Goal: Task Accomplishment & Management: Use online tool/utility

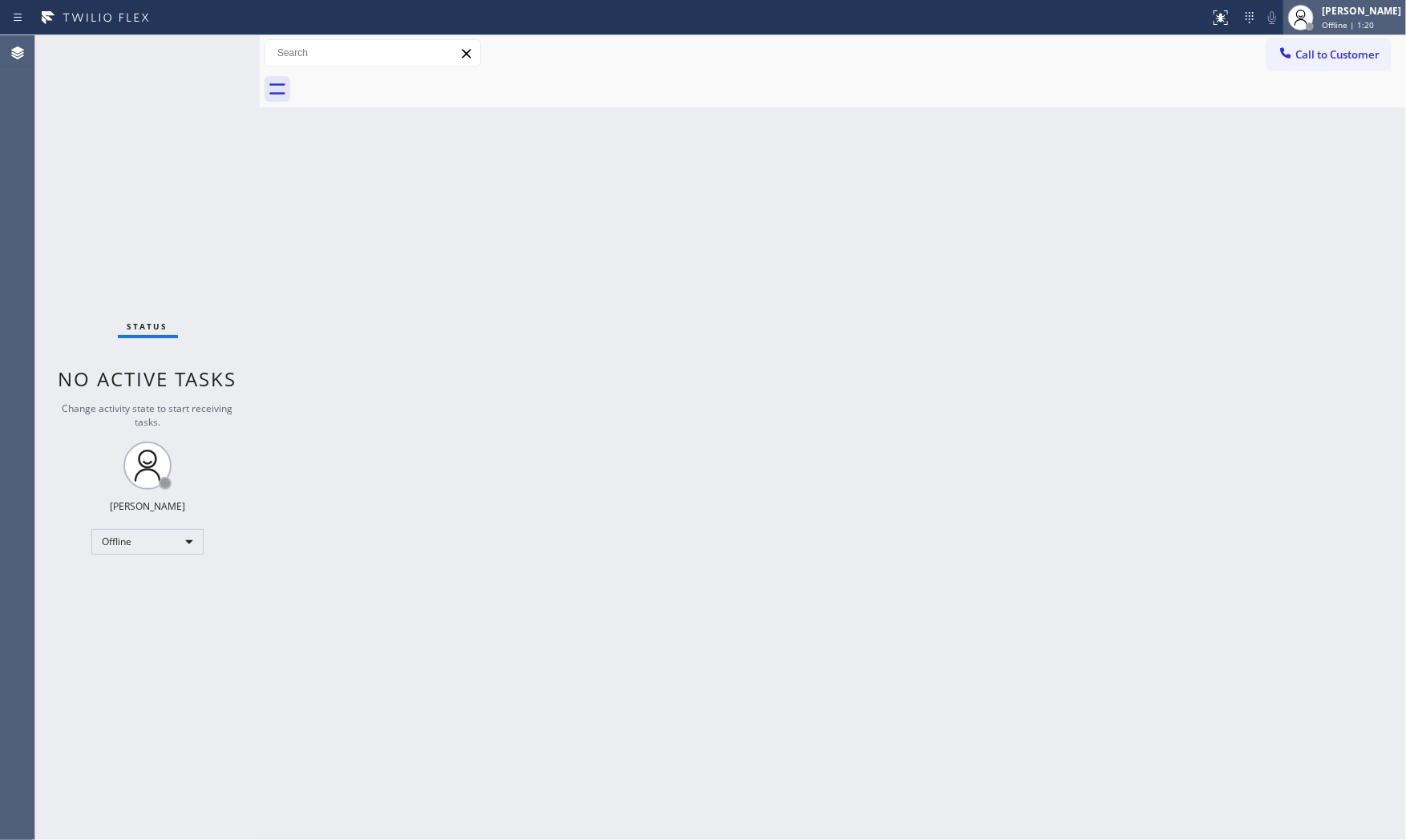
click at [1265, 19] on div "Offline | 1:20" at bounding box center [1362, 24] width 80 height 11
click at [1265, 89] on button "Available" at bounding box center [1325, 85] width 161 height 21
click at [1163, 322] on div "Back to Dashboard Change Sender ID Customers Technicians Select a contact Outbo…" at bounding box center [832, 437] width 1147 height 805
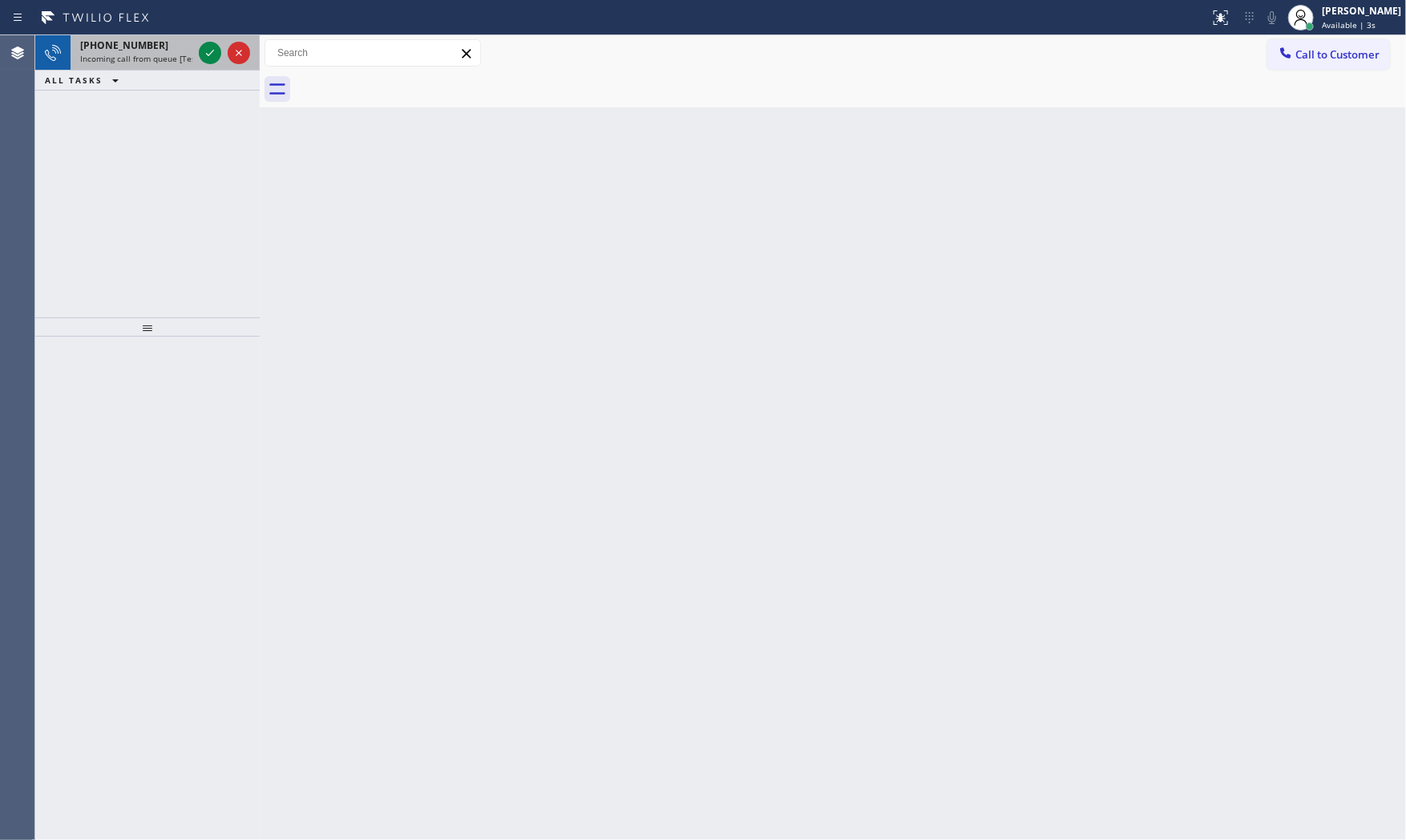
click at [159, 42] on div "[PHONE_NUMBER]" at bounding box center [136, 46] width 112 height 14
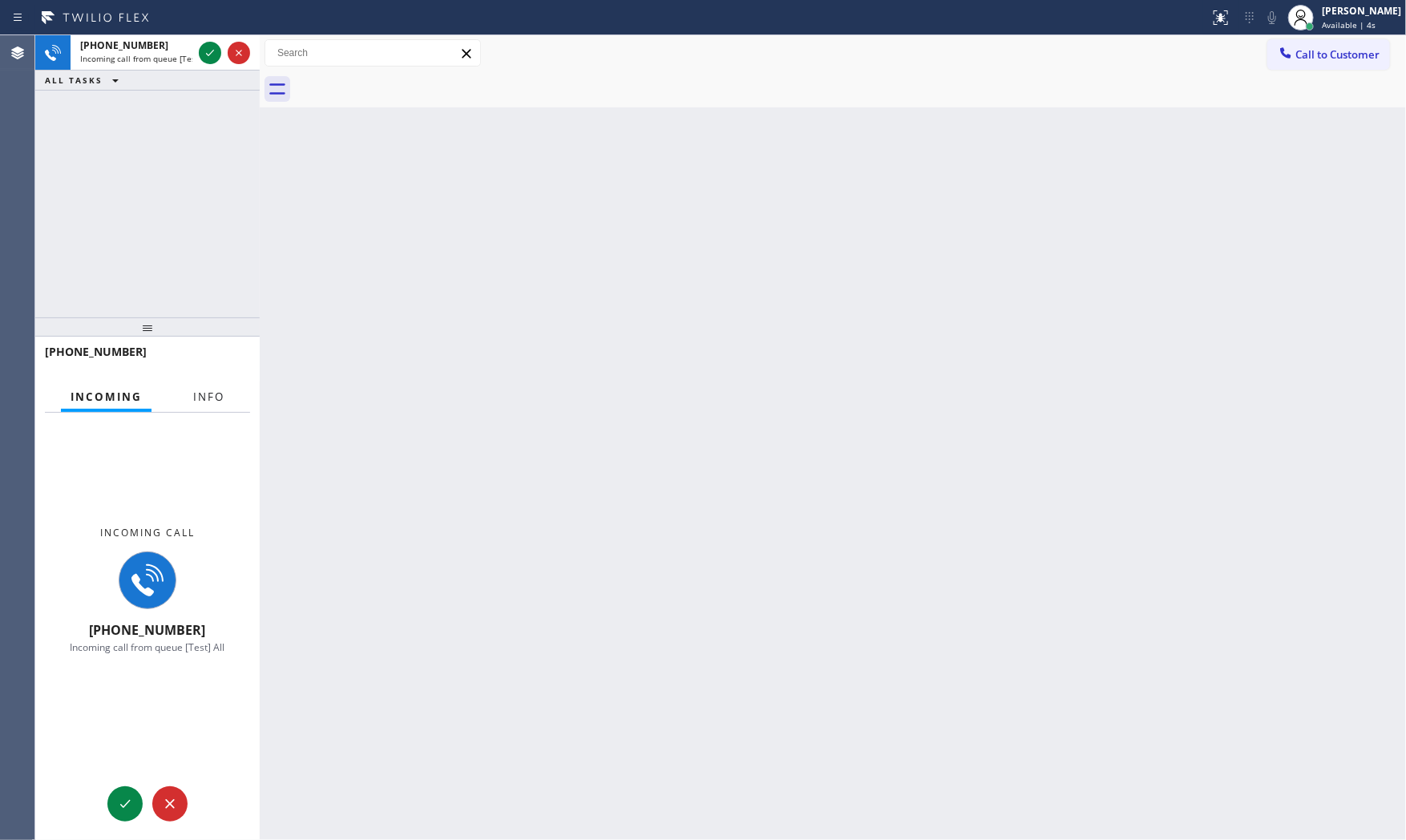
click at [213, 399] on span "Info" at bounding box center [209, 396] width 31 height 14
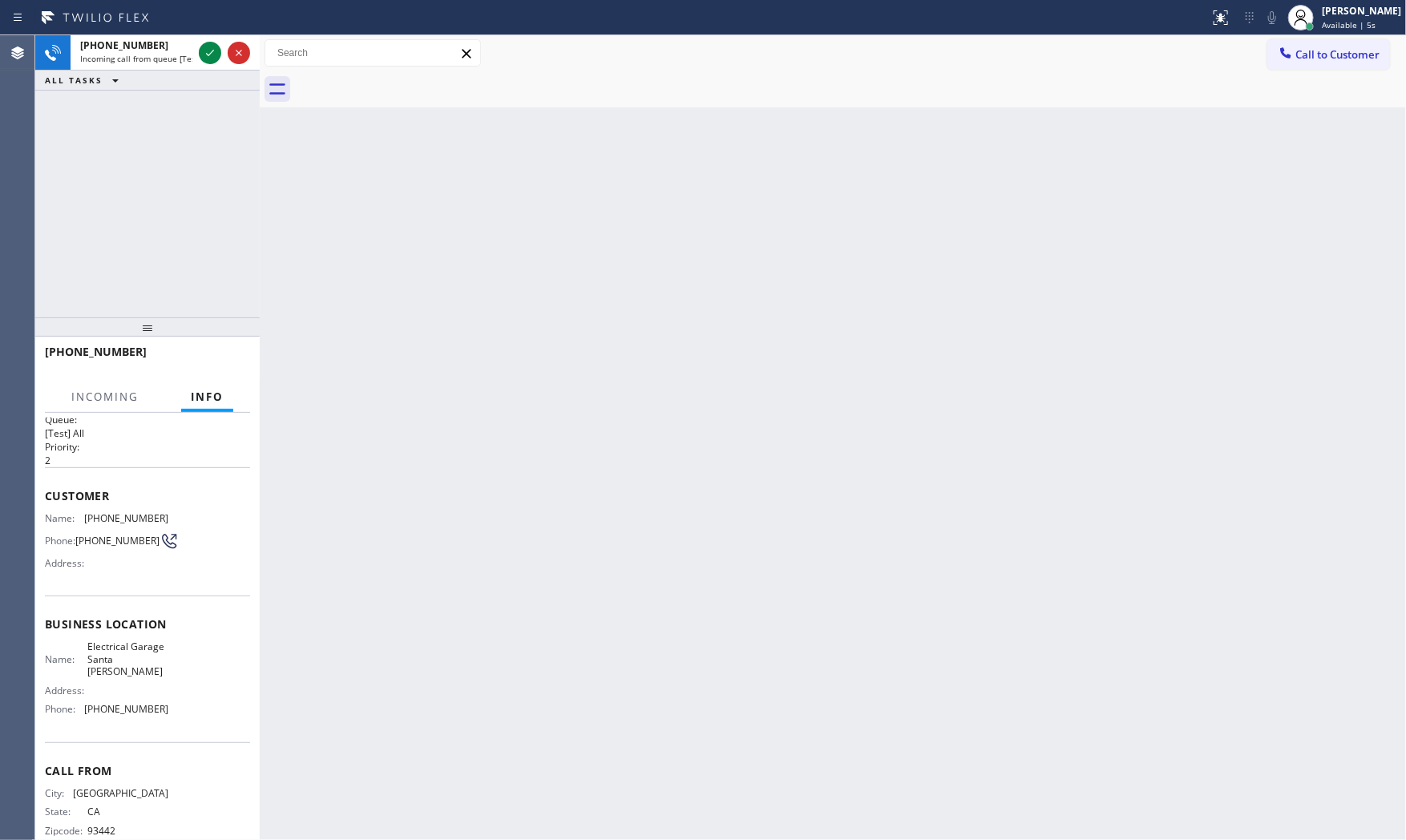
scroll to position [37, 0]
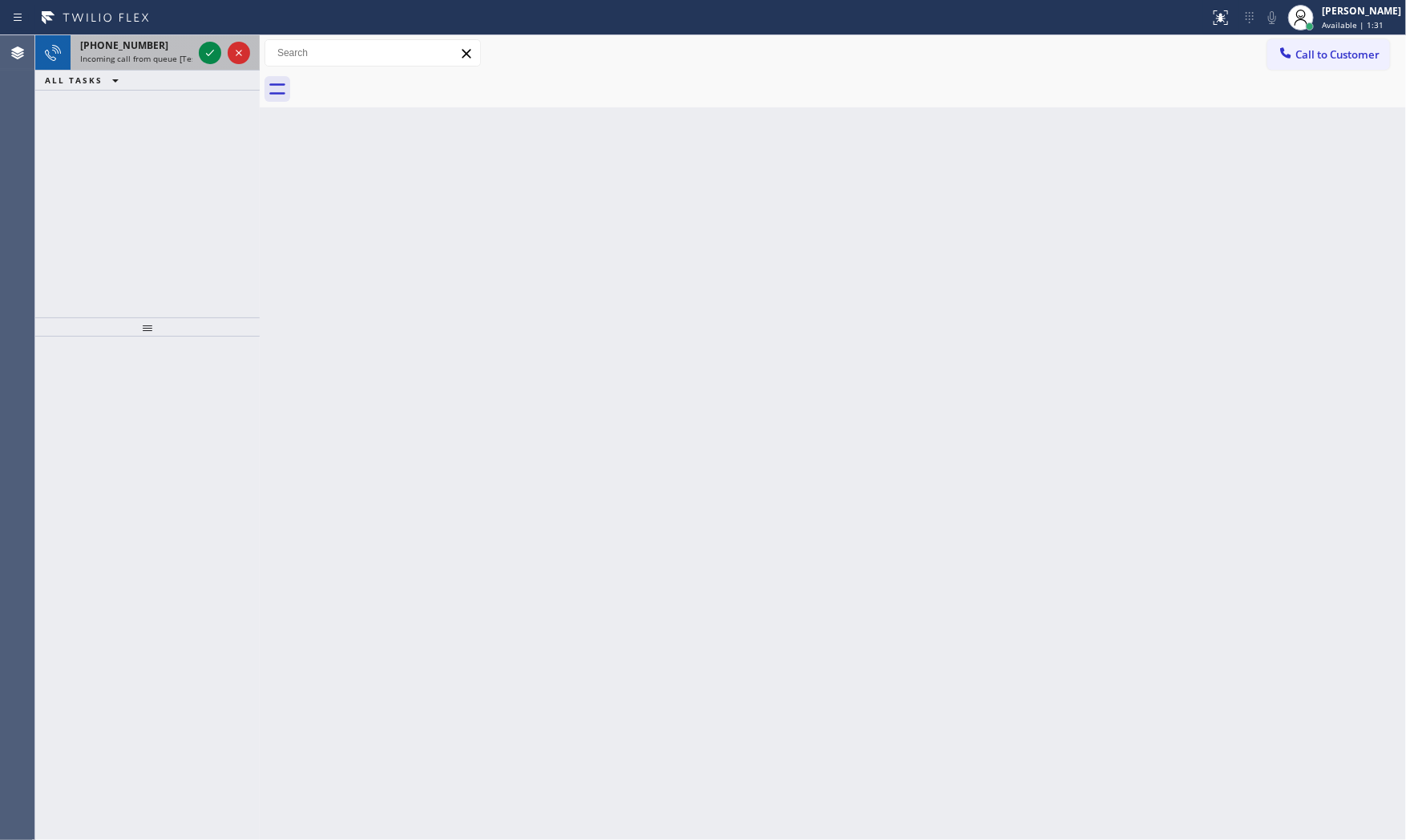
click at [142, 51] on span "[PHONE_NUMBER]" at bounding box center [124, 46] width 88 height 14
click at [158, 59] on span "Incoming call from queue [Test] All" at bounding box center [146, 58] width 133 height 11
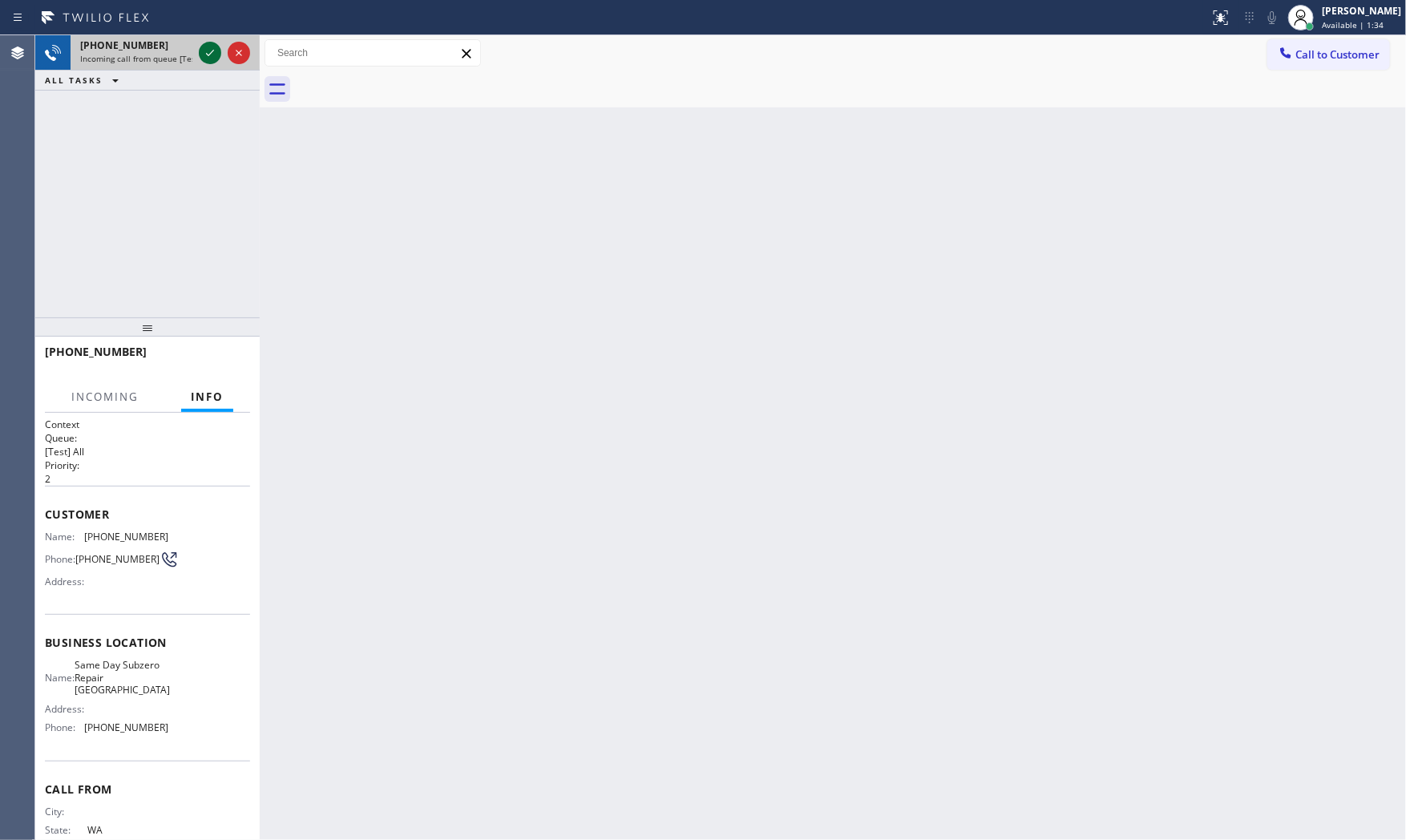
click at [212, 57] on icon at bounding box center [210, 52] width 19 height 19
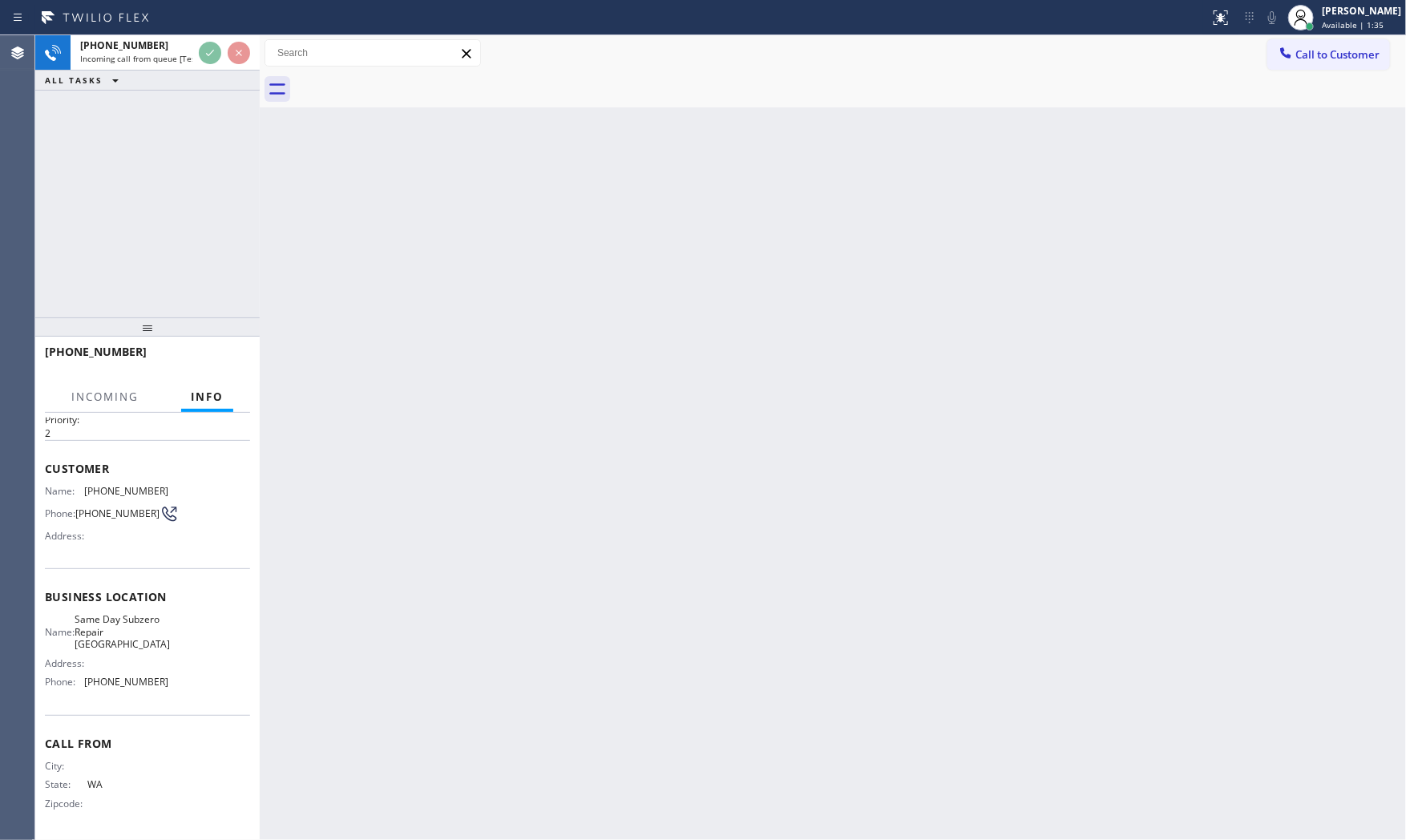
scroll to position [50, 0]
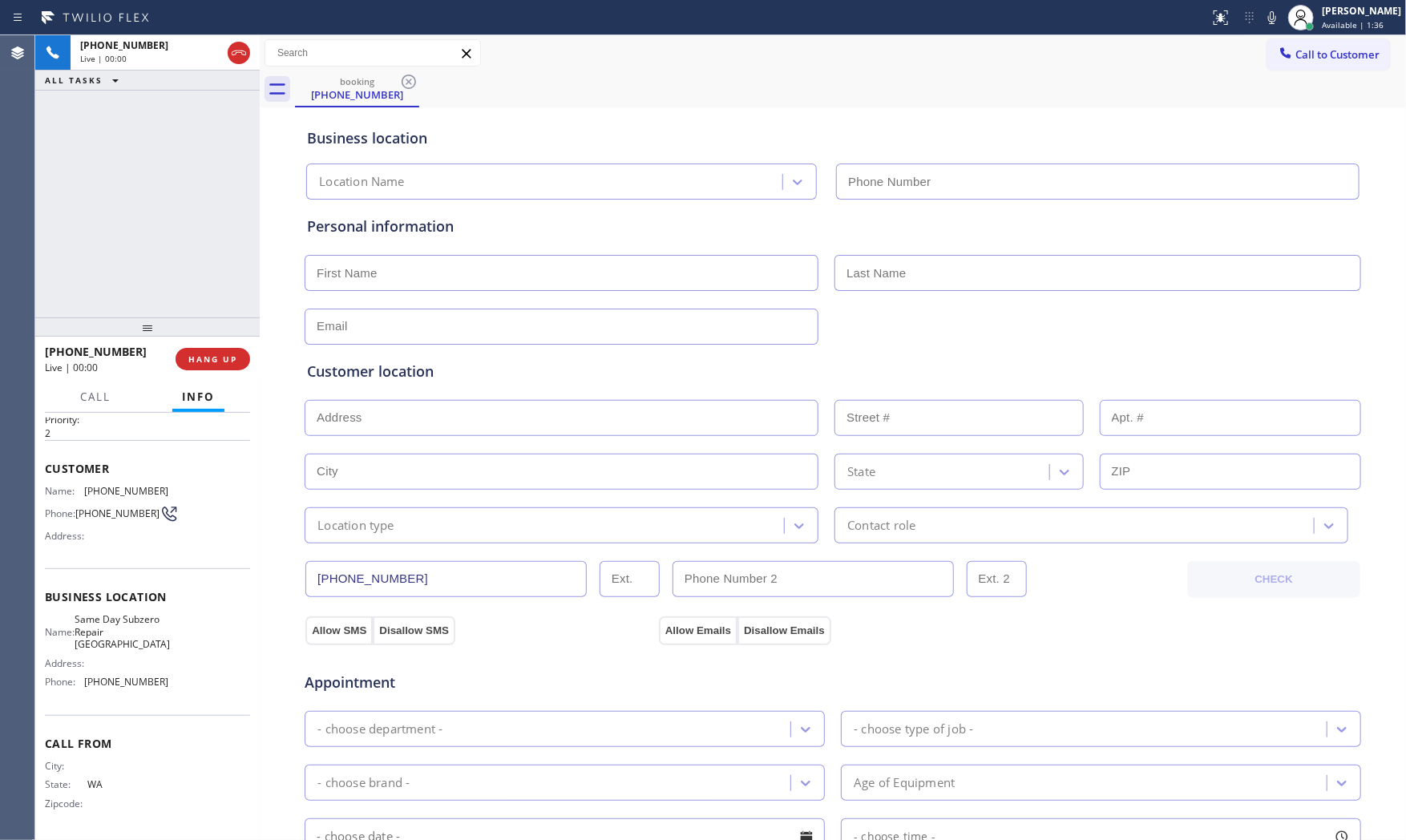
type input "[PHONE_NUMBER]"
click at [234, 350] on button "HANG UP" at bounding box center [213, 359] width 75 height 22
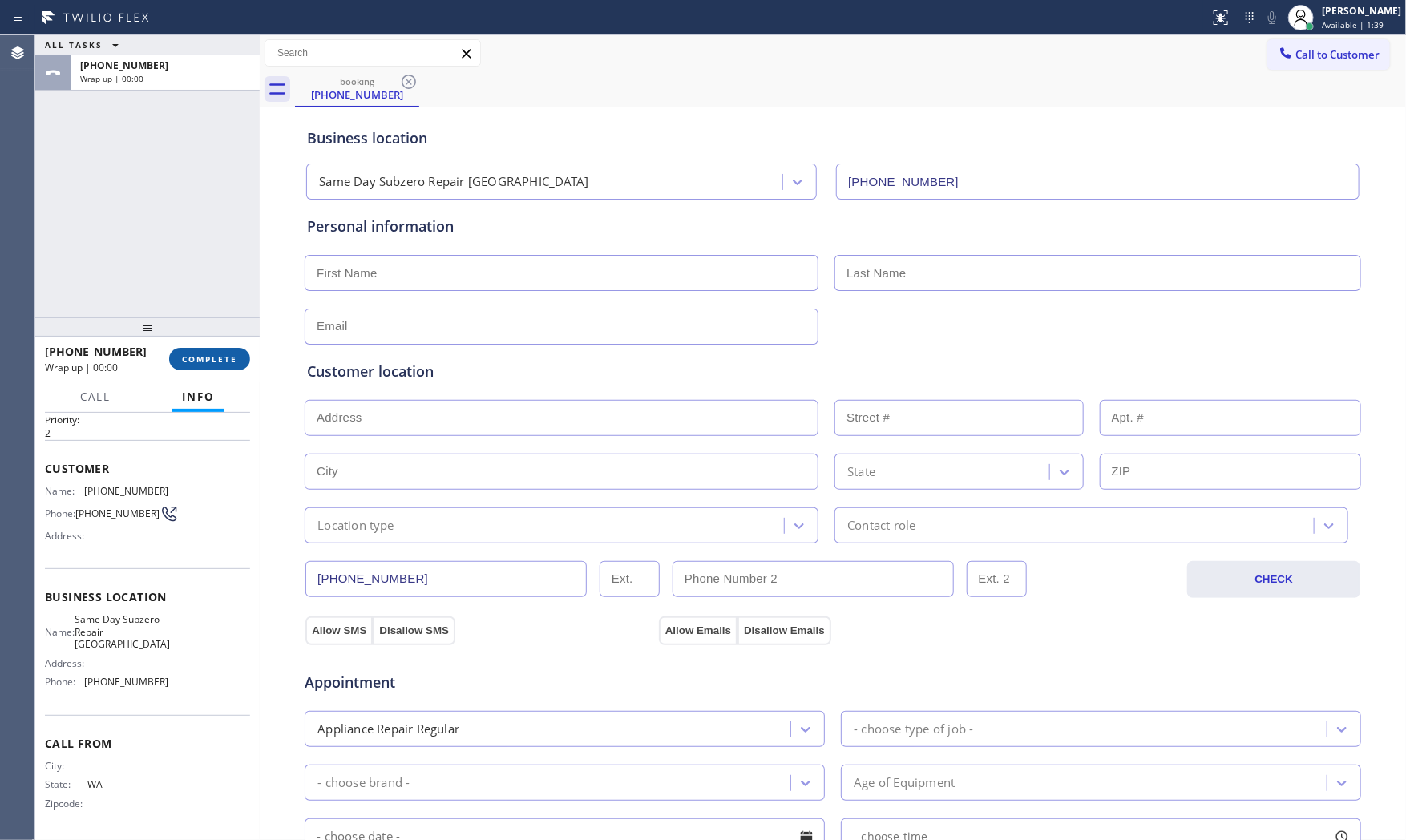
click at [231, 353] on span "COMPLETE" at bounding box center [209, 358] width 55 height 11
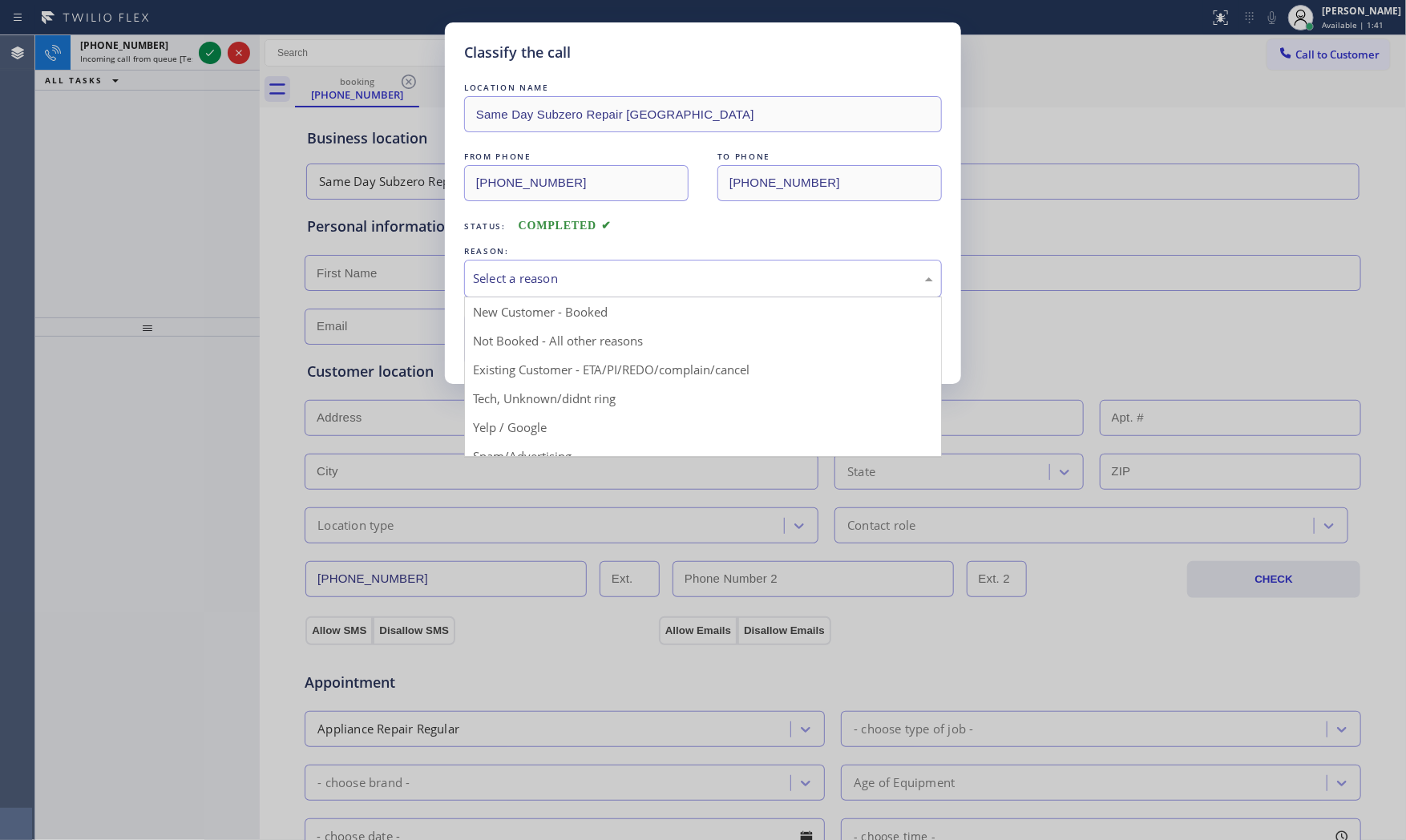
click at [549, 272] on div "Select a reason" at bounding box center [703, 278] width 460 height 18
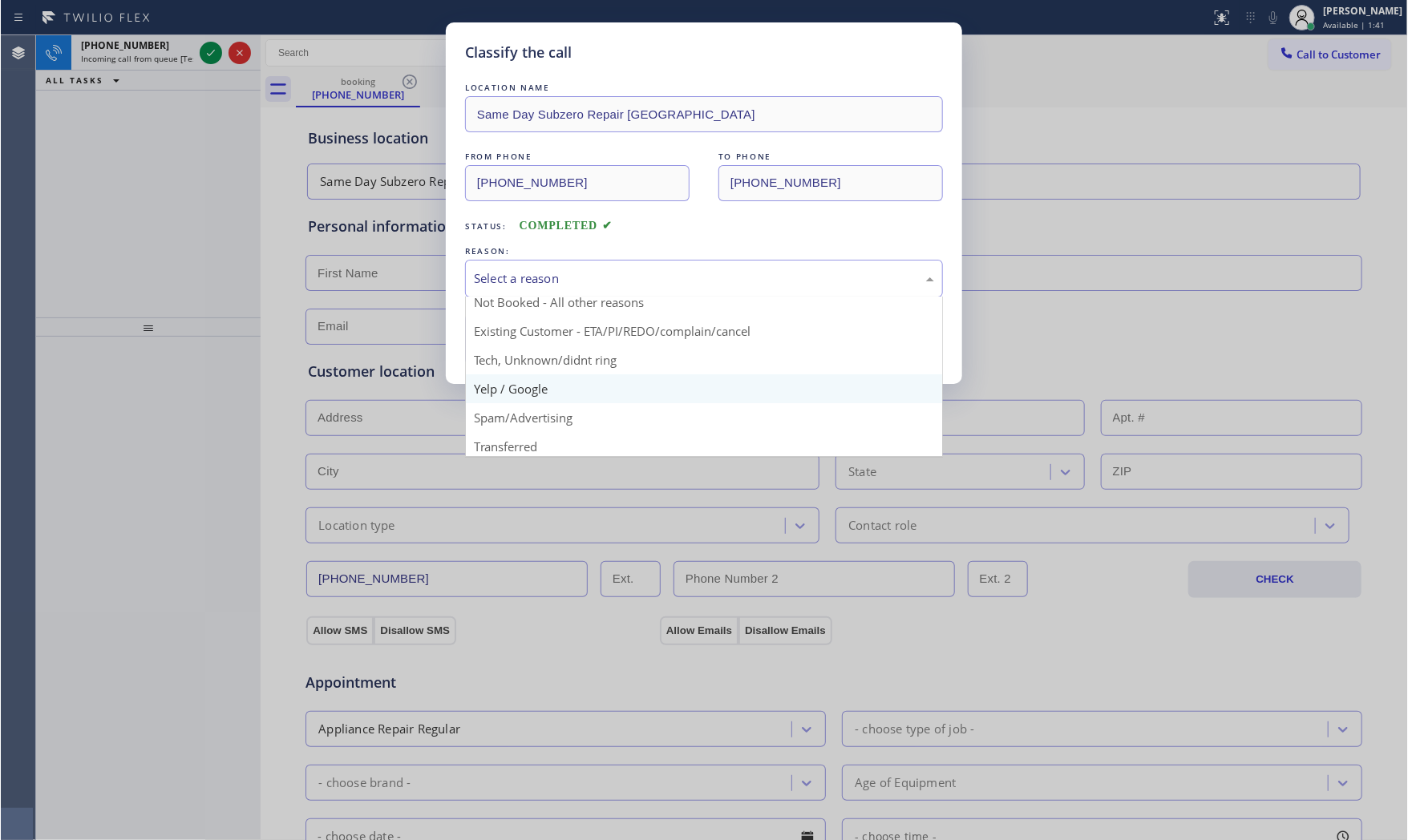
scroll to position [100, 0]
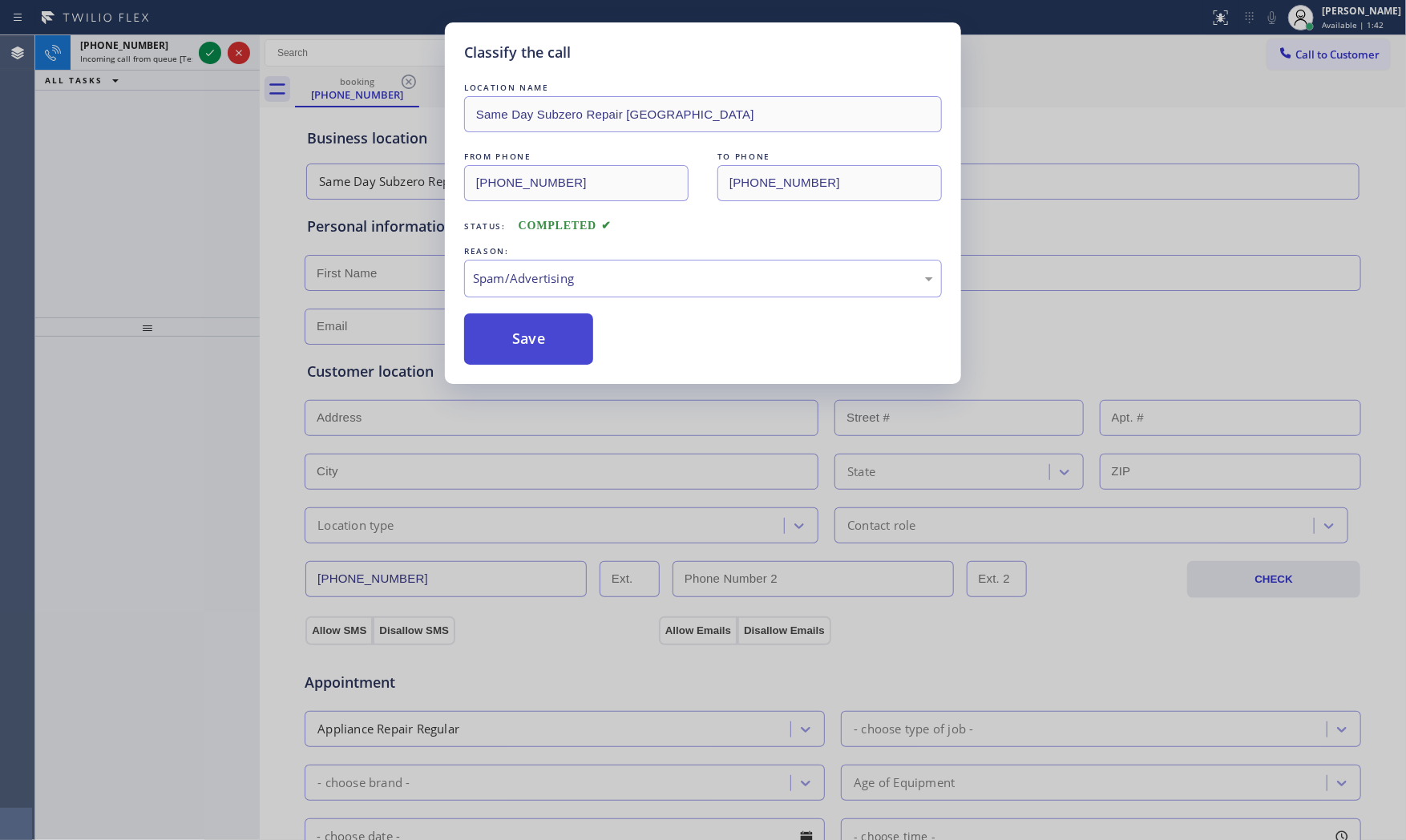
click at [533, 333] on button "Save" at bounding box center [528, 338] width 129 height 51
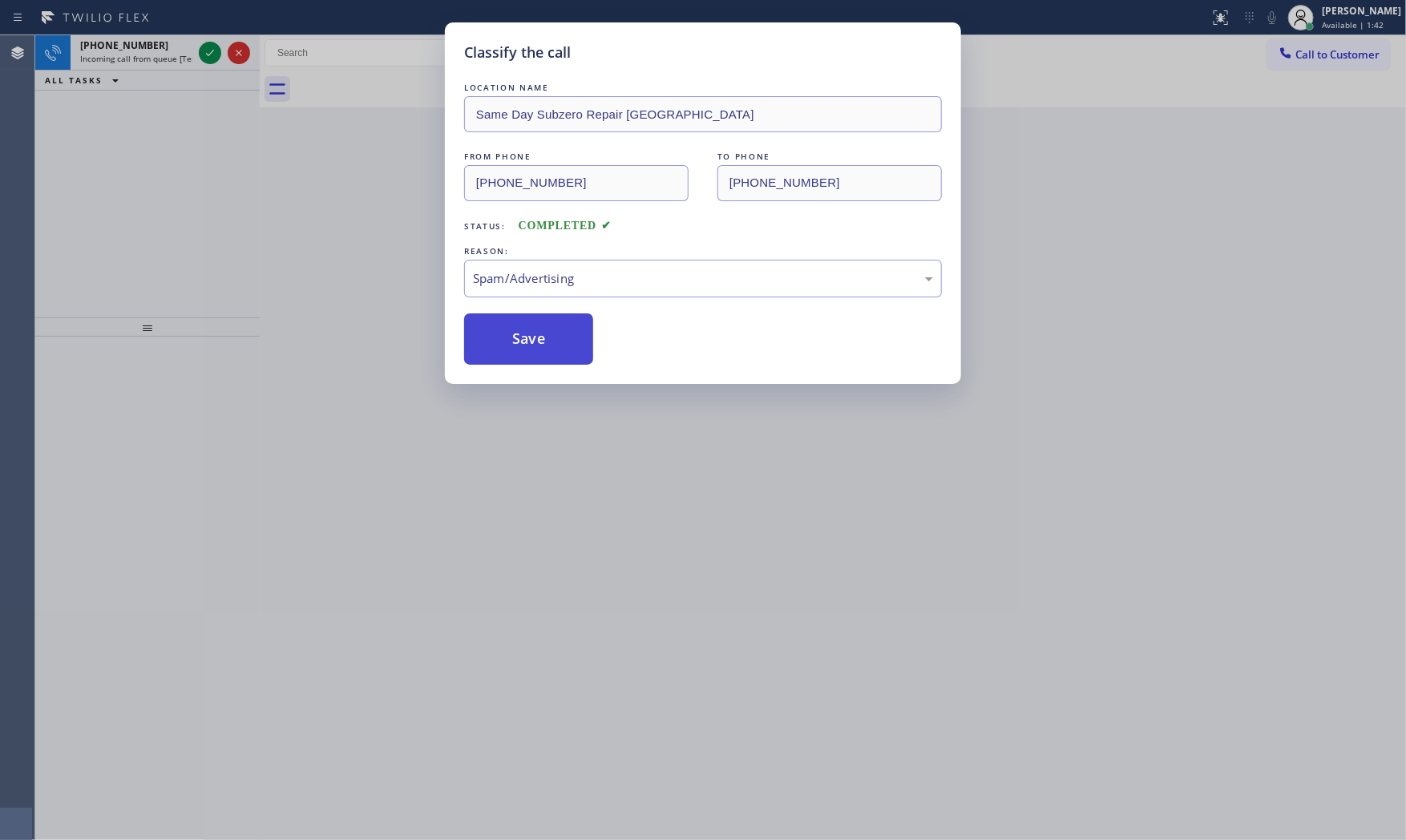
click at [533, 333] on button "Save" at bounding box center [528, 338] width 129 height 51
click at [166, 49] on div "Classify the call LOCATION NAME Same Day Subzero Repair Kent FROM PHONE [PHONE_…" at bounding box center [703, 420] width 1406 height 840
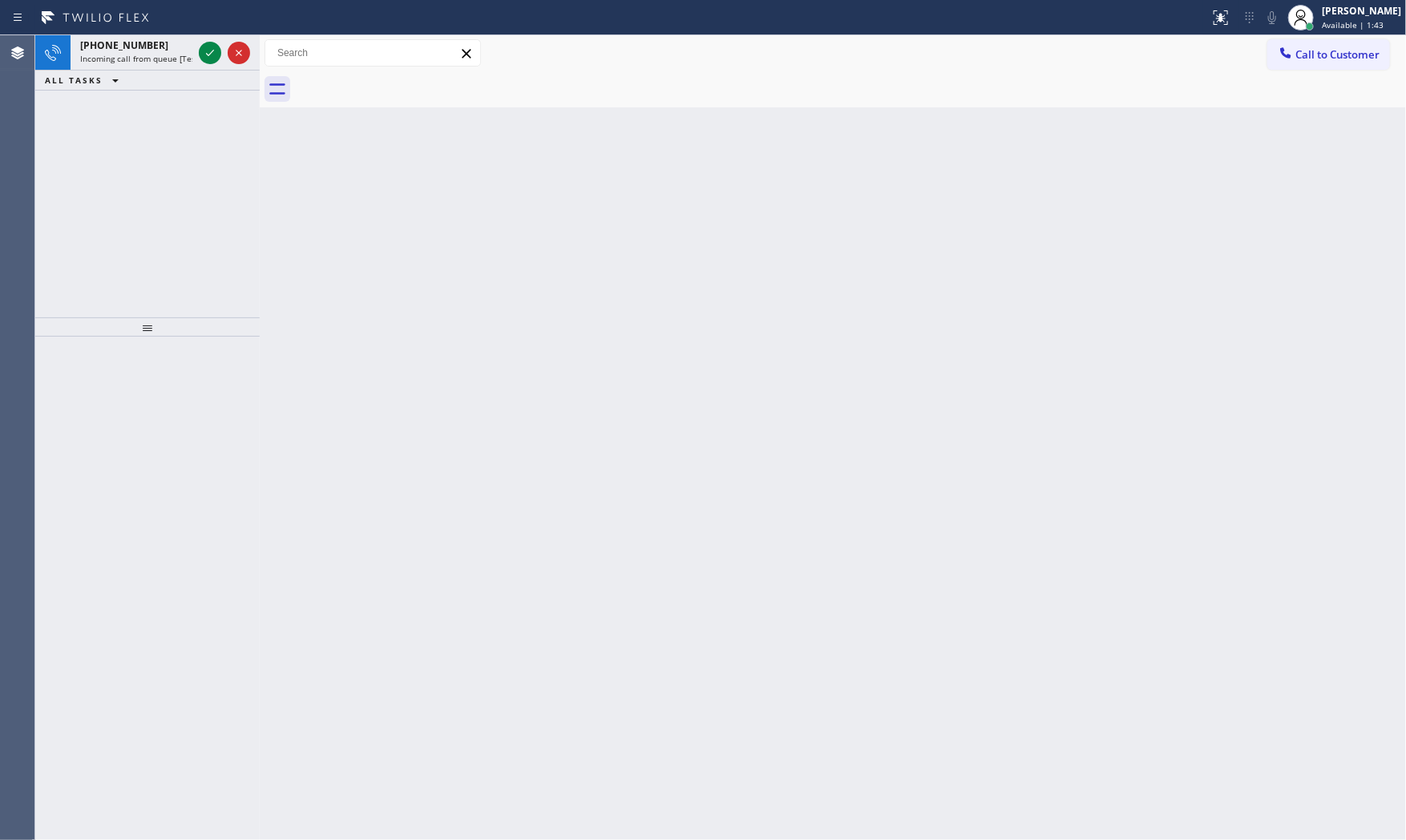
click at [166, 49] on div "Classify the call LOCATION NAME Same Day Subzero Repair Kent FROM PHONE [PHONE_…" at bounding box center [720, 437] width 1371 height 805
click at [166, 49] on div "[PHONE_NUMBER]" at bounding box center [136, 46] width 112 height 14
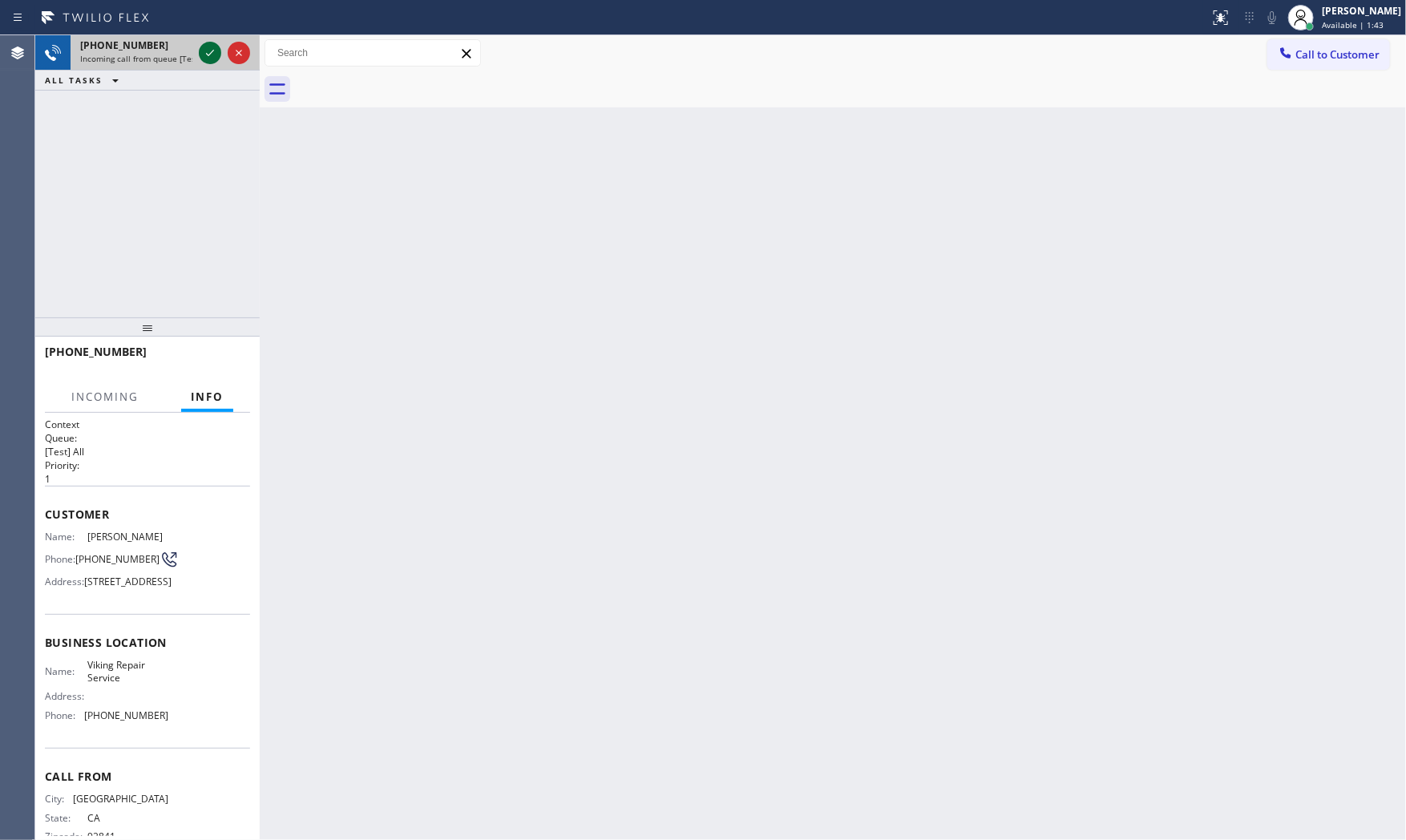
click at [215, 48] on icon at bounding box center [210, 52] width 19 height 19
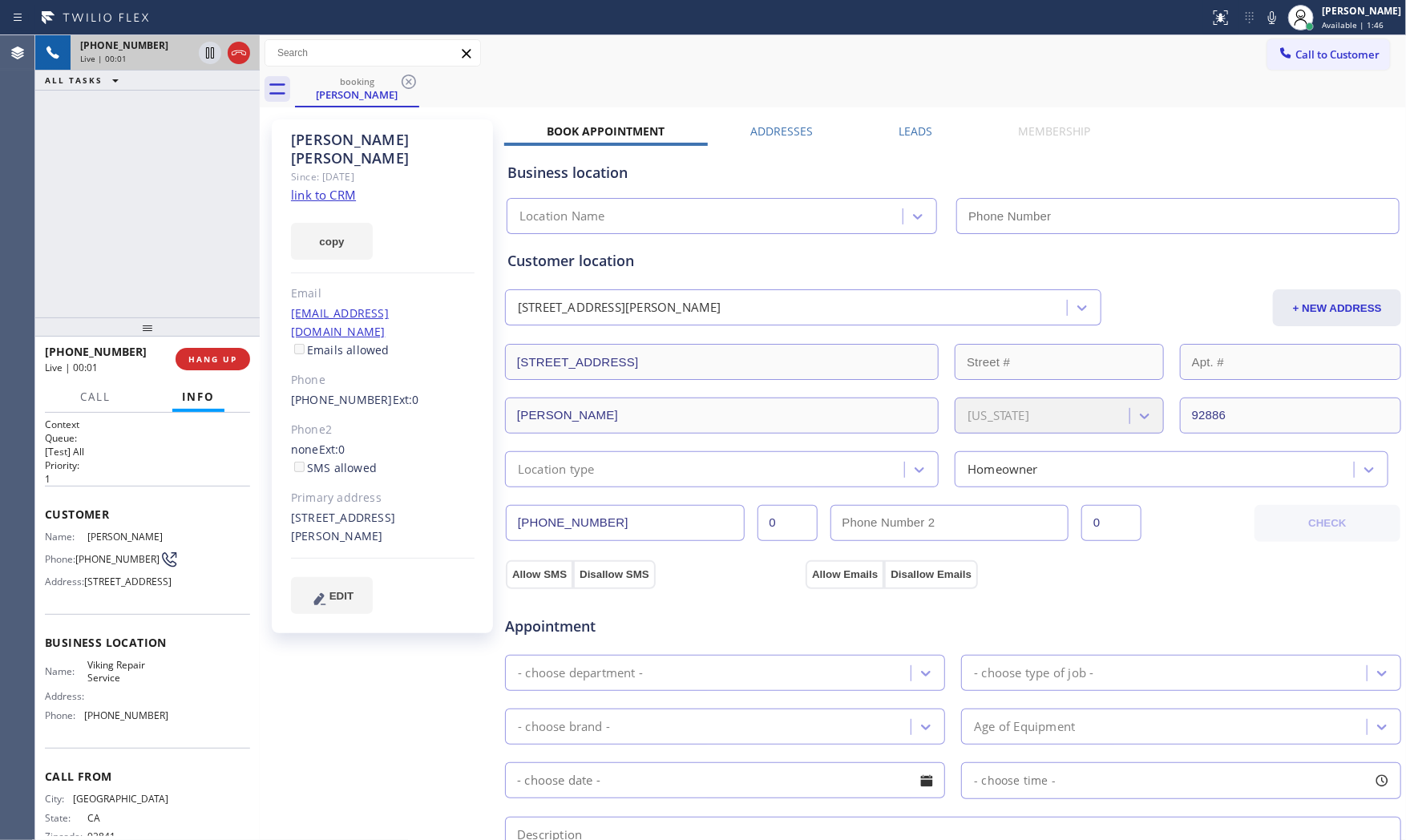
type input "[PHONE_NUMBER]"
click at [332, 187] on link "link to CRM" at bounding box center [323, 195] width 65 height 16
click at [591, 62] on div "Call to Customer Outbound call Location Search location Your caller id phone nu…" at bounding box center [832, 53] width 1147 height 28
click at [1262, 18] on icon at bounding box center [1271, 17] width 19 height 19
click at [210, 49] on icon at bounding box center [210, 52] width 19 height 19
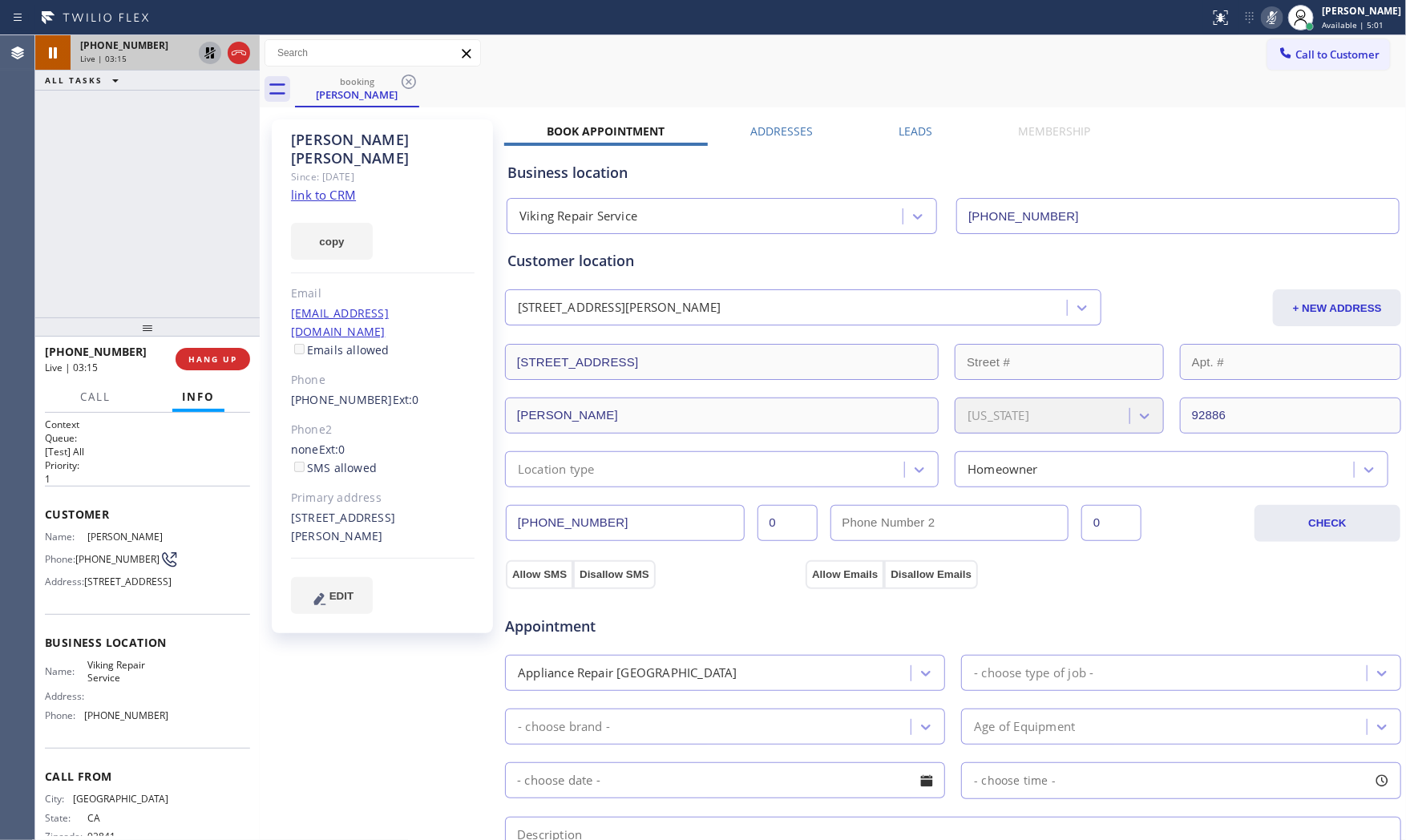
click at [1265, 14] on icon at bounding box center [1271, 17] width 19 height 19
click at [205, 50] on icon at bounding box center [210, 52] width 19 height 19
click at [1262, 22] on icon at bounding box center [1271, 17] width 19 height 19
click at [1091, 603] on div "Appointment" at bounding box center [953, 617] width 899 height 41
click at [1265, 19] on icon at bounding box center [1271, 17] width 19 height 19
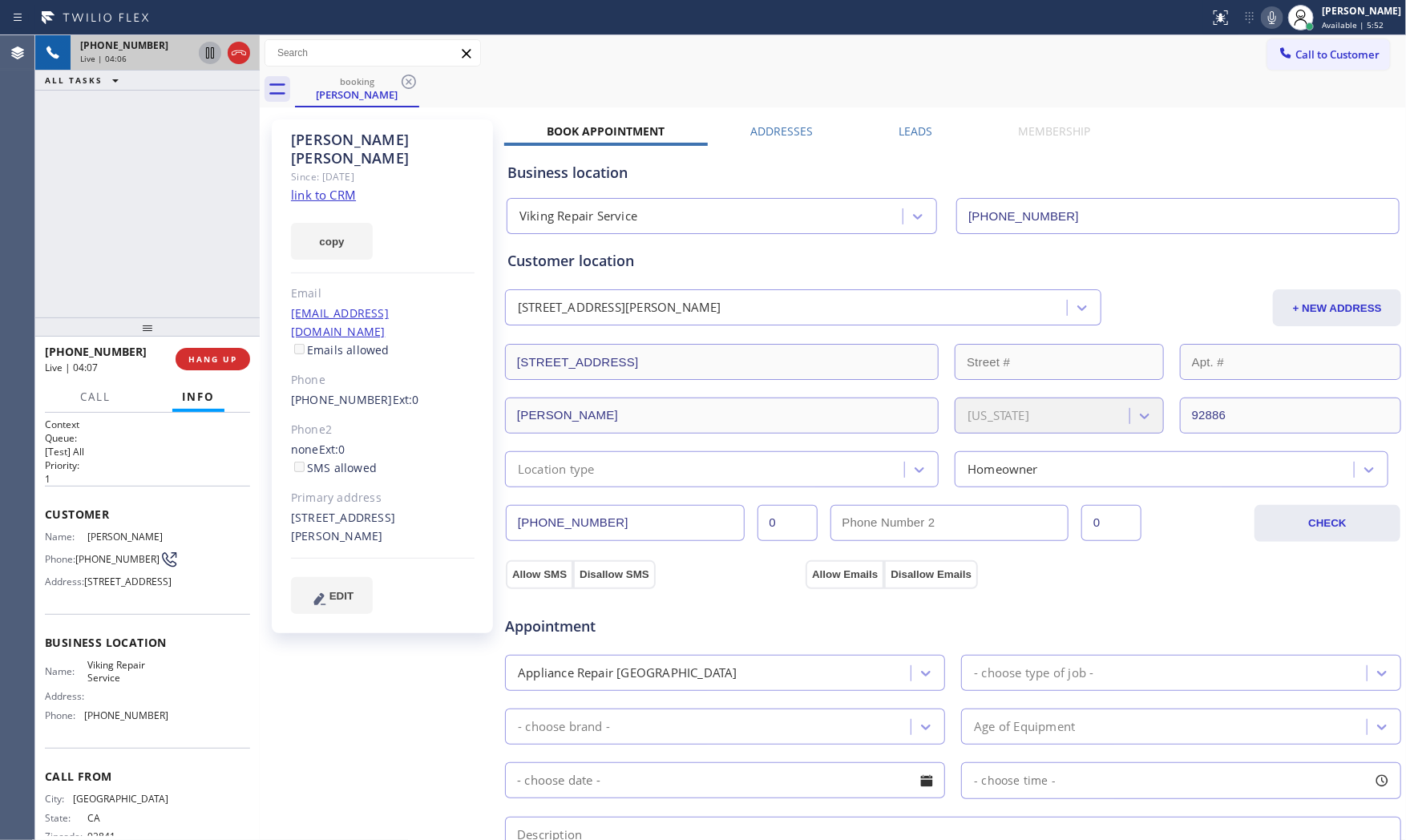
click at [1264, 16] on icon at bounding box center [1271, 17] width 19 height 19
click at [1263, 14] on icon at bounding box center [1271, 17] width 19 height 19
click at [1265, 14] on icon at bounding box center [1271, 17] width 19 height 19
drag, startPoint x: 285, startPoint y: 479, endPoint x: 386, endPoint y: 504, distance: 104.0
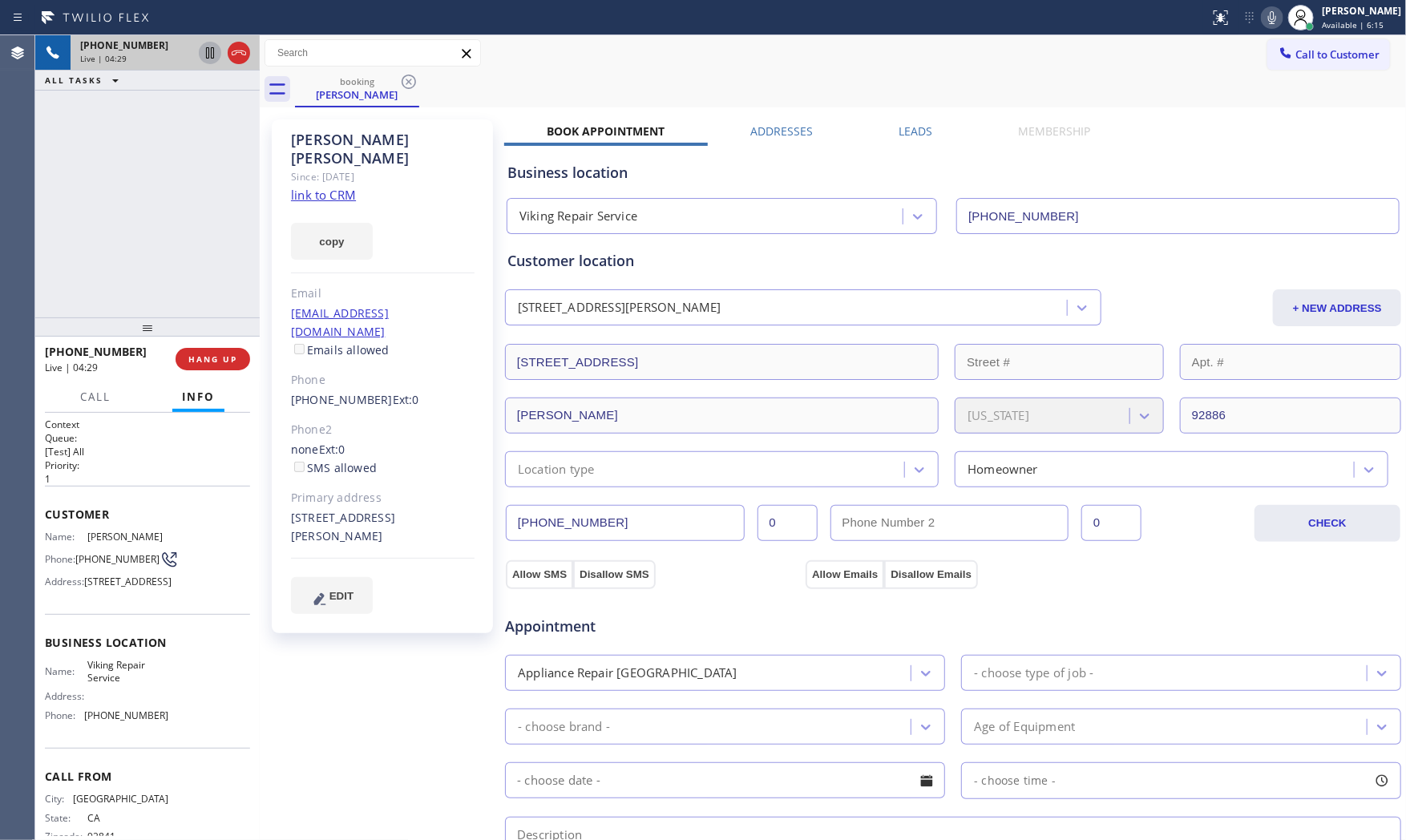
click at [386, 504] on div "[PERSON_NAME] Since: [DATE] link to CRM copy Email [EMAIL_ADDRESS][DOMAIN_NAME]…" at bounding box center [382, 376] width 222 height 514
click at [234, 364] on span "HANG UP" at bounding box center [213, 358] width 49 height 11
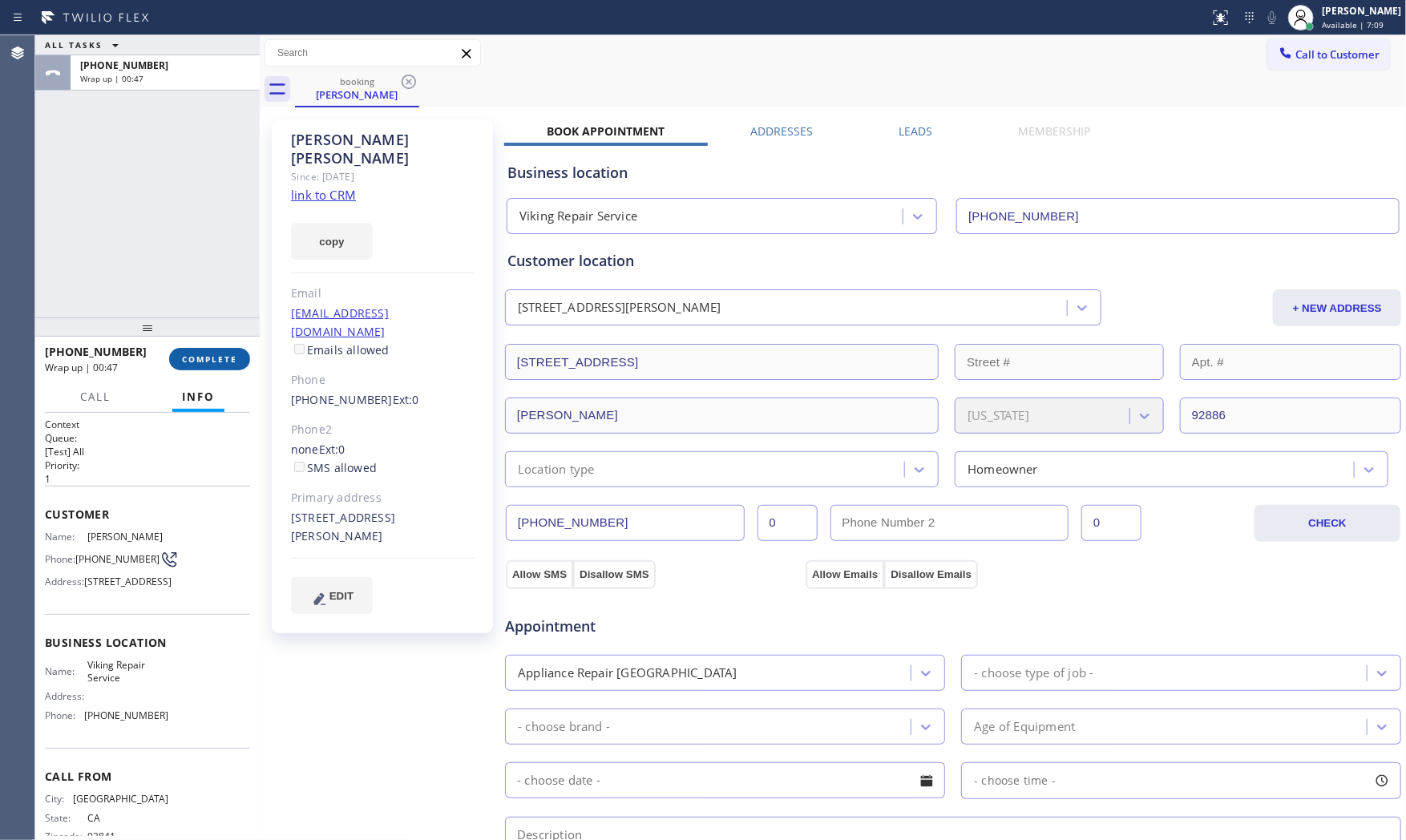
click at [242, 355] on button "COMPLETE" at bounding box center [210, 359] width 81 height 22
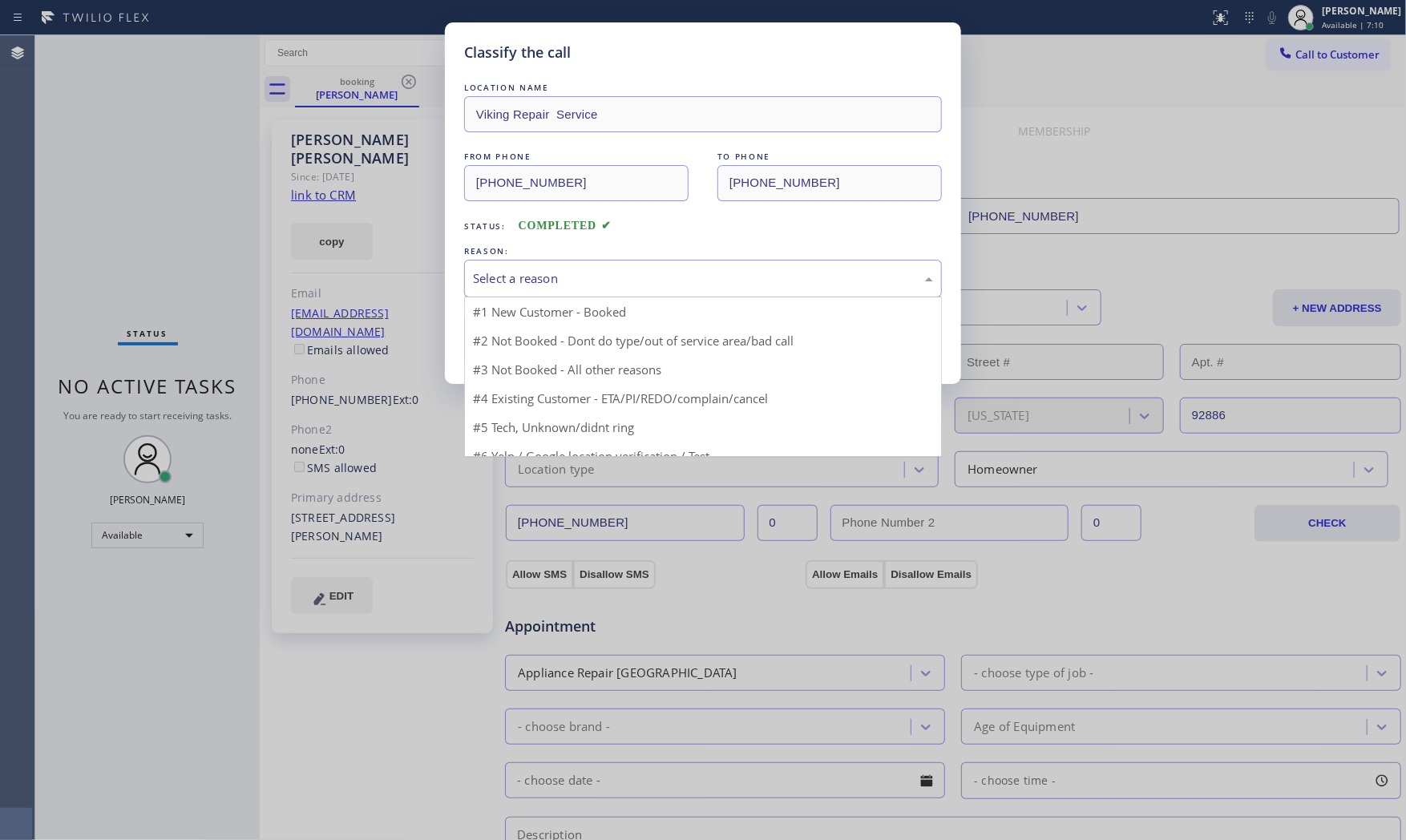
click at [600, 289] on div "Select a reason" at bounding box center [703, 278] width 478 height 38
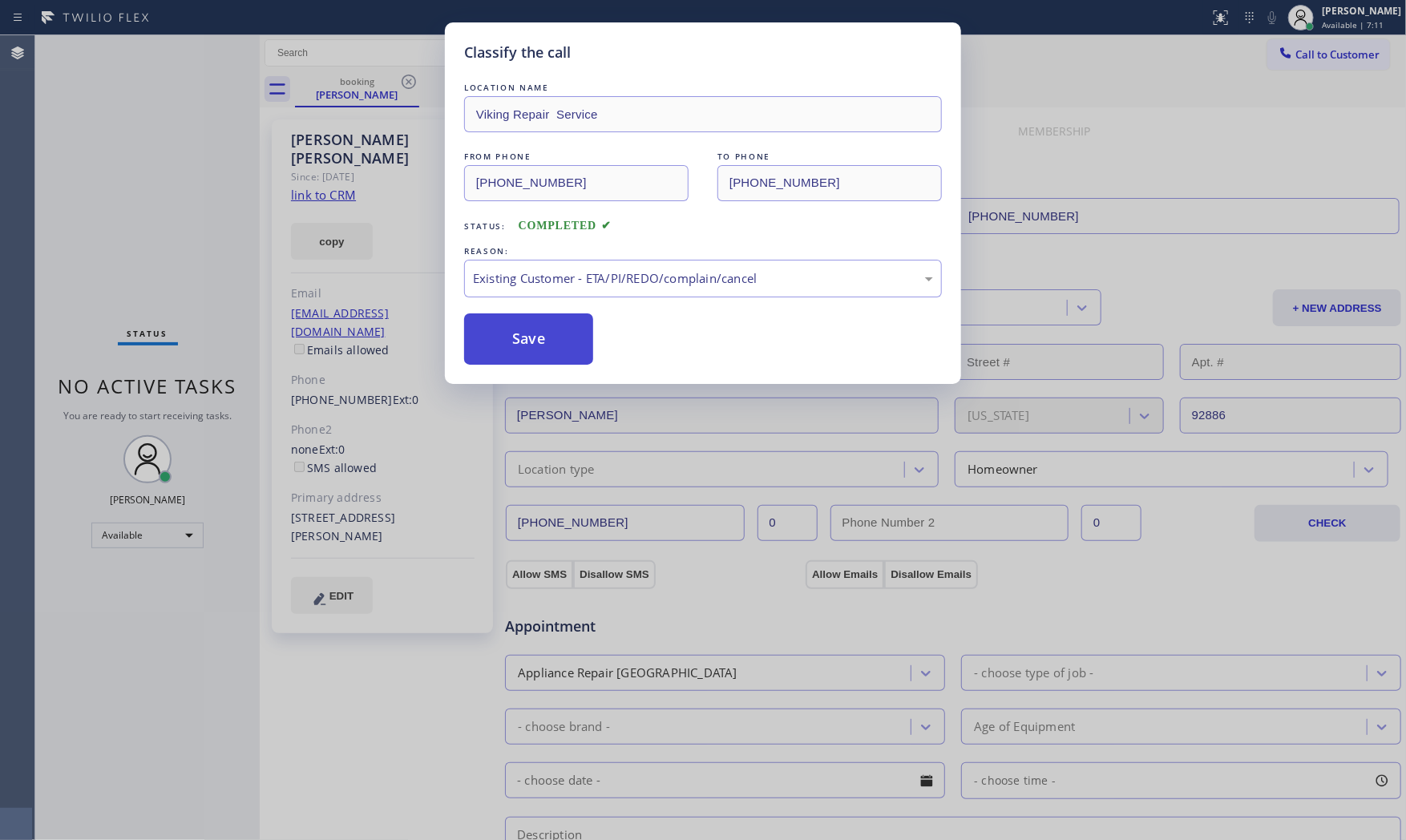
click at [526, 344] on button "Save" at bounding box center [528, 338] width 129 height 51
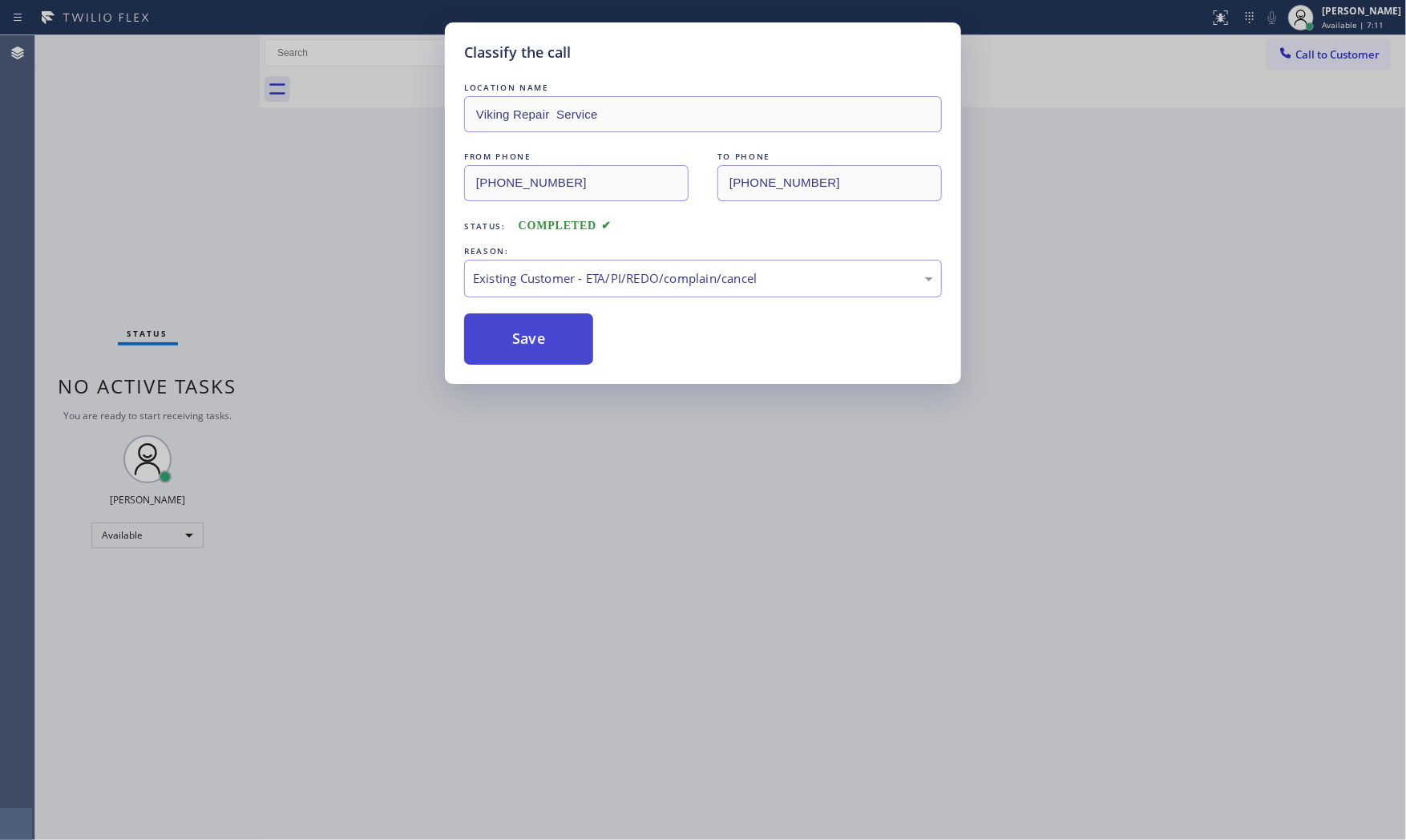
click at [526, 344] on button "Save" at bounding box center [528, 338] width 129 height 51
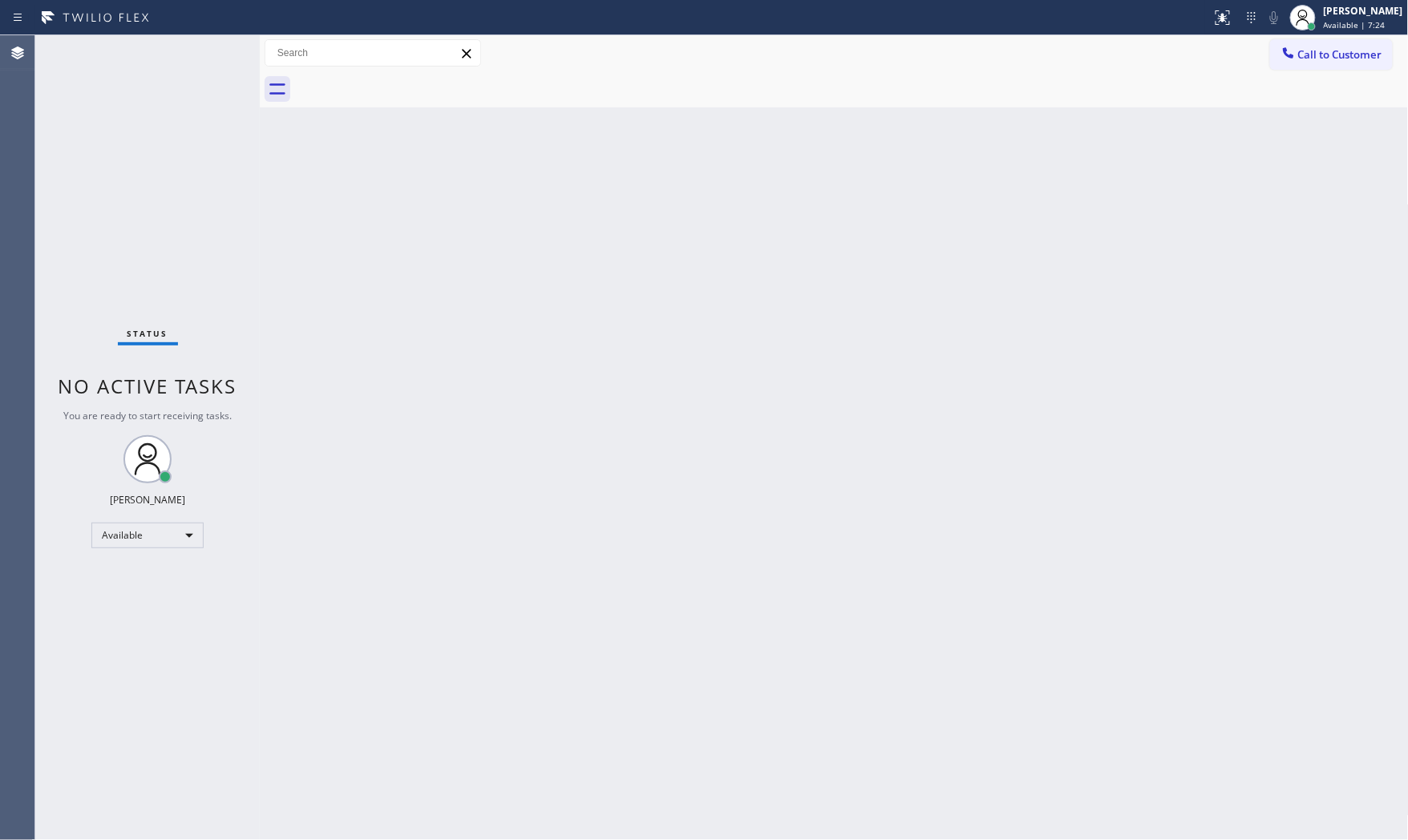
click at [1265, 313] on div "Back to Dashboard Change Sender ID Customers Technicians Select a contact Outbo…" at bounding box center [833, 437] width 1149 height 805
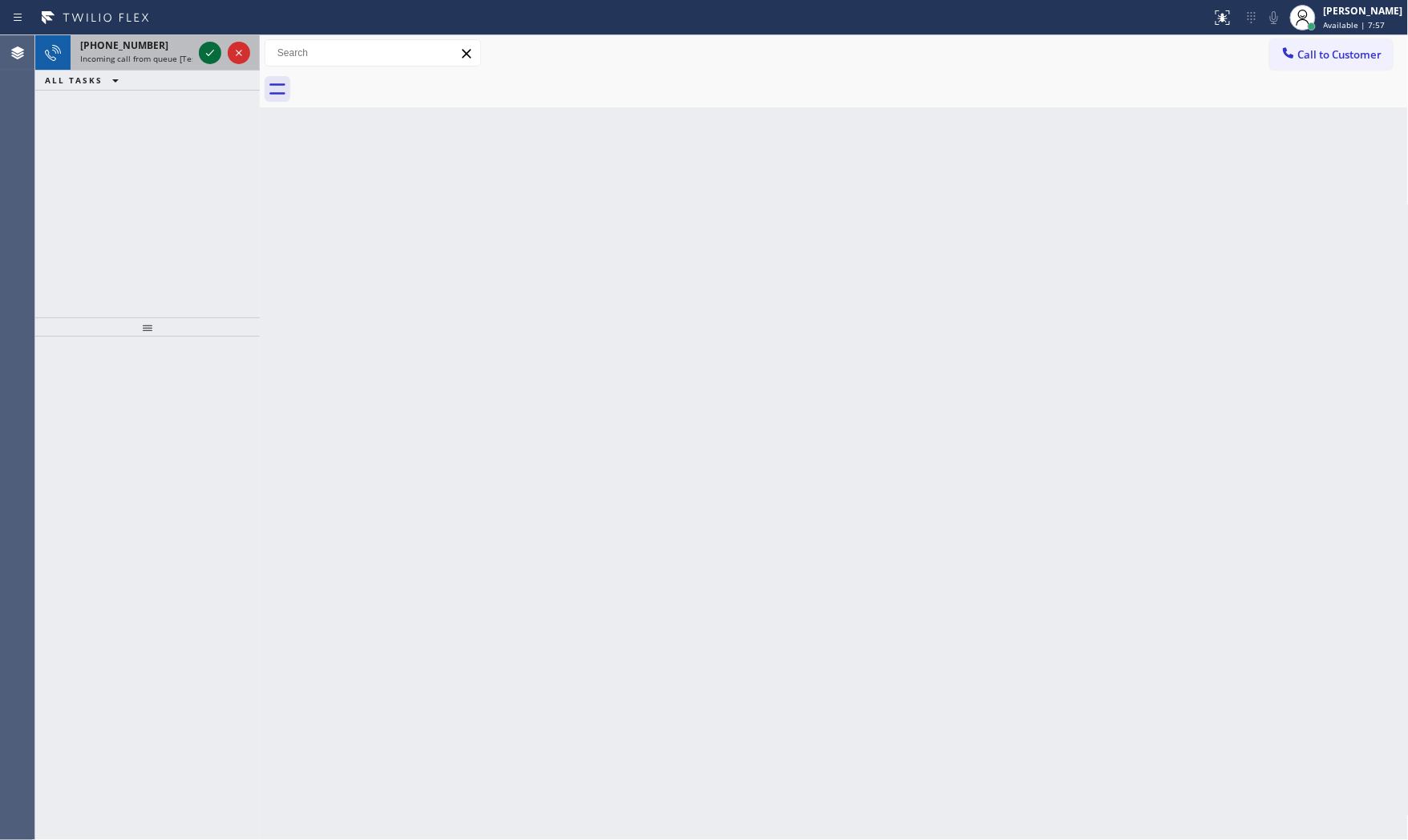
click at [203, 55] on icon at bounding box center [210, 52] width 19 height 19
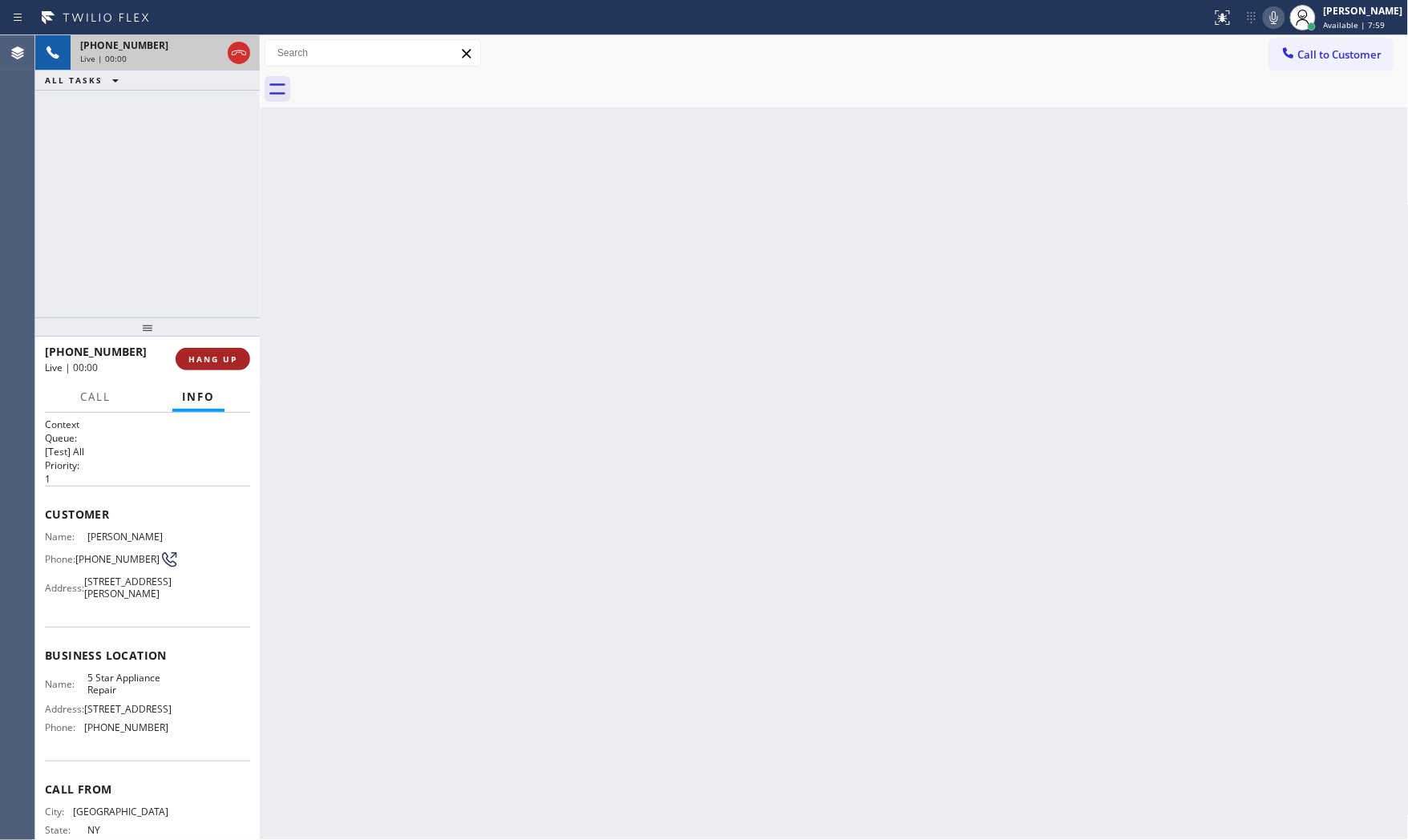
click at [235, 357] on span "HANG UP" at bounding box center [213, 358] width 49 height 11
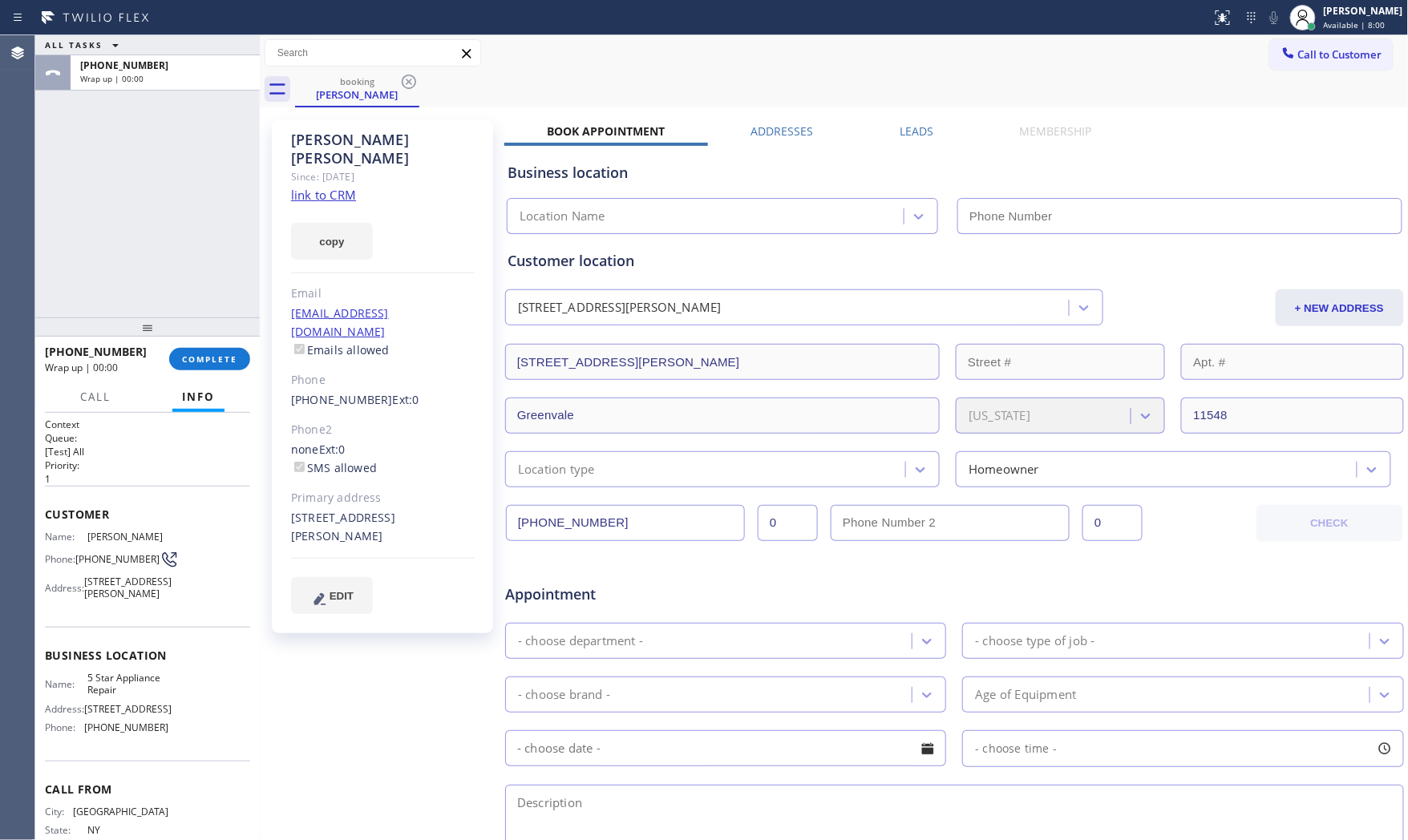
click at [331, 187] on link "link to CRM" at bounding box center [323, 195] width 65 height 16
type input "[PHONE_NUMBER]"
click at [325, 168] on div "Since: [DATE]" at bounding box center [383, 177] width 184 height 18
click at [330, 187] on link "link to CRM" at bounding box center [323, 195] width 65 height 16
click at [217, 340] on div "[PHONE_NUMBER] Wrap up | 01:16 COMPLETE" at bounding box center [148, 359] width 206 height 42
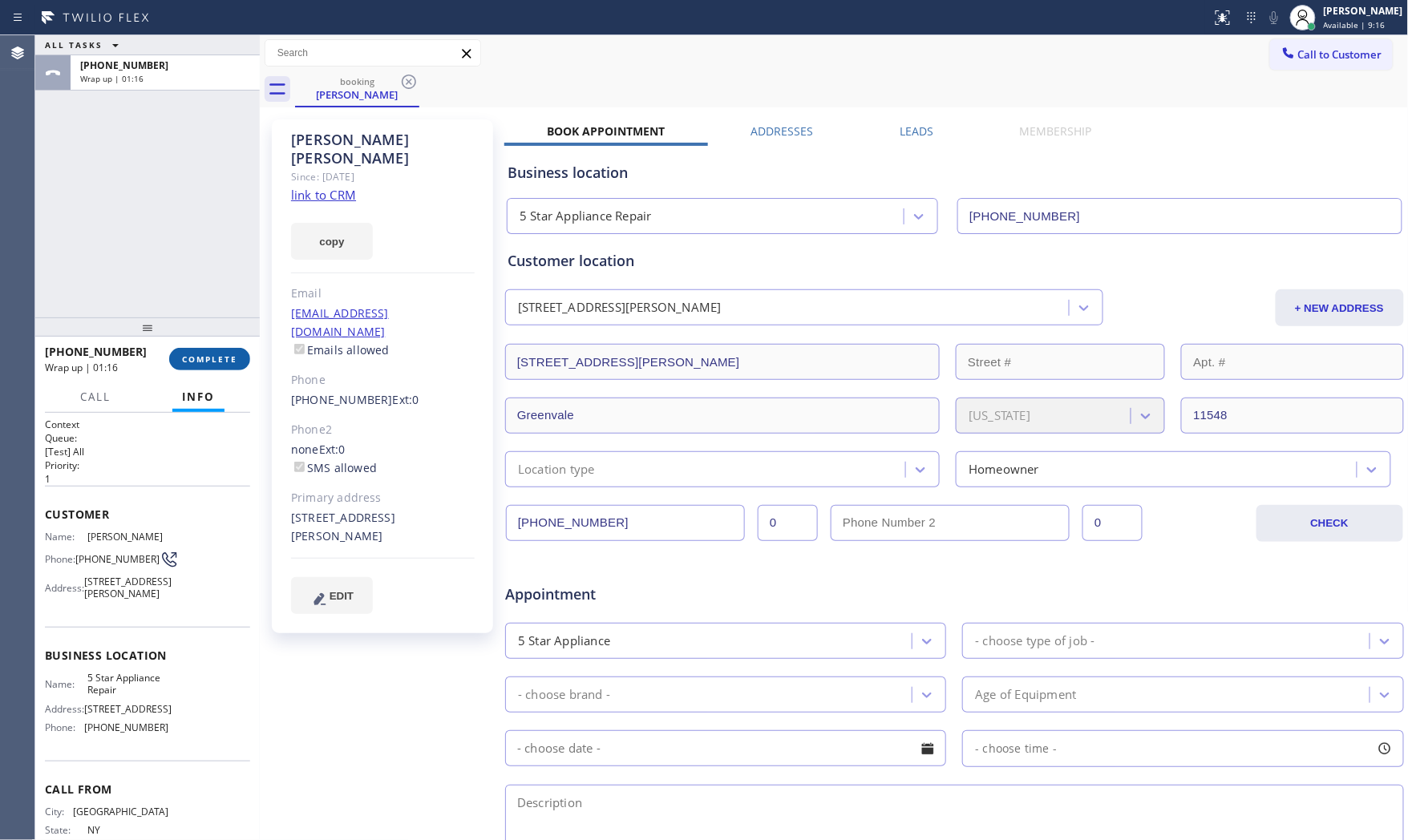
click at [219, 348] on button "COMPLETE" at bounding box center [210, 359] width 81 height 22
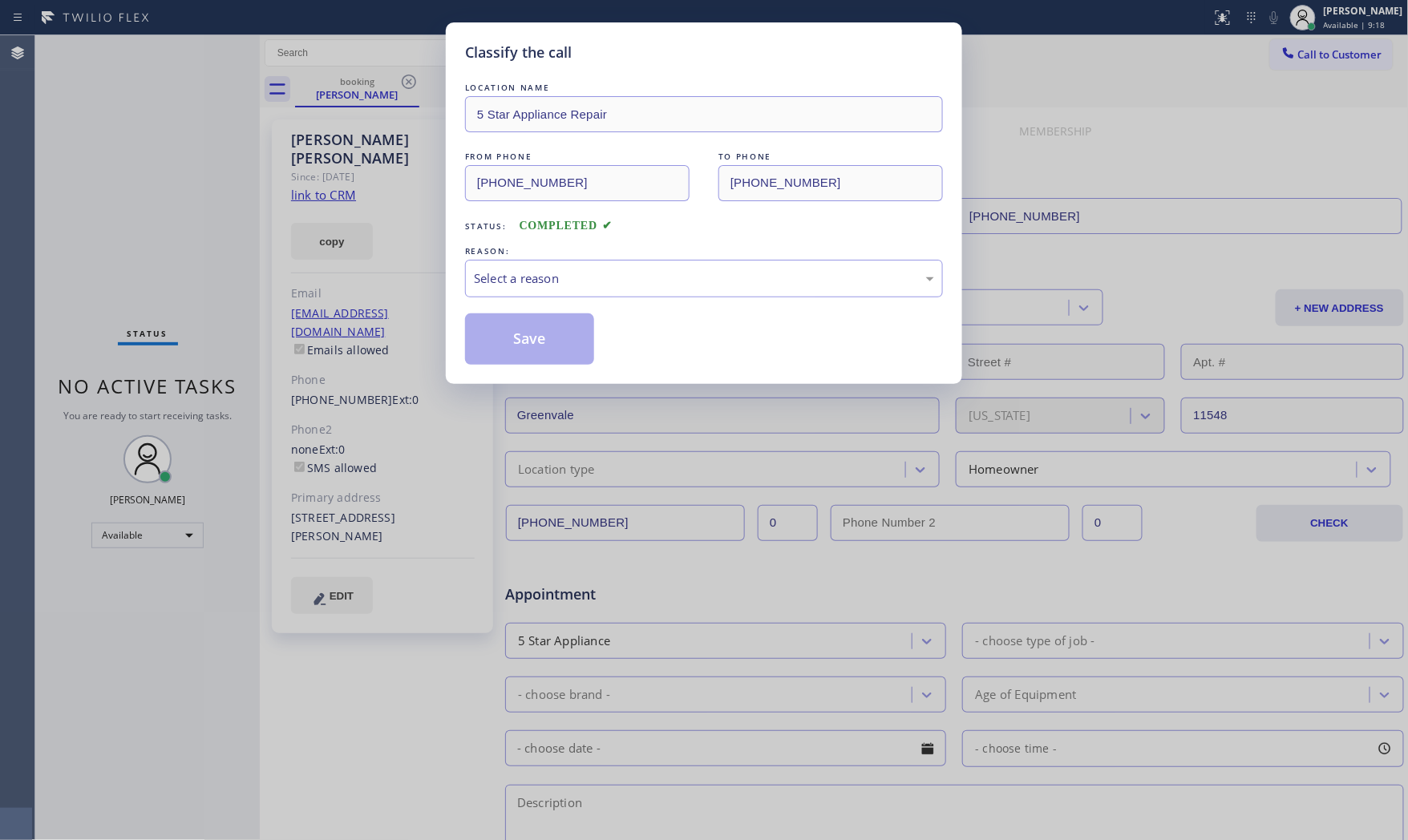
click at [534, 288] on div "Select a reason" at bounding box center [704, 278] width 478 height 38
click at [564, 361] on button "Save" at bounding box center [529, 338] width 129 height 51
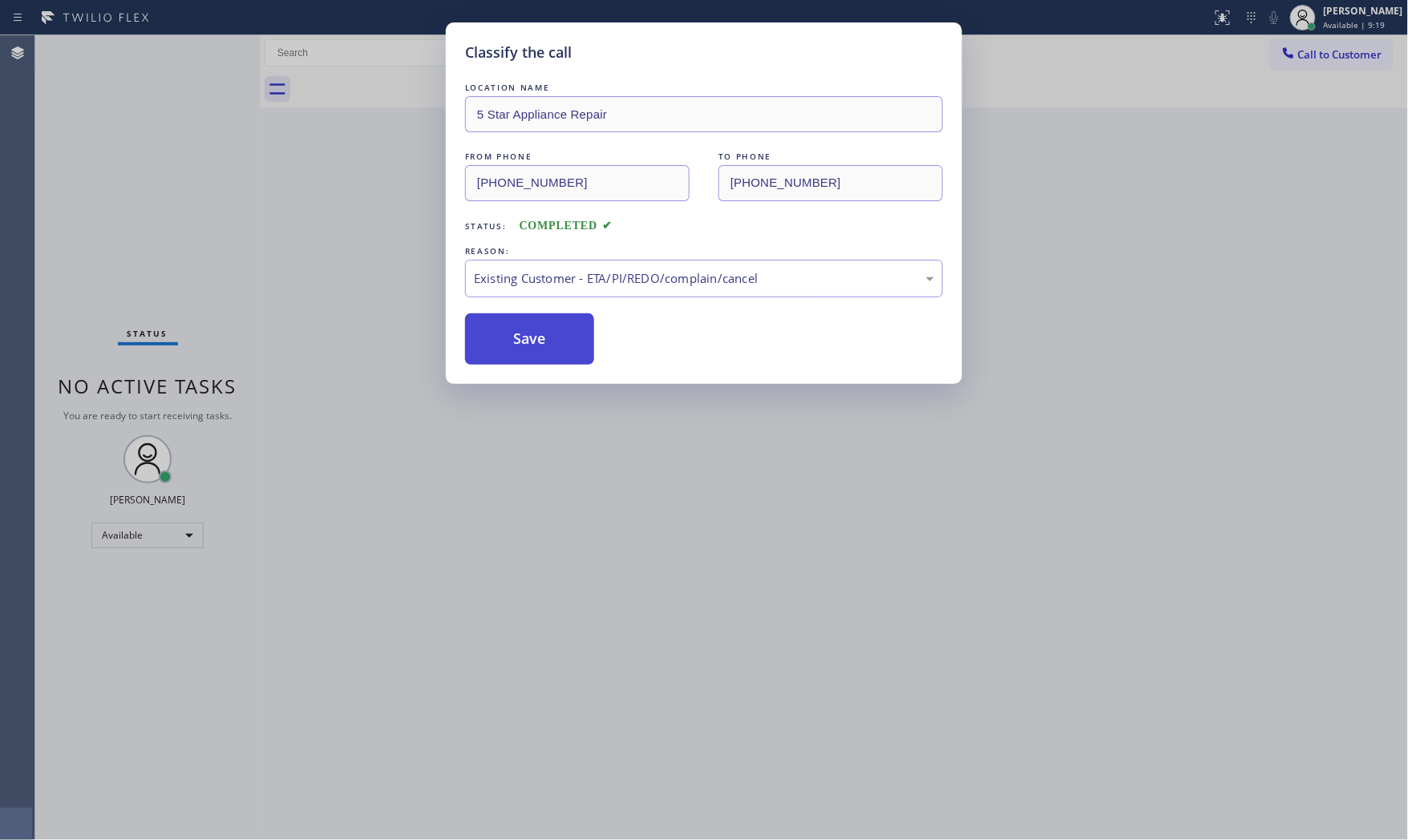
click at [564, 361] on button "Save" at bounding box center [529, 338] width 129 height 51
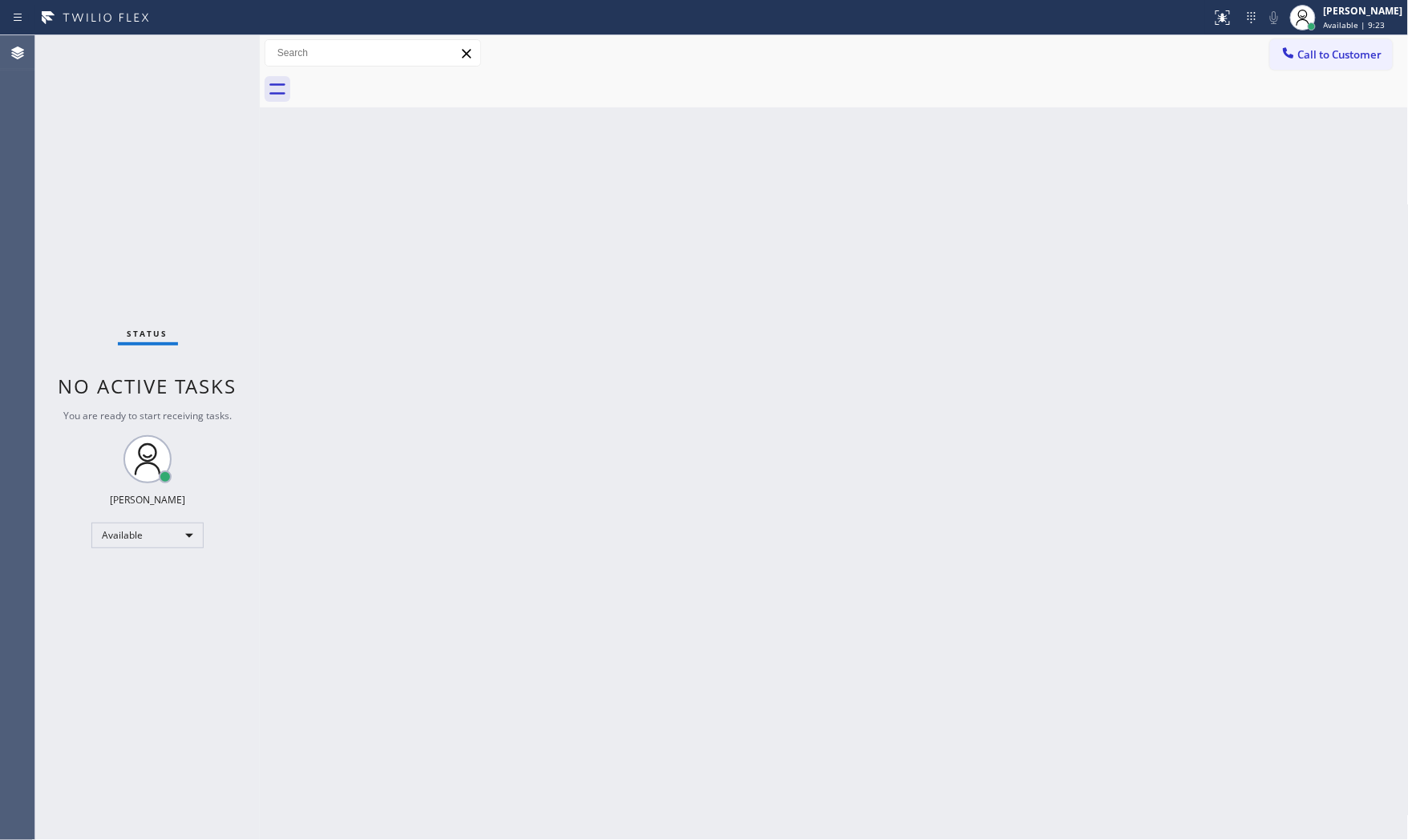
click at [171, 61] on div "Status No active tasks You are ready to start receiving tasks. [PERSON_NAME] Av…" at bounding box center [147, 437] width 225 height 805
click at [173, 59] on div "Status No active tasks You are ready to start receiving tasks. [PERSON_NAME] Av…" at bounding box center [147, 437] width 225 height 805
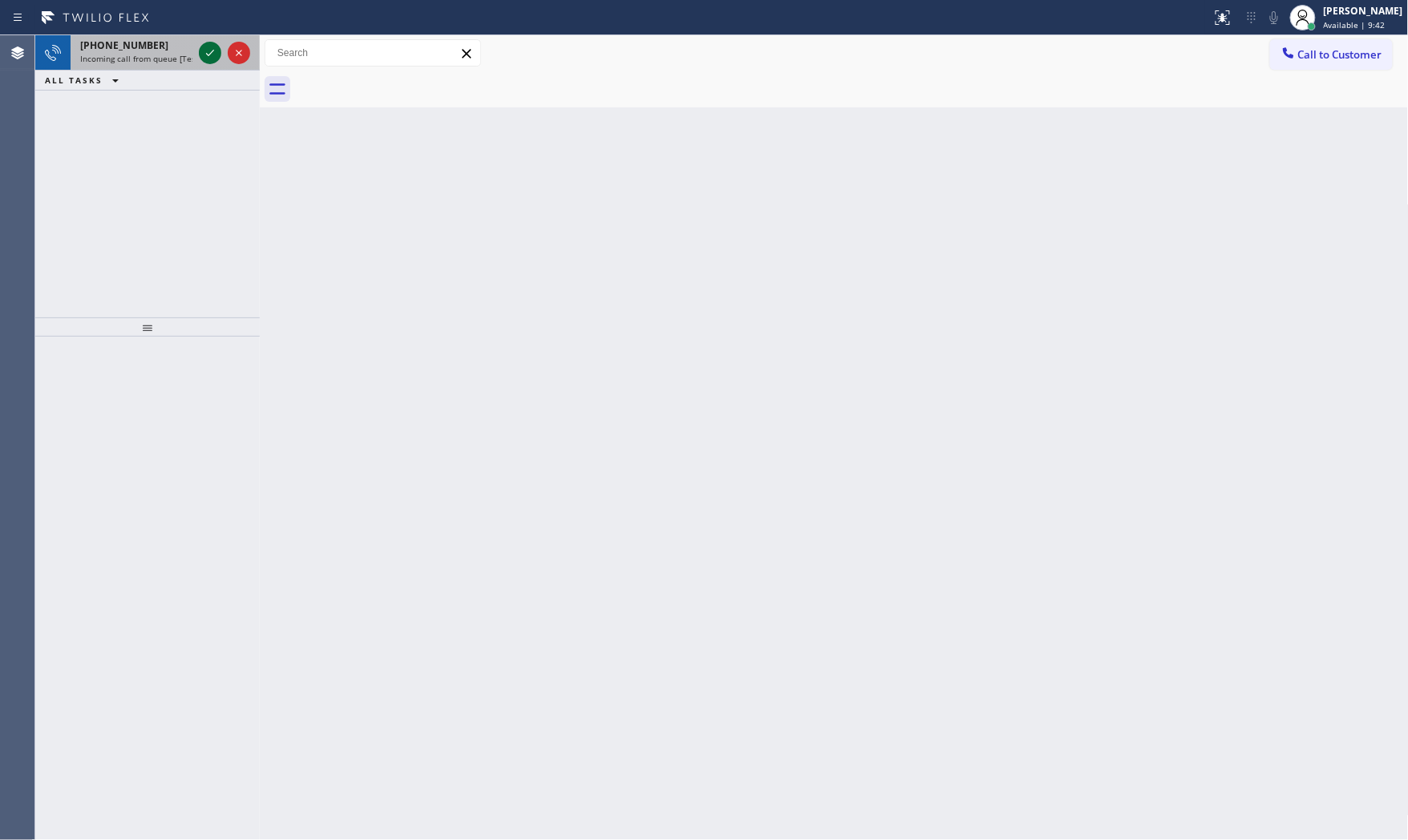
click at [202, 56] on icon at bounding box center [210, 52] width 19 height 19
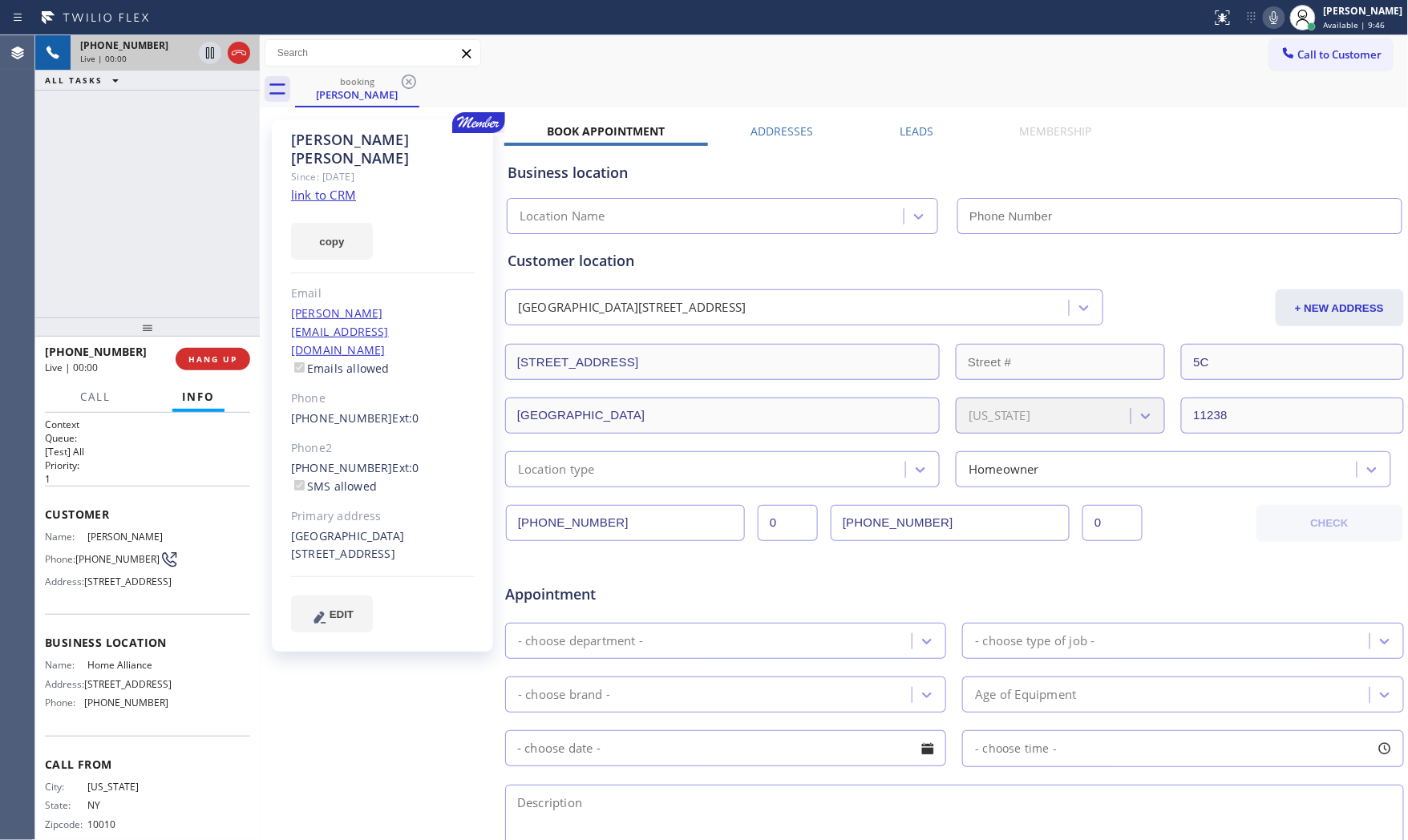
type input "[PHONE_NUMBER]"
click at [332, 187] on link "link to CRM" at bounding box center [323, 195] width 65 height 16
click at [1265, 27] on icon at bounding box center [1273, 17] width 19 height 19
click at [209, 49] on icon at bounding box center [210, 52] width 19 height 19
click at [1265, 22] on icon at bounding box center [1273, 17] width 19 height 19
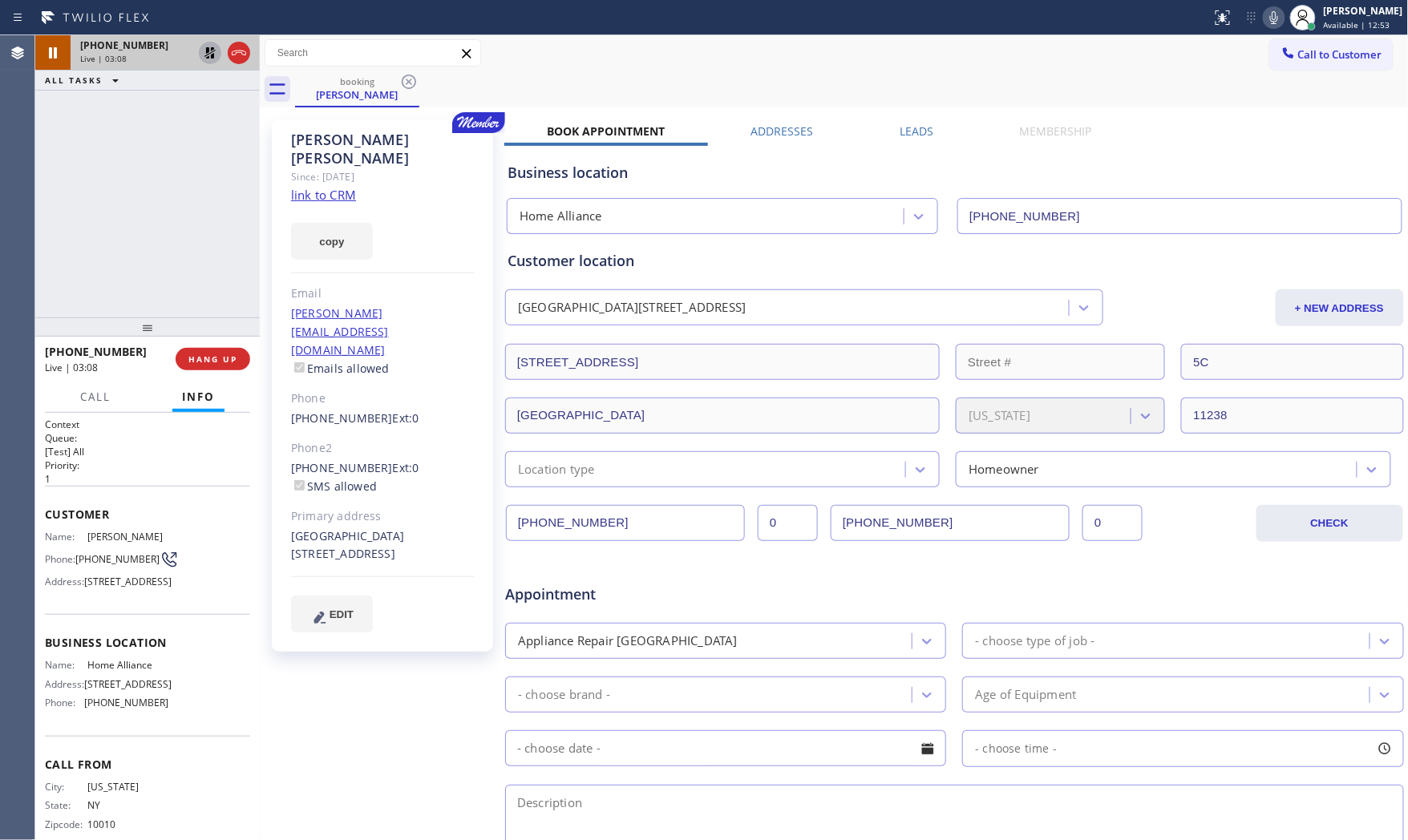
click at [206, 58] on icon at bounding box center [210, 52] width 11 height 11
click at [1264, 18] on icon at bounding box center [1273, 17] width 19 height 19
click at [221, 359] on span "HANG UP" at bounding box center [213, 358] width 49 height 11
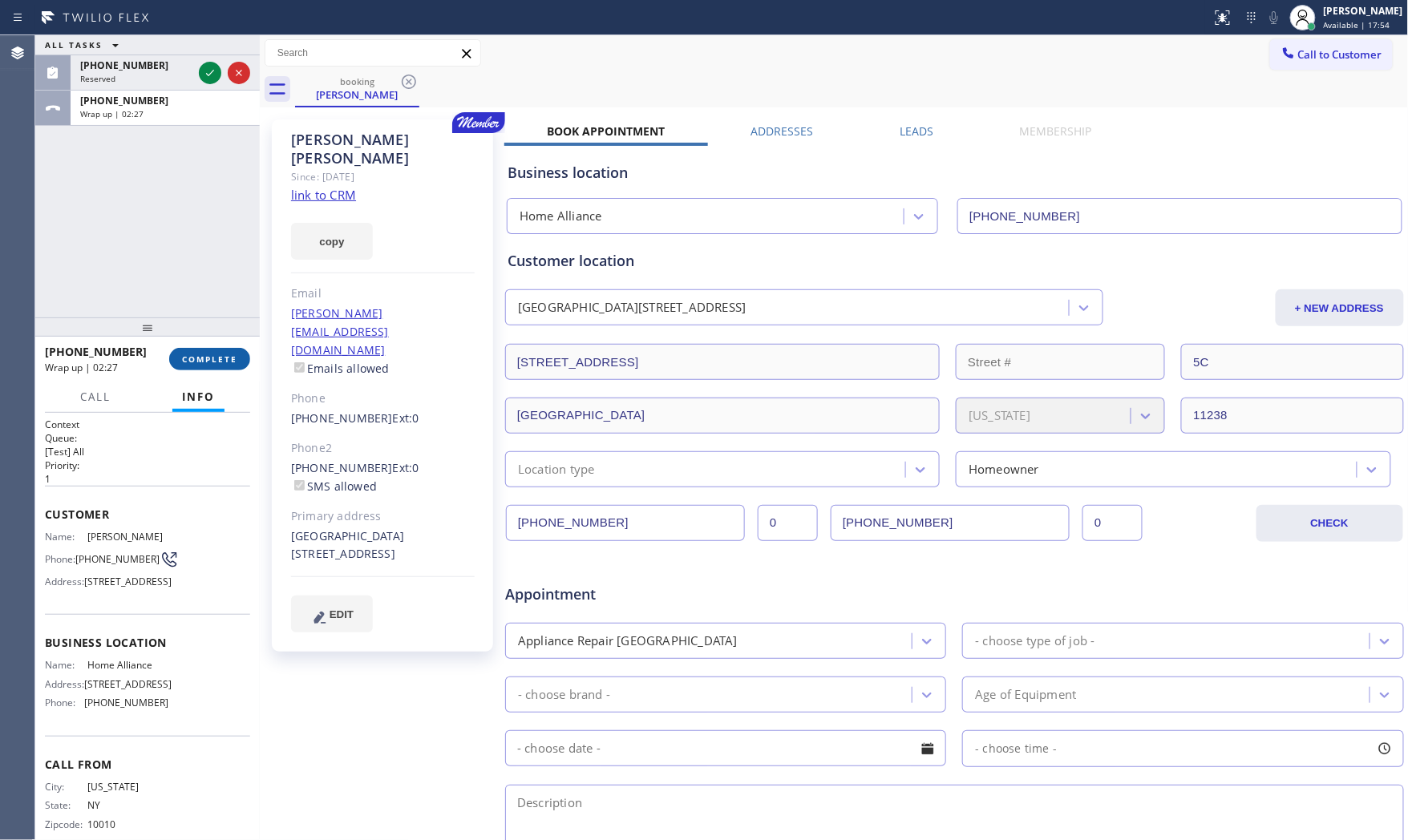
click at [185, 351] on button "COMPLETE" at bounding box center [210, 359] width 81 height 22
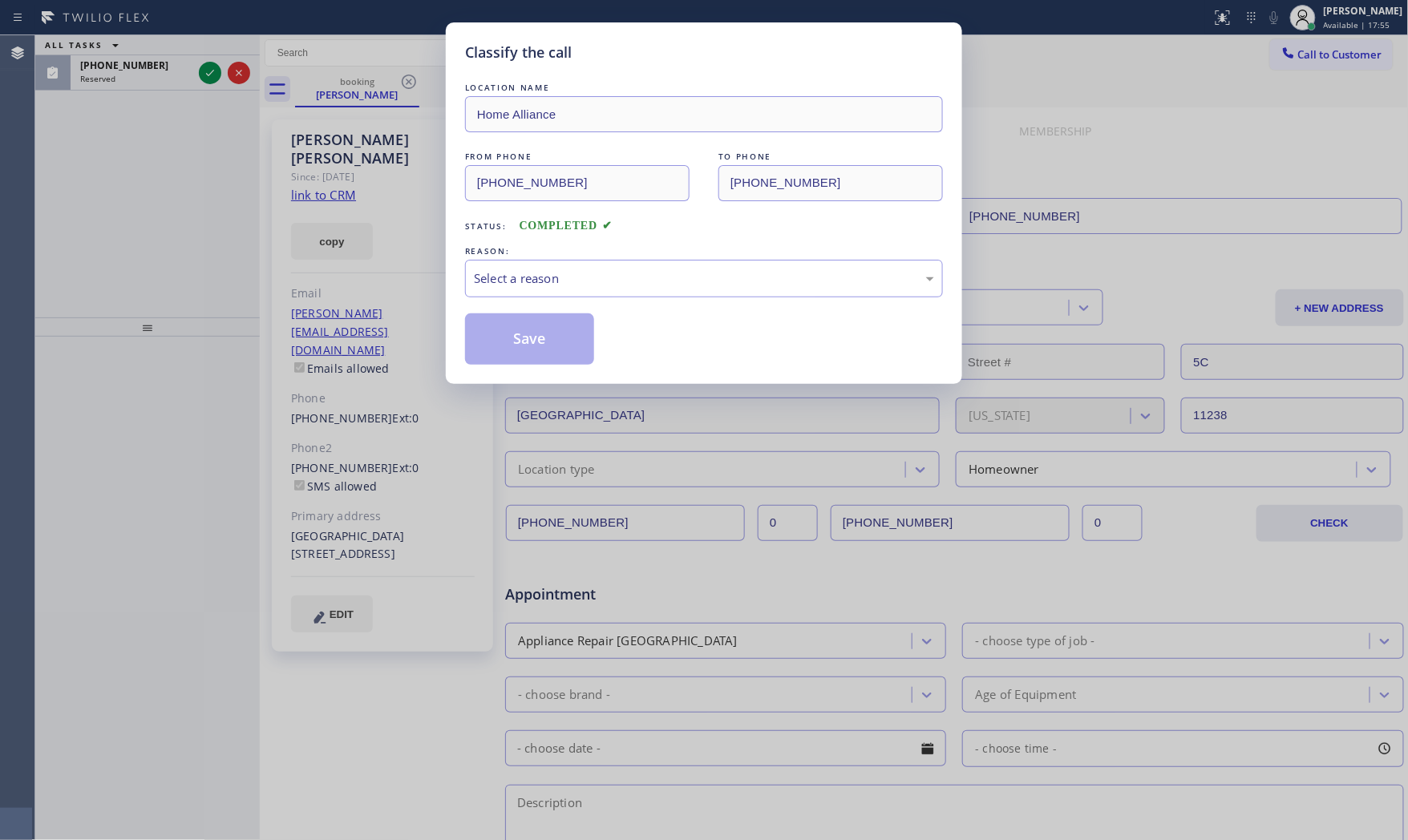
click at [586, 278] on div "Select a reason" at bounding box center [704, 278] width 460 height 18
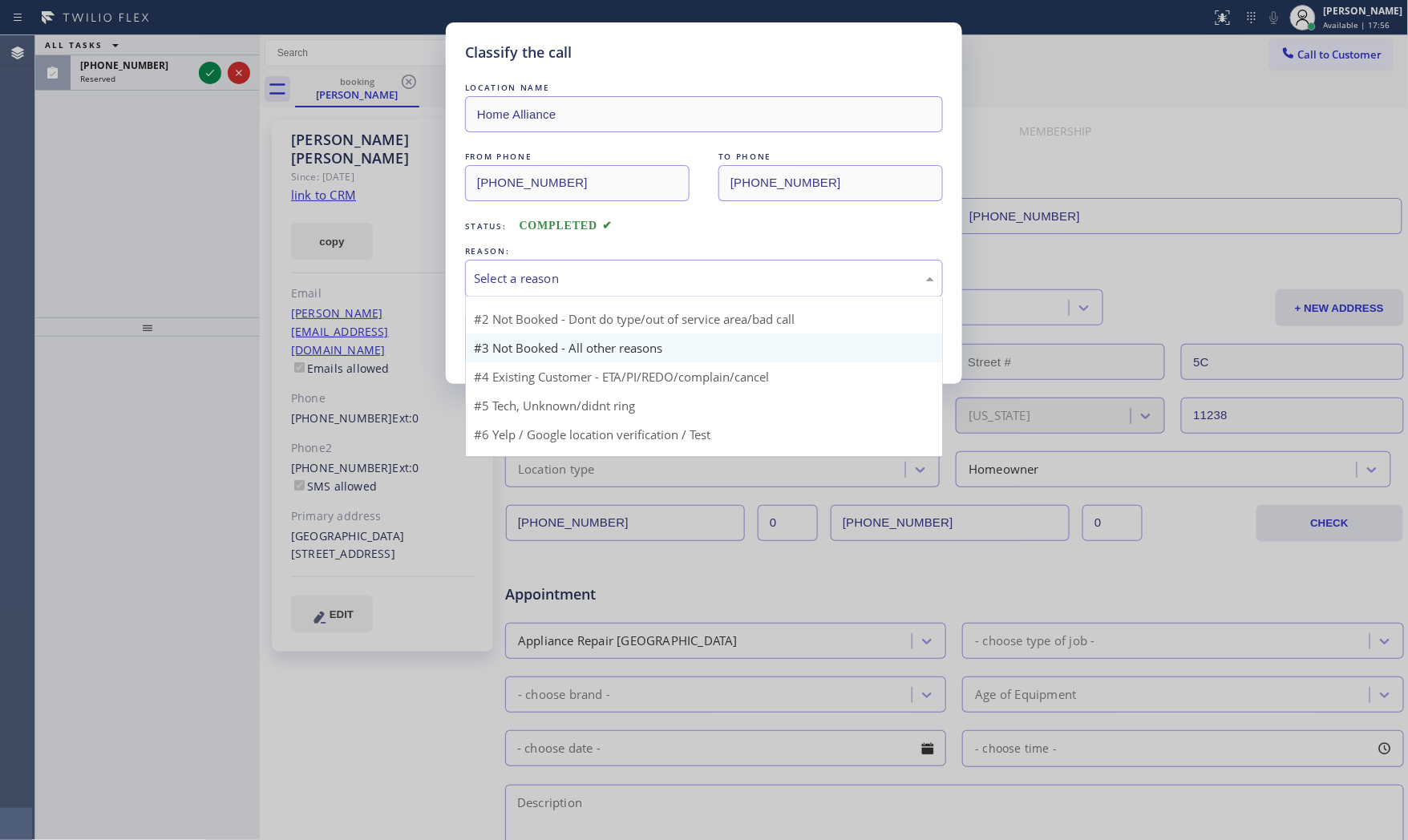
scroll to position [14, 0]
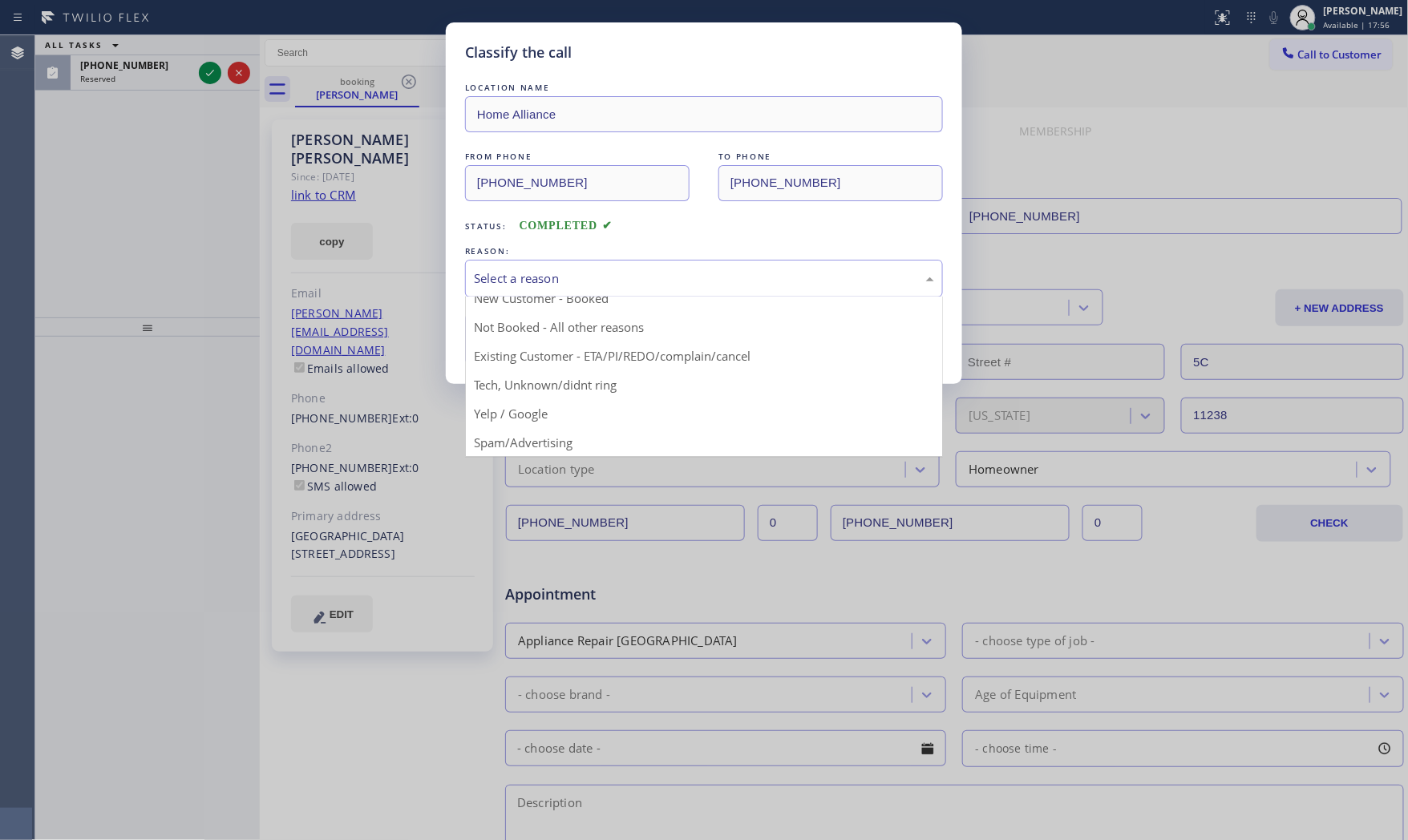
drag, startPoint x: 595, startPoint y: 357, endPoint x: 573, endPoint y: 341, distance: 27.2
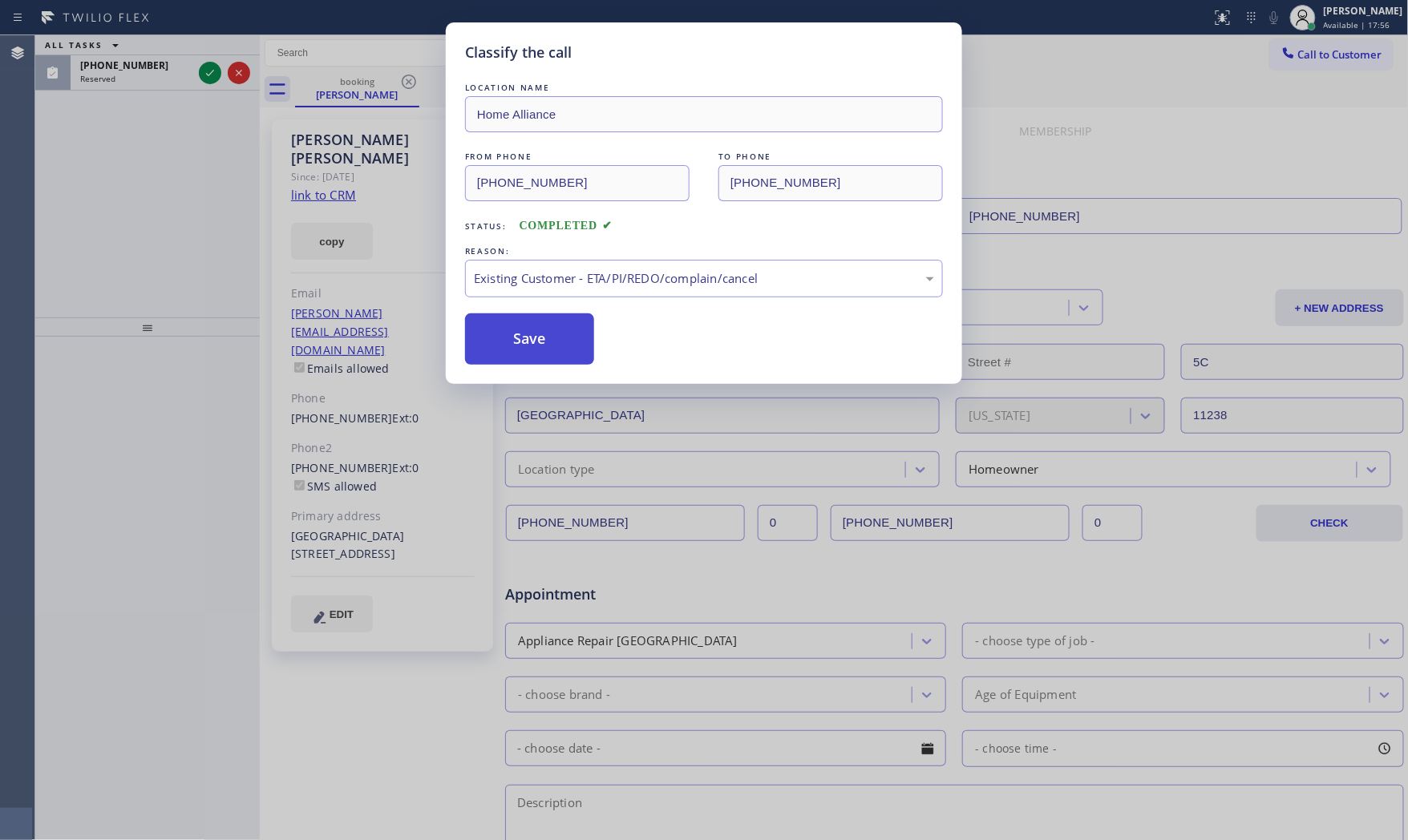
click at [565, 336] on button "Save" at bounding box center [529, 338] width 129 height 51
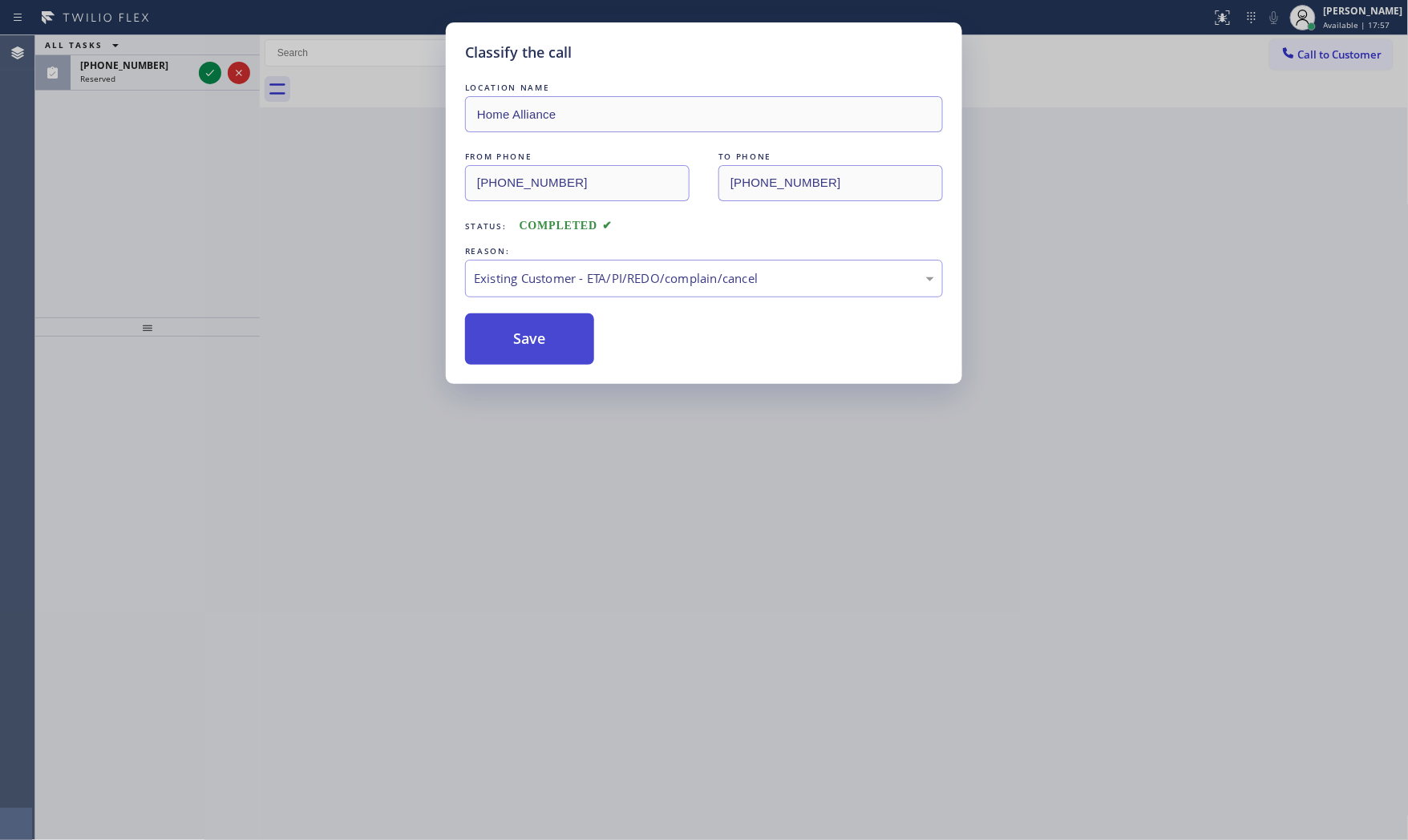
click at [565, 336] on button "Save" at bounding box center [529, 338] width 129 height 51
click at [213, 71] on icon at bounding box center [210, 73] width 8 height 6
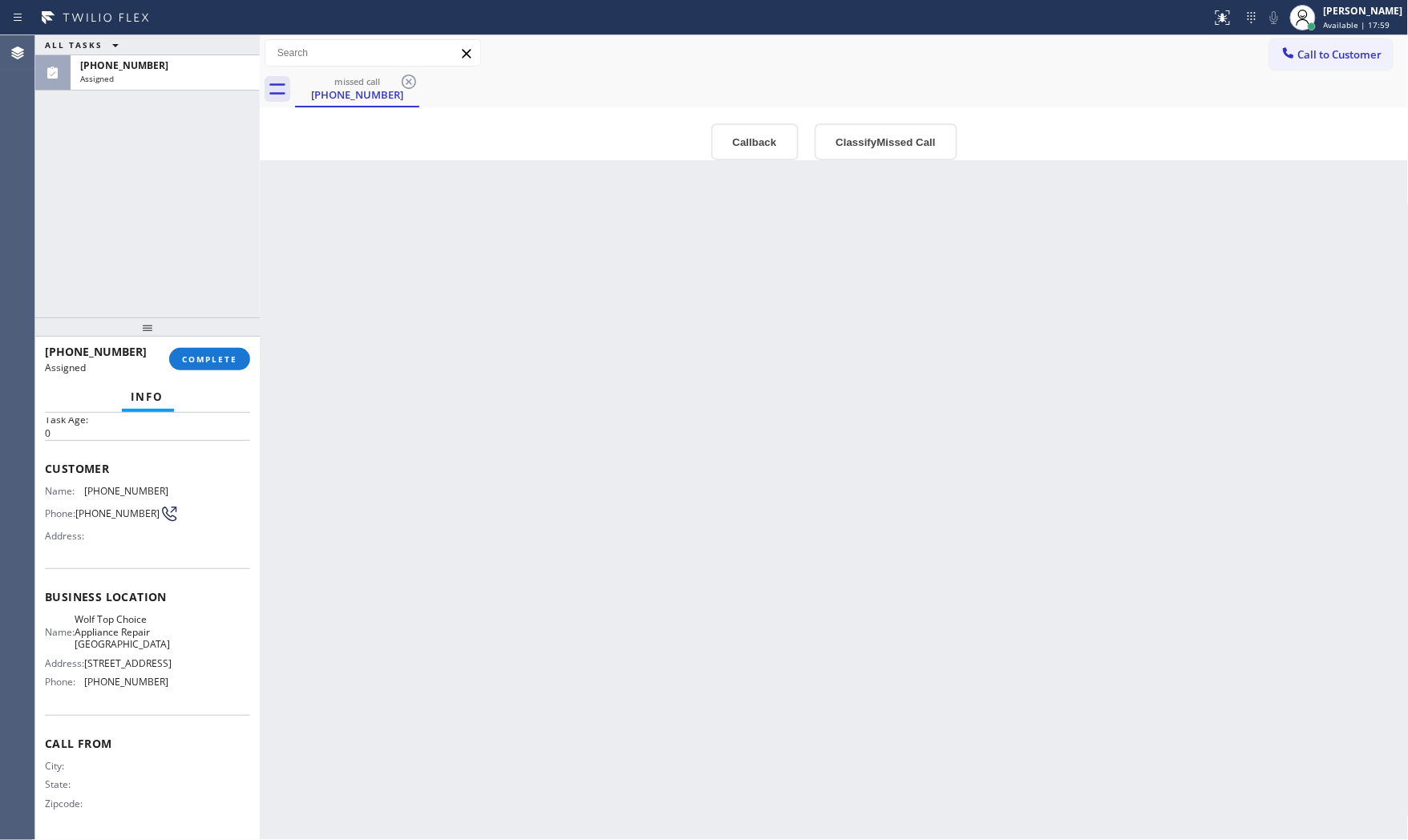
scroll to position [89, 0]
click at [217, 355] on span "COMPLETE" at bounding box center [209, 358] width 55 height 11
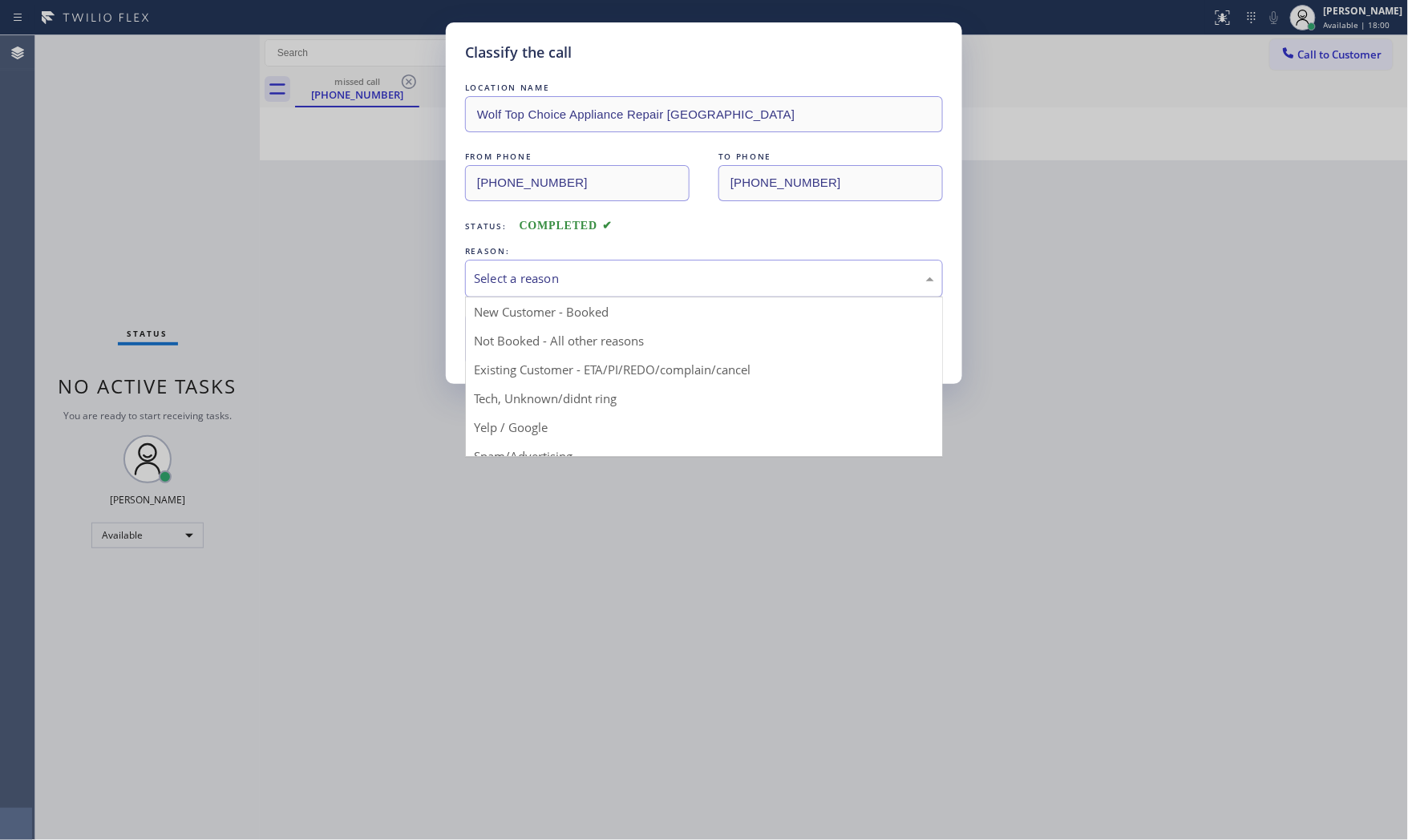
drag, startPoint x: 557, startPoint y: 270, endPoint x: 517, endPoint y: 335, distance: 76.3
click at [556, 274] on div "Select a reason" at bounding box center [704, 278] width 460 height 18
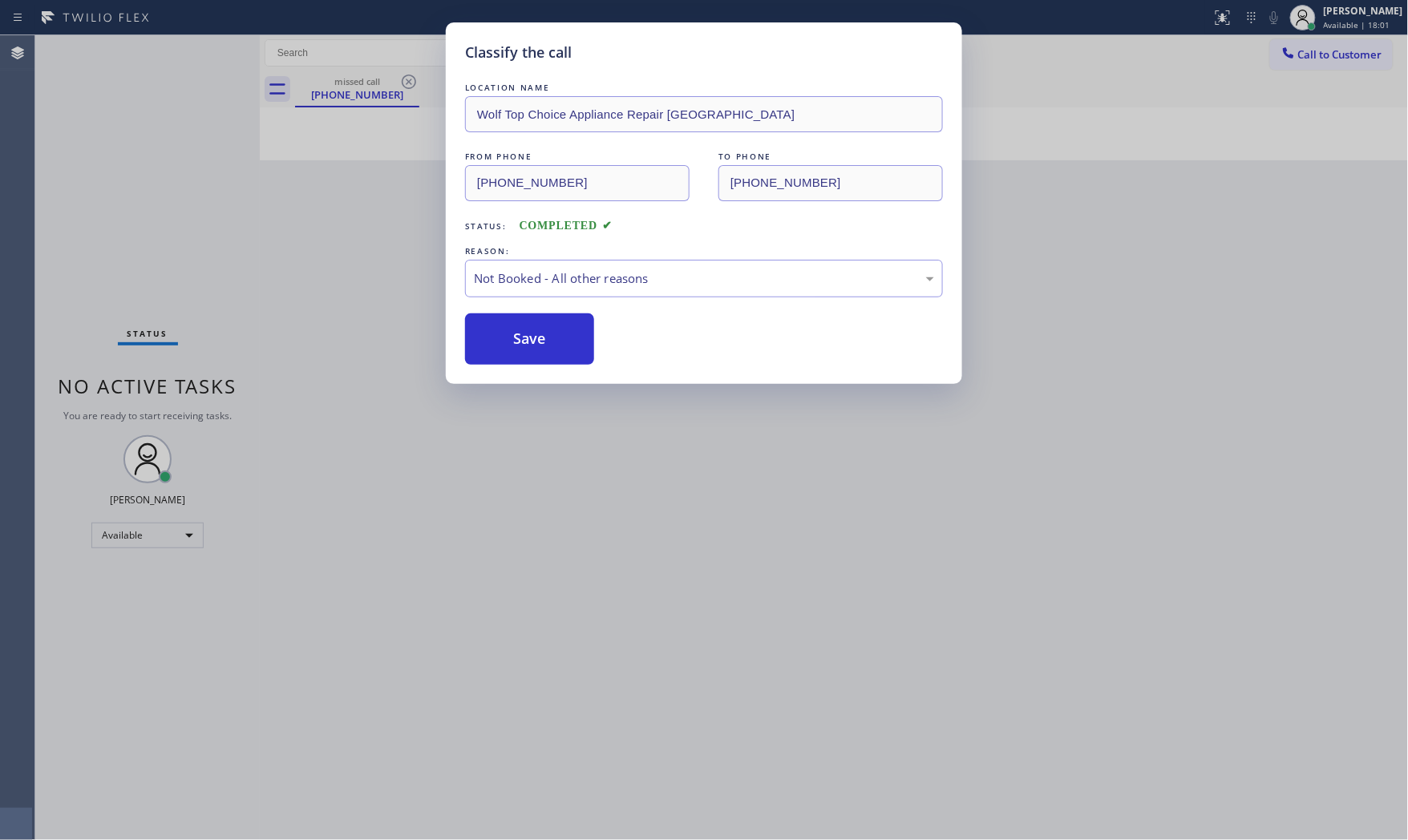
click at [517, 335] on button "Save" at bounding box center [529, 338] width 129 height 51
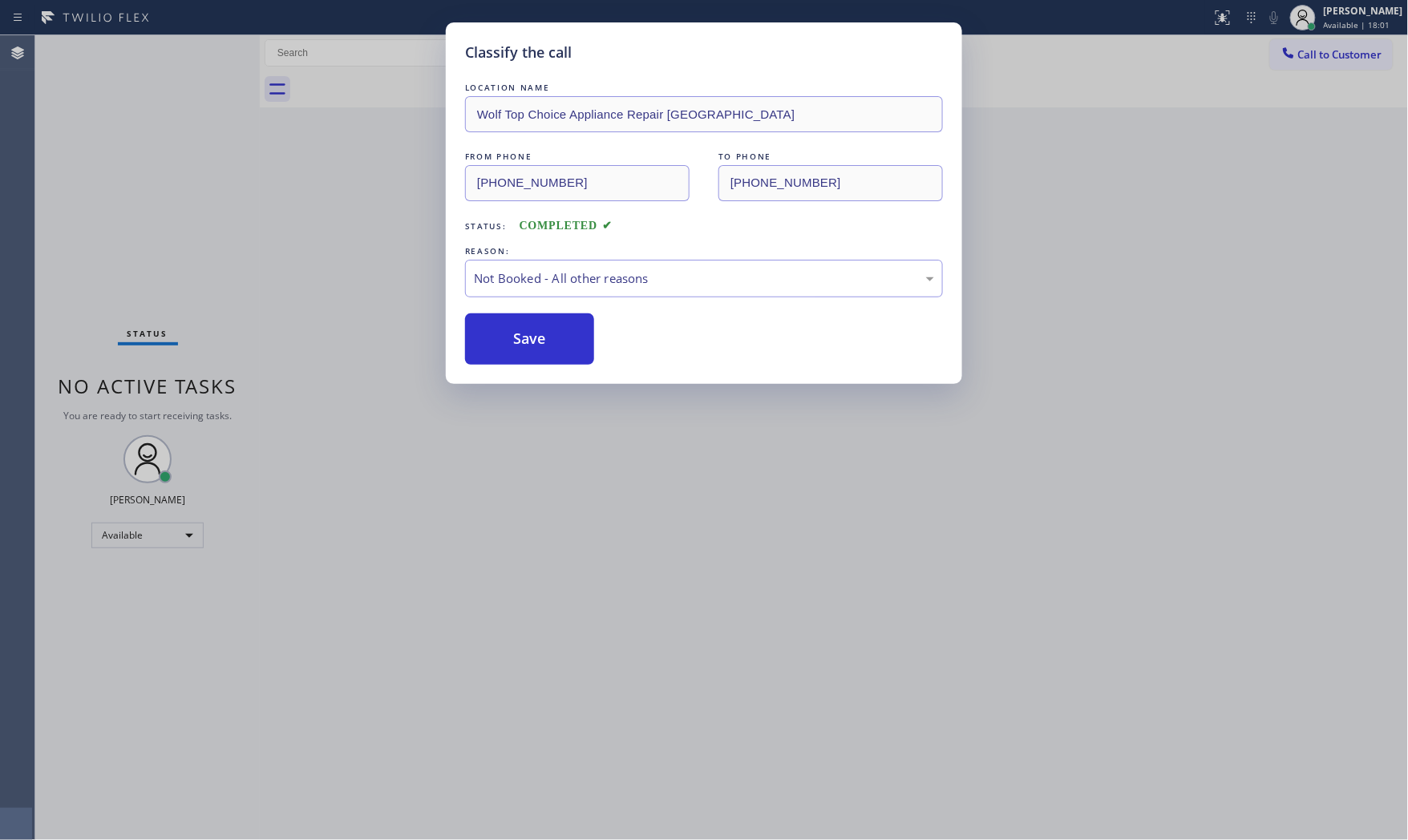
click at [517, 335] on button "Save" at bounding box center [529, 338] width 129 height 51
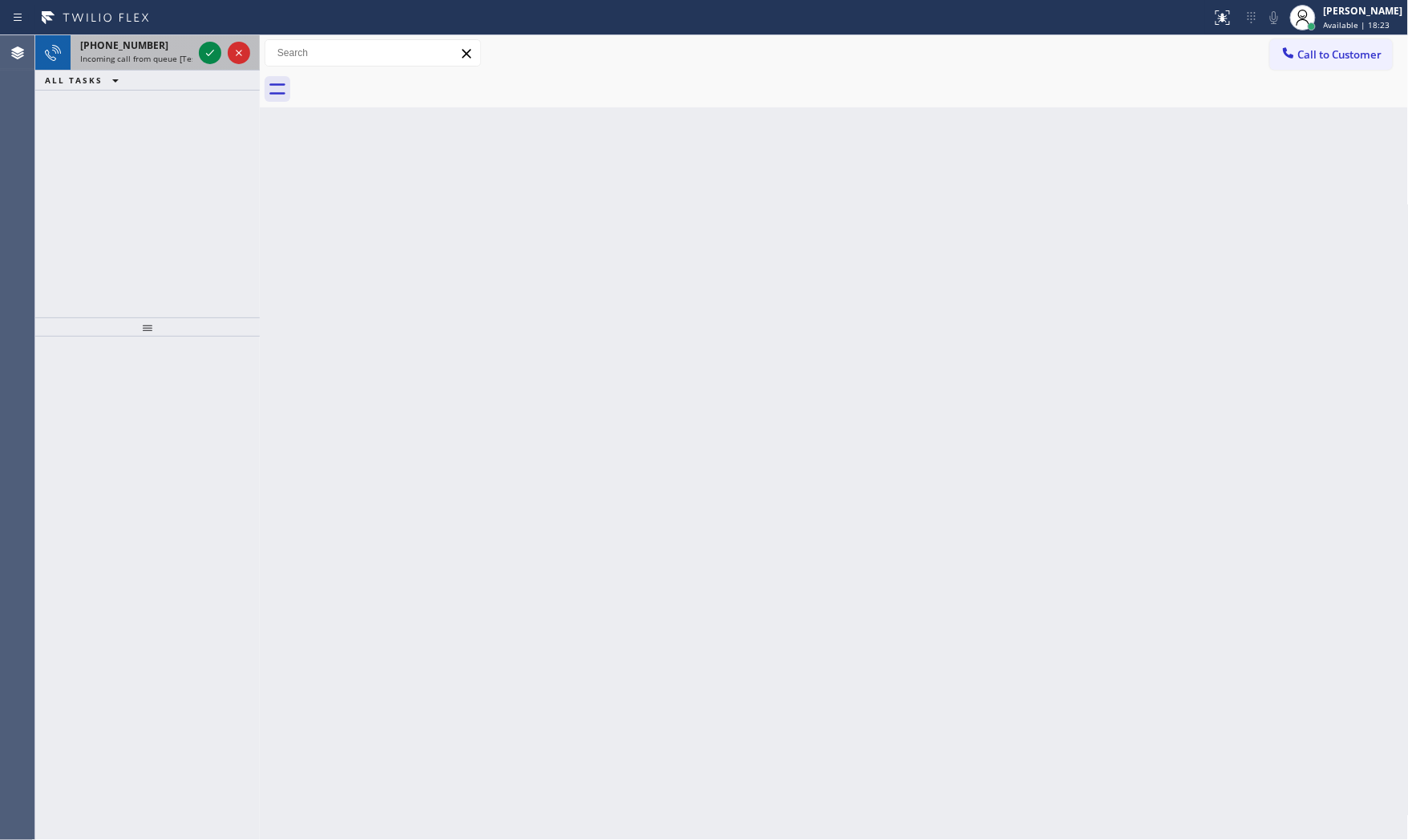
click at [186, 51] on div "[PHONE_NUMBER] Incoming call from queue [Test] All" at bounding box center [133, 52] width 125 height 35
click at [153, 59] on span "Incoming call from queue [Test] All" at bounding box center [146, 58] width 133 height 11
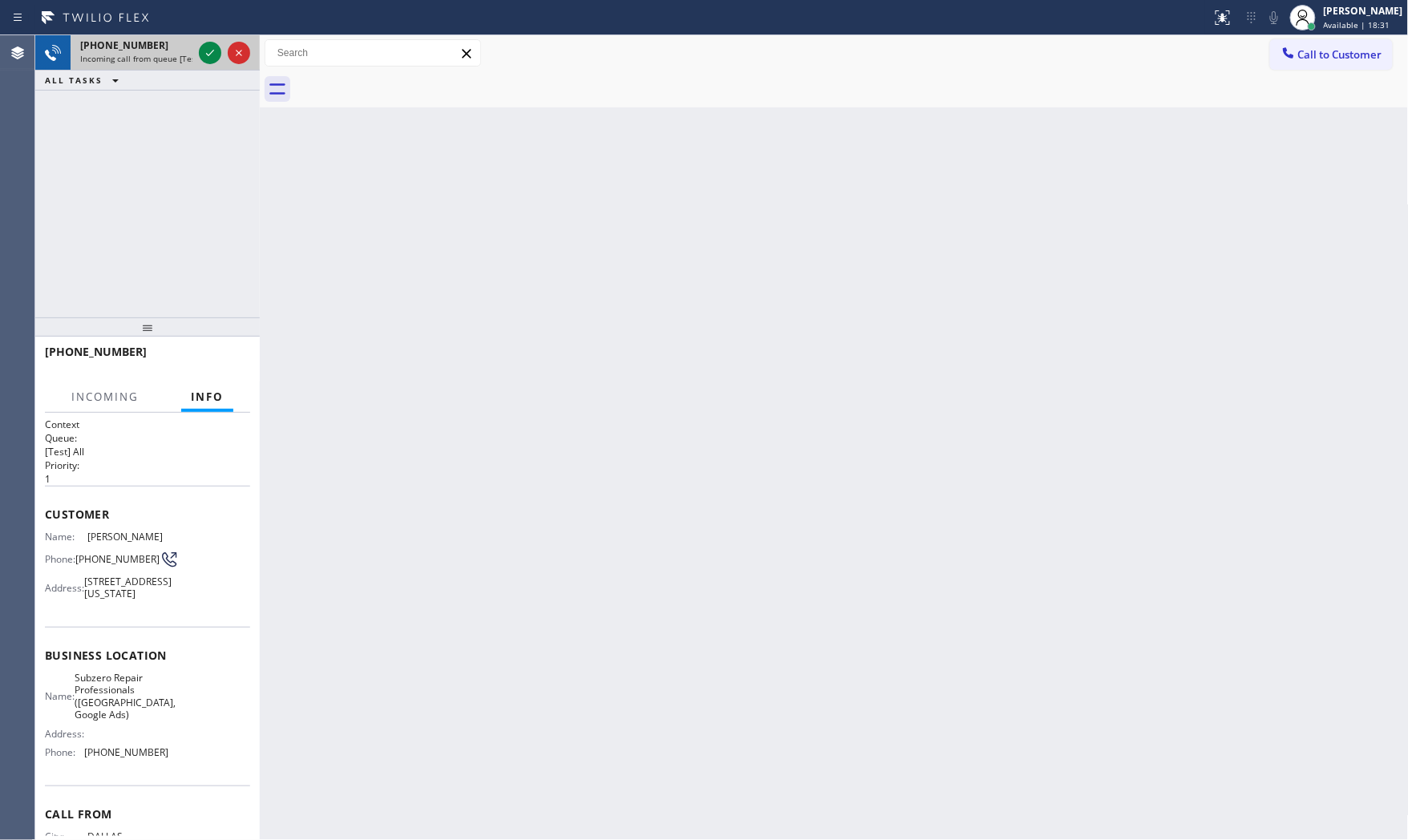
click at [185, 56] on span "Incoming call from queue [Test] All" at bounding box center [146, 58] width 133 height 11
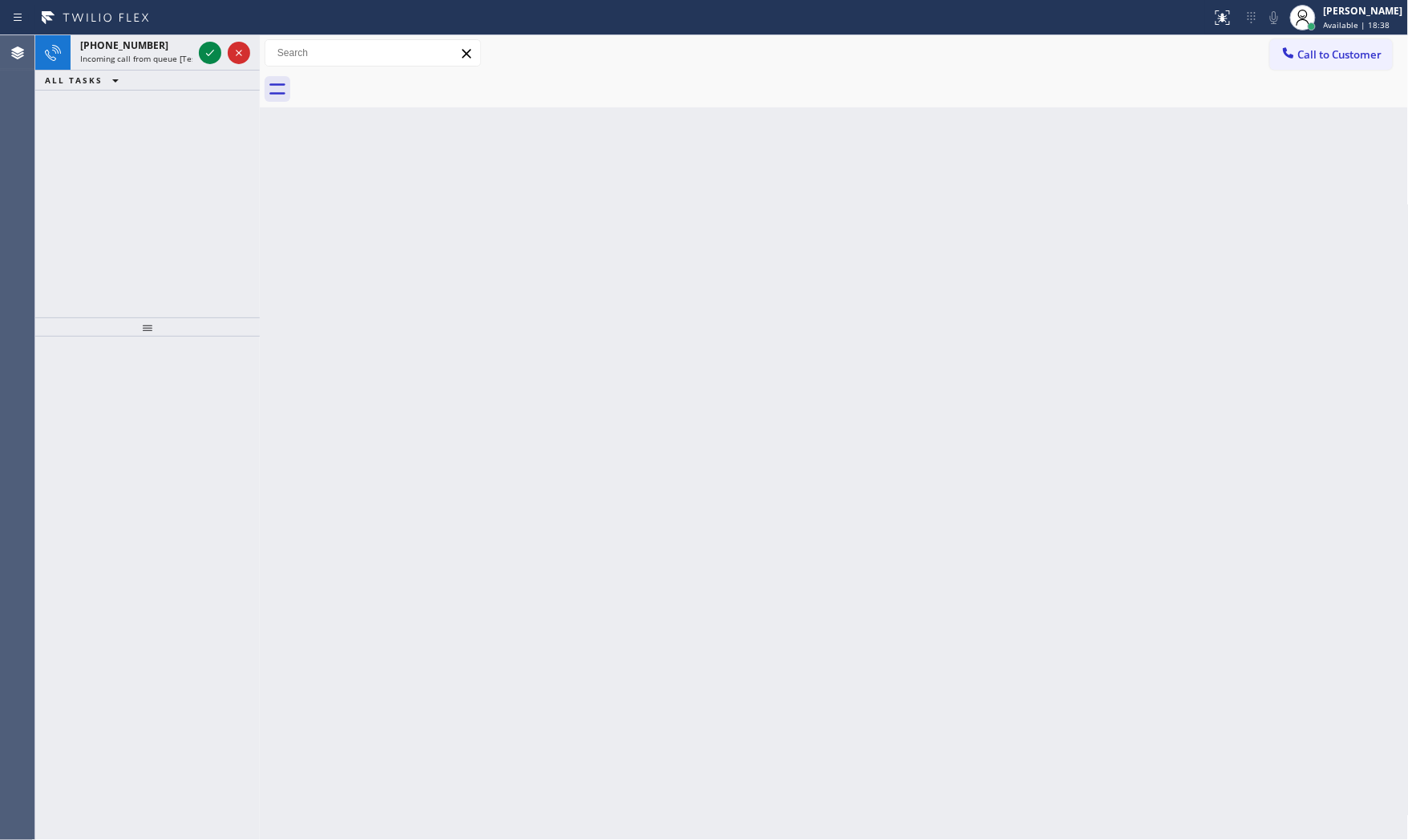
click at [148, 72] on div "ALL TASKS ALL TASKS ACTIVE TASKS TASKS IN WRAP UP" at bounding box center [147, 81] width 225 height 20
click at [155, 56] on span "Incoming call from queue [Test] All" at bounding box center [146, 58] width 133 height 11
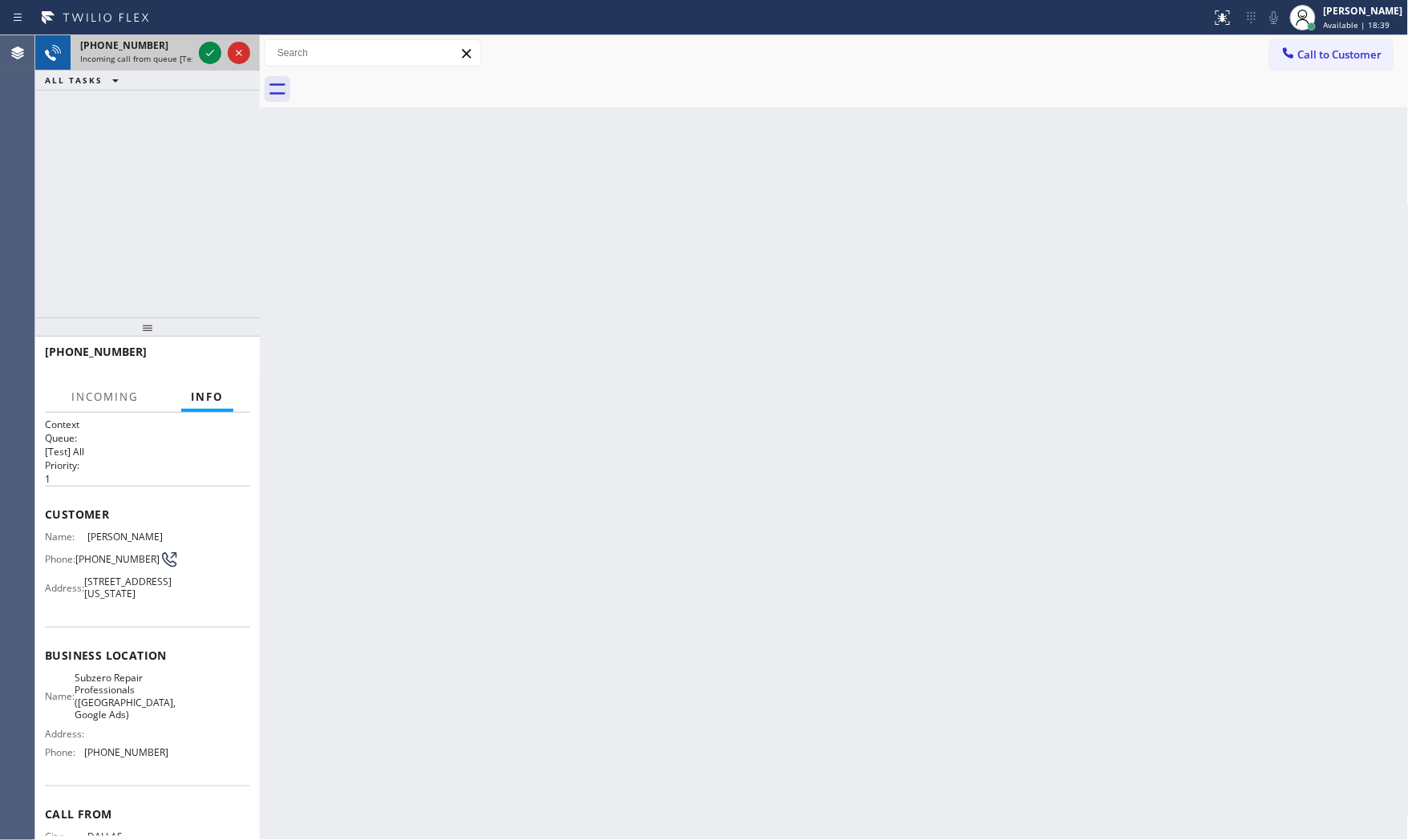
click at [170, 49] on div "[PHONE_NUMBER]" at bounding box center [136, 46] width 112 height 14
click at [210, 45] on icon at bounding box center [210, 52] width 19 height 19
click at [231, 362] on div at bounding box center [142, 368] width 194 height 14
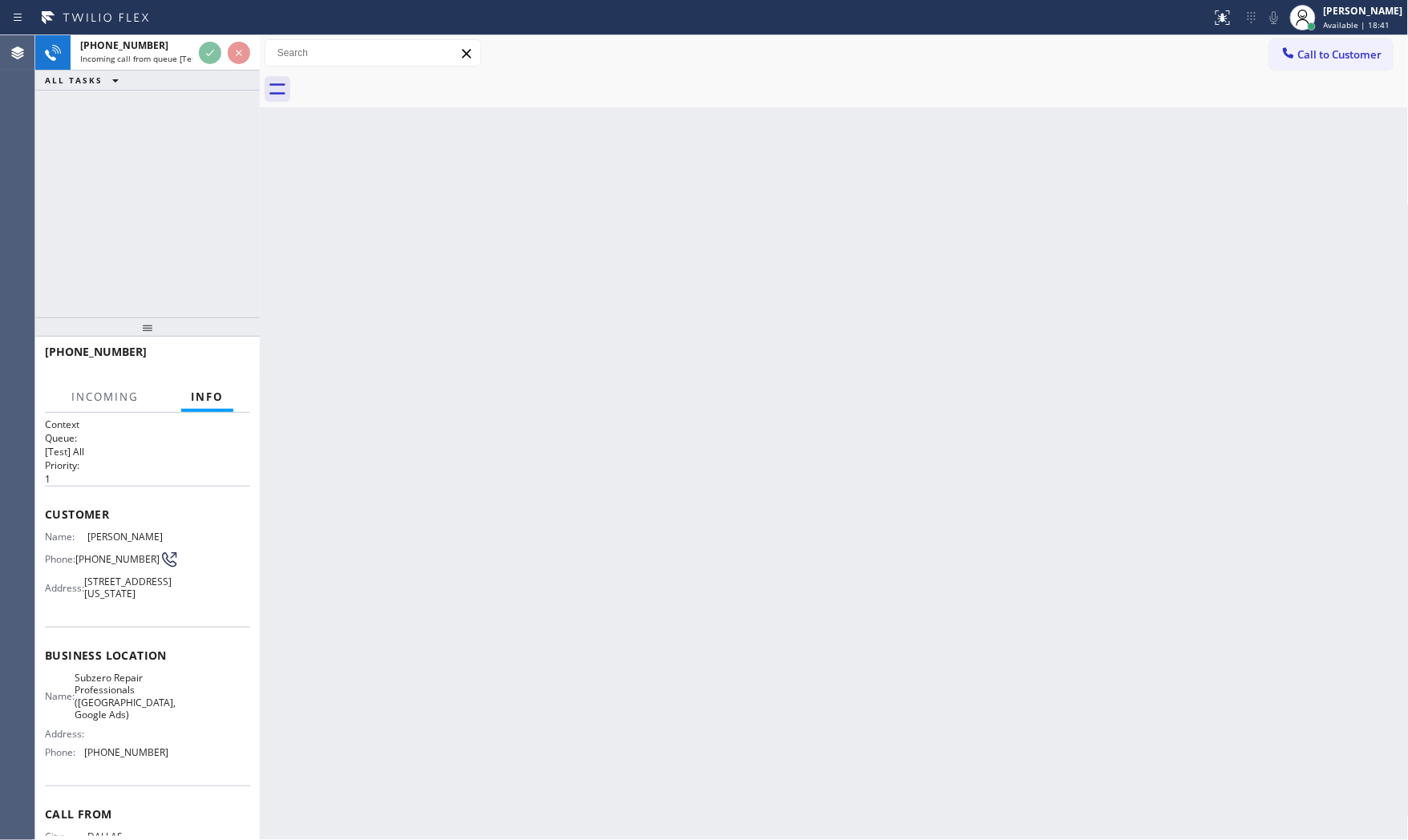
click at [231, 362] on div at bounding box center [142, 368] width 194 height 14
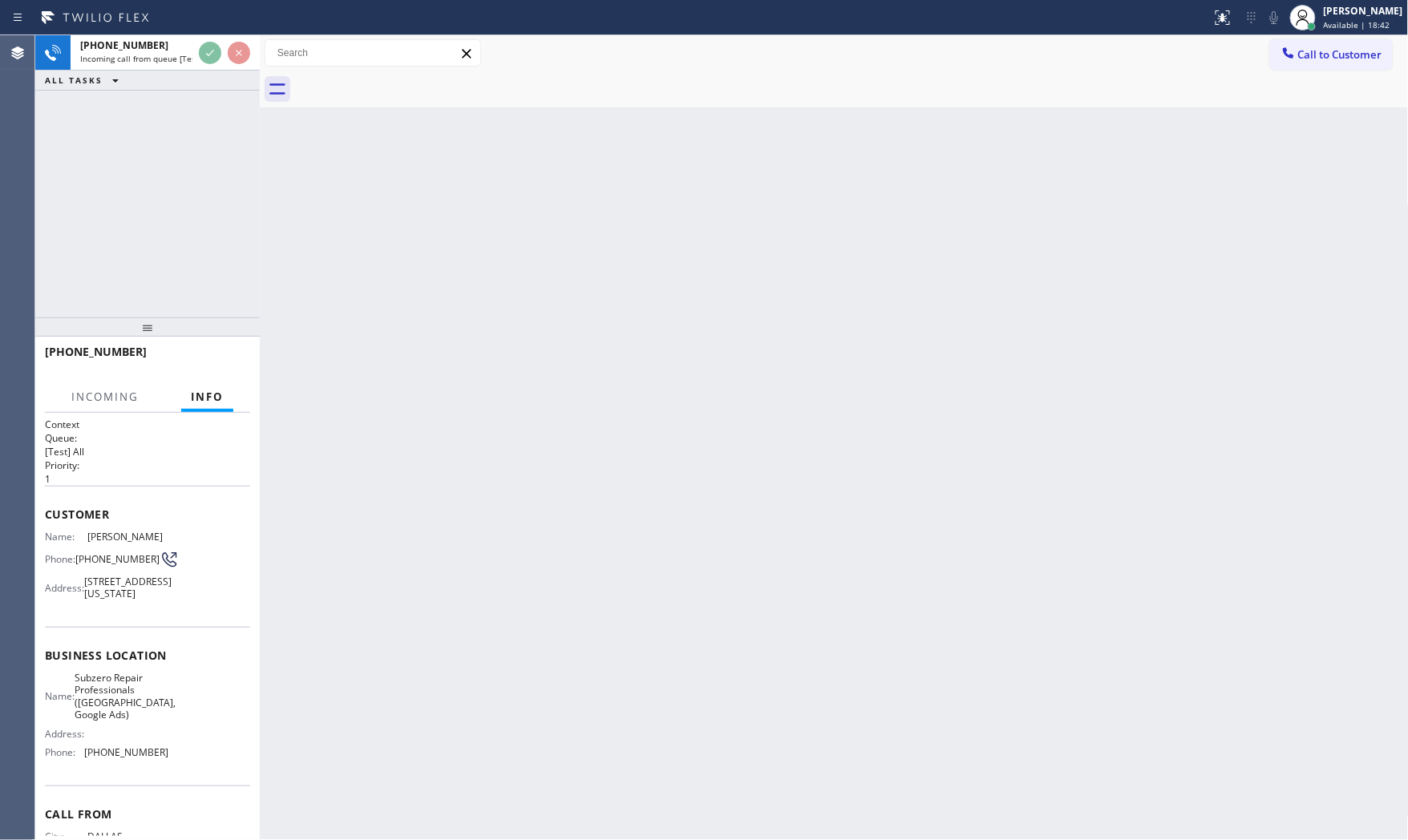
click at [231, 362] on div at bounding box center [142, 368] width 194 height 14
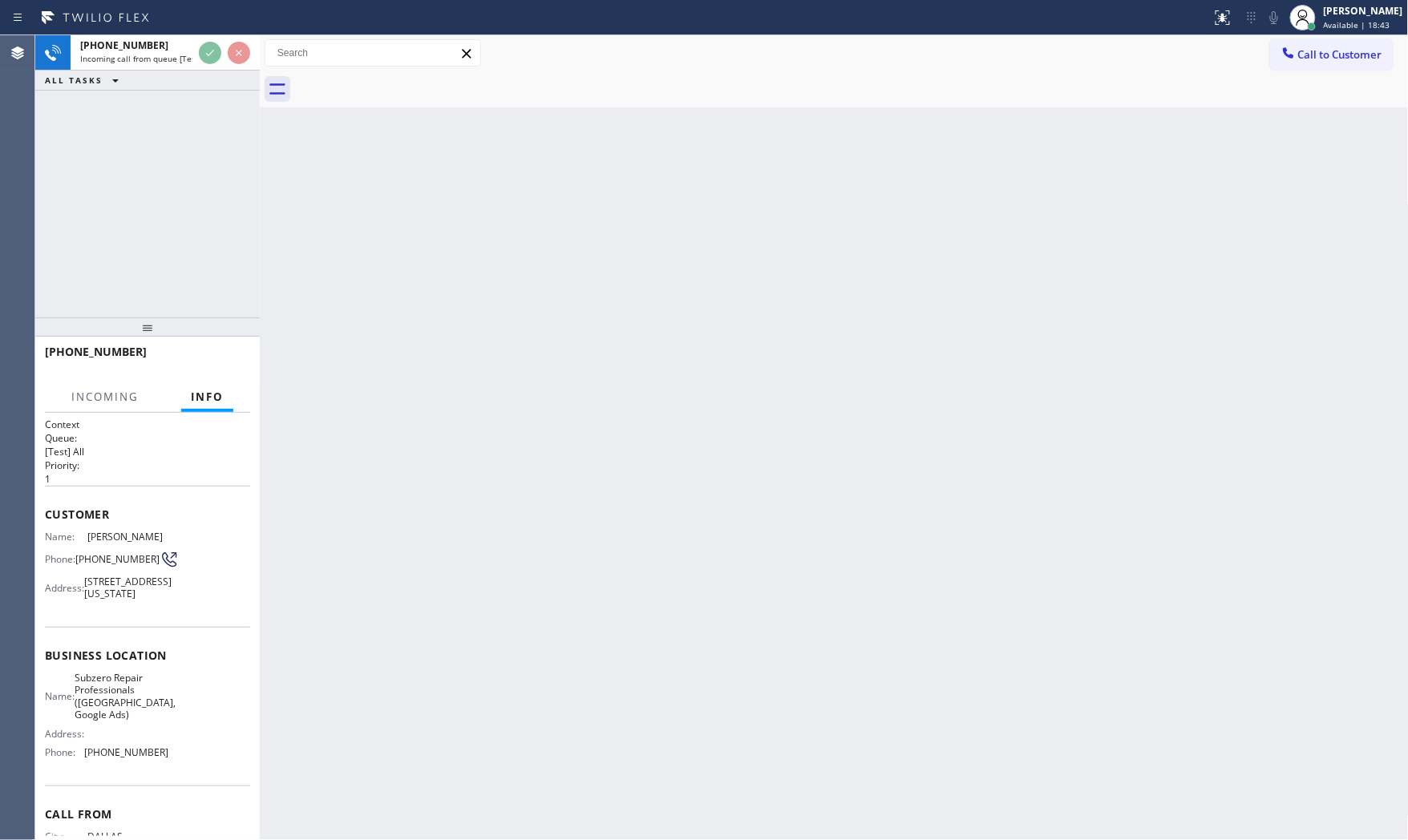
click at [231, 361] on div at bounding box center [142, 368] width 194 height 14
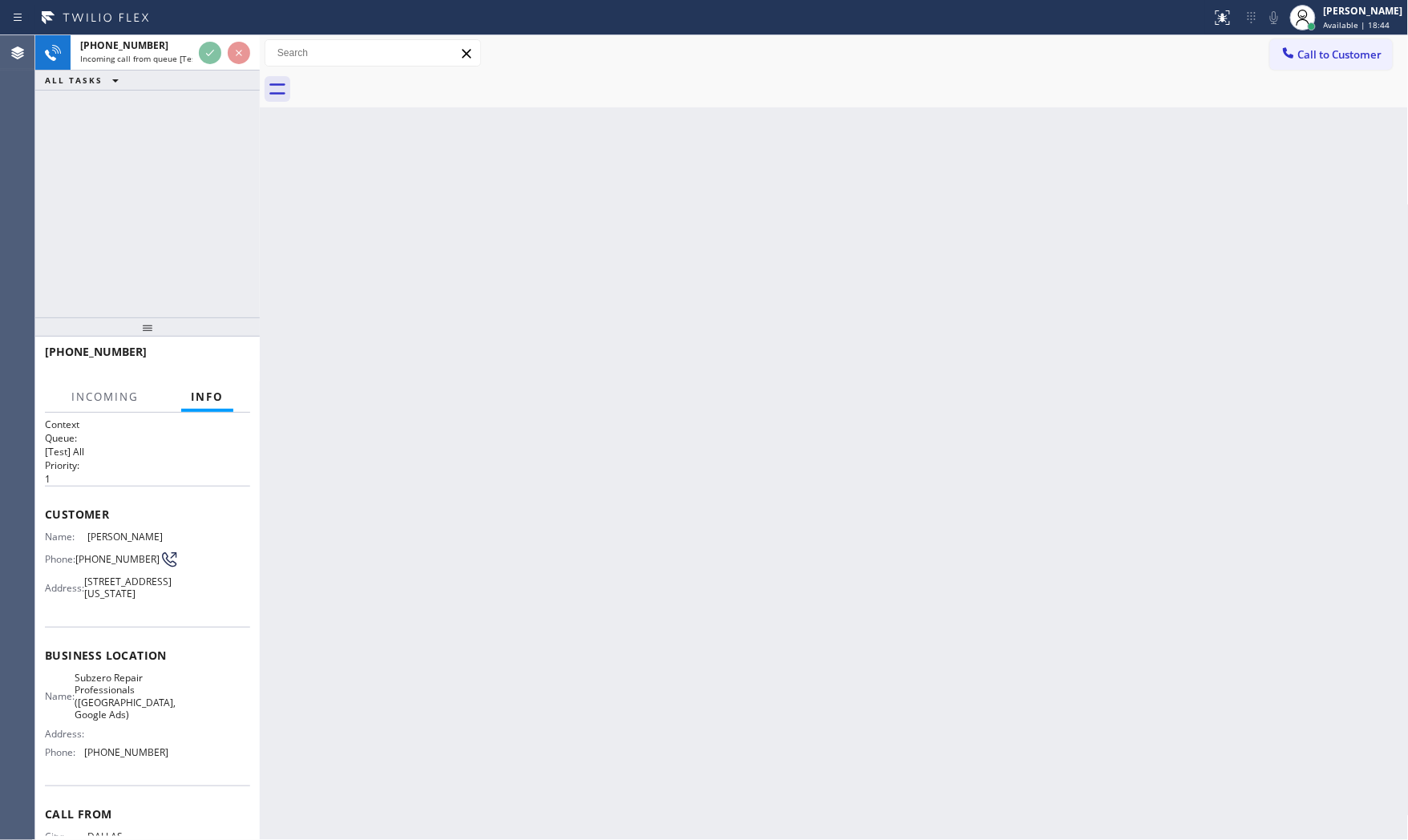
click at [231, 361] on div at bounding box center [142, 368] width 194 height 14
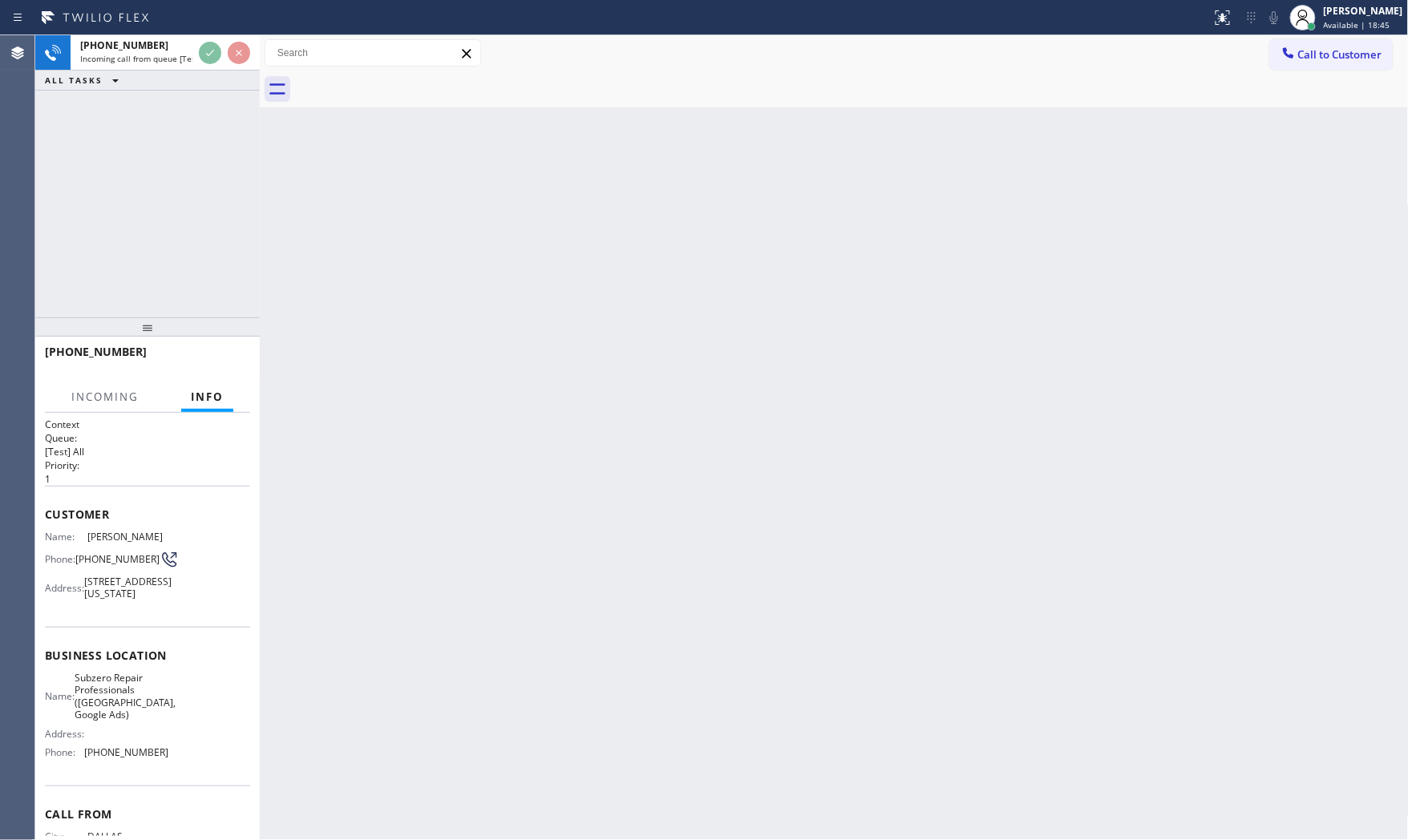
click at [231, 361] on div at bounding box center [142, 368] width 194 height 14
drag, startPoint x: 331, startPoint y: 352, endPoint x: 225, endPoint y: 356, distance: 106.1
click at [329, 352] on div "Back to Dashboard Change Sender ID Customers Technicians Select a contact Outbo…" at bounding box center [833, 437] width 1149 height 805
click at [219, 356] on div "[PHONE_NUMBER]" at bounding box center [142, 351] width 194 height 15
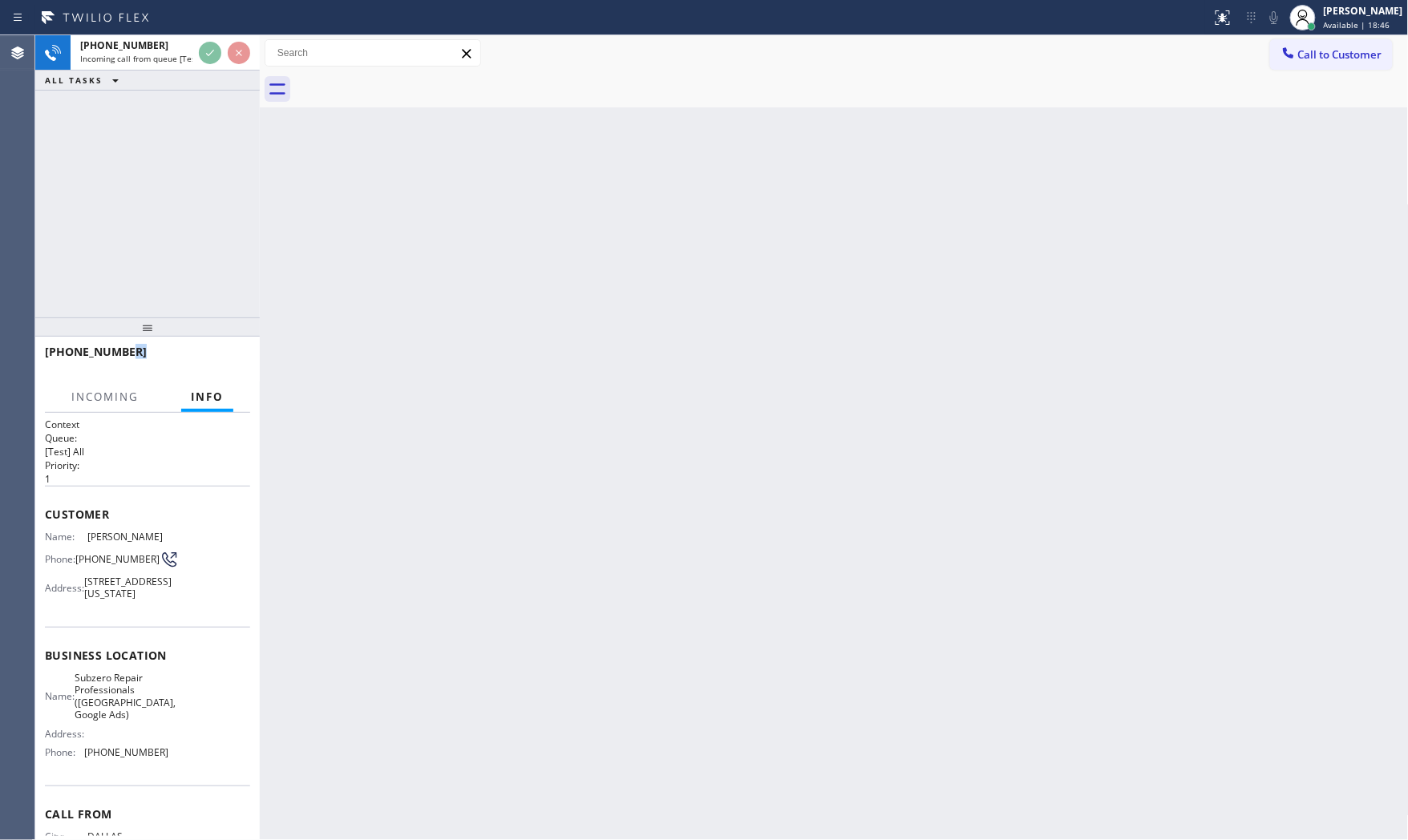
click at [219, 356] on div "[PHONE_NUMBER]" at bounding box center [142, 351] width 194 height 15
click at [220, 356] on div "[PHONE_NUMBER]" at bounding box center [148, 359] width 206 height 42
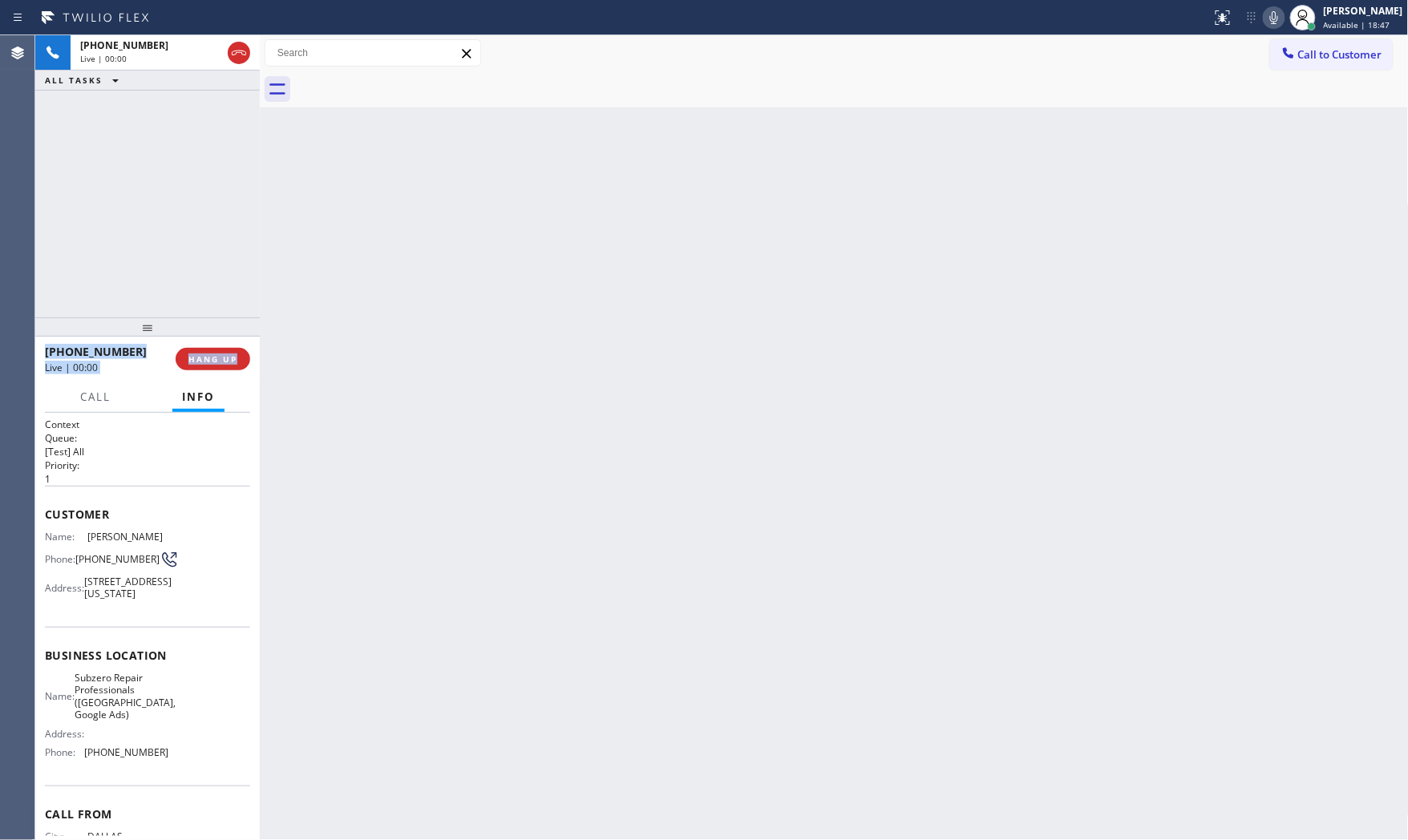
click at [220, 356] on span "HANG UP" at bounding box center [213, 358] width 49 height 11
click at [430, 383] on div "Back to Dashboard Change Sender ID Customers Technicians Select a contact Outbo…" at bounding box center [833, 437] width 1149 height 805
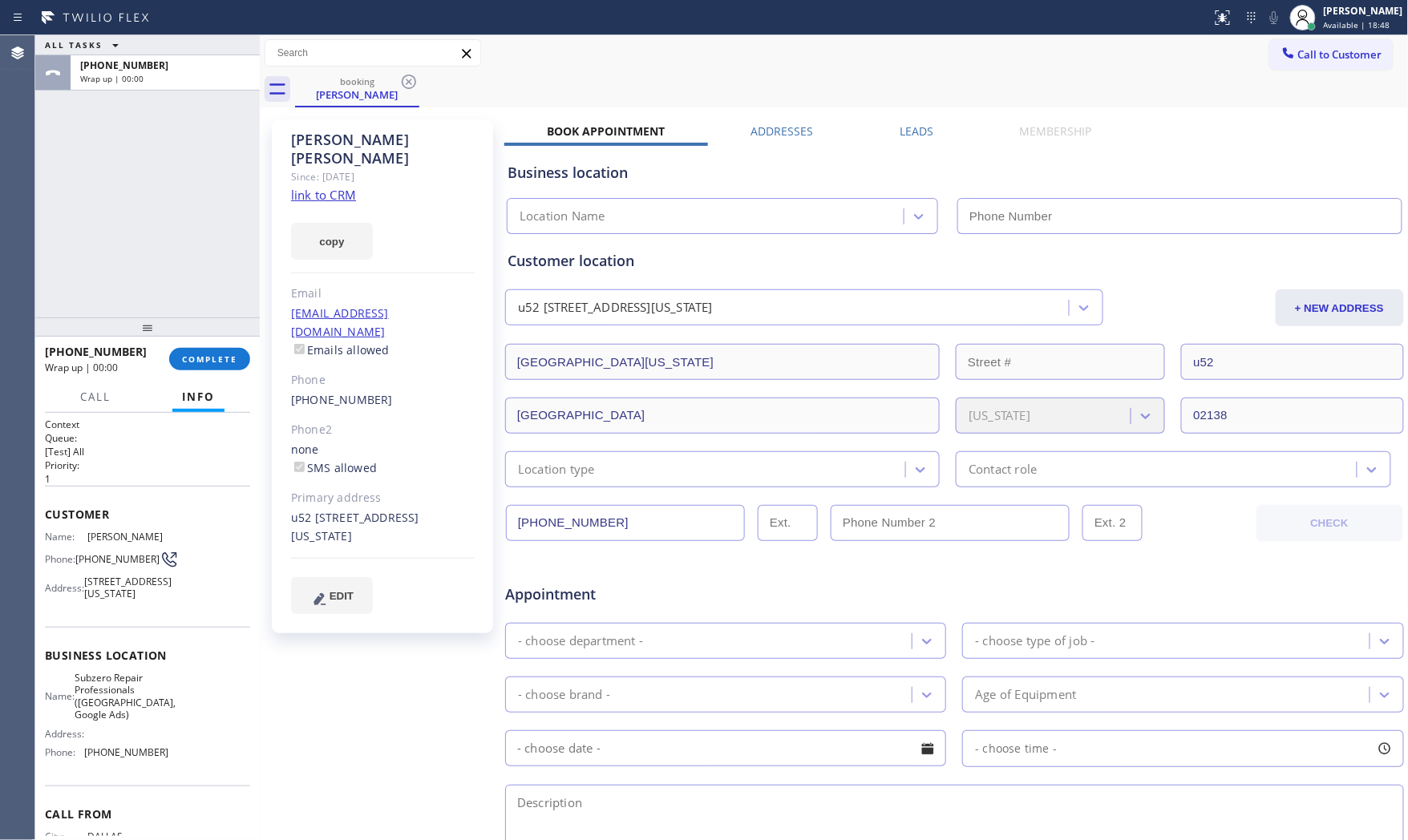
click at [345, 187] on link "link to CRM" at bounding box center [323, 195] width 65 height 16
type input "[PHONE_NUMBER]"
drag, startPoint x: 194, startPoint y: 380, endPoint x: 198, endPoint y: 365, distance: 15.5
click at [194, 377] on div "[PHONE_NUMBER] Wrap up | 00:49 COMPLETE" at bounding box center [147, 358] width 225 height 45
click at [198, 365] on button "COMPLETE" at bounding box center [210, 359] width 81 height 22
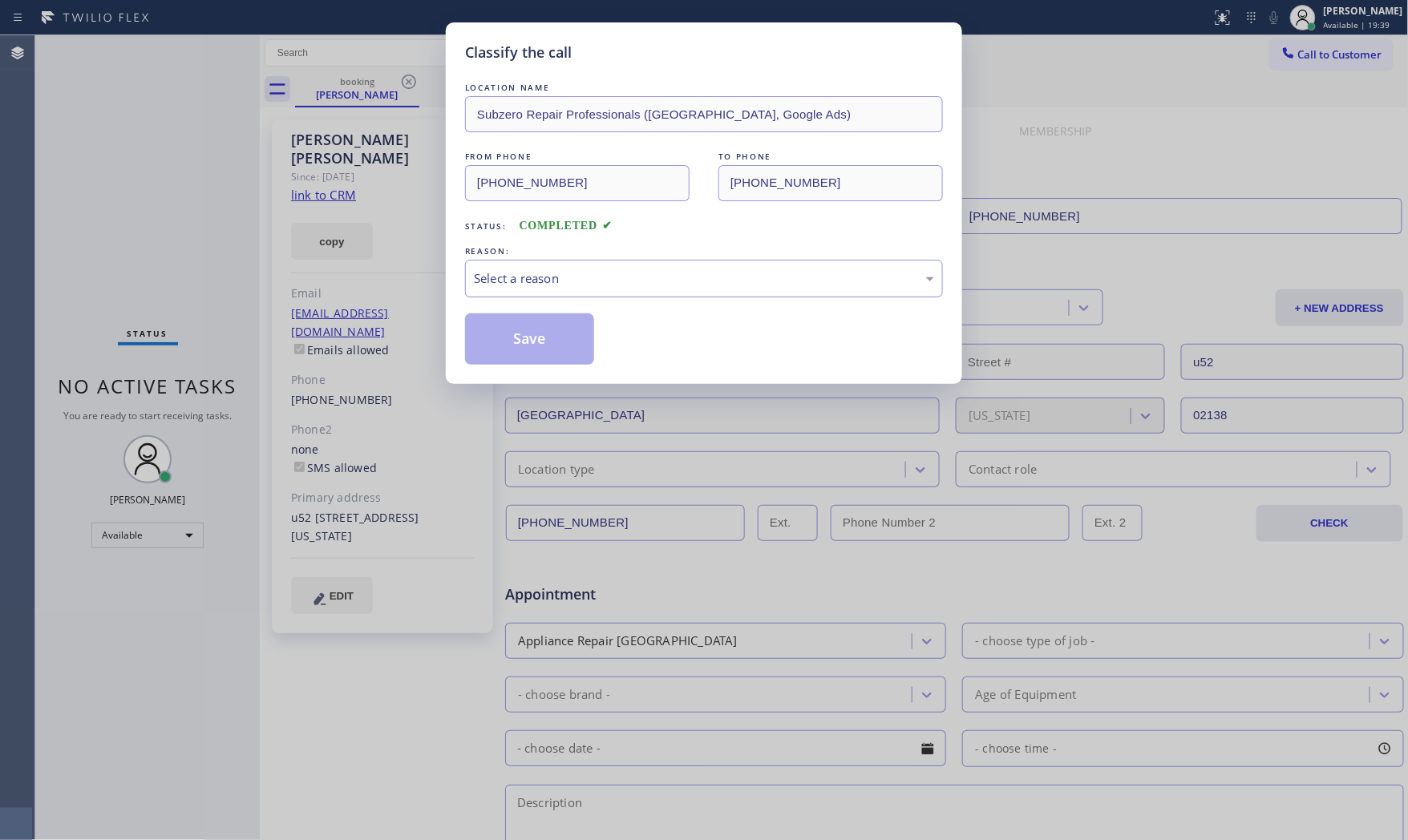
click at [524, 288] on div "Select a reason" at bounding box center [704, 278] width 478 height 38
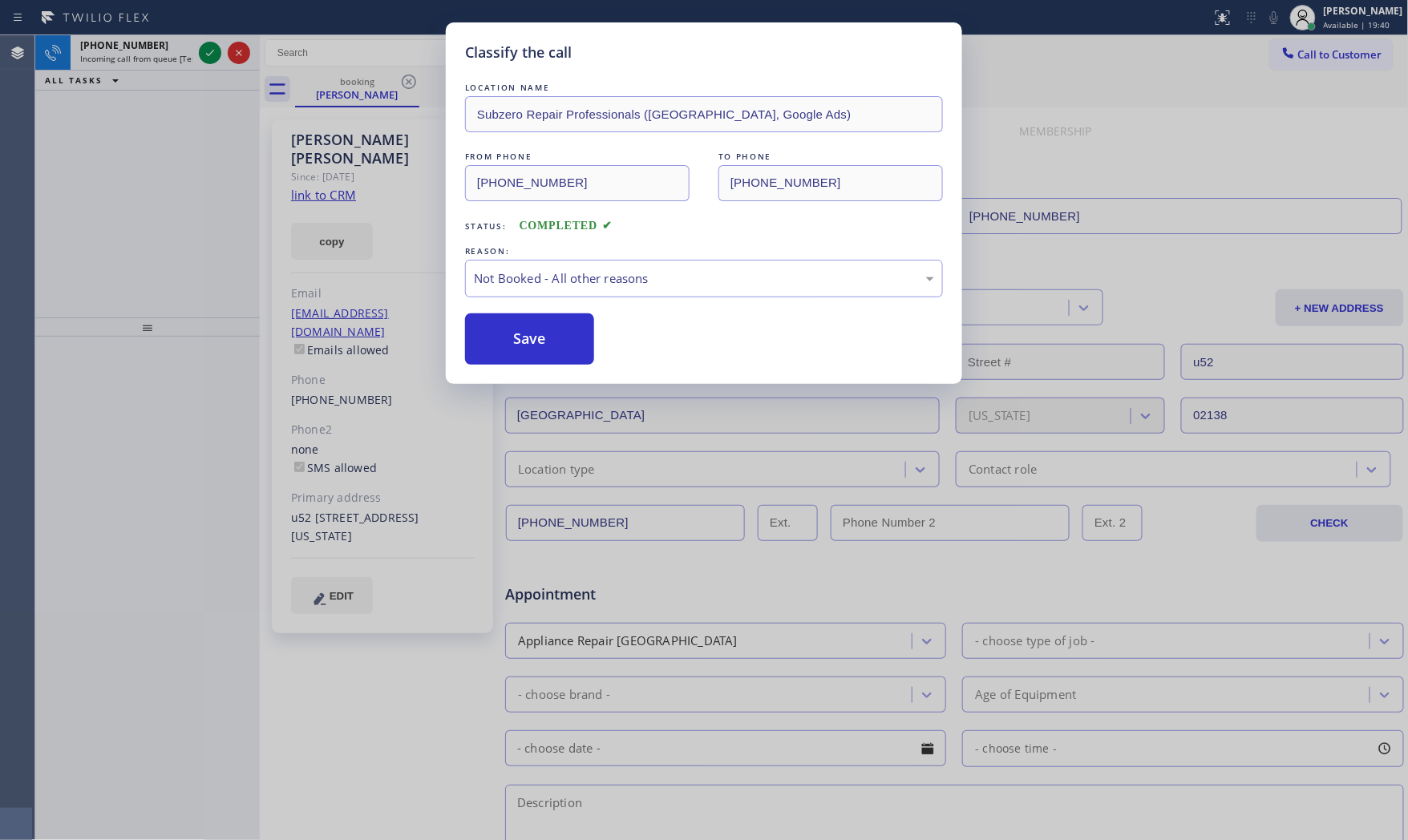
click at [534, 343] on button "Save" at bounding box center [529, 338] width 129 height 51
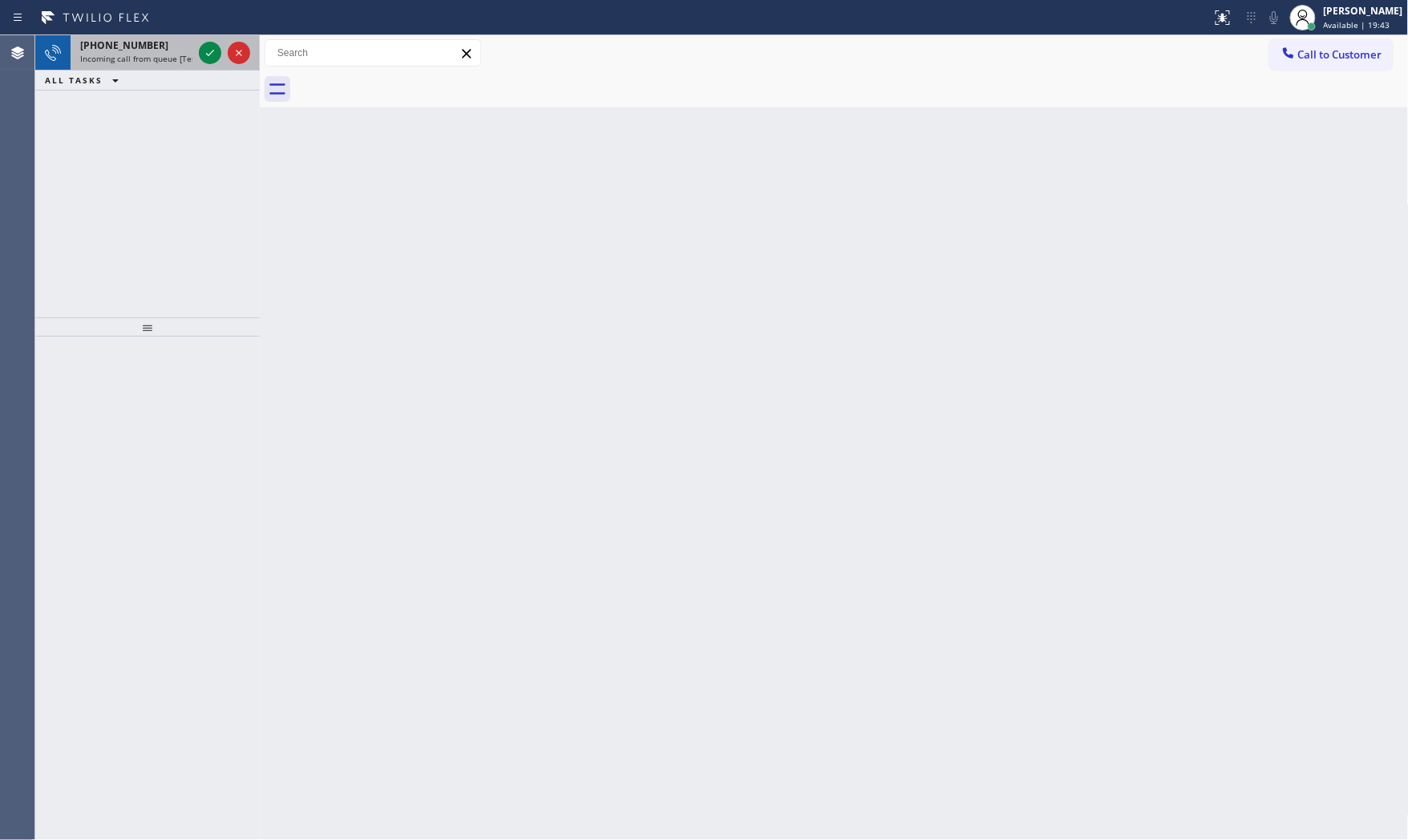
drag, startPoint x: 116, startPoint y: 58, endPoint x: 153, endPoint y: 58, distance: 37.0
click at [119, 56] on span "Incoming call from queue [Test] All" at bounding box center [146, 58] width 133 height 11
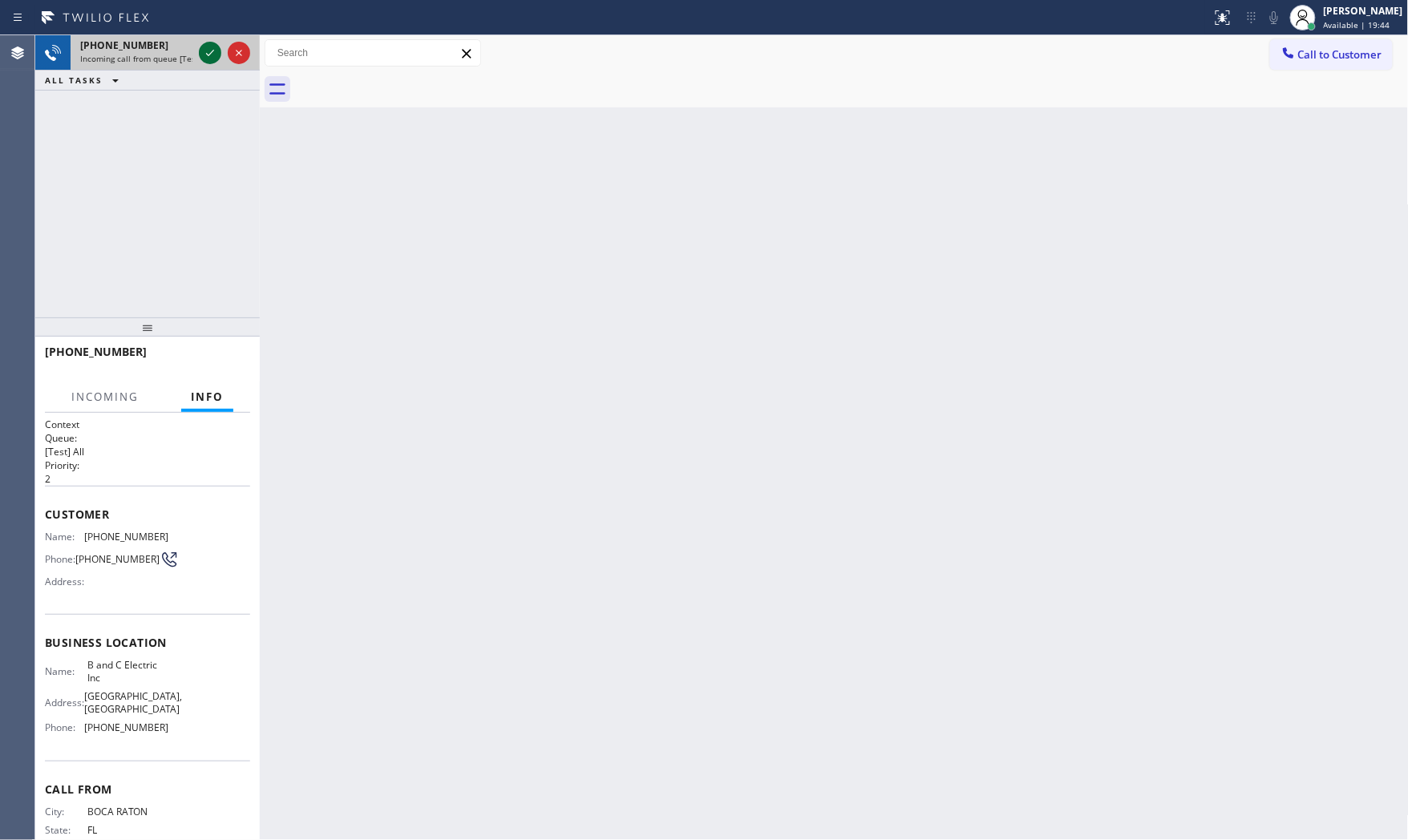
click at [211, 48] on icon at bounding box center [210, 52] width 19 height 19
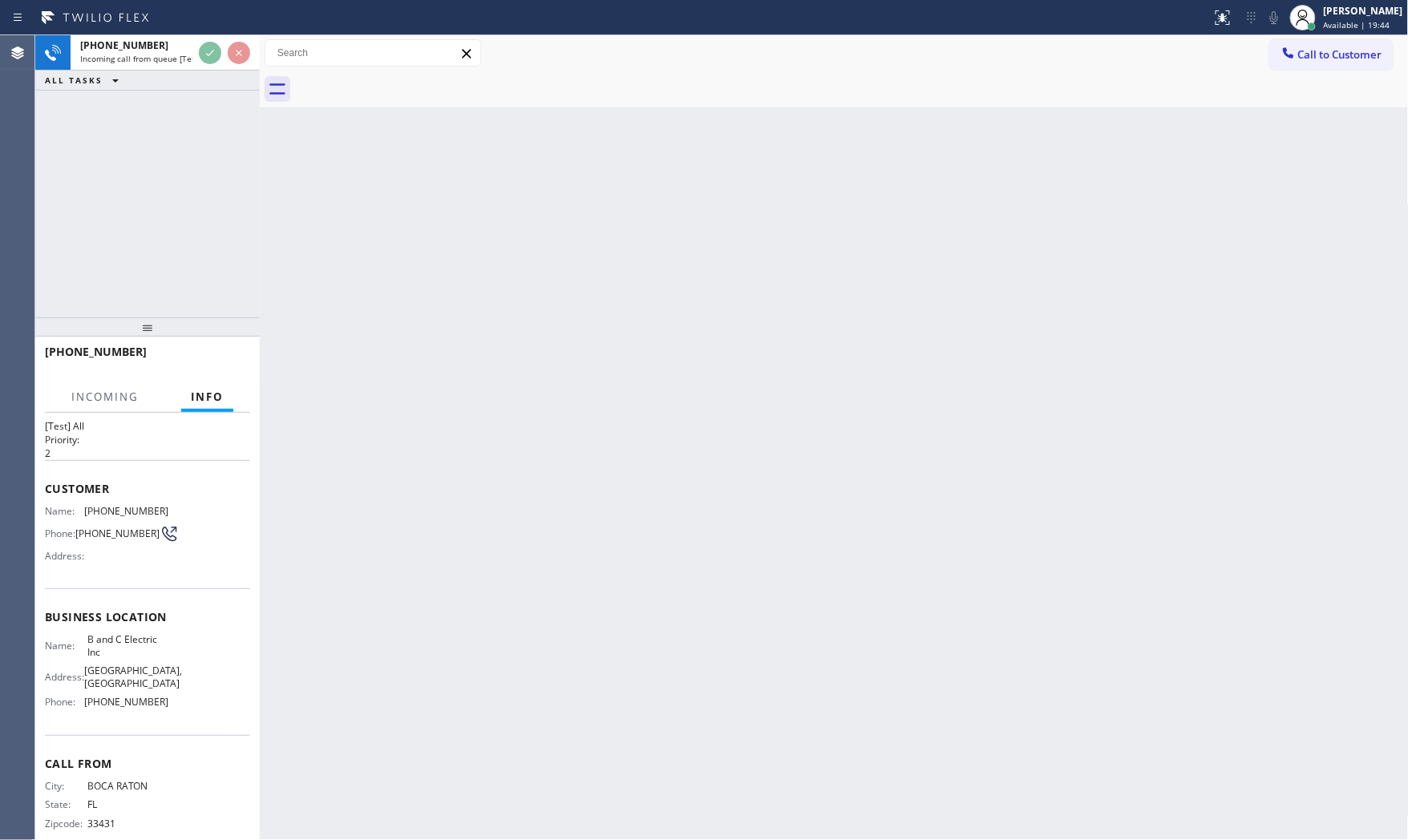
scroll to position [62, 0]
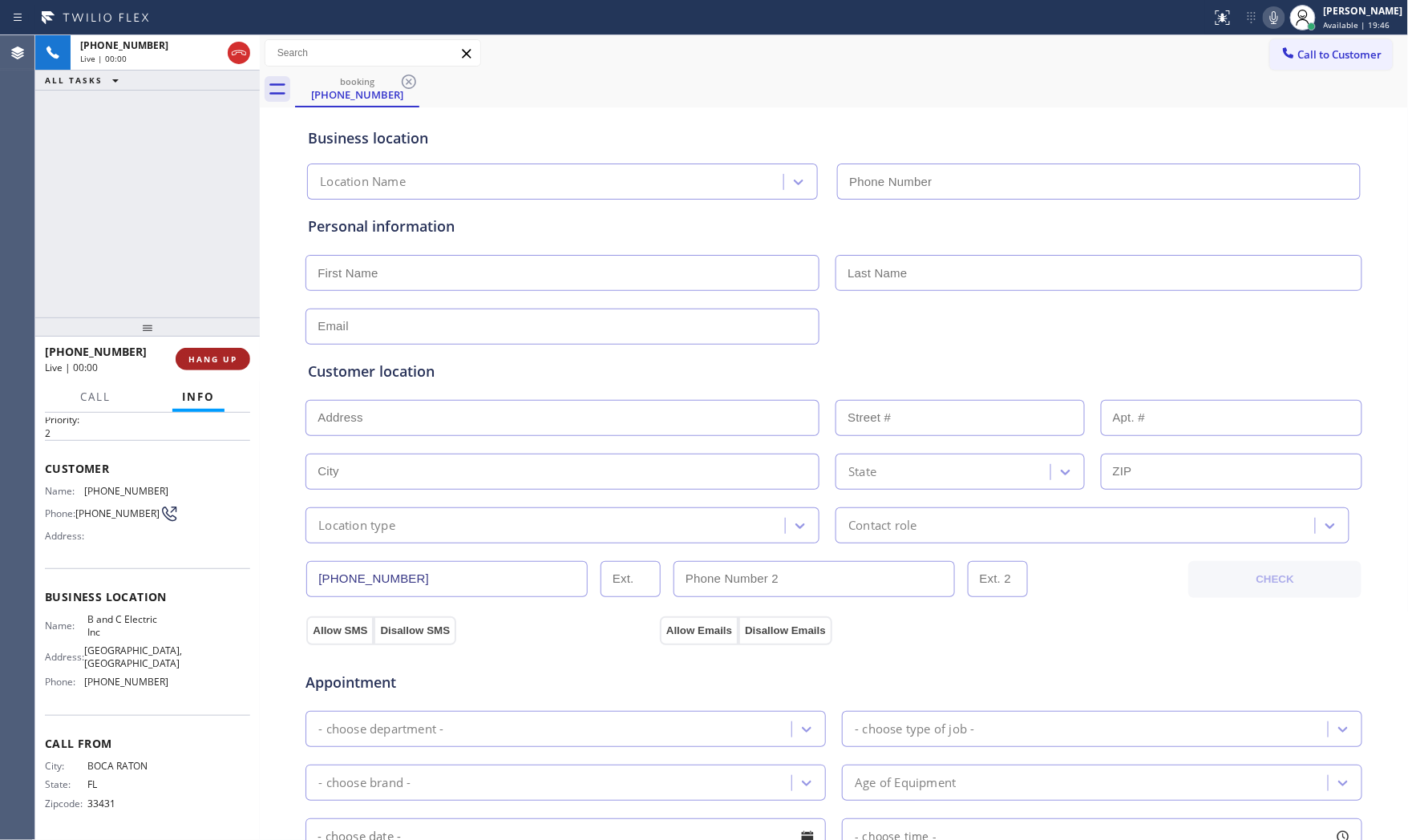
type input "[PHONE_NUMBER]"
click at [210, 357] on span "HANG UP" at bounding box center [213, 358] width 49 height 11
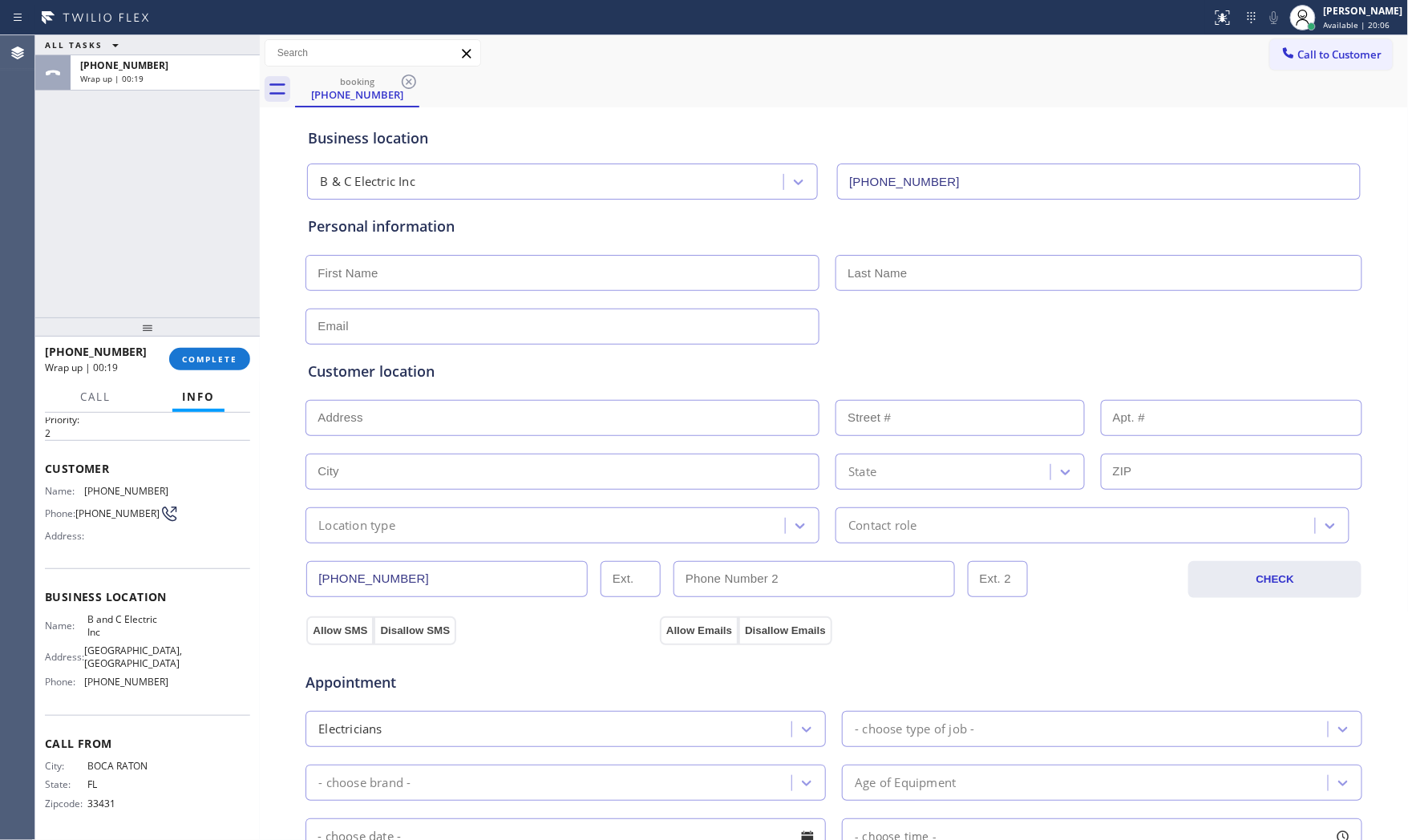
click at [196, 343] on div "[PHONE_NUMBER] Wrap up | 00:19 COMPLETE" at bounding box center [148, 359] width 206 height 42
click at [203, 353] on span "COMPLETE" at bounding box center [209, 358] width 55 height 11
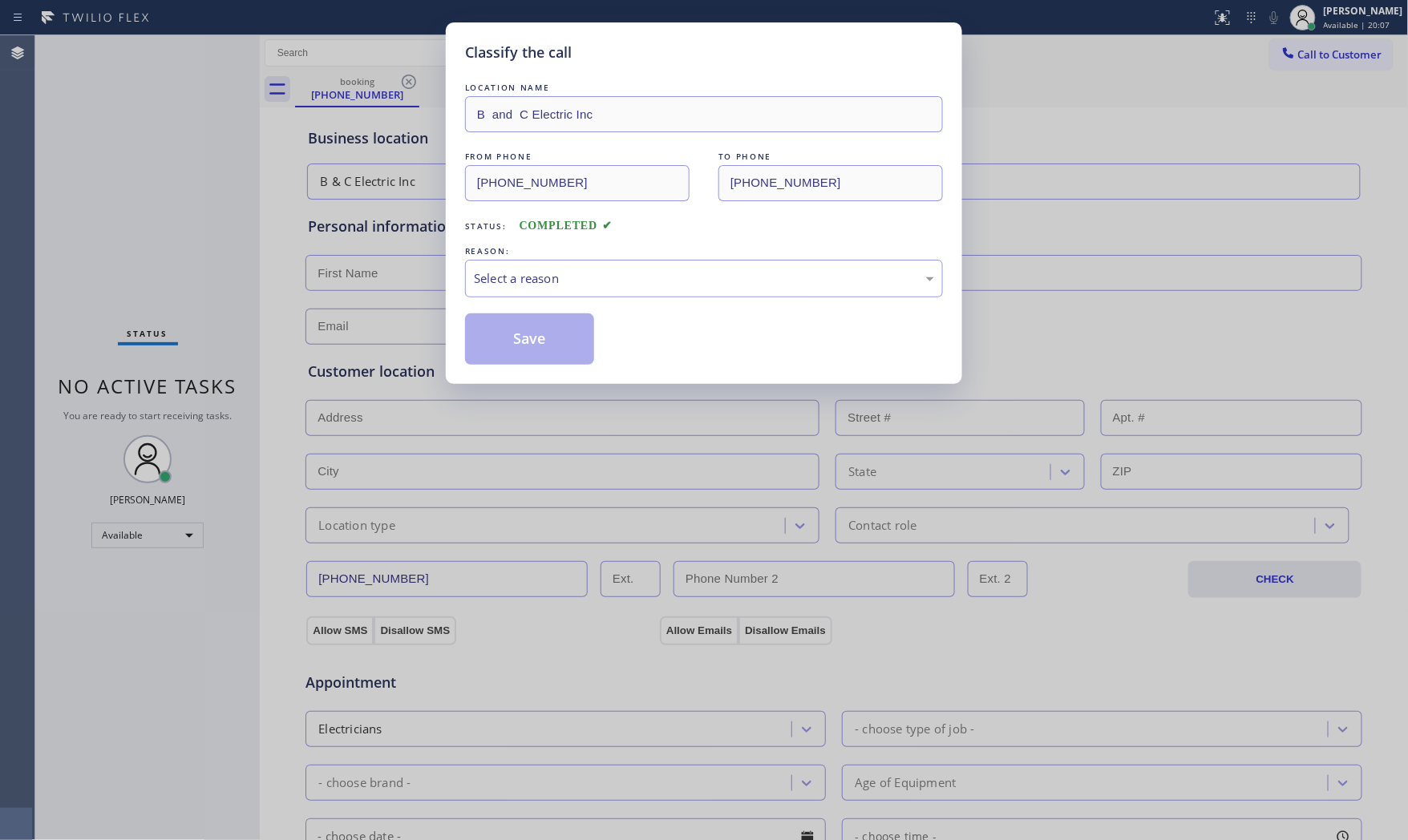
click at [566, 256] on div "REASON:" at bounding box center [704, 250] width 478 height 17
click at [566, 268] on div "Select a reason" at bounding box center [704, 278] width 478 height 38
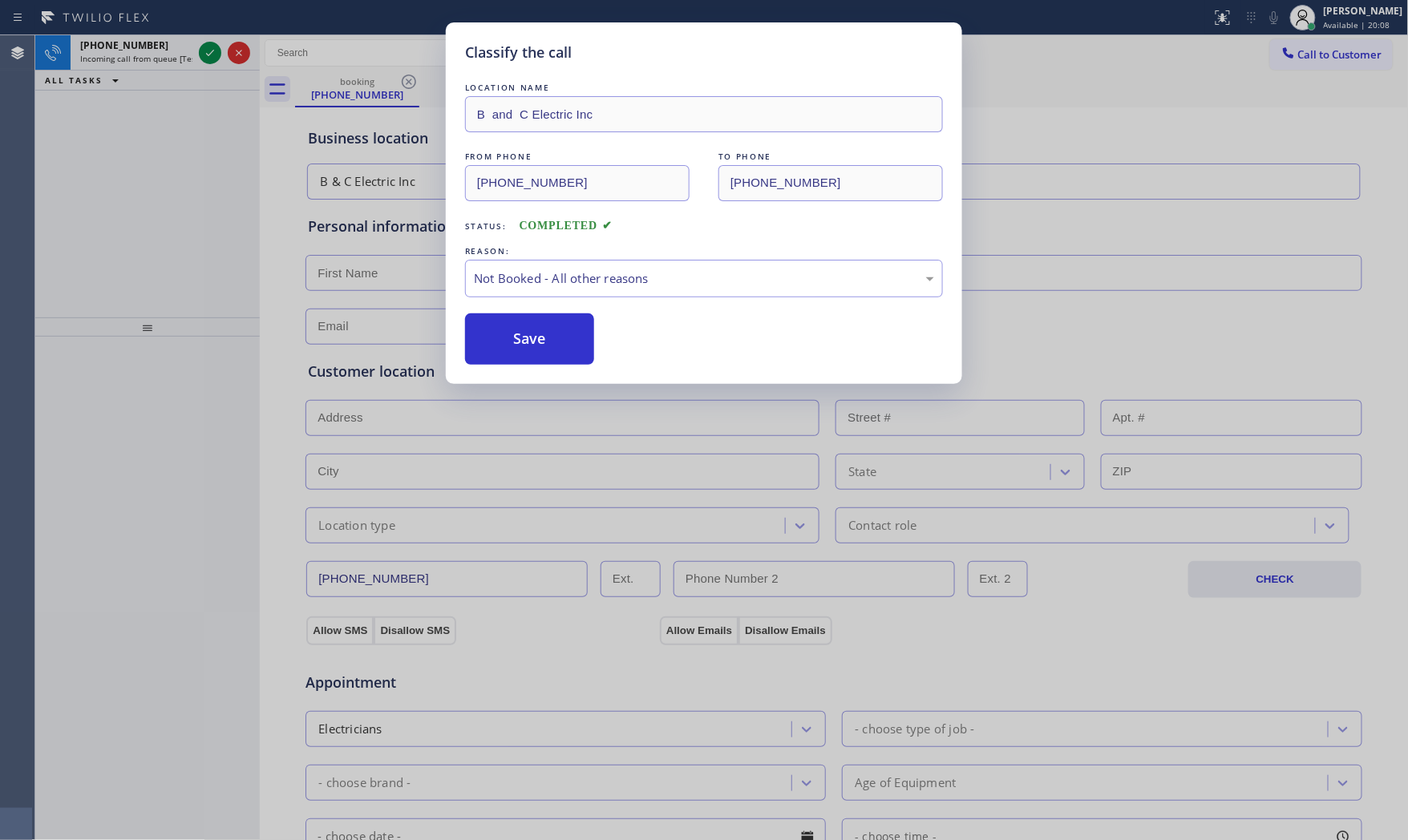
click at [532, 337] on button "Save" at bounding box center [529, 338] width 129 height 51
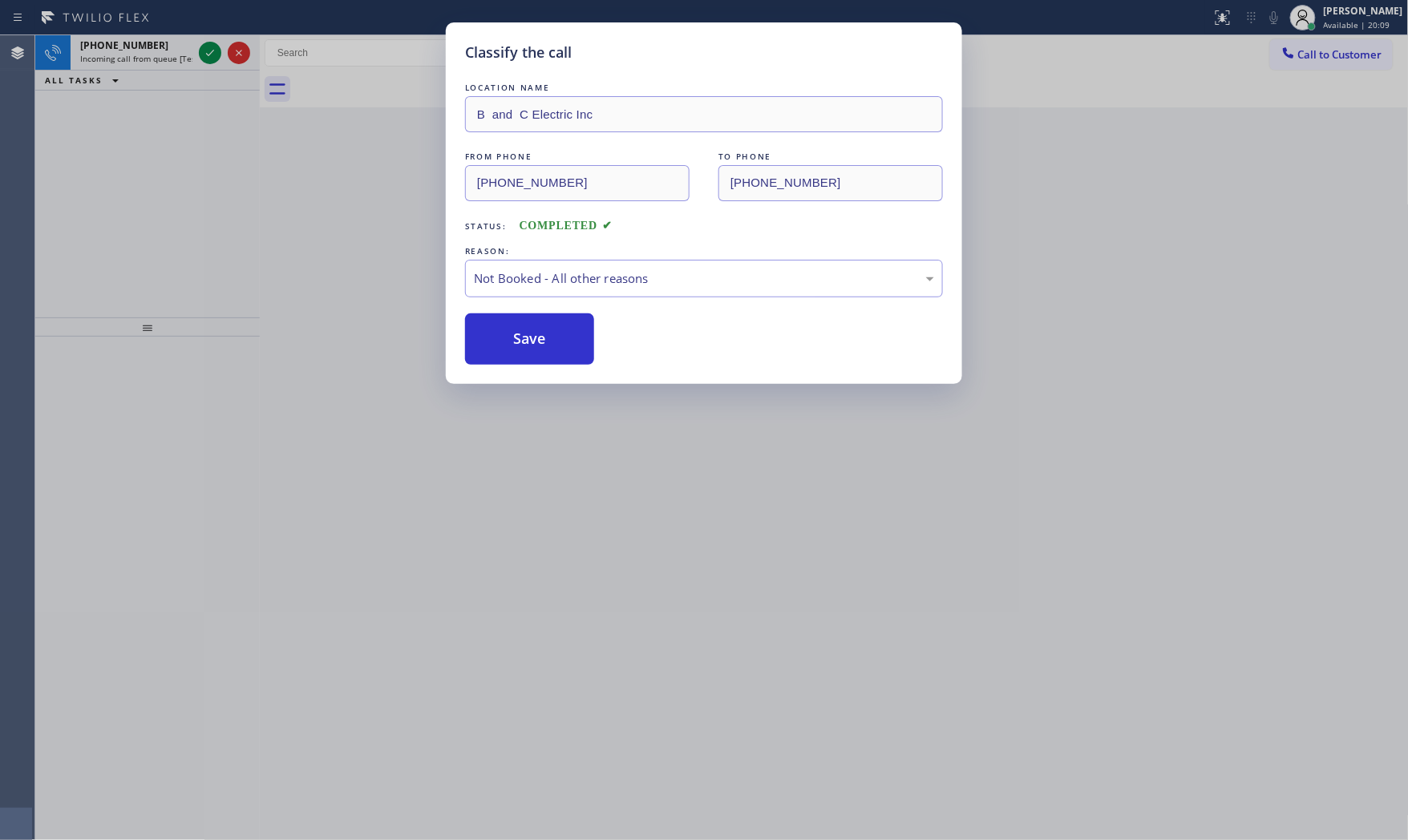
click at [159, 62] on div "Classify the call LOCATION NAME B and C Electric Inc FROM PHONE [PHONE_NUMBER] …" at bounding box center [704, 420] width 1408 height 840
click at [159, 62] on span "Incoming call from queue [Test] All" at bounding box center [146, 58] width 133 height 11
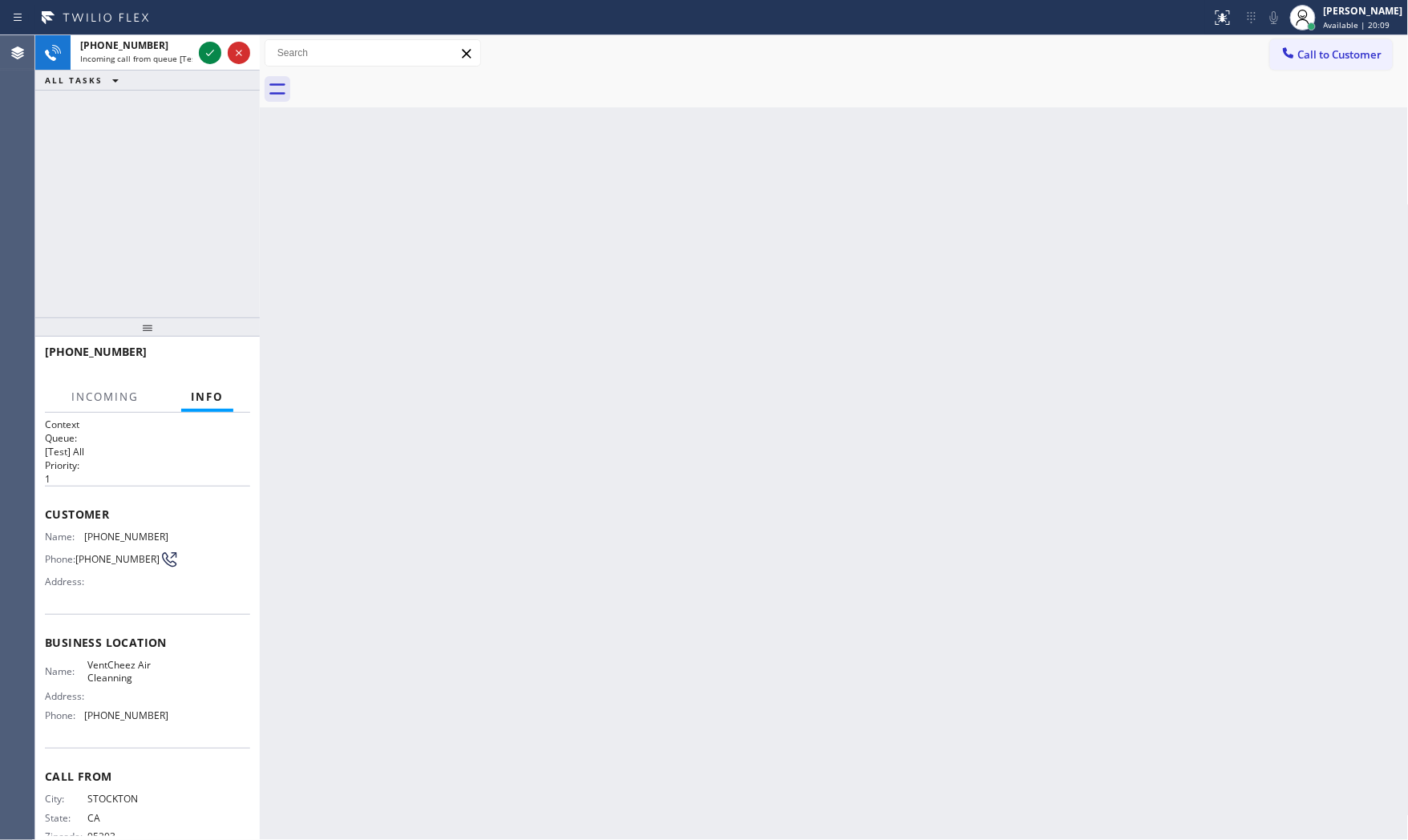
click at [159, 62] on span "Incoming call from queue [Test] All" at bounding box center [146, 58] width 133 height 11
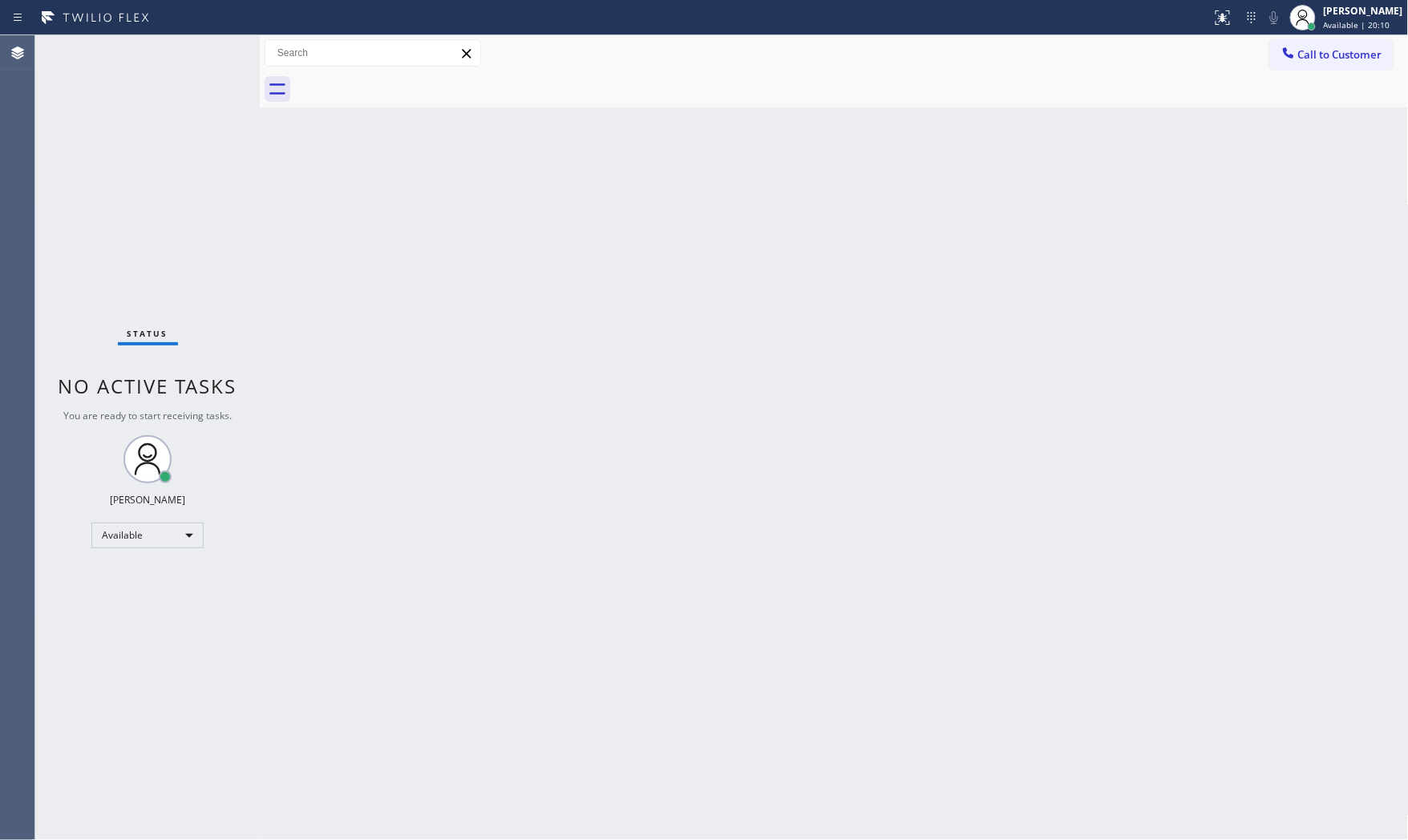
click at [173, 57] on div "Status No active tasks You are ready to start receiving tasks. [PERSON_NAME] Av…" at bounding box center [147, 437] width 225 height 805
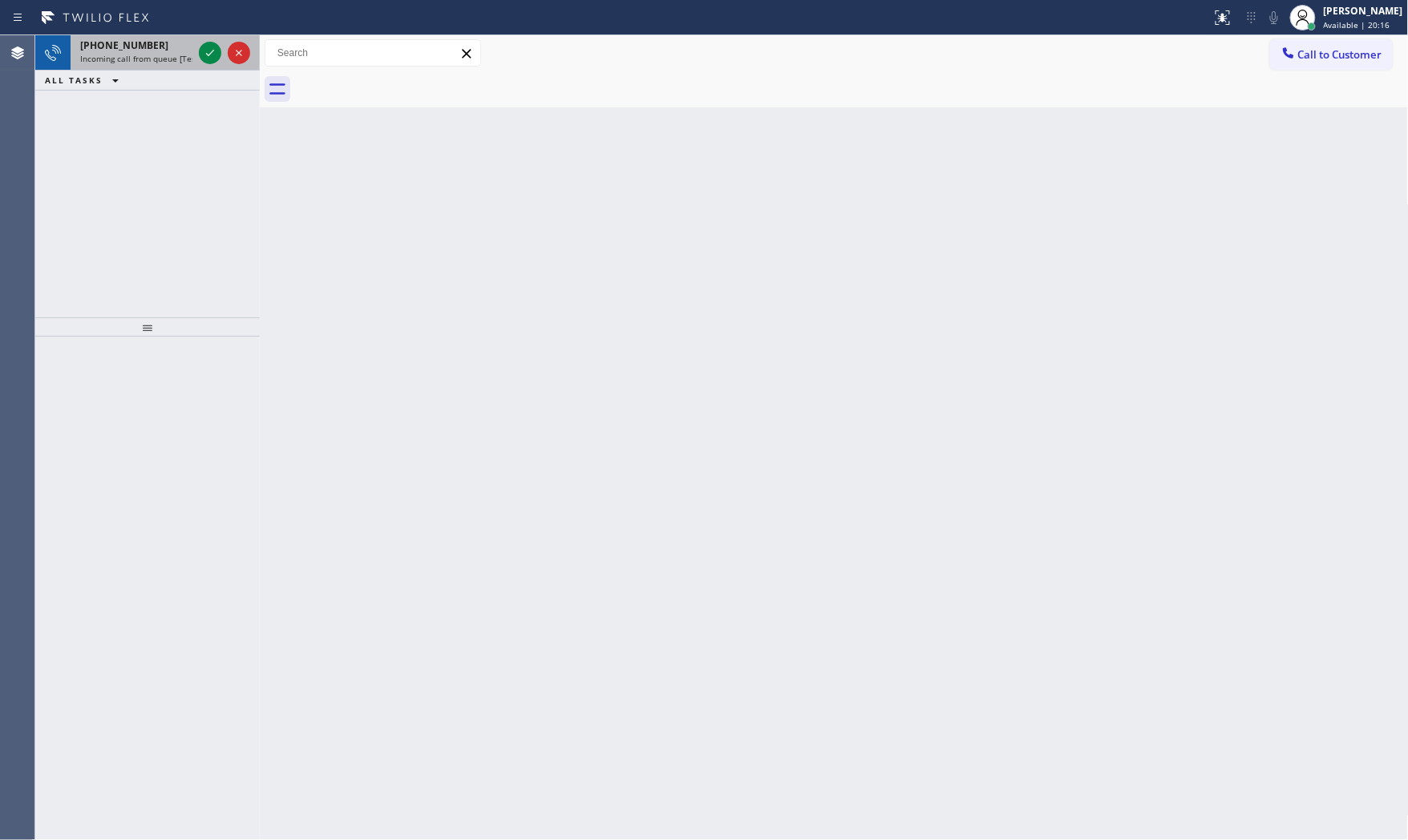
click at [166, 50] on div "[PHONE_NUMBER]" at bounding box center [136, 46] width 112 height 14
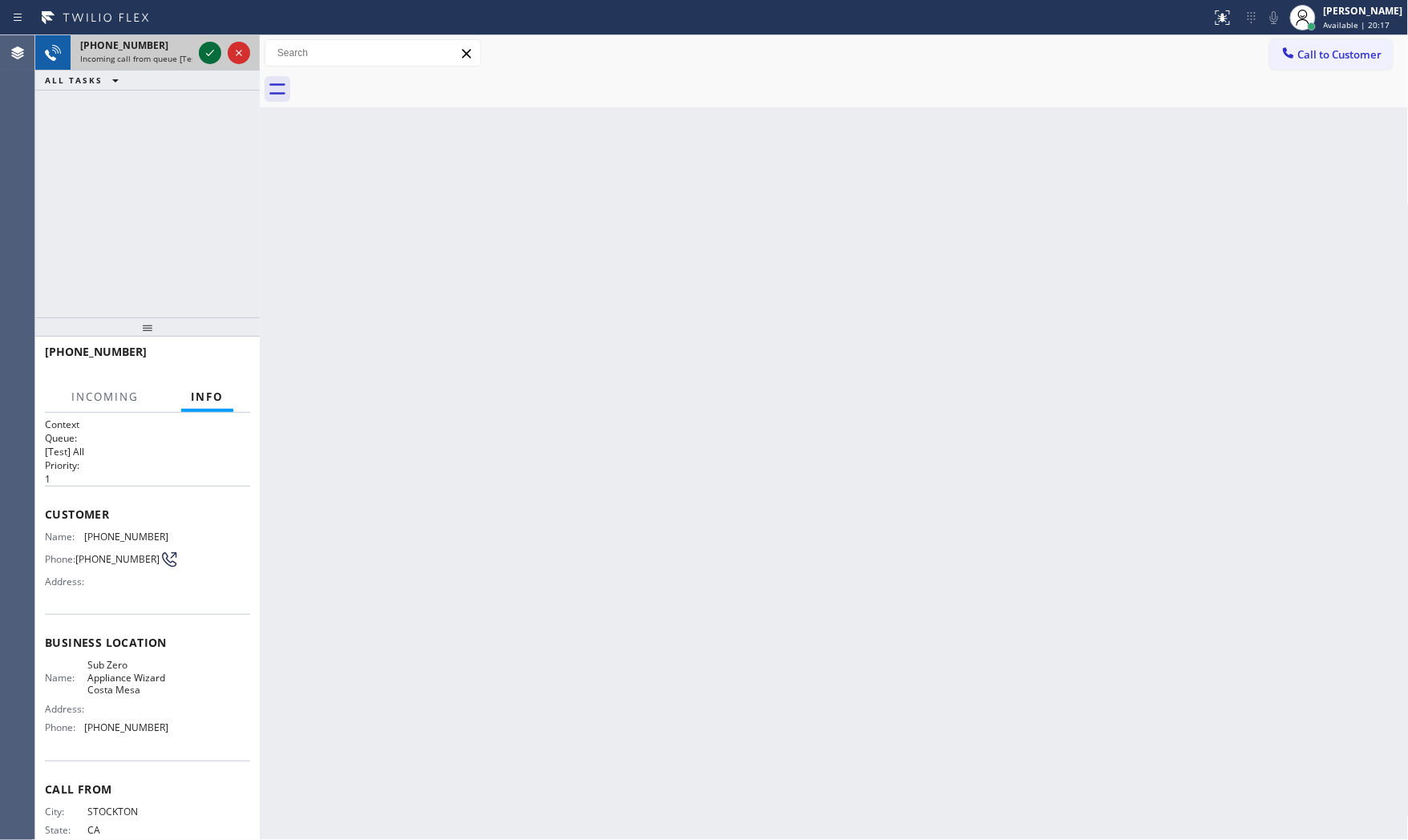
click at [203, 55] on icon at bounding box center [210, 52] width 19 height 19
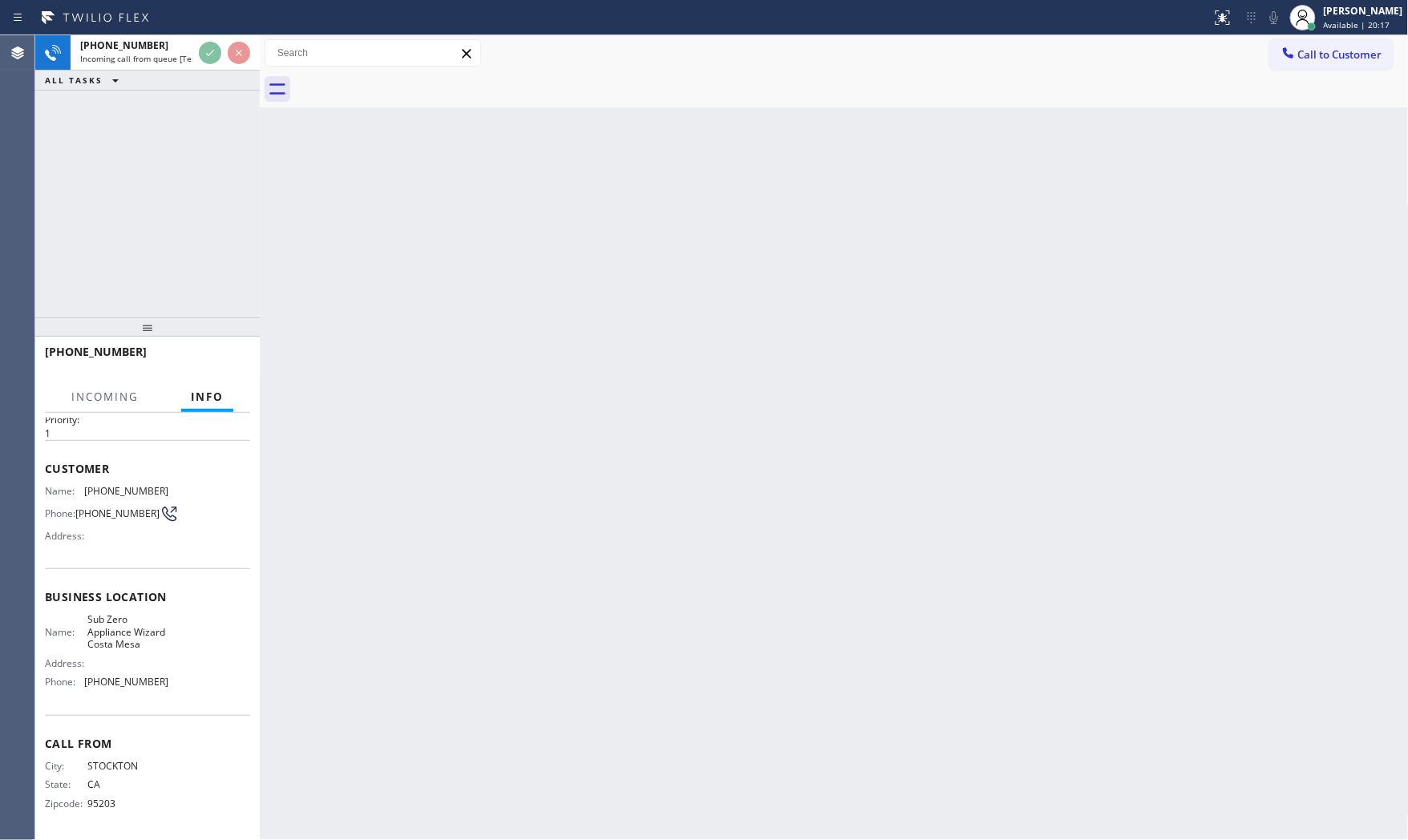
scroll to position [62, 0]
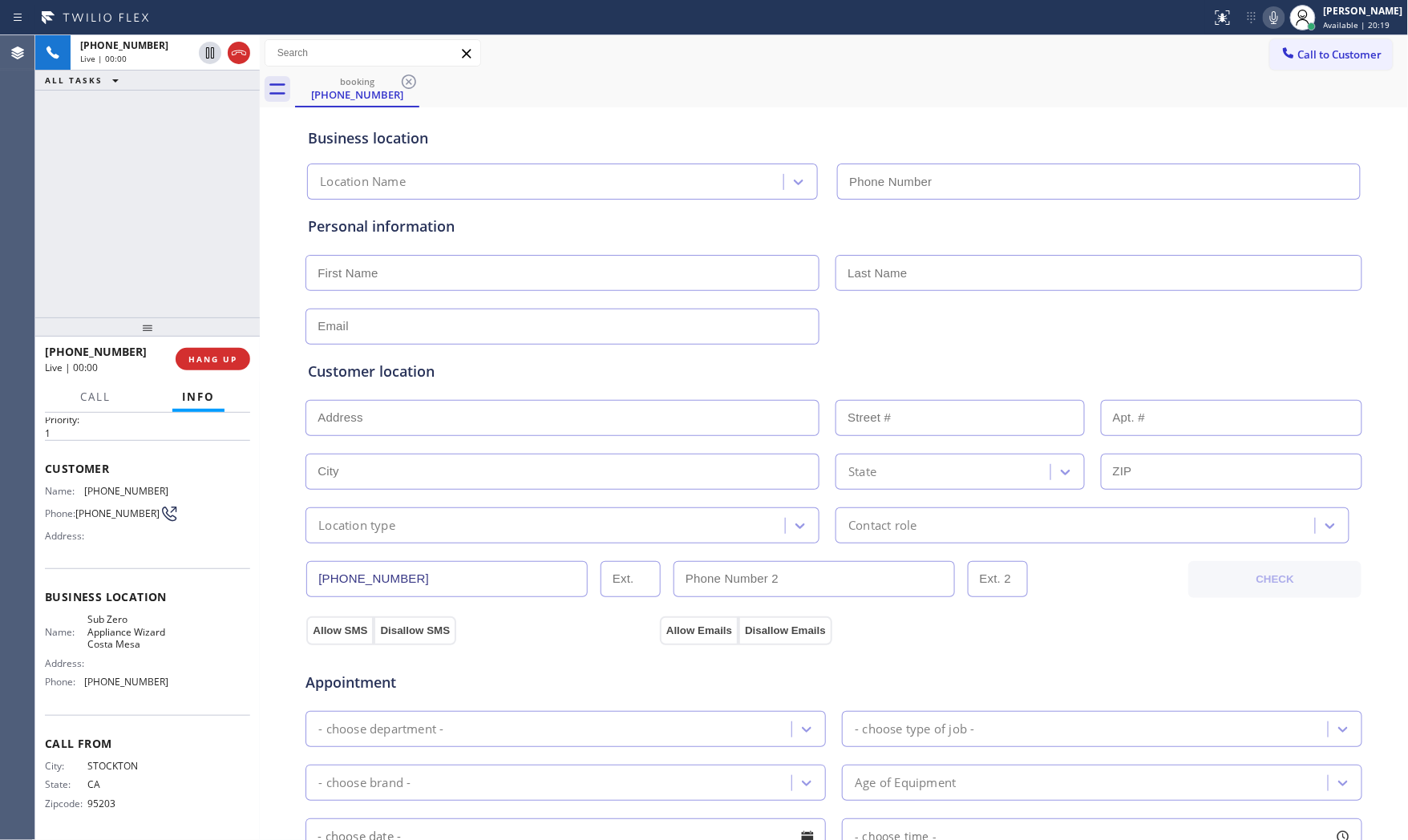
type input "[PHONE_NUMBER]"
click at [227, 358] on span "HANG UP" at bounding box center [213, 358] width 49 height 11
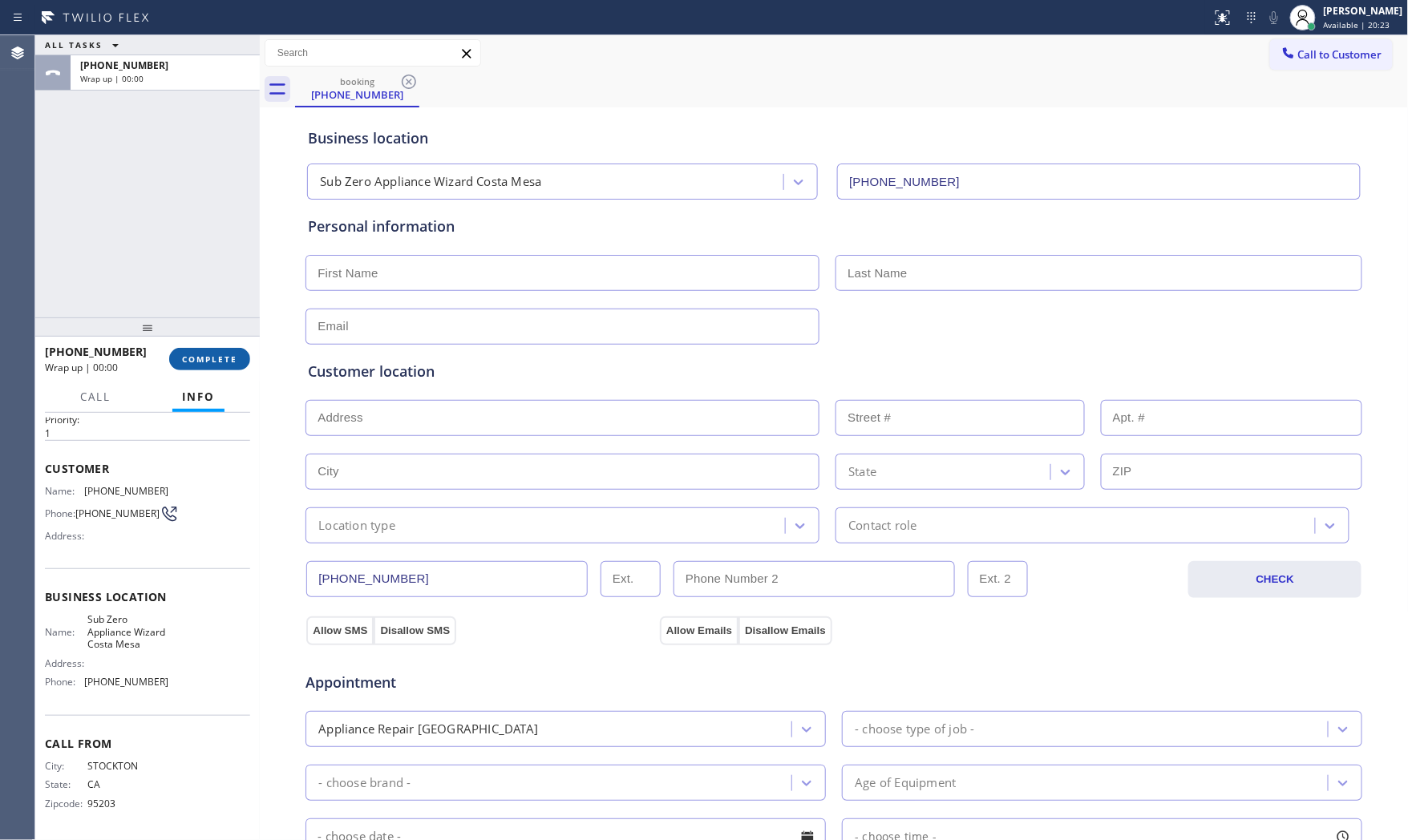
click at [227, 358] on span "COMPLETE" at bounding box center [209, 358] width 55 height 11
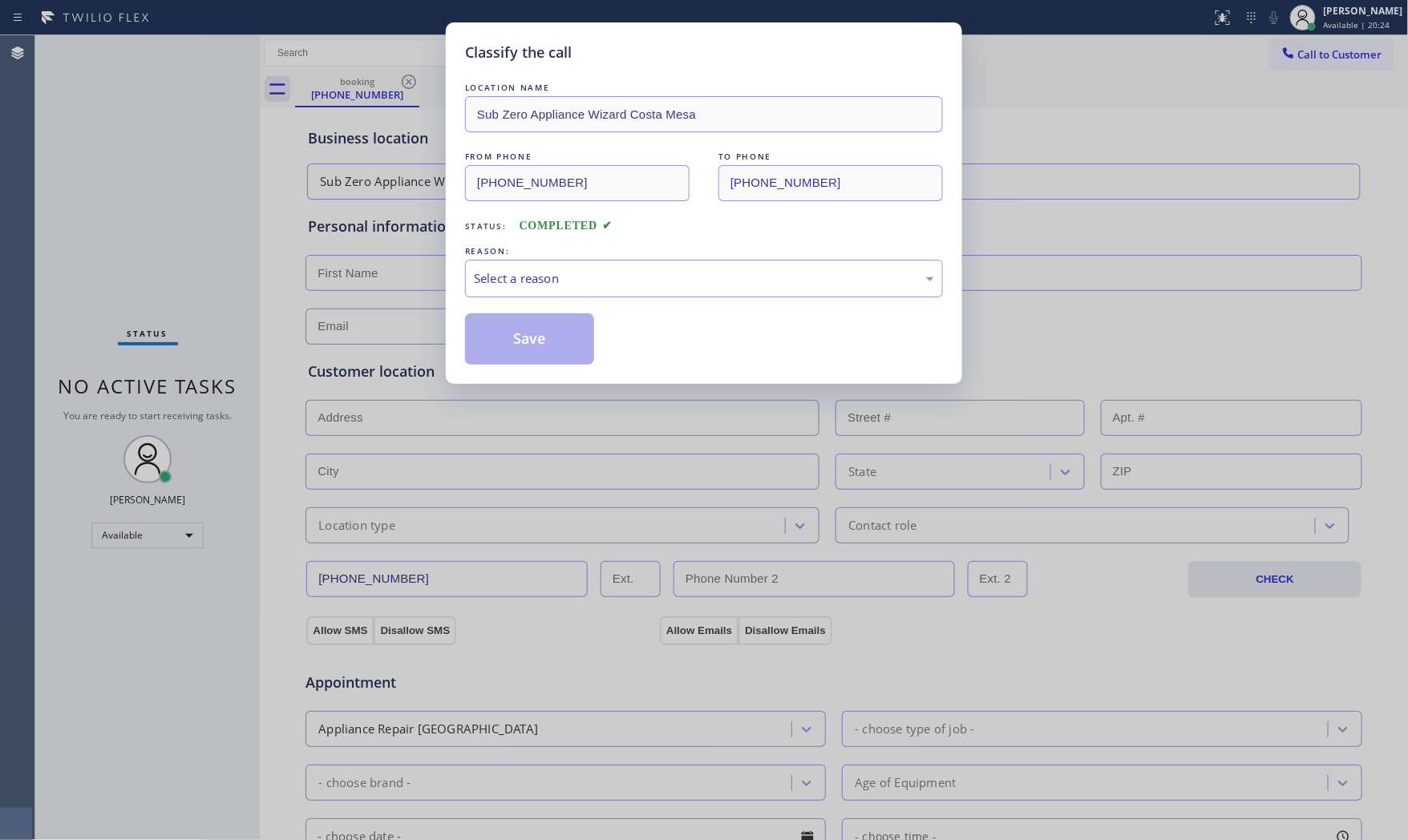
click at [536, 265] on div "Select a reason" at bounding box center [704, 278] width 478 height 38
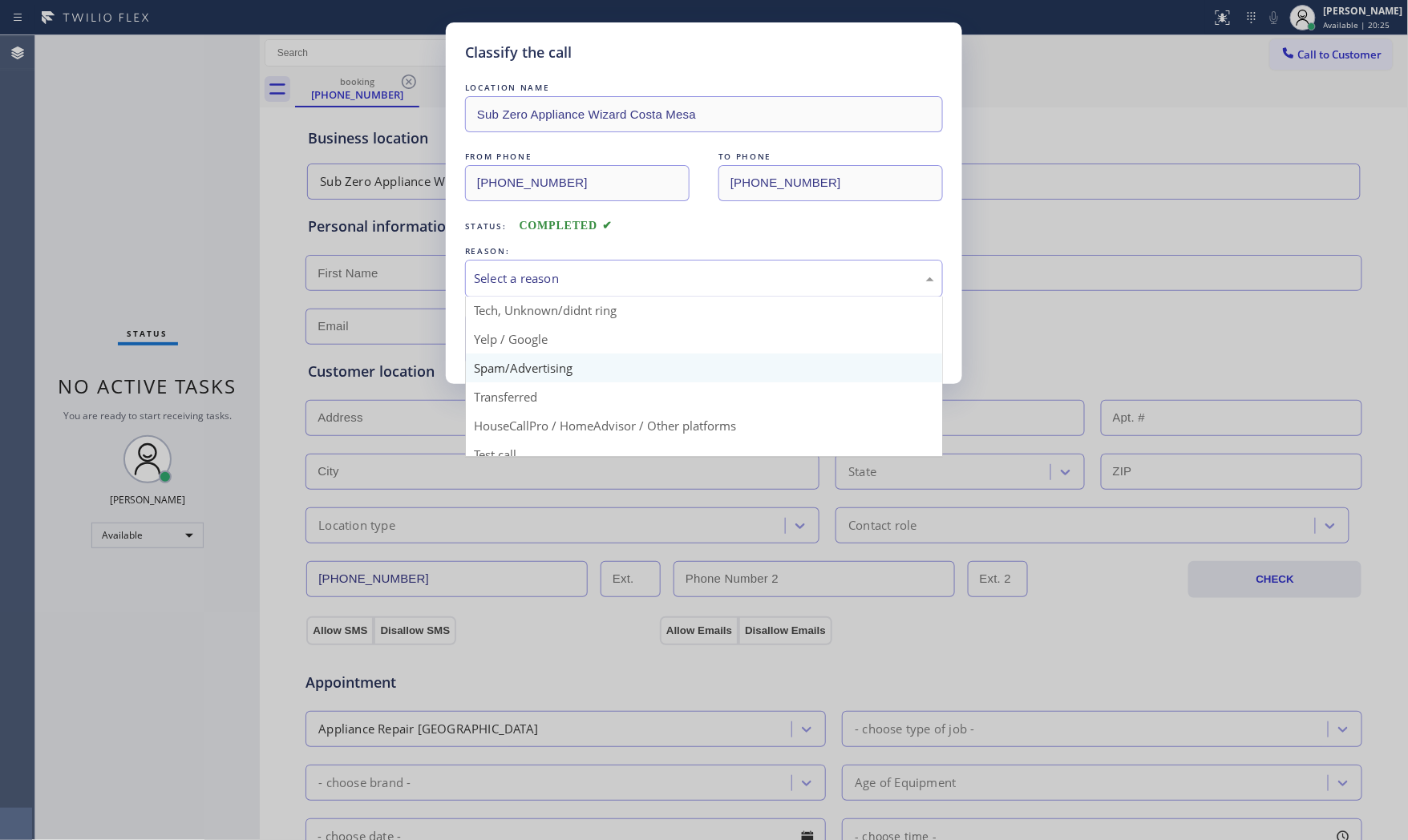
scroll to position [100, 0]
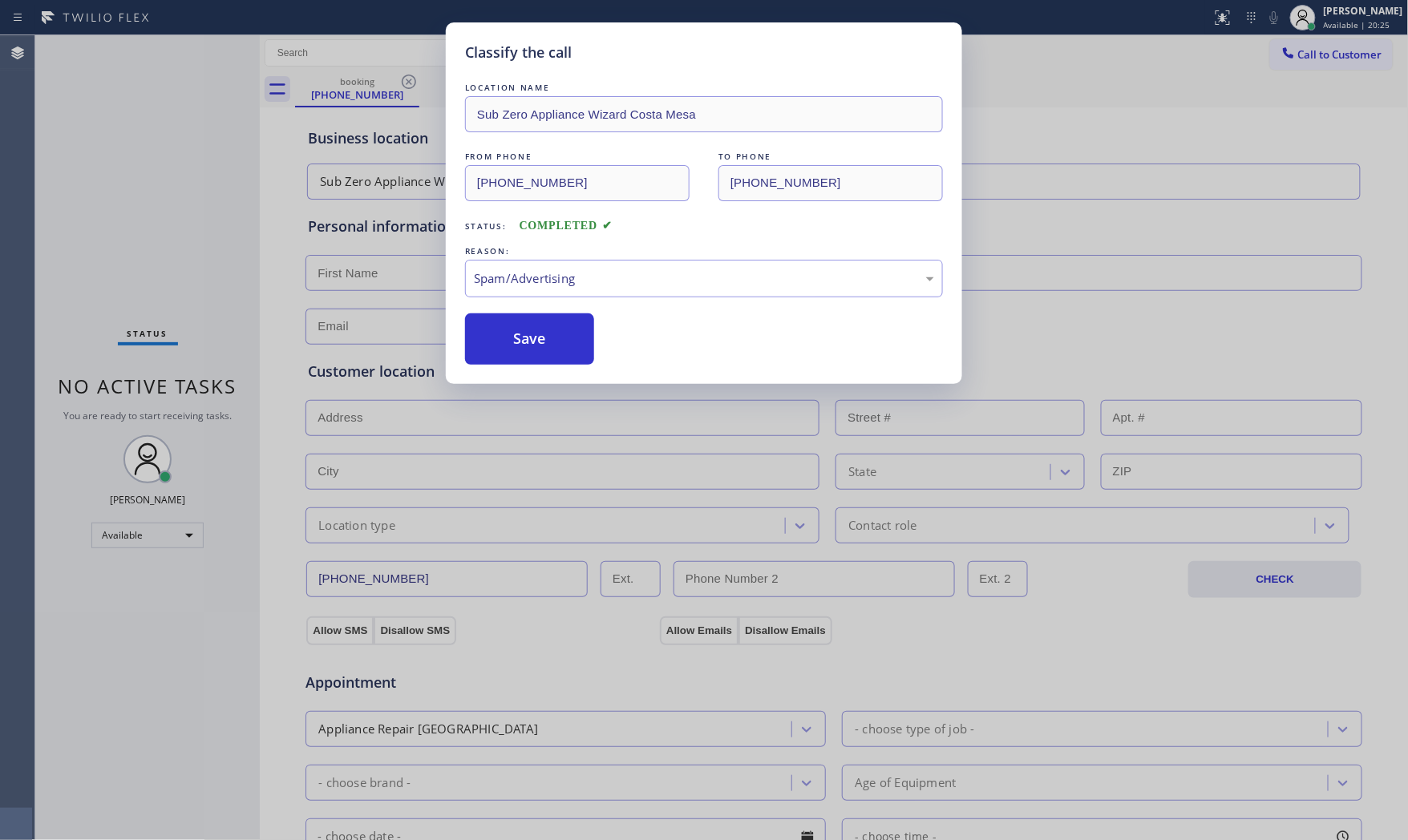
click at [548, 351] on button "Save" at bounding box center [529, 338] width 129 height 51
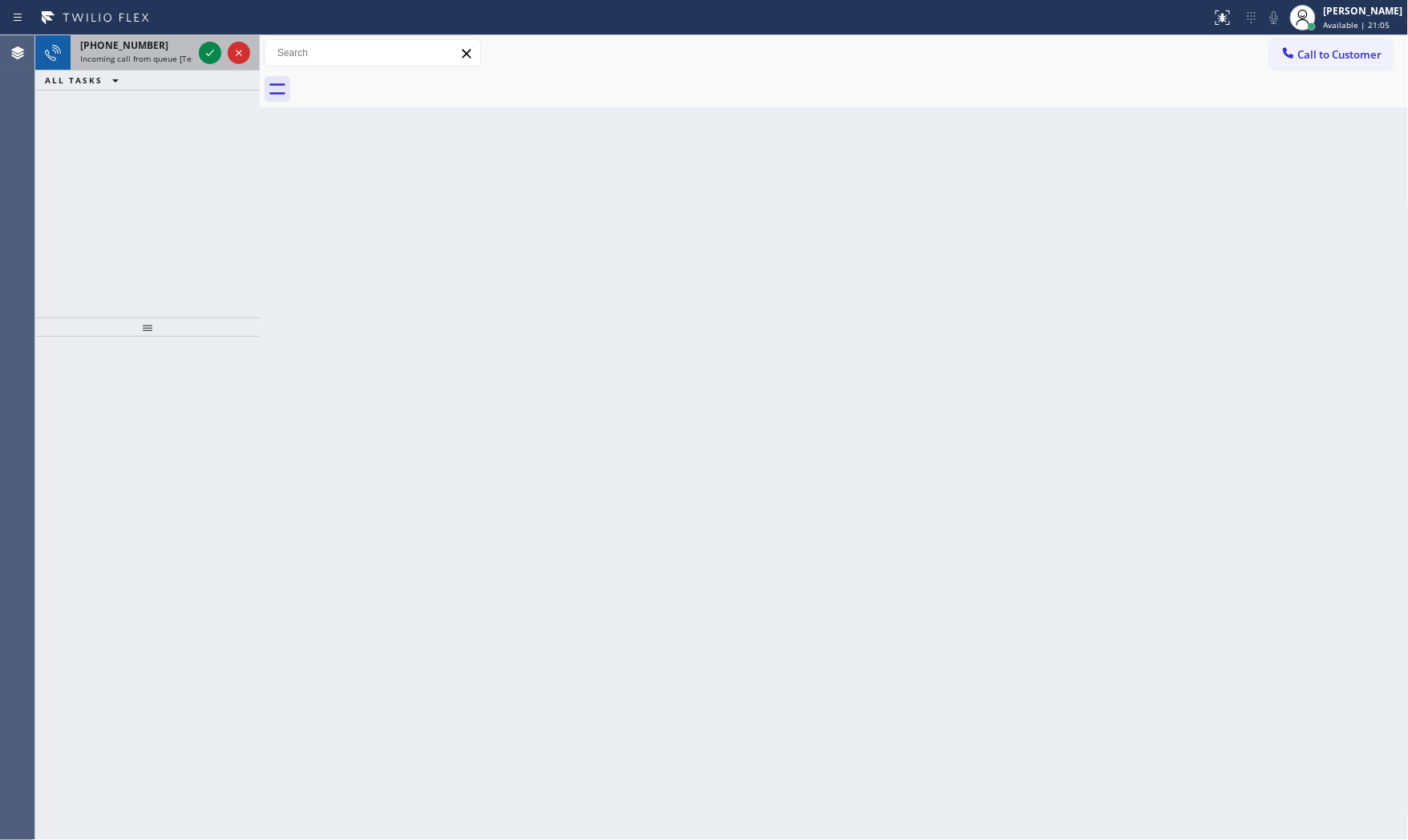
click at [129, 58] on span "Incoming call from queue [Test] All" at bounding box center [146, 58] width 133 height 11
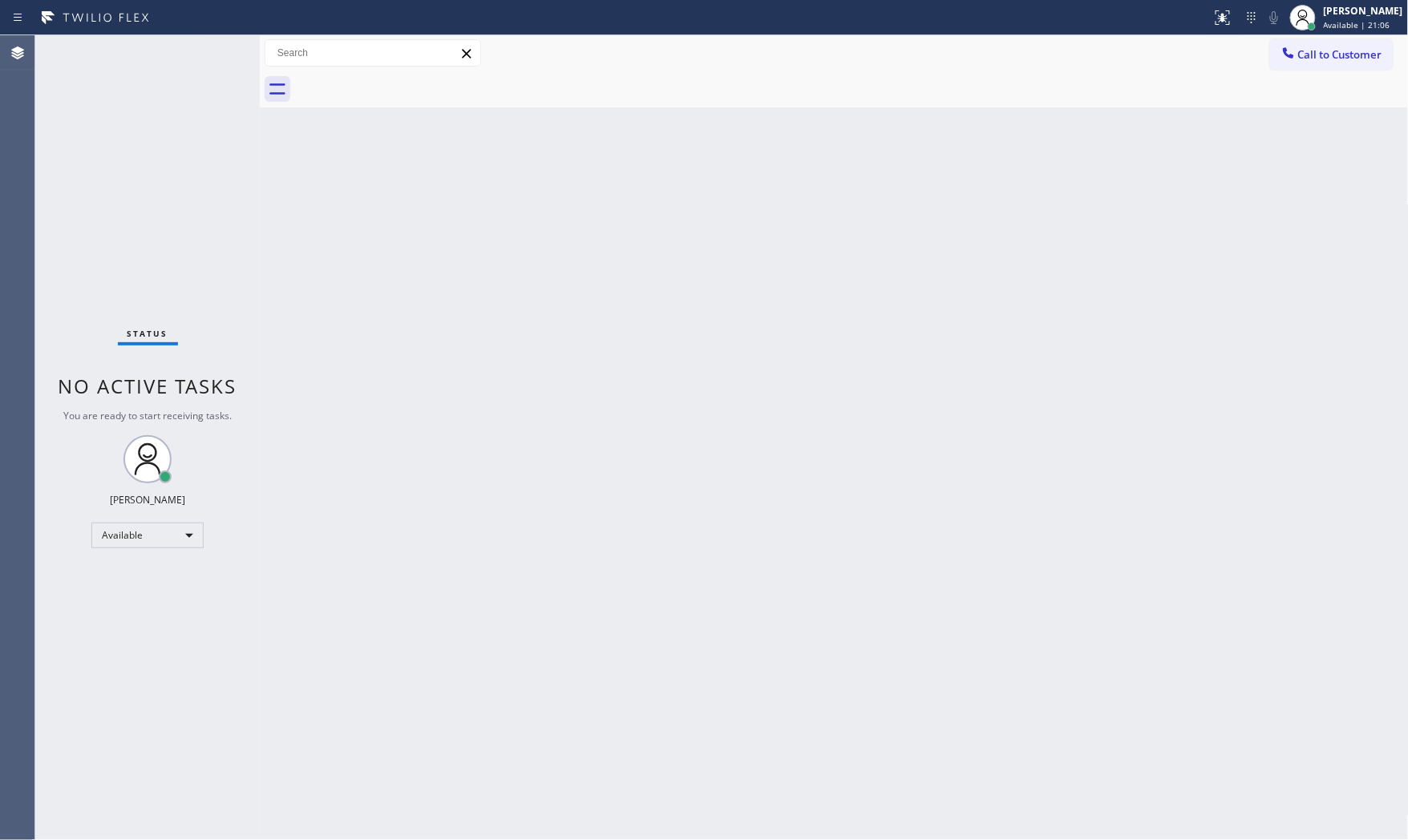
click at [129, 58] on div "Status No active tasks You are ready to start receiving tasks. [PERSON_NAME] Av…" at bounding box center [147, 437] width 225 height 805
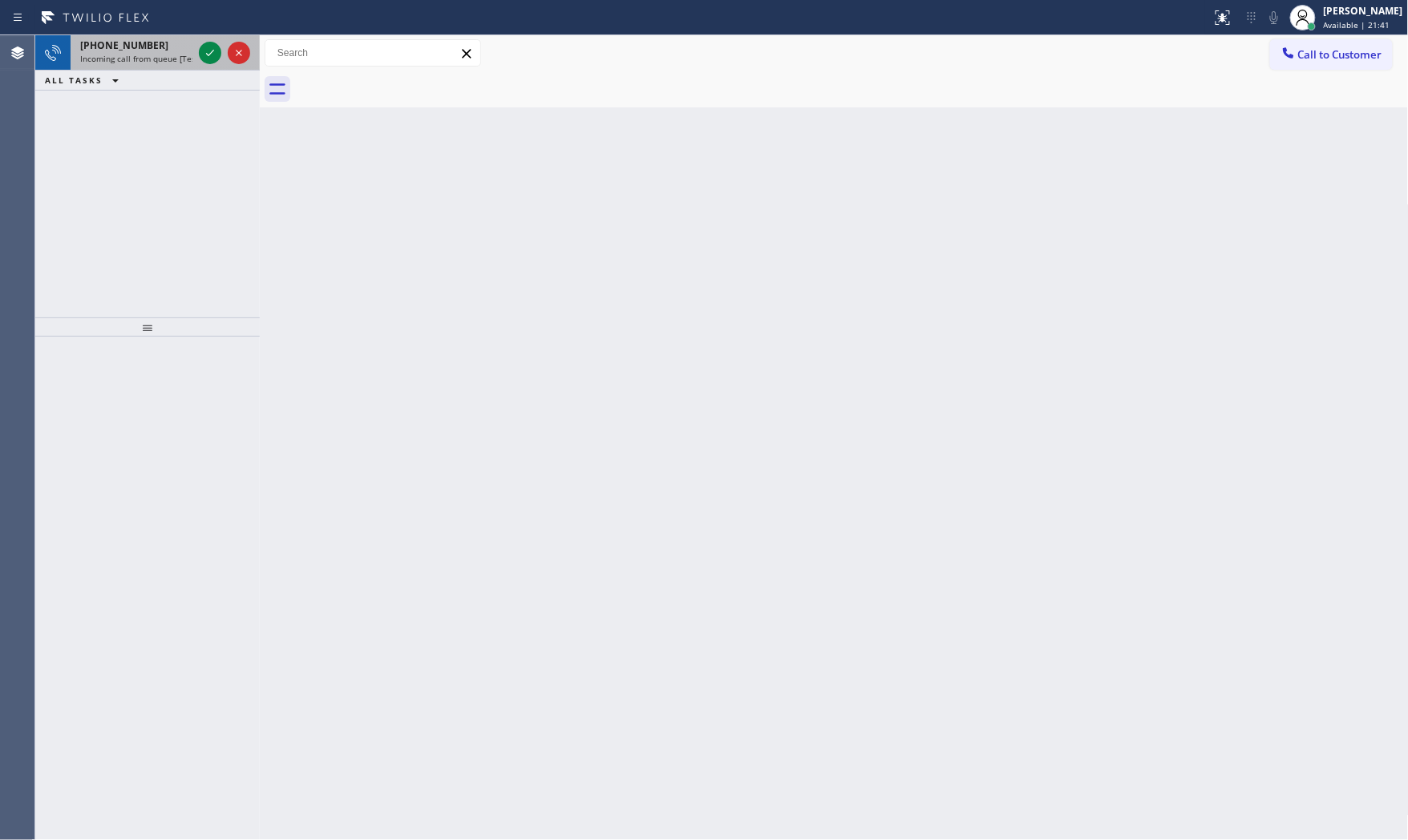
click at [174, 61] on span "Incoming call from queue [Test] All" at bounding box center [146, 58] width 133 height 11
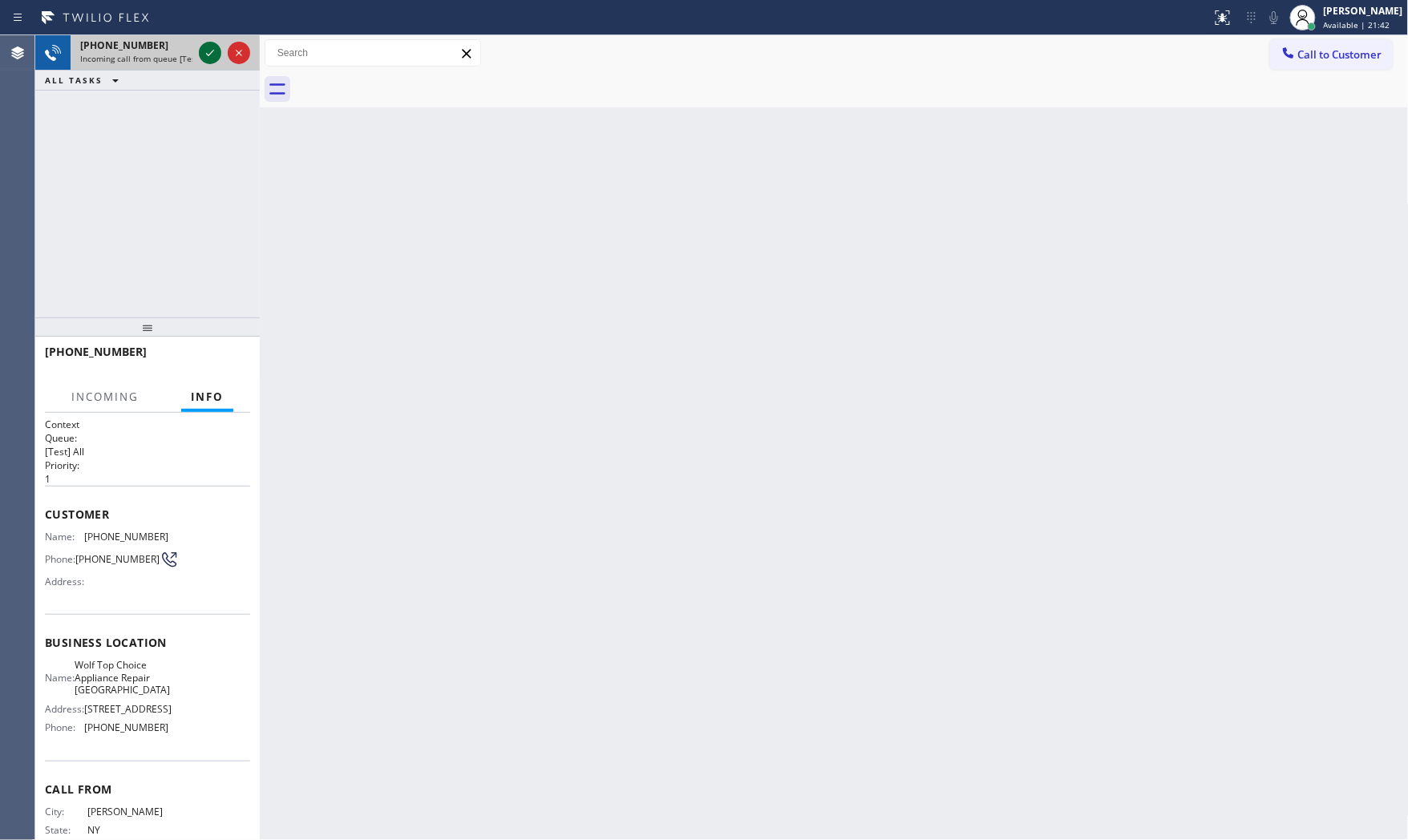
click at [206, 49] on icon at bounding box center [210, 52] width 19 height 19
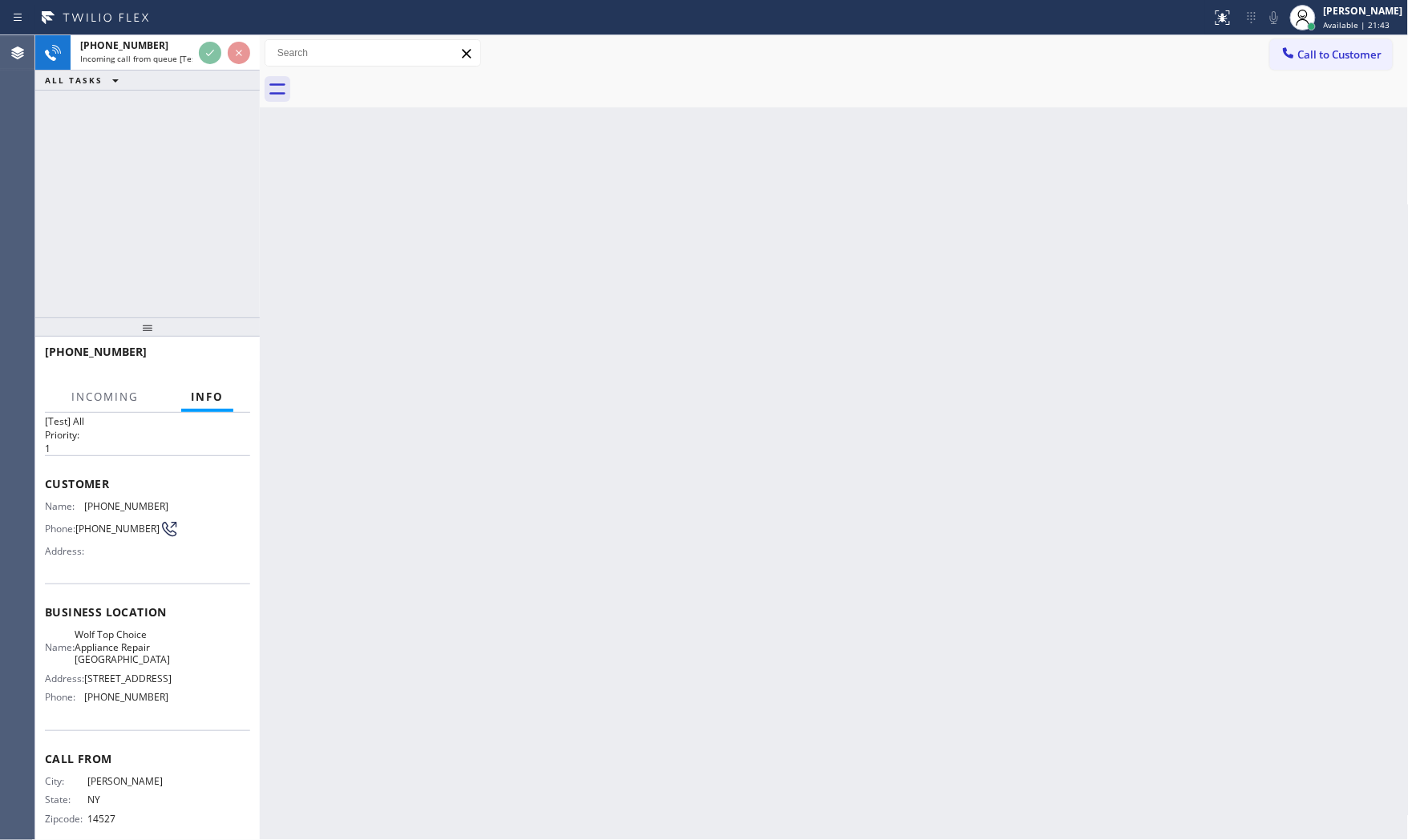
scroll to position [62, 0]
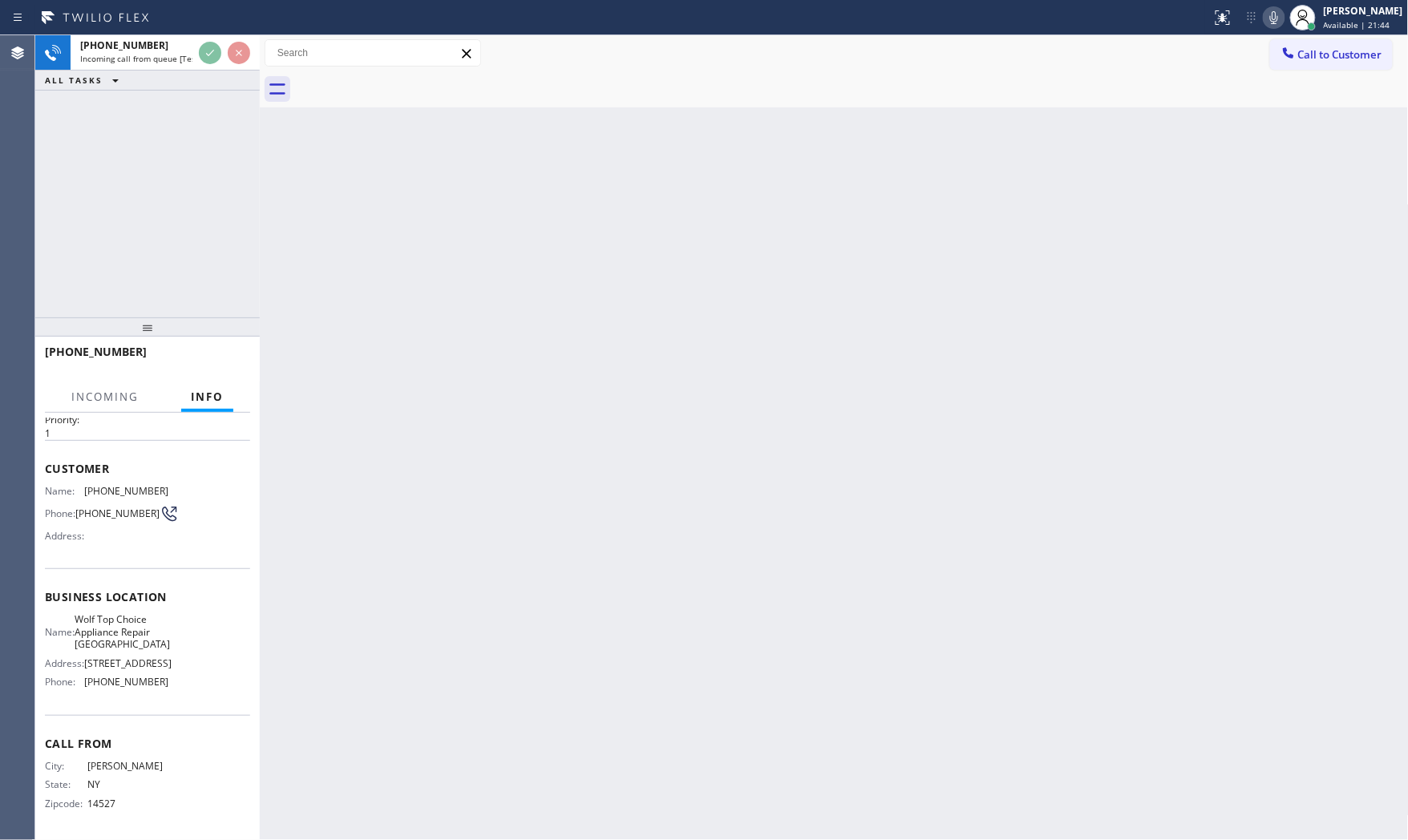
click at [301, 476] on div "Back to Dashboard Change Sender ID Customers Technicians Select a contact Outbo…" at bounding box center [833, 437] width 1149 height 805
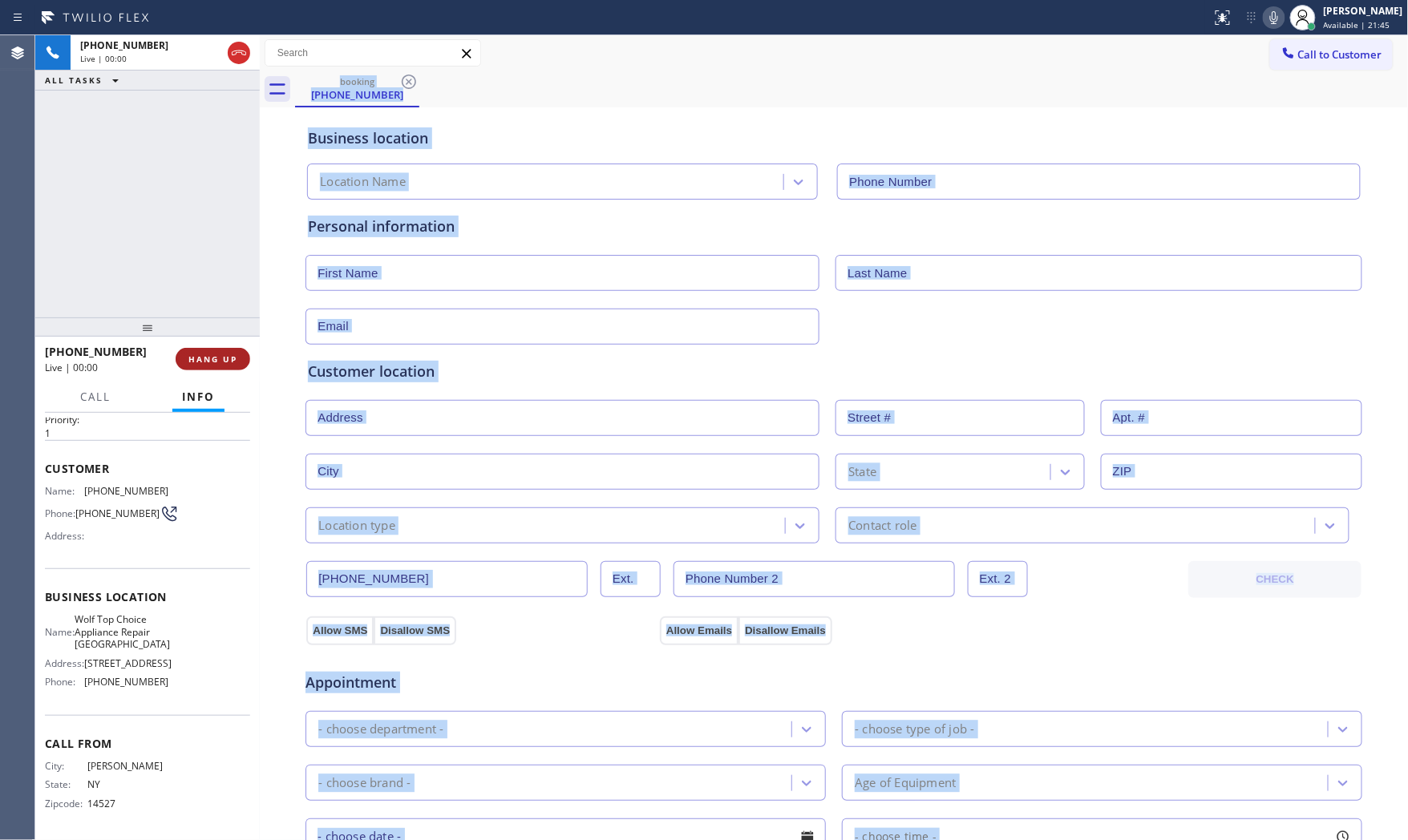
type input "[PHONE_NUMBER]"
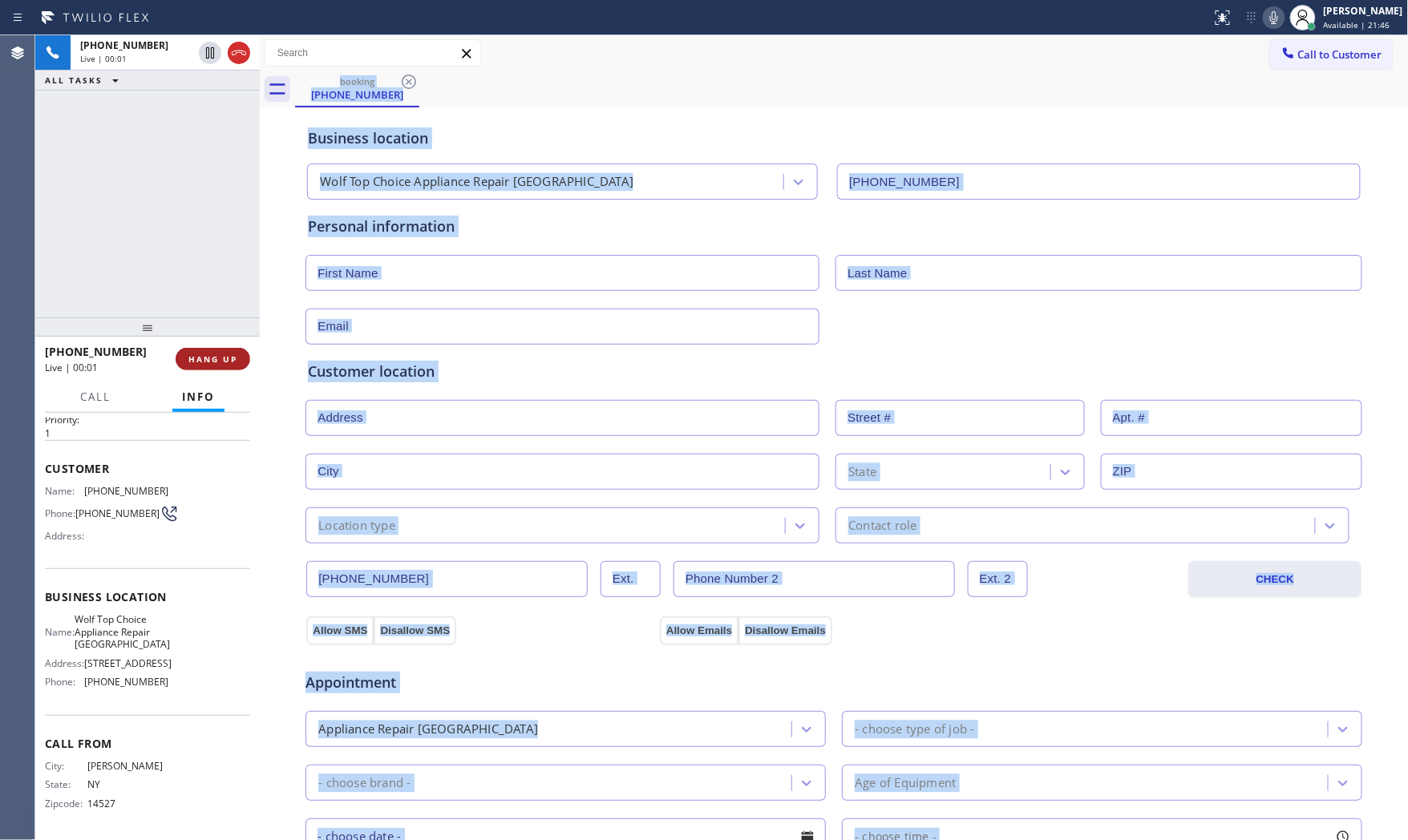
click at [222, 354] on span "HANG UP" at bounding box center [213, 358] width 49 height 11
click at [222, 354] on span "COMPLETE" at bounding box center [209, 358] width 55 height 11
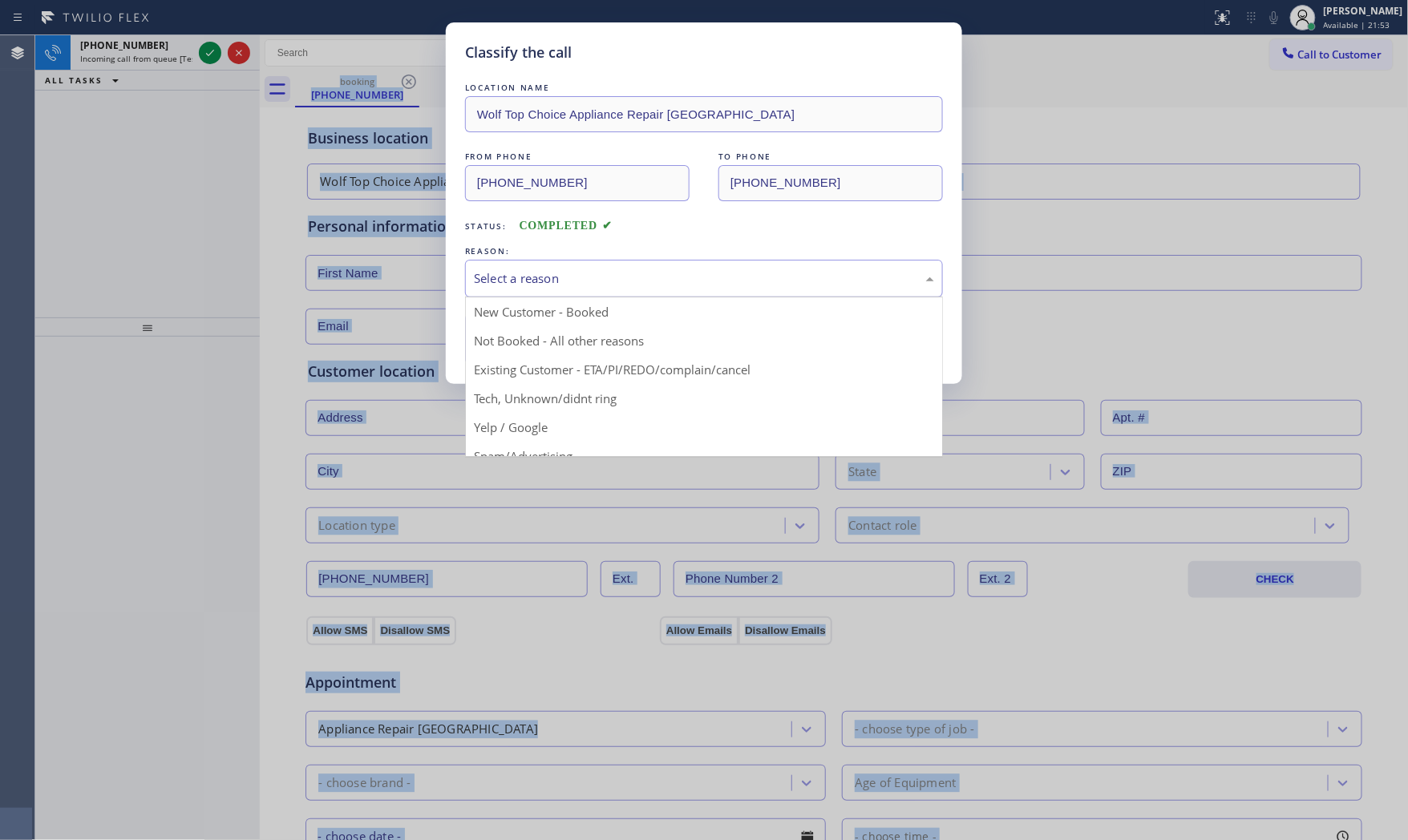
click at [476, 276] on div "Select a reason" at bounding box center [704, 278] width 460 height 18
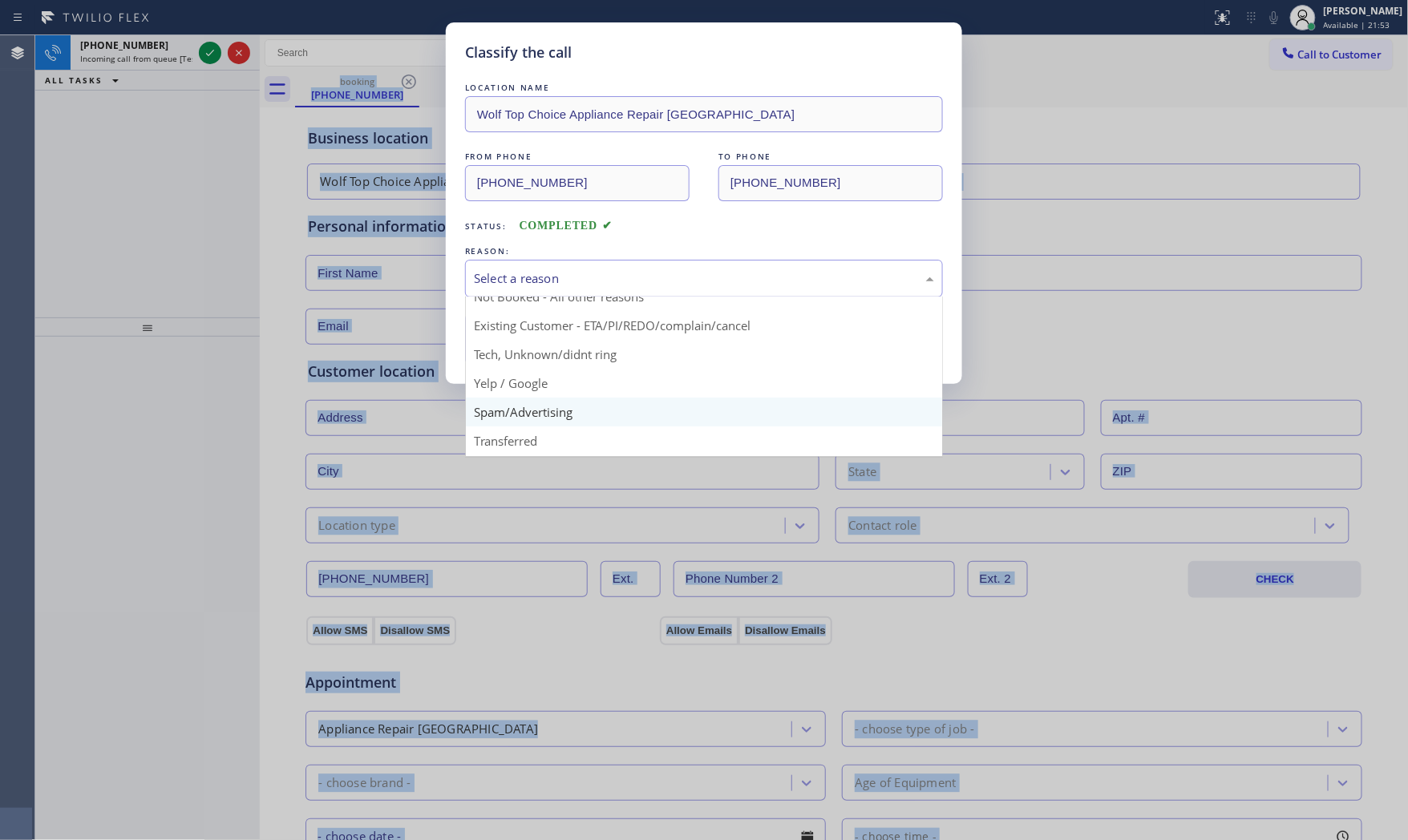
scroll to position [89, 0]
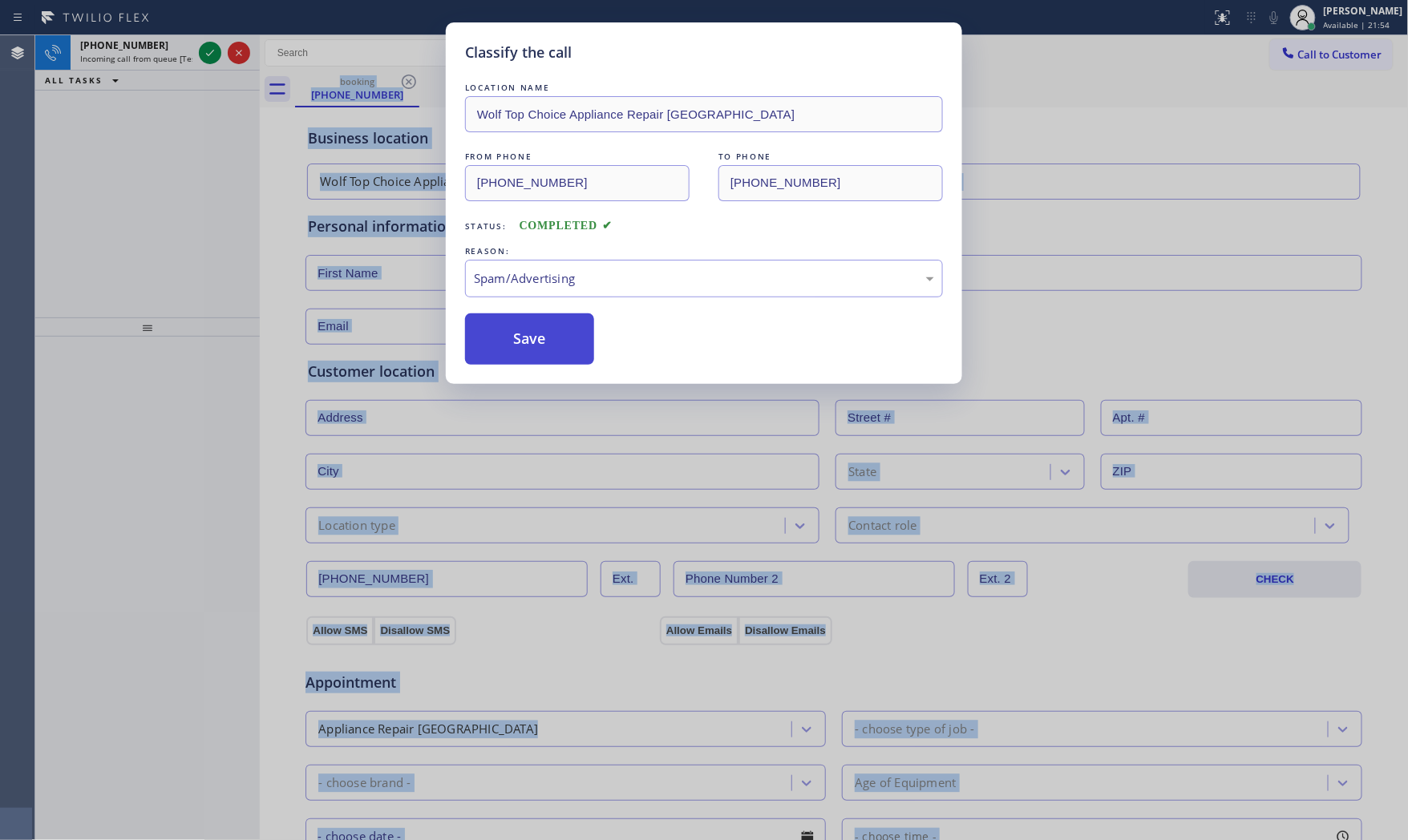
click at [524, 357] on button "Save" at bounding box center [529, 338] width 129 height 51
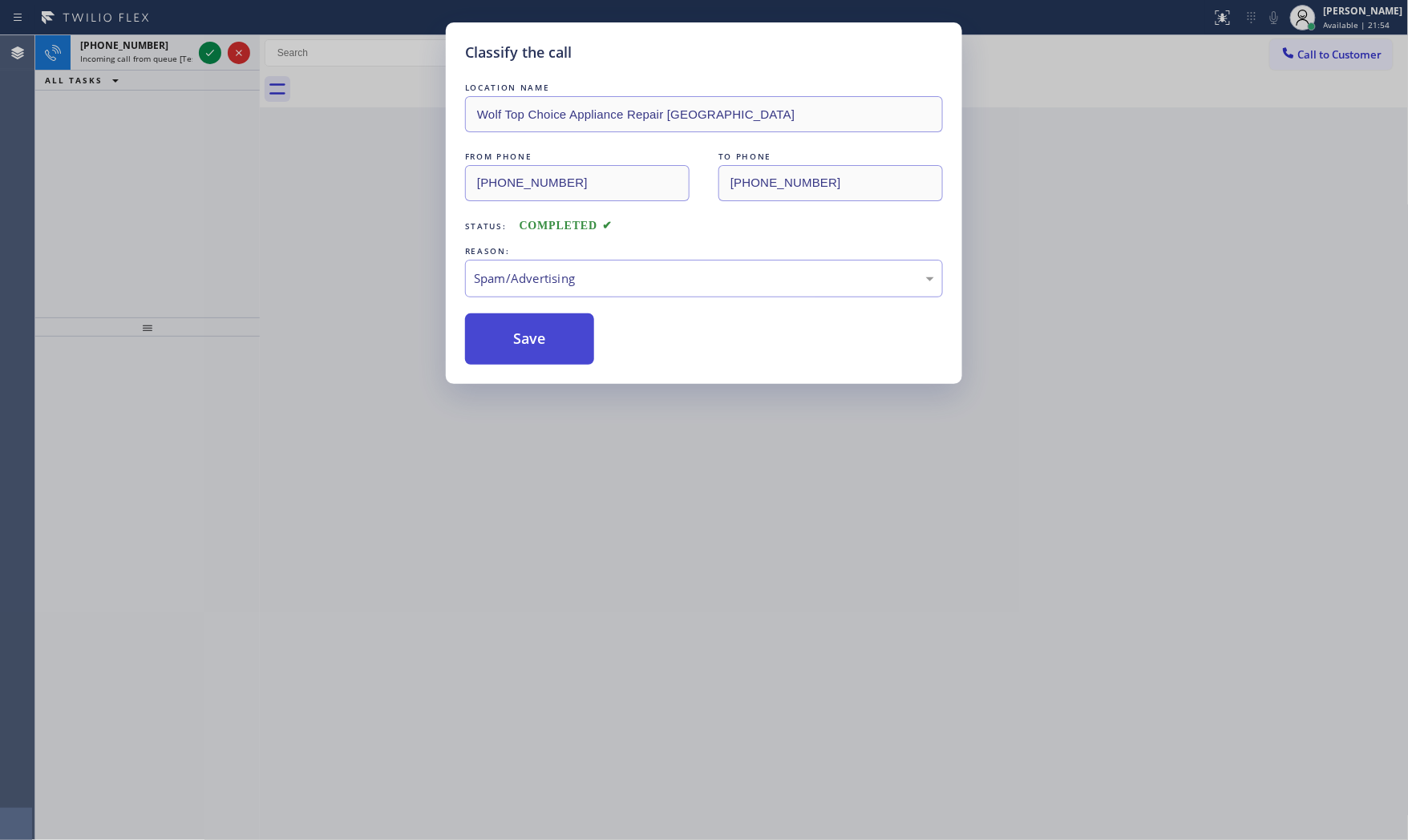
click at [524, 357] on button "Save" at bounding box center [529, 338] width 129 height 51
click at [221, 357] on div "Classify the call LOCATION NAME Wolf Top Choice Appliance Repair [GEOGRAPHIC_DA…" at bounding box center [704, 420] width 1408 height 840
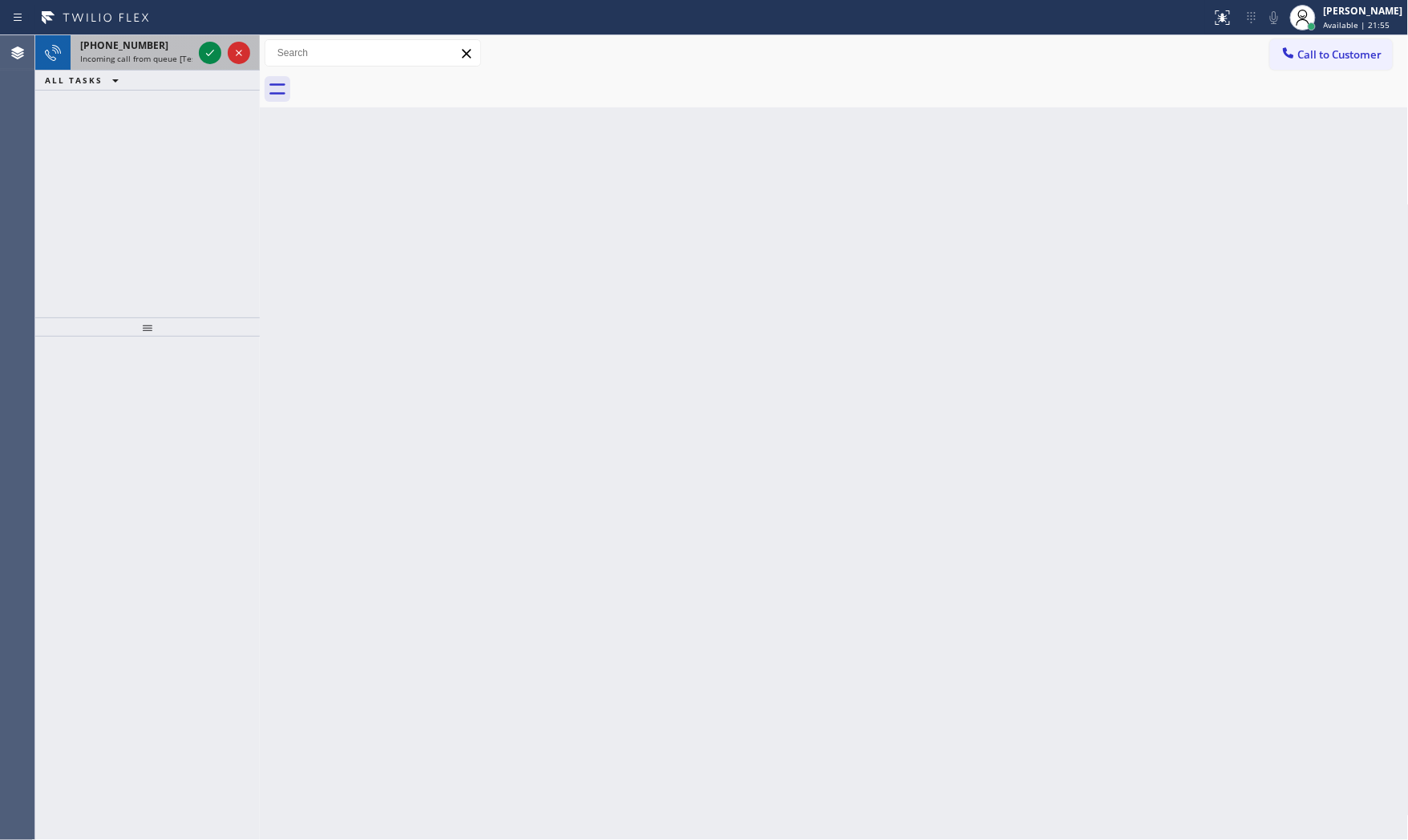
click at [186, 50] on div "[PHONE_NUMBER]" at bounding box center [136, 46] width 112 height 14
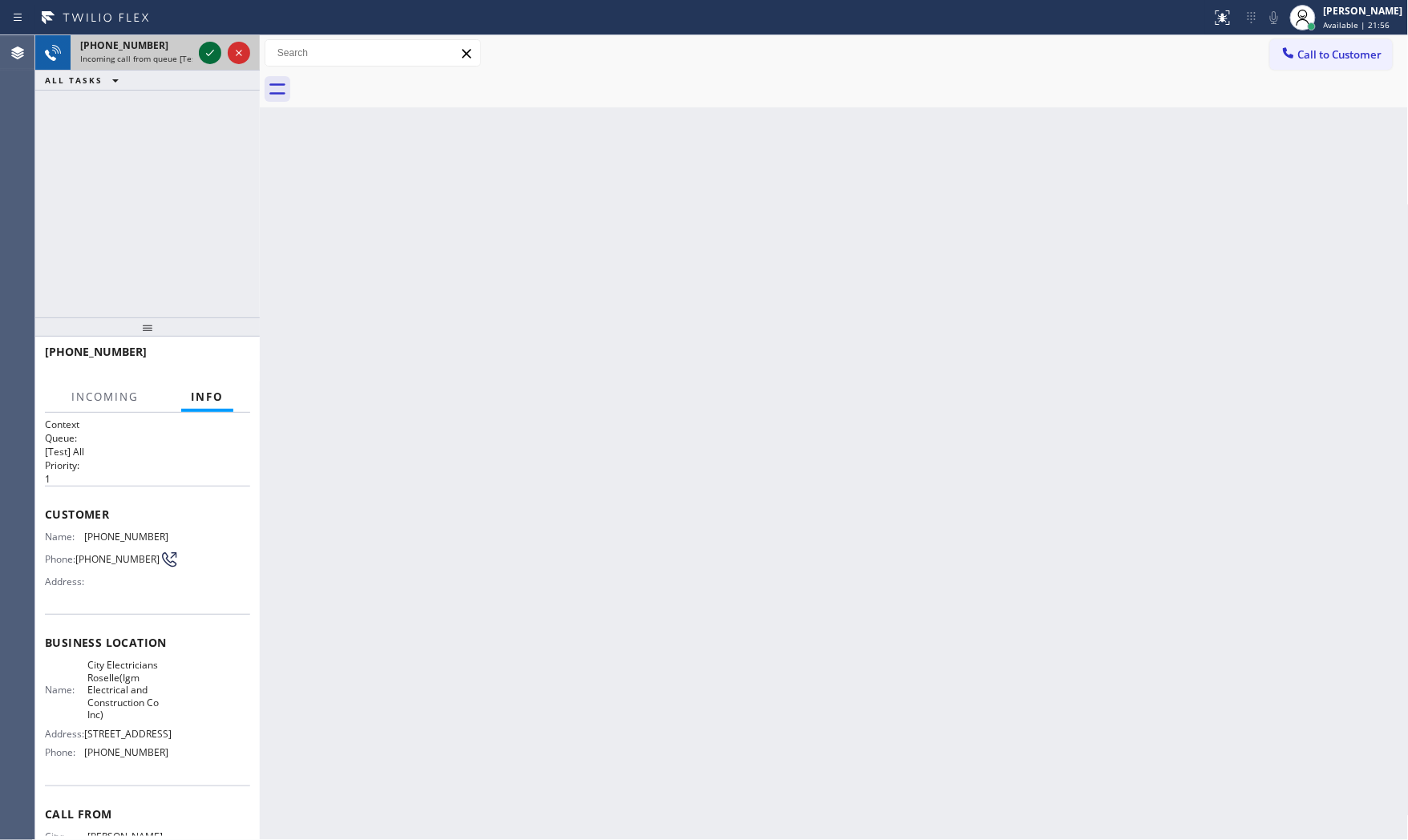
click at [210, 46] on icon at bounding box center [210, 52] width 19 height 19
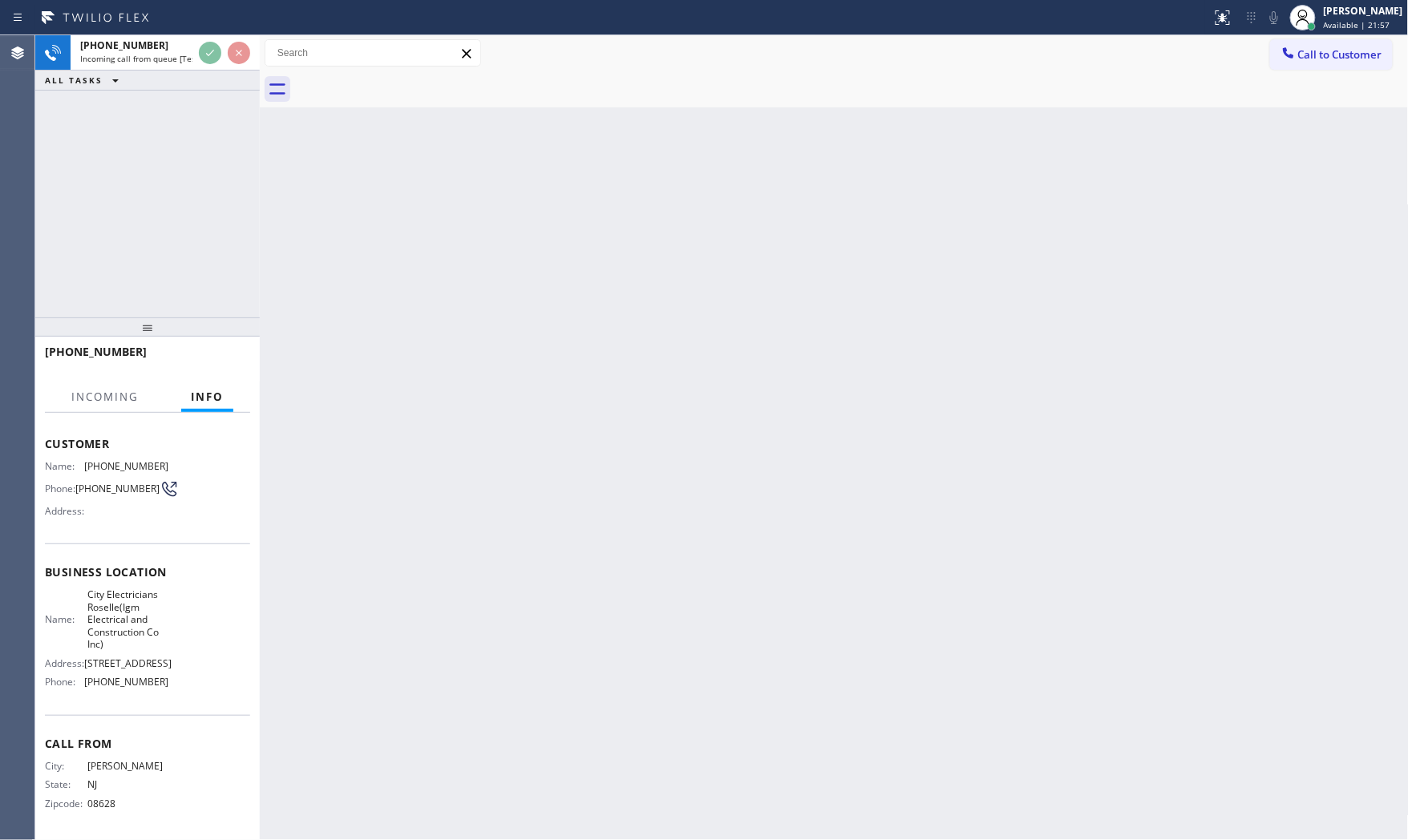
scroll to position [111, 0]
click at [455, 429] on div "Back to Dashboard Change Sender ID Customers Technicians Select a contact Outbo…" at bounding box center [833, 437] width 1149 height 805
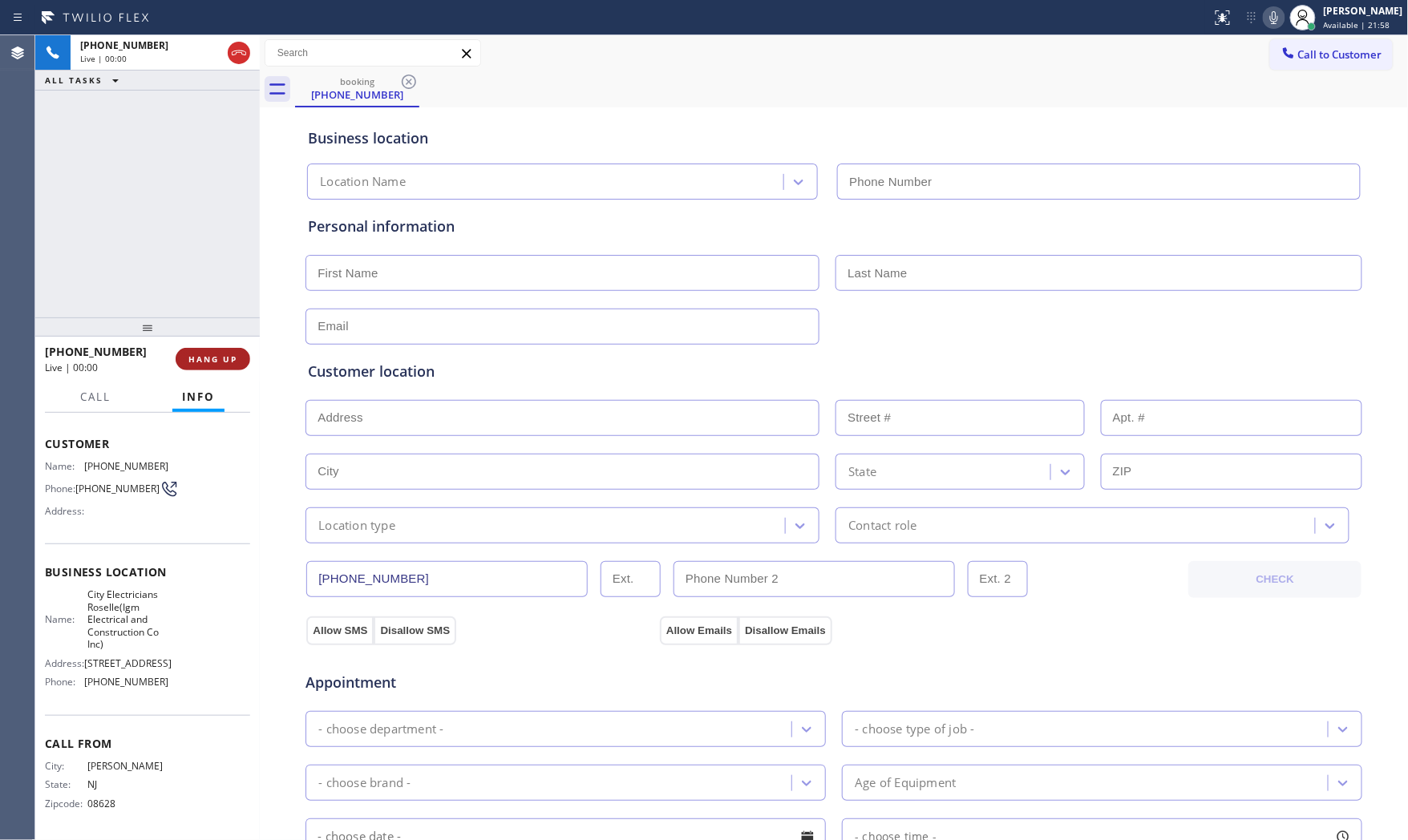
type input "[PHONE_NUMBER]"
click at [242, 357] on button "HANG UP" at bounding box center [213, 359] width 75 height 22
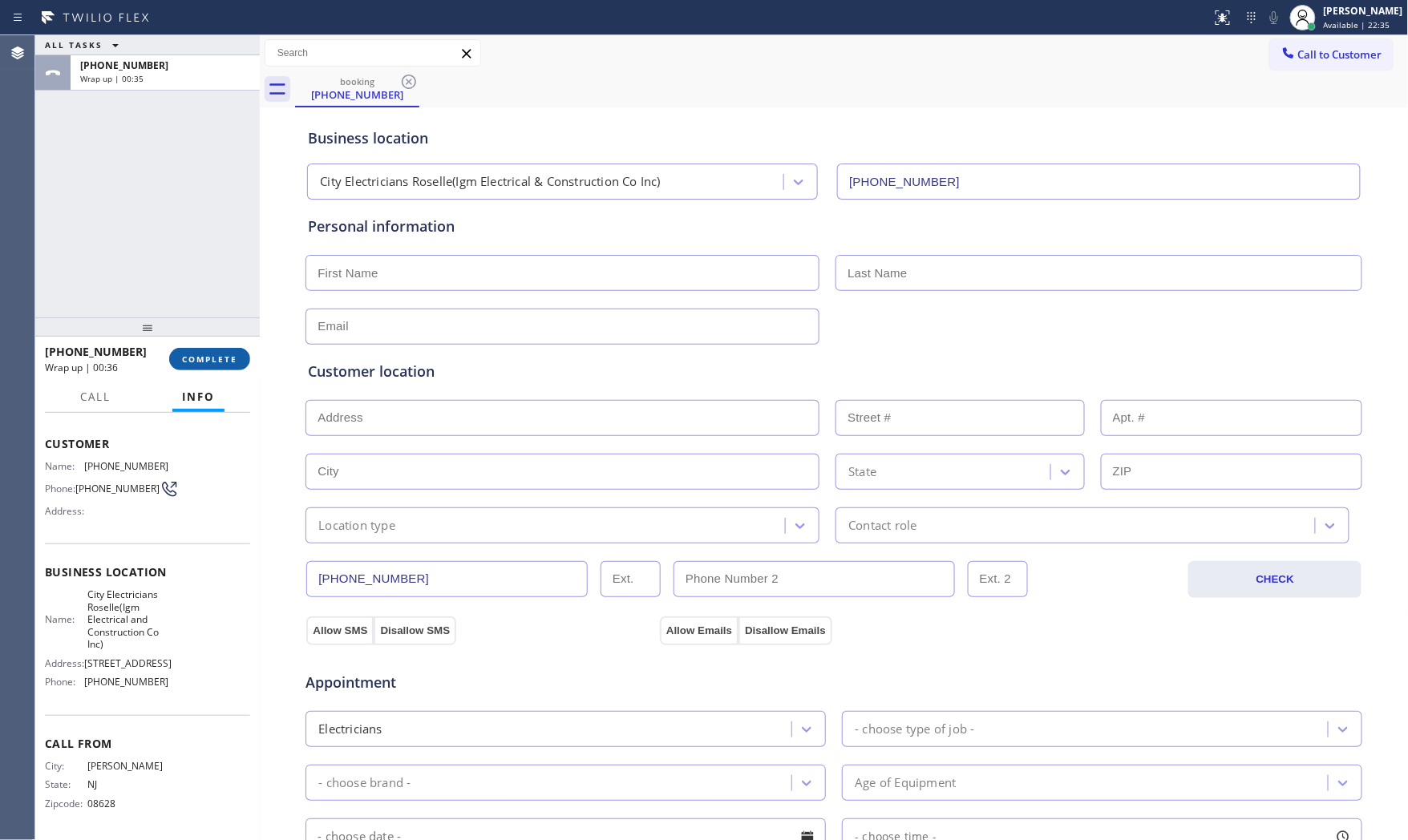
click at [241, 362] on button "COMPLETE" at bounding box center [210, 359] width 81 height 22
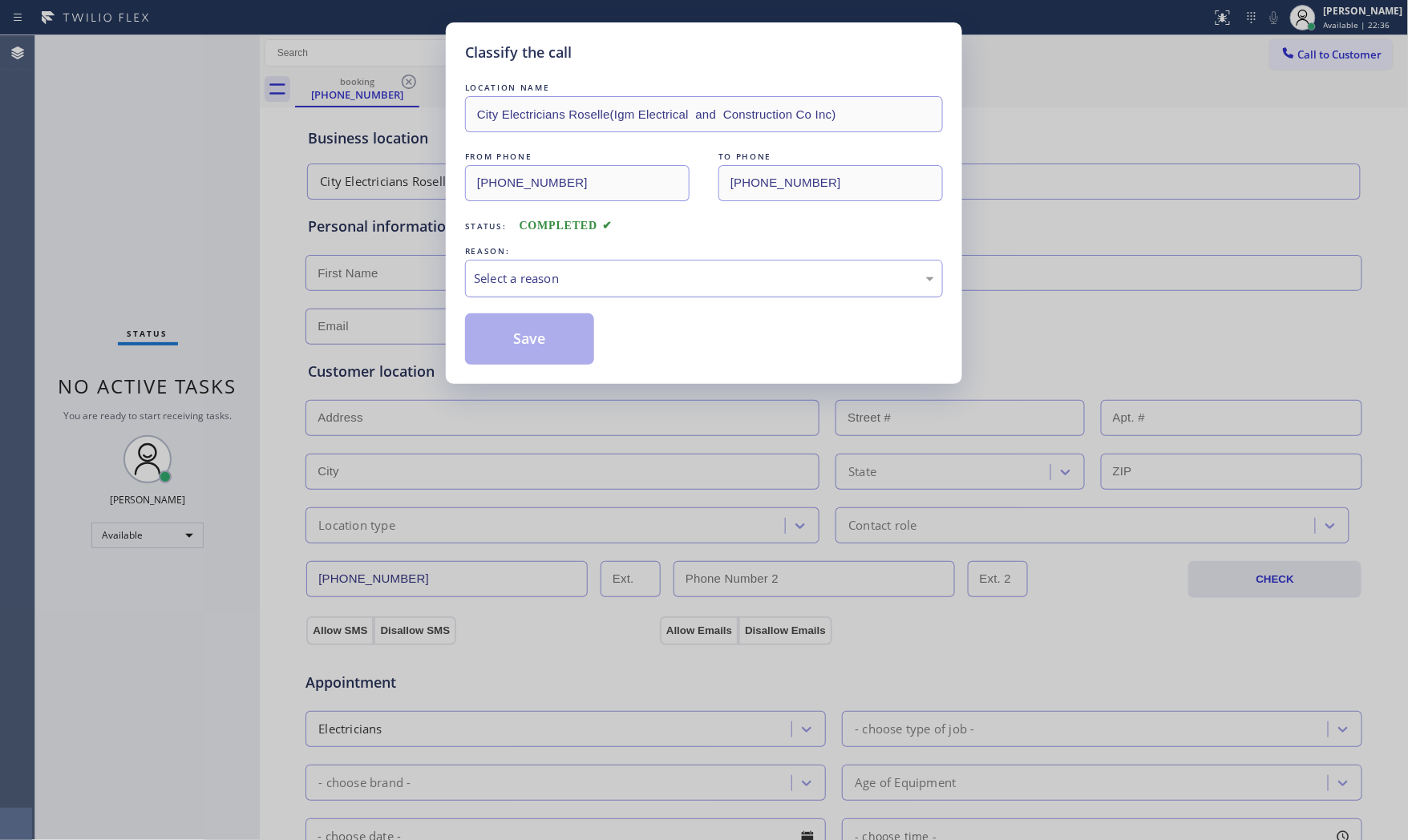
click at [557, 286] on div "Select a reason" at bounding box center [704, 278] width 460 height 18
click at [560, 336] on button "Save" at bounding box center [529, 338] width 129 height 51
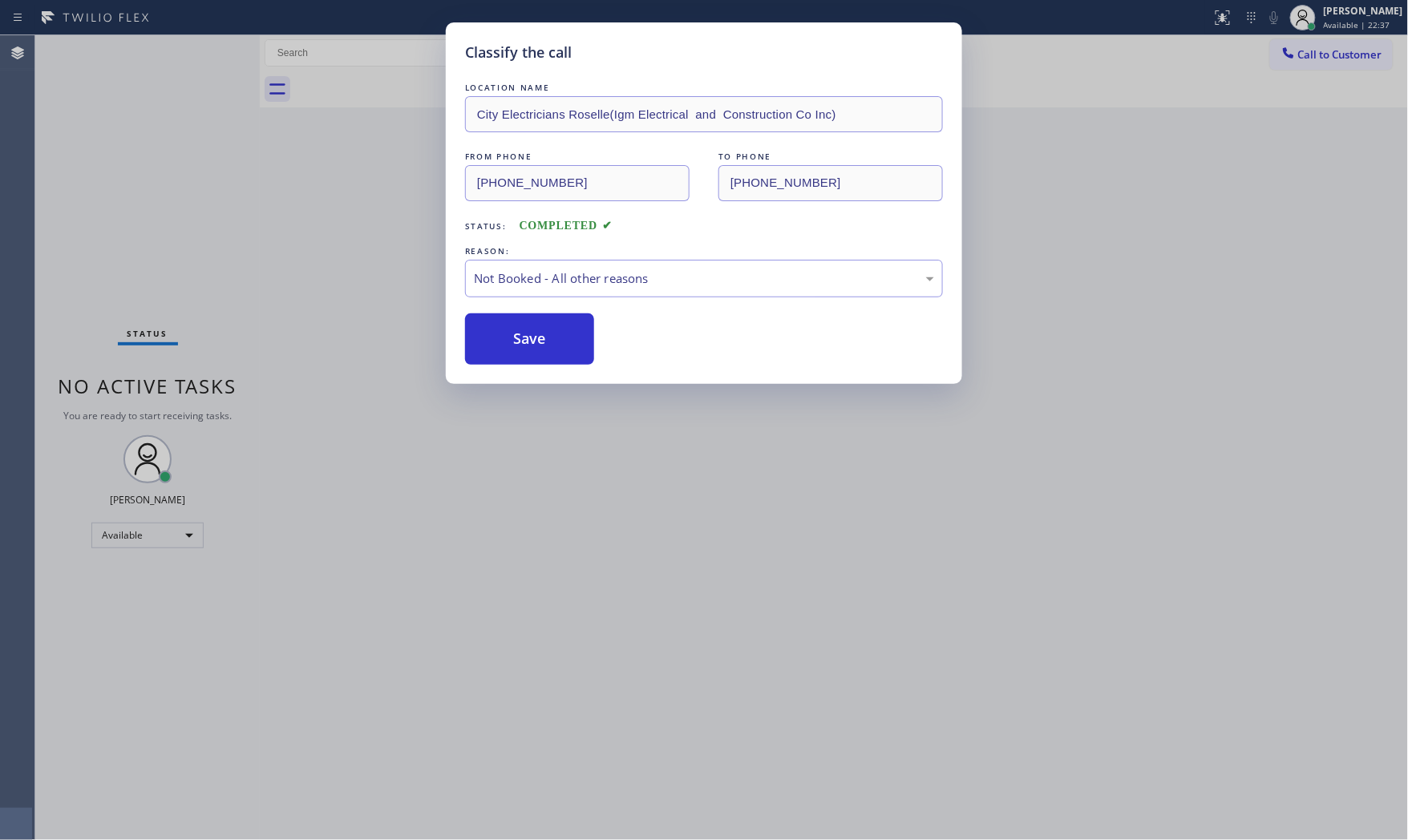
click at [560, 336] on button "Save" at bounding box center [529, 338] width 129 height 51
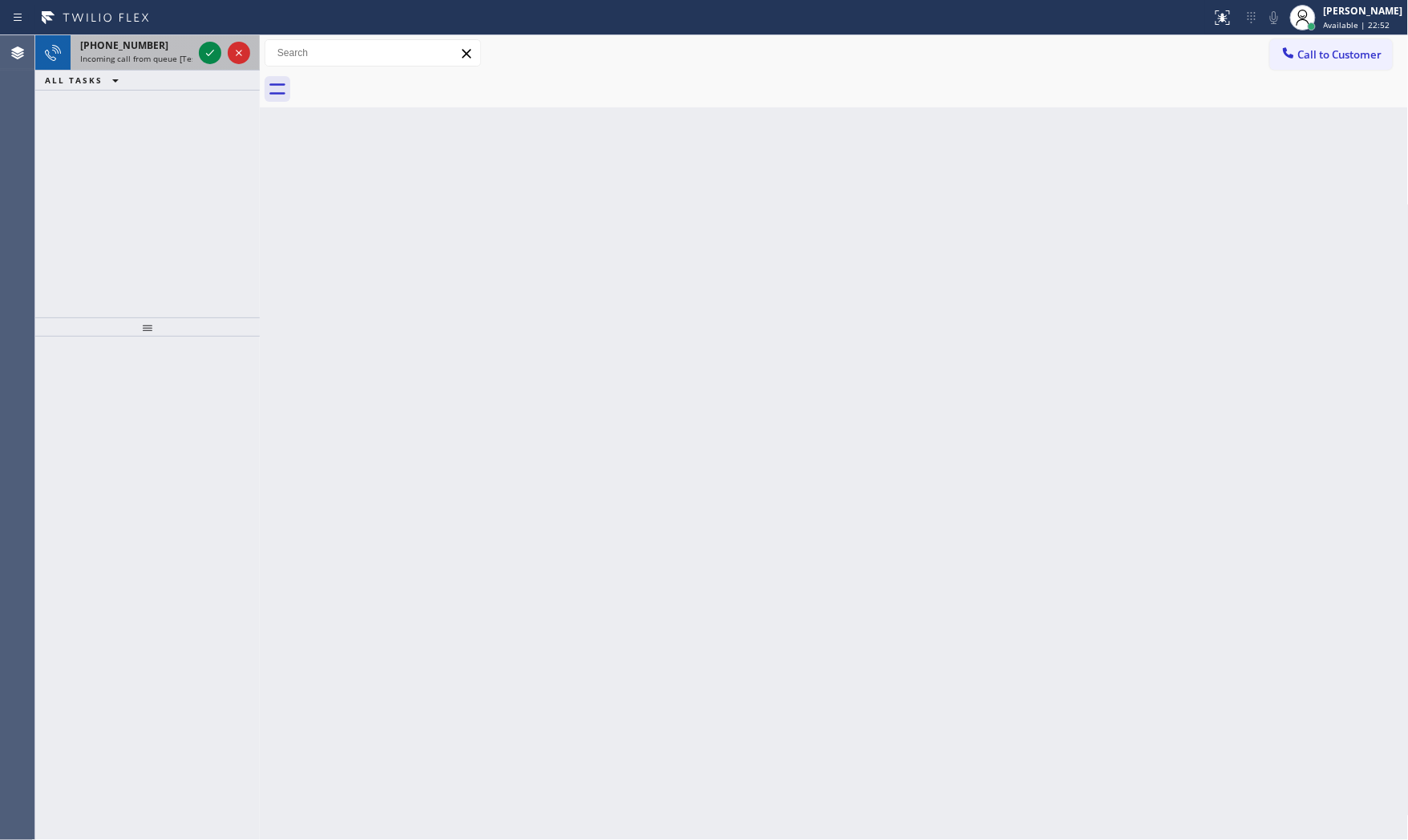
click at [181, 67] on div "[PHONE_NUMBER] Incoming call from queue [Test] All" at bounding box center [133, 52] width 125 height 35
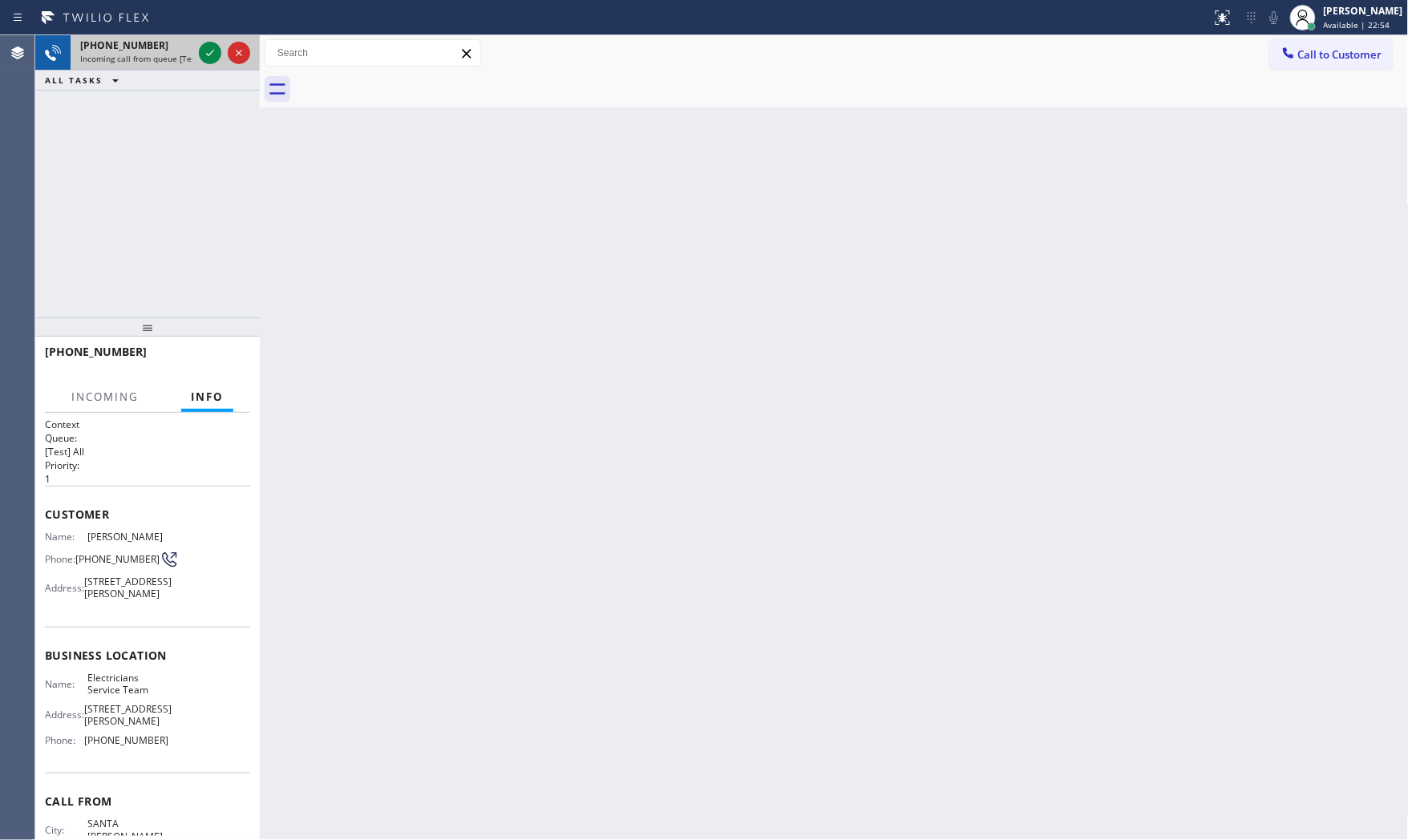
click at [185, 64] on span "Incoming call from queue [Test] All" at bounding box center [146, 58] width 133 height 11
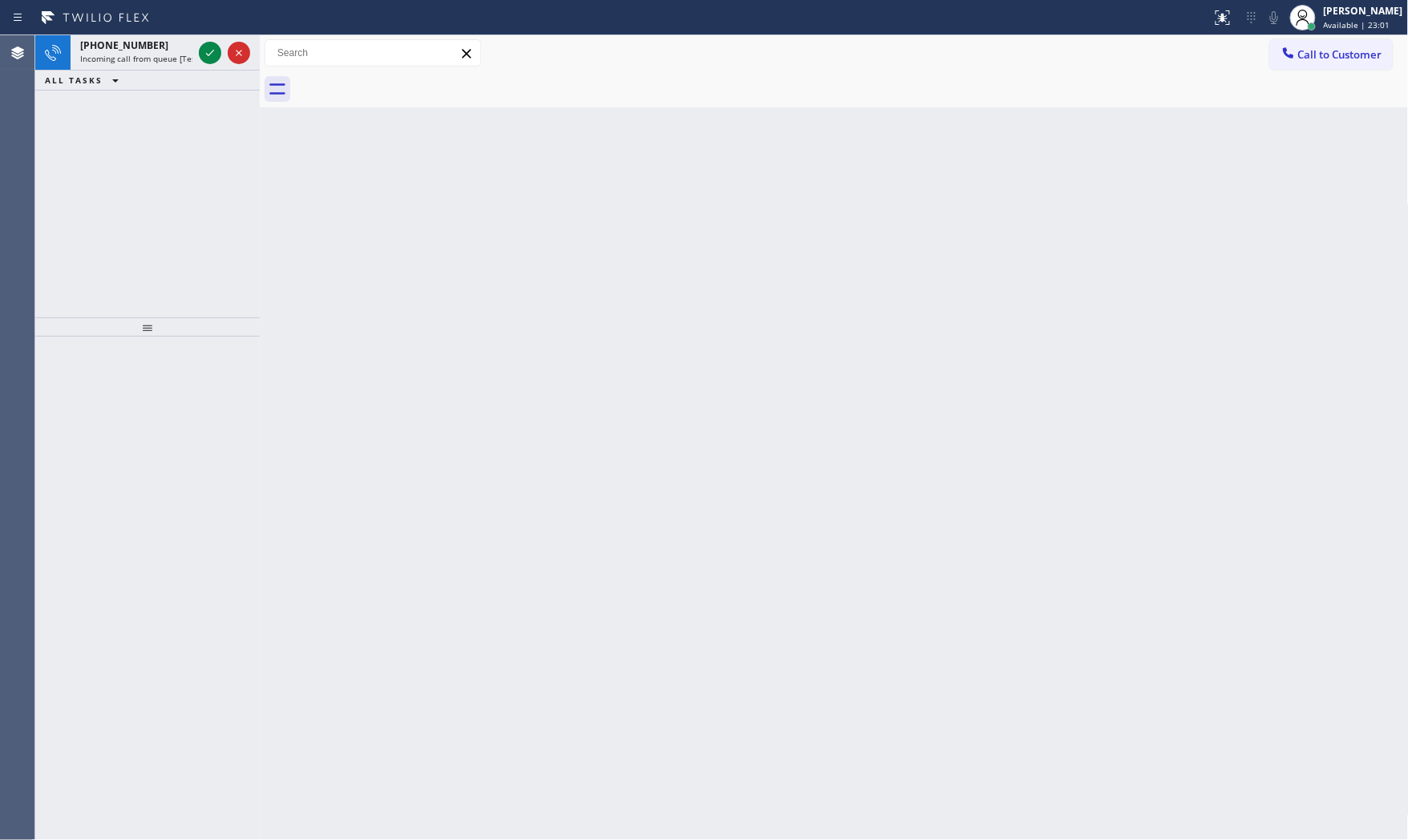
click at [185, 64] on span "Incoming call from queue [Test] All" at bounding box center [146, 58] width 133 height 11
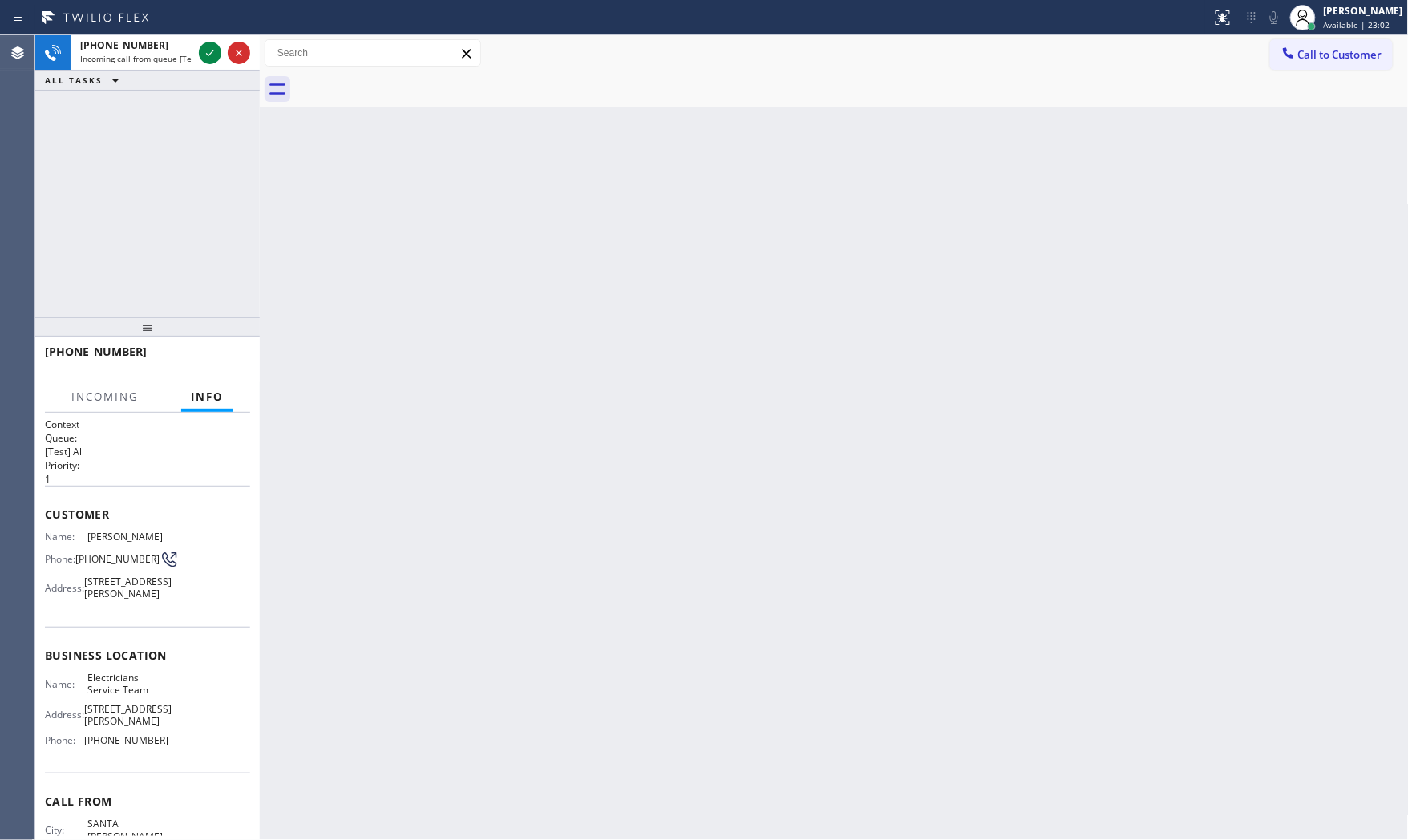
click at [185, 64] on span "Incoming call from queue [Test] All" at bounding box center [146, 58] width 133 height 11
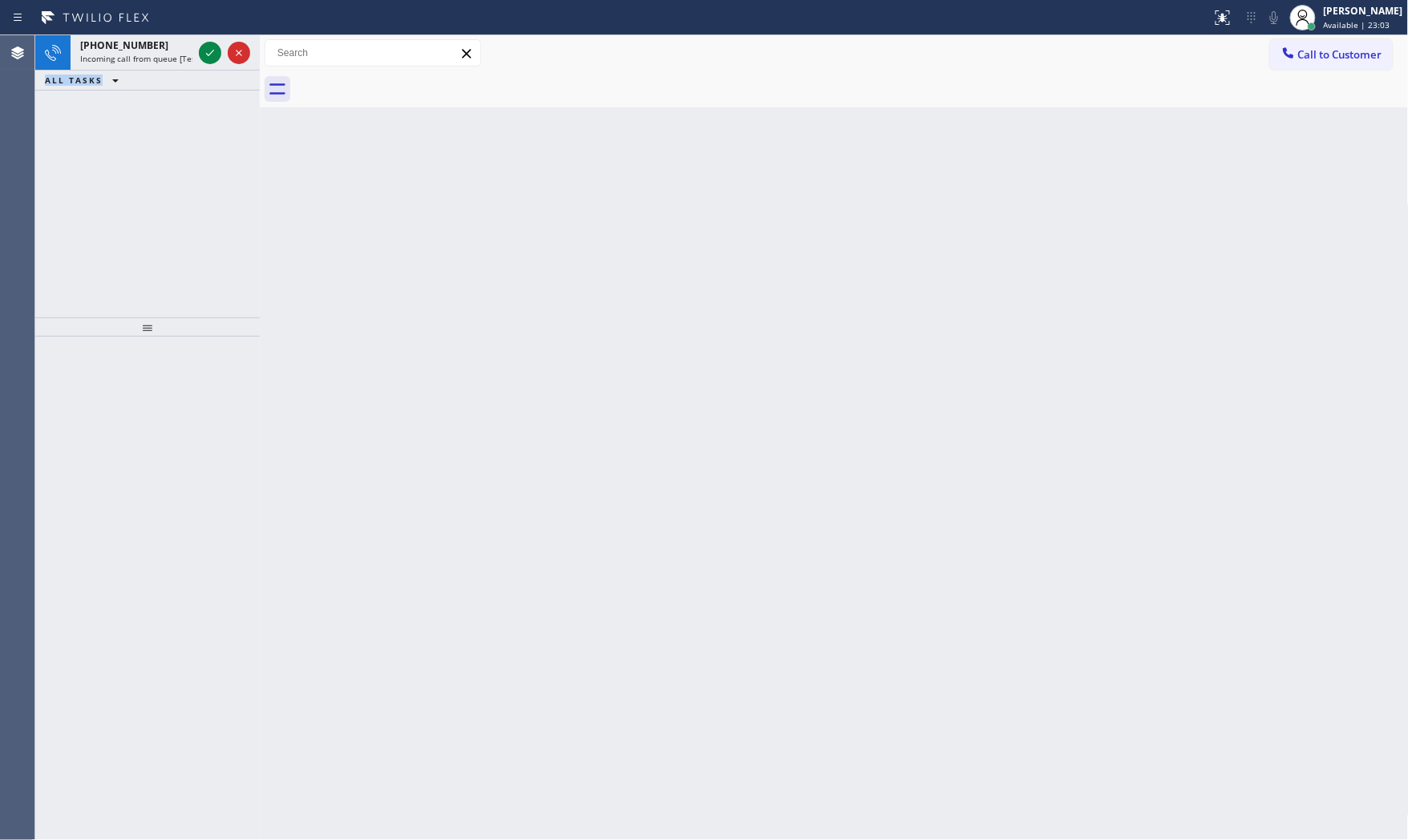
click at [185, 64] on span "Incoming call from queue [Test] All" at bounding box center [146, 58] width 133 height 11
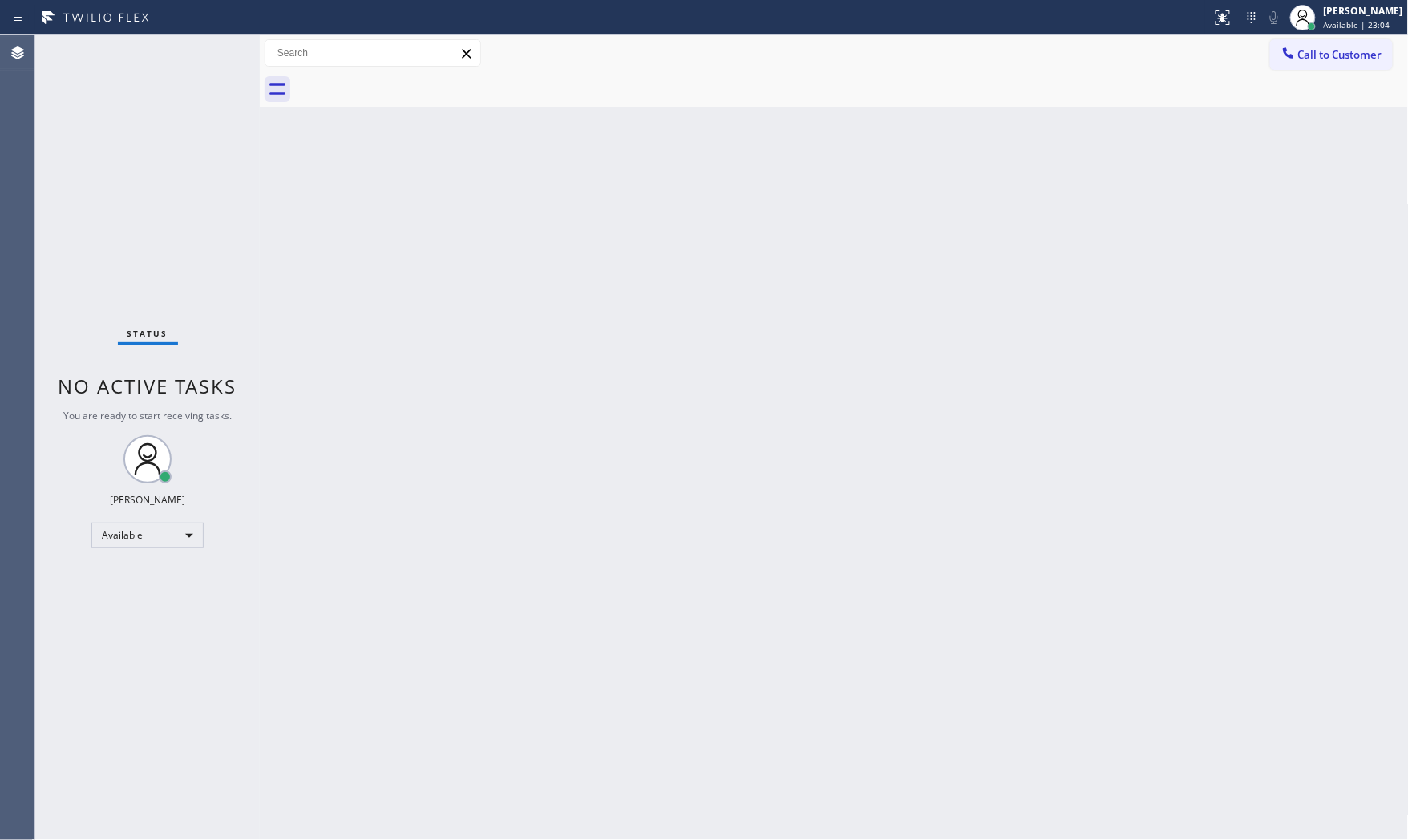
click at [185, 64] on div "Status No active tasks You are ready to start receiving tasks. [PERSON_NAME] Av…" at bounding box center [147, 437] width 225 height 805
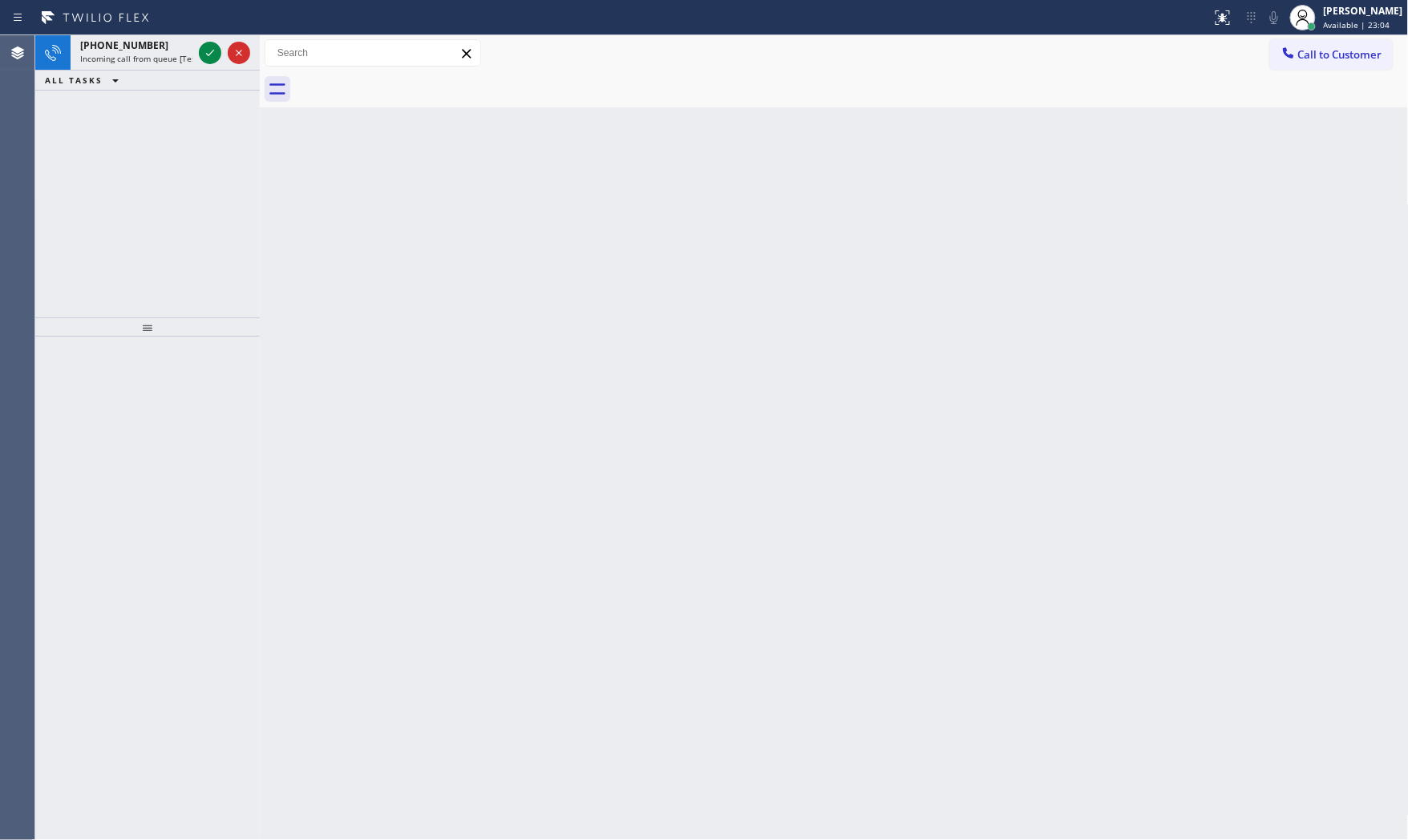
click at [185, 64] on span "Incoming call from queue [Test] All" at bounding box center [146, 58] width 133 height 11
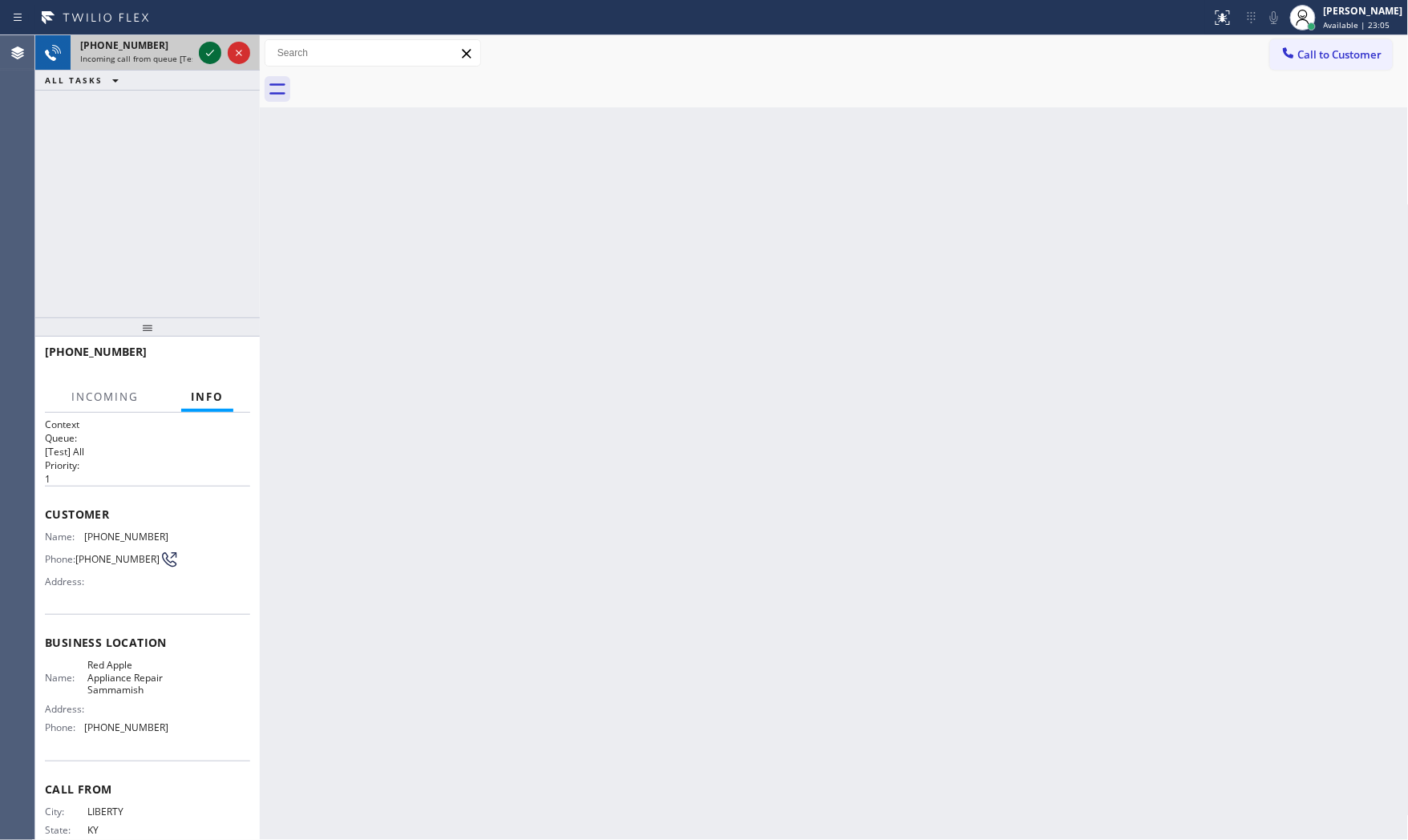
click at [203, 59] on icon at bounding box center [210, 52] width 19 height 19
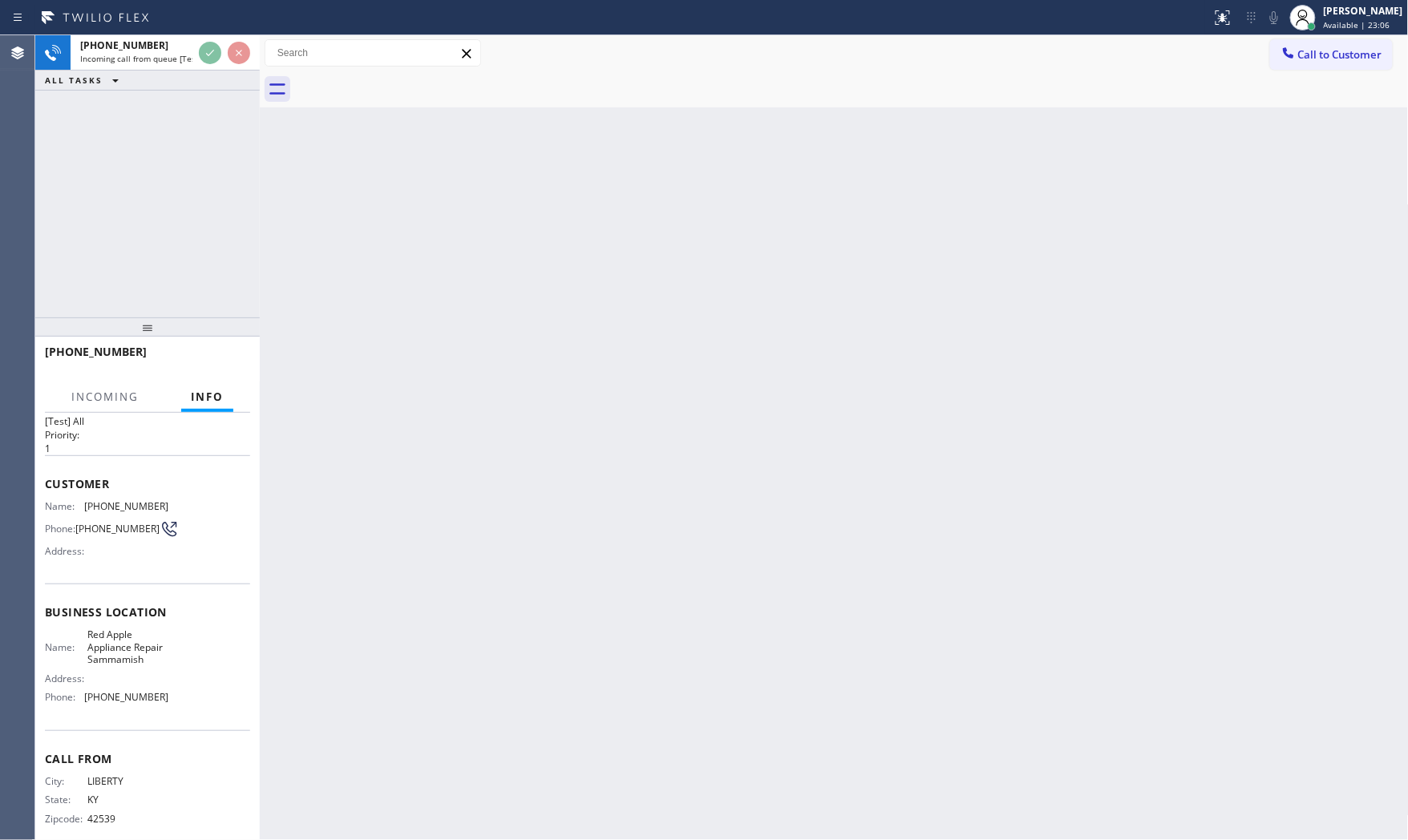
scroll to position [62, 0]
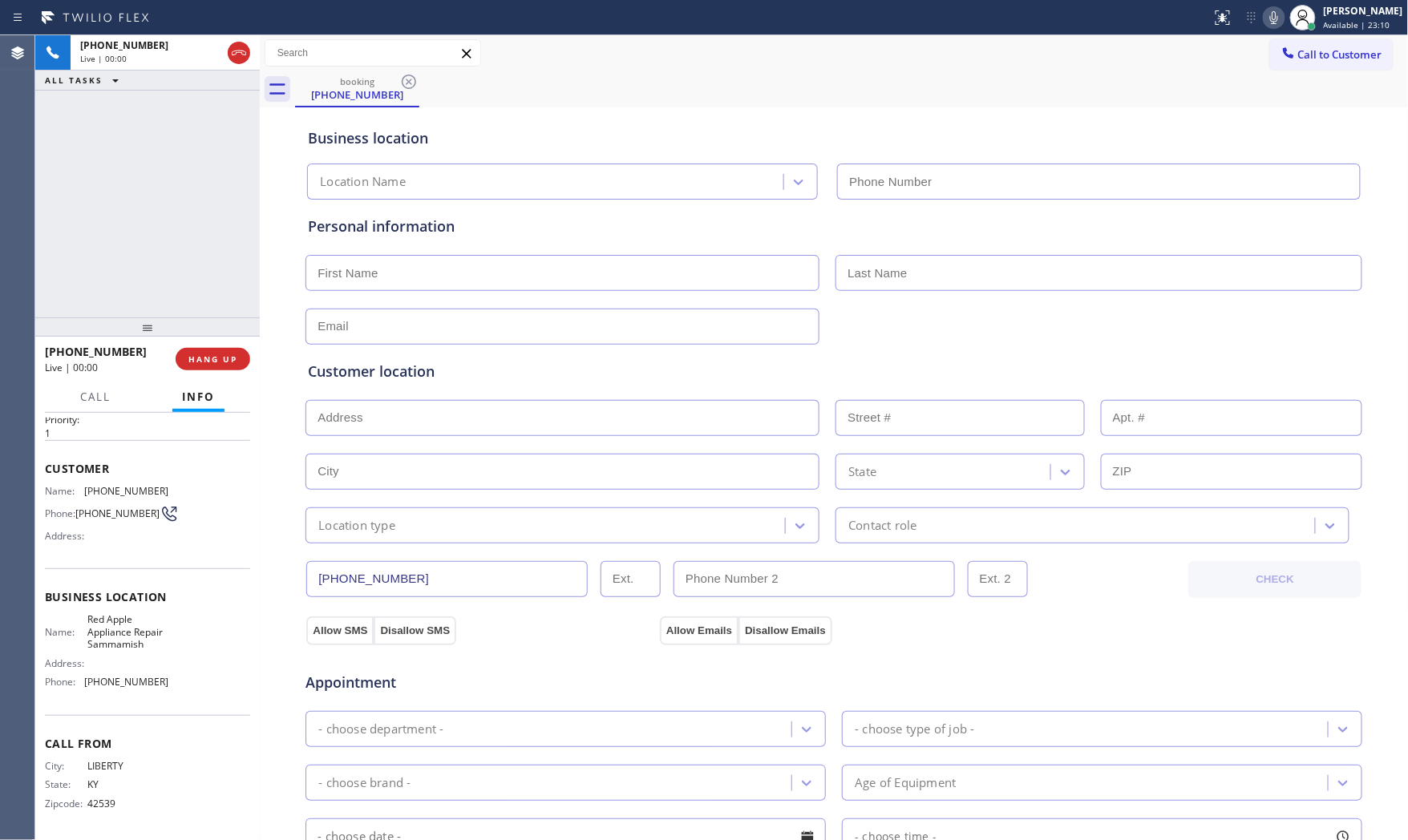
type input "[PHONE_NUMBER]"
click at [198, 373] on div "[PHONE_NUMBER] Live | 00:09 HANG UP" at bounding box center [148, 359] width 206 height 42
click at [202, 365] on button "HANG UP" at bounding box center [213, 359] width 75 height 22
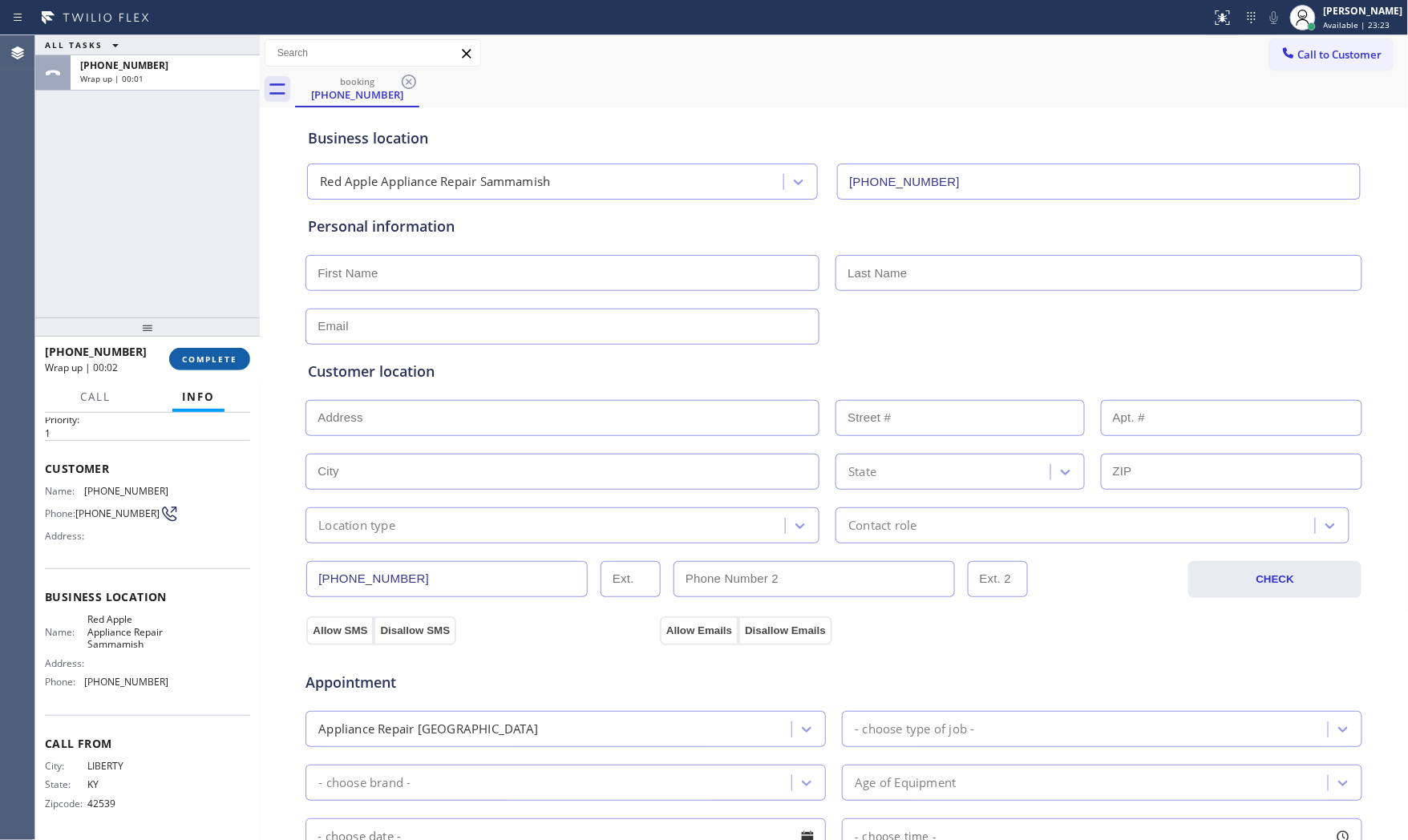
click at [202, 365] on button "COMPLETE" at bounding box center [210, 359] width 81 height 22
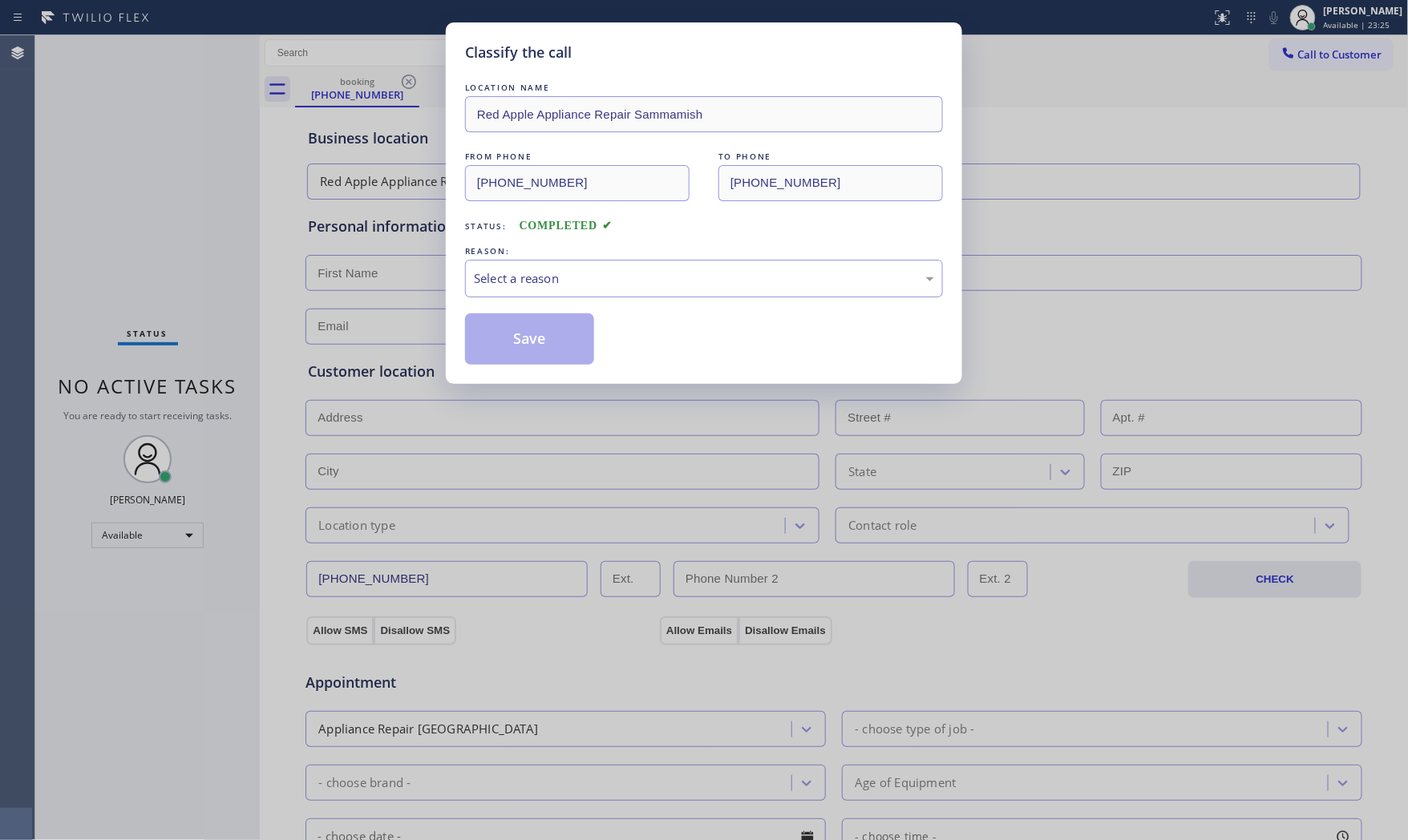
click at [524, 283] on div "Select a reason" at bounding box center [704, 278] width 460 height 18
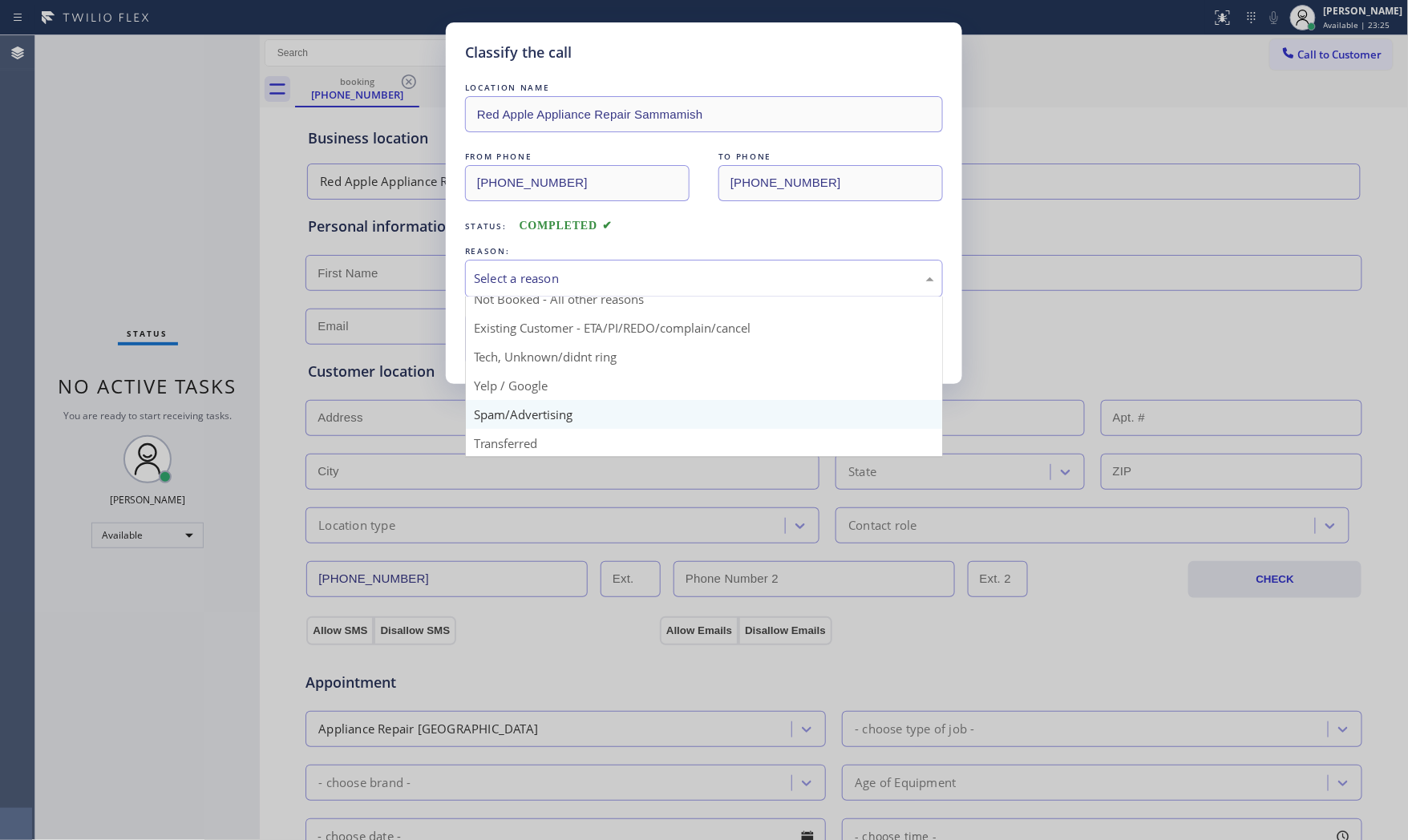
scroll to position [100, 0]
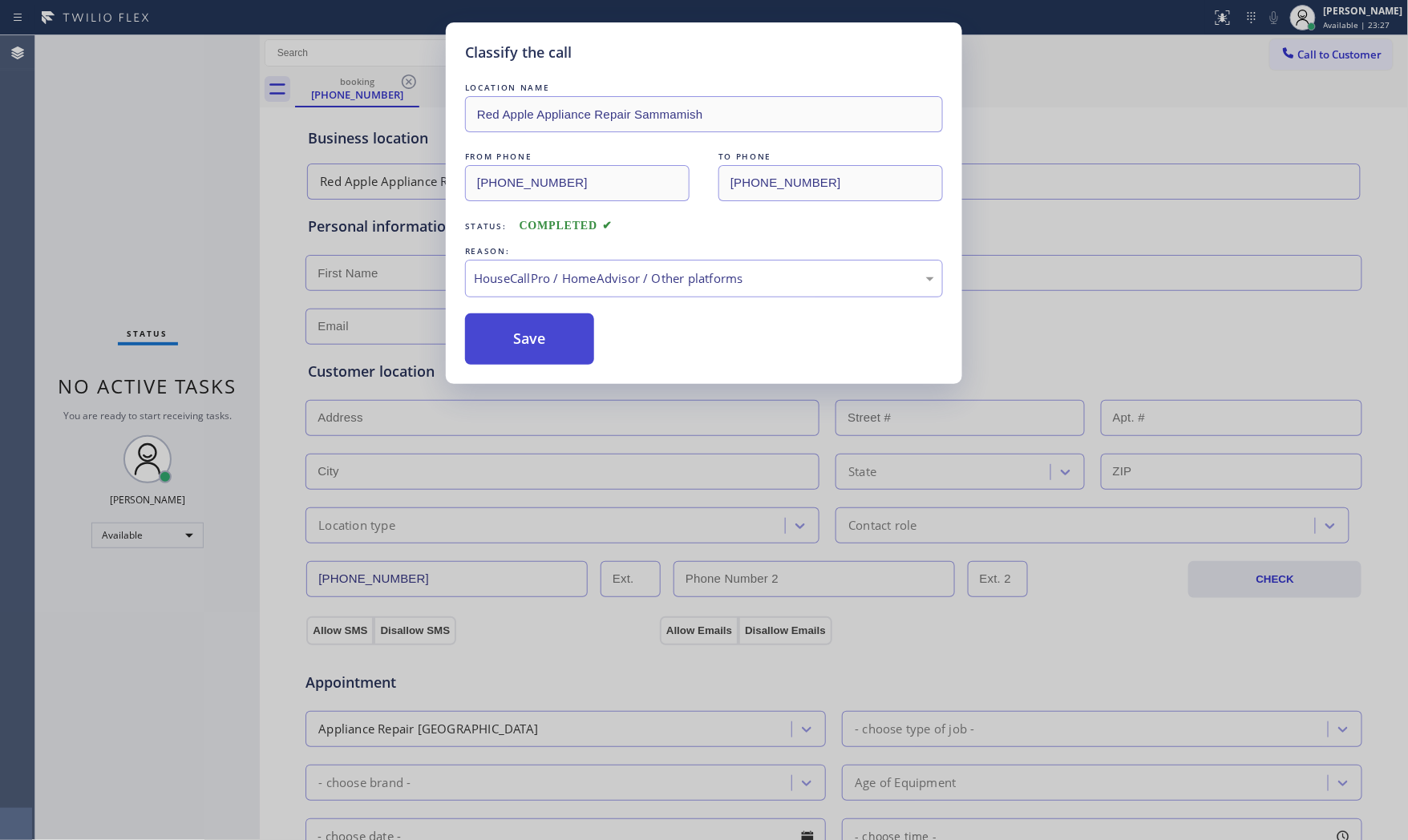
click at [516, 353] on button "Save" at bounding box center [529, 338] width 129 height 51
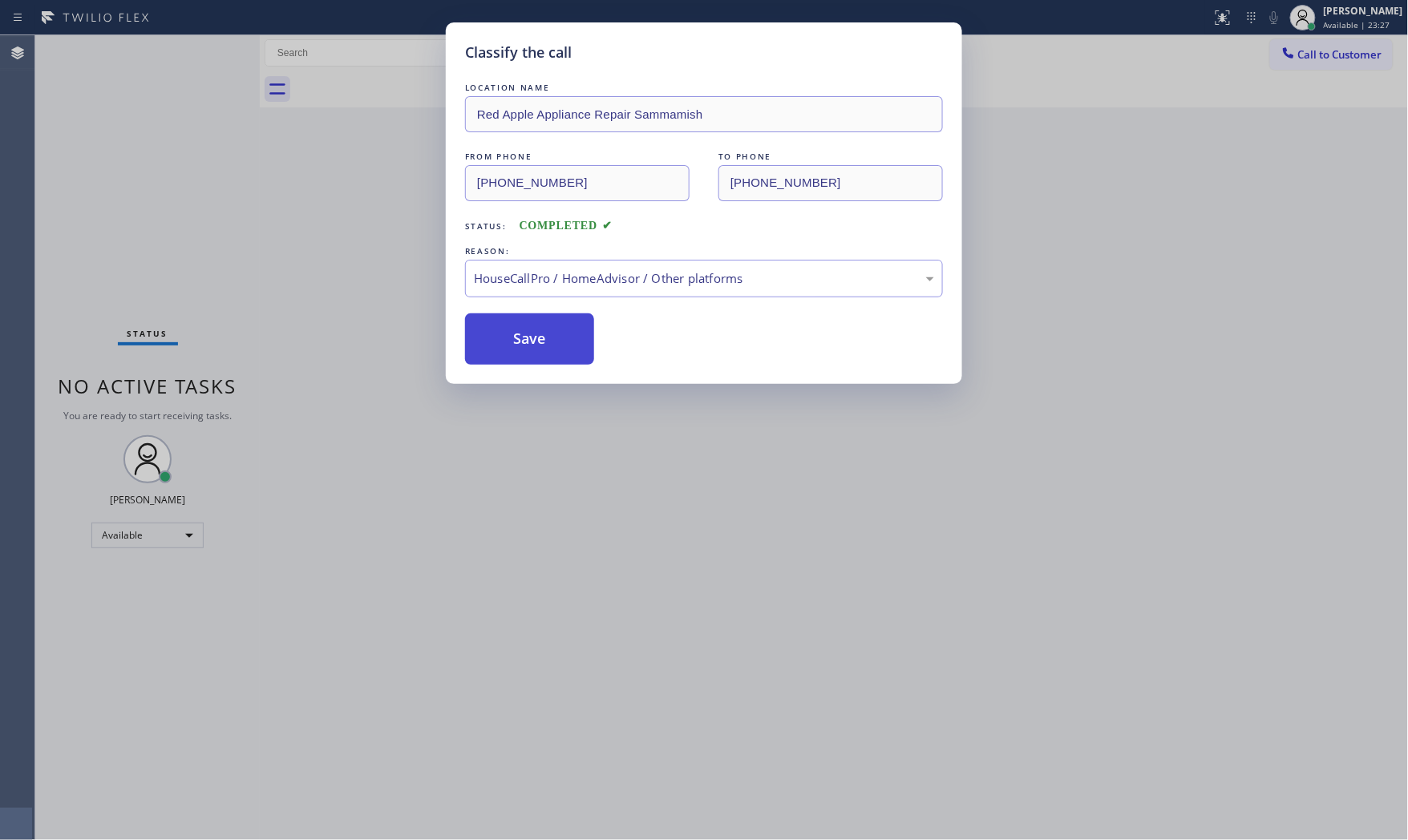
click at [516, 353] on button "Save" at bounding box center [529, 338] width 129 height 51
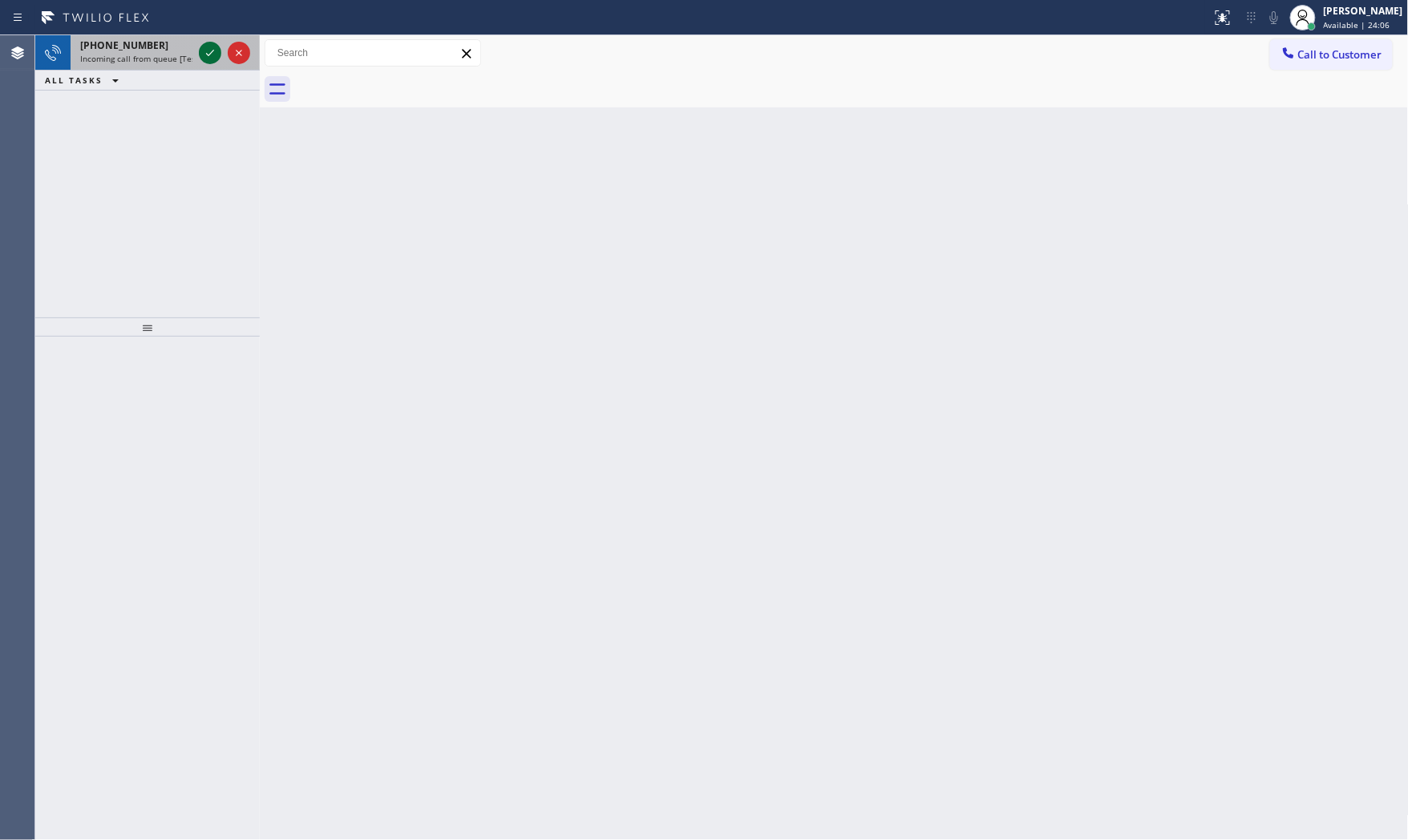
click at [202, 51] on icon at bounding box center [210, 52] width 19 height 19
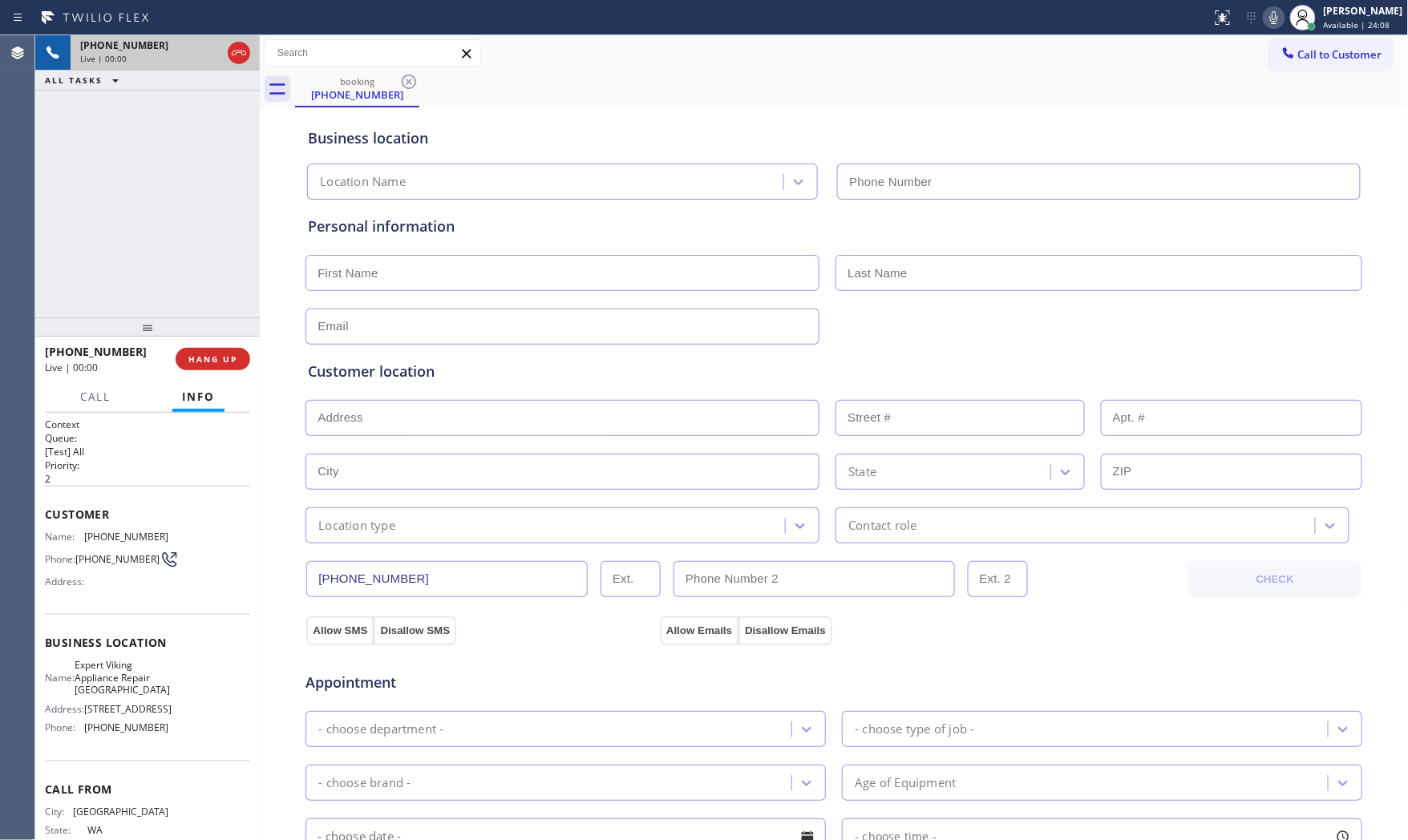
type input "[PHONE_NUMBER]"
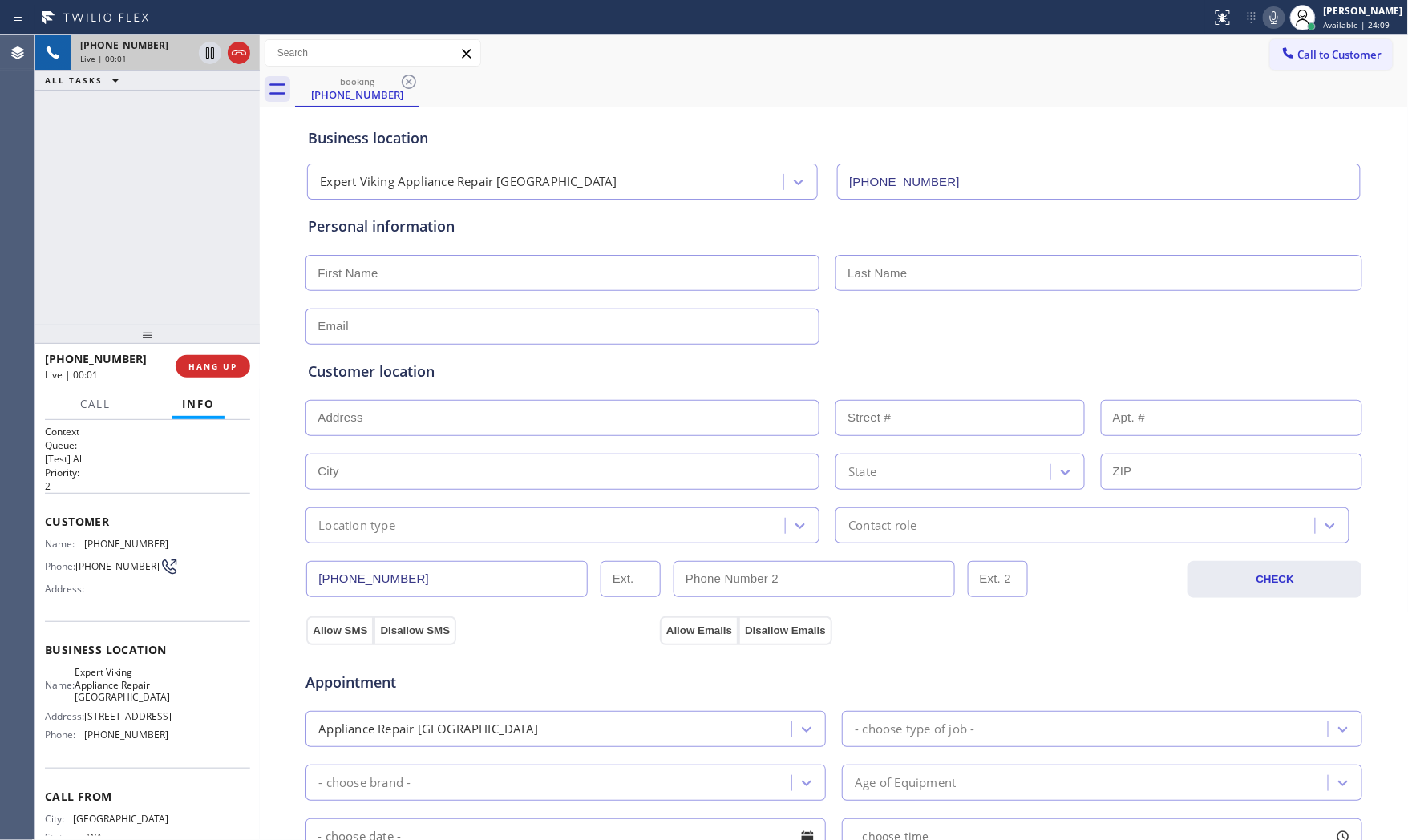
drag, startPoint x: 240, startPoint y: 334, endPoint x: 233, endPoint y: 343, distance: 11.4
click at [238, 337] on div at bounding box center [147, 333] width 225 height 19
click at [220, 371] on span "HANG UP" at bounding box center [213, 369] width 49 height 11
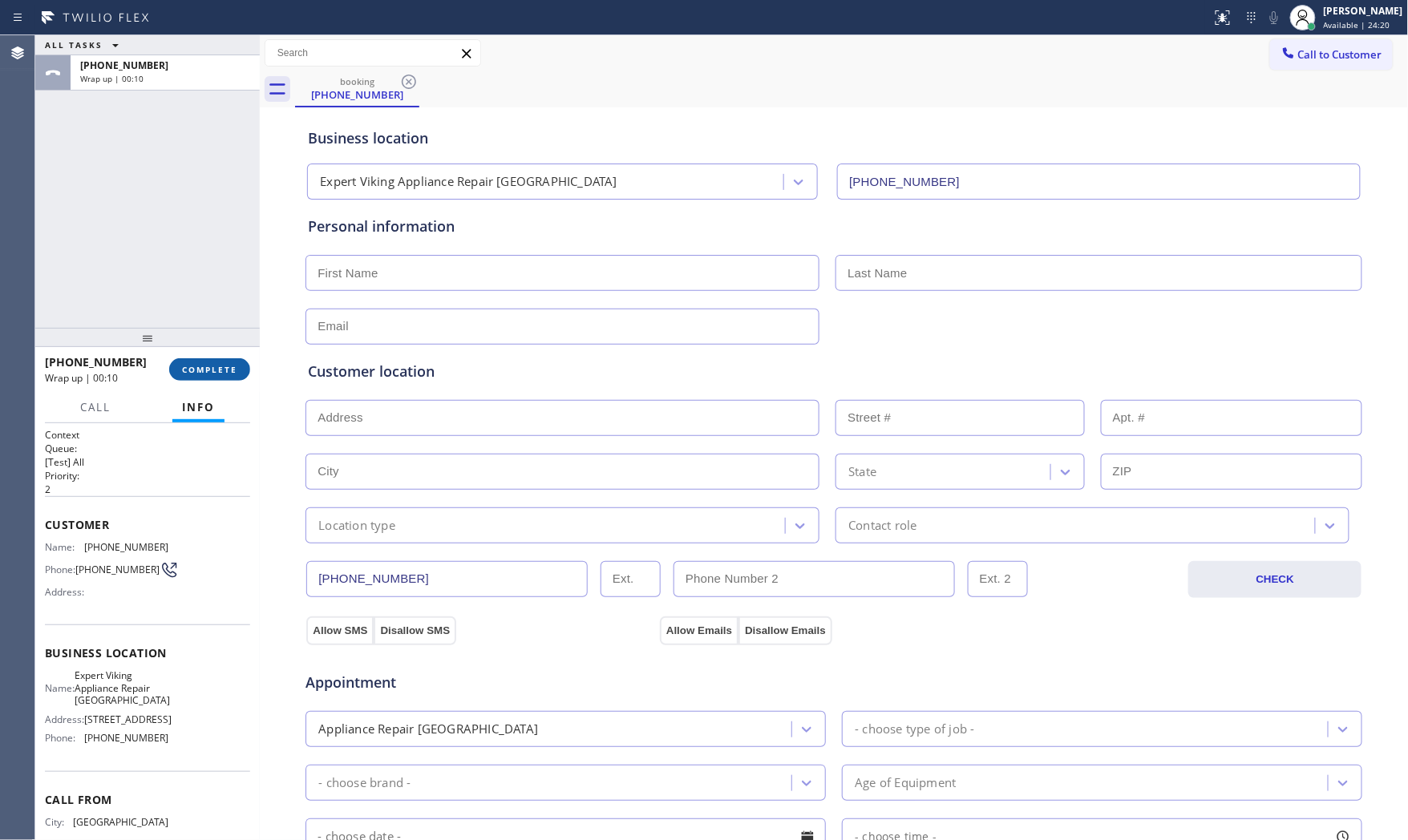
click at [220, 374] on span "COMPLETE" at bounding box center [209, 369] width 55 height 11
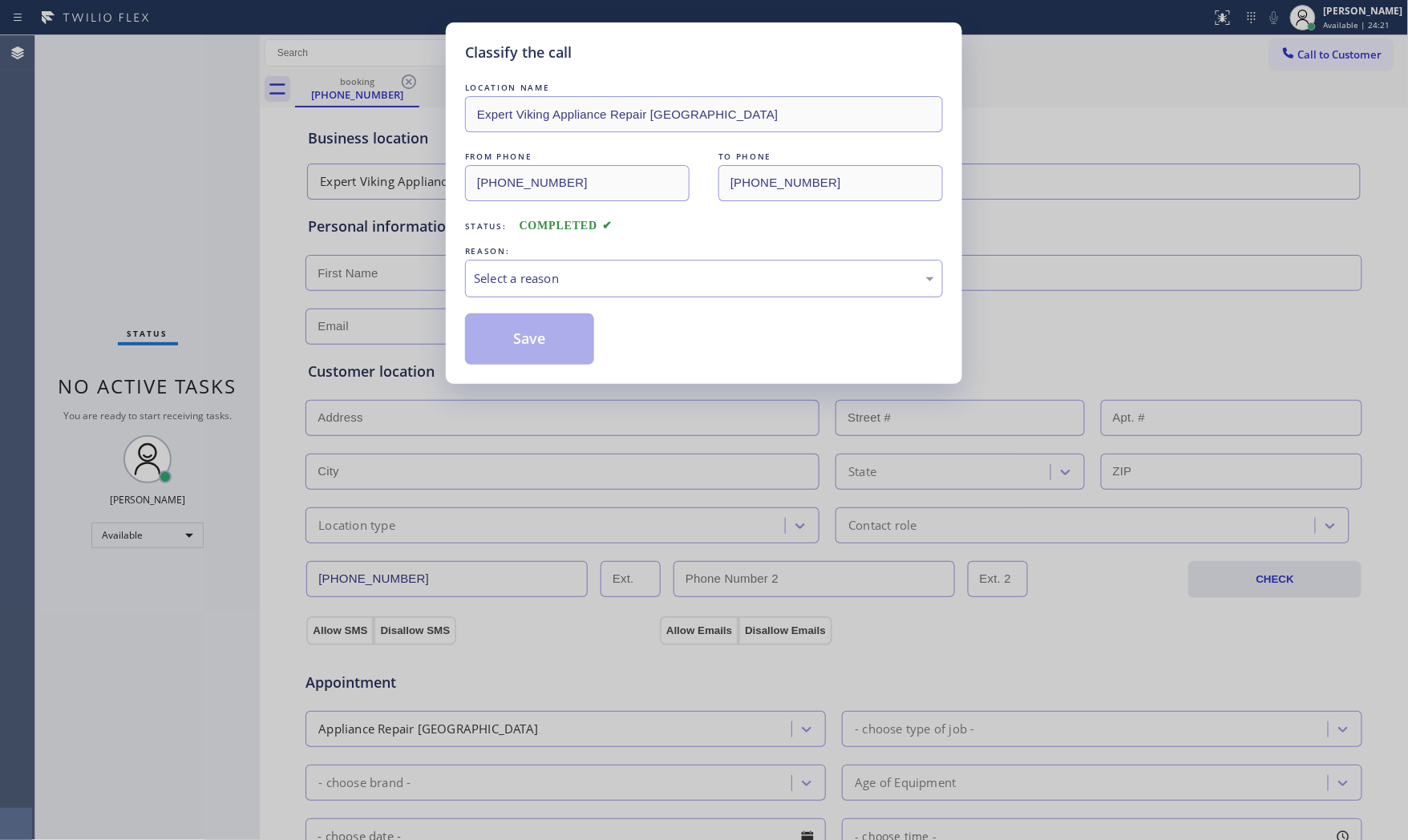
click at [610, 285] on div "Select a reason" at bounding box center [704, 278] width 460 height 18
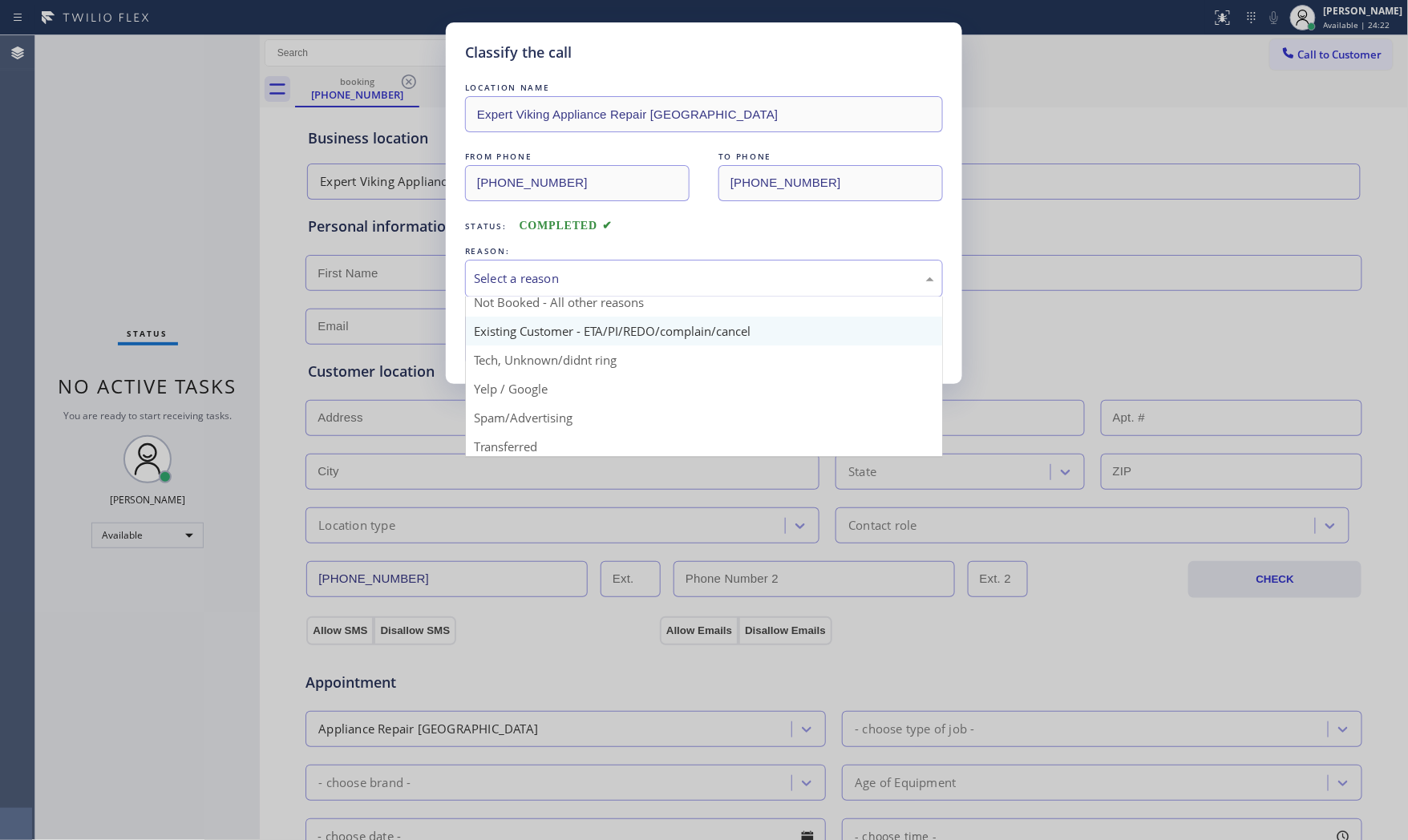
scroll to position [100, 0]
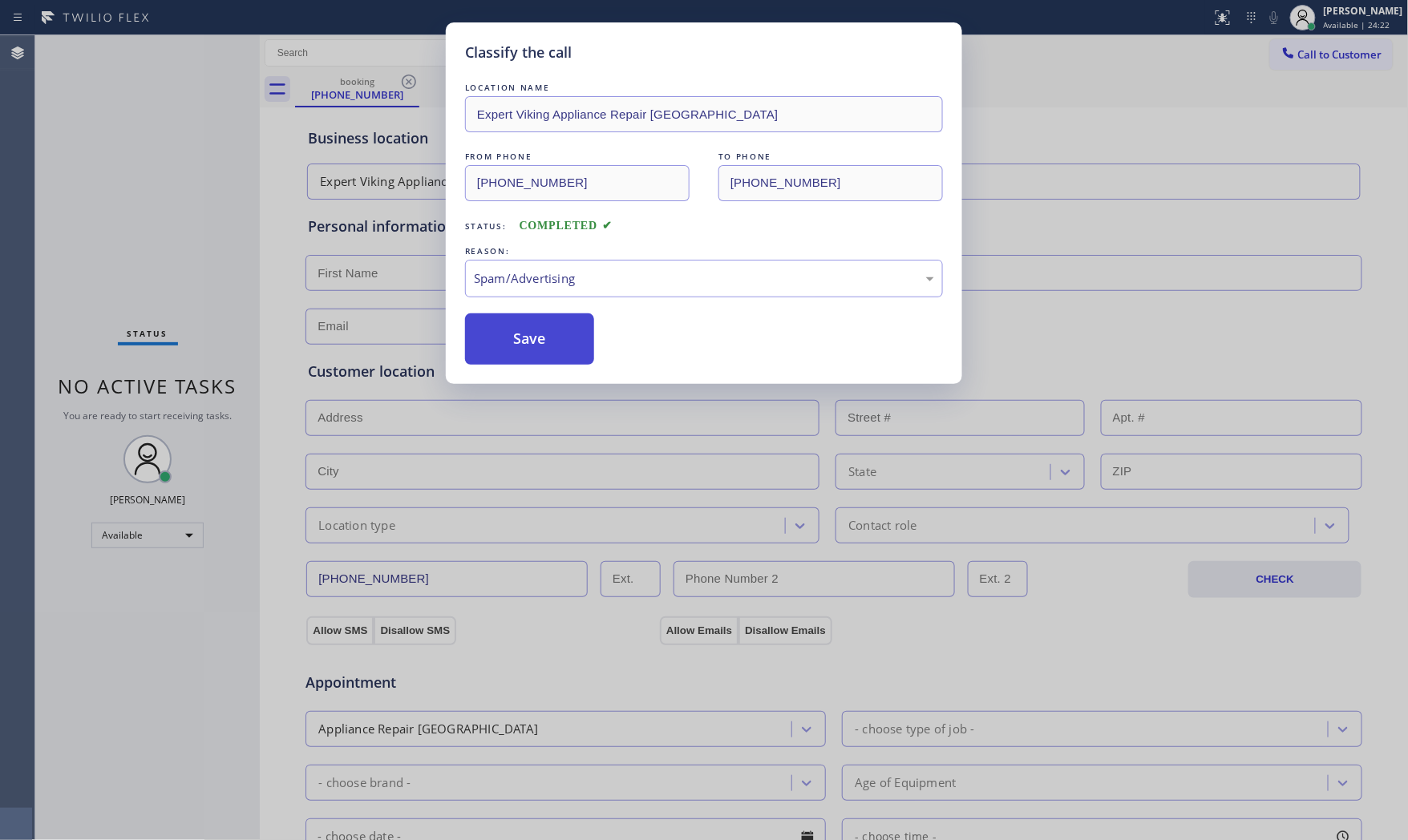
click at [516, 352] on button "Save" at bounding box center [529, 338] width 129 height 51
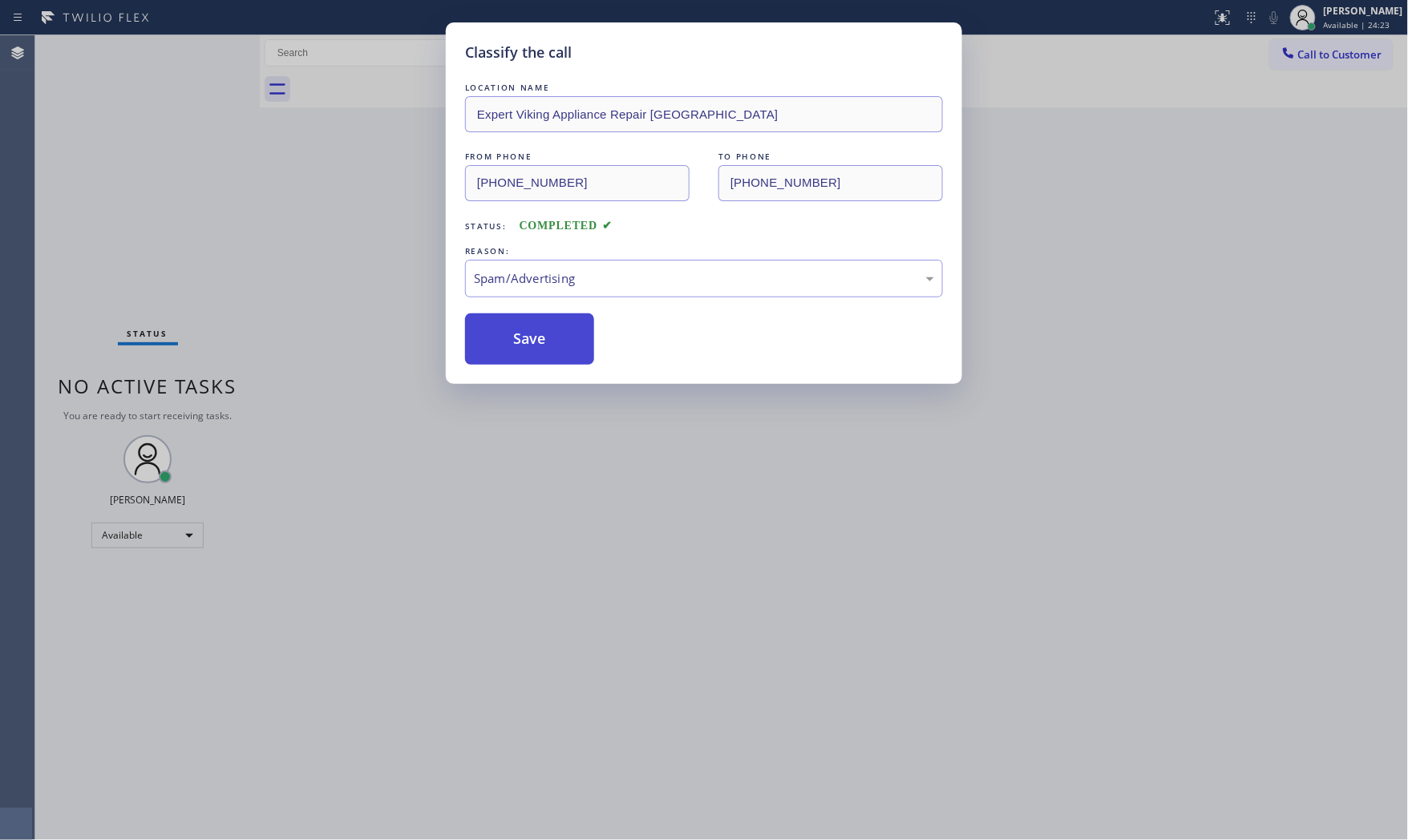
click at [516, 352] on button "Save" at bounding box center [529, 338] width 129 height 51
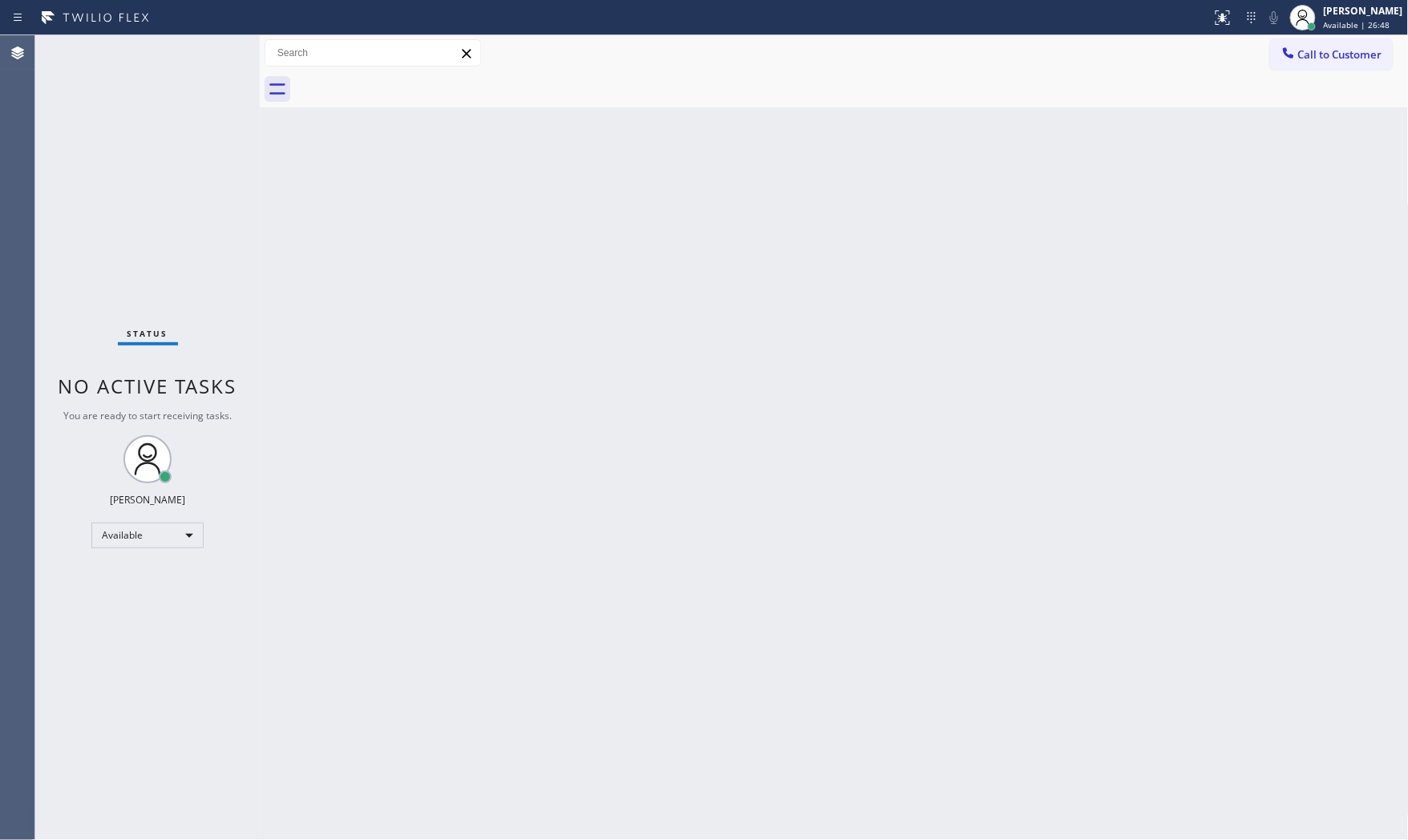
click at [177, 41] on div "Status No active tasks You are ready to start receiving tasks. [PERSON_NAME] Av…" at bounding box center [147, 437] width 225 height 805
click at [185, 44] on div "Status No active tasks You are ready to start receiving tasks. [PERSON_NAME] Av…" at bounding box center [147, 437] width 225 height 805
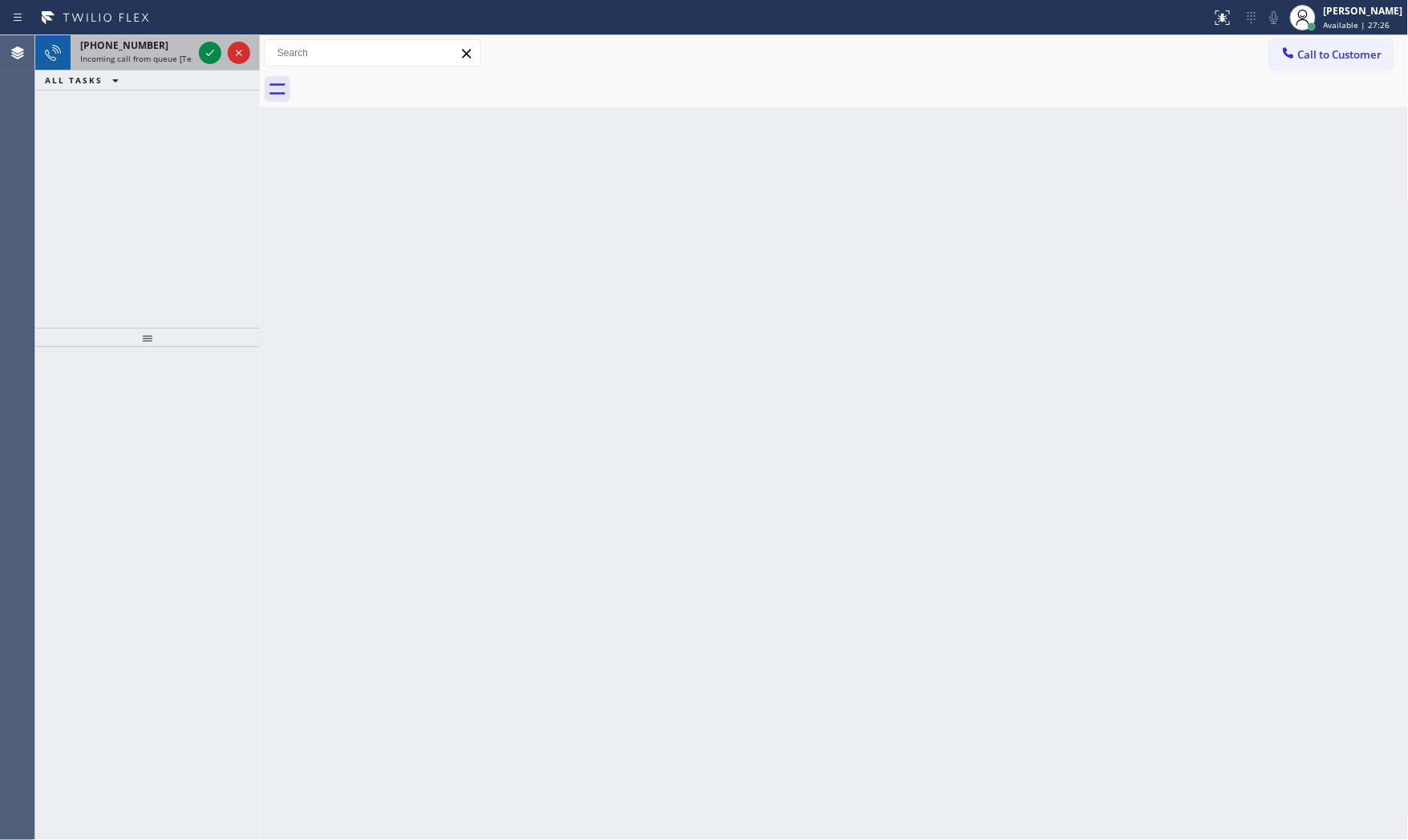
click at [191, 51] on div "[PHONE_NUMBER]" at bounding box center [136, 46] width 112 height 14
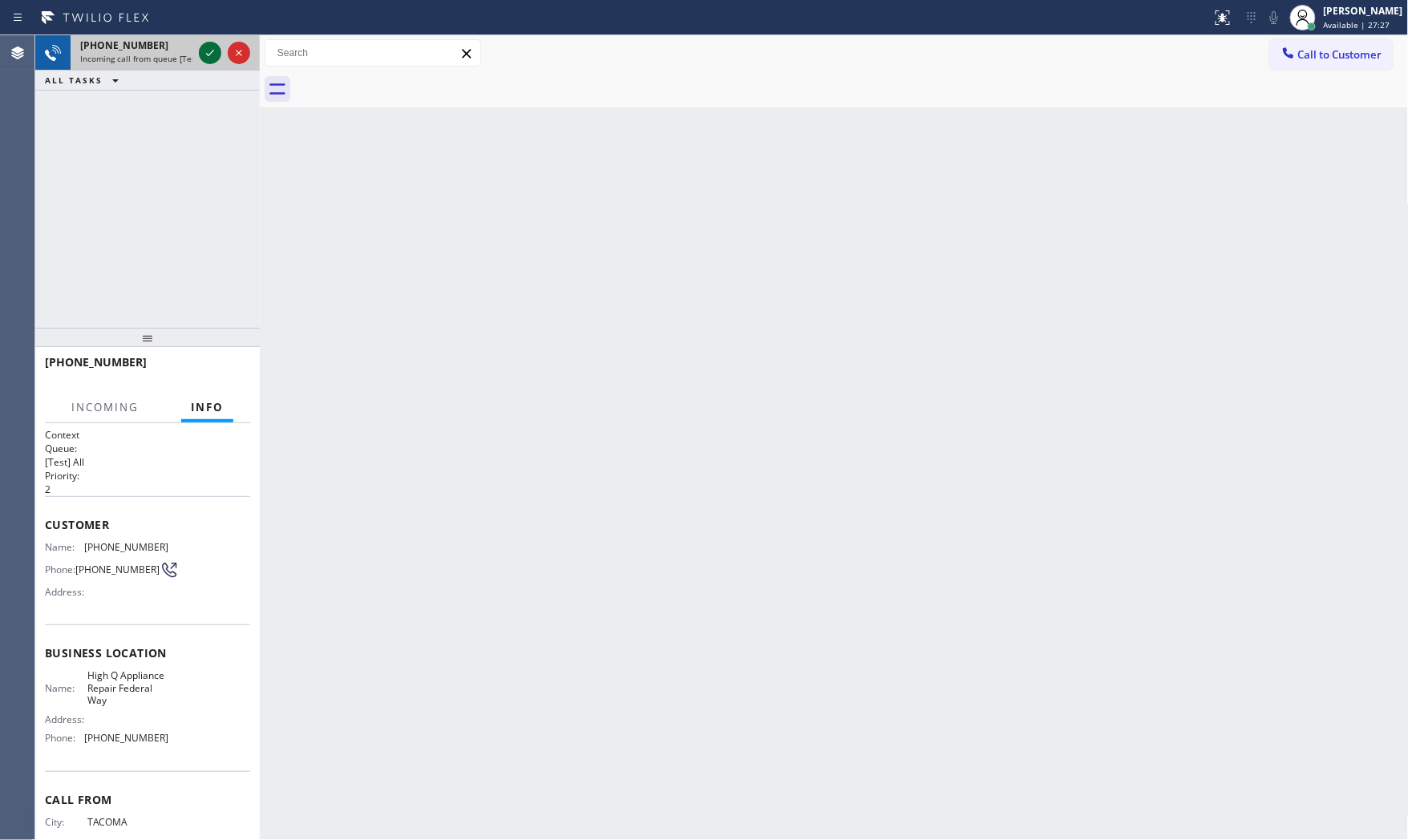
click at [204, 49] on icon at bounding box center [210, 52] width 19 height 19
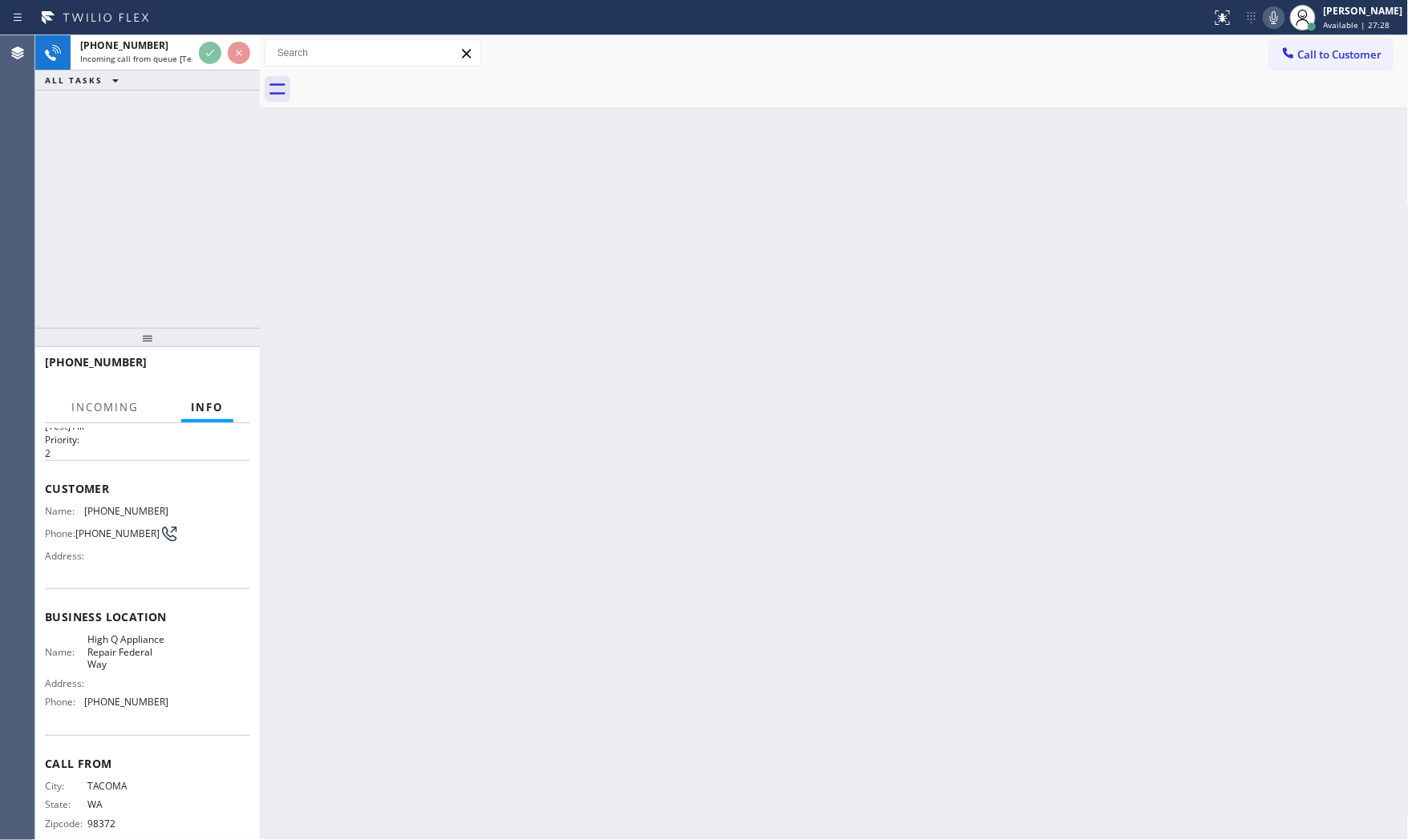
scroll to position [72, 0]
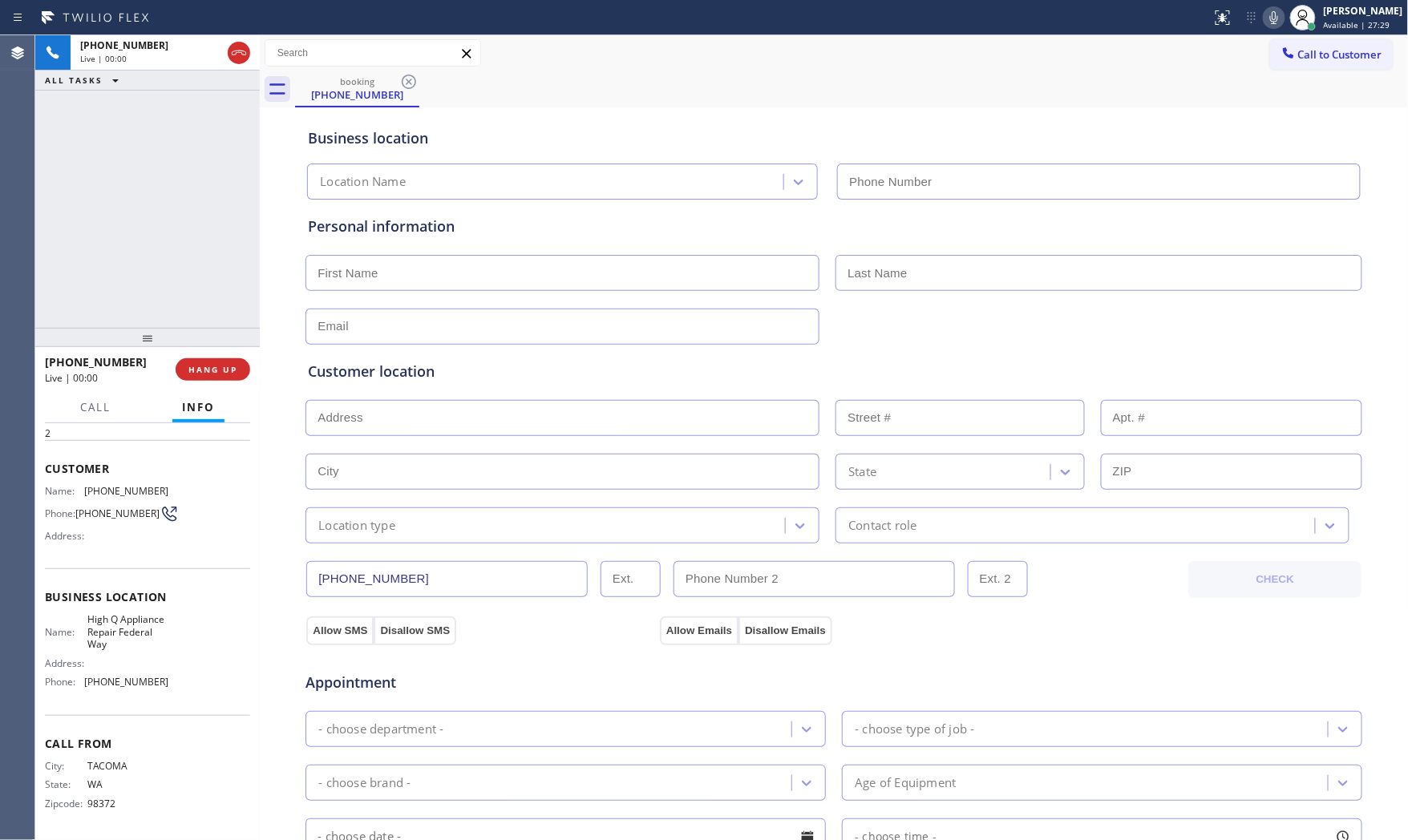
type input "[PHONE_NUMBER]"
click at [174, 374] on div "[PHONE_NUMBER] Live | 00:00" at bounding box center [110, 369] width 131 height 42
click at [203, 370] on span "HANG UP" at bounding box center [213, 369] width 49 height 11
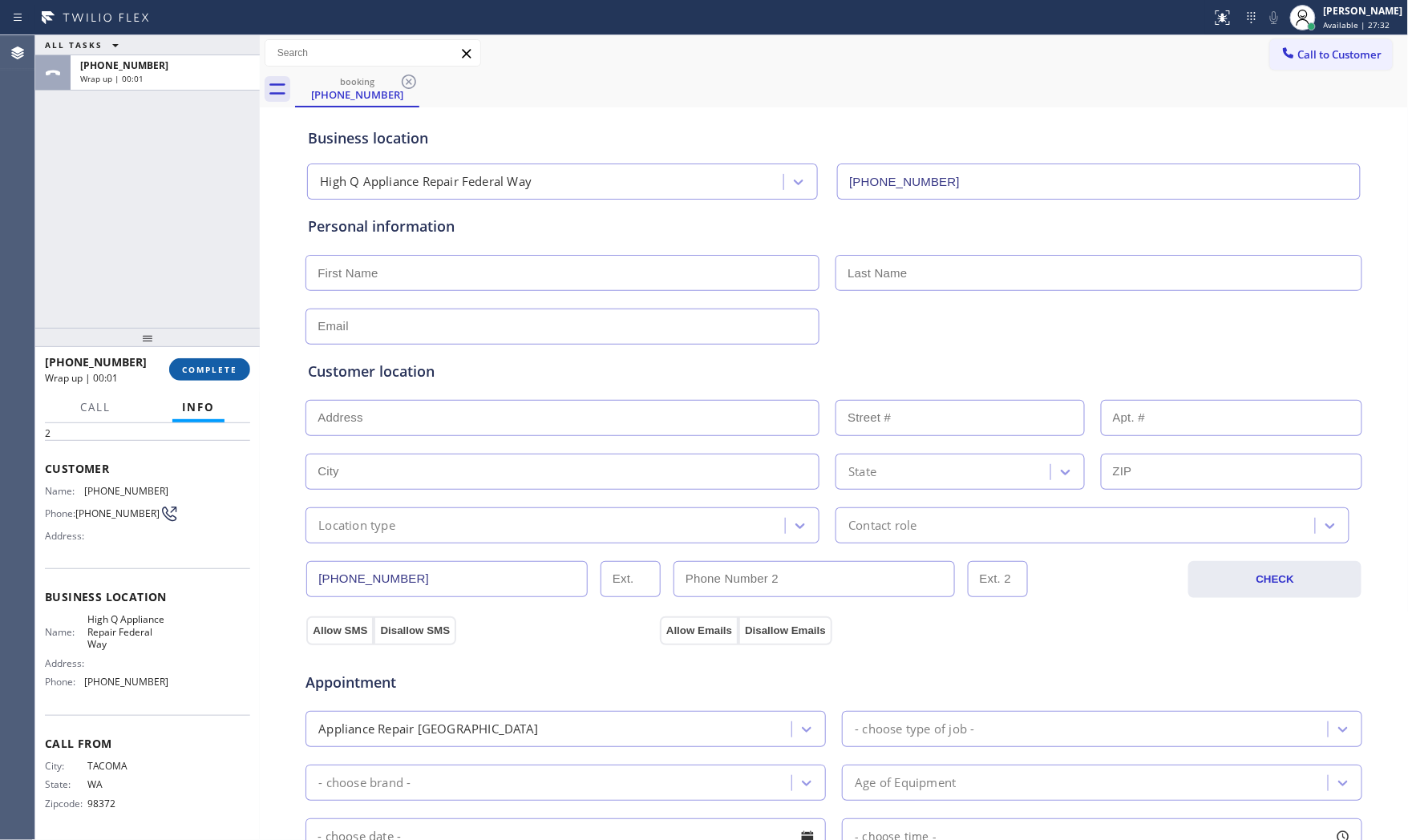
click at [203, 370] on span "COMPLETE" at bounding box center [209, 369] width 55 height 11
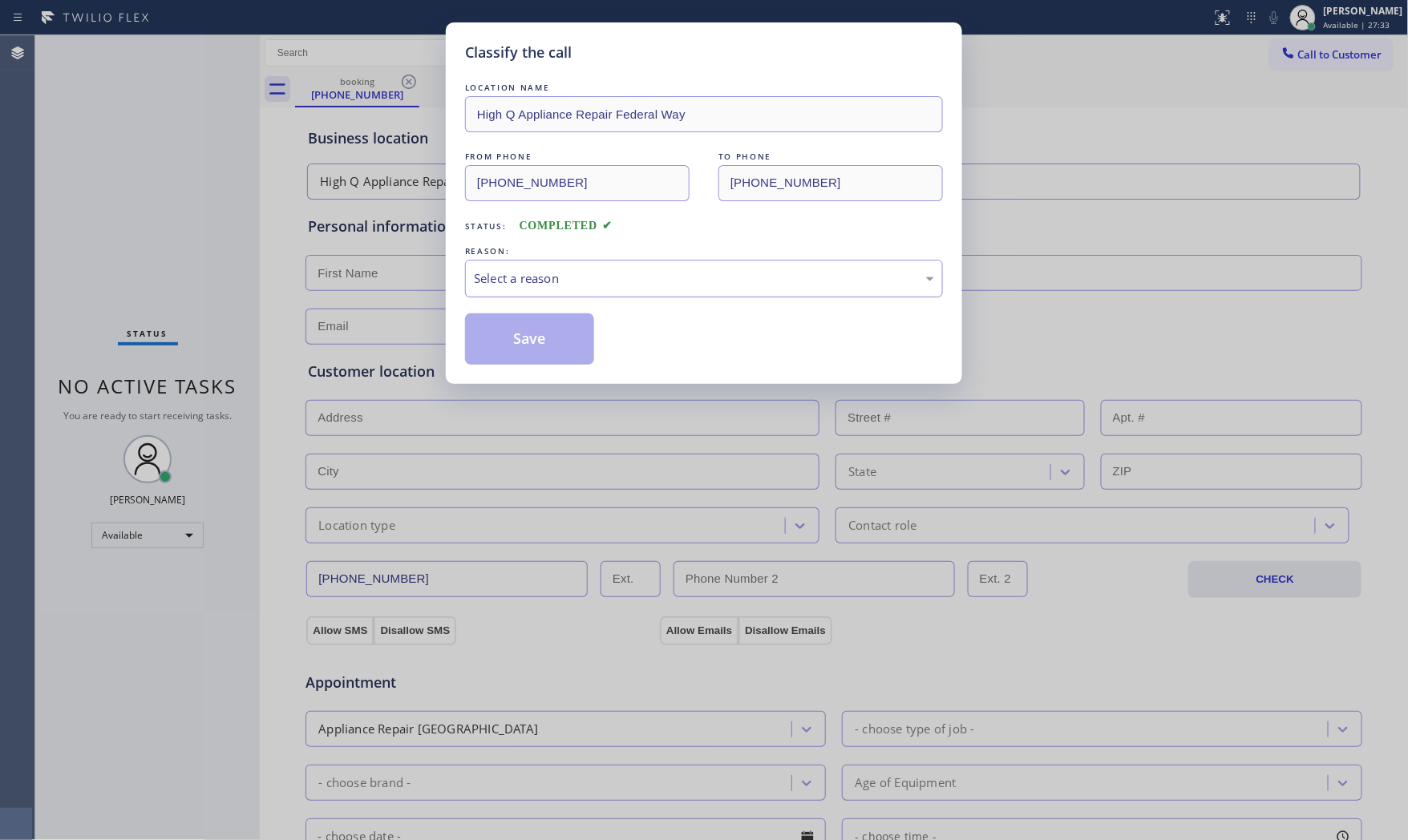
drag, startPoint x: 590, startPoint y: 272, endPoint x: 585, endPoint y: 295, distance: 23.5
click at [590, 276] on div "Select a reason" at bounding box center [704, 278] width 460 height 18
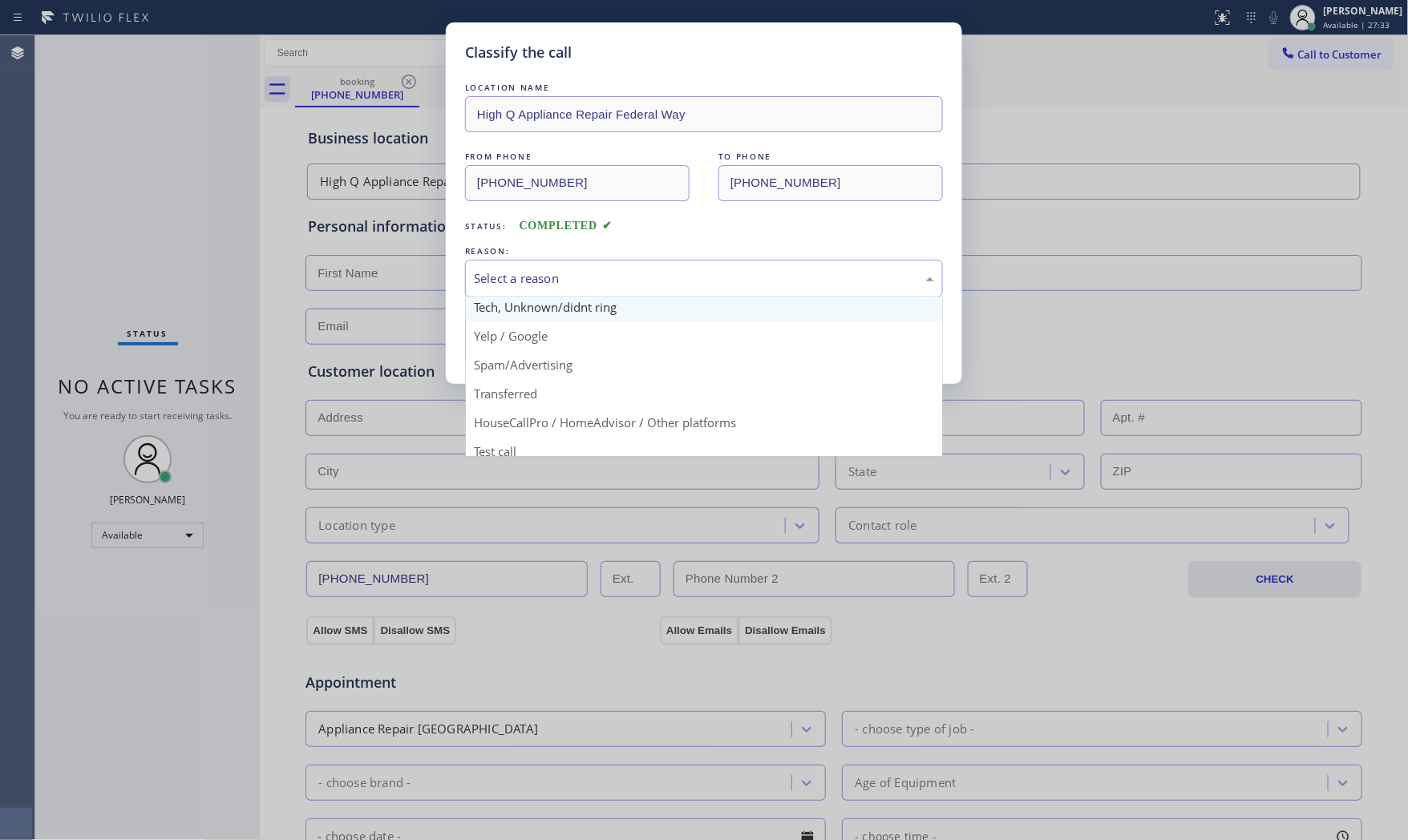
scroll to position [100, 0]
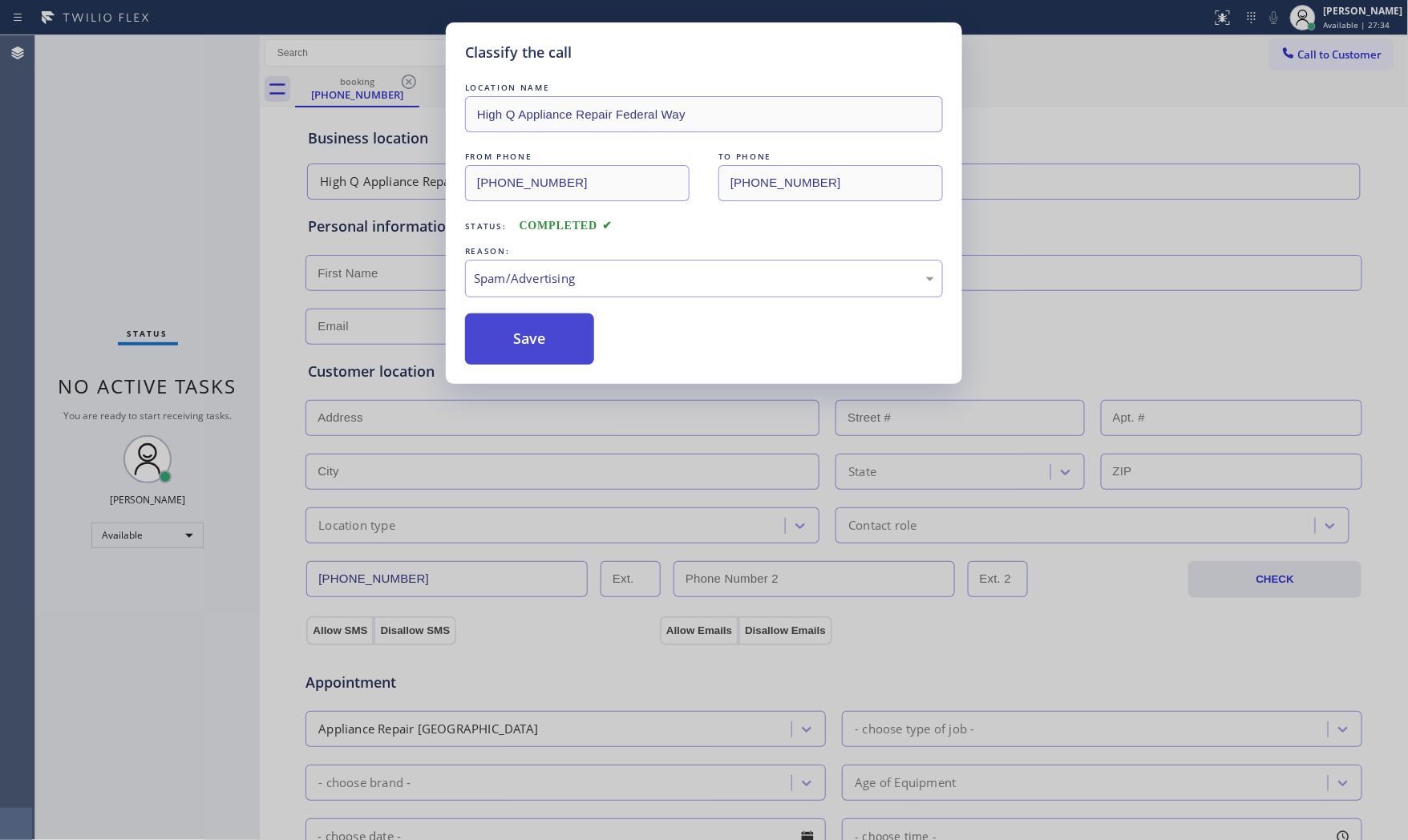
click at [549, 341] on button "Save" at bounding box center [529, 338] width 129 height 51
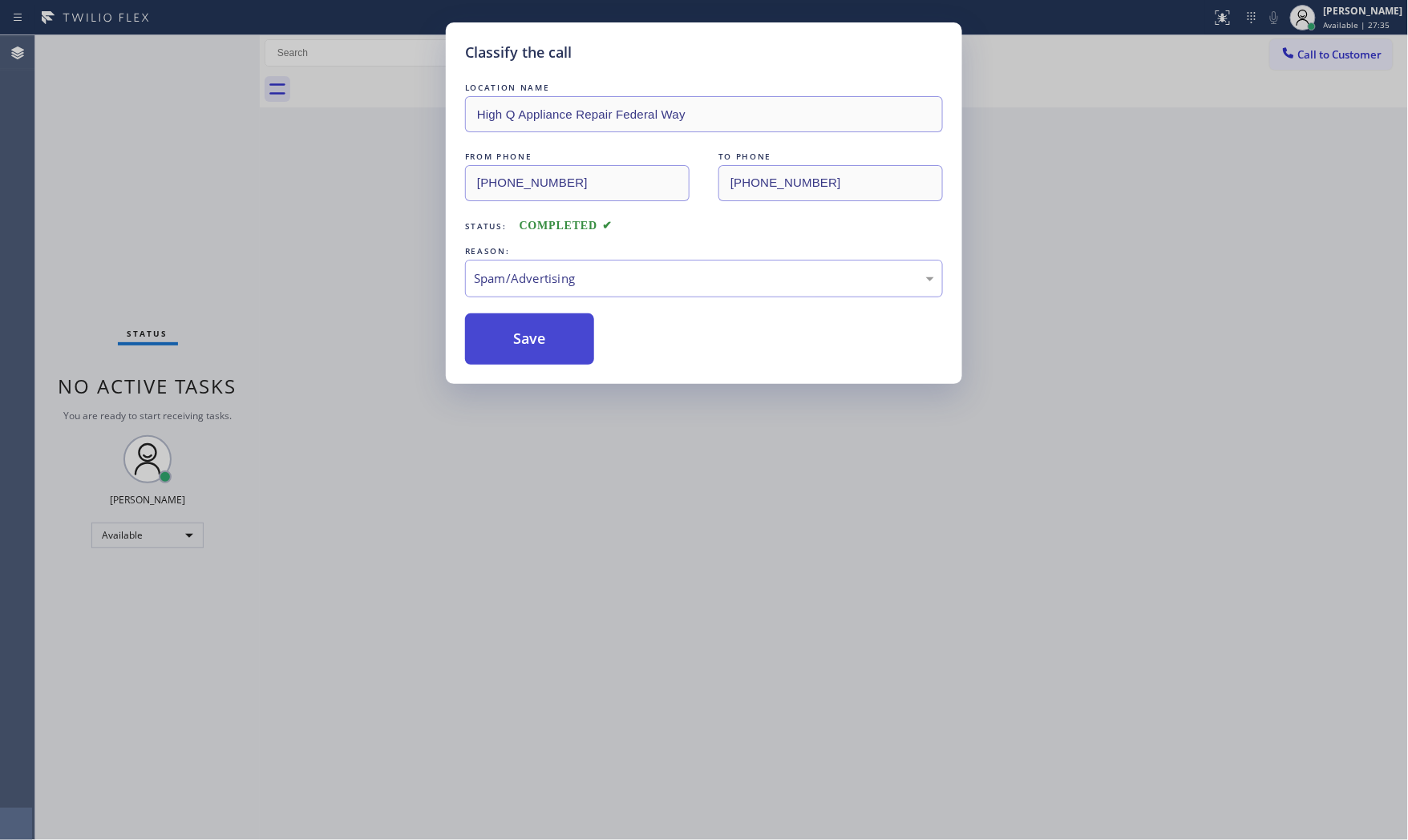
click at [549, 341] on button "Save" at bounding box center [529, 338] width 129 height 51
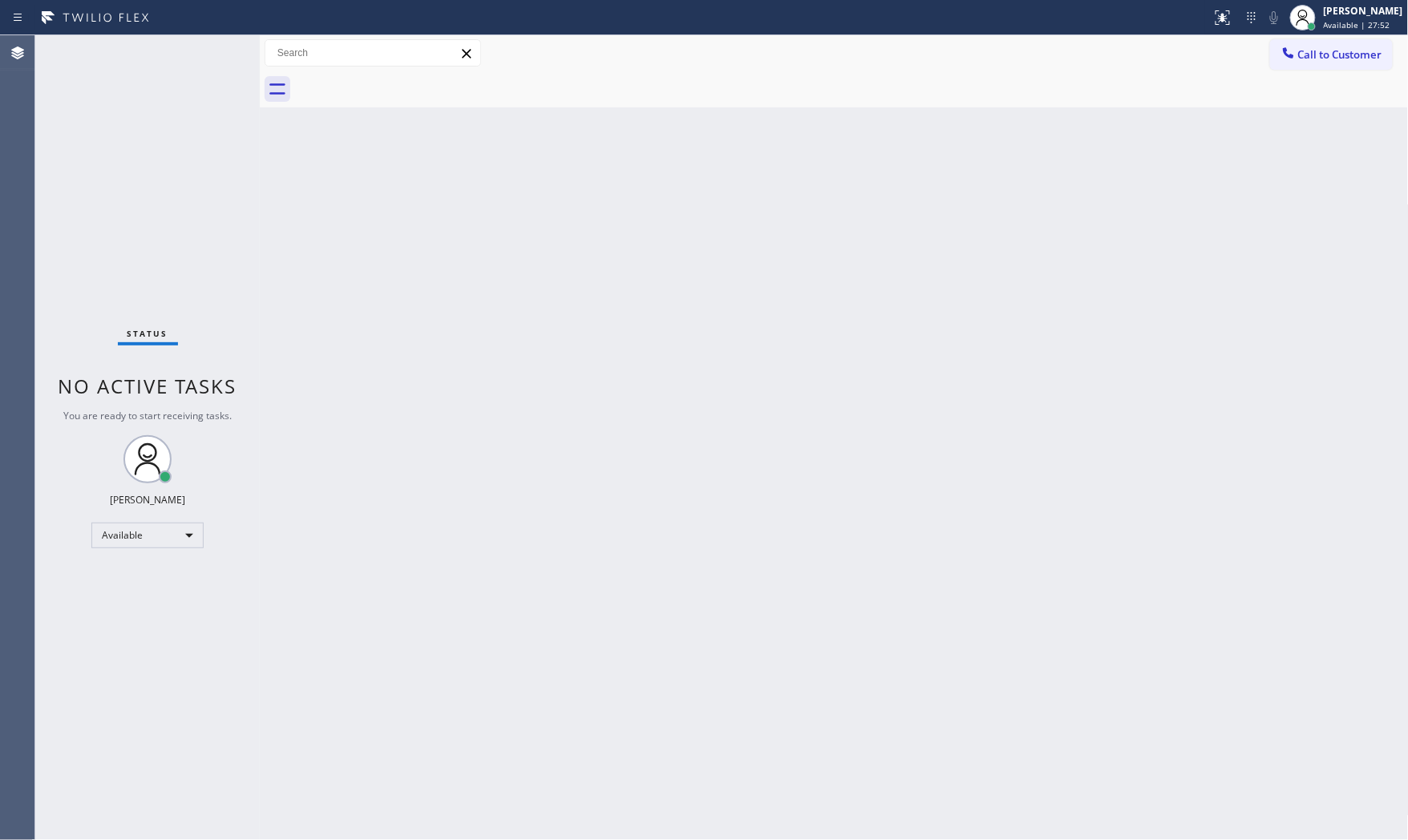
click at [171, 35] on div "Status No active tasks You are ready to start receiving tasks. [PERSON_NAME] Av…" at bounding box center [147, 437] width 225 height 805
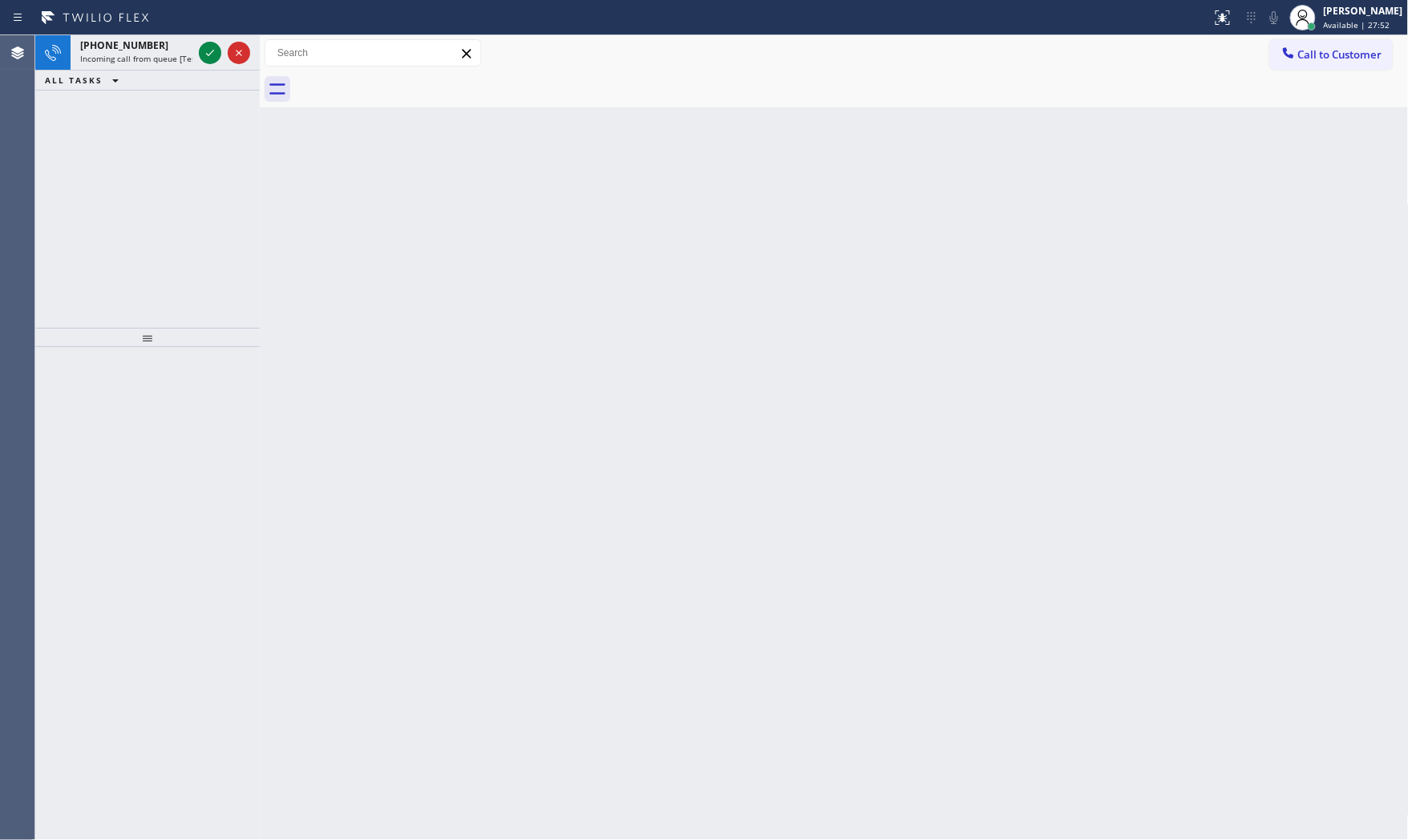
click at [178, 43] on div "[PHONE_NUMBER]" at bounding box center [136, 46] width 112 height 14
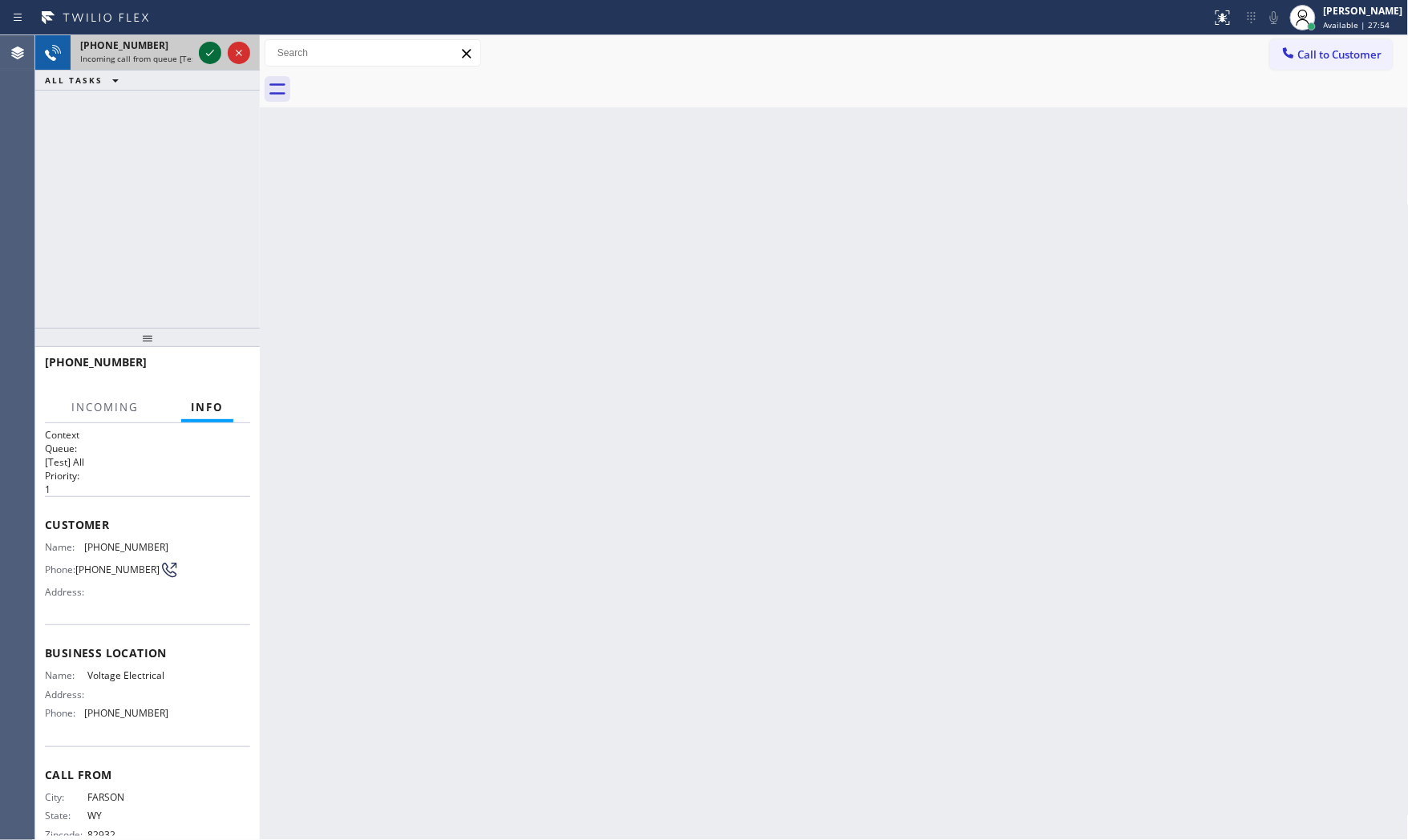
click at [207, 47] on icon at bounding box center [210, 52] width 19 height 19
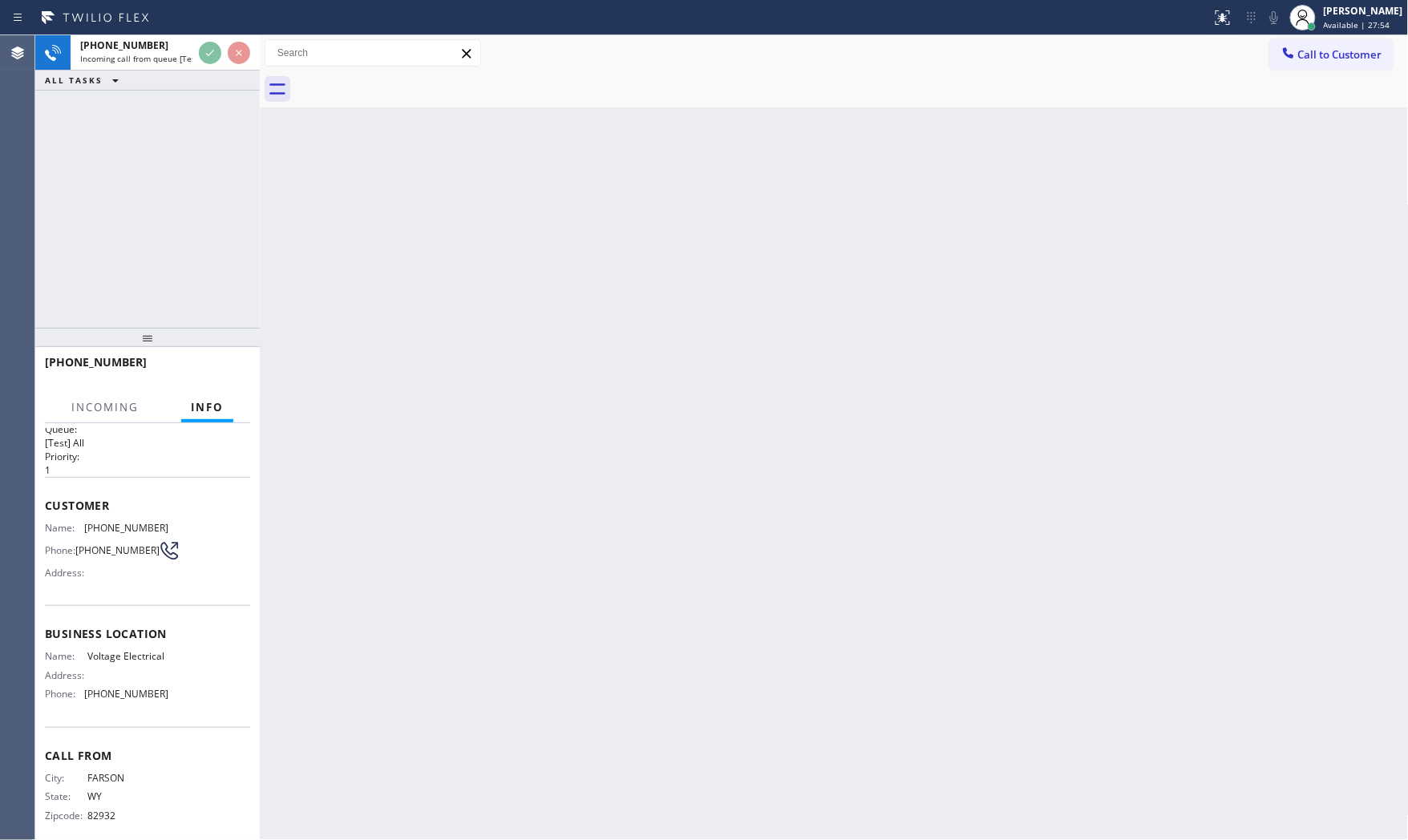
scroll to position [47, 0]
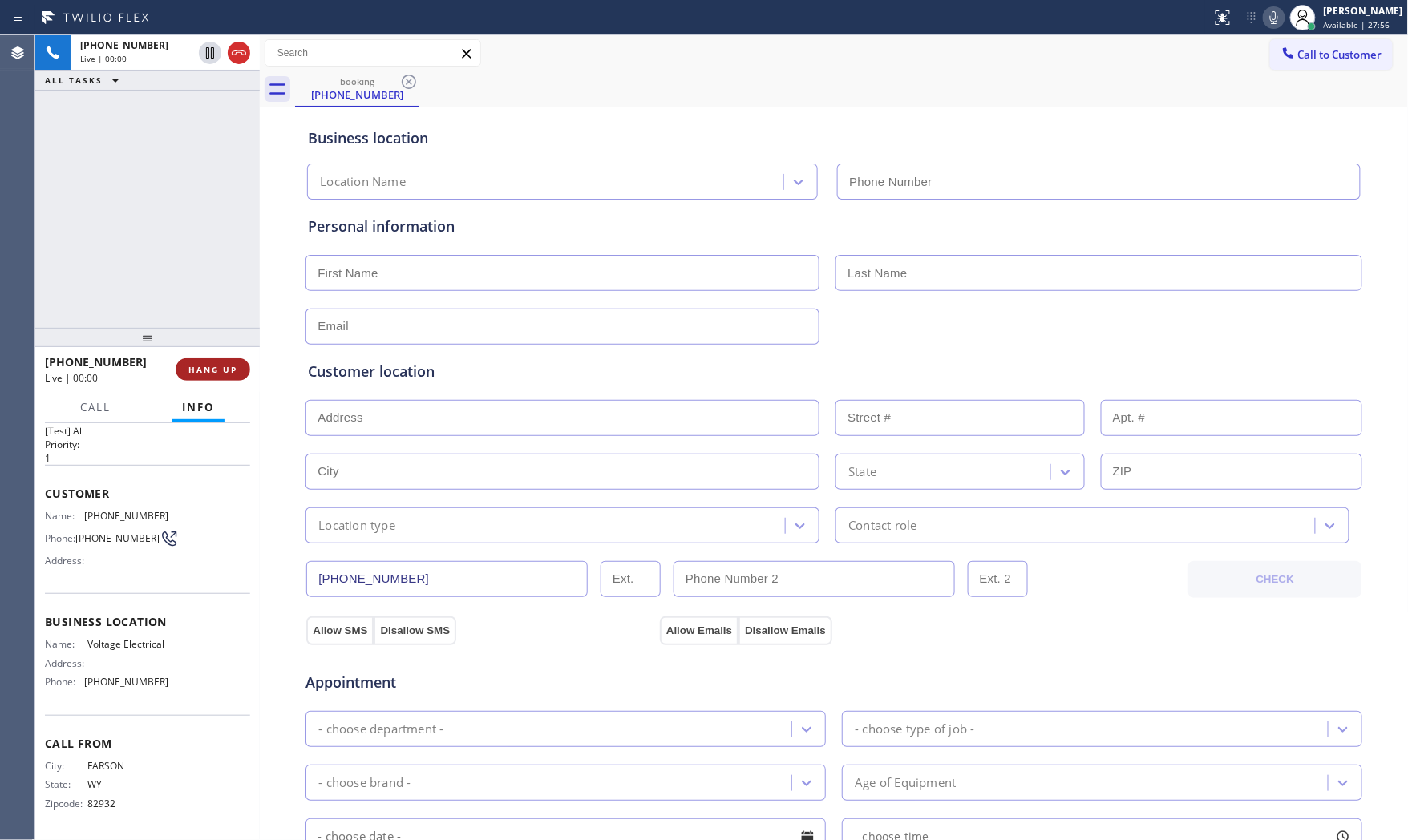
type input "[PHONE_NUMBER]"
click at [231, 369] on span "HANG UP" at bounding box center [213, 369] width 49 height 11
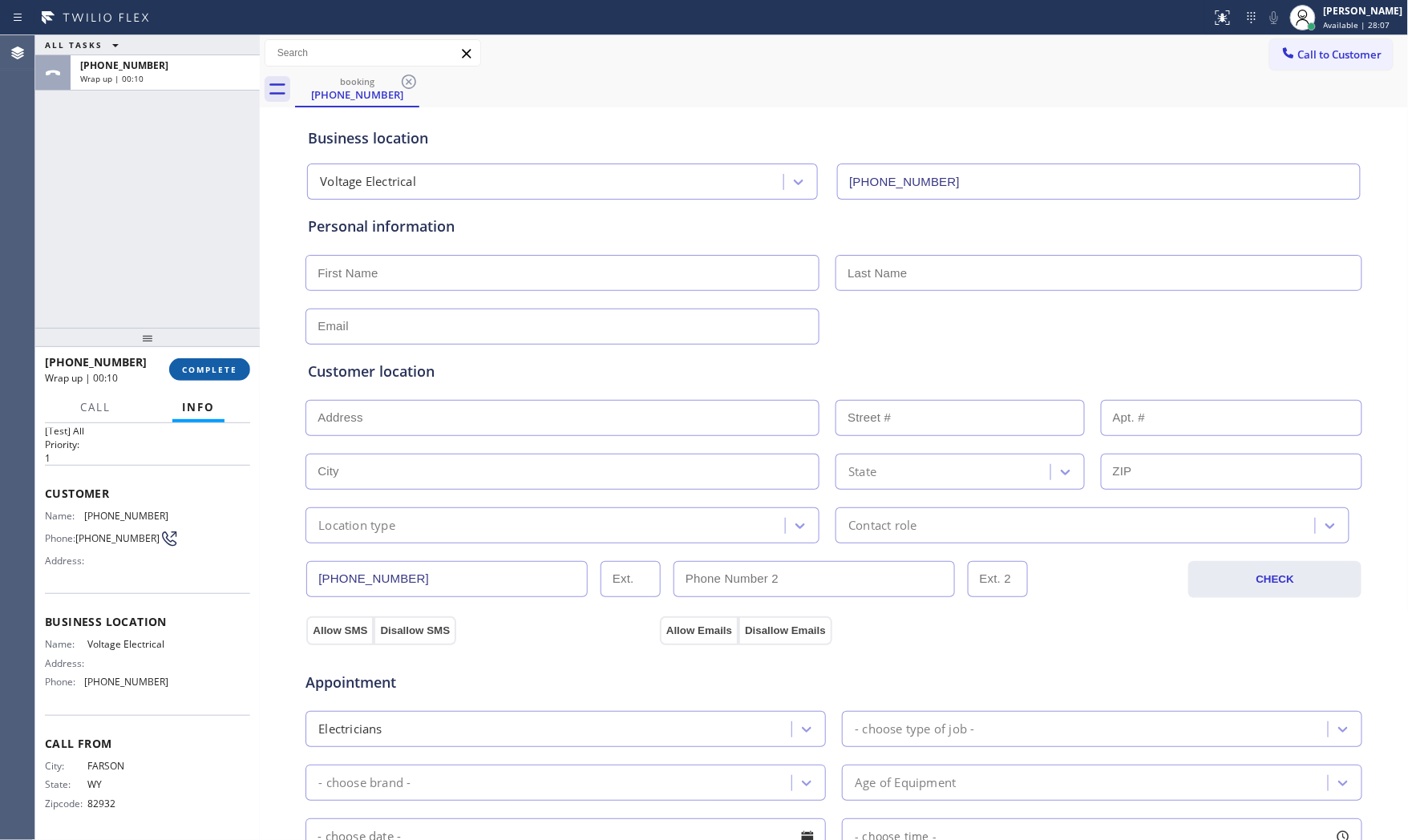
click at [231, 369] on span "COMPLETE" at bounding box center [209, 369] width 55 height 11
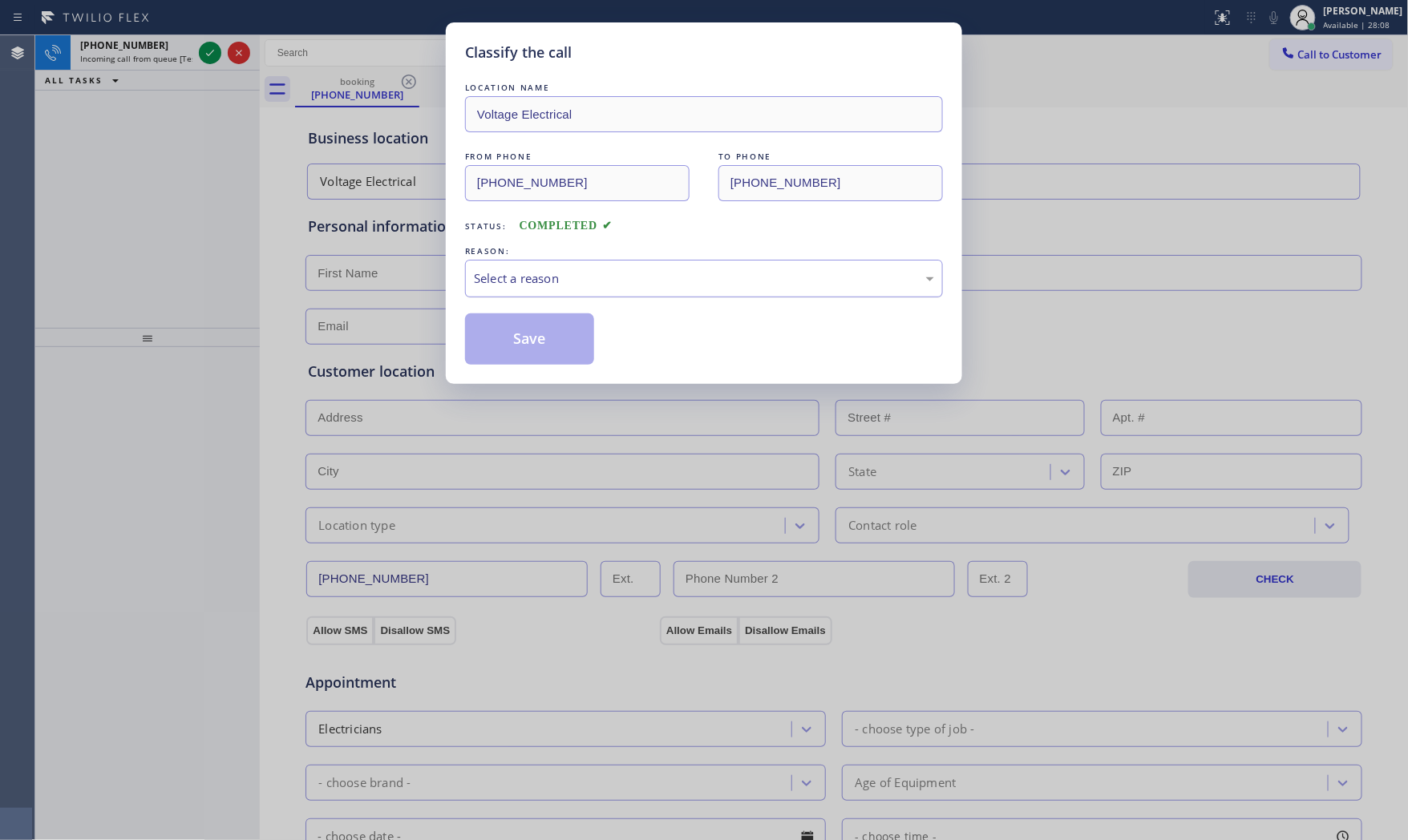
click at [479, 273] on div "Select a reason" at bounding box center [704, 278] width 460 height 18
click at [510, 345] on button "Save" at bounding box center [529, 338] width 129 height 51
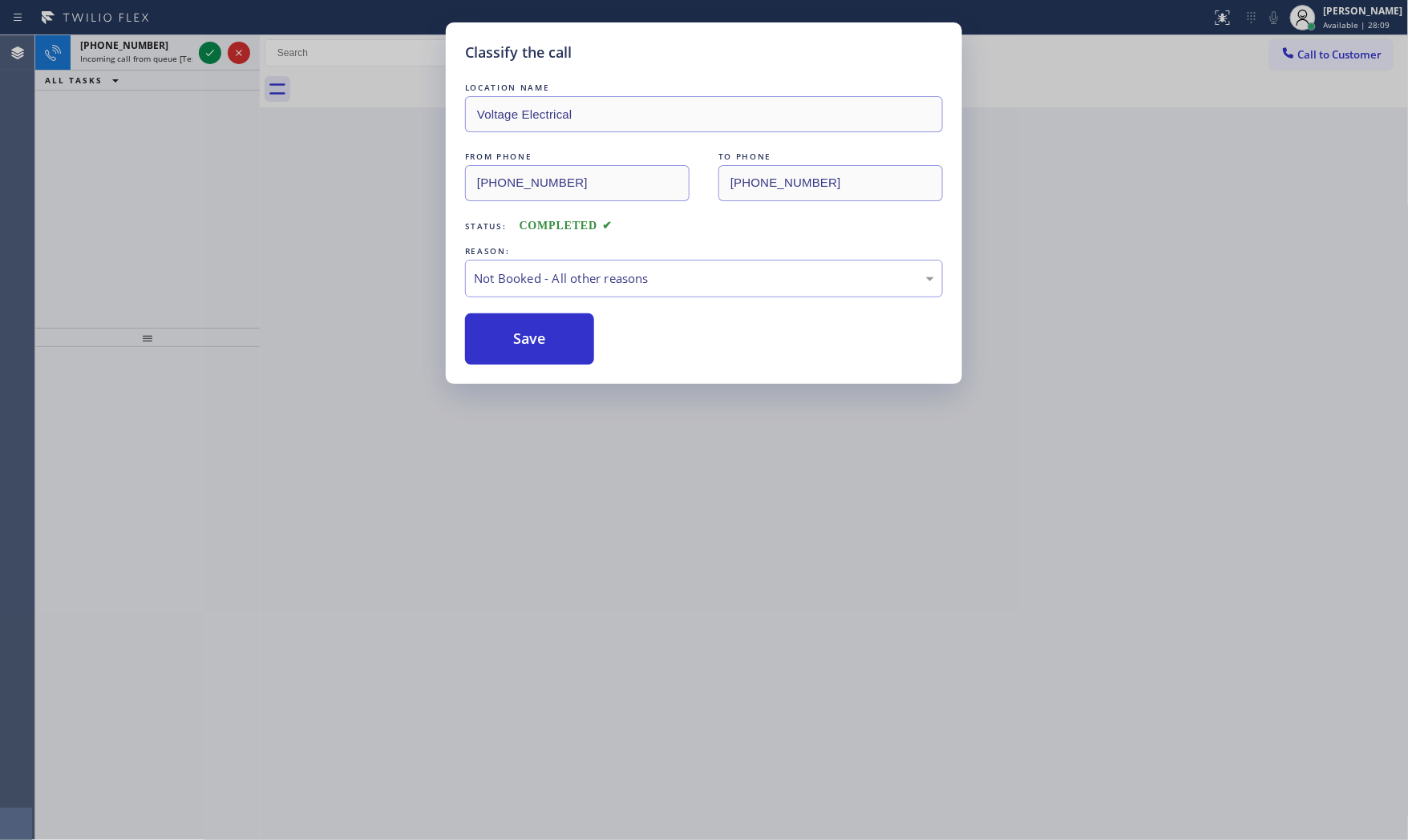
click at [510, 345] on button "Save" at bounding box center [529, 338] width 129 height 51
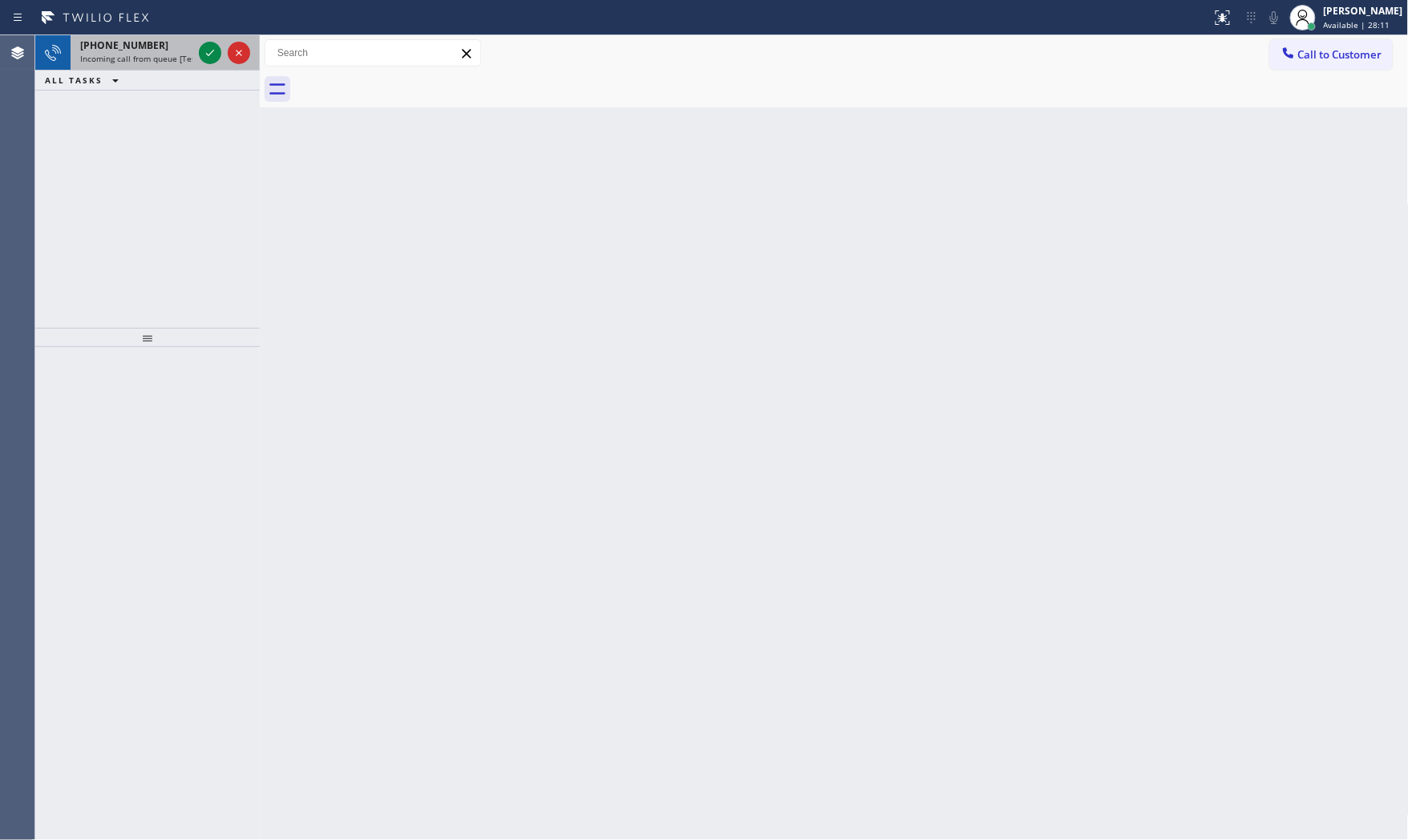
click at [171, 51] on div "[PHONE_NUMBER]" at bounding box center [136, 46] width 112 height 14
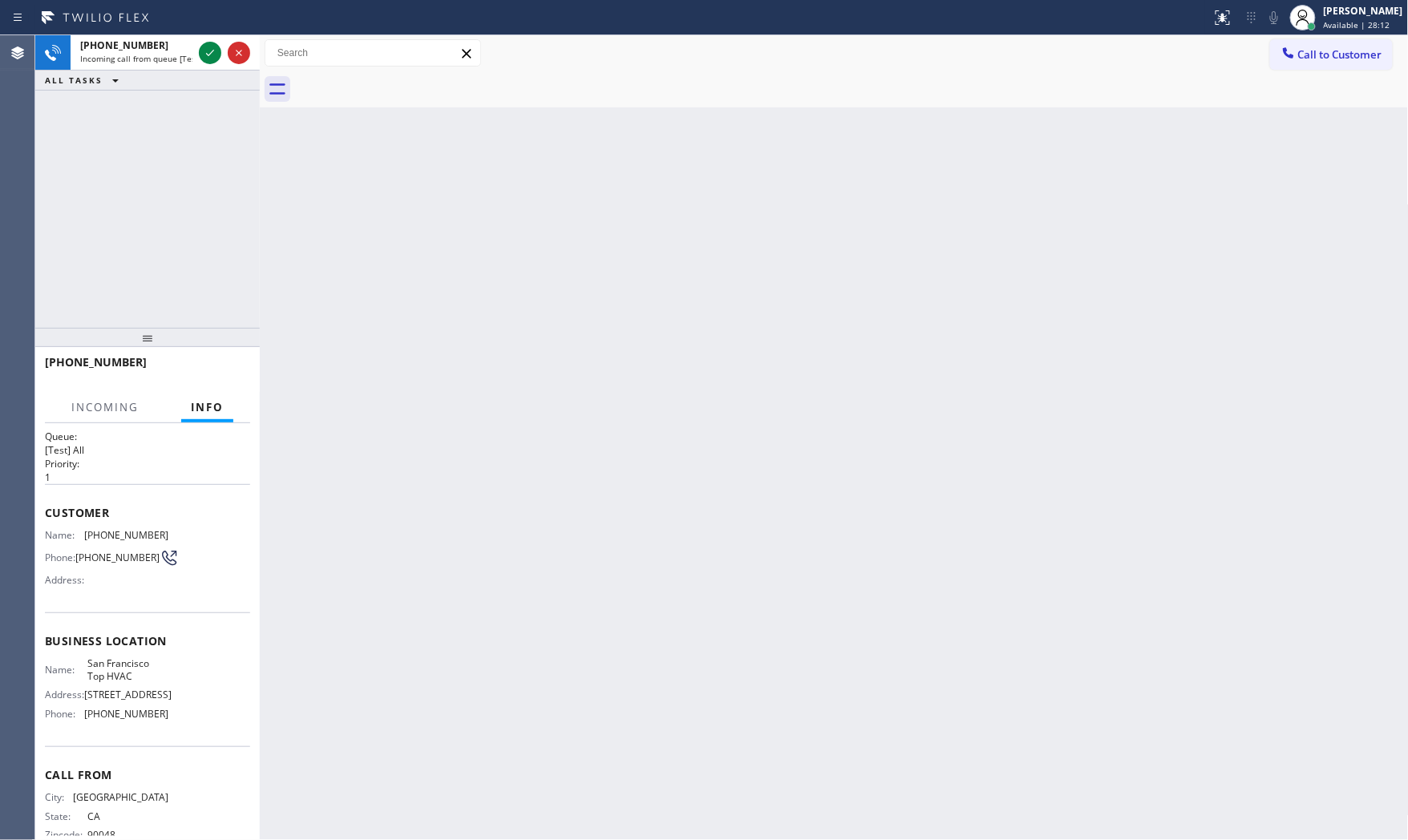
scroll to position [47, 0]
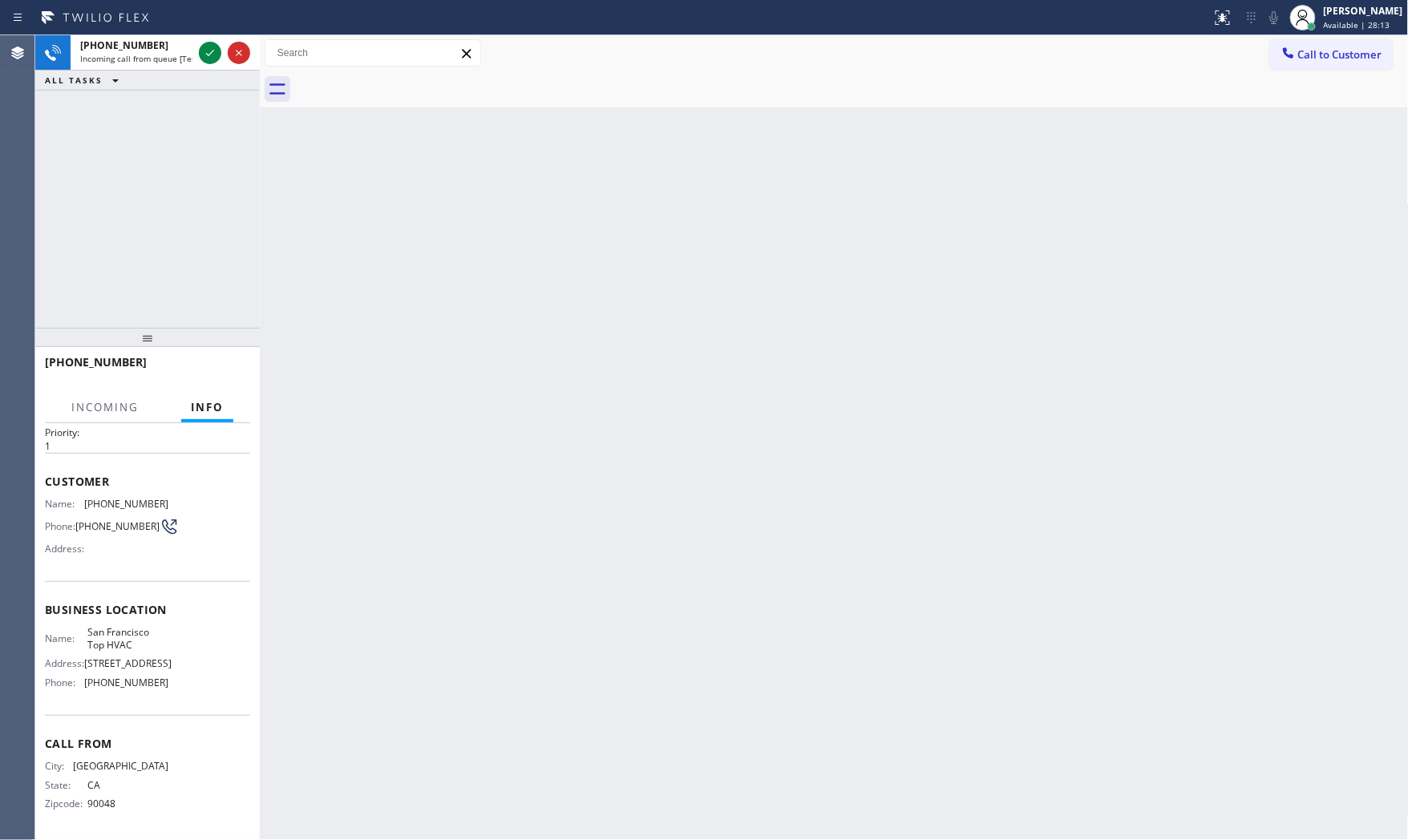
click at [213, 73] on div "ALL TASKS ALL TASKS ACTIVE TASKS TASKS IN WRAP UP" at bounding box center [147, 81] width 225 height 20
click at [212, 60] on icon at bounding box center [210, 52] width 19 height 19
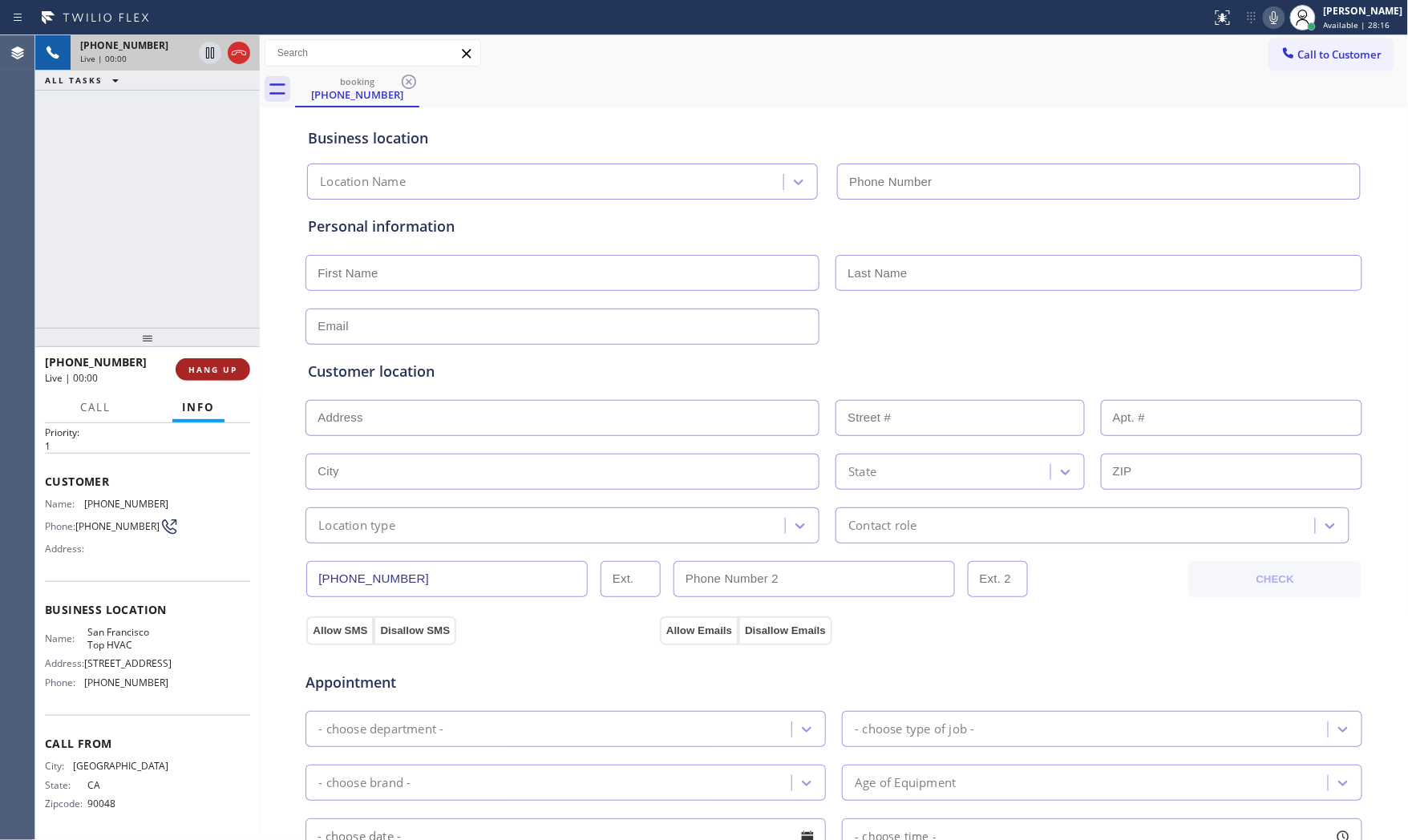
type input "[PHONE_NUMBER]"
click at [238, 369] on button "HANG UP" at bounding box center [213, 369] width 75 height 22
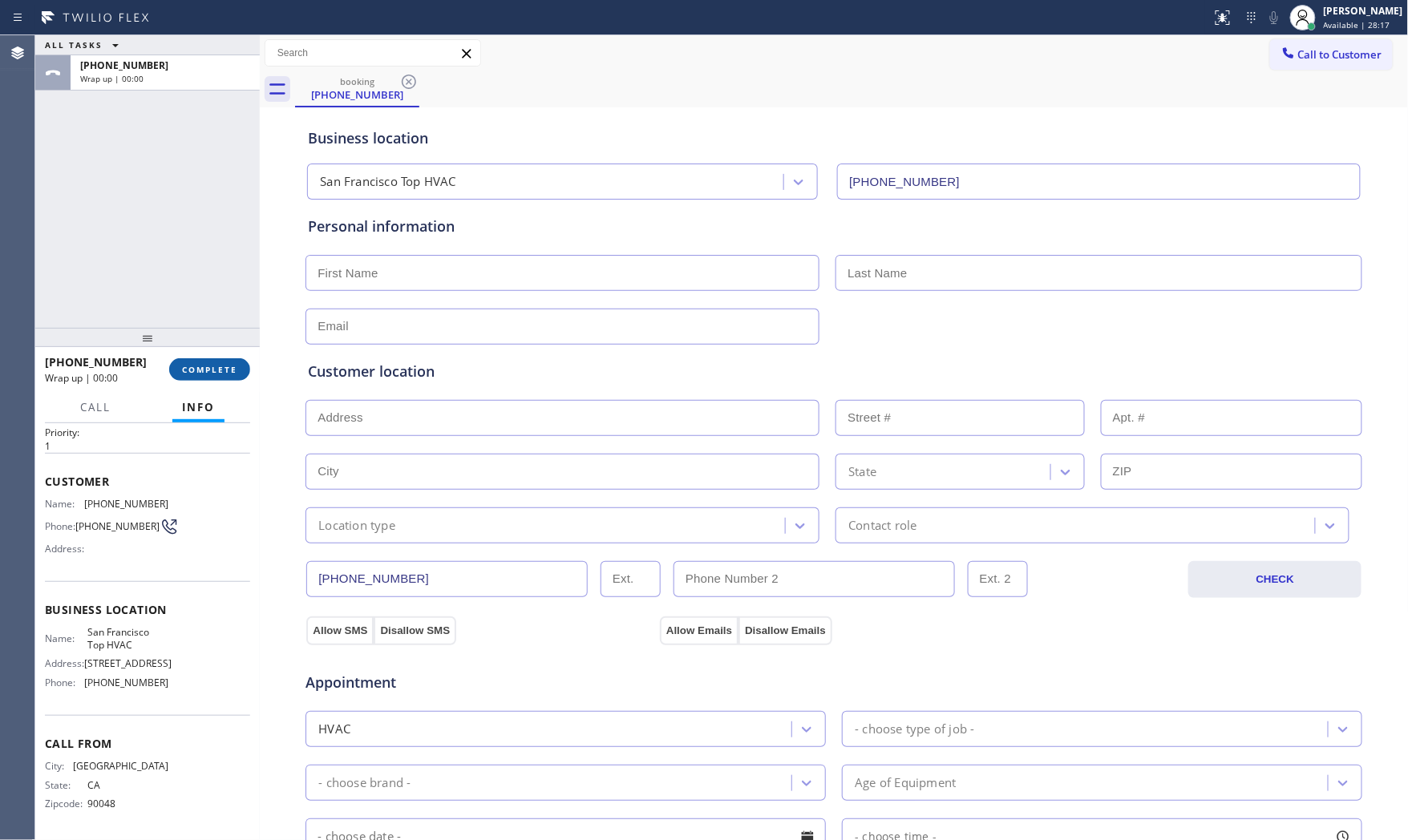
click at [236, 369] on span "COMPLETE" at bounding box center [209, 369] width 55 height 11
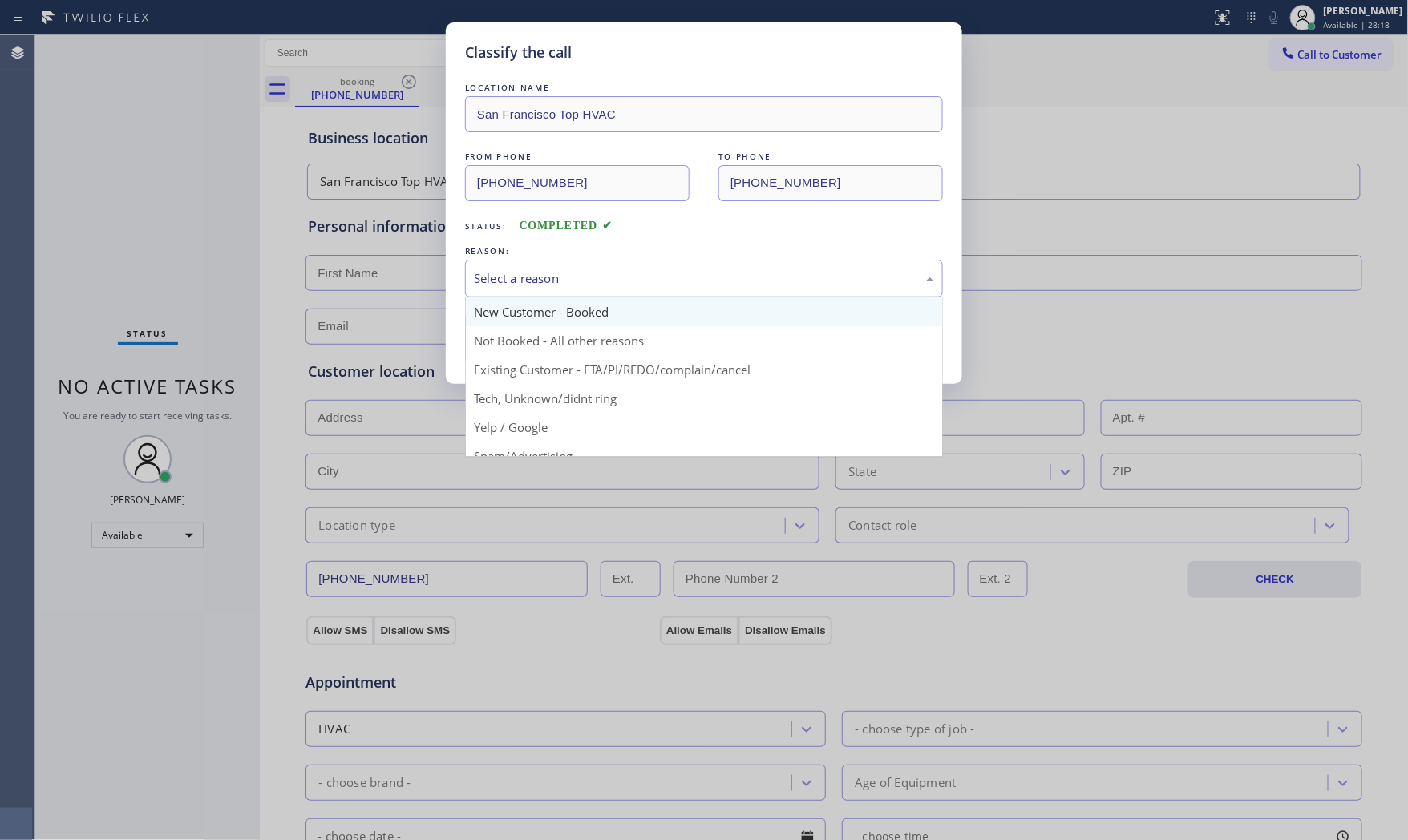
drag, startPoint x: 553, startPoint y: 269, endPoint x: 535, endPoint y: 321, distance: 55.0
click at [552, 272] on div "Select a reason" at bounding box center [704, 278] width 460 height 18
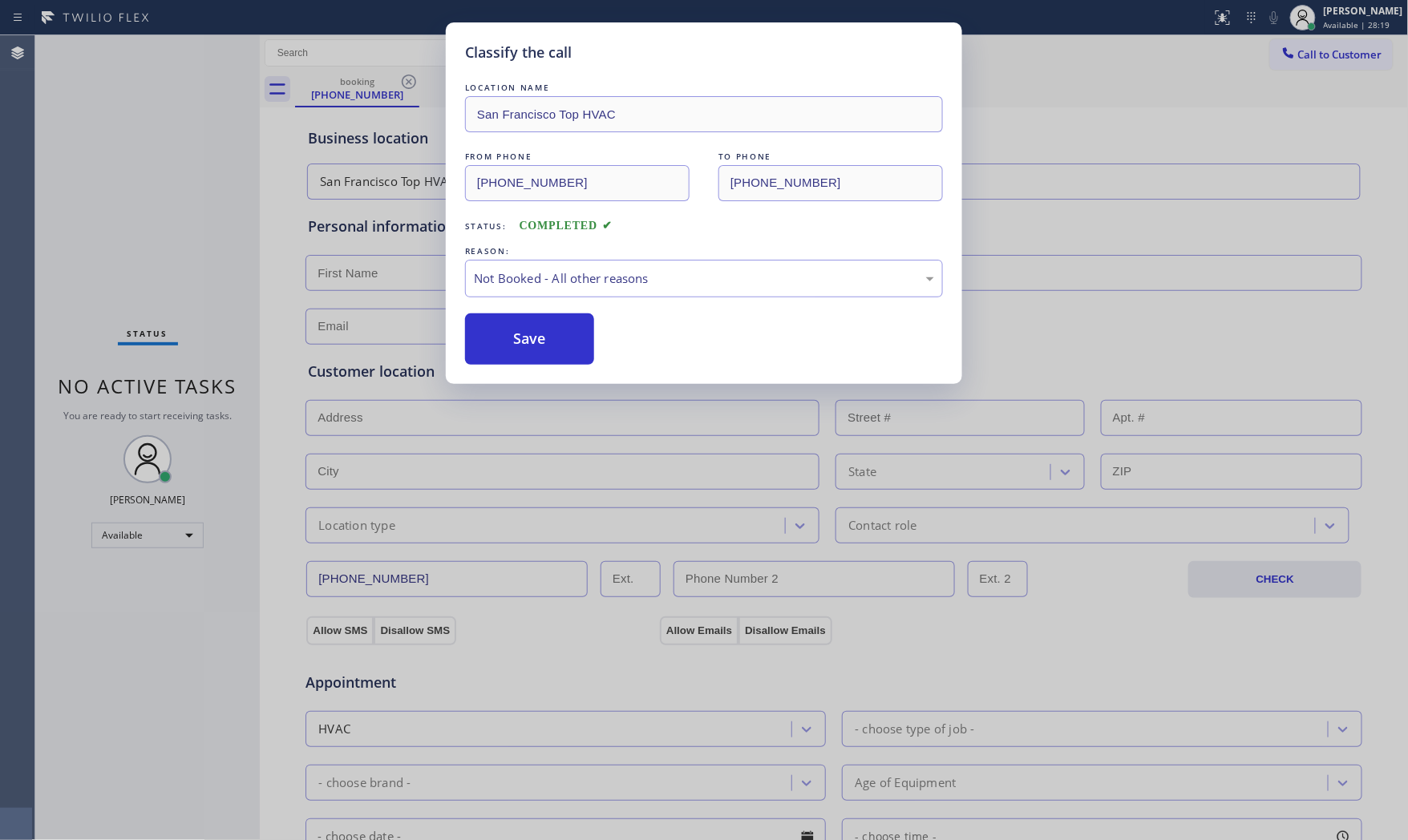
click at [532, 329] on button "Save" at bounding box center [529, 338] width 129 height 51
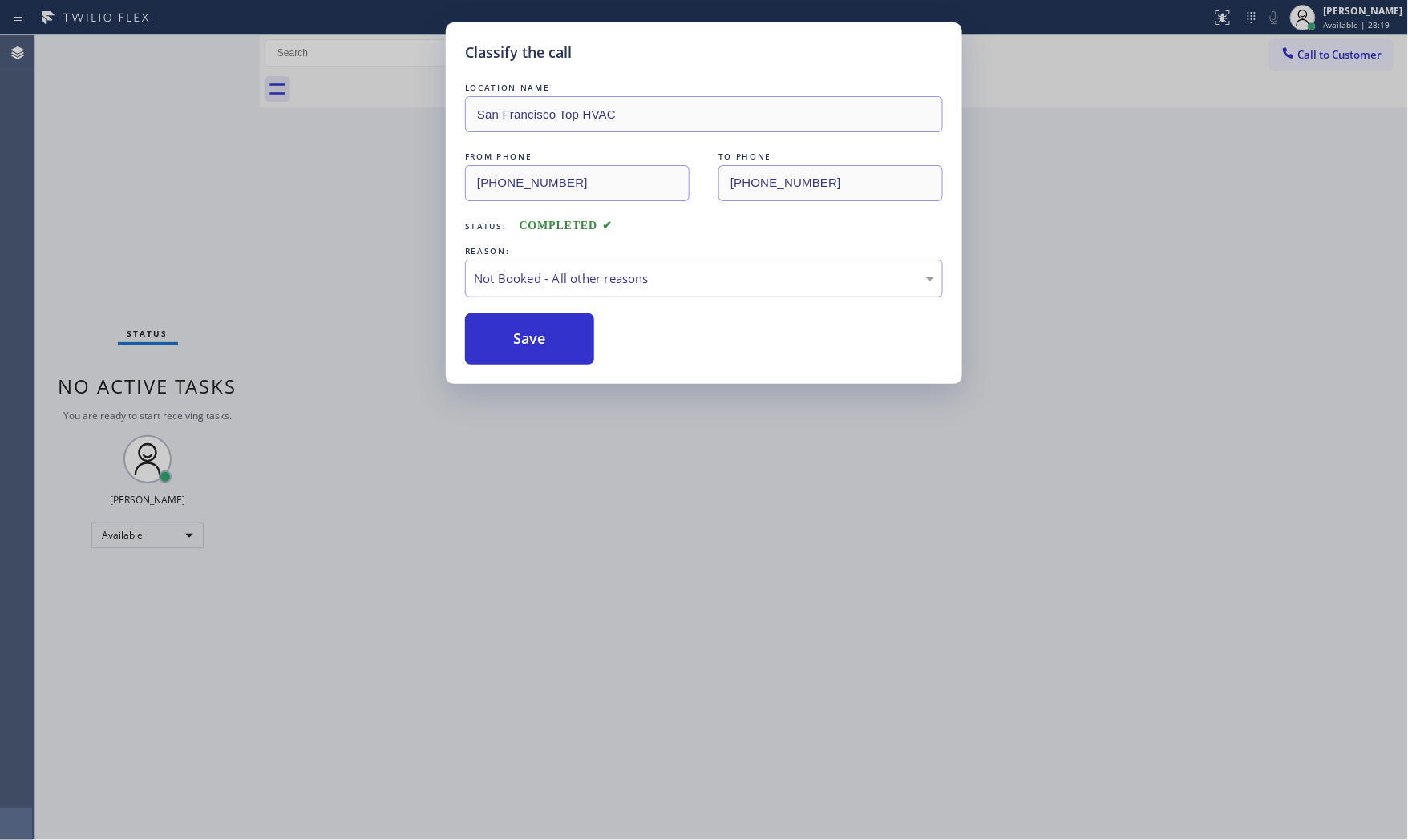
click at [532, 329] on button "Save" at bounding box center [529, 338] width 129 height 51
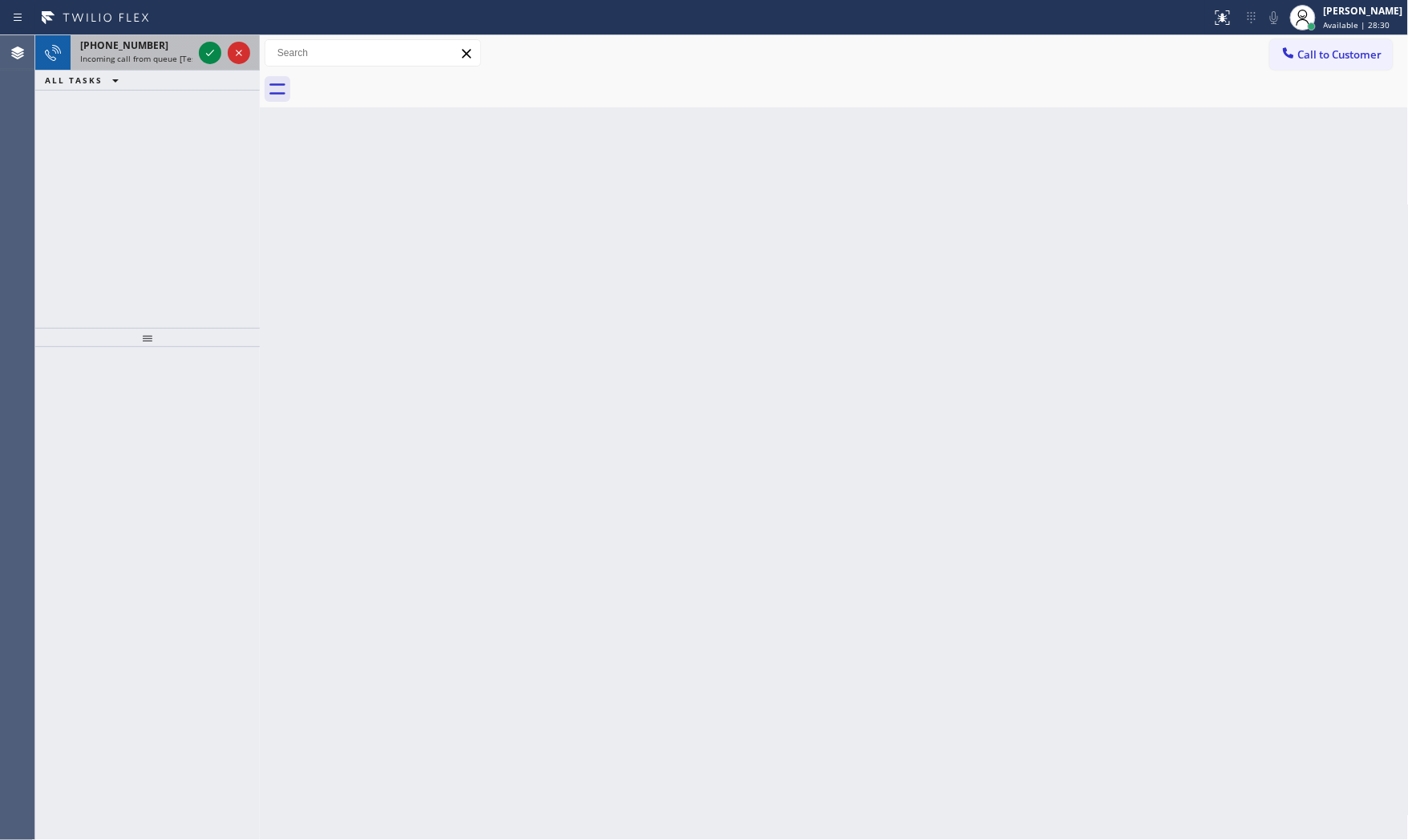
click at [145, 49] on span "[PHONE_NUMBER]" at bounding box center [124, 46] width 88 height 14
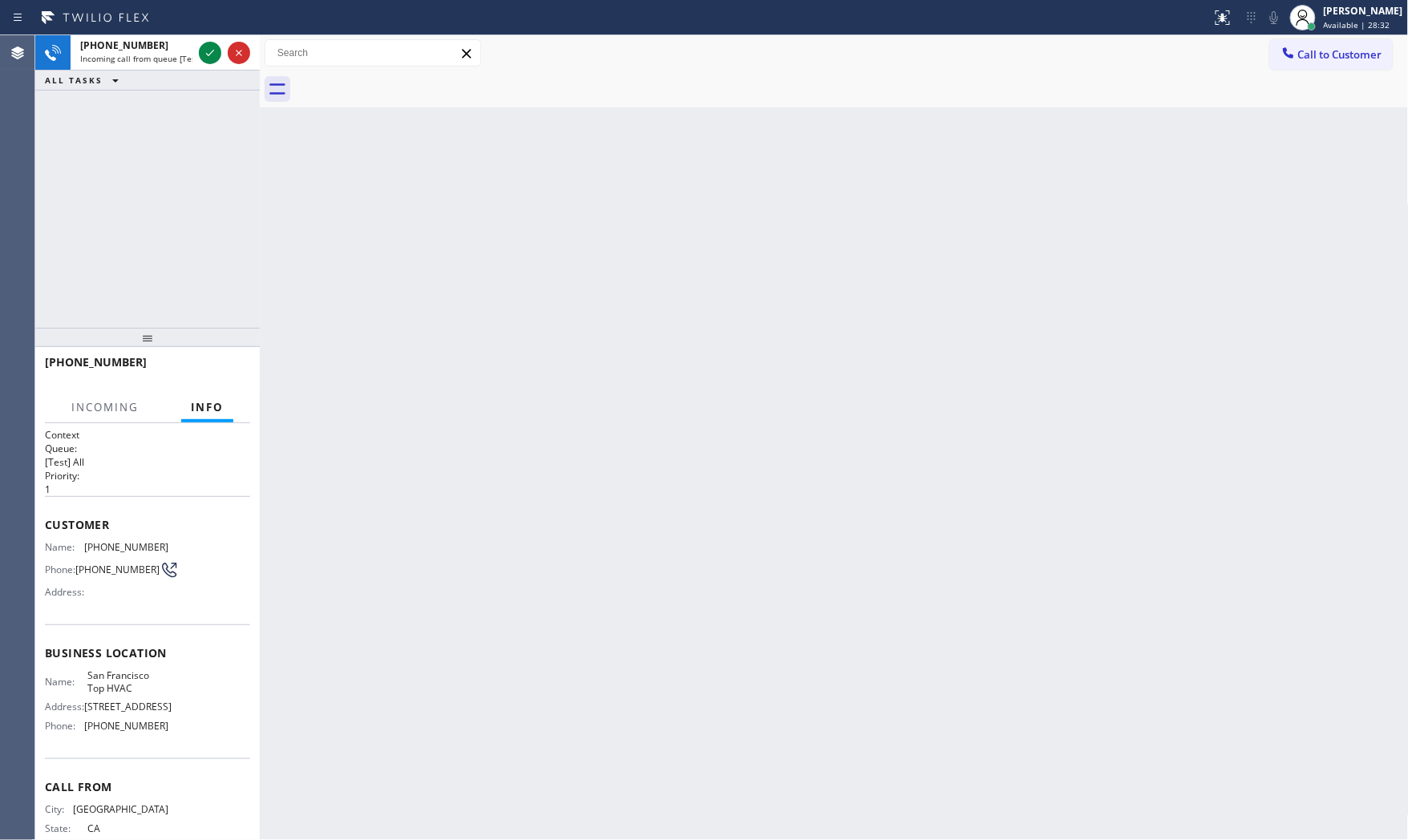
click at [161, 252] on div "[PHONE_NUMBER] Incoming call from queue [Test] All ALL TASKS ALL TASKS ACTIVE T…" at bounding box center [147, 181] width 225 height 292
click at [161, 253] on div "[PHONE_NUMBER] Incoming call from queue [Test] All ALL TASKS ALL TASKS ACTIVE T…" at bounding box center [147, 181] width 225 height 292
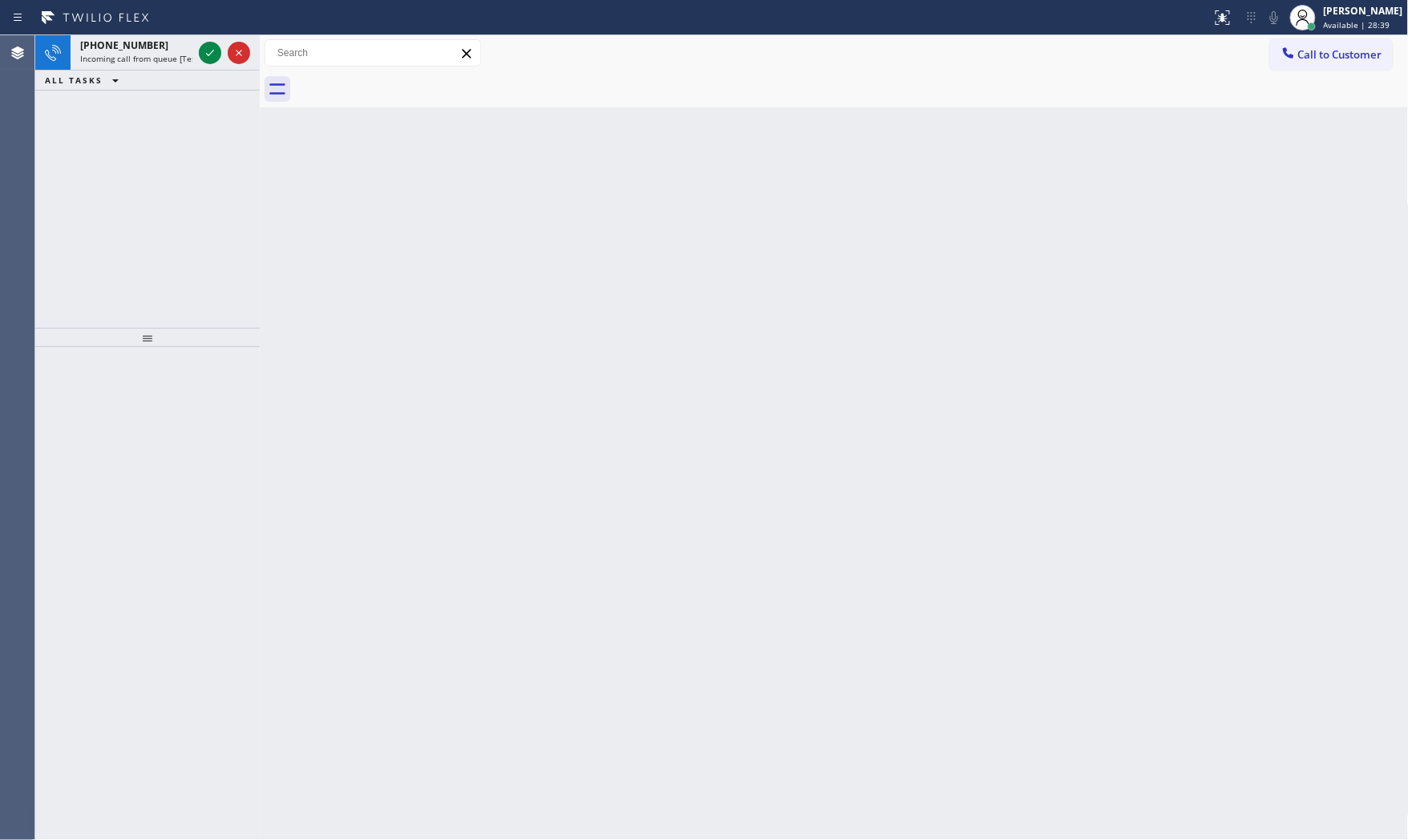
drag, startPoint x: 245, startPoint y: 262, endPoint x: 194, endPoint y: 228, distance: 61.3
click at [194, 228] on div "[PHONE_NUMBER] Incoming call from queue [Test] All ALL TASKS ALL TASKS ACTIVE T…" at bounding box center [147, 181] width 225 height 292
click at [153, 59] on span "Incoming call from queue [Test] All" at bounding box center [146, 58] width 133 height 11
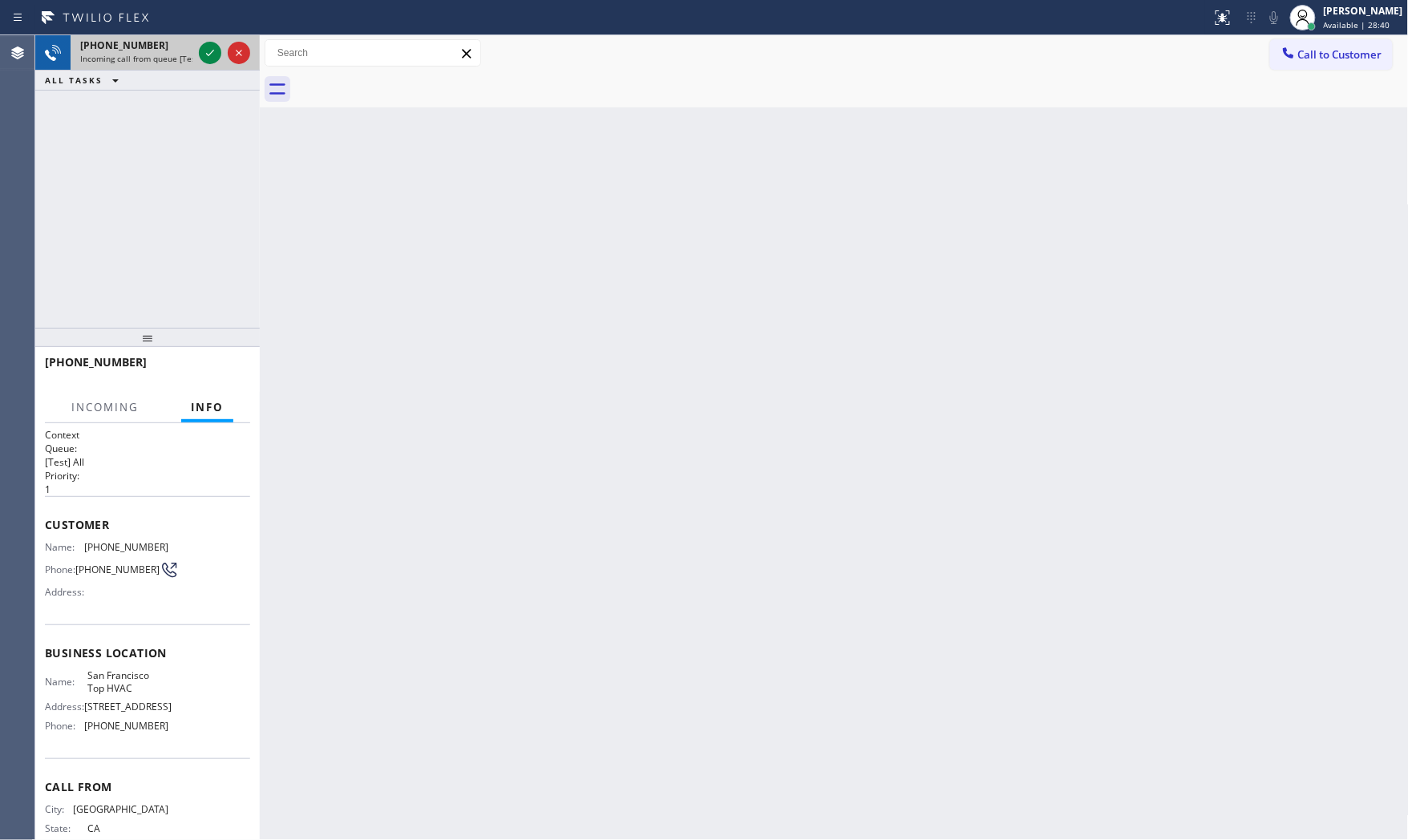
click at [154, 59] on span "Incoming call from queue [Test] All" at bounding box center [146, 58] width 133 height 11
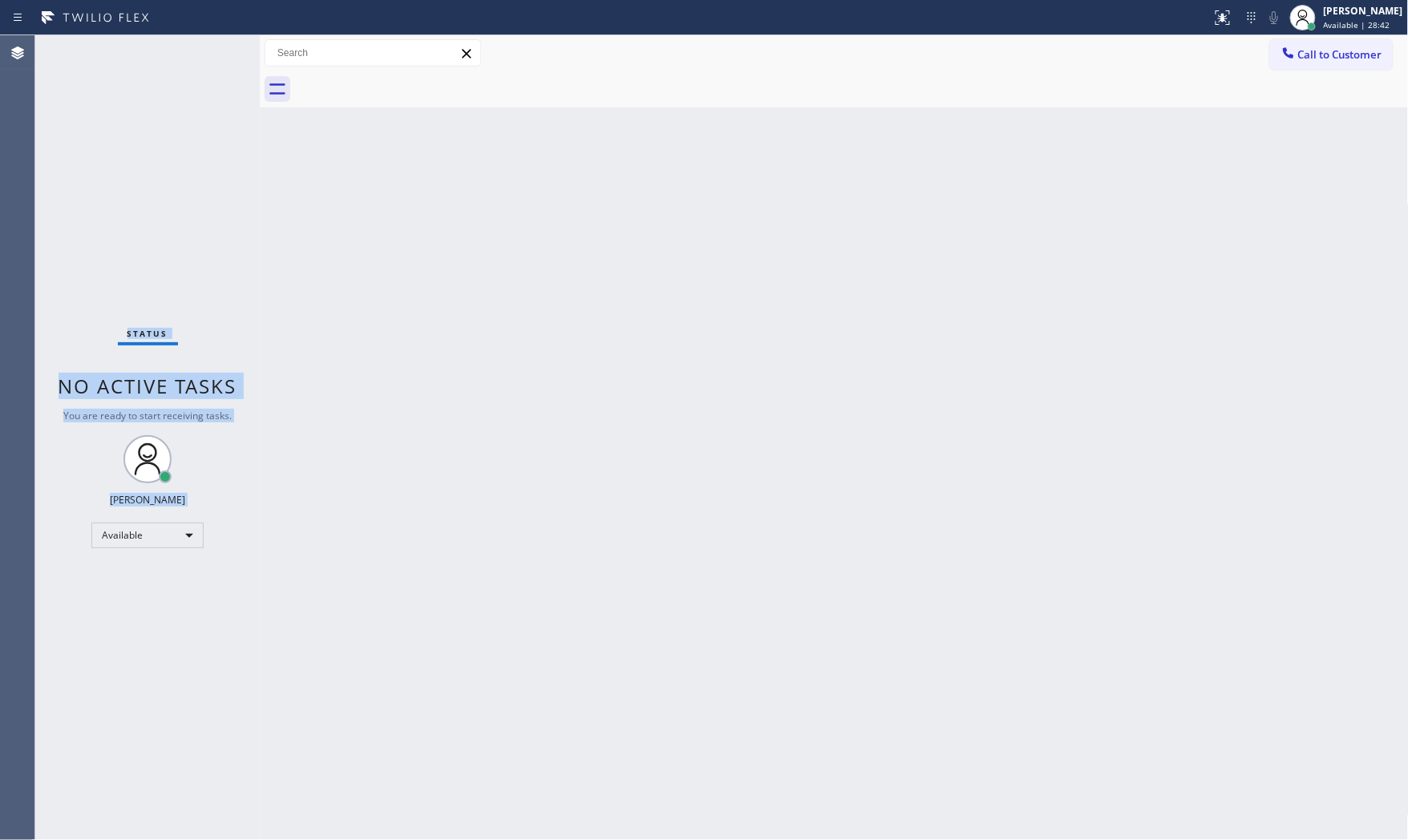
click at [154, 59] on div "Status No active tasks You are ready to start receiving tasks. [PERSON_NAME] Av…" at bounding box center [147, 437] width 225 height 805
click at [157, 49] on div "Status No active tasks You are ready to start receiving tasks. [PERSON_NAME] Av…" at bounding box center [147, 437] width 225 height 805
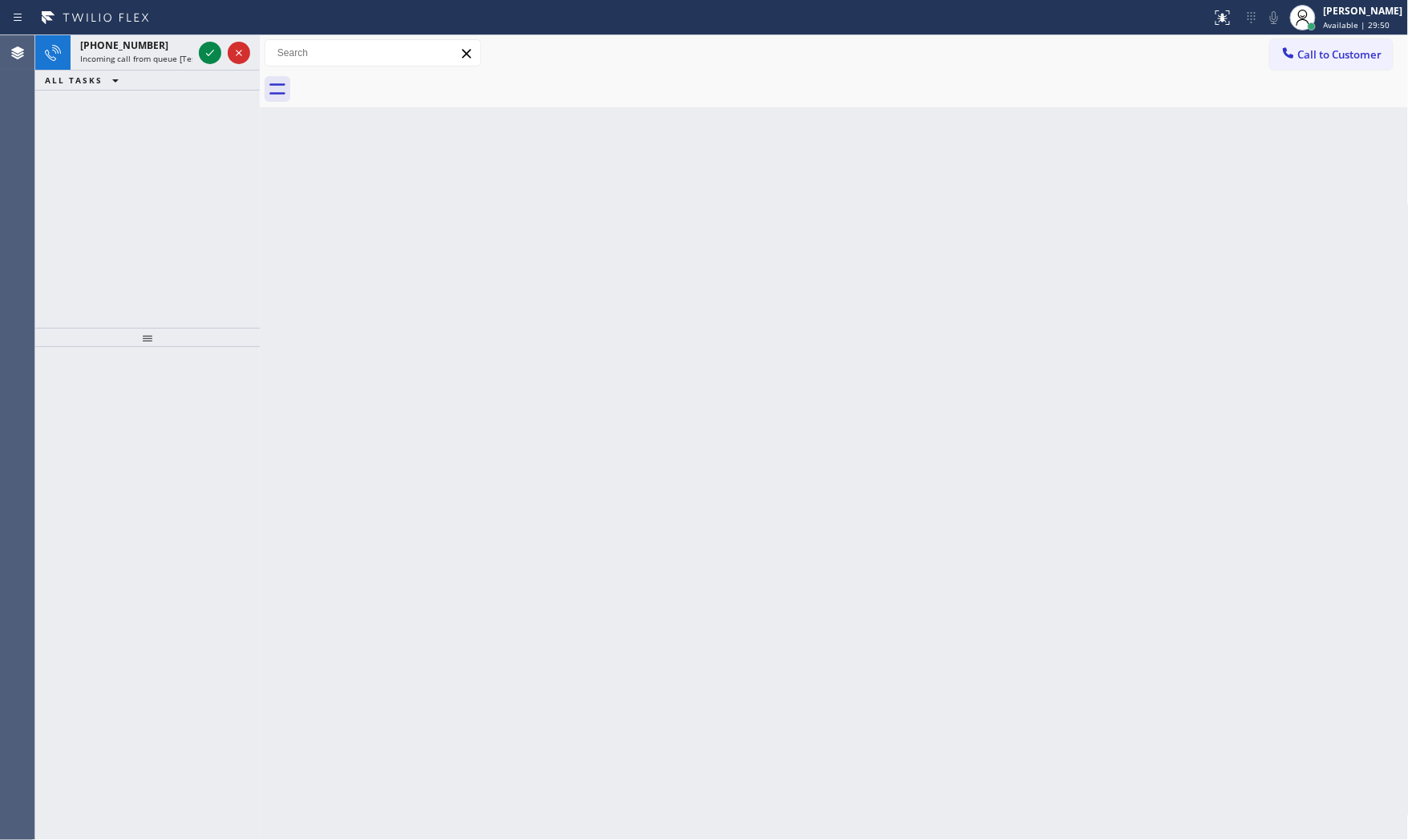
click at [157, 49] on div "[PHONE_NUMBER]" at bounding box center [136, 46] width 112 height 14
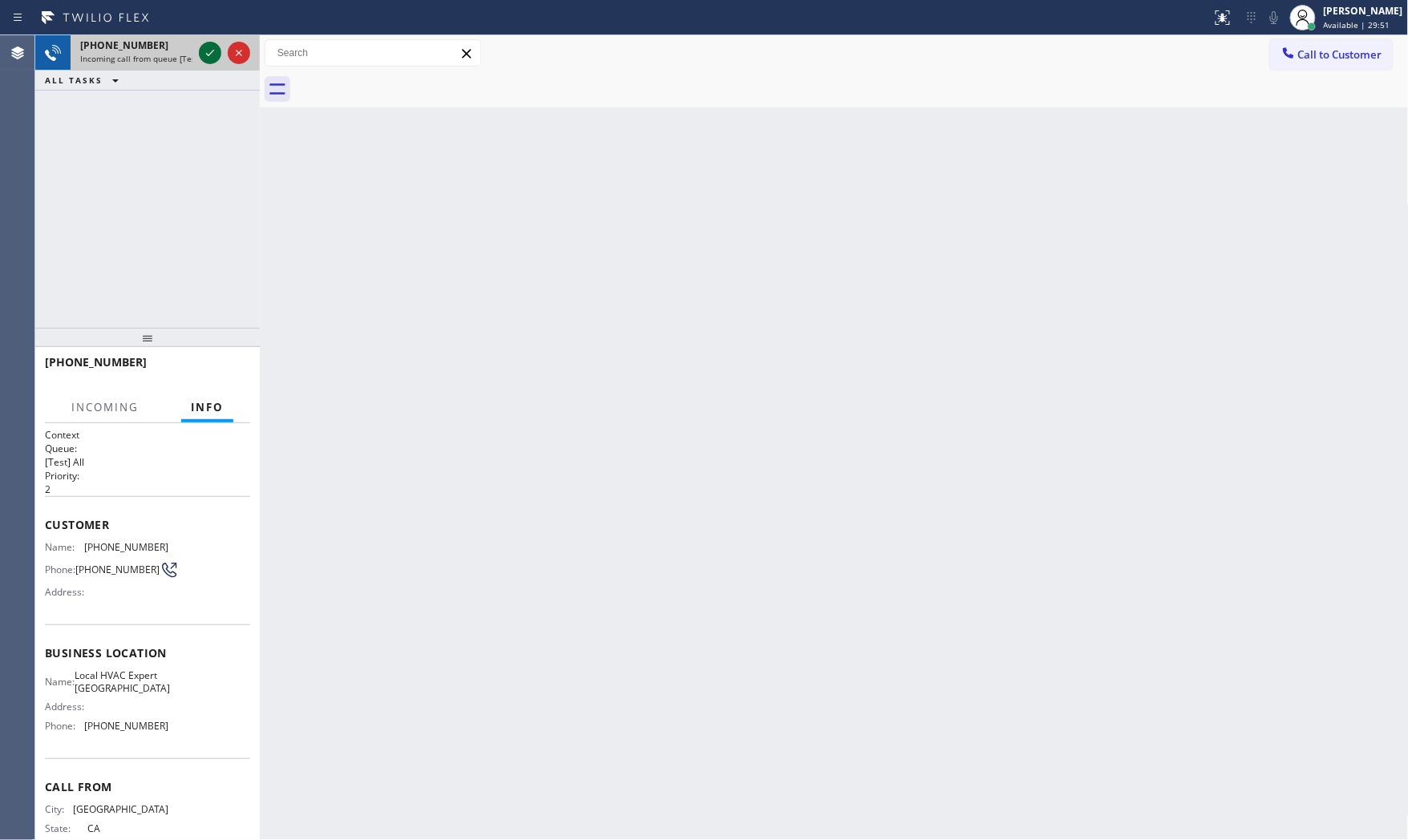
click at [218, 50] on icon at bounding box center [210, 52] width 19 height 19
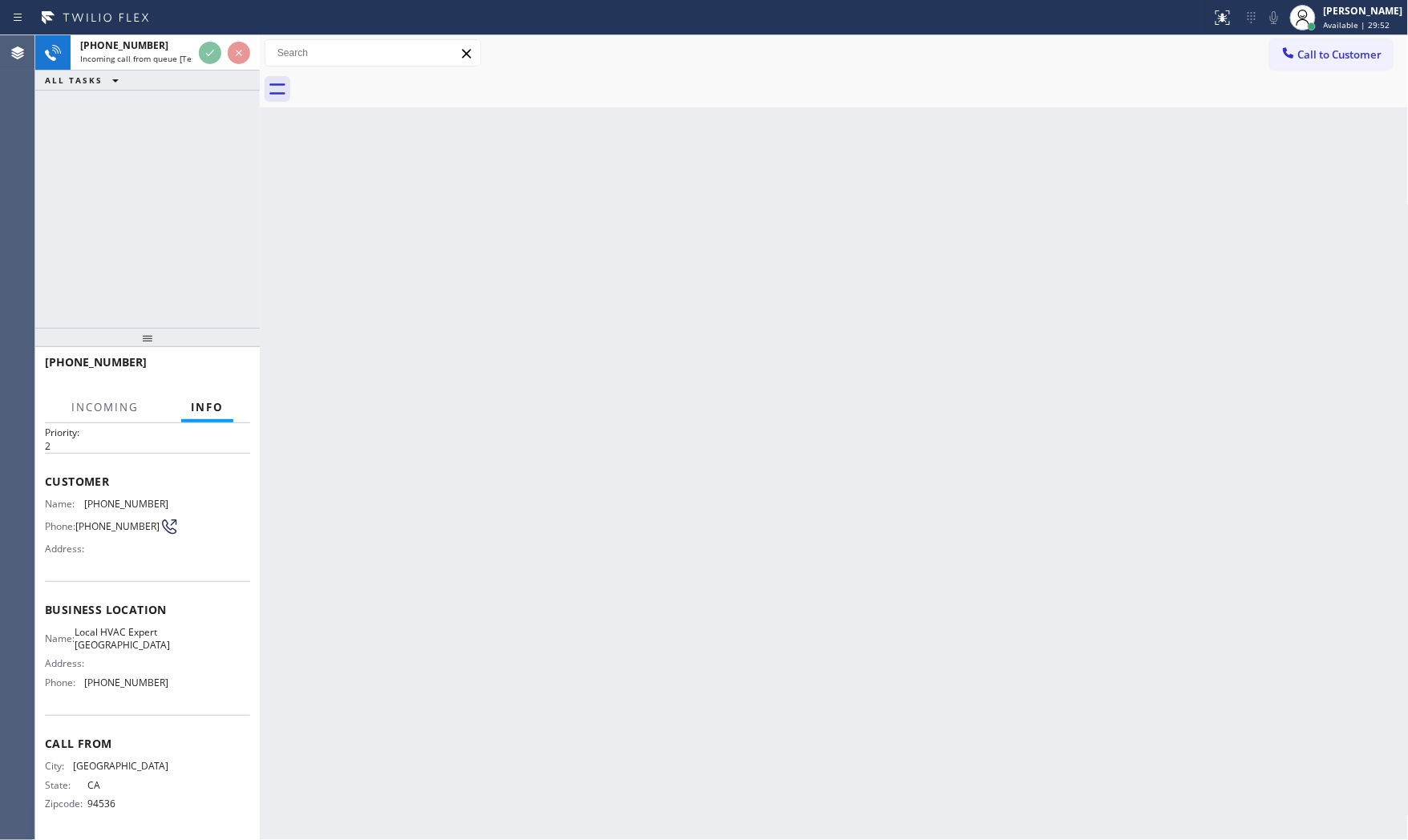
scroll to position [47, 0]
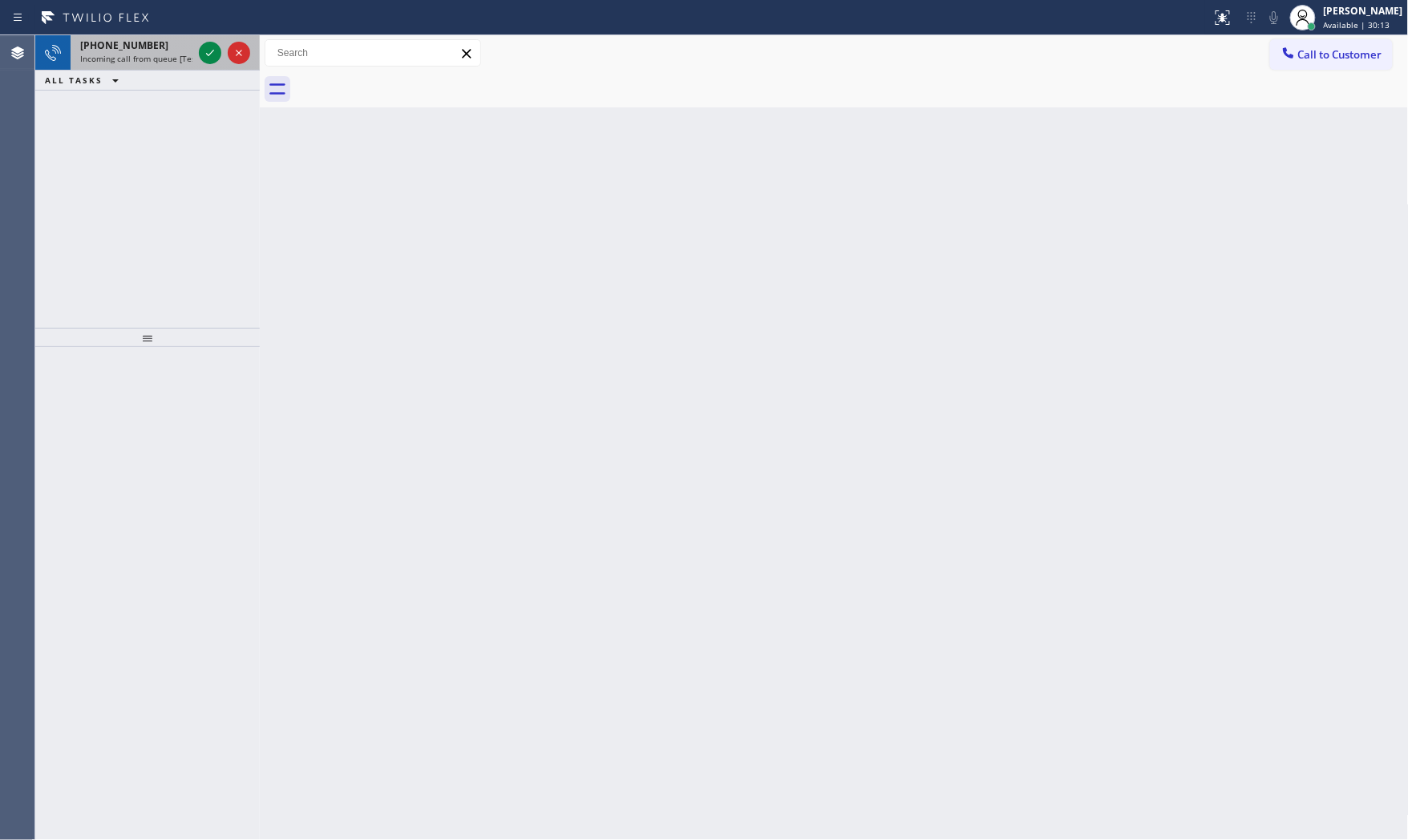
click at [157, 64] on span "Incoming call from queue [Test] All" at bounding box center [146, 58] width 133 height 11
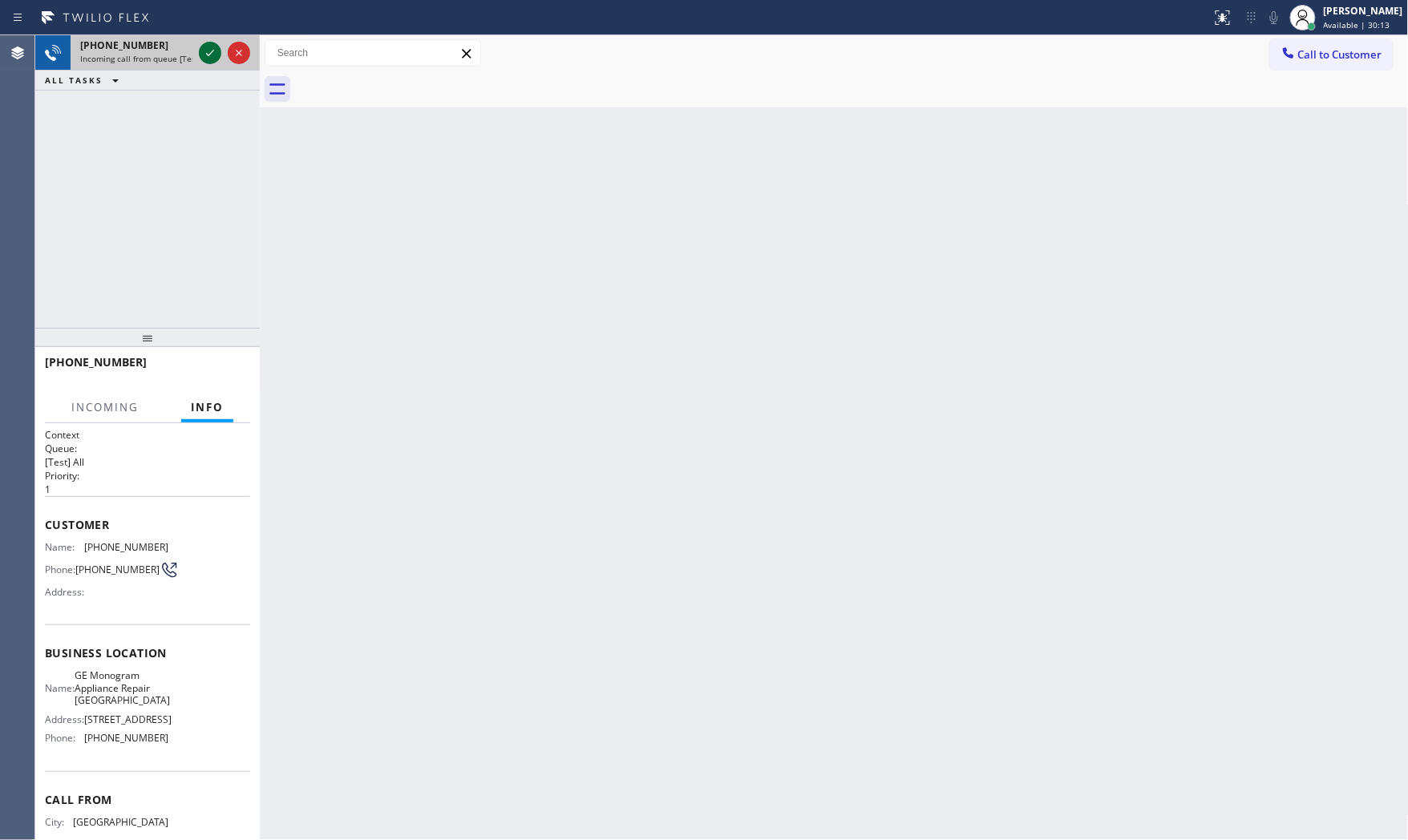
click at [201, 51] on icon at bounding box center [210, 52] width 19 height 19
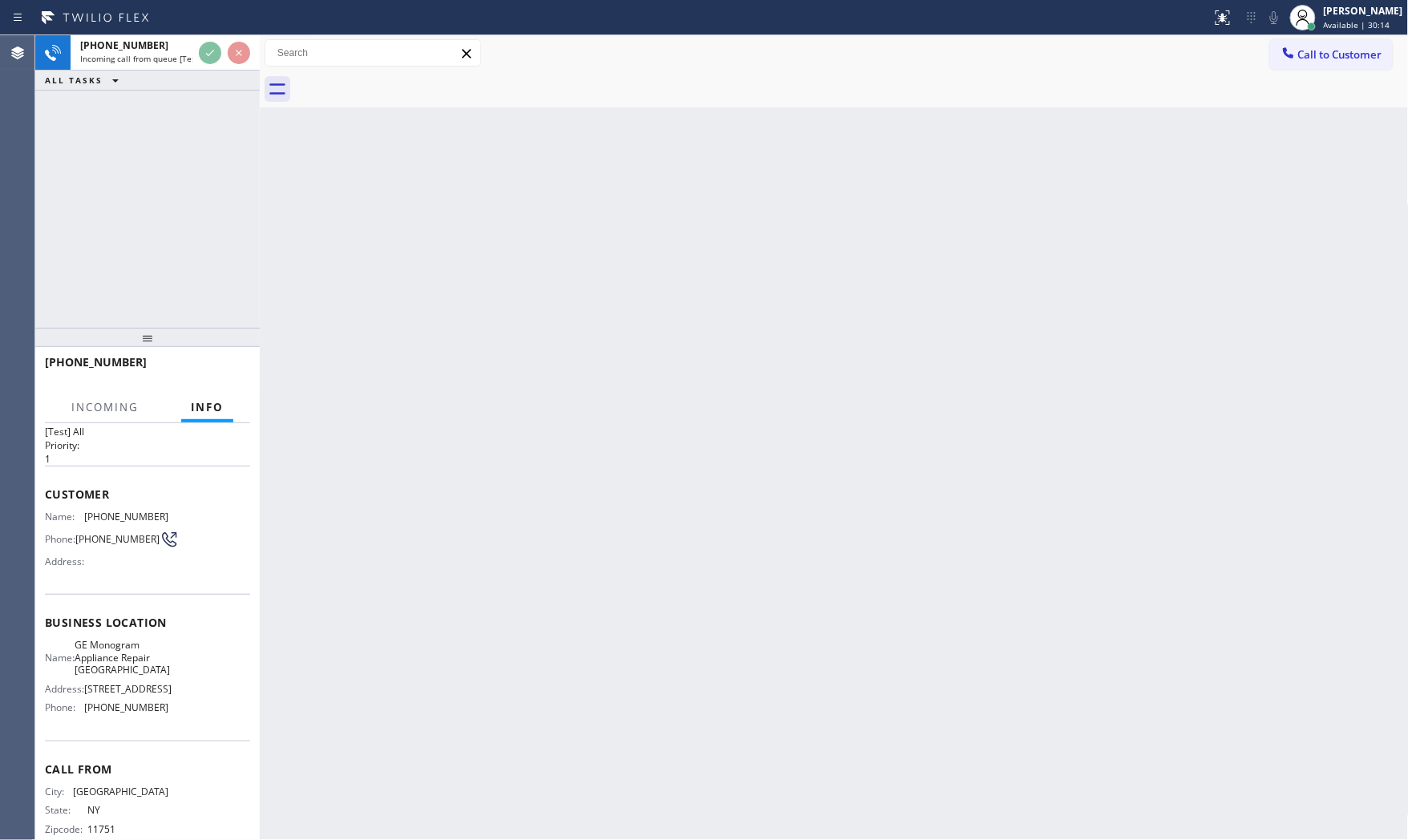
scroll to position [72, 0]
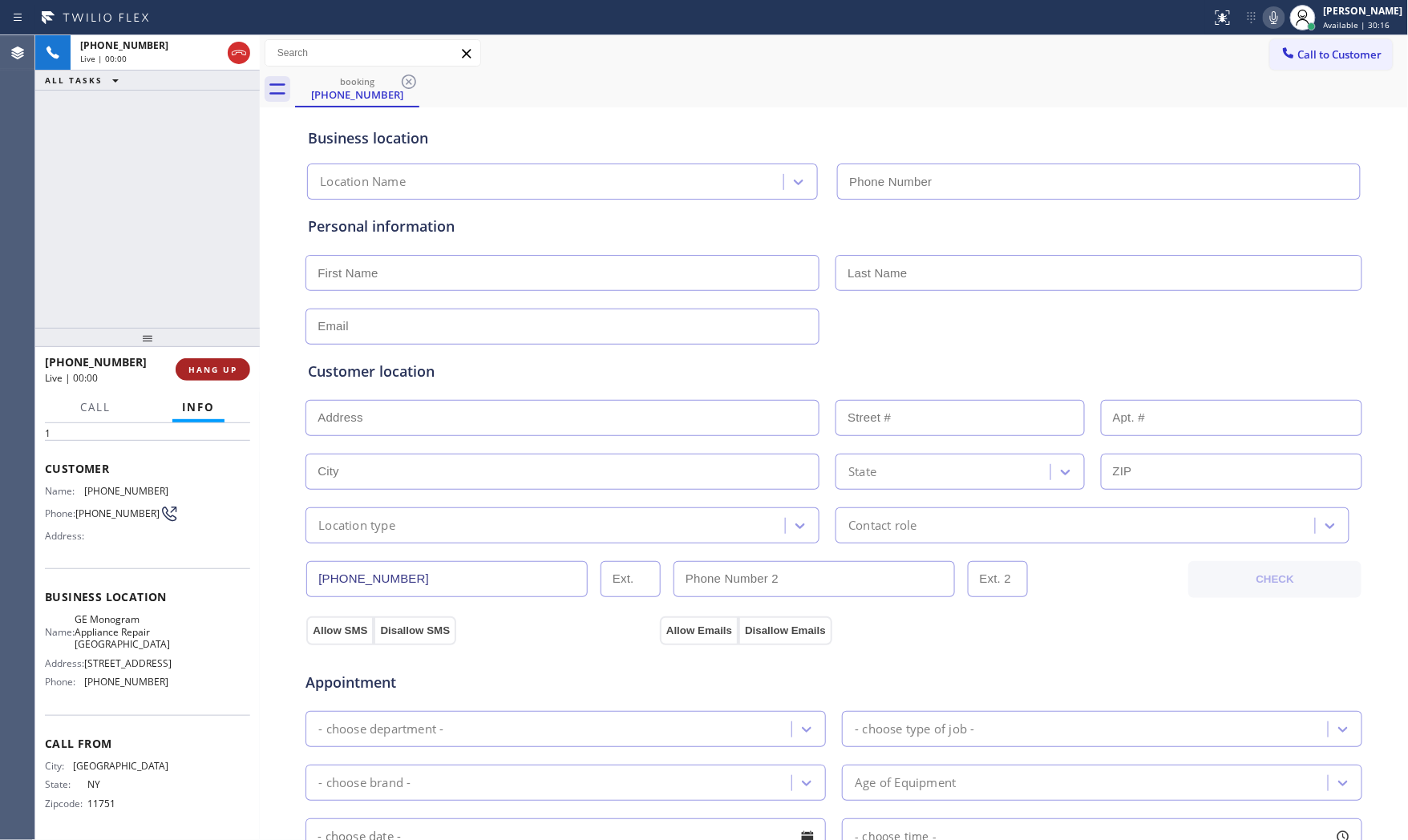
type input "[PHONE_NUMBER]"
click at [220, 372] on span "HANG UP" at bounding box center [213, 369] width 49 height 11
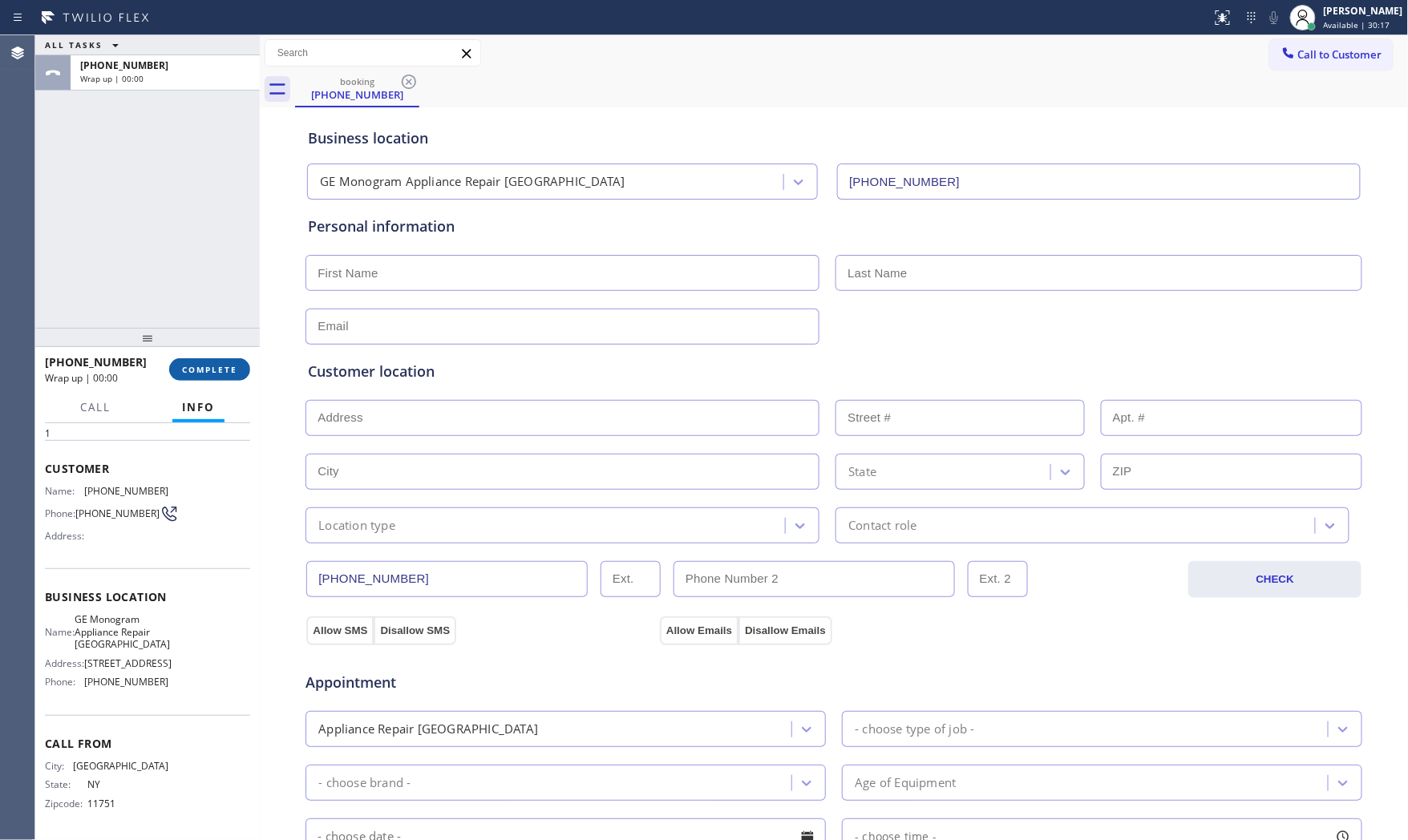
click at [220, 372] on span "COMPLETE" at bounding box center [209, 369] width 55 height 11
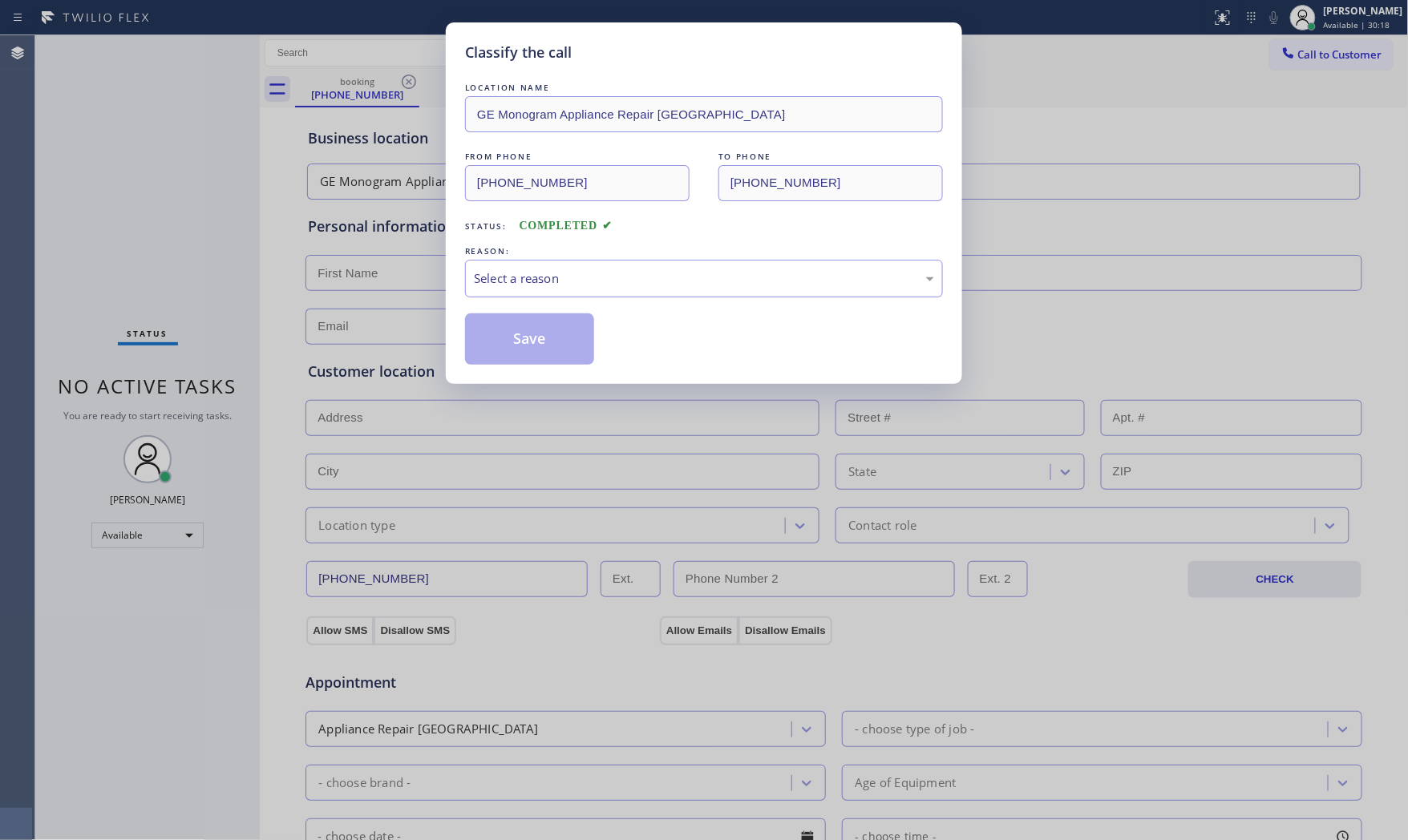
click at [512, 280] on div "Select a reason" at bounding box center [704, 278] width 460 height 18
click at [505, 340] on button "Save" at bounding box center [529, 338] width 129 height 51
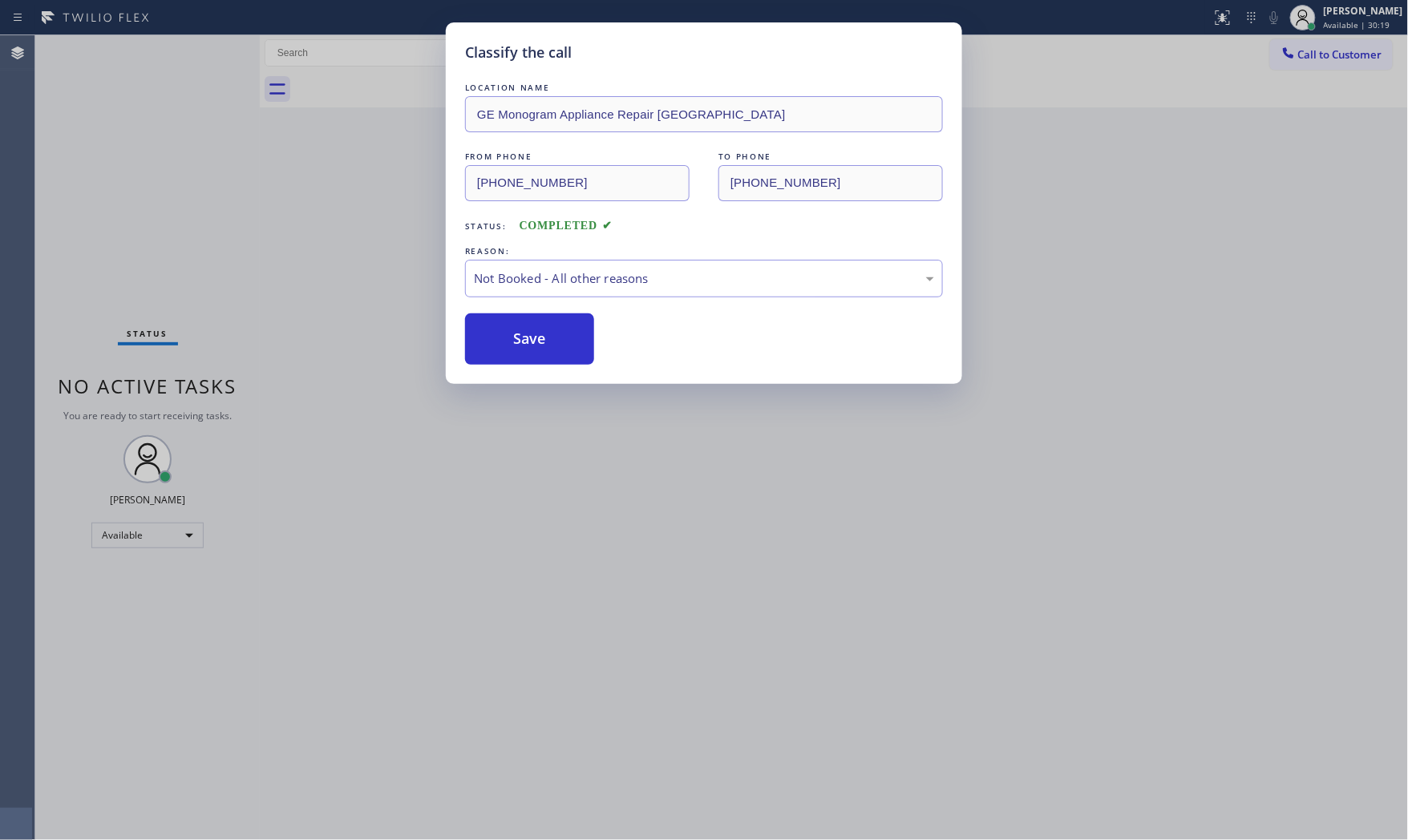
click at [505, 340] on button "Save" at bounding box center [529, 338] width 129 height 51
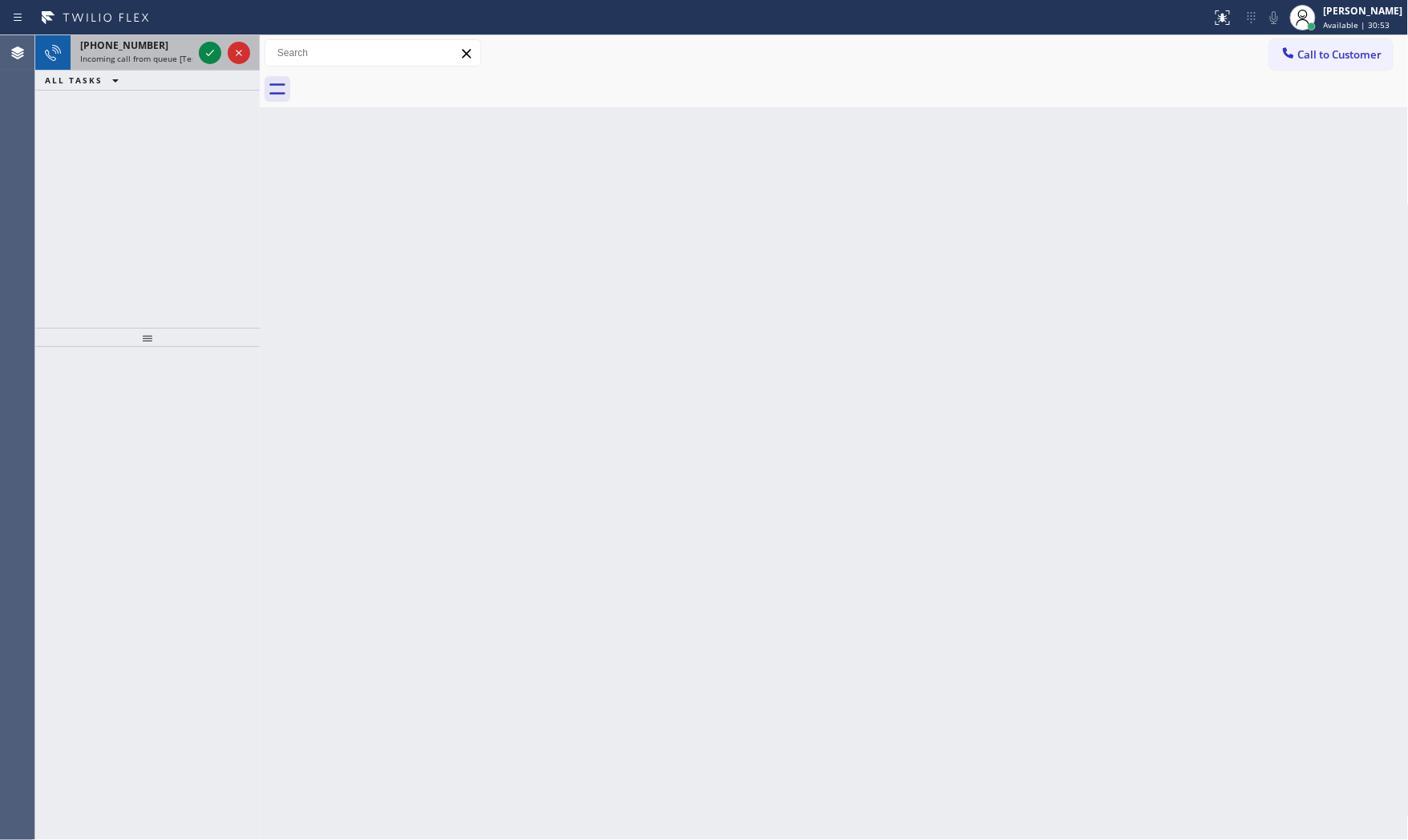
click at [147, 55] on span "Incoming call from queue [Test] All" at bounding box center [146, 58] width 133 height 11
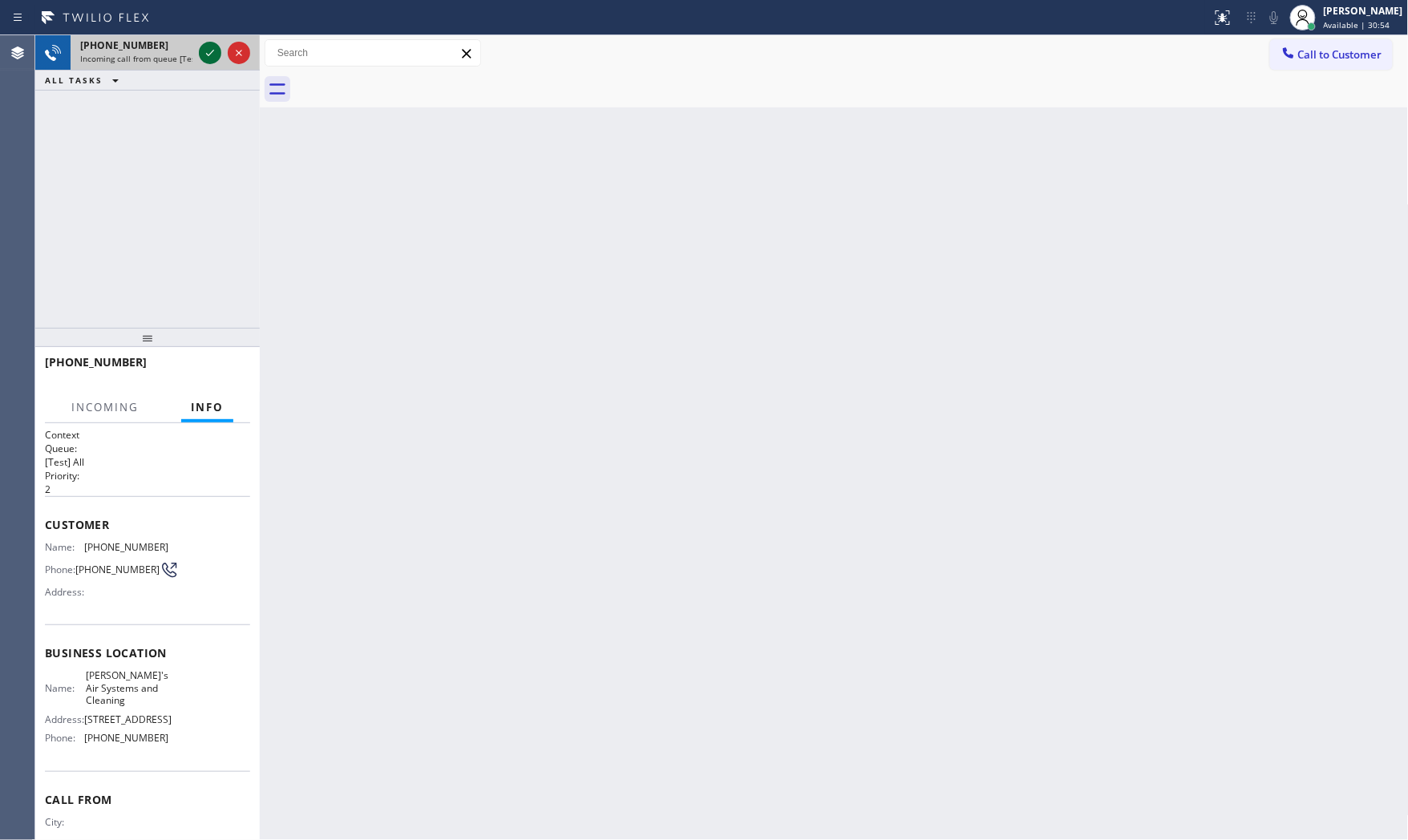
click at [204, 51] on icon at bounding box center [210, 52] width 19 height 19
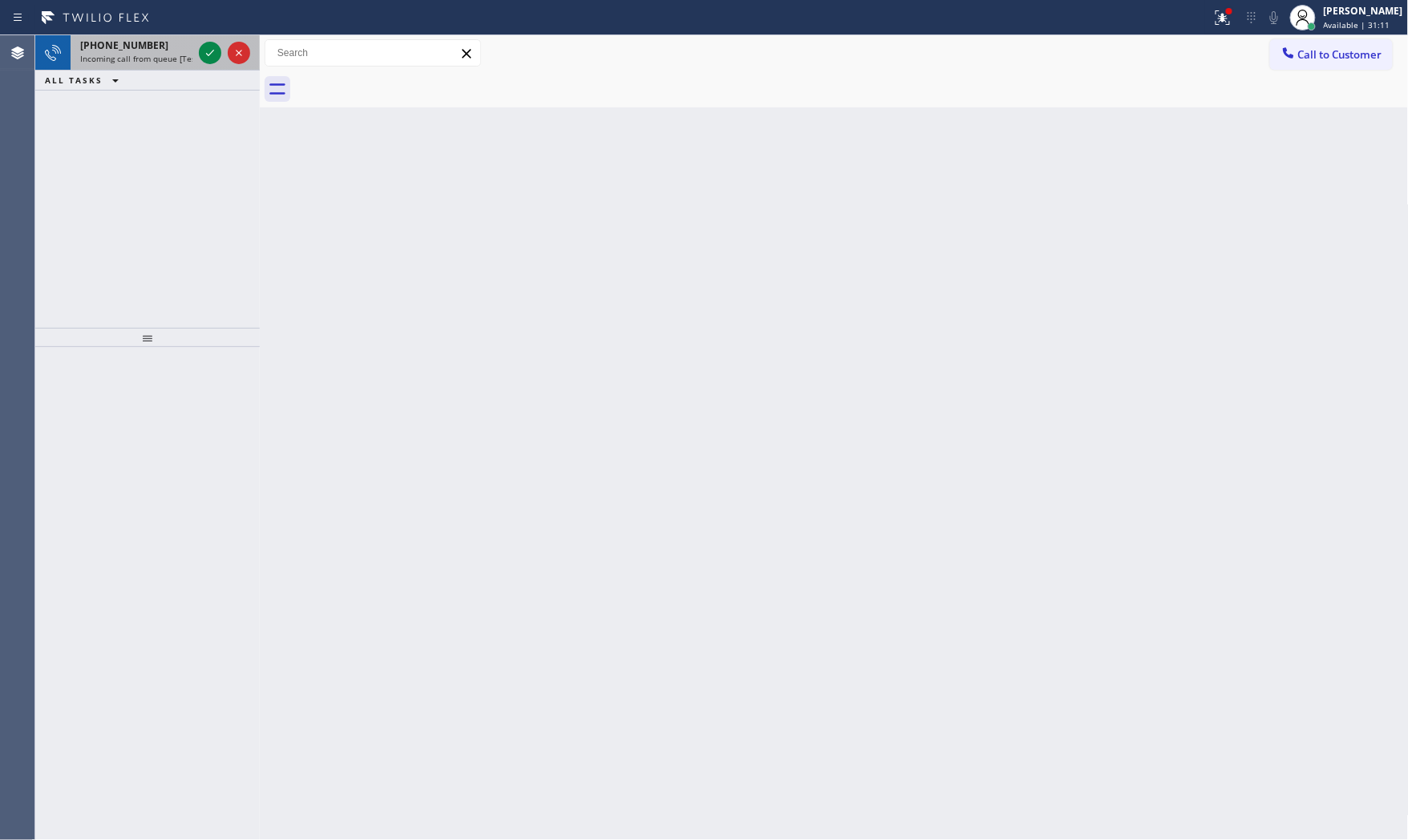
click at [149, 35] on div "[PHONE_NUMBER] Incoming call from queue [Test] All" at bounding box center [133, 52] width 125 height 35
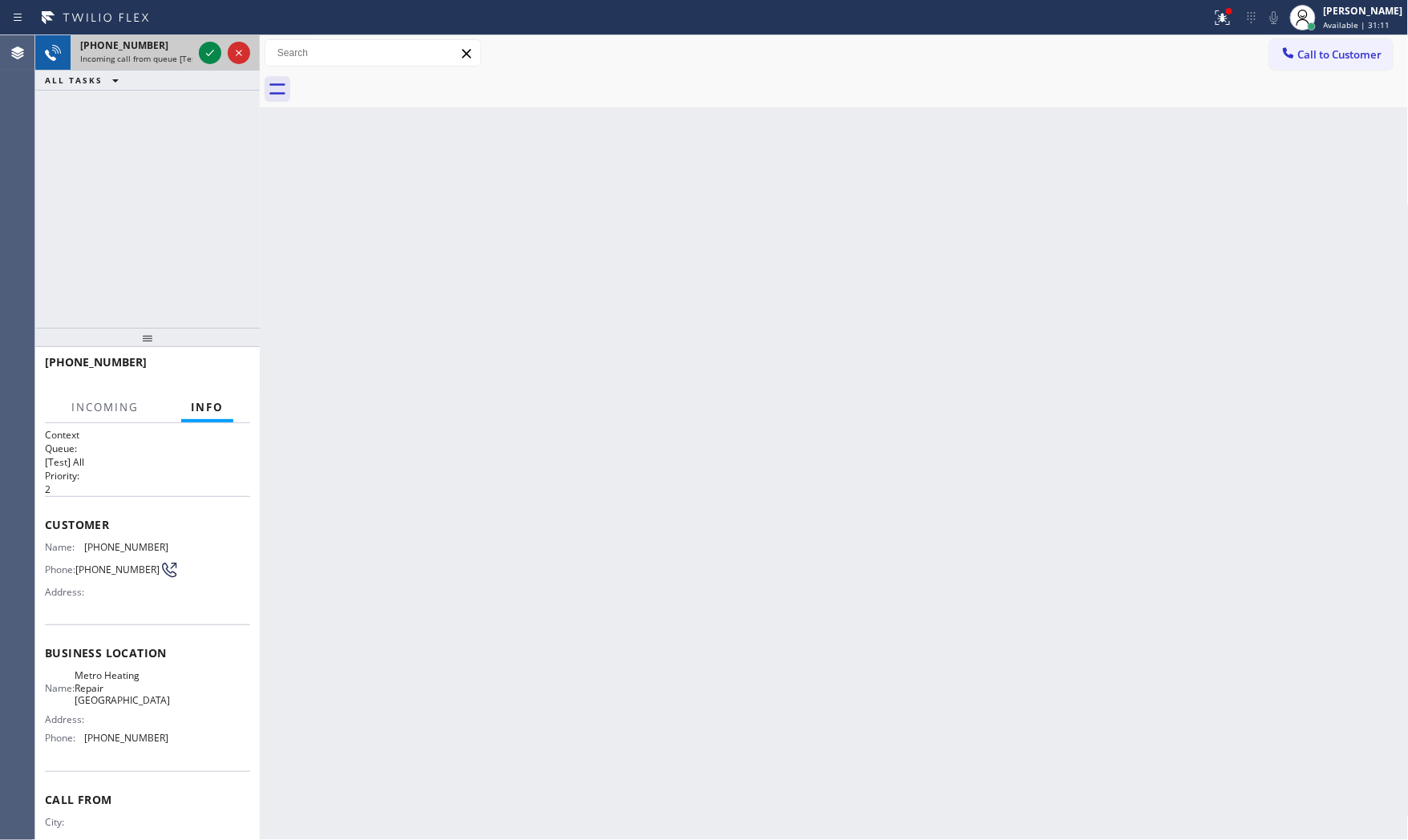
click at [175, 44] on div "[PHONE_NUMBER]" at bounding box center [136, 46] width 112 height 14
click at [196, 51] on div at bounding box center [225, 52] width 58 height 35
click at [199, 56] on div at bounding box center [210, 52] width 22 height 19
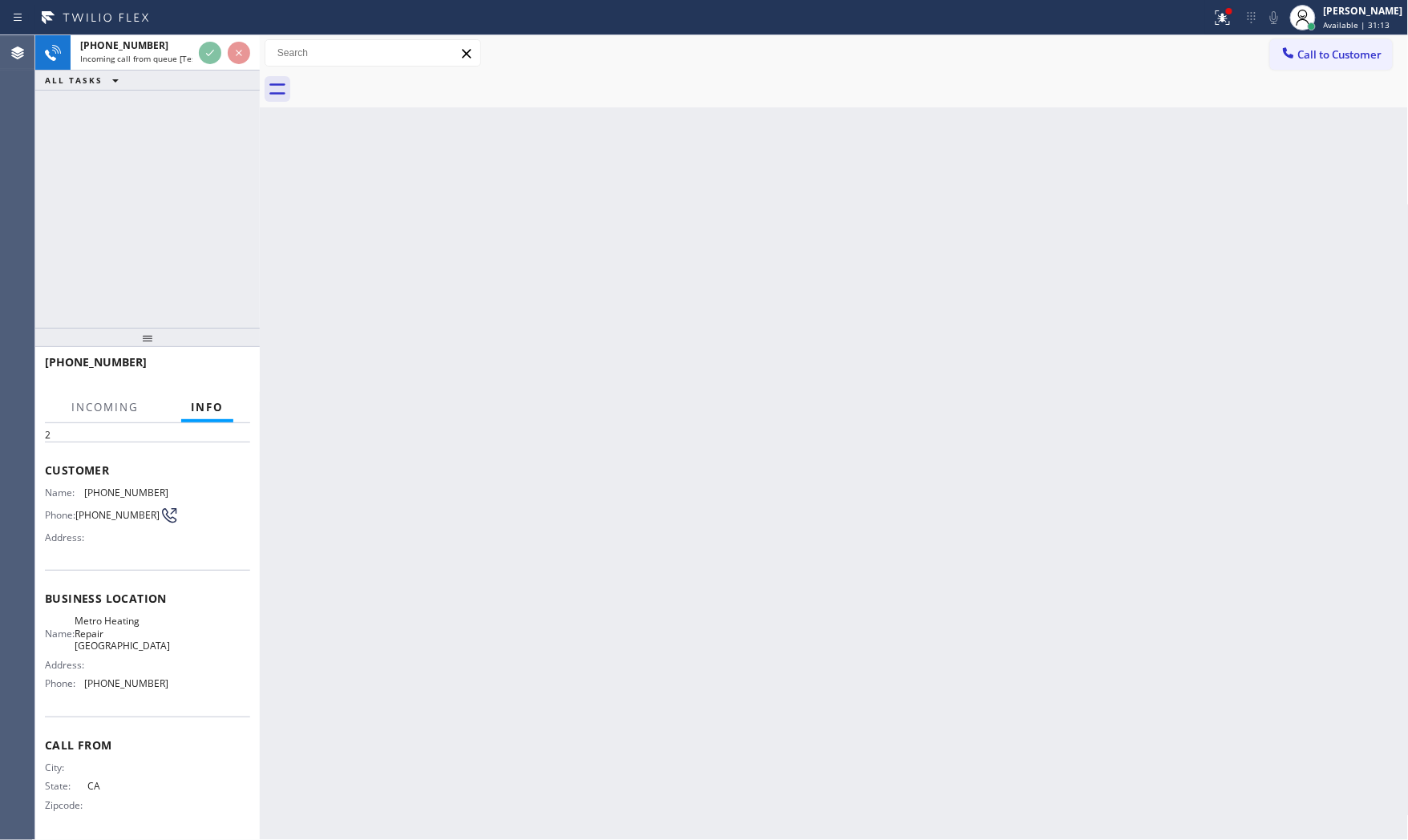
scroll to position [59, 0]
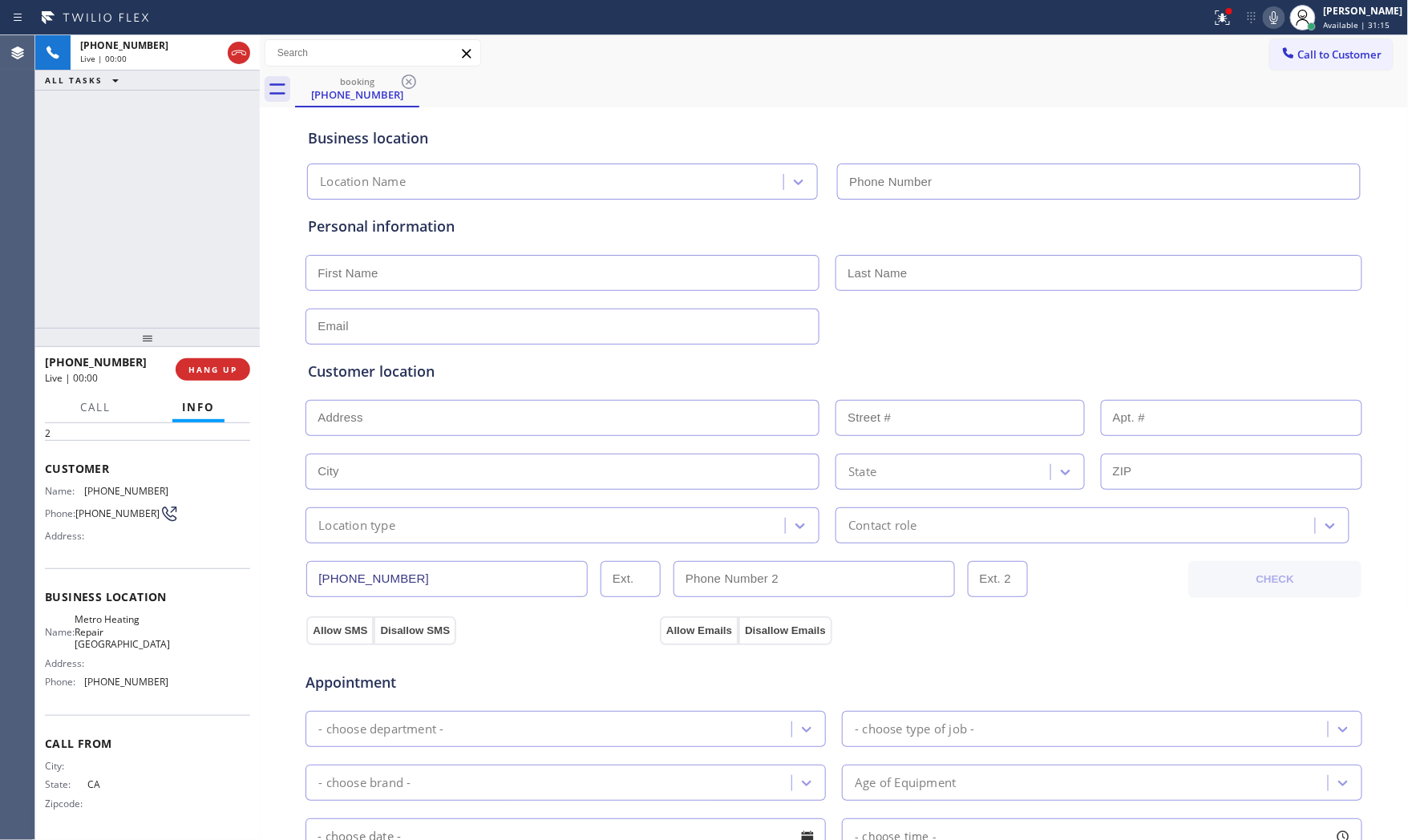
type input "[PHONE_NUMBER]"
click at [175, 361] on div "[PHONE_NUMBER] Live | 00:01" at bounding box center [110, 369] width 131 height 42
click at [185, 364] on button "HANG UP" at bounding box center [213, 369] width 75 height 22
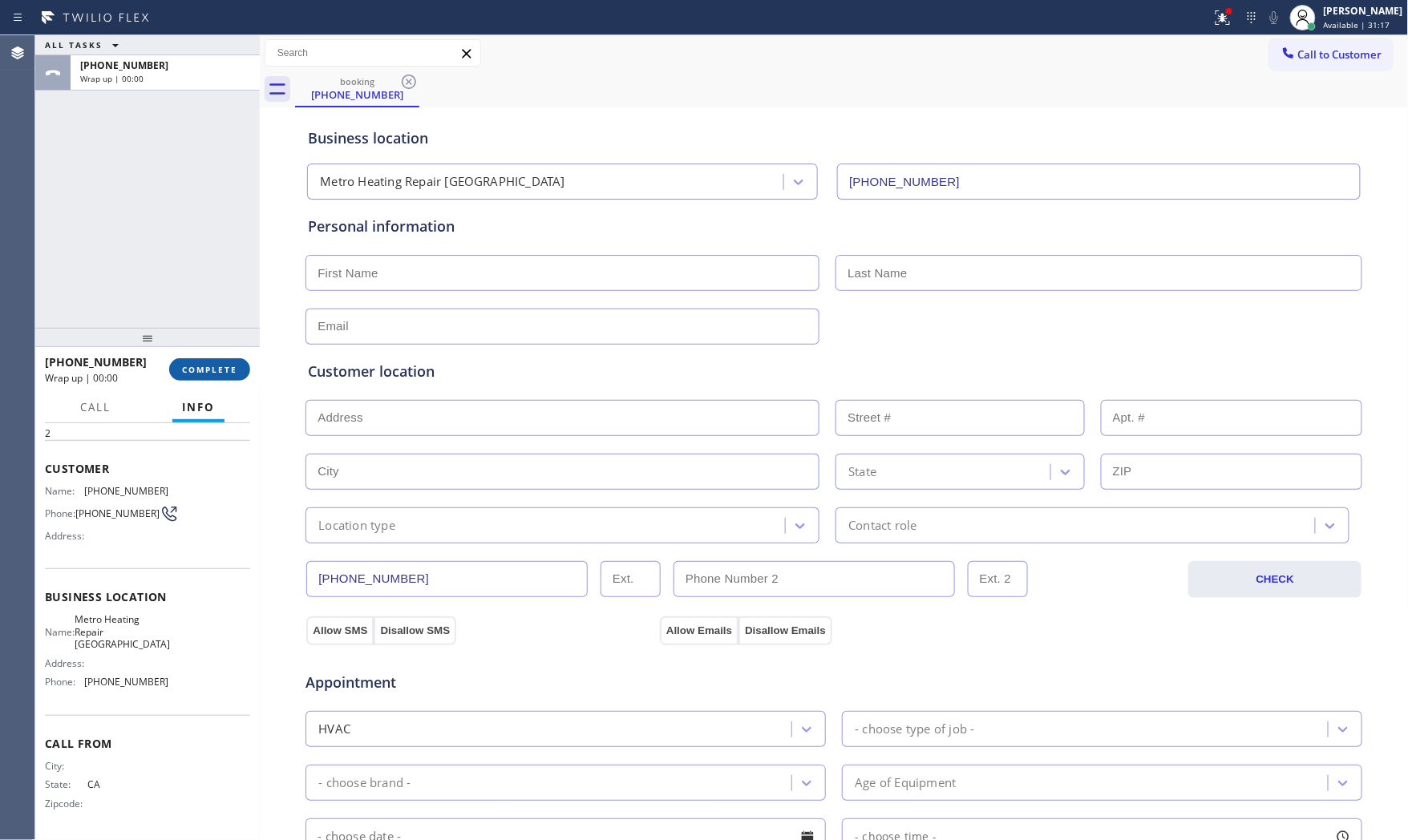
click at [185, 364] on span "COMPLETE" at bounding box center [209, 369] width 55 height 11
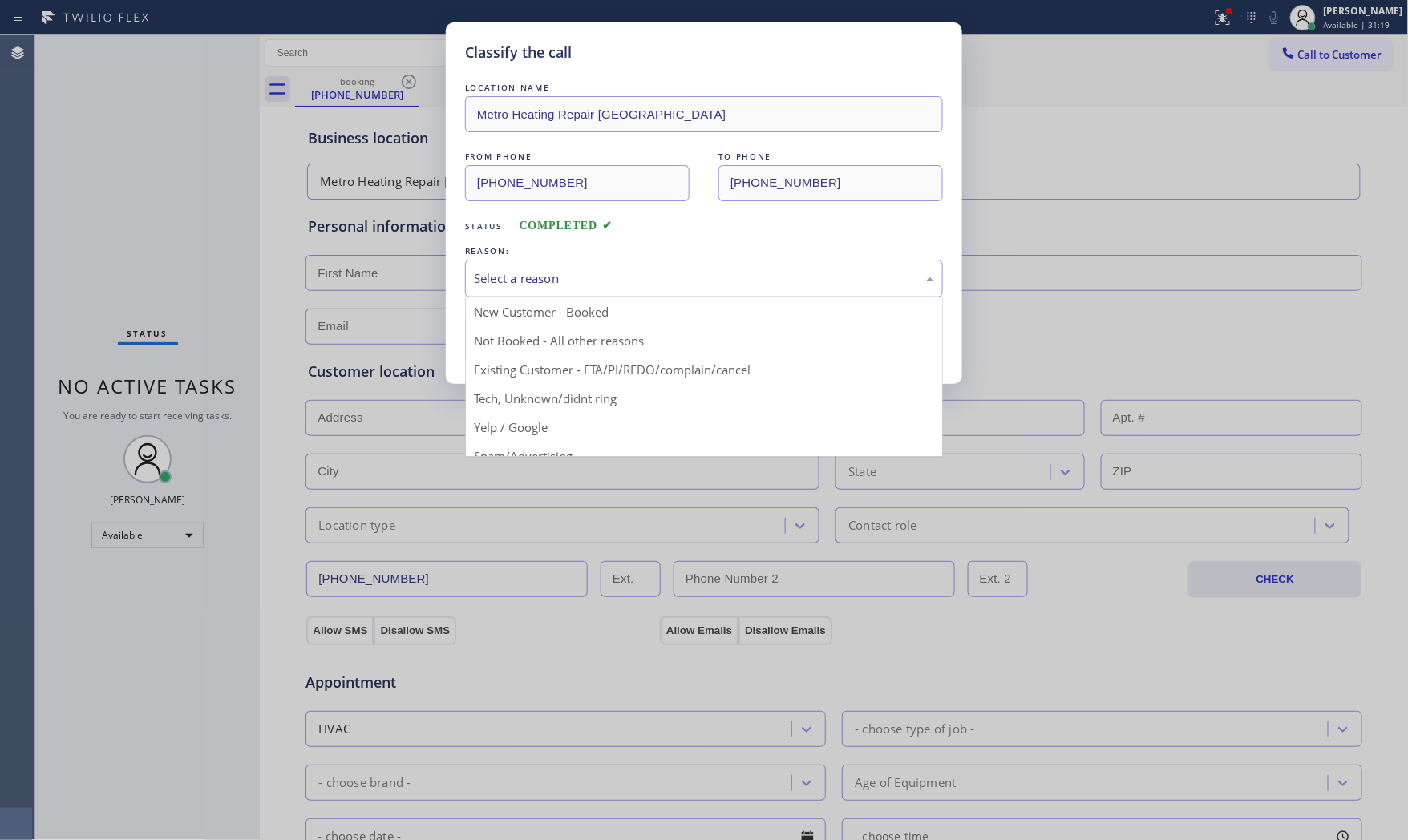
click at [613, 269] on div "Select a reason" at bounding box center [704, 278] width 460 height 18
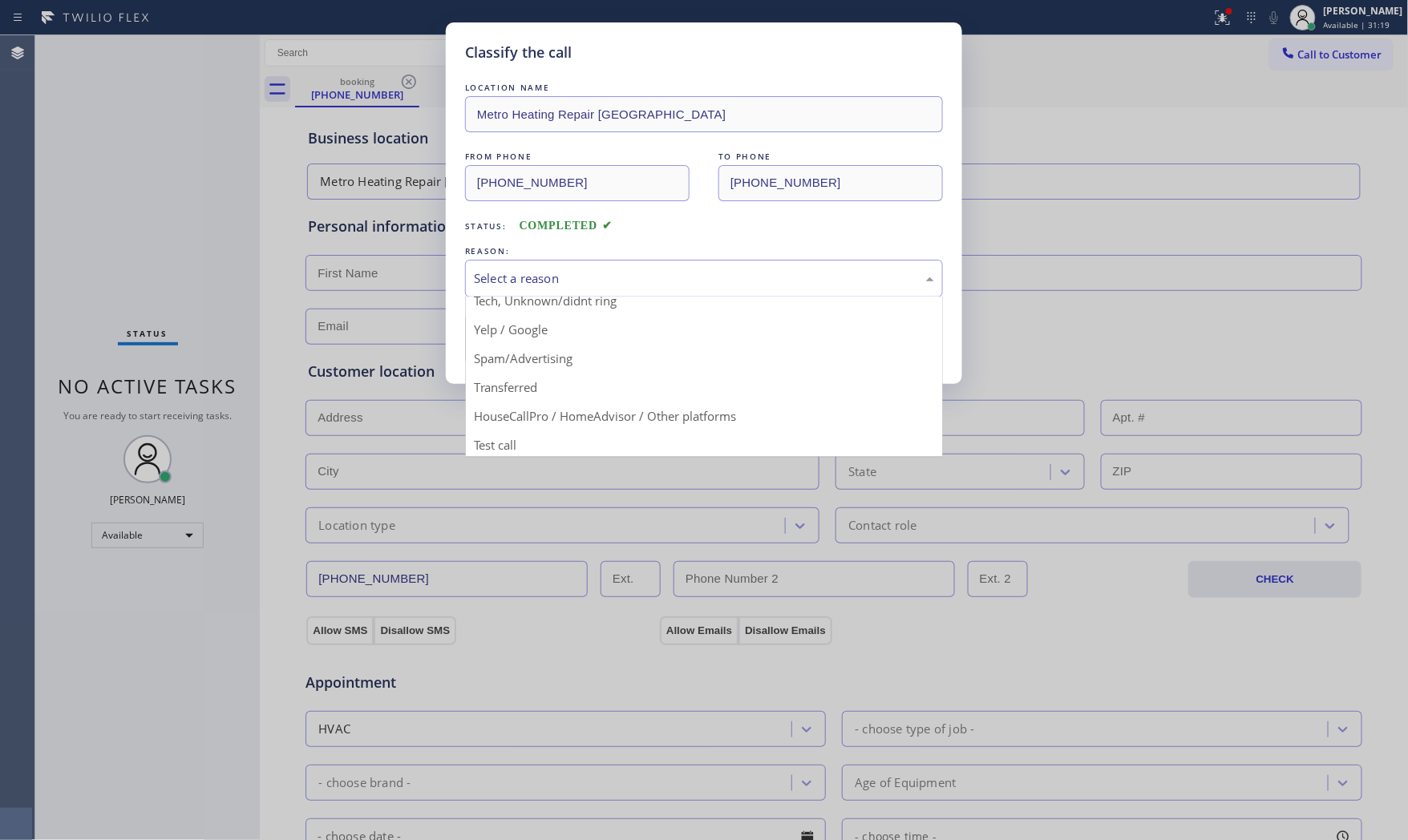
scroll to position [100, 0]
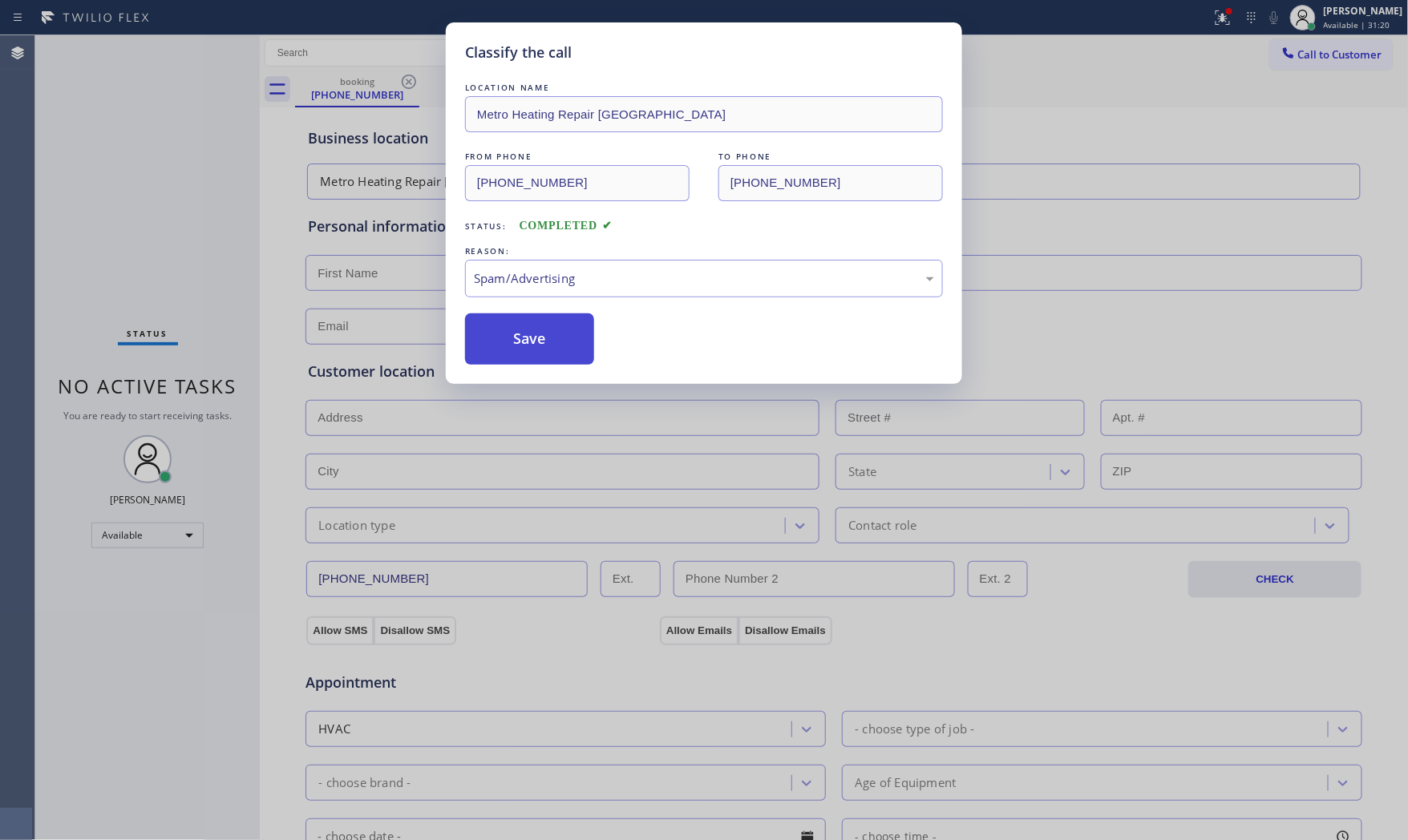
click at [542, 340] on button "Save" at bounding box center [529, 338] width 129 height 51
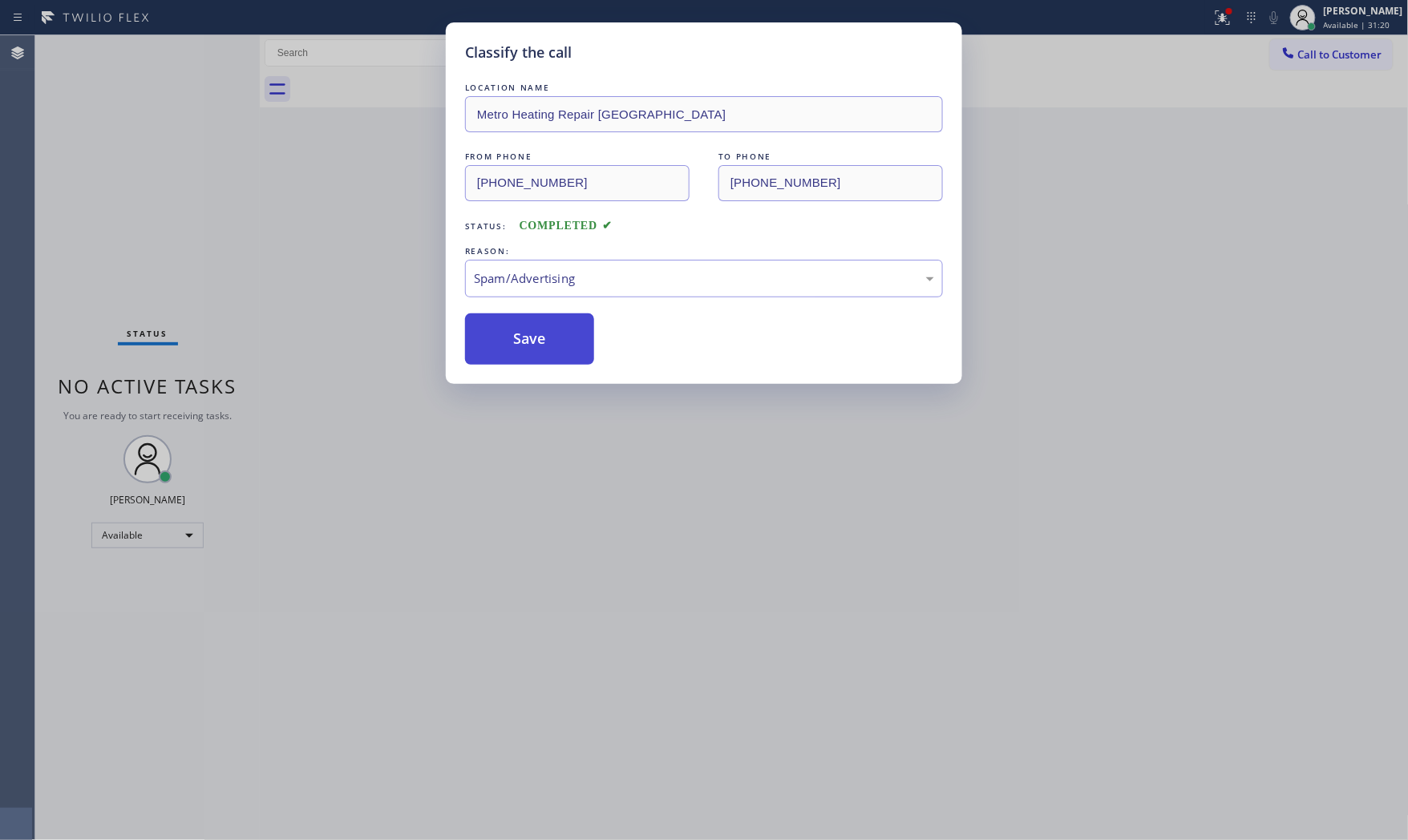
click at [542, 340] on button "Save" at bounding box center [529, 338] width 129 height 51
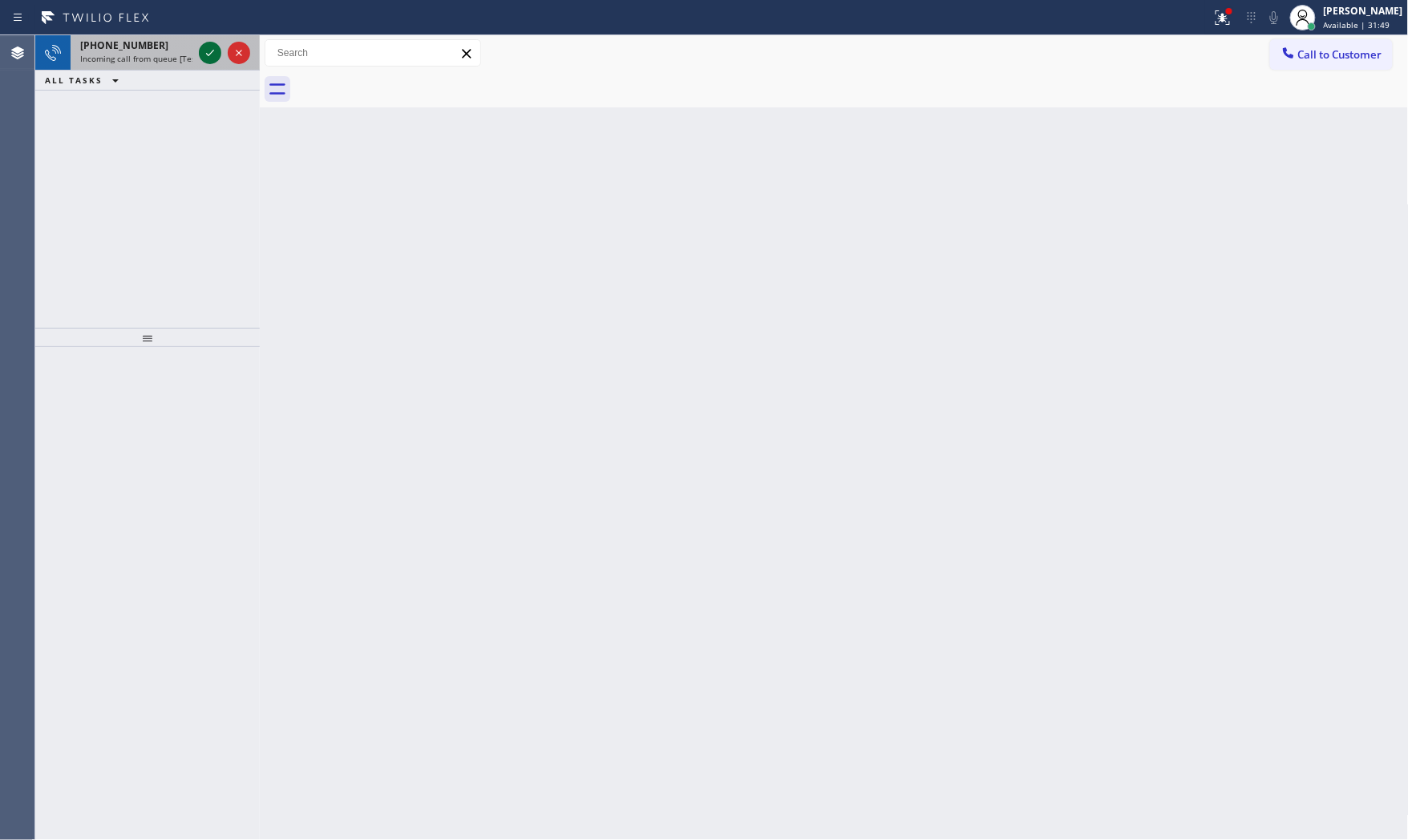
drag, startPoint x: 153, startPoint y: 67, endPoint x: 214, endPoint y: 59, distance: 61.5
click at [157, 67] on div "[PHONE_NUMBER] Incoming call from queue [Test] All" at bounding box center [133, 52] width 125 height 35
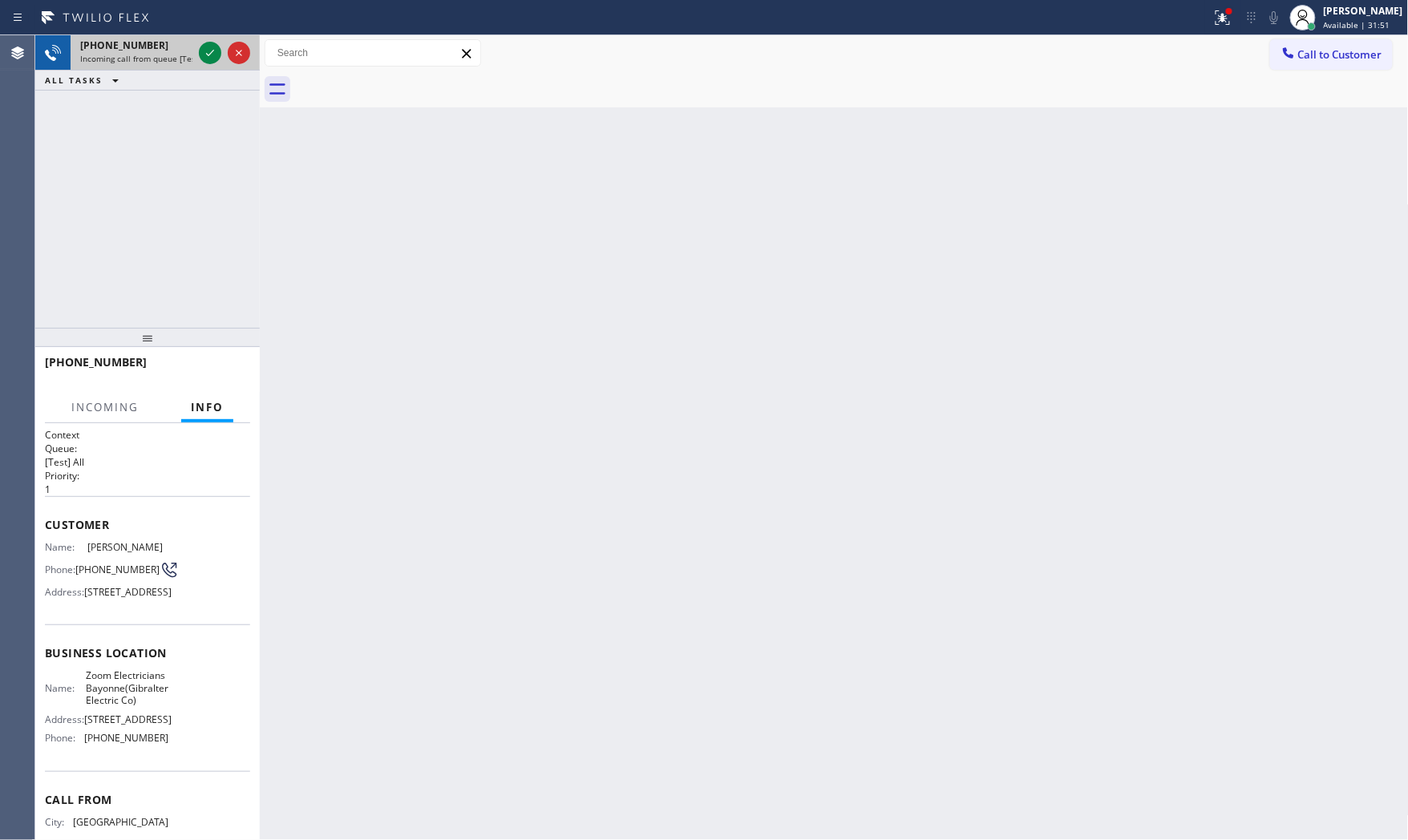
click at [129, 51] on span "[PHONE_NUMBER]" at bounding box center [124, 46] width 88 height 14
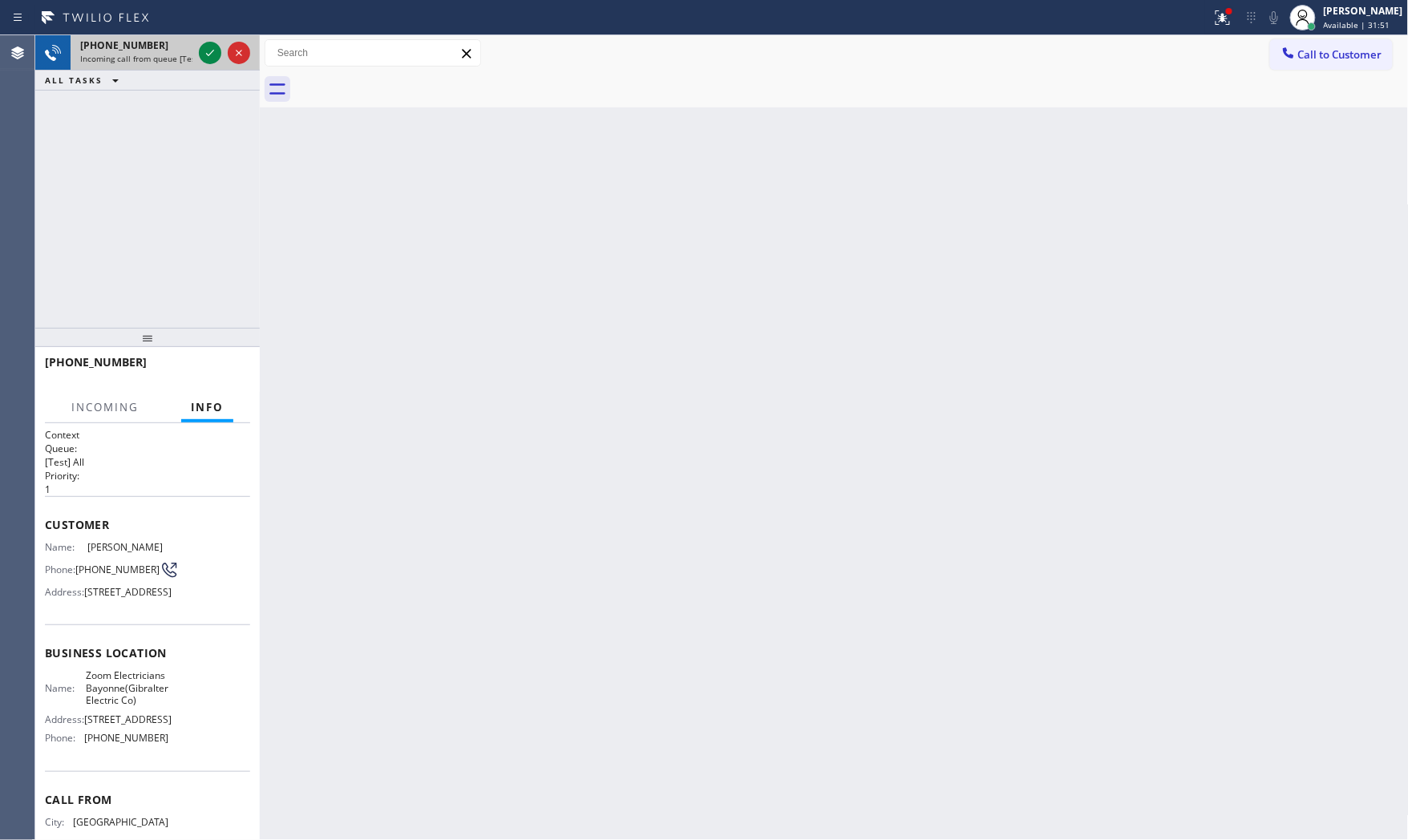
click at [129, 51] on span "[PHONE_NUMBER]" at bounding box center [124, 46] width 88 height 14
click at [212, 54] on icon at bounding box center [210, 52] width 19 height 19
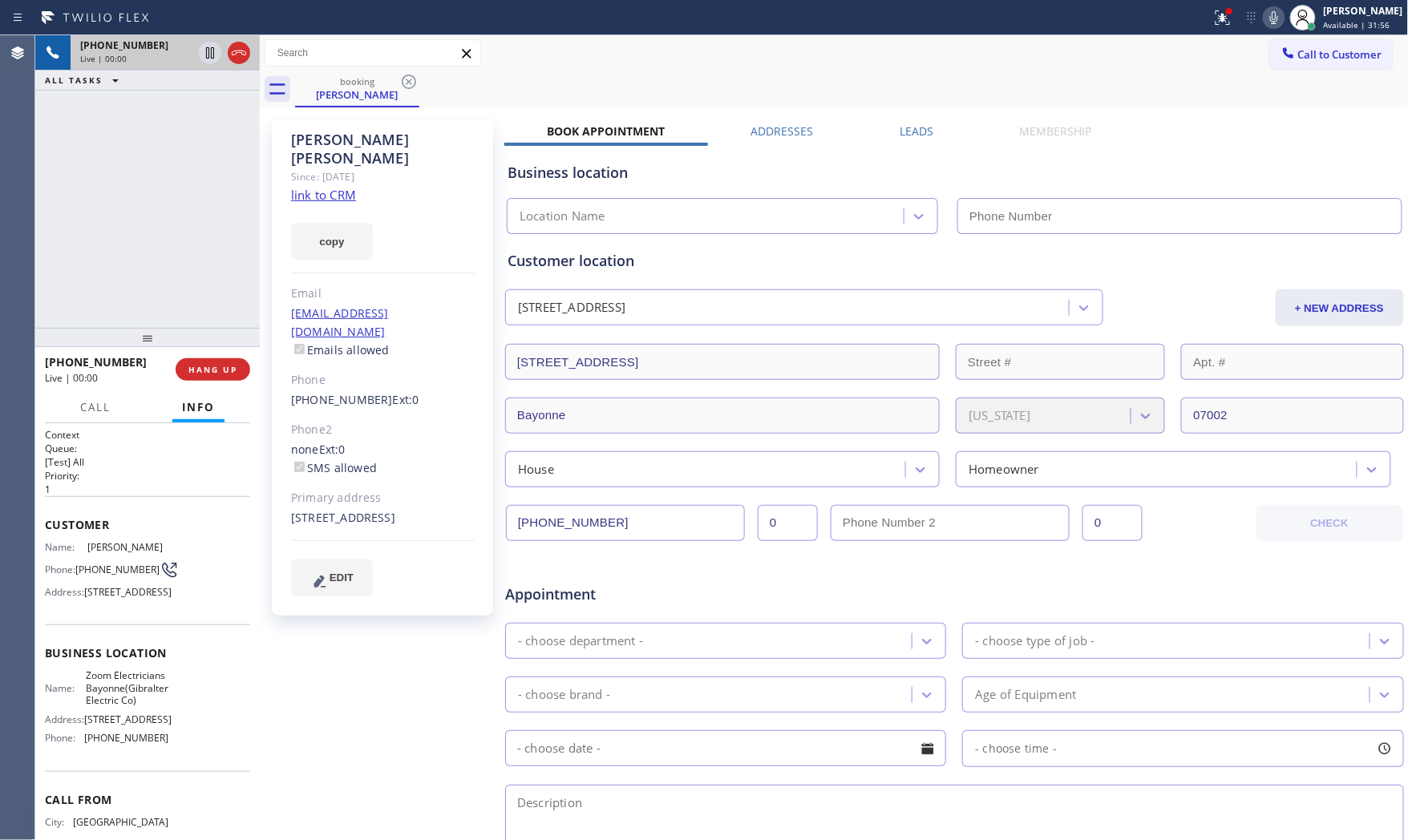
type input "[PHONE_NUMBER]"
click at [324, 187] on link "link to CRM" at bounding box center [323, 195] width 65 height 16
click at [1264, 20] on icon at bounding box center [1273, 17] width 19 height 19
click at [202, 54] on icon at bounding box center [210, 52] width 19 height 19
click at [1265, 26] on icon at bounding box center [1273, 17] width 19 height 19
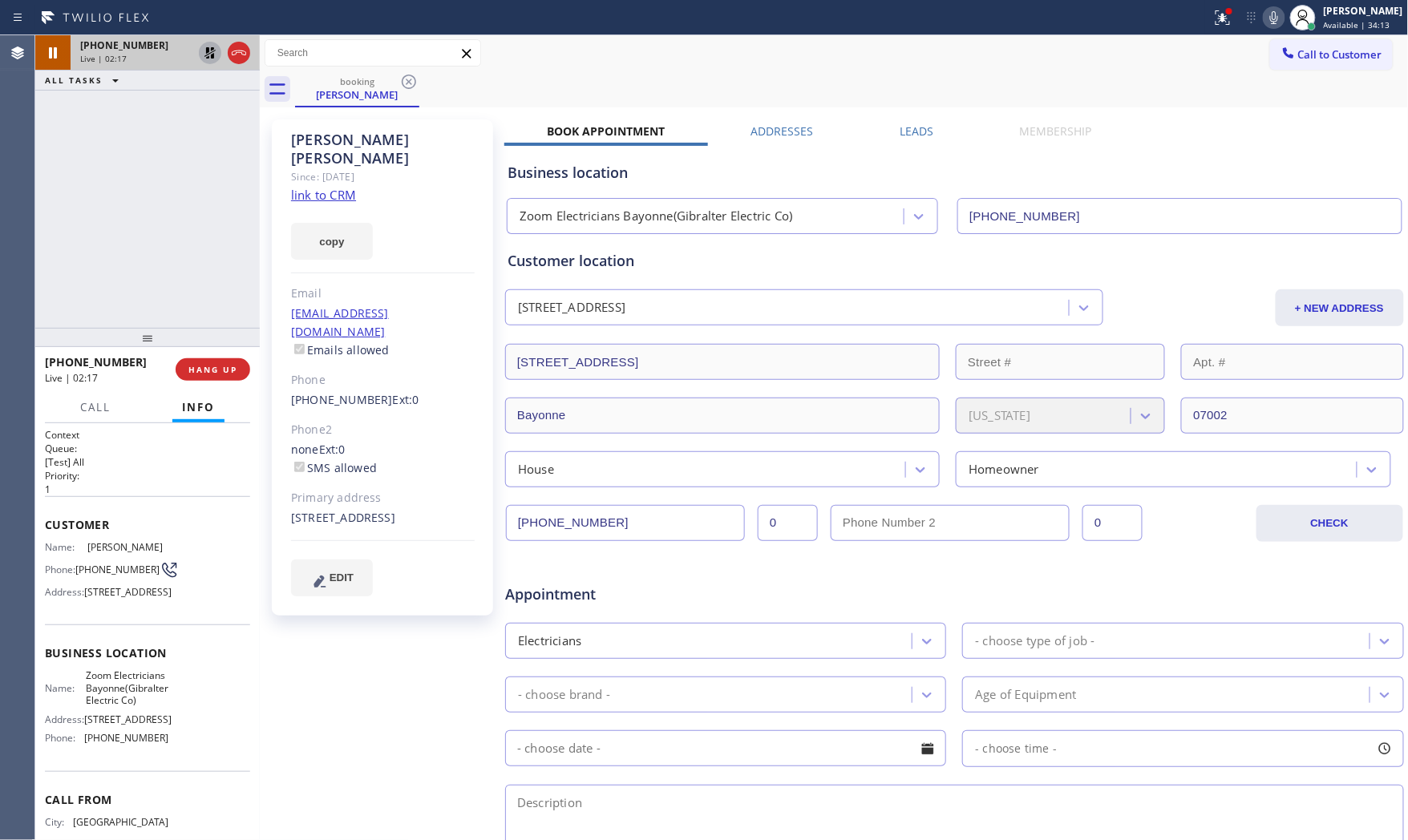
click at [211, 53] on icon at bounding box center [210, 52] width 19 height 19
click at [235, 367] on span "HANG UP" at bounding box center [213, 369] width 49 height 11
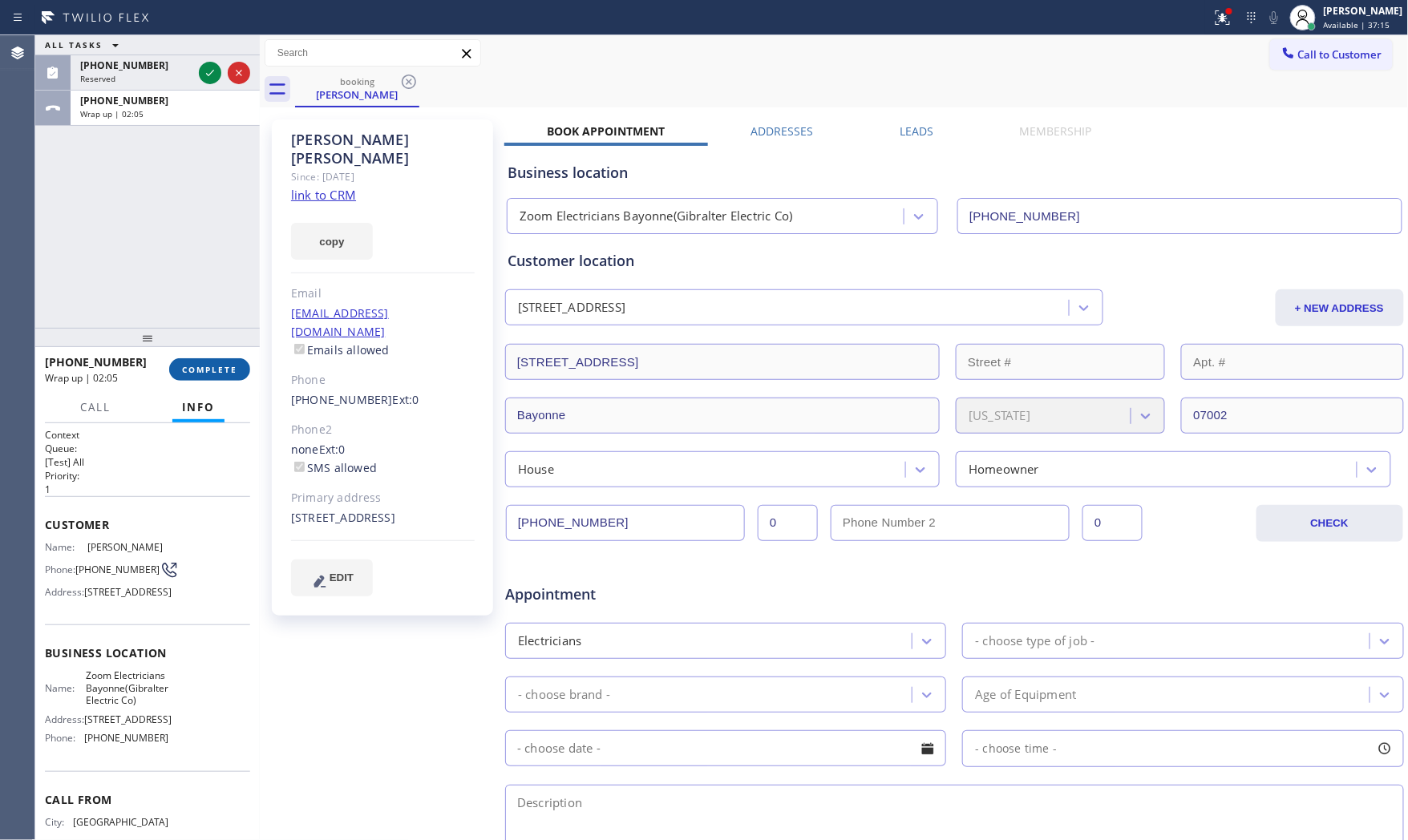
click at [194, 361] on button "COMPLETE" at bounding box center [210, 369] width 81 height 22
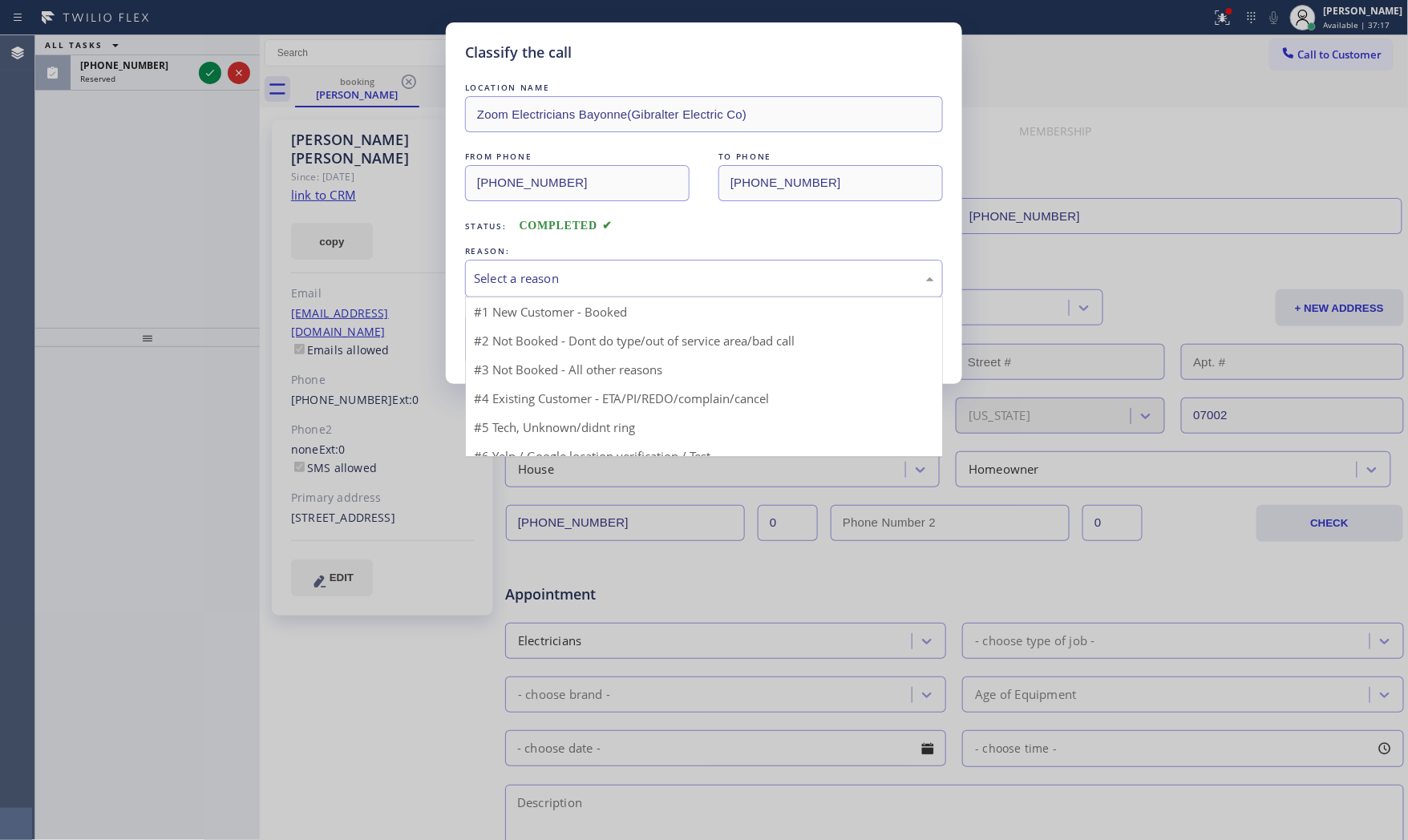
click at [539, 263] on div "Select a reason" at bounding box center [704, 278] width 478 height 38
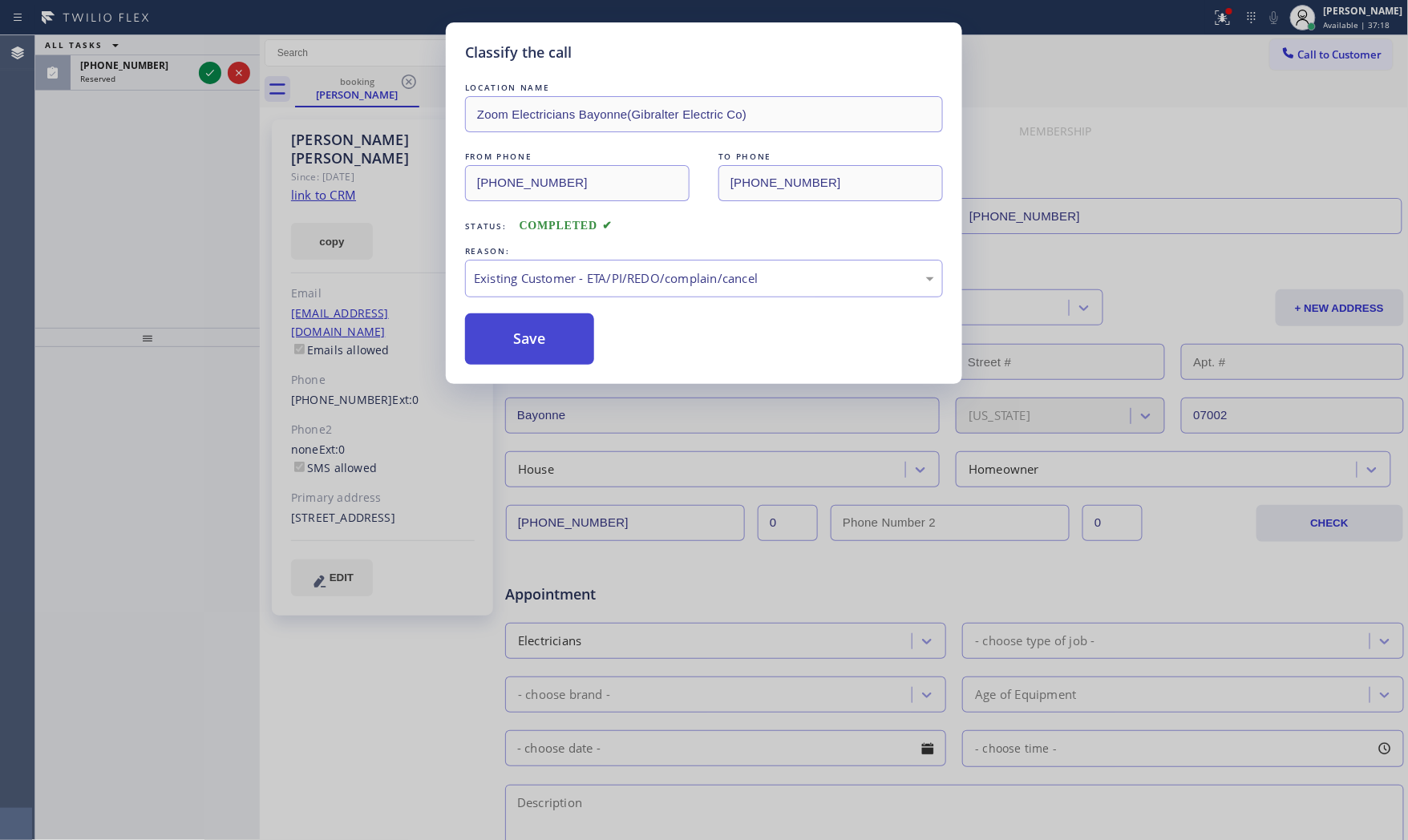
click at [534, 344] on button "Save" at bounding box center [529, 338] width 129 height 51
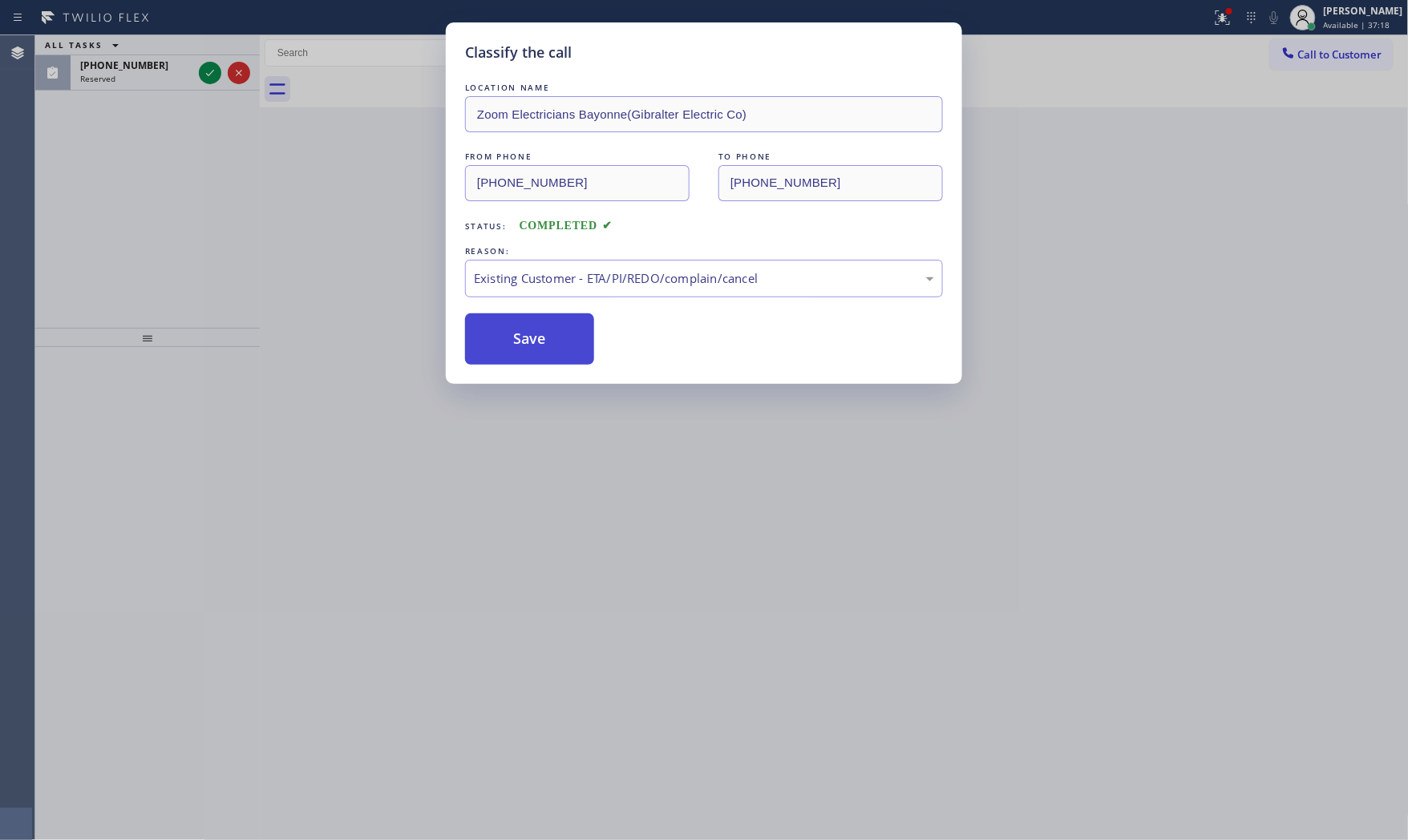
click at [534, 344] on button "Save" at bounding box center [529, 338] width 129 height 51
click at [211, 76] on div "Classify the call LOCATION NAME Zoom Electricians Bayonne(Gibralter Electric Co…" at bounding box center [704, 420] width 1408 height 840
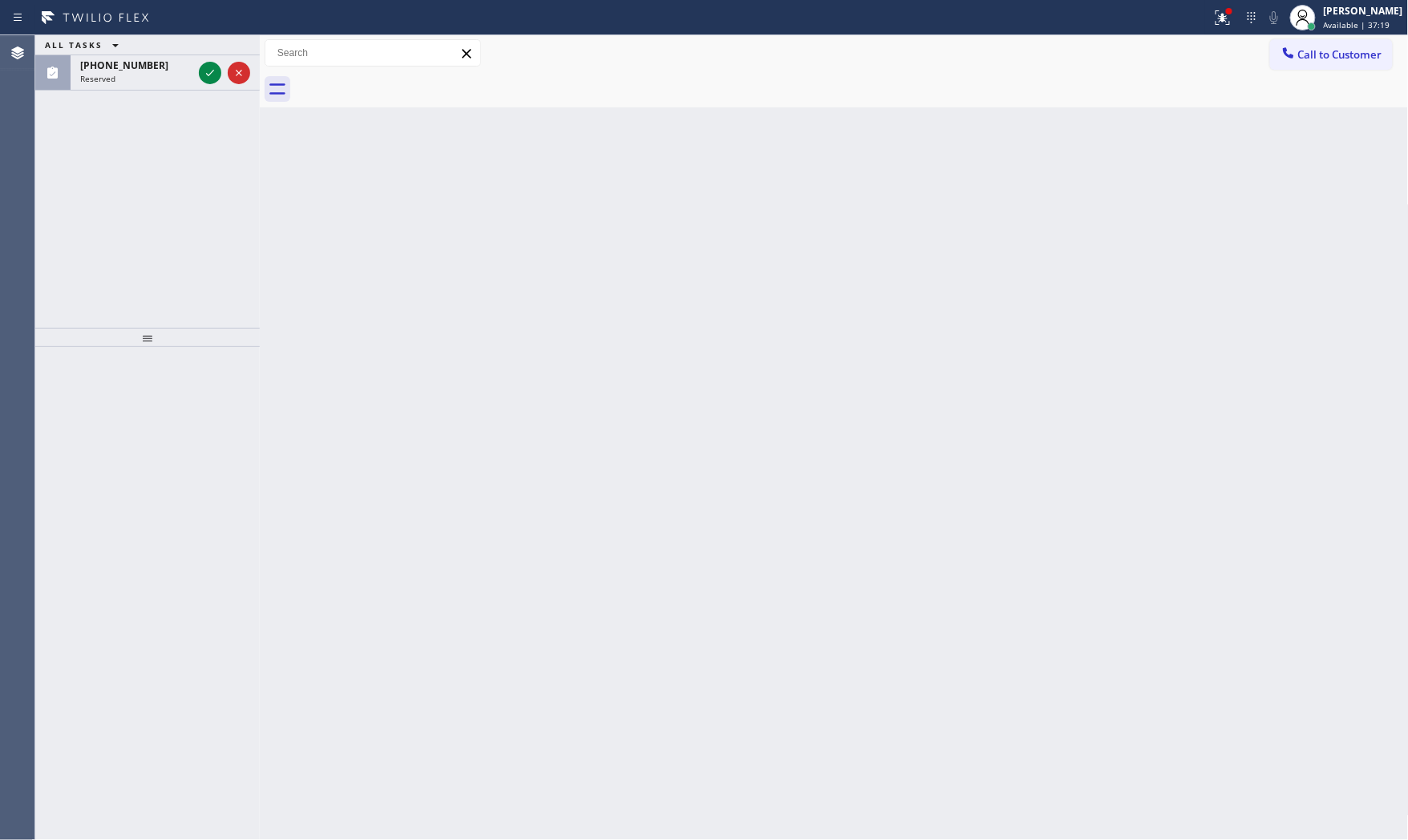
click at [211, 76] on div "Classify the call LOCATION NAME Same Day Subzero Repair Kent FROM PHONE [PHONE_…" at bounding box center [720, 437] width 1372 height 805
click at [211, 76] on icon at bounding box center [210, 72] width 19 height 19
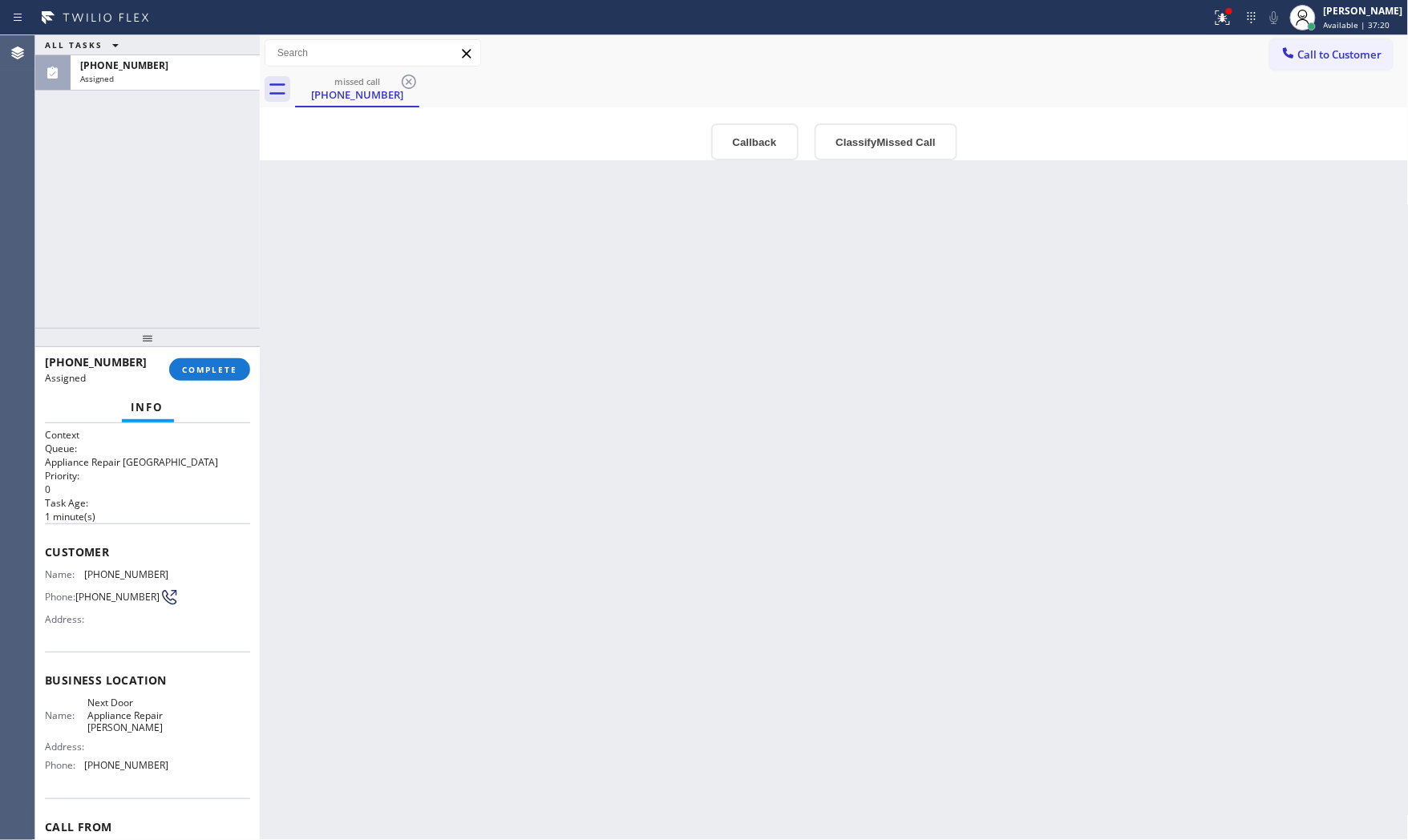
drag, startPoint x: 228, startPoint y: 367, endPoint x: 263, endPoint y: 370, distance: 35.1
click at [228, 369] on span "COMPLETE" at bounding box center [209, 369] width 55 height 11
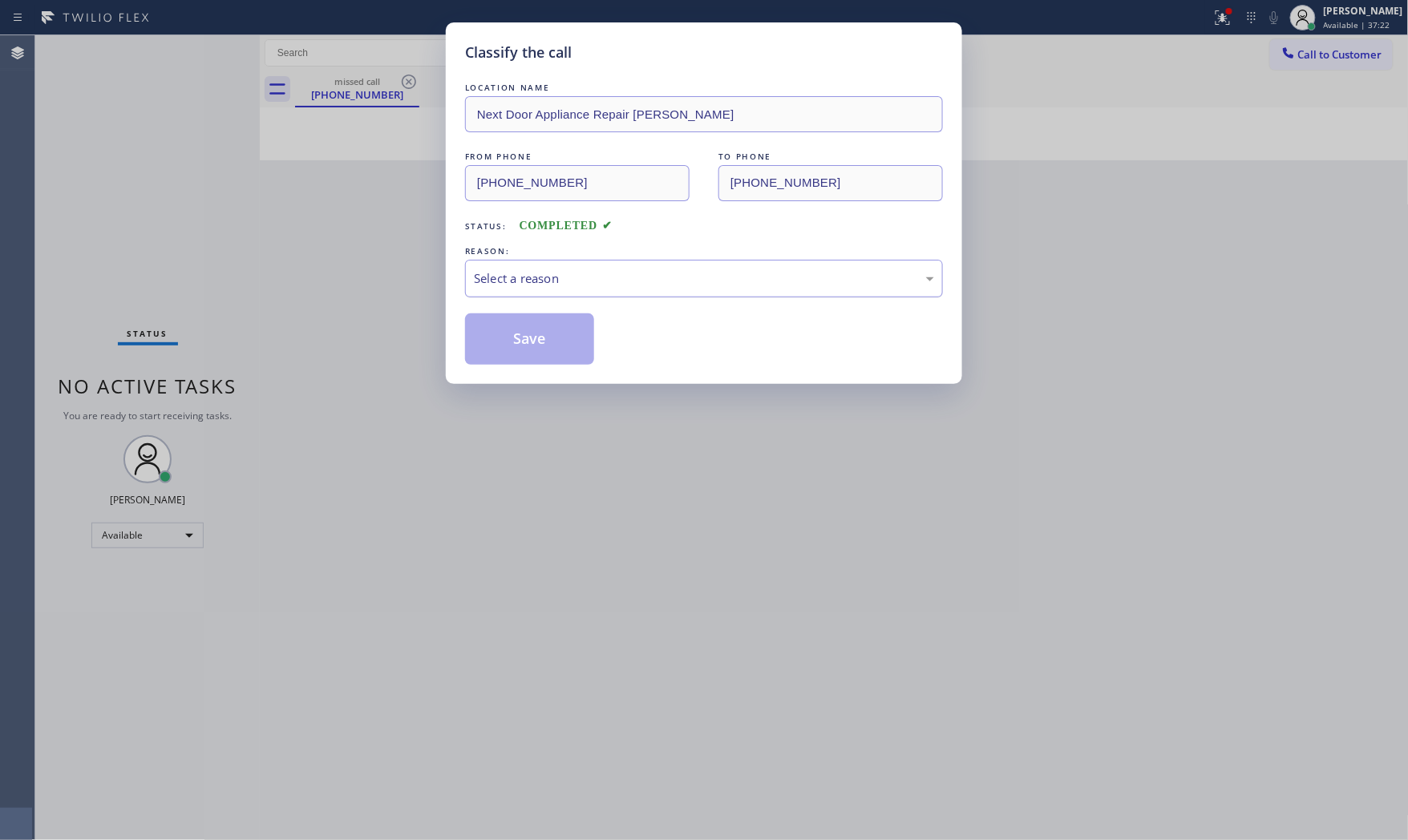
click at [540, 289] on div "Select a reason" at bounding box center [704, 278] width 478 height 38
click at [532, 334] on button "Save" at bounding box center [529, 338] width 129 height 51
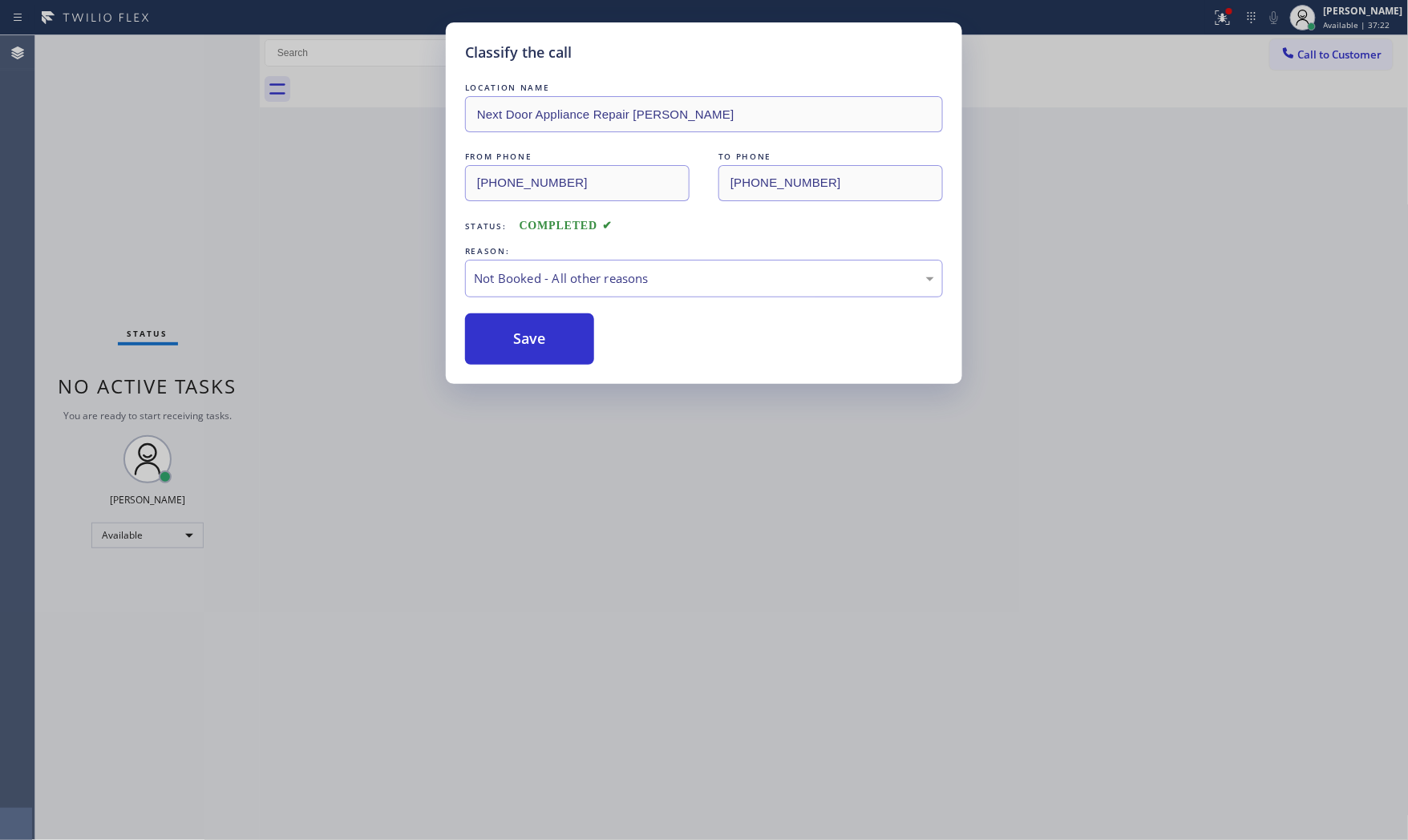
click at [532, 334] on button "Save" at bounding box center [529, 338] width 129 height 51
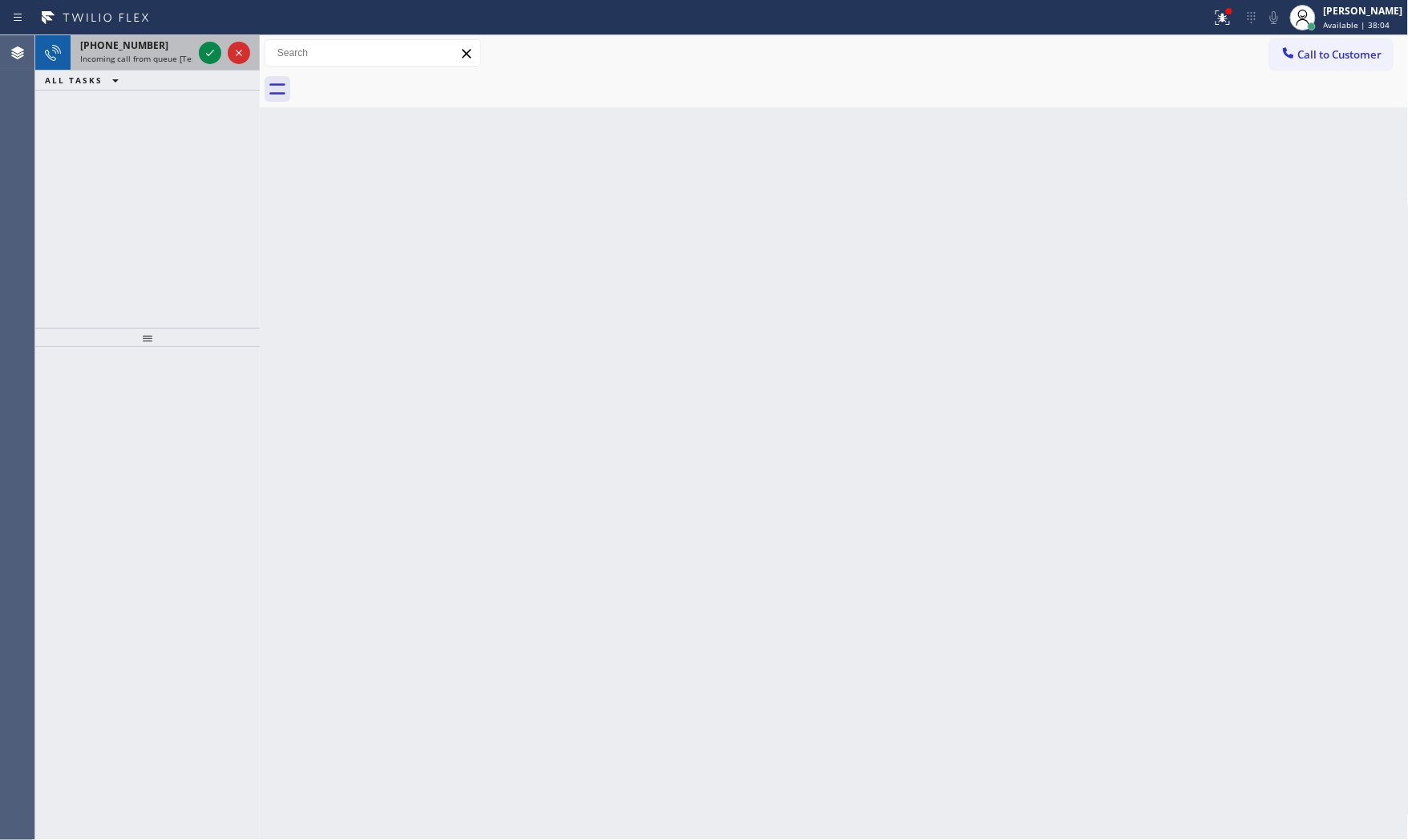
click at [183, 59] on span "Incoming call from queue [Test] All" at bounding box center [146, 58] width 133 height 11
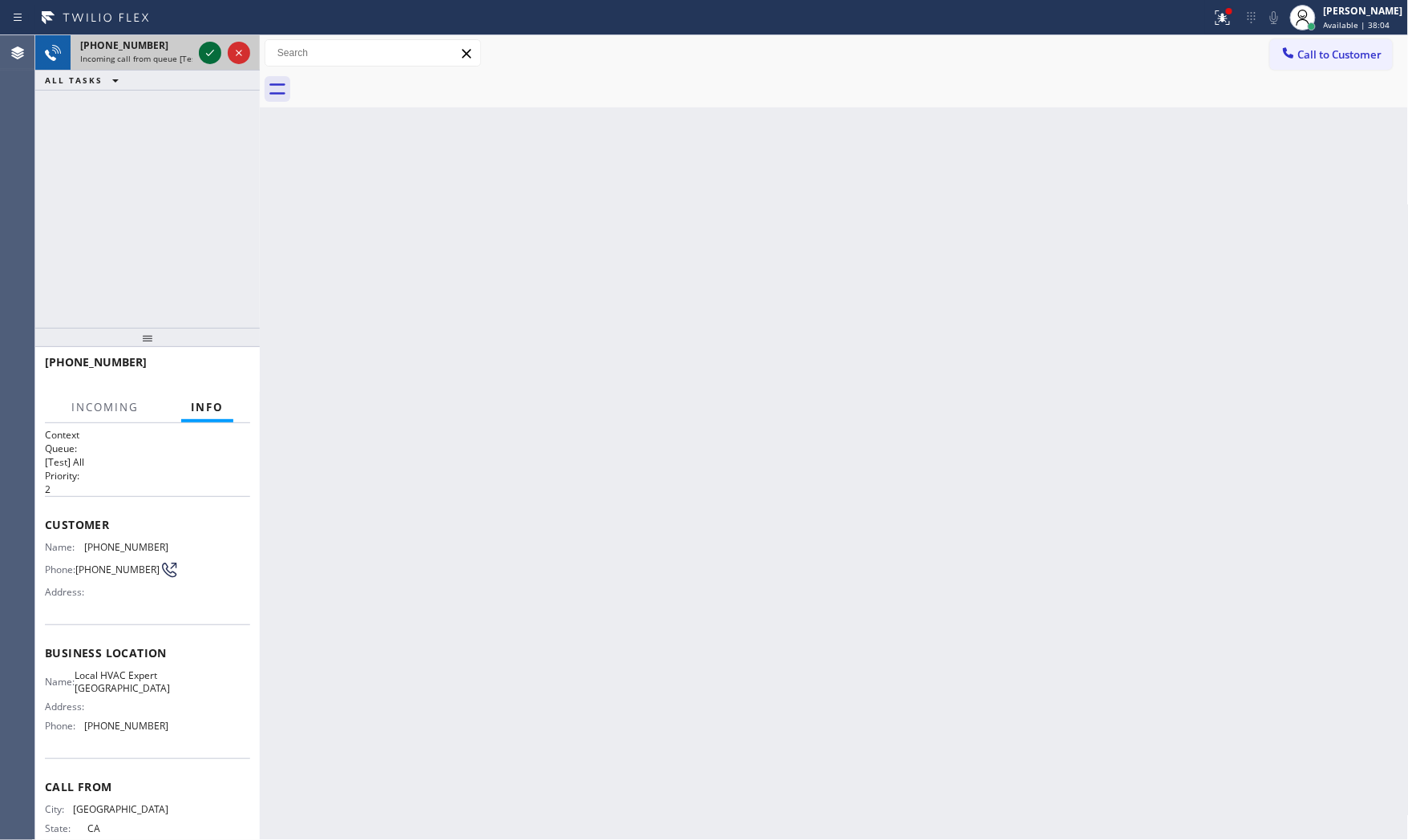
click at [204, 55] on icon at bounding box center [210, 52] width 19 height 19
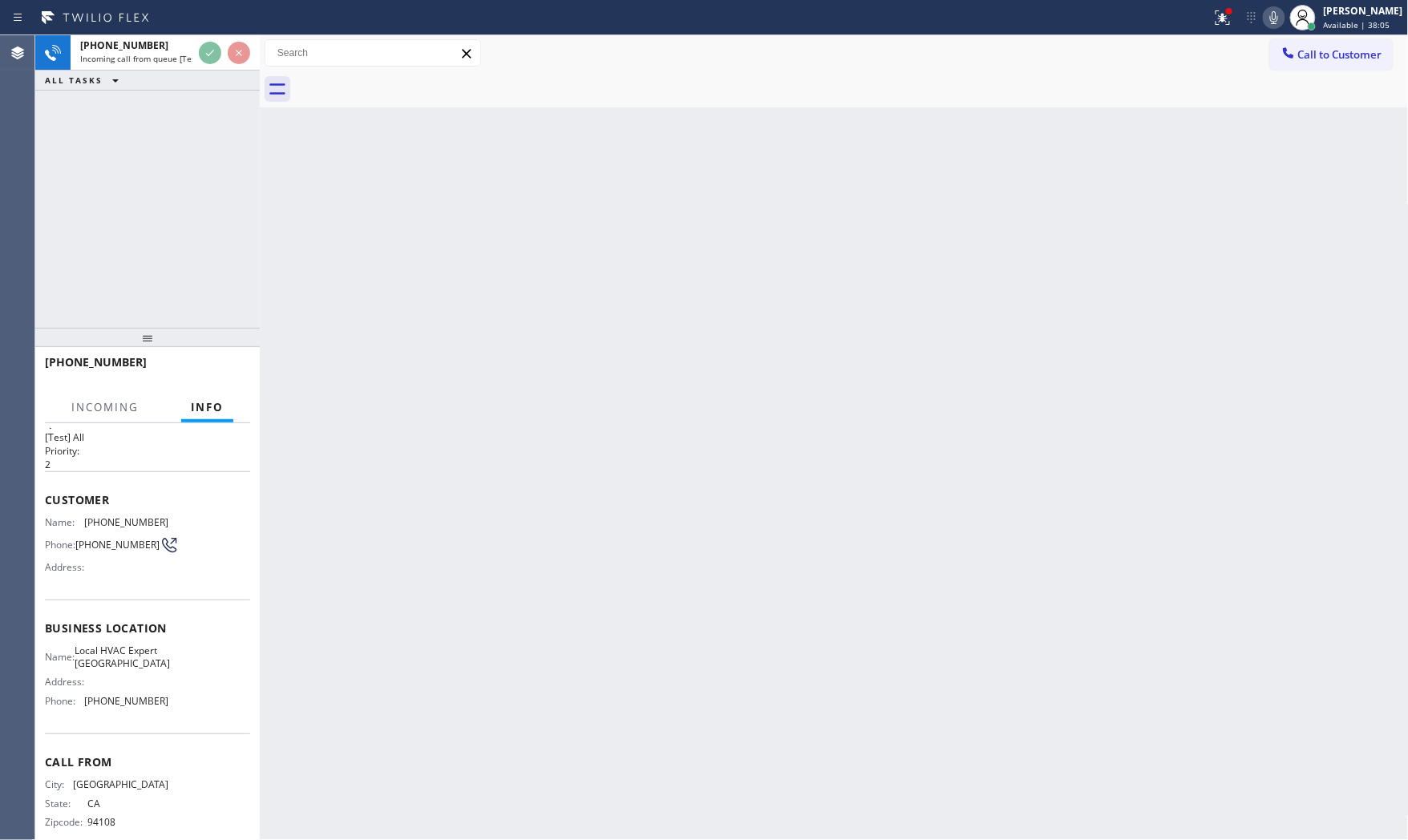
scroll to position [59, 0]
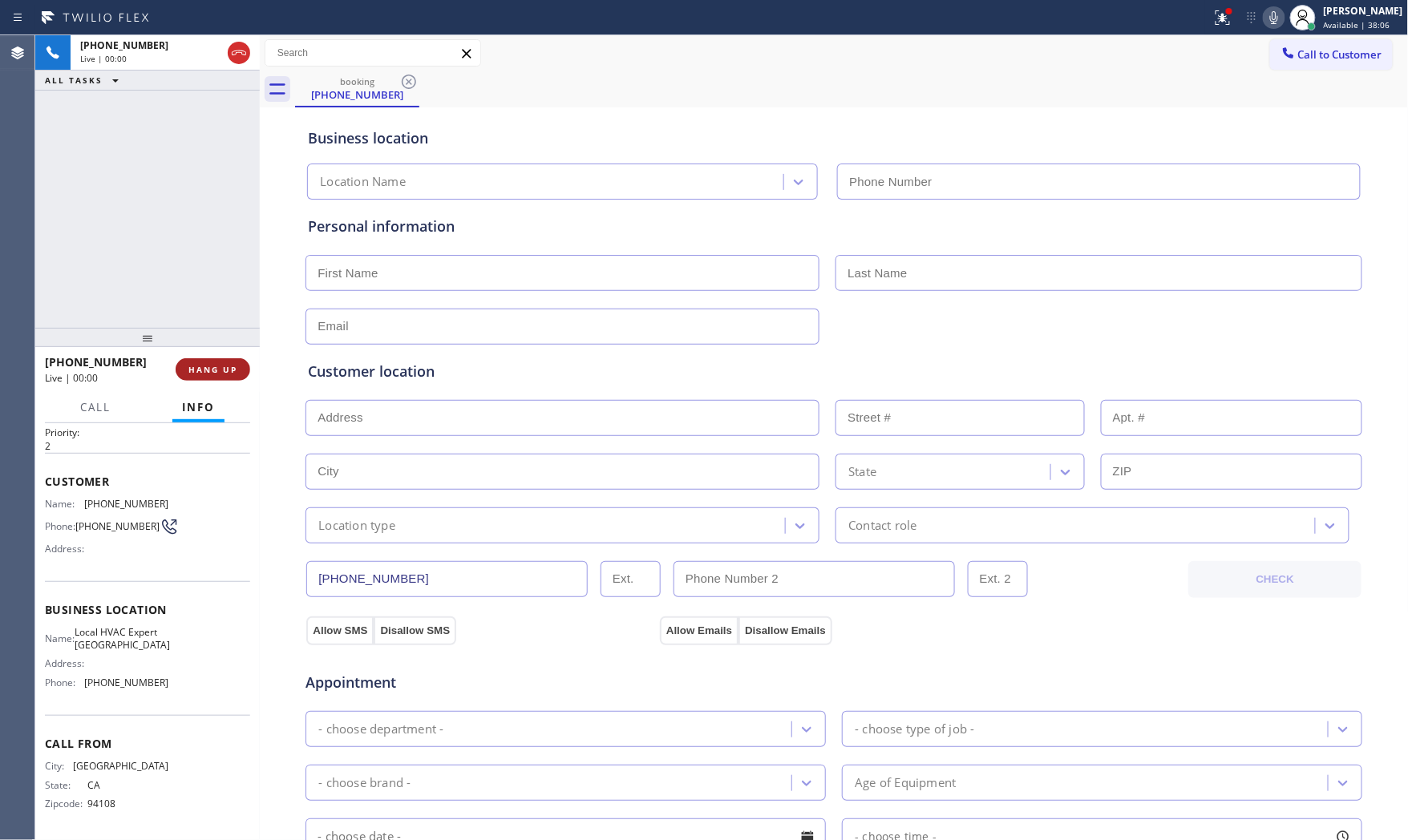
type input "[PHONE_NUMBER]"
click at [225, 378] on button "HANG UP" at bounding box center [213, 369] width 75 height 22
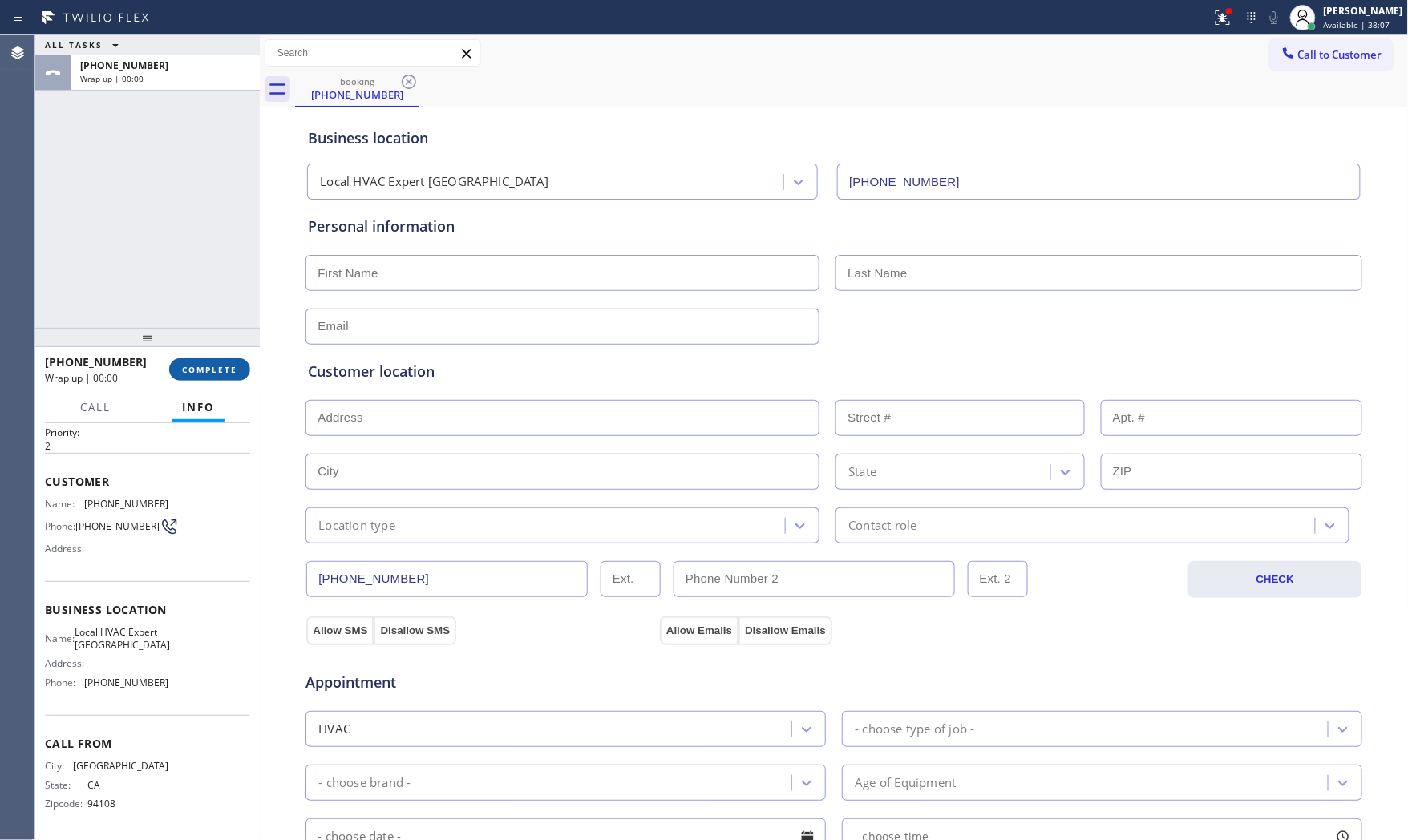
click at [225, 378] on button "COMPLETE" at bounding box center [210, 369] width 81 height 22
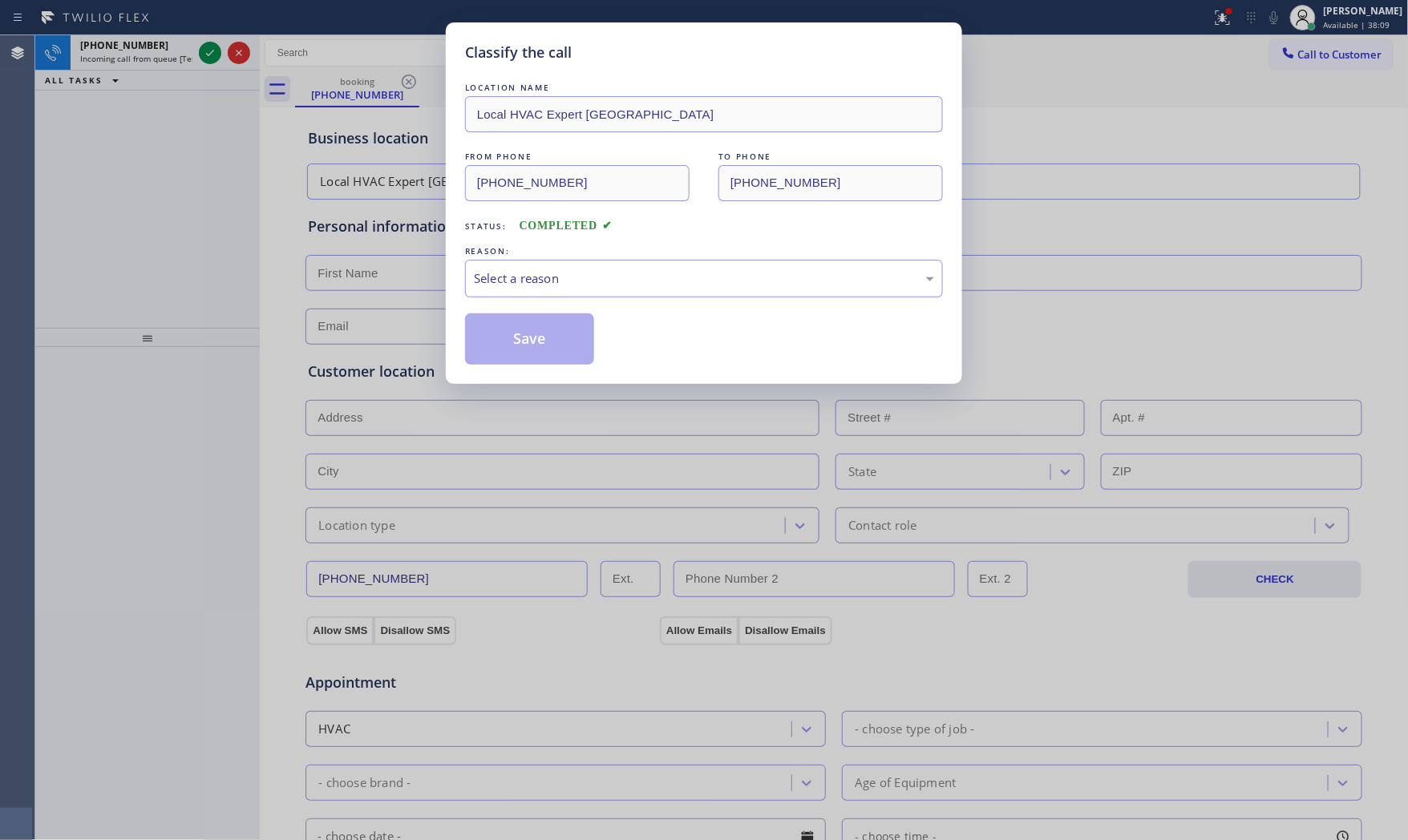
click at [551, 275] on div "Select a reason" at bounding box center [704, 278] width 460 height 18
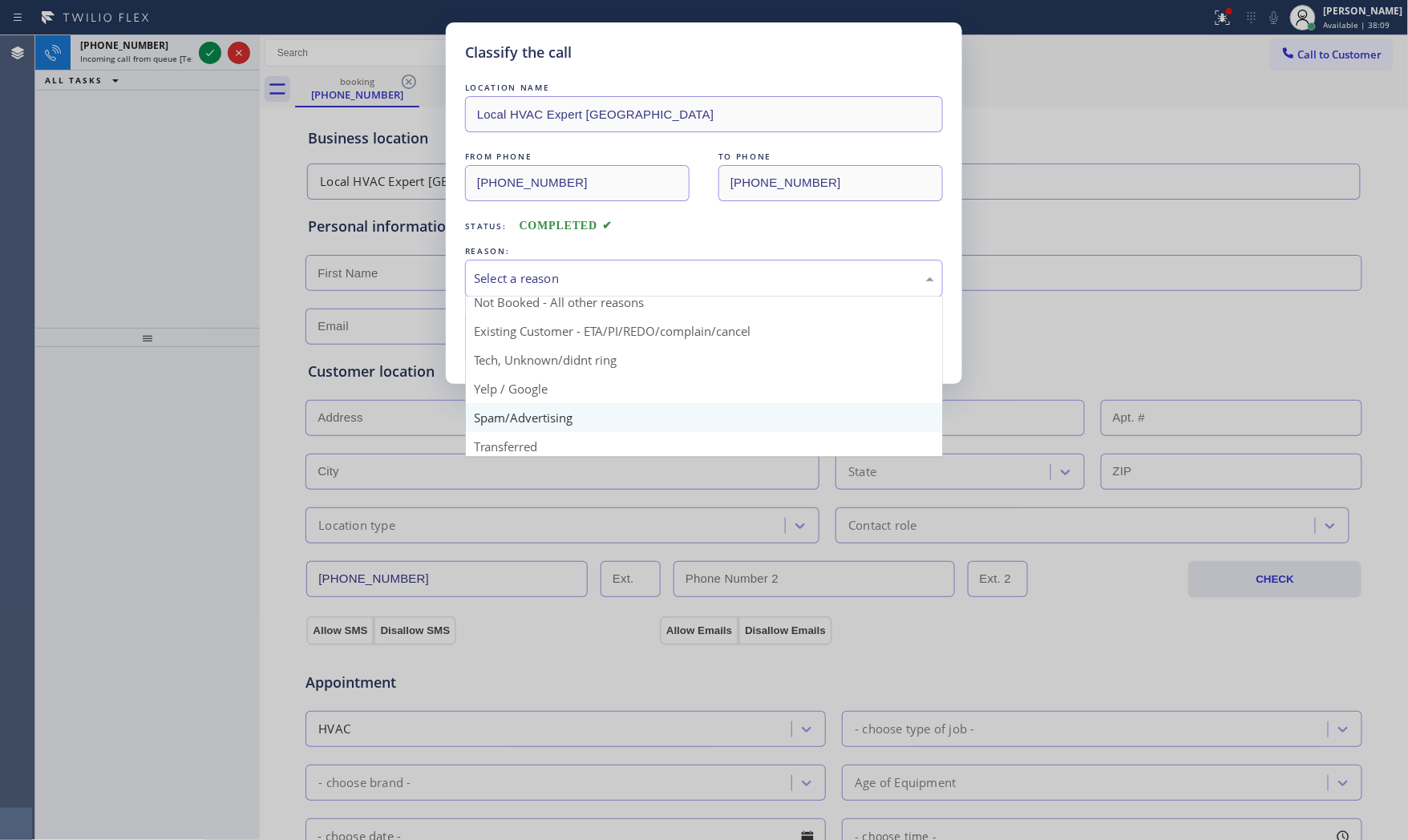
scroll to position [100, 0]
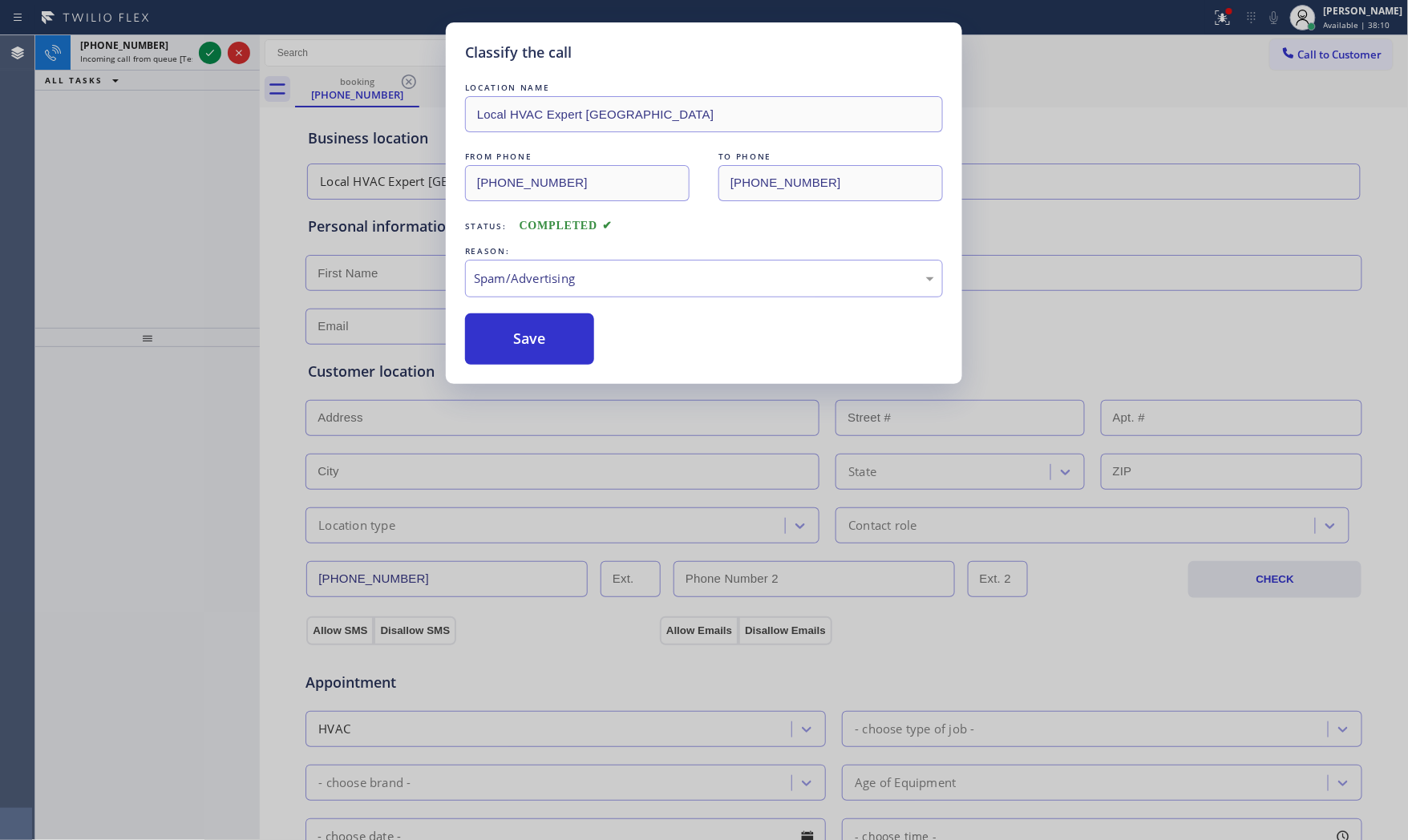
click at [551, 353] on button "Save" at bounding box center [529, 338] width 129 height 51
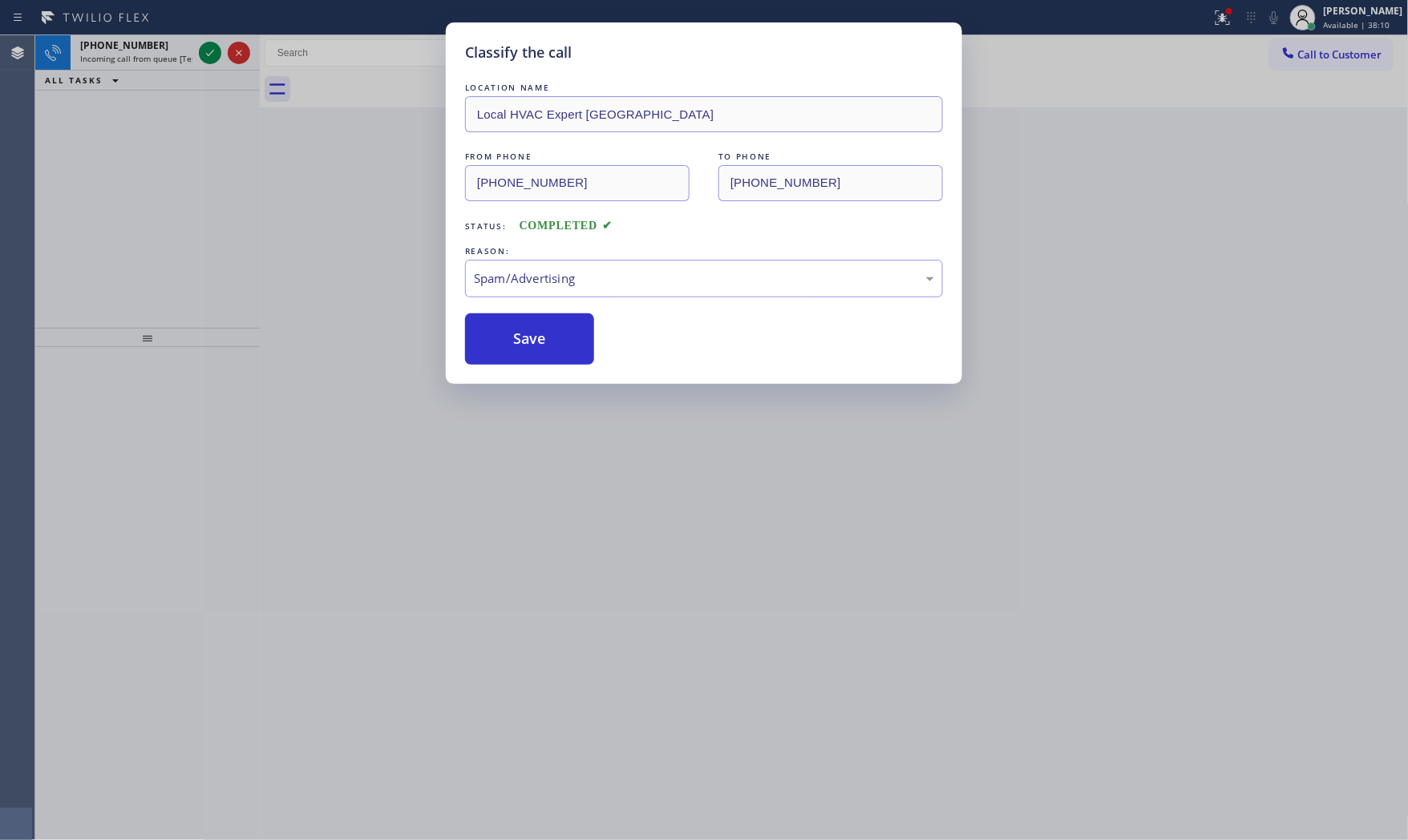
click at [551, 353] on button "Save" at bounding box center [529, 338] width 129 height 51
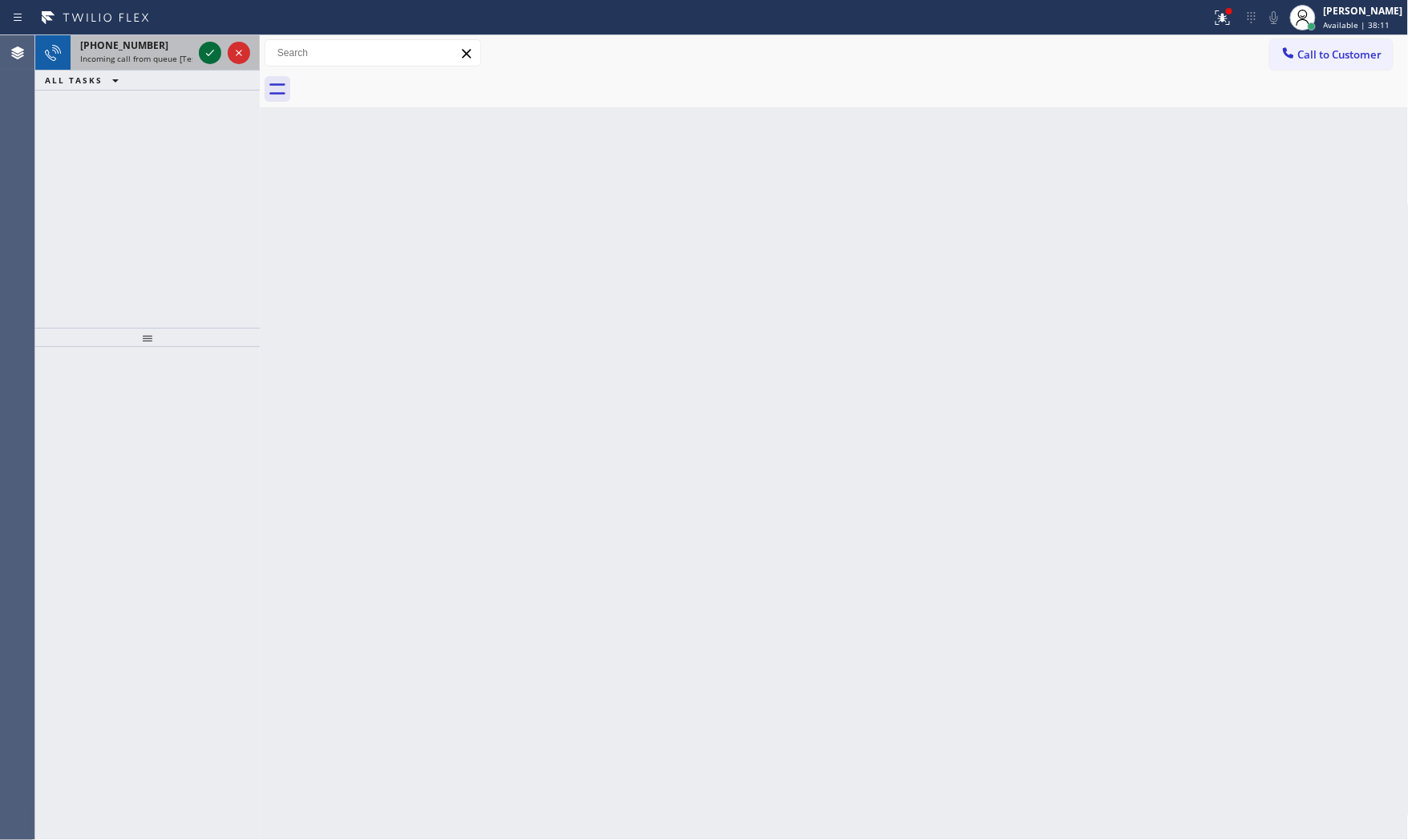
click at [199, 52] on div at bounding box center [210, 52] width 22 height 19
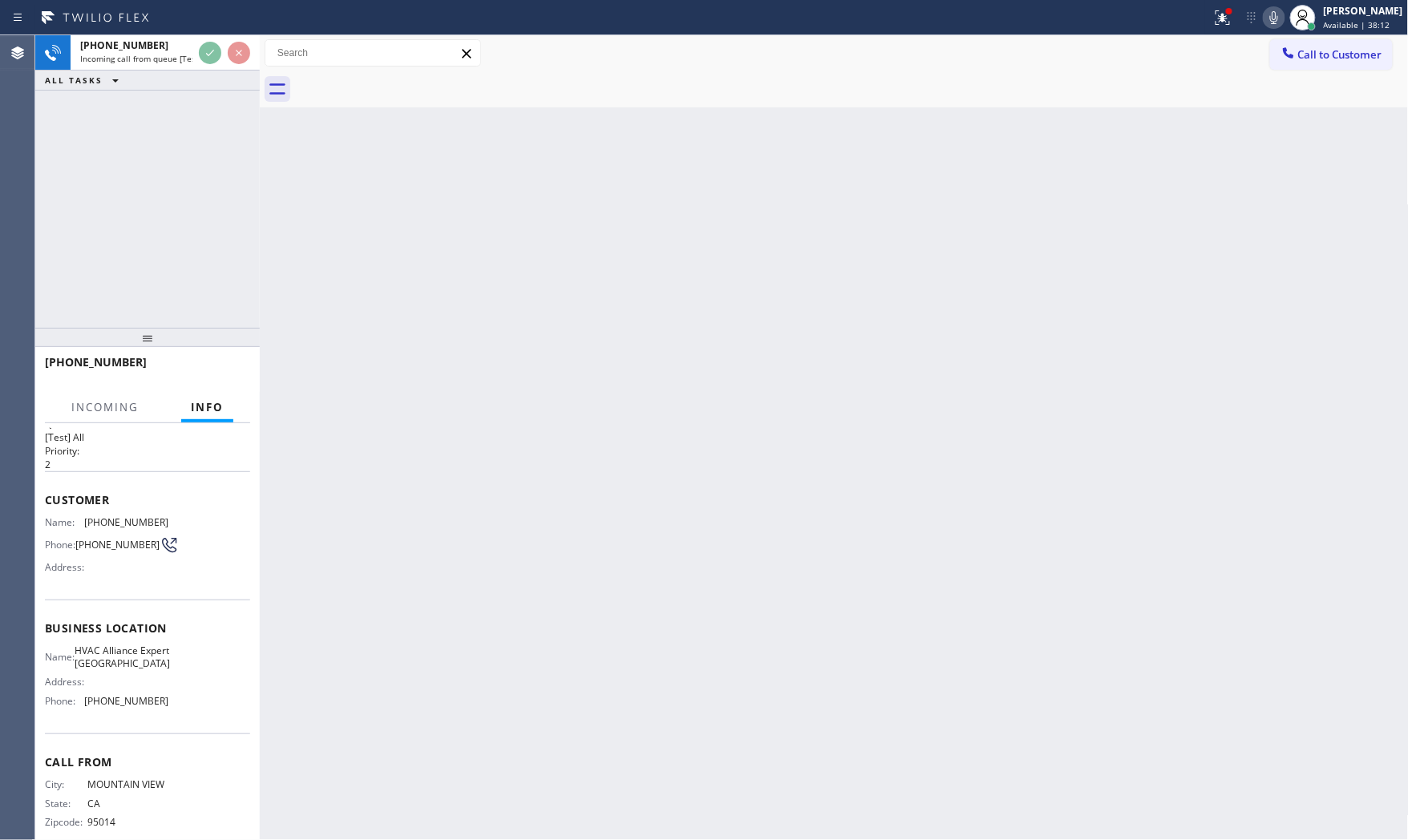
scroll to position [59, 0]
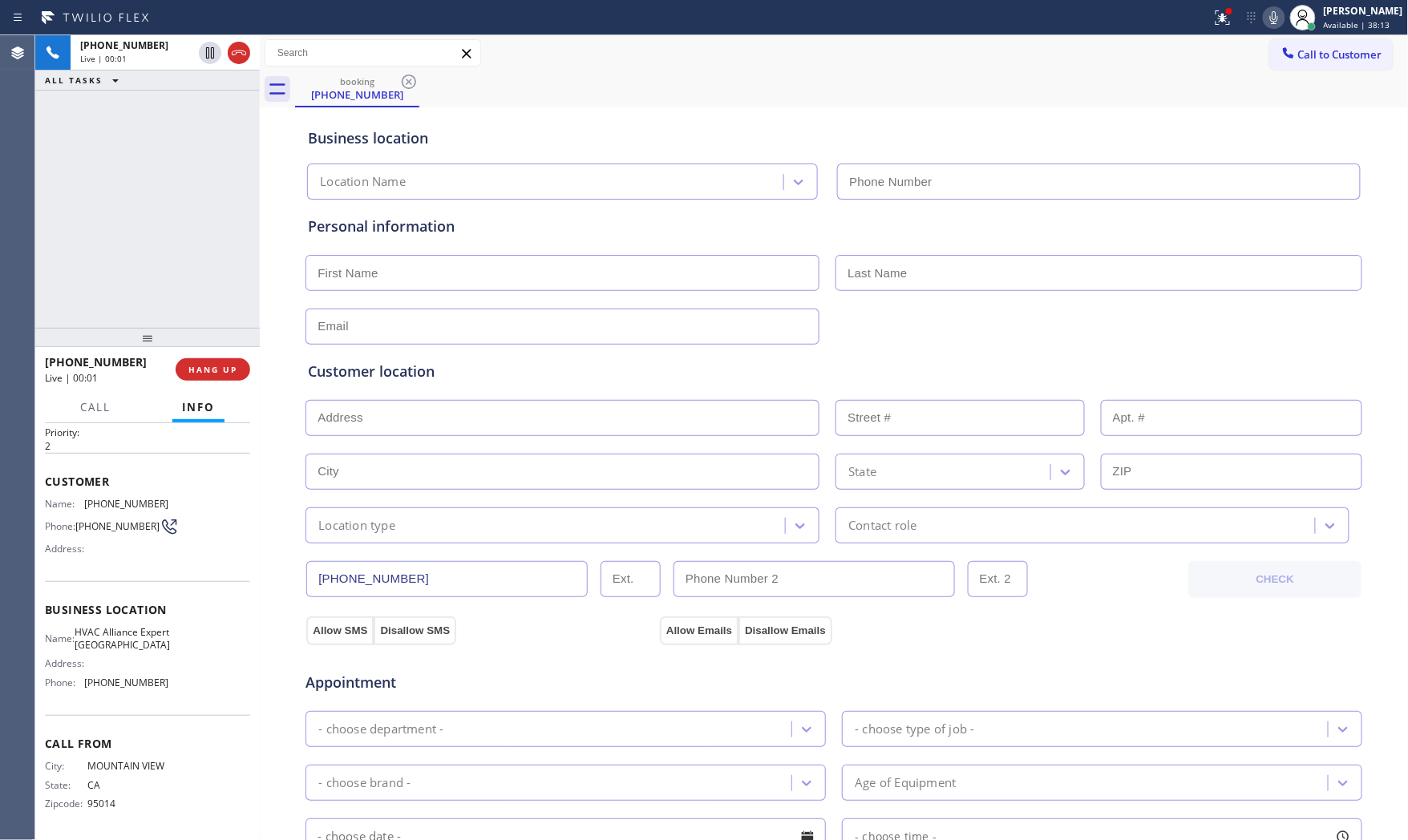
type input "[PHONE_NUMBER]"
click at [222, 338] on div at bounding box center [147, 337] width 225 height 19
click at [228, 367] on span "HANG UP" at bounding box center [213, 369] width 49 height 11
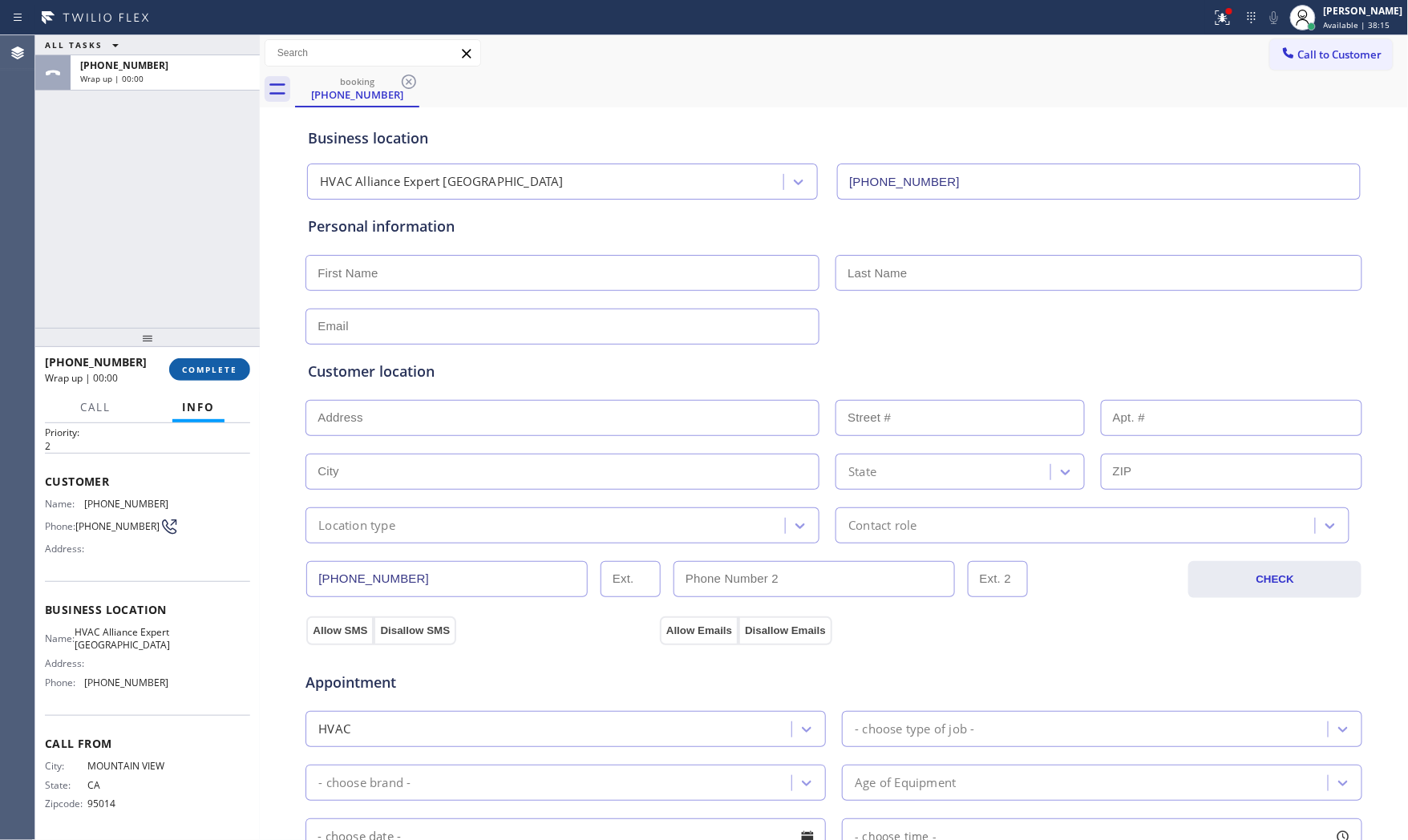
click at [228, 367] on span "COMPLETE" at bounding box center [209, 369] width 55 height 11
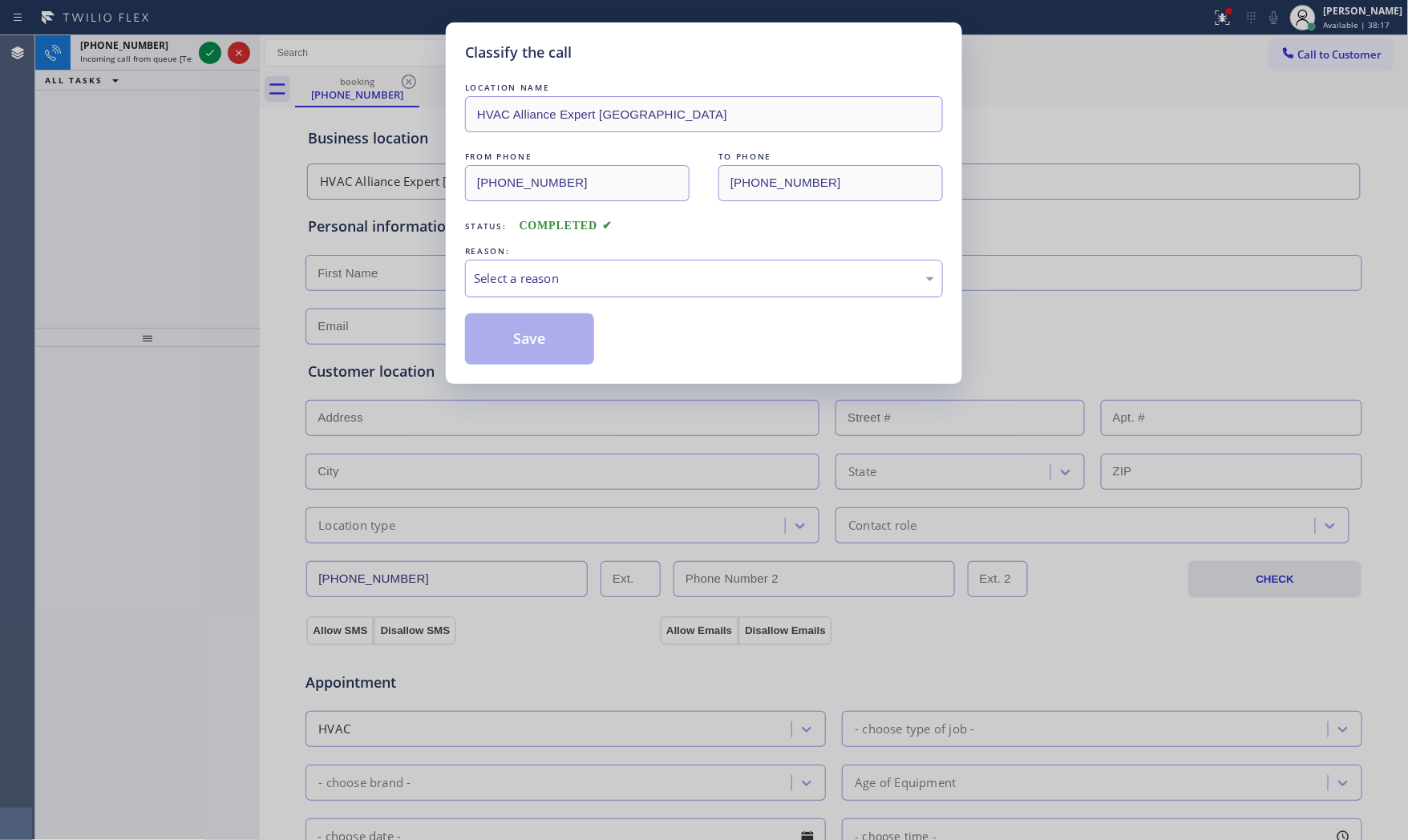
click at [483, 284] on div "Select a reason" at bounding box center [704, 278] width 460 height 18
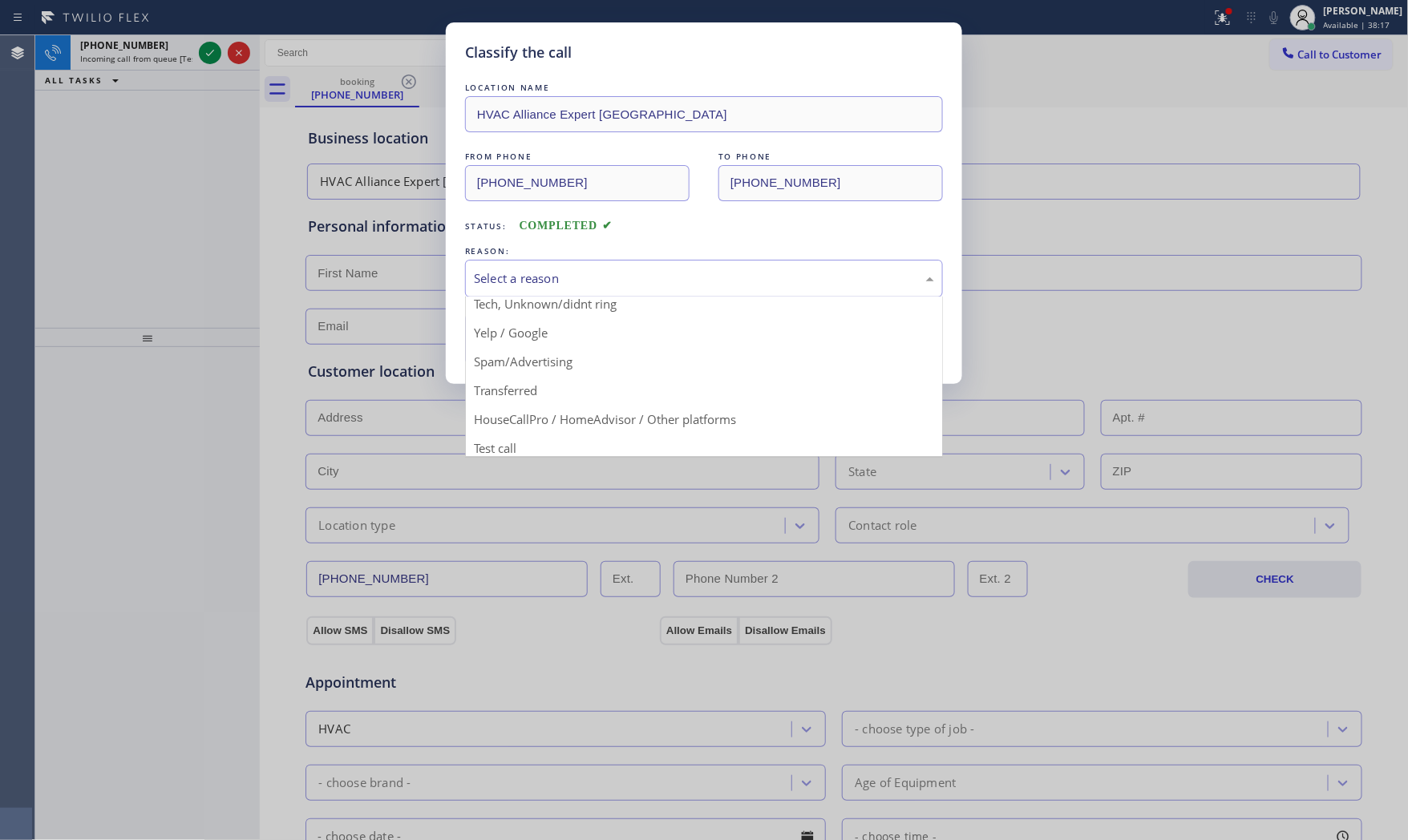
scroll to position [100, 0]
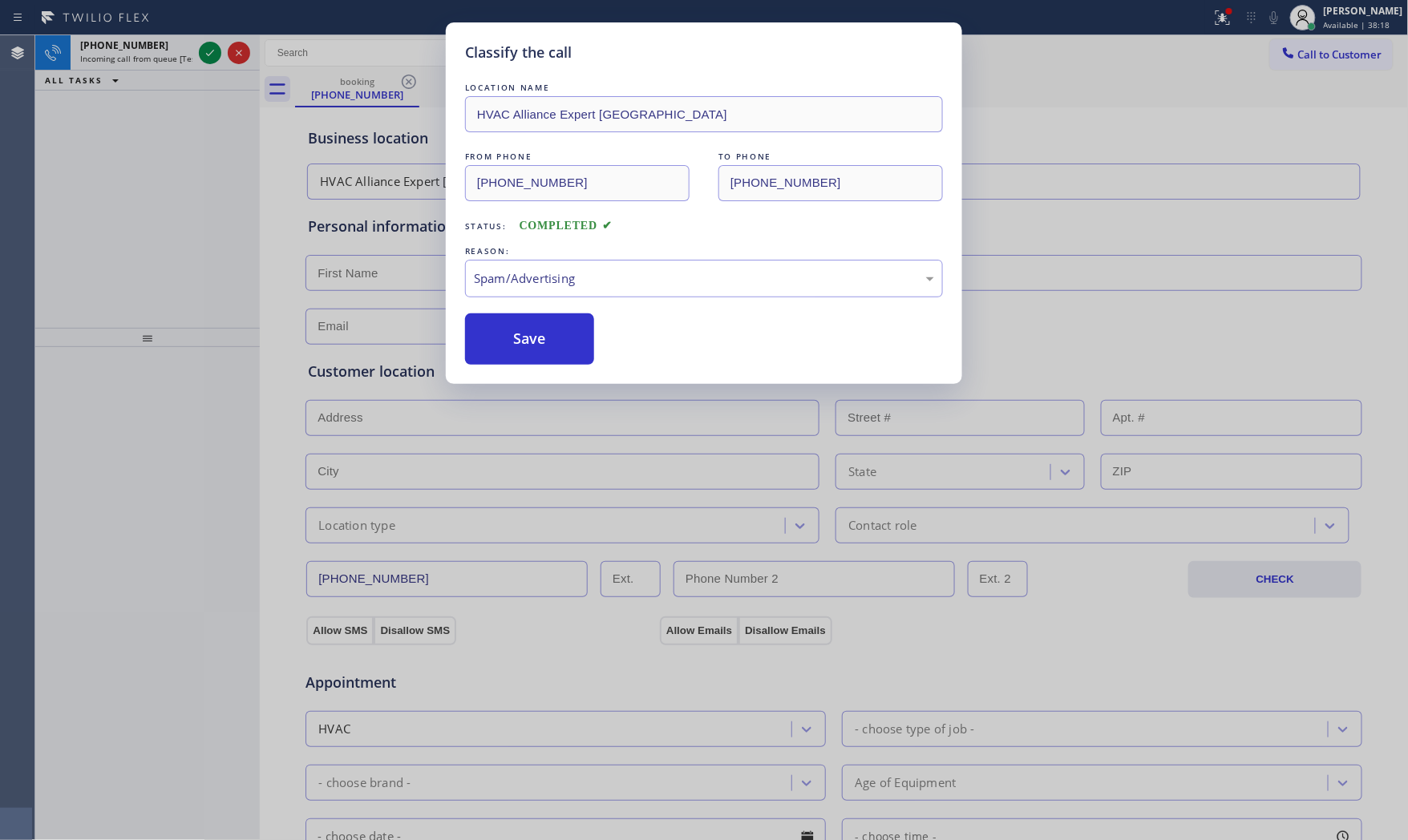
click at [529, 353] on button "Save" at bounding box center [529, 338] width 129 height 51
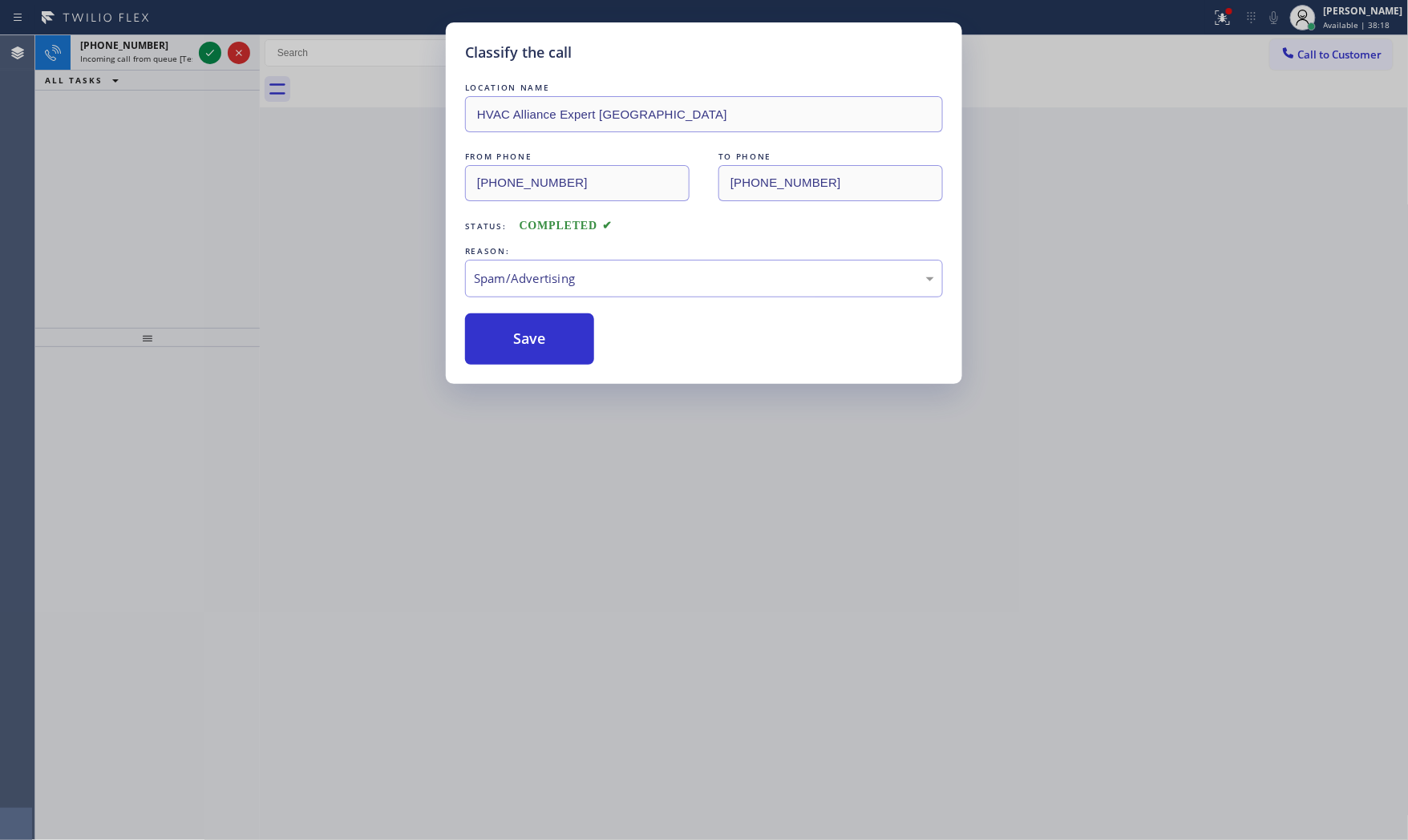
click at [529, 353] on button "Save" at bounding box center [529, 338] width 129 height 51
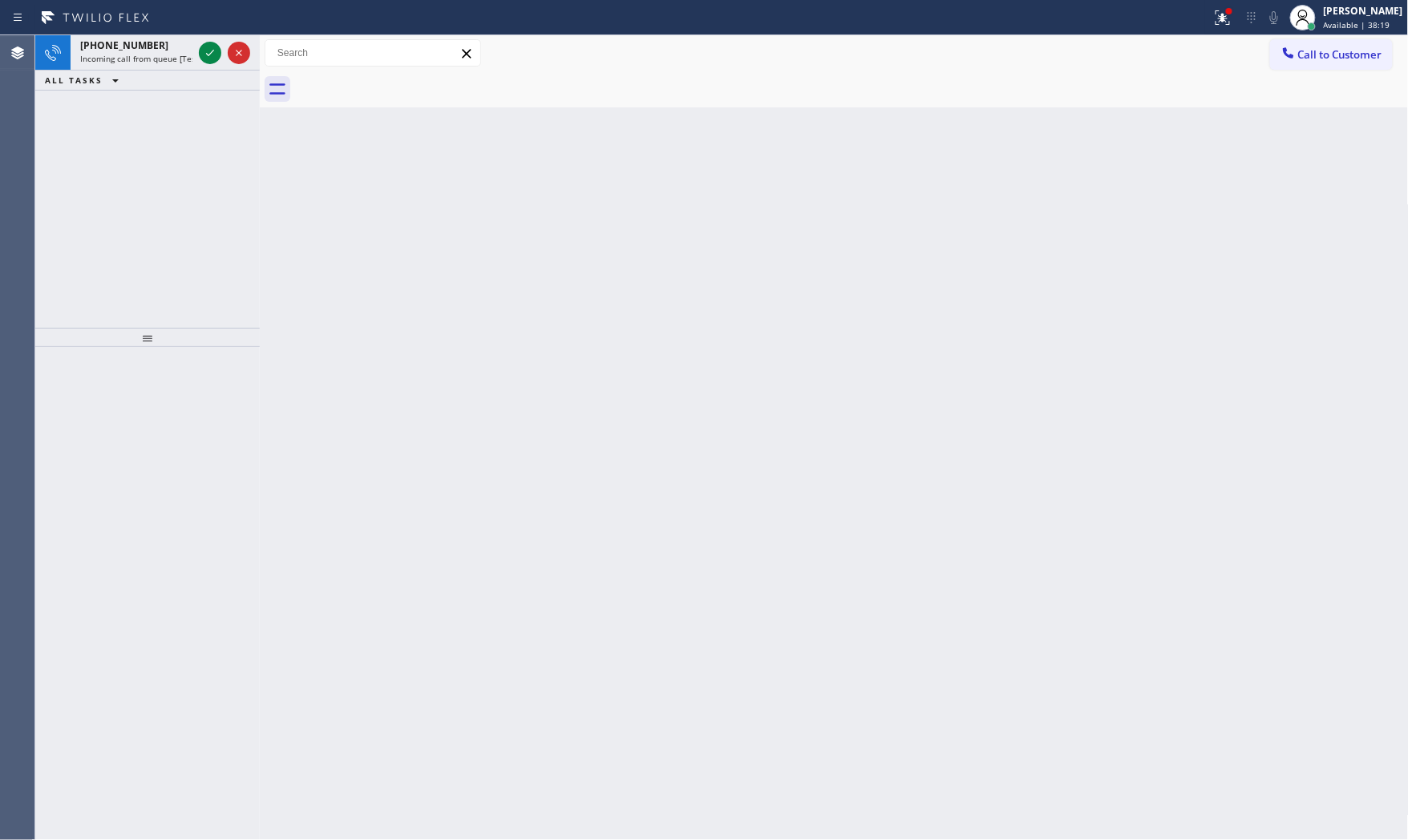
click at [218, 56] on div "Classify the call LOCATION NAME Same Day Subzero Repair Kent FROM PHONE [PHONE_…" at bounding box center [720, 437] width 1372 height 805
click at [218, 56] on icon at bounding box center [210, 52] width 19 height 19
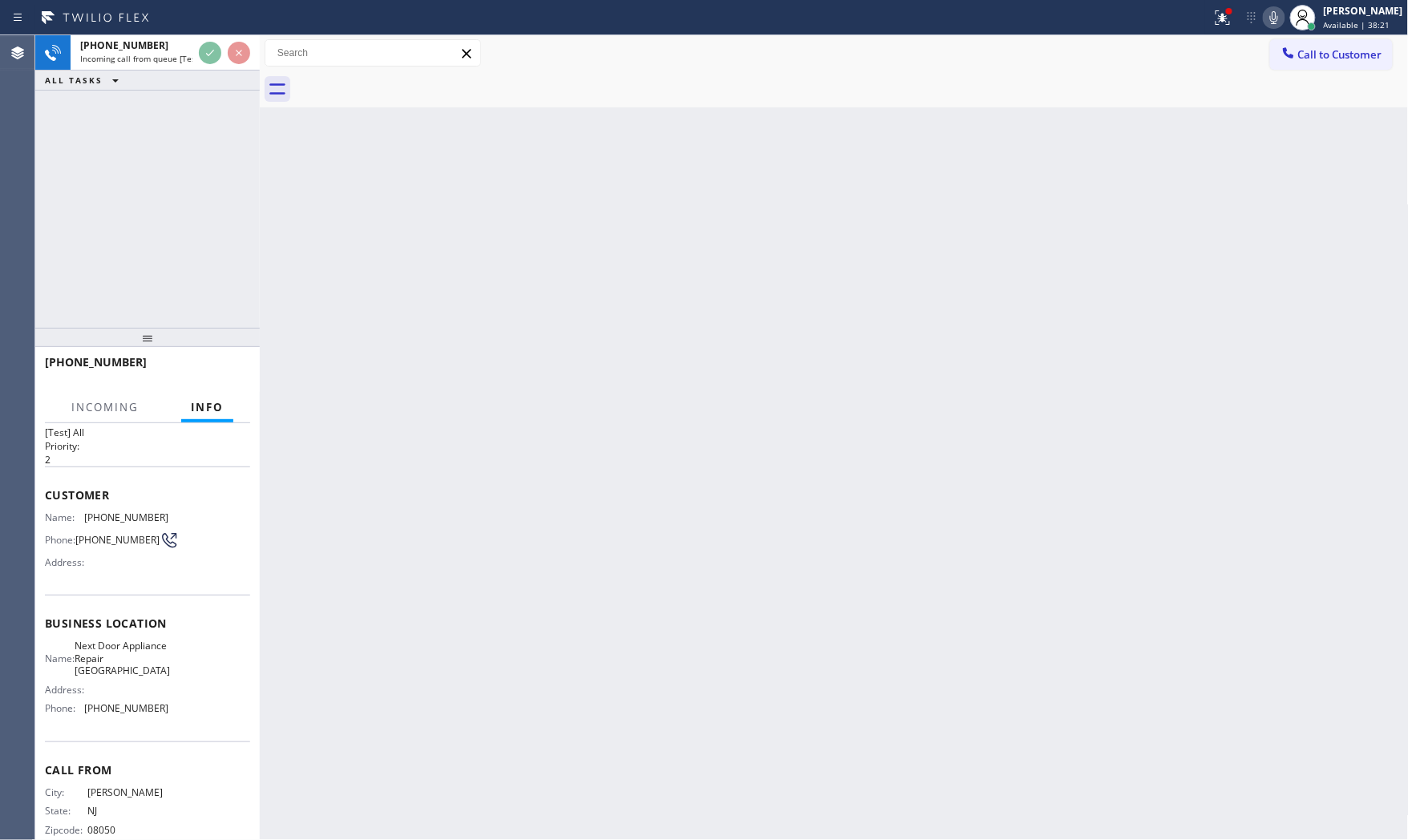
scroll to position [59, 0]
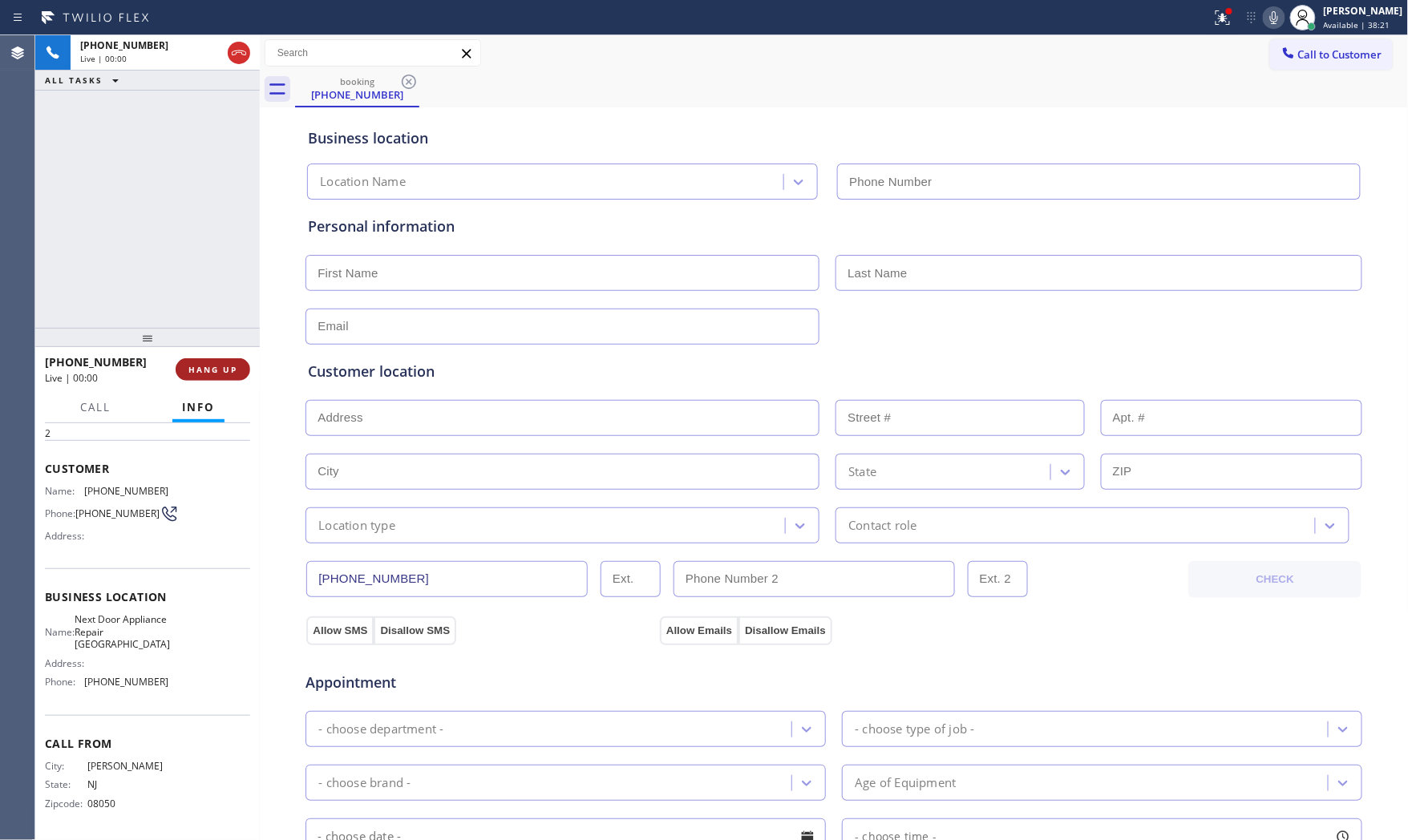
click at [215, 367] on span "HANG UP" at bounding box center [213, 369] width 49 height 11
type input "[PHONE_NUMBER]"
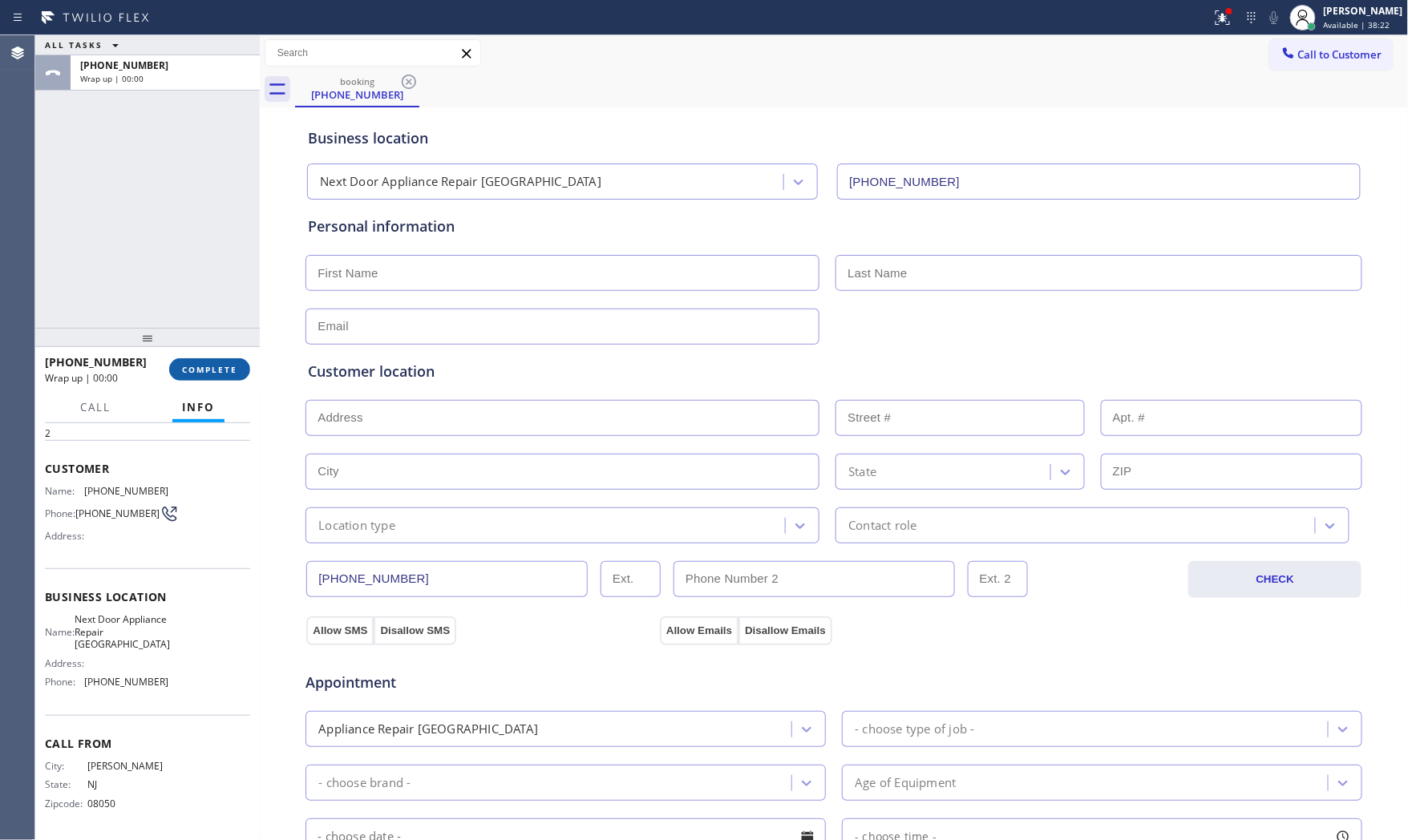
click at [223, 379] on button "COMPLETE" at bounding box center [210, 369] width 81 height 22
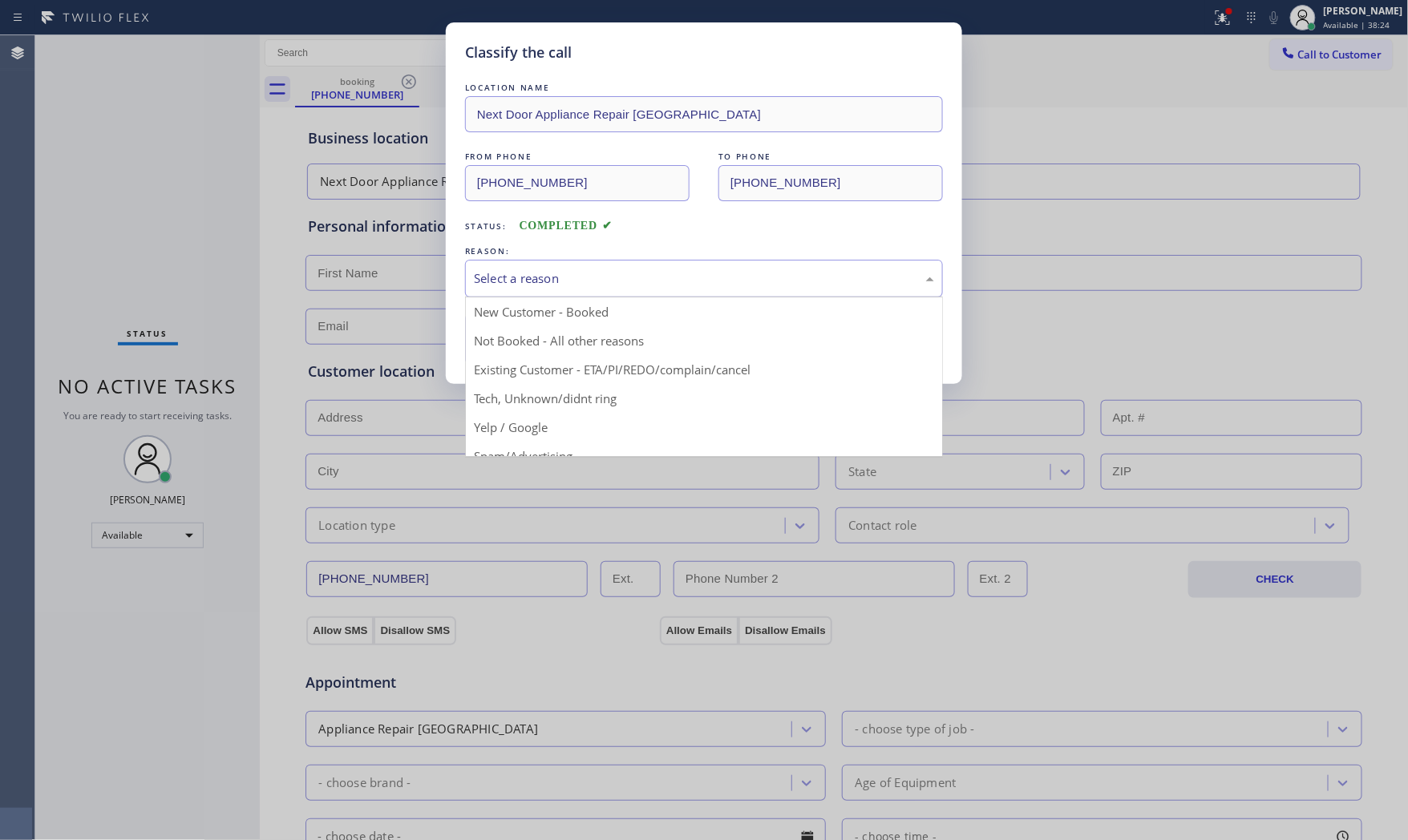
click at [572, 287] on div "Select a reason" at bounding box center [704, 278] width 460 height 18
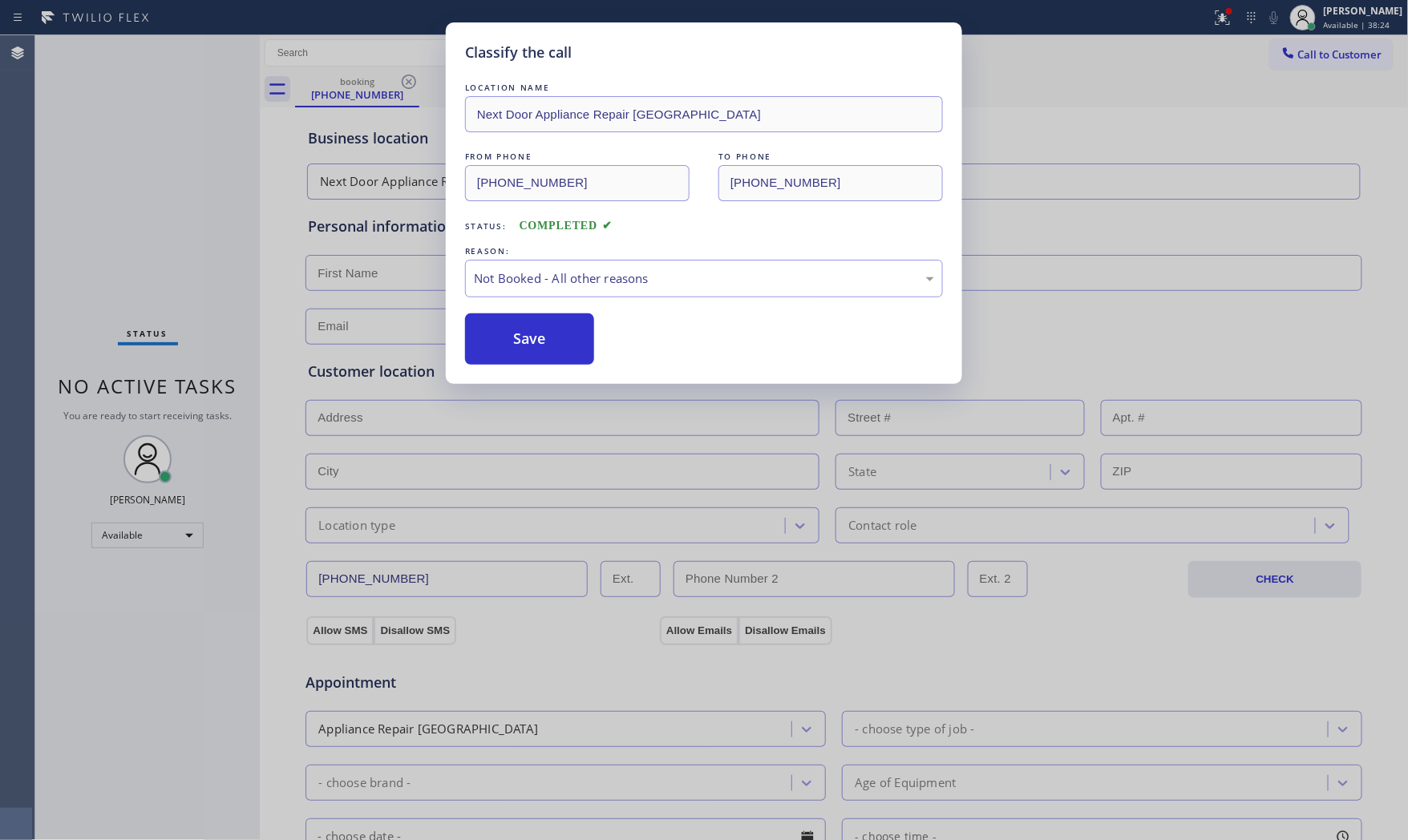
click at [546, 342] on button "Save" at bounding box center [529, 338] width 129 height 51
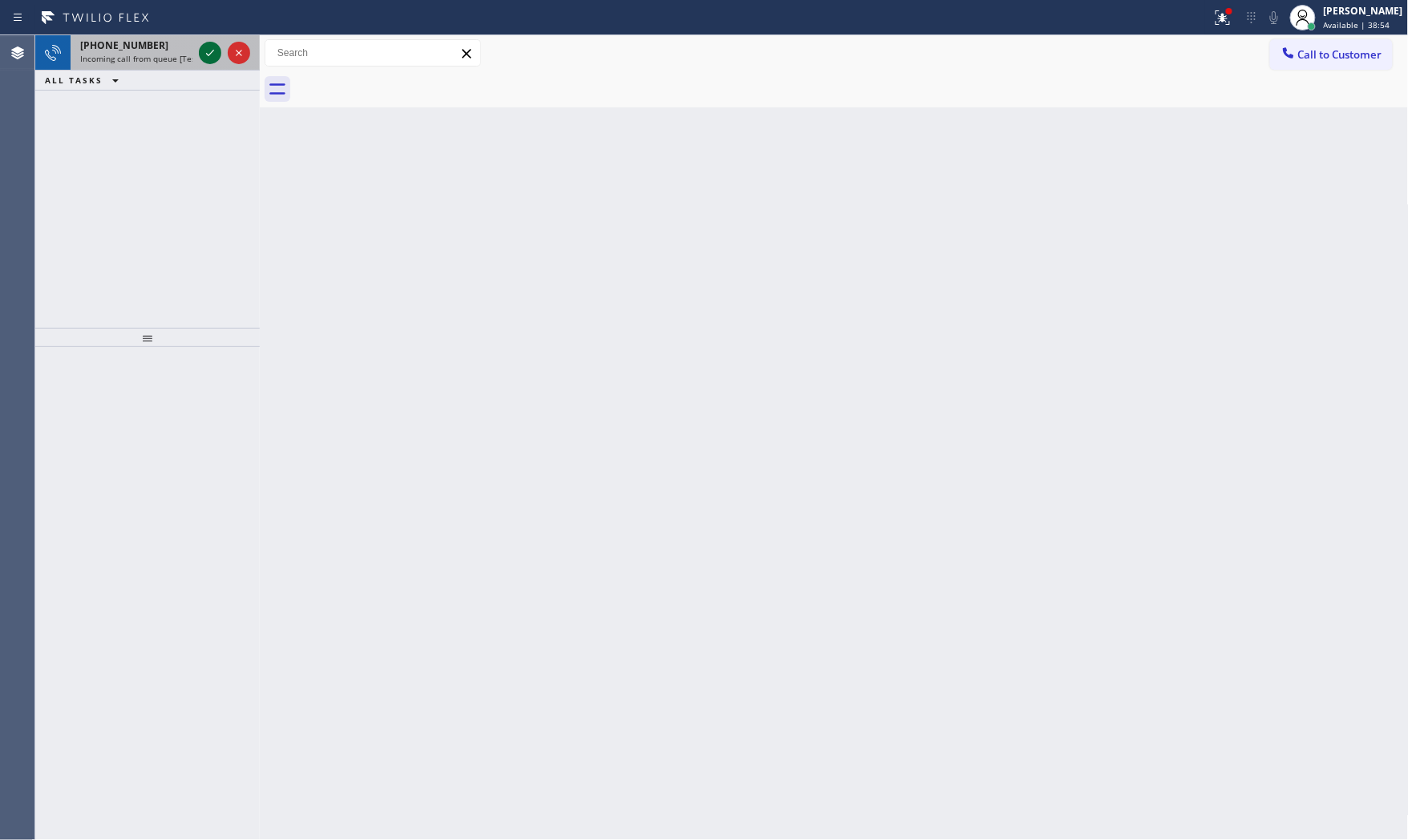
click at [210, 49] on icon at bounding box center [210, 52] width 19 height 19
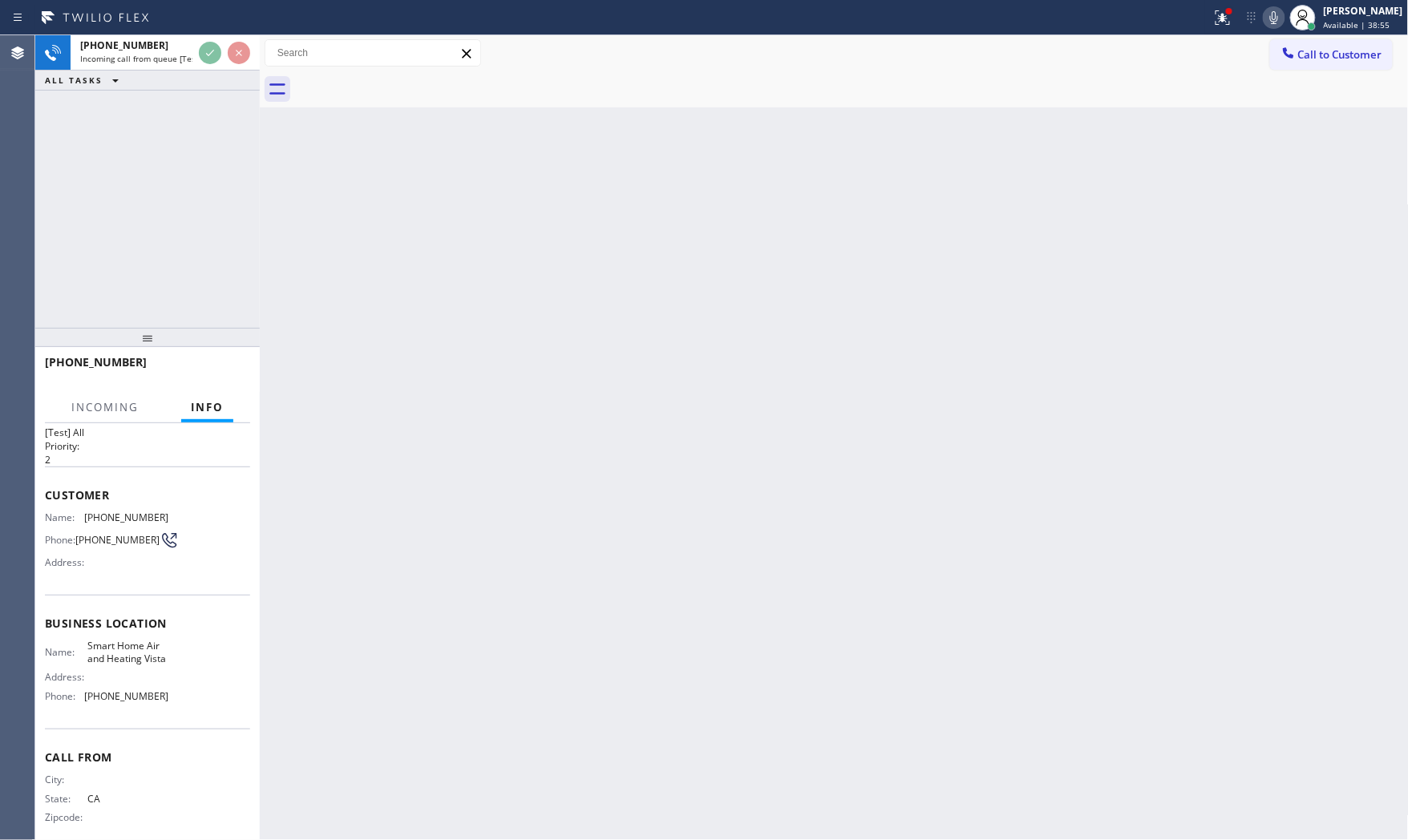
scroll to position [59, 0]
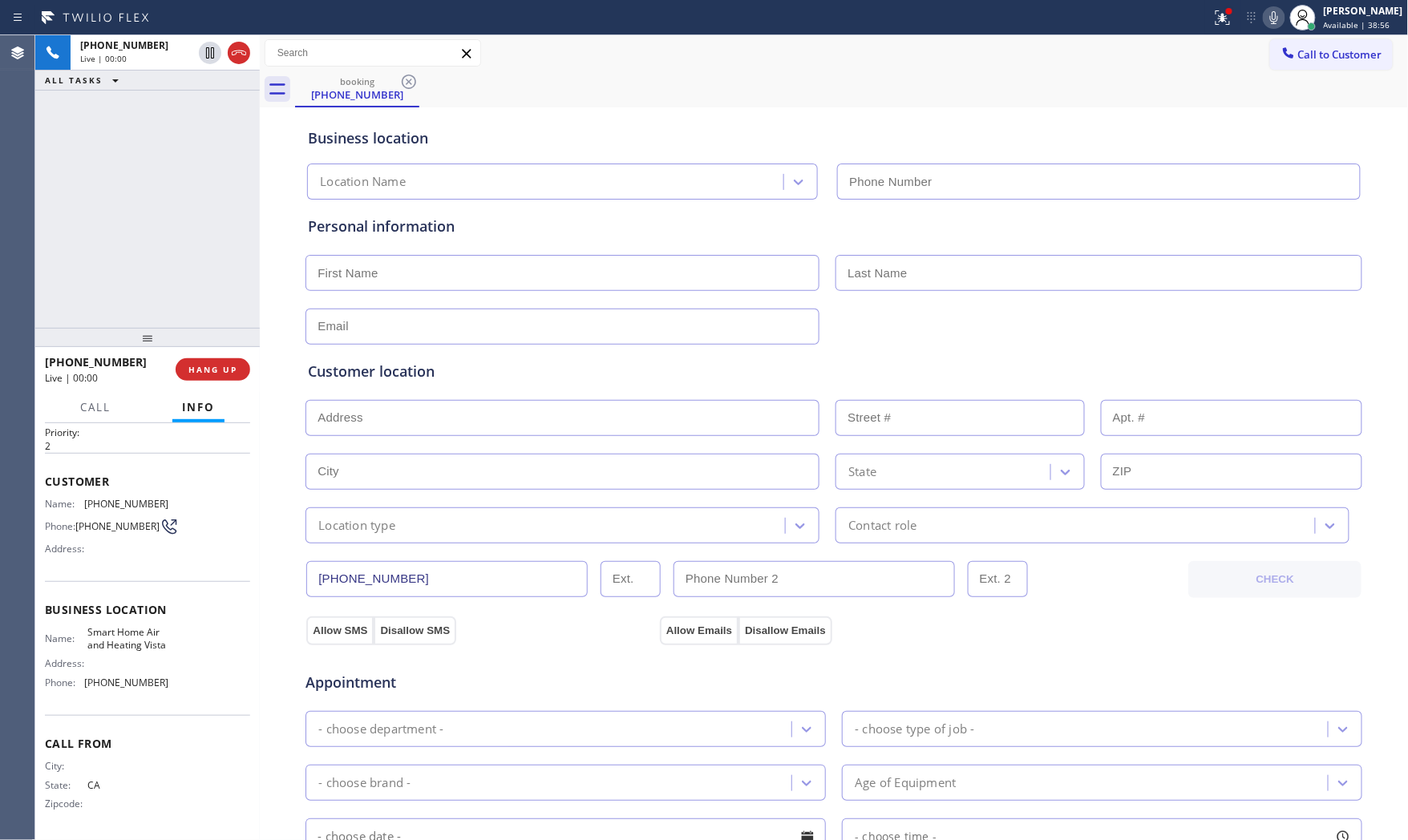
type input "[PHONE_NUMBER]"
click at [242, 364] on button "HANG UP" at bounding box center [213, 369] width 75 height 22
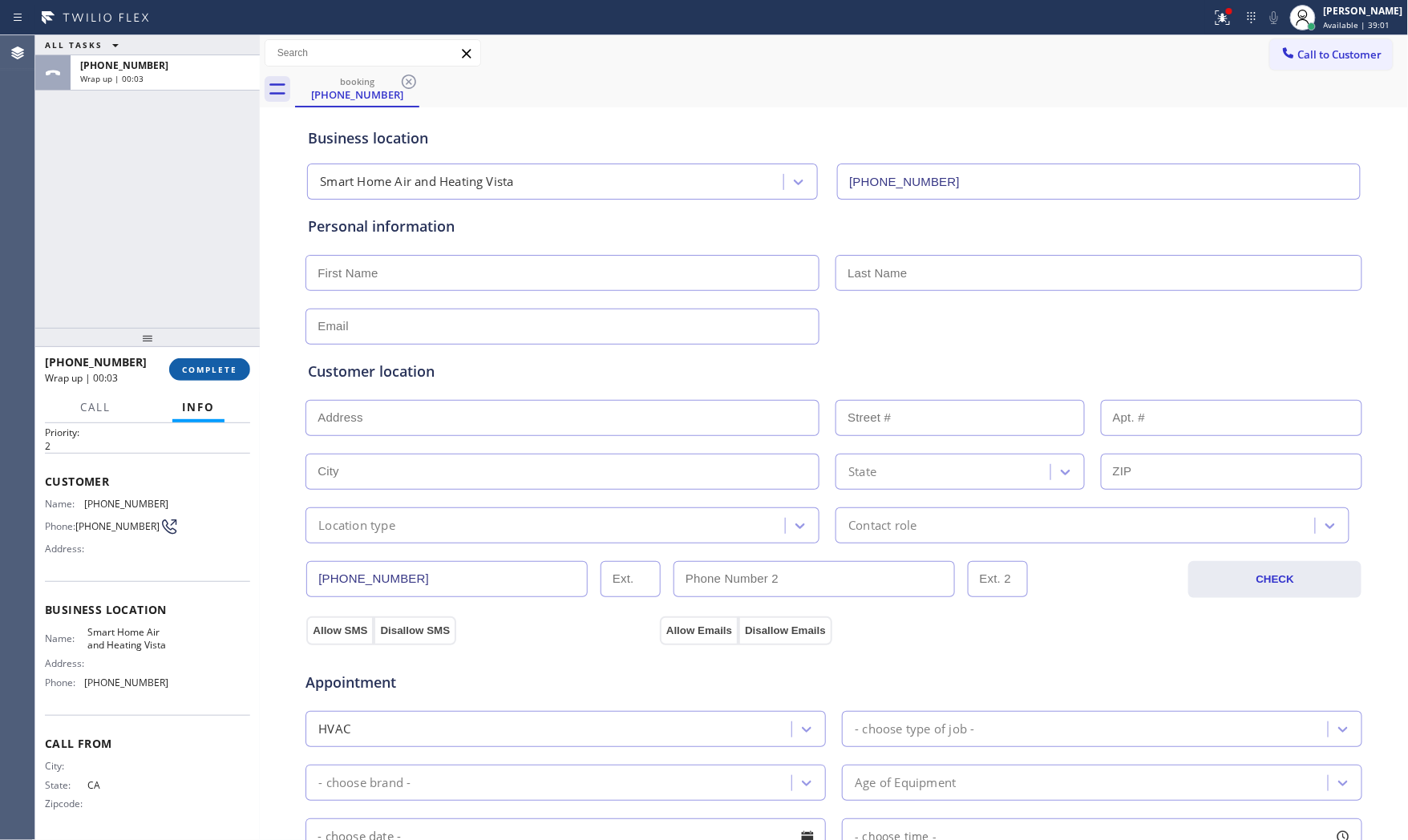
click at [238, 372] on button "COMPLETE" at bounding box center [210, 369] width 81 height 22
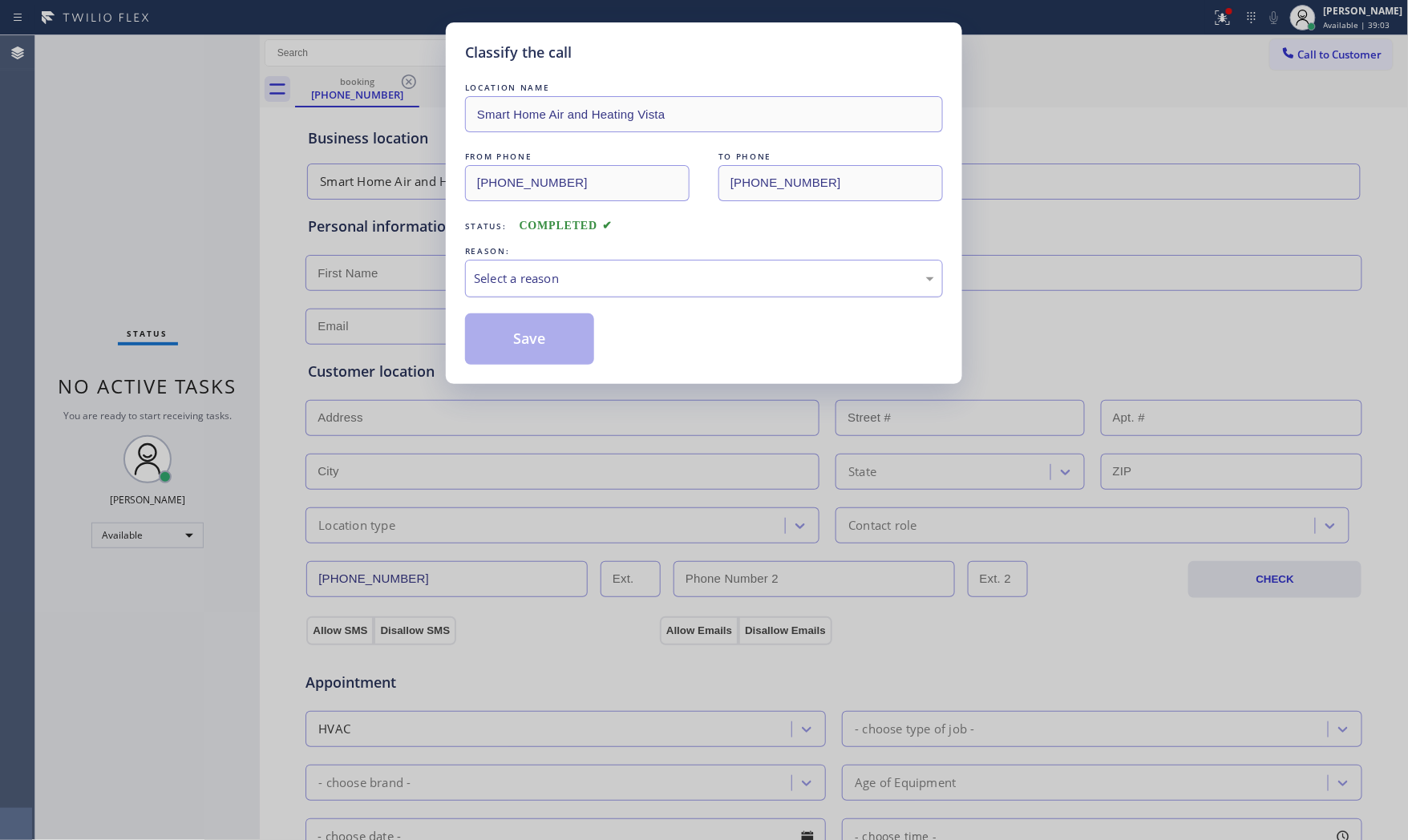
click at [508, 286] on div "Select a reason" at bounding box center [704, 278] width 460 height 18
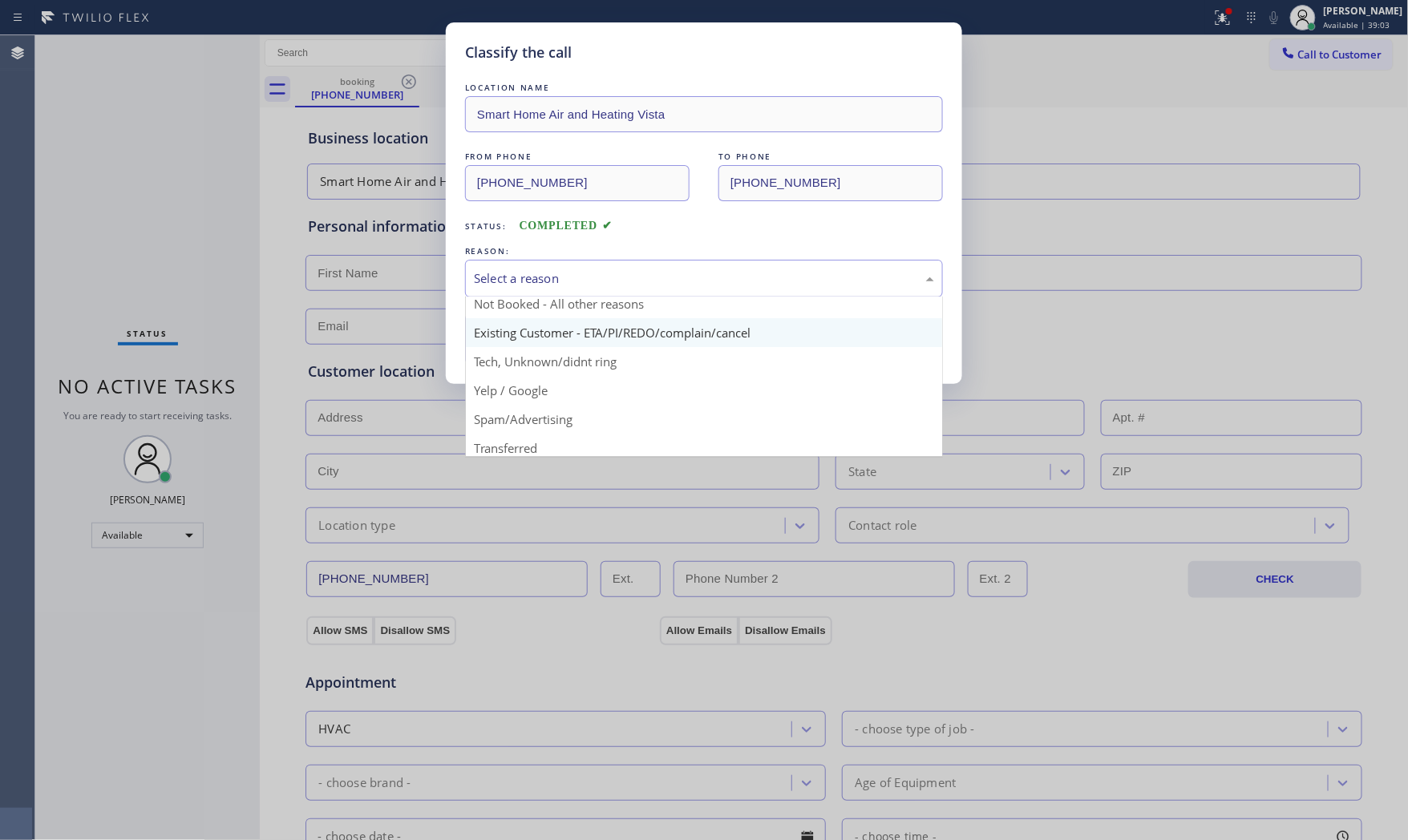
scroll to position [89, 0]
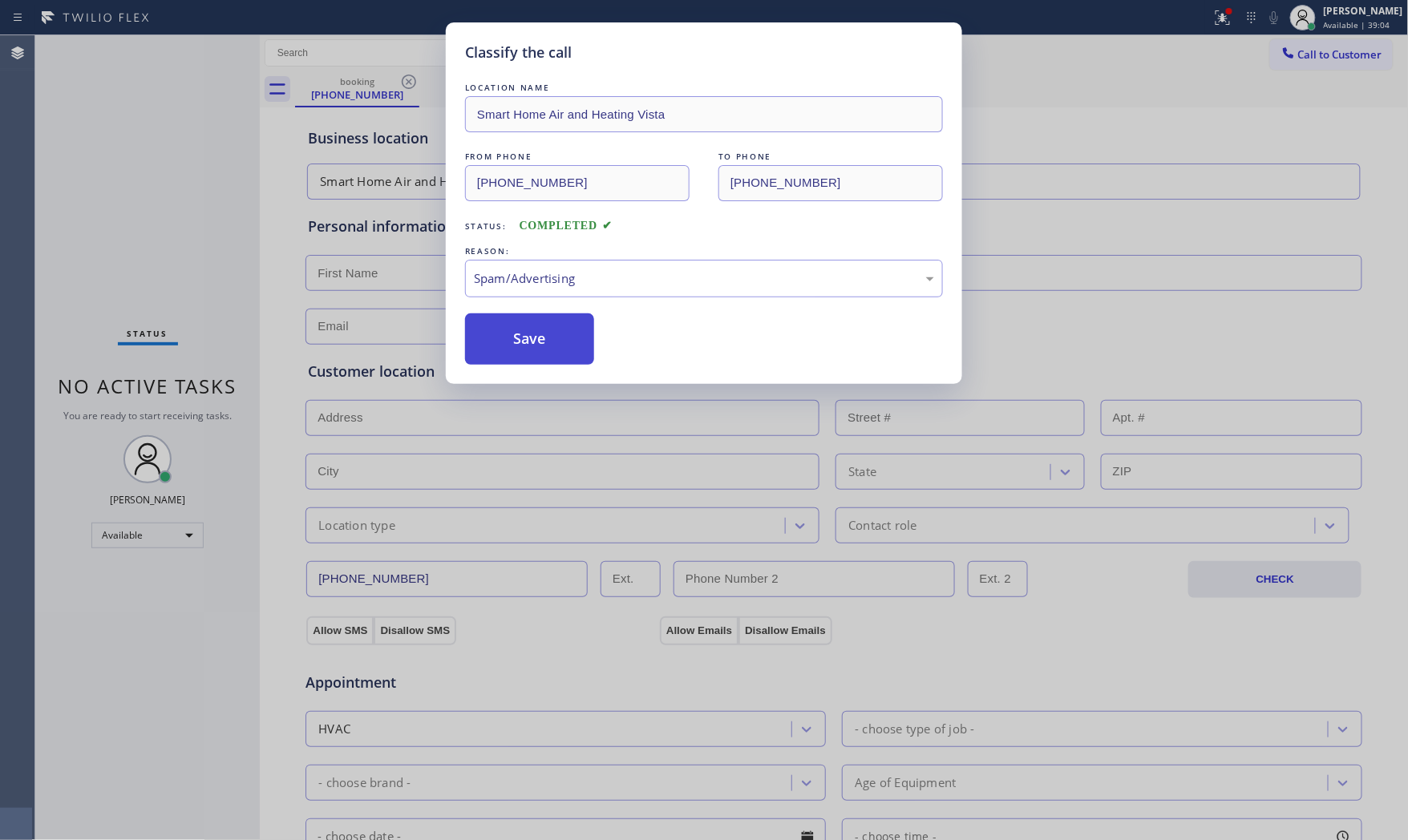
click at [526, 352] on button "Save" at bounding box center [529, 338] width 129 height 51
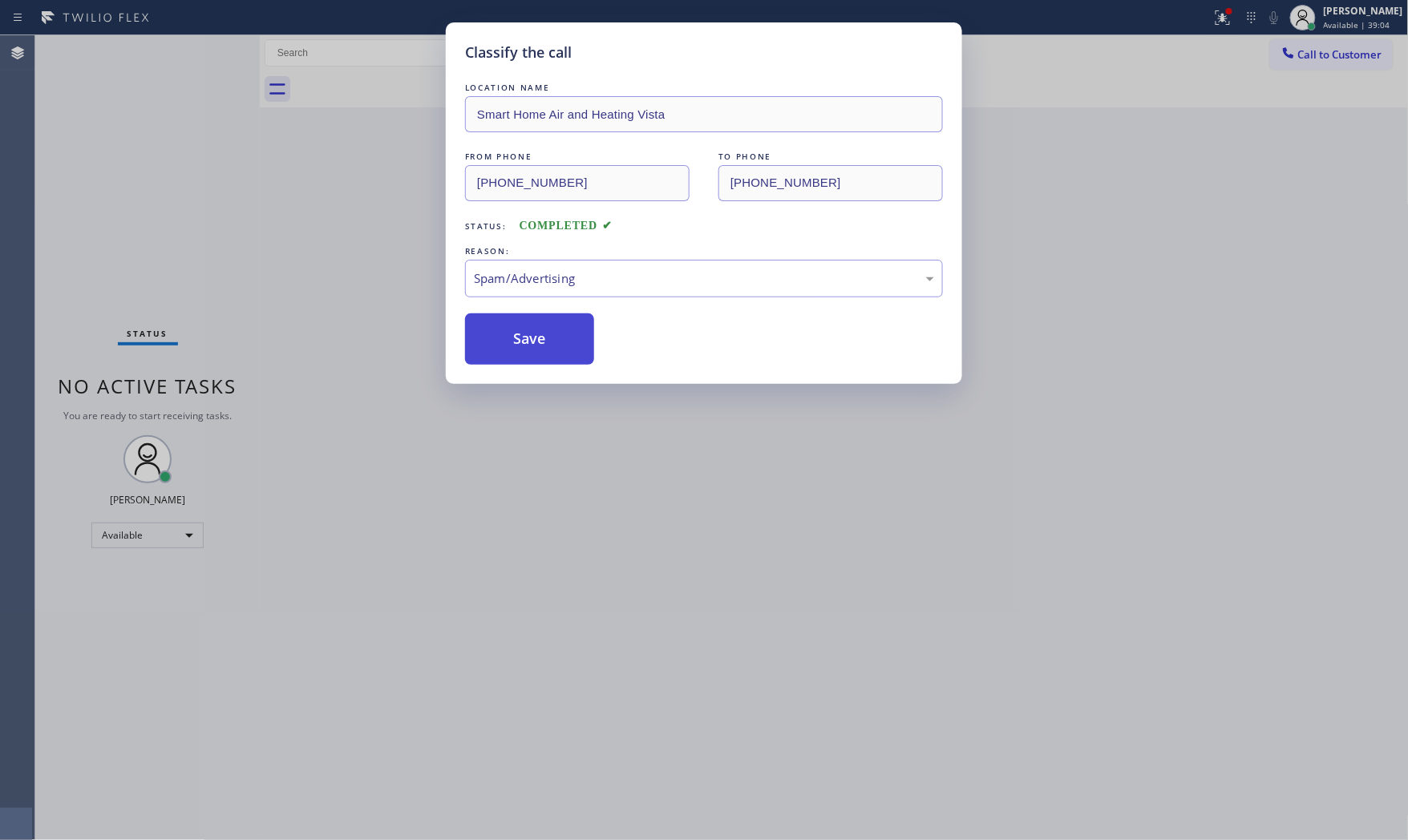
click at [526, 352] on button "Save" at bounding box center [529, 338] width 129 height 51
drag, startPoint x: 539, startPoint y: 367, endPoint x: 536, endPoint y: 356, distance: 11.4
click at [536, 361] on div "Classify the call LOCATION NAME Smart Home Air and Heating Vista FROM PHONE [PH…" at bounding box center [704, 203] width 516 height 361
click at [536, 353] on div "Back to Dashboard Change Sender ID Customers Technicians Select a contact Outbo…" at bounding box center [833, 437] width 1149 height 805
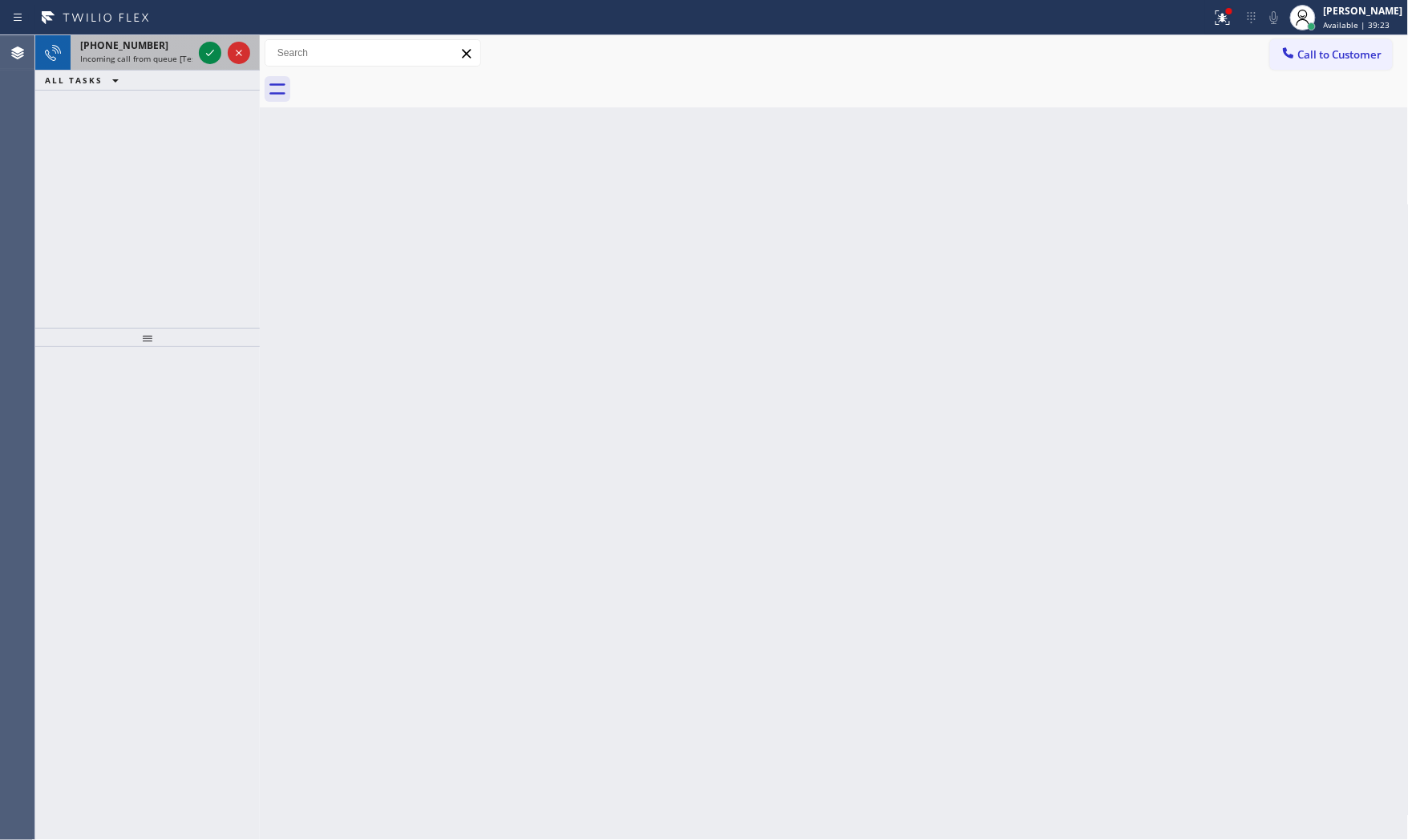
click at [129, 43] on span "[PHONE_NUMBER]" at bounding box center [124, 46] width 88 height 14
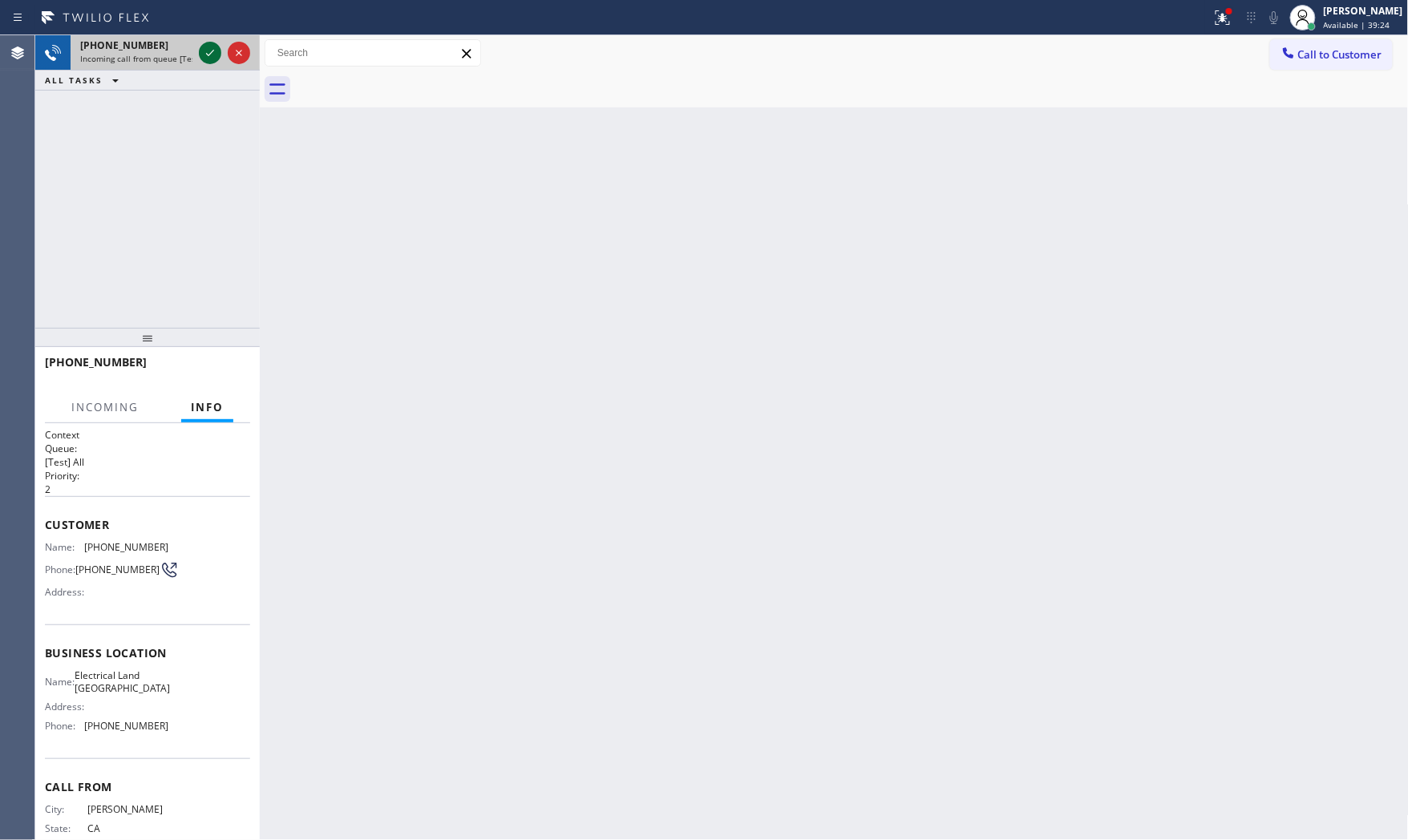
click at [210, 51] on icon at bounding box center [210, 52] width 19 height 19
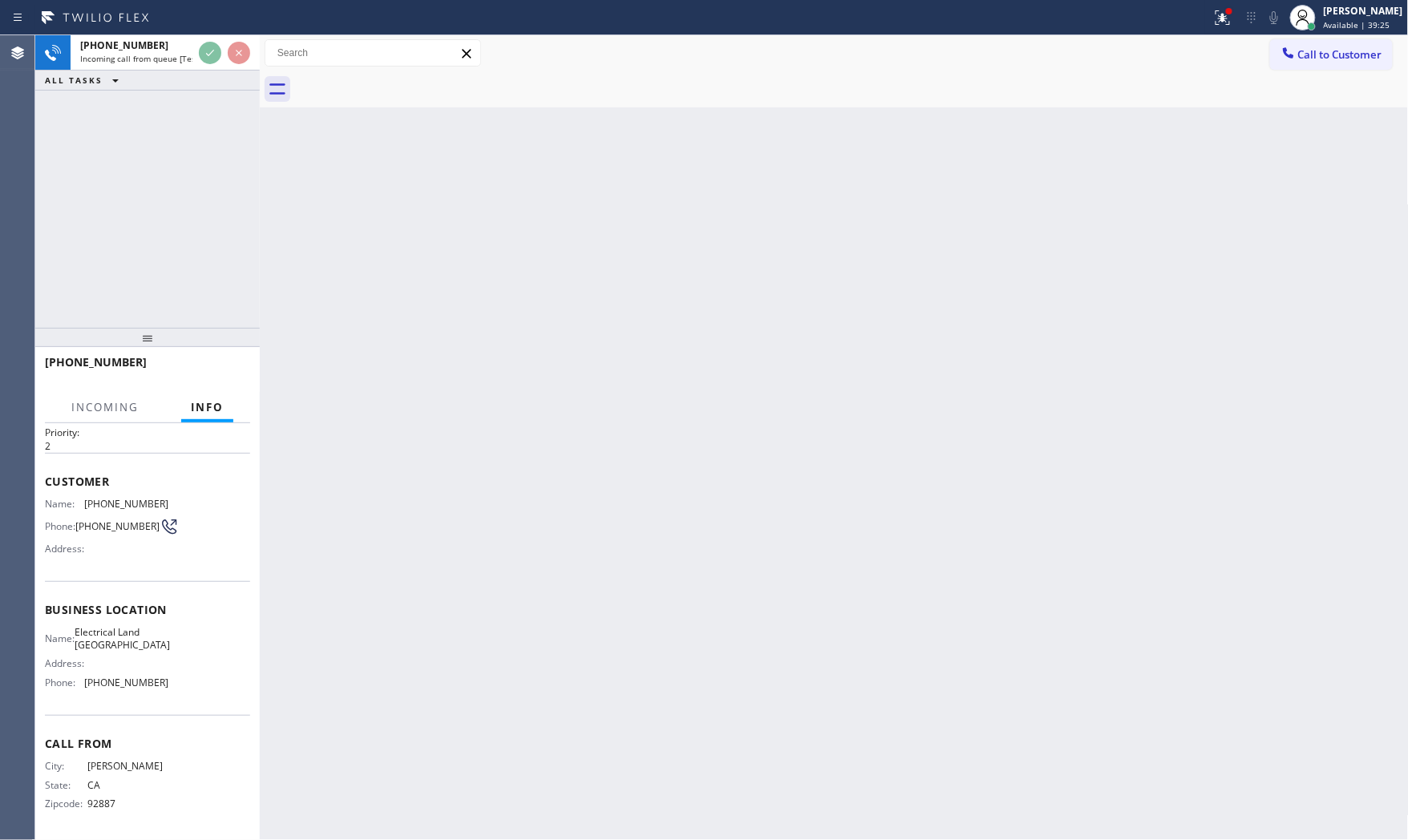
scroll to position [47, 0]
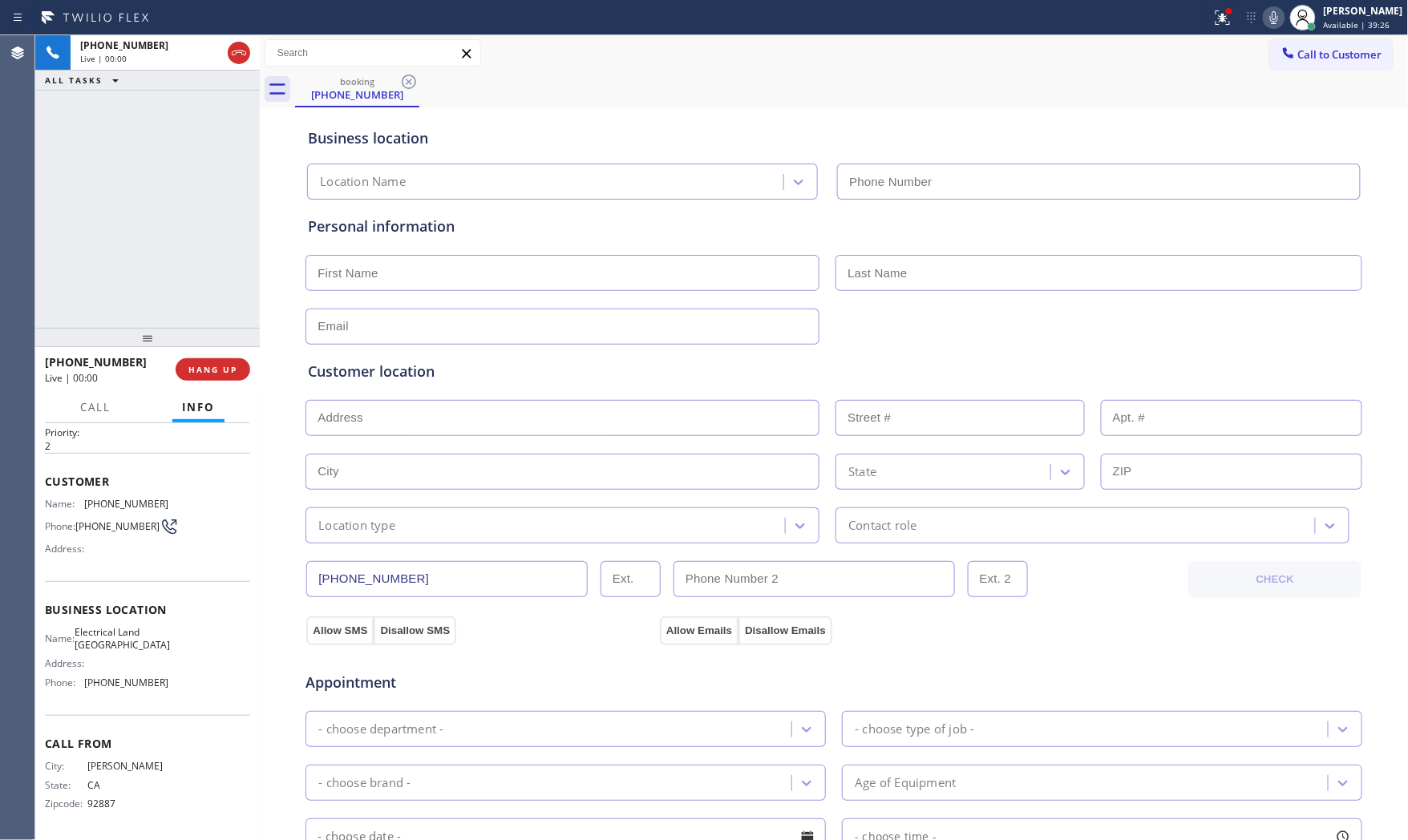
type input "[PHONE_NUMBER]"
click at [212, 369] on span "HANG UP" at bounding box center [213, 369] width 49 height 11
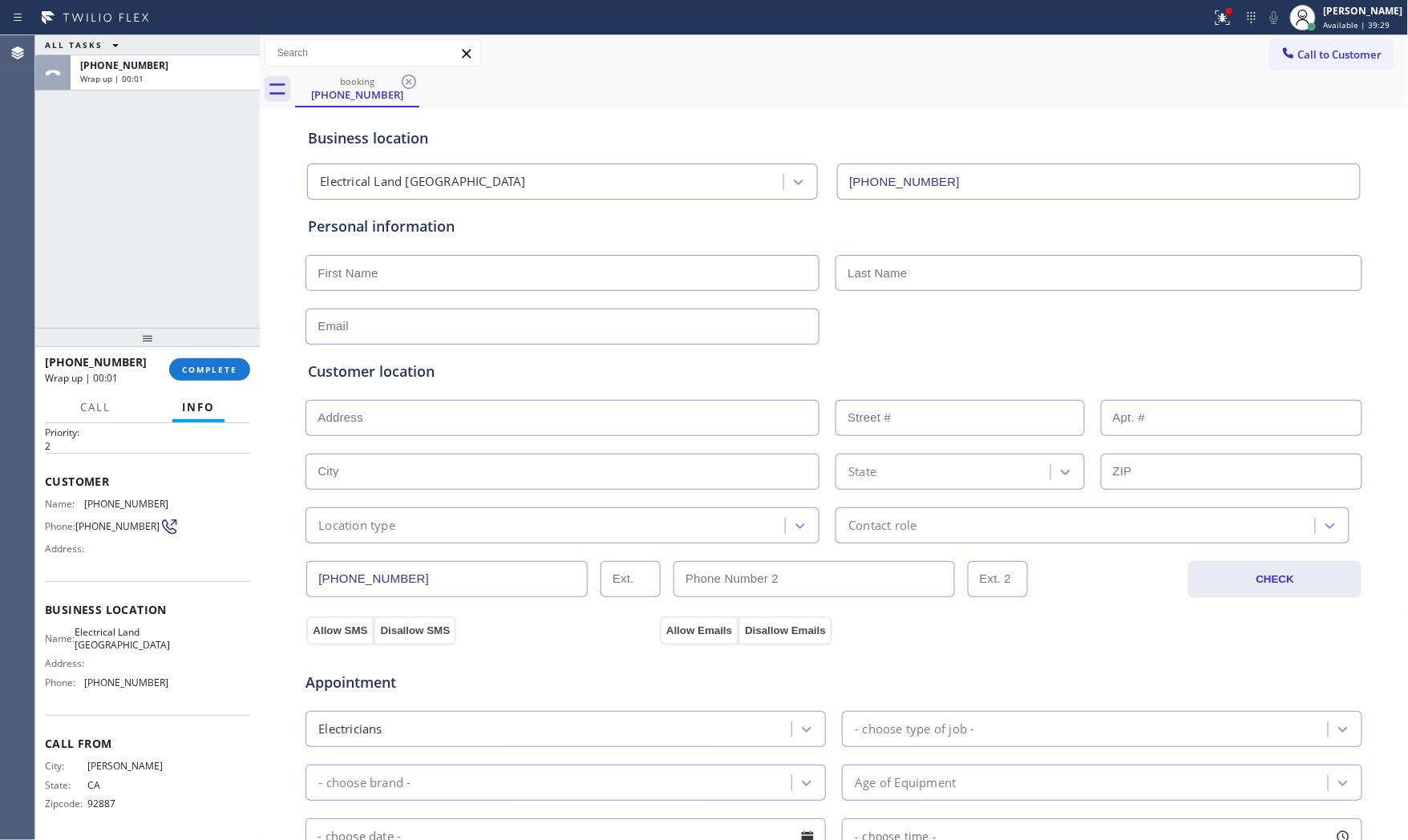
click at [212, 369] on span "COMPLETE" at bounding box center [209, 369] width 55 height 11
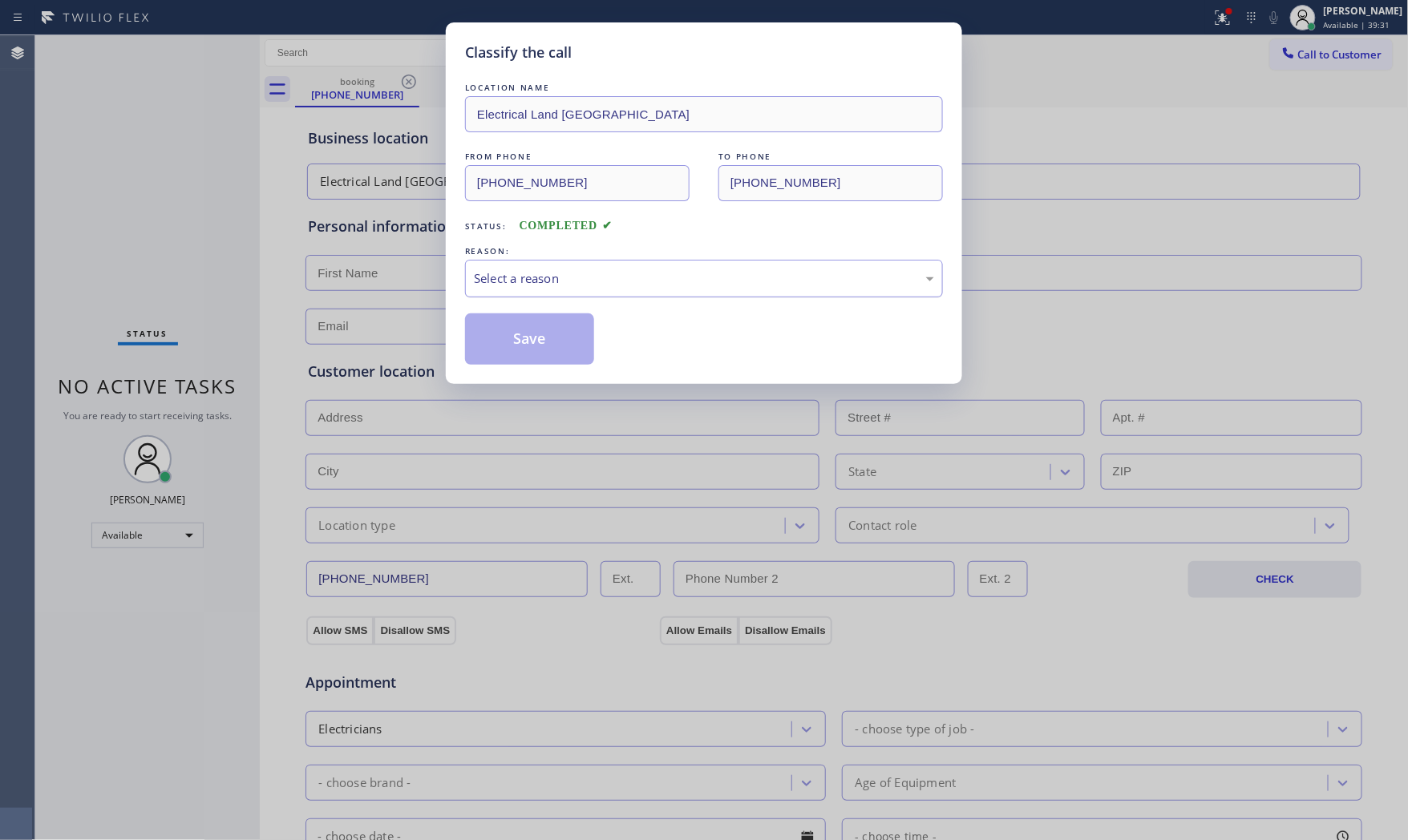
click at [510, 269] on div "Select a reason" at bounding box center [704, 278] width 460 height 18
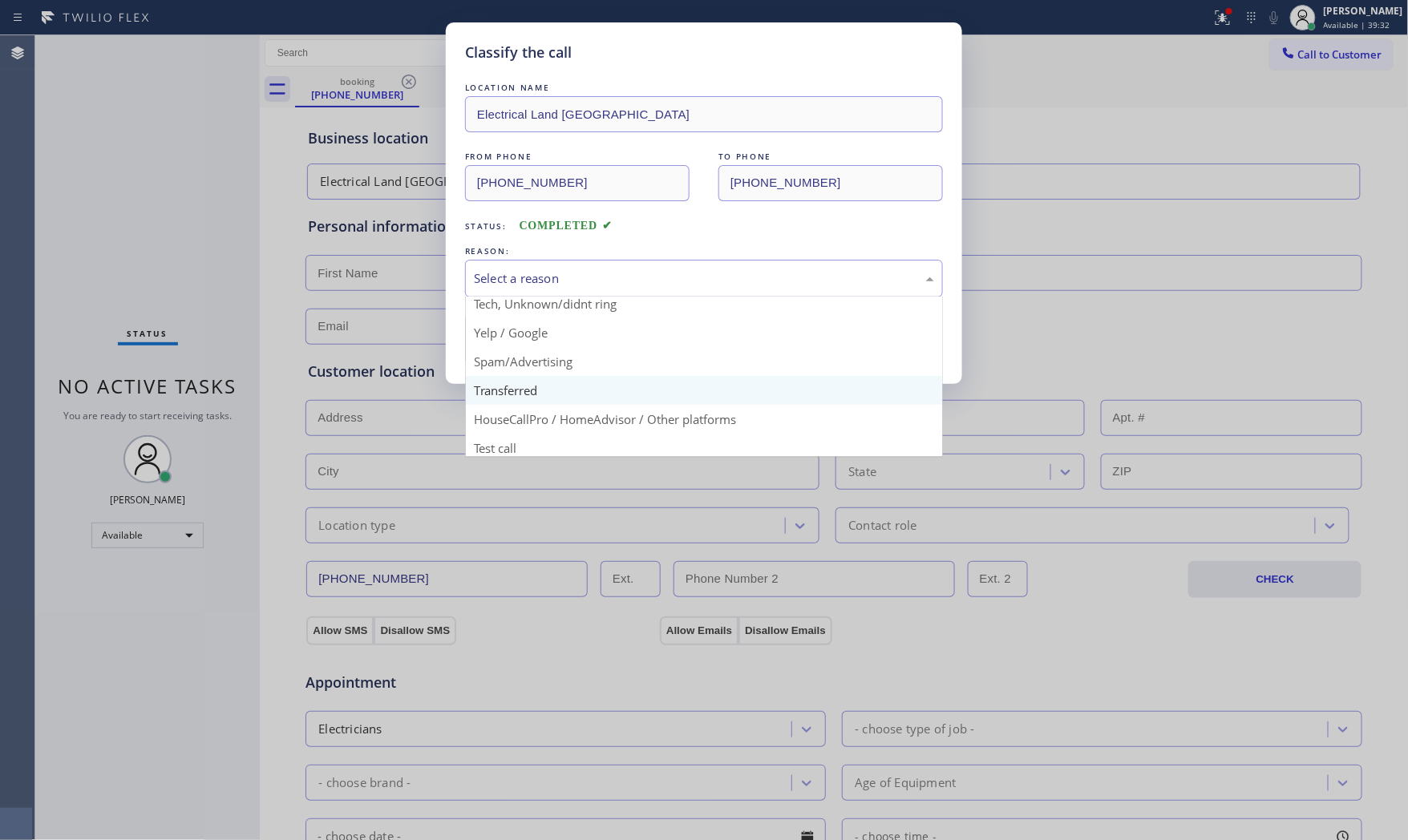
scroll to position [100, 0]
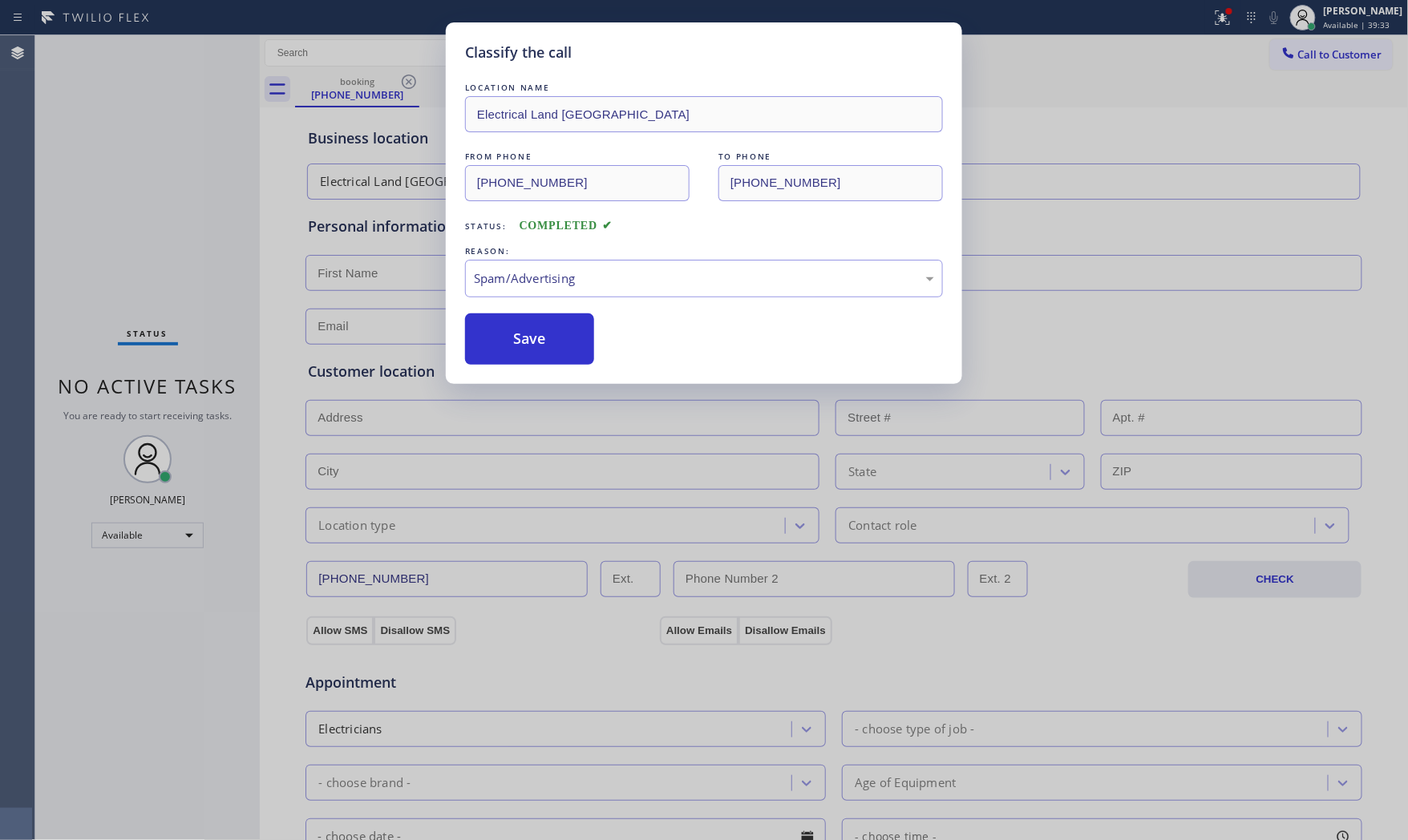
click at [521, 348] on button "Save" at bounding box center [529, 338] width 129 height 51
click at [520, 348] on button "Save" at bounding box center [529, 338] width 129 height 51
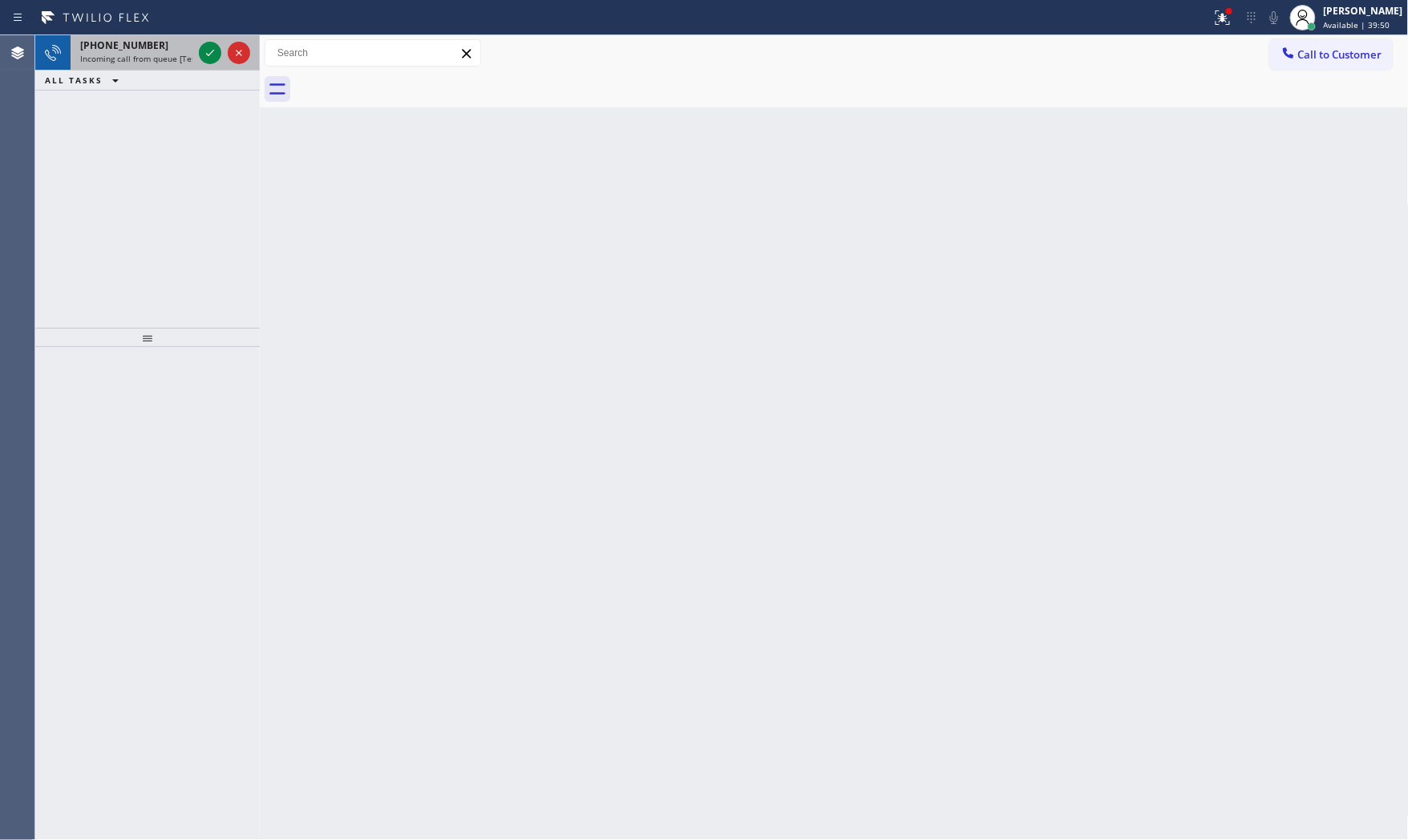
click at [125, 47] on span "[PHONE_NUMBER]" at bounding box center [124, 46] width 88 height 14
click at [214, 60] on icon at bounding box center [210, 52] width 19 height 19
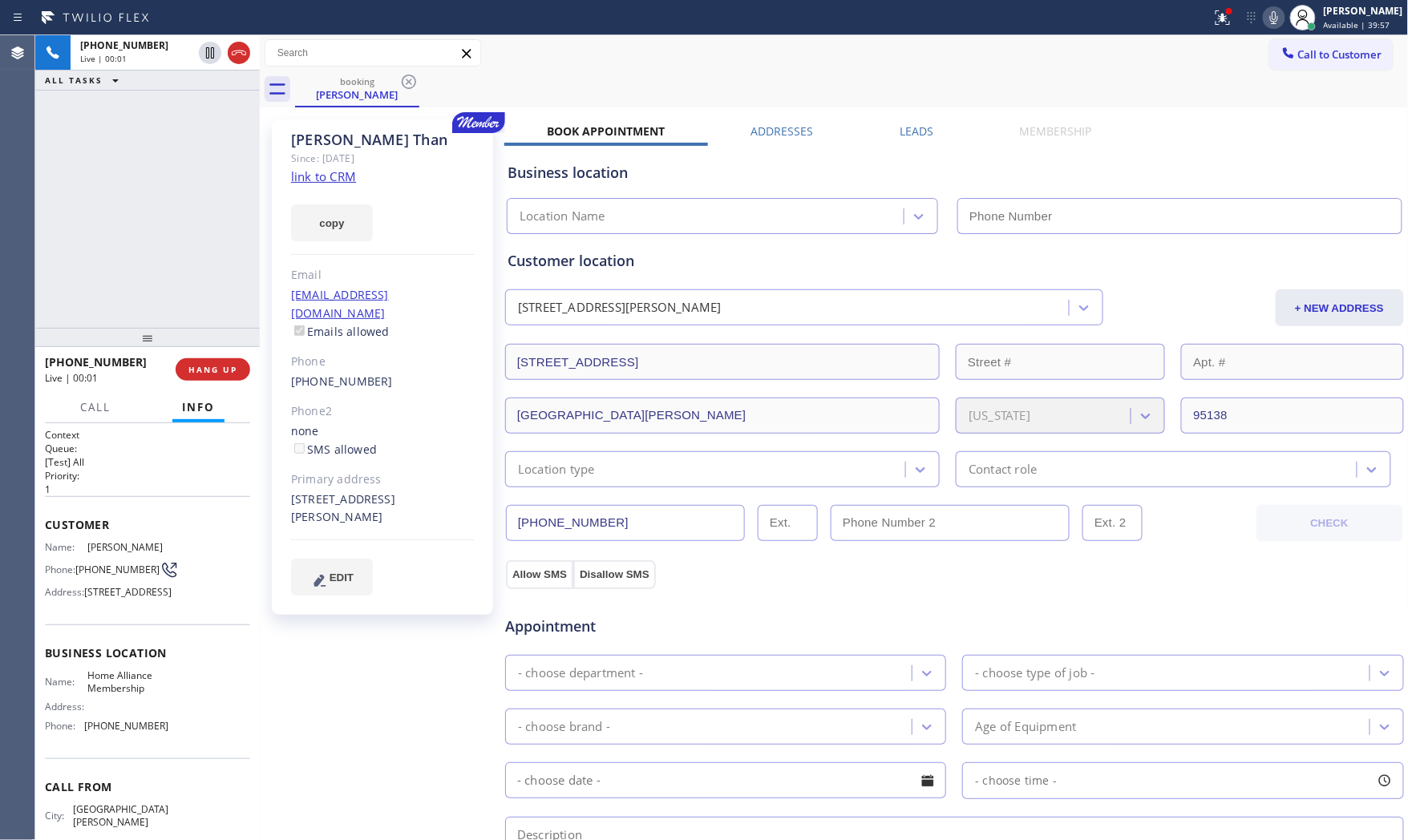
type input "[PHONE_NUMBER]"
click at [348, 183] on link "link to CRM" at bounding box center [323, 177] width 65 height 16
click at [1265, 17] on icon at bounding box center [1273, 17] width 19 height 19
click at [1265, 19] on icon at bounding box center [1273, 17] width 19 height 19
click at [1225, 11] on div at bounding box center [1228, 11] width 6 height 6
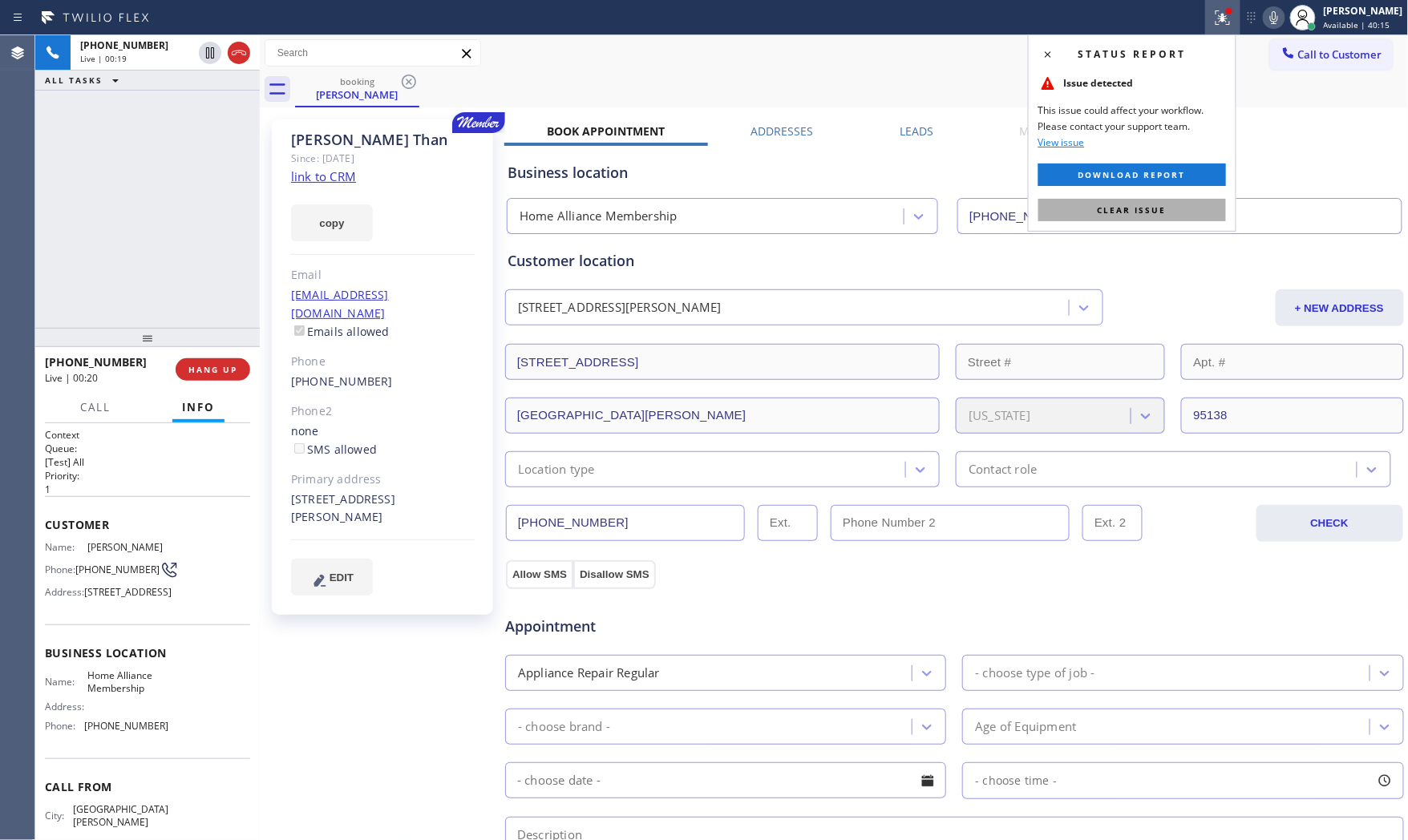
click at [1171, 203] on button "Clear issue" at bounding box center [1132, 210] width 188 height 22
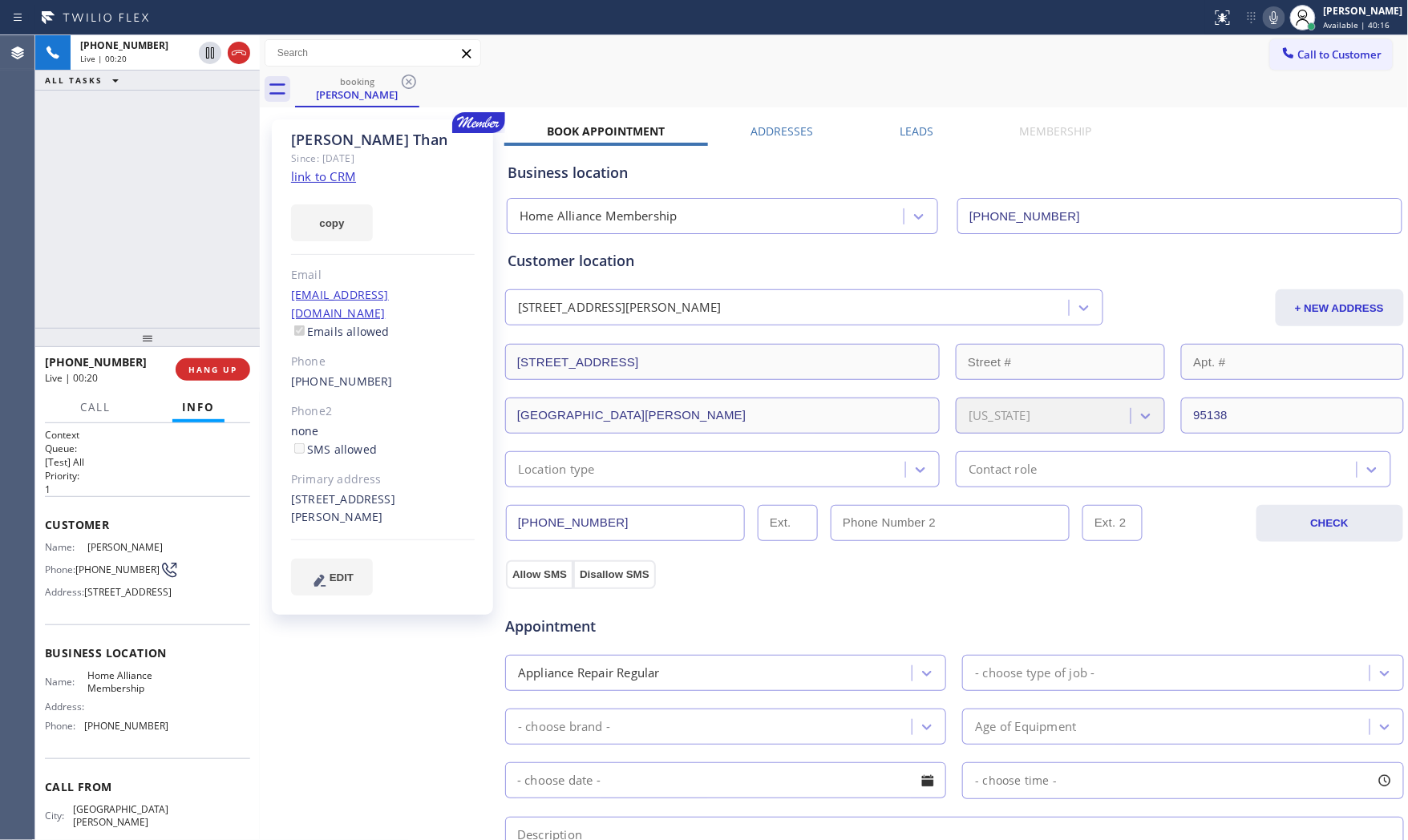
click at [1265, 29] on div "Status report No issues detected If you experience an issue, please download th…" at bounding box center [1306, 17] width 203 height 35
click at [1265, 26] on icon at bounding box center [1273, 17] width 19 height 19
click at [1265, 24] on icon at bounding box center [1273, 17] width 19 height 19
click at [202, 381] on div "[PHONE_NUMBER] Wrap up | 02:24 COMPLETE" at bounding box center [148, 369] width 206 height 42
click at [209, 375] on button "COMPLETE" at bounding box center [210, 369] width 81 height 22
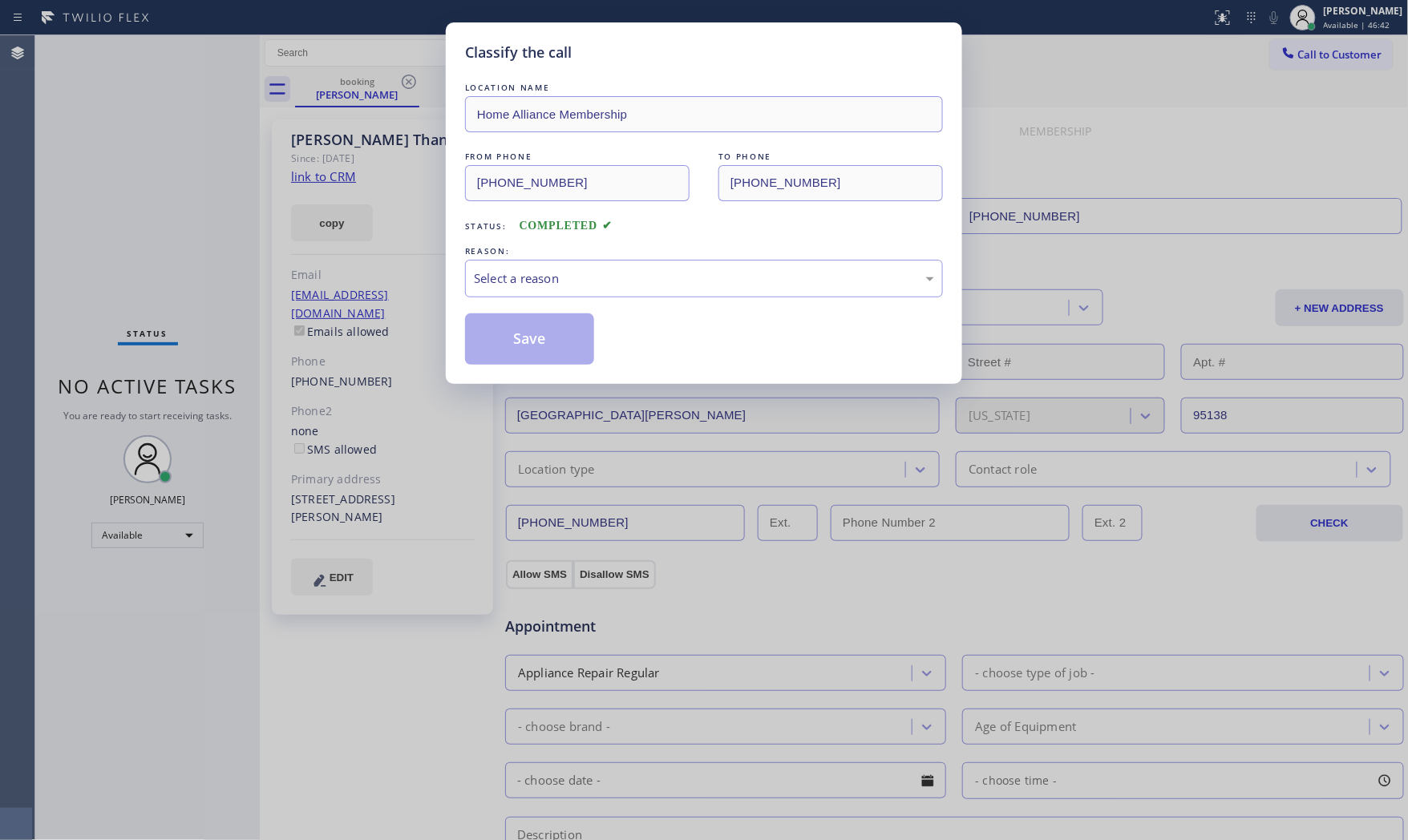
click at [525, 270] on div "Select a reason" at bounding box center [704, 278] width 460 height 18
click at [549, 340] on button "Save" at bounding box center [529, 338] width 129 height 51
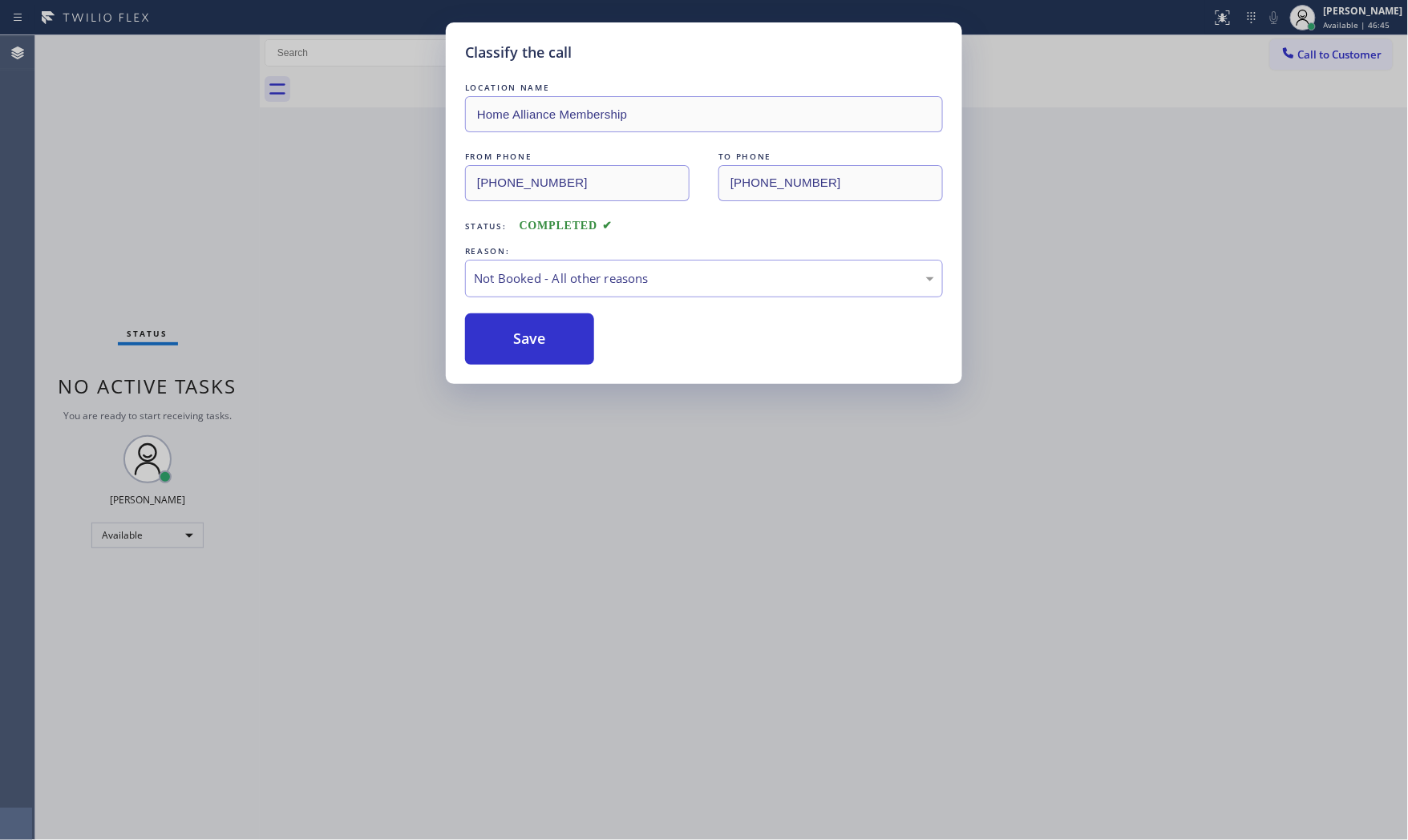
click at [549, 340] on button "Save" at bounding box center [529, 338] width 129 height 51
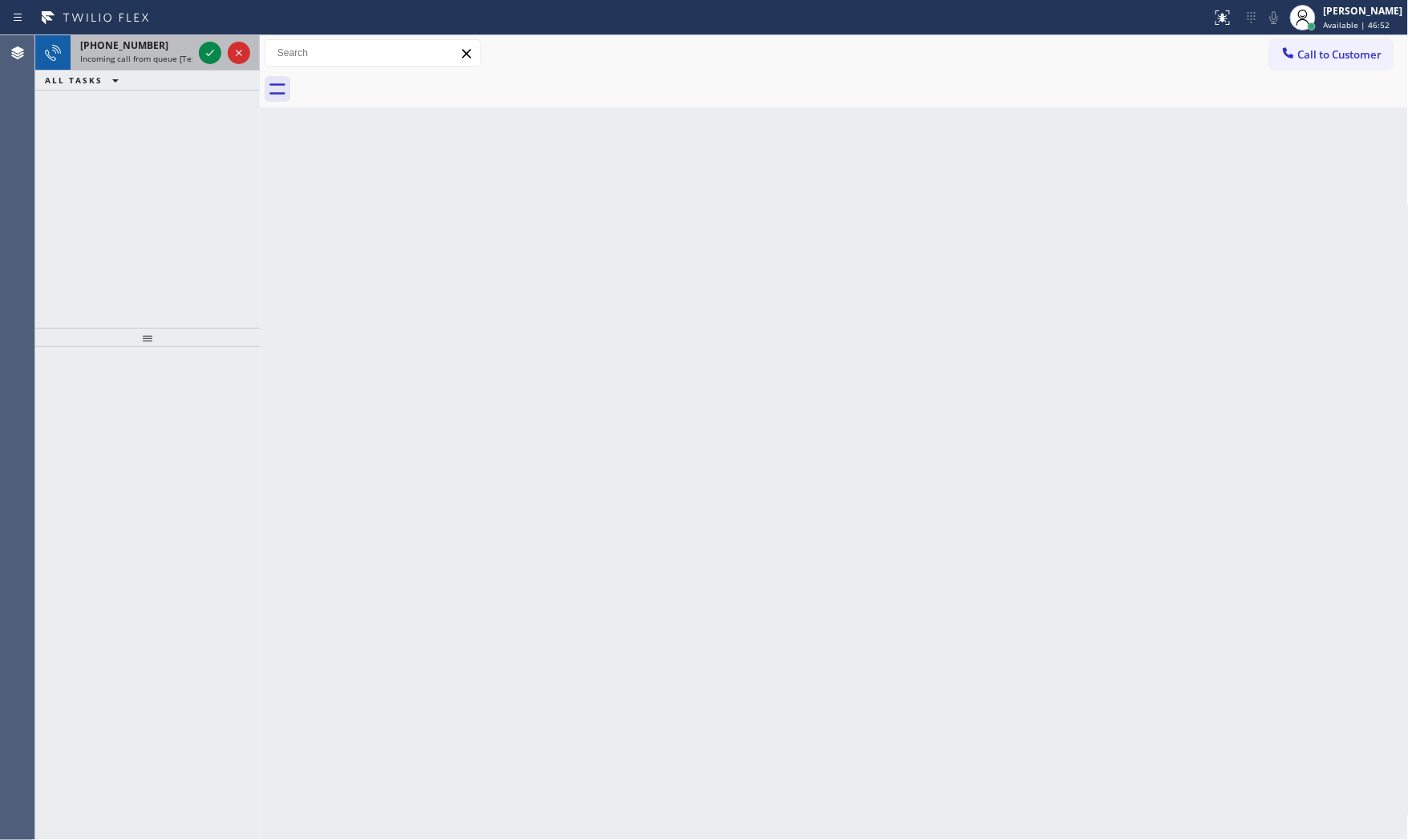
click at [196, 58] on div at bounding box center [225, 52] width 58 height 35
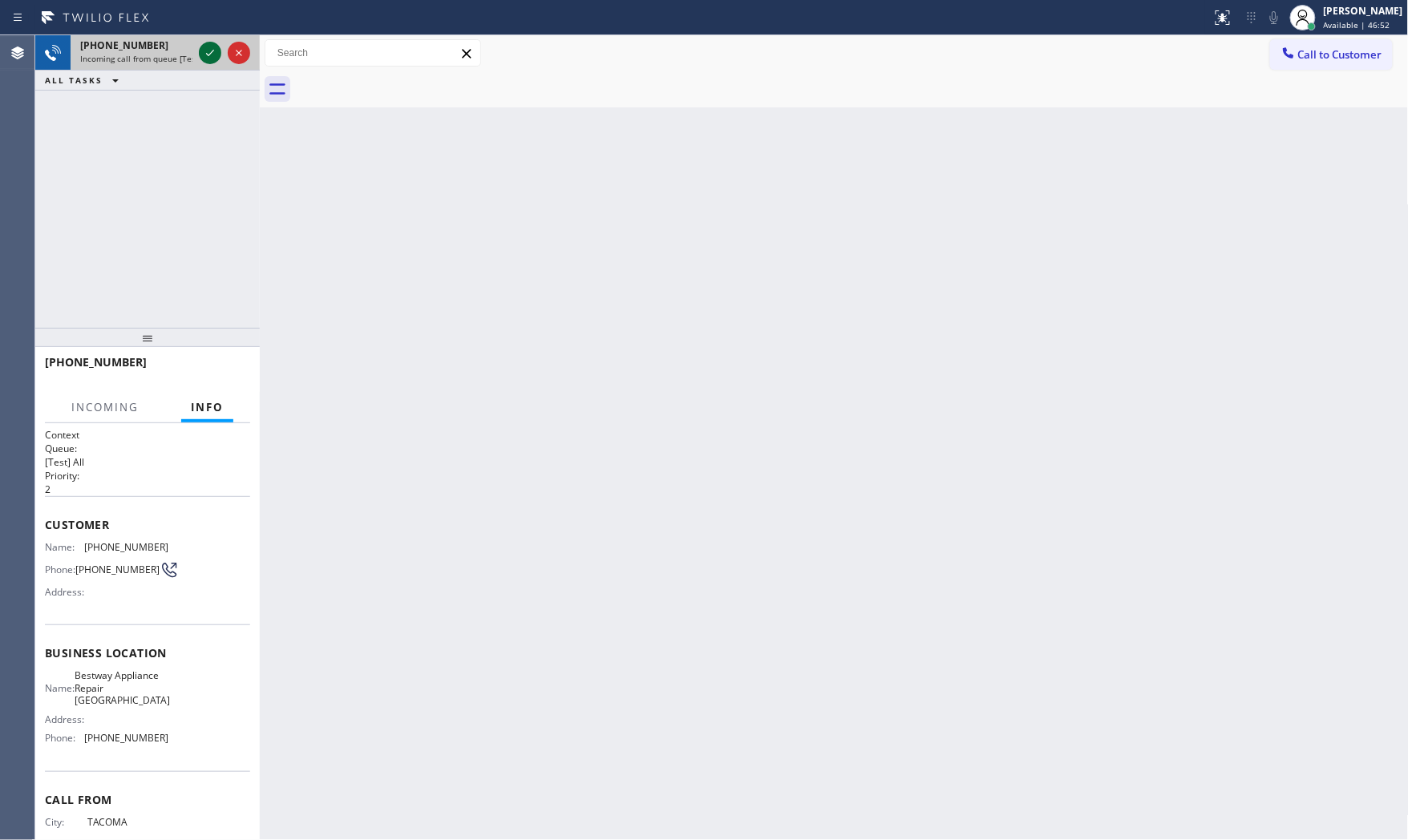
click at [202, 57] on icon at bounding box center [210, 52] width 19 height 19
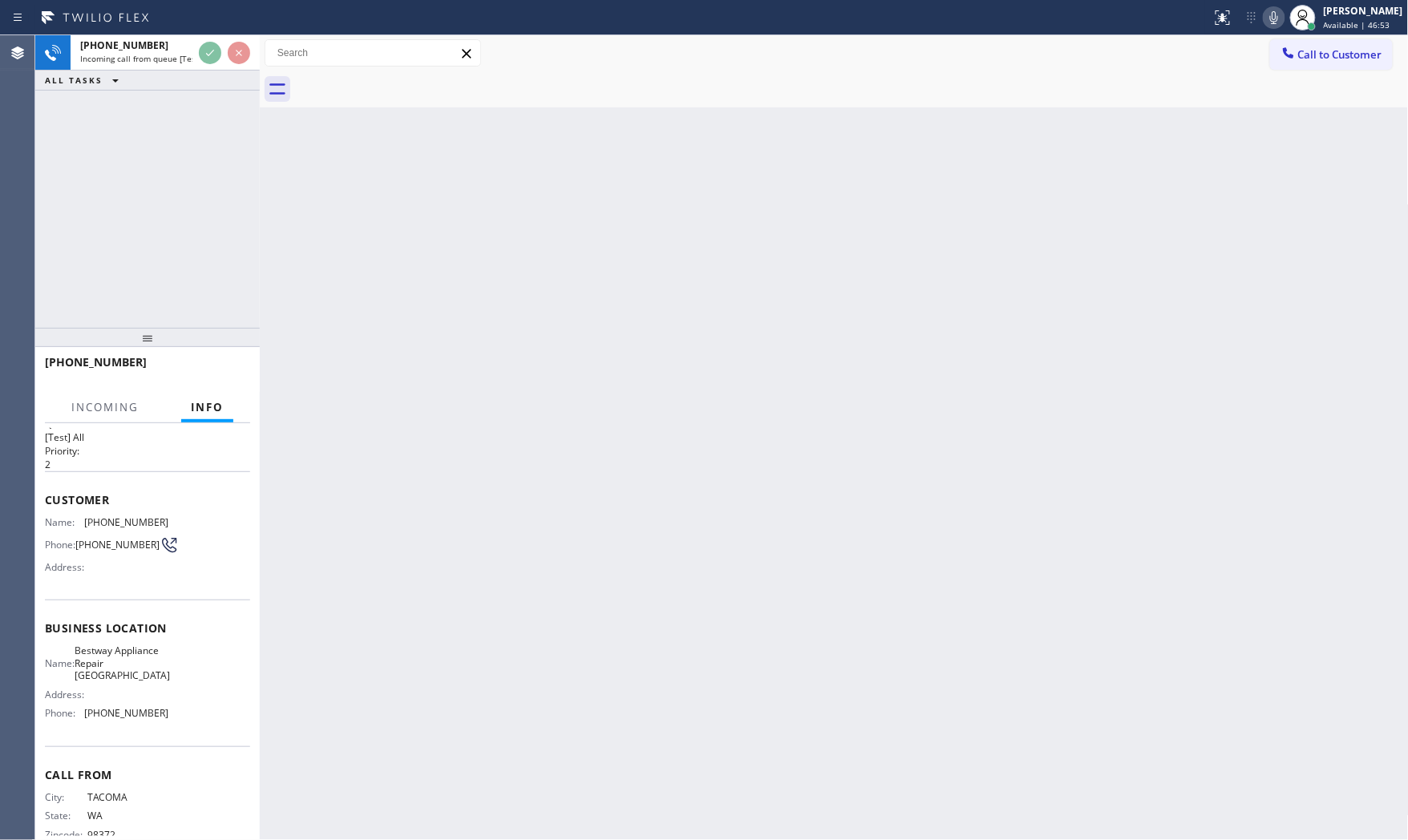
scroll to position [59, 0]
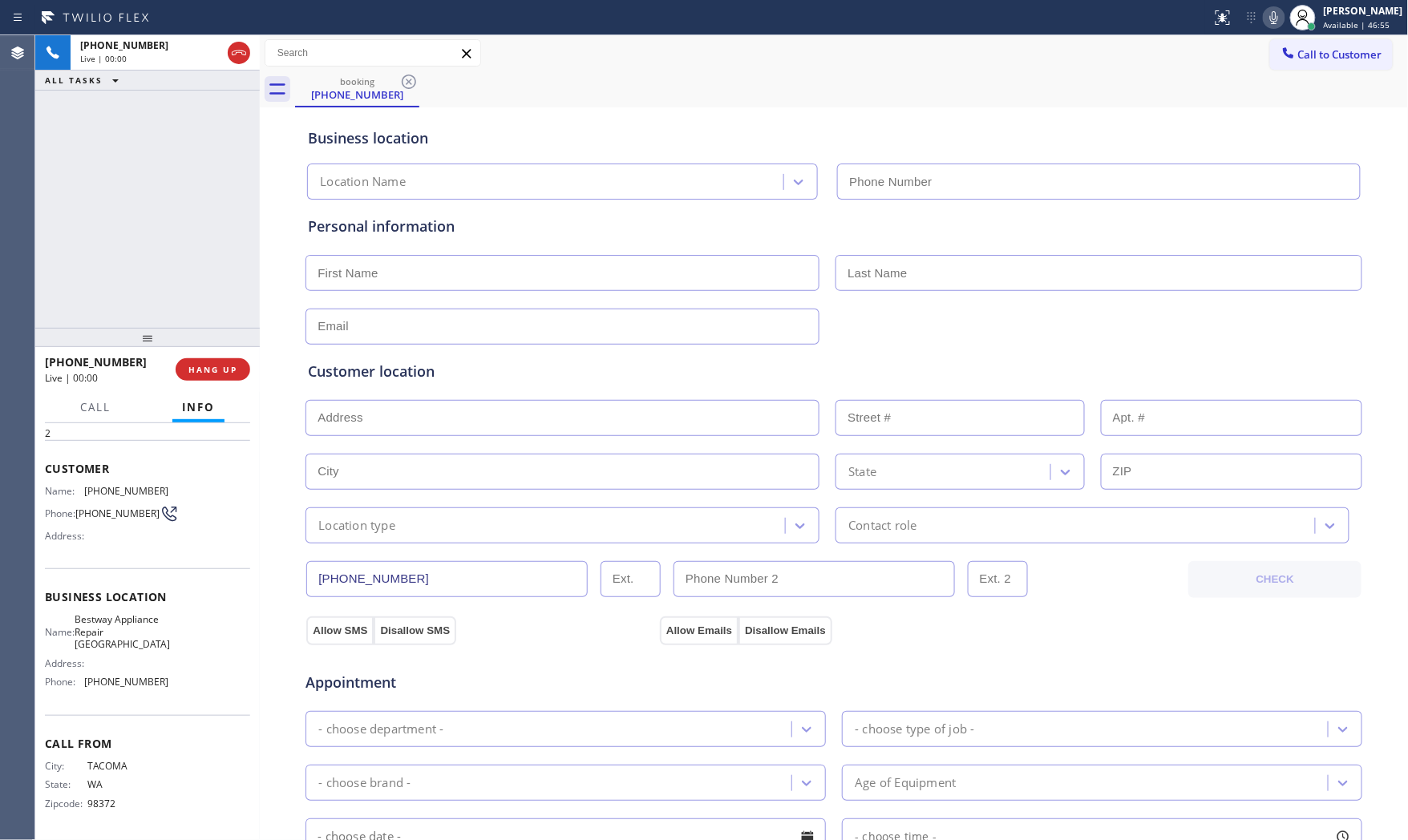
type input "[PHONE_NUMBER]"
click at [235, 380] on button "HANG UP" at bounding box center [213, 369] width 75 height 22
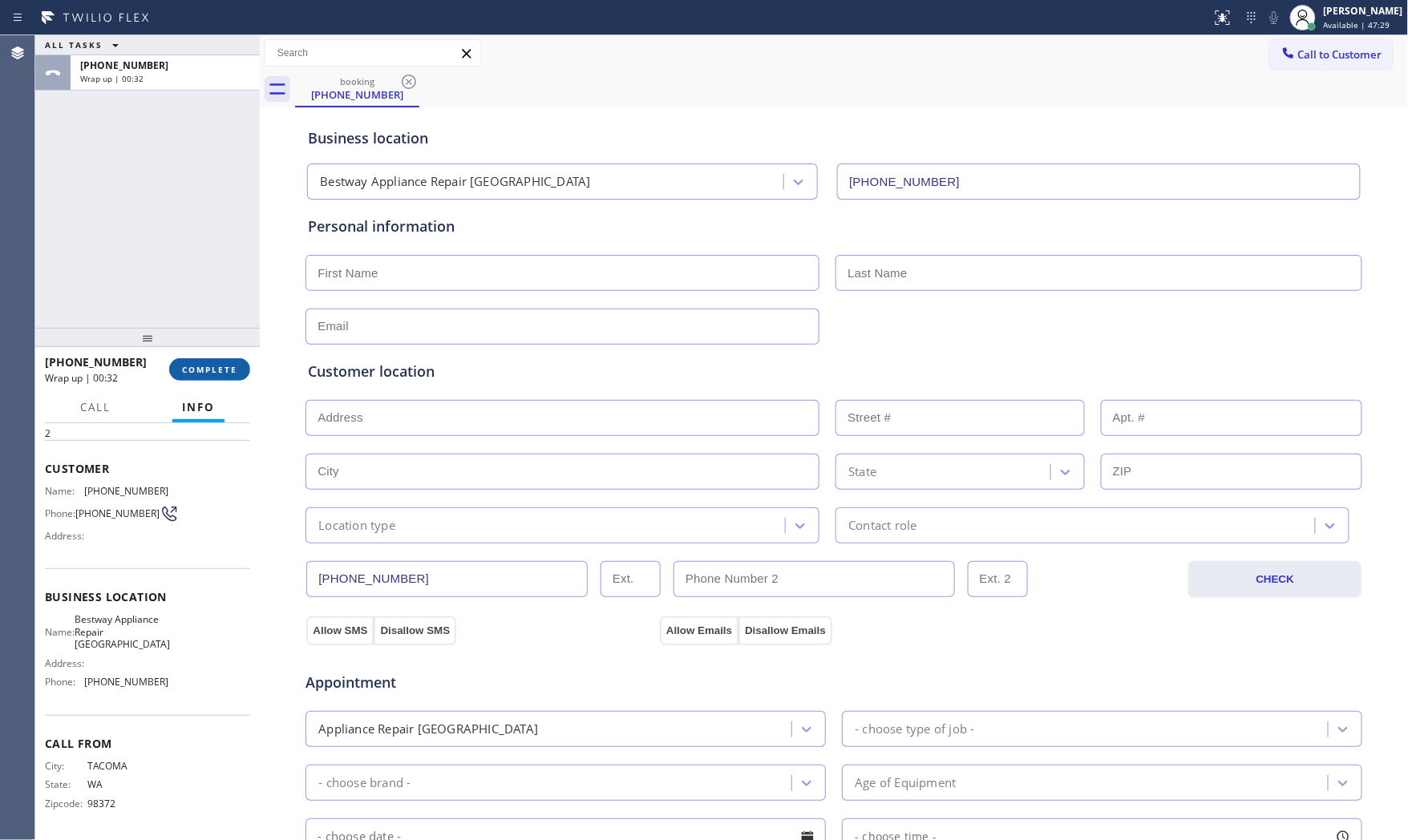
click at [212, 370] on span "COMPLETE" at bounding box center [209, 369] width 55 height 11
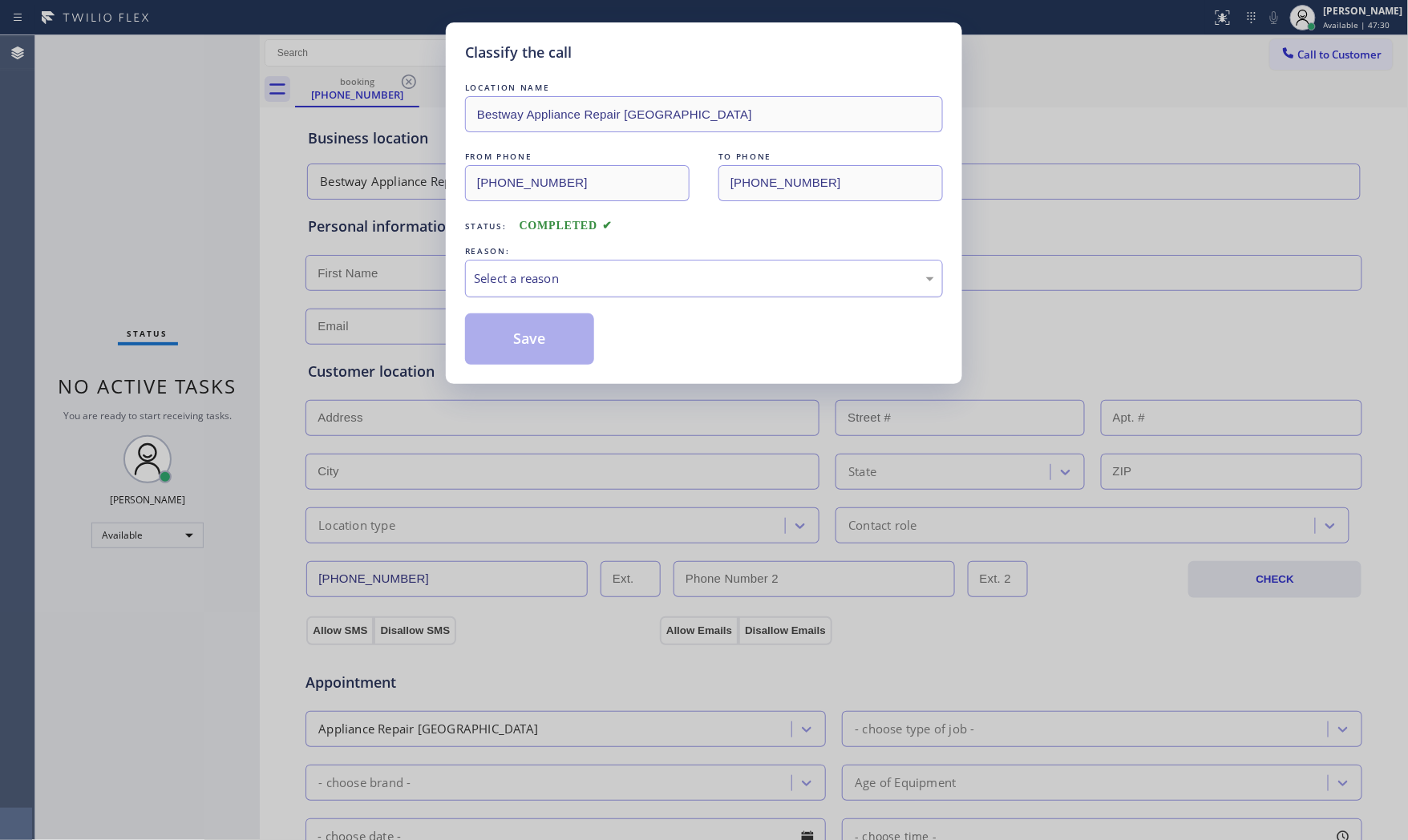
click at [635, 284] on div "Select a reason" at bounding box center [704, 278] width 460 height 18
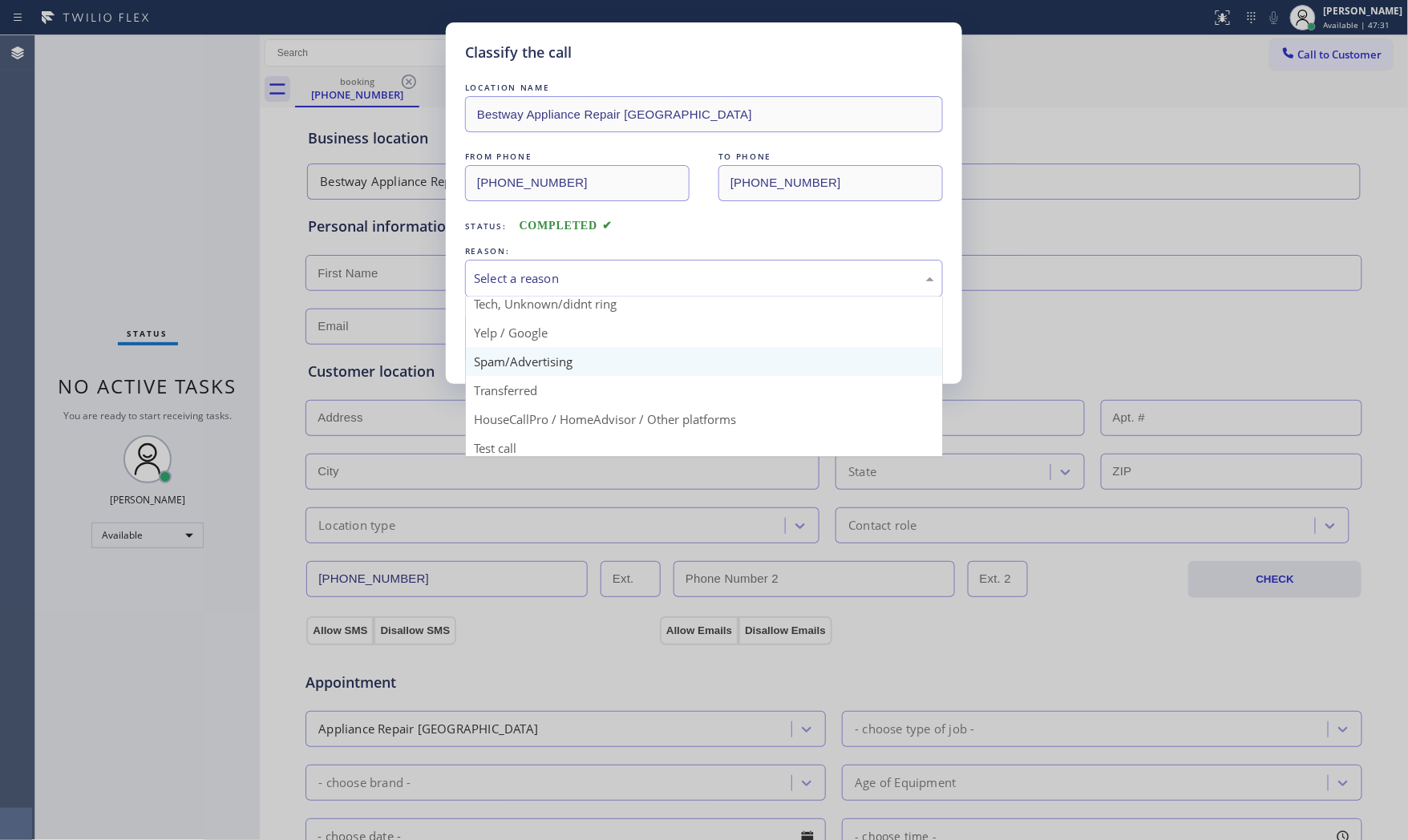
scroll to position [100, 0]
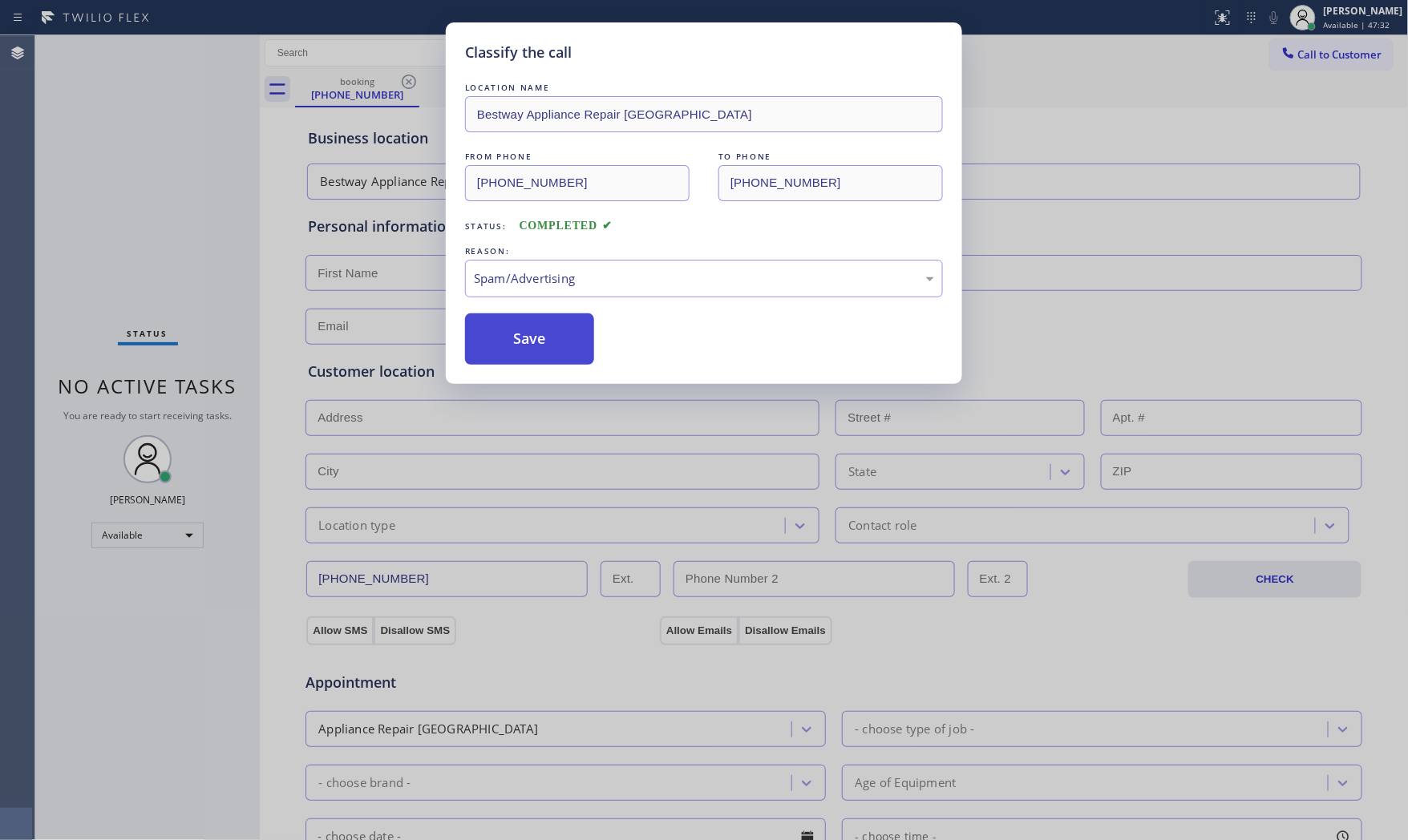
click at [543, 348] on button "Save" at bounding box center [529, 338] width 129 height 51
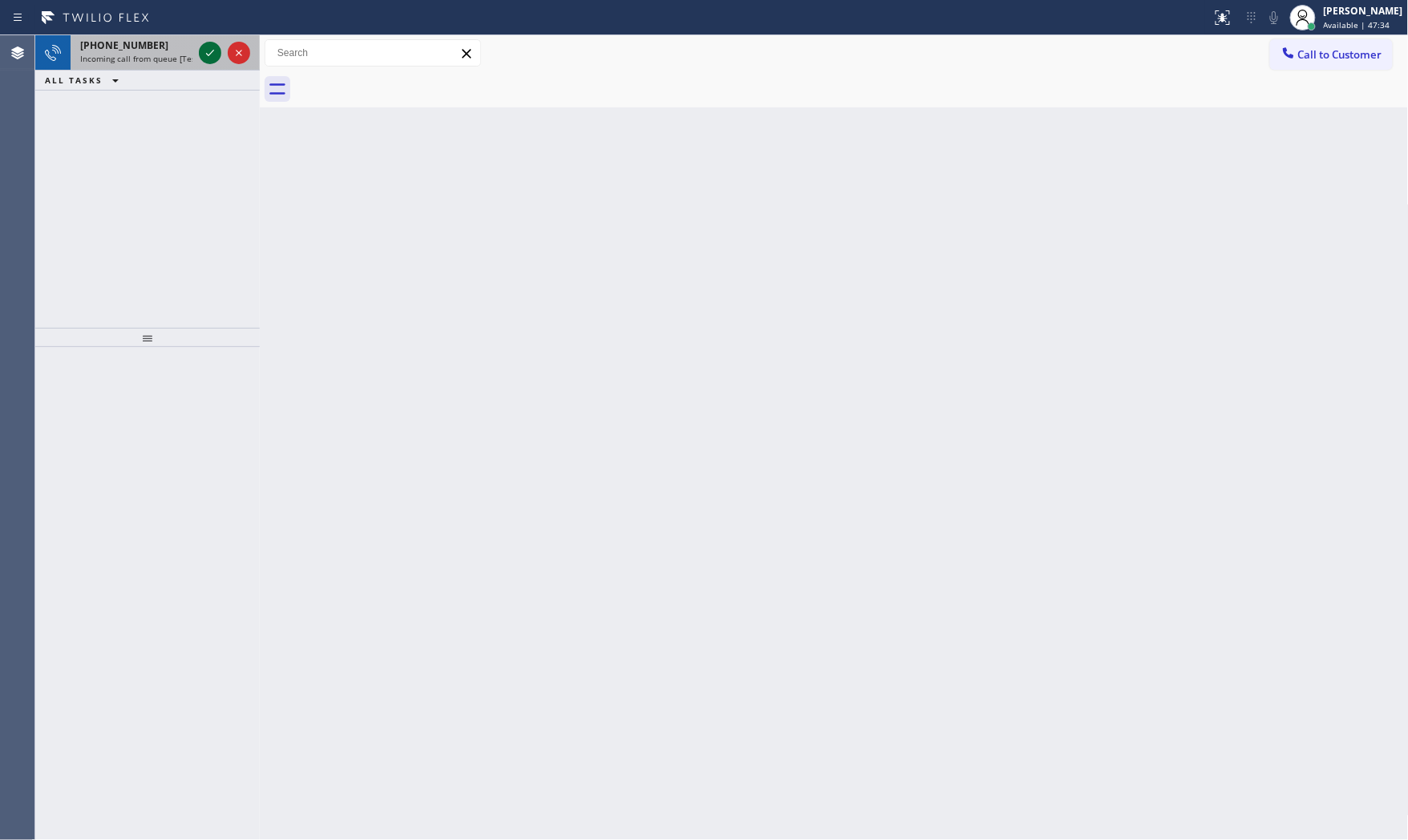
click at [207, 46] on icon at bounding box center [210, 52] width 19 height 19
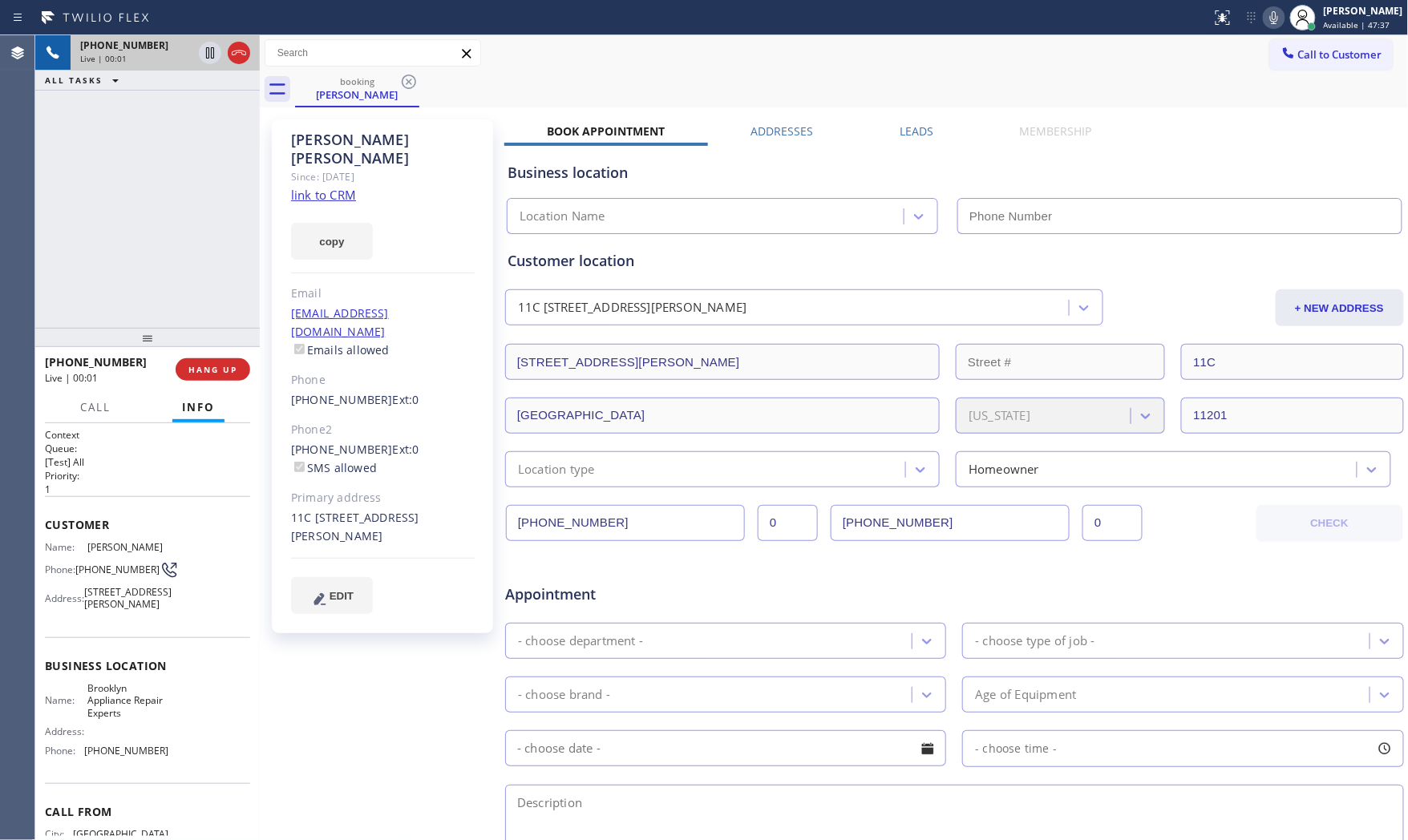
type input "[PHONE_NUMBER]"
click at [333, 187] on link "link to CRM" at bounding box center [323, 195] width 65 height 16
click at [231, 365] on span "HANG UP" at bounding box center [213, 369] width 49 height 11
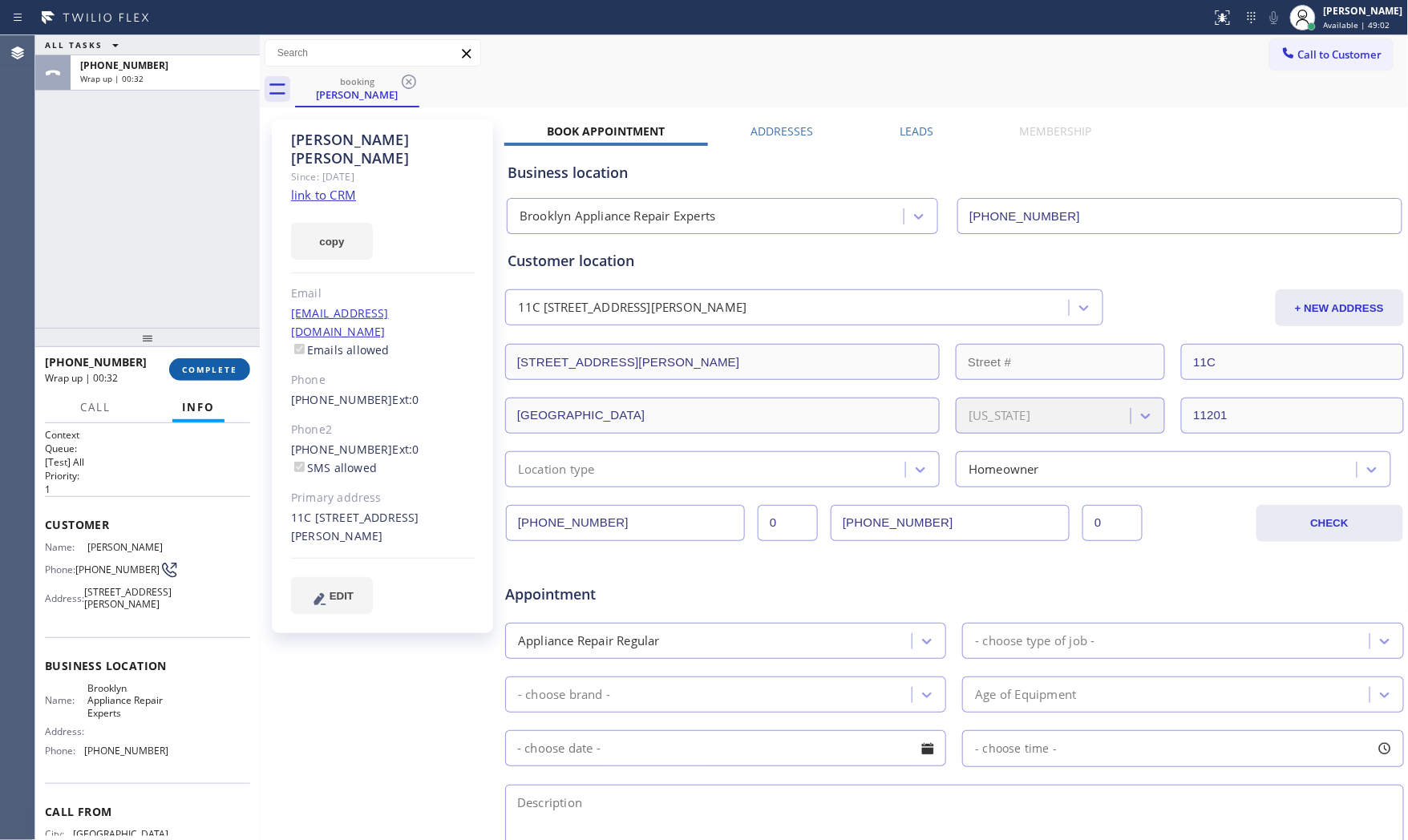
click at [212, 362] on button "COMPLETE" at bounding box center [210, 369] width 81 height 22
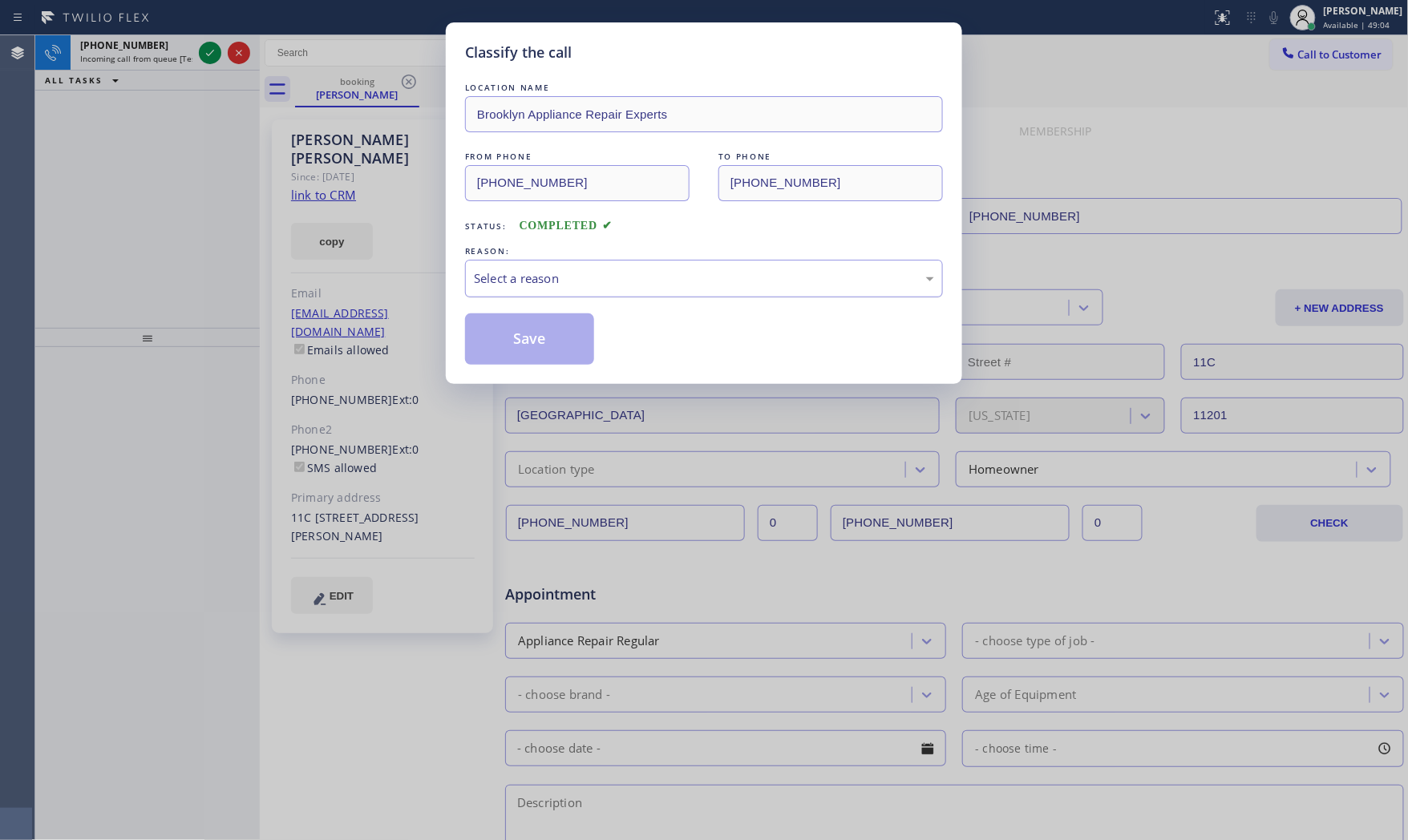
click at [565, 286] on div "Select a reason" at bounding box center [704, 278] width 460 height 18
click at [553, 338] on button "Save" at bounding box center [529, 338] width 129 height 51
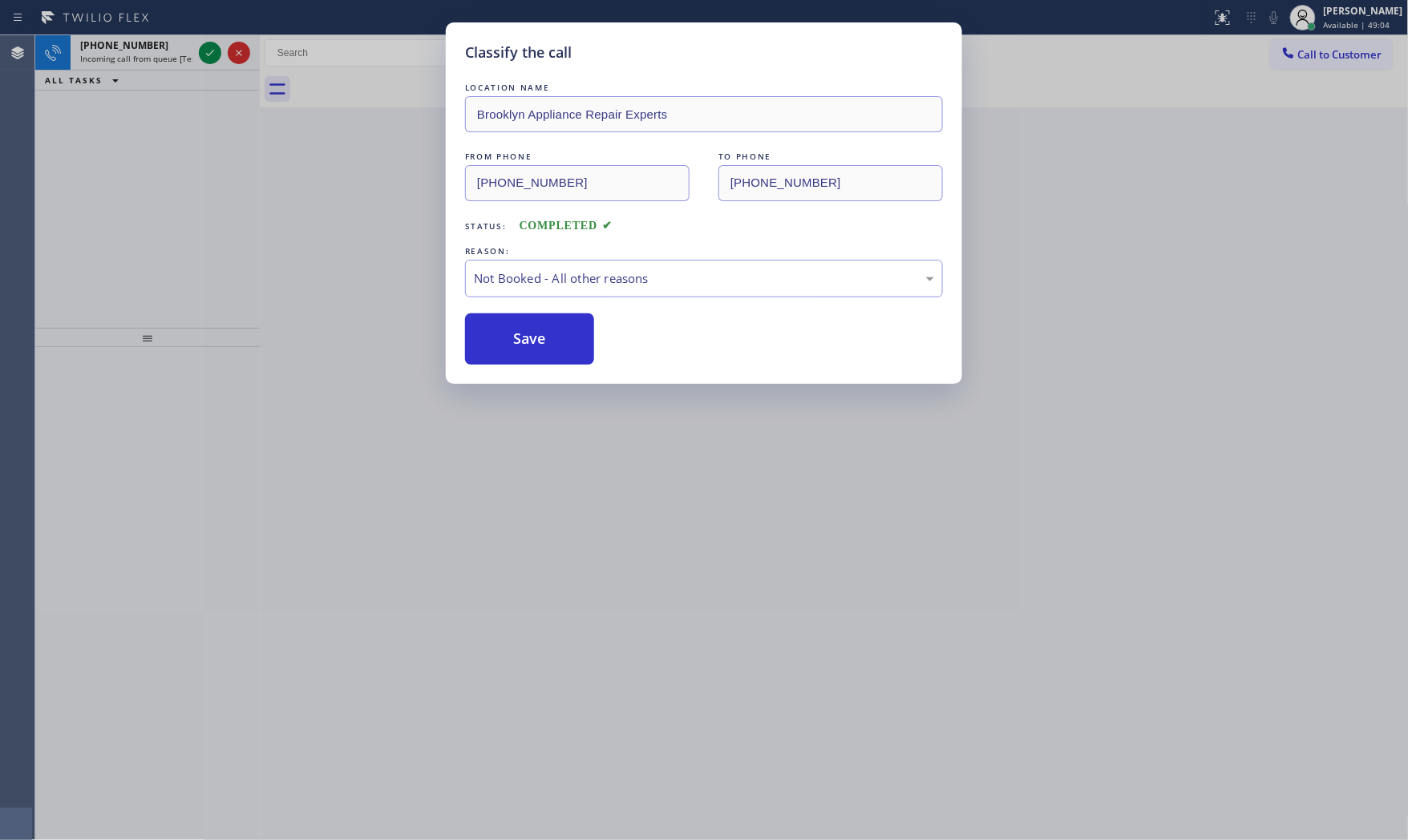
click at [553, 338] on button "Save" at bounding box center [529, 338] width 129 height 51
drag, startPoint x: 553, startPoint y: 338, endPoint x: 541, endPoint y: 331, distance: 13.9
click at [552, 338] on button "Save" at bounding box center [529, 338] width 129 height 51
click at [178, 56] on div "Classify the call LOCATION NAME Brooklyn Appliance Repair Experts FROM PHONE [P…" at bounding box center [704, 420] width 1408 height 840
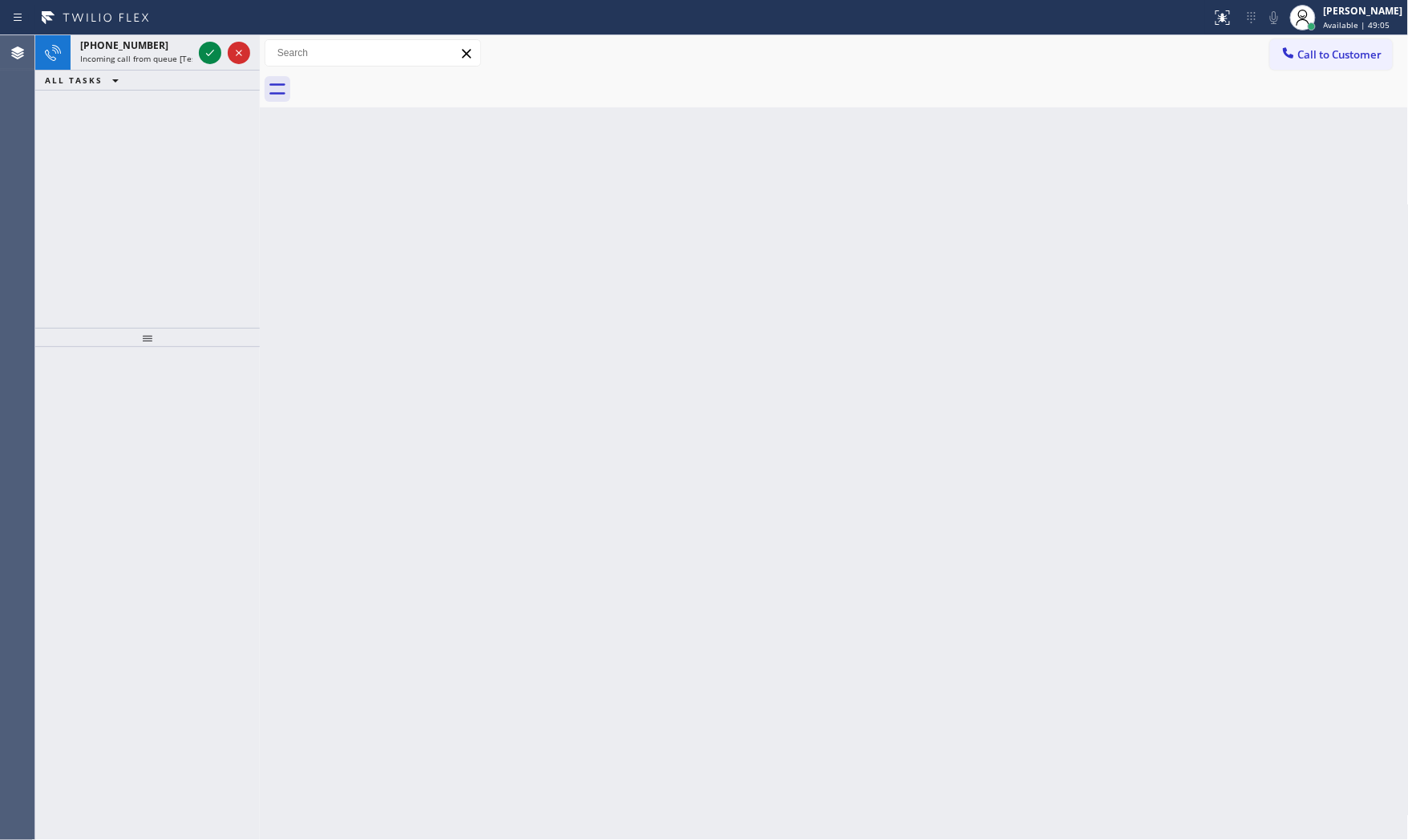
click at [178, 56] on div "Classify the call LOCATION NAME Same Day Subzero Repair Kent FROM PHONE [PHONE_…" at bounding box center [720, 437] width 1372 height 805
click at [178, 56] on span "Incoming call from queue [Test] All" at bounding box center [146, 58] width 133 height 11
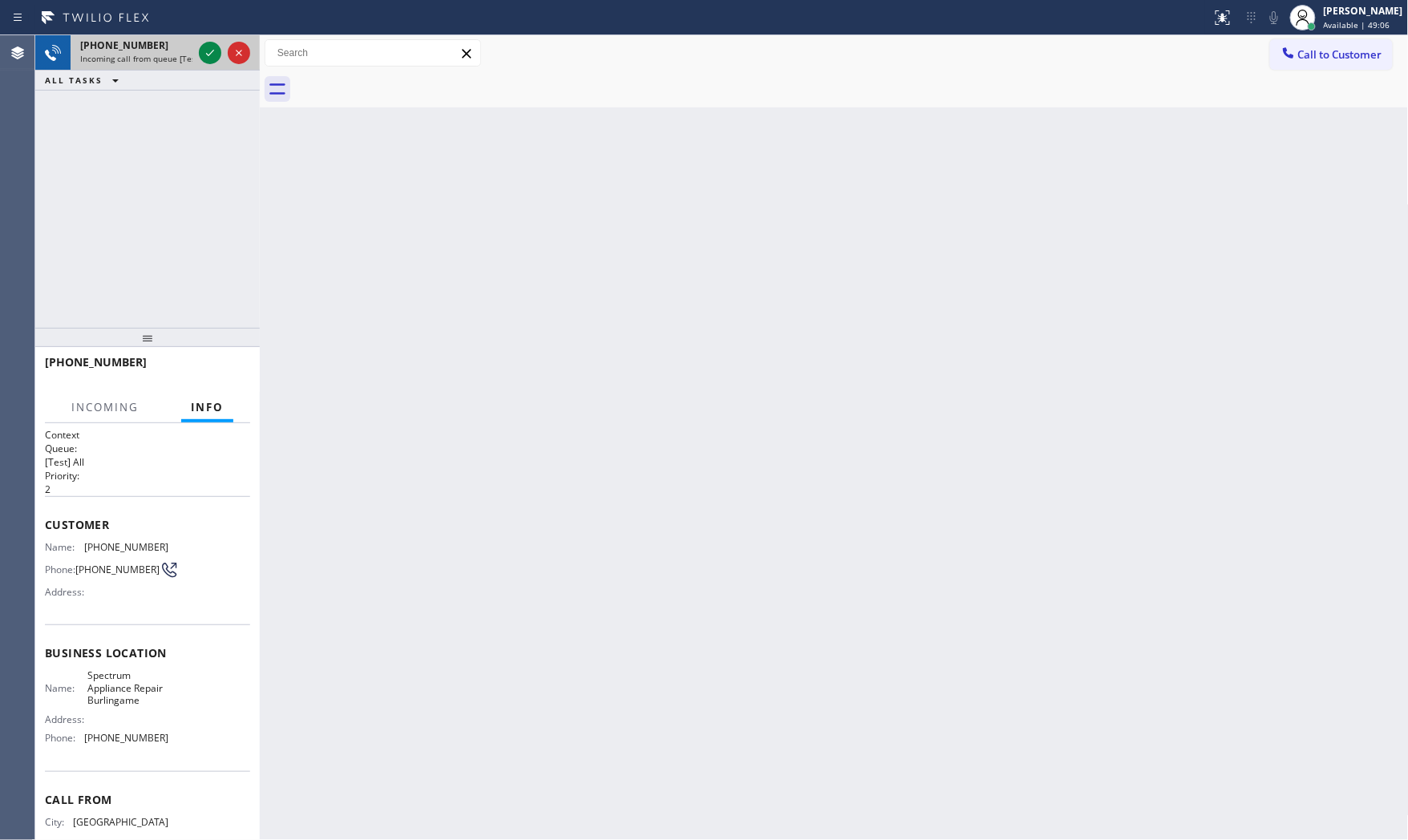
click at [196, 53] on div at bounding box center [225, 52] width 58 height 35
click at [201, 52] on icon at bounding box center [210, 52] width 19 height 19
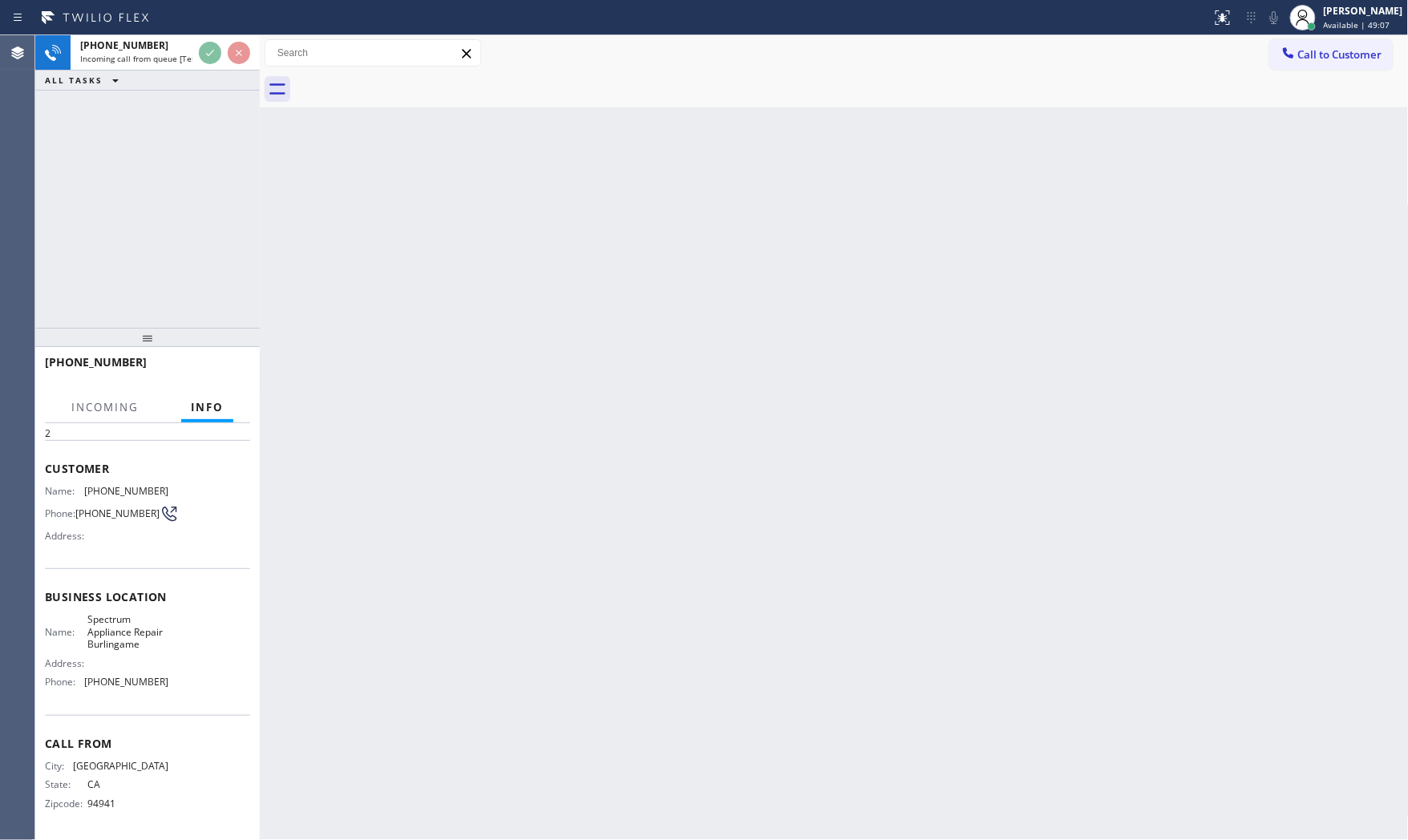
scroll to position [72, 0]
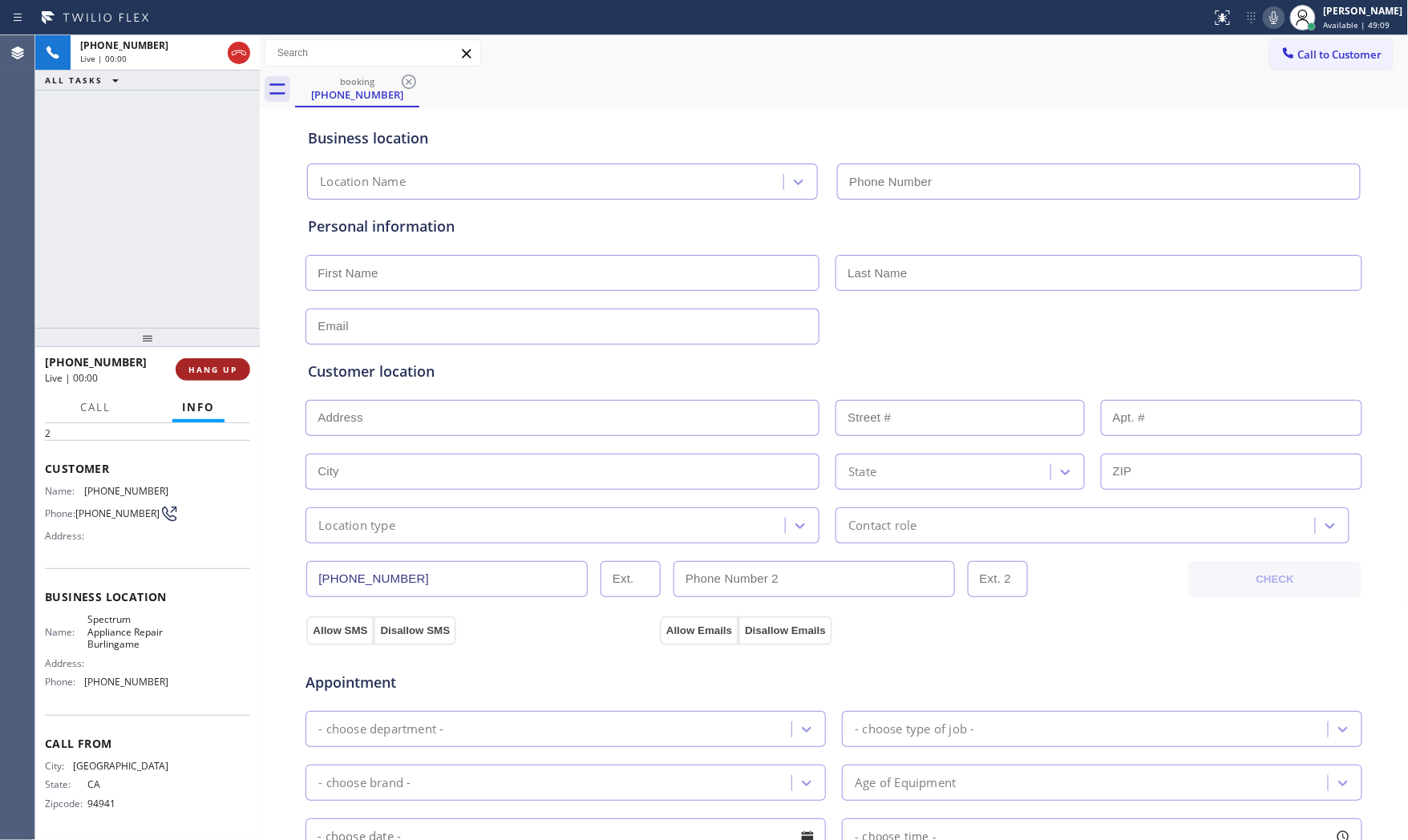
type input "[PHONE_NUMBER]"
click at [241, 366] on button "HANG UP" at bounding box center [213, 369] width 75 height 22
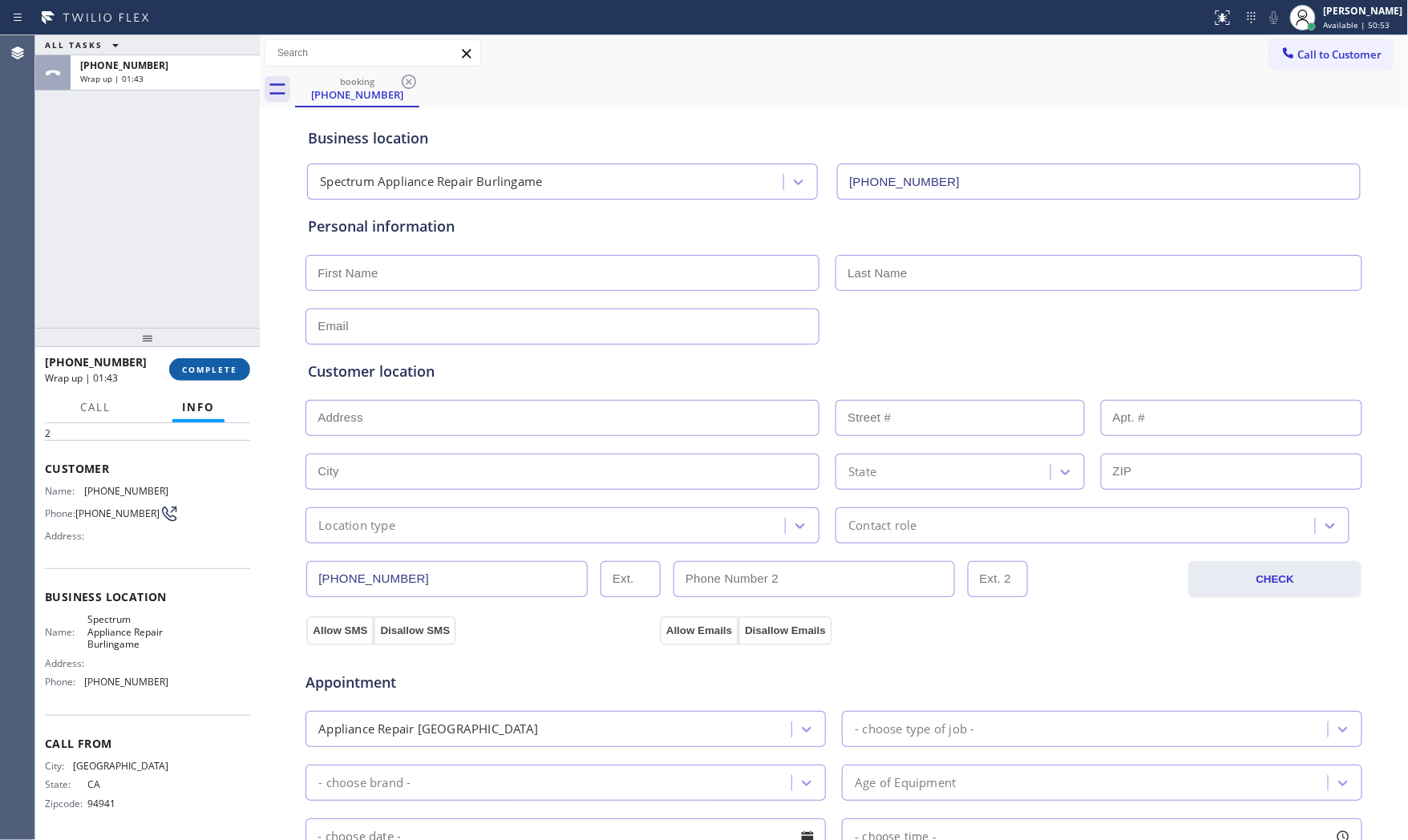
click at [223, 365] on span "COMPLETE" at bounding box center [209, 369] width 55 height 11
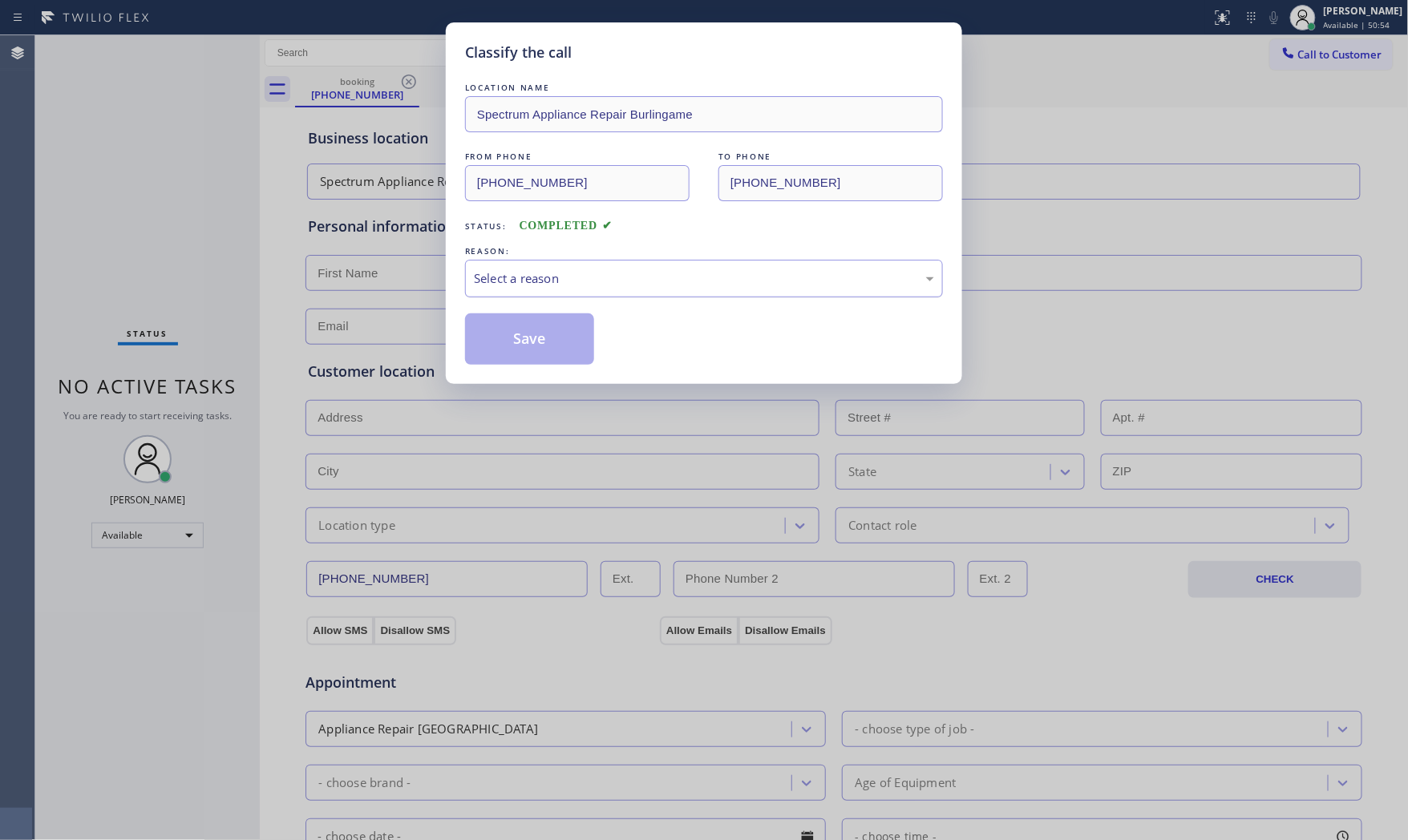
click at [576, 277] on div "Select a reason" at bounding box center [704, 278] width 460 height 18
click at [552, 327] on button "Save" at bounding box center [529, 338] width 129 height 51
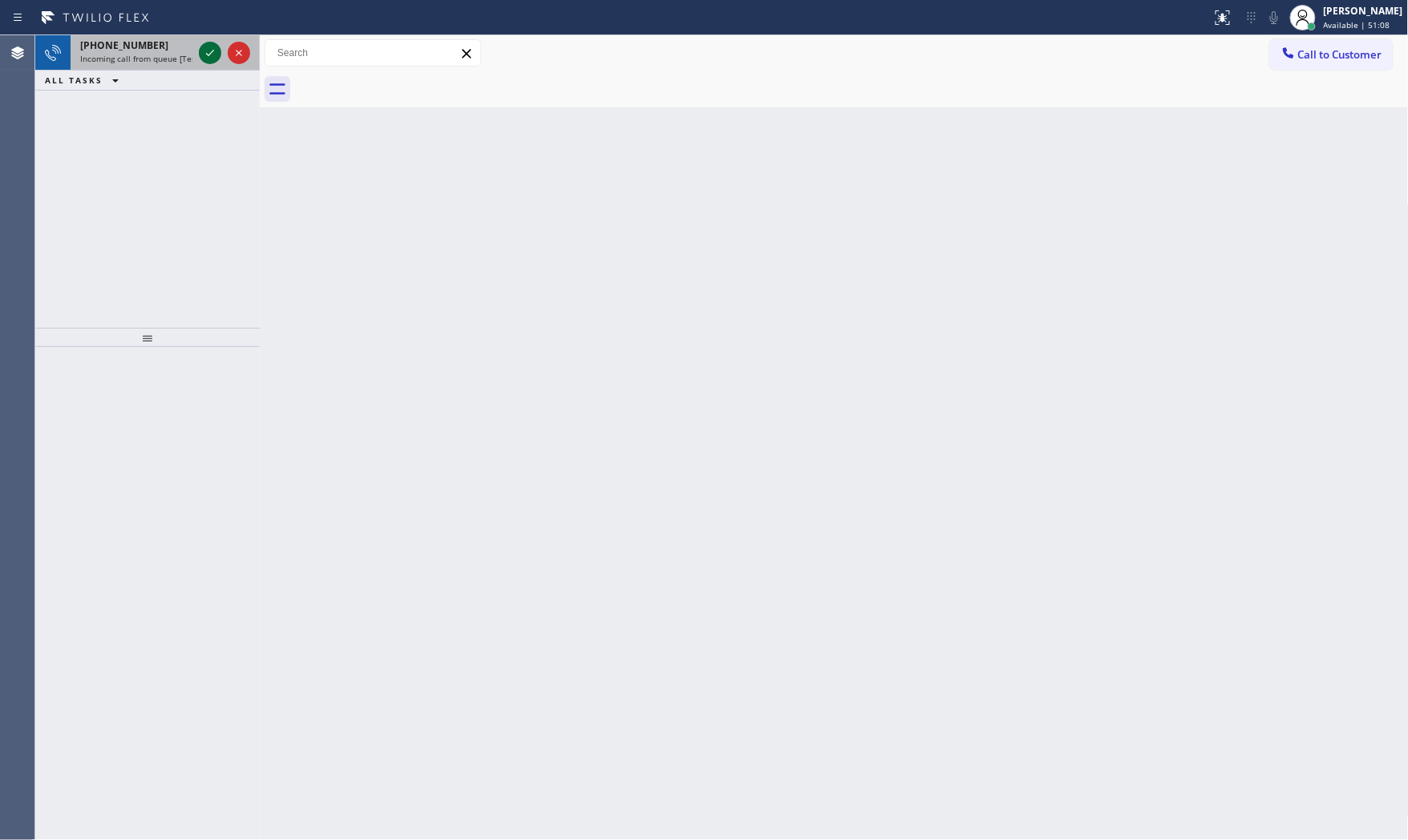
click at [213, 55] on icon at bounding box center [210, 52] width 19 height 19
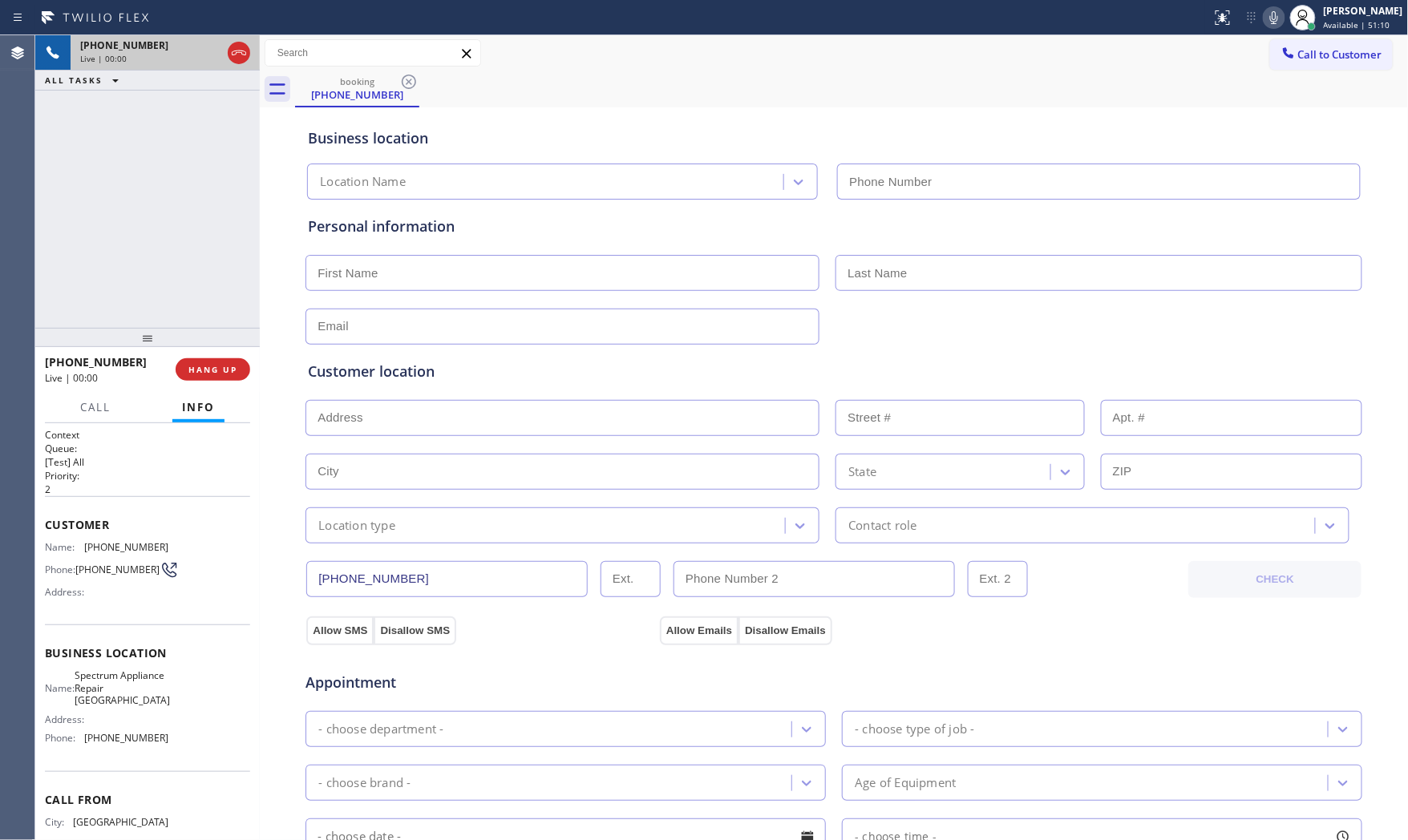
type input "[PHONE_NUMBER]"
click at [211, 369] on span "HANG UP" at bounding box center [213, 369] width 49 height 11
click at [210, 369] on span "HANG UP" at bounding box center [213, 369] width 49 height 11
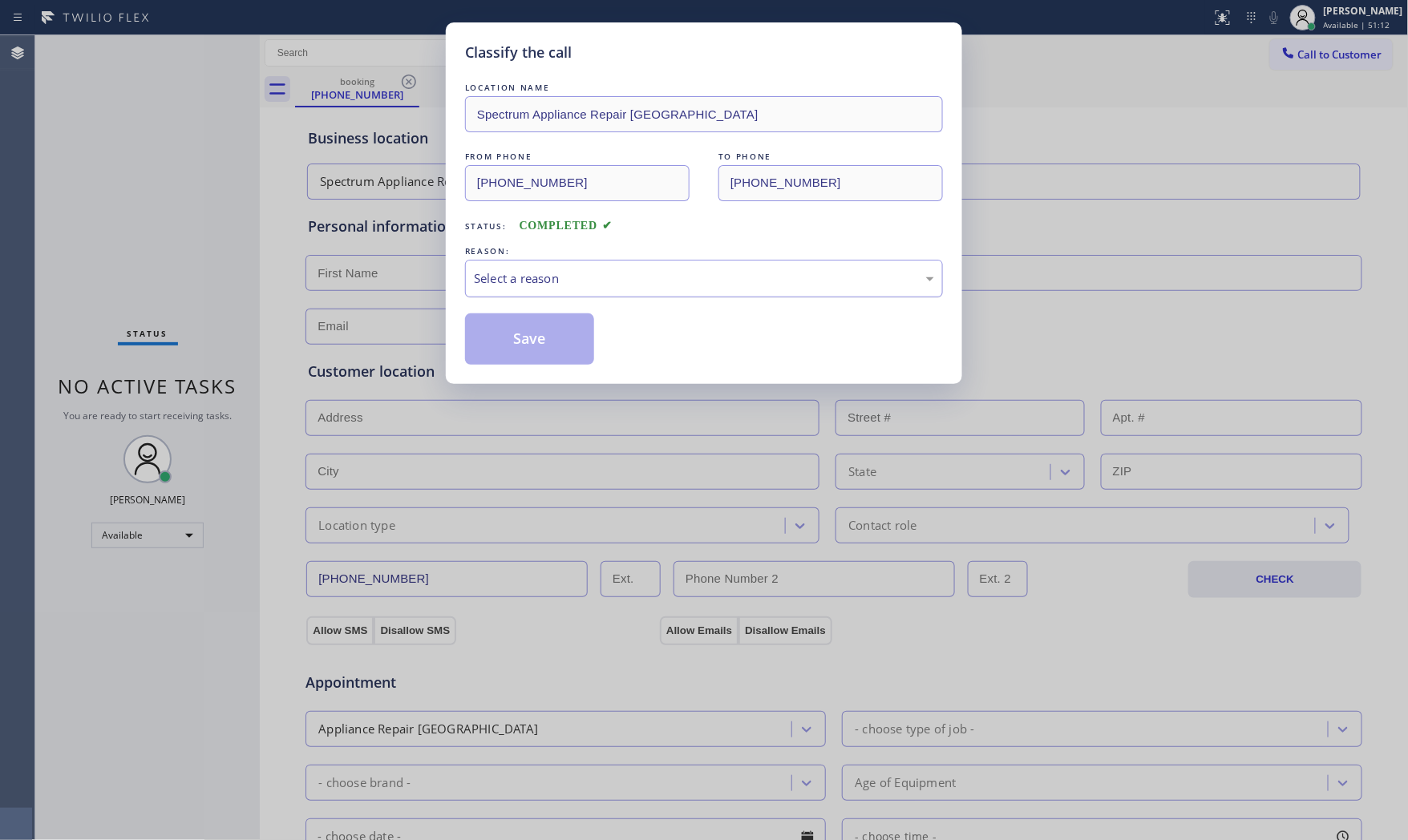
click at [508, 280] on div "Select a reason" at bounding box center [704, 278] width 460 height 18
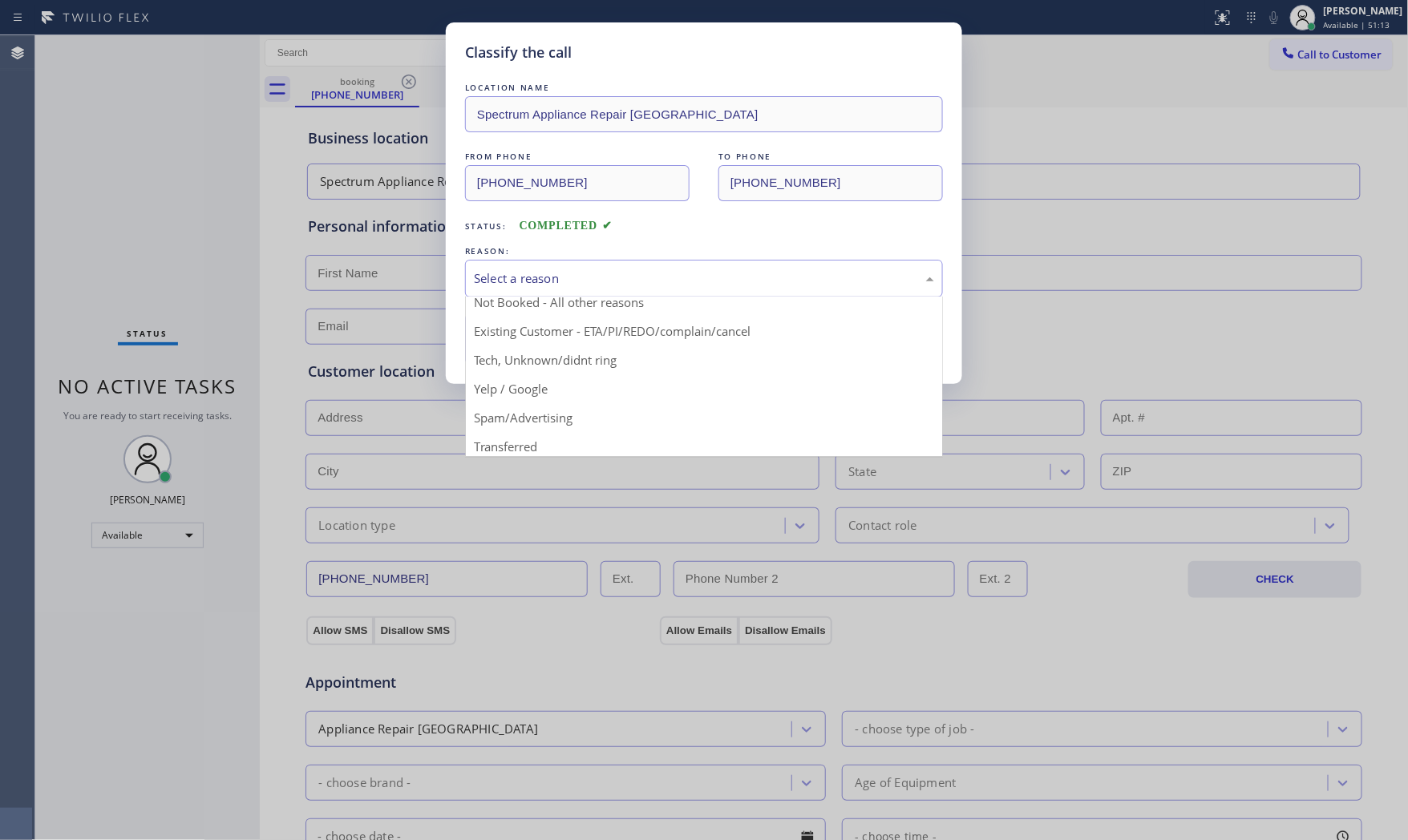
scroll to position [100, 0]
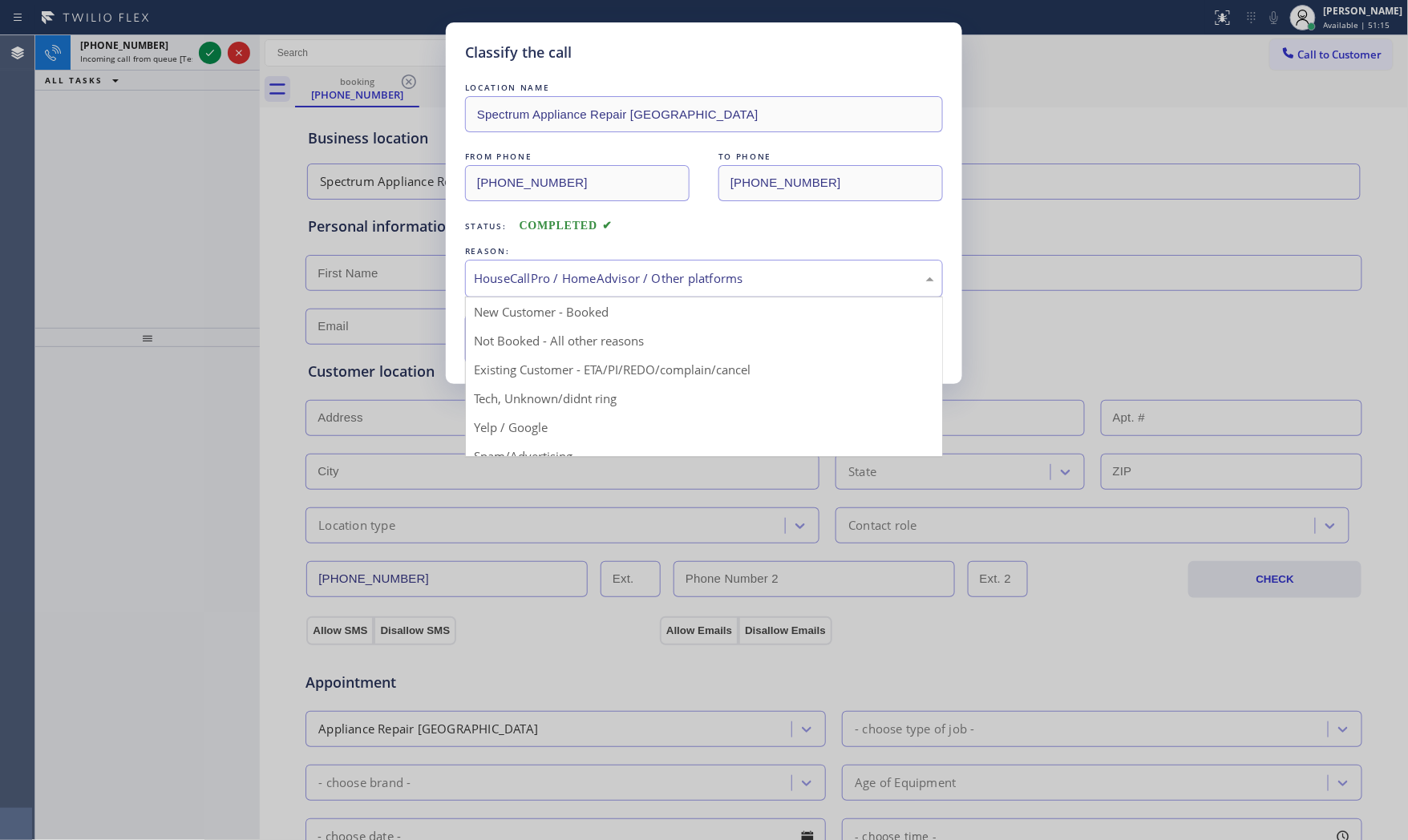
click at [570, 277] on div "HouseCallPro / HomeAdvisor / Other platforms" at bounding box center [704, 278] width 460 height 18
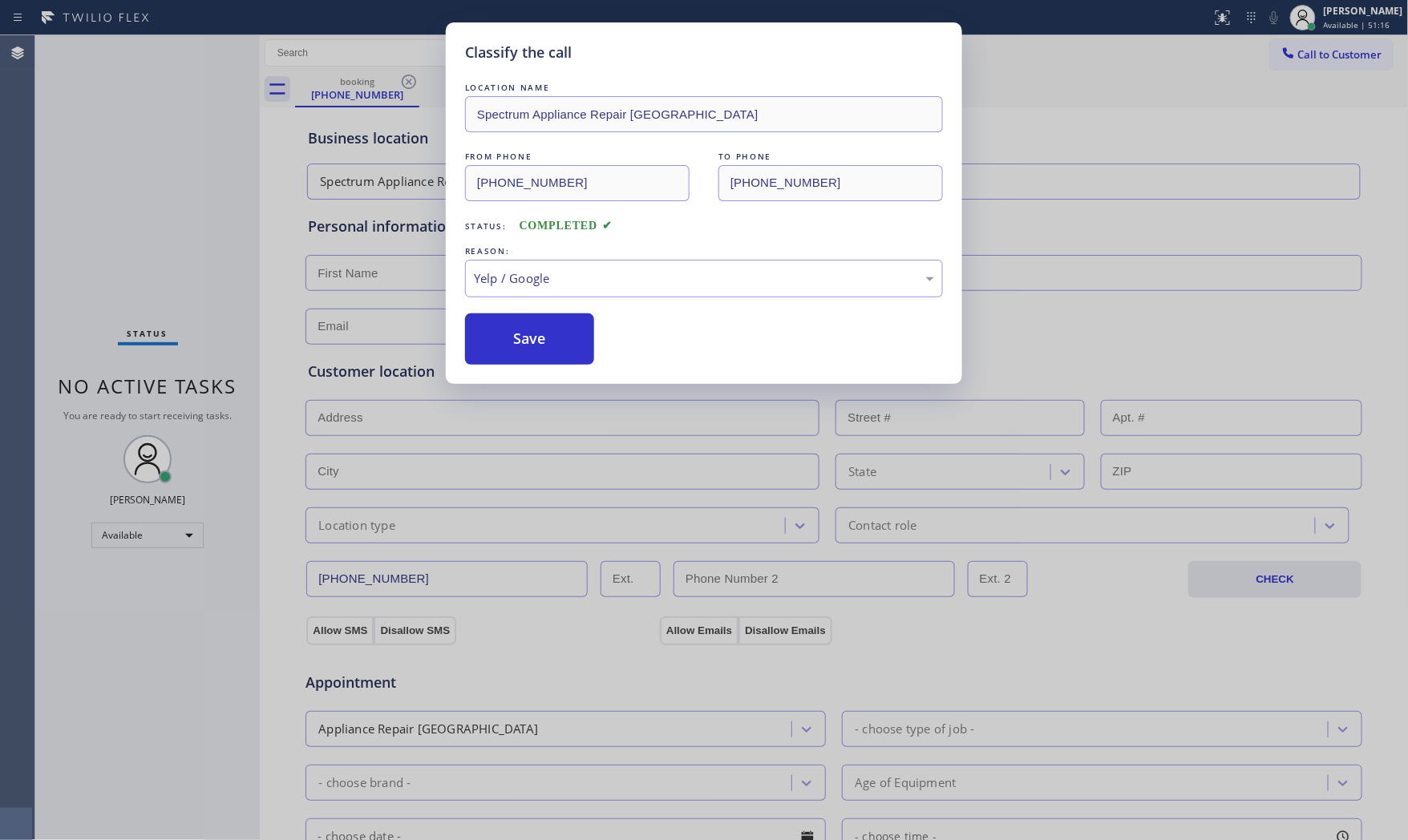
click at [539, 373] on div "Classify the call LOCATION NAME Spectrum Appliance Repair Lynnwood FROM PHONE […" at bounding box center [704, 203] width 516 height 361
drag, startPoint x: 539, startPoint y: 373, endPoint x: 534, endPoint y: 365, distance: 9.4
click at [538, 373] on div "Classify the call LOCATION NAME Spectrum Appliance Repair Lynnwood FROM PHONE […" at bounding box center [704, 203] width 516 height 361
click at [534, 365] on div "Classify the call LOCATION NAME Spectrum Appliance Repair Lynnwood FROM PHONE […" at bounding box center [704, 203] width 516 height 361
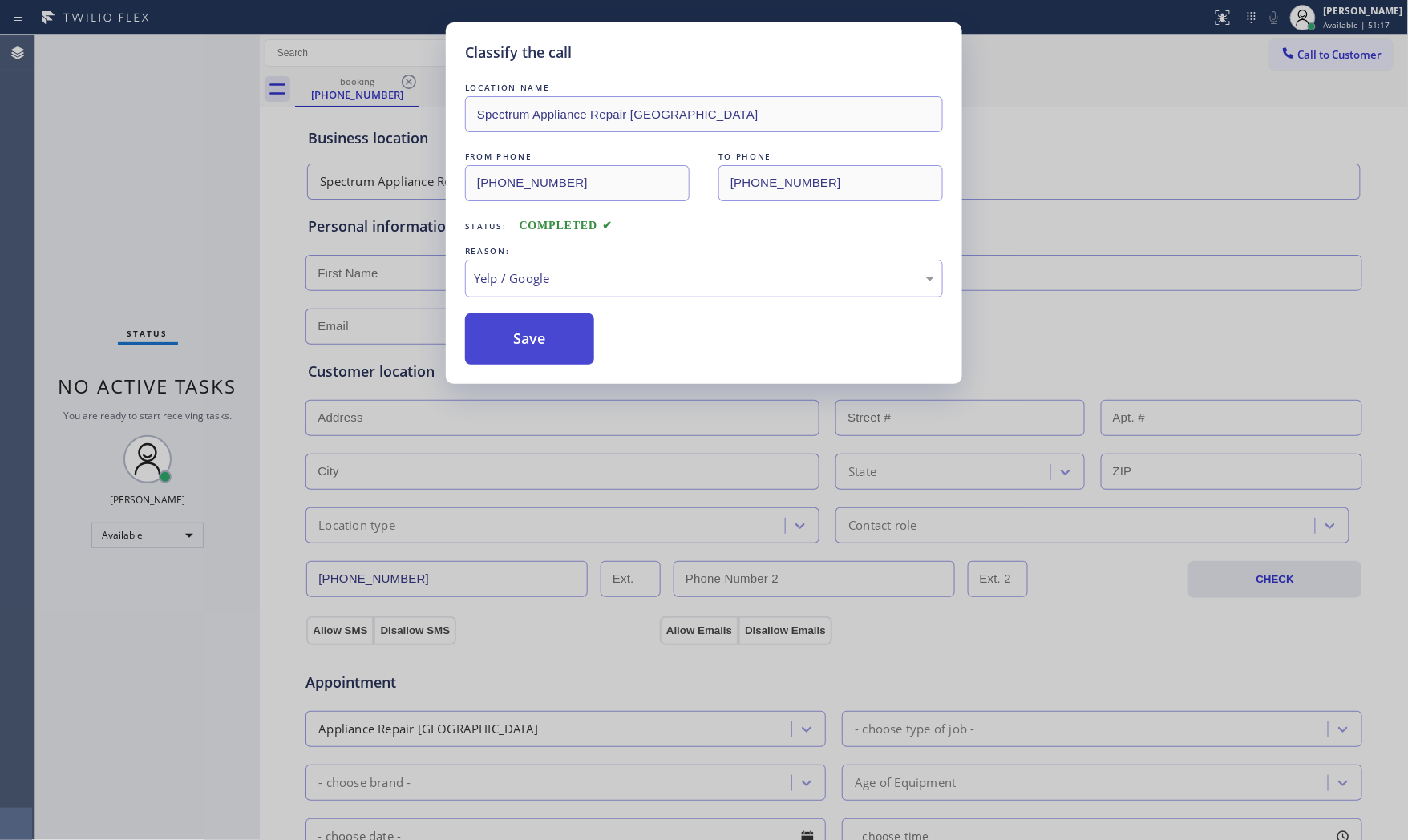
click at [531, 354] on button "Save" at bounding box center [529, 338] width 129 height 51
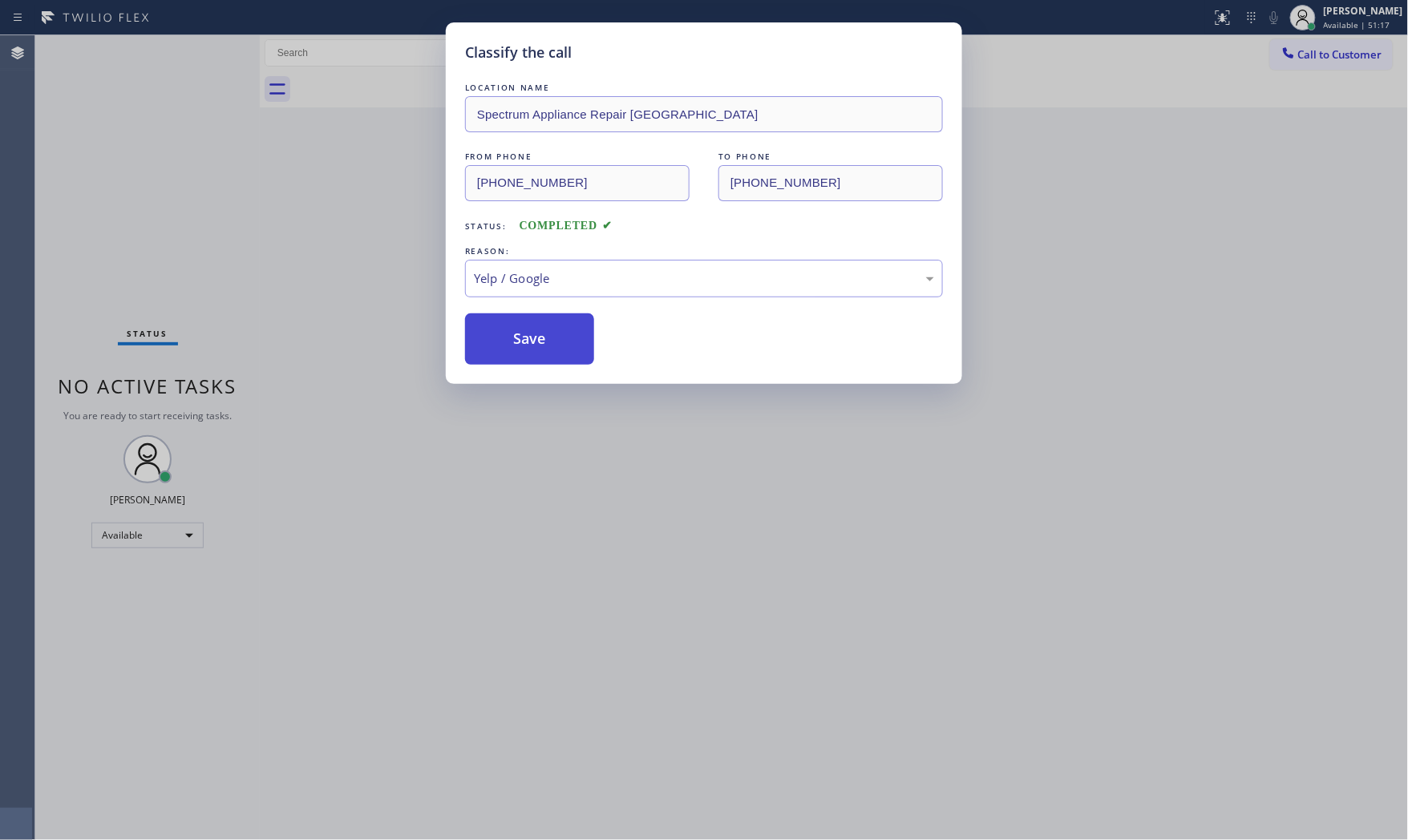
click at [531, 354] on button "Save" at bounding box center [529, 338] width 129 height 51
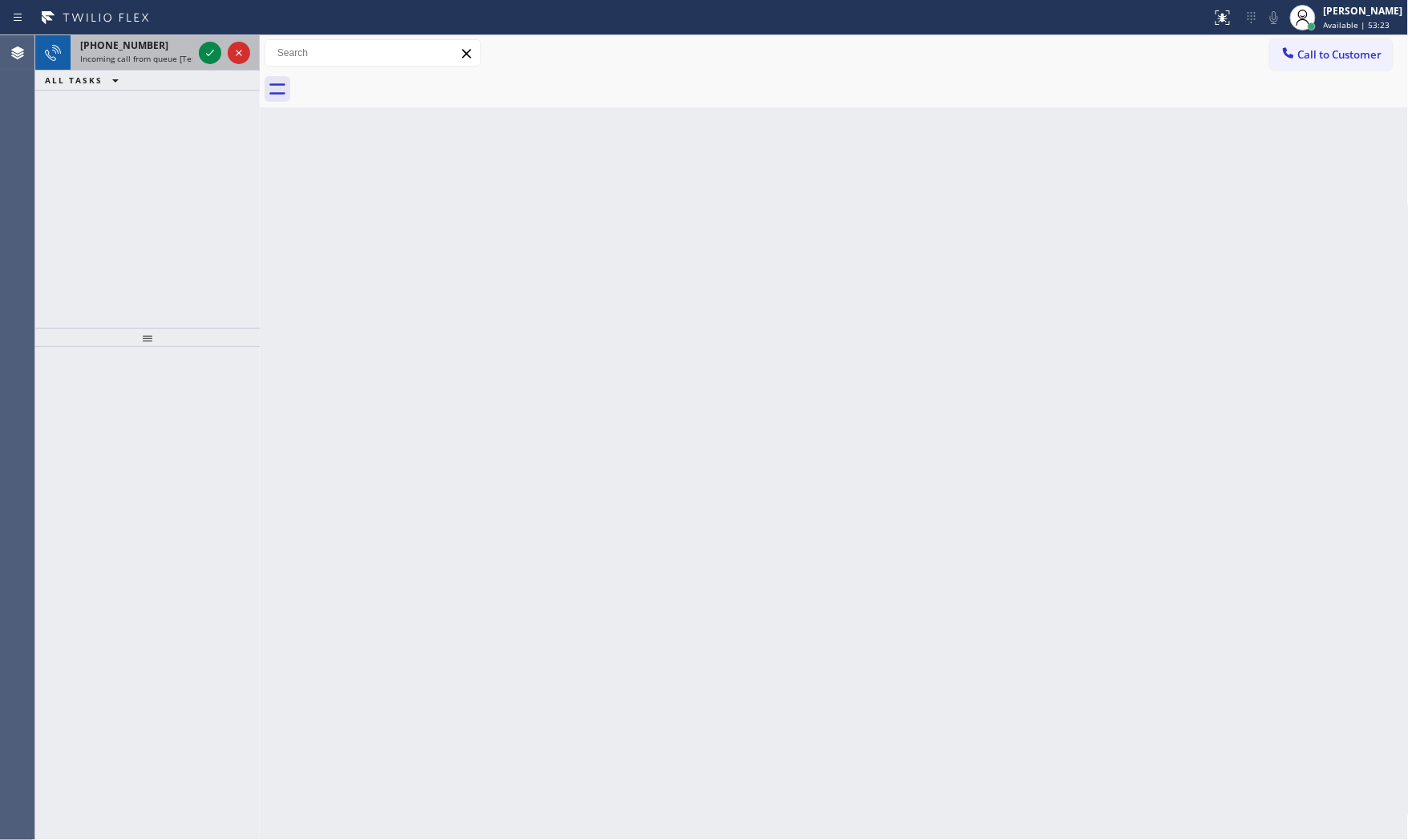
click at [186, 45] on div "[PHONE_NUMBER]" at bounding box center [136, 46] width 112 height 14
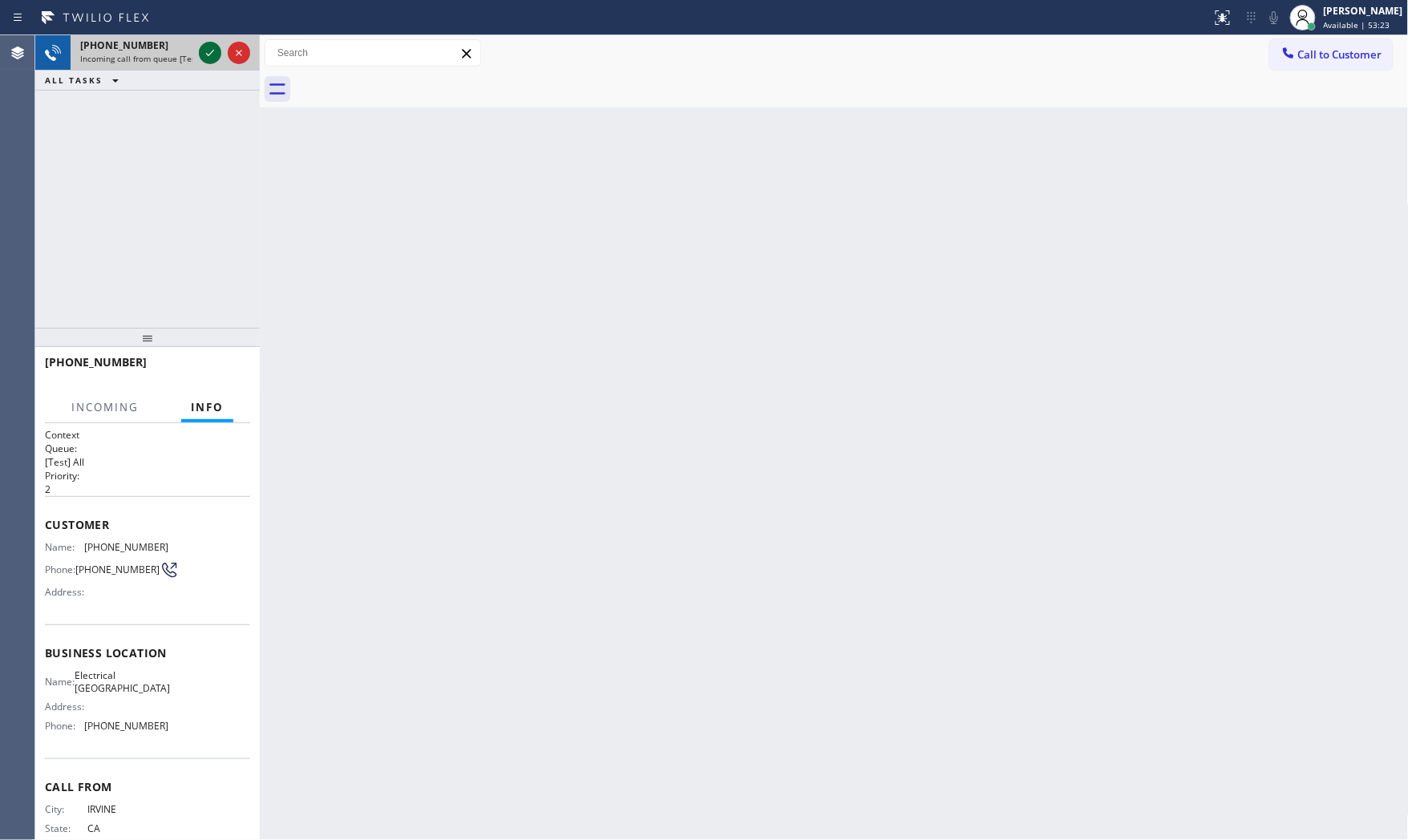
click at [206, 51] on icon at bounding box center [210, 52] width 19 height 19
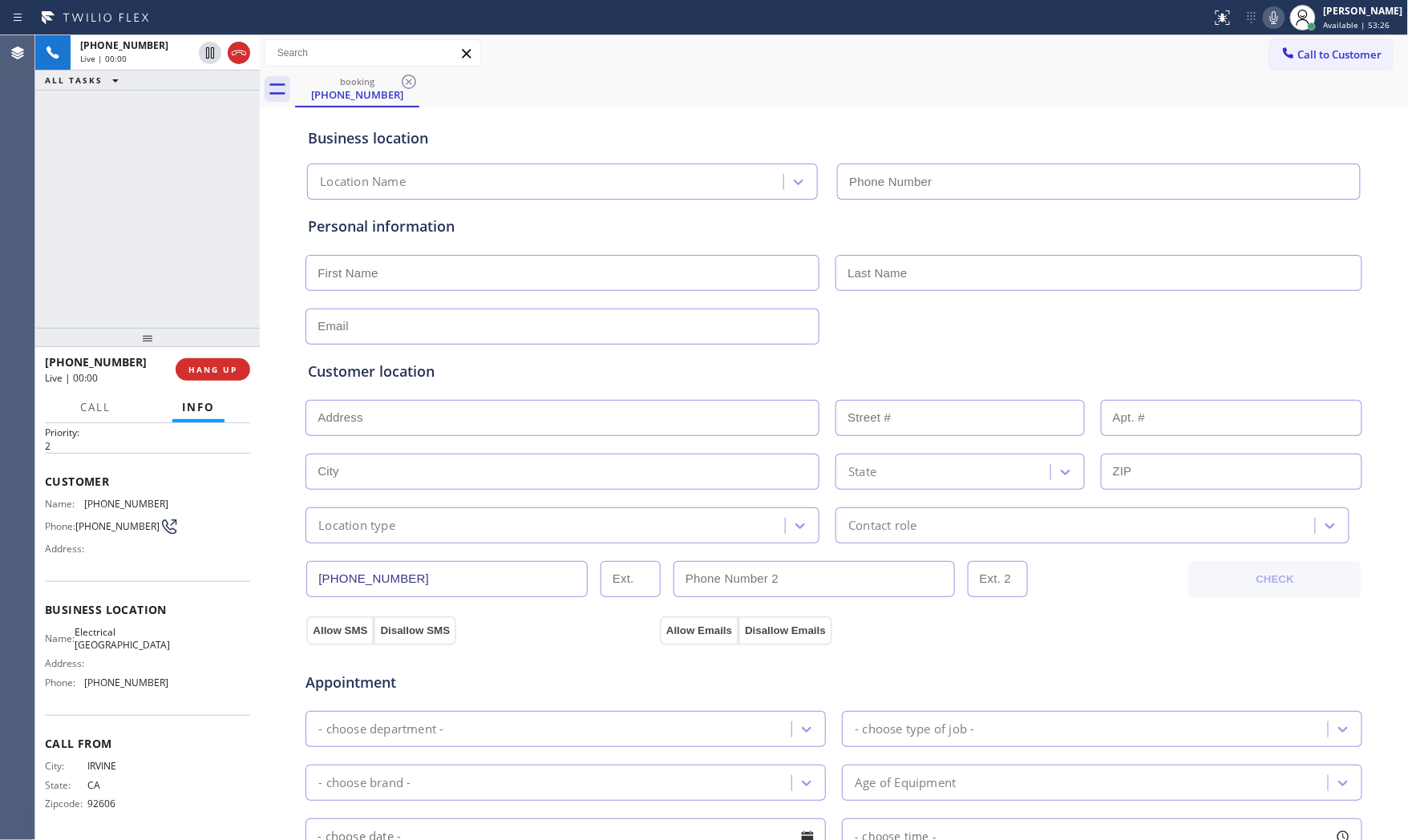
type input "[PHONE_NUMBER]"
click at [215, 372] on span "HANG UP" at bounding box center [213, 369] width 49 height 11
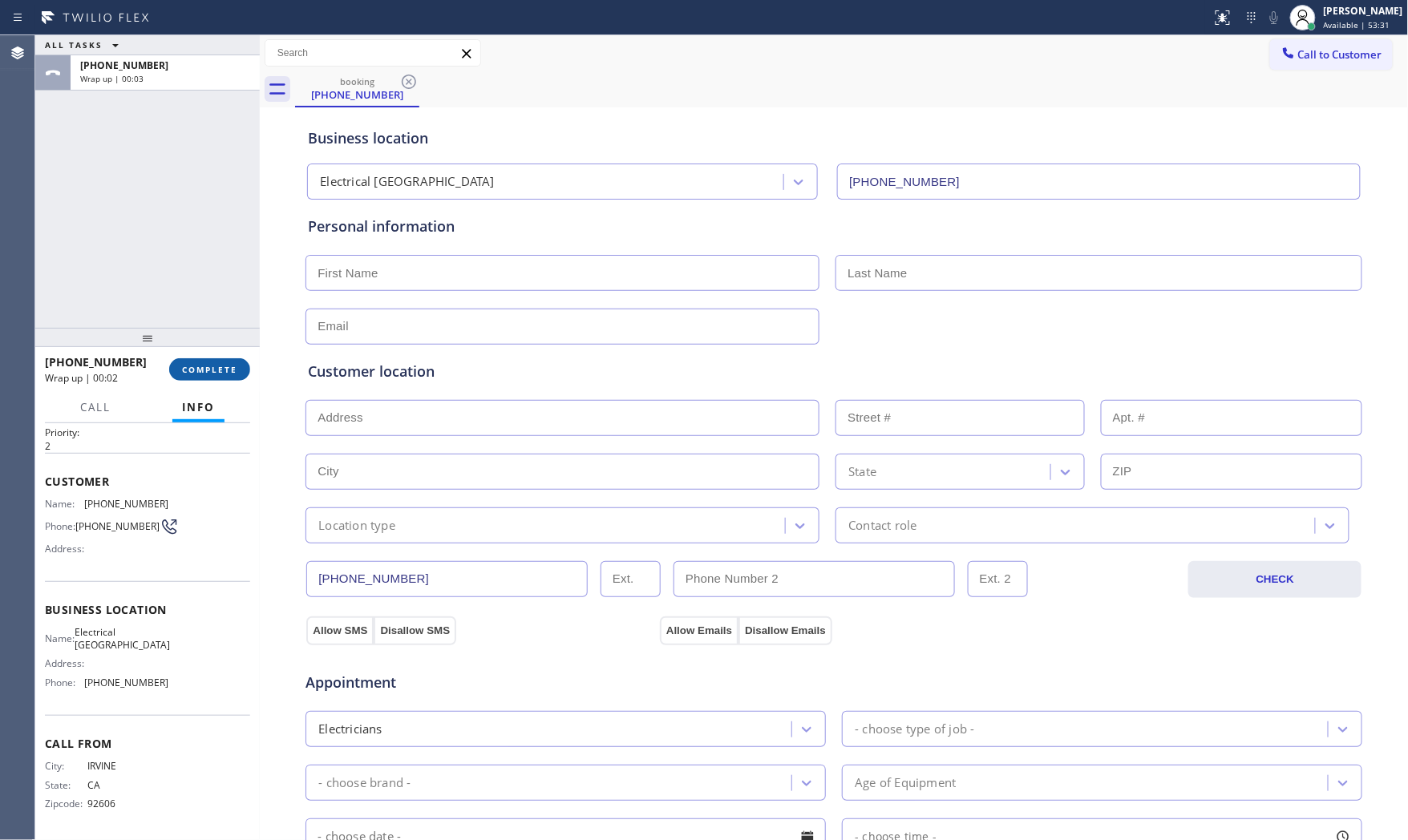
click at [213, 366] on span "COMPLETE" at bounding box center [209, 369] width 55 height 11
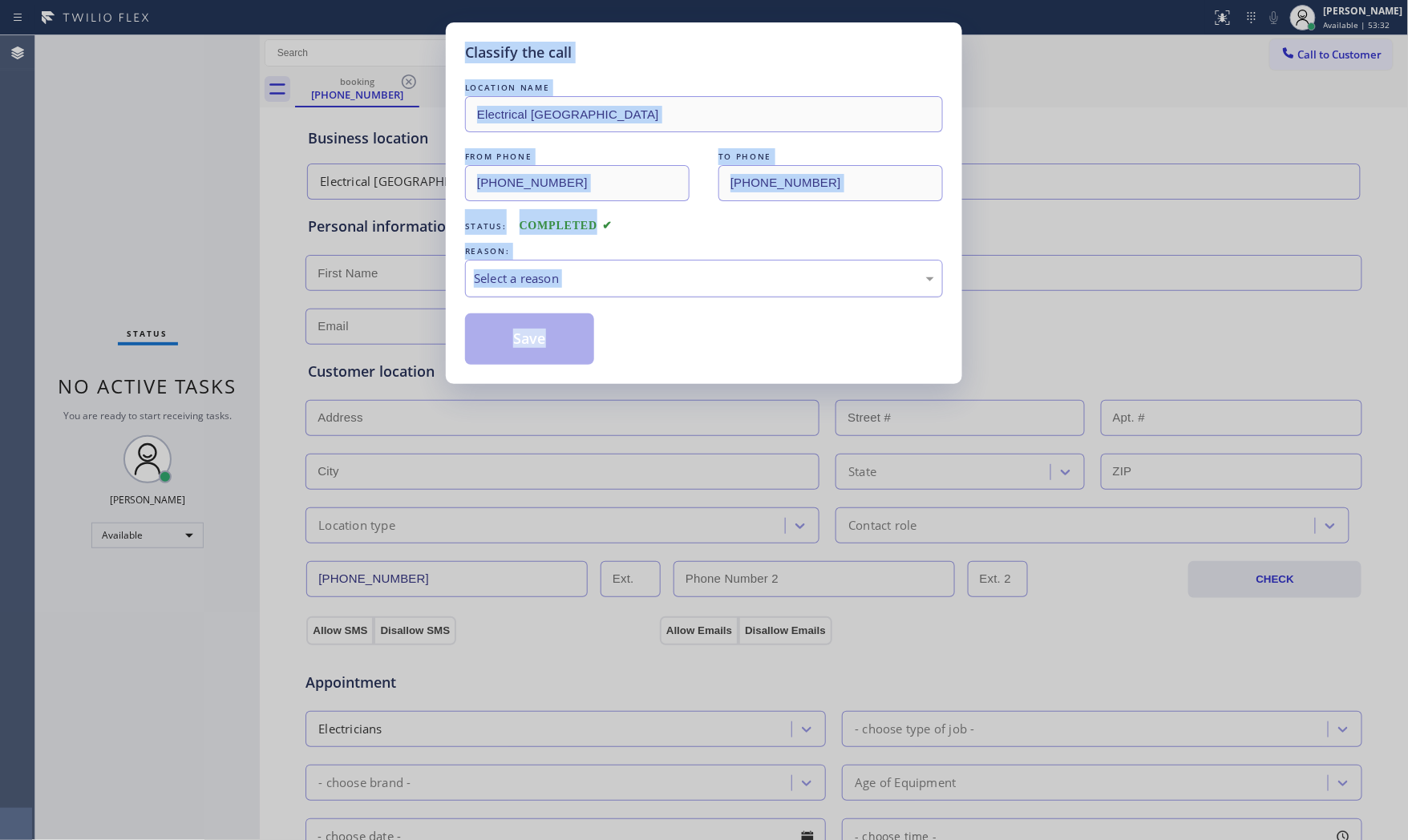
click at [548, 277] on div "Select a reason" at bounding box center [704, 278] width 460 height 18
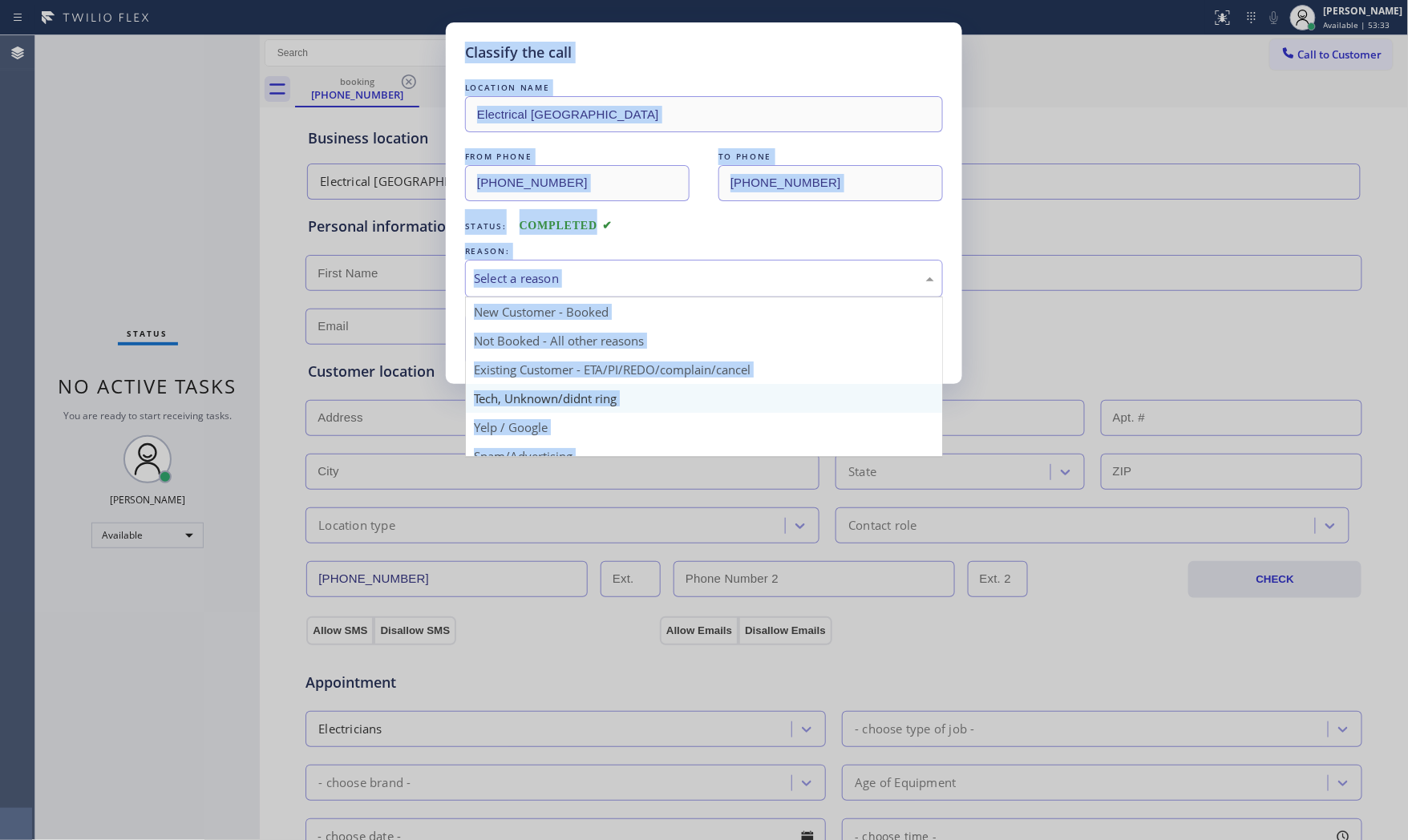
scroll to position [89, 0]
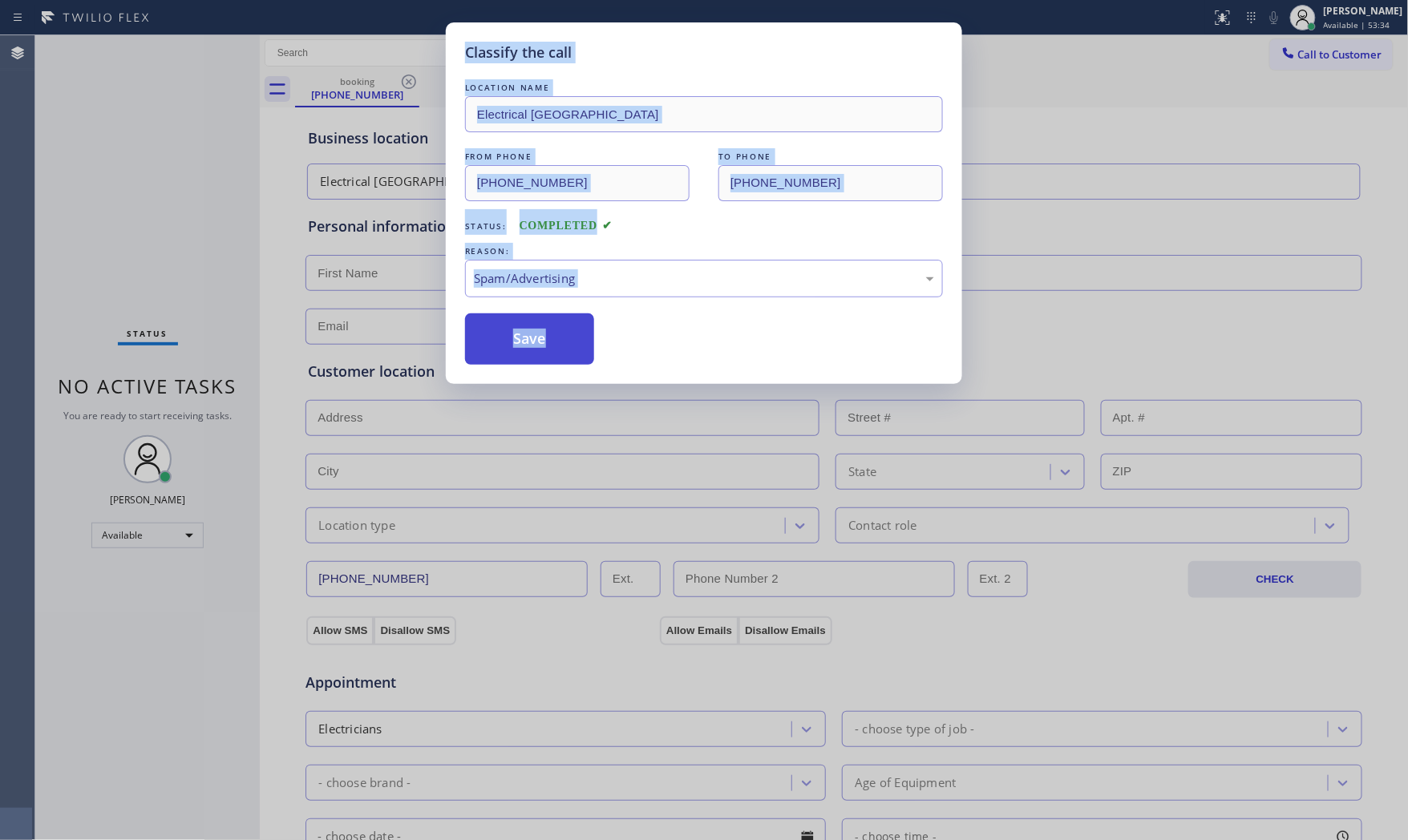
click at [526, 348] on button "Save" at bounding box center [529, 338] width 129 height 51
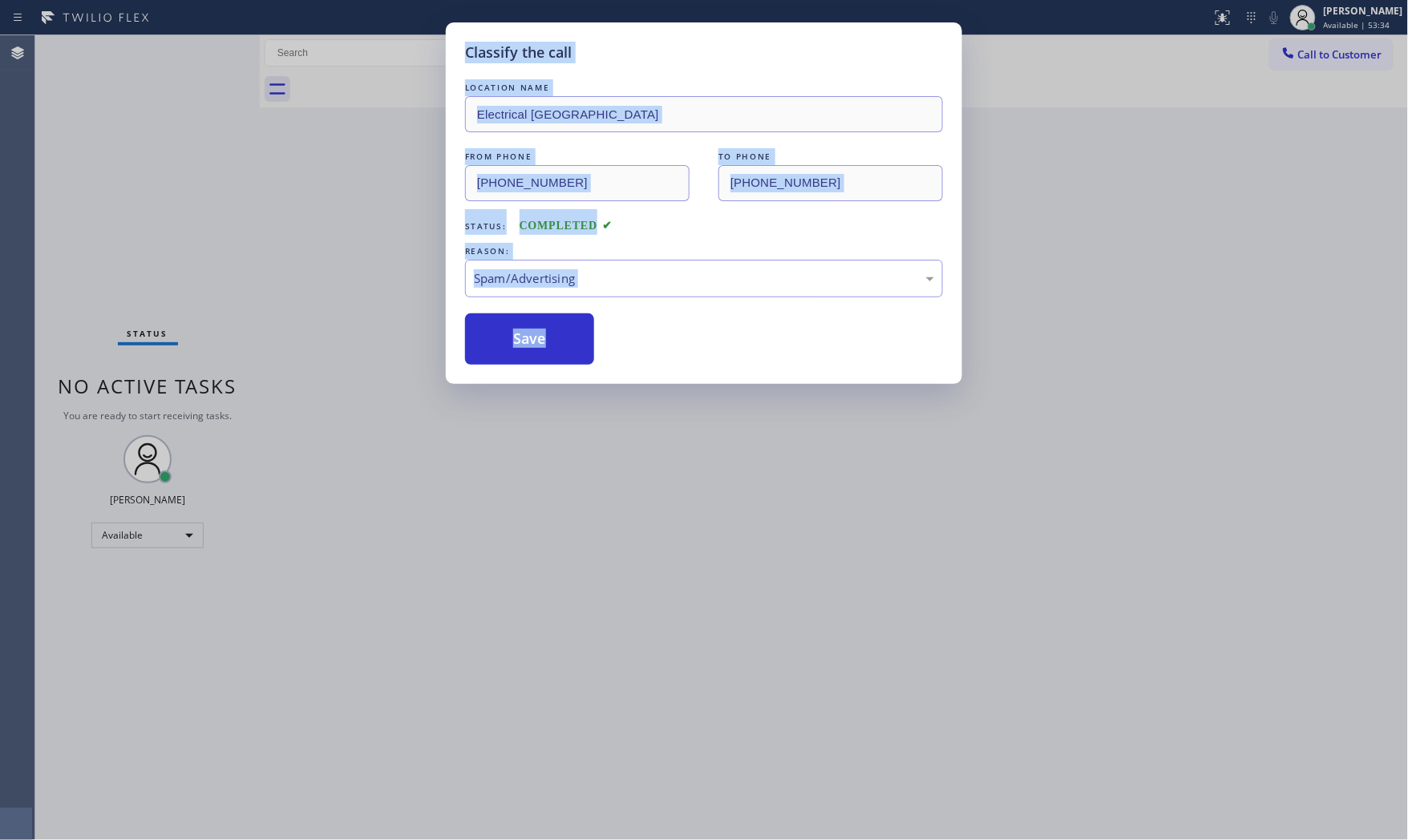
click at [650, 333] on div "Save" at bounding box center [704, 338] width 478 height 51
click at [576, 340] on button "Save" at bounding box center [529, 338] width 129 height 51
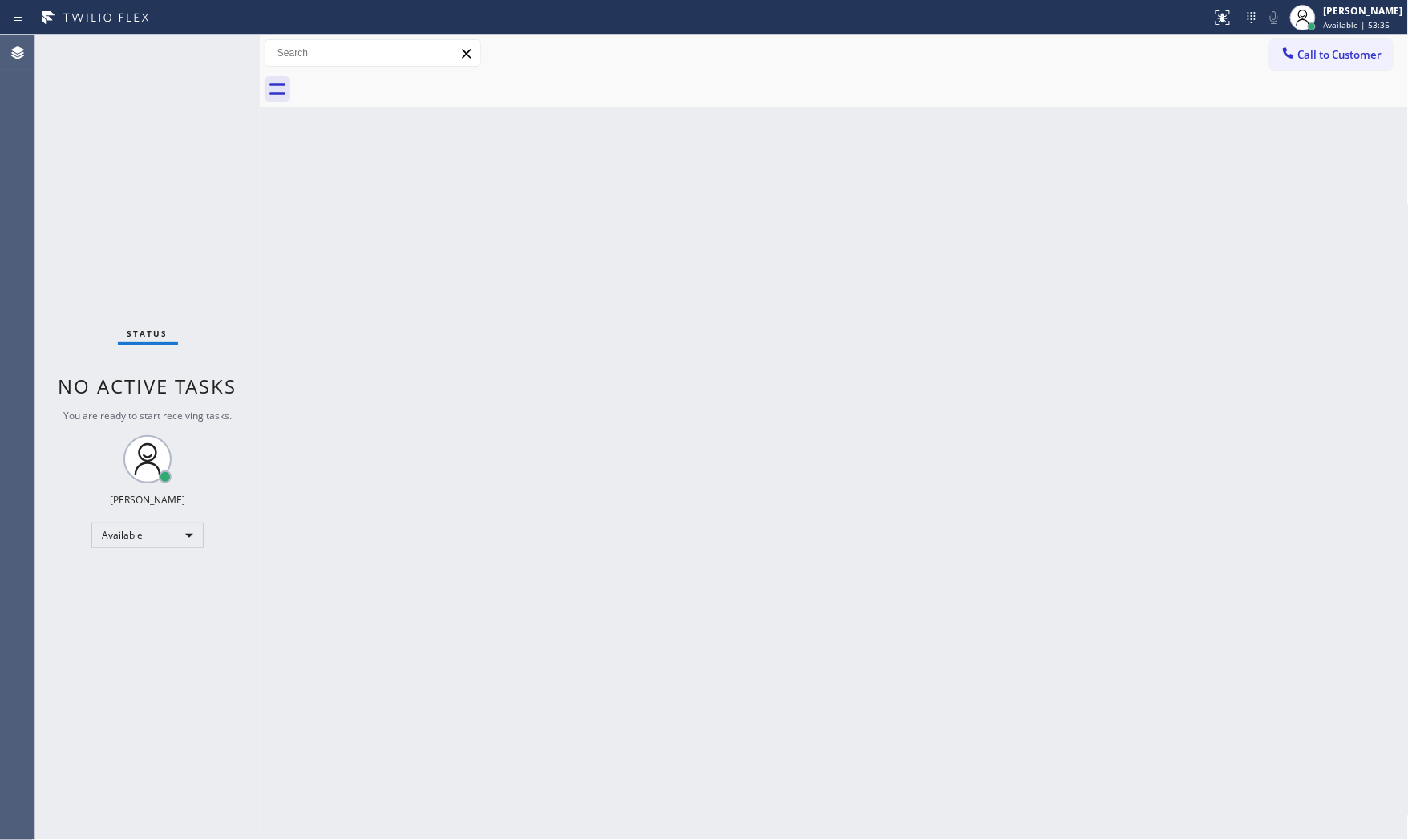
click at [538, 475] on div "Back to Dashboard Change Sender ID Customers Technicians Select a contact Outbo…" at bounding box center [833, 437] width 1149 height 805
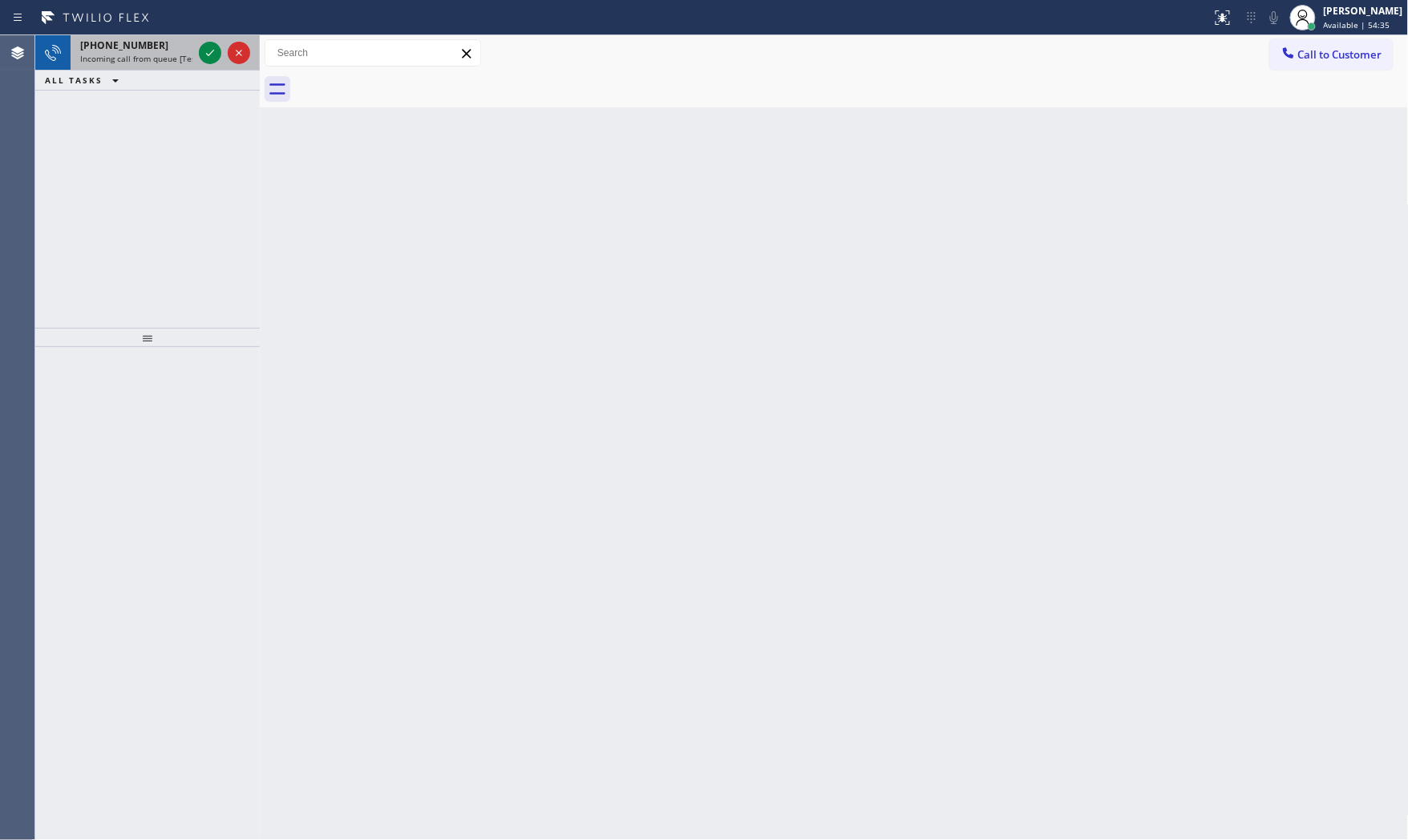
click at [182, 50] on div "[PHONE_NUMBER]" at bounding box center [136, 46] width 112 height 14
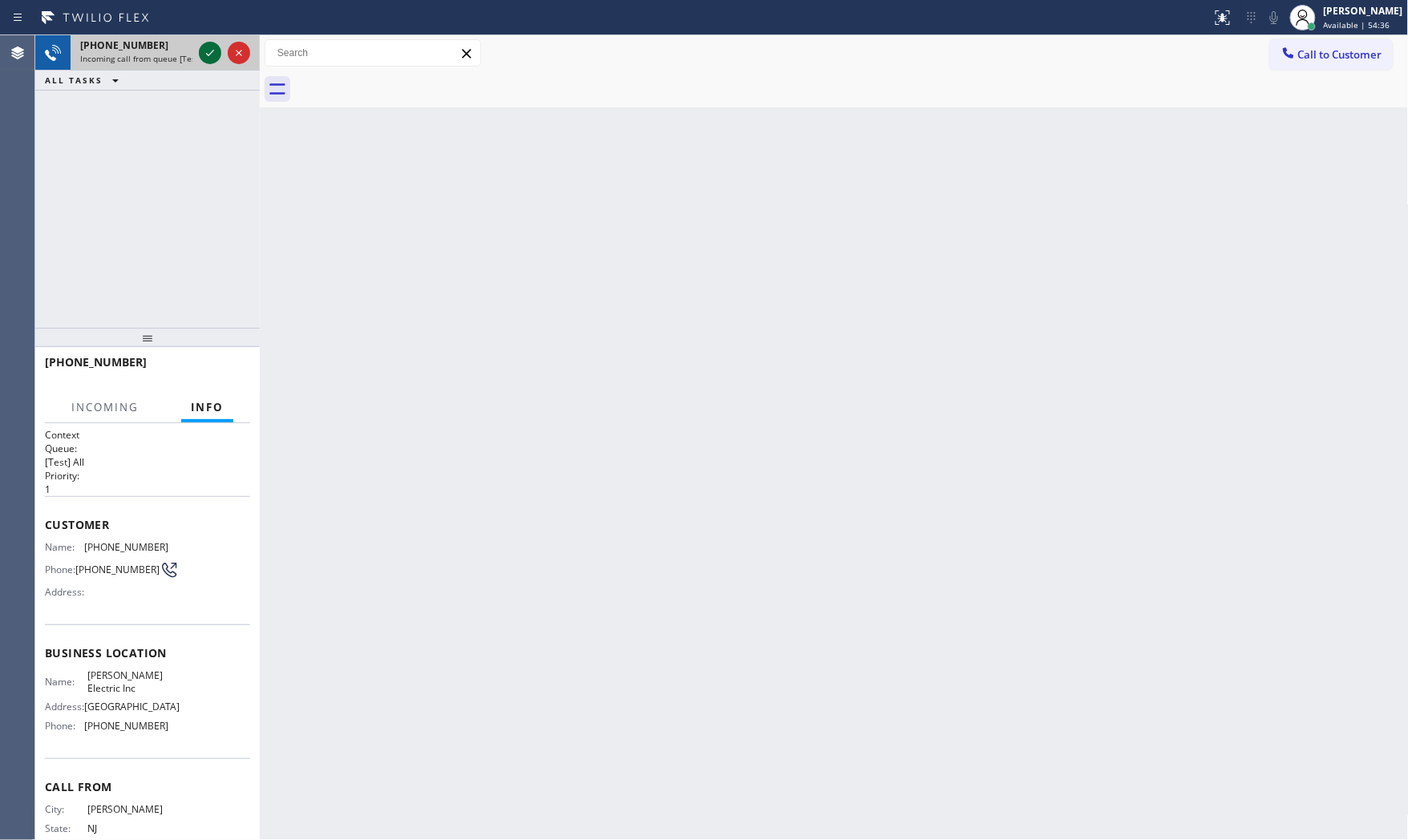
click at [212, 52] on icon at bounding box center [210, 53] width 8 height 6
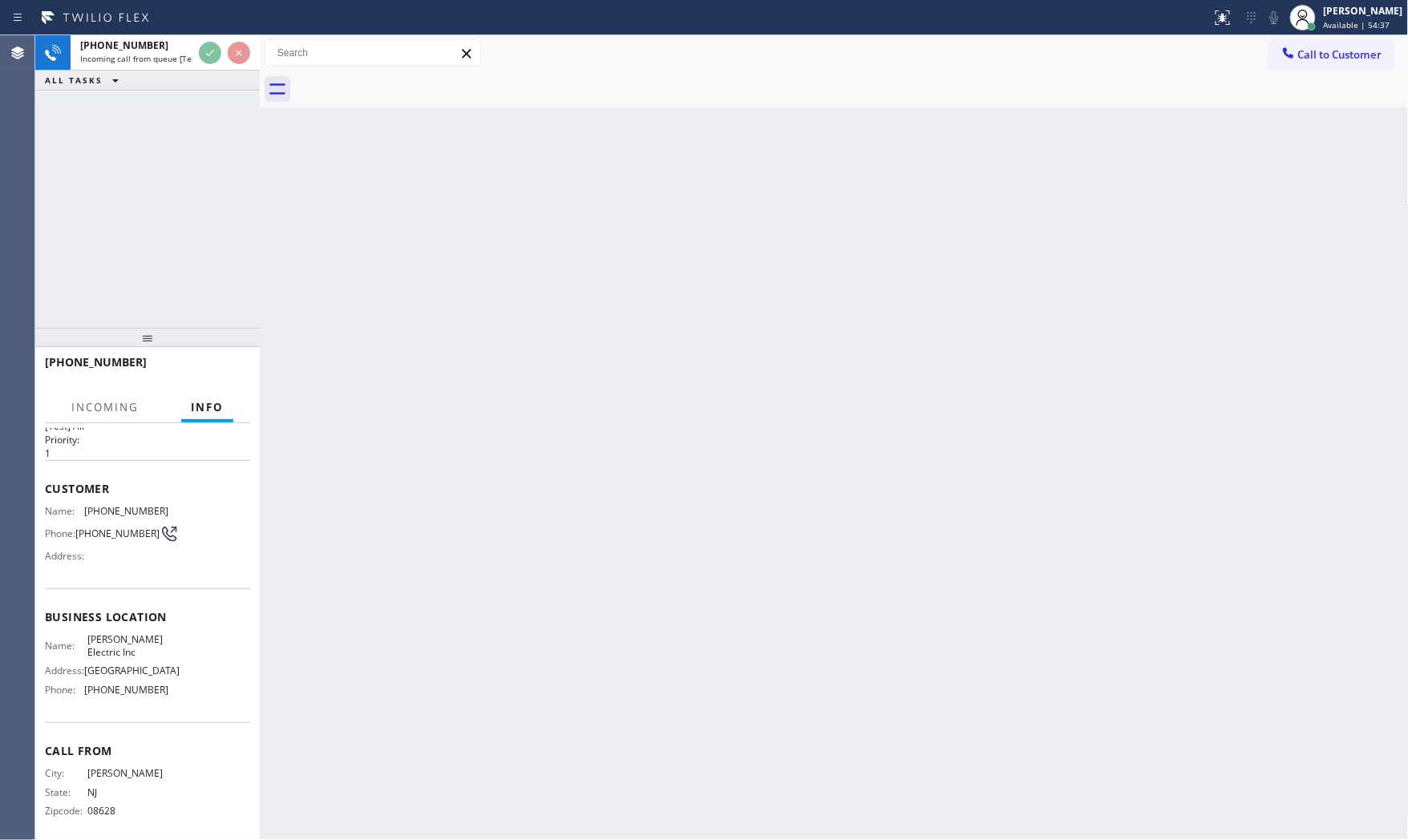
scroll to position [72, 0]
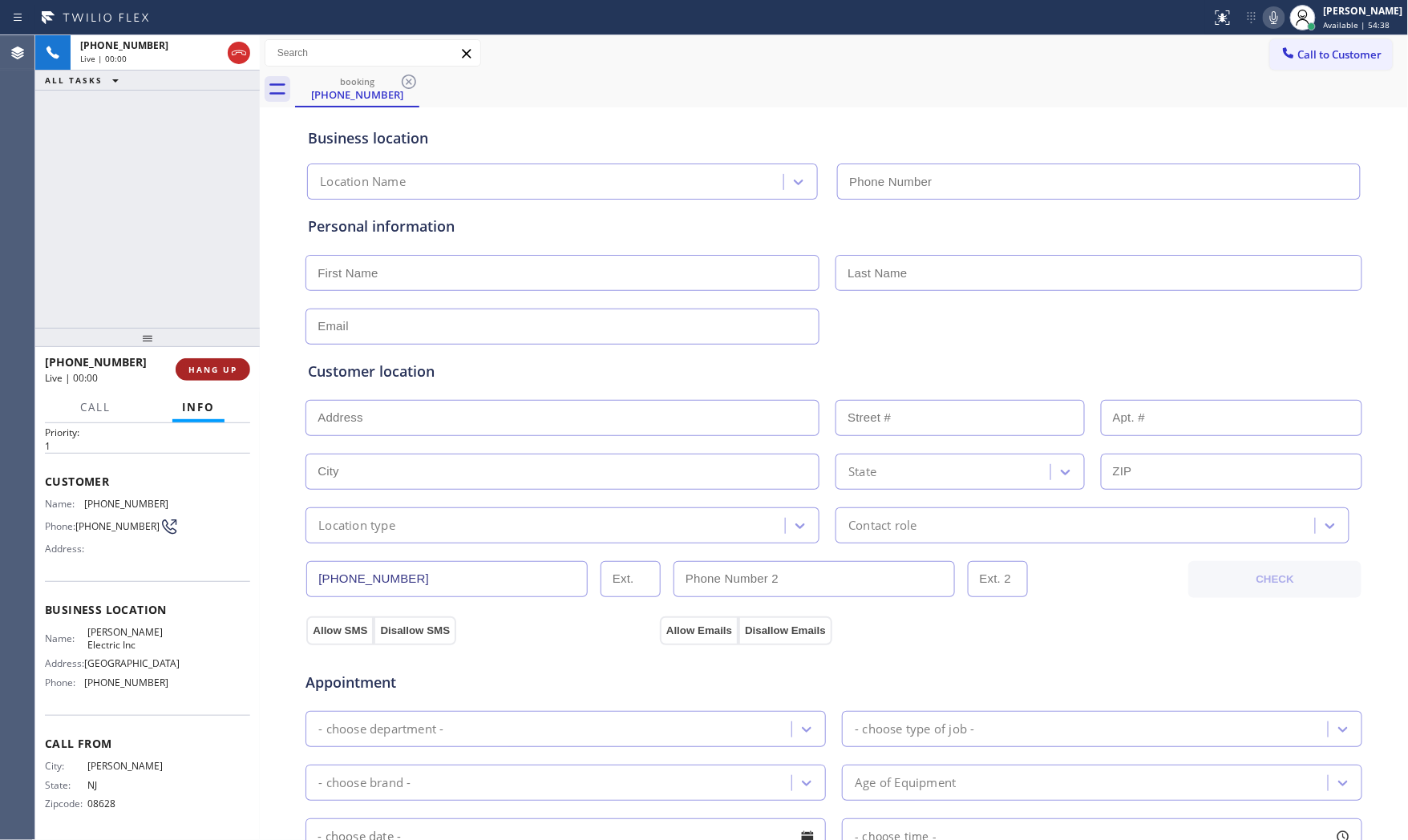
type input "[PHONE_NUMBER]"
click at [206, 358] on button "HANG UP" at bounding box center [213, 369] width 75 height 22
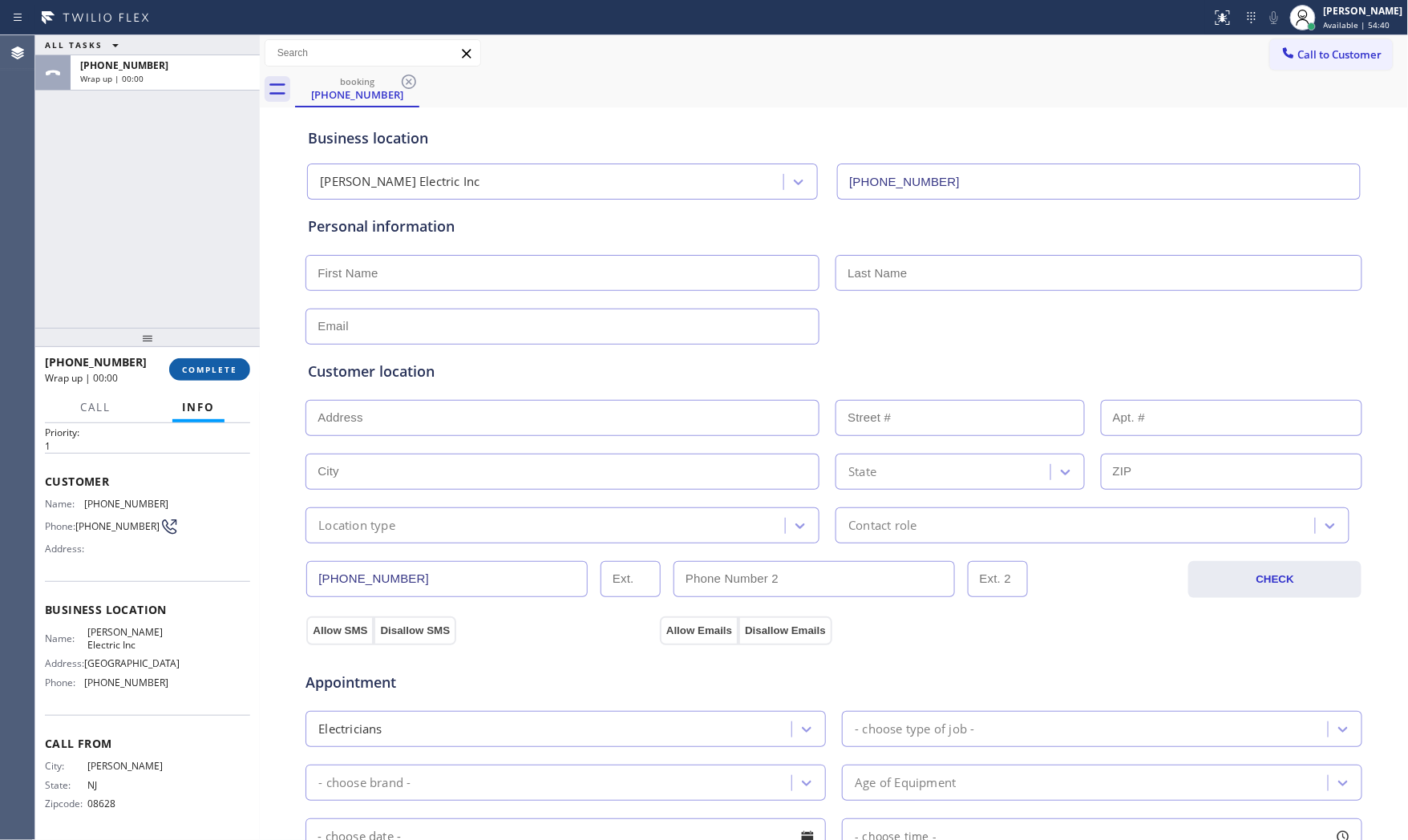
click at [206, 358] on button "COMPLETE" at bounding box center [210, 369] width 81 height 22
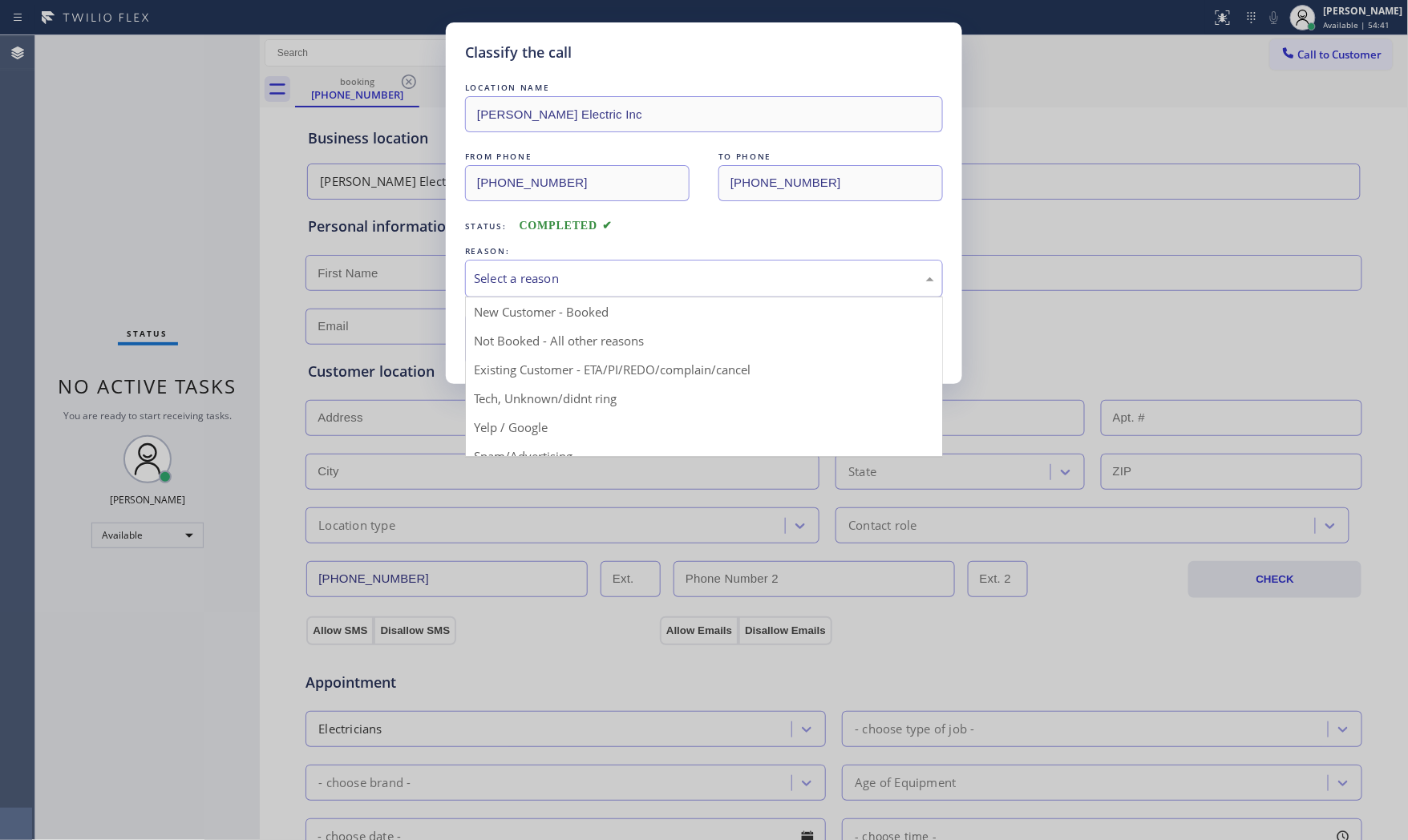
click at [514, 267] on div "Select a reason" at bounding box center [704, 278] width 478 height 38
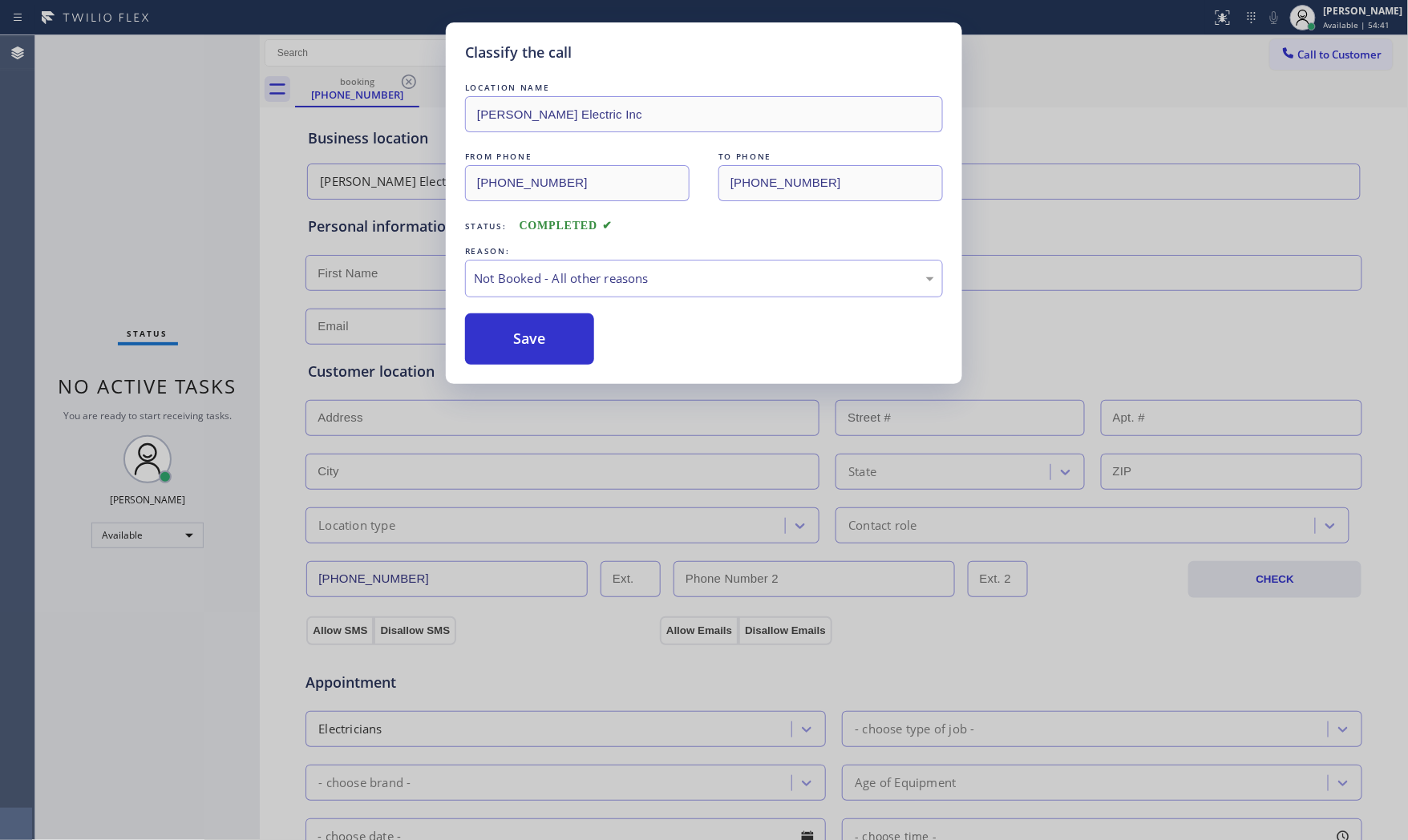
click at [510, 342] on button "Save" at bounding box center [529, 338] width 129 height 51
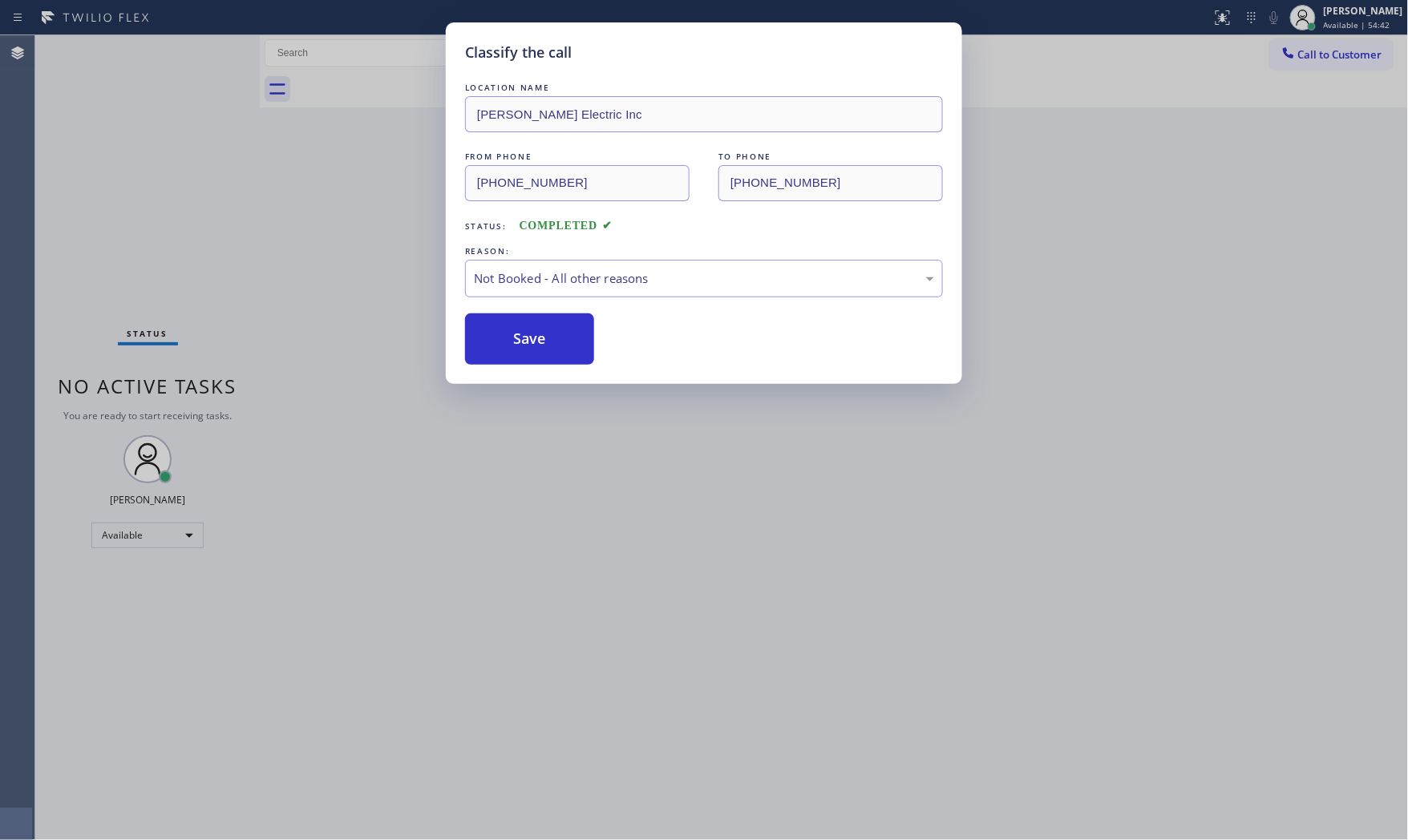
click at [510, 342] on button "Save" at bounding box center [529, 338] width 129 height 51
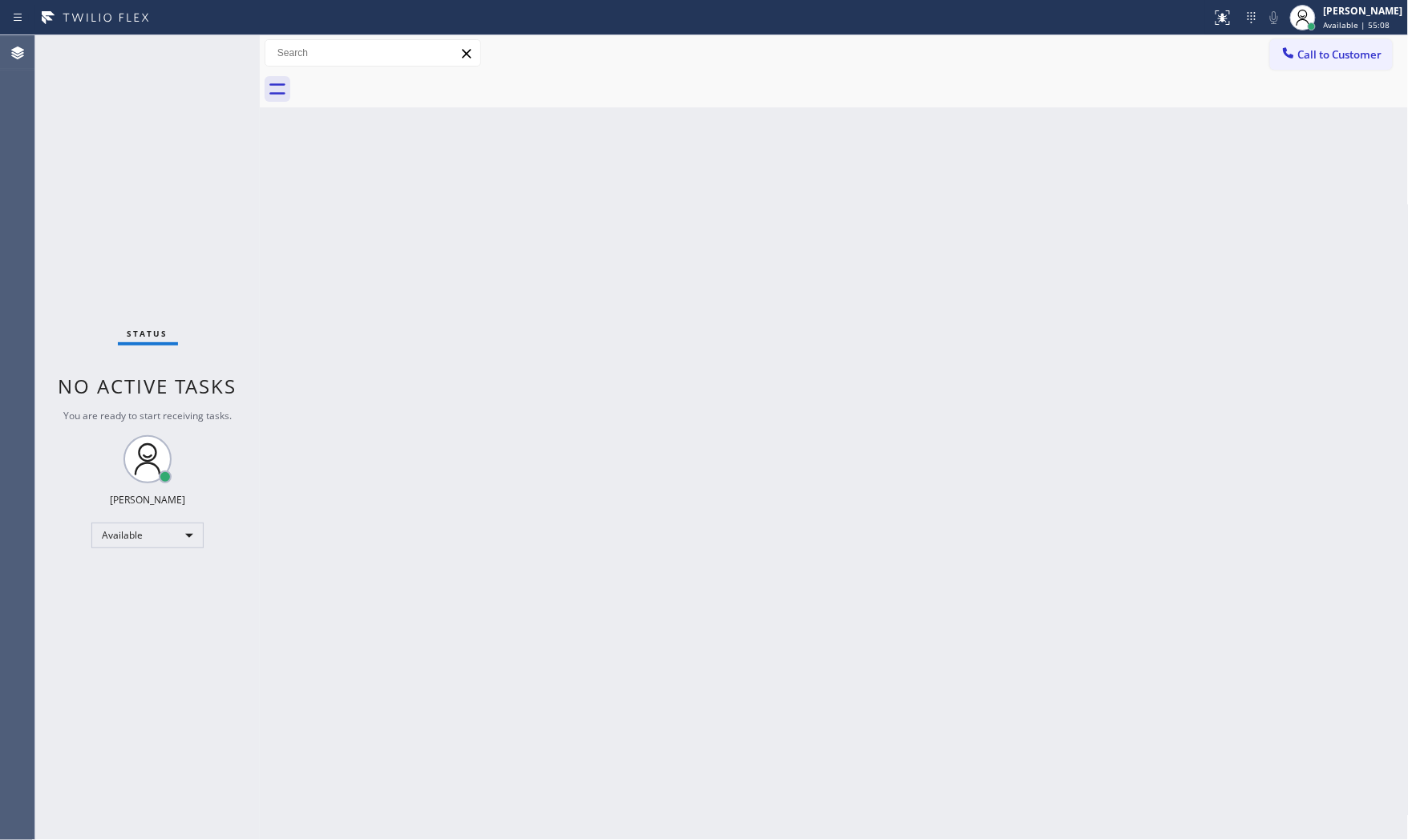
click at [153, 59] on div "Status No active tasks You are ready to start receiving tasks. [PERSON_NAME] Av…" at bounding box center [147, 437] width 225 height 805
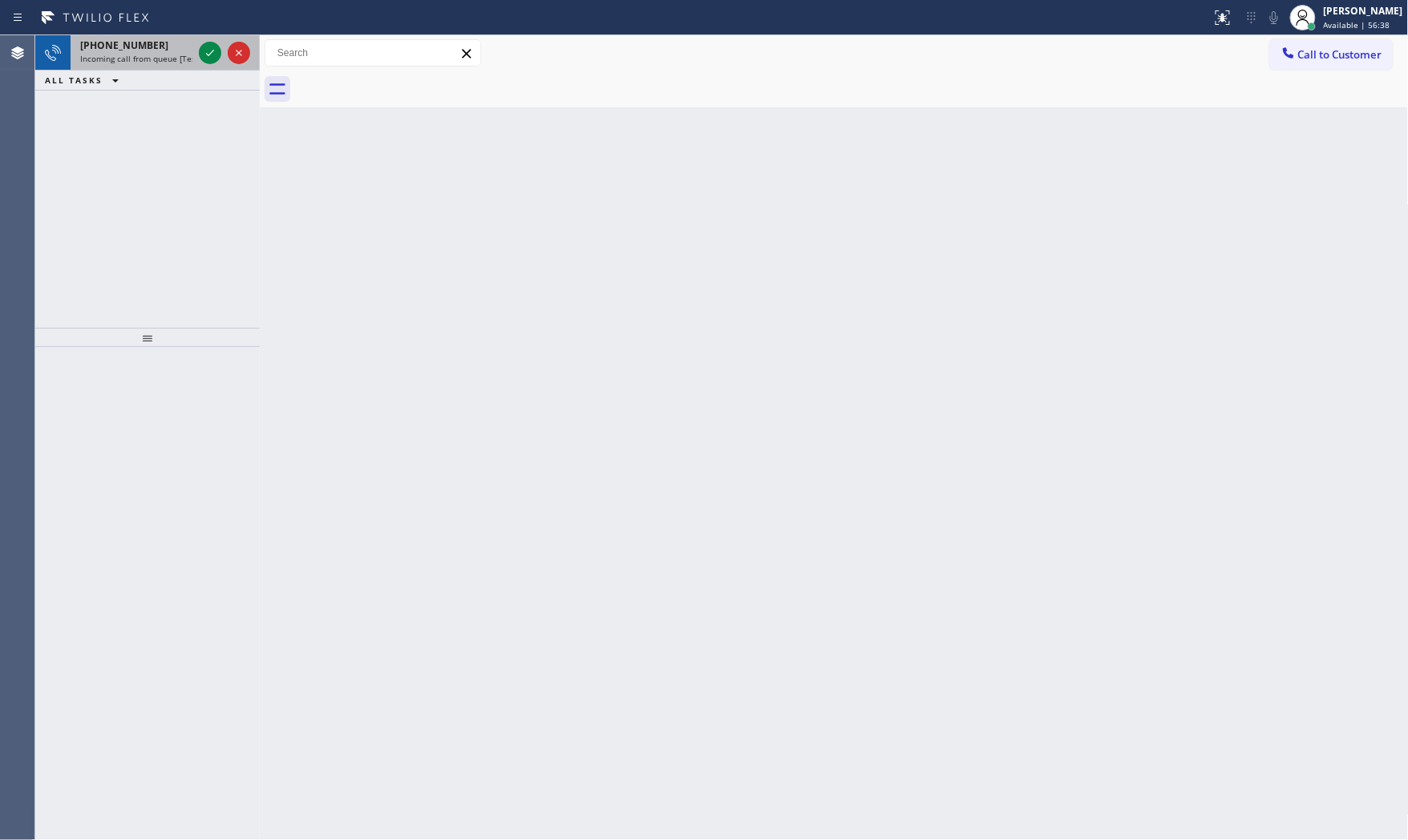
click at [186, 44] on div "[PHONE_NUMBER]" at bounding box center [136, 46] width 112 height 14
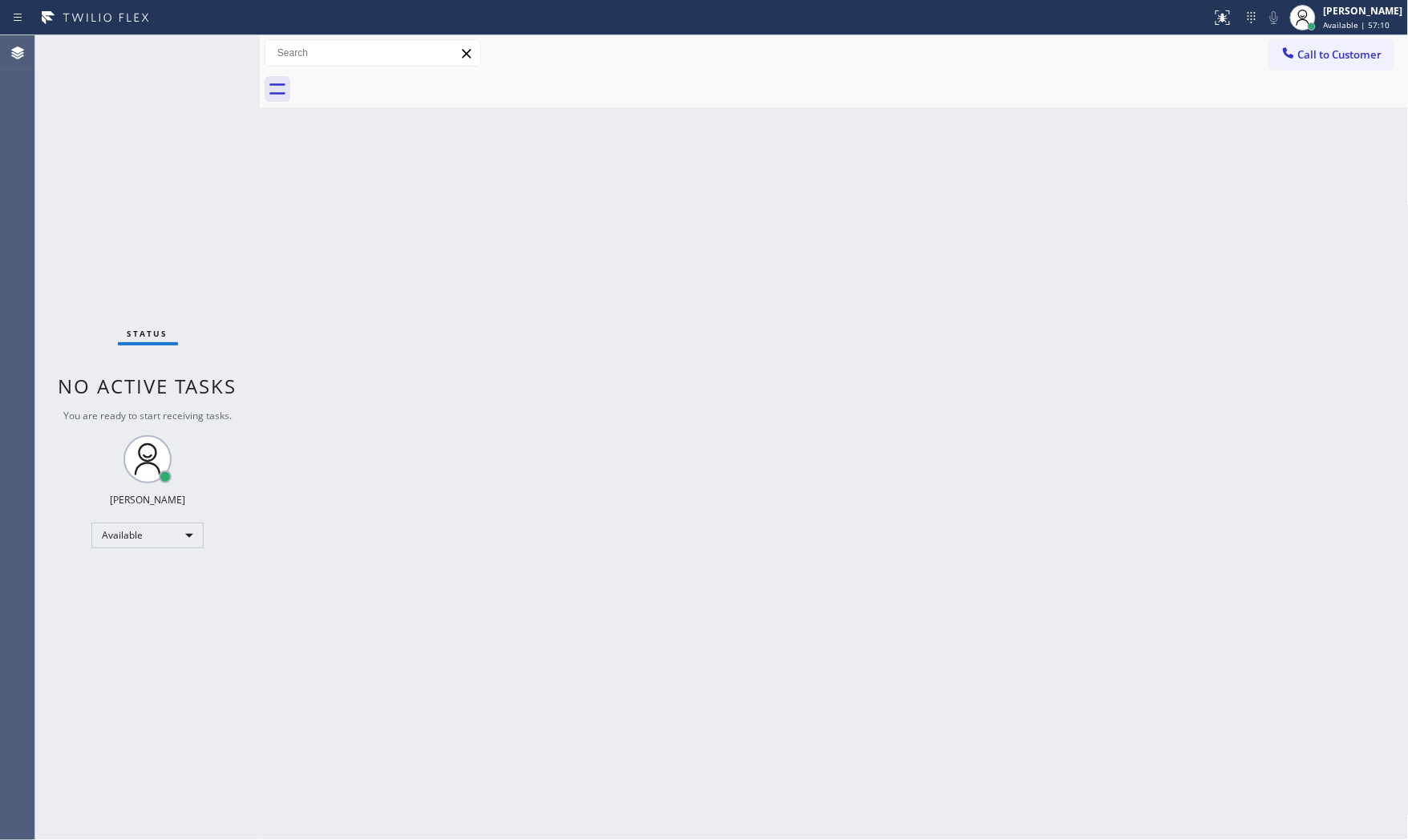
click at [178, 65] on div "Status No active tasks You are ready to start receiving tasks. [PERSON_NAME] Av…" at bounding box center [147, 437] width 225 height 805
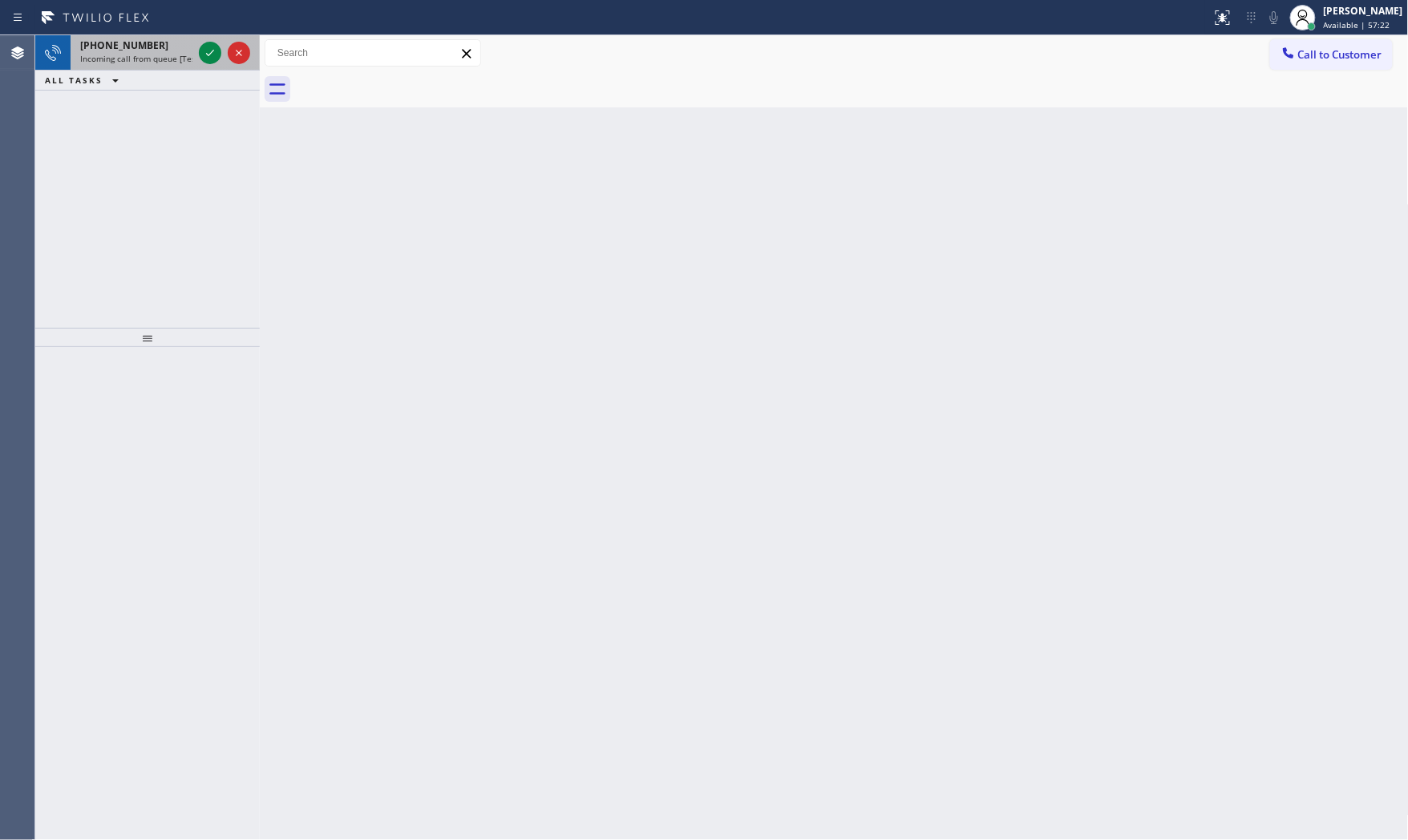
click at [99, 62] on span "Incoming call from queue [Test] All" at bounding box center [146, 58] width 133 height 11
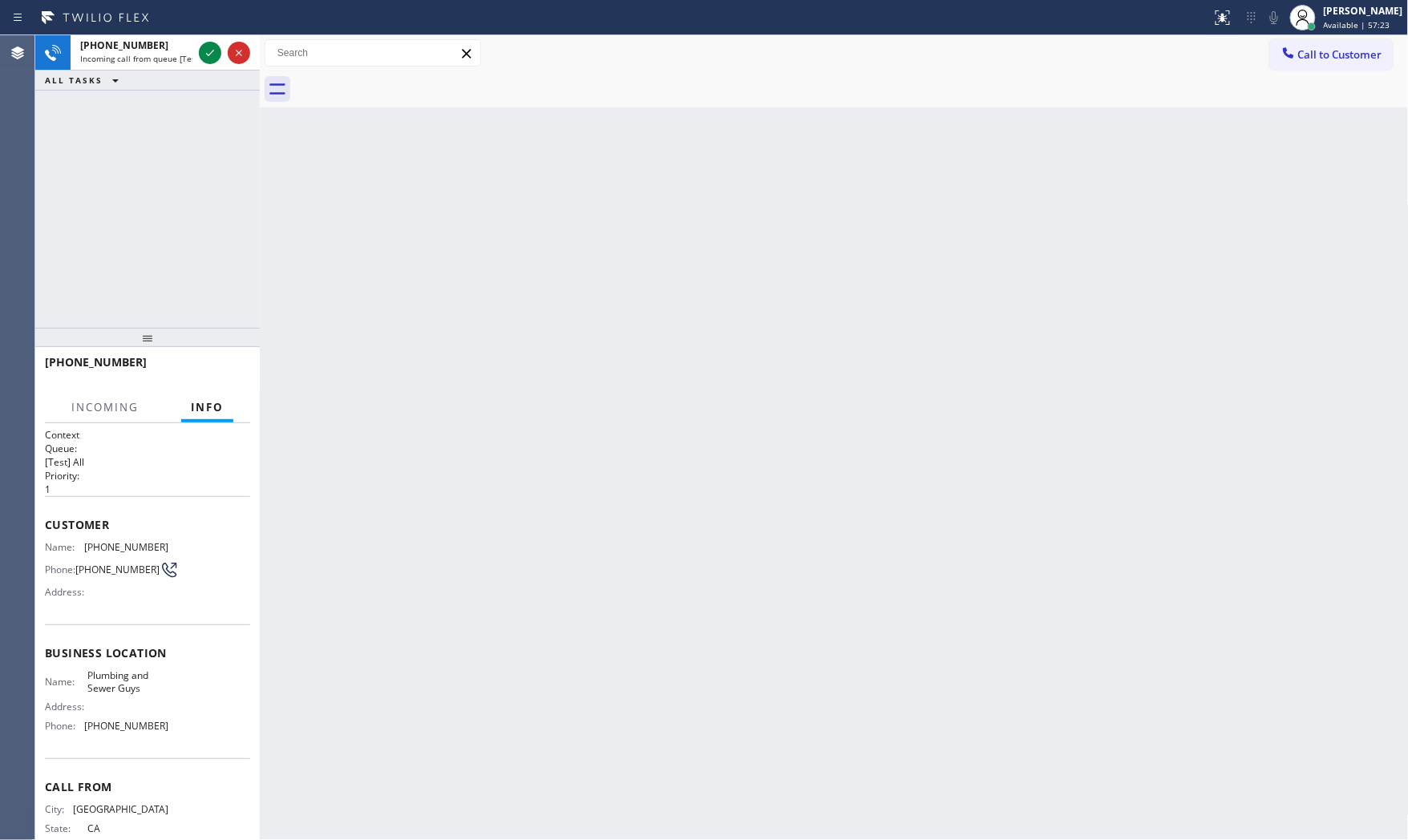
scroll to position [47, 0]
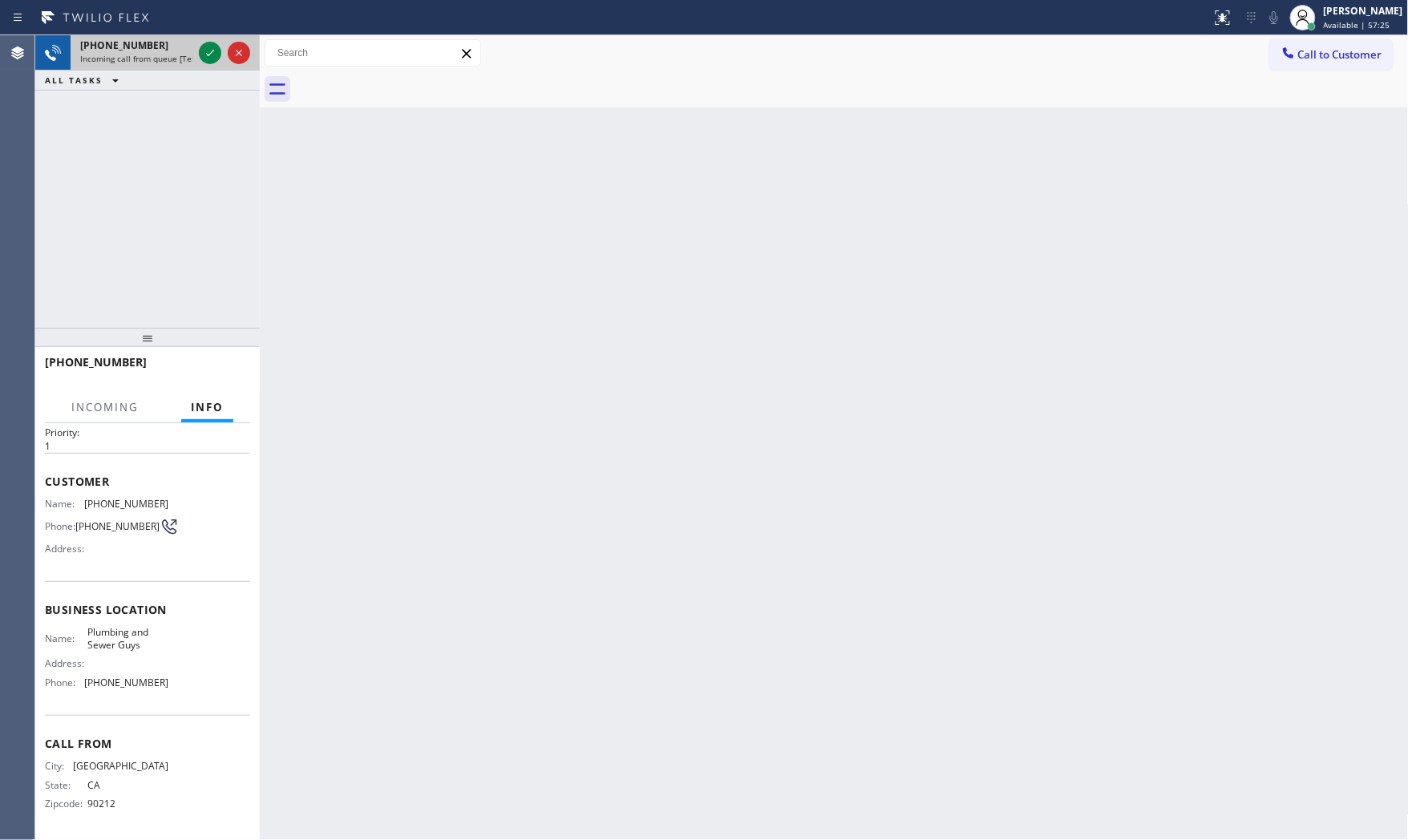
click at [174, 54] on span "Incoming call from queue [Test] All" at bounding box center [146, 58] width 133 height 11
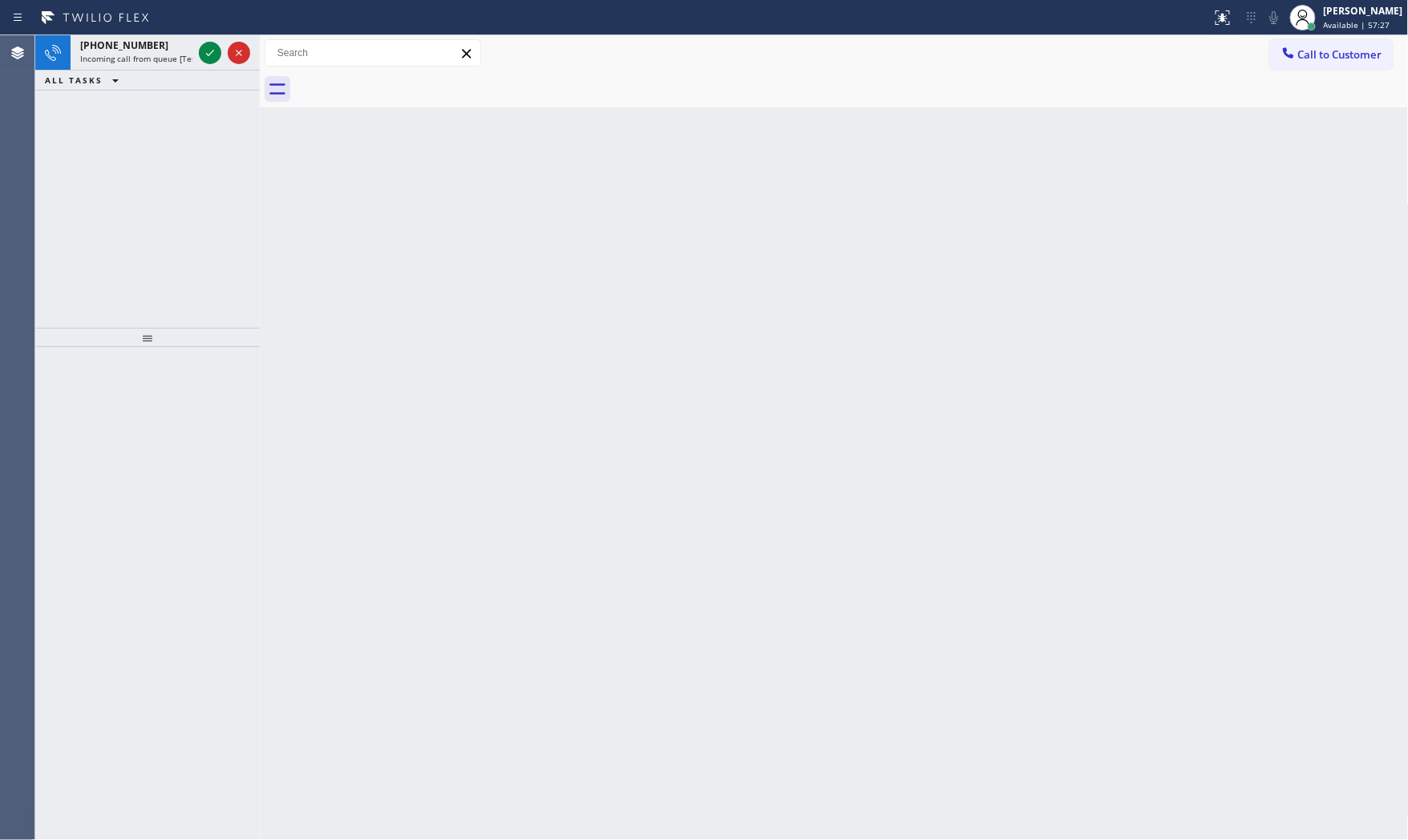
click at [174, 54] on span "Incoming call from queue [Test] All" at bounding box center [146, 58] width 133 height 11
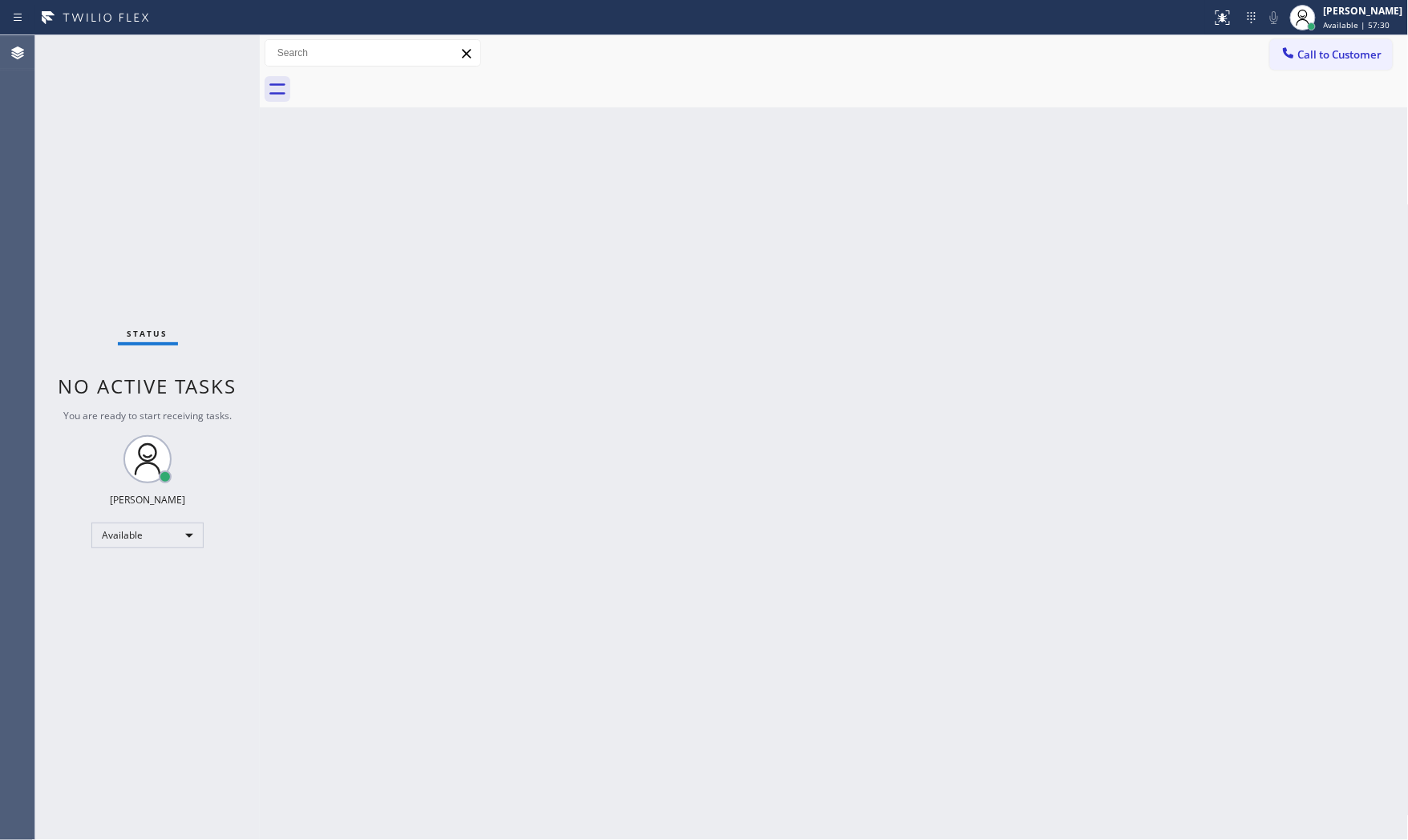
click at [174, 54] on div "Status No active tasks You are ready to start receiving tasks. [PERSON_NAME] Av…" at bounding box center [147, 437] width 225 height 805
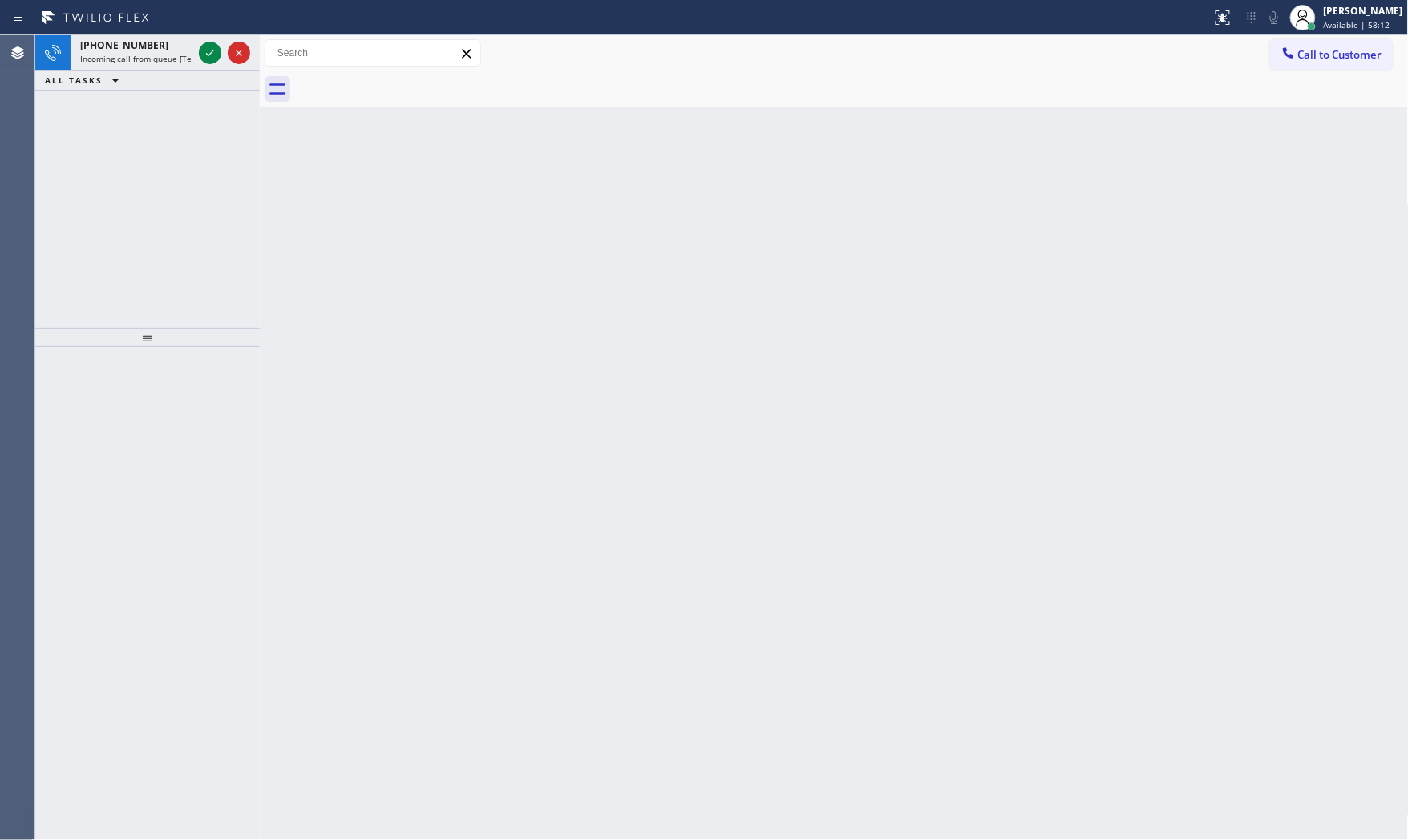
click at [158, 51] on div "[PHONE_NUMBER]" at bounding box center [136, 46] width 112 height 14
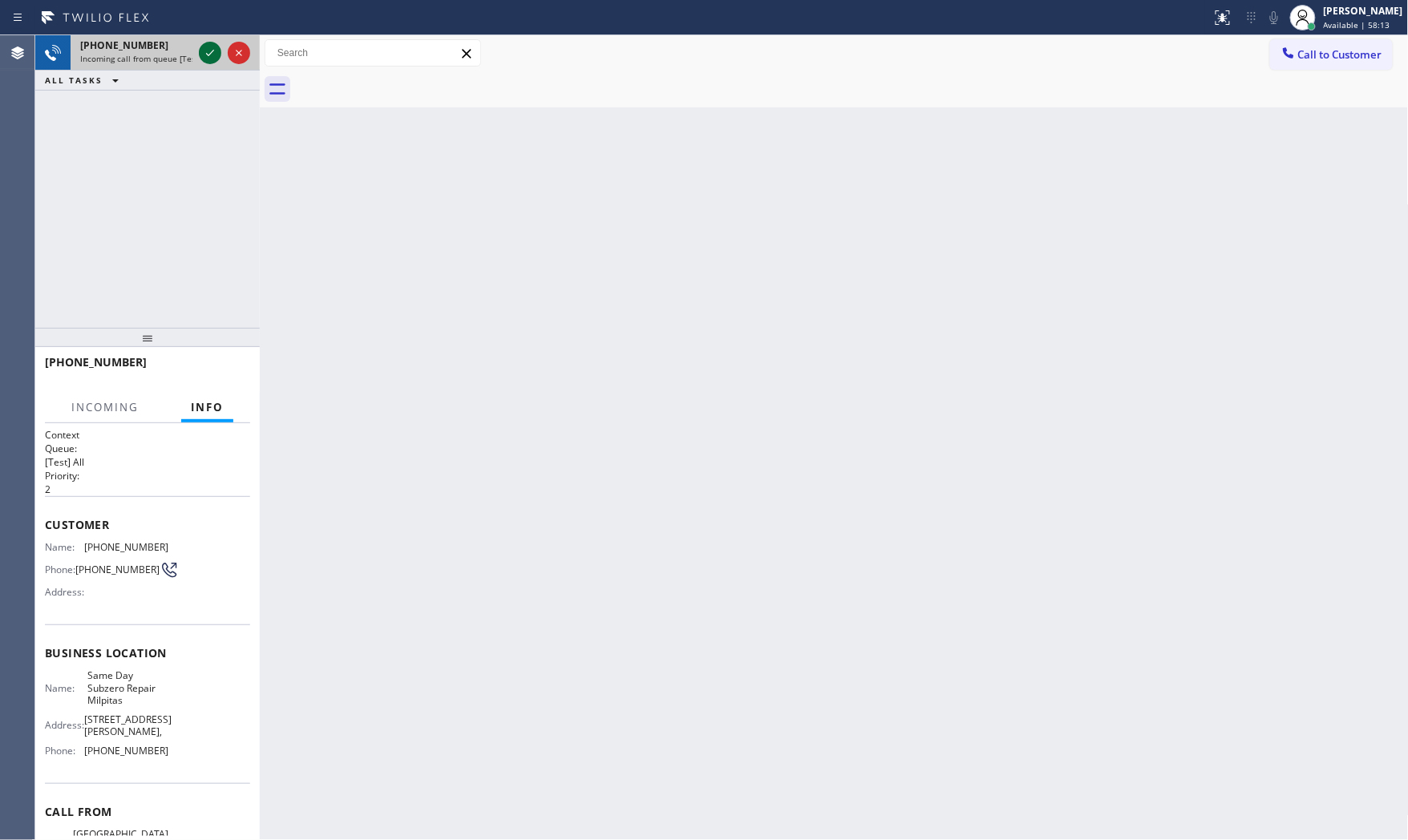
click at [205, 45] on icon at bounding box center [210, 52] width 19 height 19
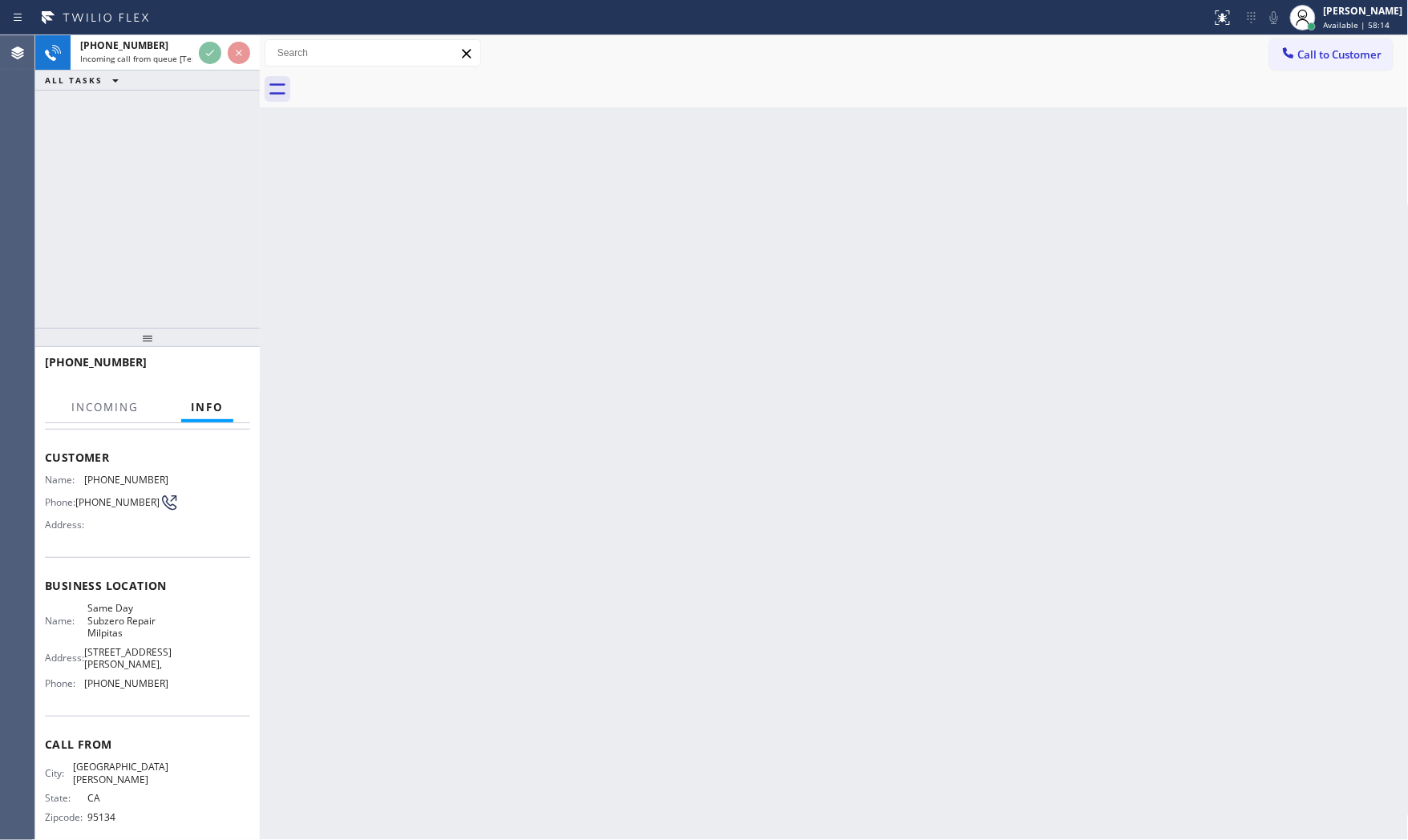
scroll to position [72, 0]
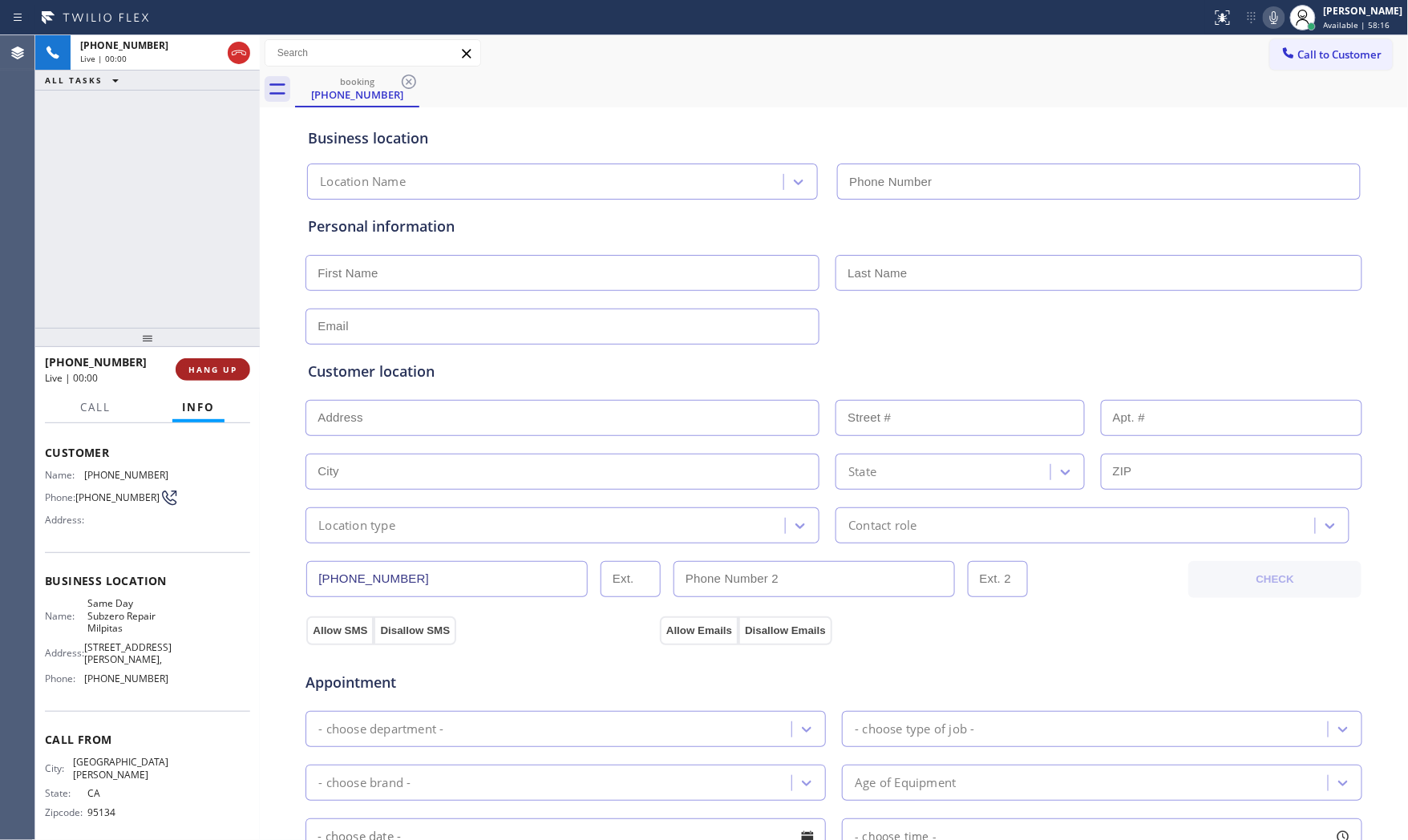
type input "[PHONE_NUMBER]"
click at [238, 365] on button "HANG UP" at bounding box center [213, 369] width 75 height 22
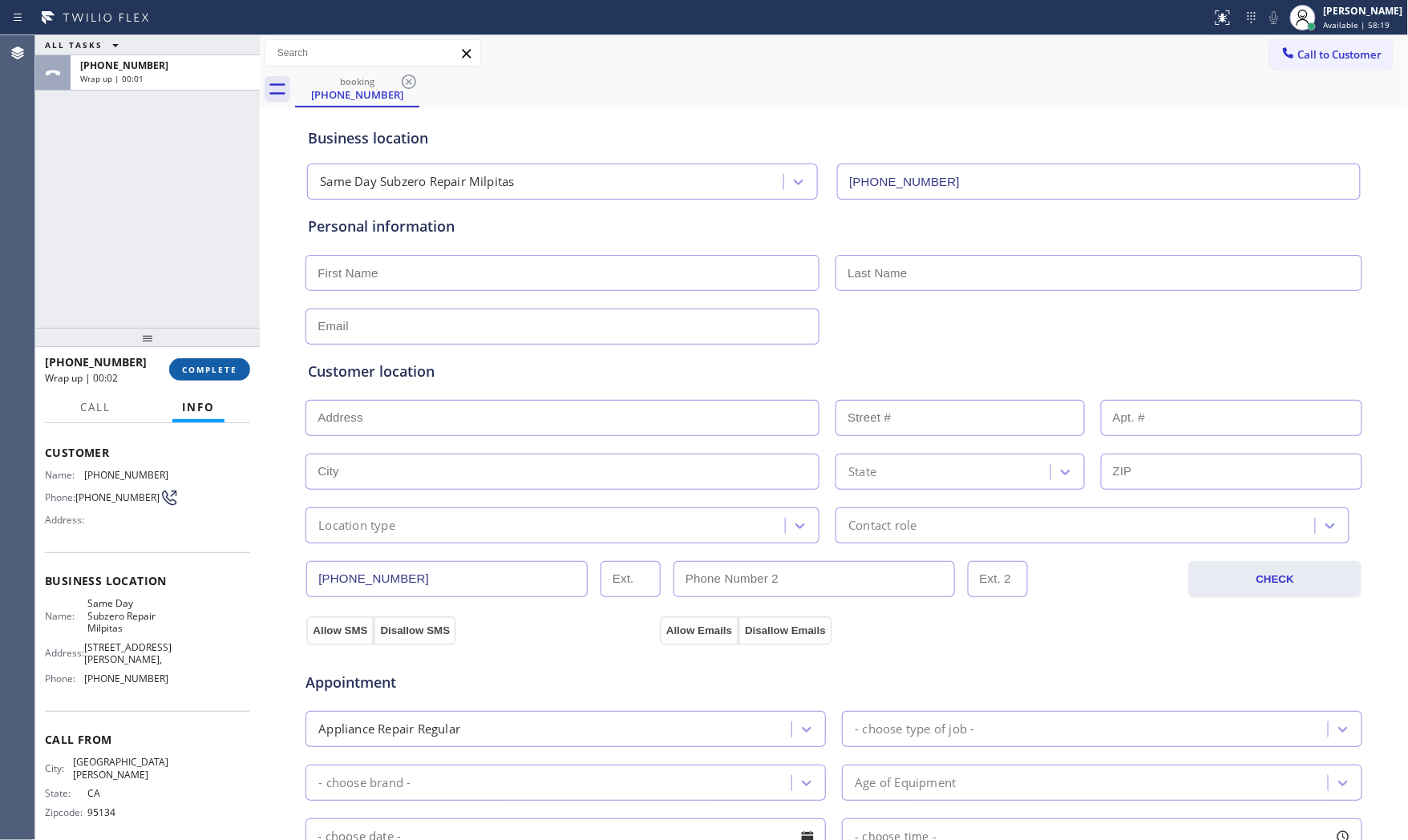
click at [238, 365] on button "COMPLETE" at bounding box center [210, 369] width 81 height 22
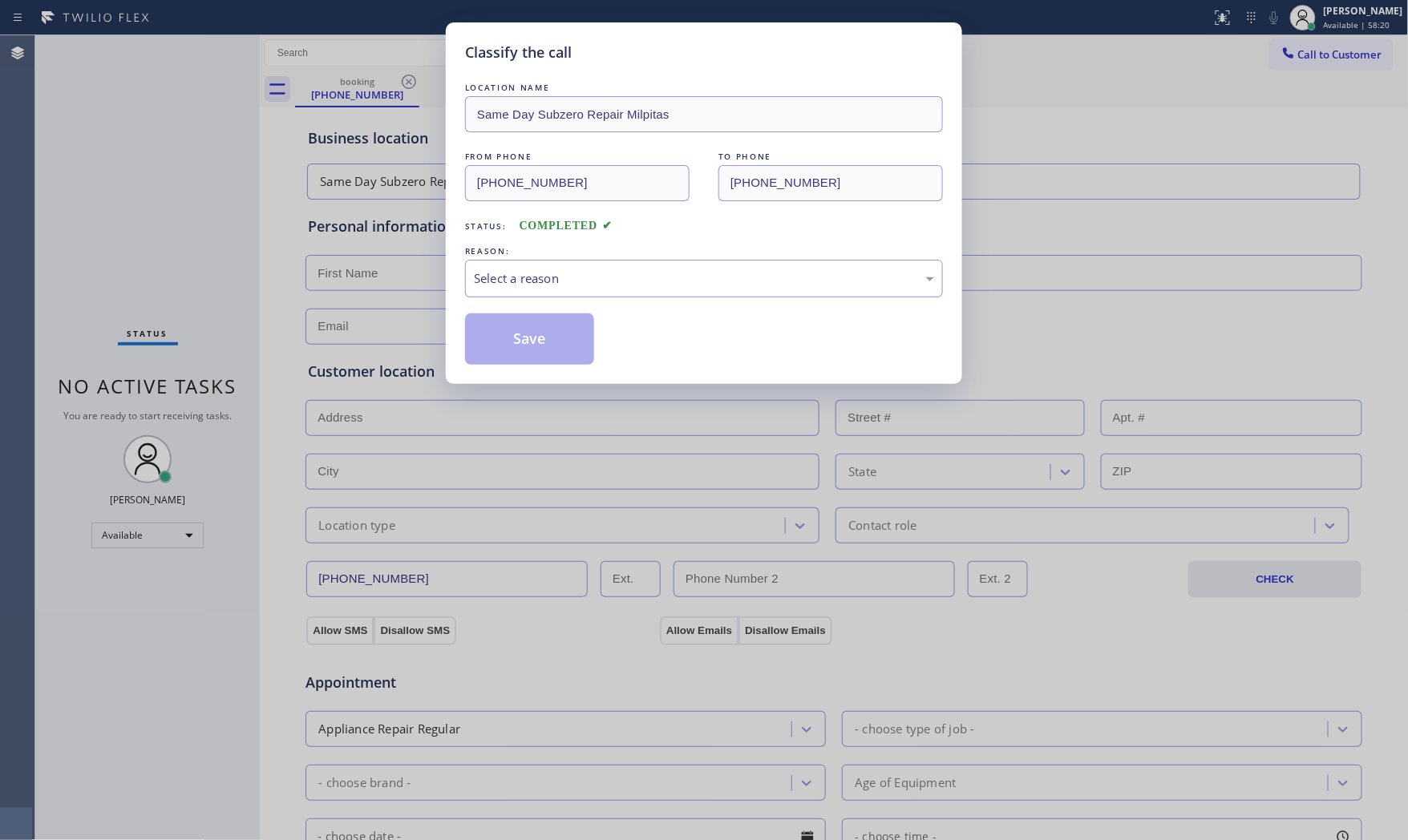
click at [585, 272] on div "Select a reason" at bounding box center [704, 278] width 460 height 18
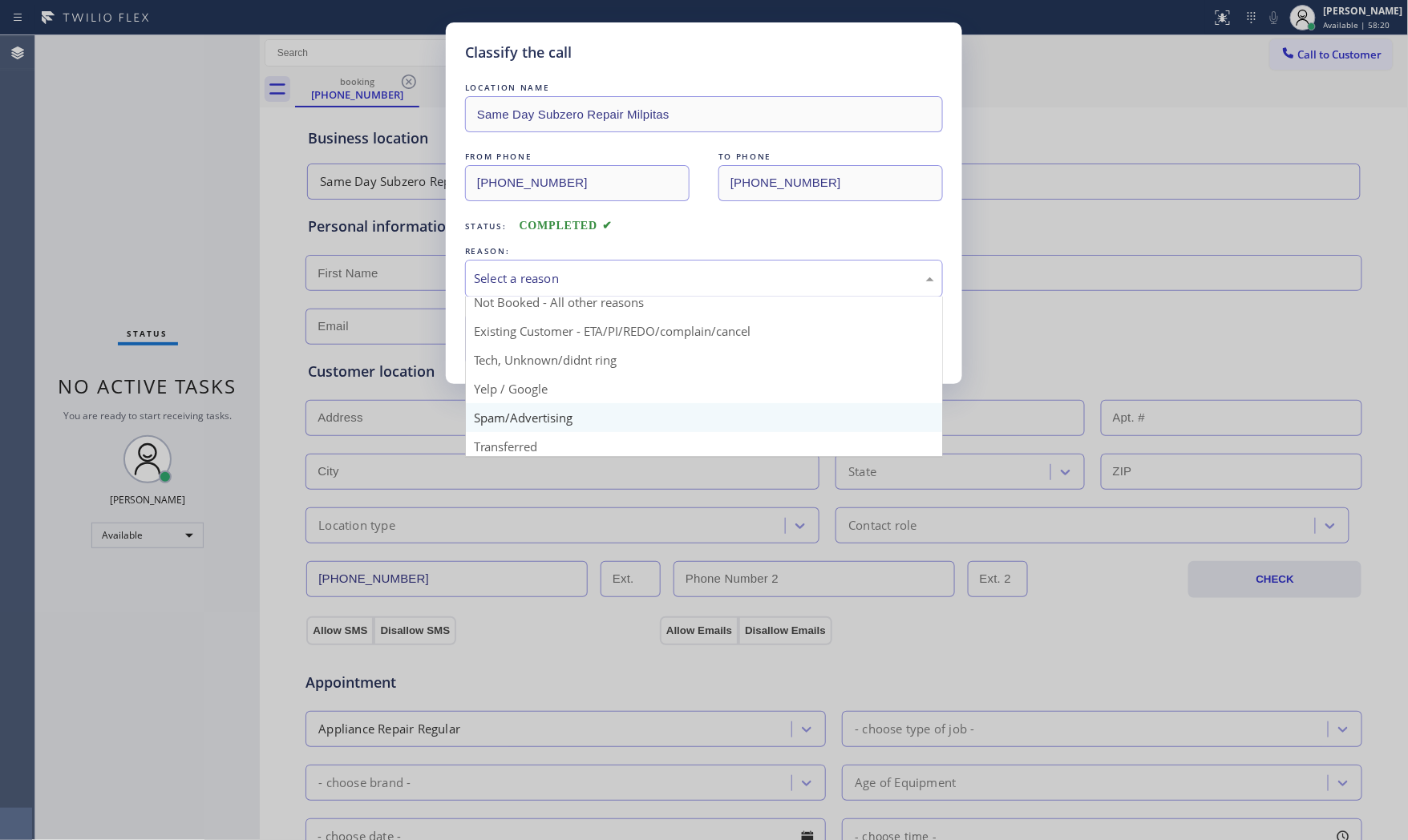
scroll to position [100, 0]
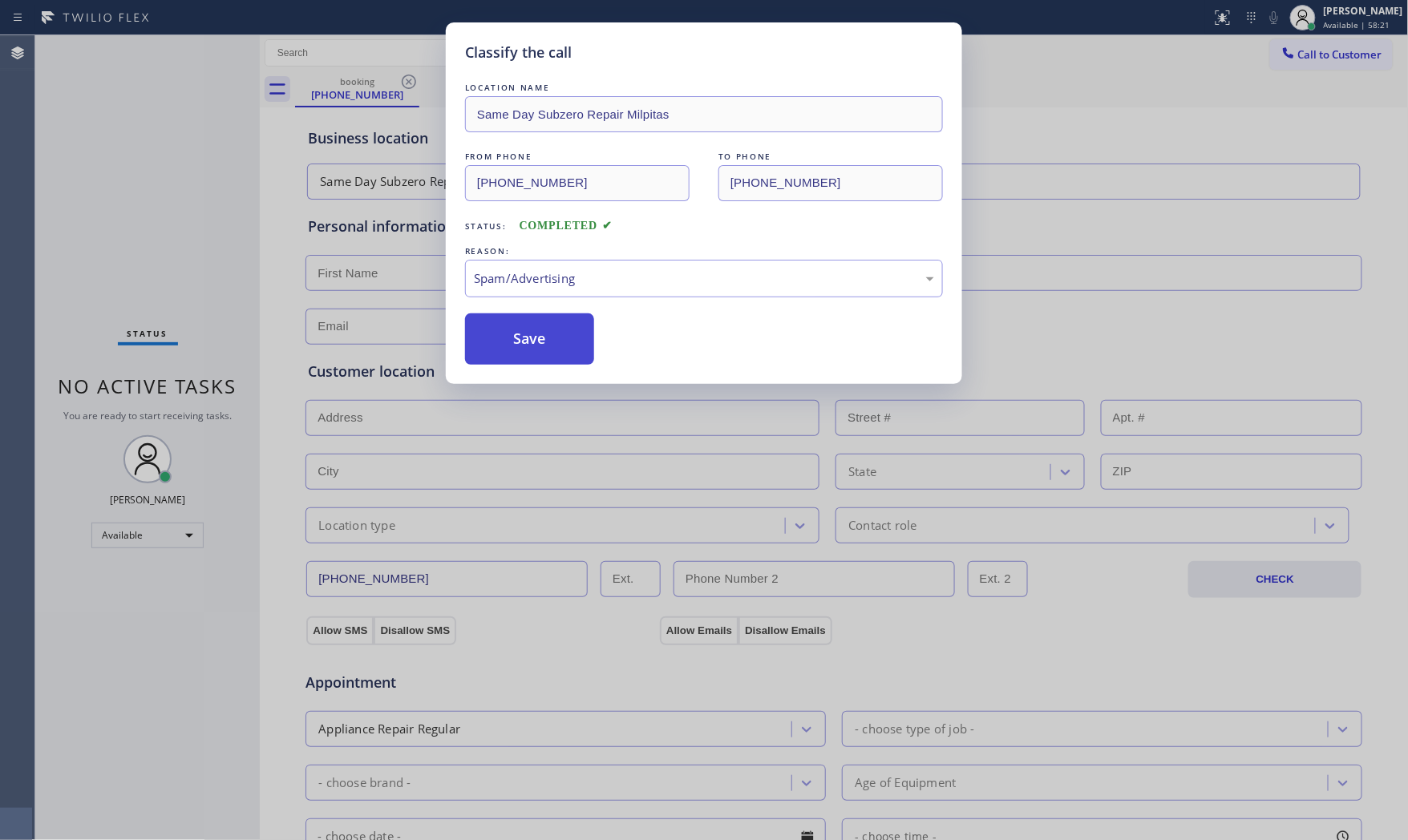
click at [560, 348] on button "Save" at bounding box center [529, 338] width 129 height 51
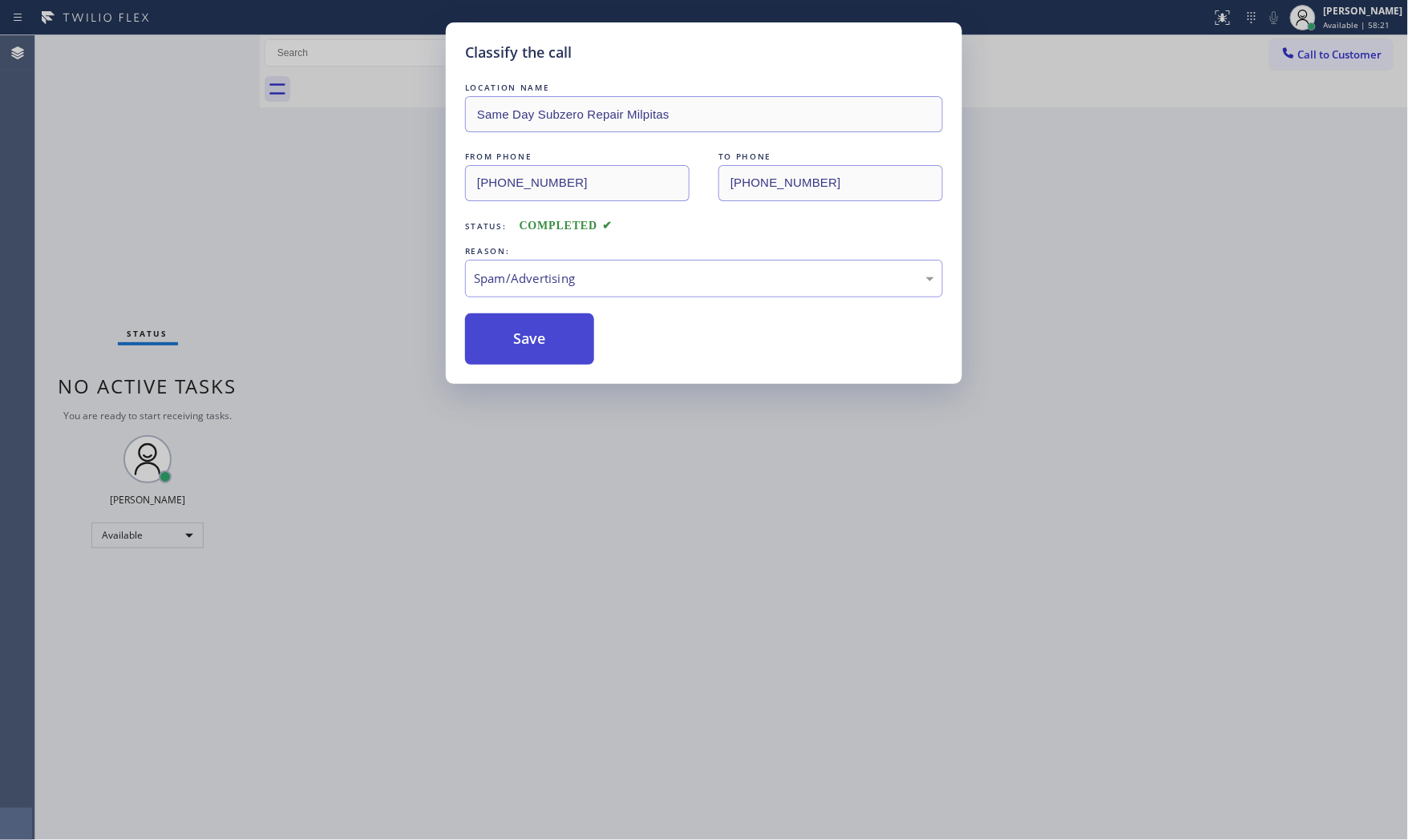
click at [560, 348] on button "Save" at bounding box center [529, 338] width 129 height 51
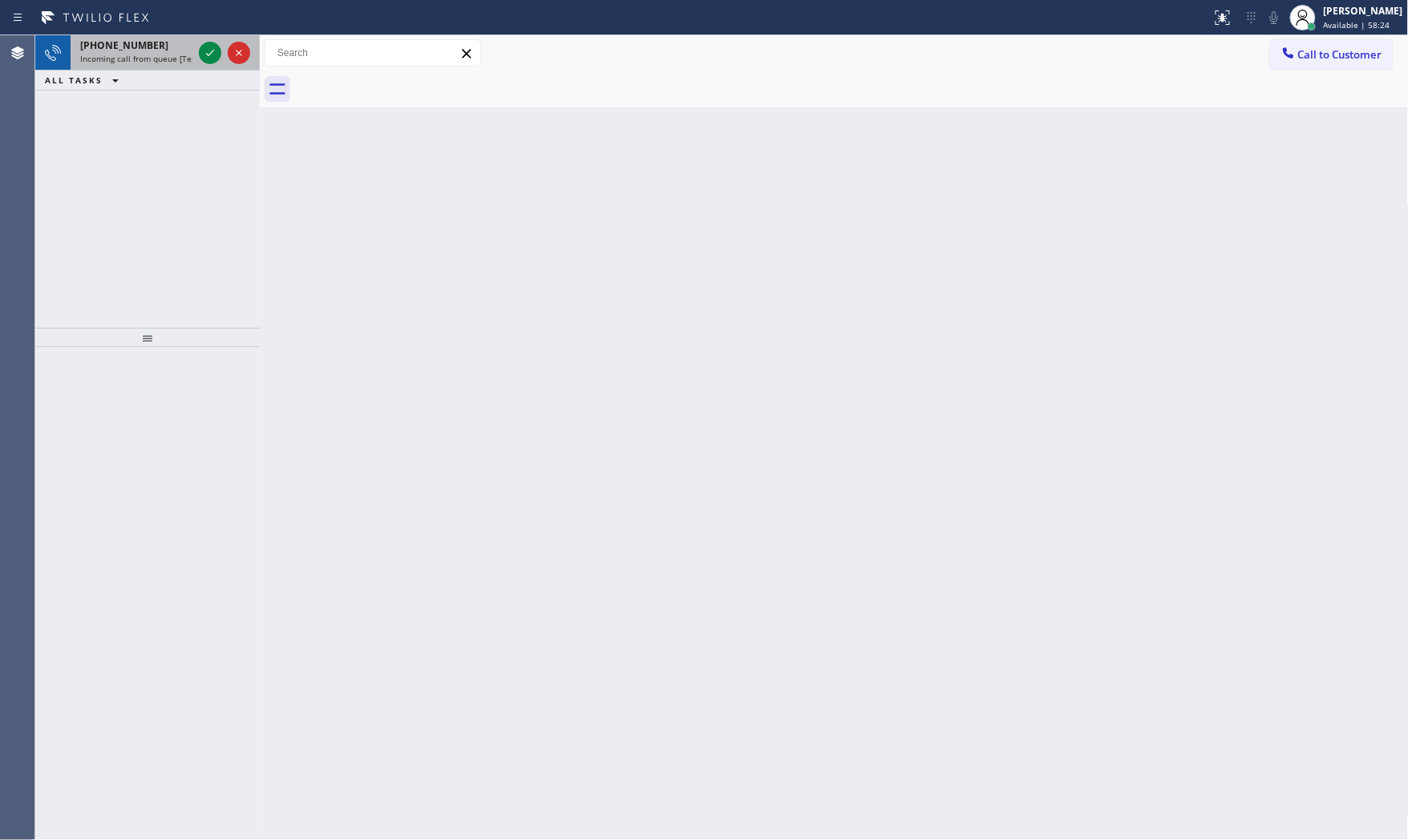
click at [193, 68] on div "[PHONE_NUMBER] Incoming call from queue [Test] All" at bounding box center [133, 52] width 125 height 35
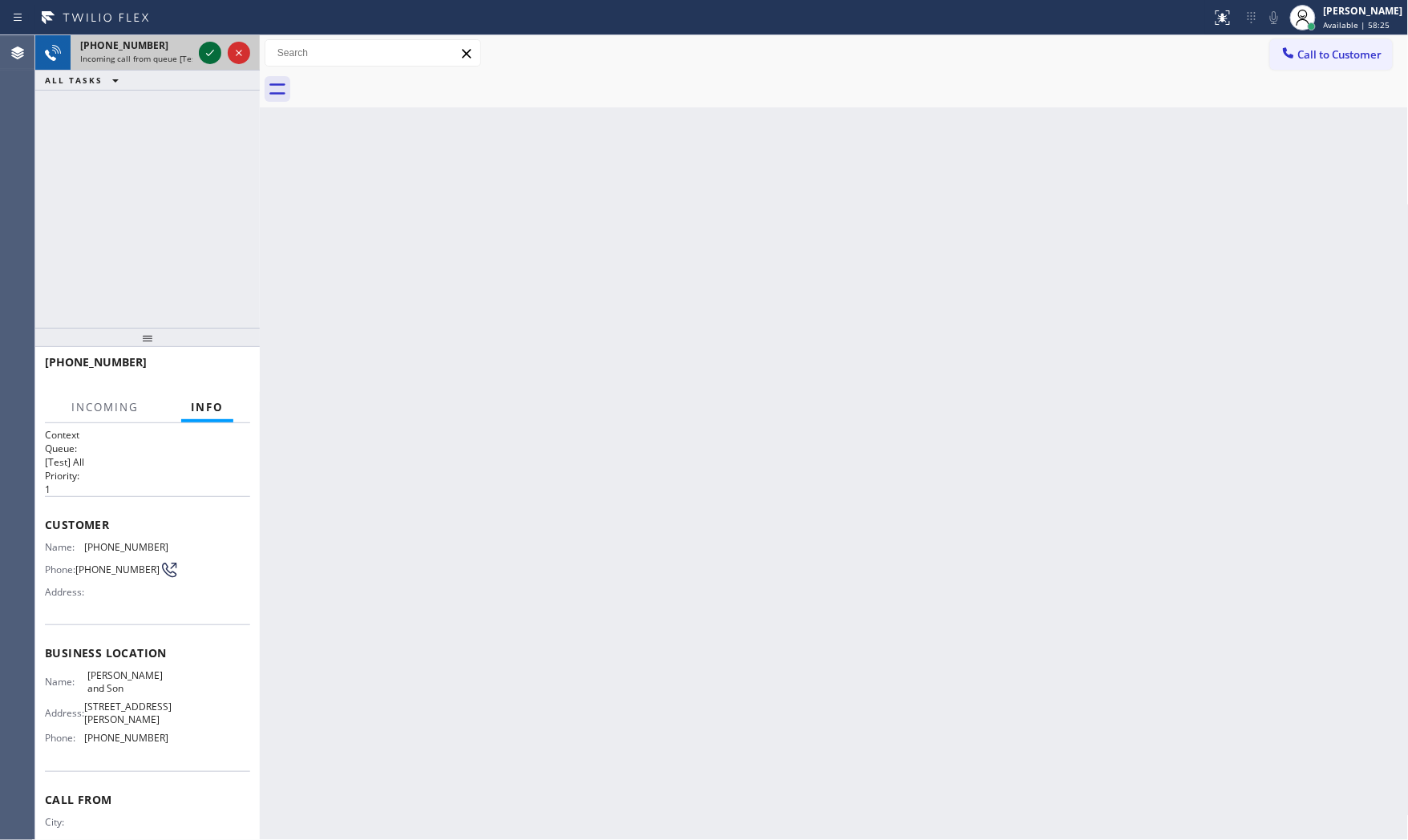
click at [202, 55] on icon at bounding box center [210, 52] width 19 height 19
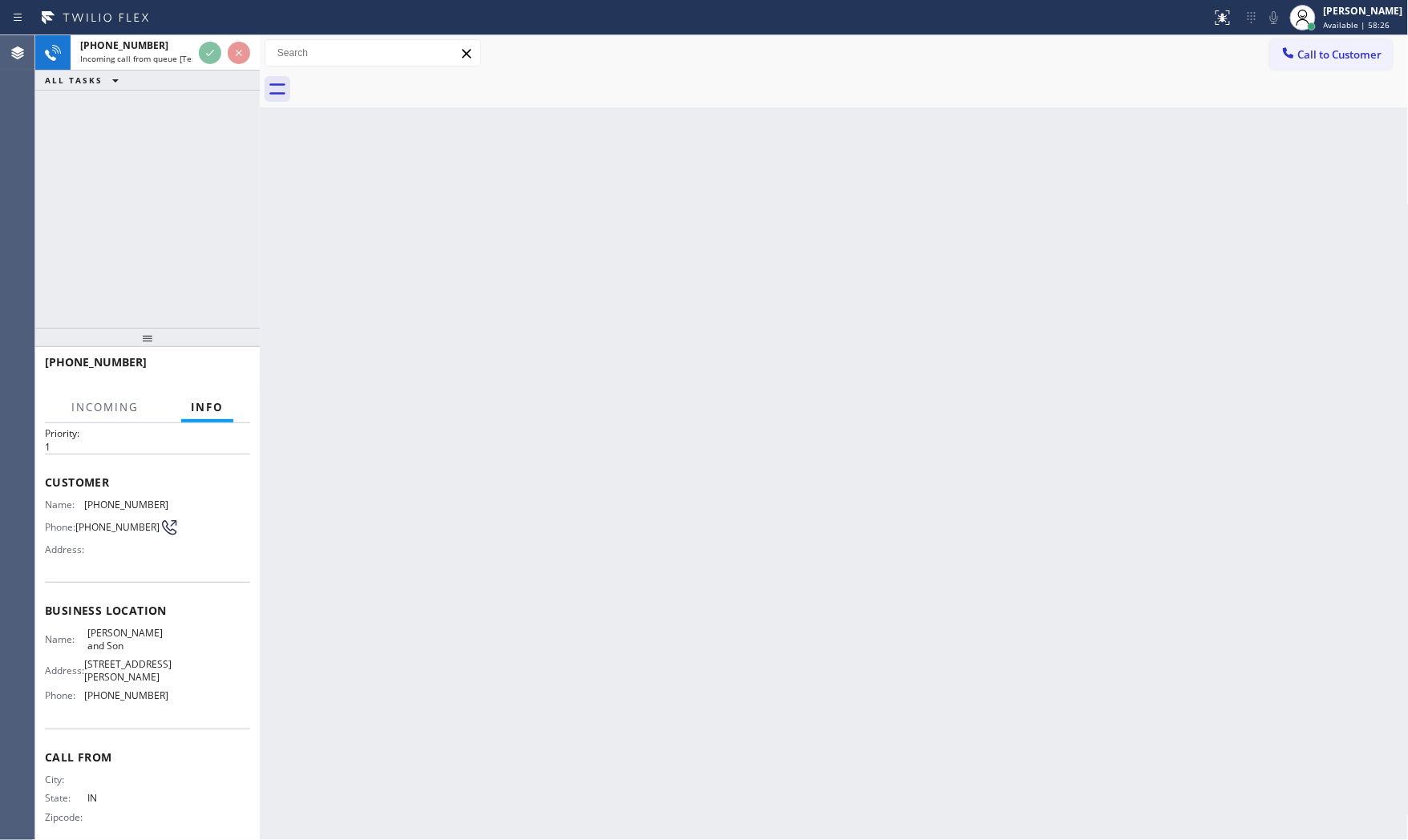
scroll to position [84, 0]
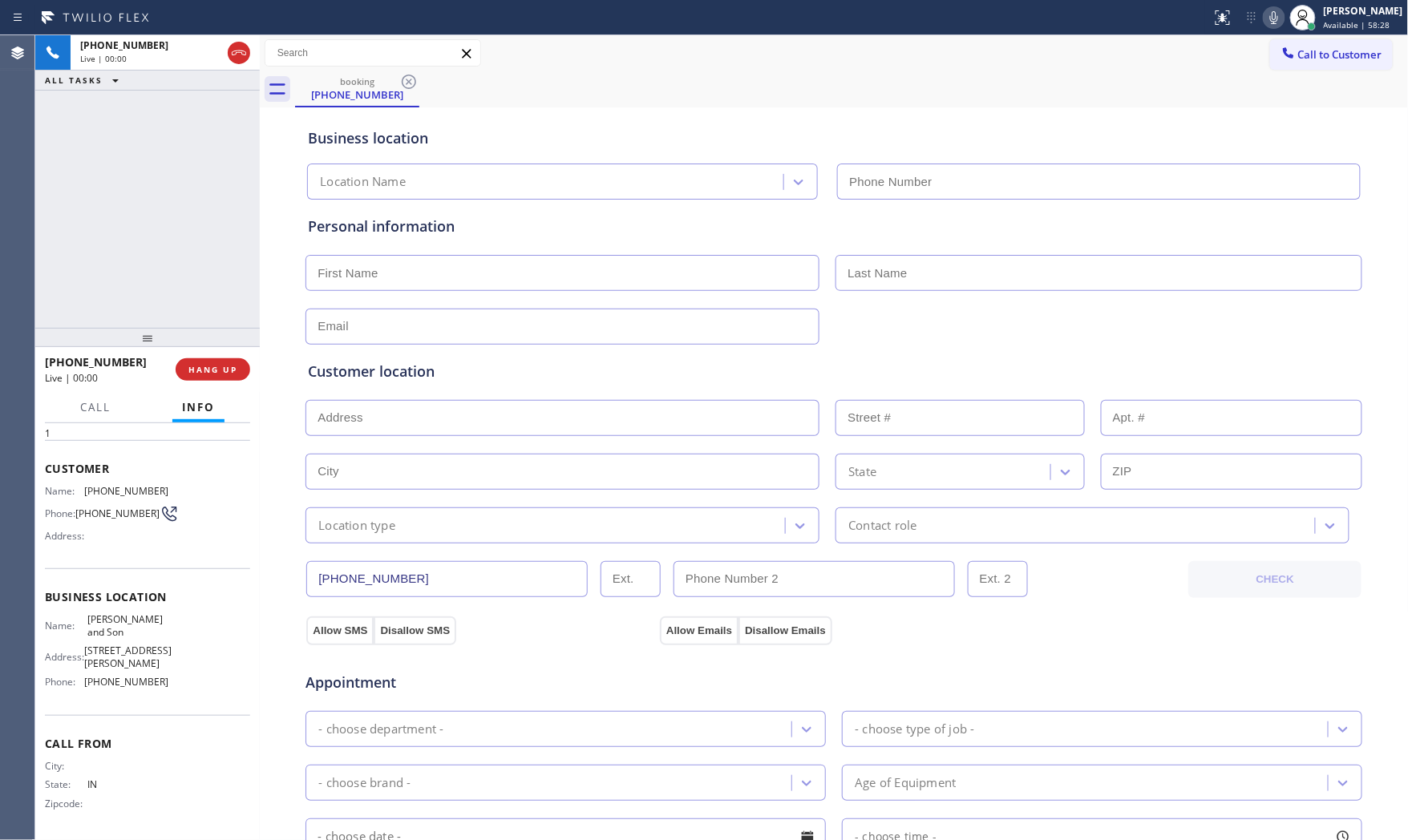
click at [206, 351] on div "[PHONE_NUMBER] Live | 00:00 HANG UP" at bounding box center [148, 369] width 206 height 42
type input "[PHONE_NUMBER]"
click at [213, 365] on span "HANG UP" at bounding box center [213, 369] width 49 height 11
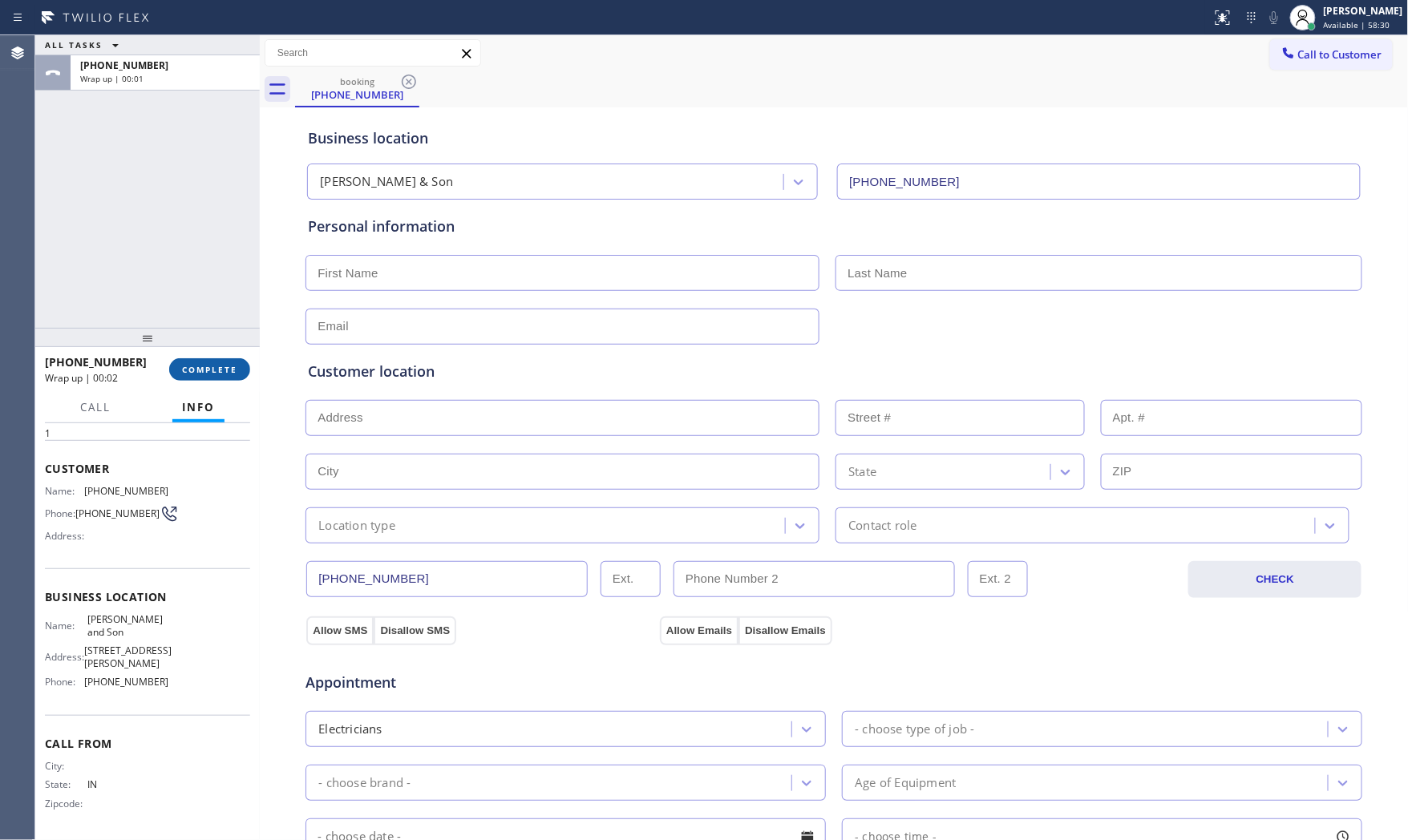
click at [204, 364] on span "COMPLETE" at bounding box center [209, 369] width 55 height 11
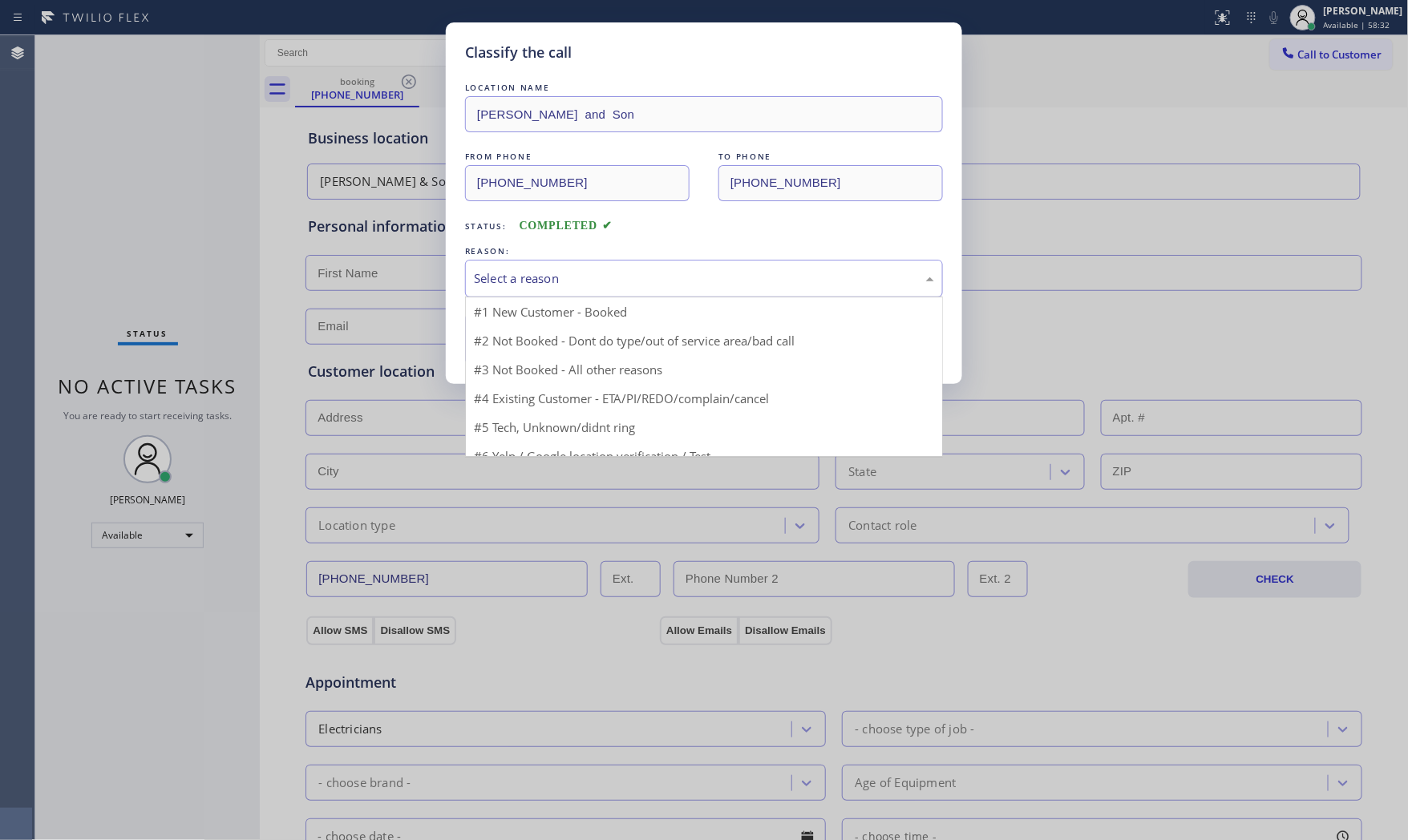
click at [524, 284] on div "Select a reason" at bounding box center [704, 278] width 460 height 18
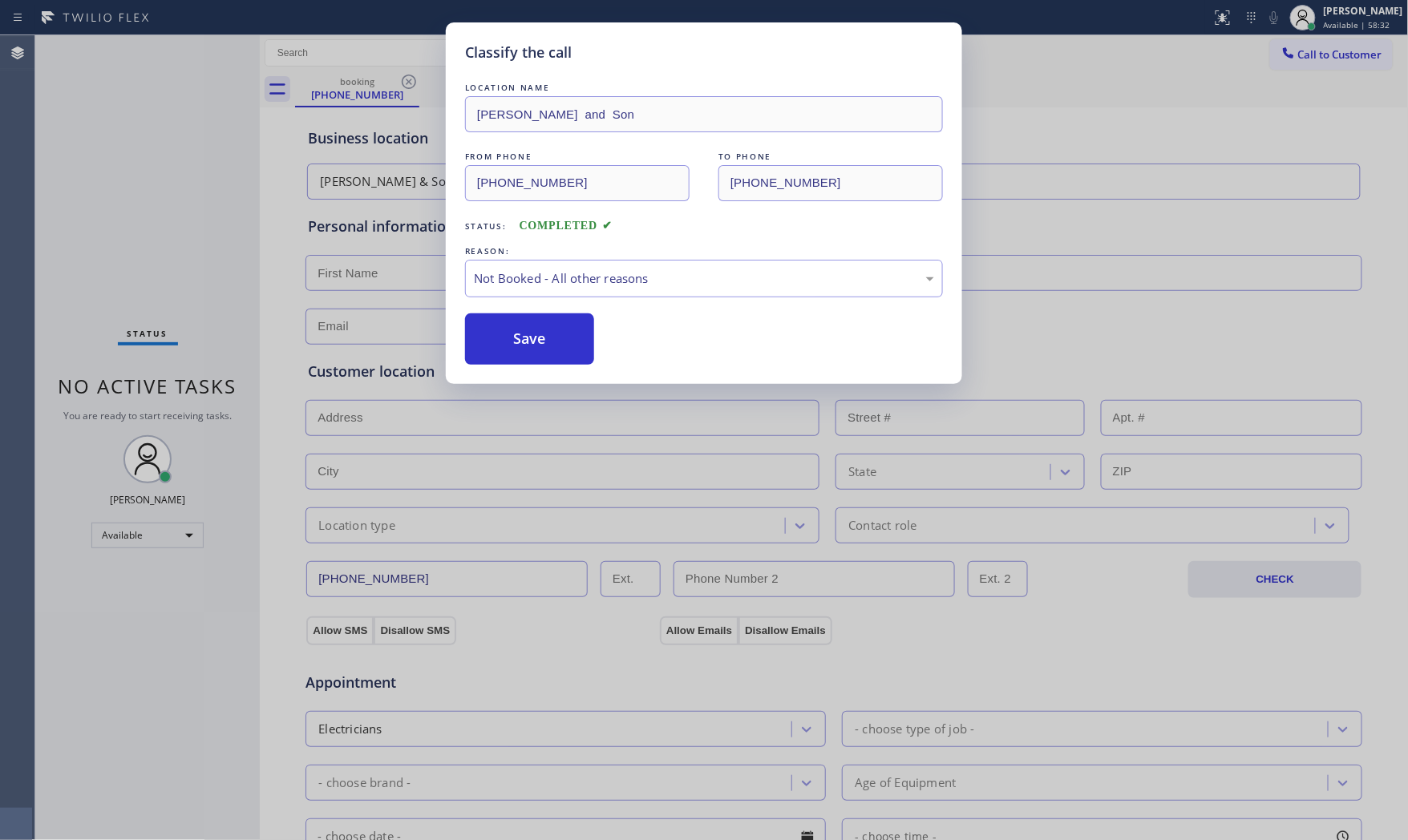
click at [519, 334] on button "Save" at bounding box center [529, 338] width 129 height 51
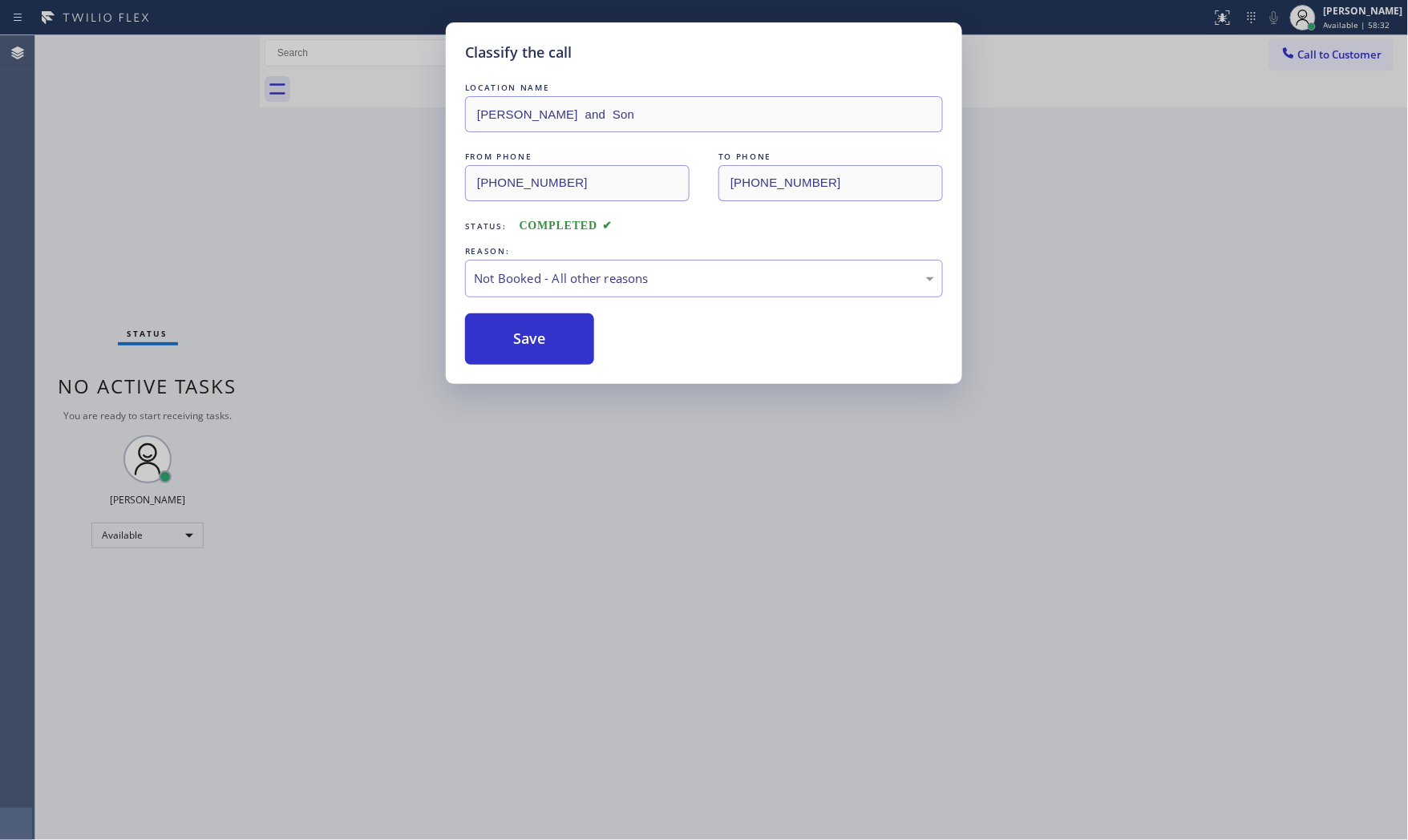
click at [519, 334] on button "Save" at bounding box center [529, 338] width 129 height 51
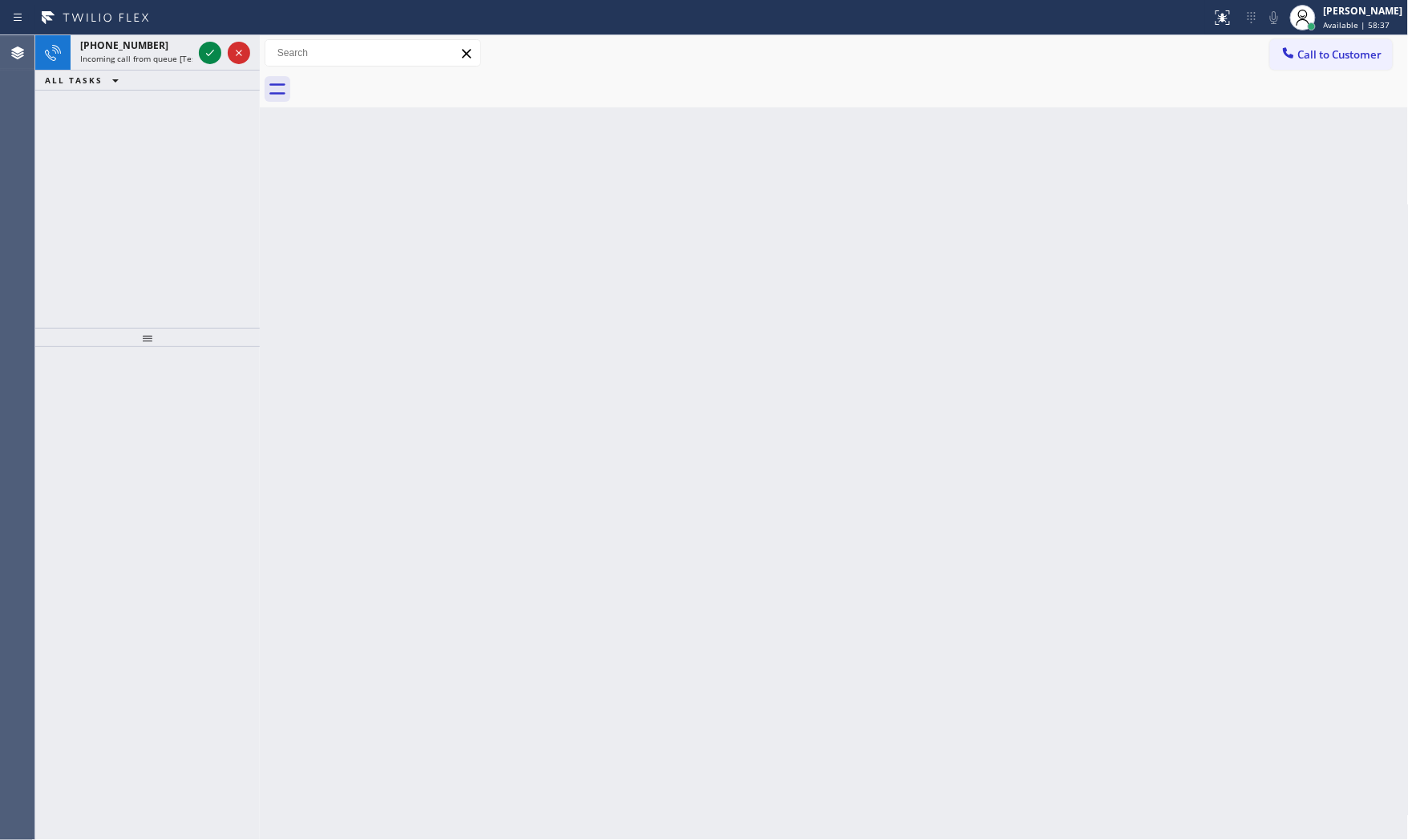
click at [157, 76] on div "ALL TASKS ALL TASKS ACTIVE TASKS TASKS IN WRAP UP" at bounding box center [147, 81] width 225 height 20
click at [158, 64] on div "[PHONE_NUMBER] Incoming call from queue [Test] All" at bounding box center [133, 52] width 125 height 35
click at [161, 55] on span "Incoming call from queue [Test] All" at bounding box center [146, 58] width 133 height 11
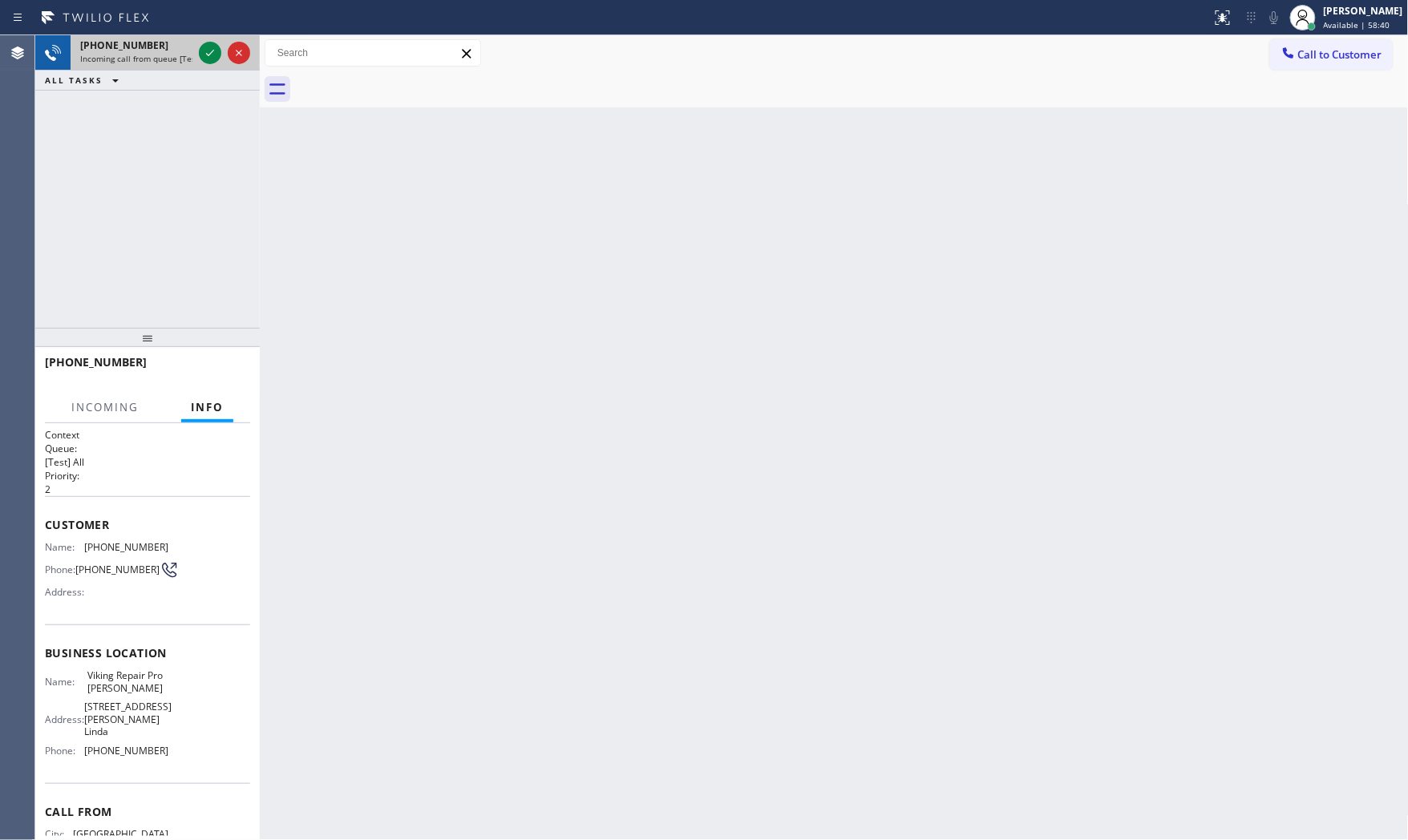
click at [197, 53] on div at bounding box center [225, 52] width 58 height 35
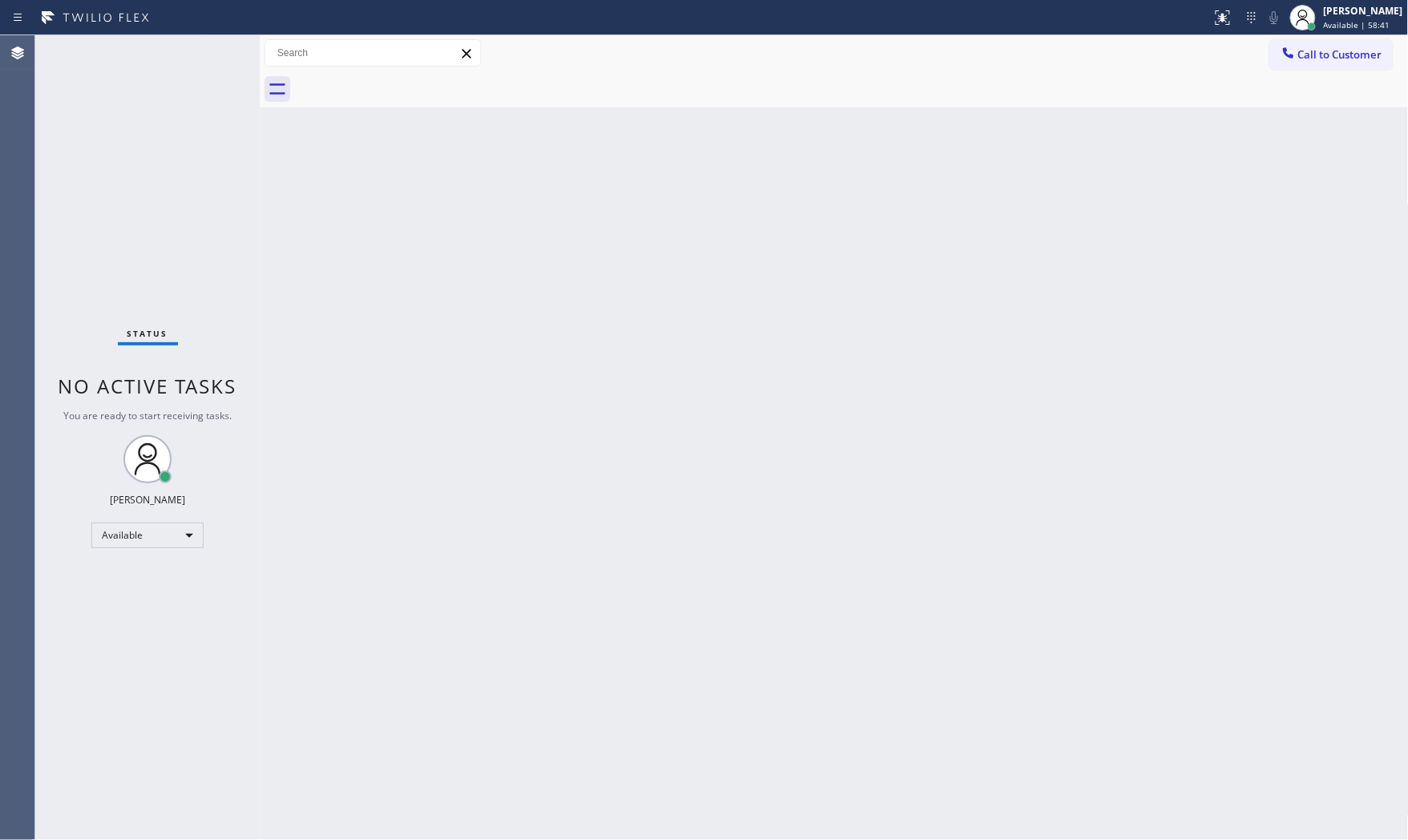
click at [199, 53] on div "Status No active tasks You are ready to start receiving tasks. [PERSON_NAME] Av…" at bounding box center [147, 437] width 225 height 805
click at [202, 58] on div "Status No active tasks You are ready to start receiving tasks. [PERSON_NAME] Av…" at bounding box center [147, 437] width 225 height 805
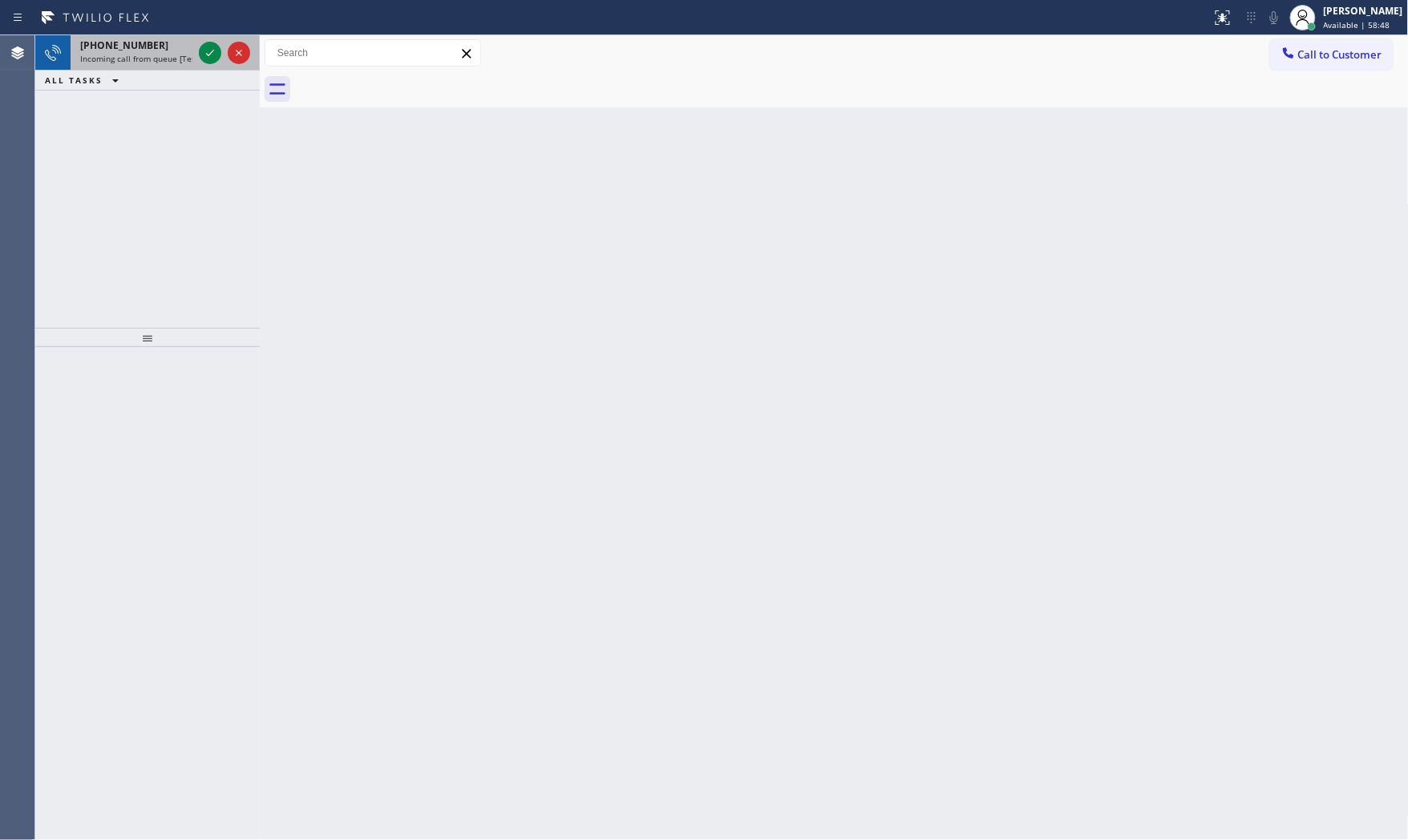
click at [174, 51] on div "[PHONE_NUMBER]" at bounding box center [136, 46] width 112 height 14
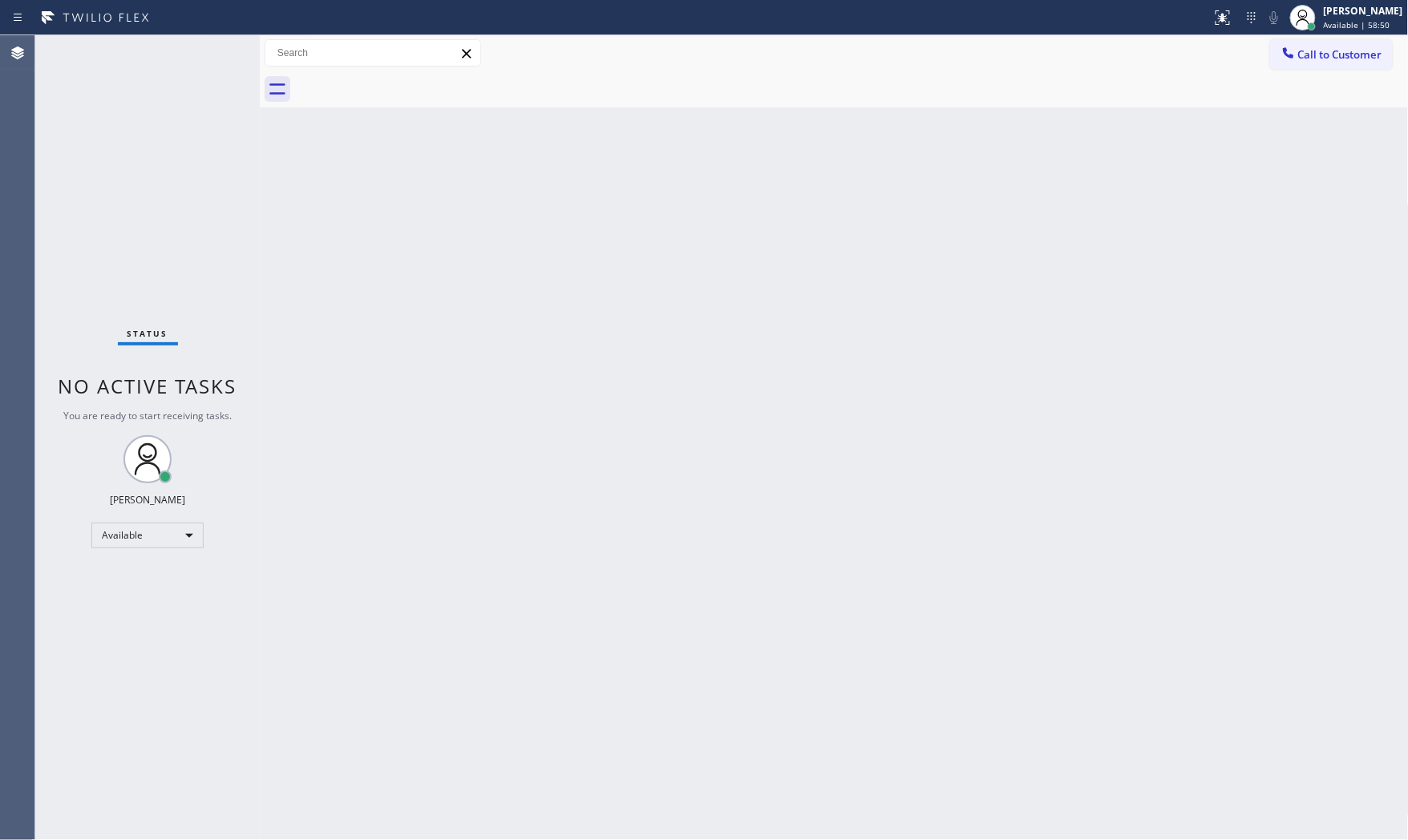
click at [170, 54] on div "Status No active tasks You are ready to start receiving tasks. [PERSON_NAME] Av…" at bounding box center [147, 437] width 225 height 805
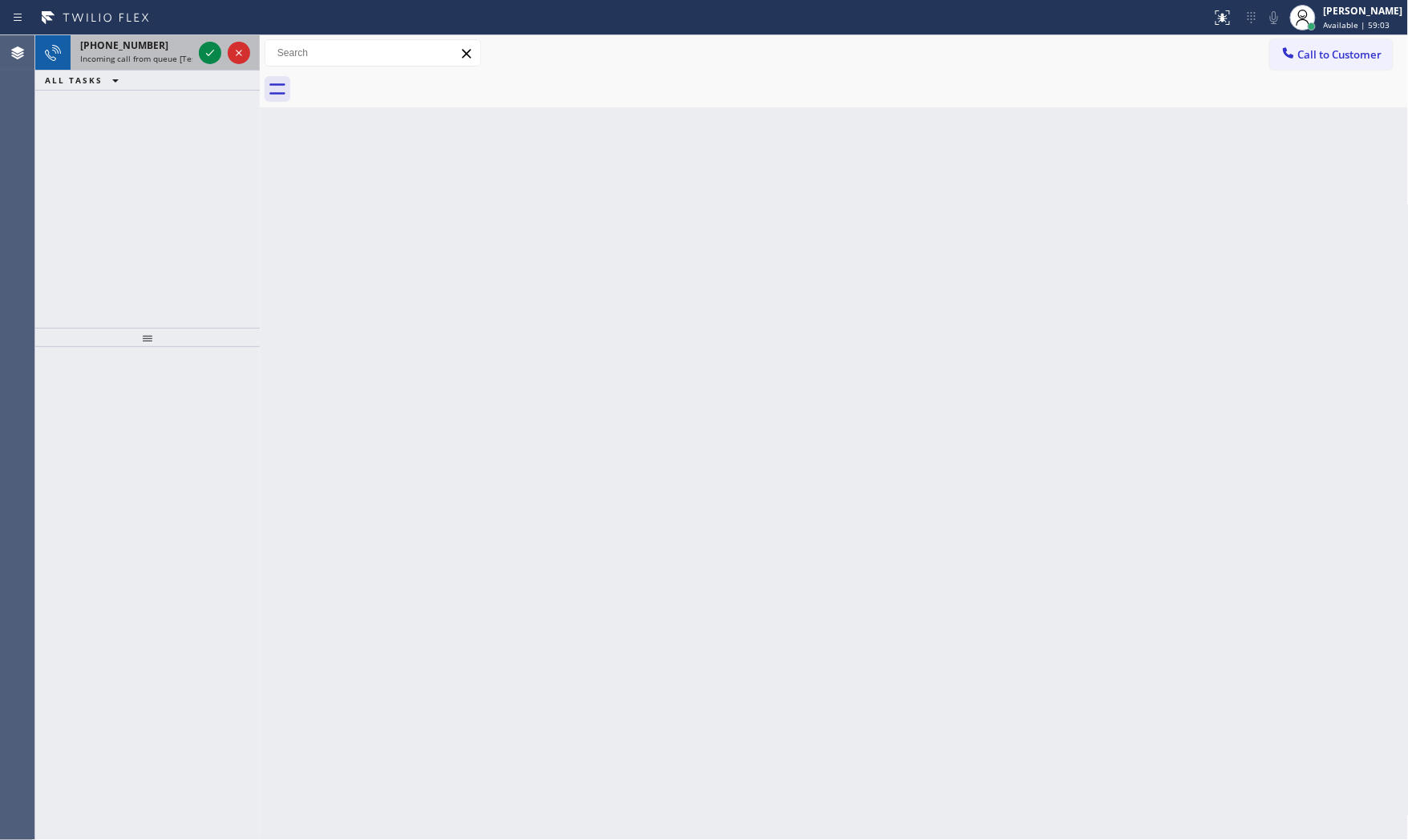
click at [132, 59] on span "Incoming call from queue [Test] All" at bounding box center [146, 58] width 133 height 11
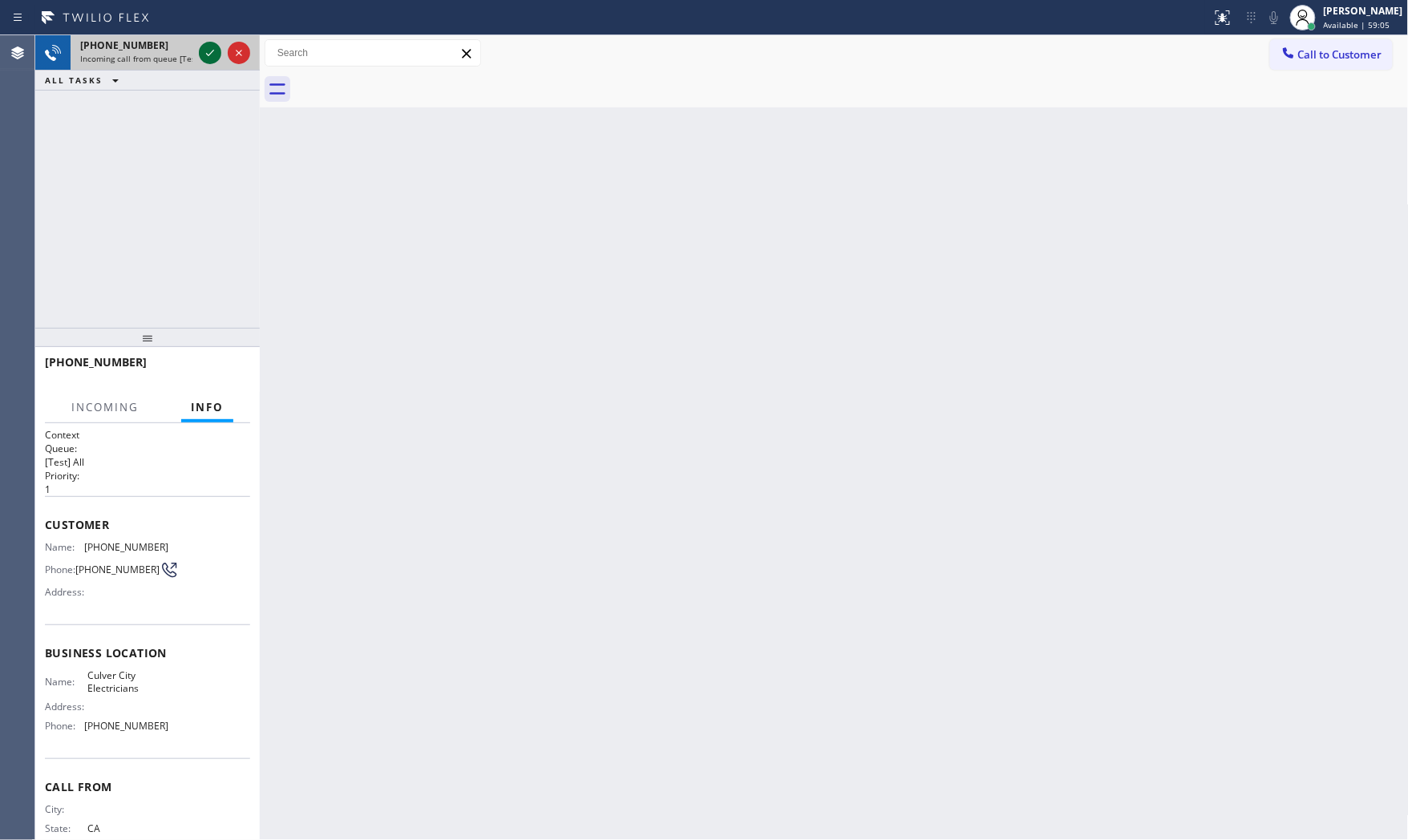
click at [199, 52] on div at bounding box center [210, 52] width 22 height 19
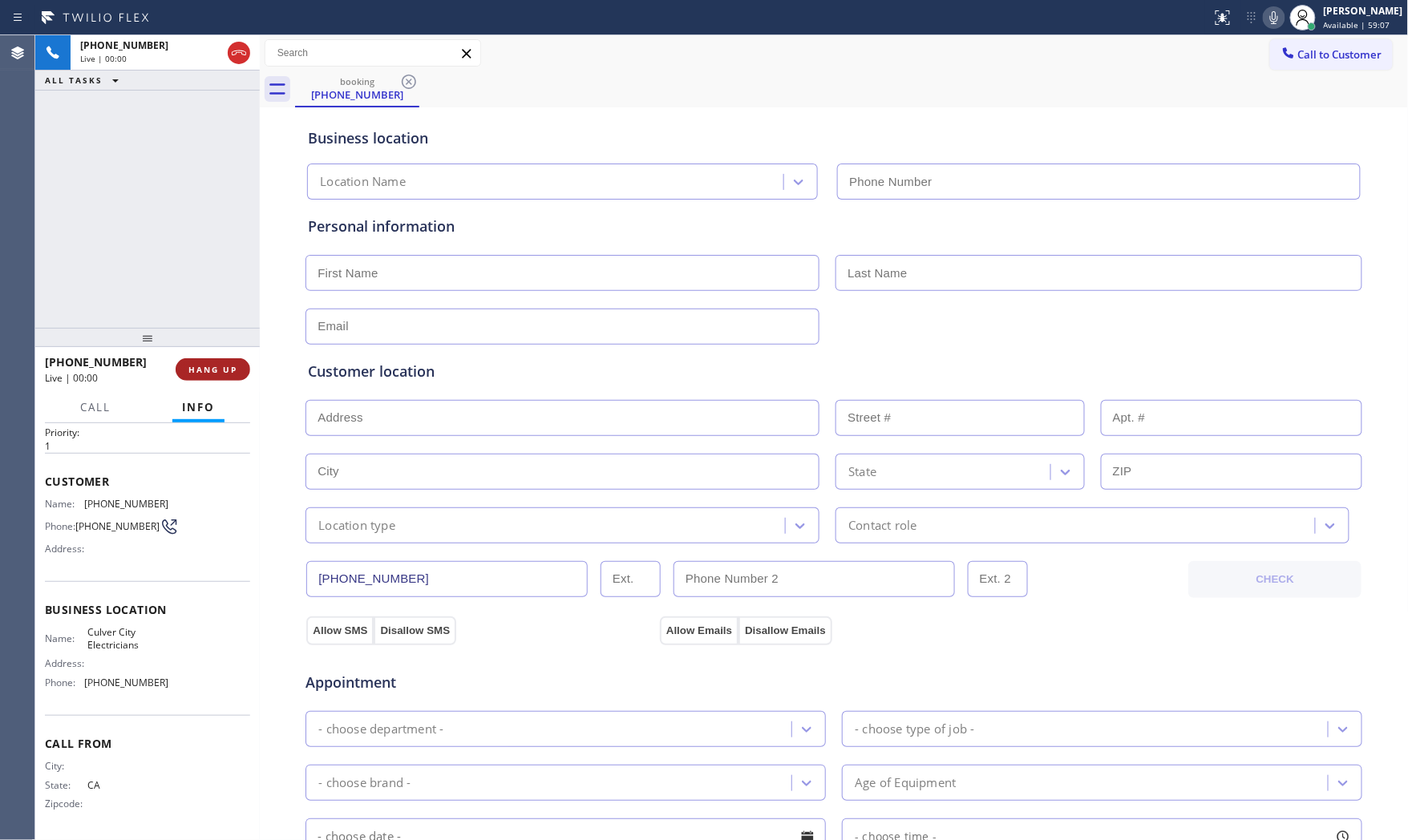
type input "[PHONE_NUMBER]"
click at [206, 371] on span "HANG UP" at bounding box center [213, 369] width 49 height 11
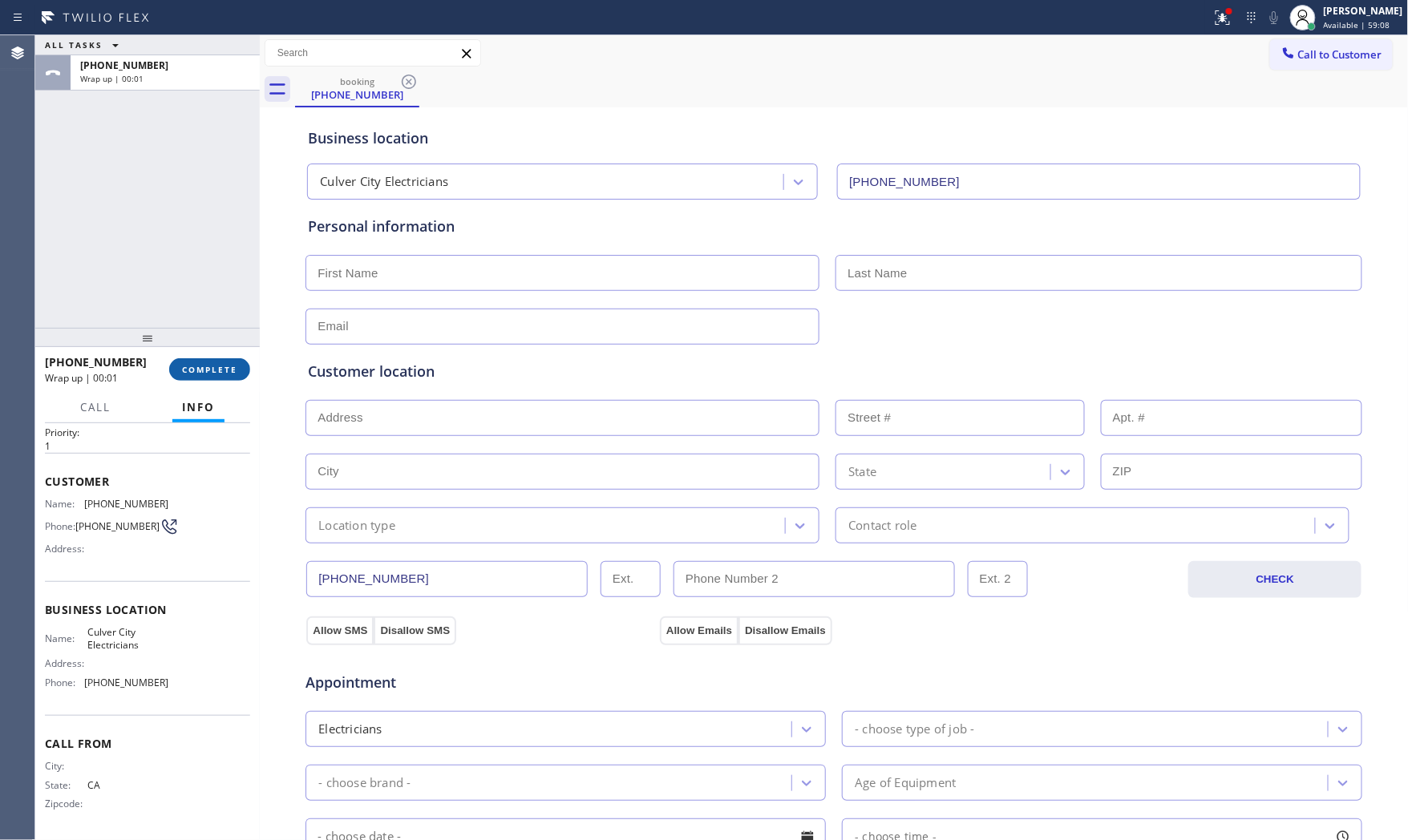
click at [210, 372] on span "COMPLETE" at bounding box center [209, 369] width 55 height 11
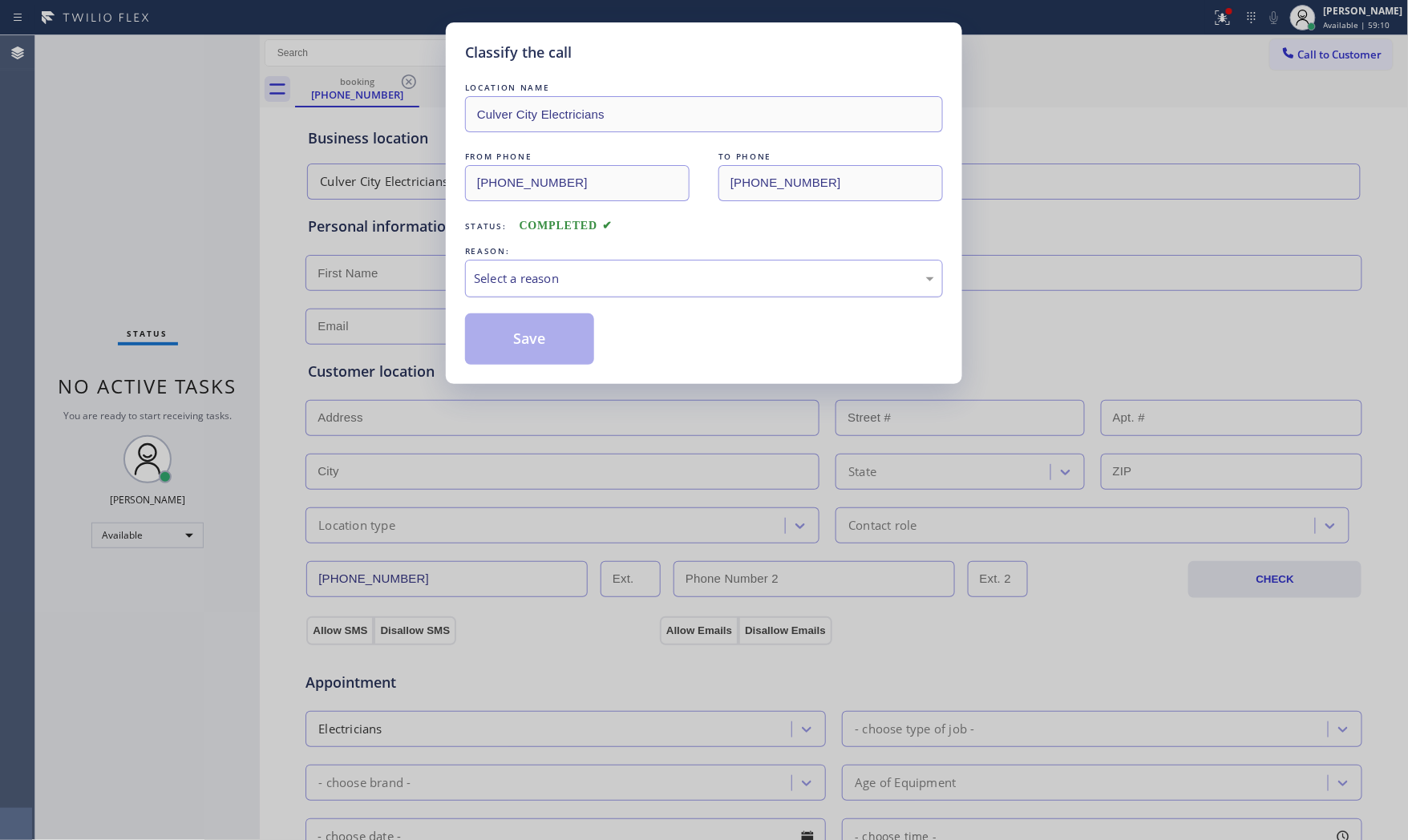
click at [526, 294] on div "Select a reason" at bounding box center [704, 278] width 478 height 38
click at [532, 340] on button "Save" at bounding box center [529, 338] width 129 height 51
click at [533, 340] on button "Save" at bounding box center [529, 338] width 129 height 51
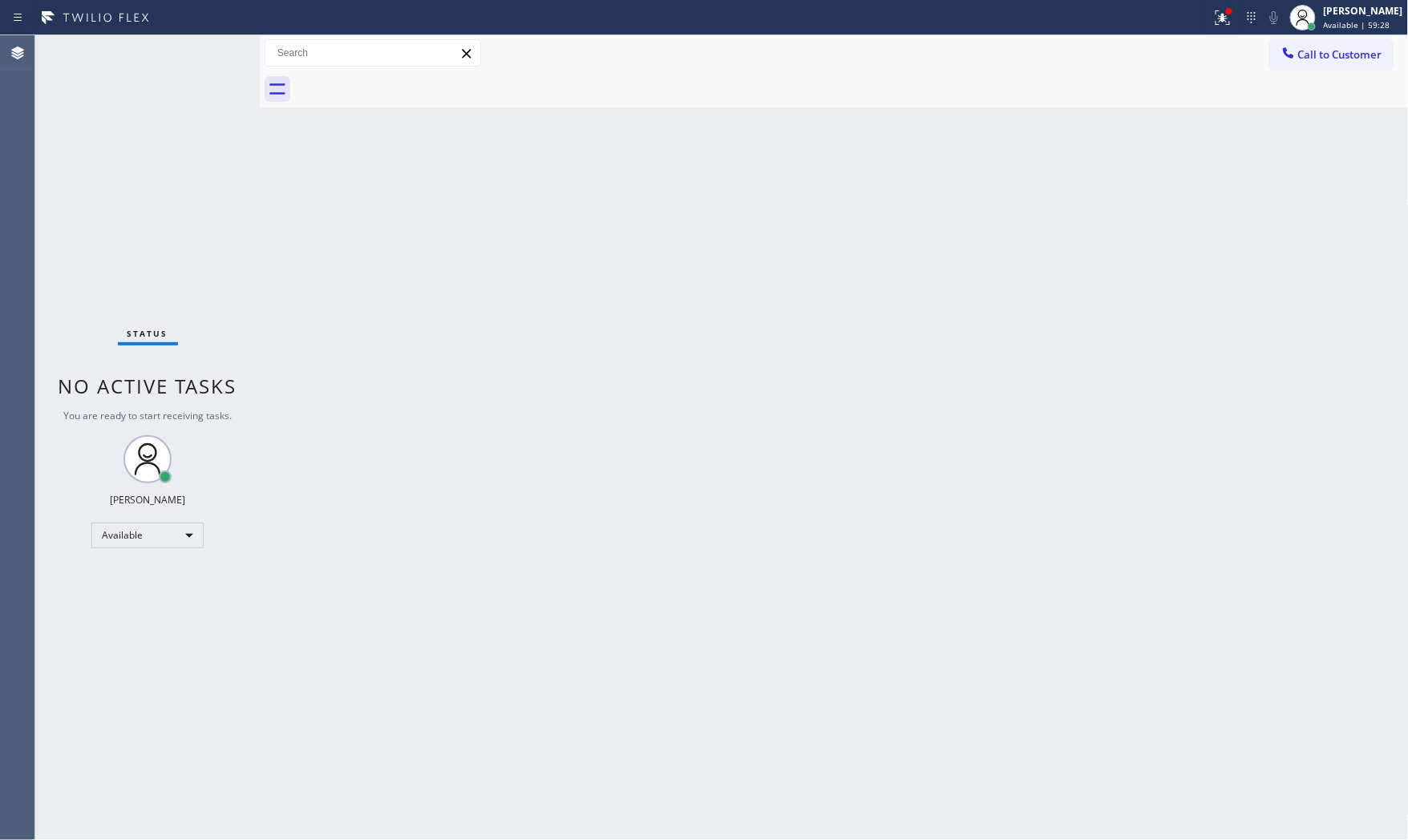
drag, startPoint x: 534, startPoint y: 340, endPoint x: 150, endPoint y: 54, distance: 478.8
click at [150, 54] on div "Status No active tasks You are ready to start receiving tasks. [PERSON_NAME] Av…" at bounding box center [147, 437] width 225 height 805
click at [181, 59] on div "Status No active tasks You are ready to start receiving tasks. [PERSON_NAME] Av…" at bounding box center [147, 437] width 225 height 805
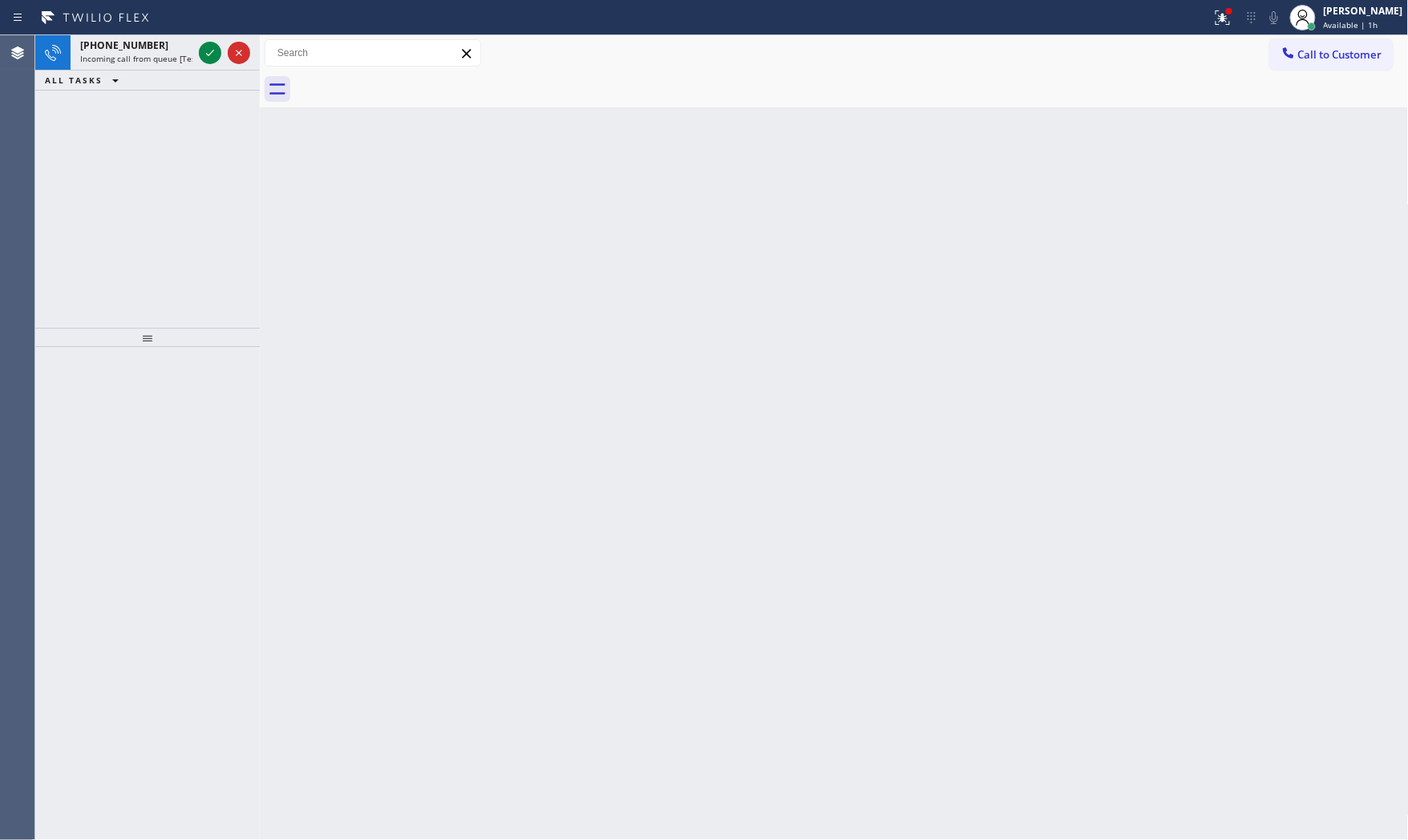
click at [181, 59] on span "Incoming call from queue [Test] All" at bounding box center [146, 58] width 133 height 11
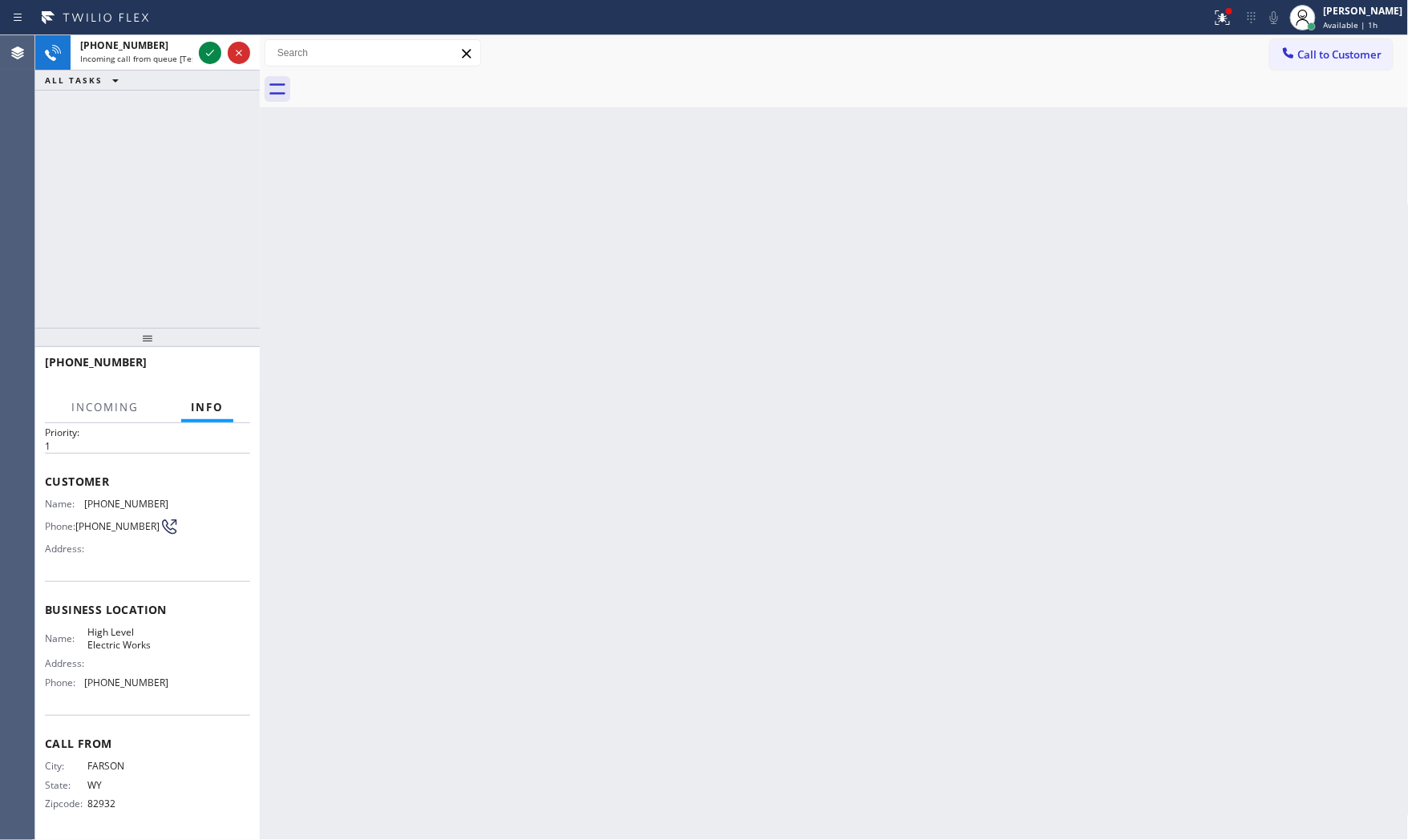
scroll to position [47, 0]
click at [207, 53] on icon at bounding box center [210, 52] width 19 height 19
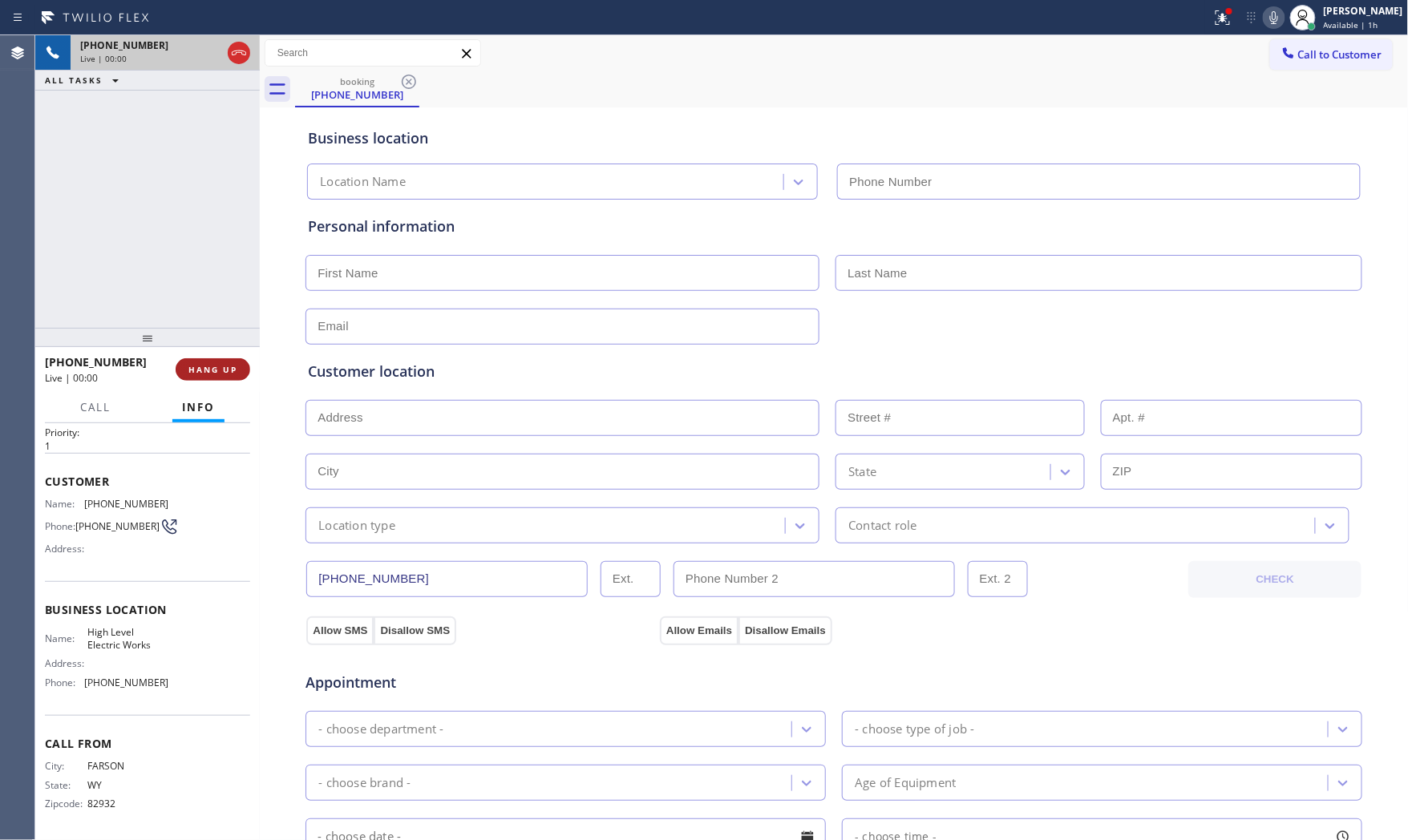
type input "[PHONE_NUMBER]"
click at [229, 373] on span "HANG UP" at bounding box center [213, 369] width 49 height 11
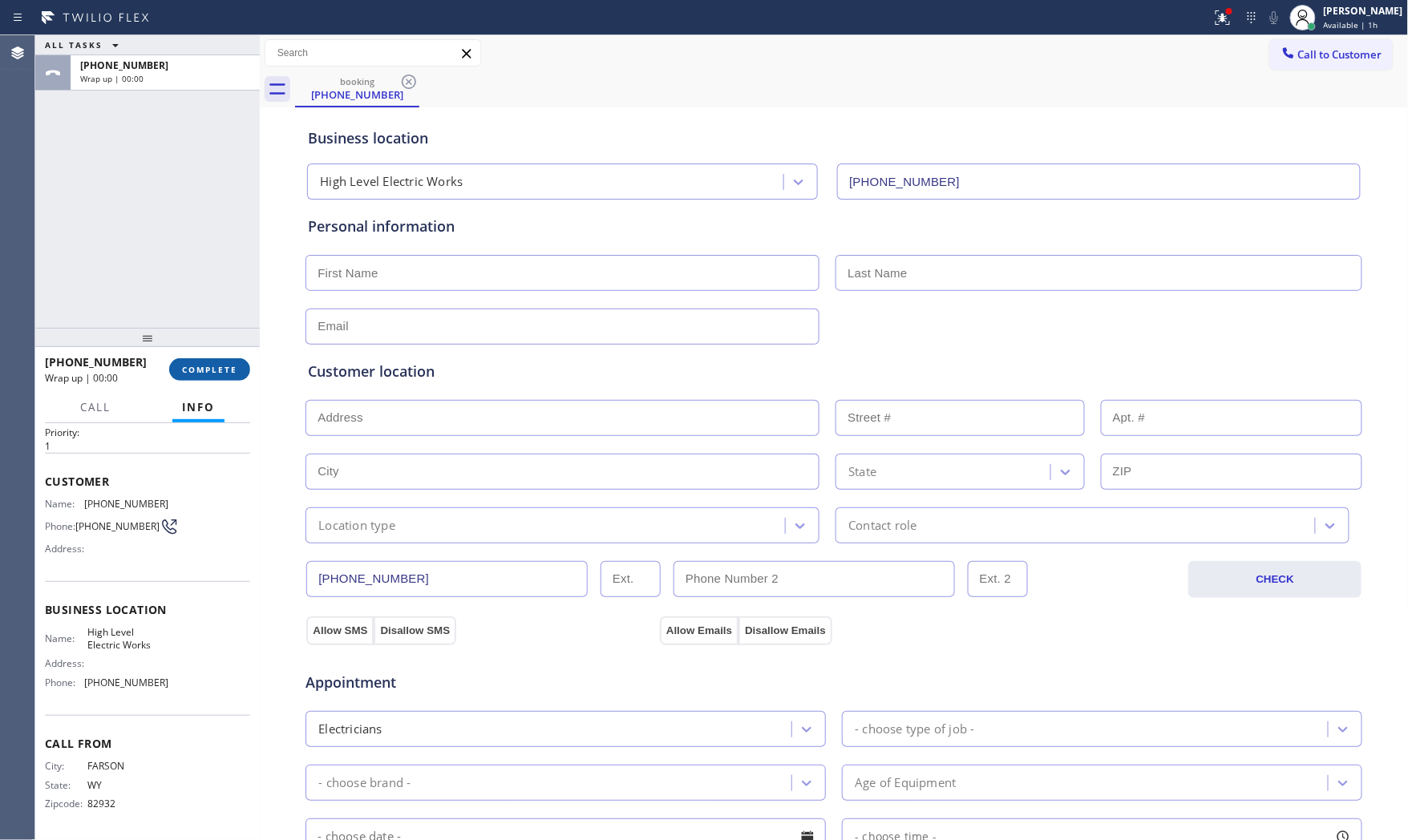
click at [229, 373] on span "COMPLETE" at bounding box center [209, 369] width 55 height 11
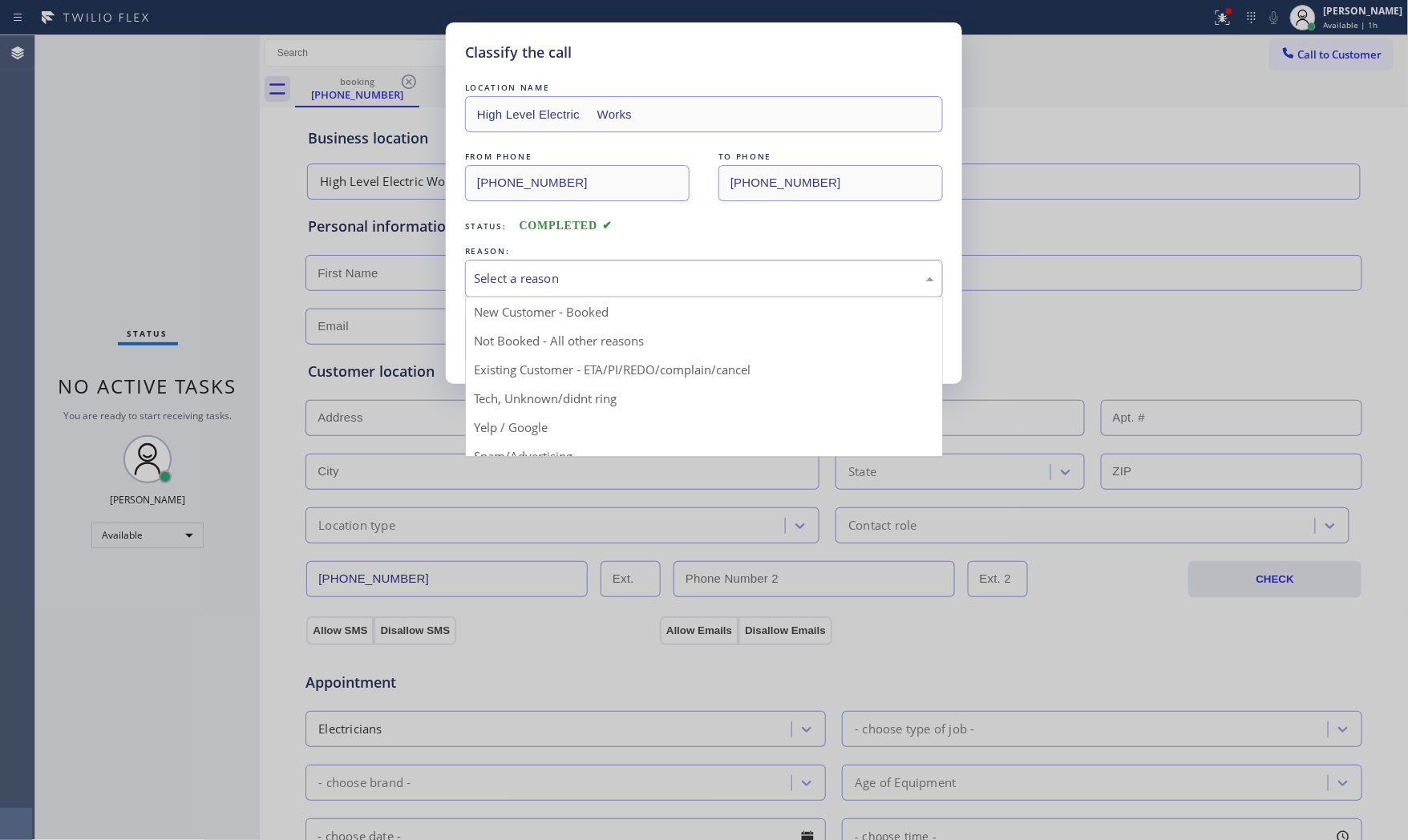
click at [610, 284] on div "Select a reason" at bounding box center [704, 278] width 460 height 18
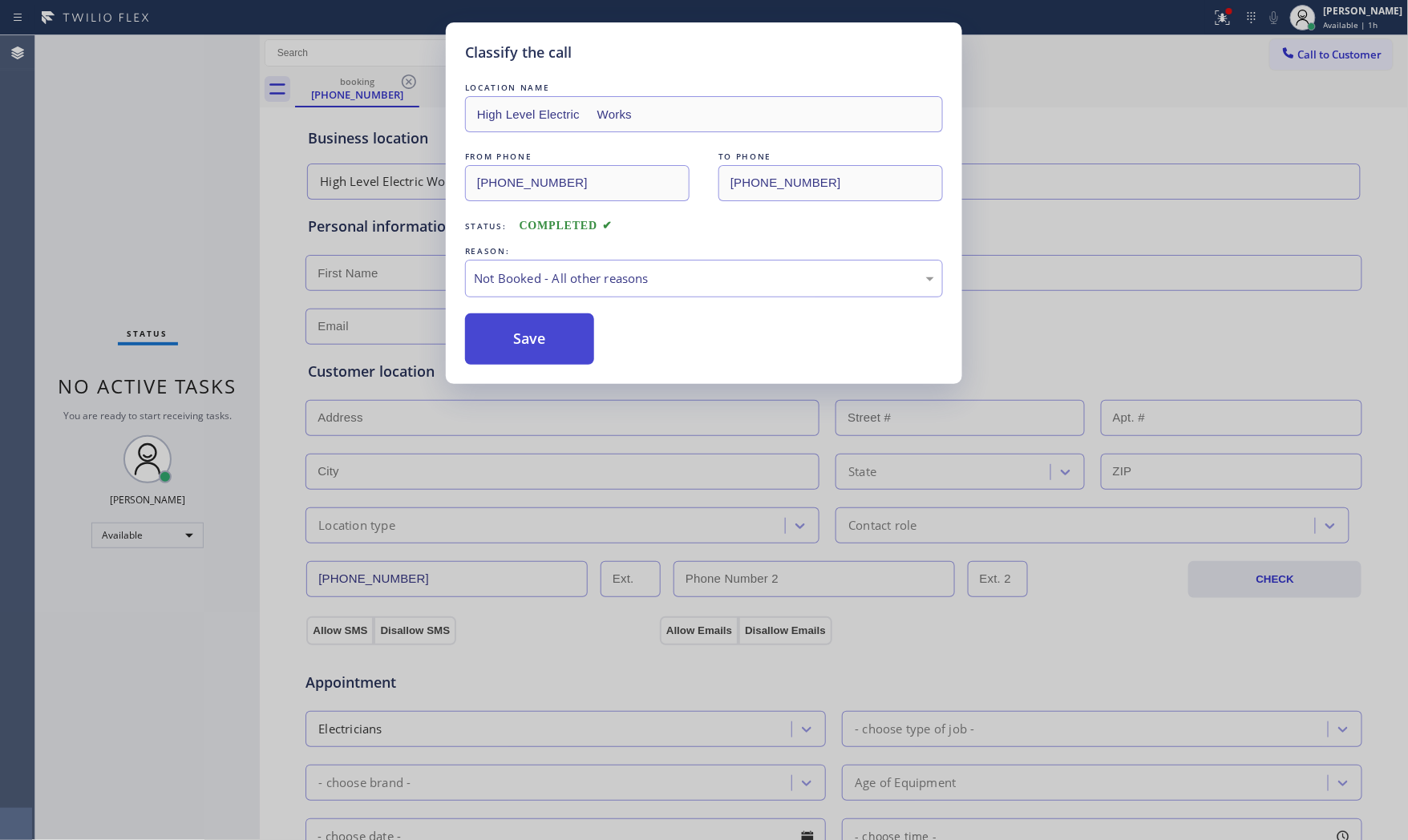
click at [539, 336] on button "Save" at bounding box center [529, 338] width 129 height 51
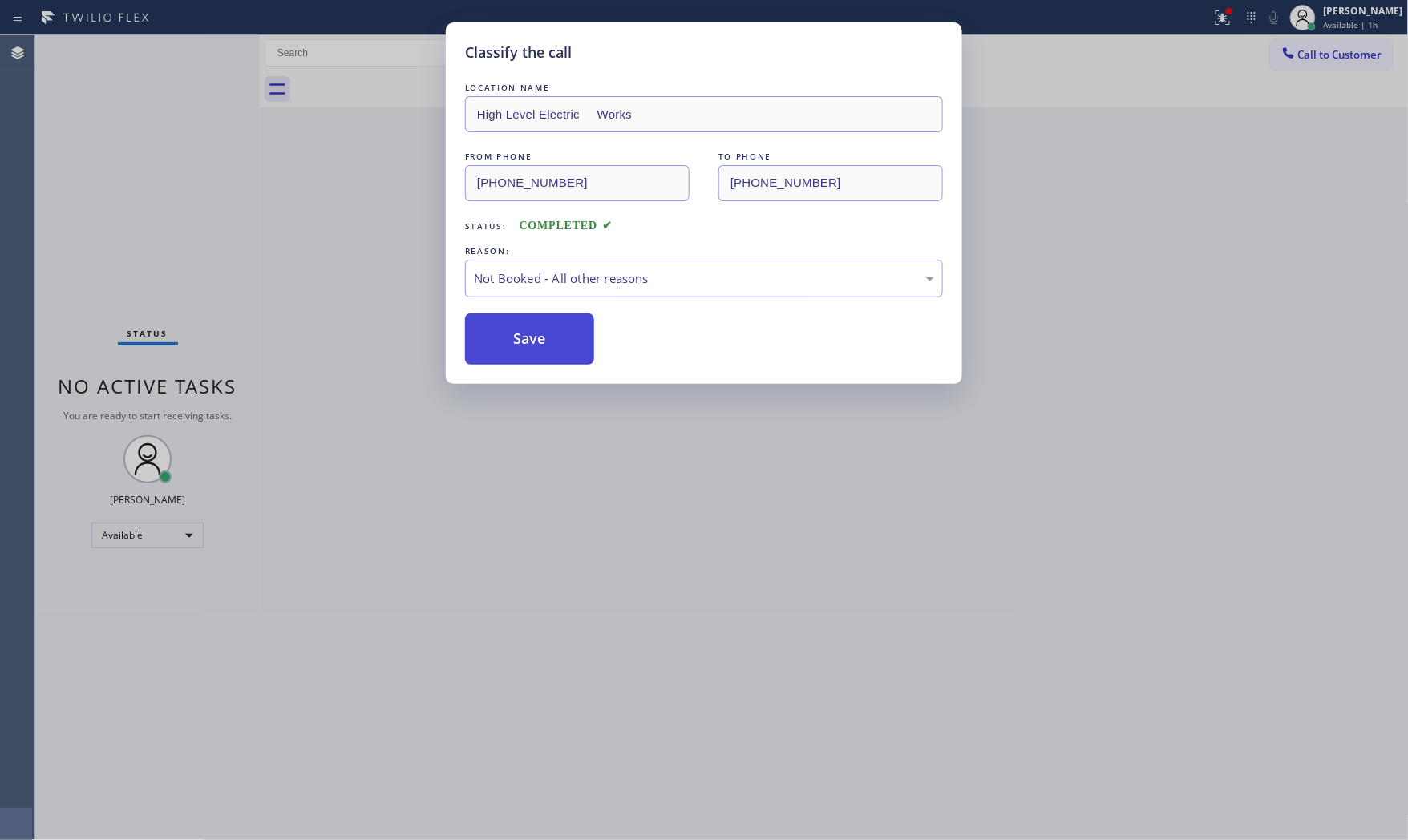
click at [539, 336] on button "Save" at bounding box center [529, 338] width 129 height 51
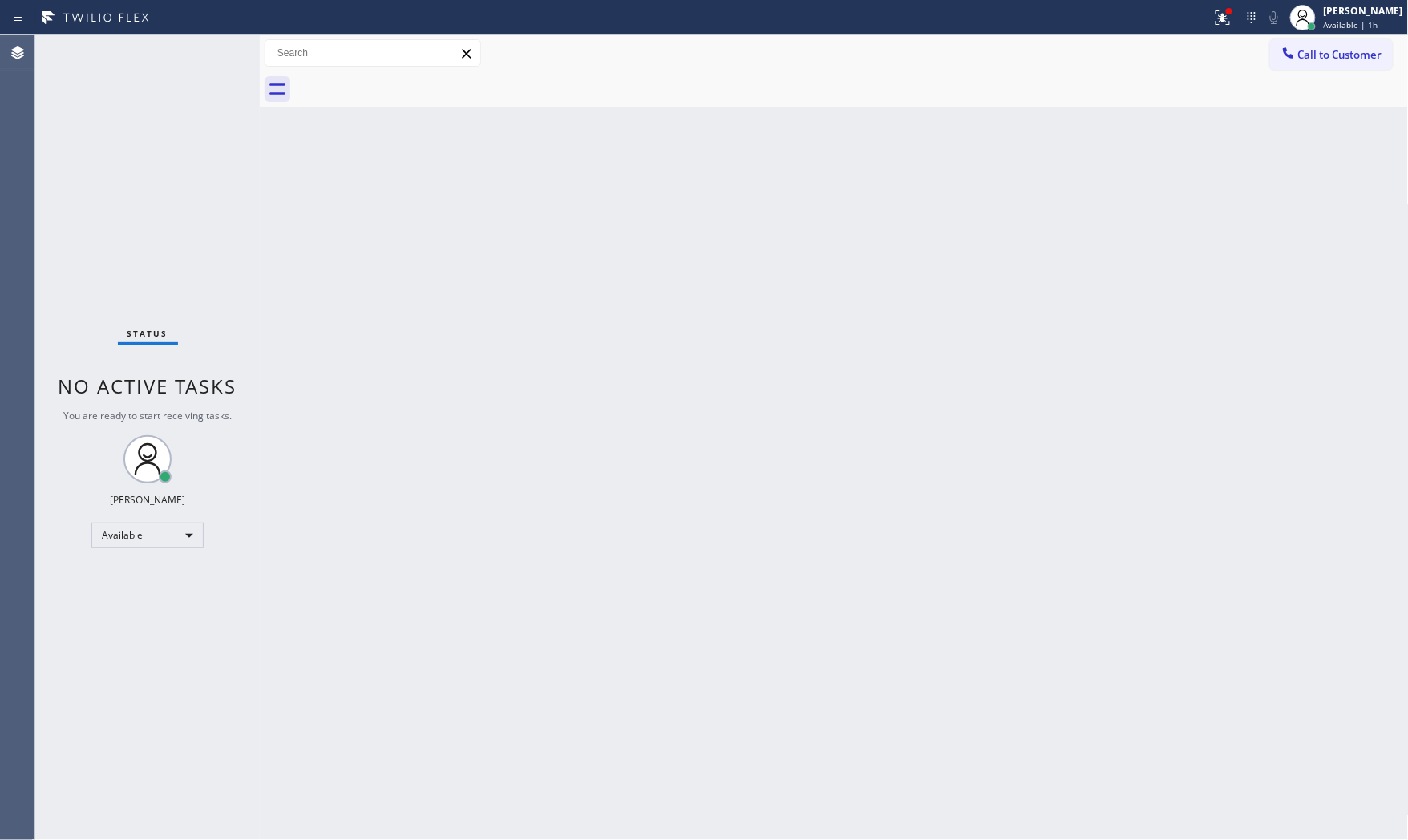
click at [188, 48] on div "Status No active tasks You are ready to start receiving tasks. [PERSON_NAME] Av…" at bounding box center [147, 437] width 225 height 805
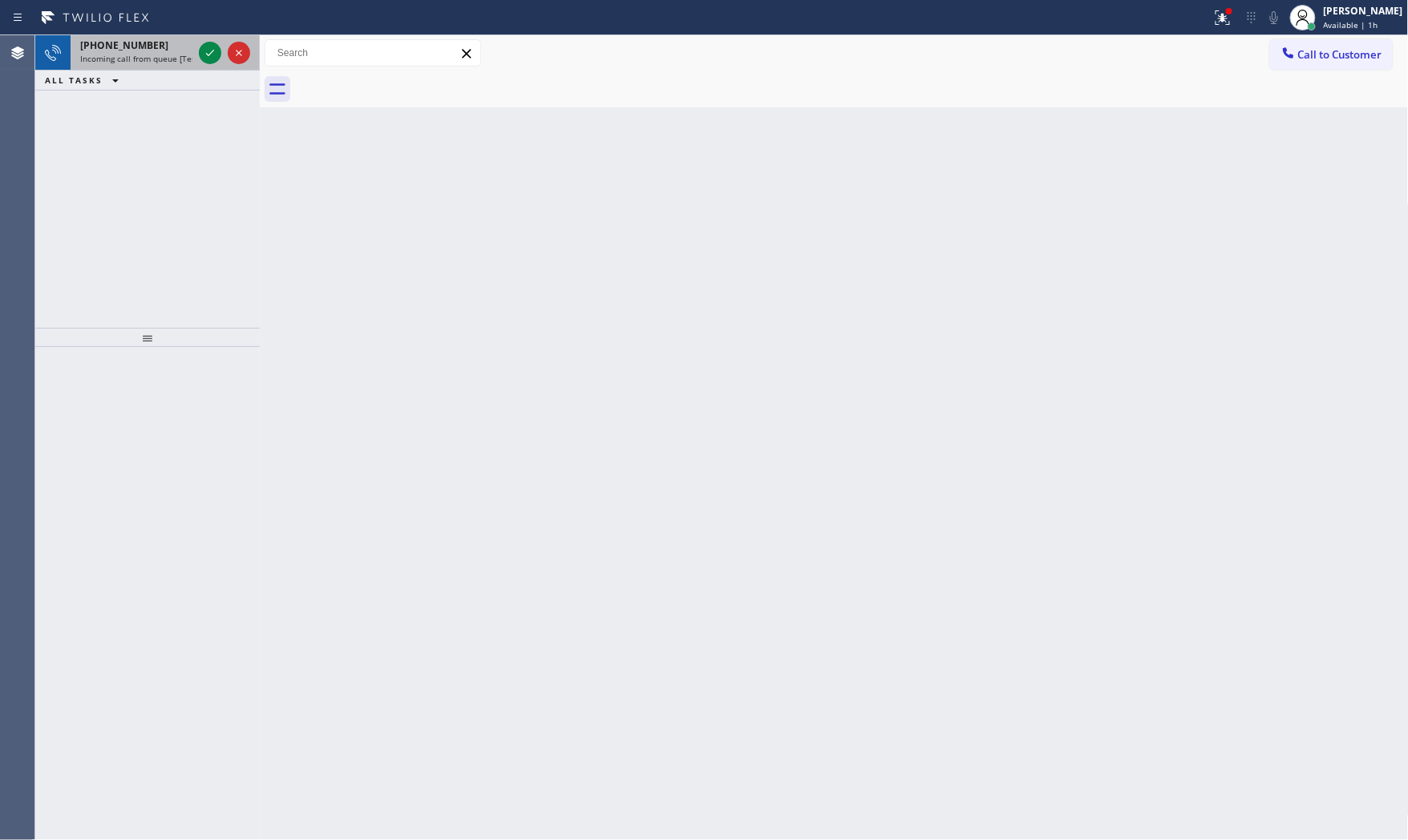
click at [158, 49] on div "[PHONE_NUMBER]" at bounding box center [136, 46] width 112 height 14
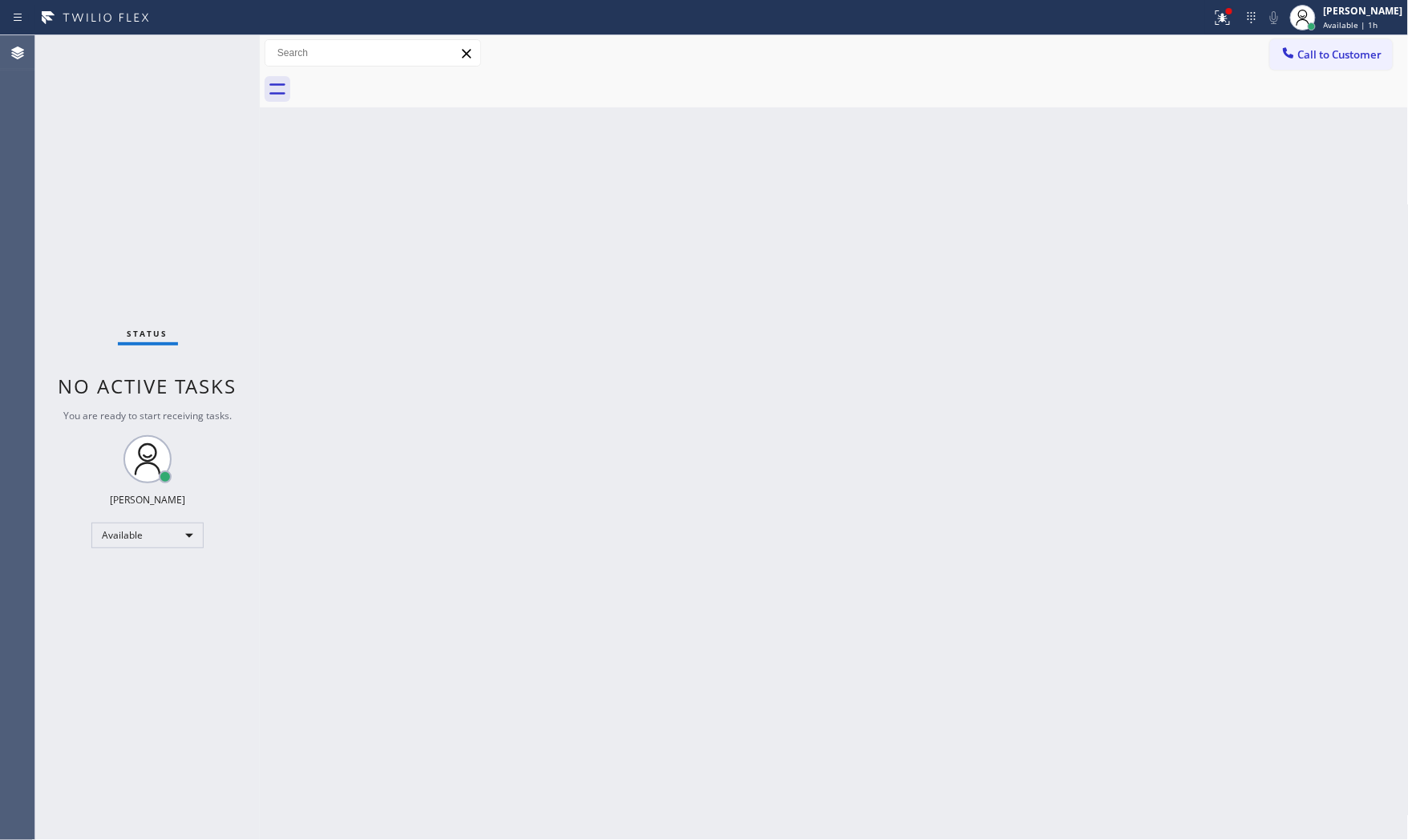
click at [159, 48] on div "Status No active tasks You are ready to start receiving tasks. [PERSON_NAME] Av…" at bounding box center [147, 437] width 225 height 805
click at [150, 48] on div "Status No active tasks You are ready to start receiving tasks. [PERSON_NAME] Av…" at bounding box center [147, 437] width 225 height 805
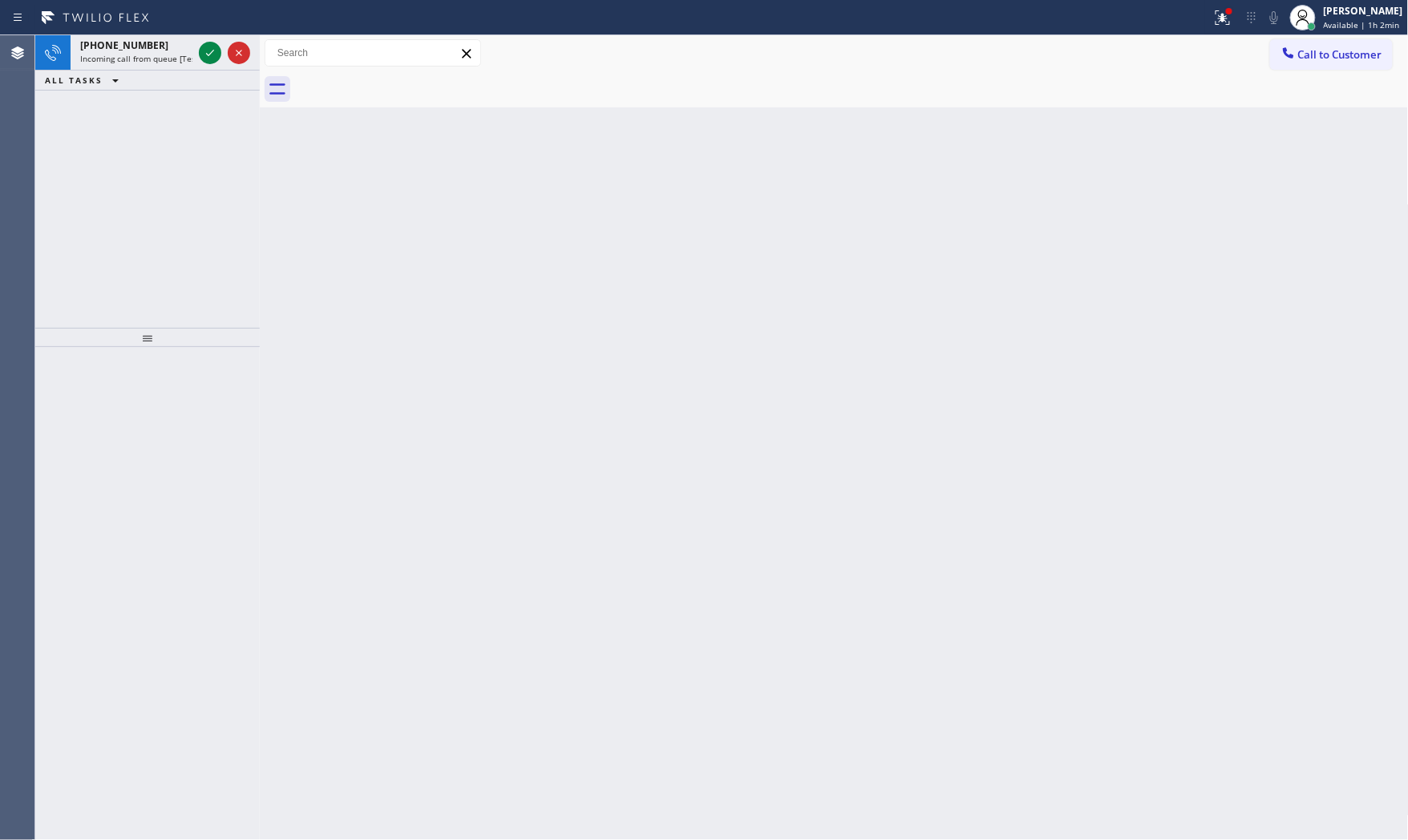
click at [150, 48] on div "[PHONE_NUMBER]" at bounding box center [136, 46] width 112 height 14
click at [203, 61] on icon at bounding box center [210, 52] width 19 height 19
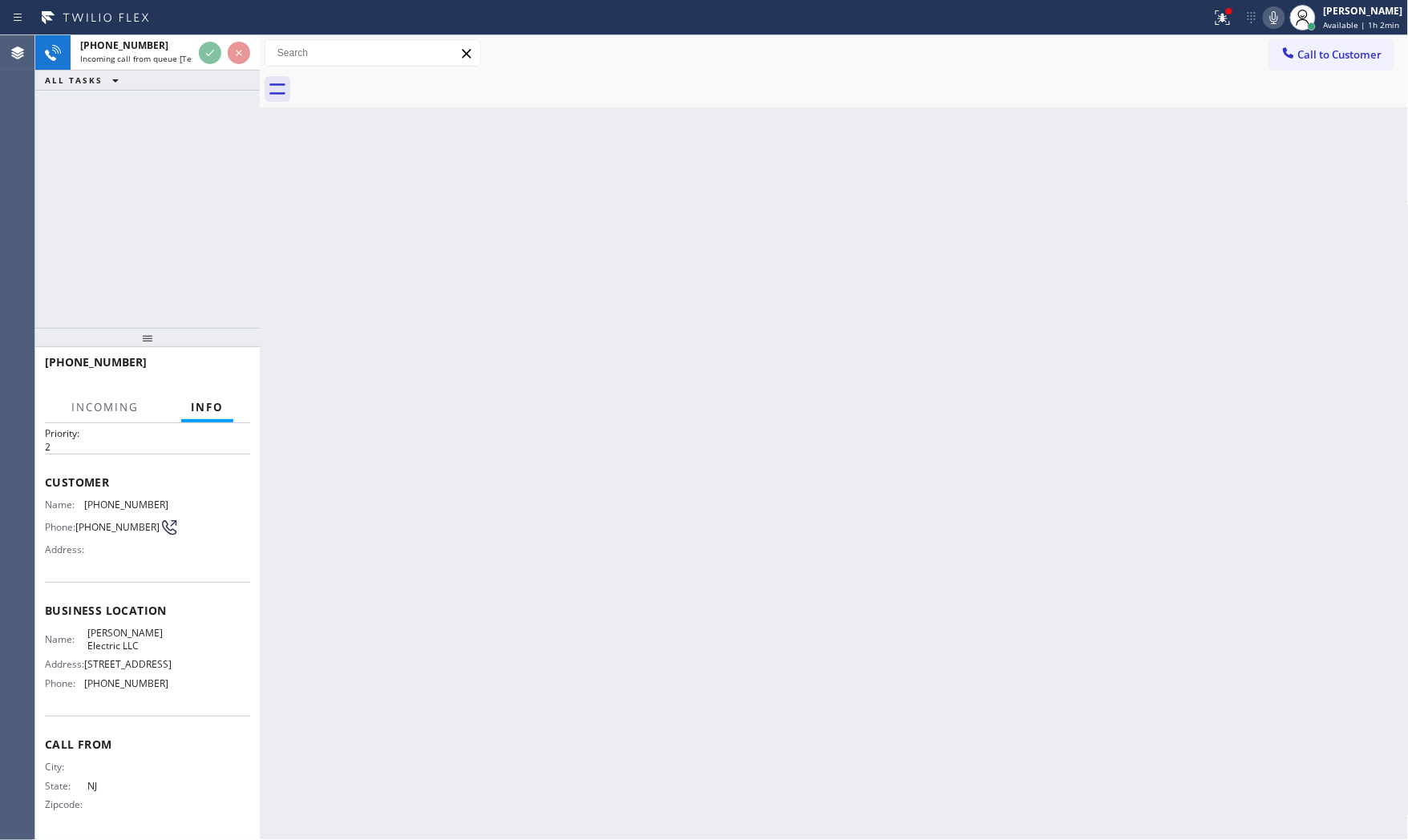
scroll to position [84, 0]
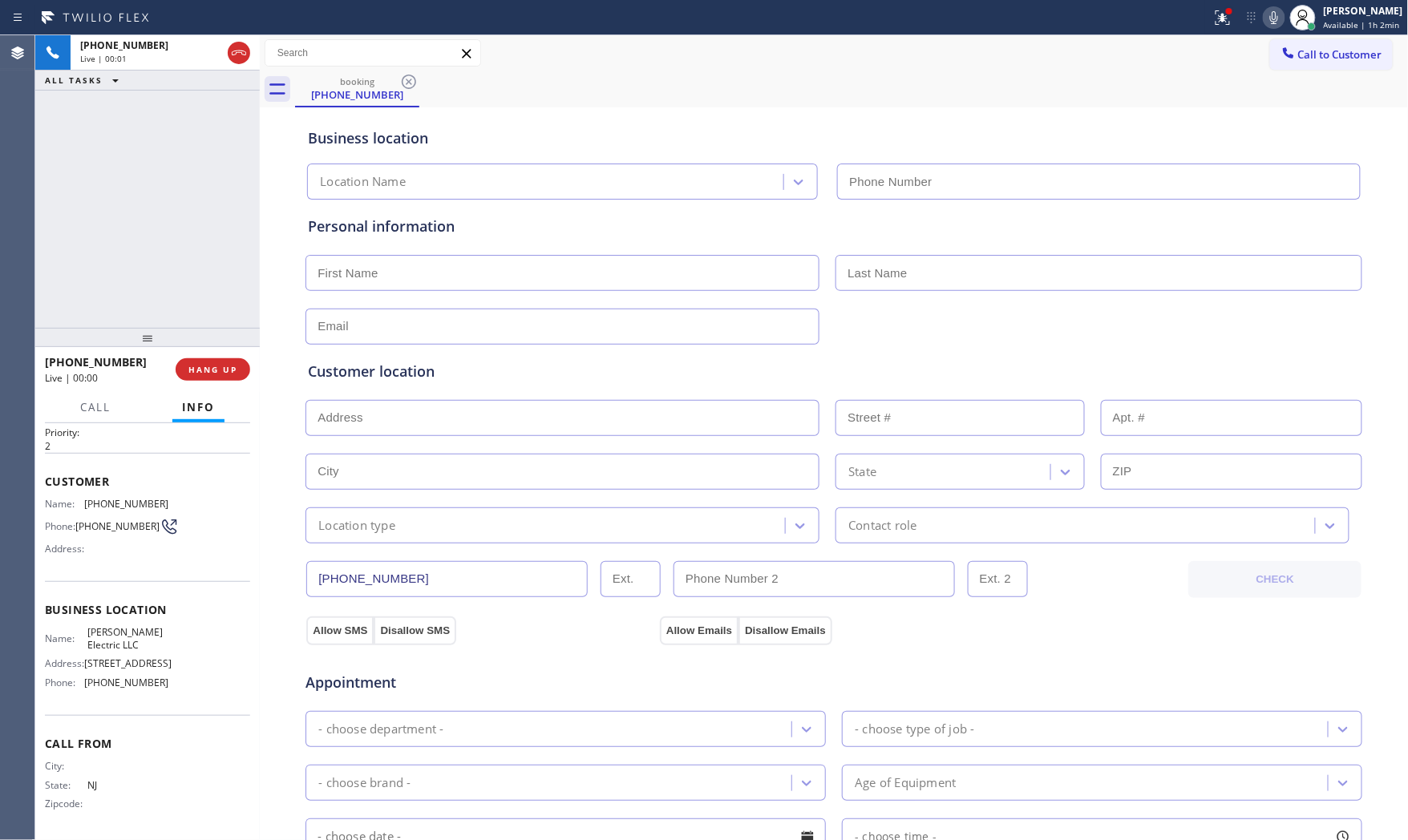
type input "[PHONE_NUMBER]"
click at [223, 377] on button "HANG UP" at bounding box center [213, 369] width 75 height 22
click at [226, 373] on span "HANG UP" at bounding box center [213, 369] width 49 height 11
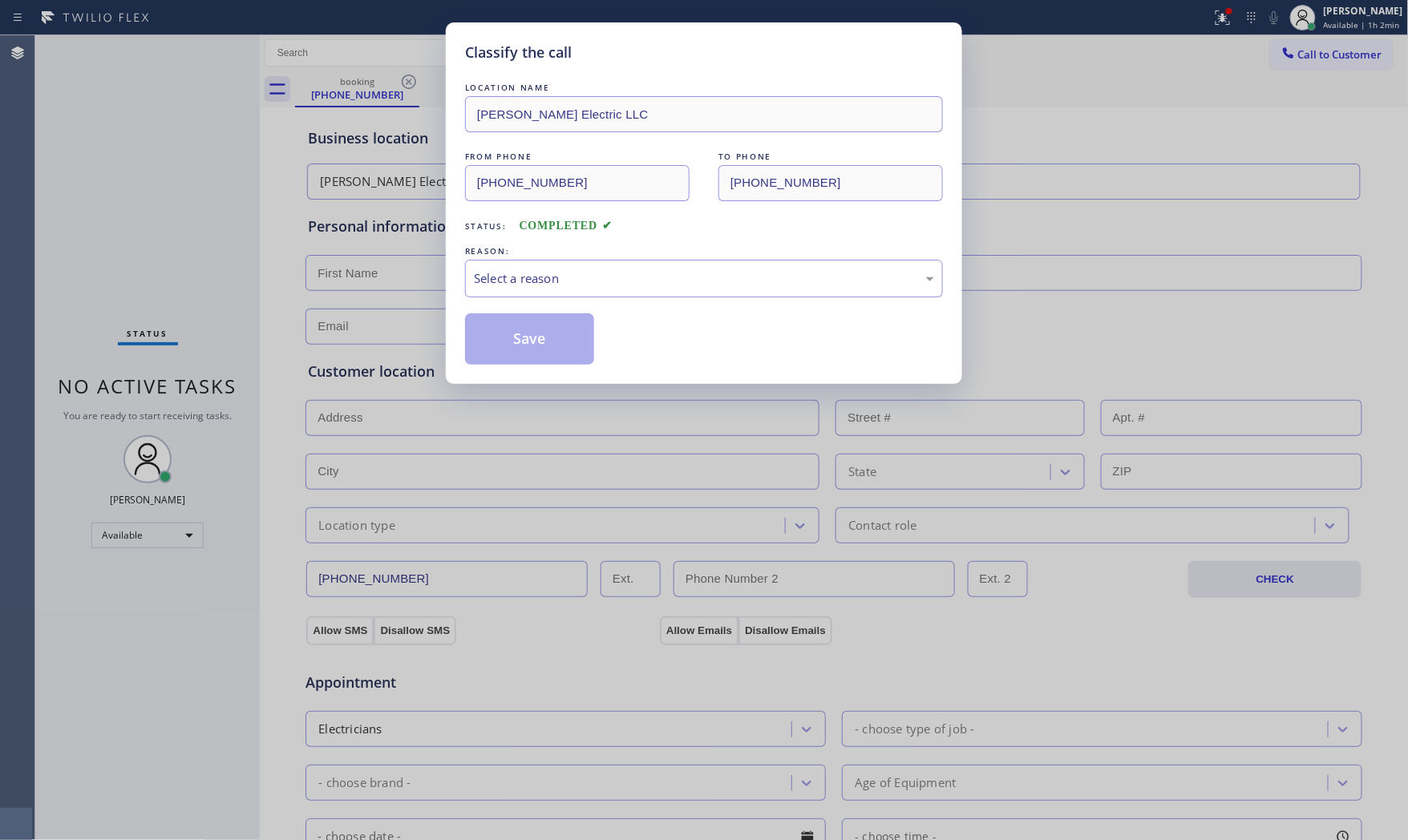
drag, startPoint x: 607, startPoint y: 310, endPoint x: 605, endPoint y: 293, distance: 17.1
click at [606, 310] on div "LOCATION NAME [PERSON_NAME] Electric LLC FROM PHONE [PHONE_NUMBER] TO PHONE [PH…" at bounding box center [704, 222] width 478 height 285
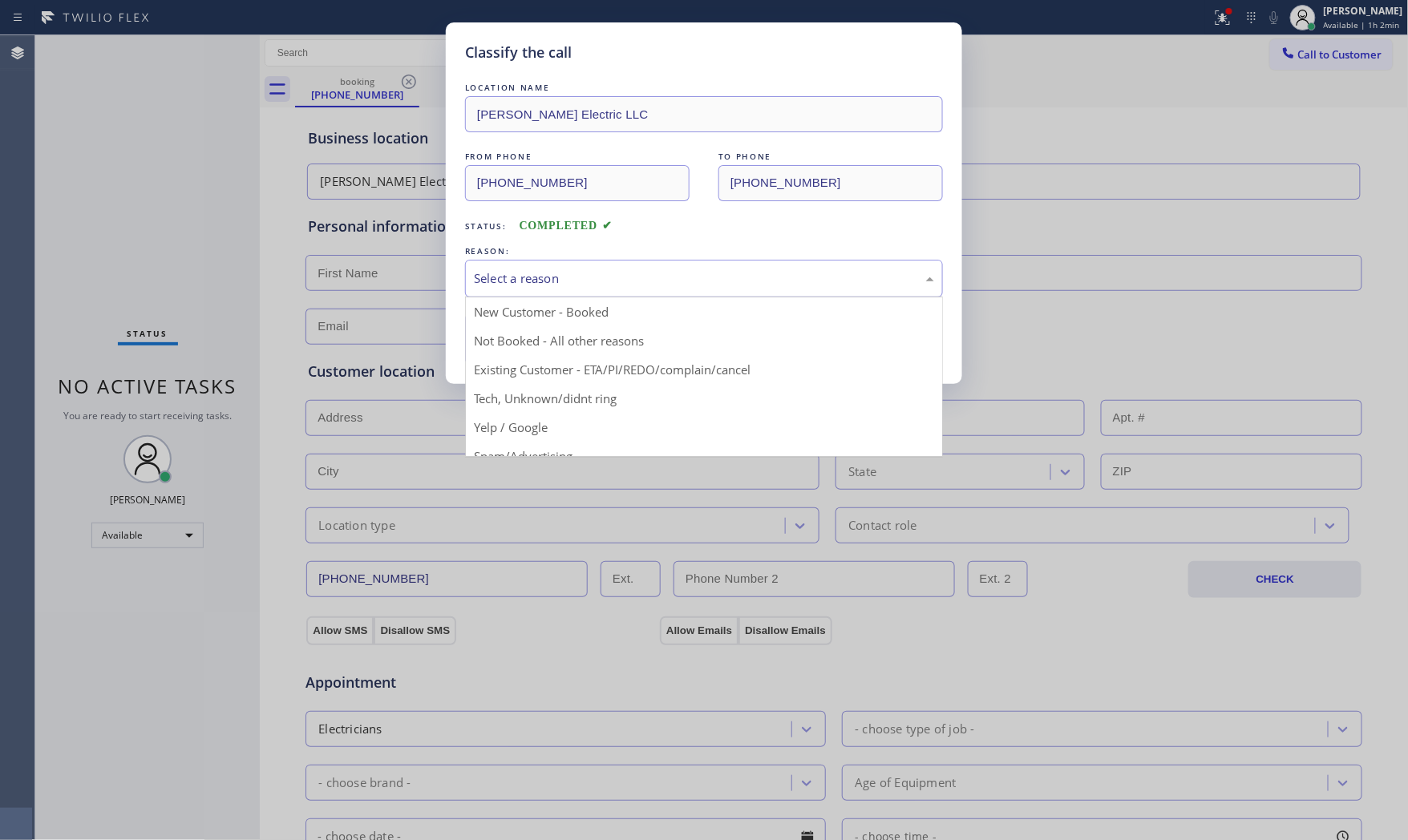
click at [602, 281] on div "Select a reason" at bounding box center [704, 278] width 460 height 18
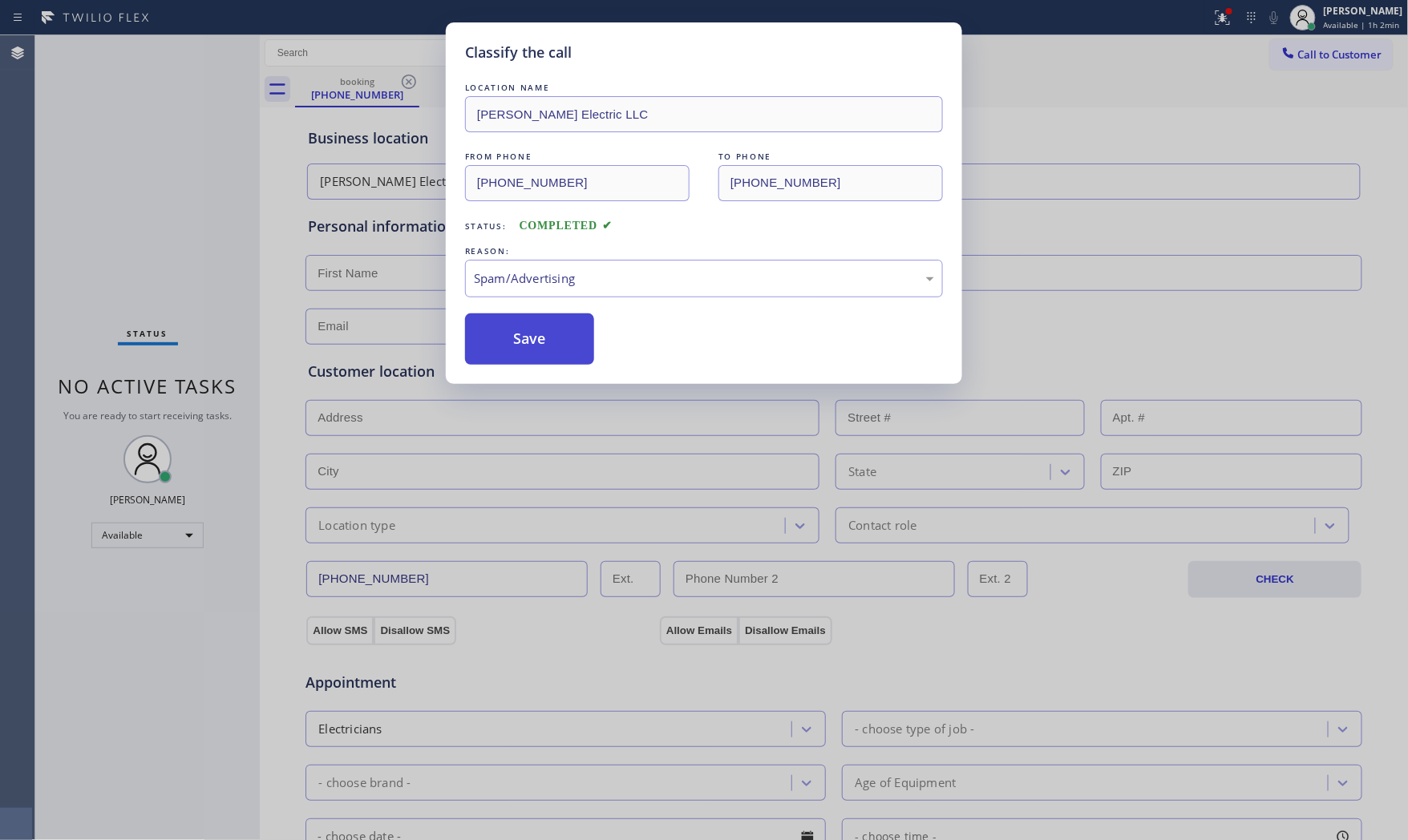
click at [538, 326] on button "Save" at bounding box center [529, 338] width 129 height 51
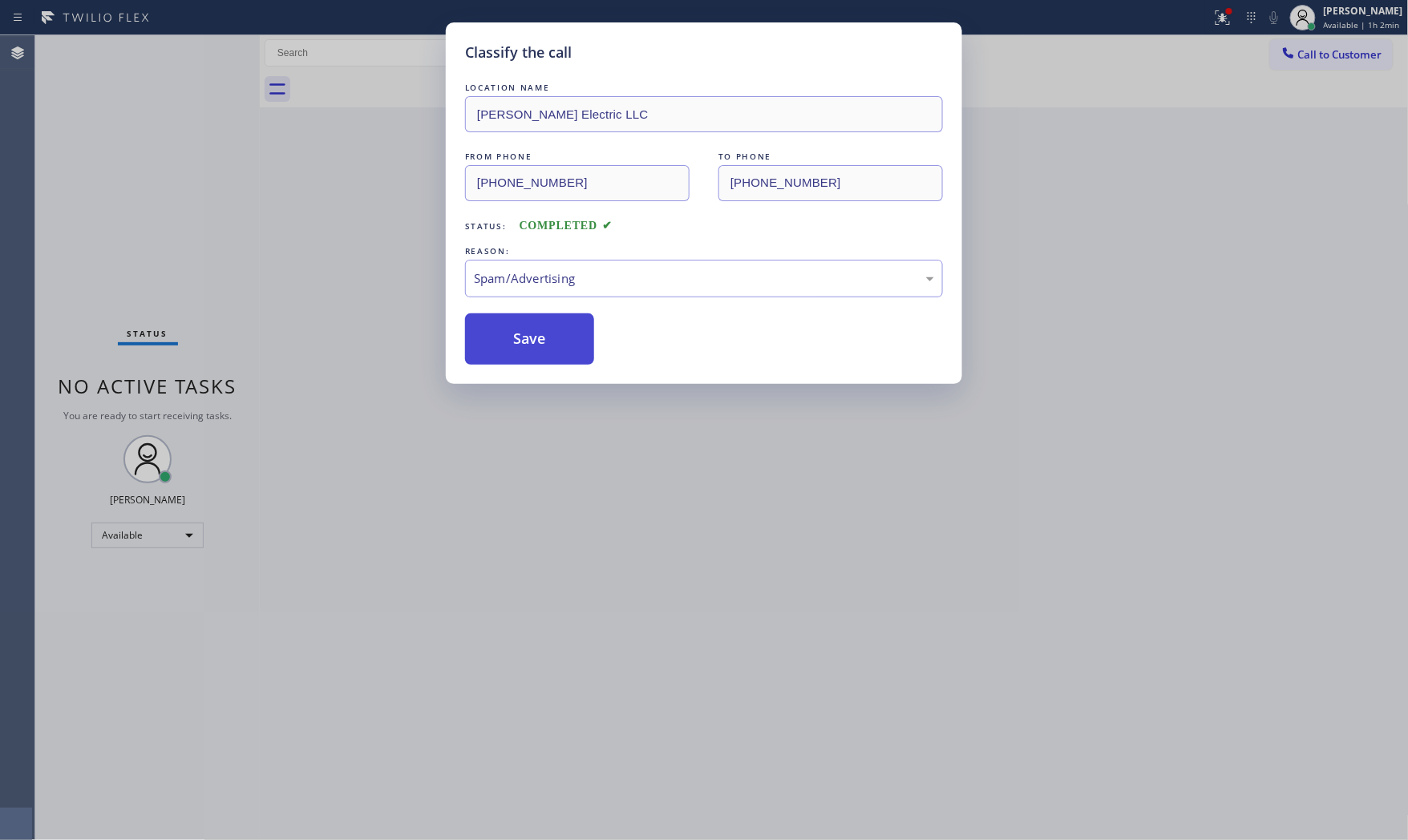
click at [538, 326] on button "Save" at bounding box center [529, 338] width 129 height 51
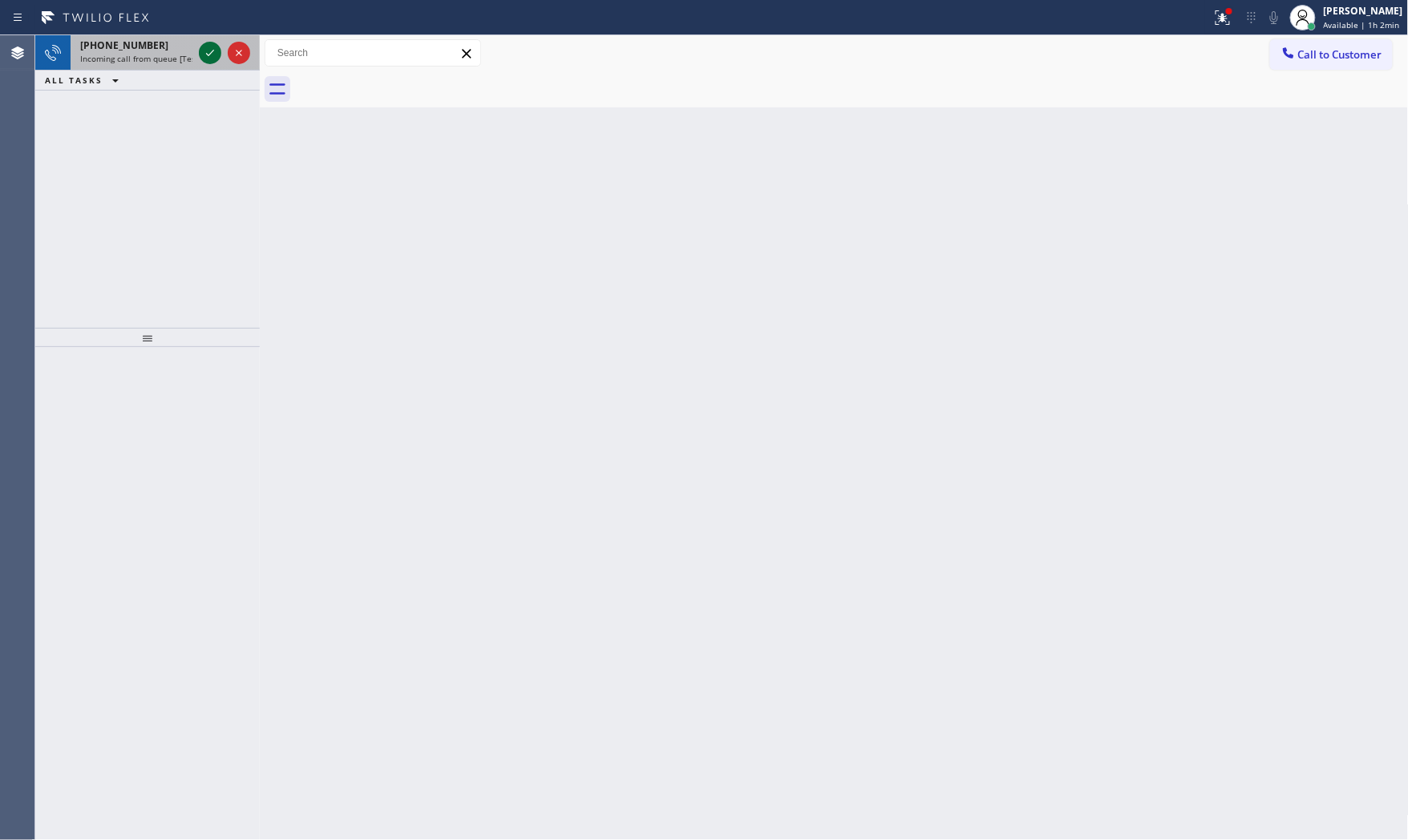
click at [211, 47] on icon at bounding box center [210, 52] width 19 height 19
click at [157, 72] on div "ALL TASKS ALL TASKS ACTIVE TASKS TASKS IN WRAP UP" at bounding box center [147, 81] width 225 height 20
click at [157, 56] on span "Incoming call from queue [Test] All" at bounding box center [146, 58] width 133 height 11
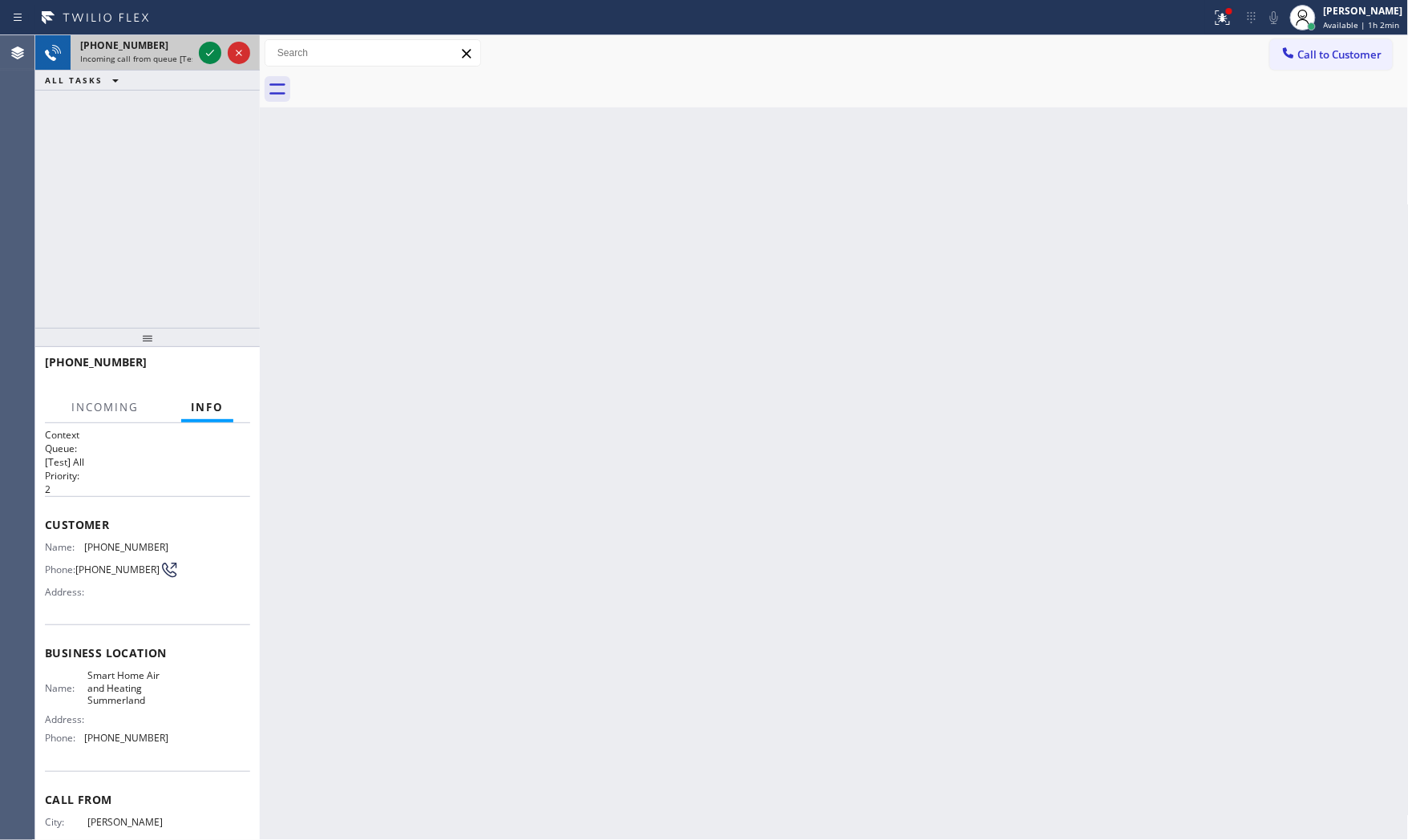
click at [188, 50] on div "[PHONE_NUMBER]" at bounding box center [136, 46] width 112 height 14
click at [210, 53] on icon at bounding box center [210, 52] width 19 height 19
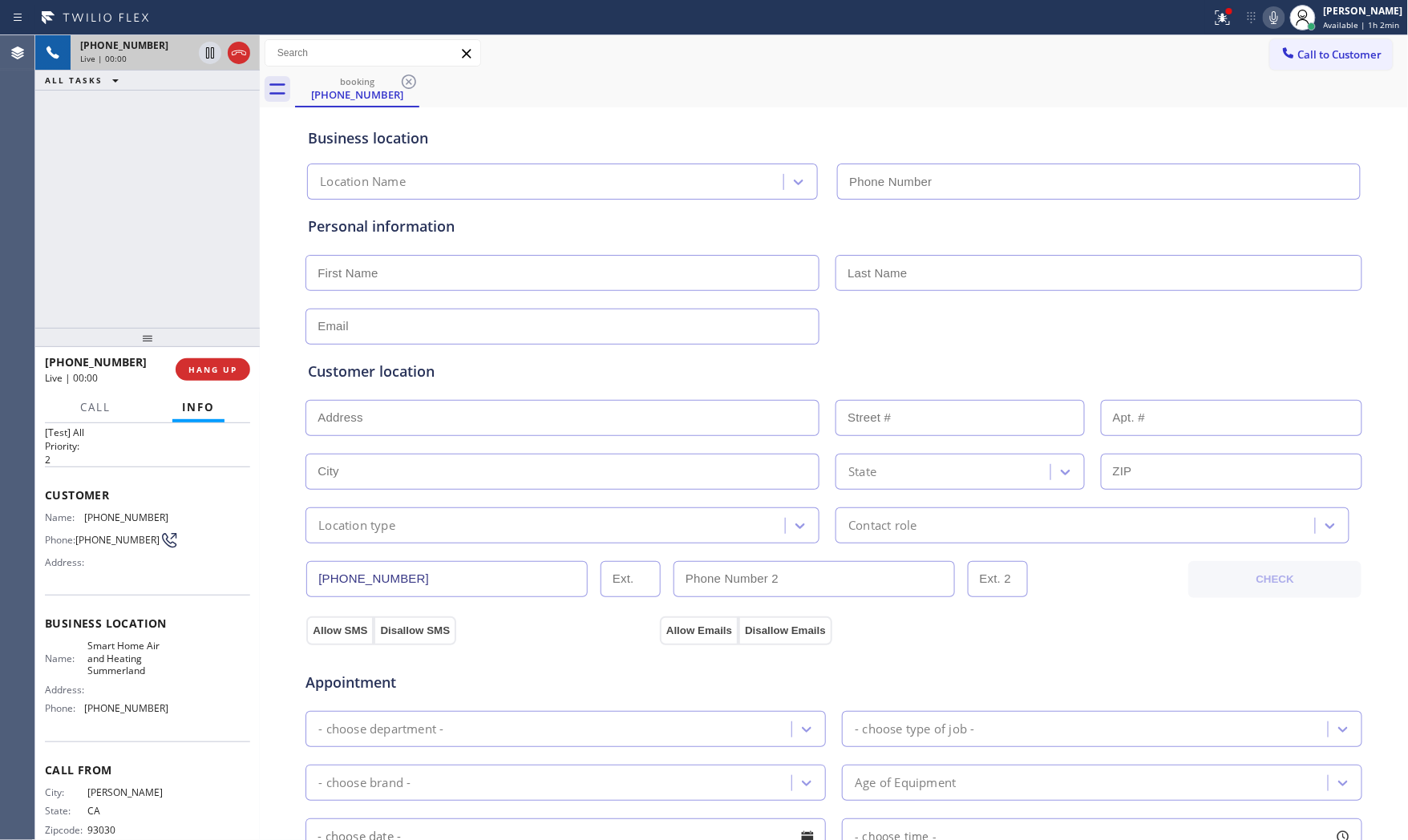
scroll to position [59, 0]
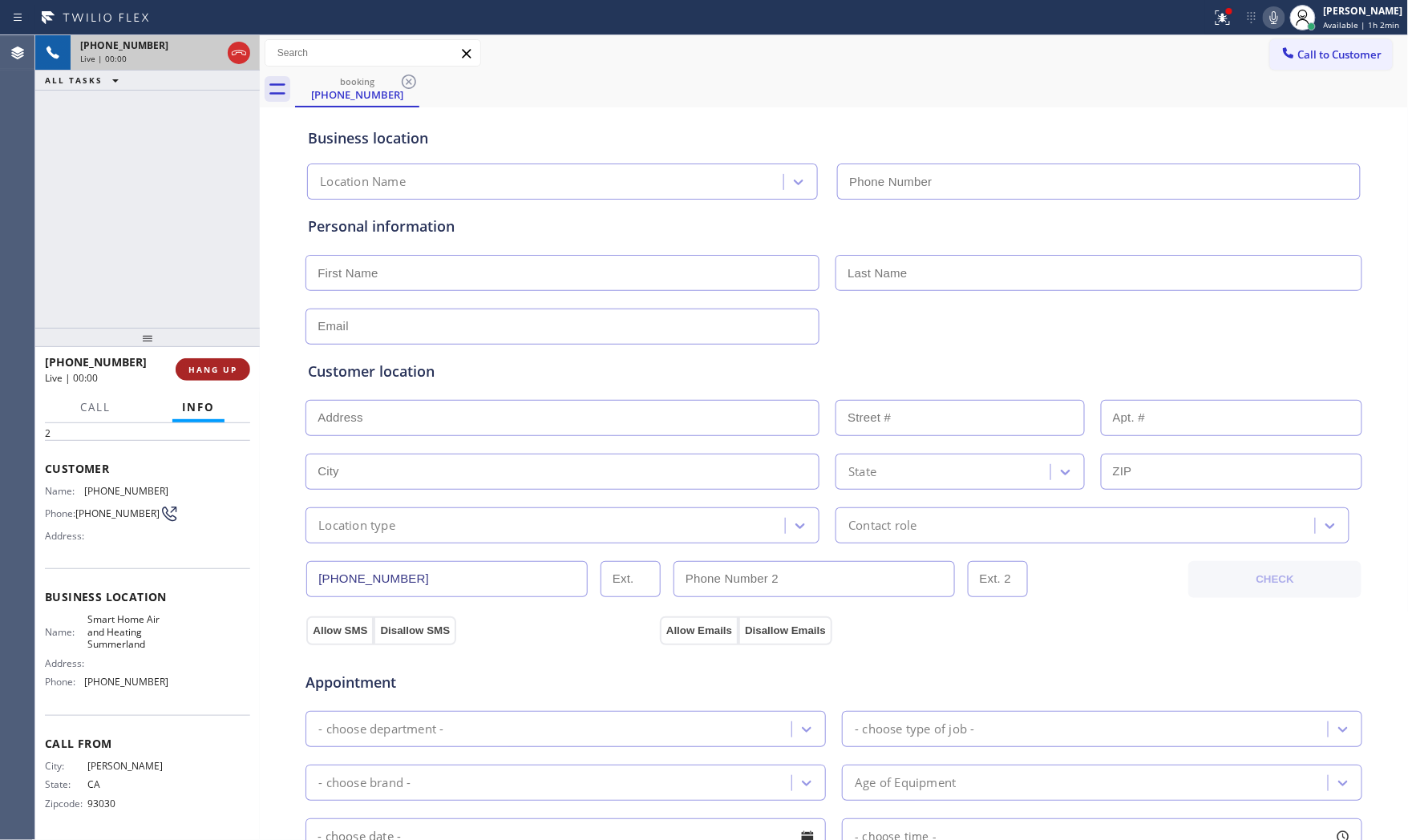
type input "[PHONE_NUMBER]"
drag, startPoint x: 223, startPoint y: 354, endPoint x: 231, endPoint y: 372, distance: 19.7
click at [227, 359] on div "[PHONE_NUMBER] Live | 00:00 HANG UP" at bounding box center [148, 369] width 206 height 42
click at [231, 372] on span "HANG UP" at bounding box center [213, 369] width 49 height 11
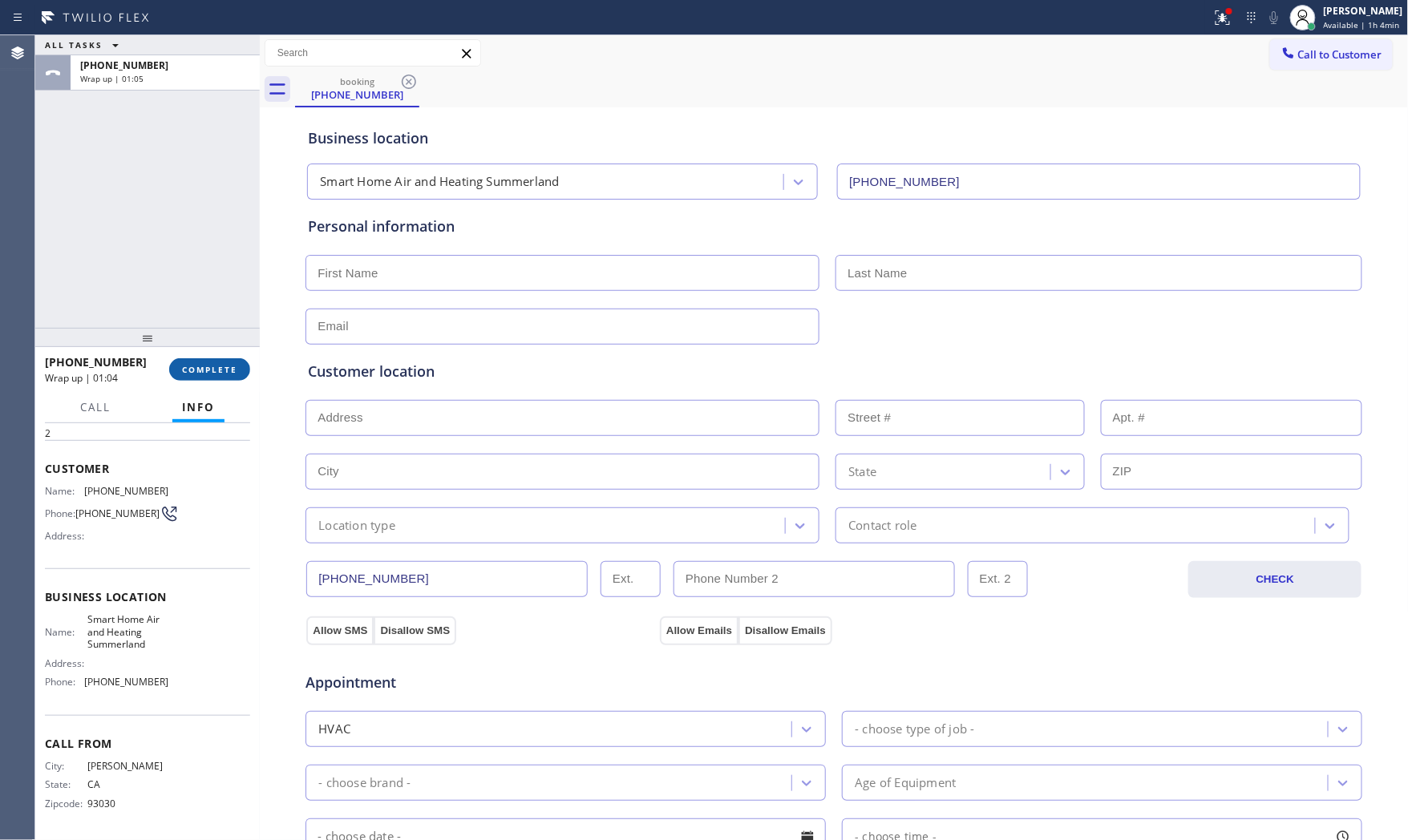
click at [217, 369] on span "COMPLETE" at bounding box center [209, 369] width 55 height 11
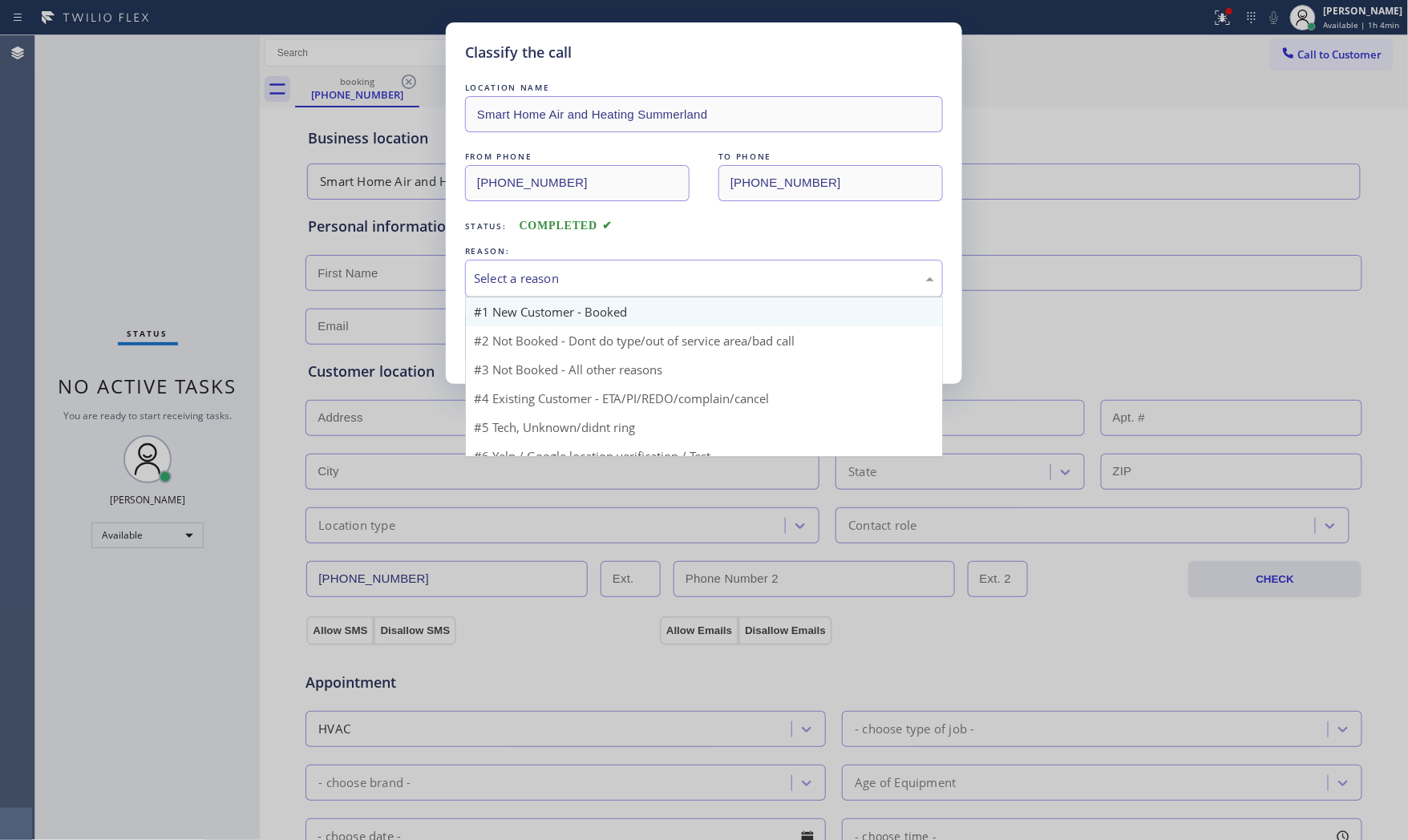
drag, startPoint x: 553, startPoint y: 283, endPoint x: 565, endPoint y: 316, distance: 35.1
click at [557, 295] on div "Select a reason" at bounding box center [704, 278] width 478 height 38
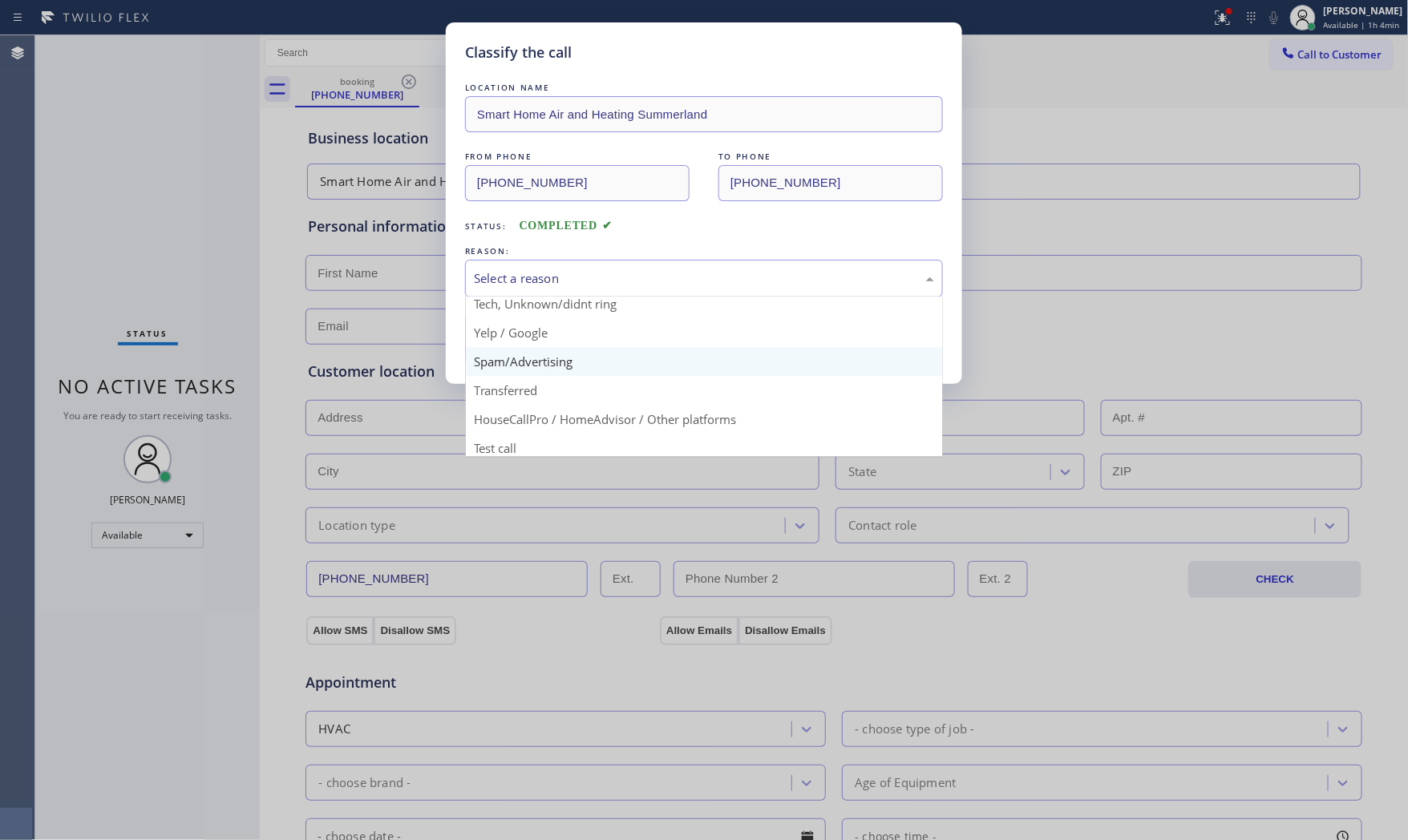
scroll to position [100, 0]
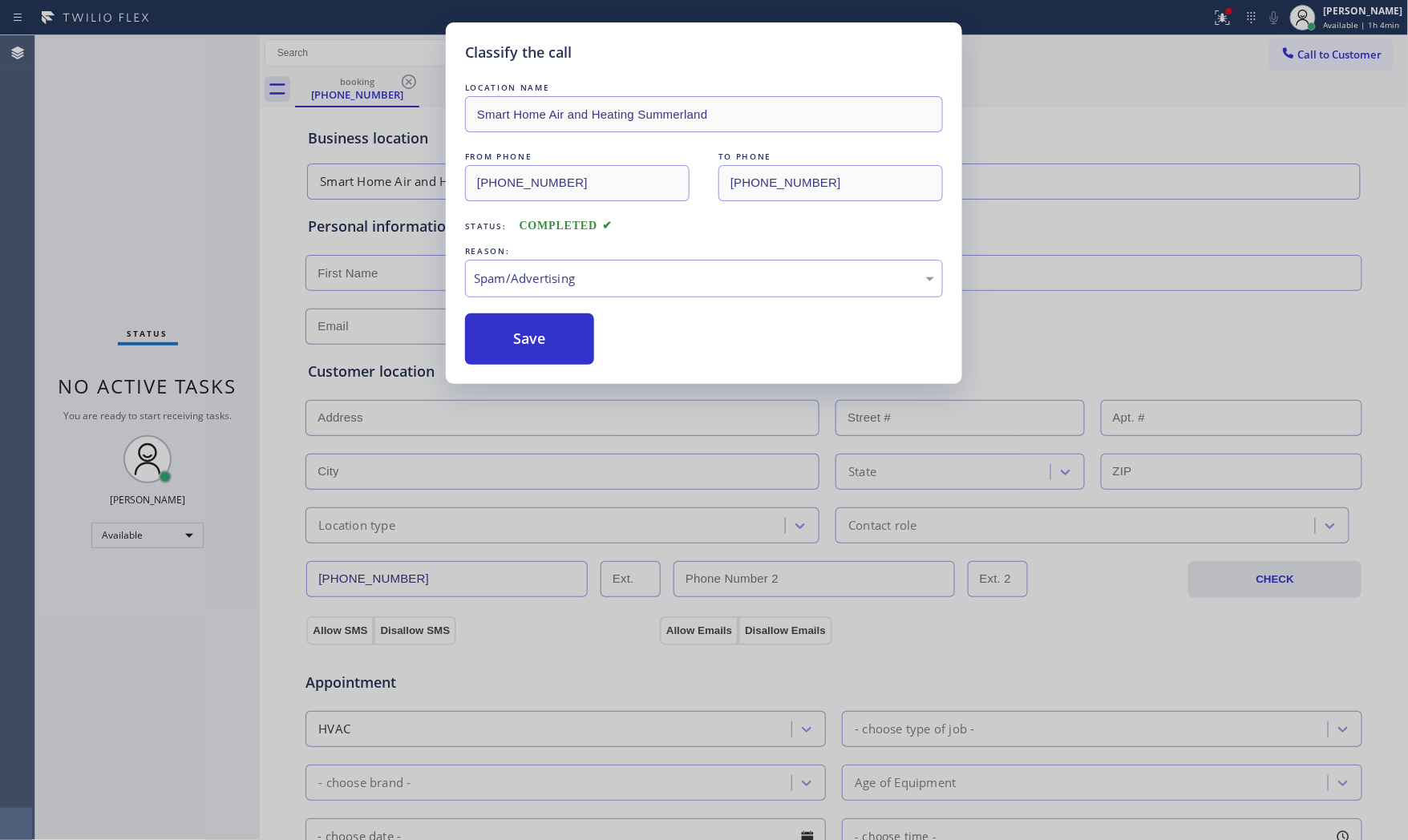
click at [564, 348] on button "Save" at bounding box center [529, 338] width 129 height 51
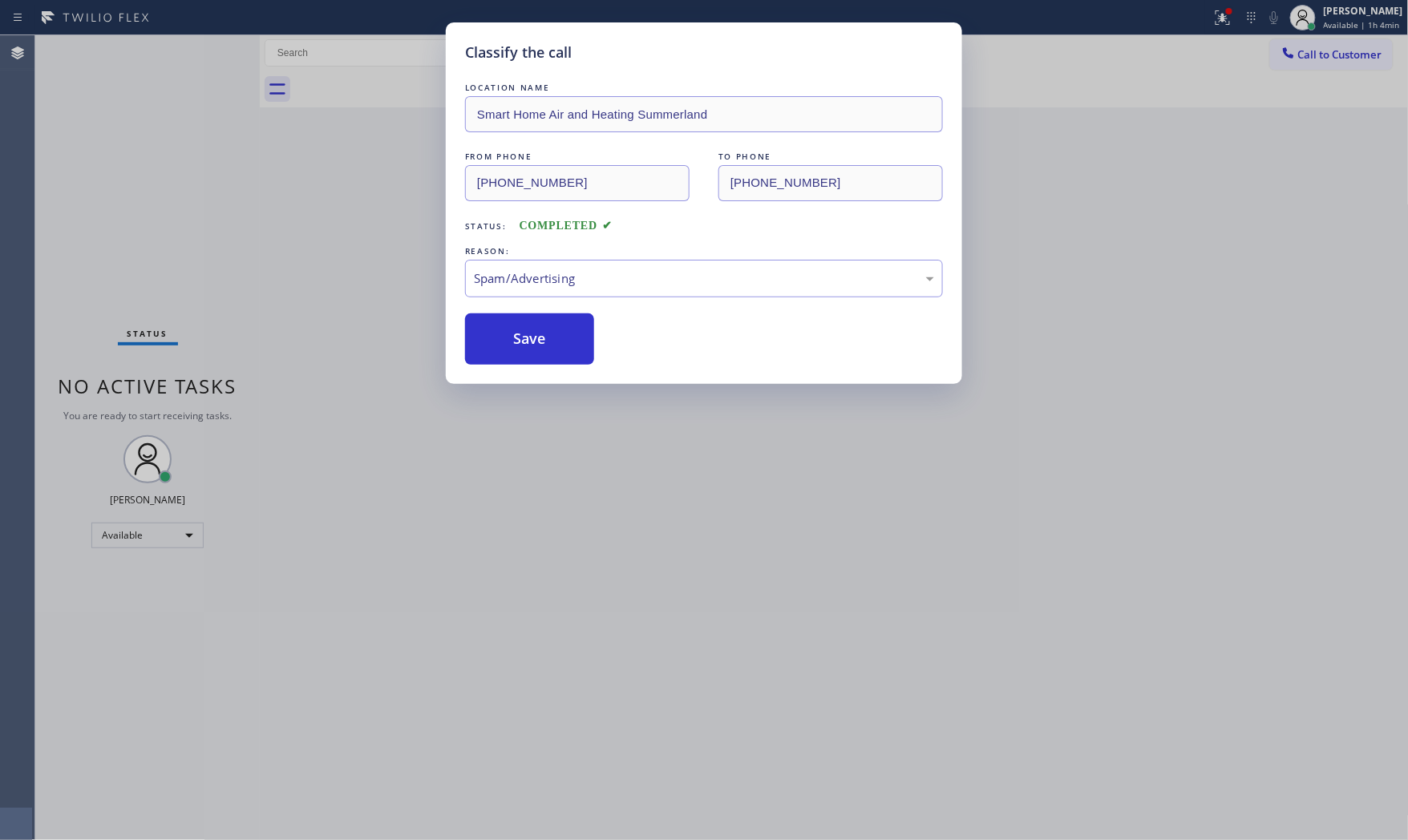
click at [564, 348] on button "Save" at bounding box center [529, 338] width 129 height 51
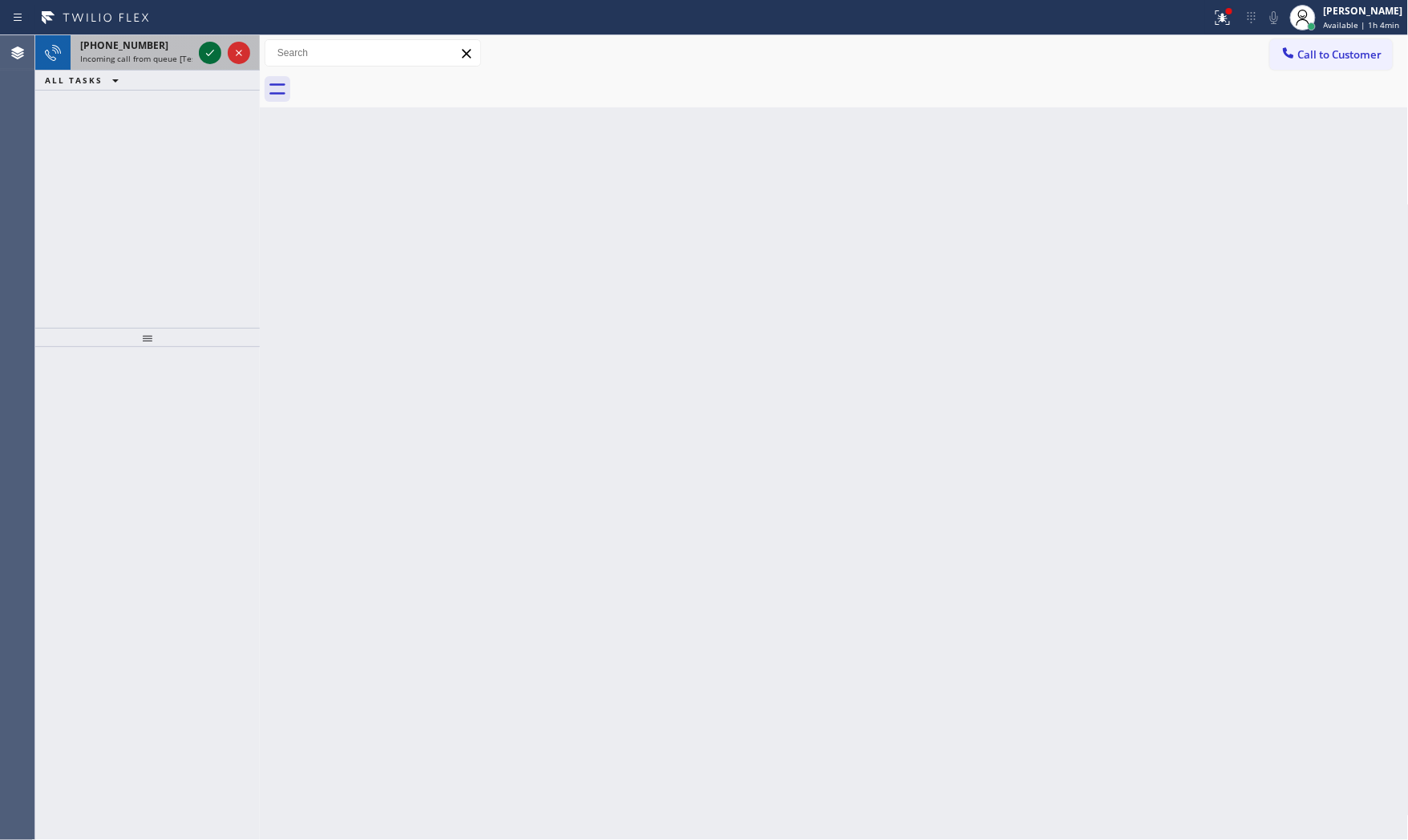
click at [213, 51] on icon at bounding box center [210, 52] width 19 height 19
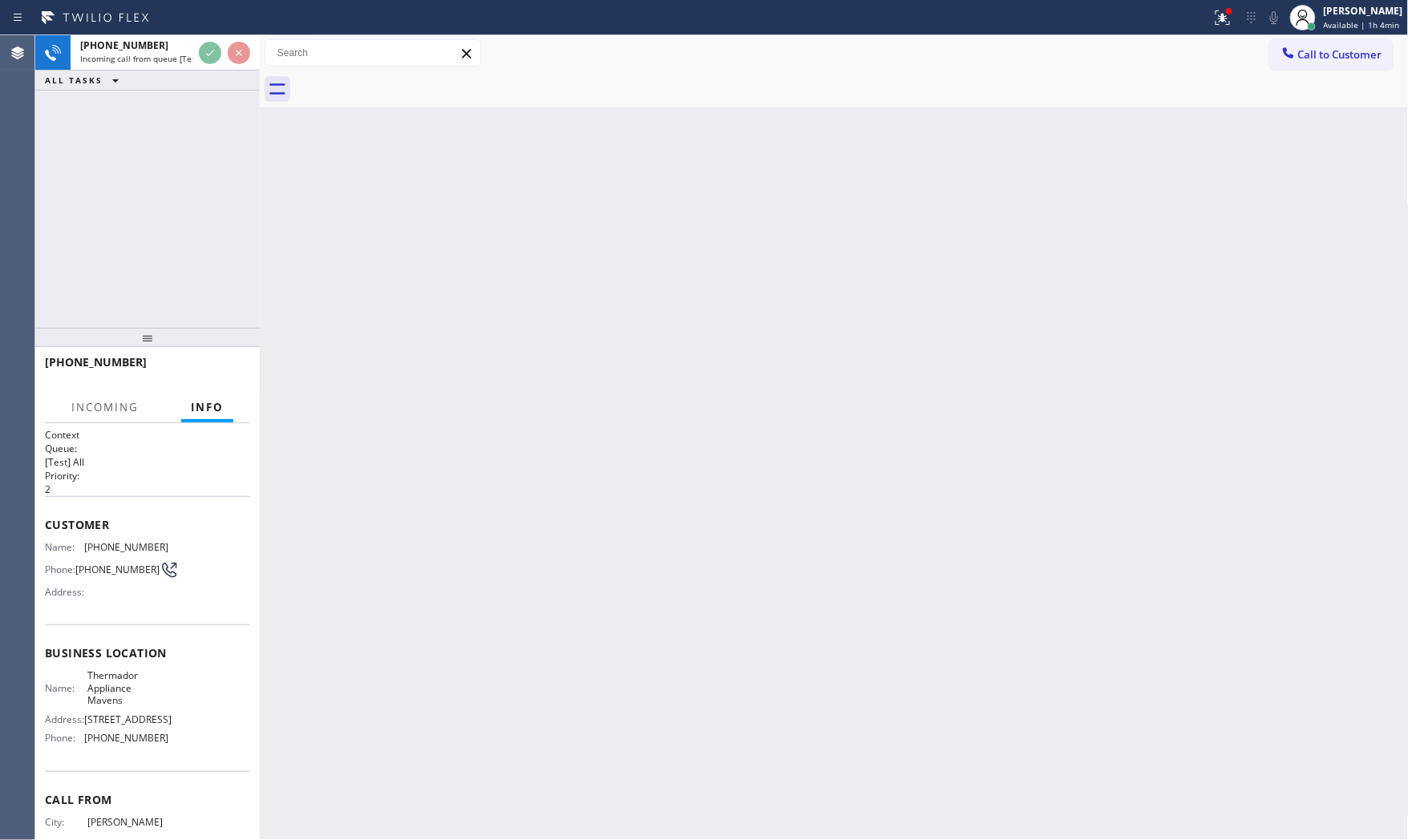
scroll to position [72, 0]
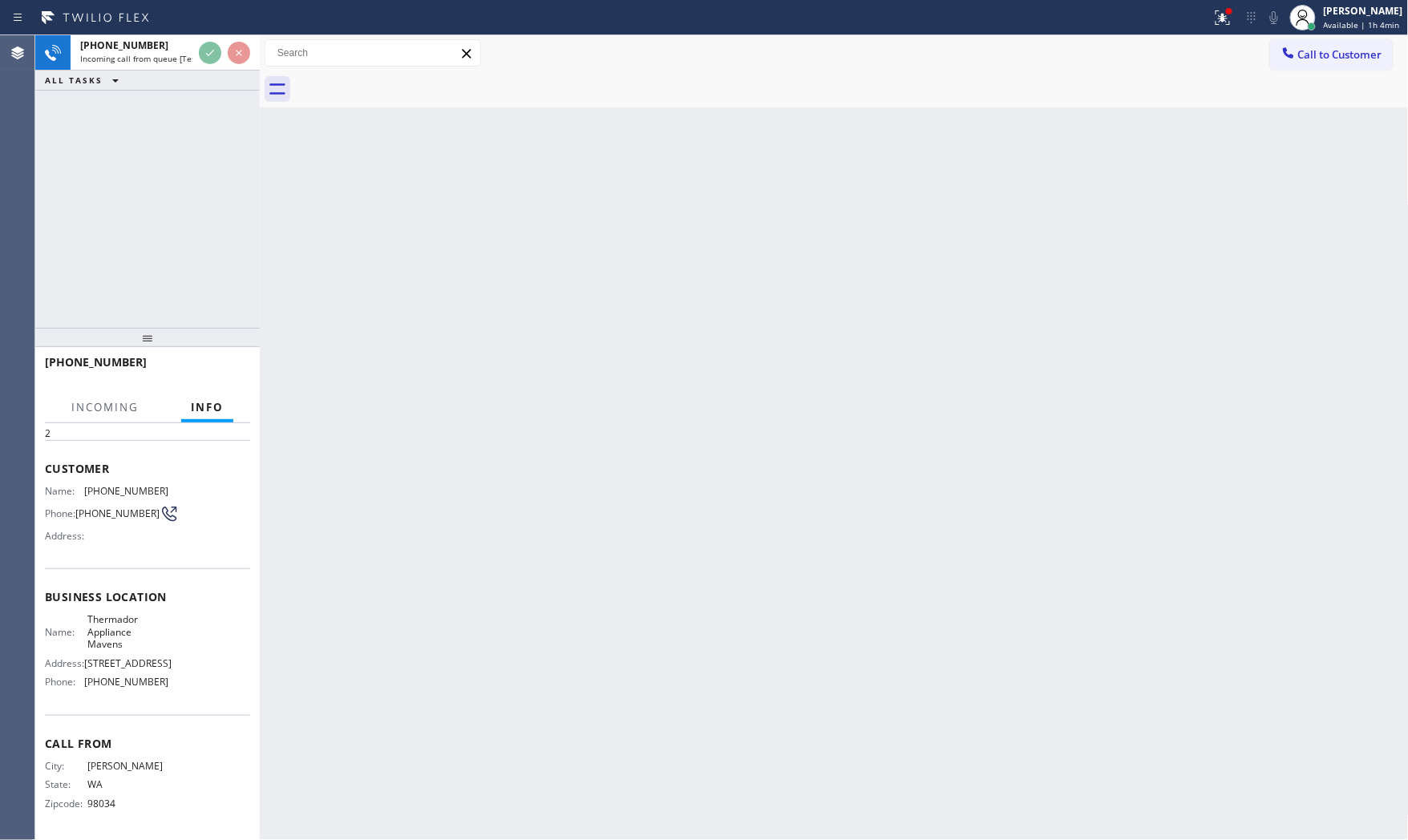
click at [500, 485] on div "Back to Dashboard Change Sender ID Customers Technicians Select a contact Outbo…" at bounding box center [833, 437] width 1149 height 805
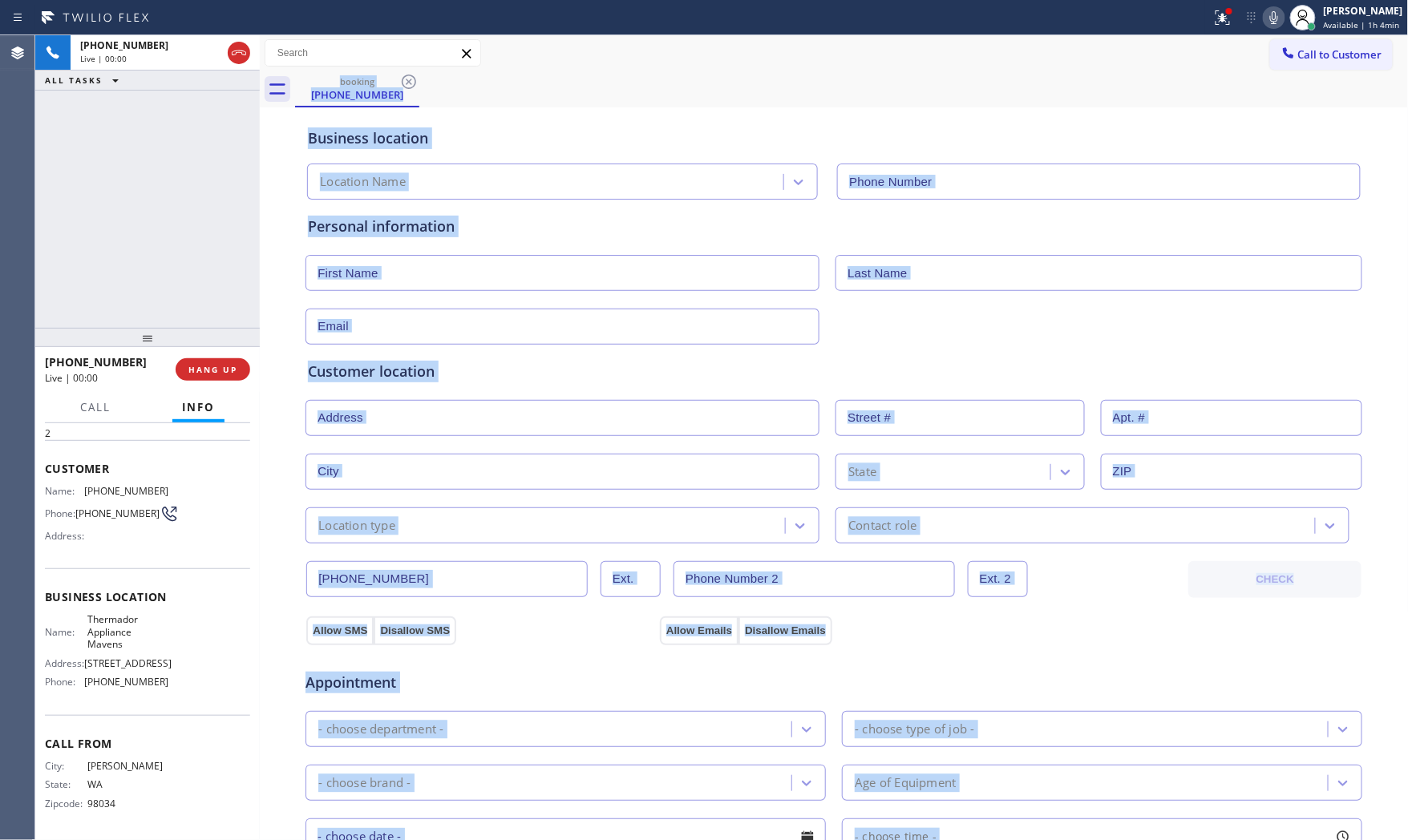
type input "[PHONE_NUMBER]"
click at [519, 145] on div "Business location" at bounding box center [834, 139] width 1052 height 22
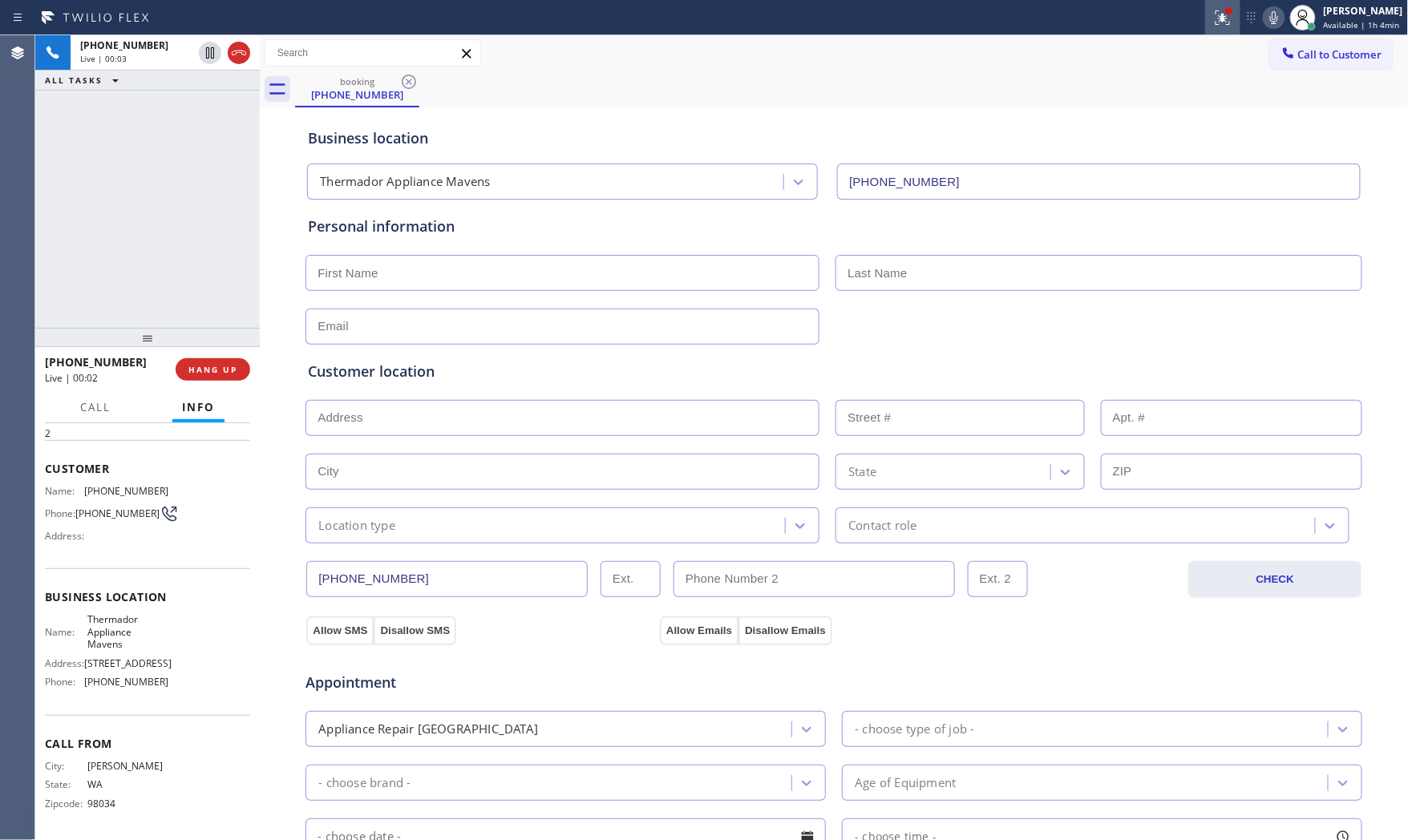
click at [1213, 17] on icon at bounding box center [1222, 17] width 19 height 19
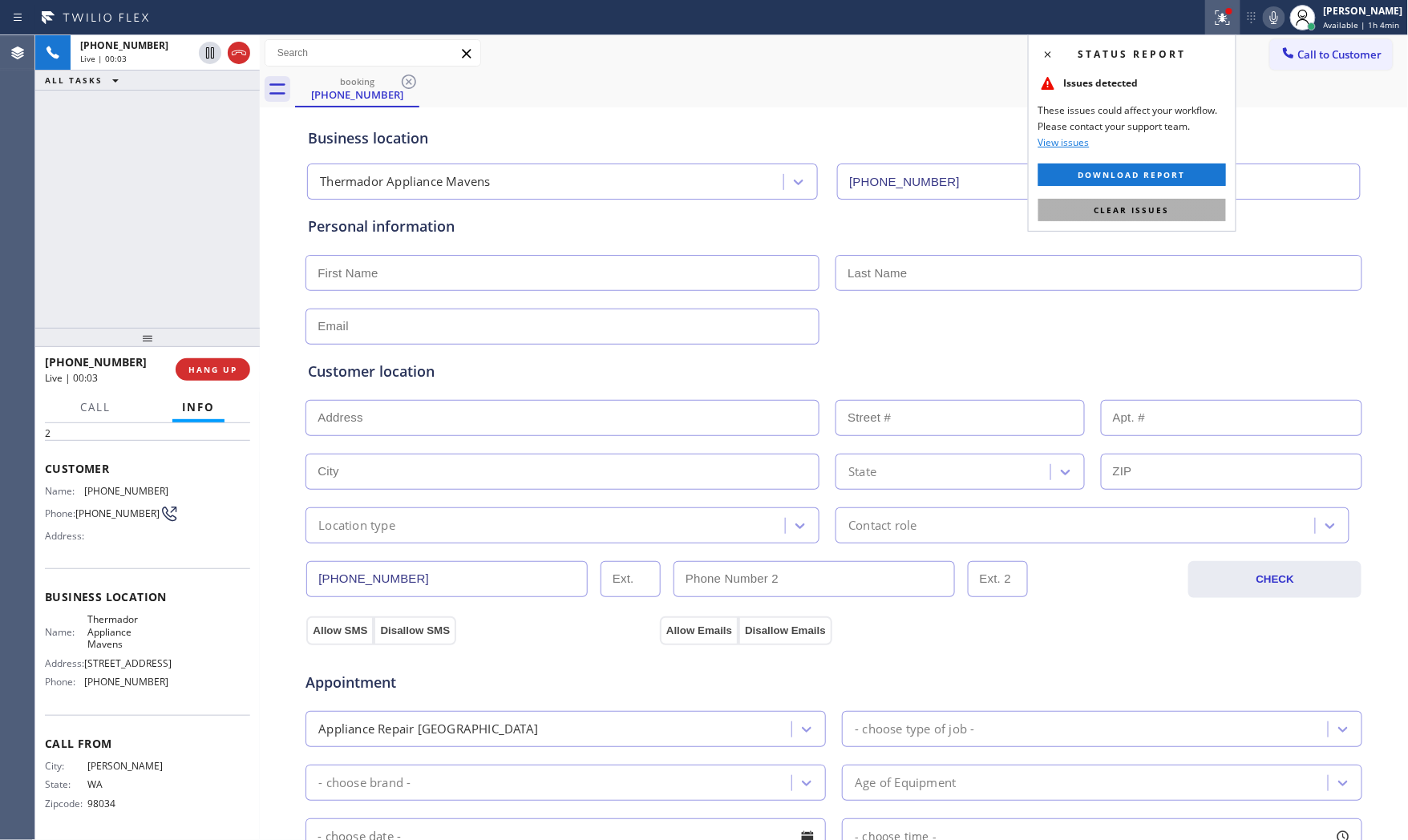
click at [1161, 214] on span "Clear issues" at bounding box center [1133, 210] width 76 height 11
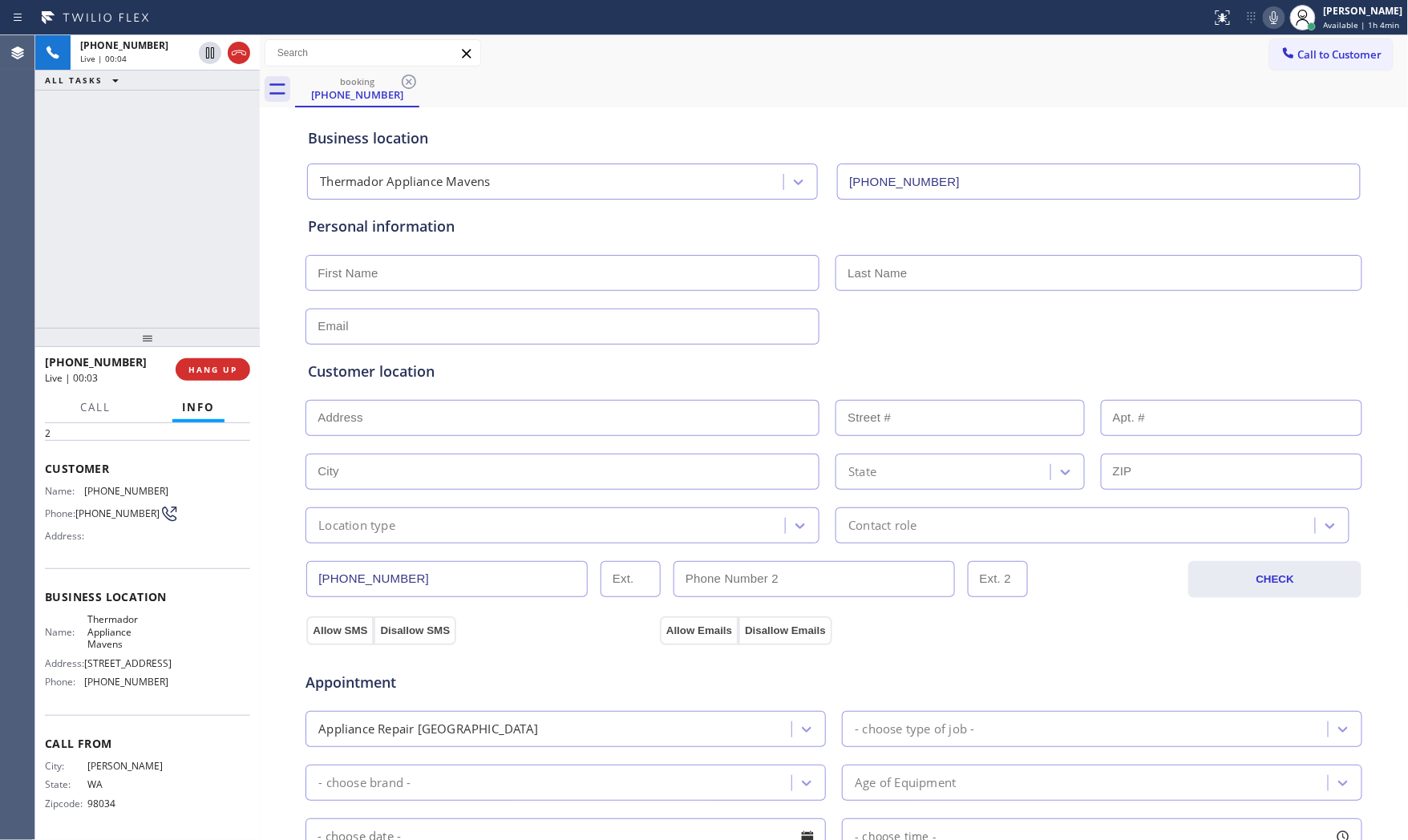
click at [1265, 10] on icon at bounding box center [1273, 17] width 19 height 19
click at [202, 373] on span "HANG UP" at bounding box center [213, 369] width 49 height 11
click at [201, 374] on span "HANG UP" at bounding box center [213, 369] width 49 height 11
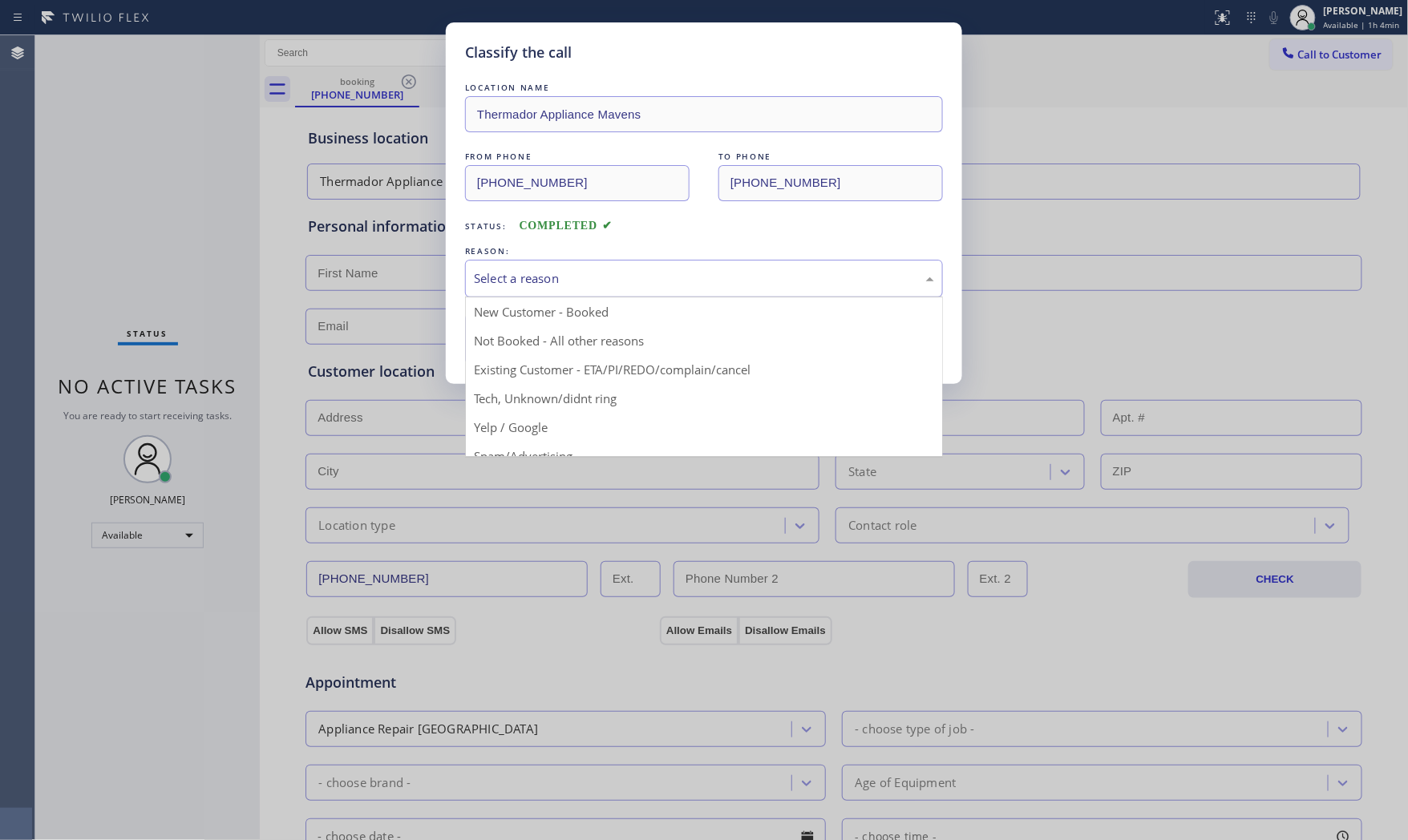
drag, startPoint x: 605, startPoint y: 283, endPoint x: 538, endPoint y: 328, distance: 80.7
click at [605, 283] on div "Select a reason" at bounding box center [704, 278] width 460 height 18
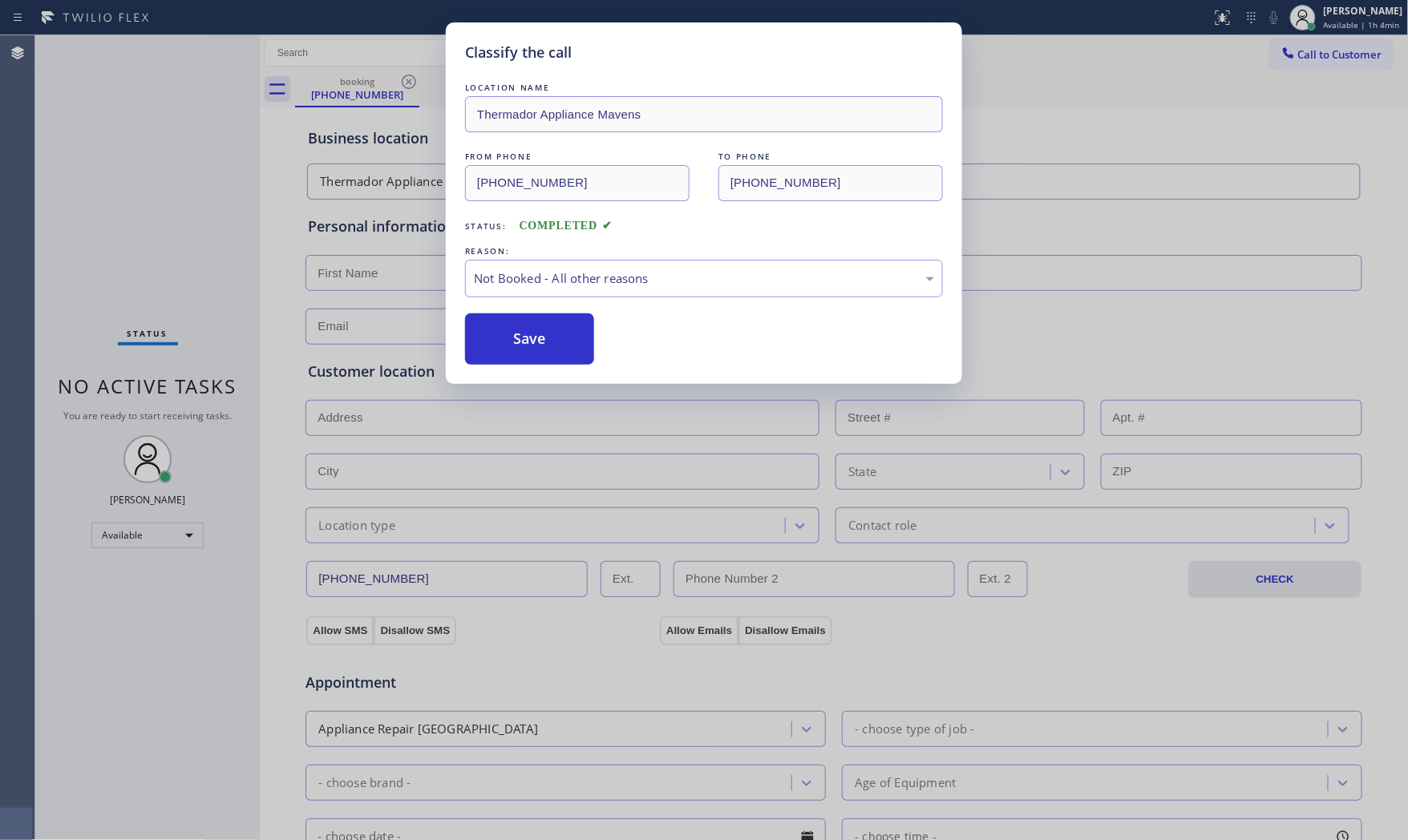
click at [503, 340] on button "Save" at bounding box center [529, 338] width 129 height 51
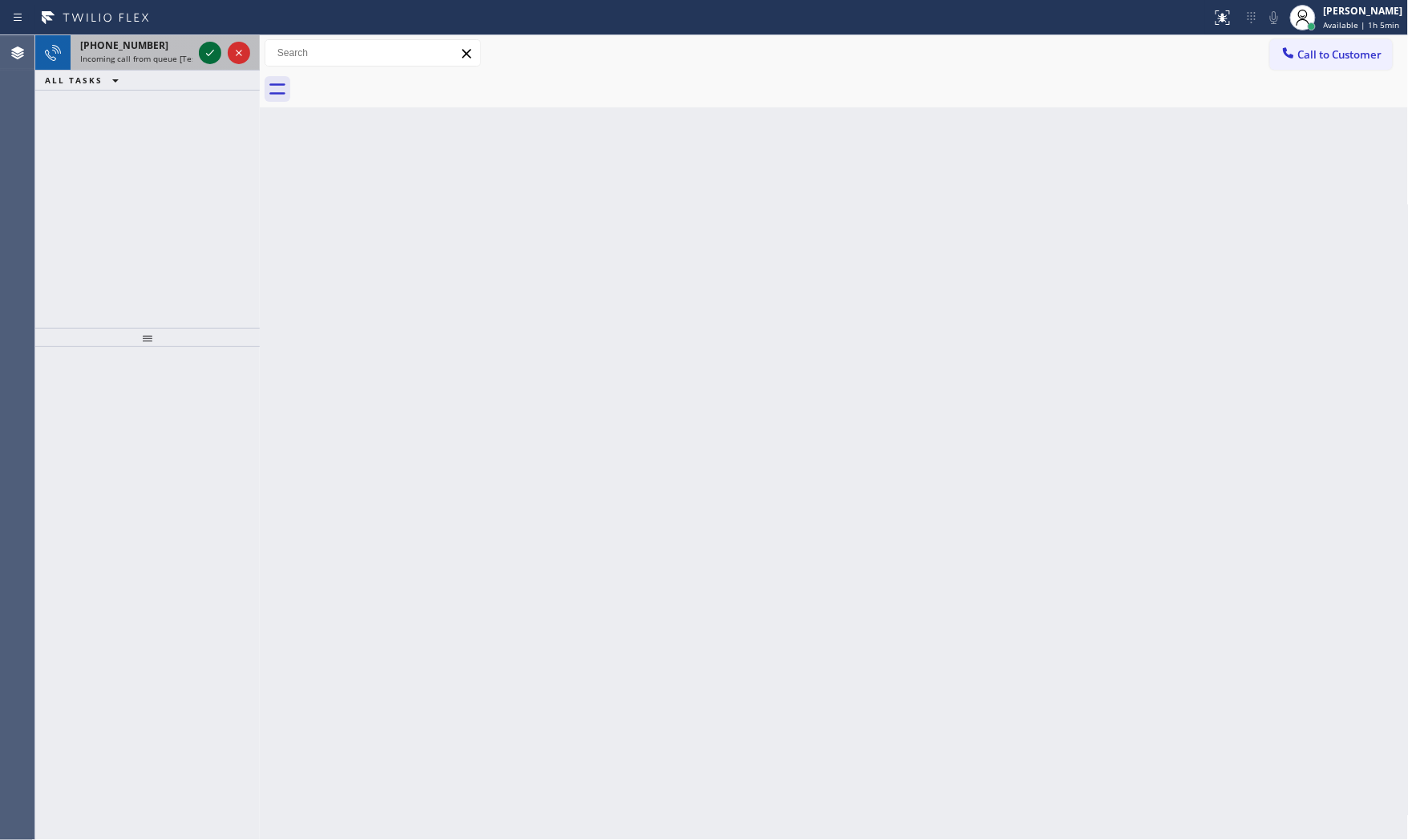
click at [210, 49] on icon at bounding box center [210, 52] width 19 height 19
click at [215, 56] on icon at bounding box center [210, 52] width 19 height 19
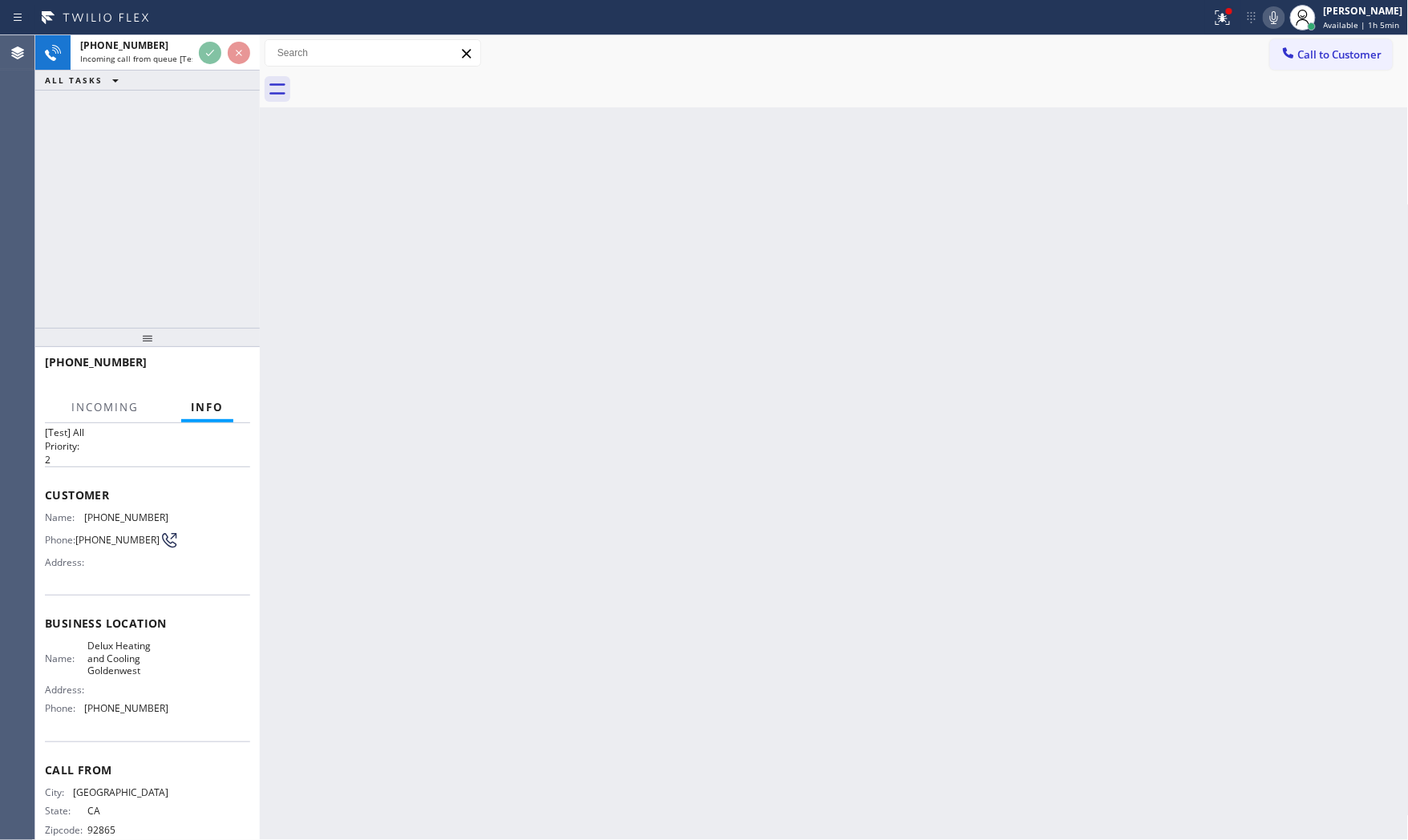
scroll to position [59, 0]
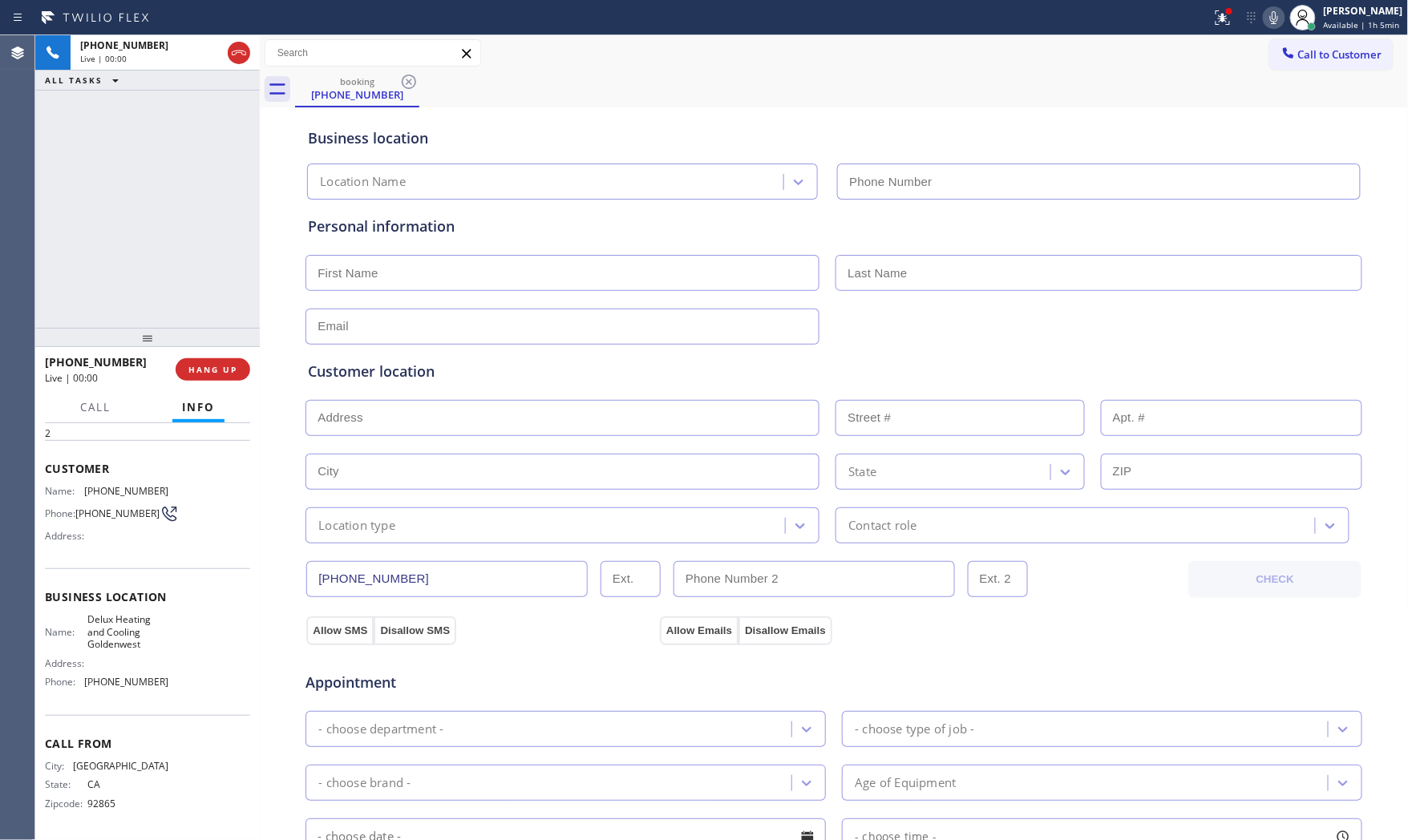
type input "[PHONE_NUMBER]"
click at [212, 365] on span "HANG UP" at bounding box center [213, 369] width 49 height 11
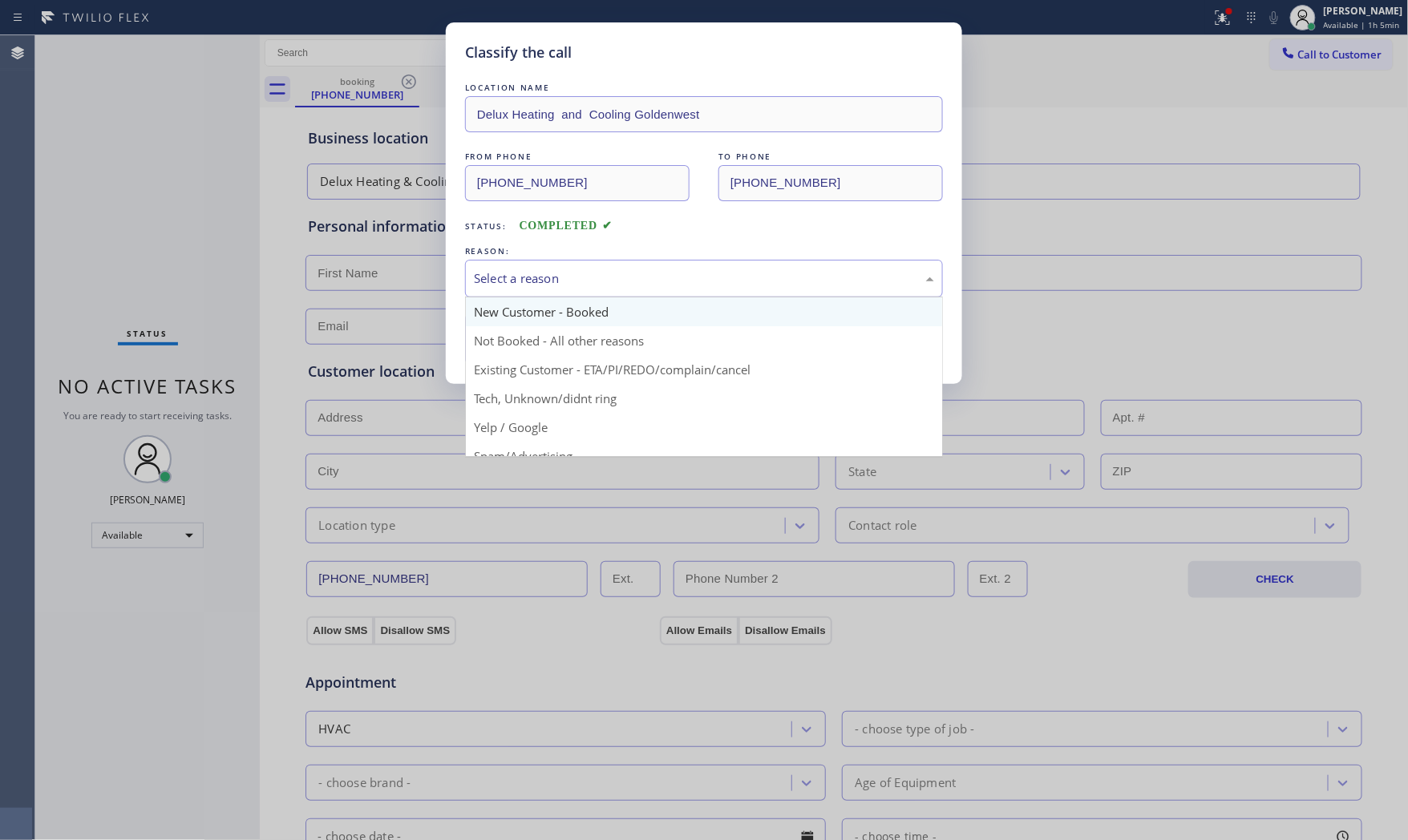
drag, startPoint x: 482, startPoint y: 278, endPoint x: 496, endPoint y: 310, distance: 34.9
click at [482, 278] on div "Select a reason" at bounding box center [704, 278] width 460 height 18
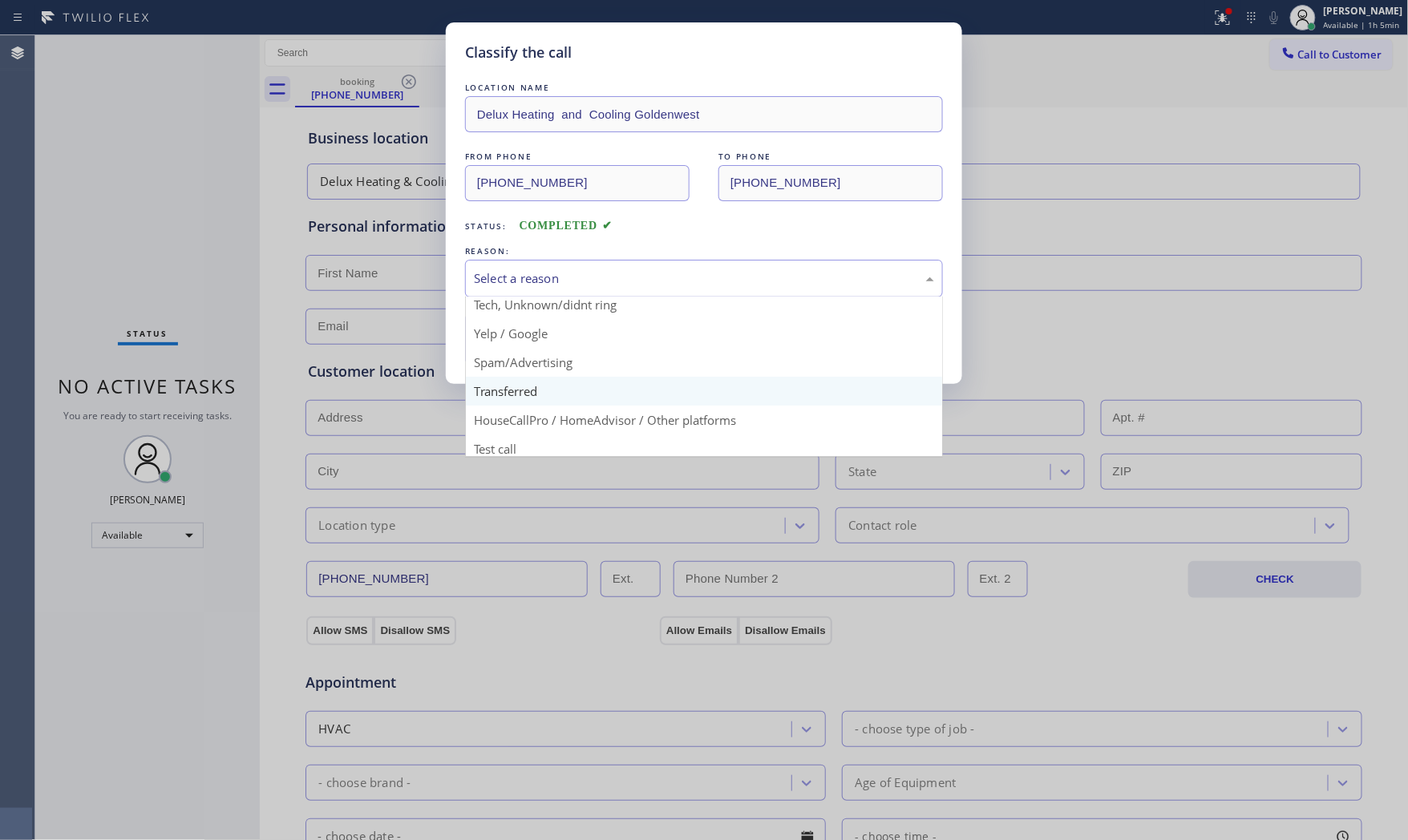
scroll to position [100, 0]
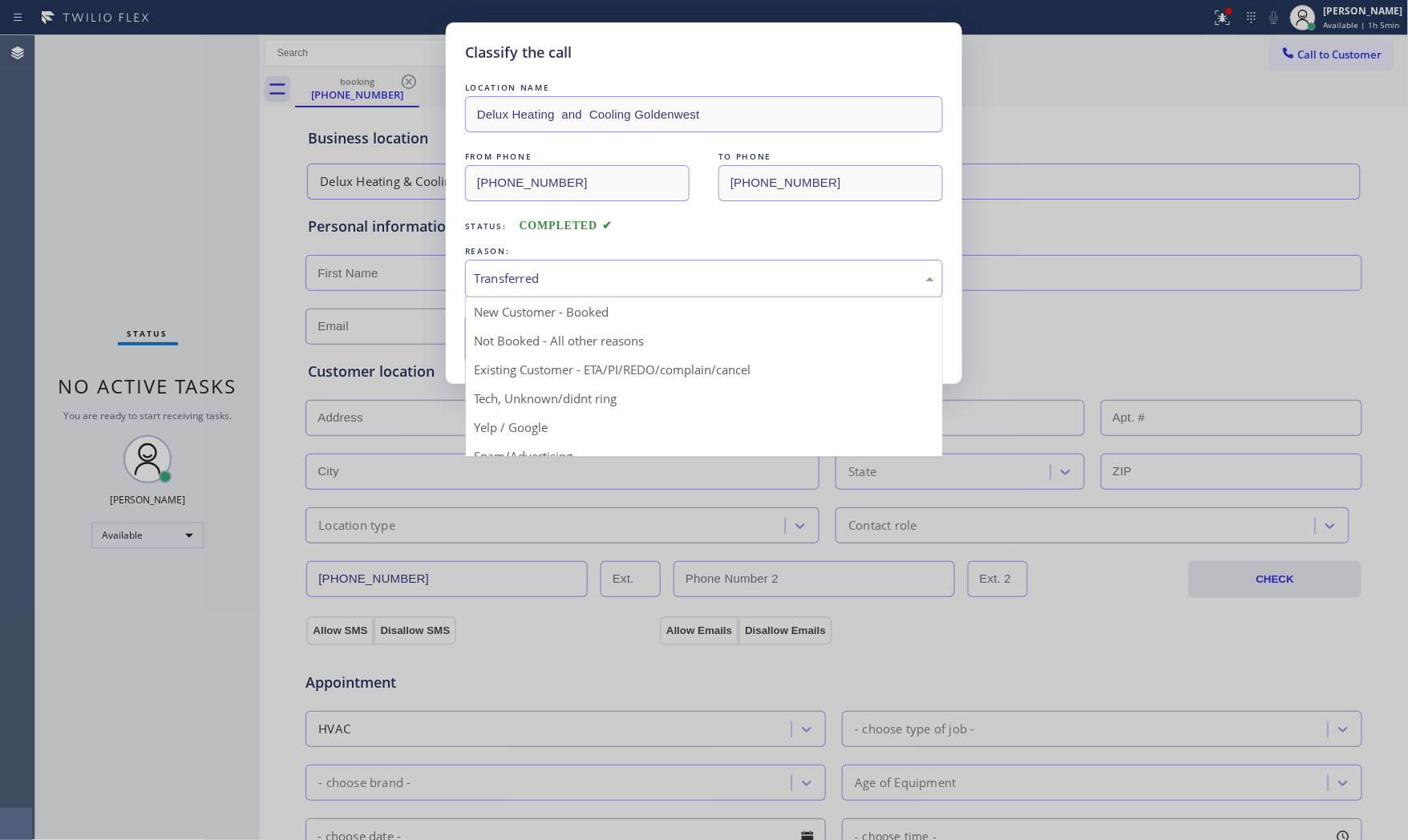
click at [540, 267] on div "Transferred" at bounding box center [704, 278] width 478 height 38
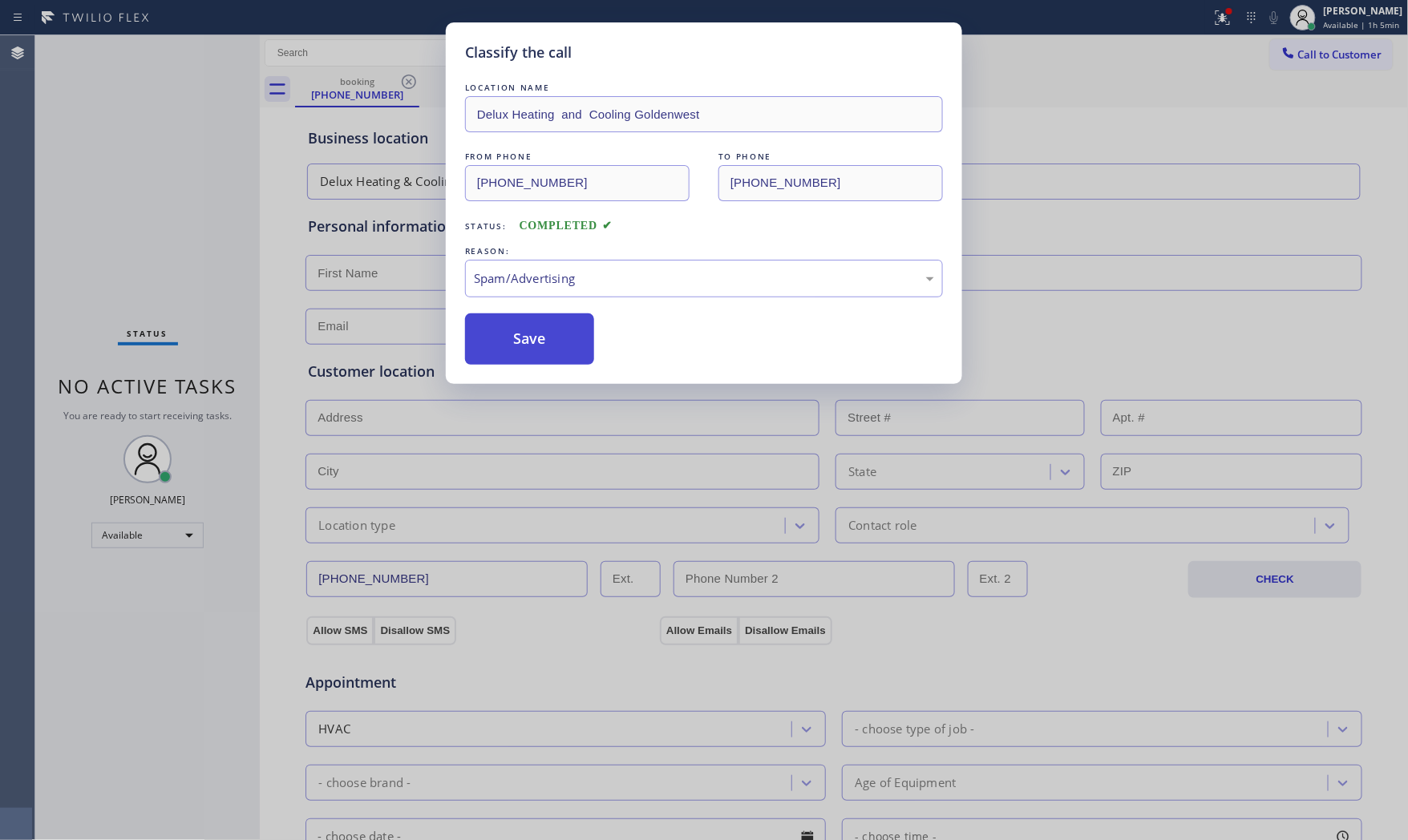
click at [542, 344] on button "Save" at bounding box center [529, 338] width 129 height 51
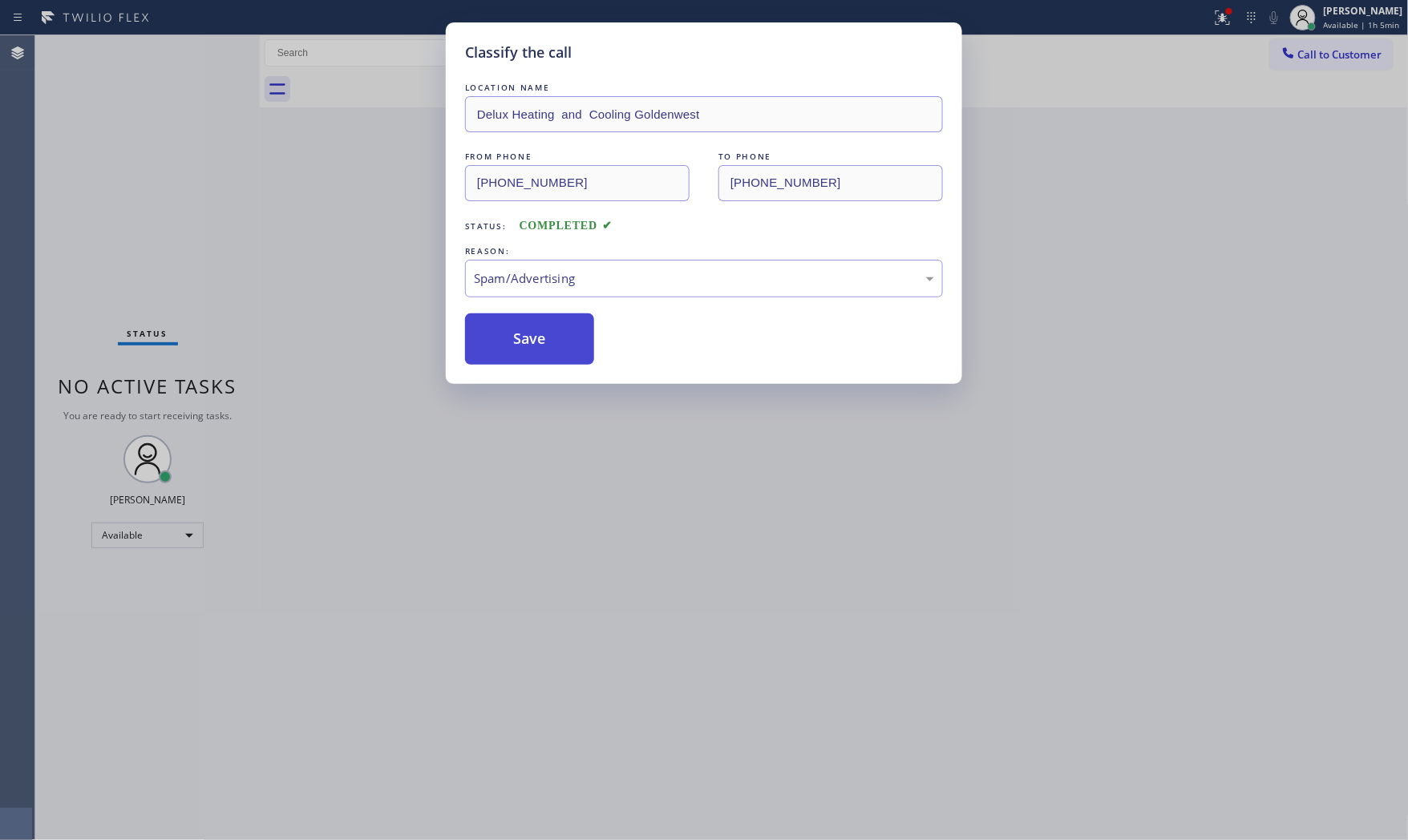
click at [542, 344] on button "Save" at bounding box center [529, 338] width 129 height 51
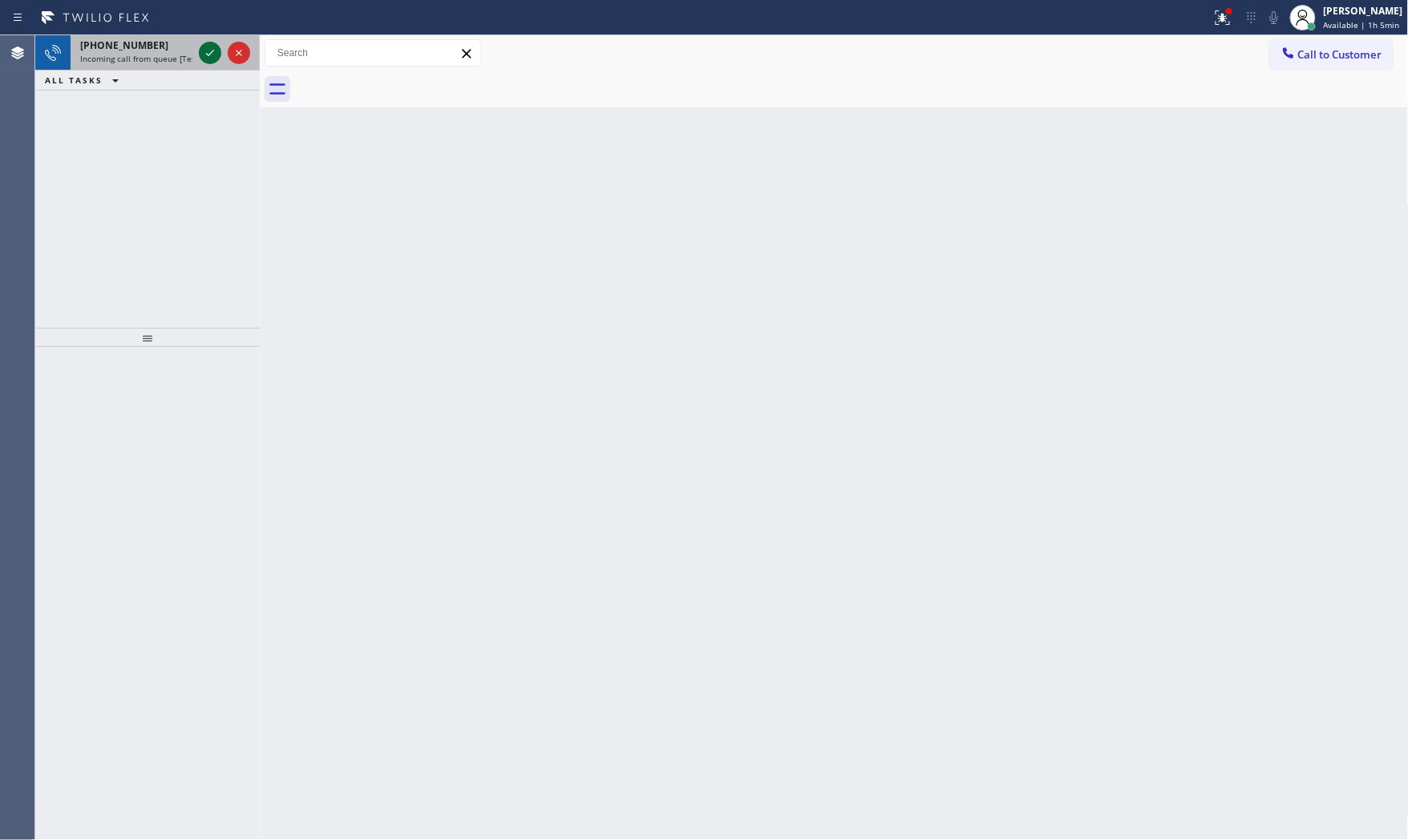
click at [202, 51] on icon at bounding box center [210, 52] width 19 height 19
click at [143, 45] on span "[PHONE_NUMBER]" at bounding box center [124, 46] width 88 height 14
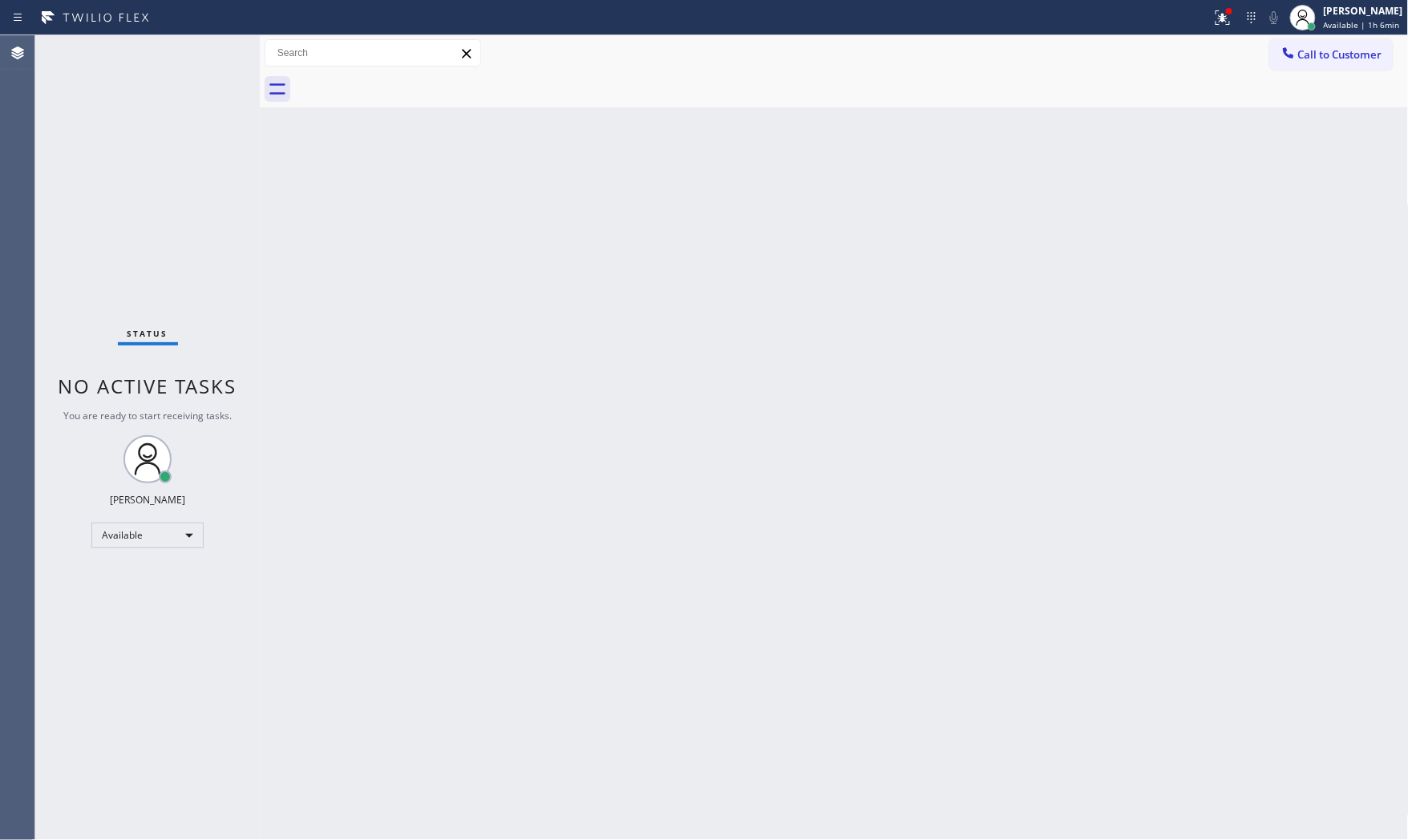
click at [199, 53] on div "Status No active tasks You are ready to start receiving tasks. [PERSON_NAME] Av…" at bounding box center [147, 437] width 225 height 805
drag, startPoint x: 175, startPoint y: 57, endPoint x: 199, endPoint y: 52, distance: 24.5
click at [199, 52] on div "Status No active tasks You are ready to start receiving tasks. [PERSON_NAME] Av…" at bounding box center [147, 437] width 225 height 805
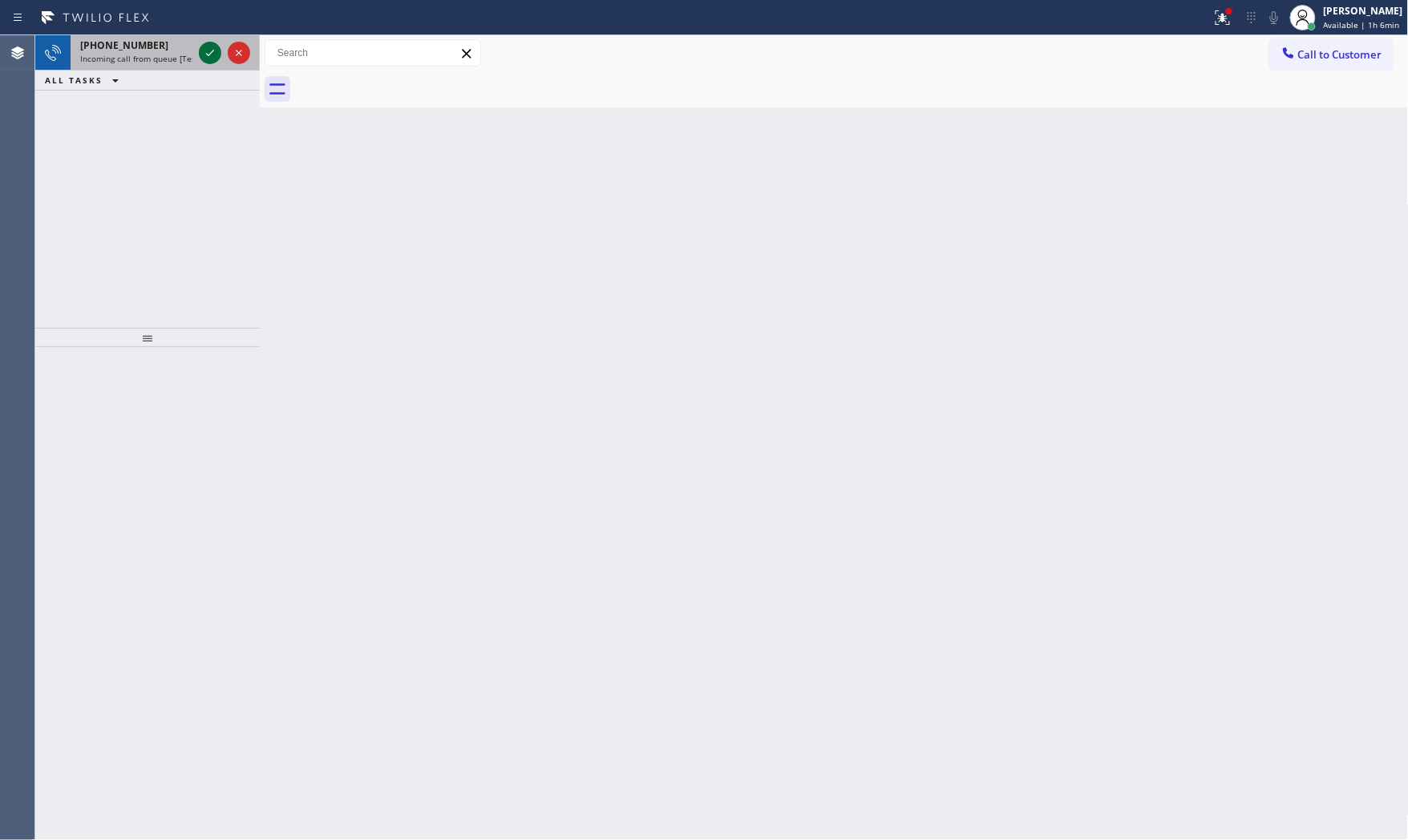
click at [199, 52] on div at bounding box center [210, 52] width 22 height 19
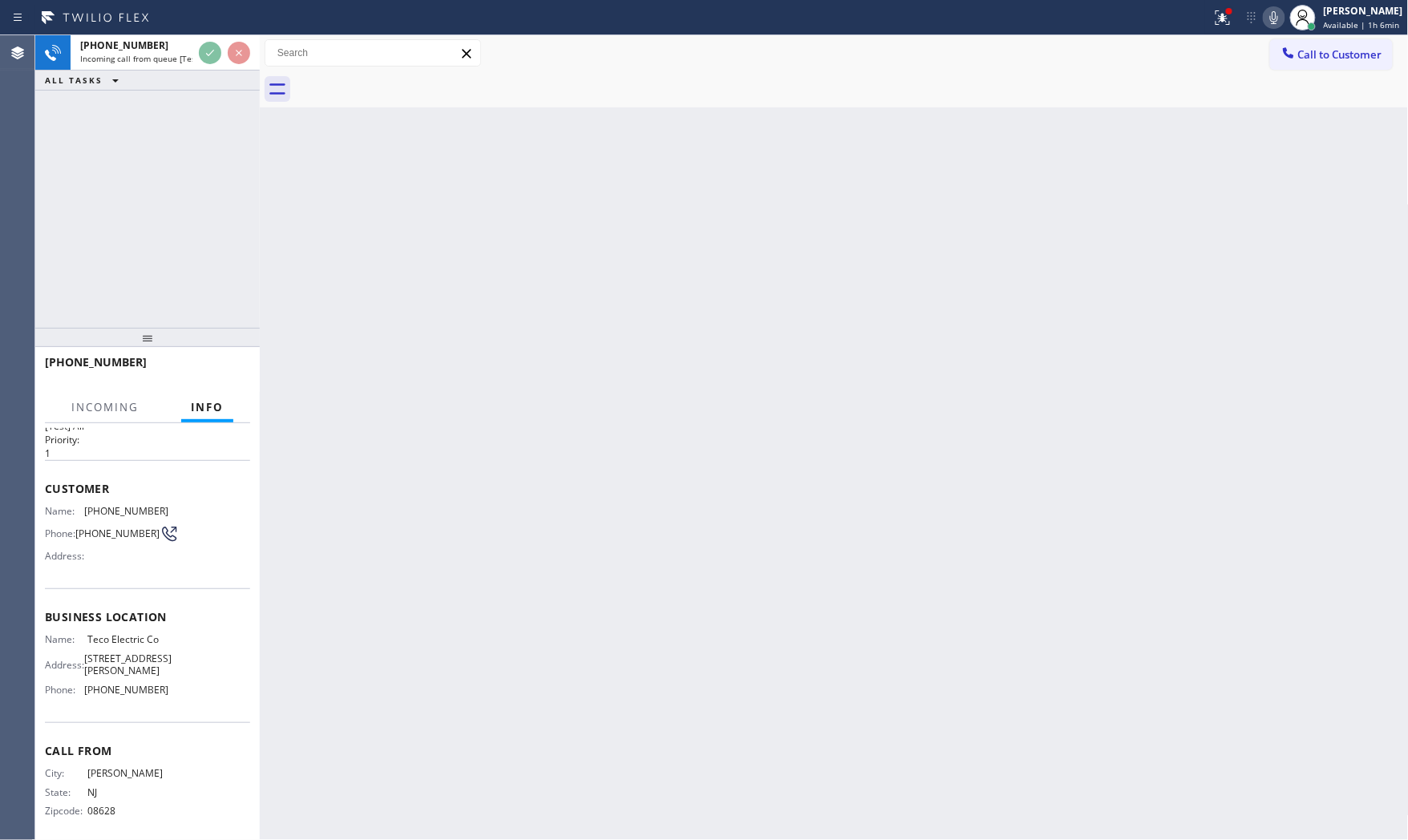
scroll to position [72, 0]
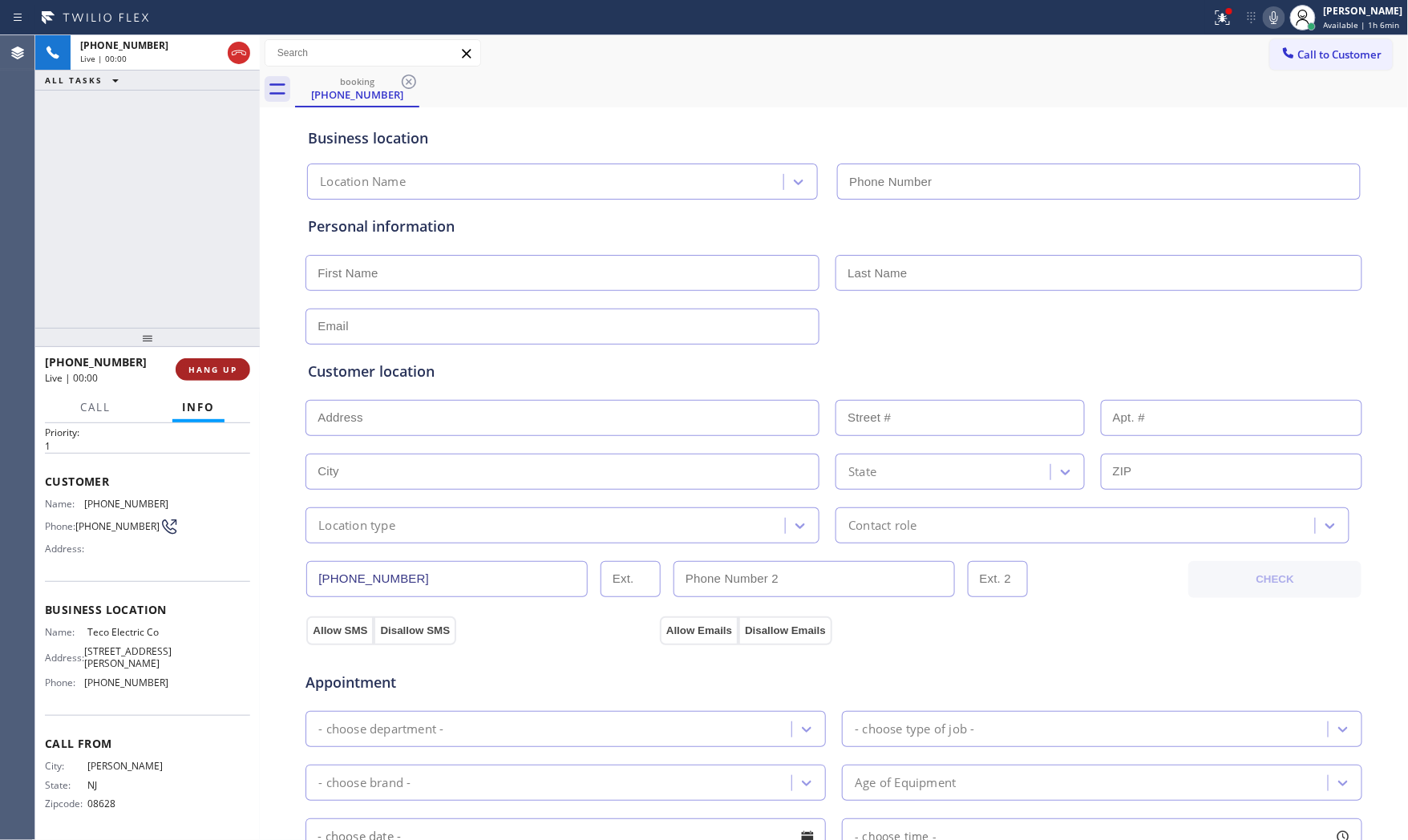
type input "[PHONE_NUMBER]"
click at [186, 371] on button "HANG UP" at bounding box center [213, 369] width 75 height 22
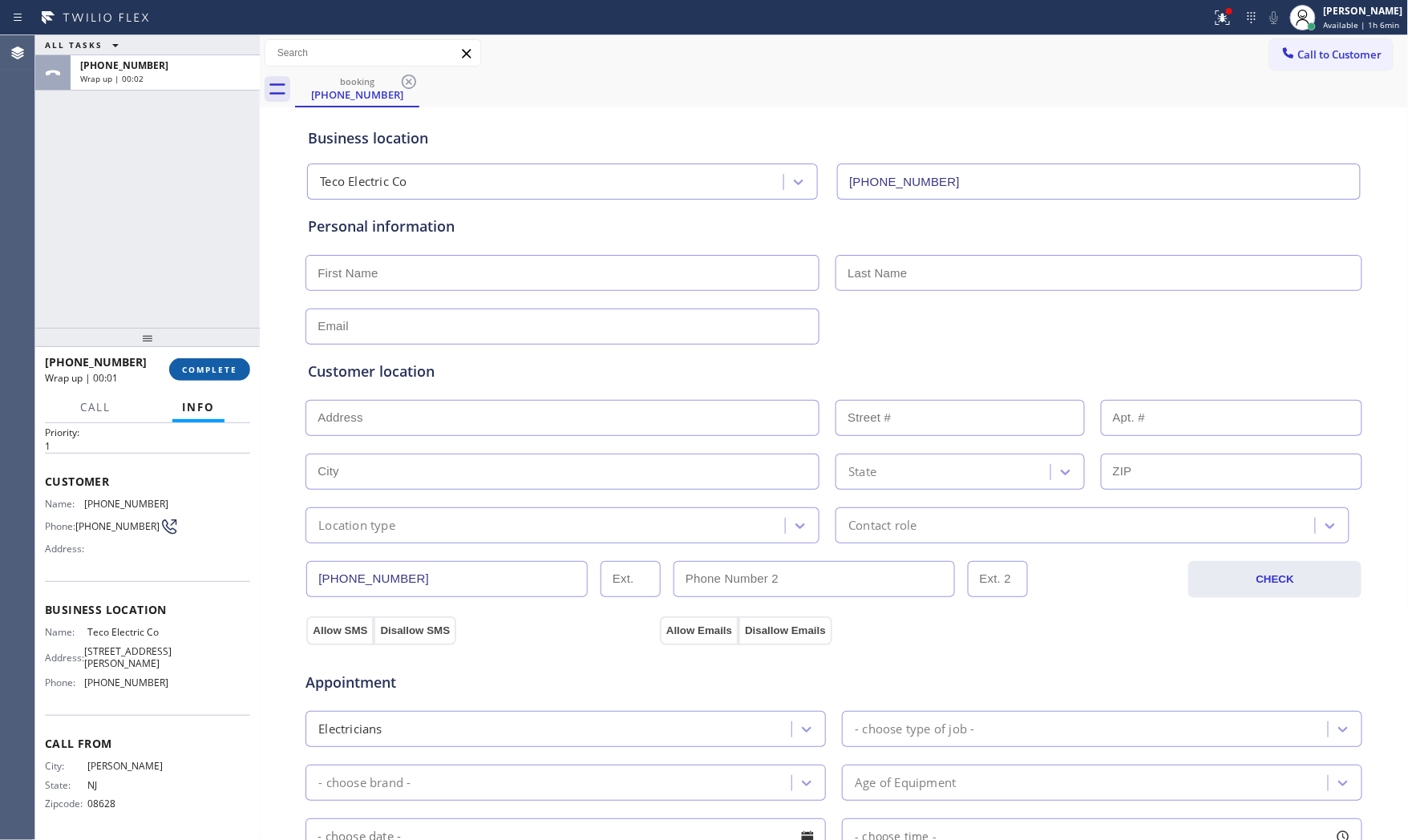
click at [219, 365] on span "COMPLETE" at bounding box center [209, 369] width 55 height 11
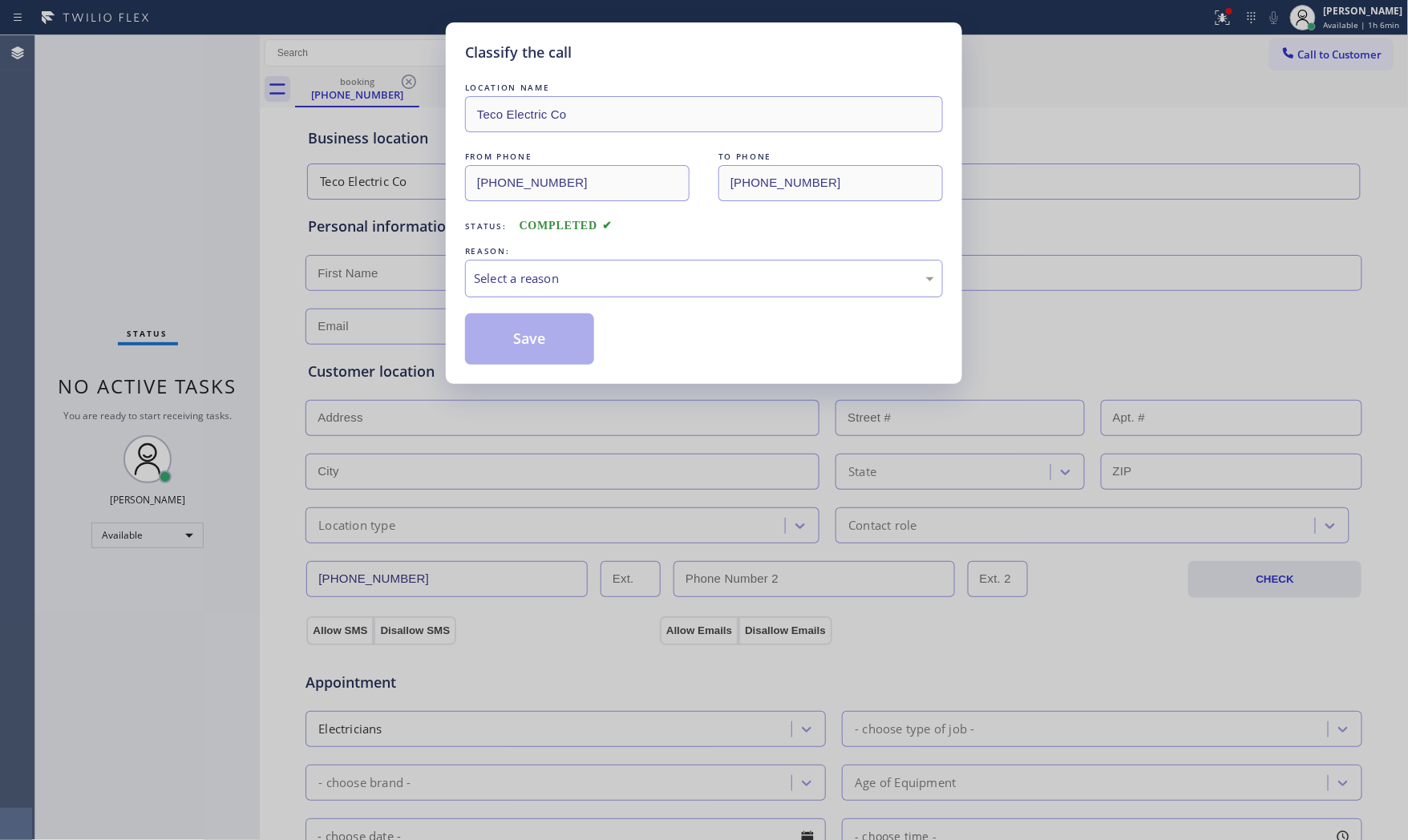
click at [590, 275] on div "Select a reason" at bounding box center [704, 278] width 460 height 18
click at [554, 346] on button "Save" at bounding box center [529, 338] width 129 height 51
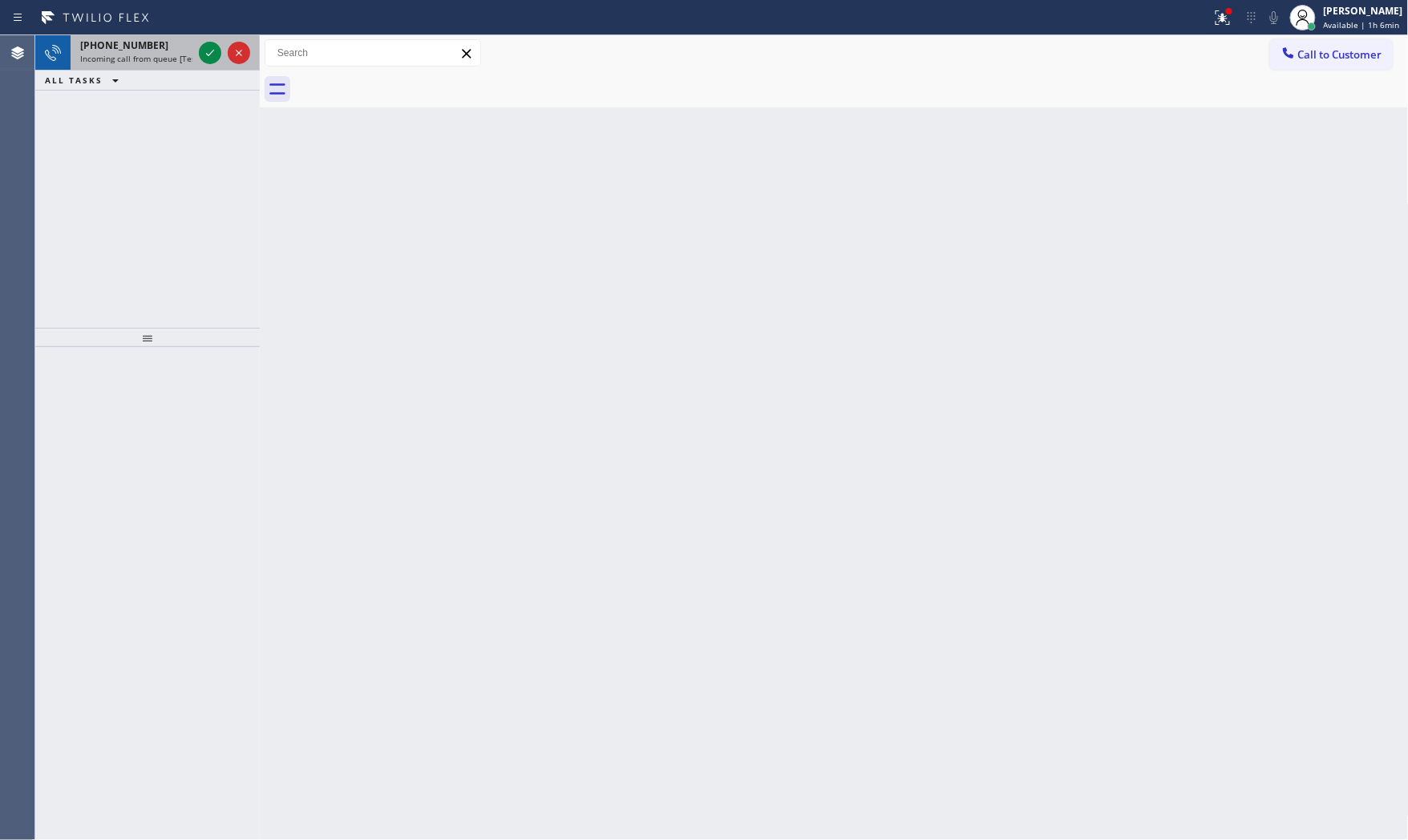
click at [126, 41] on span "[PHONE_NUMBER]" at bounding box center [124, 46] width 88 height 14
click at [188, 58] on span "Incoming call from queue [Test] All" at bounding box center [146, 58] width 133 height 11
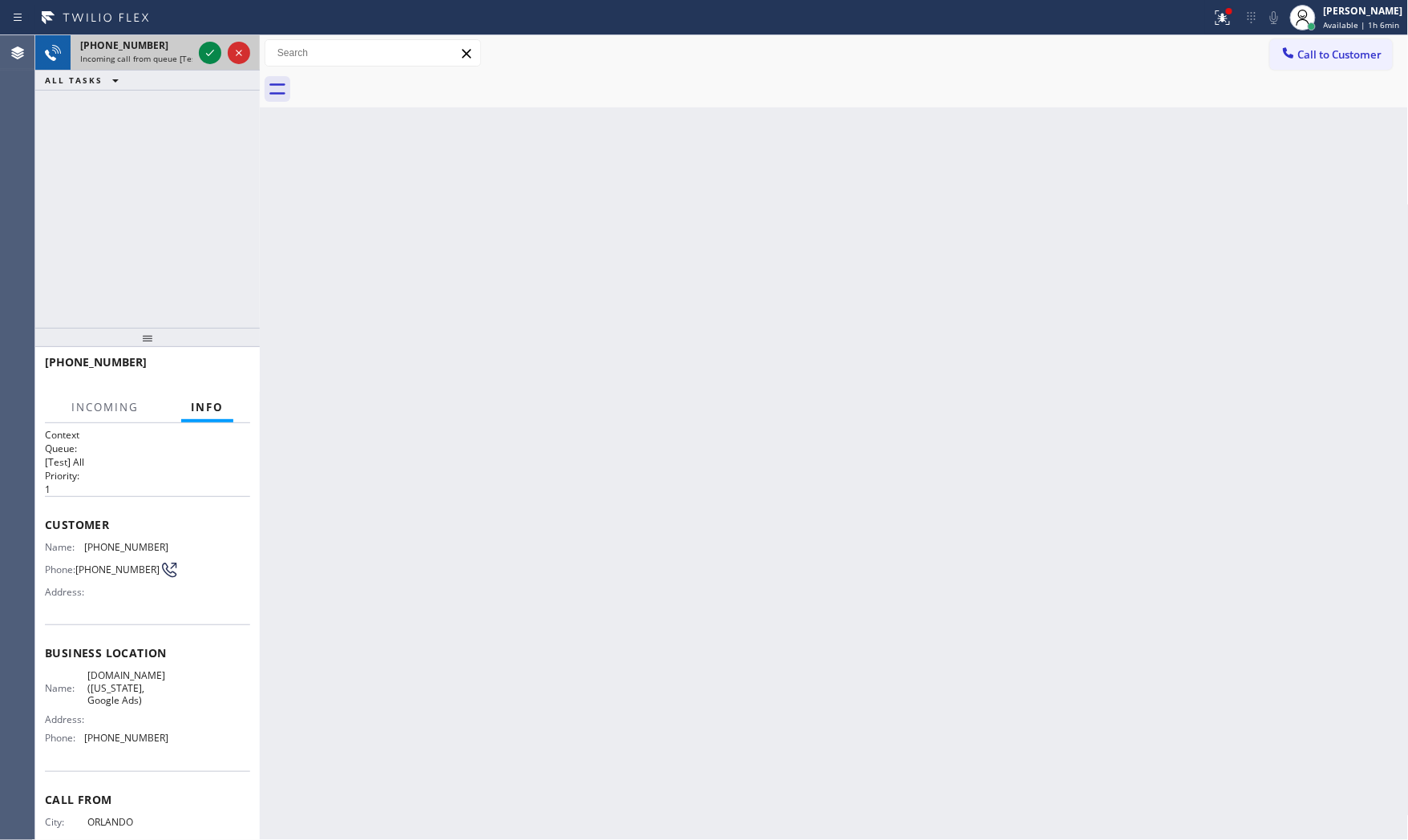
click at [197, 53] on div at bounding box center [225, 52] width 58 height 35
click at [206, 49] on icon at bounding box center [210, 52] width 19 height 19
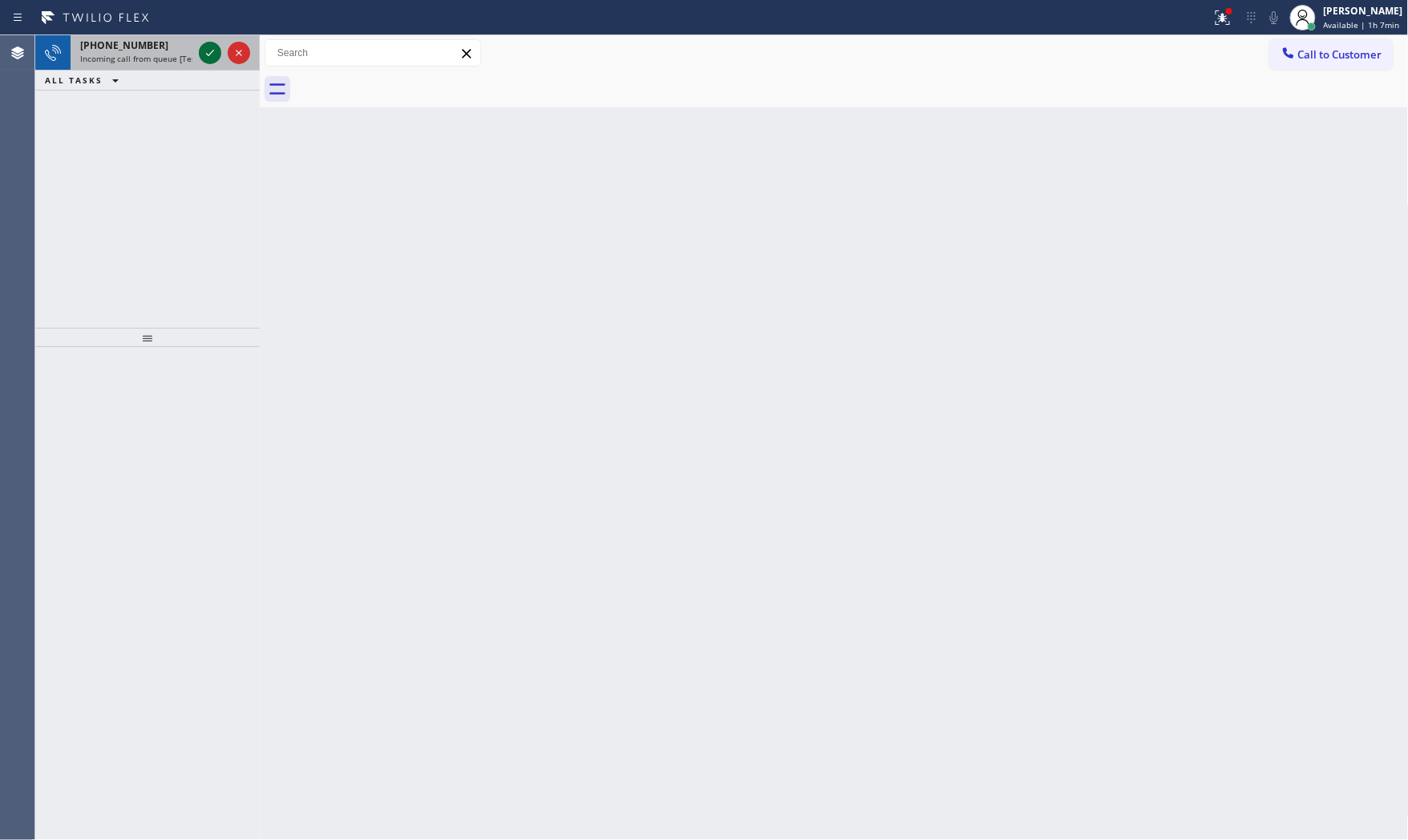
drag, startPoint x: 209, startPoint y: 66, endPoint x: 209, endPoint y: 44, distance: 22.0
click at [209, 44] on div at bounding box center [225, 52] width 58 height 35
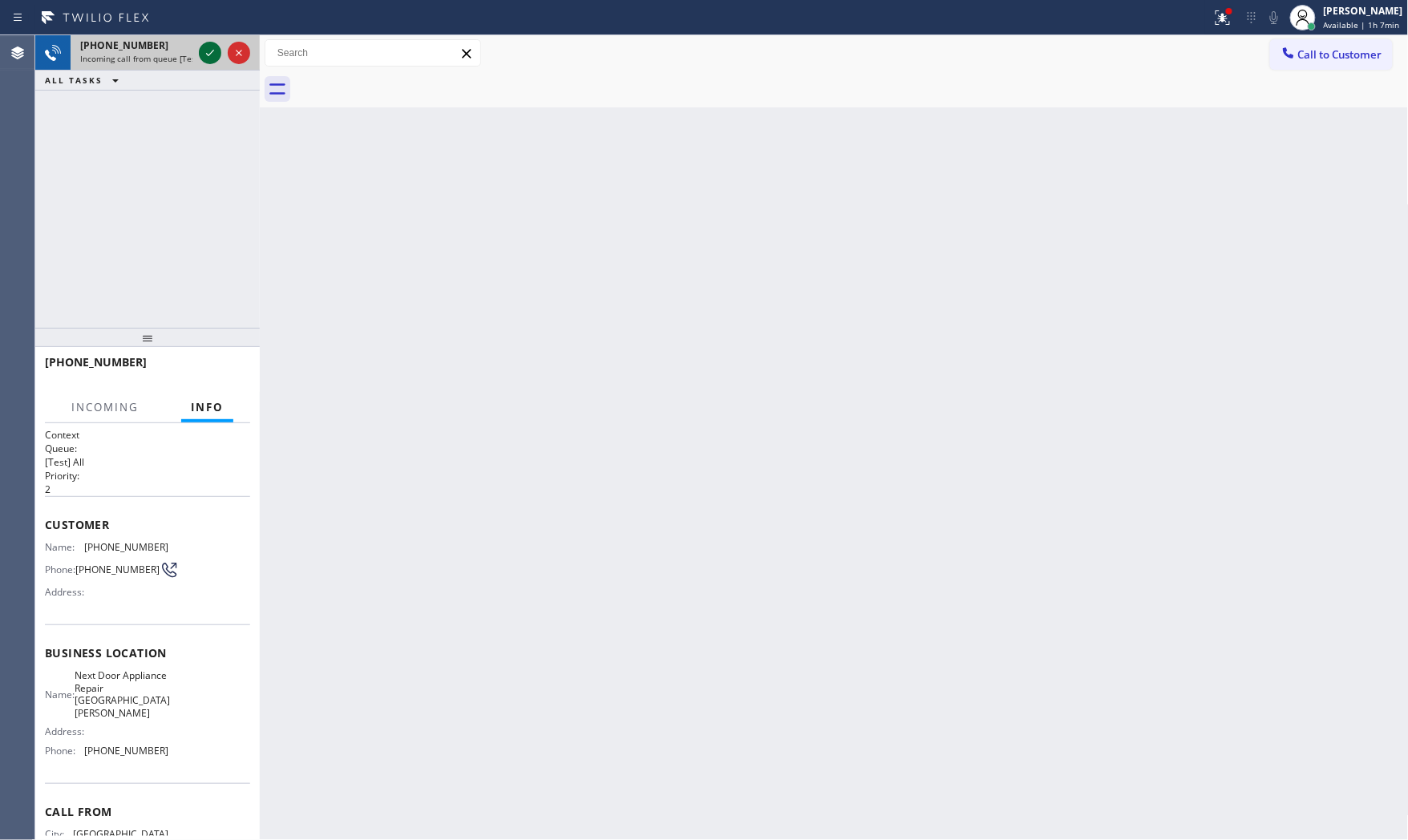
click at [209, 44] on icon at bounding box center [210, 52] width 19 height 19
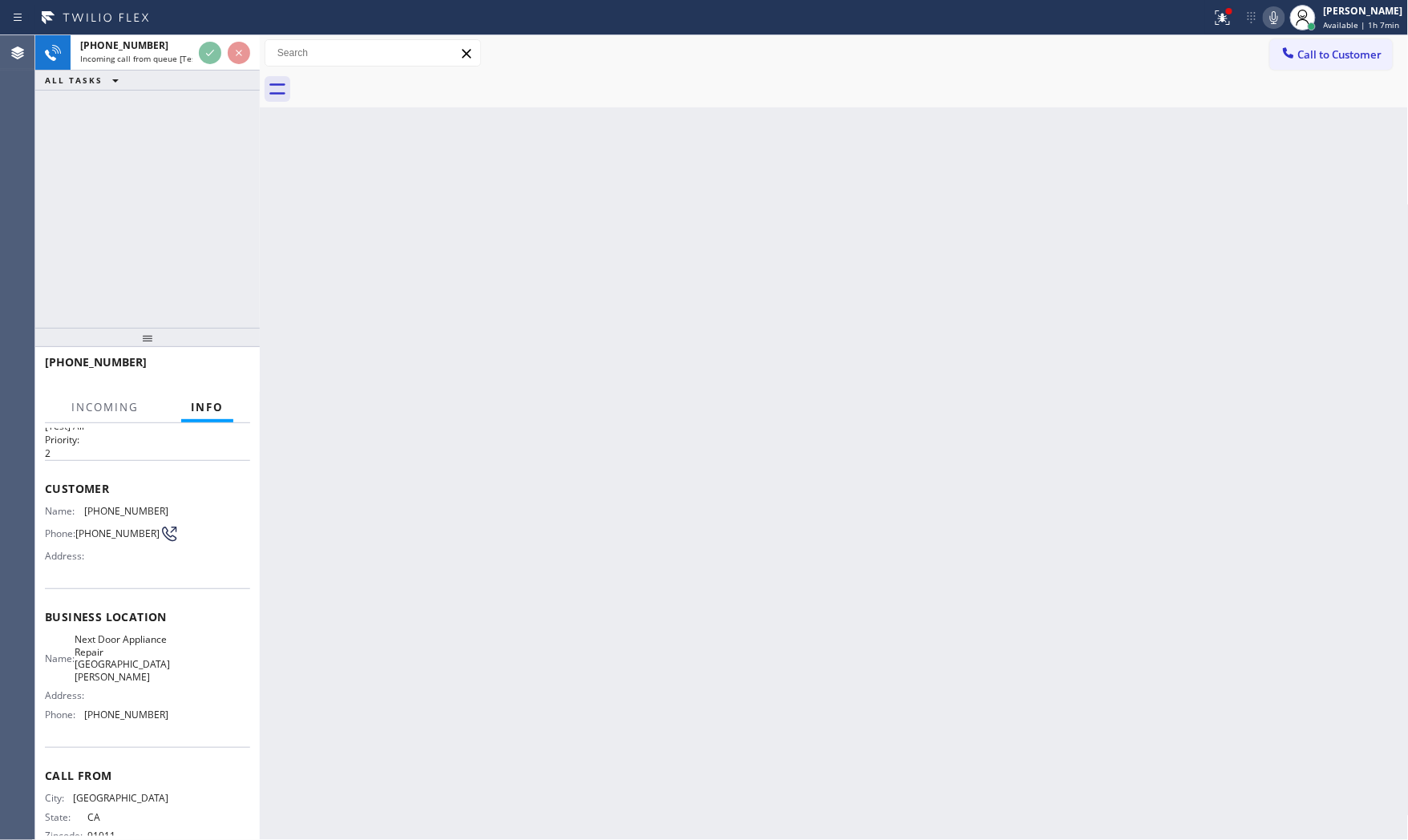
scroll to position [72, 0]
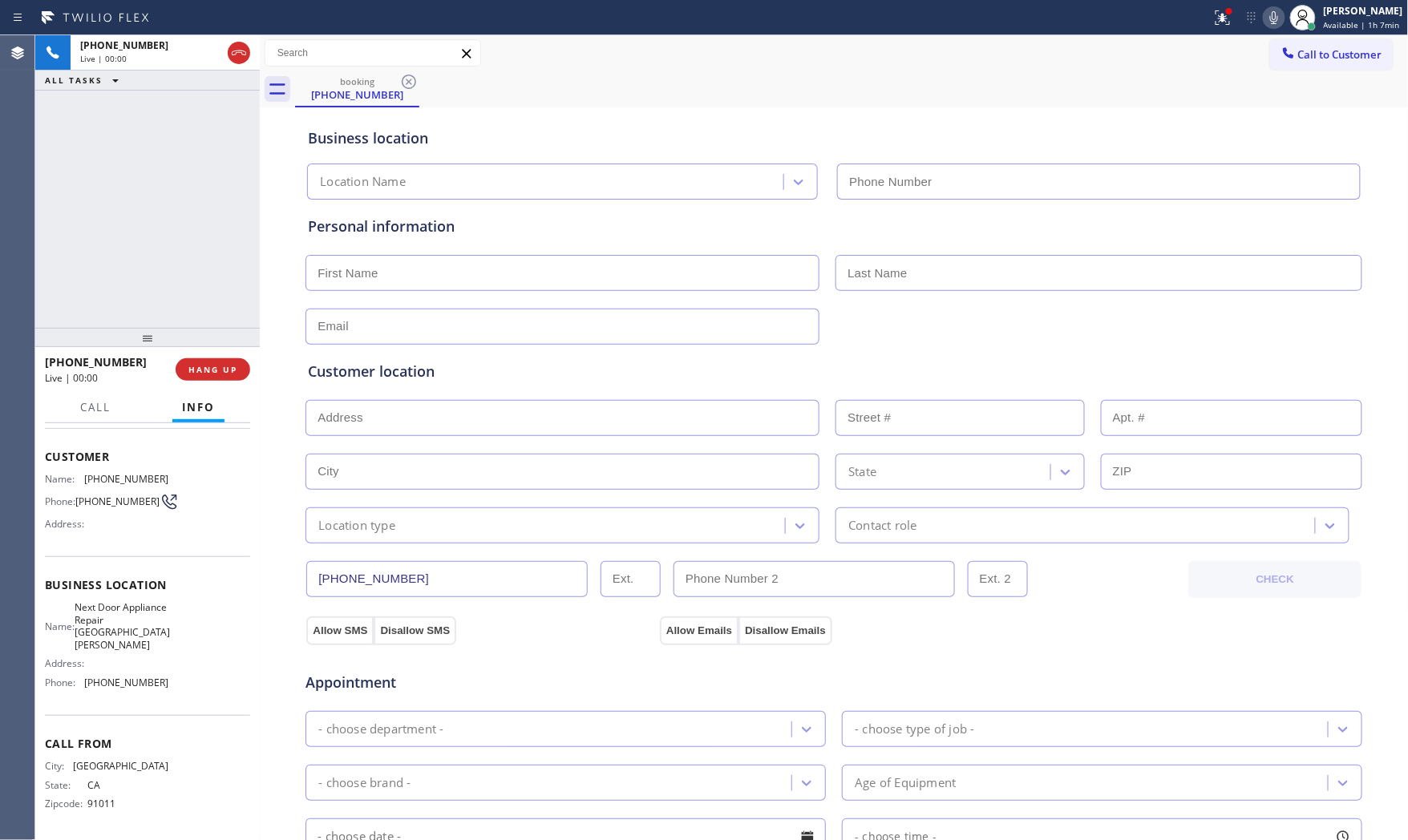
type input "[PHONE_NUMBER]"
click at [229, 353] on div "[PHONE_NUMBER] Live | 00:00 HANG UP" at bounding box center [148, 369] width 206 height 42
click at [228, 359] on button "HANG UP" at bounding box center [213, 369] width 75 height 22
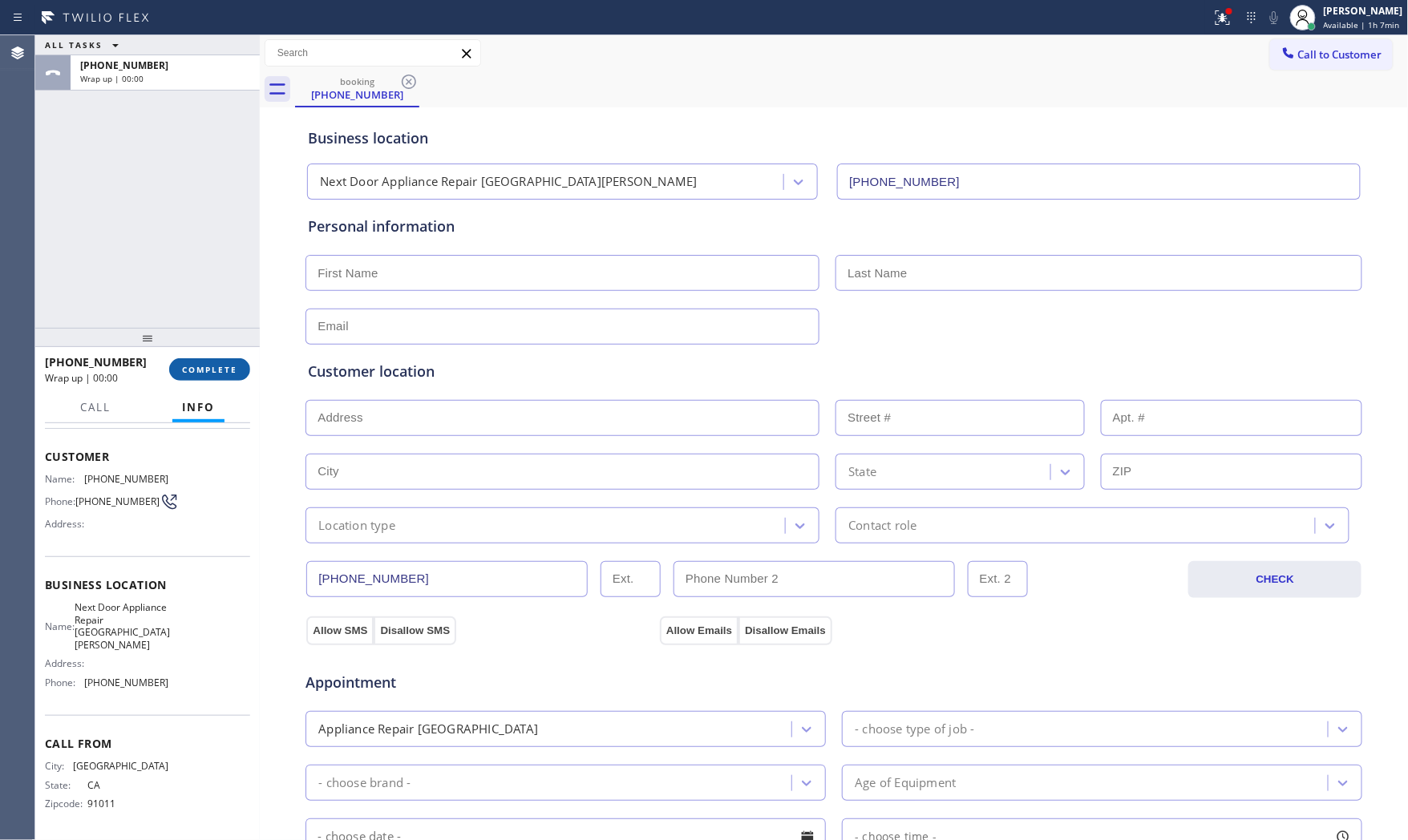
click at [228, 359] on button "COMPLETE" at bounding box center [210, 369] width 81 height 22
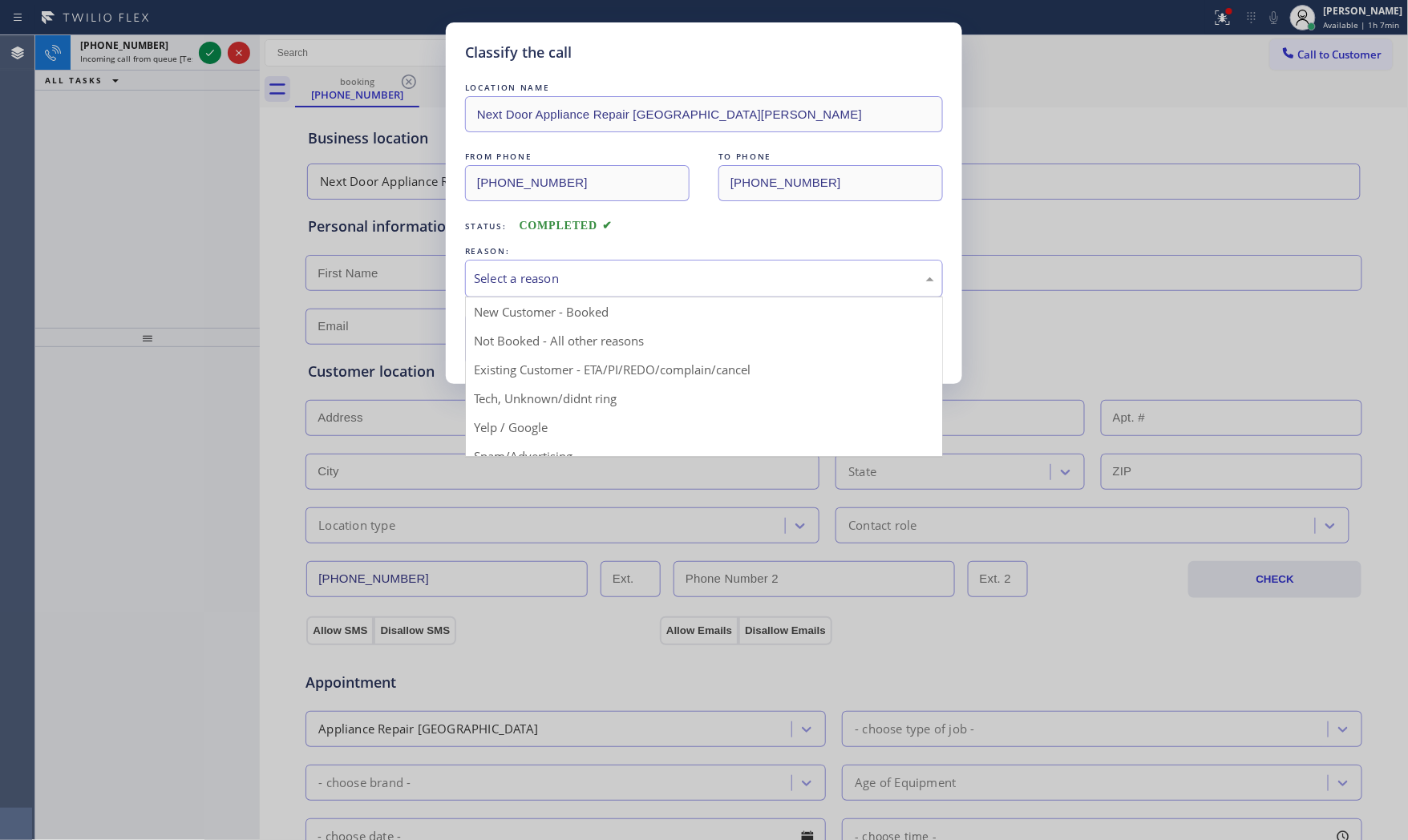
click at [679, 290] on div "Select a reason" at bounding box center [704, 278] width 478 height 38
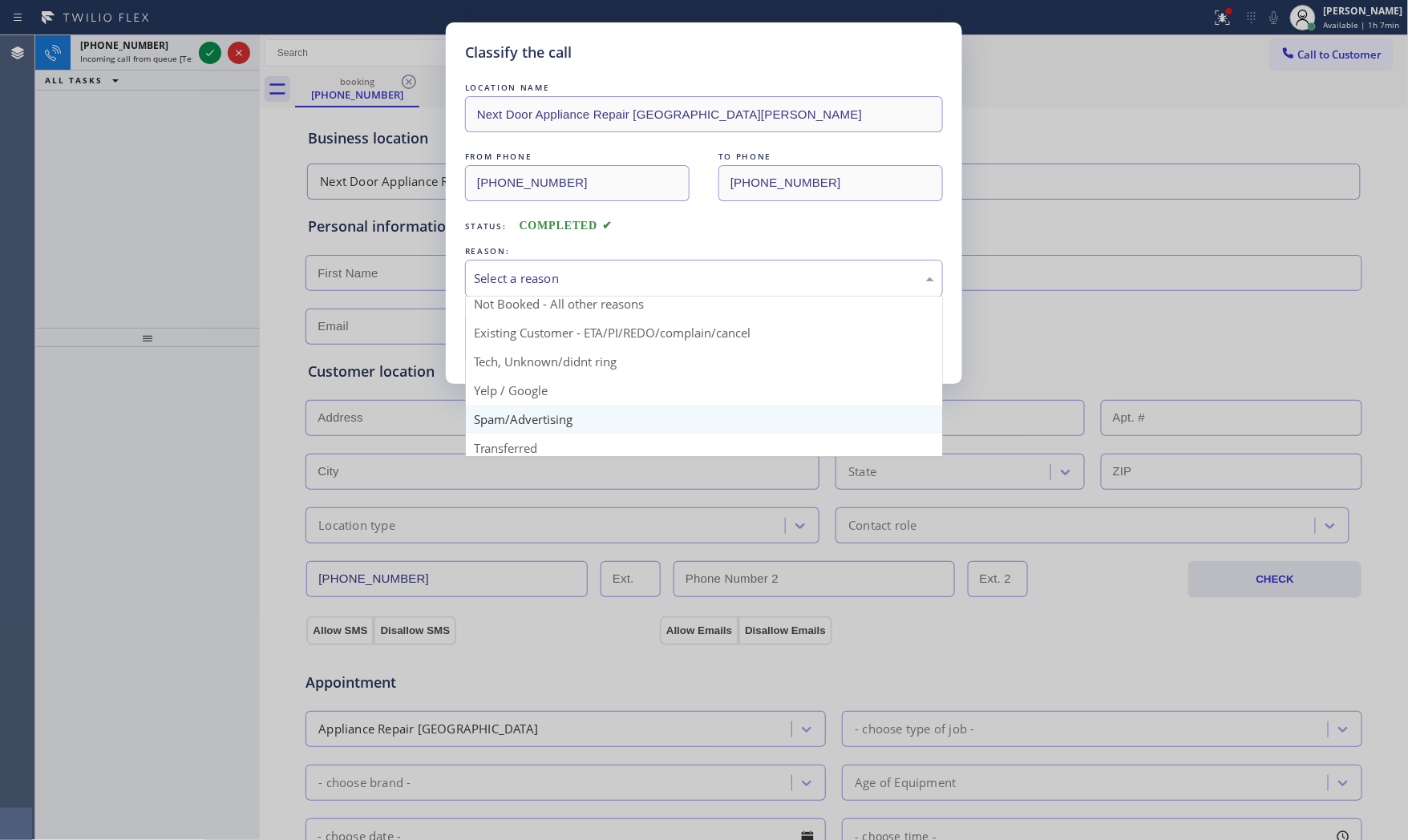
scroll to position [89, 0]
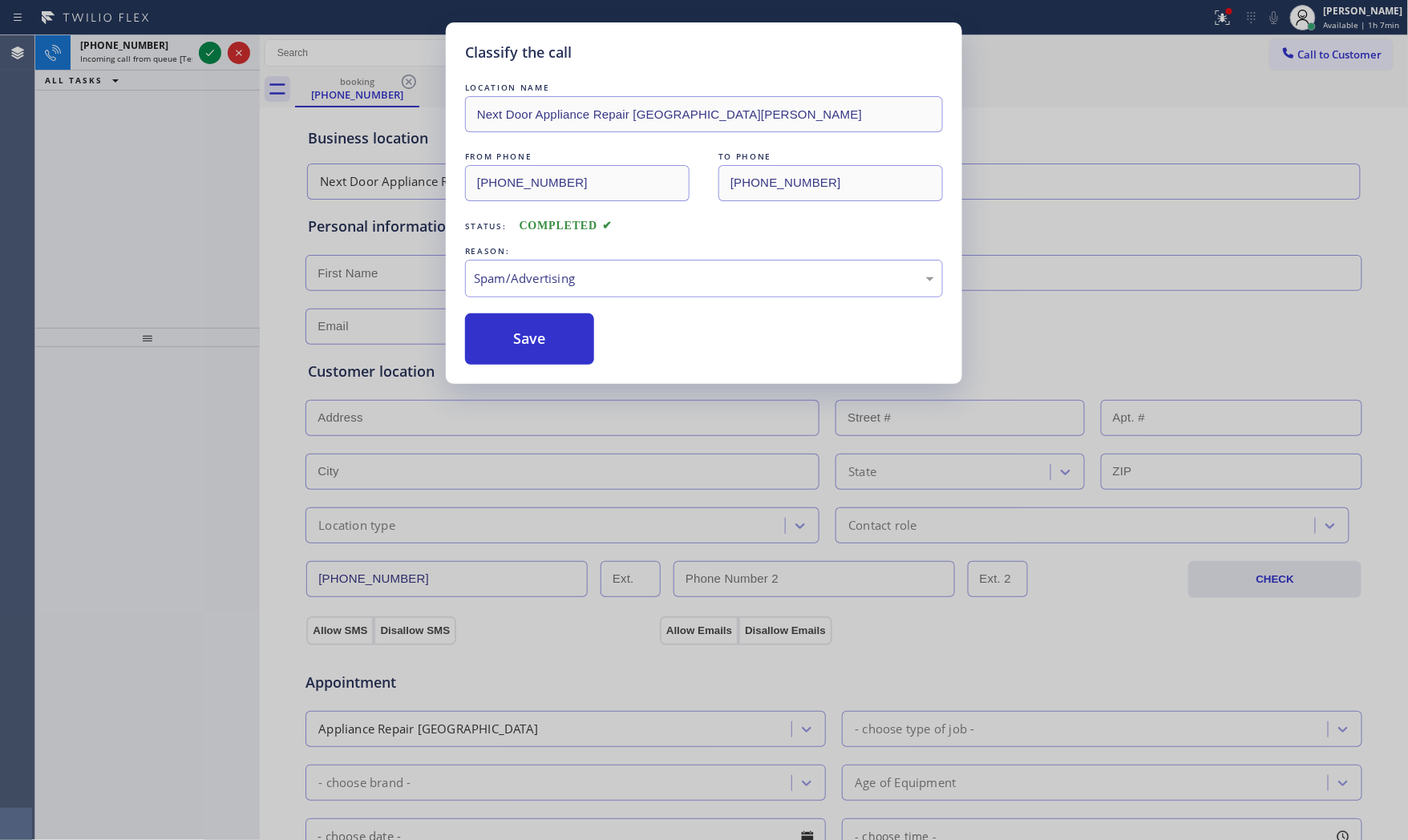
drag, startPoint x: 587, startPoint y: 373, endPoint x: 569, endPoint y: 366, distance: 19.3
click at [509, 343] on button "Save" at bounding box center [529, 338] width 129 height 51
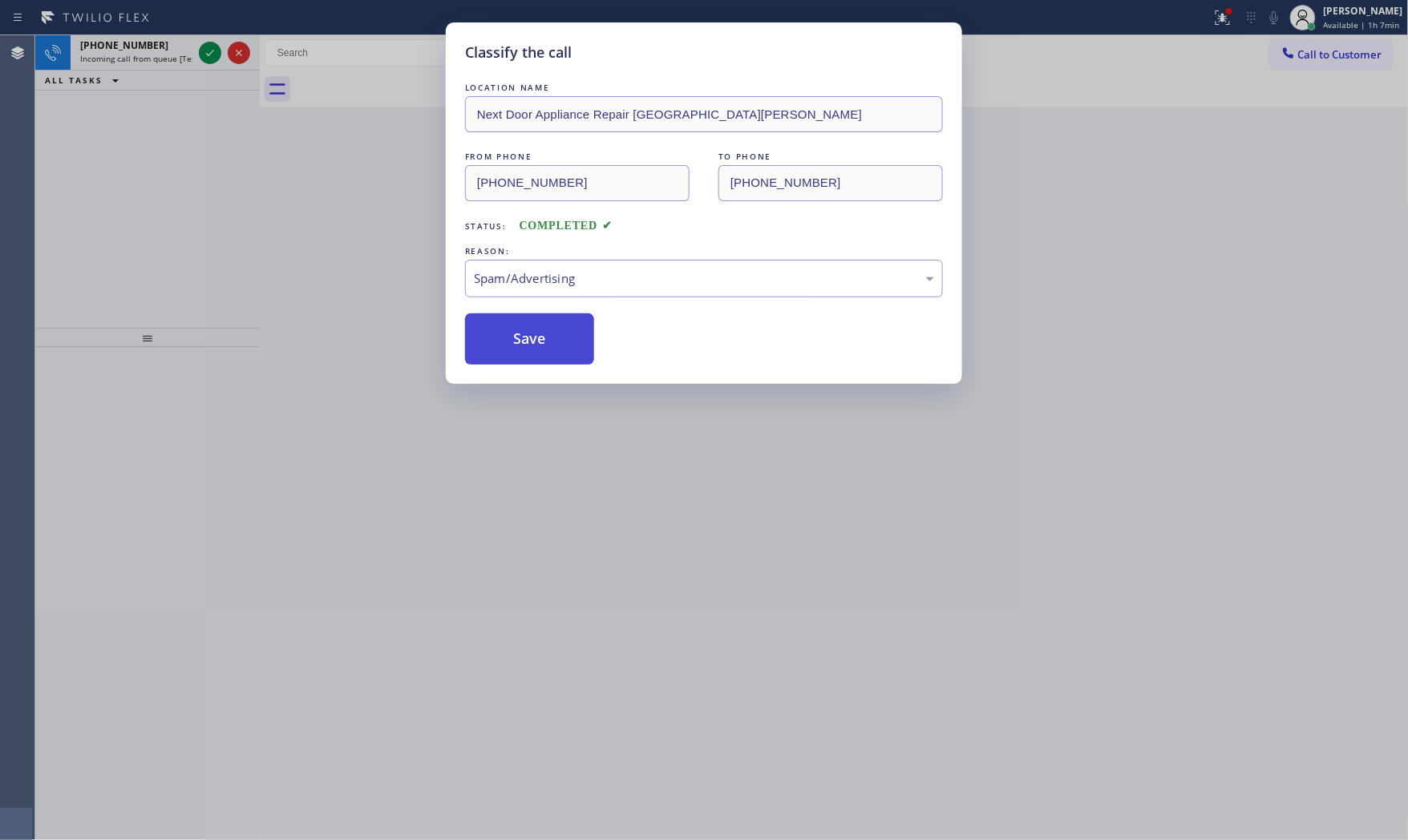
click at [509, 343] on button "Save" at bounding box center [529, 338] width 129 height 51
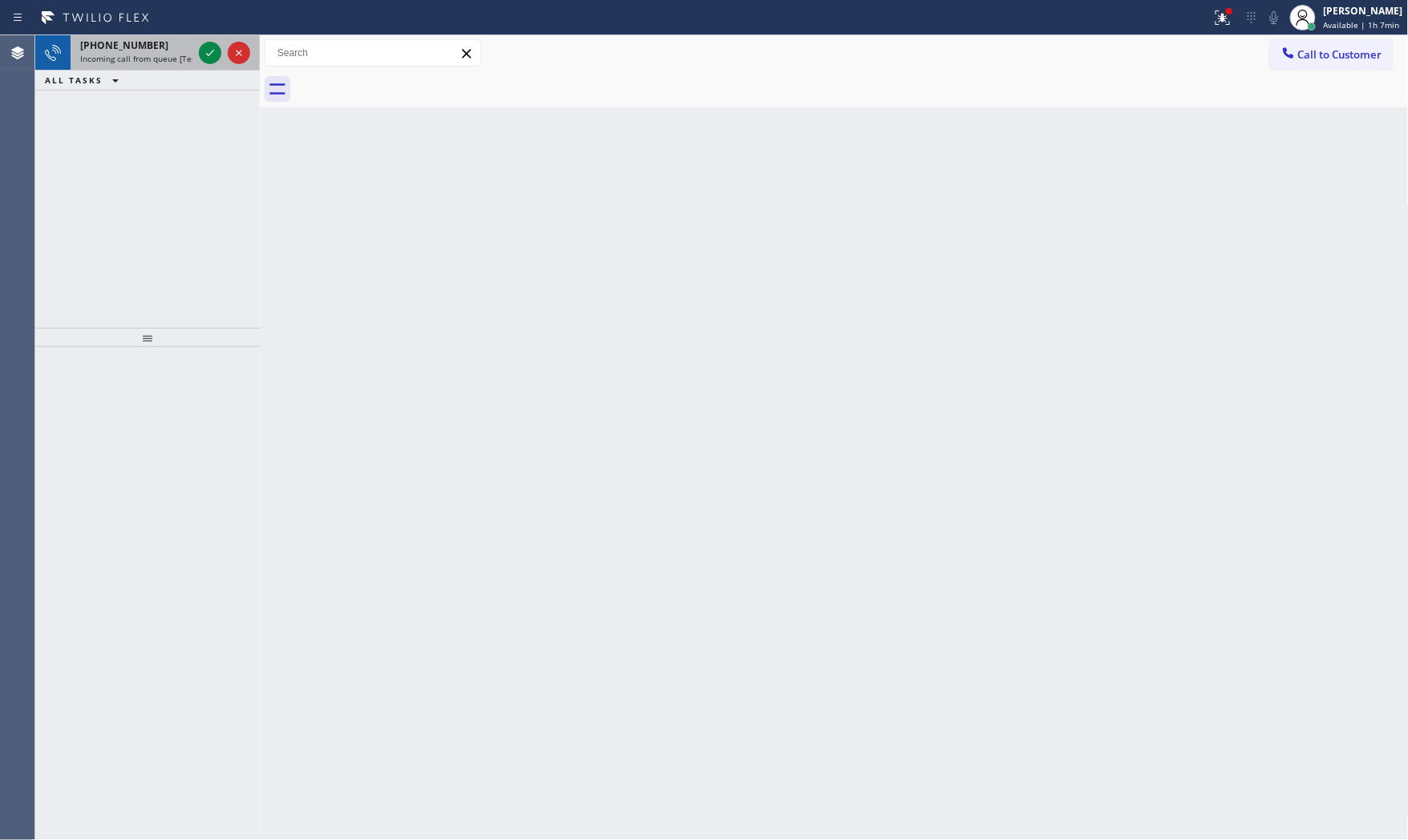
click at [171, 66] on div "[PHONE_NUMBER] Incoming call from queue [Test] All" at bounding box center [133, 52] width 125 height 35
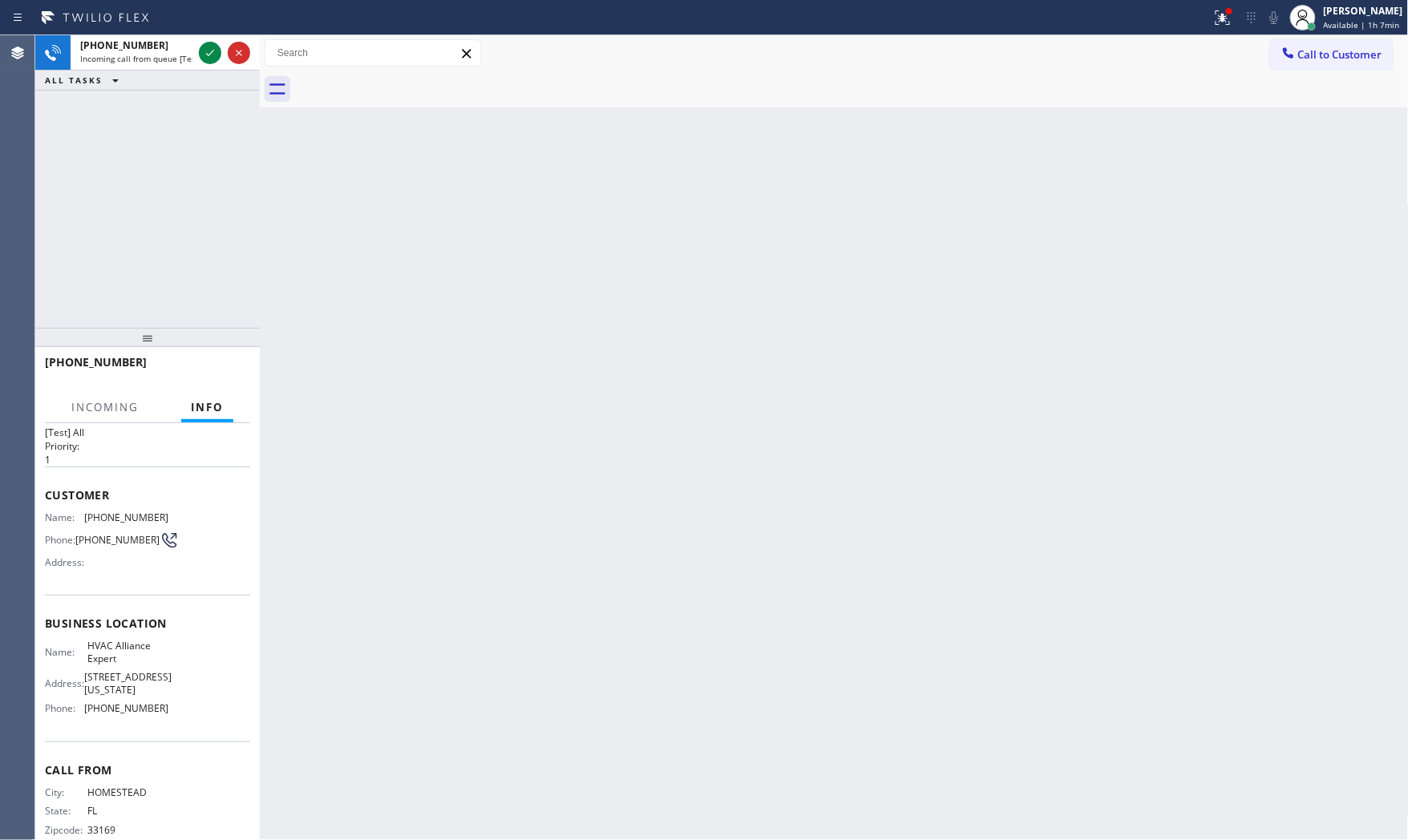
scroll to position [59, 0]
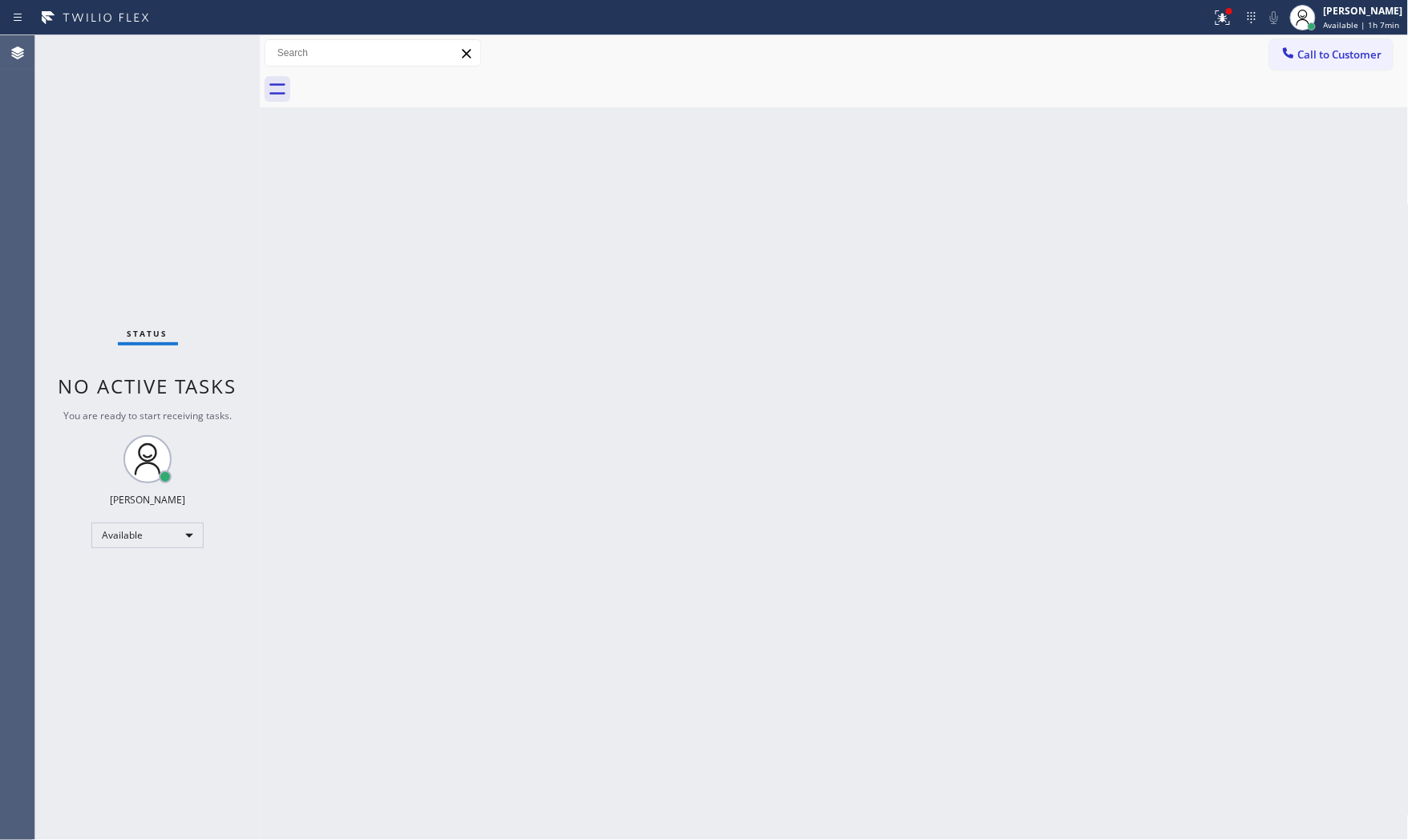
click at [179, 59] on div "Status No active tasks You are ready to start receiving tasks. [PERSON_NAME] Av…" at bounding box center [147, 437] width 225 height 805
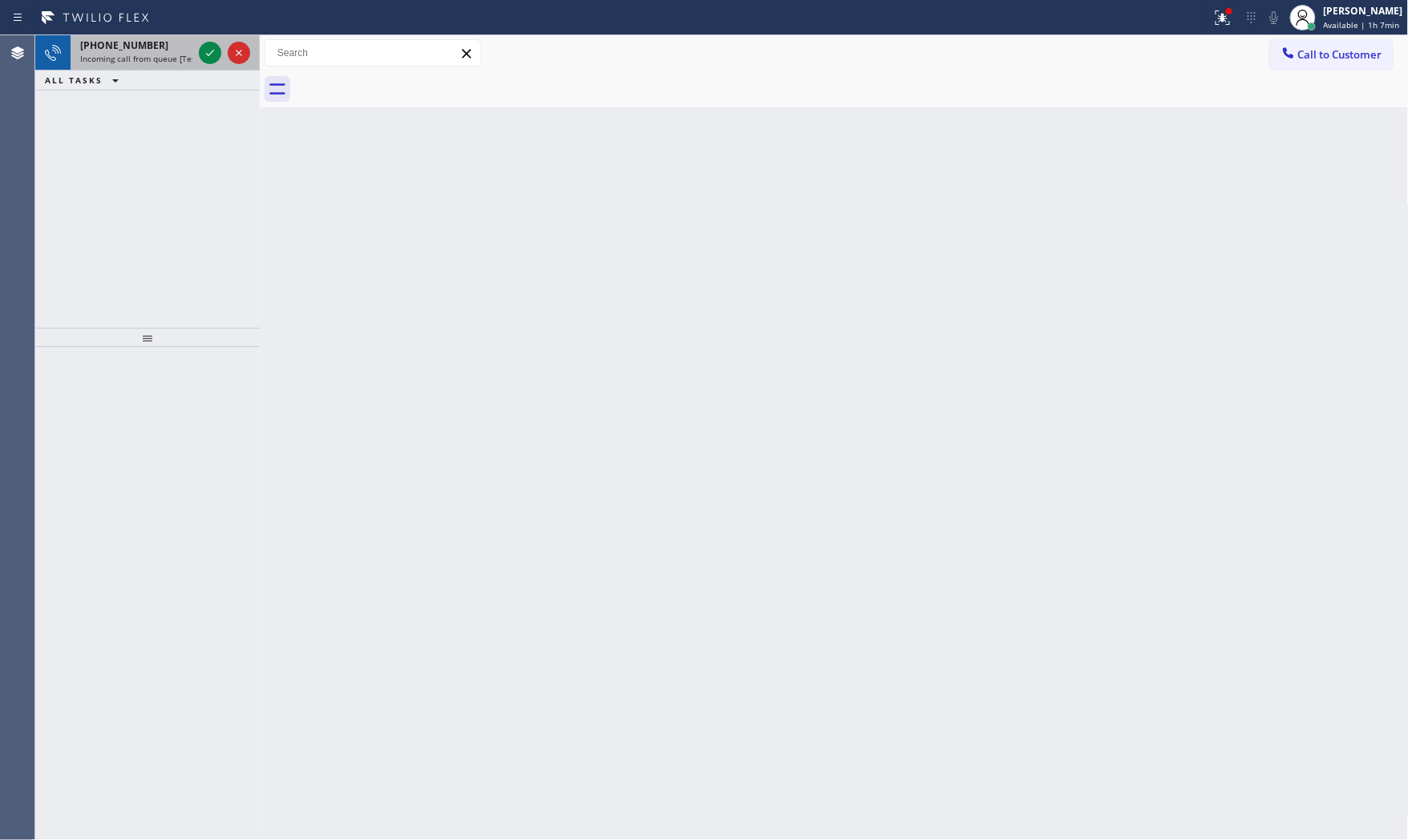
click at [180, 63] on span "Incoming call from queue [Test] All" at bounding box center [146, 58] width 133 height 11
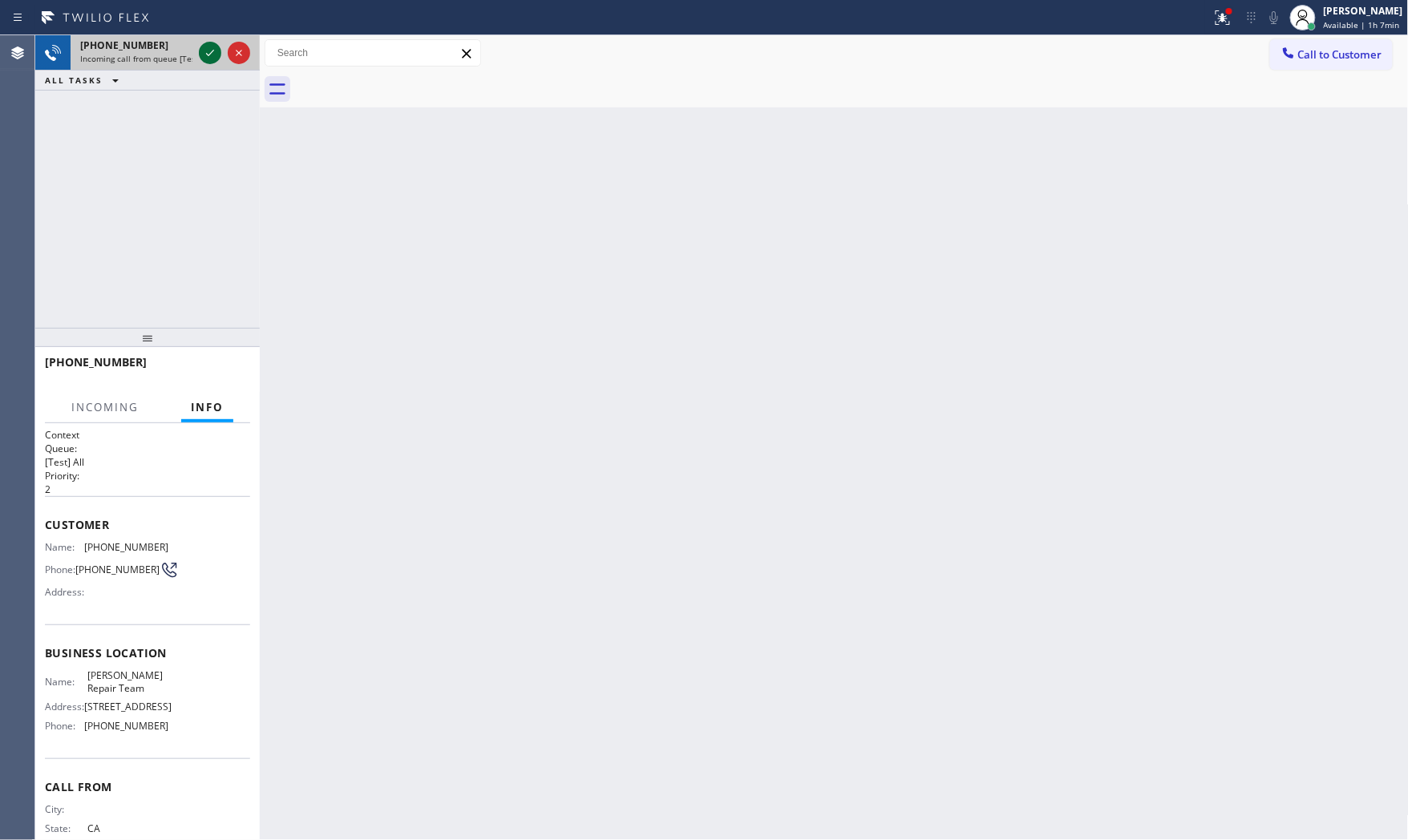
click at [199, 54] on div at bounding box center [210, 52] width 22 height 19
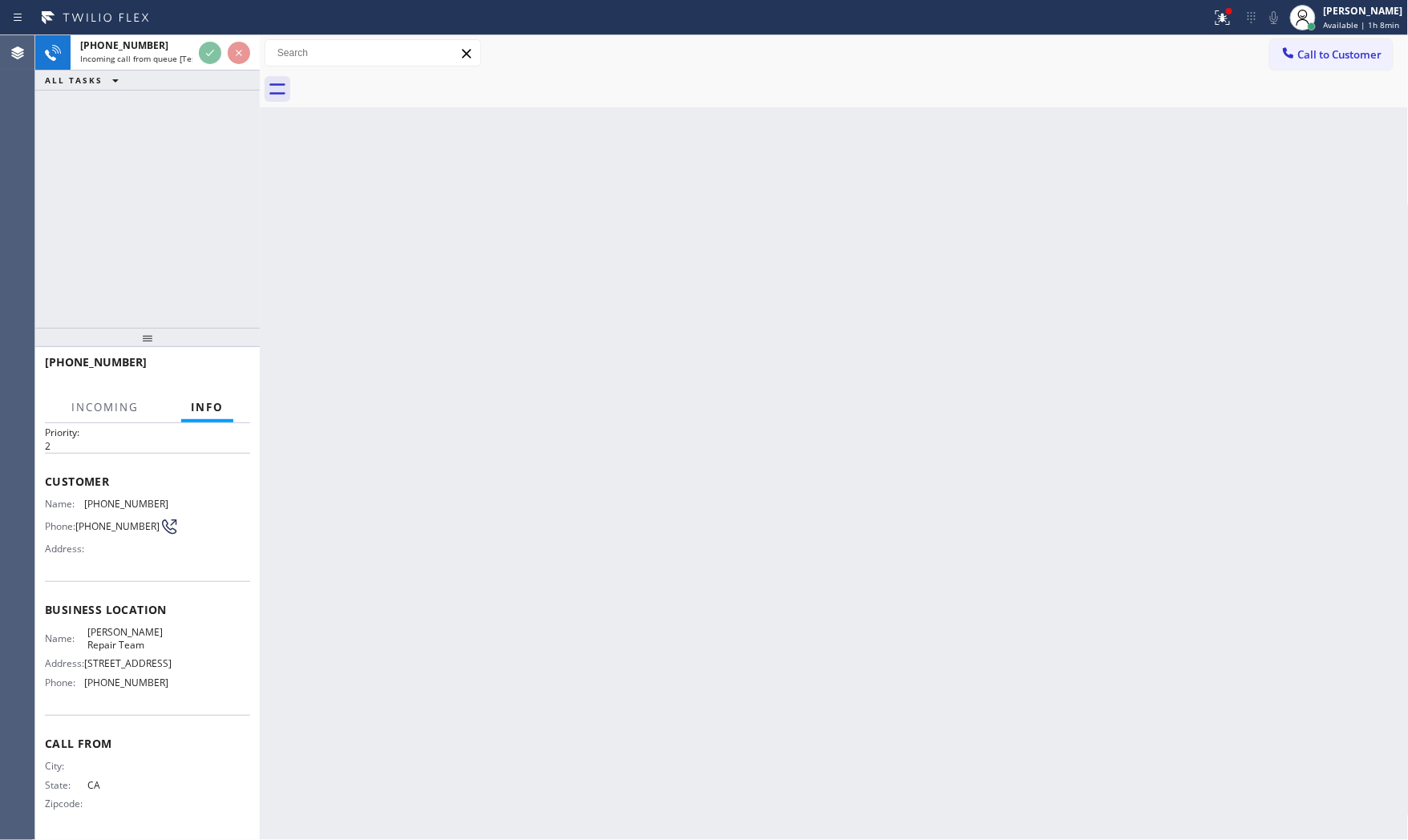
scroll to position [47, 0]
drag, startPoint x: 410, startPoint y: 268, endPoint x: 418, endPoint y: 271, distance: 8.5
click at [418, 271] on div "Back to Dashboard Change Sender ID Customers Technicians Select a contact Outbo…" at bounding box center [833, 437] width 1149 height 805
click at [419, 271] on div "Back to Dashboard Change Sender ID Customers Technicians Select a contact Outbo…" at bounding box center [833, 437] width 1149 height 805
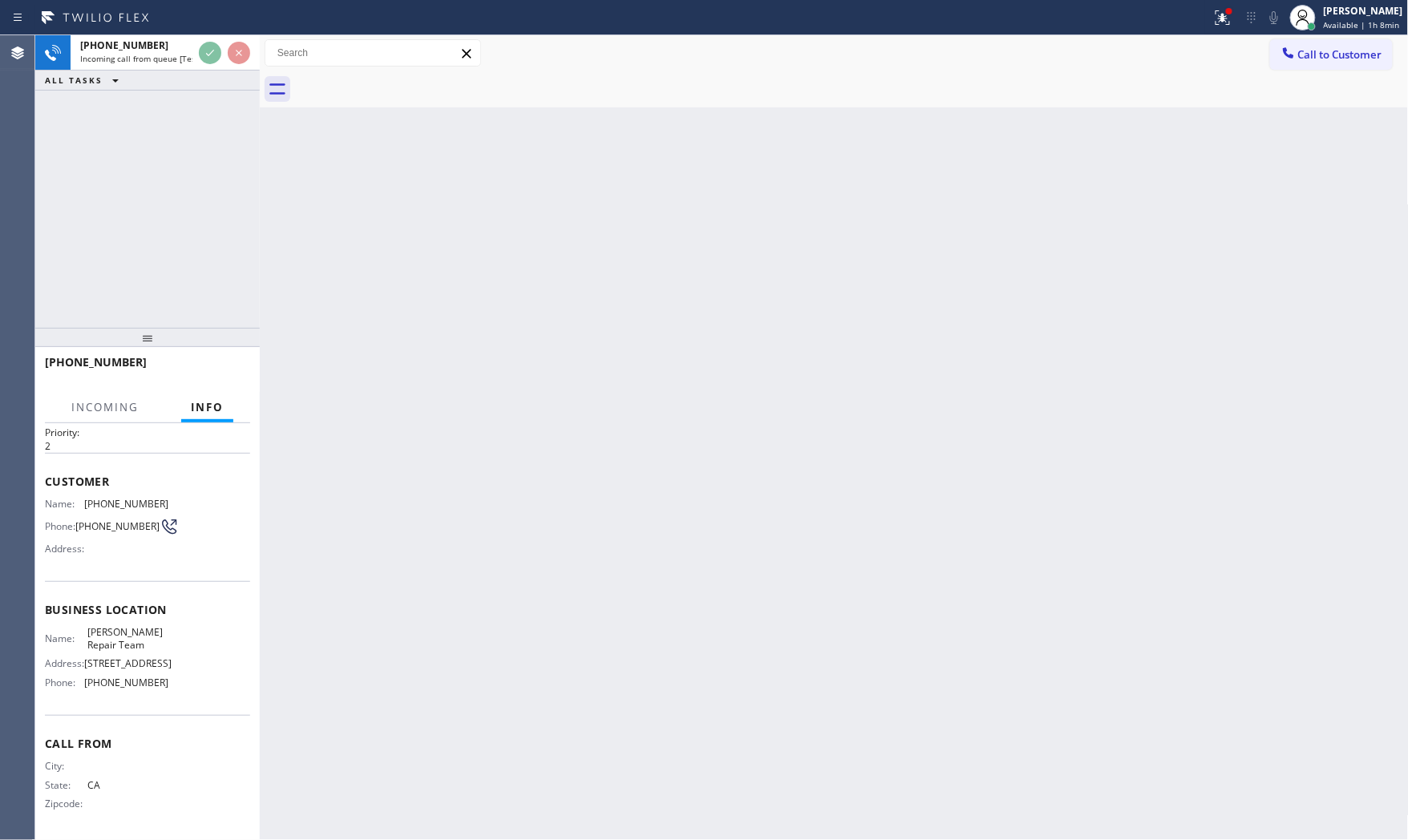
click at [419, 271] on div "Back to Dashboard Change Sender ID Customers Technicians Select a contact Outbo…" at bounding box center [833, 437] width 1149 height 805
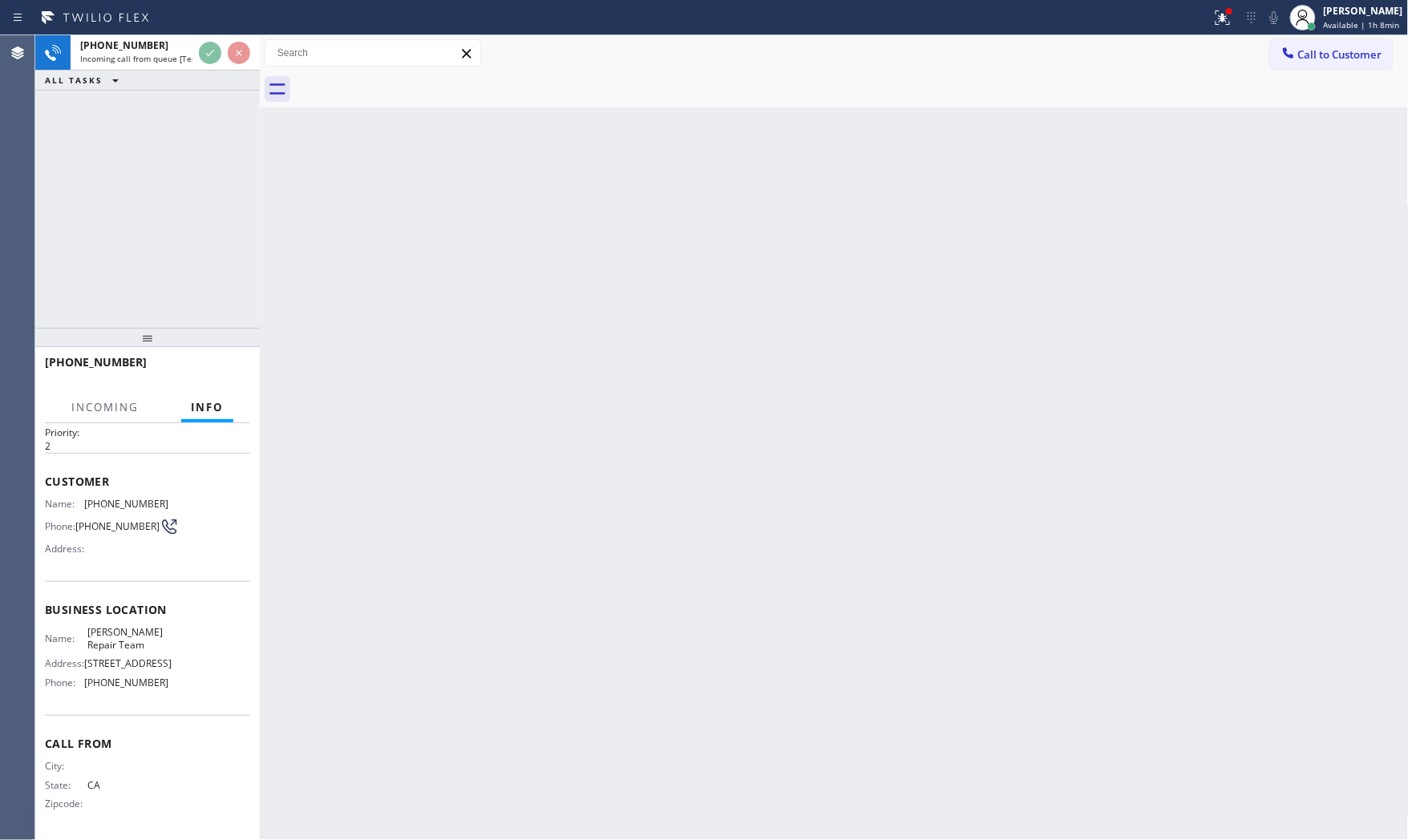
click at [419, 271] on div "Back to Dashboard Change Sender ID Customers Technicians Select a contact Outbo…" at bounding box center [833, 437] width 1149 height 805
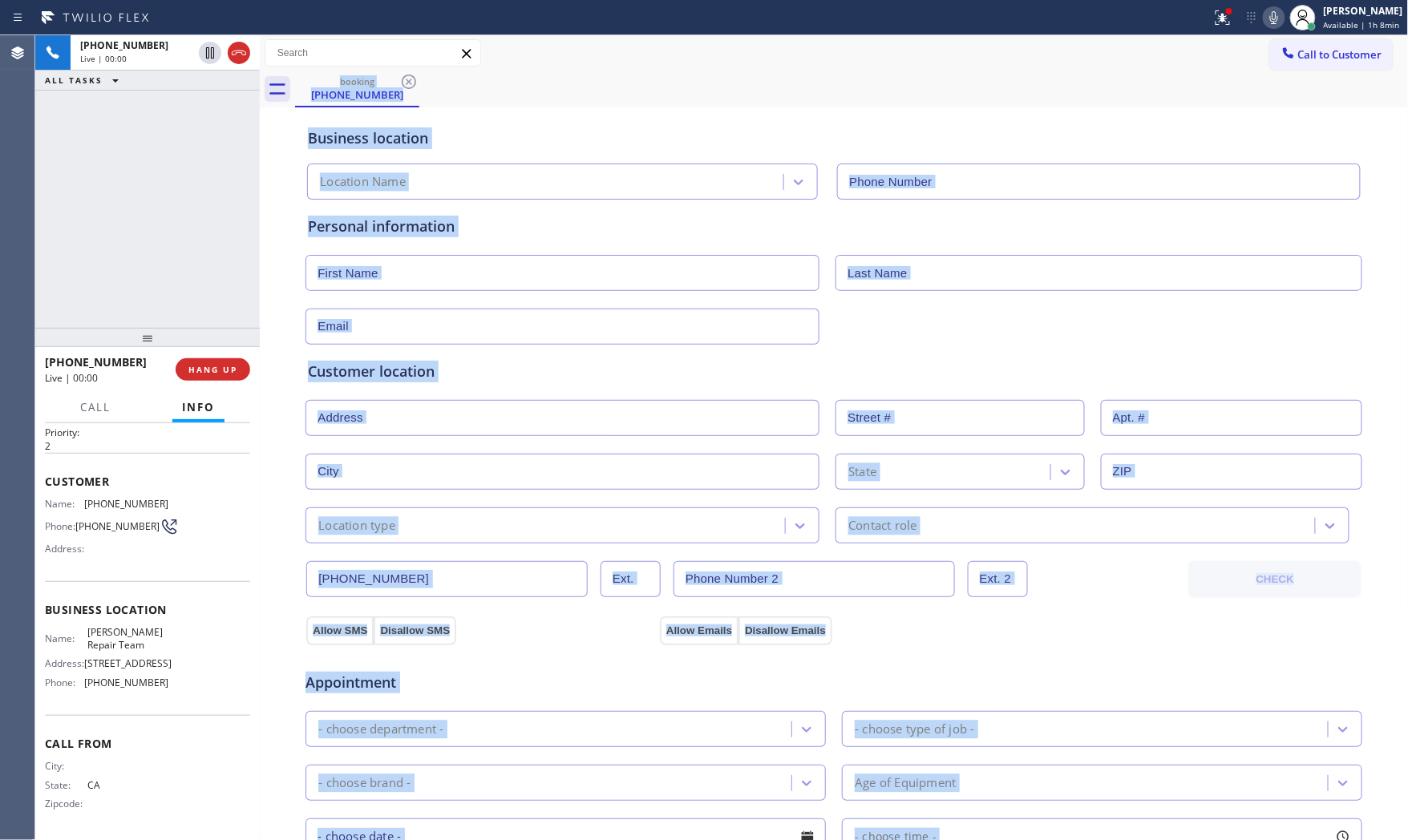
type input "[PHONE_NUMBER]"
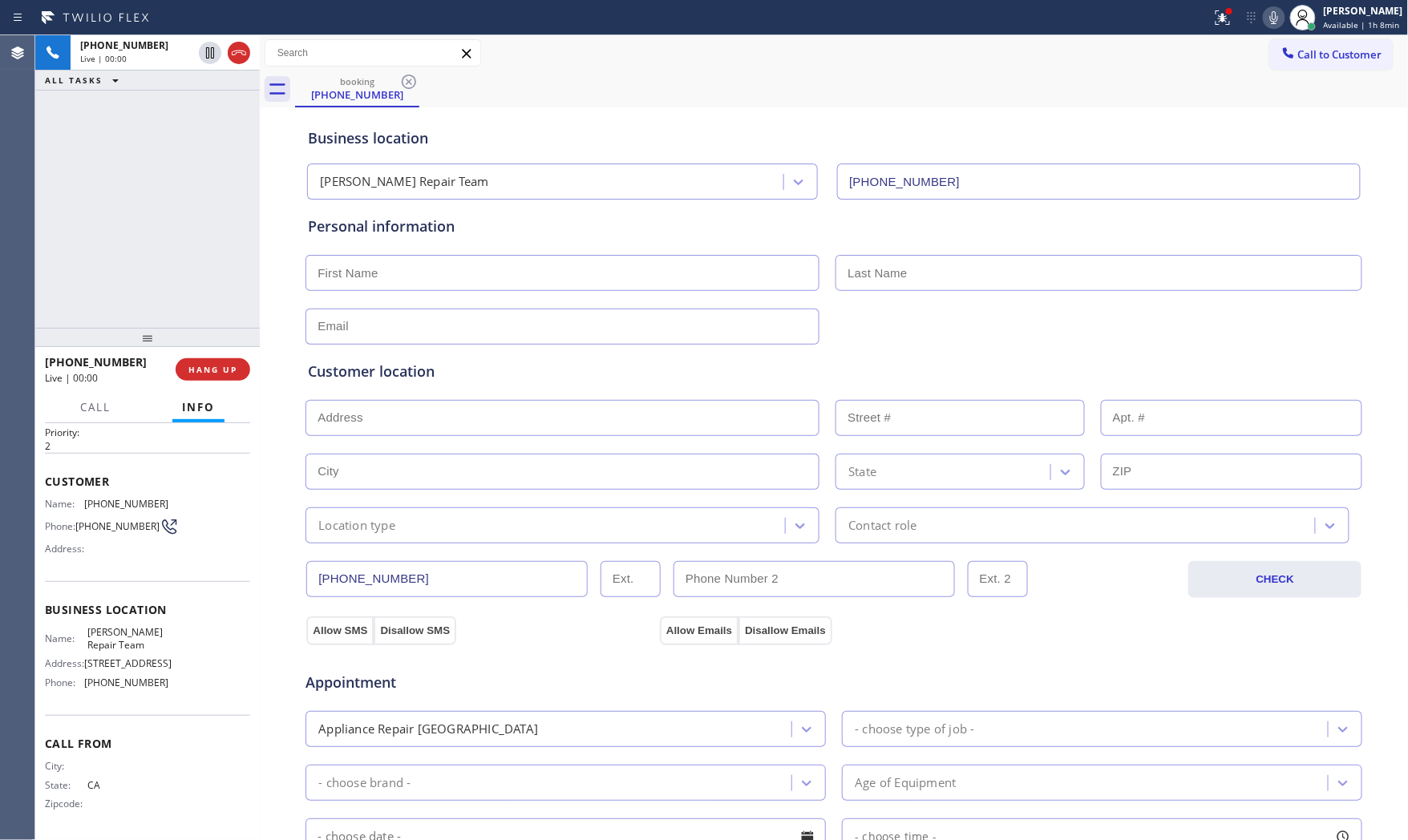
click at [166, 211] on div "[PHONE_NUMBER] Live | 00:00 ALL TASKS ALL TASKS ACTIVE TASKS TASKS IN WRAP UP" at bounding box center [147, 181] width 225 height 292
click at [1219, 13] on icon at bounding box center [1222, 16] width 10 height 6
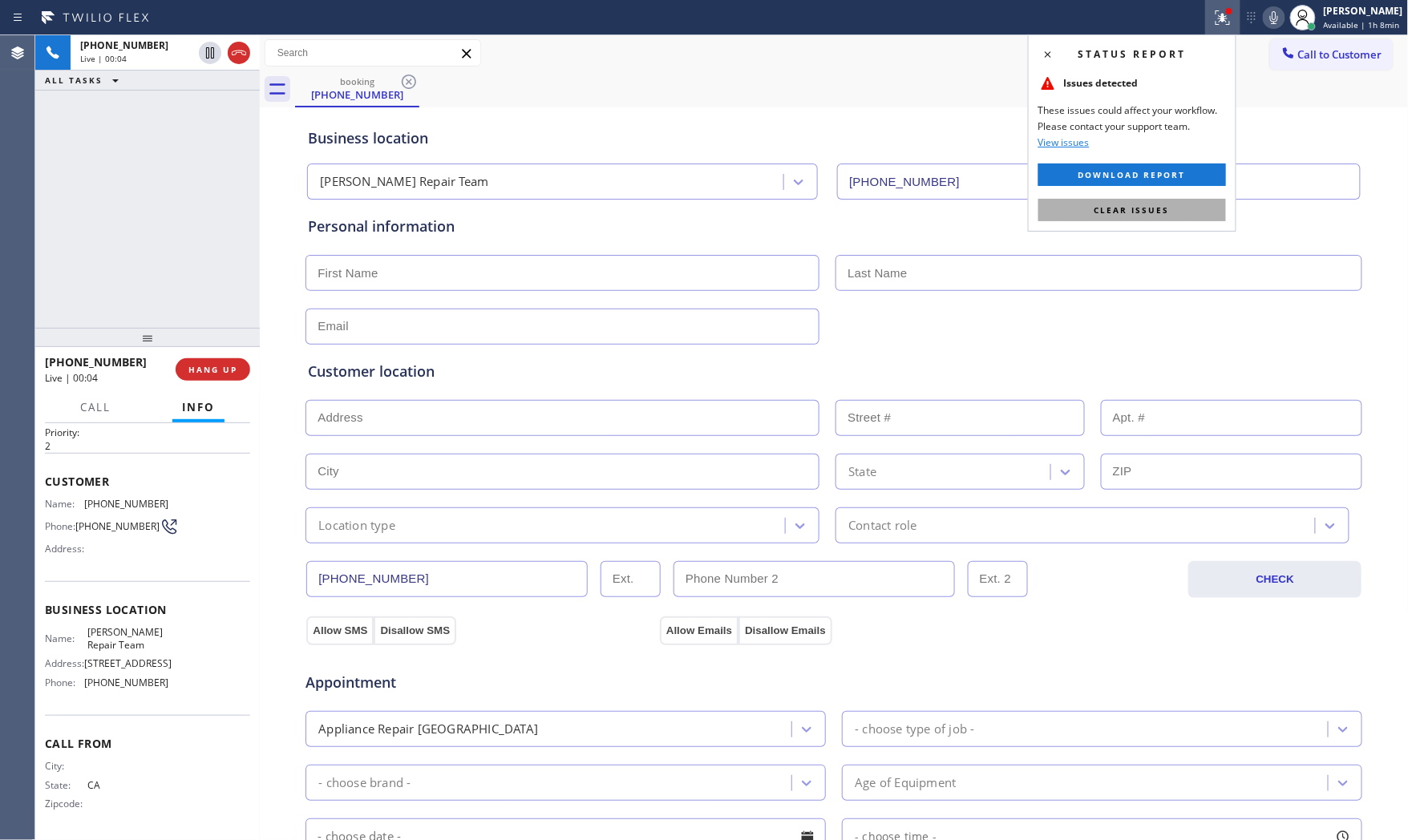
click at [1173, 206] on button "Clear issues" at bounding box center [1132, 210] width 188 height 22
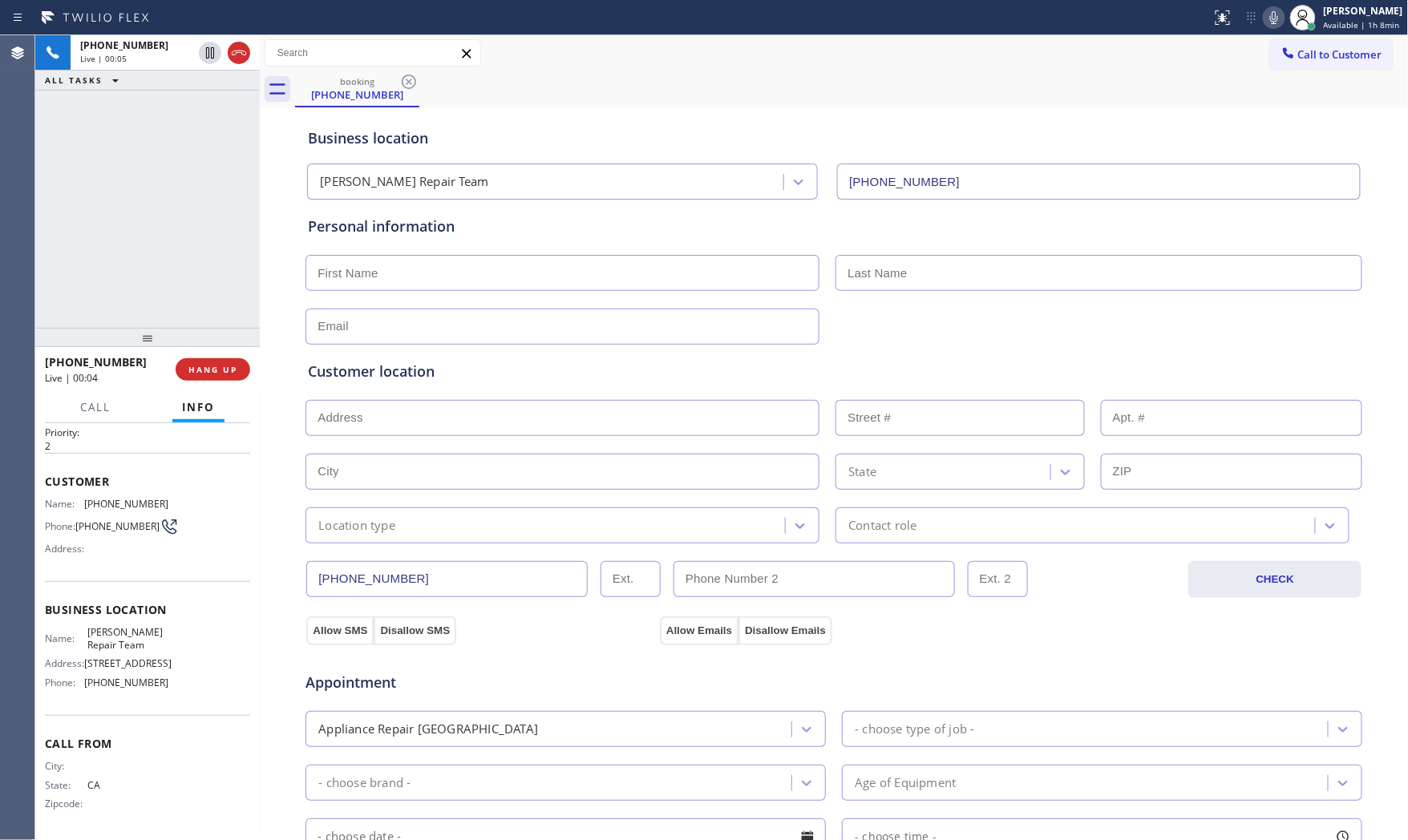
click at [1265, 14] on icon at bounding box center [1273, 17] width 19 height 19
click at [205, 365] on span "HANG UP" at bounding box center [213, 369] width 49 height 11
click at [205, 365] on span "COMPLETE" at bounding box center [209, 369] width 55 height 11
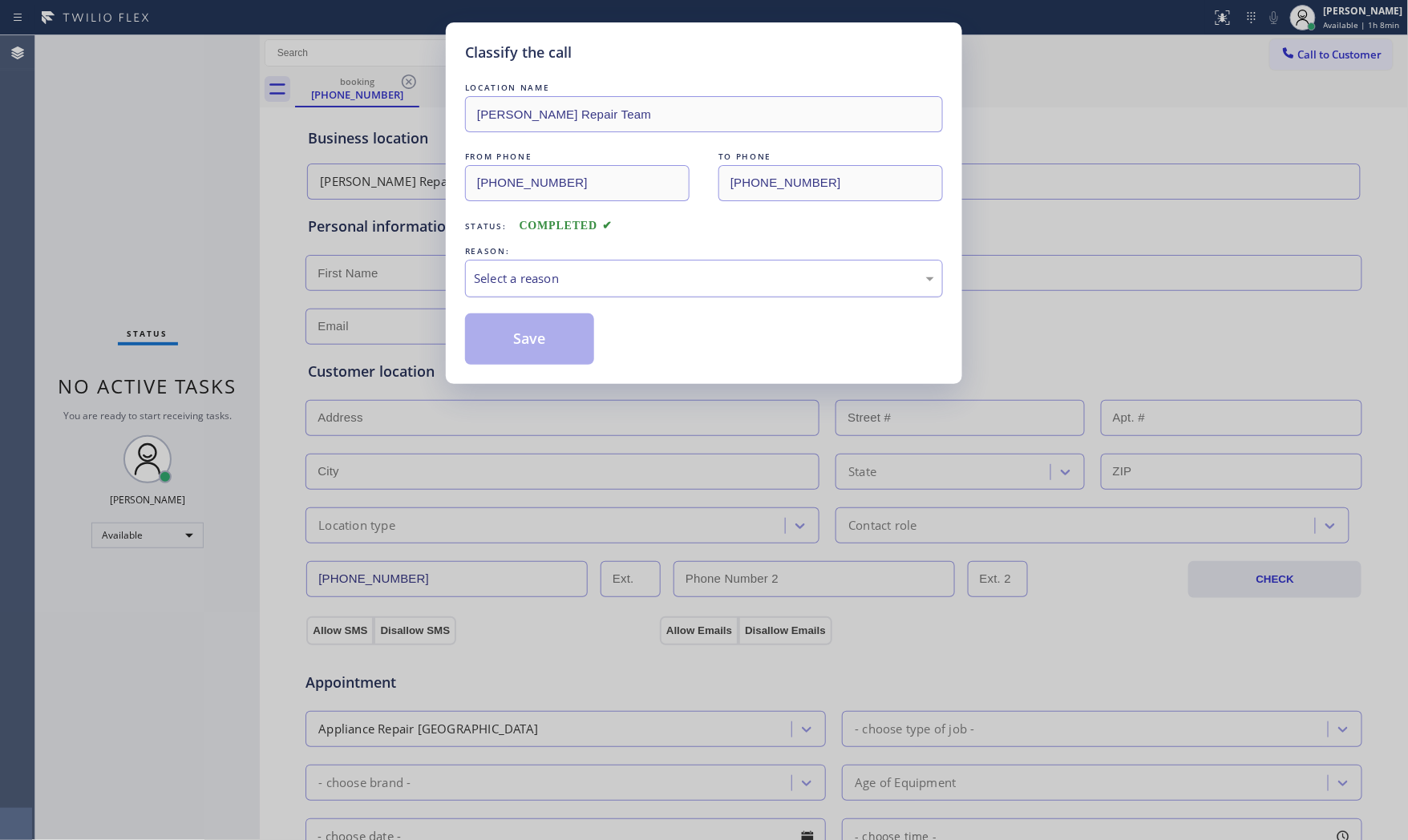
click at [559, 283] on div "Select a reason" at bounding box center [704, 278] width 460 height 18
click at [549, 327] on button "Save" at bounding box center [529, 338] width 129 height 51
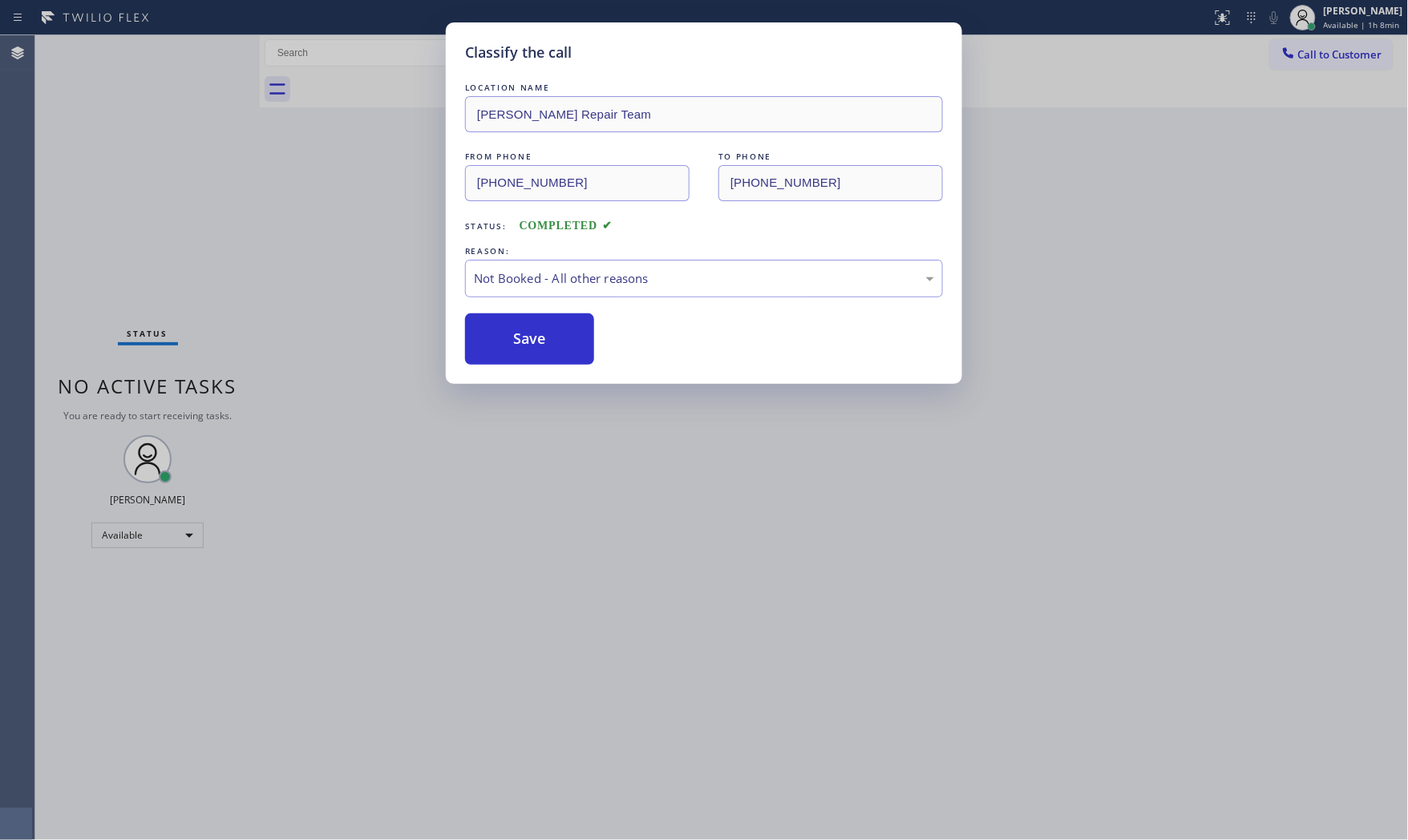
click at [549, 327] on button "Save" at bounding box center [529, 338] width 129 height 51
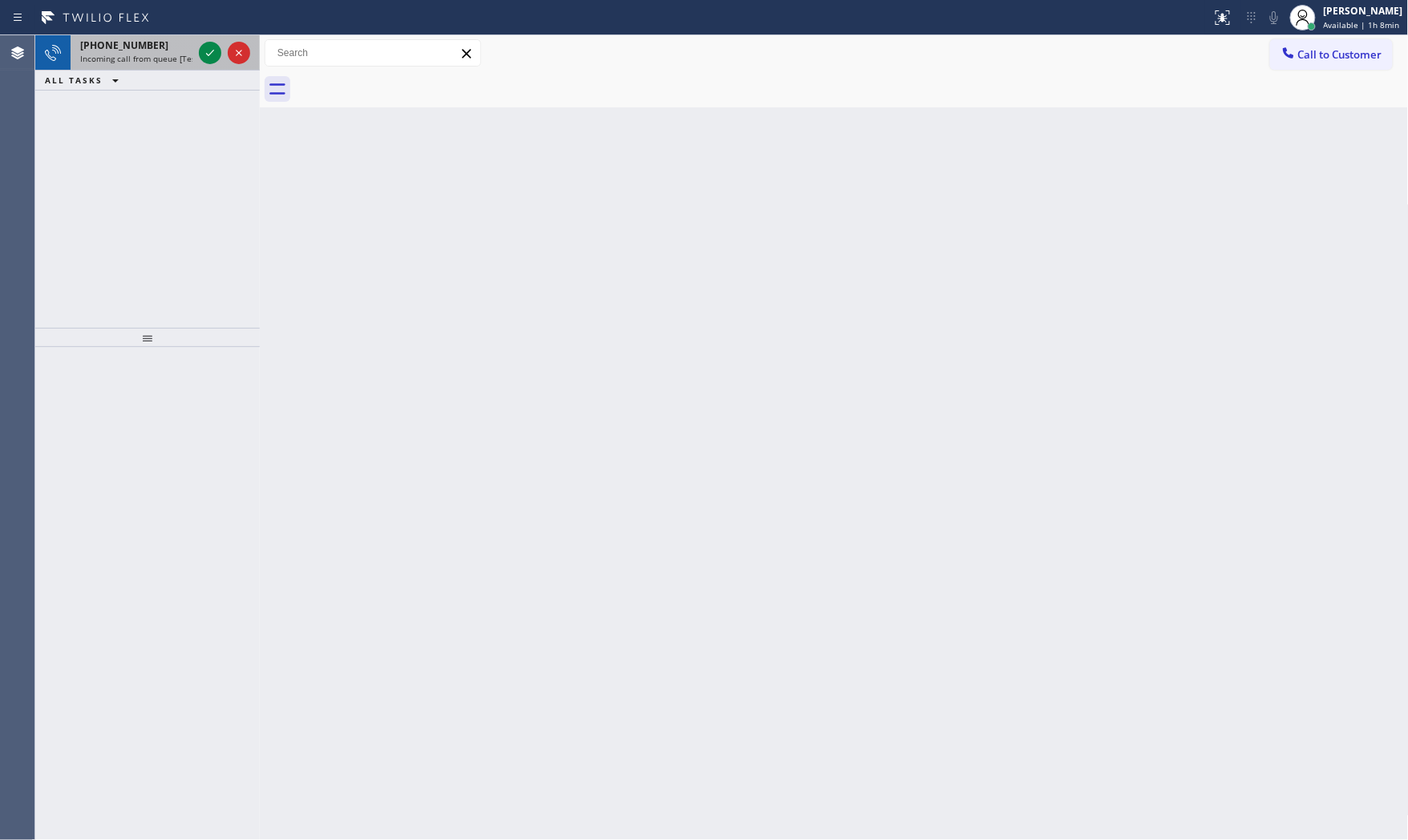
click at [153, 48] on div "[PHONE_NUMBER]" at bounding box center [136, 46] width 112 height 14
click at [178, 53] on span "Incoming call from queue [Test] All" at bounding box center [146, 58] width 133 height 11
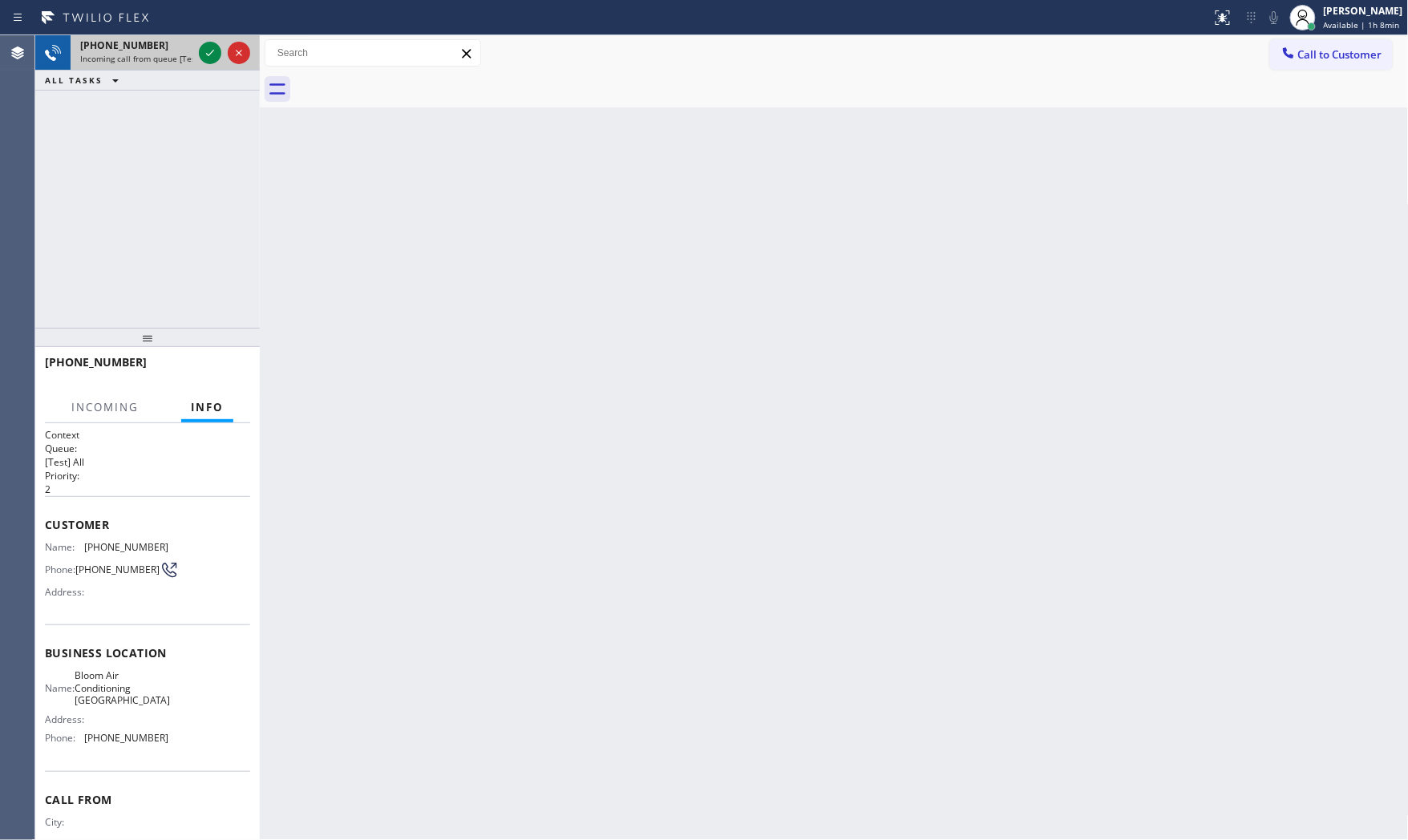
click at [223, 55] on div at bounding box center [225, 52] width 58 height 35
click at [219, 55] on icon at bounding box center [210, 52] width 19 height 19
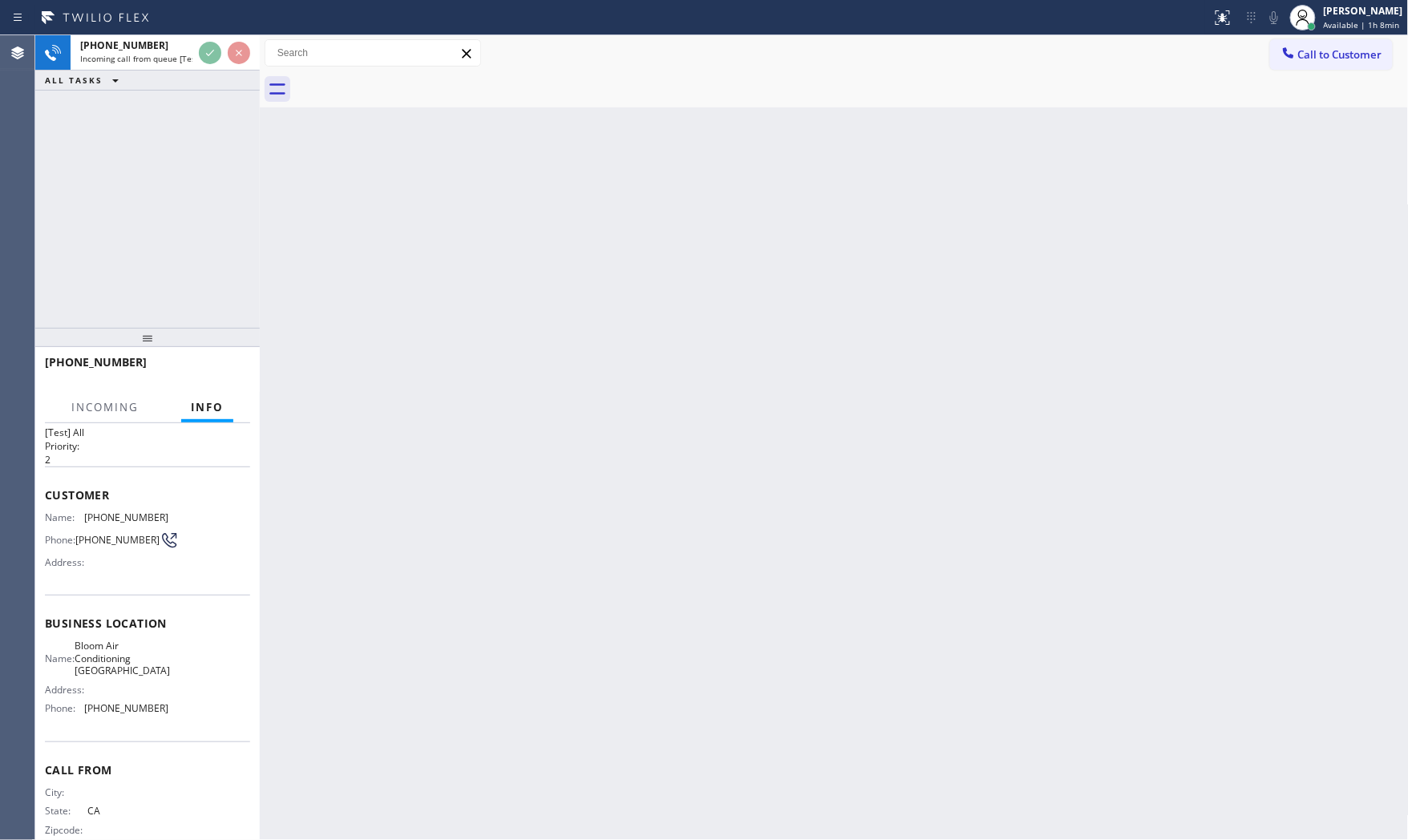
scroll to position [59, 0]
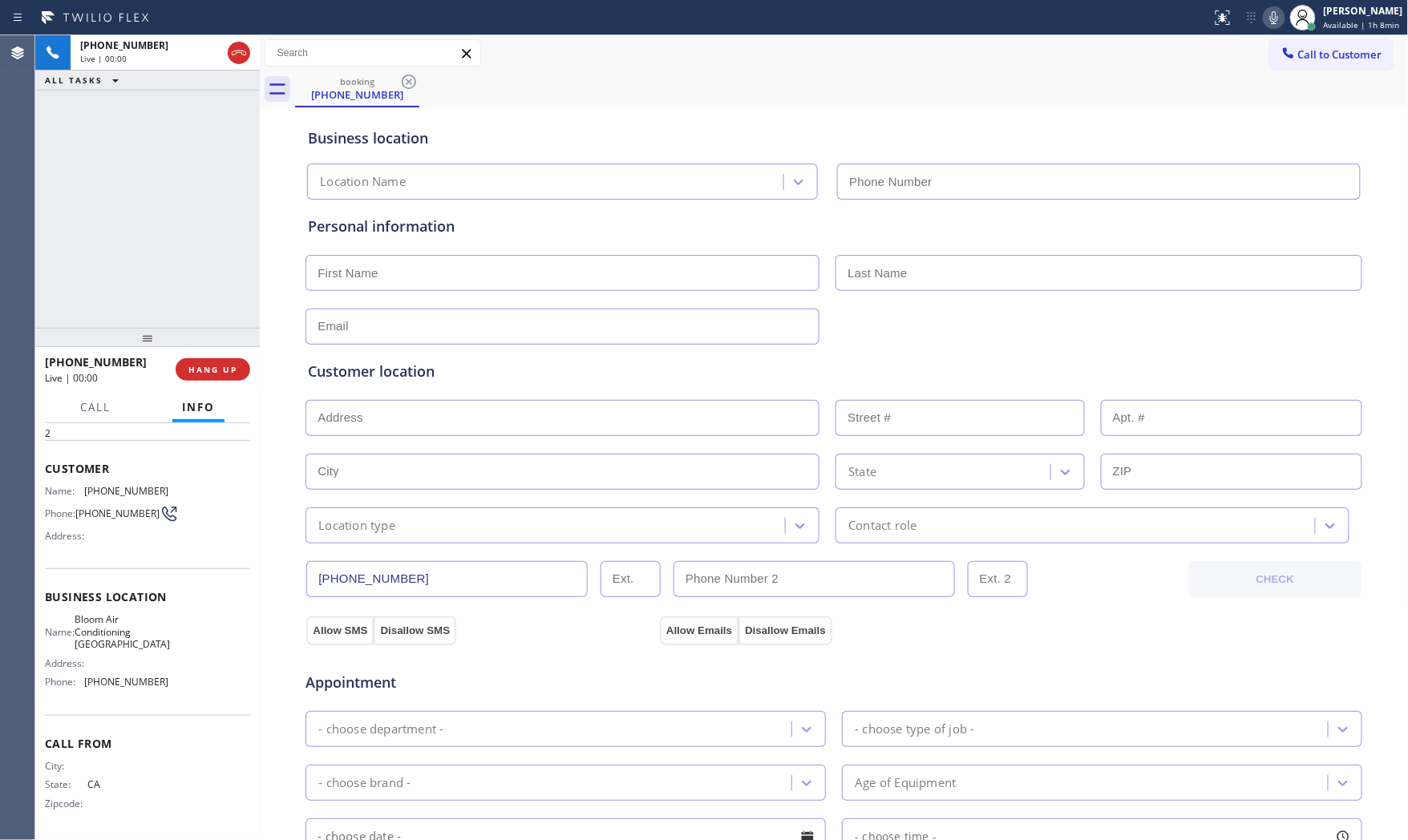
type input "[PHONE_NUMBER]"
click at [219, 362] on button "HANG UP" at bounding box center [213, 369] width 75 height 22
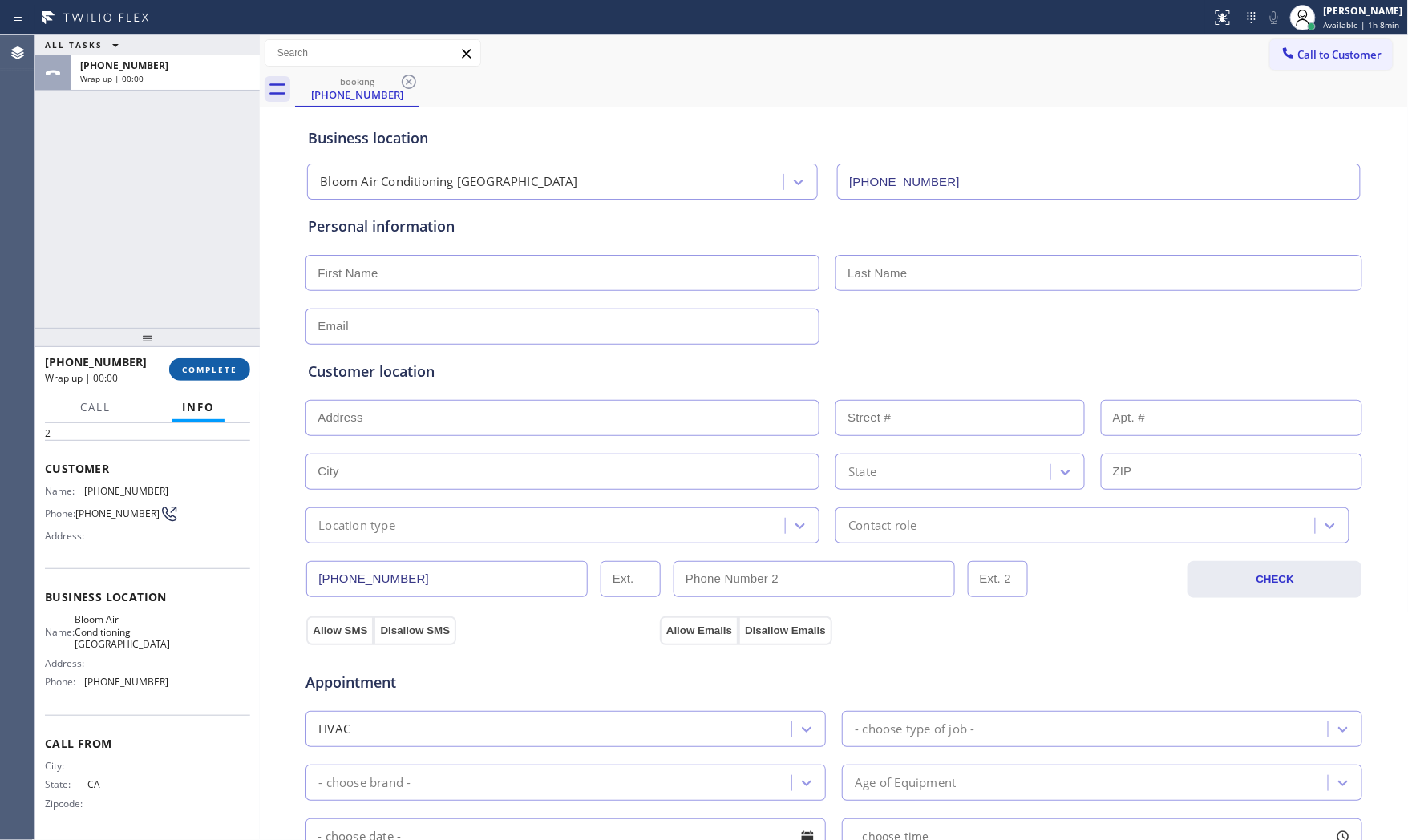
click at [219, 362] on button "COMPLETE" at bounding box center [210, 369] width 81 height 22
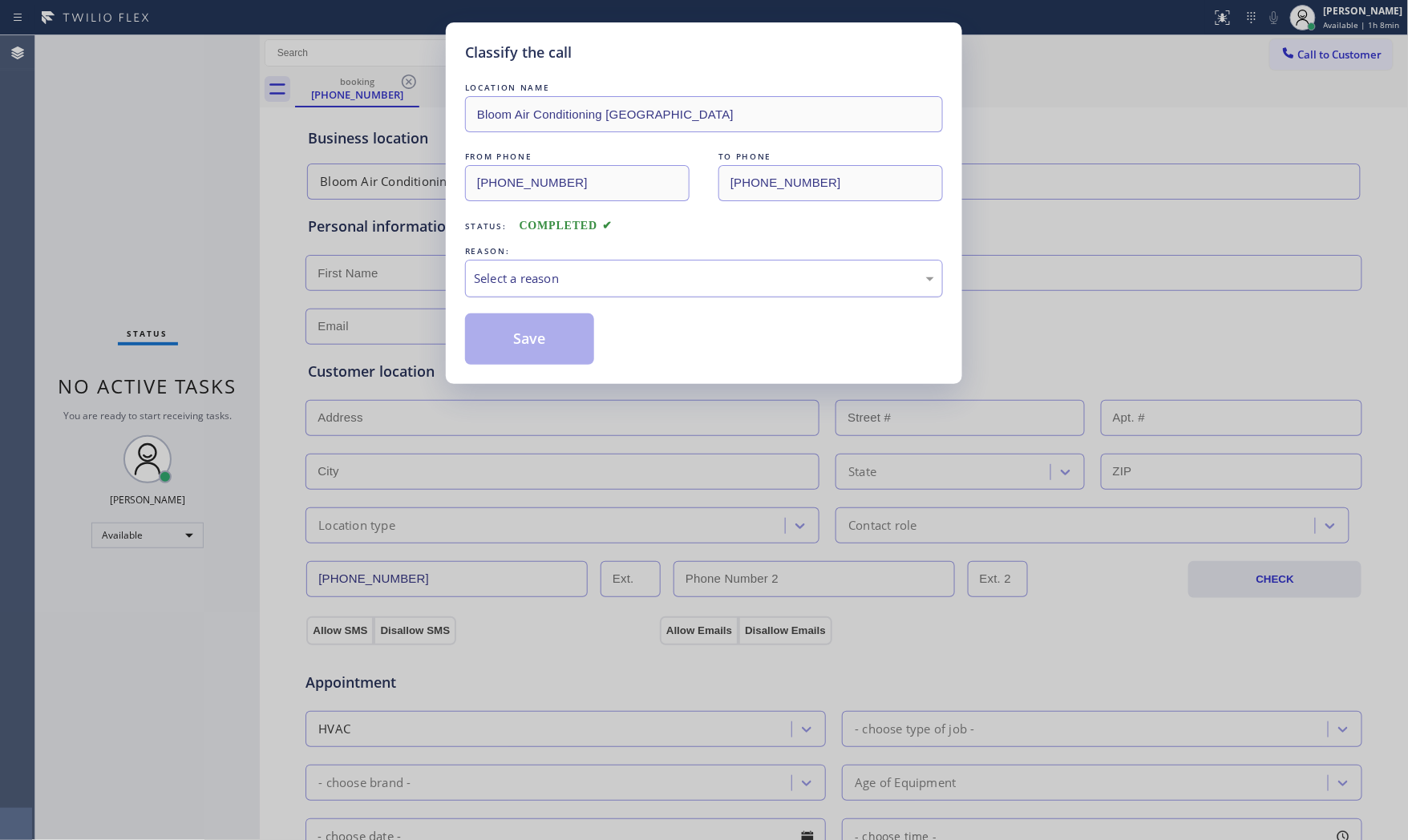
click at [520, 275] on div "Select a reason" at bounding box center [704, 278] width 460 height 18
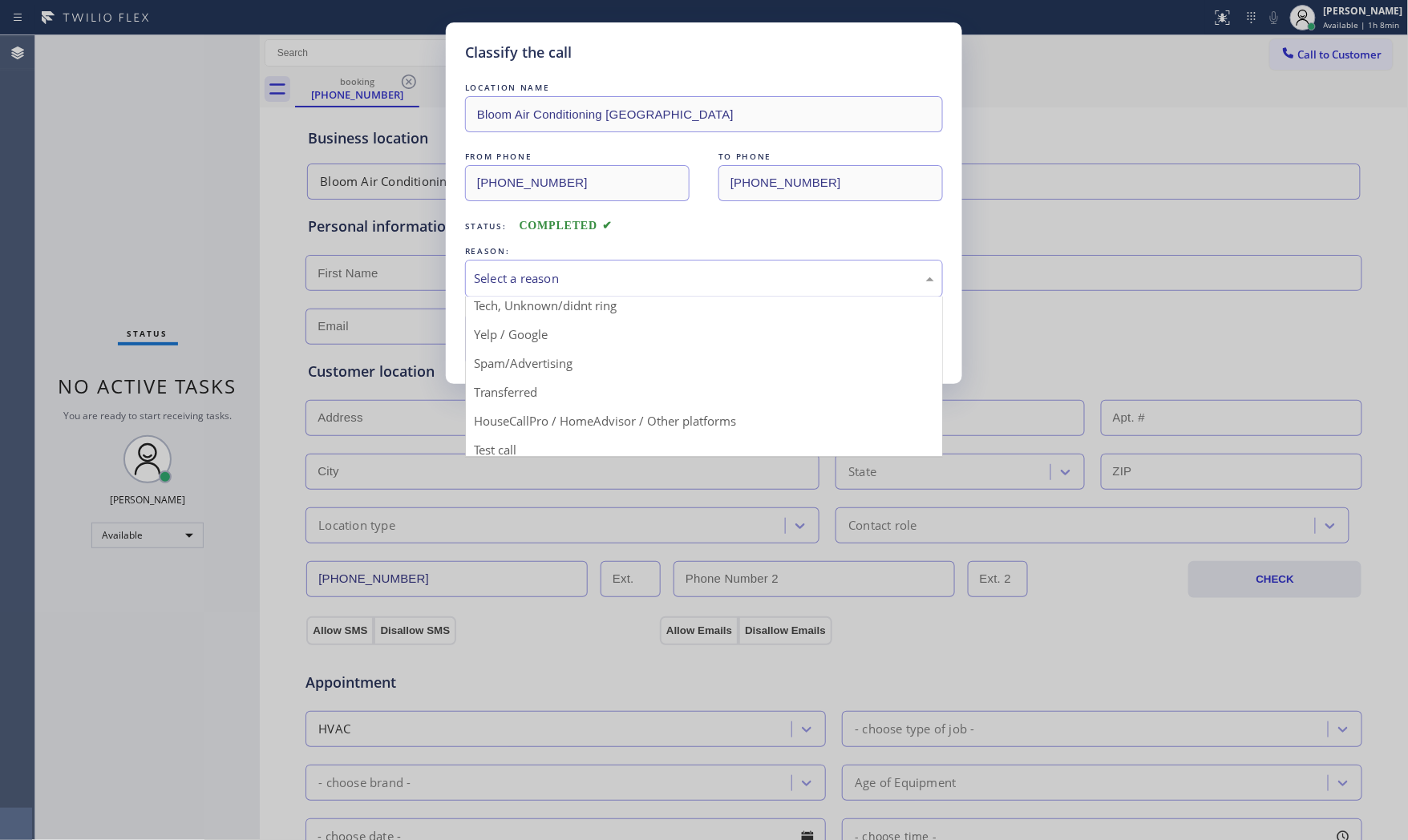
scroll to position [100, 0]
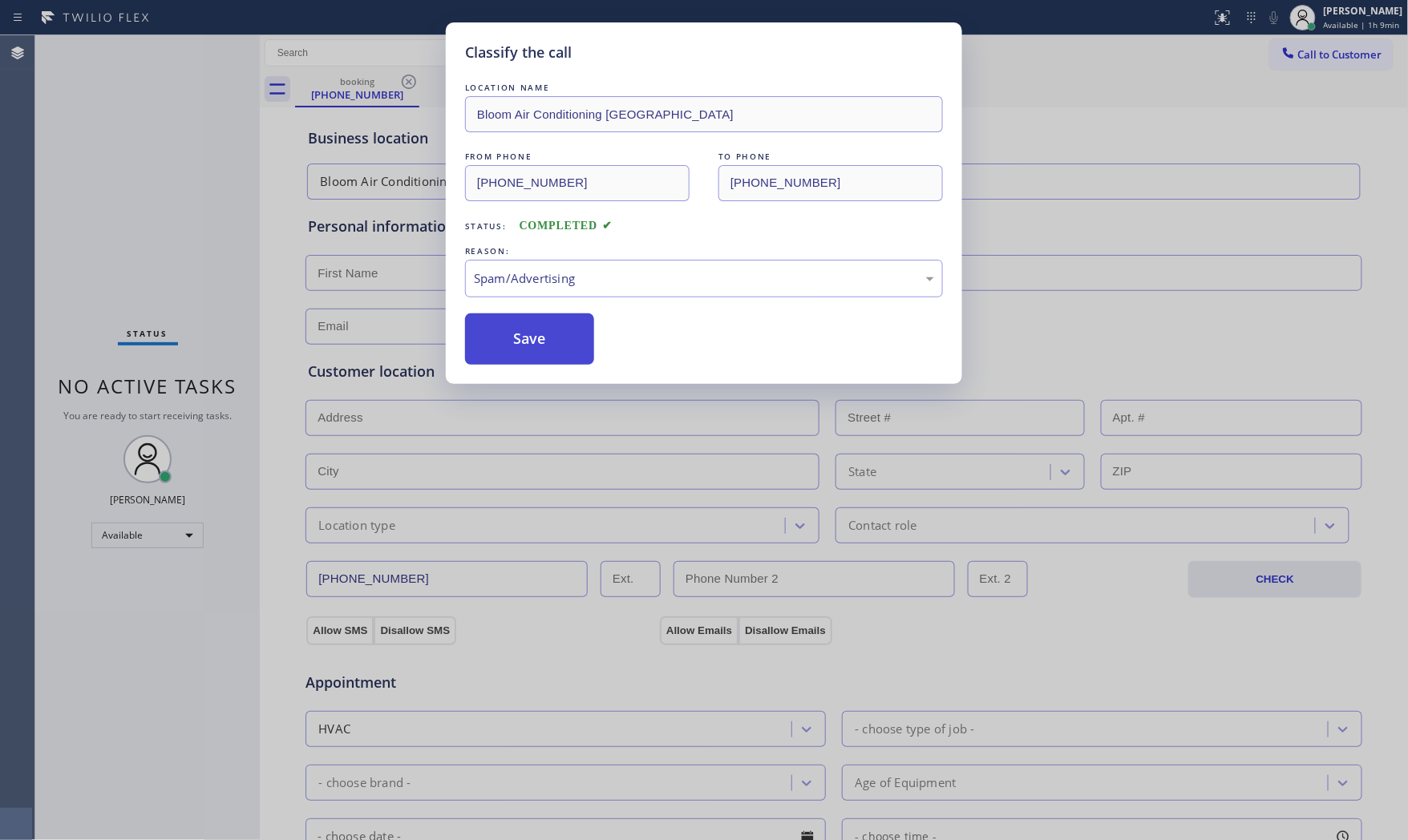
click at [528, 342] on button "Save" at bounding box center [529, 338] width 129 height 51
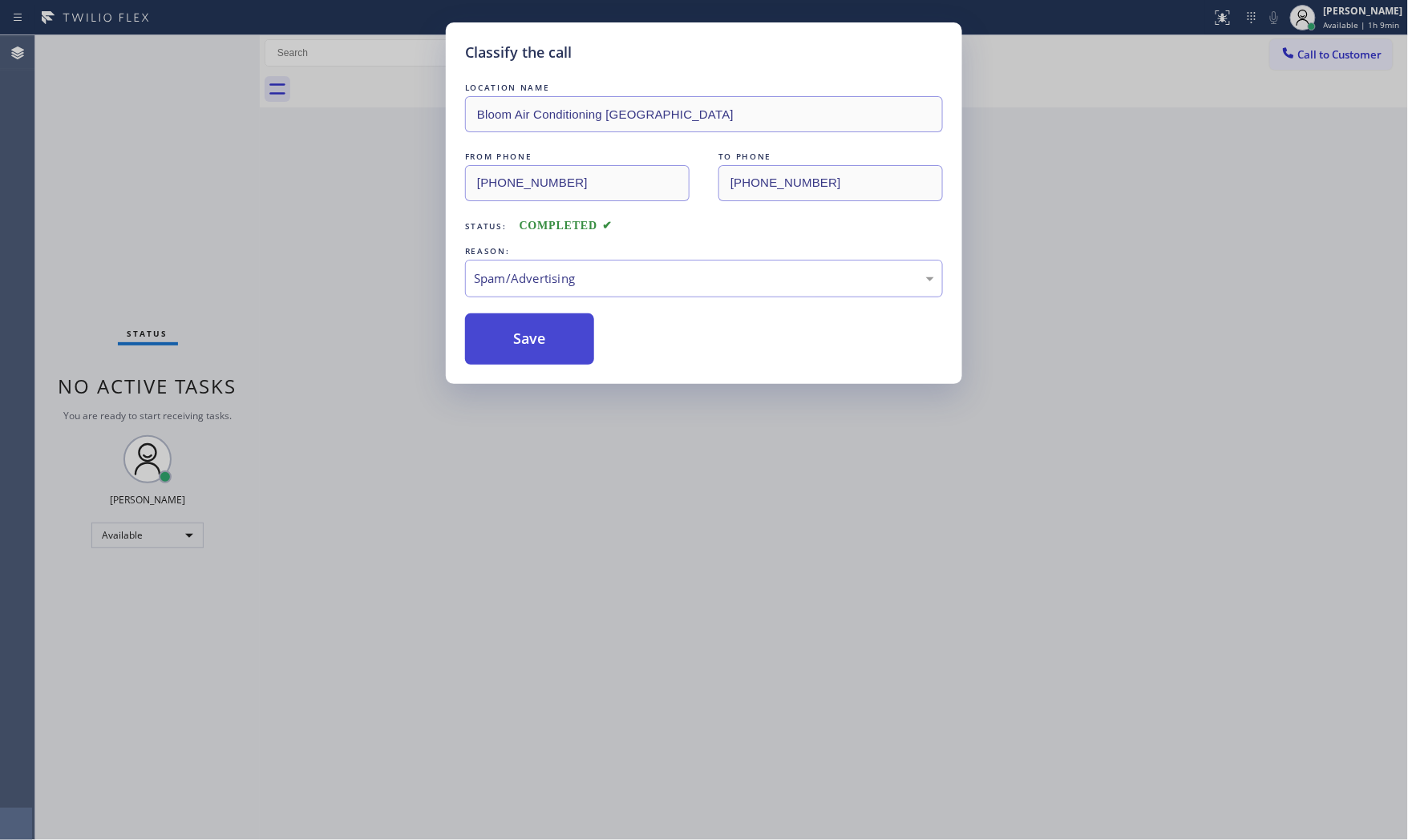
click at [528, 342] on button "Save" at bounding box center [529, 338] width 129 height 51
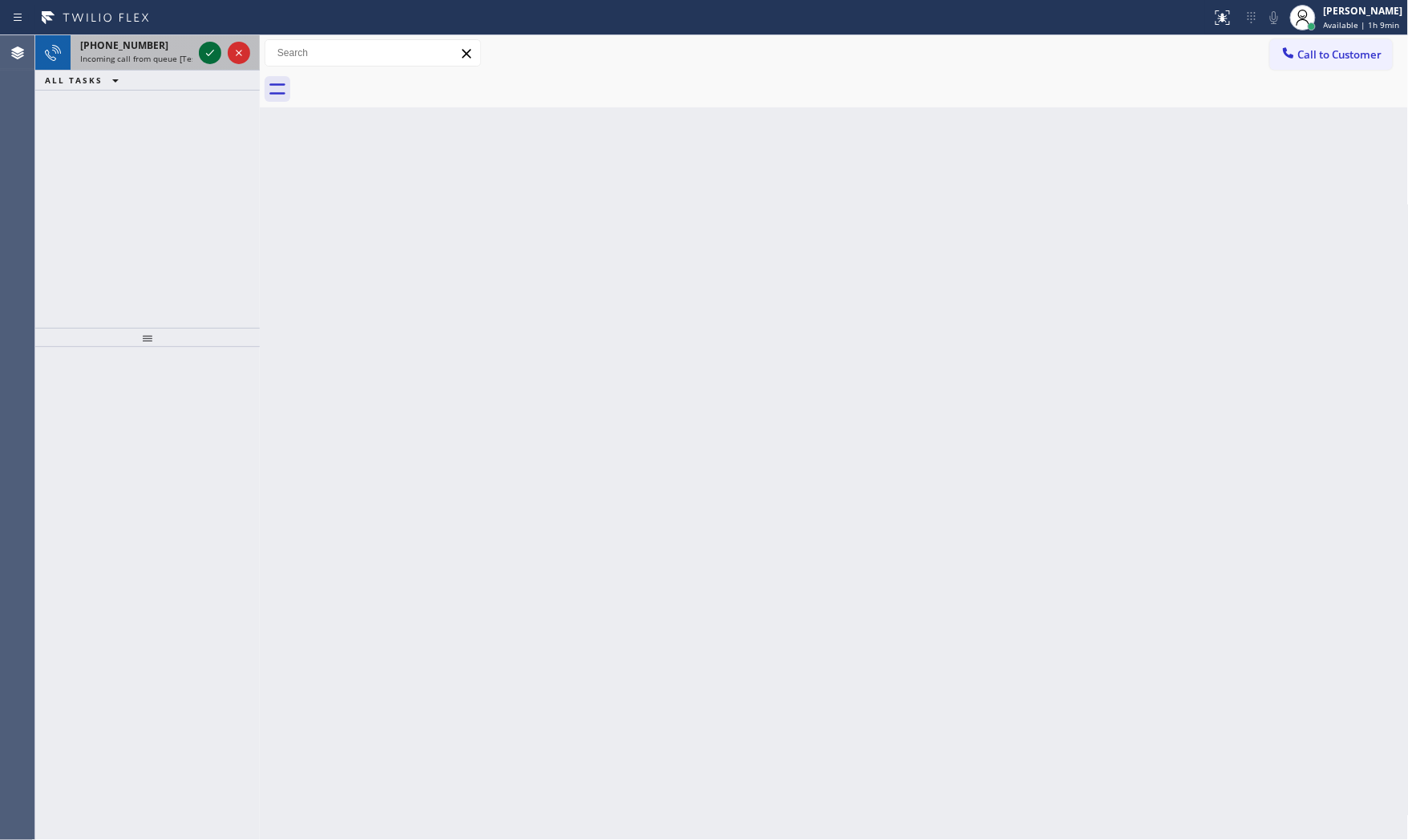
click at [210, 55] on icon at bounding box center [210, 52] width 19 height 19
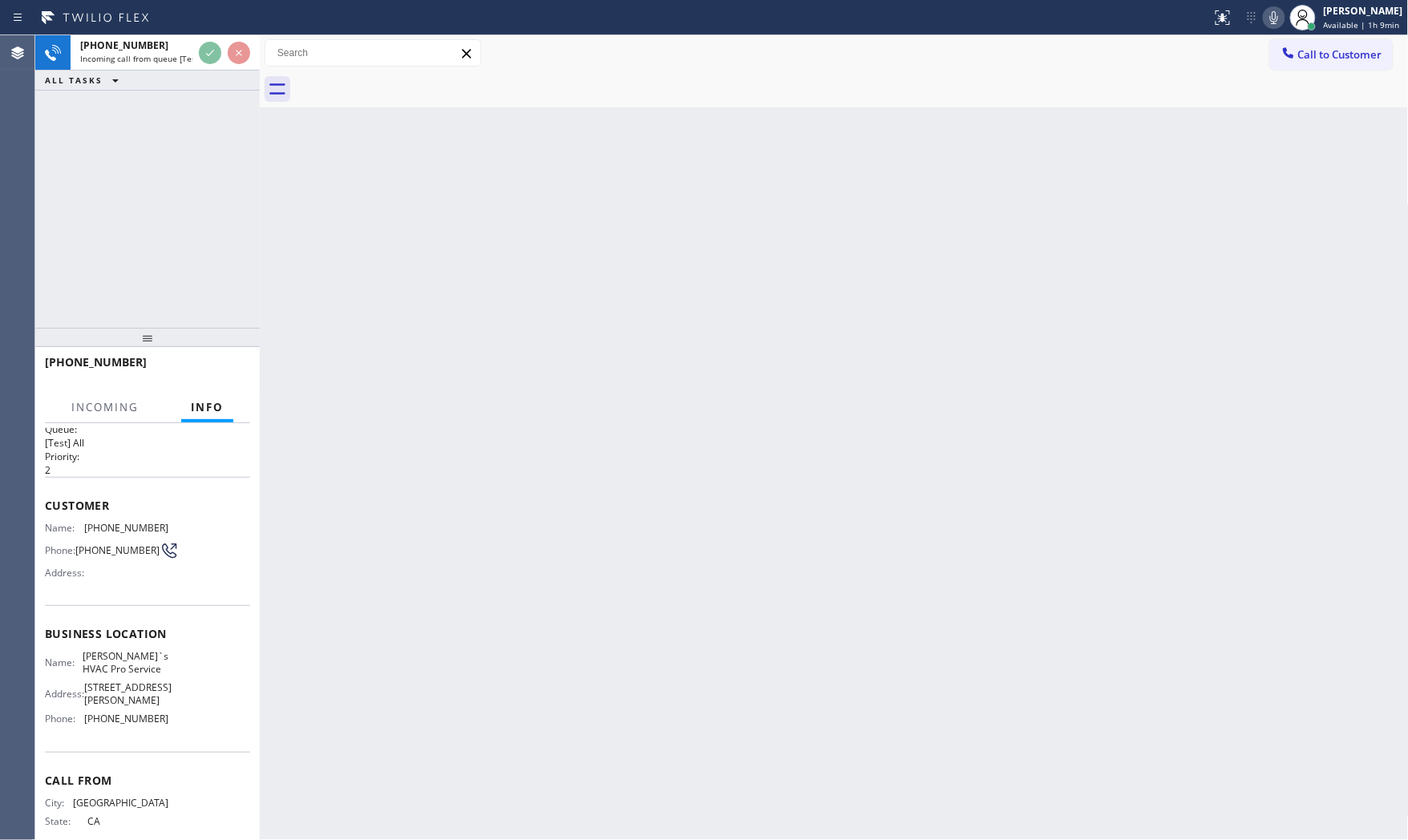
scroll to position [47, 0]
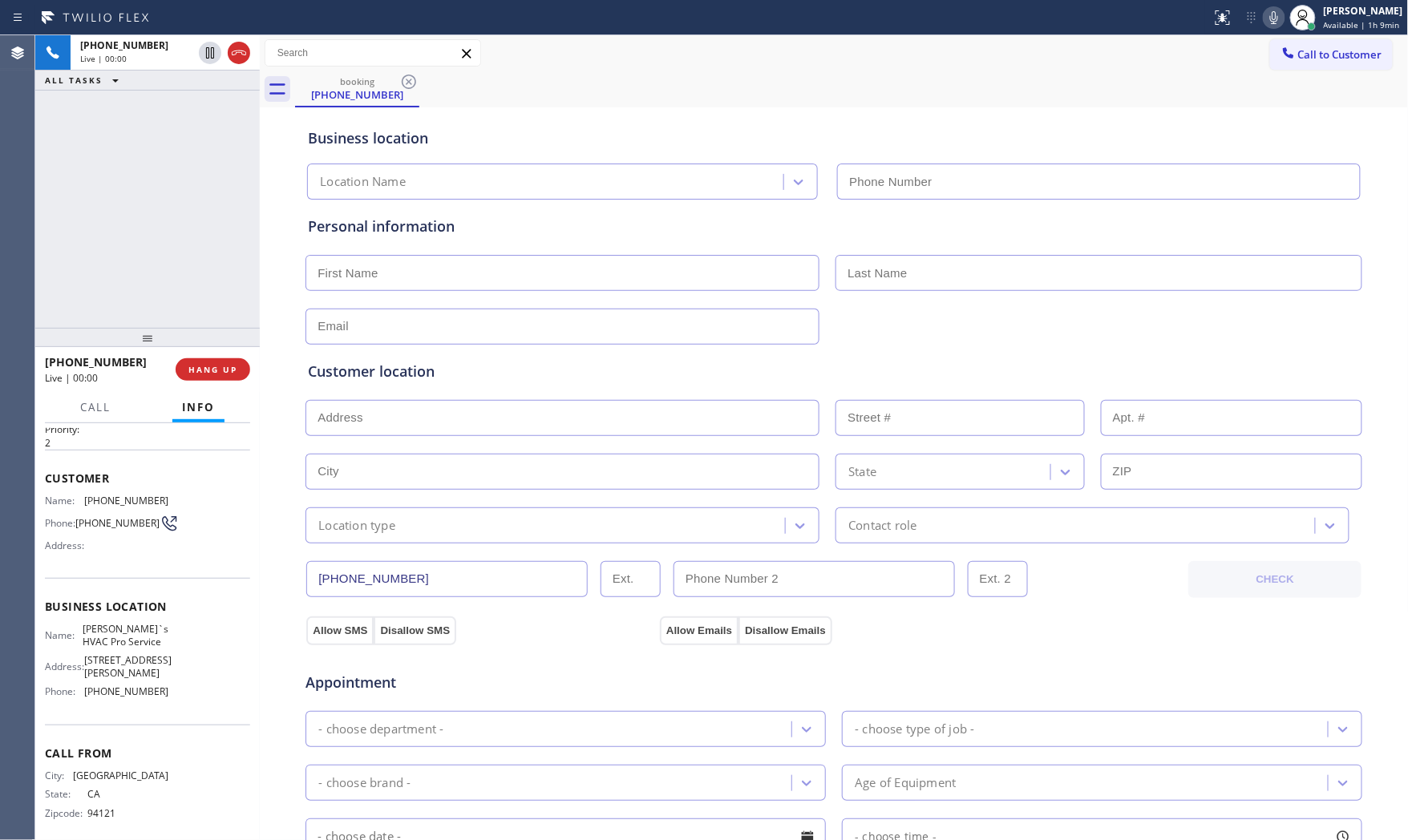
type input "[PHONE_NUMBER]"
click at [1262, 21] on div at bounding box center [1273, 17] width 22 height 19
click at [1264, 14] on icon at bounding box center [1273, 17] width 19 height 19
click at [1264, 19] on icon at bounding box center [1271, 17] width 19 height 19
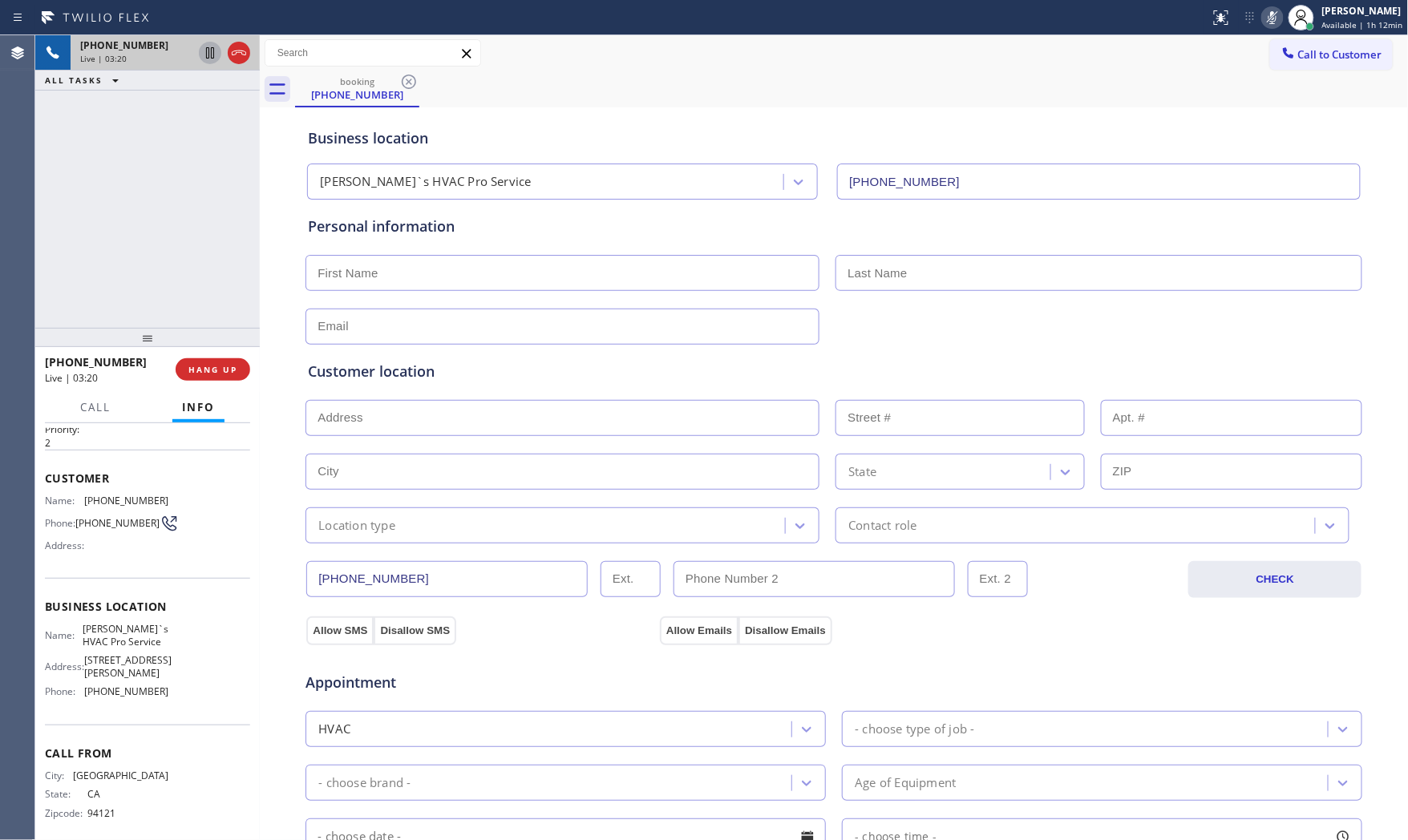
click at [211, 59] on icon at bounding box center [210, 52] width 19 height 19
click at [1265, 24] on icon at bounding box center [1271, 17] width 19 height 19
click at [215, 49] on icon at bounding box center [210, 52] width 19 height 19
click at [1265, 20] on icon at bounding box center [1272, 17] width 8 height 13
click at [1265, 24] on icon at bounding box center [1271, 17] width 19 height 19
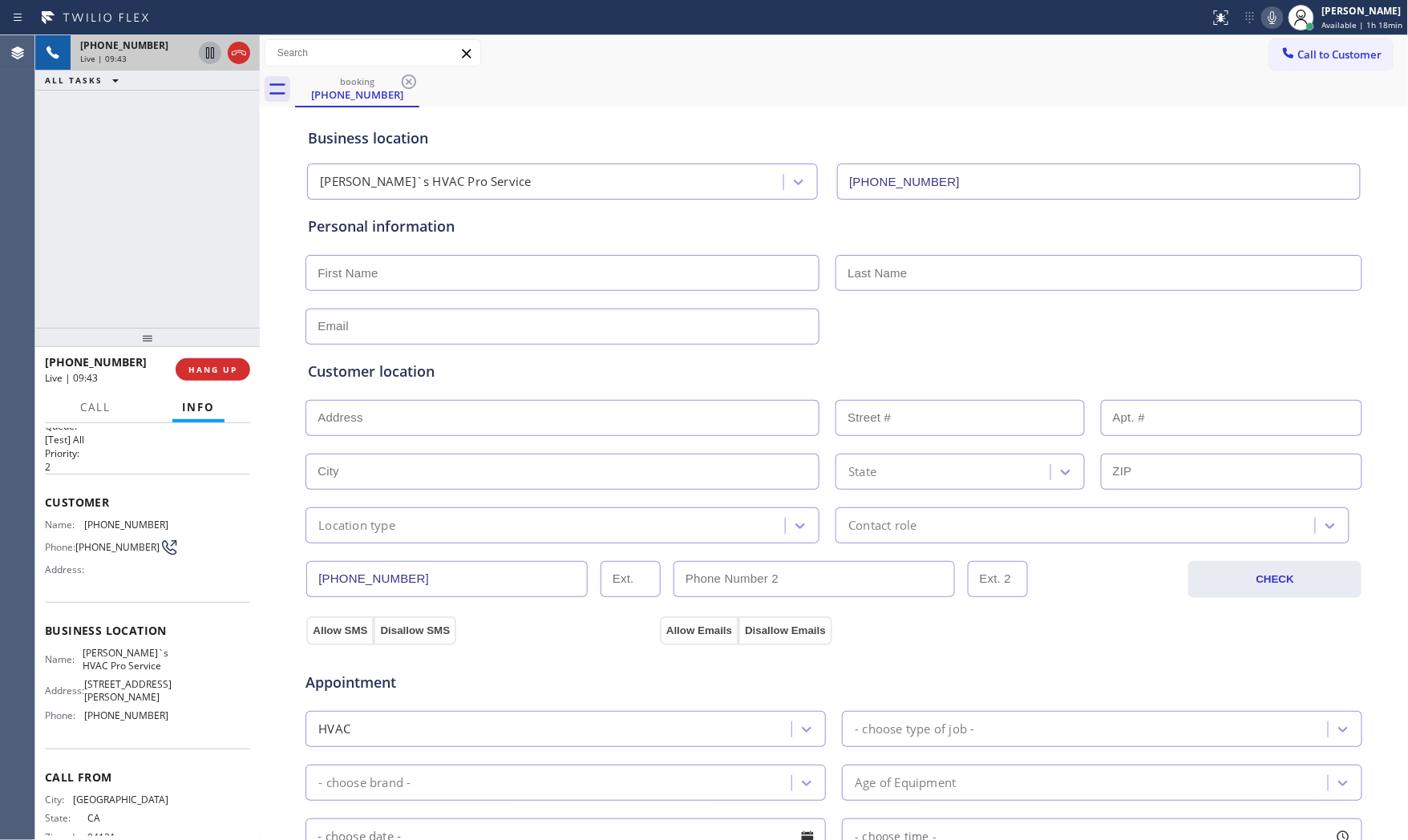
scroll to position [0, 0]
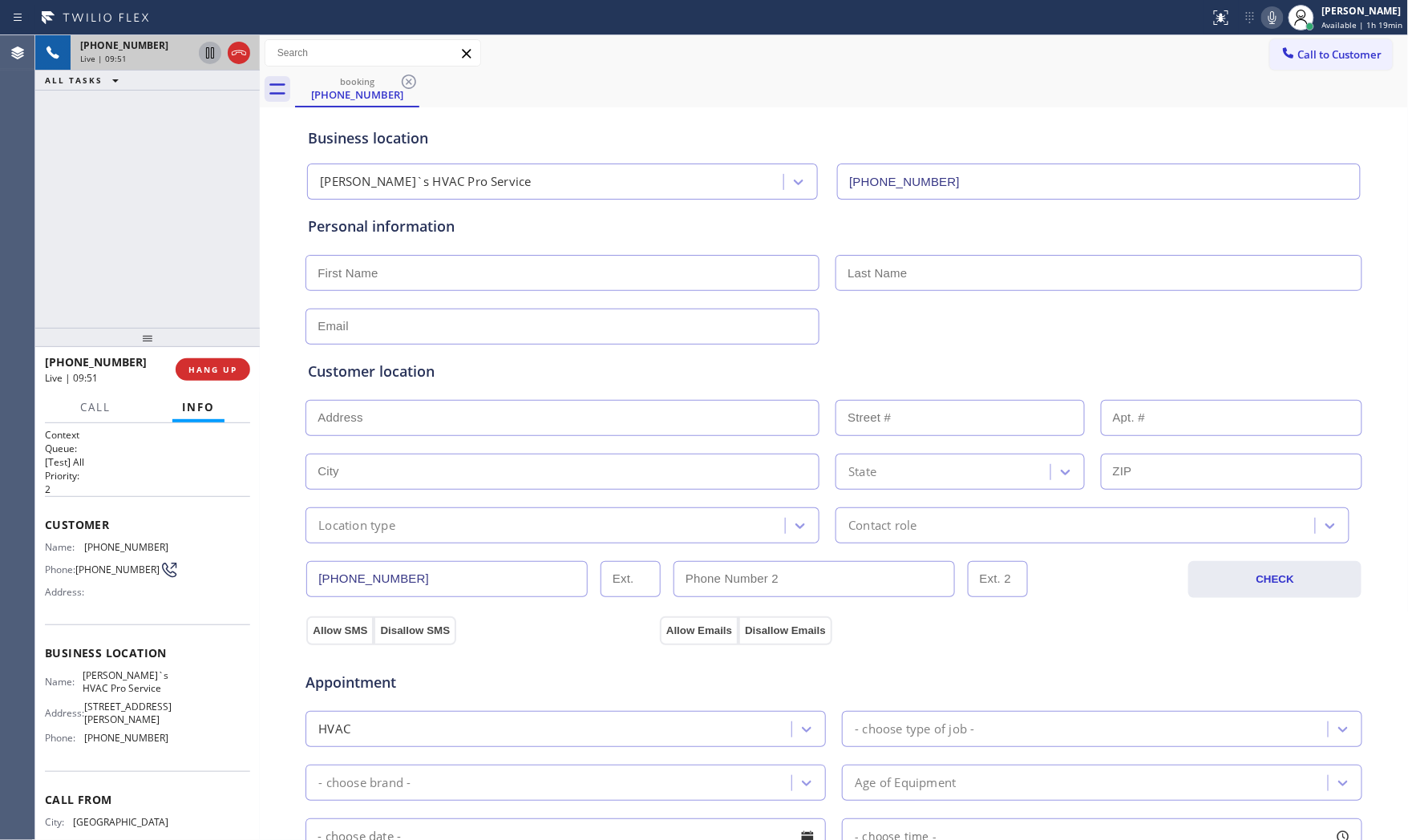
click at [107, 547] on span "[PHONE_NUMBER]" at bounding box center [126, 547] width 84 height 12
copy span "[PHONE_NUMBER]"
click at [576, 285] on input "text" at bounding box center [562, 272] width 514 height 36
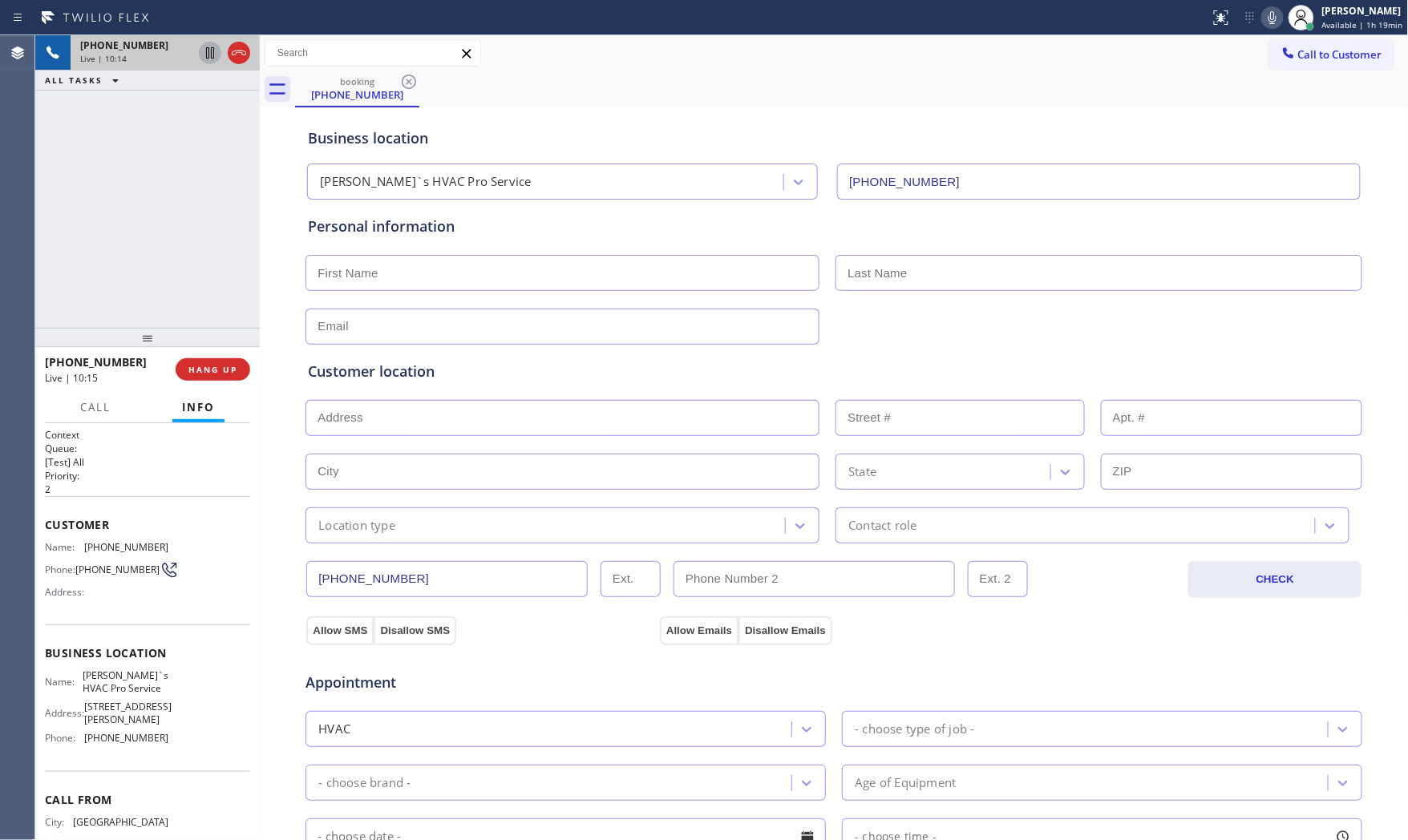
paste input "[PERSON_NAME]"
type input "[PERSON_NAME]"
click at [886, 269] on input "text" at bounding box center [1099, 272] width 527 height 36
paste input "[PERSON_NAME]"
type input "[PERSON_NAME]"
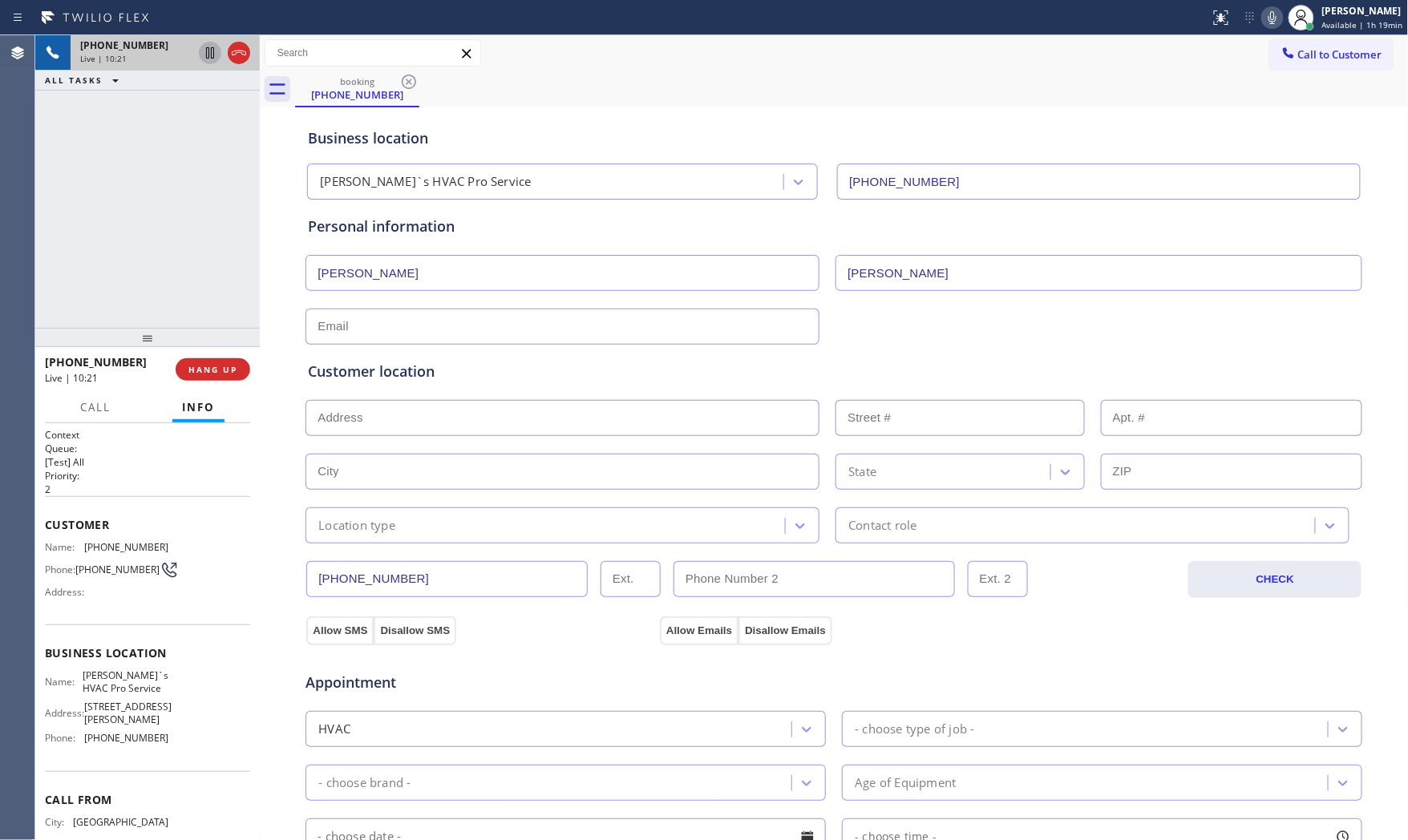
click at [490, 335] on input "text" at bounding box center [562, 326] width 514 height 36
paste input "[PERSON_NAME][EMAIL_ADDRESS][PERSON_NAME][DOMAIN_NAME]"
type input "[PERSON_NAME][EMAIL_ADDRESS][PERSON_NAME][DOMAIN_NAME]"
click at [186, 373] on button "HANG UP" at bounding box center [213, 369] width 75 height 22
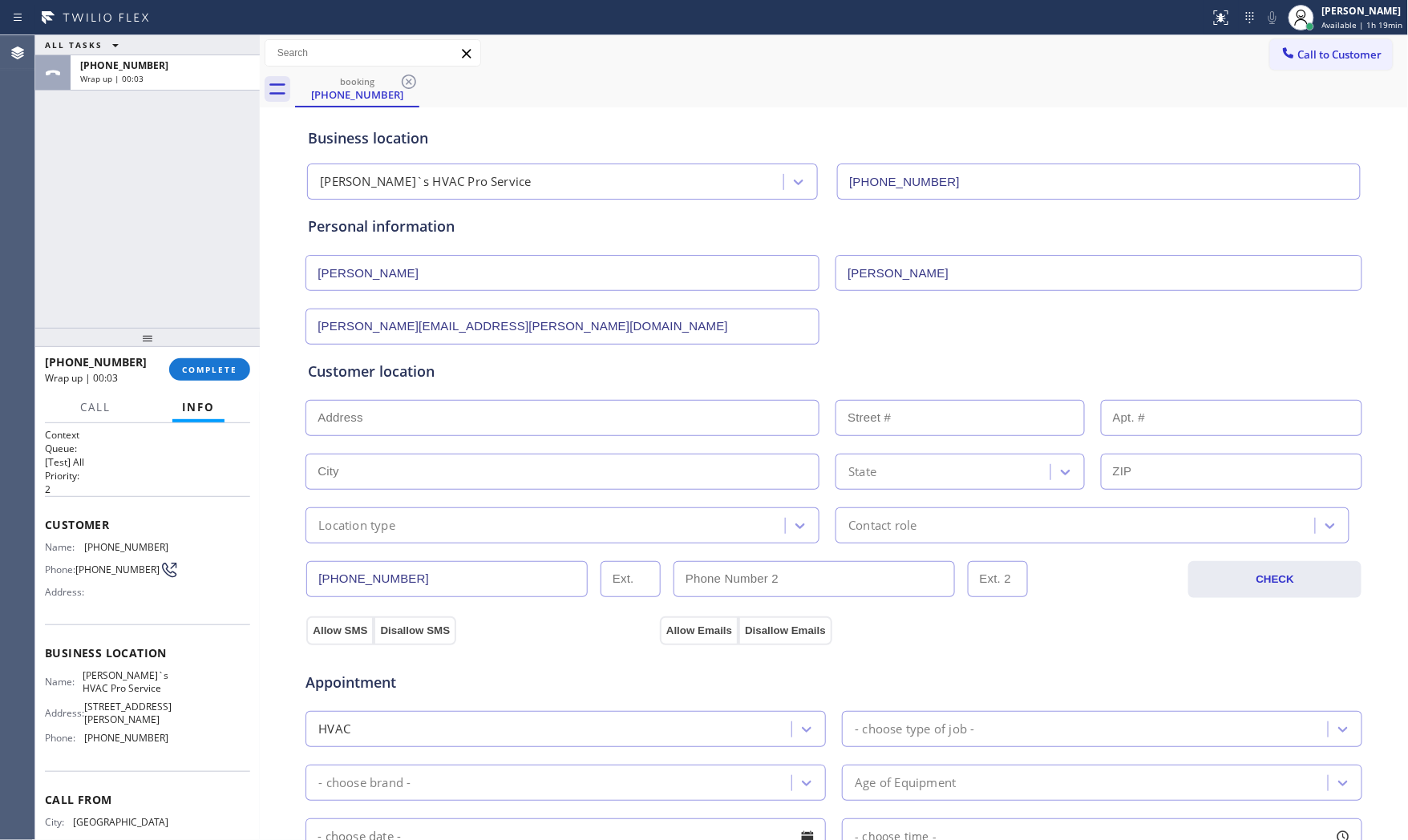
click at [565, 422] on input "text" at bounding box center [562, 418] width 514 height 36
paste input "[STREET_ADDRESS]"
type input "[STREET_ADDRESS]"
type input "237"
type input "[GEOGRAPHIC_DATA]"
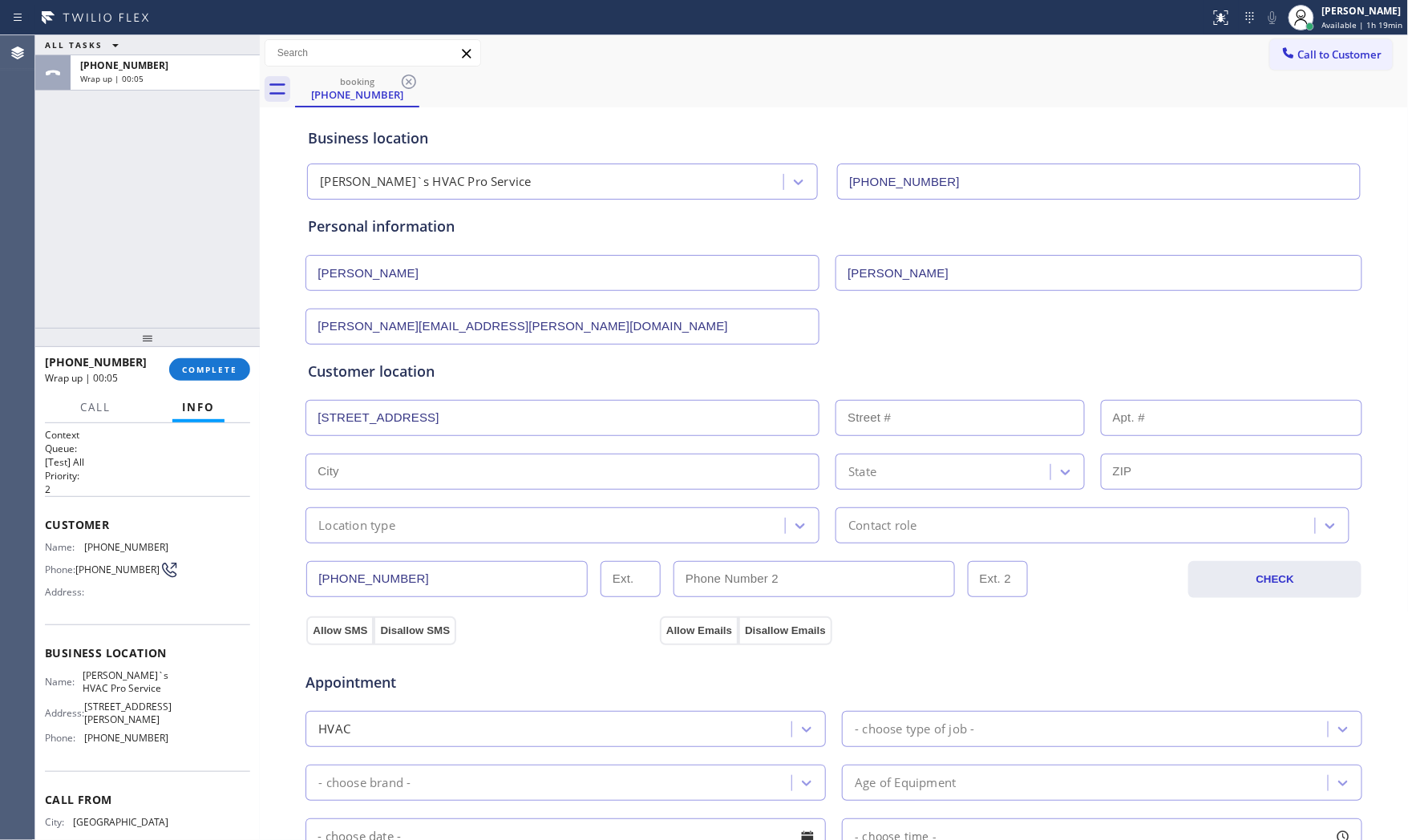
type input "94108"
click at [137, 681] on span "[PERSON_NAME]`s HVAC Pro Service" at bounding box center [126, 681] width 86 height 25
copy span "[PERSON_NAME]`s HVAC Pro Service"
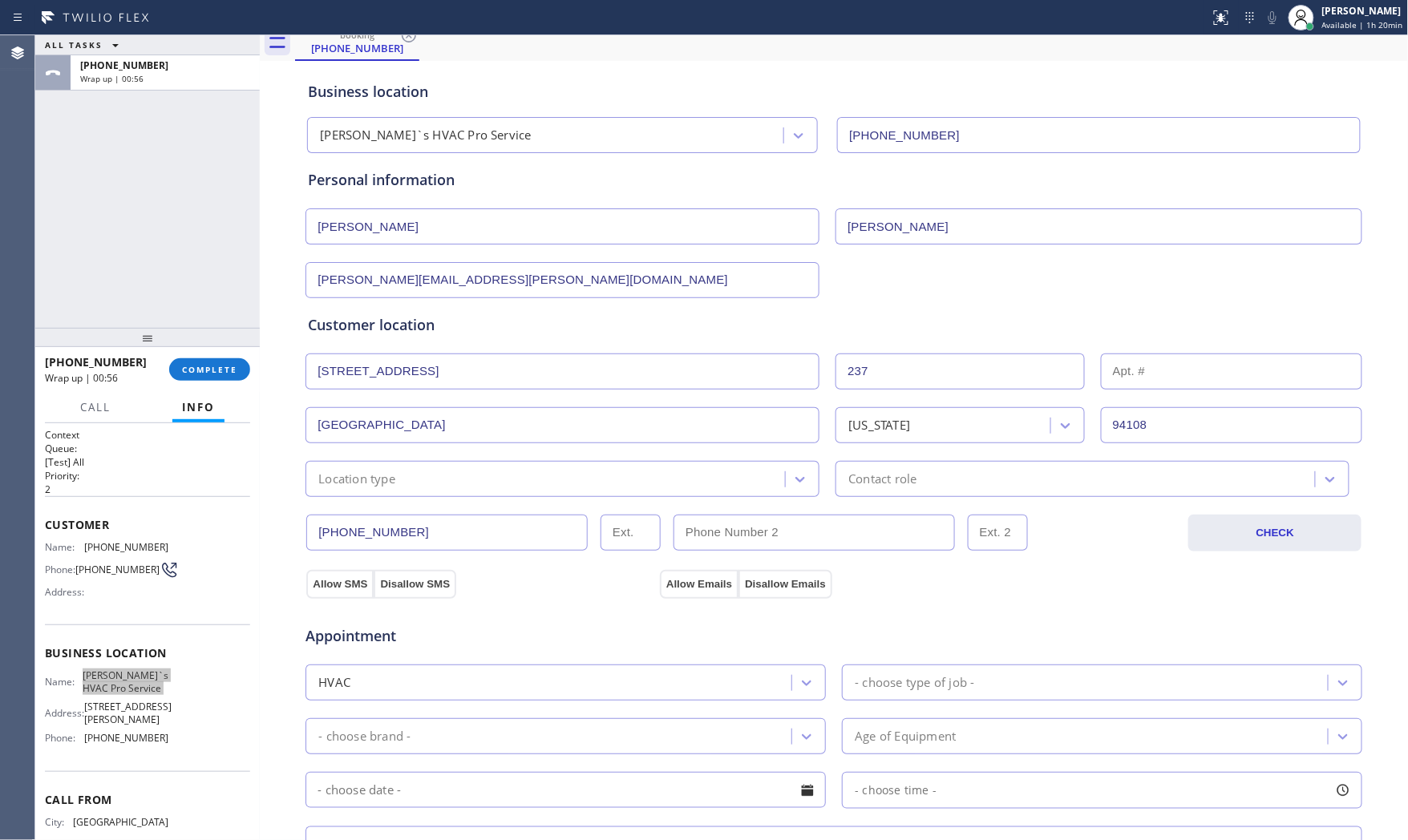
scroll to position [178, 0]
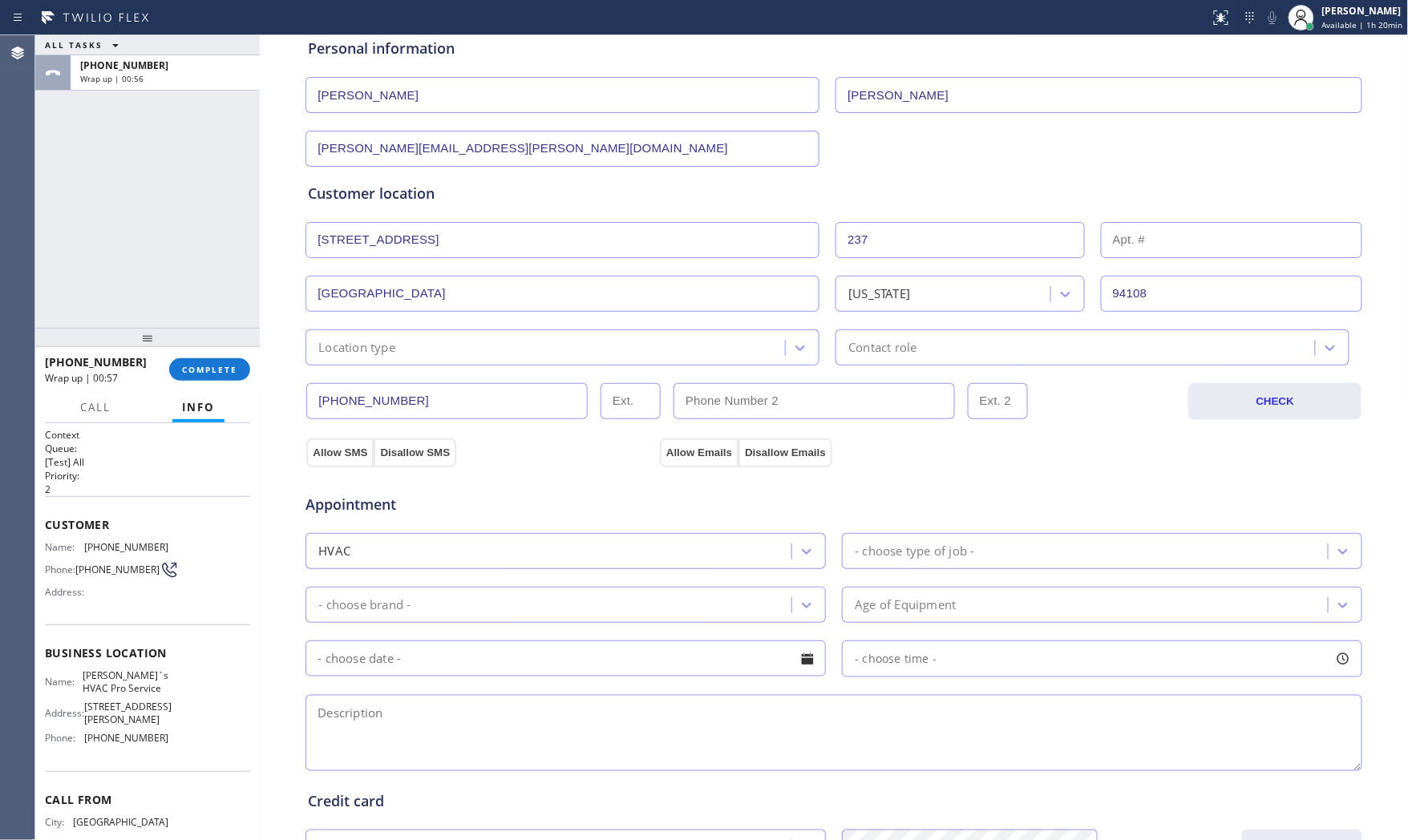
click at [397, 719] on textarea at bounding box center [833, 733] width 1057 height 76
paste textarea "9-1 $159 Central AC | theres a leakwater in the AC unit right where the filter …"
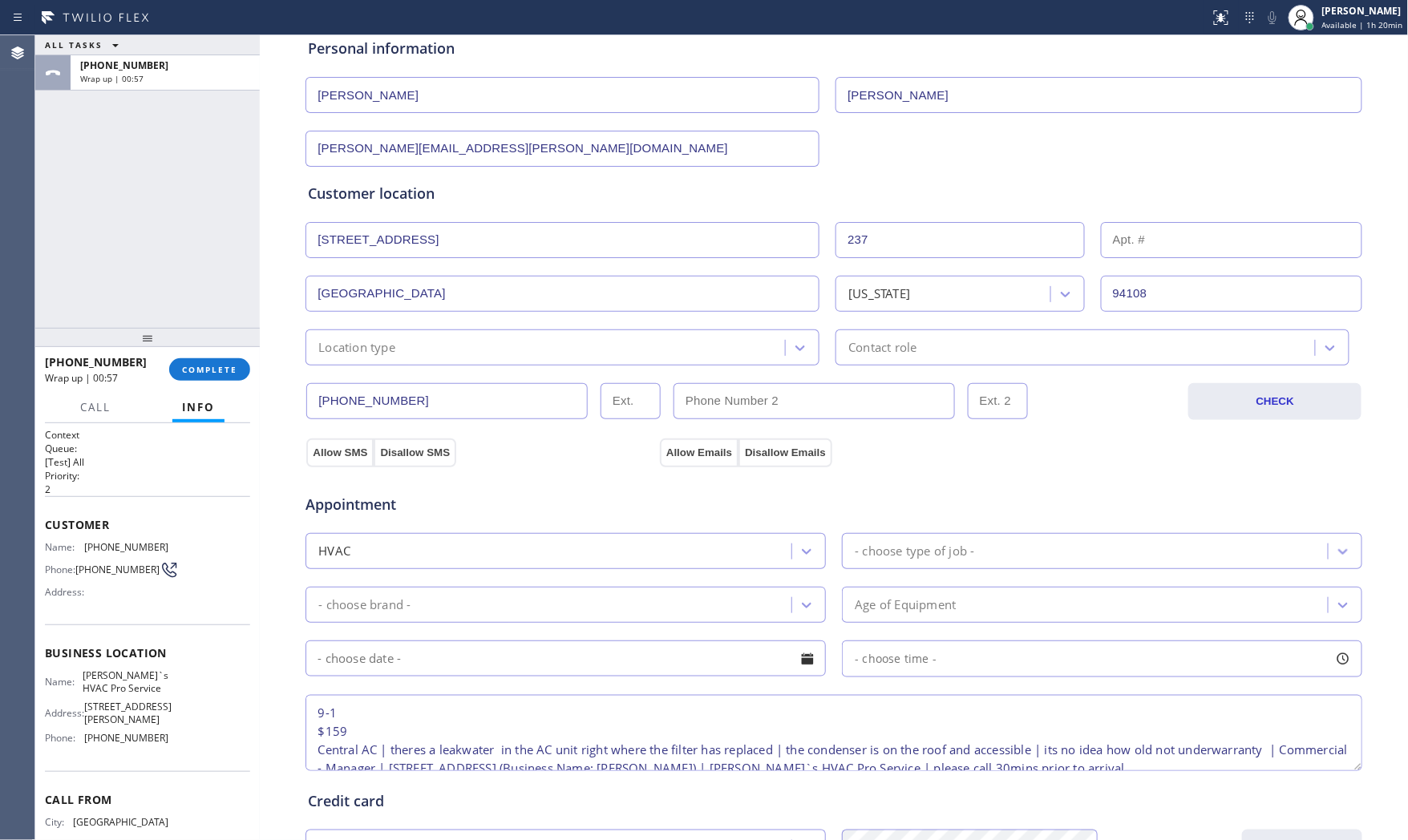
scroll to position [25, 0]
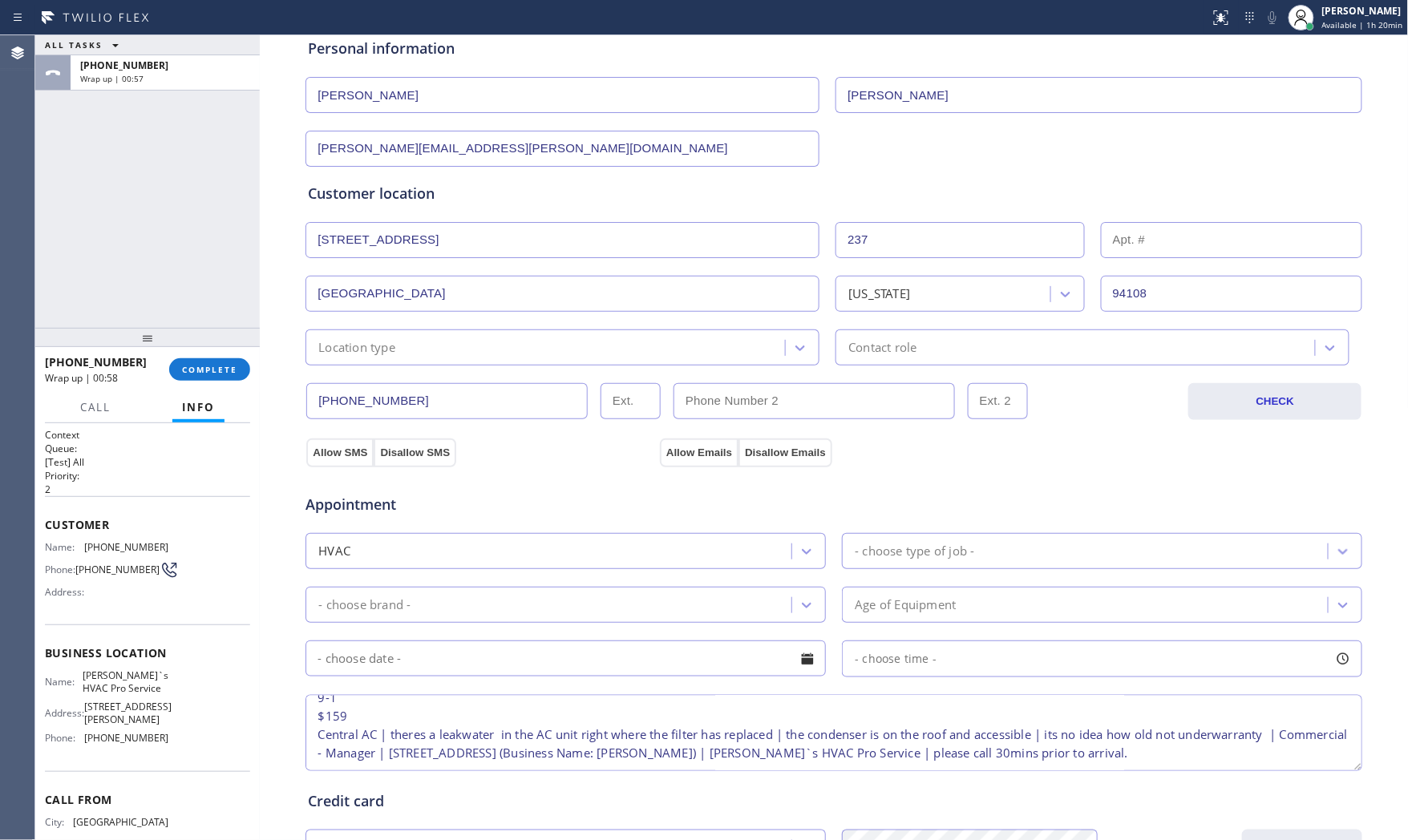
type textarea "9-1 $159 Central AC | theres a leakwater in the AC unit right where the filter …"
click at [475, 356] on div "Location type" at bounding box center [548, 347] width 475 height 28
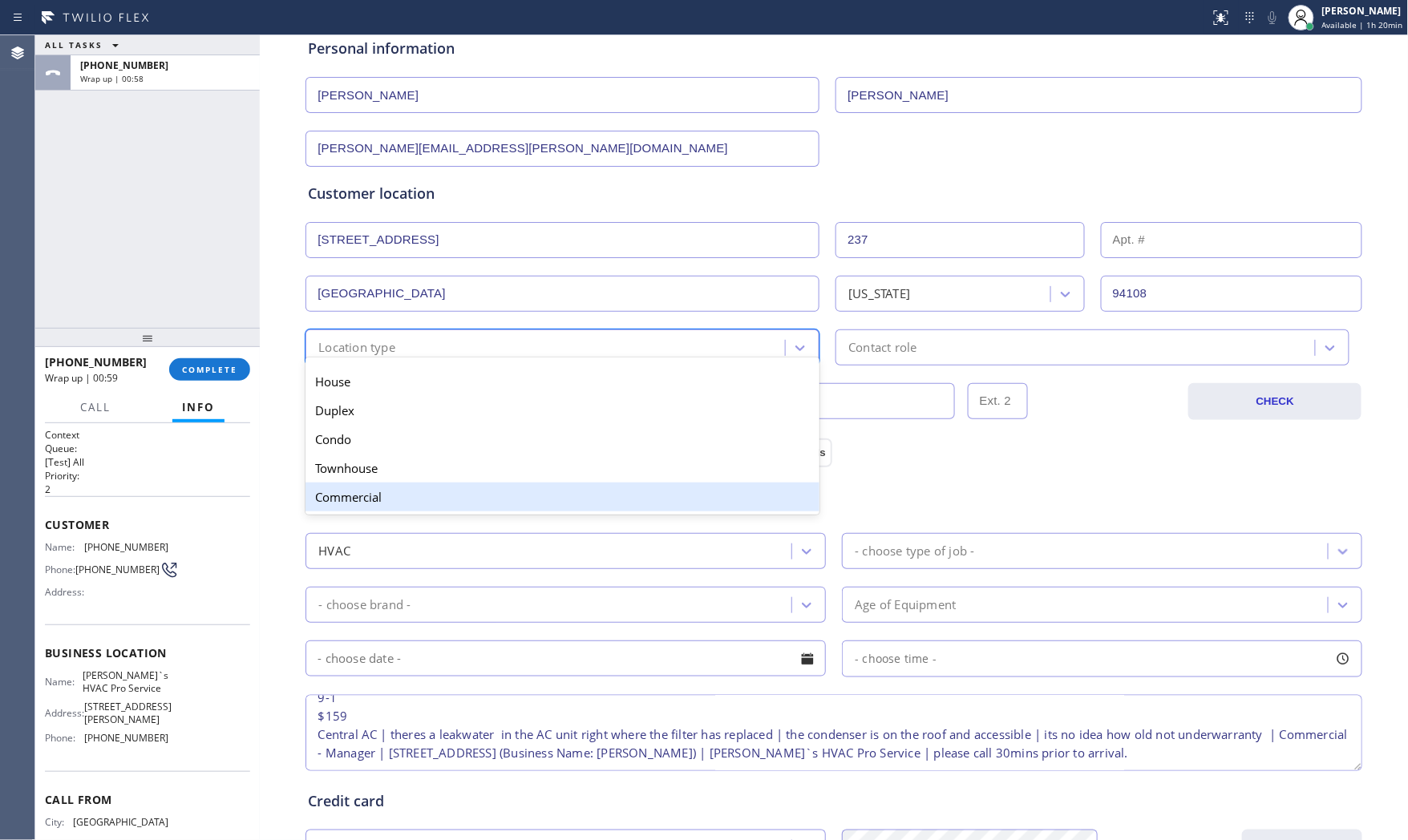
click at [393, 484] on div "Commercial" at bounding box center [562, 497] width 514 height 29
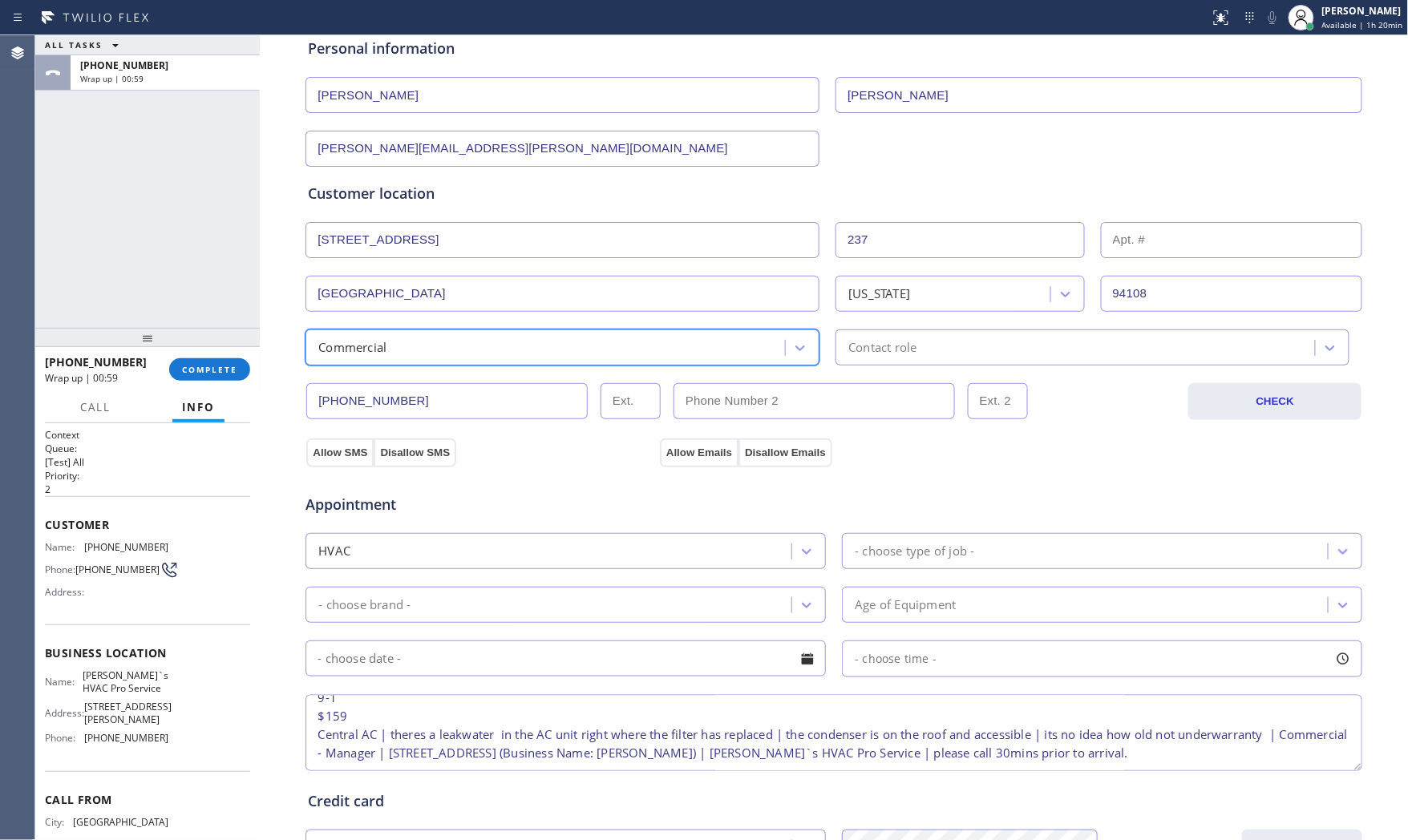
click at [912, 348] on div "Contact role" at bounding box center [1078, 347] width 475 height 28
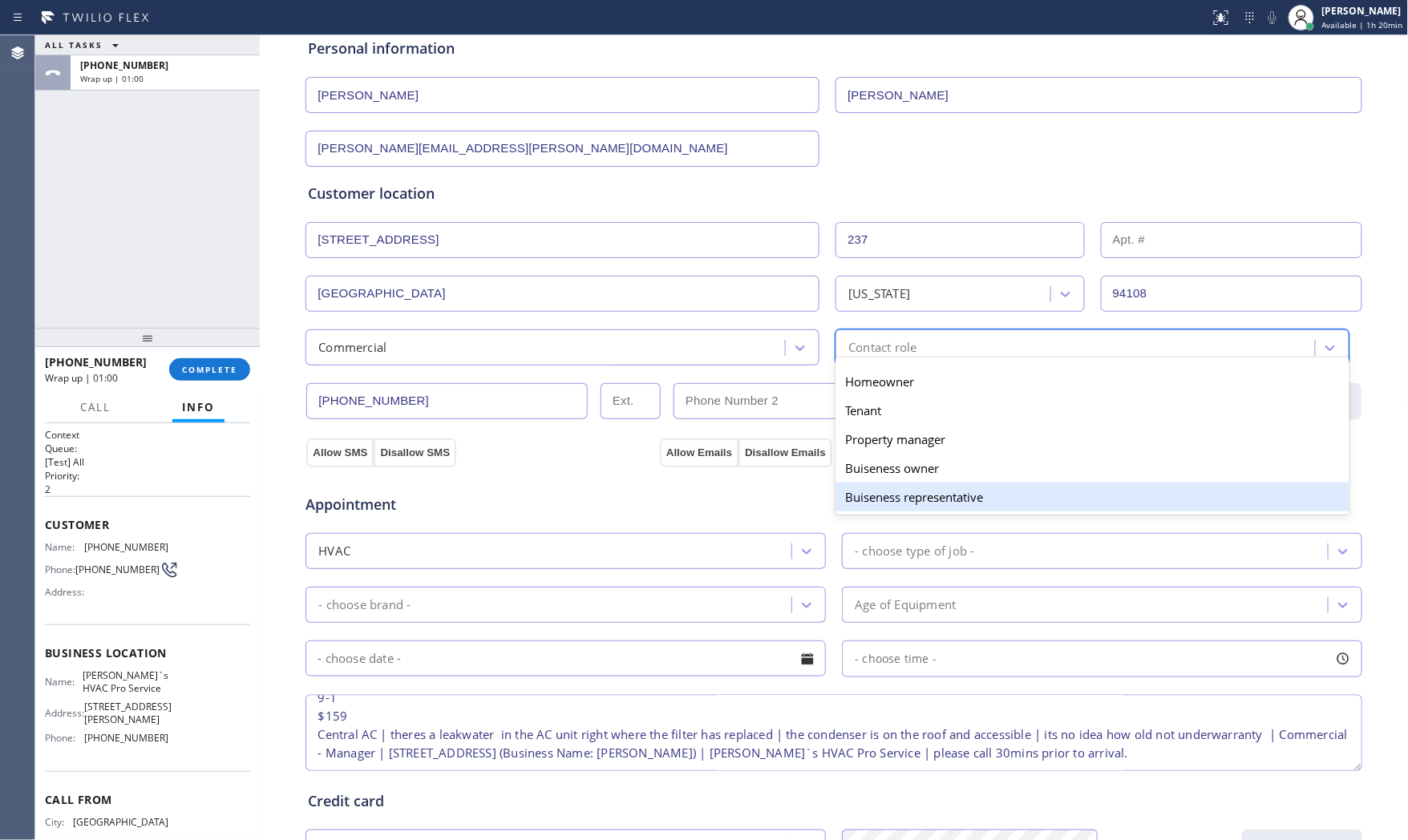
click at [907, 486] on div "Buiseness representative" at bounding box center [1092, 497] width 514 height 29
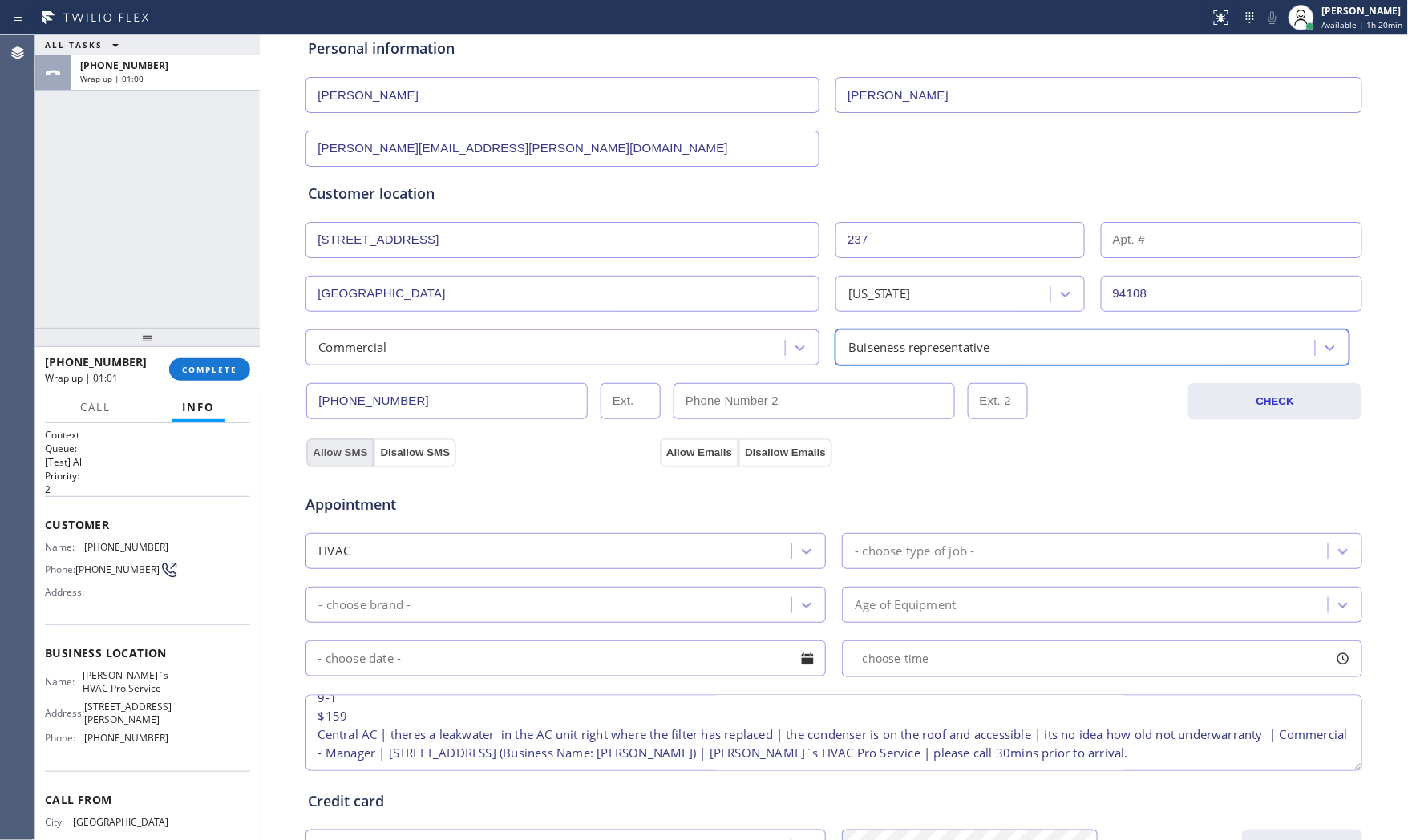
click at [338, 452] on button "Allow SMS" at bounding box center [339, 452] width 67 height 29
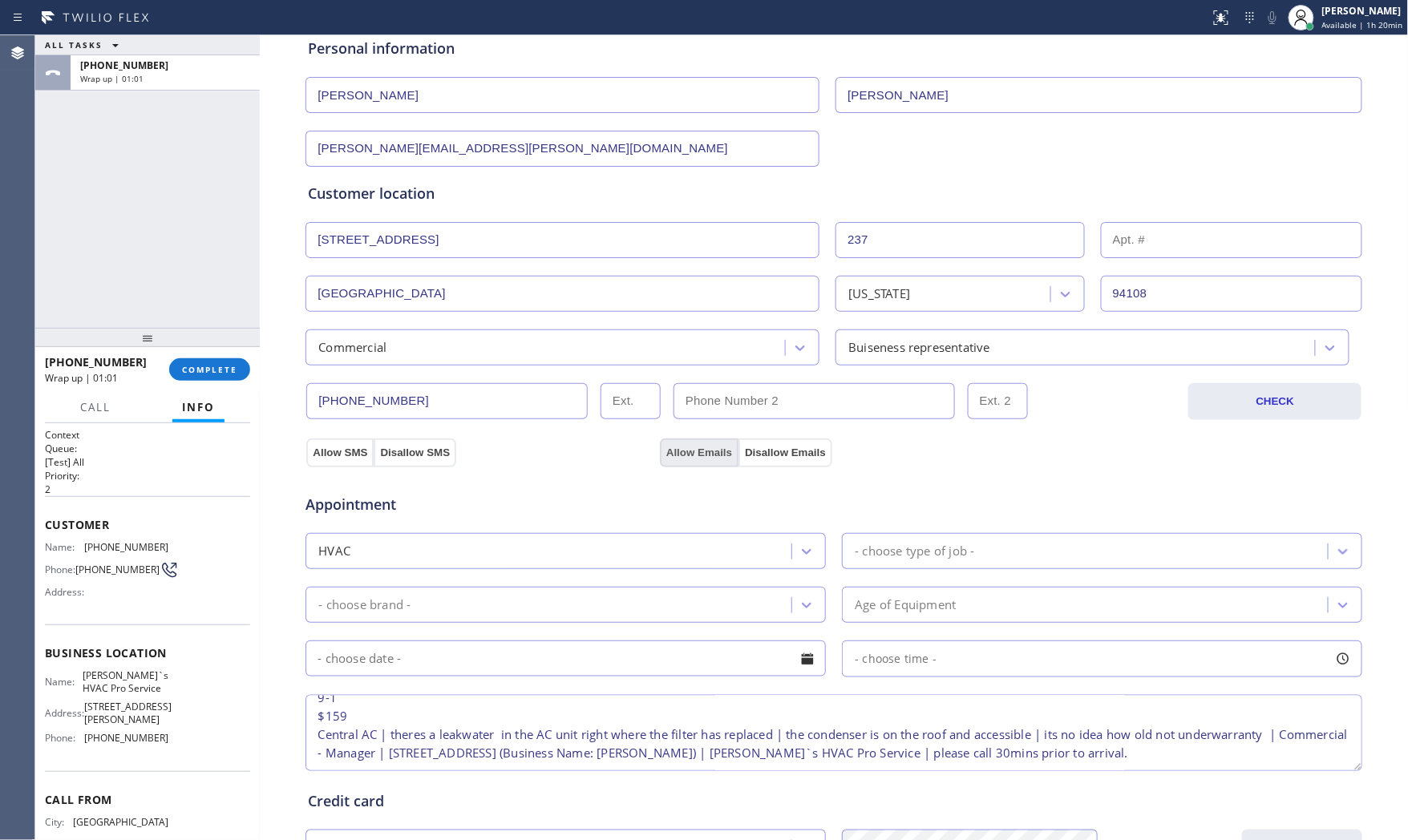
click at [683, 458] on button "Allow Emails" at bounding box center [699, 452] width 79 height 29
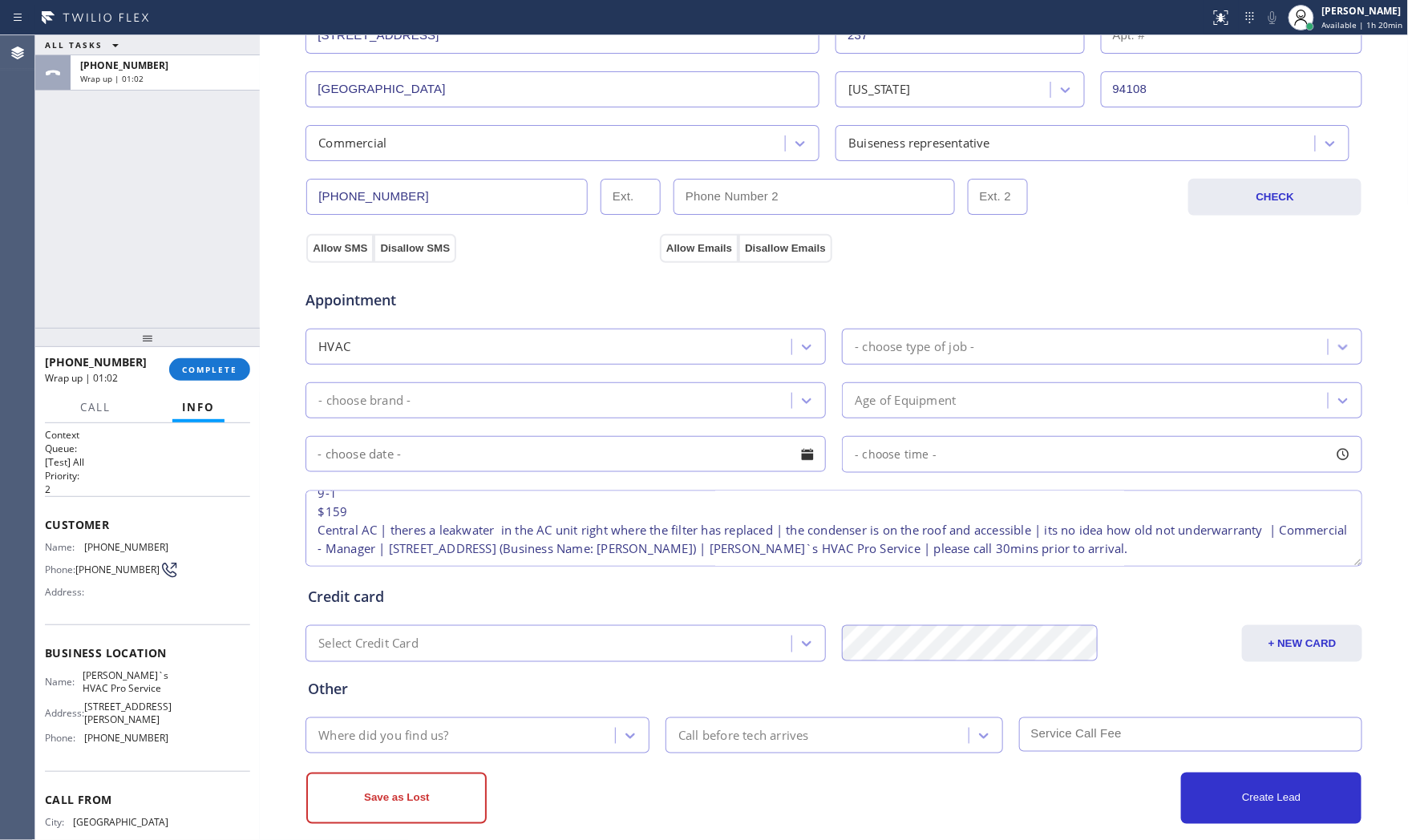
scroll to position [402, 0]
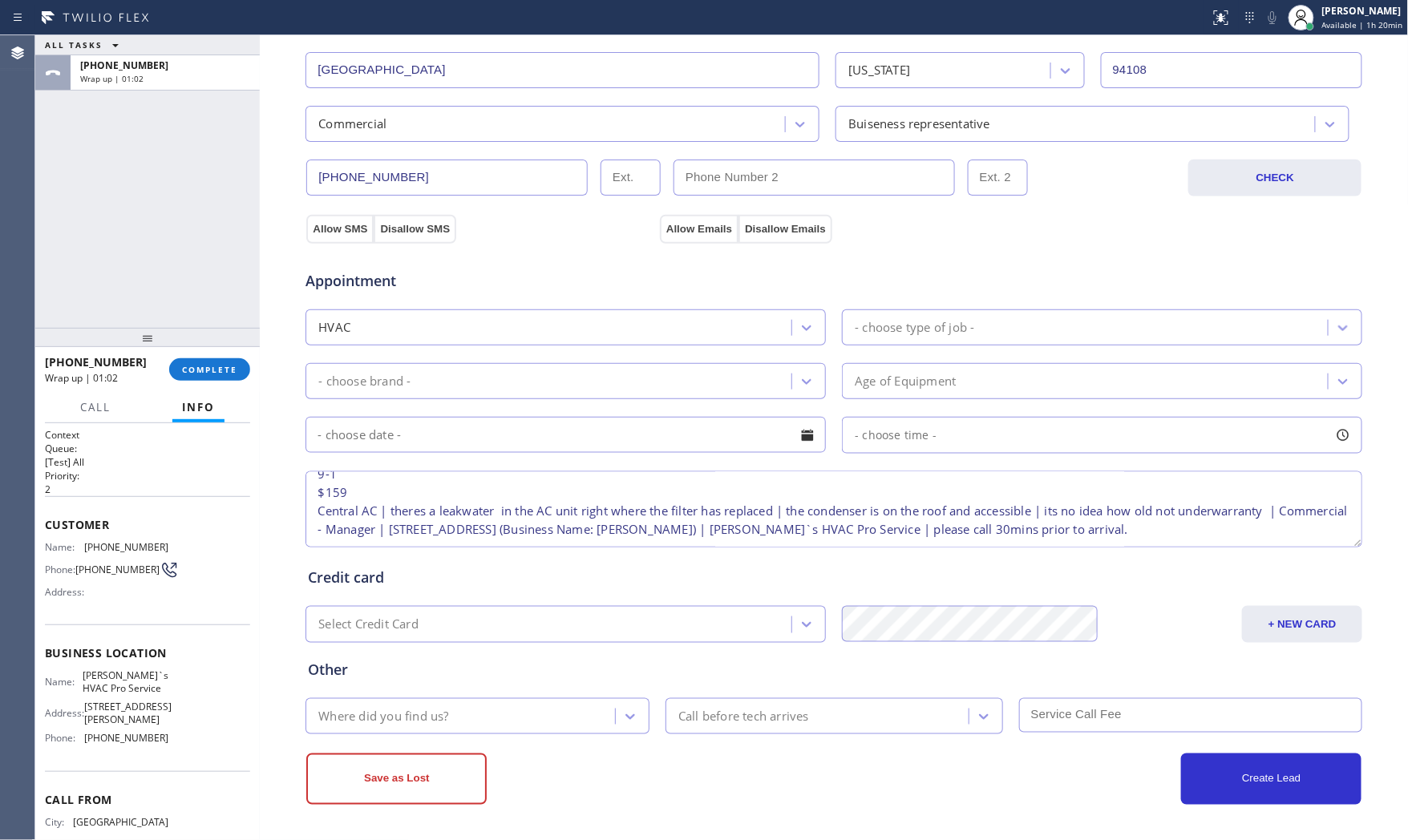
click at [430, 707] on div "Where did you find us?" at bounding box center [383, 716] width 130 height 18
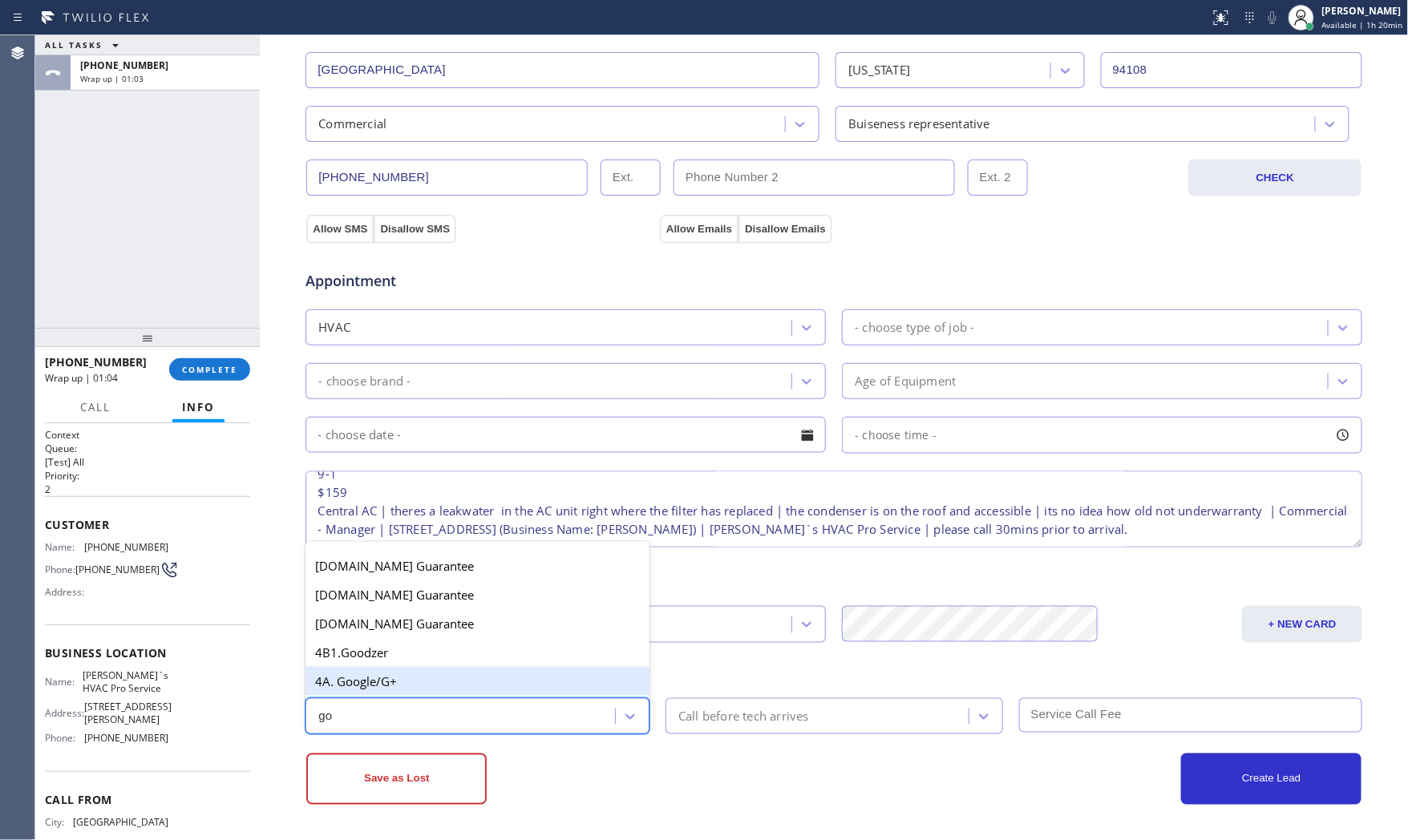
type input "goo"
click at [431, 673] on div "4A. Google/G+" at bounding box center [477, 680] width 344 height 29
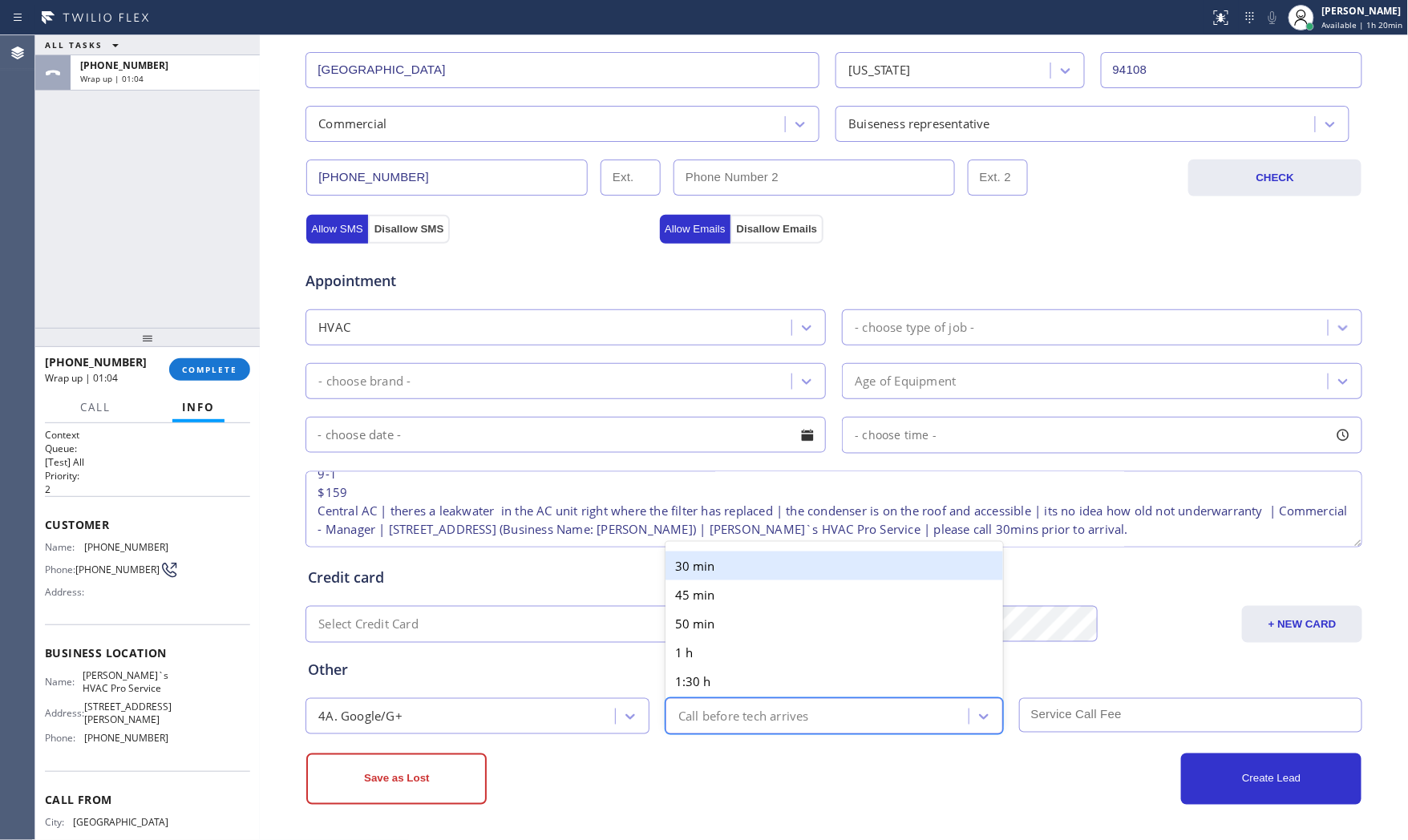
click at [779, 719] on div "Call before tech arrives" at bounding box center [743, 716] width 131 height 18
drag, startPoint x: 752, startPoint y: 581, endPoint x: 755, endPoint y: 569, distance: 12.4
click at [755, 569] on div "30 min 45 min 50 min 1 h 1:30 h 2 h" at bounding box center [834, 638] width 337 height 180
click at [755, 569] on div "30 min" at bounding box center [834, 566] width 337 height 29
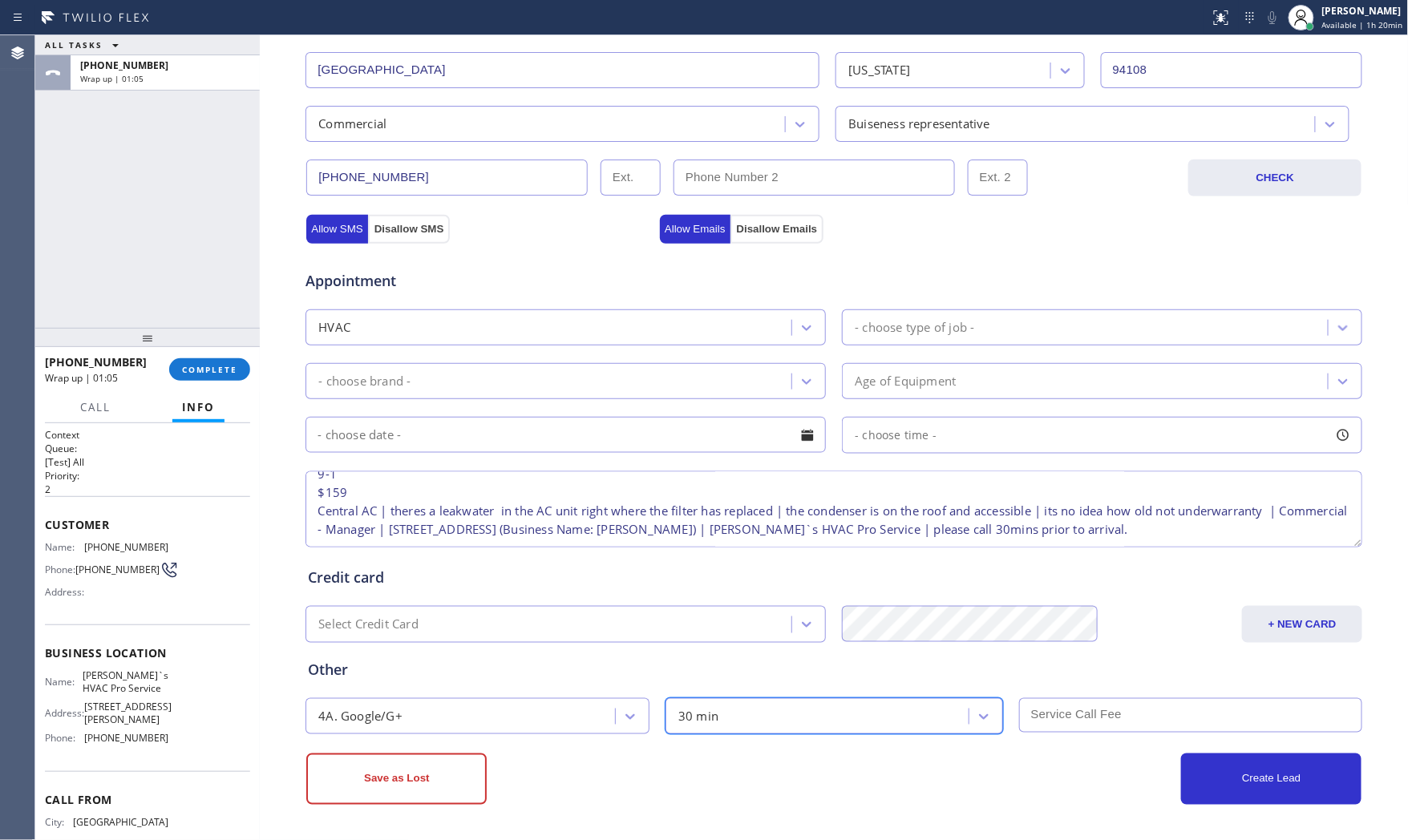
click at [1059, 724] on input "text" at bounding box center [1190, 715] width 344 height 35
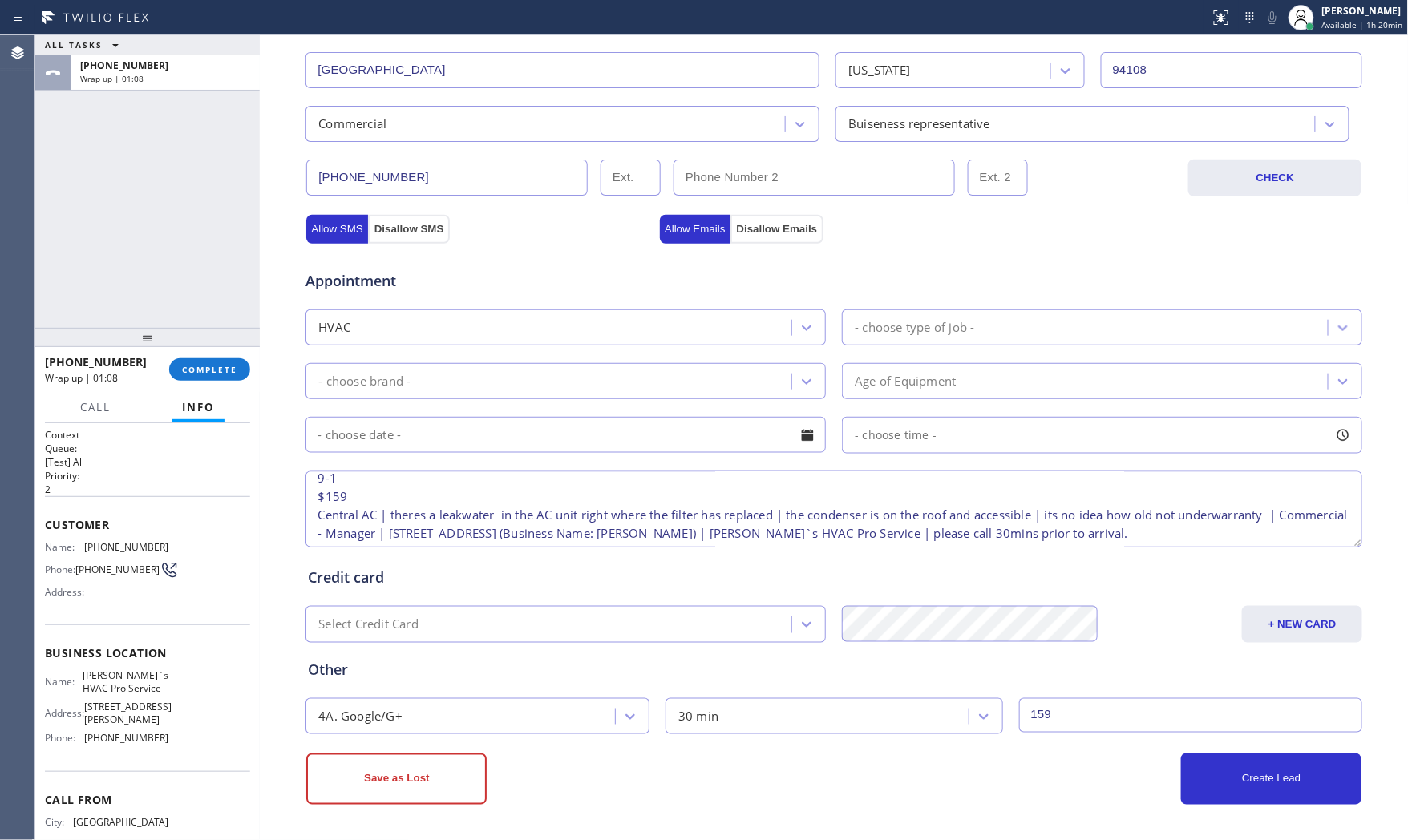
scroll to position [0, 0]
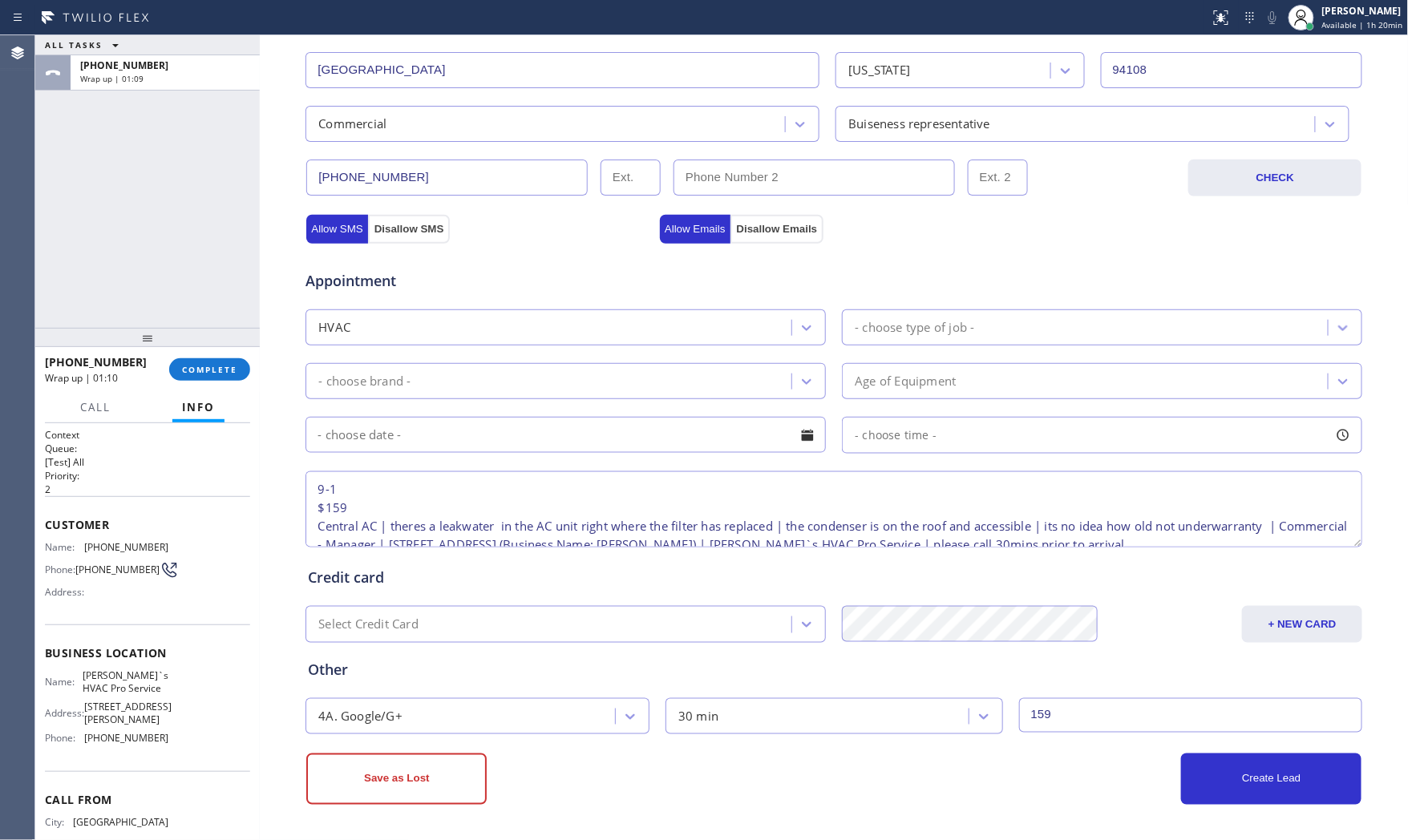
type input "159"
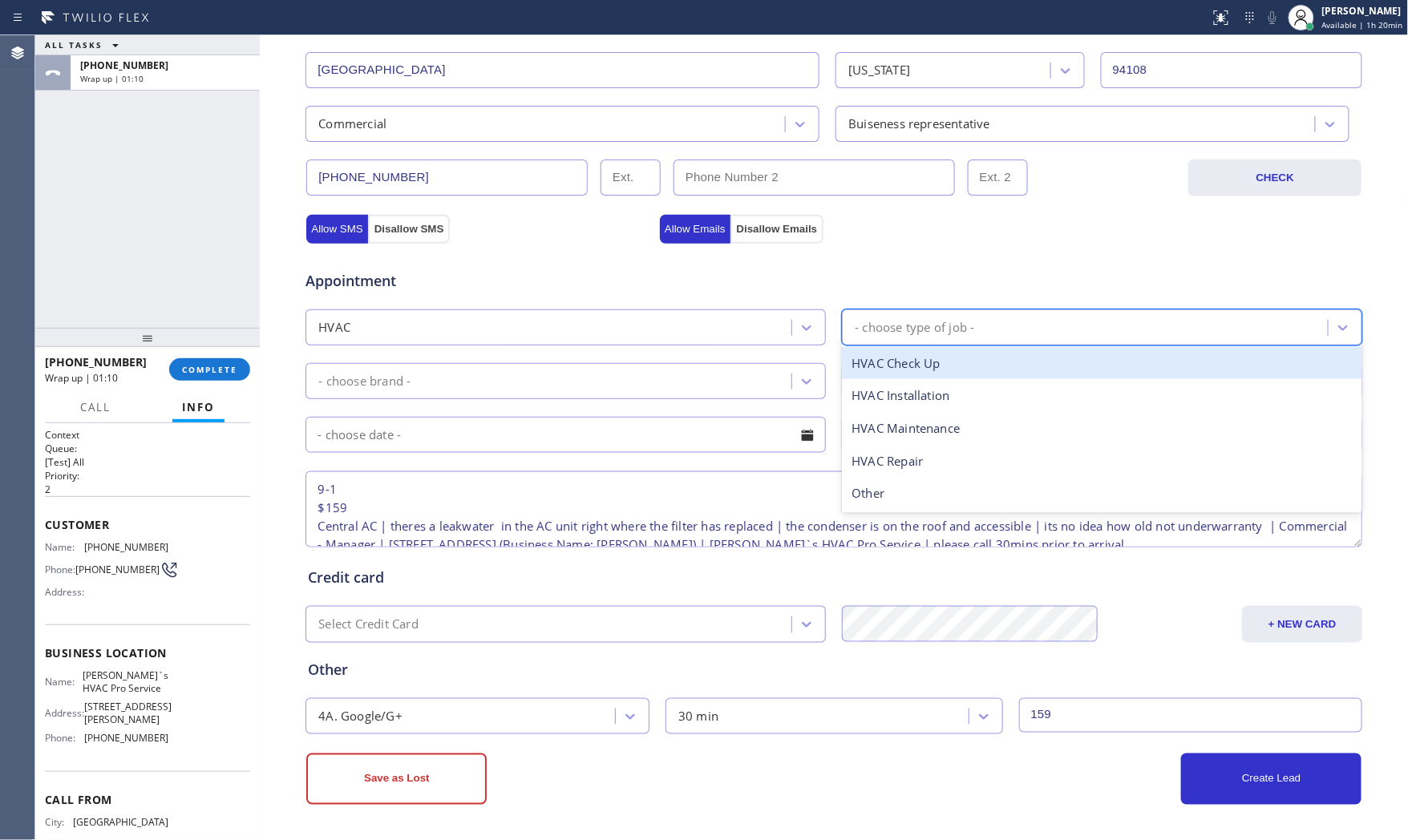
click at [909, 326] on div "- choose type of job -" at bounding box center [914, 327] width 120 height 18
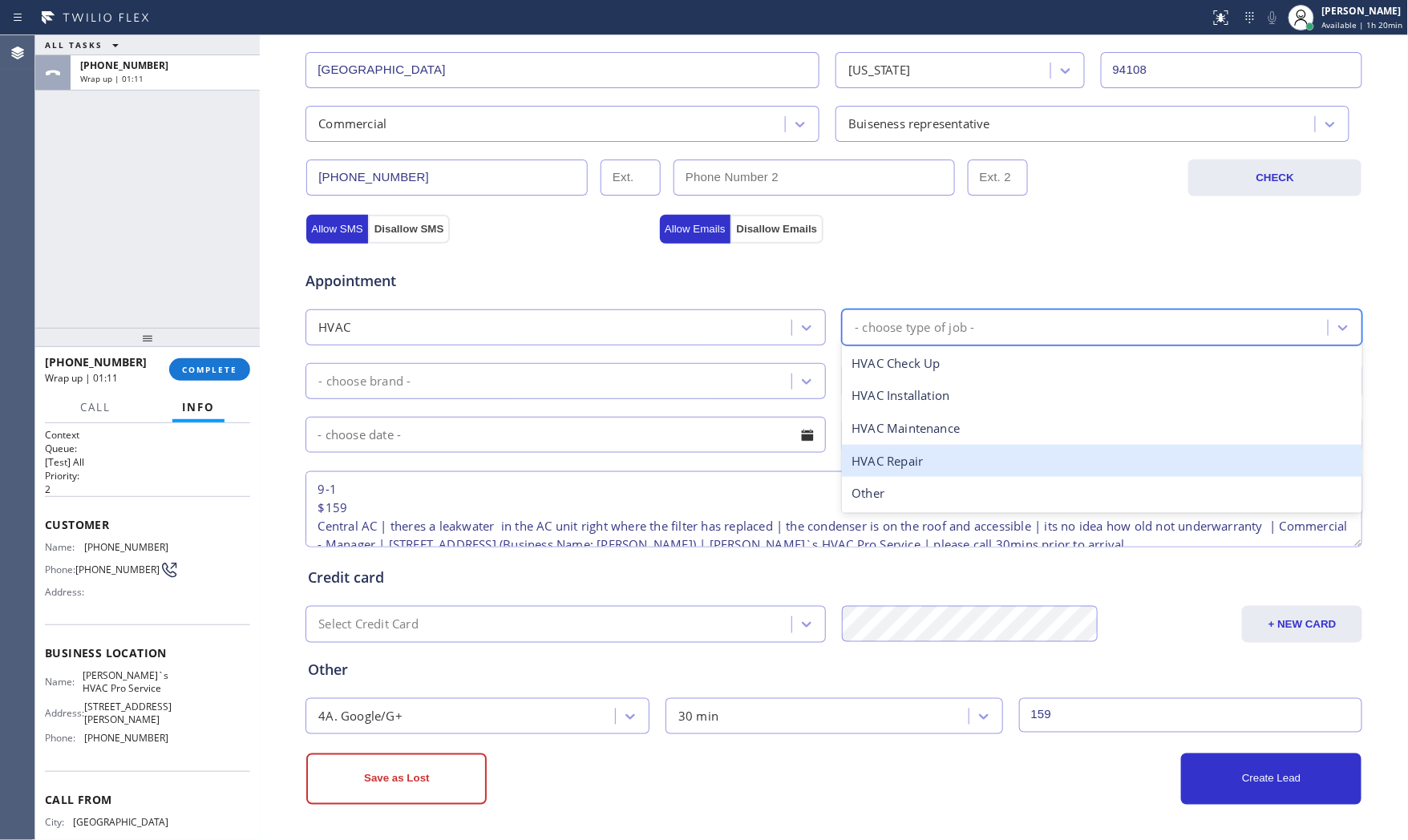
drag, startPoint x: 903, startPoint y: 459, endPoint x: 836, endPoint y: 445, distance: 68.4
click at [903, 459] on div "HVAC Repair" at bounding box center [1102, 461] width 520 height 33
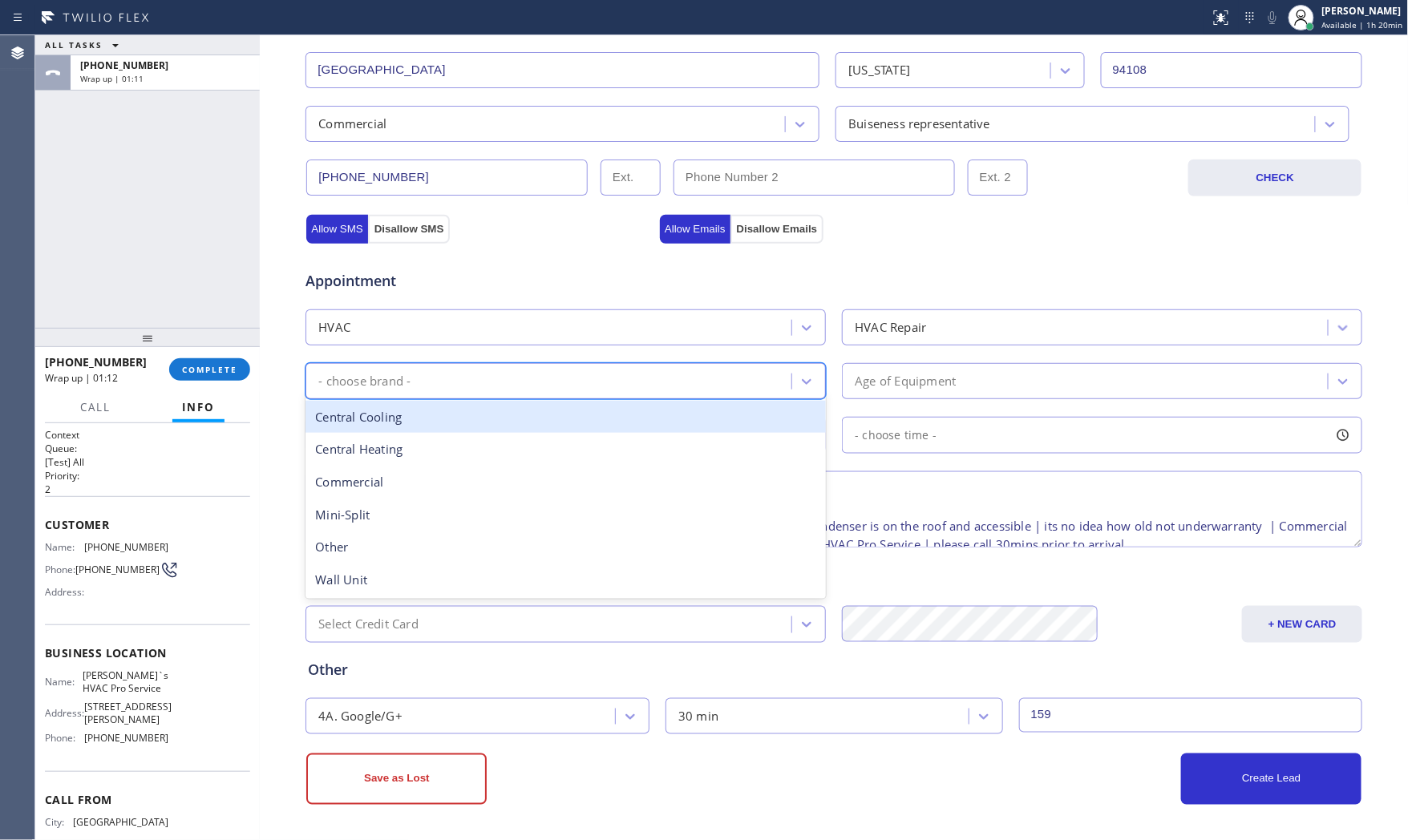
click at [583, 377] on div "- choose brand -" at bounding box center [551, 381] width 481 height 28
click at [447, 421] on div "Central Cooling" at bounding box center [565, 417] width 520 height 33
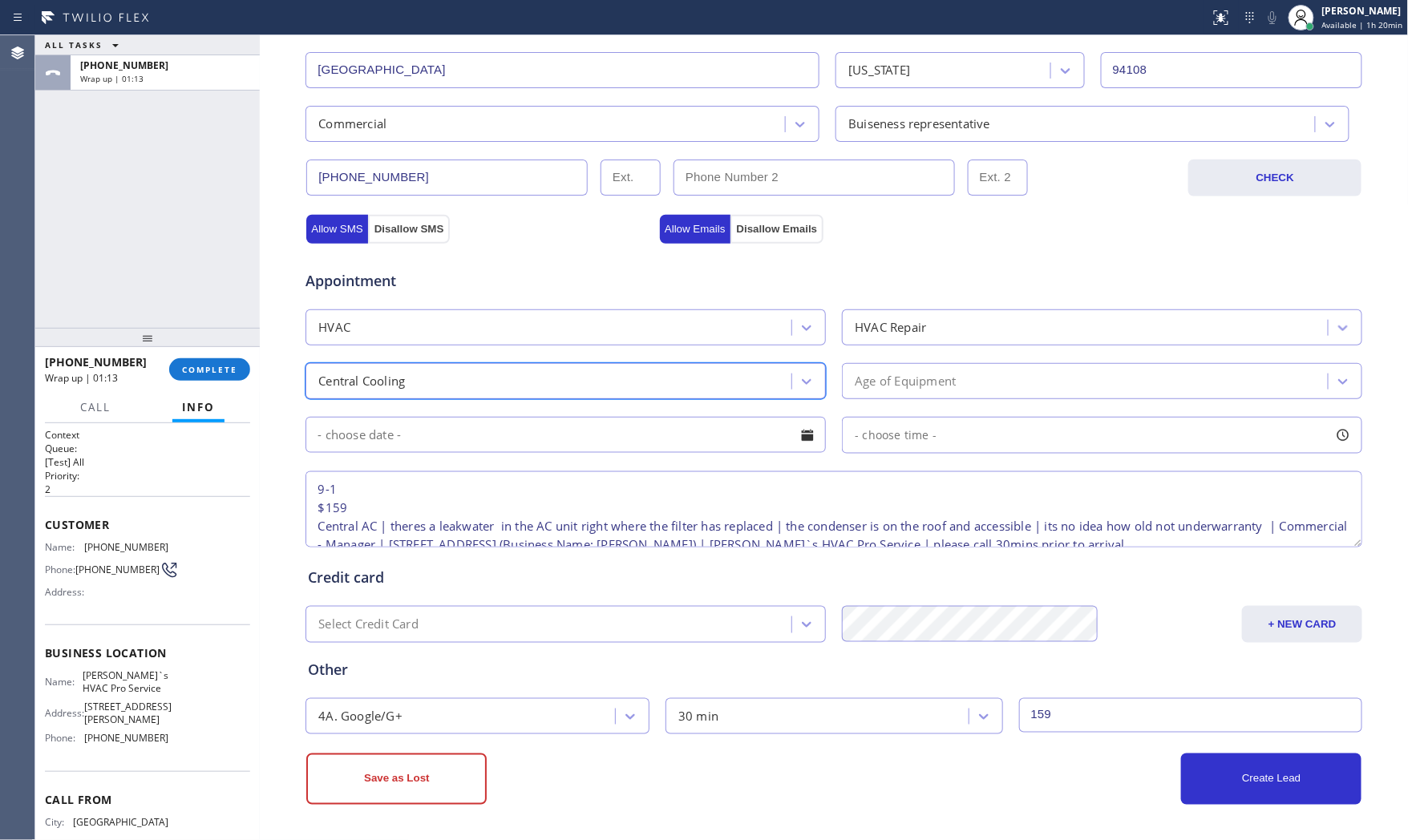
click at [949, 389] on div "Age of Equipment" at bounding box center [904, 381] width 101 height 18
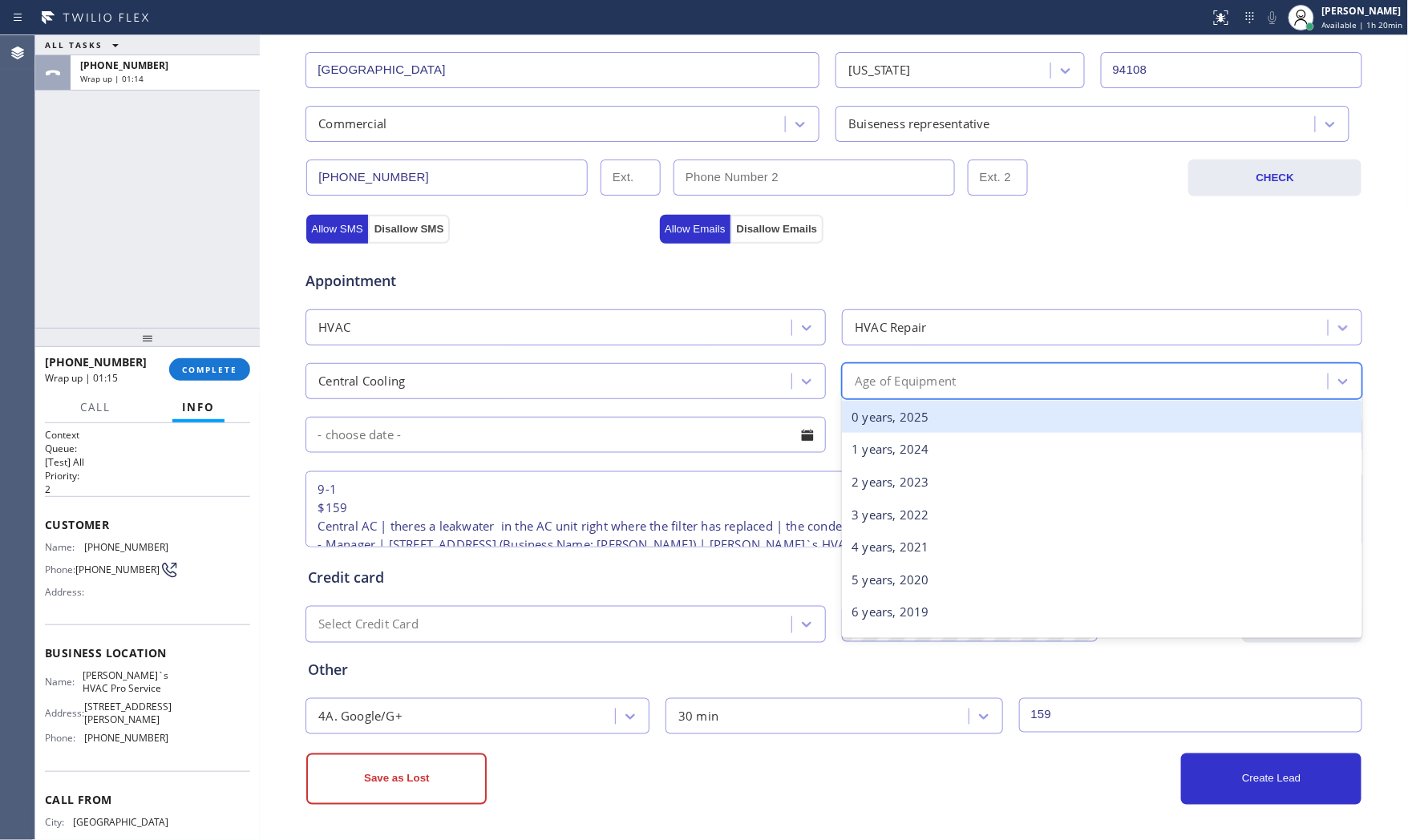
click at [887, 426] on div "0 years, 2025" at bounding box center [1102, 417] width 520 height 33
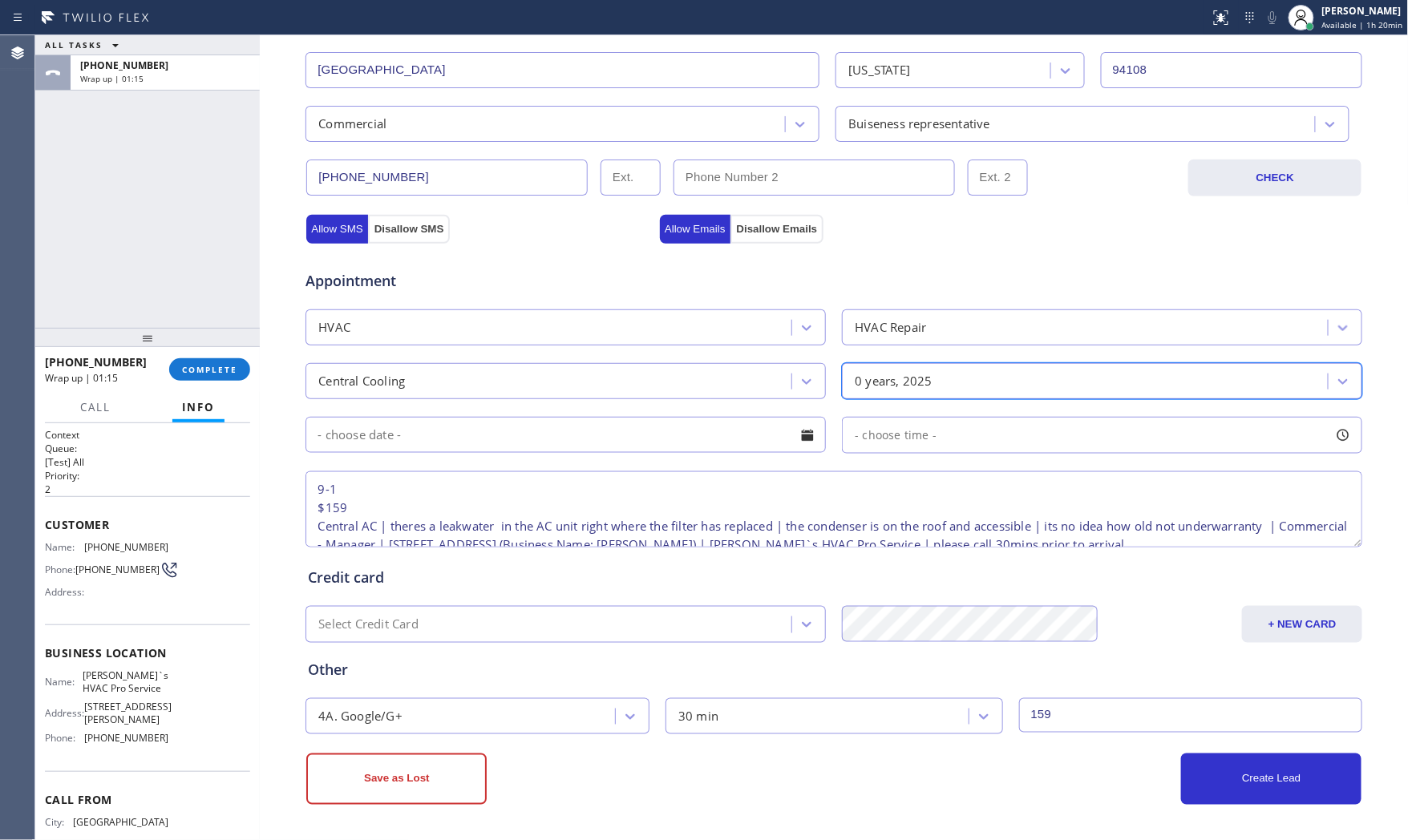
click at [540, 439] on input "text" at bounding box center [565, 435] width 520 height 36
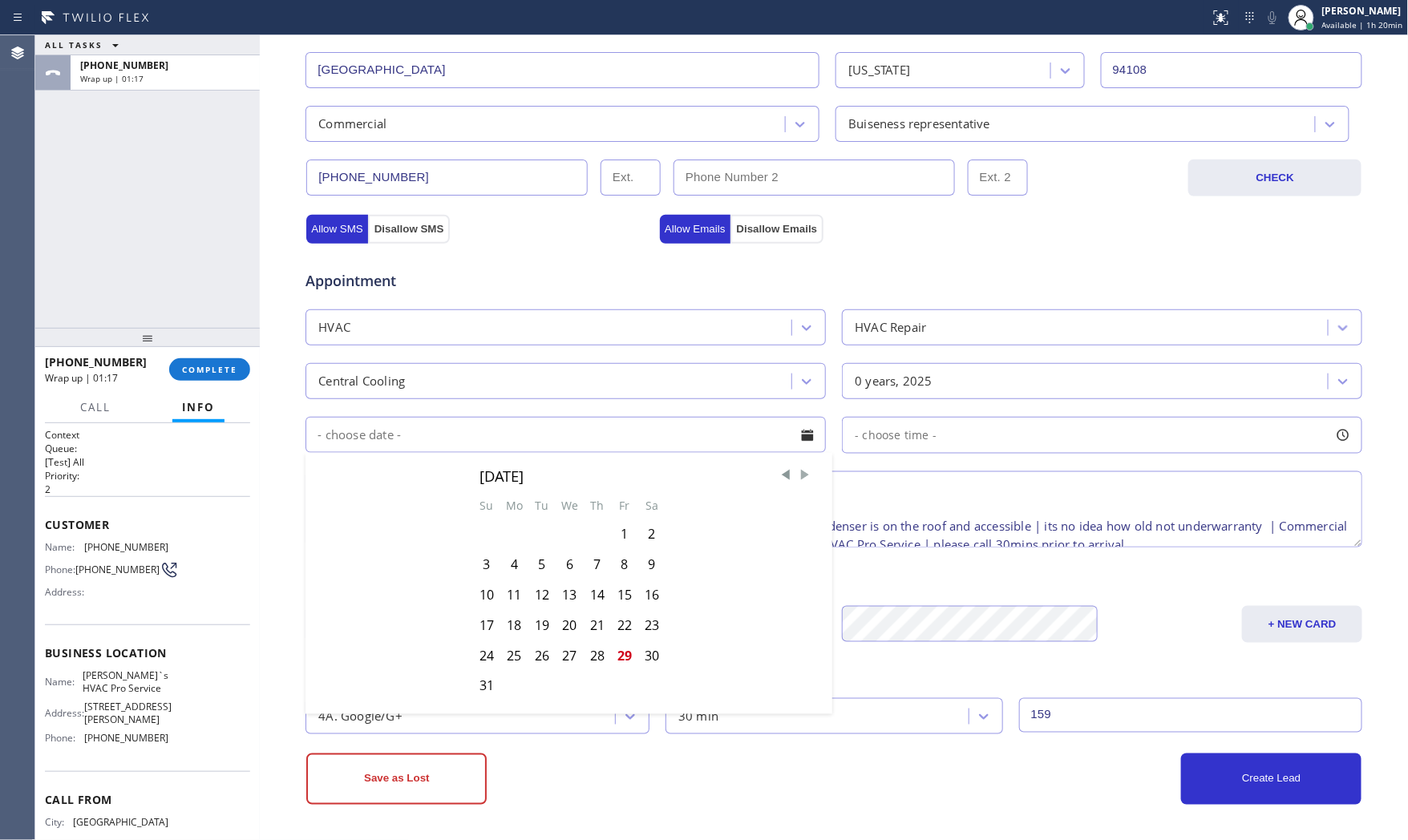
click at [801, 481] on span "Next Month" at bounding box center [805, 475] width 16 height 16
click at [540, 534] on div "2" at bounding box center [541, 534] width 27 height 31
type input "[DATE]"
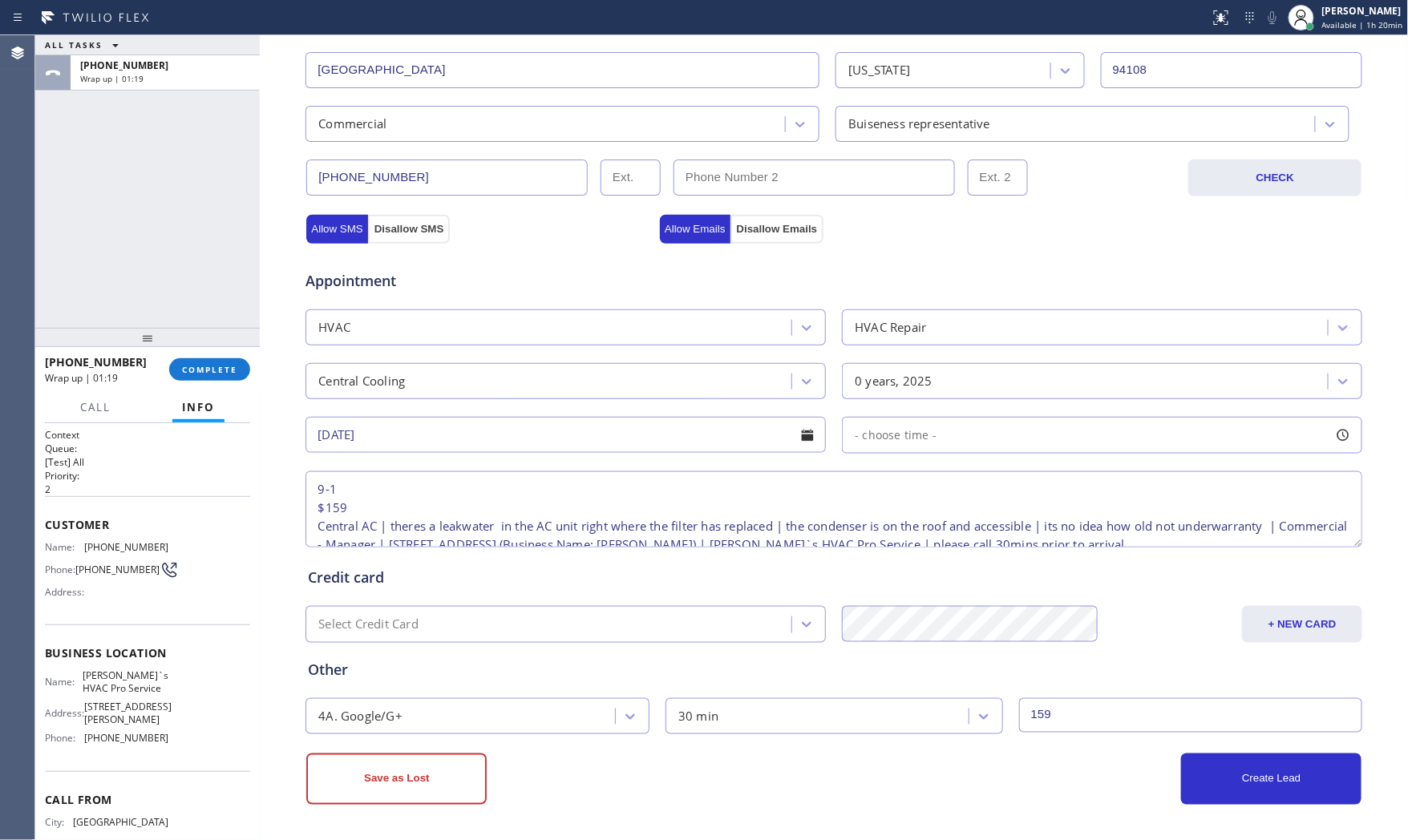
click at [944, 441] on div "- choose time -" at bounding box center [1102, 435] width 520 height 37
drag, startPoint x: 858, startPoint y: 538, endPoint x: 1038, endPoint y: 534, distance: 180.0
click at [1040, 534] on div at bounding box center [1049, 533] width 19 height 34
drag, startPoint x: 858, startPoint y: 532, endPoint x: 887, endPoint y: 532, distance: 29.0
click at [887, 532] on div at bounding box center [896, 533] width 19 height 34
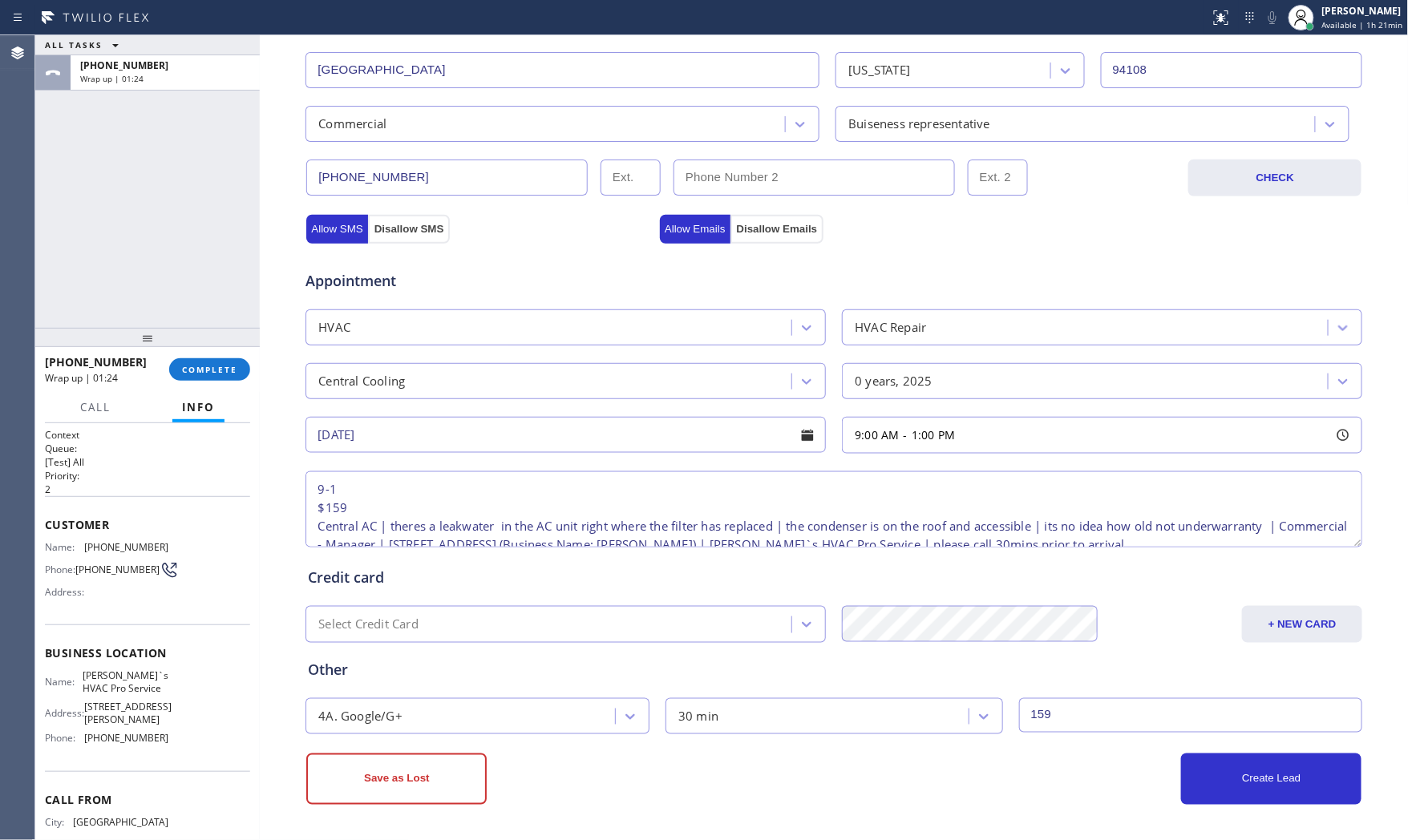
click at [854, 686] on div "Other 4A. Google/G+ 30 min 159" at bounding box center [833, 688] width 1058 height 92
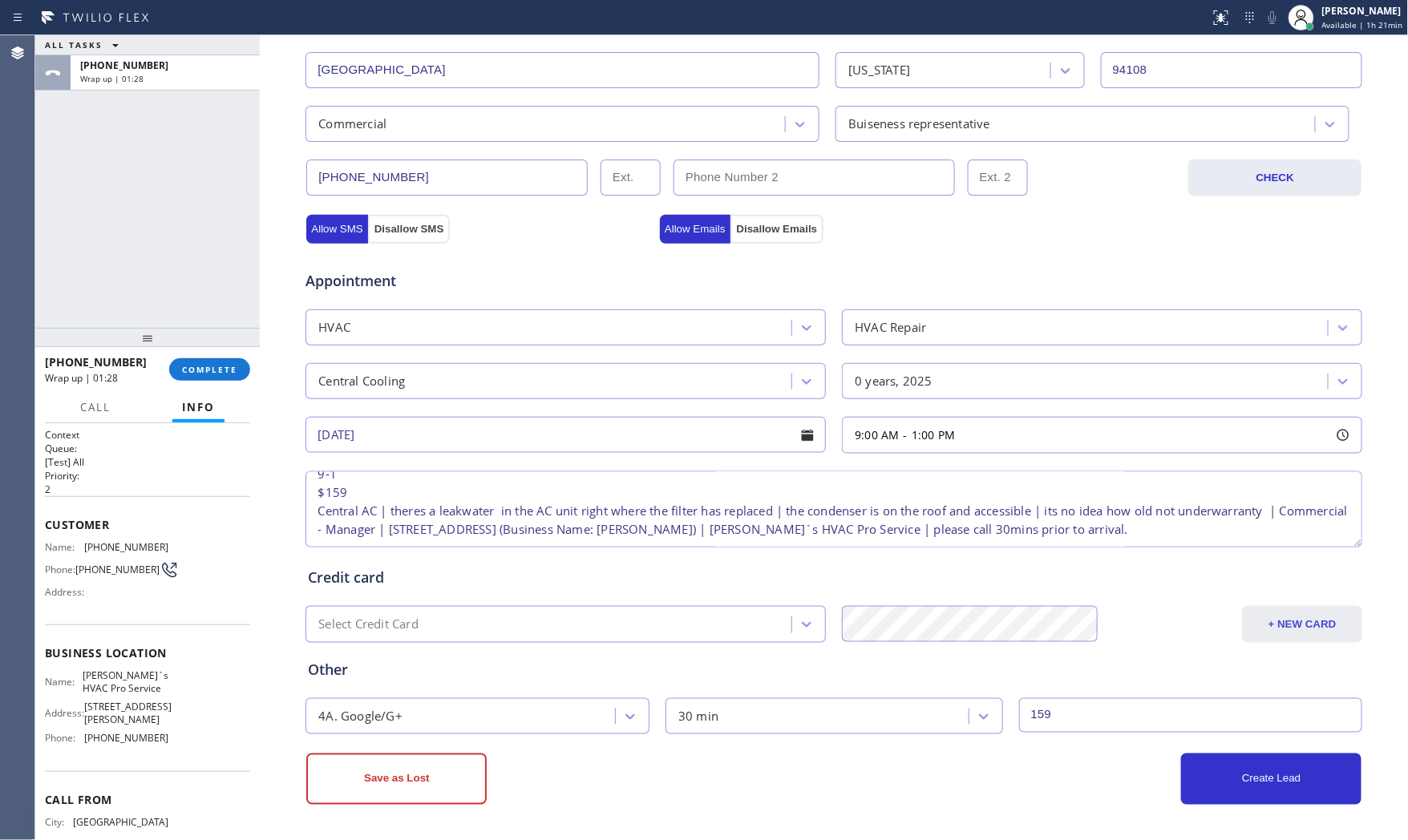
click at [1265, 626] on button "+ NEW CARD" at bounding box center [1301, 624] width 121 height 37
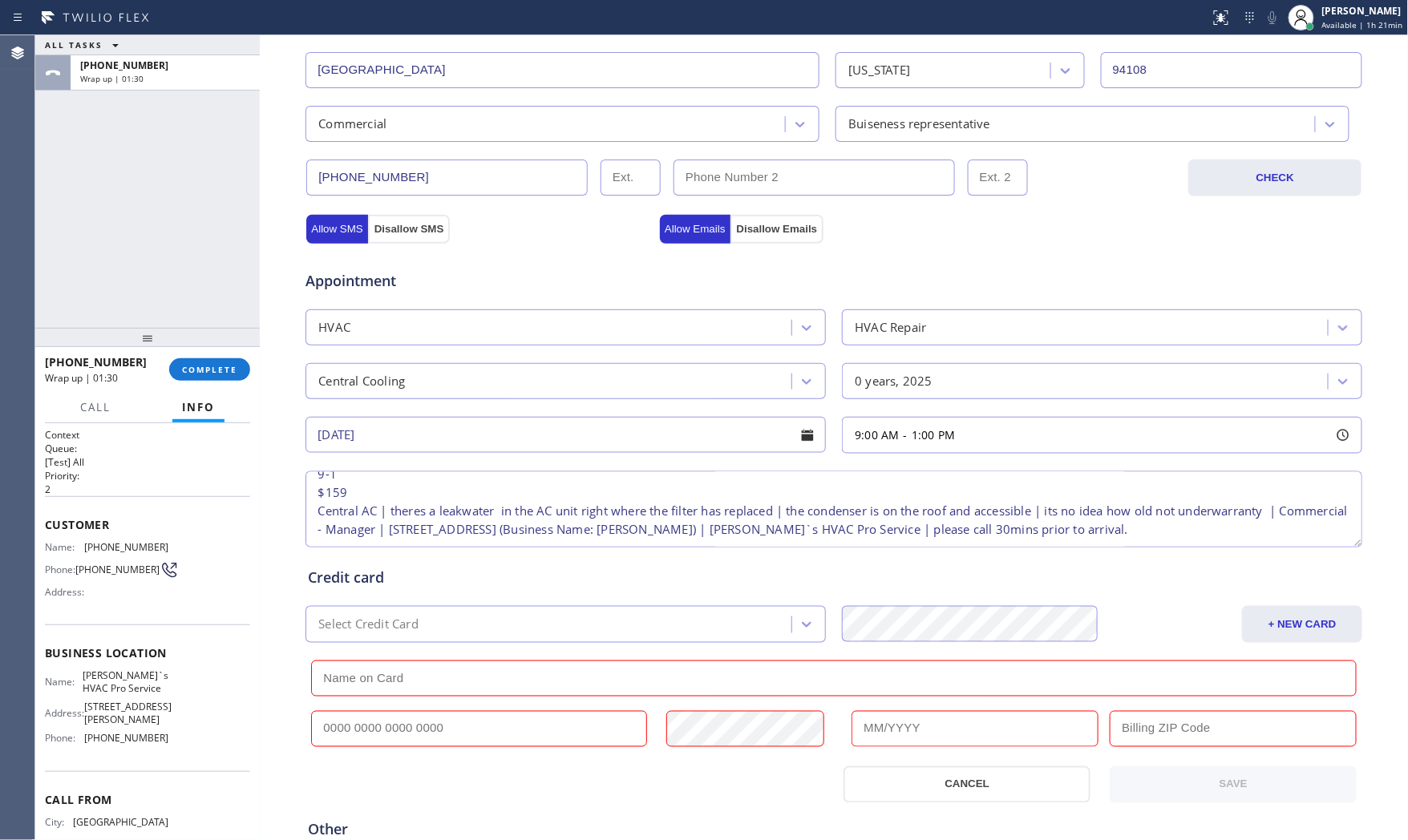
click at [419, 673] on input "text" at bounding box center [834, 678] width 1046 height 36
paste input "[CREDIT_CARD_NUMBER]"
type input "[CREDIT_CARD_NUMBER]"
drag, startPoint x: 452, startPoint y: 726, endPoint x: 552, endPoint y: 717, distance: 100.4
click at [453, 727] on input "text" at bounding box center [479, 729] width 336 height 36
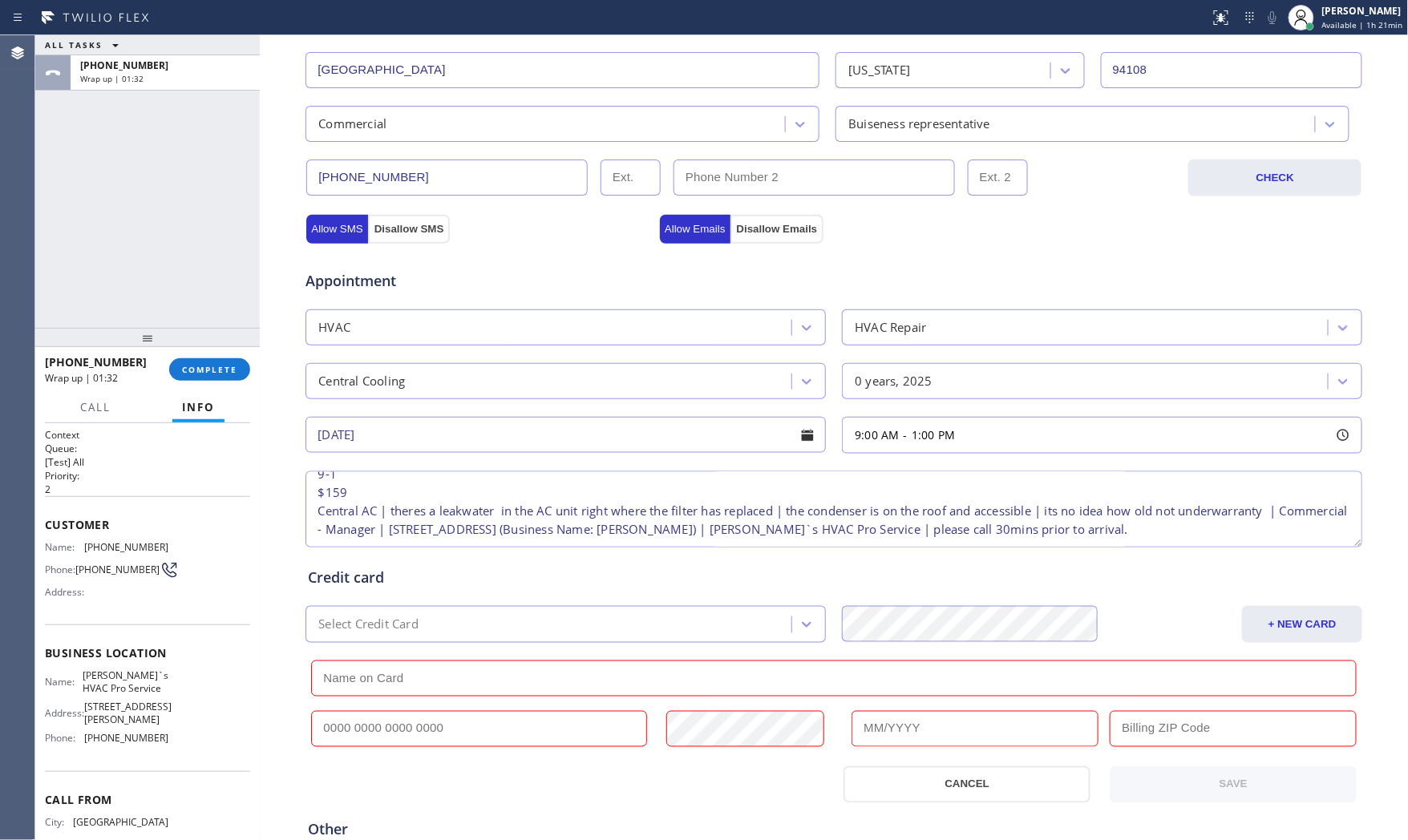
paste input "[CREDIT_CARD_NUMBER]"
type input "[CREDIT_CARD_NUMBER]"
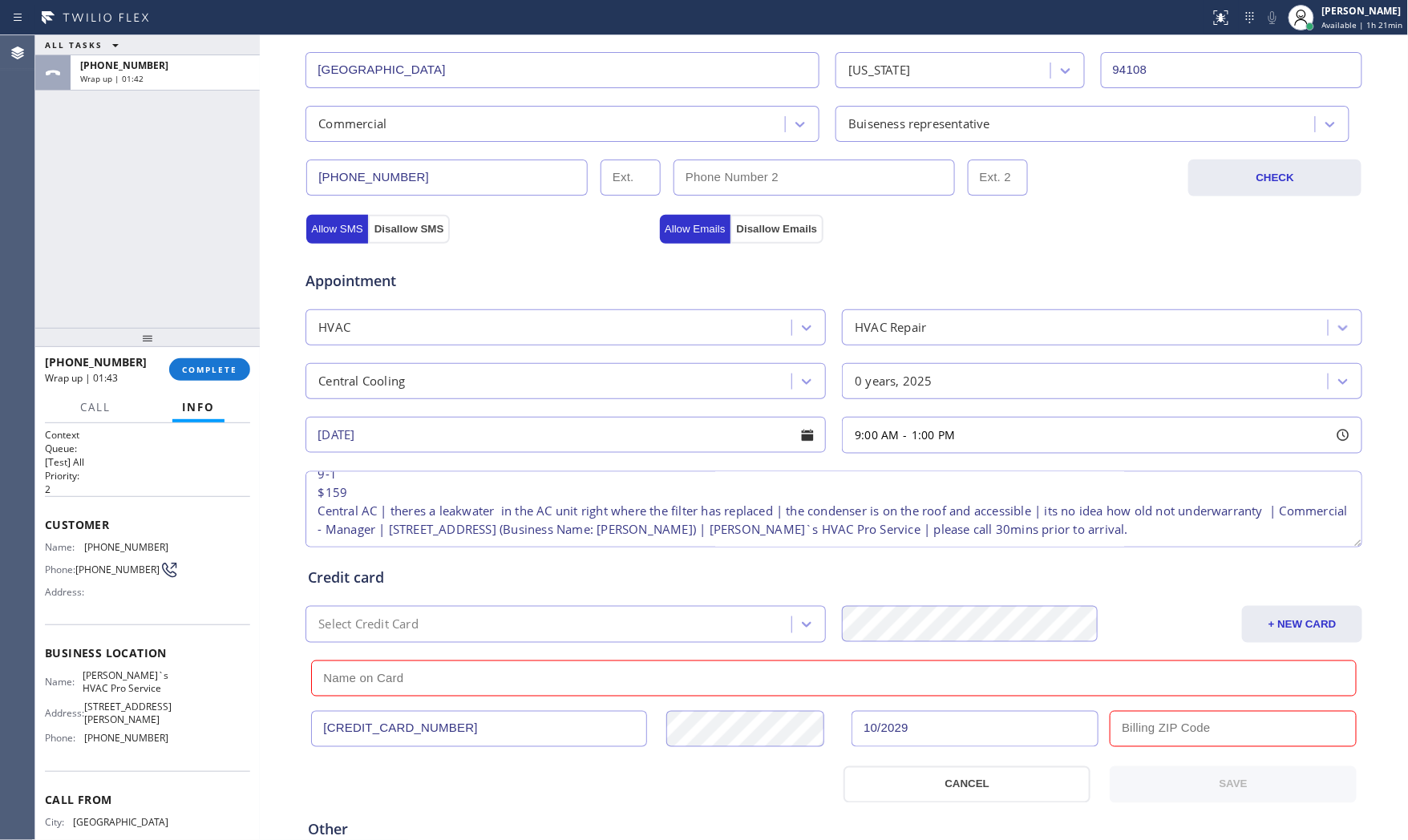
type input "10/2029"
click at [1159, 737] on input "text" at bounding box center [1232, 729] width 246 height 36
paste input "94102"
type input "94102"
click at [346, 666] on input "text" at bounding box center [834, 678] width 1046 height 36
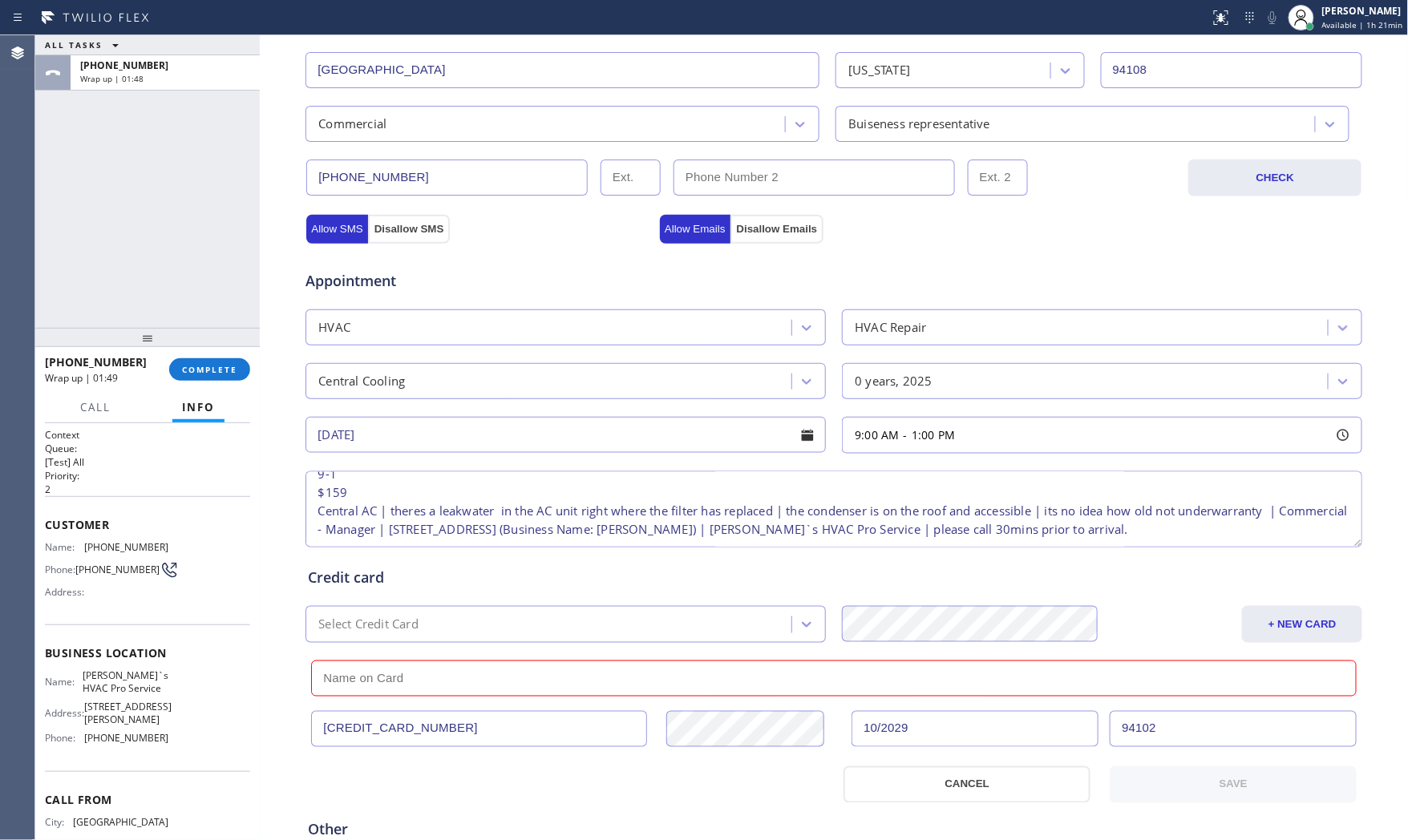
paste input "[PERSON_NAME]"
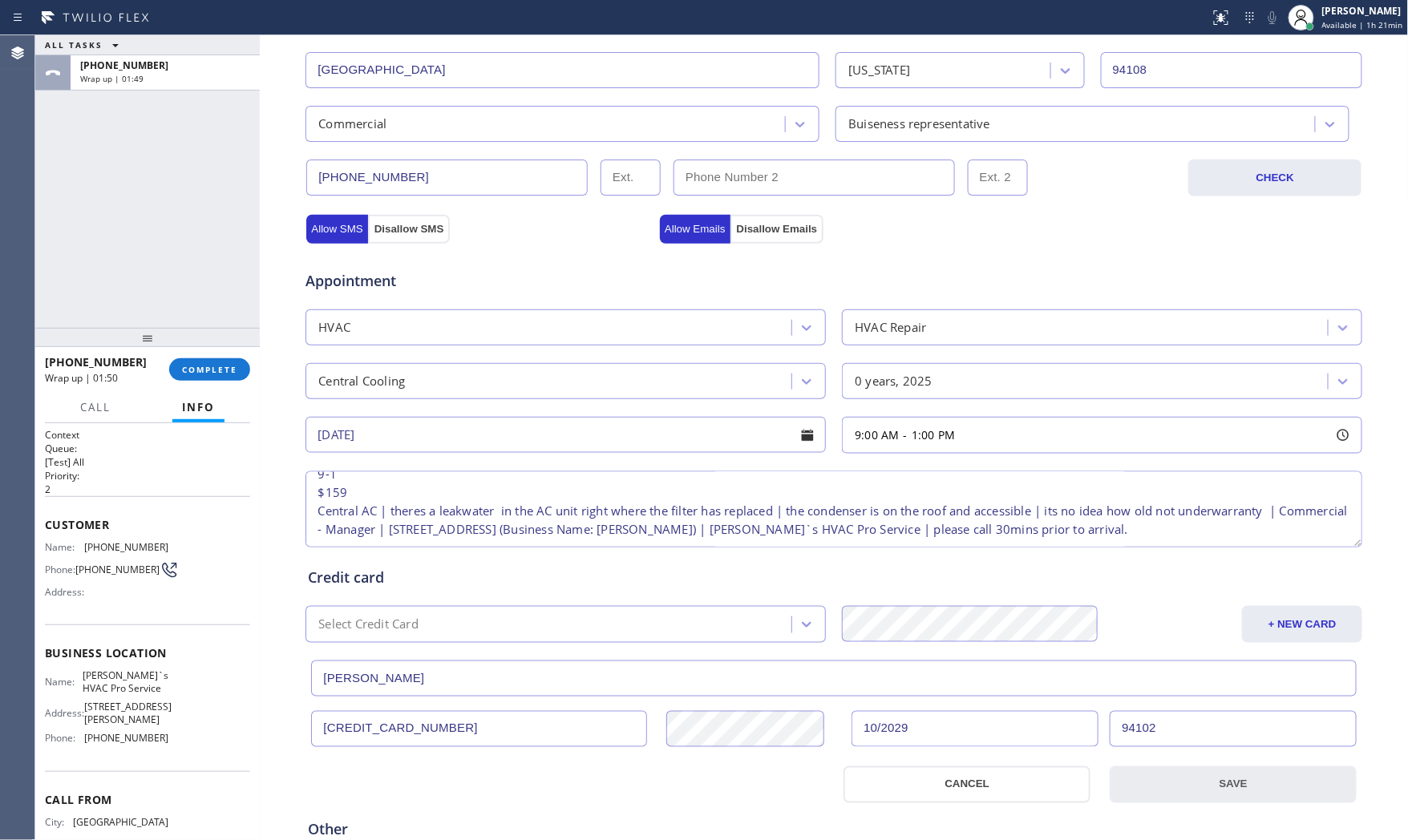
type input "[PERSON_NAME]"
click at [1165, 756] on button "SAVE" at bounding box center [1232, 784] width 246 height 37
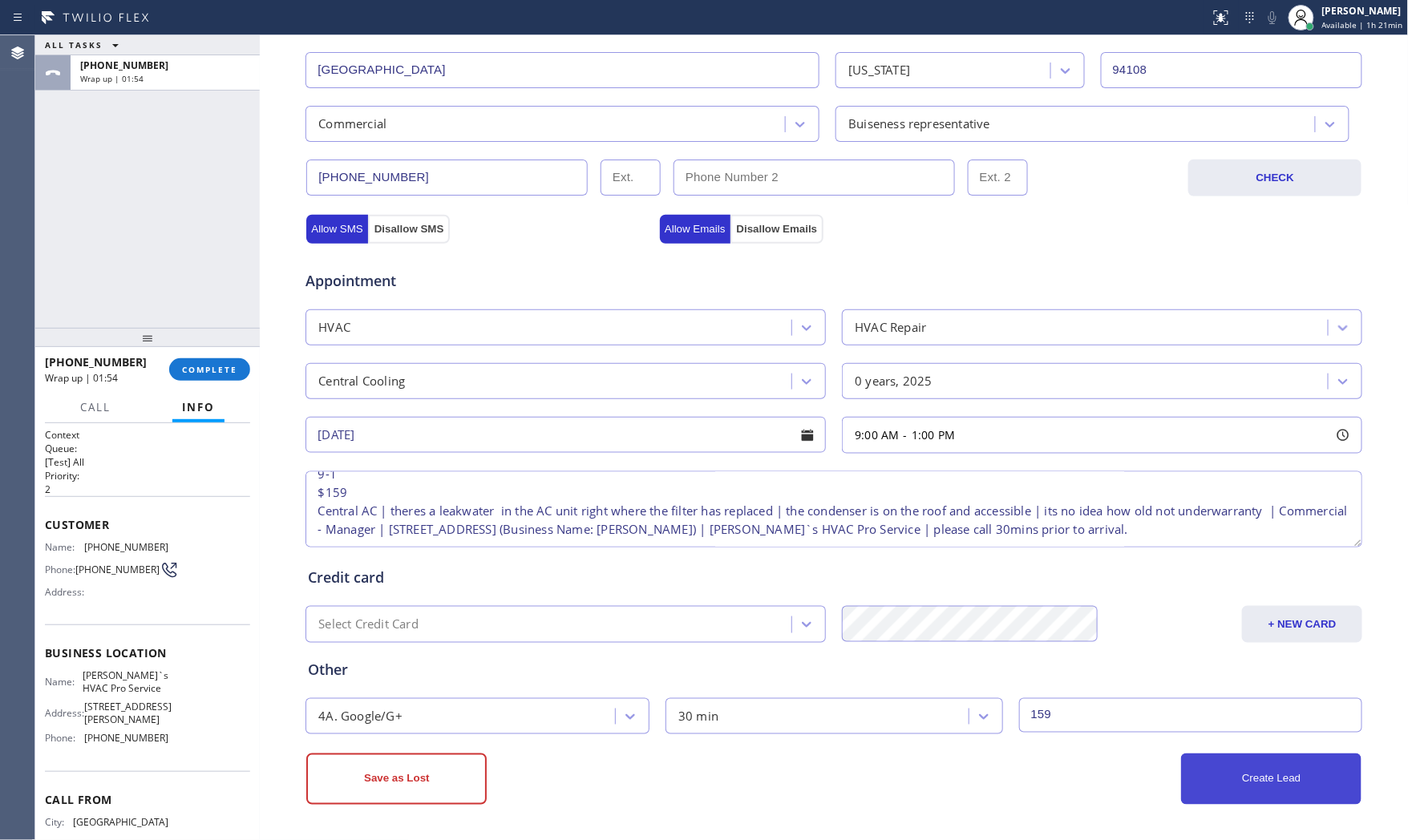
click at [1265, 756] on button "Create Lead" at bounding box center [1270, 778] width 181 height 51
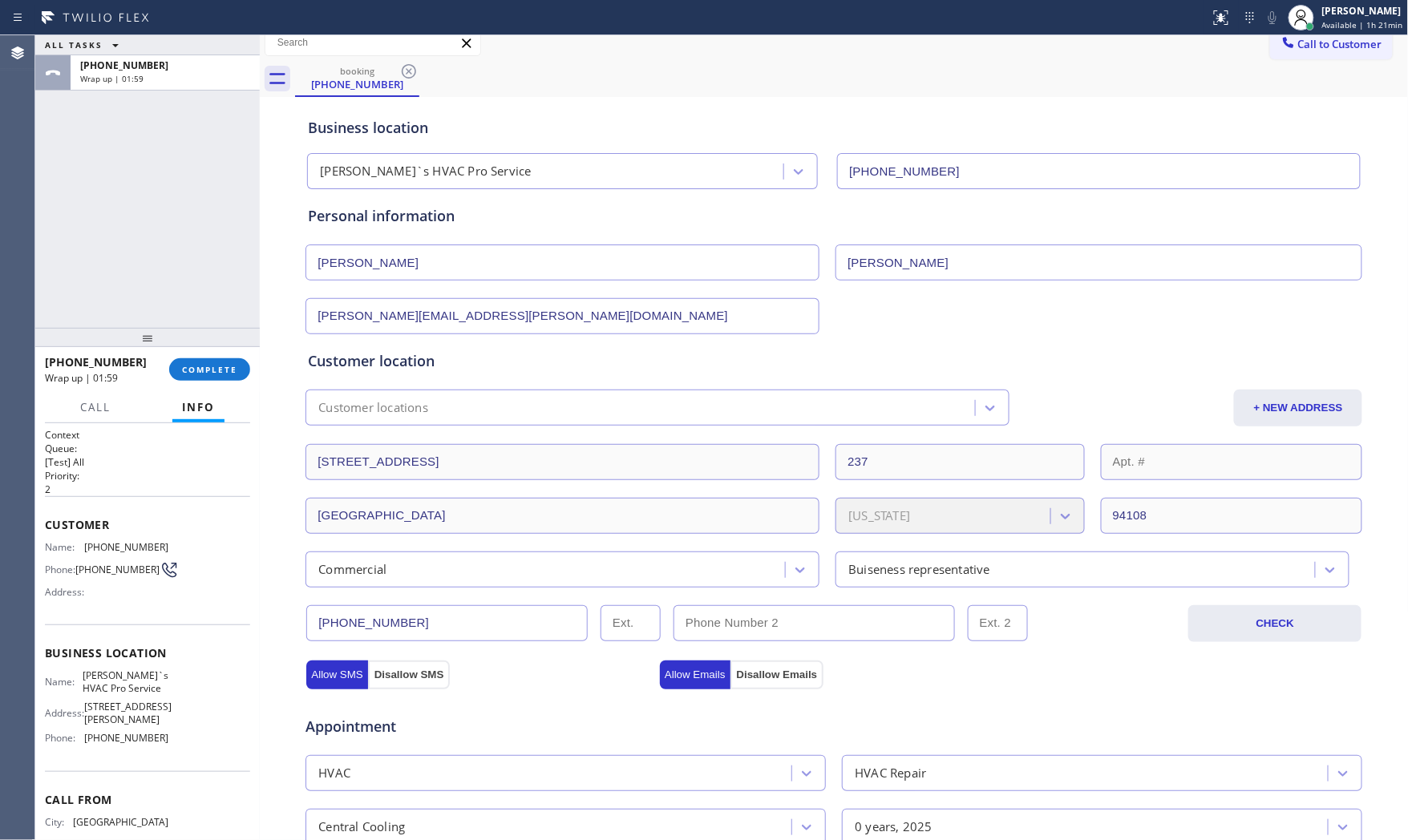
scroll to position [0, 0]
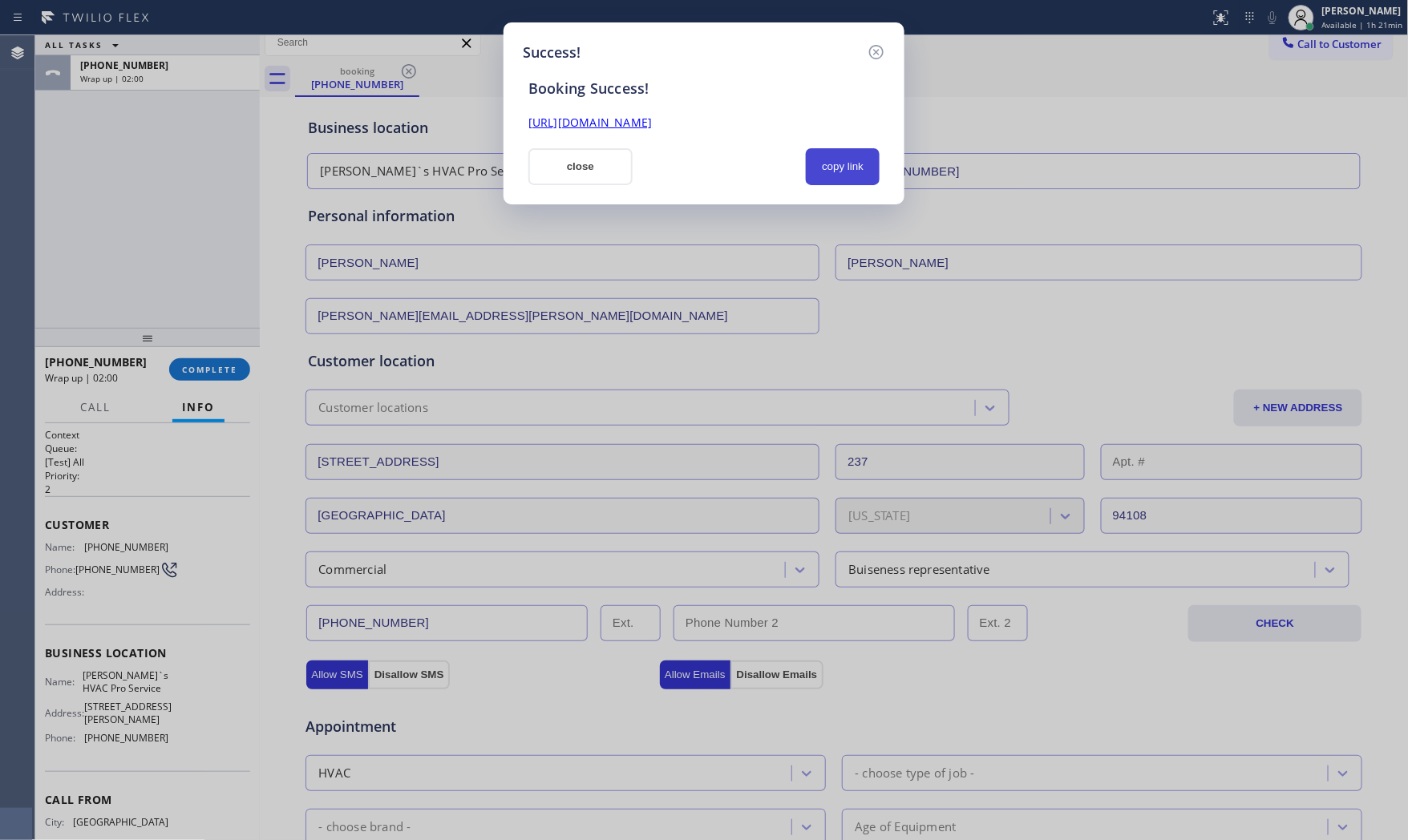
click at [844, 172] on button "copy link" at bounding box center [842, 167] width 74 height 37
click at [581, 161] on button "close" at bounding box center [580, 167] width 104 height 37
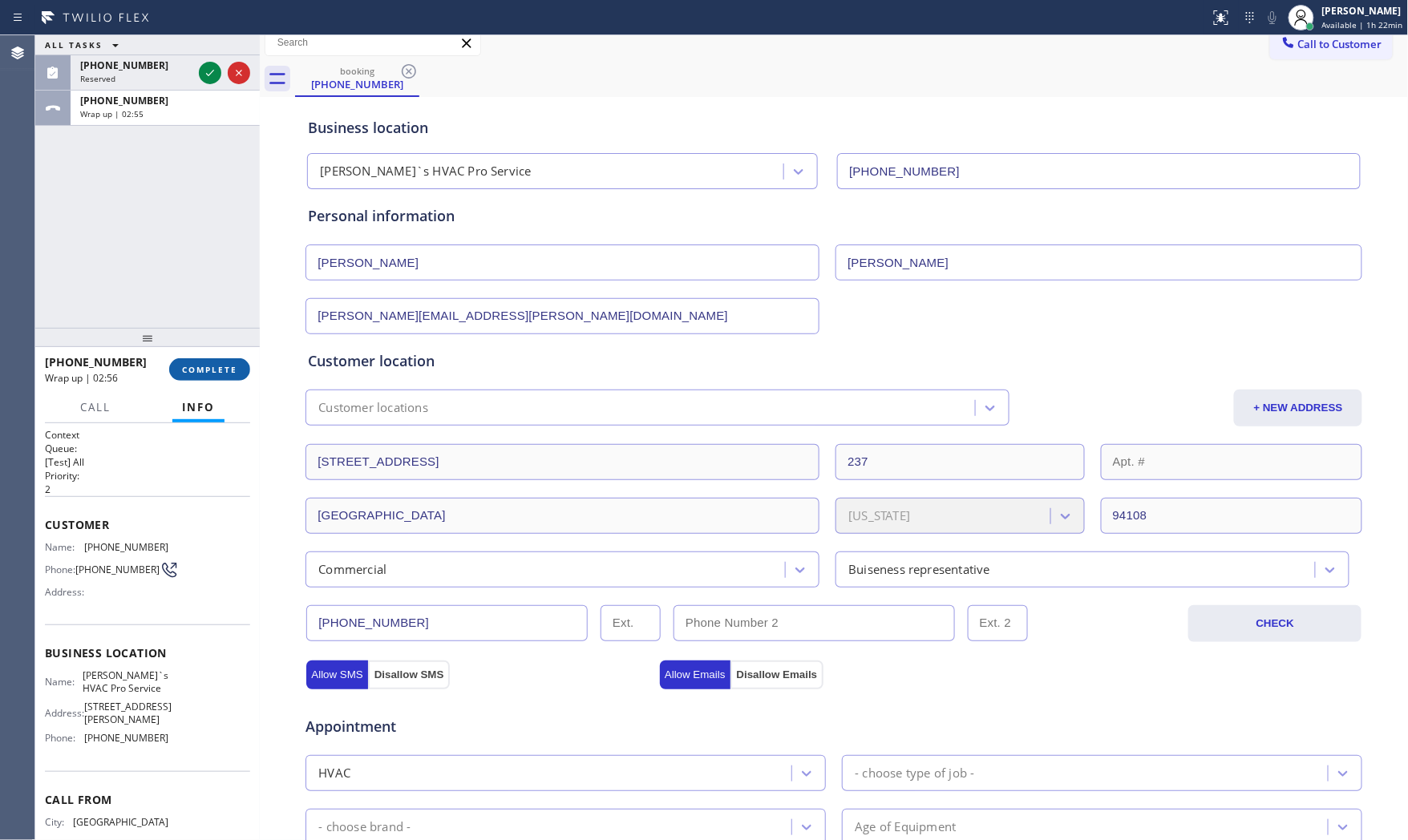
click at [238, 361] on button "COMPLETE" at bounding box center [210, 369] width 81 height 22
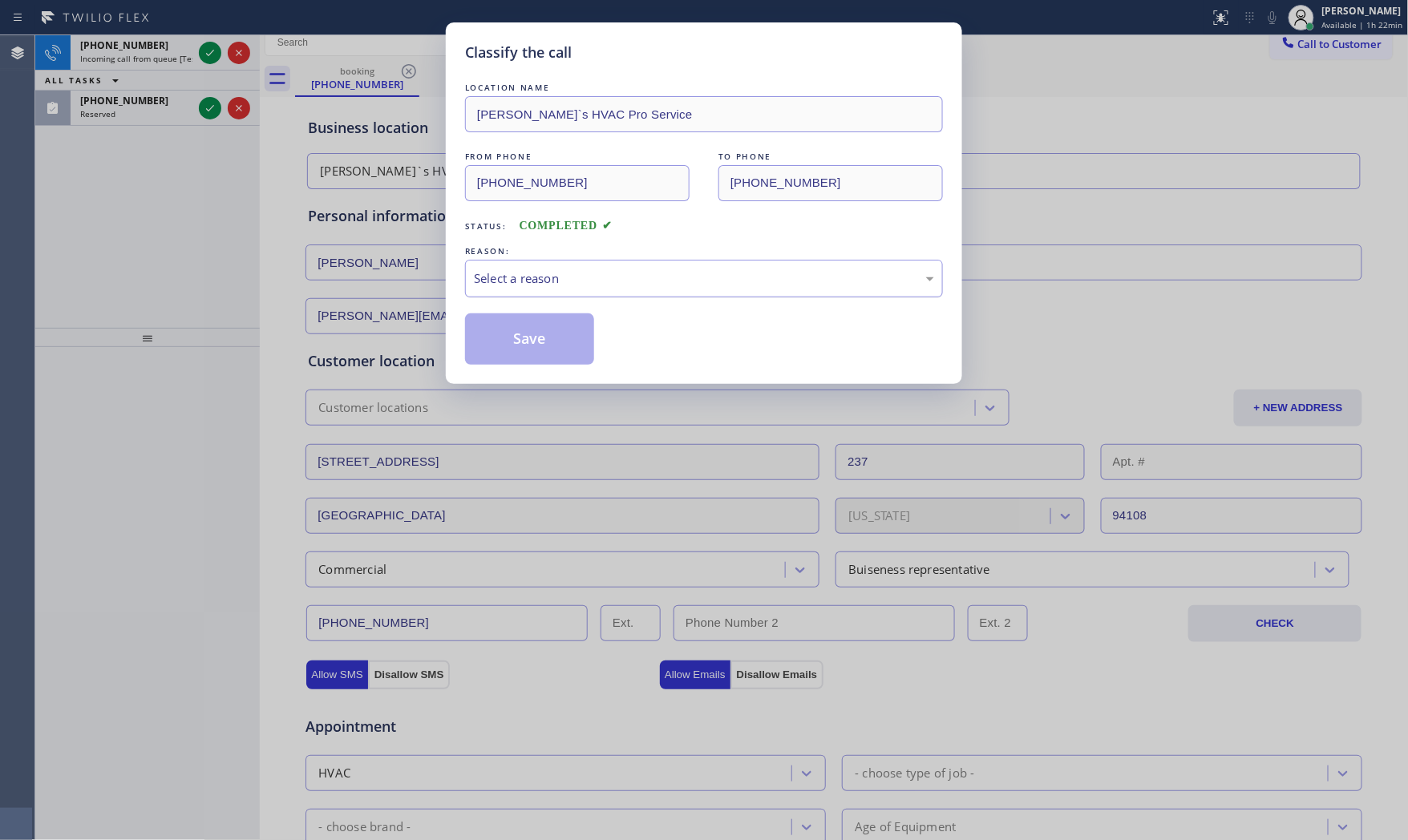
click at [577, 284] on div "Select a reason" at bounding box center [704, 278] width 460 height 18
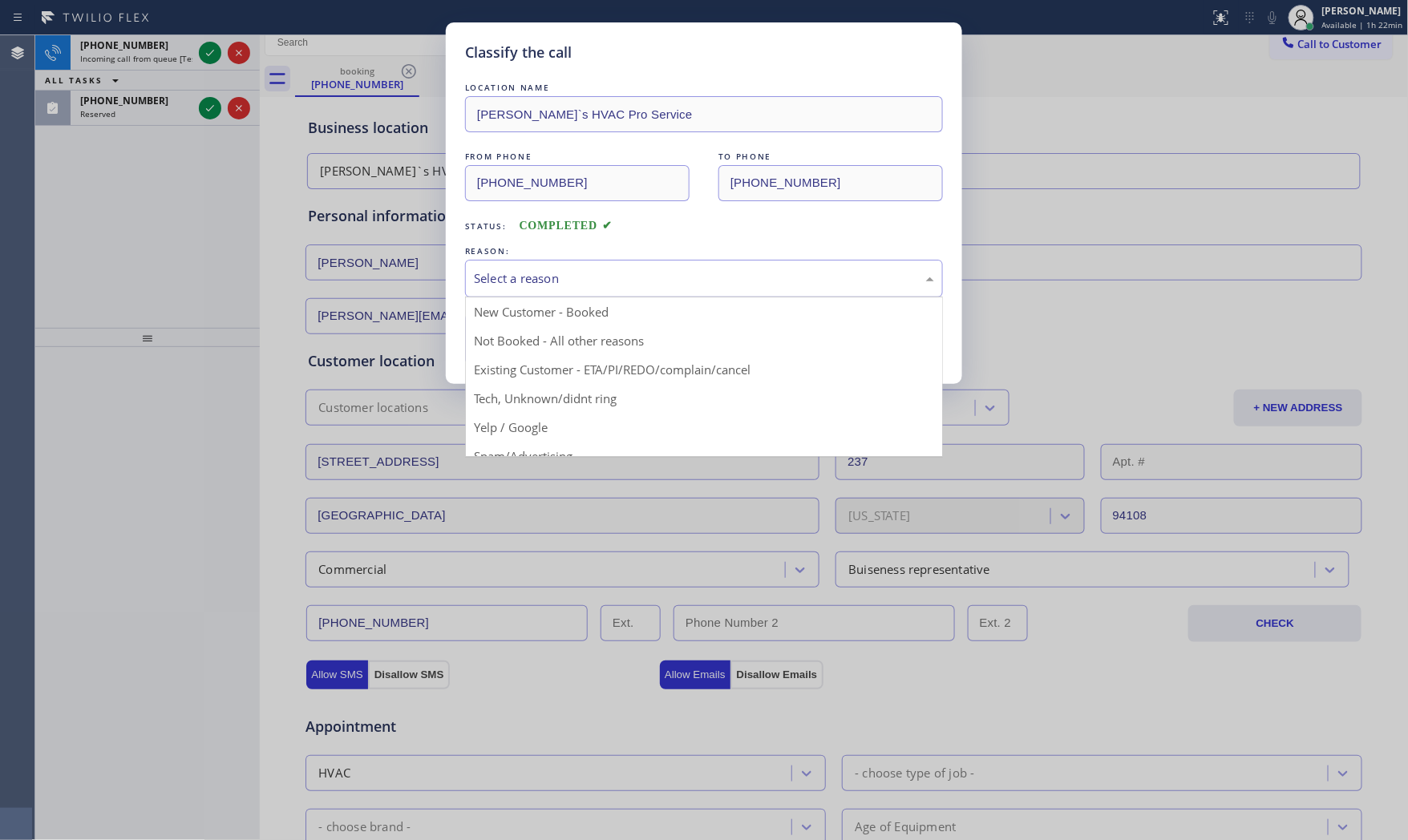
drag, startPoint x: 549, startPoint y: 318, endPoint x: 547, endPoint y: 326, distance: 8.2
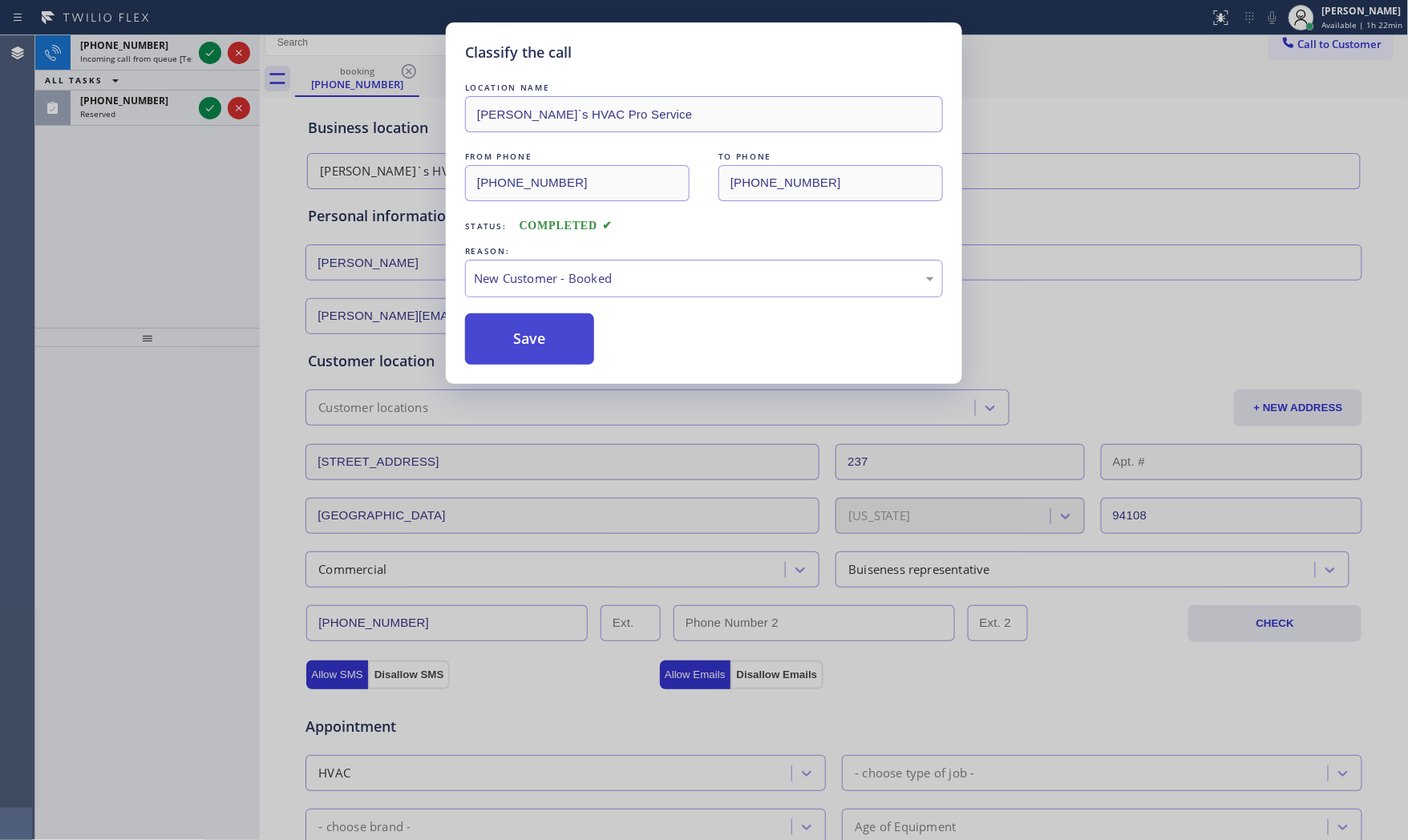
click at [536, 346] on button "Save" at bounding box center [529, 338] width 129 height 51
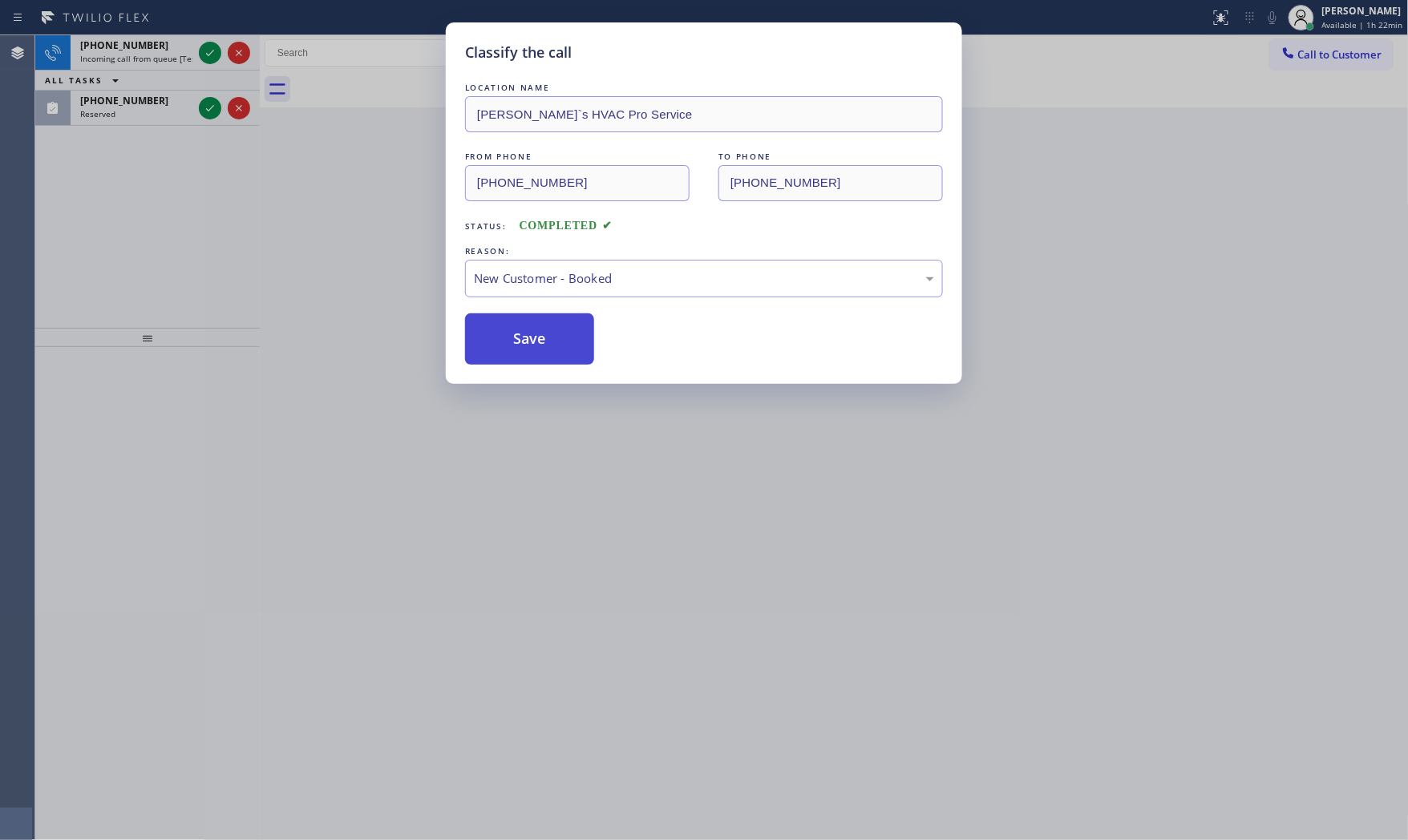
click at [536, 346] on button "Save" at bounding box center [529, 338] width 129 height 51
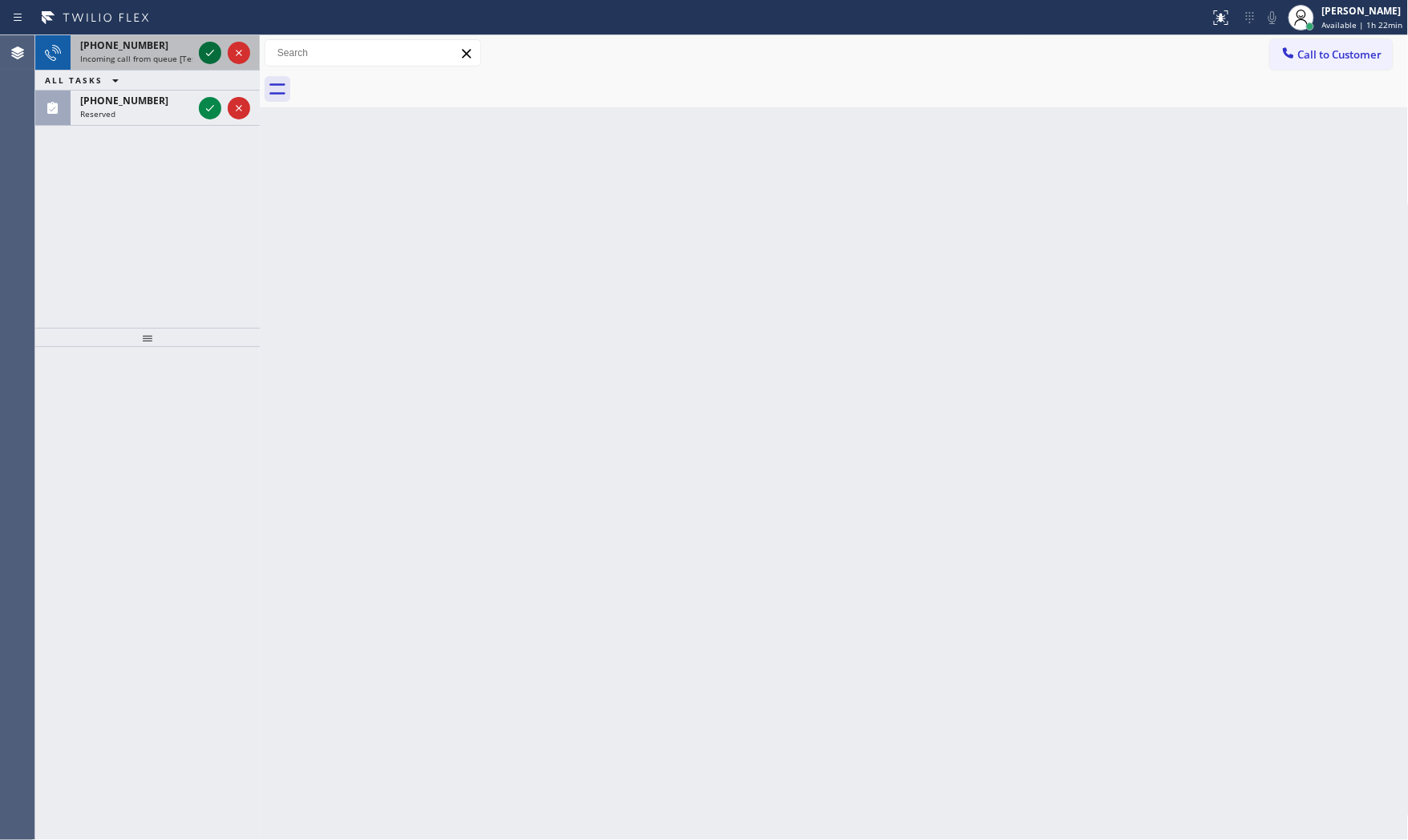
click at [199, 60] on div at bounding box center [210, 52] width 22 height 19
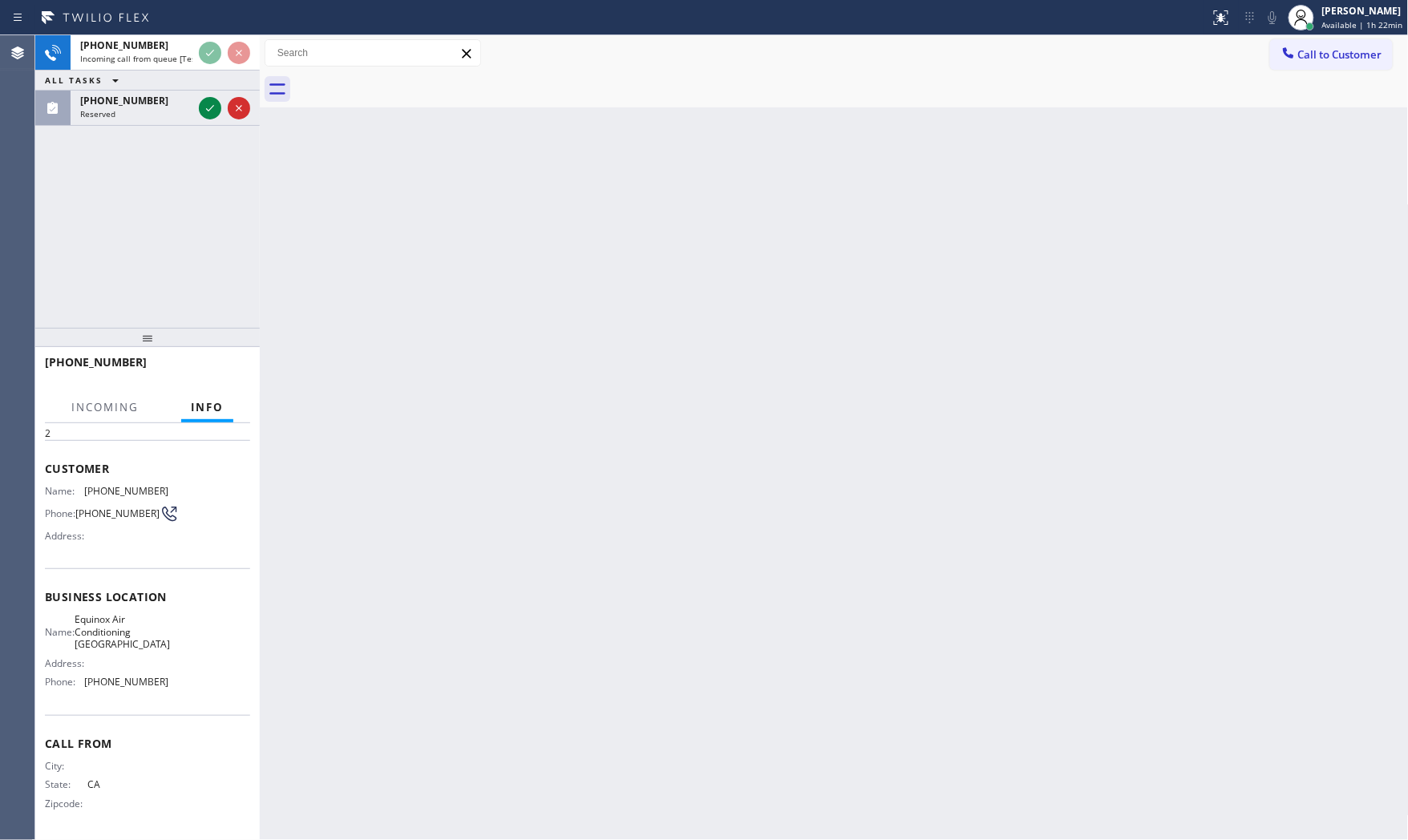
scroll to position [59, 0]
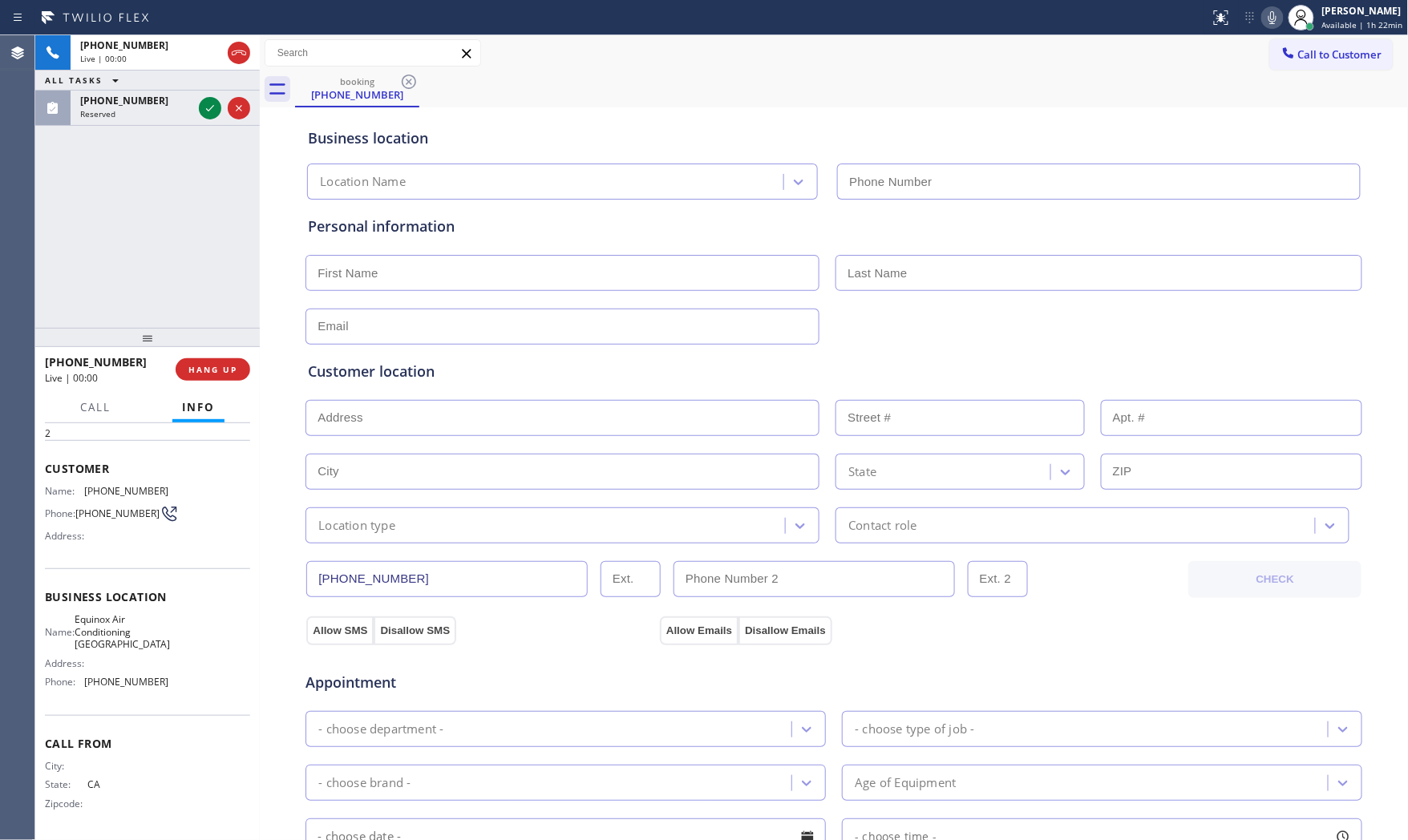
type input "[PHONE_NUMBER]"
click at [220, 375] on button "HANG UP" at bounding box center [213, 369] width 75 height 22
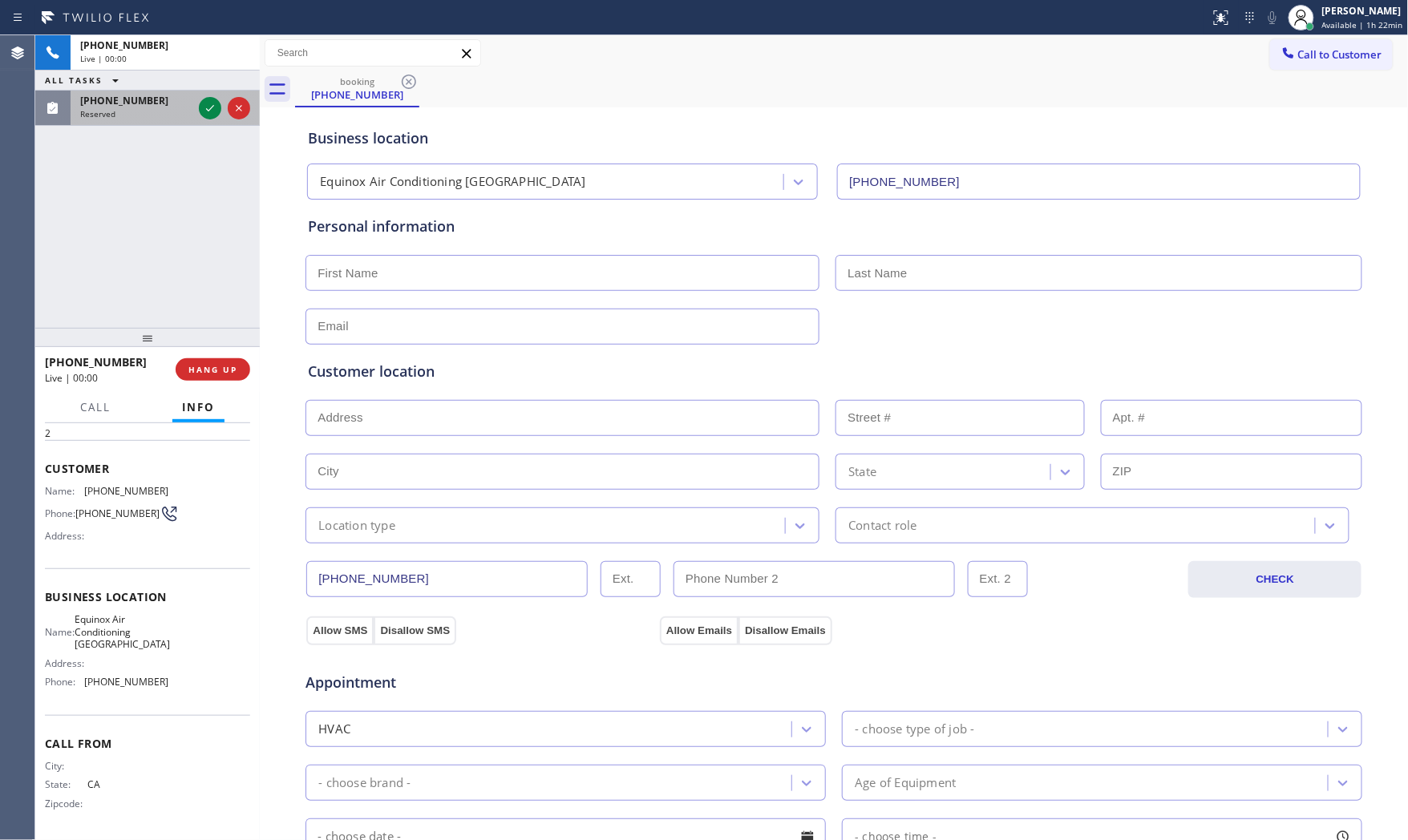
click at [153, 100] on div "[PHONE_NUMBER]" at bounding box center [136, 101] width 112 height 14
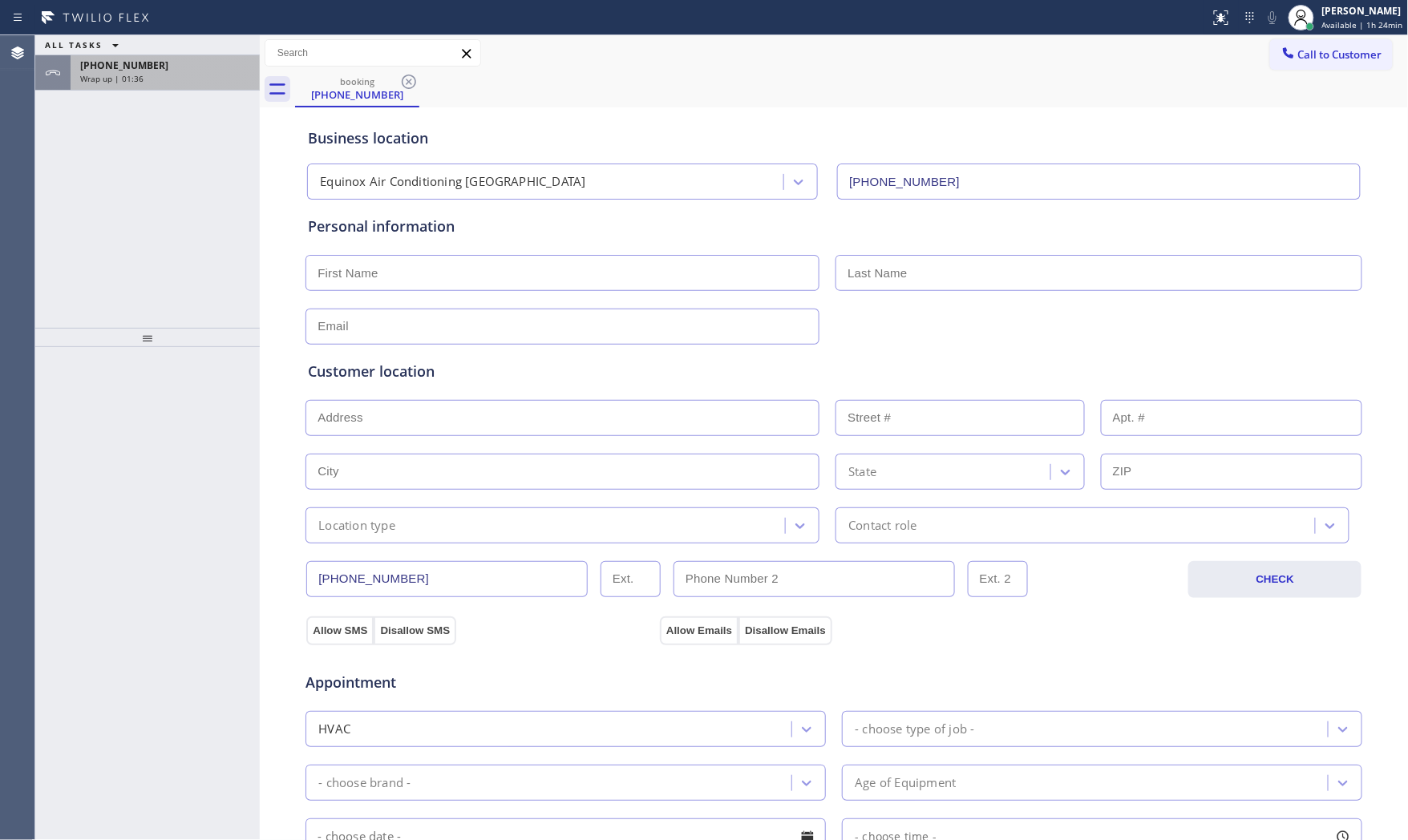
click at [173, 77] on div "Wrap up | 01:36" at bounding box center [165, 78] width 170 height 11
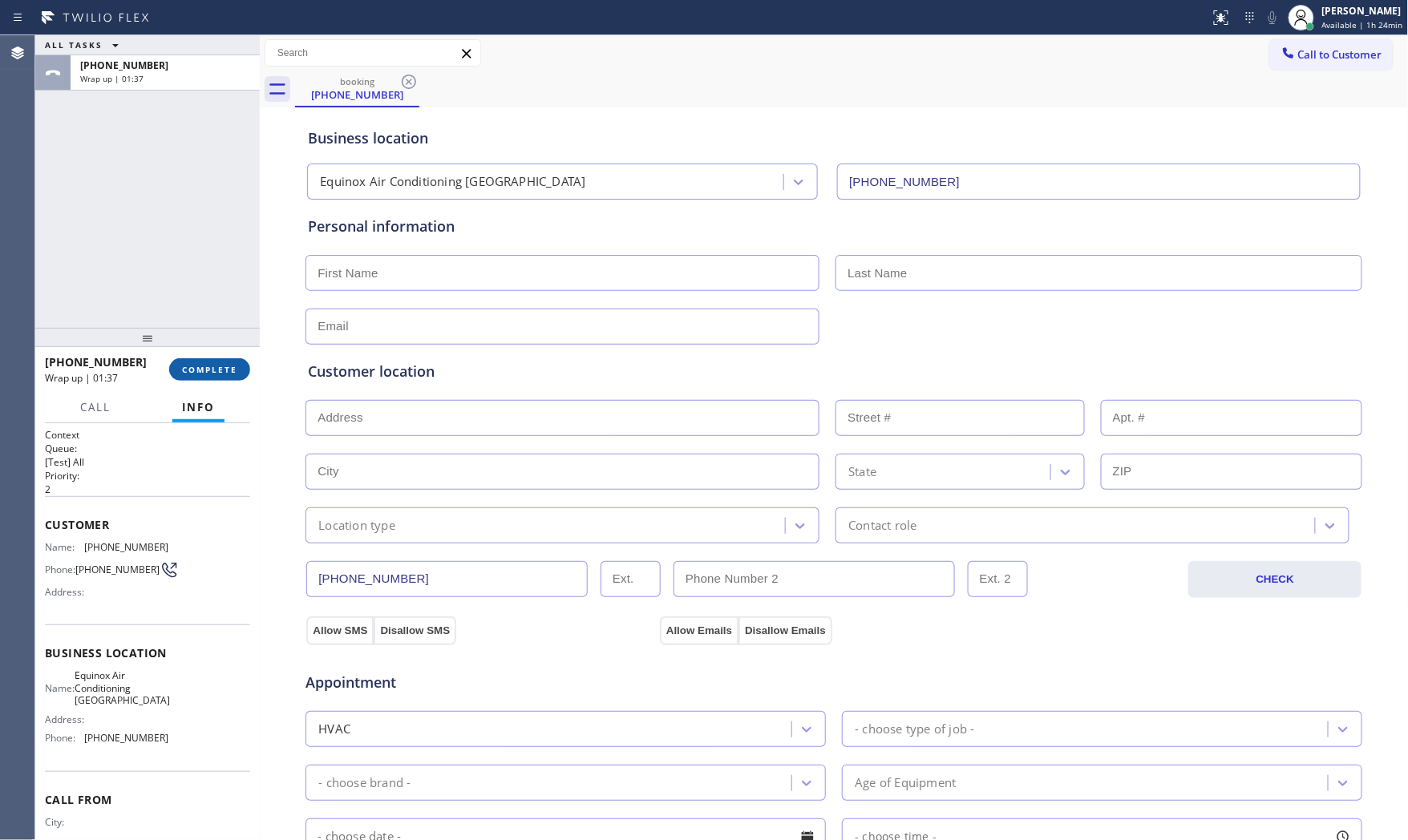
click at [223, 372] on span "COMPLETE" at bounding box center [209, 369] width 55 height 11
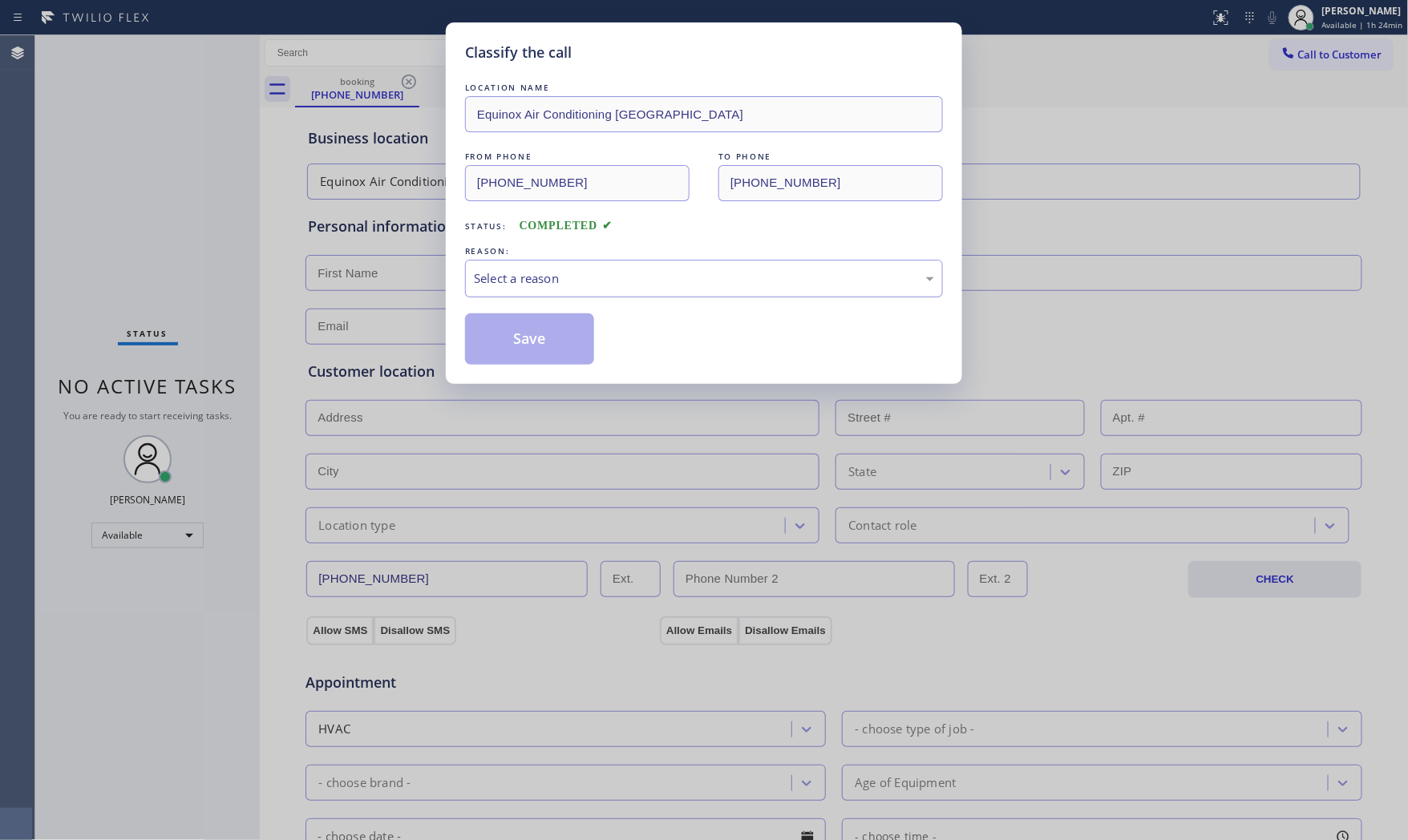
drag, startPoint x: 533, startPoint y: 284, endPoint x: 532, endPoint y: 292, distance: 8.1
click at [533, 285] on div "Select a reason" at bounding box center [704, 278] width 460 height 18
click at [525, 338] on button "Save" at bounding box center [529, 338] width 129 height 51
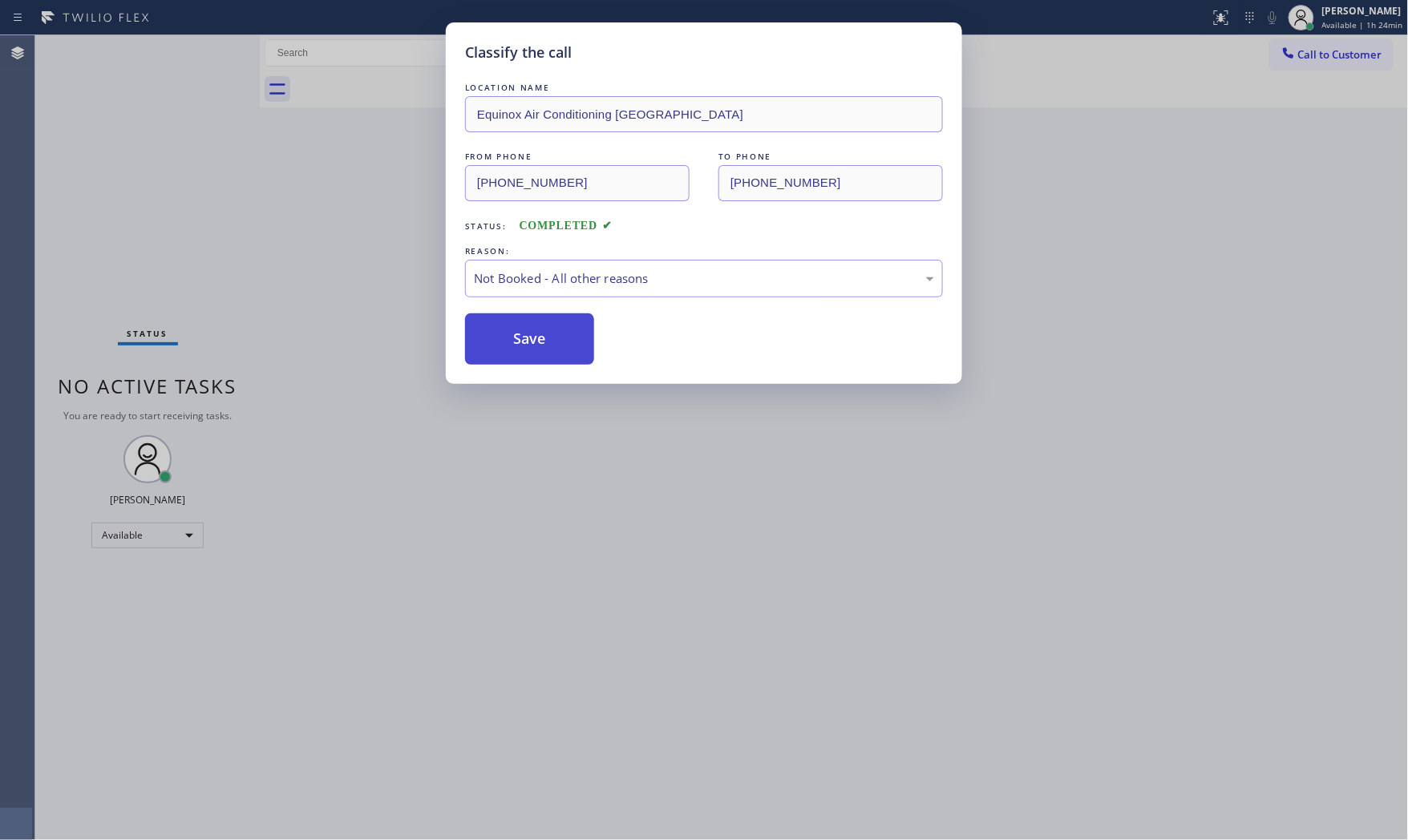
click at [525, 338] on button "Save" at bounding box center [529, 338] width 129 height 51
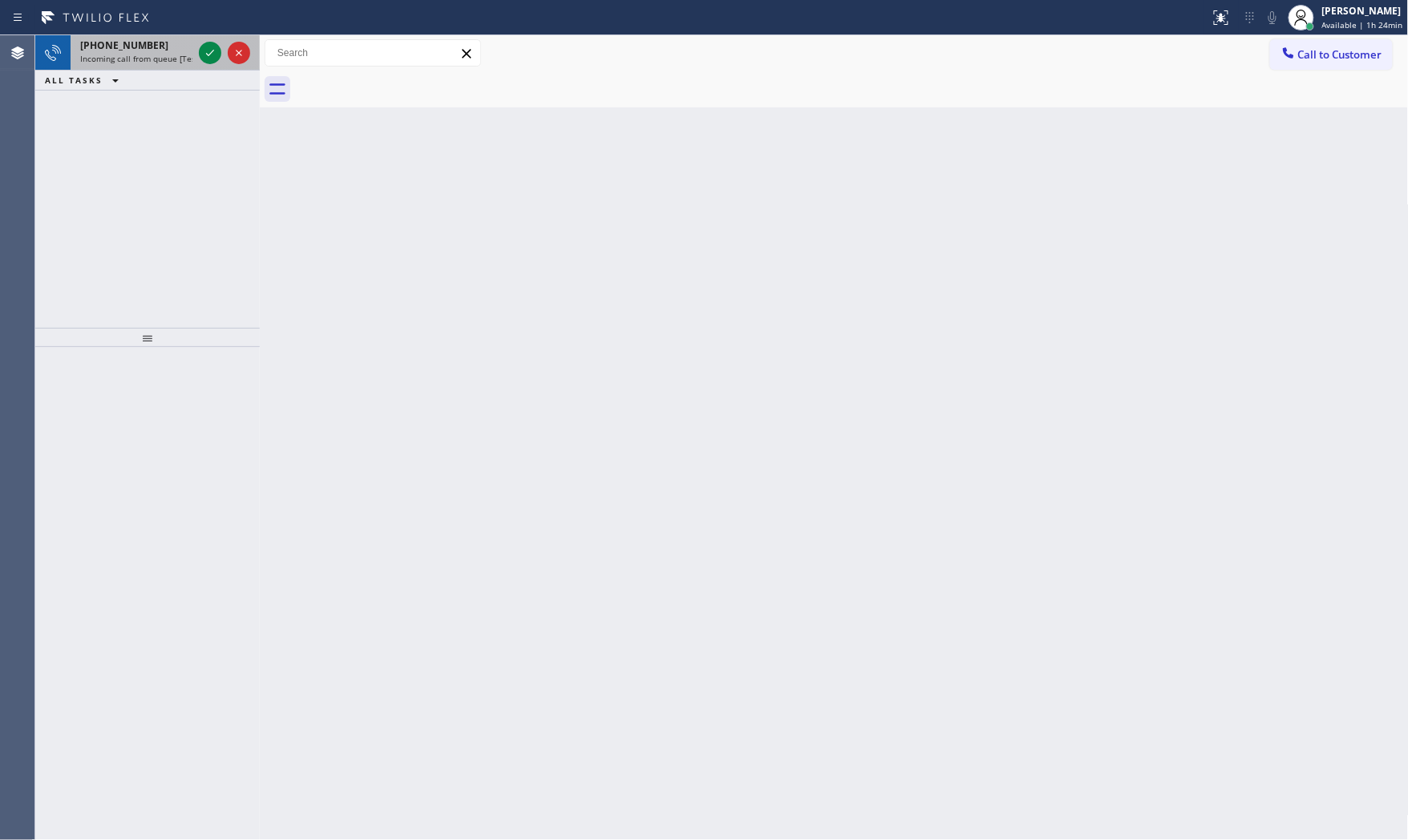
click at [179, 53] on span "Incoming call from queue [Test] All" at bounding box center [146, 58] width 133 height 11
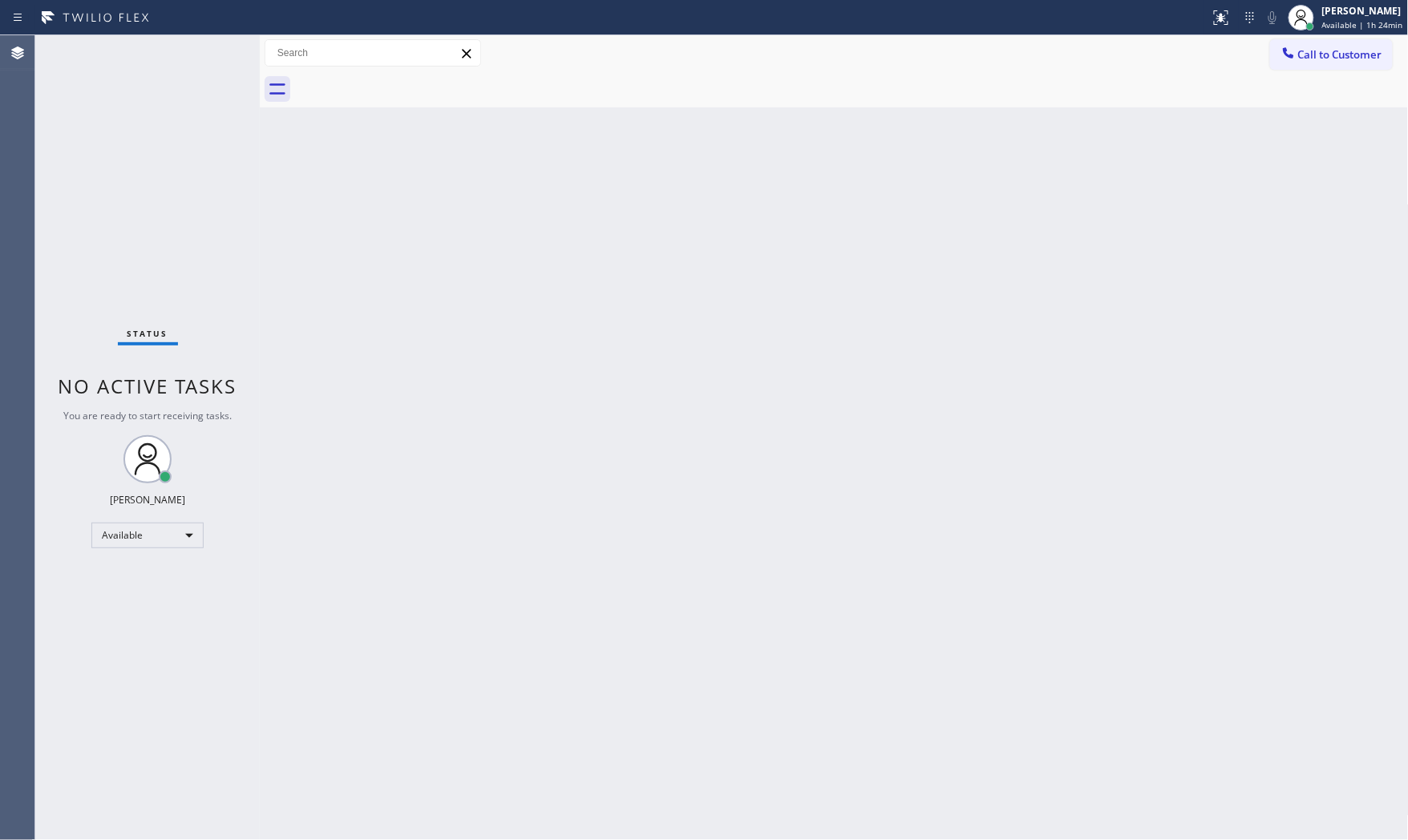
click at [204, 52] on div "Status No active tasks You are ready to start receiving tasks. [PERSON_NAME] Av…" at bounding box center [147, 437] width 225 height 805
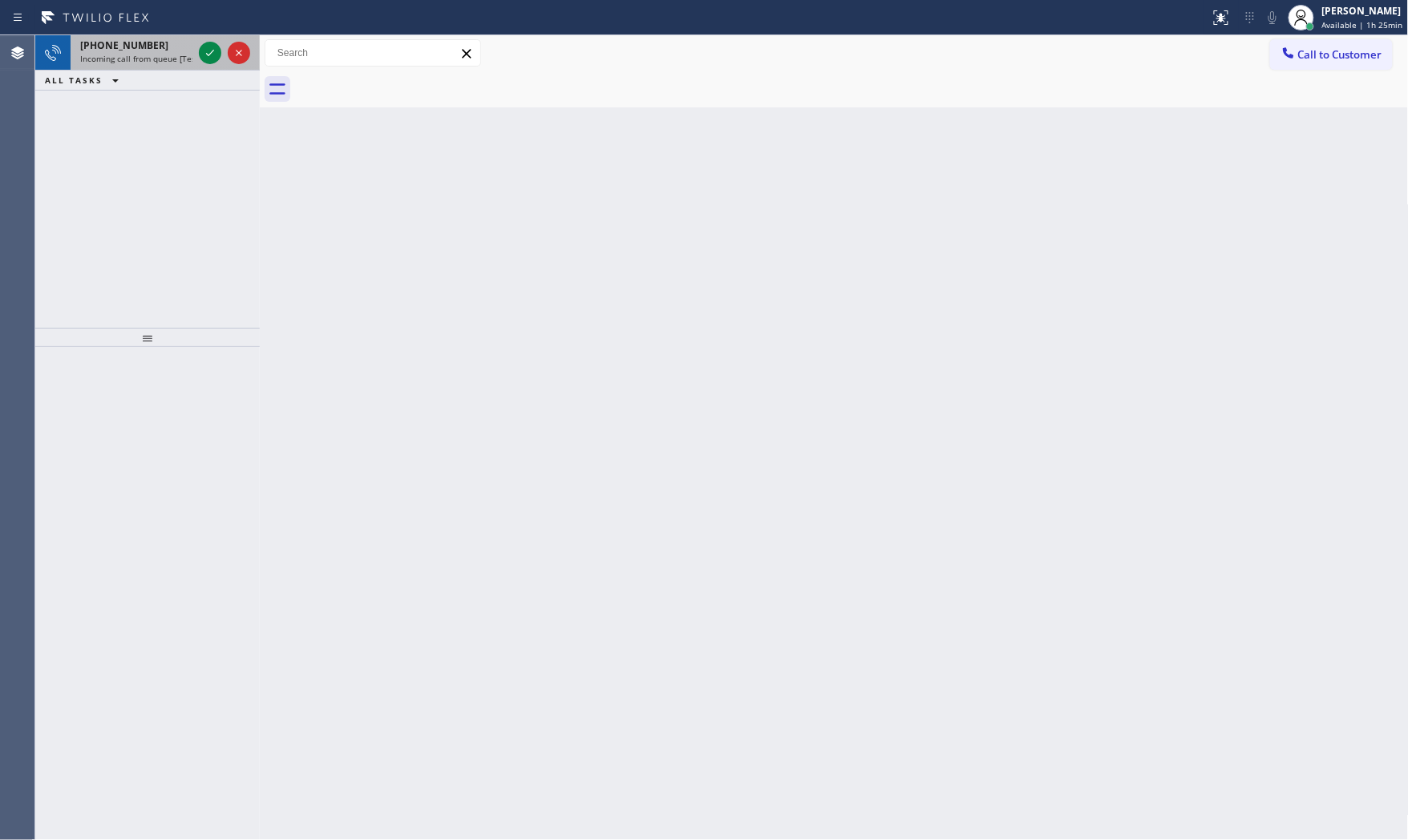
click at [134, 61] on span "Incoming call from queue [Test] All" at bounding box center [146, 58] width 133 height 11
click at [210, 55] on icon at bounding box center [210, 53] width 8 height 6
click at [204, 59] on icon at bounding box center [210, 52] width 19 height 19
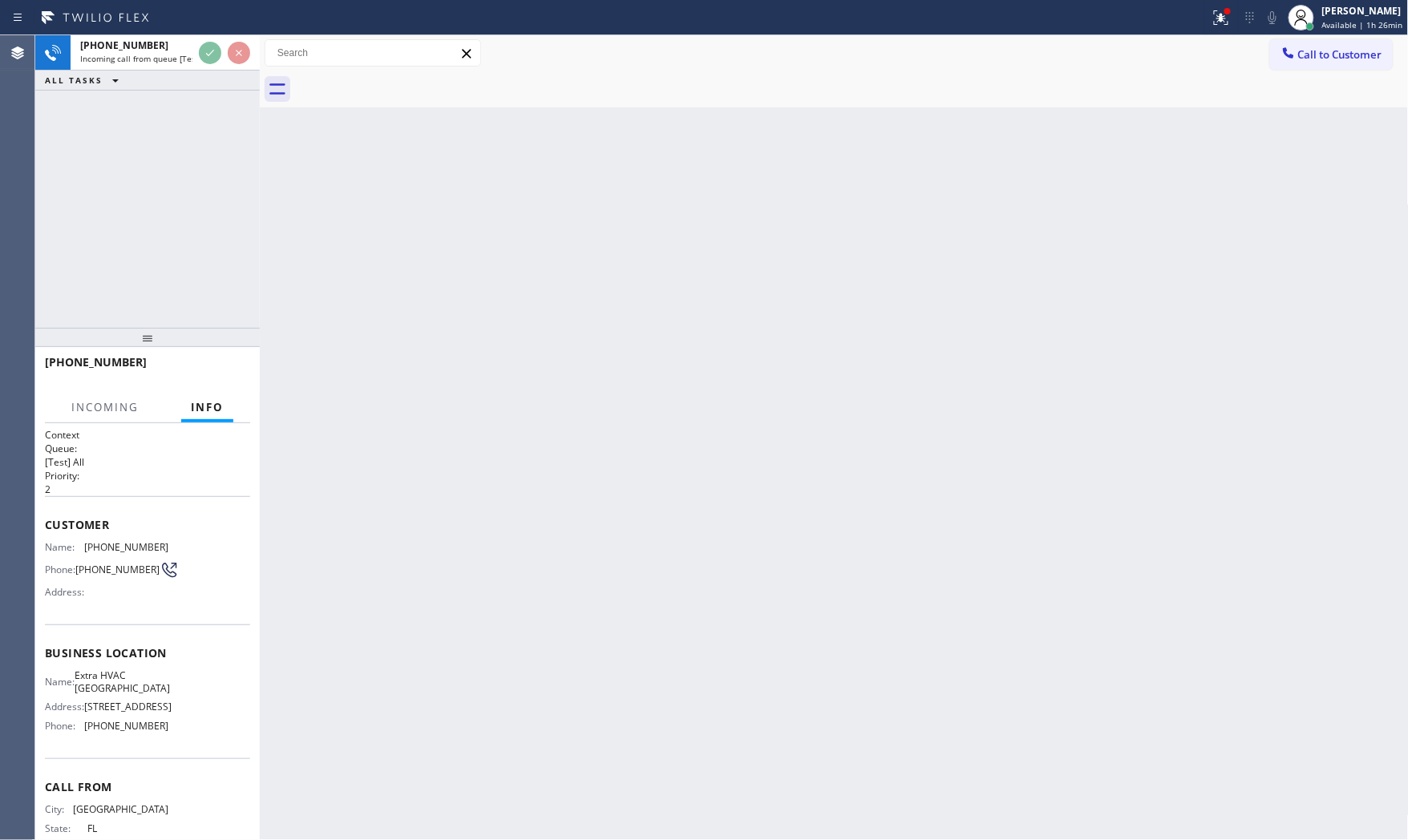
scroll to position [59, 0]
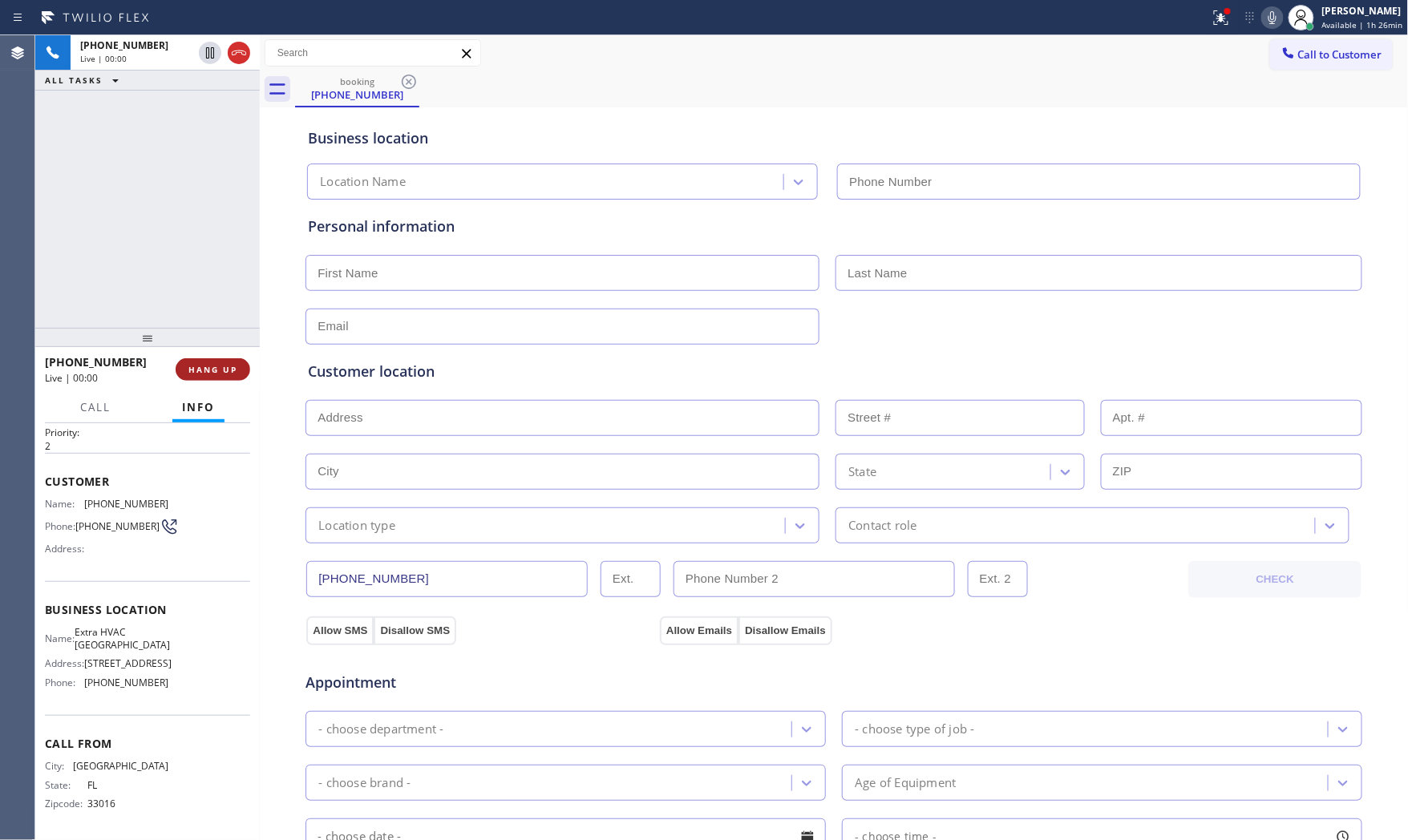
type input "[PHONE_NUMBER]"
click at [236, 377] on button "HANG UP" at bounding box center [213, 369] width 75 height 22
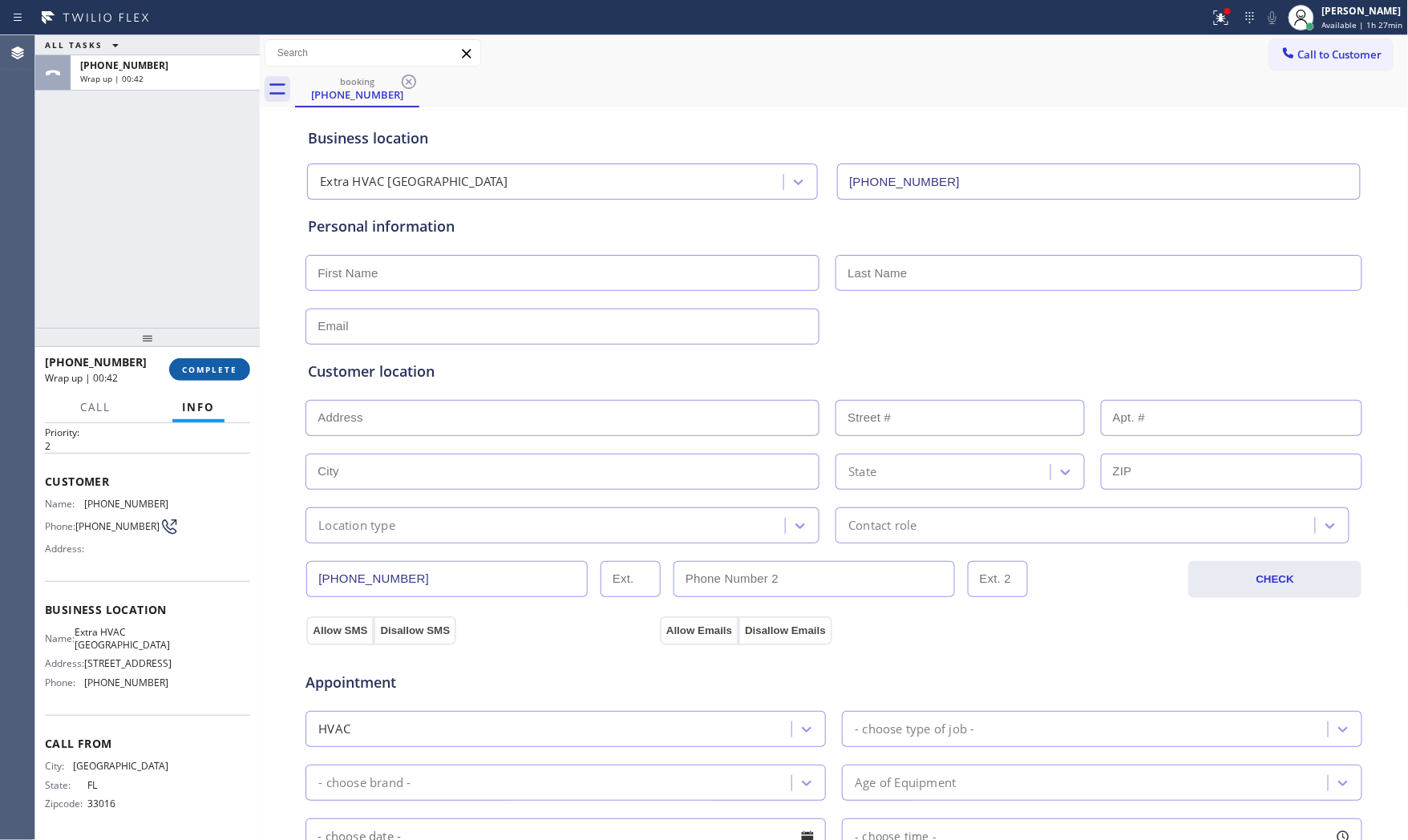
drag, startPoint x: 196, startPoint y: 315, endPoint x: 210, endPoint y: 365, distance: 51.9
click at [197, 322] on div "ALL TASKS ALL TASKS ACTIVE TASKS TASKS IN WRAP UP [PHONE_NUMBER] Wrap up | 00:42" at bounding box center [147, 181] width 225 height 292
click at [210, 365] on span "COMPLETE" at bounding box center [209, 369] width 55 height 11
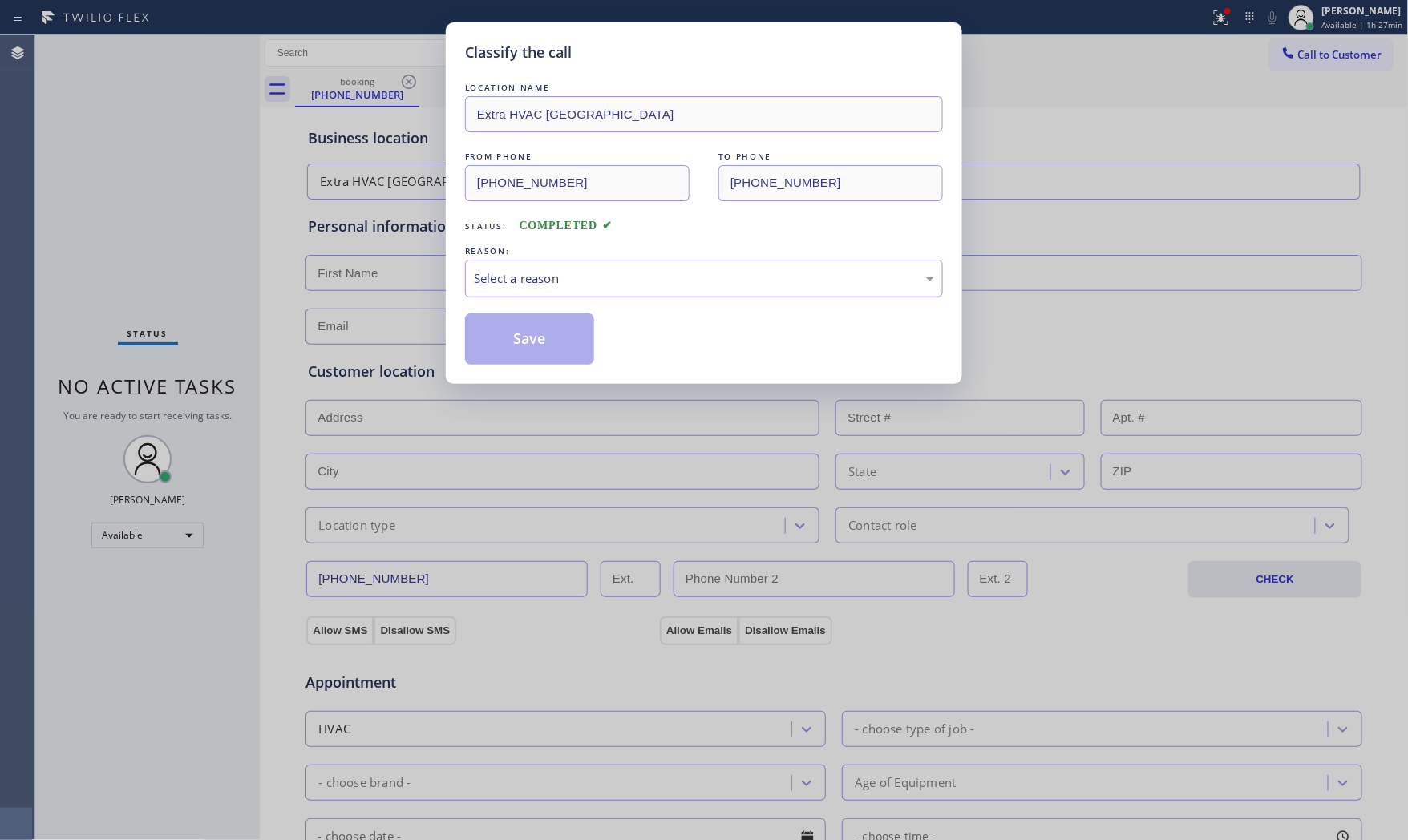
drag, startPoint x: 532, startPoint y: 270, endPoint x: 528, endPoint y: 293, distance: 23.3
click at [532, 273] on div "Select a reason" at bounding box center [704, 278] width 460 height 18
click at [525, 335] on button "Save" at bounding box center [529, 338] width 129 height 51
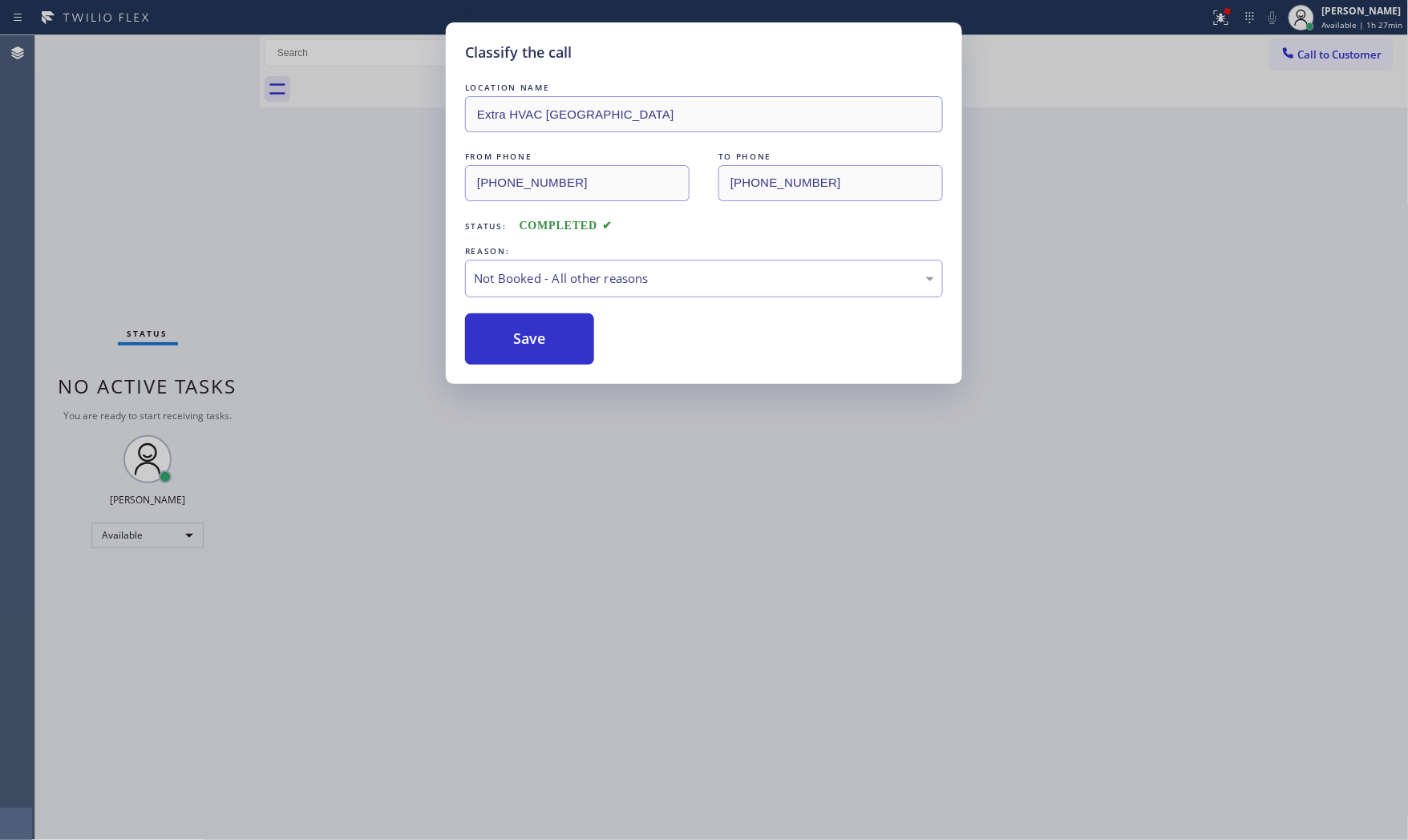
click at [525, 335] on button "Save" at bounding box center [529, 338] width 129 height 51
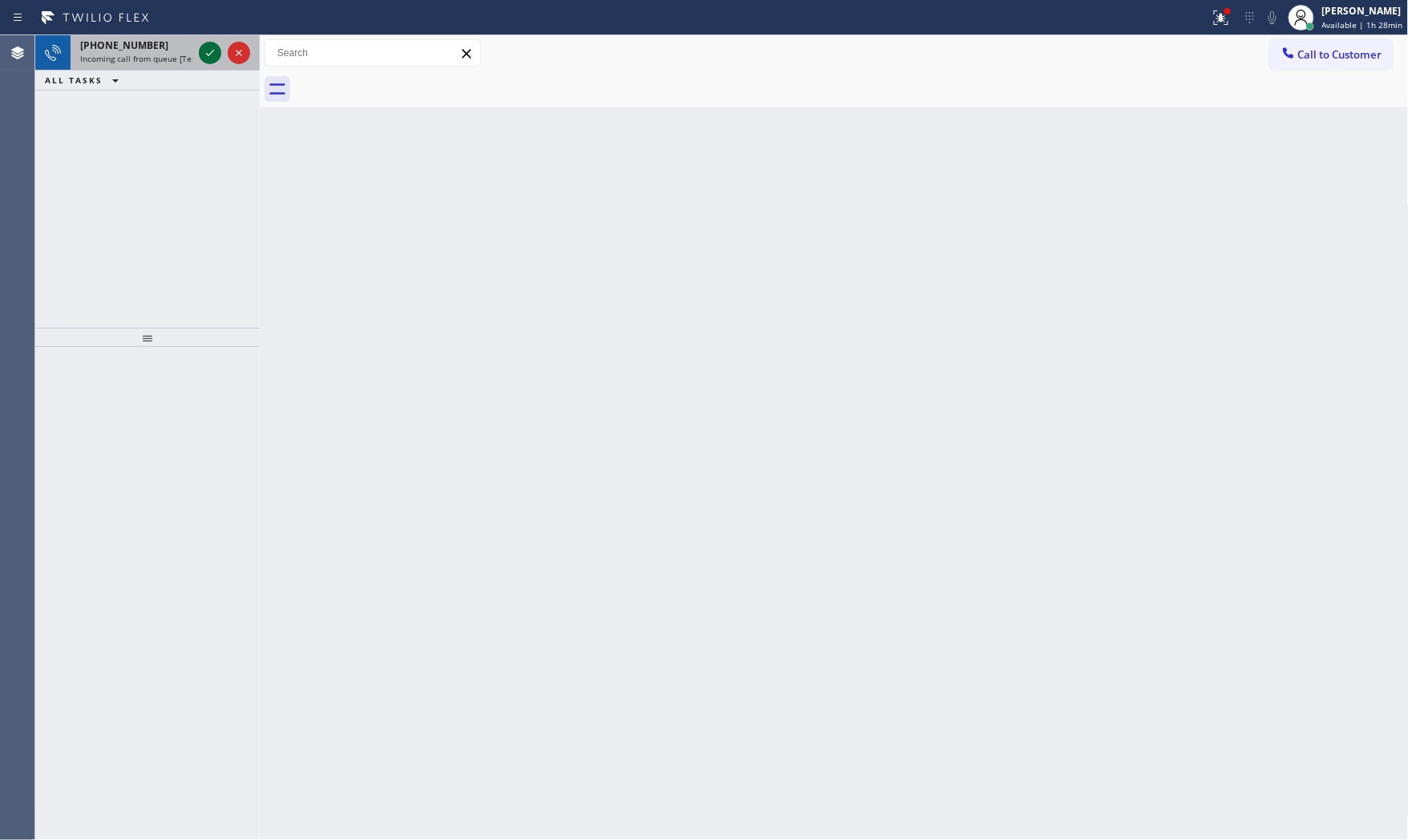
click at [215, 58] on icon at bounding box center [210, 52] width 19 height 19
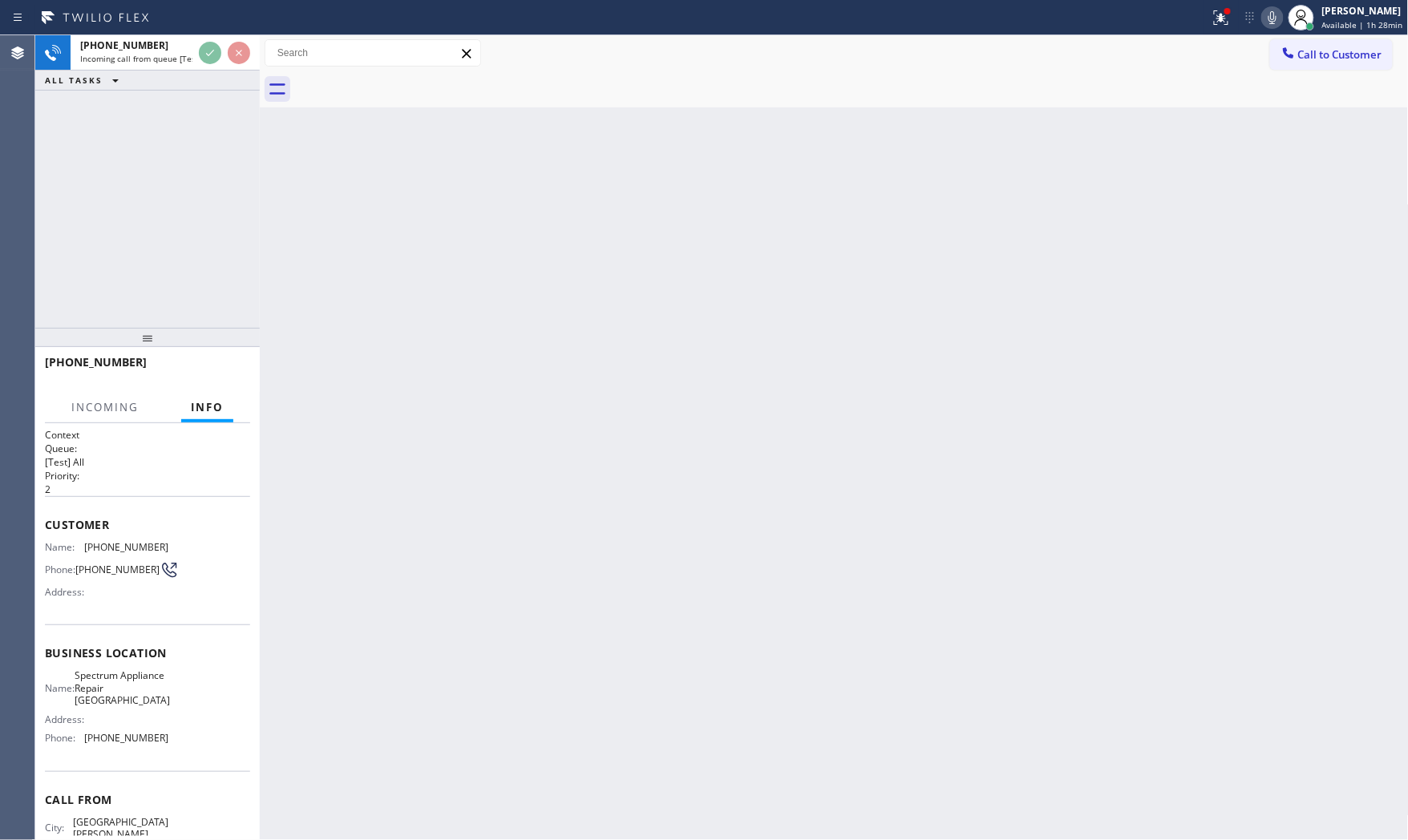
scroll to position [72, 0]
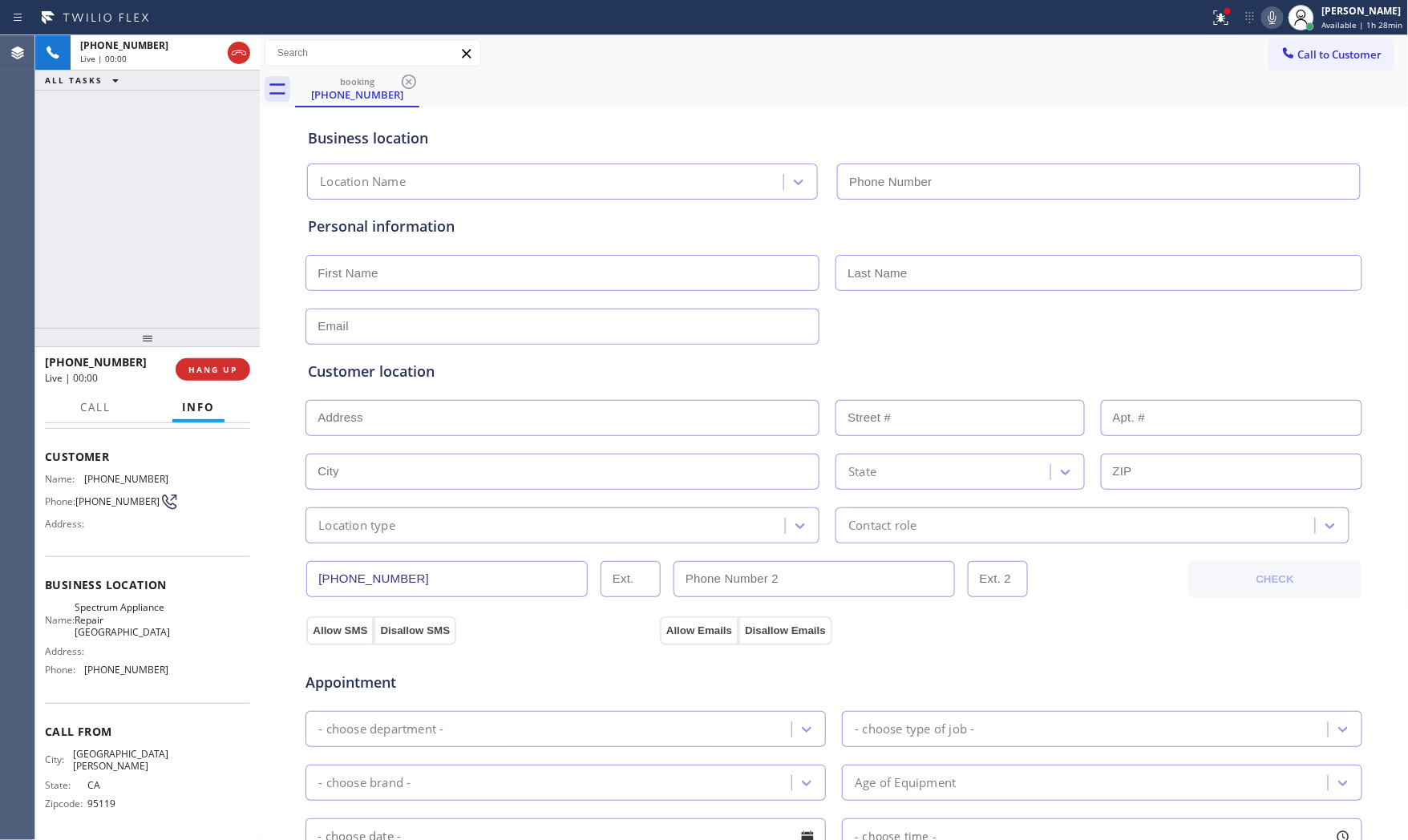
type input "[PHONE_NUMBER]"
click at [210, 373] on span "HANG UP" at bounding box center [213, 369] width 49 height 11
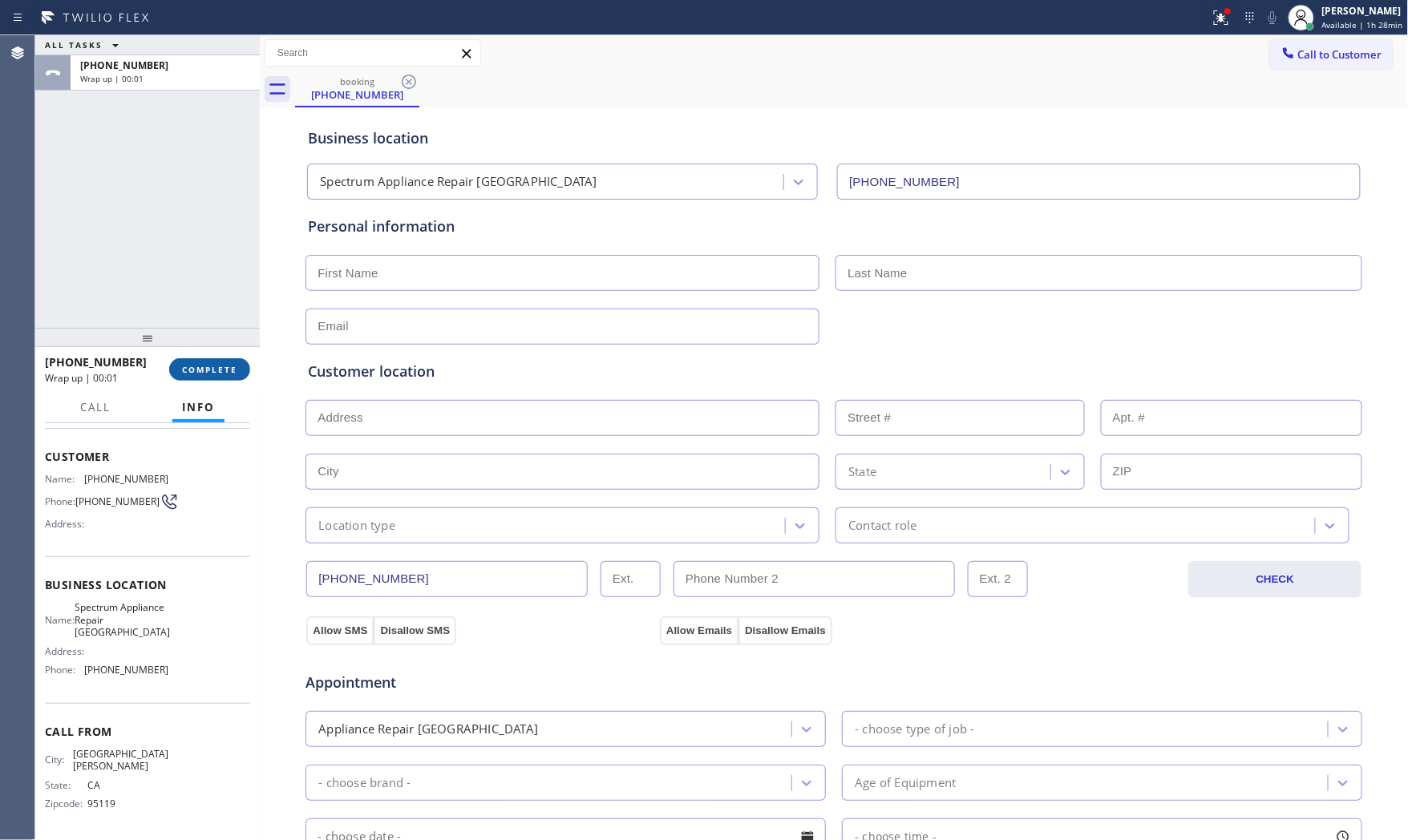
click at [220, 361] on button "COMPLETE" at bounding box center [210, 369] width 81 height 22
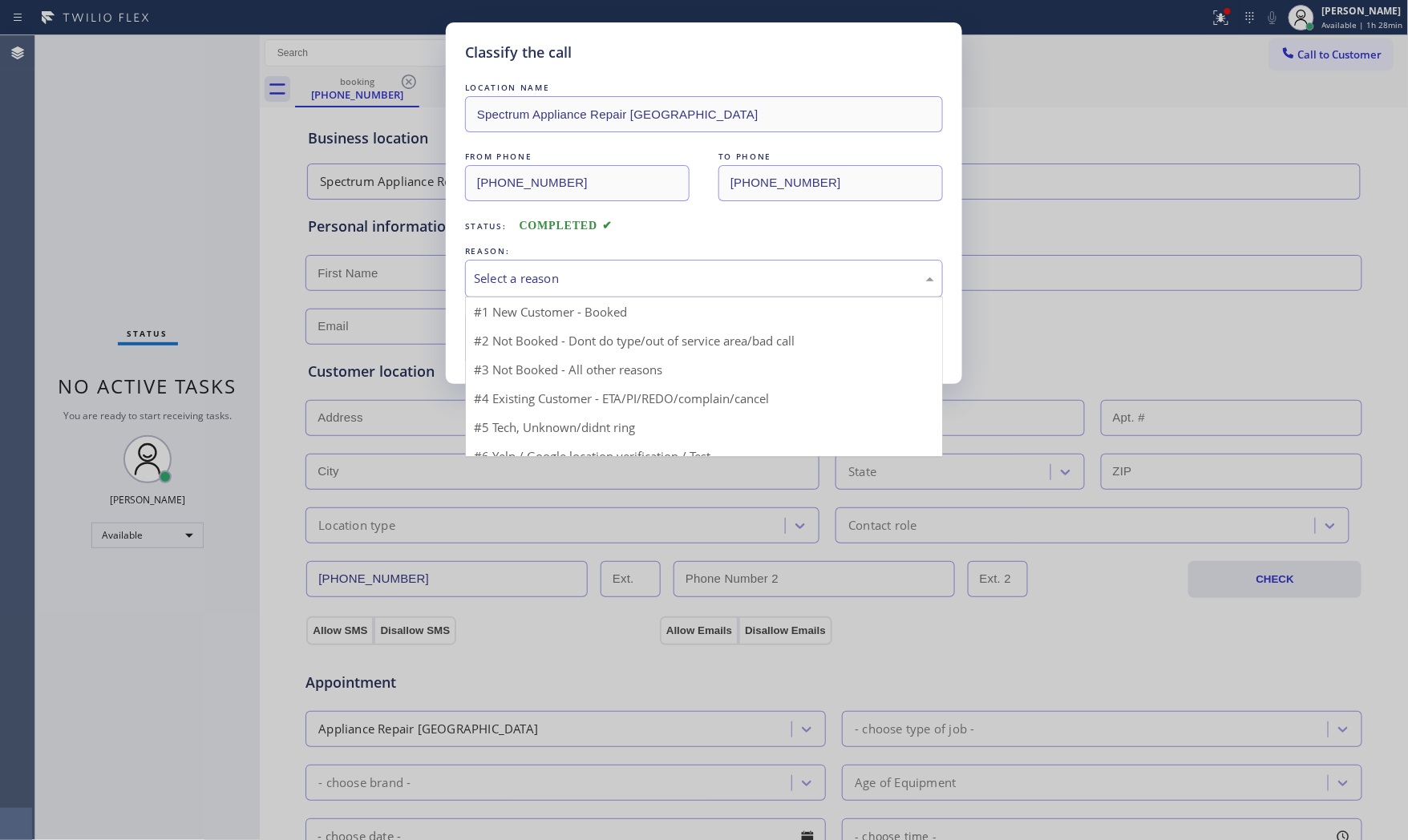
click at [523, 287] on div "Select a reason" at bounding box center [704, 278] width 478 height 38
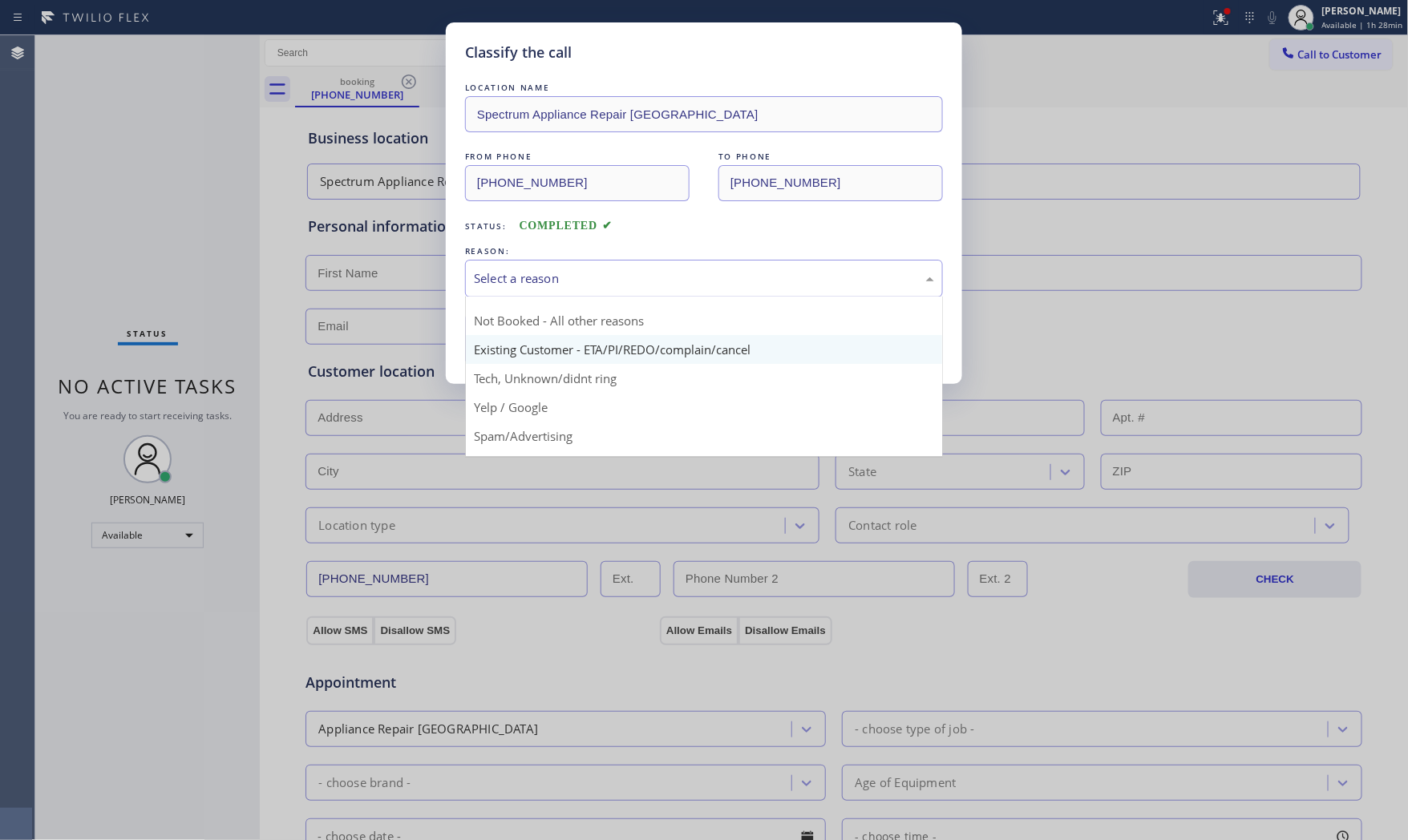
scroll to position [100, 0]
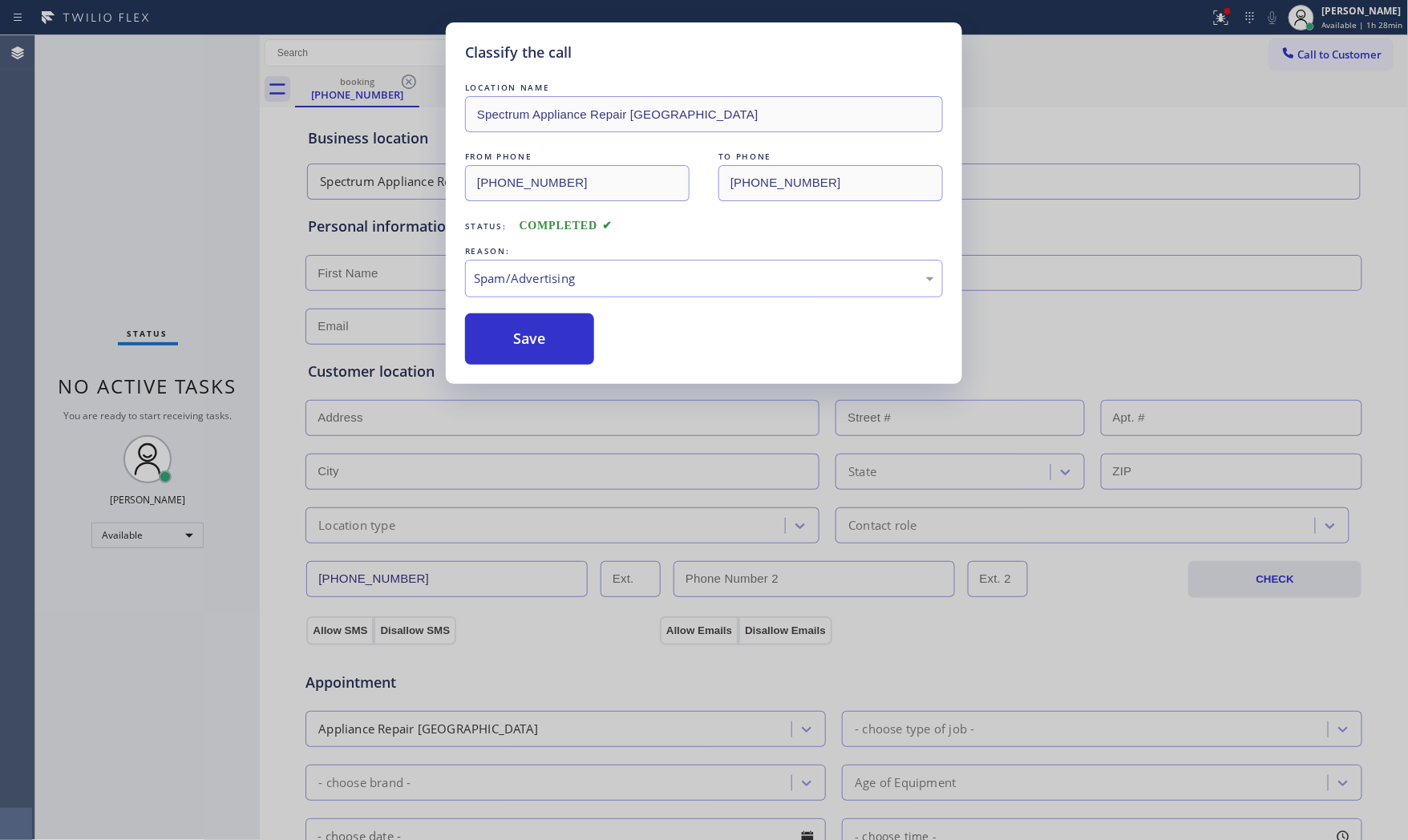
click at [541, 342] on button "Save" at bounding box center [529, 338] width 129 height 51
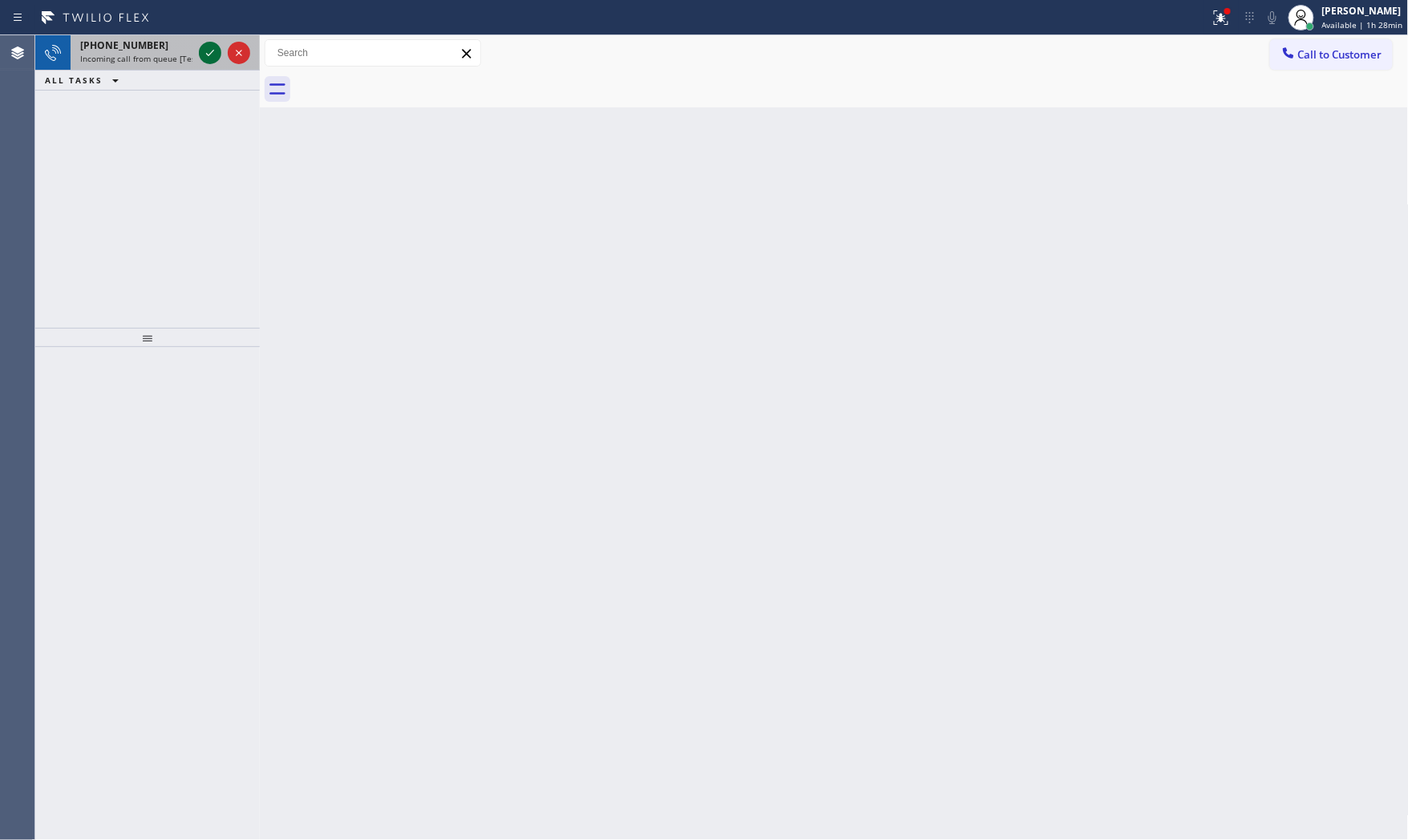
click at [199, 54] on div at bounding box center [210, 52] width 22 height 19
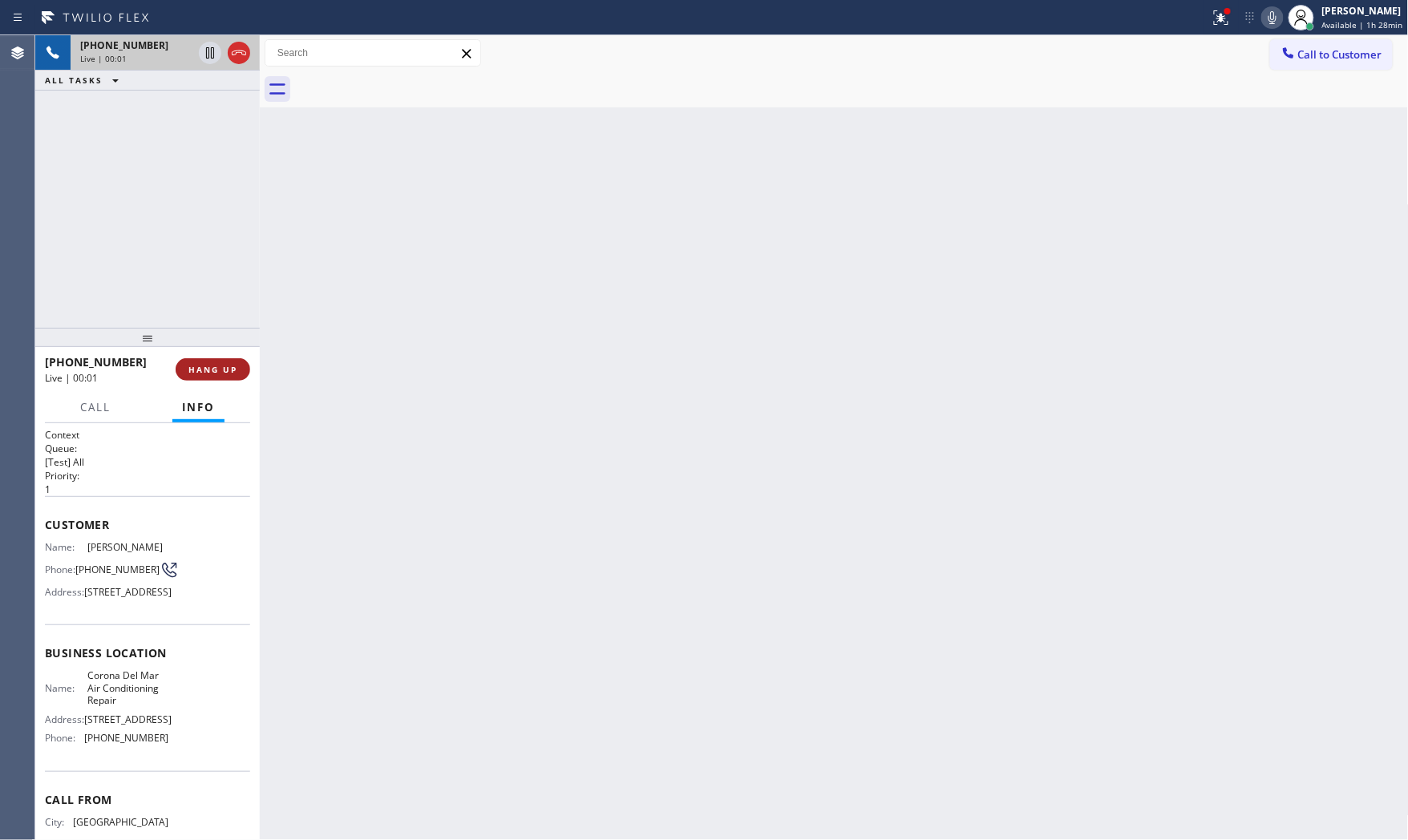
click at [226, 362] on button "HANG UP" at bounding box center [213, 369] width 75 height 22
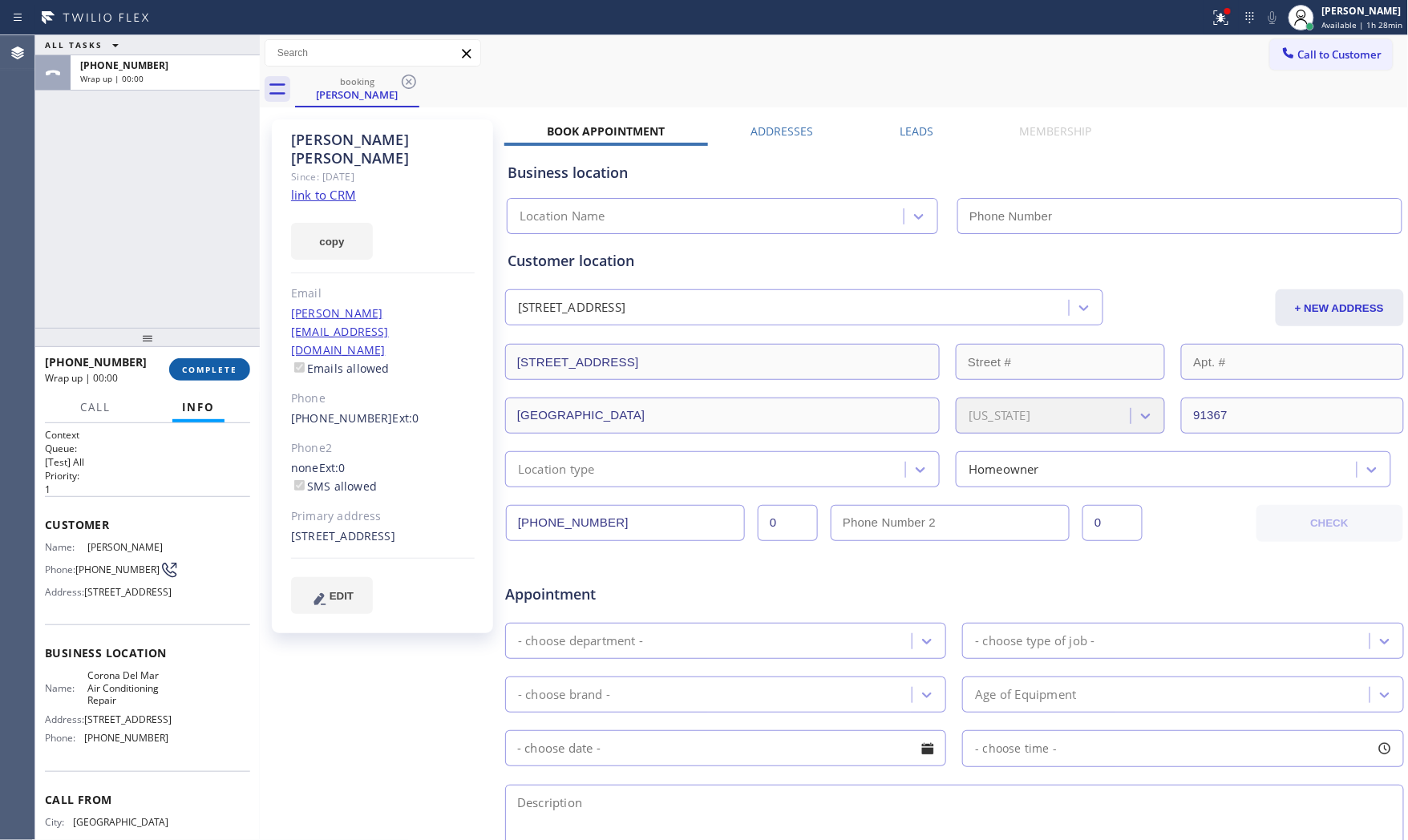
type input "[PHONE_NUMBER]"
click at [179, 362] on button "COMPLETE" at bounding box center [210, 369] width 81 height 22
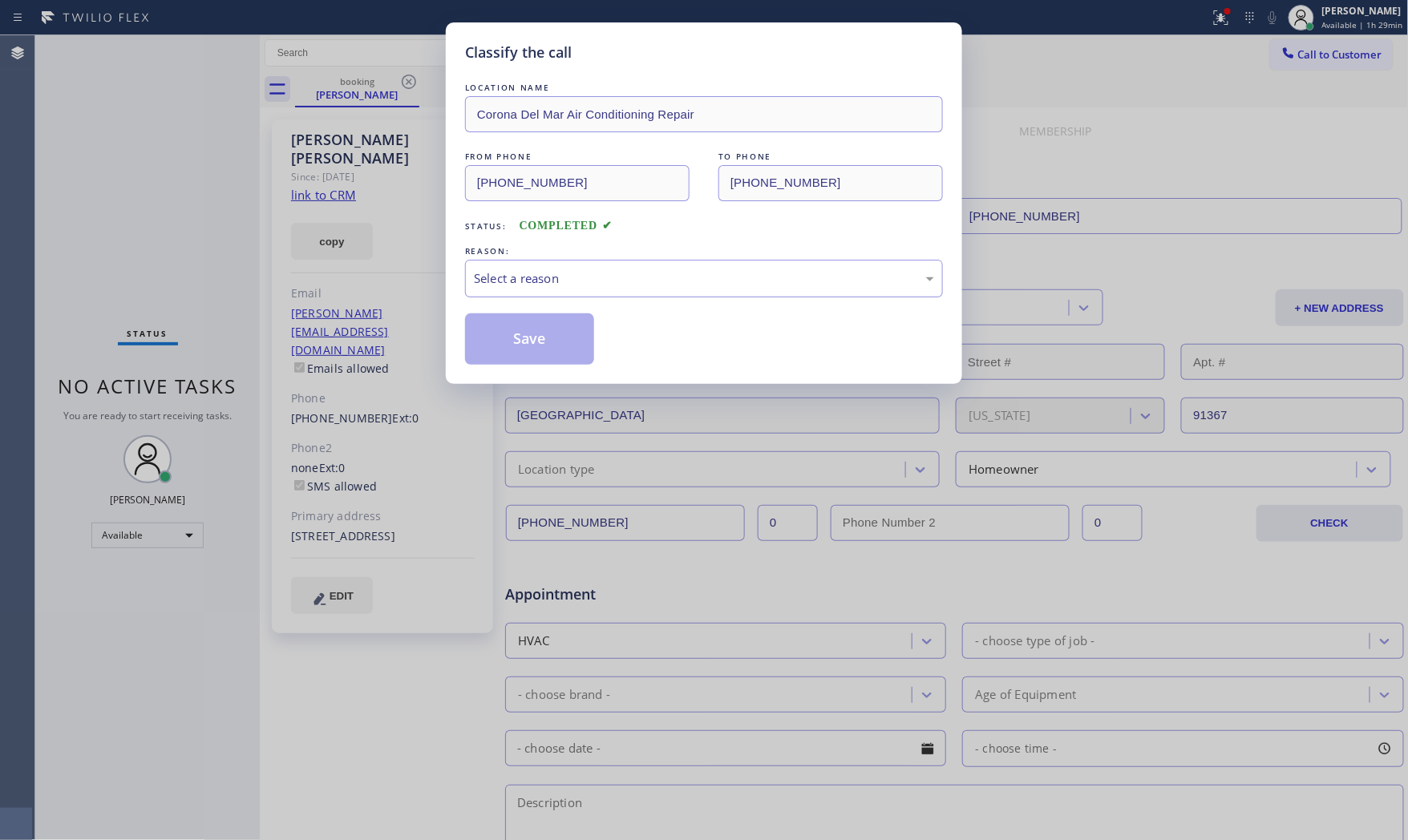
click at [554, 287] on div "Select a reason" at bounding box center [704, 278] width 460 height 18
click at [513, 328] on button "Save" at bounding box center [529, 338] width 129 height 51
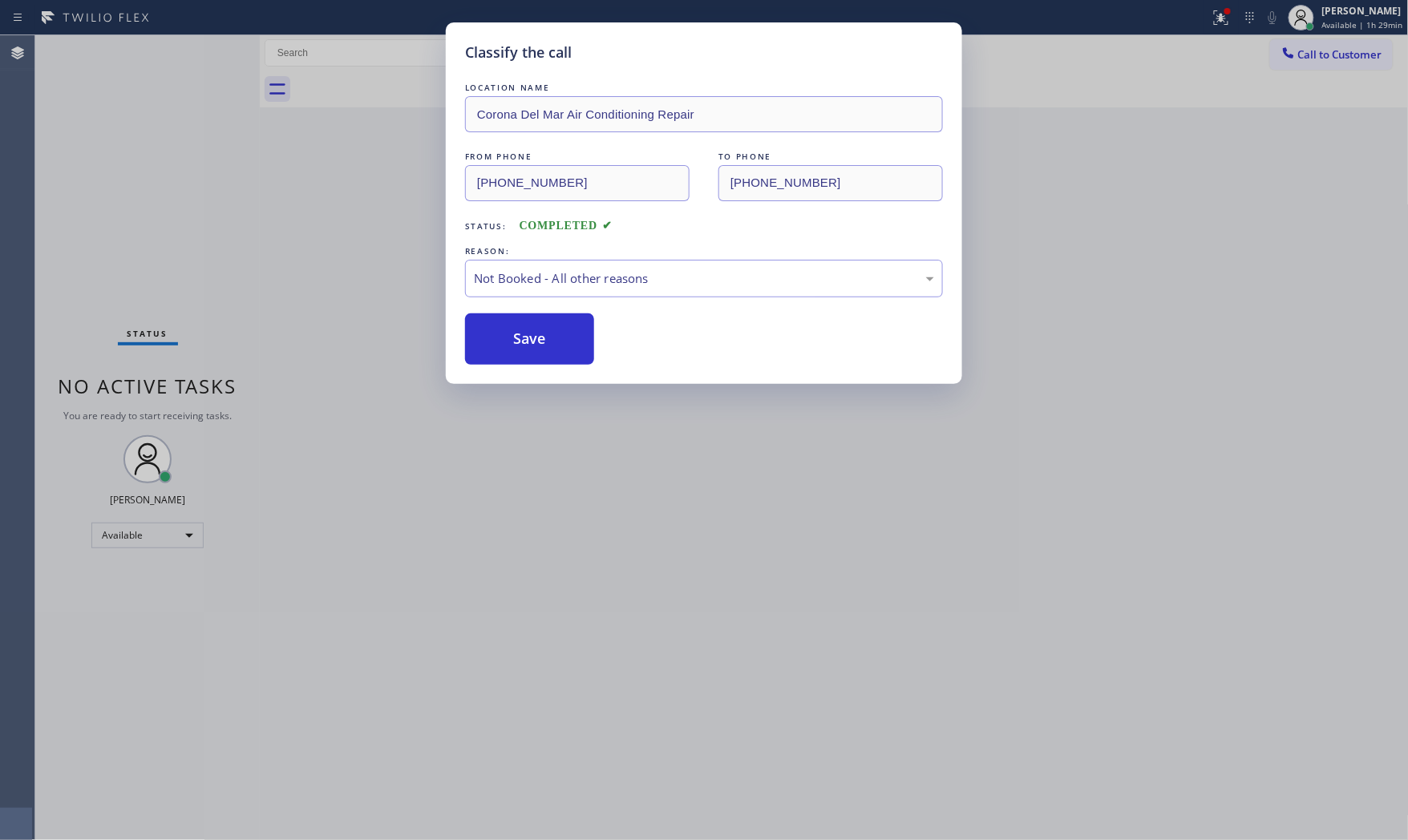
click at [513, 328] on button "Save" at bounding box center [529, 338] width 129 height 51
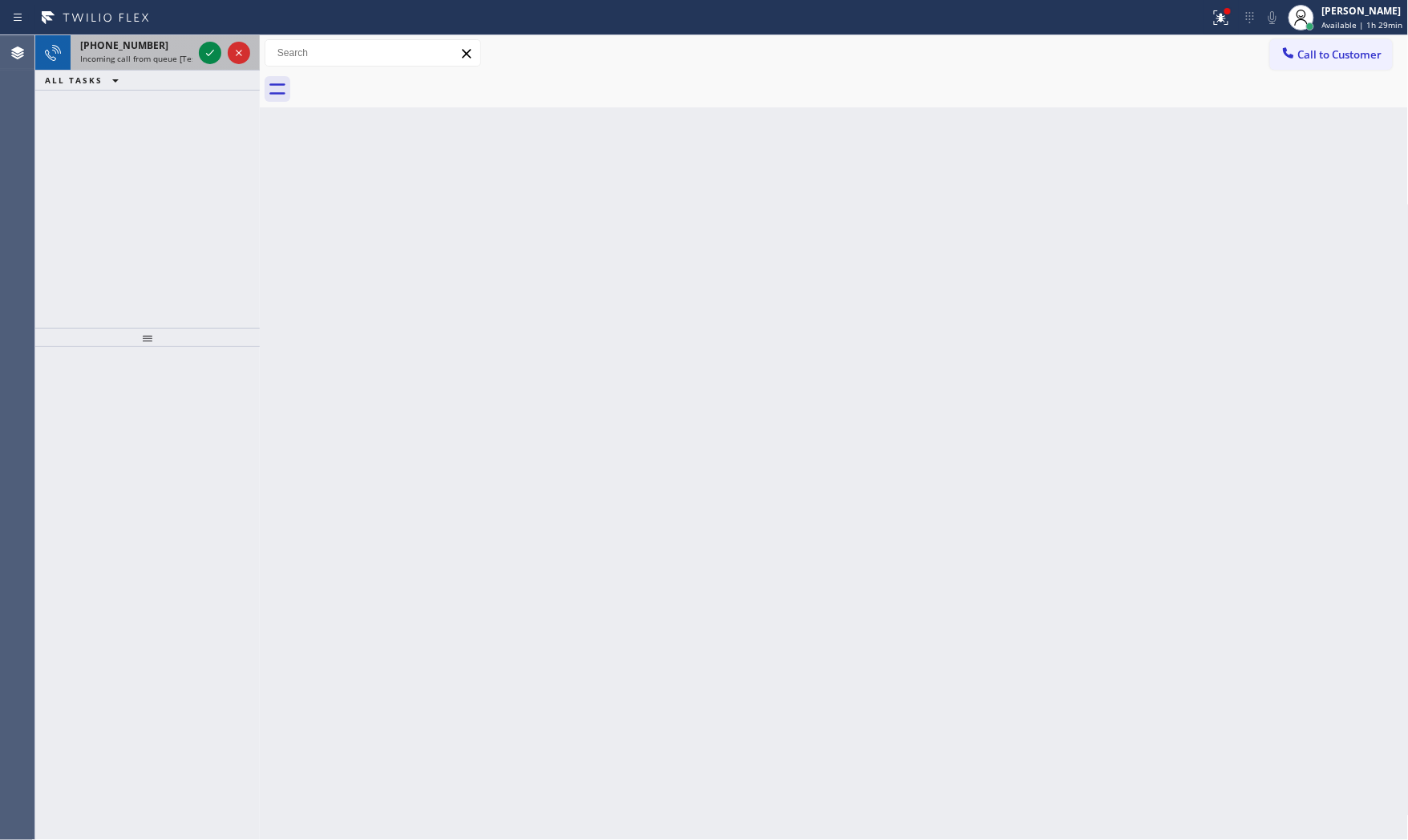
click at [187, 56] on span "Incoming call from queue [Test] All" at bounding box center [146, 58] width 133 height 11
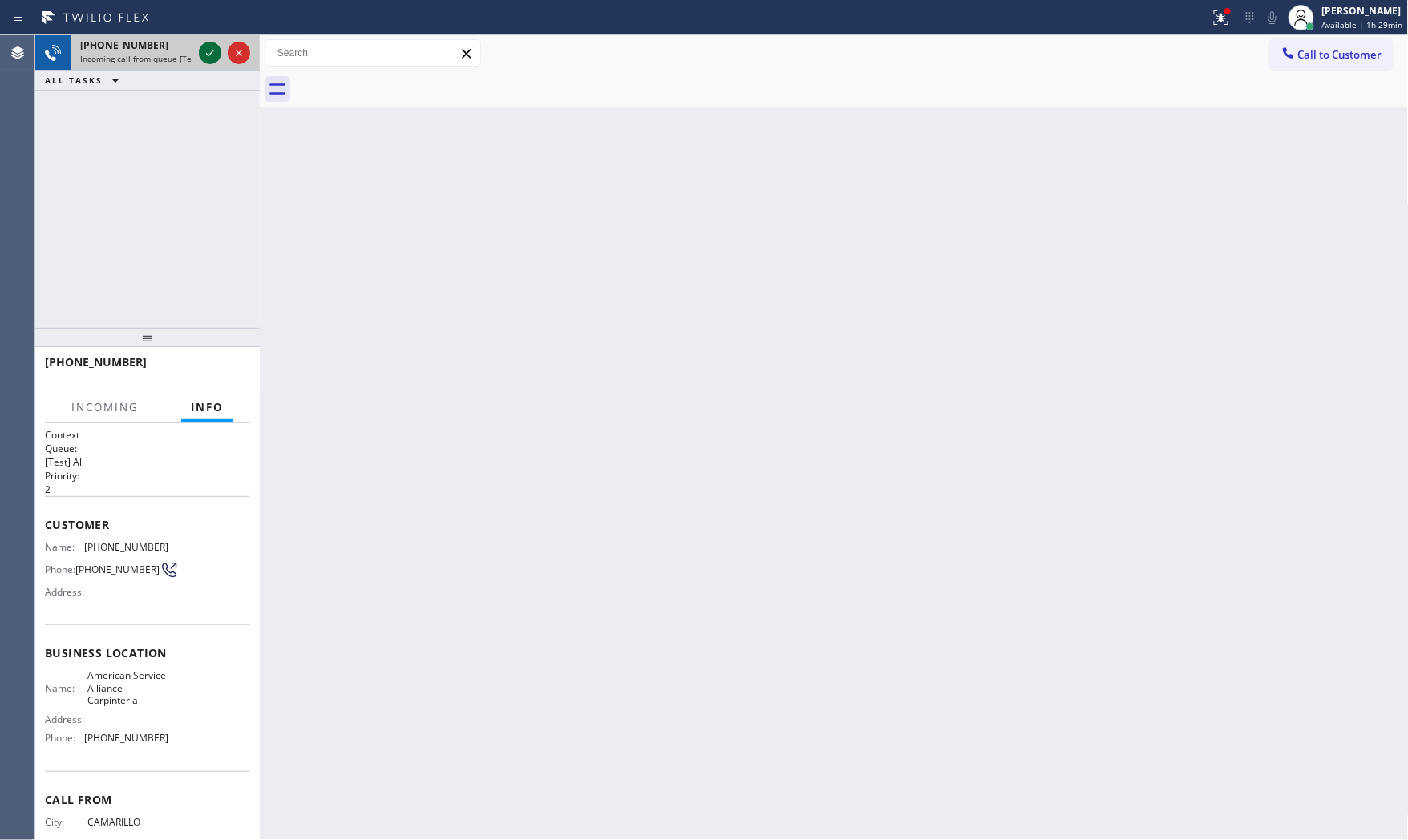
click at [207, 52] on icon at bounding box center [210, 52] width 19 height 19
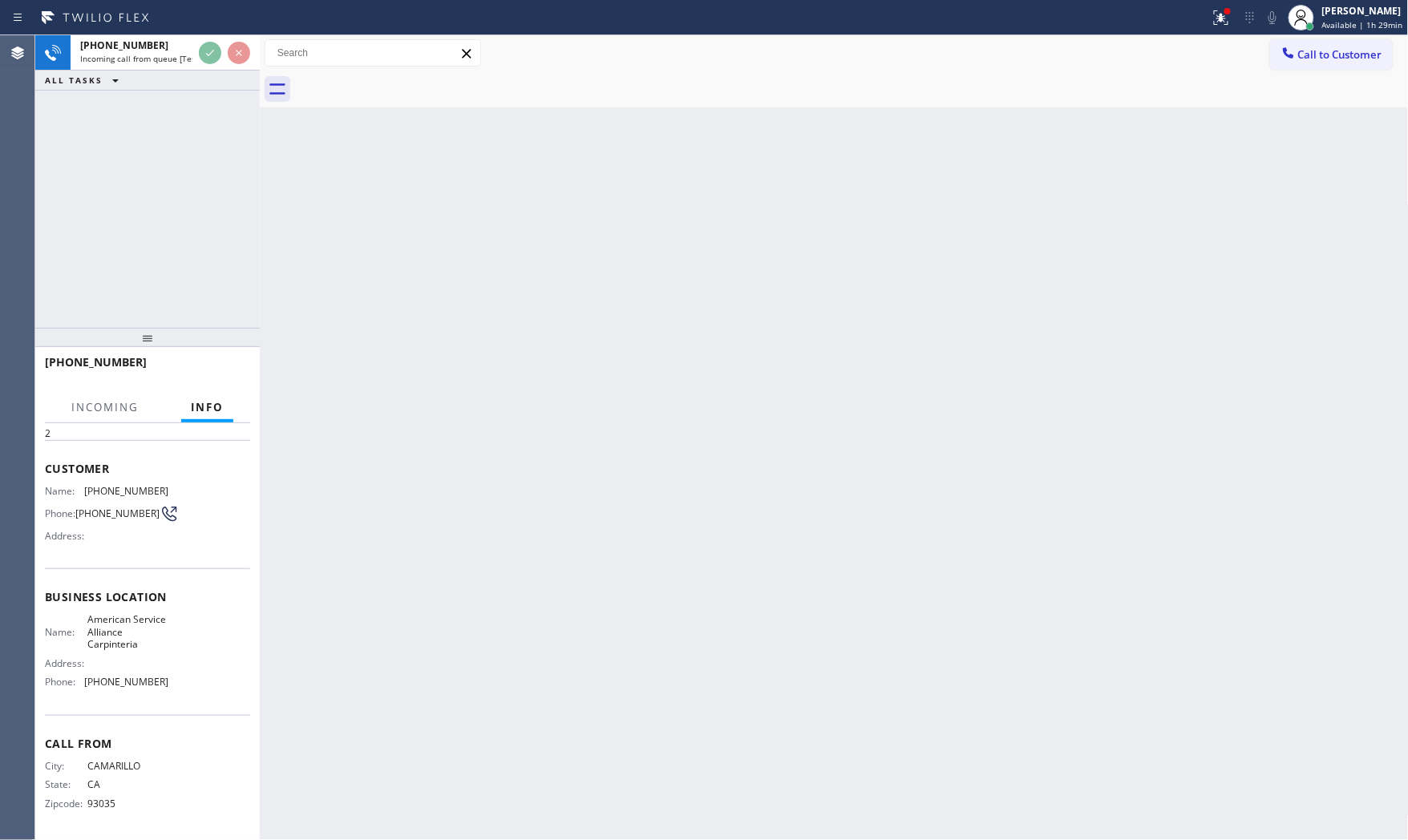
scroll to position [59, 0]
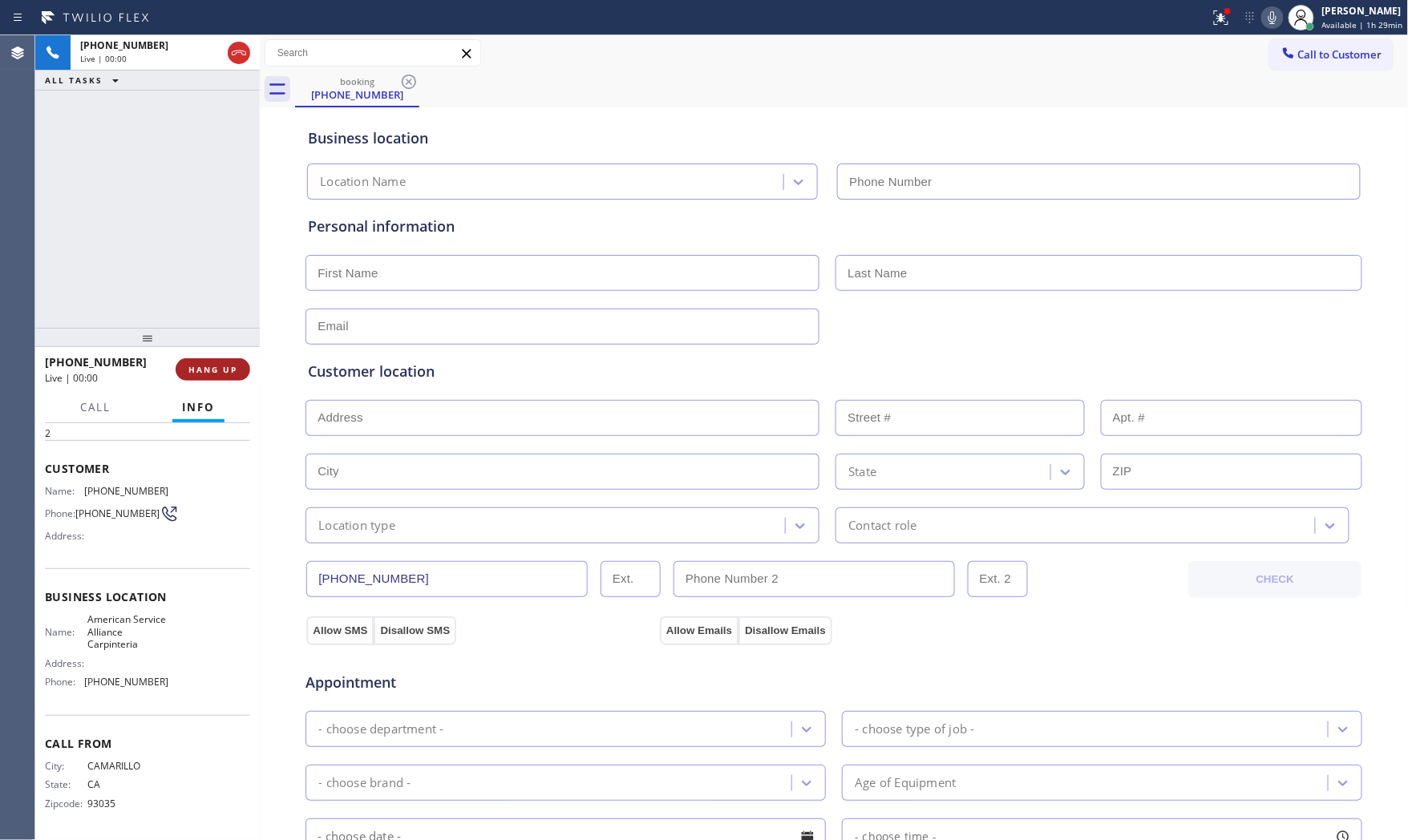
type input "[PHONE_NUMBER]"
click at [209, 356] on div "[PHONE_NUMBER] Live | 00:00 HANG UP" at bounding box center [148, 369] width 206 height 42
click at [207, 362] on button "HANG UP" at bounding box center [213, 369] width 75 height 22
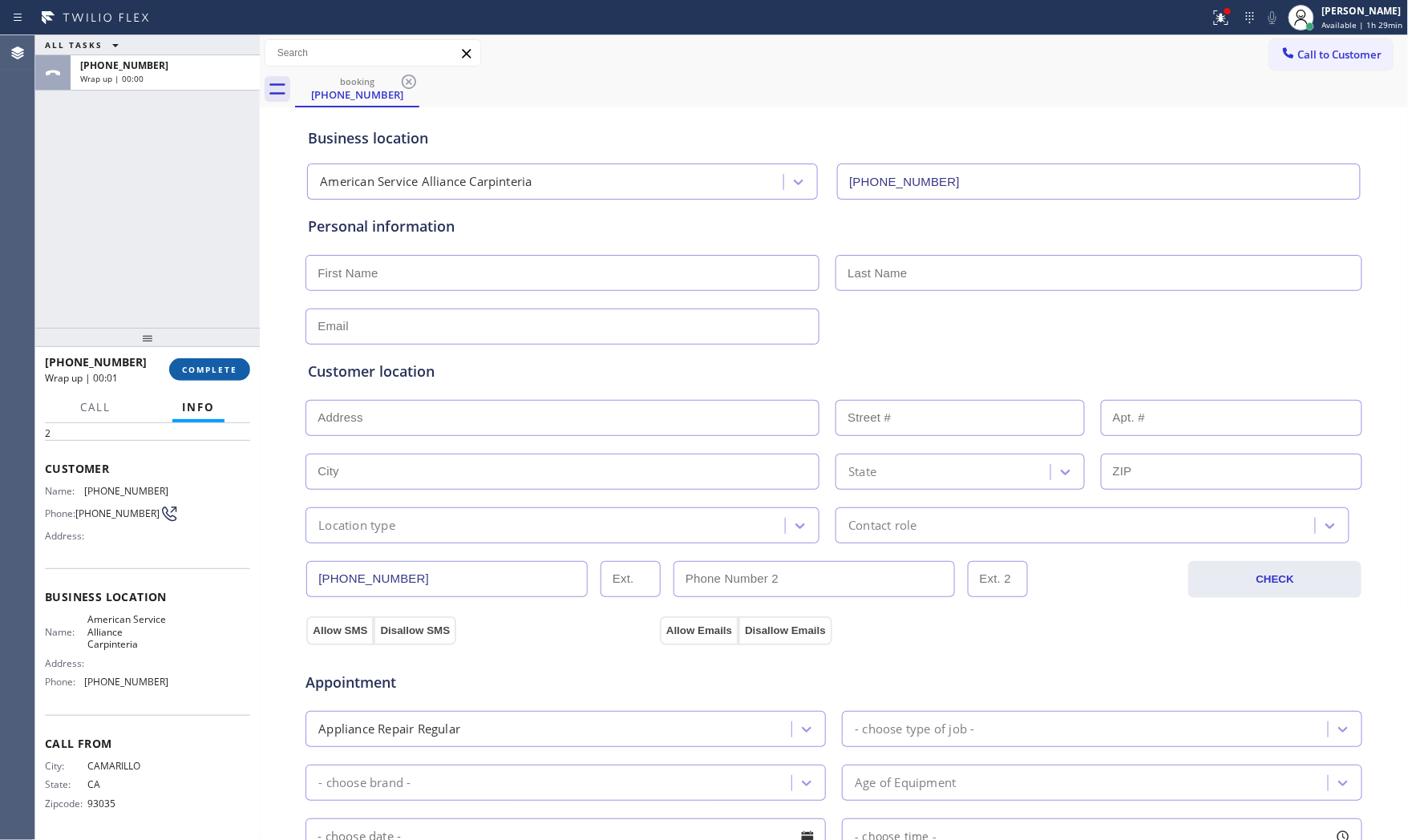
click at [207, 362] on button "COMPLETE" at bounding box center [210, 369] width 81 height 22
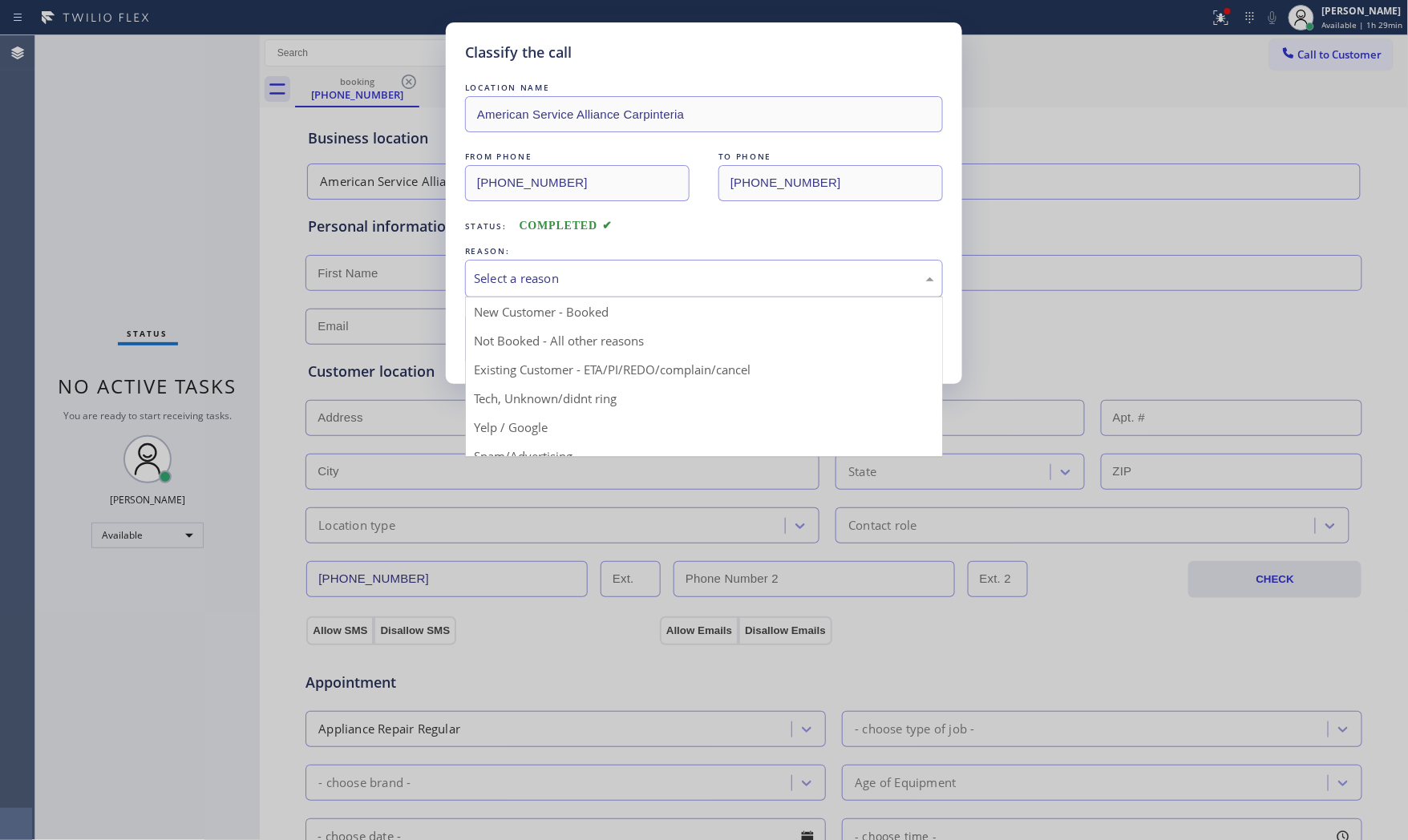
click at [529, 265] on div "Select a reason" at bounding box center [704, 278] width 478 height 38
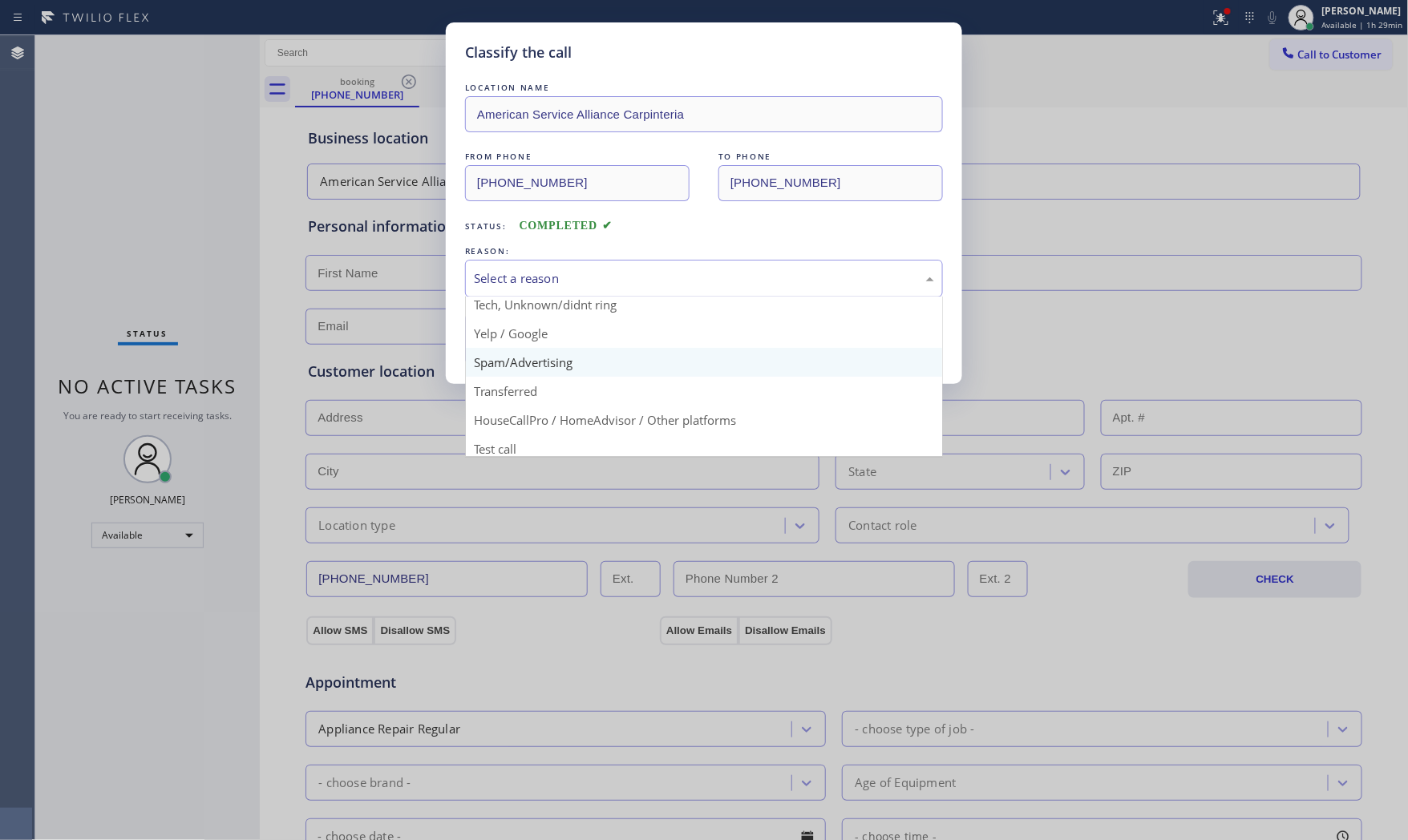
scroll to position [100, 0]
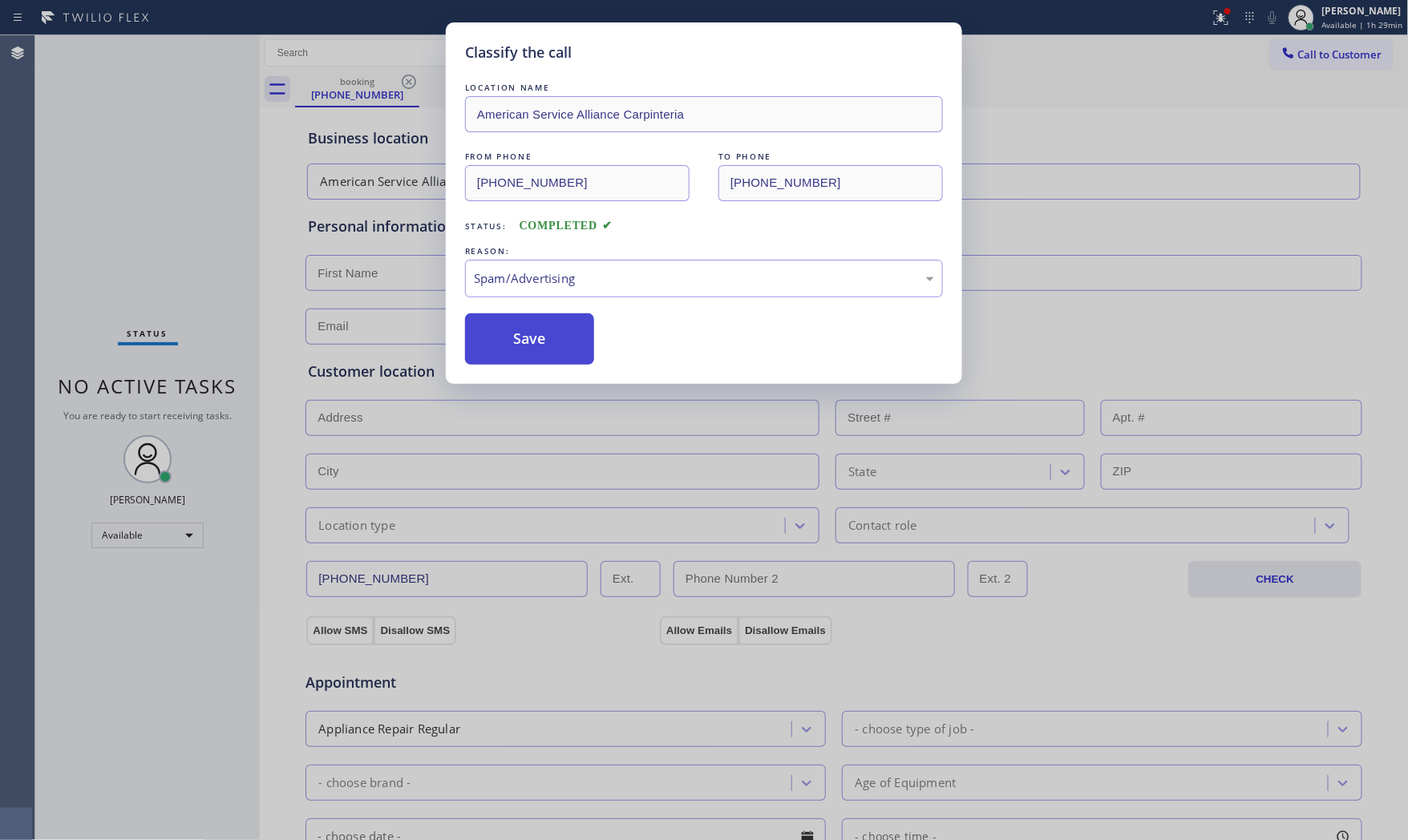
click at [532, 342] on button "Save" at bounding box center [529, 338] width 129 height 51
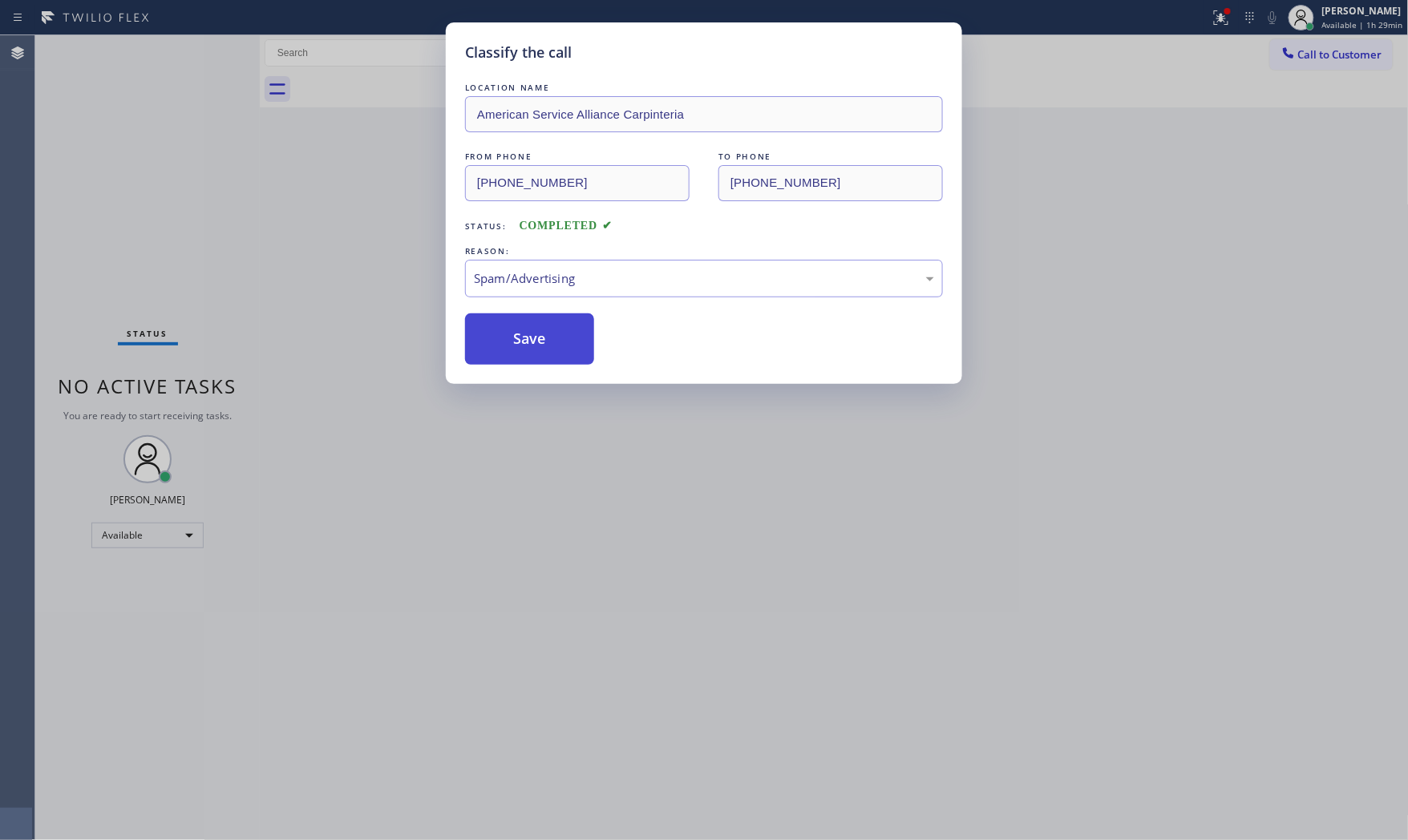
click at [532, 342] on button "Save" at bounding box center [529, 338] width 129 height 51
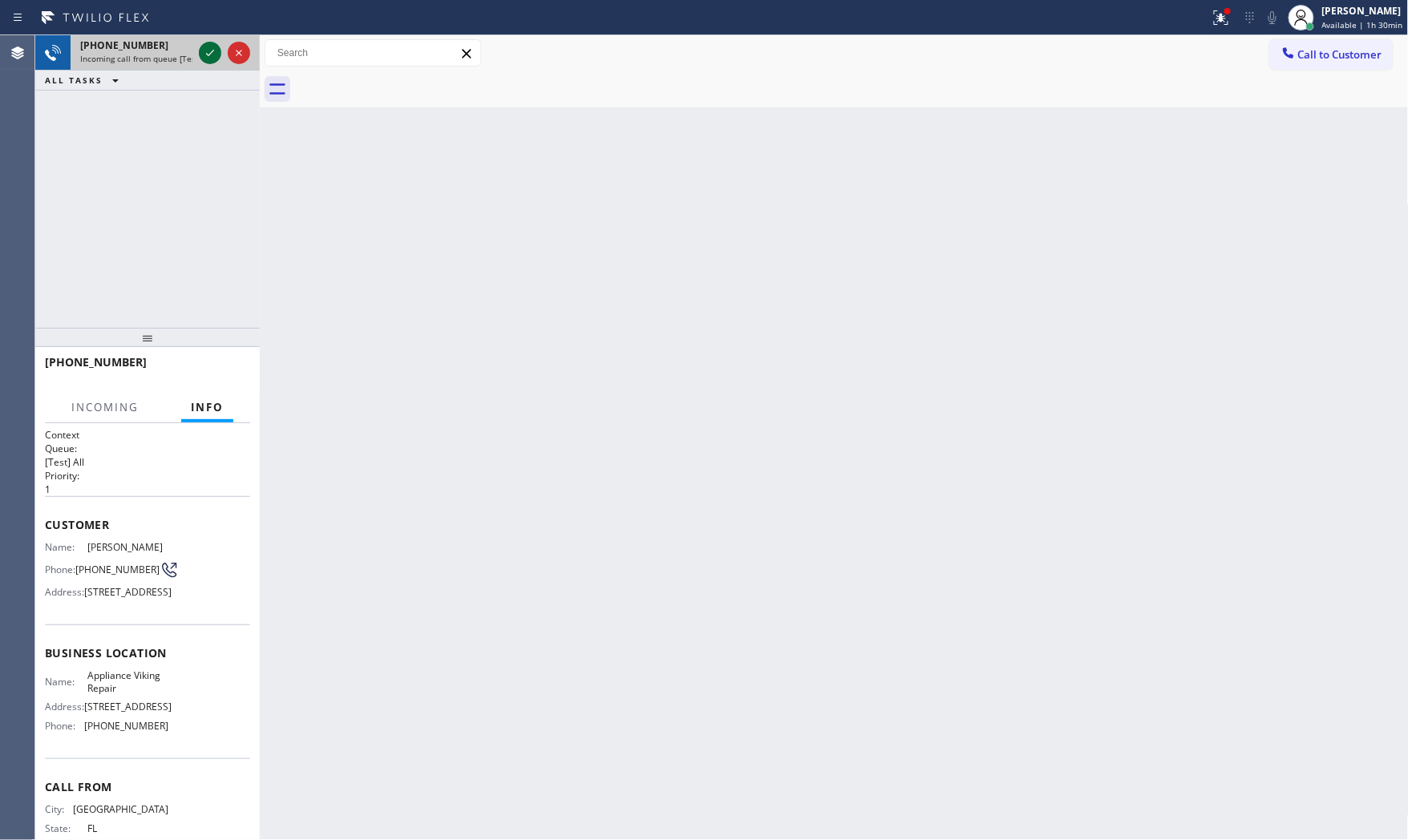
click at [211, 56] on icon at bounding box center [210, 52] width 19 height 19
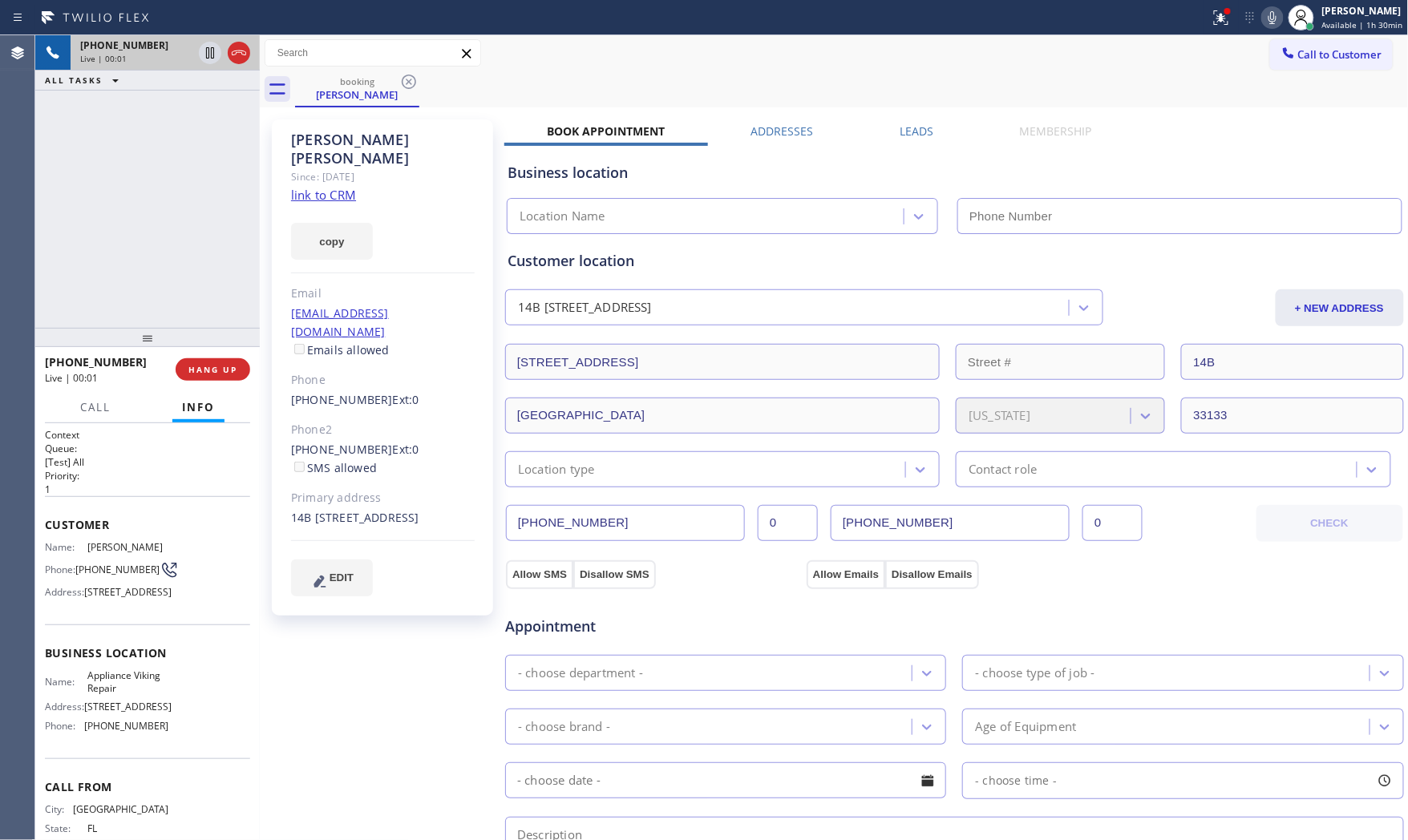
type input "[PHONE_NUMBER]"
click at [336, 187] on link "link to CRM" at bounding box center [323, 195] width 65 height 16
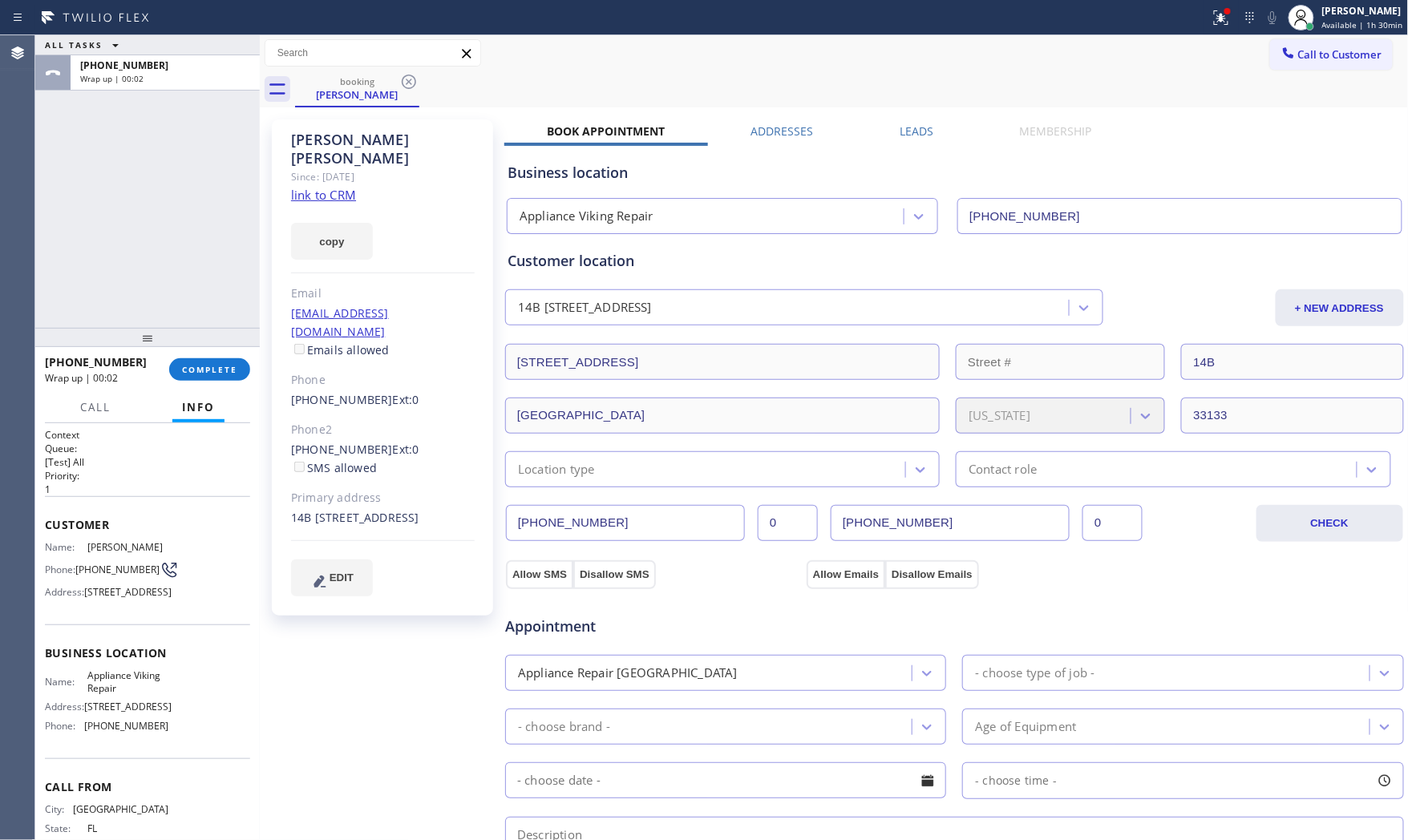
click at [203, 351] on div "[PHONE_NUMBER] Wrap up | 00:02 COMPLETE" at bounding box center [148, 369] width 206 height 42
click at [206, 363] on button "COMPLETE" at bounding box center [210, 369] width 81 height 22
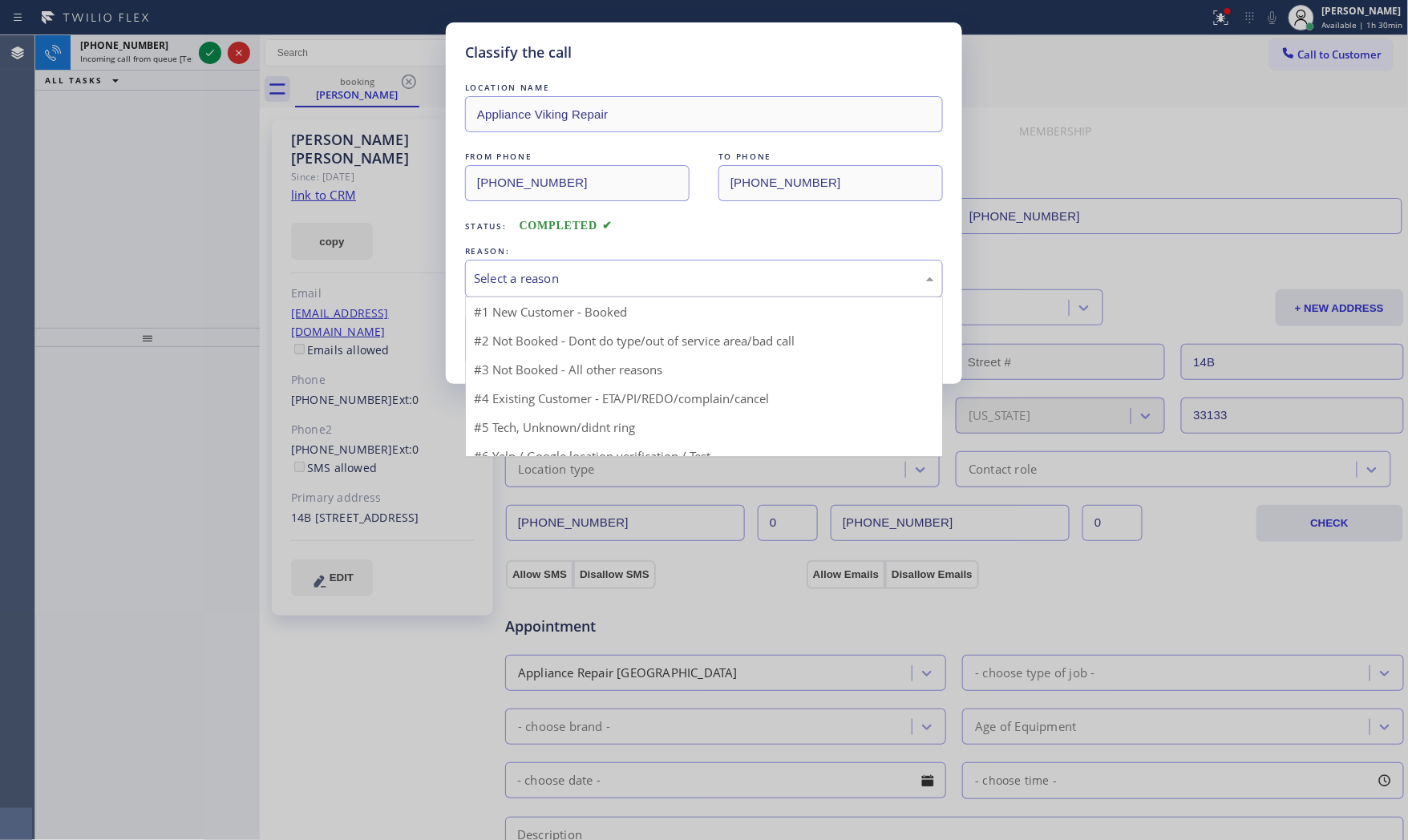
drag, startPoint x: 532, startPoint y: 263, endPoint x: 532, endPoint y: 294, distance: 31.0
click at [532, 267] on div "Select a reason" at bounding box center [704, 278] width 478 height 38
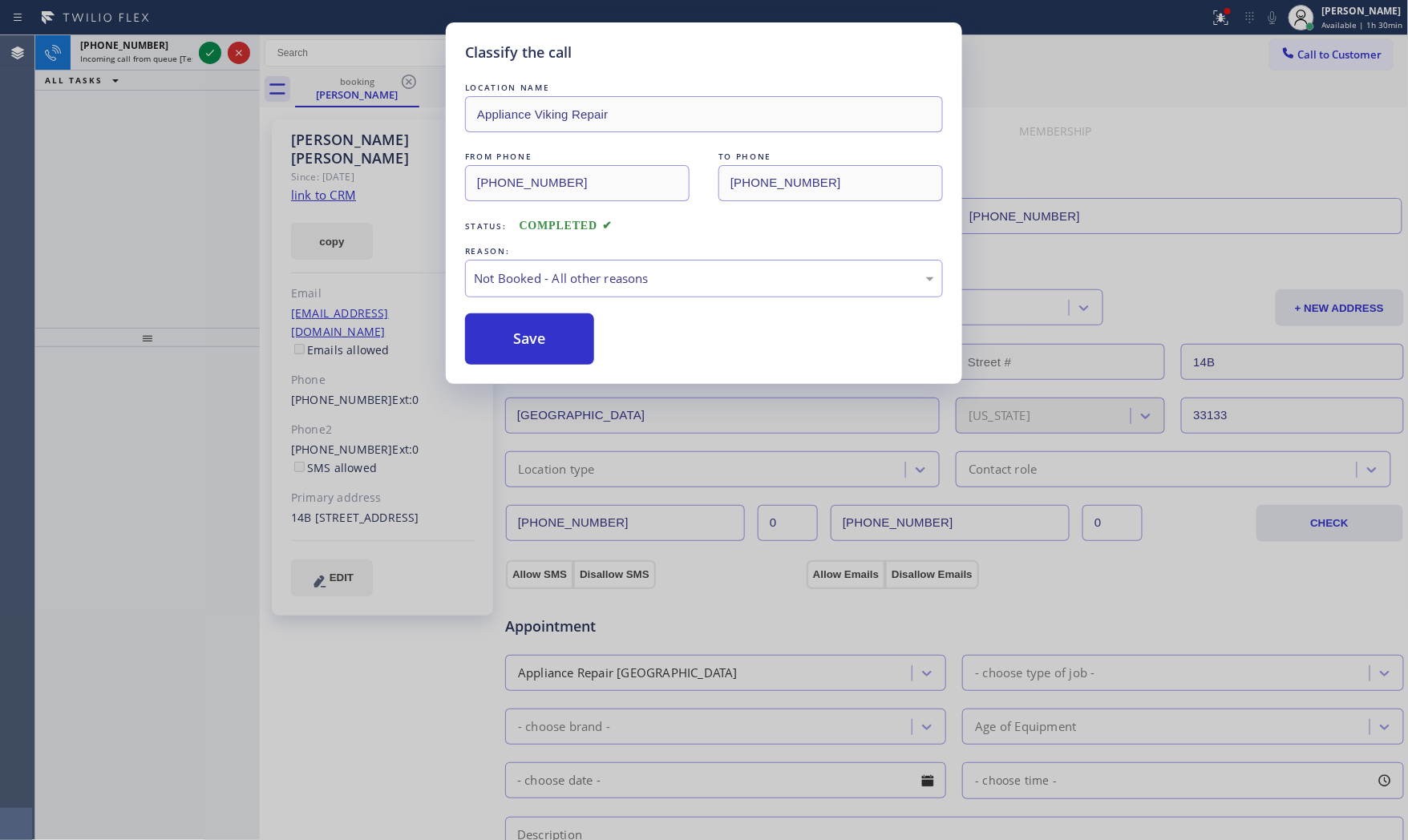
click at [523, 332] on button "Save" at bounding box center [529, 338] width 129 height 51
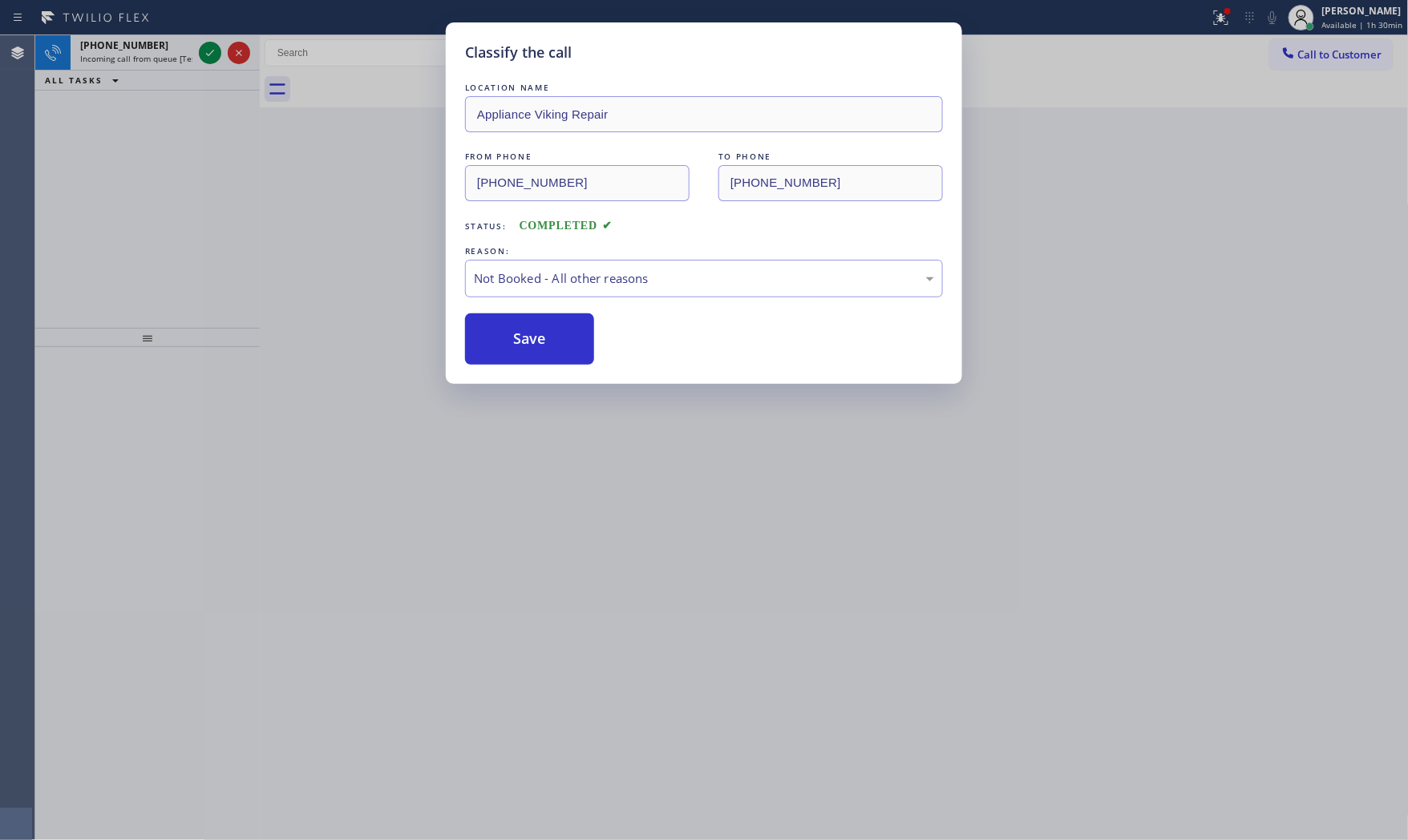
click at [523, 332] on button "Save" at bounding box center [529, 338] width 129 height 51
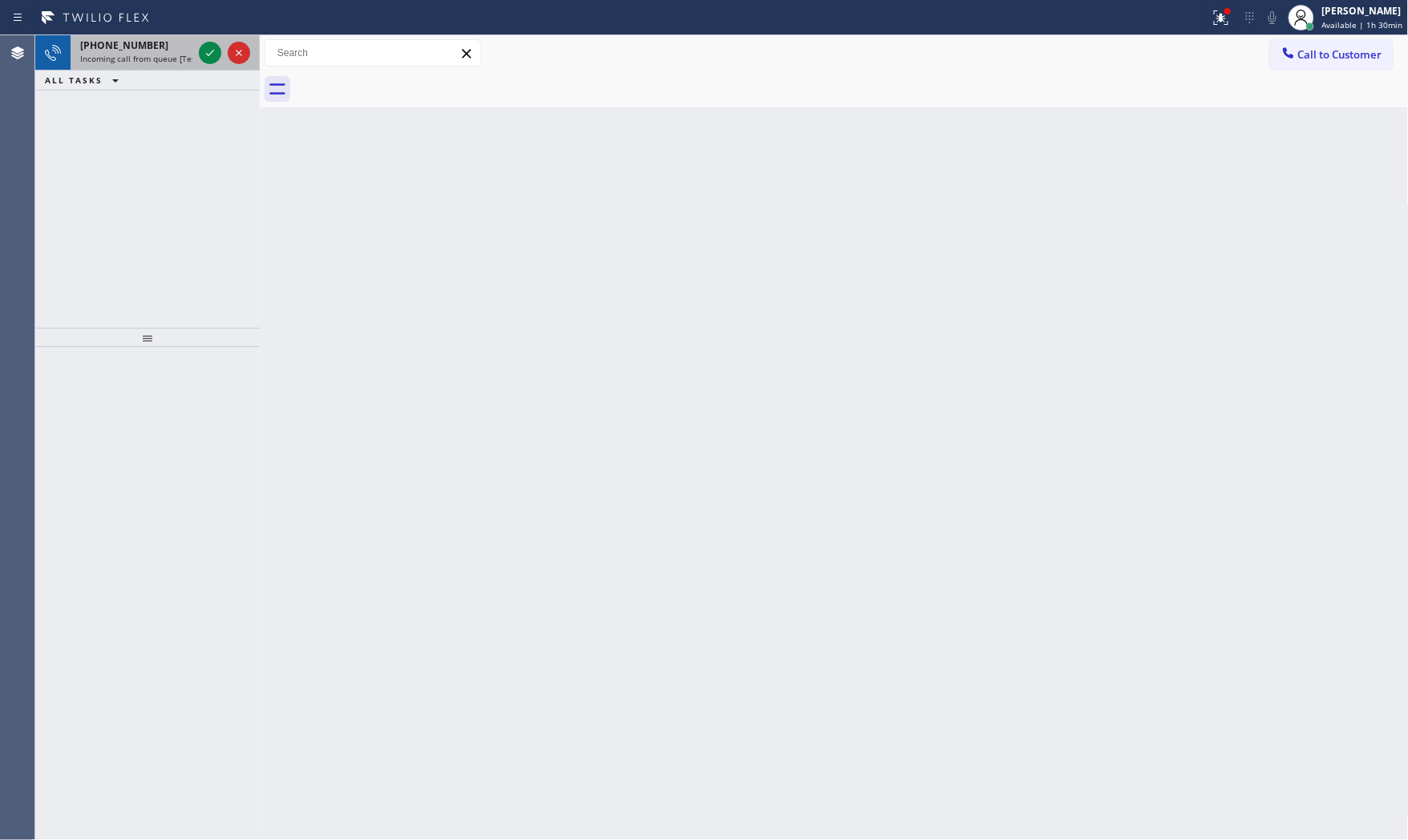
click at [166, 57] on span "Incoming call from queue [Test] All" at bounding box center [146, 58] width 133 height 11
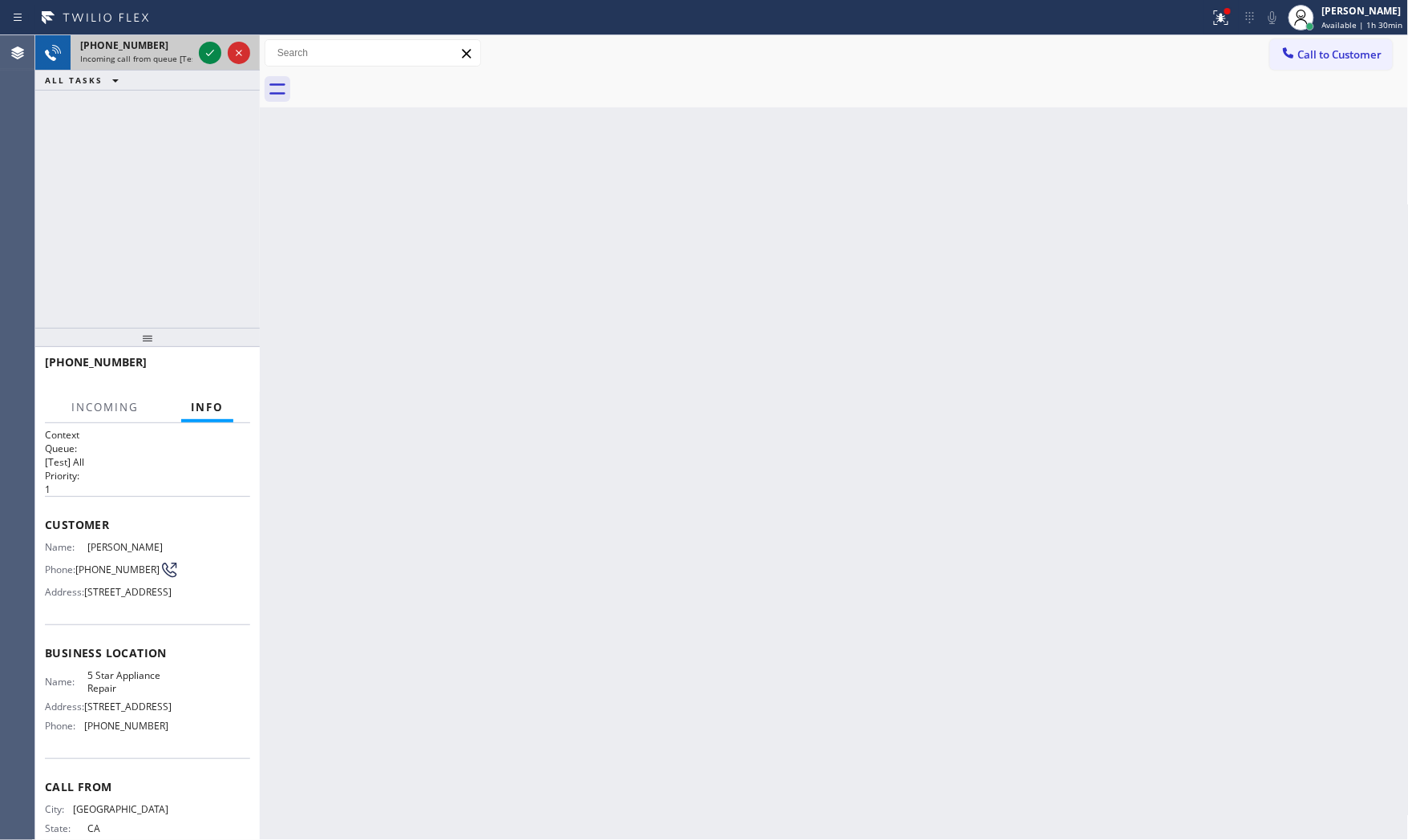
click at [166, 57] on span "Incoming call from queue [Test] All" at bounding box center [146, 58] width 133 height 11
click at [206, 50] on icon at bounding box center [210, 52] width 19 height 19
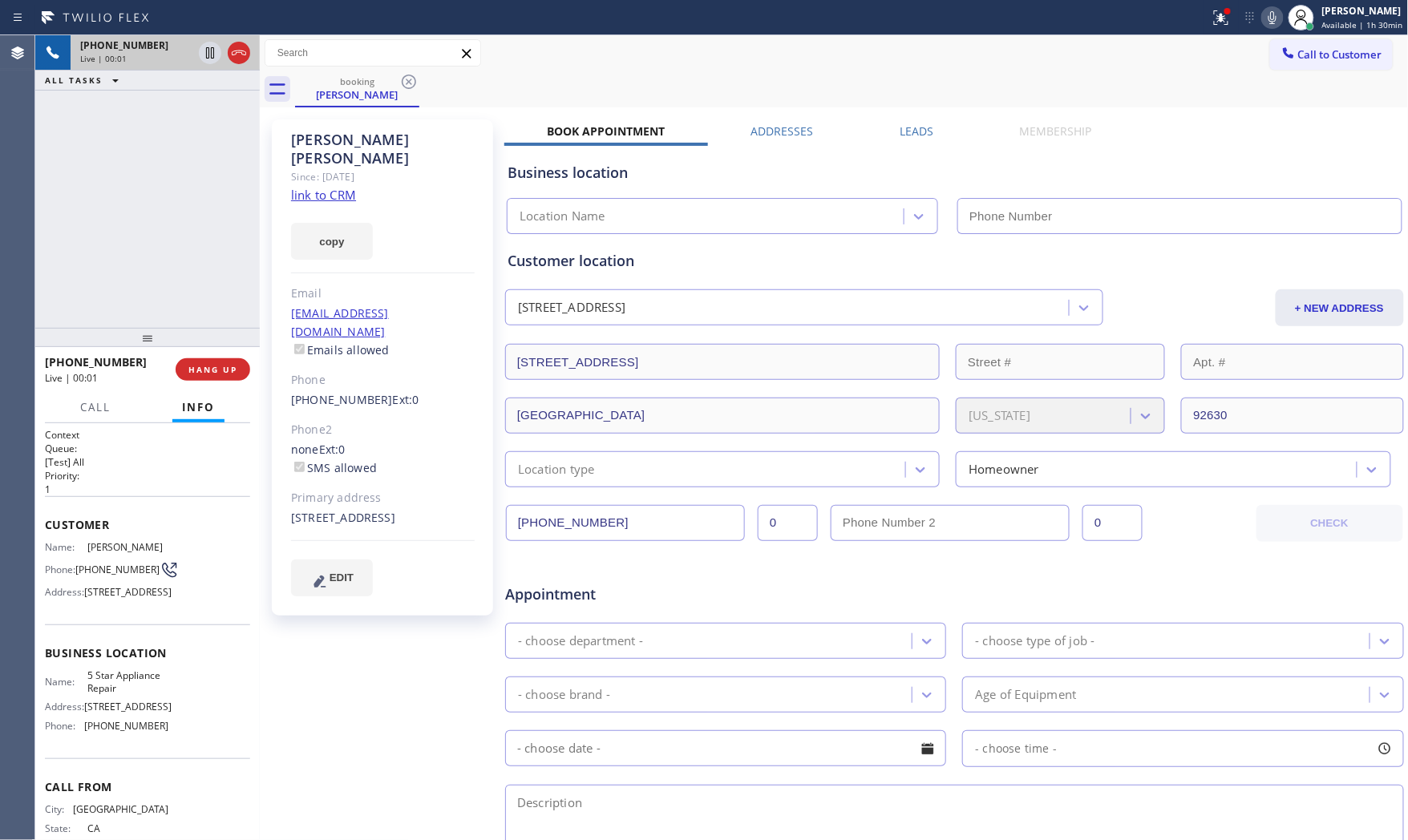
type input "[PHONE_NUMBER]"
click at [331, 187] on link "link to CRM" at bounding box center [323, 195] width 65 height 16
drag, startPoint x: 1264, startPoint y: 18, endPoint x: 1230, endPoint y: 39, distance: 40.0
click at [1264, 19] on icon at bounding box center [1271, 17] width 19 height 19
click at [215, 51] on icon at bounding box center [210, 52] width 19 height 19
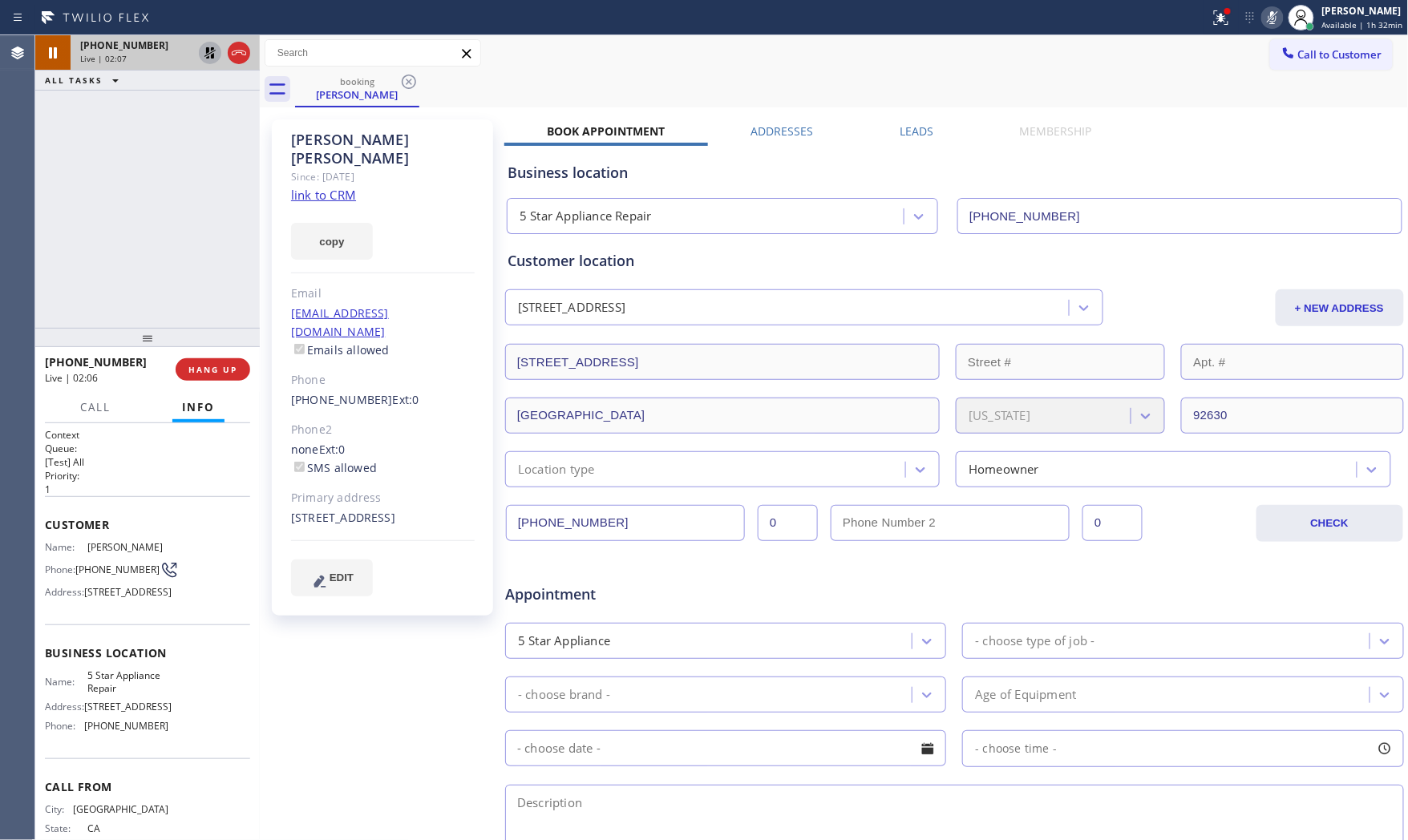
click at [1265, 20] on icon at bounding box center [1271, 17] width 19 height 19
click at [206, 59] on icon at bounding box center [210, 52] width 19 height 19
drag, startPoint x: 1224, startPoint y: 22, endPoint x: 1220, endPoint y: 30, distance: 8.9
click at [1224, 21] on icon at bounding box center [1220, 17] width 14 height 14
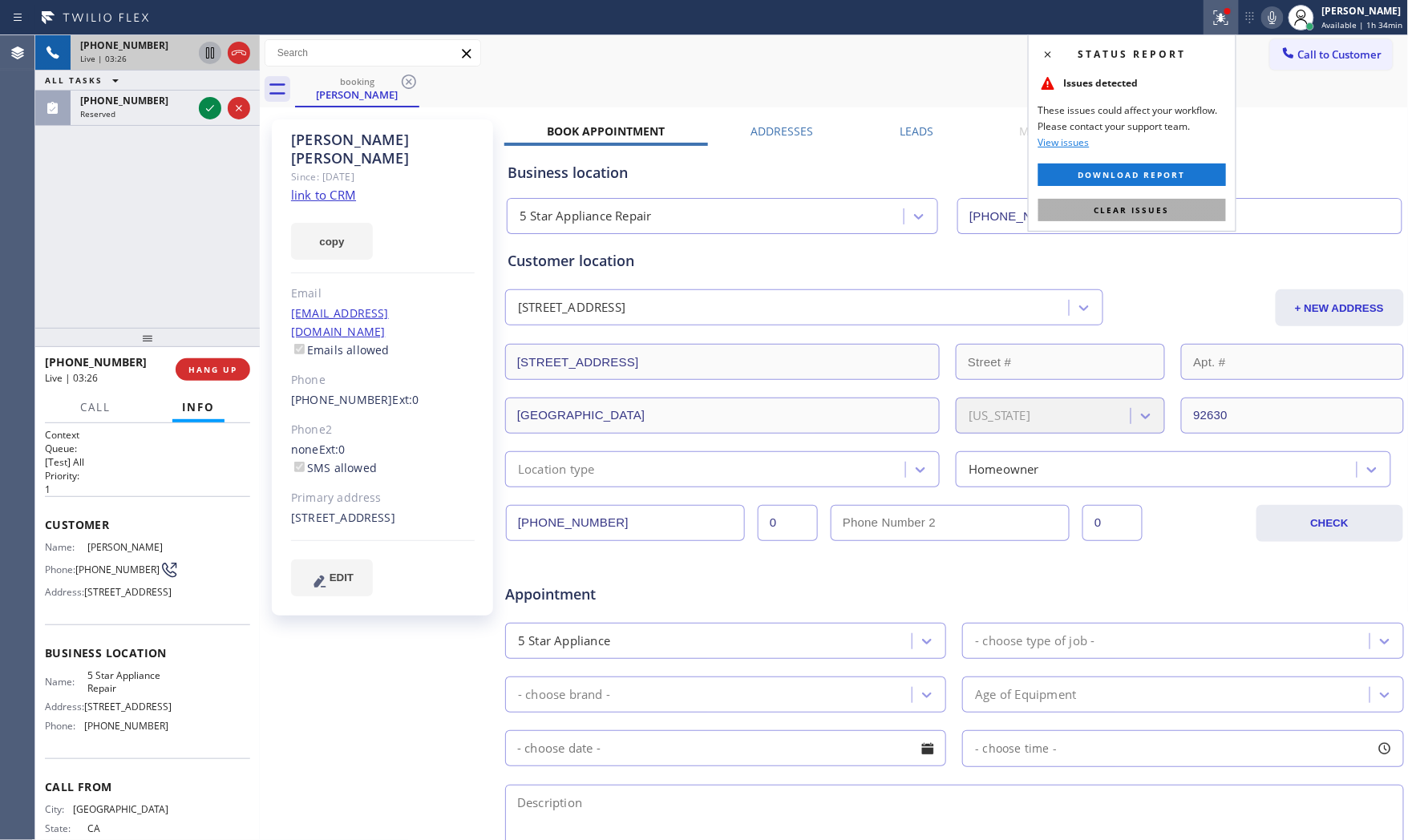
click at [1126, 213] on span "Clear issues" at bounding box center [1133, 210] width 76 height 11
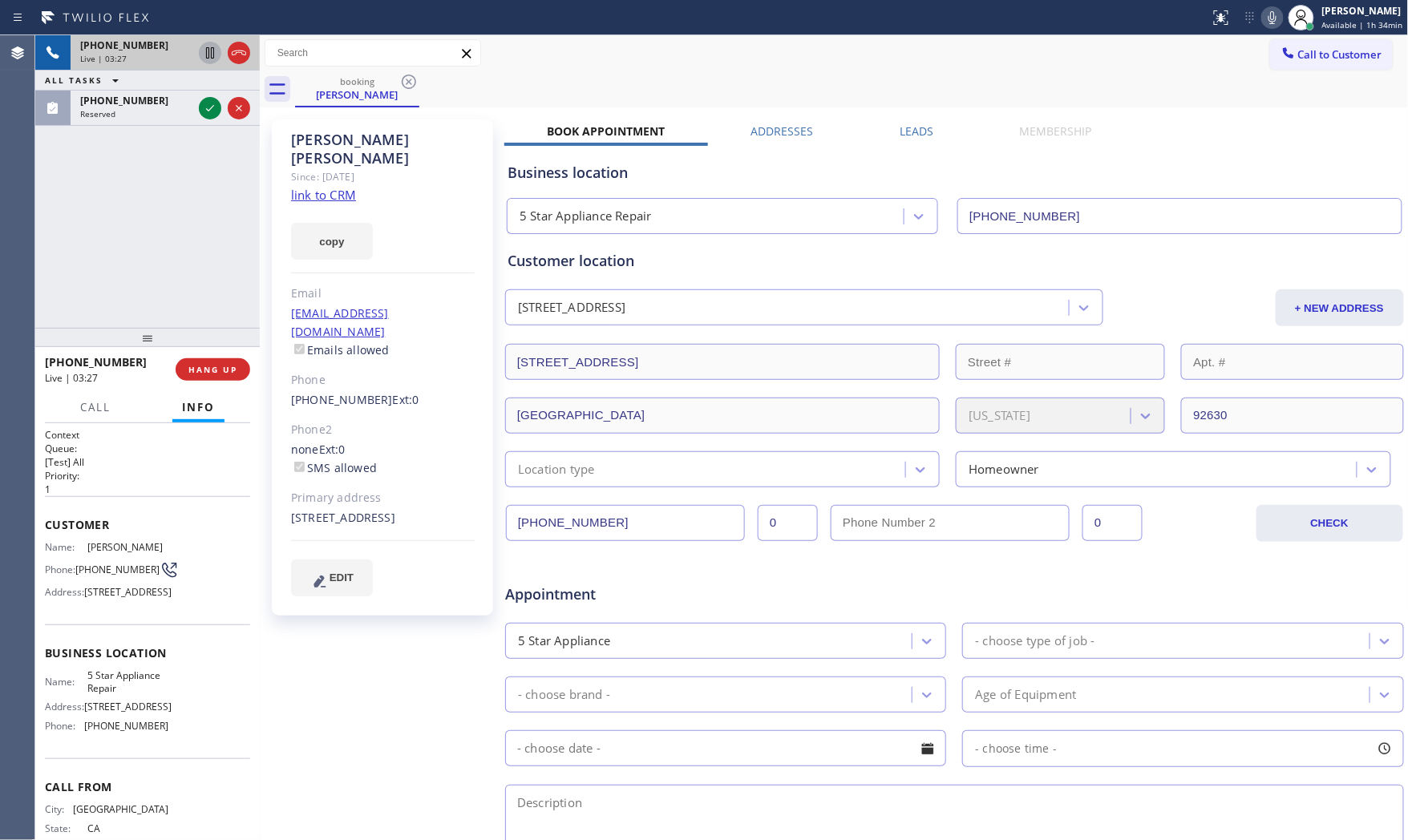
click at [1263, 18] on icon at bounding box center [1271, 17] width 19 height 19
click at [210, 50] on icon at bounding box center [210, 52] width 19 height 19
click at [1265, 18] on icon at bounding box center [1271, 17] width 19 height 19
click at [205, 55] on icon at bounding box center [210, 52] width 19 height 19
click at [230, 373] on span "HANG UP" at bounding box center [213, 369] width 49 height 11
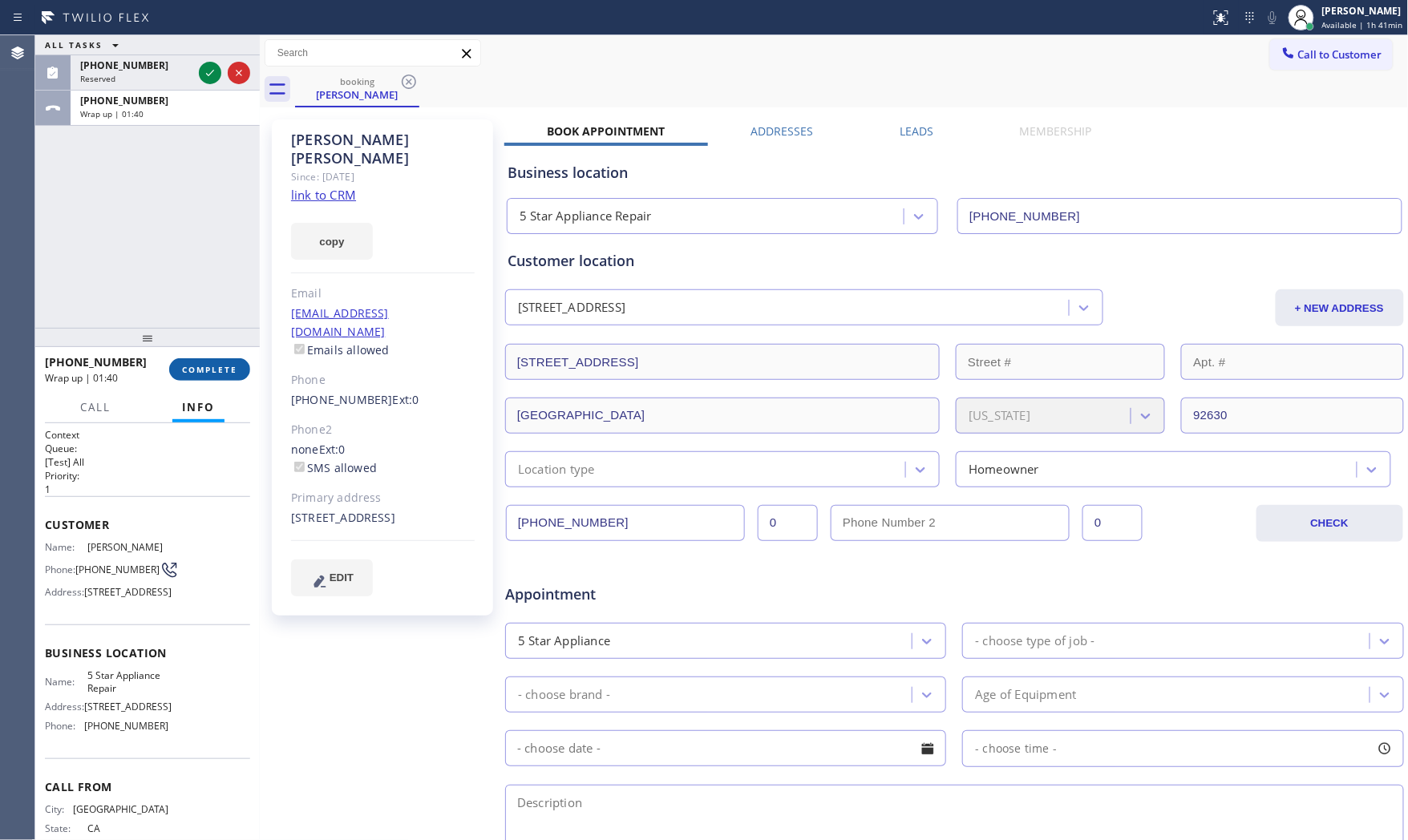
click at [205, 373] on span "COMPLETE" at bounding box center [209, 369] width 55 height 11
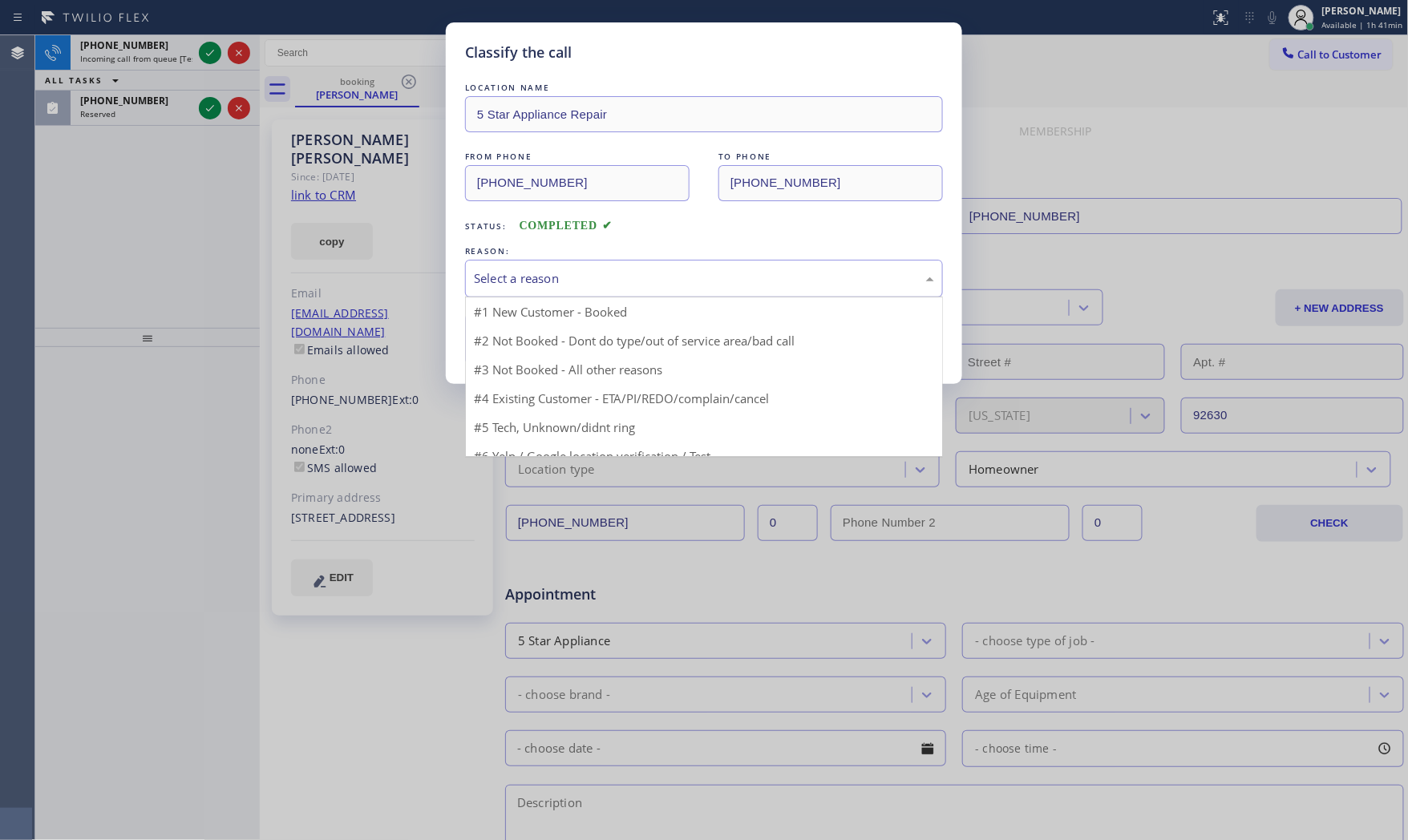
click at [561, 297] on div "Select a reason #1 New Customer - Booked #2 Not Booked - Dont do type/out of se…" at bounding box center [704, 278] width 478 height 38
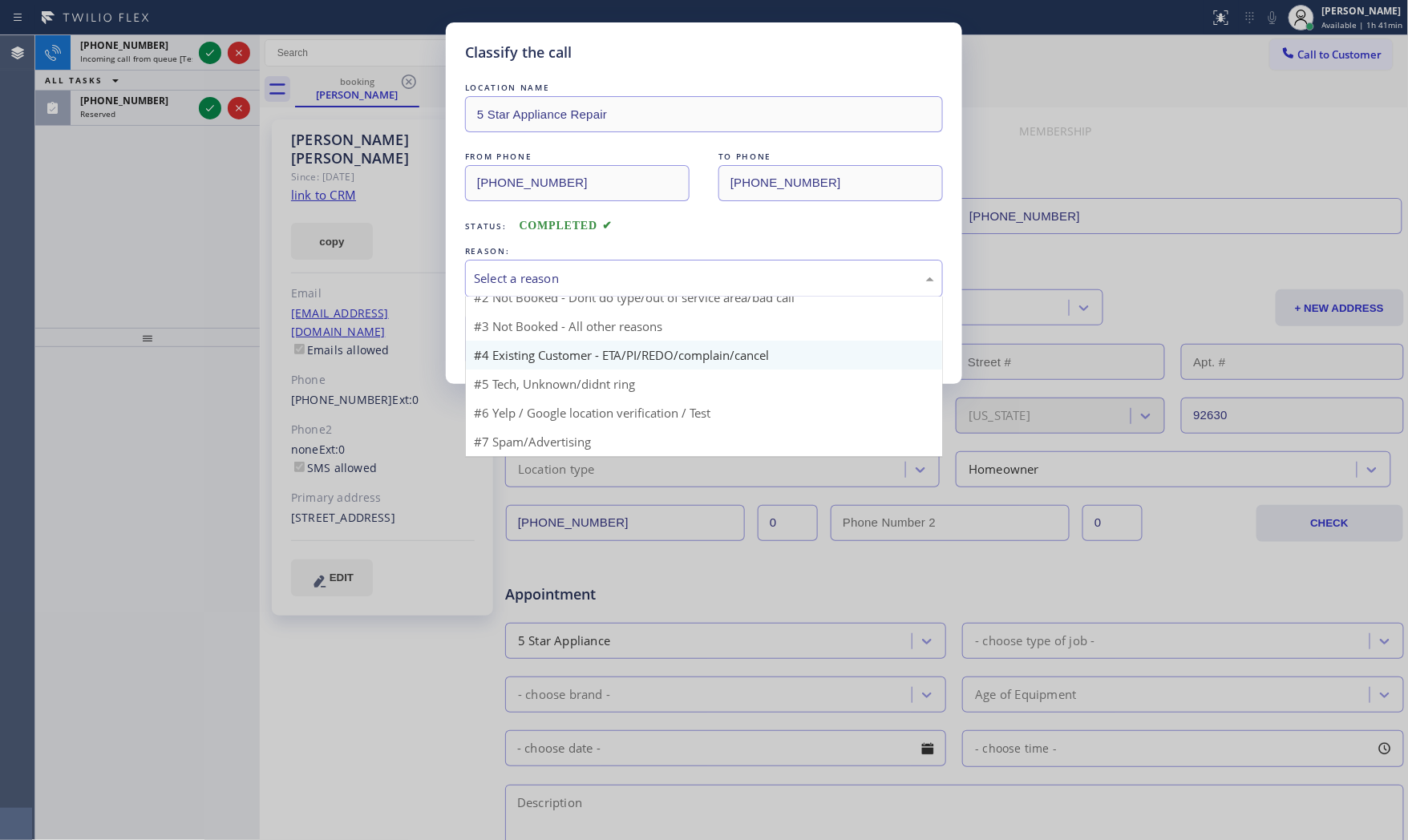
scroll to position [14, 0]
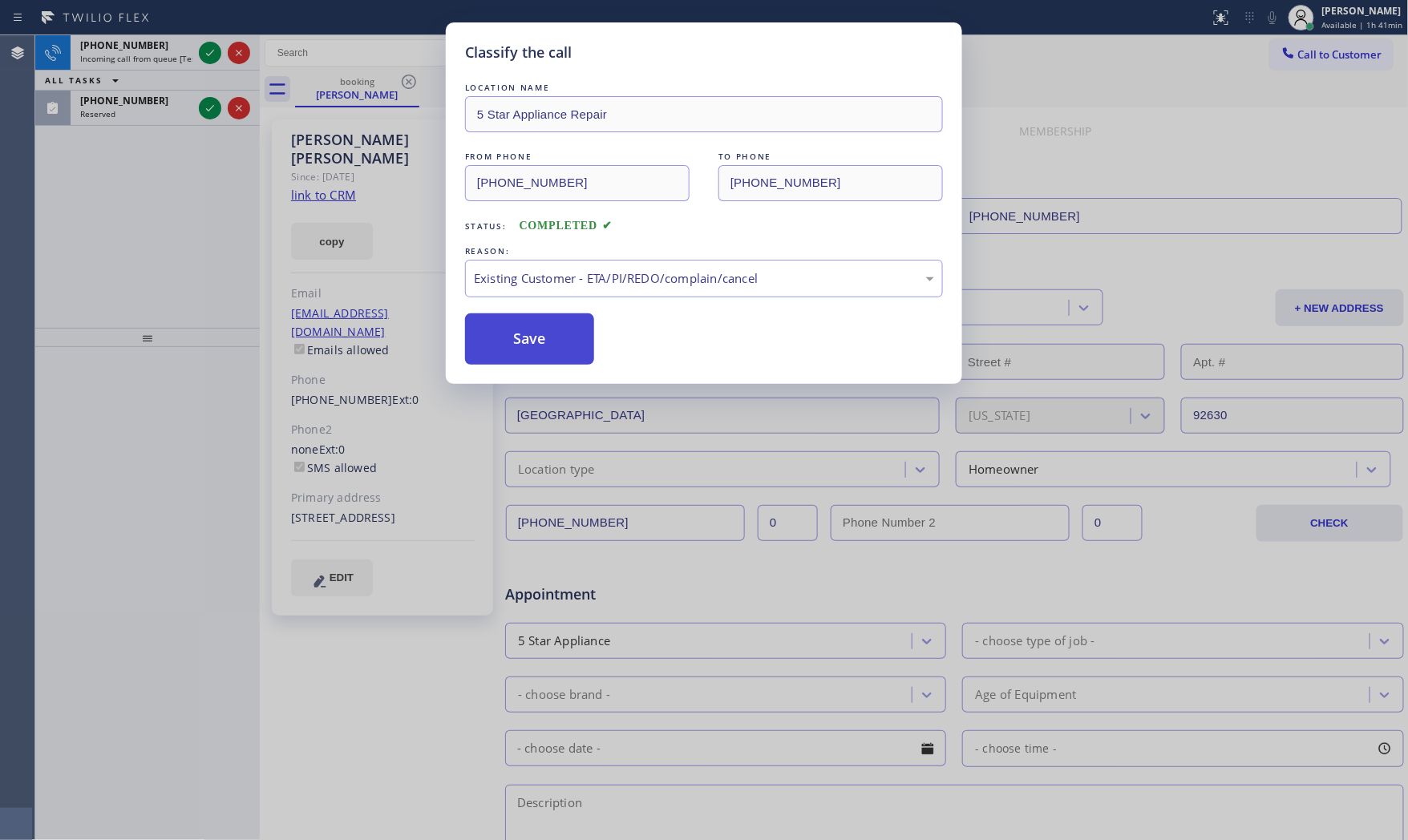
click at [554, 344] on button "Save" at bounding box center [529, 338] width 129 height 51
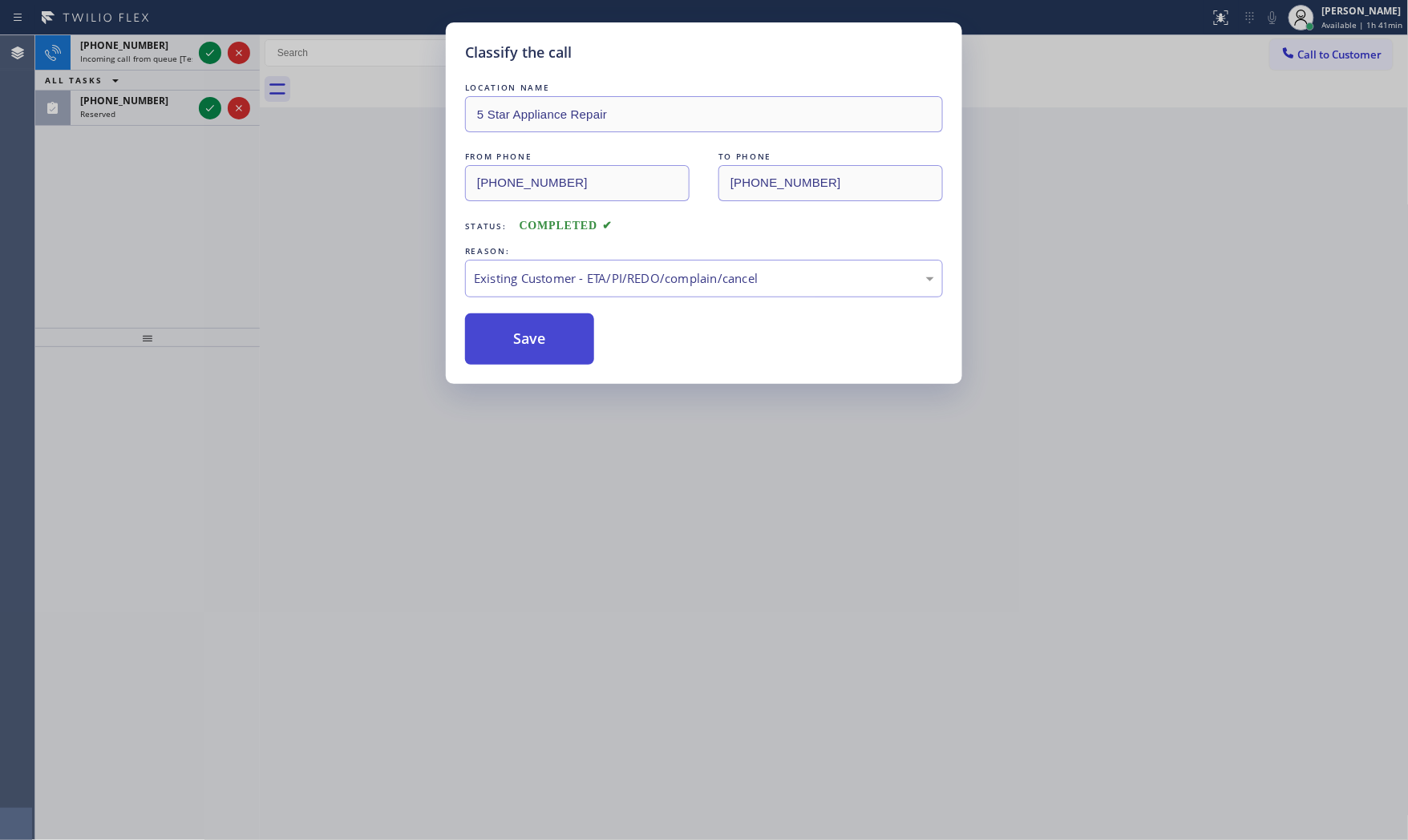
click at [554, 342] on button "Save" at bounding box center [529, 338] width 129 height 51
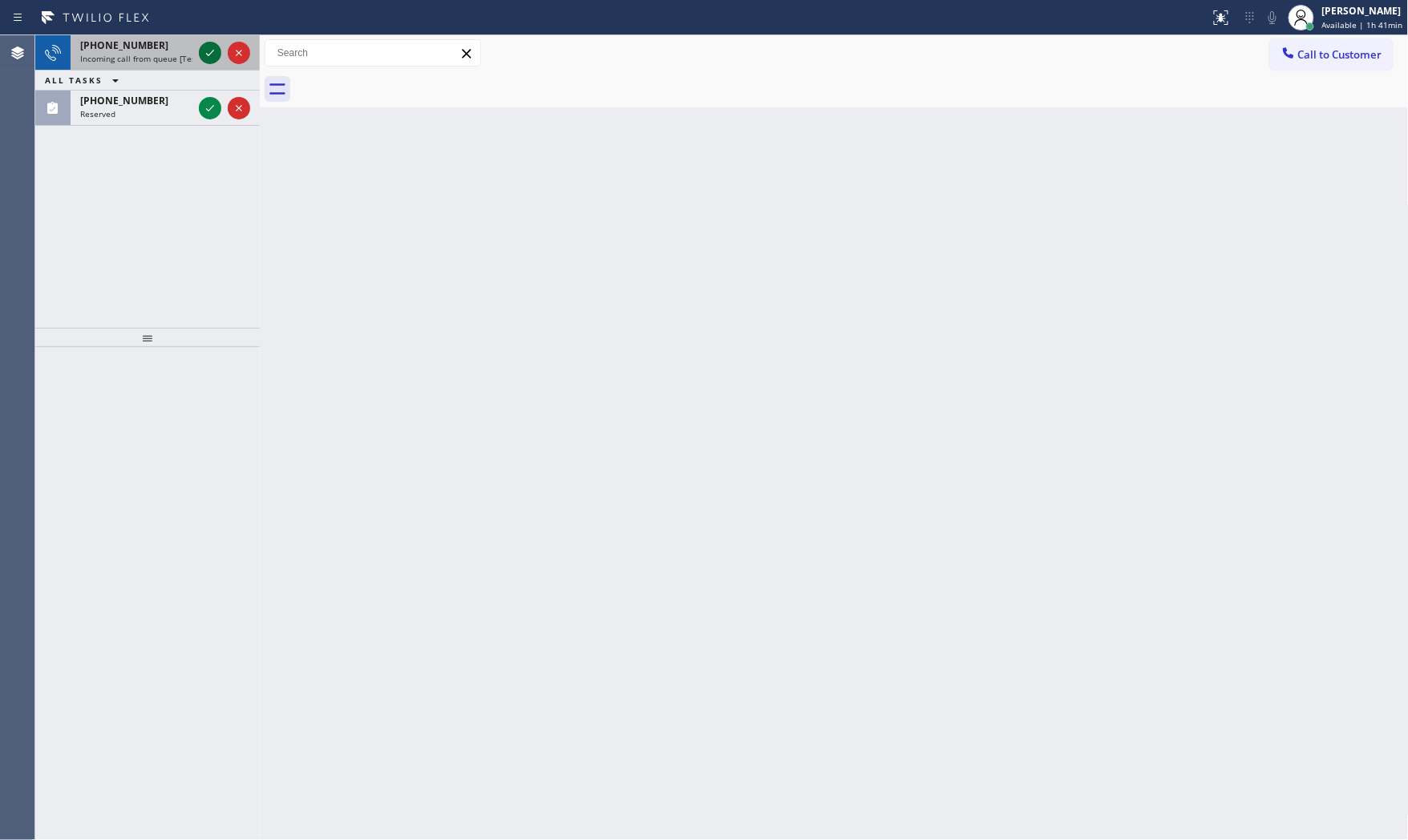
click at [210, 49] on icon at bounding box center [210, 52] width 19 height 19
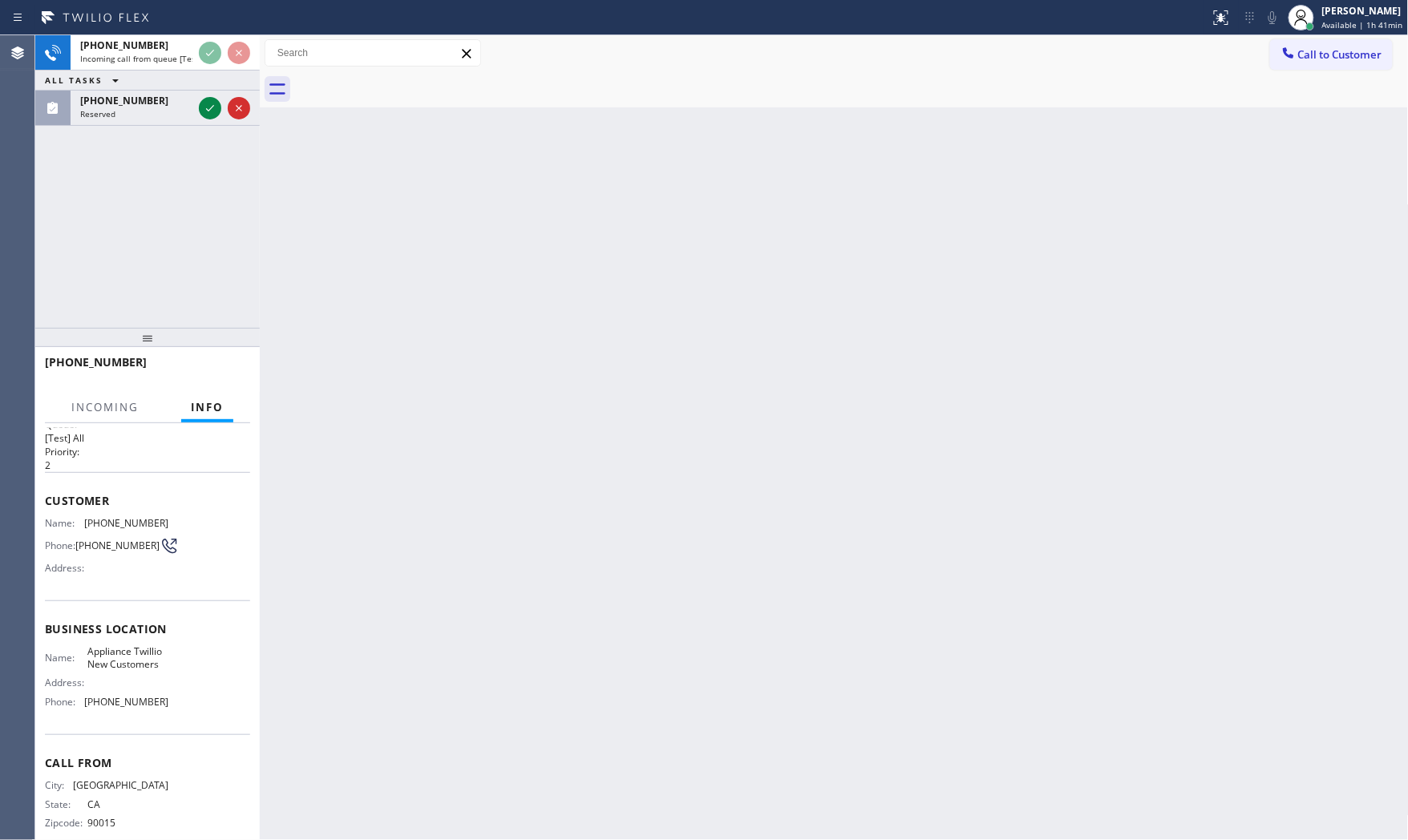
scroll to position [47, 0]
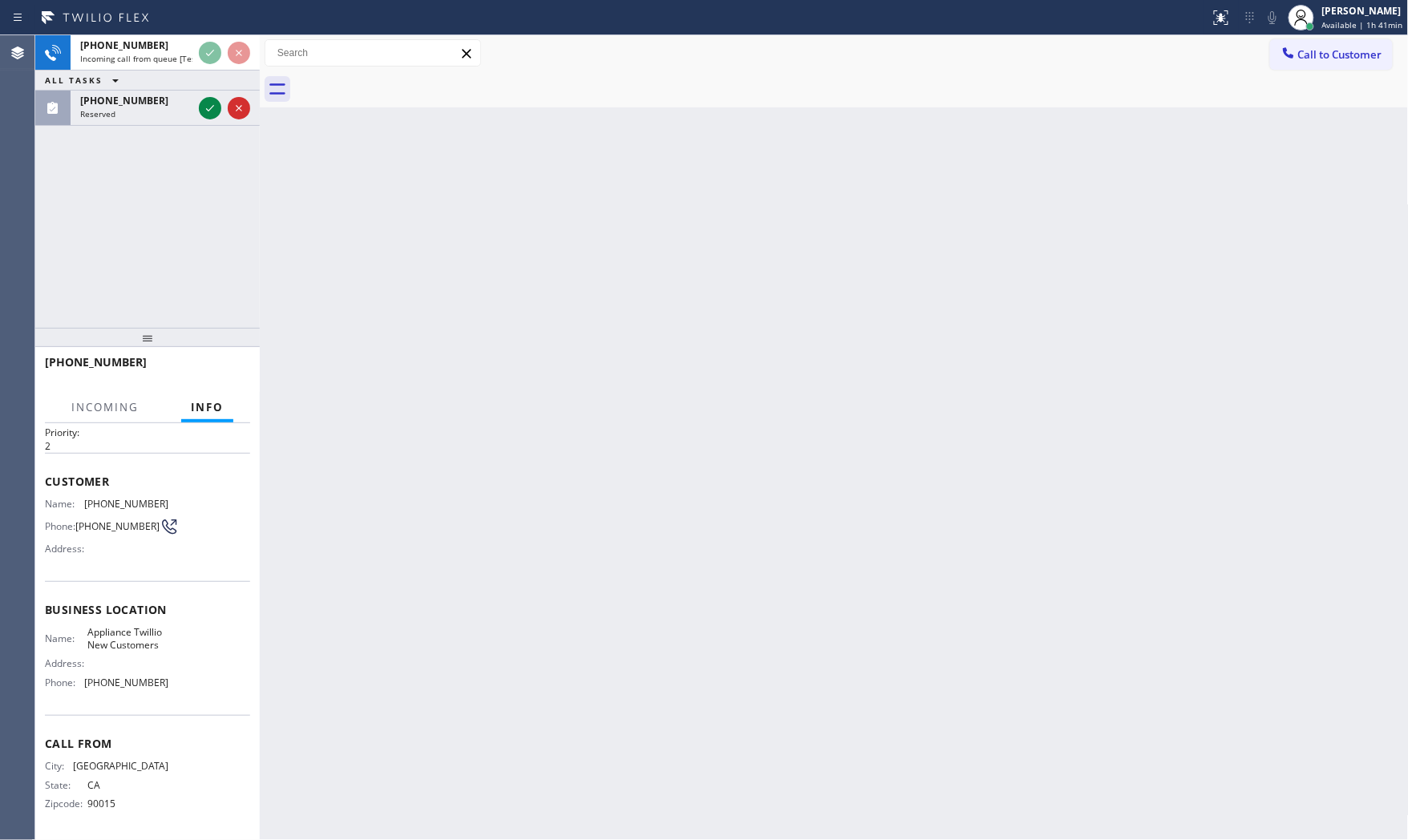
click at [381, 522] on div "Back to Dashboard Change Sender ID Customers Technicians Select a contact Outbo…" at bounding box center [833, 437] width 1149 height 805
click at [153, 96] on div "[PHONE_NUMBER]" at bounding box center [136, 101] width 112 height 14
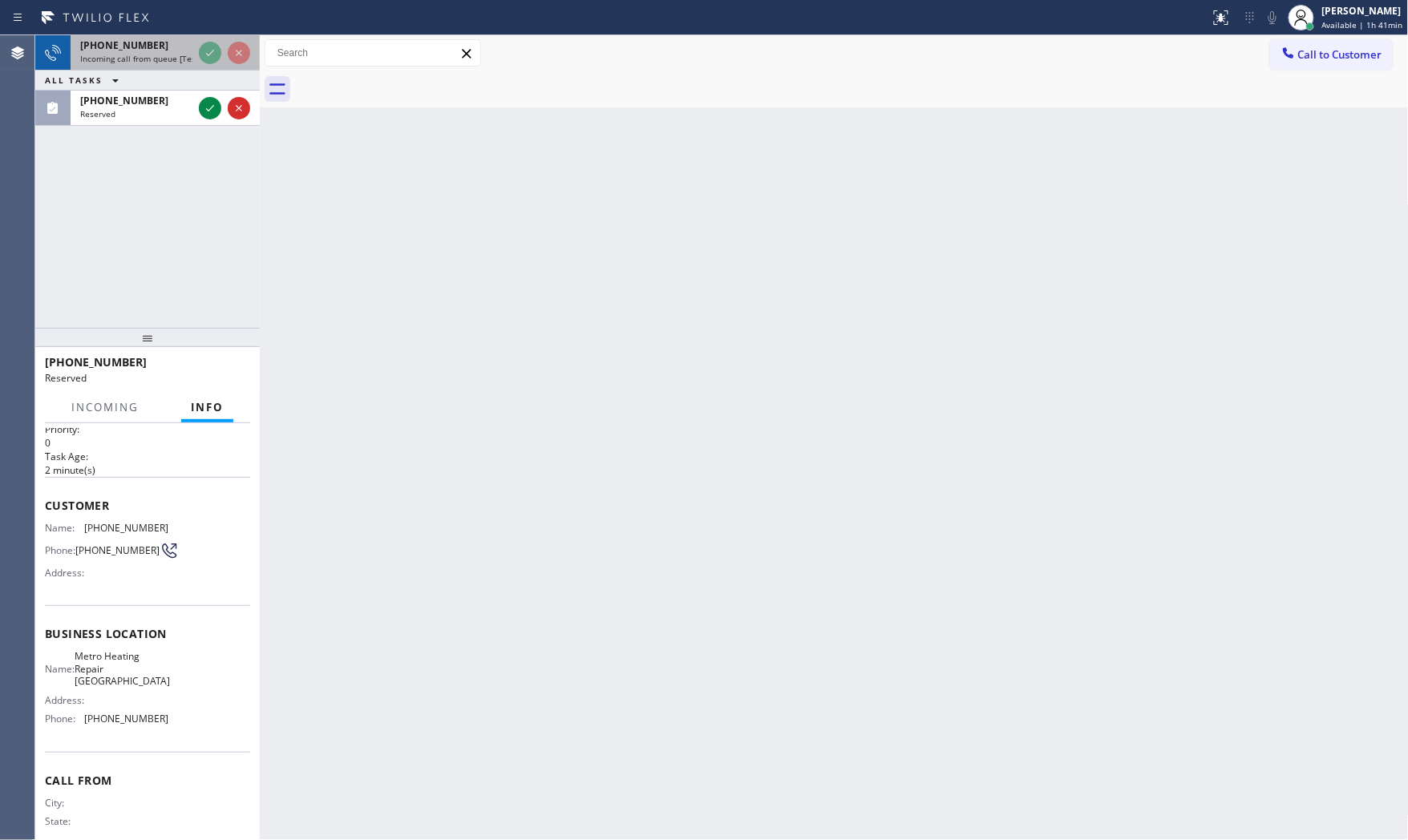
click at [172, 51] on div "[PHONE_NUMBER]" at bounding box center [136, 46] width 112 height 14
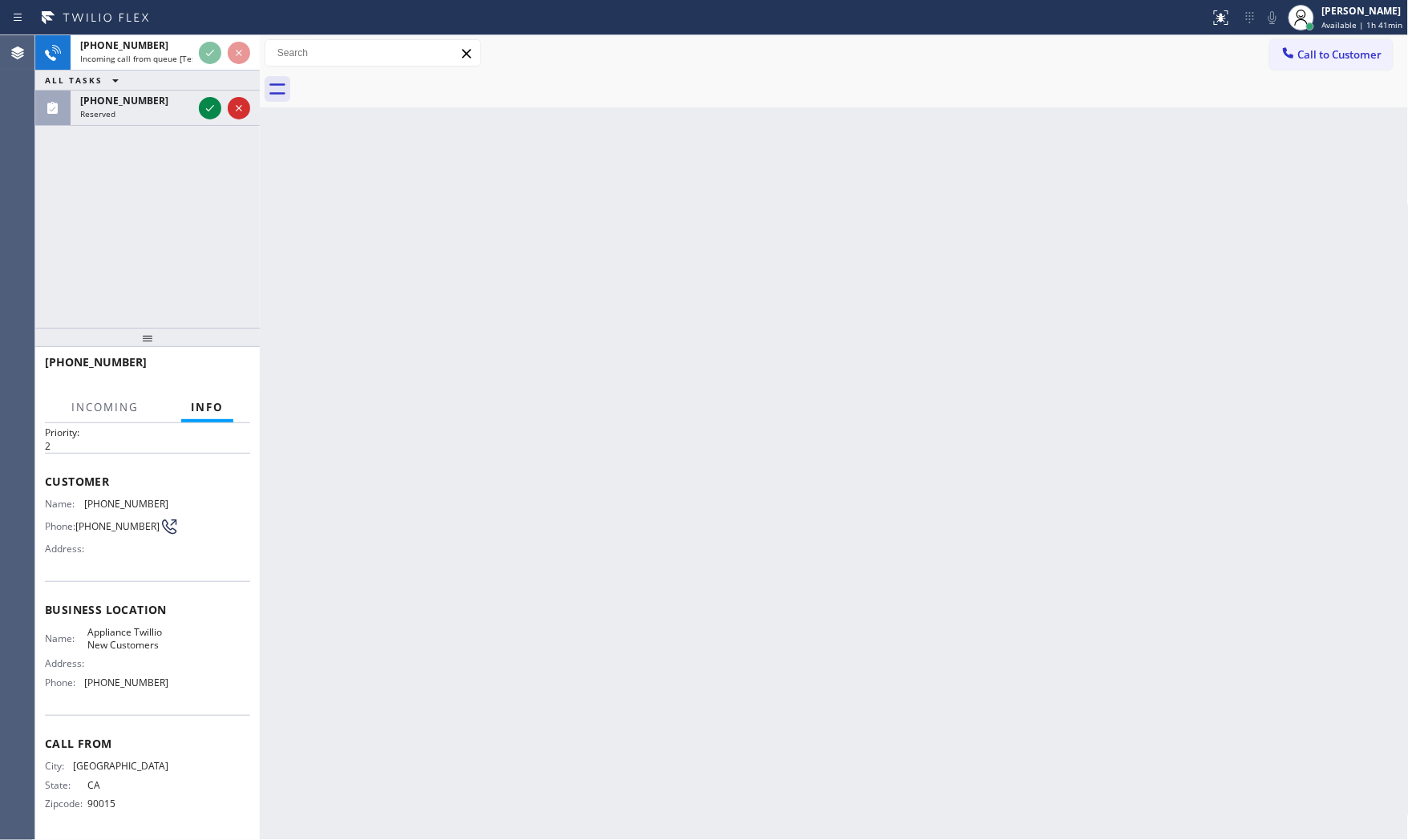
click at [175, 75] on div "ALL TASKS ALL TASKS ACTIVE TASKS TASKS IN WRAP UP" at bounding box center [147, 81] width 225 height 20
click at [174, 64] on span "Incoming call from queue [Test] All" at bounding box center [146, 58] width 133 height 11
click at [173, 64] on span "Incoming call from queue [Test] All" at bounding box center [146, 58] width 133 height 11
click at [404, 404] on div "Back to Dashboard Change Sender ID Customers Technicians Select a contact Outbo…" at bounding box center [833, 437] width 1149 height 805
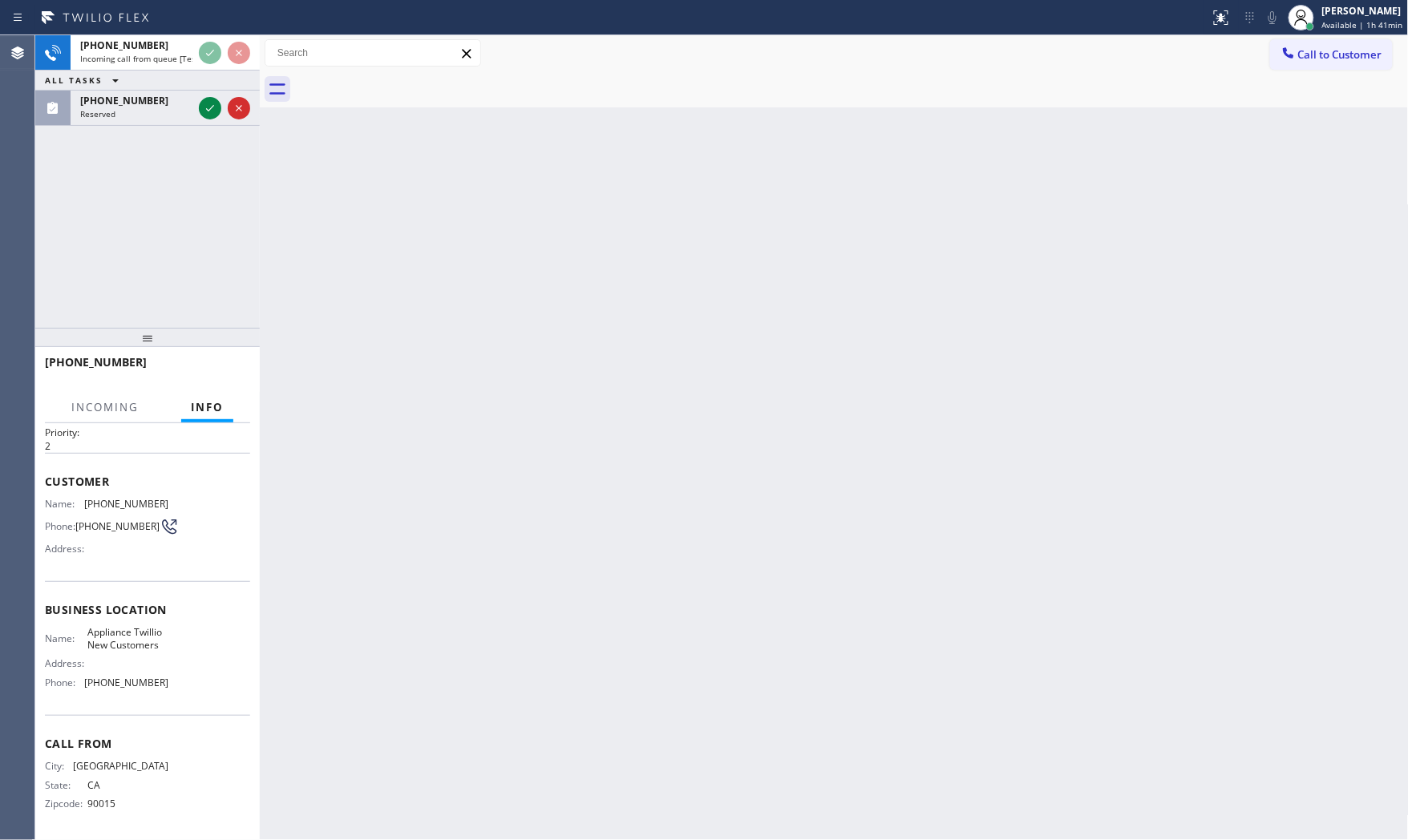
click at [404, 404] on div "Back to Dashboard Change Sender ID Customers Technicians Select a contact Outbo…" at bounding box center [833, 437] width 1149 height 805
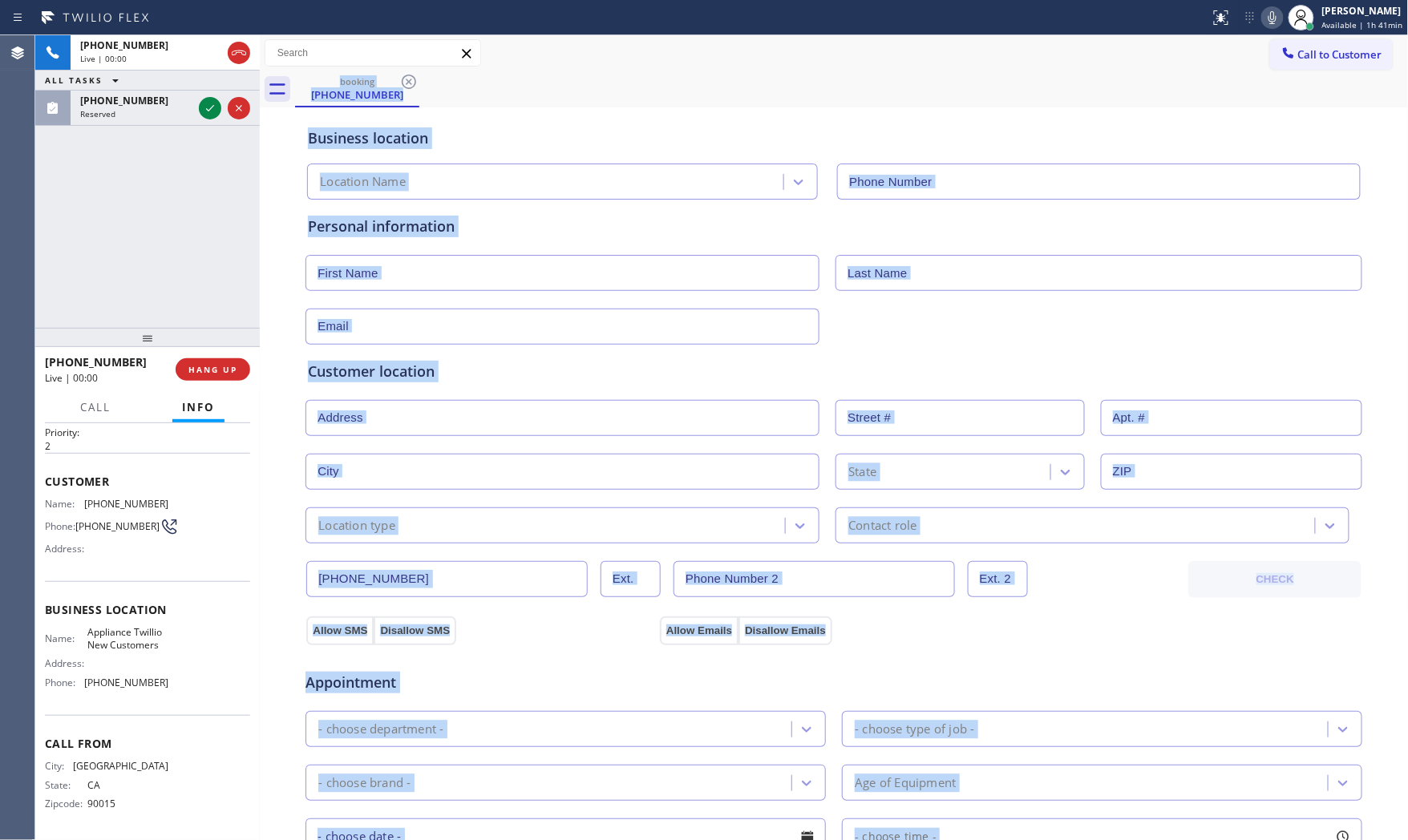
type input "[PHONE_NUMBER]"
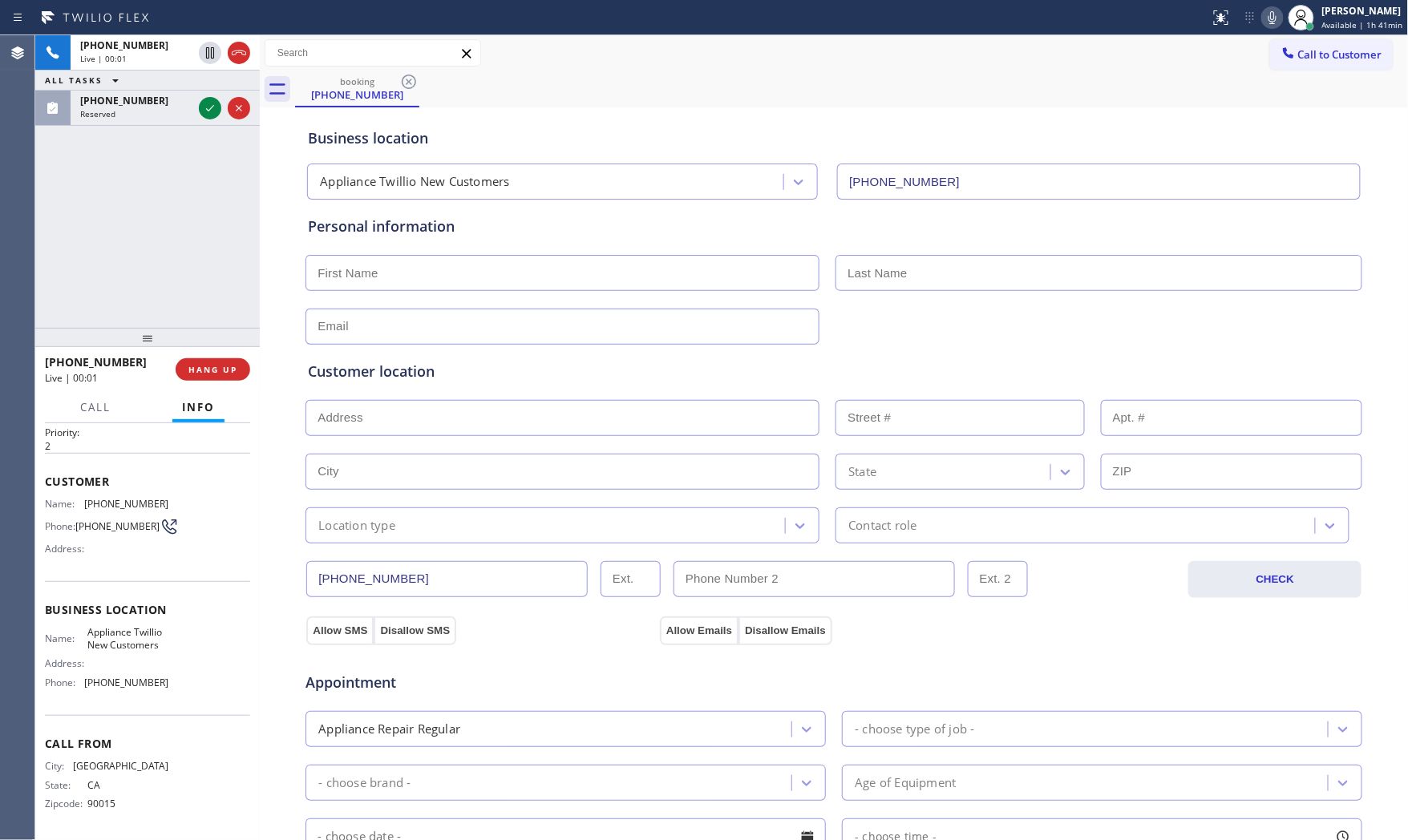
click at [178, 252] on div "[PHONE_NUMBER] Live | 00:01 ALL TASKS ALL TASKS ACTIVE TASKS TASKS IN WRAP UP […" at bounding box center [147, 181] width 225 height 292
click at [172, 112] on div "Reserved" at bounding box center [136, 113] width 112 height 11
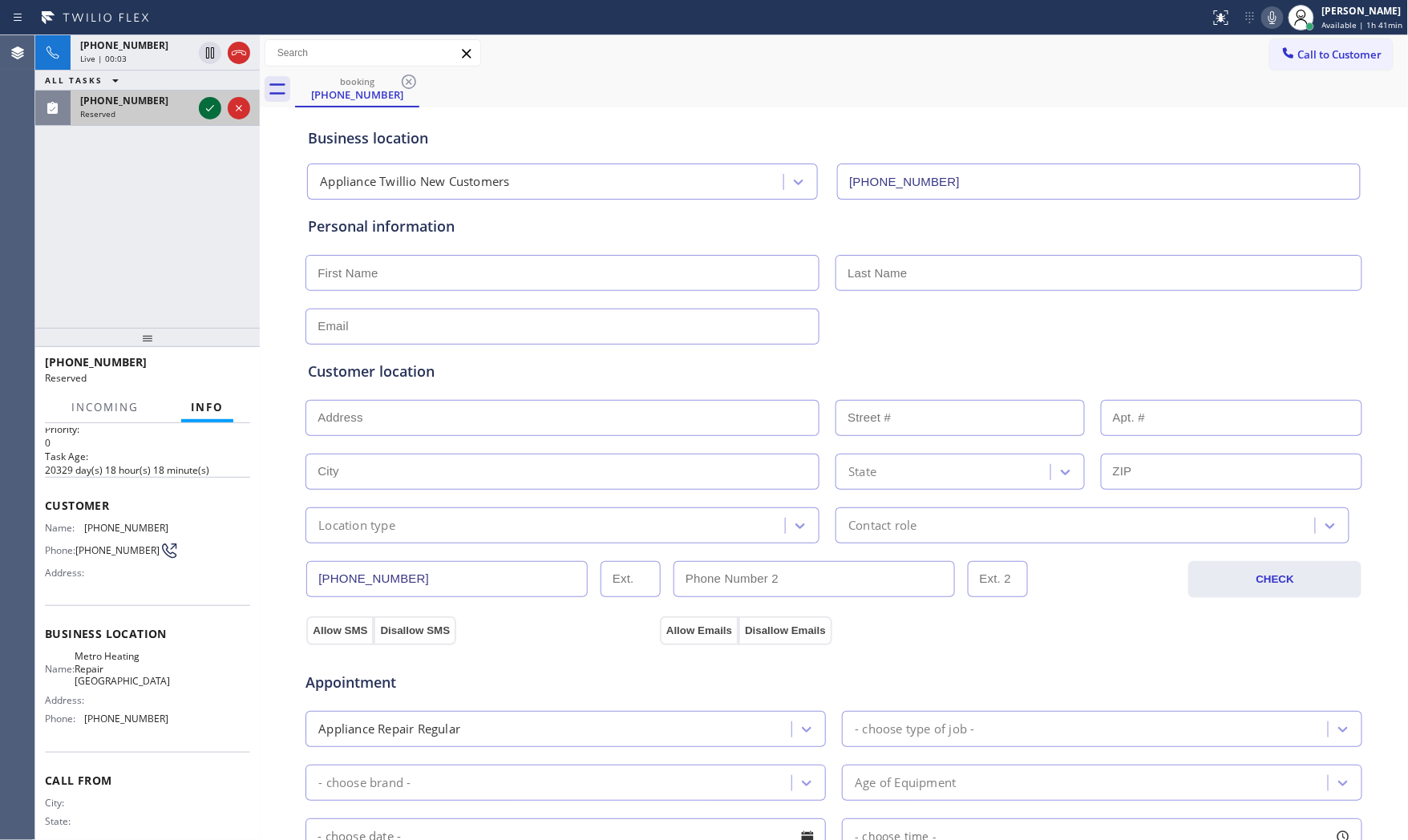
click at [209, 115] on icon at bounding box center [210, 108] width 19 height 19
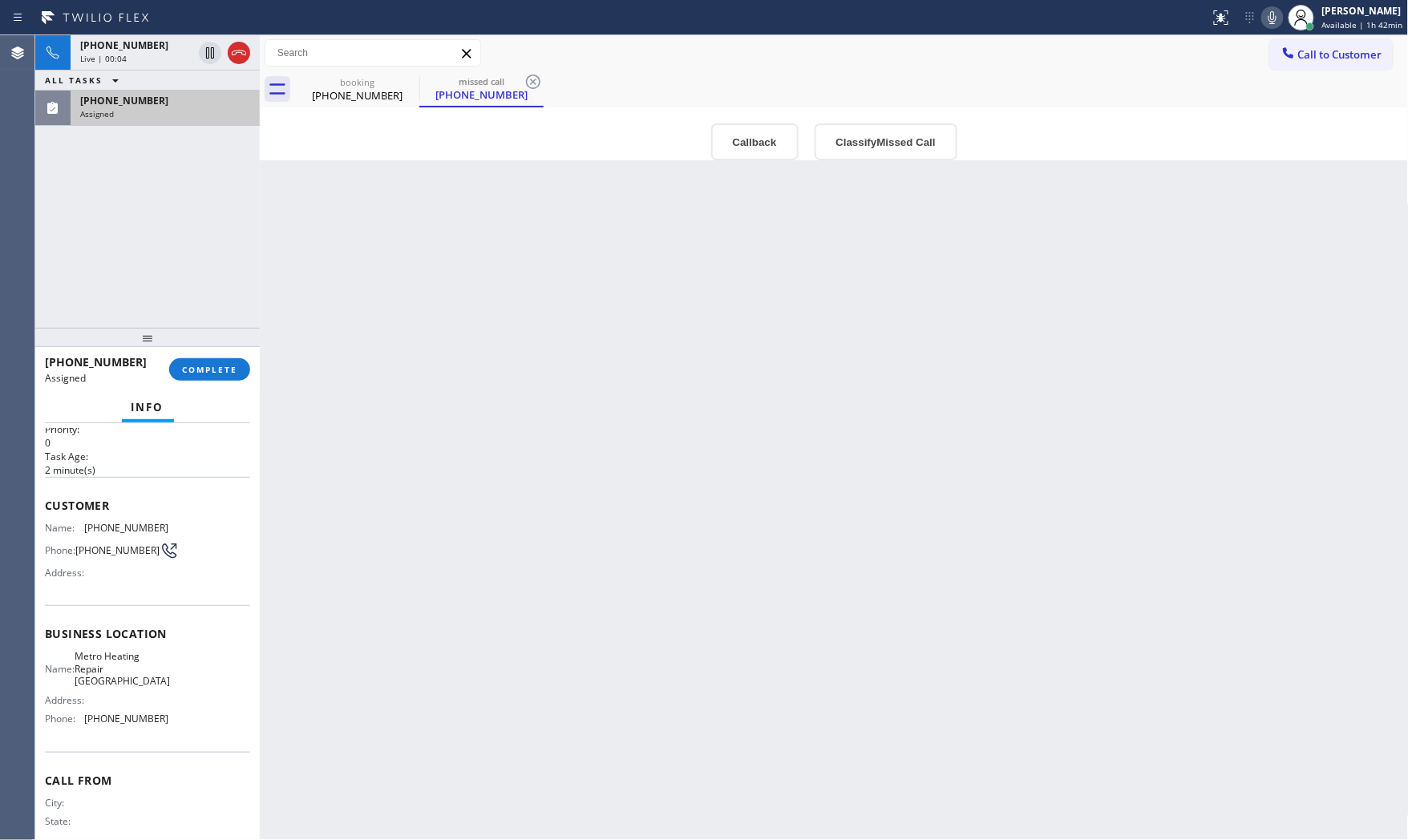
click at [182, 116] on div "Assigned" at bounding box center [165, 113] width 170 height 11
click at [223, 361] on button "COMPLETE" at bounding box center [210, 369] width 81 height 22
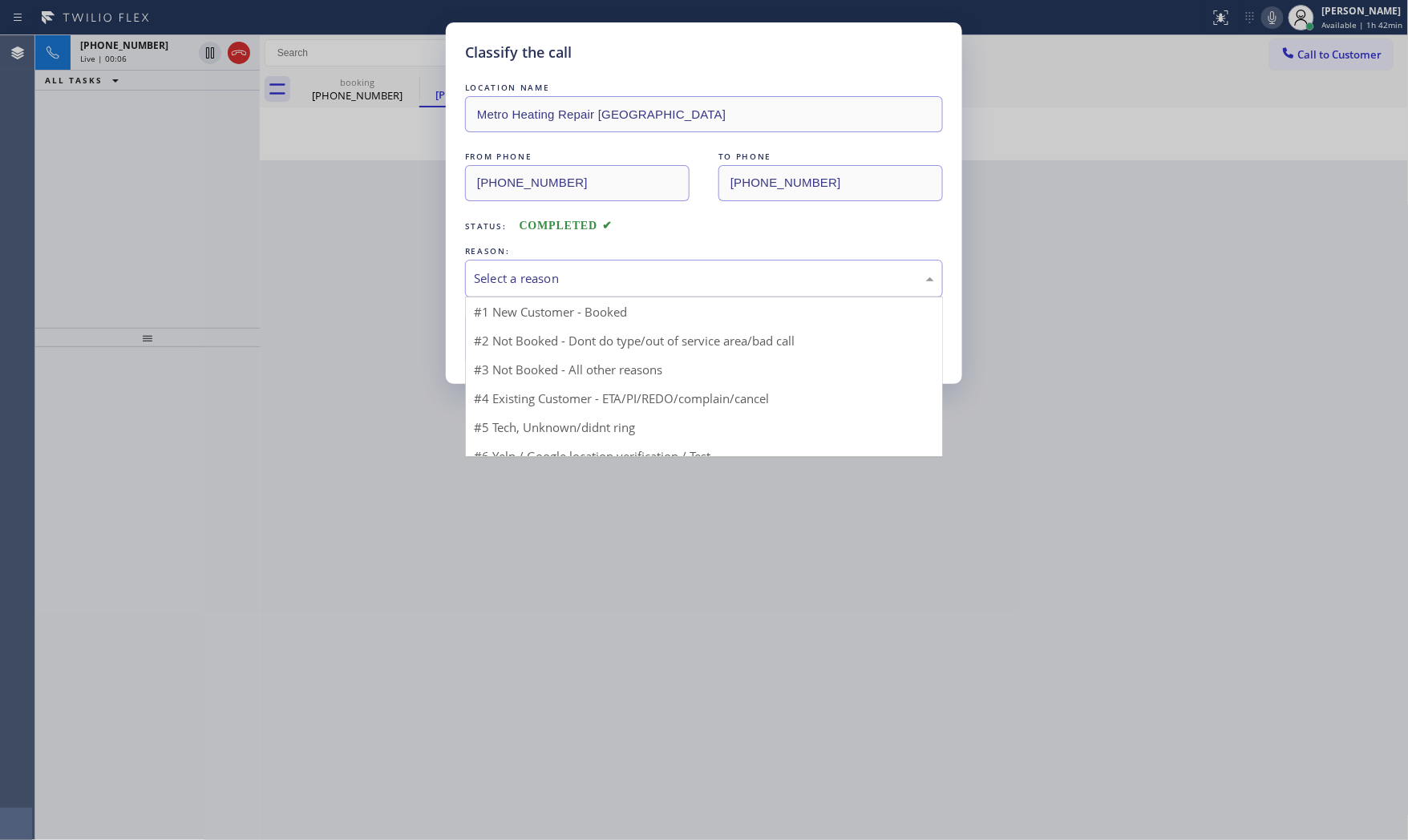
click at [471, 289] on div "Select a reason" at bounding box center [704, 278] width 478 height 38
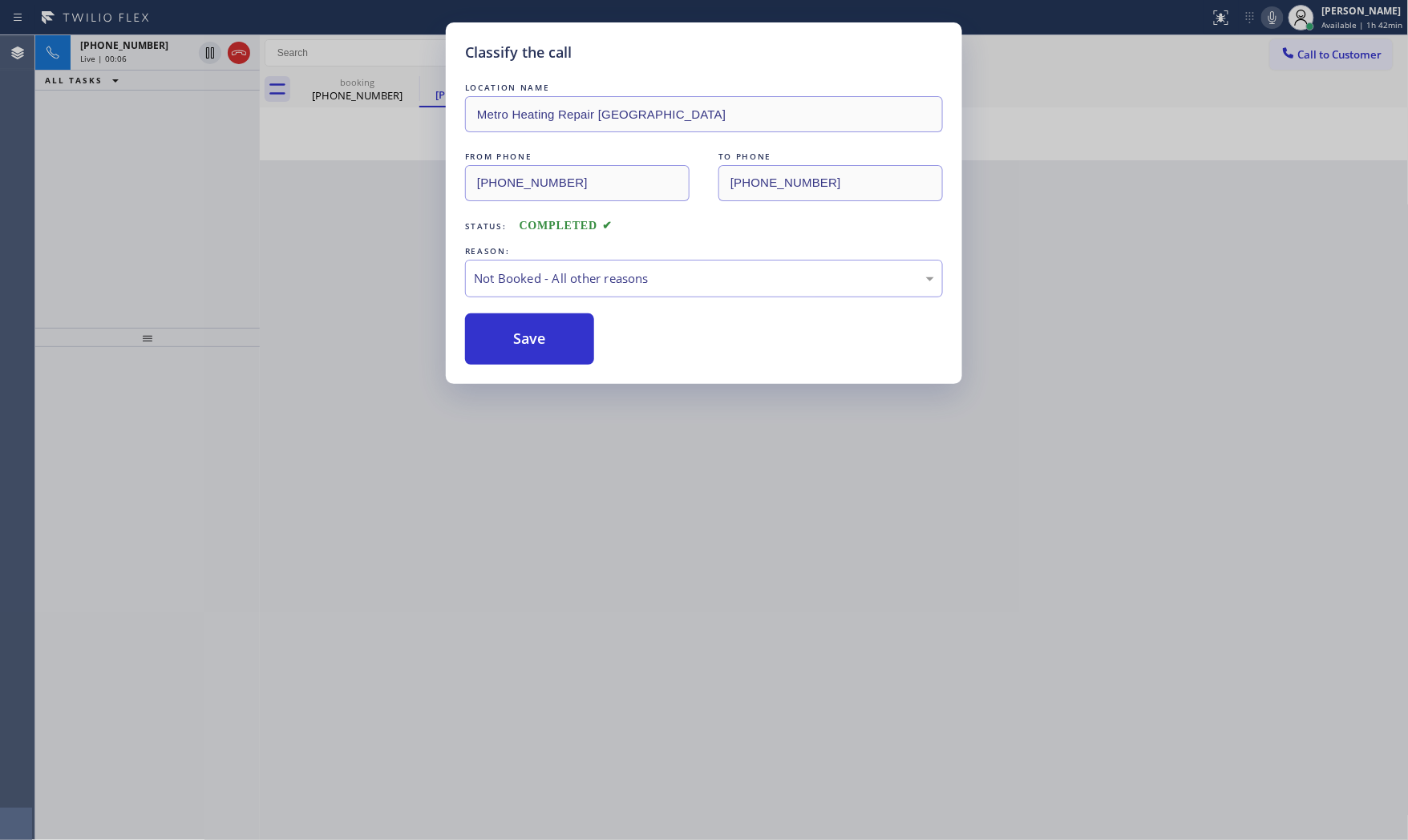
click at [504, 338] on button "Save" at bounding box center [529, 338] width 129 height 51
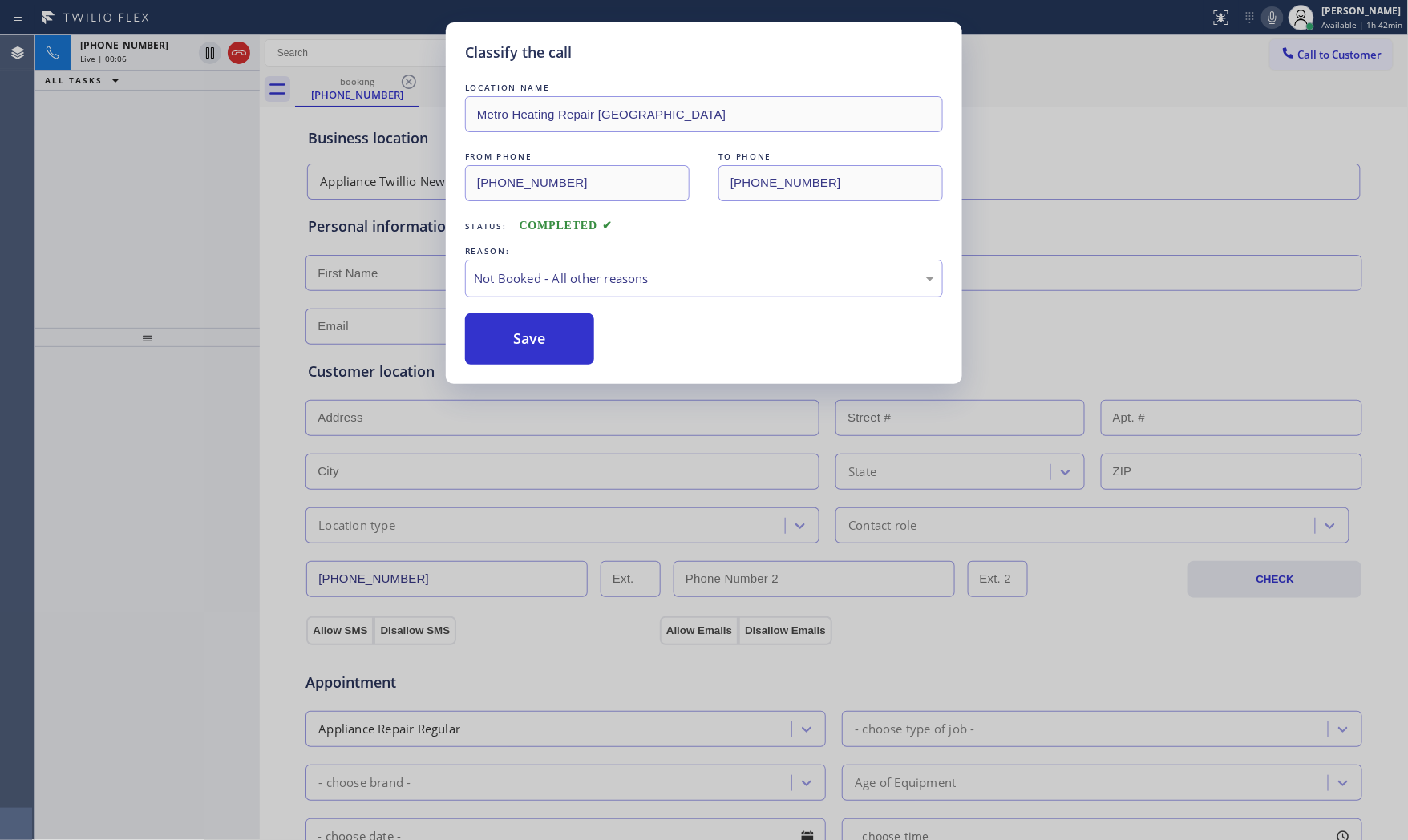
click at [504, 338] on button "Save" at bounding box center [529, 338] width 129 height 51
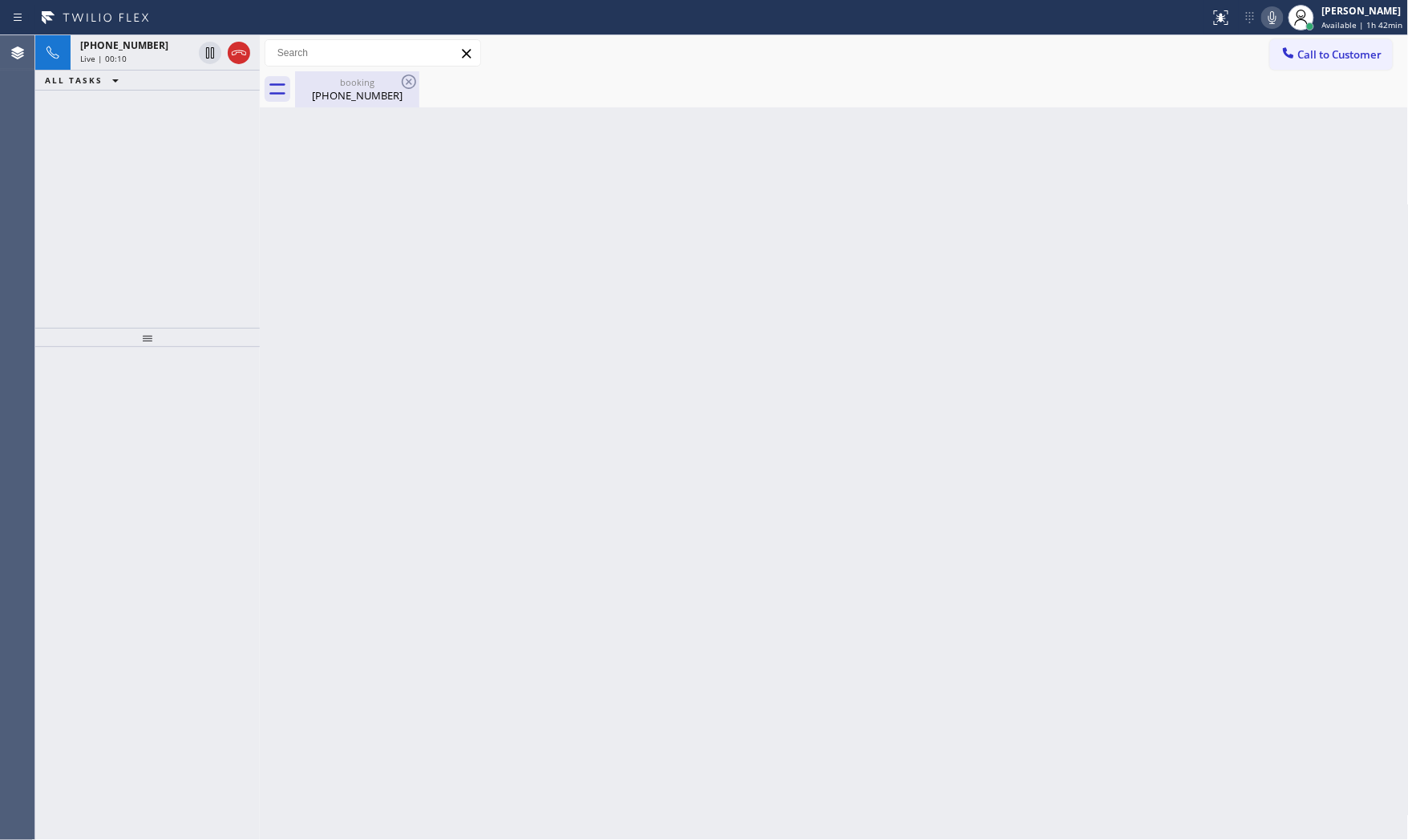
click at [311, 97] on div "[PHONE_NUMBER]" at bounding box center [356, 95] width 121 height 14
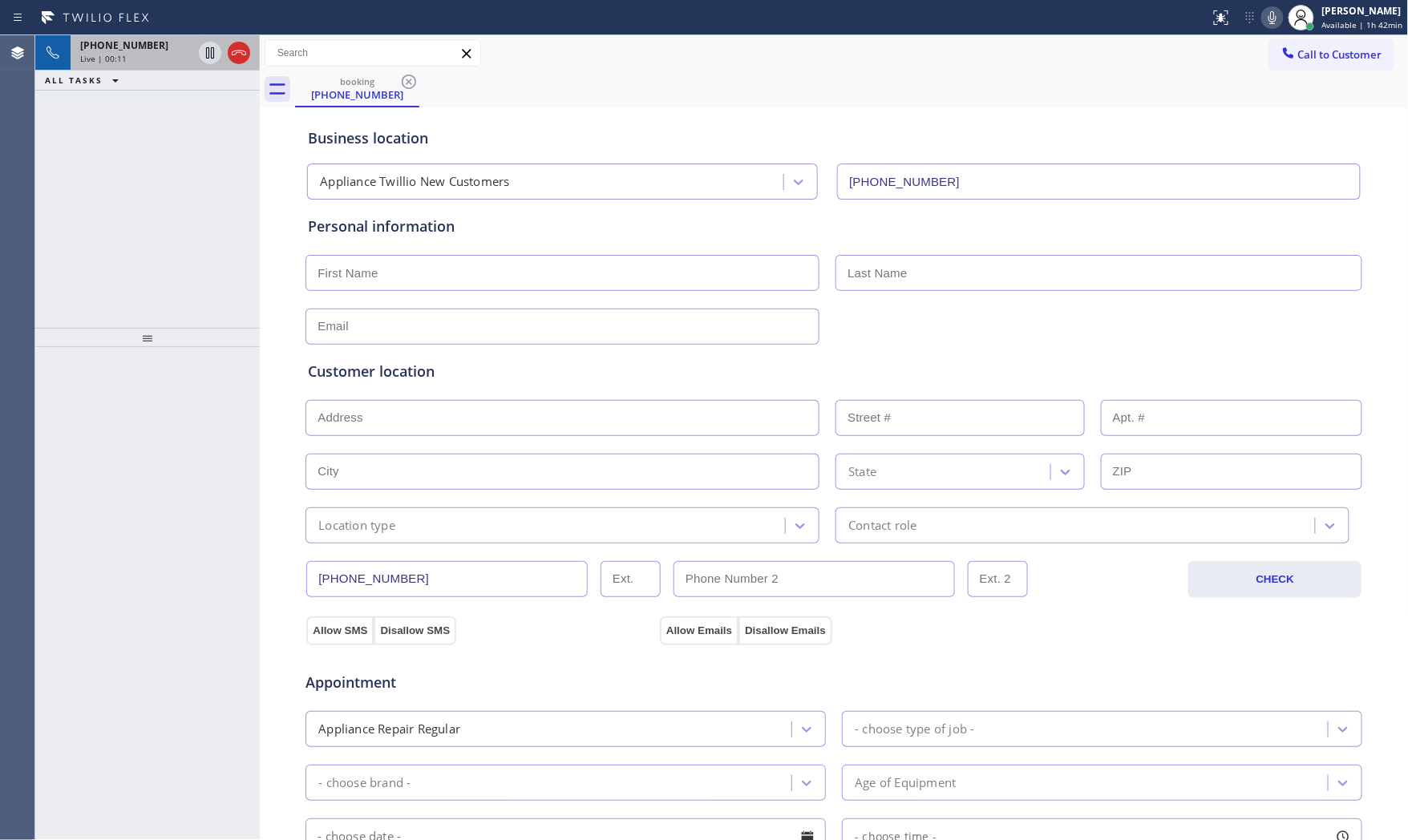
click at [140, 59] on div "Live | 00:11" at bounding box center [136, 58] width 112 height 11
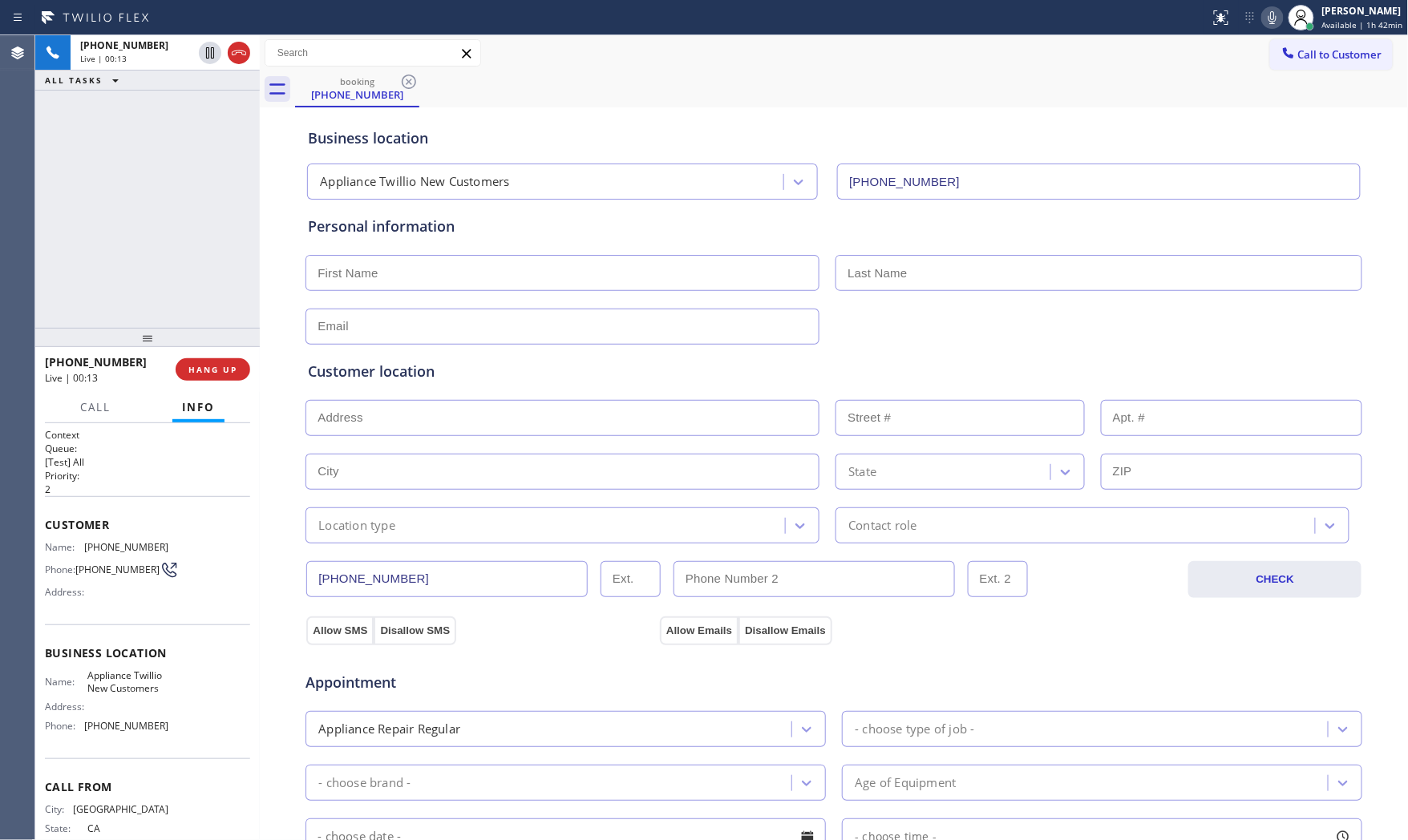
click at [1262, 20] on icon at bounding box center [1271, 17] width 19 height 19
click at [1265, 14] on icon at bounding box center [1271, 17] width 19 height 19
click at [1265, 25] on icon at bounding box center [1271, 17] width 19 height 19
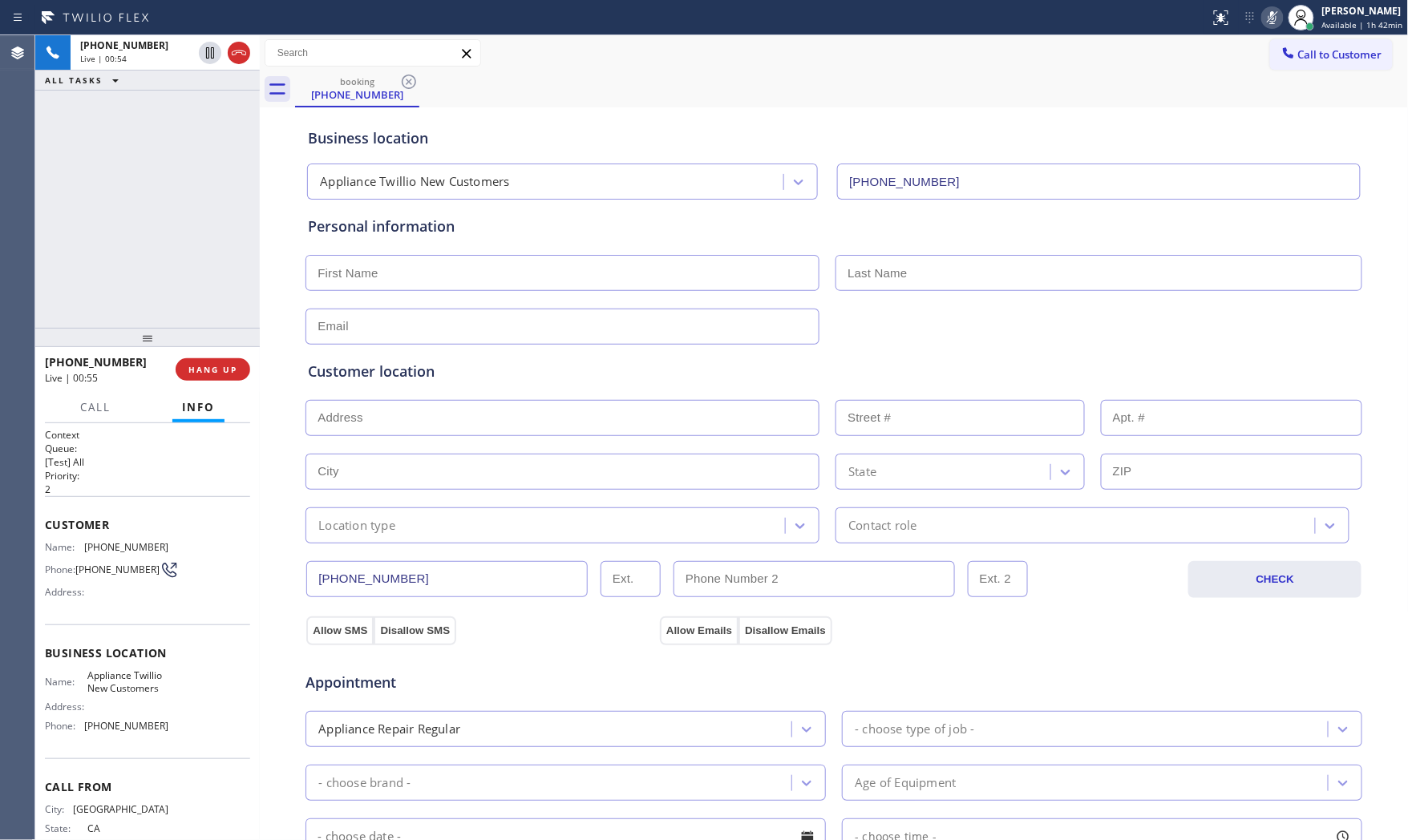
click at [1262, 25] on icon at bounding box center [1271, 17] width 19 height 19
click at [209, 370] on span "HANG UP" at bounding box center [213, 369] width 49 height 11
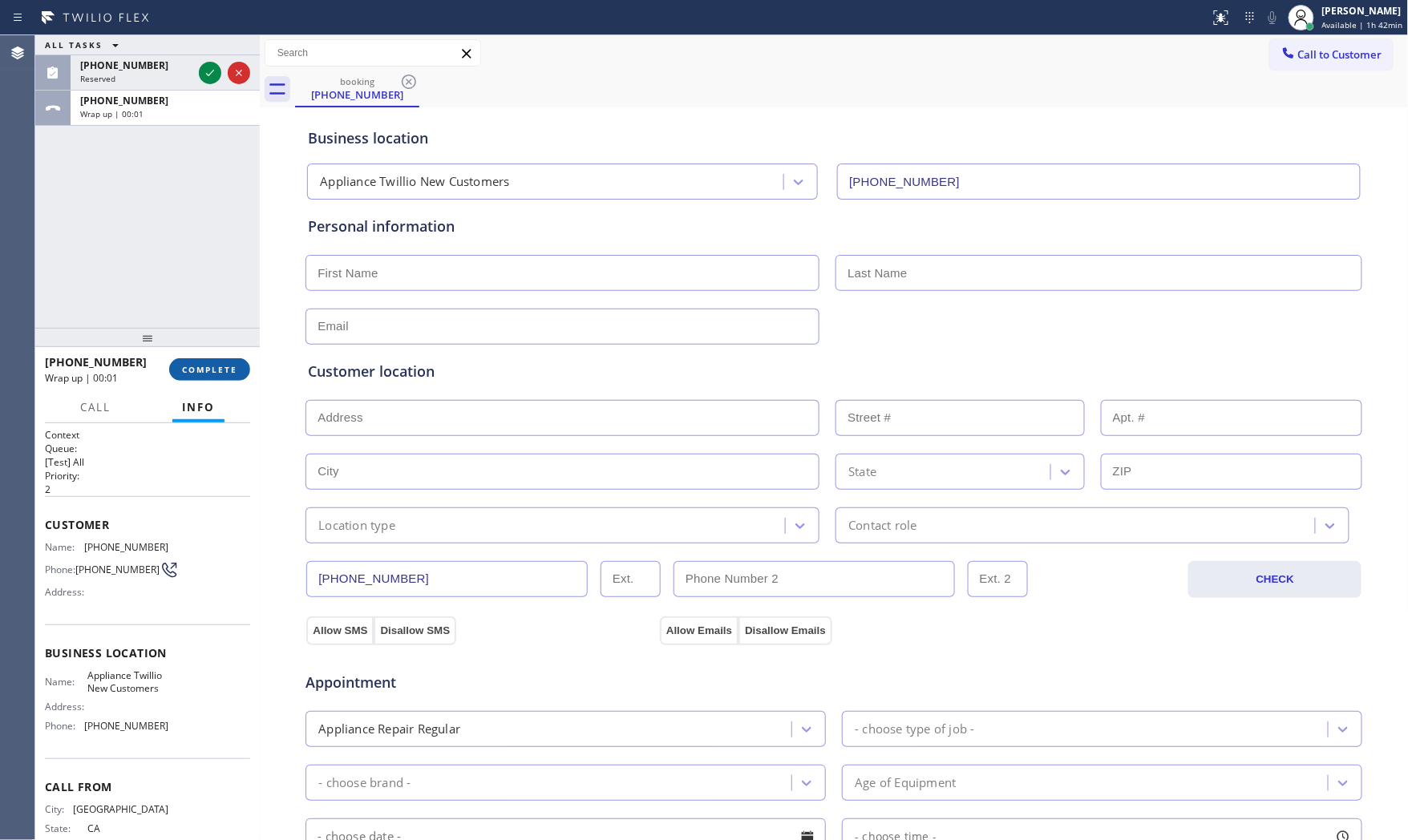
click at [210, 371] on span "COMPLETE" at bounding box center [209, 369] width 55 height 11
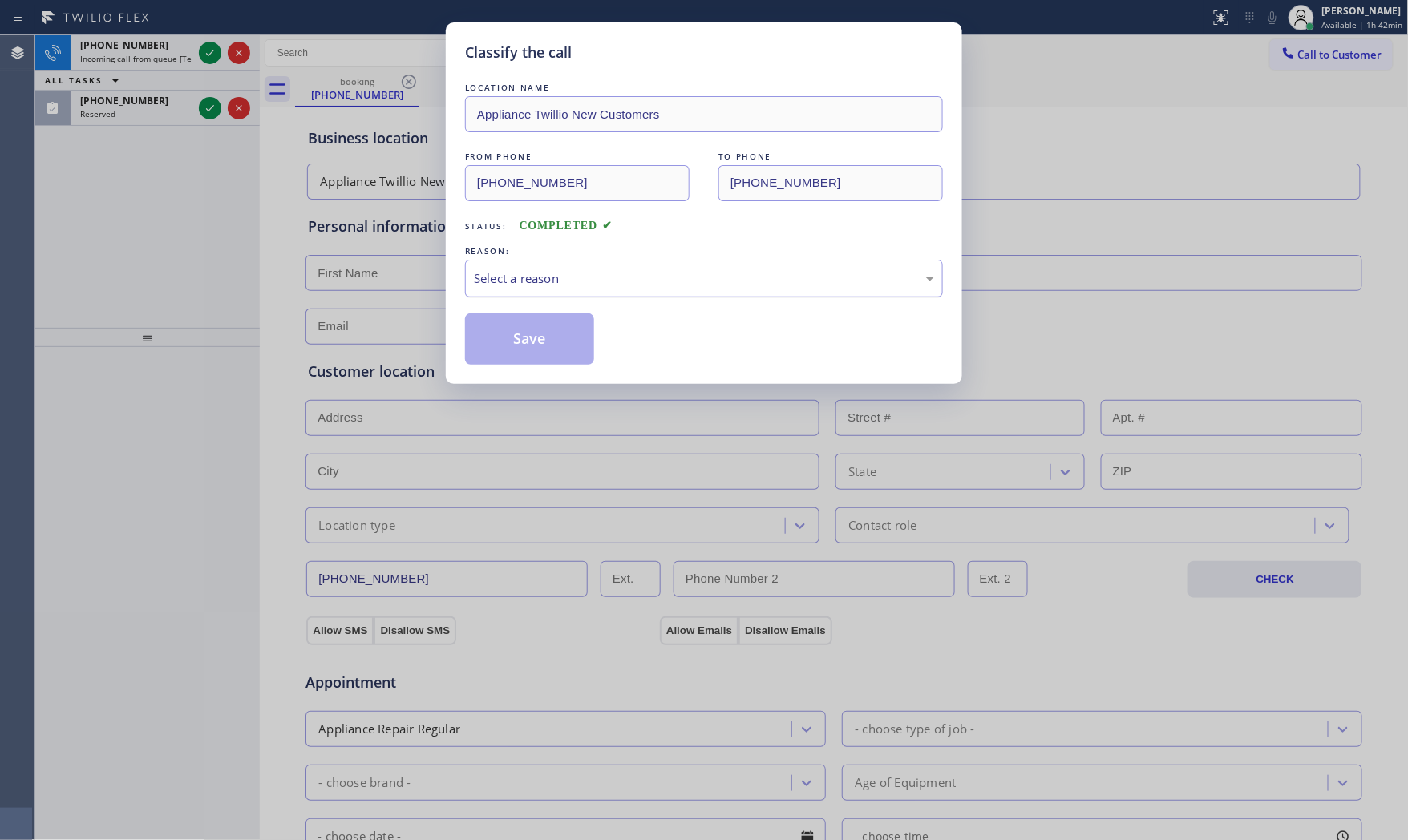
click at [616, 279] on div "Select a reason" at bounding box center [704, 278] width 460 height 18
click at [531, 336] on button "Save" at bounding box center [529, 338] width 129 height 51
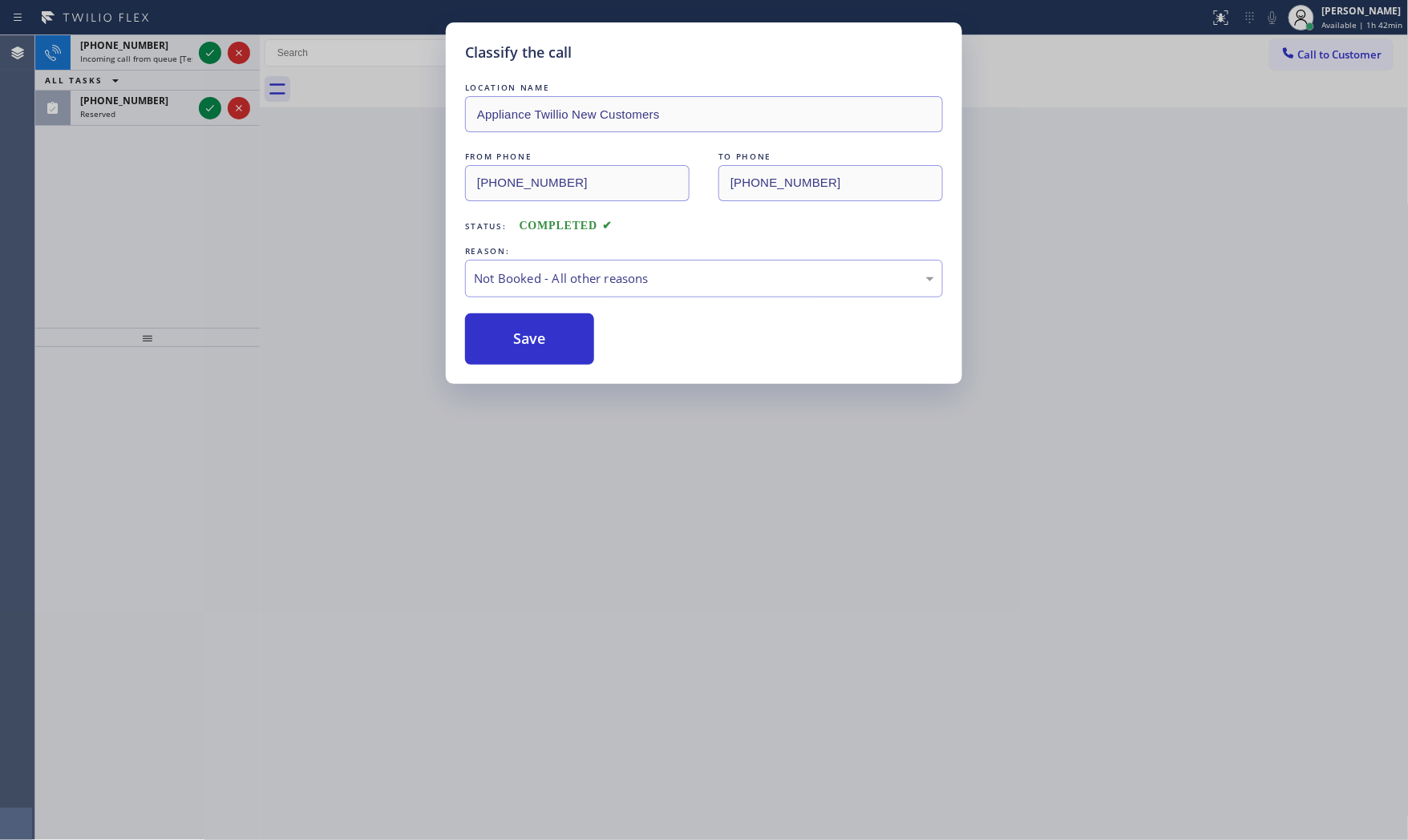
click at [210, 58] on div "Classify the call LOCATION NAME Appliance Twillio New Customers FROM PHONE [PHO…" at bounding box center [704, 420] width 1408 height 840
click at [210, 58] on icon at bounding box center [210, 52] width 19 height 19
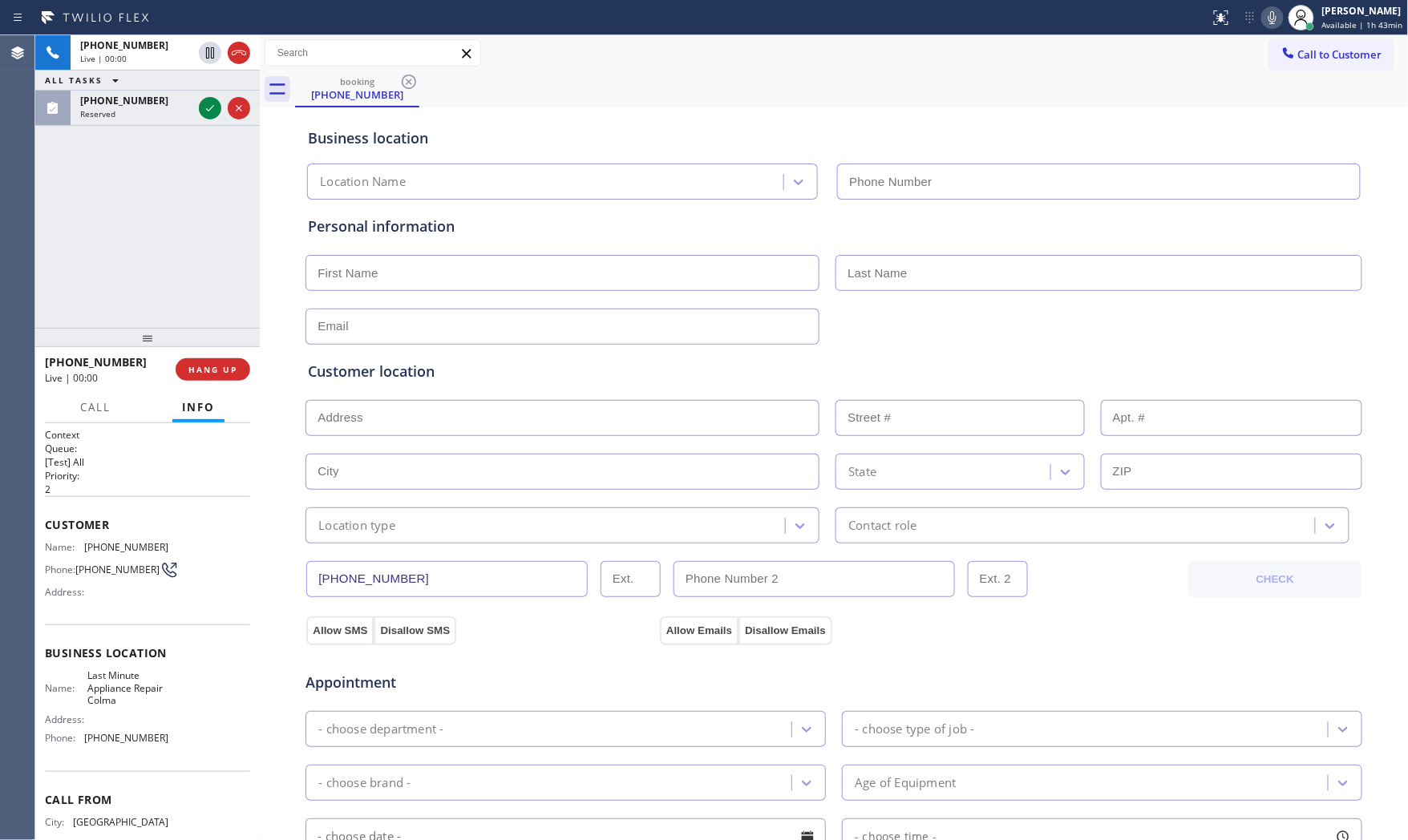
type input "[PHONE_NUMBER]"
click at [227, 381] on div "[PHONE_NUMBER] Live | 00:00 HANG UP" at bounding box center [148, 369] width 206 height 42
click at [227, 375] on button "HANG UP" at bounding box center [213, 369] width 75 height 22
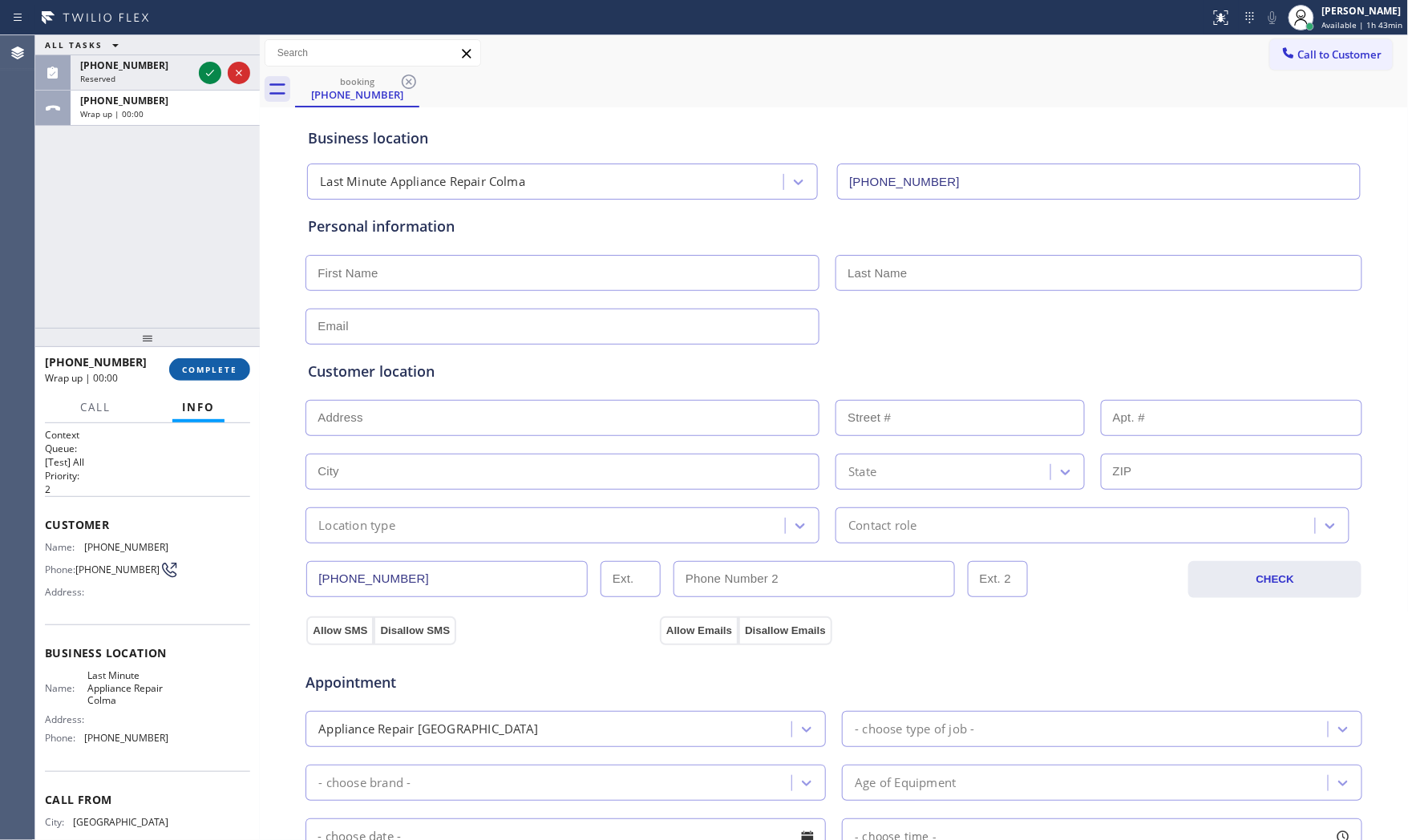
click at [227, 369] on span "COMPLETE" at bounding box center [209, 369] width 55 height 11
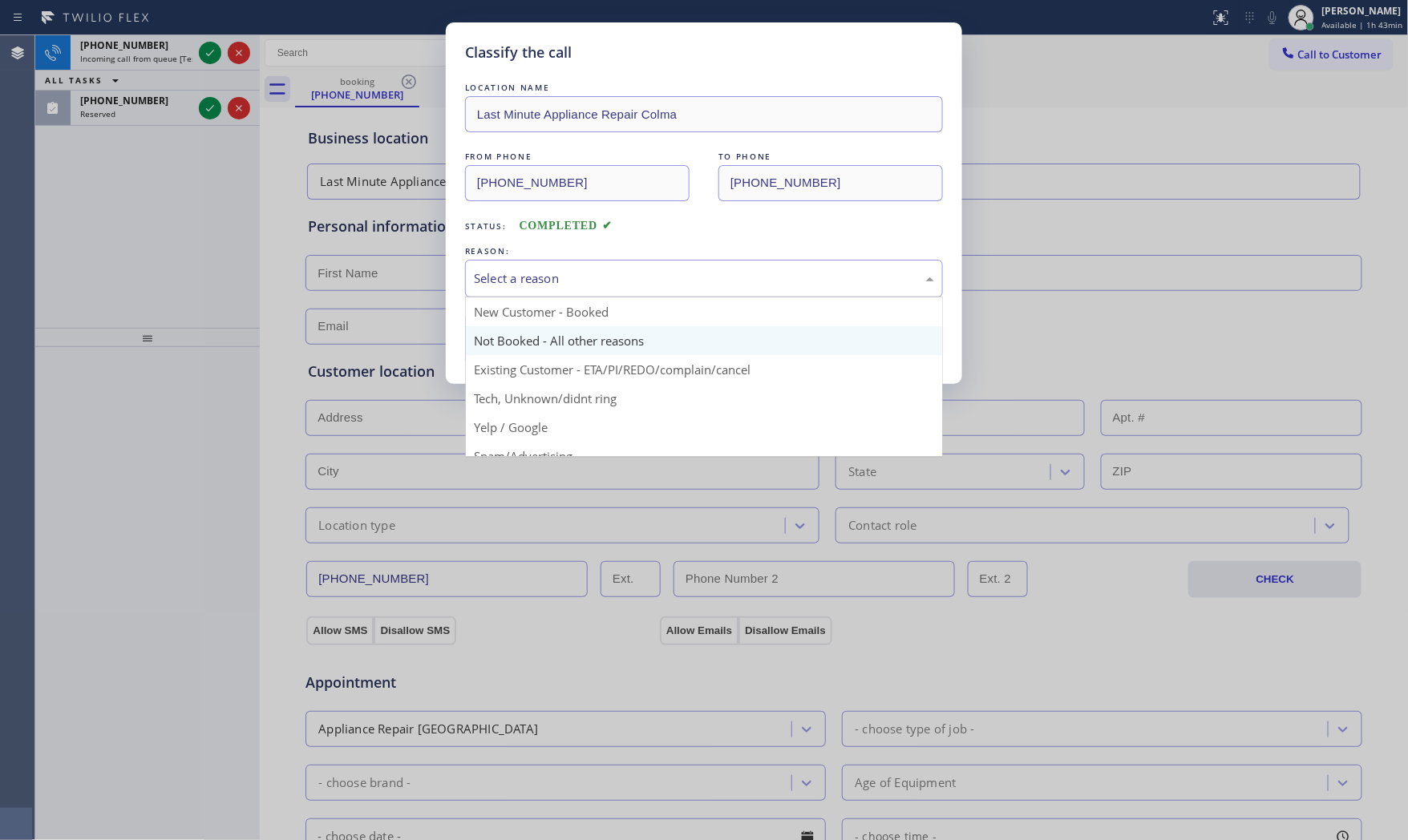
drag, startPoint x: 538, startPoint y: 266, endPoint x: 539, endPoint y: 332, distance: 66.0
click at [538, 270] on div "Select a reason" at bounding box center [704, 278] width 478 height 38
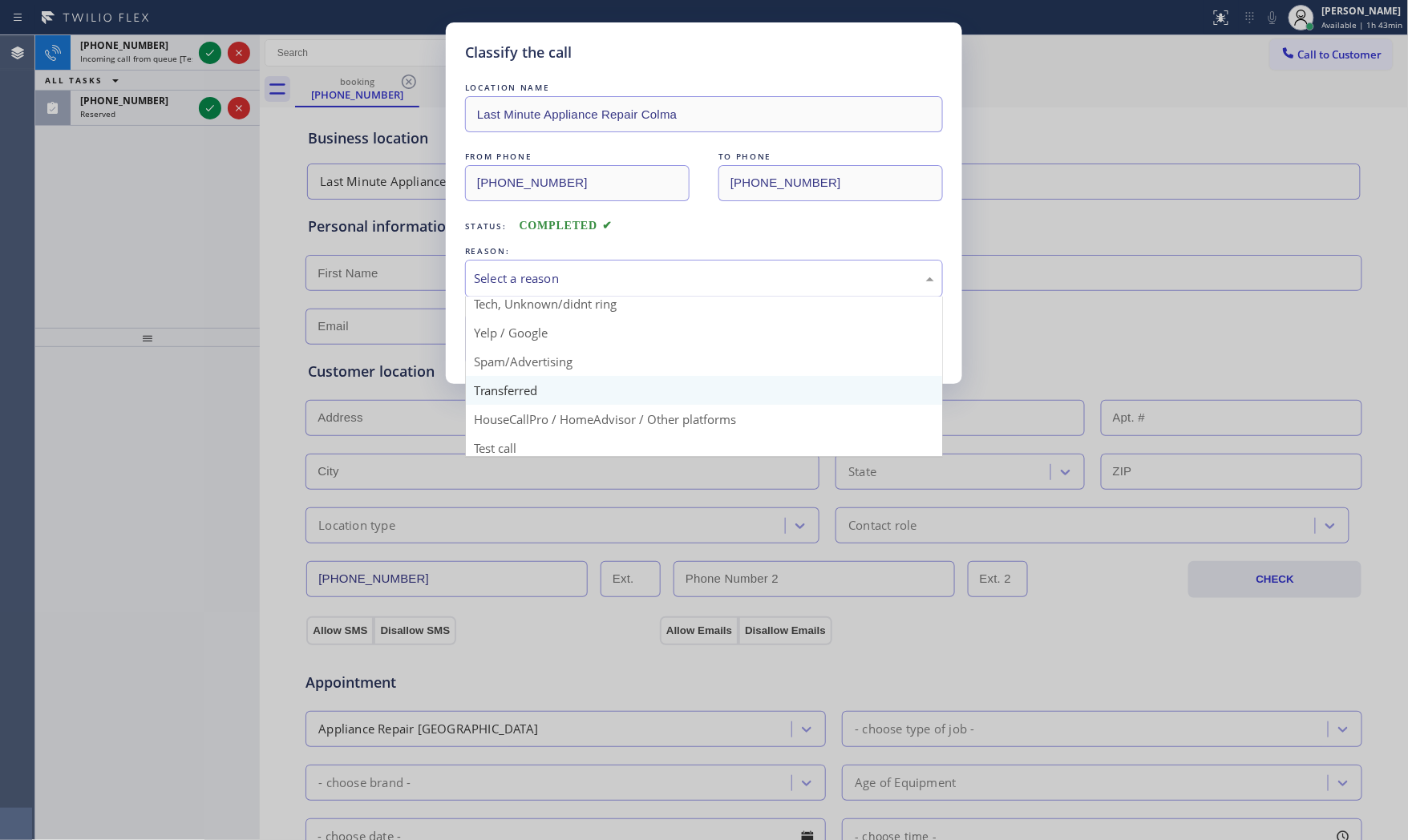
scroll to position [100, 0]
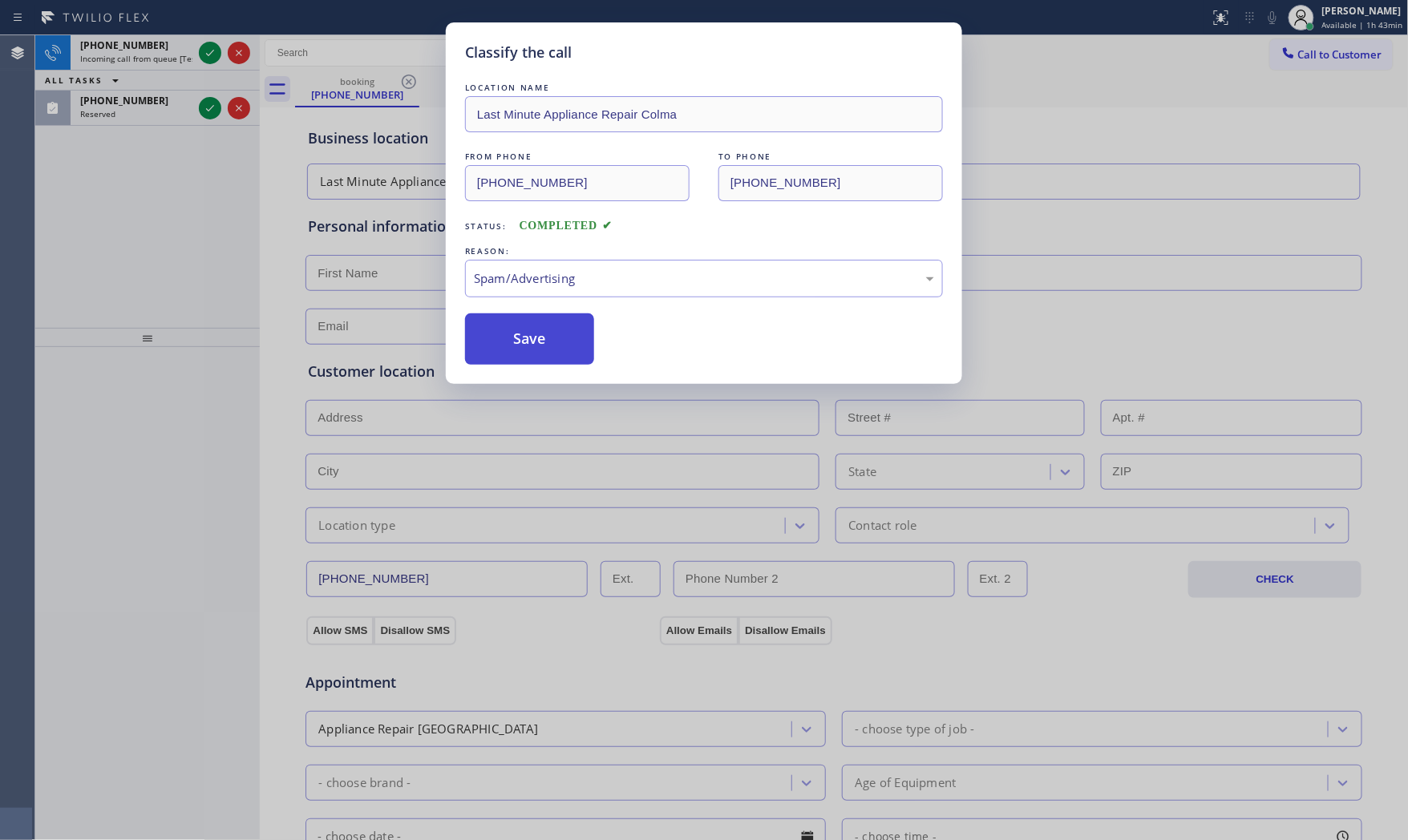
click at [542, 359] on button "Save" at bounding box center [529, 338] width 129 height 51
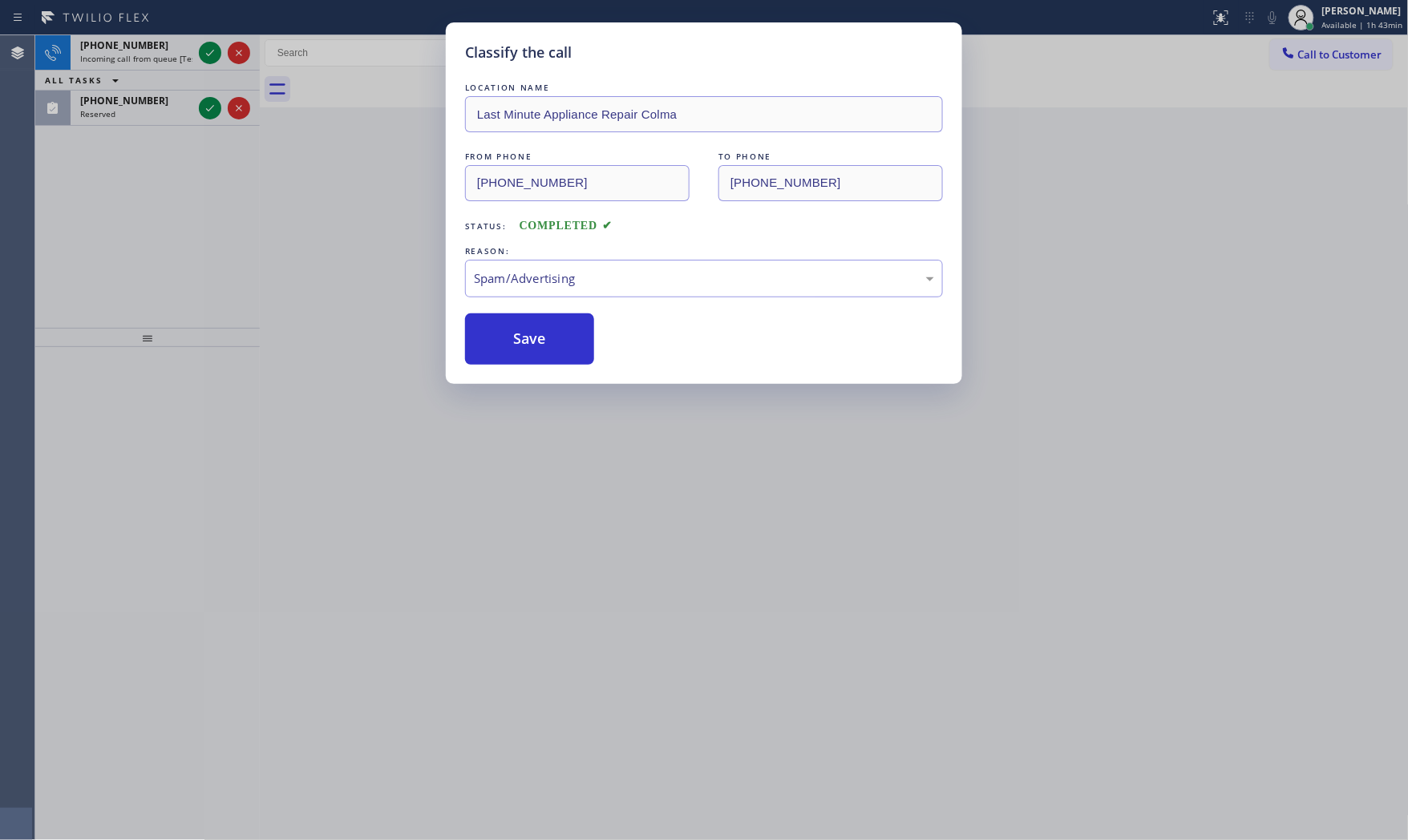
click at [210, 54] on div "Classify the call LOCATION NAME Last Minute Appliance Repair Colma FROM PHONE […" at bounding box center [704, 420] width 1408 height 840
click at [210, 54] on icon at bounding box center [210, 53] width 8 height 6
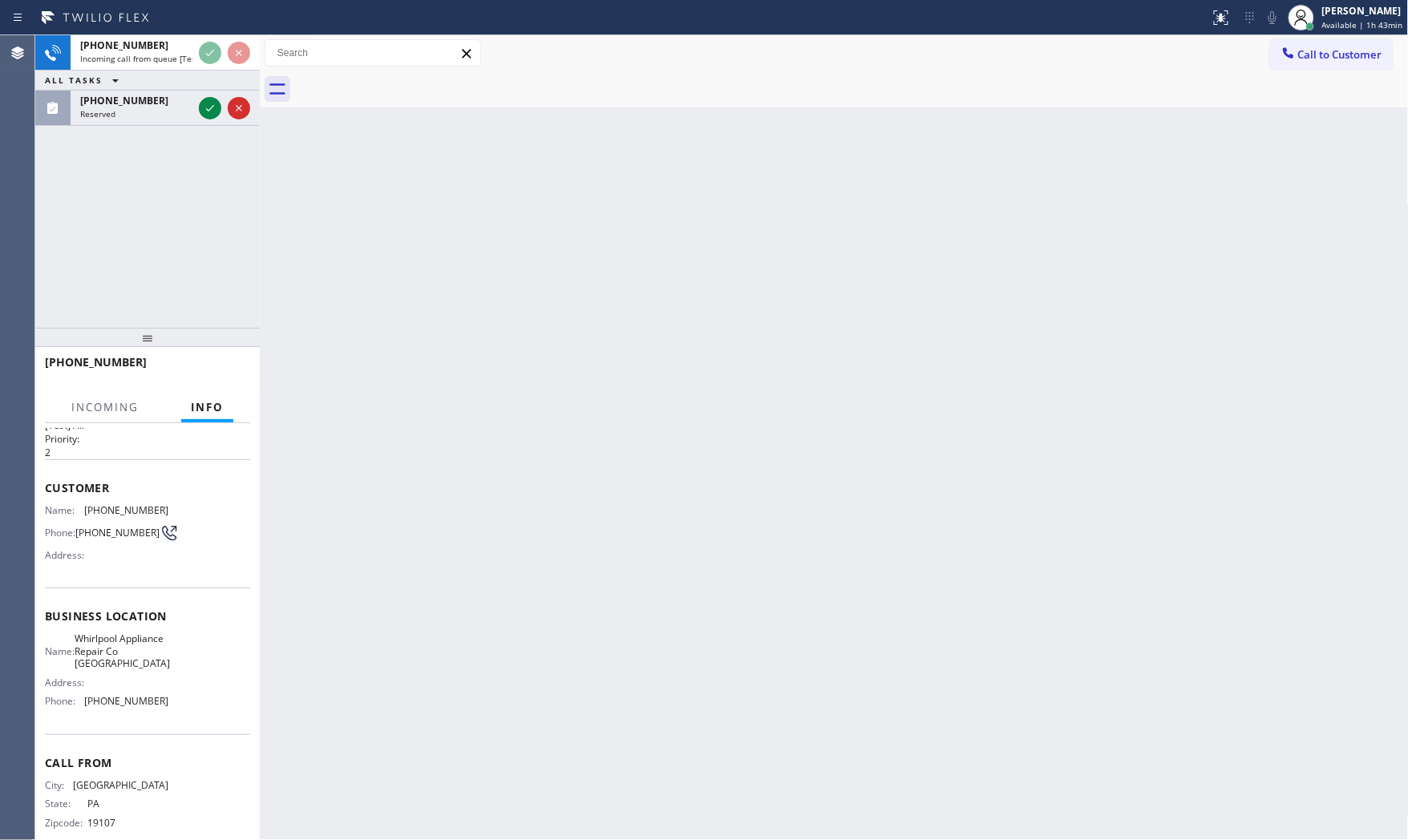
scroll to position [72, 0]
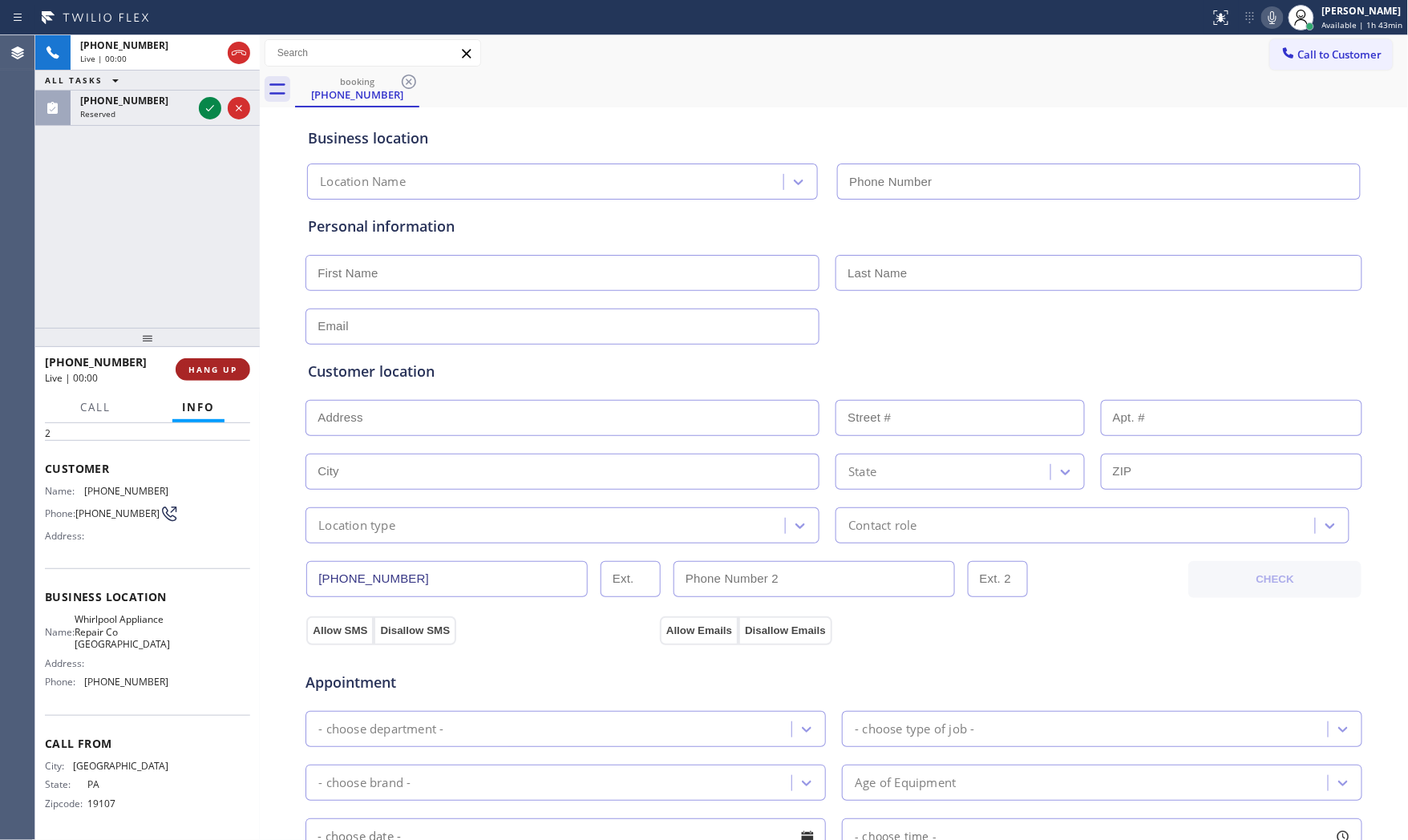
type input "[PHONE_NUMBER]"
click at [235, 371] on span "HANG UP" at bounding box center [213, 369] width 49 height 11
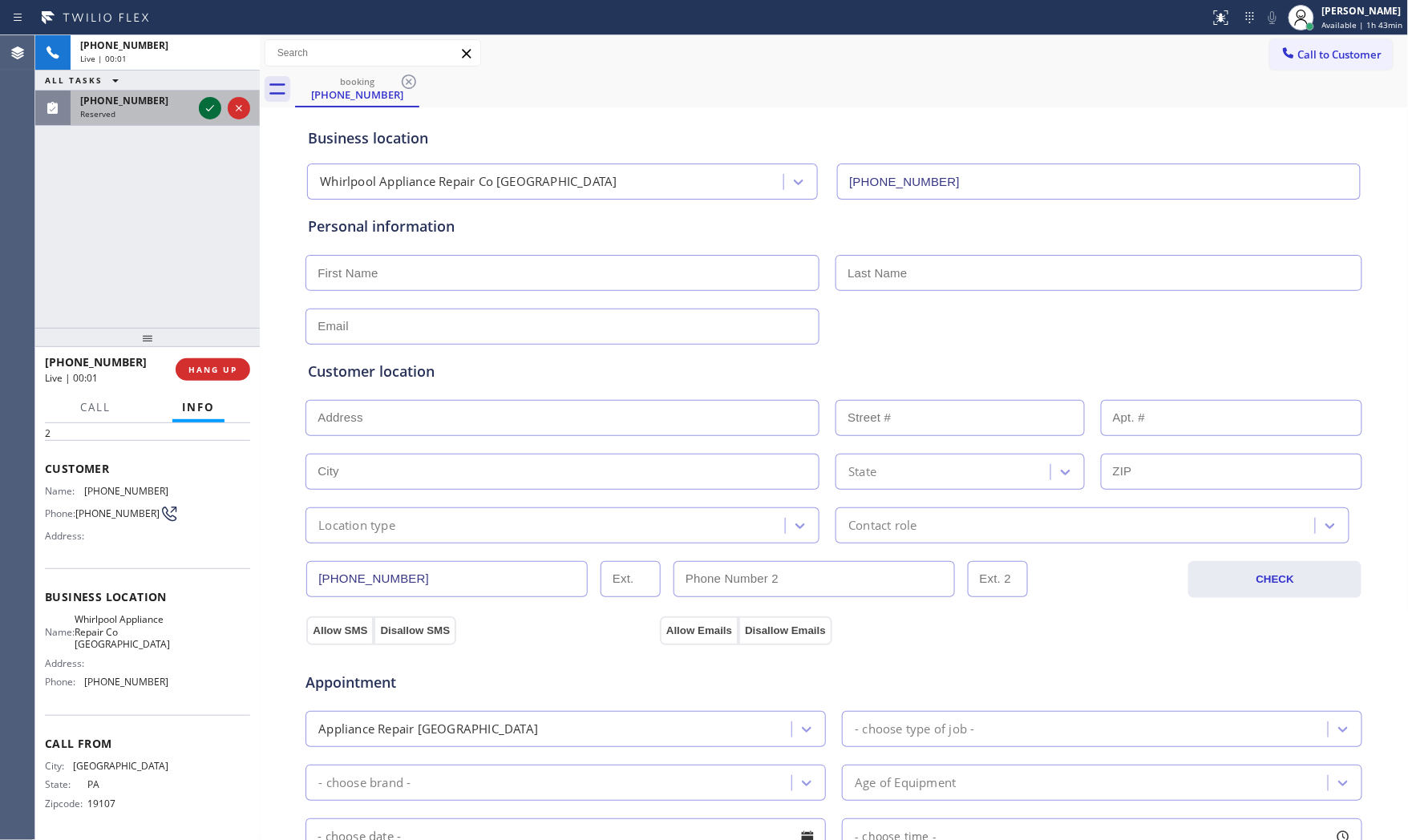
click at [201, 105] on div at bounding box center [210, 108] width 22 height 19
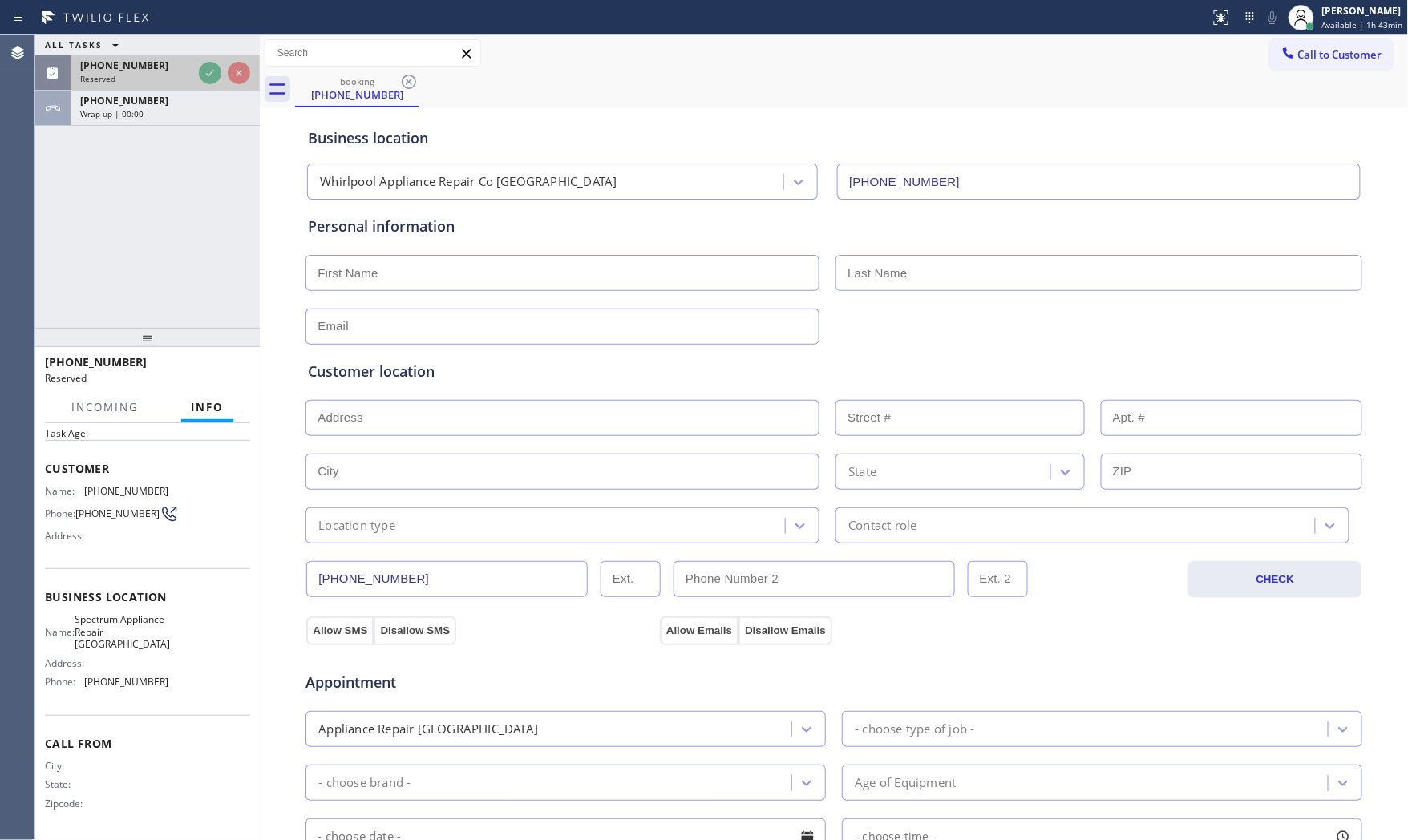
scroll to position [85, 0]
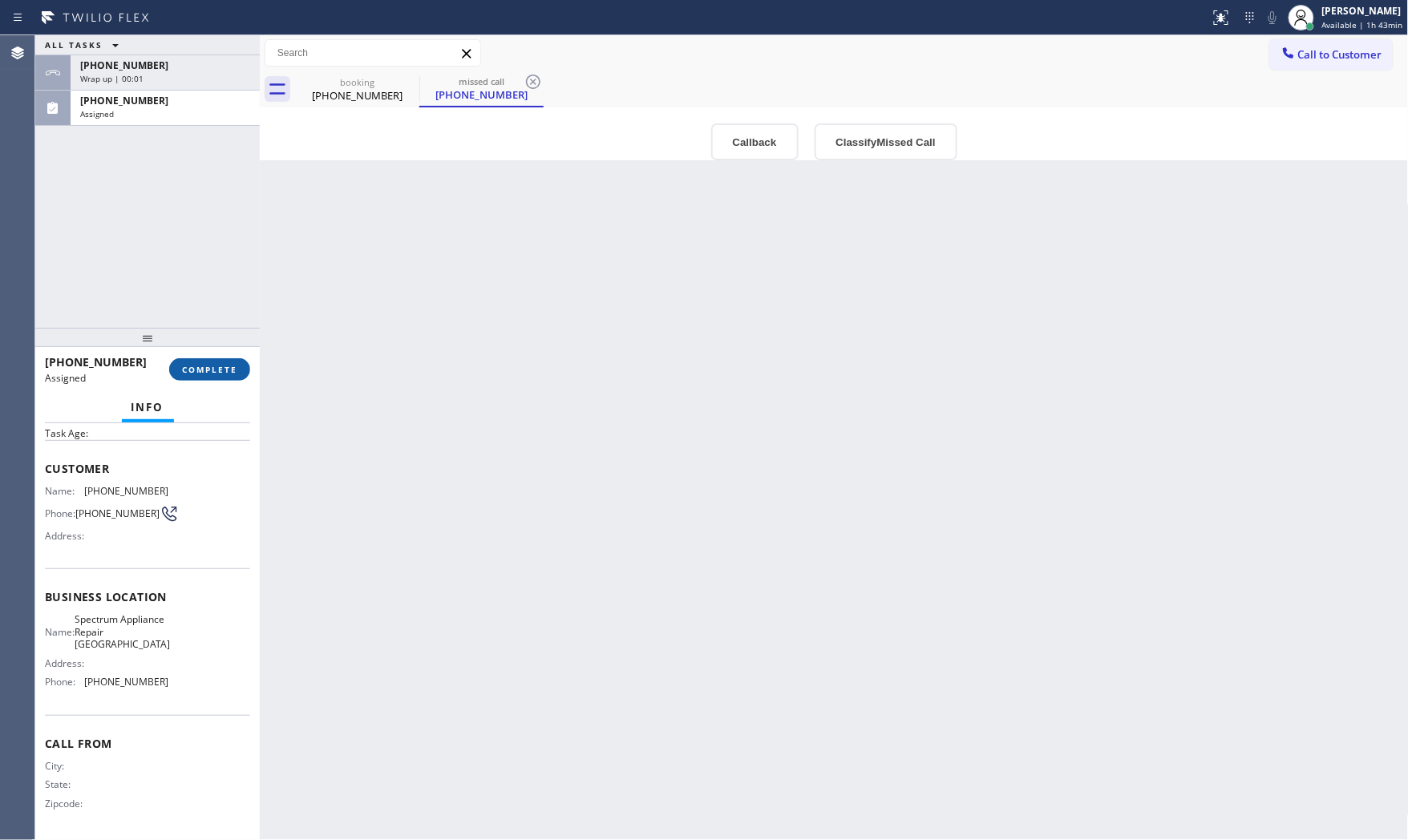
click at [215, 375] on button "COMPLETE" at bounding box center [210, 369] width 81 height 22
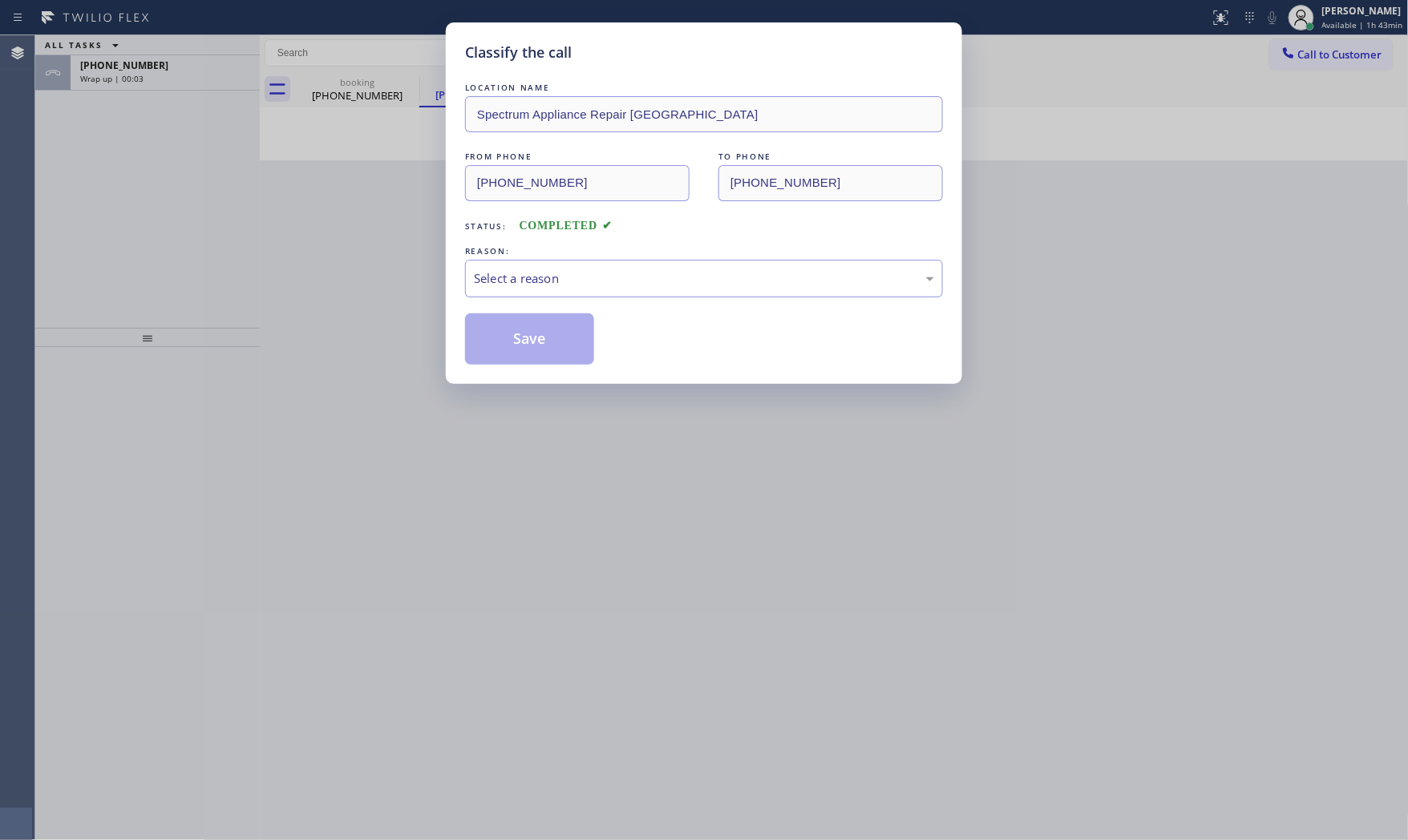
click at [597, 290] on div "Select a reason" at bounding box center [704, 278] width 478 height 38
click at [565, 345] on button "Save" at bounding box center [529, 338] width 129 height 51
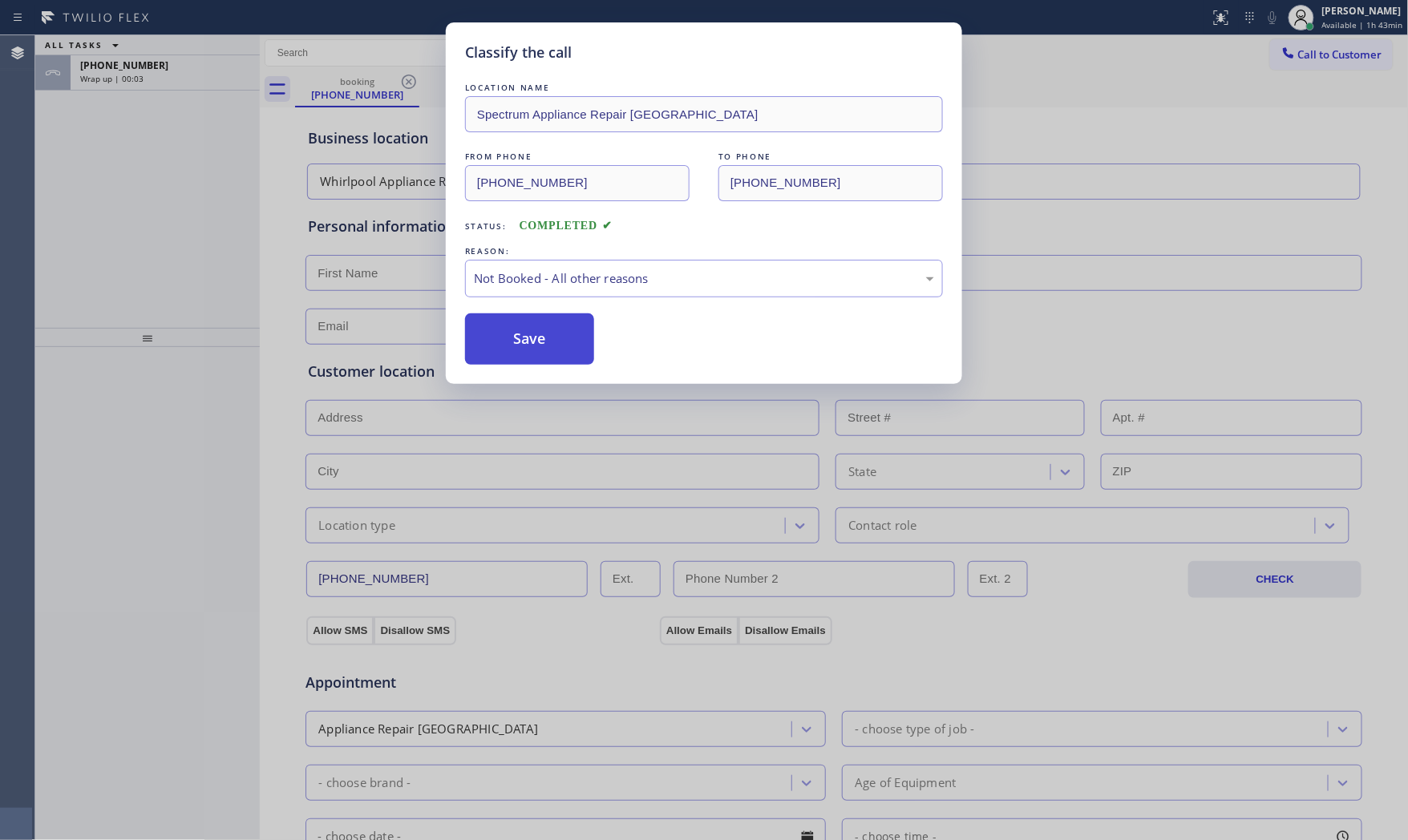
click at [565, 345] on button "Save" at bounding box center [529, 338] width 129 height 51
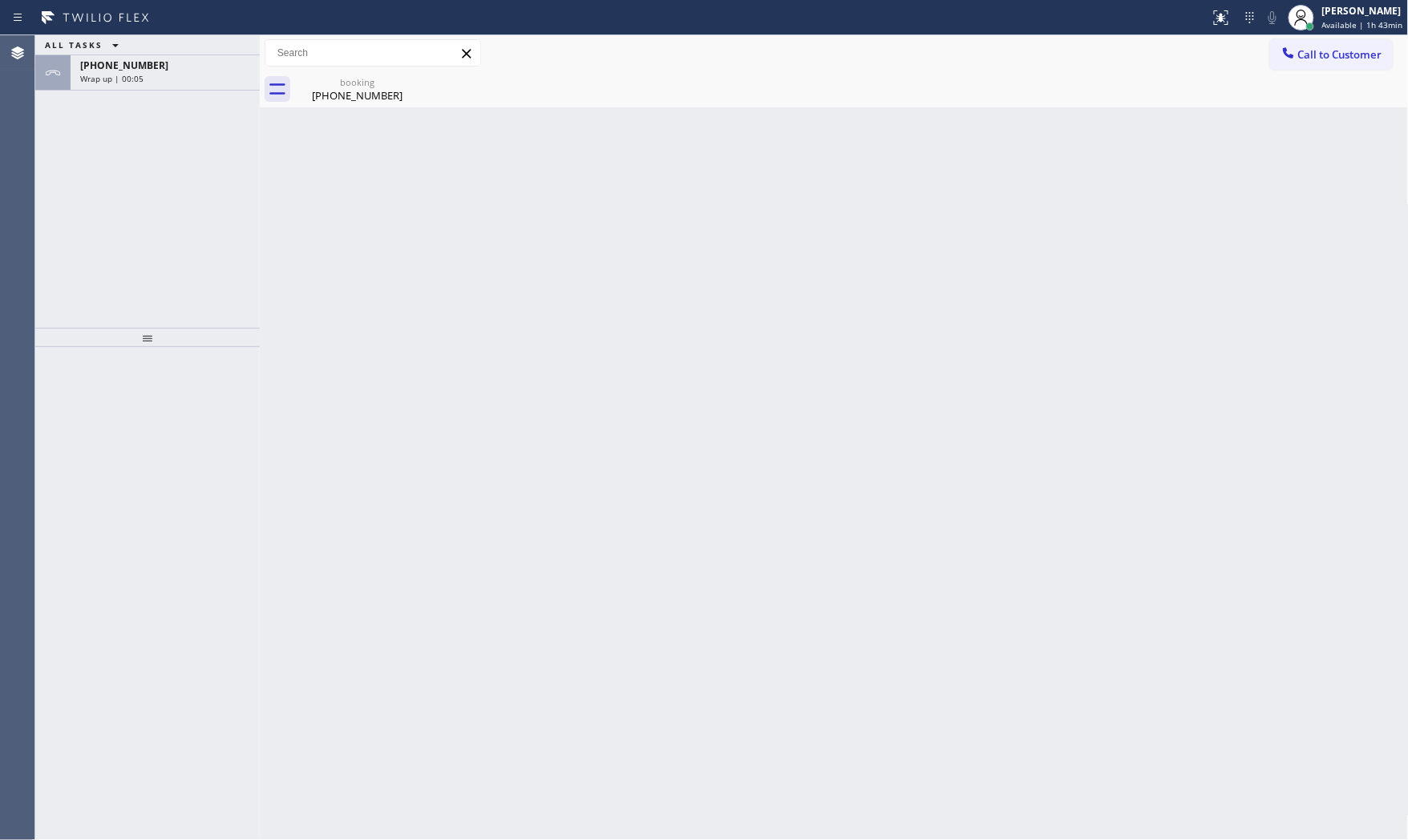
click at [154, 46] on div "ALL TASKS ALL TASKS ACTIVE TASKS TASKS IN WRAP UP" at bounding box center [147, 45] width 225 height 20
click at [153, 78] on div "Wrap up | 00:05" at bounding box center [165, 78] width 170 height 11
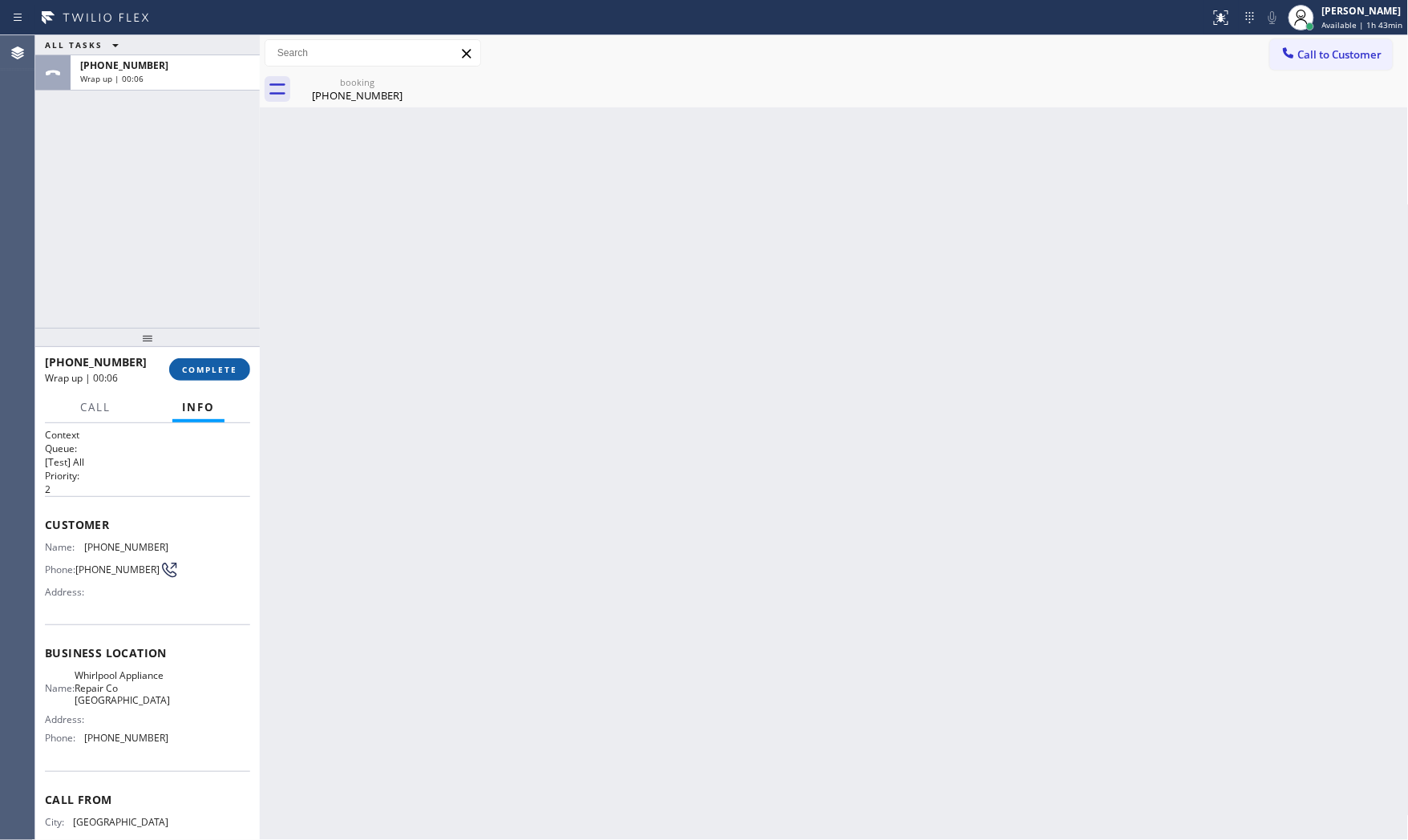
click at [203, 361] on button "COMPLETE" at bounding box center [210, 369] width 81 height 22
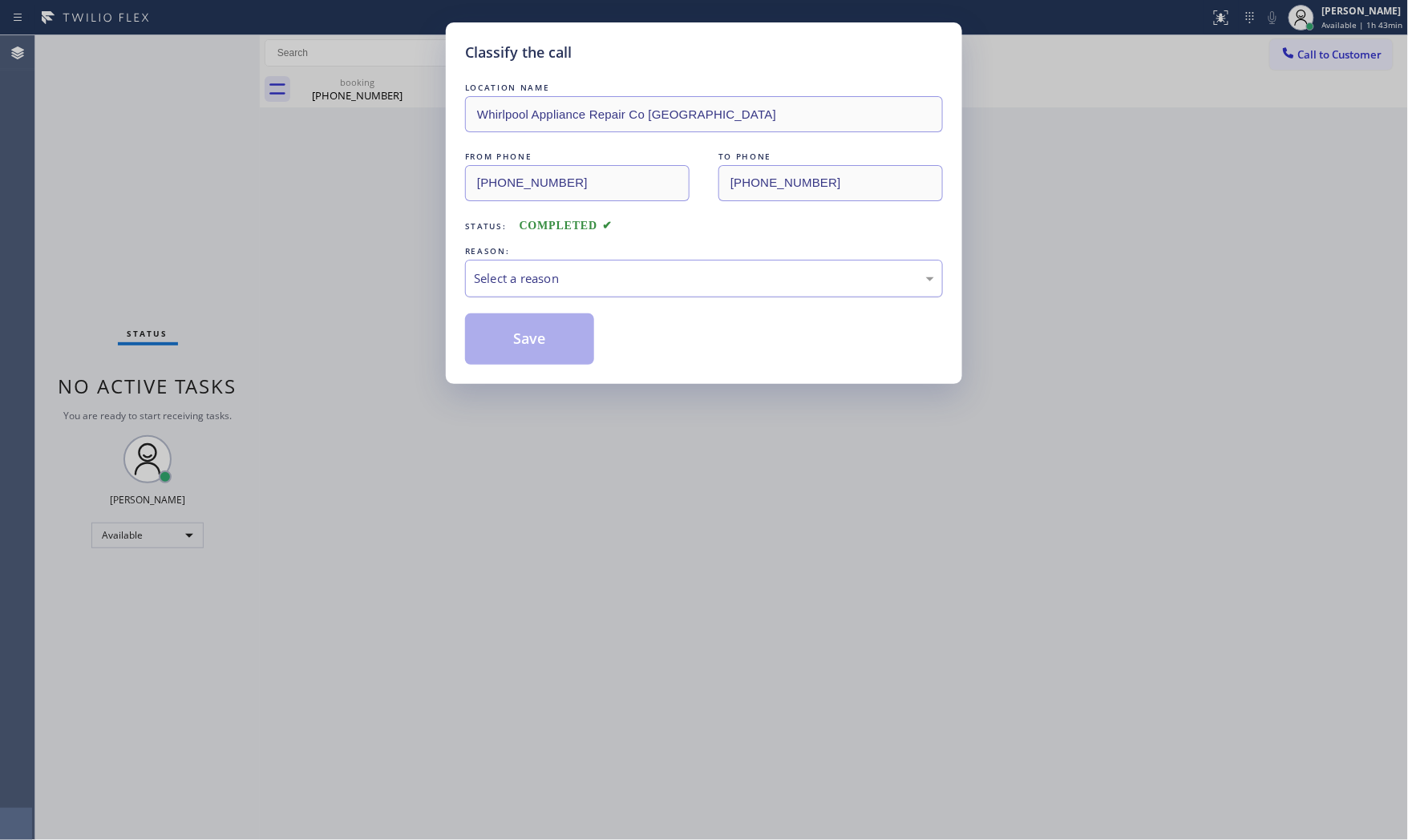
click at [487, 276] on div "Select a reason" at bounding box center [704, 278] width 460 height 18
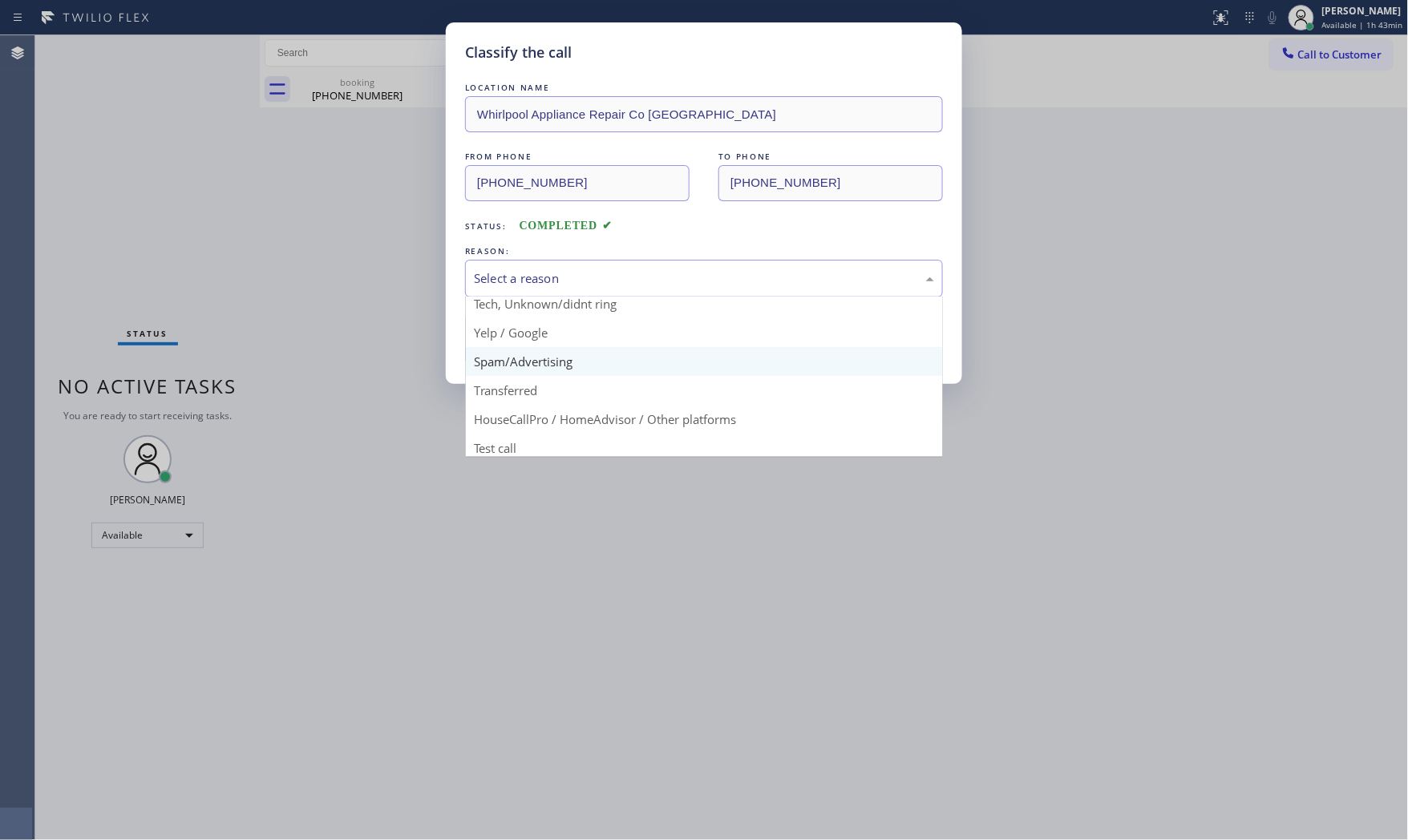
scroll to position [100, 0]
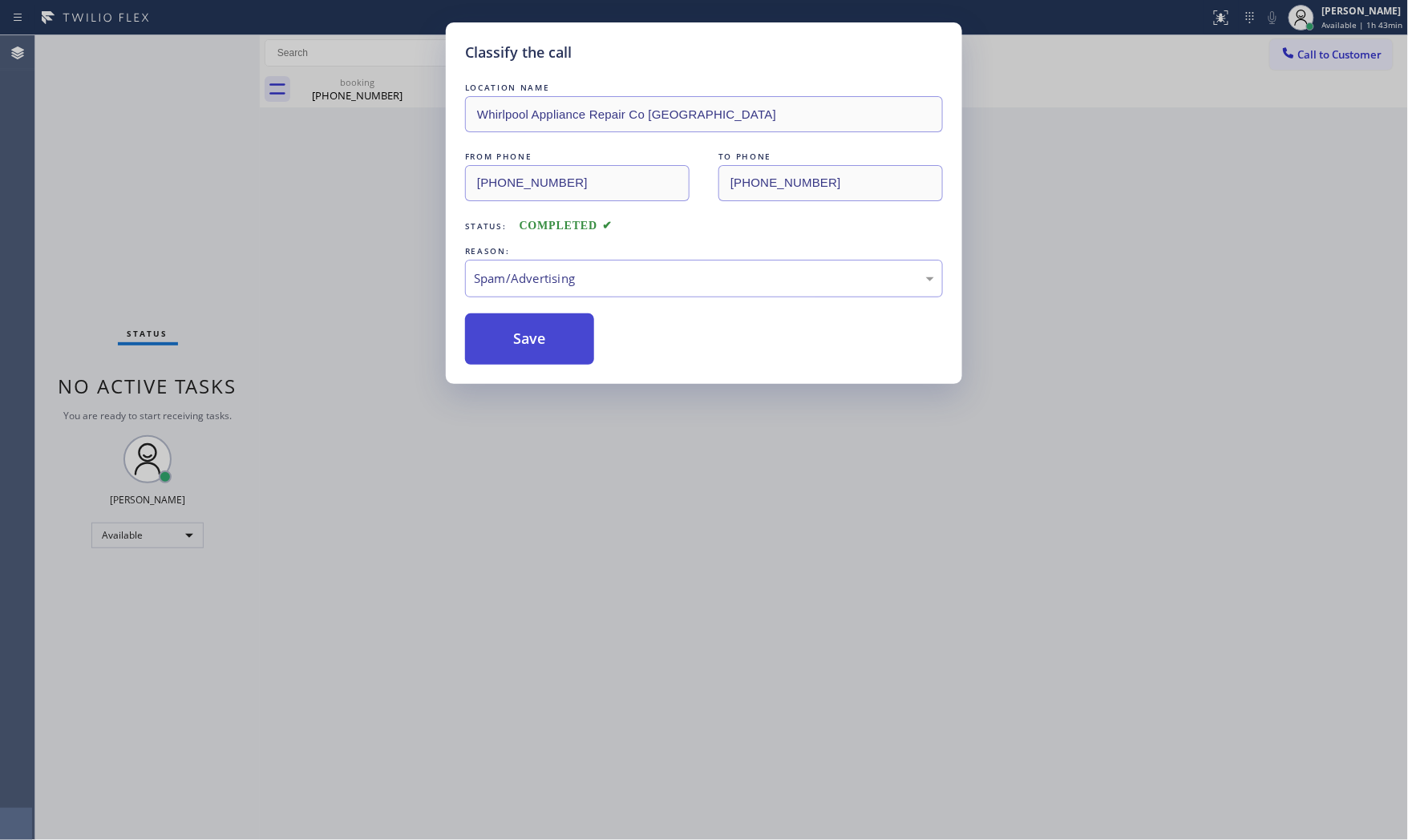
click at [526, 334] on button "Save" at bounding box center [529, 338] width 129 height 51
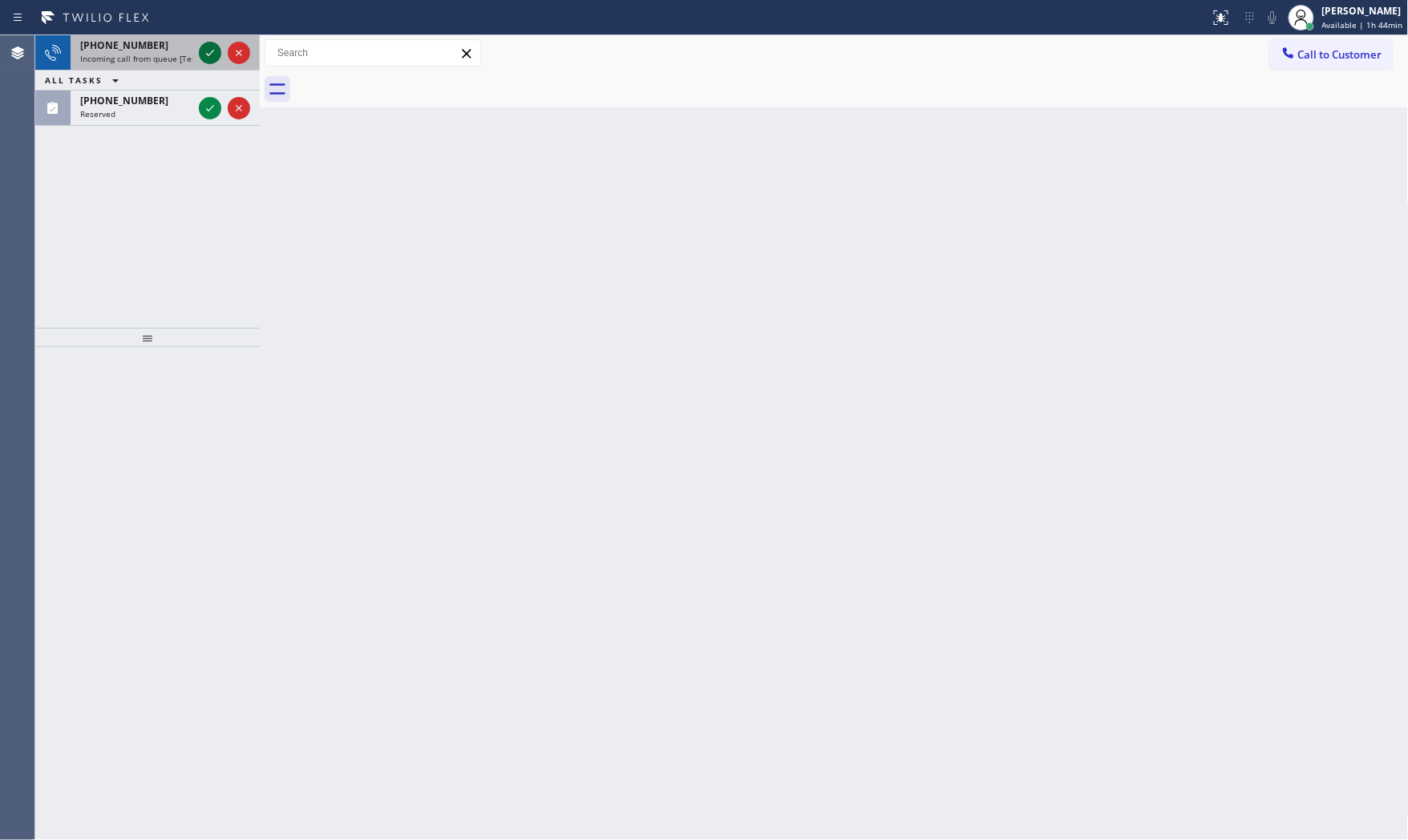
click at [206, 51] on icon at bounding box center [210, 52] width 19 height 19
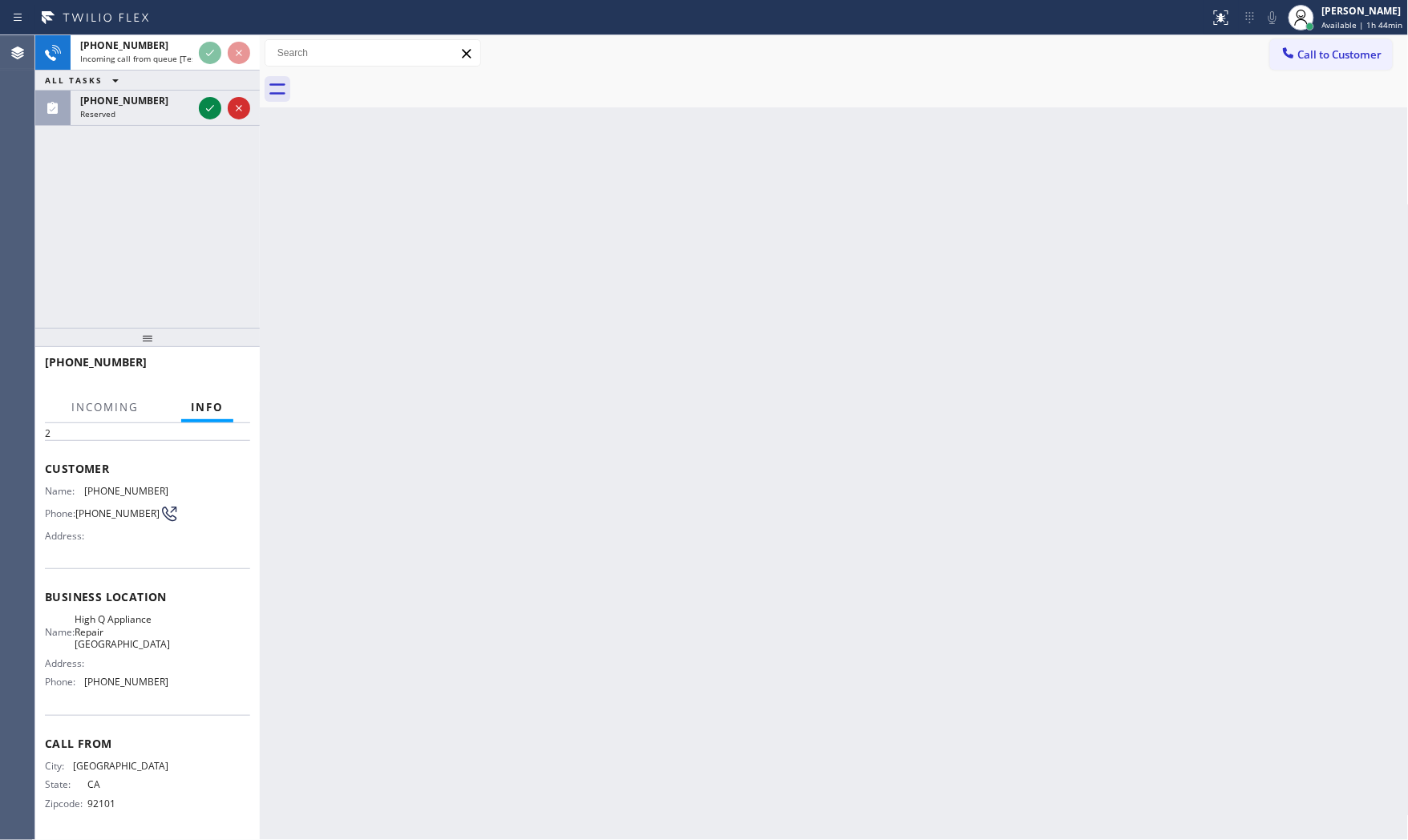
scroll to position [72, 0]
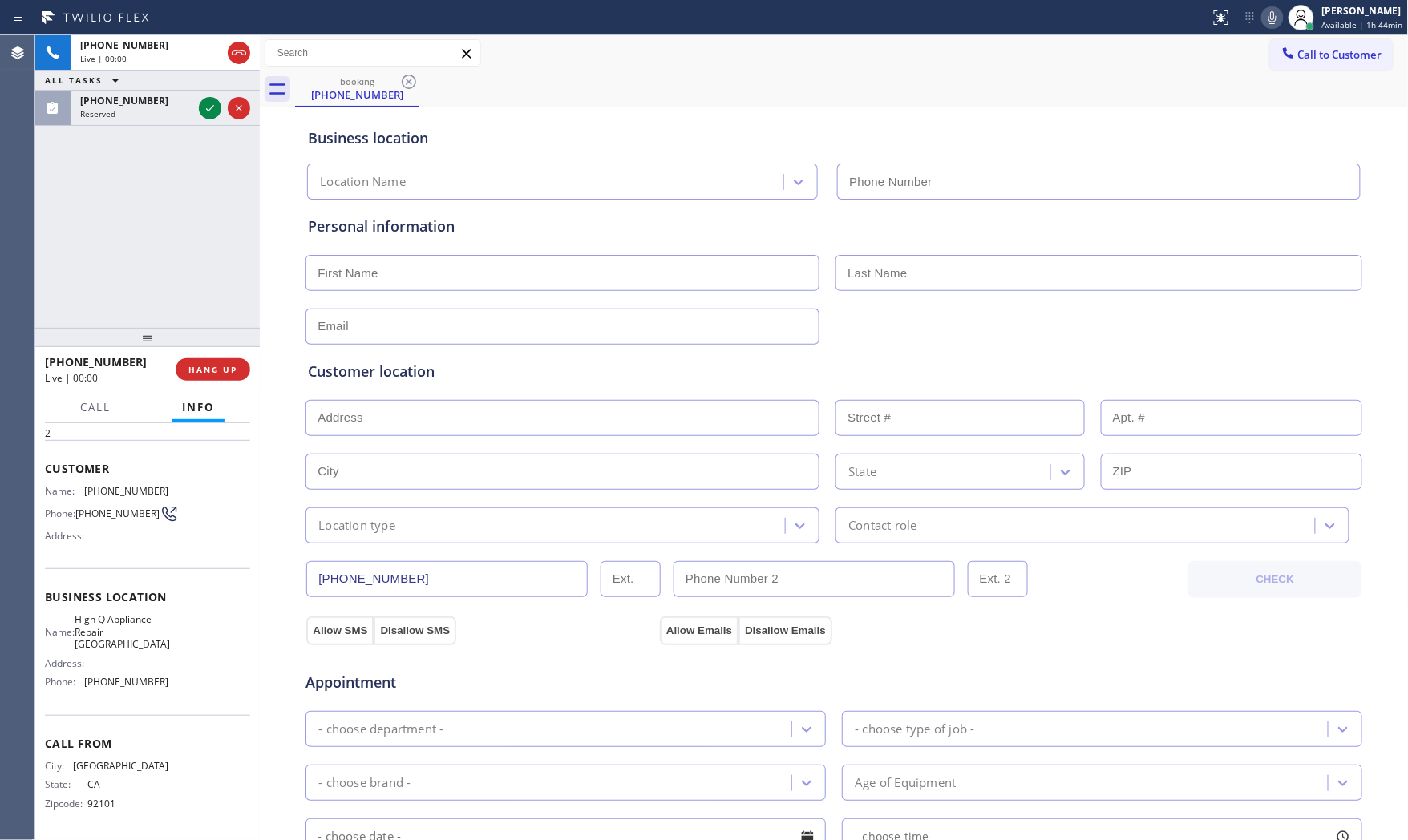
type input "[PHONE_NUMBER]"
click at [157, 365] on div "[PHONE_NUMBER]" at bounding box center [105, 361] width 120 height 15
click at [198, 365] on span "HANG UP" at bounding box center [213, 369] width 49 height 11
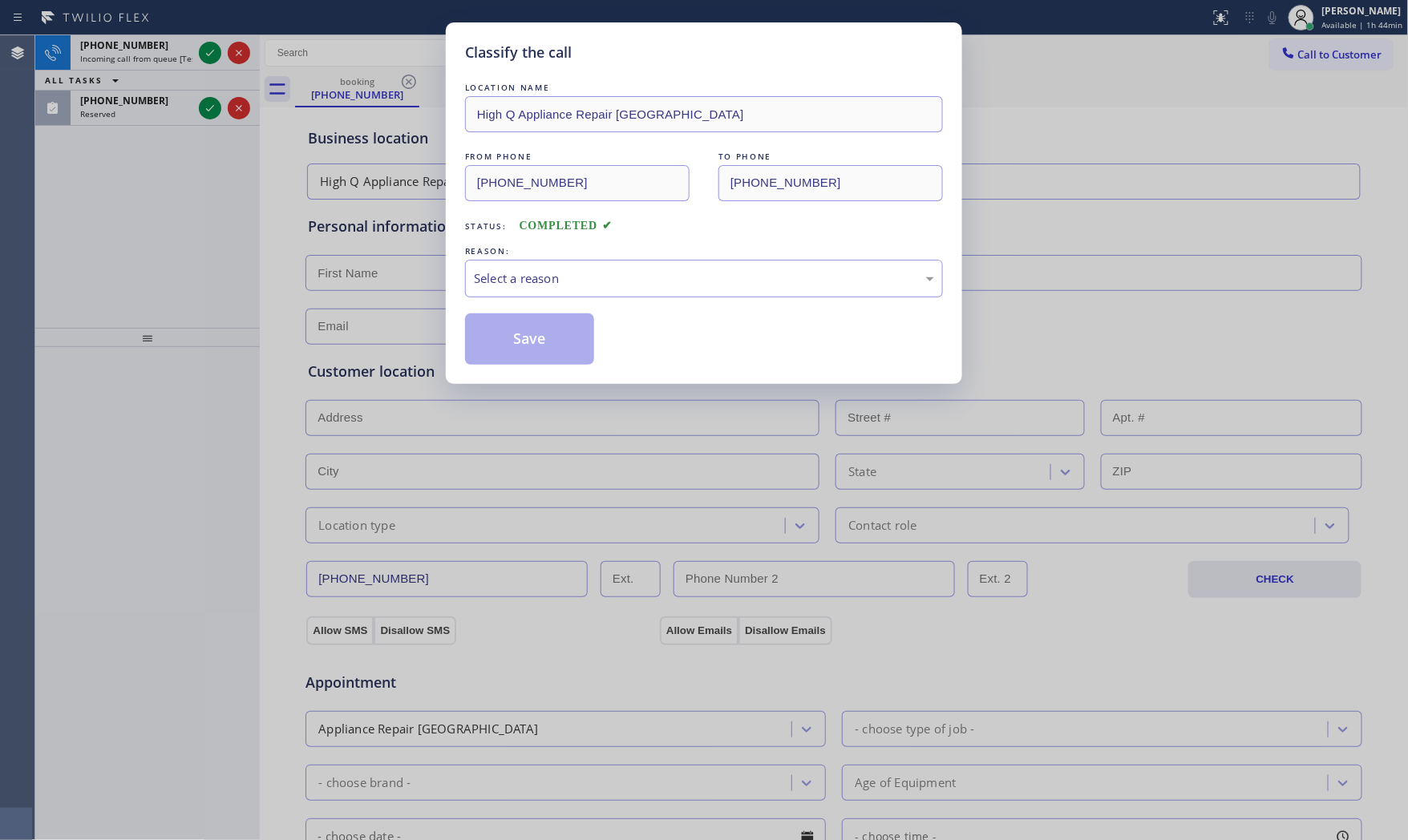
click at [789, 277] on div "Select a reason" at bounding box center [704, 278] width 460 height 18
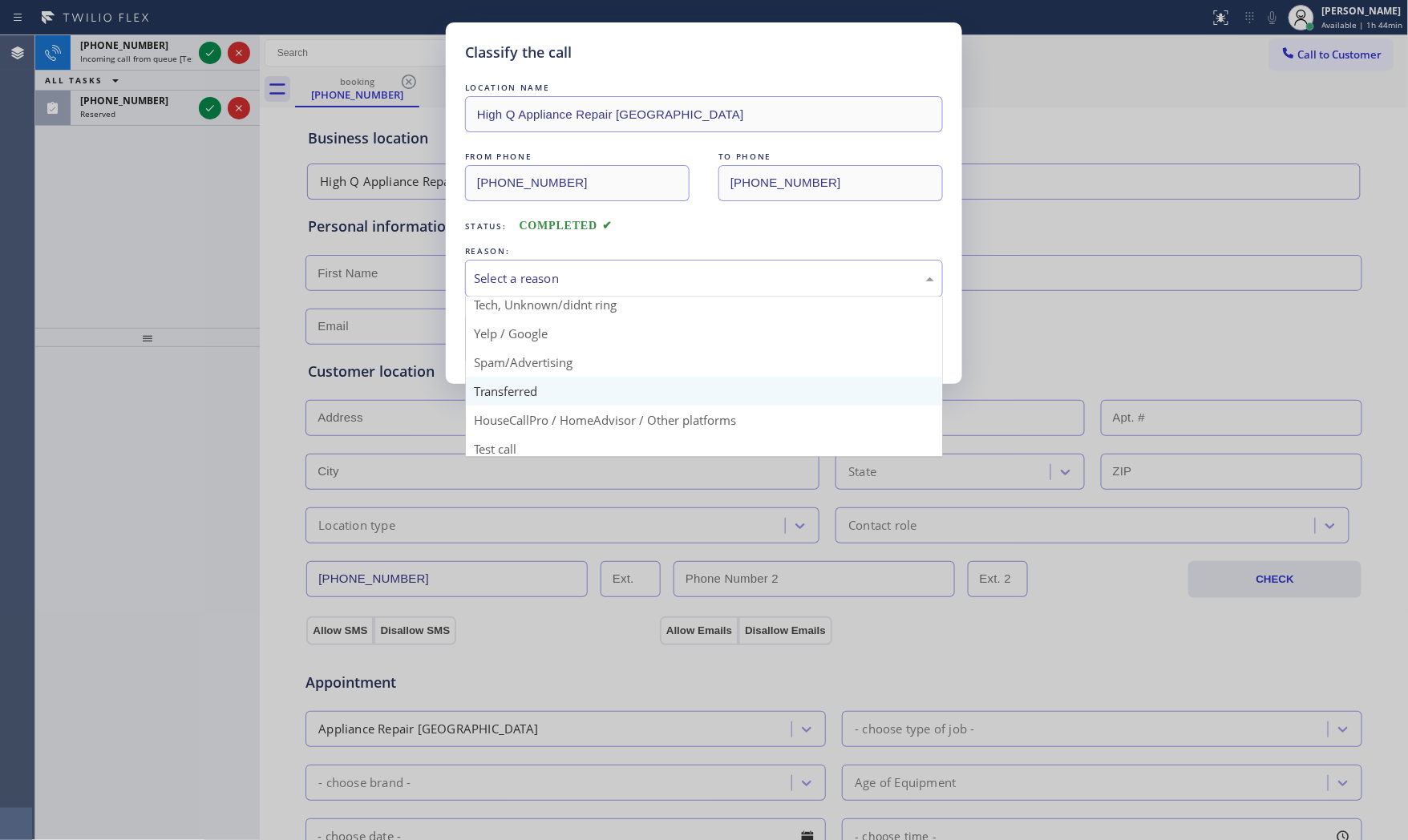
scroll to position [100, 0]
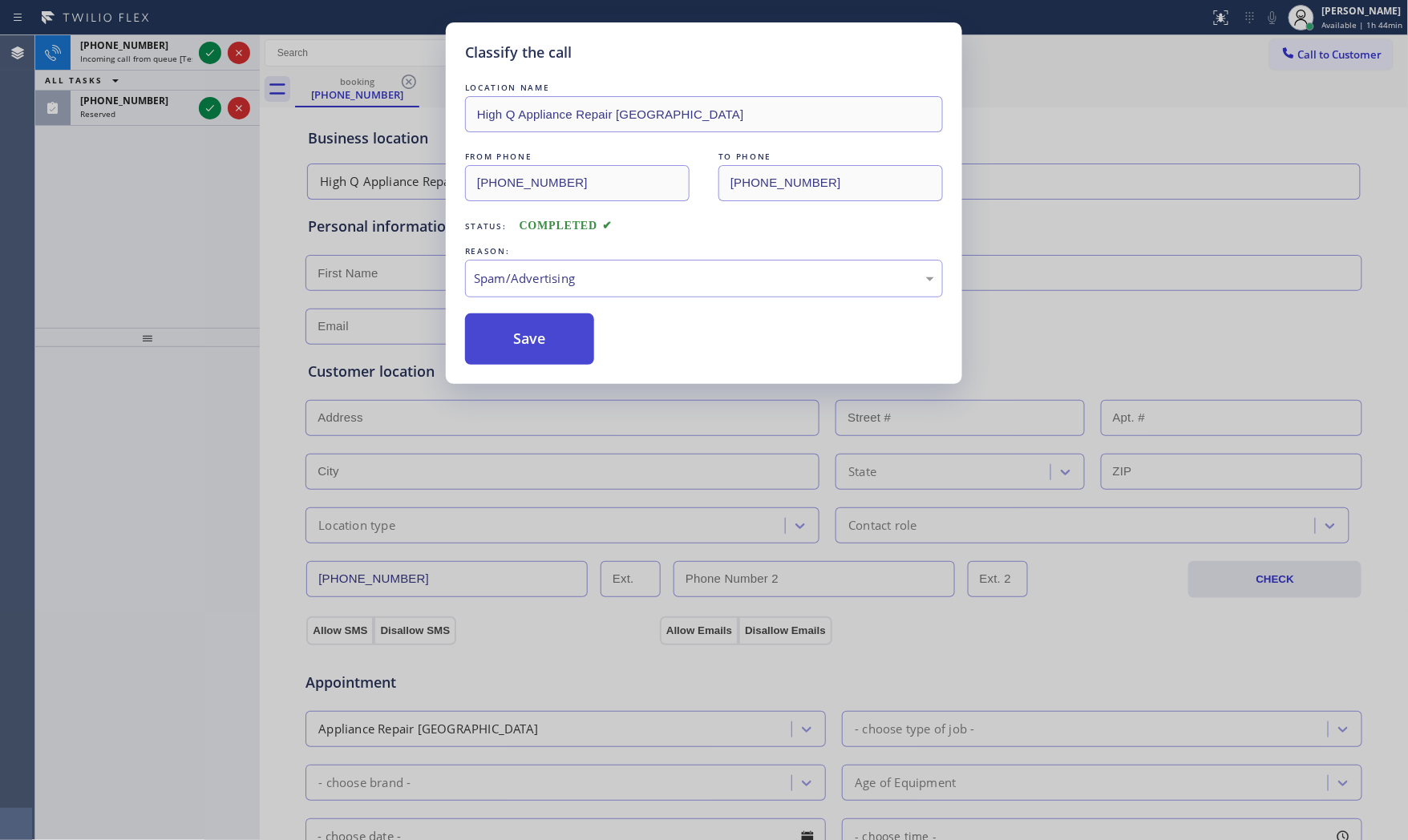
click at [574, 352] on button "Save" at bounding box center [529, 338] width 129 height 51
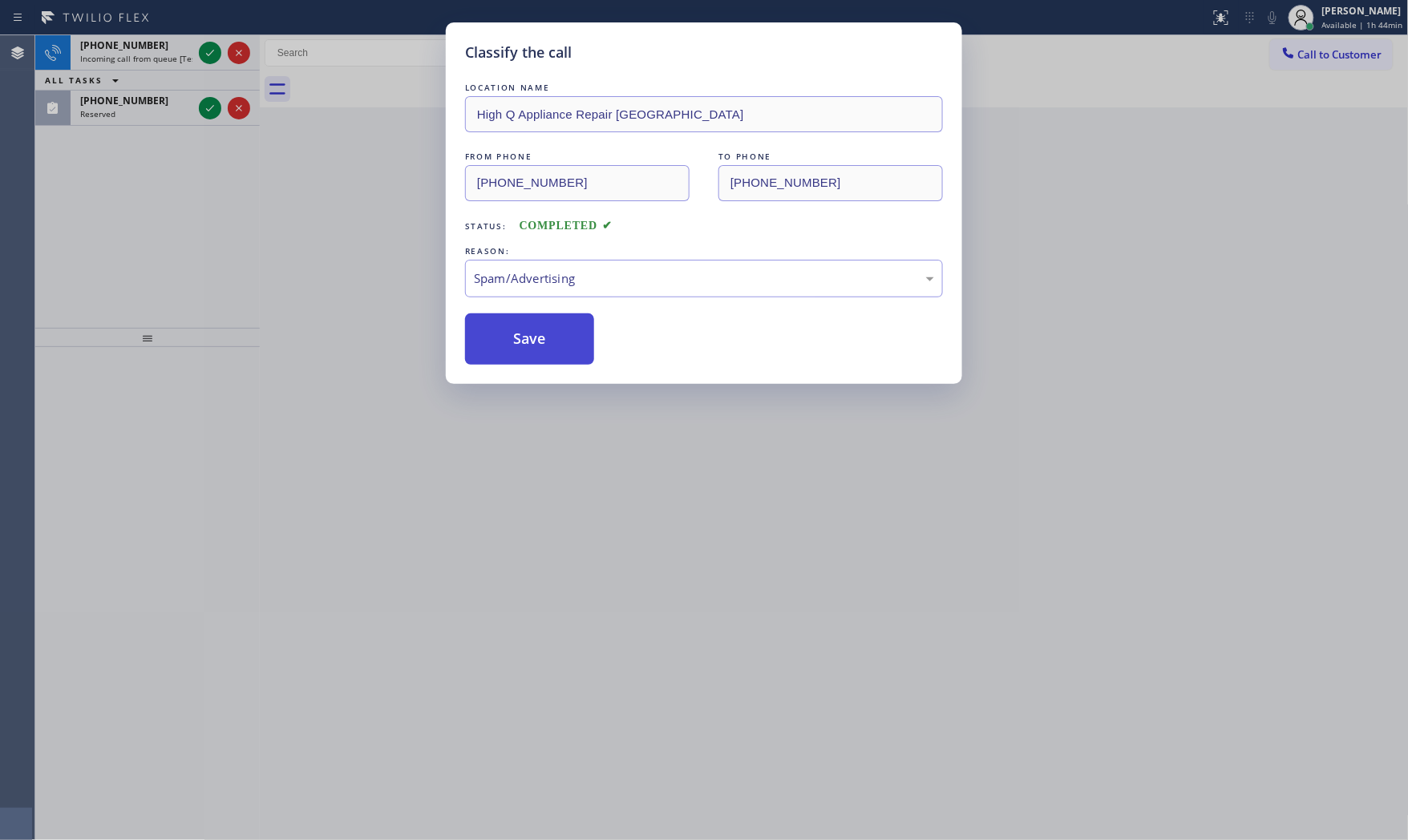
click at [574, 351] on button "Save" at bounding box center [529, 338] width 129 height 51
click at [573, 351] on button "Save" at bounding box center [529, 338] width 129 height 51
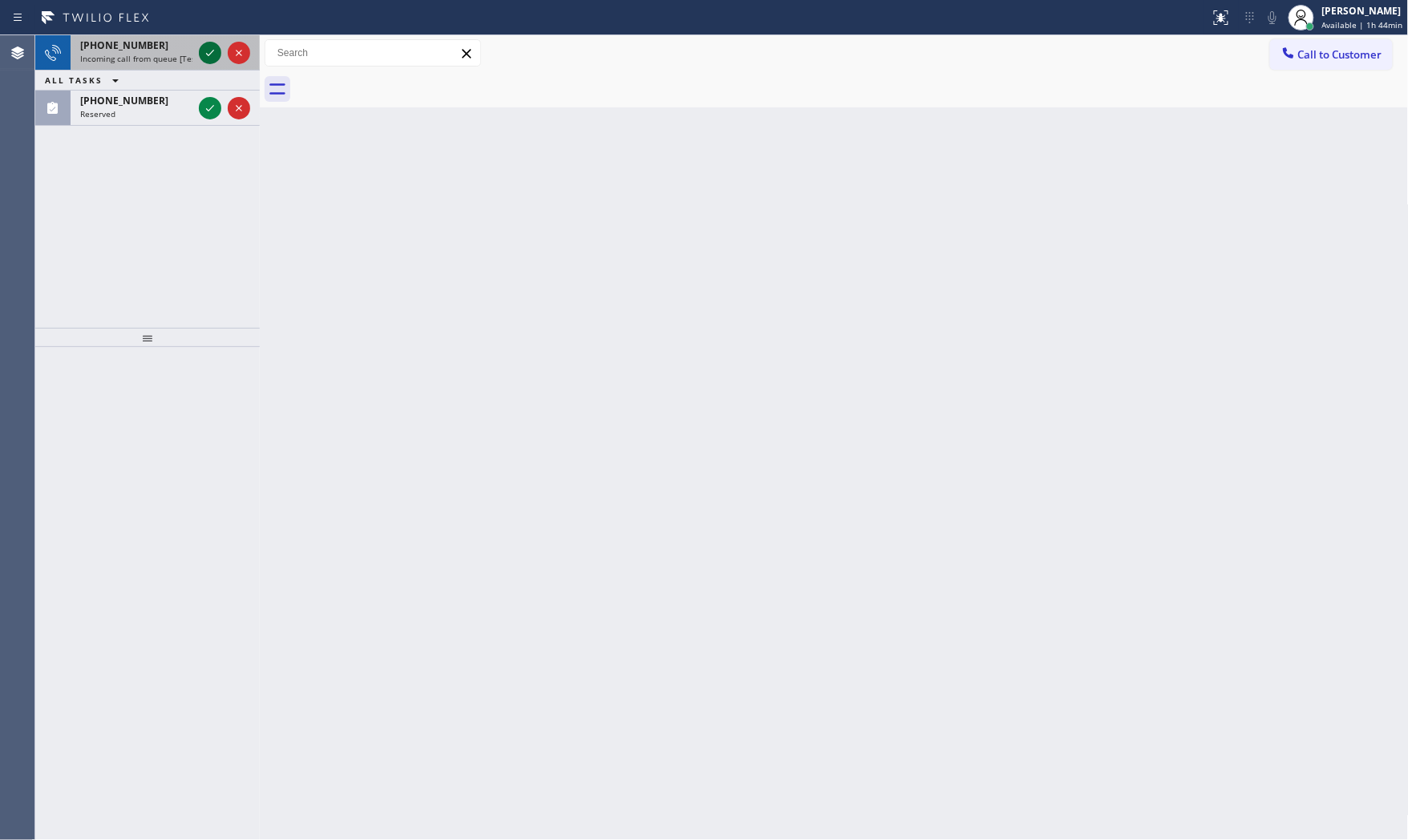
click at [209, 45] on icon at bounding box center [210, 52] width 19 height 19
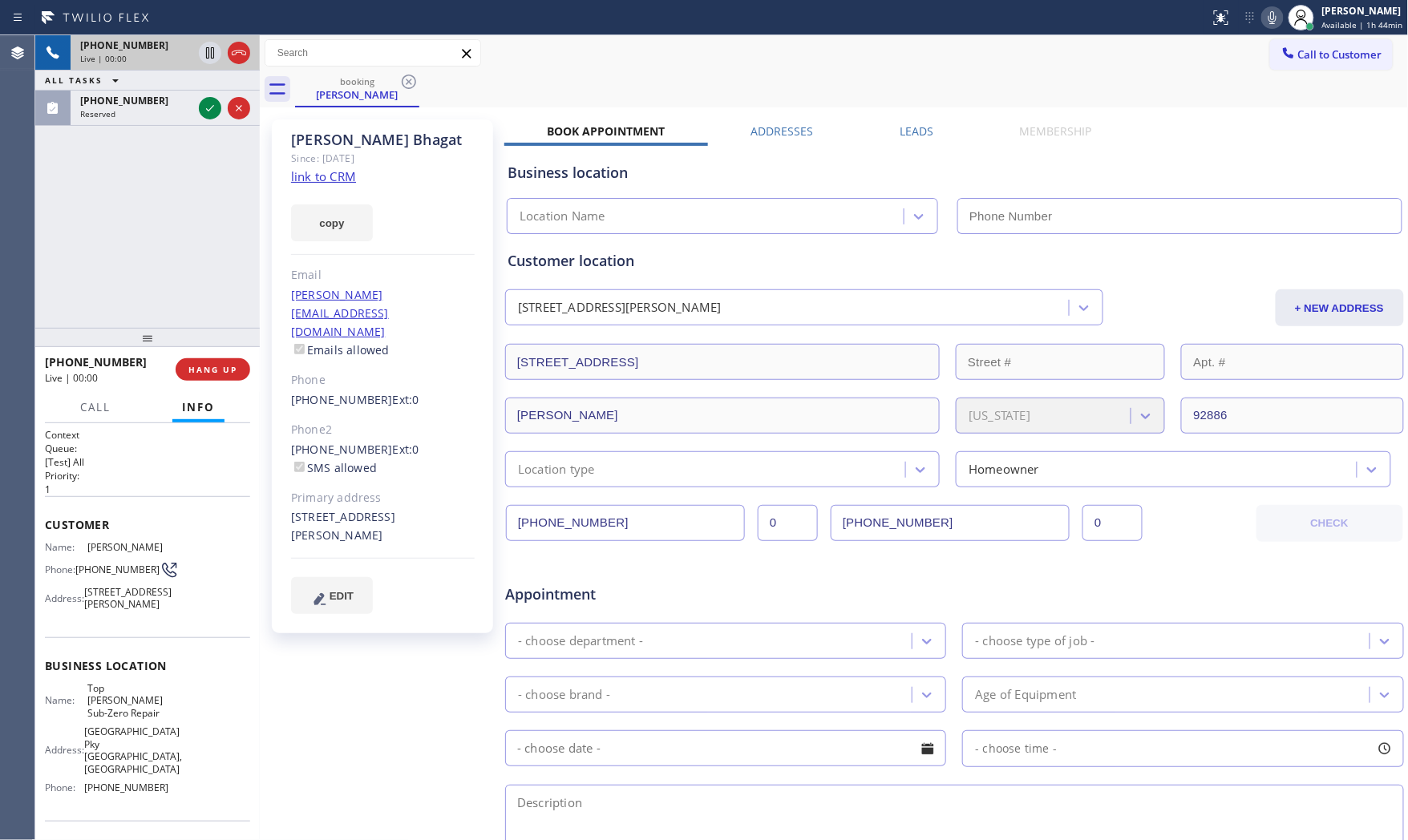
type input "[PHONE_NUMBER]"
click at [339, 169] on link "link to CRM" at bounding box center [323, 177] width 65 height 16
click at [1265, 13] on icon at bounding box center [1271, 17] width 19 height 19
click at [212, 56] on icon at bounding box center [210, 52] width 19 height 19
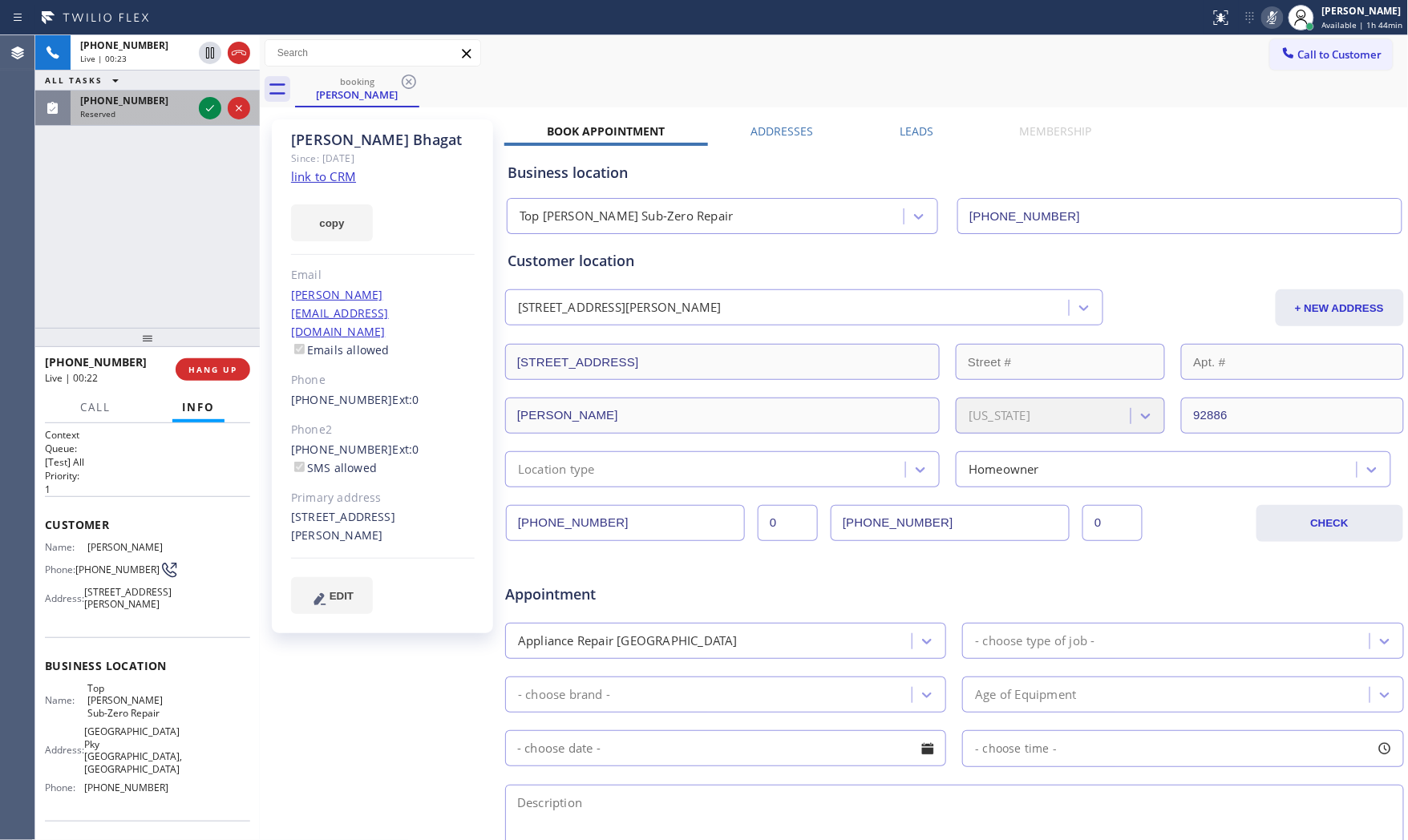
click at [158, 113] on div "Reserved" at bounding box center [136, 113] width 112 height 11
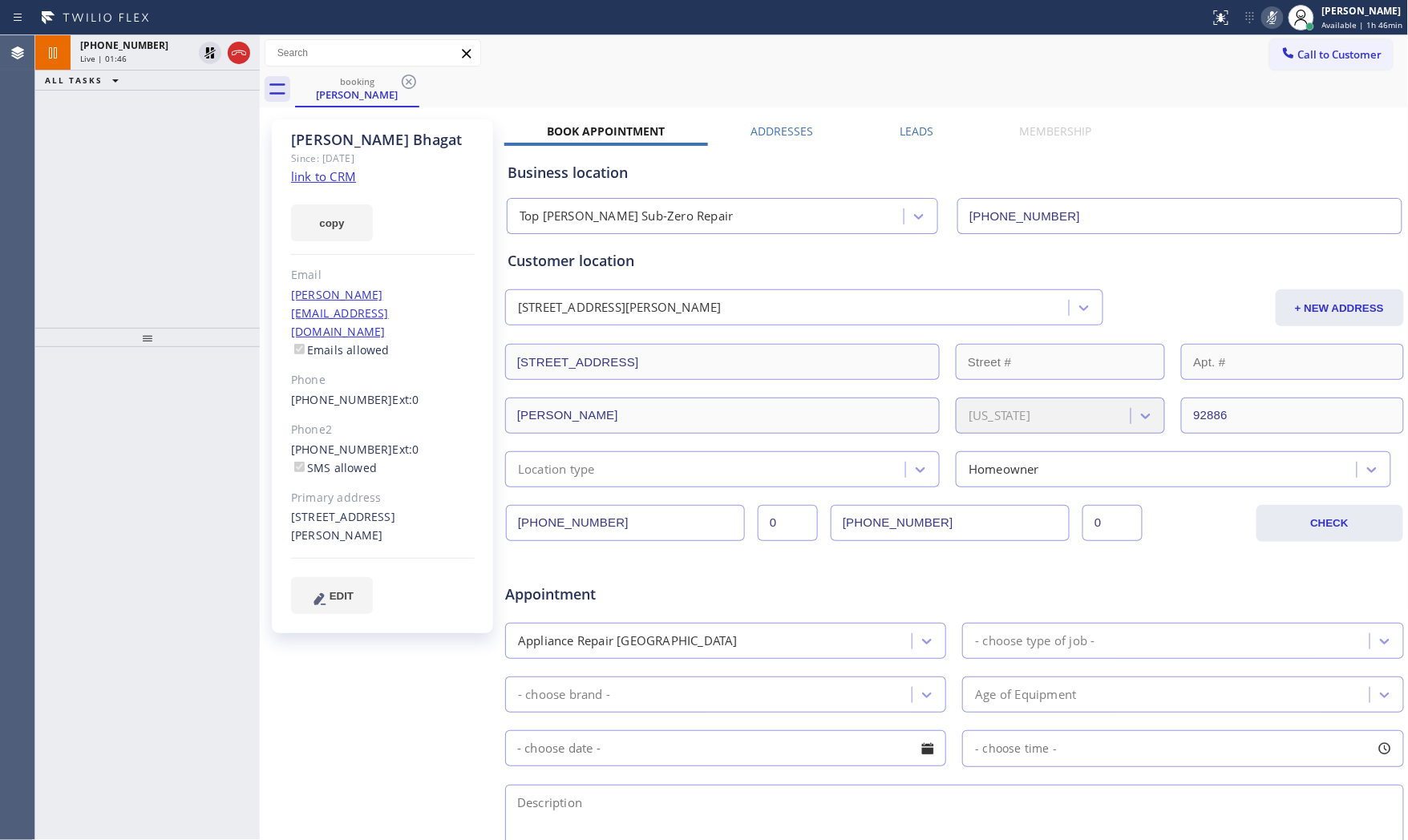
click at [1265, 10] on icon at bounding box center [1271, 17] width 19 height 19
click at [211, 52] on icon at bounding box center [210, 52] width 11 height 11
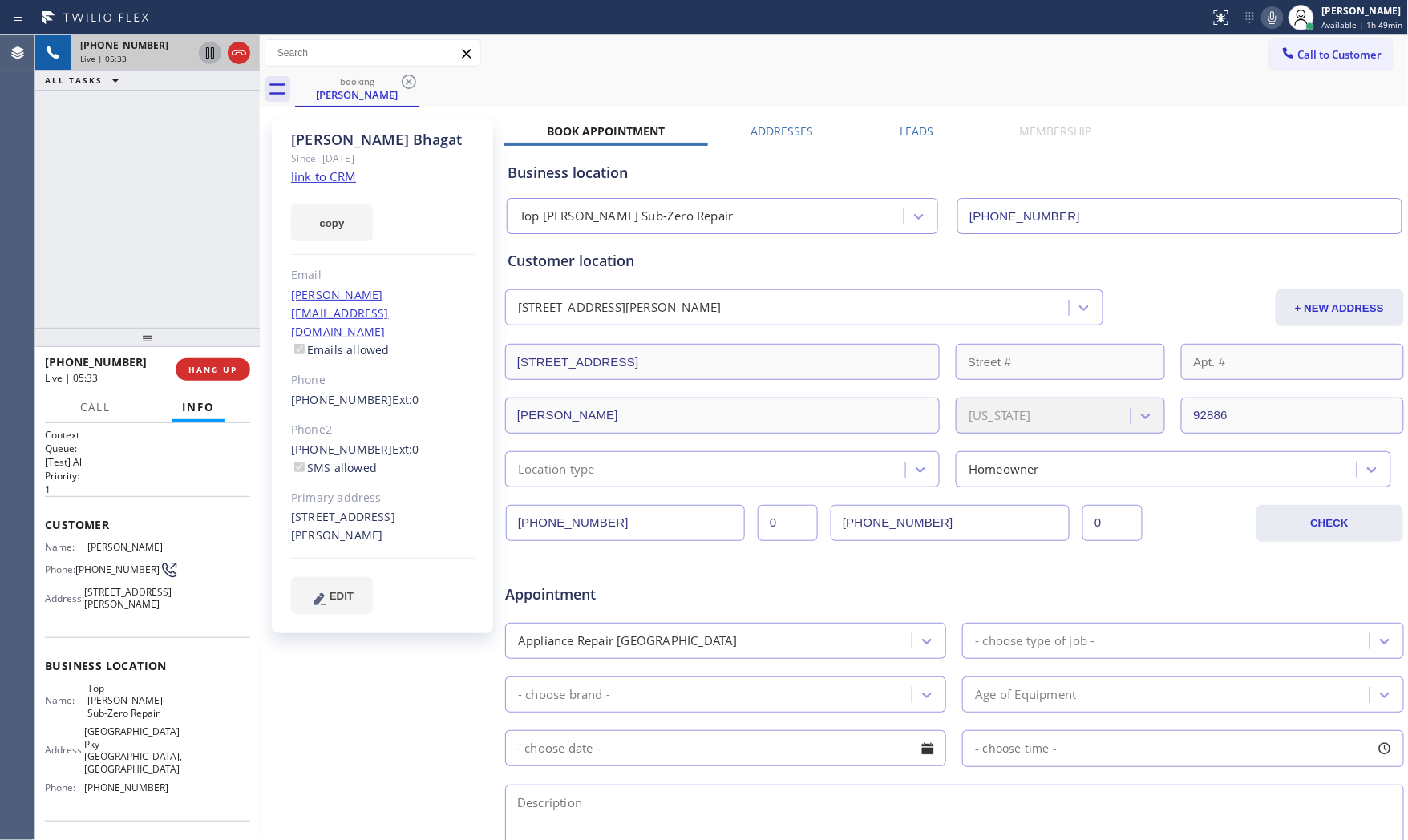
click at [1265, 22] on icon at bounding box center [1272, 17] width 8 height 13
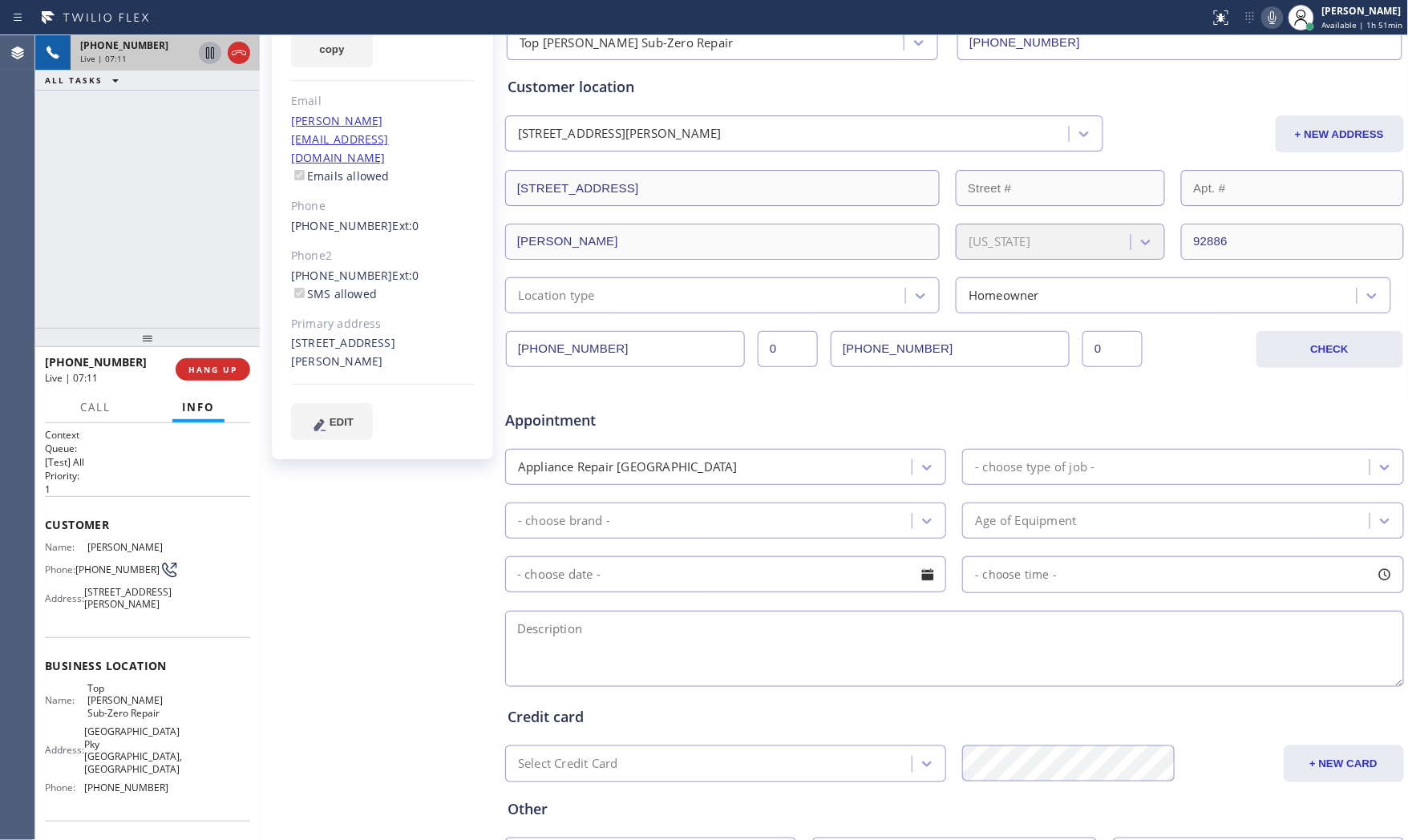
scroll to position [178, 0]
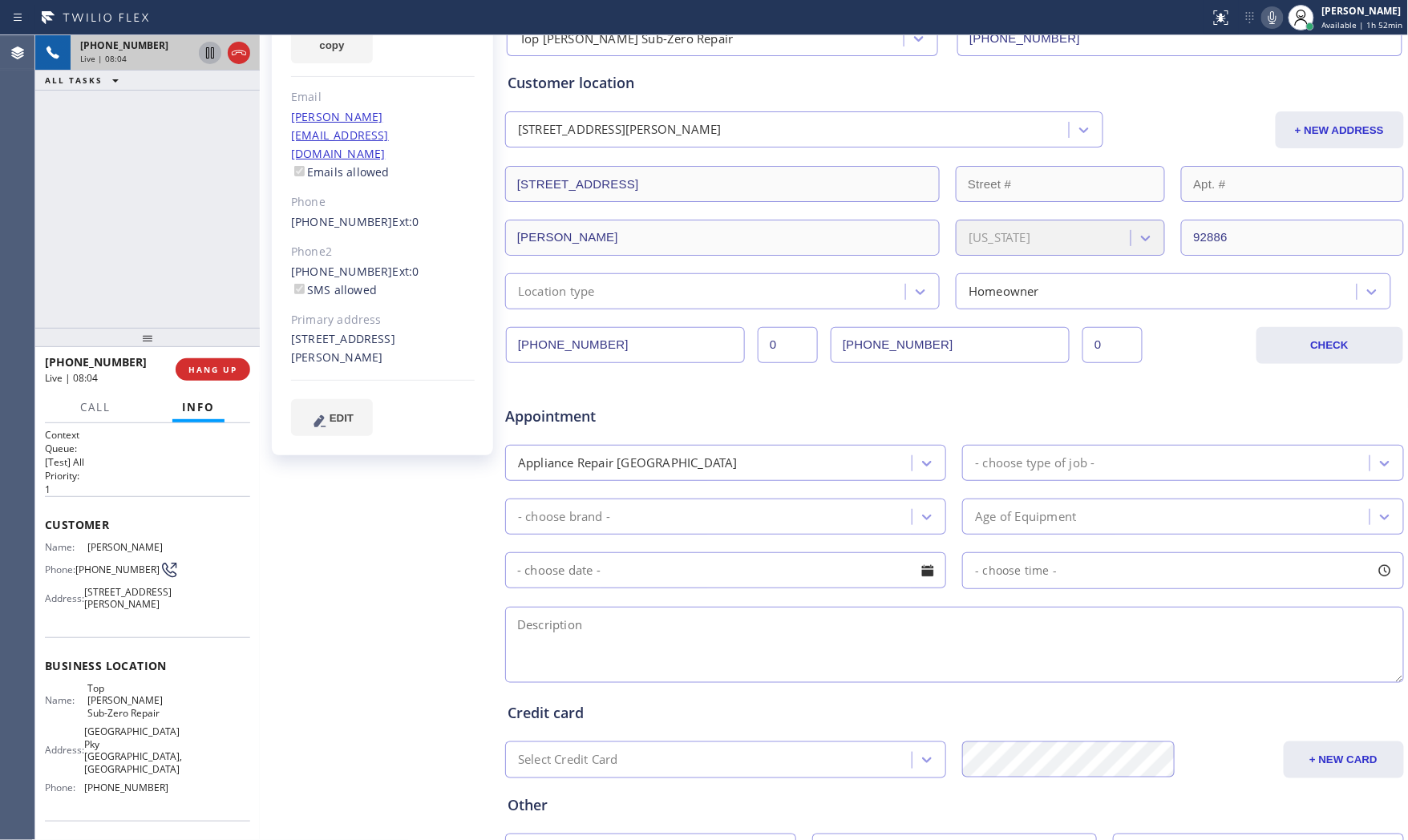
click at [1265, 20] on icon at bounding box center [1271, 17] width 19 height 19
click at [204, 366] on span "HANG UP" at bounding box center [213, 369] width 49 height 11
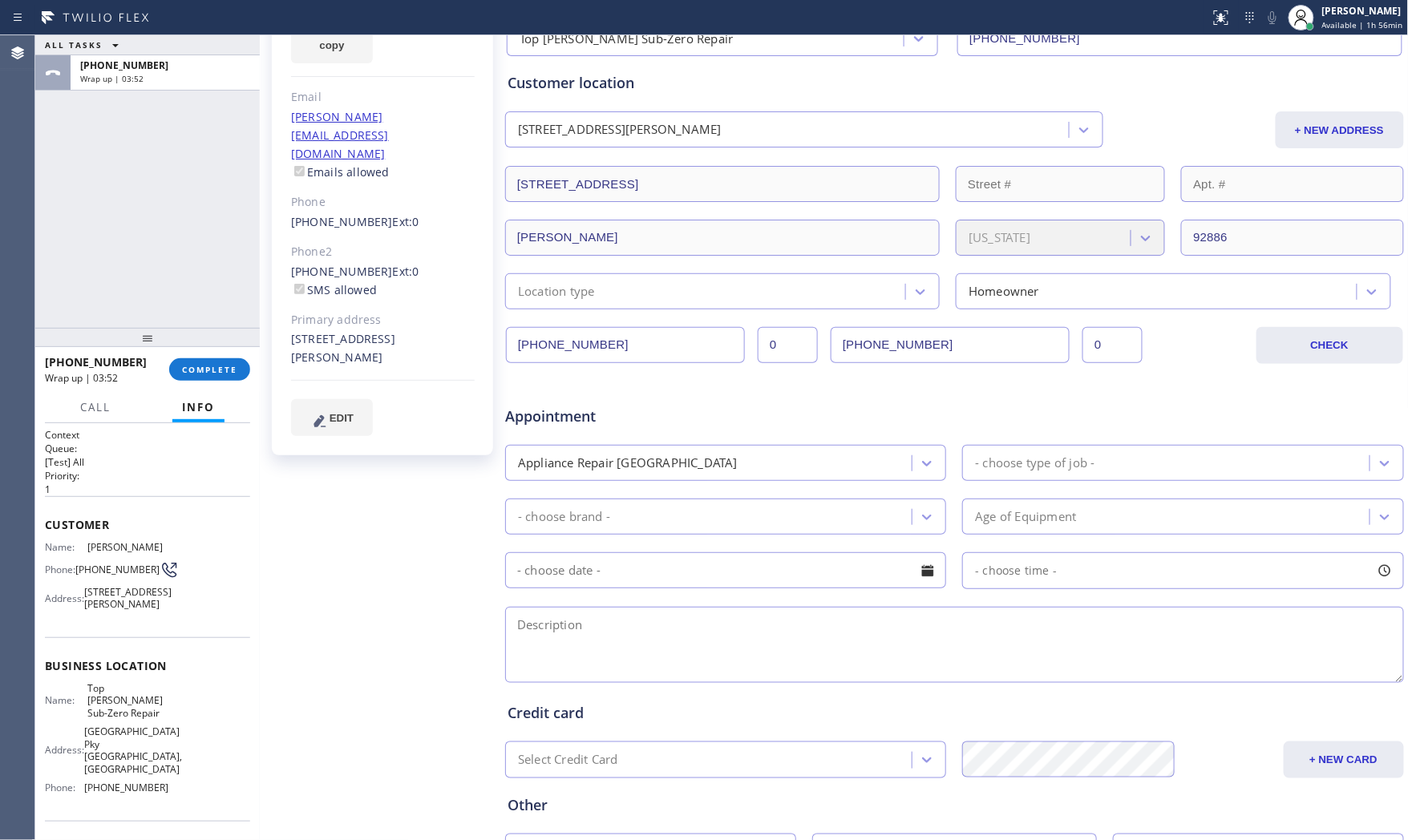
click at [227, 343] on div at bounding box center [147, 337] width 225 height 19
click at [223, 369] on span "COMPLETE" at bounding box center [209, 370] width 55 height 11
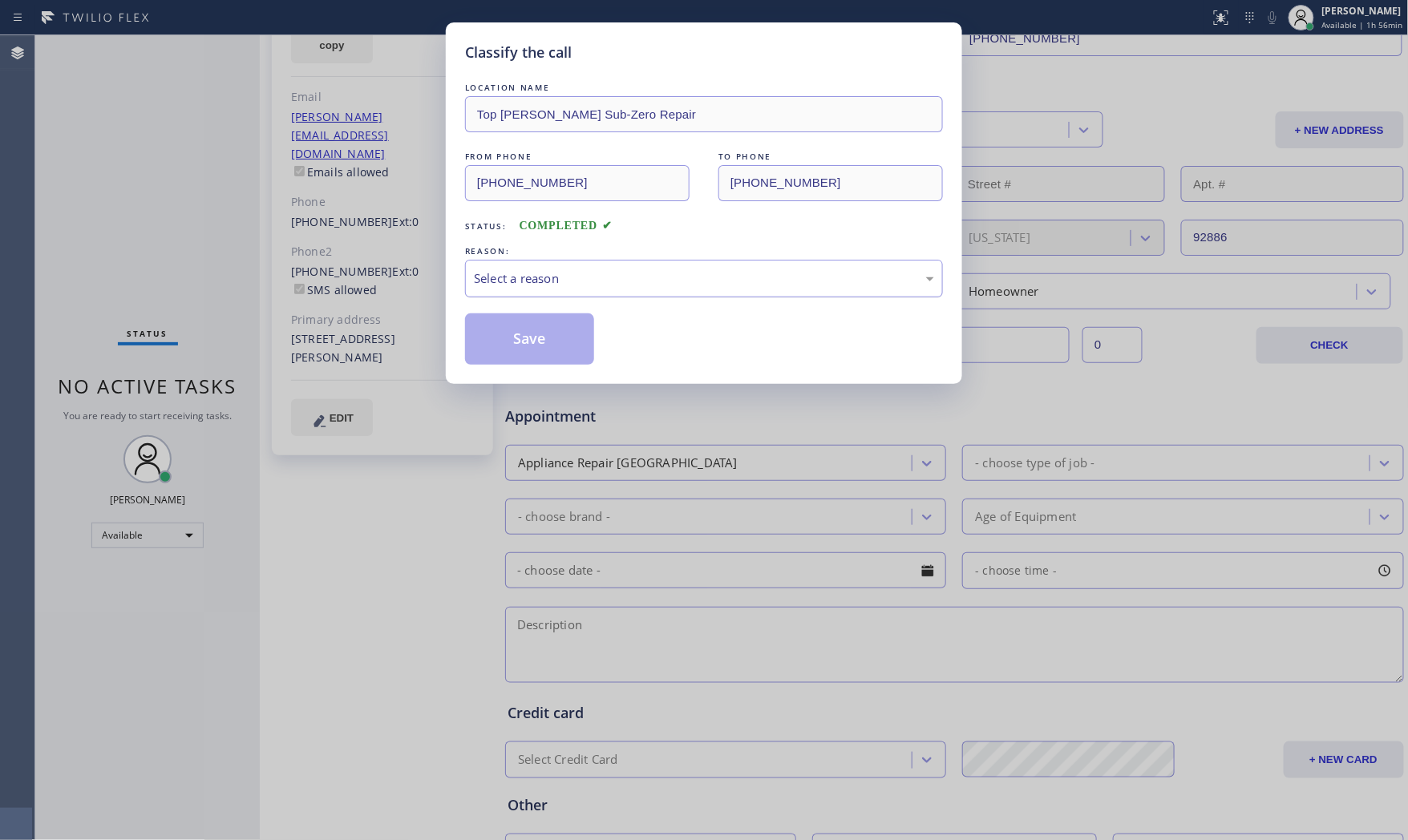
click at [544, 288] on div "Select a reason" at bounding box center [704, 278] width 478 height 38
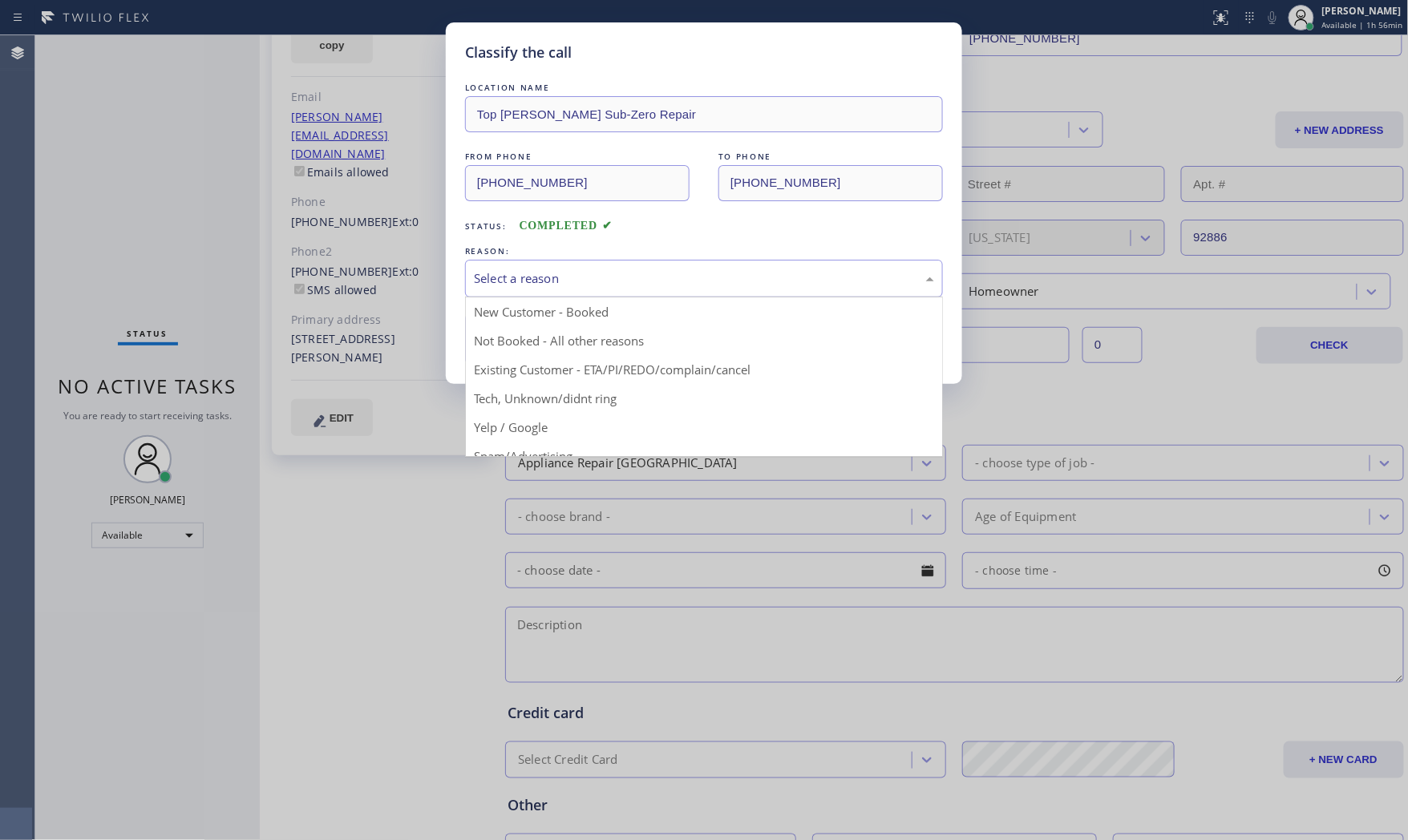
drag, startPoint x: 550, startPoint y: 371, endPoint x: 545, endPoint y: 348, distance: 23.5
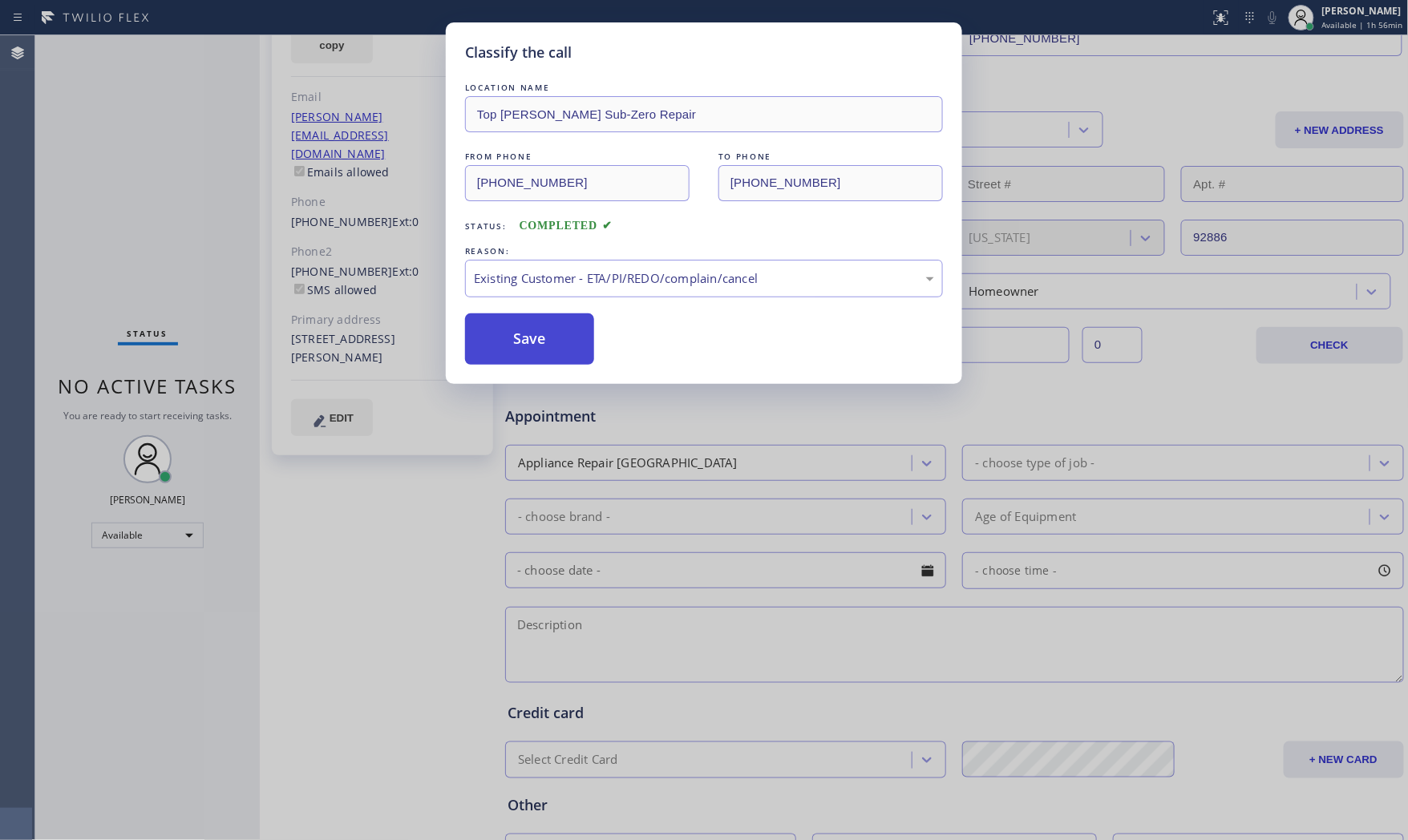
click at [541, 338] on button "Save" at bounding box center [529, 338] width 129 height 51
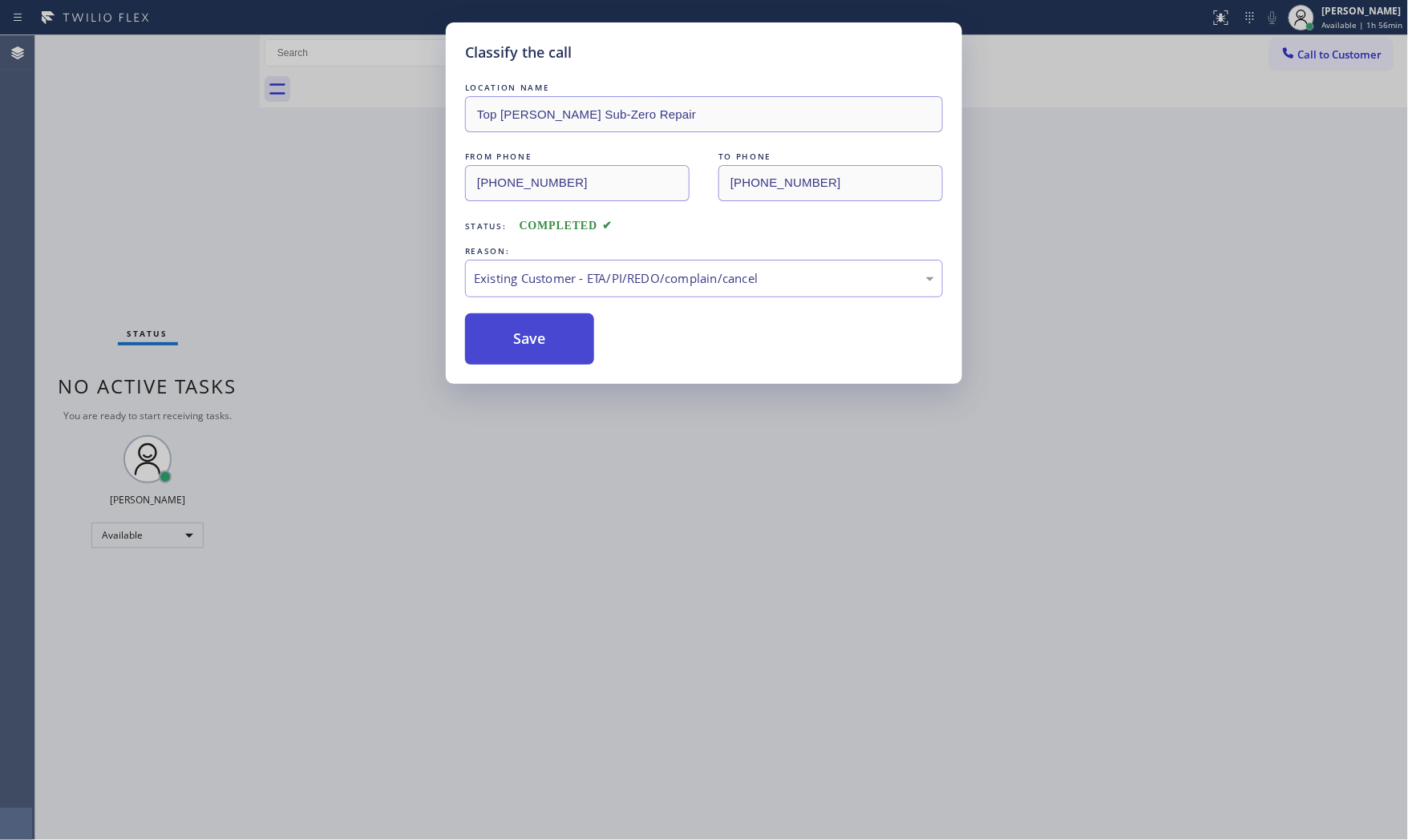
click at [541, 338] on button "Save" at bounding box center [529, 338] width 129 height 51
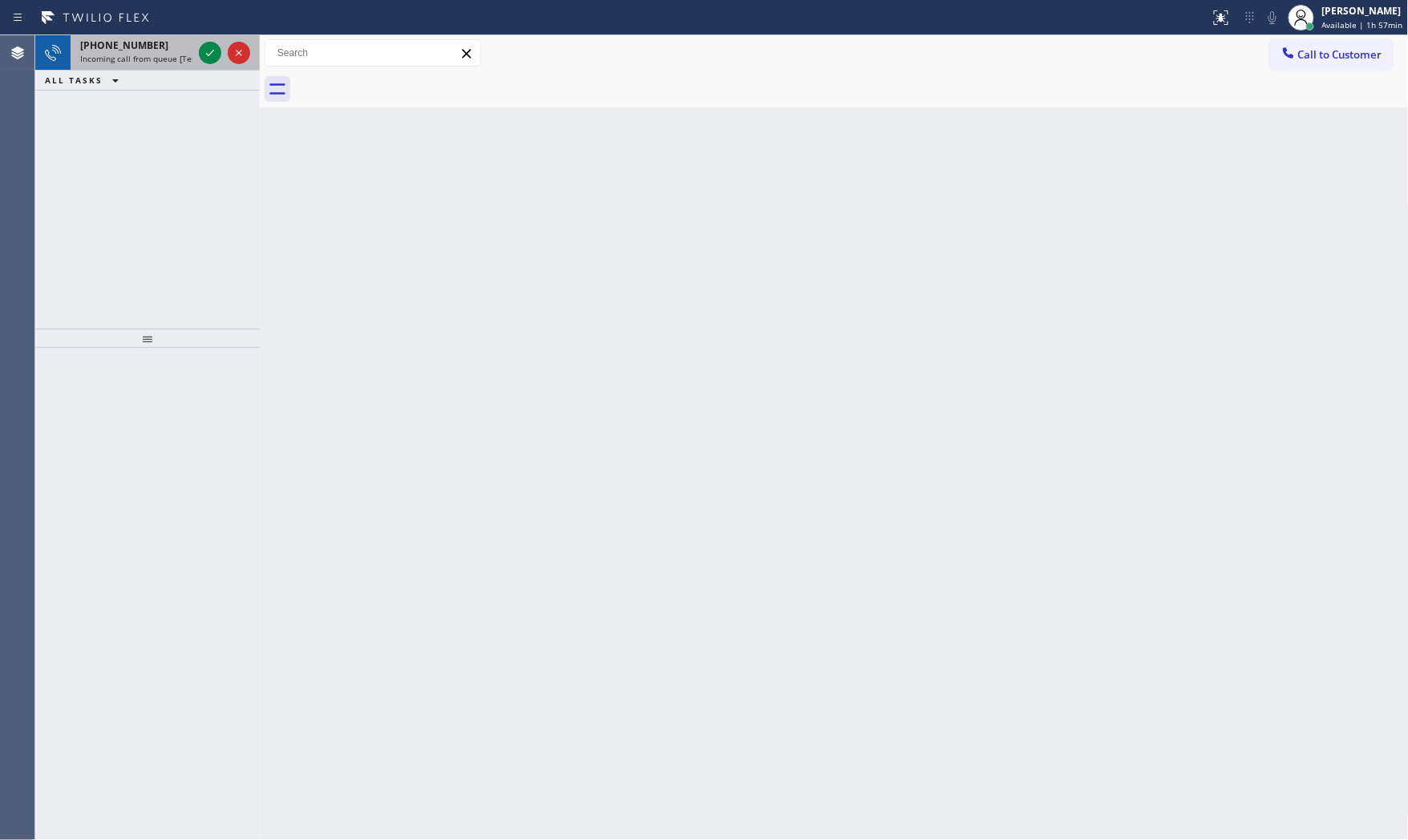
click at [196, 59] on div at bounding box center [225, 52] width 58 height 35
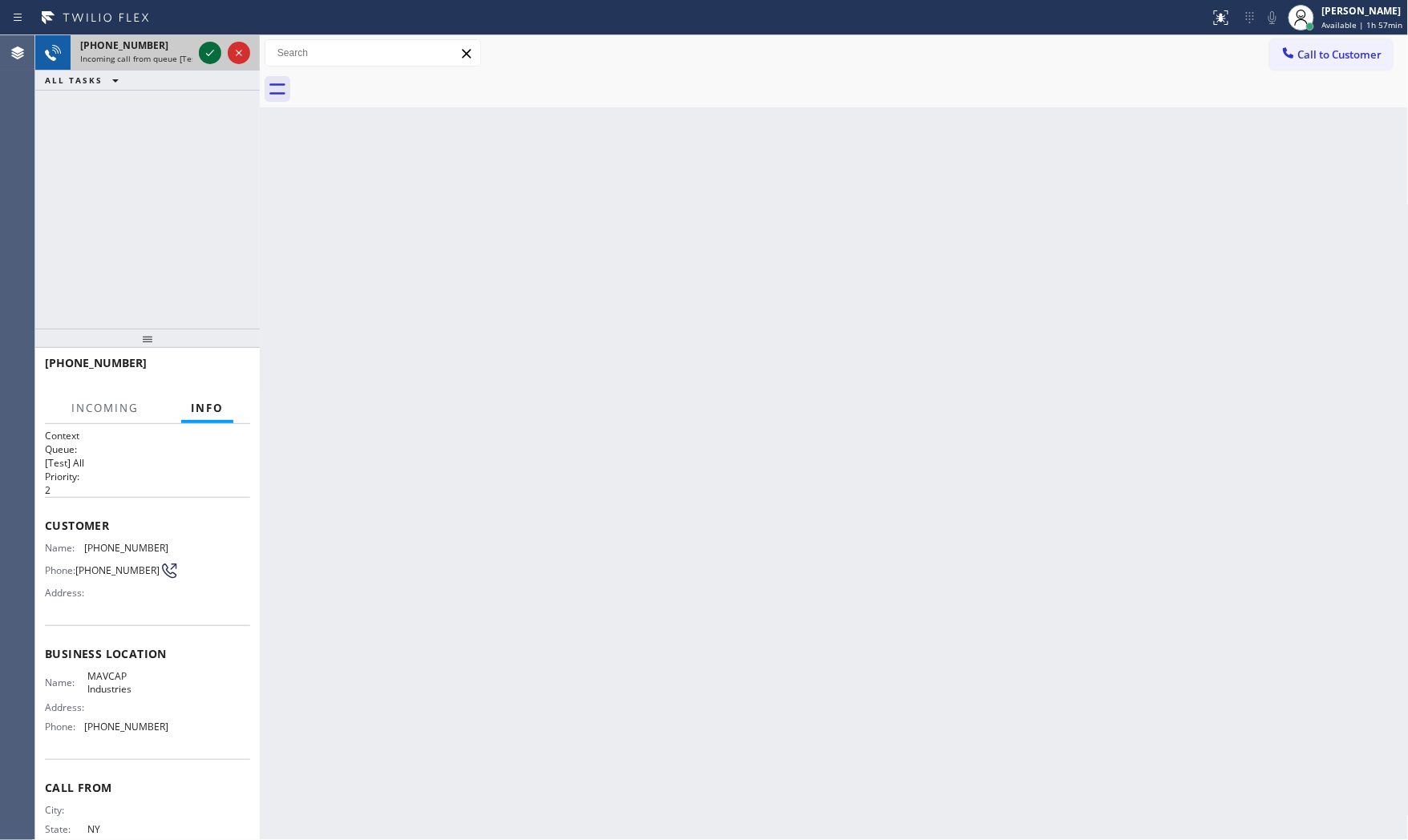
click at [206, 55] on icon at bounding box center [210, 52] width 19 height 19
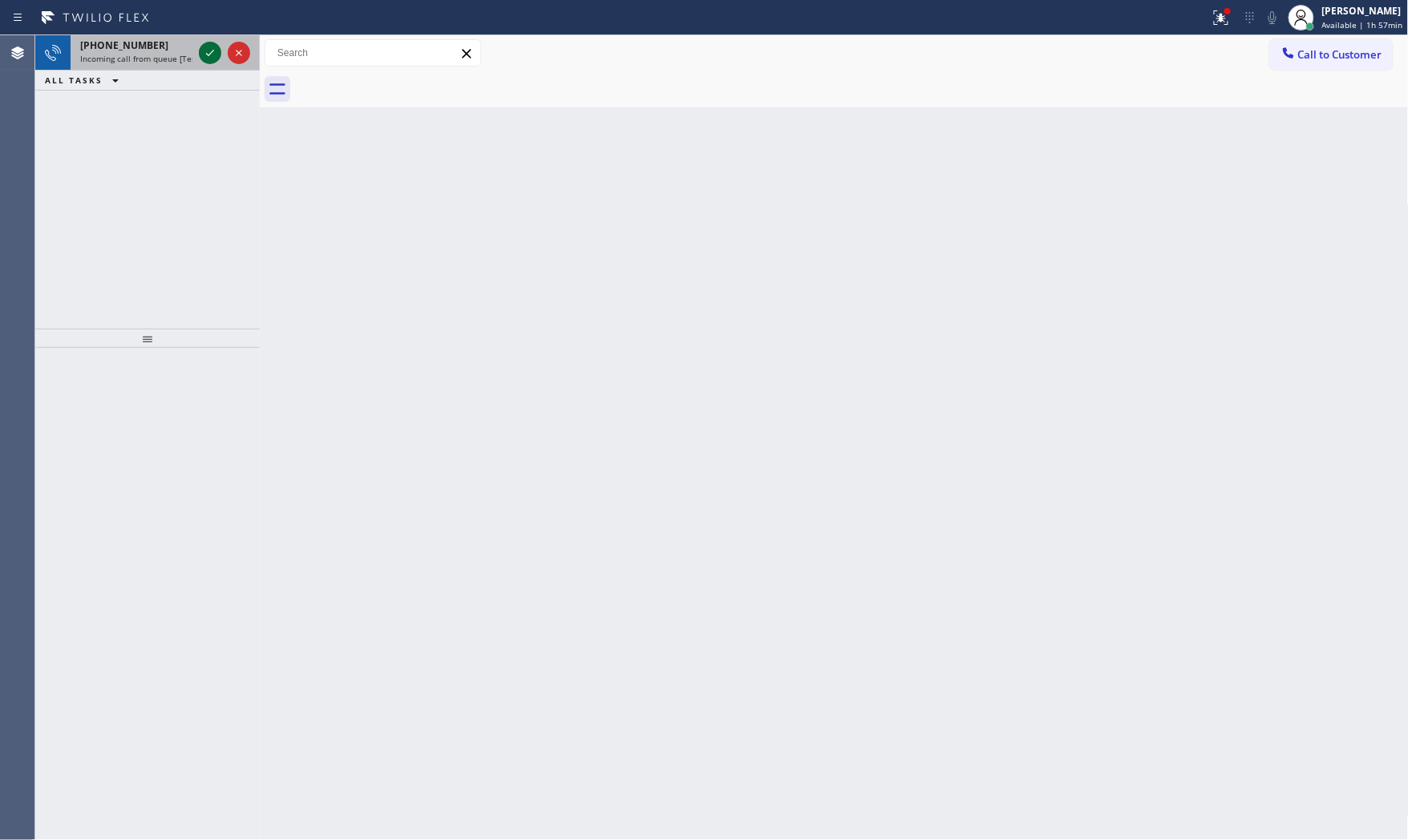
click at [217, 55] on icon at bounding box center [210, 52] width 19 height 19
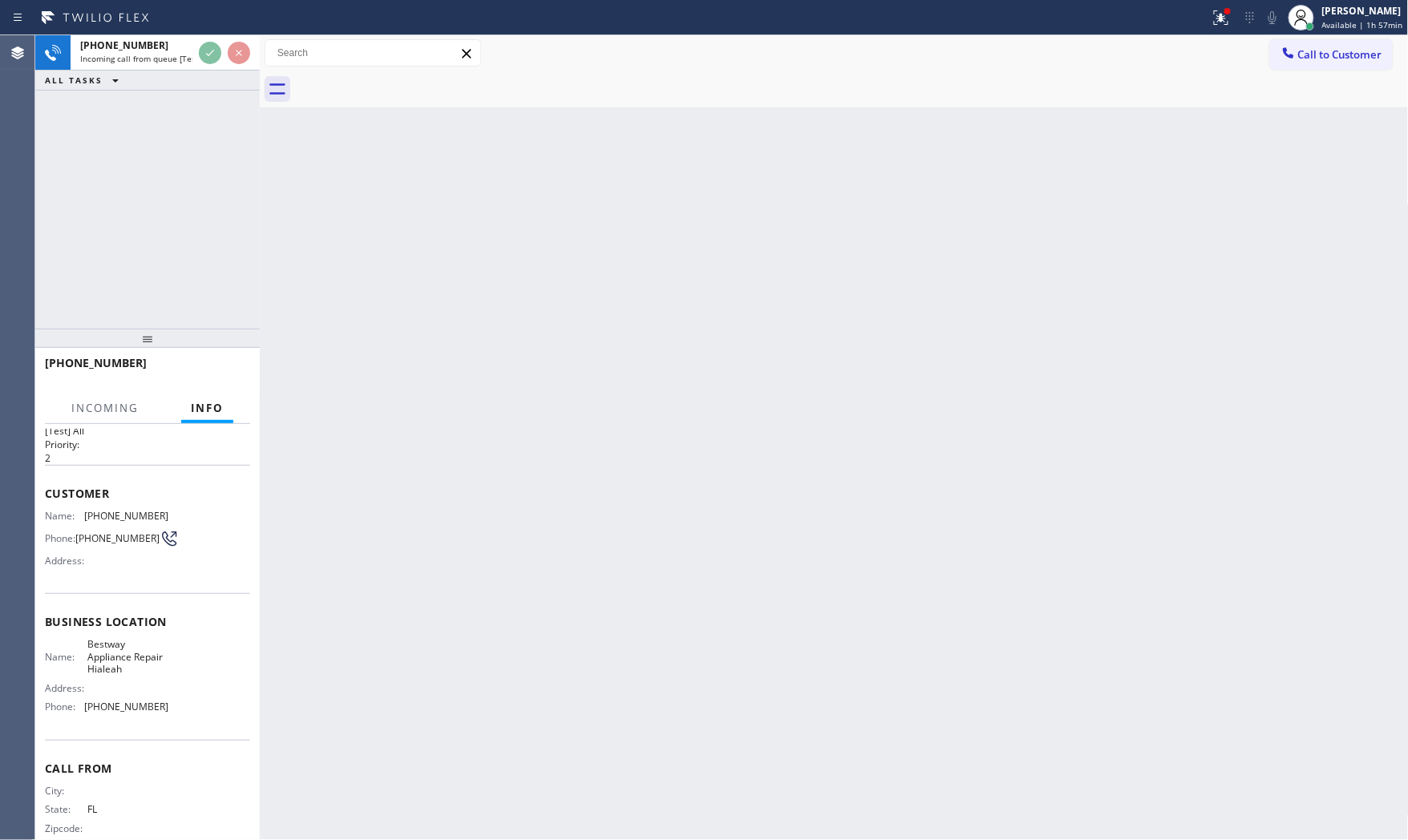
scroll to position [60, 0]
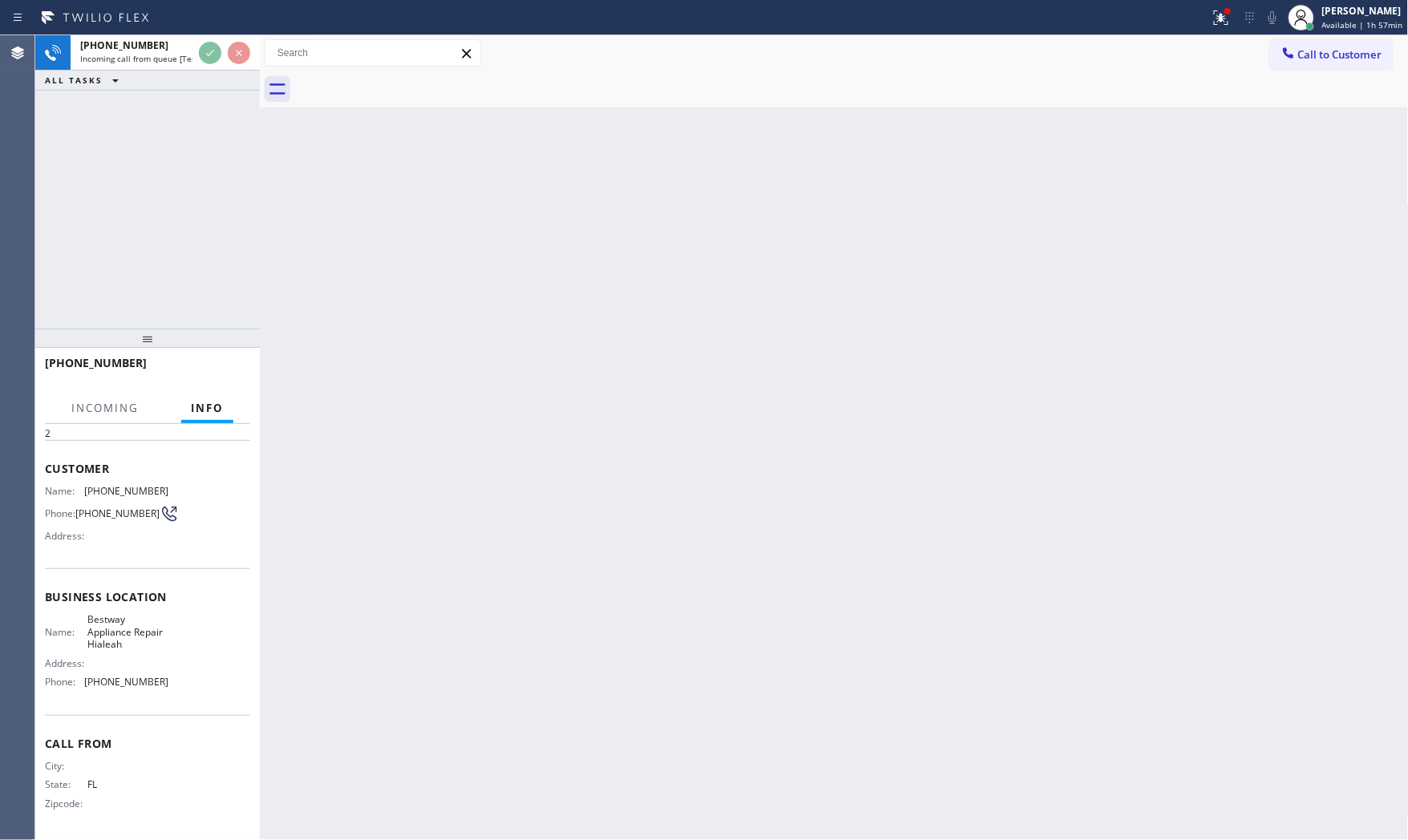
click at [341, 524] on div "Back to Dashboard Change Sender ID Customers Technicians Select a contact Outbo…" at bounding box center [833, 437] width 1149 height 805
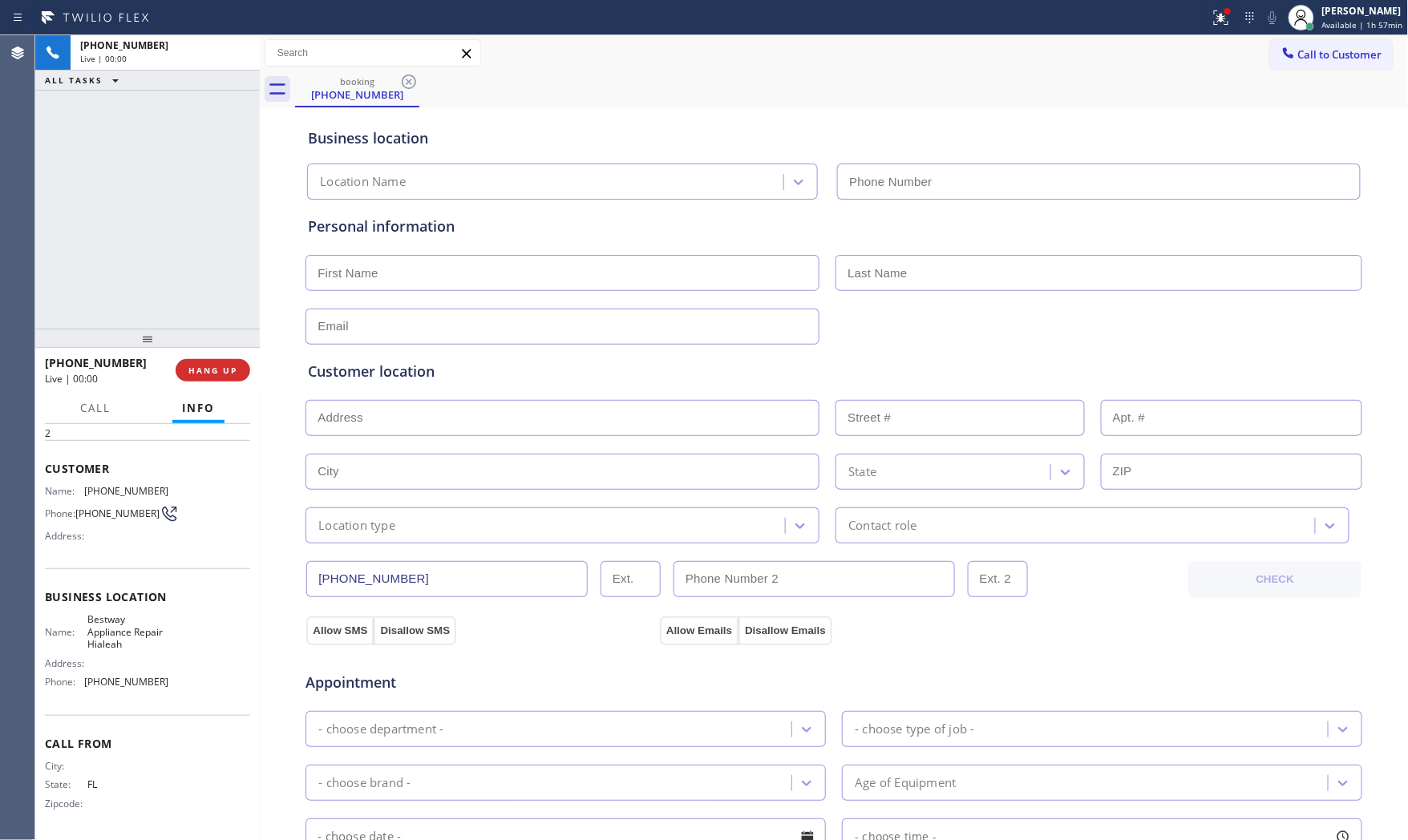
type input "[PHONE_NUMBER]"
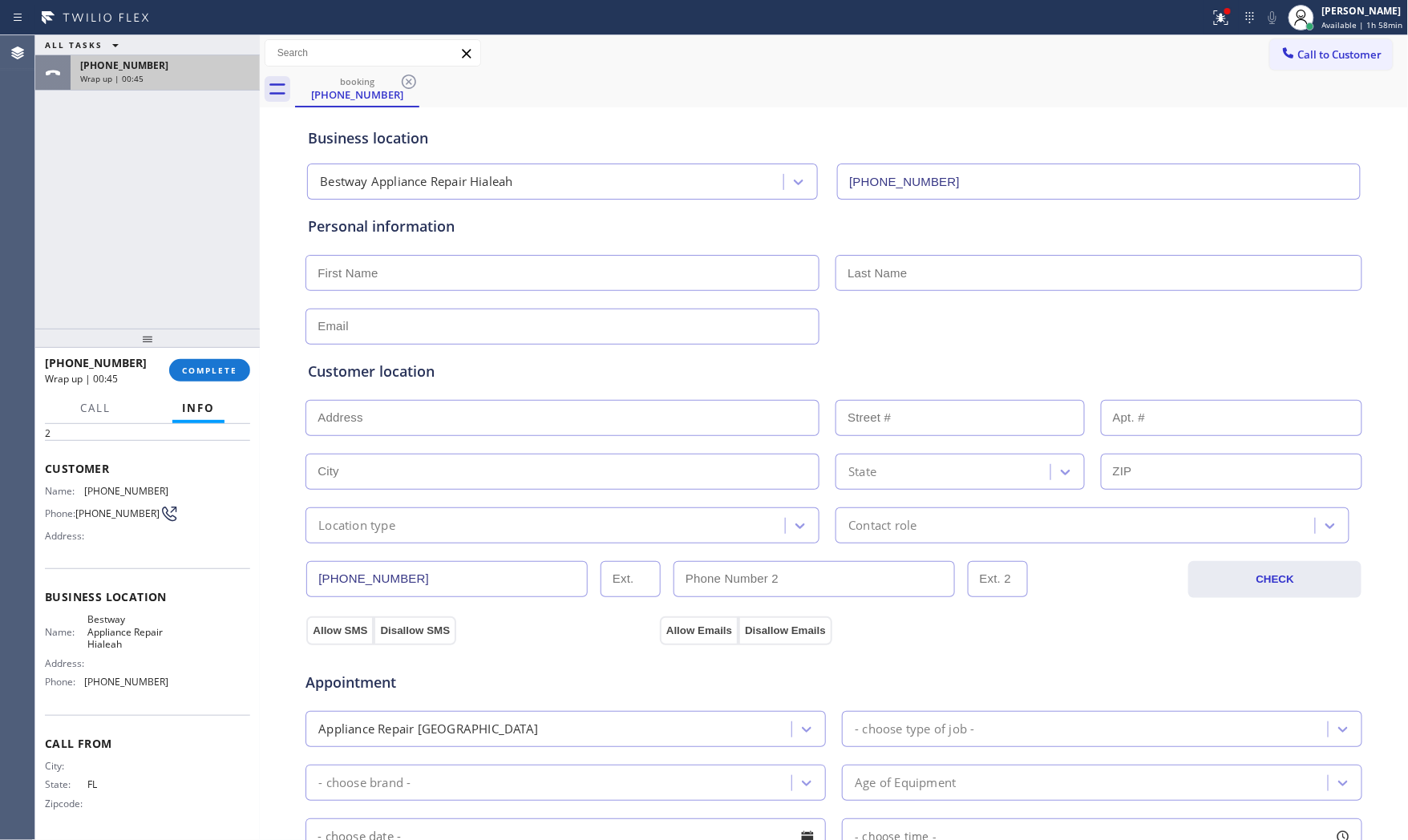
click at [138, 86] on div "[PHONE_NUMBER] Wrap up | 00:45" at bounding box center [162, 72] width 183 height 35
click at [210, 374] on span "COMPLETE" at bounding box center [209, 370] width 55 height 11
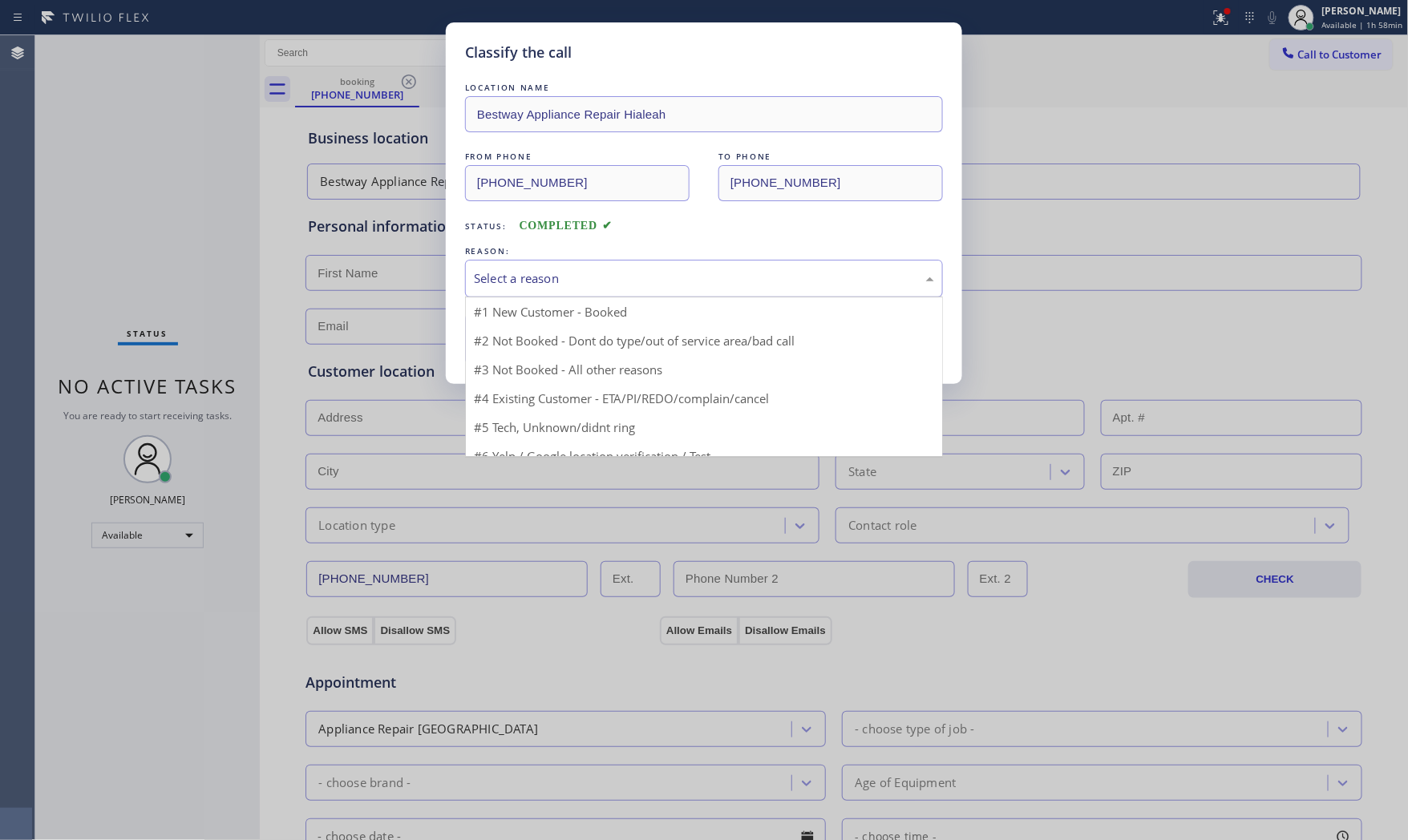
click at [635, 272] on div "Select a reason" at bounding box center [704, 278] width 460 height 18
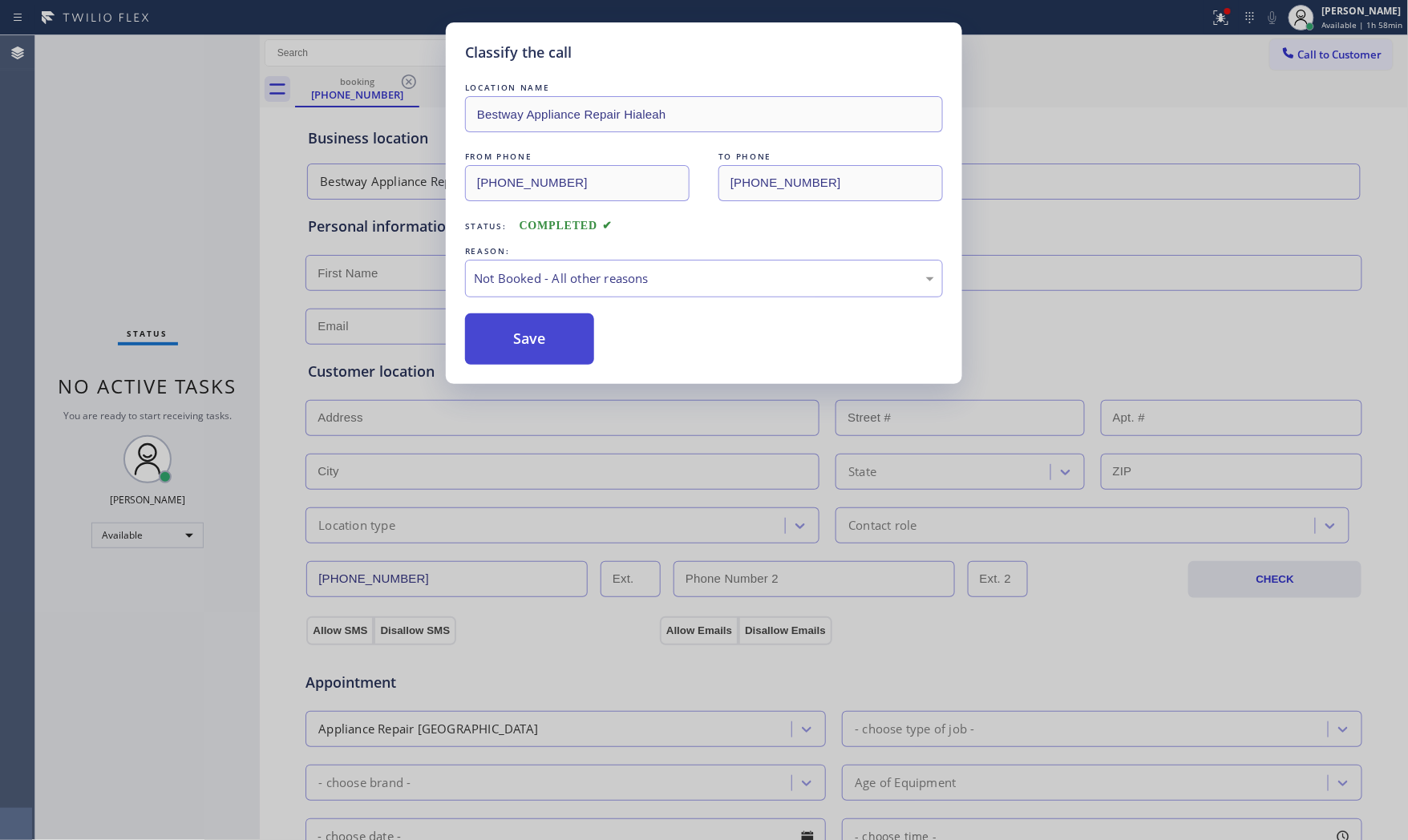
click at [559, 342] on button "Save" at bounding box center [529, 338] width 129 height 51
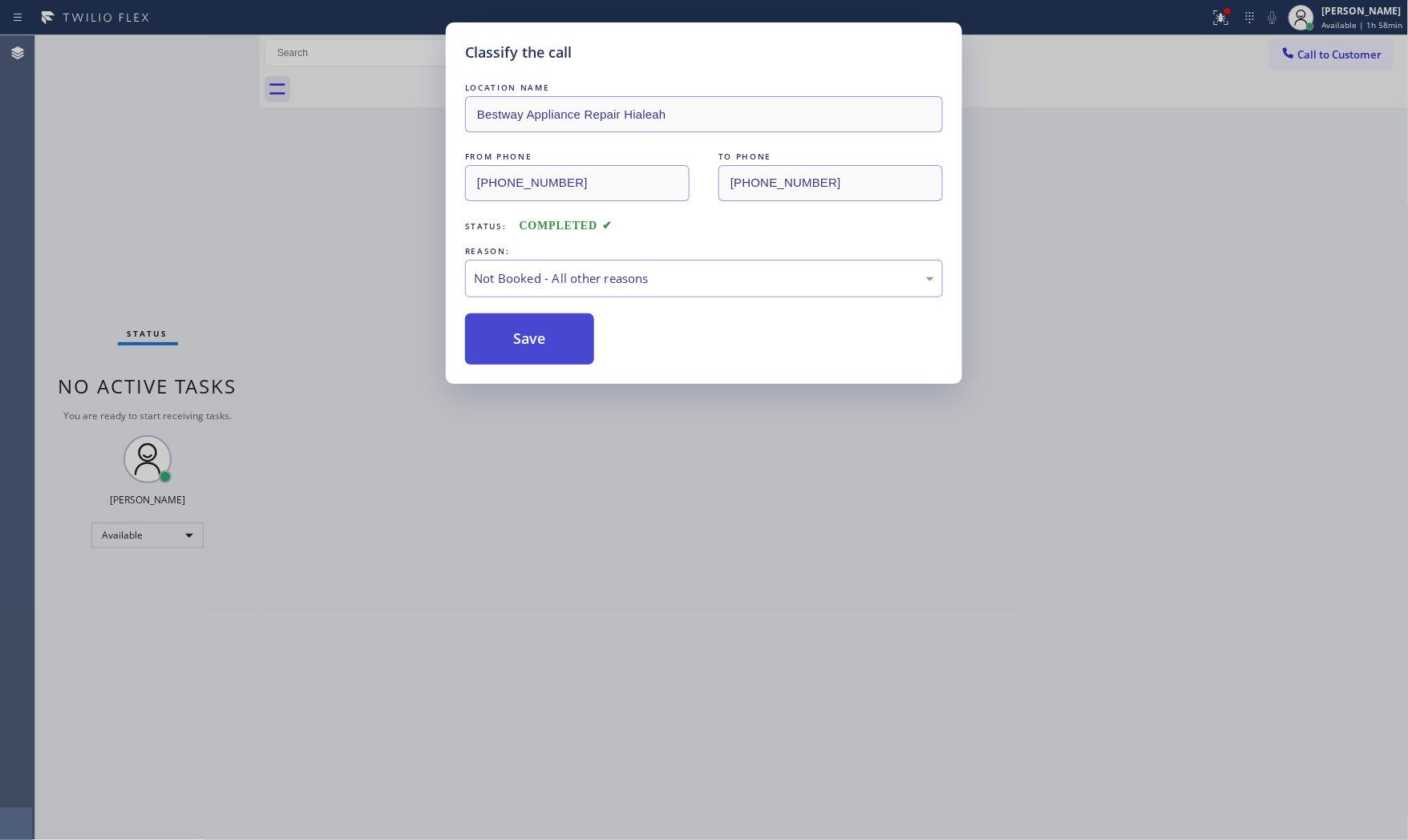
click at [559, 342] on button "Save" at bounding box center [529, 338] width 129 height 51
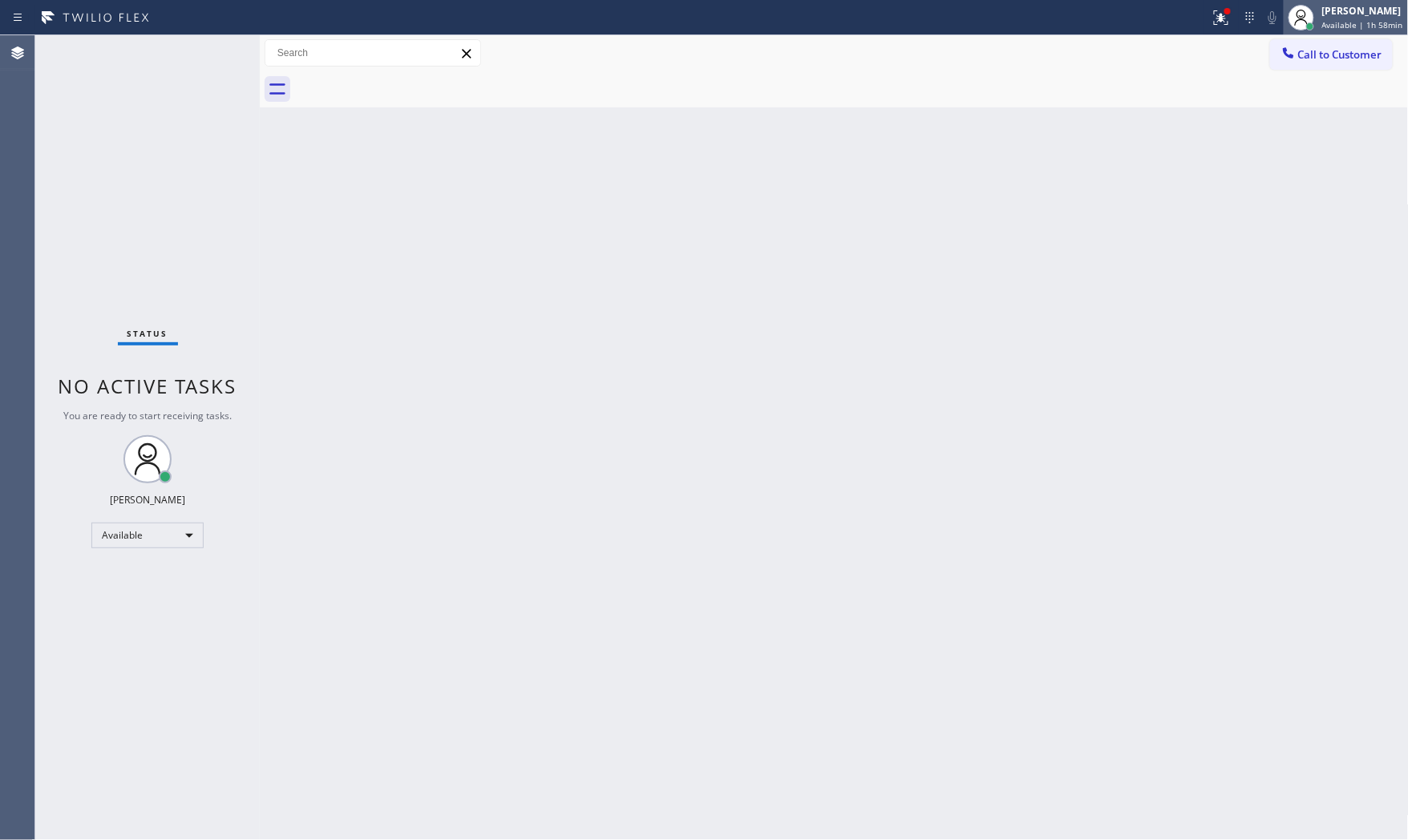
click at [1265, 17] on div "[PERSON_NAME]" at bounding box center [1362, 11] width 81 height 14
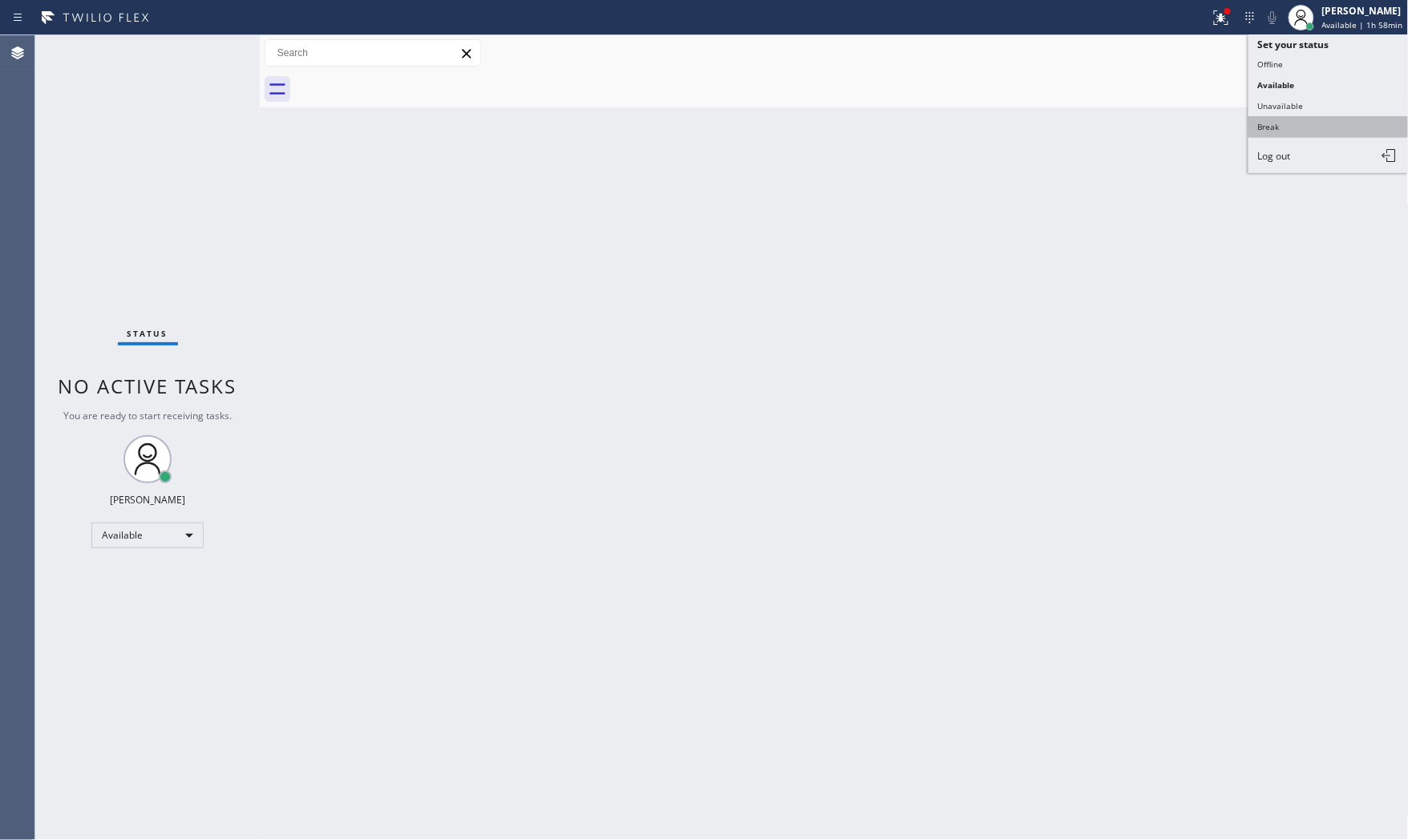
click at [1265, 122] on button "Break" at bounding box center [1328, 126] width 161 height 21
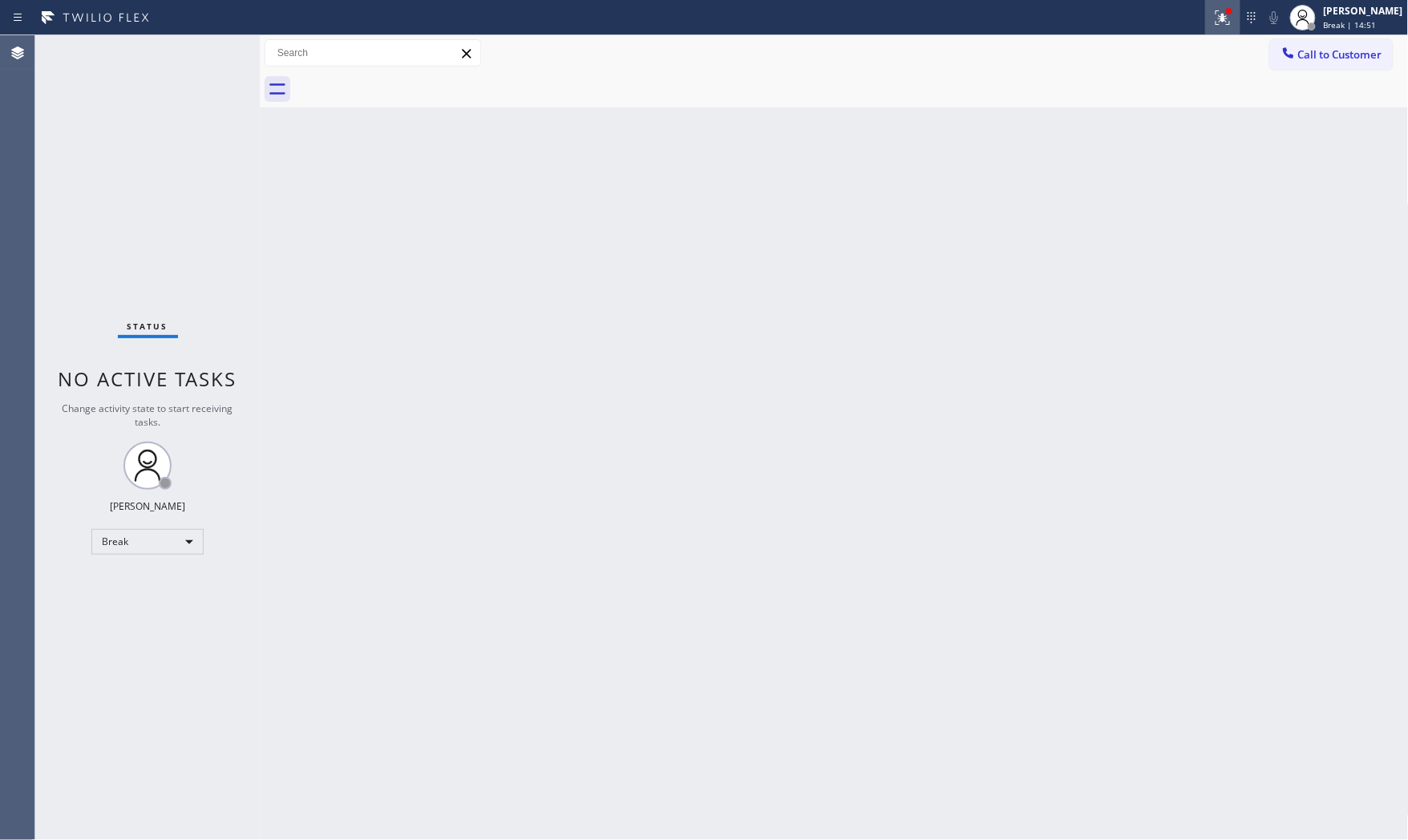
click at [1218, 25] on icon at bounding box center [1222, 17] width 19 height 19
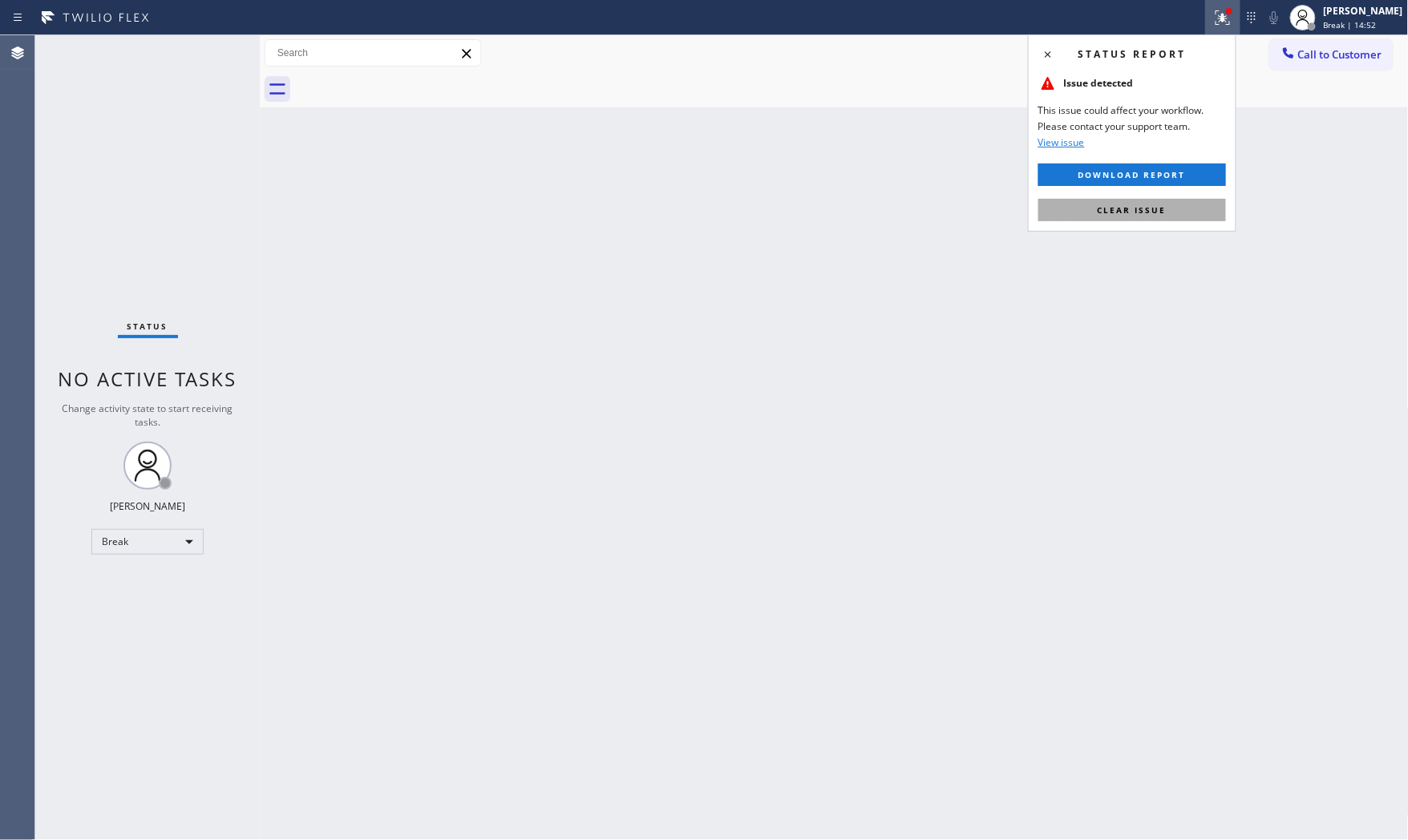
click at [1139, 202] on button "Clear issue" at bounding box center [1132, 210] width 188 height 22
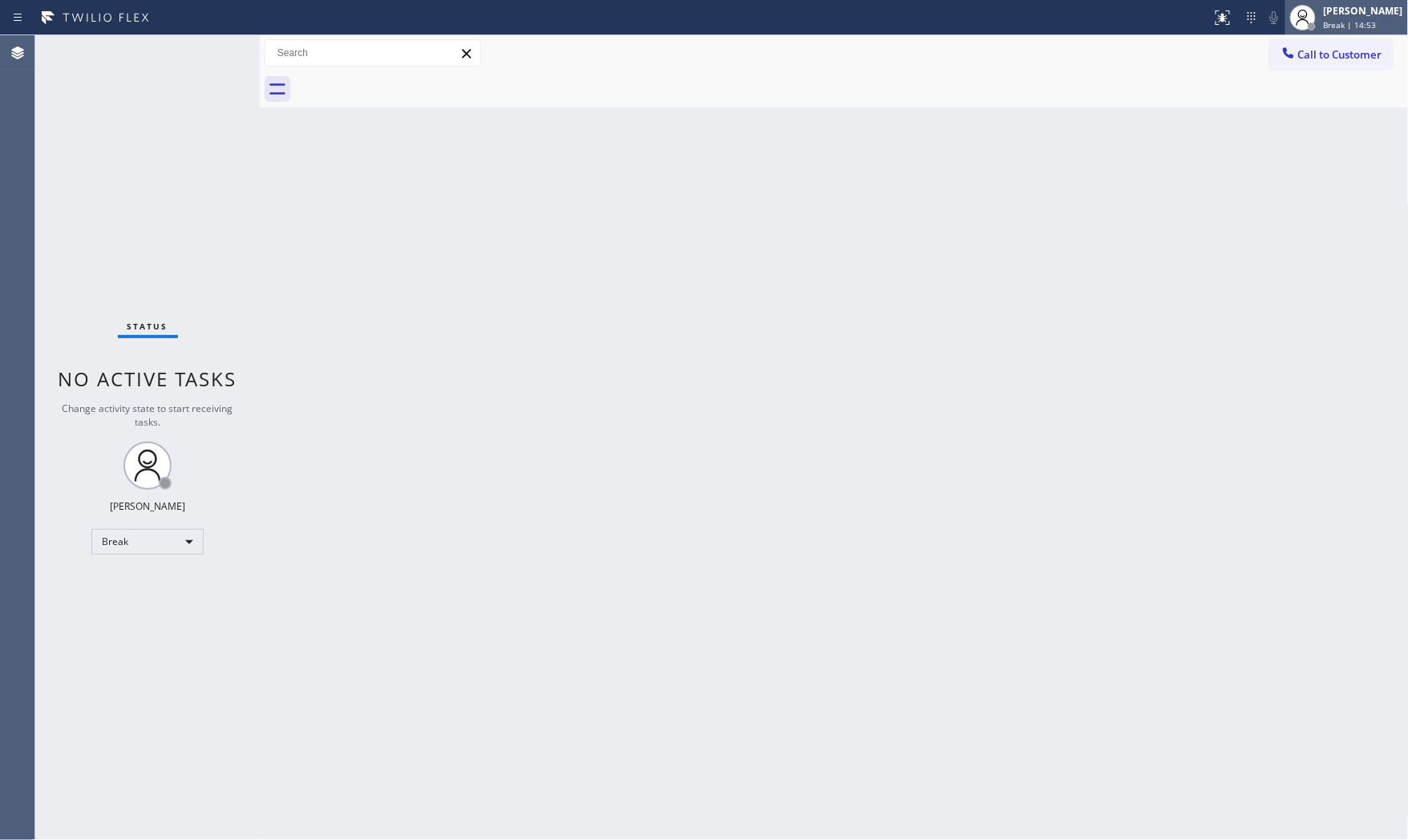
click at [1265, 21] on icon at bounding box center [1302, 17] width 19 height 19
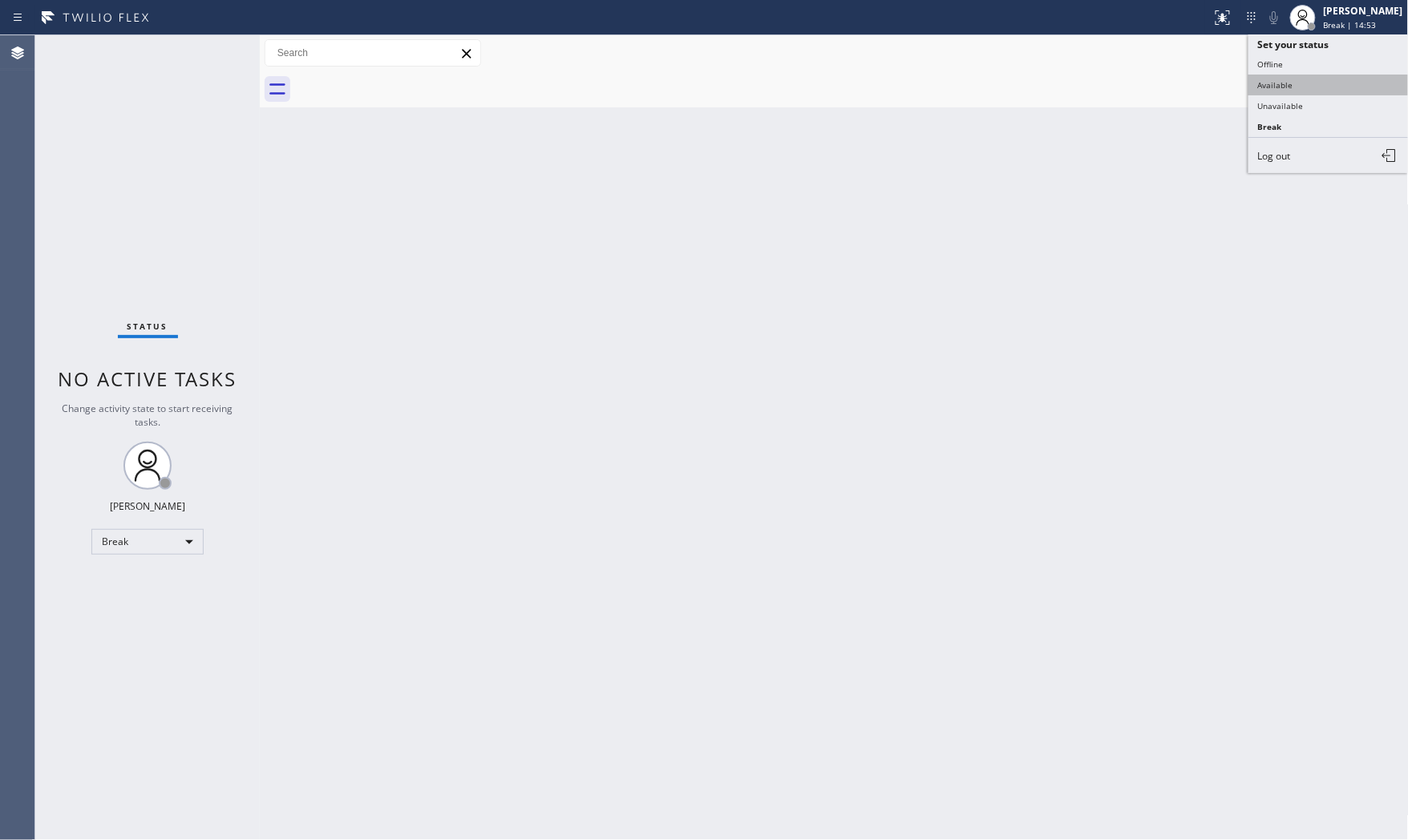
click at [1265, 88] on button "Available" at bounding box center [1328, 85] width 161 height 21
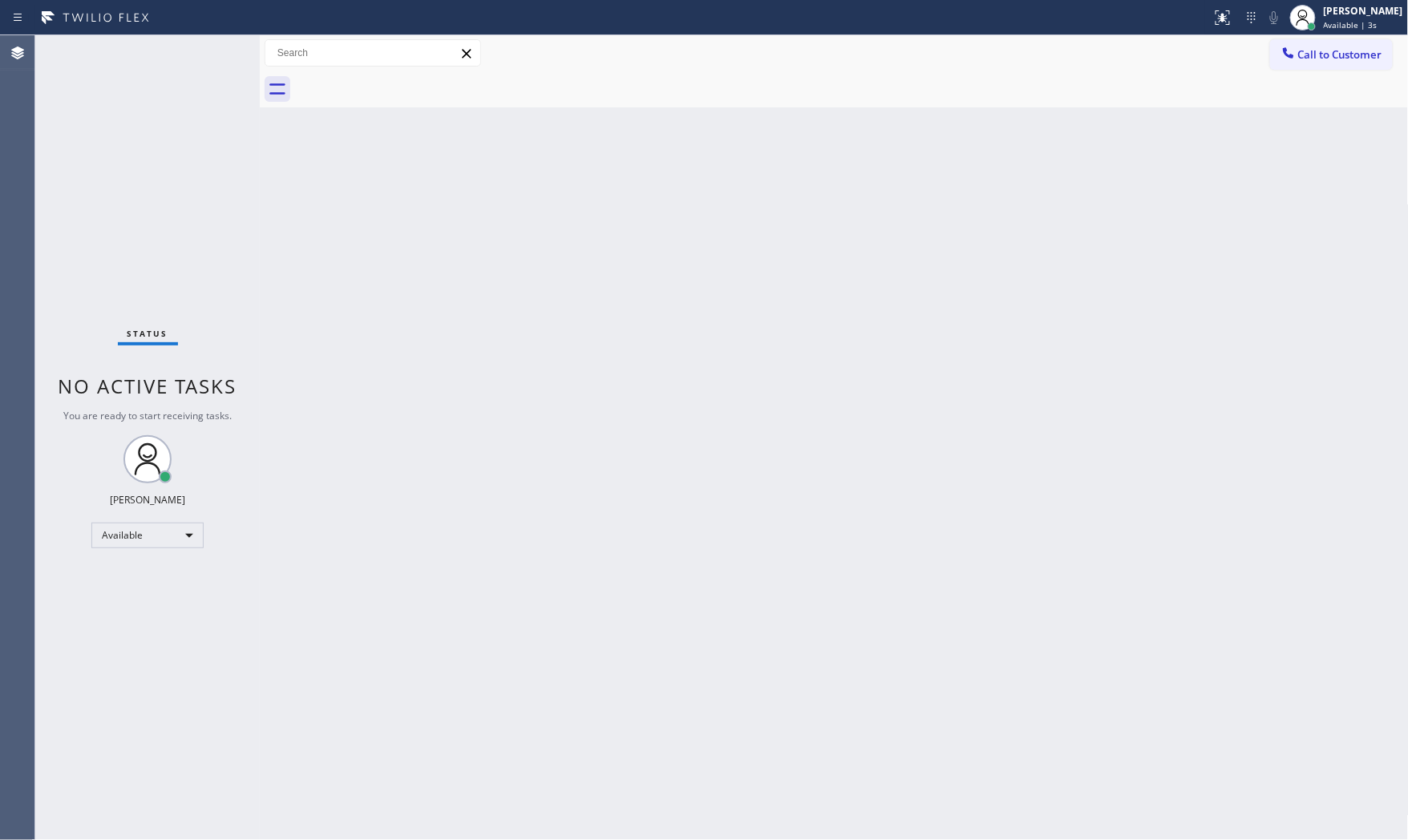
drag, startPoint x: 698, startPoint y: 69, endPoint x: 651, endPoint y: 43, distance: 53.7
click at [696, 67] on div "Call to Customer Outbound call Location Search location Your caller id phone nu…" at bounding box center [833, 53] width 1149 height 36
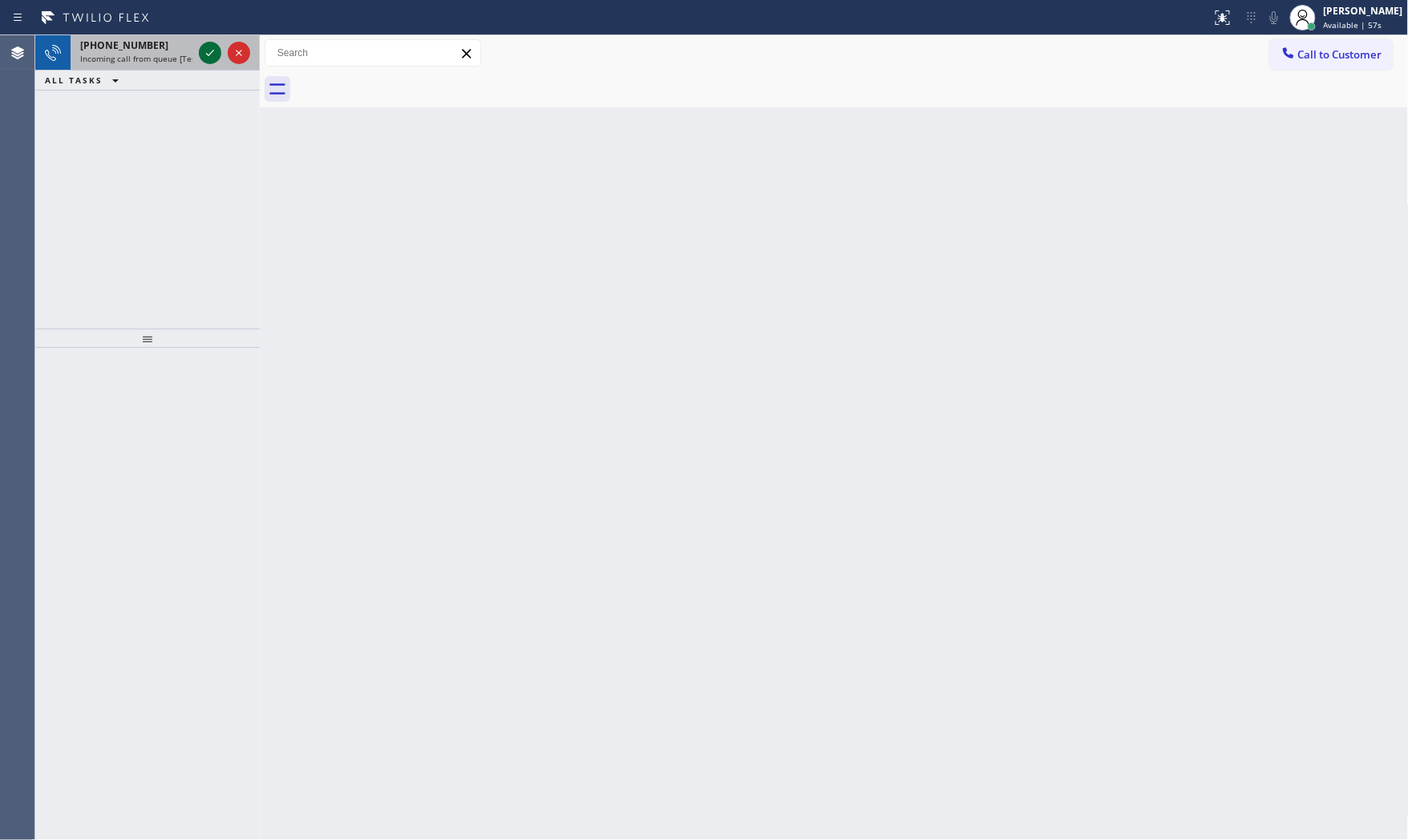
click at [204, 48] on icon at bounding box center [210, 52] width 19 height 19
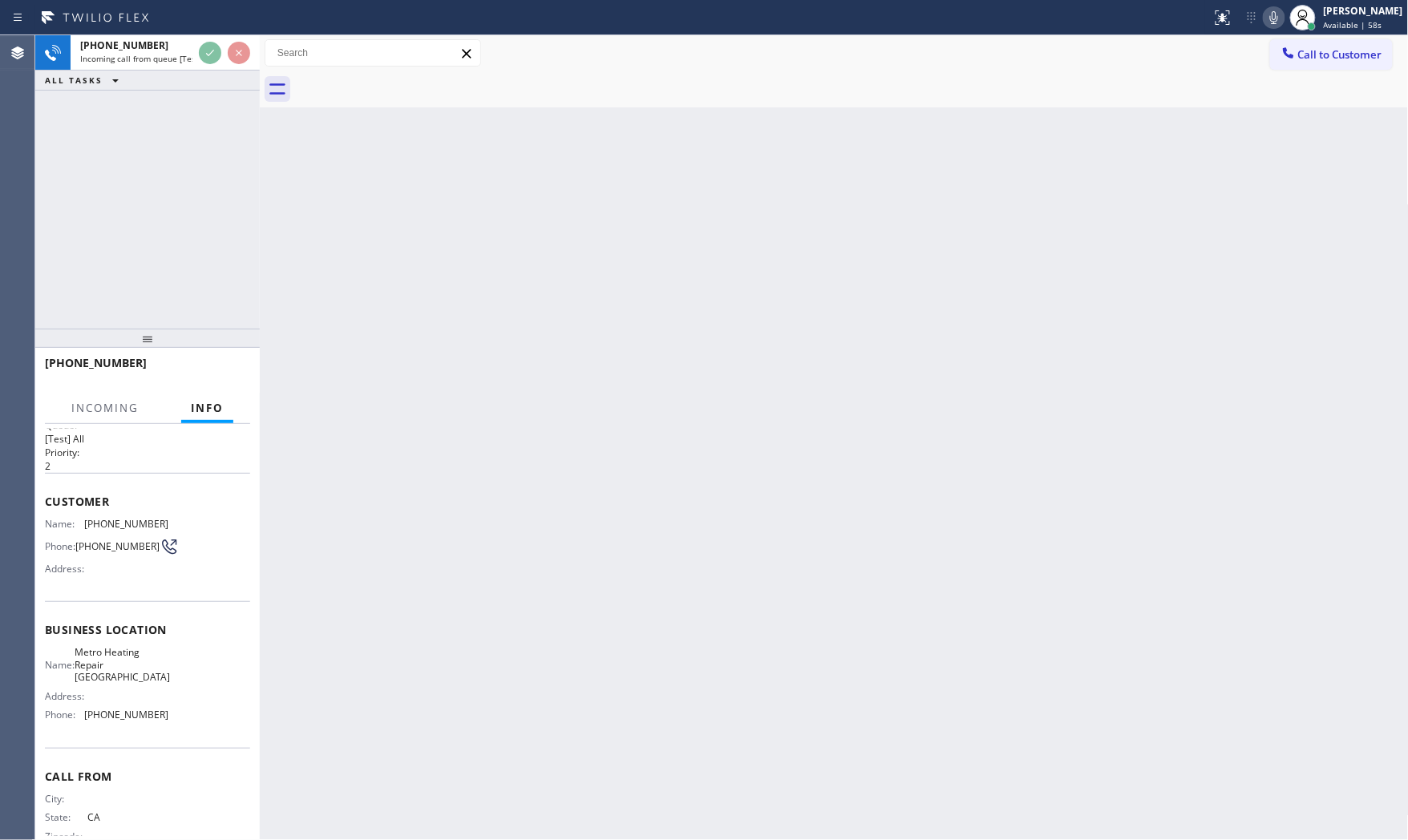
scroll to position [48, 0]
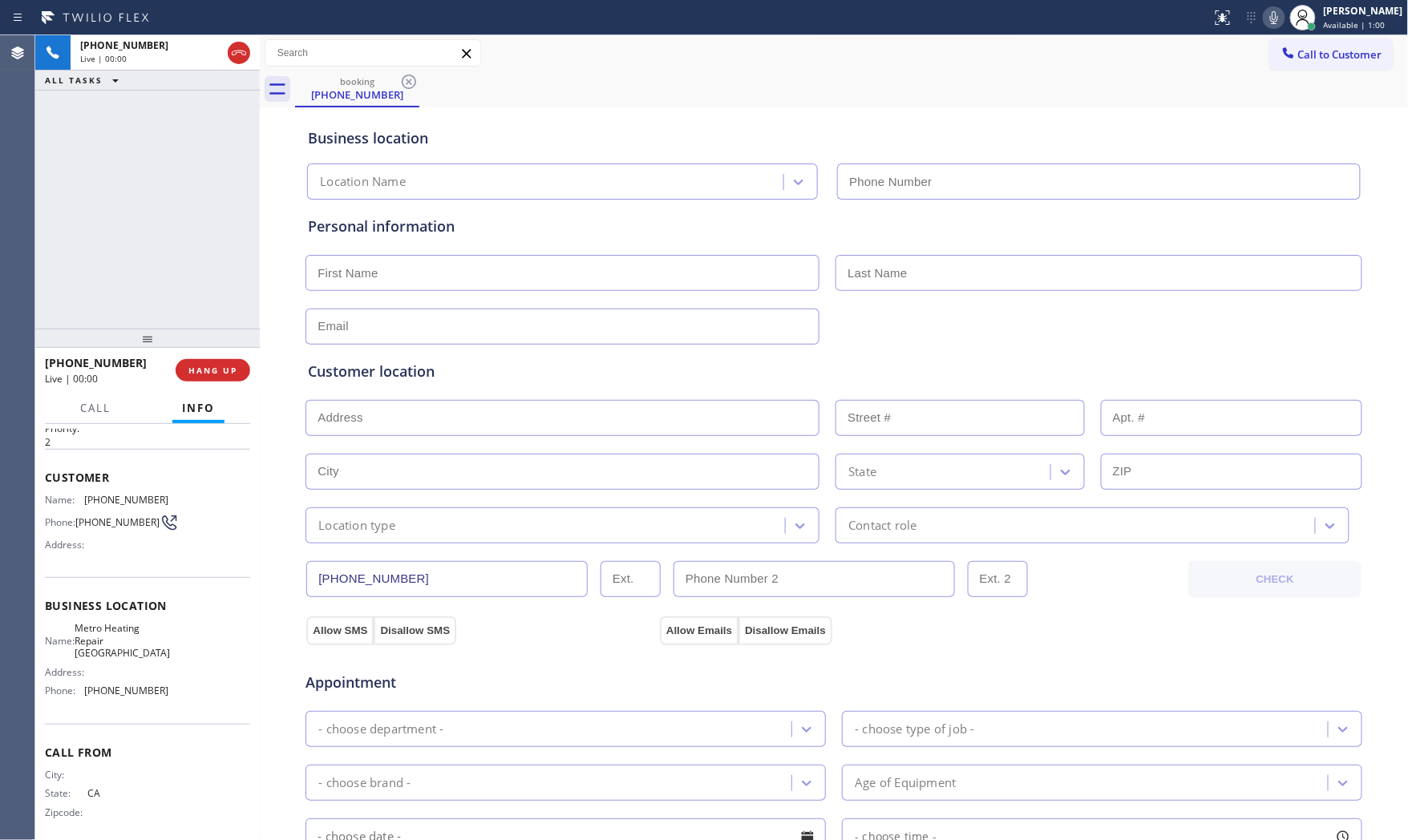
type input "[PHONE_NUMBER]"
click at [222, 365] on span "HANG UP" at bounding box center [213, 370] width 49 height 11
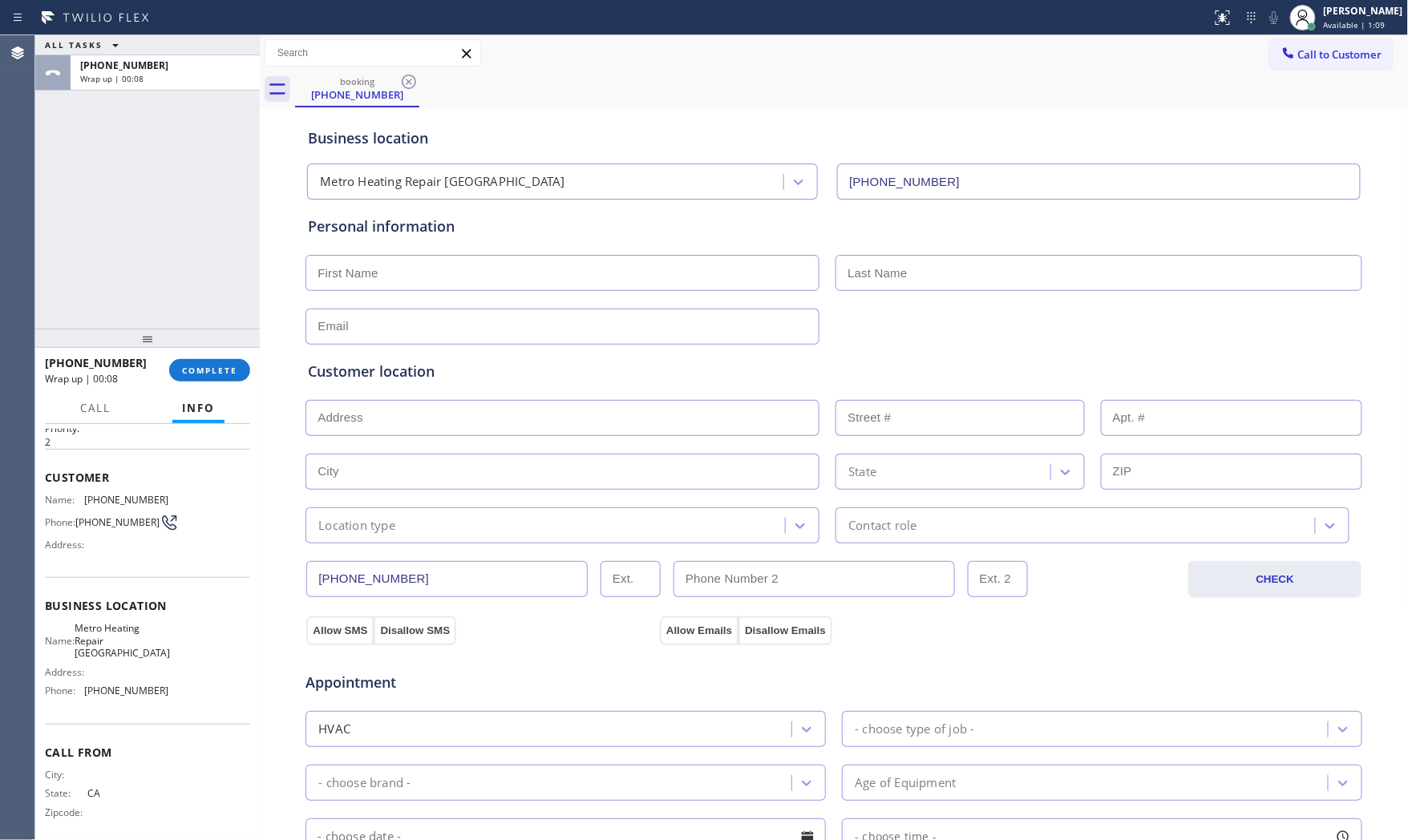
click at [227, 390] on div "[PHONE_NUMBER] Wrap up | 00:08 COMPLETE" at bounding box center [147, 370] width 225 height 45
click at [220, 365] on span "COMPLETE" at bounding box center [209, 370] width 55 height 11
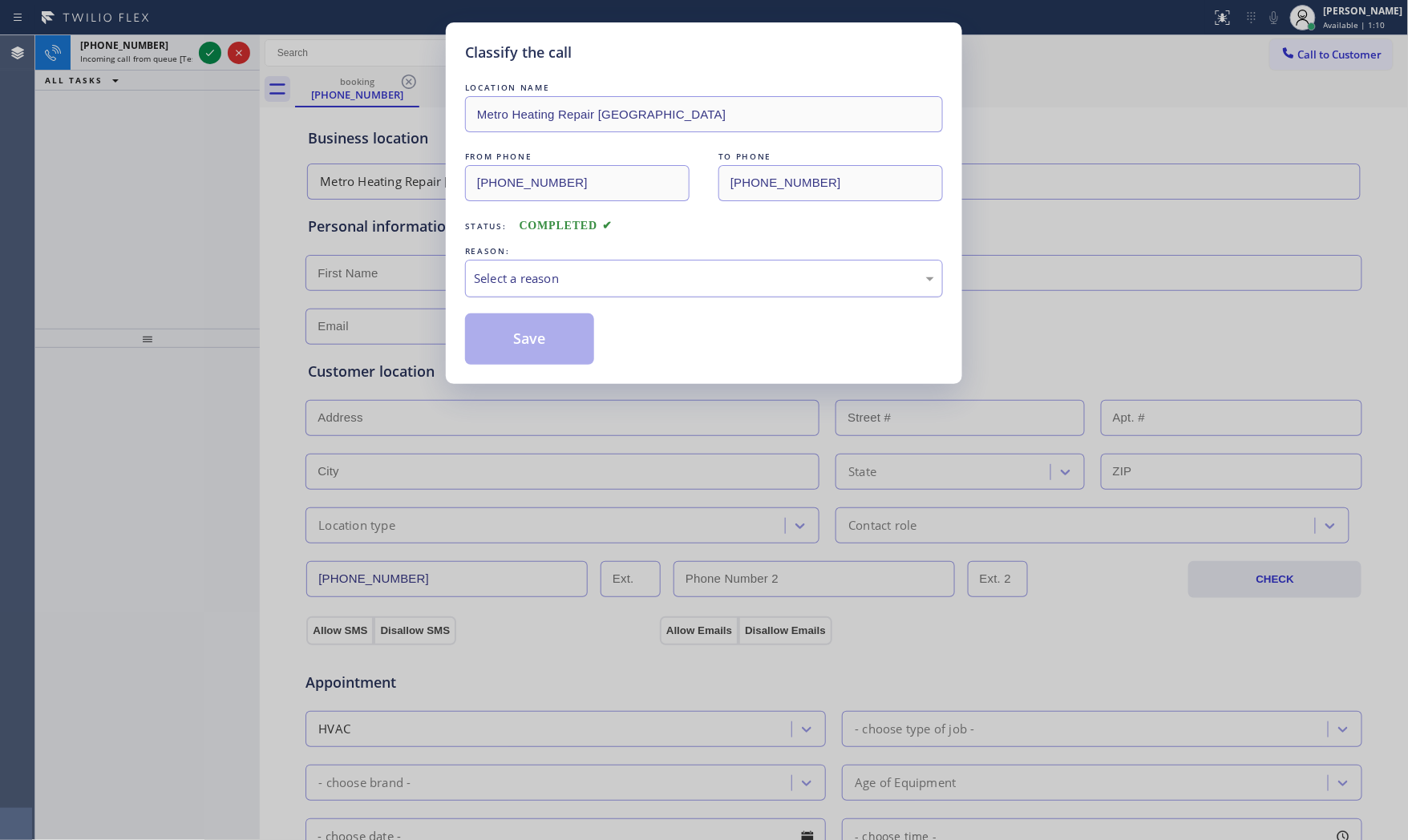
click at [562, 278] on div "Select a reason" at bounding box center [704, 278] width 460 height 18
click at [539, 343] on button "Save" at bounding box center [529, 338] width 129 height 51
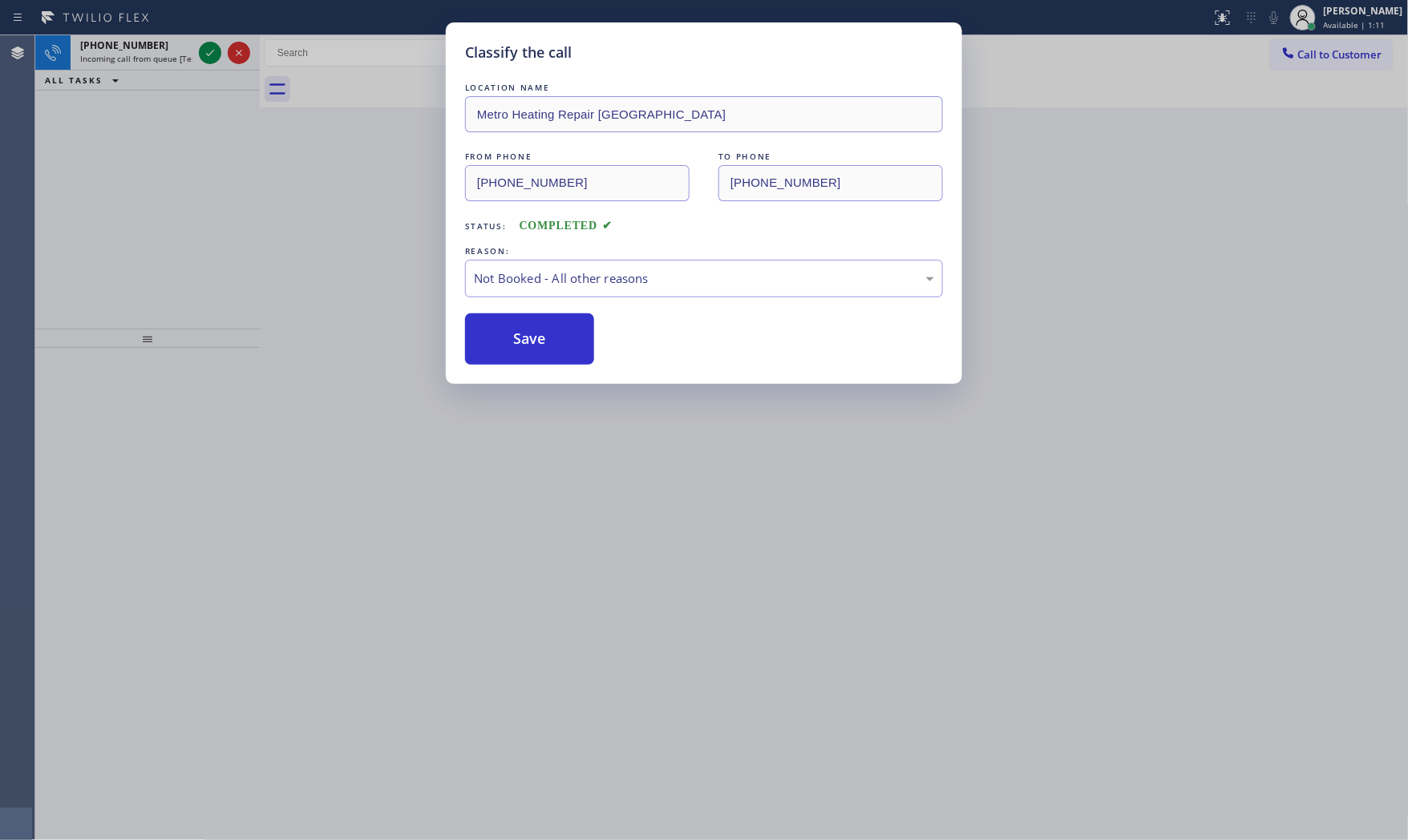
click at [539, 343] on button "Save" at bounding box center [529, 338] width 129 height 51
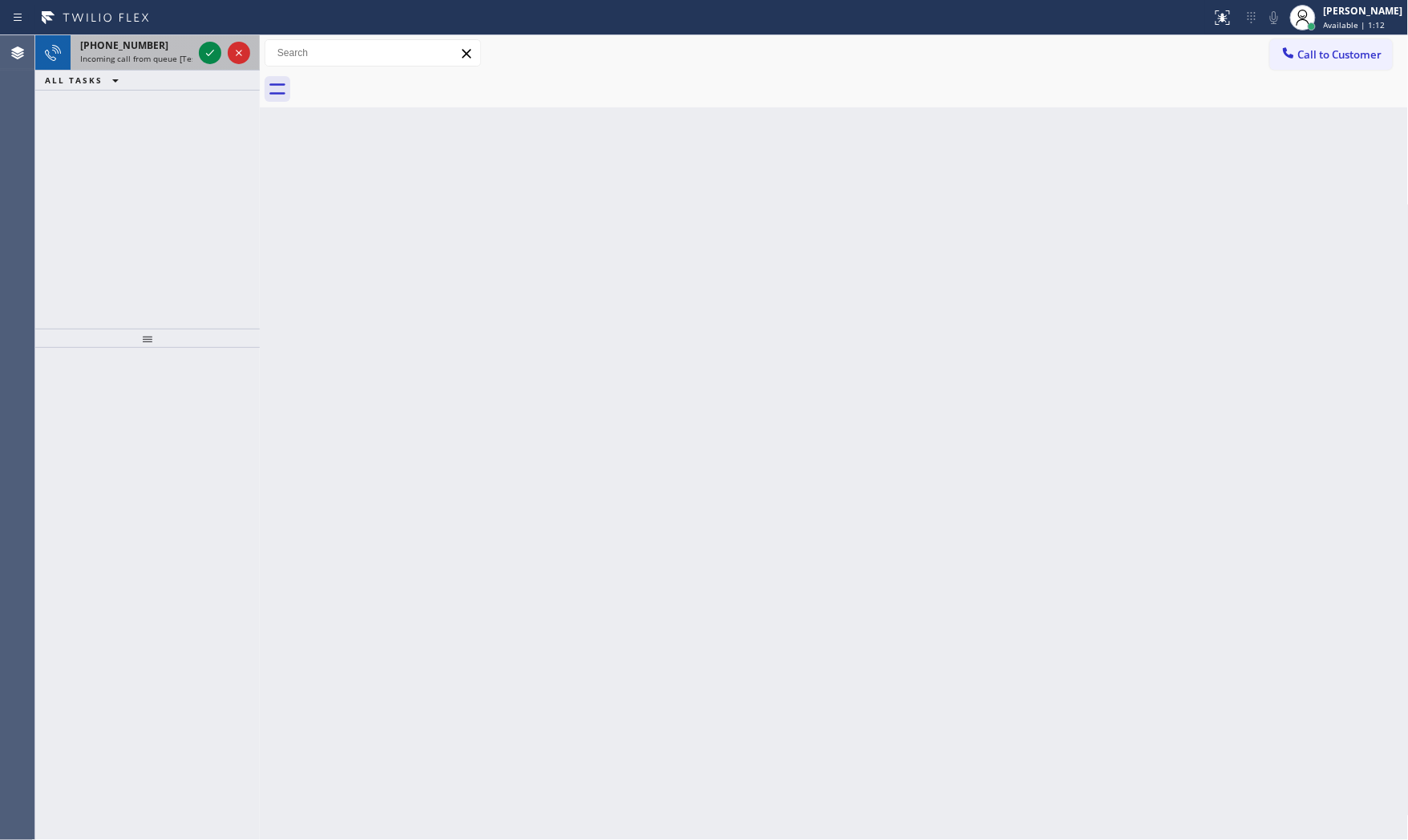
click at [173, 51] on div "[PHONE_NUMBER]" at bounding box center [136, 46] width 112 height 14
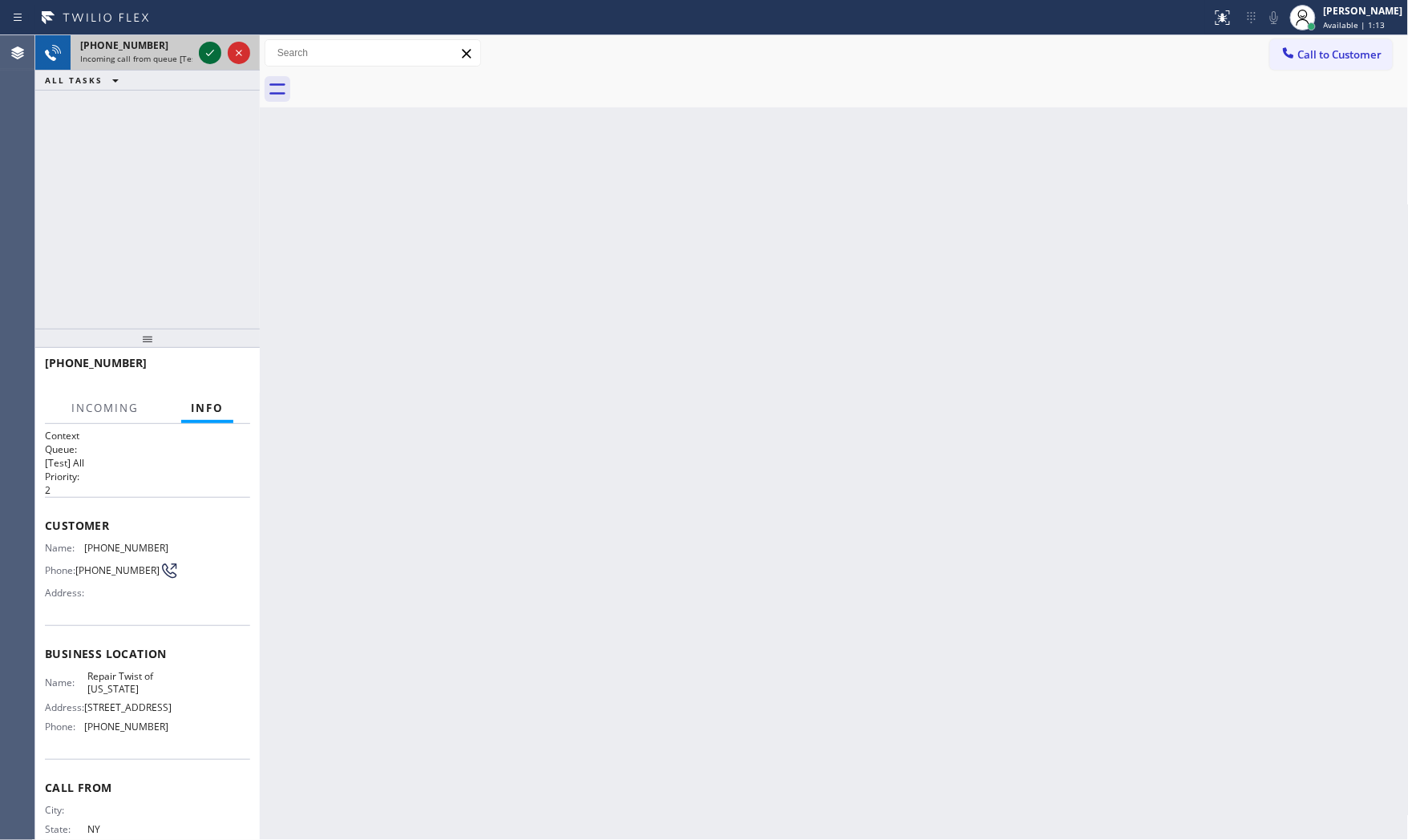
click at [211, 51] on icon at bounding box center [210, 52] width 19 height 19
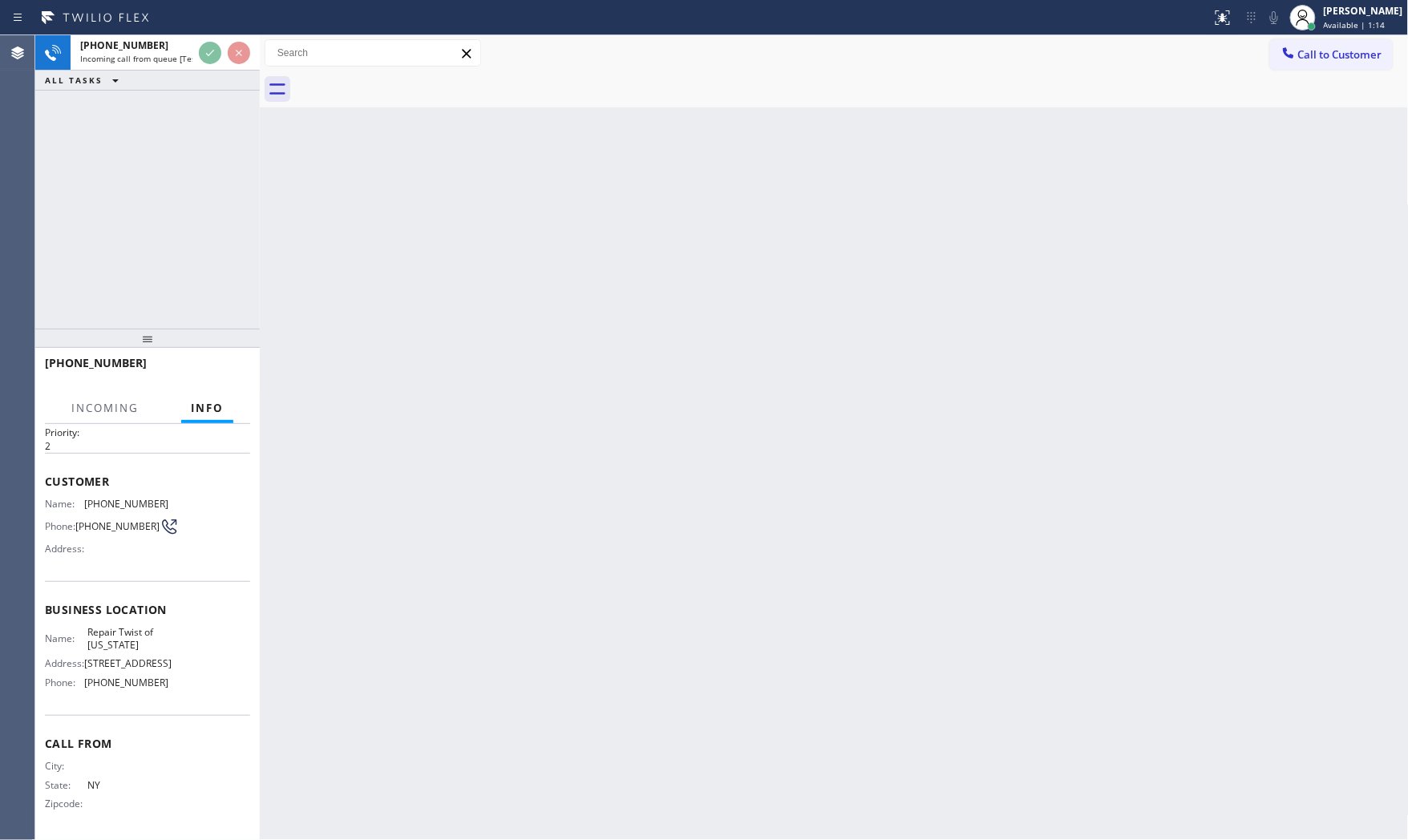
scroll to position [73, 0]
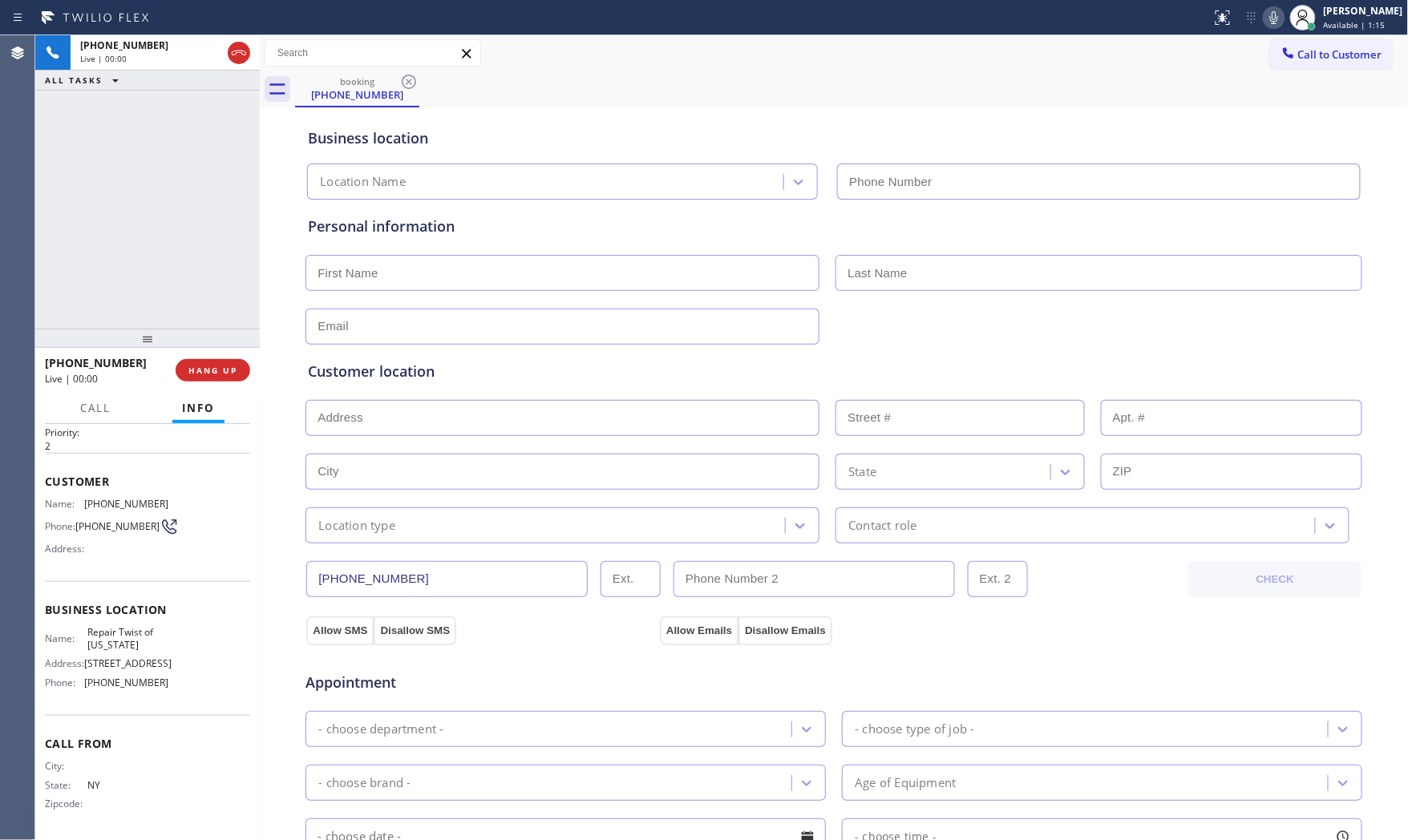
type input "[PHONE_NUMBER]"
click at [1264, 21] on icon at bounding box center [1273, 17] width 19 height 19
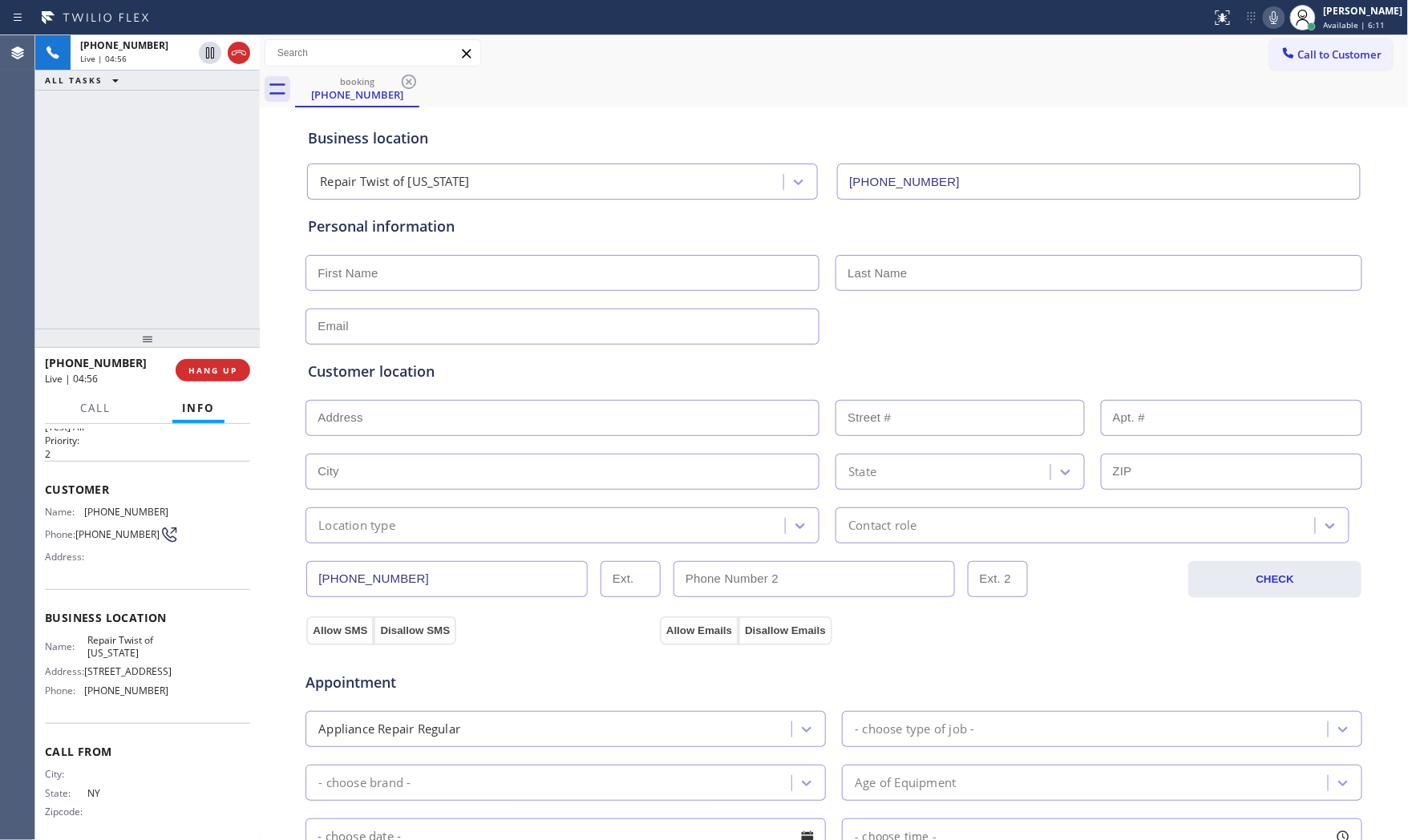
scroll to position [0, 0]
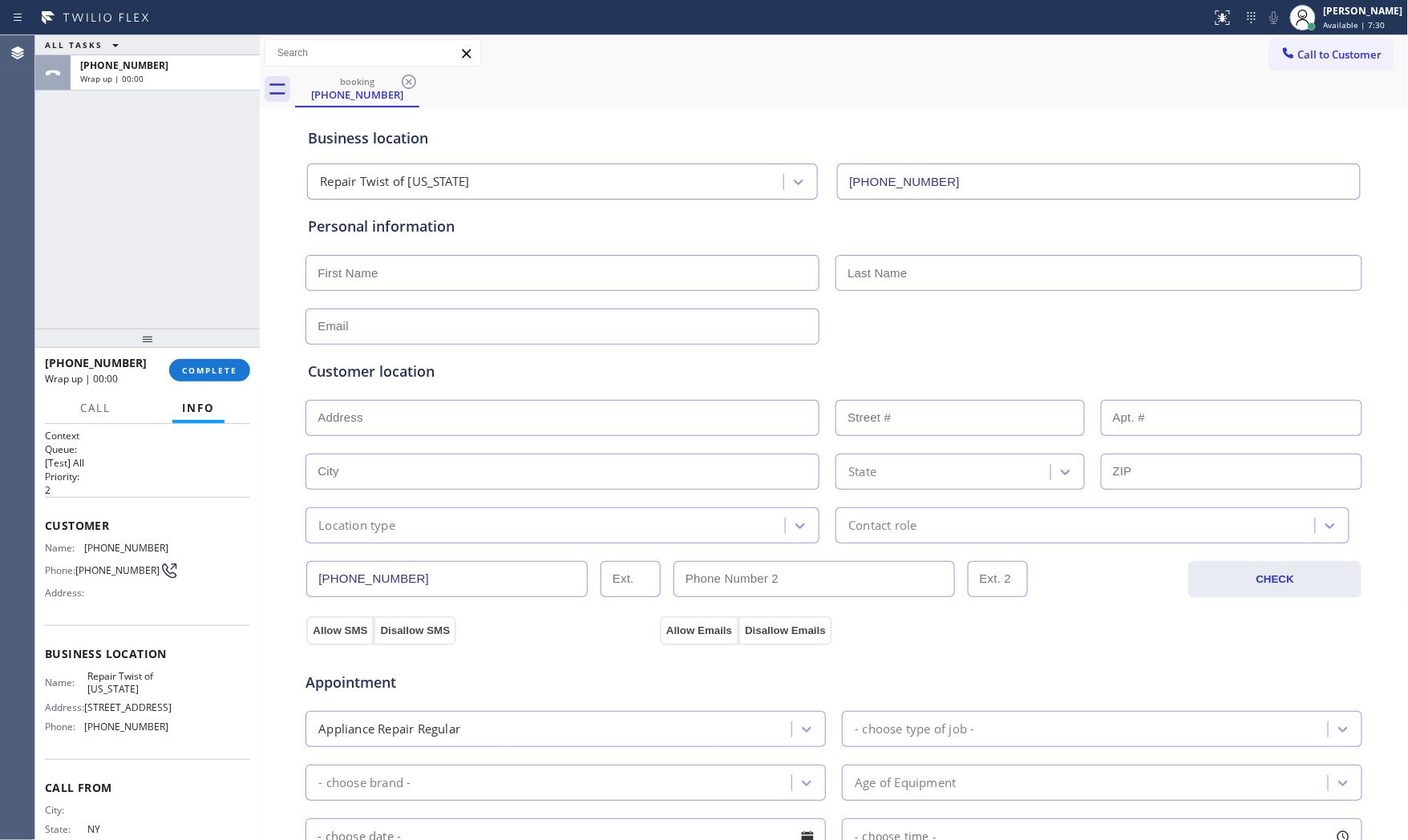
click at [451, 283] on input "text" at bounding box center [562, 272] width 514 height 36
paste input "Tazul"
type input "Tazul"
click at [870, 275] on input "text" at bounding box center [1099, 272] width 527 height 36
paste input "[DEMOGRAPHIC_DATA]"
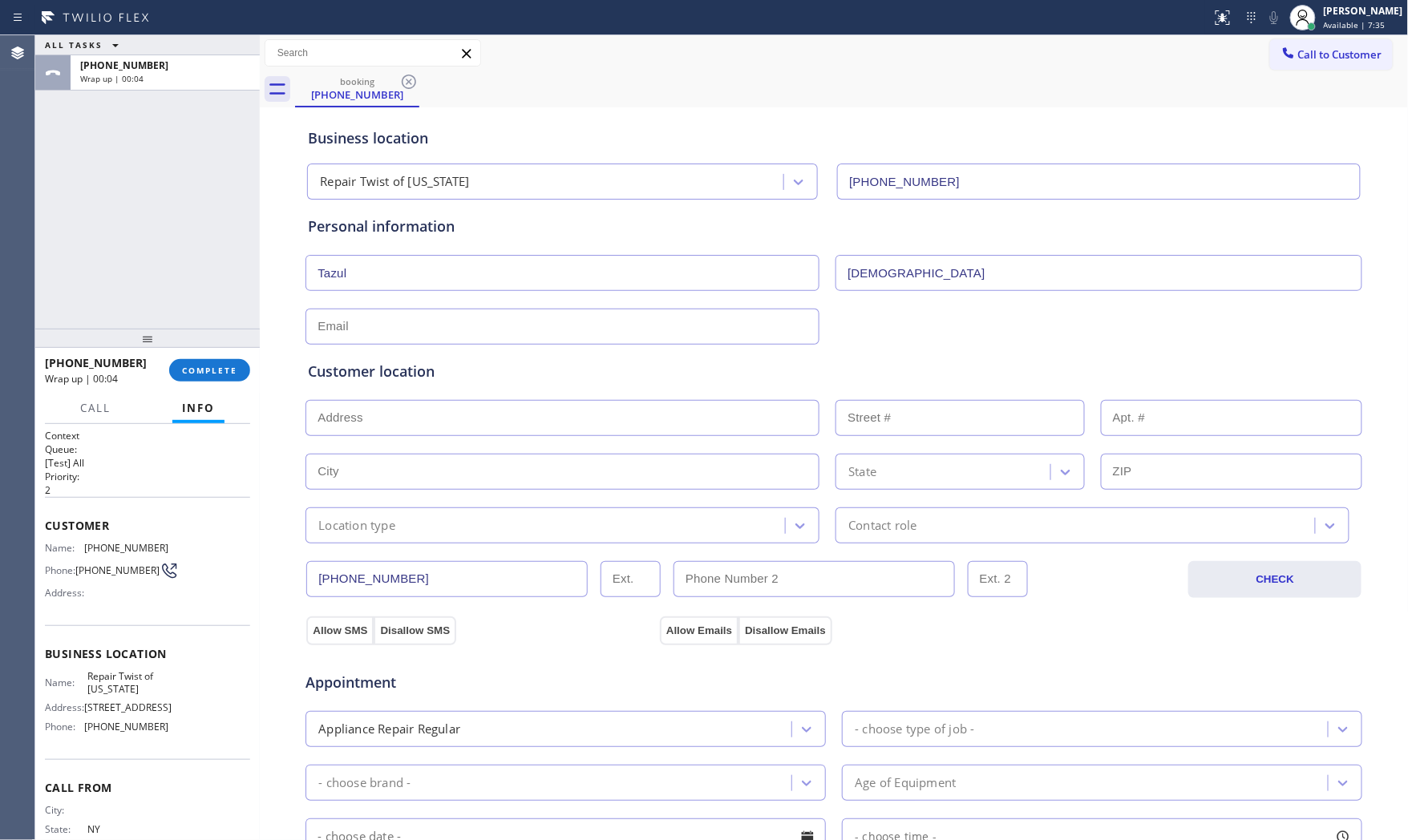
type input "[DEMOGRAPHIC_DATA]"
click at [459, 325] on input "text" at bounding box center [562, 326] width 514 height 36
paste input "[EMAIL_ADDRESS][DOMAIN_NAME]"
type input "[EMAIL_ADDRESS][DOMAIN_NAME]"
click at [385, 422] on input "text" at bounding box center [562, 418] width 514 height 36
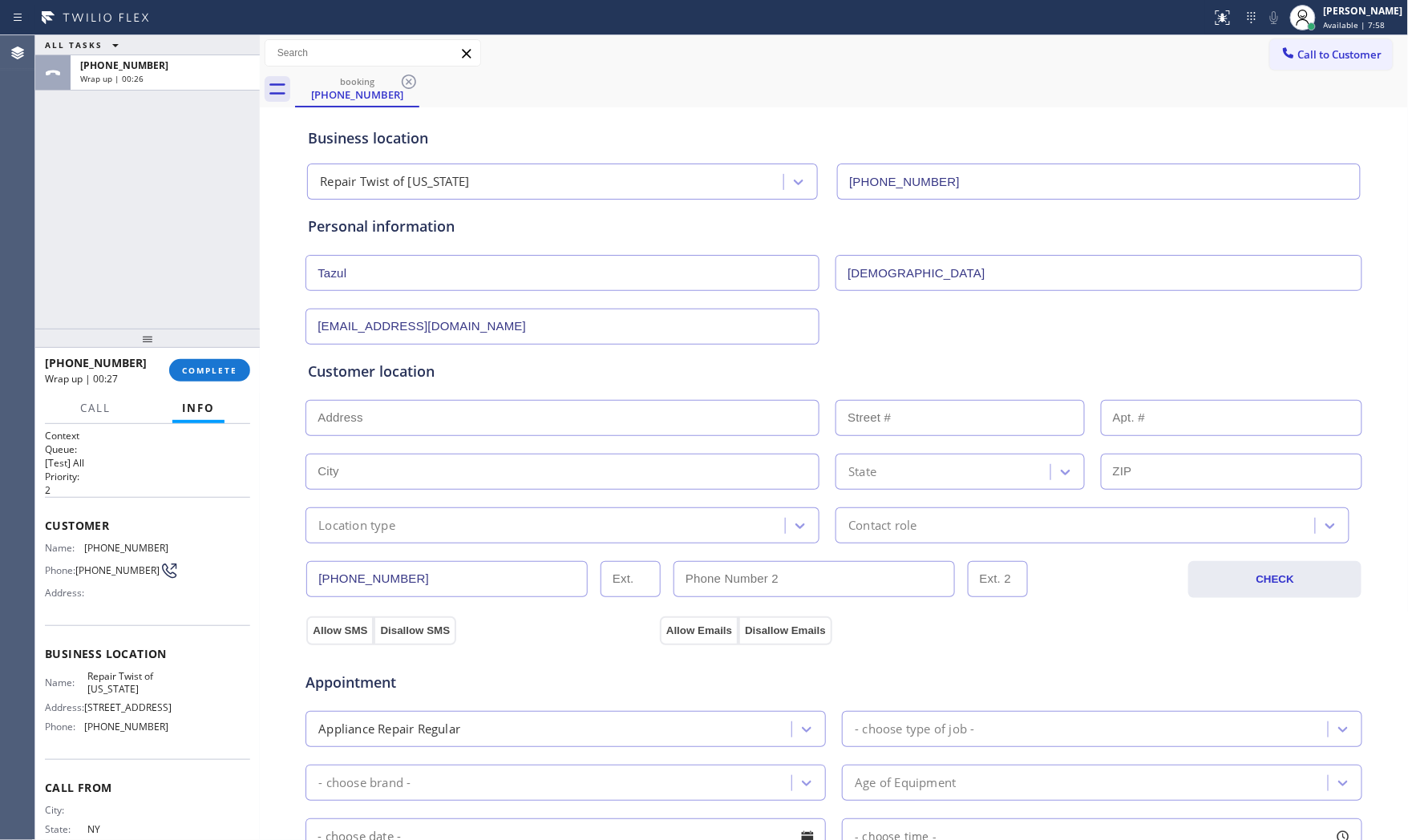
paste input "[STREET_ADDRESS]"
type input "[STREET_ADDRESS]"
type input "209-55"
type input "Queens"
type input "11429"
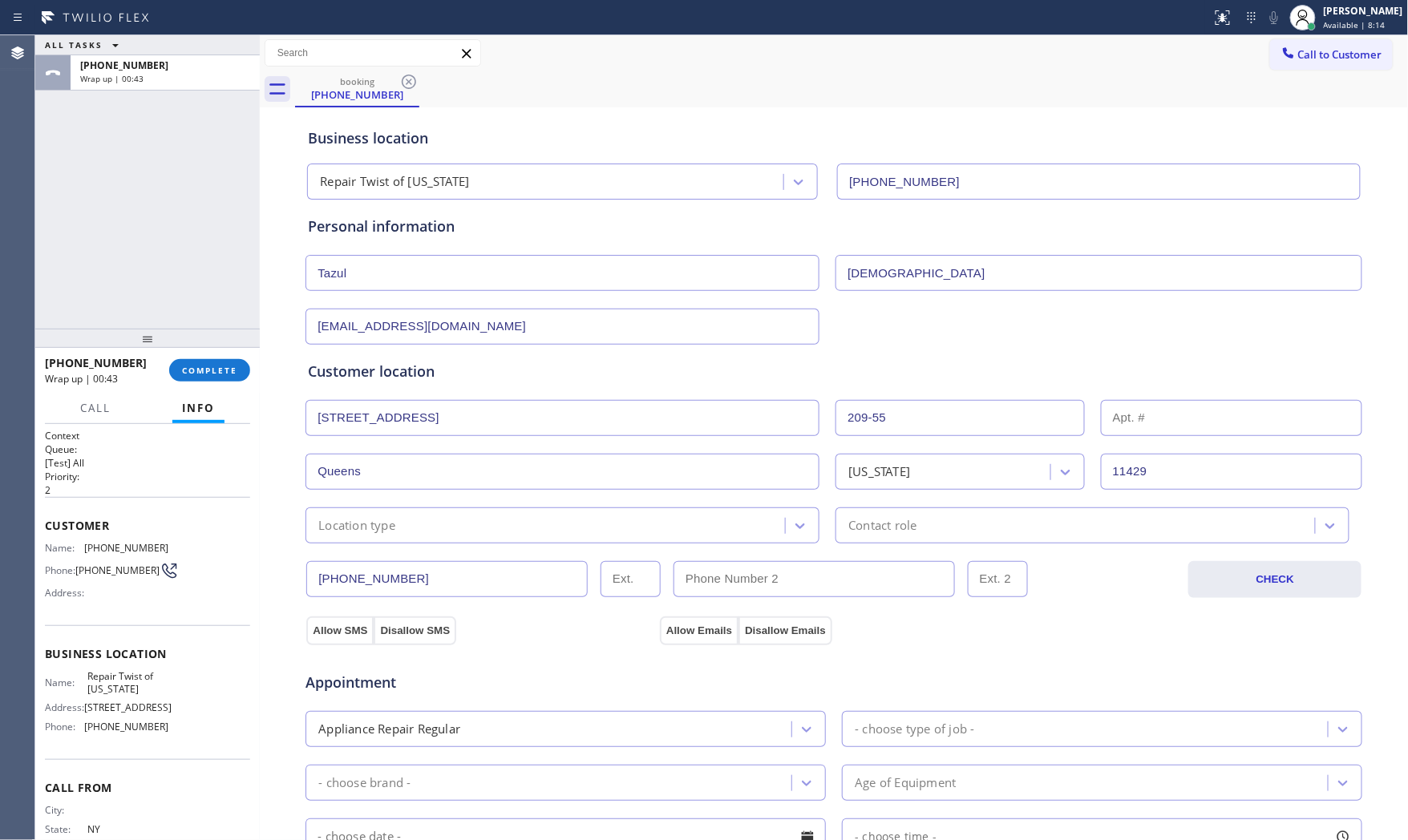
click at [116, 674] on span "Repair Twist of [US_STATE]" at bounding box center [128, 682] width 80 height 25
copy span "Repair Twist of [US_STATE]"
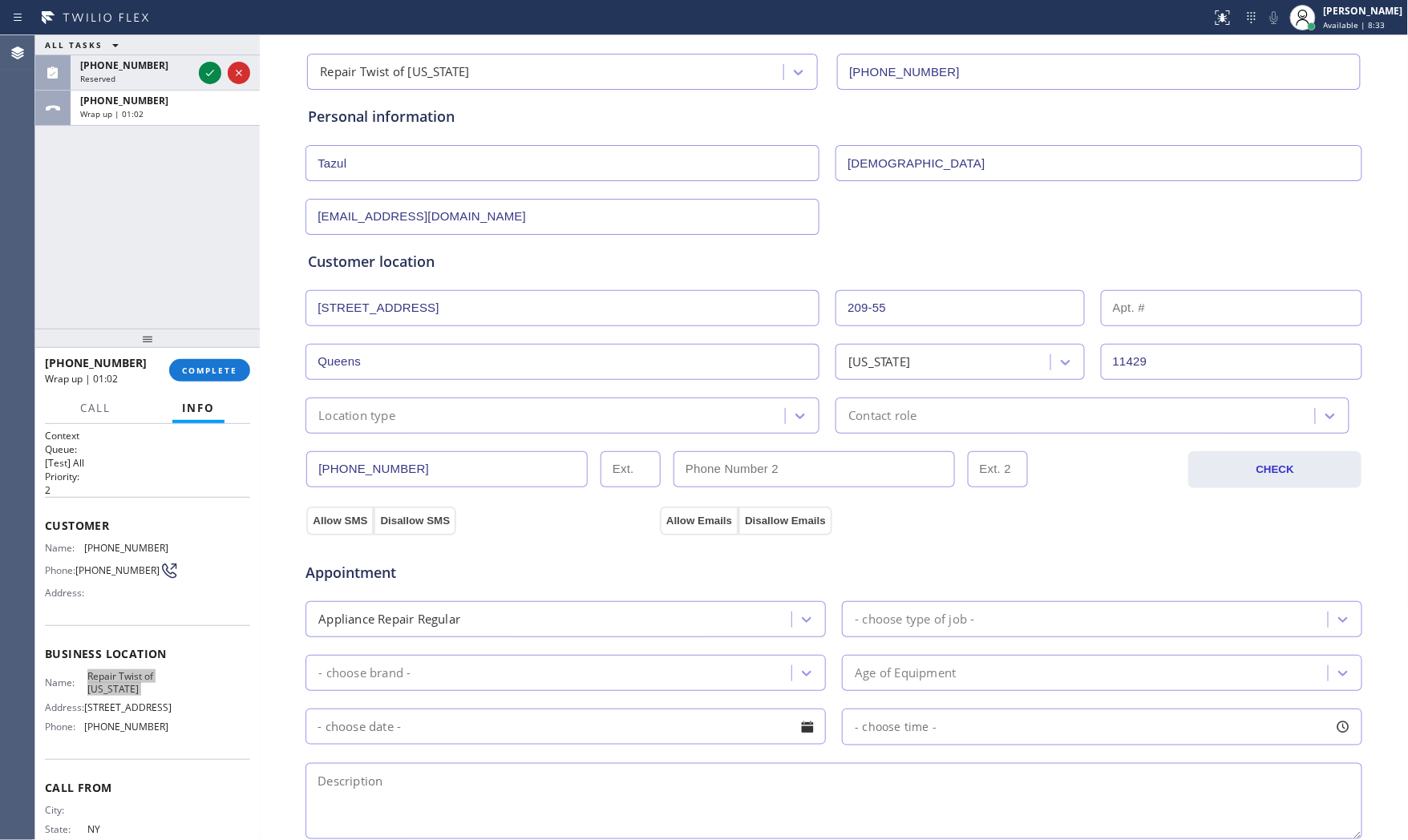
scroll to position [356, 0]
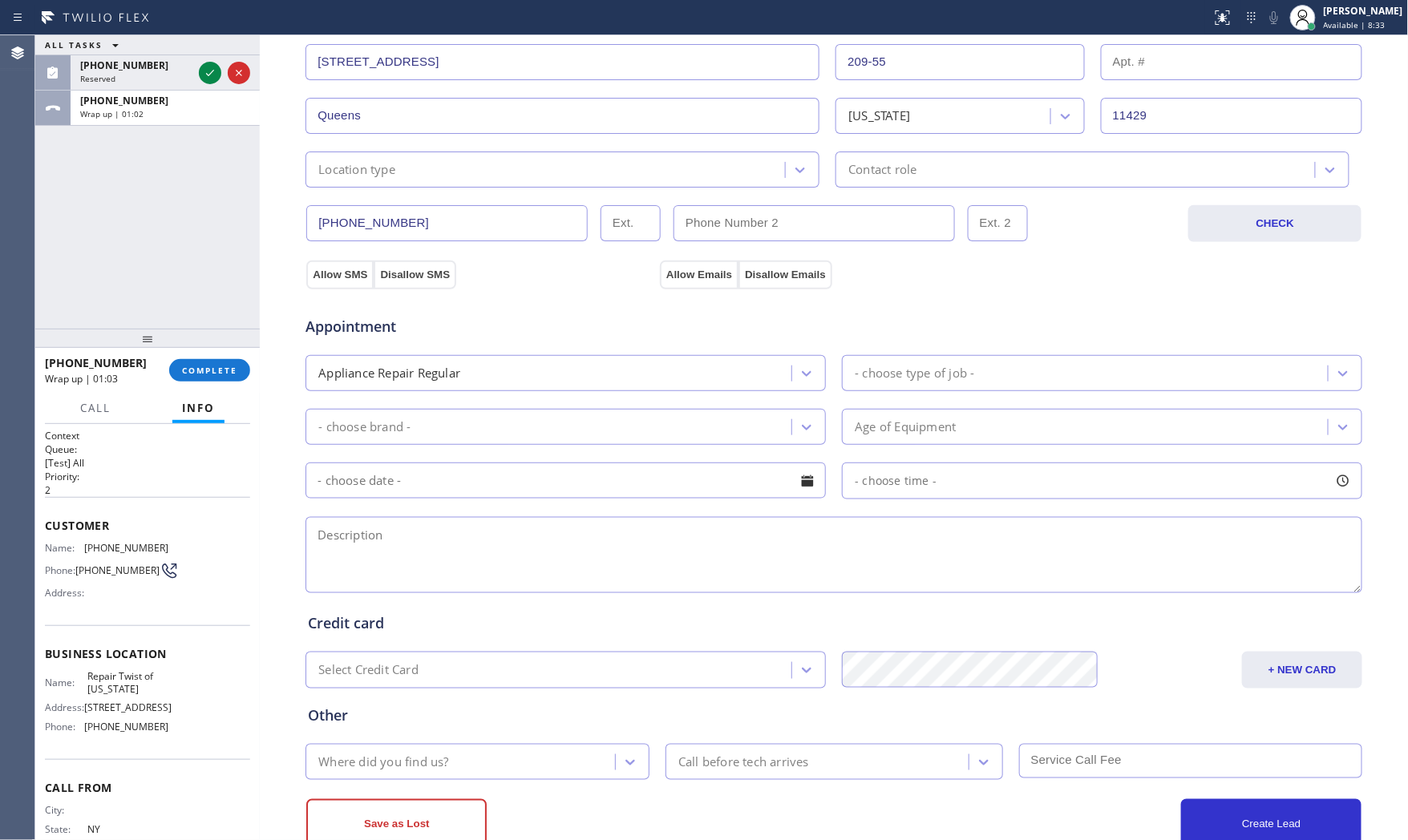
click at [463, 527] on textarea at bounding box center [833, 555] width 1057 height 76
paste textarea "3:30-5:00 $99 will text the brand | microwave | the microwave its not heating| …"
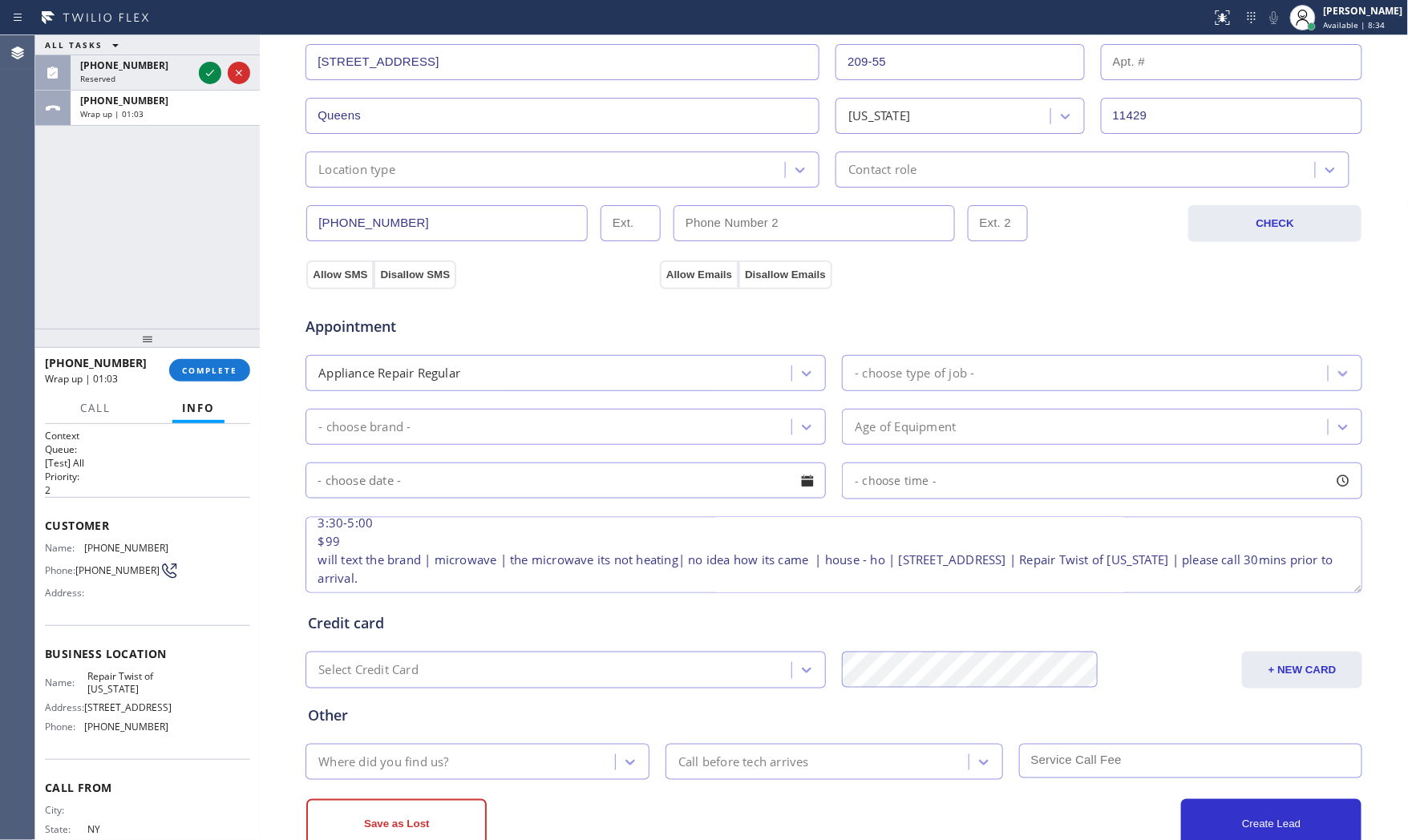
scroll to position [0, 0]
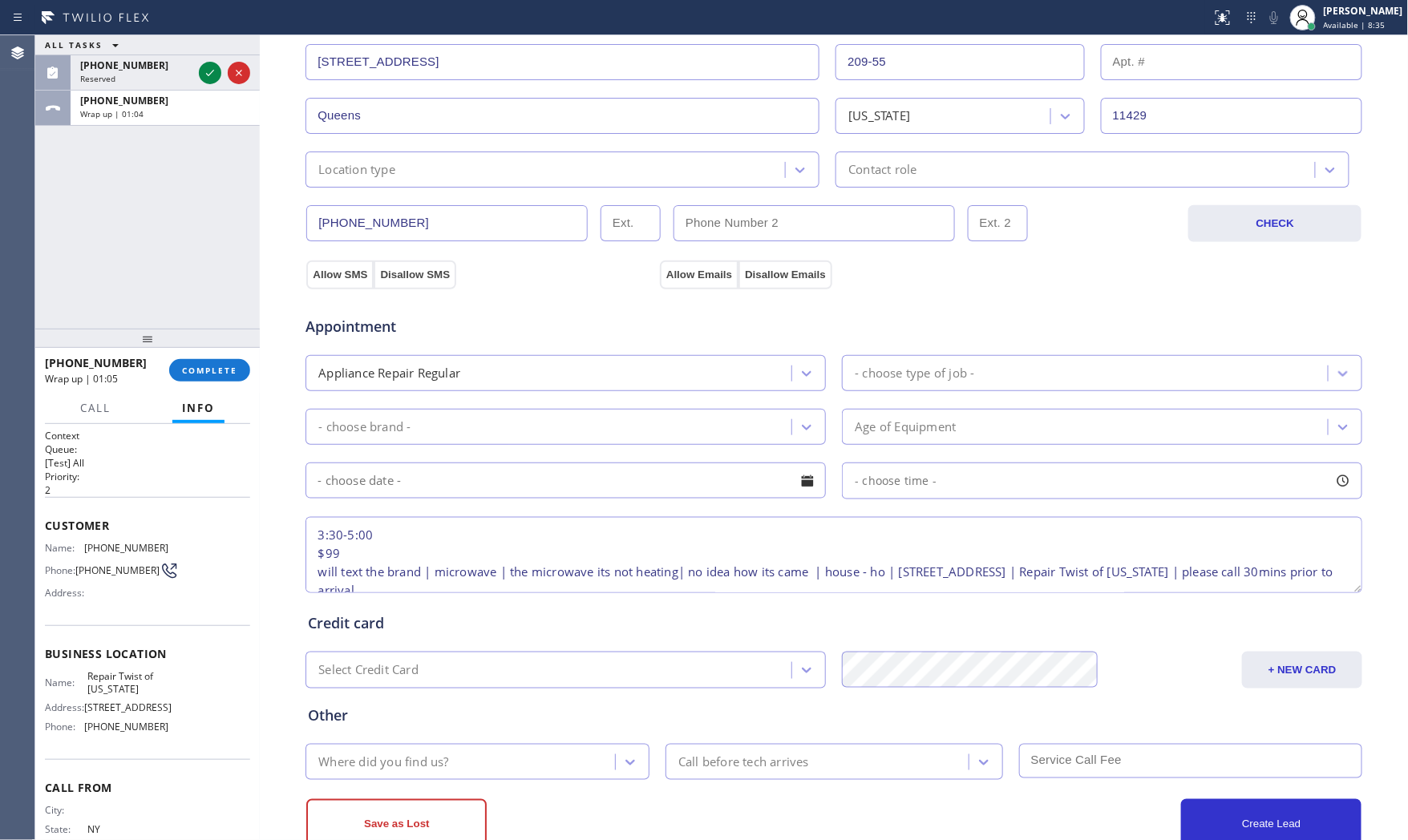
type textarea "3:30-5:00 $99 will text the brand | microwave | the microwave its not heating| …"
click at [862, 385] on div "- choose type of job -" at bounding box center [1087, 373] width 481 height 28
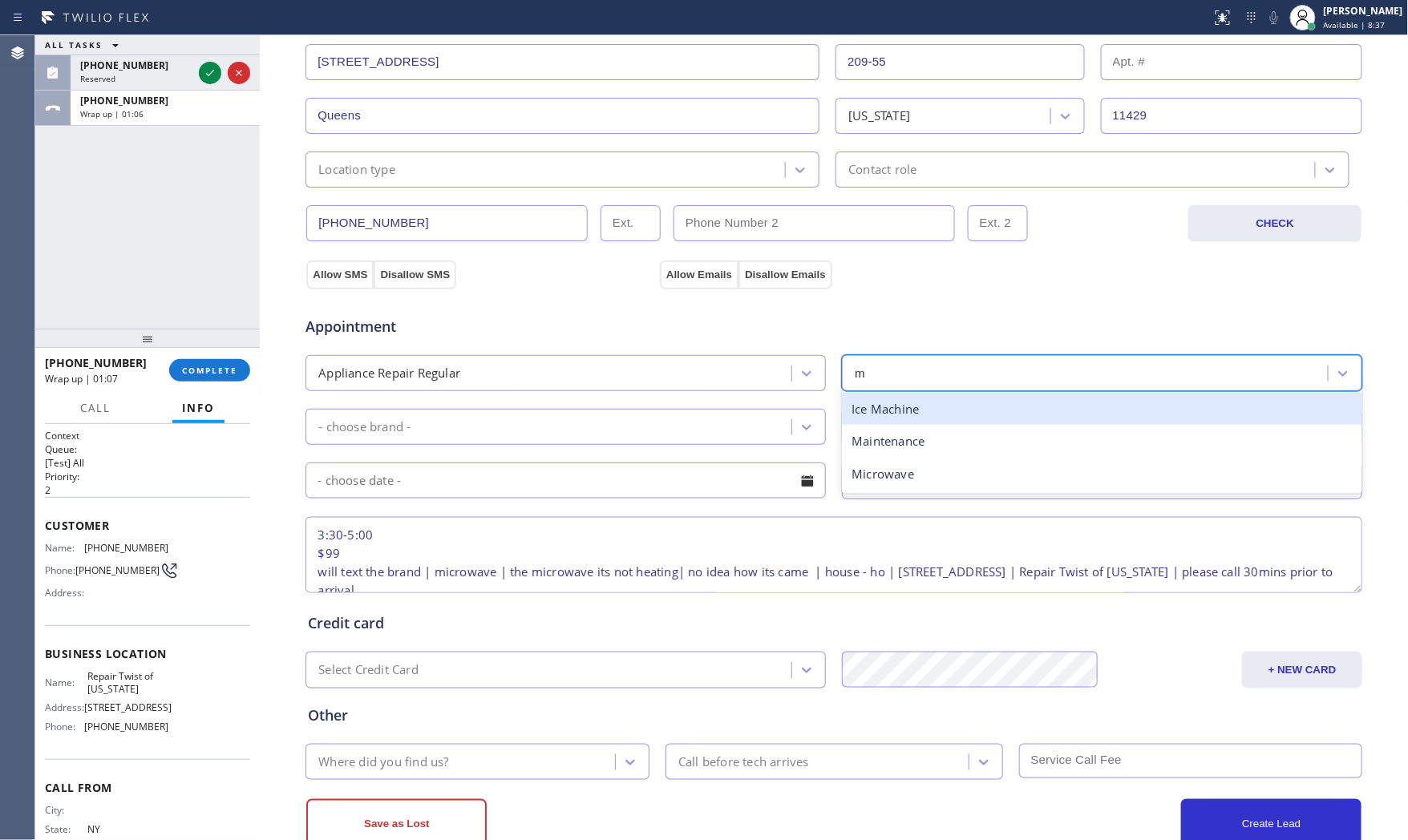
type input "mi"
click at [894, 401] on div "Microwave" at bounding box center [1102, 409] width 520 height 33
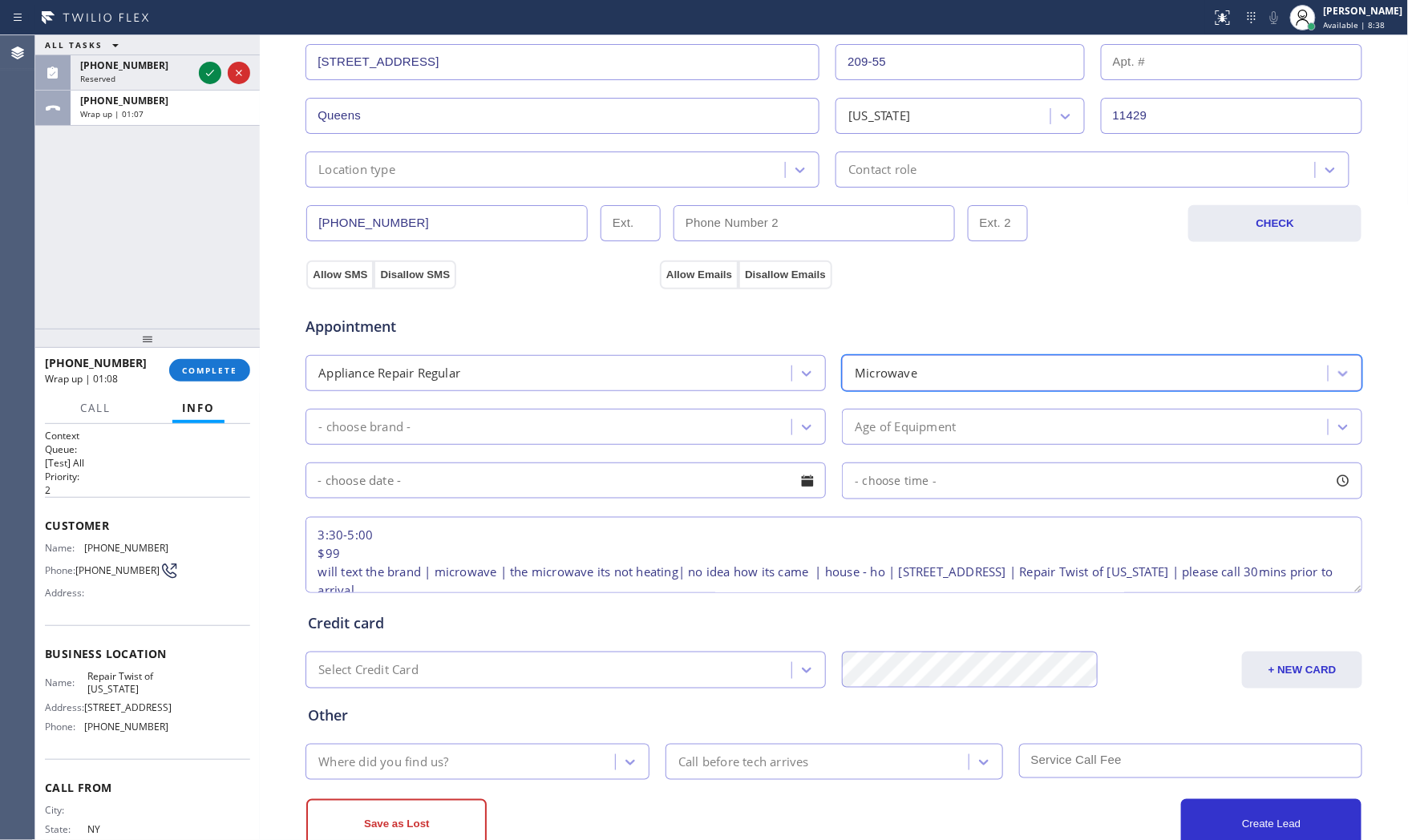
click at [608, 415] on div "- choose brand -" at bounding box center [551, 427] width 481 height 28
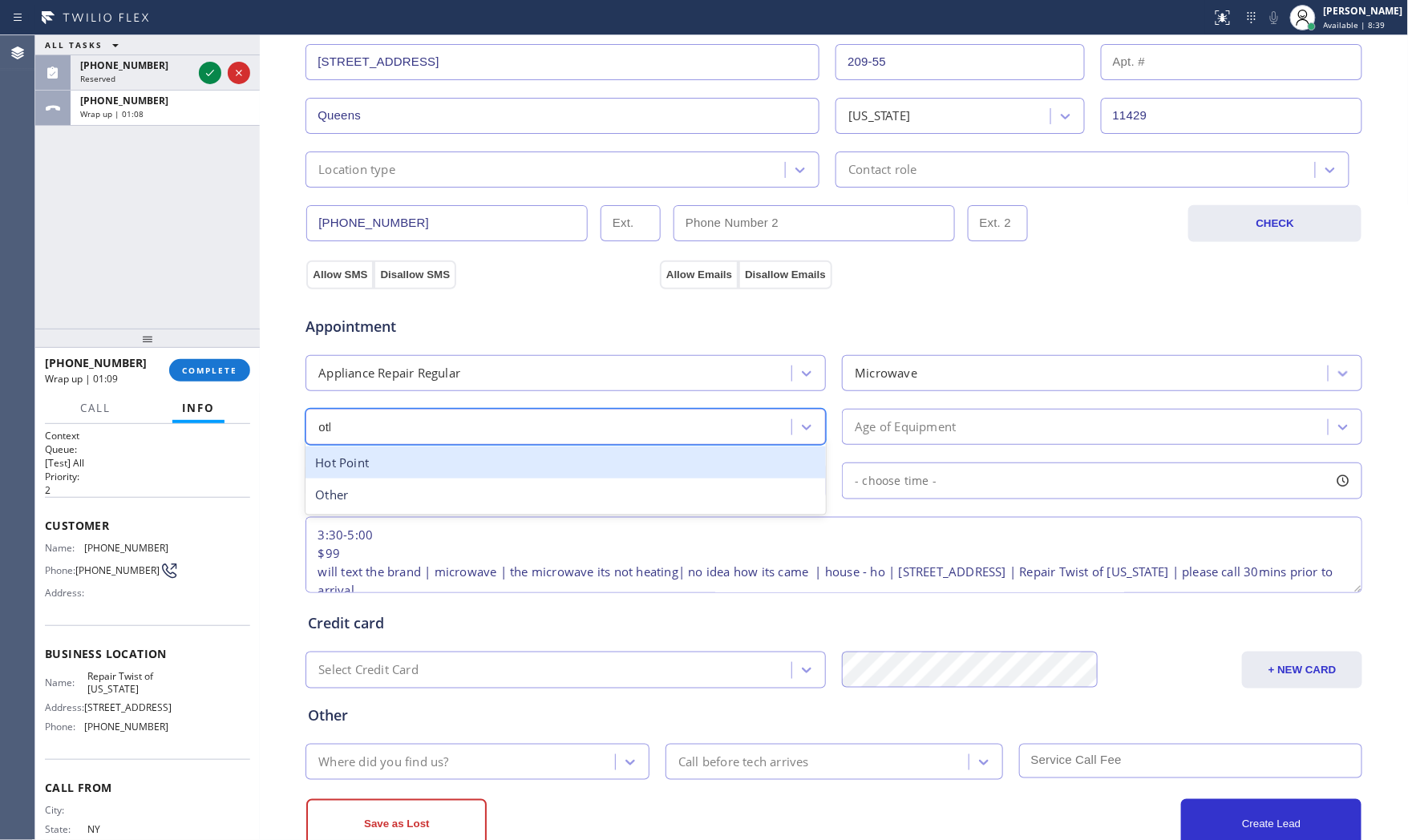
type input "other"
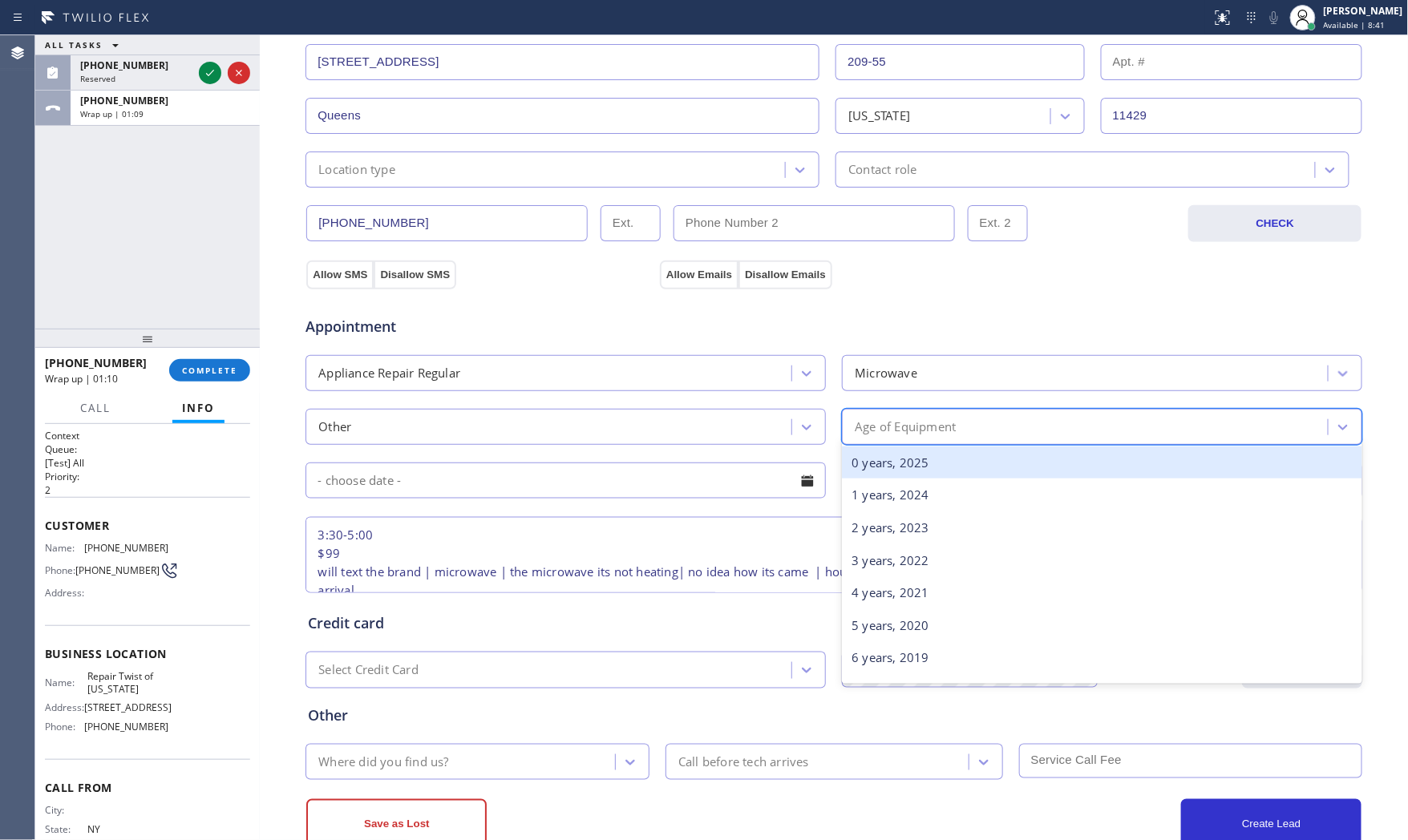
click at [973, 418] on div "Age of Equipment" at bounding box center [1087, 427] width 481 height 28
click at [942, 469] on div "0 years, 2025" at bounding box center [1102, 462] width 520 height 33
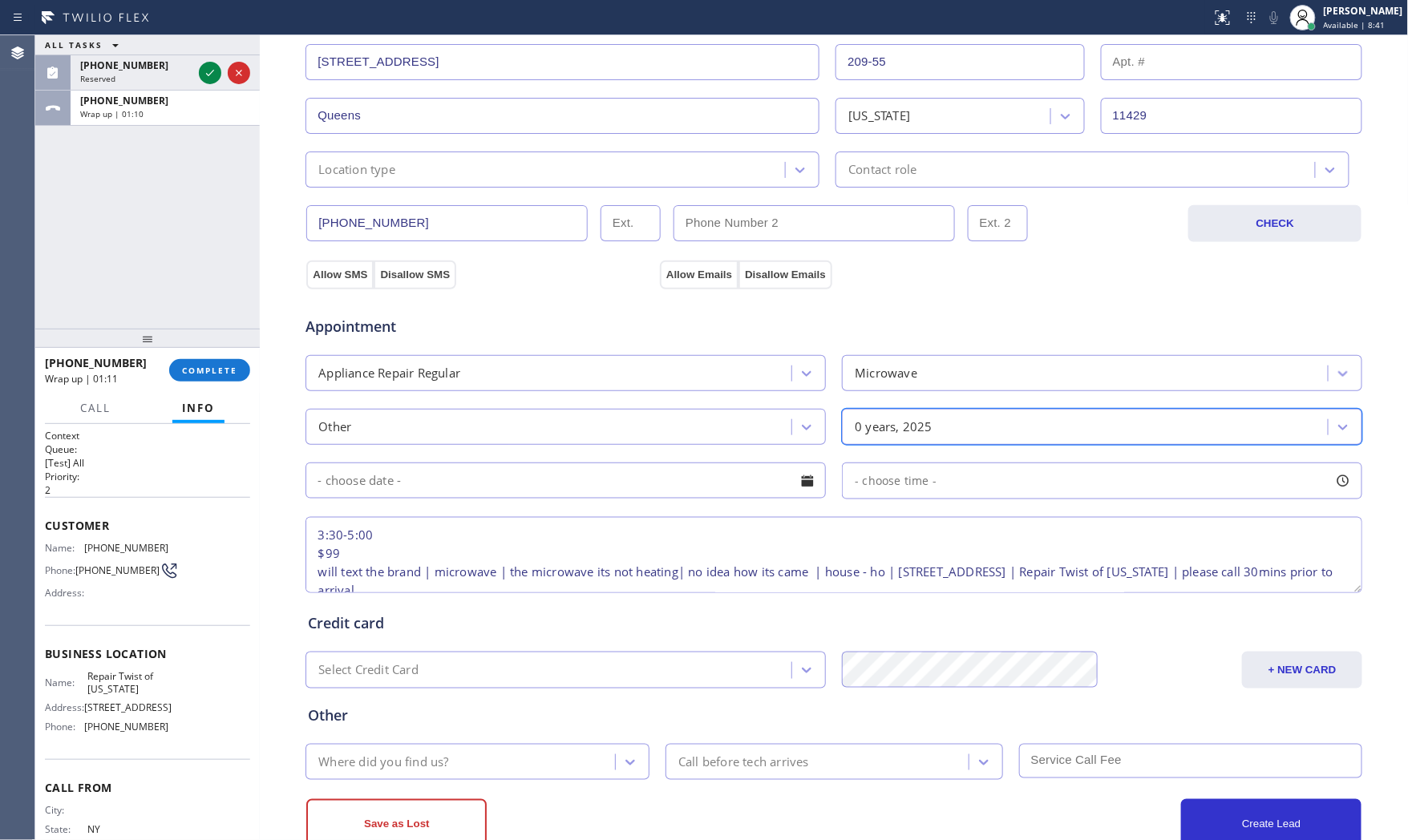
click at [590, 477] on input "text" at bounding box center [565, 481] width 520 height 36
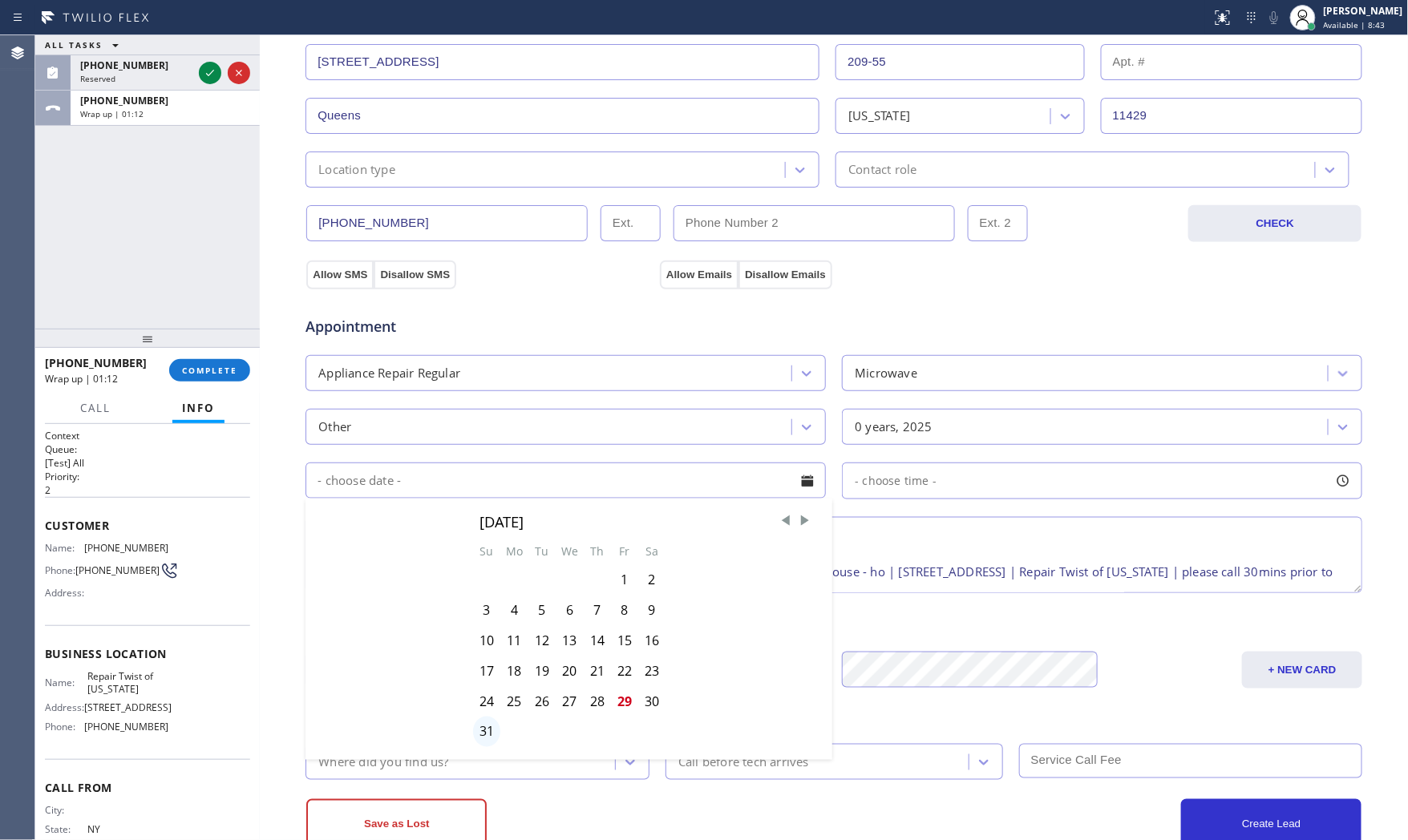
click at [479, 732] on div "31" at bounding box center [486, 731] width 27 height 31
type input "[DATE]"
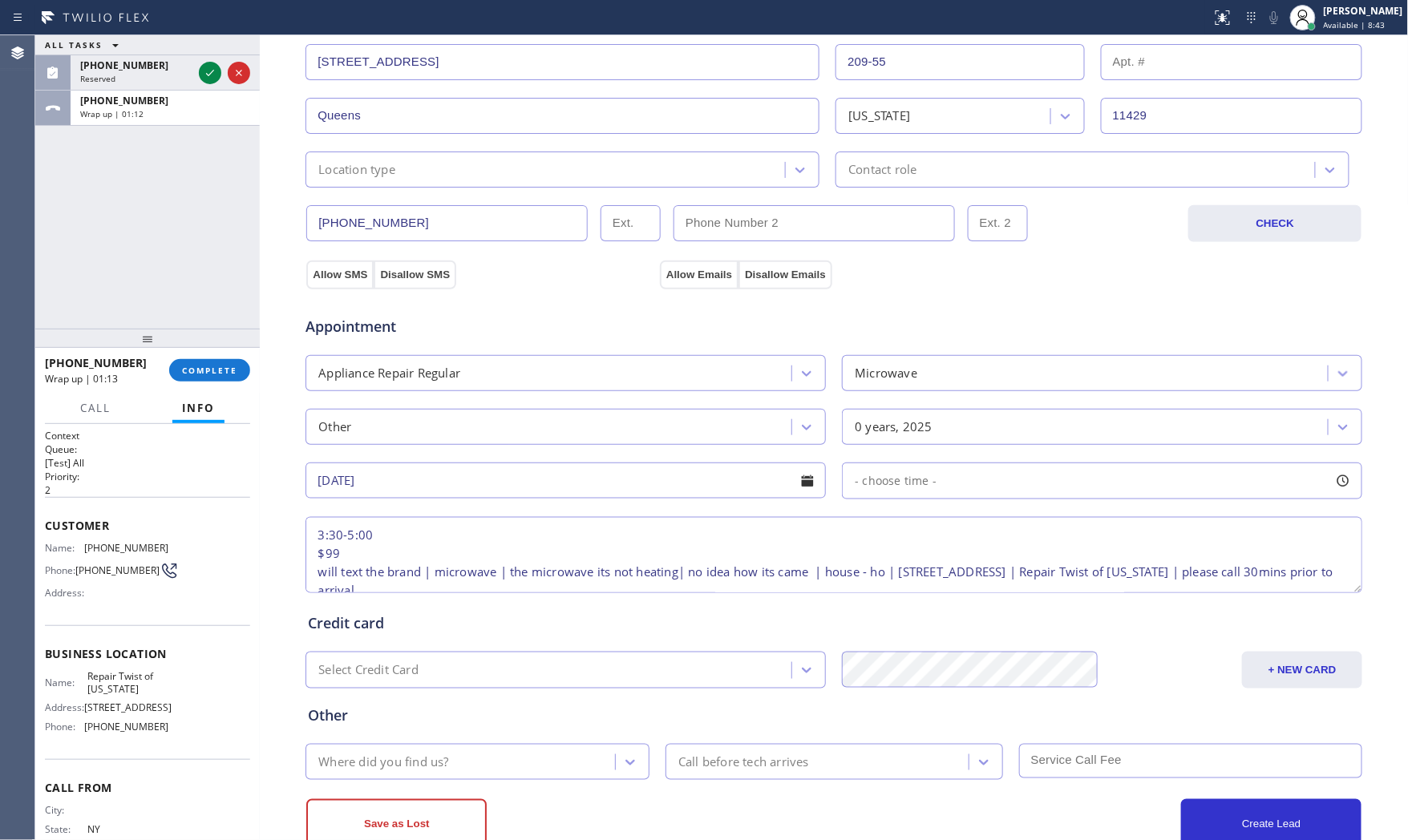
click at [1014, 471] on div "- choose time -" at bounding box center [1102, 481] width 520 height 37
drag, startPoint x: 844, startPoint y: 582, endPoint x: 1196, endPoint y: 568, distance: 352.3
click at [1196, 568] on div at bounding box center [1202, 579] width 19 height 34
drag, startPoint x: 851, startPoint y: 577, endPoint x: 1088, endPoint y: 577, distance: 237.0
click at [1088, 577] on div at bounding box center [1088, 579] width 19 height 34
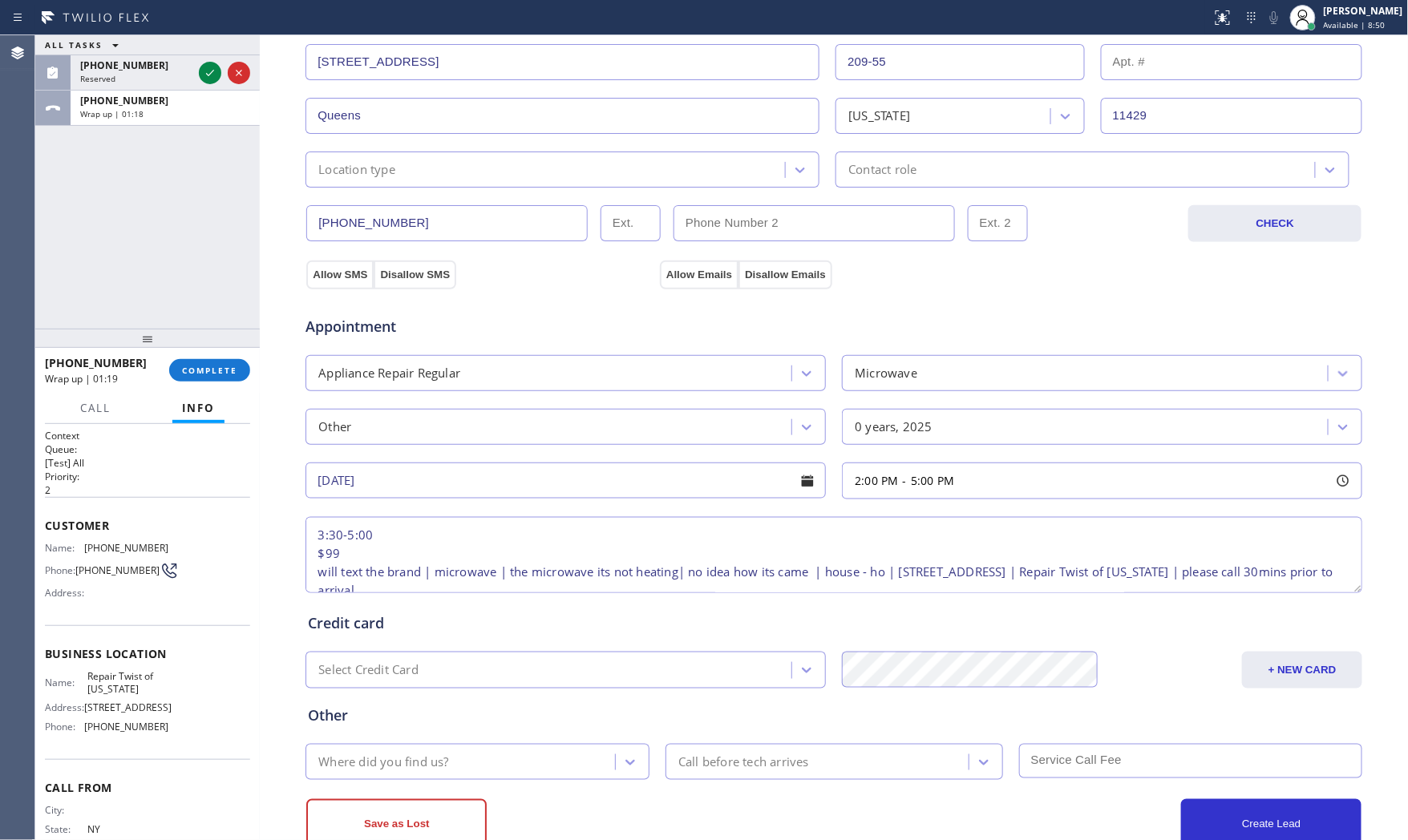
click at [774, 614] on div "Credit card" at bounding box center [834, 624] width 1052 height 22
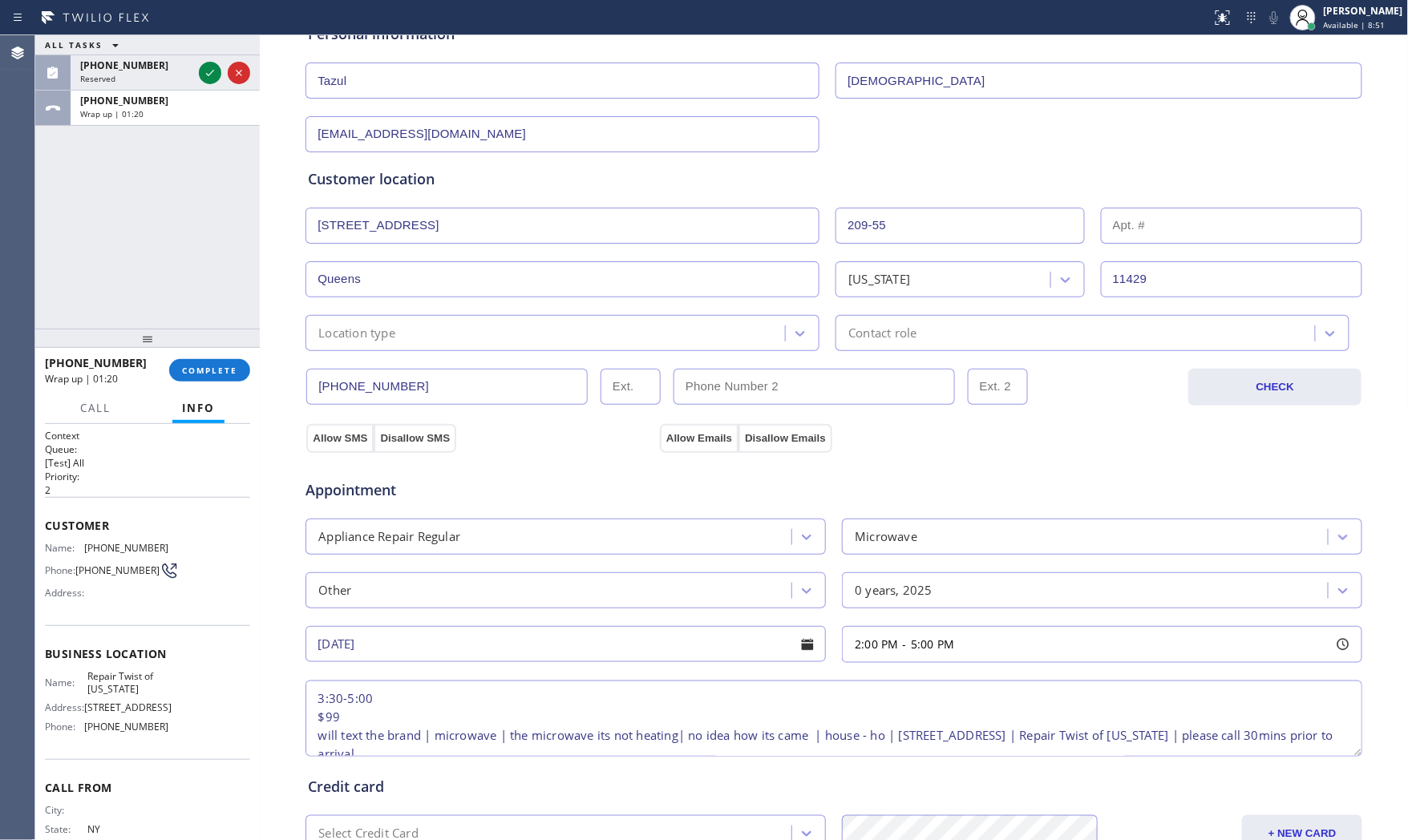
scroll to position [178, 0]
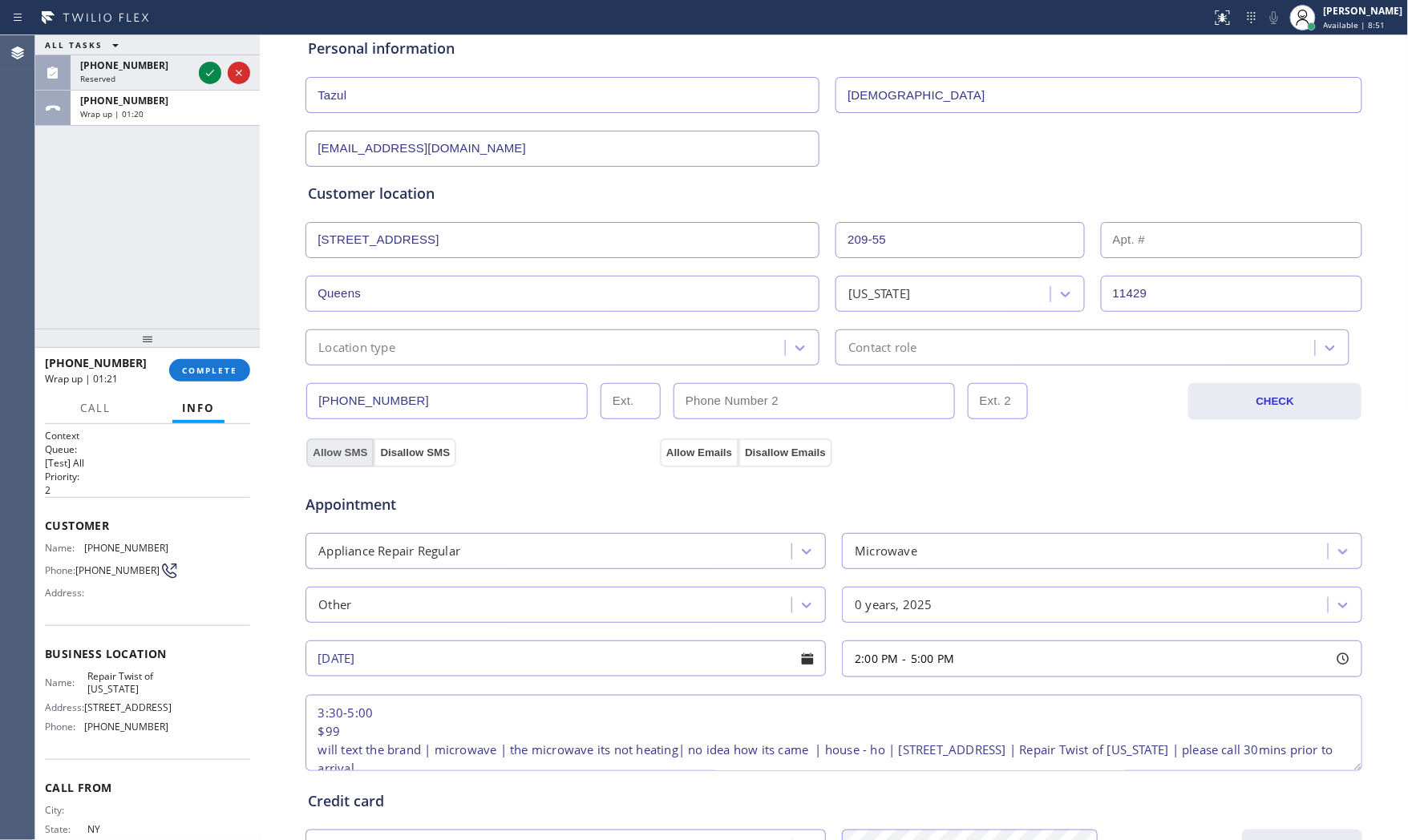
click at [331, 457] on button "Allow SMS" at bounding box center [339, 452] width 67 height 29
click at [671, 454] on button "Allow Emails" at bounding box center [699, 452] width 79 height 29
click at [496, 348] on div "Location type" at bounding box center [548, 347] width 475 height 28
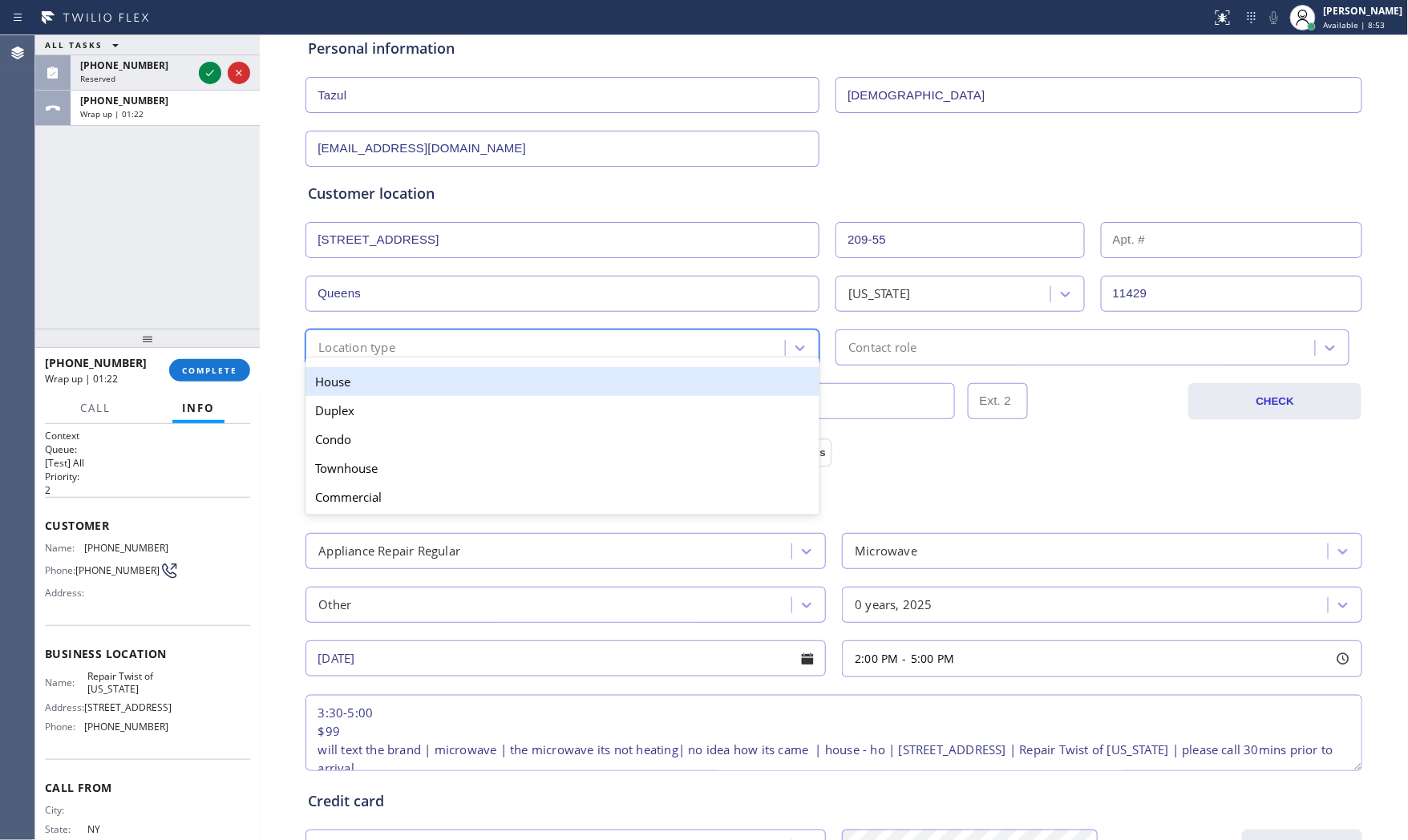
click at [462, 372] on div "House" at bounding box center [562, 381] width 514 height 29
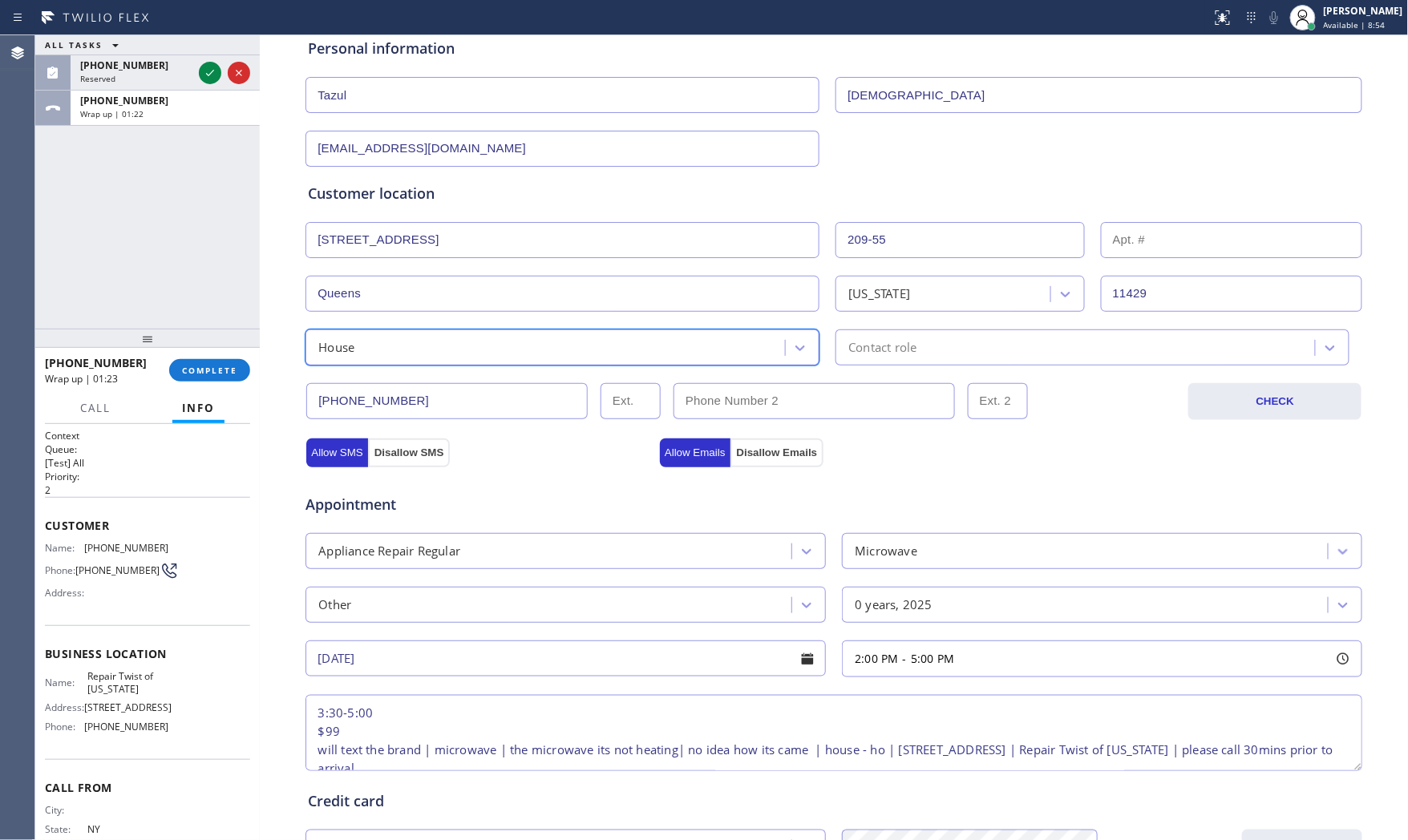
click at [915, 352] on div "Contact role" at bounding box center [1078, 347] width 475 height 28
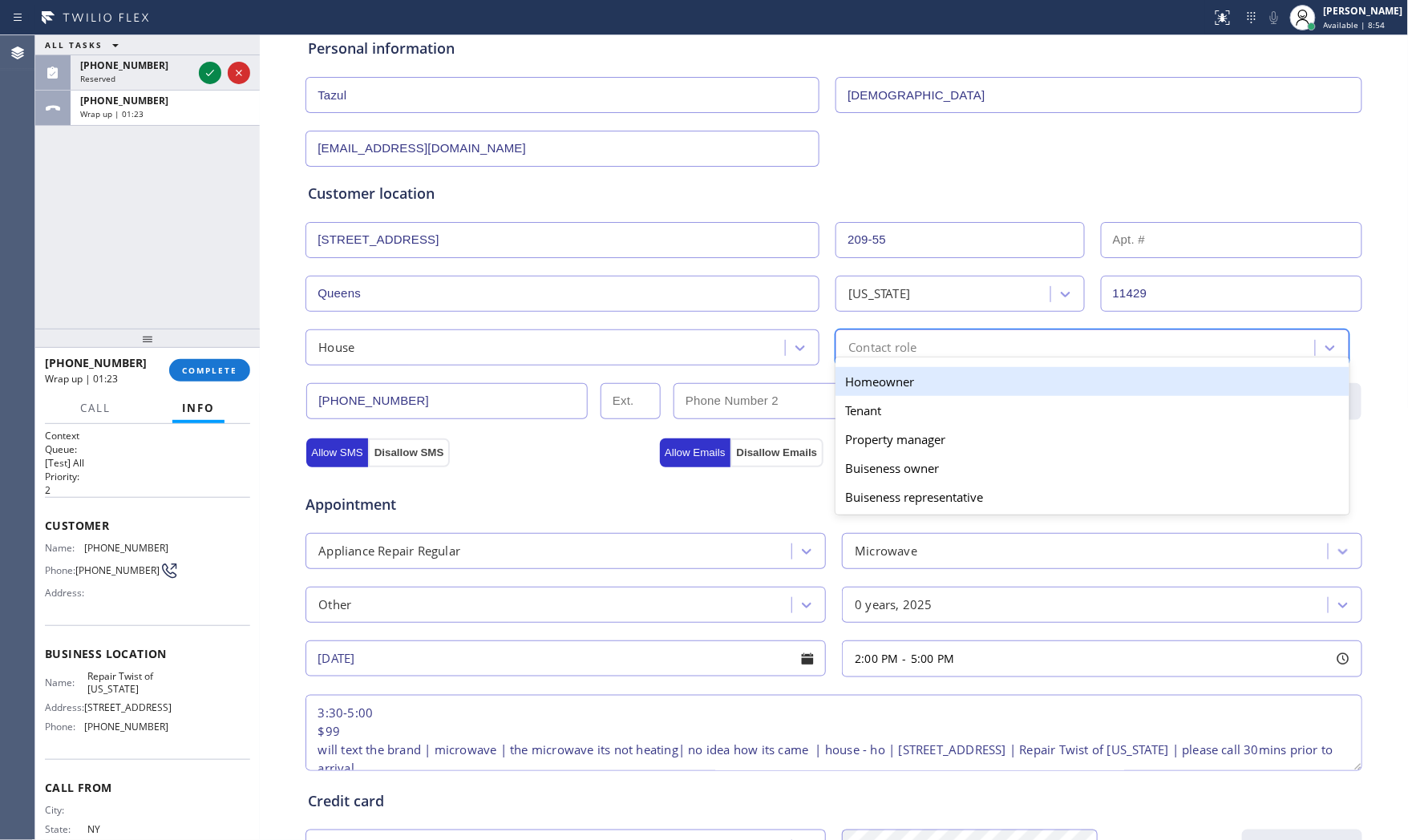
click at [856, 382] on div "Homeowner" at bounding box center [1092, 381] width 514 height 29
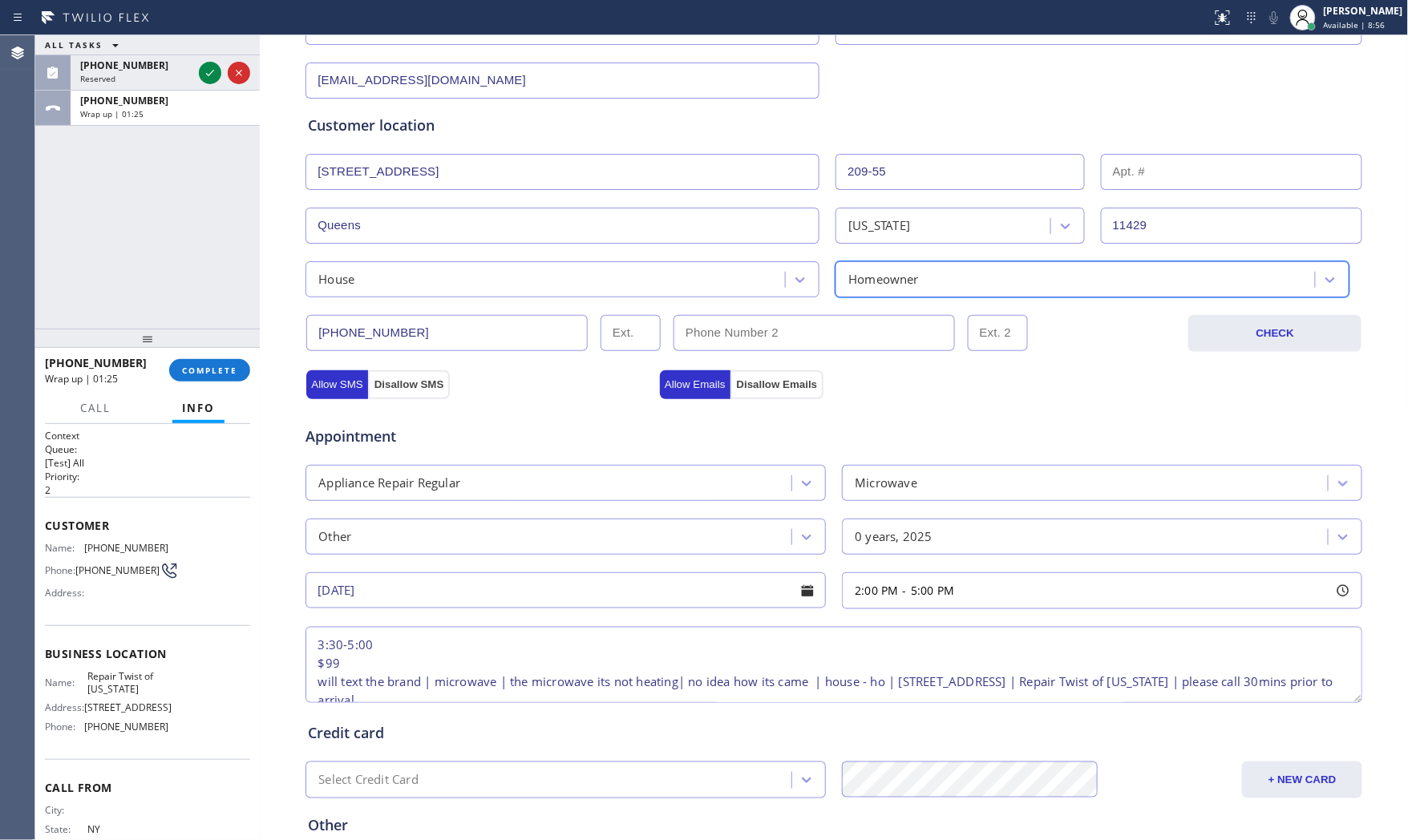
scroll to position [267, 0]
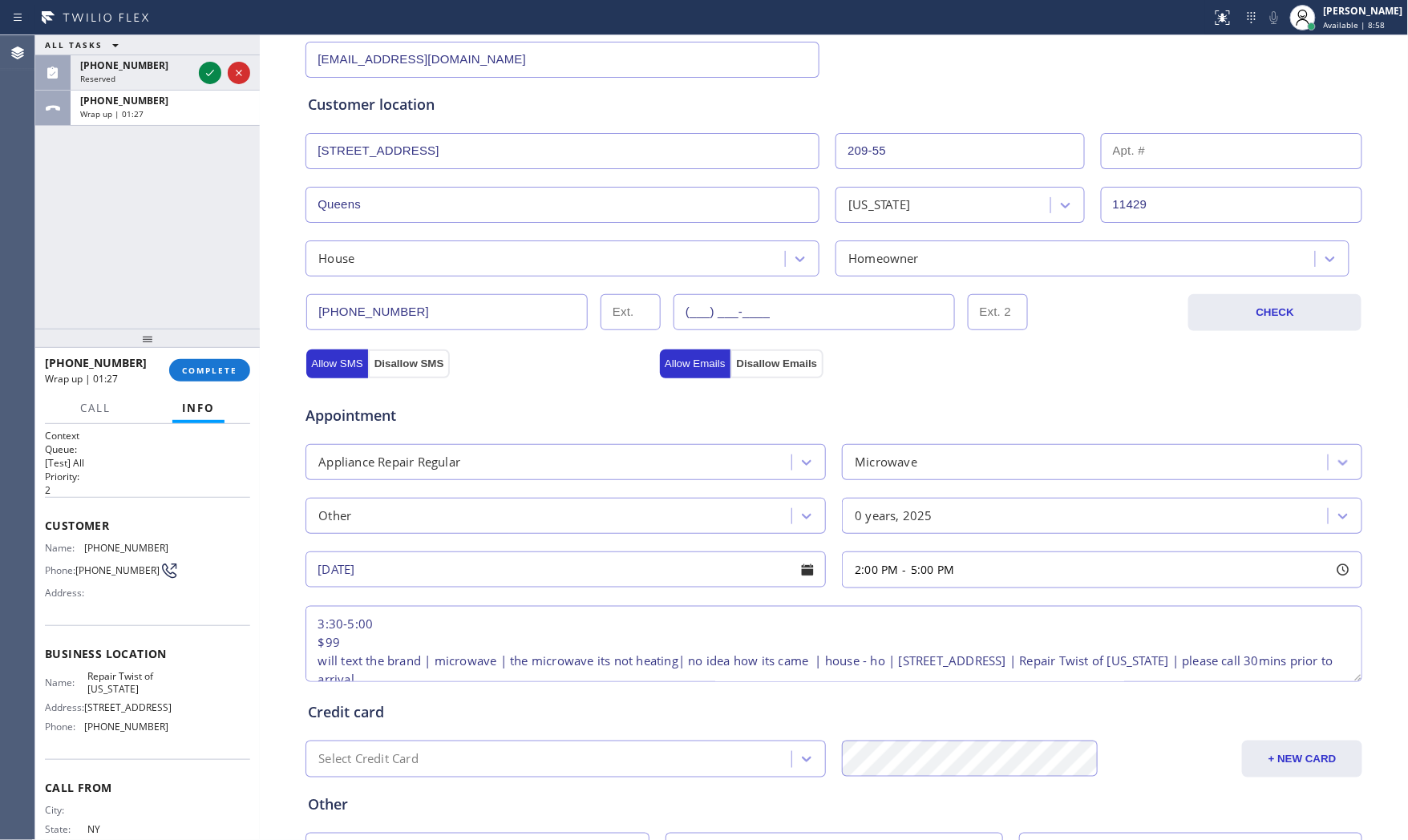
click at [827, 310] on input "(___) ___-____" at bounding box center [814, 312] width 281 height 36
paste input "646) 591-5250"
type input "[PHONE_NUMBER]"
click at [606, 414] on span "Appointment" at bounding box center [480, 416] width 350 height 22
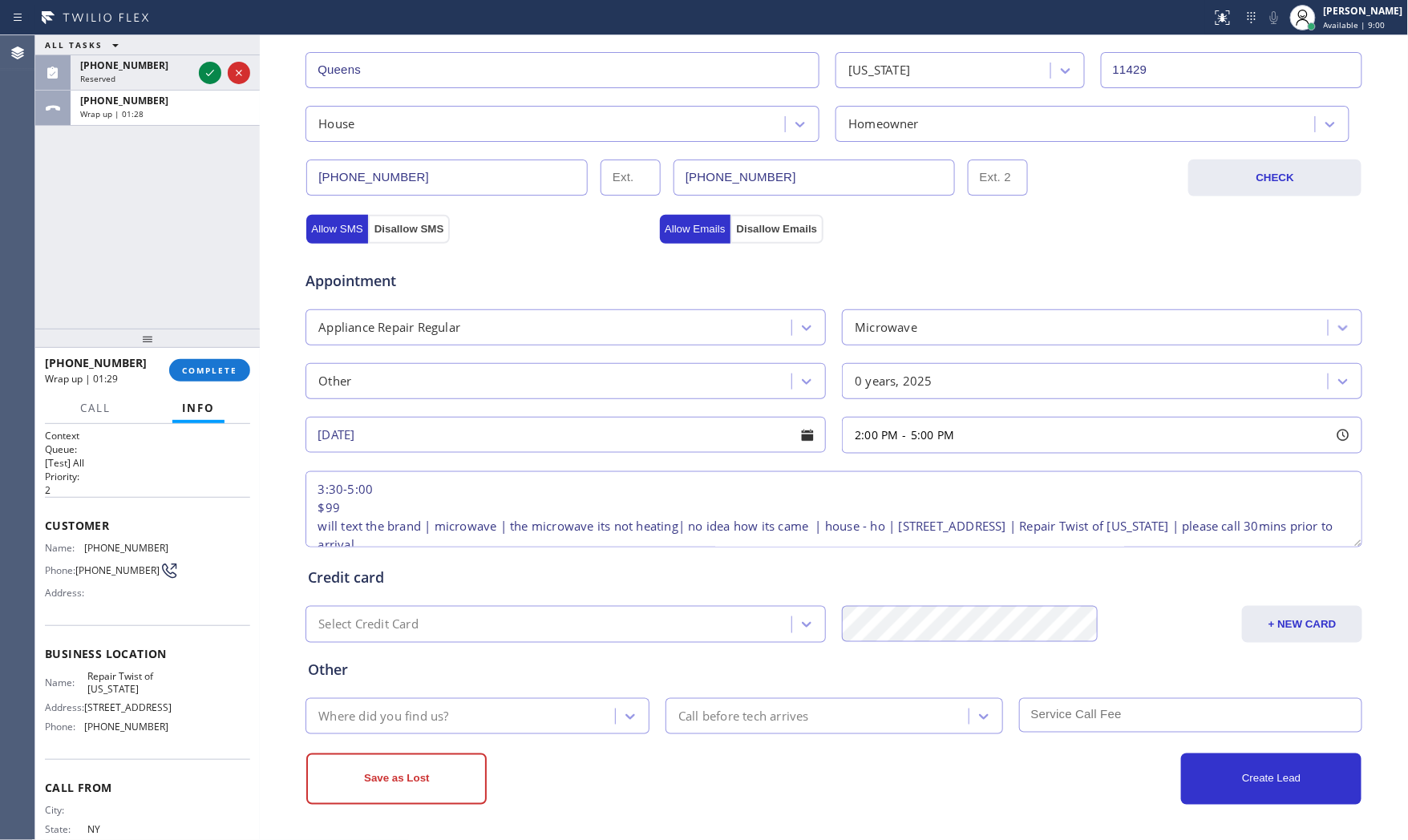
scroll to position [33, 0]
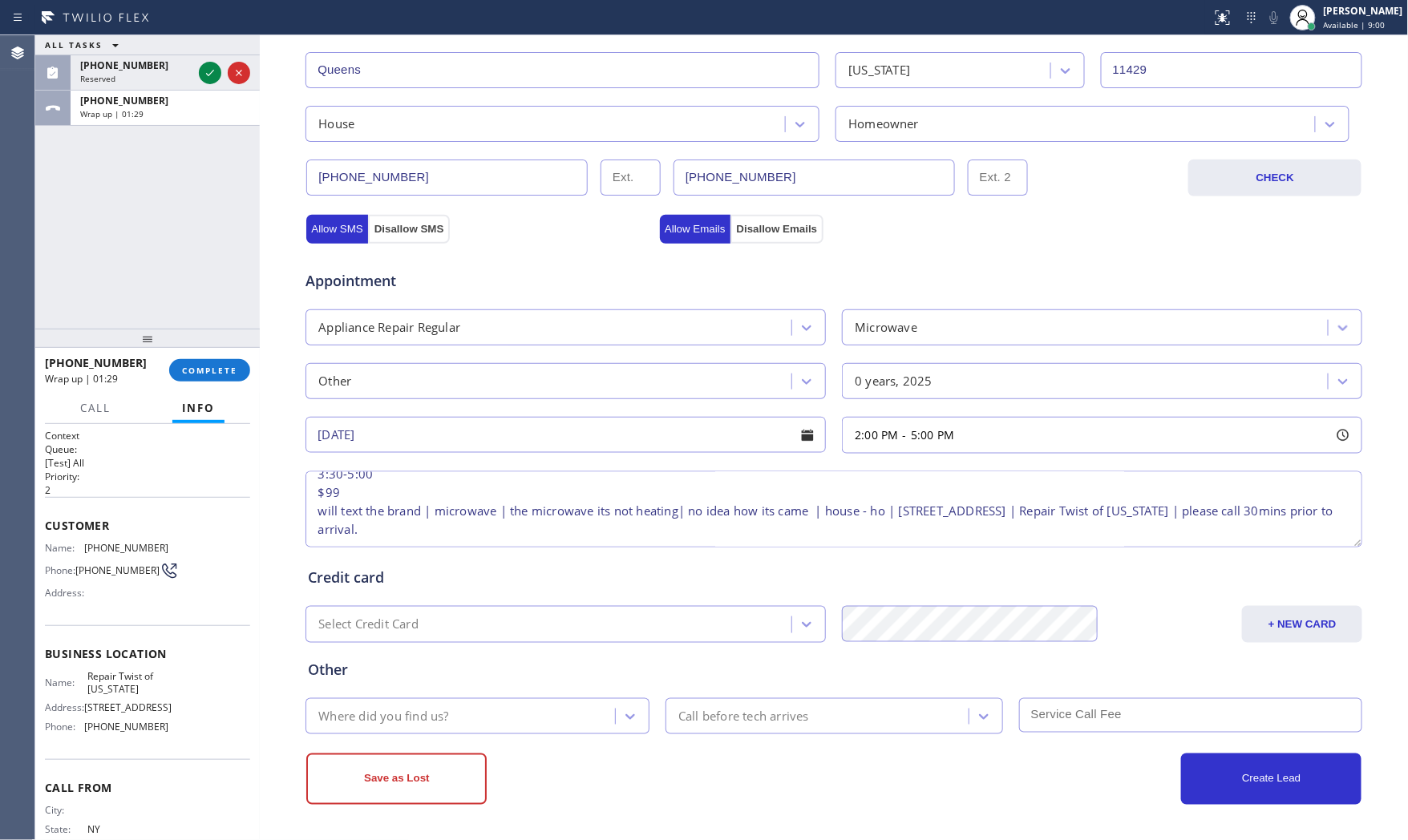
click at [594, 520] on textarea "3:30-5:00 $99 will text the brand | microwave | the microwave its not heating| …" at bounding box center [833, 509] width 1057 height 76
drag, startPoint x: 550, startPoint y: 510, endPoint x: 308, endPoint y: 508, distance: 242.0
click at [308, 508] on textarea "3:30-5:00 $99 will text the brand | microwave | the microwave its not heating| …" at bounding box center [833, 509] width 1057 height 76
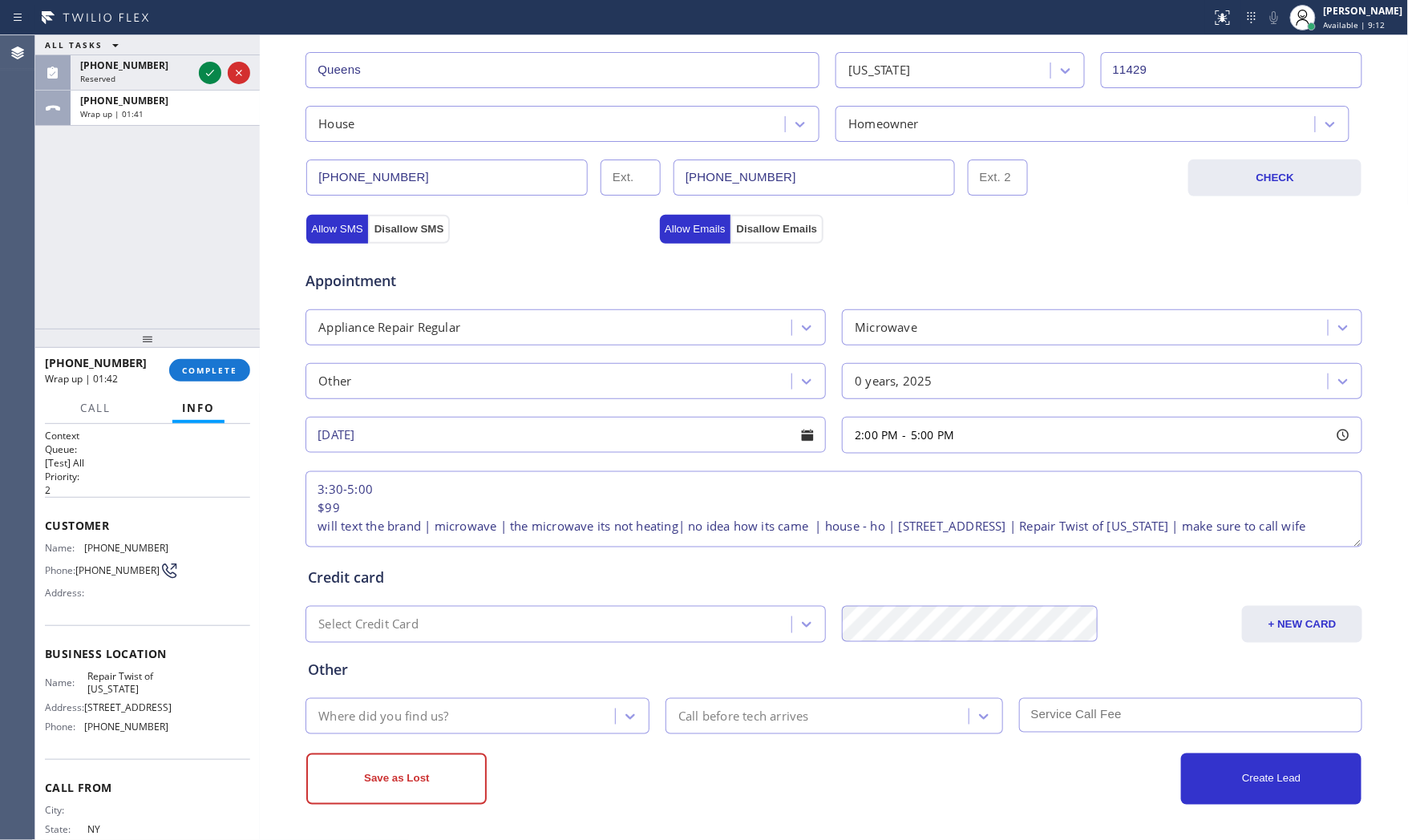
click at [509, 523] on textarea "3:30-5:00 $99 will text the brand | microwave | the microwave its not heating| …" at bounding box center [833, 509] width 1057 height 76
click at [515, 516] on textarea "3:30-5:00 $99 will text the brand | microwave | the microwave its not heating| …" at bounding box center [833, 509] width 1057 height 76
paste textarea "Mbanoo [PHONE_NUMBER]"
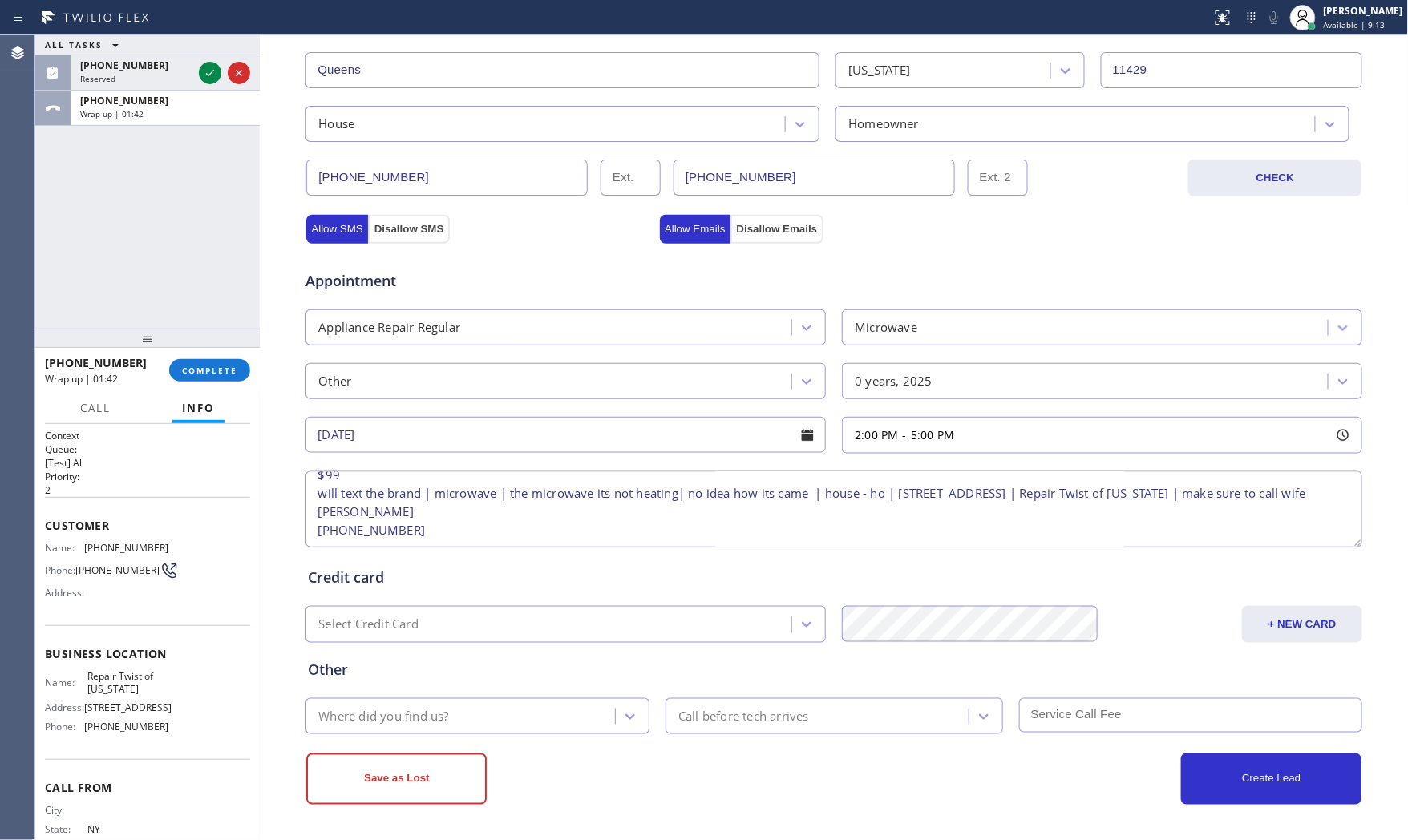
scroll to position [43, 0]
drag, startPoint x: 308, startPoint y: 519, endPoint x: 327, endPoint y: 519, distance: 19.0
click at [309, 519] on textarea "3:30-5:00 $99 will text the brand | microwave | the microwave its not heating| …" at bounding box center [833, 509] width 1057 height 76
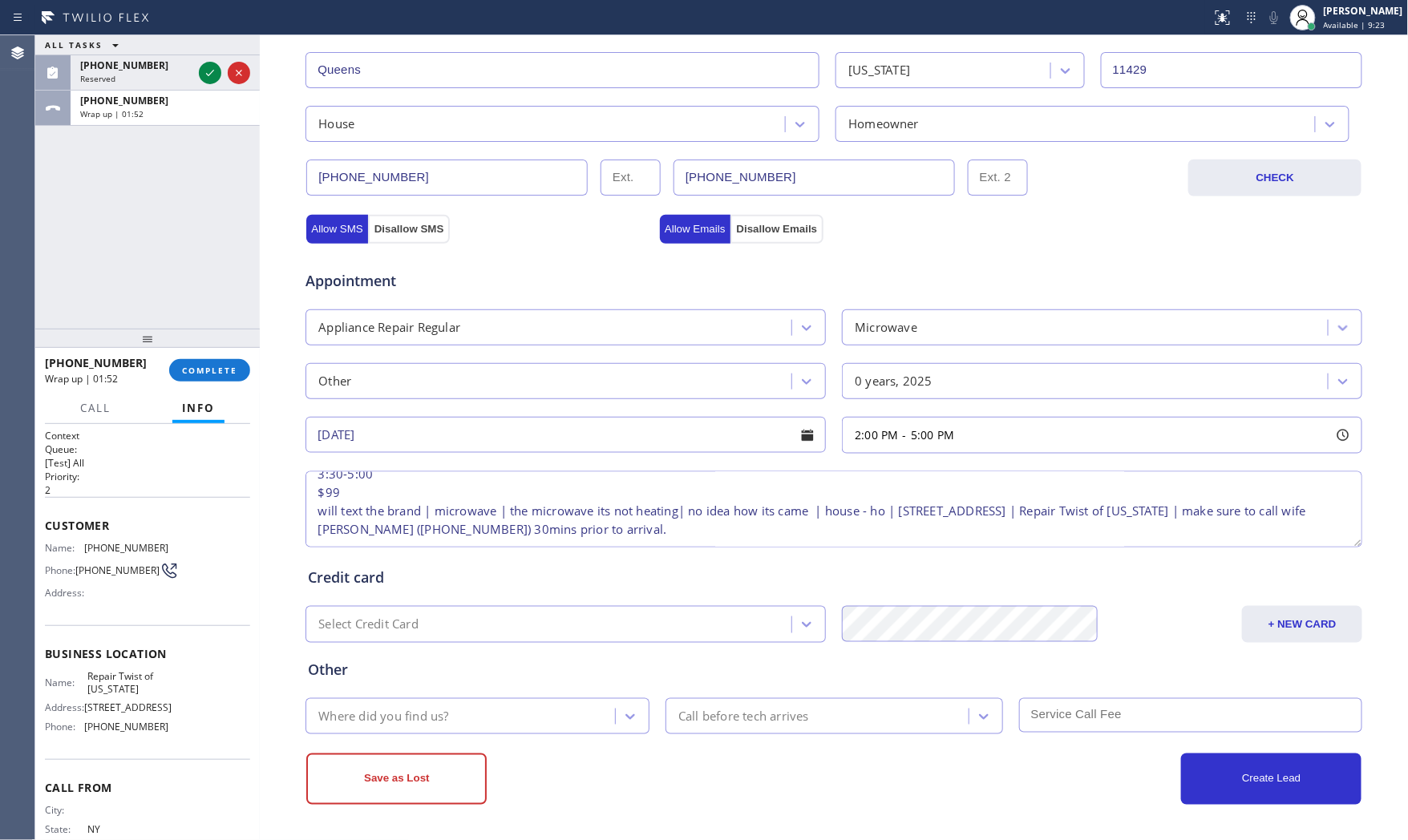
type textarea "3:30-5:00 $99 will text the brand | microwave | the microwave its not heating| …"
click at [463, 703] on div "Where did you find us?" at bounding box center [462, 716] width 304 height 28
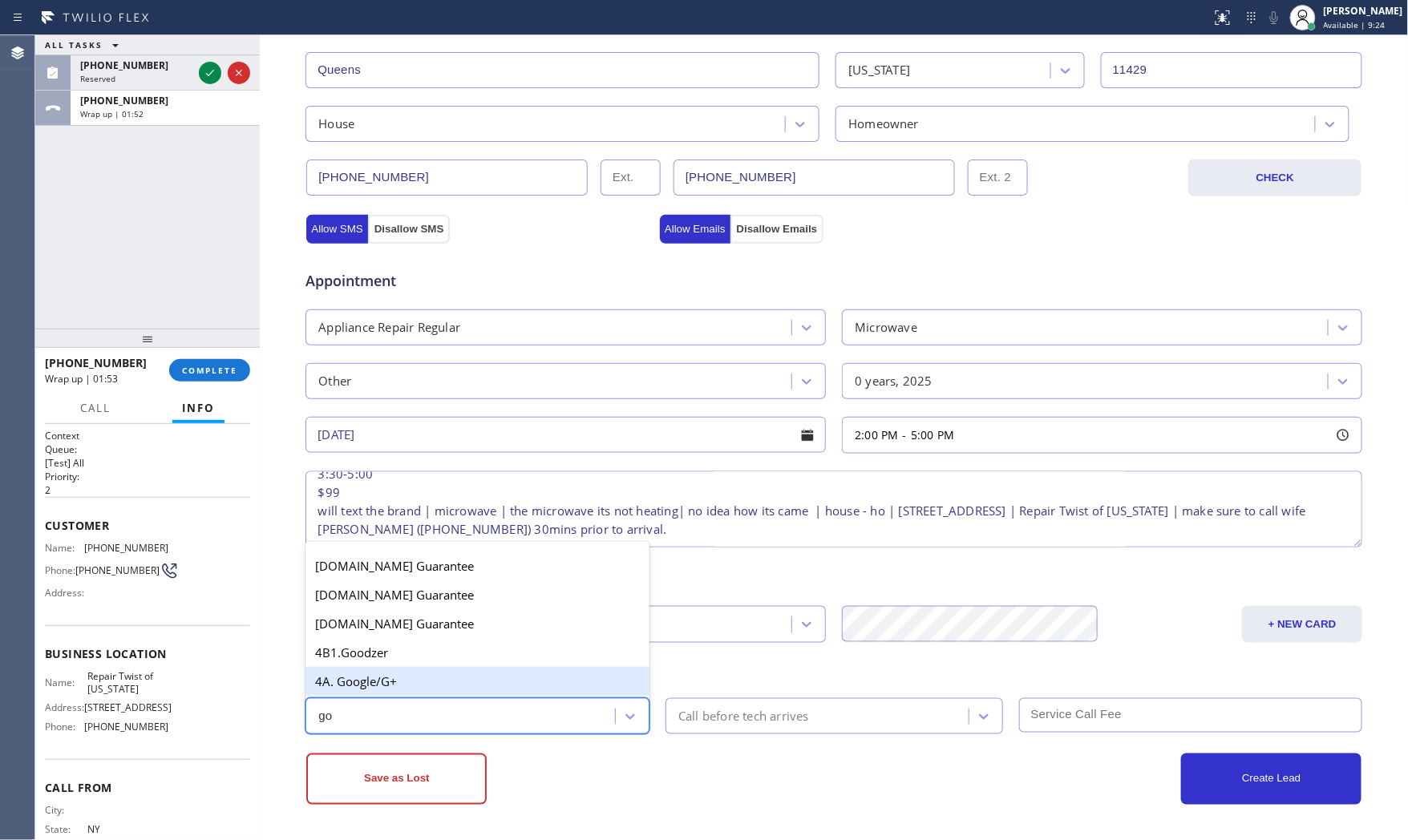
type input "goo"
drag, startPoint x: 434, startPoint y: 684, endPoint x: 491, endPoint y: 702, distance: 59.8
click at [435, 684] on div "4A. Google/G+" at bounding box center [477, 680] width 344 height 29
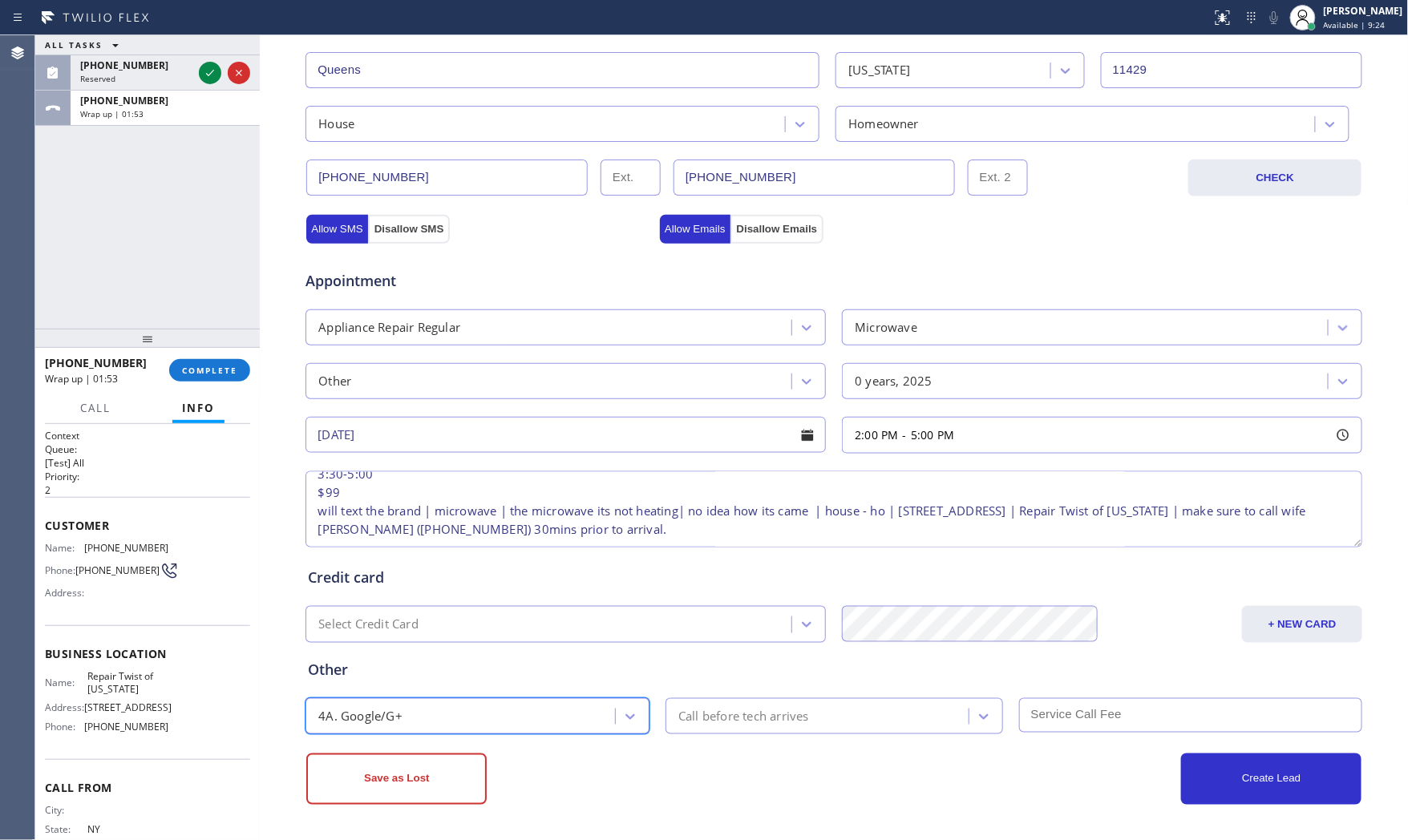
click at [714, 725] on div "Call before tech arrives" at bounding box center [743, 716] width 131 height 18
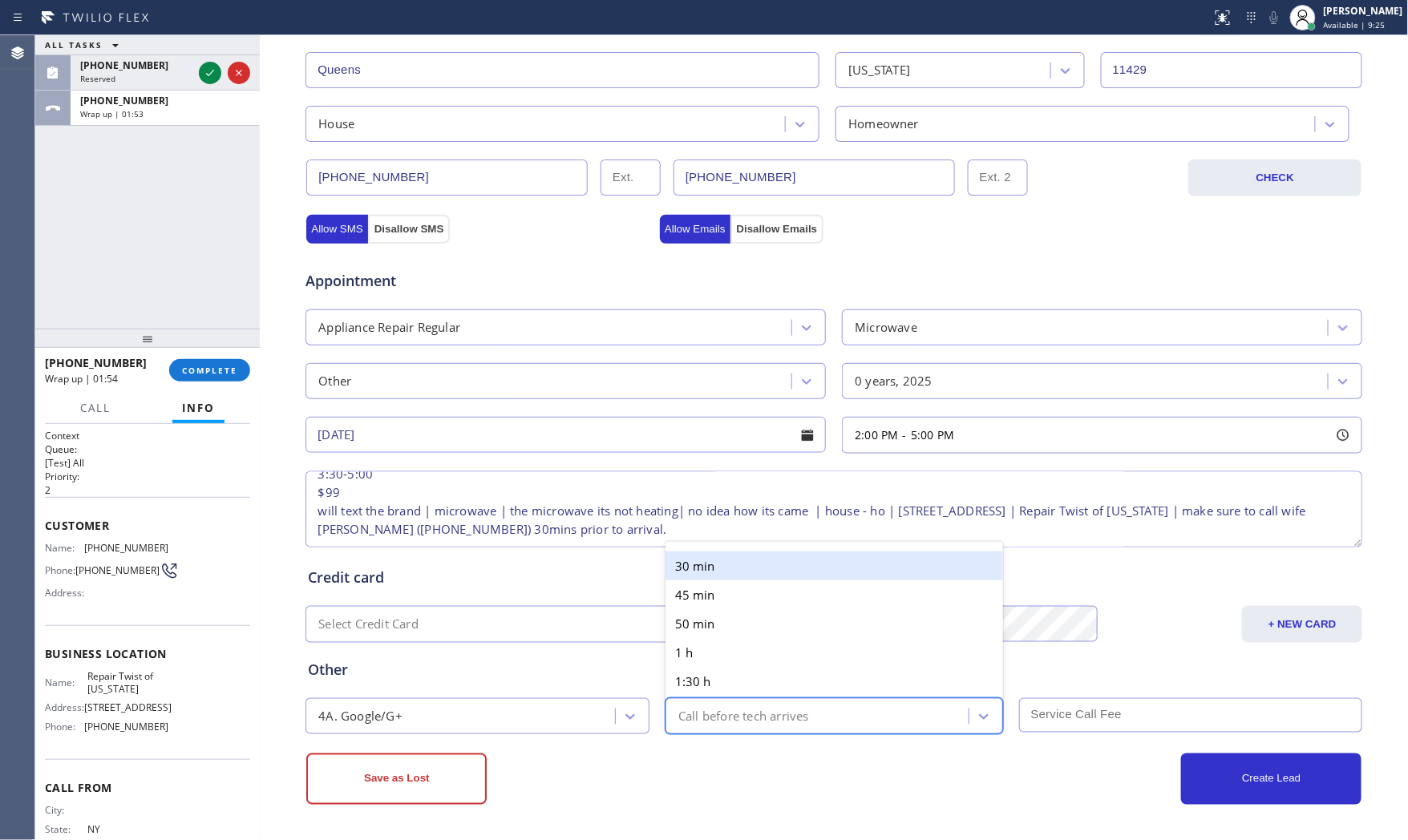
click at [718, 573] on div "30 min" at bounding box center [834, 566] width 337 height 29
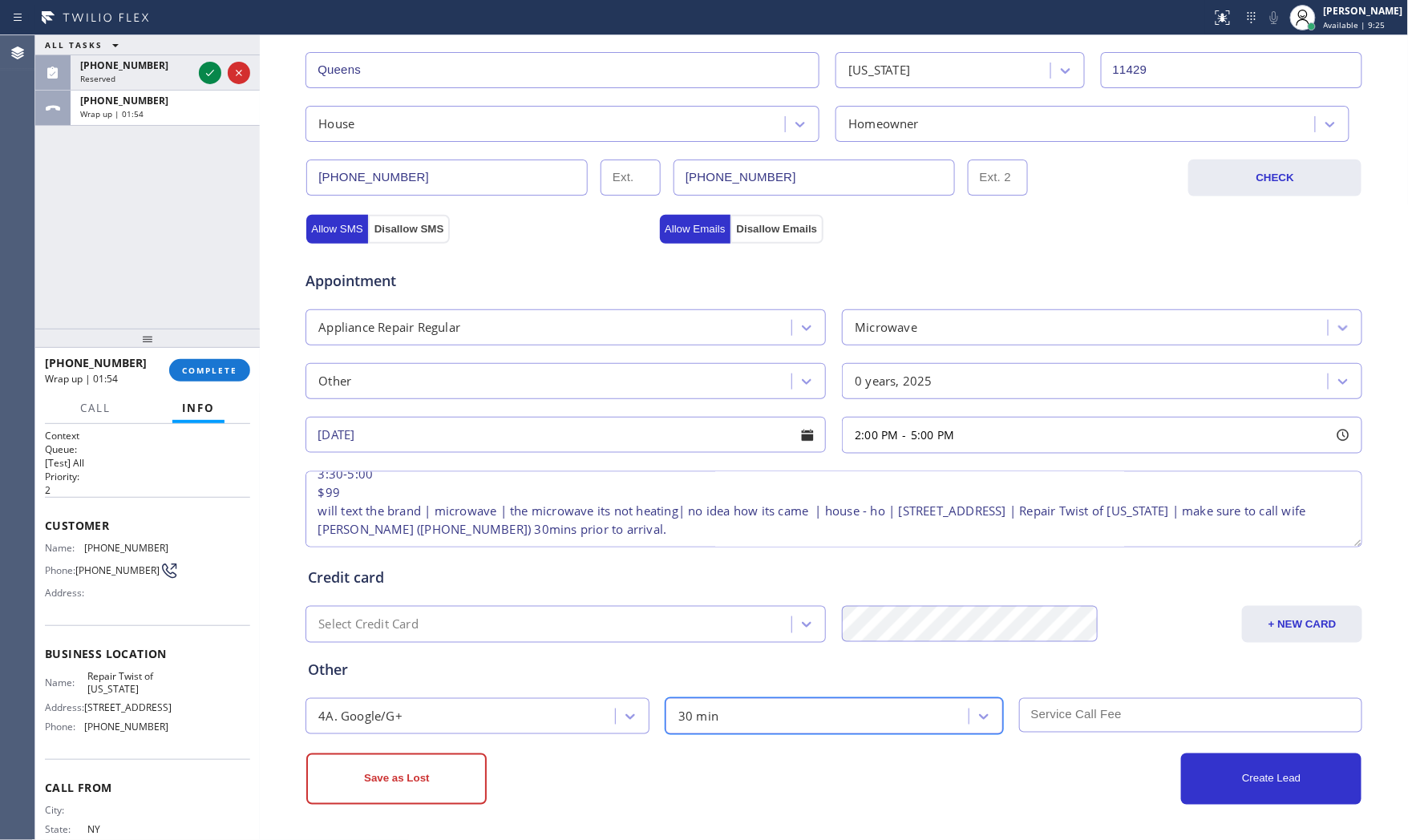
click at [1071, 714] on input "text" at bounding box center [1190, 715] width 344 height 35
type input "99"
click at [835, 756] on div "Create Lead" at bounding box center [1098, 778] width 528 height 51
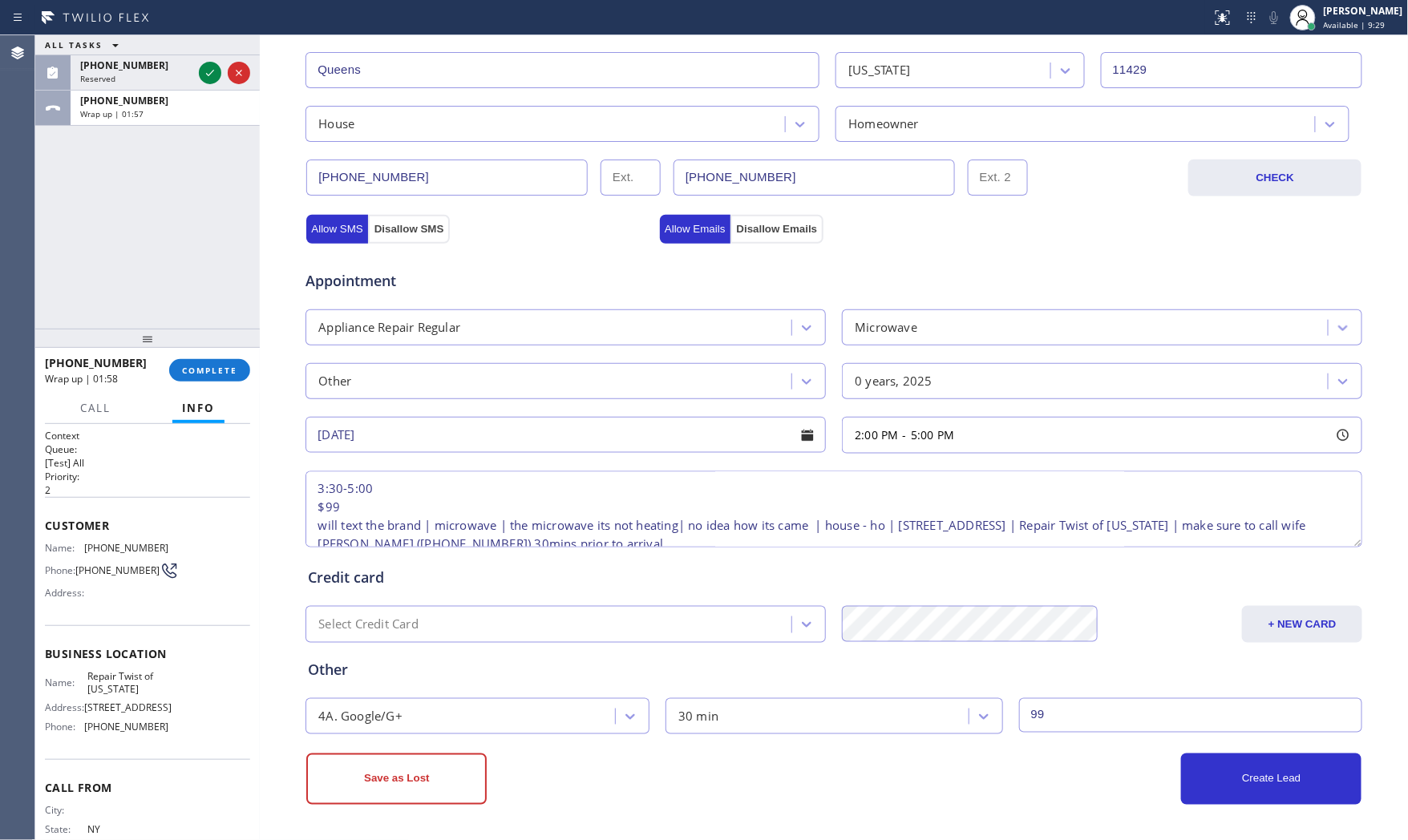
scroll to position [0, 0]
click at [1247, 756] on button "Create Lead" at bounding box center [1270, 778] width 181 height 51
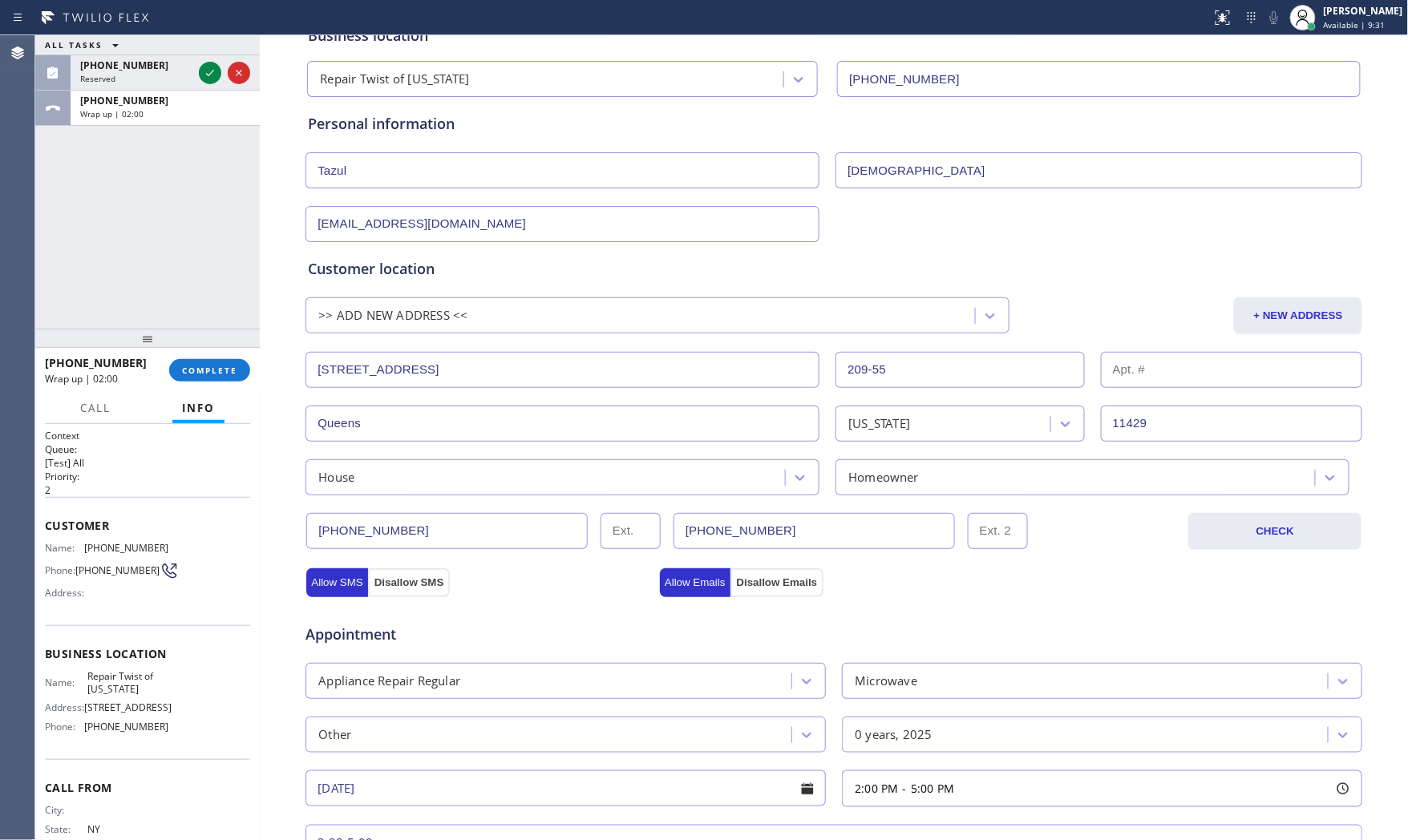
scroll to position [100, 0]
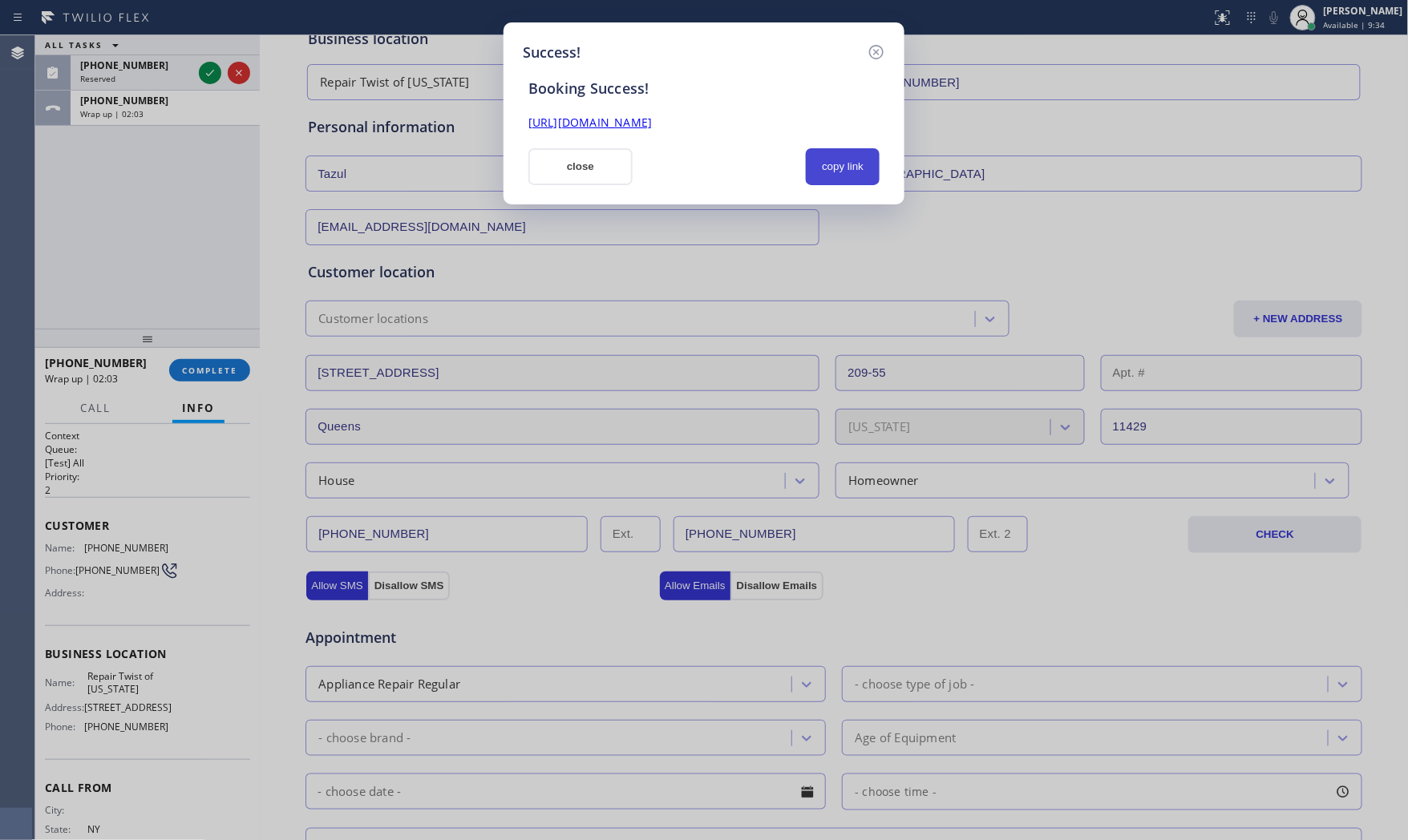
click at [838, 167] on button "copy link" at bounding box center [842, 167] width 74 height 37
drag, startPoint x: 882, startPoint y: 43, endPoint x: 870, endPoint y: 45, distance: 12.2
click at [879, 43] on icon at bounding box center [875, 52] width 19 height 19
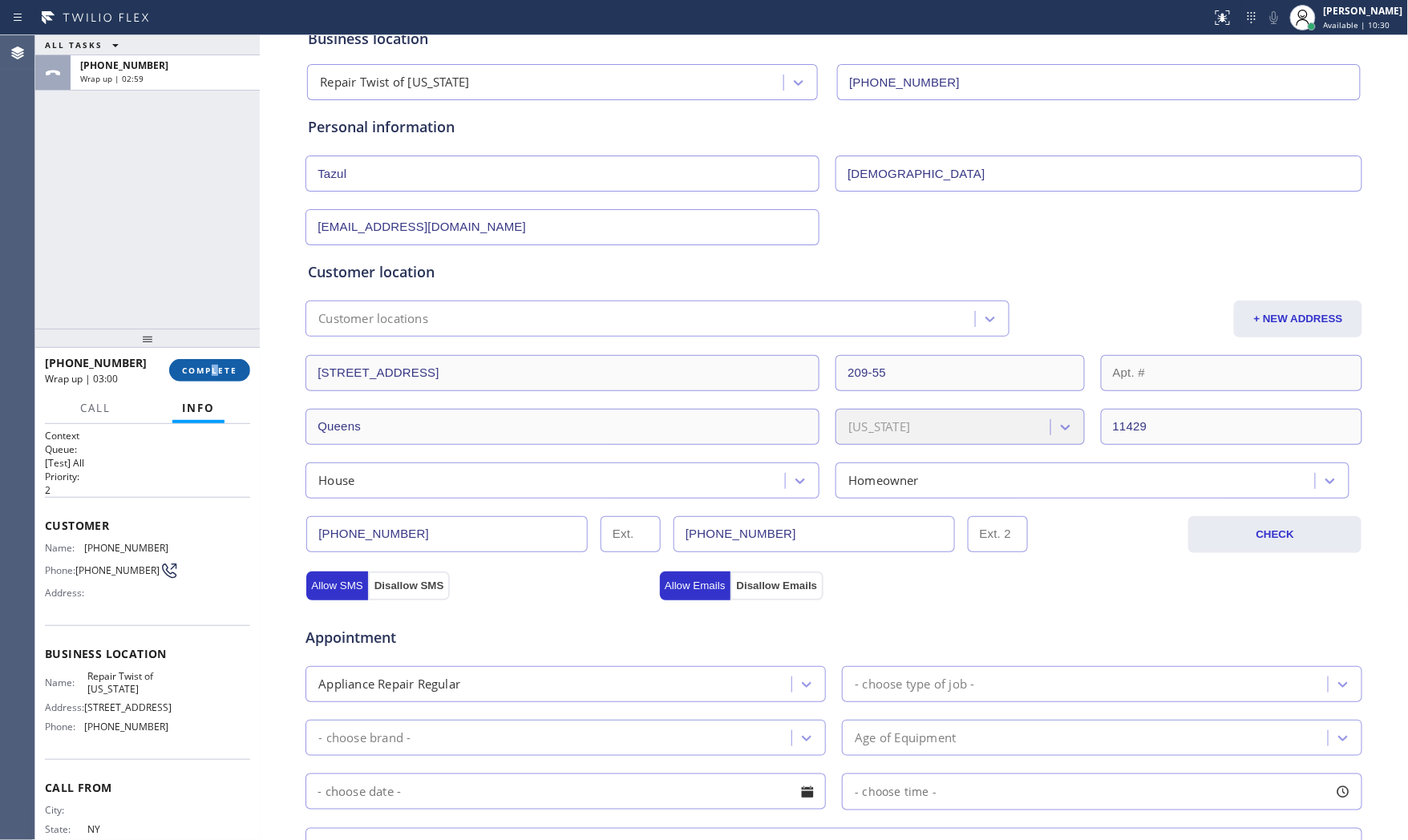
click at [215, 380] on div "[PHONE_NUMBER] Wrap up | 03:00 COMPLETE" at bounding box center [148, 370] width 206 height 42
click at [215, 377] on button "COMPLETE" at bounding box center [210, 370] width 81 height 22
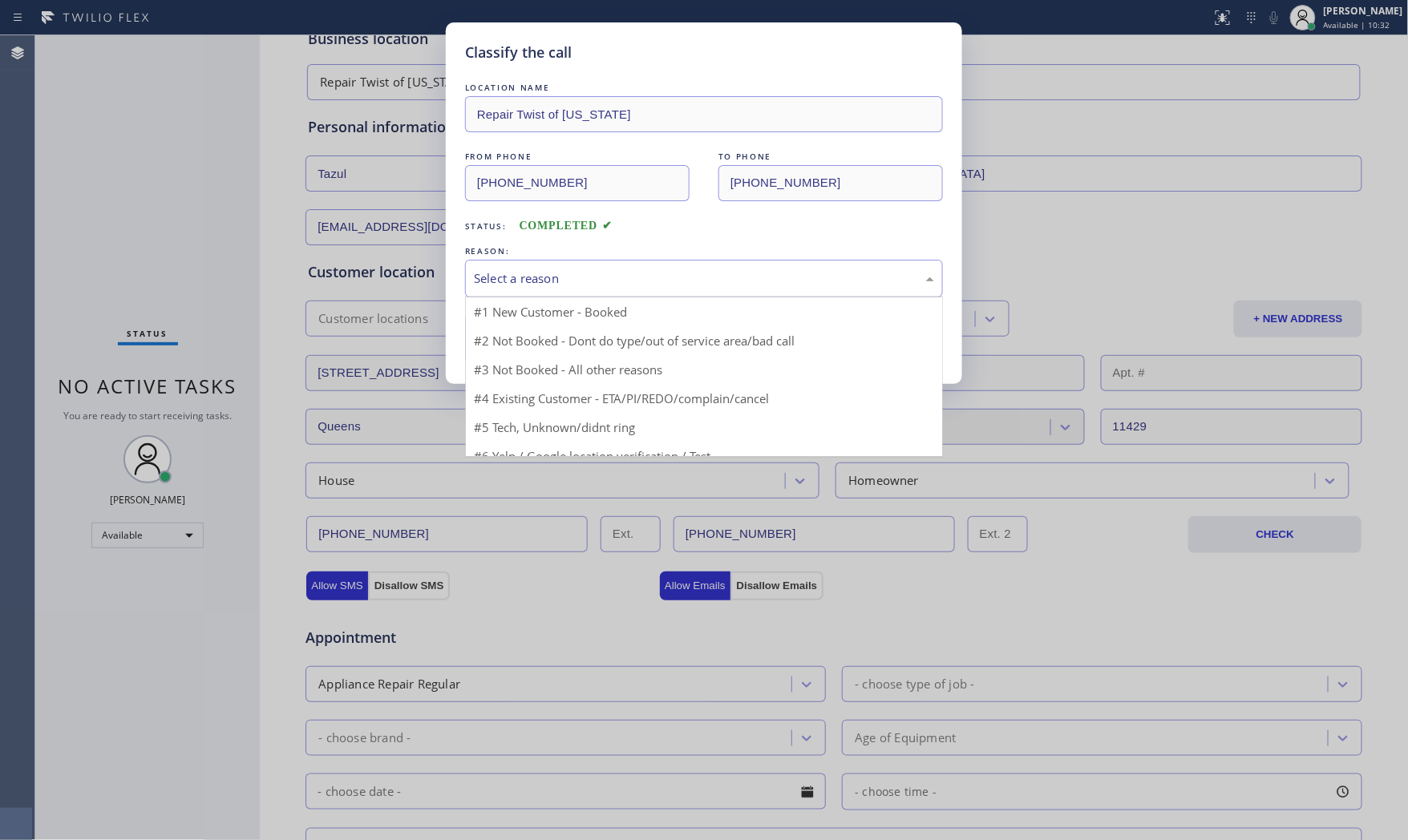
drag, startPoint x: 585, startPoint y: 283, endPoint x: 590, endPoint y: 274, distance: 10.3
click at [590, 274] on div "Select a reason" at bounding box center [704, 278] width 460 height 18
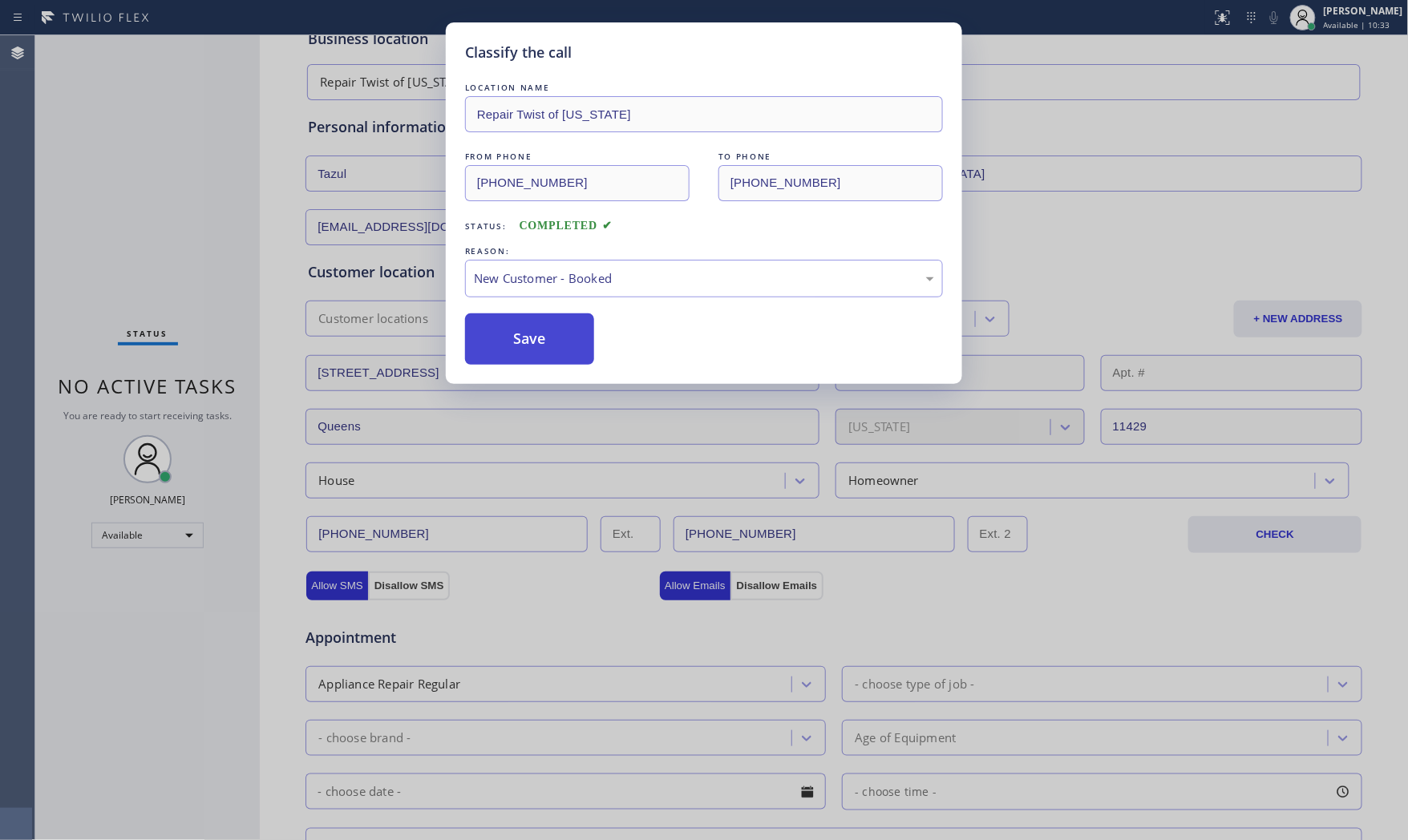
click at [542, 326] on button "Save" at bounding box center [529, 338] width 129 height 51
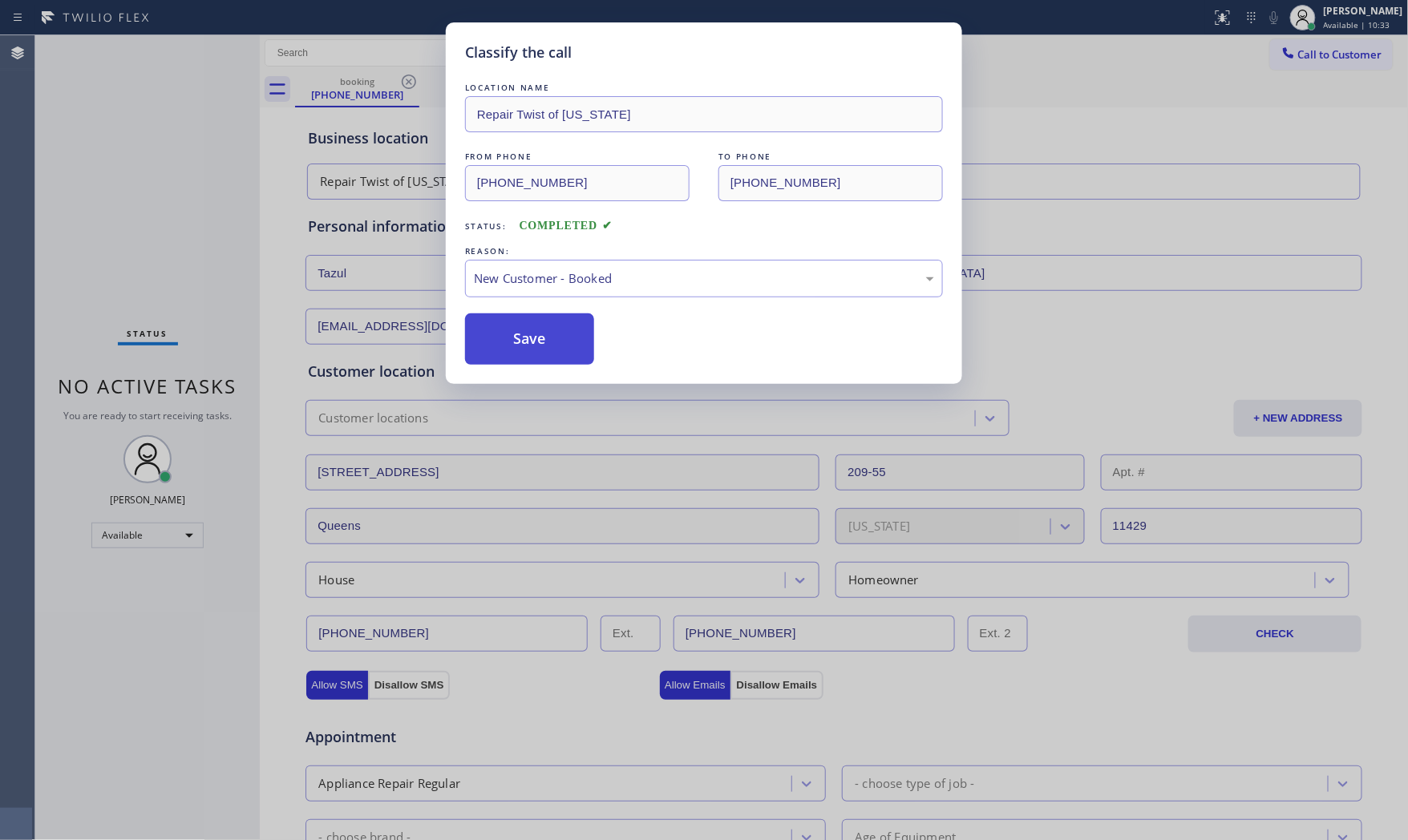
click at [542, 326] on button "Save" at bounding box center [529, 338] width 129 height 51
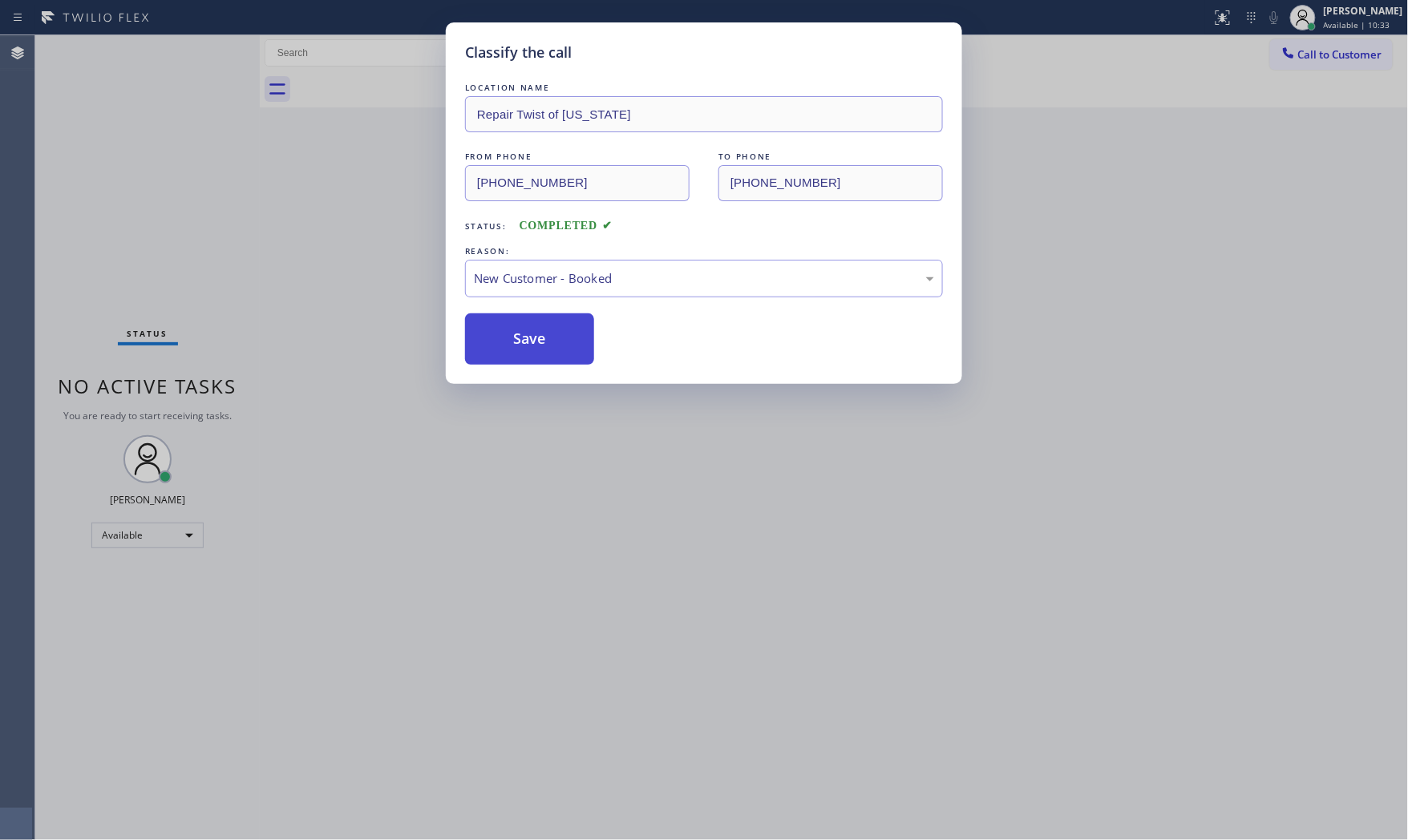
click at [542, 326] on button "Save" at bounding box center [529, 338] width 129 height 51
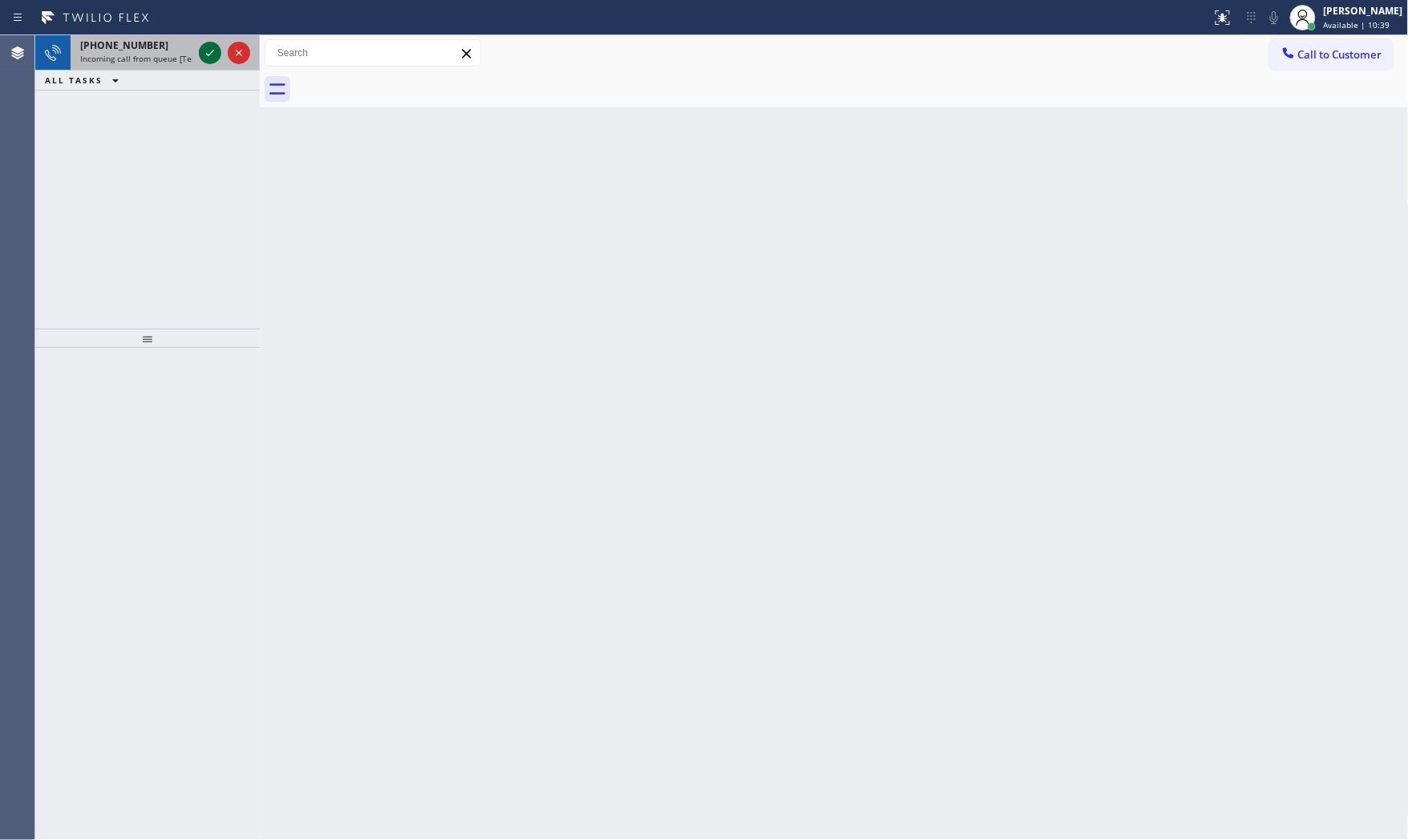
click at [212, 54] on icon at bounding box center [210, 52] width 19 height 19
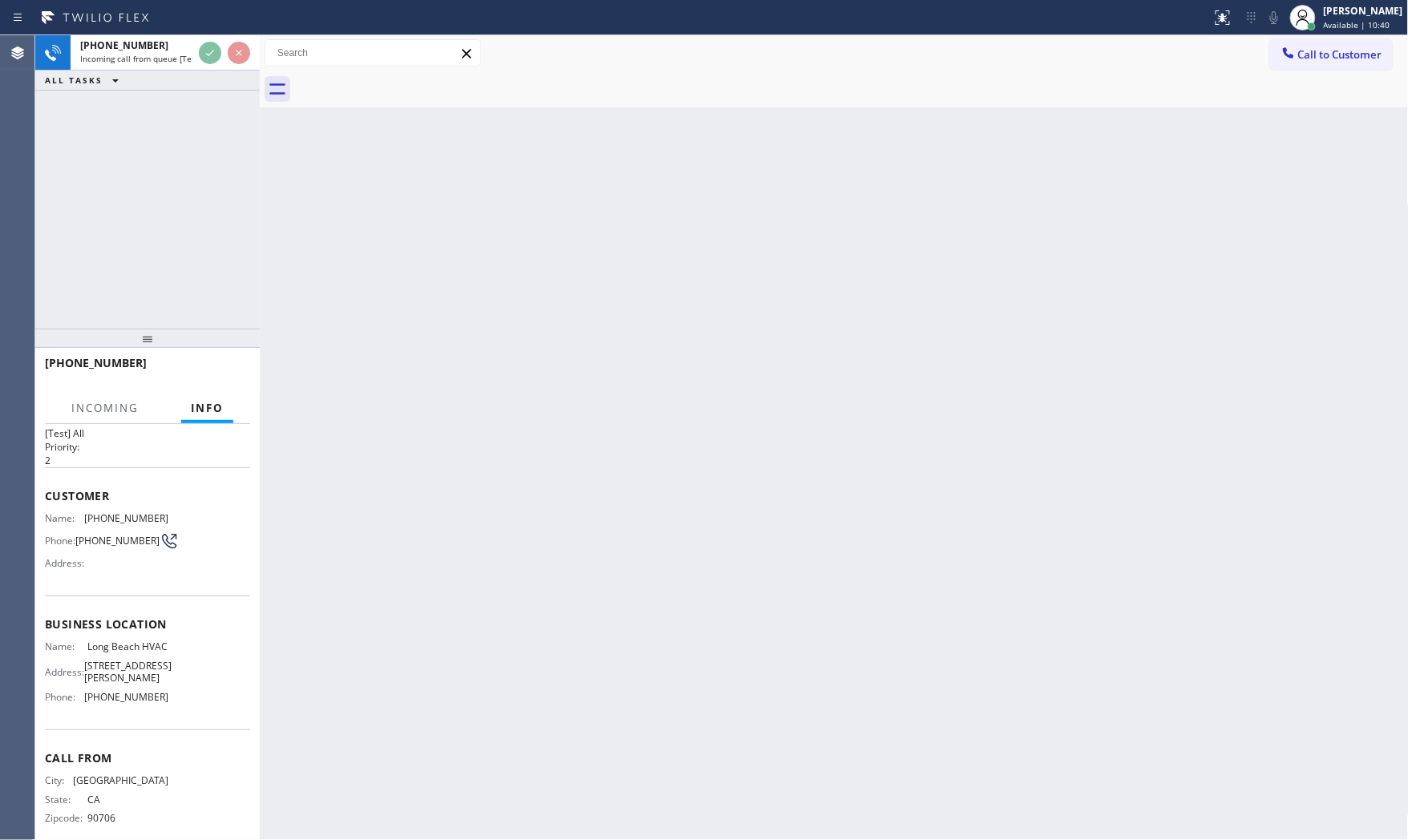
scroll to position [60, 0]
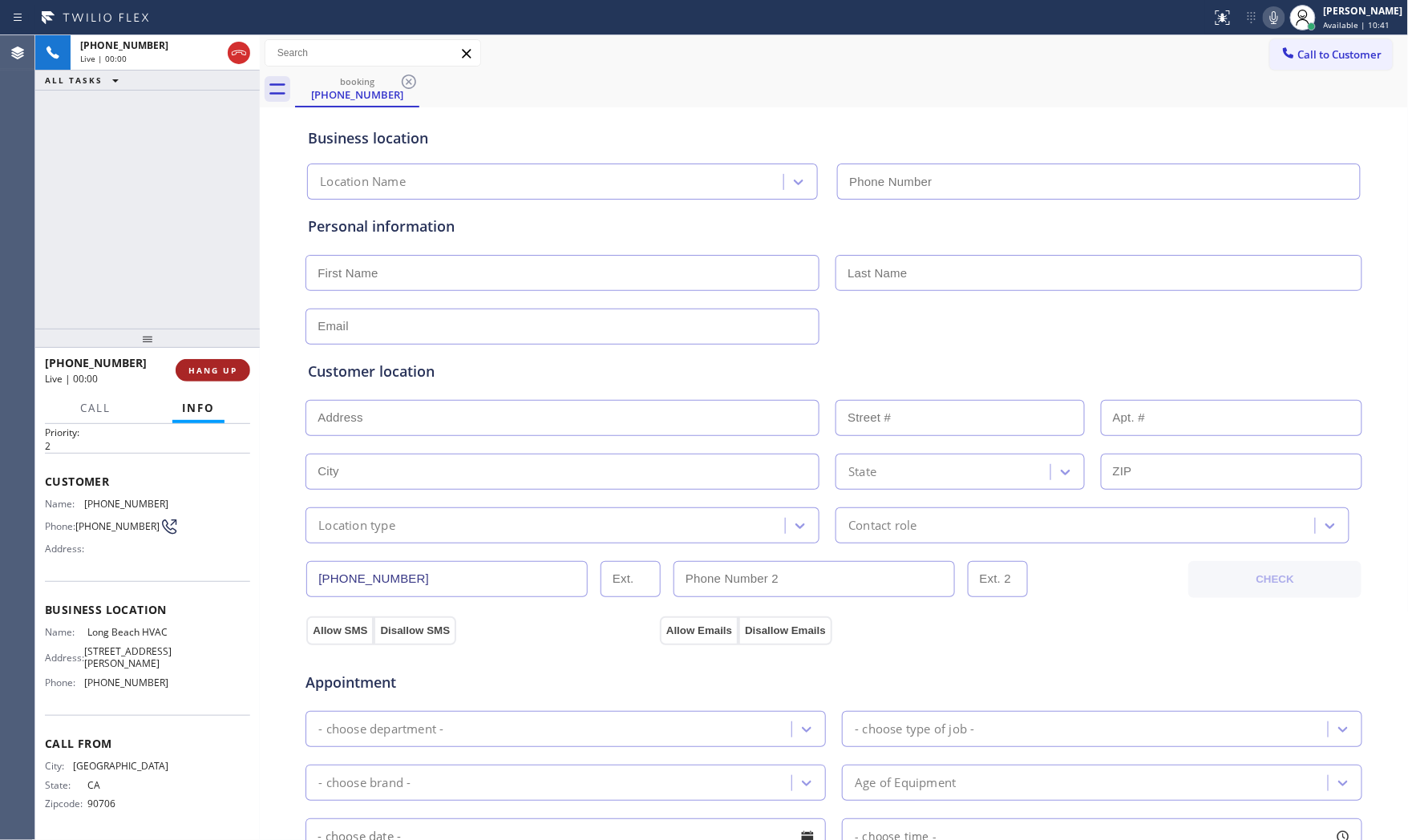
type input "[PHONE_NUMBER]"
click at [202, 367] on span "HANG UP" at bounding box center [213, 370] width 49 height 11
click at [203, 370] on span "HANG UP" at bounding box center [213, 370] width 49 height 11
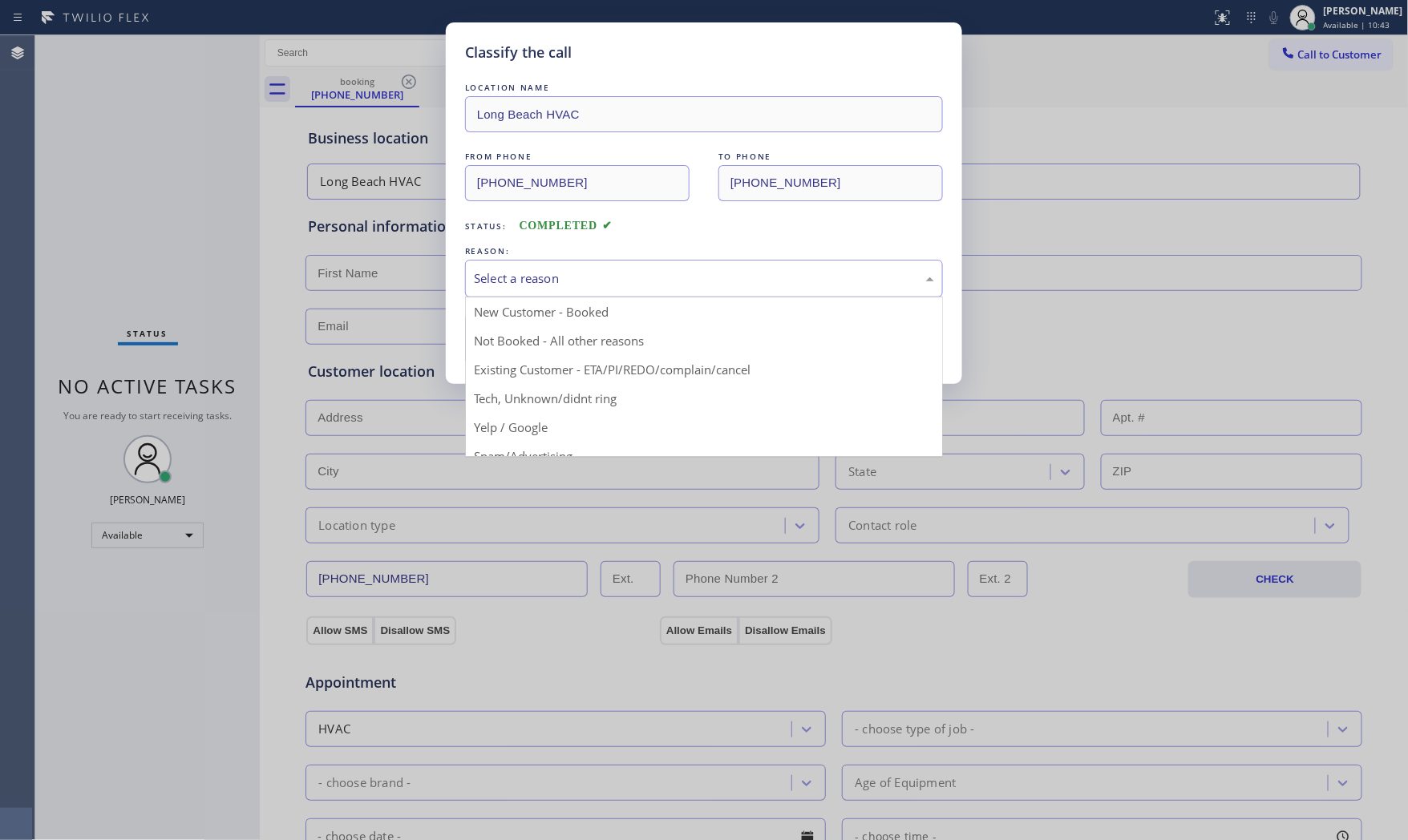
click at [535, 265] on div "Select a reason" at bounding box center [704, 278] width 478 height 38
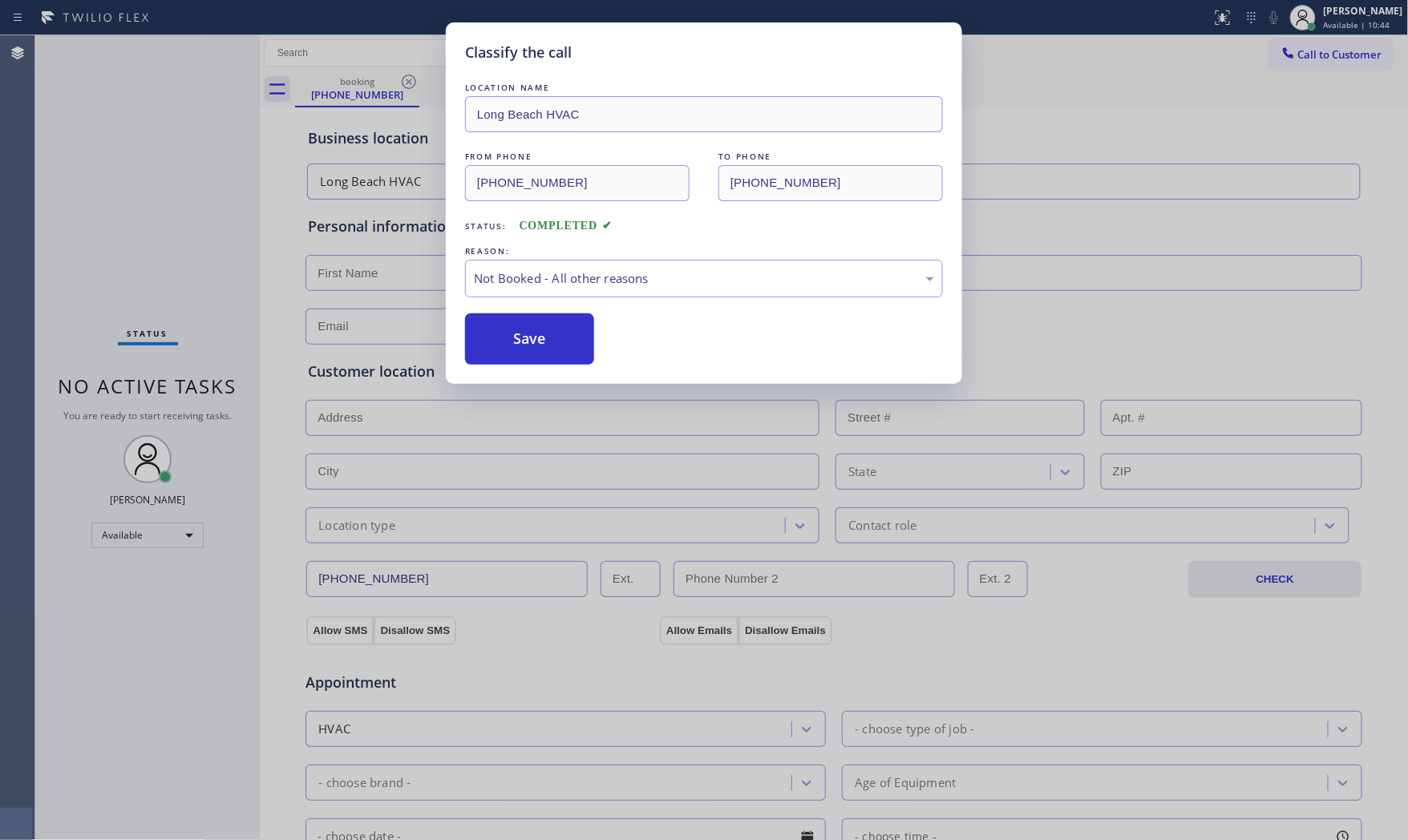
click at [517, 329] on button "Save" at bounding box center [529, 338] width 129 height 51
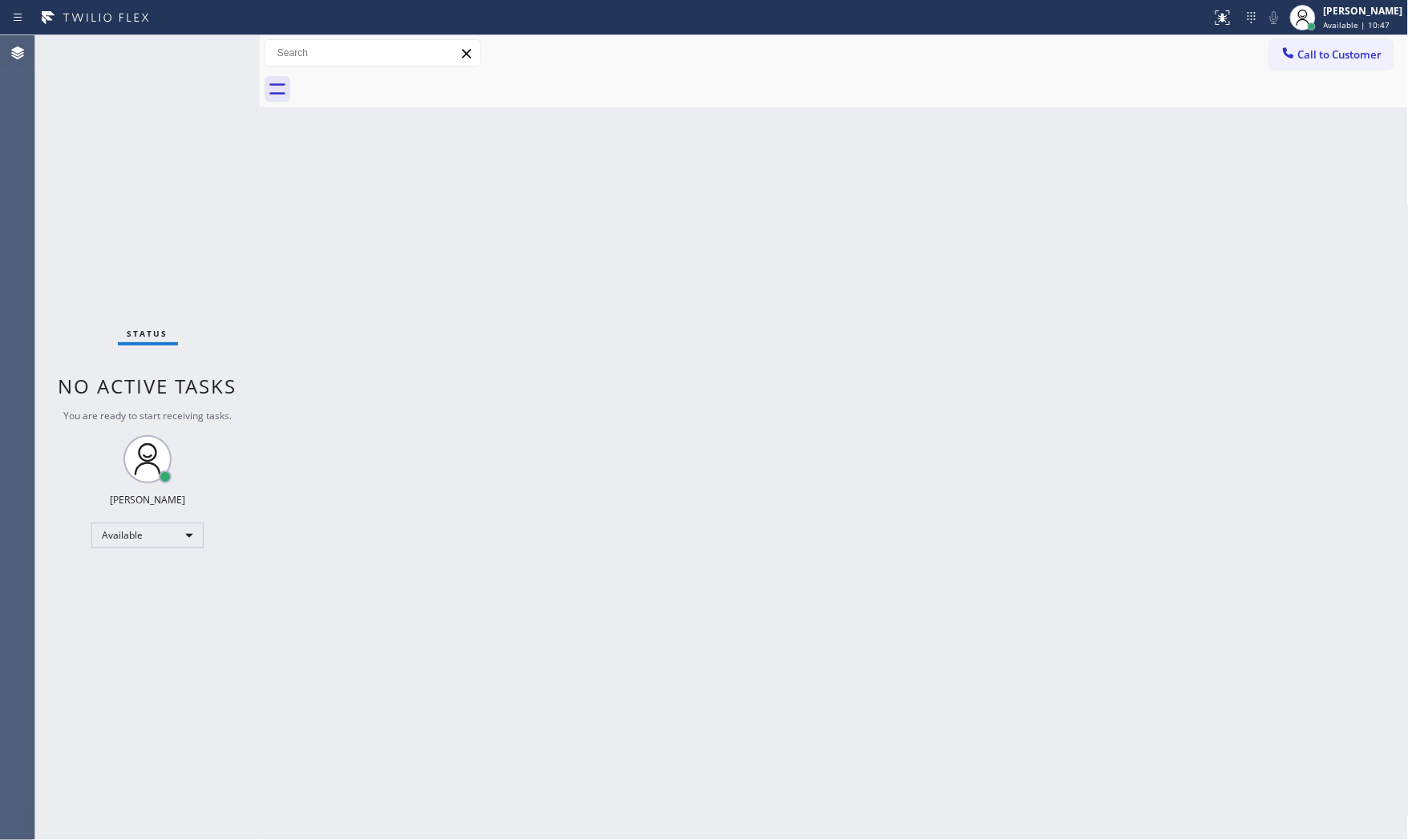
click at [1144, 201] on div "Back to Dashboard Change Sender ID Customers Technicians Select a contact Outbo…" at bounding box center [833, 437] width 1149 height 805
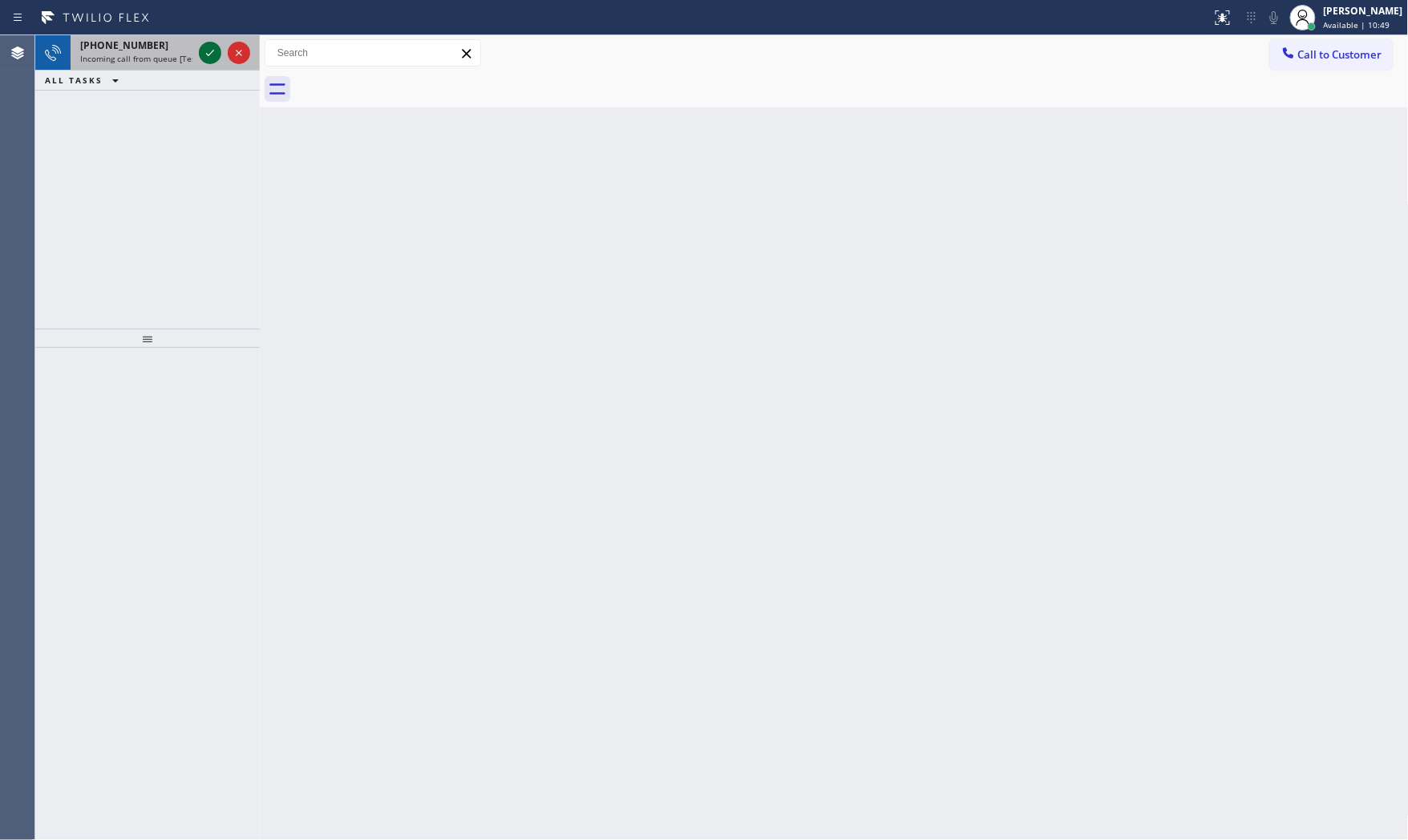
click at [210, 52] on icon at bounding box center [210, 52] width 19 height 19
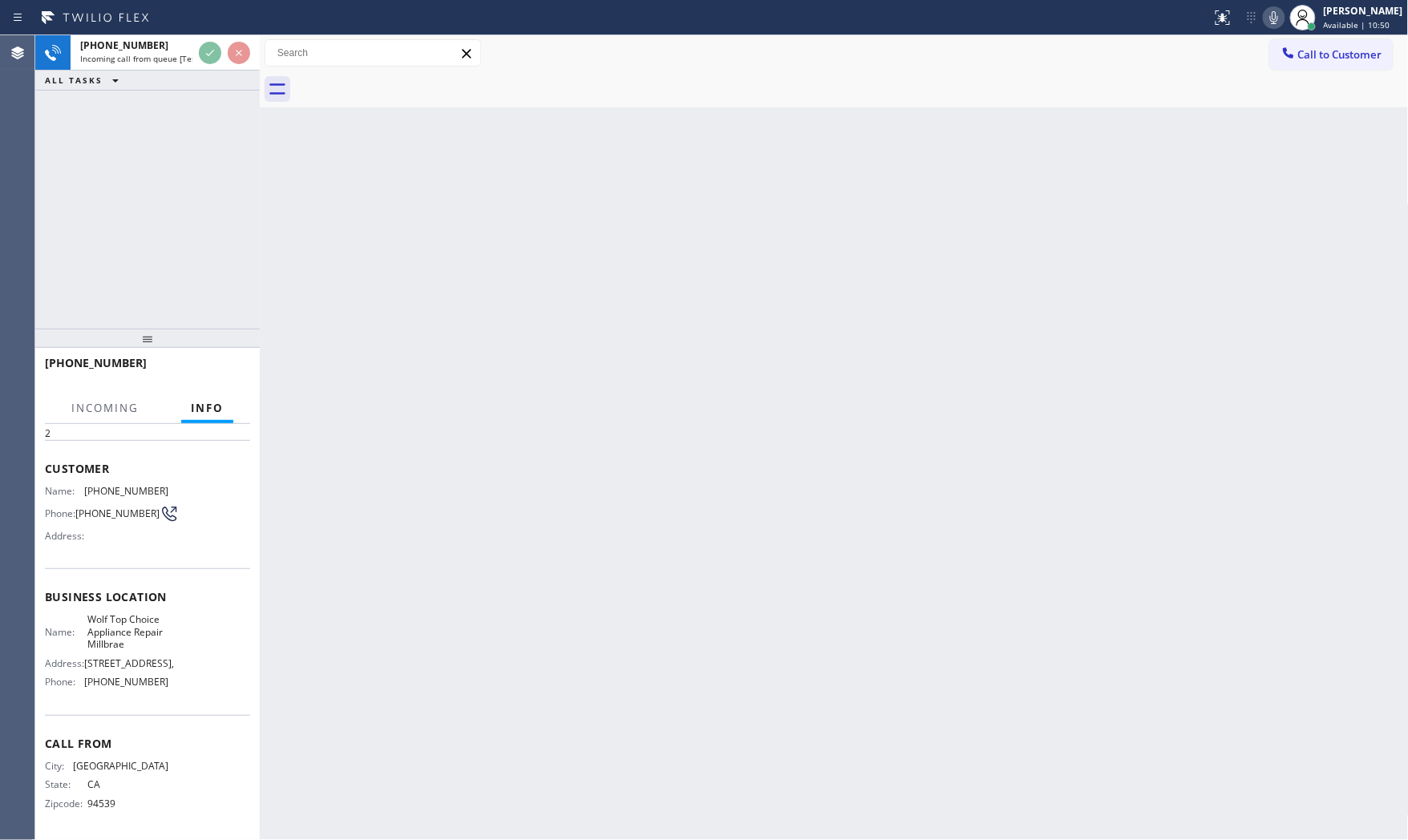
scroll to position [60, 0]
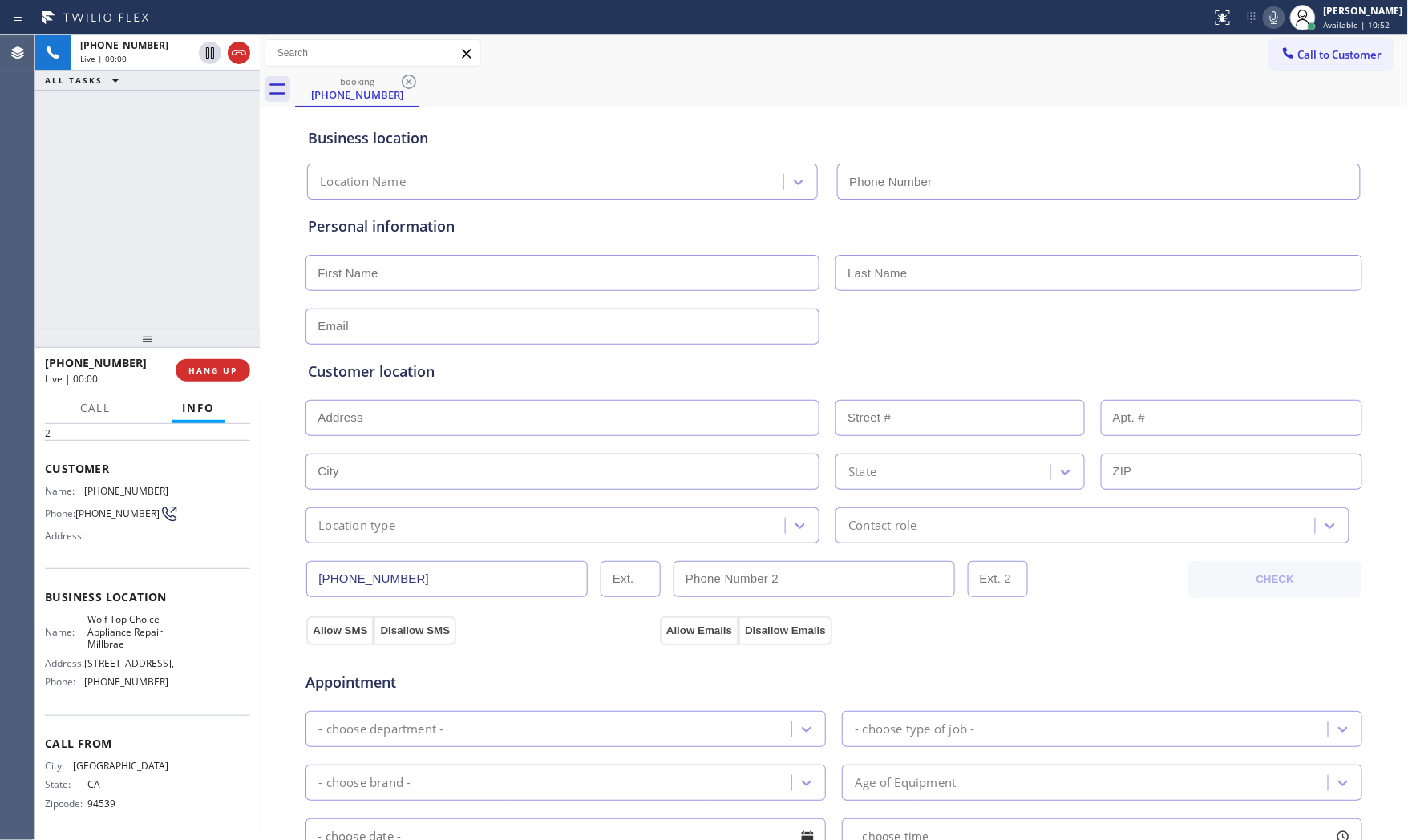
type input "[PHONE_NUMBER]"
click at [1265, 14] on icon at bounding box center [1273, 17] width 19 height 19
click at [212, 372] on span "HANG UP" at bounding box center [213, 370] width 49 height 11
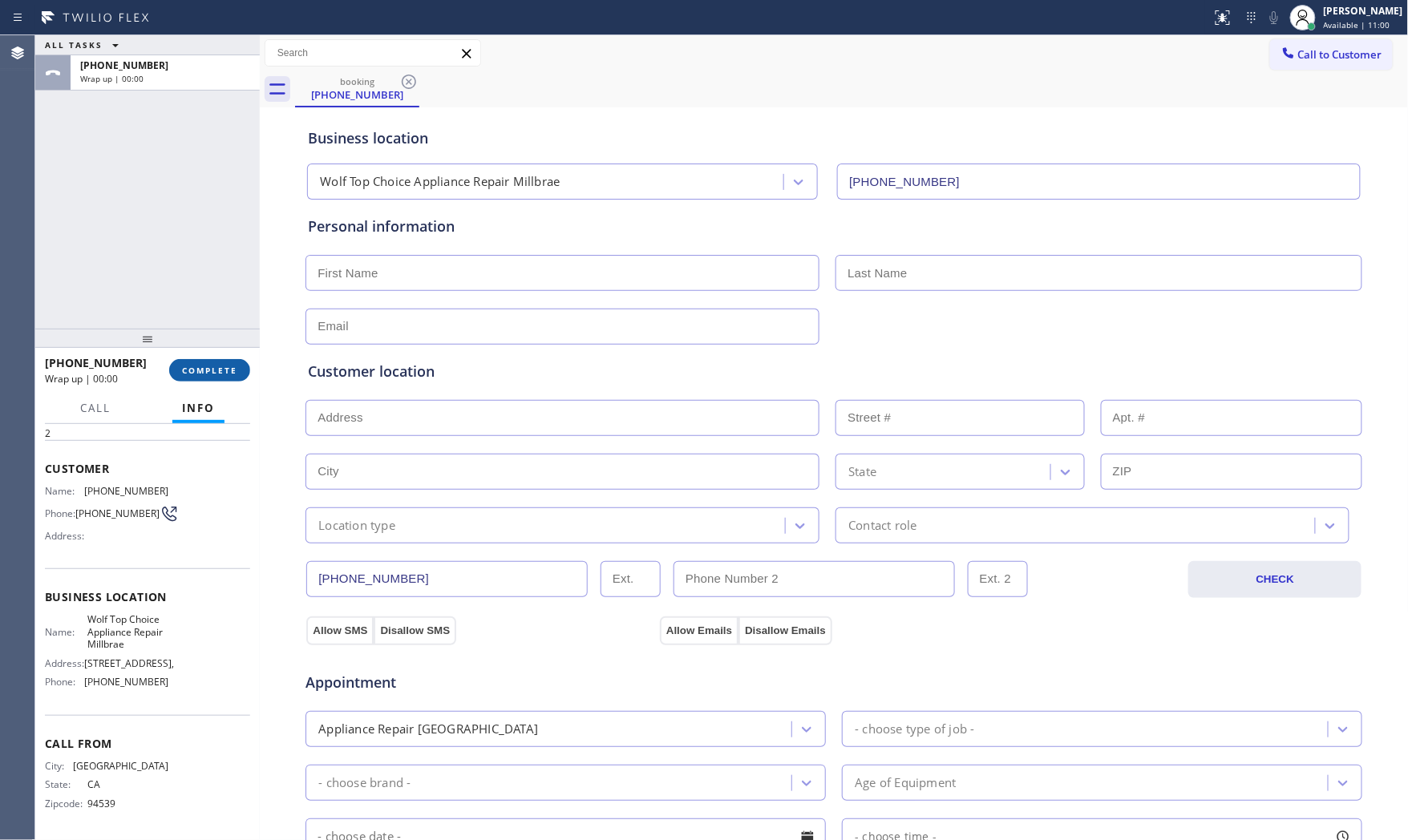
click at [221, 366] on span "COMPLETE" at bounding box center [209, 370] width 55 height 11
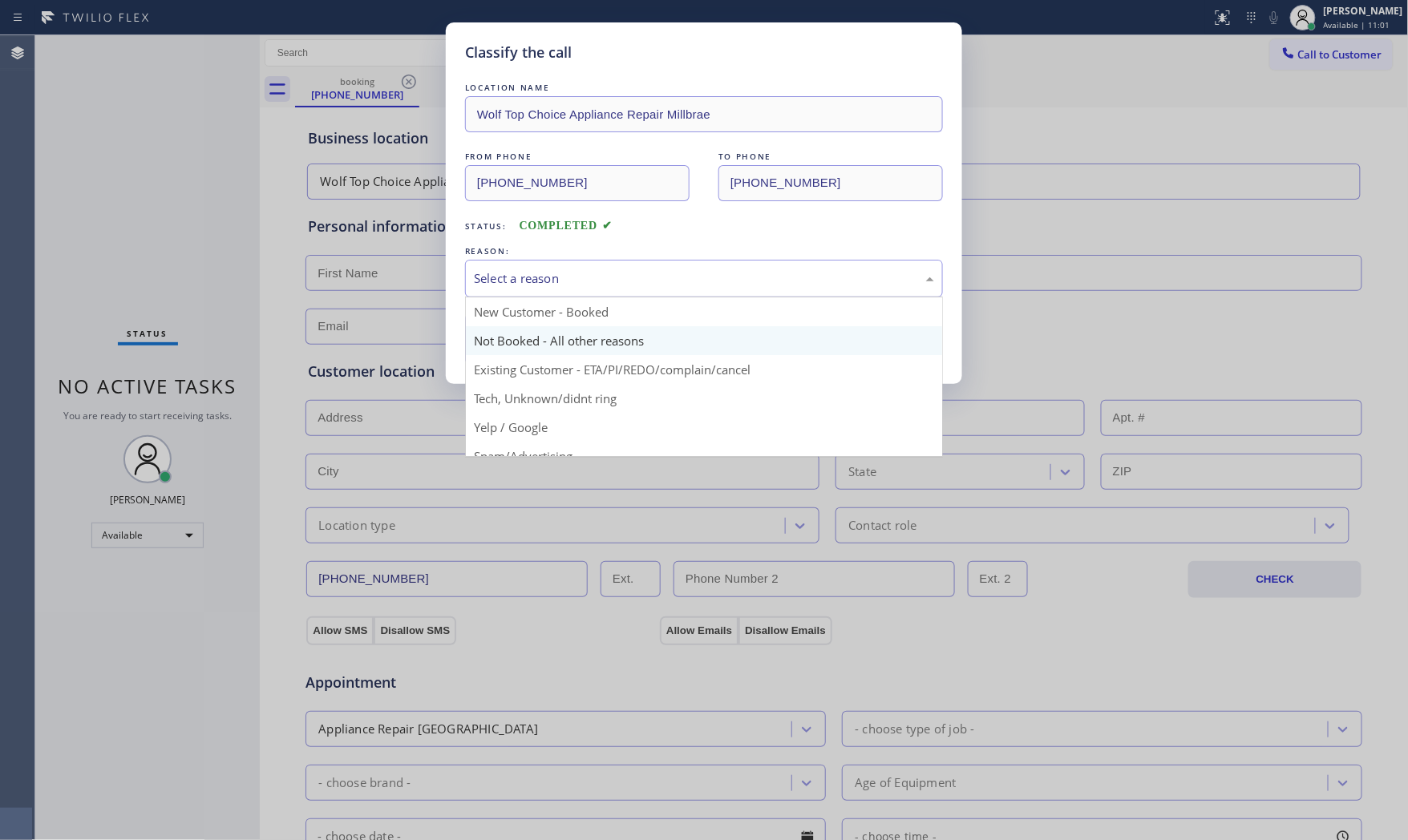
drag, startPoint x: 495, startPoint y: 263, endPoint x: 496, endPoint y: 327, distance: 64.0
click at [495, 269] on div "Select a reason" at bounding box center [704, 278] width 478 height 38
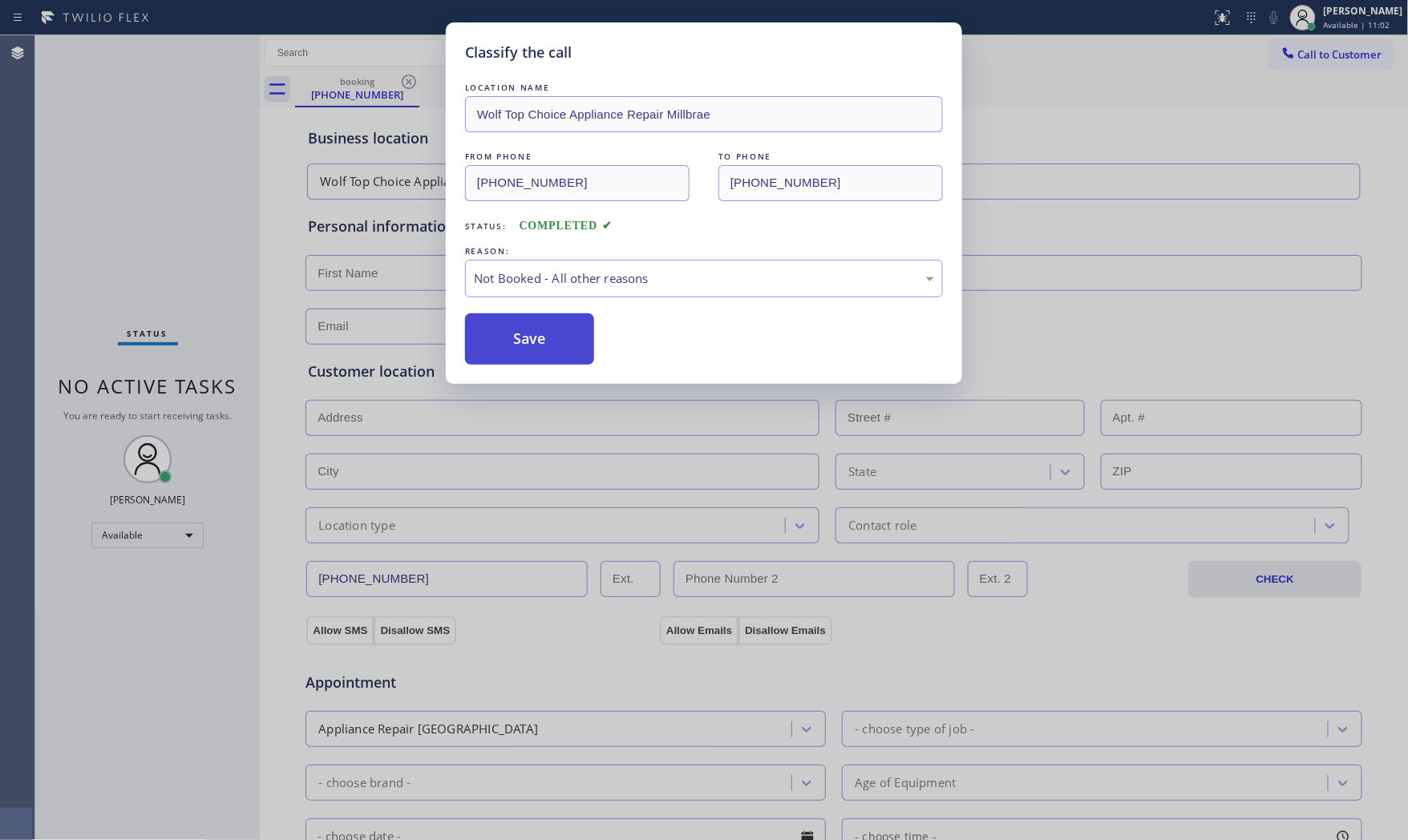
click at [500, 340] on button "Save" at bounding box center [529, 338] width 129 height 51
click at [500, 341] on button "Save" at bounding box center [529, 338] width 129 height 51
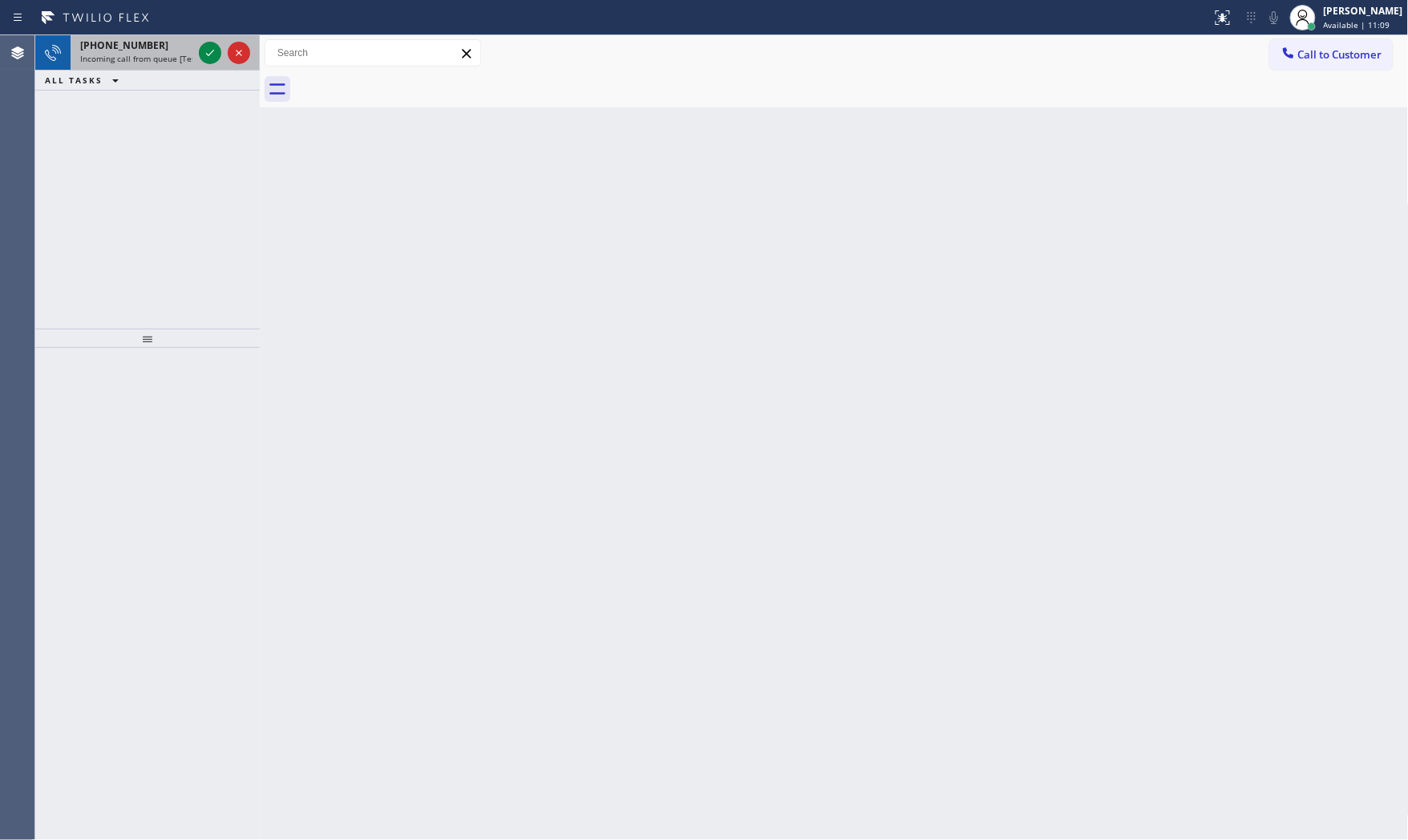
click at [193, 46] on div "[PHONE_NUMBER]" at bounding box center [136, 46] width 112 height 14
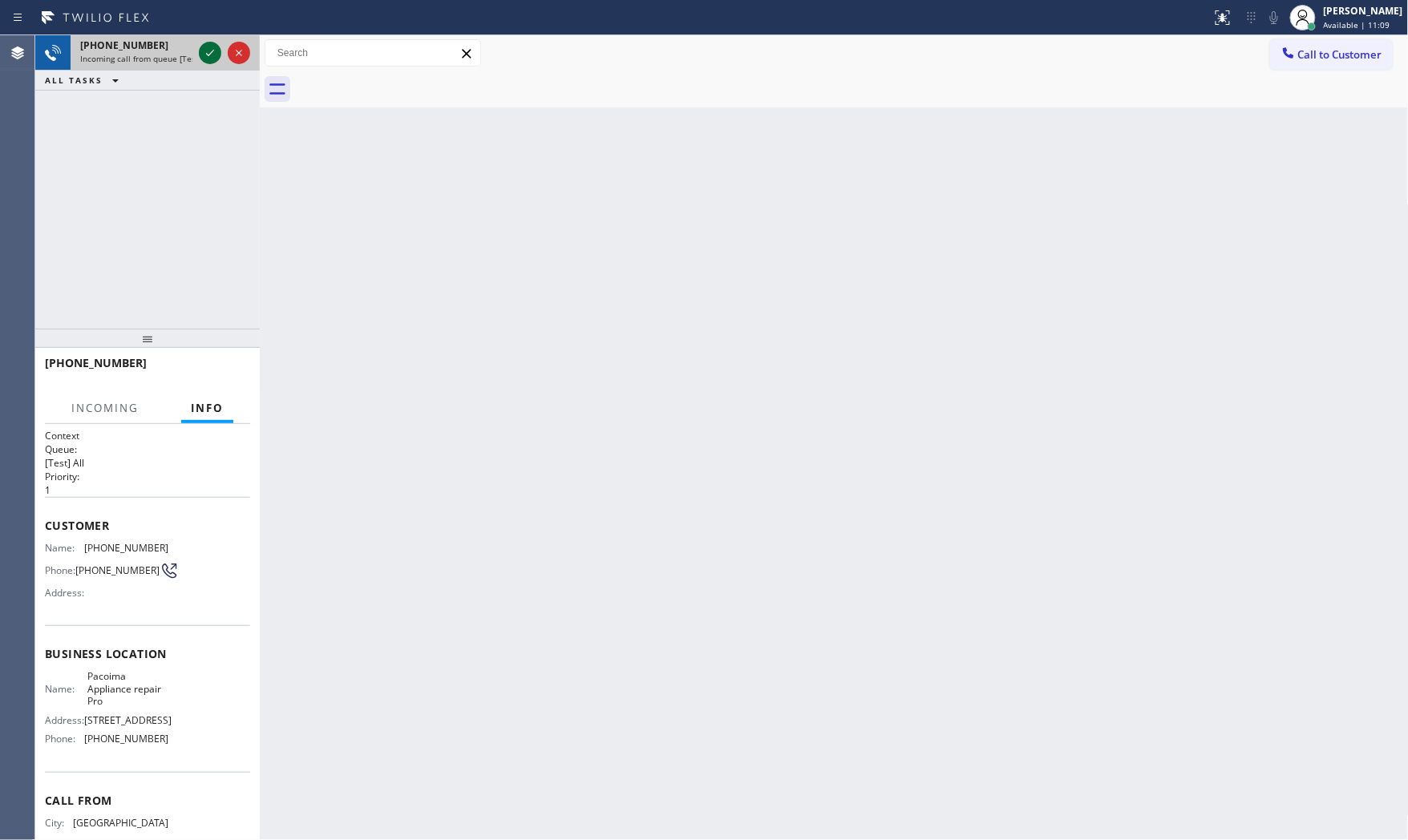
click at [205, 51] on icon at bounding box center [210, 52] width 19 height 19
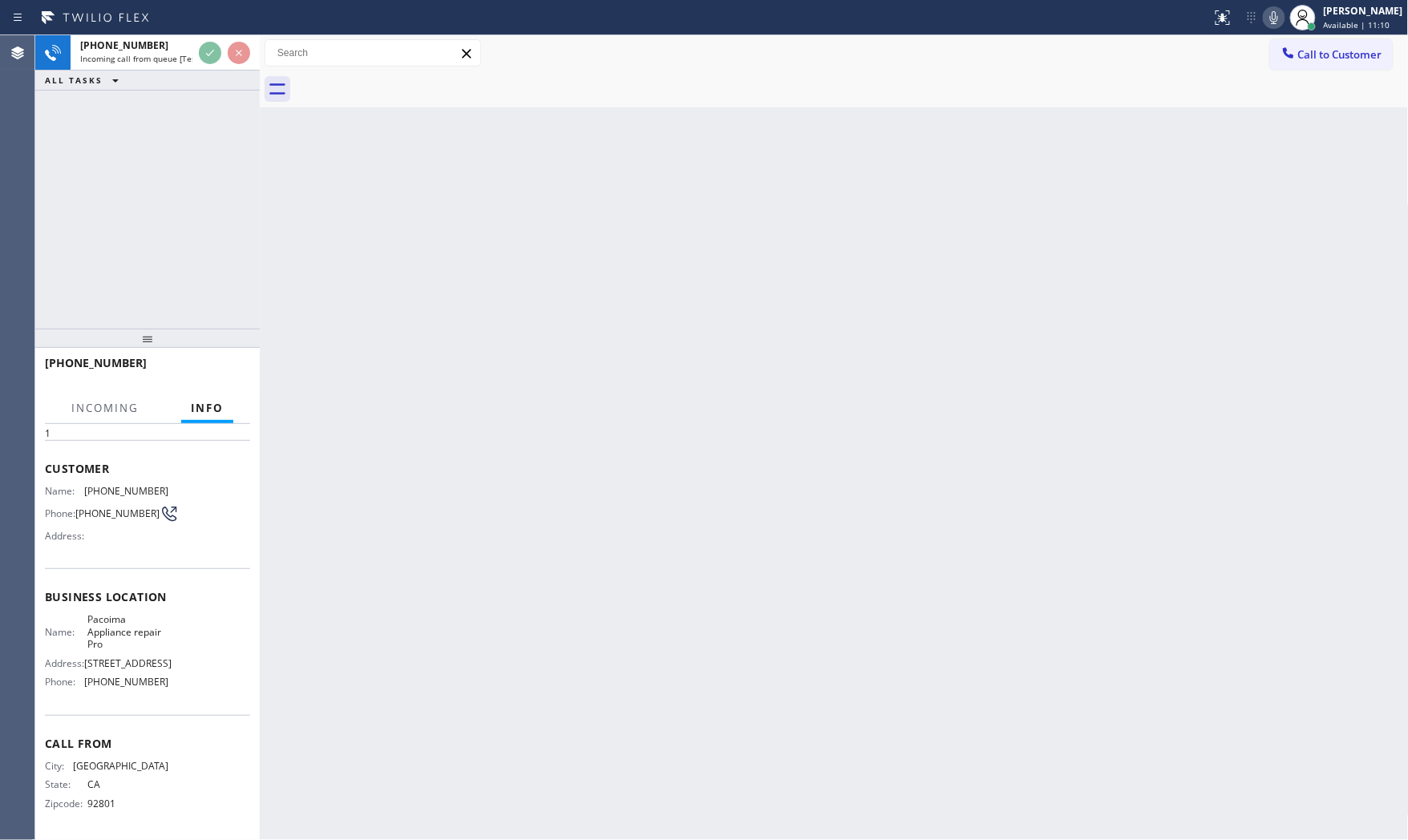
scroll to position [73, 0]
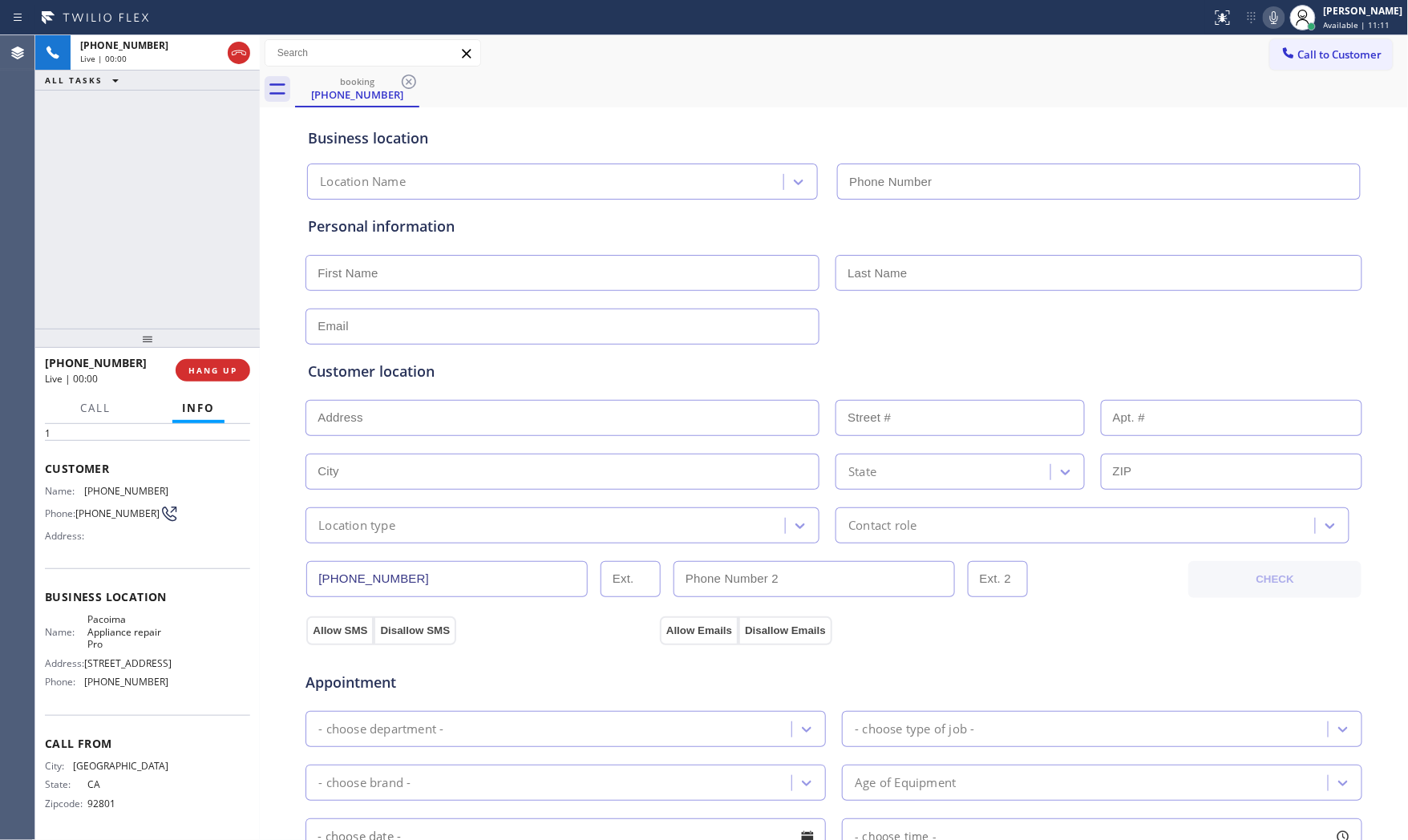
type input "[PHONE_NUMBER]"
click at [1264, 22] on icon at bounding box center [1273, 17] width 19 height 19
click at [1265, 17] on icon at bounding box center [1273, 17] width 19 height 19
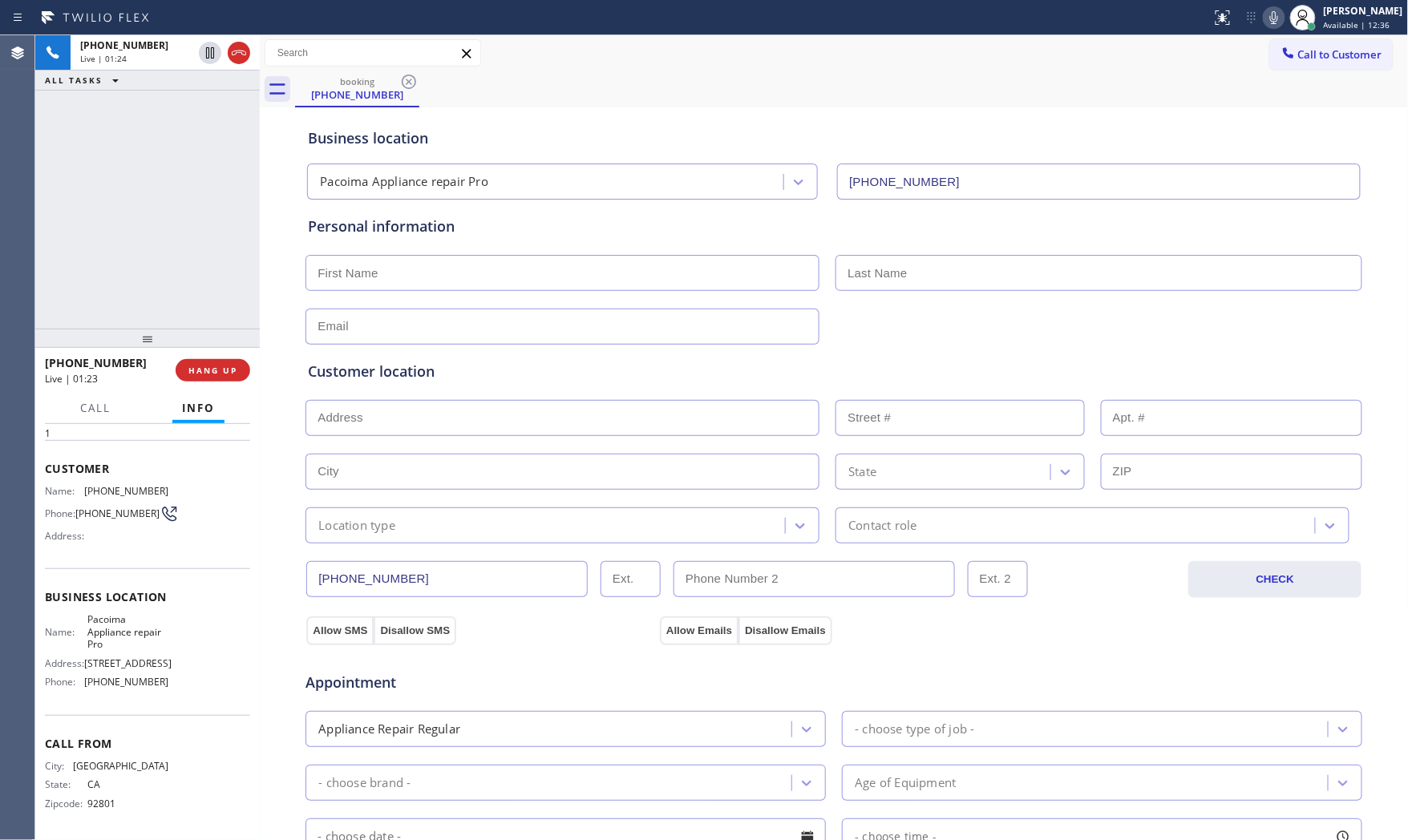
click at [1196, 101] on div "booking [PHONE_NUMBER]" at bounding box center [852, 90] width 1114 height 36
click at [1262, 18] on div at bounding box center [1273, 17] width 22 height 19
click at [1265, 18] on icon at bounding box center [1273, 17] width 19 height 19
click at [113, 414] on button "Call" at bounding box center [96, 408] width 50 height 31
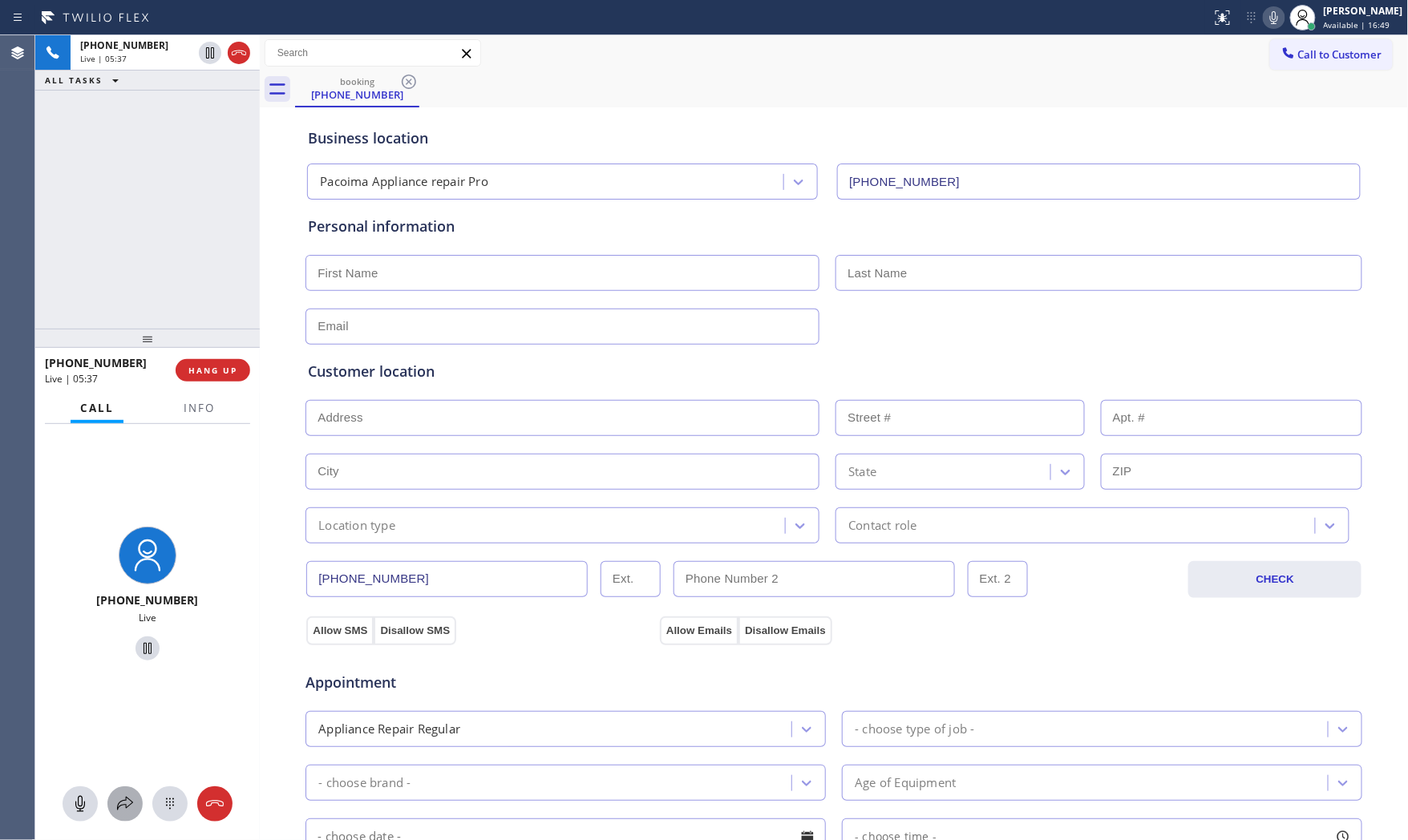
click at [138, 756] on div at bounding box center [125, 803] width 35 height 19
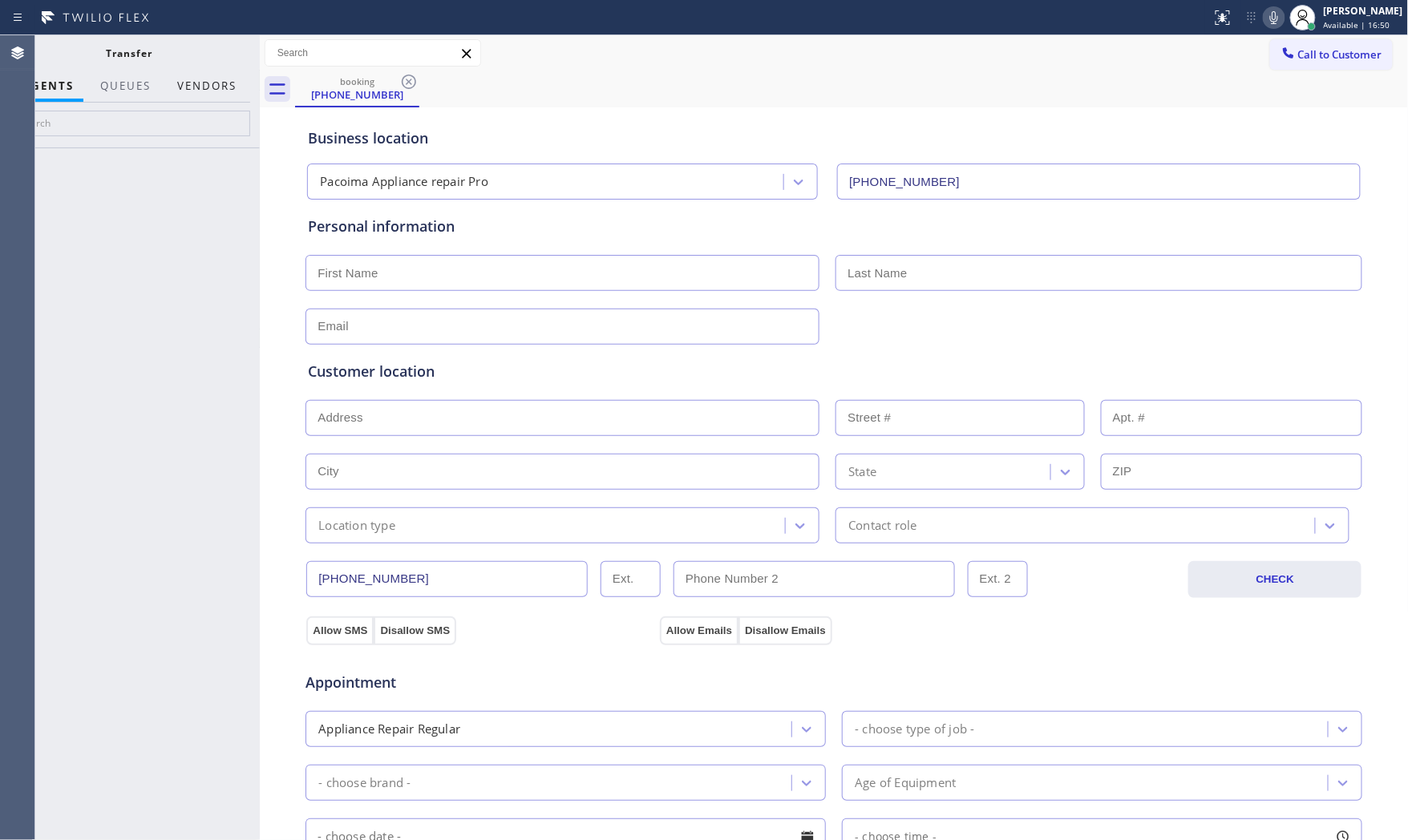
click at [198, 97] on div "Vendors" at bounding box center [207, 86] width 79 height 31
click at [209, 86] on button "Vendors" at bounding box center [207, 86] width 79 height 31
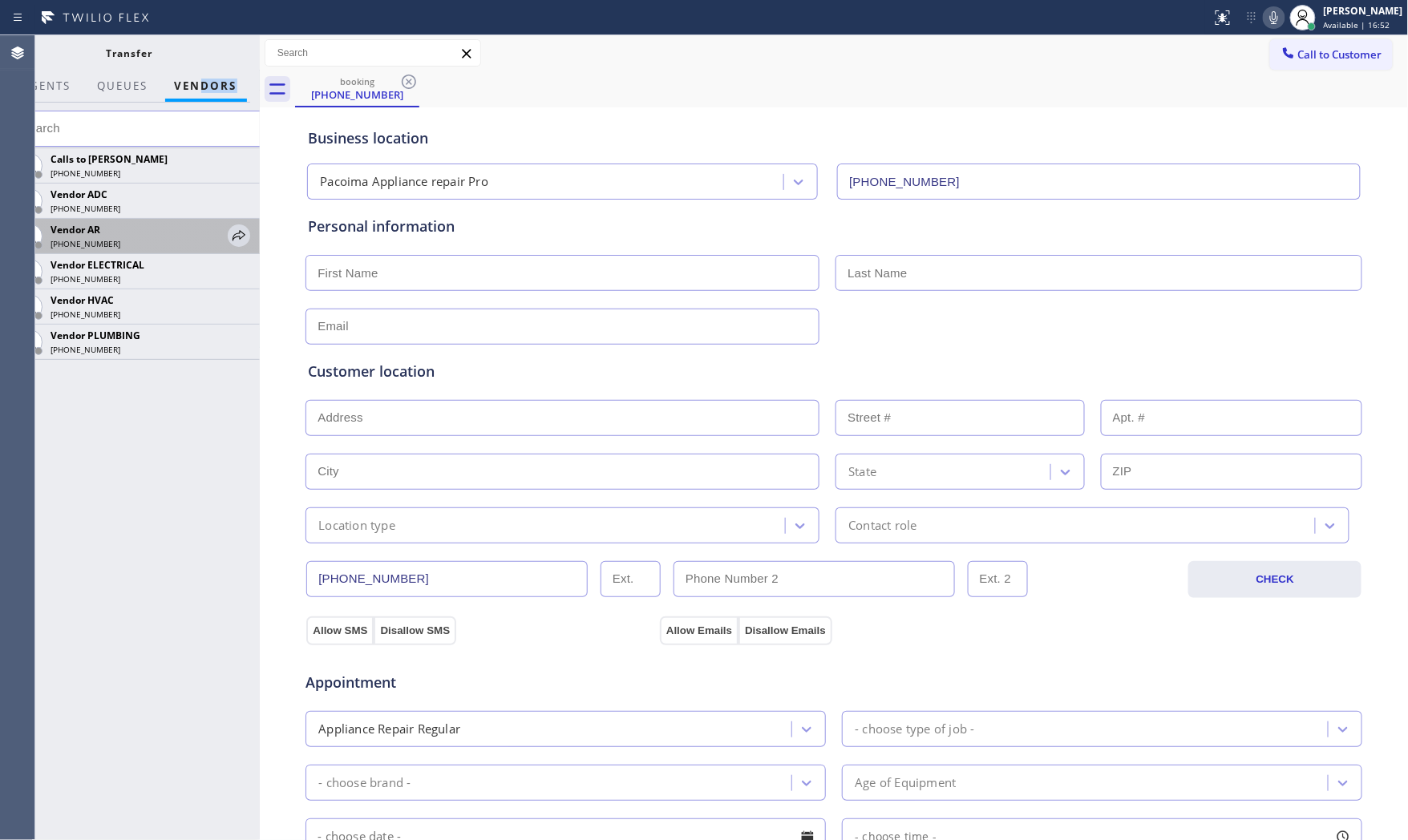
click at [246, 237] on icon at bounding box center [238, 235] width 19 height 19
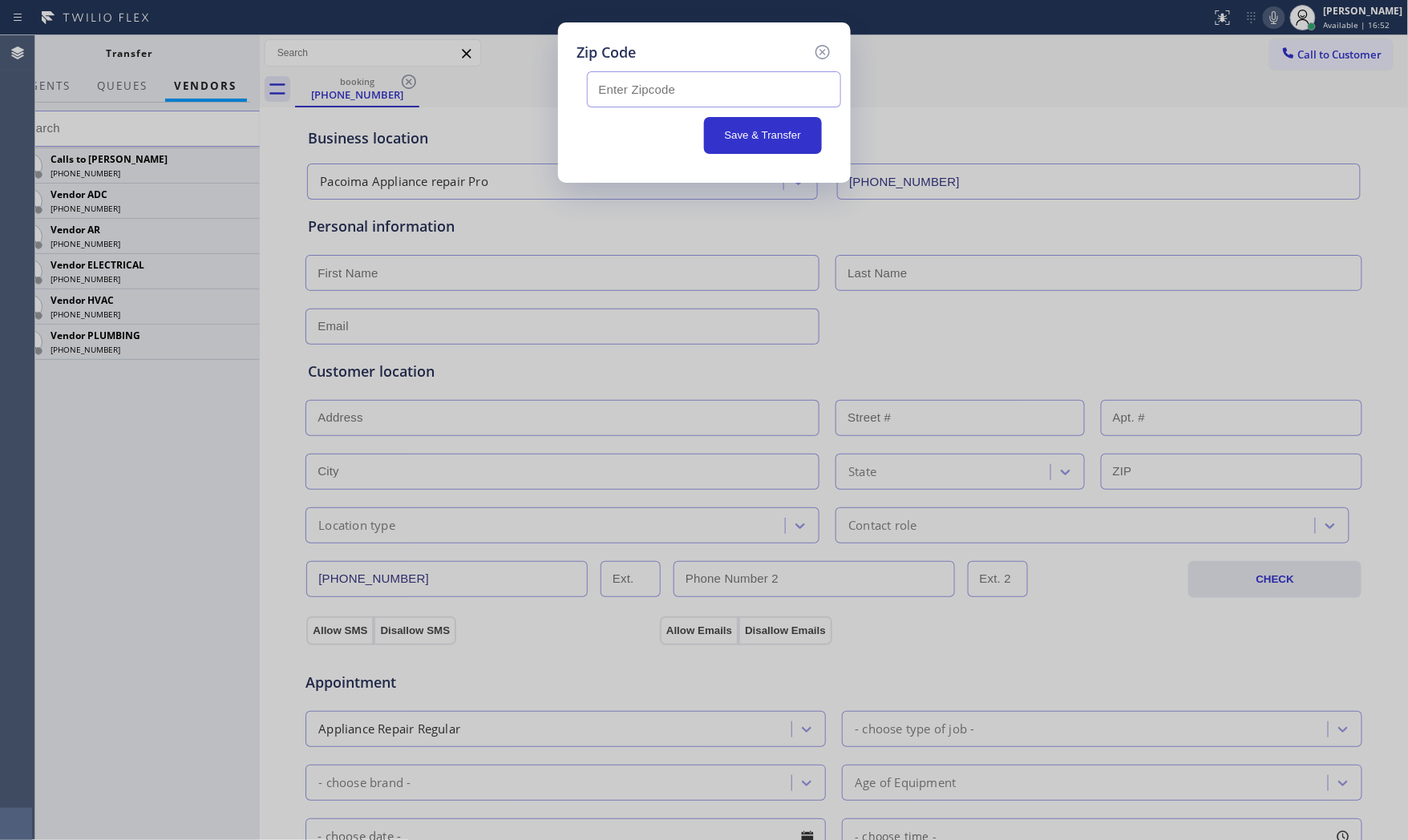
click at [614, 104] on input "text" at bounding box center [713, 90] width 254 height 36
paste input "91352"
type input "91352"
click at [750, 139] on button "Save & Transfer" at bounding box center [762, 135] width 118 height 37
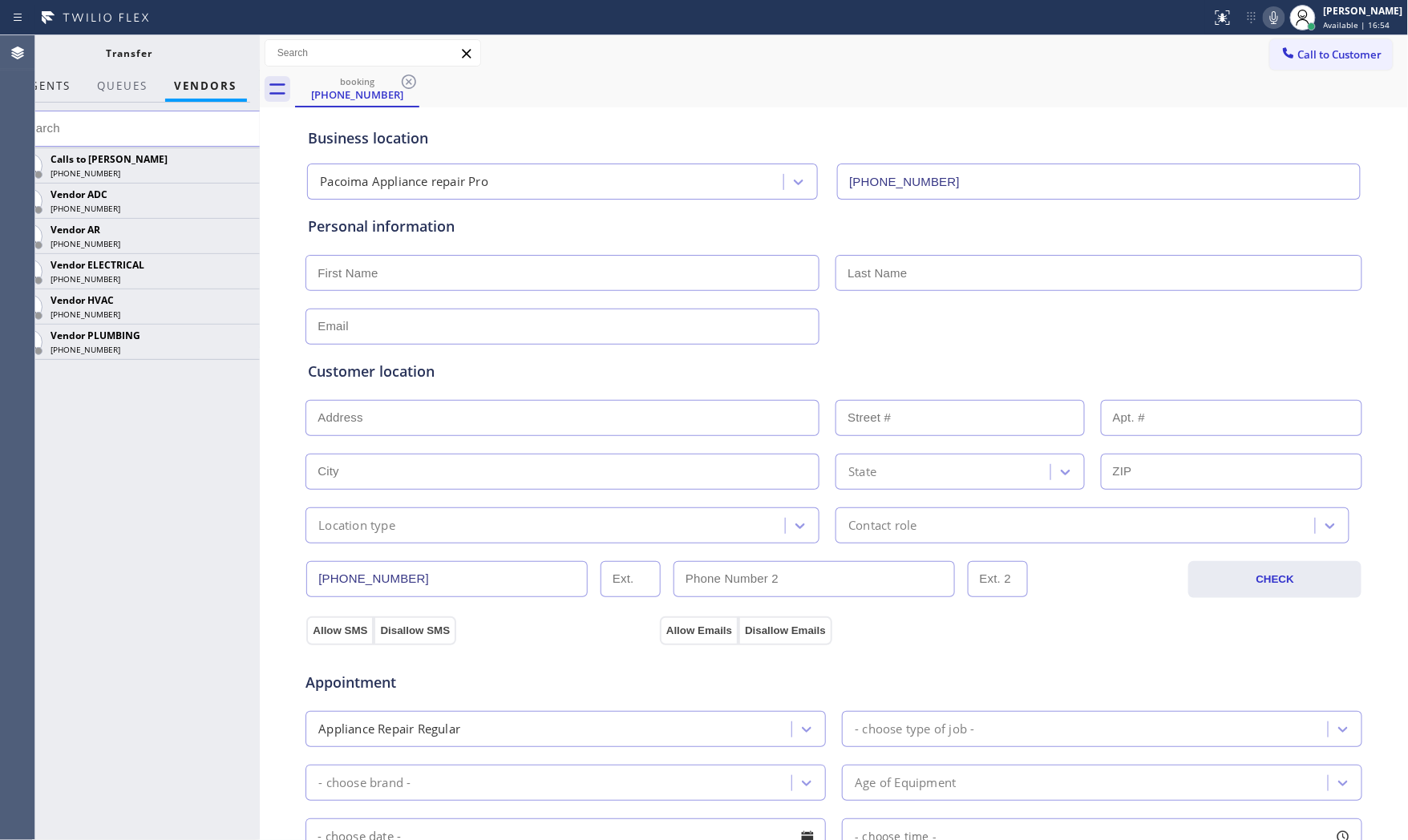
click at [60, 93] on button "AGENTS" at bounding box center [47, 86] width 68 height 31
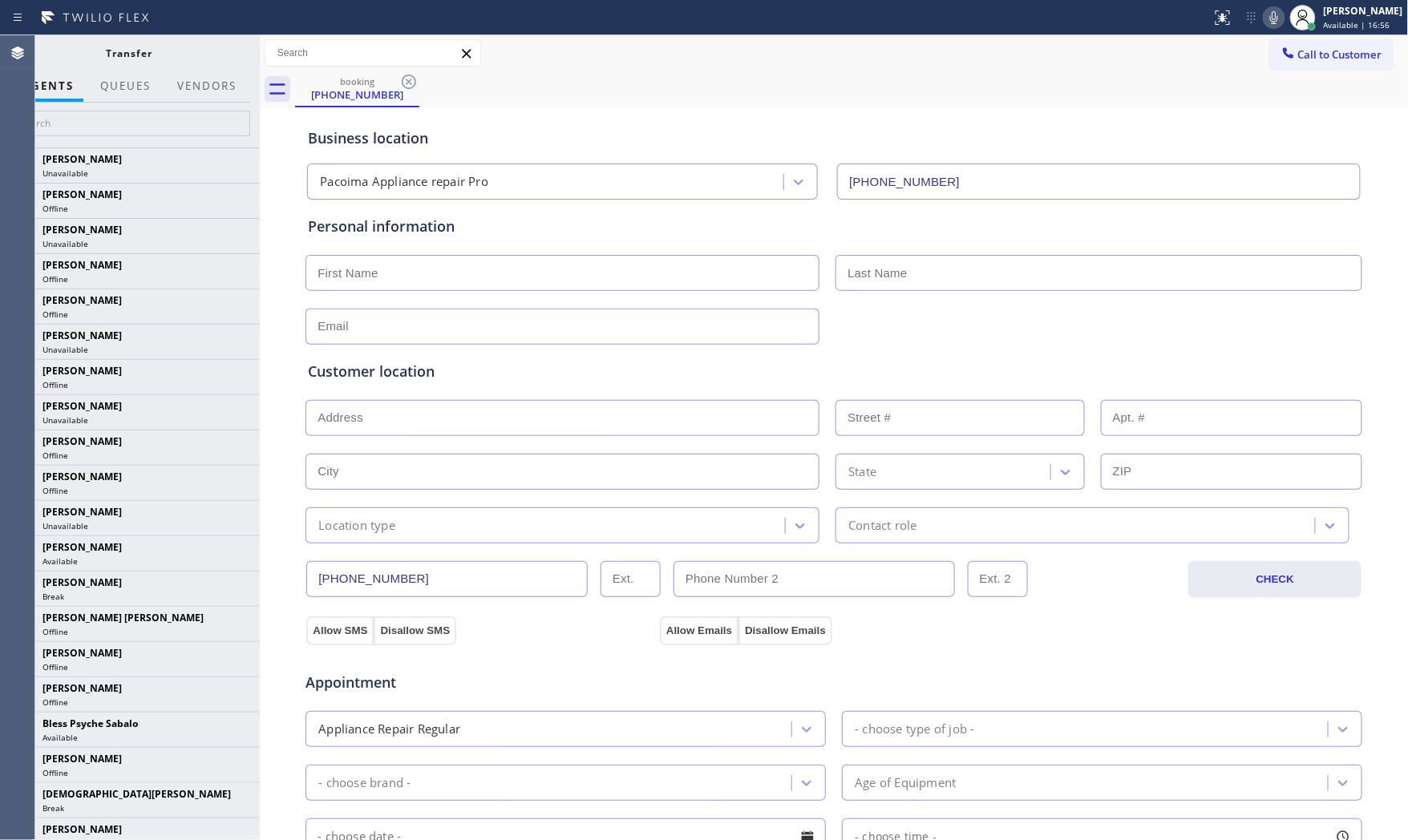
drag, startPoint x: 259, startPoint y: 151, endPoint x: 315, endPoint y: 149, distance: 56.0
click at [259, 149] on div at bounding box center [259, 437] width 0 height 805
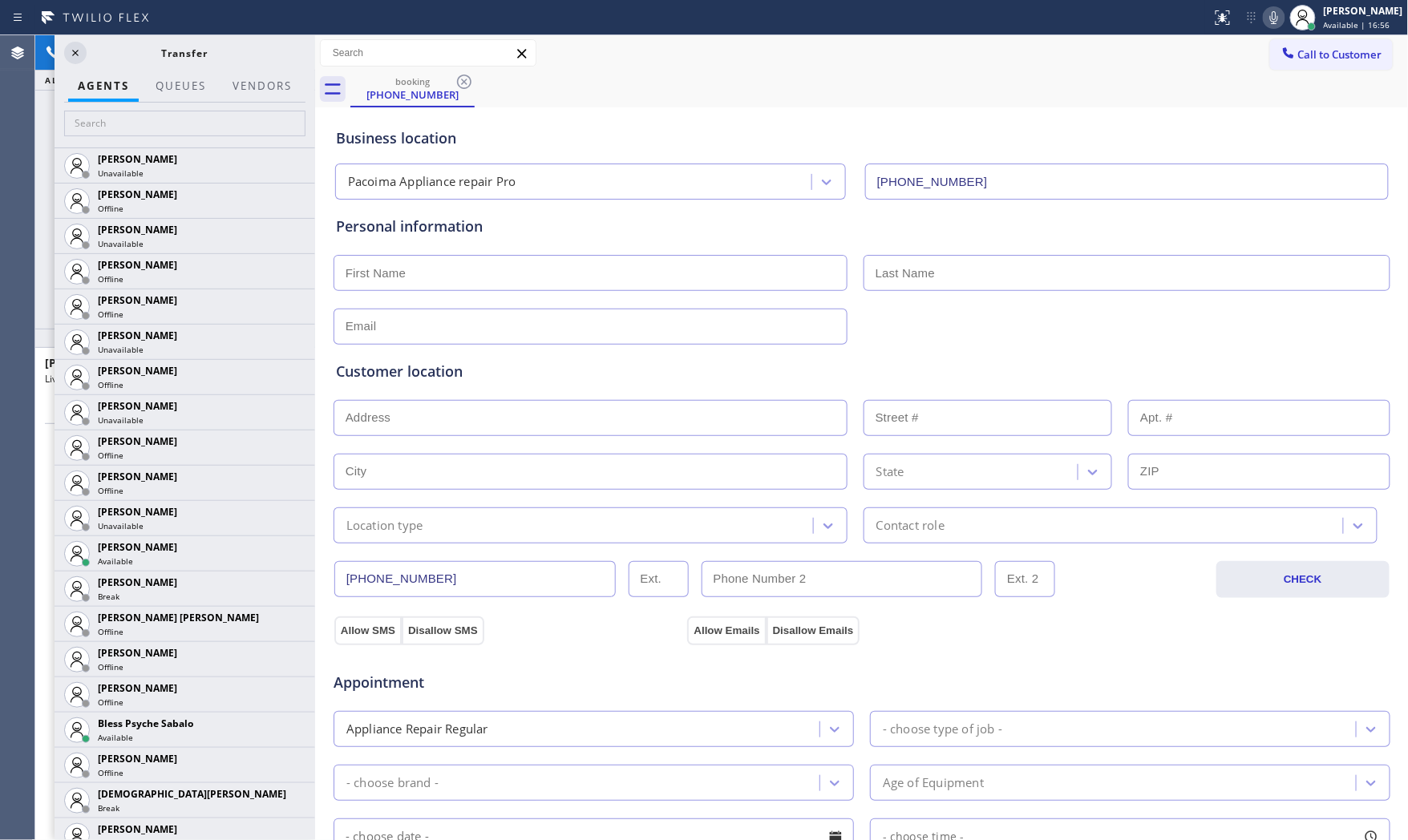
scroll to position [43, 0]
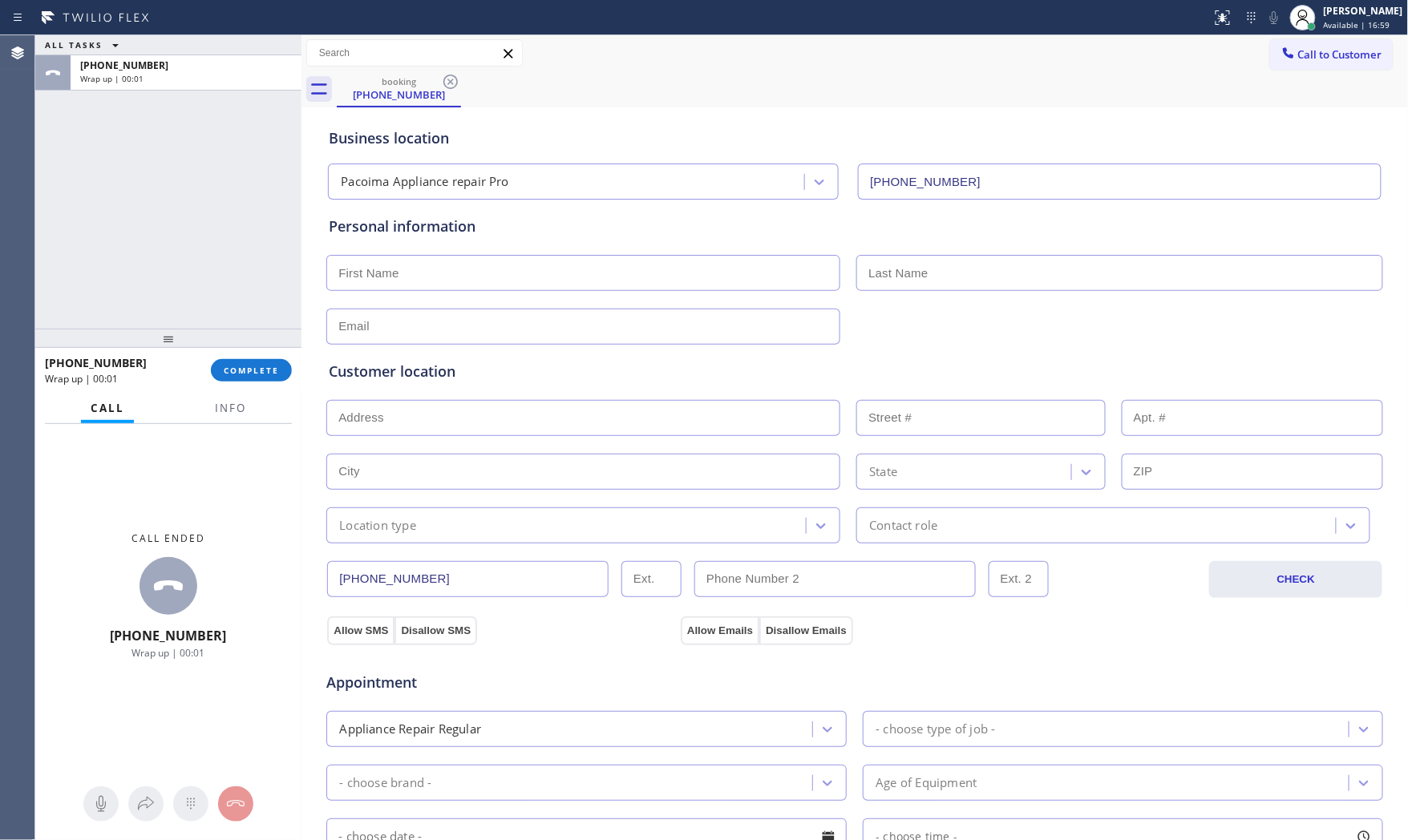
drag, startPoint x: 297, startPoint y: 220, endPoint x: 204, endPoint y: 331, distance: 144.8
click at [225, 219] on div "ALL TASKS ALL TASKS ACTIVE TASKS TASKS IN WRAP UP [PHONE_NUMBER] Wrap up | 00:0…" at bounding box center [720, 437] width 1372 height 805
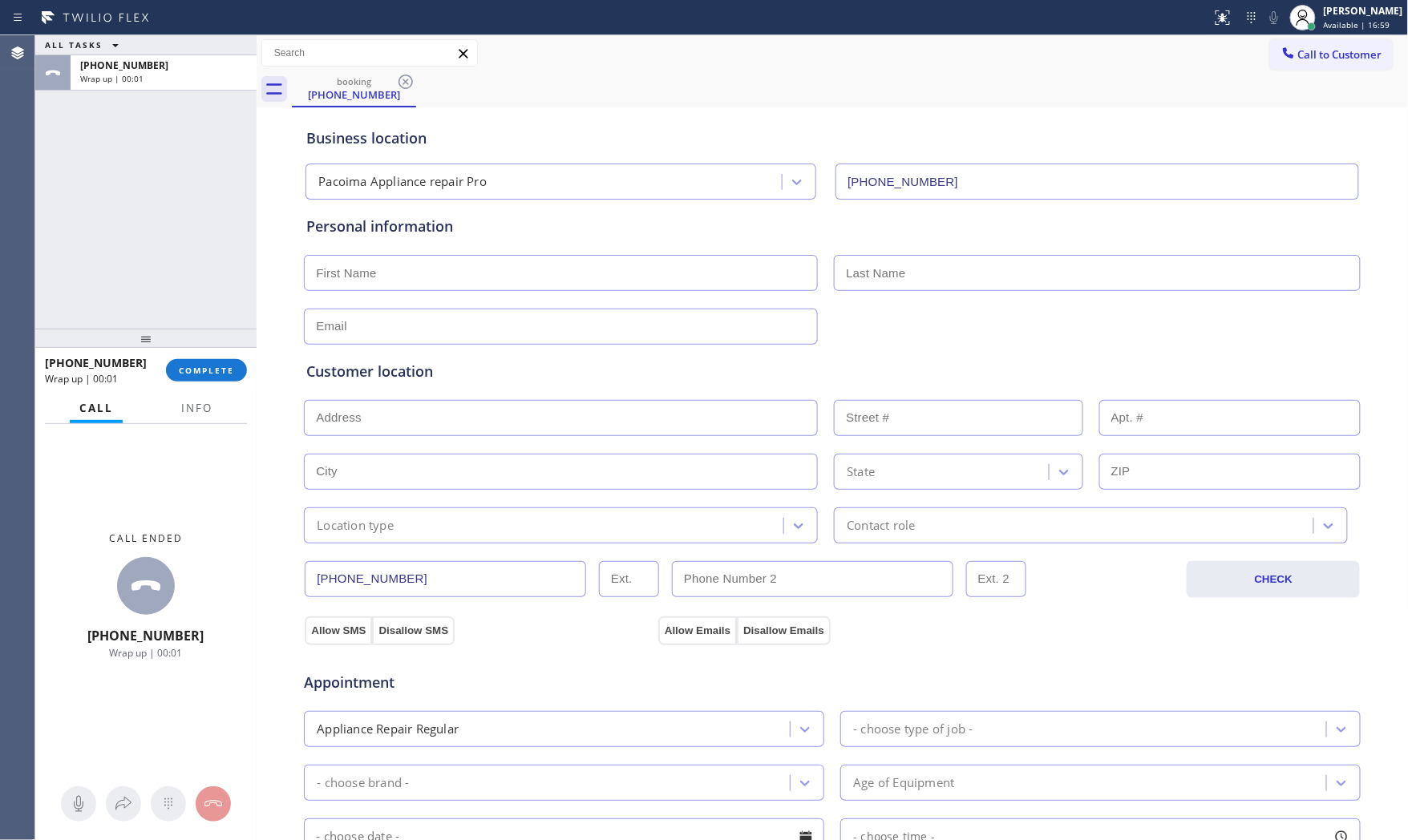
click at [198, 420] on div at bounding box center [197, 421] width 51 height 3
click at [202, 413] on span "Info" at bounding box center [197, 408] width 31 height 14
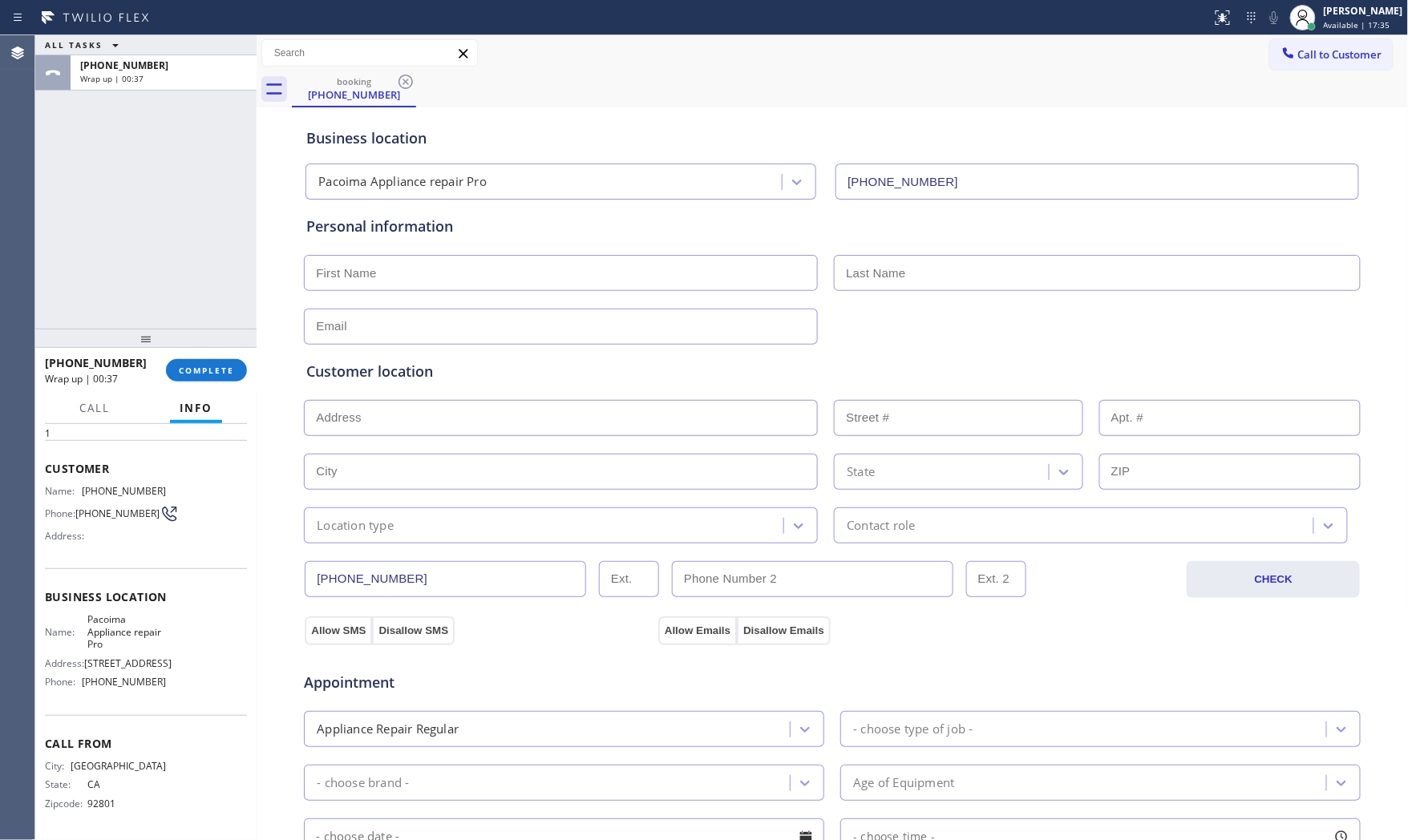
click at [582, 275] on input "text" at bounding box center [560, 272] width 514 height 36
paste input "[PERSON_NAME]"
type input "[PERSON_NAME]"
drag, startPoint x: 981, startPoint y: 258, endPoint x: 974, endPoint y: 264, distance: 9.2
click at [980, 260] on input "text" at bounding box center [1098, 272] width 527 height 36
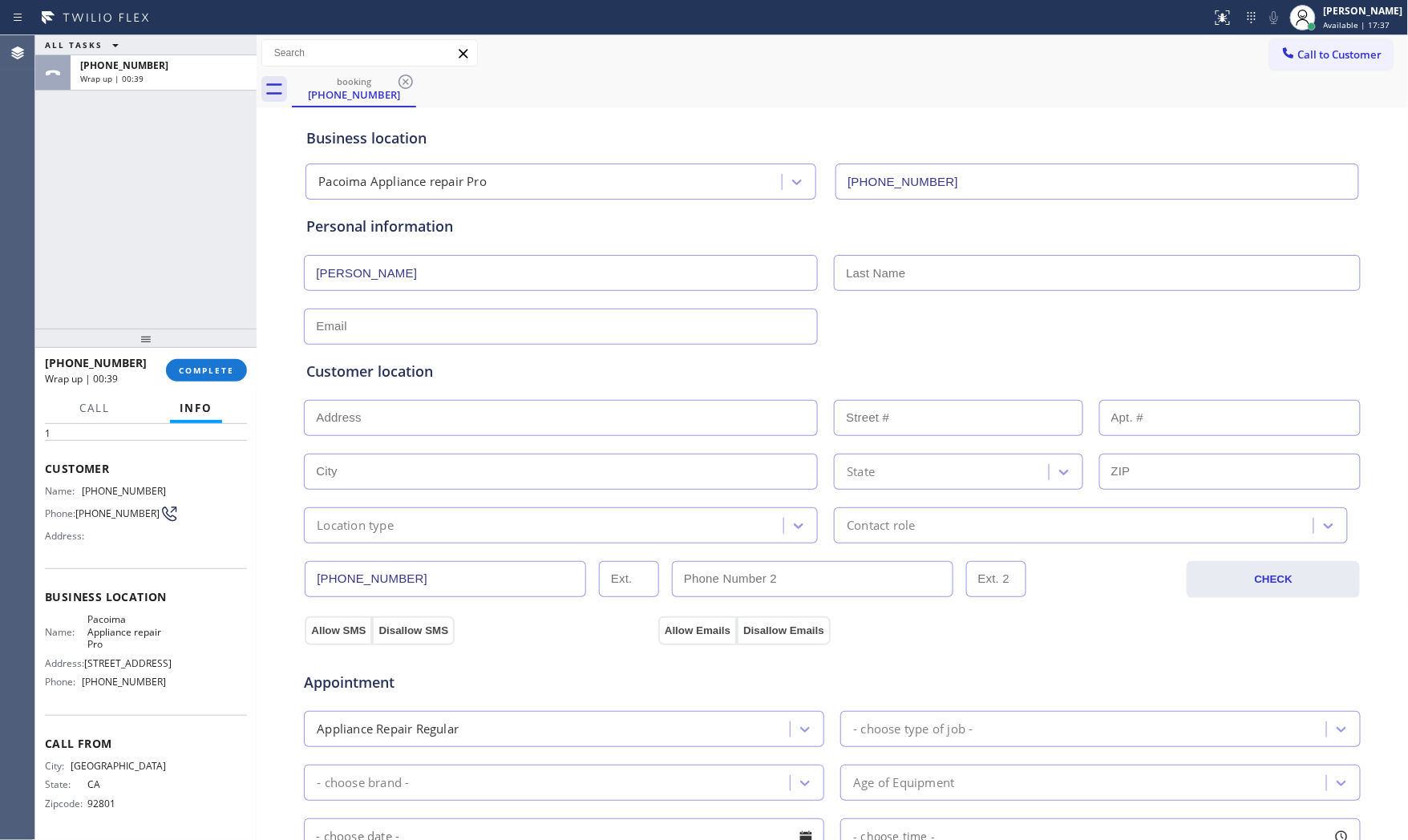
paste input "[PERSON_NAME]"
type input "[PERSON_NAME]"
click at [594, 316] on input "text" at bounding box center [560, 326] width 514 height 36
type input "[EMAIL_ADDRESS][DOMAIN_NAME]"
click at [395, 413] on input "text" at bounding box center [560, 418] width 514 height 36
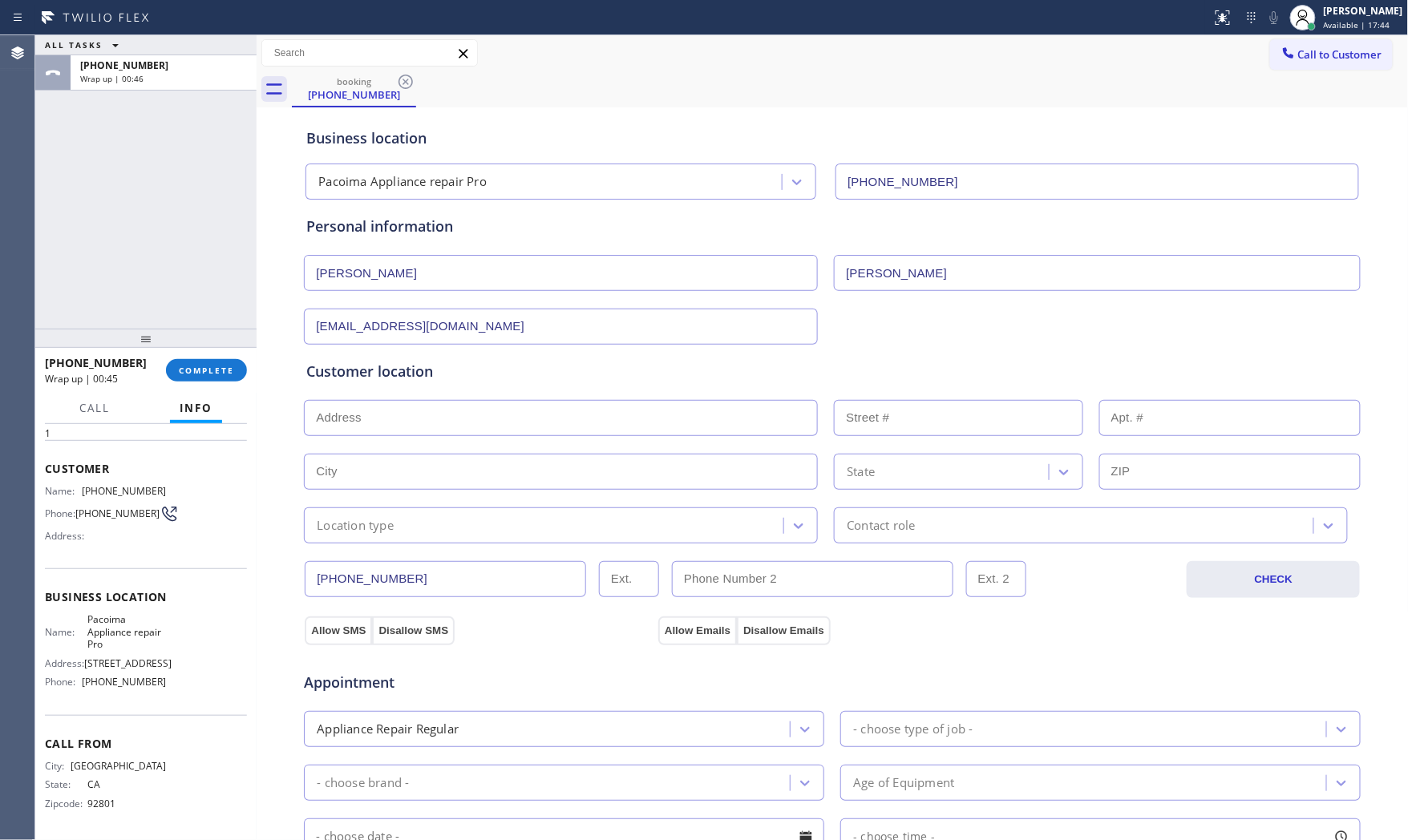
paste input "[GEOGRAPHIC_DATA]"
type input "[GEOGRAPHIC_DATA], [GEOGRAPHIC_DATA]"
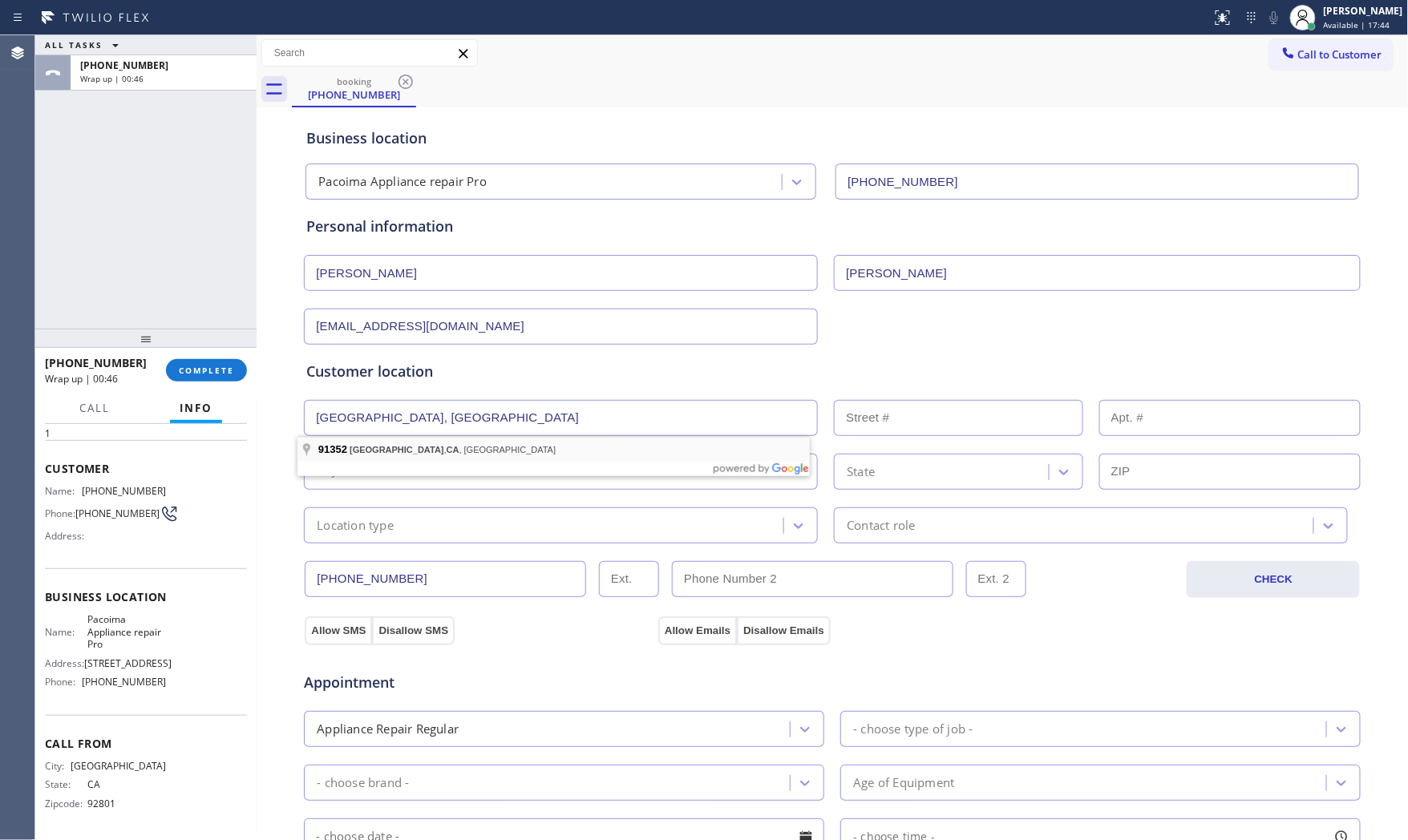
type input "[GEOGRAPHIC_DATA]"
type input "91352"
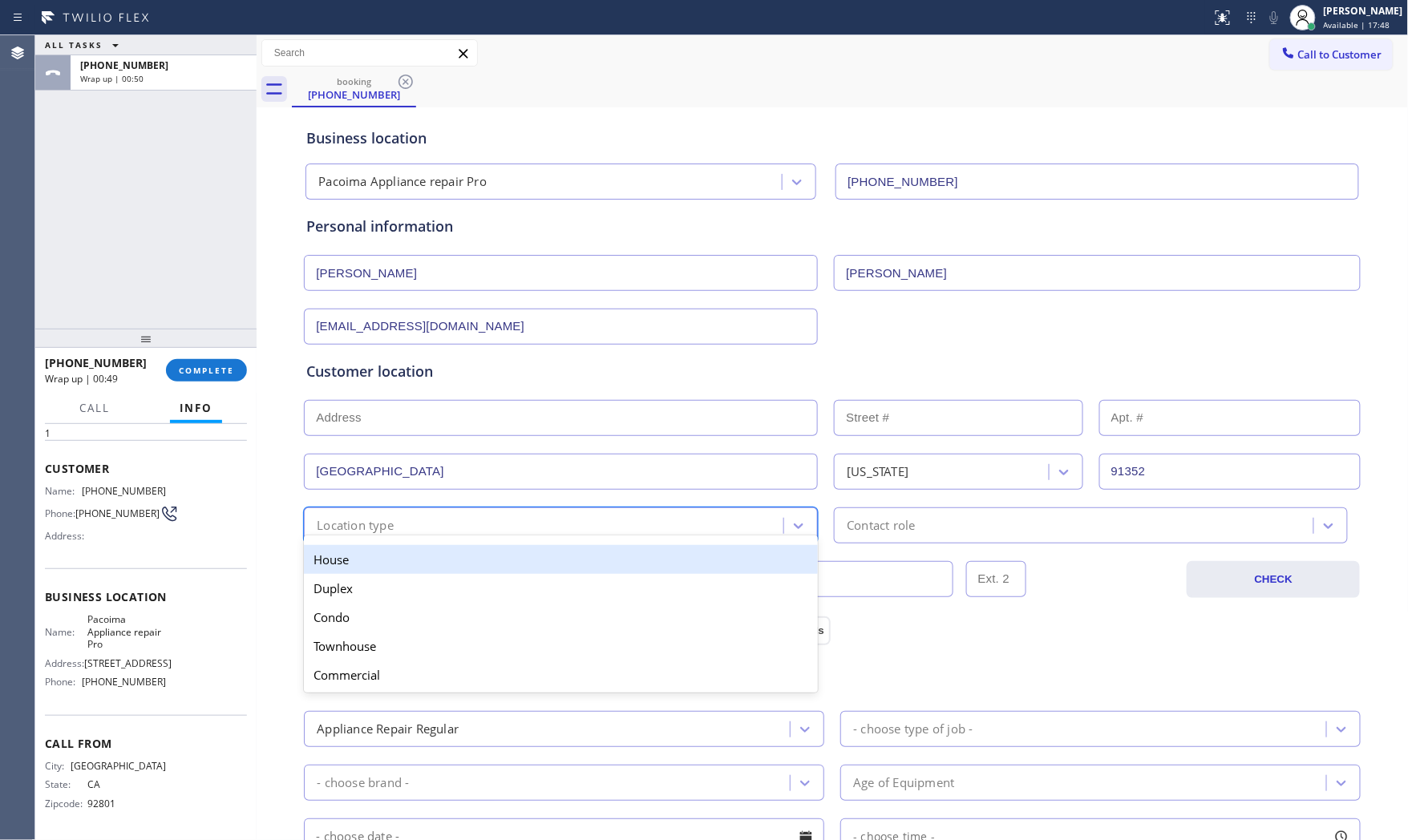
click at [471, 535] on div "option House focused, 1 of 5. 5 results available. Use Up and Down to choose op…" at bounding box center [560, 526] width 514 height 36
click at [447, 561] on div "House" at bounding box center [560, 559] width 514 height 29
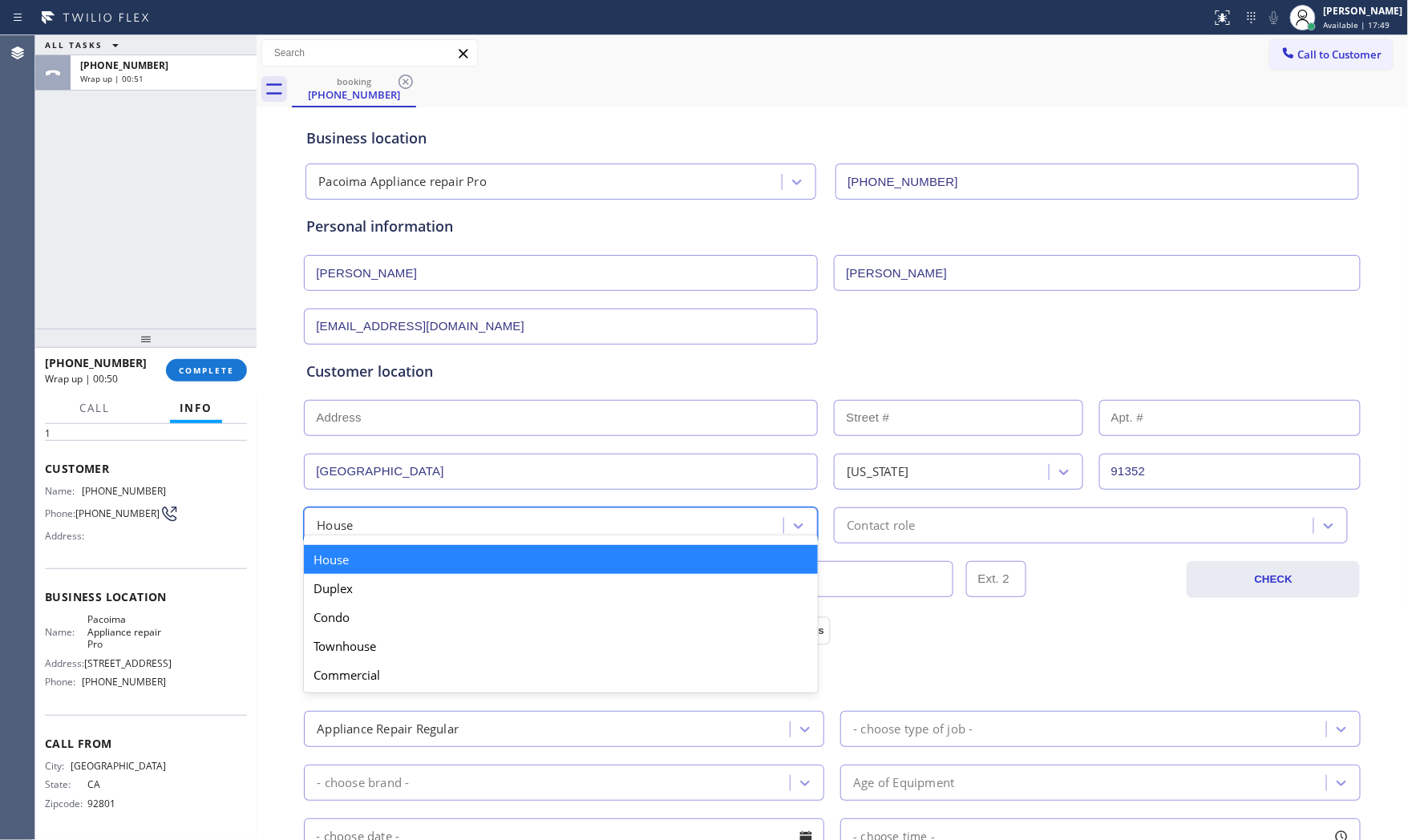
click at [491, 528] on div "House" at bounding box center [546, 526] width 475 height 28
drag, startPoint x: 372, startPoint y: 592, endPoint x: 606, endPoint y: 560, distance: 236.2
click at [373, 592] on div "Duplex" at bounding box center [560, 588] width 514 height 29
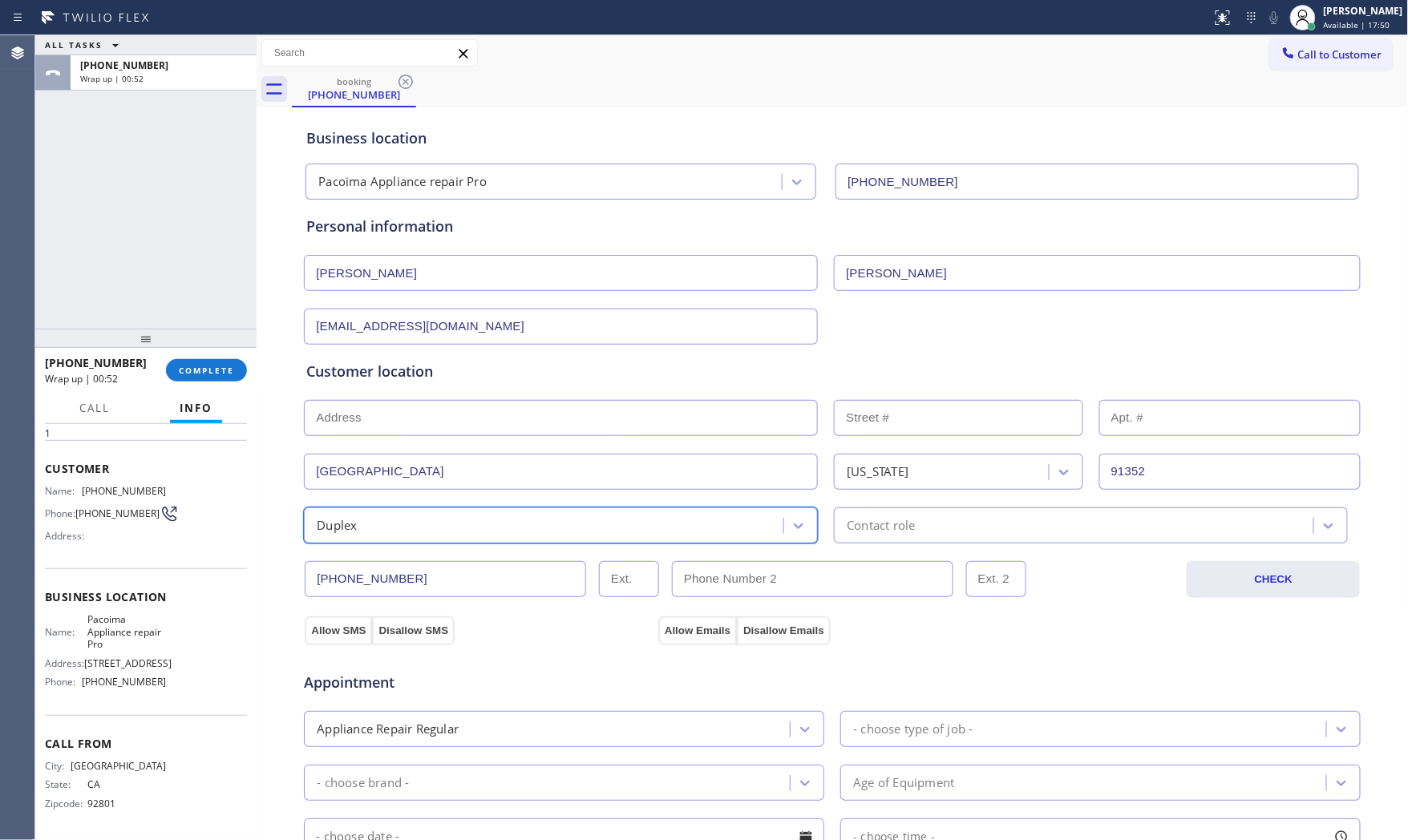
click at [884, 518] on div "Contact role" at bounding box center [880, 525] width 68 height 18
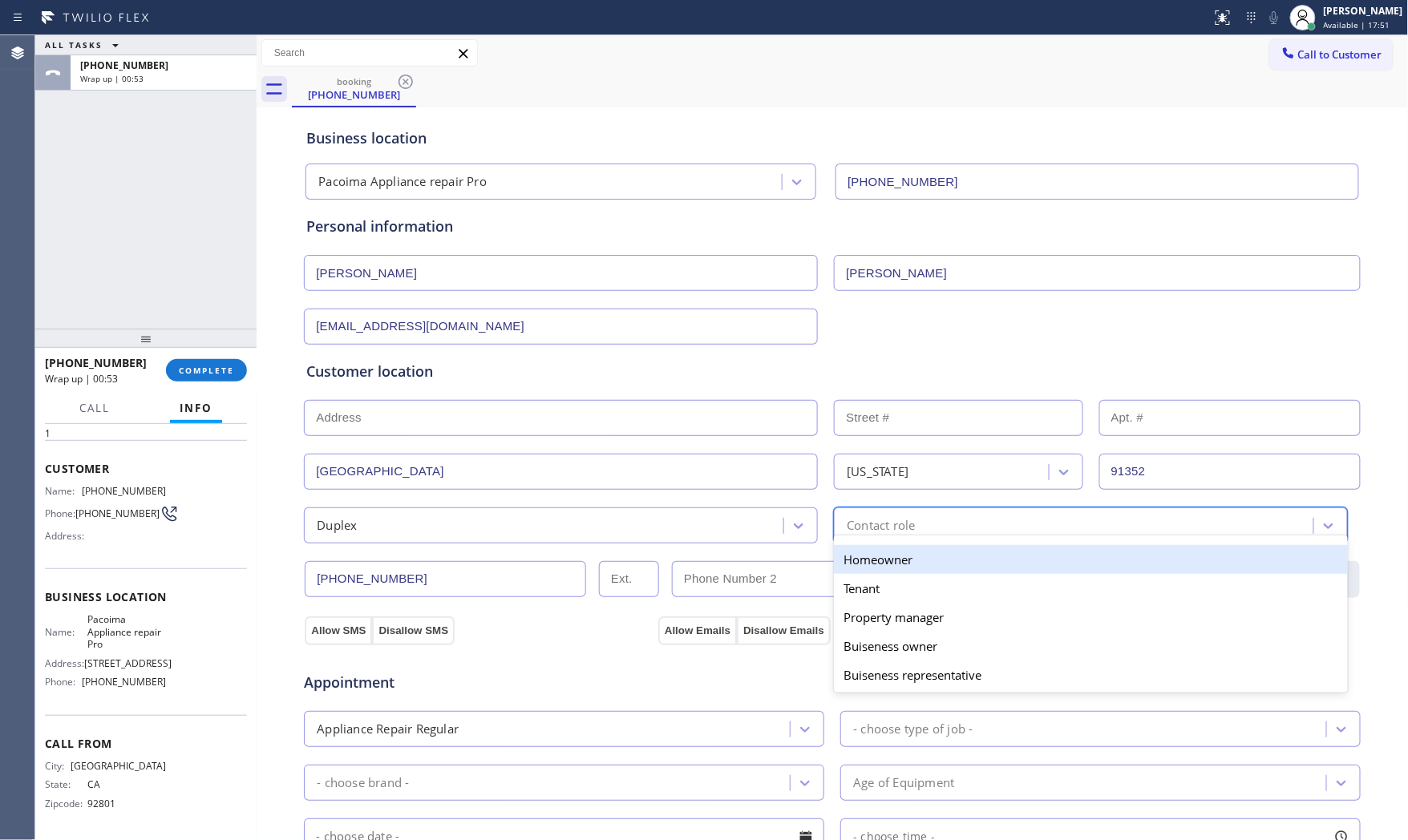
click at [868, 557] on div "Homeowner" at bounding box center [1091, 559] width 514 height 29
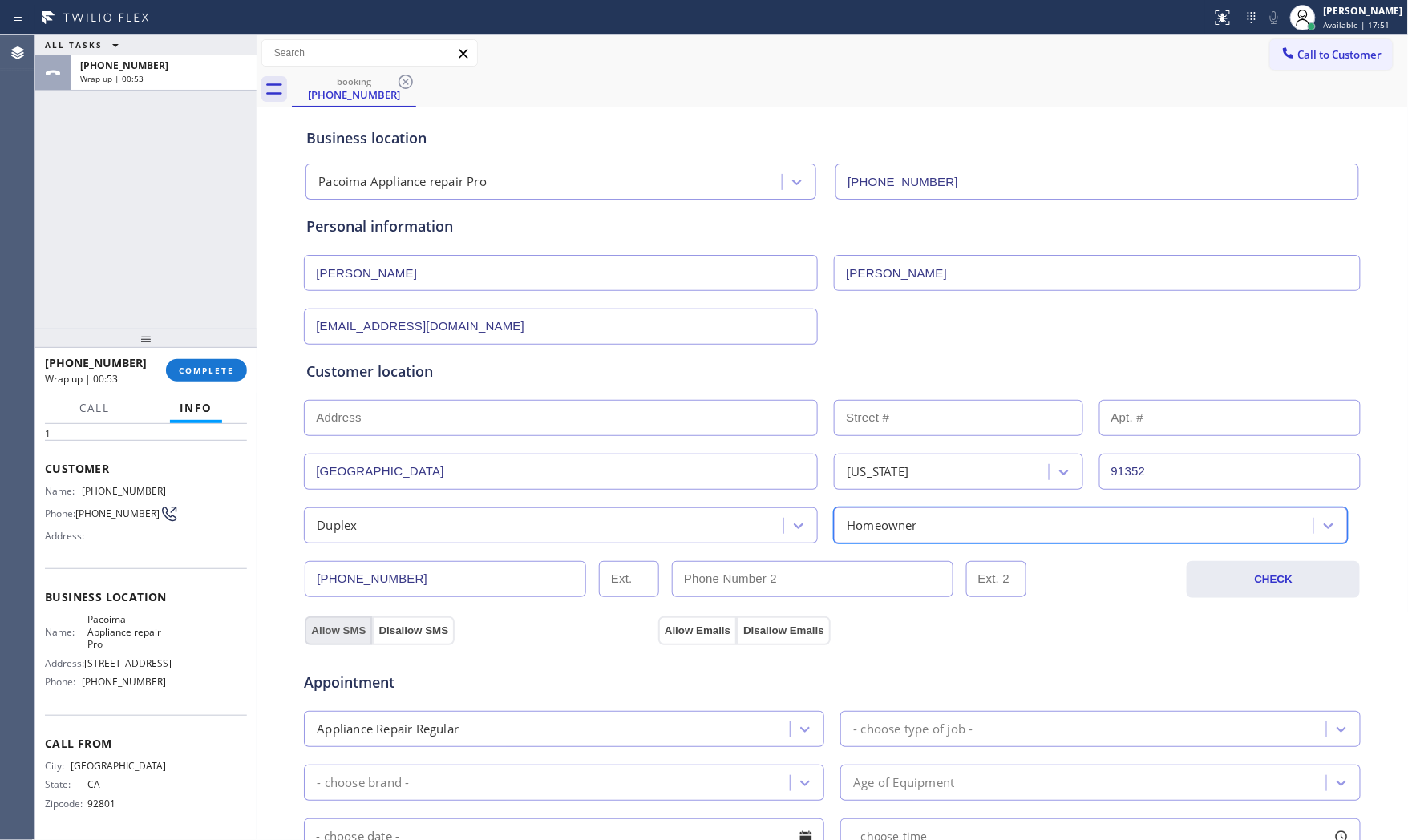
click at [340, 635] on button "Allow SMS" at bounding box center [337, 630] width 67 height 29
click at [667, 628] on button "Allow Emails" at bounding box center [698, 630] width 79 height 29
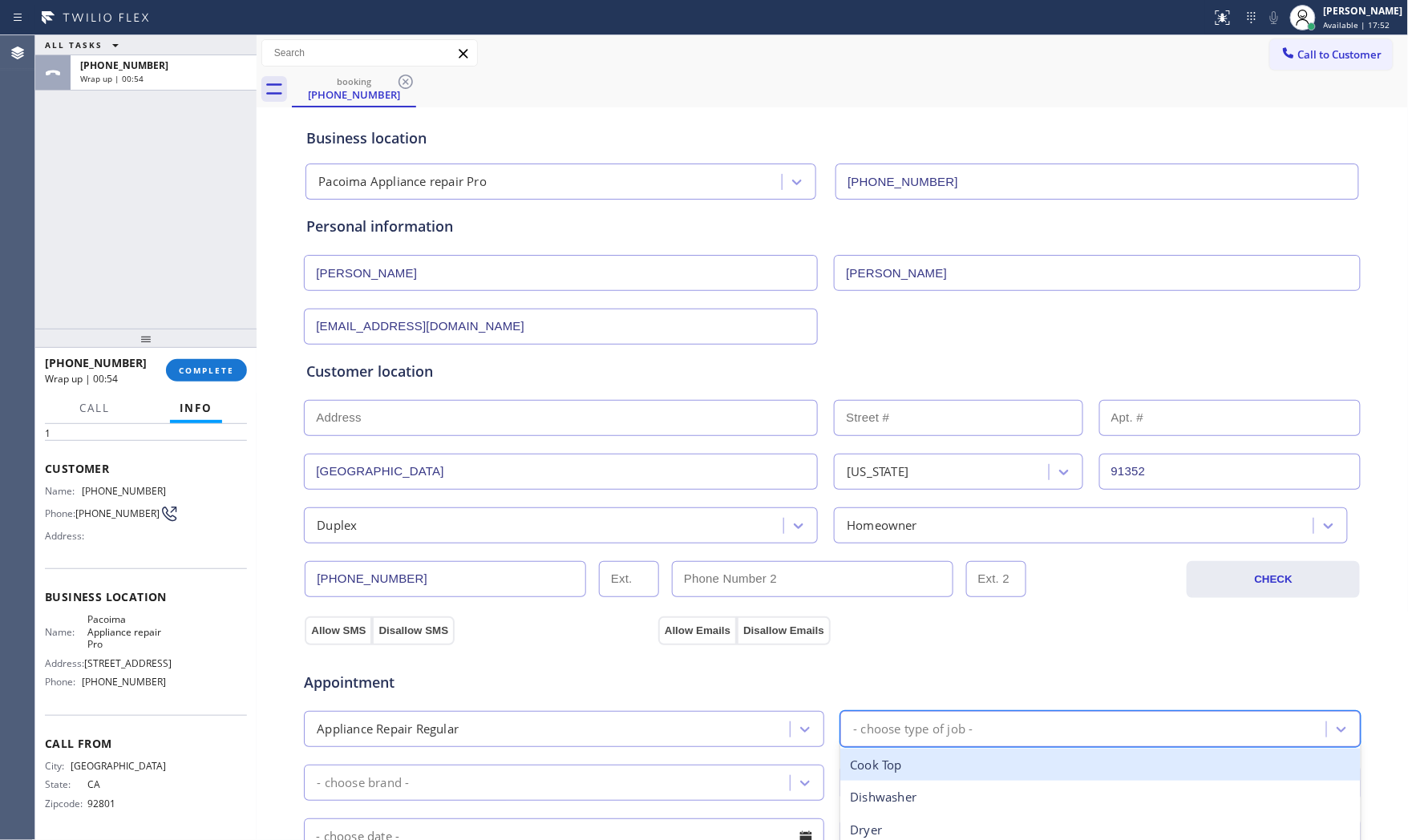
click at [870, 711] on div "- choose type of job -" at bounding box center [1100, 729] width 520 height 36
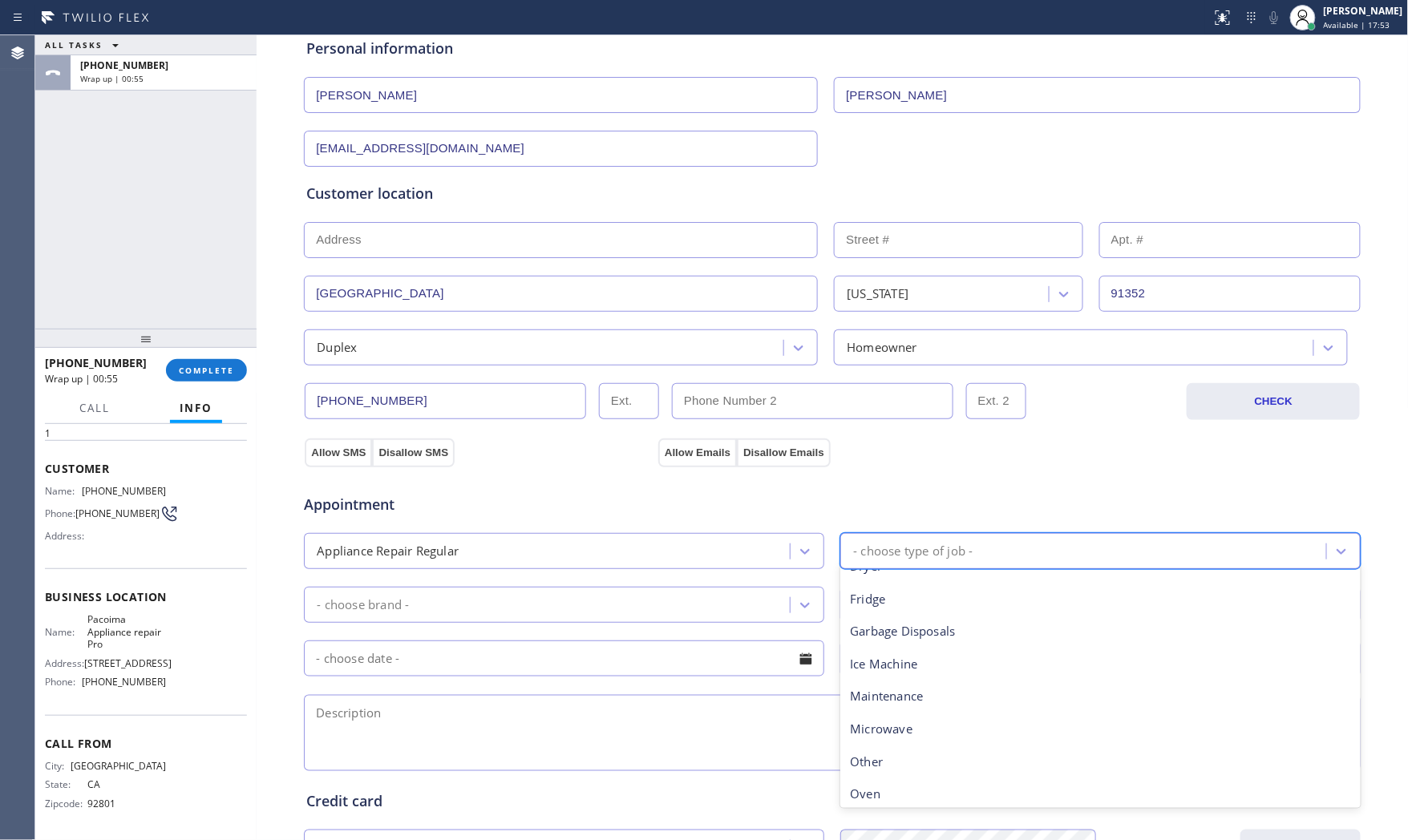
scroll to position [89, 0]
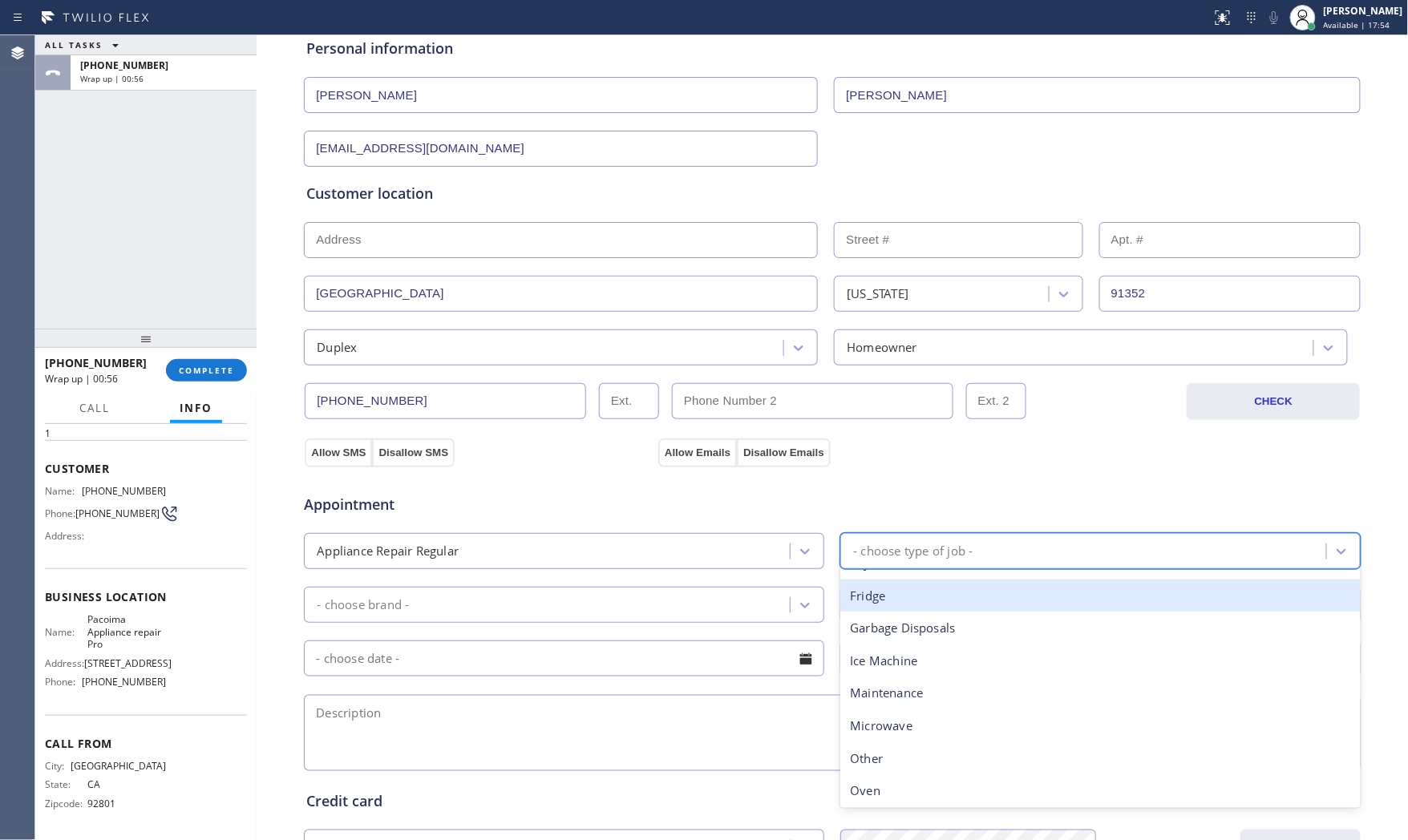
click at [606, 594] on div "- choose brand -" at bounding box center [549, 605] width 481 height 28
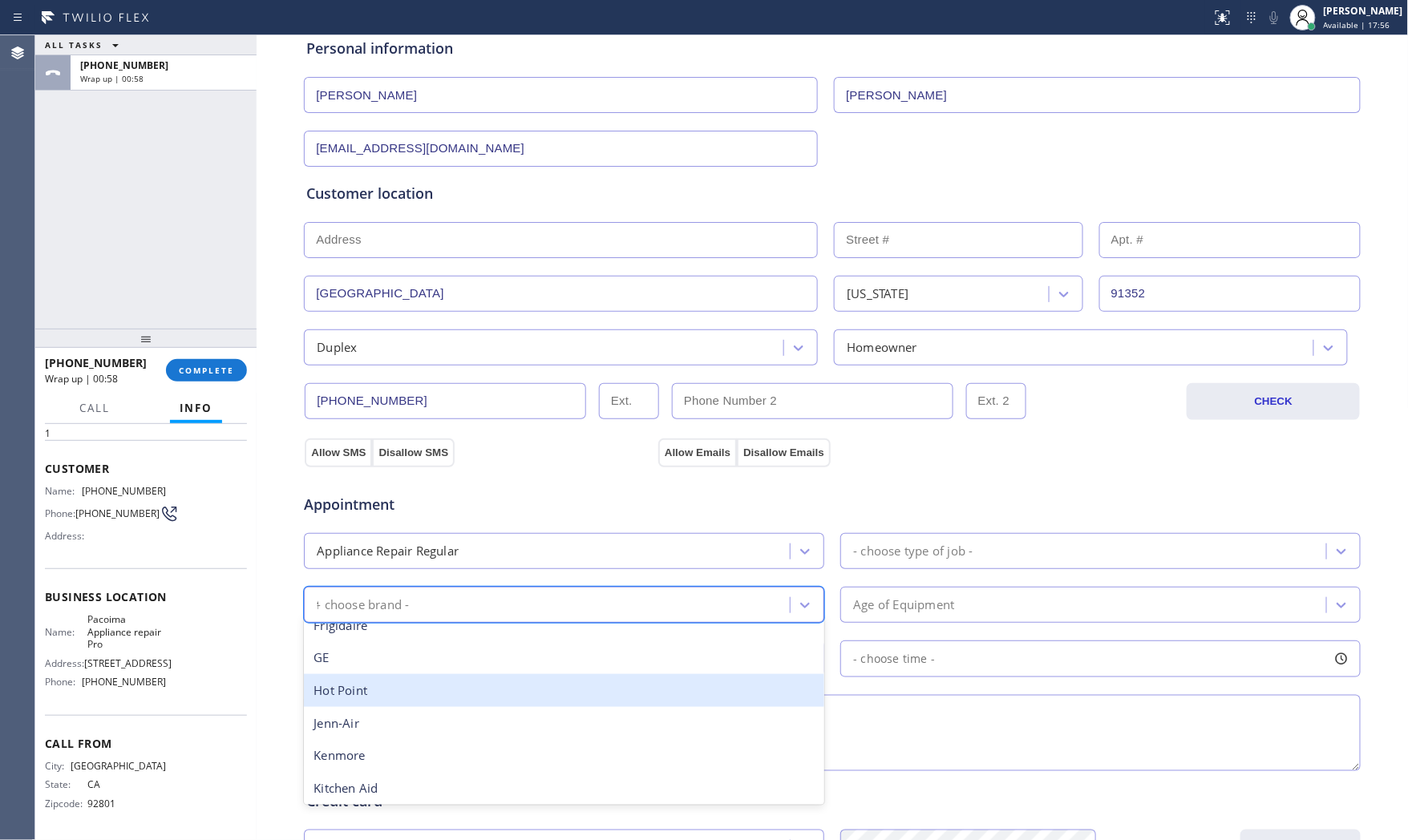
scroll to position [0, 0]
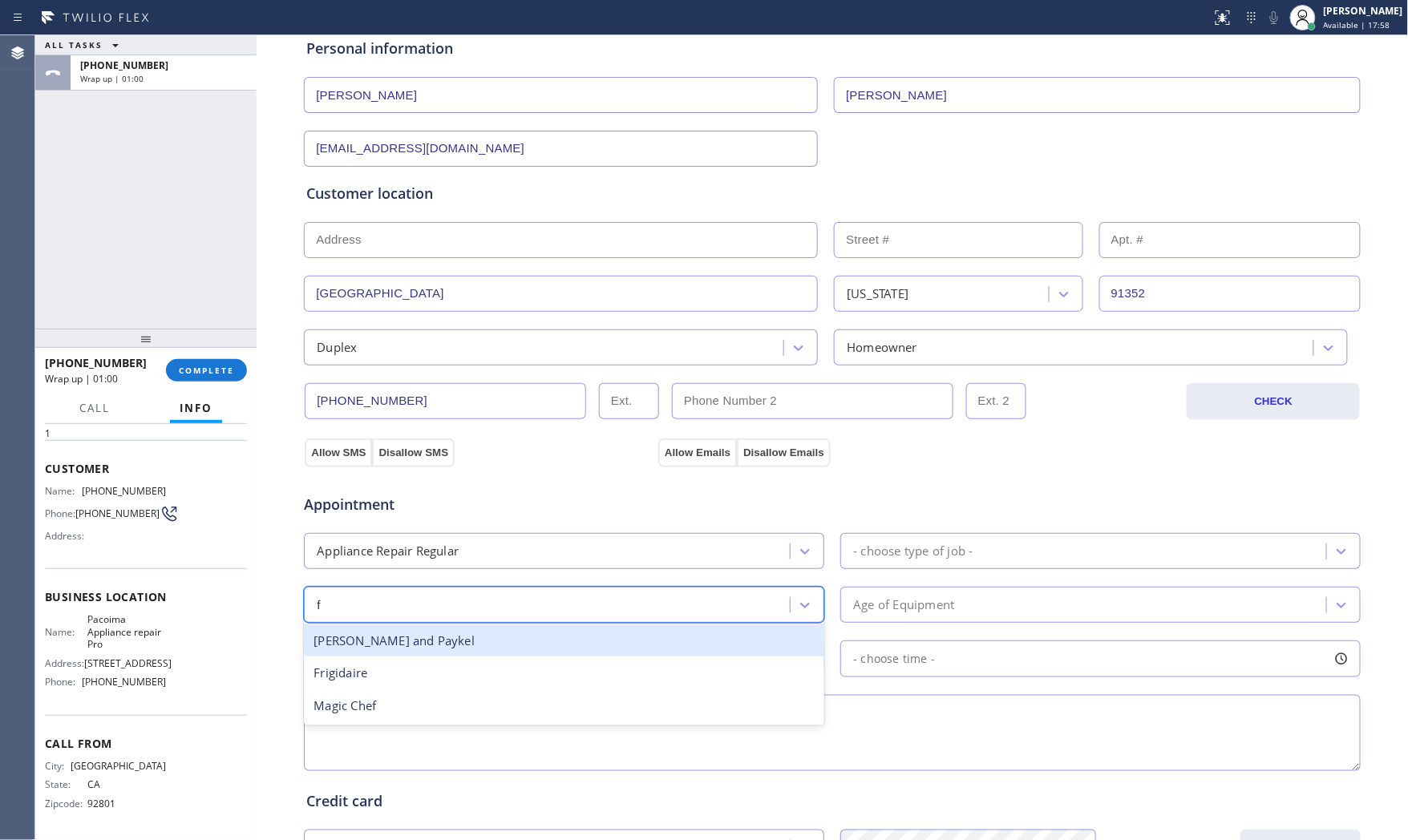
type input "f"
click at [926, 553] on div "- choose type of job -" at bounding box center [913, 551] width 120 height 18
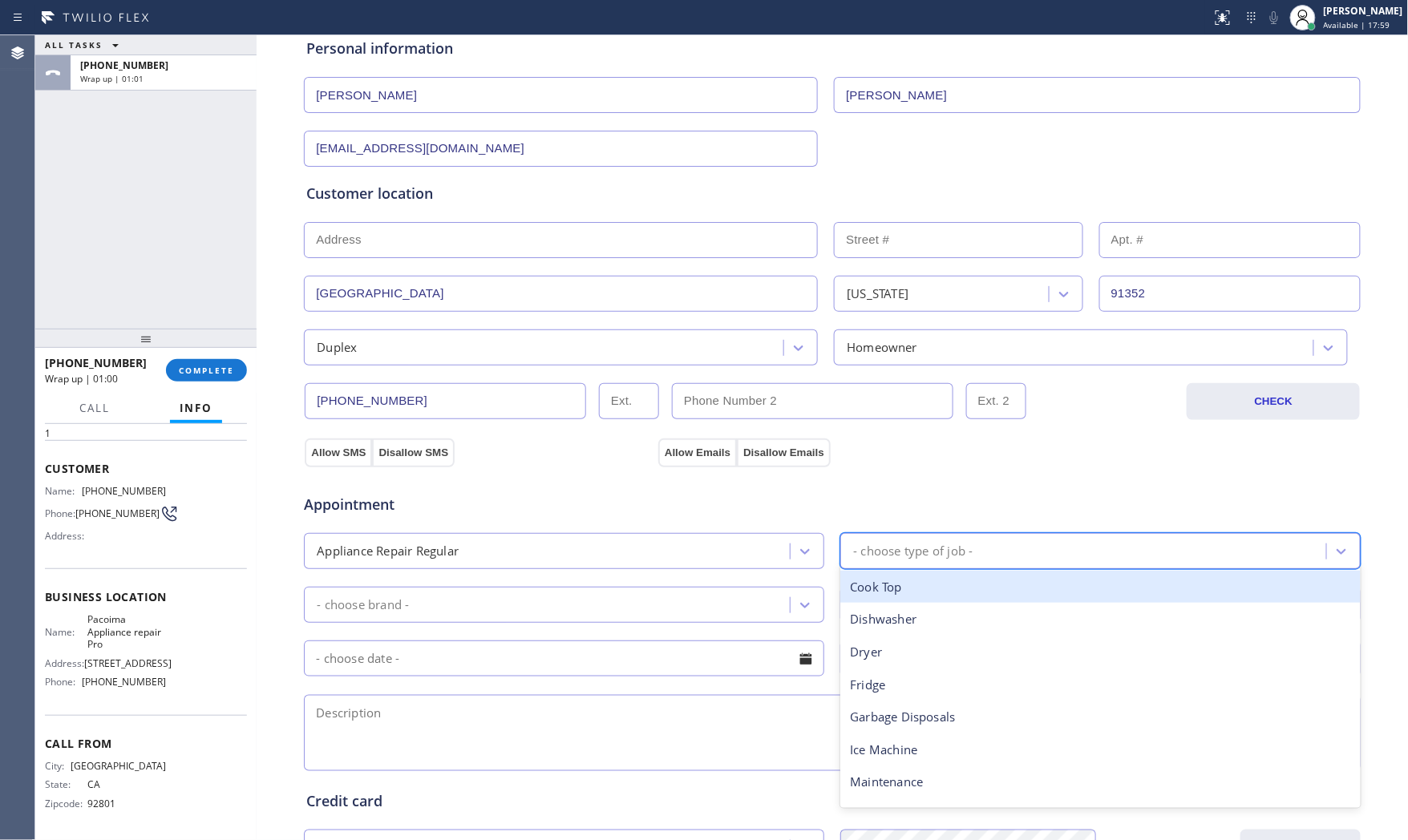
type input "f"
drag, startPoint x: 912, startPoint y: 590, endPoint x: 727, endPoint y: 595, distance: 185.1
click at [911, 590] on div "Fridge" at bounding box center [1100, 587] width 520 height 33
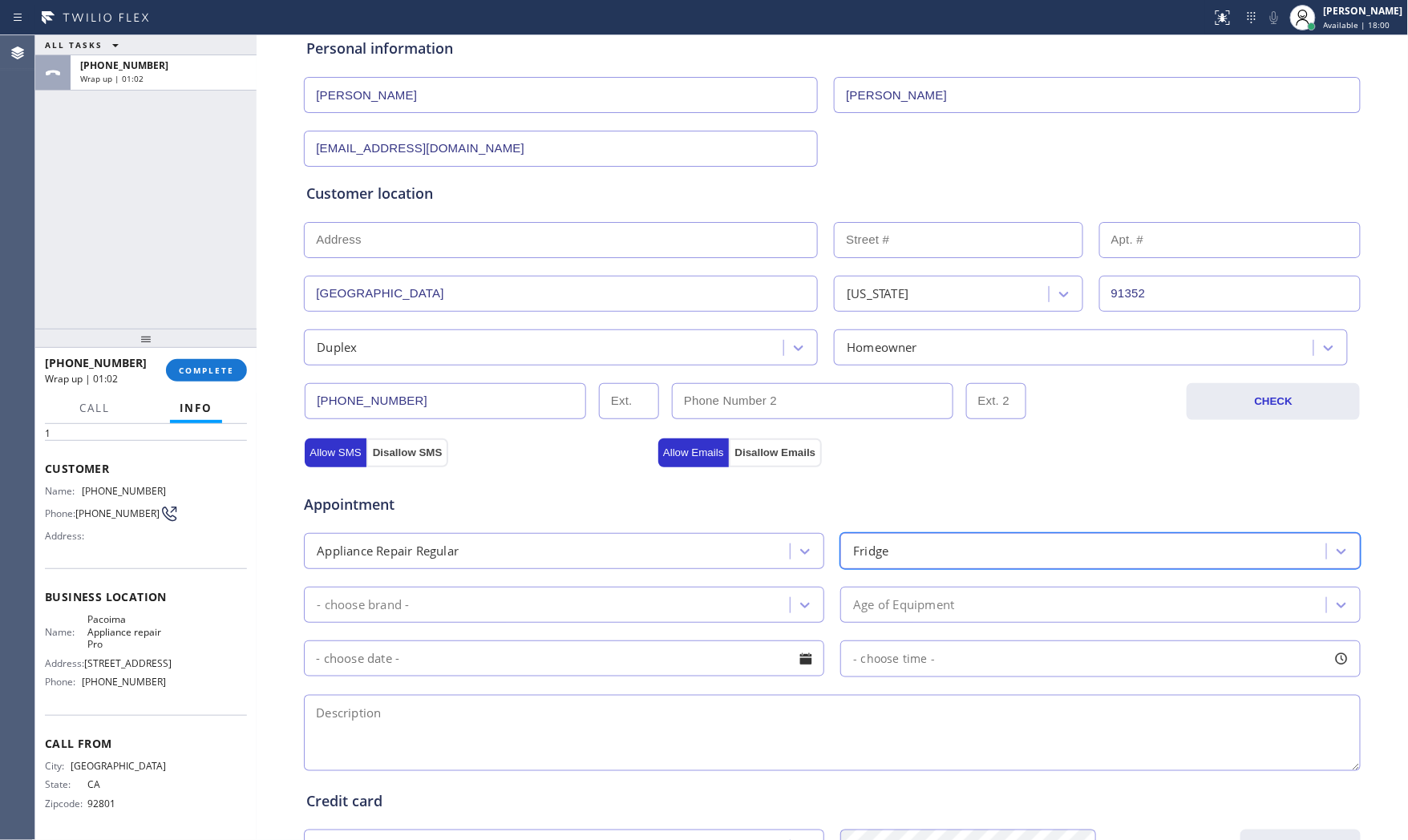
click at [620, 596] on div "- choose brand -" at bounding box center [549, 605] width 481 height 28
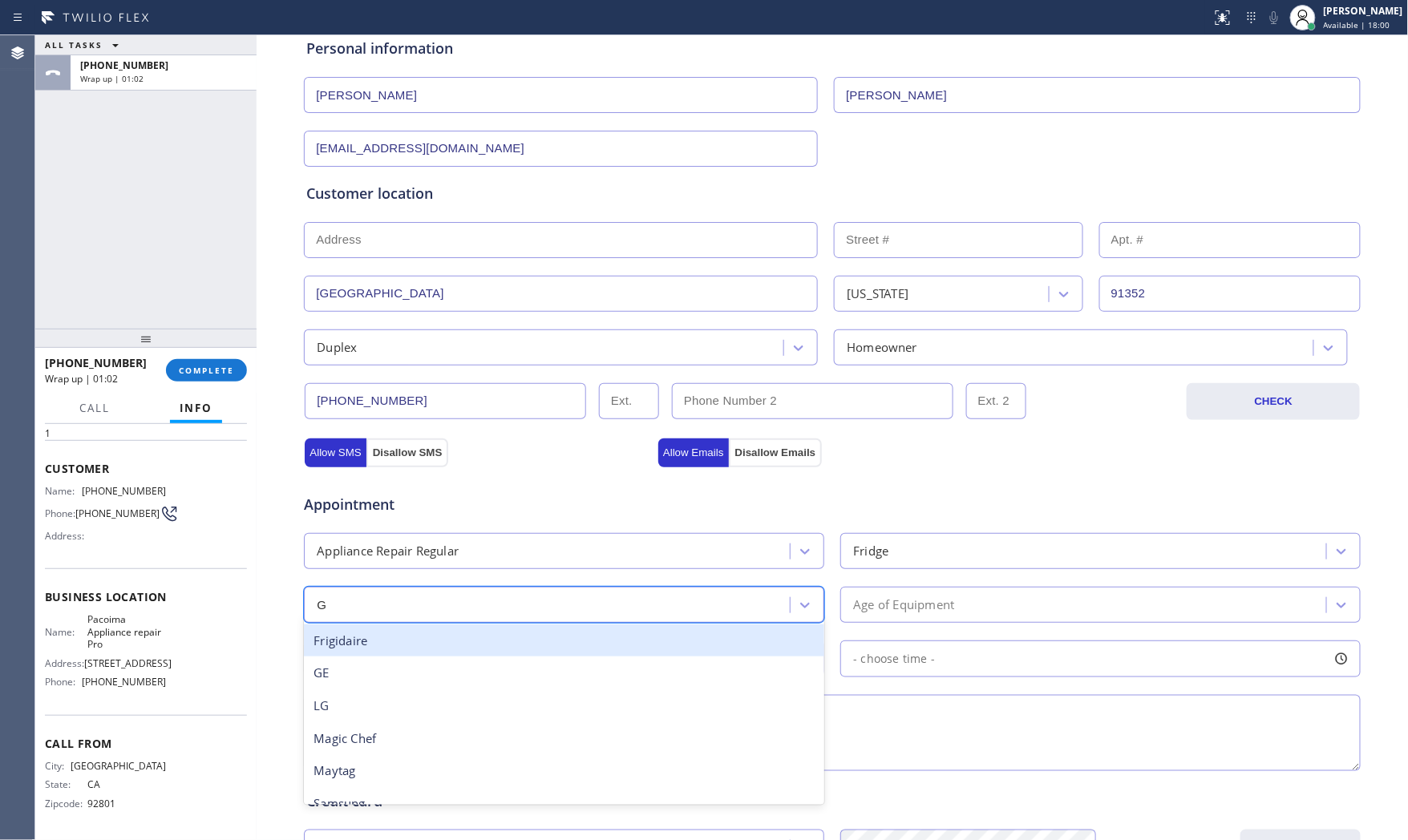
type input "GE"
click at [490, 645] on div "GE" at bounding box center [563, 640] width 520 height 33
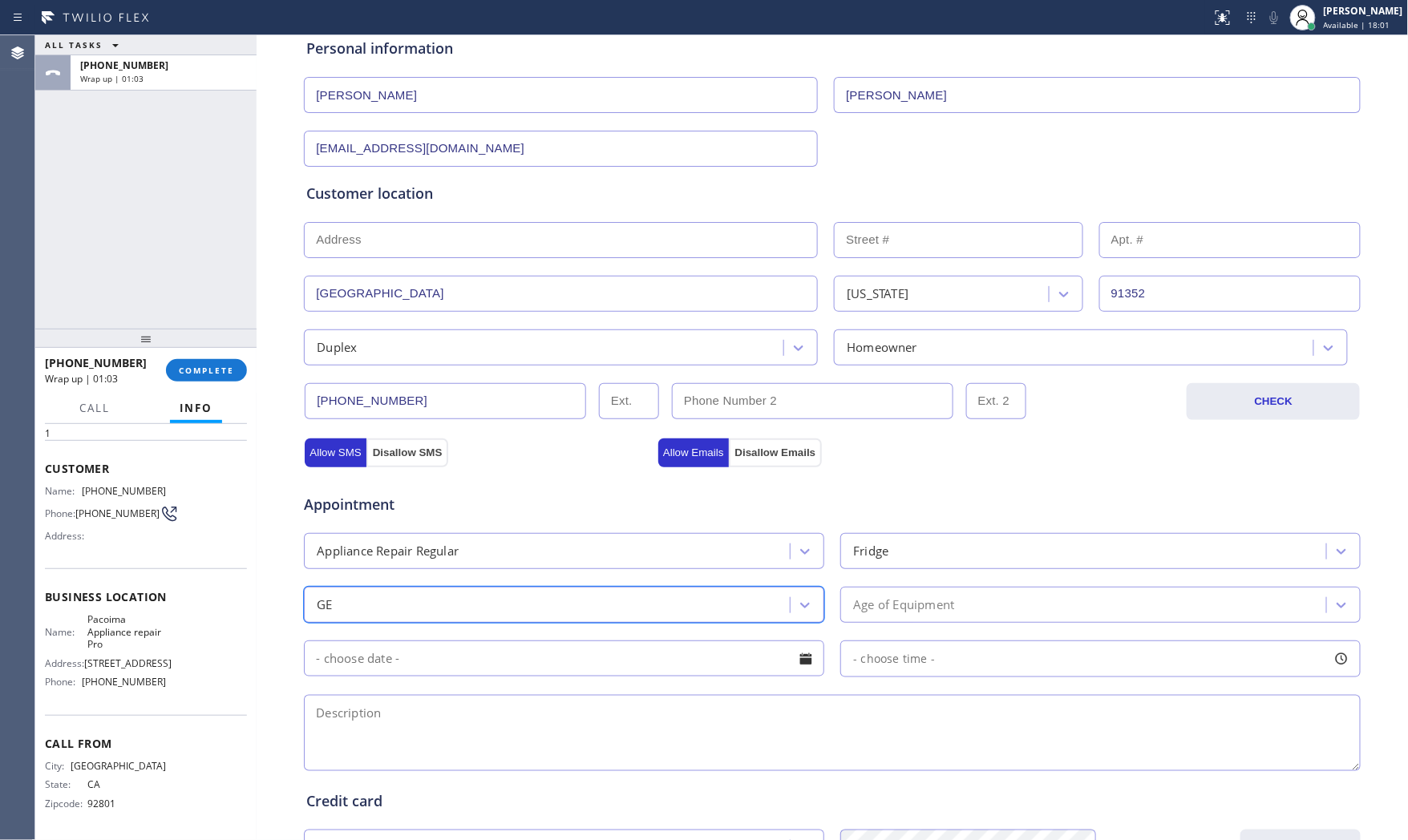
click at [974, 612] on div "Age of Equipment" at bounding box center [1086, 605] width 481 height 28
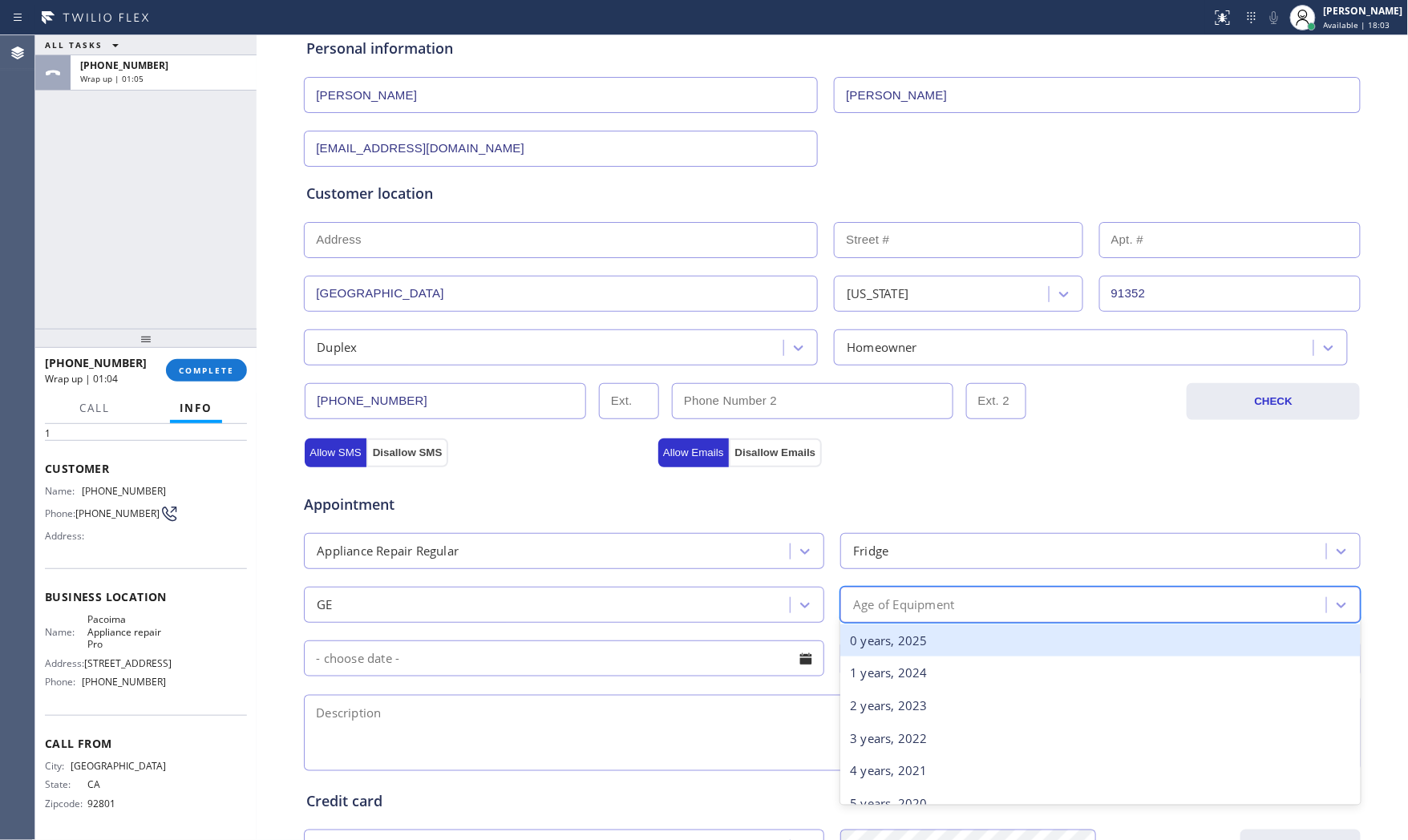
drag, startPoint x: 920, startPoint y: 638, endPoint x: 902, endPoint y: 641, distance: 18.2
click at [919, 639] on div "0 years, 2025" at bounding box center [1100, 640] width 520 height 33
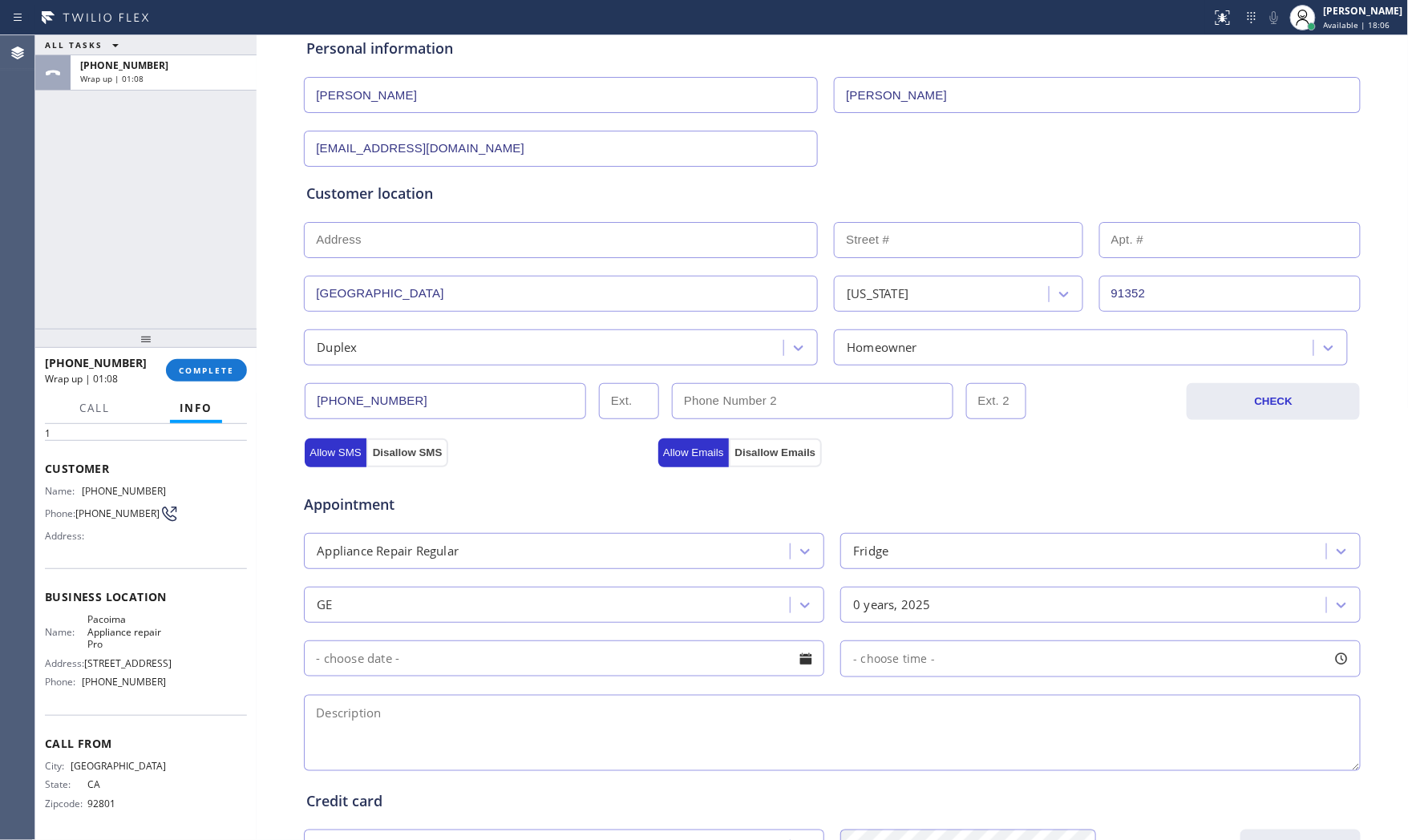
click at [571, 726] on textarea at bounding box center [831, 733] width 1057 height 76
paste textarea "GE | fridgeFS | the bottom part of the fridge is not working | no idea how old …"
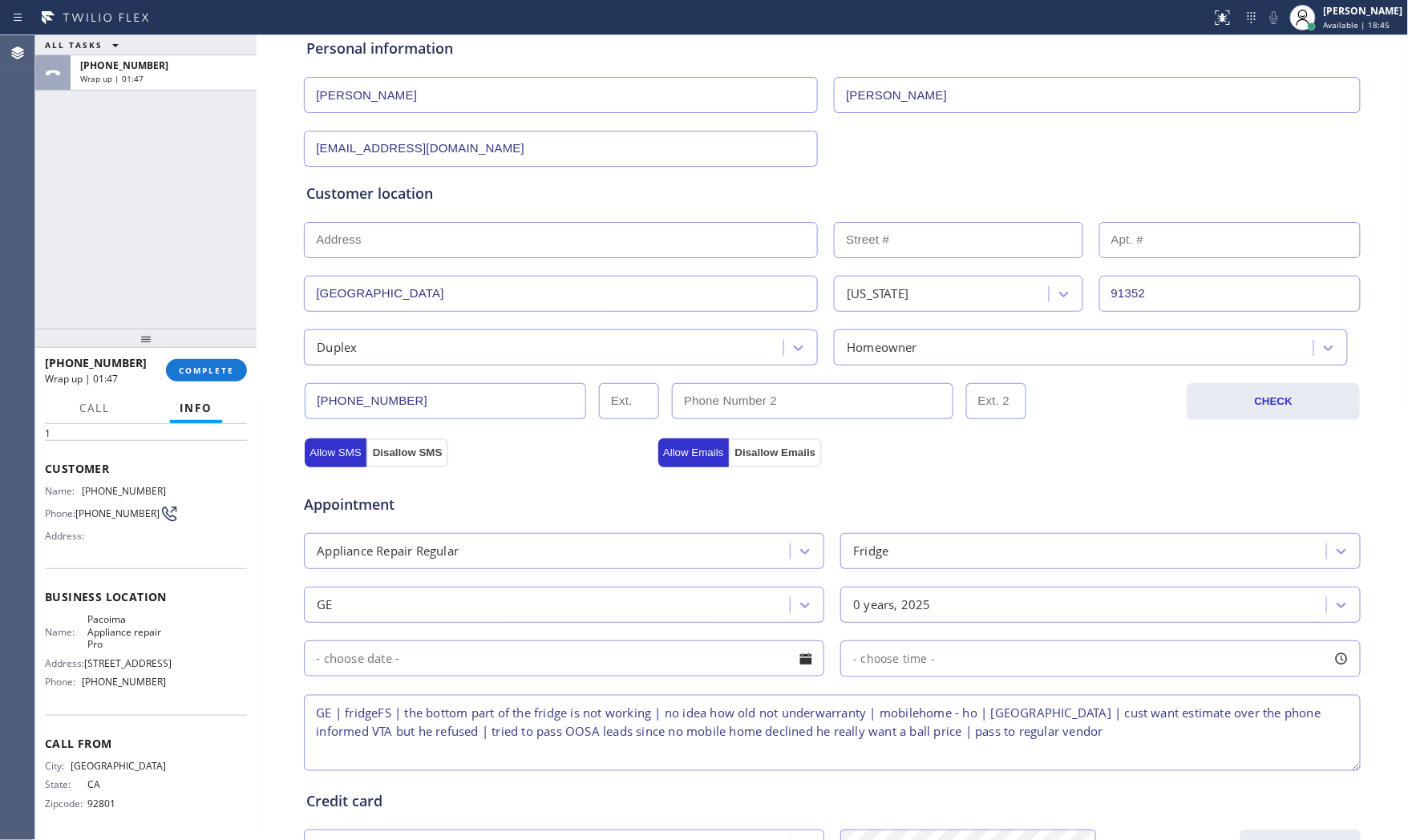
type textarea "GE | fridgeFS | the bottom part of the fridge is not working | no idea how old …"
click at [746, 59] on div "Personal information" at bounding box center [832, 49] width 1052 height 22
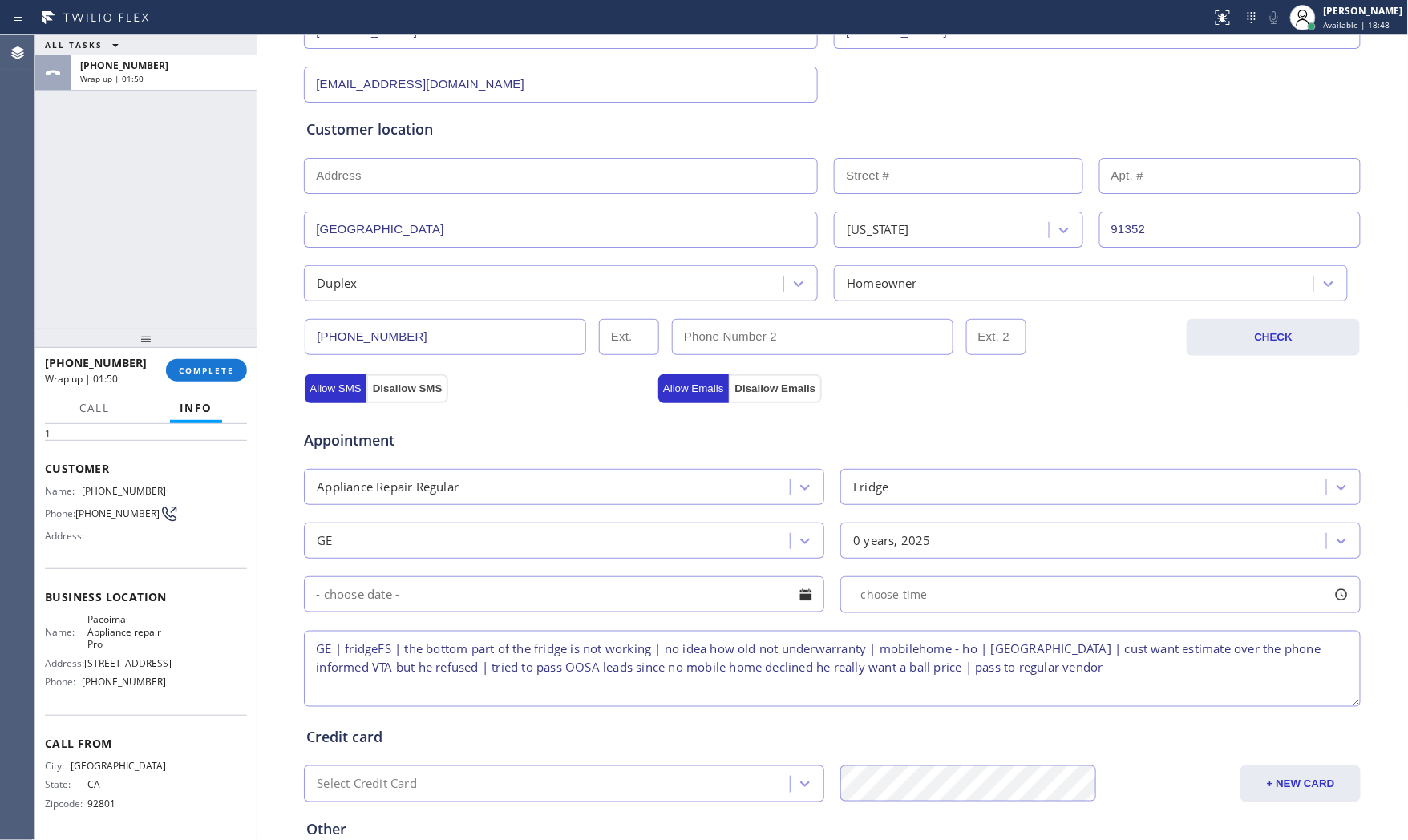
scroll to position [402, 0]
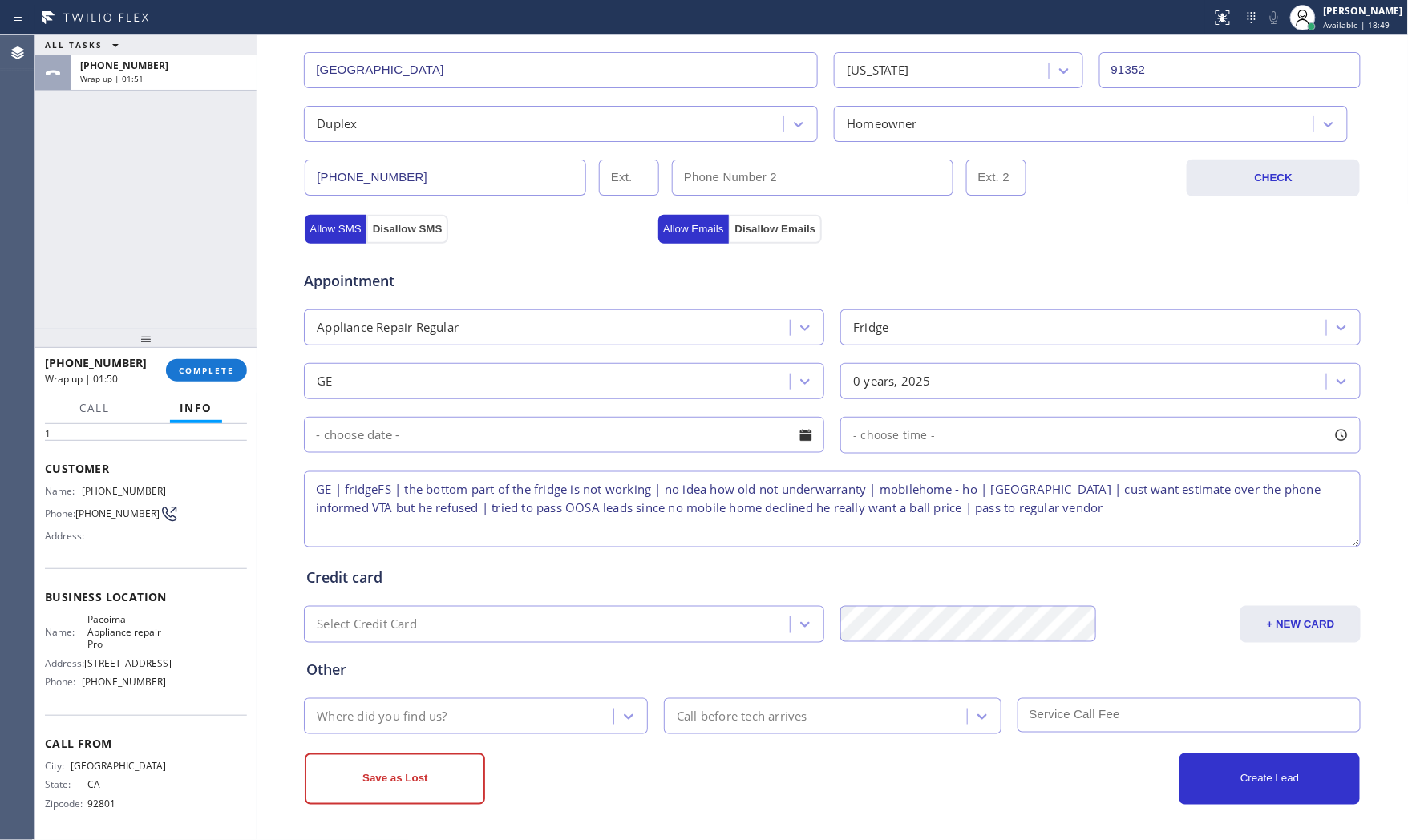
click at [430, 716] on div "Where did you find us?" at bounding box center [381, 716] width 130 height 18
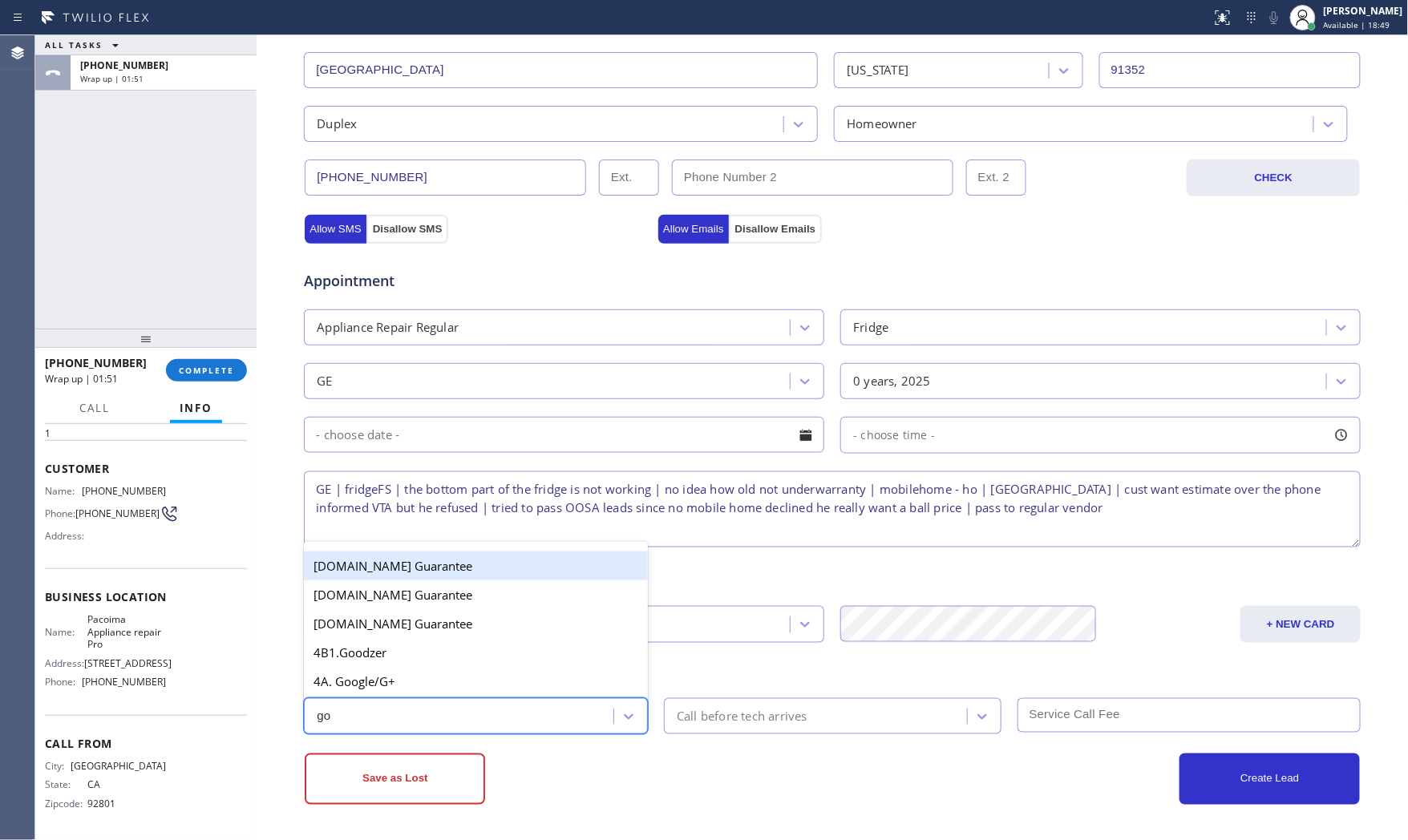
type input "goo"
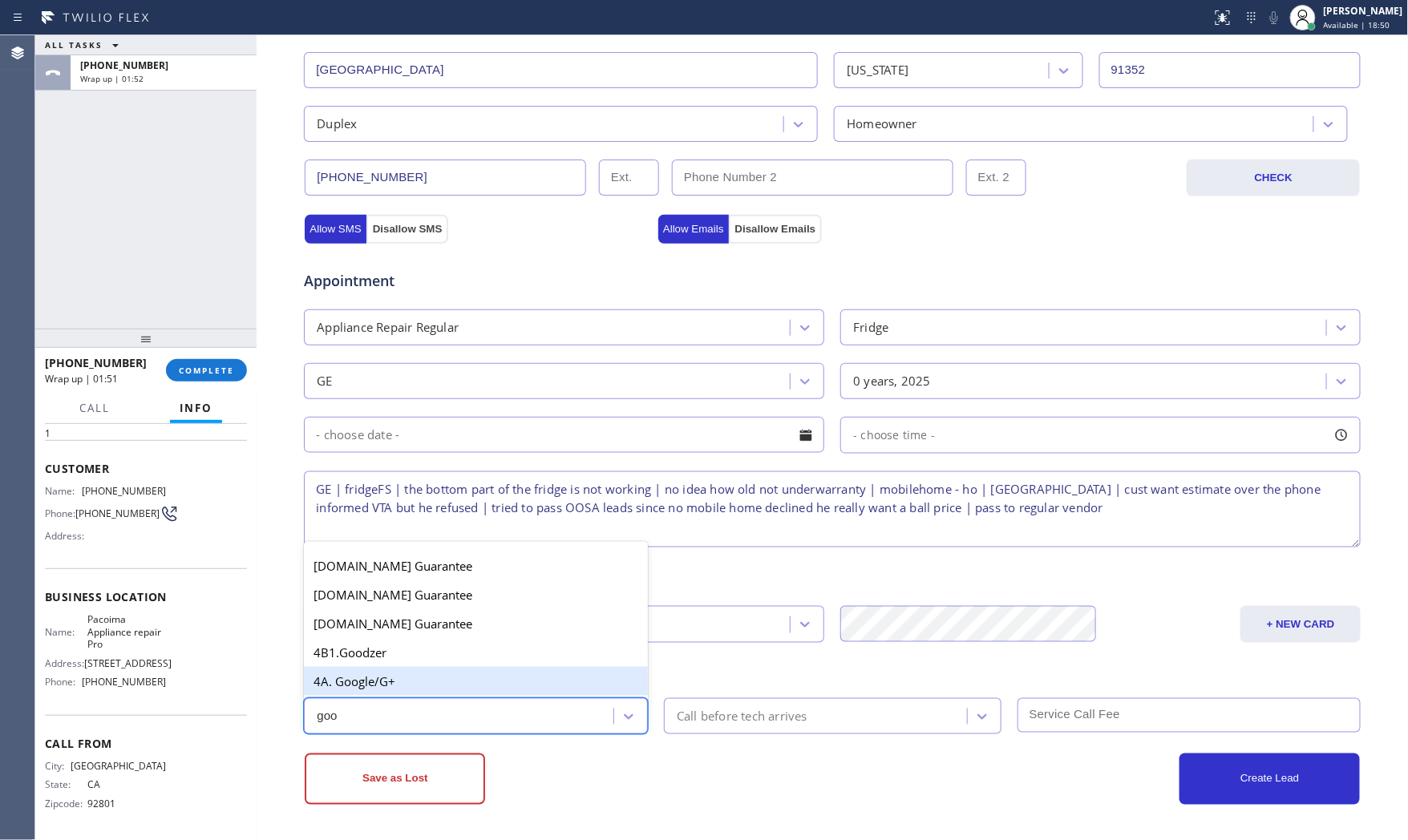
click at [413, 666] on div "4A. Google/G+" at bounding box center [475, 680] width 344 height 29
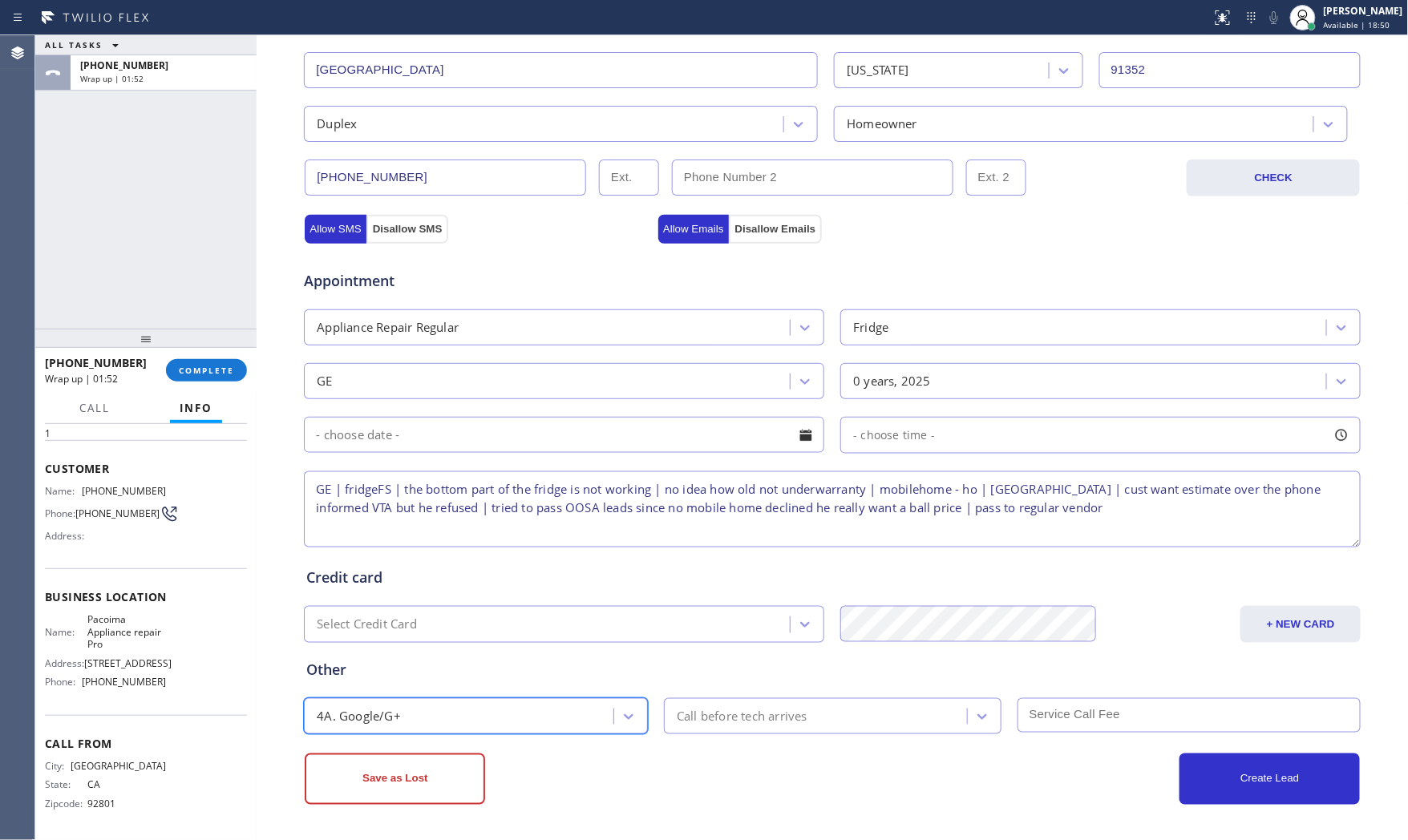
click at [589, 756] on div "Save as Lost" at bounding box center [568, 778] width 528 height 51
click at [396, 756] on button "Save as Lost" at bounding box center [394, 778] width 181 height 51
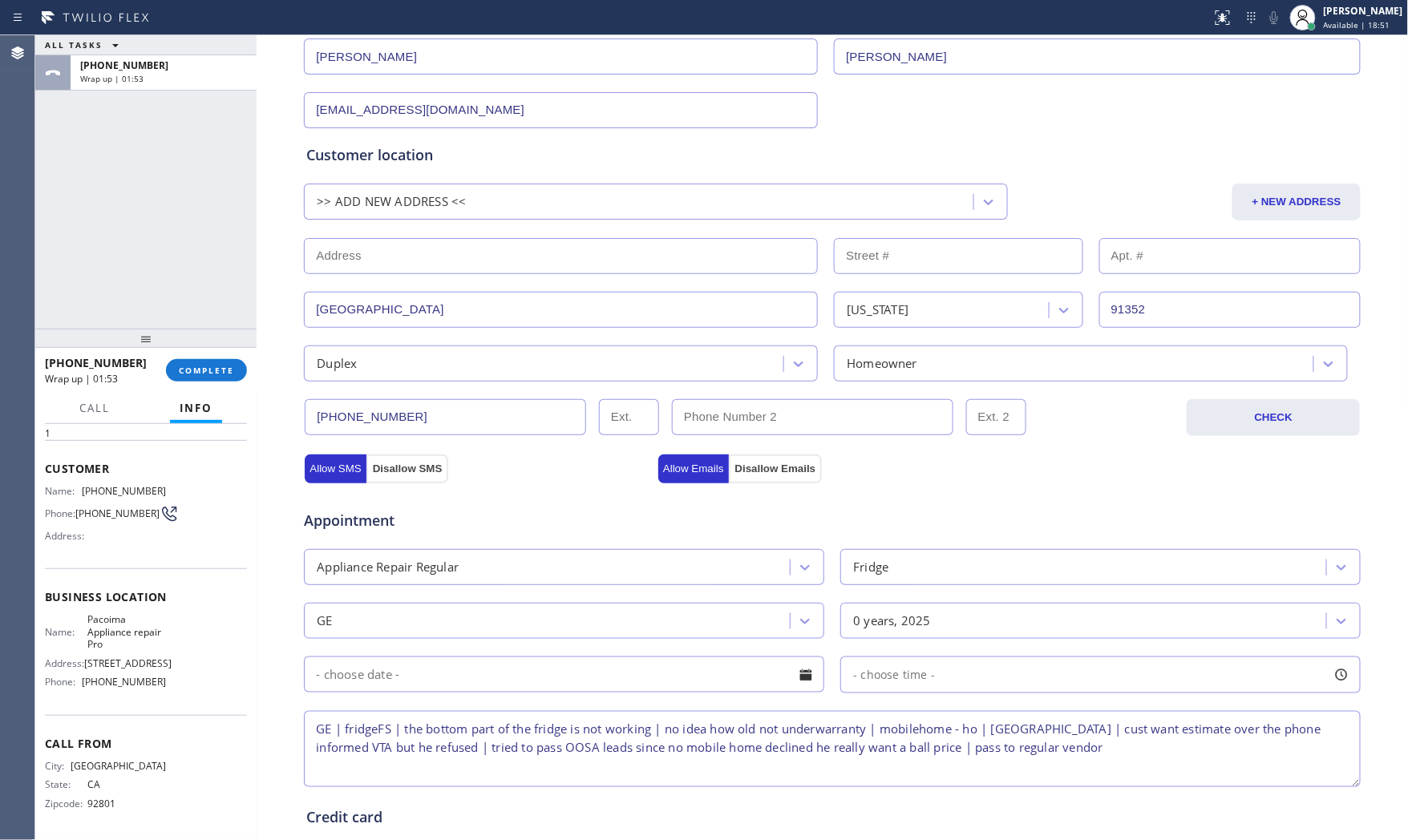
scroll to position [0, 0]
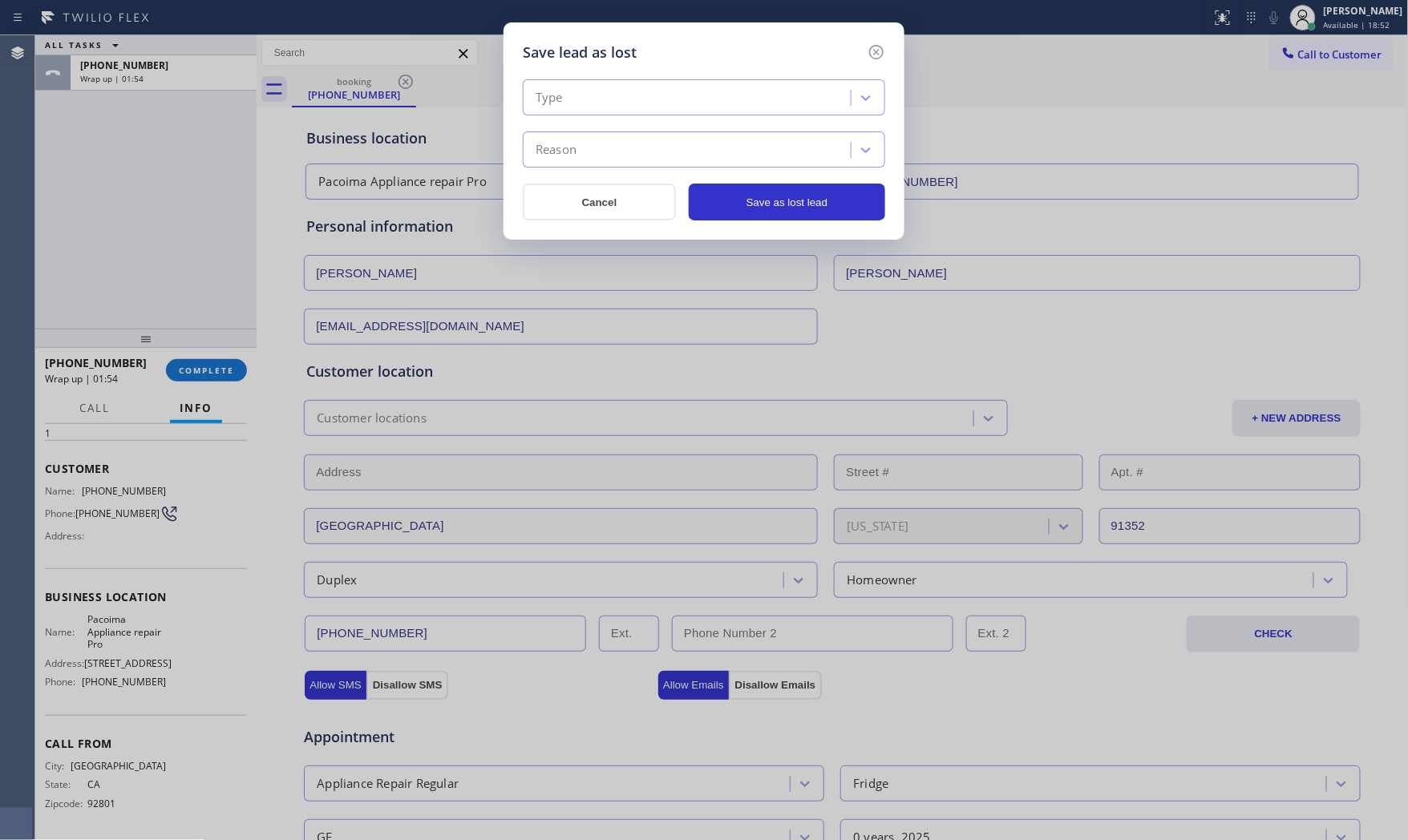
click at [592, 105] on div "Type" at bounding box center [690, 98] width 323 height 28
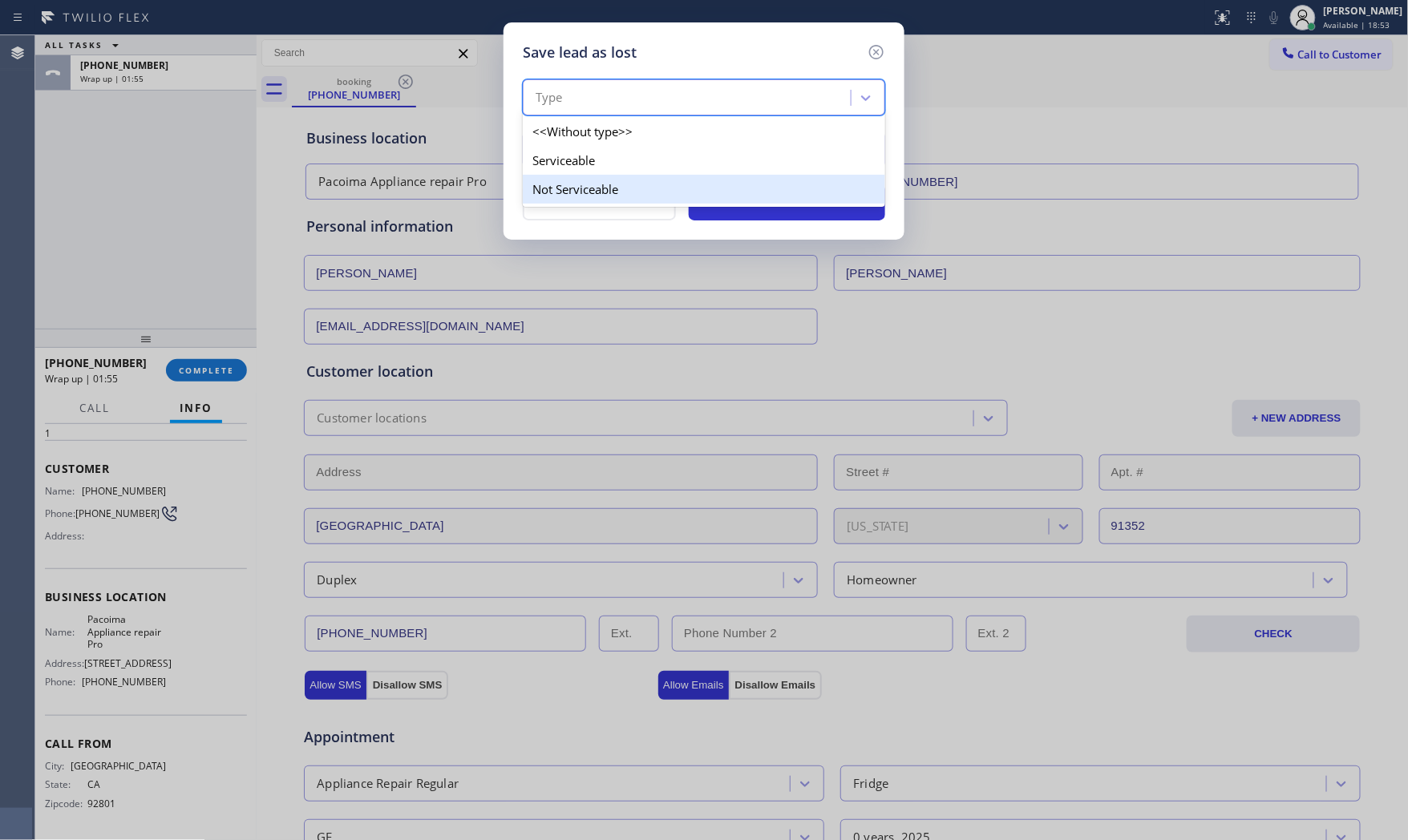
click at [577, 178] on div "Not Serviceable" at bounding box center [704, 189] width 362 height 29
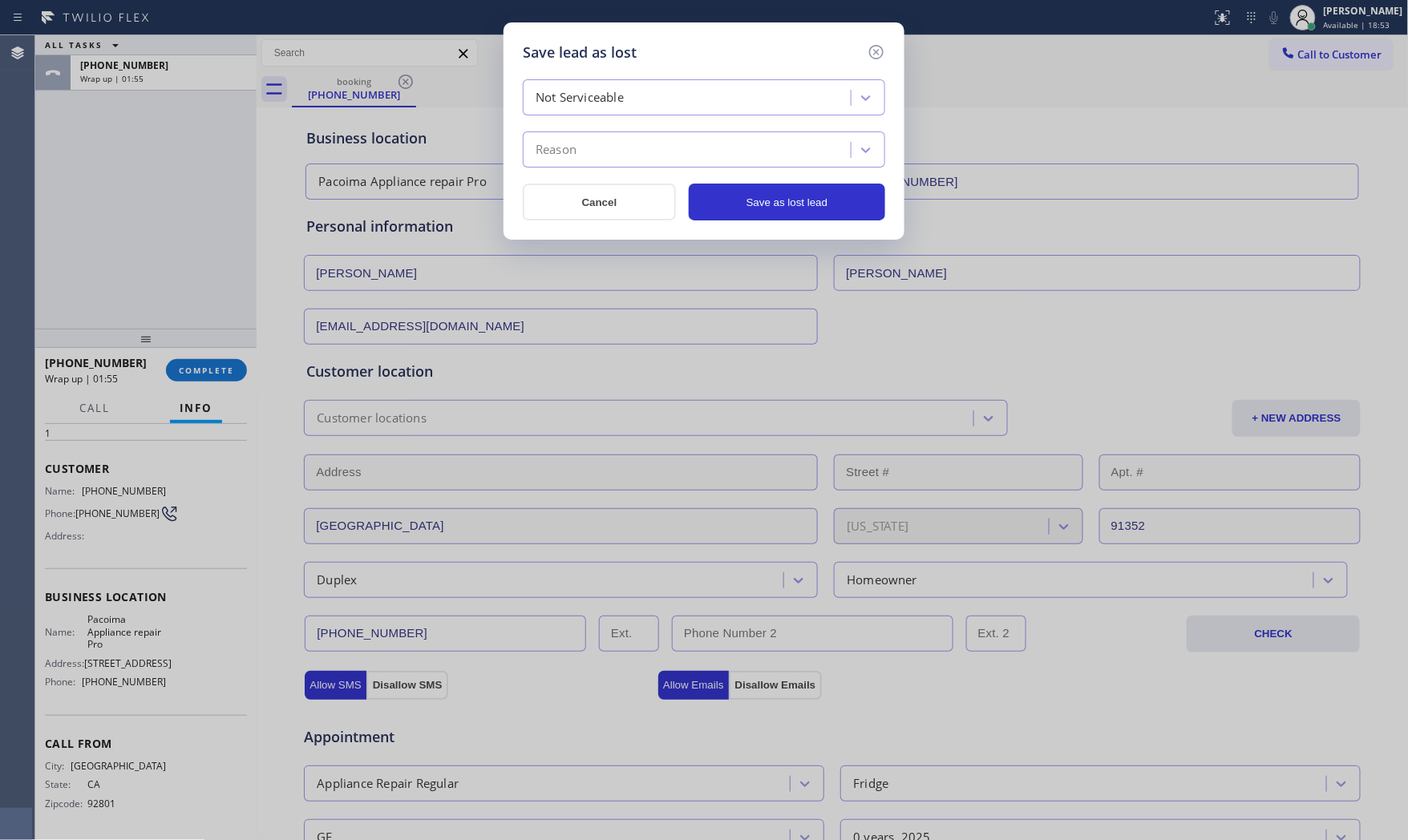
click at [583, 154] on div "Reason" at bounding box center [690, 151] width 323 height 28
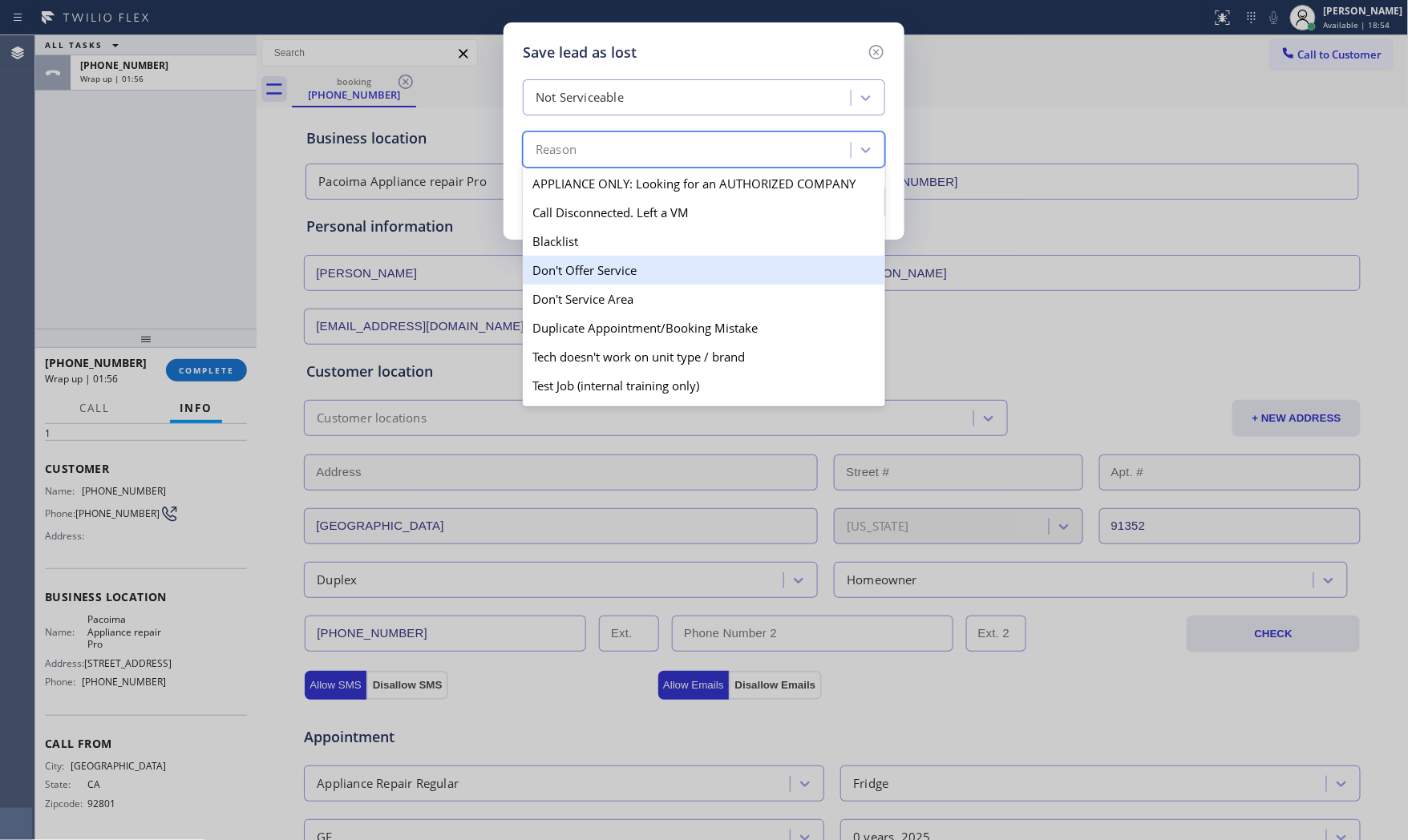
click at [590, 274] on div "Don't Offer Service" at bounding box center [704, 269] width 362 height 29
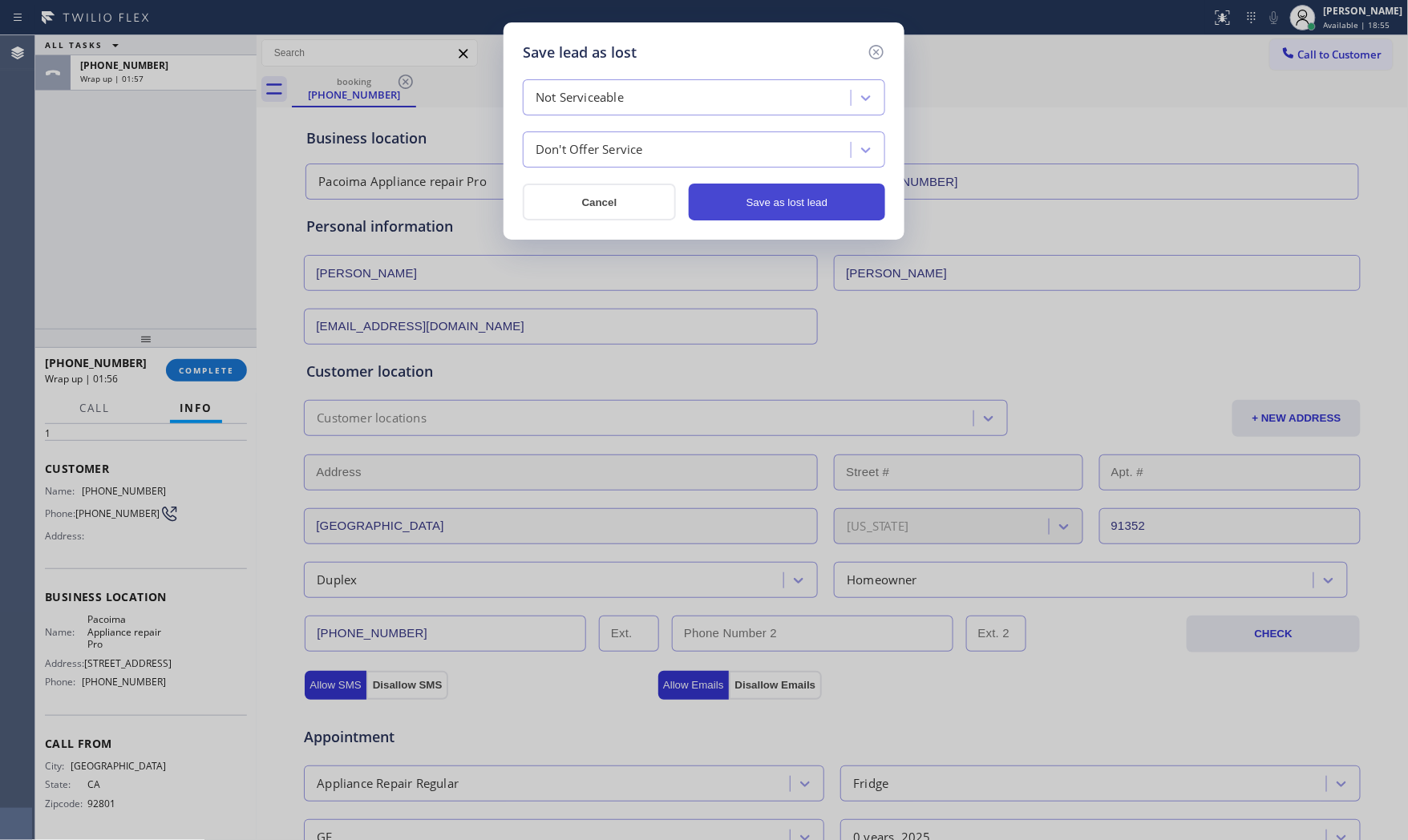
click at [810, 203] on button "Save as lost lead" at bounding box center [786, 202] width 197 height 37
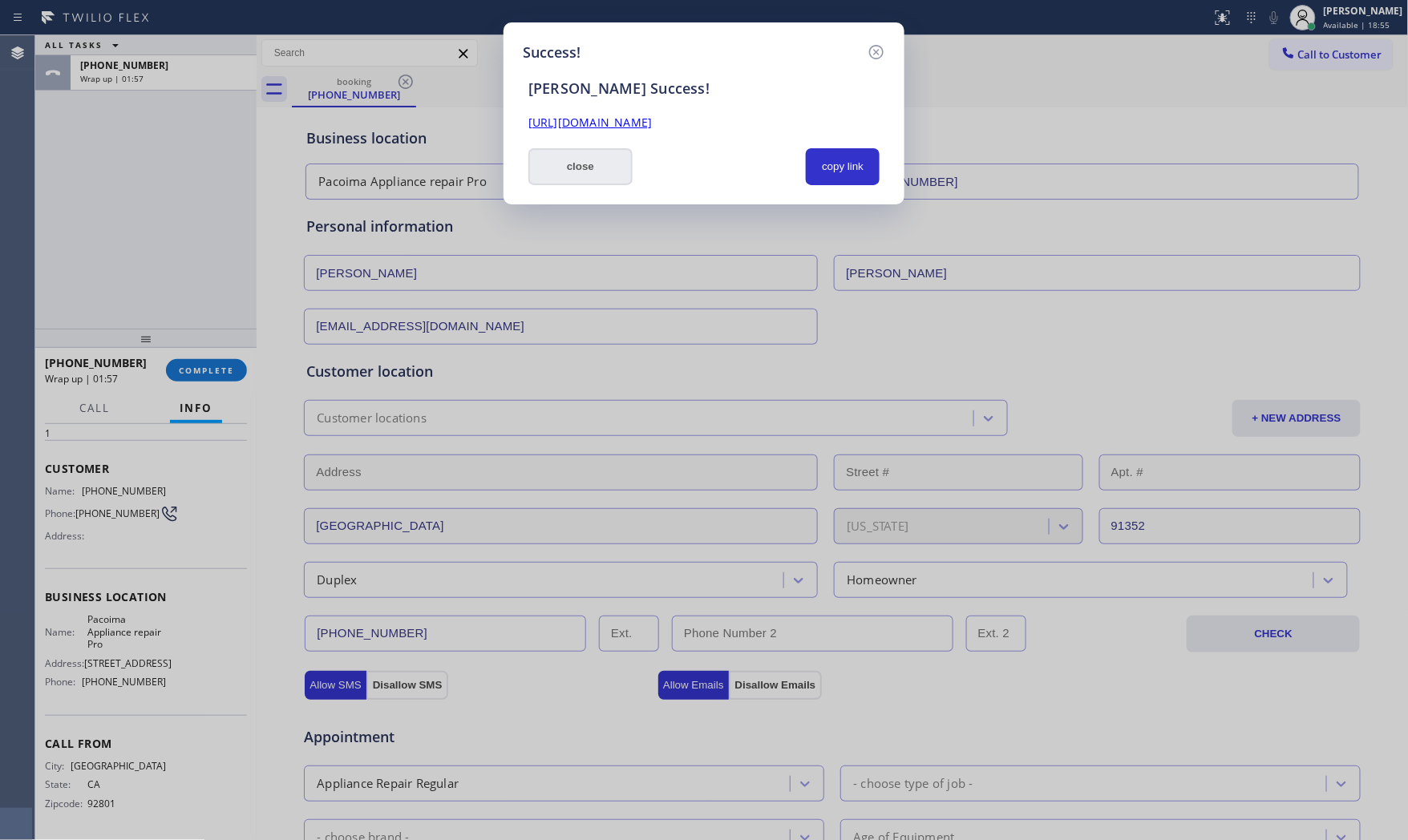
click at [587, 161] on button "close" at bounding box center [580, 167] width 104 height 37
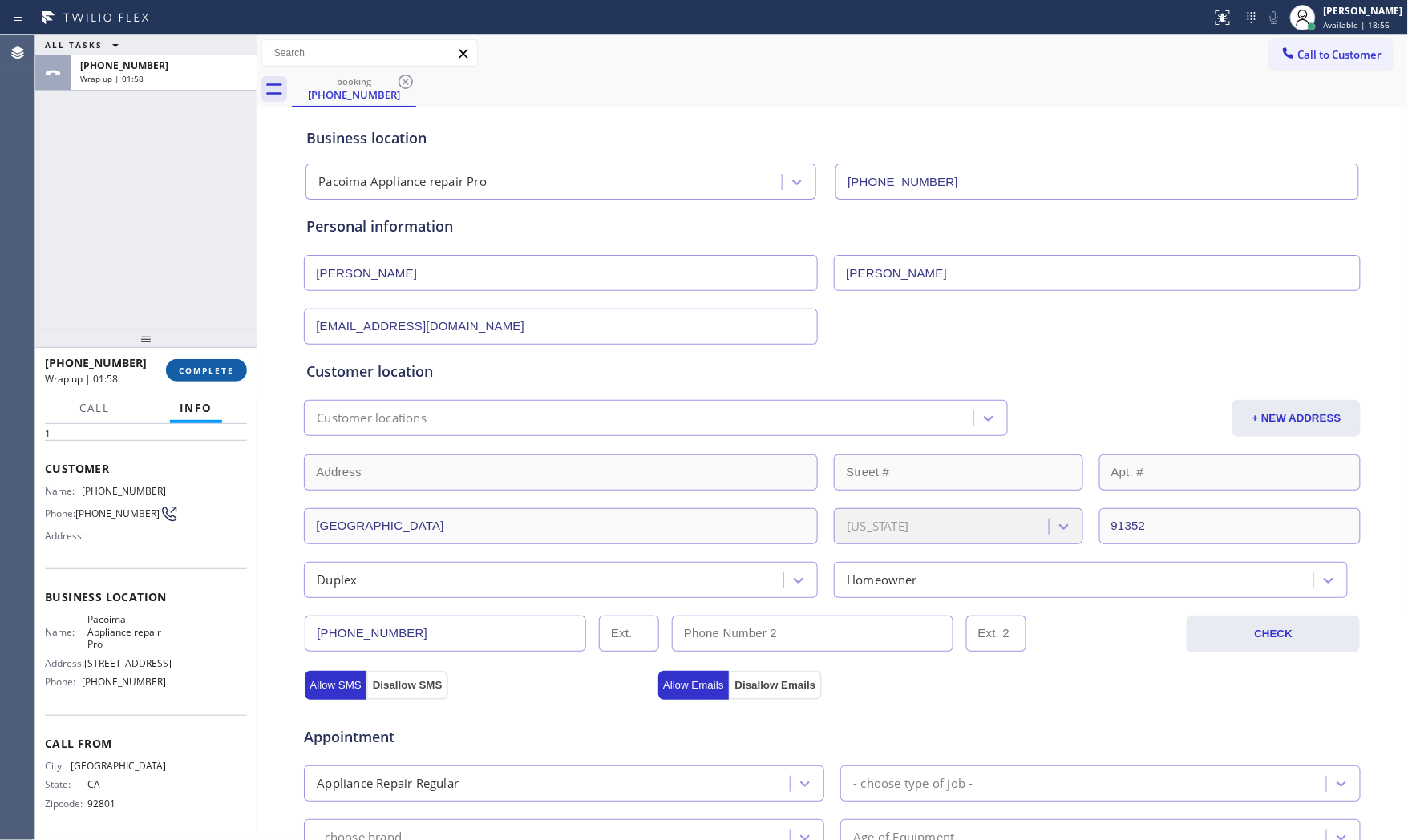
click at [230, 366] on span "COMPLETE" at bounding box center [206, 370] width 55 height 11
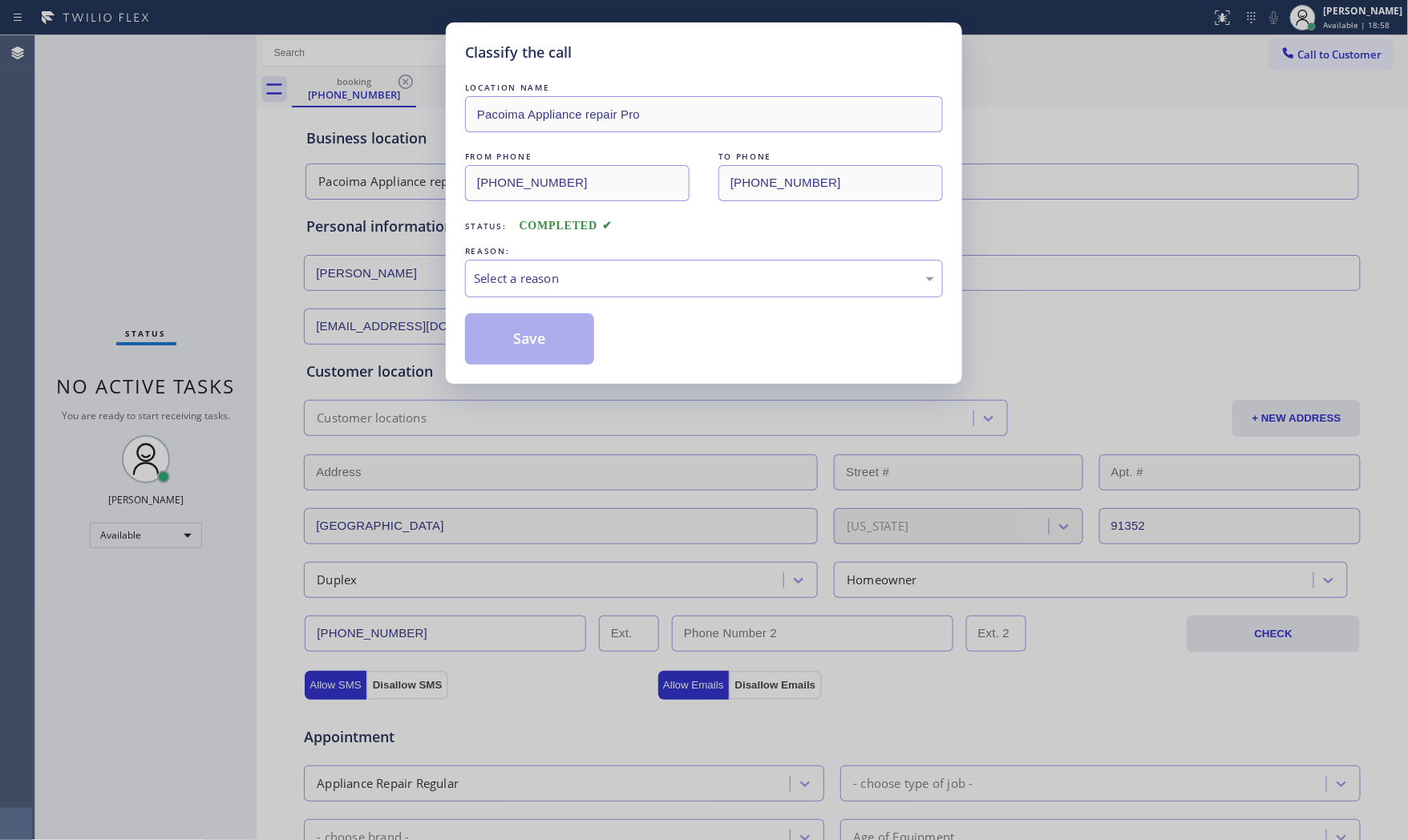
drag, startPoint x: 620, startPoint y: 282, endPoint x: 614, endPoint y: 293, distance: 12.5
click at [620, 283] on div "Select a reason" at bounding box center [704, 278] width 460 height 18
click at [547, 348] on button "Save" at bounding box center [529, 338] width 129 height 51
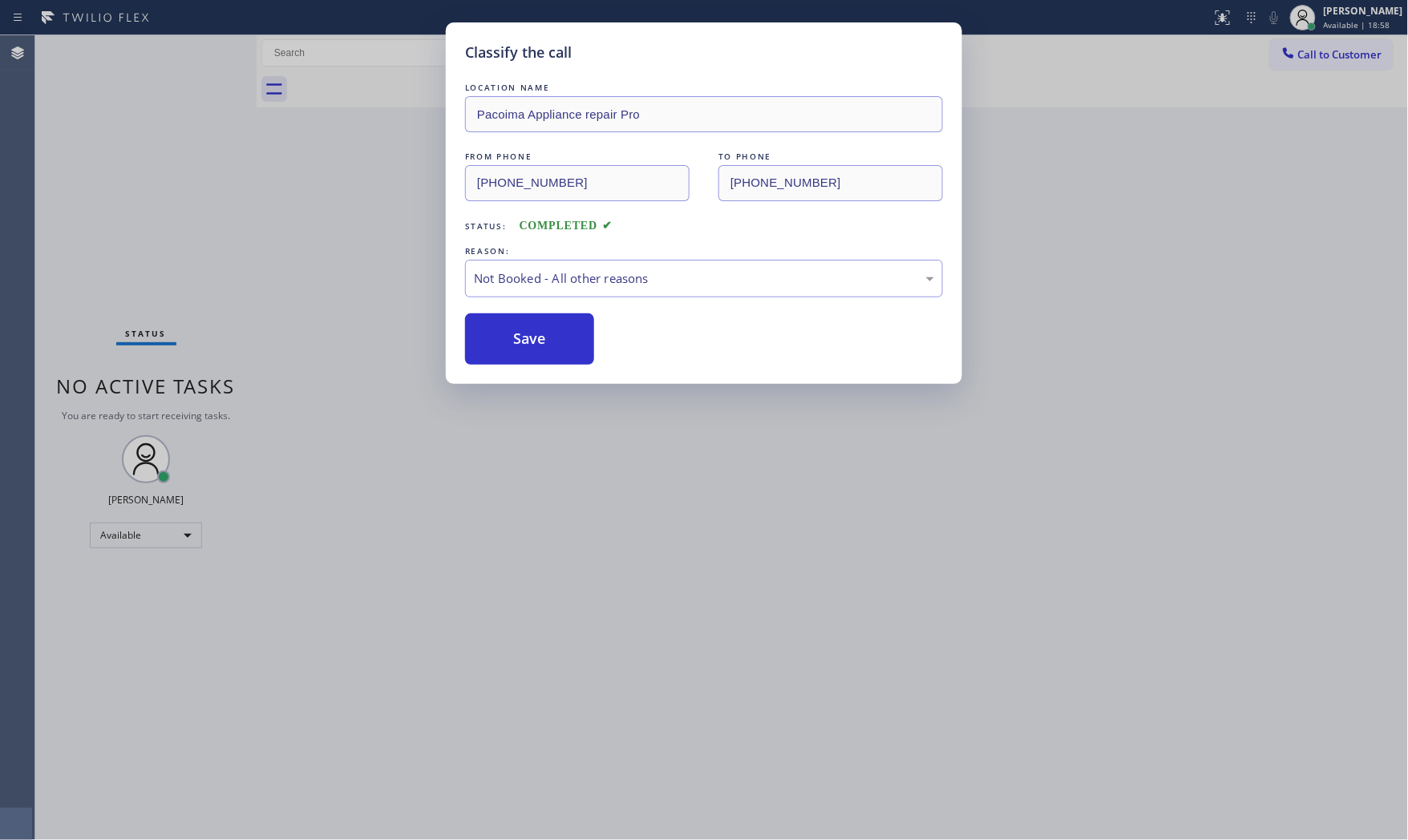
click at [547, 348] on button "Save" at bounding box center [529, 338] width 129 height 51
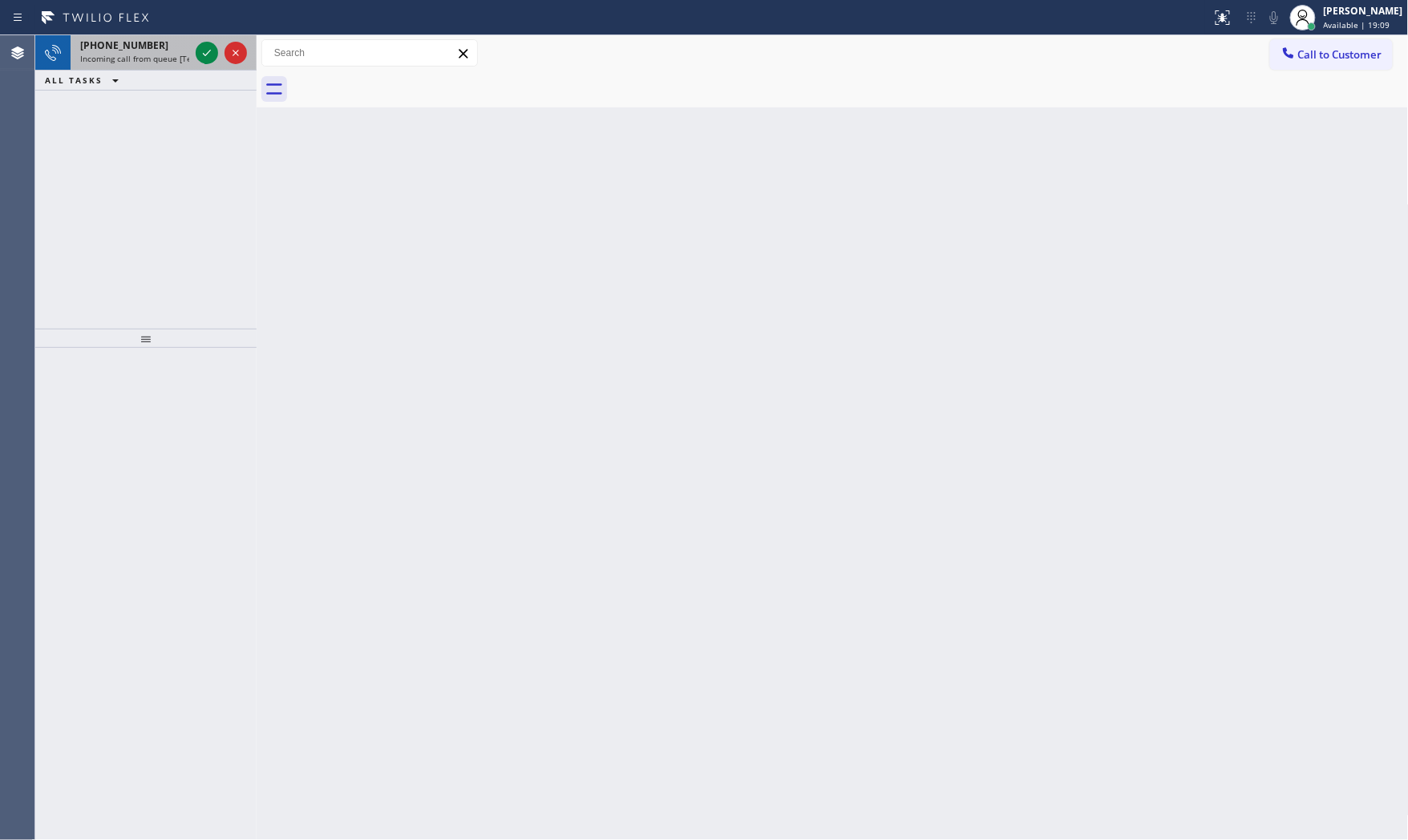
drag, startPoint x: 138, startPoint y: 56, endPoint x: 161, endPoint y: 56, distance: 23.0
click at [138, 56] on span "Incoming call from queue [Test] All" at bounding box center [146, 58] width 133 height 11
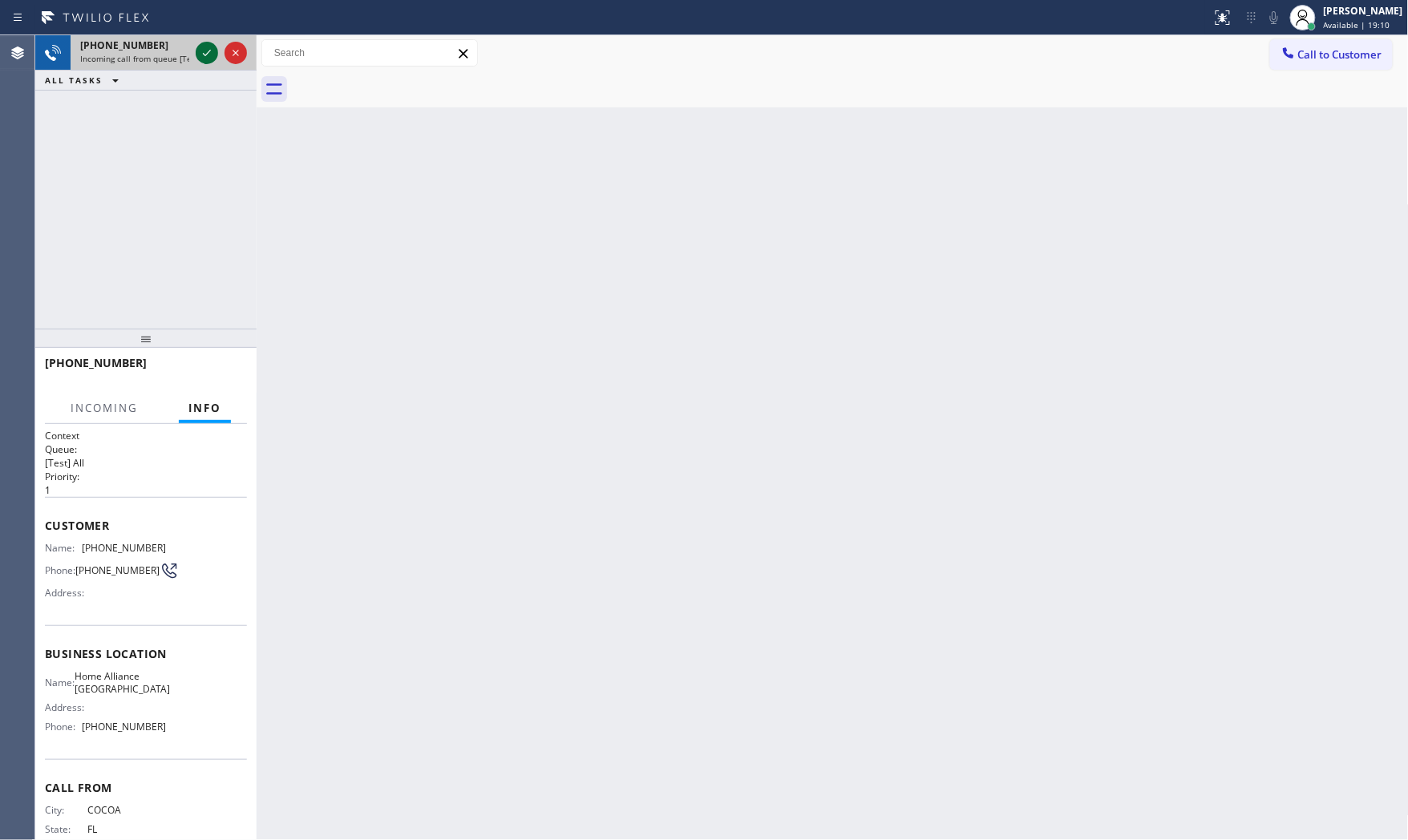
click at [202, 50] on icon at bounding box center [207, 52] width 19 height 19
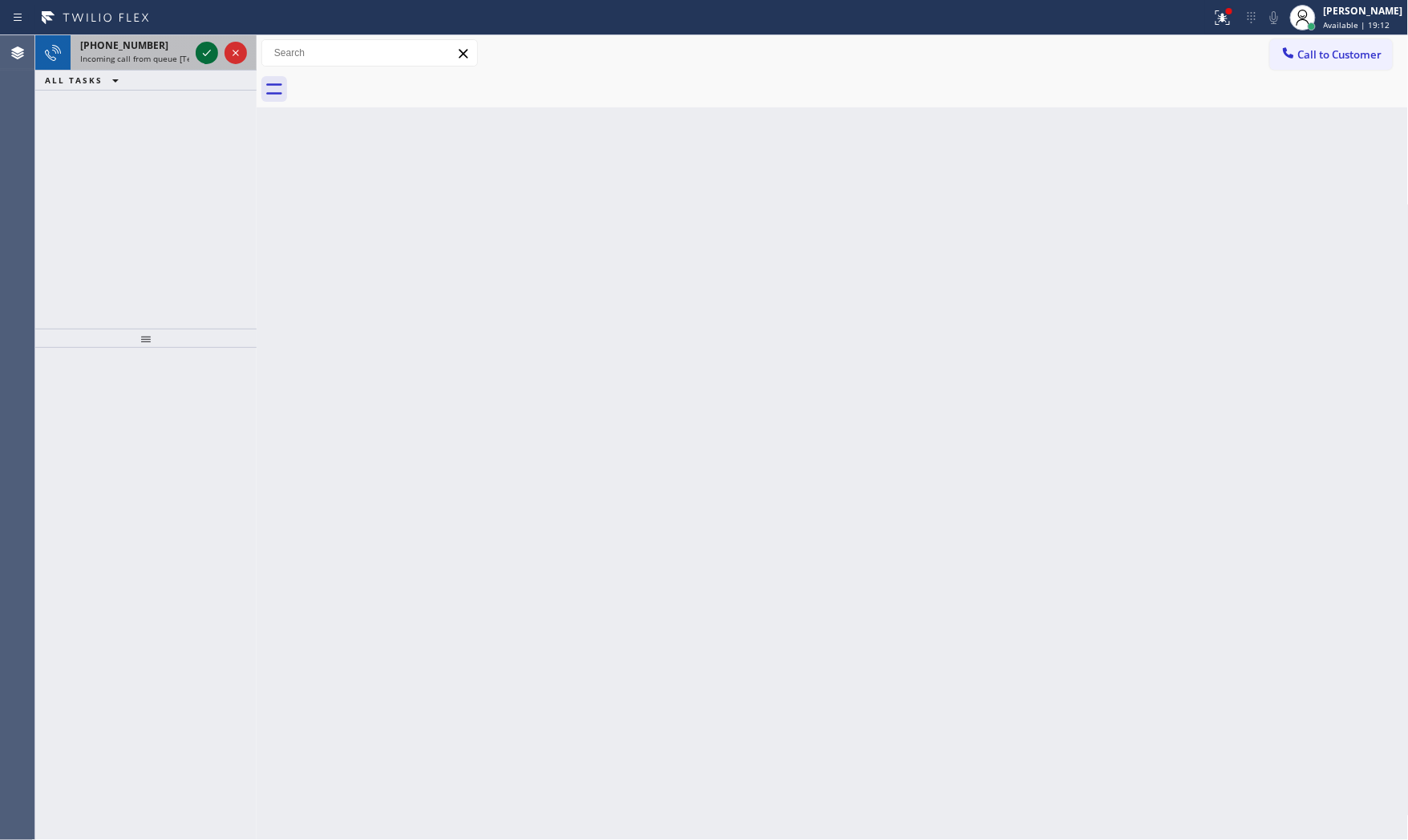
click at [201, 54] on icon at bounding box center [207, 52] width 19 height 19
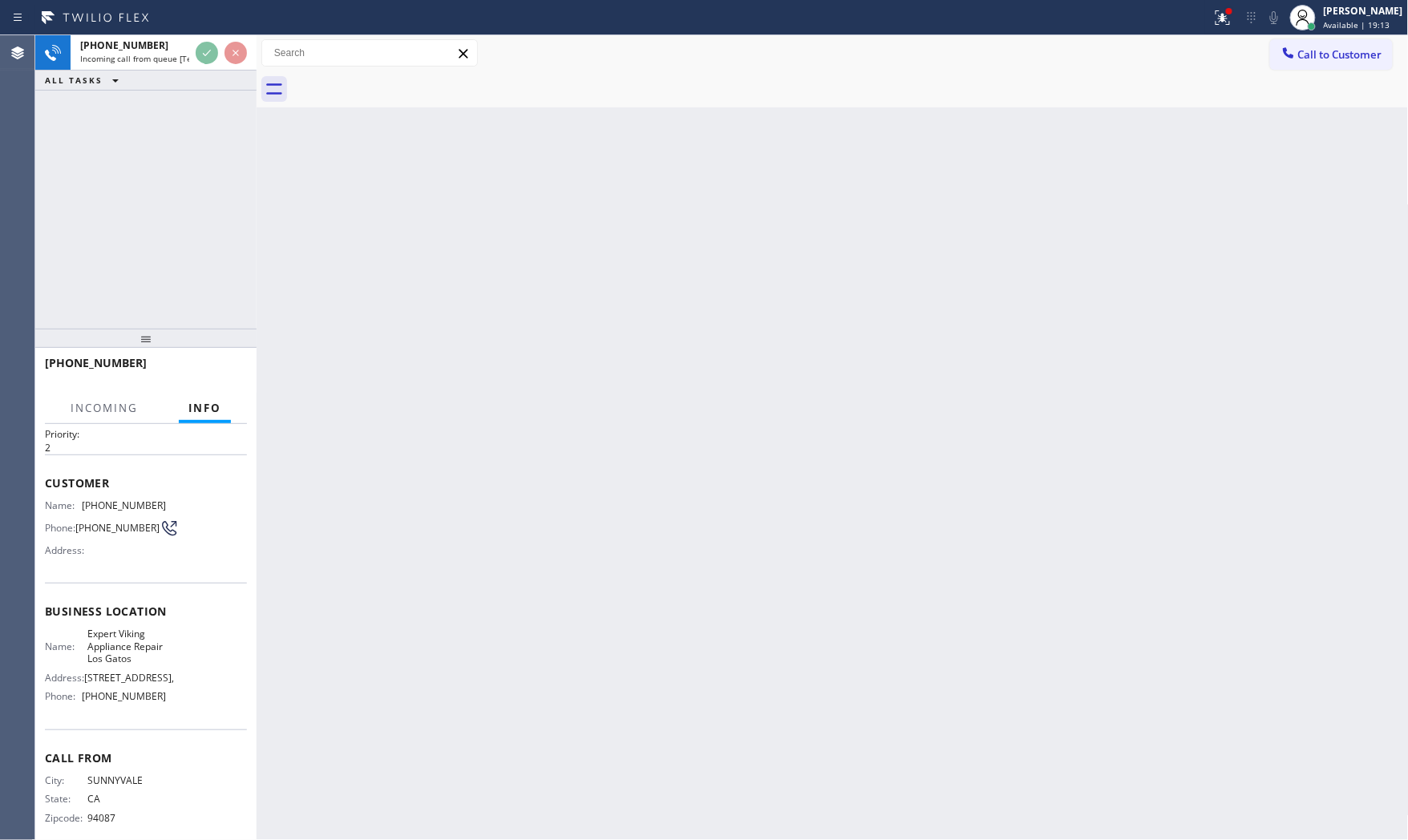
scroll to position [85, 0]
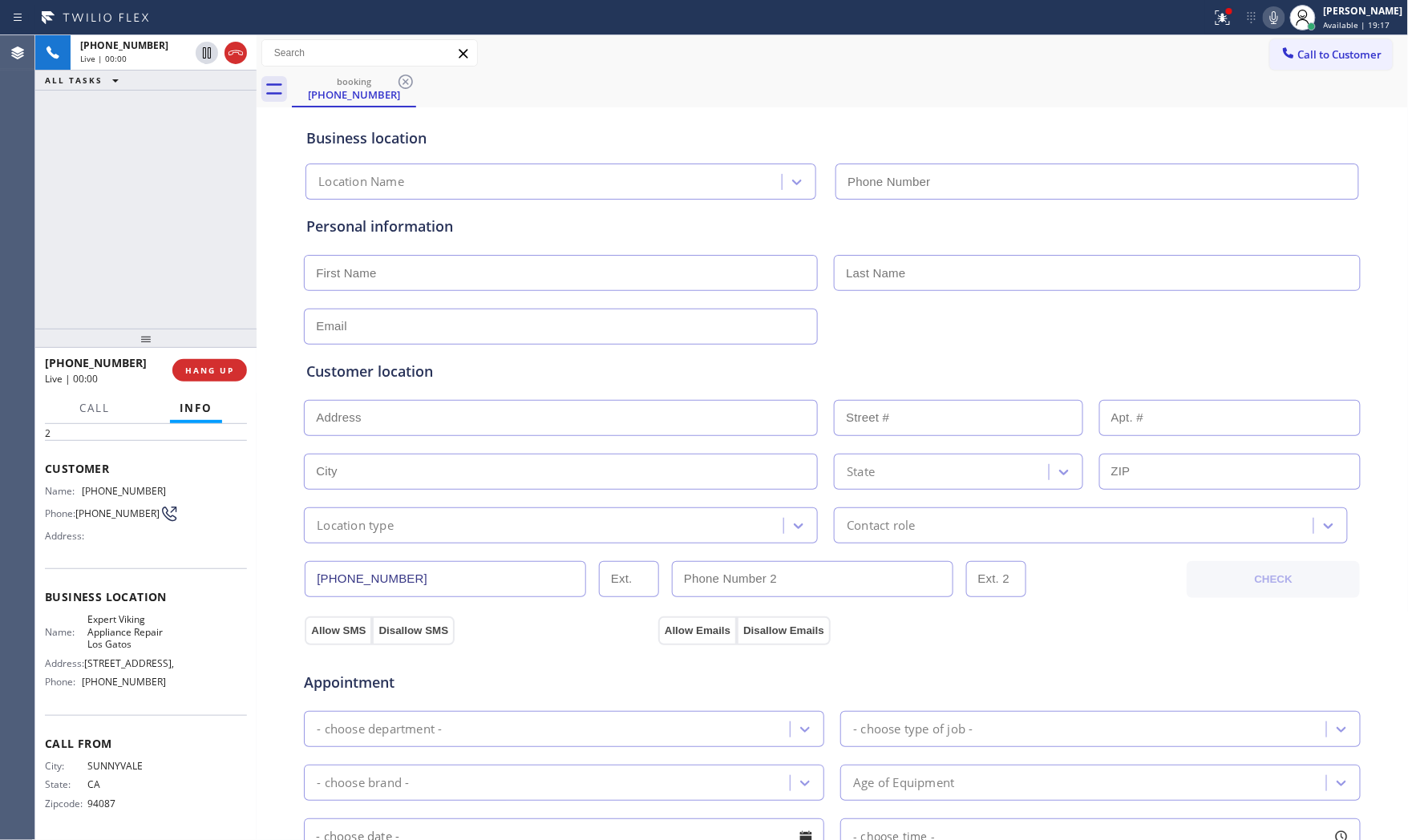
type input "[PHONE_NUMBER]"
click at [197, 369] on span "HANG UP" at bounding box center [210, 370] width 49 height 11
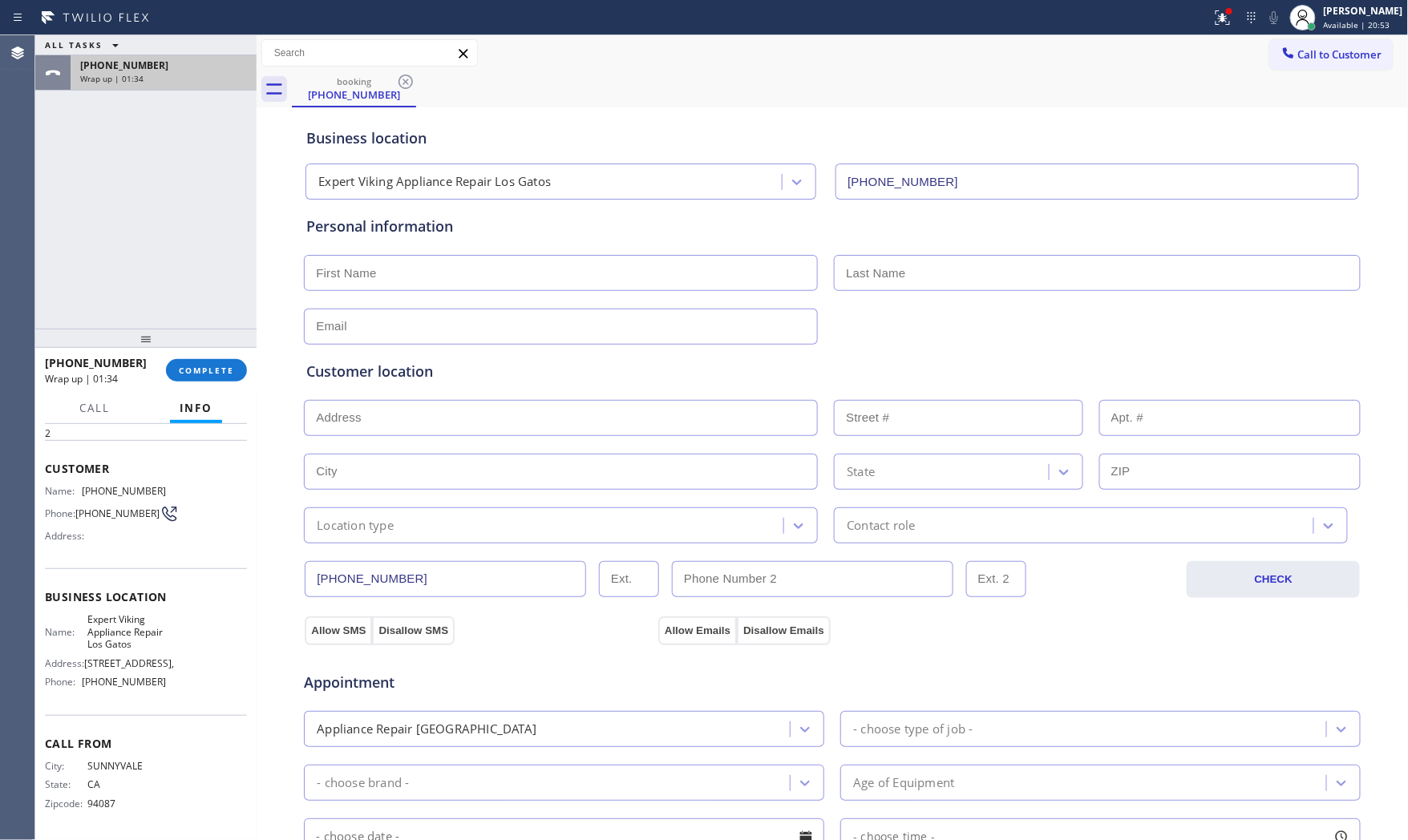
click at [137, 79] on span "Wrap up | 01:34" at bounding box center [111, 78] width 63 height 11
click at [211, 371] on span "COMPLETE" at bounding box center [206, 370] width 55 height 11
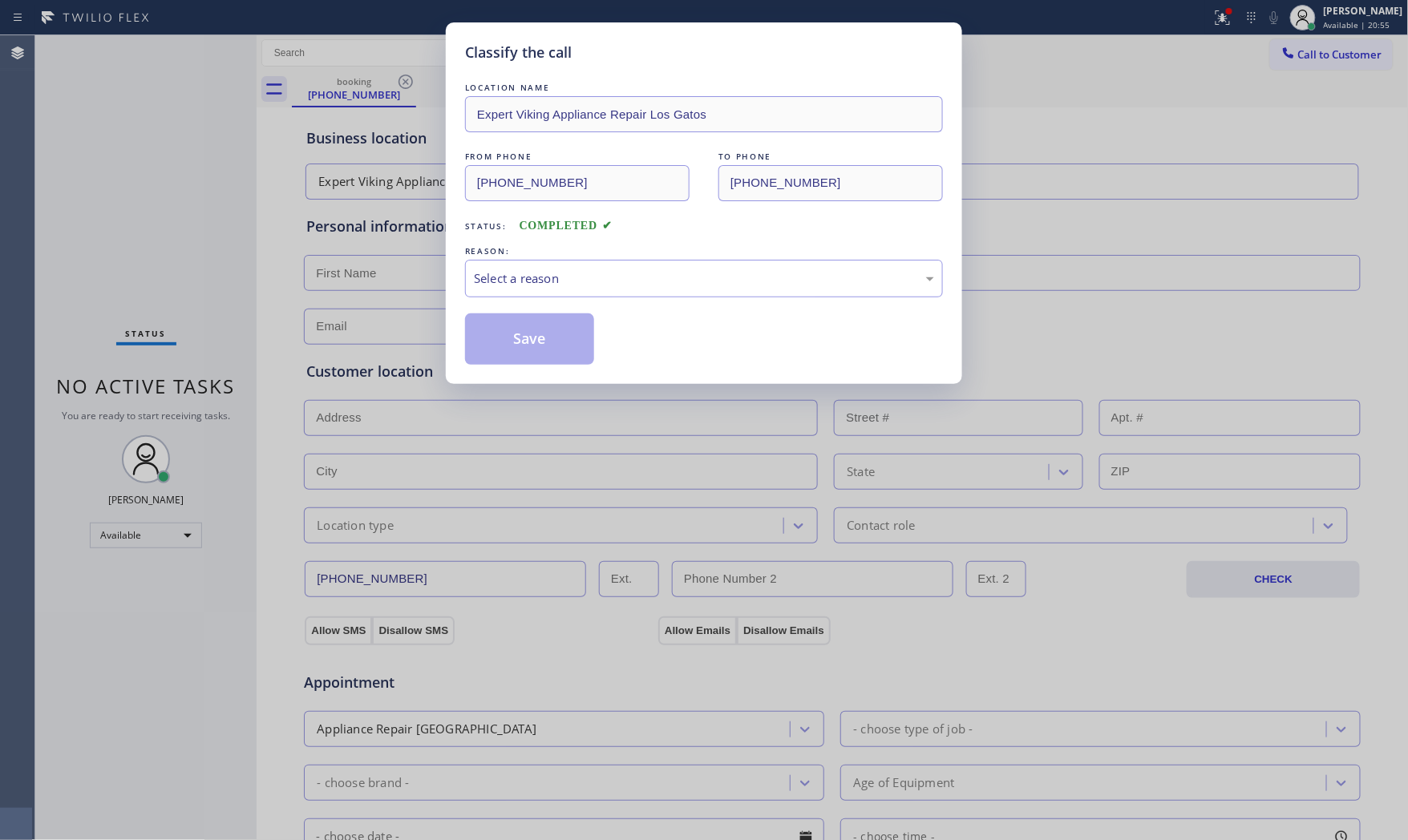
click at [501, 299] on div "LOCATION NAME Expert Viking Appliance Repair Los Gatos FROM PHONE [PHONE_NUMBER…" at bounding box center [704, 222] width 478 height 285
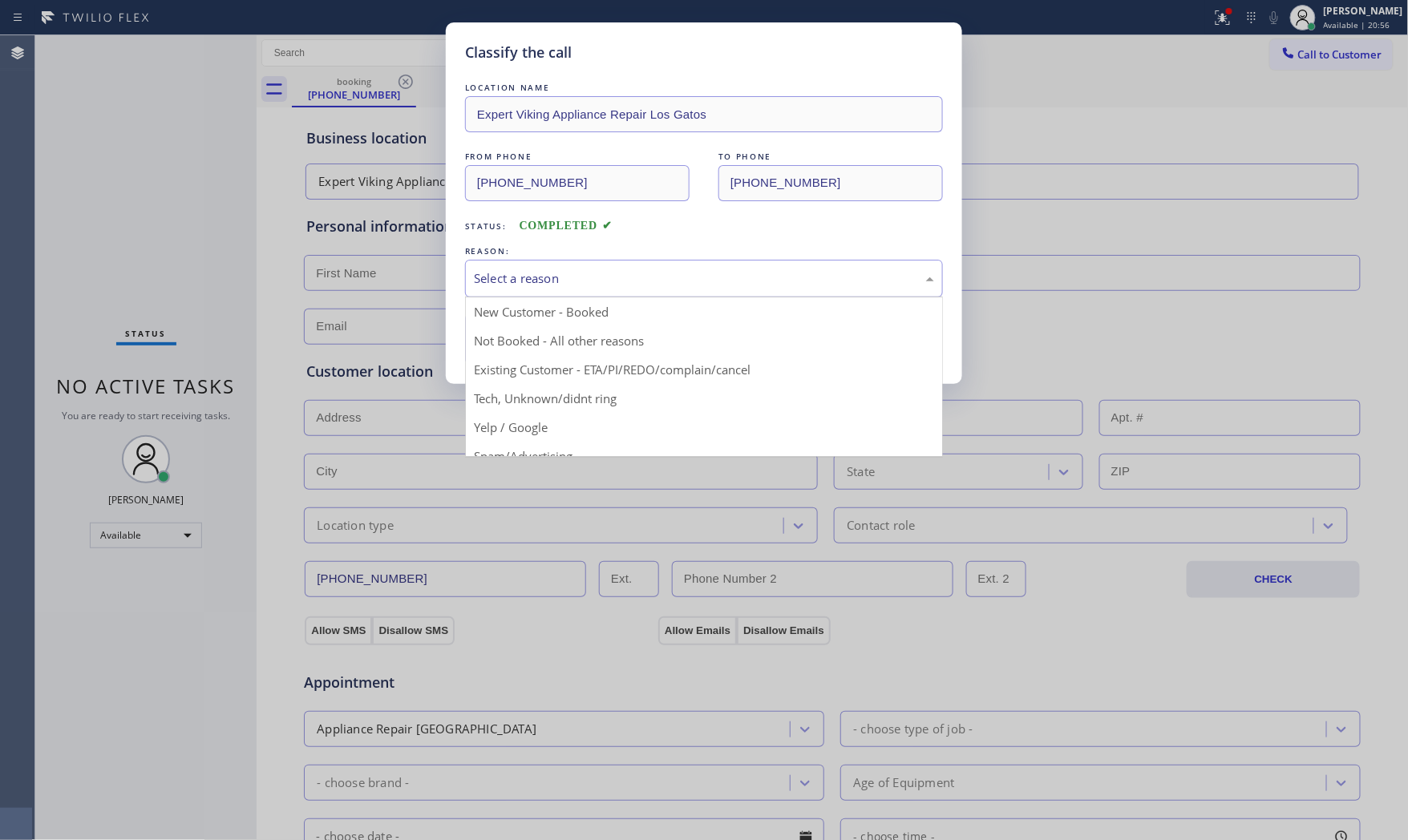
click at [517, 288] on div "Select a reason" at bounding box center [704, 278] width 478 height 38
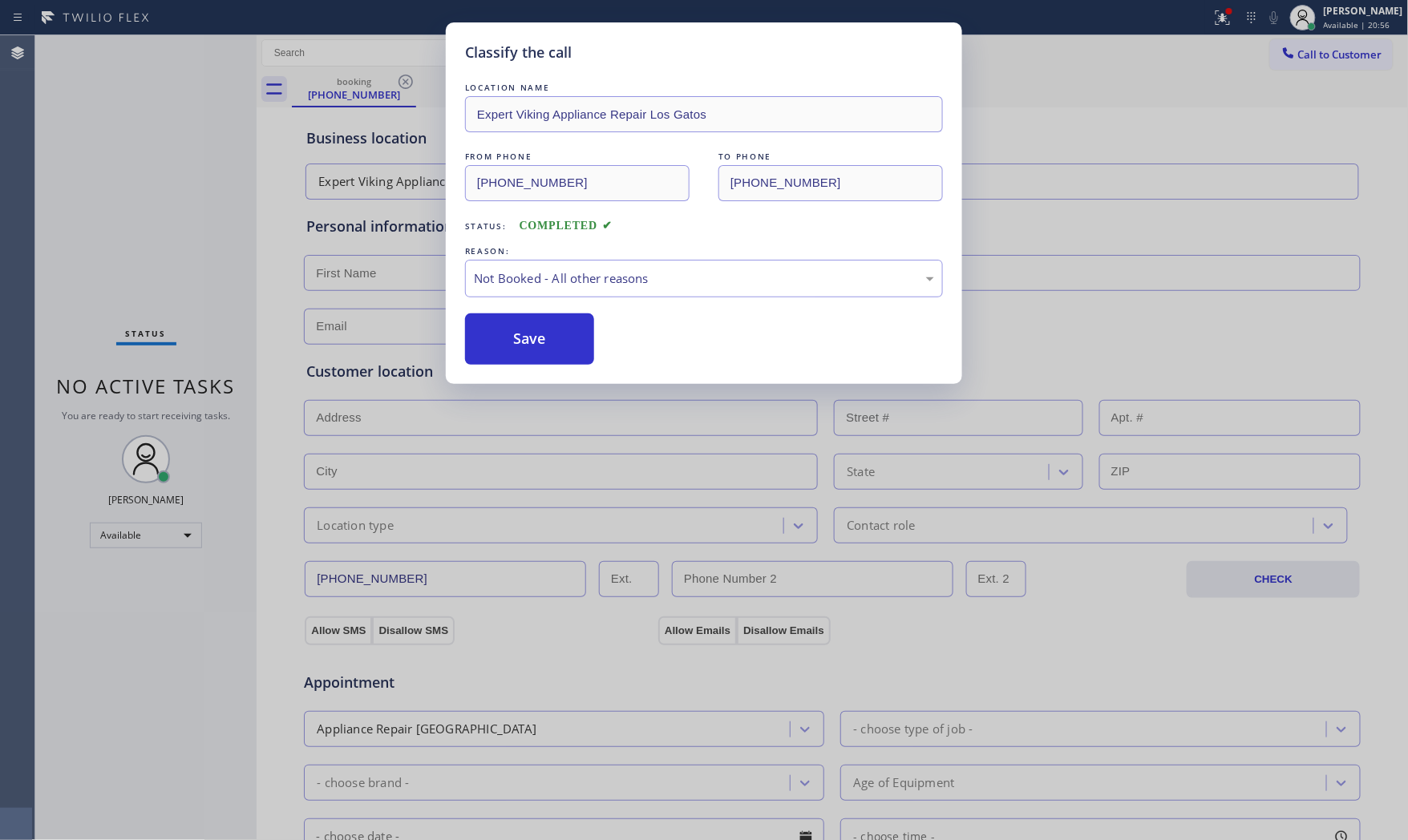
click at [518, 344] on button "Save" at bounding box center [529, 338] width 129 height 51
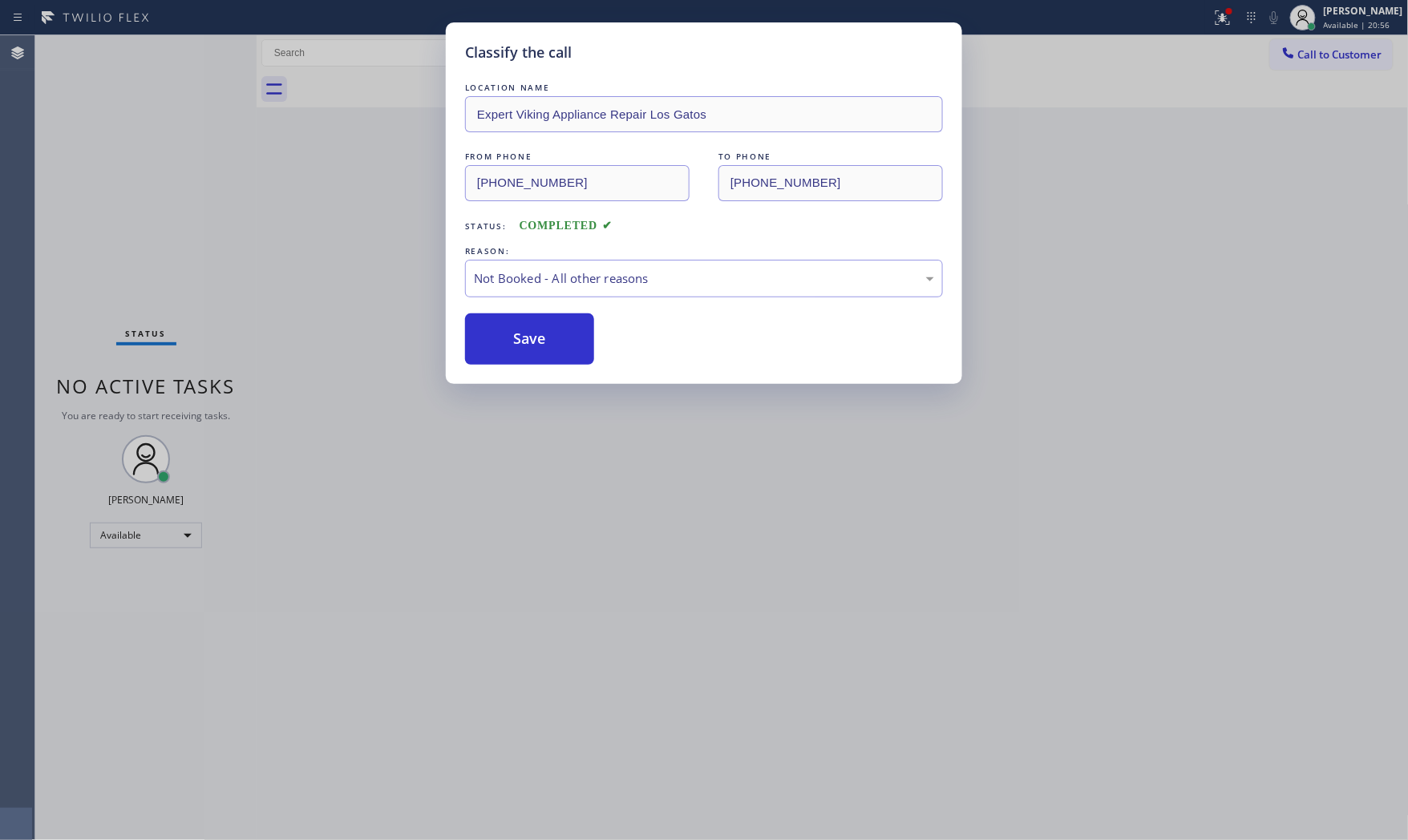
click at [518, 344] on button "Save" at bounding box center [529, 338] width 129 height 51
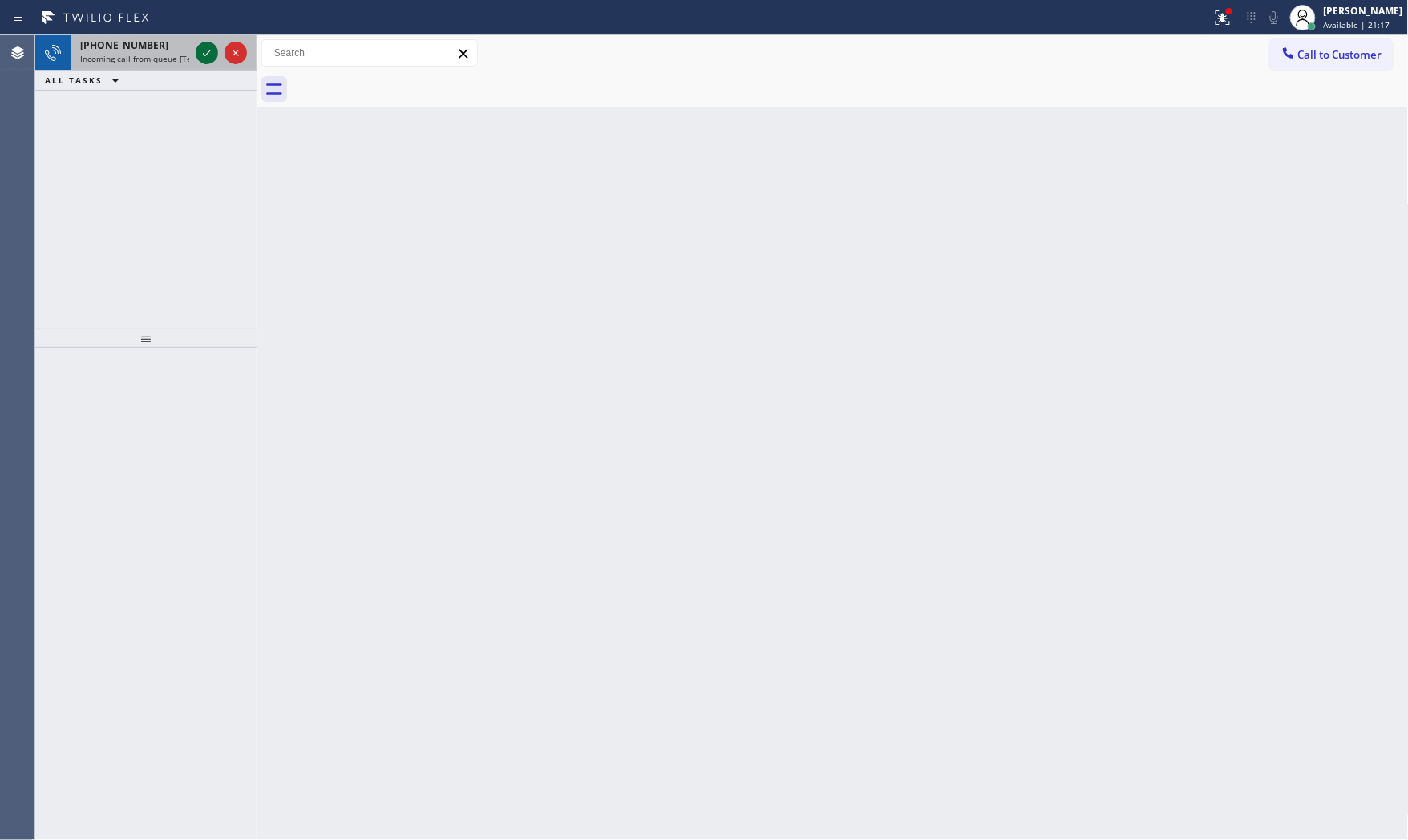
click at [203, 51] on icon at bounding box center [207, 52] width 19 height 19
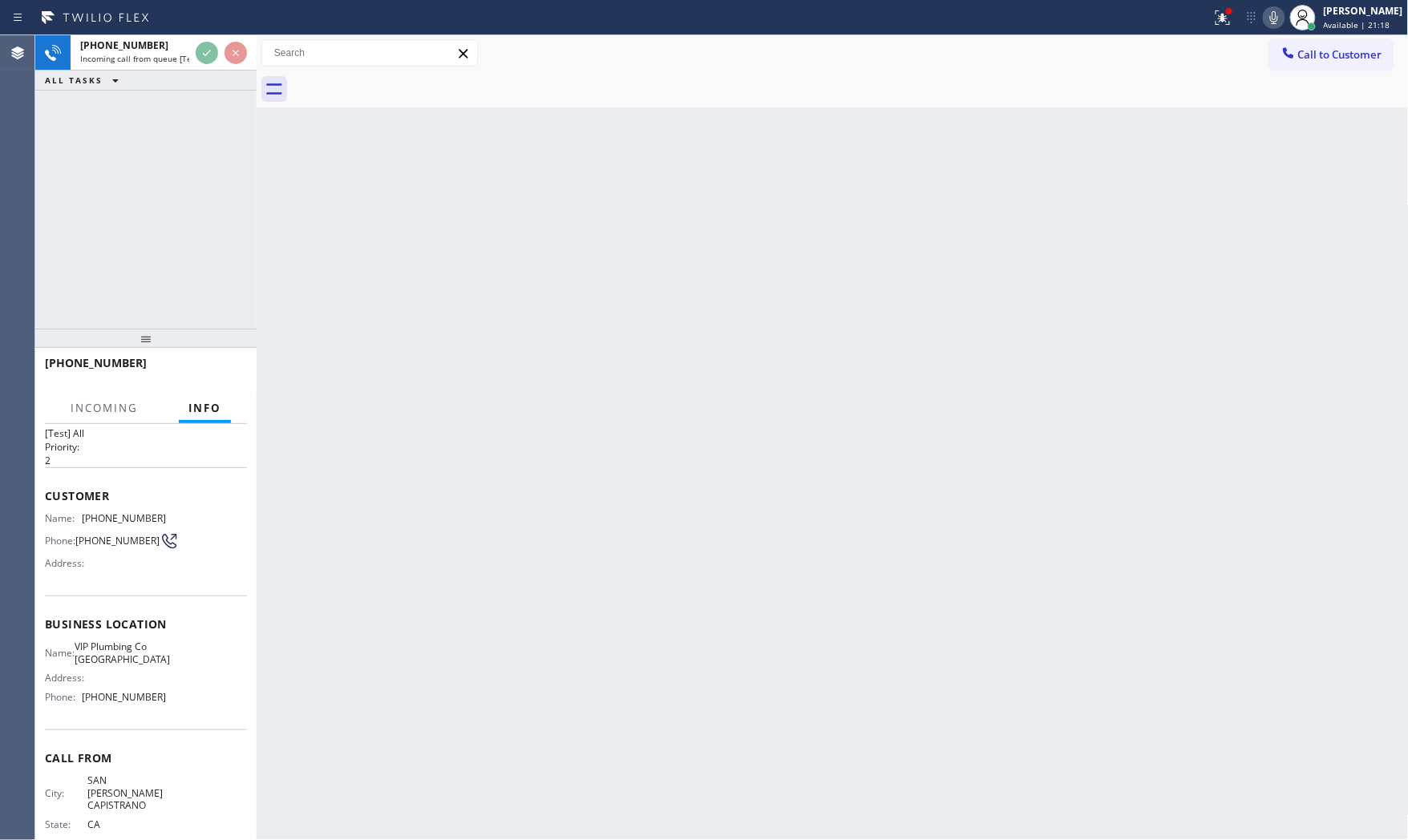
scroll to position [60, 0]
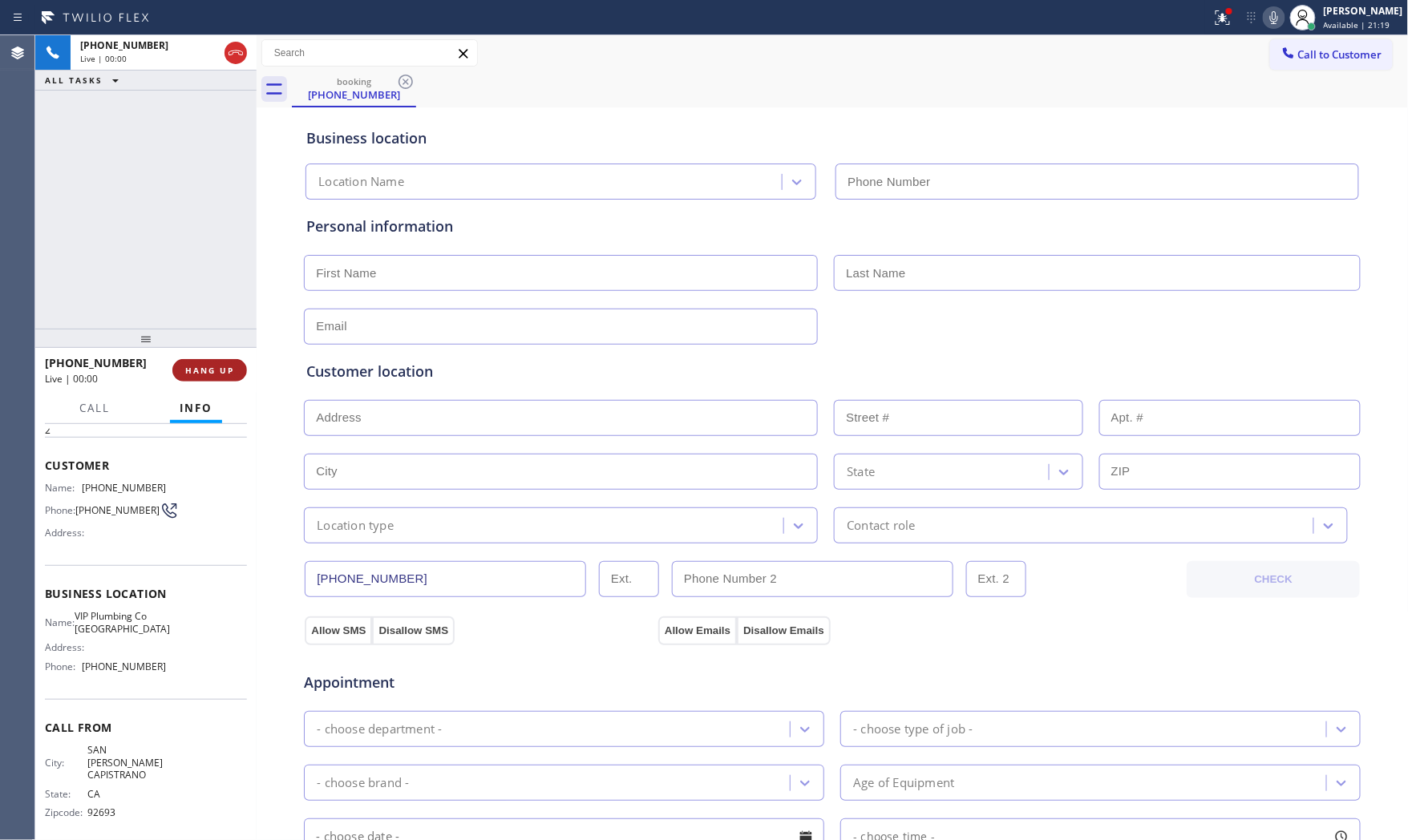
type input "[PHONE_NUMBER]"
click at [221, 373] on span "HANG UP" at bounding box center [210, 370] width 49 height 11
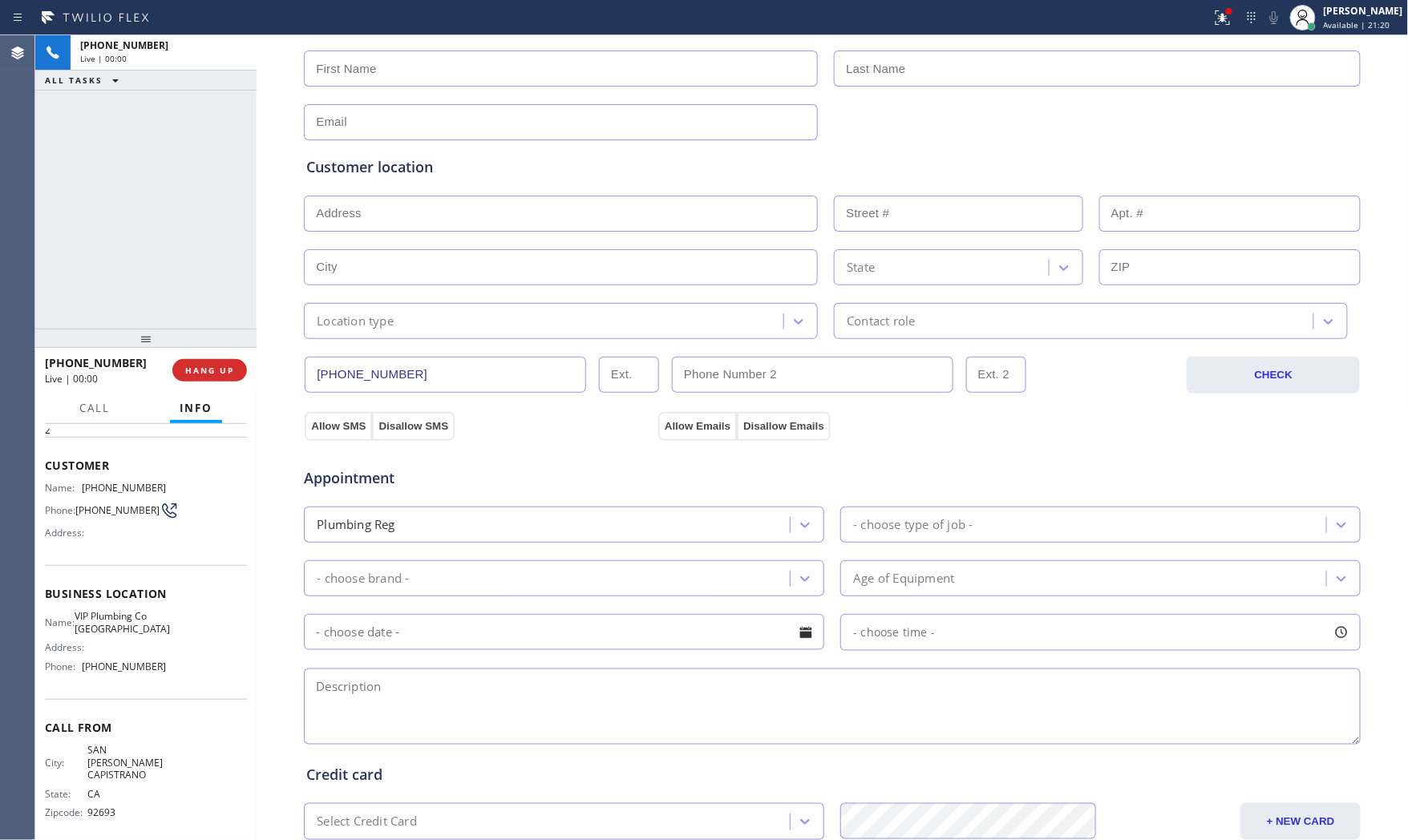
scroll to position [402, 0]
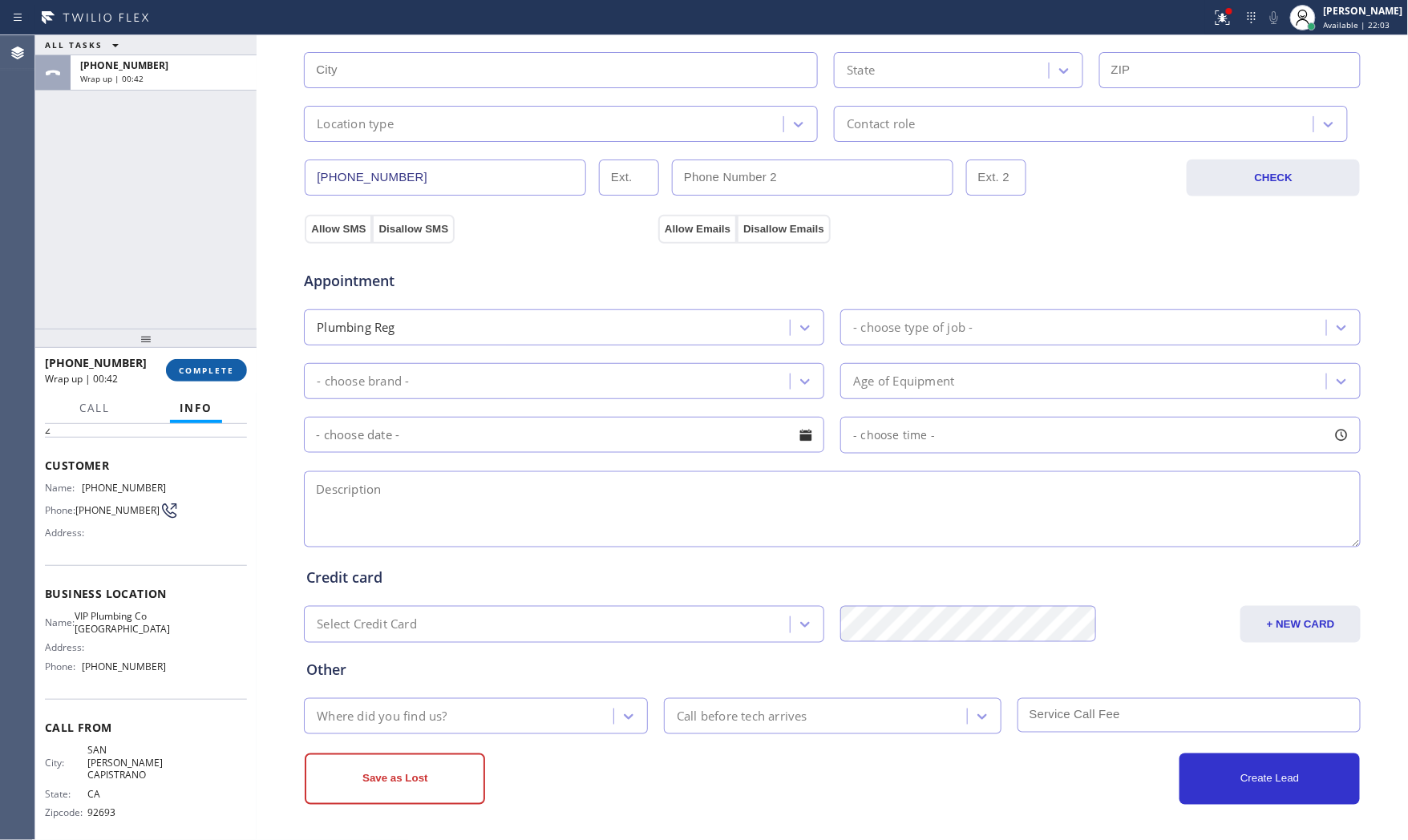
click at [175, 361] on button "COMPLETE" at bounding box center [206, 370] width 81 height 22
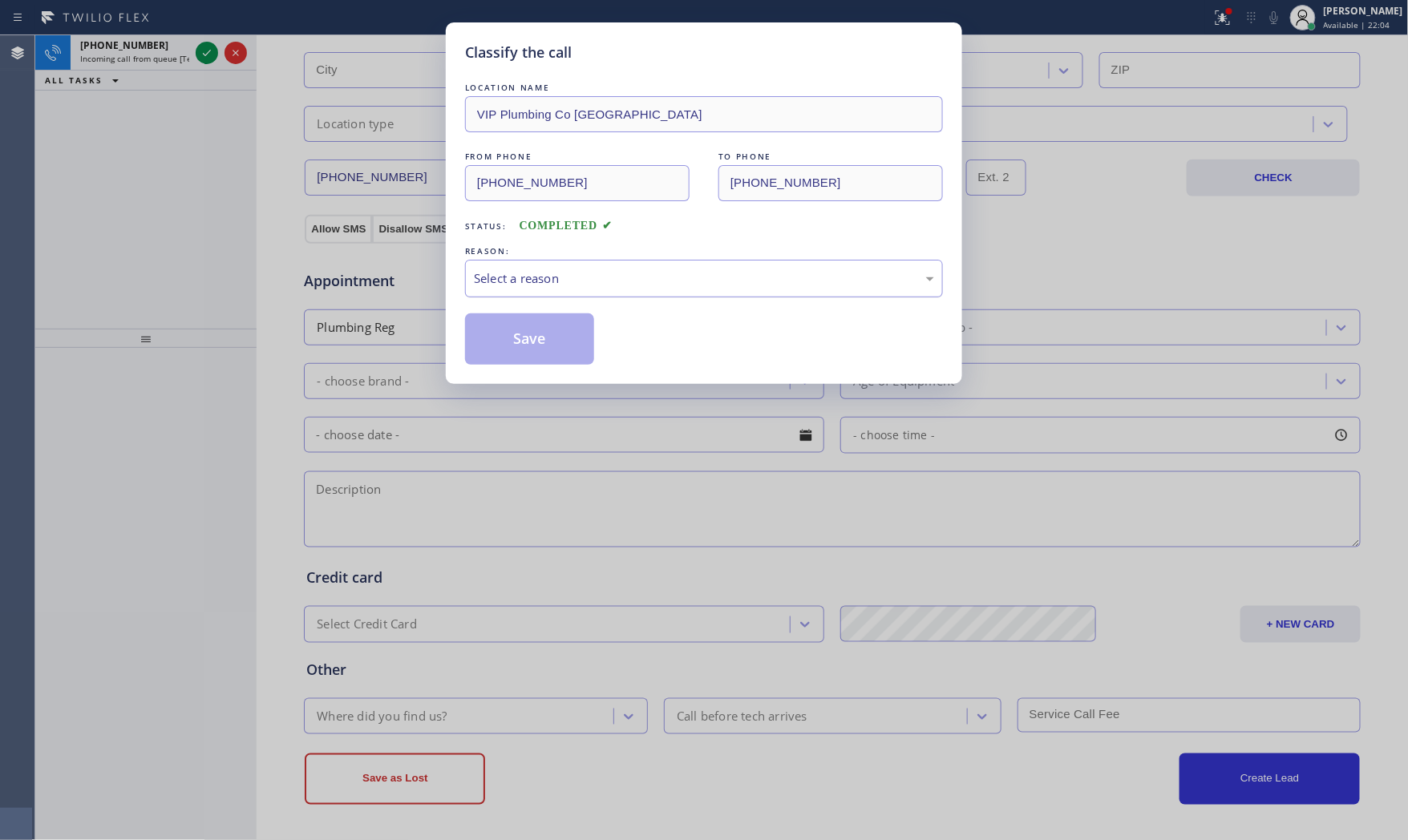
drag, startPoint x: 602, startPoint y: 273, endPoint x: 588, endPoint y: 295, distance: 26.1
click at [602, 274] on div "Select a reason" at bounding box center [704, 278] width 460 height 18
click at [532, 337] on button "Save" at bounding box center [529, 338] width 129 height 51
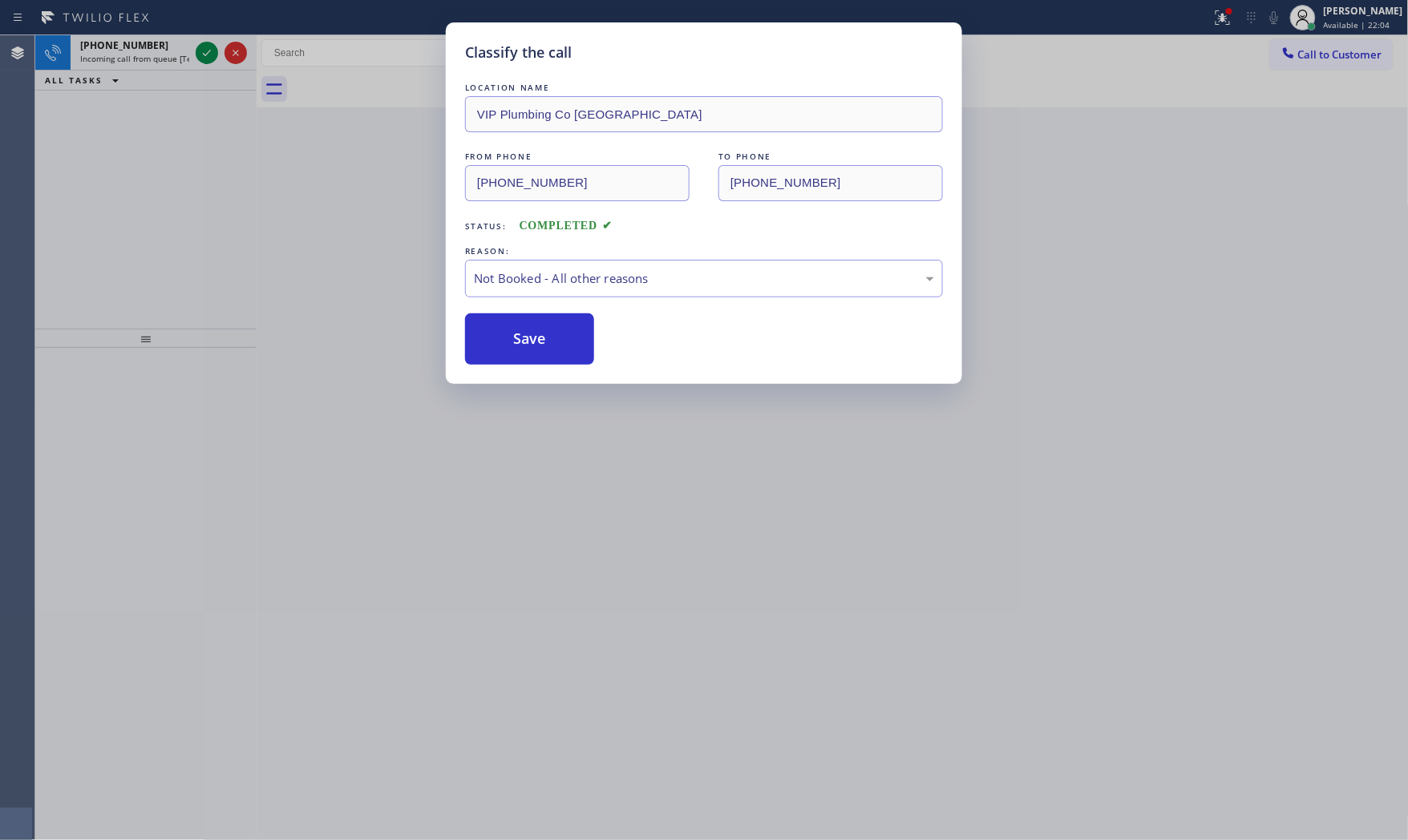
click at [532, 337] on button "Save" at bounding box center [529, 338] width 129 height 51
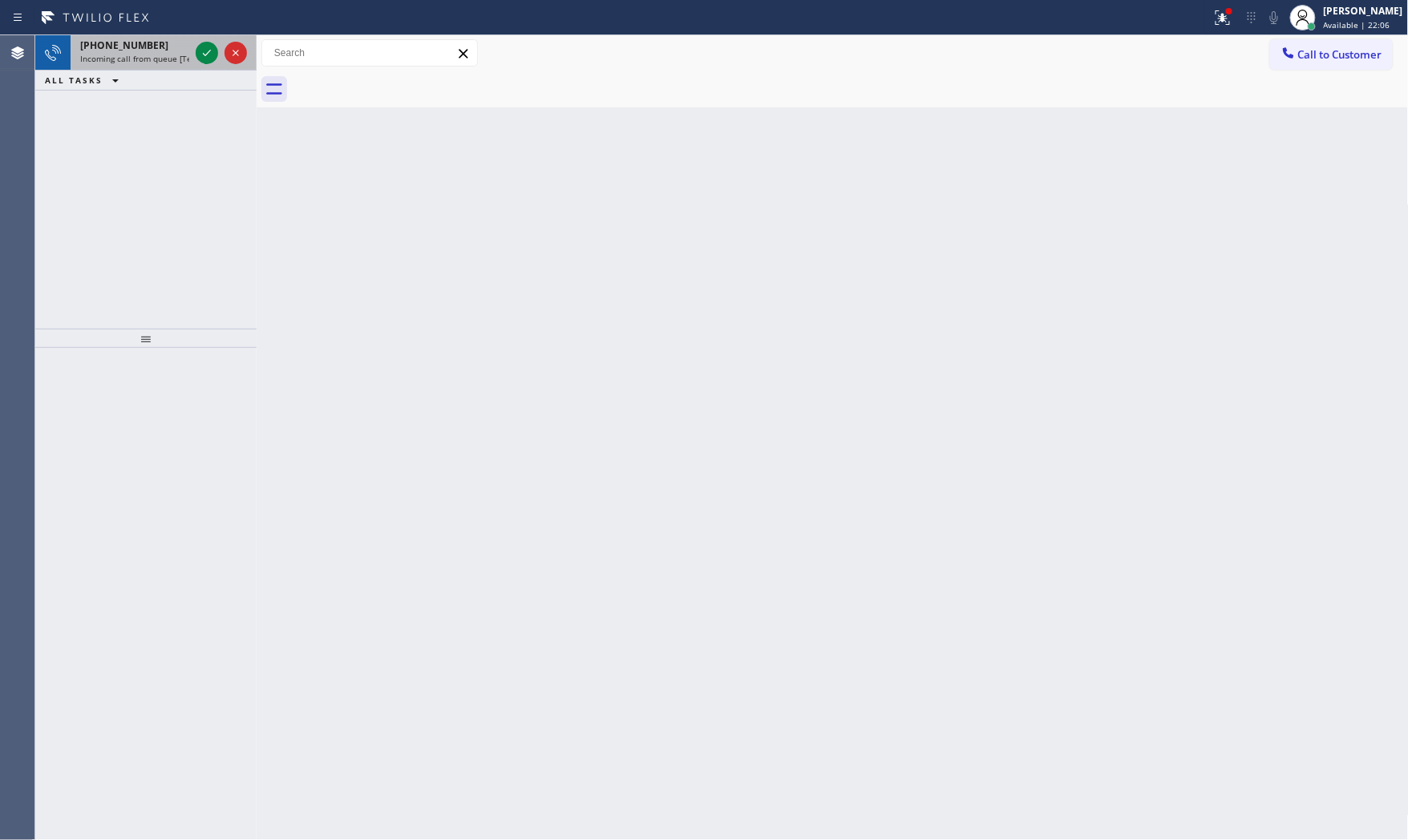
click at [194, 56] on div at bounding box center [222, 52] width 58 height 35
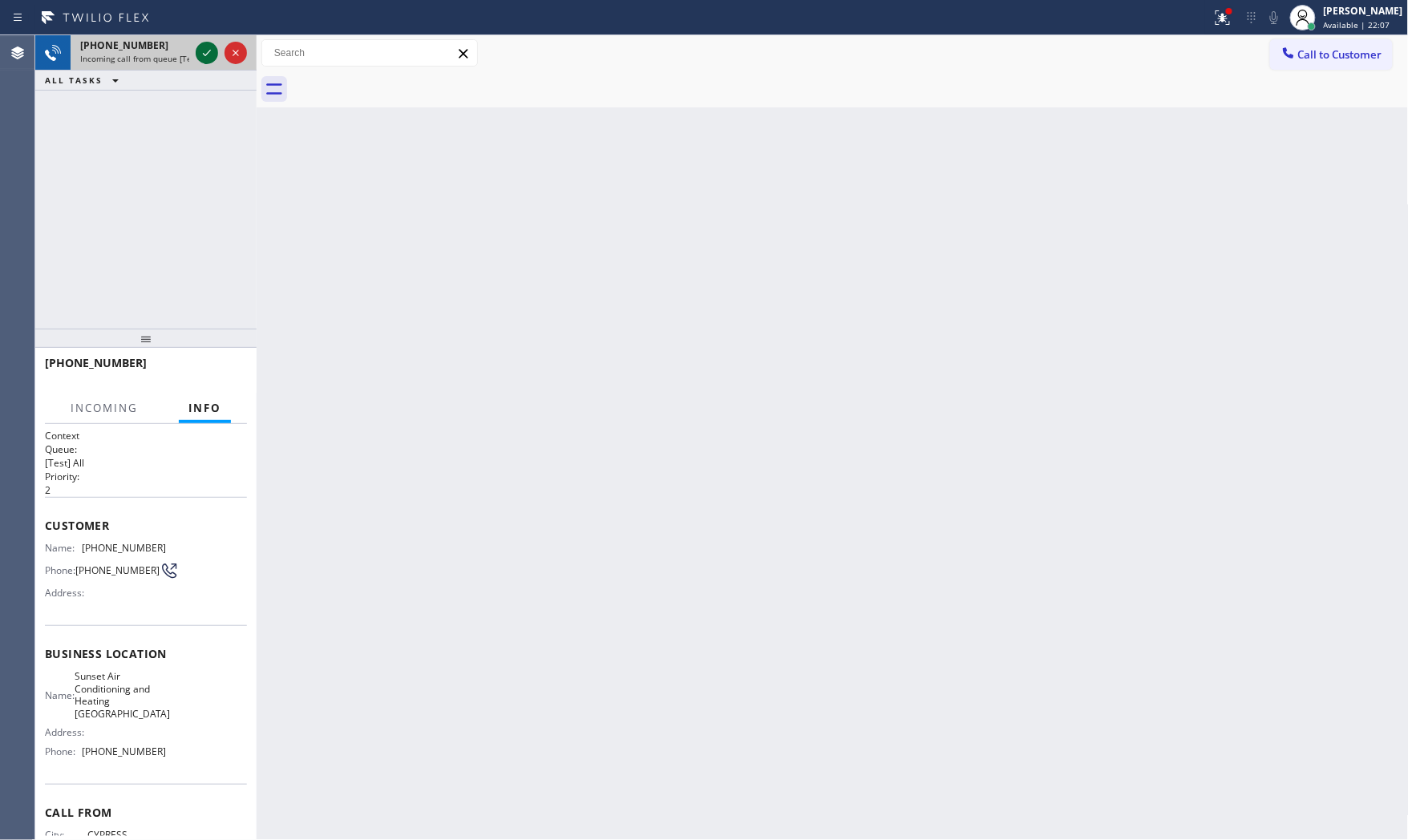
click at [198, 54] on icon at bounding box center [207, 52] width 19 height 19
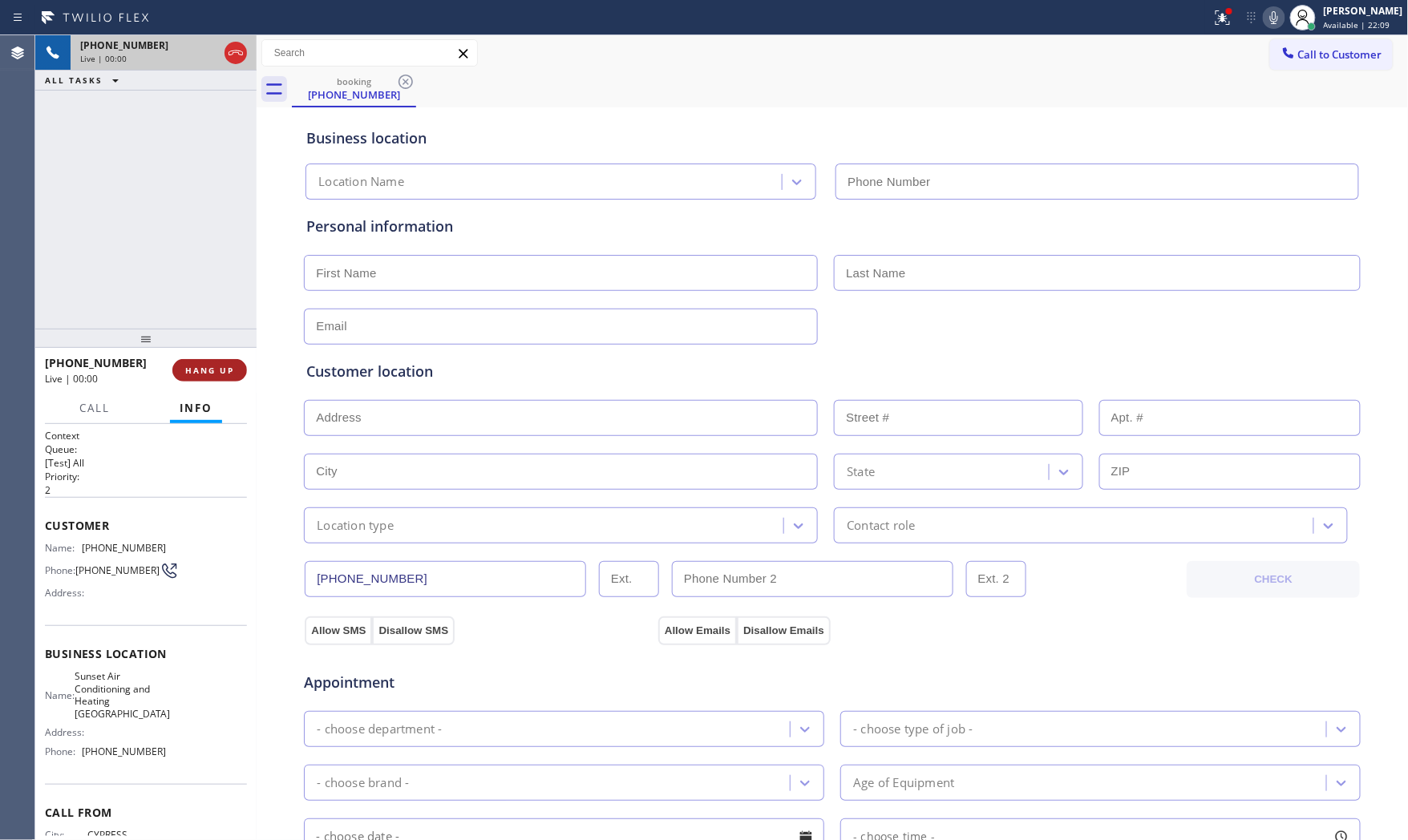
type input "[PHONE_NUMBER]"
click at [210, 370] on span "HANG UP" at bounding box center [210, 370] width 49 height 11
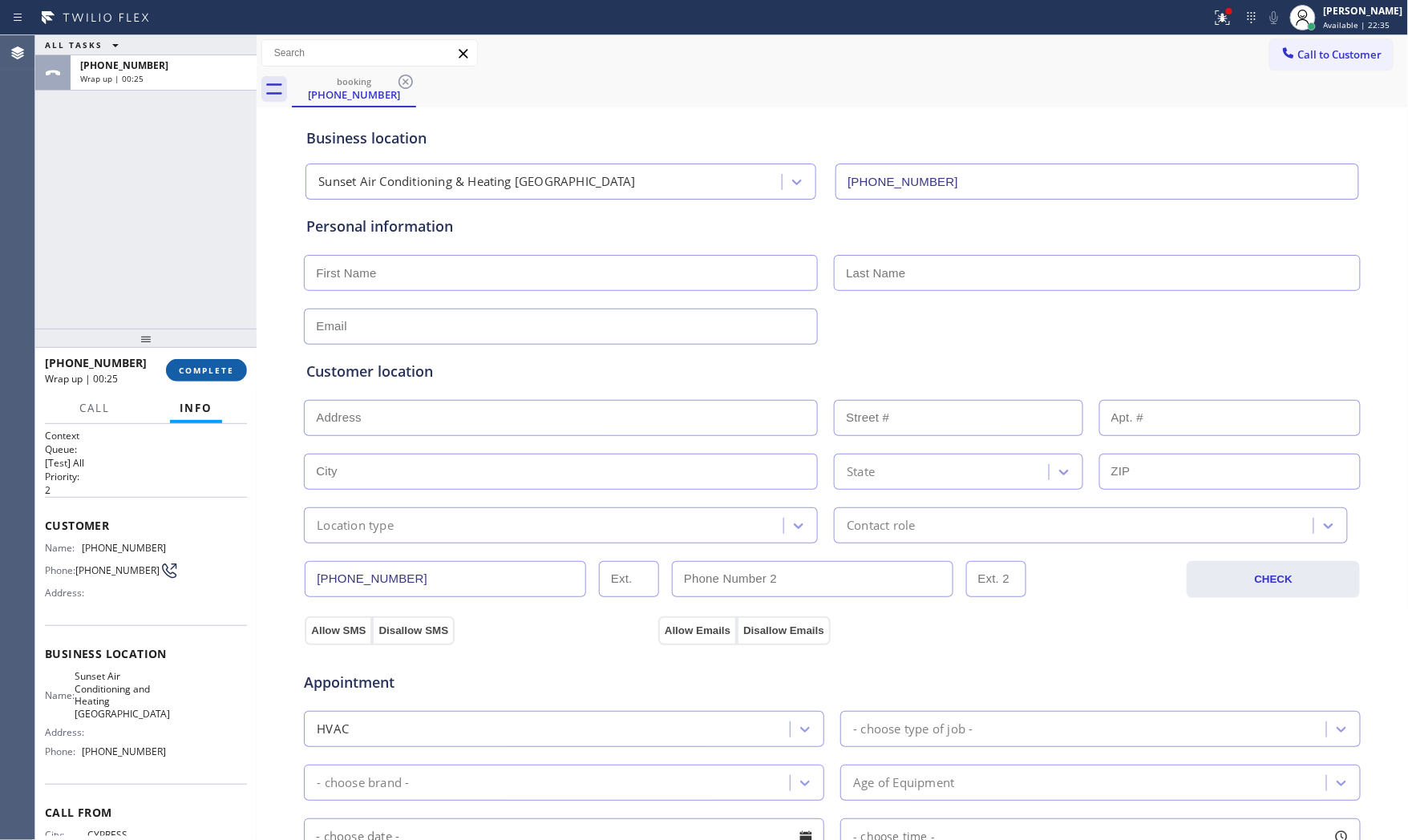
click at [175, 365] on button "COMPLETE" at bounding box center [206, 370] width 81 height 22
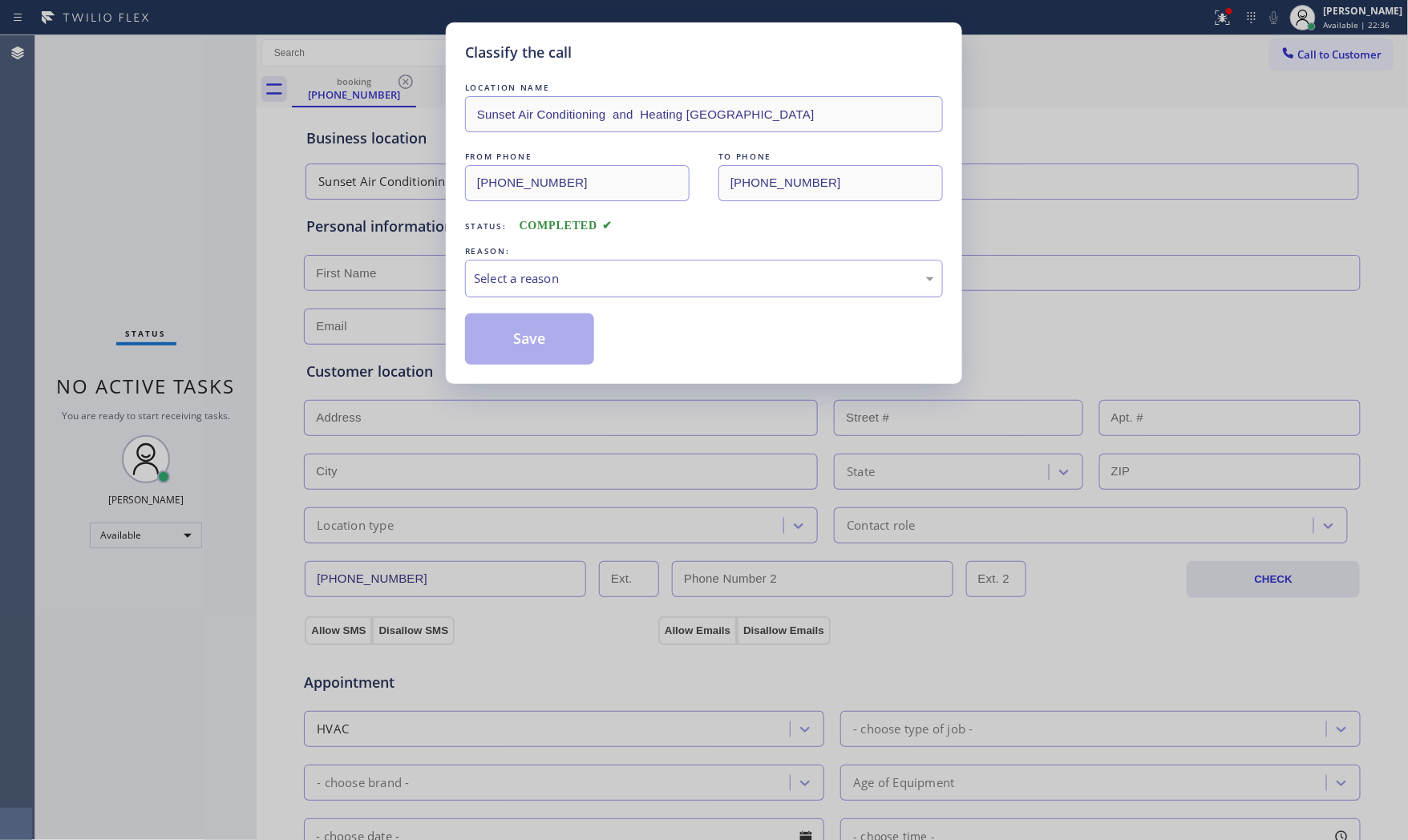
click at [487, 281] on div "Select a reason" at bounding box center [704, 278] width 460 height 18
click at [487, 328] on button "Save" at bounding box center [529, 338] width 129 height 51
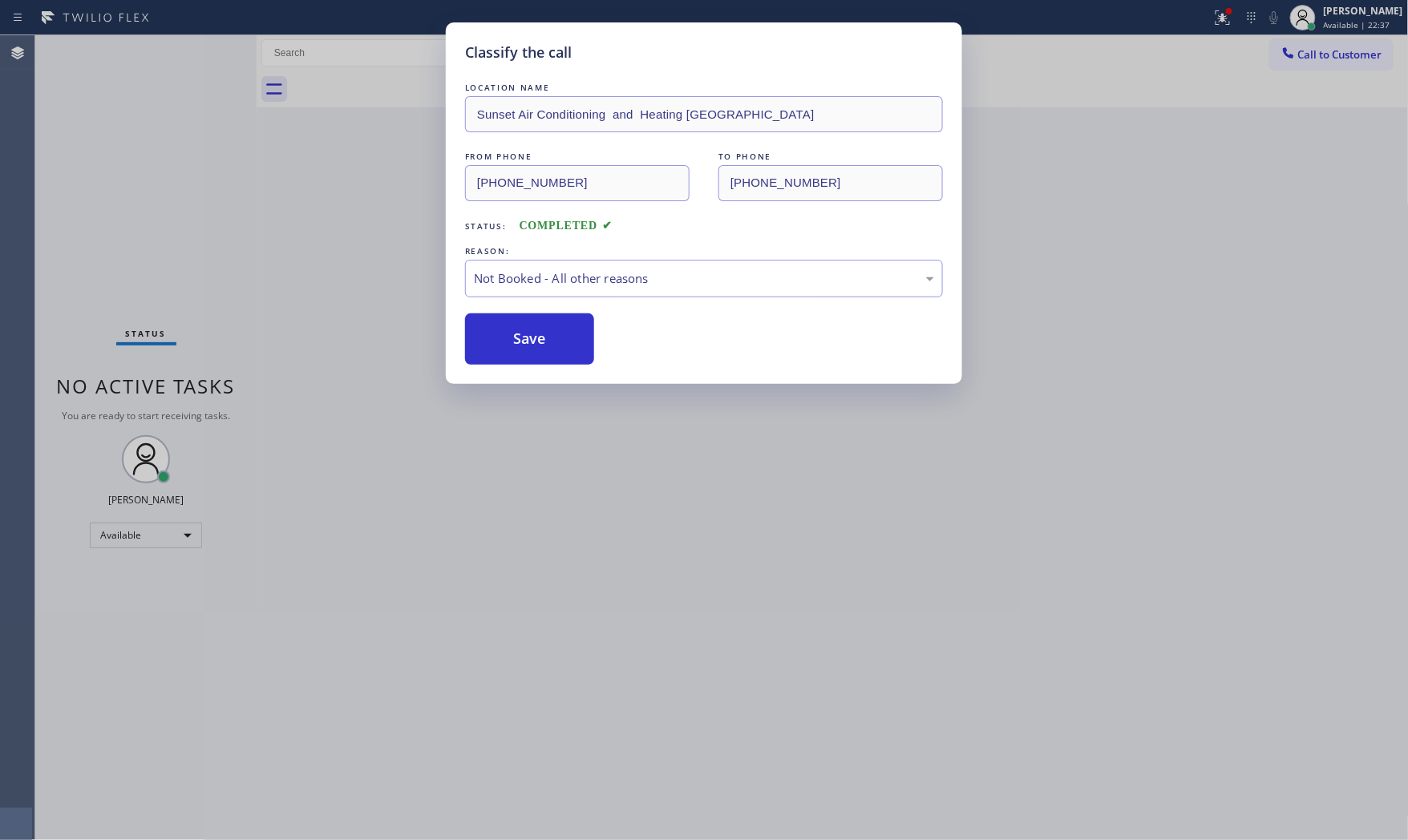
click at [487, 328] on button "Save" at bounding box center [529, 338] width 129 height 51
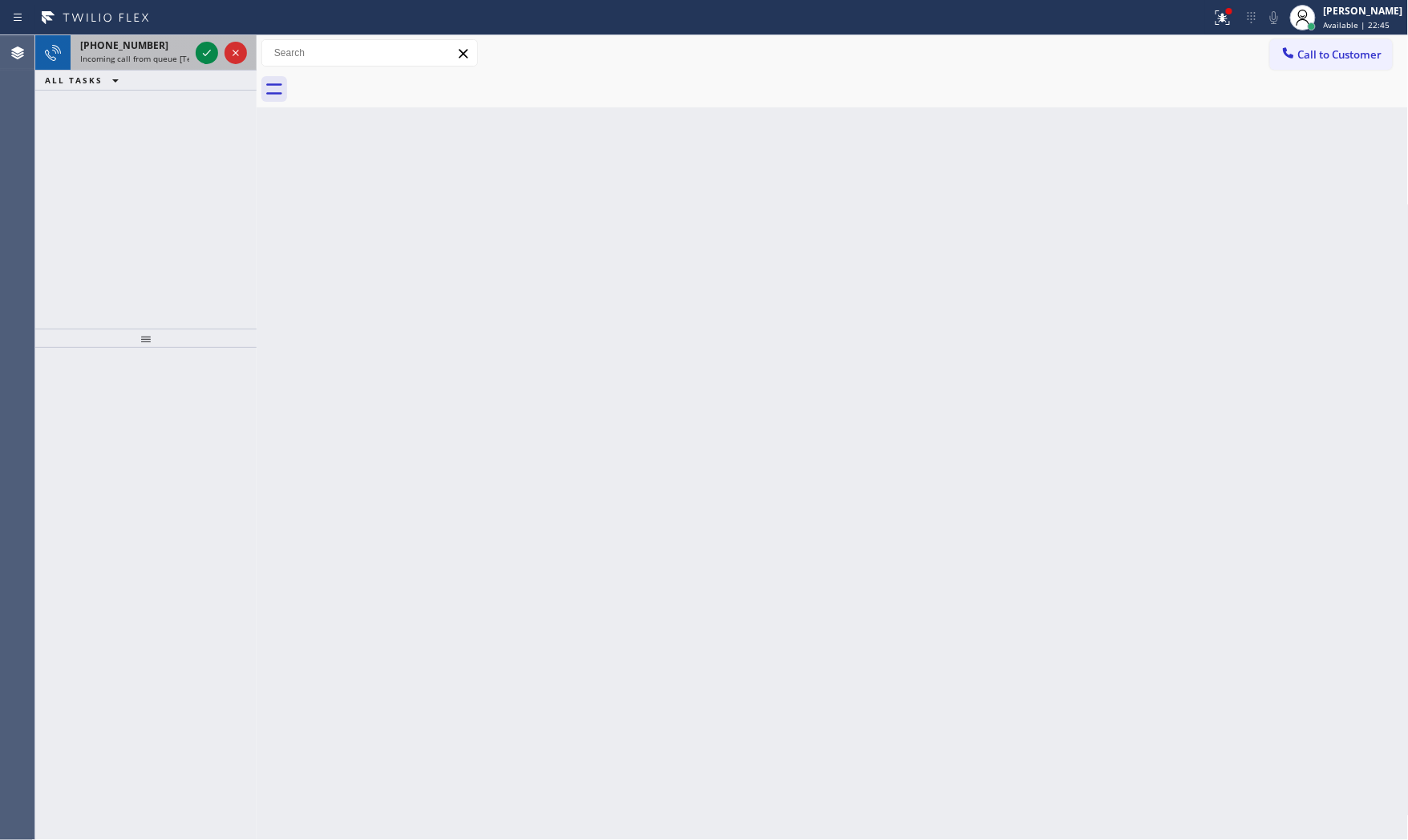
click at [165, 51] on div "[PHONE_NUMBER]" at bounding box center [134, 46] width 109 height 14
click at [202, 45] on icon at bounding box center [207, 52] width 19 height 19
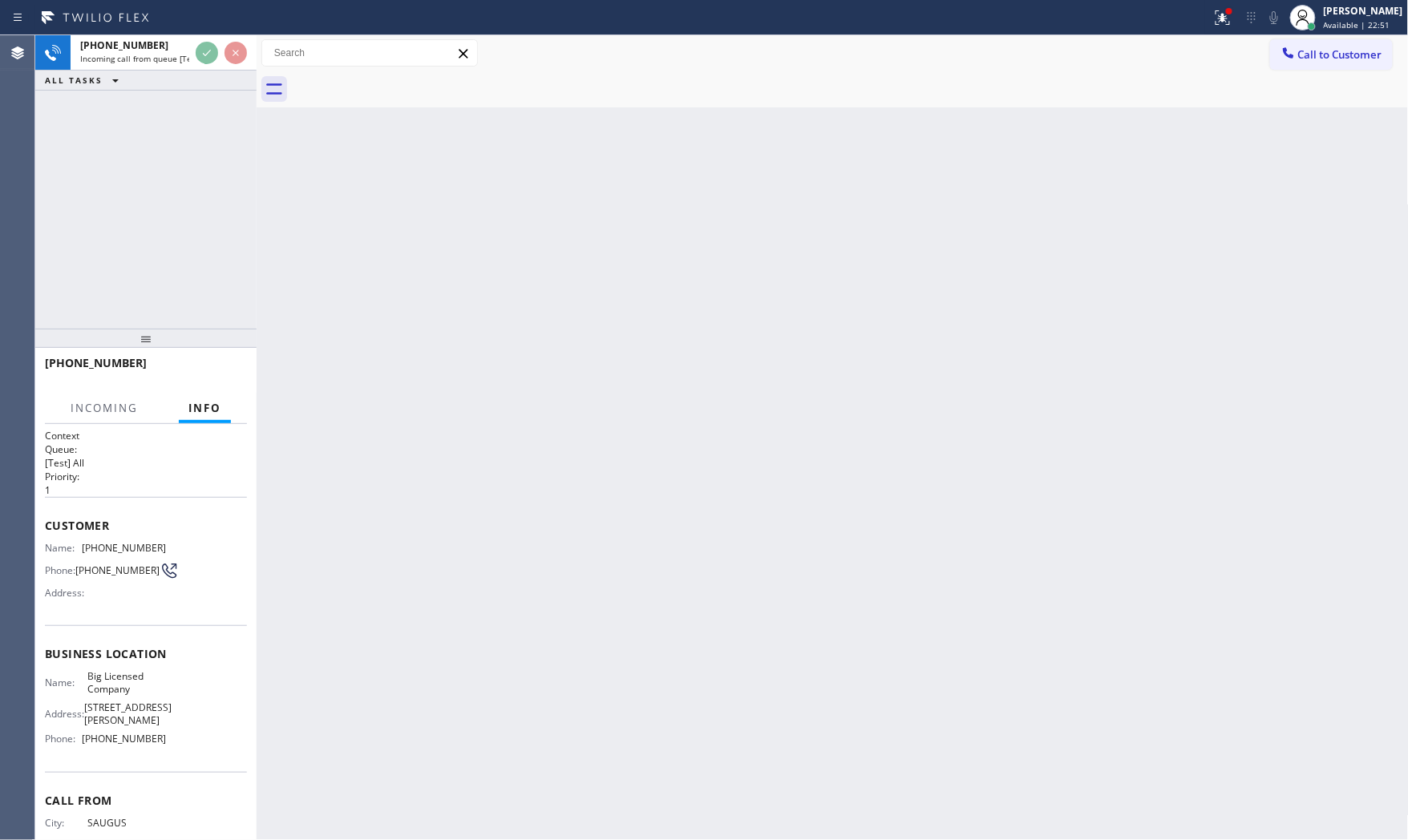
scroll to position [60, 0]
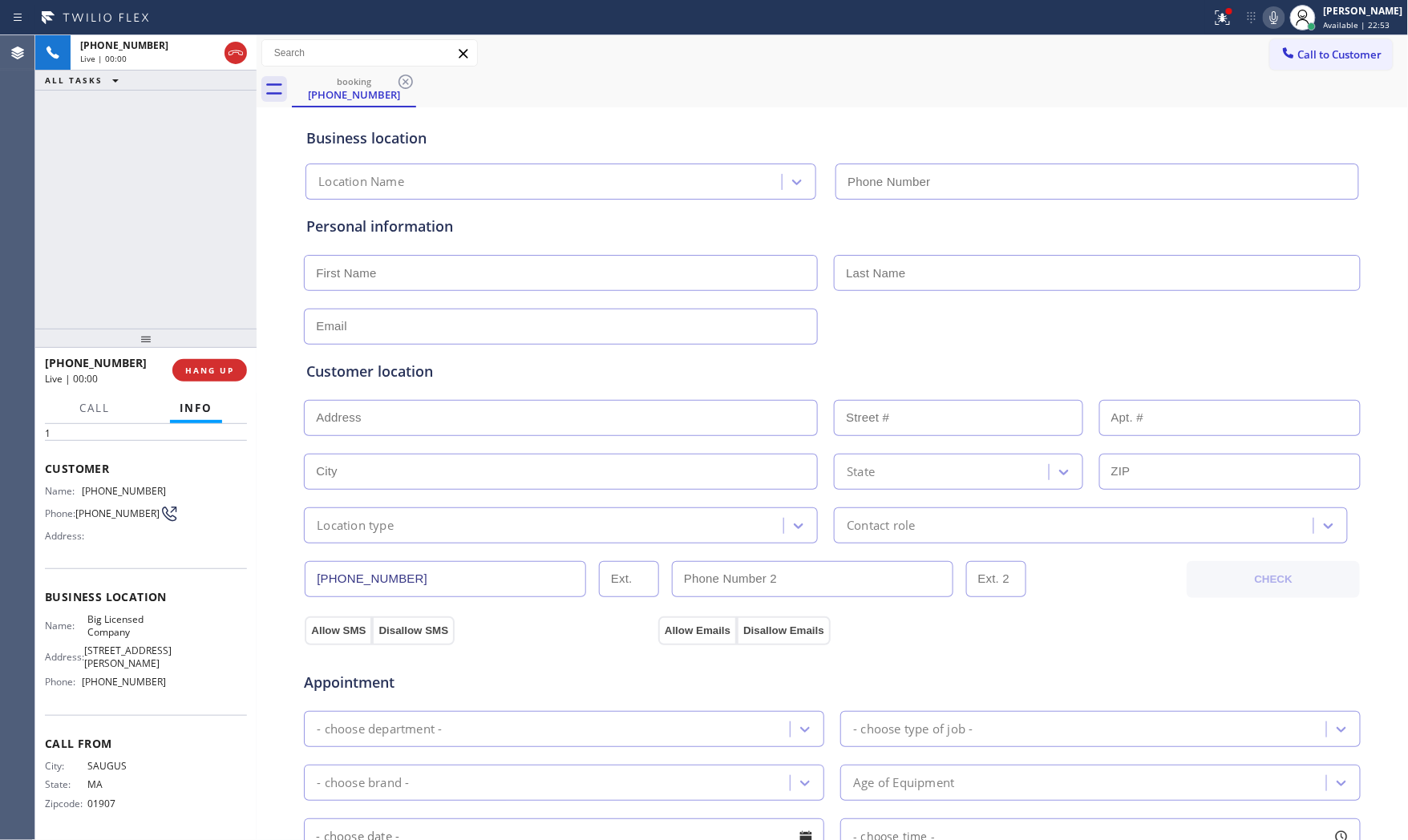
type input "[PHONE_NUMBER]"
click at [203, 372] on span "HANG UP" at bounding box center [210, 370] width 49 height 11
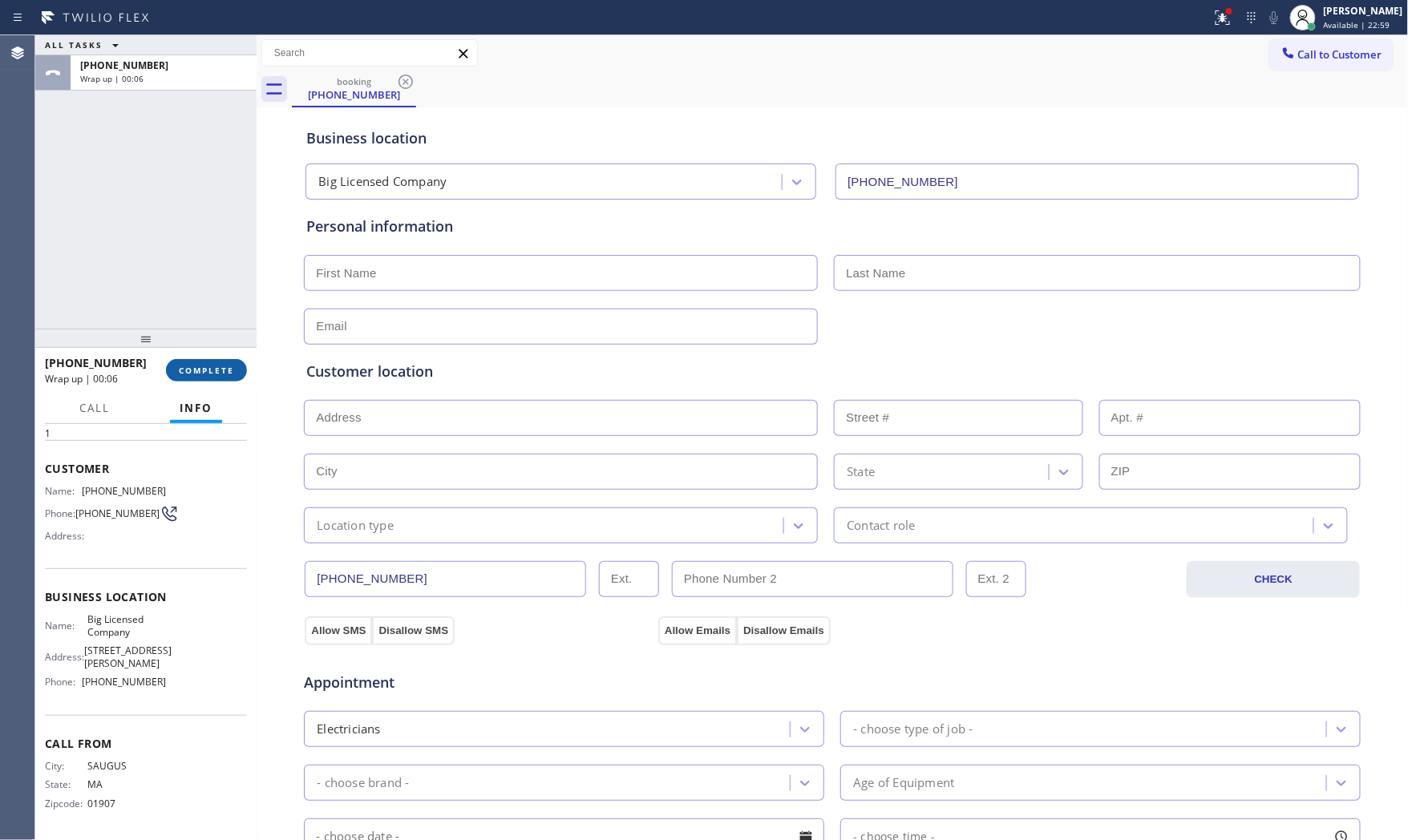
click at [194, 372] on span "COMPLETE" at bounding box center [206, 370] width 55 height 11
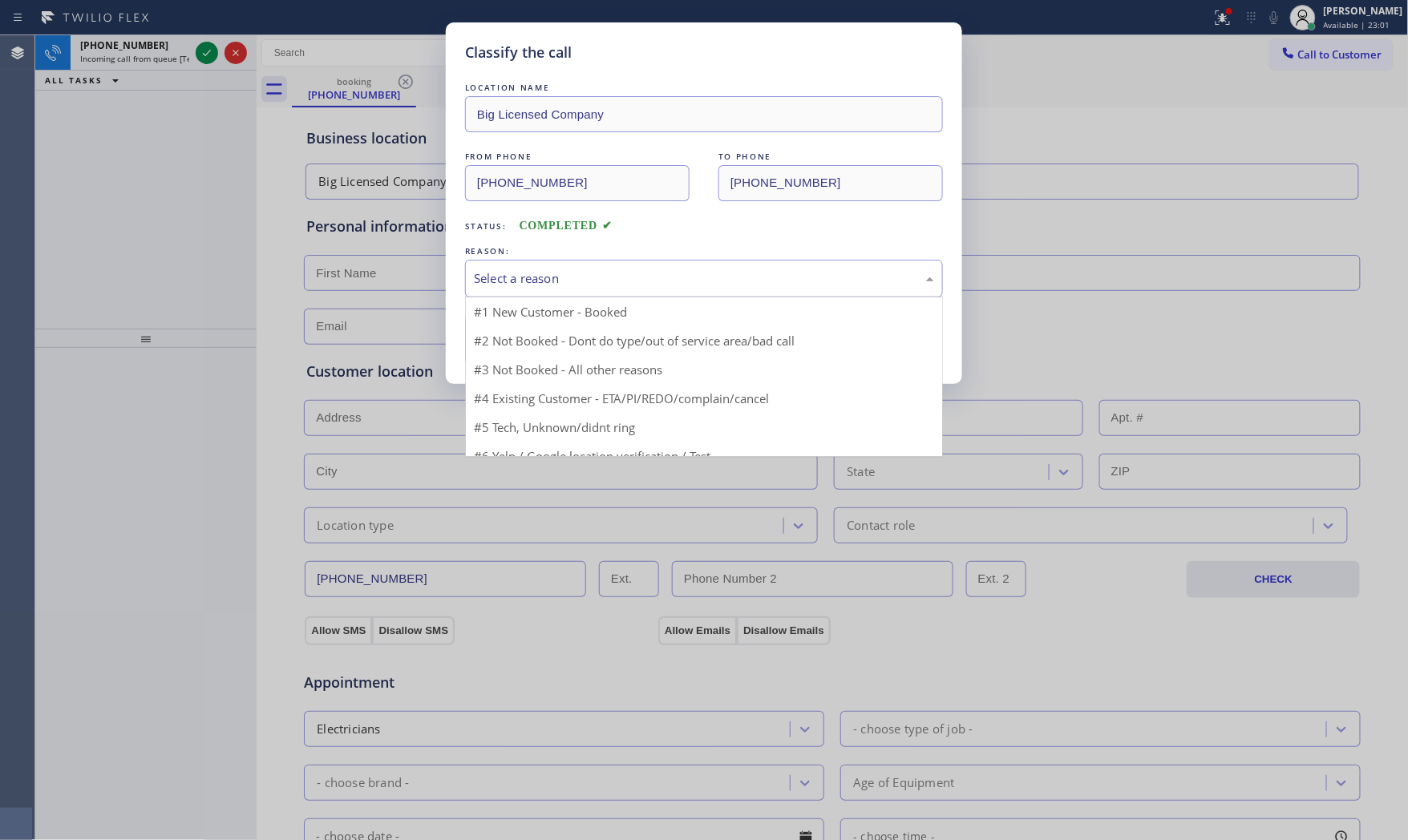
click at [521, 282] on div "Select a reason" at bounding box center [704, 278] width 460 height 18
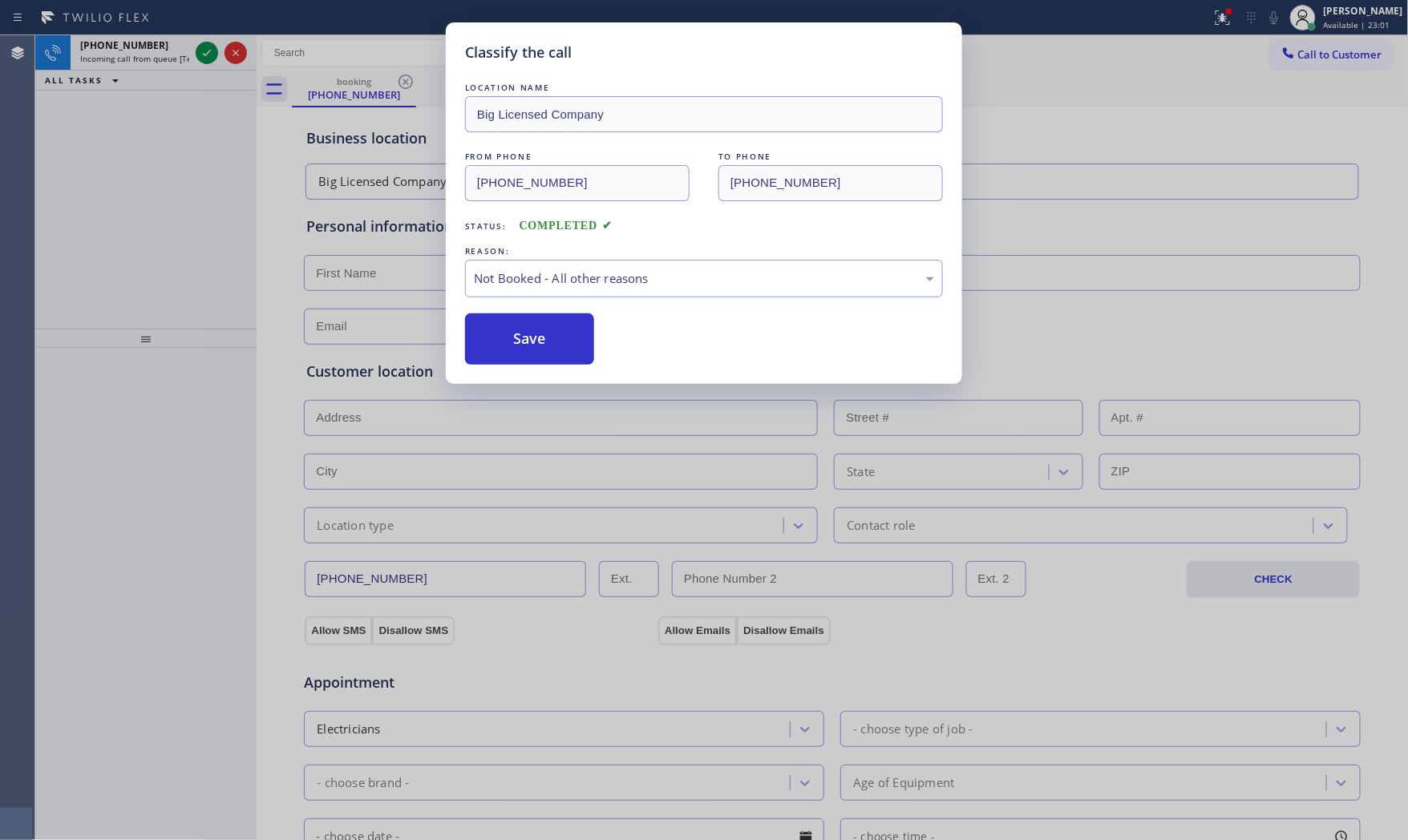
click at [524, 345] on button "Save" at bounding box center [529, 338] width 129 height 51
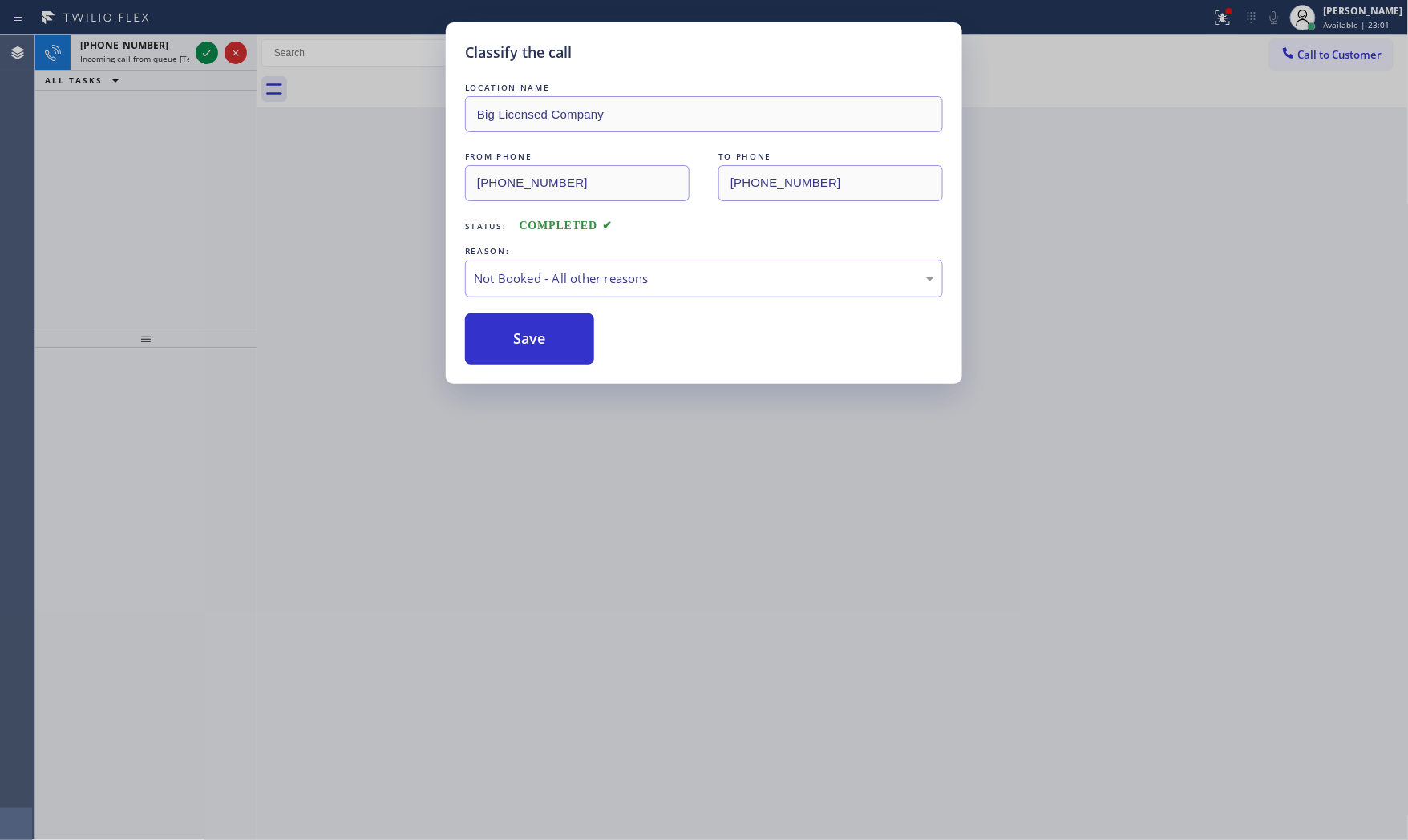
click at [524, 345] on button "Save" at bounding box center [529, 338] width 129 height 51
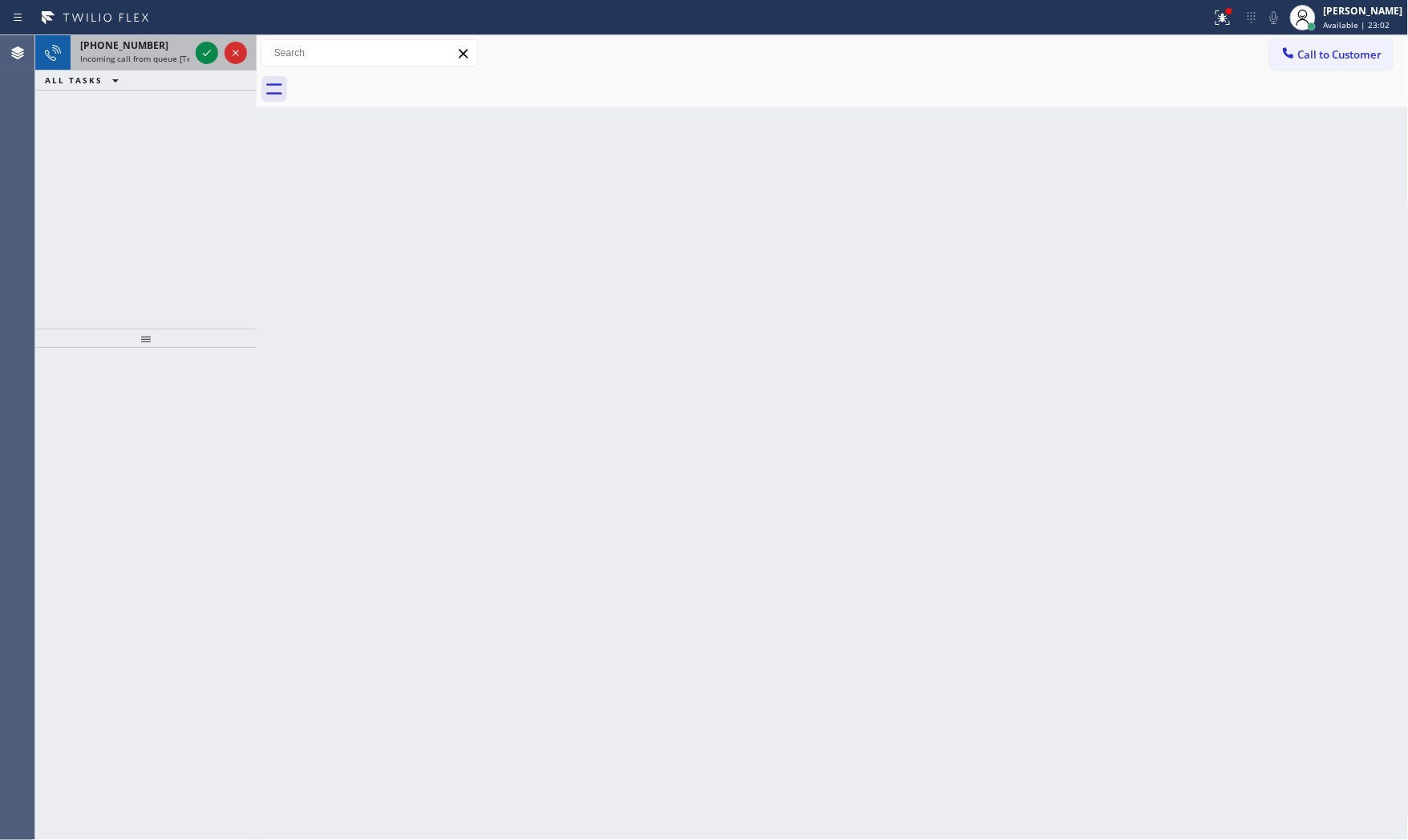
click at [169, 53] on span "Incoming call from queue [Test] All" at bounding box center [146, 58] width 133 height 11
click at [181, 43] on div "[PHONE_NUMBER]" at bounding box center [134, 46] width 109 height 14
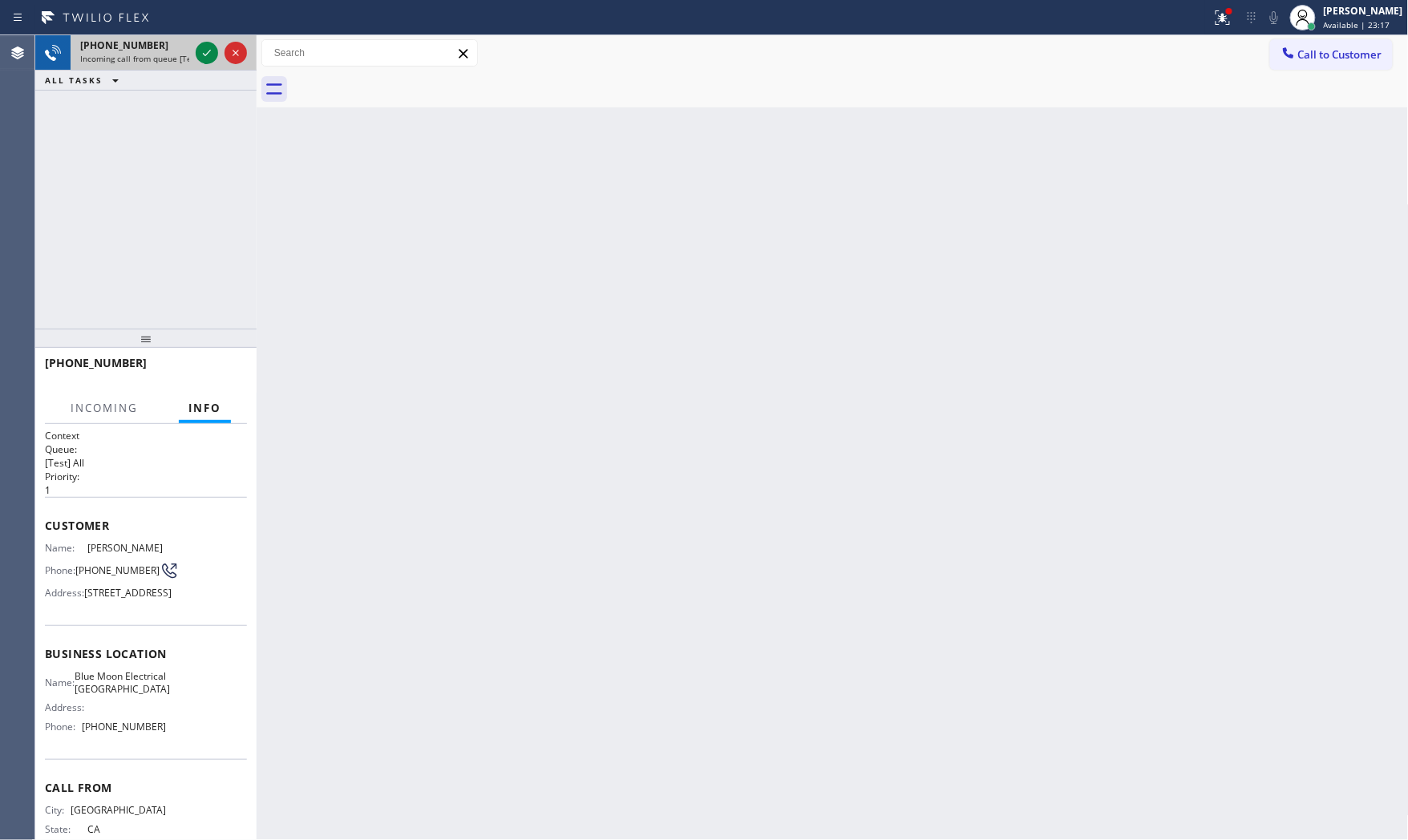
click at [186, 48] on div "[PHONE_NUMBER]" at bounding box center [134, 46] width 109 height 14
click at [187, 48] on div "[PHONE_NUMBER]" at bounding box center [134, 46] width 109 height 14
click at [201, 48] on icon at bounding box center [207, 52] width 19 height 19
click at [225, 359] on button "HANG UP" at bounding box center [210, 370] width 75 height 22
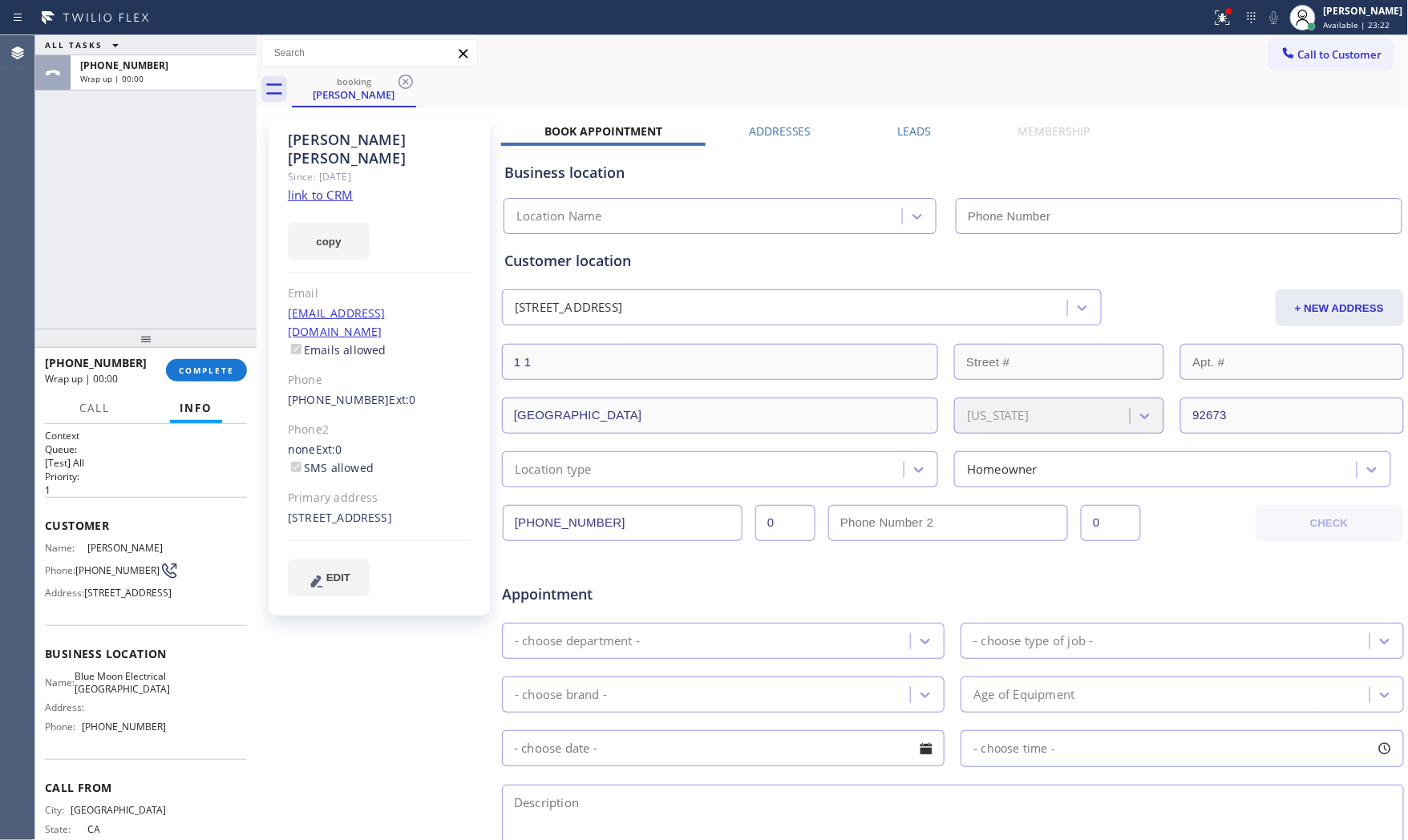
type input "[PHONE_NUMBER]"
click at [324, 187] on link "link to CRM" at bounding box center [319, 195] width 65 height 16
click at [199, 359] on button "COMPLETE" at bounding box center [206, 370] width 81 height 22
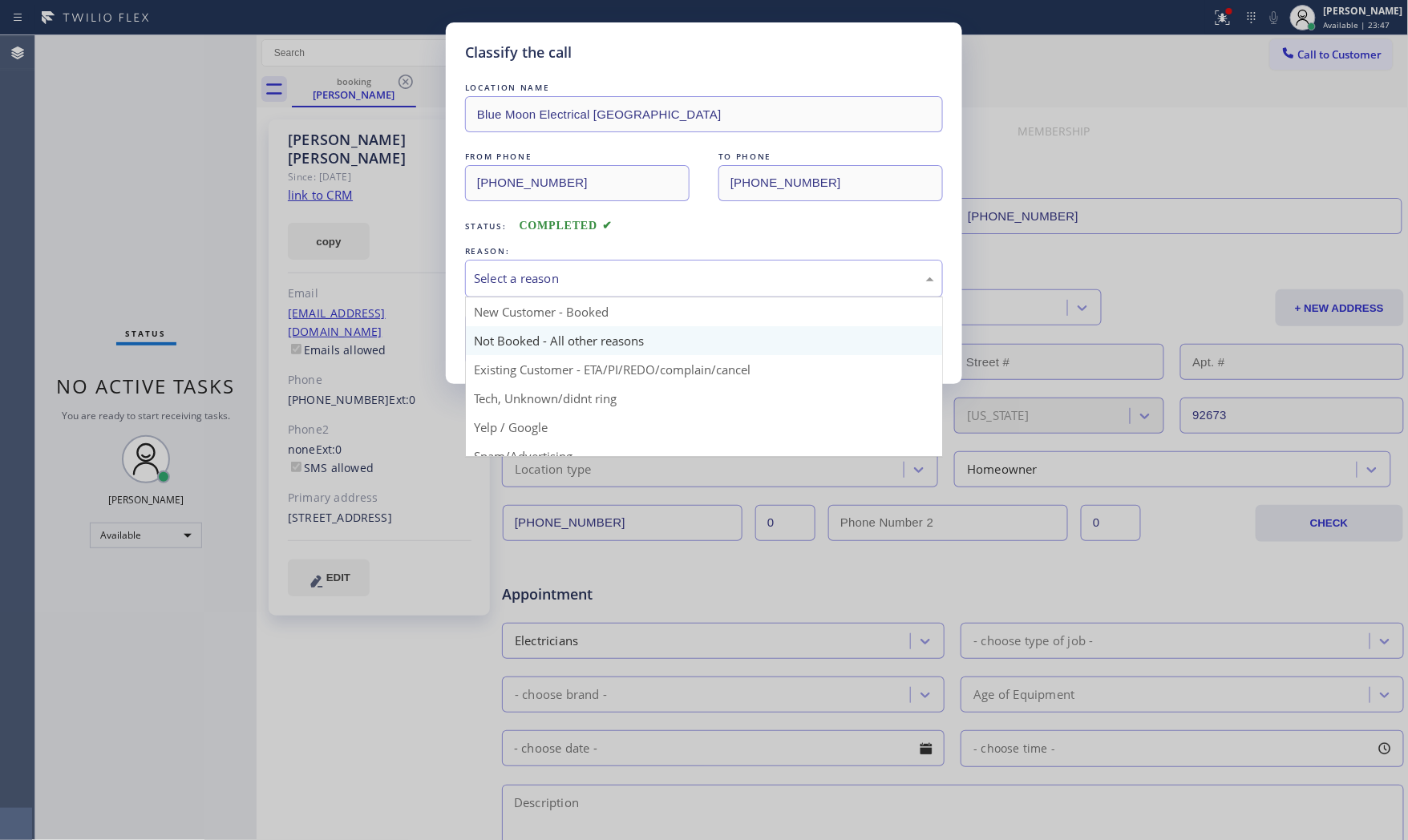
drag, startPoint x: 531, startPoint y: 284, endPoint x: 522, endPoint y: 325, distance: 42.0
click at [531, 285] on div "Select a reason" at bounding box center [704, 278] width 460 height 18
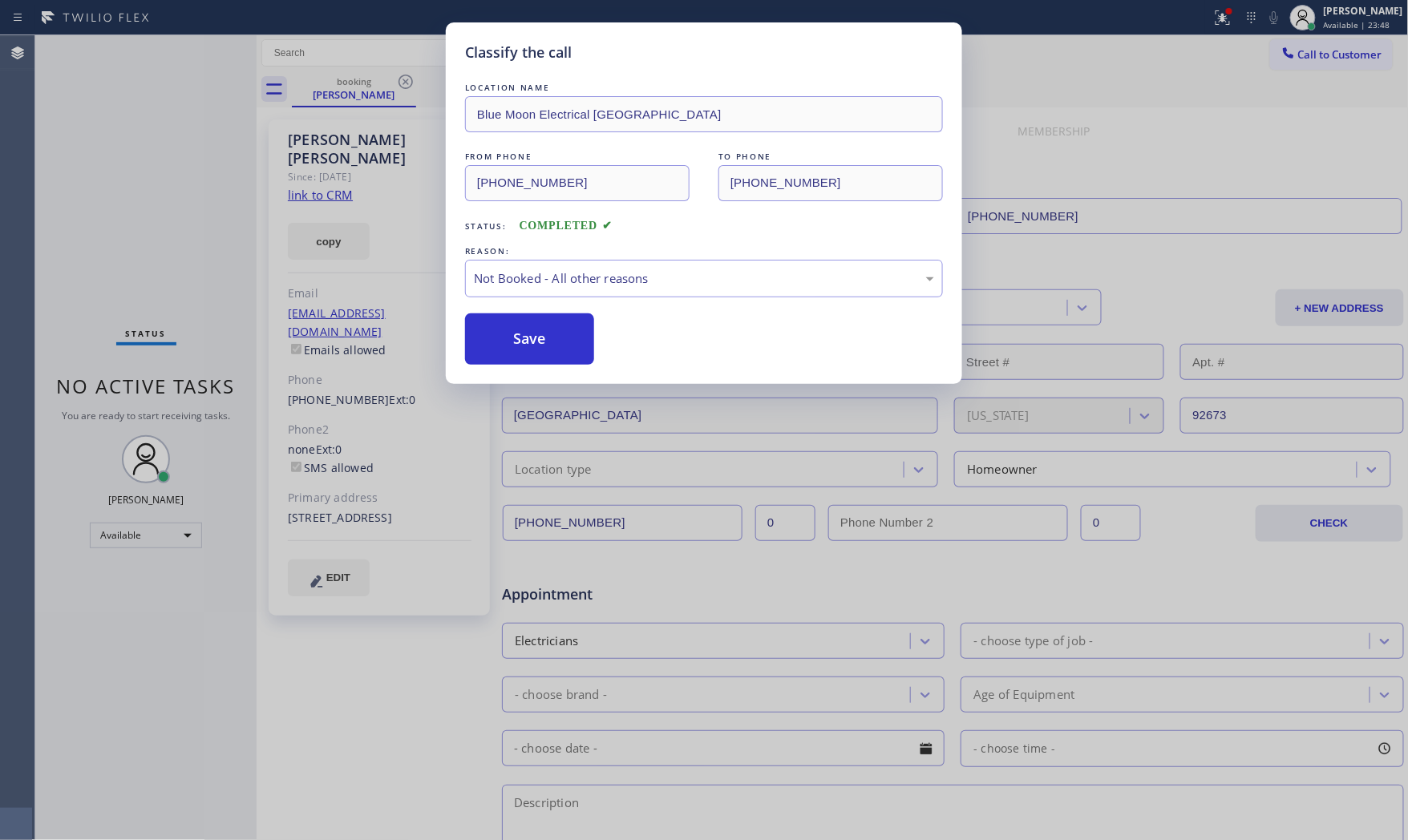
click at [521, 326] on button "Save" at bounding box center [529, 338] width 129 height 51
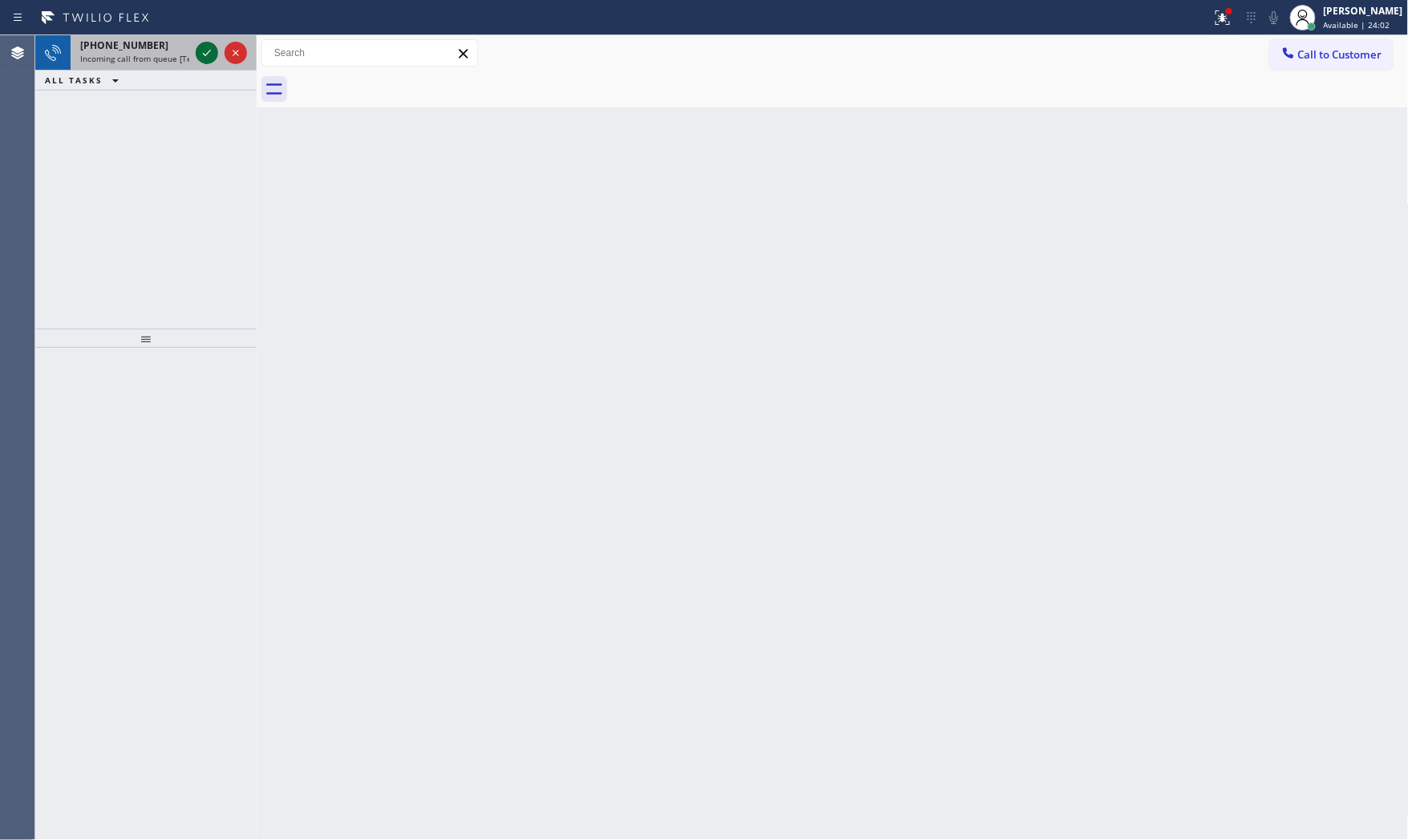
click at [201, 51] on icon at bounding box center [207, 52] width 19 height 19
click at [206, 48] on icon at bounding box center [207, 52] width 19 height 19
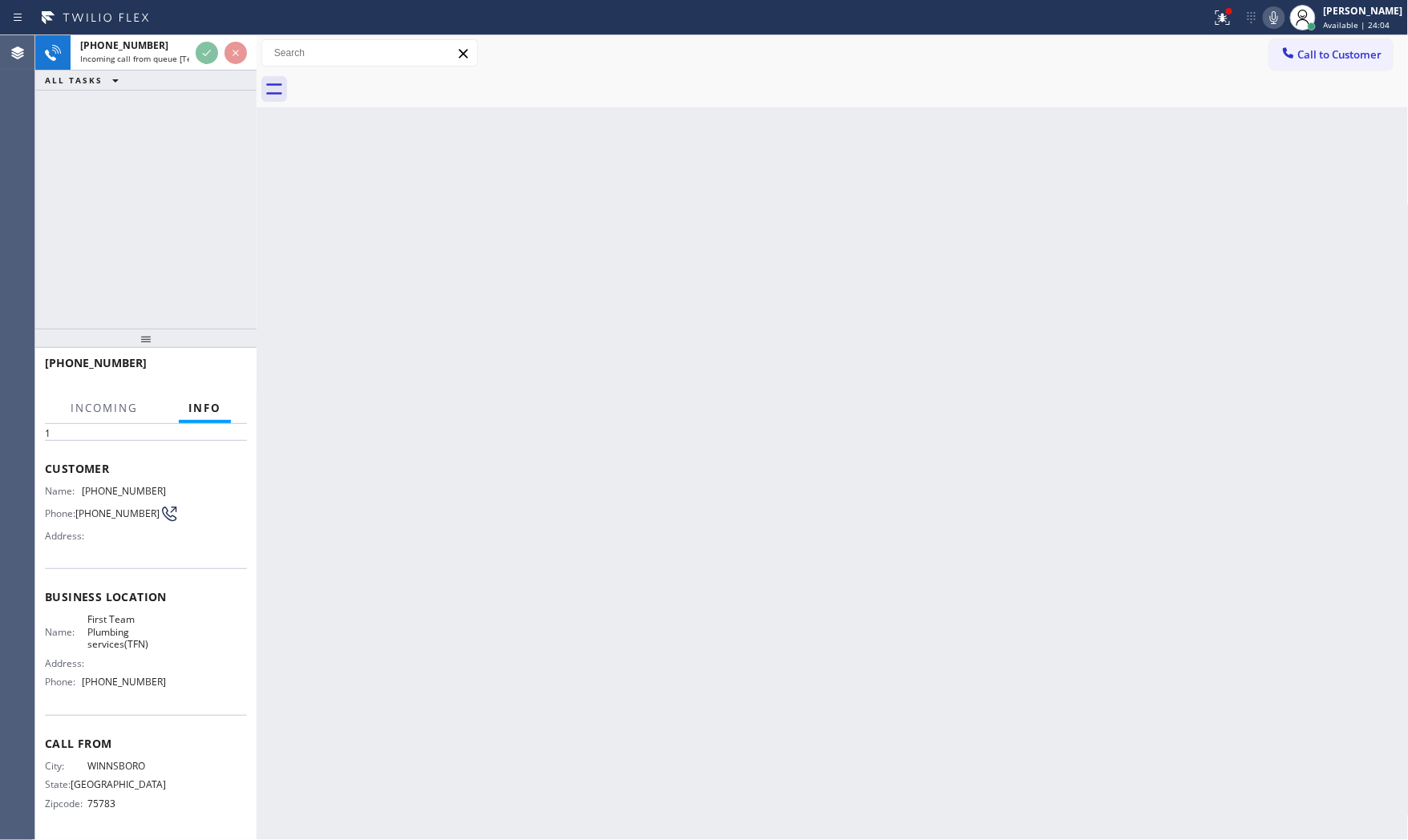
scroll to position [60, 0]
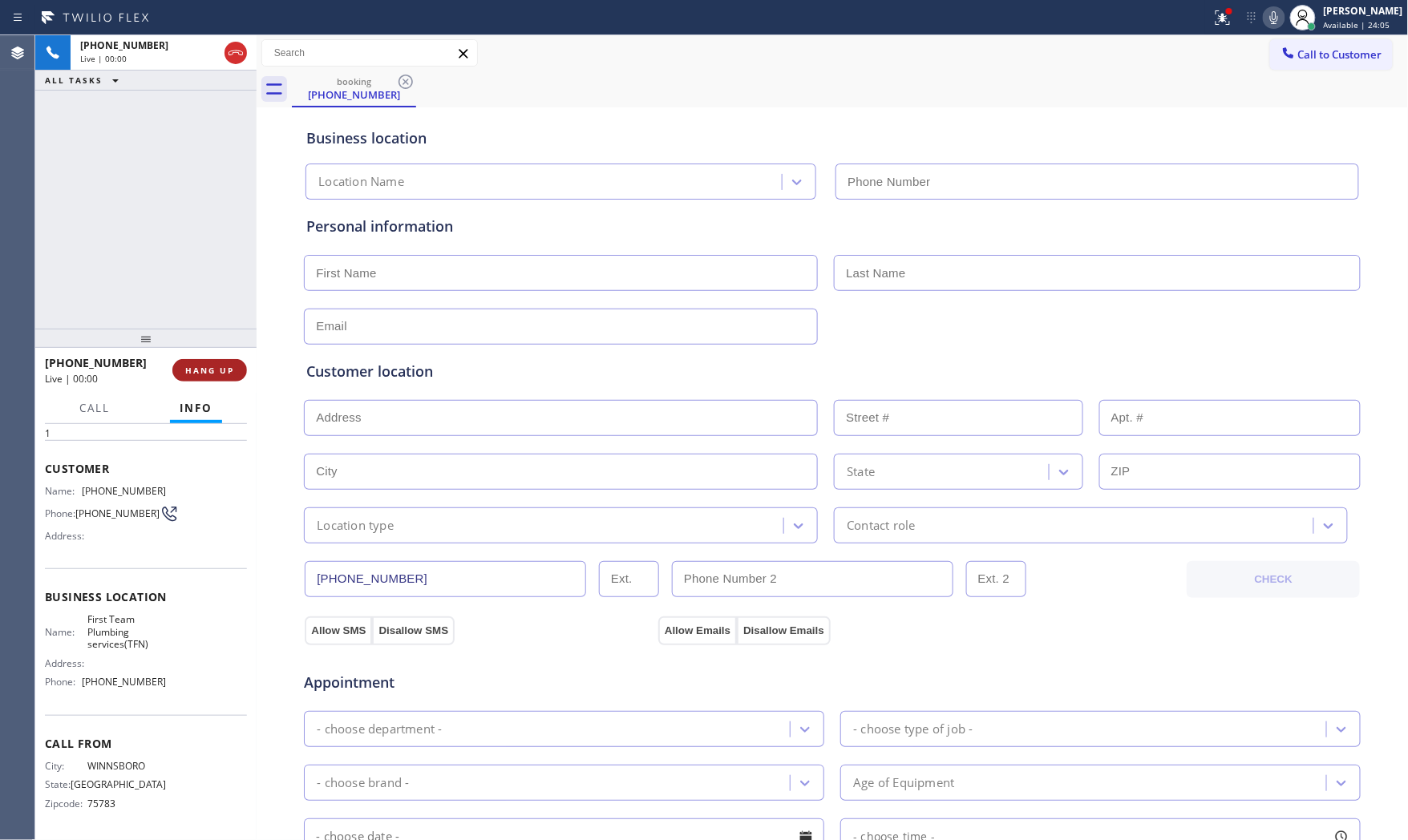
type input "[PHONE_NUMBER]"
drag, startPoint x: 223, startPoint y: 373, endPoint x: 344, endPoint y: 468, distance: 153.8
click at [225, 373] on span "HANG UP" at bounding box center [210, 370] width 49 height 11
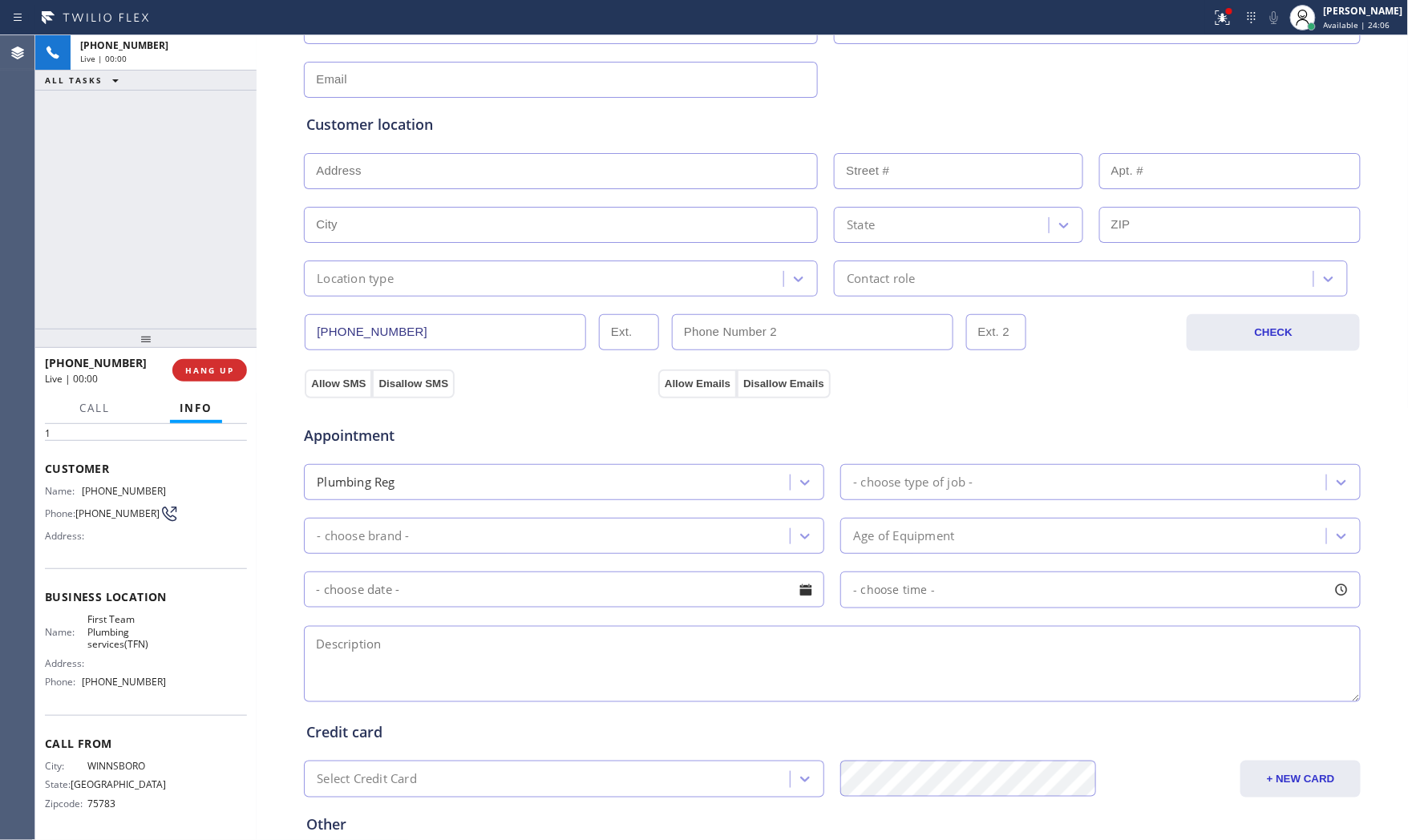
scroll to position [402, 0]
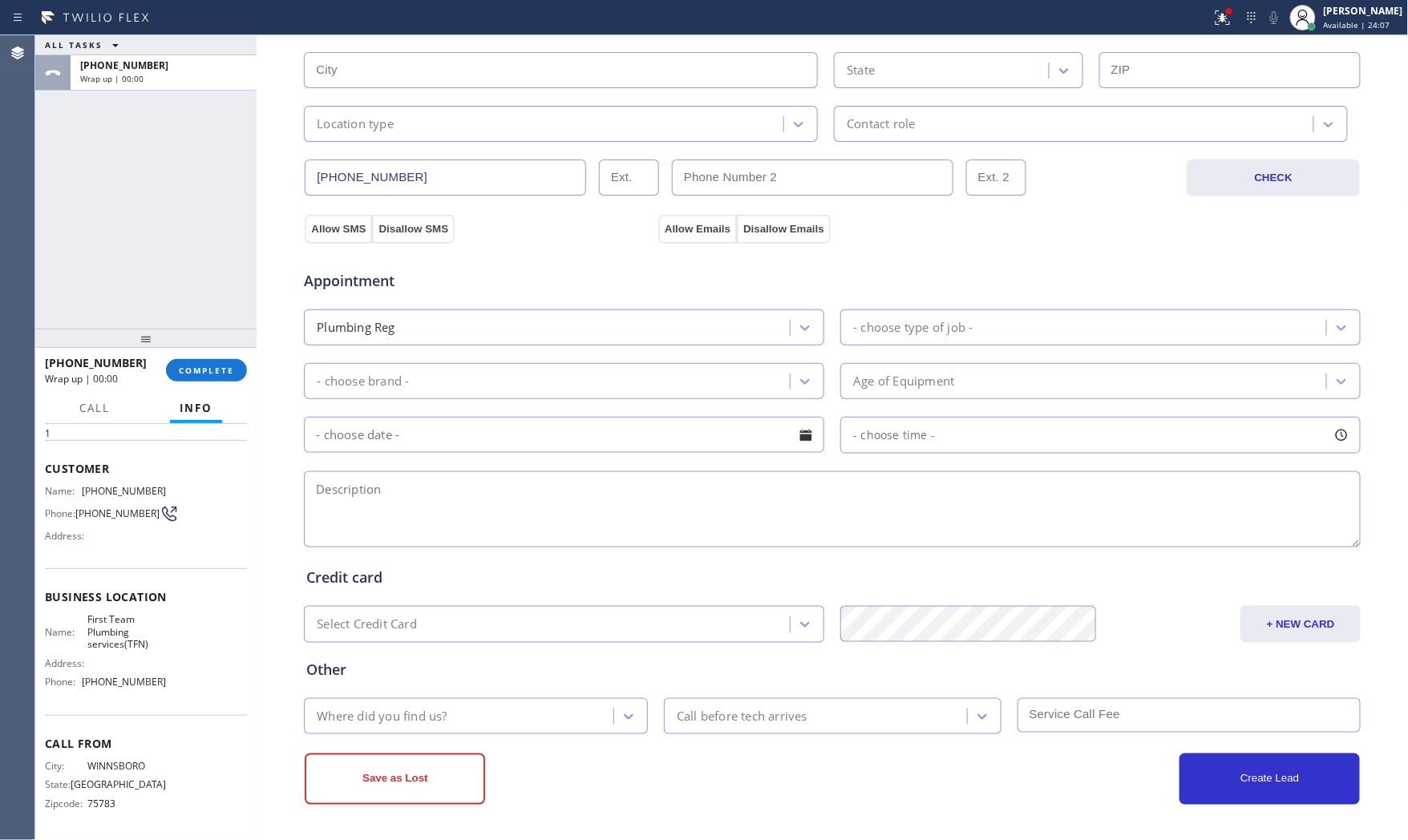
click at [256, 387] on div at bounding box center [256, 437] width 0 height 805
click at [222, 369] on span "COMPLETE" at bounding box center [206, 370] width 55 height 11
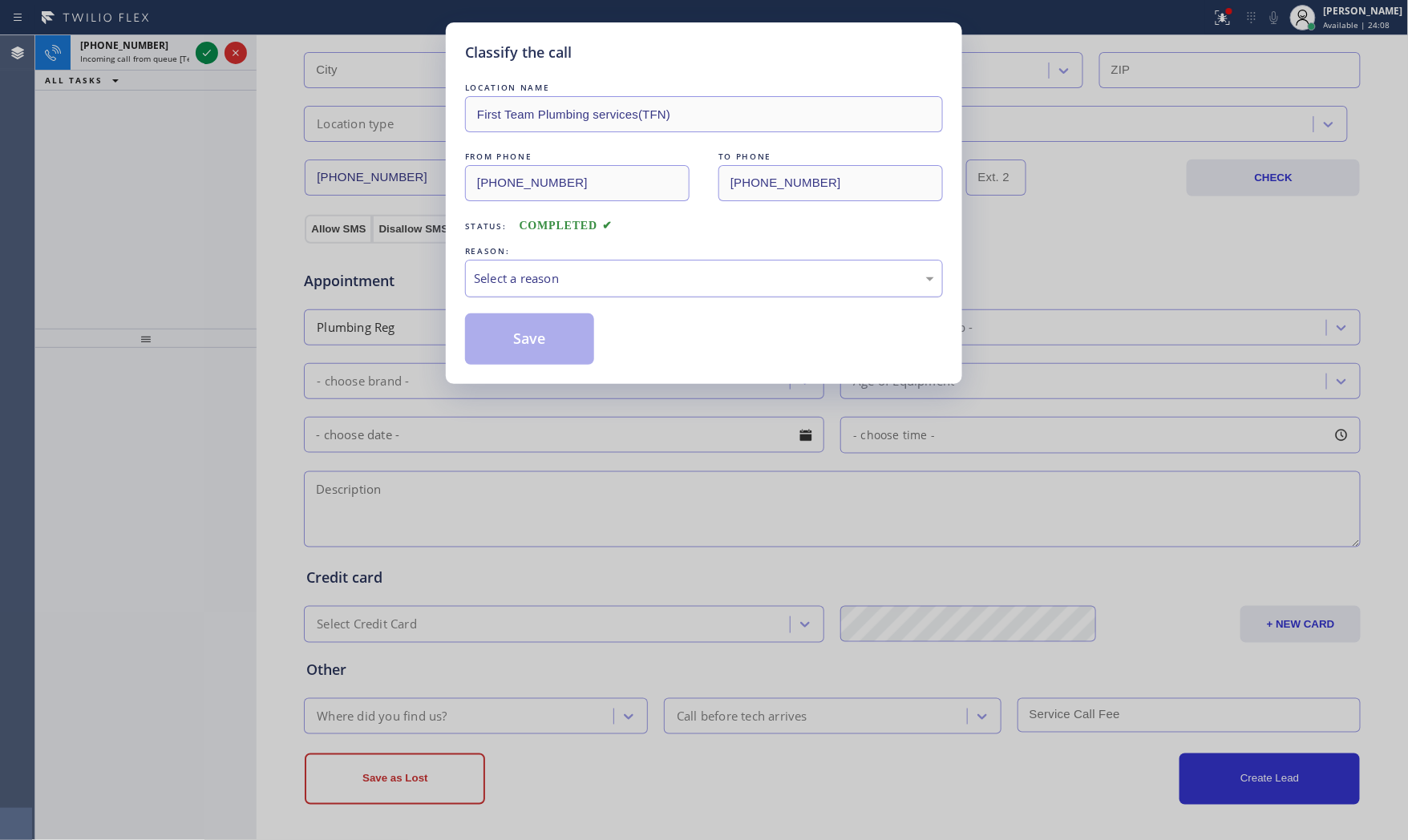
click at [570, 293] on div "Select a reason" at bounding box center [704, 278] width 478 height 38
click at [508, 332] on button "Save" at bounding box center [529, 338] width 129 height 51
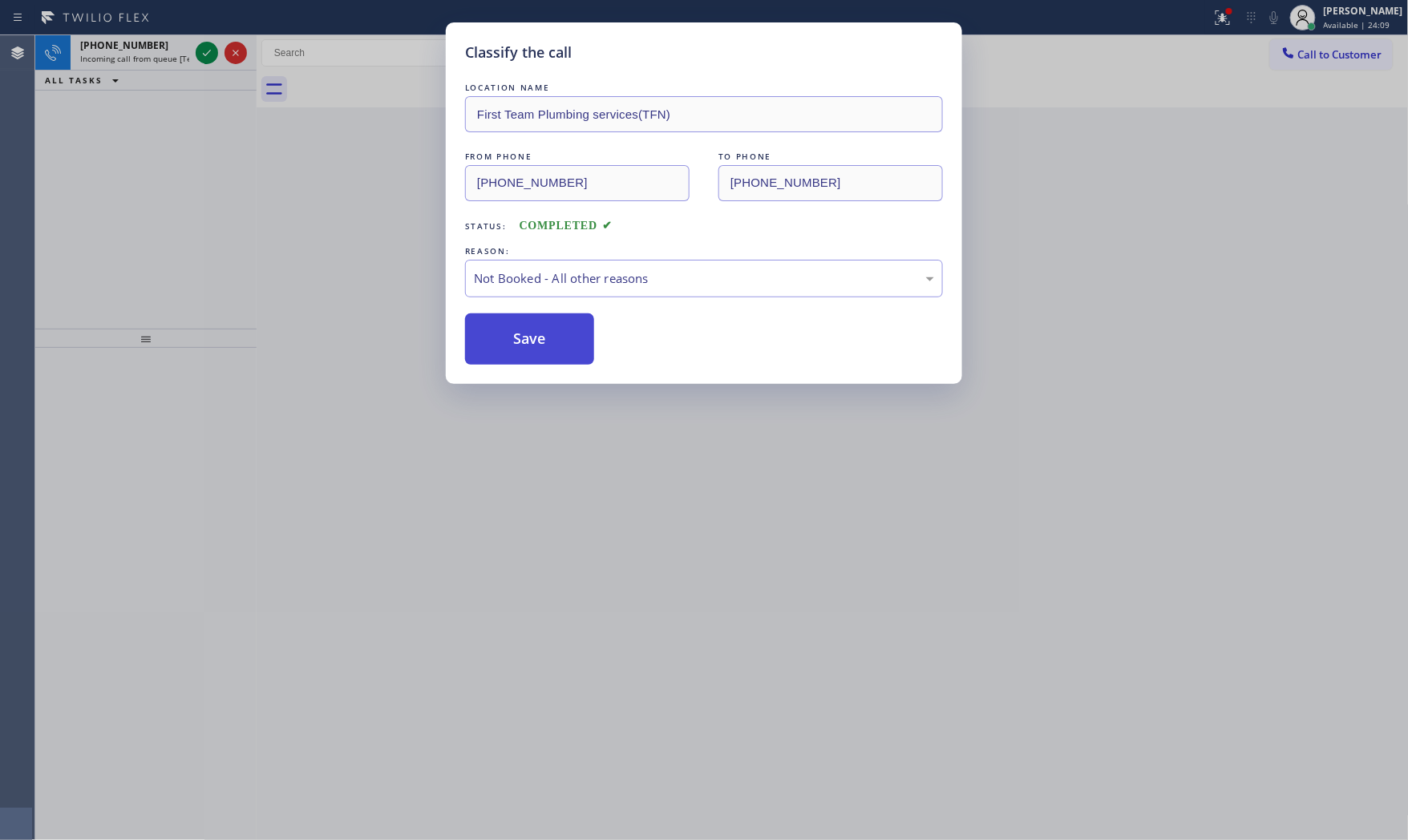
click at [508, 332] on button "Save" at bounding box center [529, 338] width 129 height 51
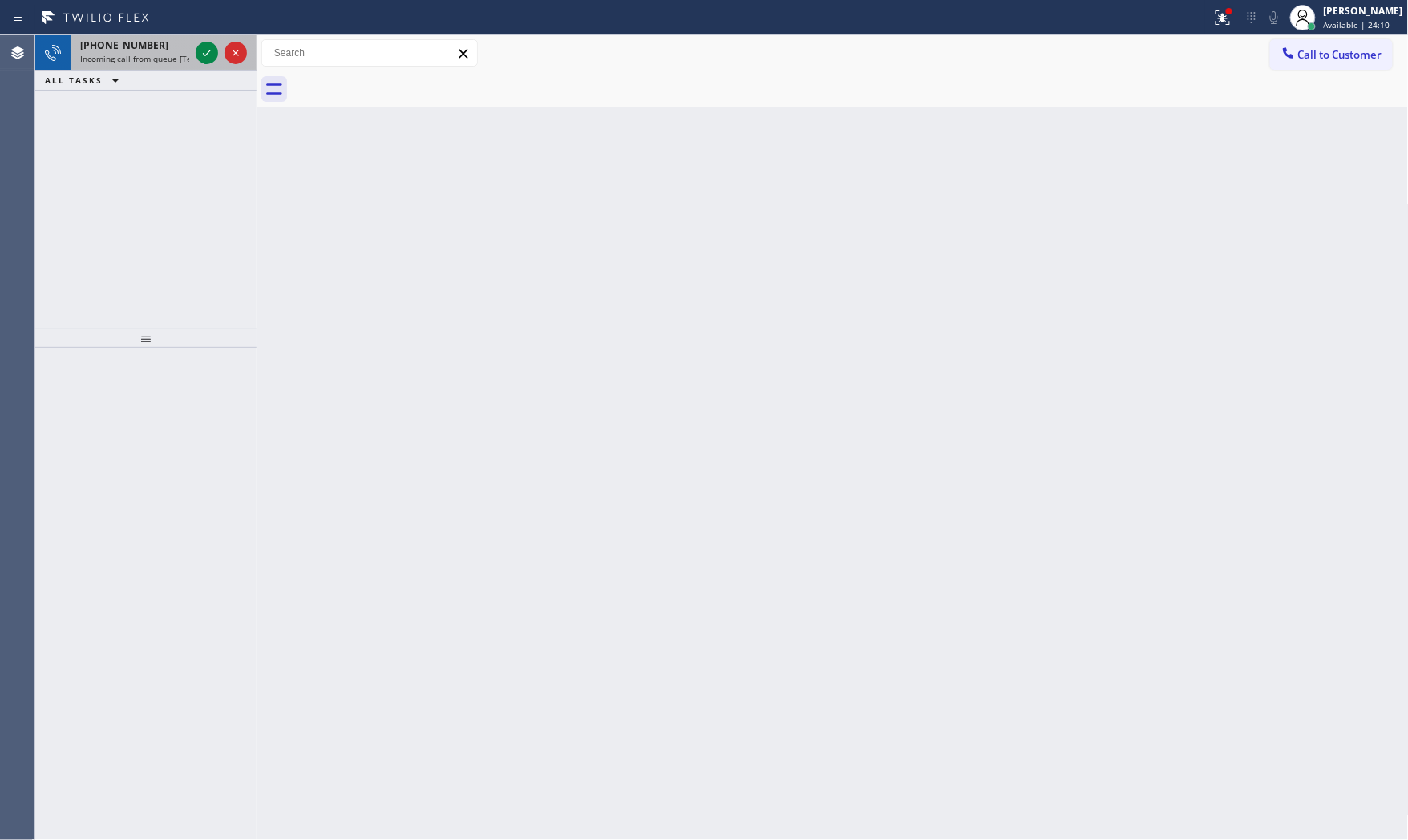
click at [177, 59] on span "Incoming call from queue [Test] All" at bounding box center [146, 58] width 133 height 11
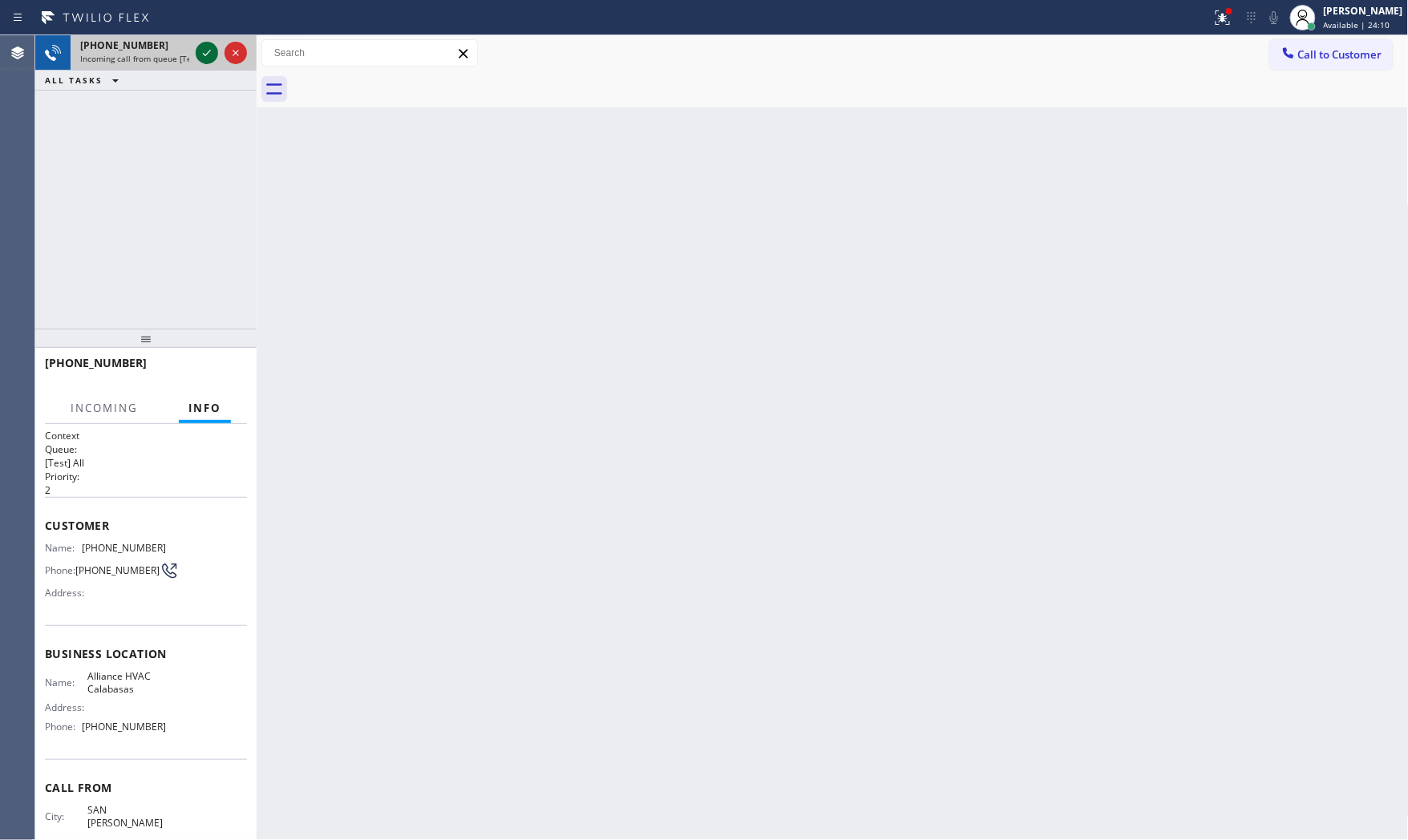
click at [203, 49] on icon at bounding box center [207, 52] width 19 height 19
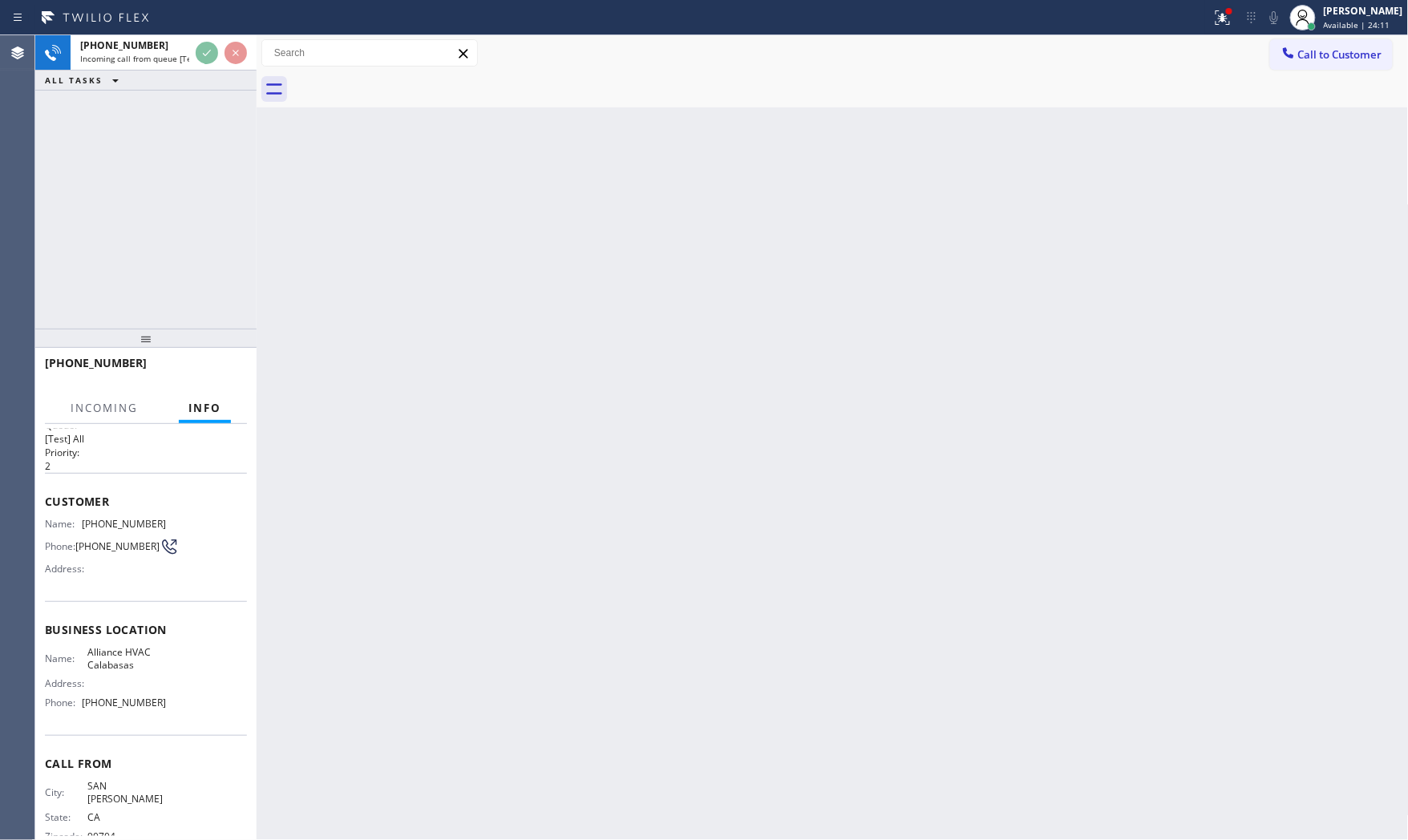
scroll to position [48, 0]
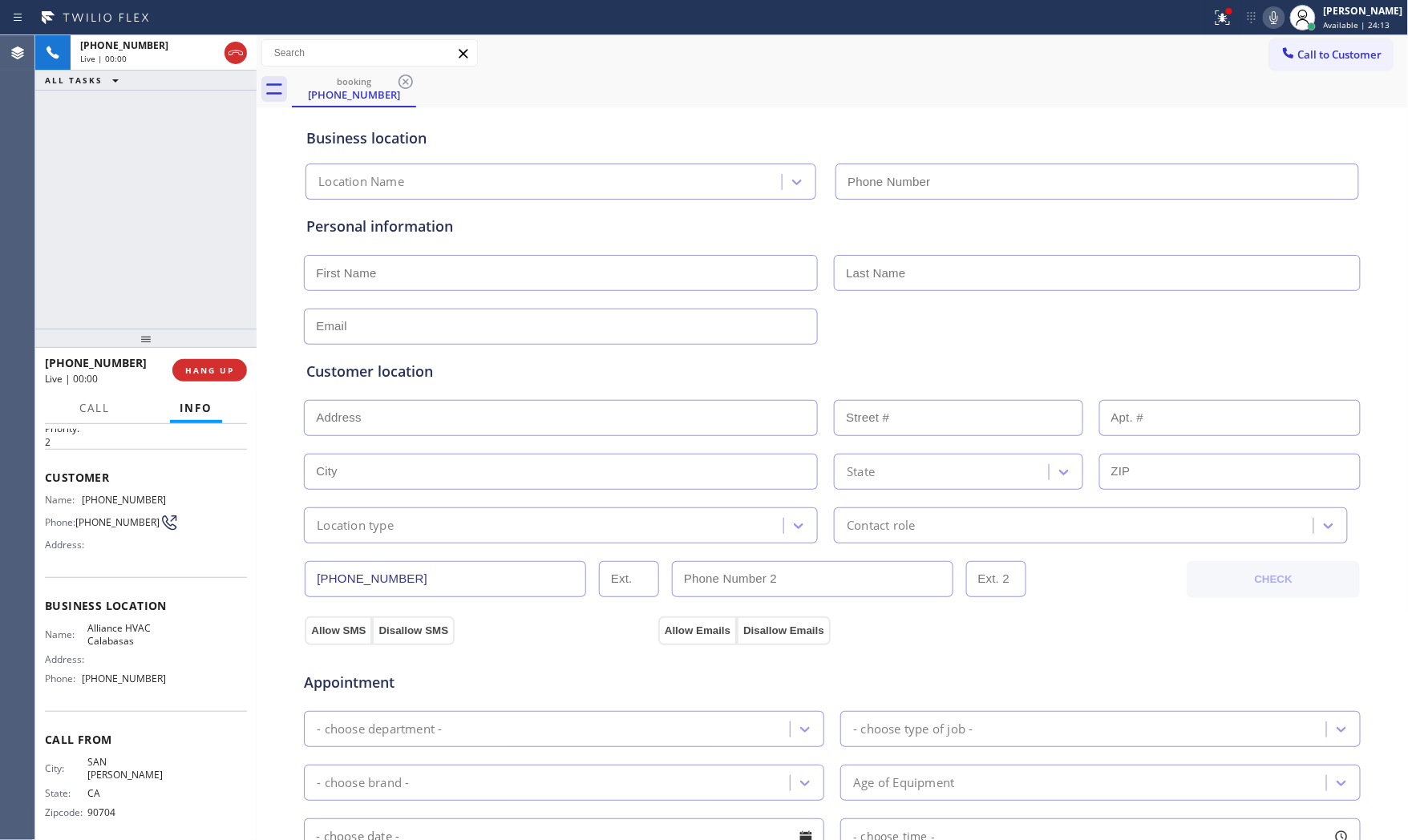
type input "[PHONE_NUMBER]"
click at [215, 340] on div at bounding box center [146, 337] width 222 height 19
click at [215, 362] on button "HANG UP" at bounding box center [210, 370] width 75 height 22
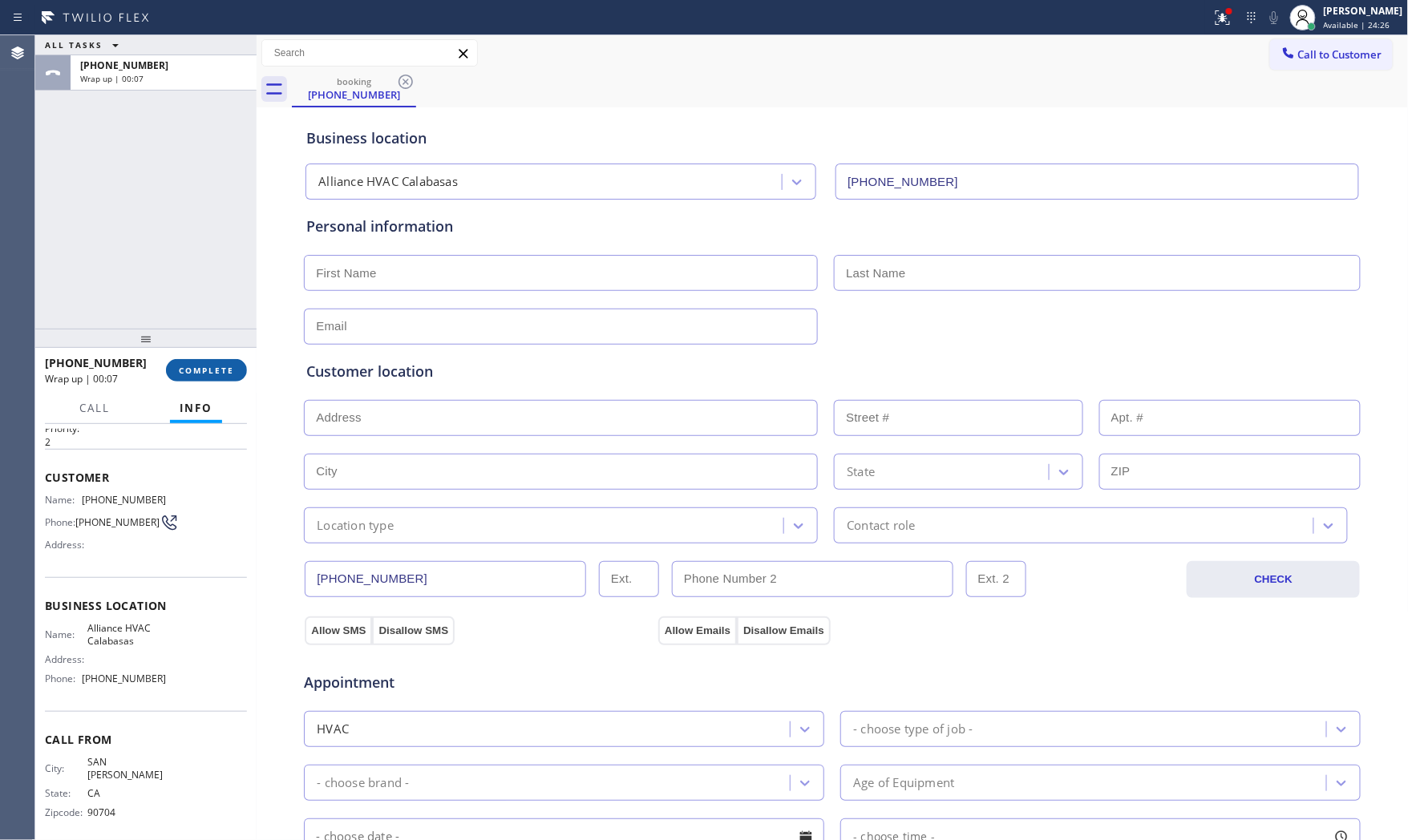
click at [215, 371] on span "COMPLETE" at bounding box center [206, 370] width 55 height 11
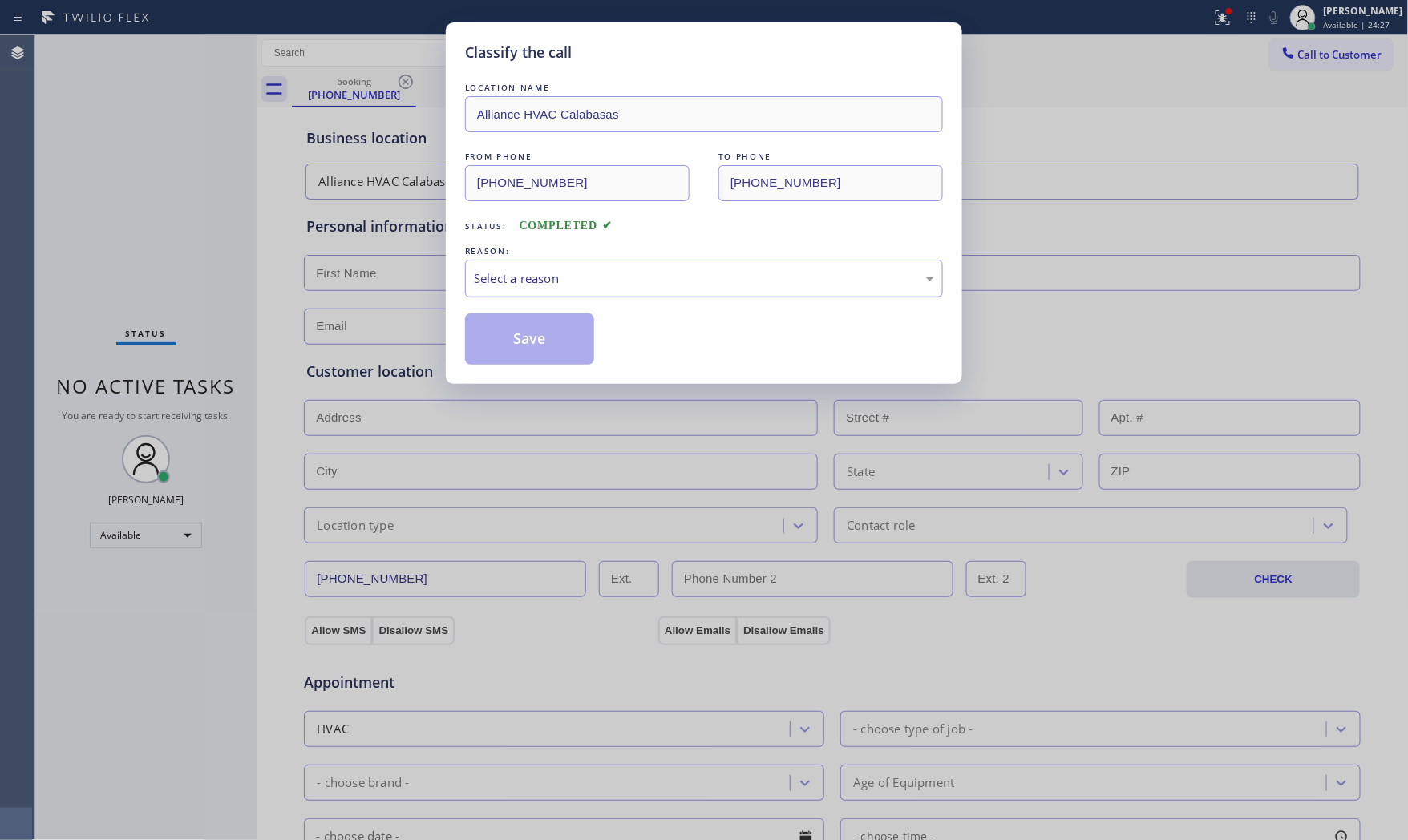
drag, startPoint x: 542, startPoint y: 270, endPoint x: 540, endPoint y: 293, distance: 23.1
click at [542, 274] on div "Select a reason" at bounding box center [704, 278] width 460 height 18
click at [536, 329] on button "Save" at bounding box center [529, 338] width 129 height 51
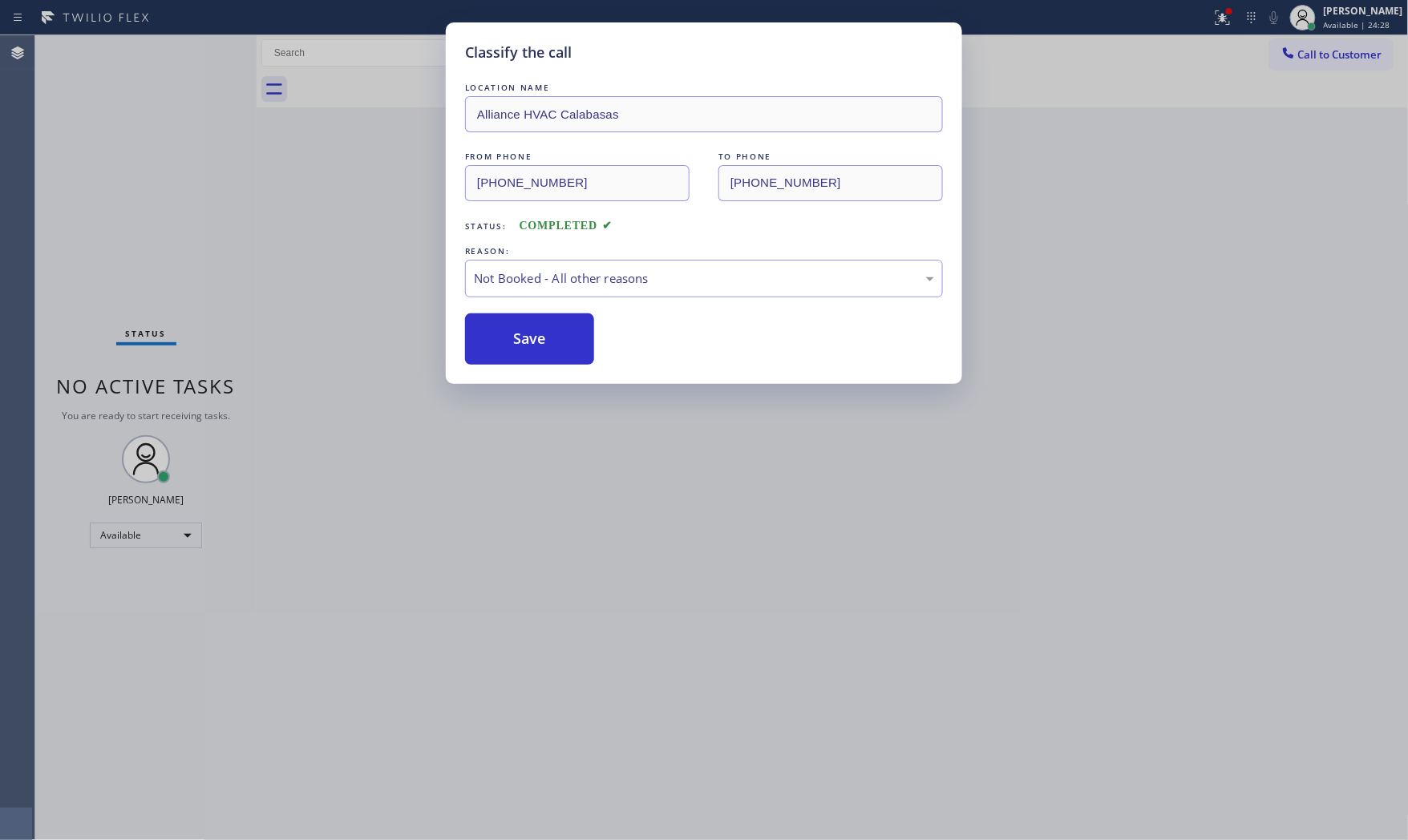
click at [536, 329] on button "Save" at bounding box center [529, 338] width 129 height 51
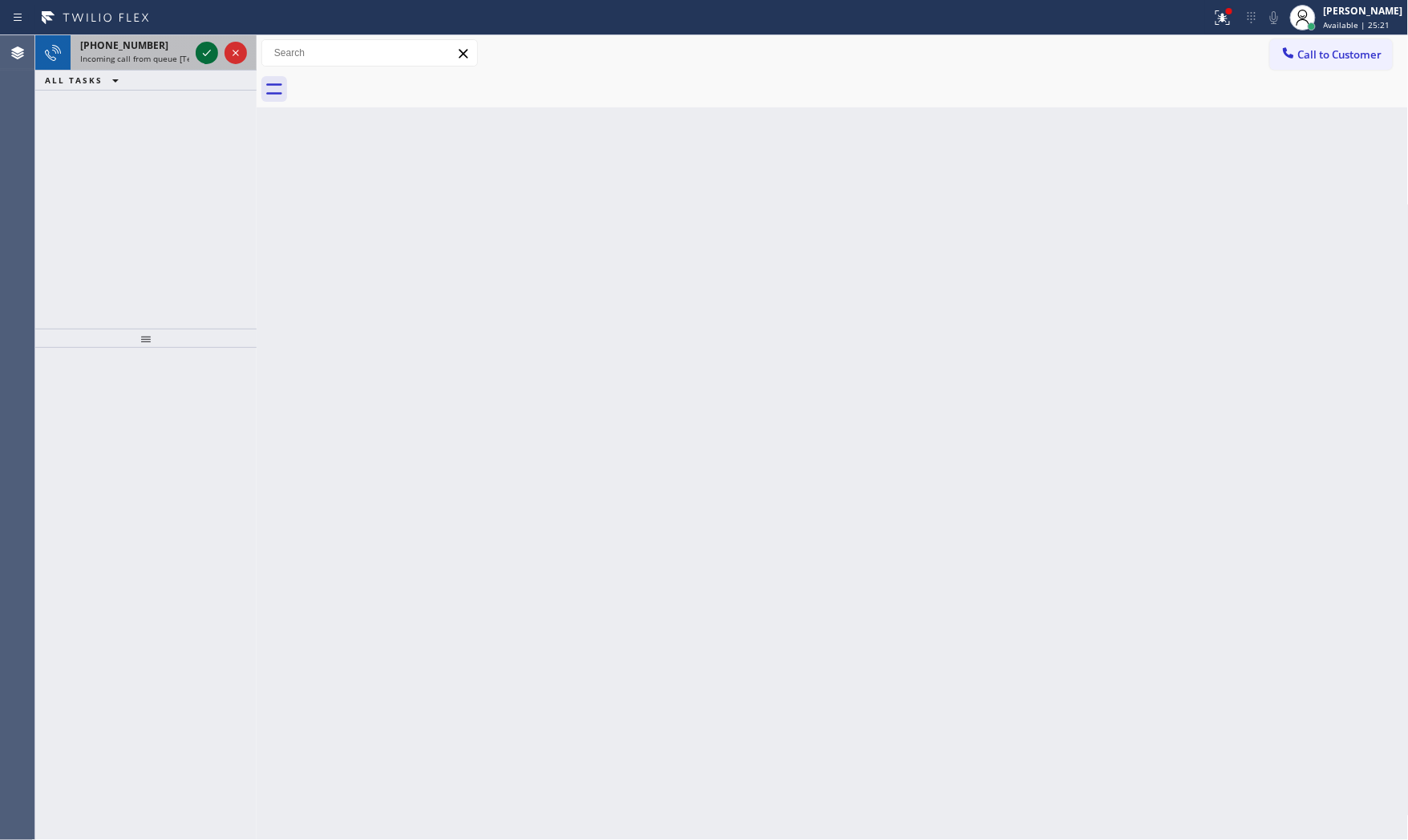
click at [210, 57] on icon at bounding box center [207, 52] width 19 height 19
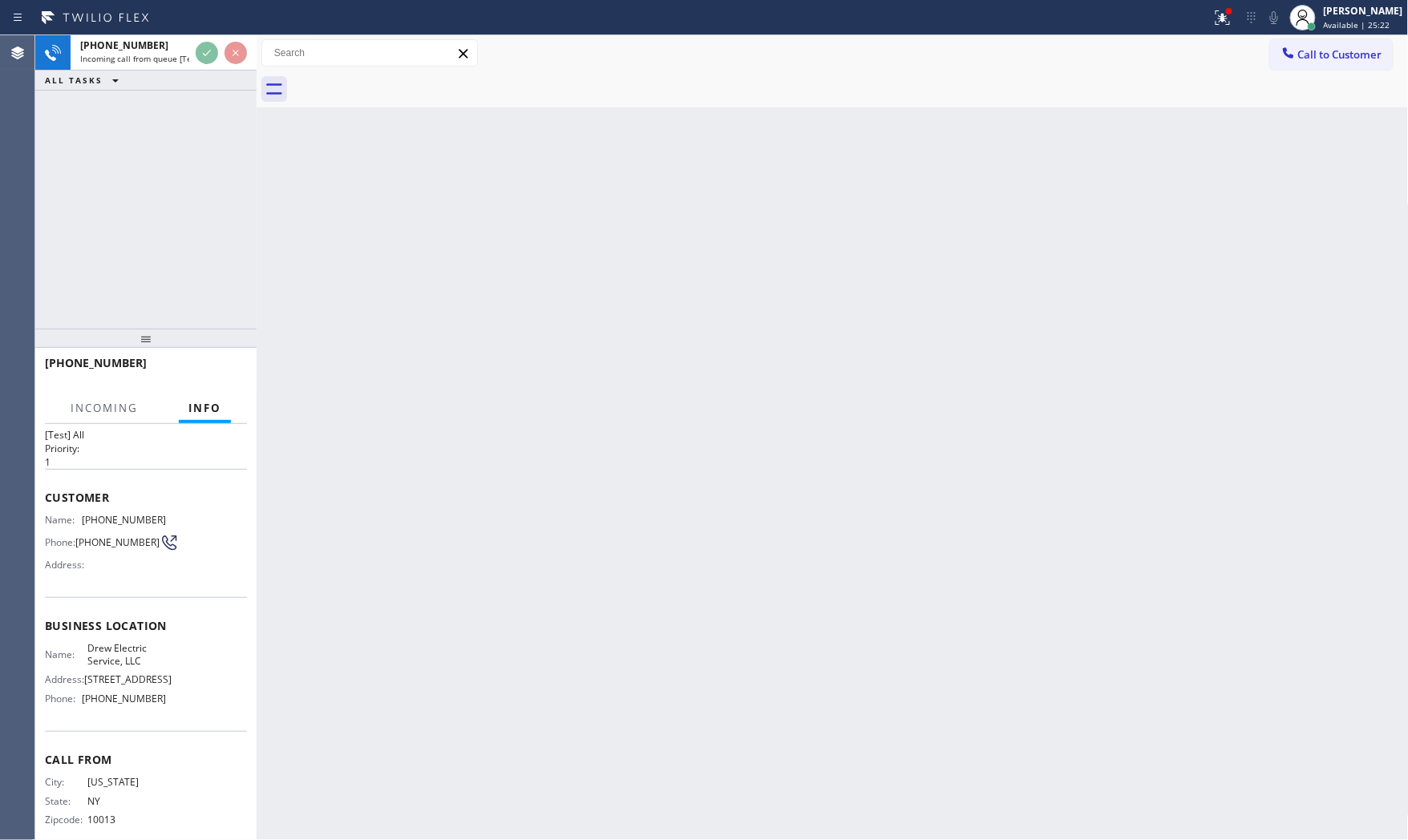
scroll to position [85, 0]
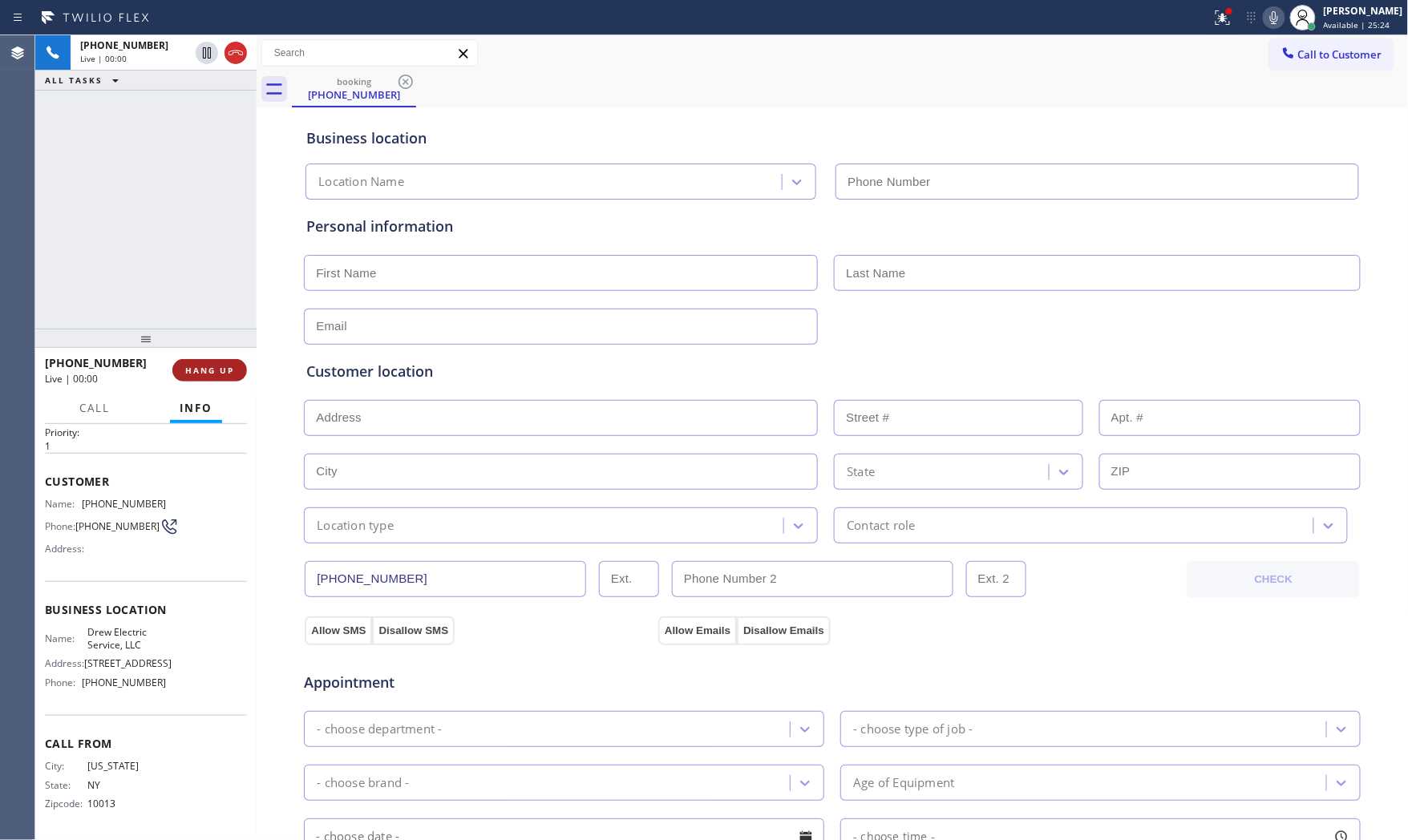
type input "[PHONE_NUMBER]"
click at [210, 373] on span "HANG UP" at bounding box center [210, 370] width 49 height 11
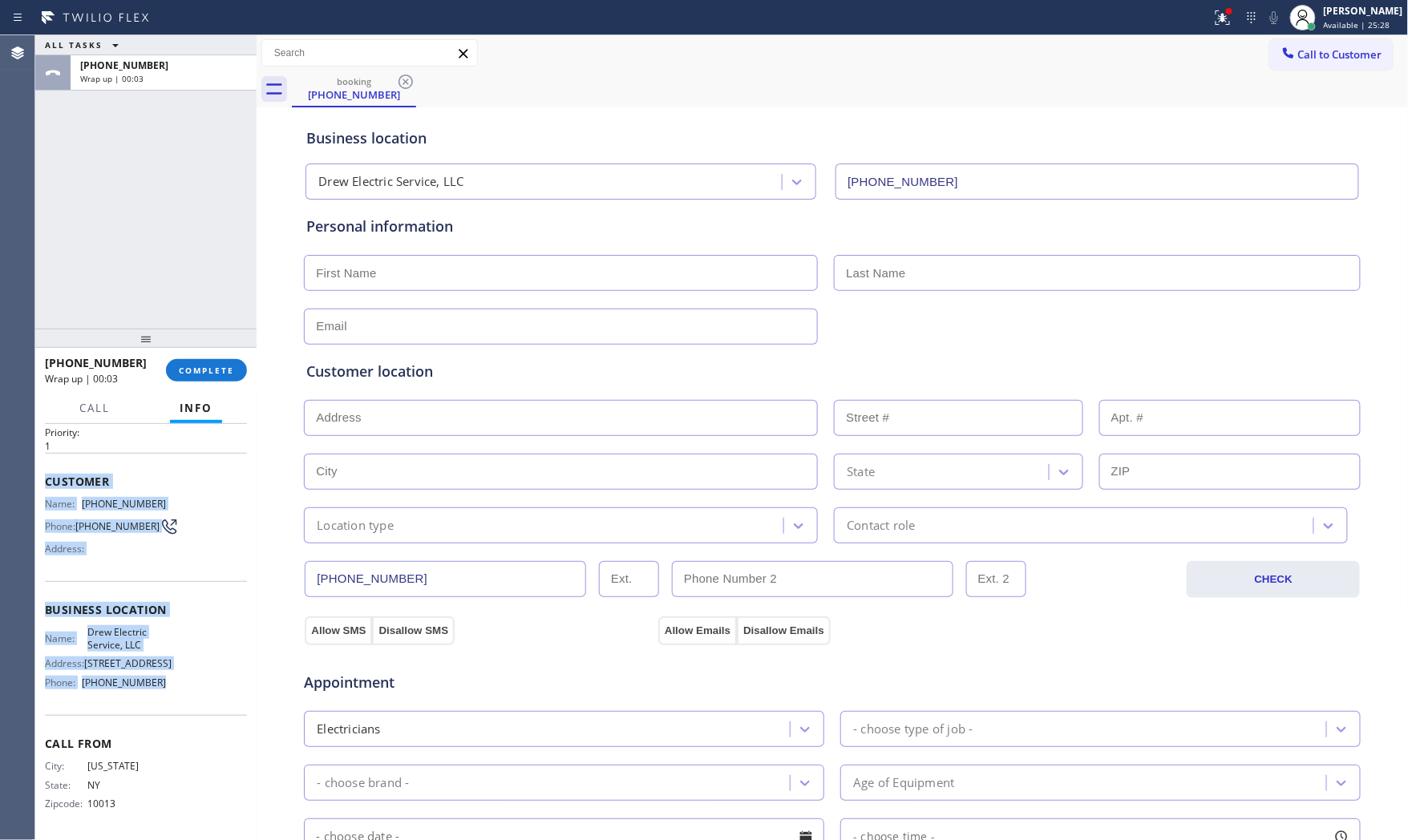
drag, startPoint x: 43, startPoint y: 521, endPoint x: 141, endPoint y: 630, distance: 146.6
click at [179, 683] on div "Context Queue: [Test] All Priority: 1 Customer Name: [PHONE_NUMBER] Phone: [PHO…" at bounding box center [146, 632] width 222 height 417
copy div "Customer Name: [PHONE_NUMBER] Phone: [PHONE_NUMBER] Address: Business location …"
click at [199, 75] on div "Wrap up | 01:22" at bounding box center [163, 78] width 167 height 11
click at [228, 364] on button "COMPLETE" at bounding box center [206, 370] width 81 height 22
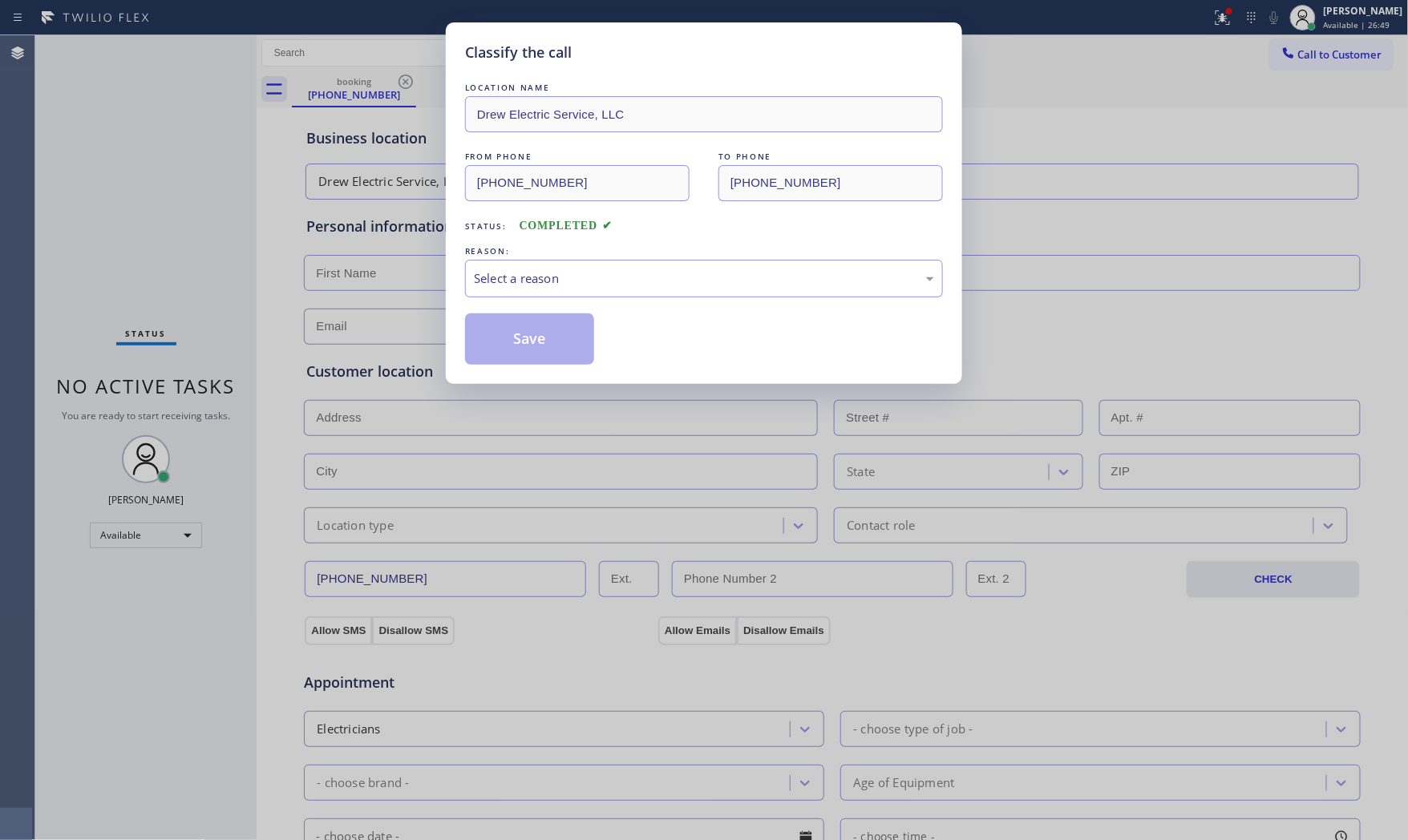
click at [483, 281] on div "Select a reason" at bounding box center [704, 278] width 460 height 18
click at [516, 332] on button "Save" at bounding box center [529, 338] width 129 height 51
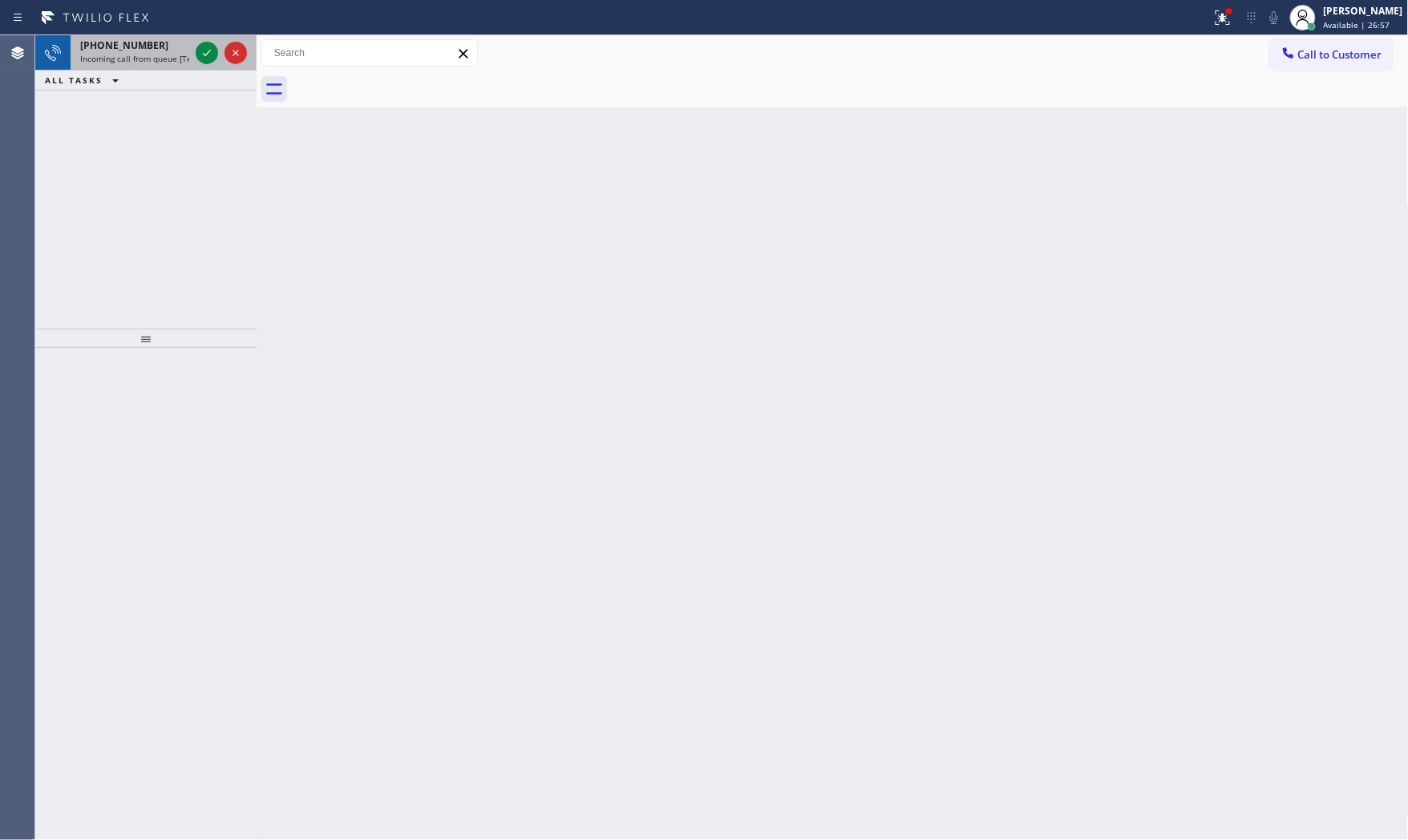
click at [166, 43] on div "[PHONE_NUMBER]" at bounding box center [134, 46] width 109 height 14
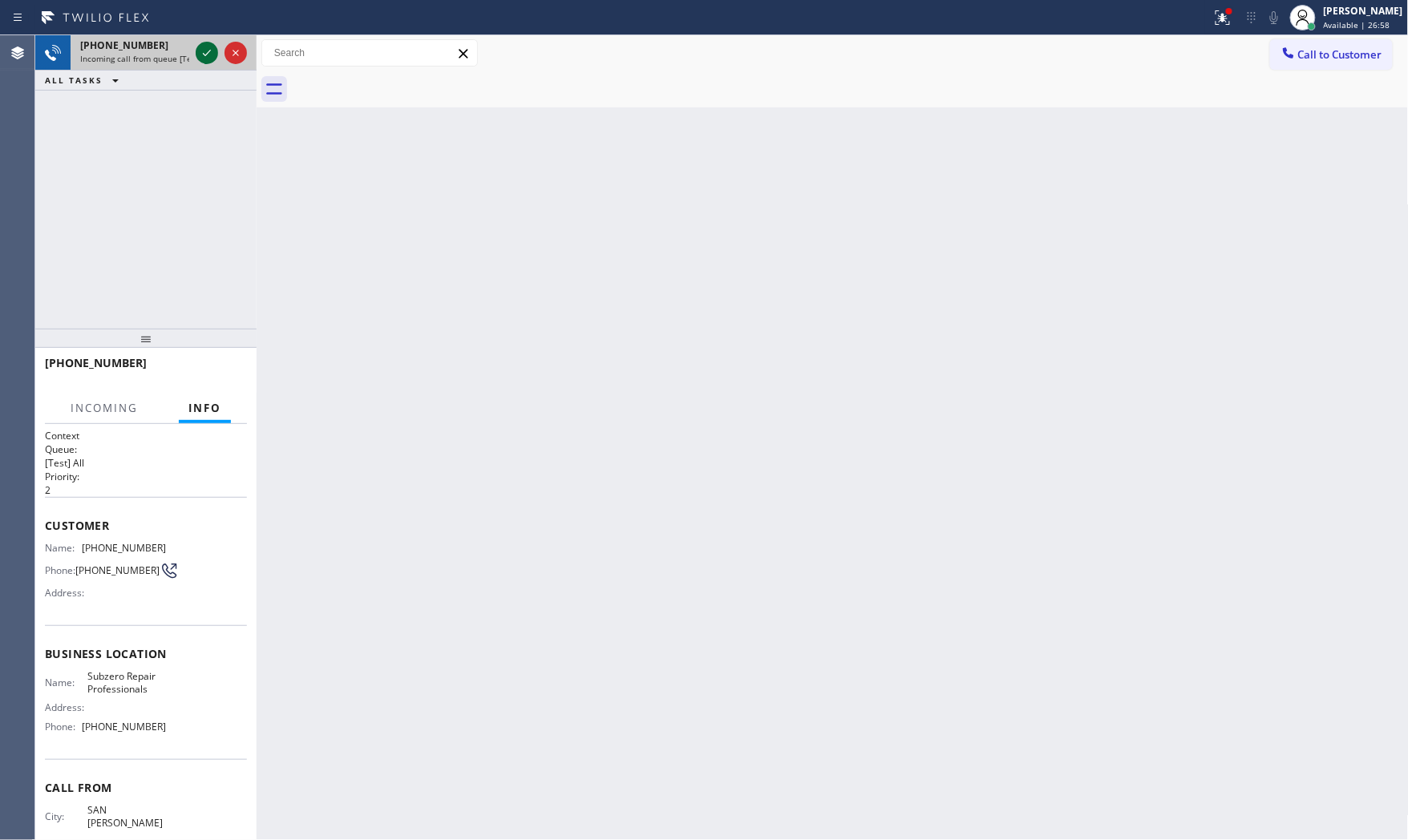
click at [199, 52] on icon at bounding box center [207, 52] width 19 height 19
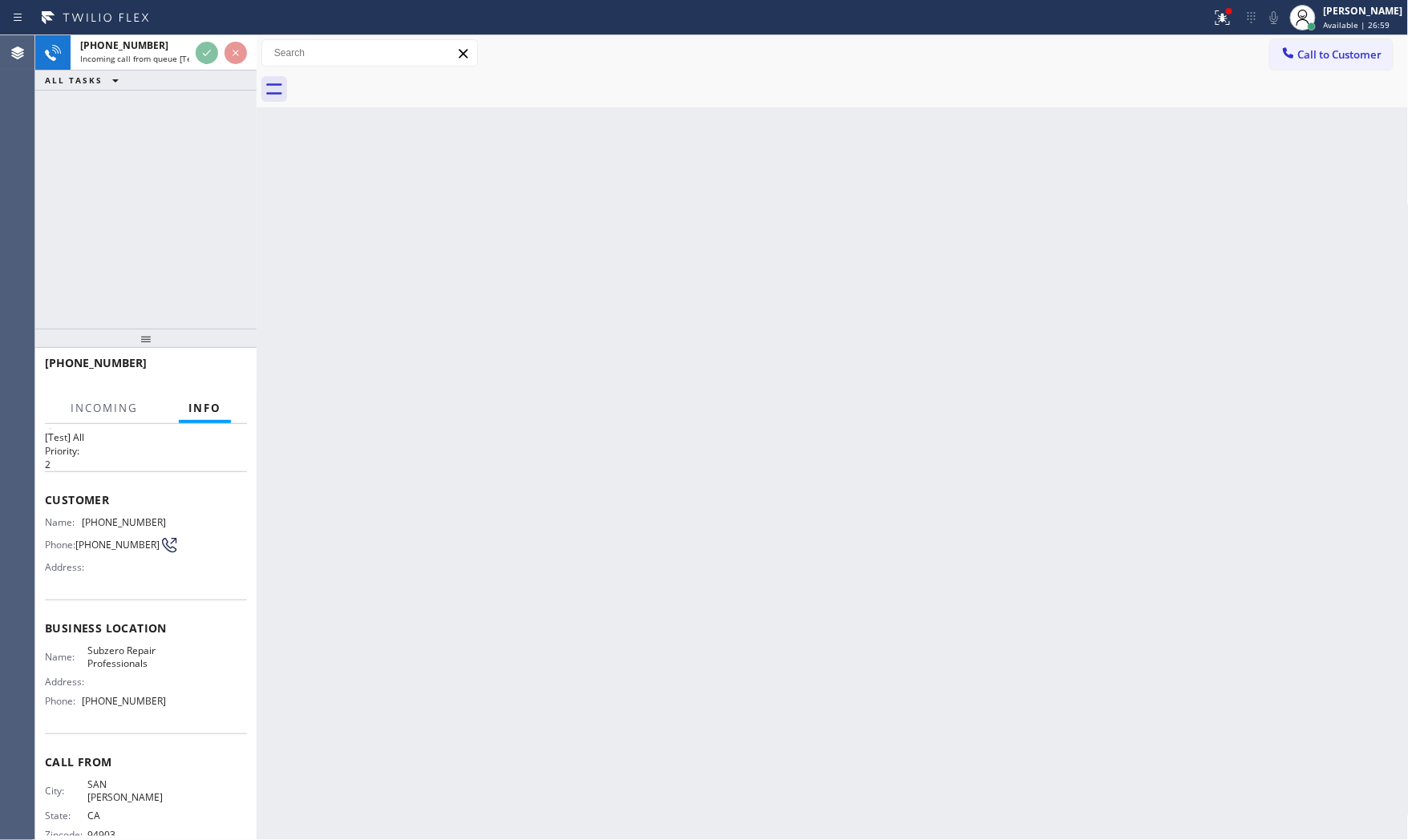
scroll to position [48, 0]
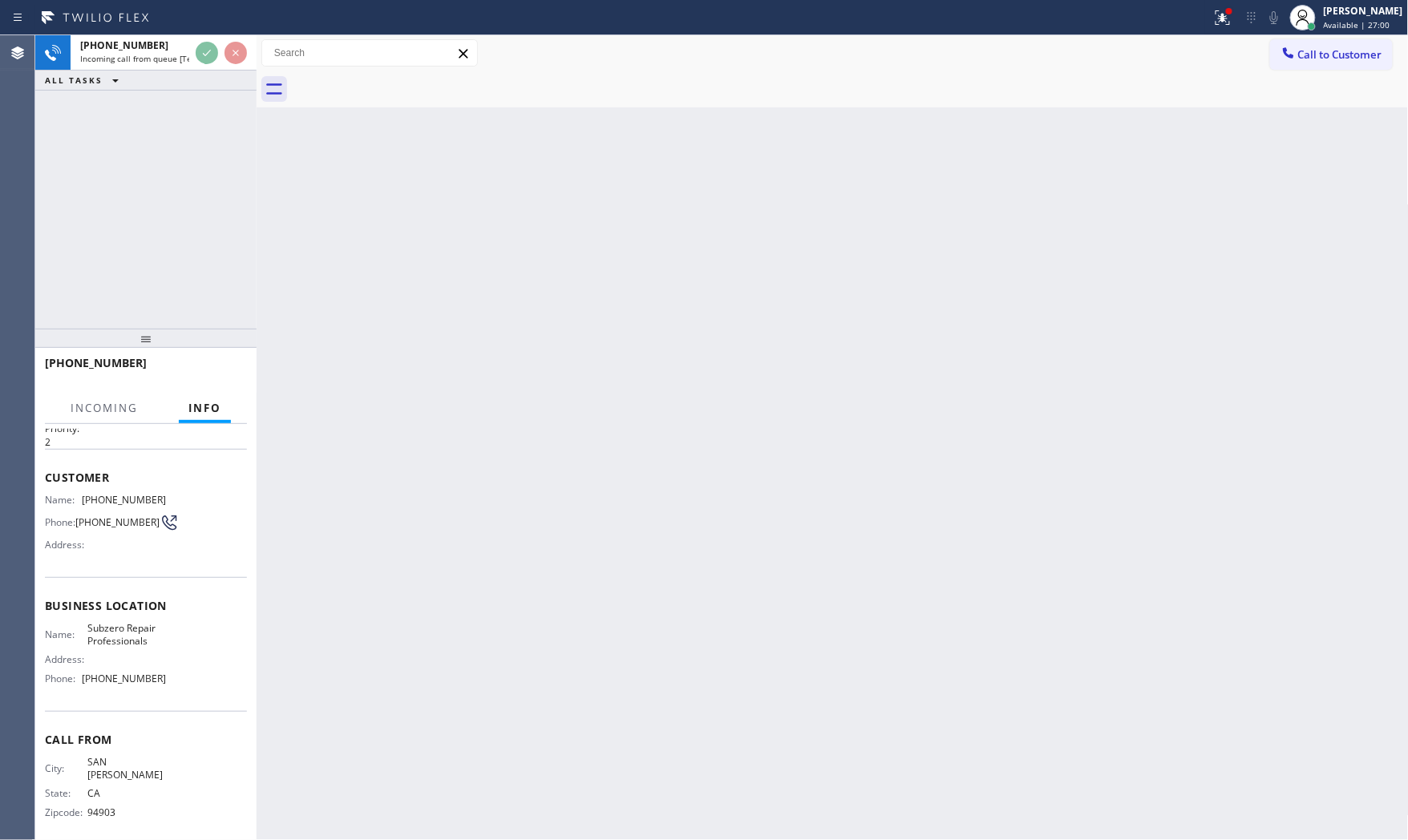
click at [206, 317] on div "[PHONE_NUMBER] Incoming call from queue [Test] All ALL TASKS ALL TASKS ACTIVE T…" at bounding box center [146, 182] width 222 height 293
click at [311, 373] on div "Back to Dashboard Change Sender ID Customers Technicians Select a contact Outbo…" at bounding box center [832, 437] width 1152 height 805
click at [203, 197] on div "[PHONE_NUMBER] Incoming call from queue [Test] All ALL TASKS ALL TASKS ACTIVE T…" at bounding box center [146, 182] width 222 height 293
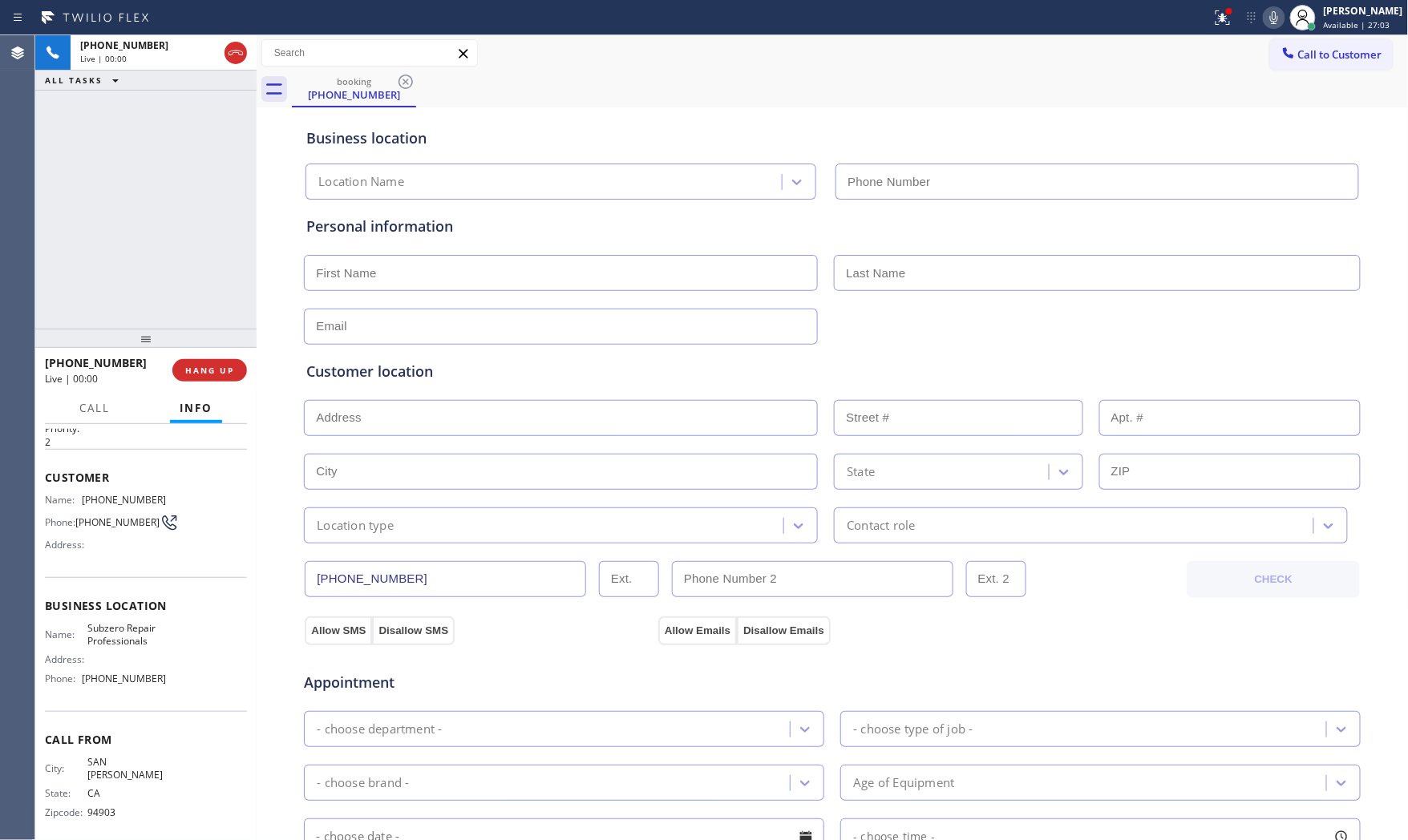
click at [223, 352] on div "[PHONE_NUMBER] Live | 00:00 HANG UP" at bounding box center [146, 370] width 202 height 42
click at [223, 365] on span "HANG UP" at bounding box center [210, 370] width 49 height 11
type input "[PHONE_NUMBER]"
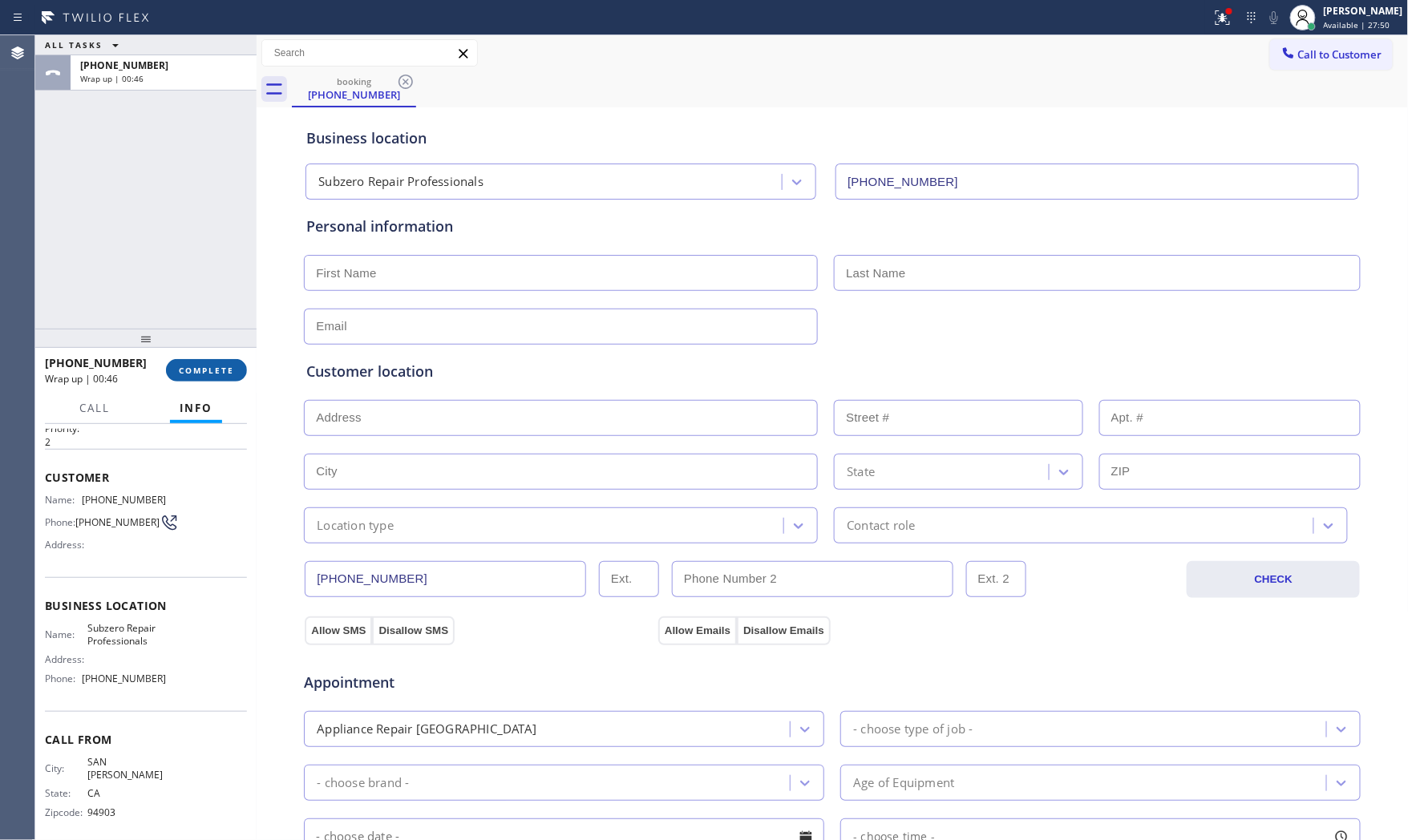
click at [197, 371] on span "COMPLETE" at bounding box center [206, 370] width 55 height 11
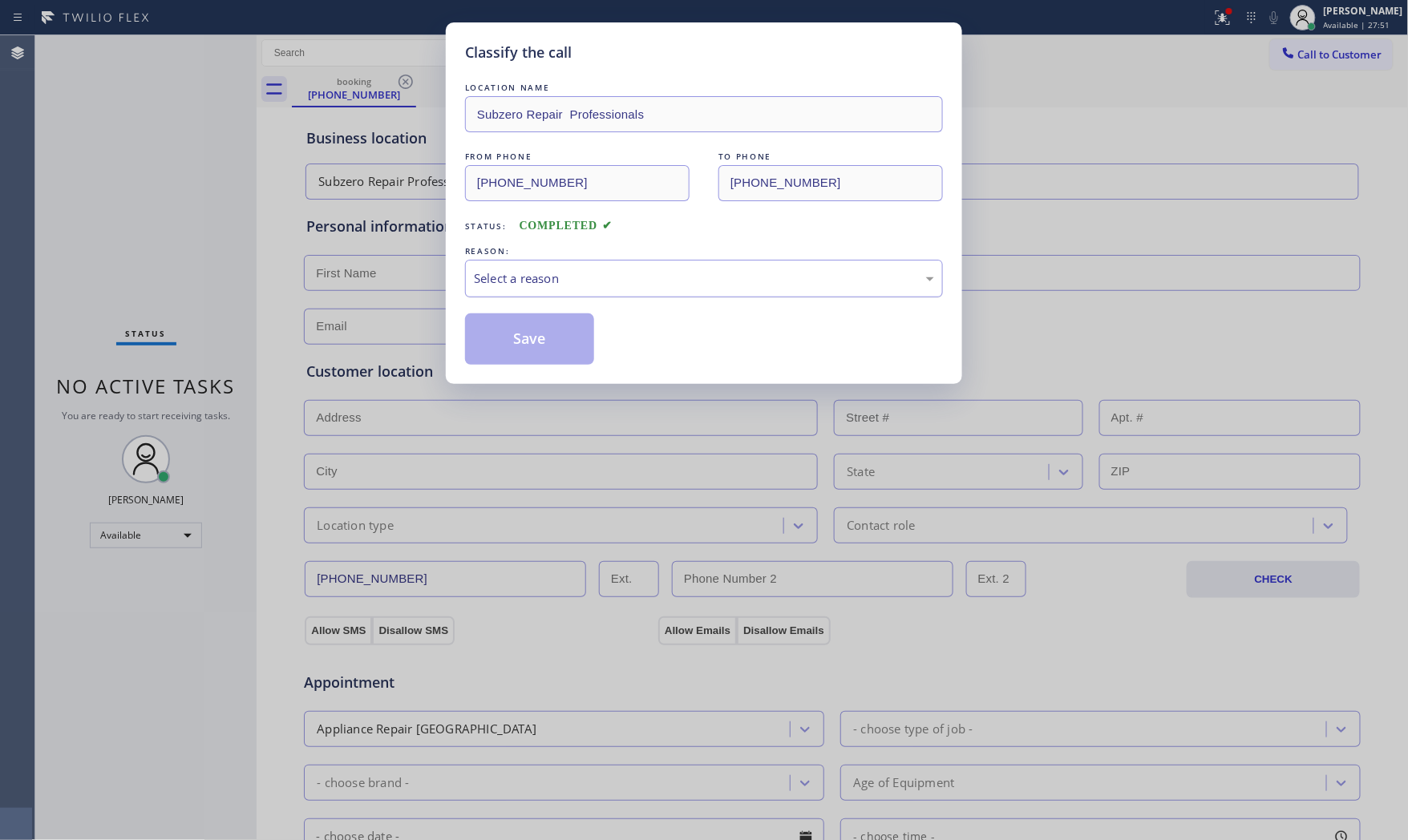
click at [563, 292] on div "Select a reason" at bounding box center [704, 278] width 478 height 38
click at [539, 343] on button "Save" at bounding box center [529, 338] width 129 height 51
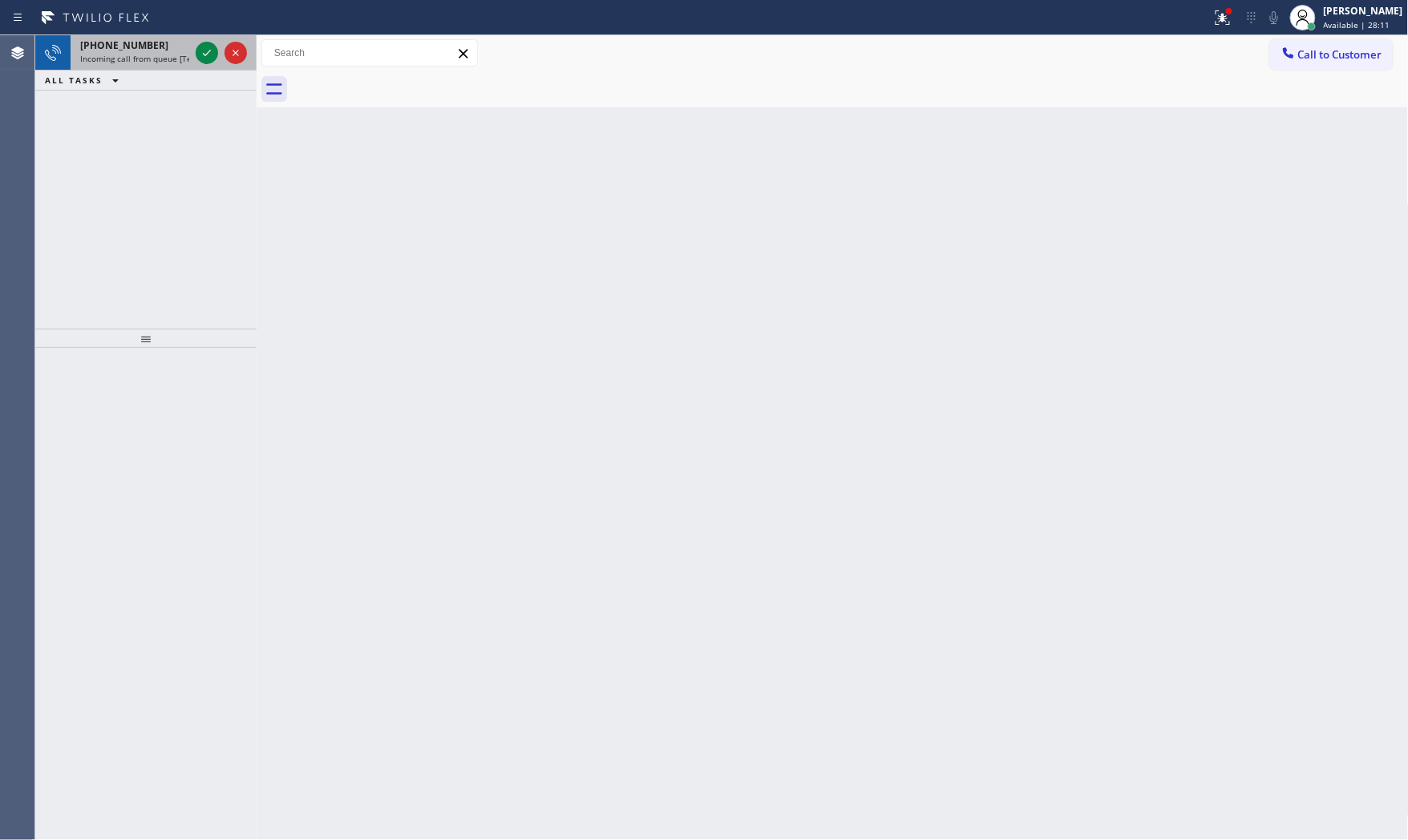
click at [153, 63] on span "Incoming call from queue [Test] All" at bounding box center [146, 58] width 133 height 11
click at [181, 53] on span "Incoming call from queue [Test] All" at bounding box center [146, 58] width 133 height 11
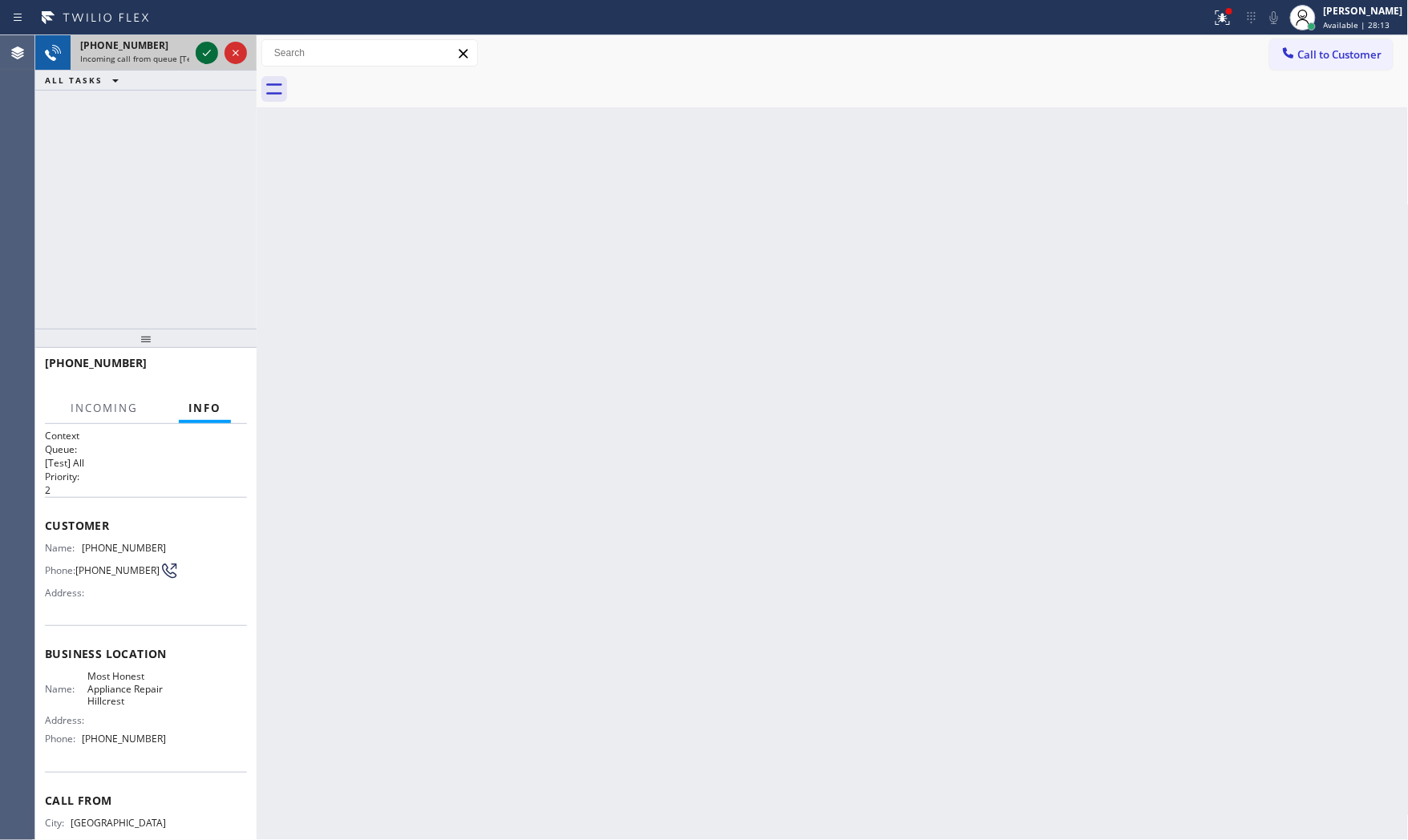
click at [203, 52] on icon at bounding box center [207, 52] width 19 height 19
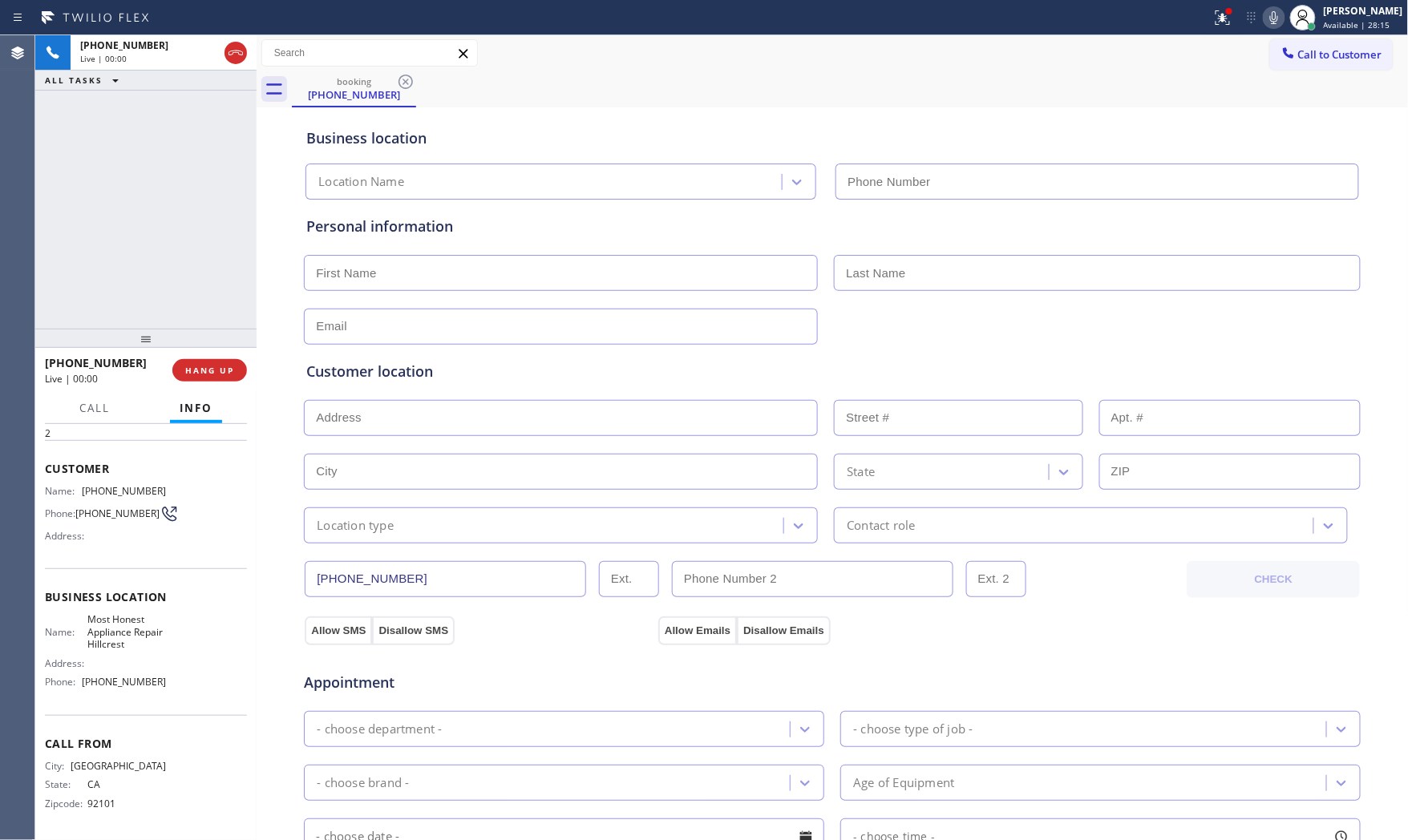
type input "[PHONE_NUMBER]"
click at [206, 369] on span "HANG UP" at bounding box center [210, 370] width 49 height 11
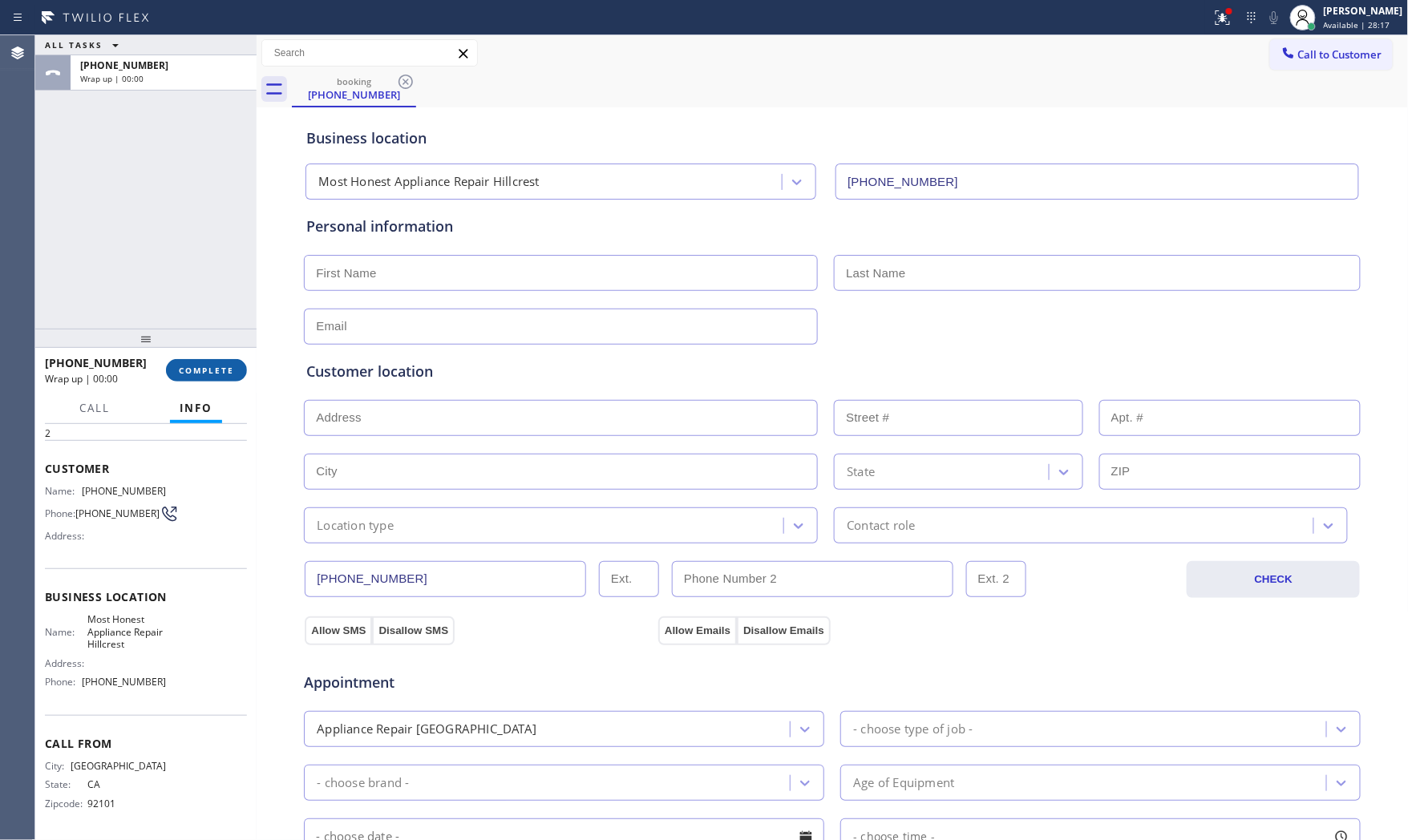
click at [206, 369] on span "COMPLETE" at bounding box center [206, 370] width 55 height 11
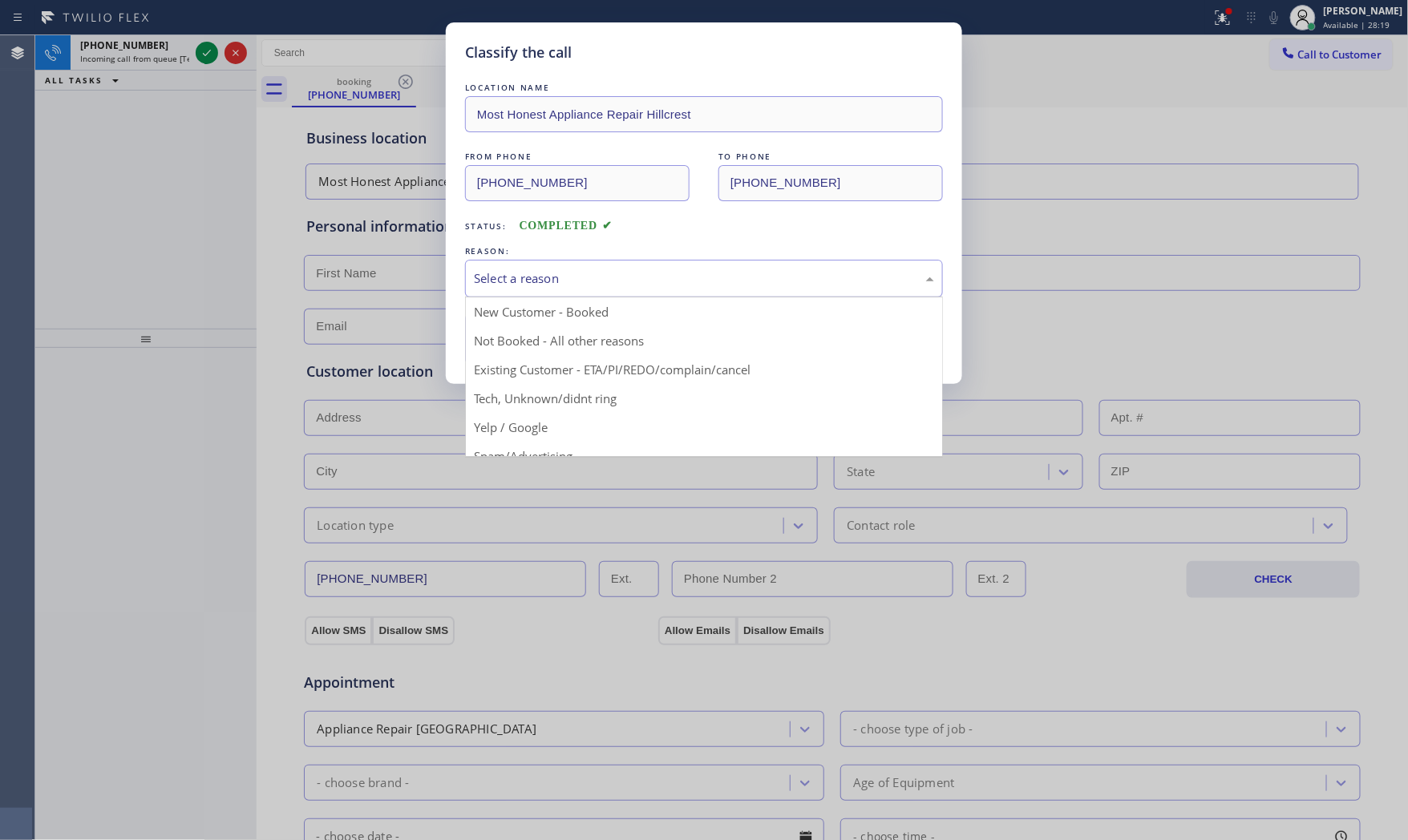
drag, startPoint x: 707, startPoint y: 264, endPoint x: 576, endPoint y: 350, distance: 156.7
click at [699, 273] on div "Select a reason" at bounding box center [704, 278] width 478 height 38
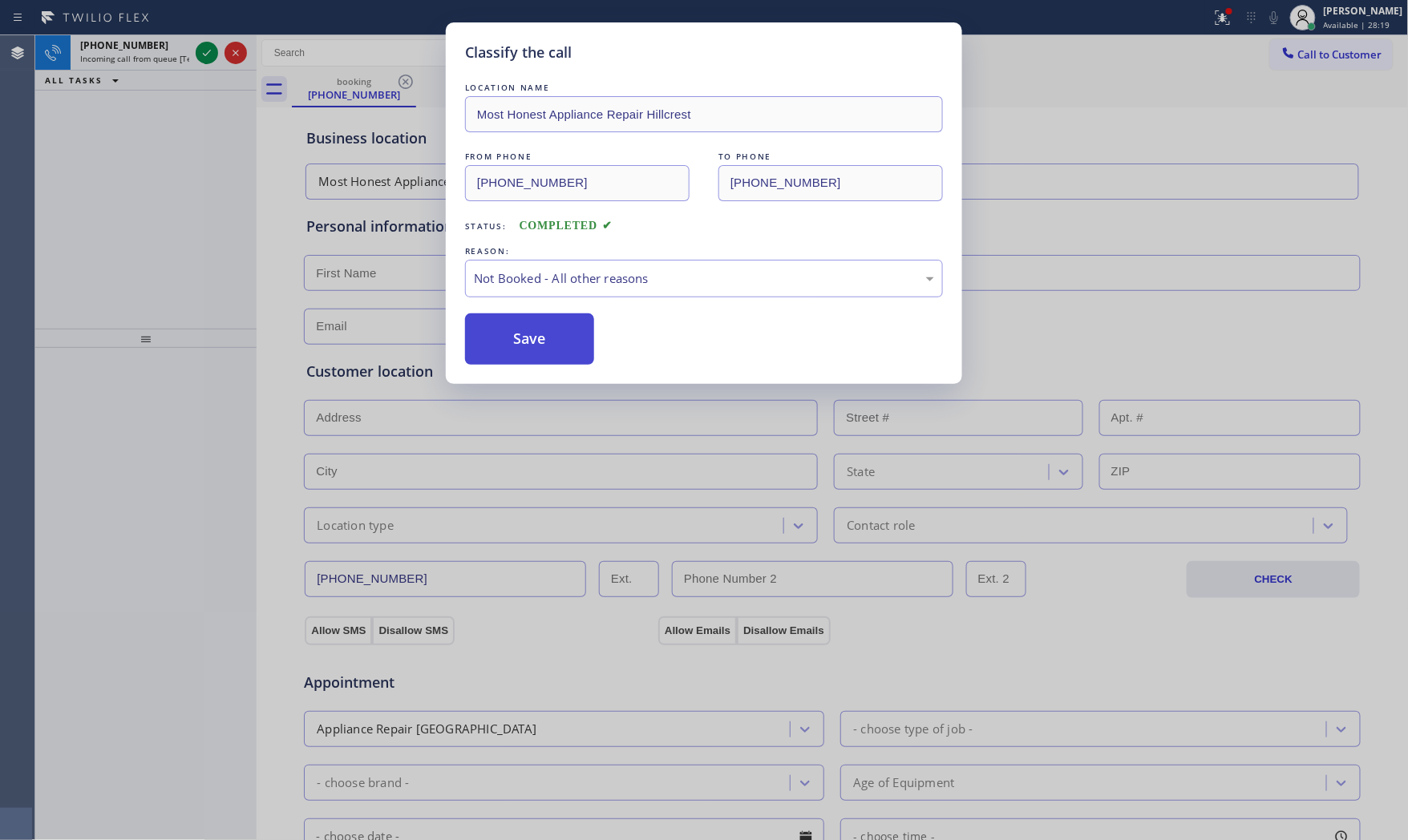
click at [555, 344] on button "Save" at bounding box center [529, 338] width 129 height 51
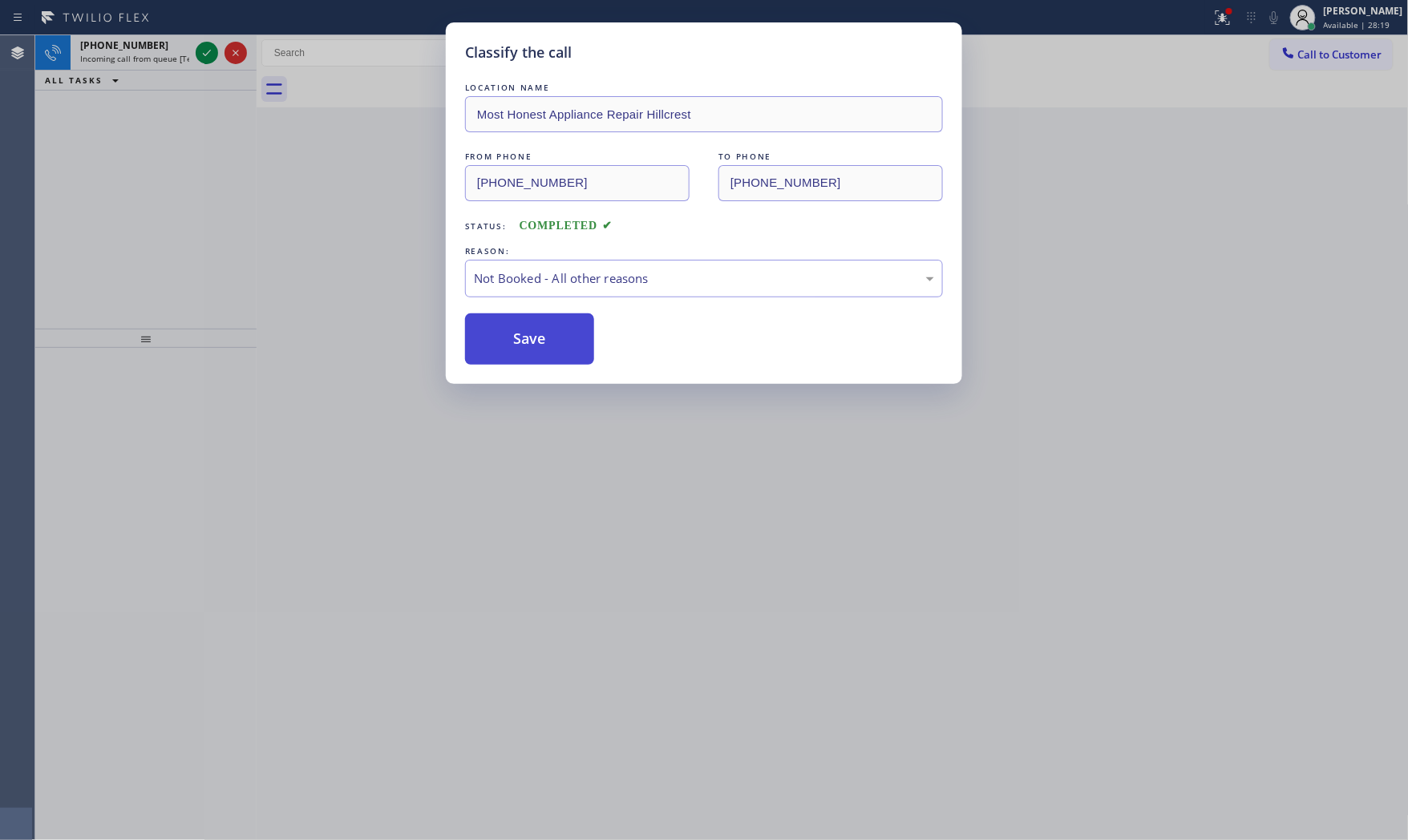
drag, startPoint x: 555, startPoint y: 344, endPoint x: 536, endPoint y: 338, distance: 19.9
click at [554, 344] on button "Save" at bounding box center [529, 338] width 129 height 51
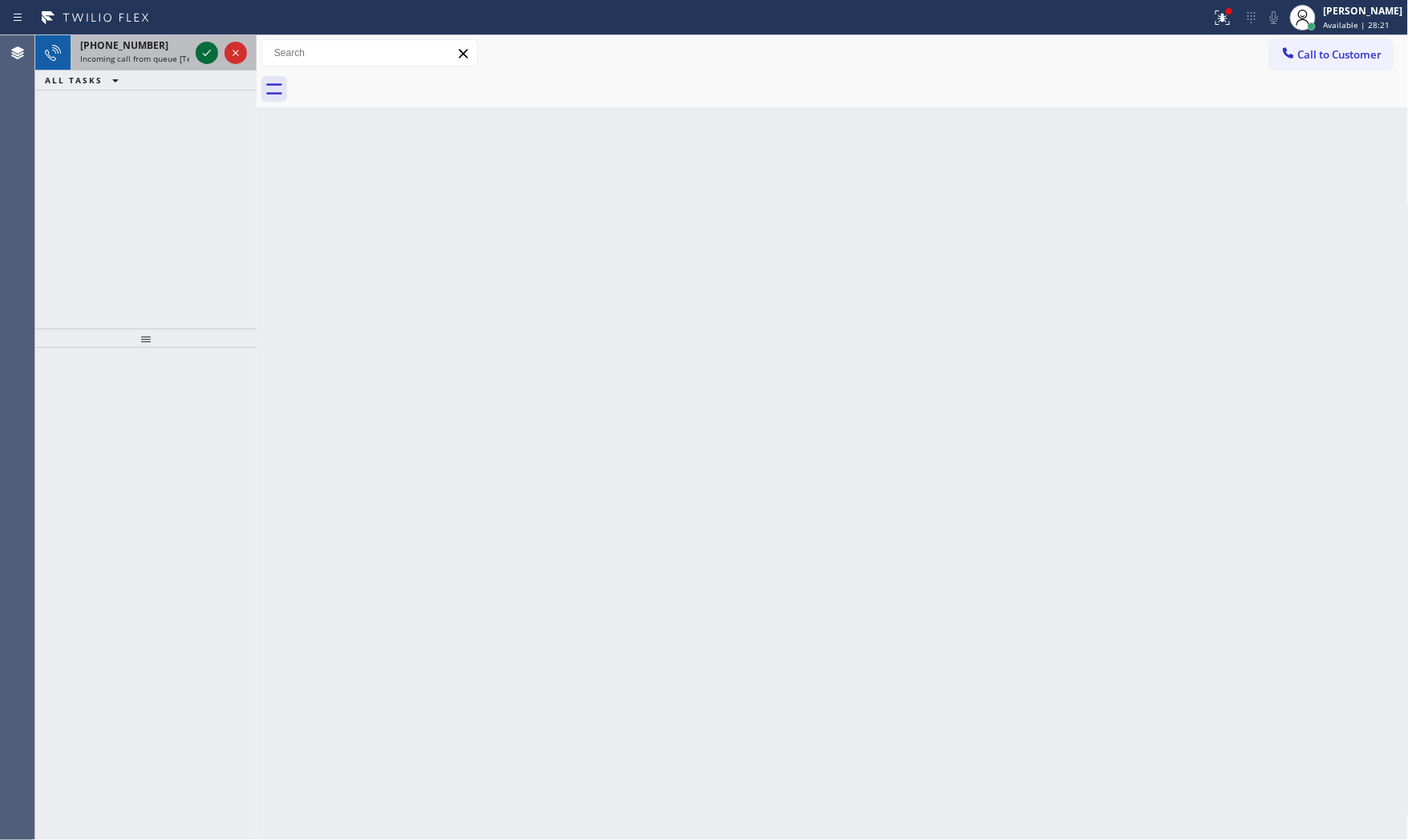
click at [211, 55] on icon at bounding box center [207, 52] width 19 height 19
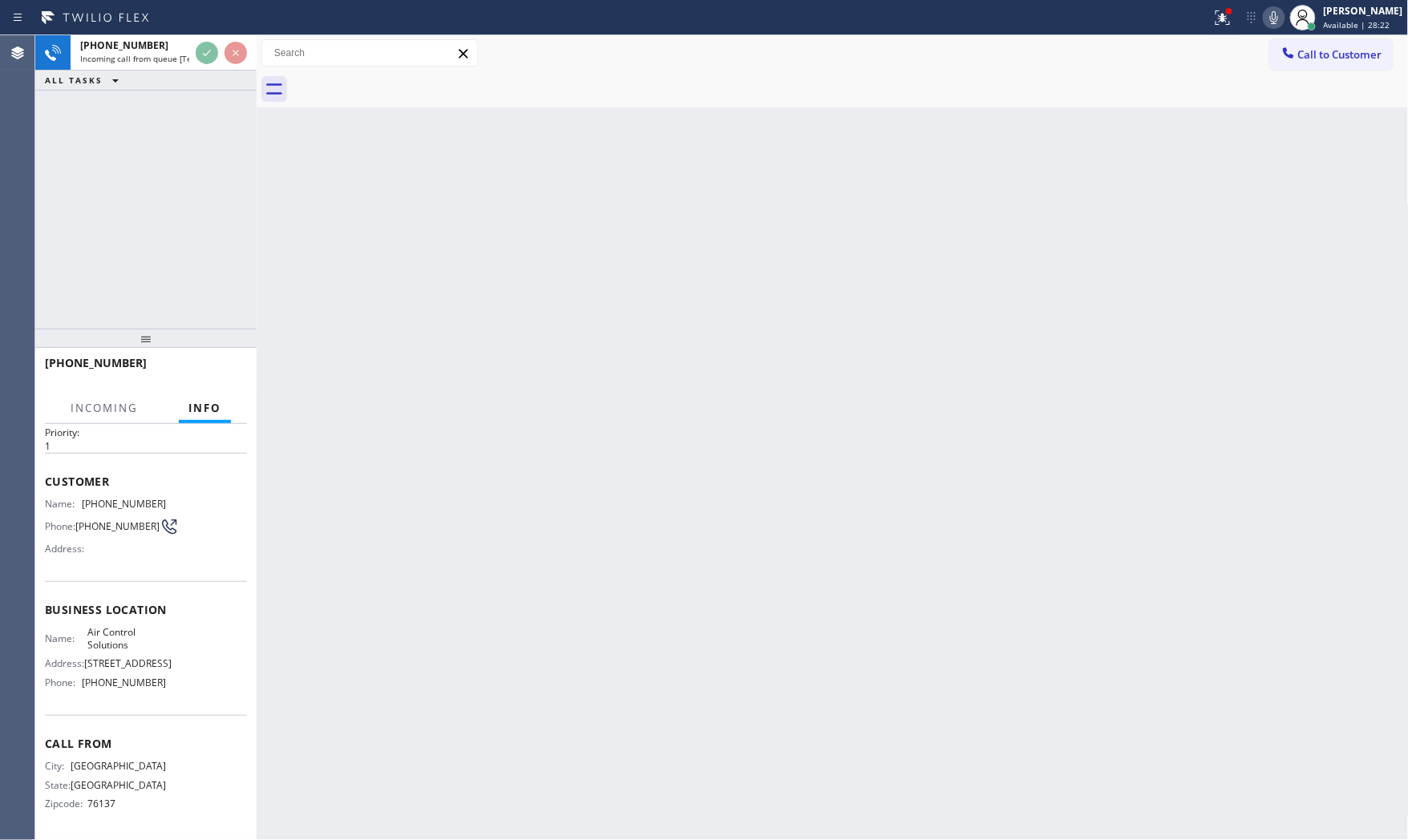
scroll to position [98, 0]
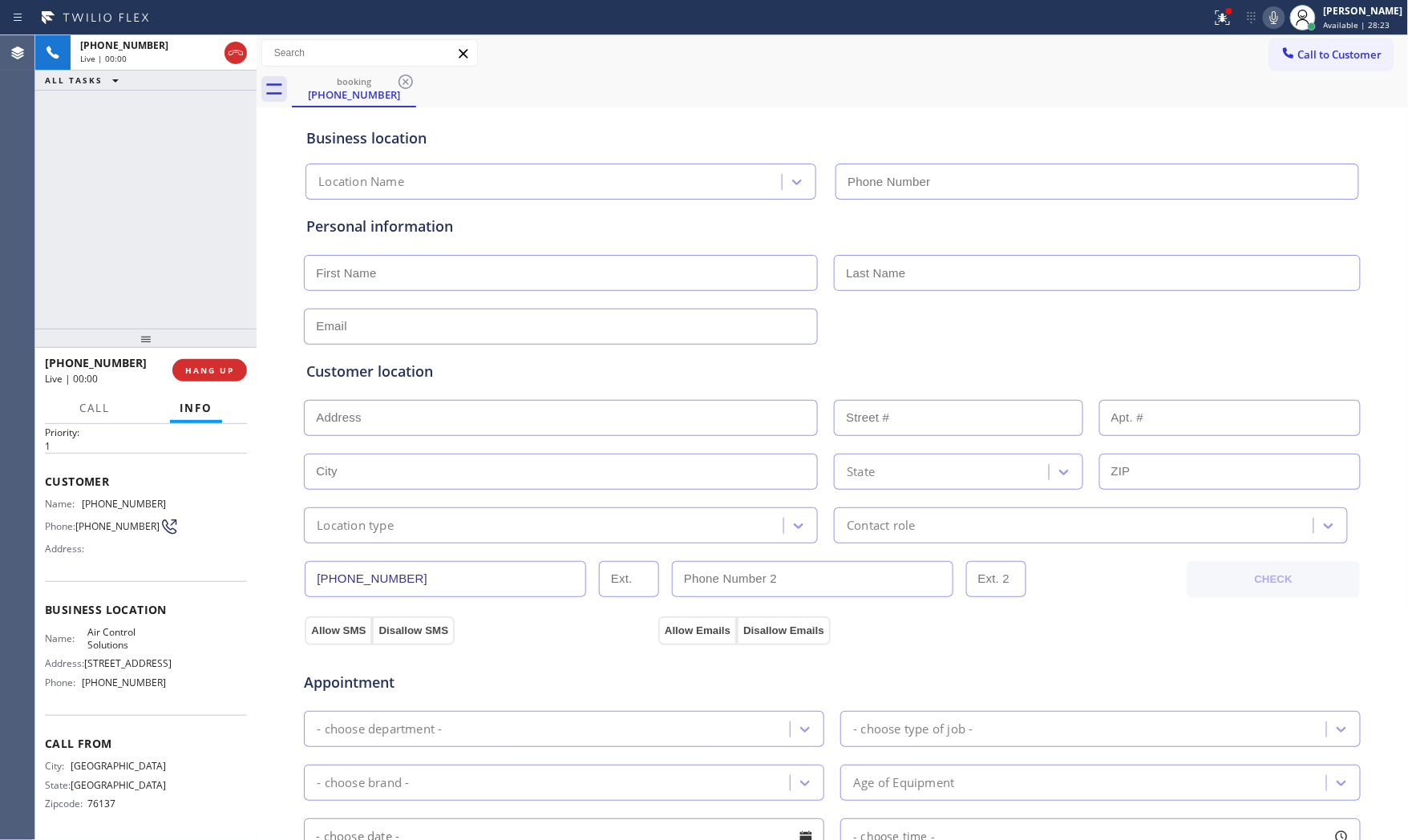
type input "[PHONE_NUMBER]"
click at [219, 366] on span "HANG UP" at bounding box center [210, 370] width 49 height 11
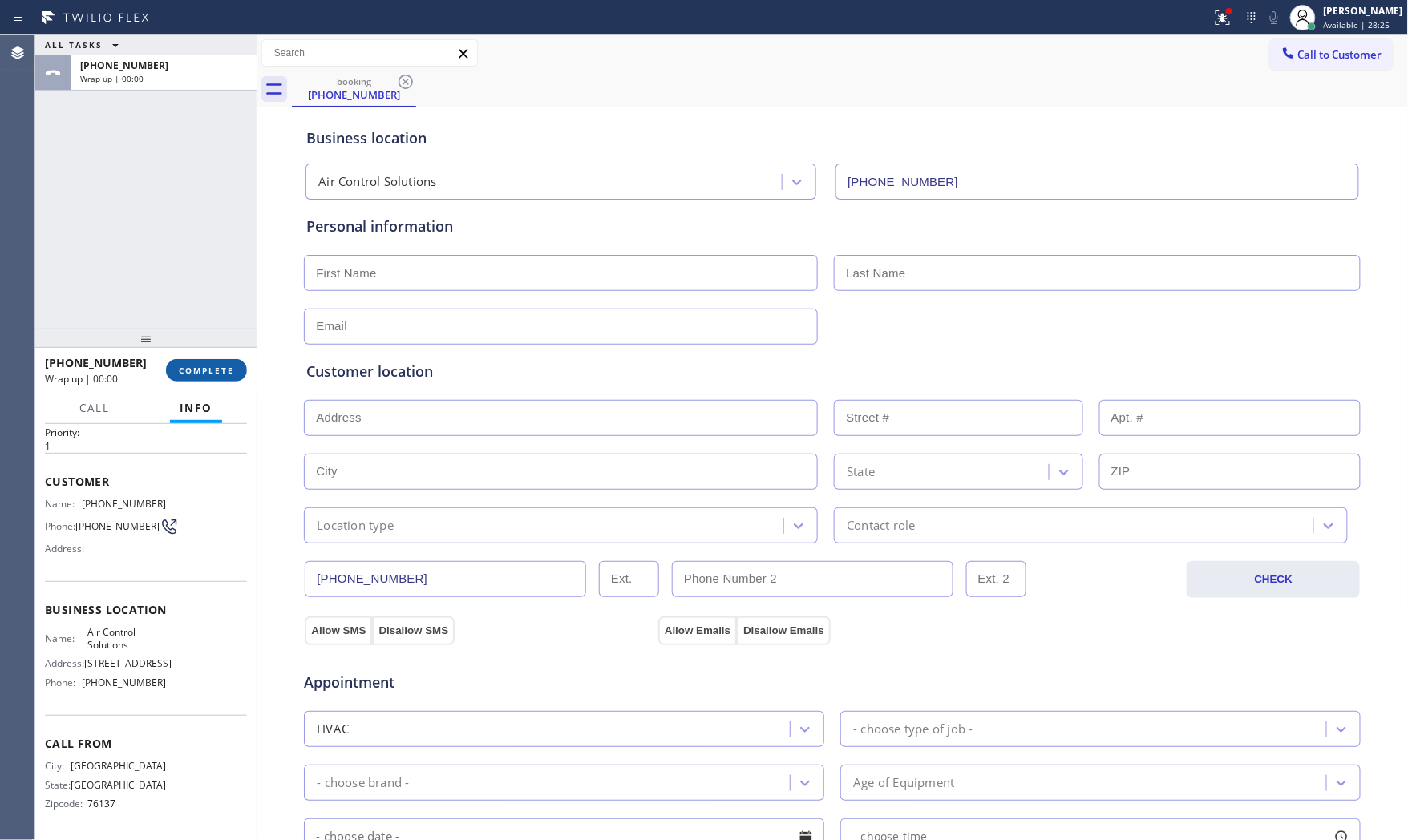
click at [219, 366] on span "COMPLETE" at bounding box center [206, 370] width 55 height 11
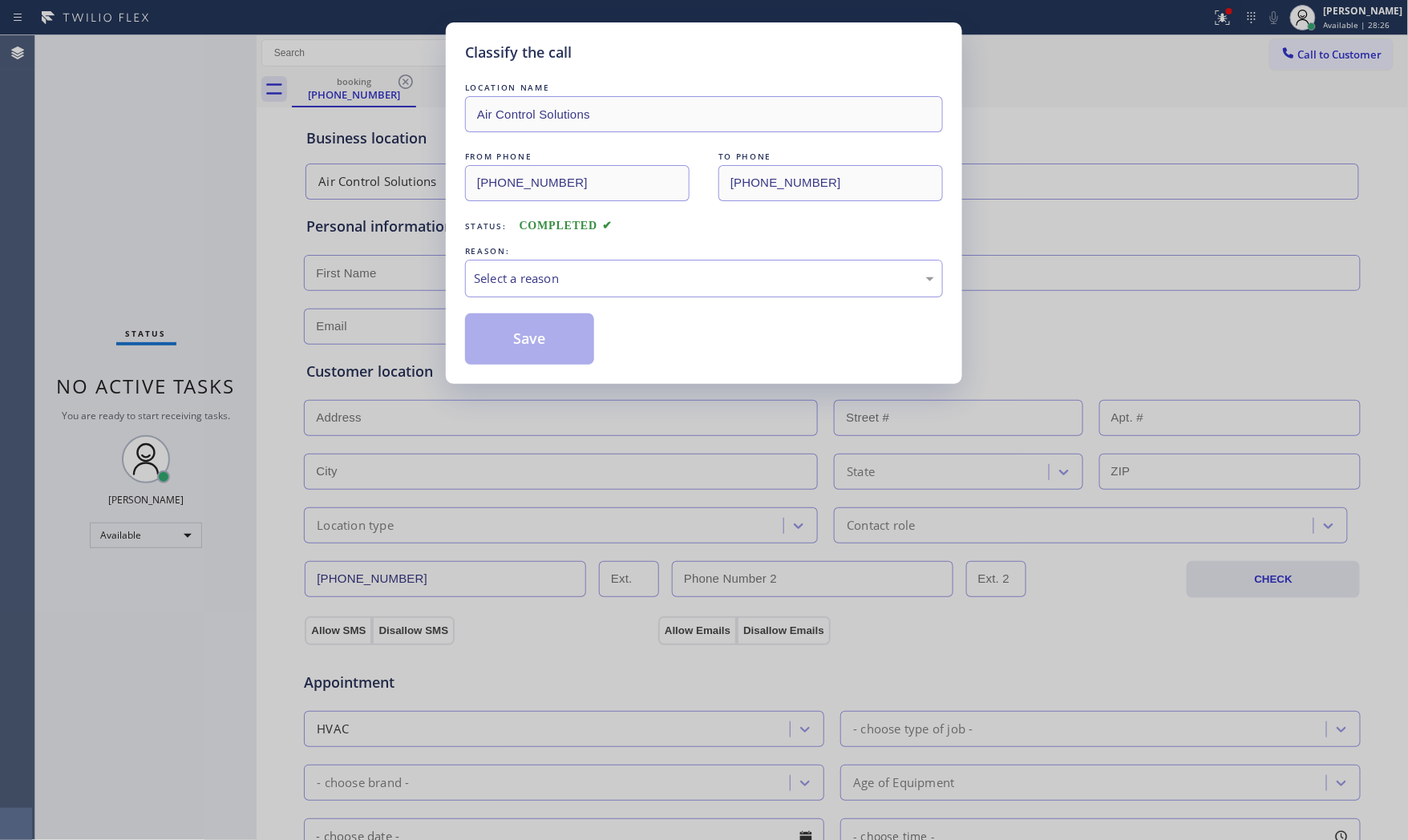
click at [489, 284] on div "Select a reason" at bounding box center [704, 278] width 460 height 18
click at [484, 336] on button "Save" at bounding box center [529, 338] width 129 height 51
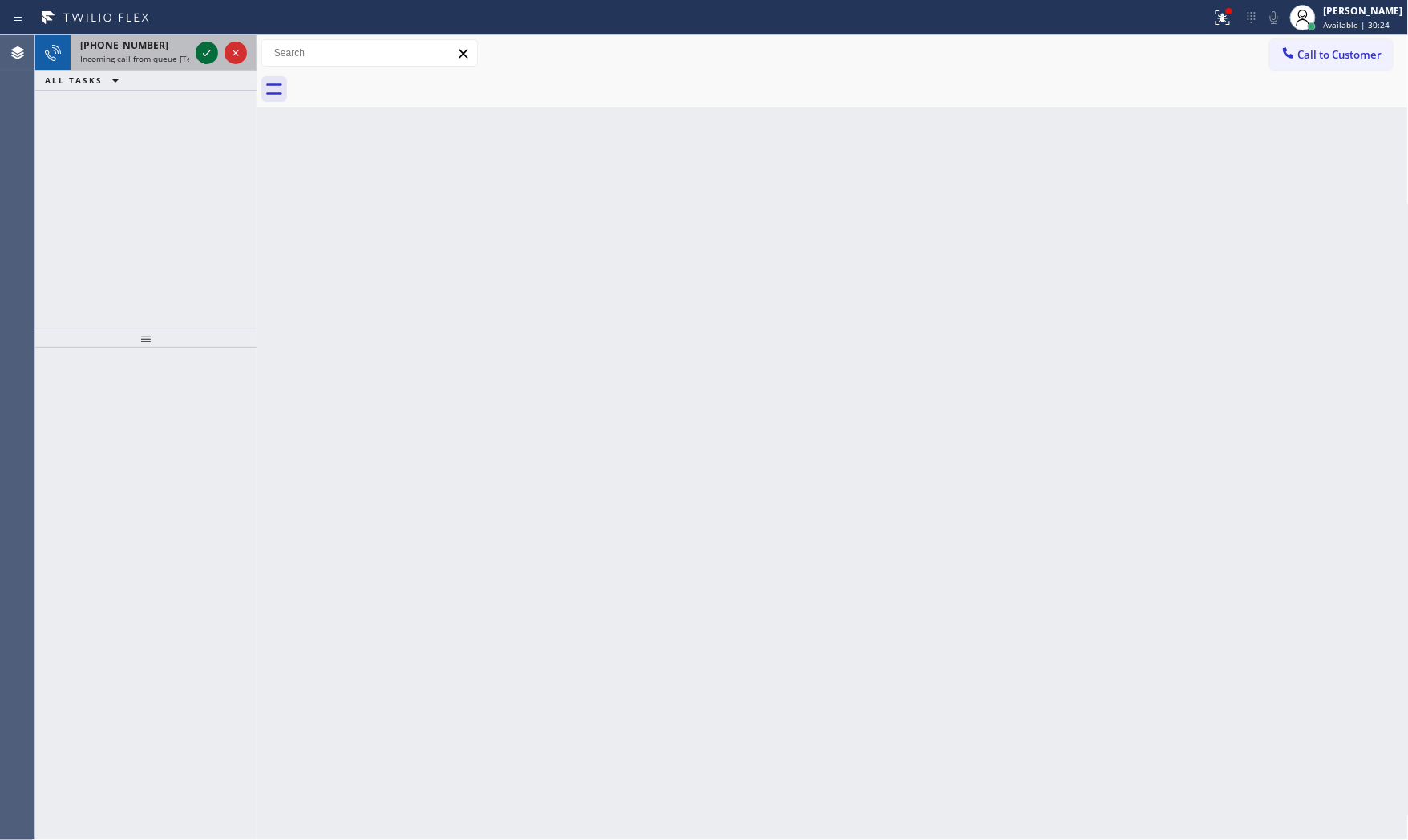
click at [212, 59] on icon at bounding box center [207, 52] width 19 height 19
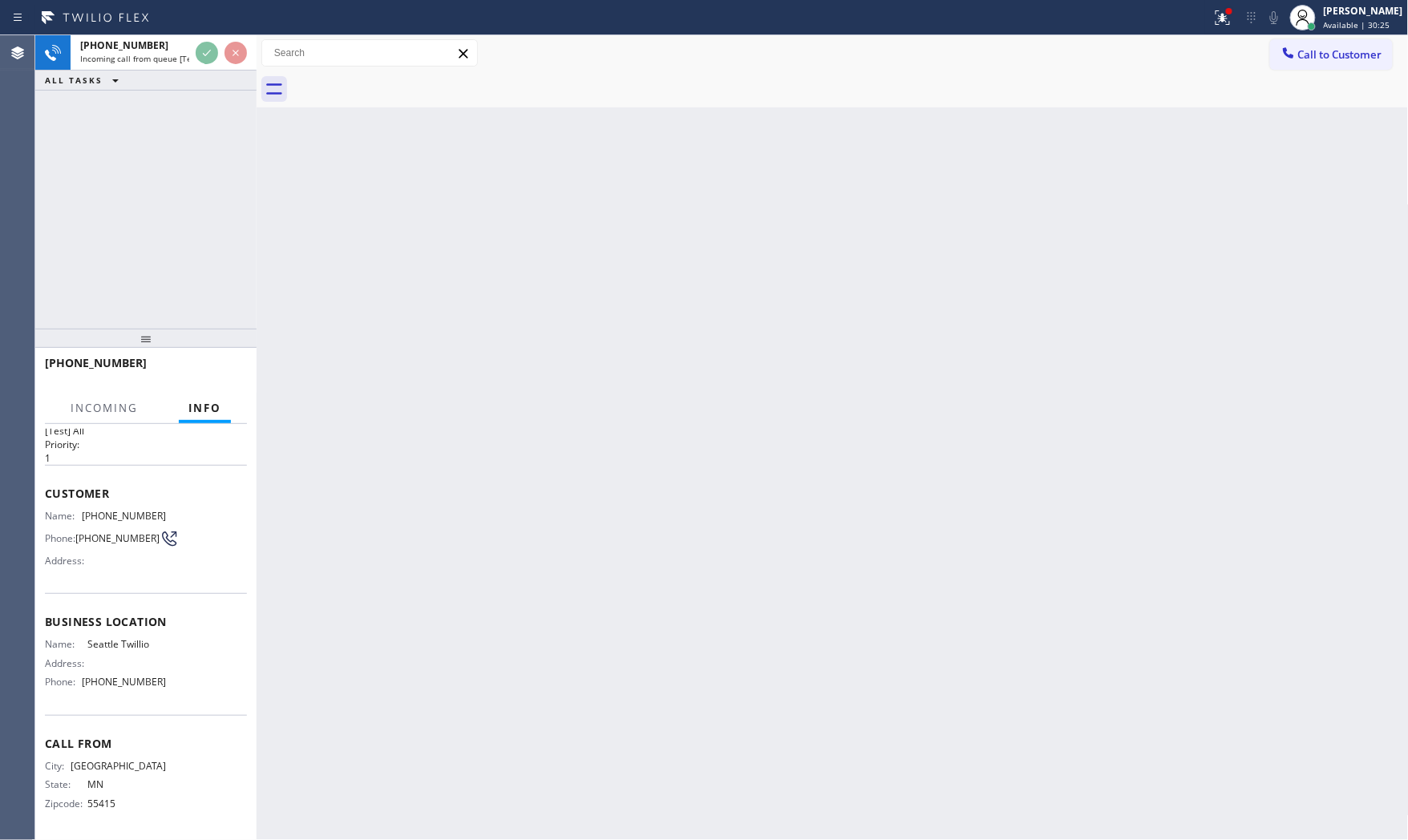
scroll to position [35, 0]
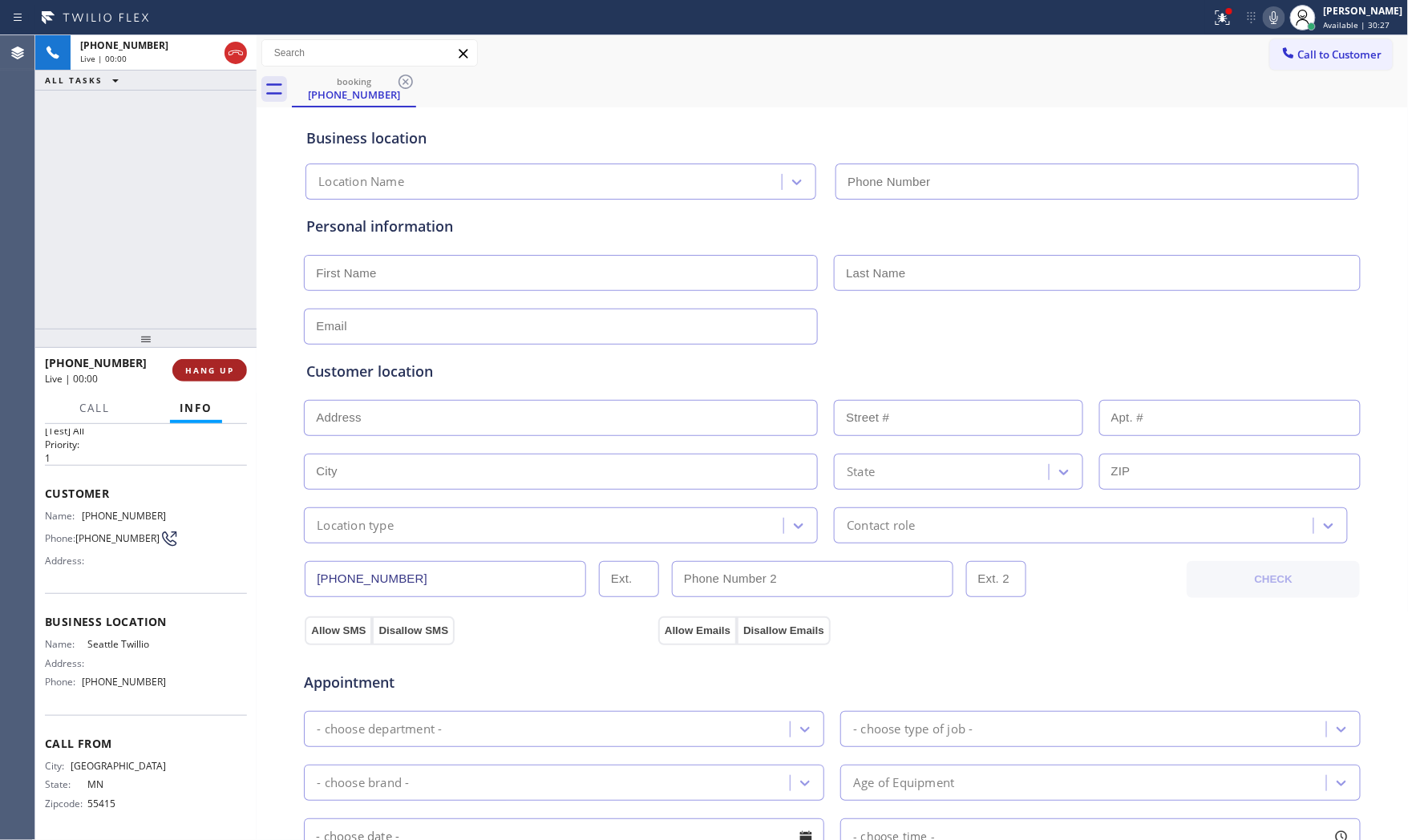
type input "[PHONE_NUMBER]"
click at [1224, 14] on div at bounding box center [1229, 11] width 10 height 10
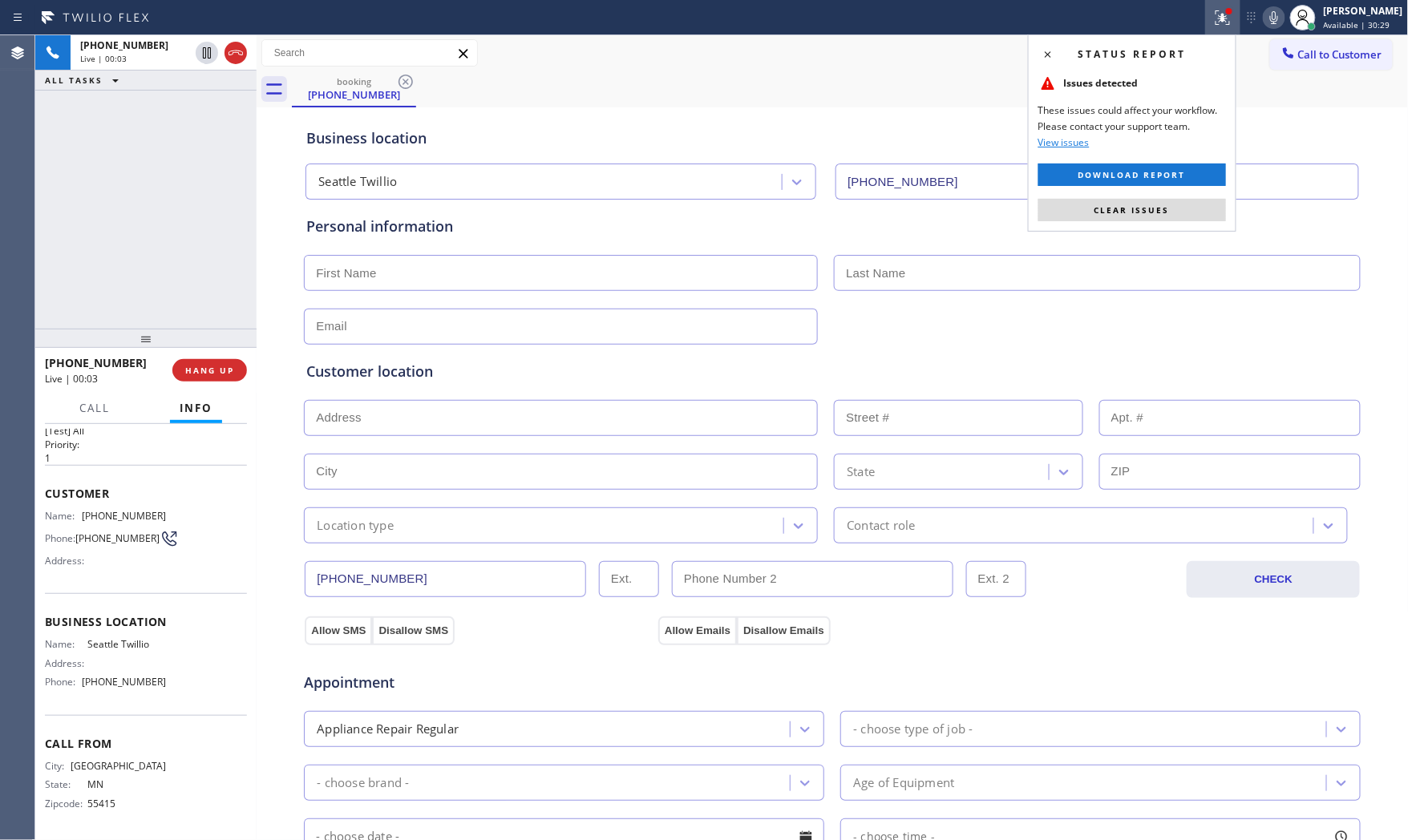
click at [1144, 224] on div "Status report Issues detected These issues could affect your workflow. Please c…" at bounding box center [1132, 134] width 209 height 198
drag, startPoint x: 1147, startPoint y: 214, endPoint x: 962, endPoint y: 111, distance: 211.7
click at [1147, 213] on span "Clear issues" at bounding box center [1133, 210] width 76 height 11
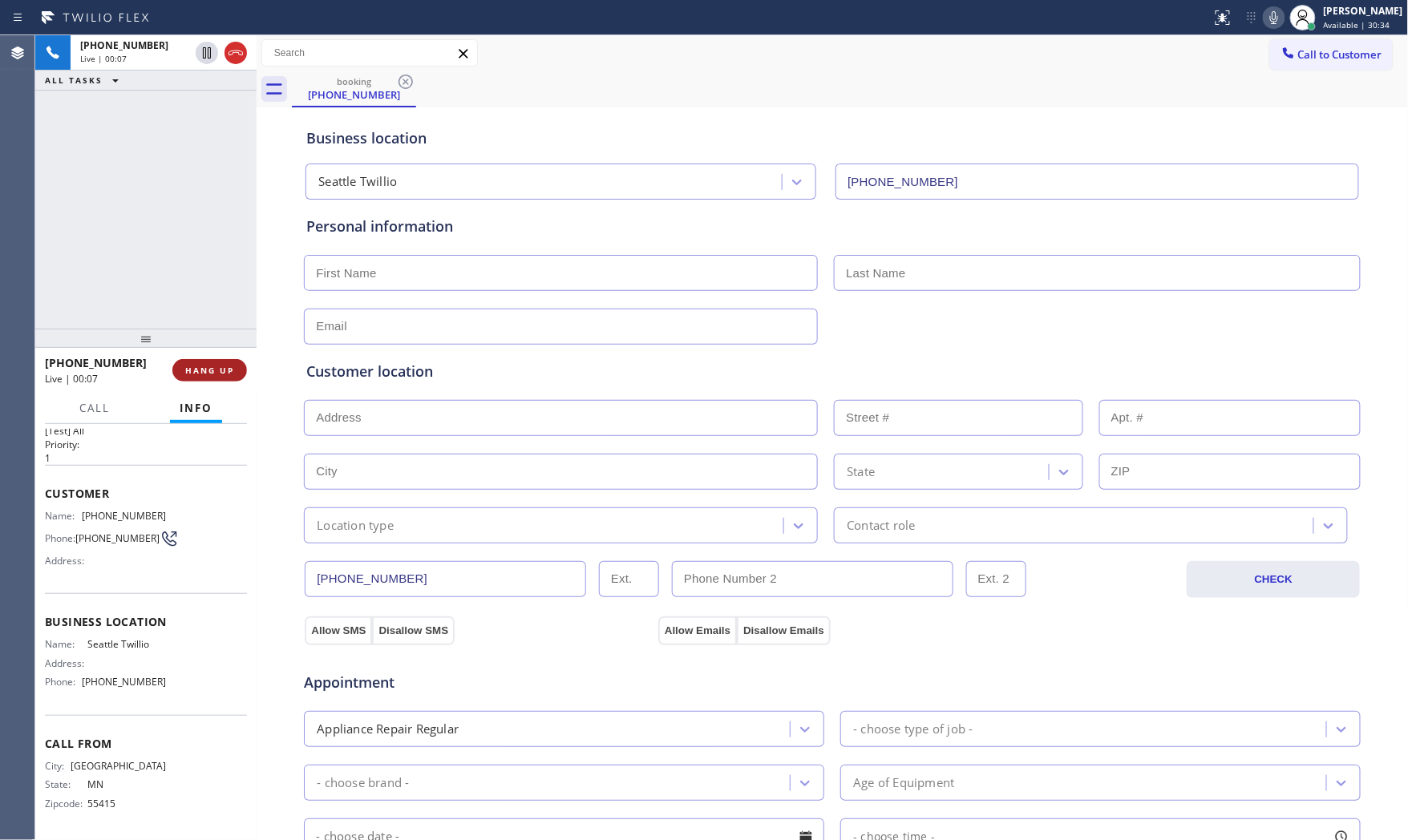
click at [201, 363] on button "HANG UP" at bounding box center [210, 370] width 75 height 22
click at [222, 377] on button "COMPLETE" at bounding box center [206, 370] width 81 height 22
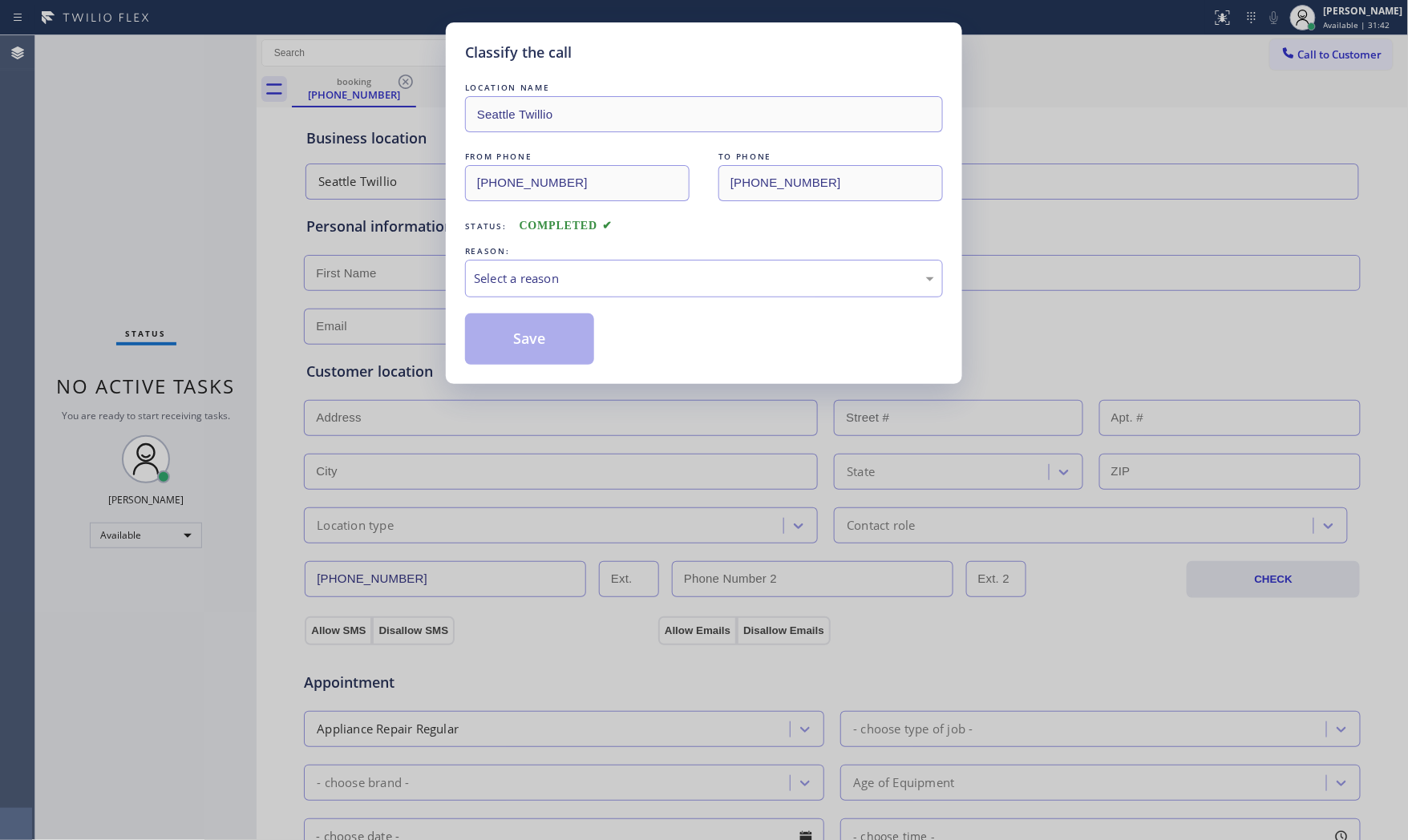
click at [596, 288] on div "Select a reason" at bounding box center [704, 278] width 478 height 38
click at [558, 333] on button "Save" at bounding box center [529, 338] width 129 height 51
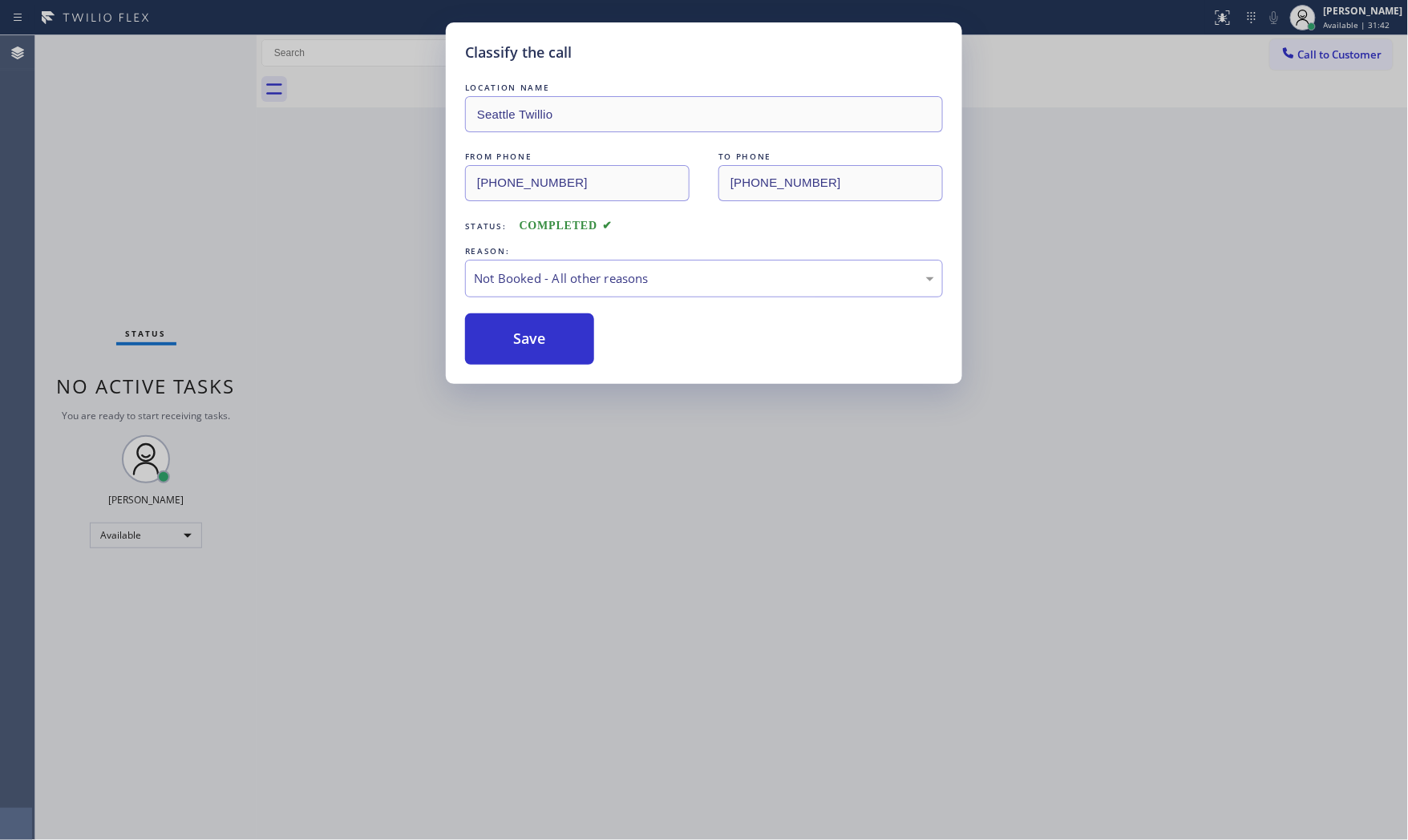
click at [558, 333] on button "Save" at bounding box center [529, 338] width 129 height 51
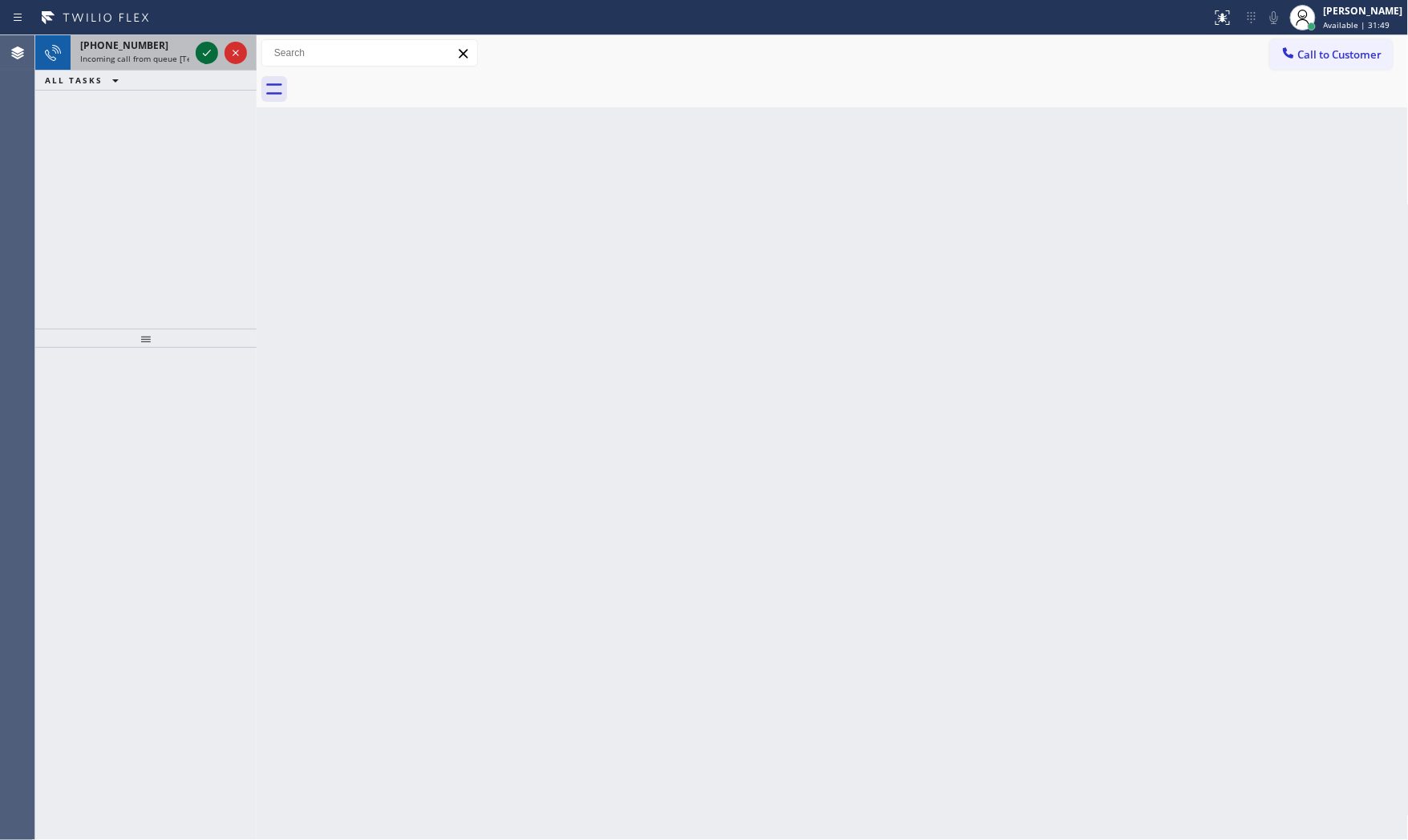
click at [210, 58] on icon at bounding box center [207, 52] width 19 height 19
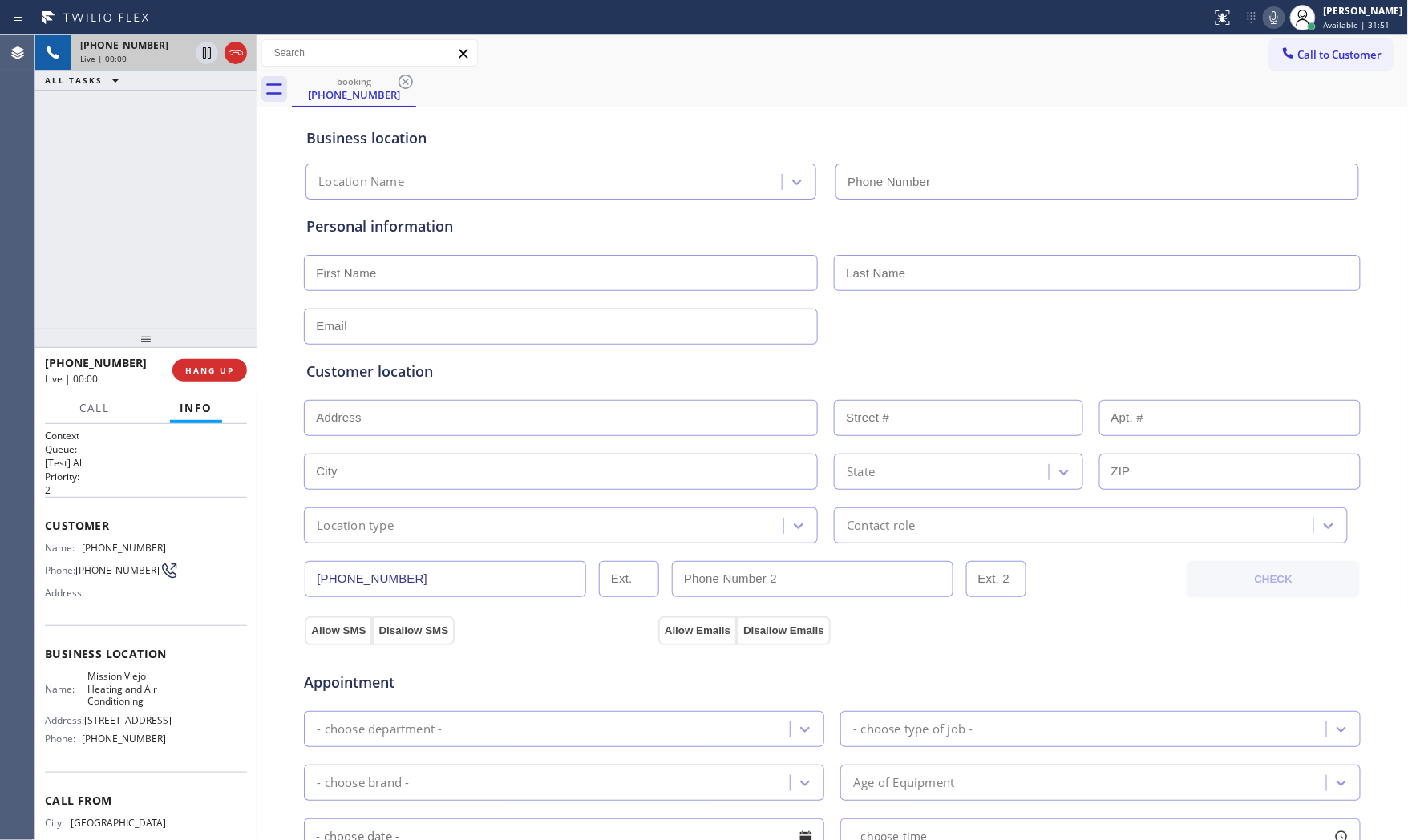
scroll to position [73, 0]
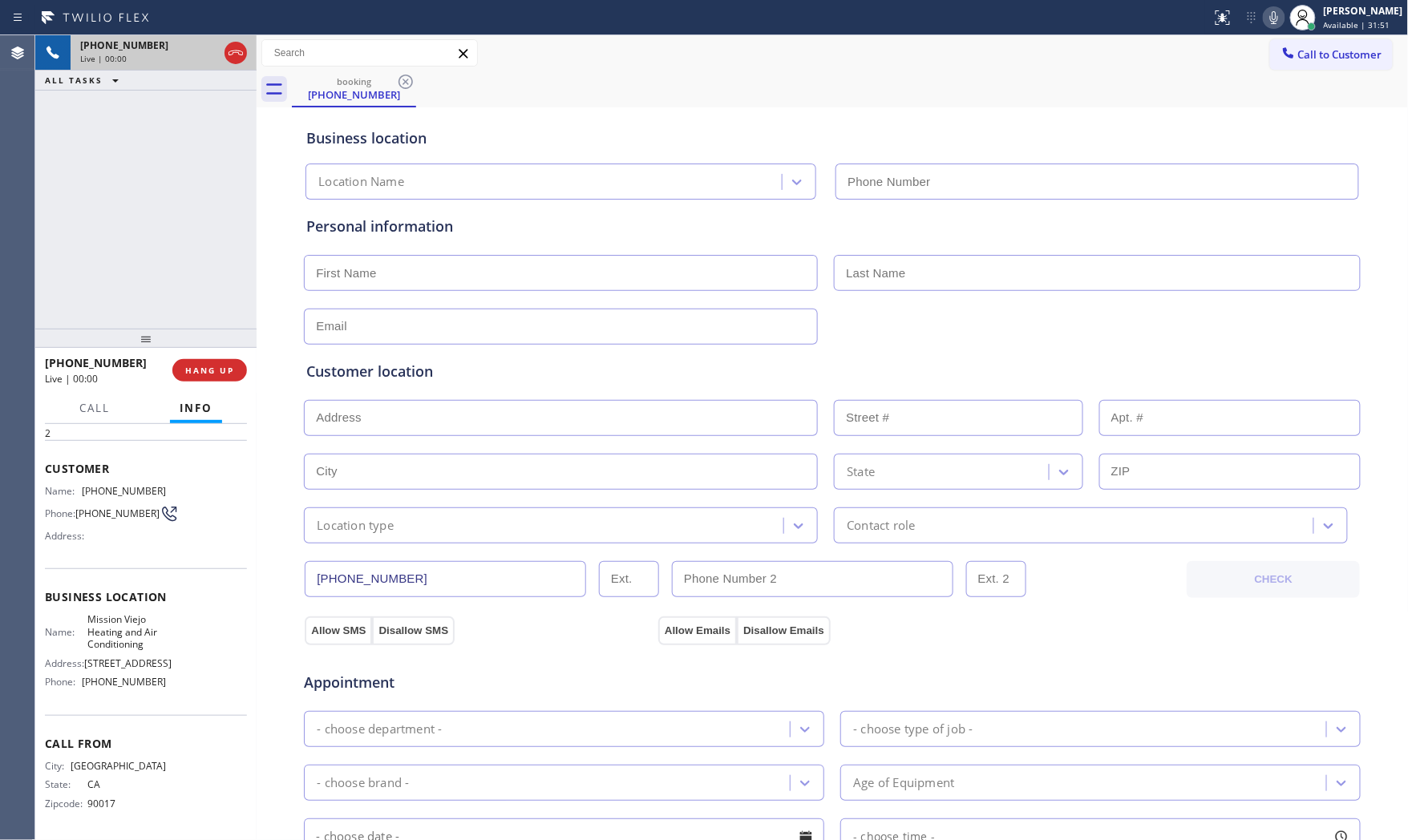
type input "[PHONE_NUMBER]"
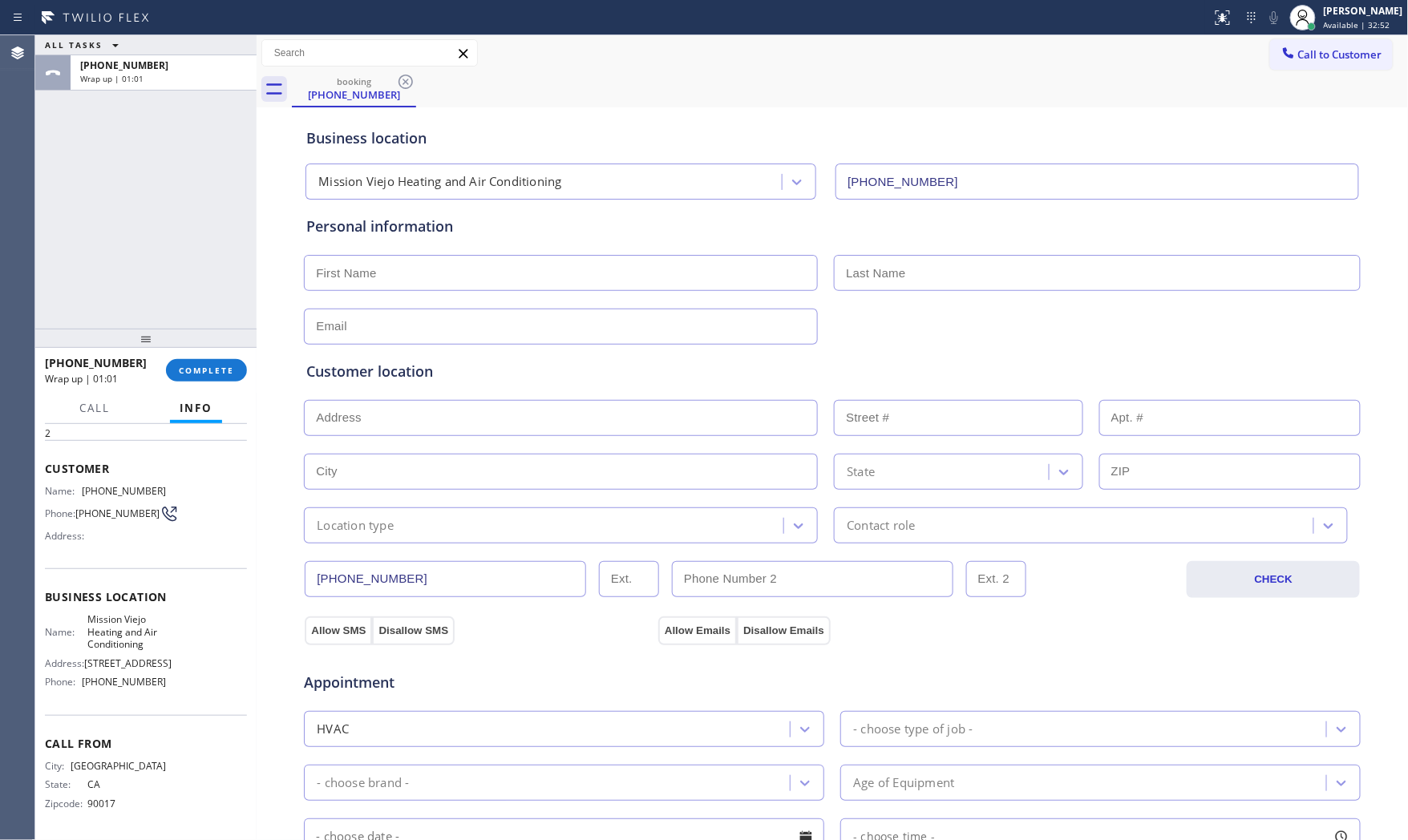
drag, startPoint x: 112, startPoint y: 269, endPoint x: 127, endPoint y: 298, distance: 32.6
click at [116, 287] on div "ALL TASKS ALL TASKS ACTIVE TASKS TASKS IN WRAP UP [PHONE_NUMBER] Wrap up | 01:01" at bounding box center [146, 182] width 222 height 293
click at [175, 357] on div "[PHONE_NUMBER] Wrap up | 01:01 COMPLETE" at bounding box center [146, 370] width 202 height 42
click at [194, 380] on button "COMPLETE" at bounding box center [206, 370] width 81 height 22
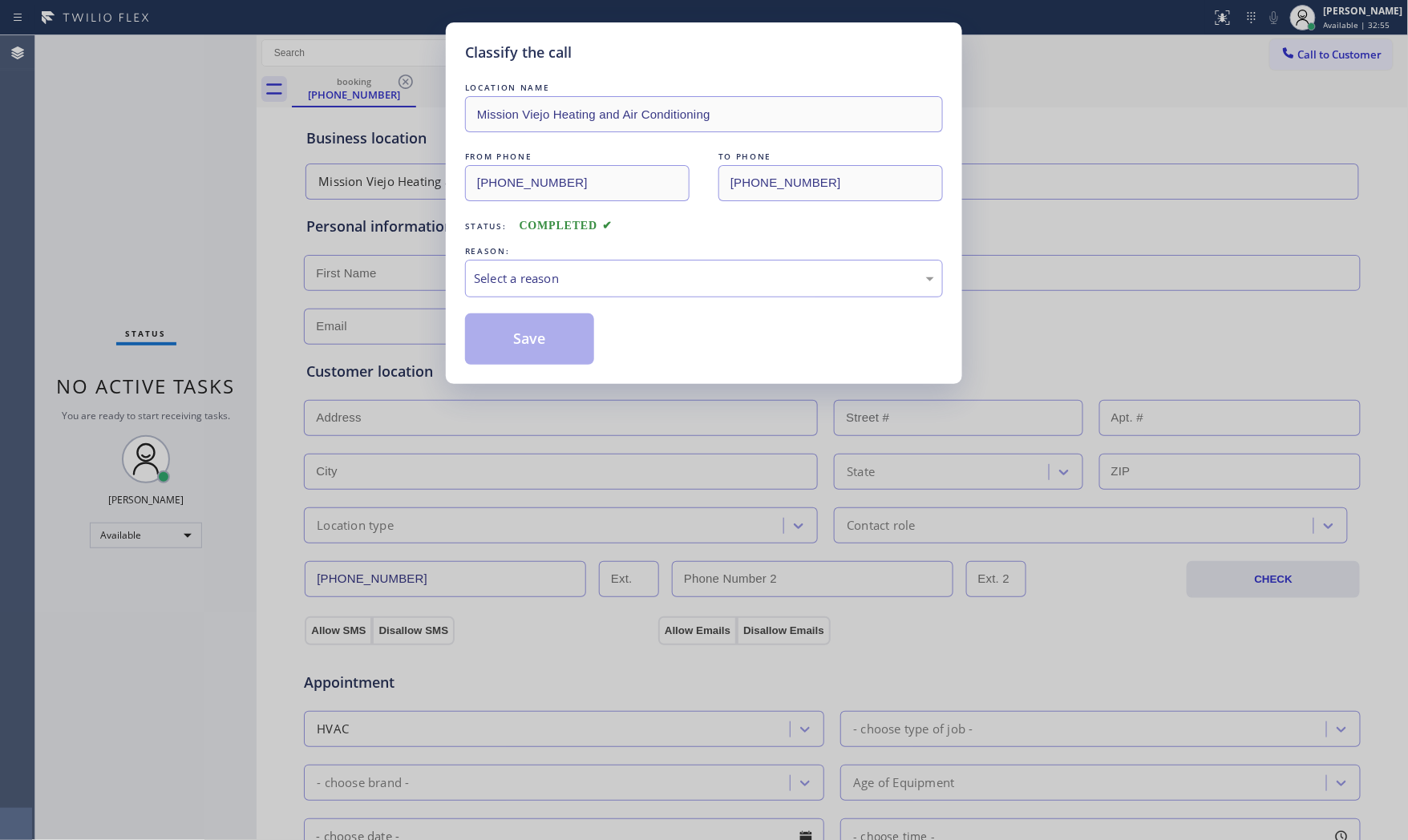
click at [555, 283] on div "Select a reason" at bounding box center [704, 278] width 460 height 18
click at [528, 329] on button "Save" at bounding box center [529, 338] width 129 height 51
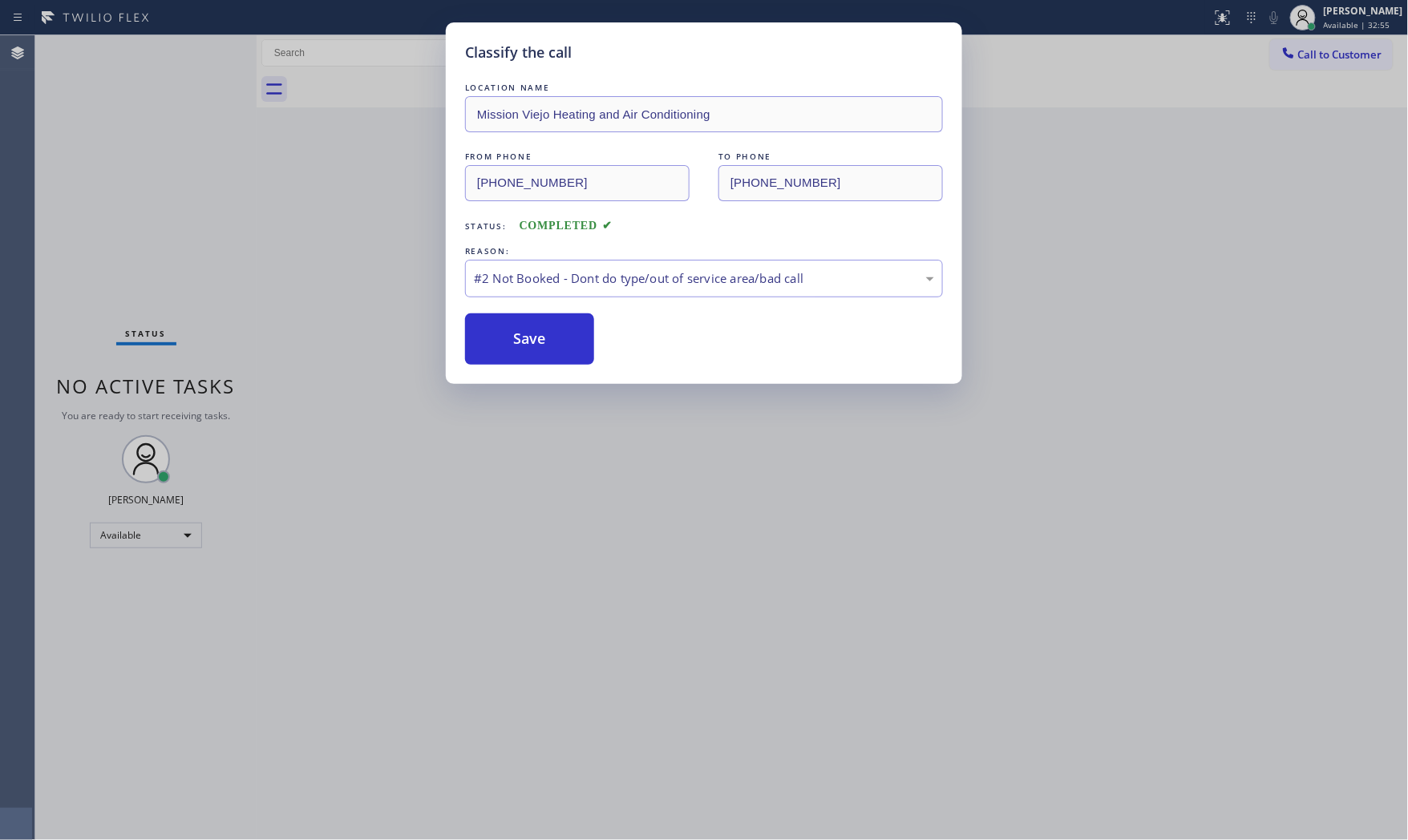
click at [528, 329] on button "Save" at bounding box center [529, 338] width 129 height 51
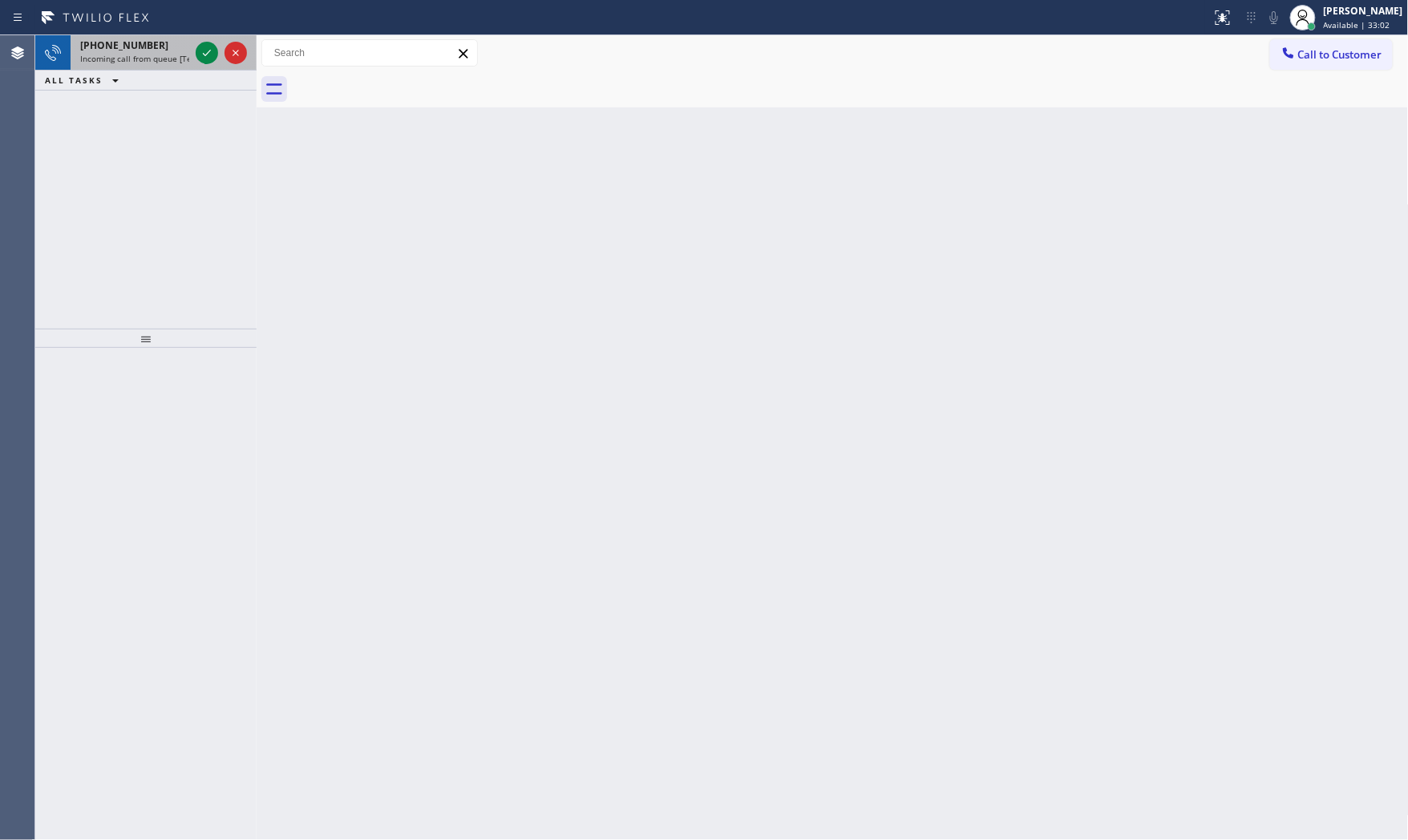
click at [221, 57] on div at bounding box center [222, 52] width 58 height 35
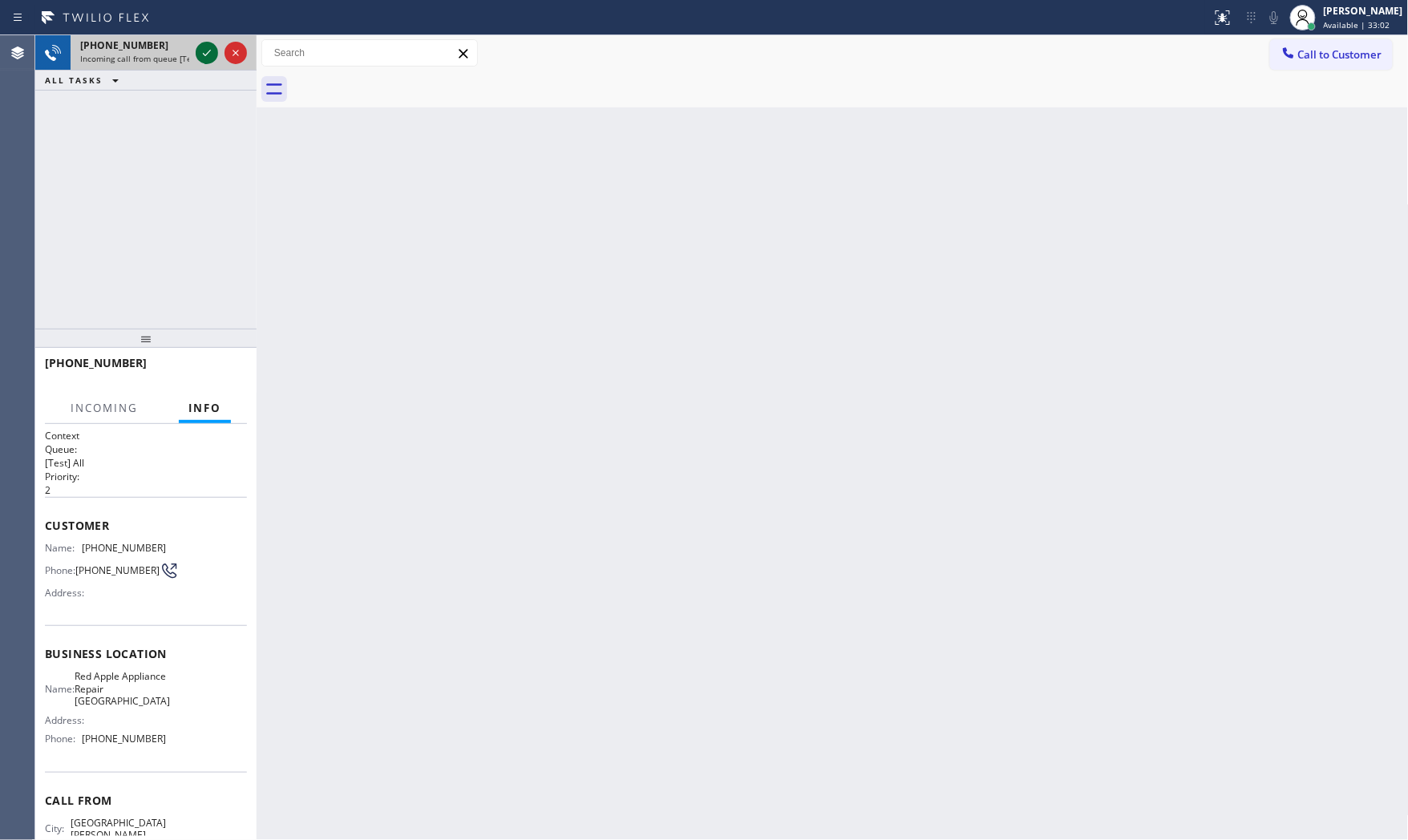
click at [213, 56] on icon at bounding box center [207, 52] width 19 height 19
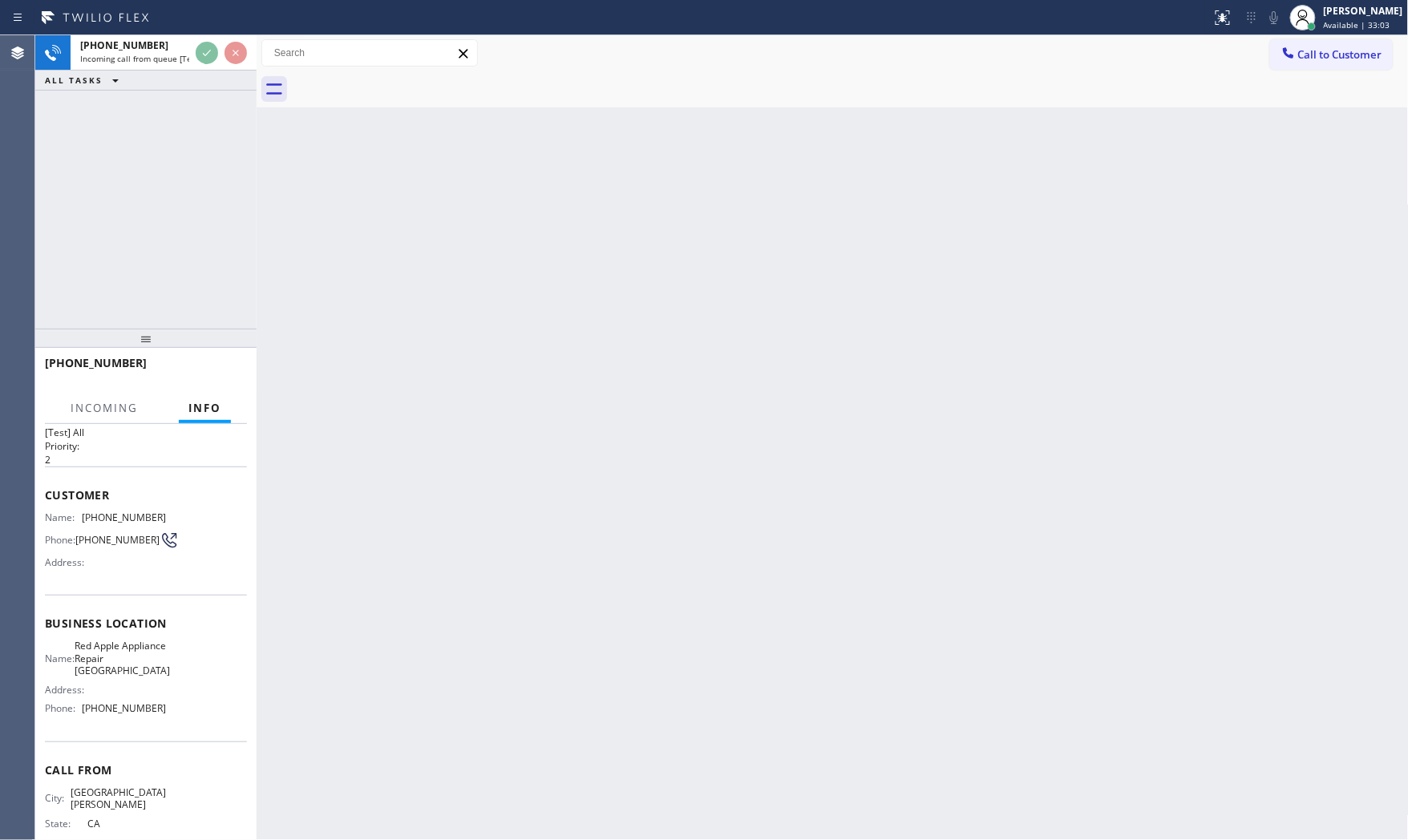
scroll to position [73, 0]
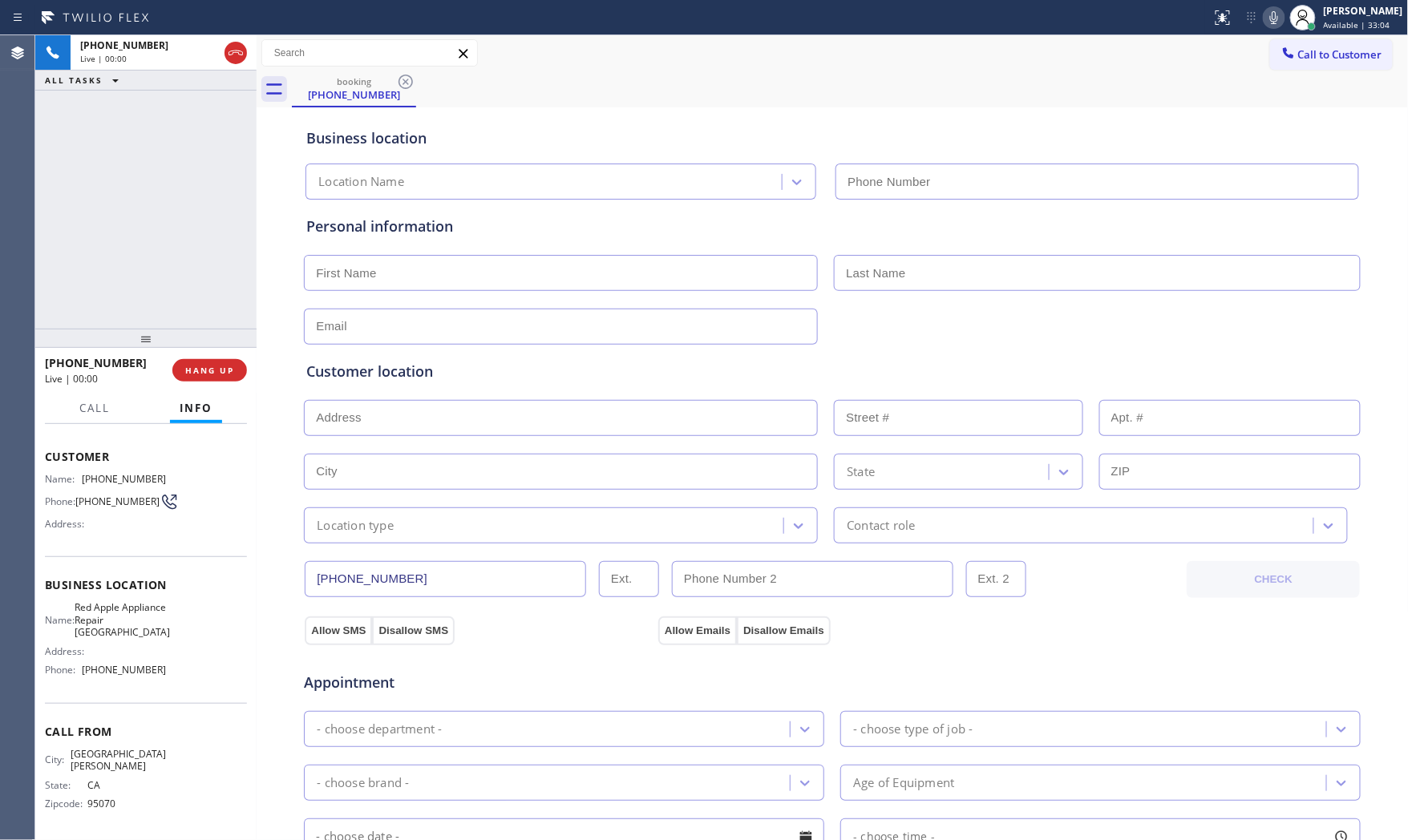
type input "[PHONE_NUMBER]"
click at [198, 359] on button "HANG UP" at bounding box center [210, 370] width 75 height 22
click at [206, 379] on button "HANG UP" at bounding box center [210, 370] width 75 height 22
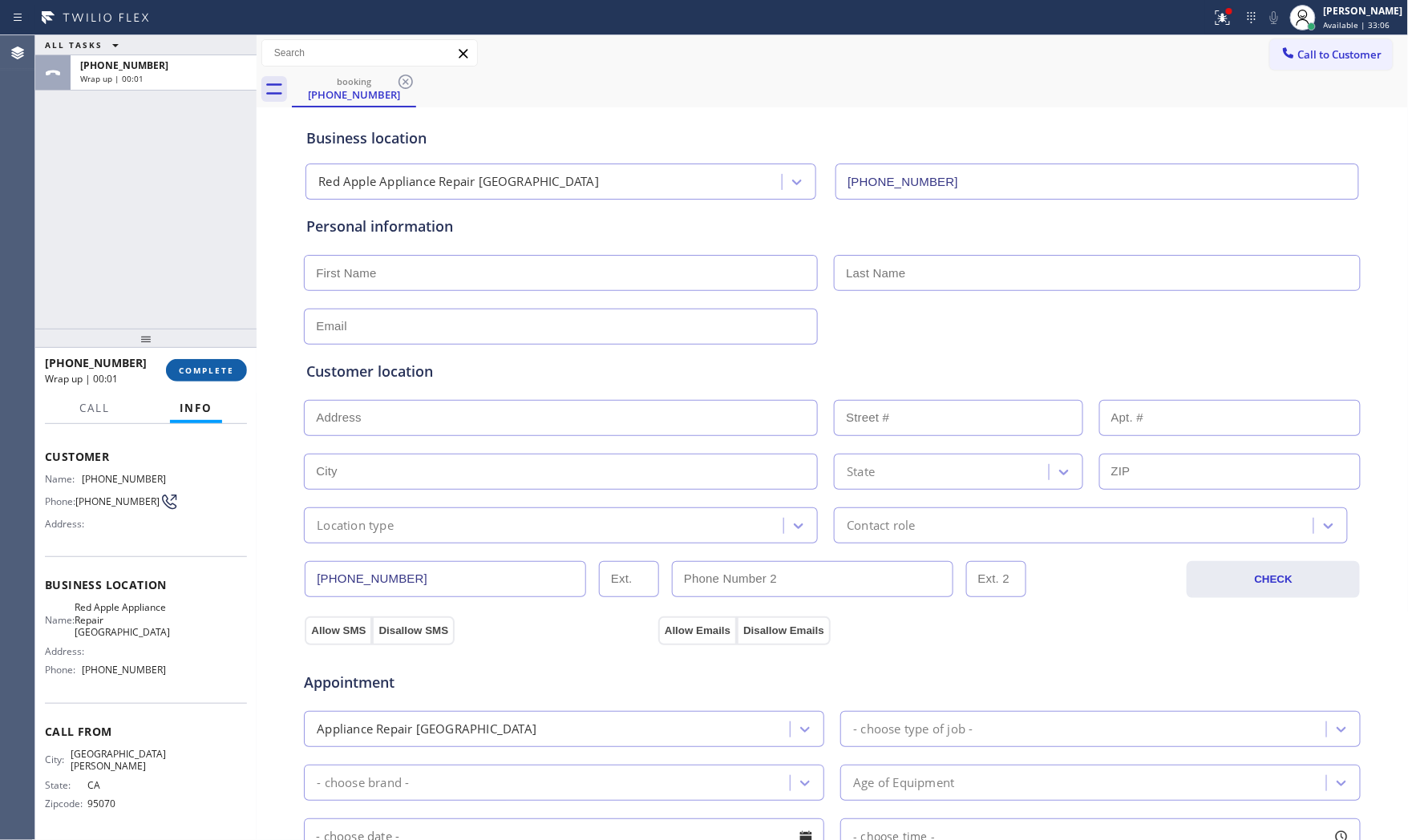
click at [206, 379] on button "COMPLETE" at bounding box center [206, 370] width 81 height 22
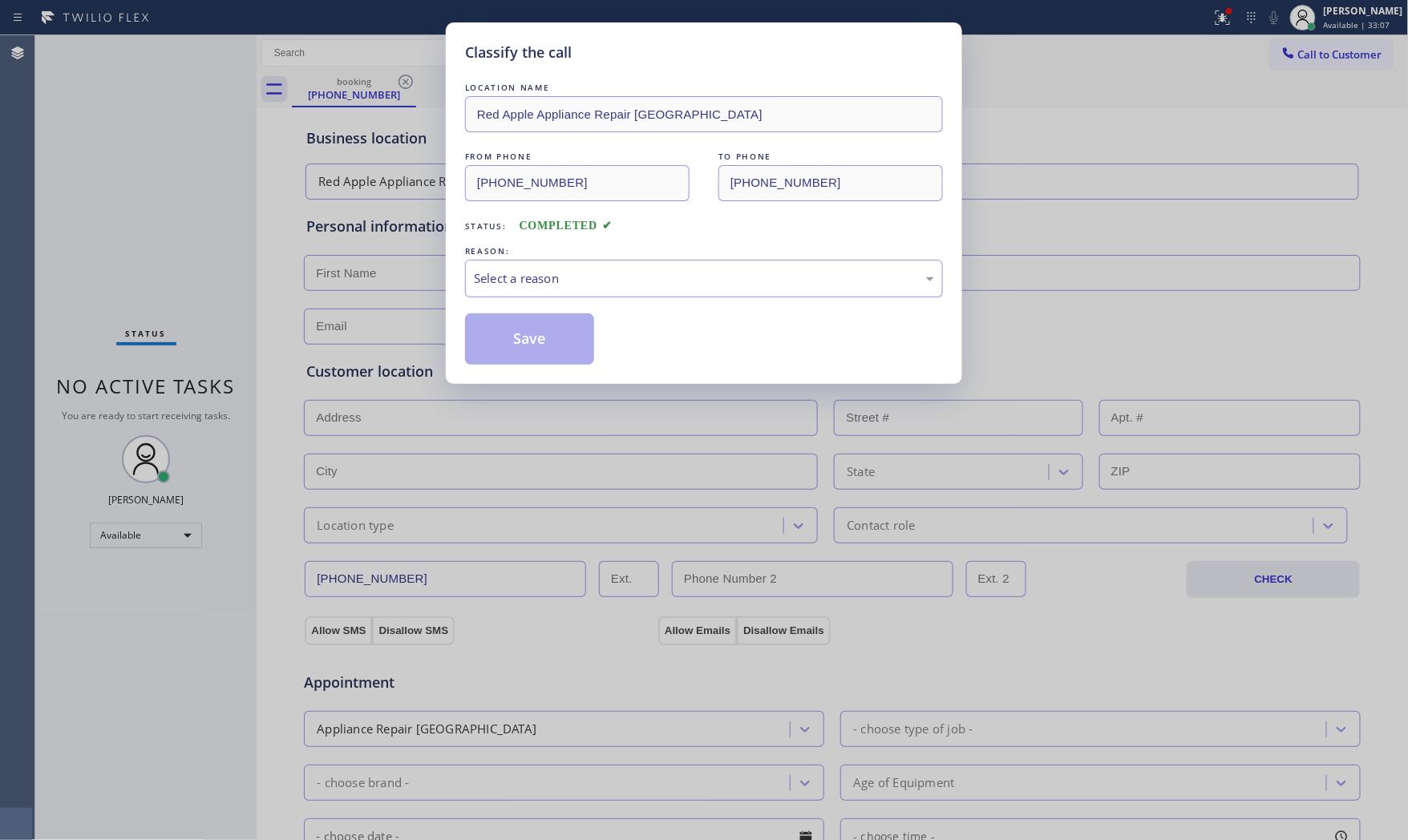
click at [577, 284] on div "Select a reason" at bounding box center [704, 278] width 460 height 18
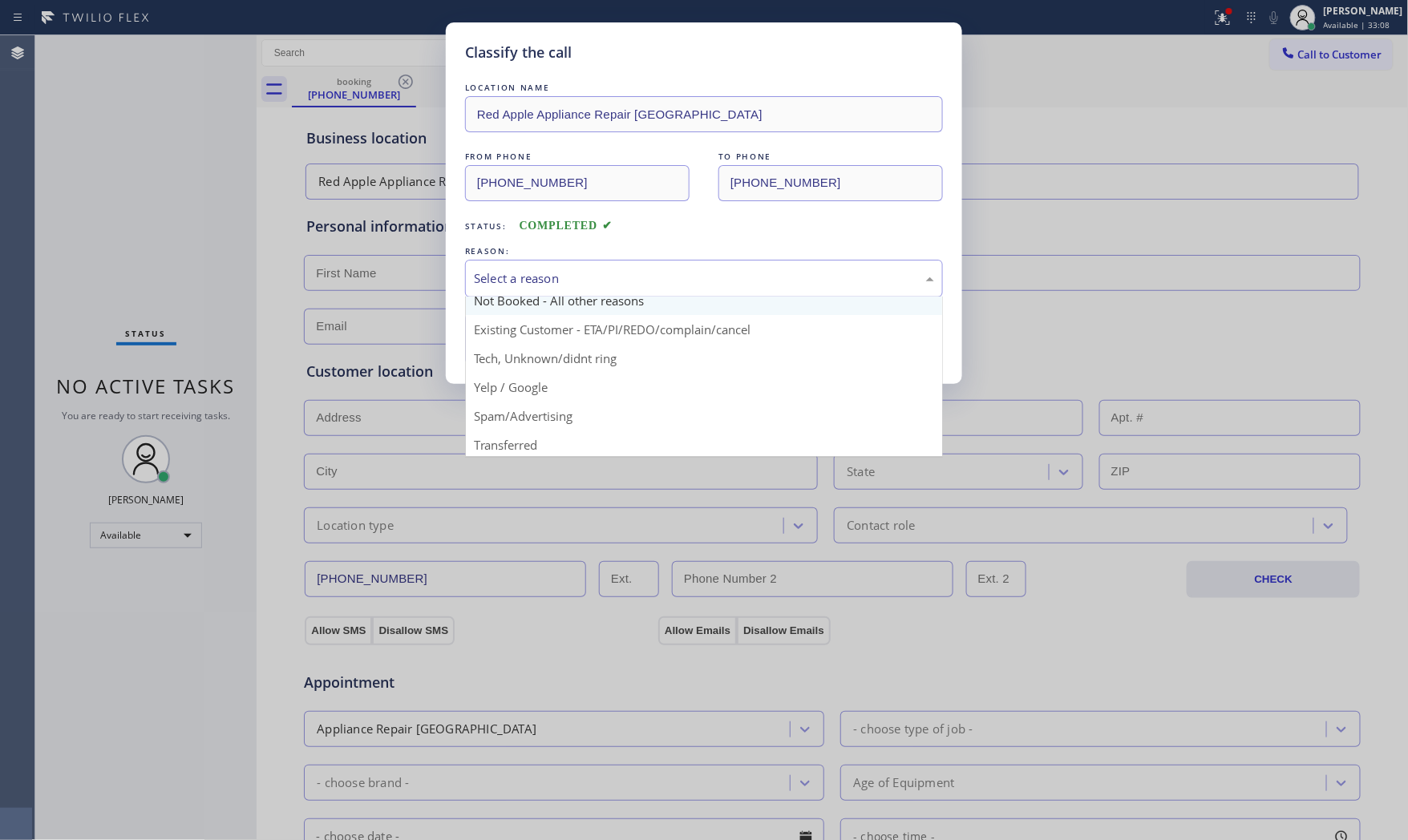
scroll to position [100, 0]
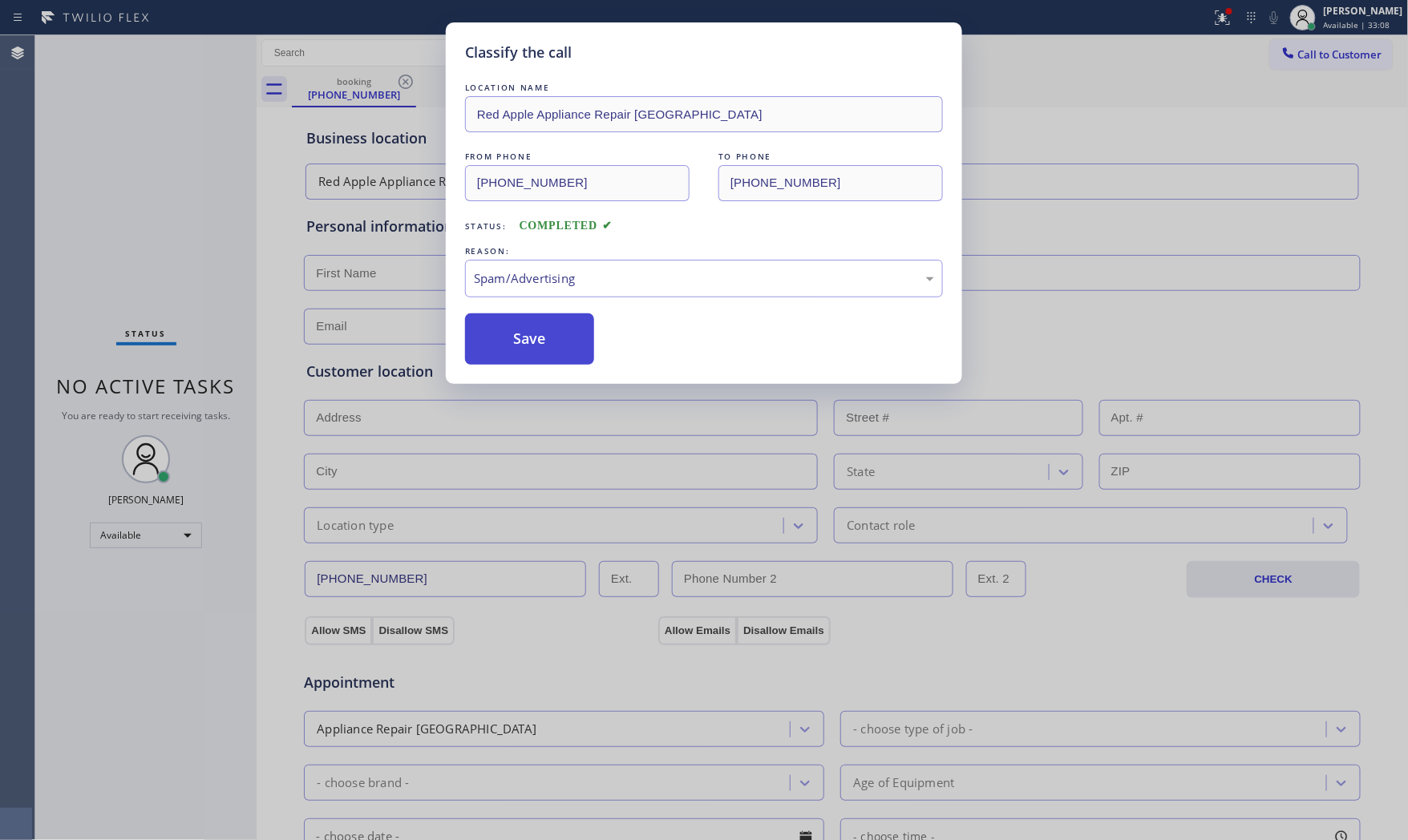
click at [538, 342] on button "Save" at bounding box center [529, 338] width 129 height 51
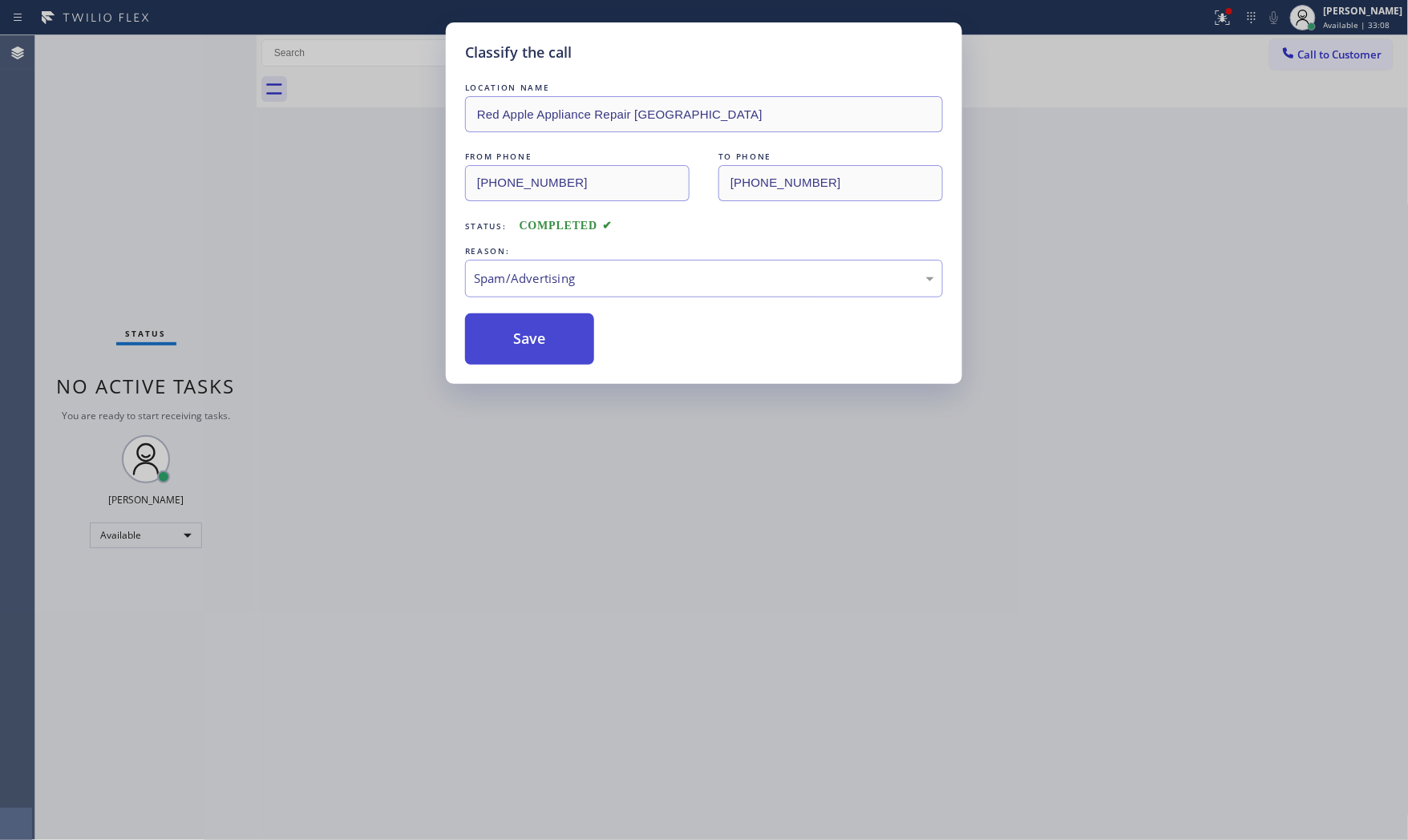
click at [538, 342] on button "Save" at bounding box center [529, 338] width 129 height 51
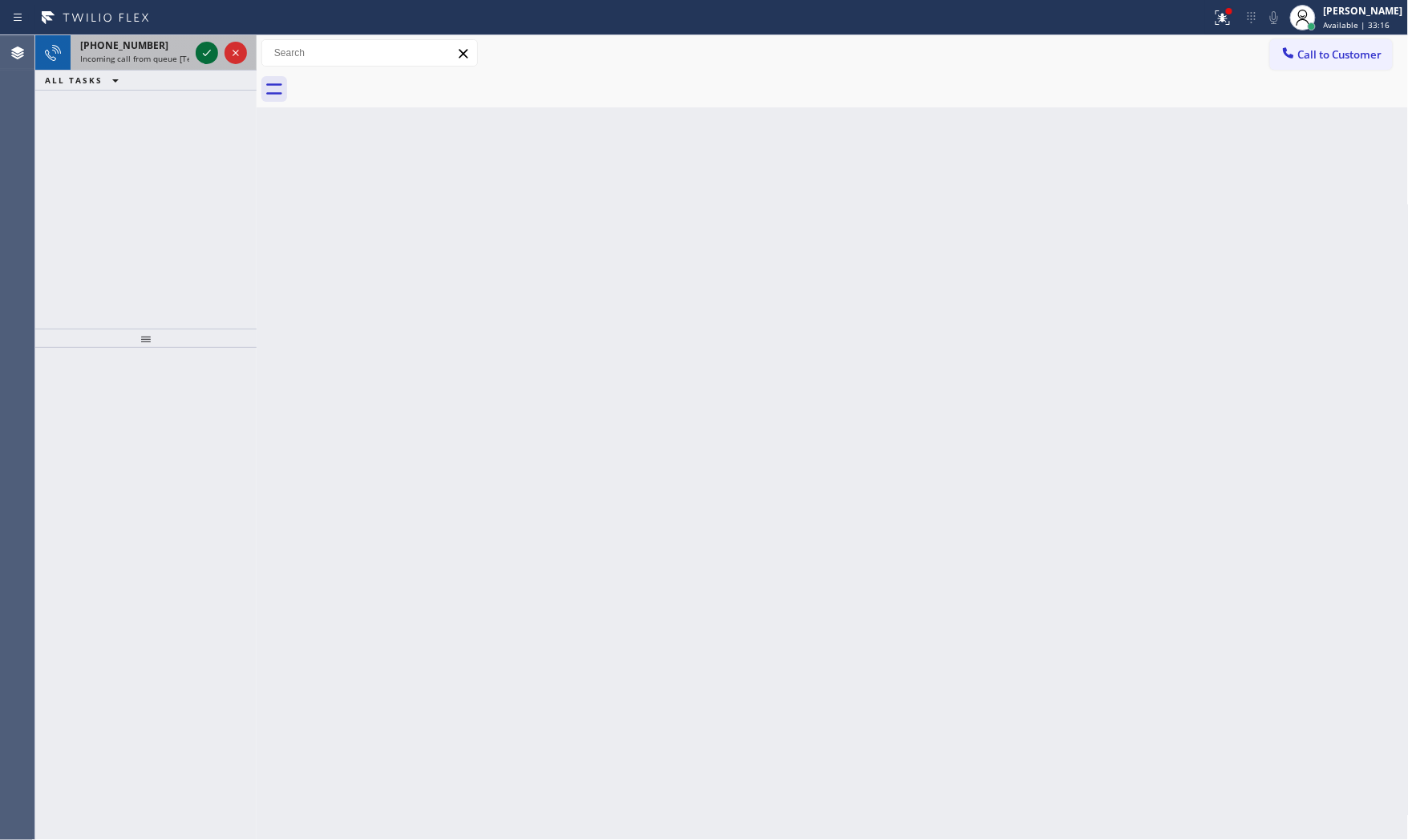
click at [207, 54] on icon at bounding box center [207, 52] width 19 height 19
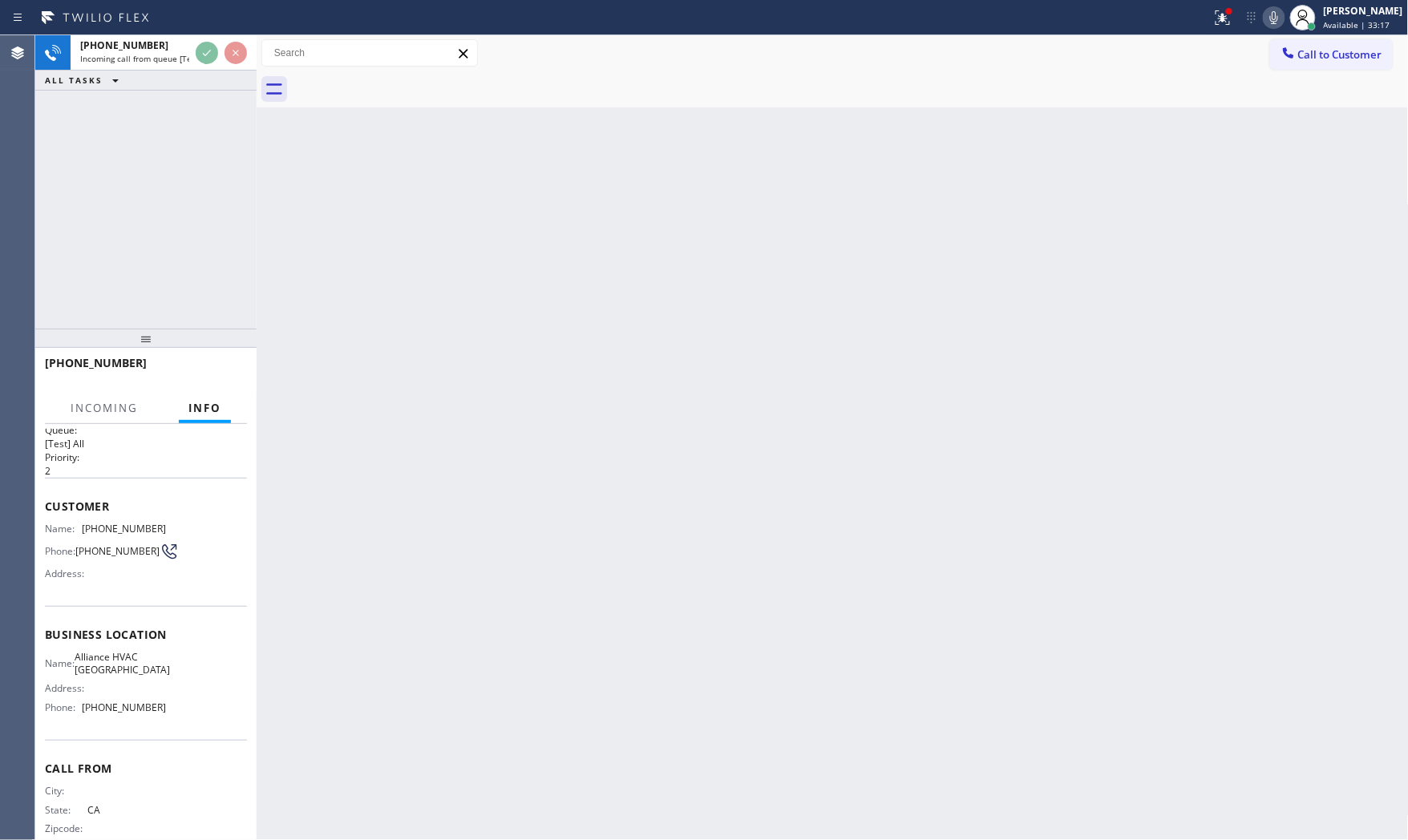
scroll to position [48, 0]
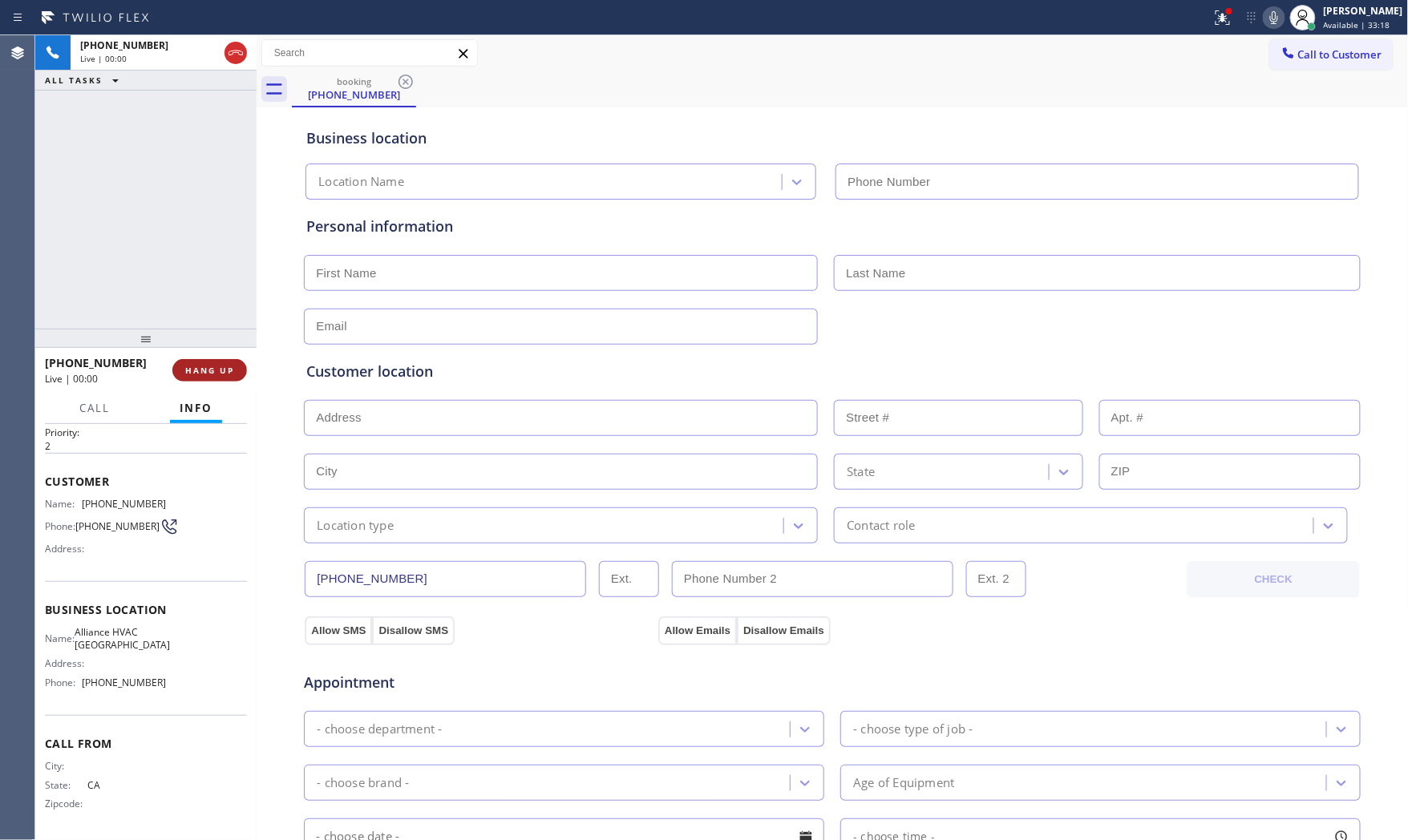
type input "[PHONE_NUMBER]"
click at [207, 378] on button "HANG UP" at bounding box center [210, 370] width 75 height 22
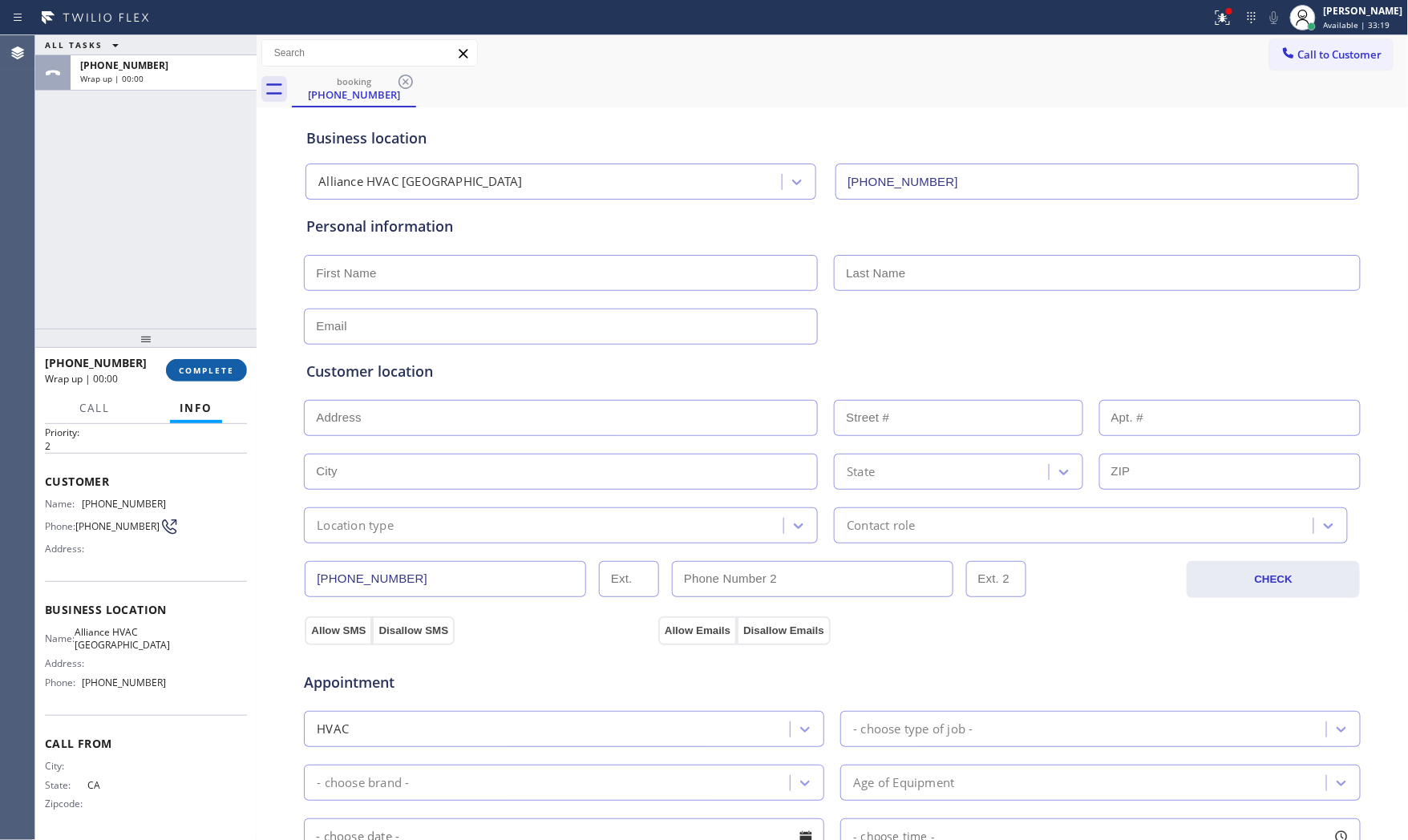
click at [207, 378] on button "COMPLETE" at bounding box center [206, 370] width 81 height 22
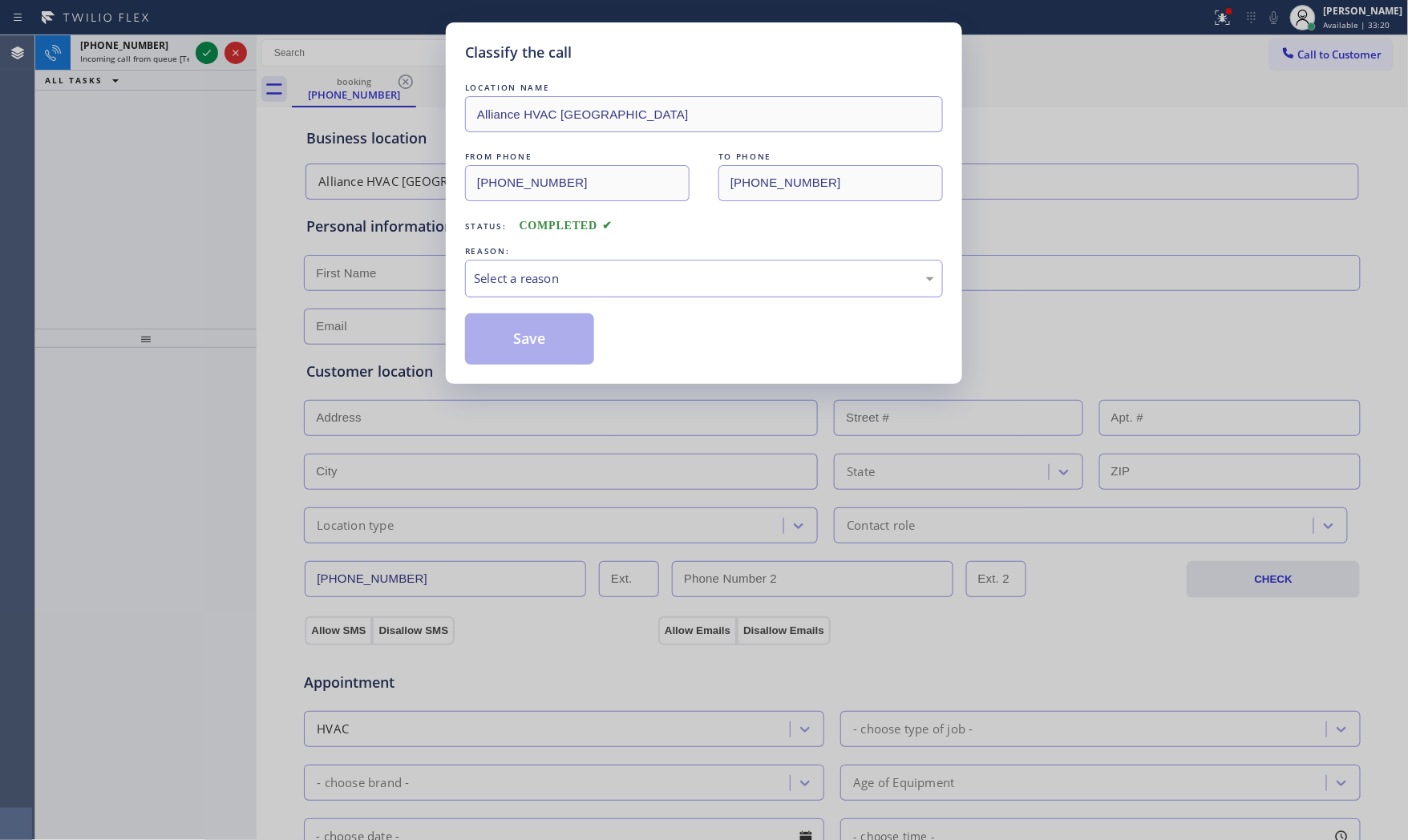
click at [676, 278] on div "Select a reason" at bounding box center [704, 278] width 460 height 18
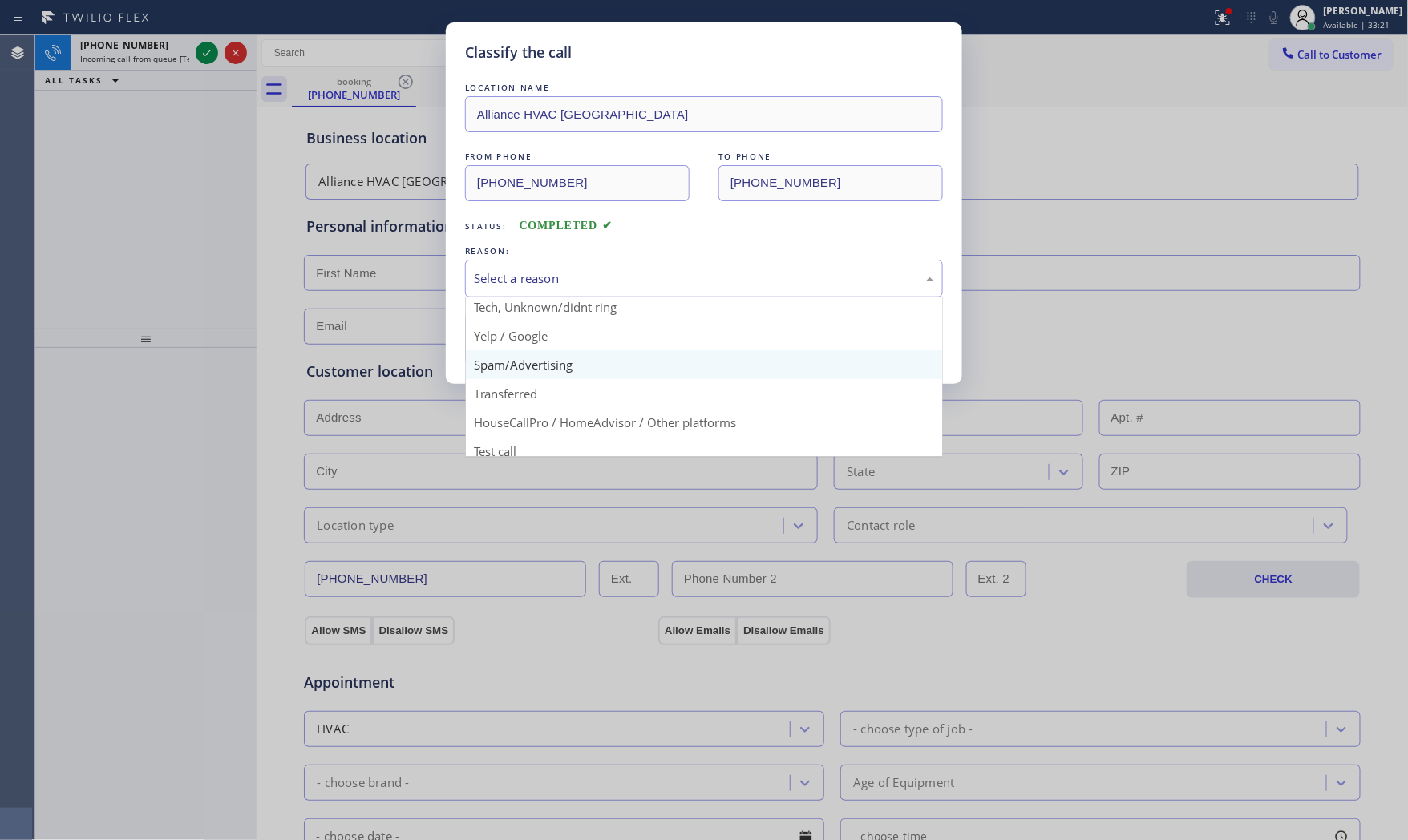
scroll to position [100, 0]
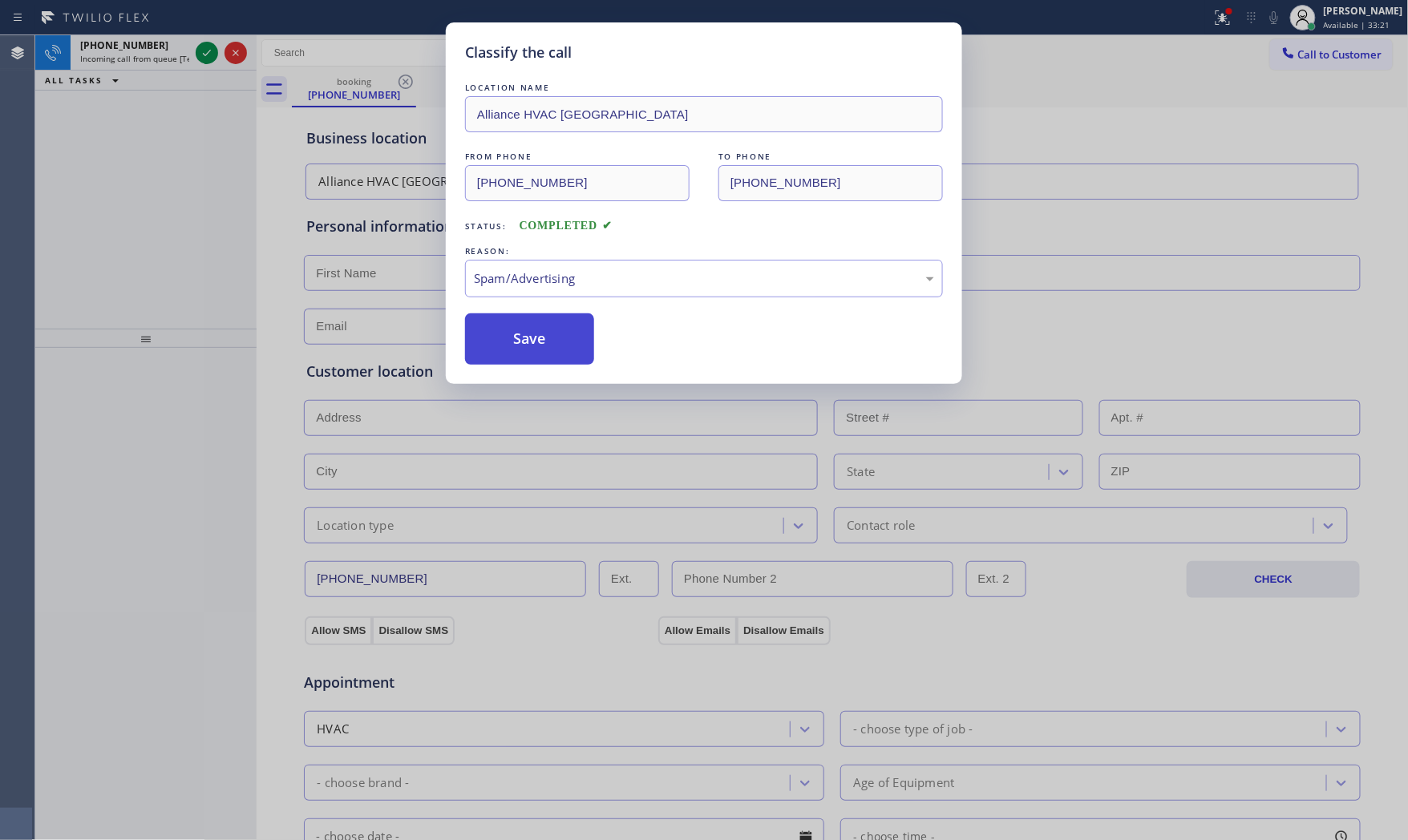
click at [551, 344] on button "Save" at bounding box center [529, 338] width 129 height 51
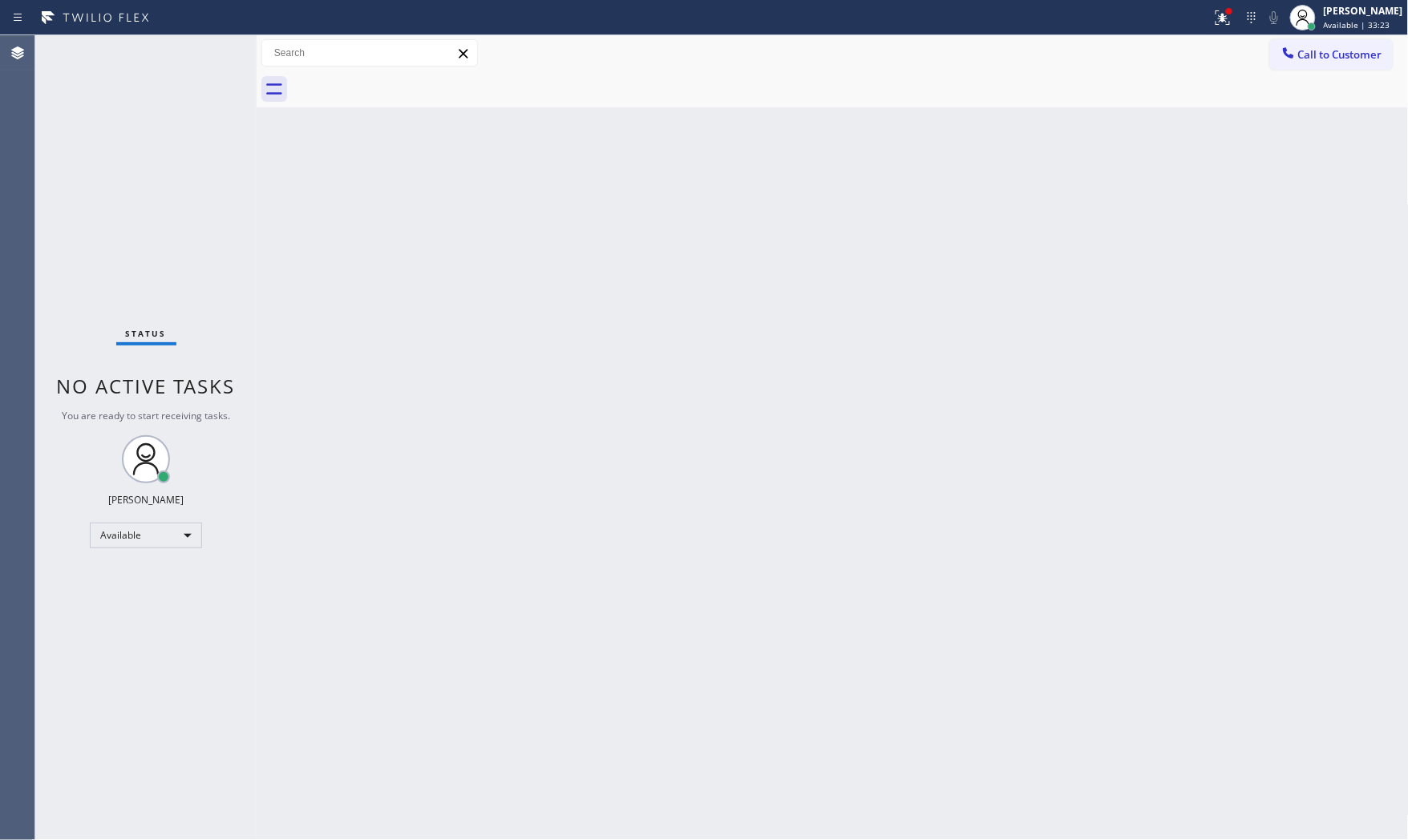
click at [207, 52] on div "Status No active tasks You are ready to start receiving tasks. [PERSON_NAME] Av…" at bounding box center [146, 437] width 222 height 805
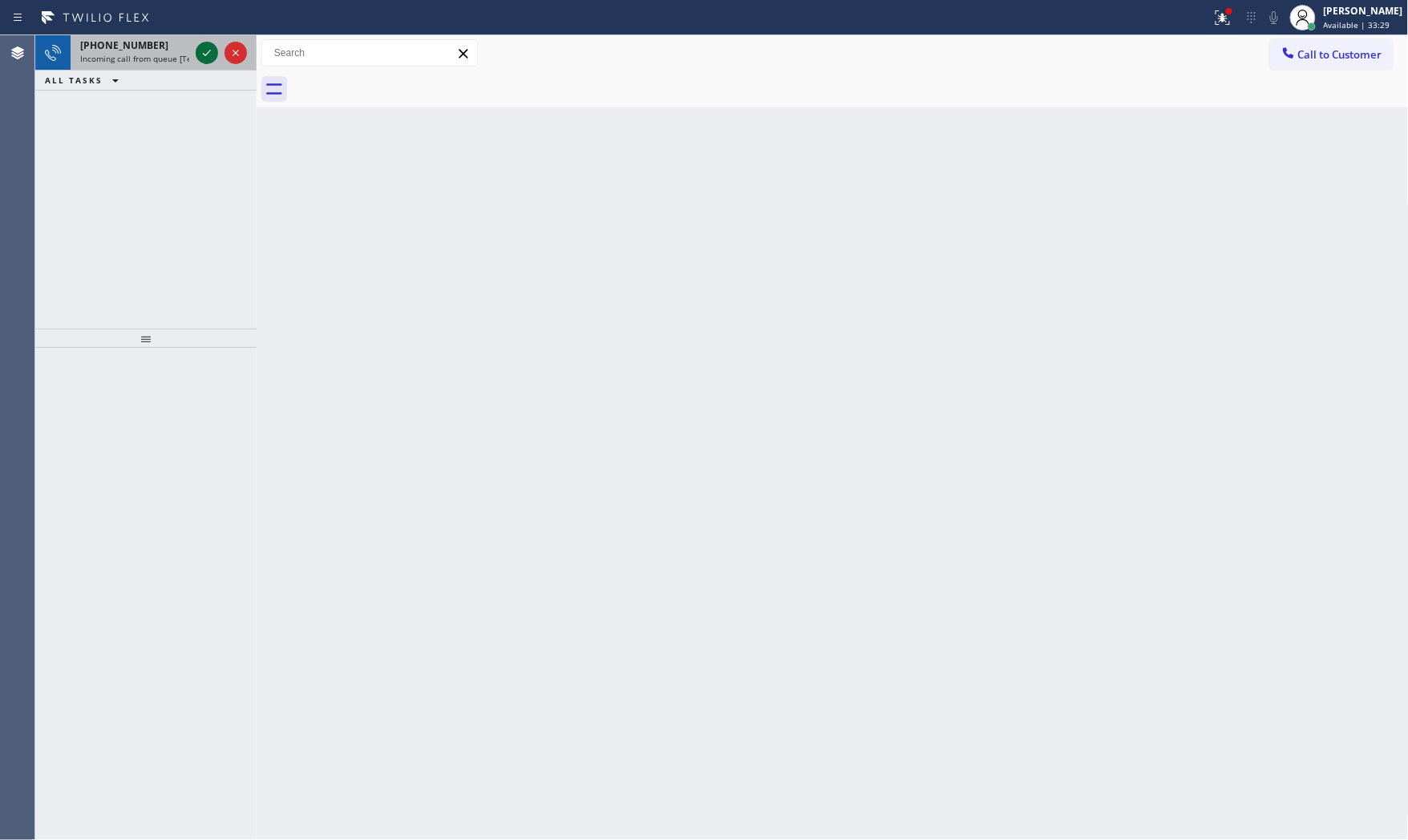
click at [207, 52] on icon at bounding box center [207, 52] width 19 height 19
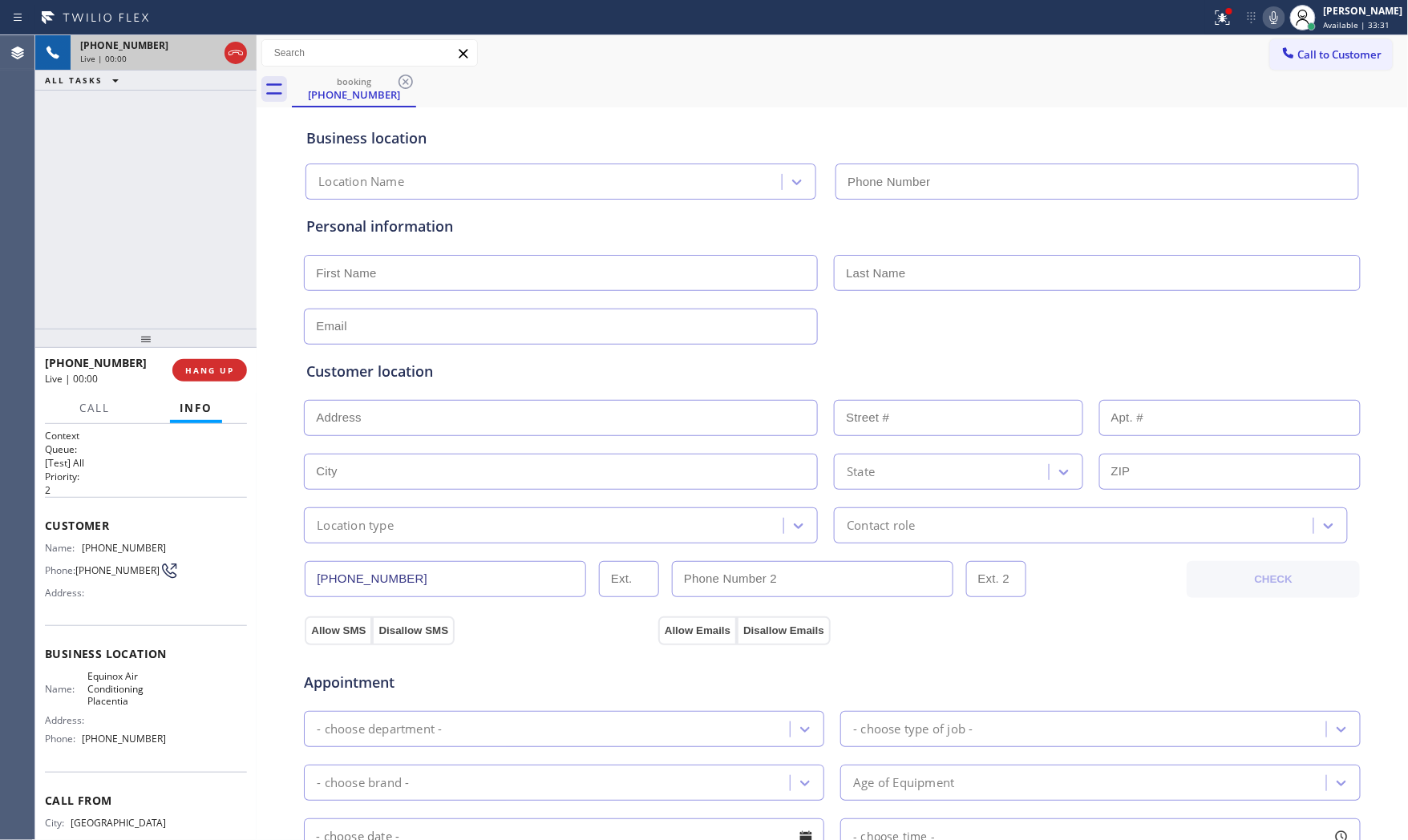
type input "[PHONE_NUMBER]"
click at [222, 362] on button "HANG UP" at bounding box center [210, 370] width 75 height 22
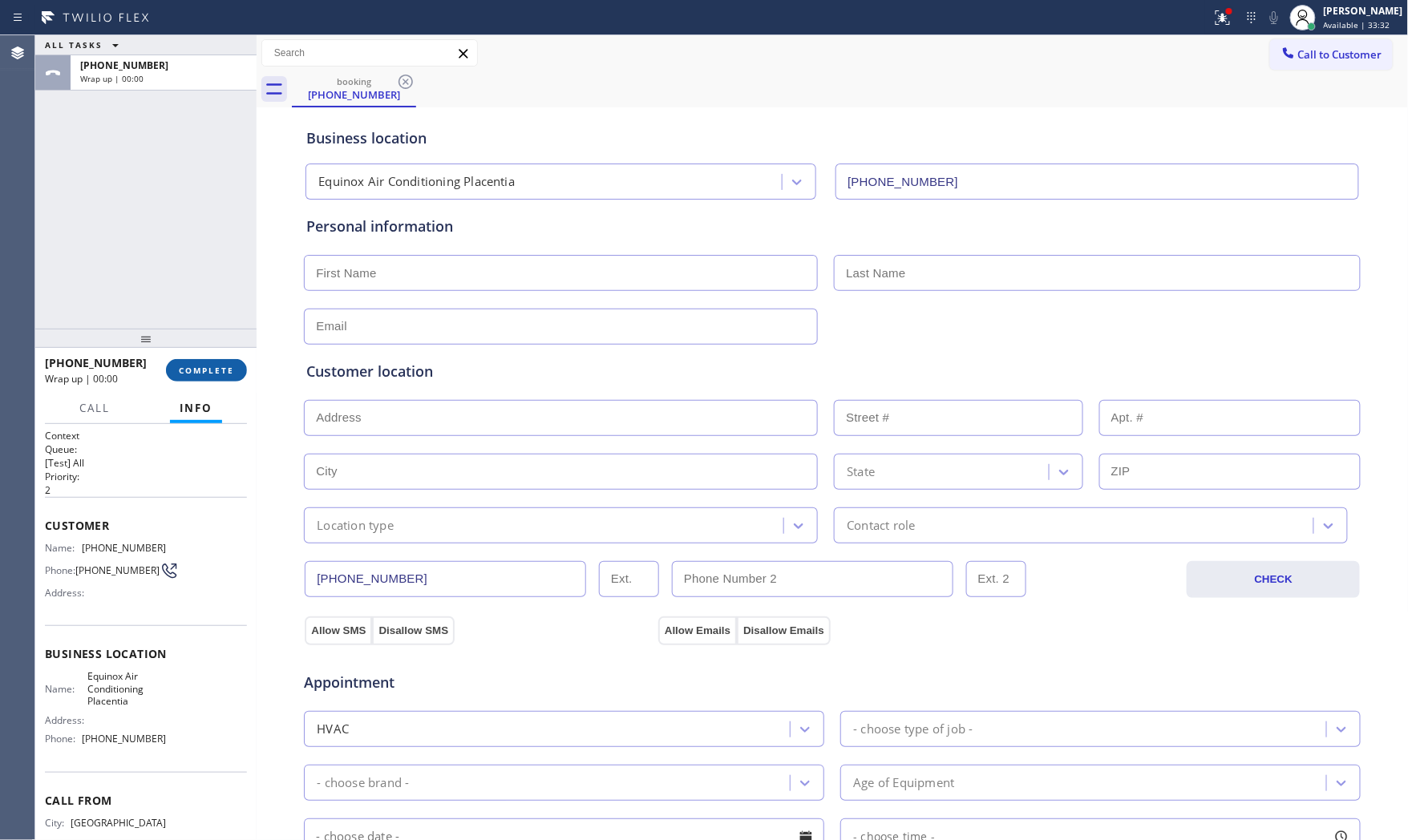
click at [223, 362] on button "COMPLETE" at bounding box center [206, 370] width 81 height 22
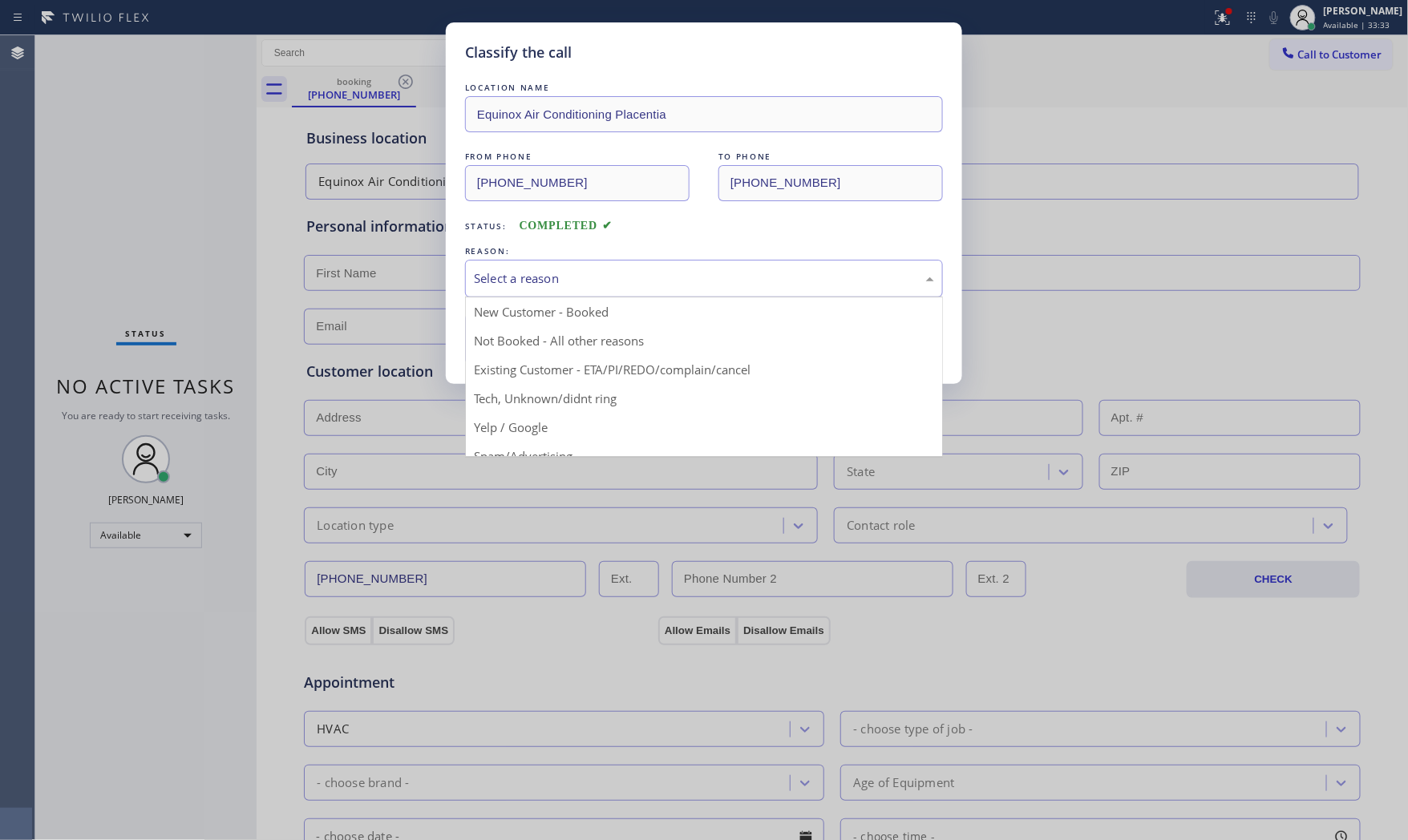
click at [549, 283] on div "Select a reason" at bounding box center [704, 278] width 460 height 18
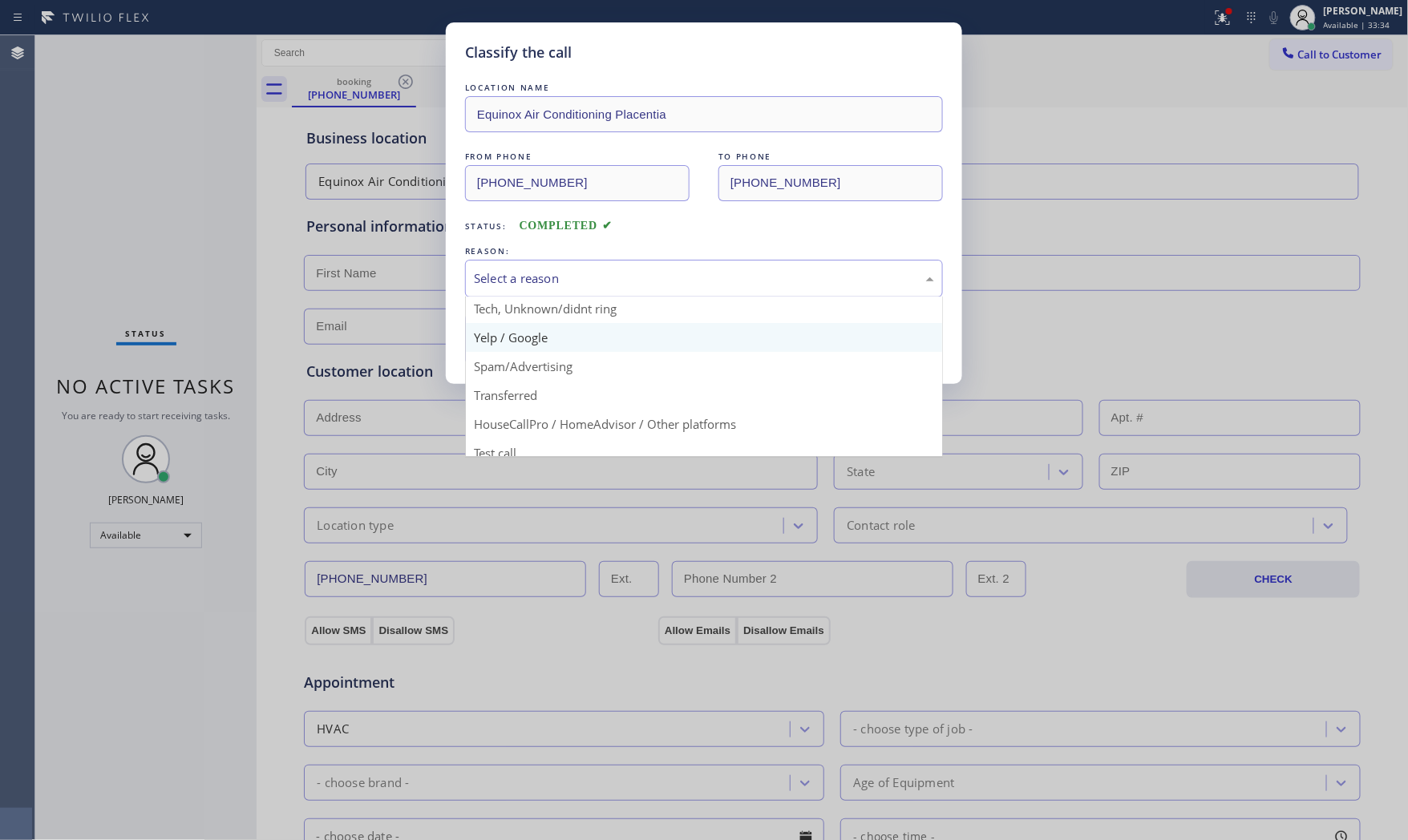
scroll to position [100, 0]
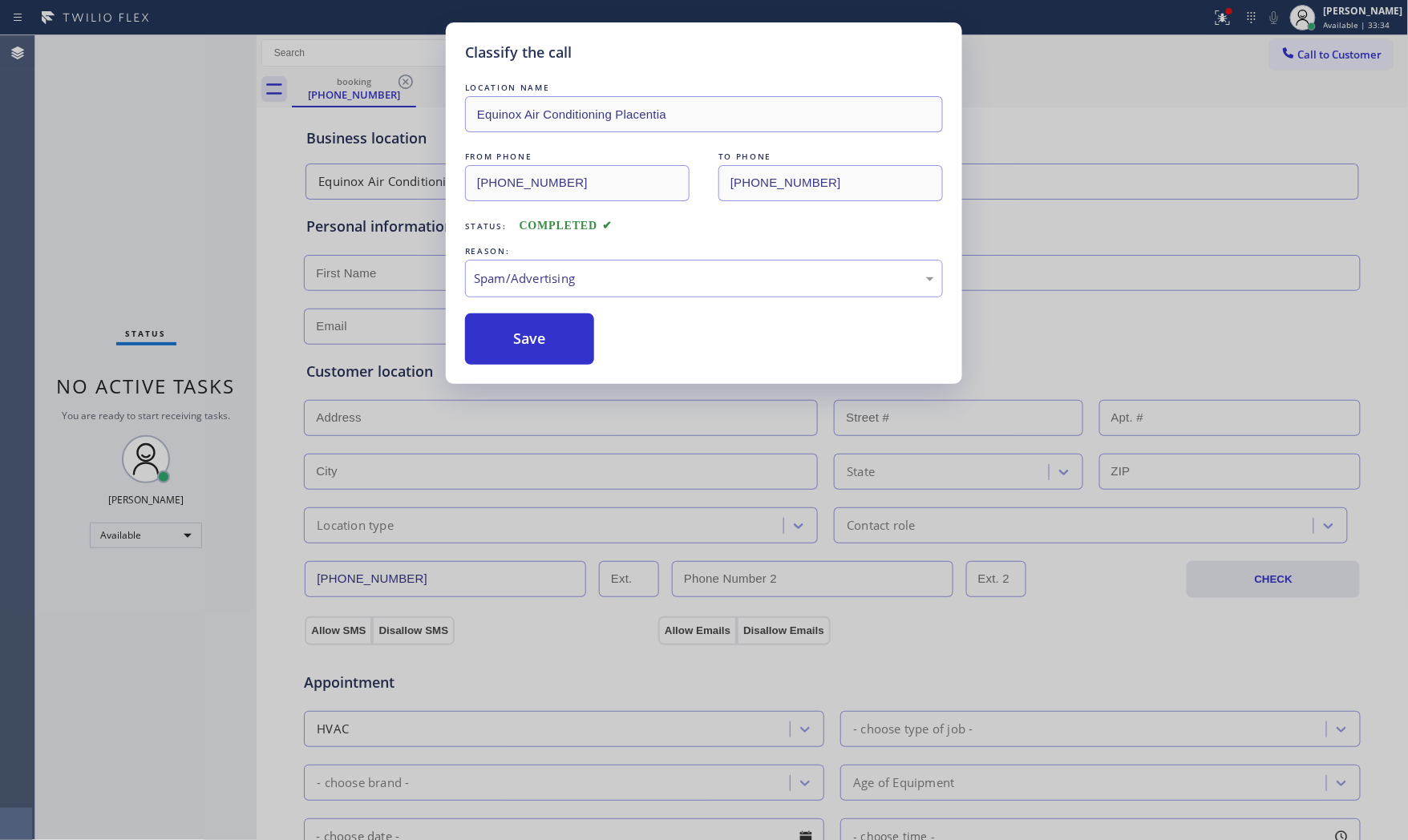
click at [539, 342] on button "Save" at bounding box center [529, 338] width 129 height 51
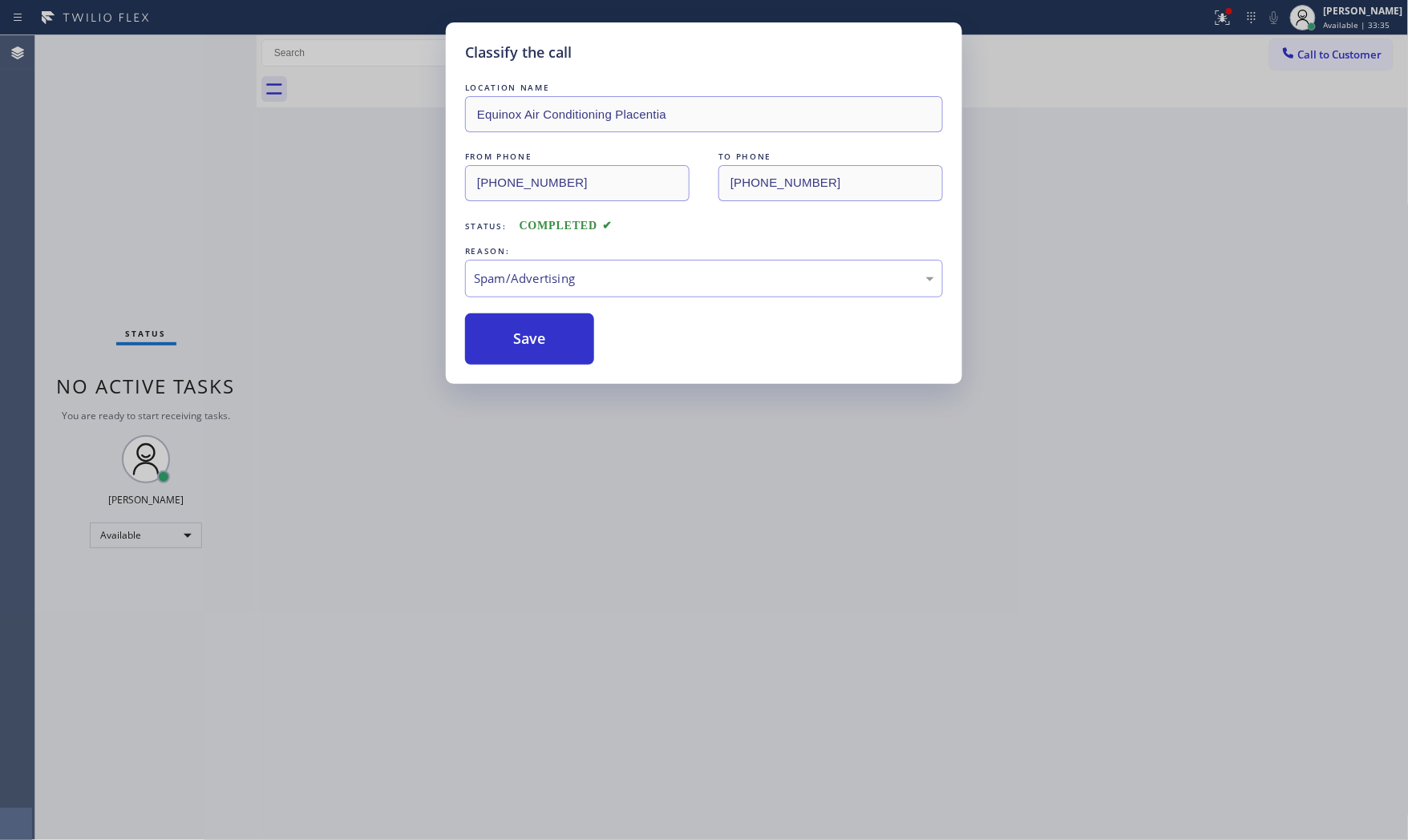
click at [539, 342] on button "Save" at bounding box center [529, 338] width 129 height 51
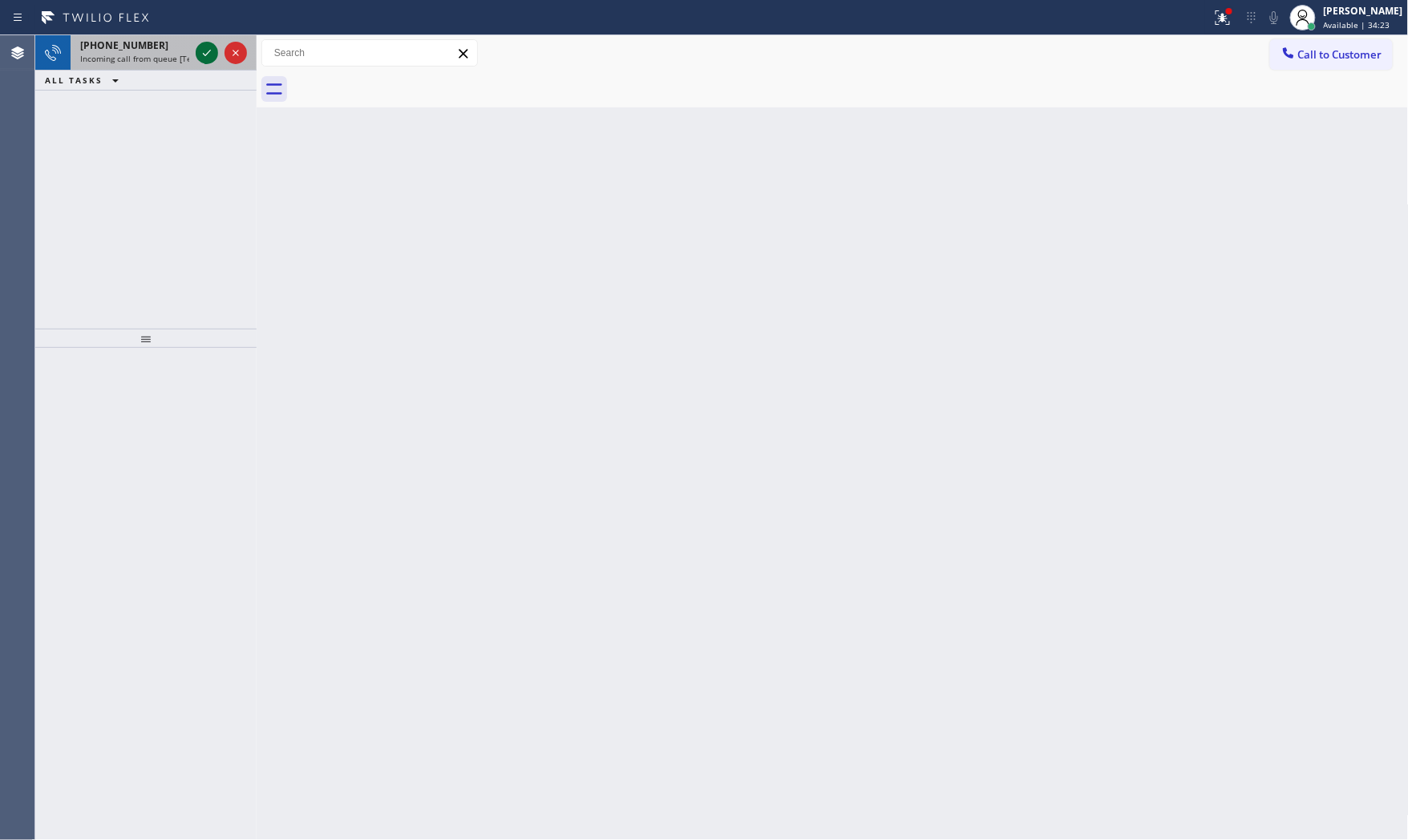
click at [202, 53] on icon at bounding box center [207, 52] width 19 height 19
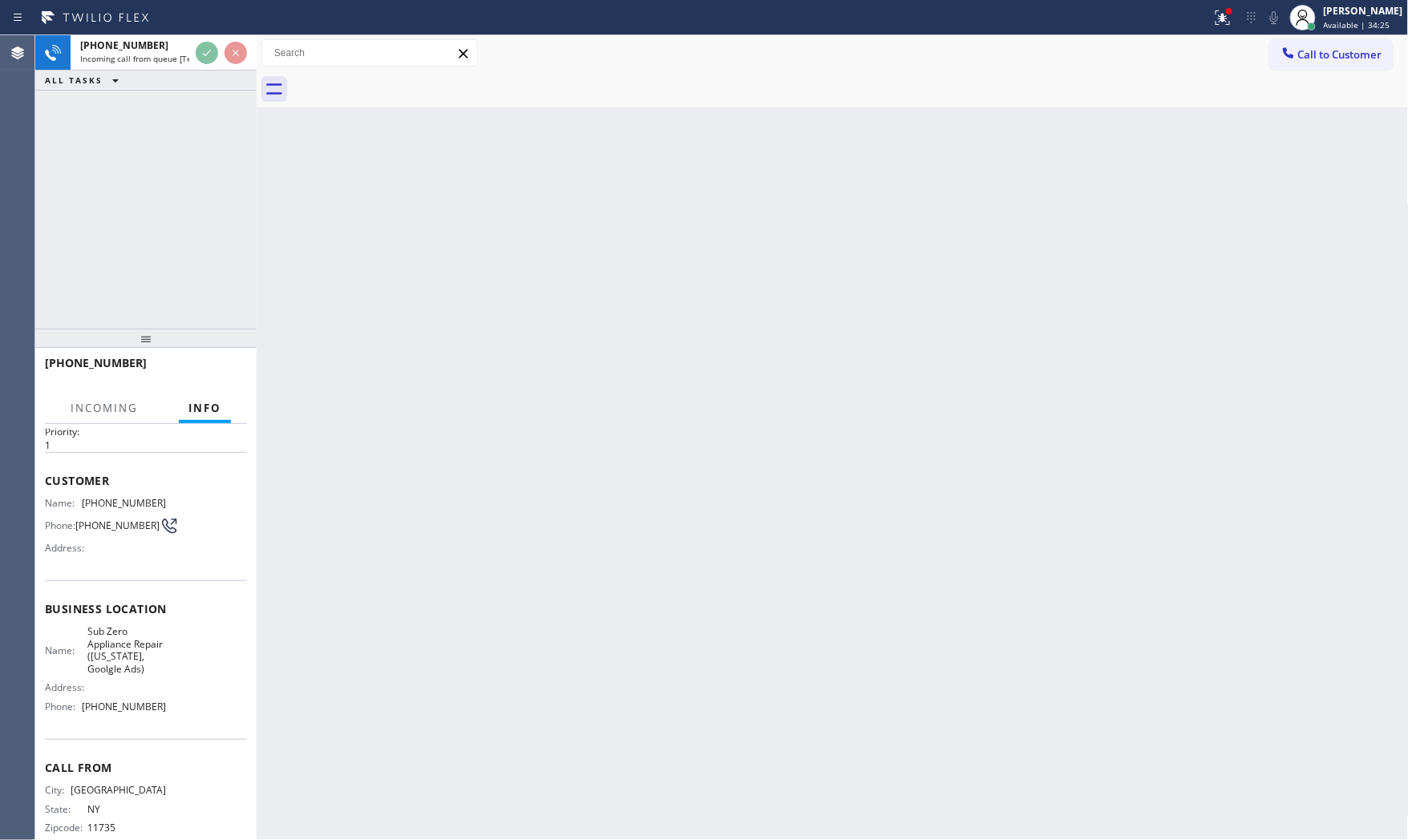
scroll to position [85, 0]
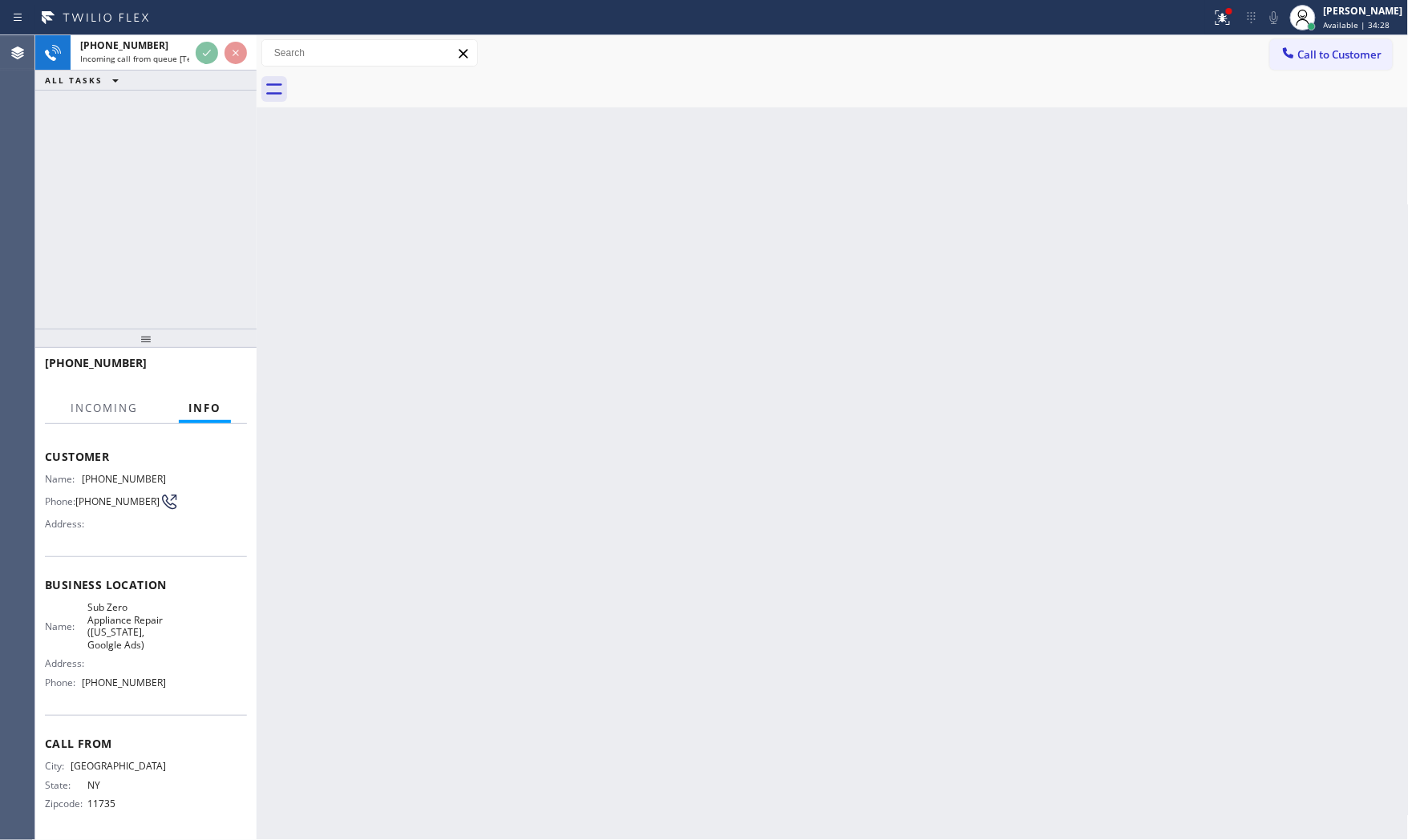
click at [209, 353] on div "[PHONE_NUMBER]" at bounding box center [146, 370] width 202 height 42
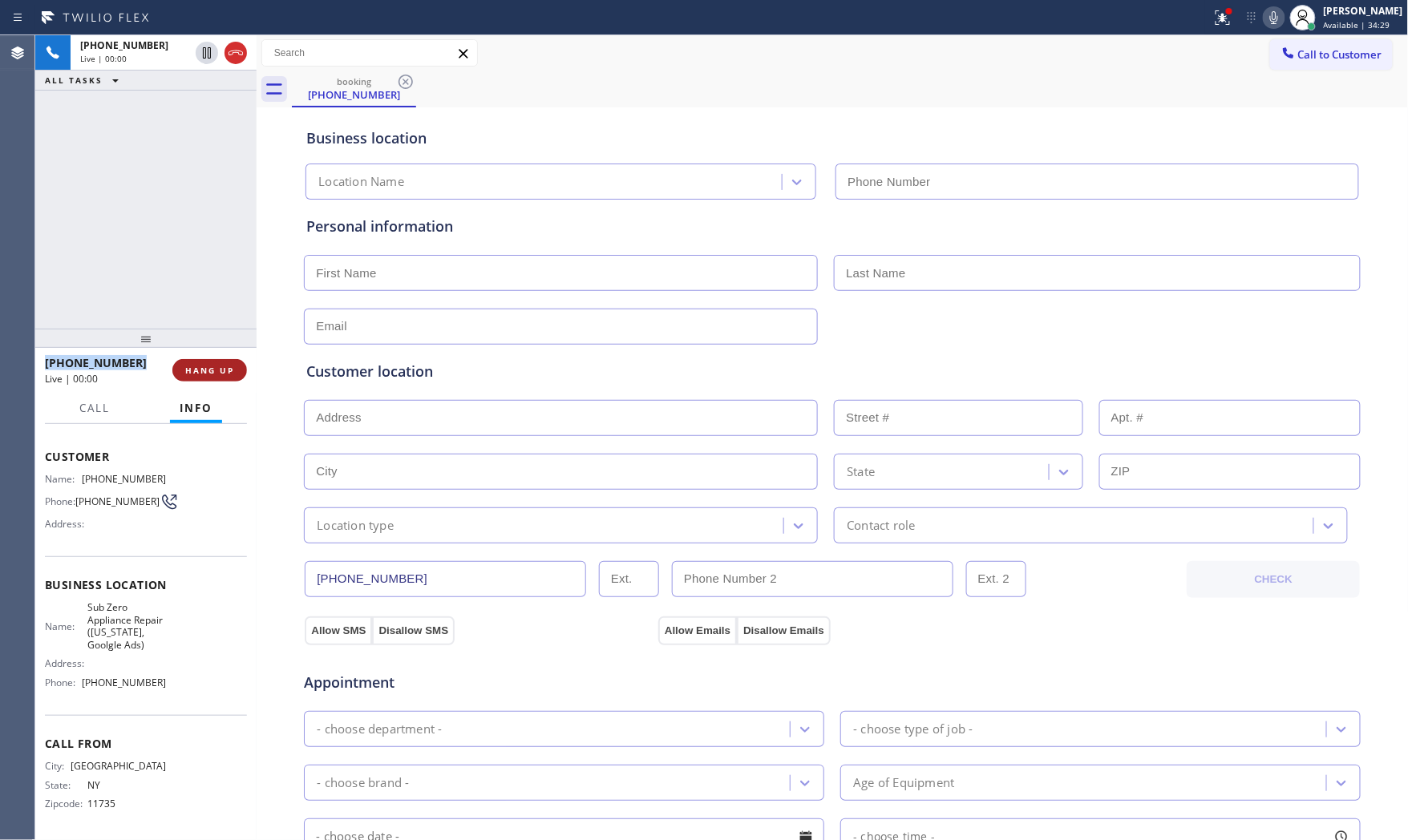
click at [204, 377] on button "HANG UP" at bounding box center [210, 370] width 75 height 22
type input "[PHONE_NUMBER]"
click at [204, 377] on button "HANG UP" at bounding box center [210, 370] width 75 height 22
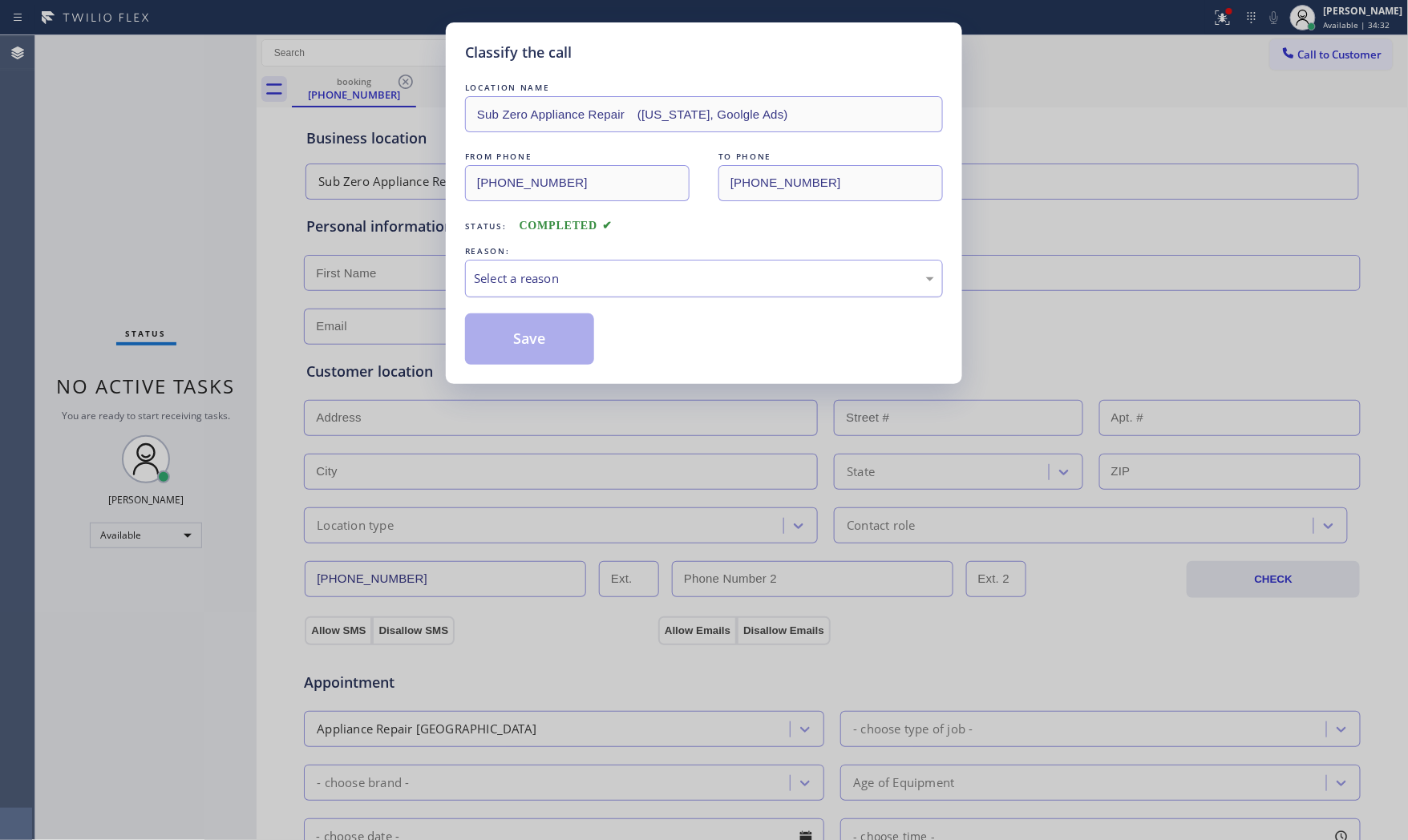
drag, startPoint x: 538, startPoint y: 267, endPoint x: 538, endPoint y: 291, distance: 24.0
click at [538, 267] on div "Select a reason" at bounding box center [704, 278] width 478 height 38
click at [537, 329] on button "Save" at bounding box center [529, 338] width 129 height 51
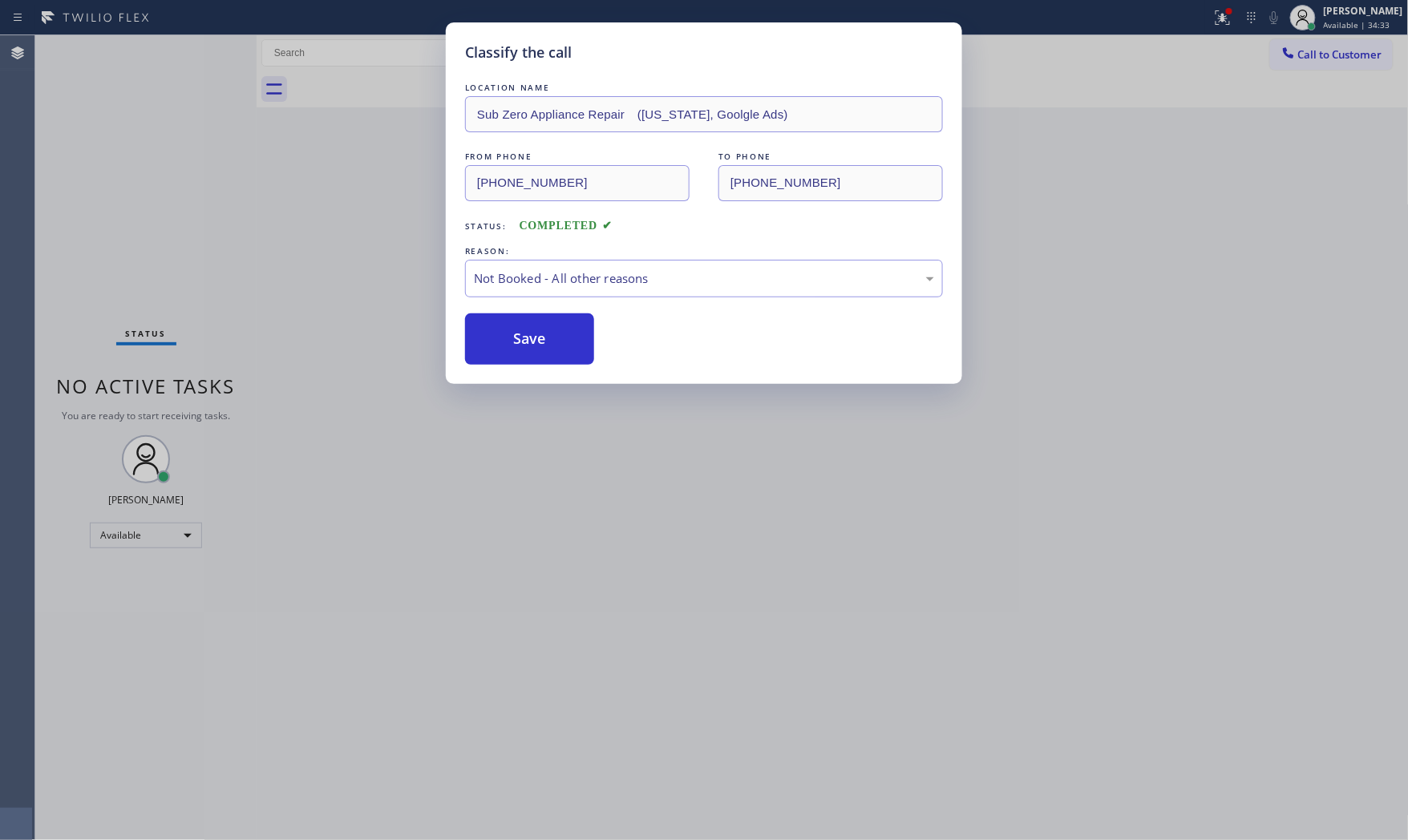
click at [537, 329] on button "Save" at bounding box center [529, 338] width 129 height 51
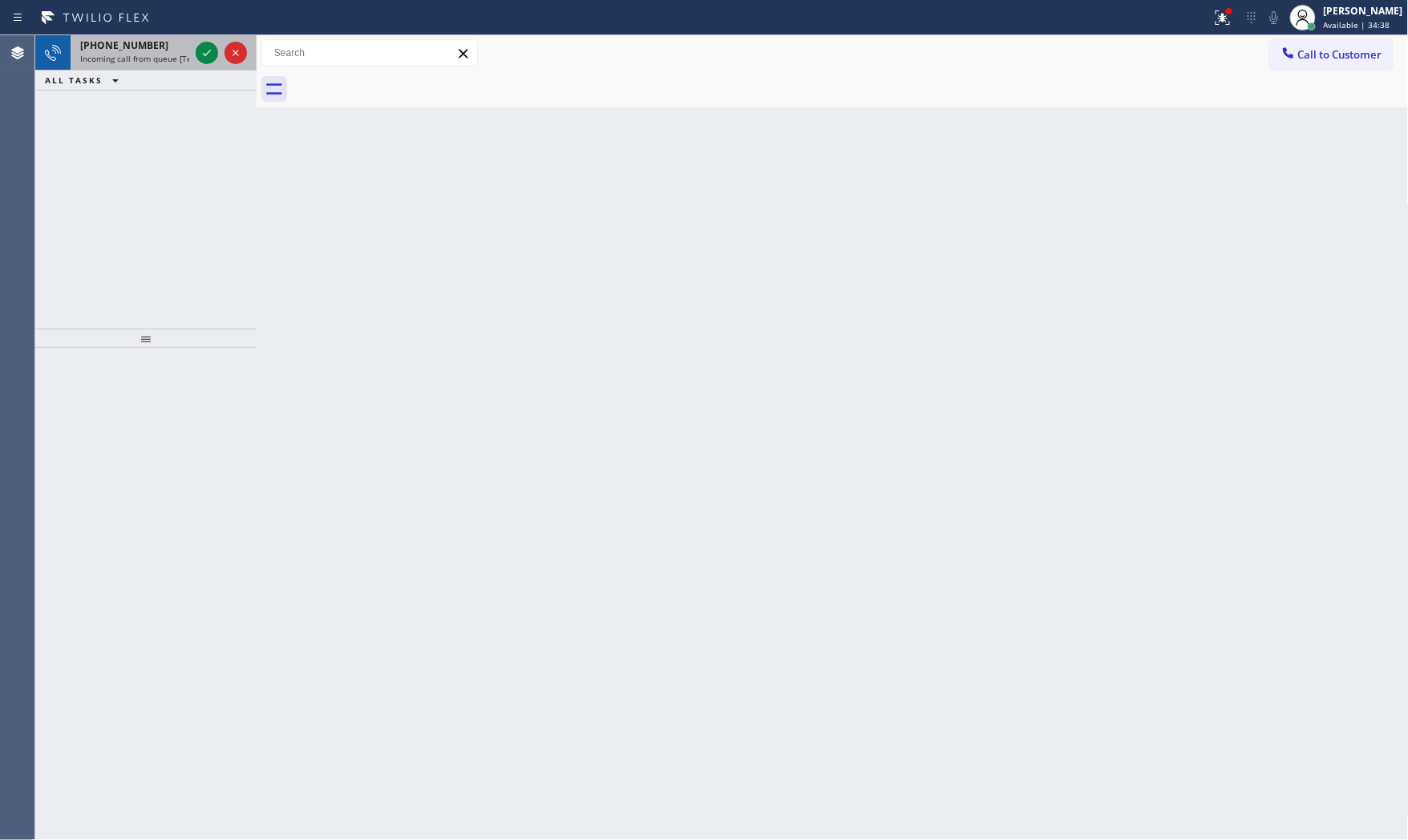
click at [142, 54] on div "[PHONE_NUMBER] Incoming call from queue [Test] All" at bounding box center [132, 52] width 122 height 35
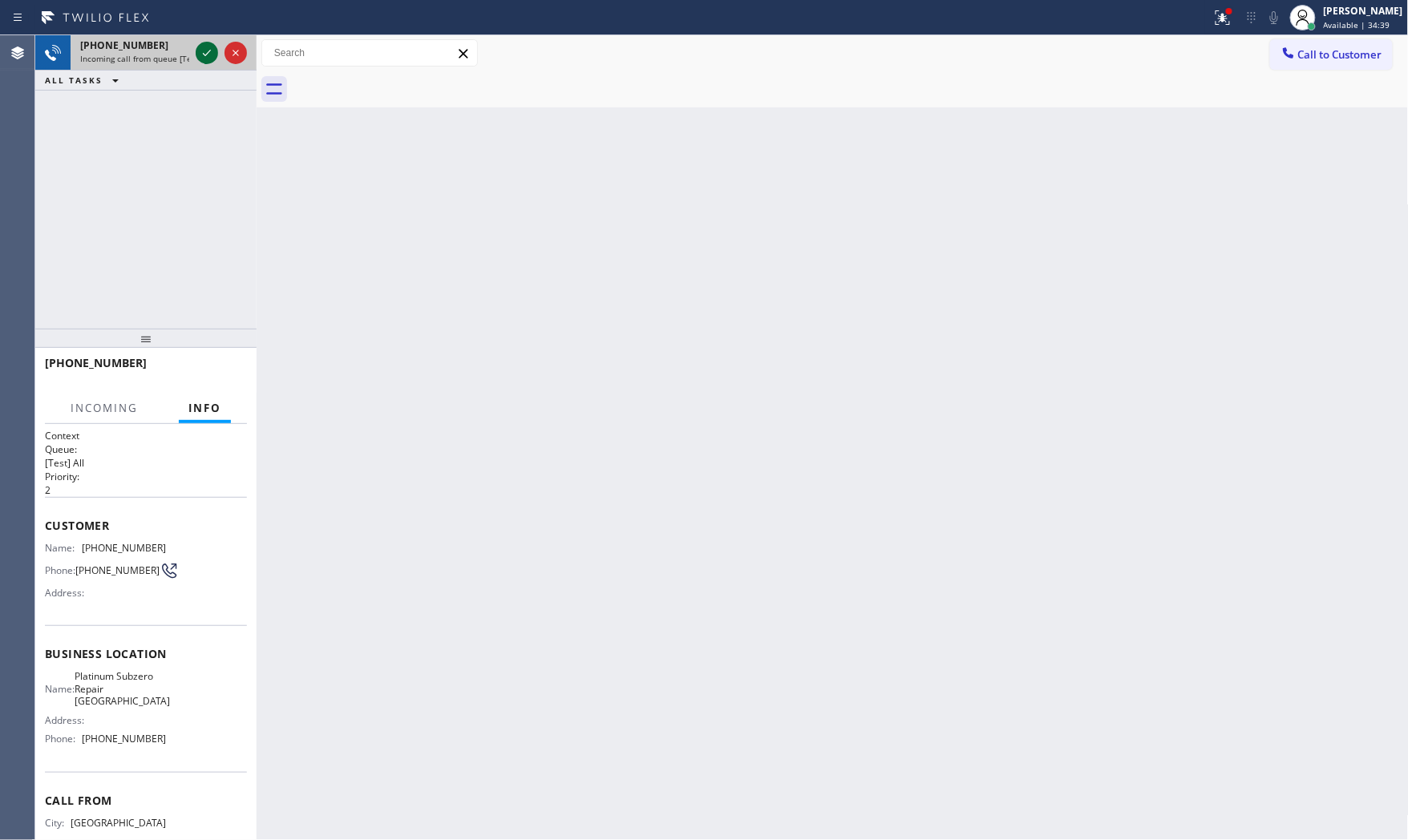
drag, startPoint x: 189, startPoint y: 59, endPoint x: 198, endPoint y: 59, distance: 9.0
click at [190, 59] on div "[PHONE_NUMBER] Incoming call from queue [Test] All" at bounding box center [132, 52] width 122 height 35
click at [202, 59] on icon at bounding box center [207, 52] width 19 height 19
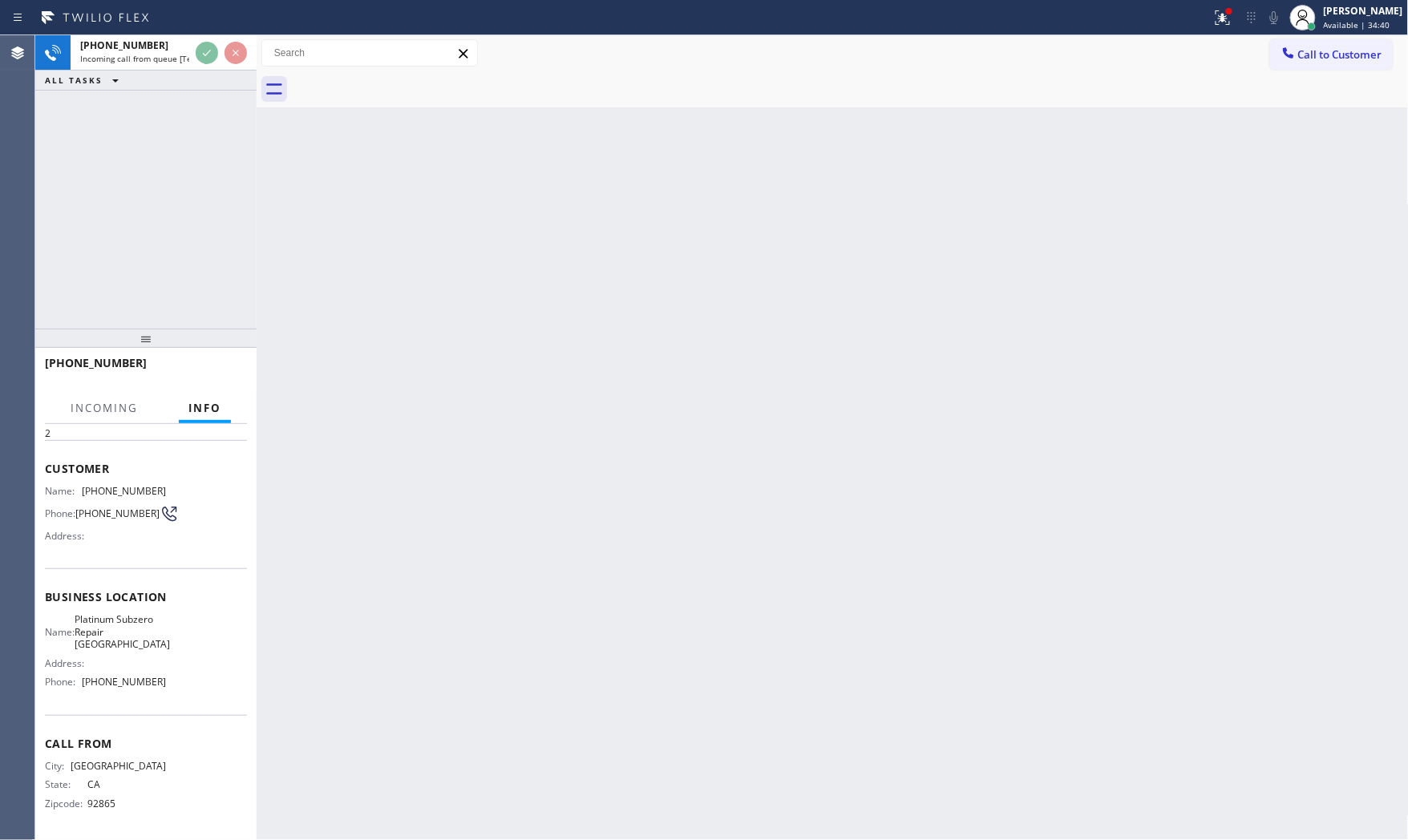
scroll to position [60, 0]
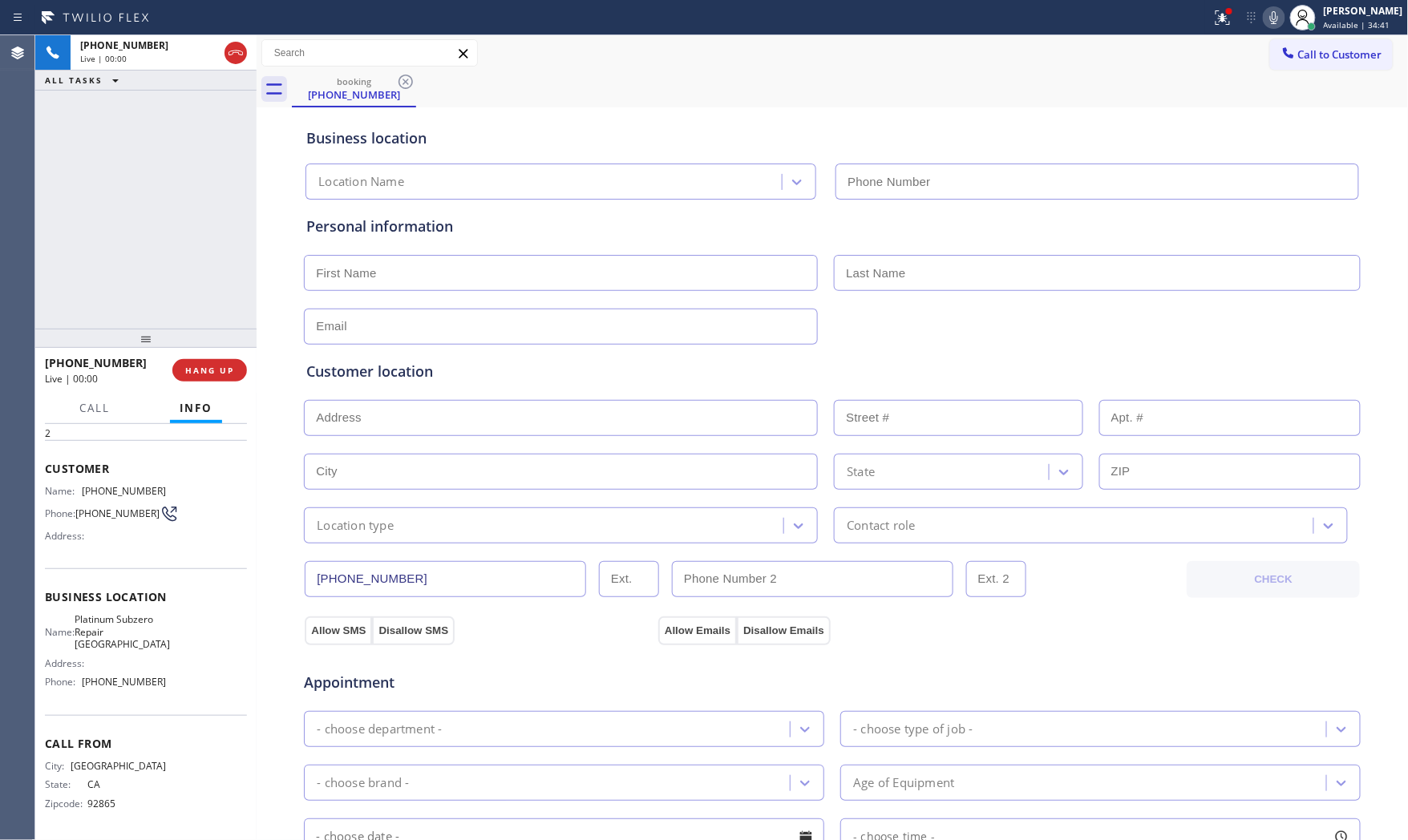
type input "[PHONE_NUMBER]"
click at [213, 355] on div "[PHONE_NUMBER] Live | 00:01 HANG UP" at bounding box center [146, 370] width 202 height 42
click at [213, 361] on button "HANG UP" at bounding box center [210, 370] width 75 height 22
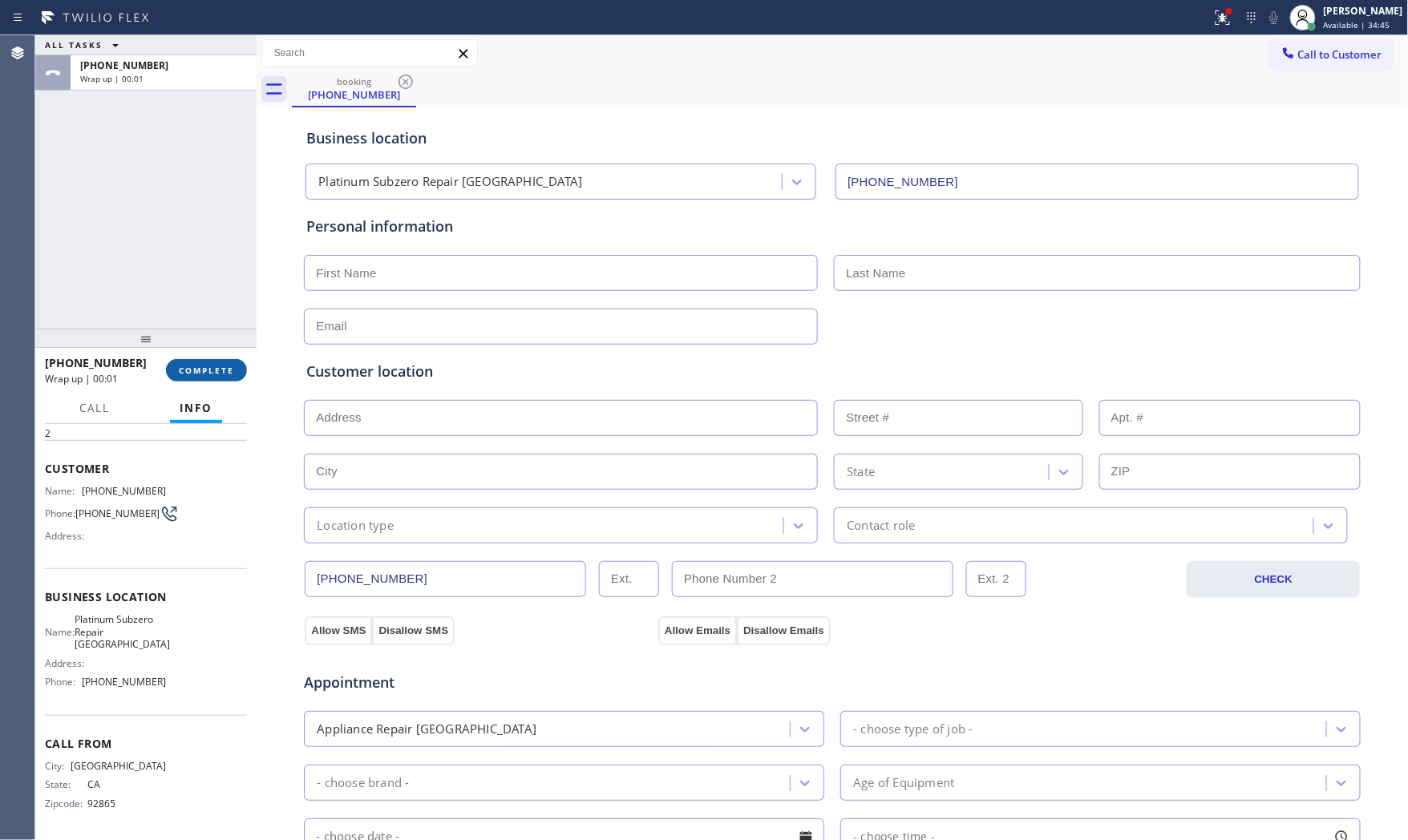
click at [213, 361] on button "COMPLETE" at bounding box center [206, 370] width 81 height 22
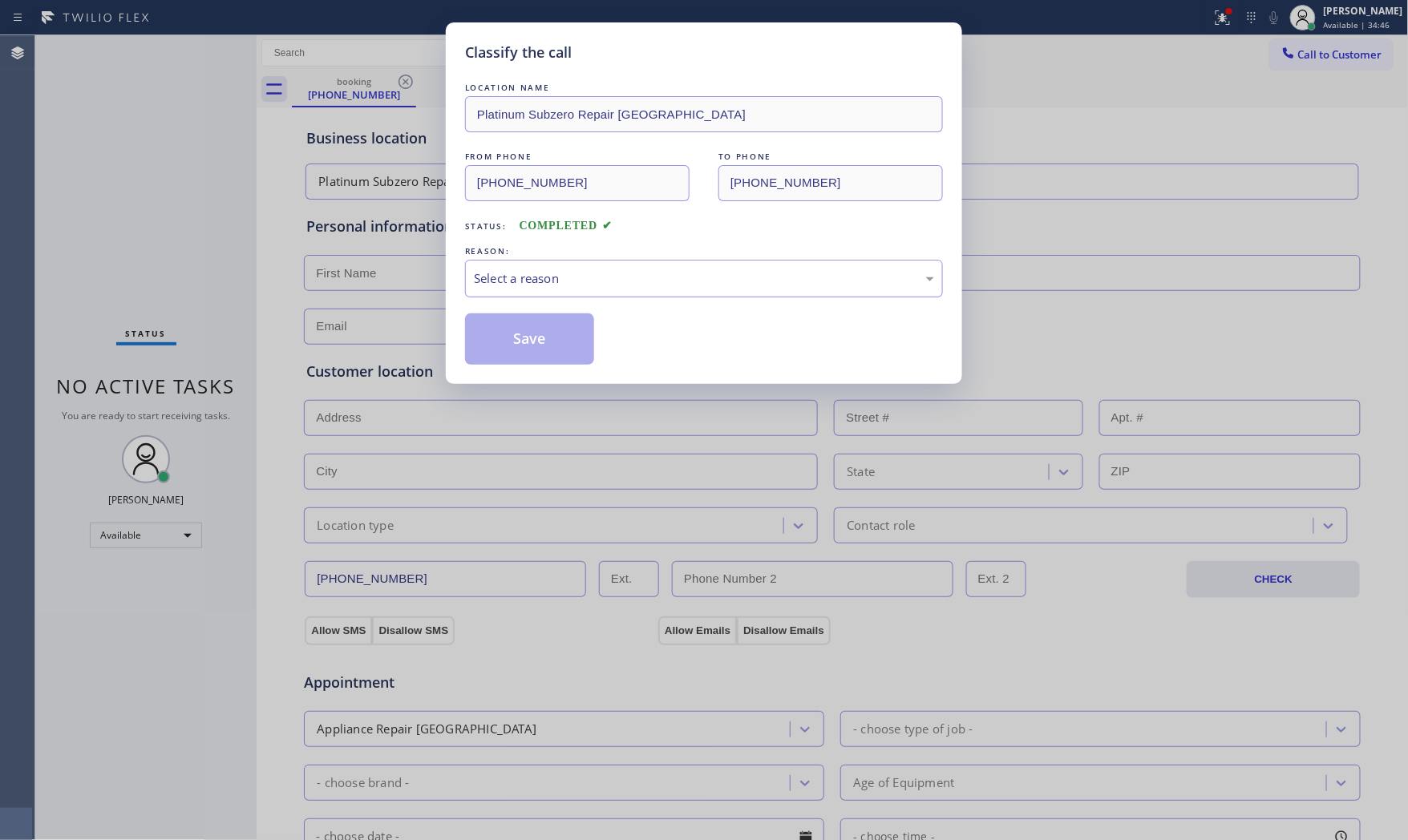
click at [573, 286] on div "Select a reason" at bounding box center [704, 278] width 460 height 18
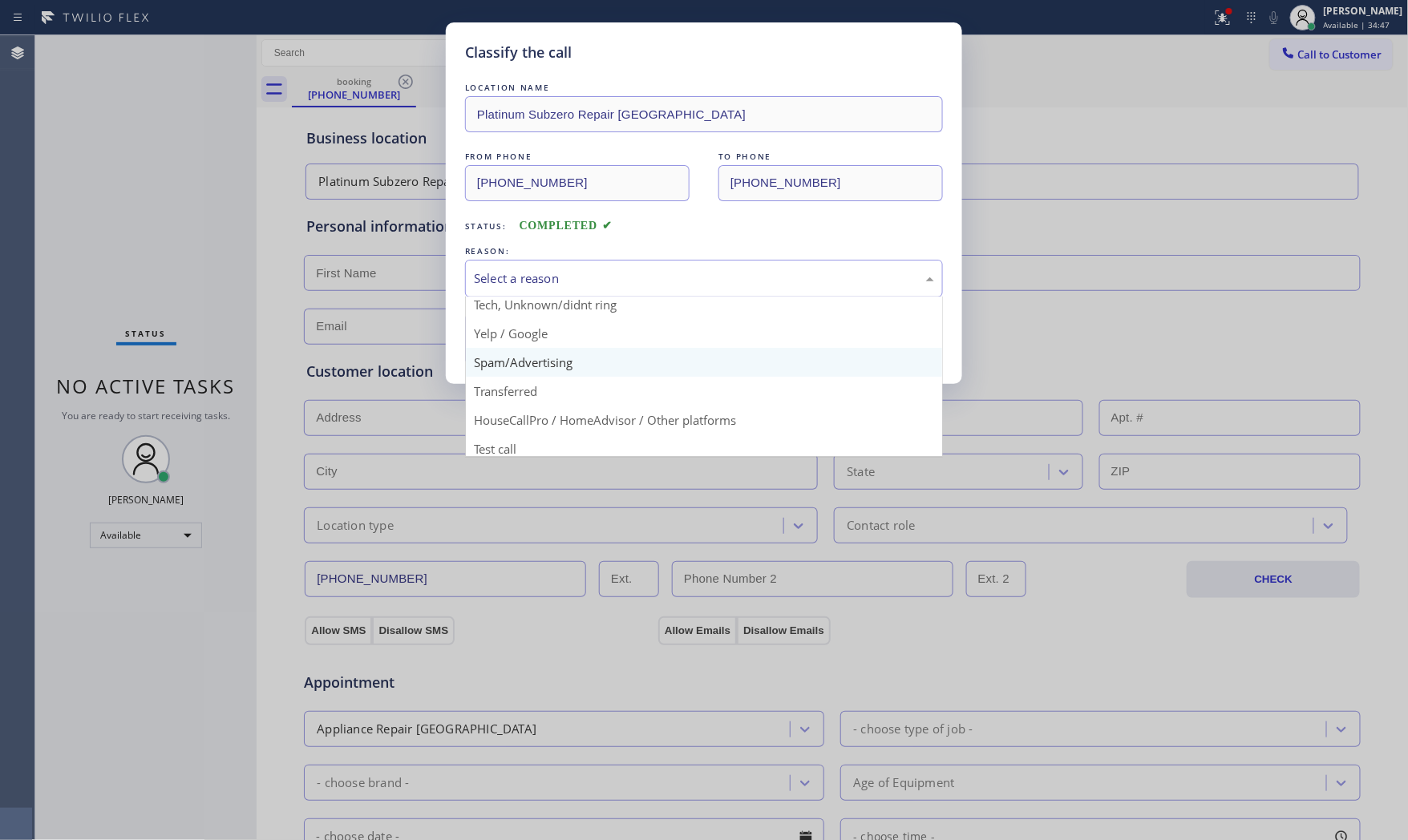
scroll to position [100, 0]
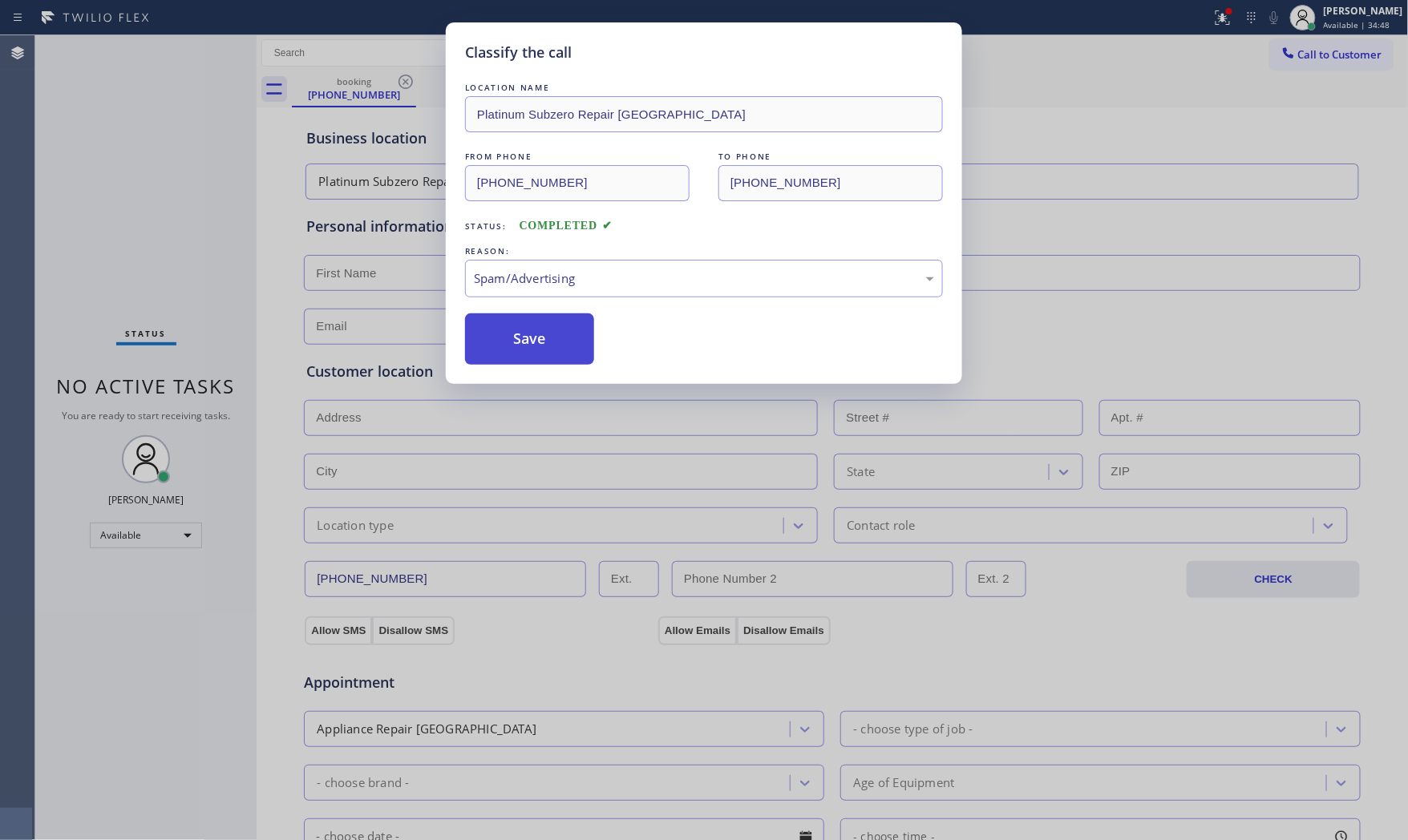
click at [532, 354] on button "Save" at bounding box center [529, 338] width 129 height 51
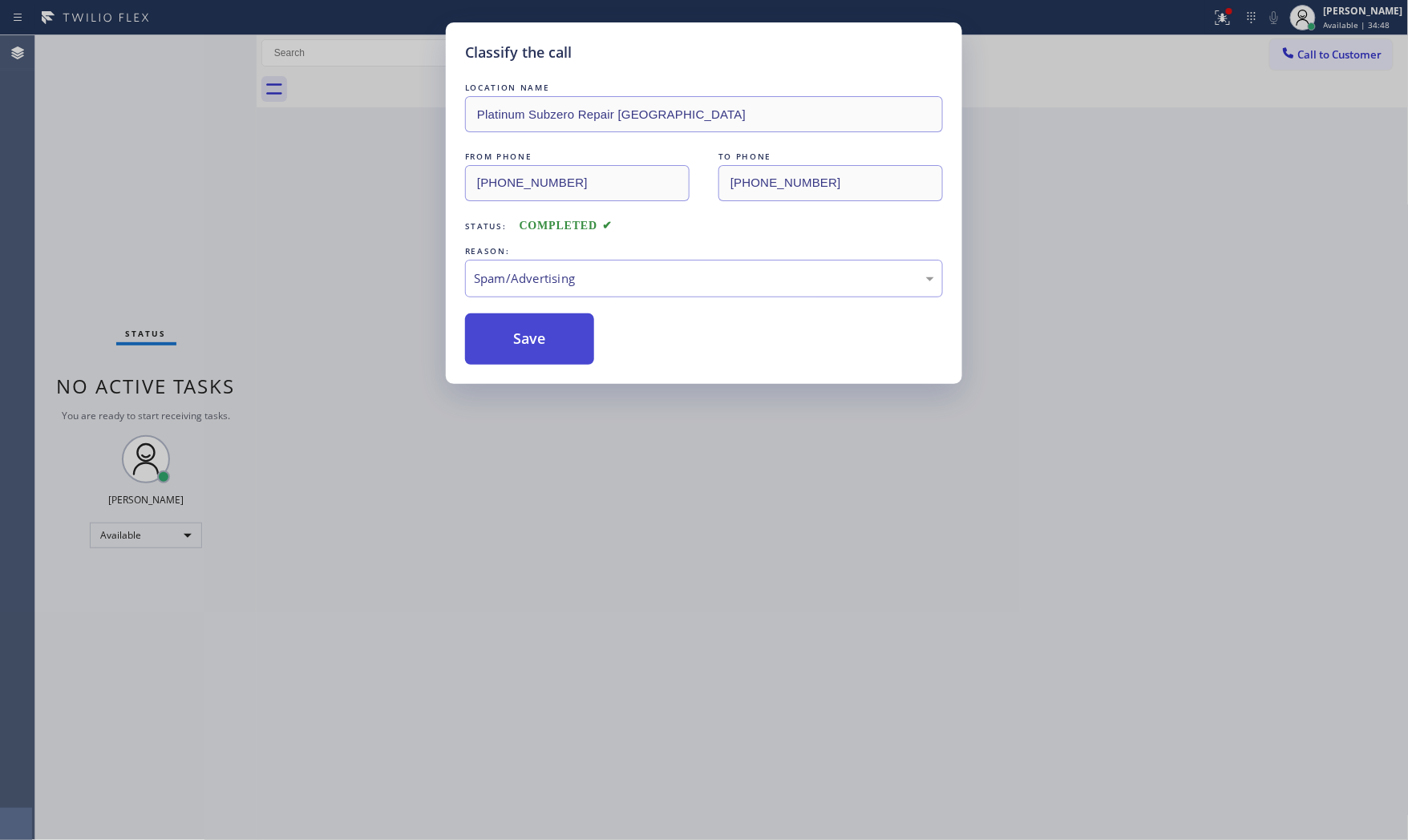
click at [532, 354] on button "Save" at bounding box center [529, 338] width 129 height 51
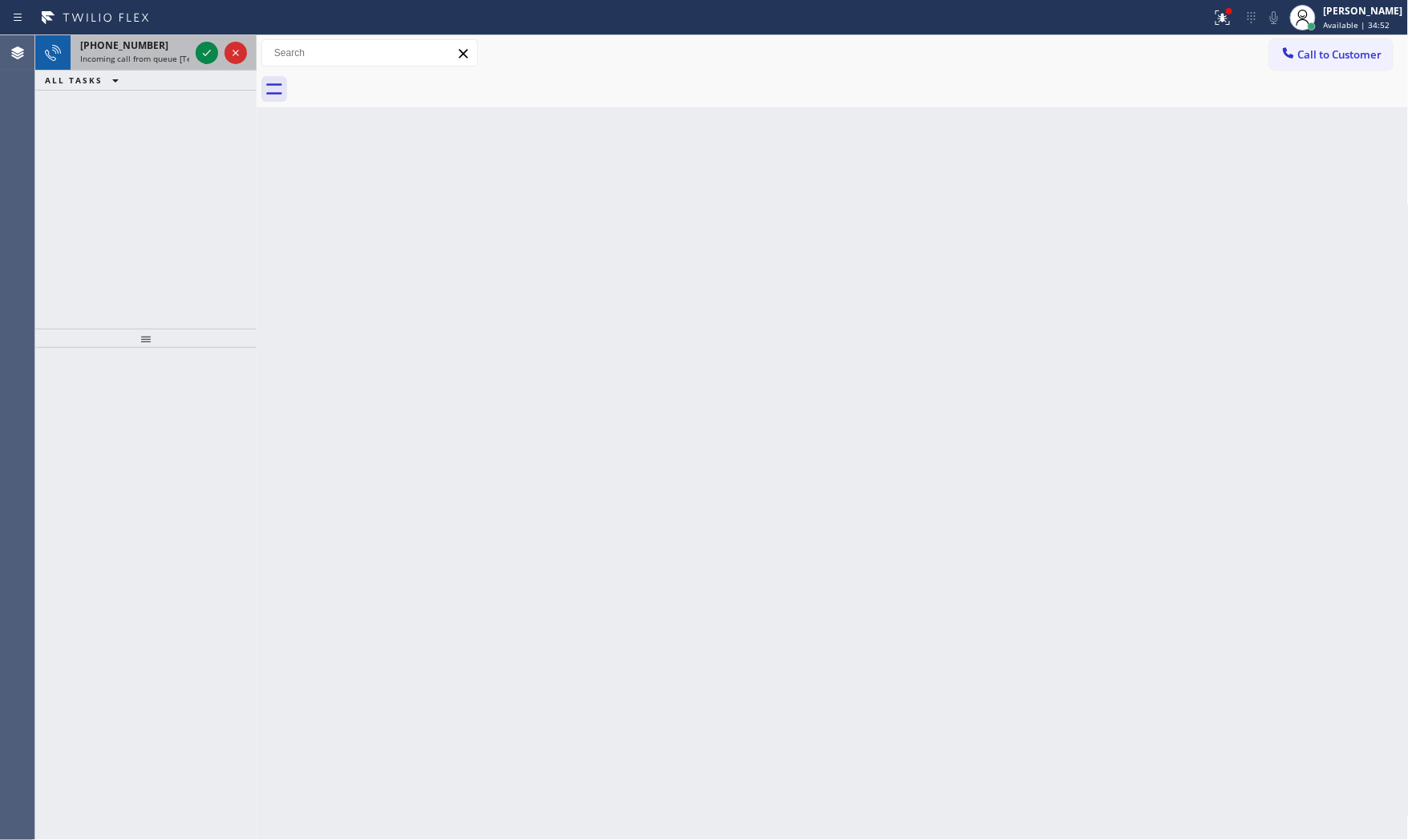
click at [153, 53] on span "Incoming call from queue [Test] All" at bounding box center [146, 58] width 133 height 11
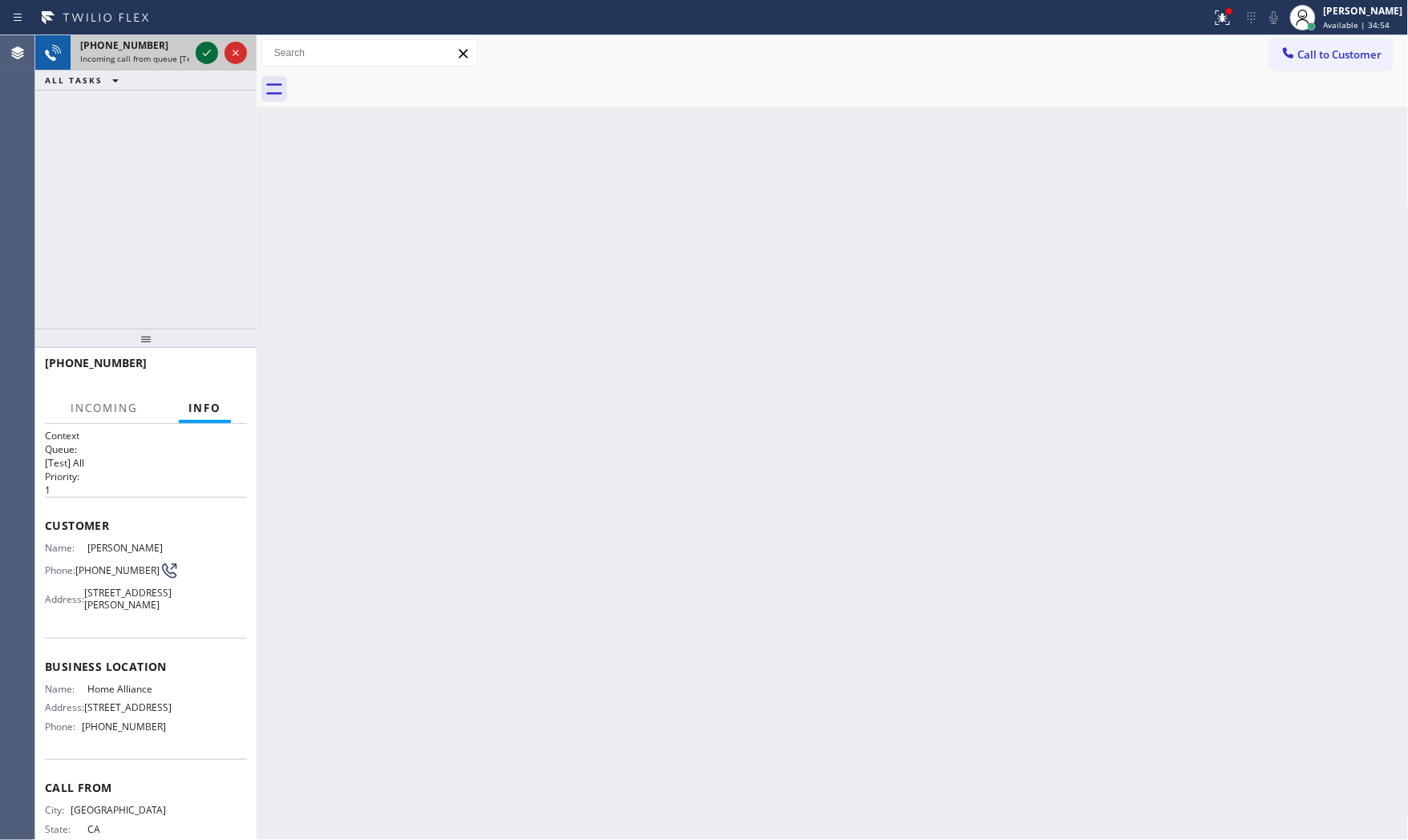
click at [204, 51] on icon at bounding box center [207, 52] width 19 height 19
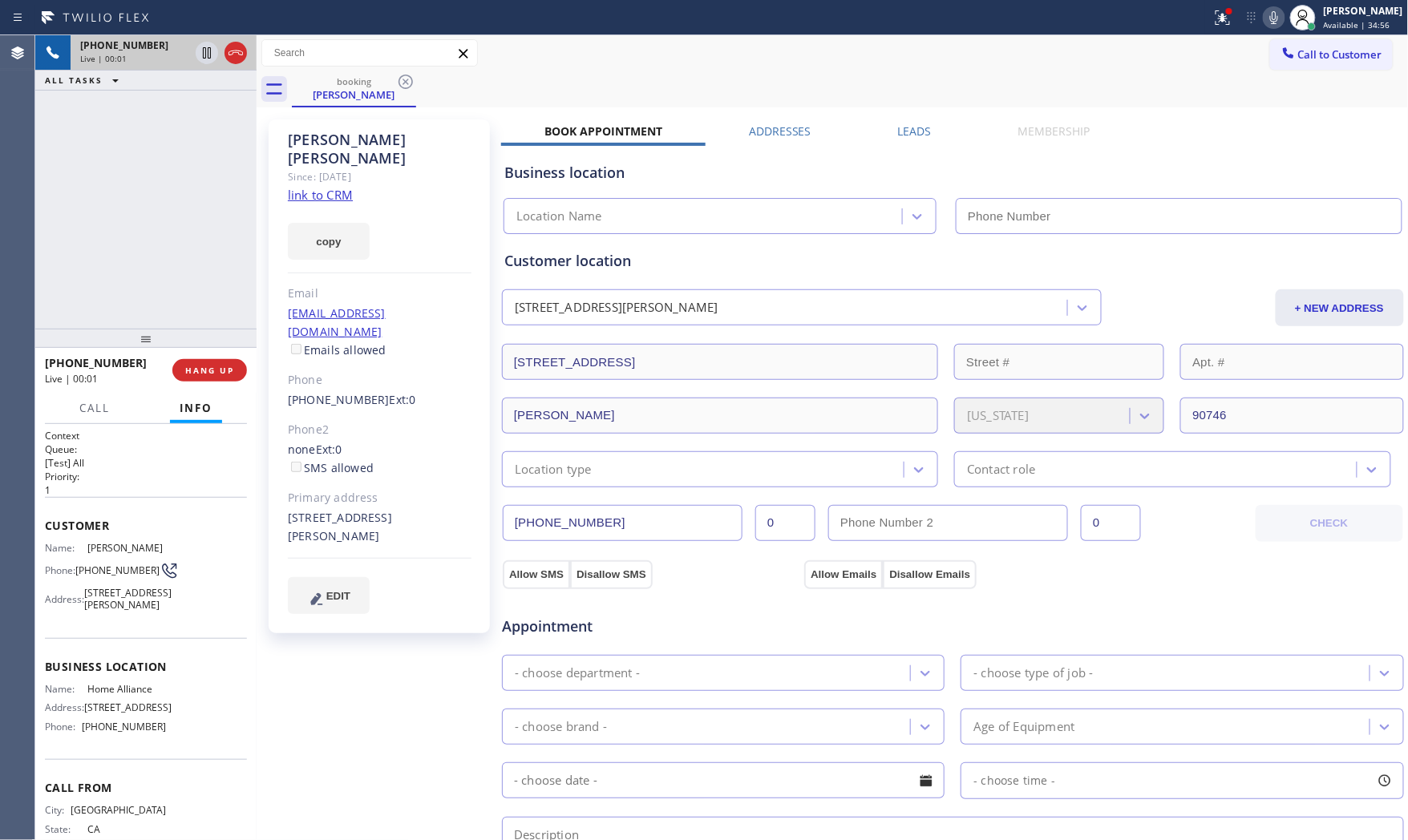
type input "[PHONE_NUMBER]"
click at [348, 187] on link "link to CRM" at bounding box center [319, 195] width 65 height 16
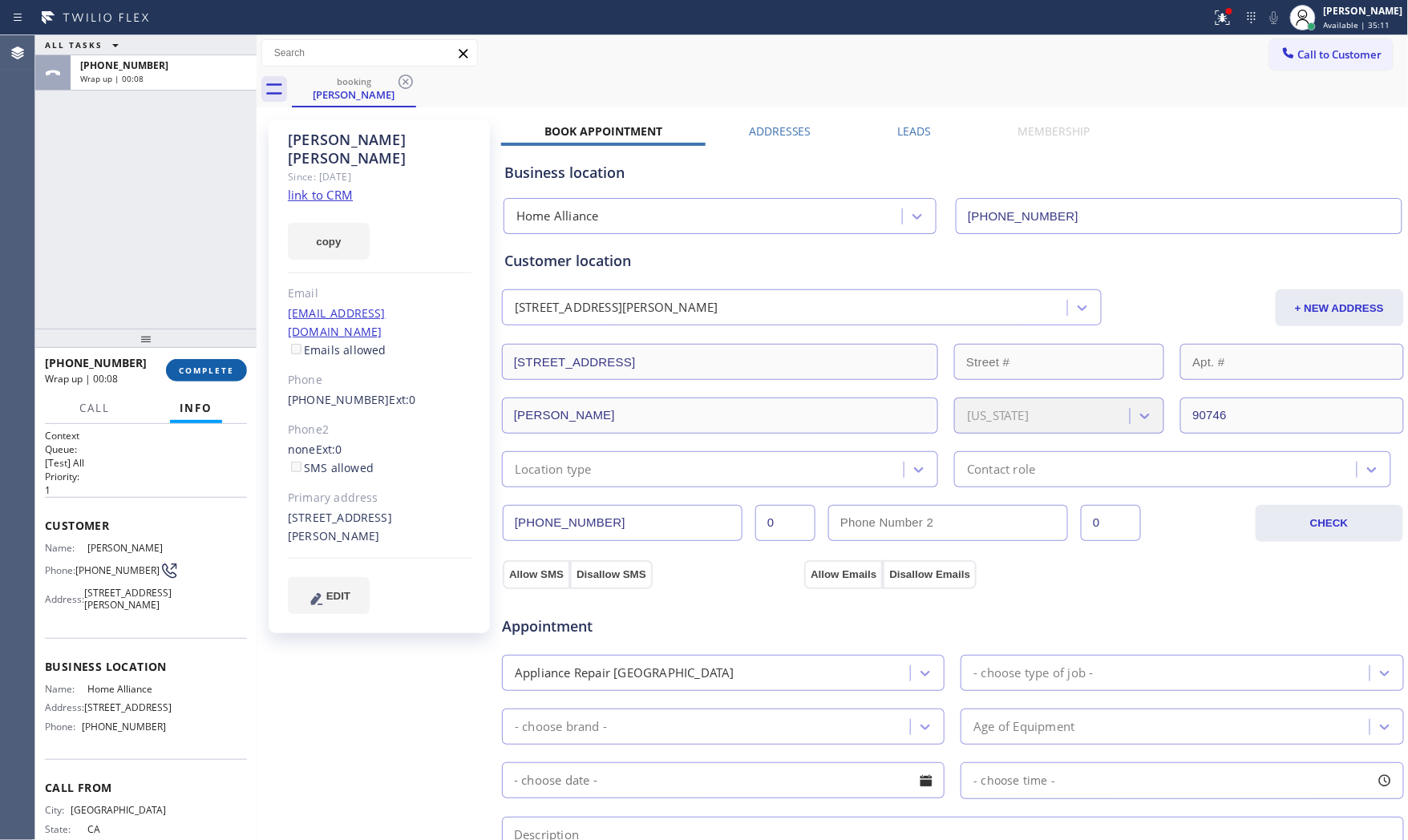
click at [227, 374] on span "COMPLETE" at bounding box center [206, 370] width 55 height 11
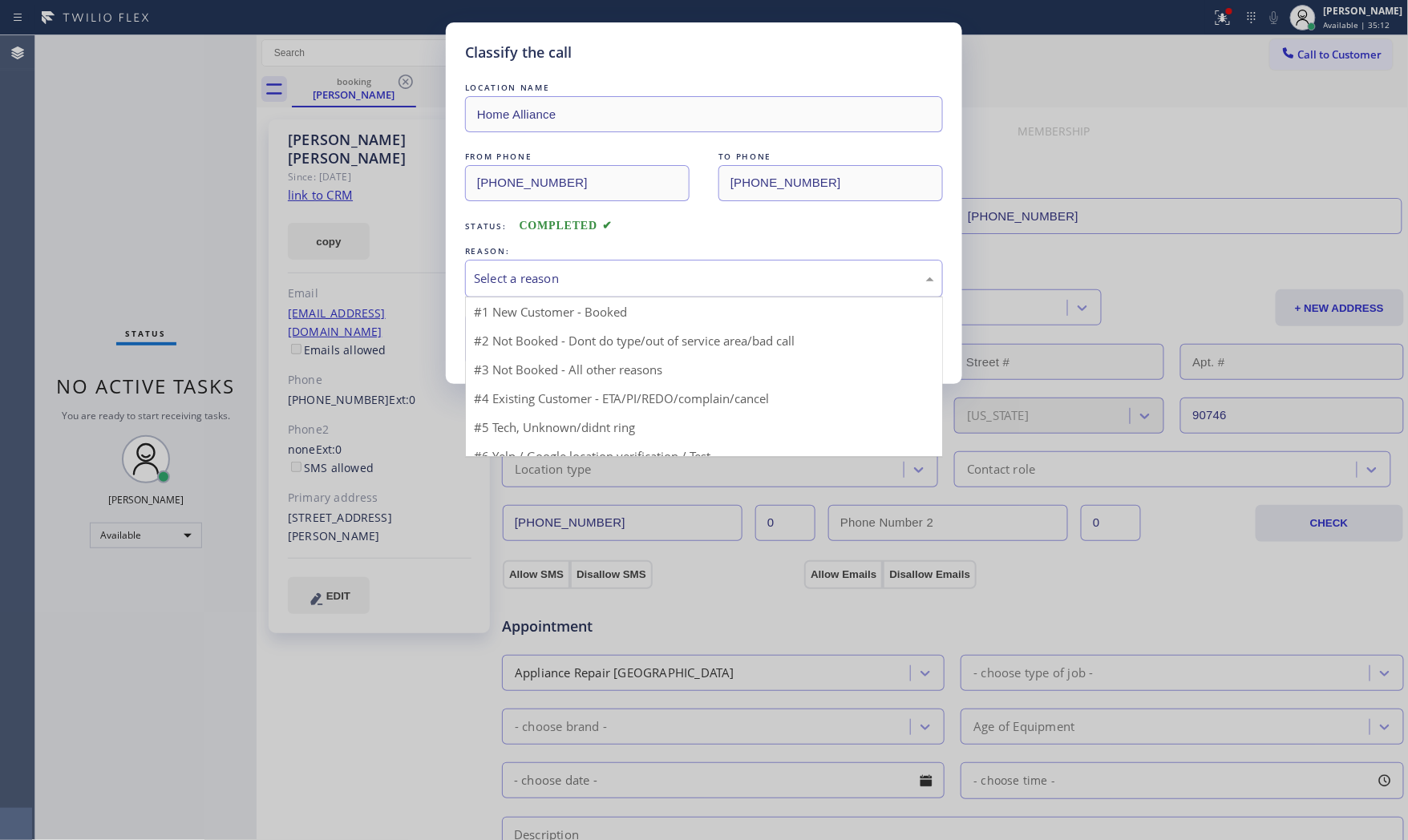
click at [596, 288] on div "Select a reason" at bounding box center [704, 278] width 478 height 38
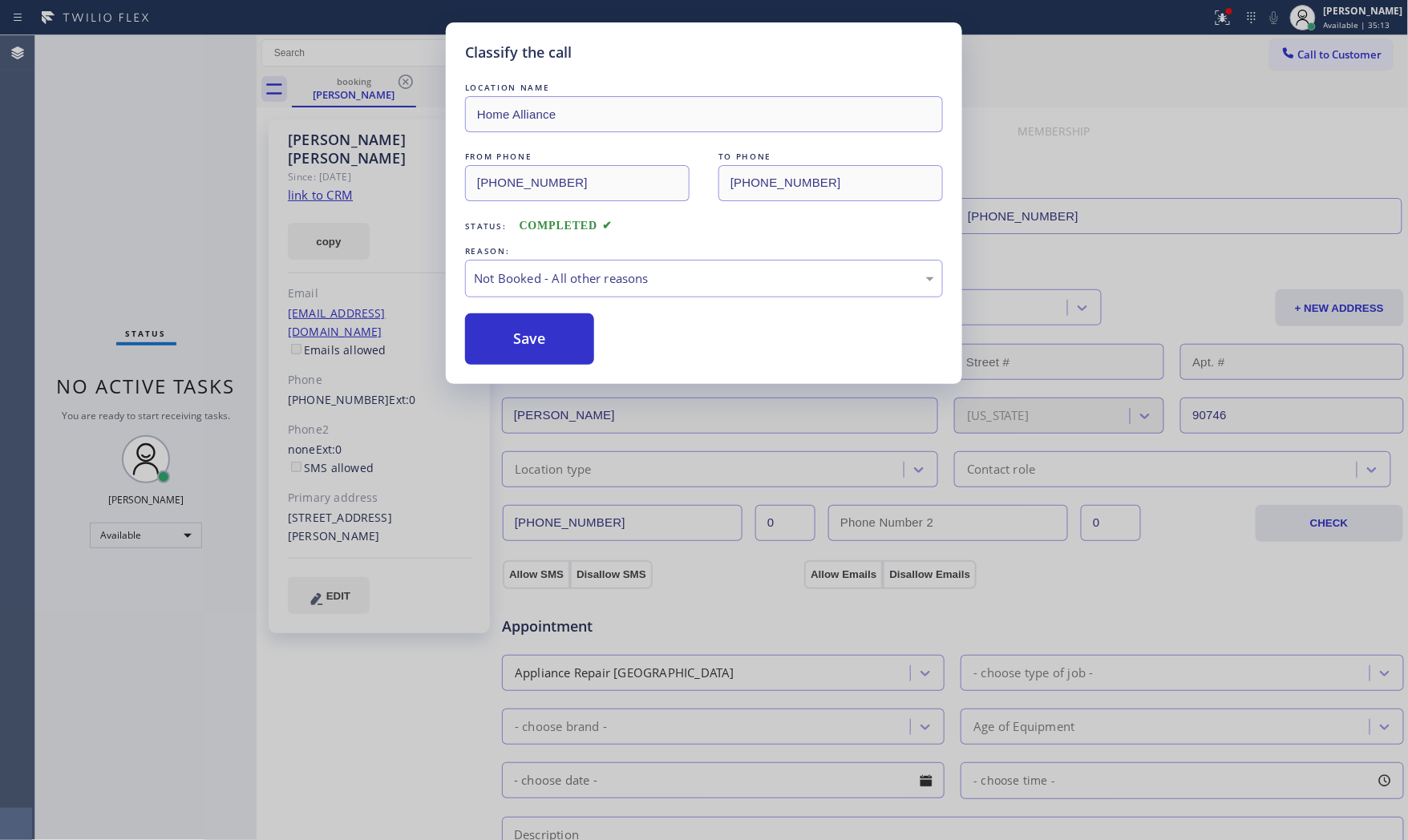
click at [537, 329] on button "Save" at bounding box center [529, 338] width 129 height 51
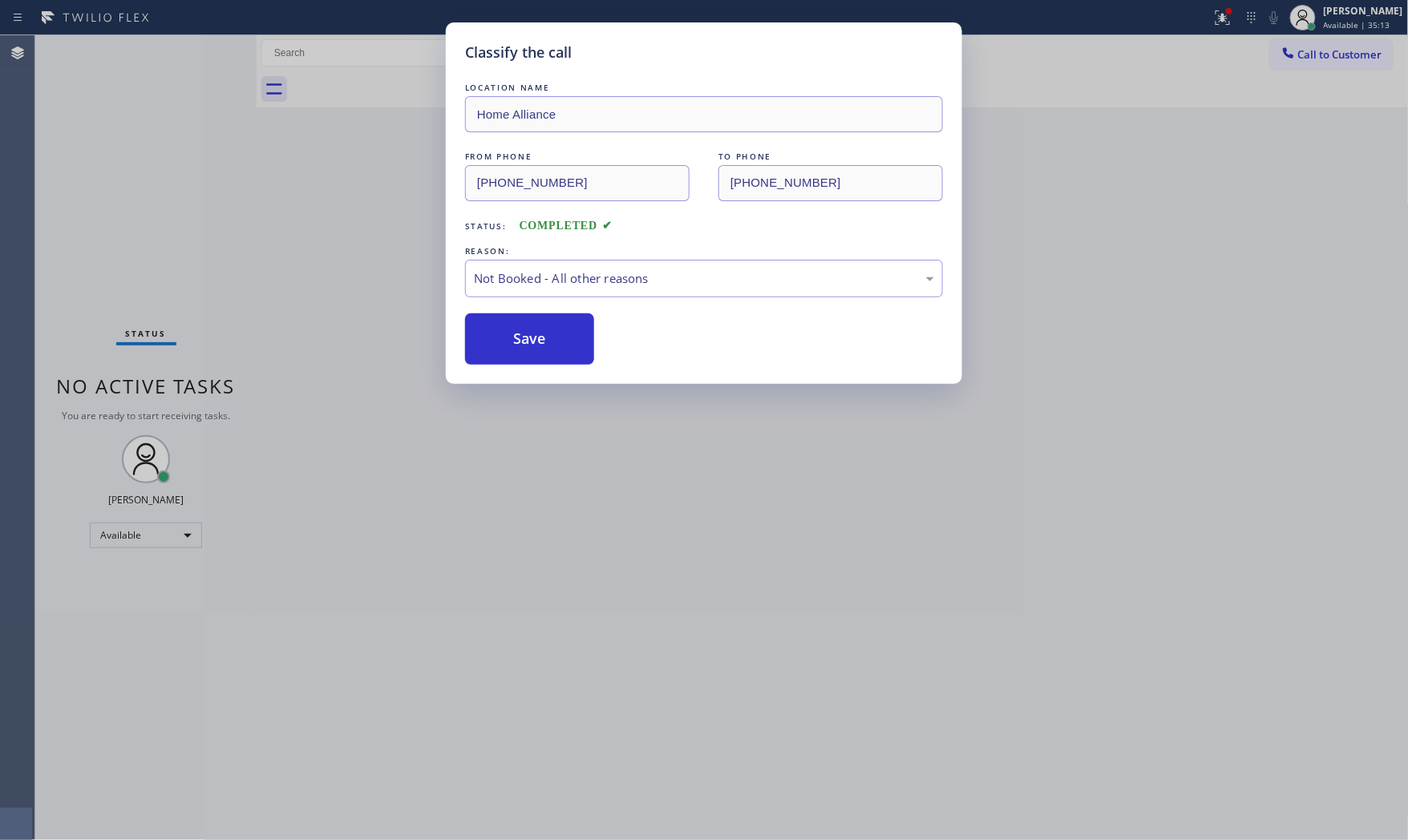
click at [537, 329] on button "Save" at bounding box center [529, 338] width 129 height 51
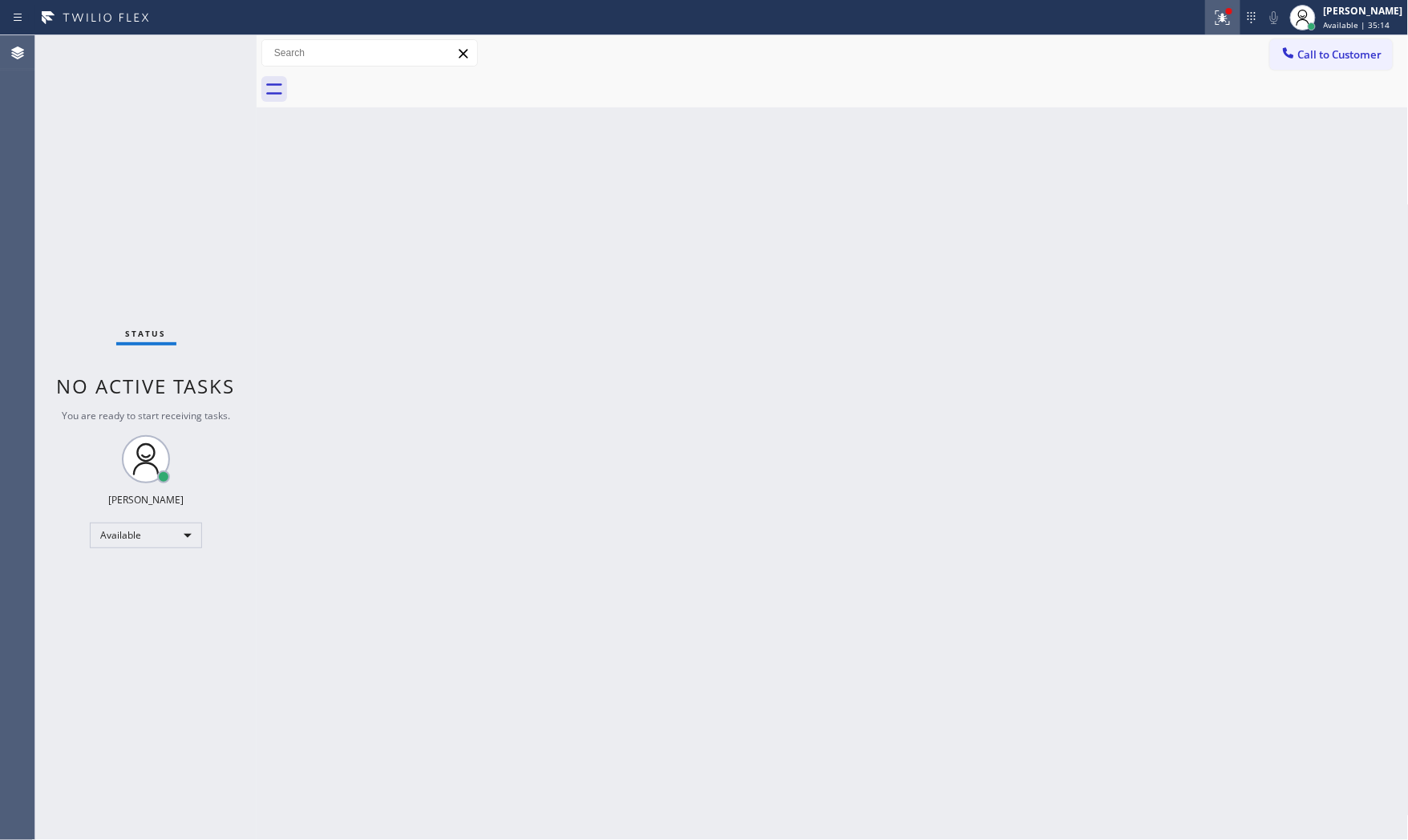
click at [1206, 24] on div at bounding box center [1222, 17] width 35 height 19
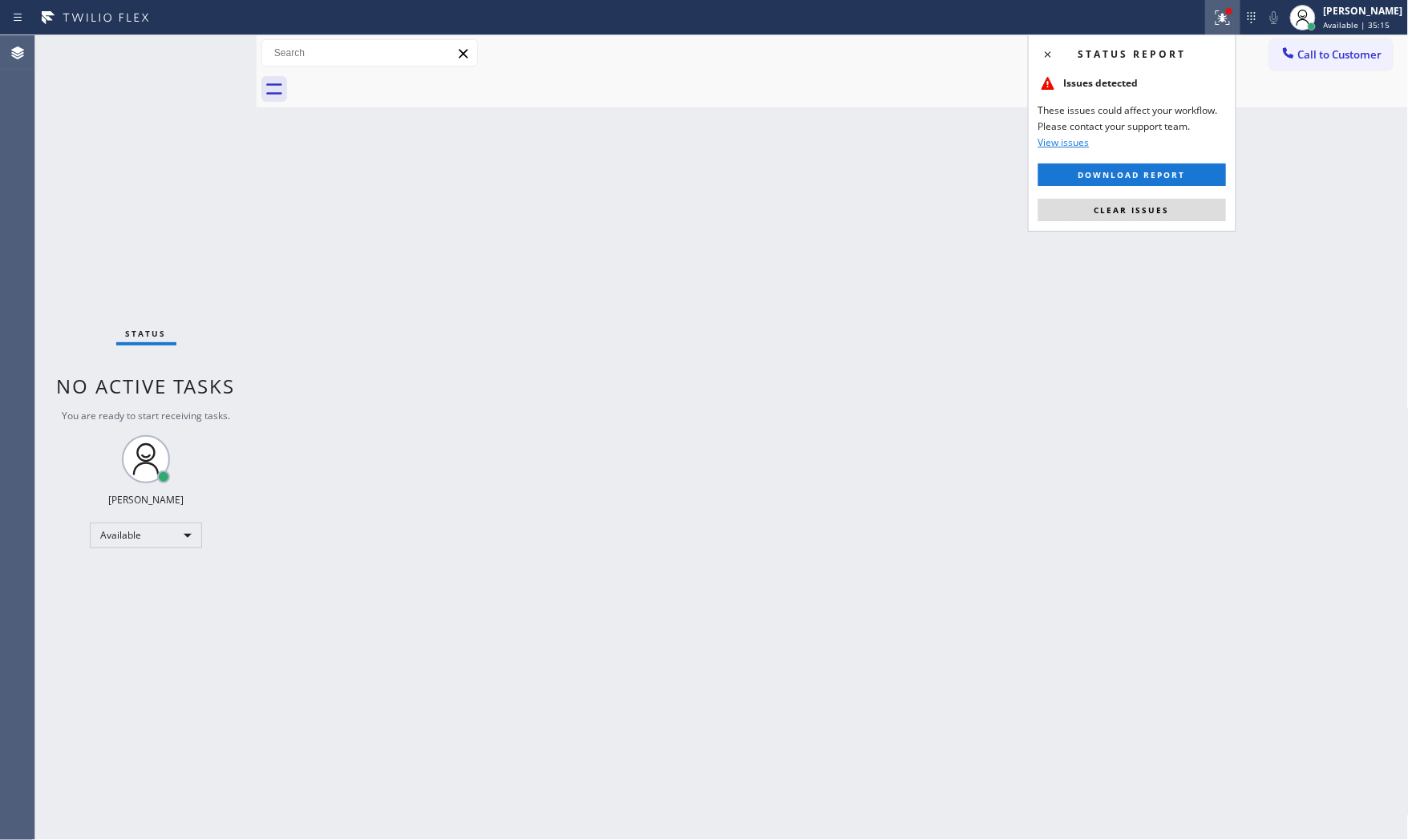
click at [1150, 204] on button "Clear issues" at bounding box center [1132, 210] width 188 height 22
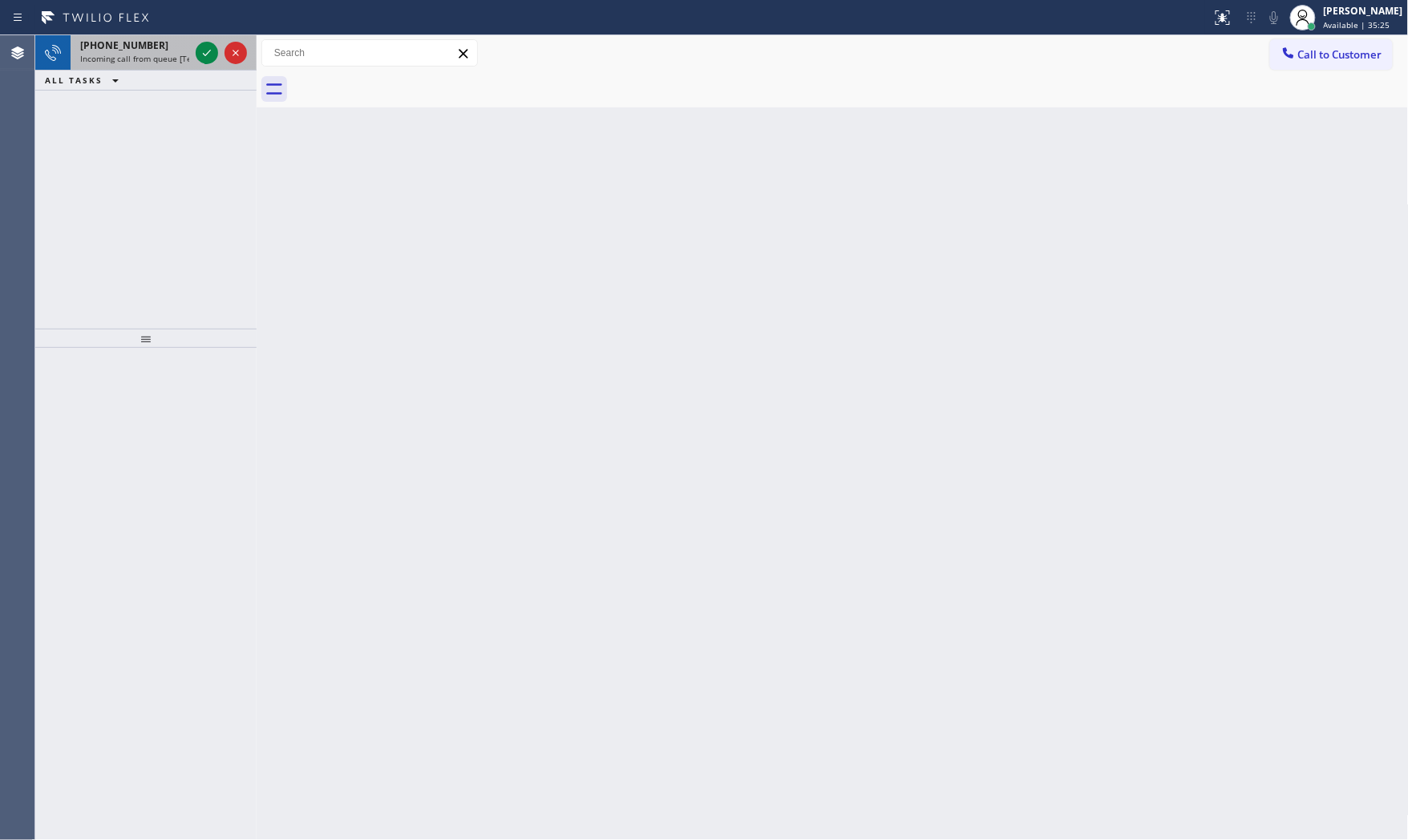
click at [154, 59] on span "Incoming call from queue [Test] All" at bounding box center [146, 58] width 133 height 11
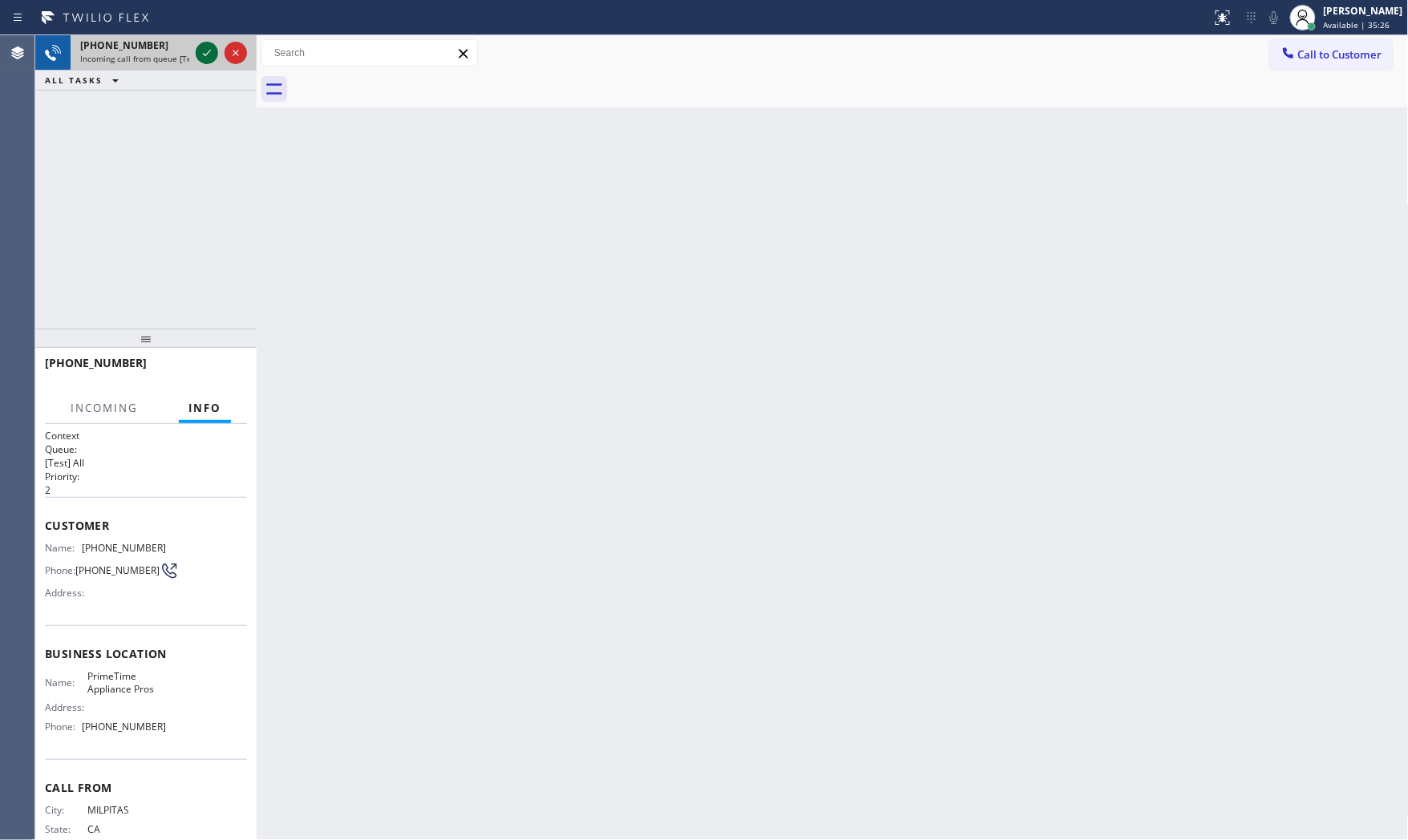
click at [202, 53] on icon at bounding box center [207, 52] width 19 height 19
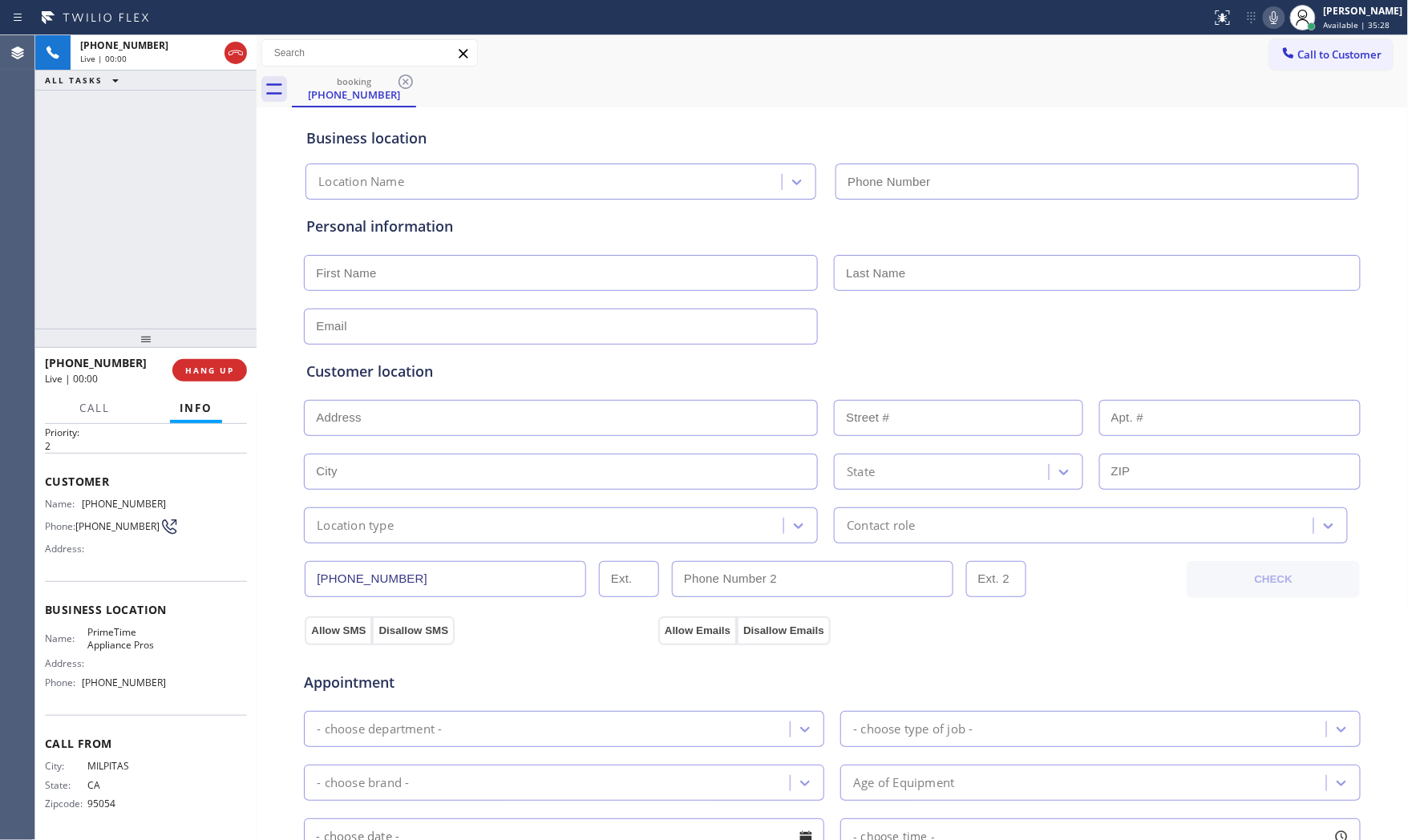
type input "[PHONE_NUMBER]"
click at [207, 383] on div "[PHONE_NUMBER] Live | 00:00 HANG UP" at bounding box center [146, 370] width 202 height 42
click at [209, 375] on span "HANG UP" at bounding box center [210, 370] width 49 height 11
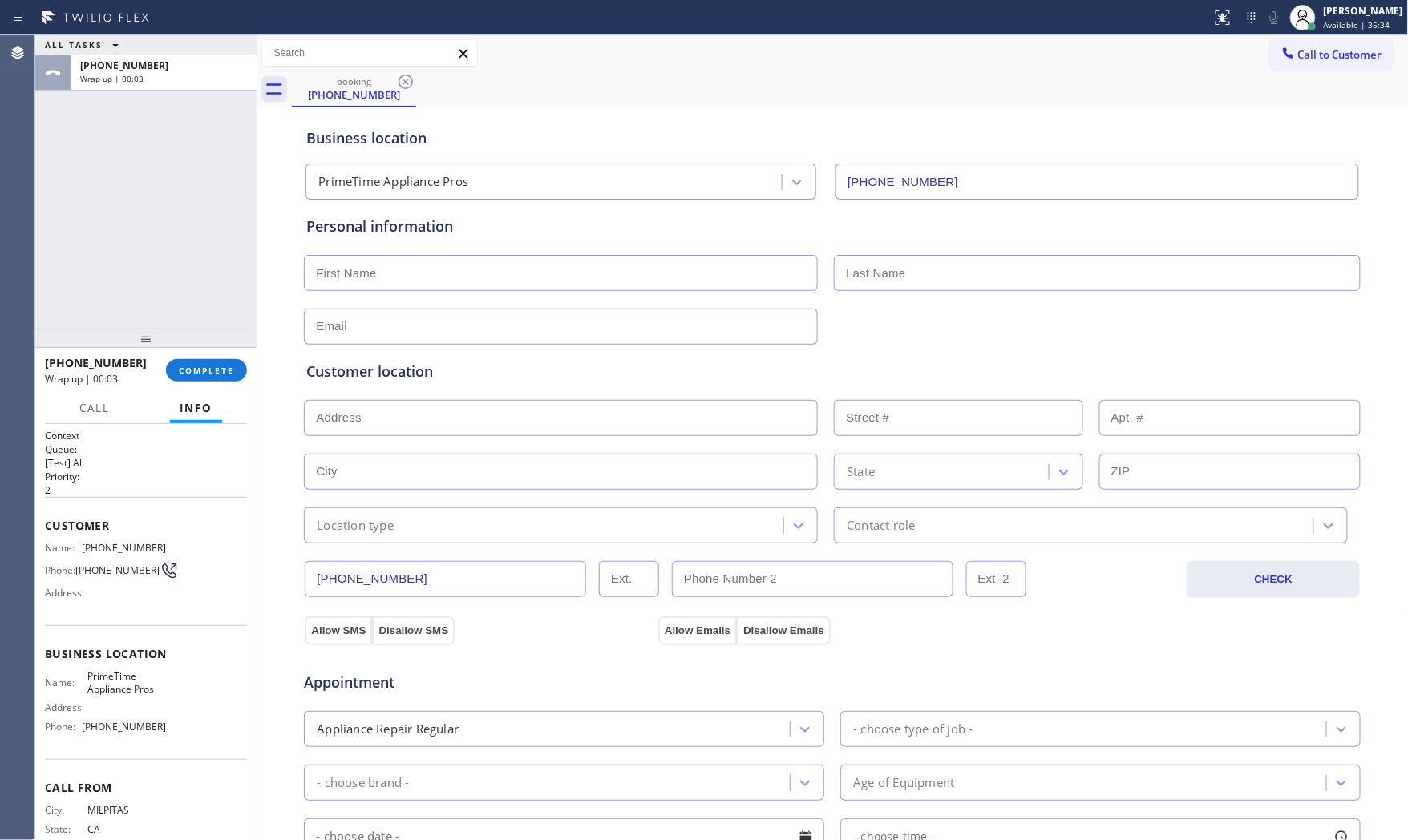
scroll to position [48, 0]
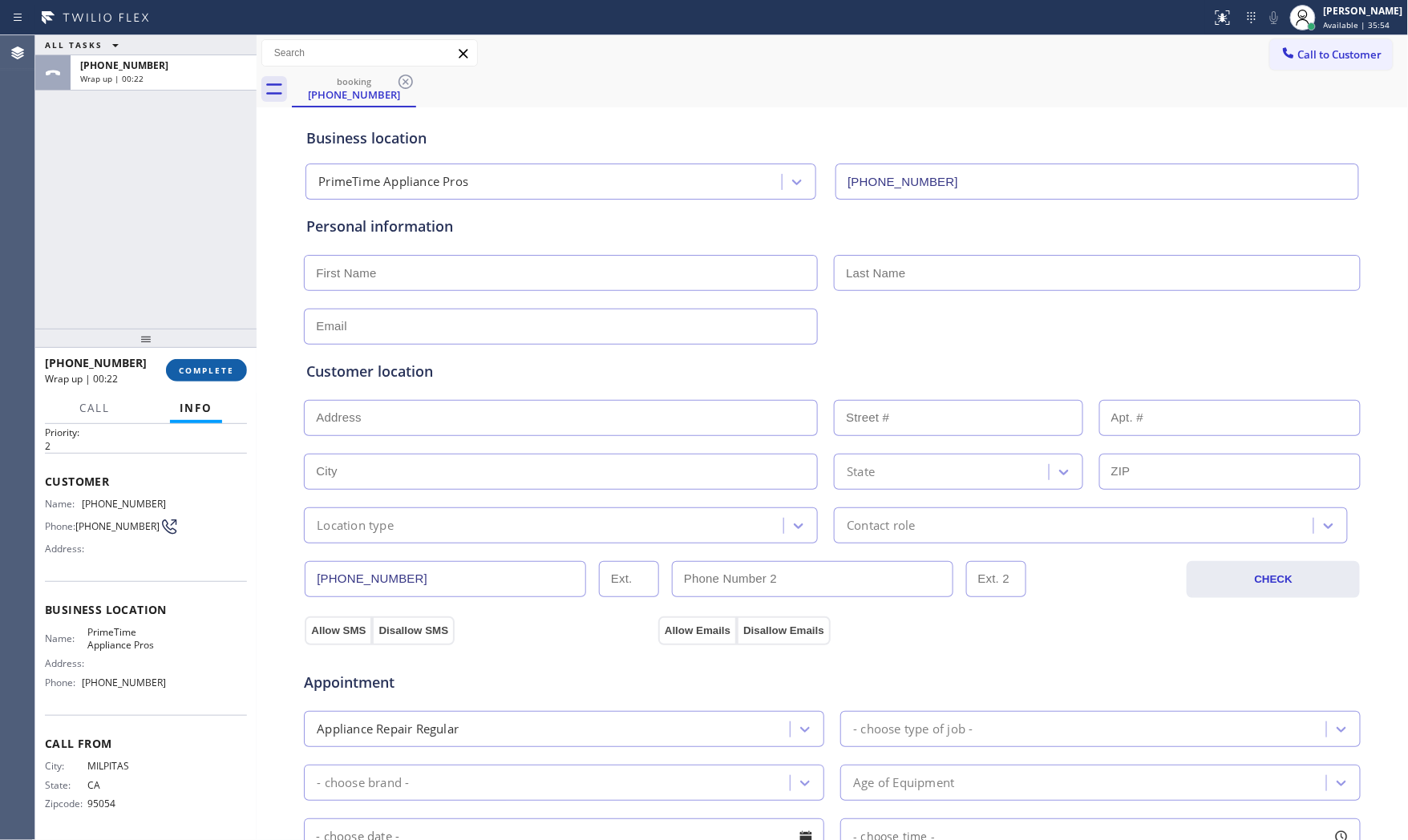
click at [223, 365] on span "COMPLETE" at bounding box center [206, 370] width 55 height 11
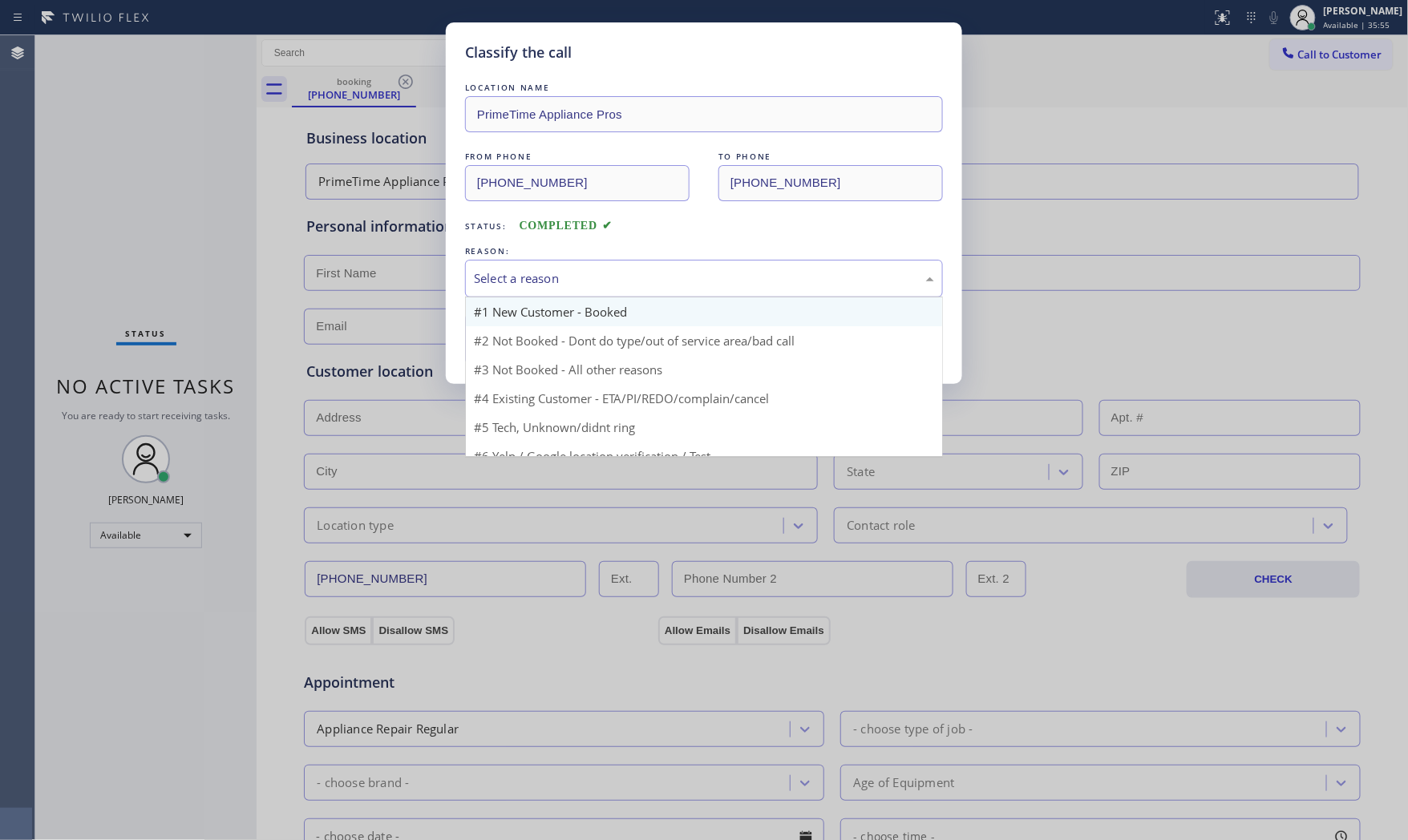
drag, startPoint x: 560, startPoint y: 291, endPoint x: 547, endPoint y: 308, distance: 21.4
click at [561, 294] on div "Select a reason" at bounding box center [704, 278] width 478 height 38
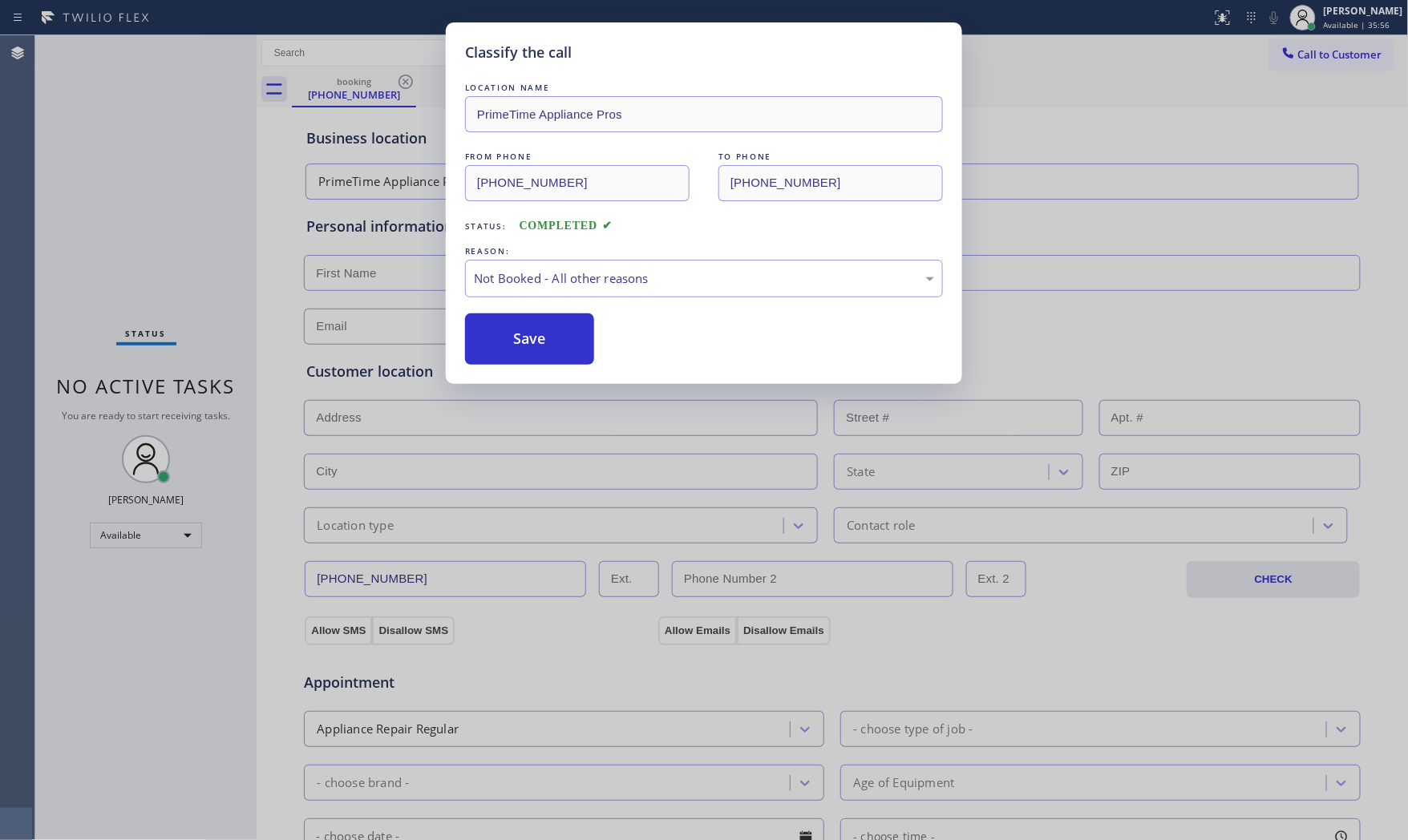
click at [516, 342] on button "Save" at bounding box center [529, 338] width 129 height 51
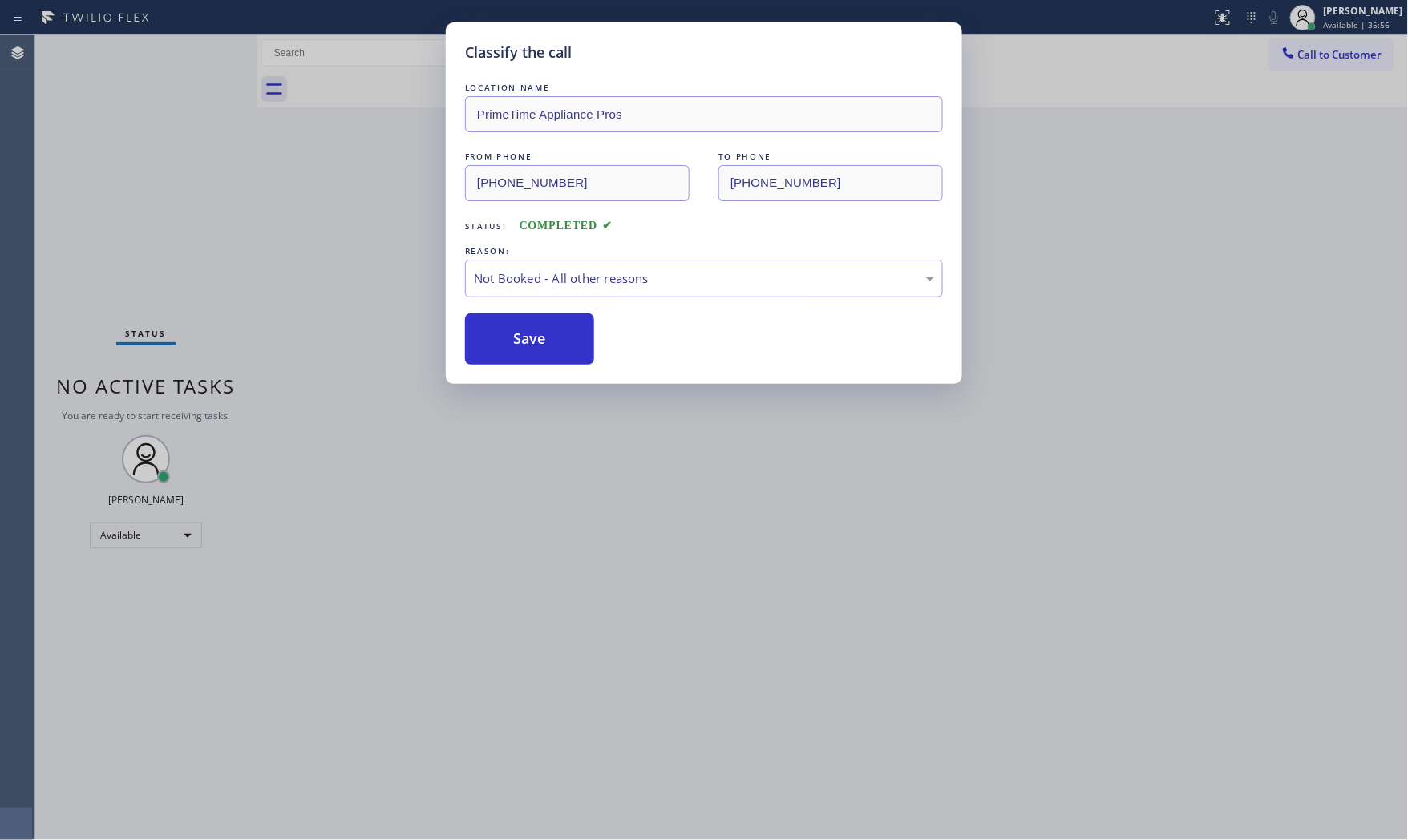
click at [516, 342] on button "Save" at bounding box center [529, 338] width 129 height 51
click at [516, 341] on button "Save" at bounding box center [529, 338] width 129 height 51
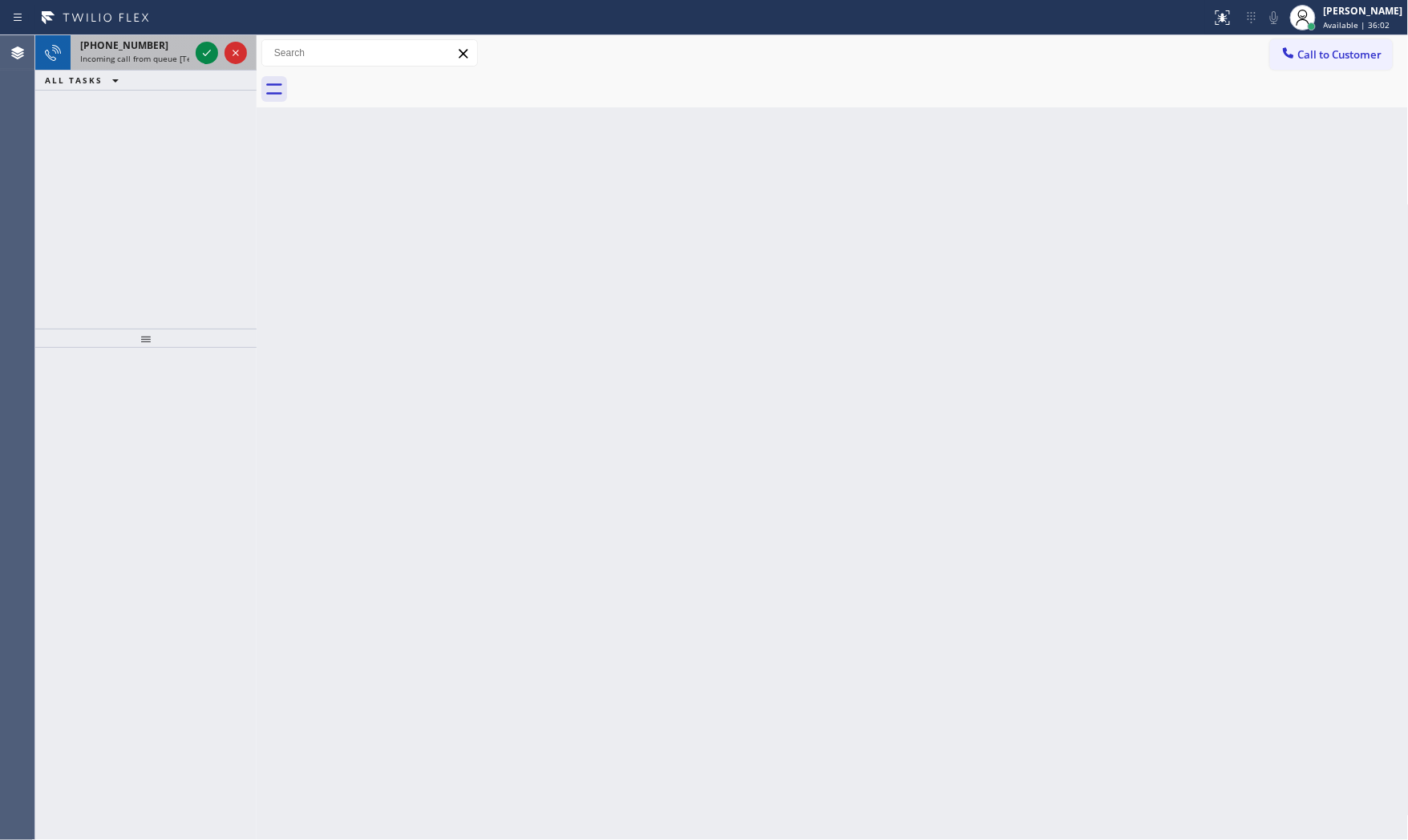
click at [166, 57] on span "Incoming call from queue [Test] All" at bounding box center [146, 58] width 133 height 11
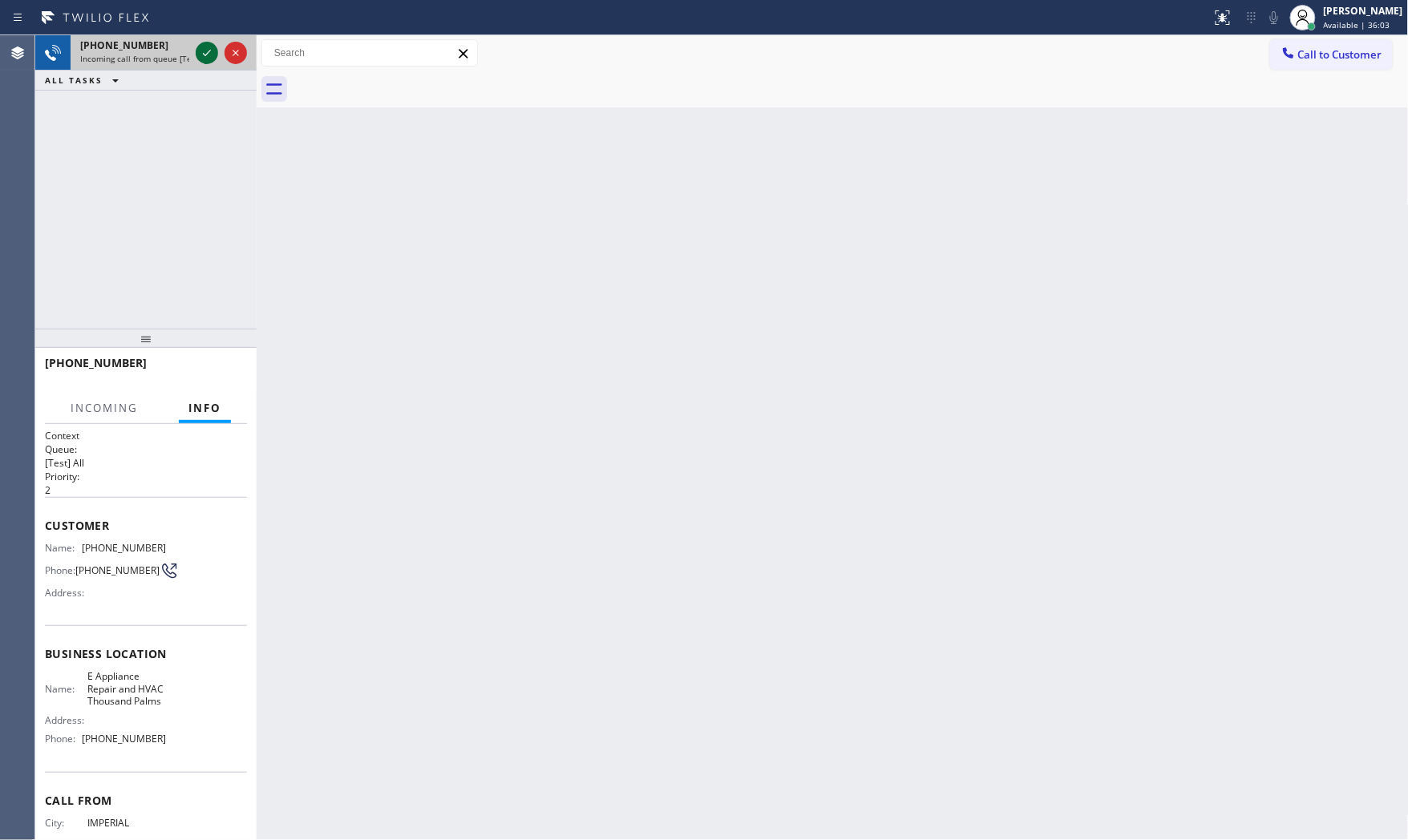
click at [202, 47] on icon at bounding box center [207, 52] width 19 height 19
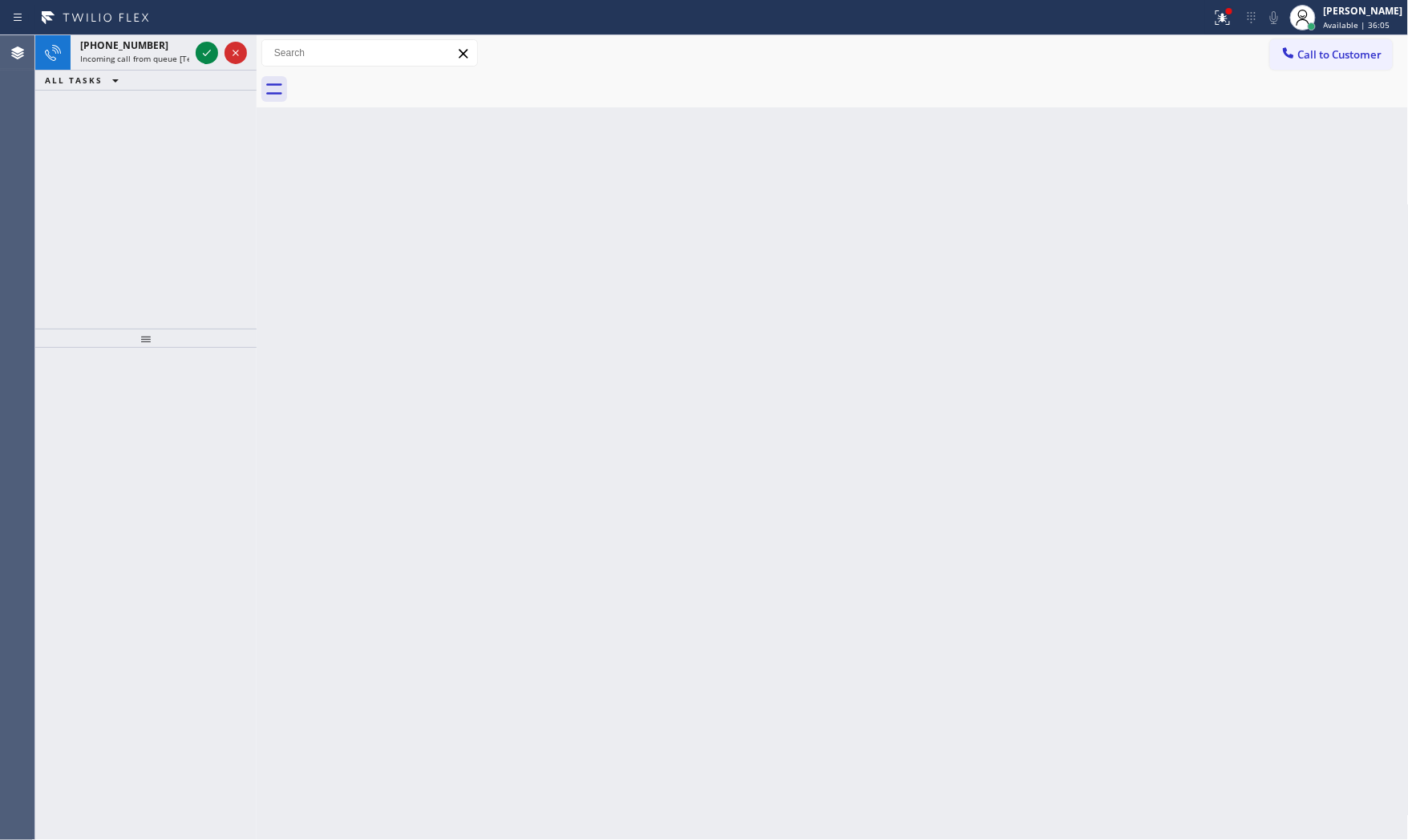
click at [202, 47] on icon at bounding box center [207, 52] width 19 height 19
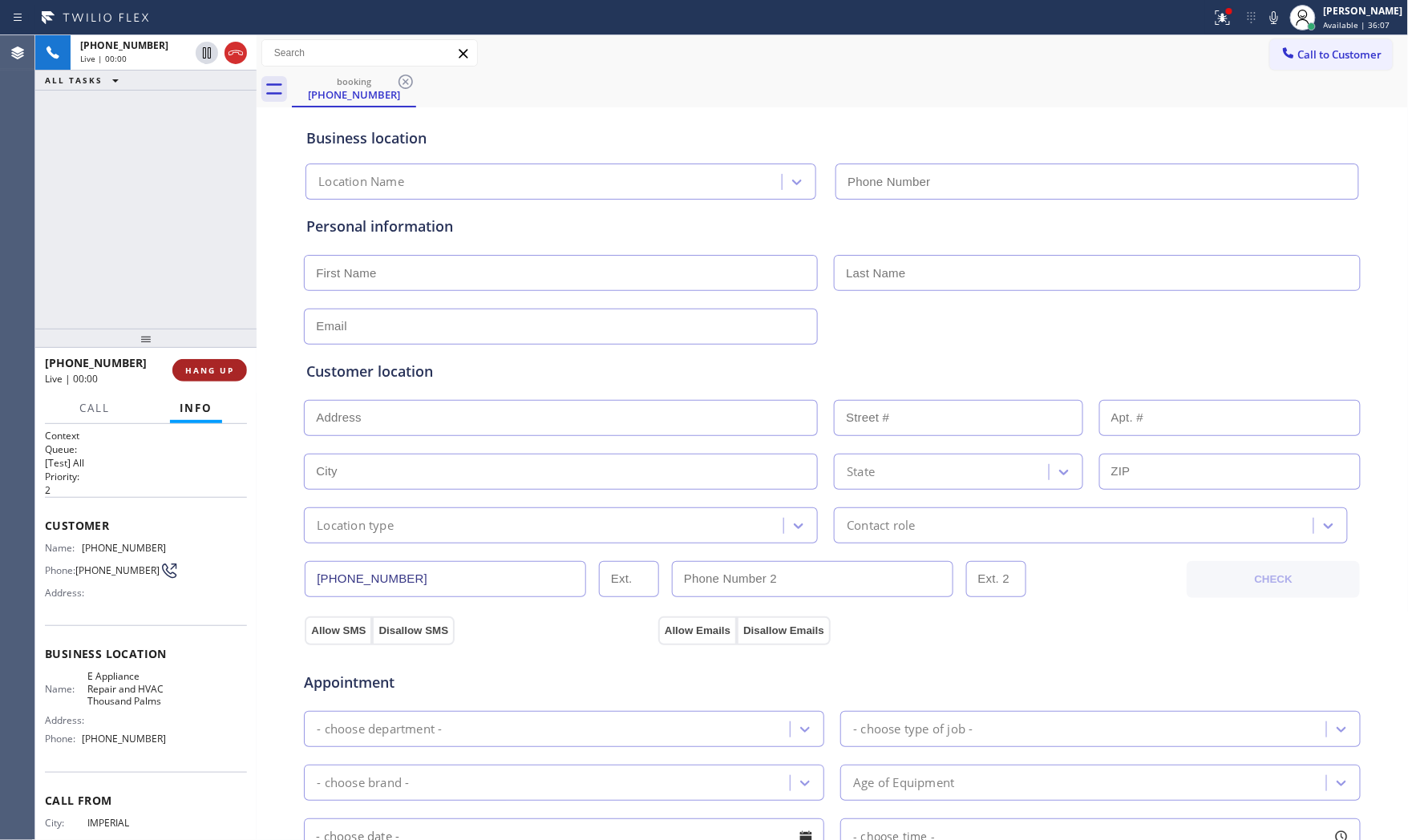
click at [223, 361] on button "HANG UP" at bounding box center [210, 370] width 75 height 22
type input "(760) 854-7080"
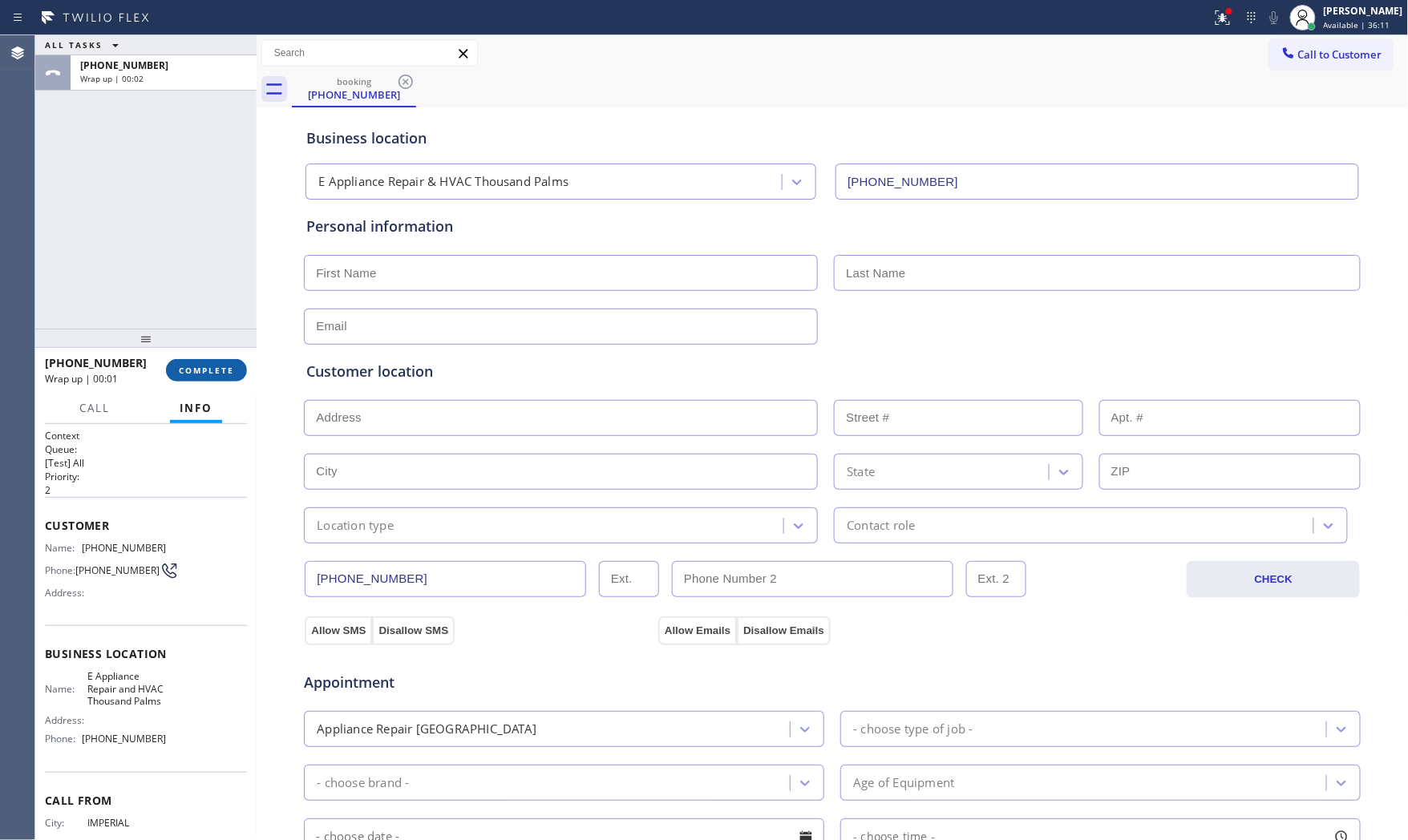
click at [228, 369] on span "COMPLETE" at bounding box center [206, 370] width 55 height 11
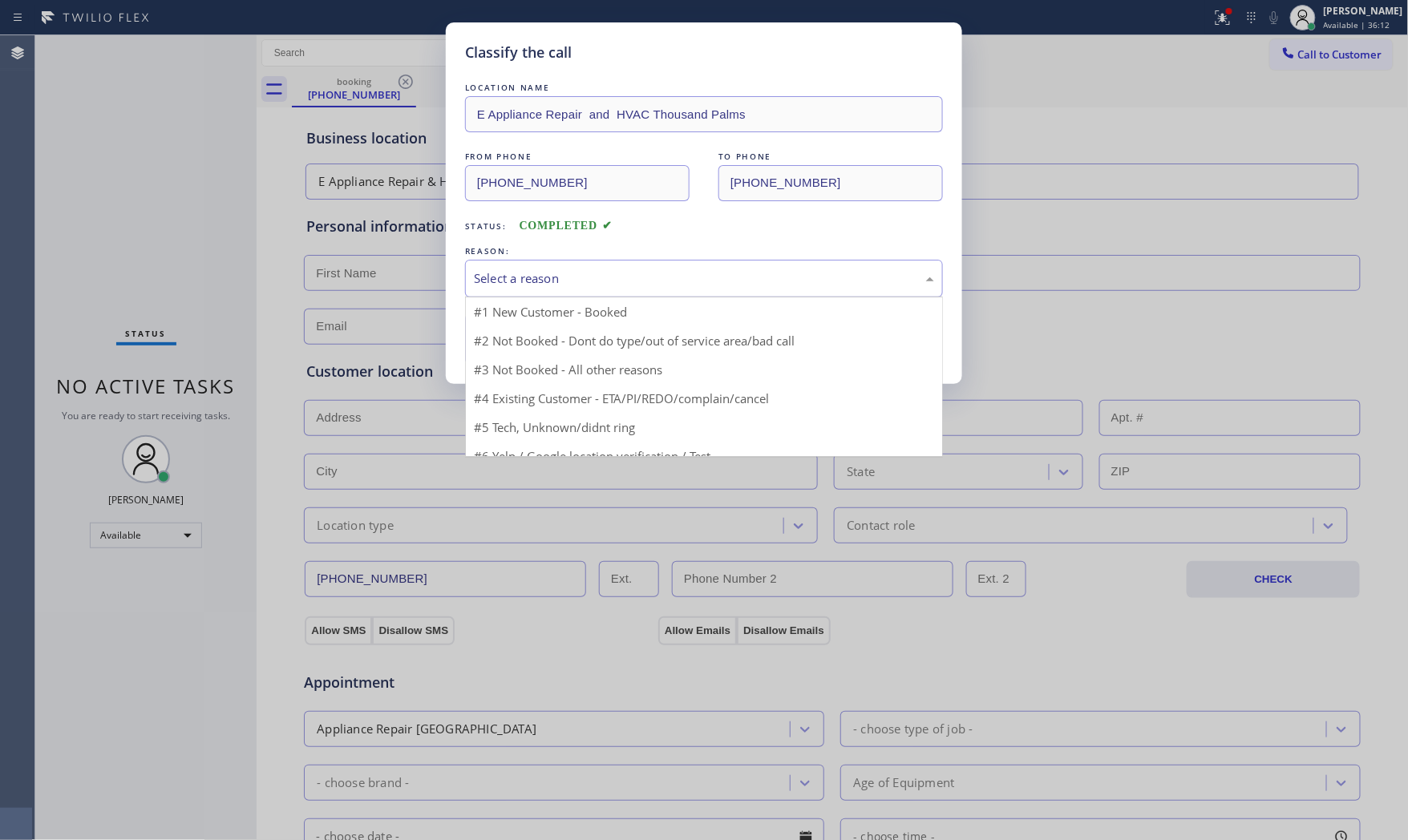
click at [491, 274] on div "Select a reason" at bounding box center [704, 278] width 460 height 18
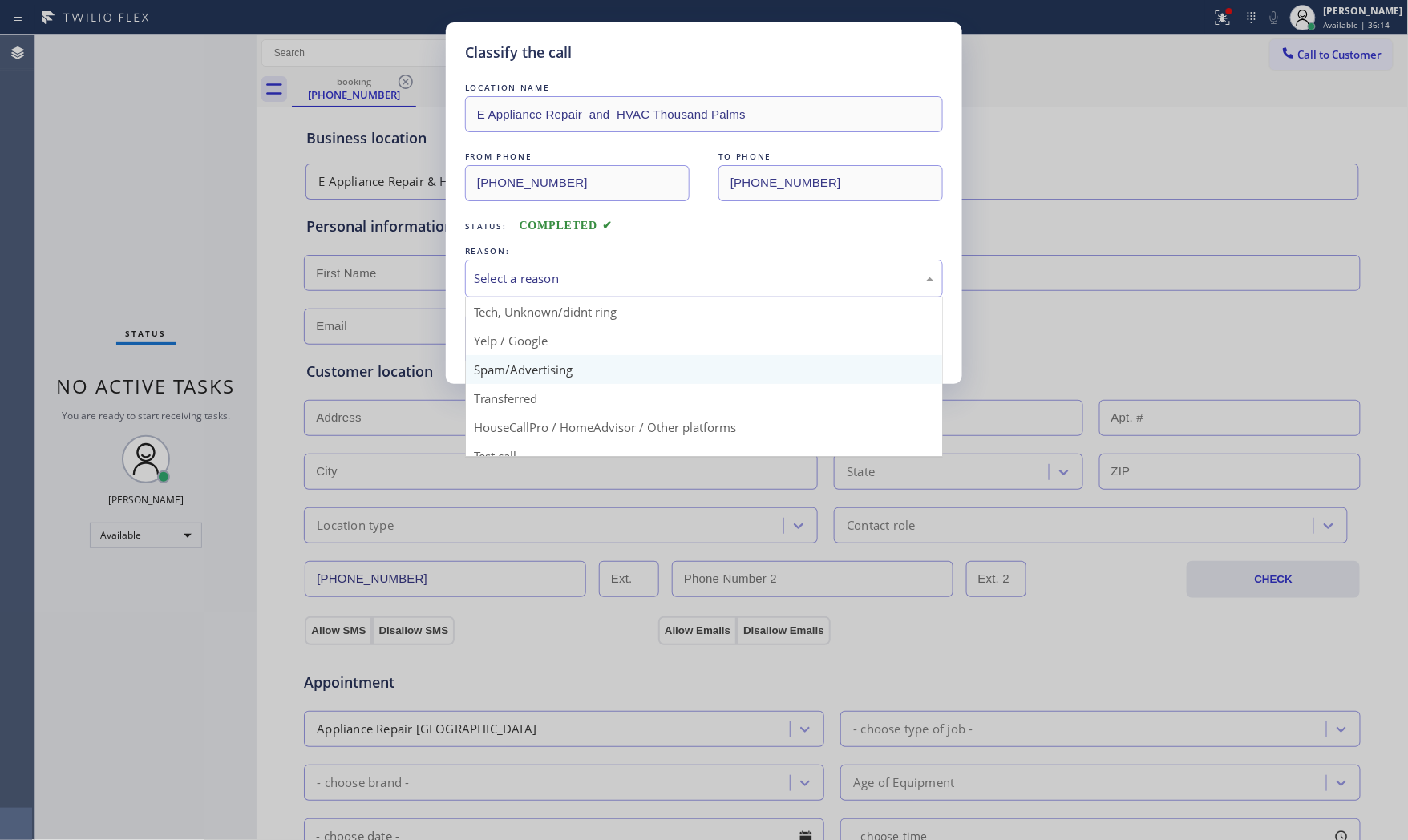
scroll to position [100, 0]
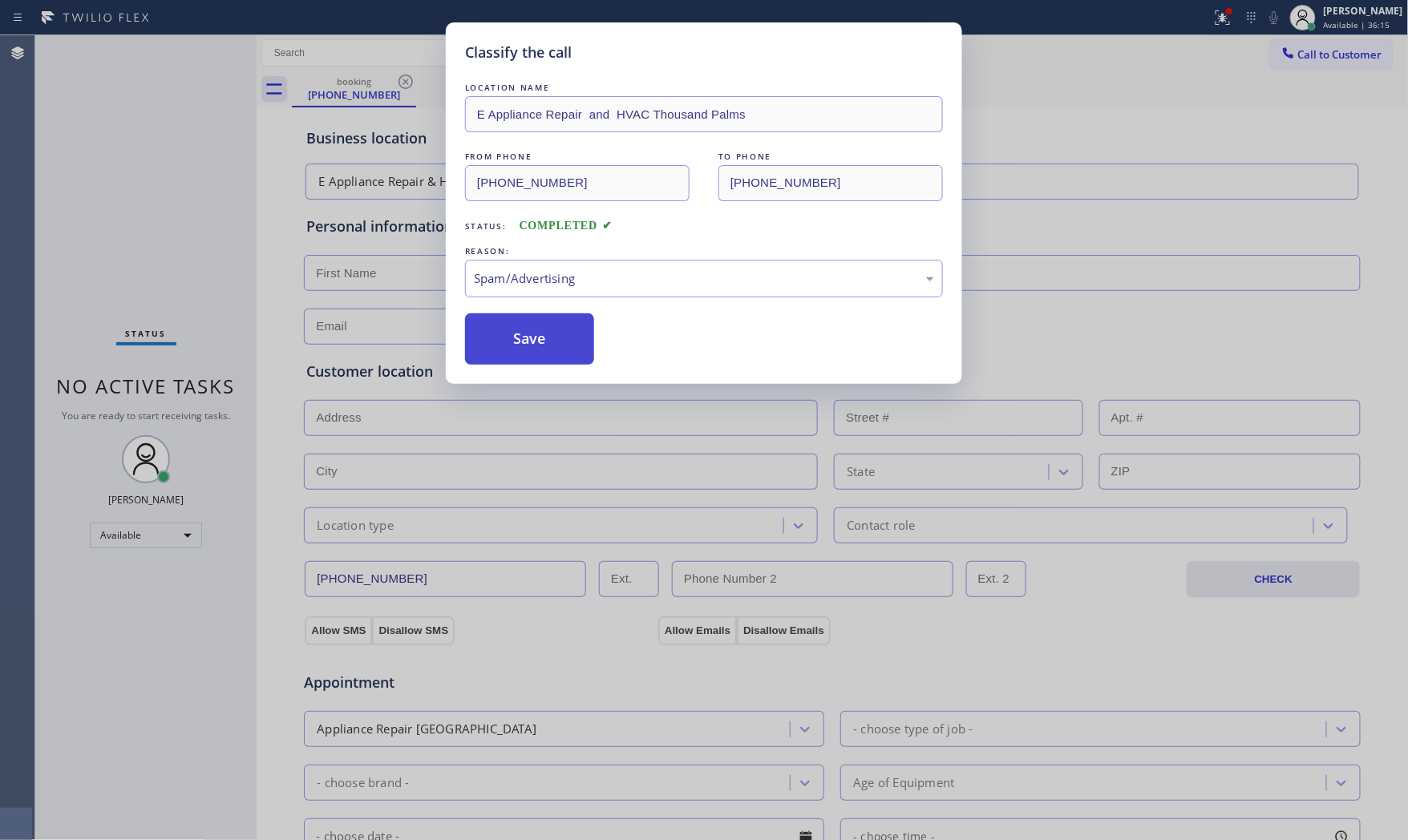
click at [521, 340] on button "Save" at bounding box center [529, 338] width 129 height 51
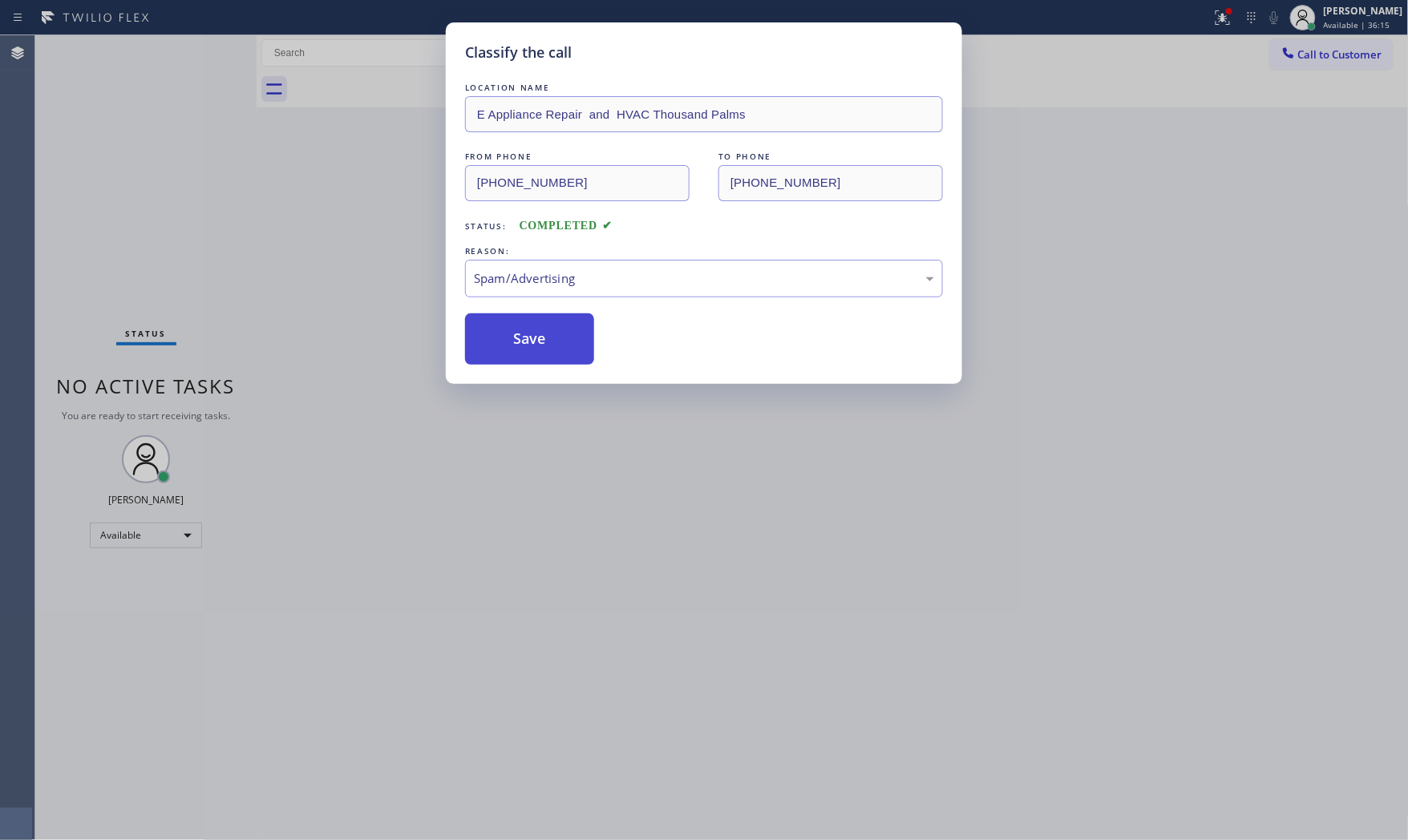
click at [521, 340] on button "Save" at bounding box center [529, 338] width 129 height 51
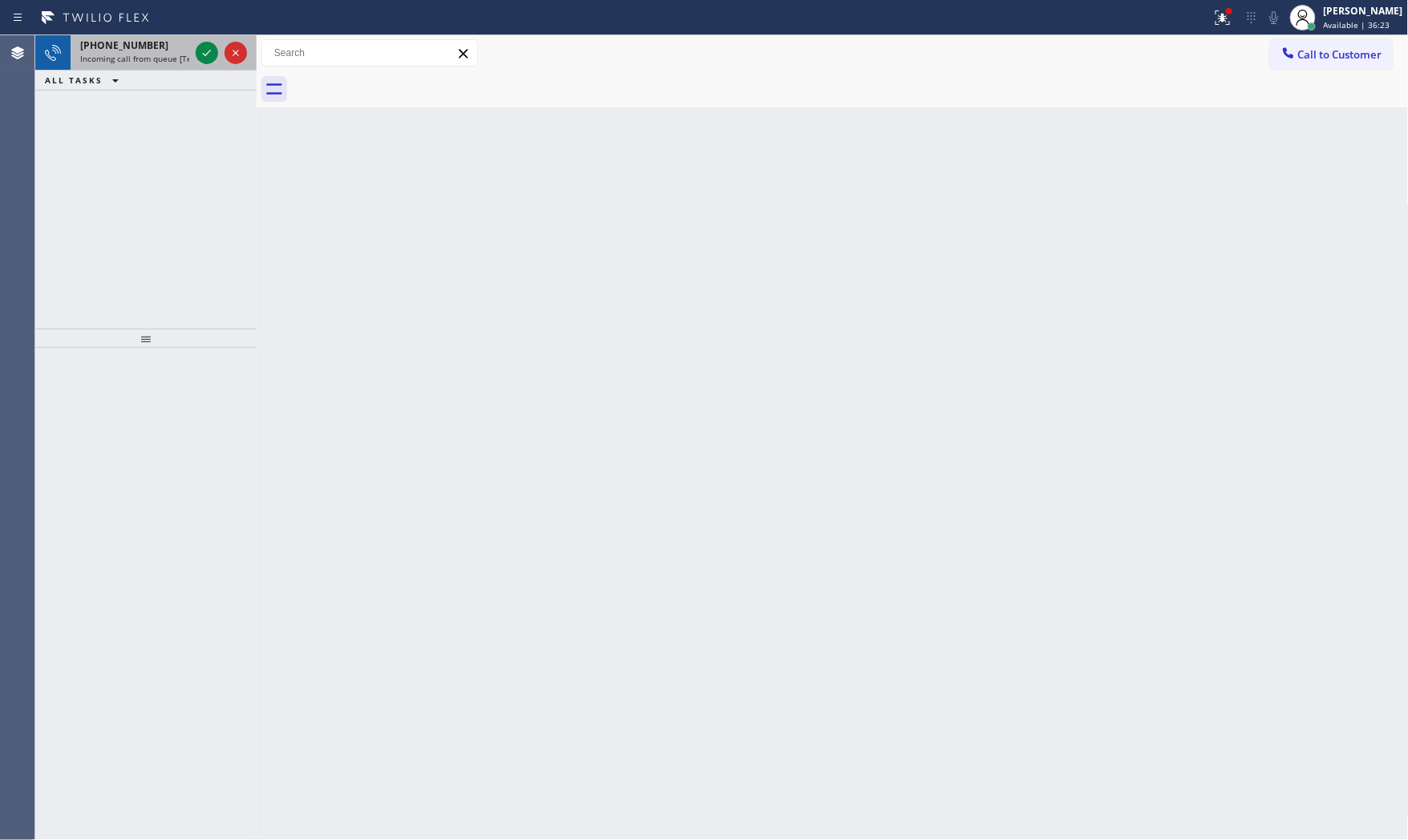
click at [162, 51] on div "+15627816991" at bounding box center [134, 46] width 109 height 14
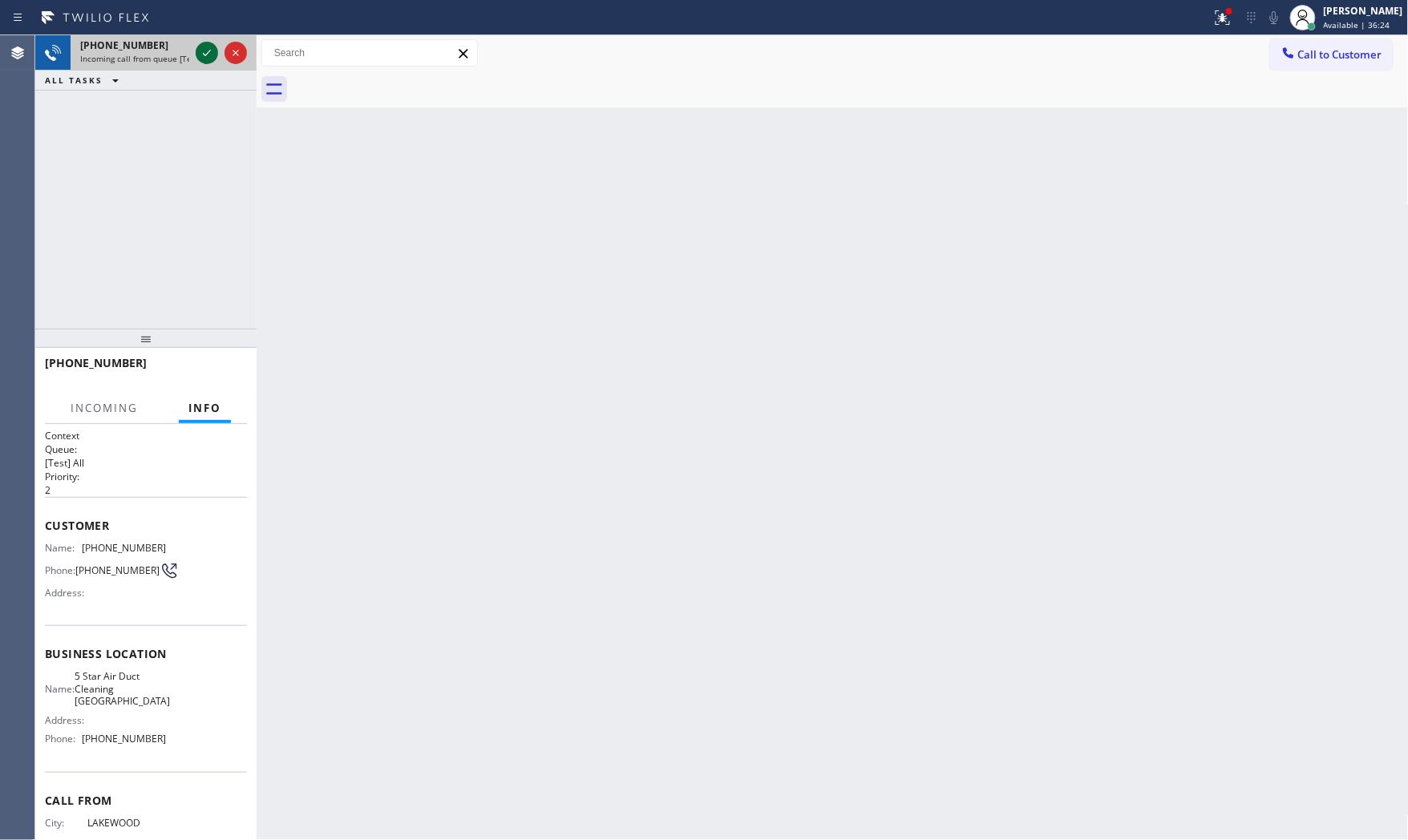
click at [198, 50] on icon at bounding box center [207, 52] width 19 height 19
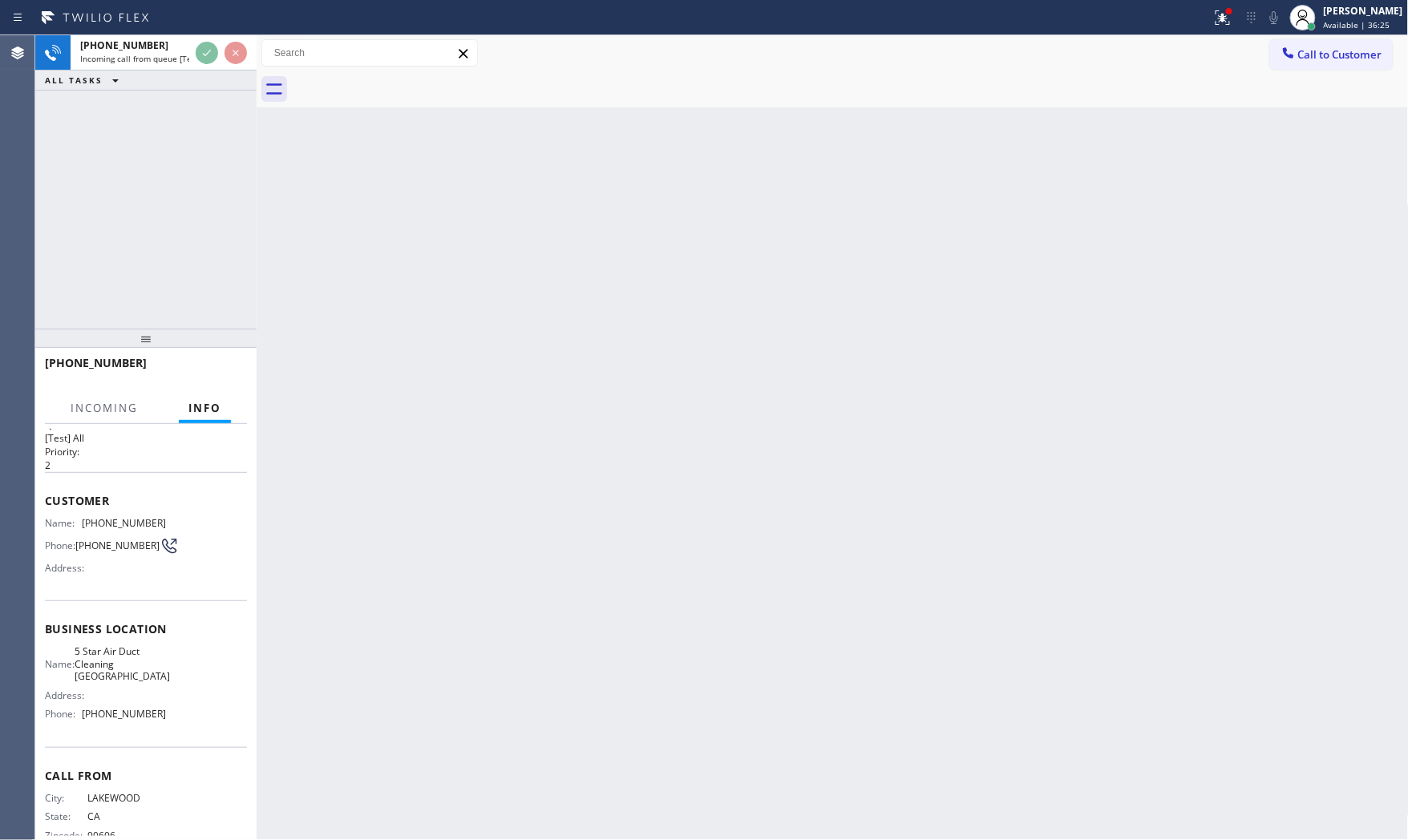
scroll to position [60, 0]
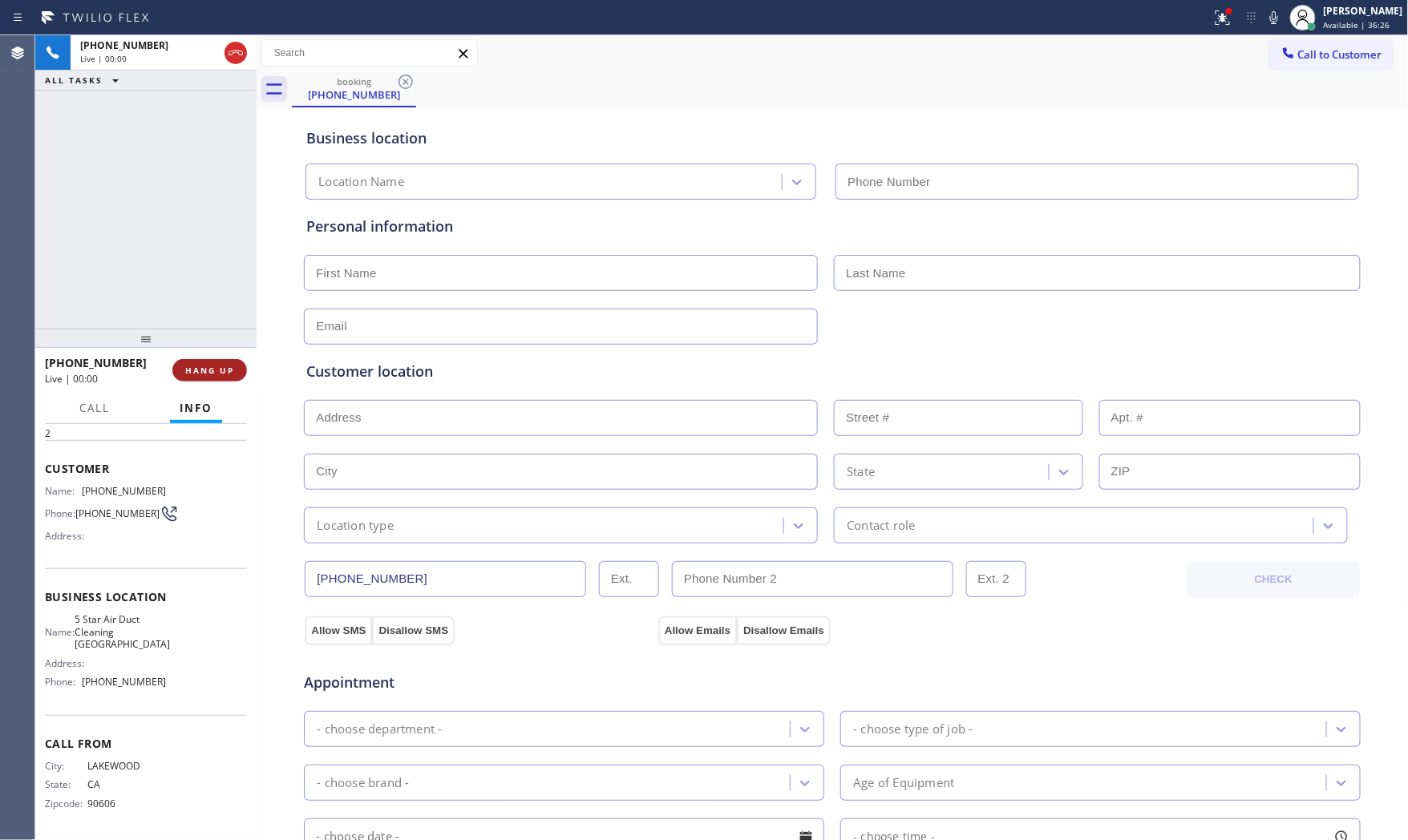
type input "(562) 262-9197"
click at [206, 365] on span "HANG UP" at bounding box center [210, 370] width 49 height 11
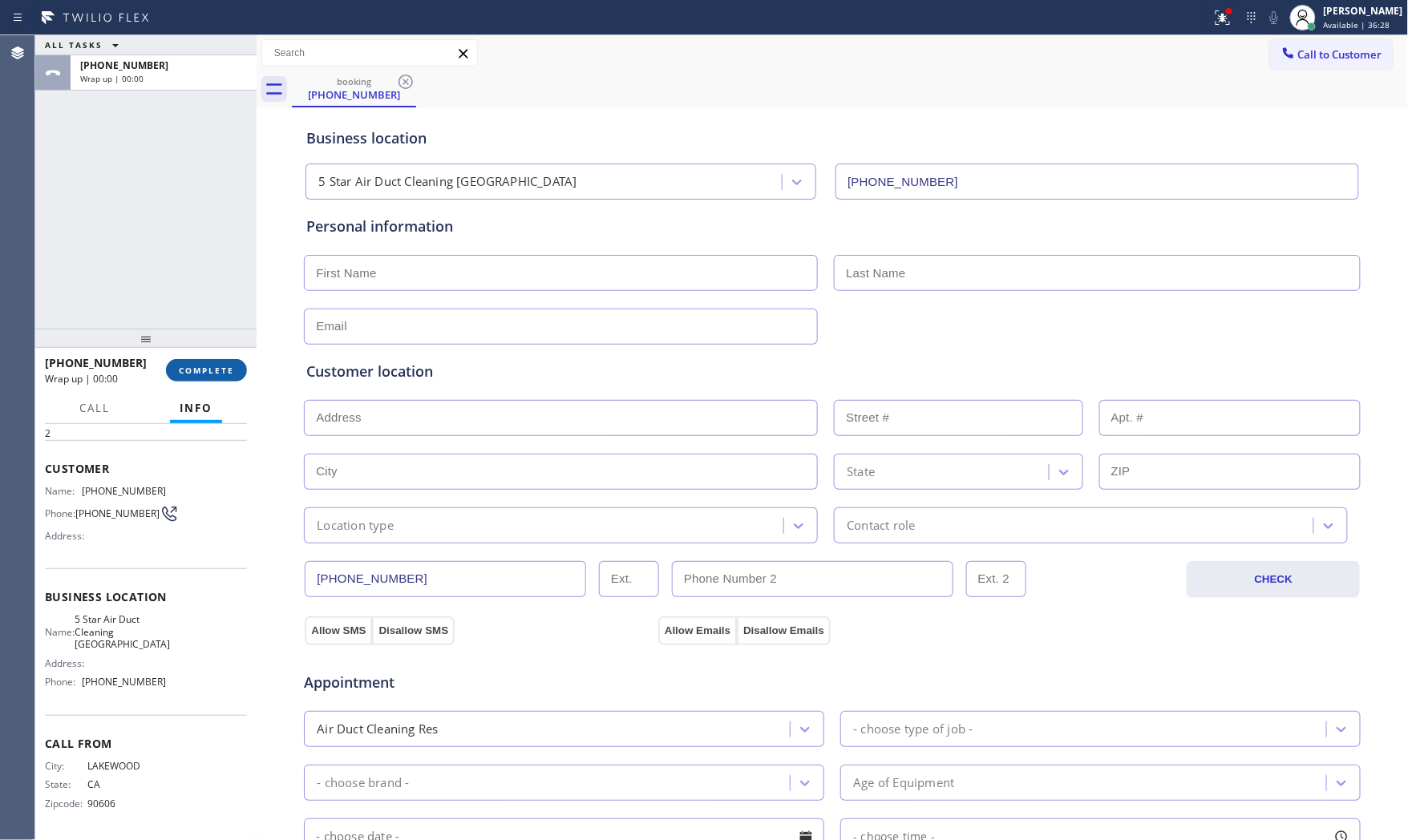
click at [206, 365] on span "COMPLETE" at bounding box center [206, 370] width 55 height 11
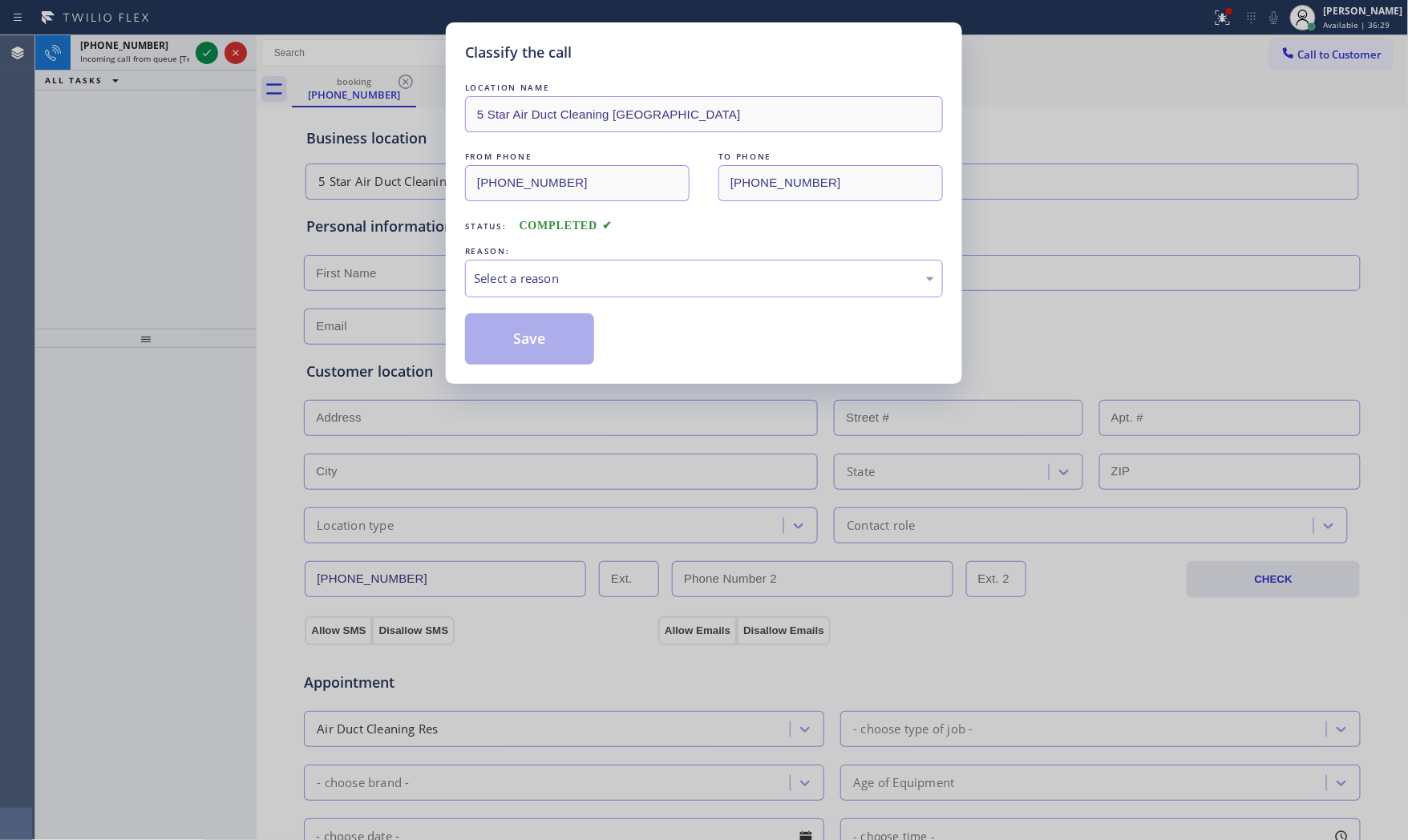
click at [516, 256] on div "REASON:" at bounding box center [704, 250] width 478 height 17
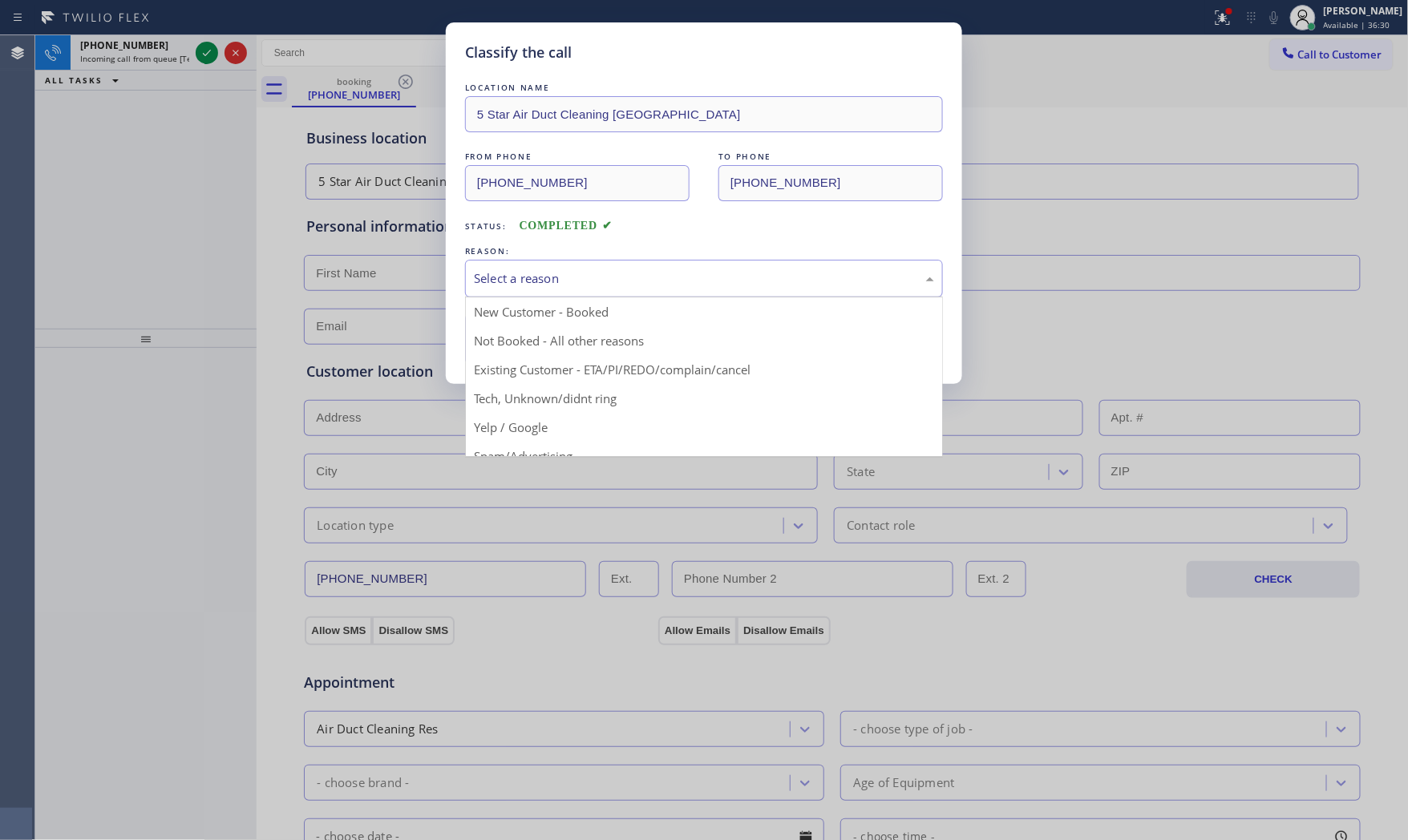
click at [527, 291] on div "Select a reason" at bounding box center [704, 278] width 478 height 38
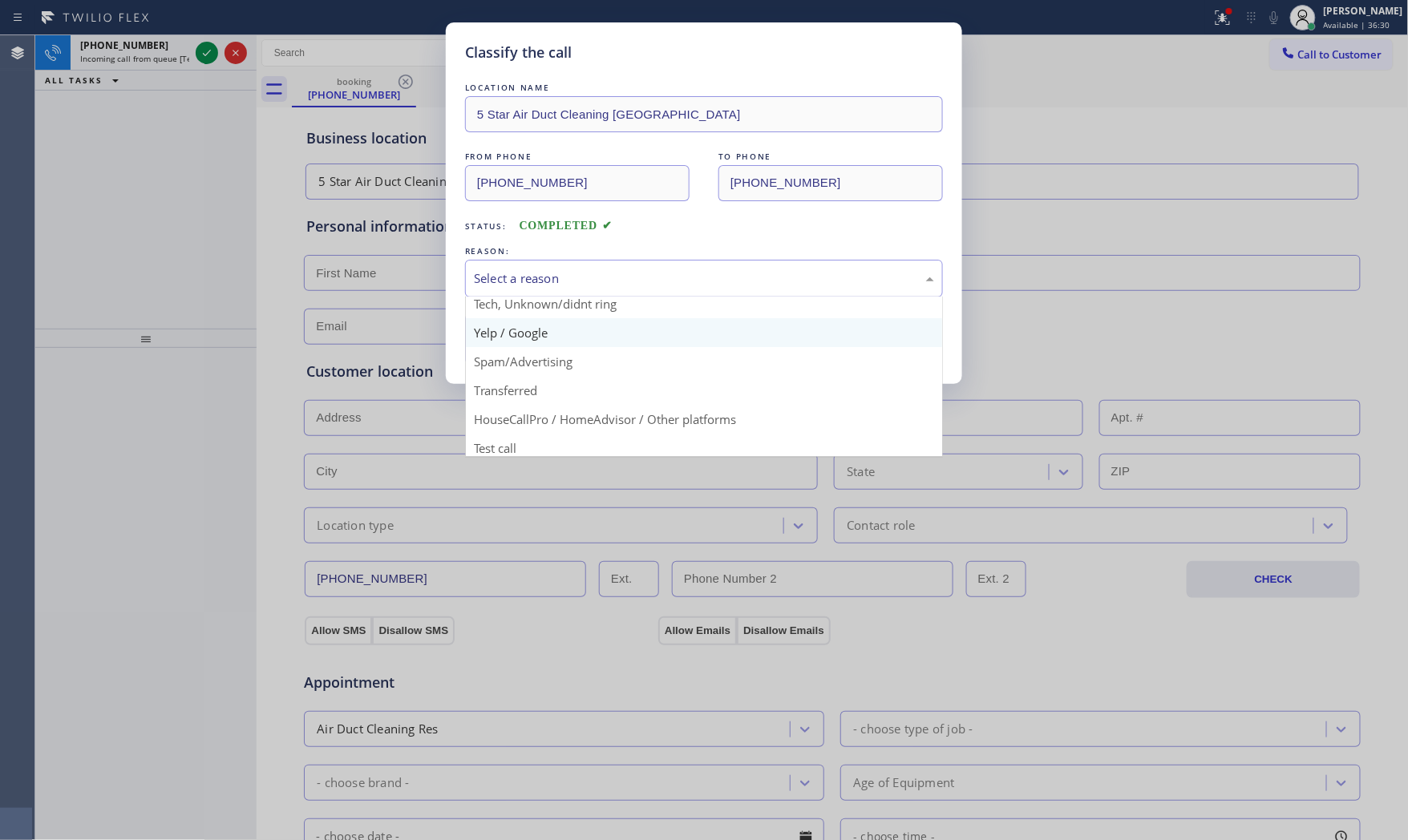
scroll to position [100, 0]
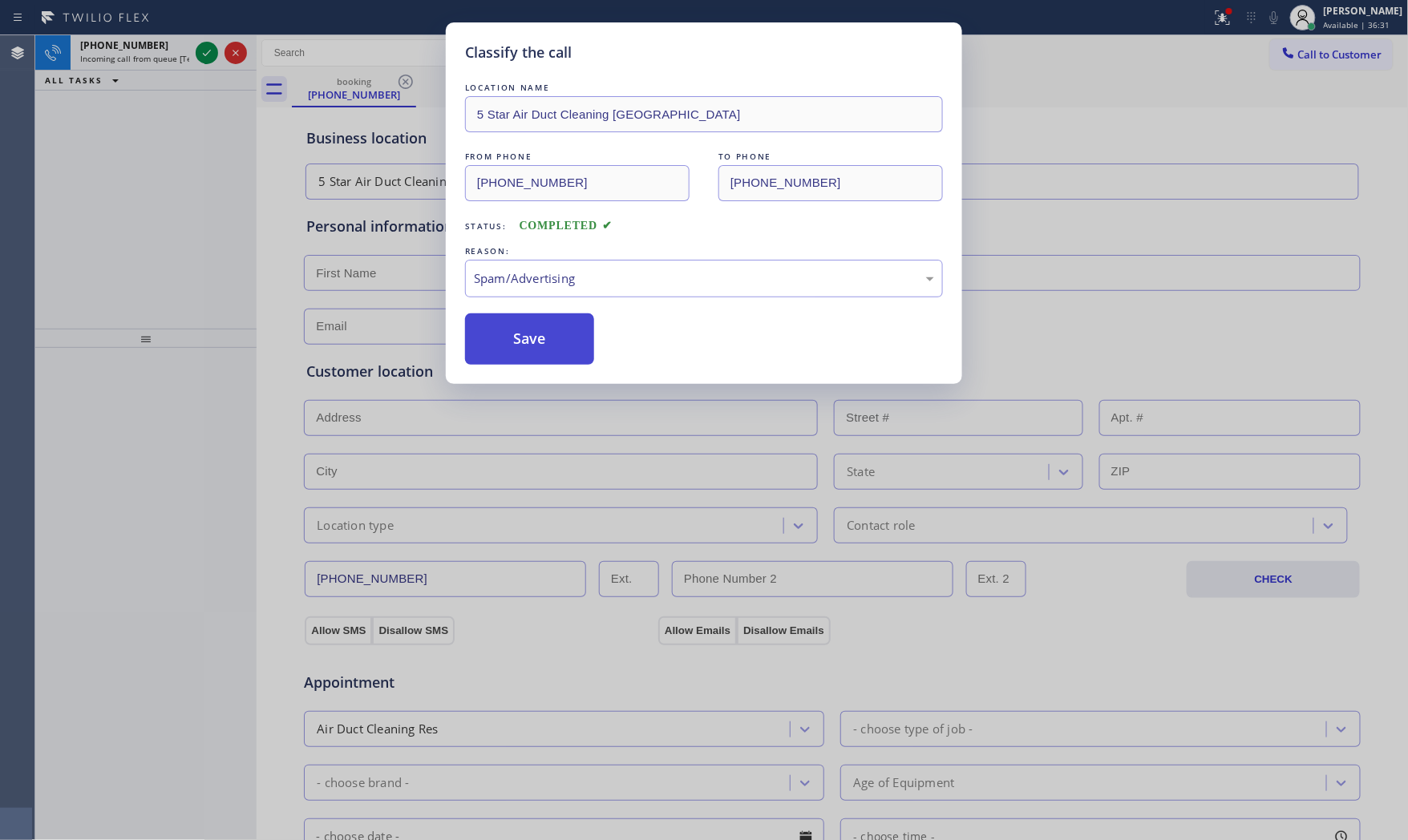
click at [530, 340] on button "Save" at bounding box center [529, 338] width 129 height 51
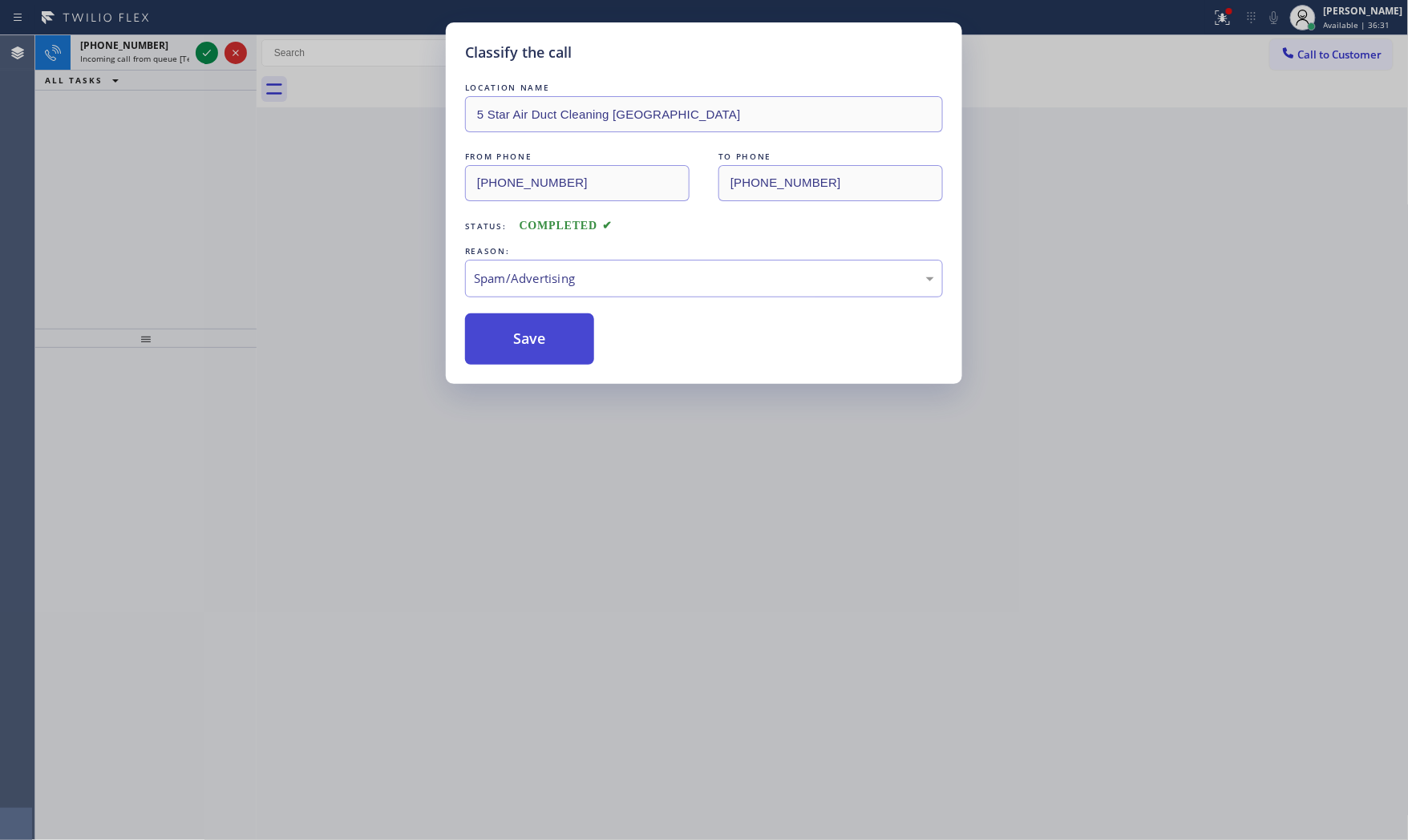
click at [530, 340] on button "Save" at bounding box center [529, 338] width 129 height 51
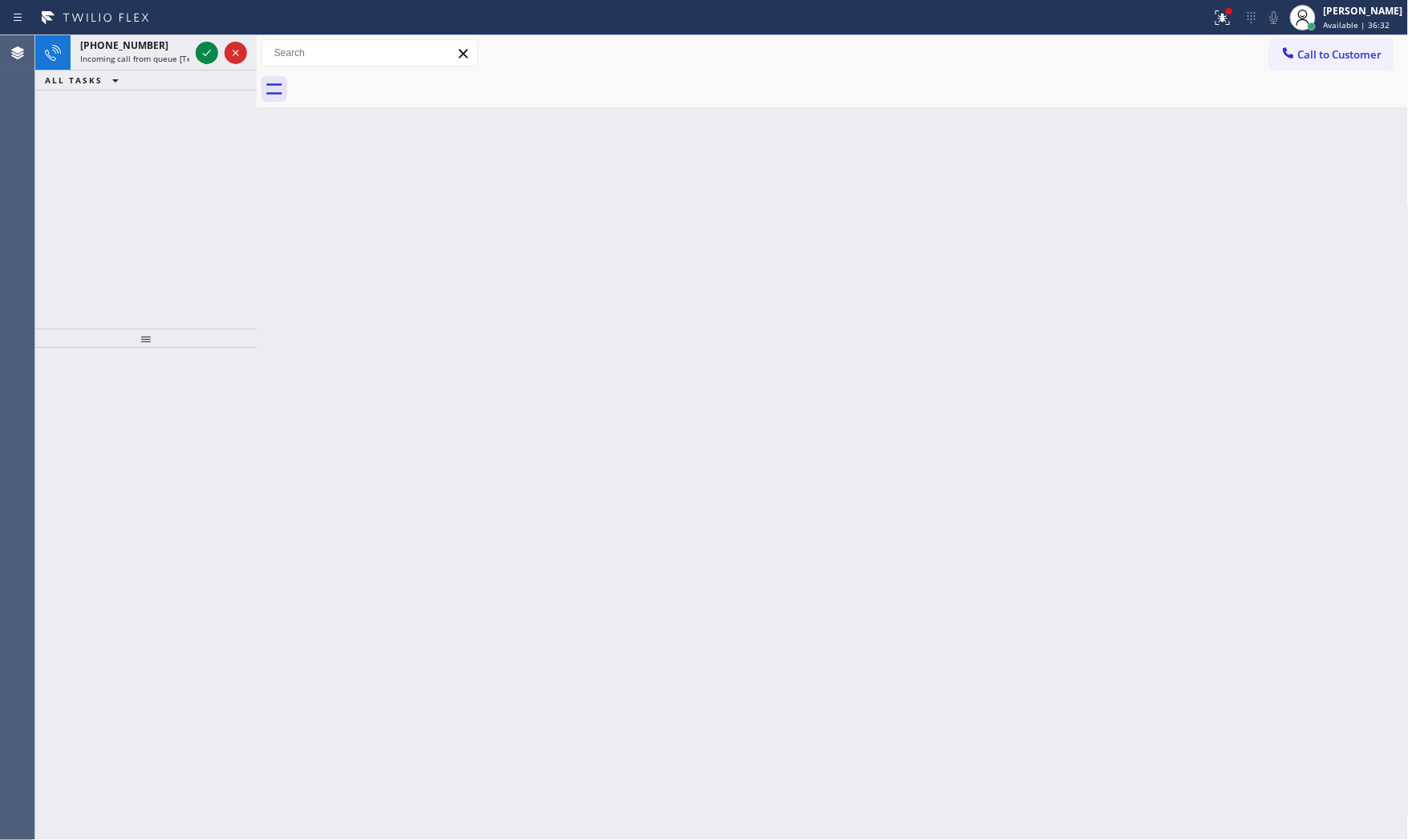
click at [198, 57] on icon at bounding box center [207, 52] width 19 height 19
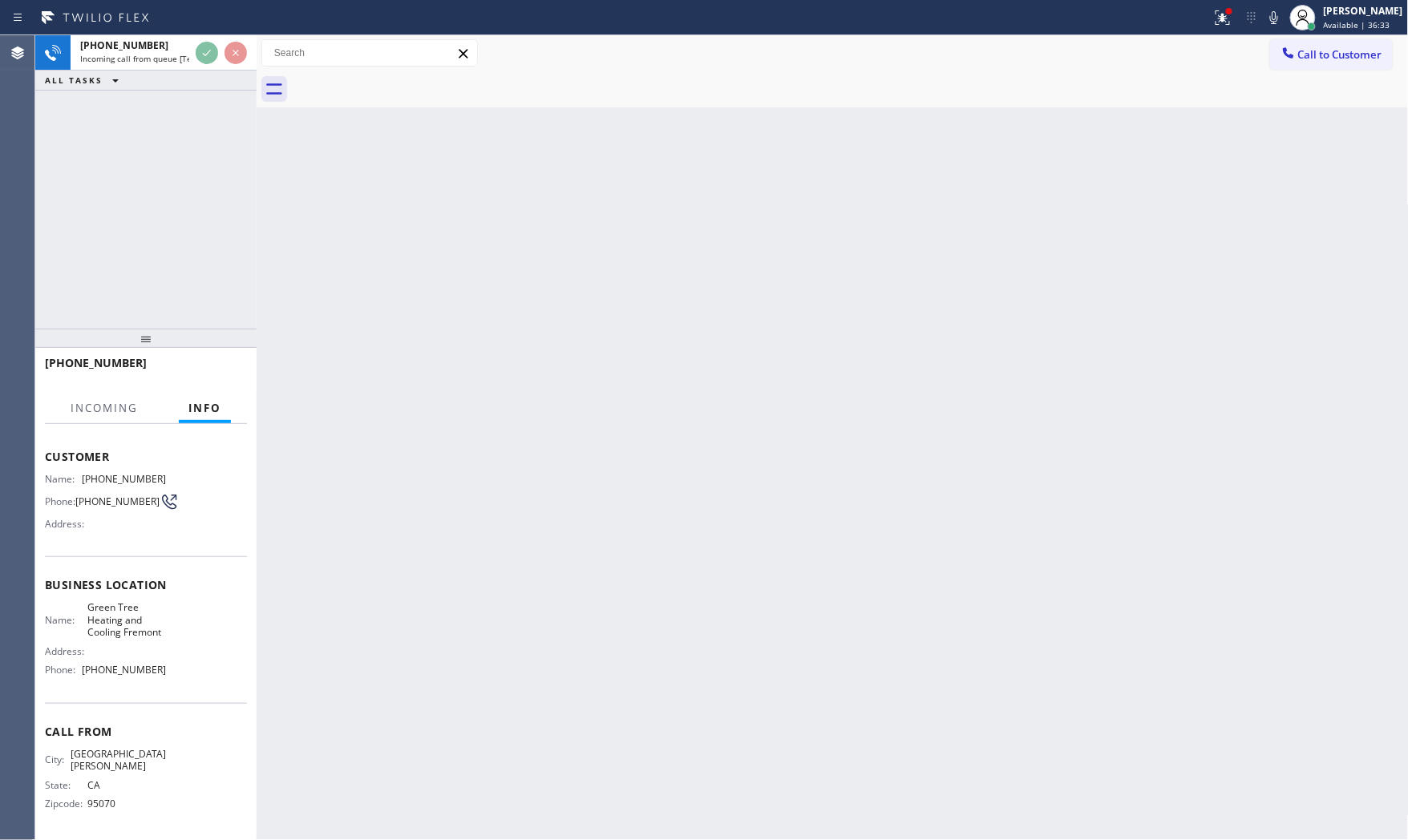
scroll to position [73, 0]
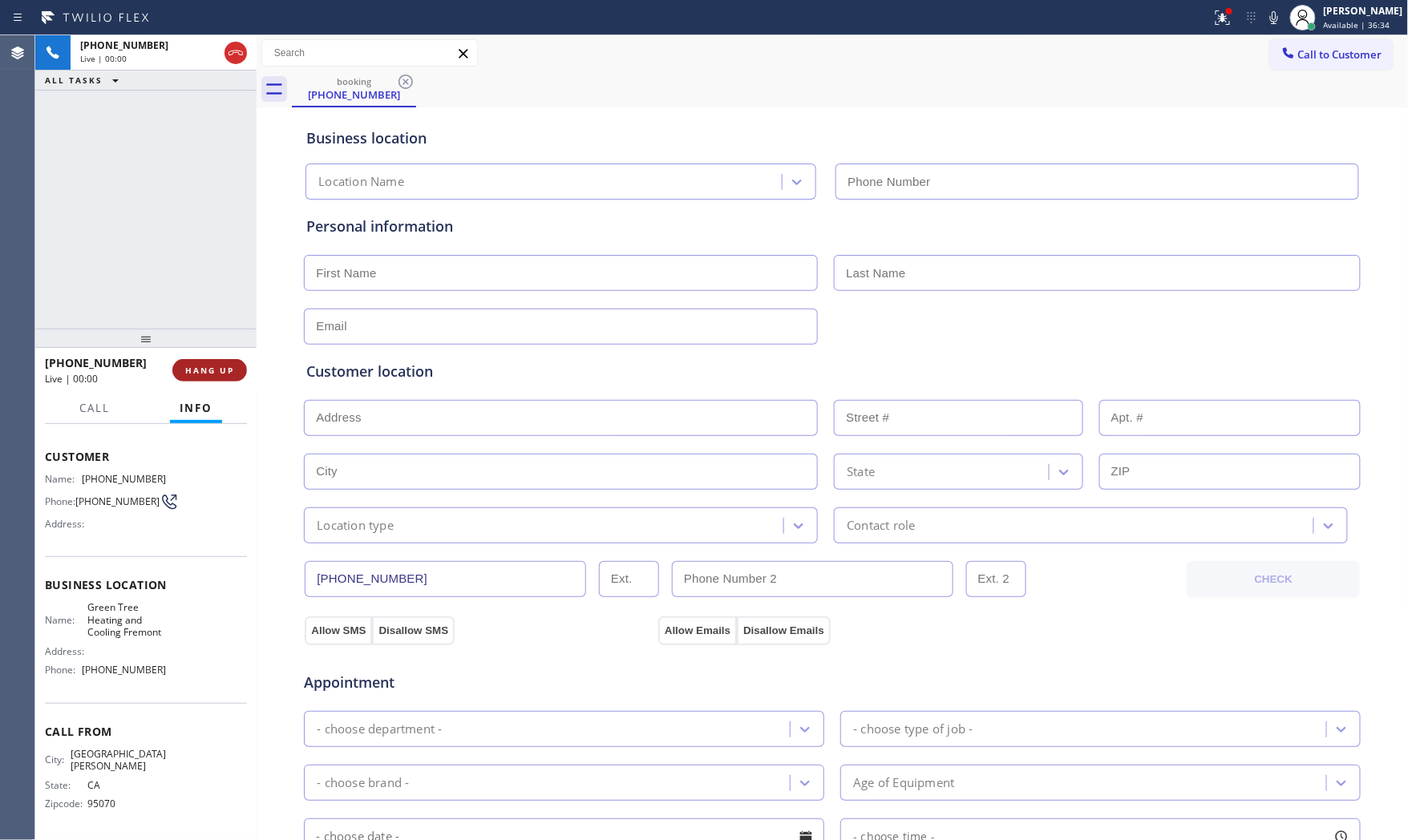
type input "(408) 676-2044"
click at [206, 361] on button "HANG UP" at bounding box center [210, 370] width 75 height 22
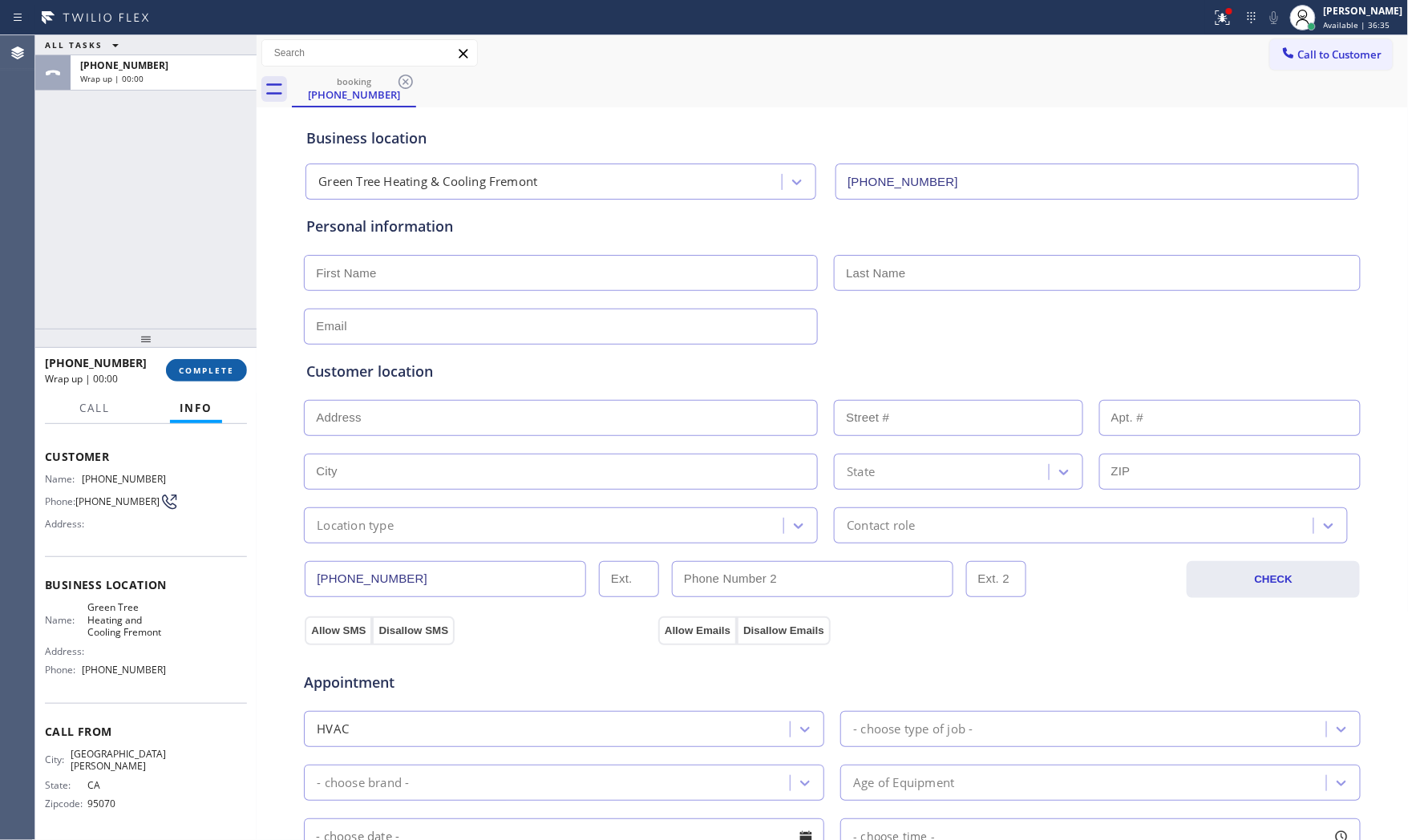
click at [207, 363] on button "COMPLETE" at bounding box center [206, 370] width 81 height 22
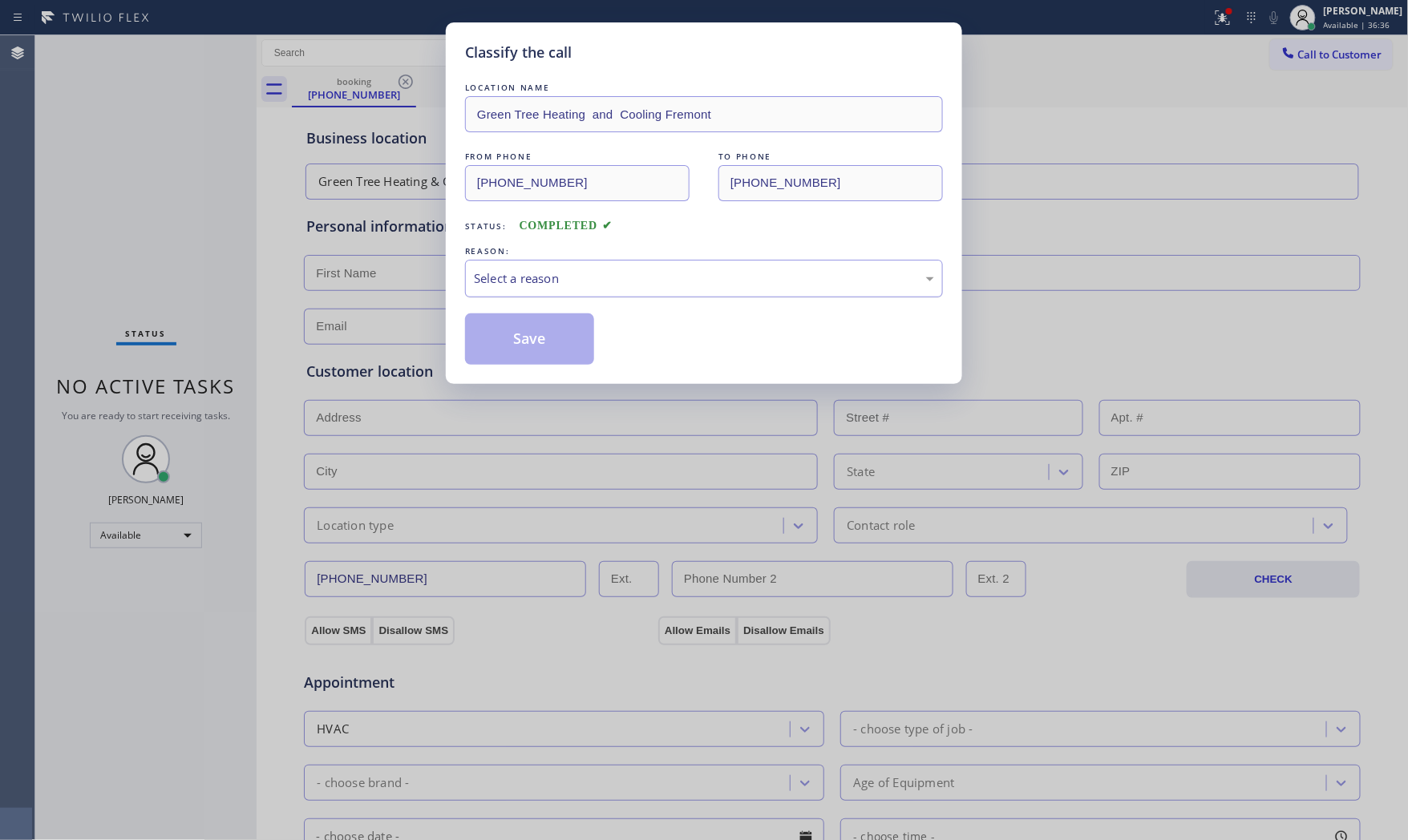
click at [569, 272] on div "Select a reason" at bounding box center [704, 278] width 460 height 18
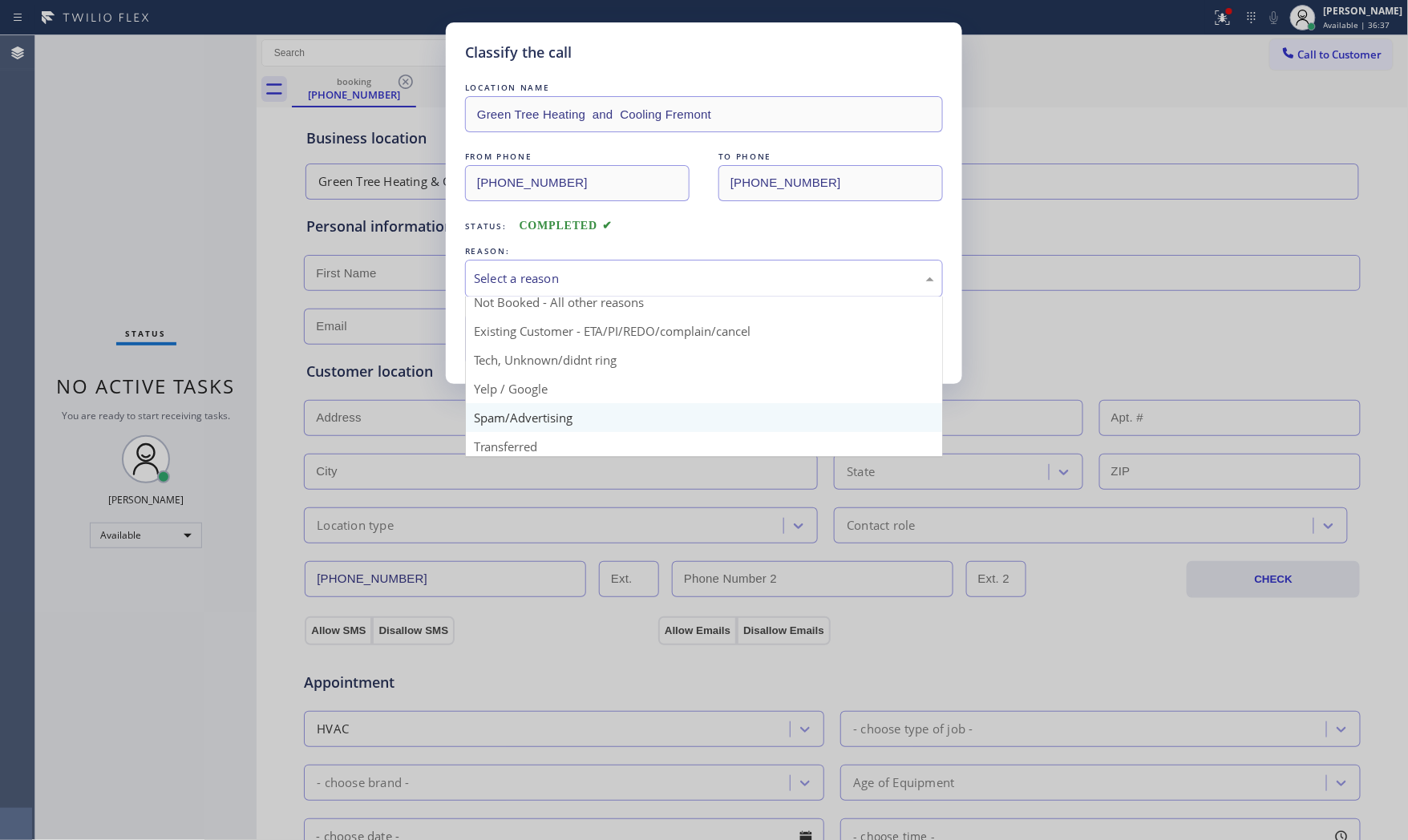
scroll to position [100, 0]
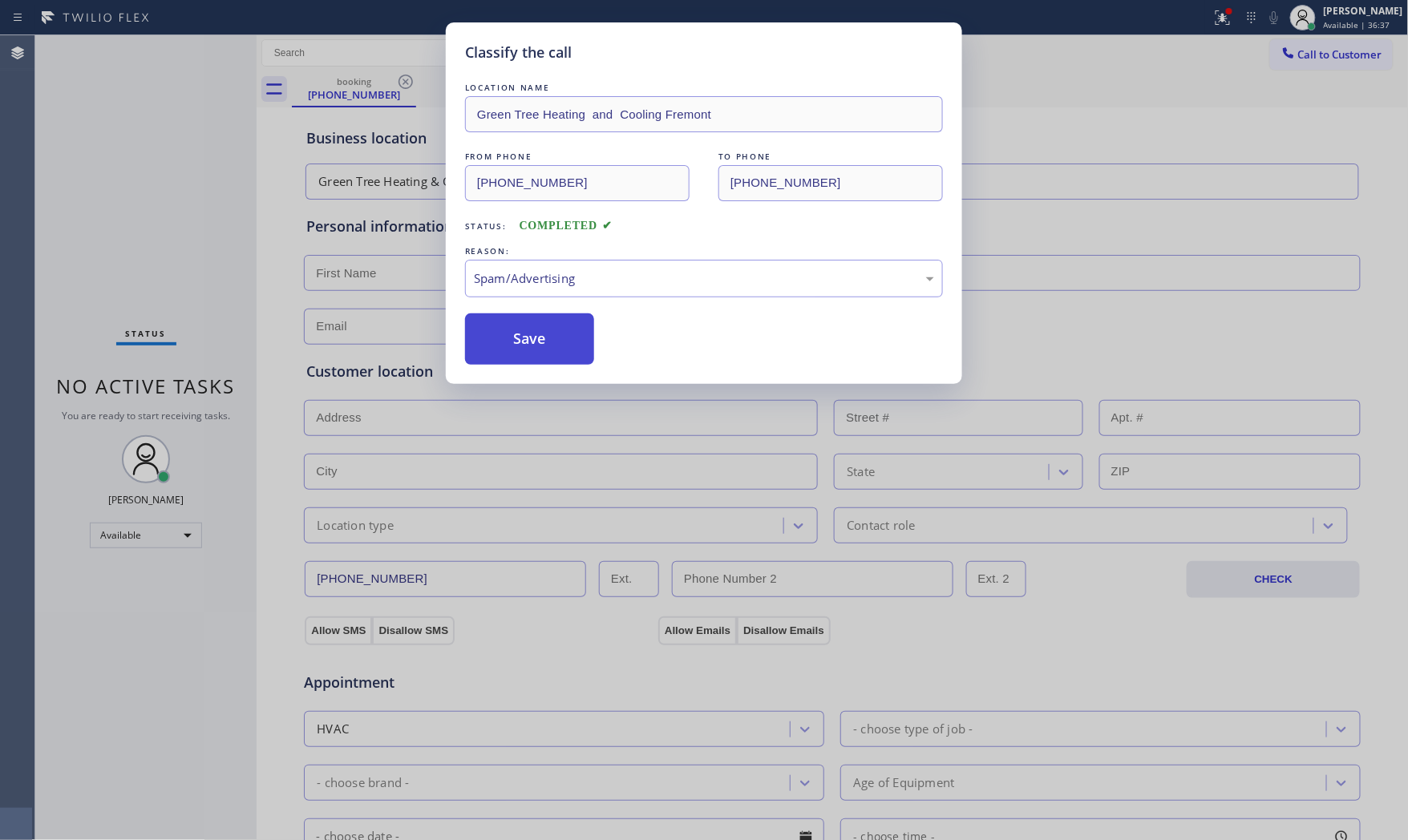
click at [541, 345] on button "Save" at bounding box center [529, 338] width 129 height 51
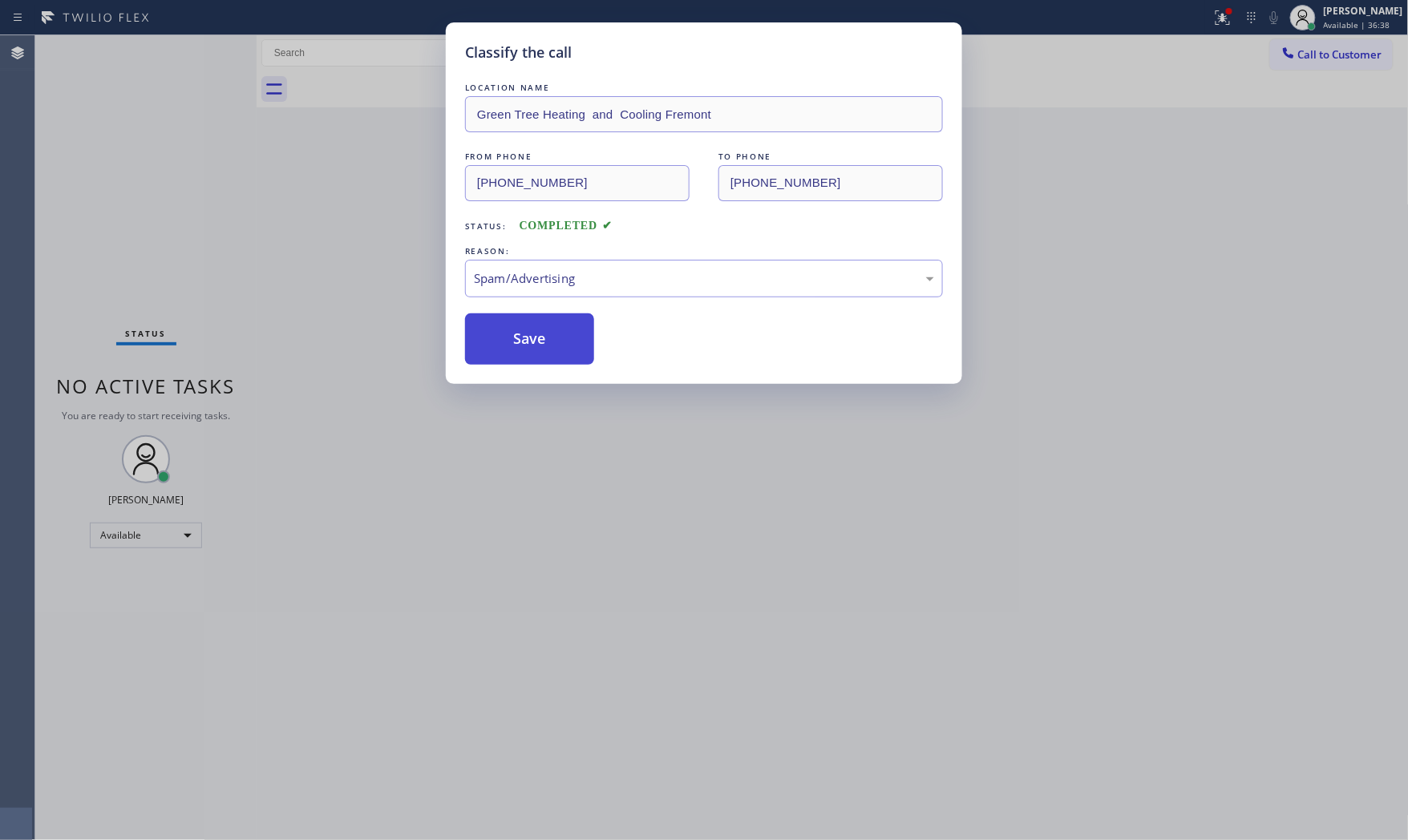
click at [541, 345] on button "Save" at bounding box center [529, 338] width 129 height 51
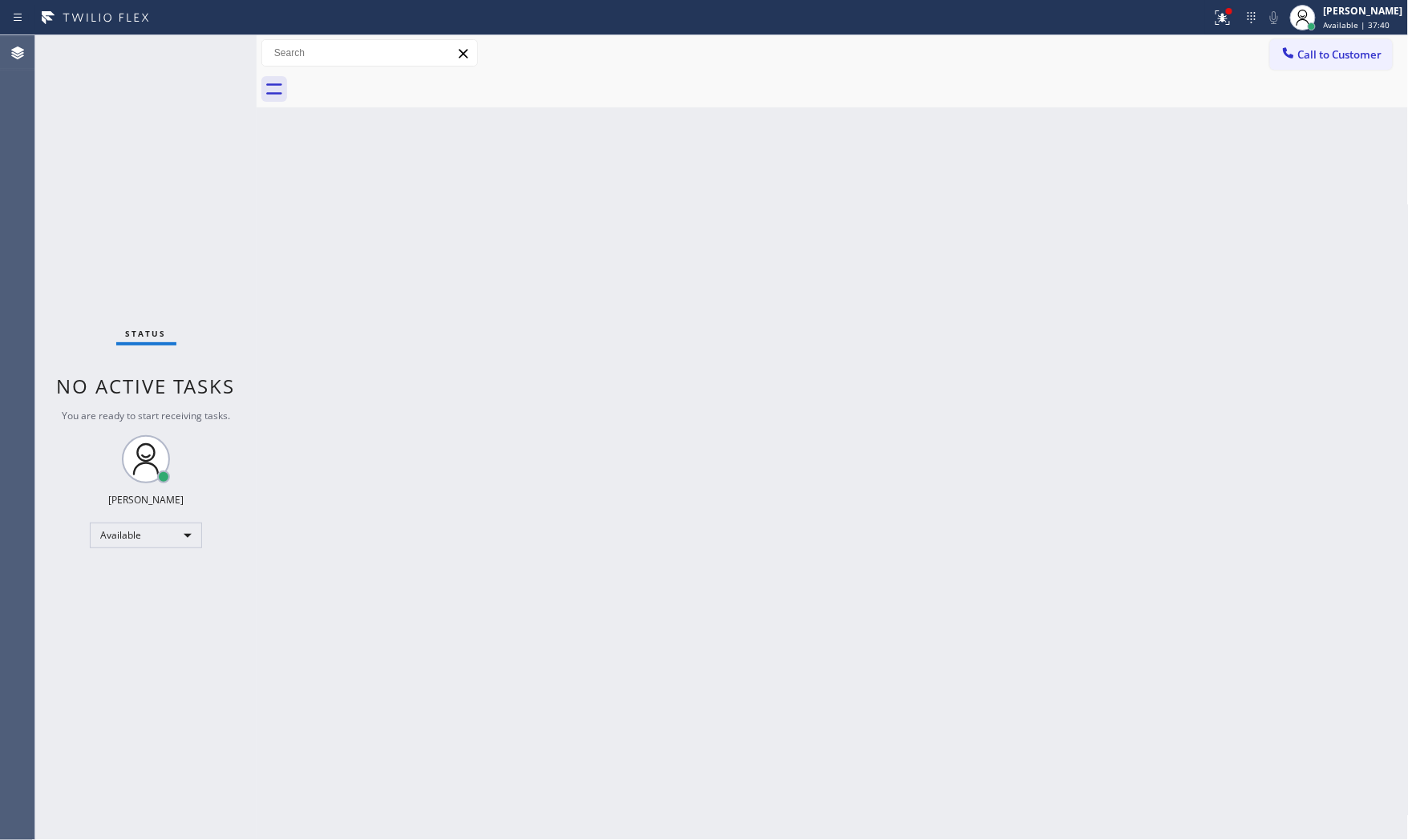
click at [171, 45] on div "Status No active tasks You are ready to start receiving tasks. [PERSON_NAME] Av…" at bounding box center [146, 437] width 222 height 805
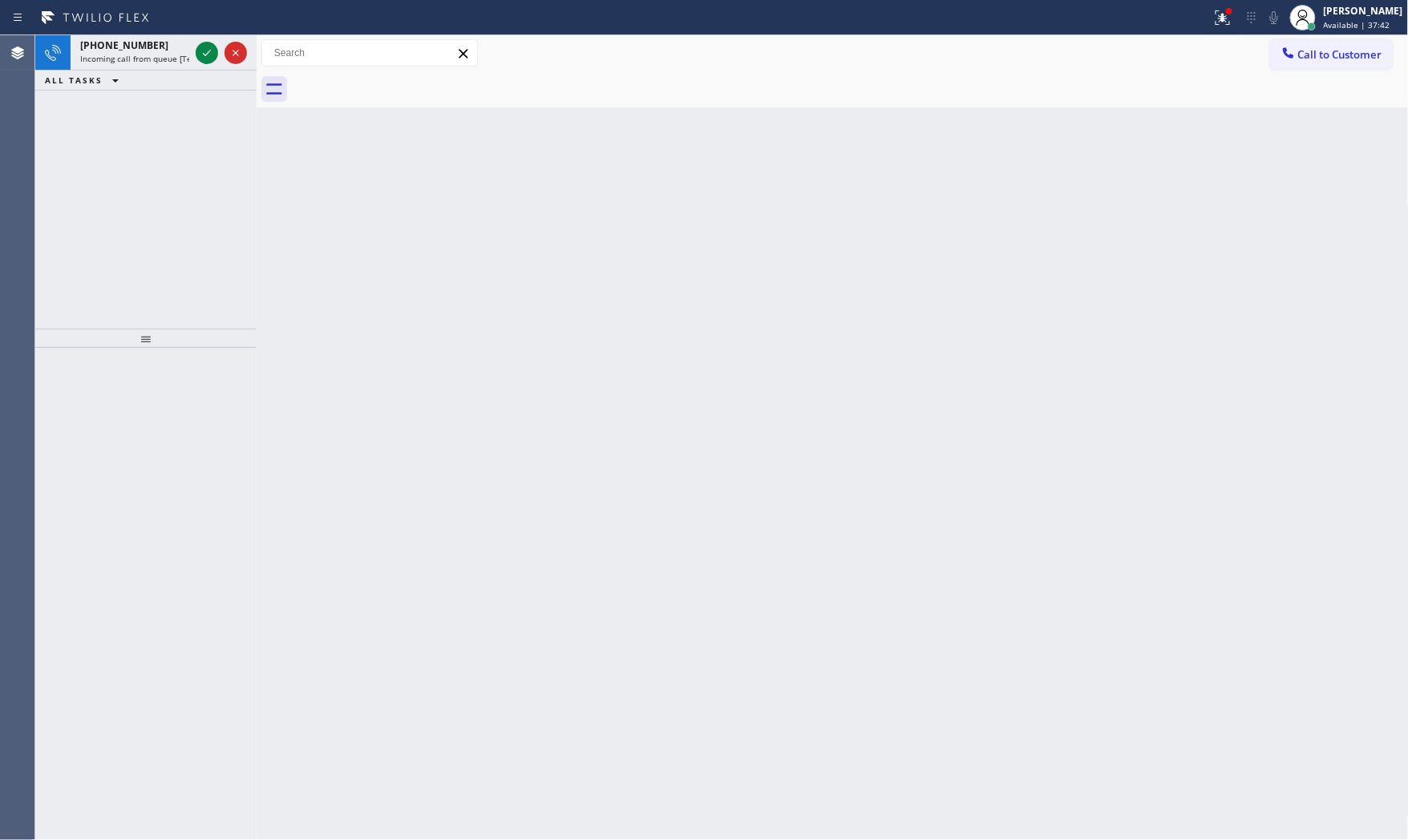
click at [171, 45] on div "[PHONE_NUMBER]" at bounding box center [134, 46] width 109 height 14
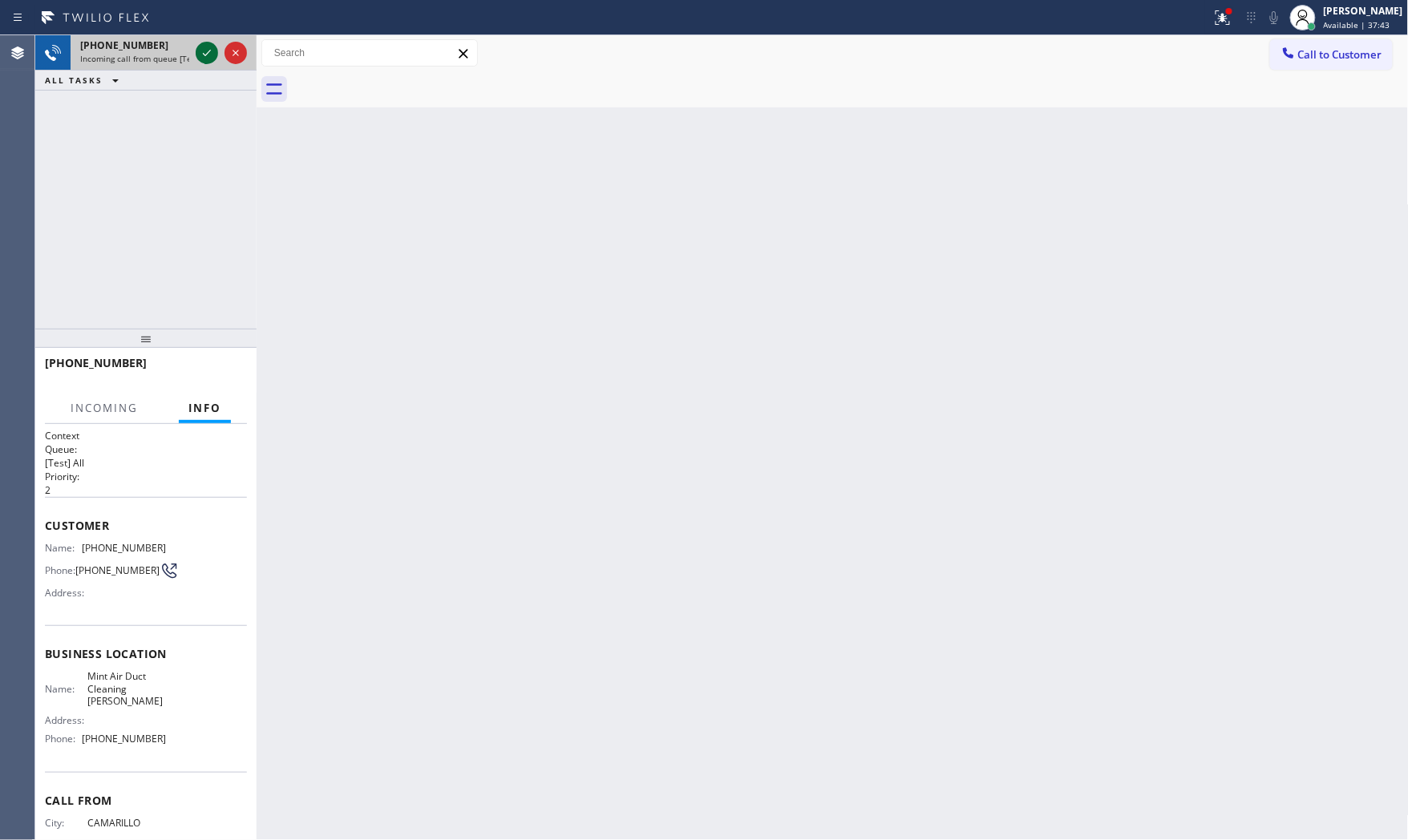
click at [207, 43] on icon at bounding box center [207, 52] width 19 height 19
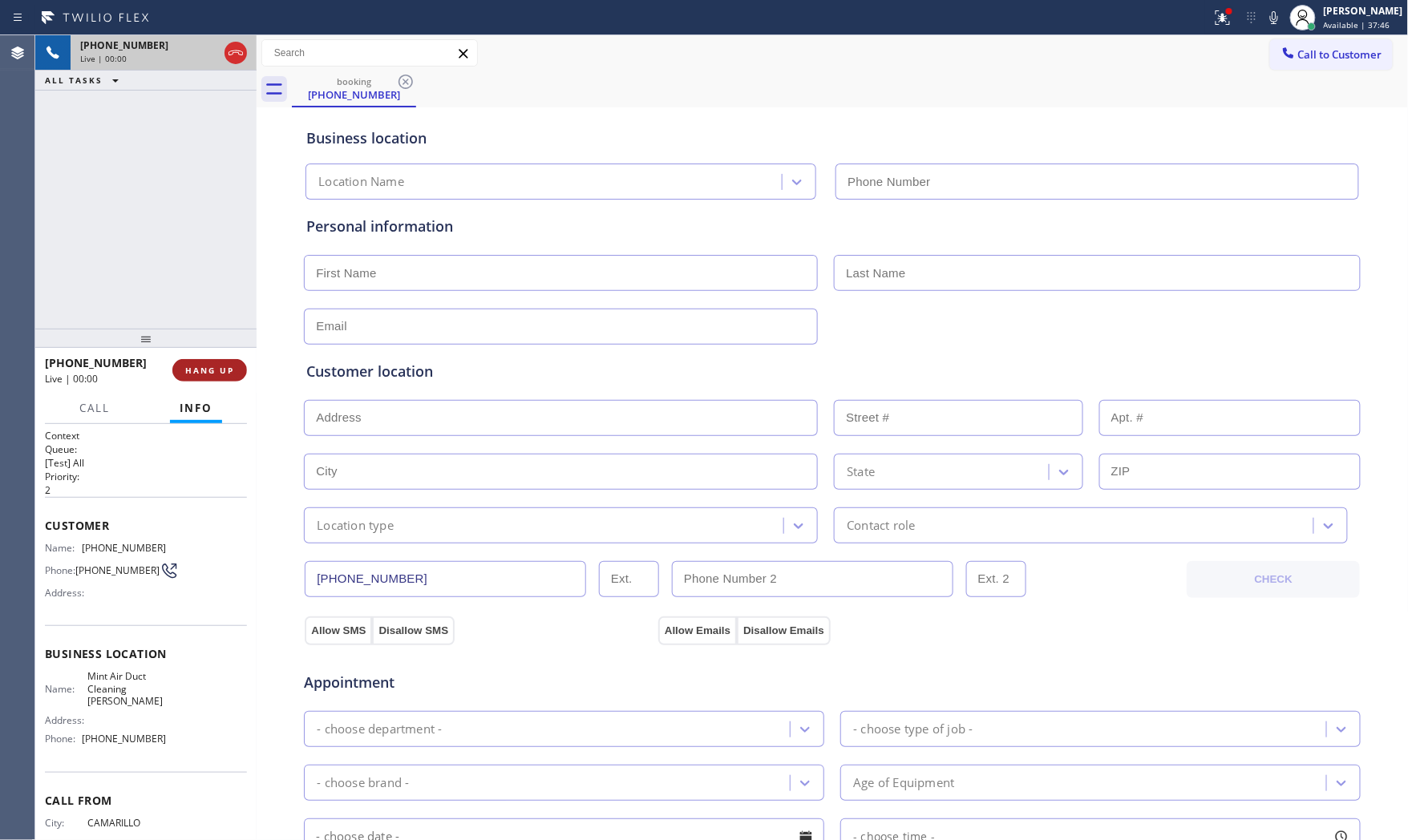
type input "(805) 608-3837"
click at [223, 362] on button "HANG UP" at bounding box center [210, 370] width 75 height 22
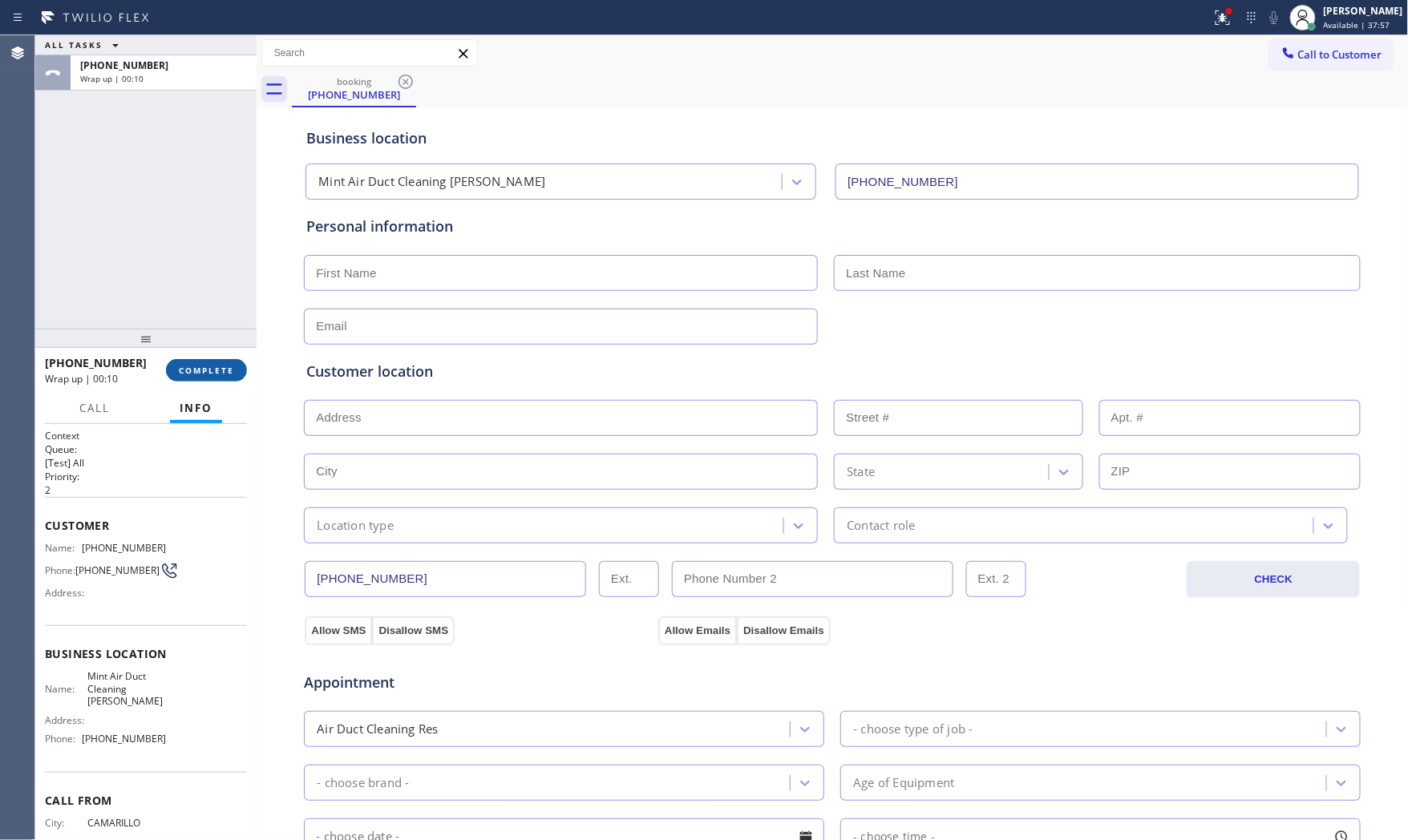
click at [225, 359] on button "COMPLETE" at bounding box center [206, 370] width 81 height 22
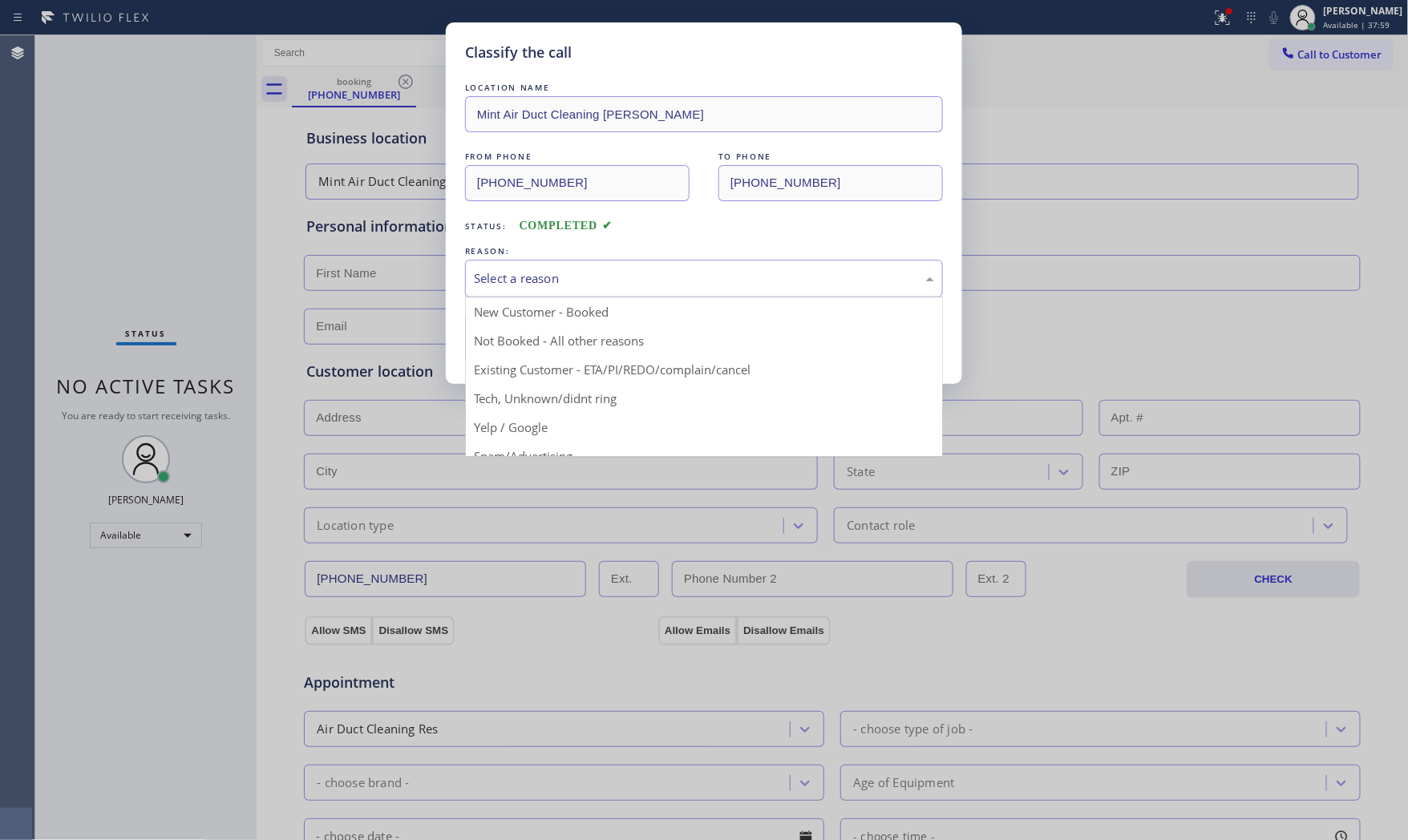
click at [540, 282] on div "Select a reason" at bounding box center [704, 278] width 460 height 18
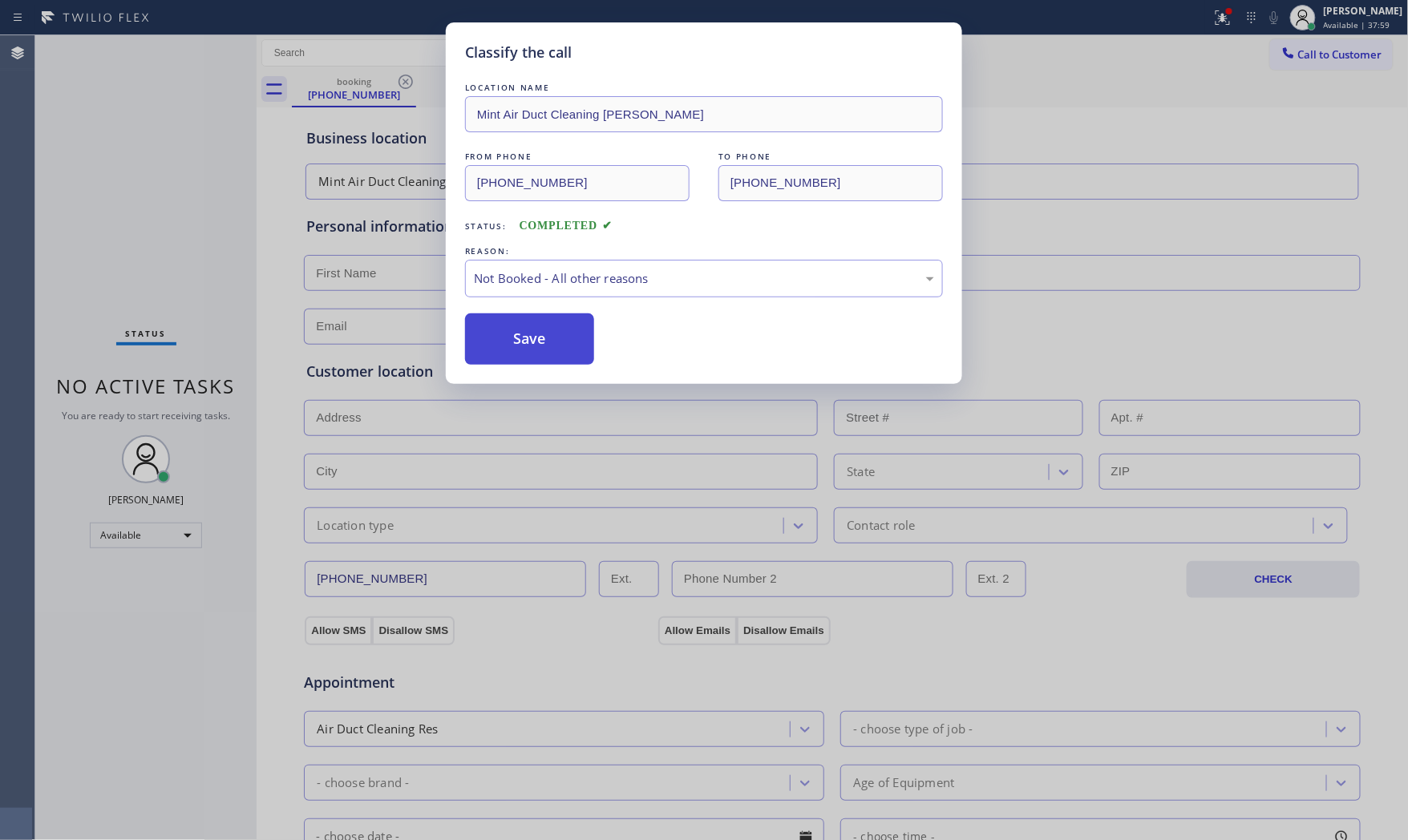
click at [512, 334] on button "Save" at bounding box center [529, 338] width 129 height 51
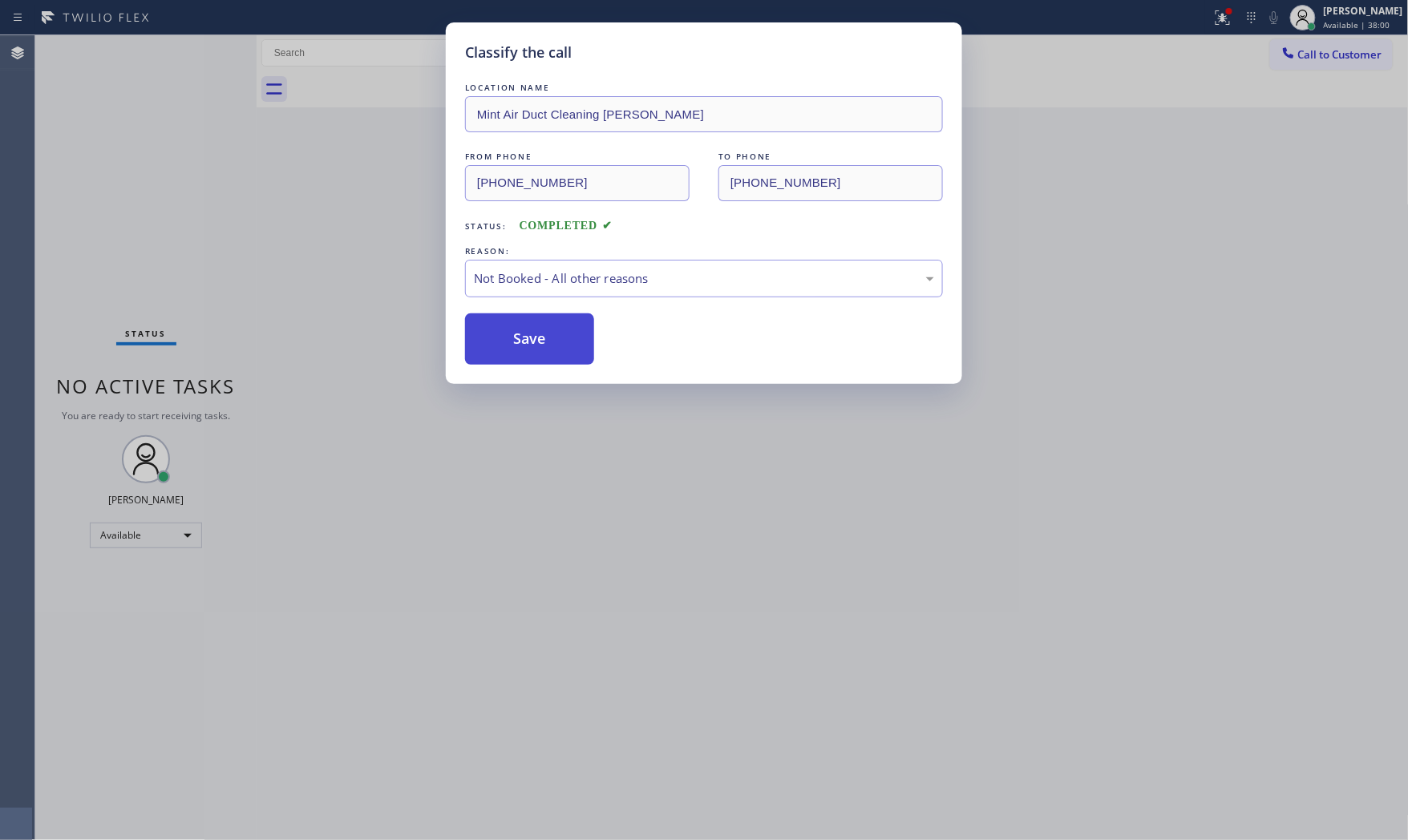
click at [512, 334] on button "Save" at bounding box center [529, 338] width 129 height 51
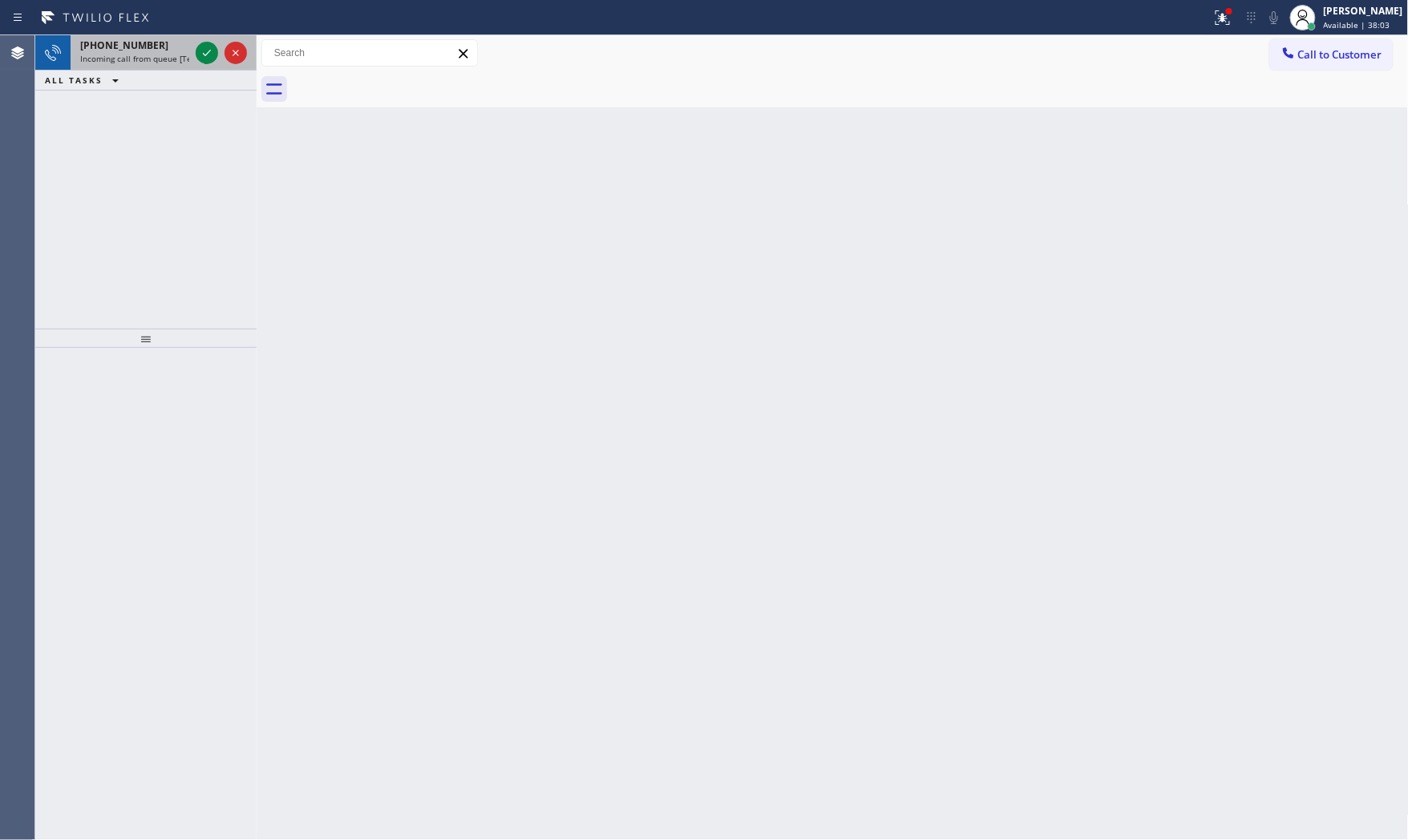
click at [170, 51] on div "+18562522846" at bounding box center [134, 46] width 109 height 14
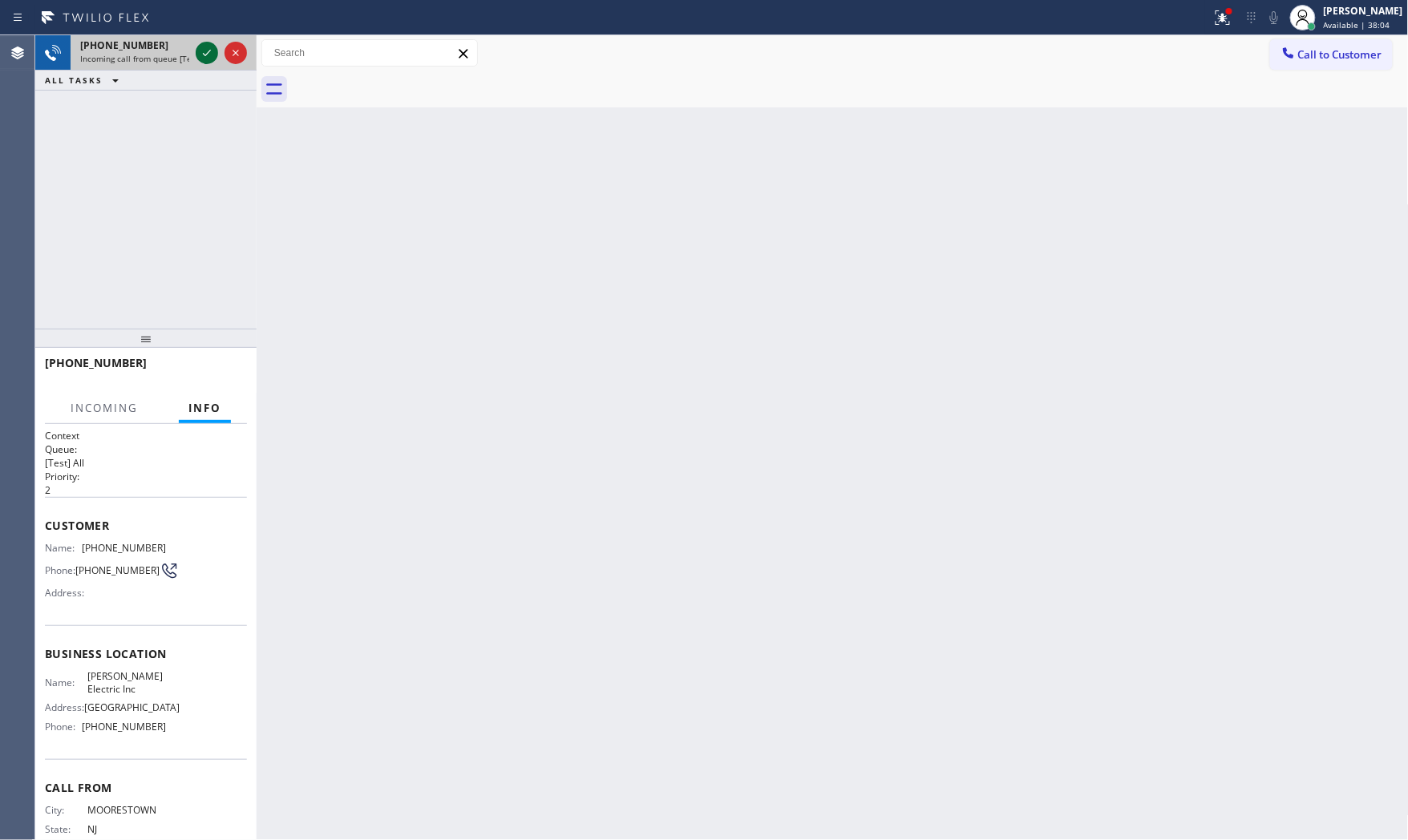
click at [198, 50] on icon at bounding box center [207, 52] width 19 height 19
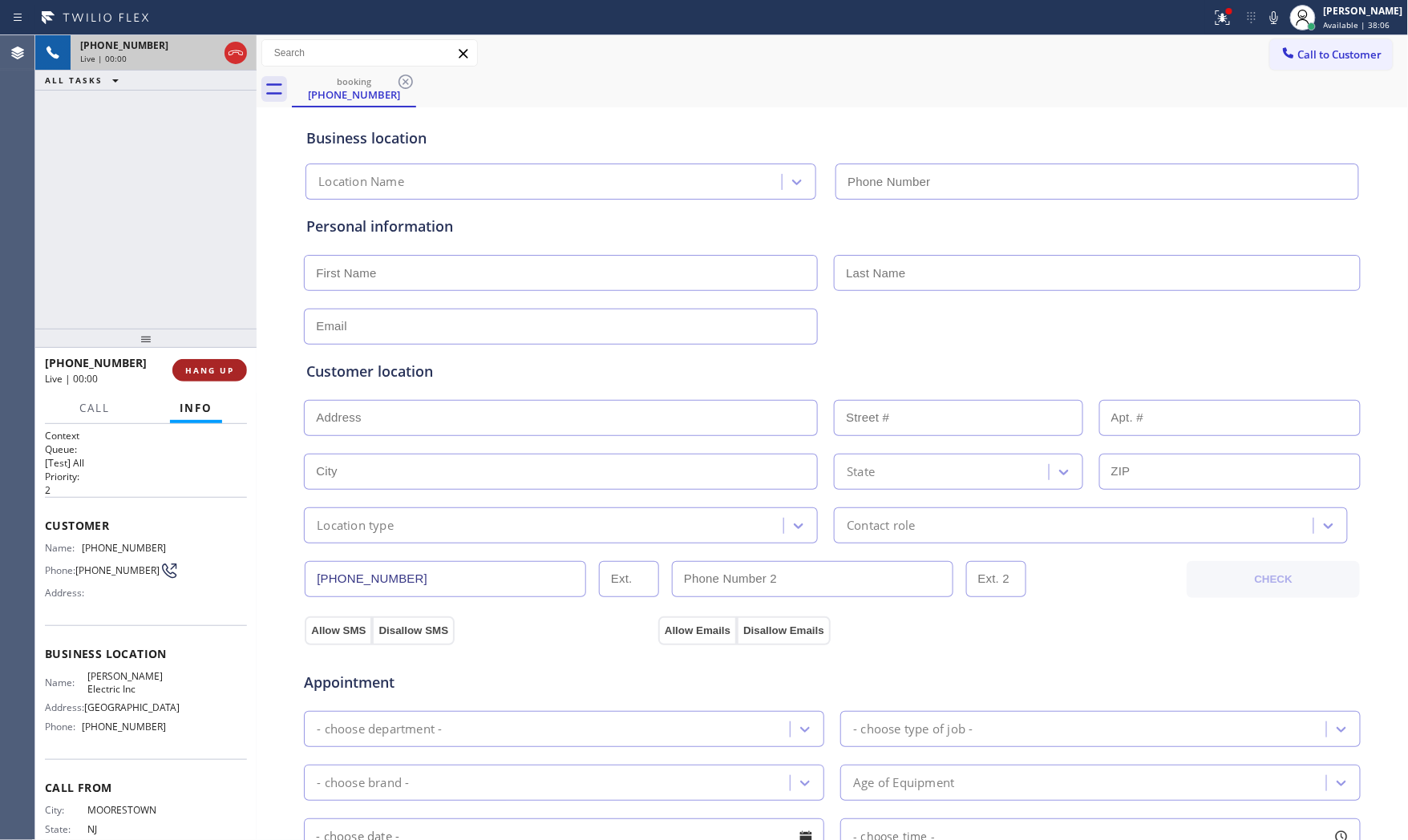
type input "[PHONE_NUMBER]"
click at [222, 373] on span "HANG UP" at bounding box center [210, 370] width 49 height 11
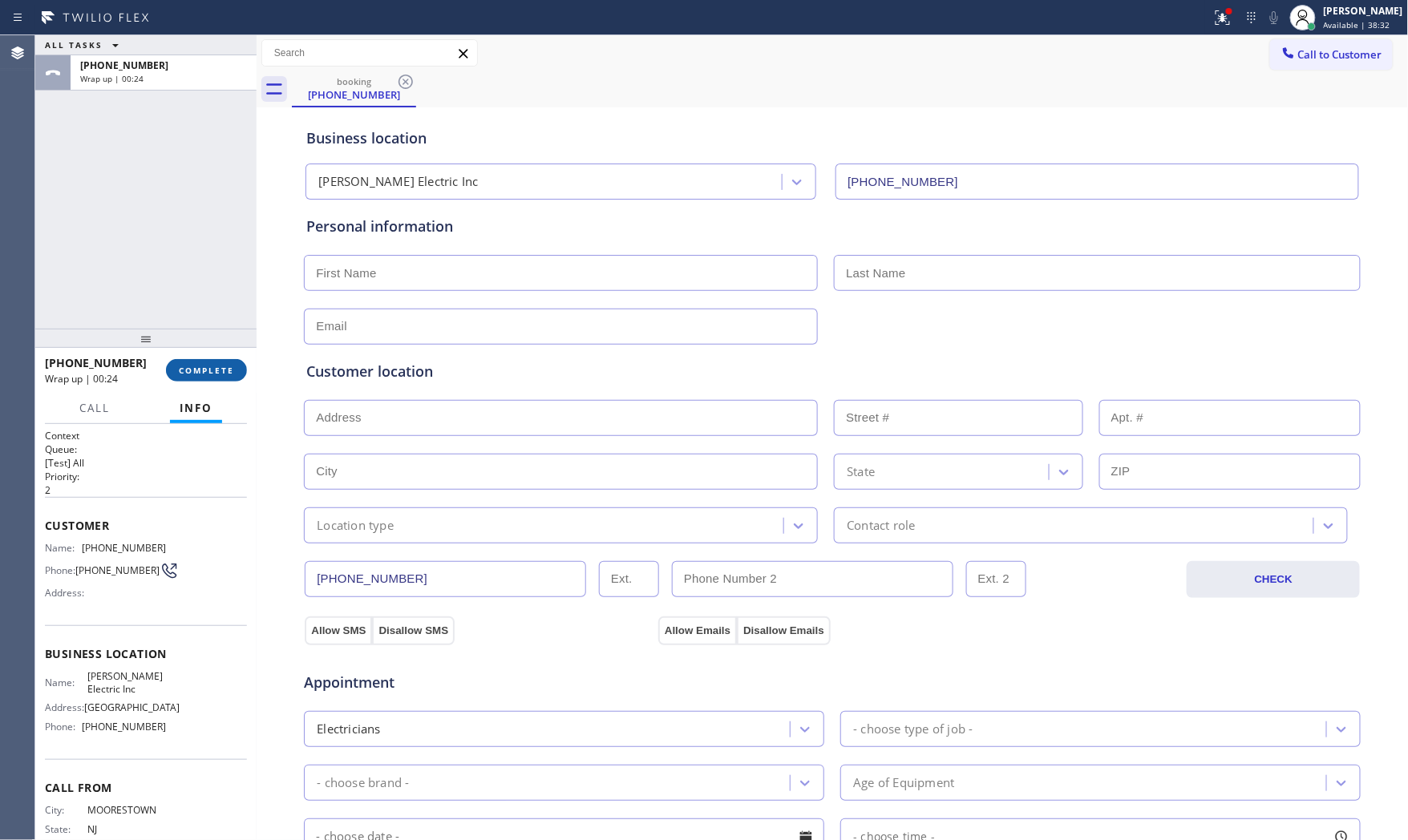
click at [223, 365] on span "COMPLETE" at bounding box center [206, 370] width 55 height 11
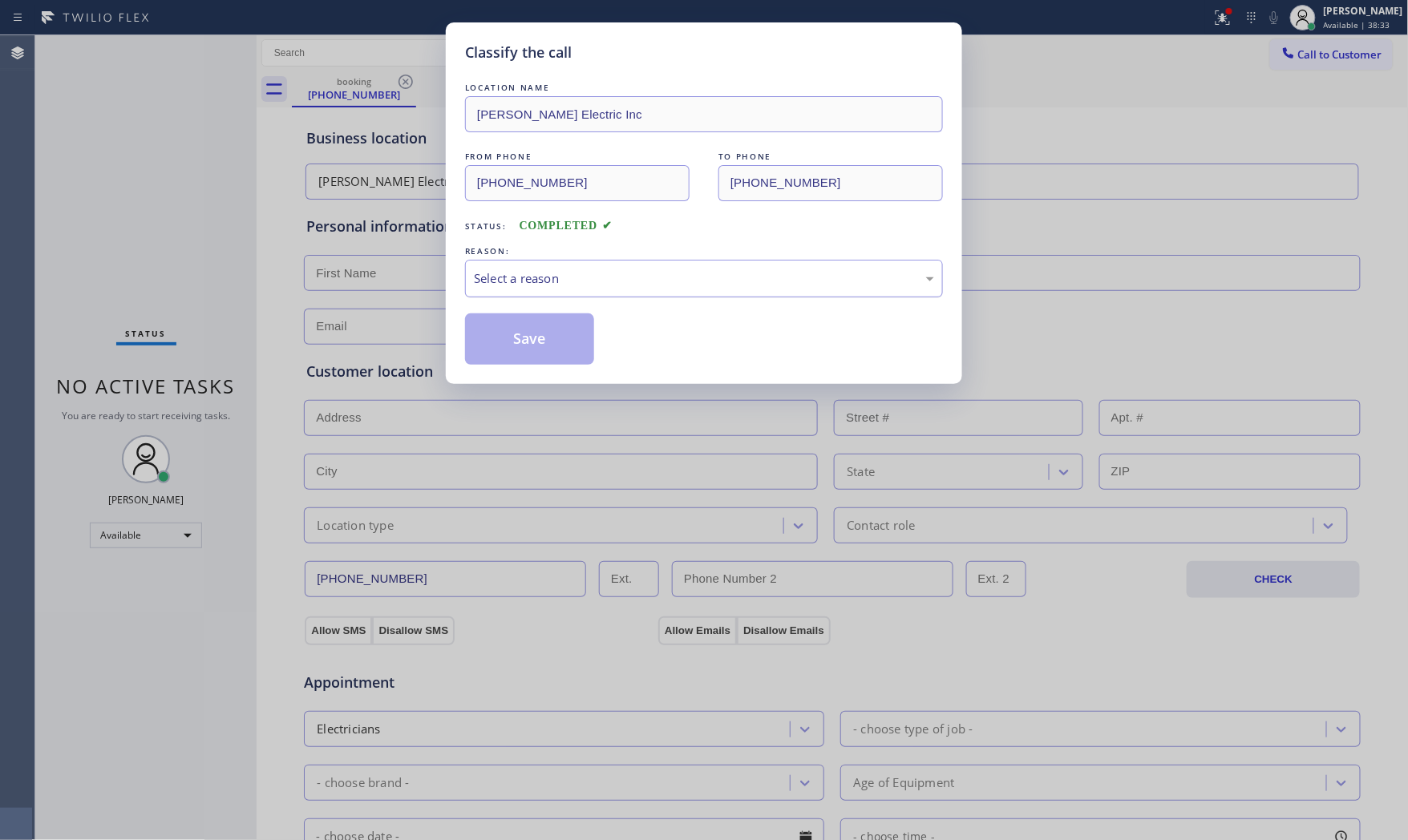
click at [479, 283] on div "Select a reason" at bounding box center [704, 278] width 460 height 18
click at [487, 331] on button "Save" at bounding box center [529, 338] width 129 height 51
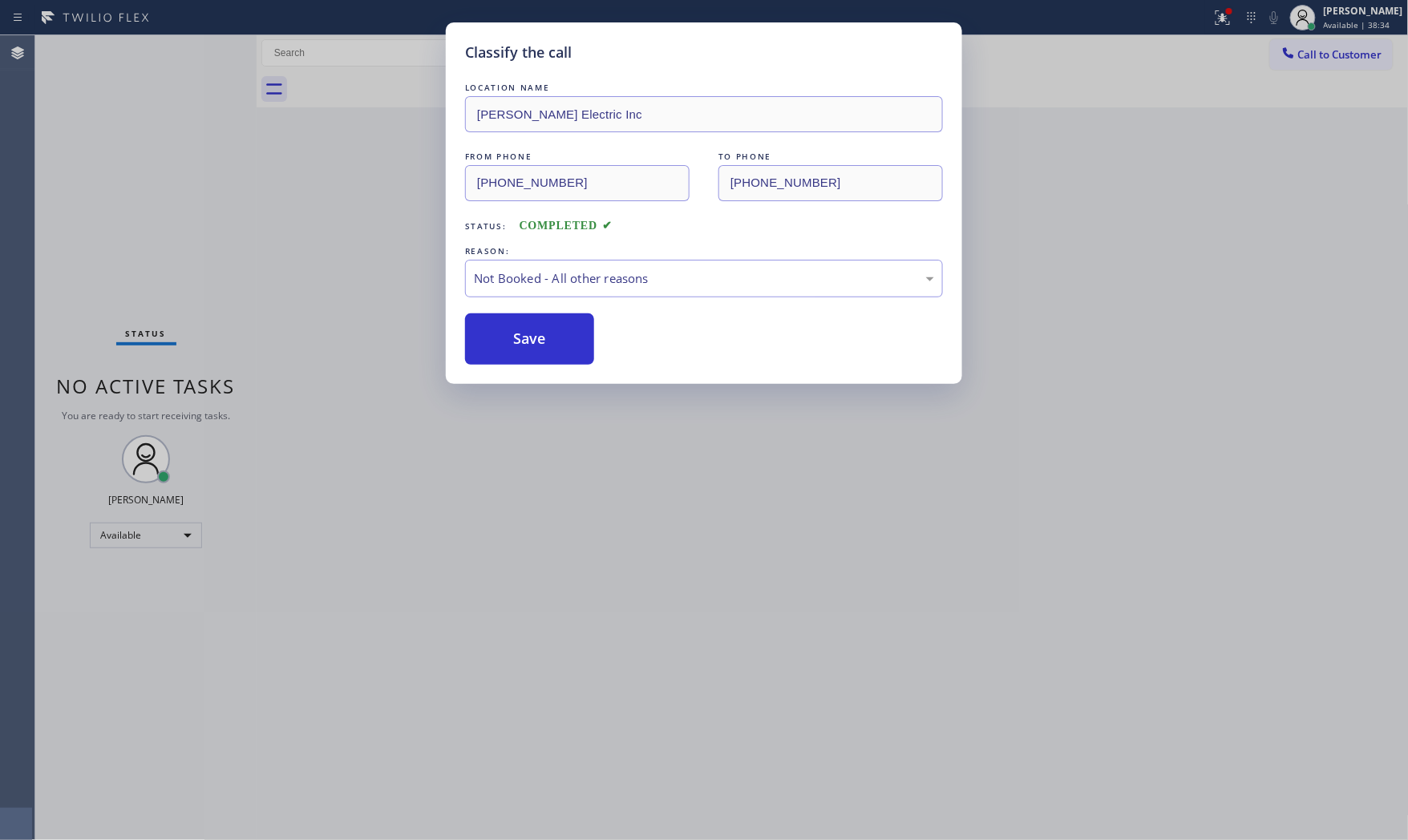
click at [487, 331] on button "Save" at bounding box center [529, 338] width 129 height 51
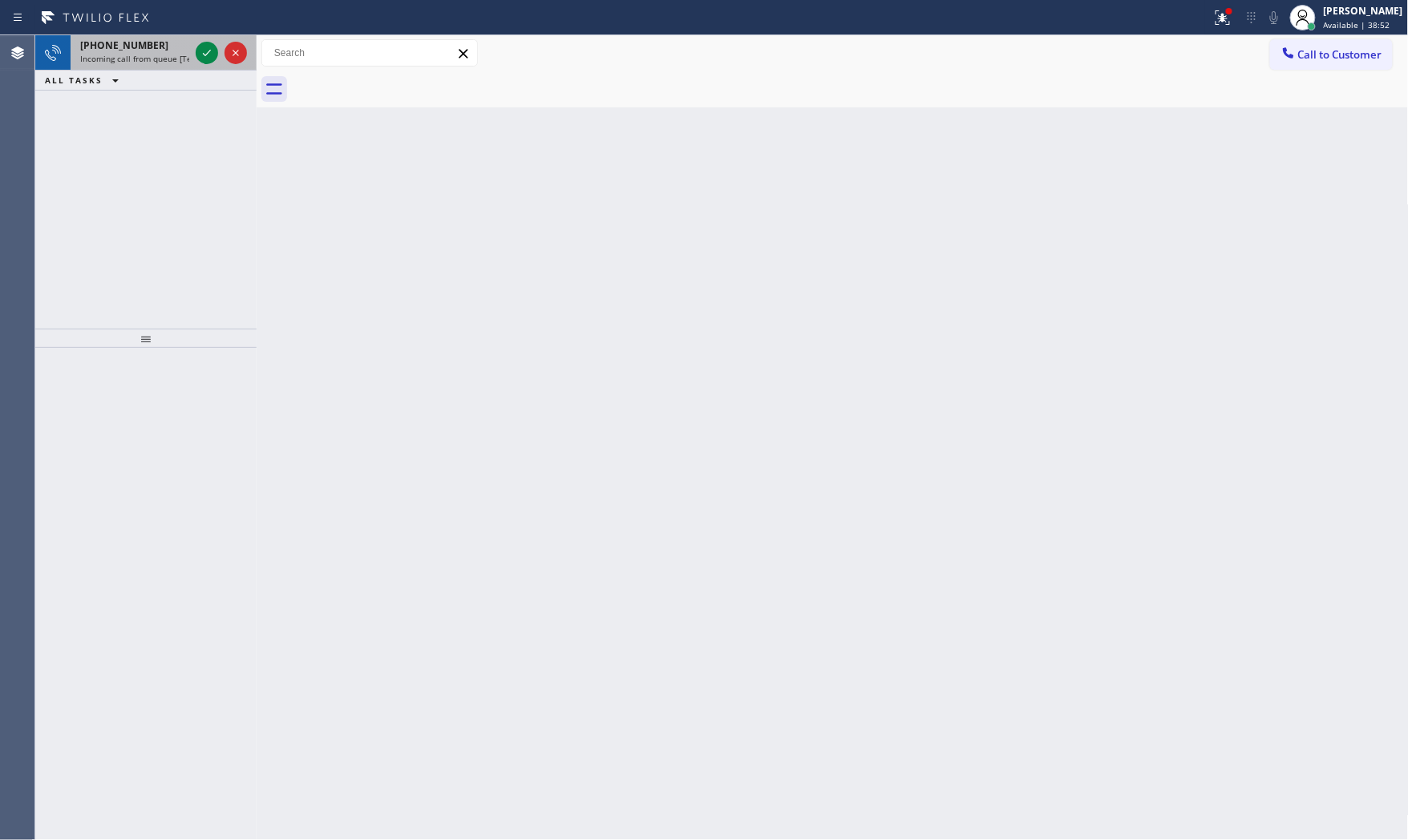
click at [162, 56] on span "Incoming call from queue [Test] All" at bounding box center [146, 58] width 133 height 11
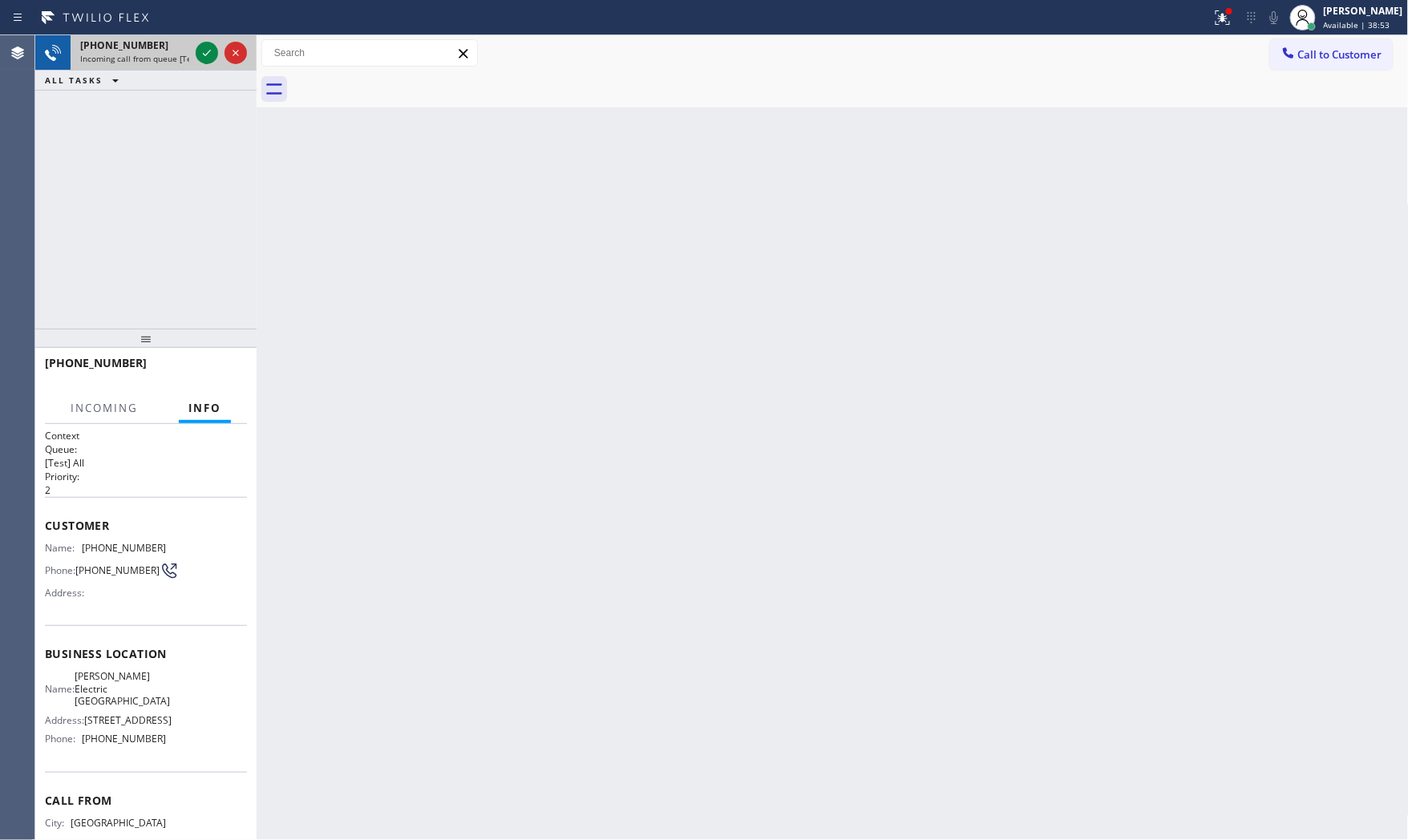
click at [194, 53] on div at bounding box center [222, 52] width 58 height 35
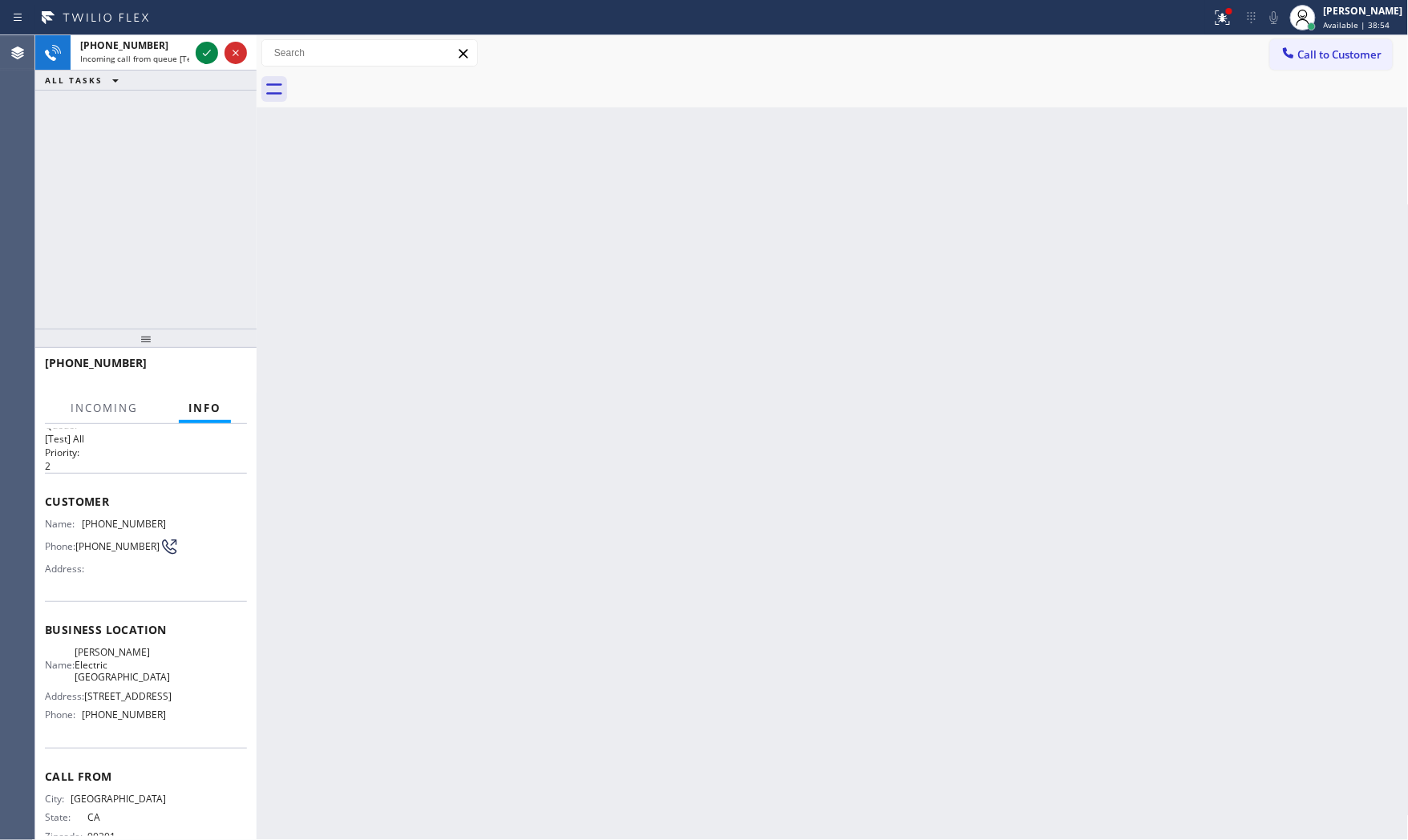
scroll to position [48, 0]
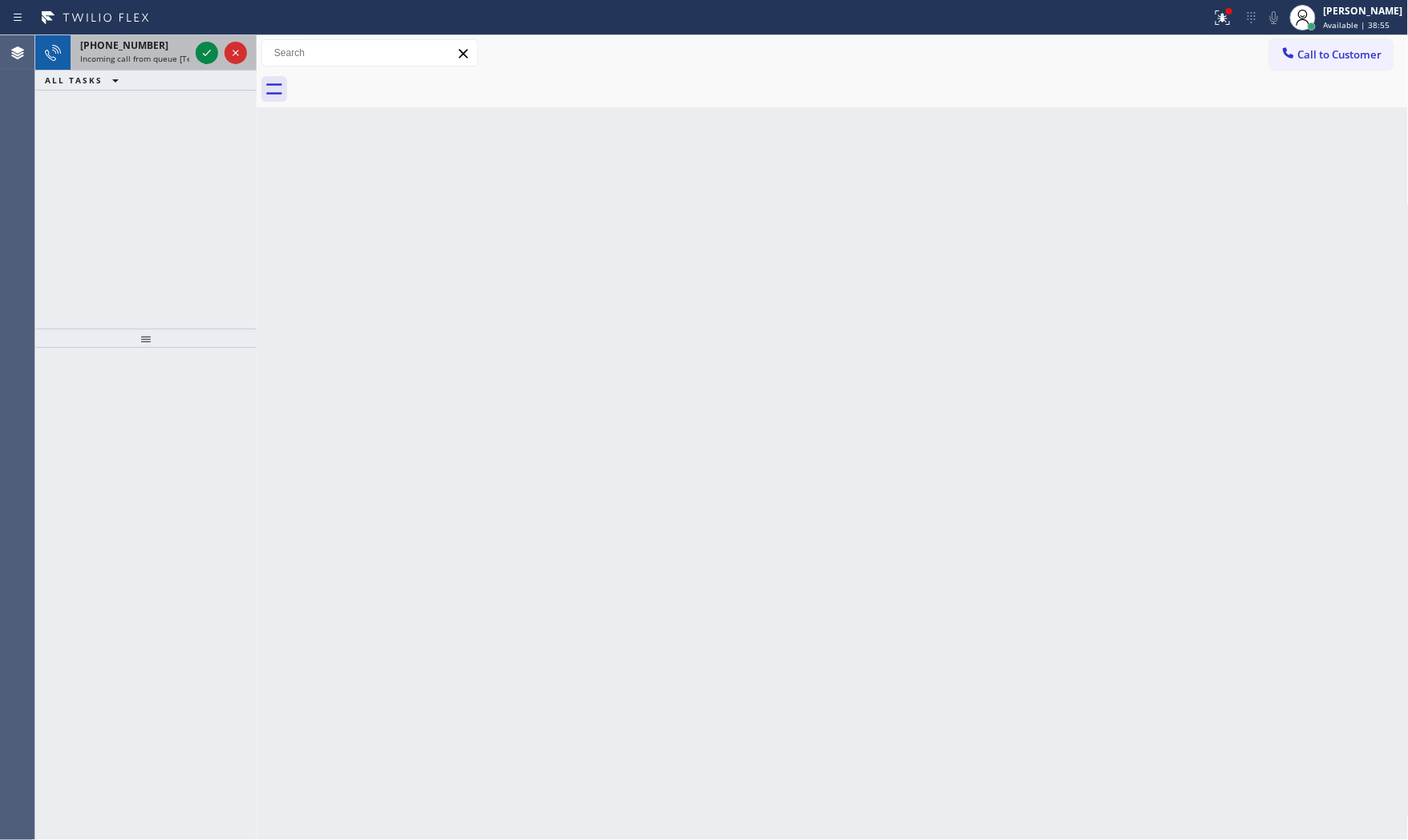
click at [164, 67] on div "+15416198033 Incoming call from queue [Test] All" at bounding box center [132, 52] width 122 height 35
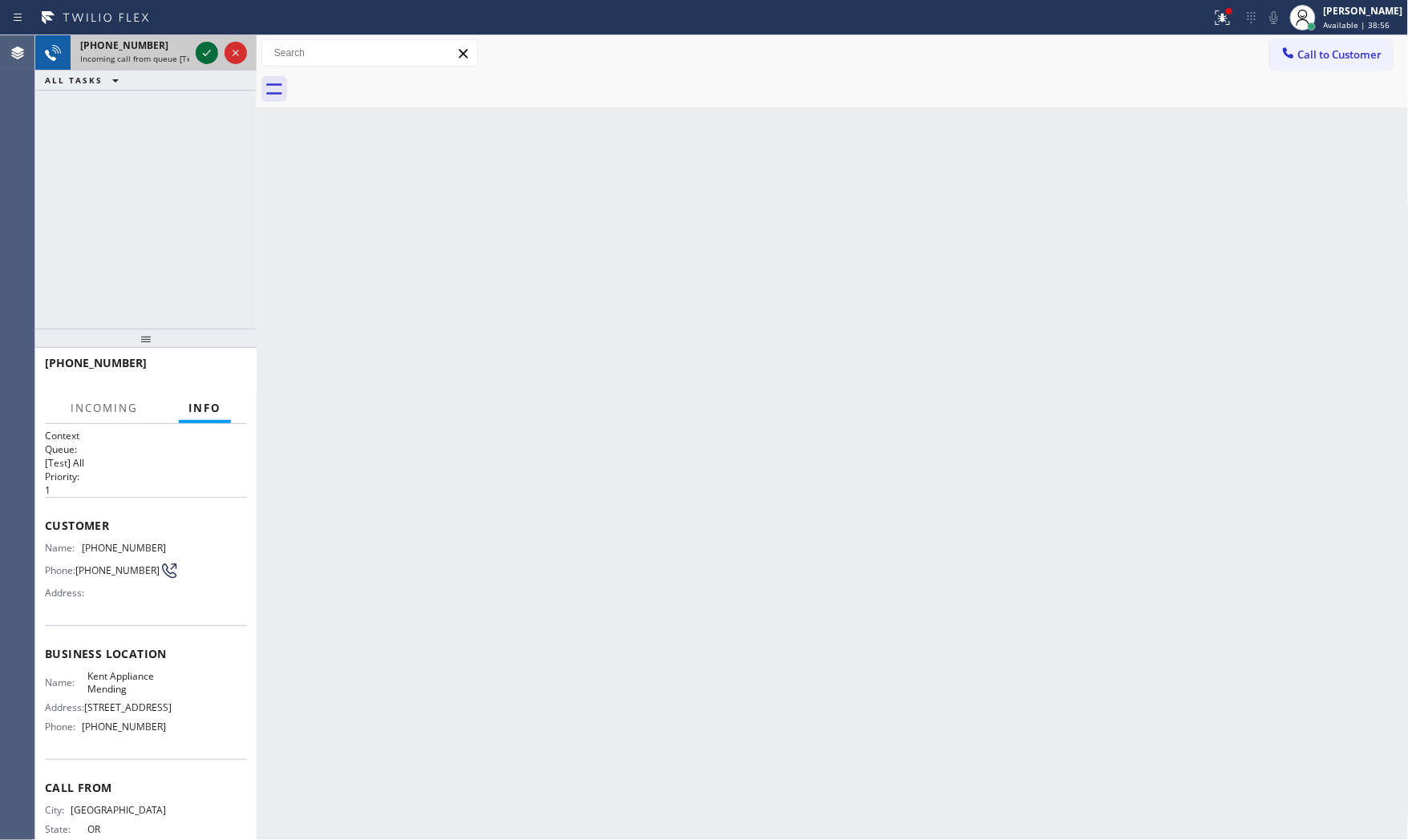
click at [198, 59] on icon at bounding box center [207, 52] width 19 height 19
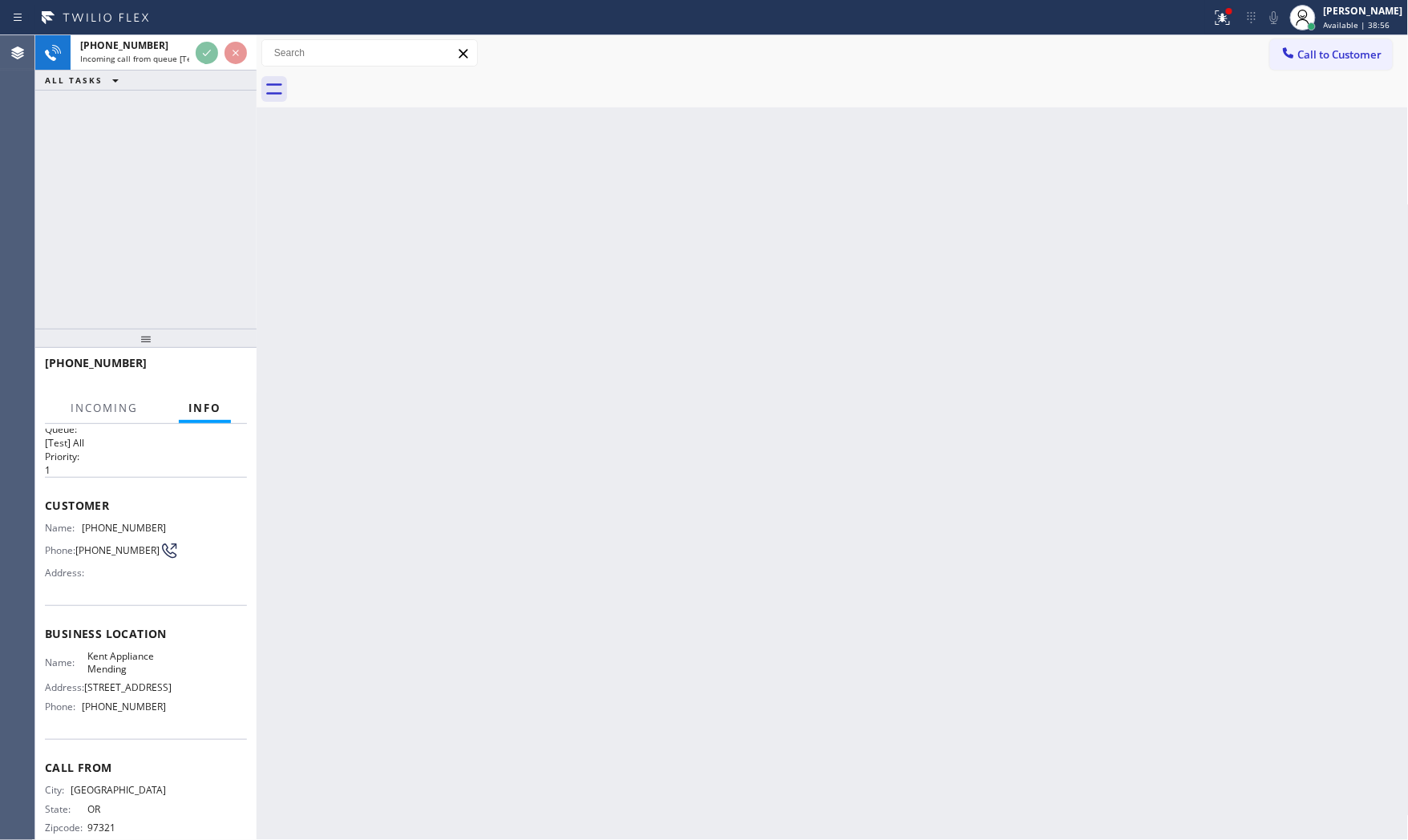
scroll to position [60, 0]
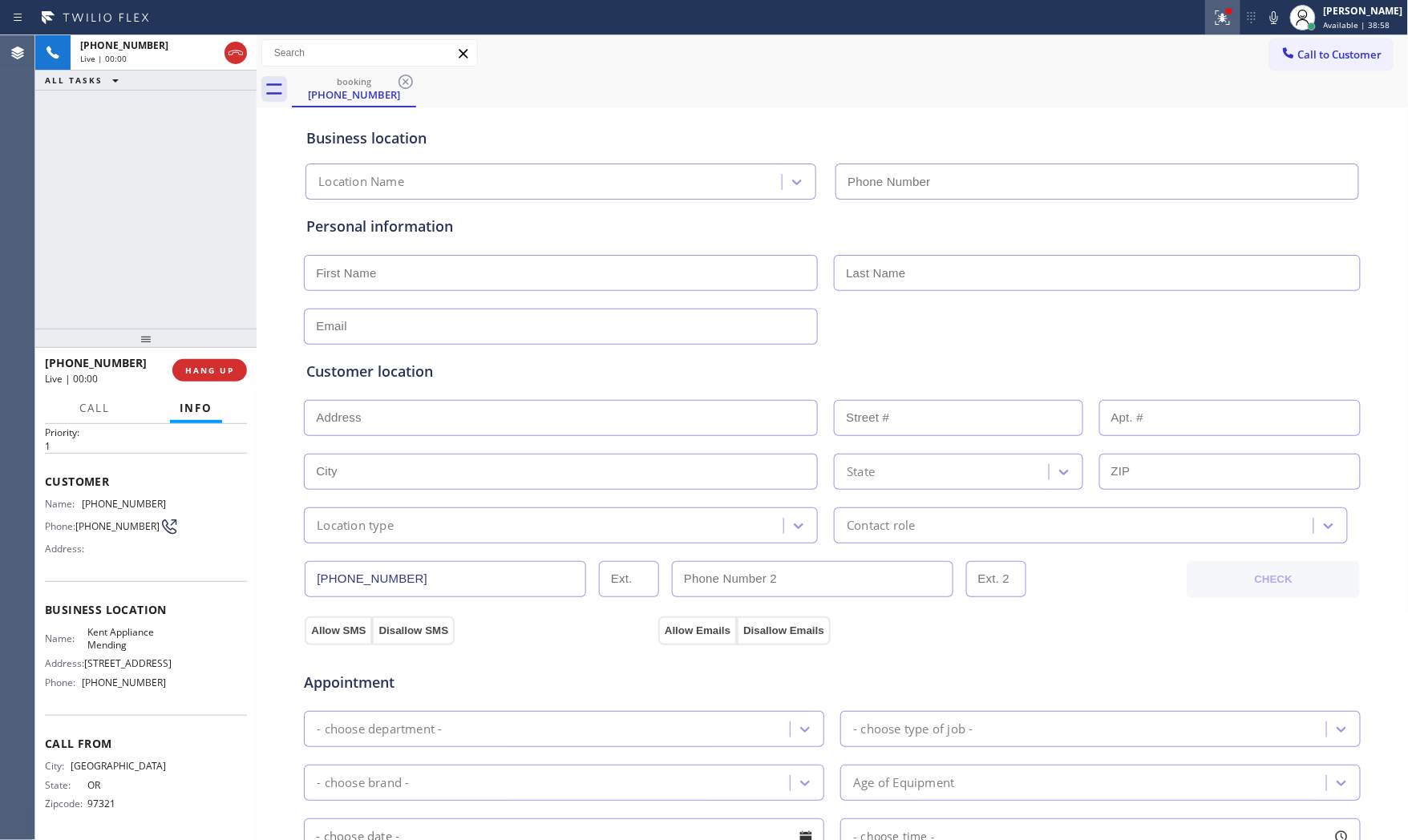
click at [1221, 26] on icon at bounding box center [1222, 17] width 19 height 19
type input "(206) 202-1006"
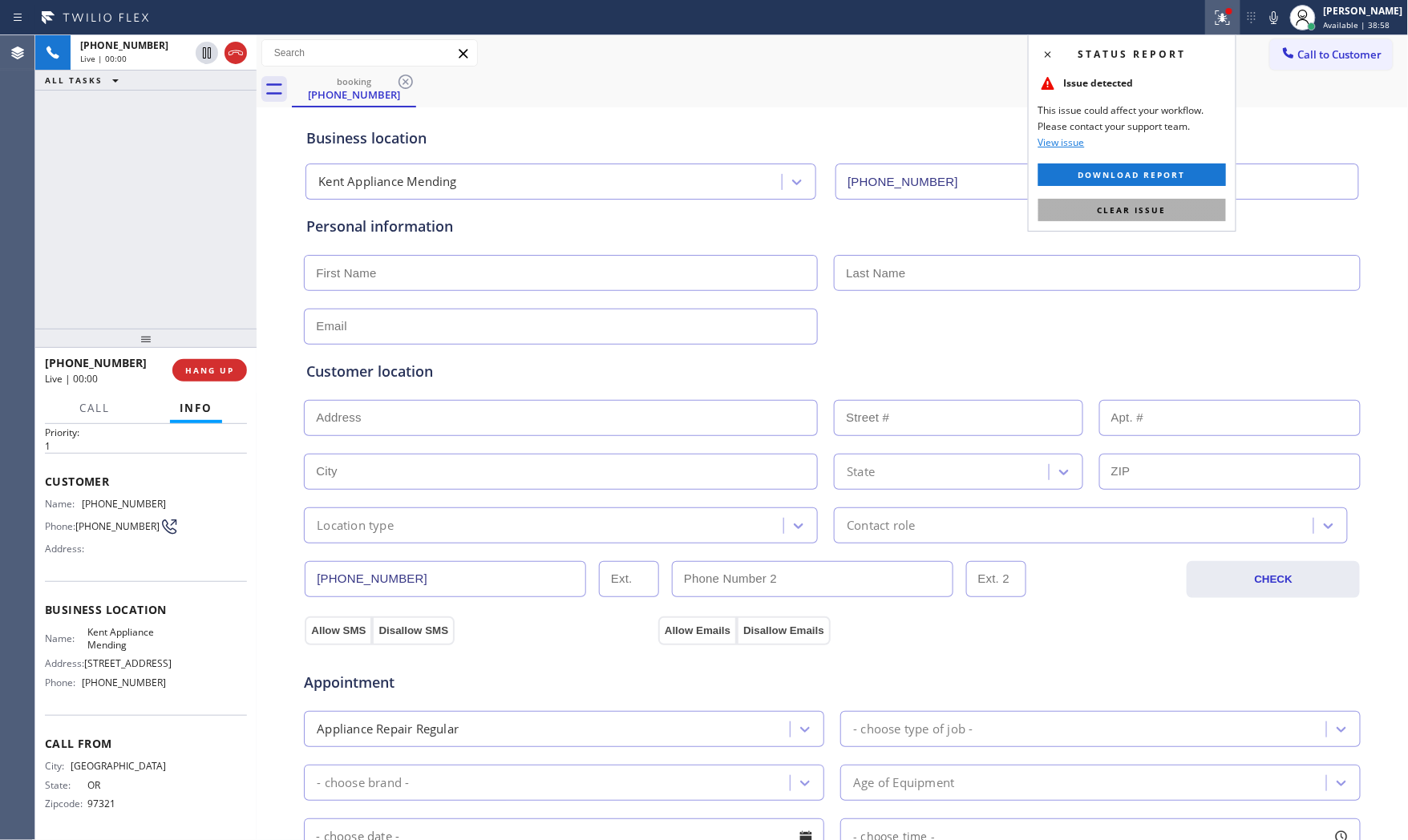
click at [1157, 202] on button "Clear issue" at bounding box center [1132, 210] width 188 height 22
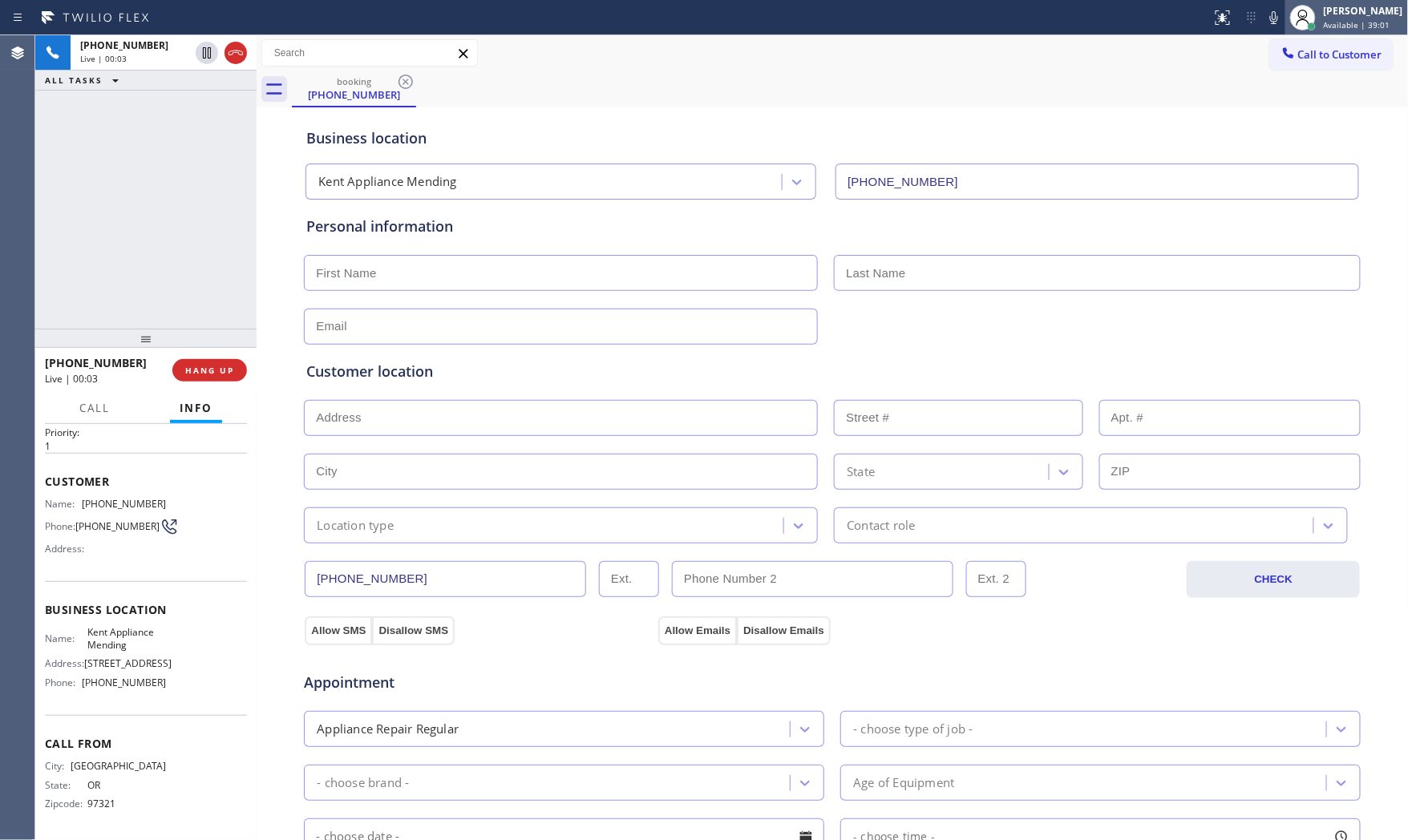
click at [1276, 20] on icon at bounding box center [1273, 17] width 19 height 19
click at [1265, 21] on icon at bounding box center [1273, 17] width 19 height 19
click at [1264, 22] on icon at bounding box center [1273, 17] width 19 height 19
click at [199, 51] on icon at bounding box center [207, 52] width 19 height 19
click at [1264, 19] on icon at bounding box center [1273, 17] width 19 height 19
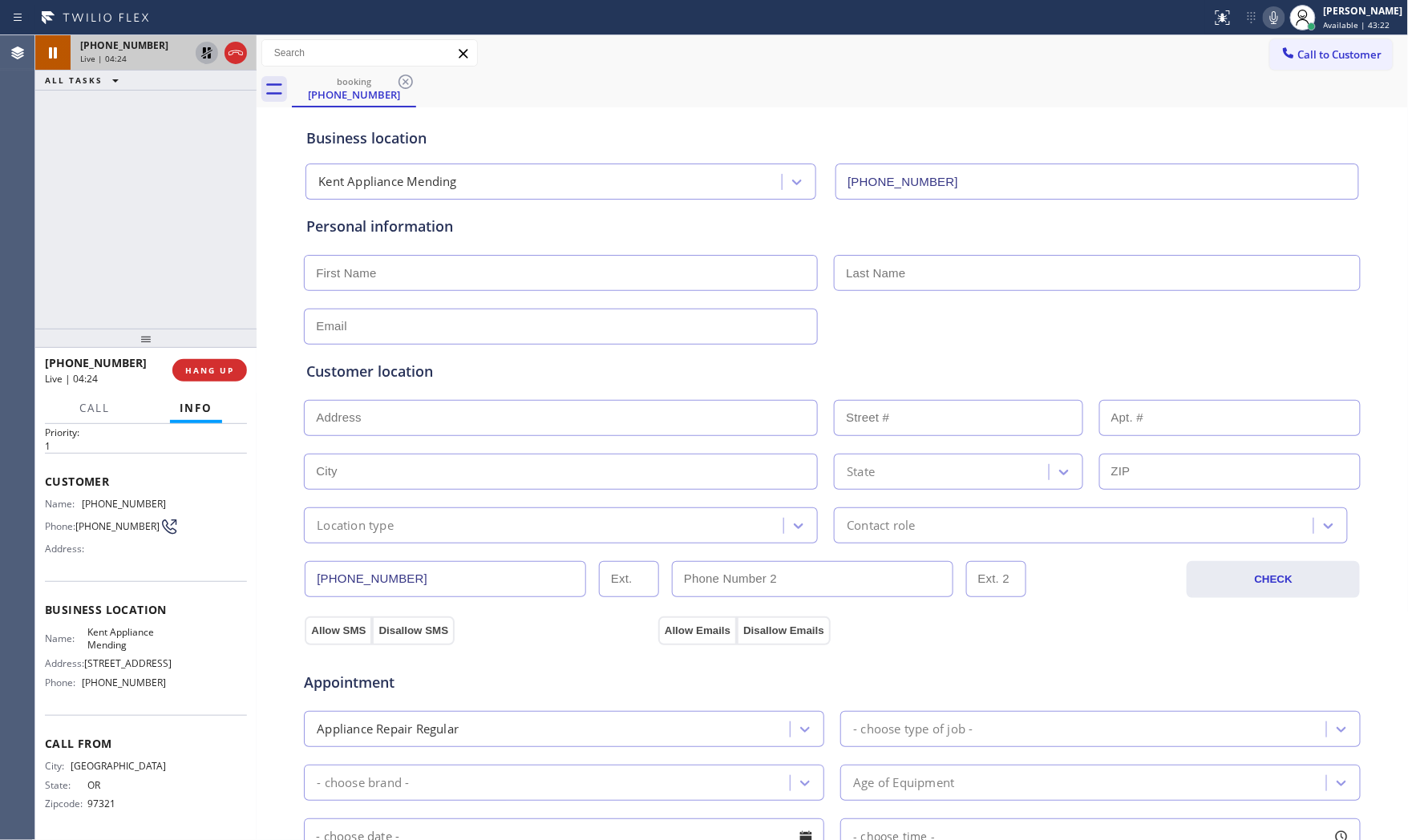
click at [207, 55] on icon at bounding box center [207, 52] width 19 height 19
click at [1264, 14] on icon at bounding box center [1273, 17] width 19 height 19
click at [1270, 20] on icon at bounding box center [1274, 17] width 8 height 13
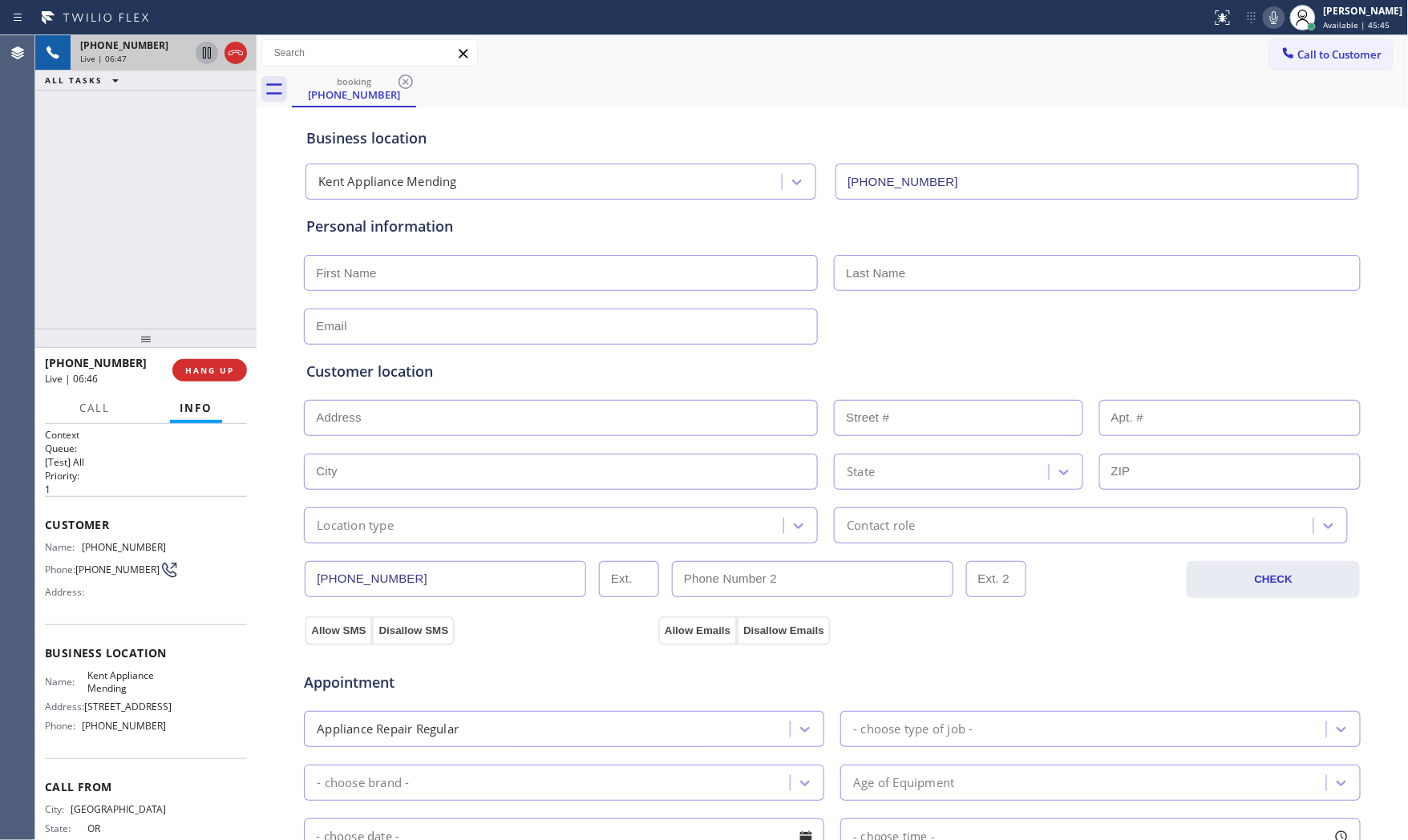
scroll to position [0, 0]
click at [137, 549] on span "(541) 619-8033" at bounding box center [124, 548] width 84 height 12
copy span "(541) 619-8033"
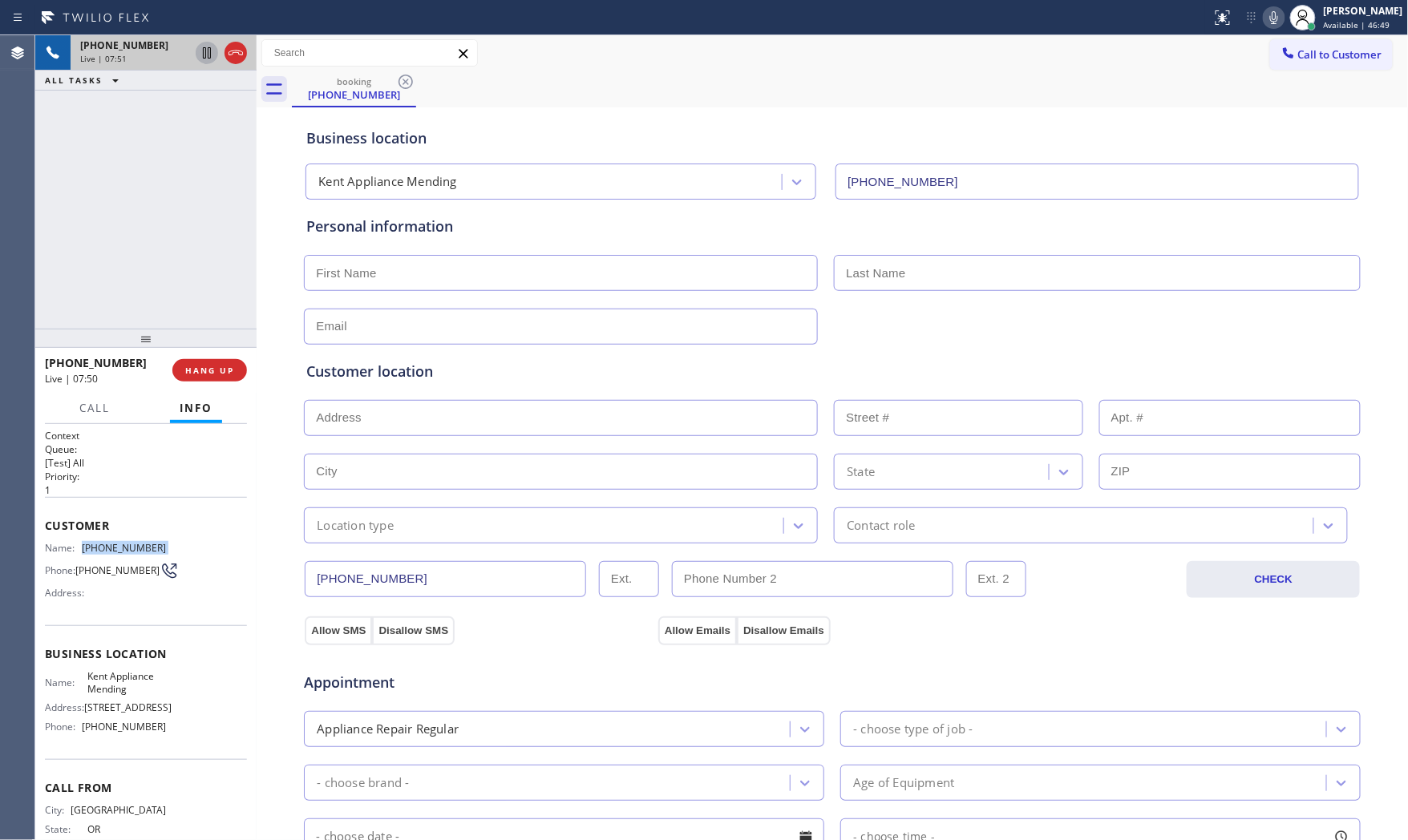
click at [1264, 18] on icon at bounding box center [1273, 17] width 19 height 19
click at [235, 366] on button "HANG UP" at bounding box center [210, 370] width 75 height 22
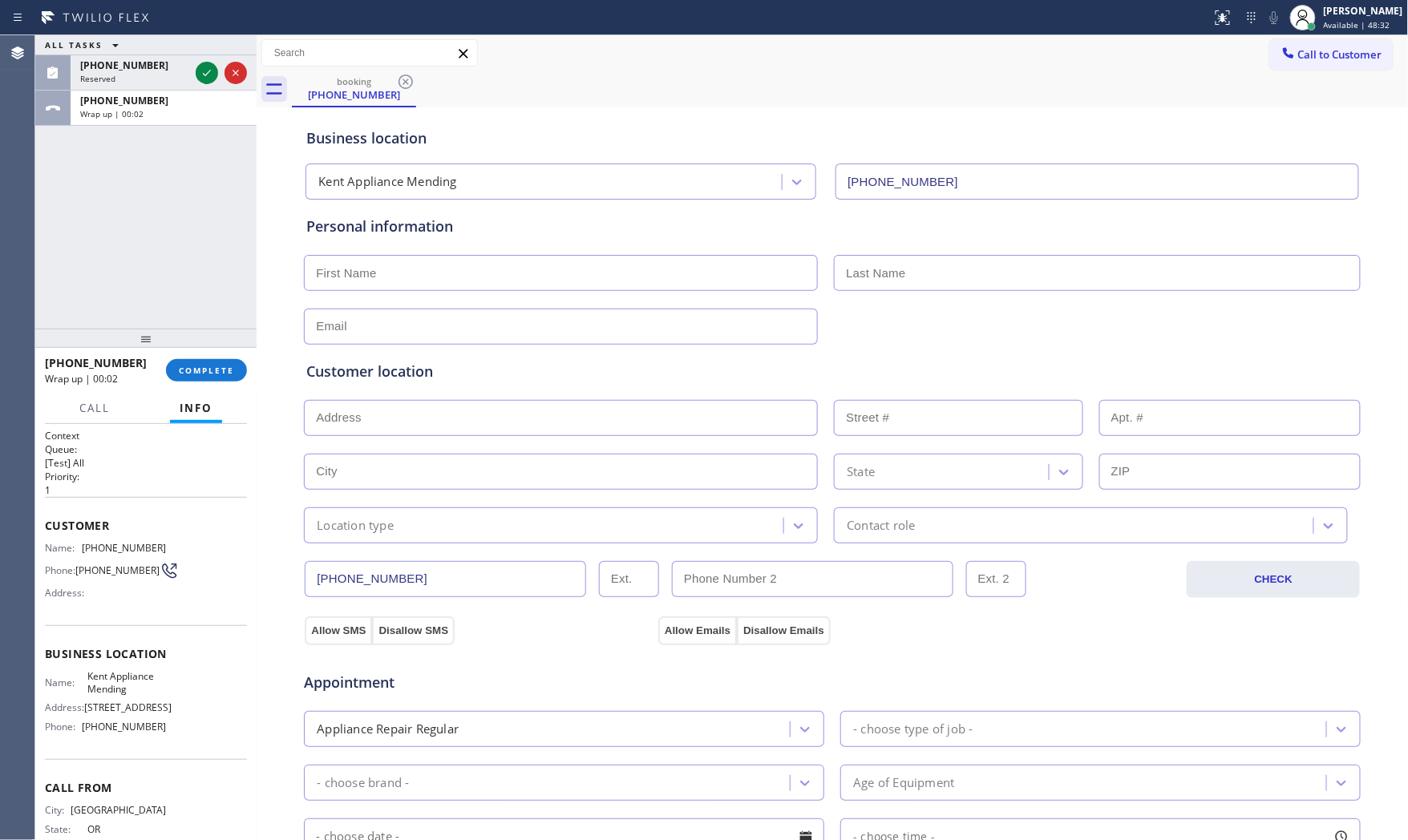
click at [438, 268] on input "text" at bounding box center [560, 272] width 514 height 36
paste input "Breann"
type input "Breann"
click at [920, 256] on input "text" at bounding box center [1098, 272] width 527 height 36
paste input "Bates"
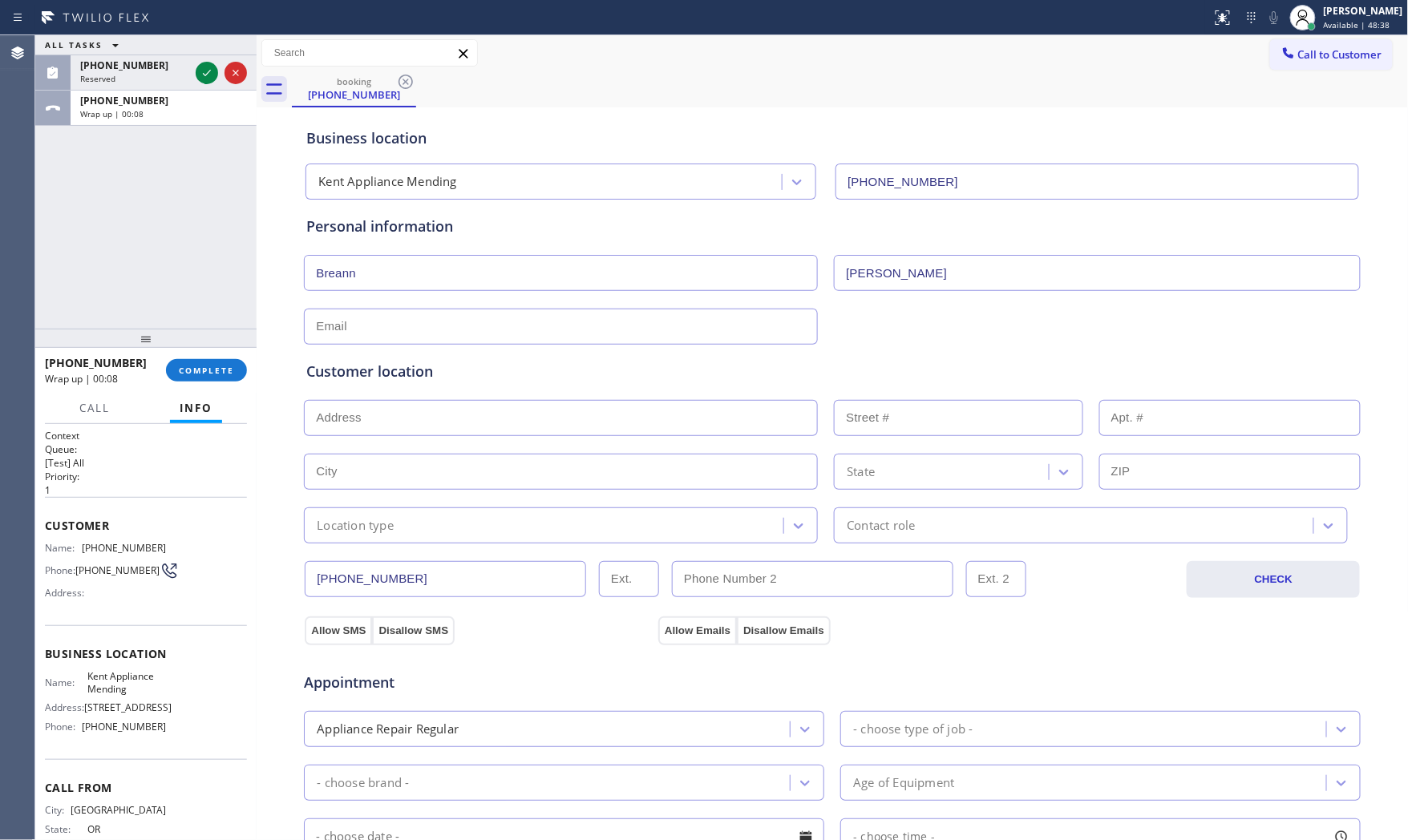
type input "Bates"
click at [385, 331] on input "text" at bounding box center [560, 326] width 514 height 36
paste input "10125 SE 256th StKent, WA 98030, USA"
type input "10125 SE 256th StKent, WA 98030, USA"
click at [462, 423] on input "text" at bounding box center [560, 418] width 514 height 36
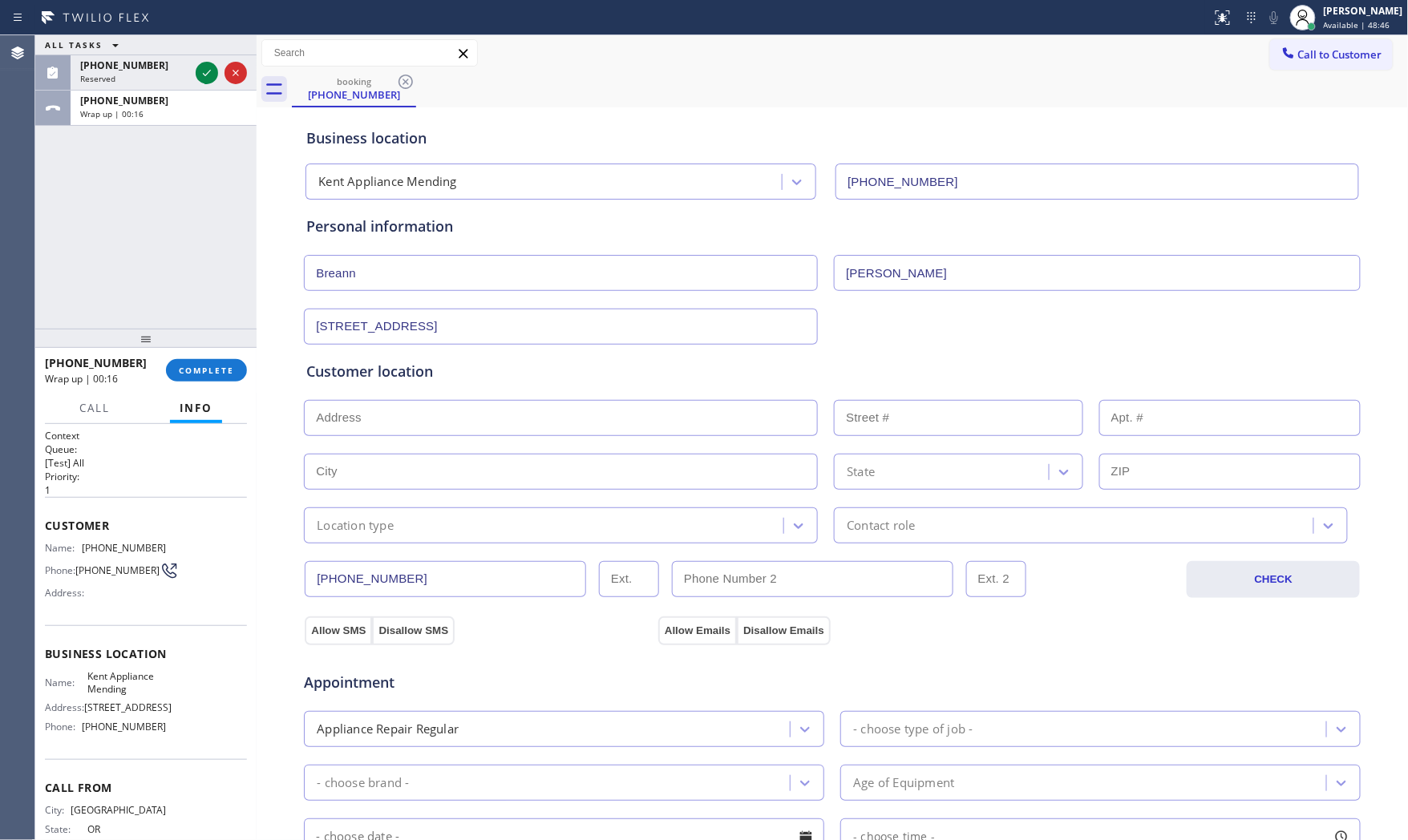
paste input "10125 SE 256th StKent, WA 98030, USA"
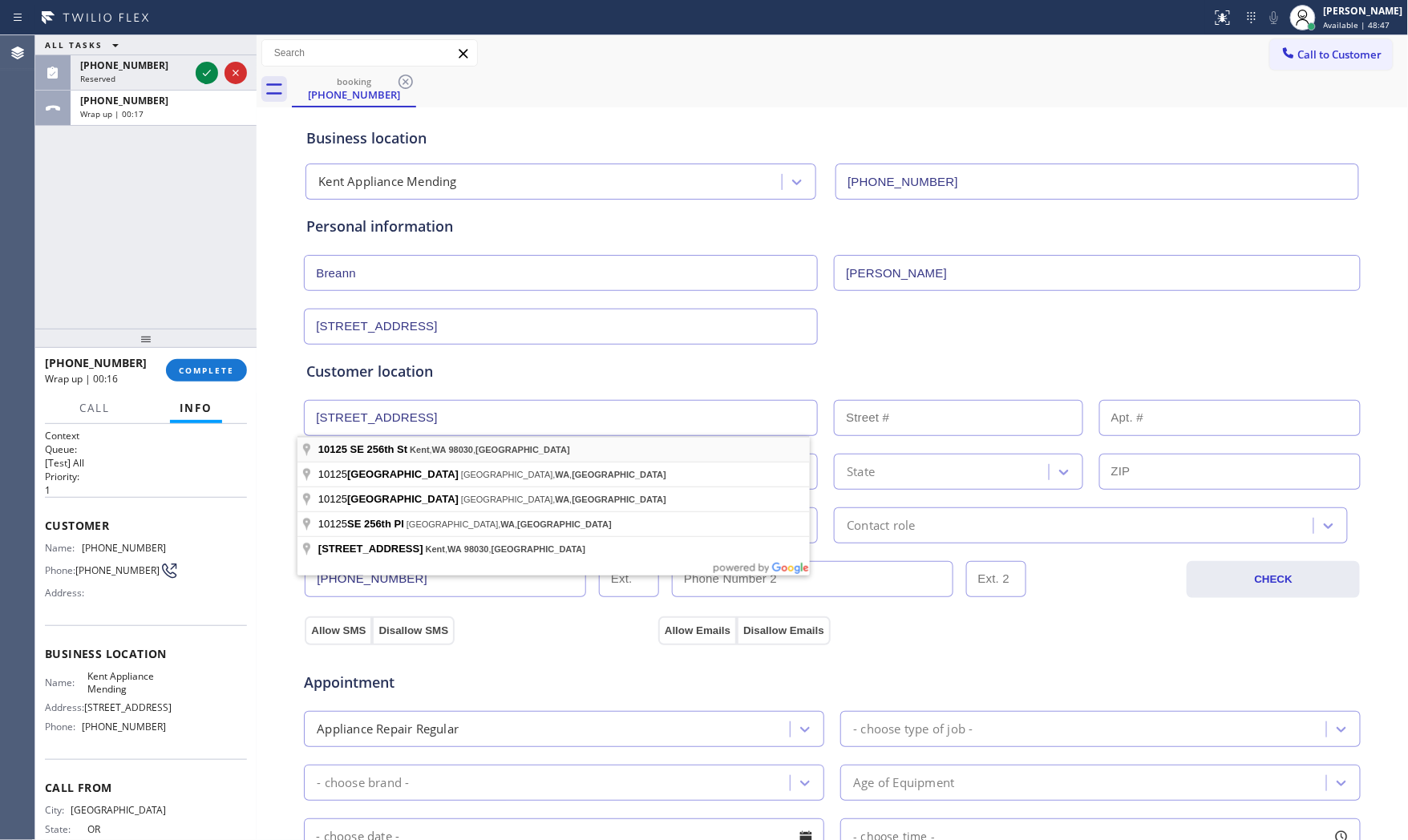
type input "10125 SE 256th St"
type input "10125"
type input "Kent"
type input "98030"
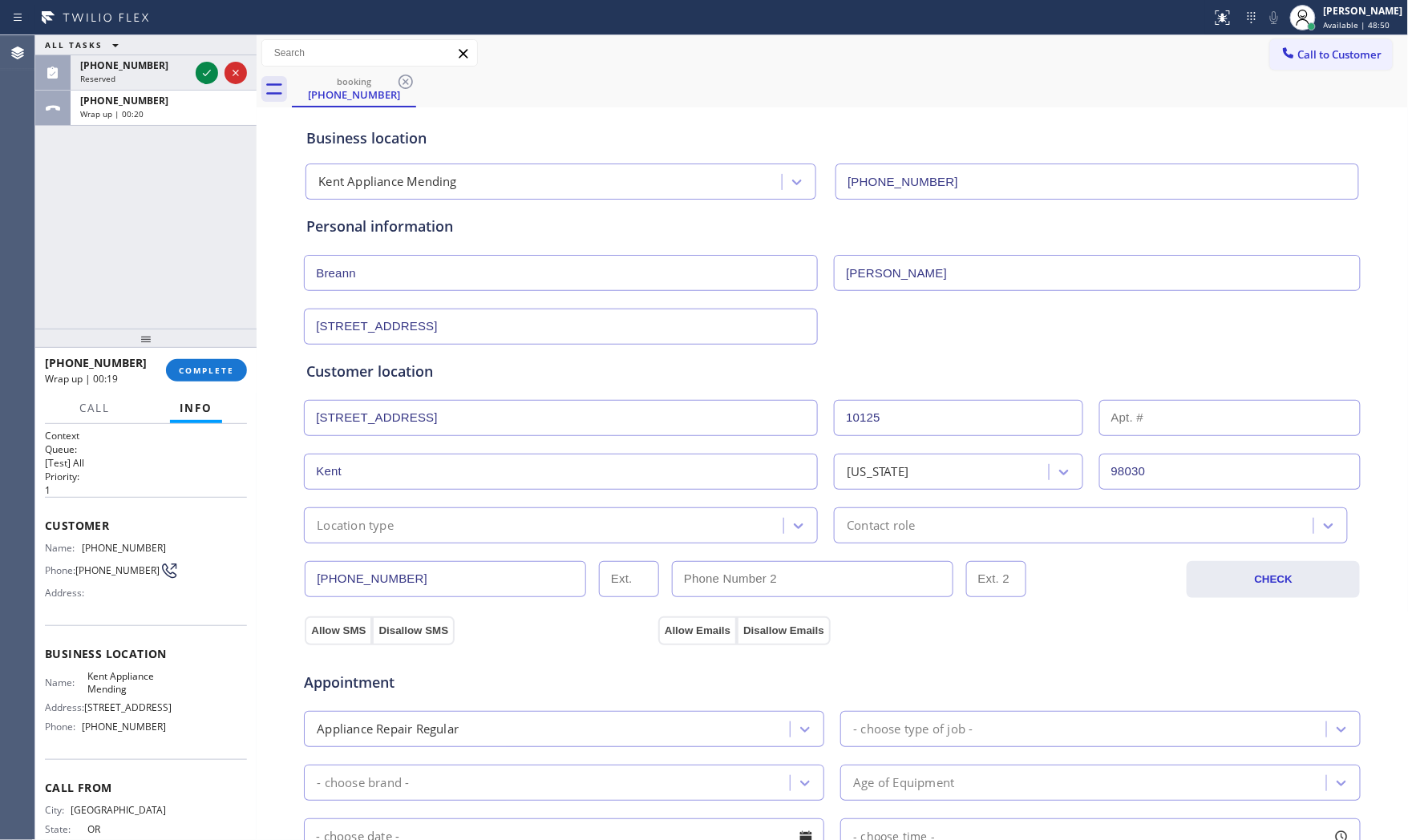
click at [482, 328] on input "10125 SE 256th StKent, WA 98030, USA" at bounding box center [560, 326] width 514 height 36
paste input "breann.bates@us.stores.mcd.com"
type input "breann.bates@us.stores.mcd.com"
click at [619, 369] on div "Customer location" at bounding box center [832, 372] width 1052 height 22
click at [465, 535] on div "Location type" at bounding box center [560, 526] width 514 height 36
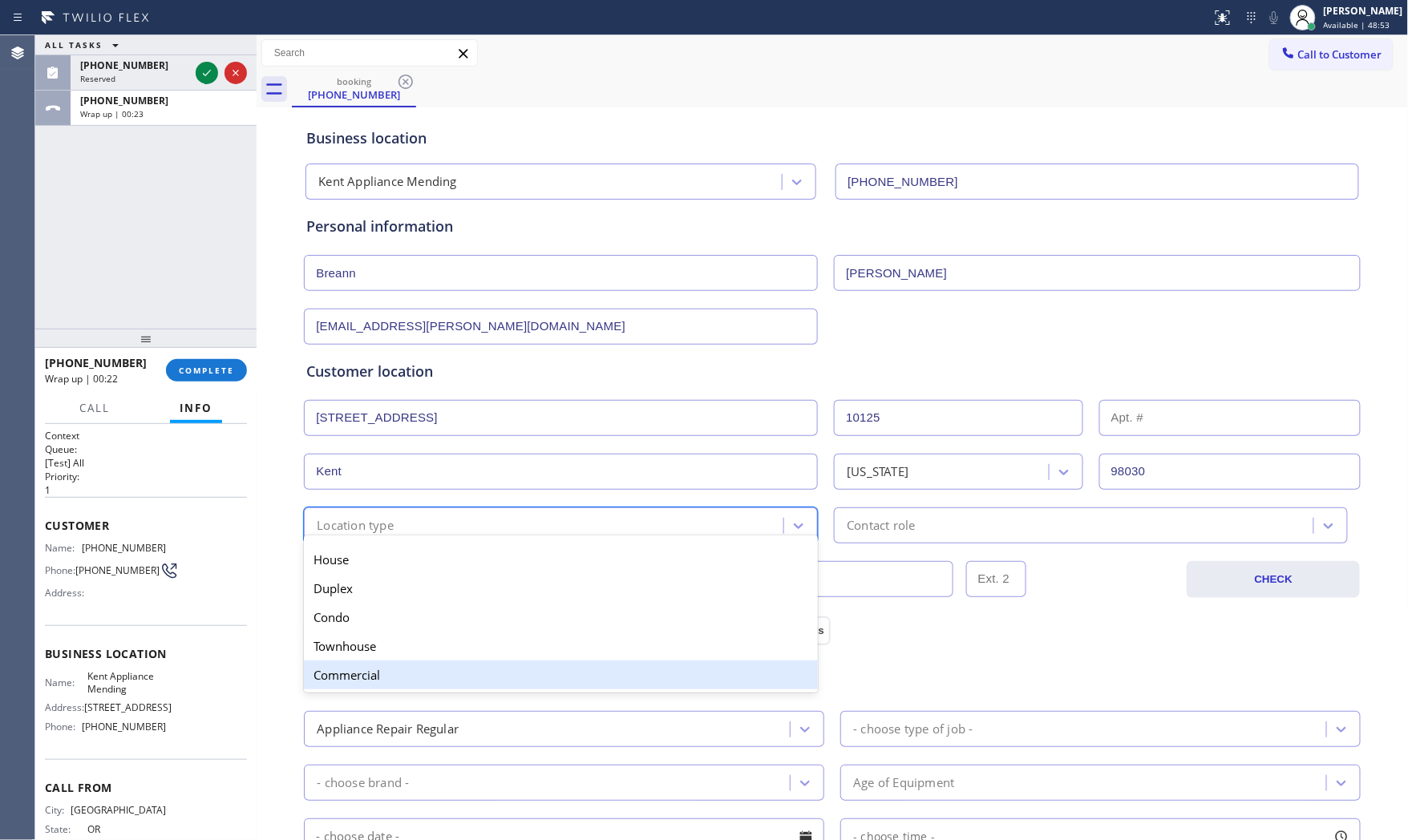
click at [354, 666] on div "Commercial" at bounding box center [560, 674] width 514 height 29
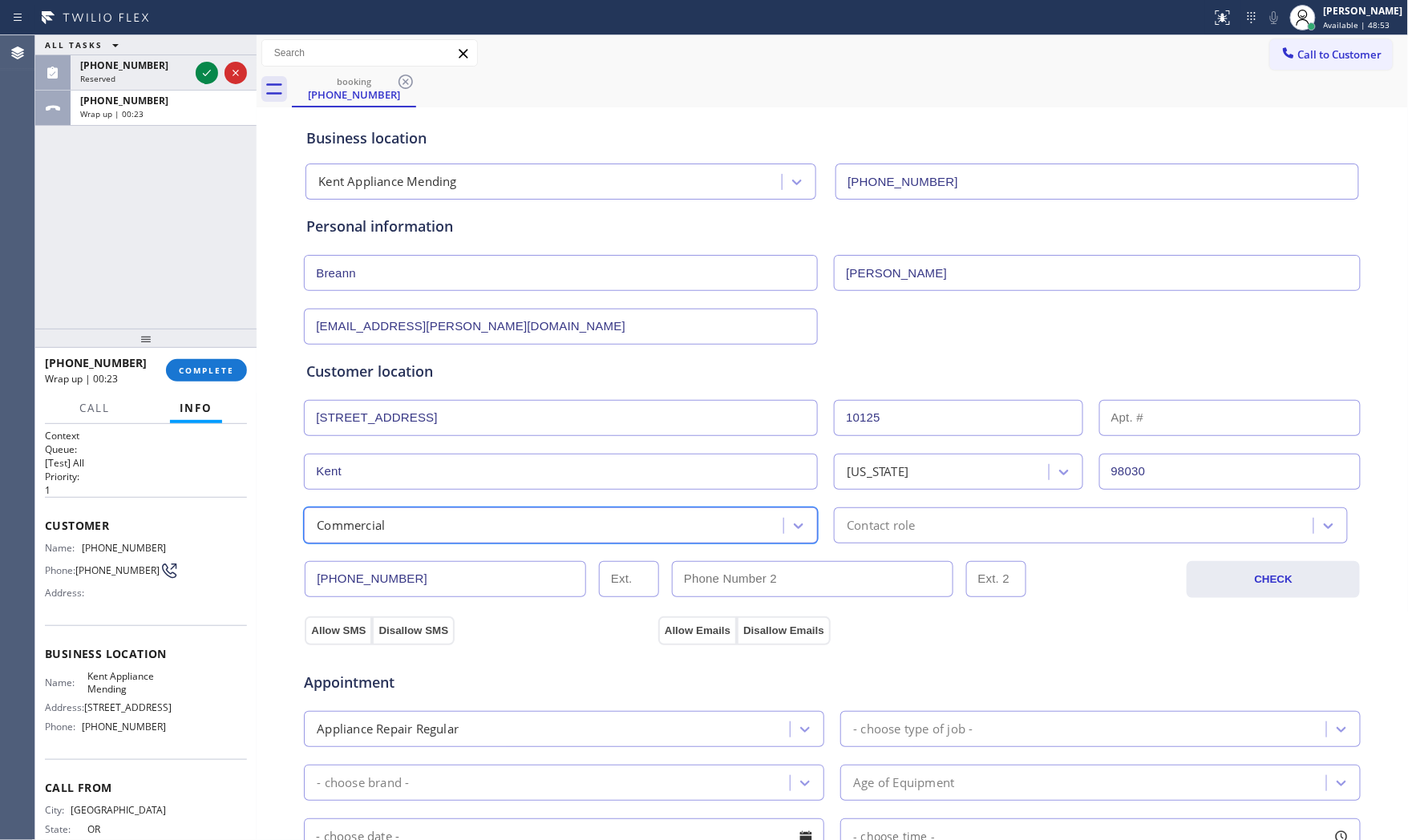
click at [939, 525] on div "Contact role" at bounding box center [1076, 526] width 475 height 28
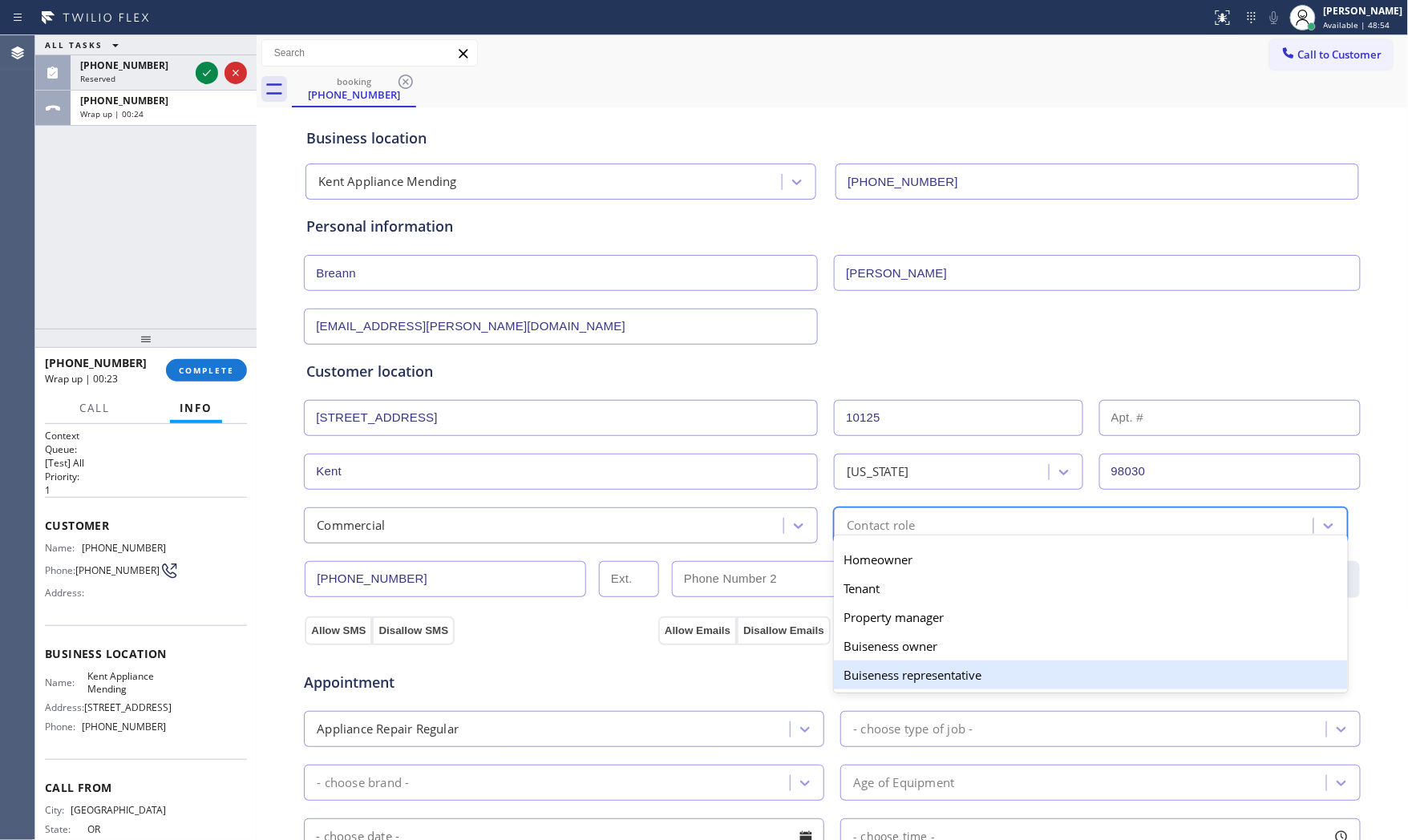
drag, startPoint x: 867, startPoint y: 670, endPoint x: 766, endPoint y: 646, distance: 103.8
click at [866, 670] on div "Buiseness representative" at bounding box center [1091, 674] width 514 height 29
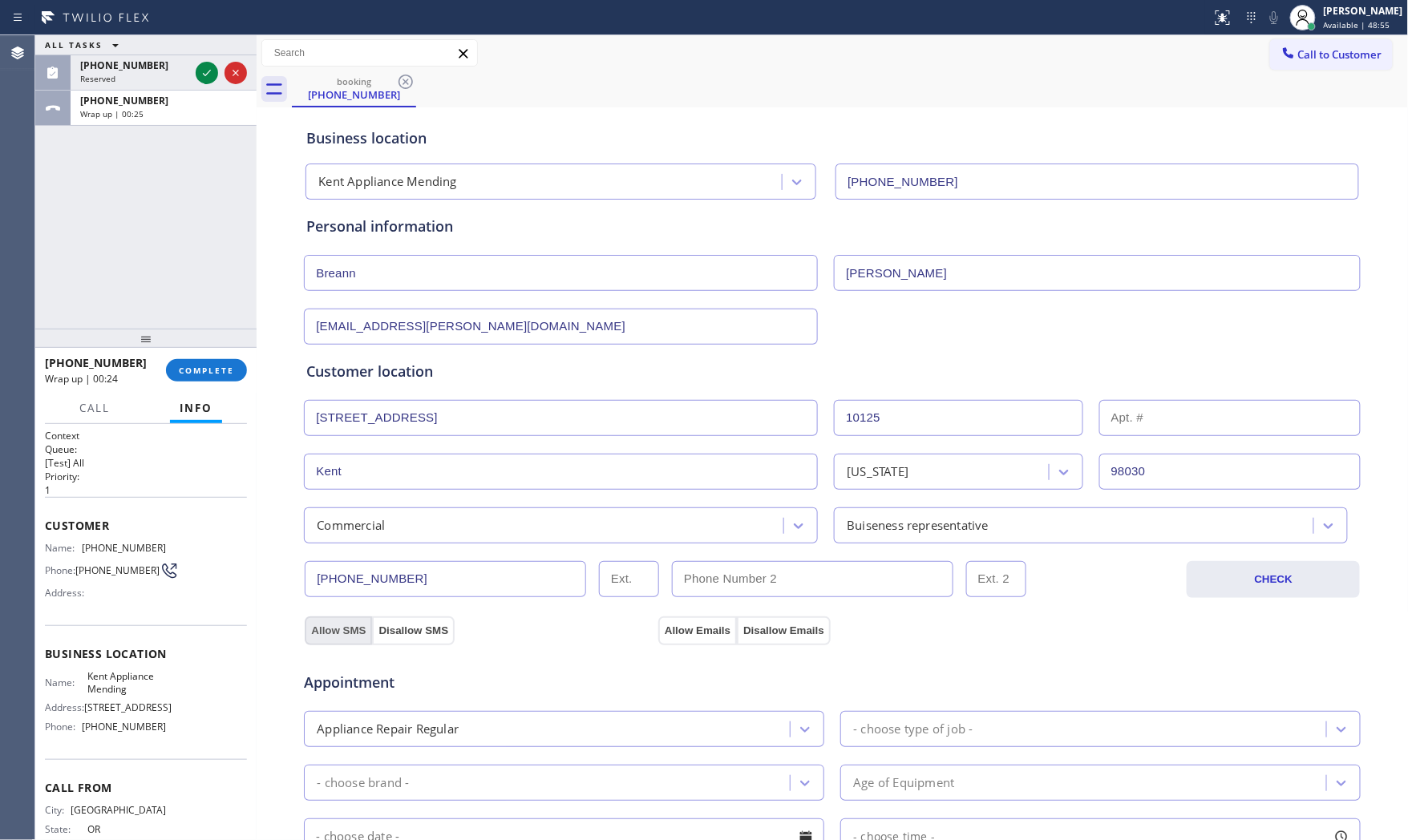
drag, startPoint x: 313, startPoint y: 629, endPoint x: 322, endPoint y: 630, distance: 9.1
click at [318, 629] on button "Allow SMS" at bounding box center [337, 630] width 67 height 29
click at [703, 635] on button "Allow Emails" at bounding box center [698, 630] width 79 height 29
click at [827, 579] on input "(___) ___-____" at bounding box center [812, 579] width 281 height 36
paste input "253) 255-3524"
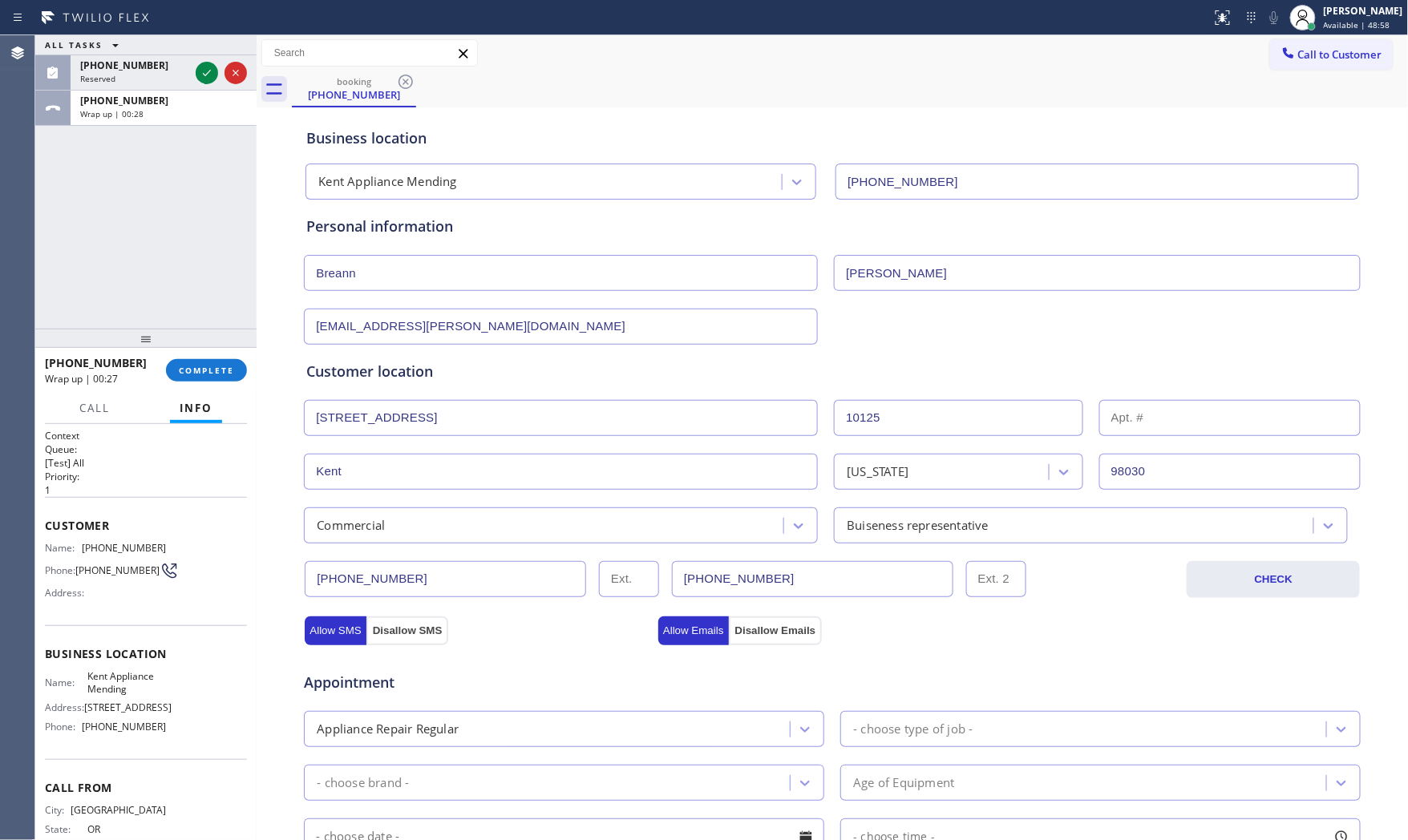
type input "(253) 255-3524"
click at [606, 695] on div "Appointment Appliance Repair Regular - choose type of job - - choose brand - Ag…" at bounding box center [832, 802] width 1052 height 299
click at [931, 710] on div "Appointment Appliance Repair Regular - choose type of job - - choose brand - Ag…" at bounding box center [832, 802] width 1052 height 299
click at [932, 718] on div "- choose type of job -" at bounding box center [1100, 729] width 520 height 36
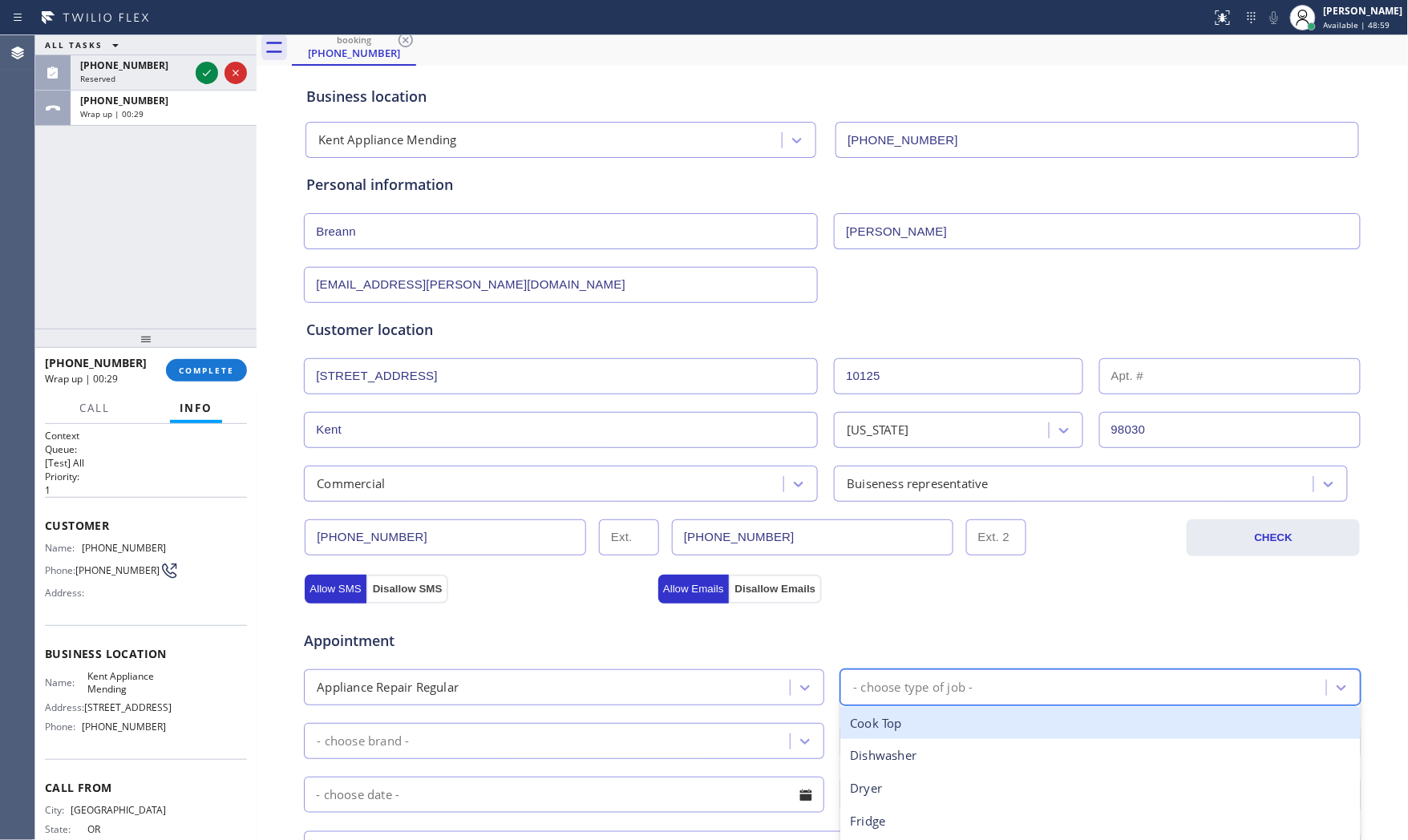
scroll to position [178, 0]
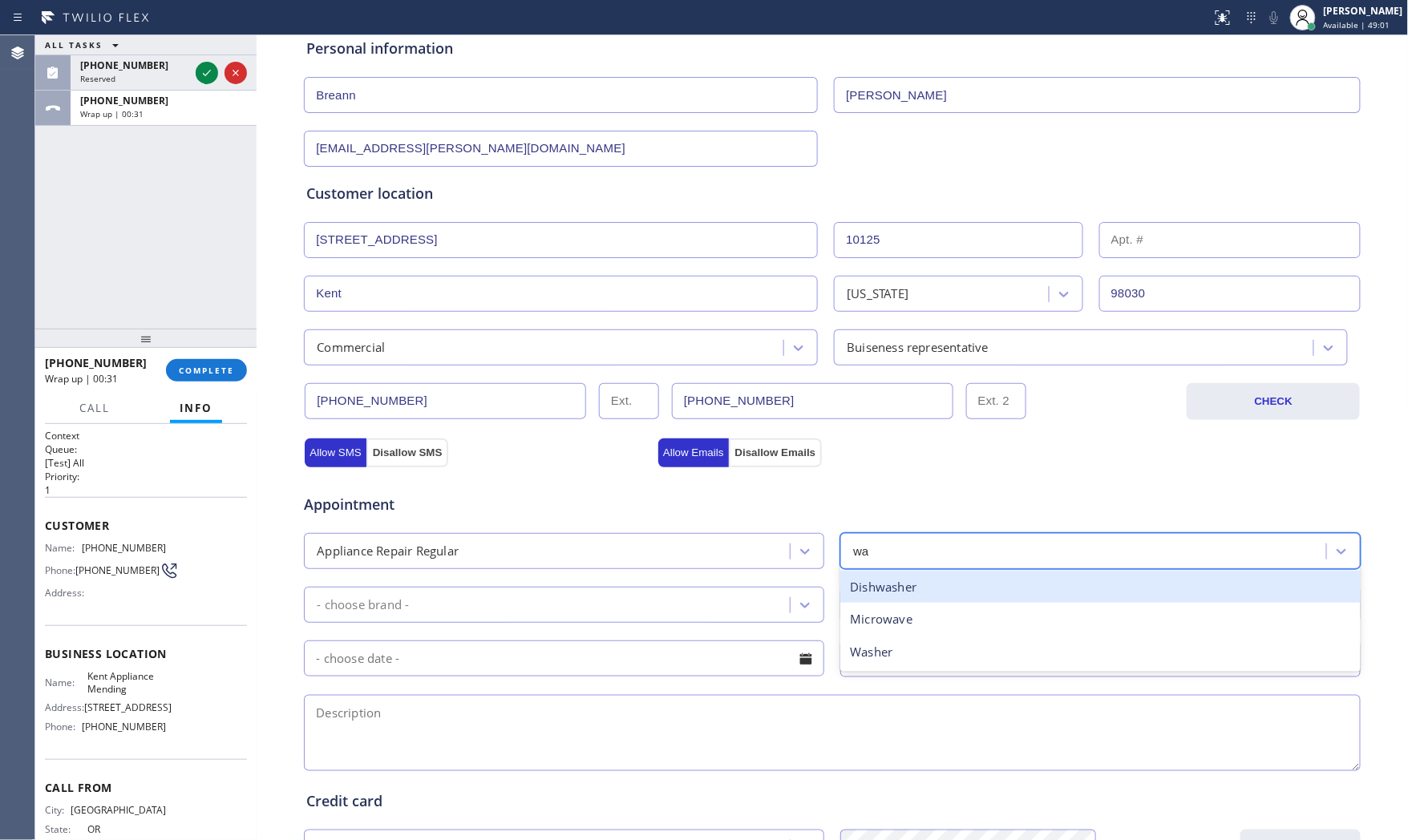
type input "was"
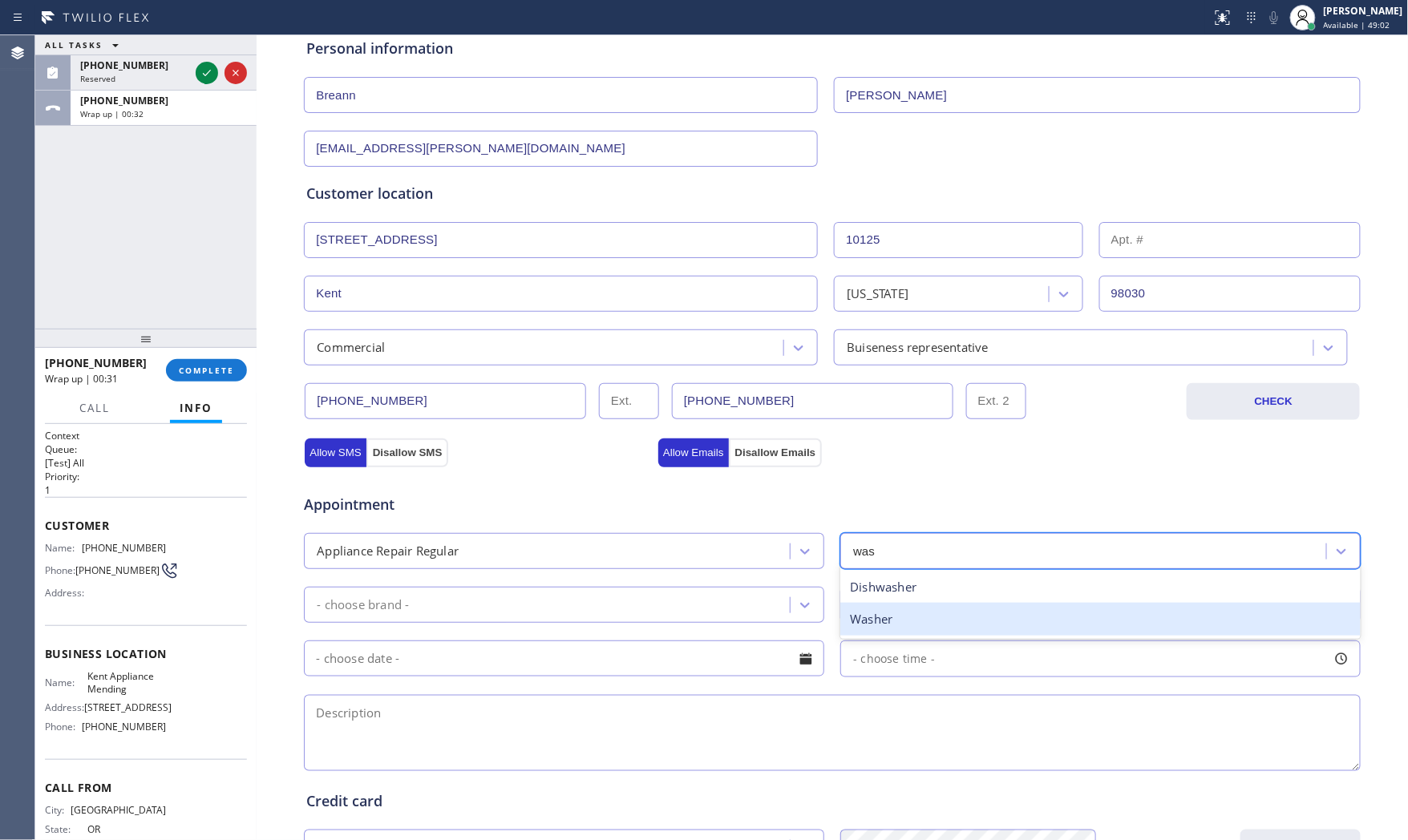
click at [946, 620] on div "Washer" at bounding box center [1100, 619] width 520 height 33
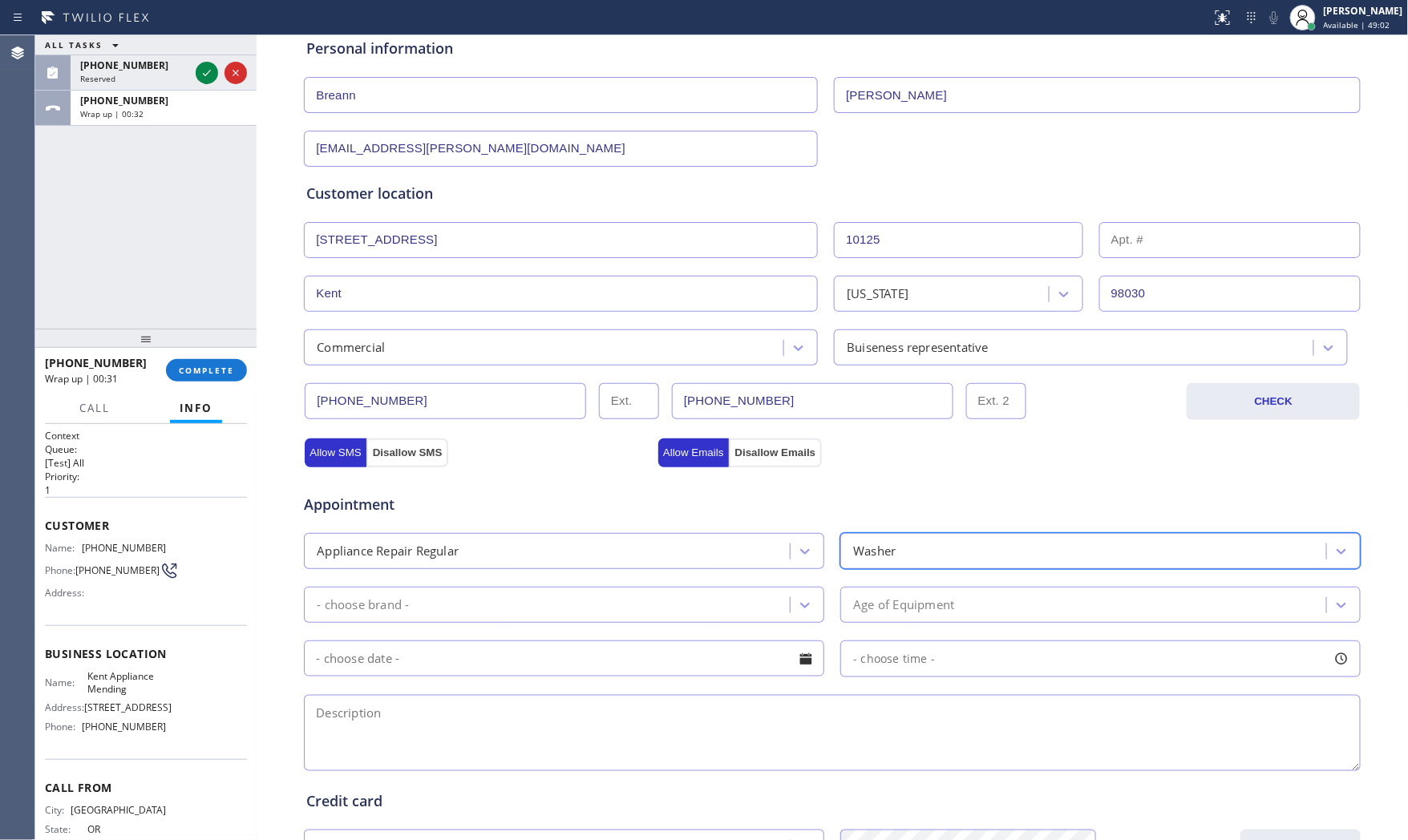
click at [600, 606] on div "- choose brand -" at bounding box center [549, 605] width 481 height 28
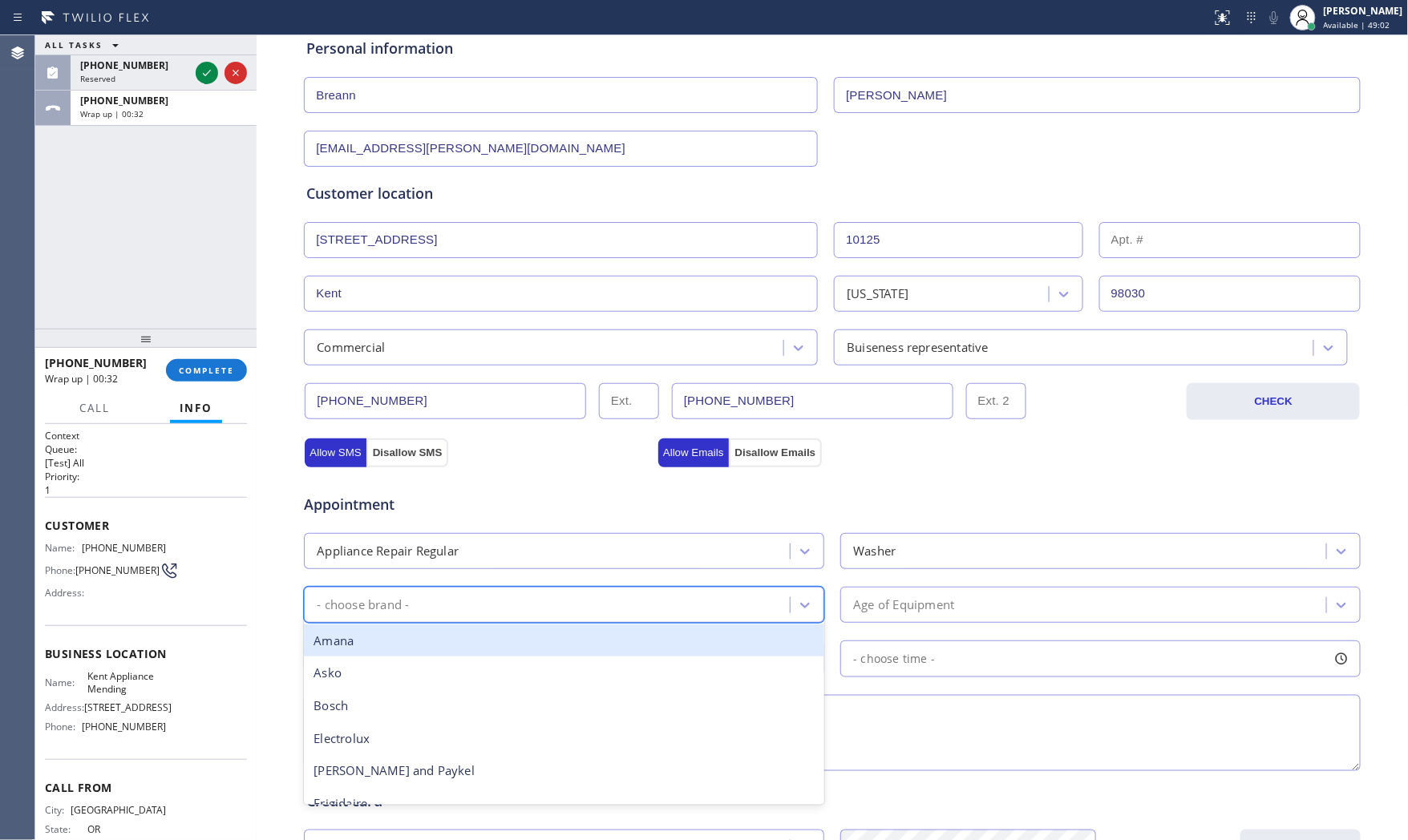
type input "w"
click at [492, 638] on div "Whirpool" at bounding box center [563, 640] width 520 height 33
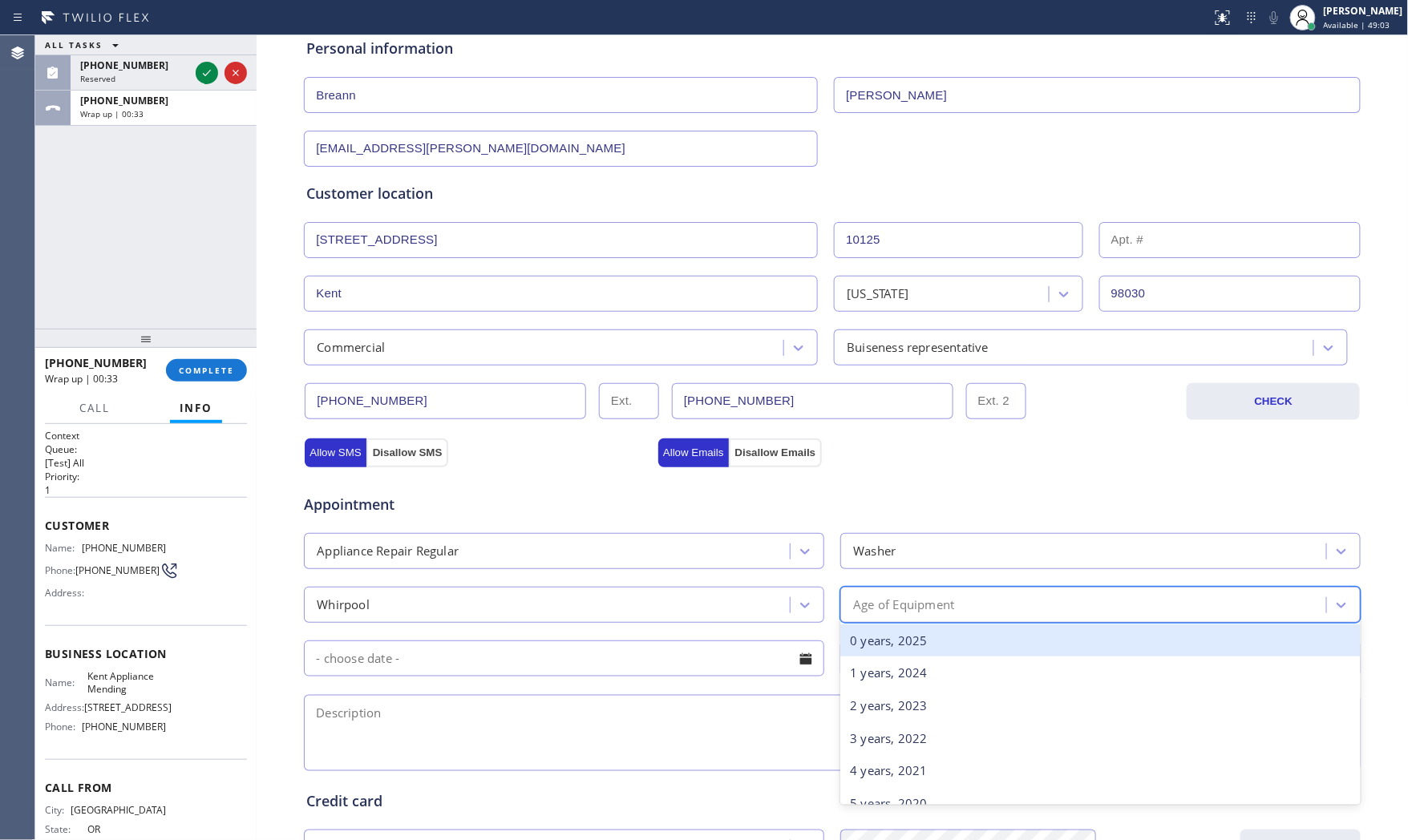
click at [935, 606] on div "Age of Equipment" at bounding box center [903, 605] width 101 height 18
click at [895, 635] on div "0 years, 2025" at bounding box center [1100, 640] width 520 height 33
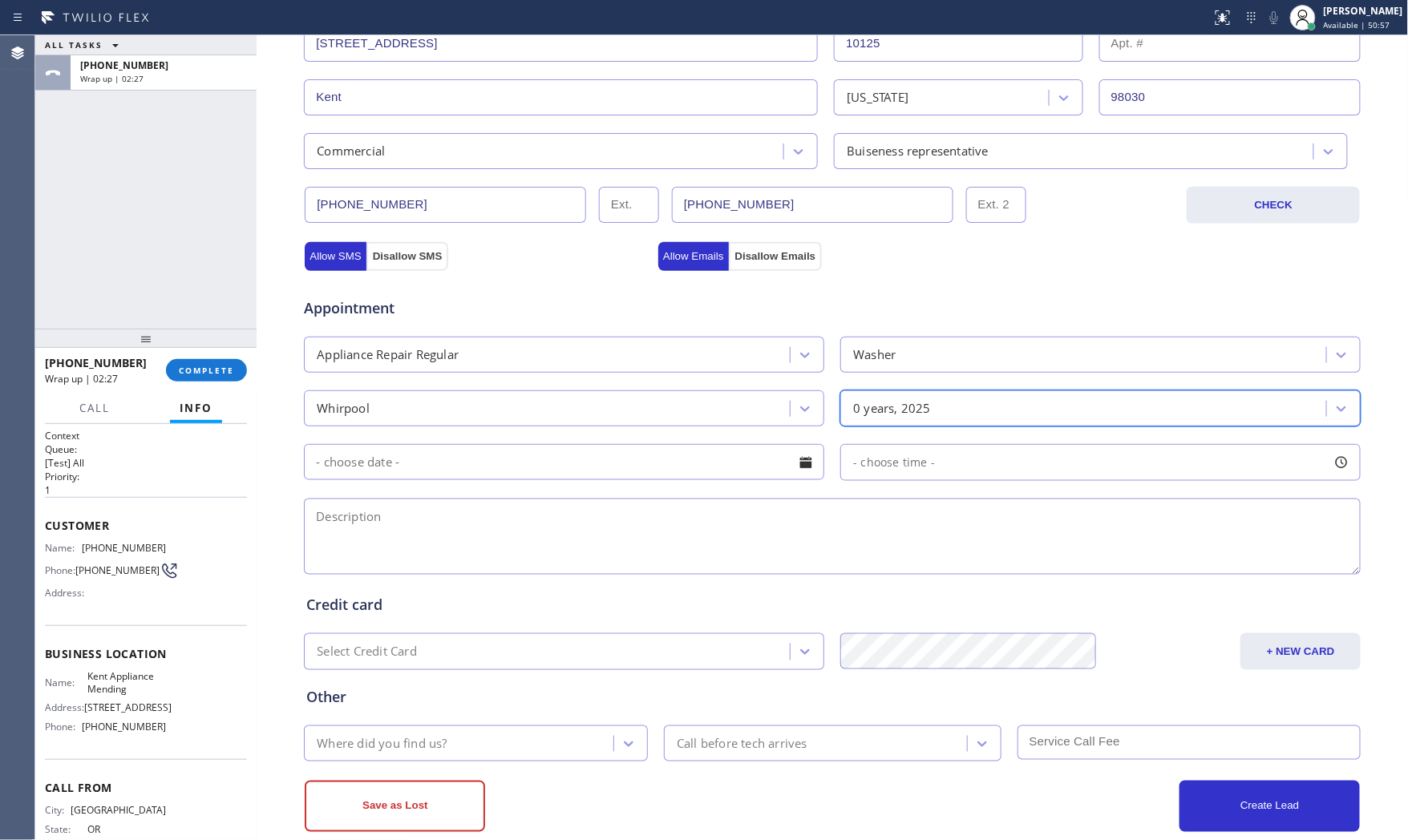
scroll to position [402, 0]
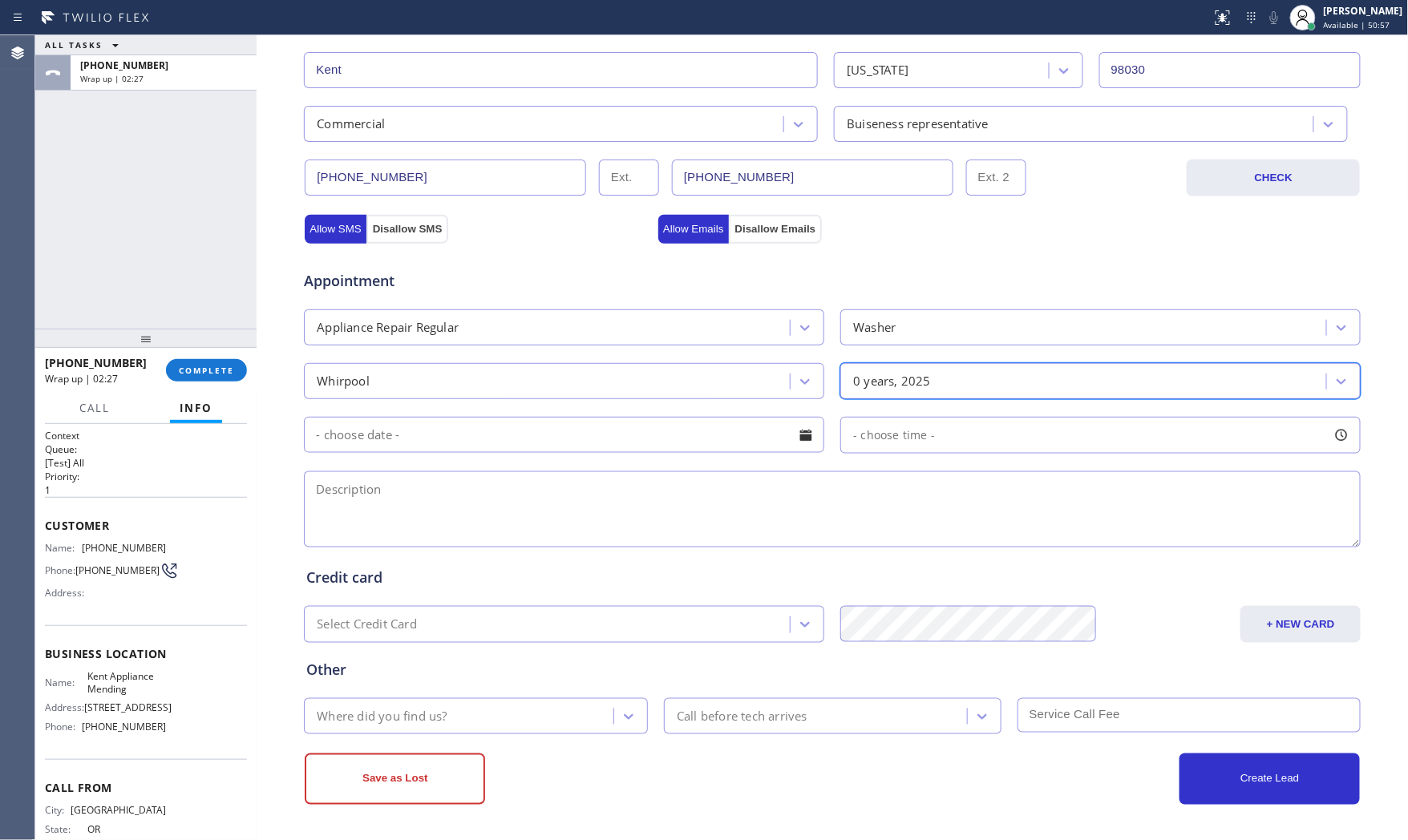
click at [430, 493] on textarea at bounding box center [831, 509] width 1057 height 76
paste textarea "9-12 $85 Whirpool | washerSBS | it wont despense cycle and not working | 6month…"
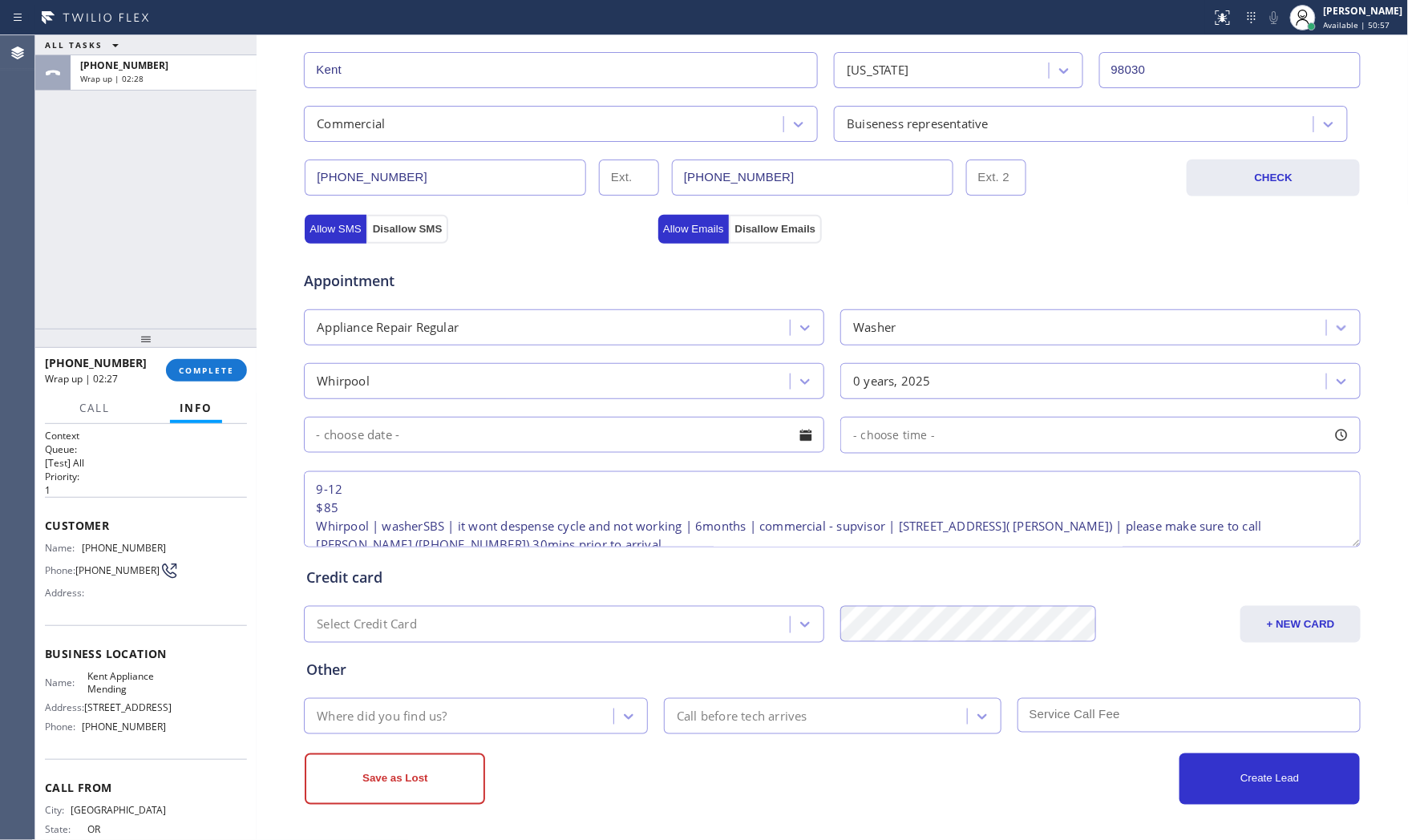
scroll to position [43, 0]
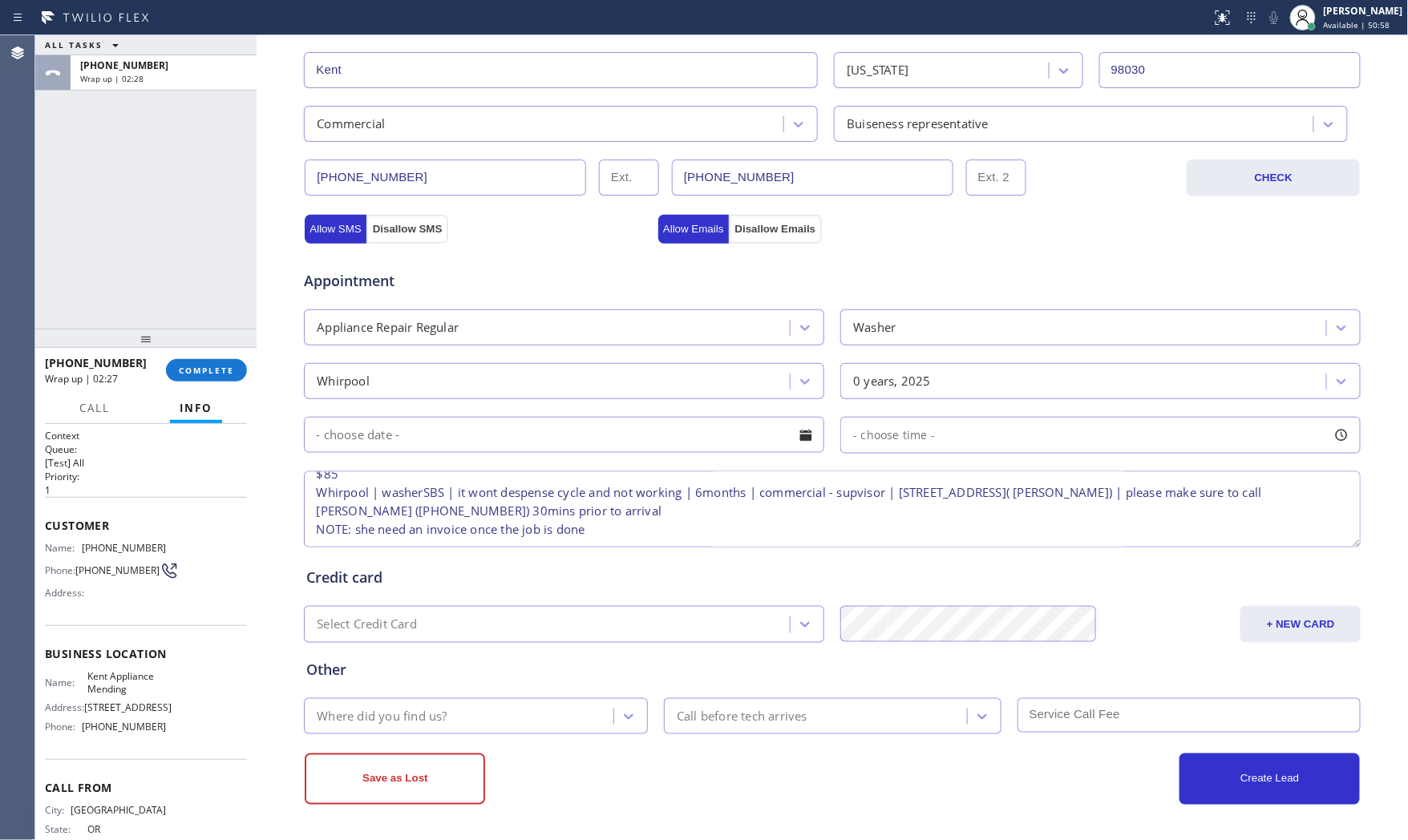
type textarea "9-12 $85 Whirpool | washerSBS | it wont despense cycle and not working | 6month…"
click at [437, 438] on input "text" at bounding box center [563, 435] width 520 height 36
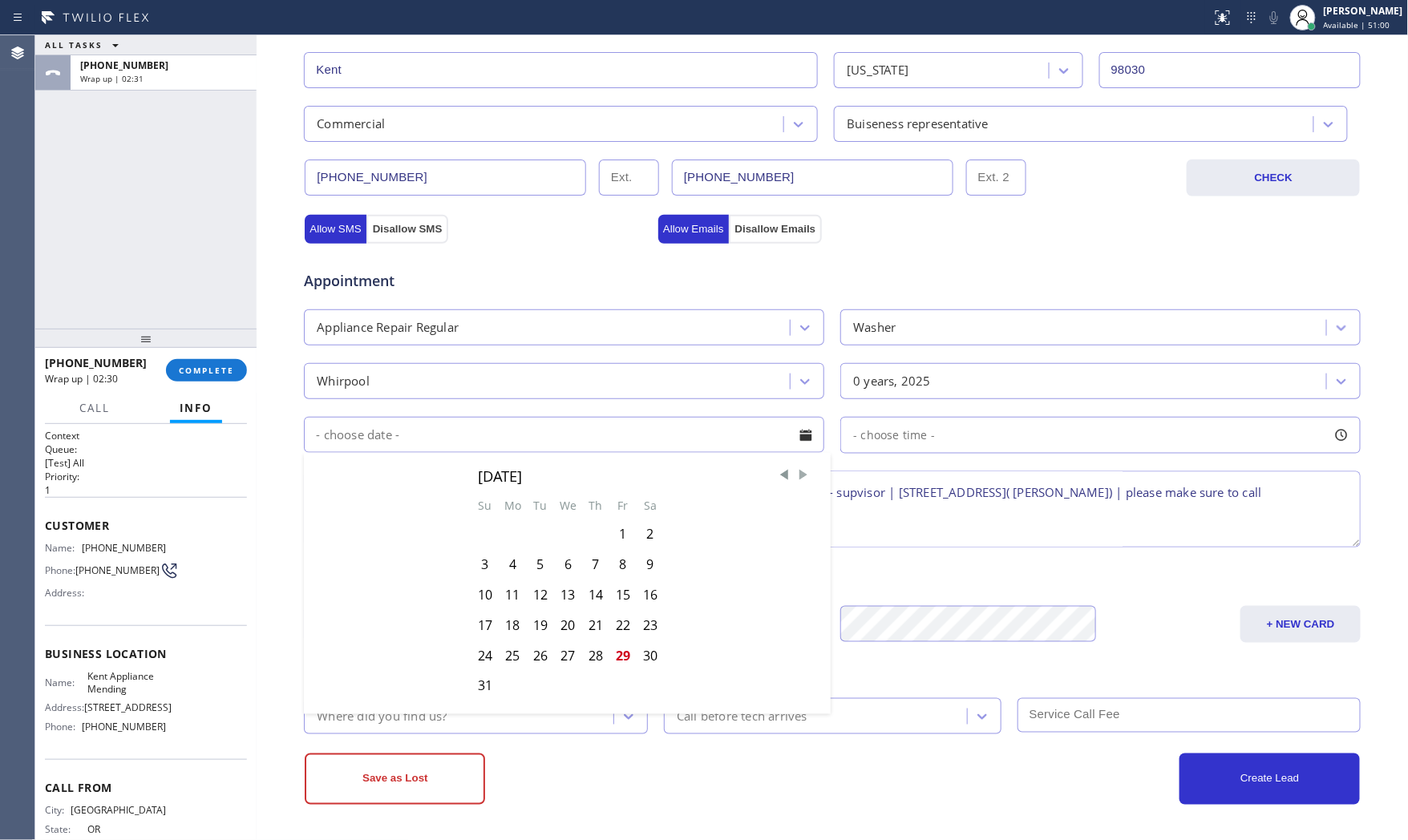
click at [796, 477] on span "Next Month" at bounding box center [803, 475] width 16 height 16
click at [514, 531] on div "1" at bounding box center [513, 534] width 28 height 31
type input "[DATE]"
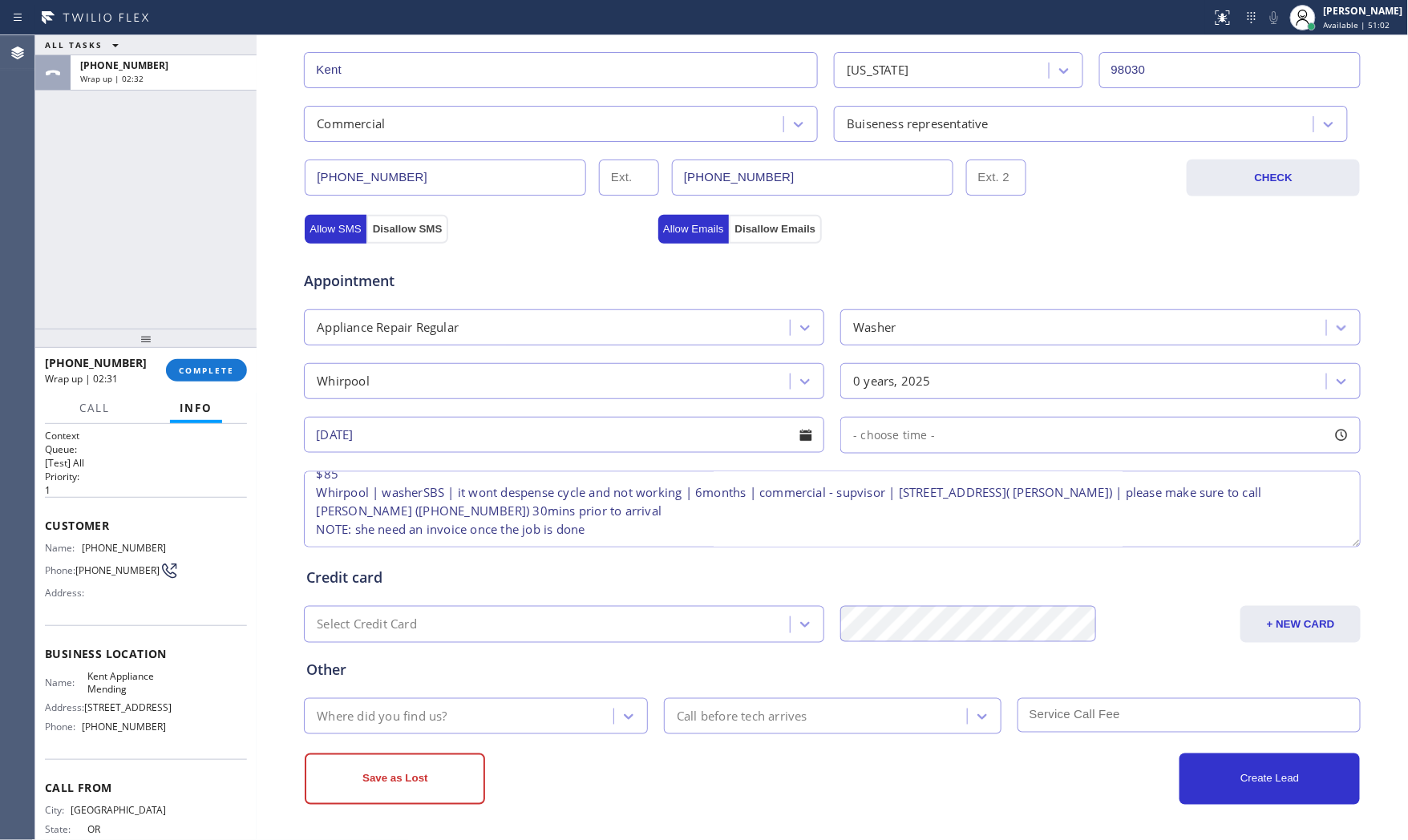
click at [962, 434] on div "- choose time -" at bounding box center [1100, 435] width 520 height 37
drag, startPoint x: 854, startPoint y: 536, endPoint x: 1006, endPoint y: 532, distance: 152.1
click at [1006, 532] on div at bounding box center [1010, 533] width 19 height 34
drag, startPoint x: 847, startPoint y: 535, endPoint x: 879, endPoint y: 539, distance: 32.2
click at [885, 539] on div at bounding box center [894, 533] width 19 height 34
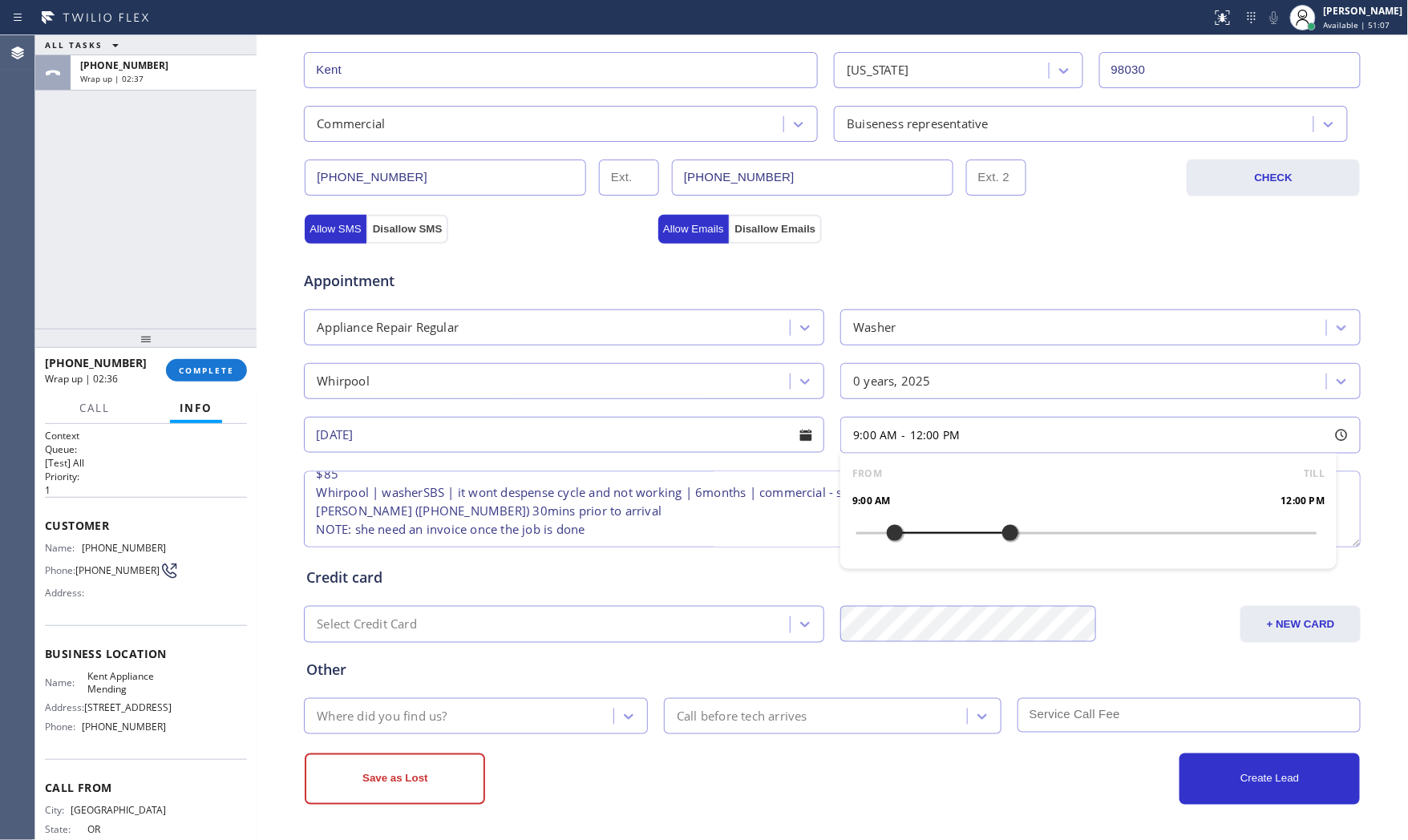
drag, startPoint x: 1190, startPoint y: 615, endPoint x: 1276, endPoint y: 614, distance: 86.0
click at [1194, 618] on div "+ NEW CARD" at bounding box center [1230, 624] width 265 height 37
click at [1279, 614] on button "+ NEW CARD" at bounding box center [1300, 624] width 121 height 37
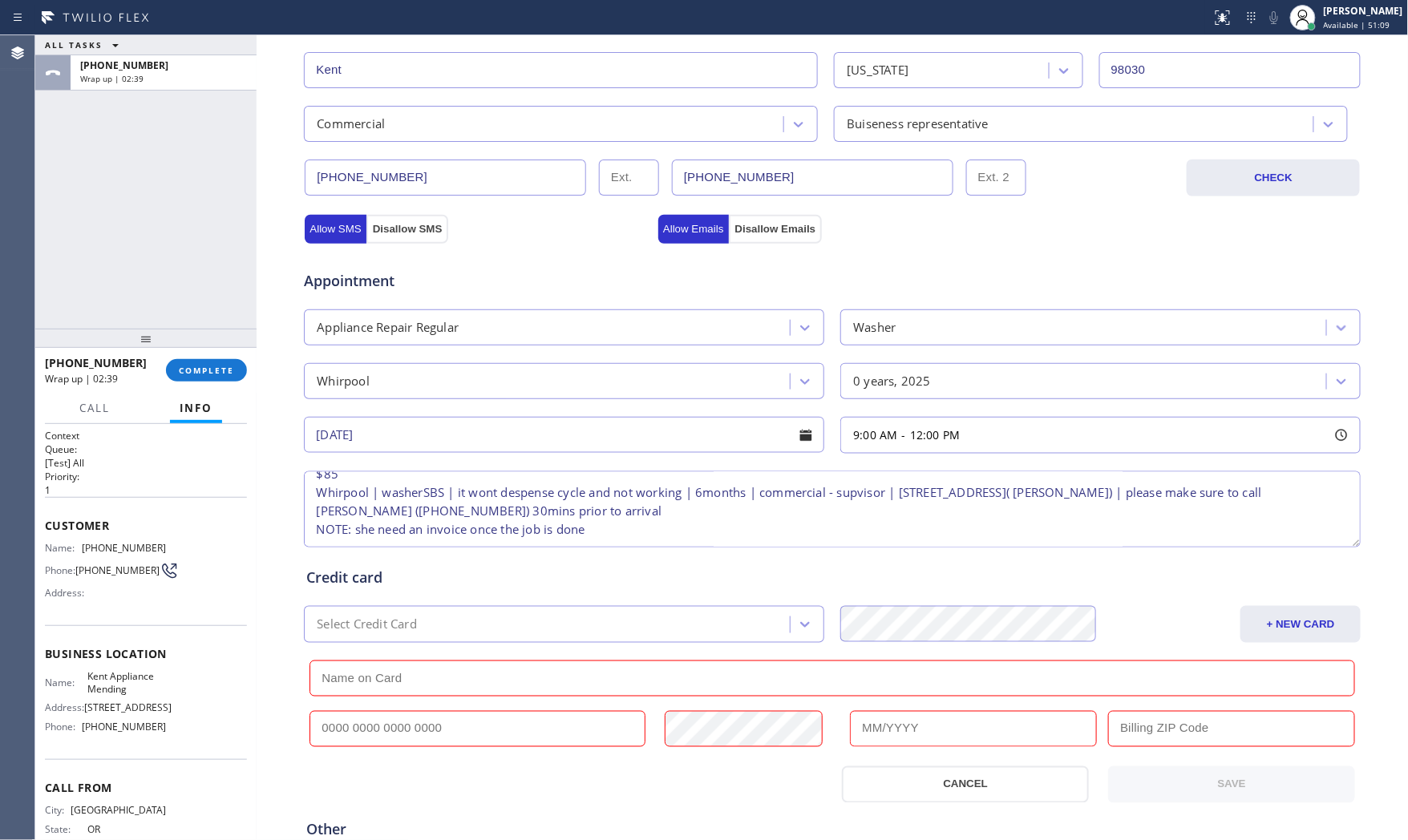
click at [381, 736] on input "text" at bounding box center [477, 729] width 336 height 36
paste input "4802 1387 5531 6239"
type input "4802 1387 5531 6239"
click at [920, 727] on input "text" at bounding box center [973, 729] width 246 height 36
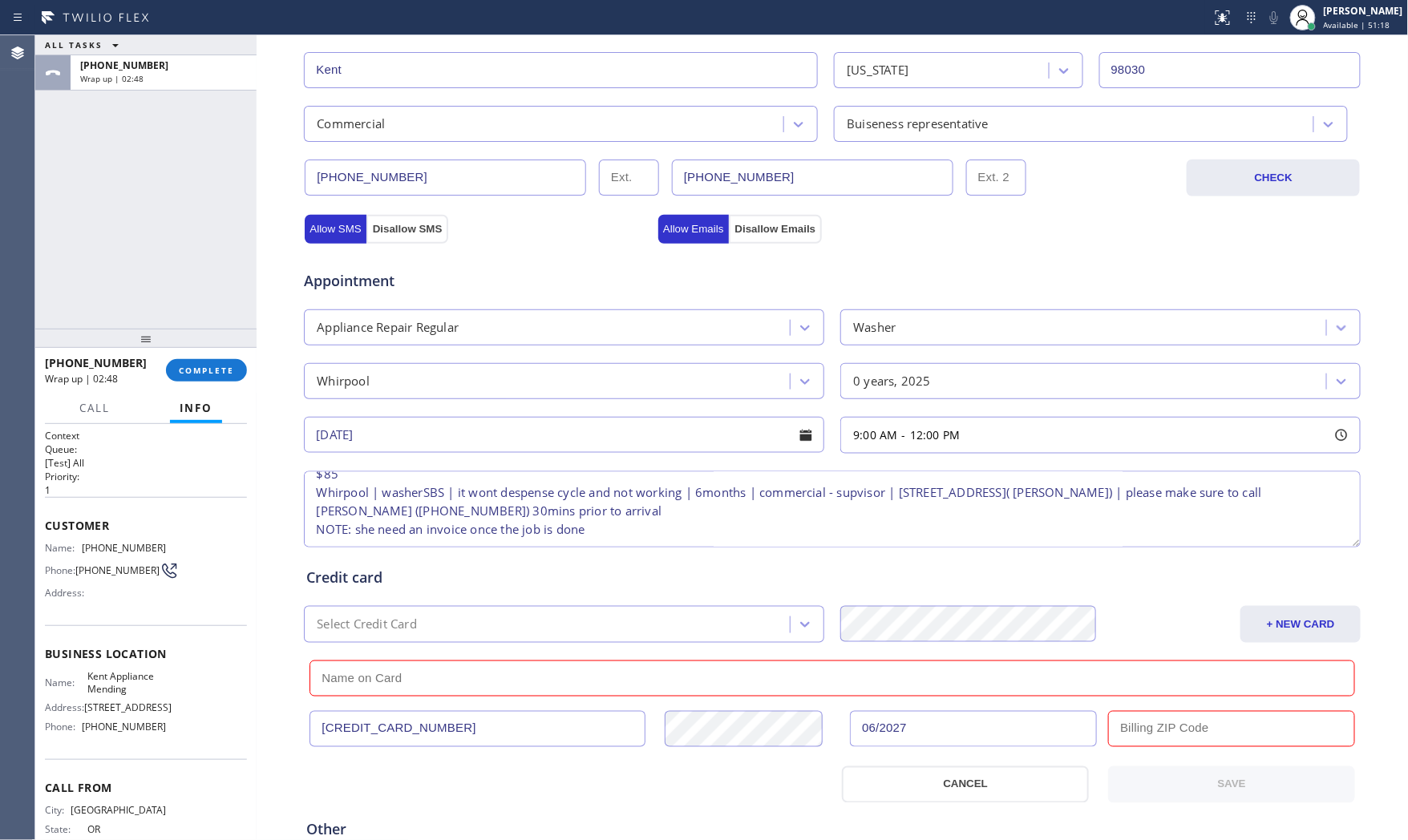
type input "06/2027"
drag, startPoint x: 1169, startPoint y: 735, endPoint x: 1180, endPoint y: 725, distance: 14.9
click at [1169, 735] on input "text" at bounding box center [1230, 729] width 246 height 36
paste input "98642"
type input "98642"
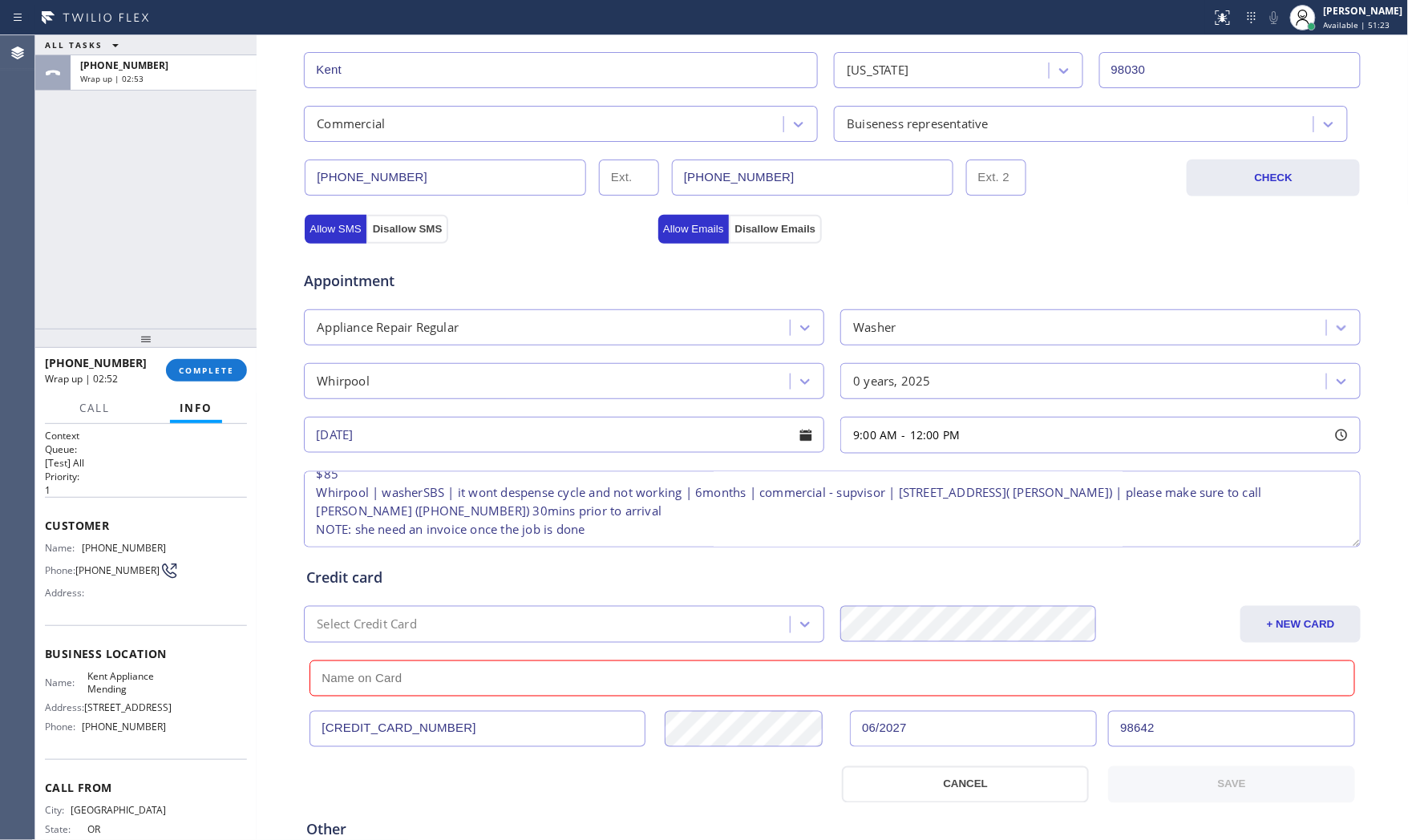
click at [434, 693] on input "text" at bounding box center [832, 678] width 1046 height 36
paste input "Breann Bates"
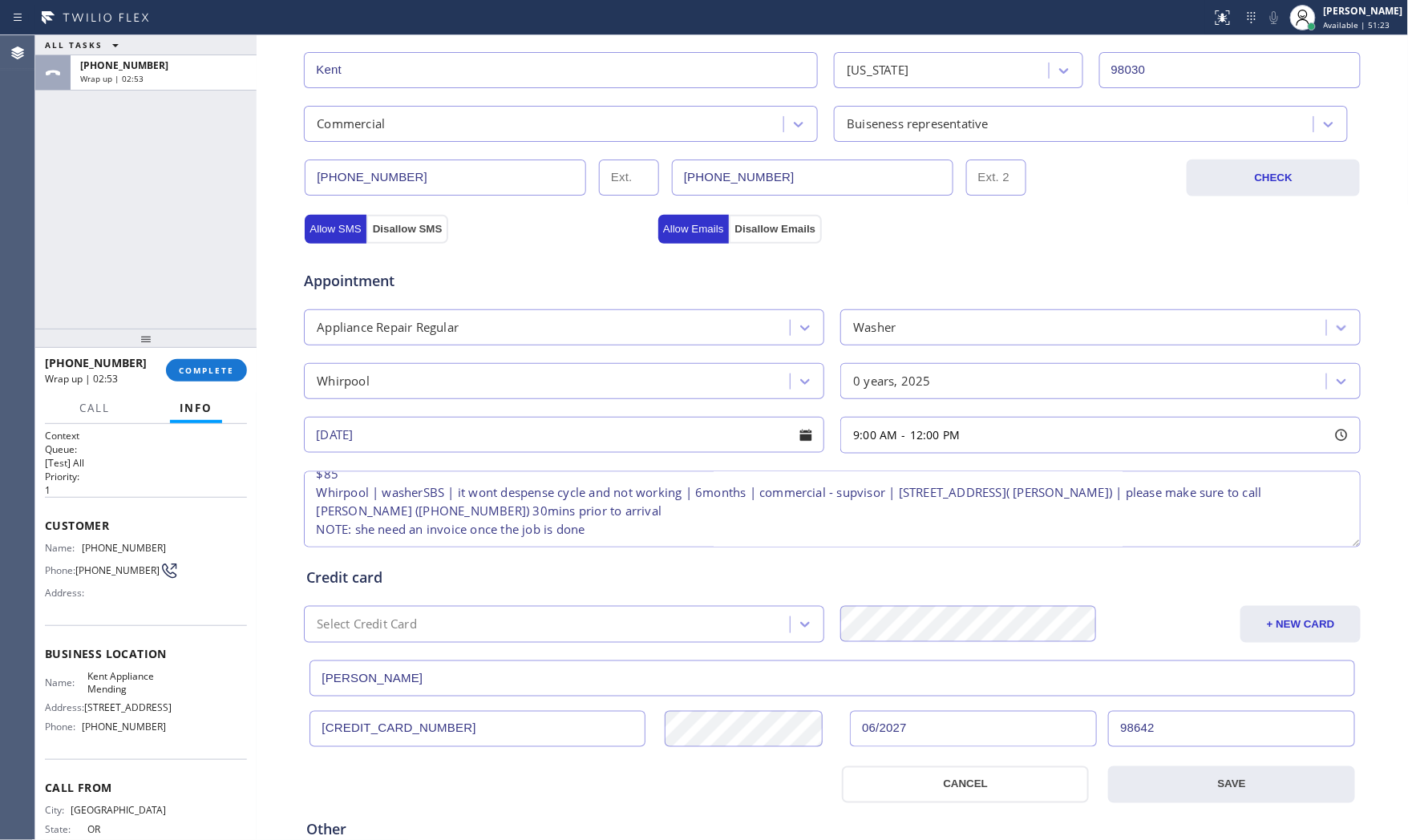
type input "Breann Bates"
click at [484, 780] on div at bounding box center [565, 784] width 532 height 37
click at [1179, 788] on button "SAVE" at bounding box center [1230, 784] width 246 height 37
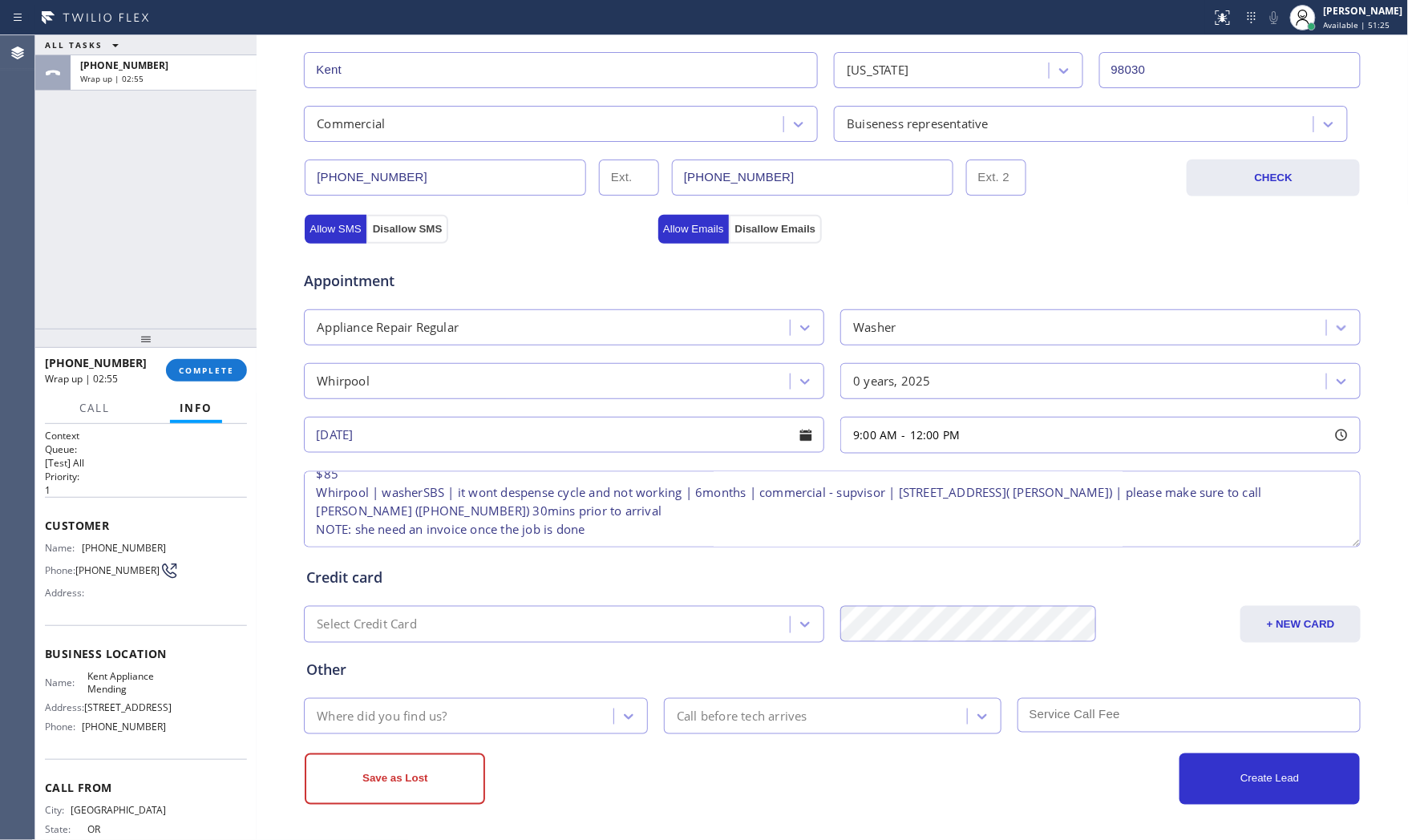
click at [491, 732] on div "Where did you find us?" at bounding box center [475, 716] width 344 height 36
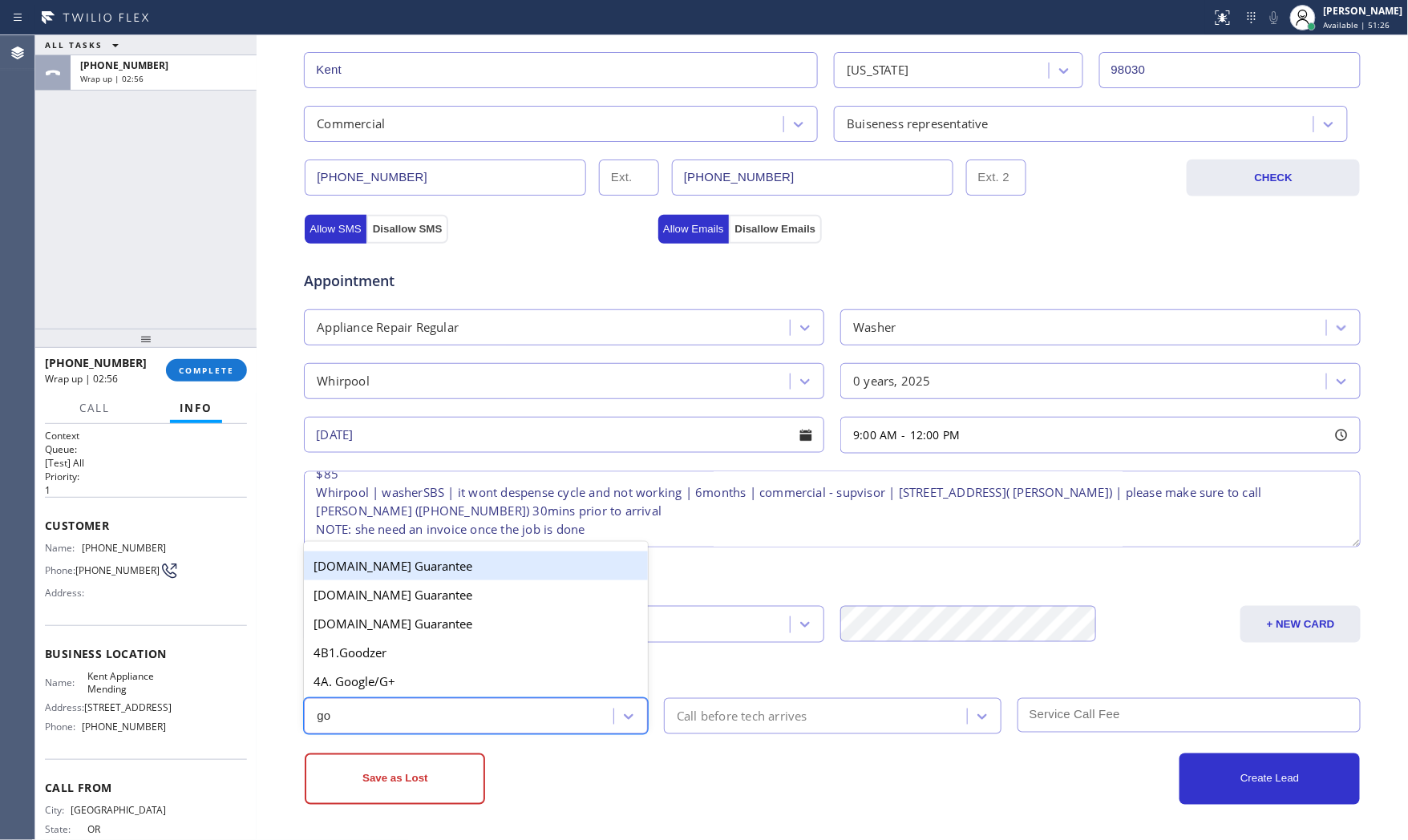
type input "goo"
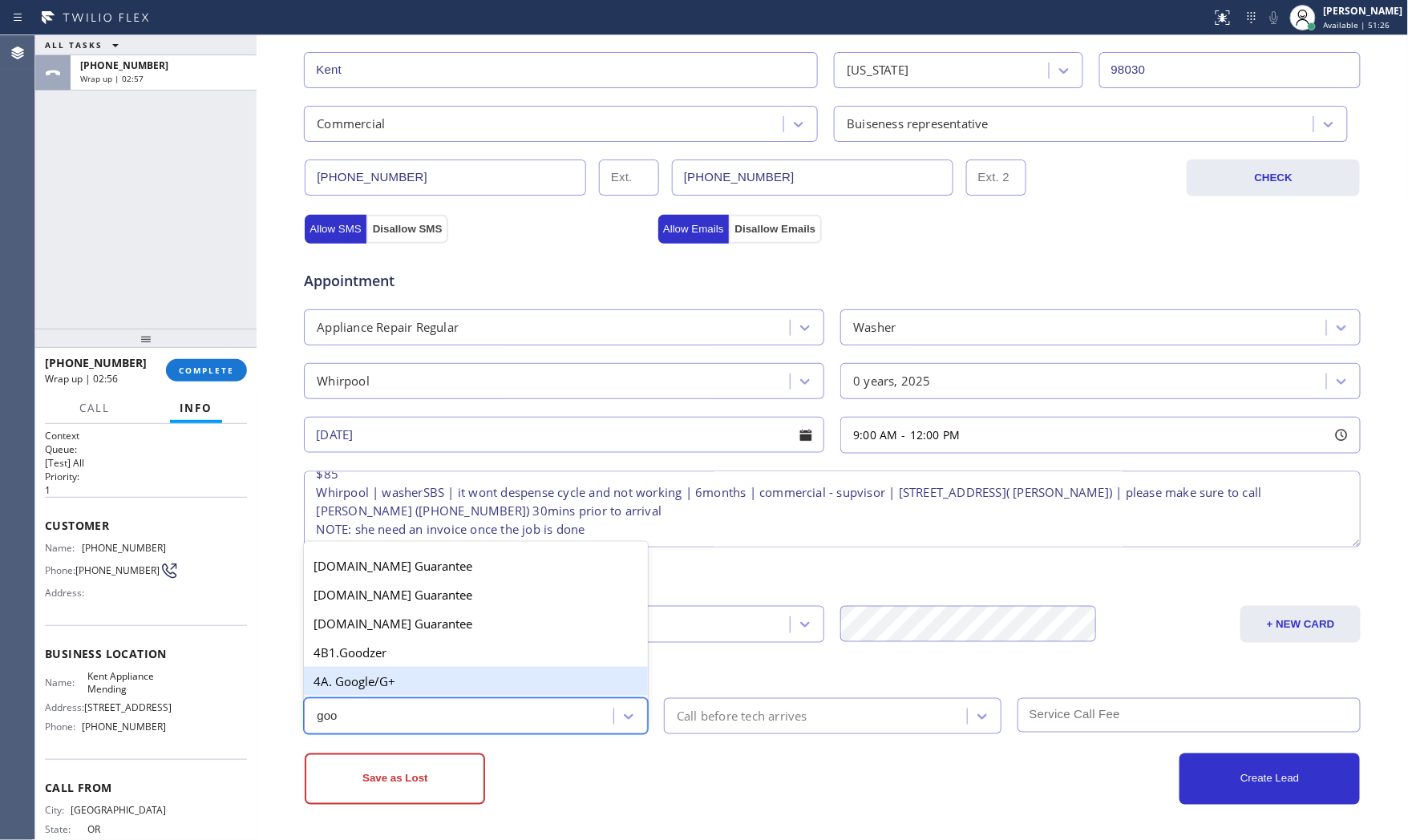
click at [469, 679] on div "4A. Google/G+" at bounding box center [475, 680] width 344 height 29
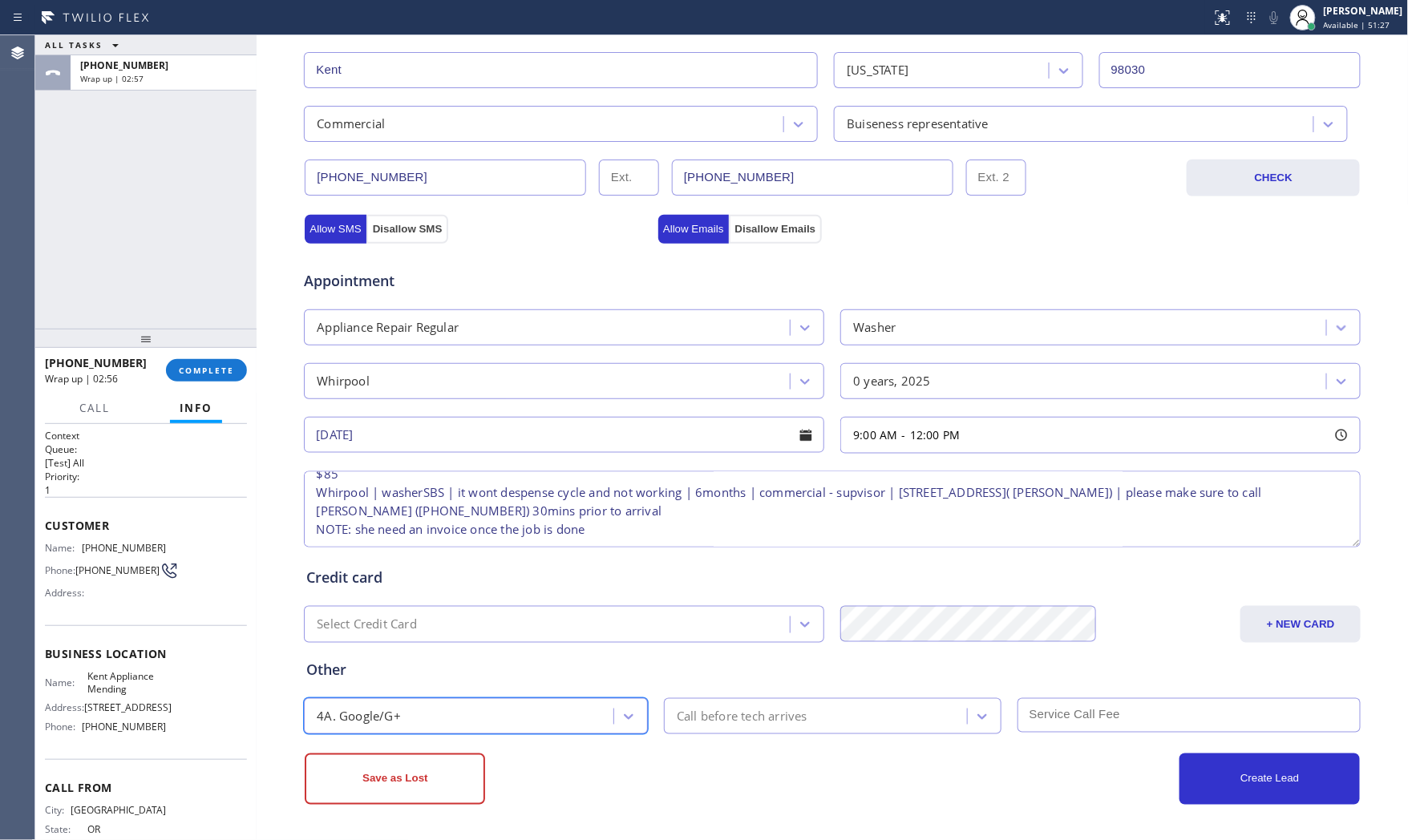
click at [707, 724] on div "Call before tech arrives" at bounding box center [741, 716] width 131 height 18
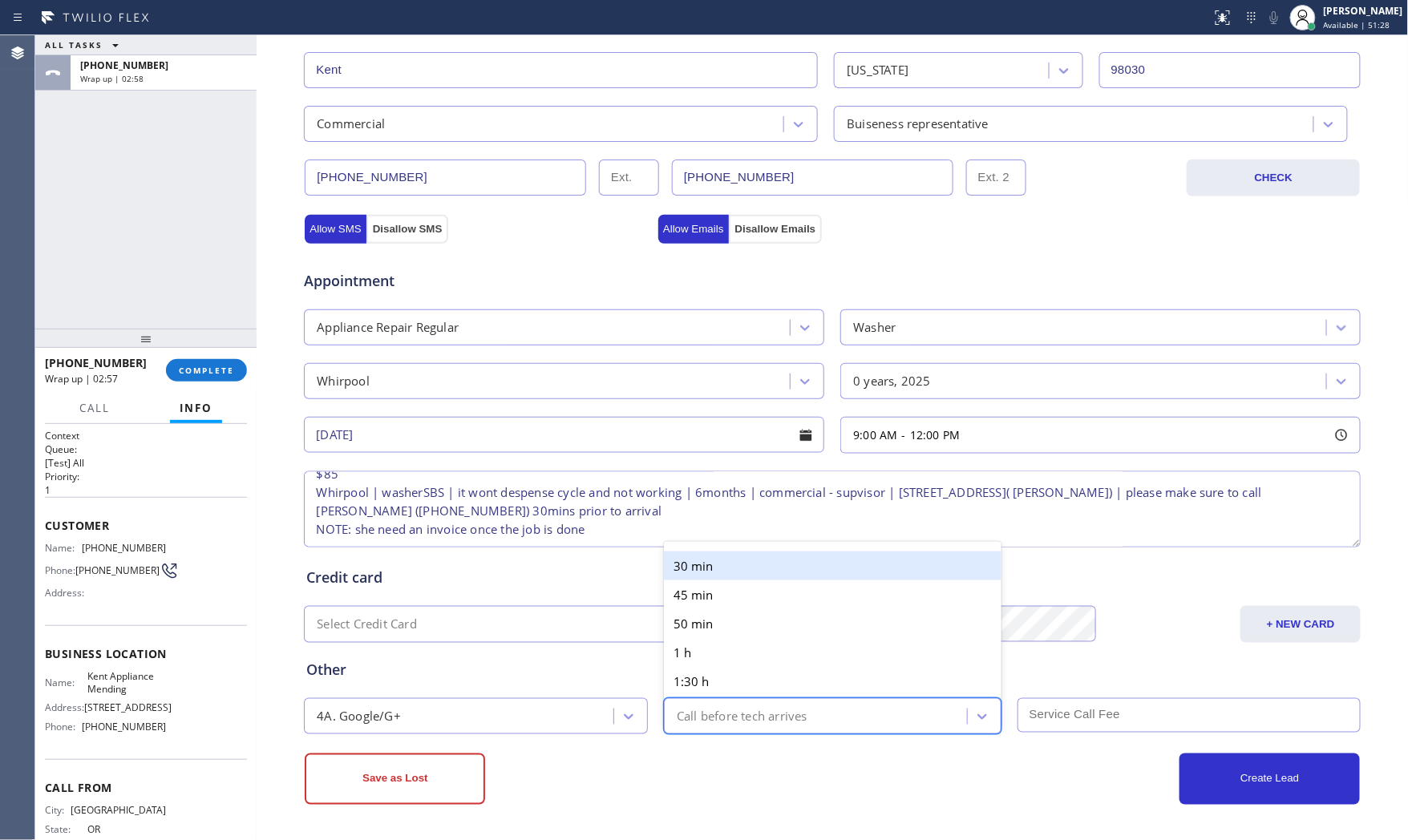
click at [704, 565] on div "30 min" at bounding box center [832, 566] width 337 height 29
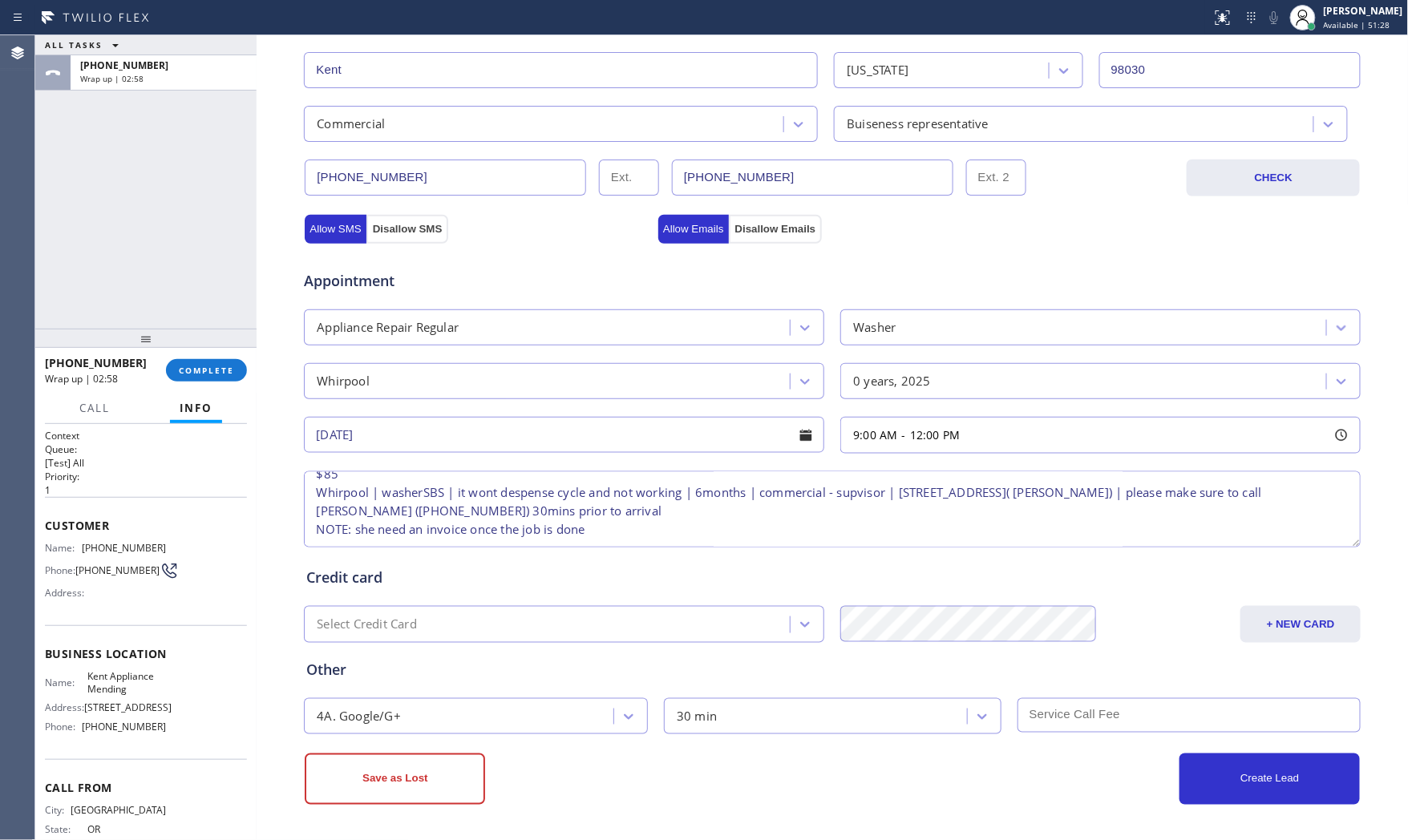
click at [706, 802] on div "Save as Lost" at bounding box center [568, 778] width 528 height 51
drag, startPoint x: 987, startPoint y: 677, endPoint x: 999, endPoint y: 675, distance: 12.2
click at [988, 677] on div "Other" at bounding box center [832, 669] width 1052 height 22
drag, startPoint x: 910, startPoint y: 764, endPoint x: 943, endPoint y: 767, distance: 33.1
click at [911, 765] on div "Create Lead" at bounding box center [1096, 778] width 528 height 51
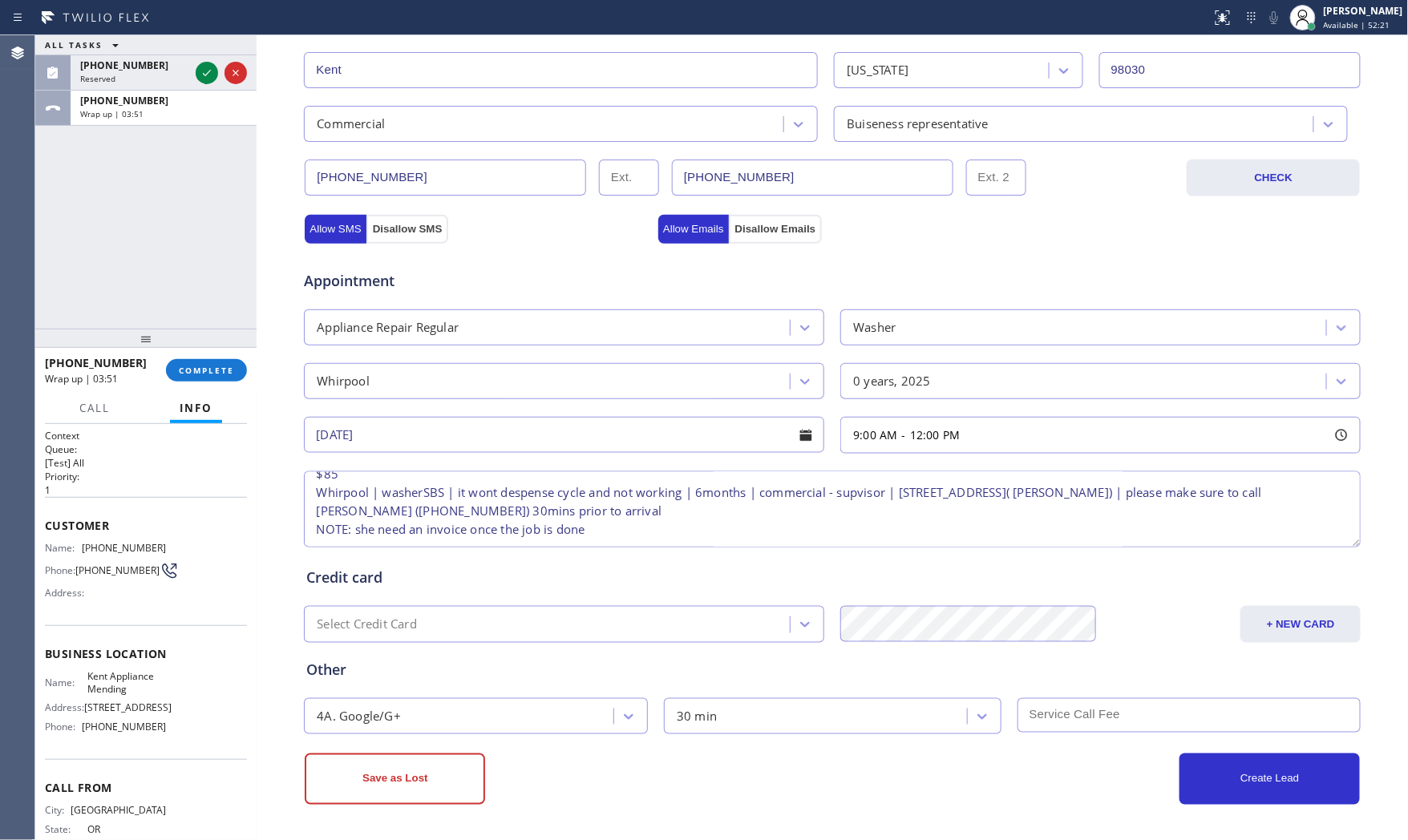
click at [1136, 725] on input "text" at bounding box center [1189, 715] width 344 height 35
type input "5"
type input "85"
click at [941, 792] on div "Create Lead" at bounding box center [1096, 778] width 528 height 51
click at [1224, 789] on button "Create Lead" at bounding box center [1269, 778] width 181 height 51
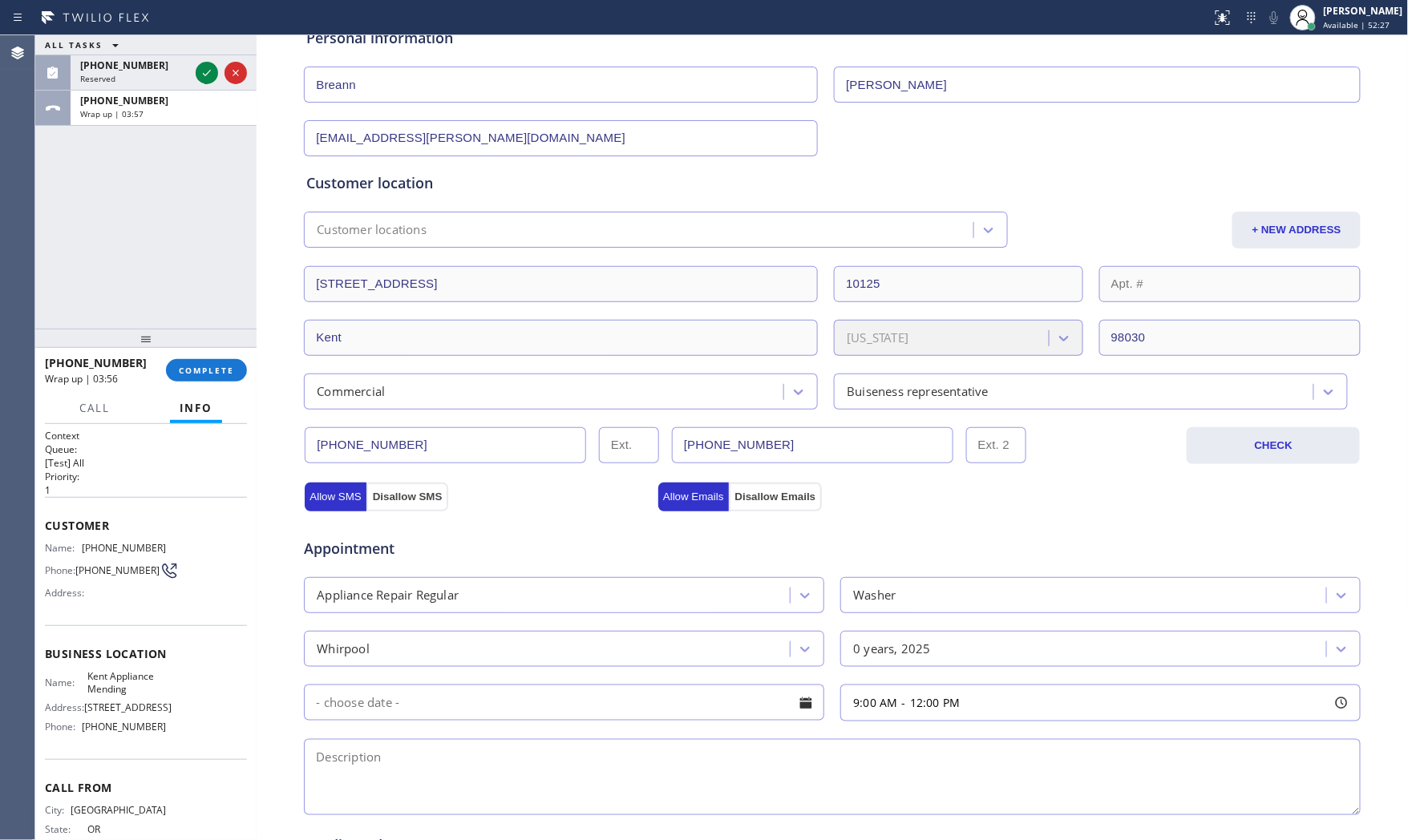
scroll to position [0, 0]
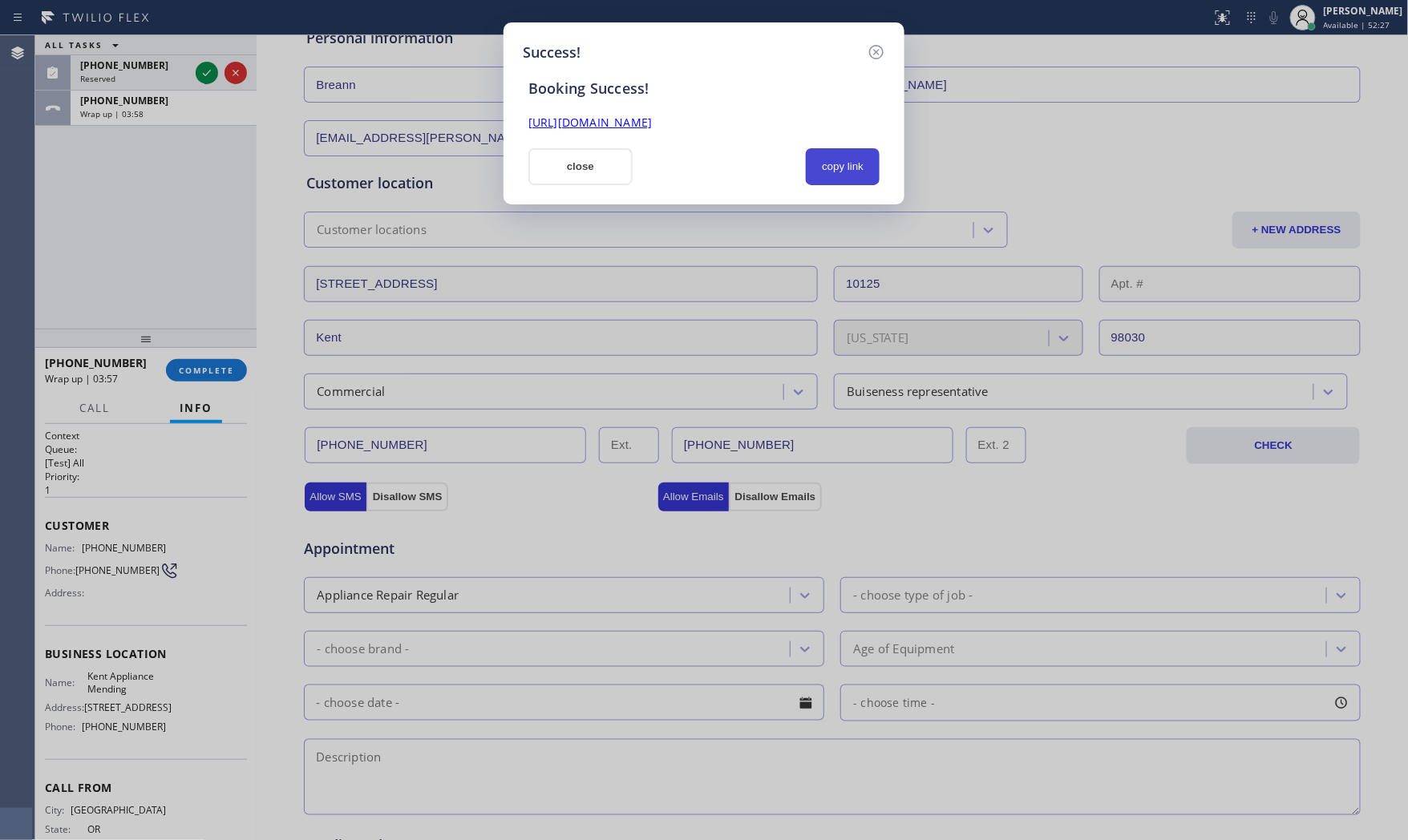
click at [842, 161] on button "copy link" at bounding box center [842, 167] width 74 height 37
click at [596, 198] on div "Success! Booking Success! https://erp.apollosoft.co/customer/760033#portlet_lea…" at bounding box center [704, 113] width 401 height 182
click at [591, 172] on button "close" at bounding box center [580, 167] width 104 height 37
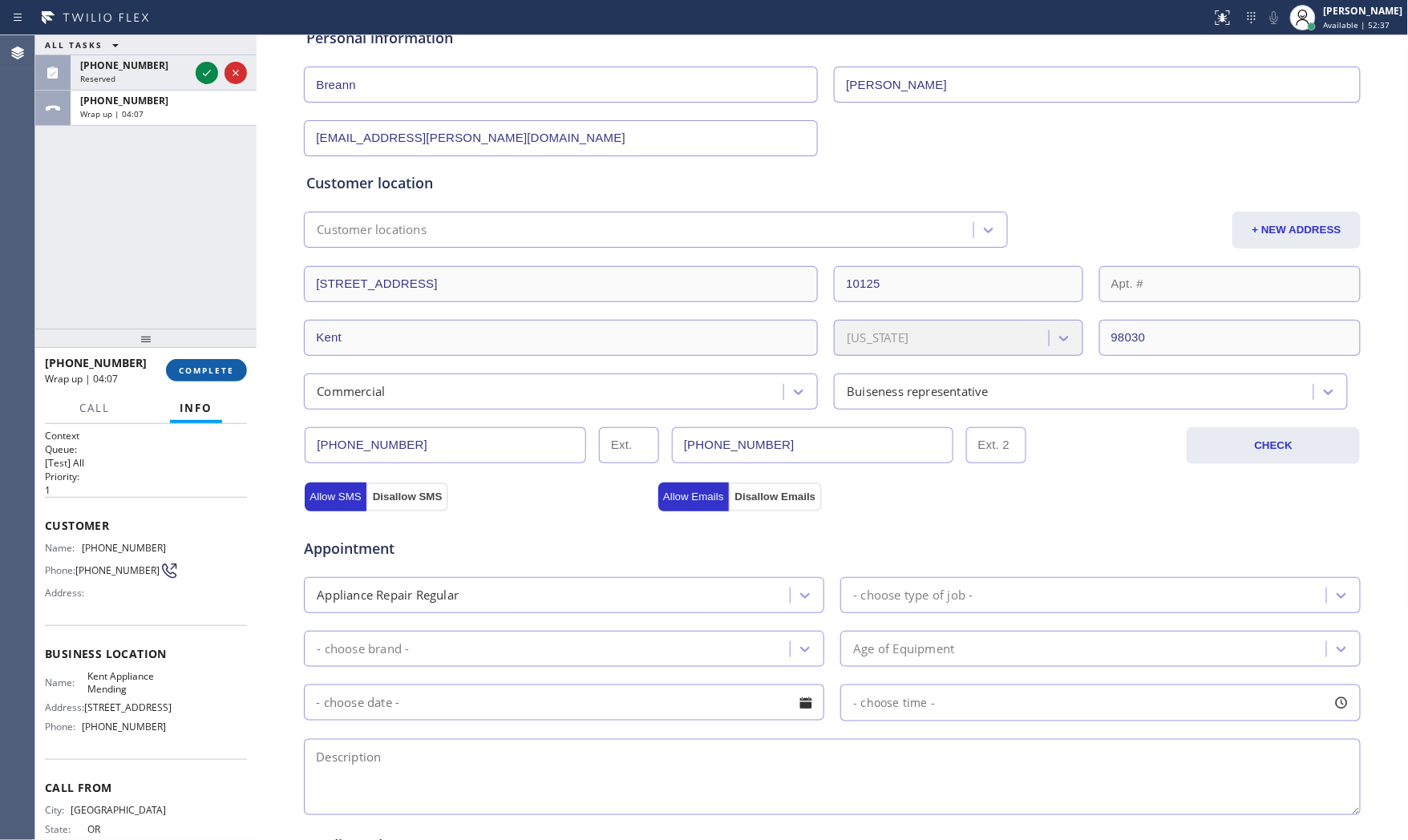
click at [235, 374] on button "COMPLETE" at bounding box center [206, 370] width 81 height 22
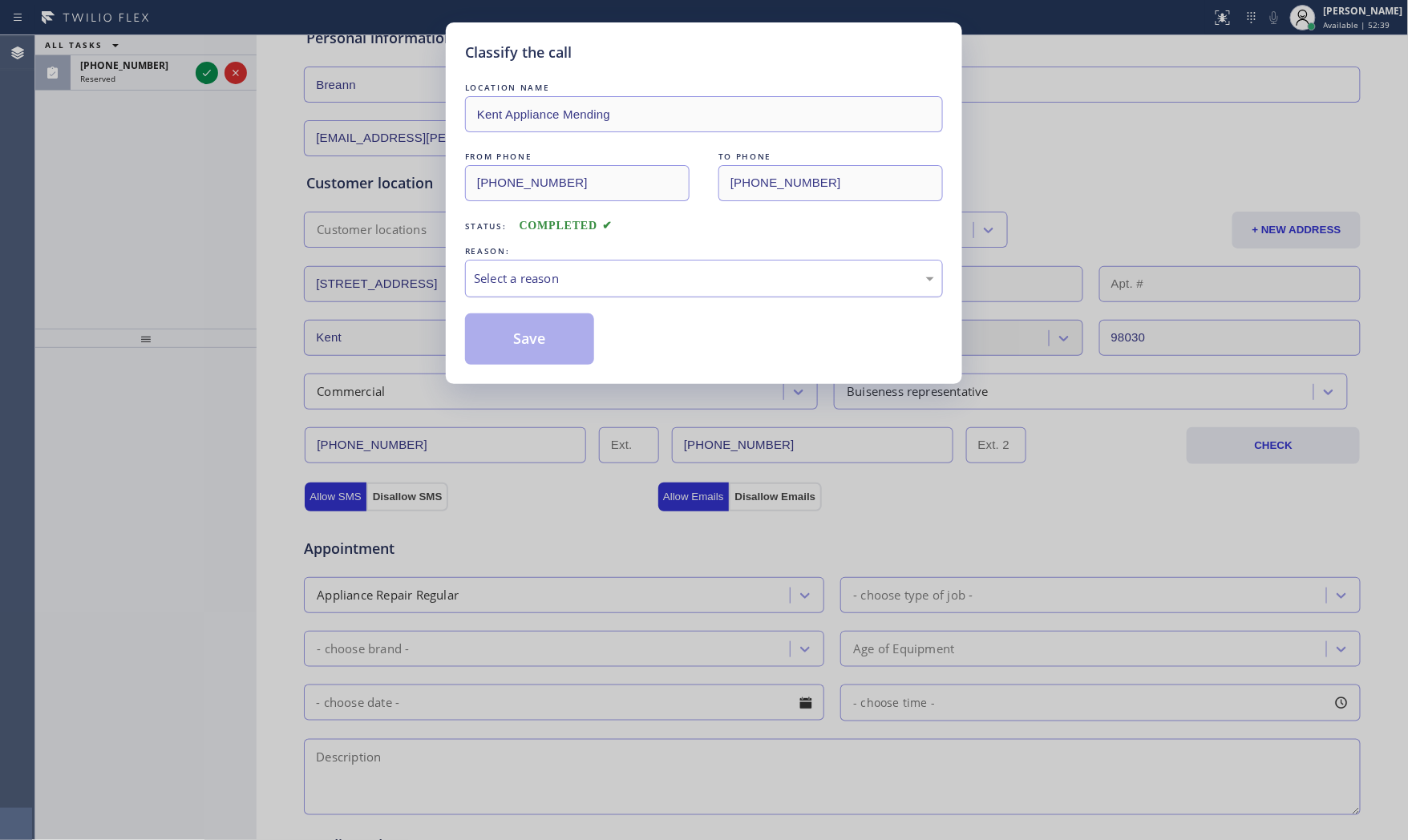
click at [639, 294] on div "Select a reason" at bounding box center [704, 278] width 478 height 38
click at [538, 350] on button "Save" at bounding box center [529, 338] width 129 height 51
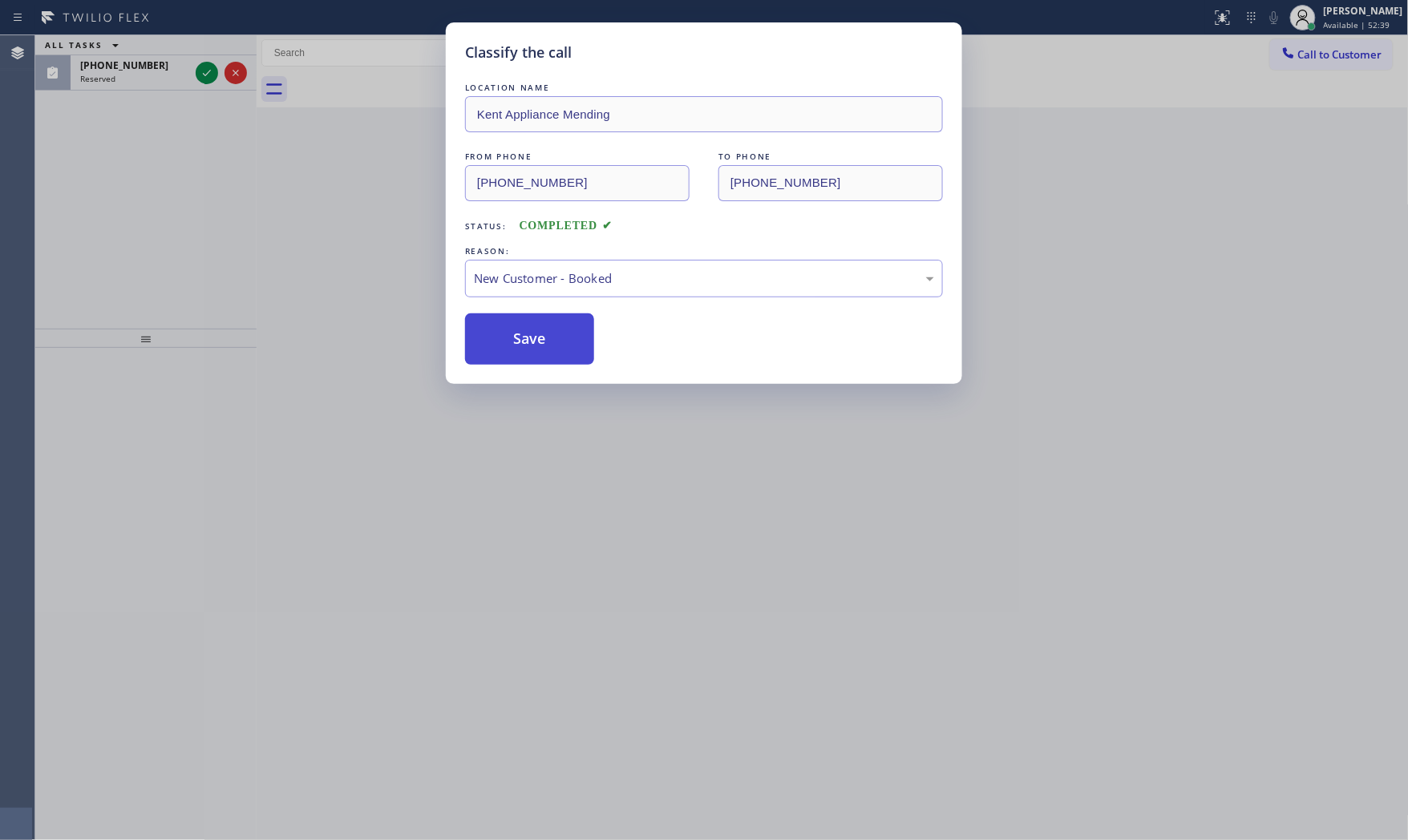
click at [538, 350] on button "Save" at bounding box center [529, 338] width 129 height 51
click at [531, 346] on button "Save" at bounding box center [529, 338] width 129 height 51
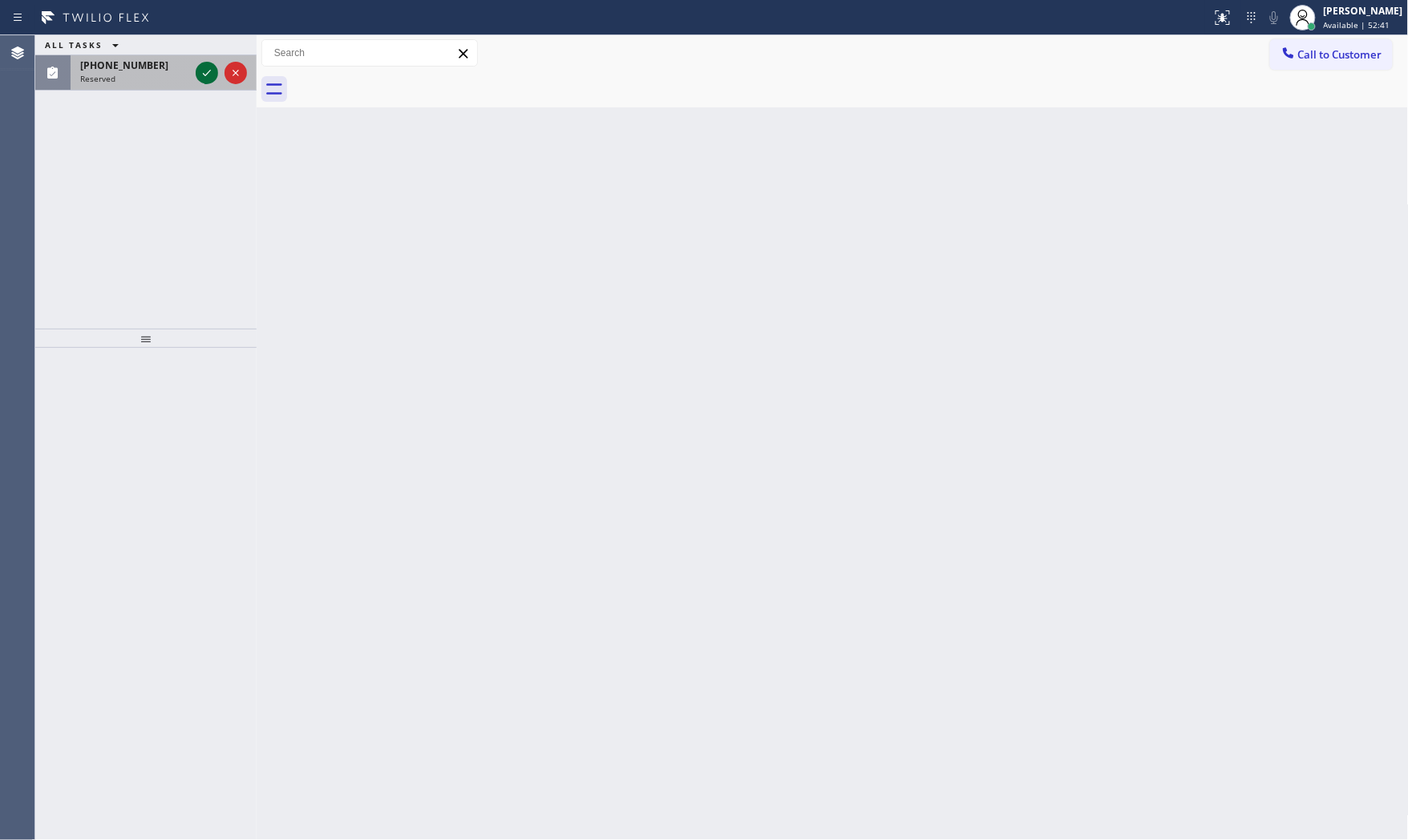
click at [202, 74] on icon at bounding box center [207, 72] width 19 height 19
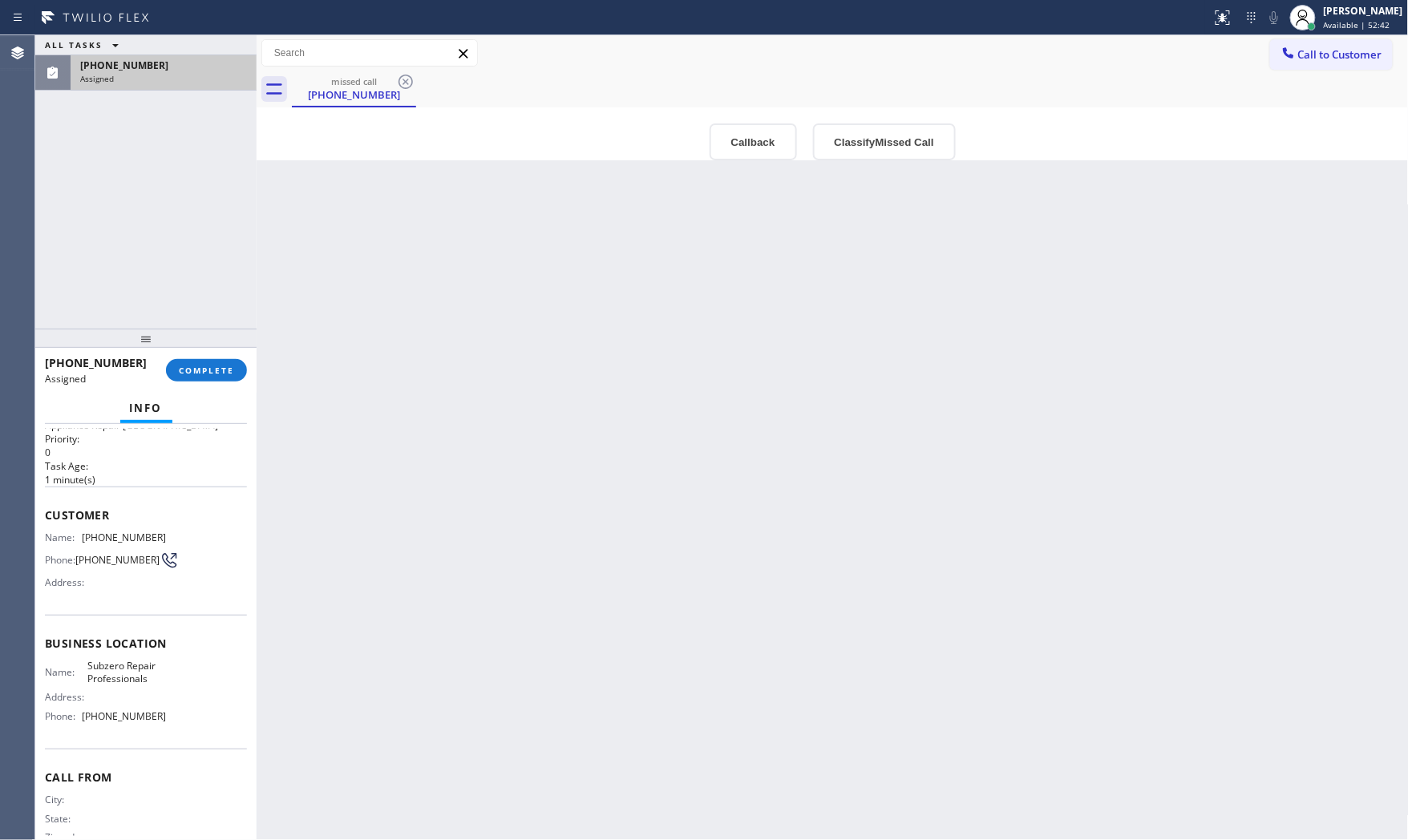
scroll to position [75, 0]
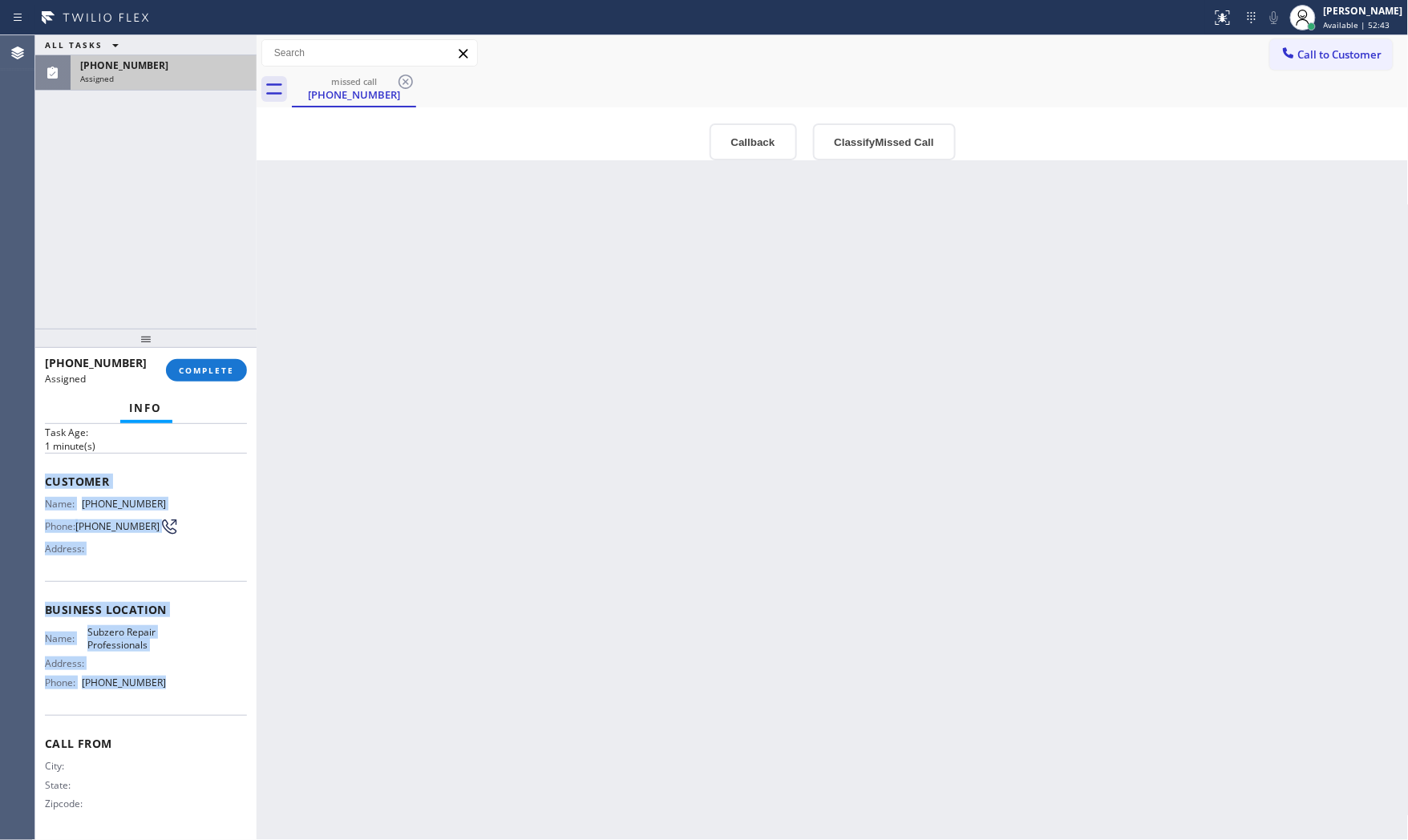
drag, startPoint x: 45, startPoint y: 474, endPoint x: 190, endPoint y: 663, distance: 238.2
click at [185, 675] on div "Context Queue: Appliance Repair High End Priority: 0 Task Age: 1 minute(s) Cust…" at bounding box center [146, 597] width 202 height 479
copy div "Customer Name: (425) 944-8070 Phone: (425) 944-8070 Address: Business location …"
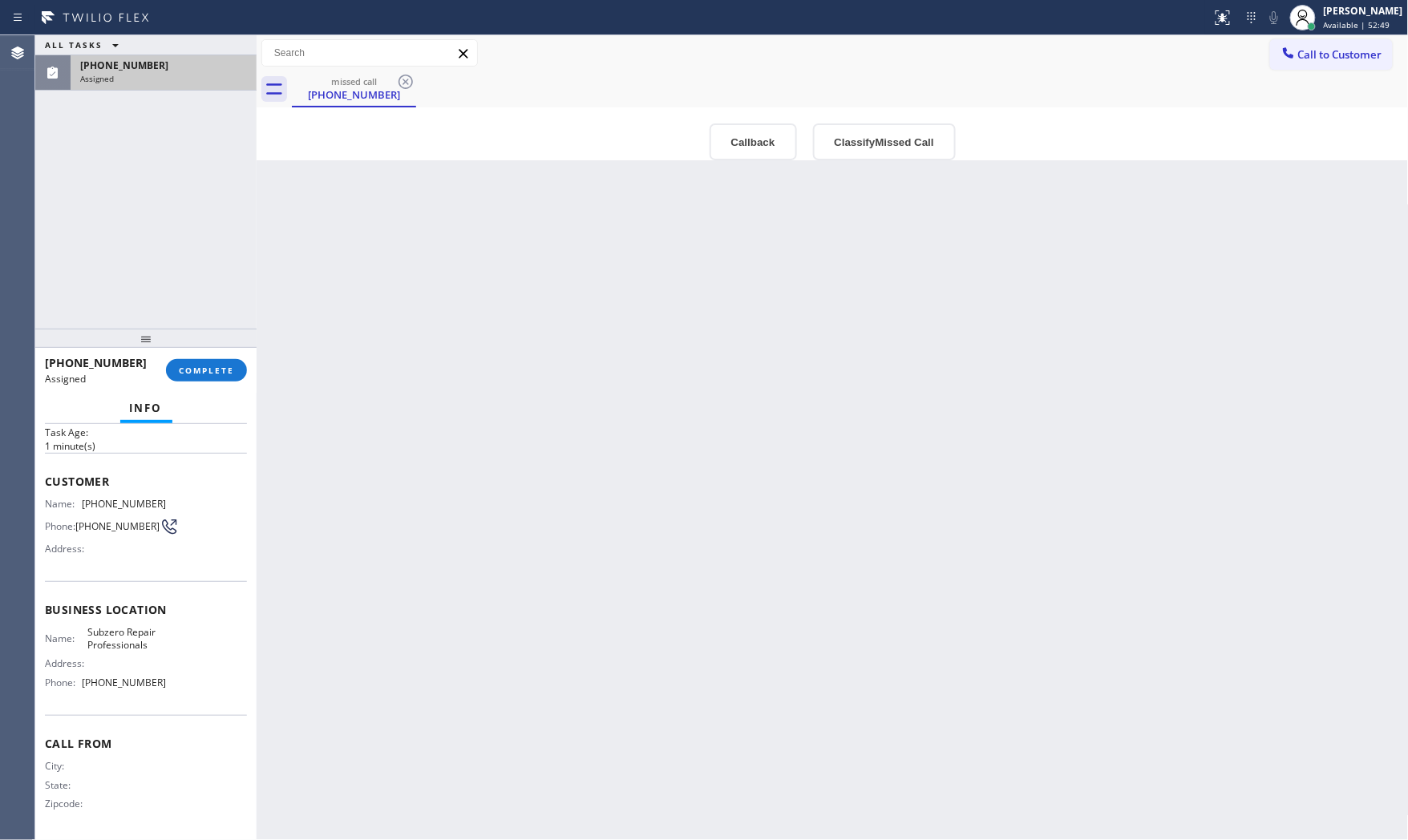
click at [1192, 56] on div "Call to Customer Outbound call Location Search location Your caller id phone nu…" at bounding box center [832, 53] width 1152 height 28
click at [1353, 40] on button "Call to Customer" at bounding box center [1331, 54] width 123 height 31
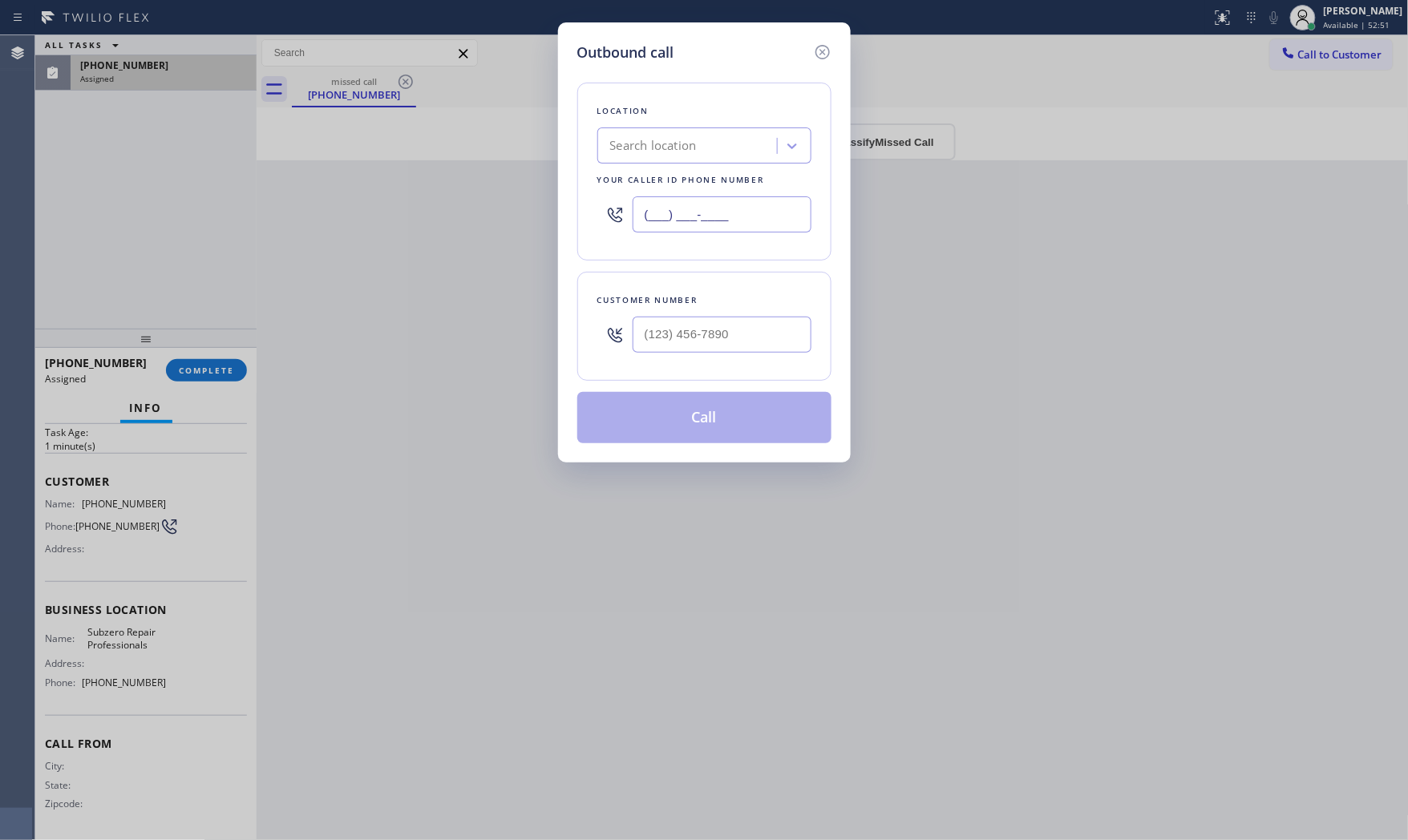
click at [755, 217] on input "(___) ___-____" at bounding box center [721, 214] width 179 height 36
paste input "206) 309-4022"
type input "(206) 309-4022"
drag, startPoint x: 719, startPoint y: 334, endPoint x: 713, endPoint y: 353, distance: 19.9
click at [718, 335] on input "(___) ___-____" at bounding box center [721, 334] width 179 height 36
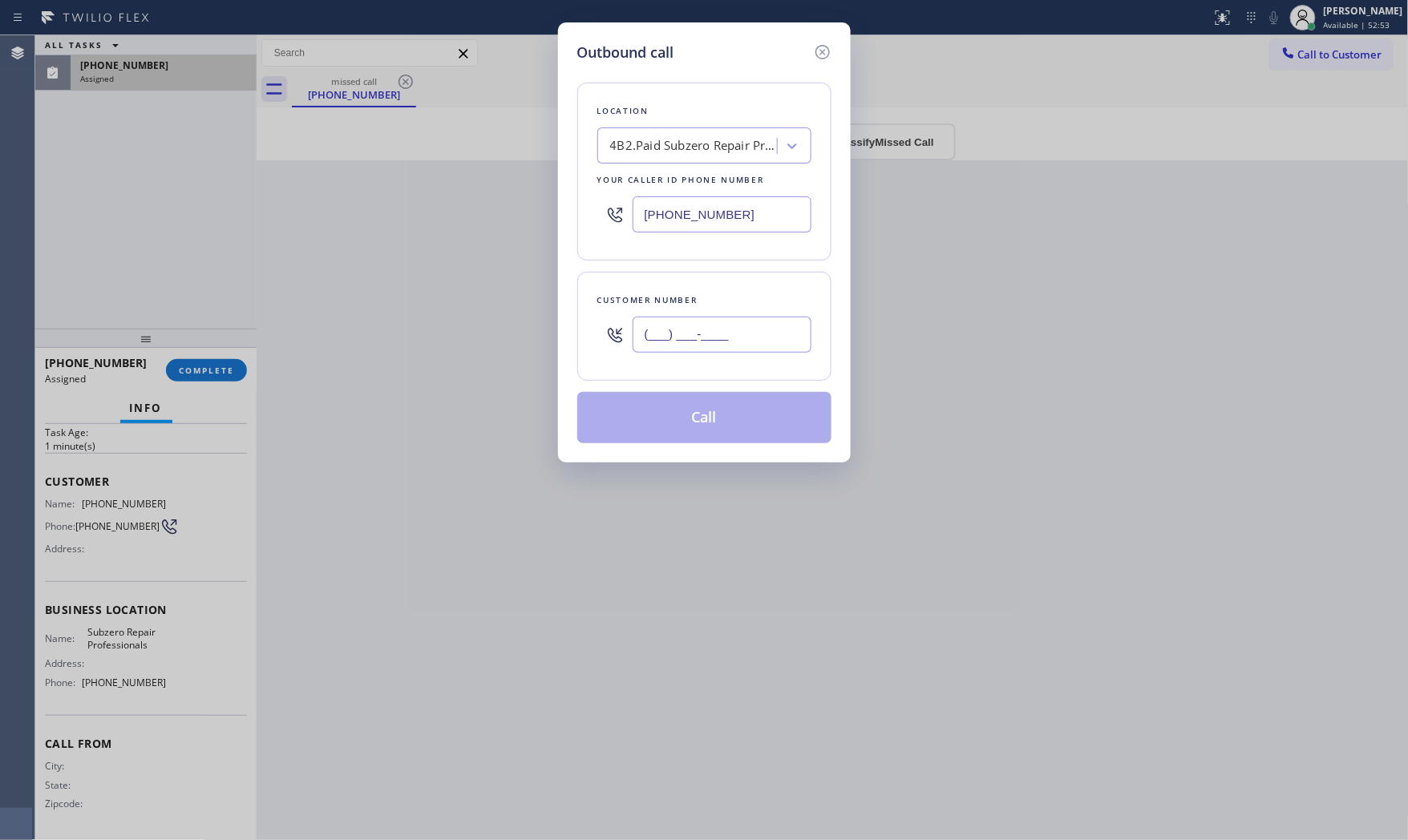
paste input "425) 944-8070"
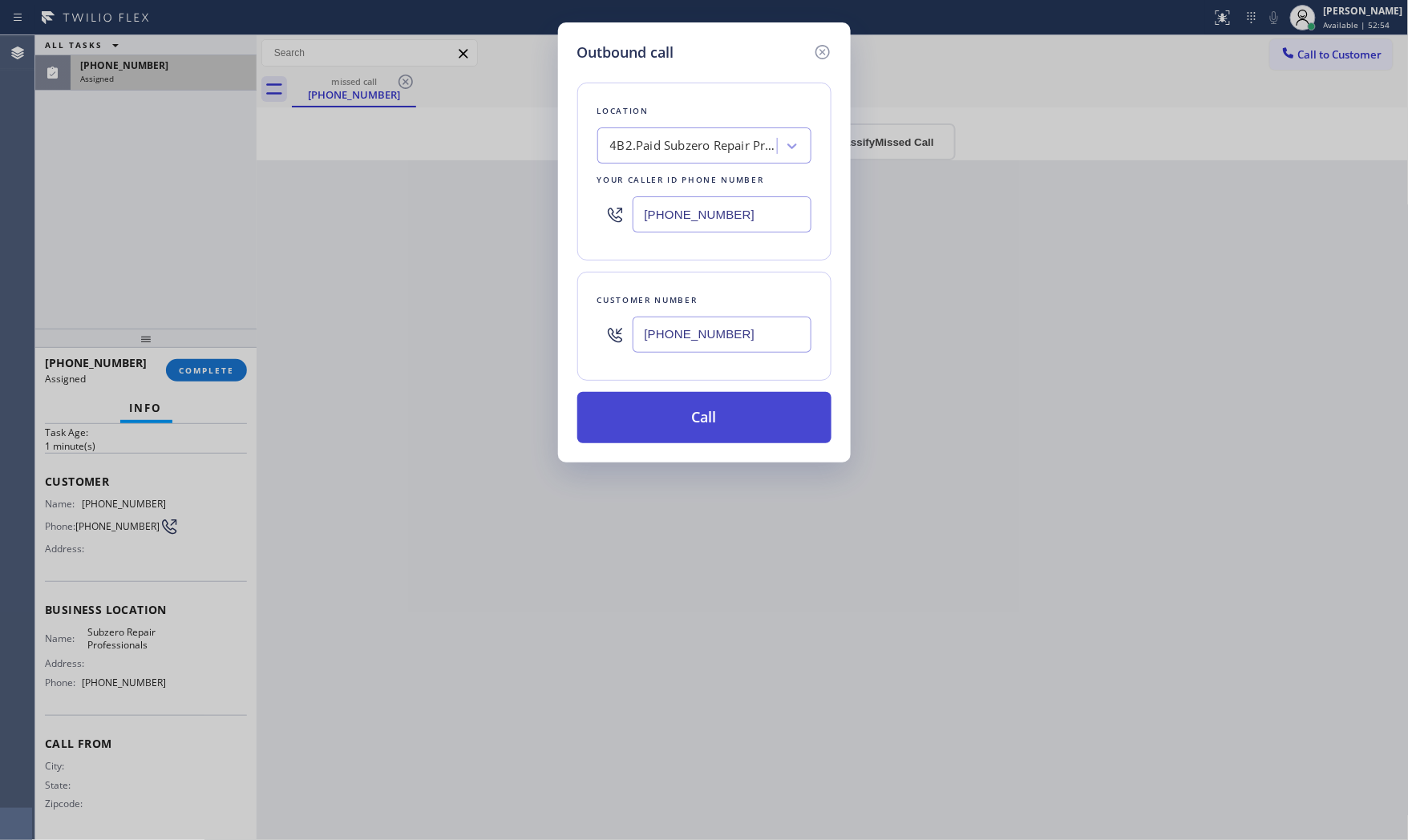
type input "(425) 944-8070"
click at [714, 418] on button "Call" at bounding box center [704, 417] width 254 height 51
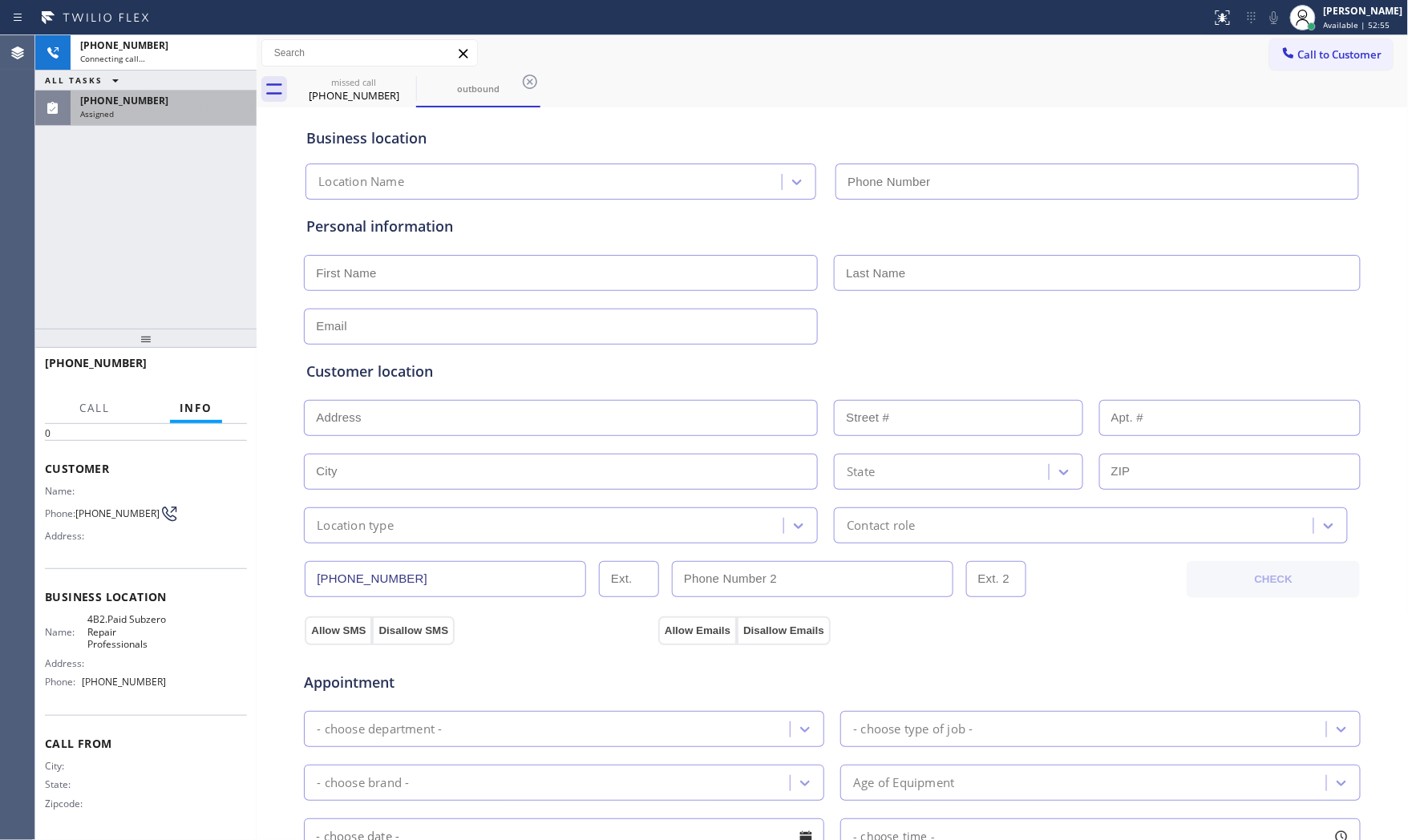
click at [138, 78] on div "+14259448070 Connecting call… ALL TASKS ALL TASKS ACTIVE TASKS TASKS IN WRAP UP…" at bounding box center [146, 80] width 222 height 91
type input "(206) 309-4022"
click at [137, 103] on span "(425) 944-8070" at bounding box center [124, 101] width 88 height 14
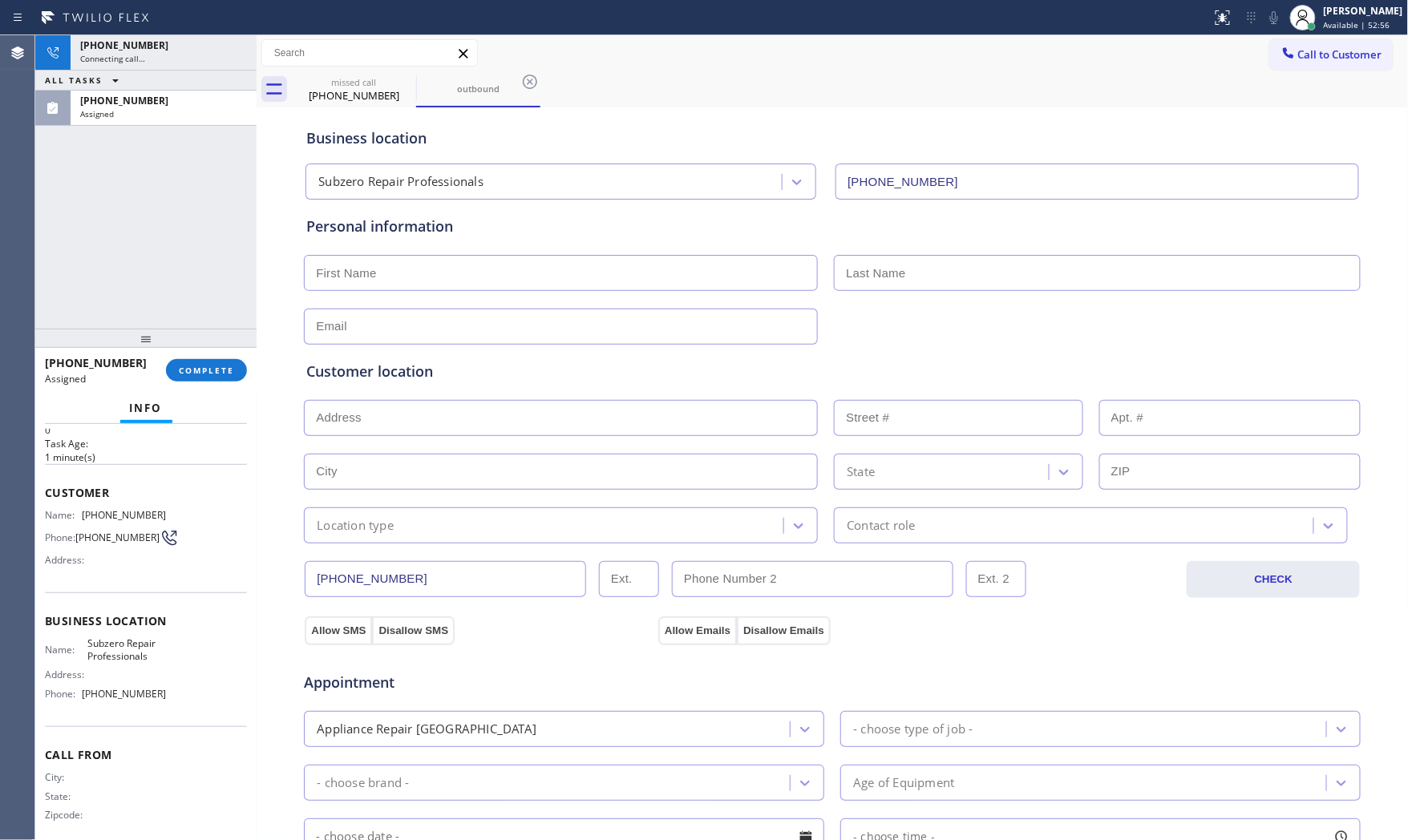
scroll to position [75, 0]
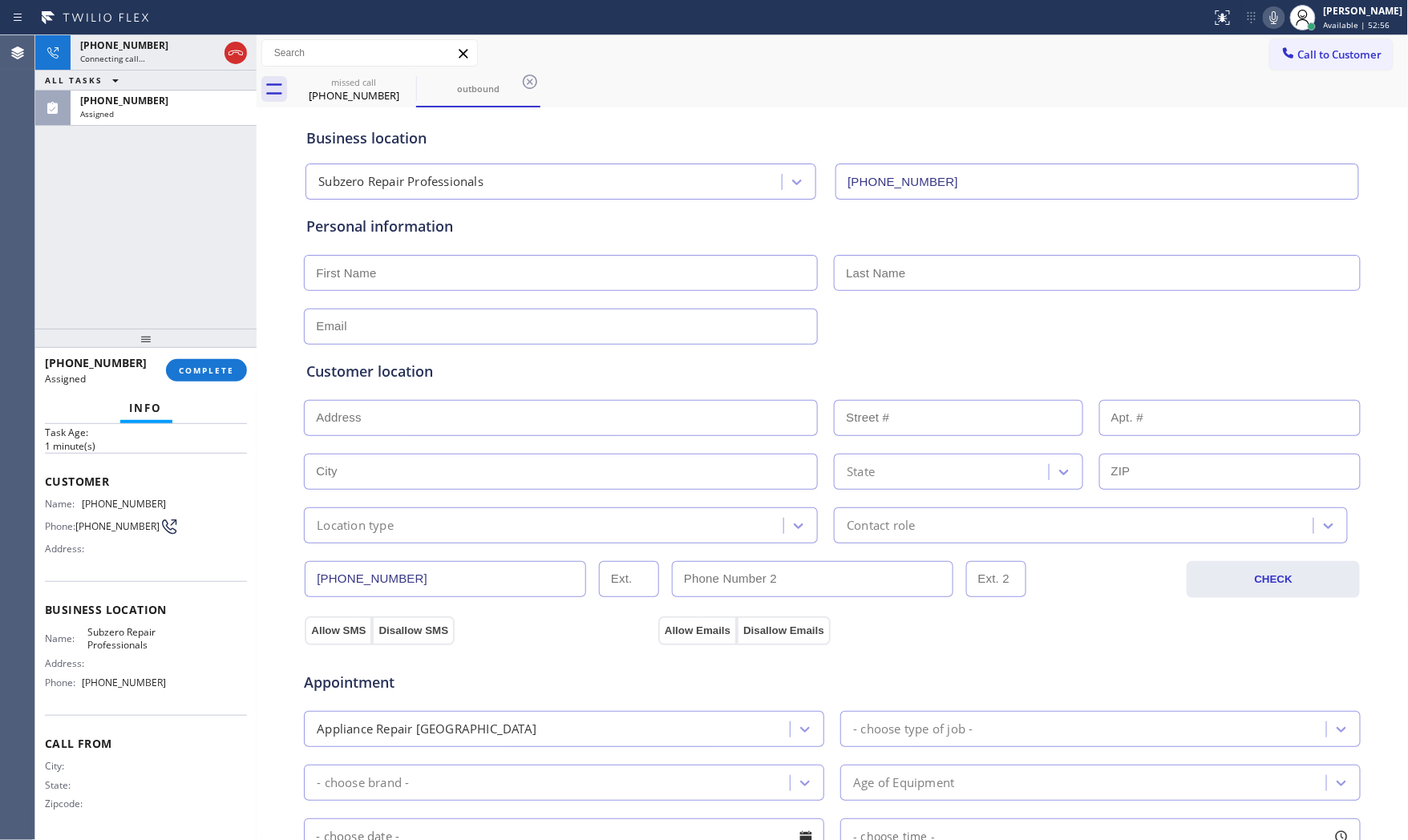
click at [178, 348] on div at bounding box center [146, 337] width 222 height 19
drag, startPoint x: 198, startPoint y: 372, endPoint x: 229, endPoint y: 372, distance: 31.0
click at [198, 372] on span "COMPLETE" at bounding box center [206, 370] width 55 height 11
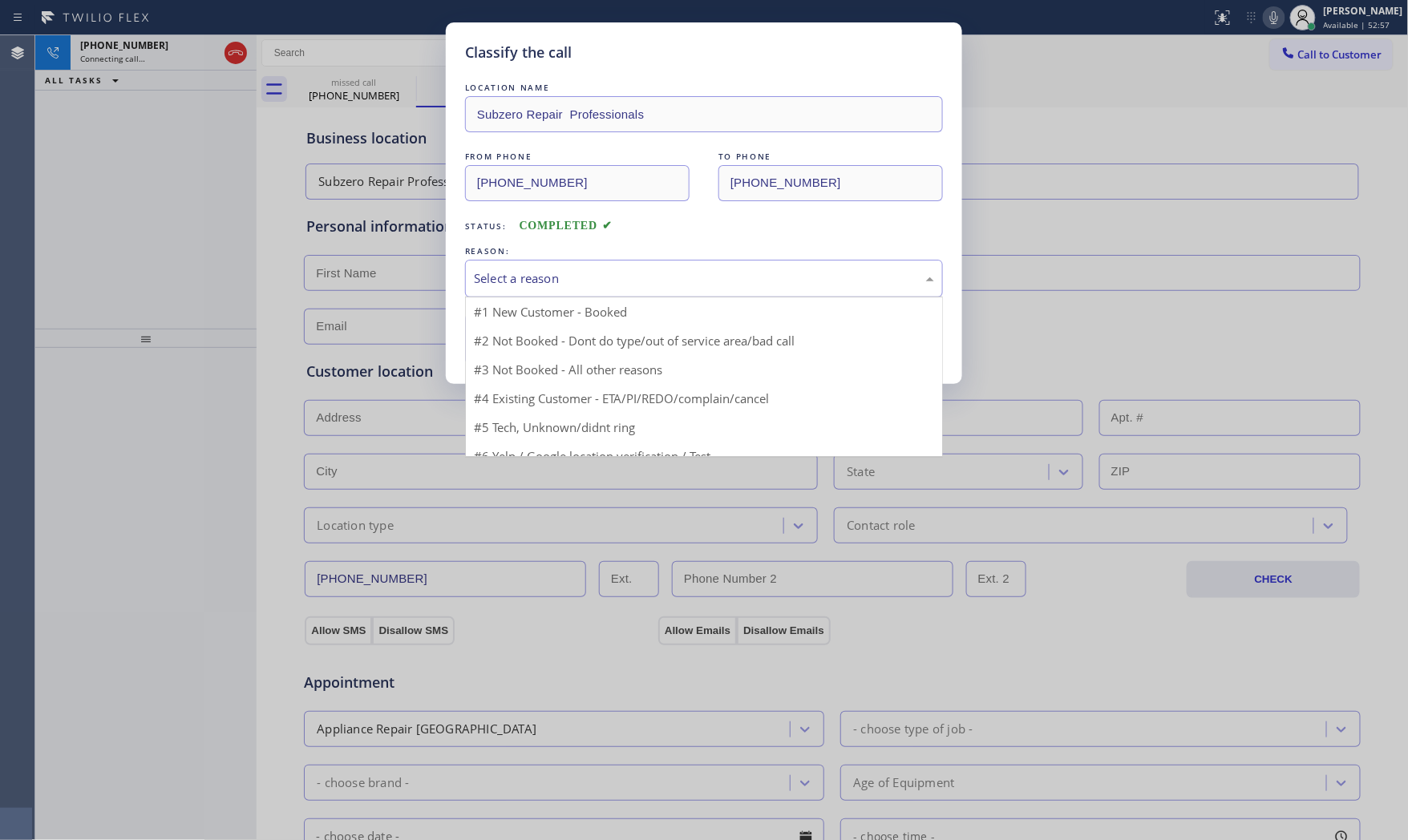
click at [555, 275] on div "Select a reason" at bounding box center [704, 278] width 460 height 18
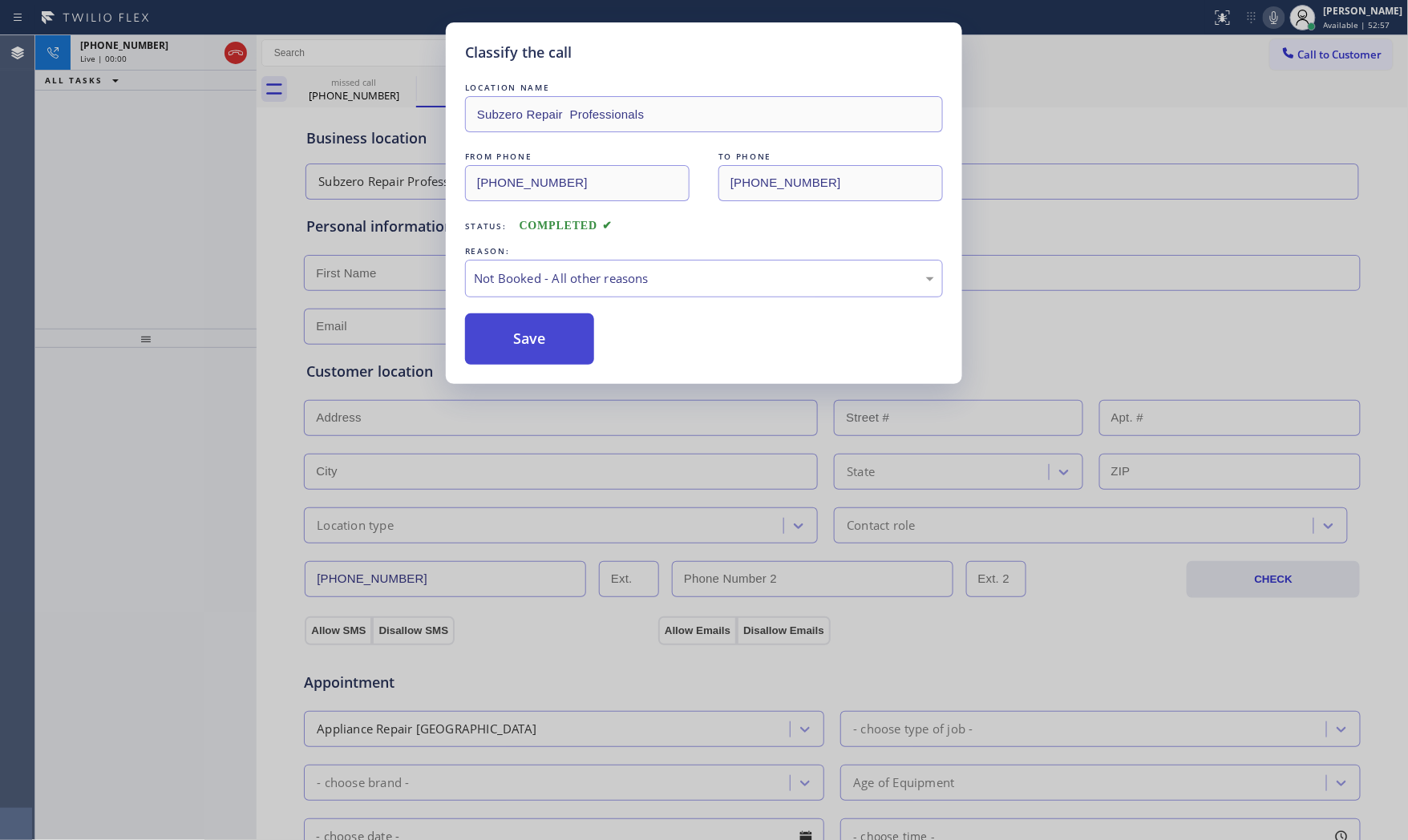
click at [516, 330] on button "Save" at bounding box center [529, 338] width 129 height 51
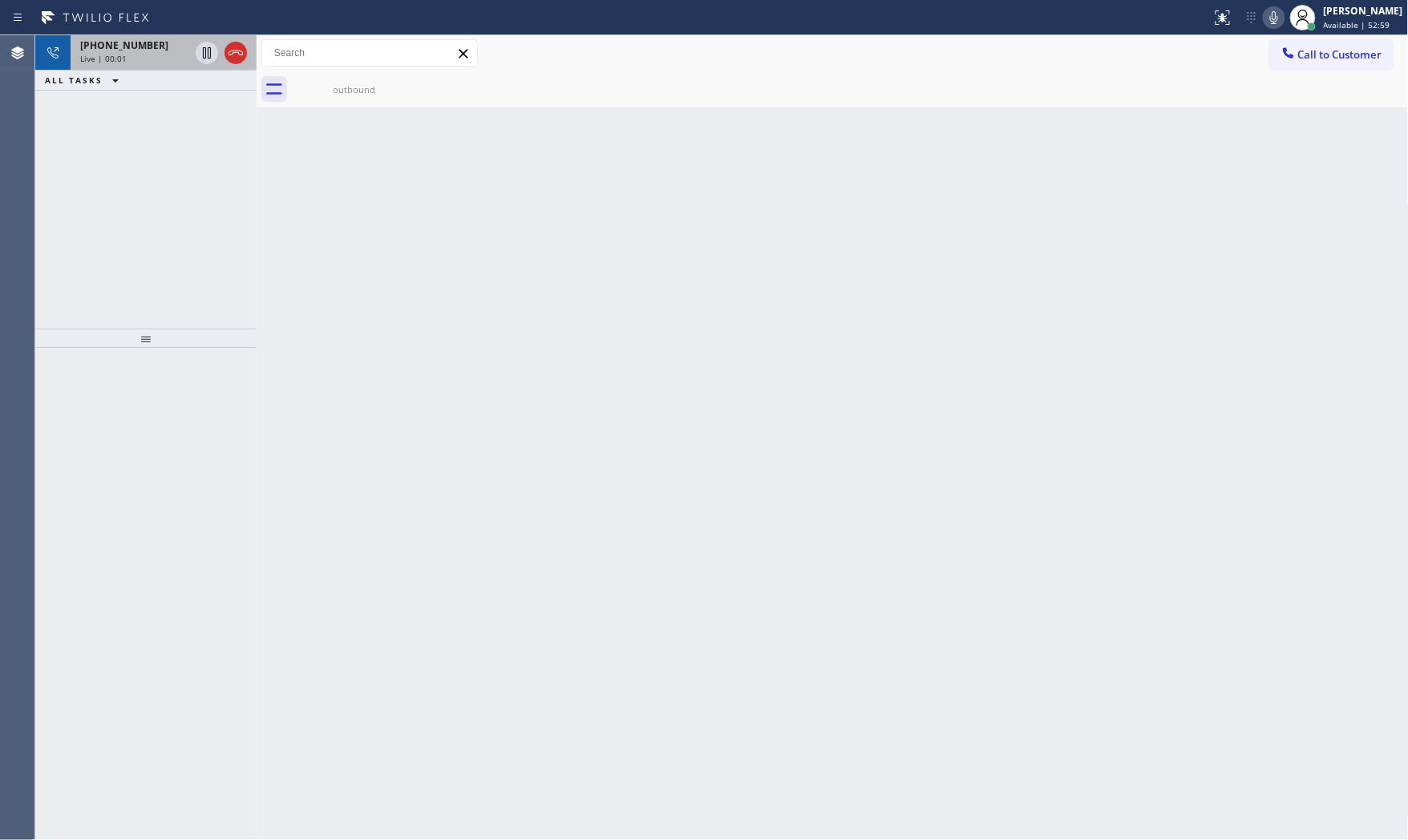
click at [156, 53] on div "Live | 00:01" at bounding box center [134, 58] width 109 height 11
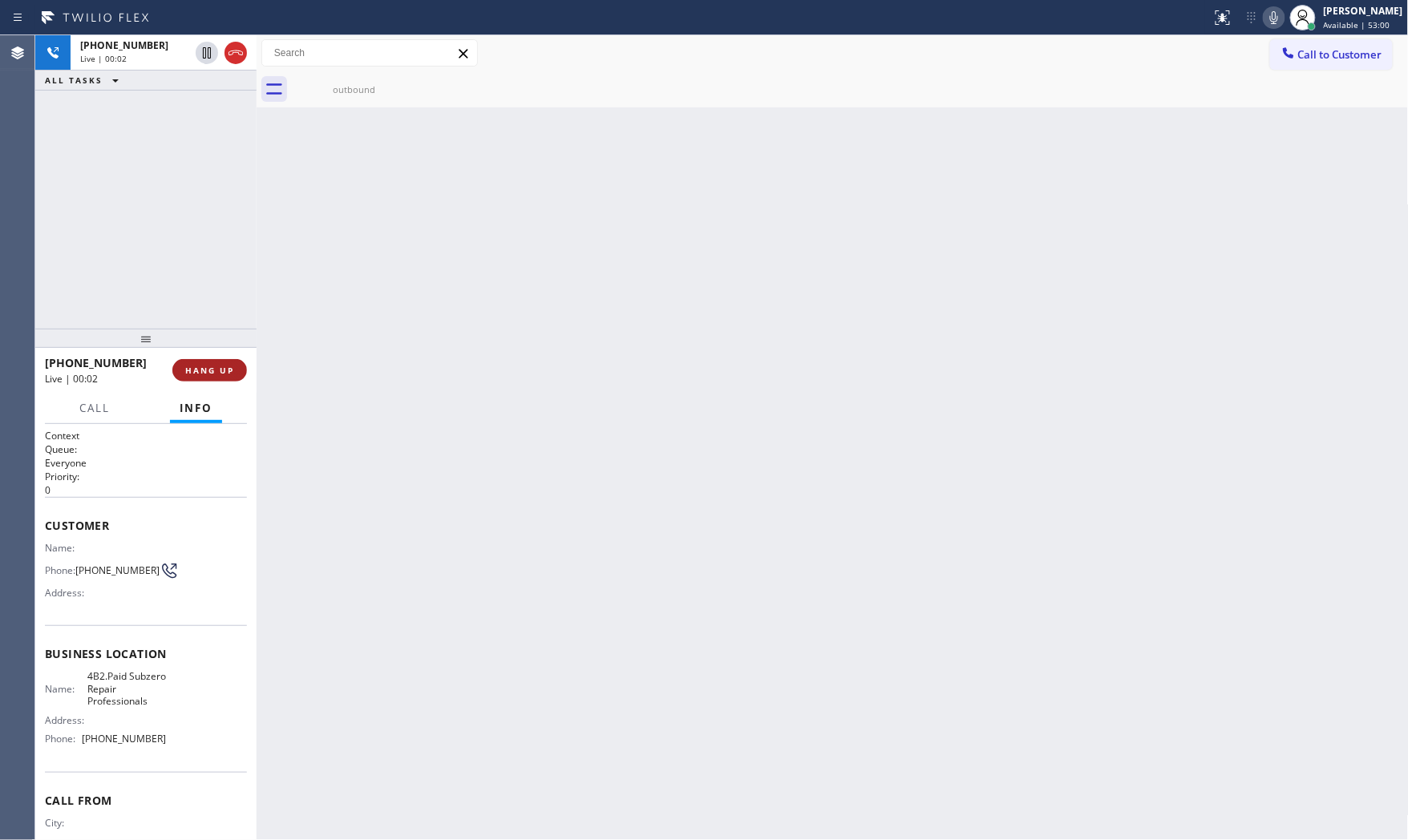
click at [231, 361] on button "HANG UP" at bounding box center [210, 370] width 75 height 22
click at [231, 361] on button "COMPLETE" at bounding box center [206, 370] width 81 height 22
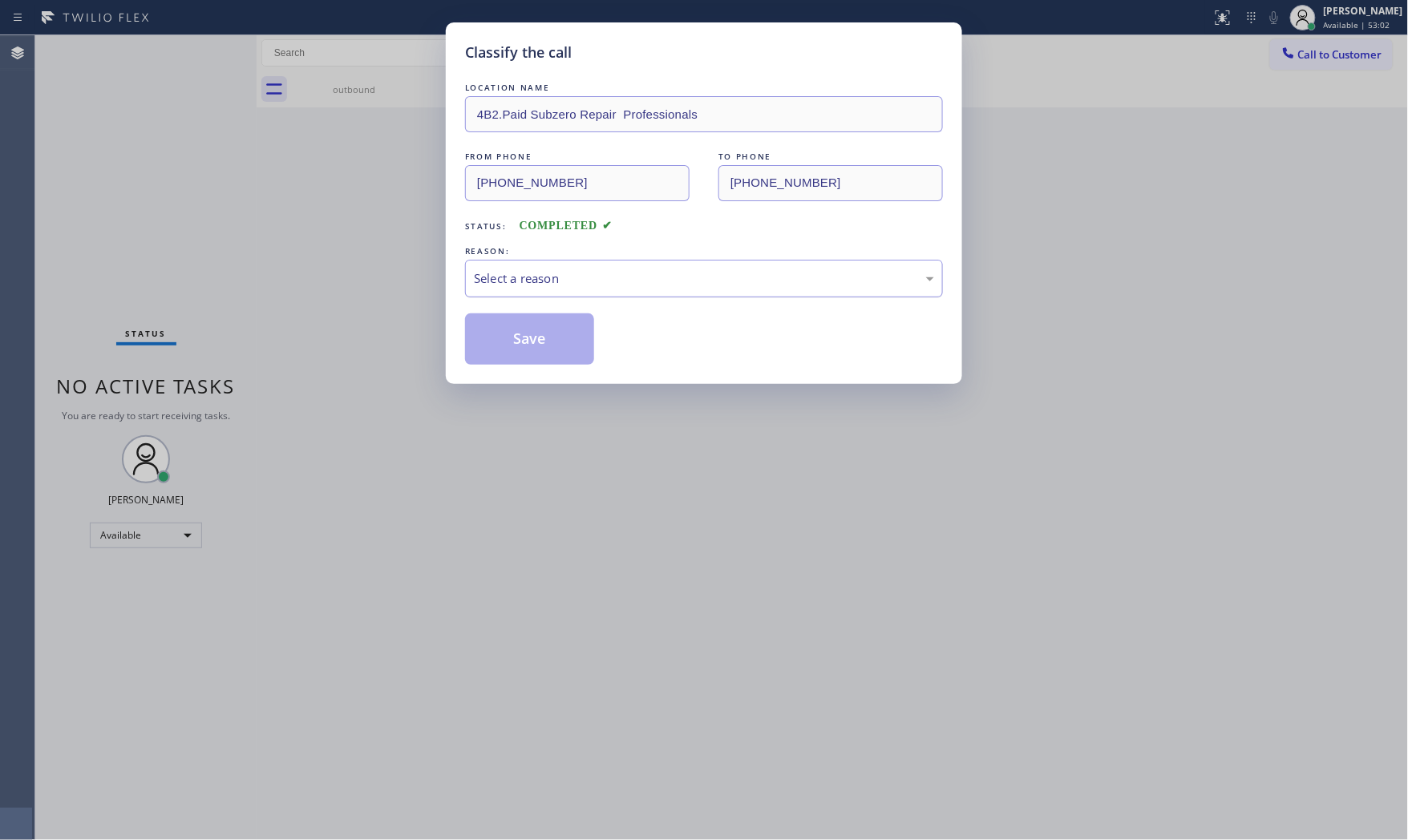
drag, startPoint x: 571, startPoint y: 276, endPoint x: 562, endPoint y: 294, distance: 20.1
click at [567, 284] on div "Select a reason" at bounding box center [704, 278] width 460 height 18
click at [544, 328] on button "Save" at bounding box center [529, 338] width 129 height 51
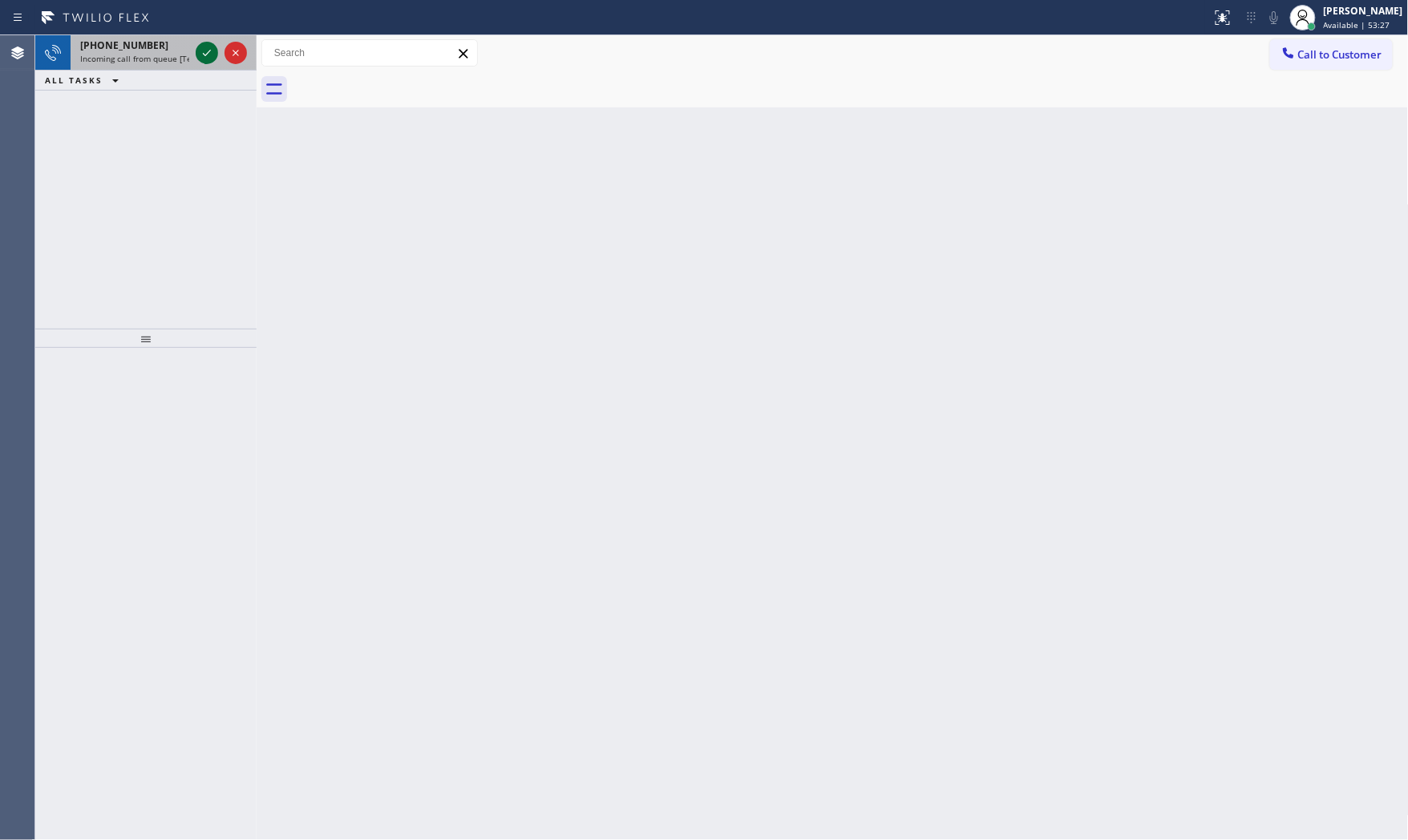
click at [213, 53] on icon at bounding box center [207, 52] width 19 height 19
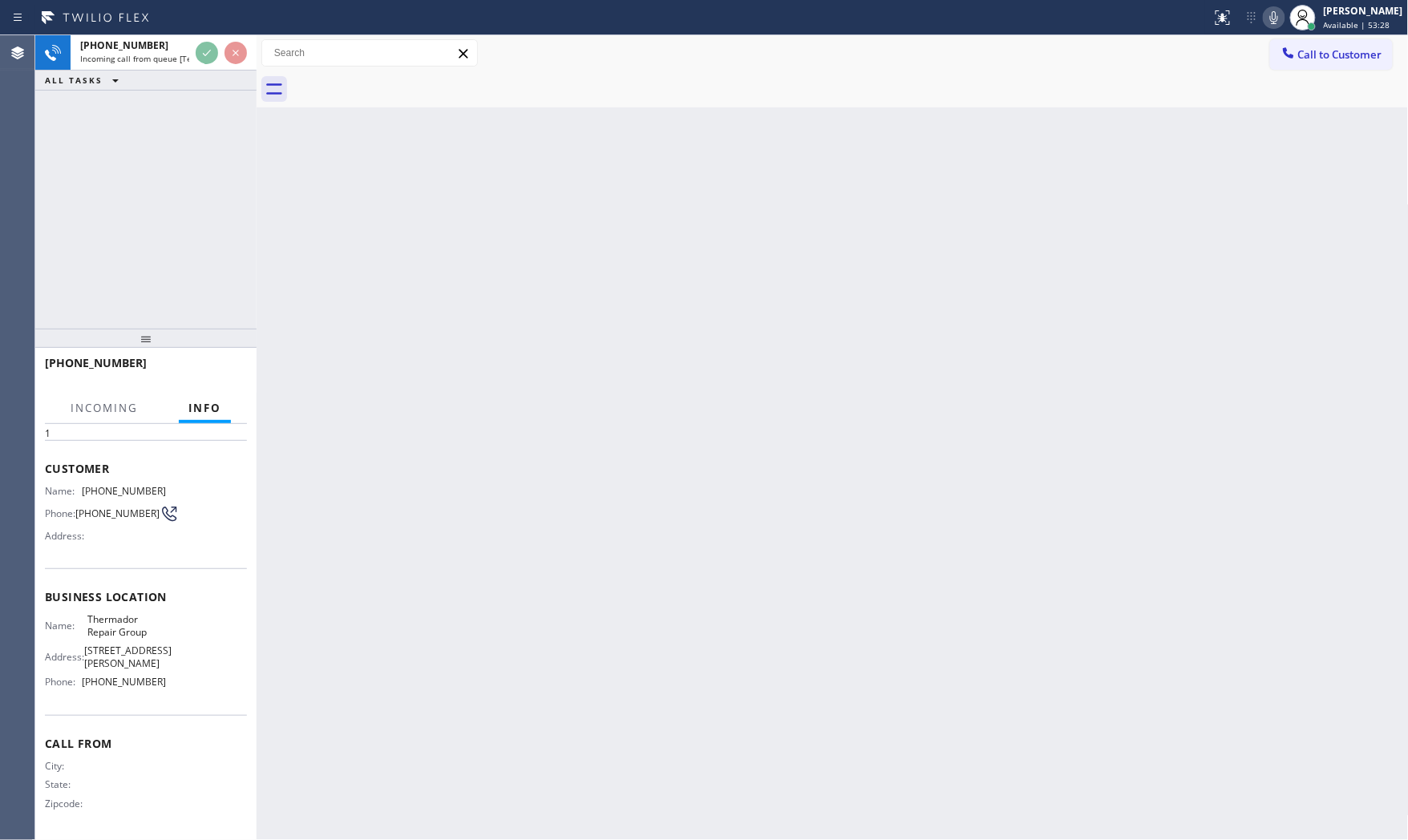
scroll to position [60, 0]
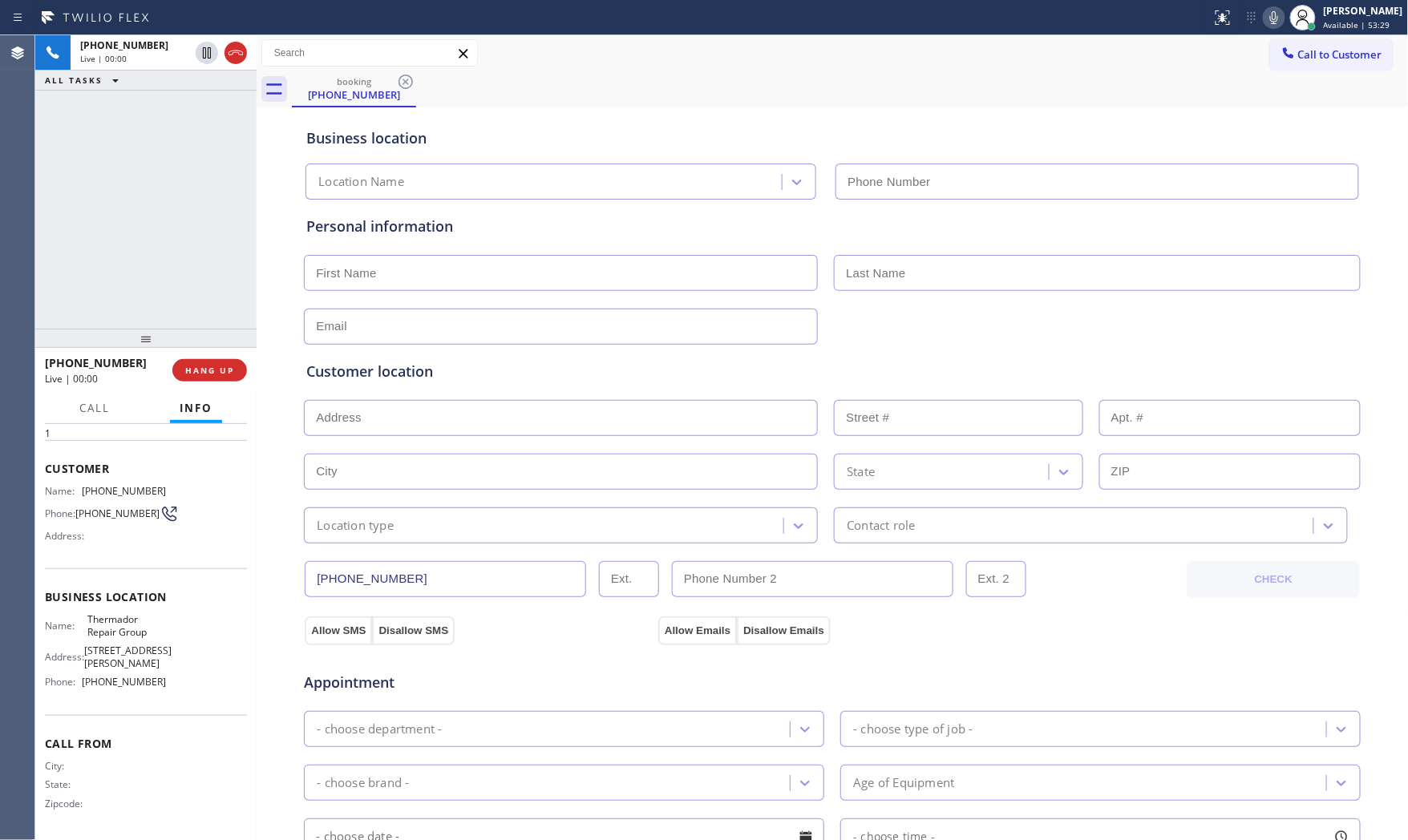
type input "(855) 920-0838"
click at [1270, 20] on icon at bounding box center [1273, 17] width 19 height 19
click at [240, 363] on button "HANG UP" at bounding box center [210, 370] width 75 height 22
click at [238, 363] on button "HANG UP" at bounding box center [210, 370] width 75 height 22
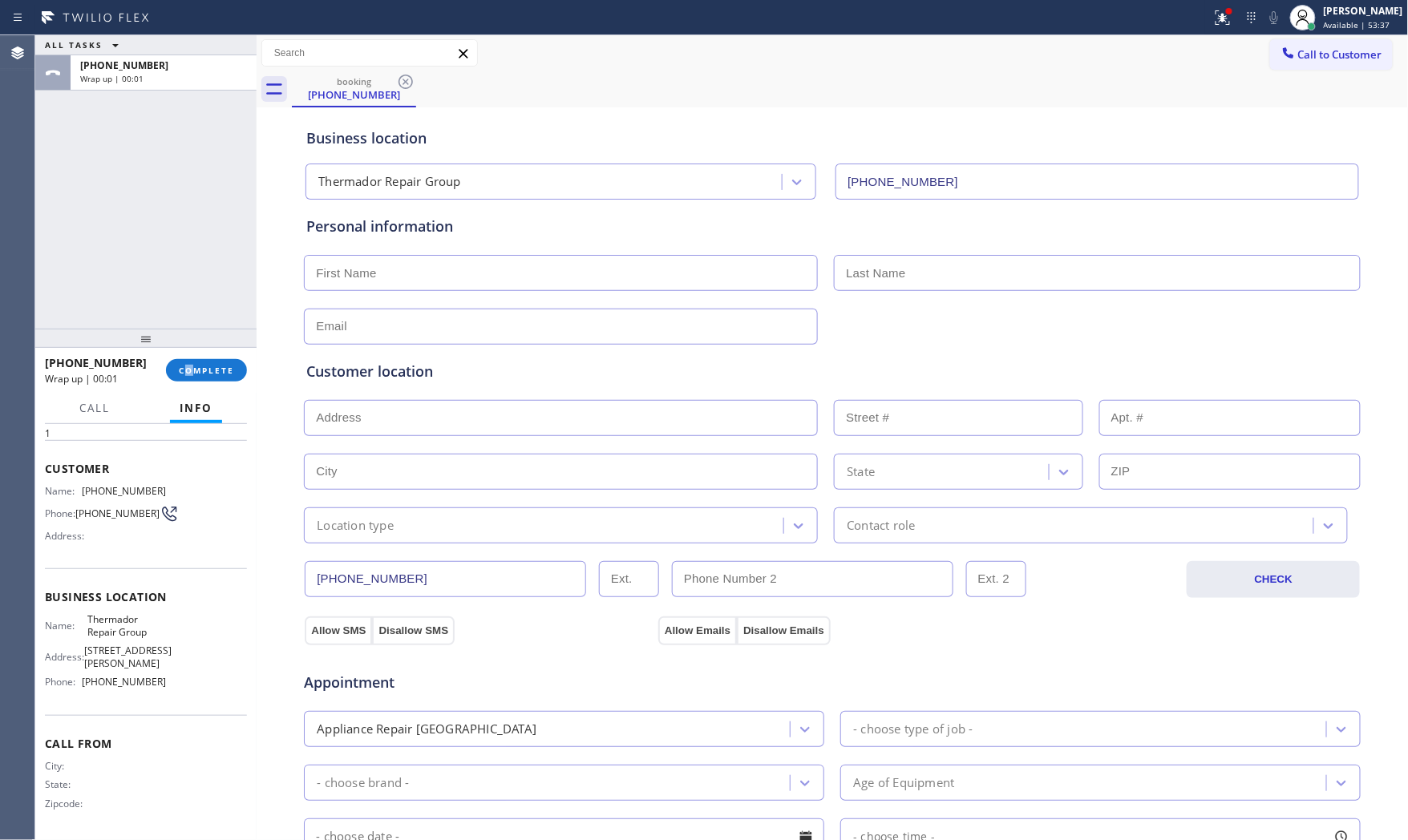
drag, startPoint x: 194, startPoint y: 357, endPoint x: 265, endPoint y: 355, distance: 71.0
click at [194, 357] on div "+19432190256 Wrap up | 00:01 COMPLETE" at bounding box center [146, 370] width 202 height 42
click at [214, 369] on span "COMPLETE" at bounding box center [206, 370] width 55 height 11
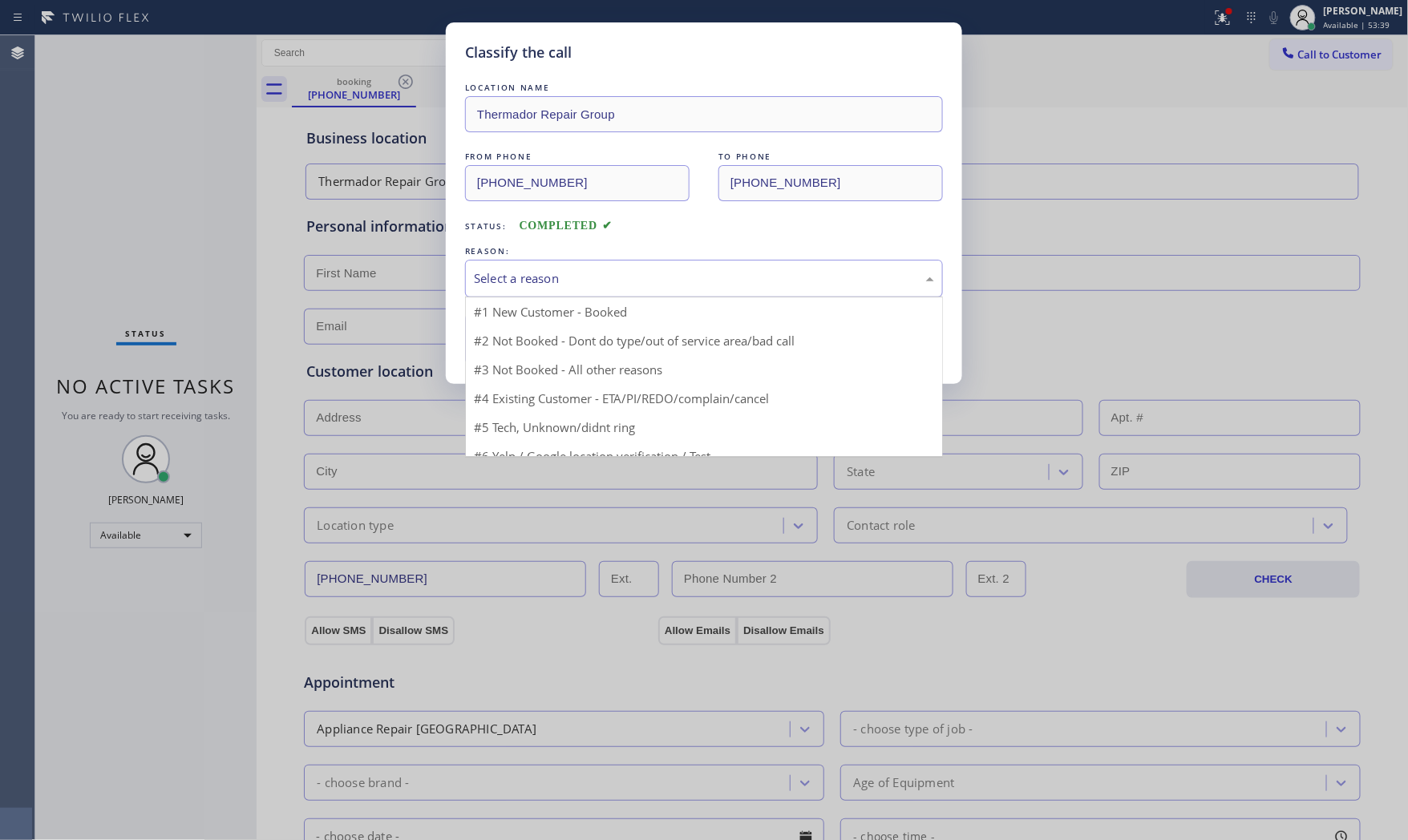
click at [651, 280] on div "Select a reason" at bounding box center [704, 278] width 460 height 18
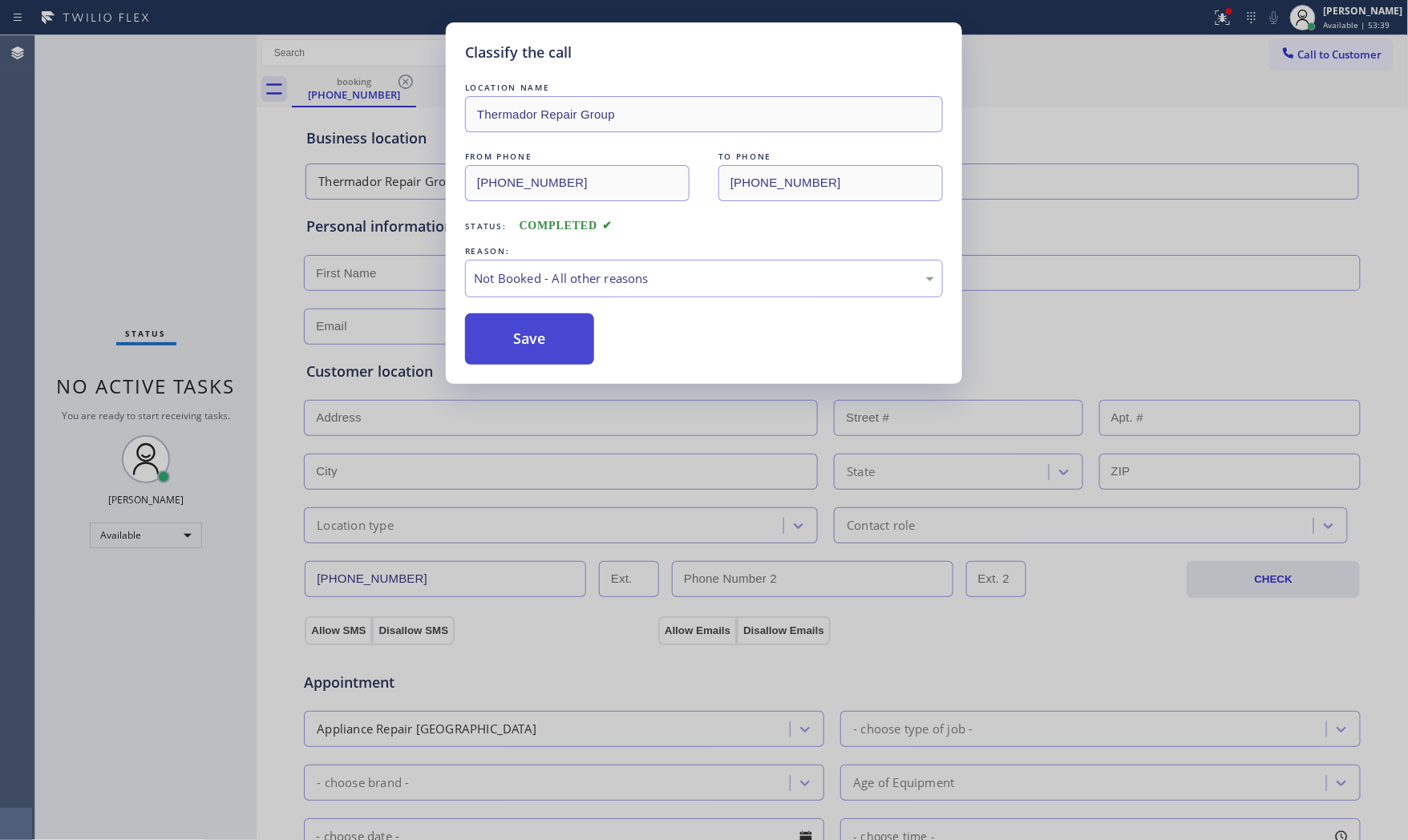
click at [567, 334] on button "Save" at bounding box center [529, 338] width 129 height 51
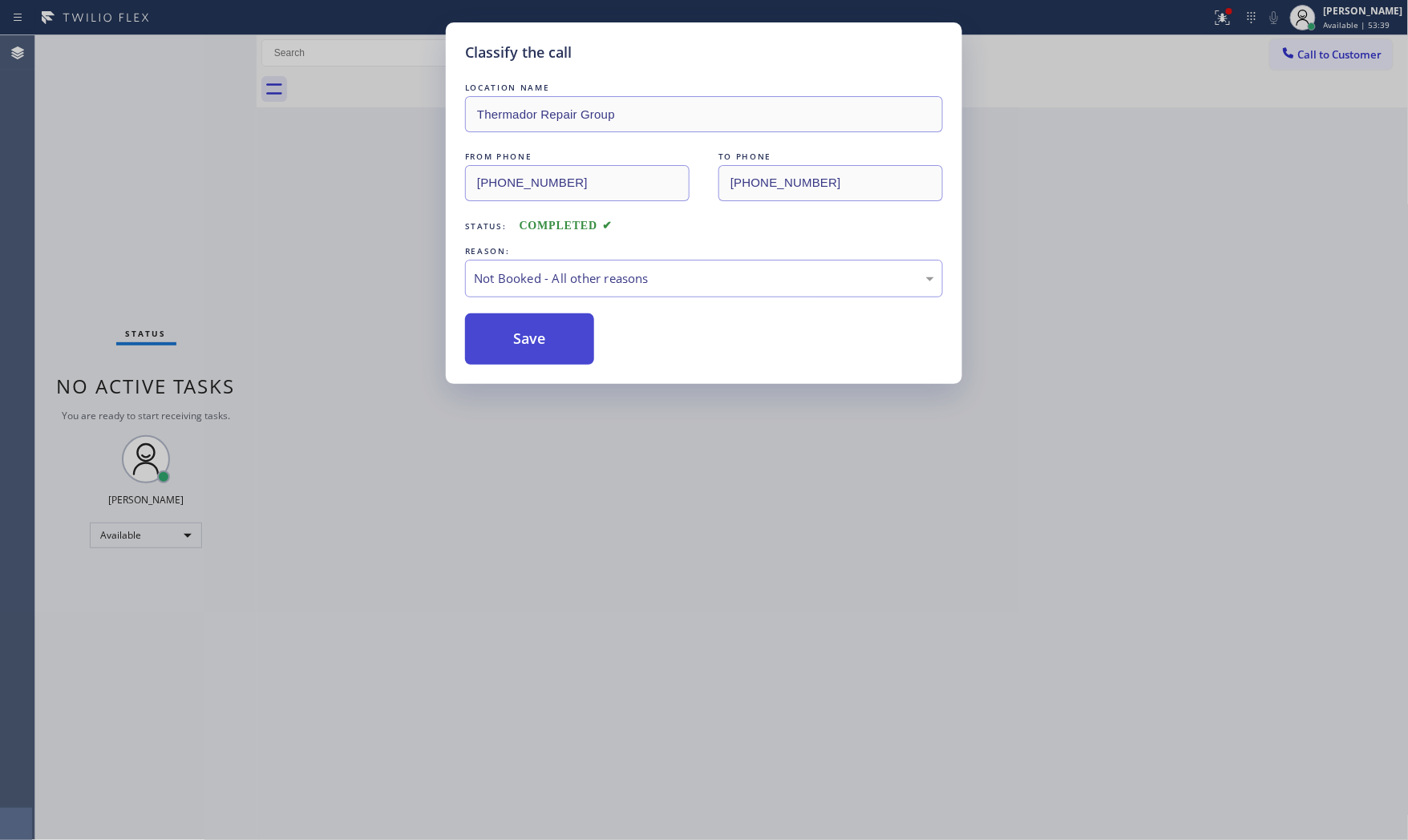
click at [567, 334] on button "Save" at bounding box center [529, 338] width 129 height 51
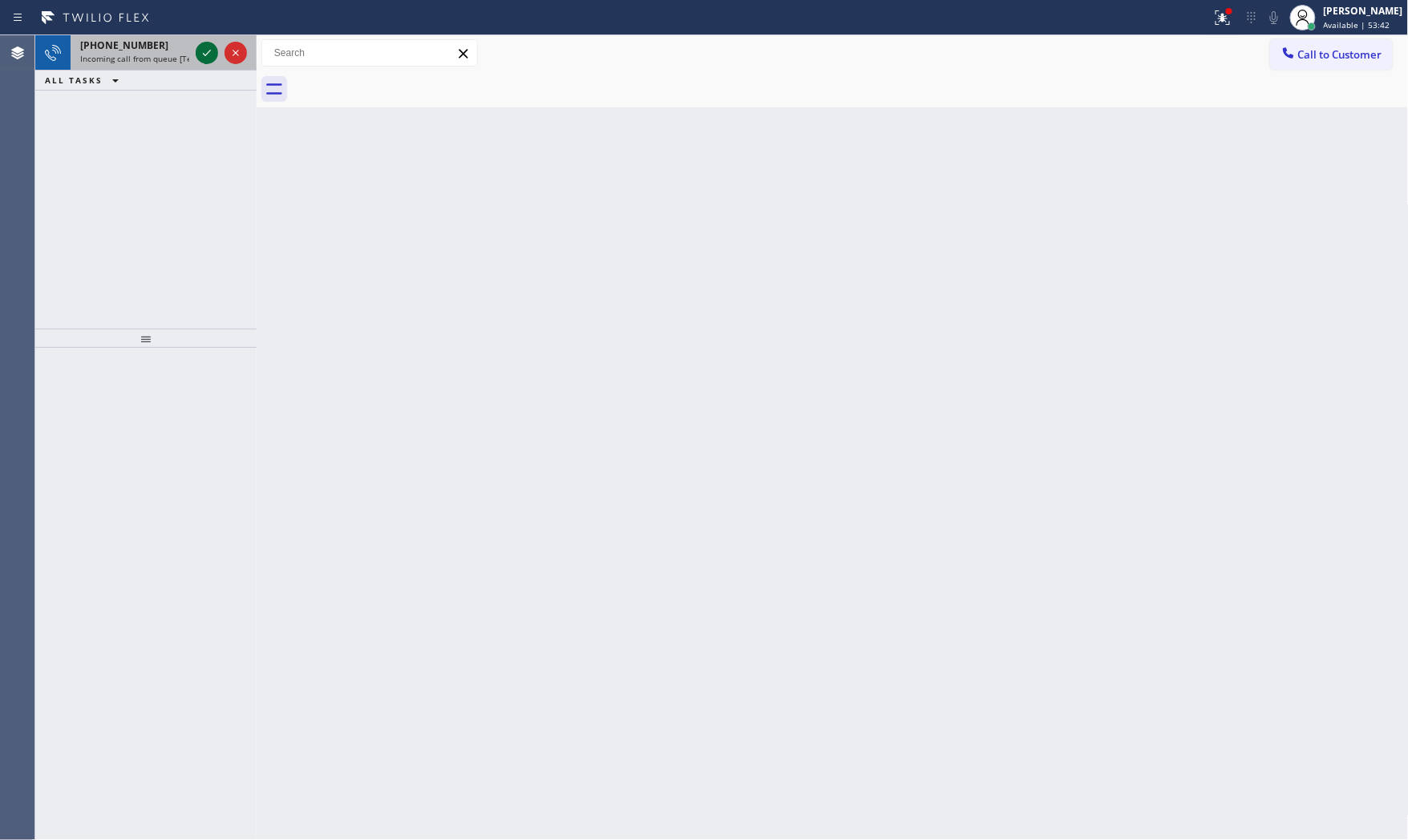
click at [209, 49] on icon at bounding box center [207, 52] width 19 height 19
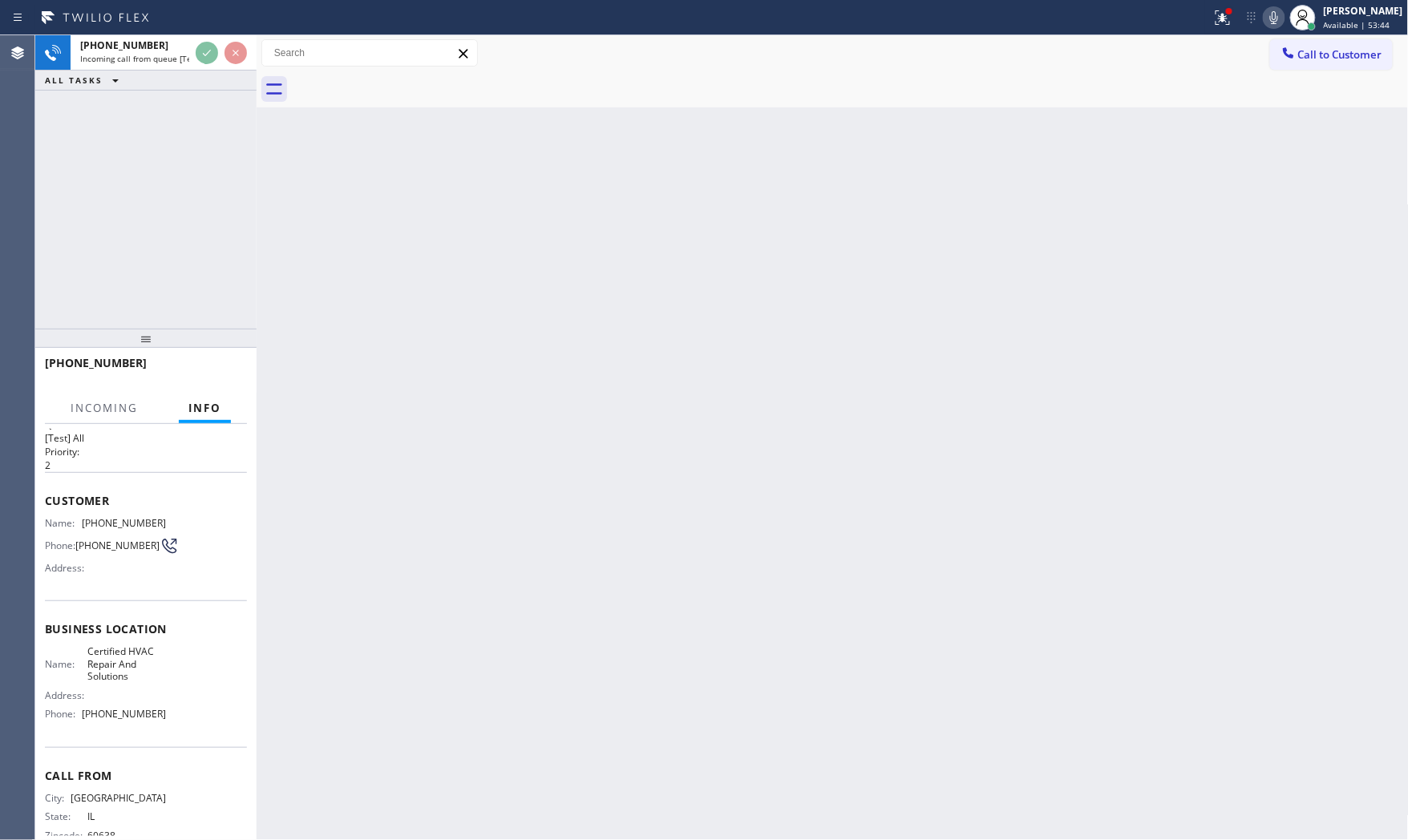
scroll to position [60, 0]
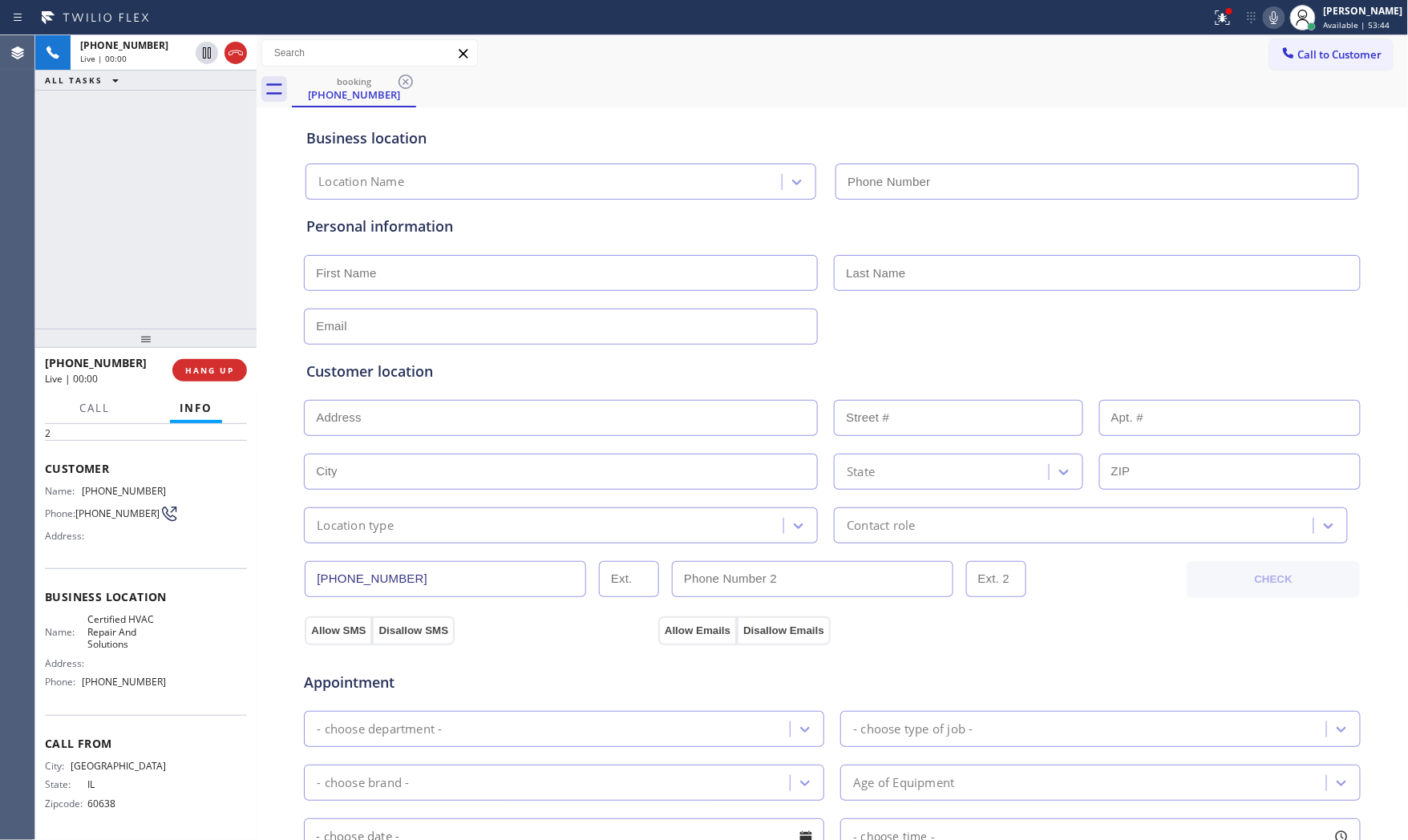
type input "(773) 945-9855"
click at [225, 373] on span "HANG UP" at bounding box center [210, 370] width 49 height 11
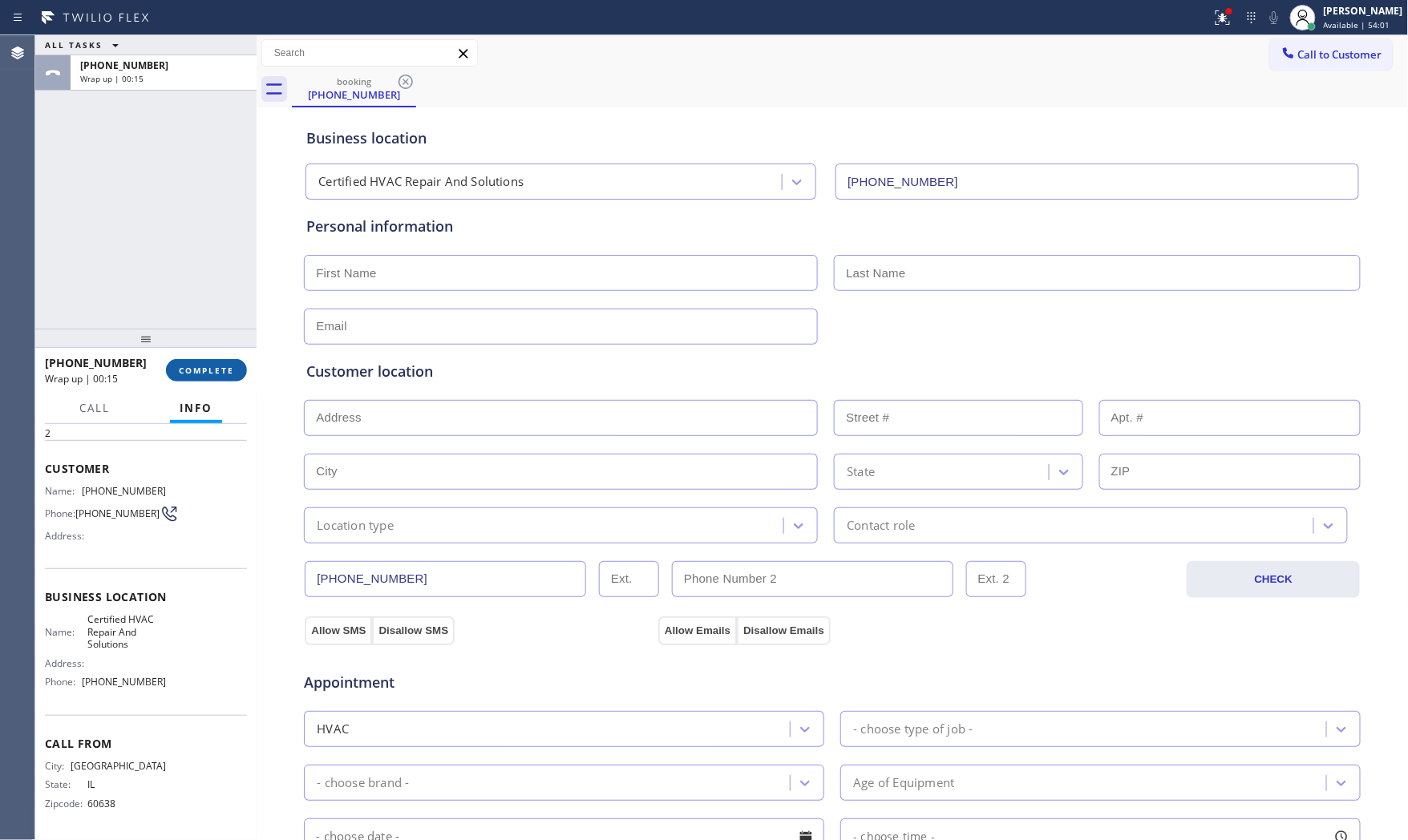
click at [233, 372] on span "COMPLETE" at bounding box center [206, 370] width 55 height 11
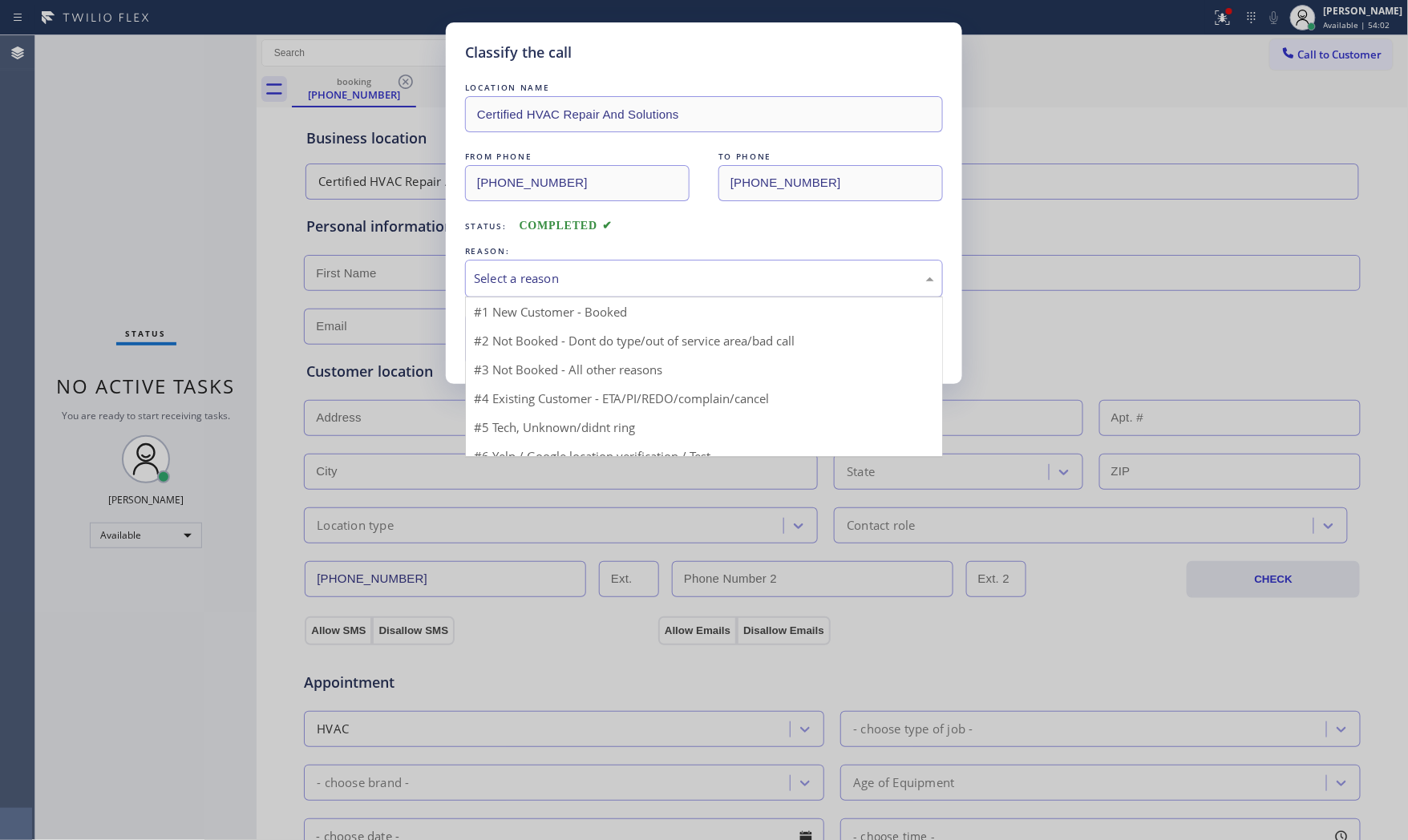
click at [592, 272] on div "Select a reason" at bounding box center [704, 278] width 460 height 18
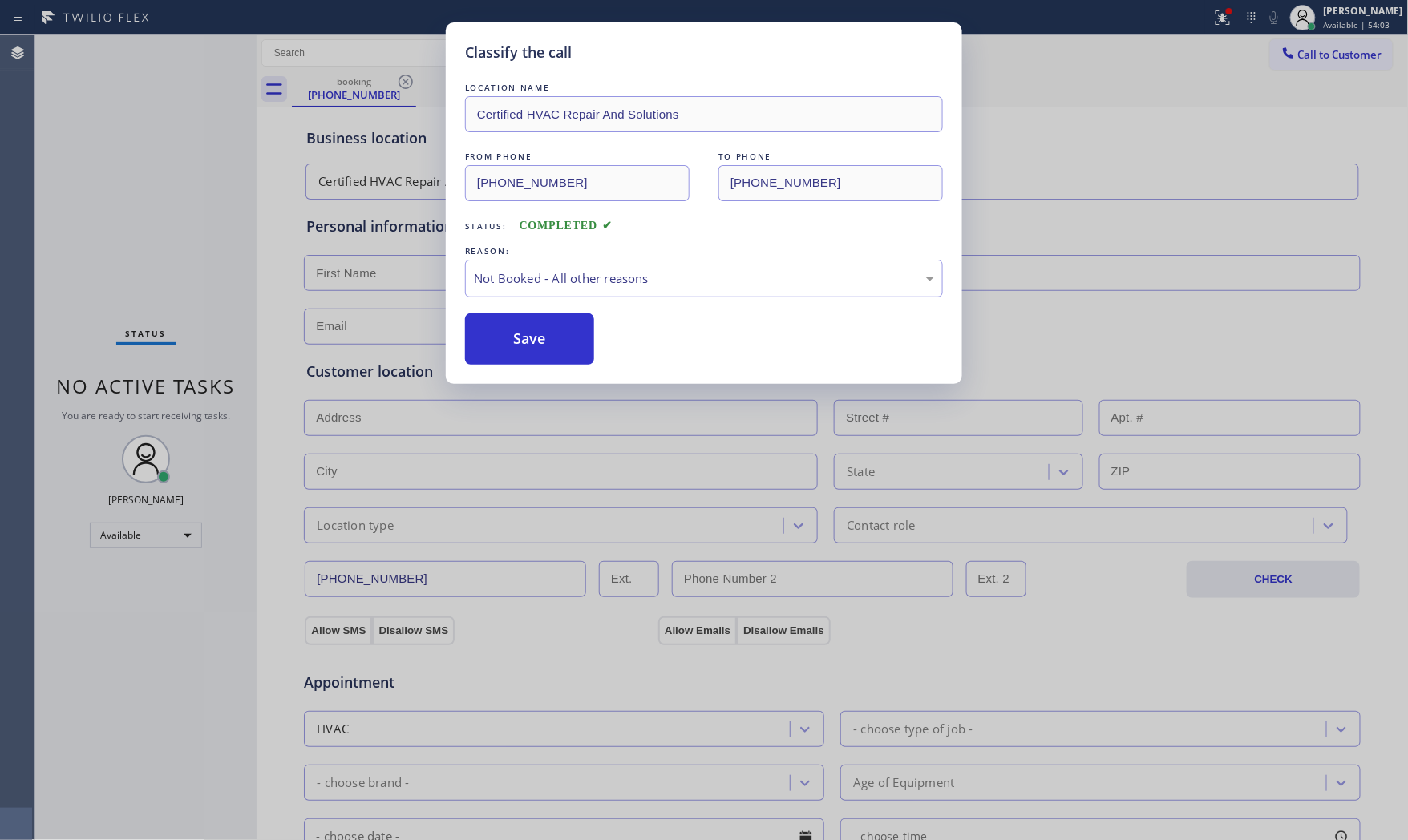
click at [551, 334] on button "Save" at bounding box center [529, 338] width 129 height 51
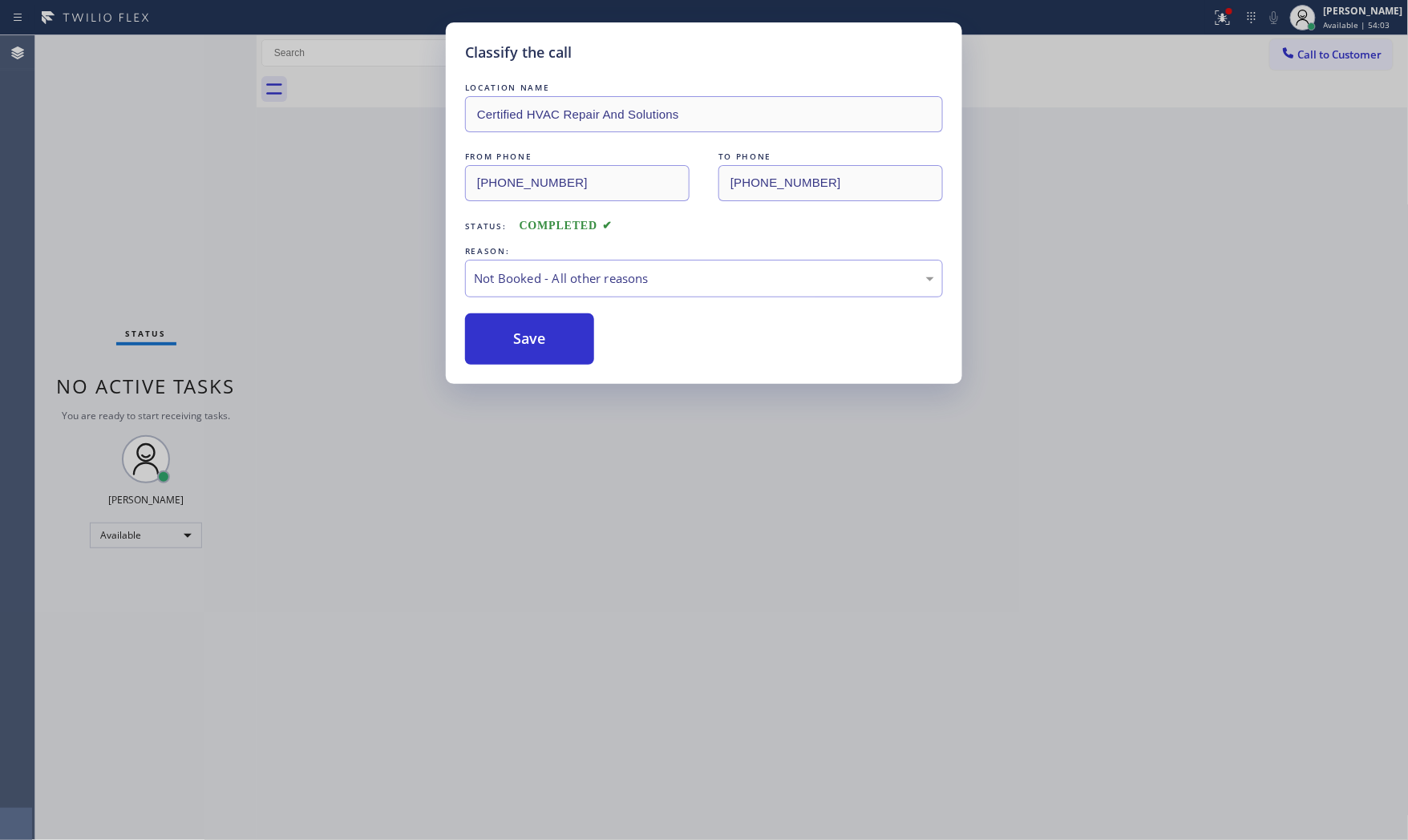
click at [551, 334] on button "Save" at bounding box center [529, 338] width 129 height 51
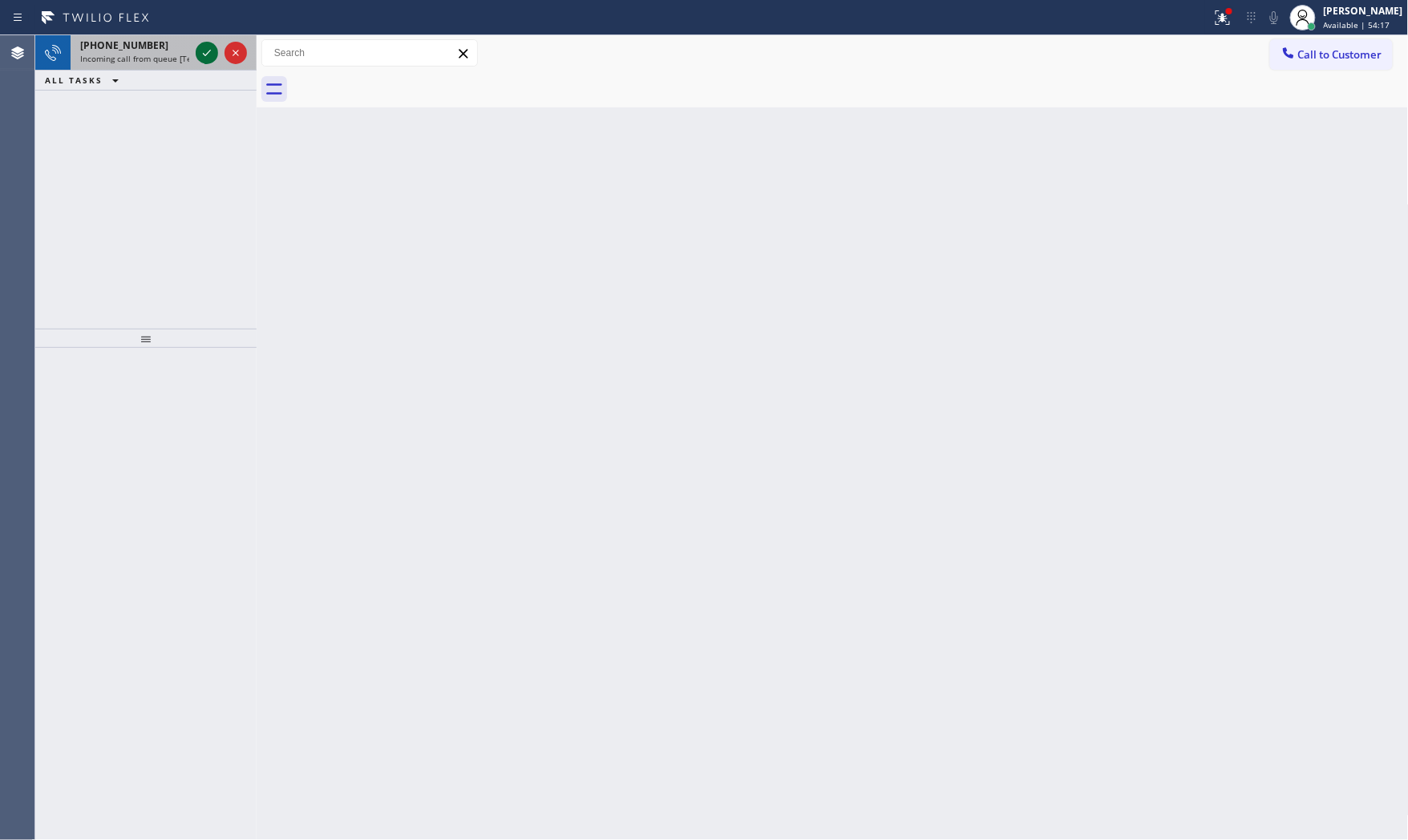
click at [203, 50] on icon at bounding box center [207, 52] width 19 height 19
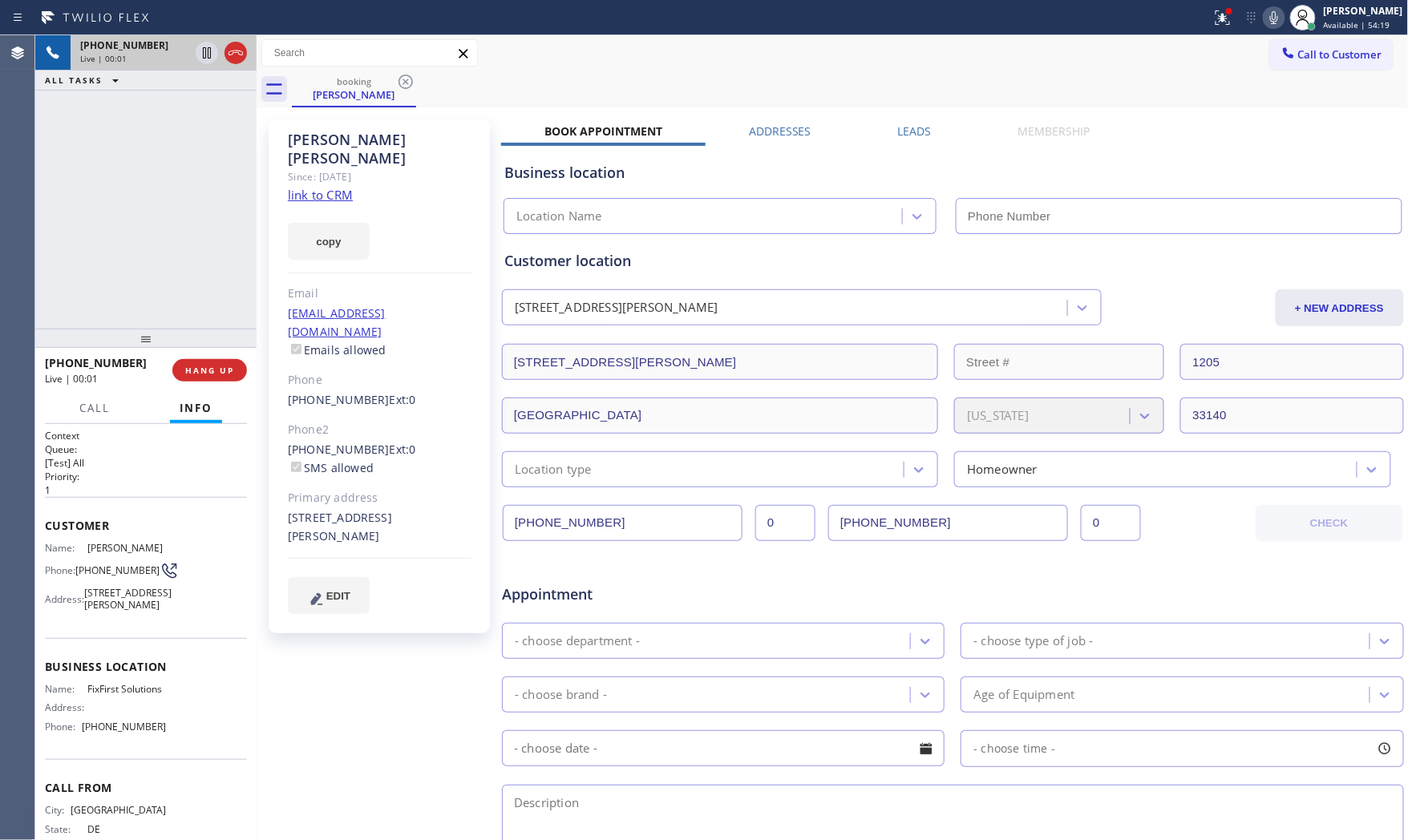
type input "(954) 903-0269"
click at [312, 187] on link "link to CRM" at bounding box center [319, 195] width 65 height 16
click at [221, 362] on button "HANG UP" at bounding box center [210, 370] width 75 height 22
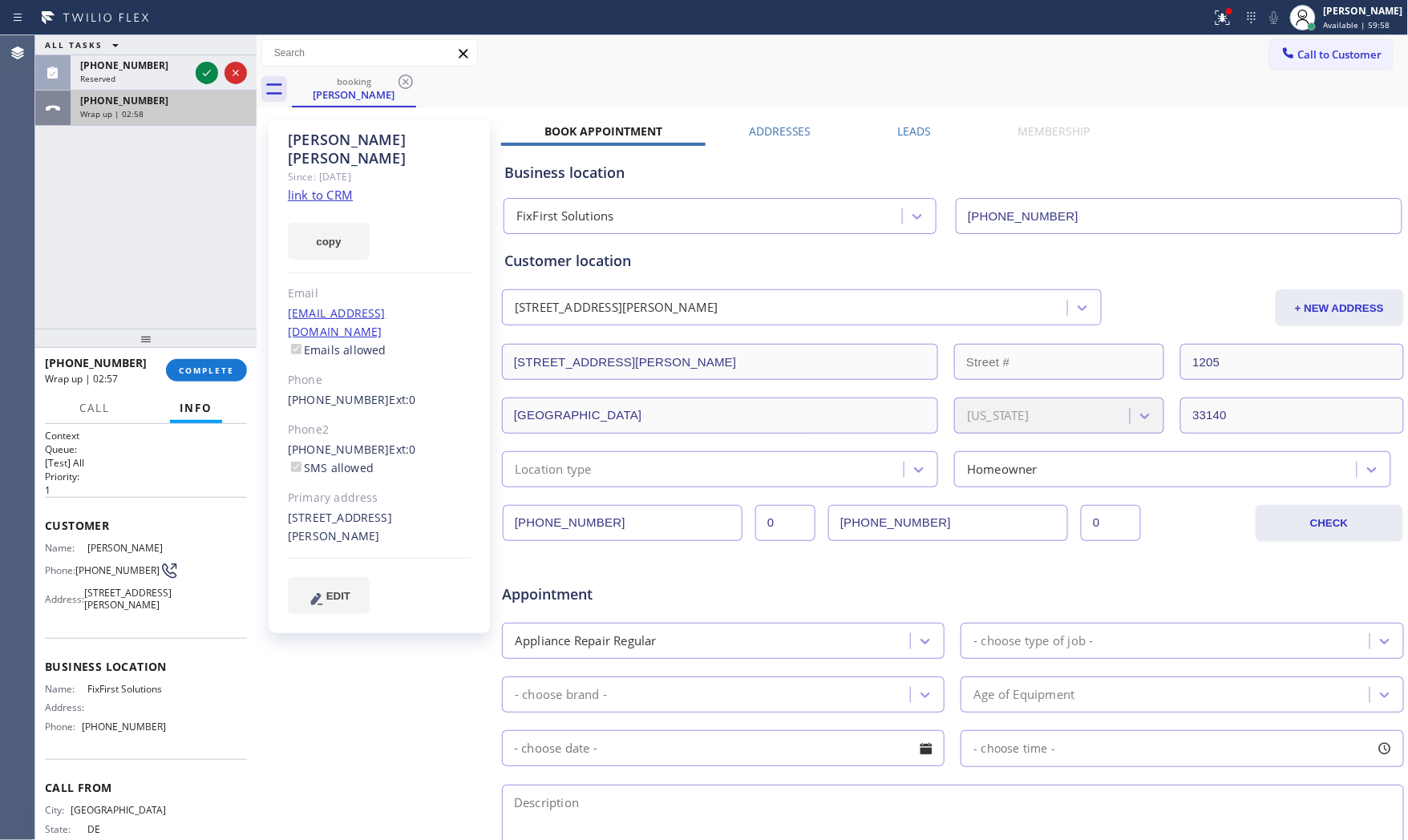
click at [138, 124] on div "+13025302511 Wrap up | 02:58" at bounding box center [161, 108] width 180 height 35
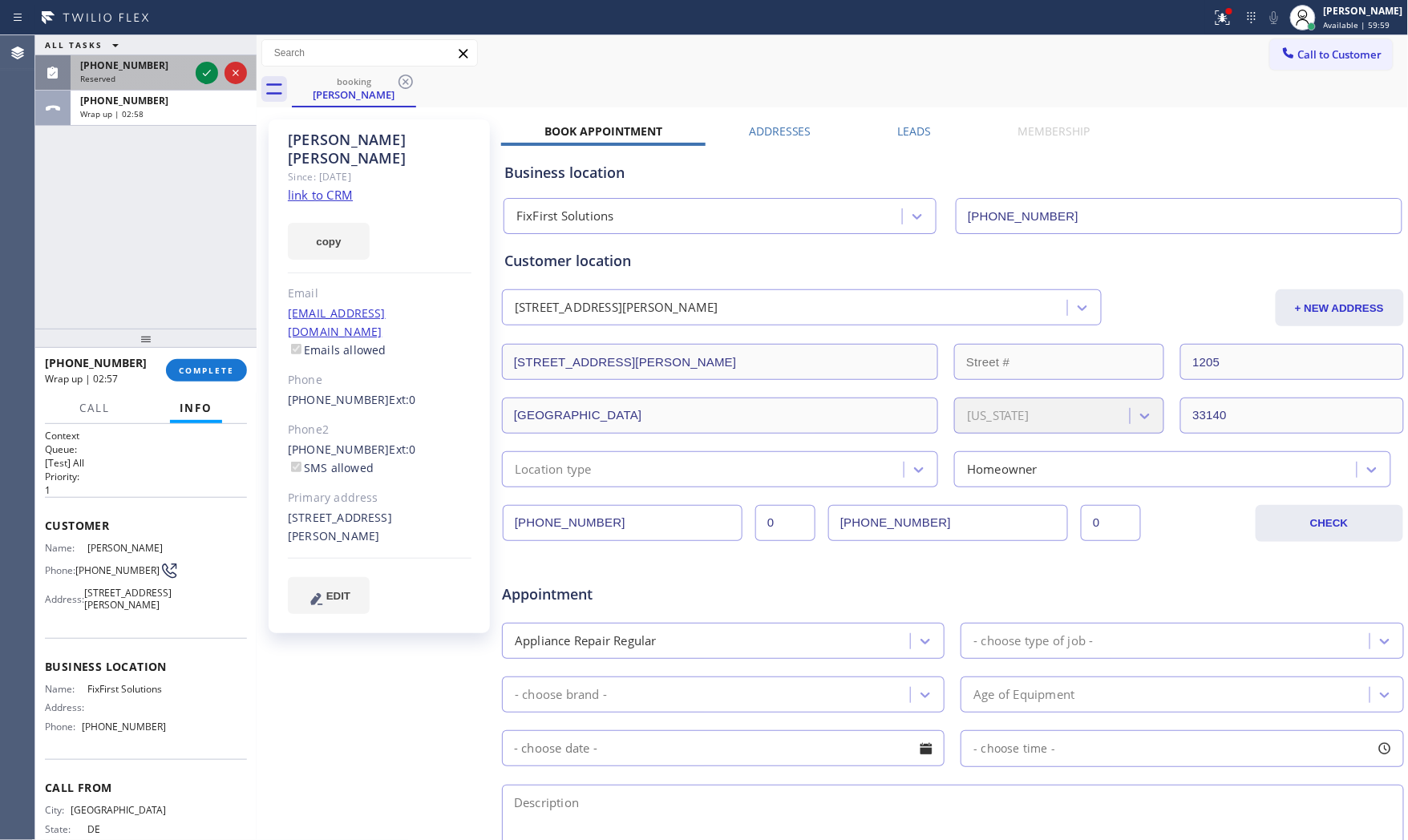
click at [111, 87] on div "(551) 205-5745 Reserved" at bounding box center [132, 72] width 122 height 35
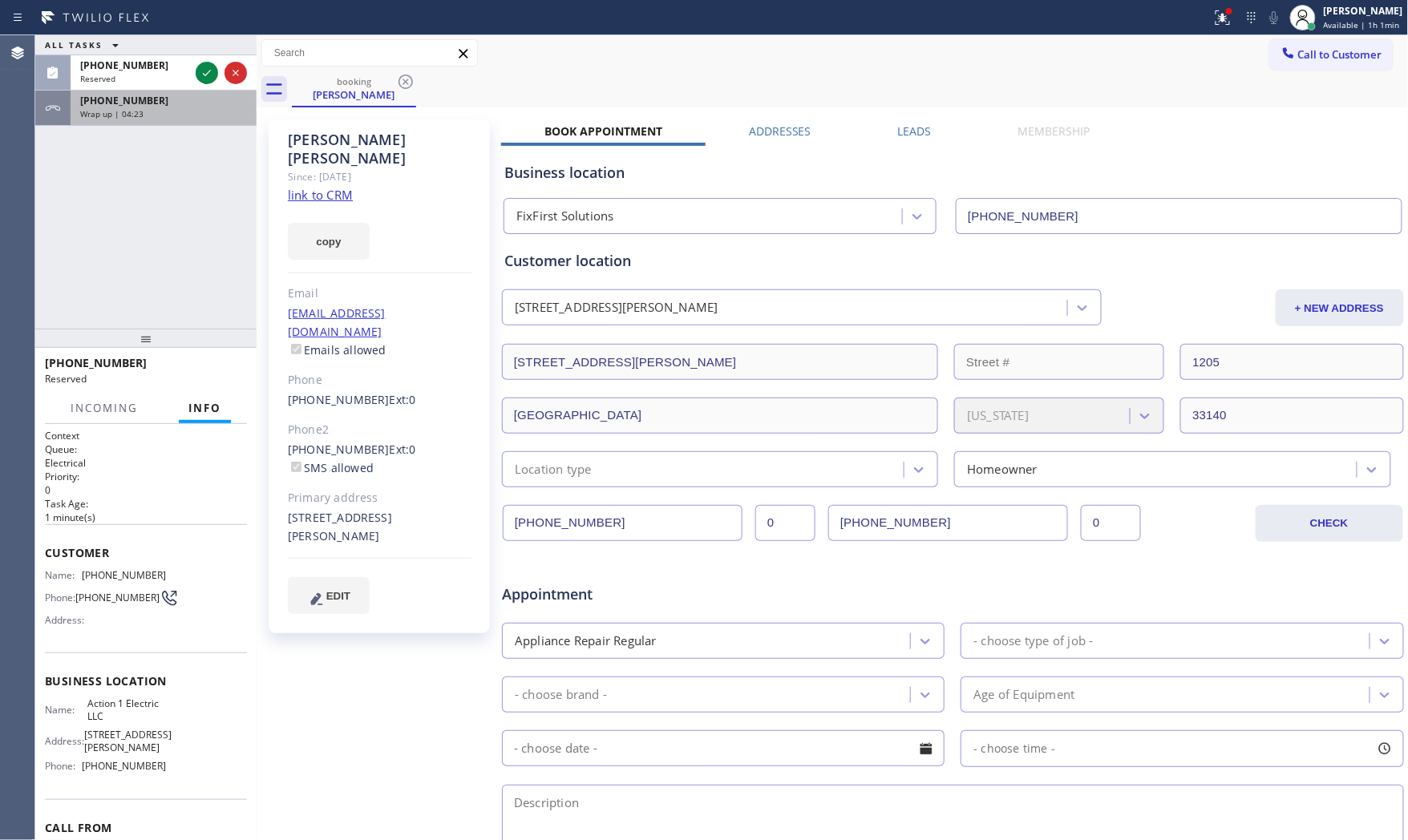
click at [148, 114] on div "Wrap up | 04:23" at bounding box center [163, 113] width 167 height 11
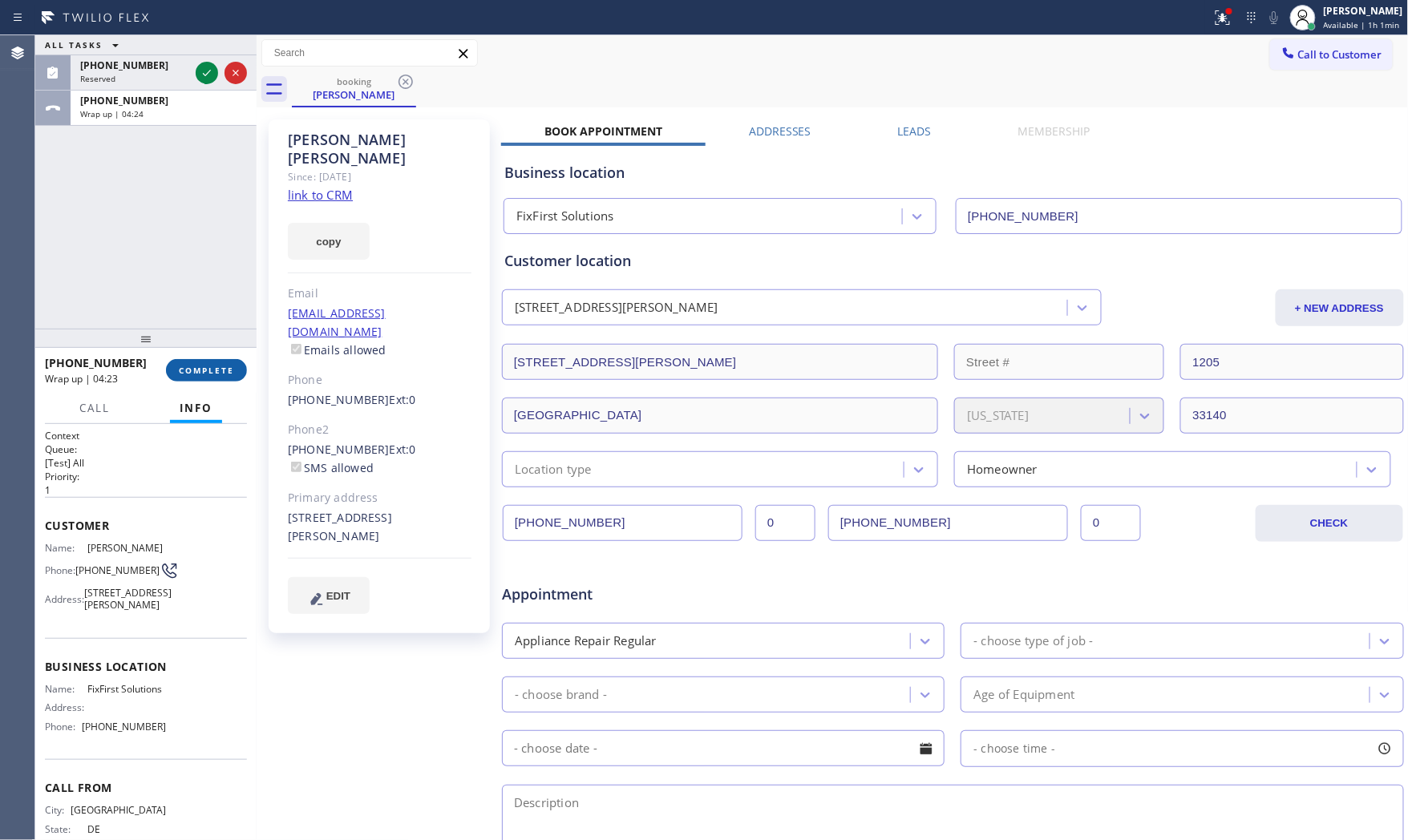
click at [205, 365] on span "COMPLETE" at bounding box center [206, 370] width 55 height 11
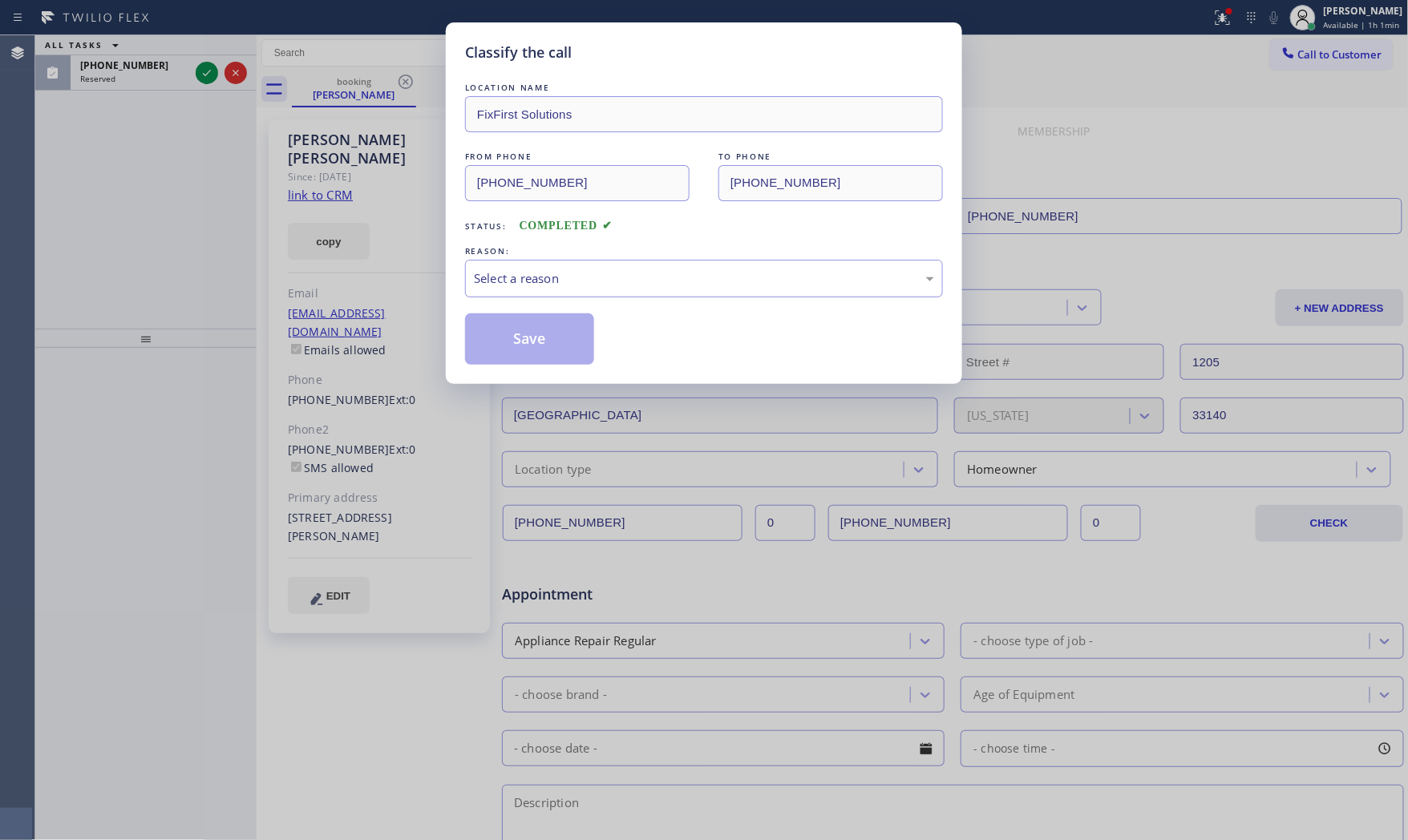
click at [555, 281] on div "Select a reason" at bounding box center [704, 278] width 460 height 18
click at [538, 343] on button "Save" at bounding box center [529, 338] width 129 height 51
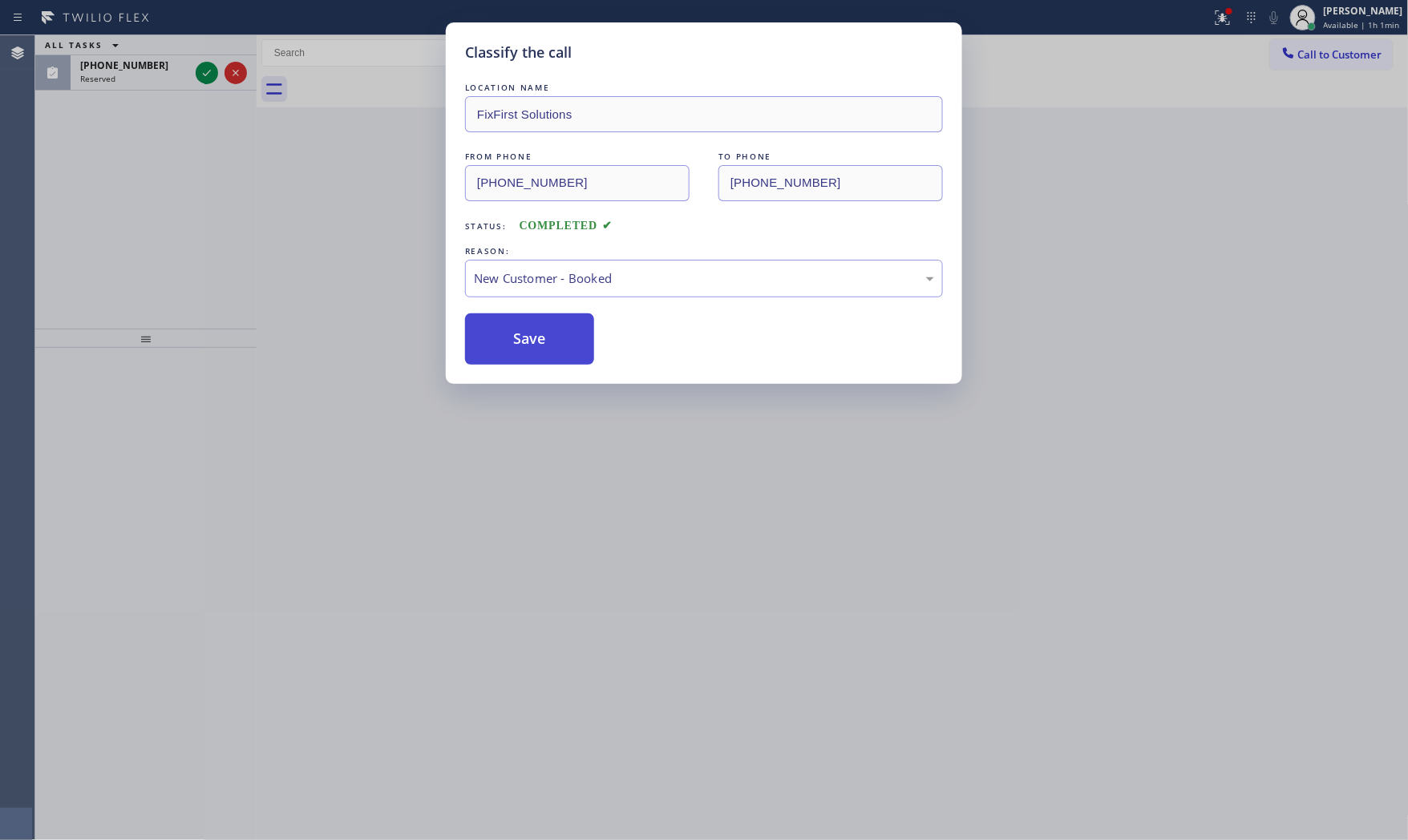
click at [538, 343] on button "Save" at bounding box center [529, 338] width 129 height 51
drag, startPoint x: 538, startPoint y: 343, endPoint x: 515, endPoint y: 332, distance: 25.5
click at [537, 343] on button "Save" at bounding box center [529, 338] width 129 height 51
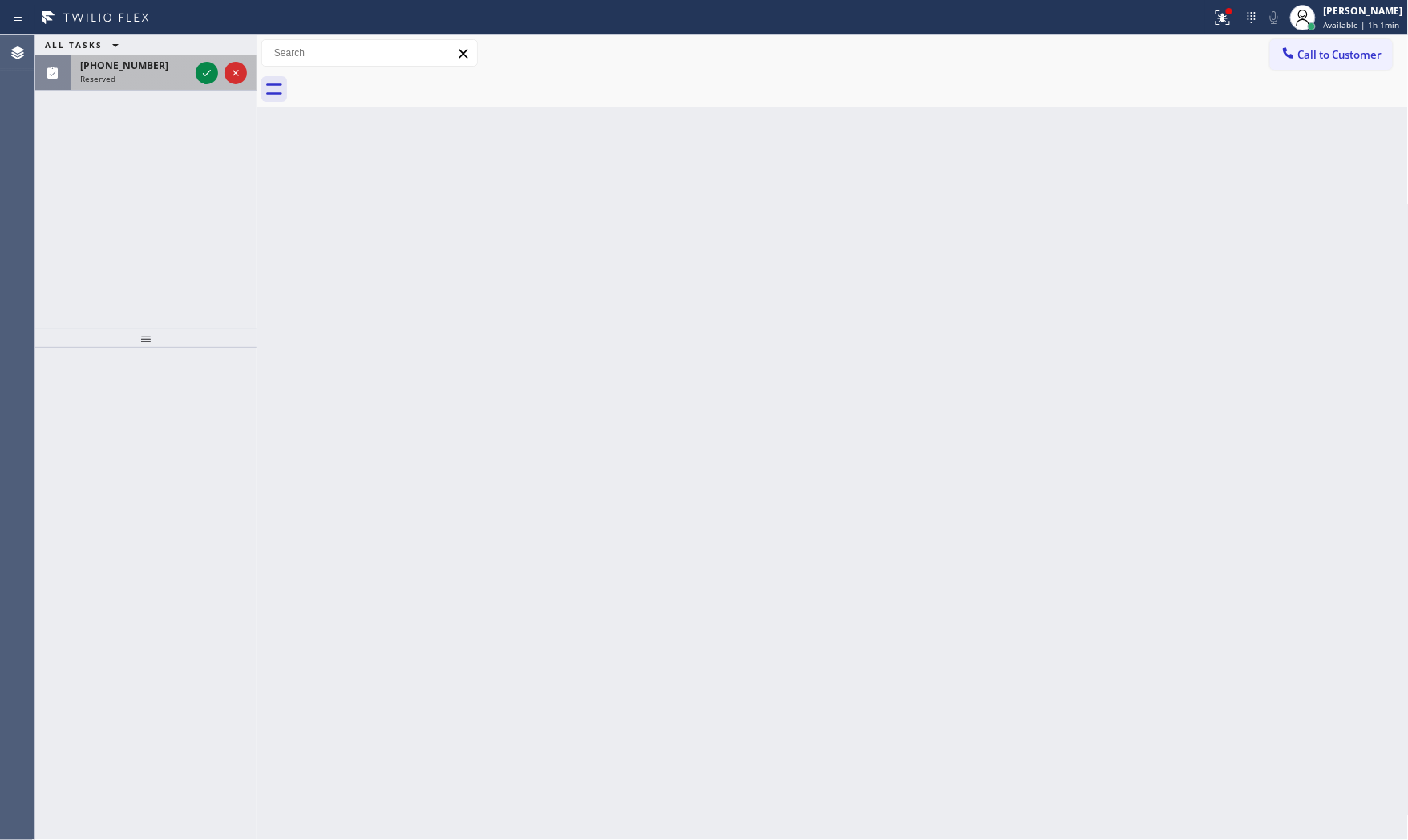
click at [185, 76] on div "Reserved" at bounding box center [134, 78] width 109 height 11
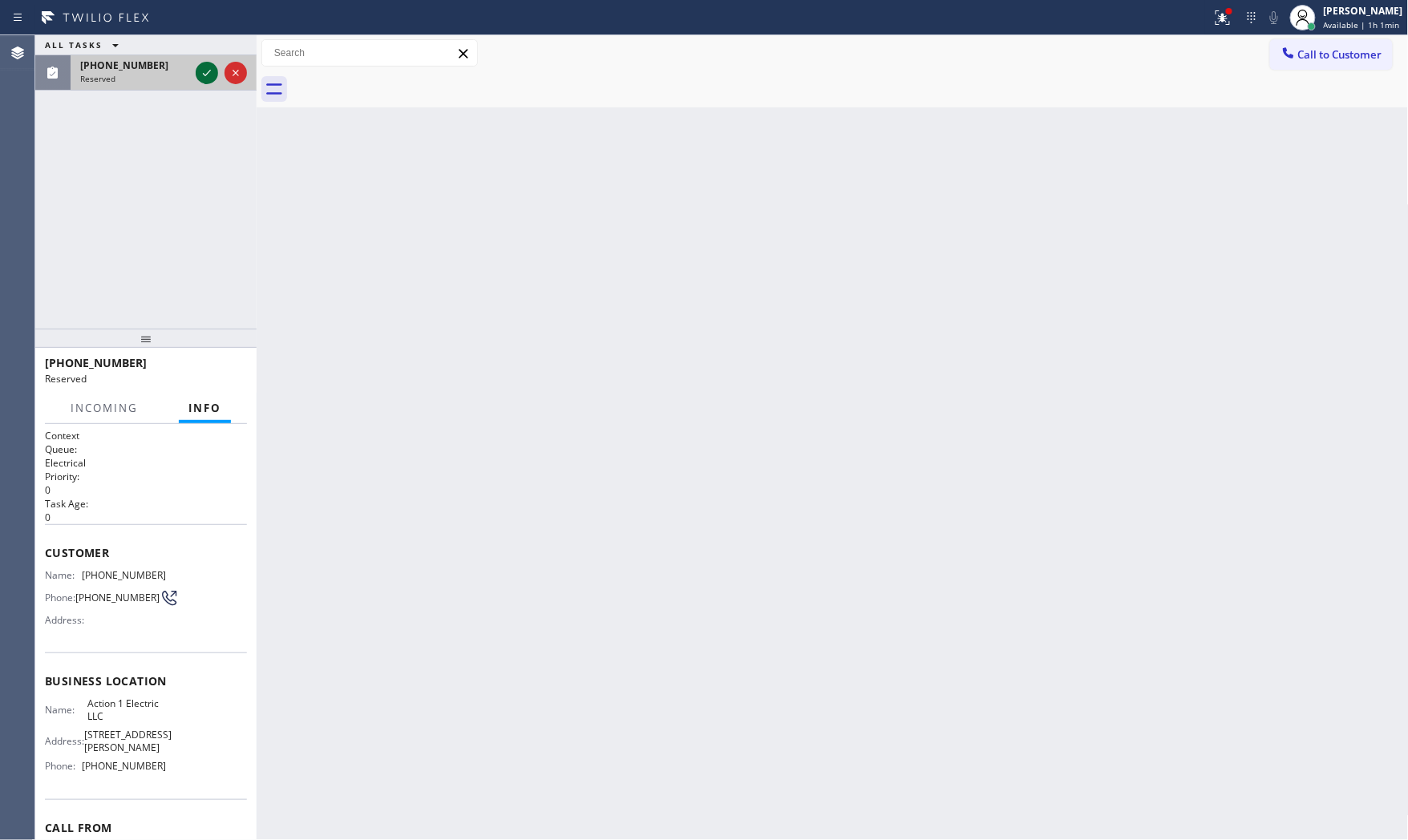
click at [204, 73] on icon at bounding box center [207, 72] width 19 height 19
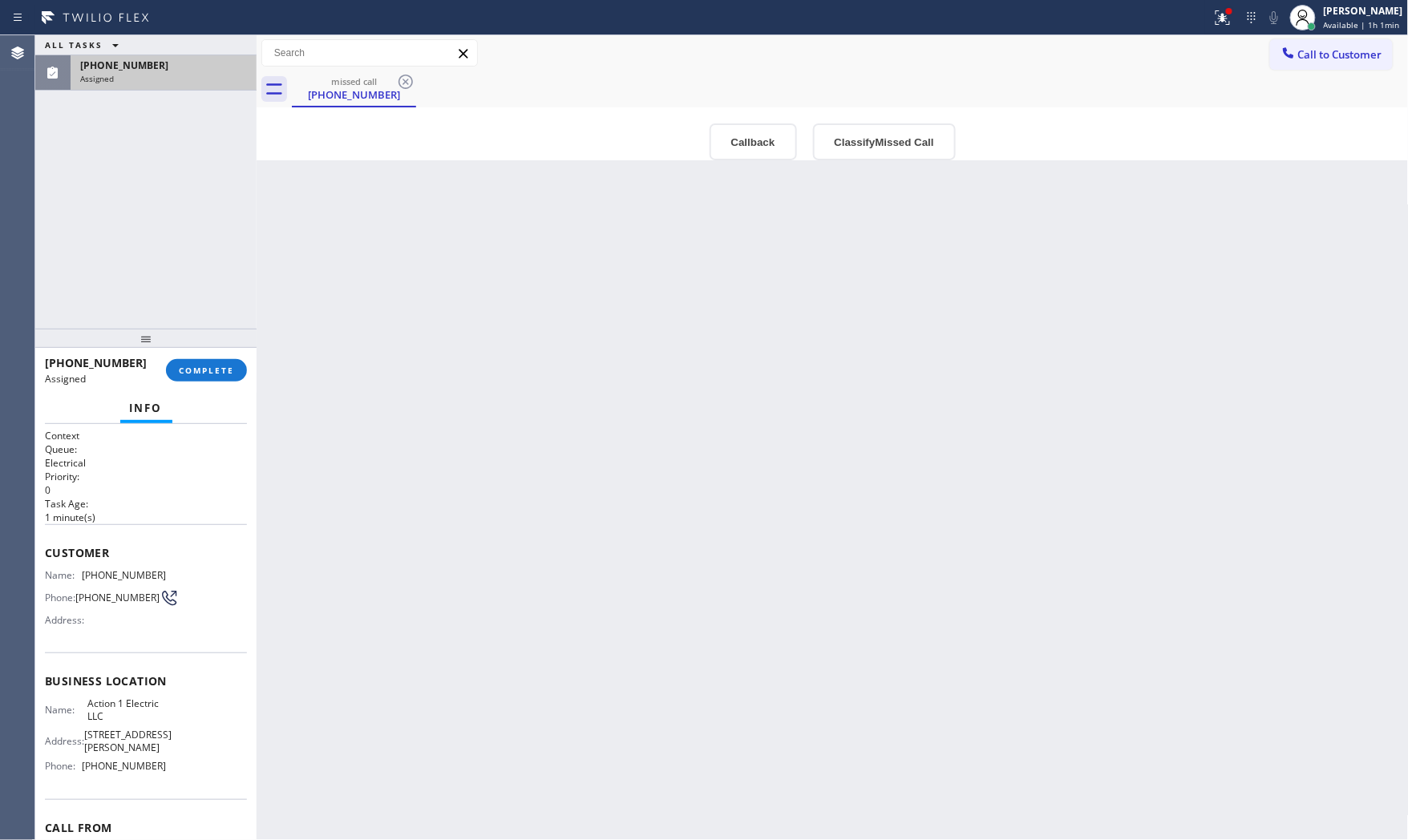
click at [219, 329] on div at bounding box center [146, 337] width 222 height 19
click at [218, 377] on button "COMPLETE" at bounding box center [206, 371] width 81 height 22
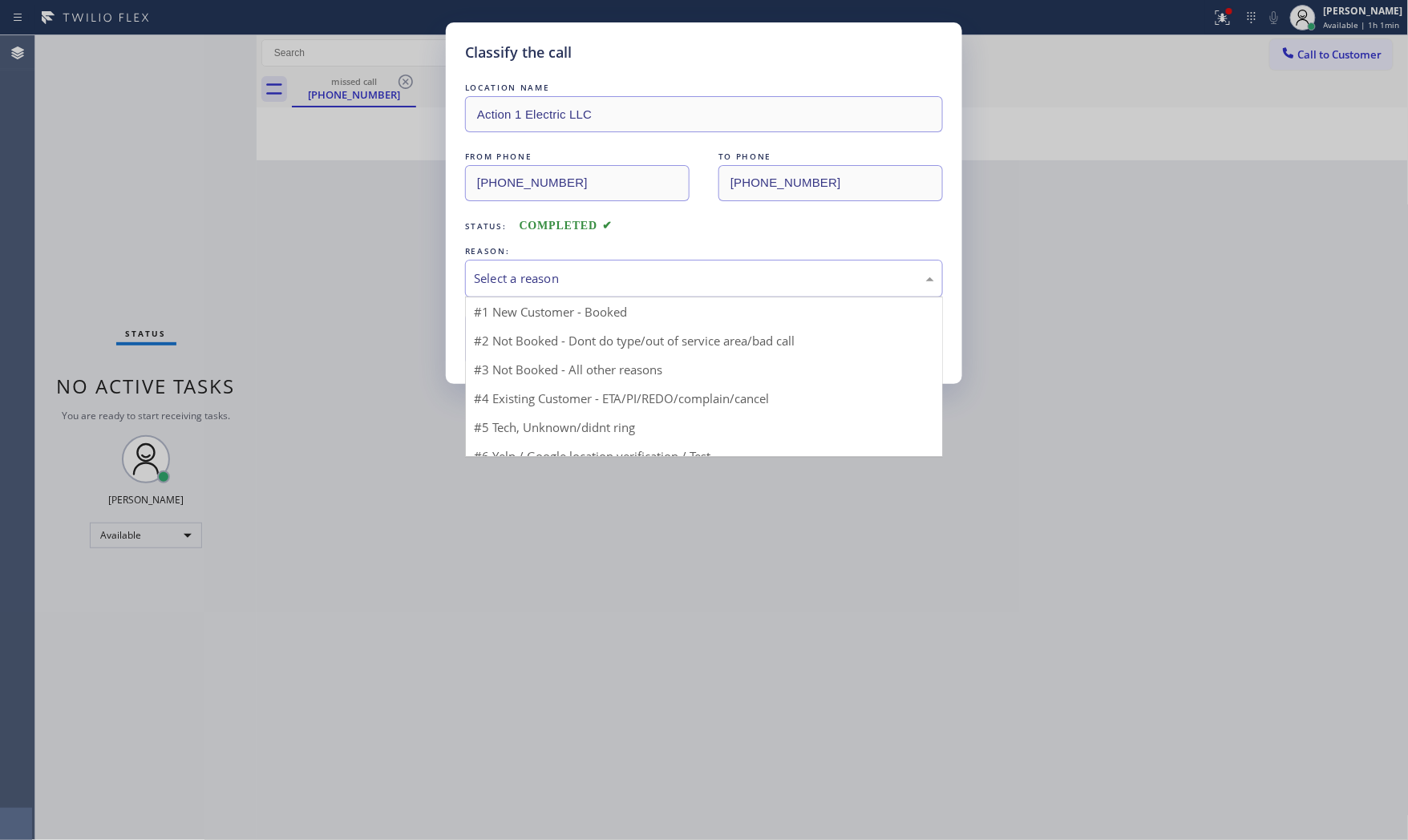
drag, startPoint x: 527, startPoint y: 265, endPoint x: 527, endPoint y: 279, distance: 14.0
click at [528, 274] on div "Select a reason" at bounding box center [704, 278] width 478 height 38
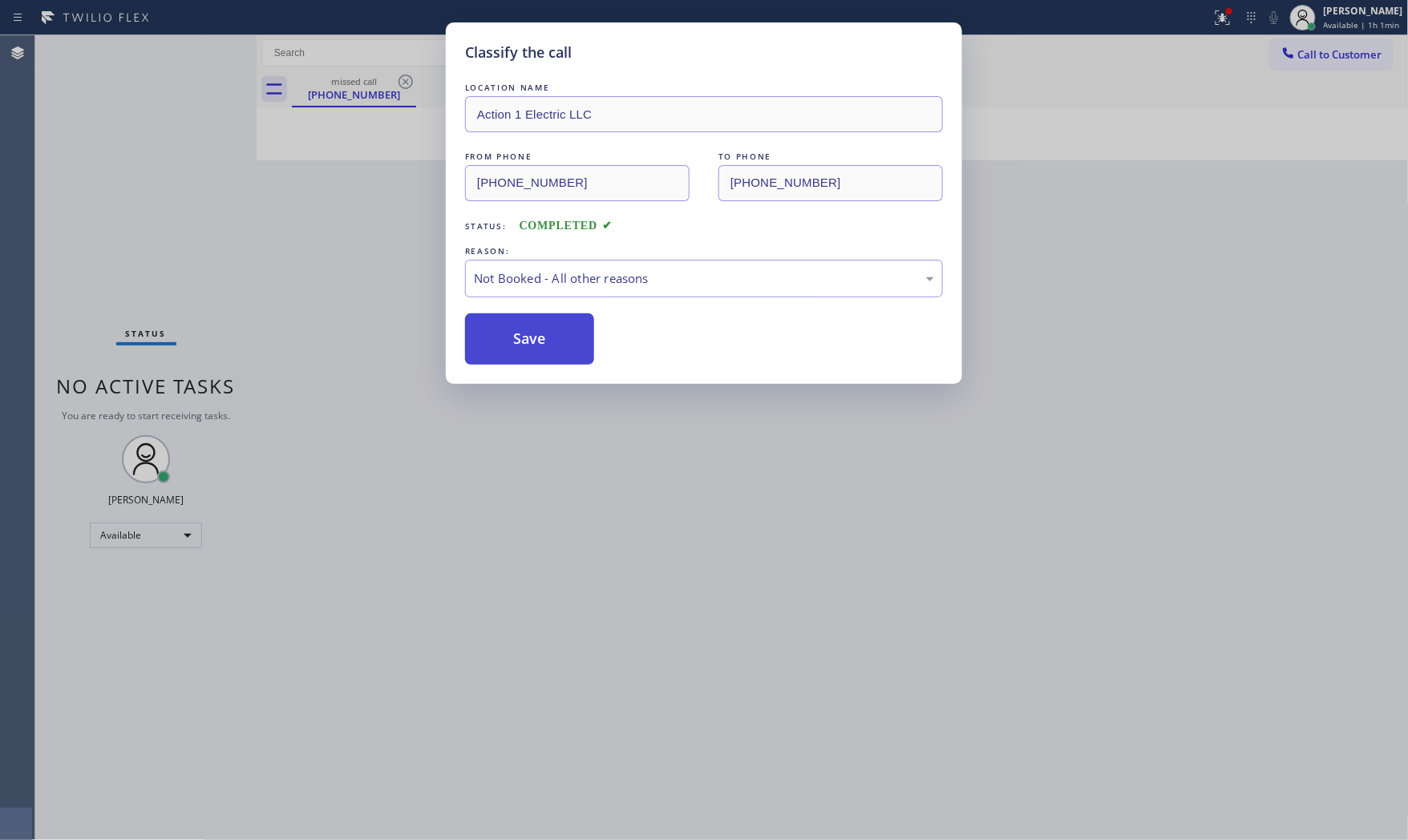
click at [514, 328] on button "Save" at bounding box center [529, 338] width 129 height 51
drag, startPoint x: 514, startPoint y: 328, endPoint x: 482, endPoint y: 237, distance: 96.5
click at [514, 330] on button "Save" at bounding box center [529, 338] width 129 height 51
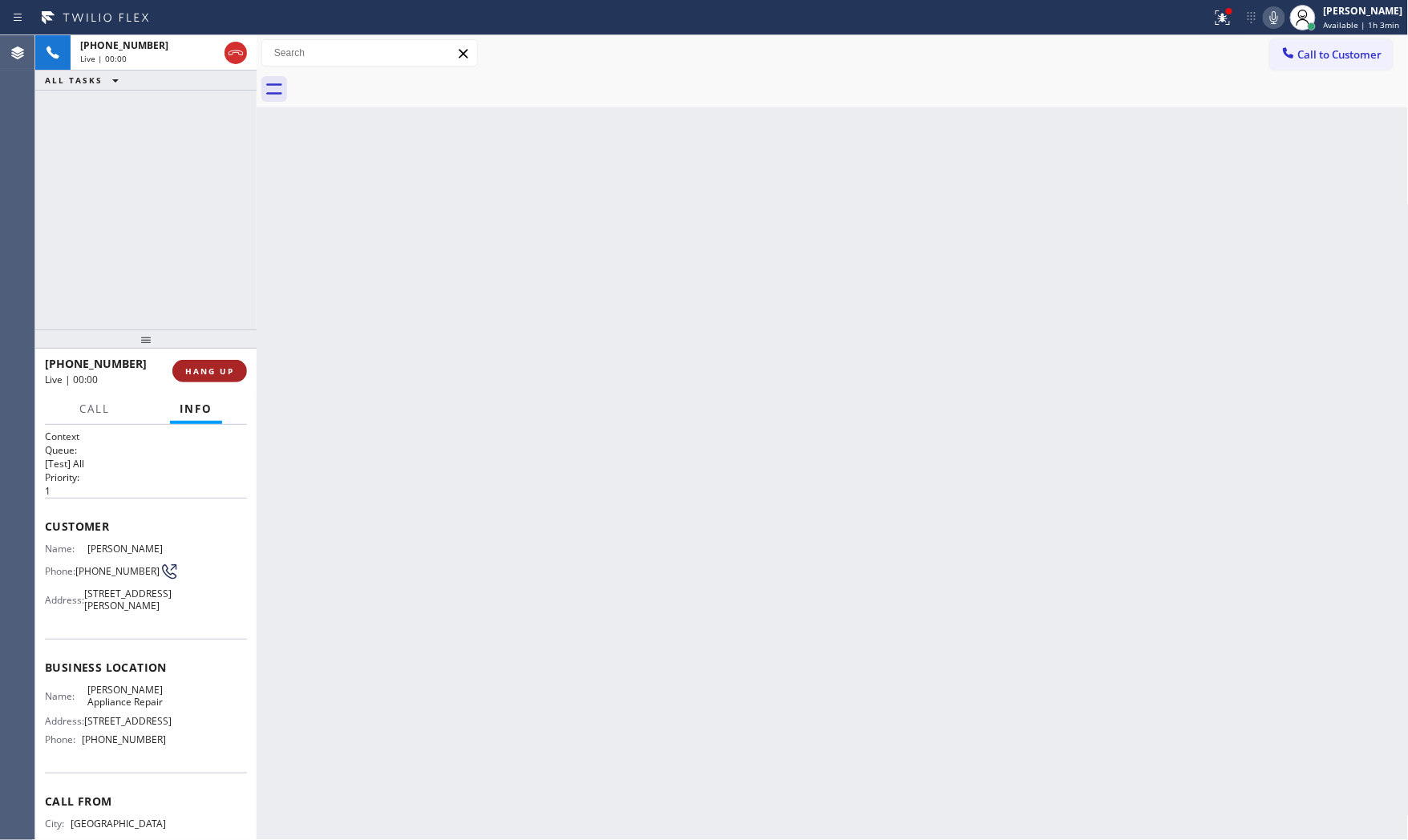
click at [222, 381] on button "HANG UP" at bounding box center [210, 371] width 75 height 22
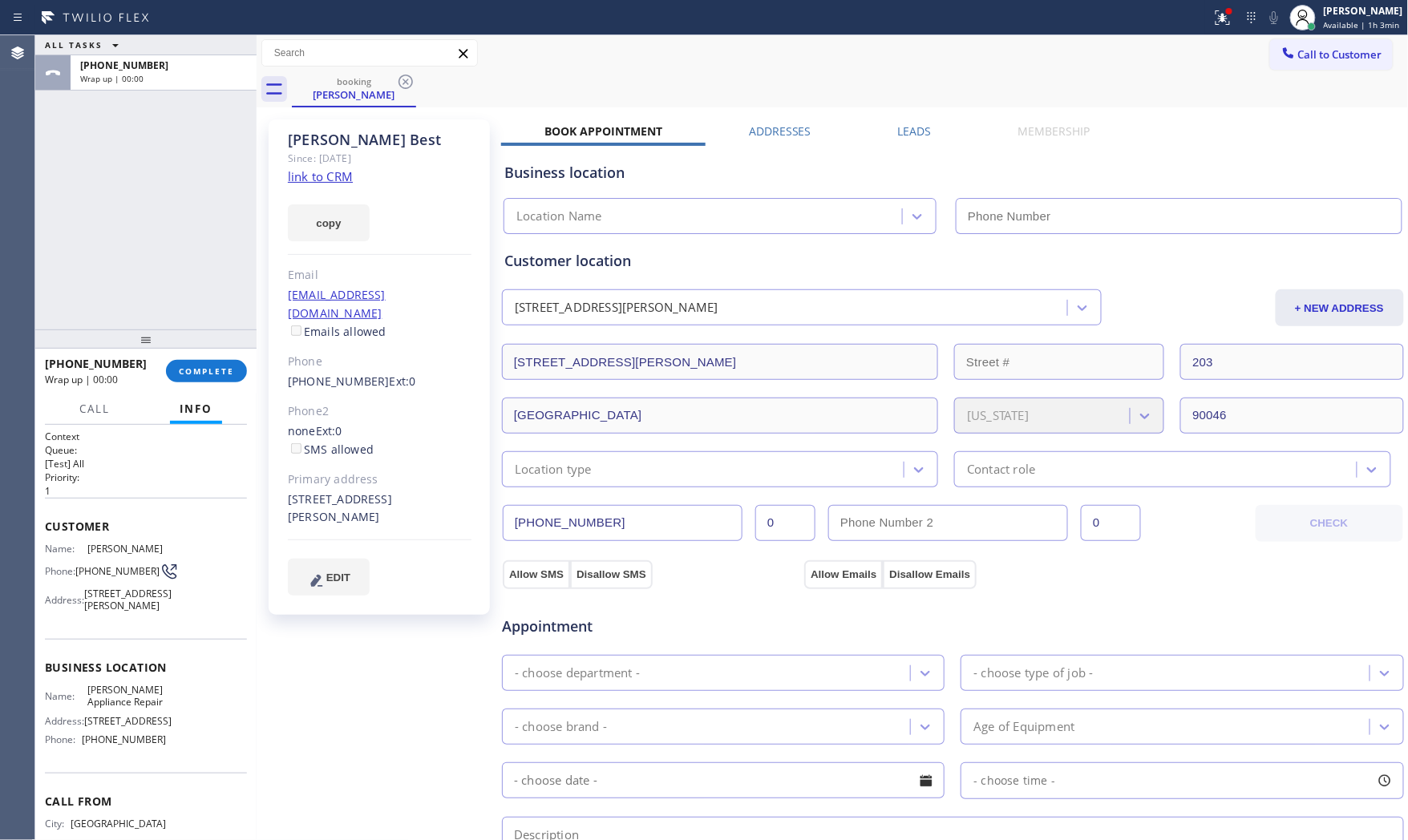
type input "(818) 698-8288"
click at [226, 381] on button "COMPLETE" at bounding box center [206, 371] width 81 height 22
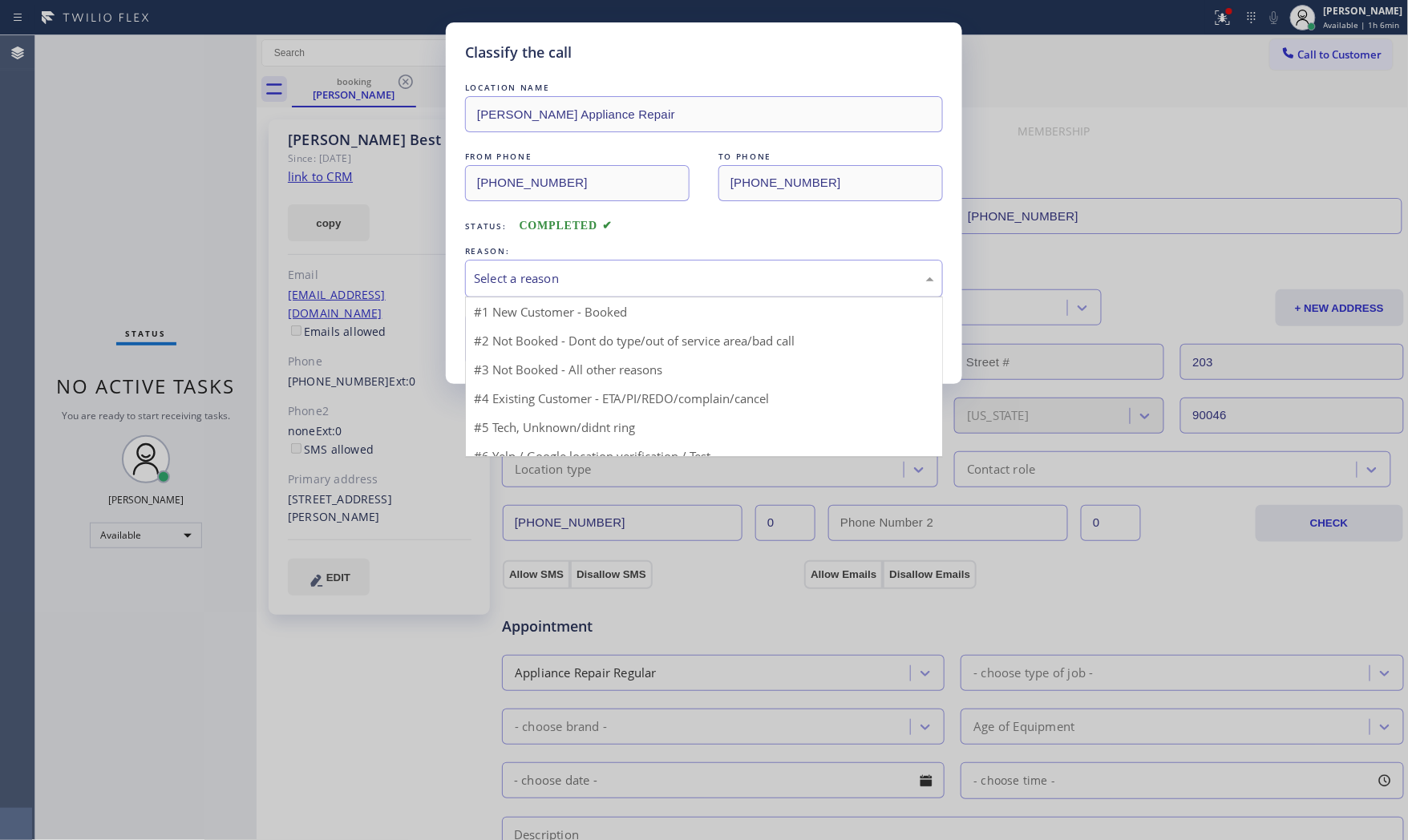
click at [640, 264] on div "Select a reason" at bounding box center [704, 278] width 478 height 38
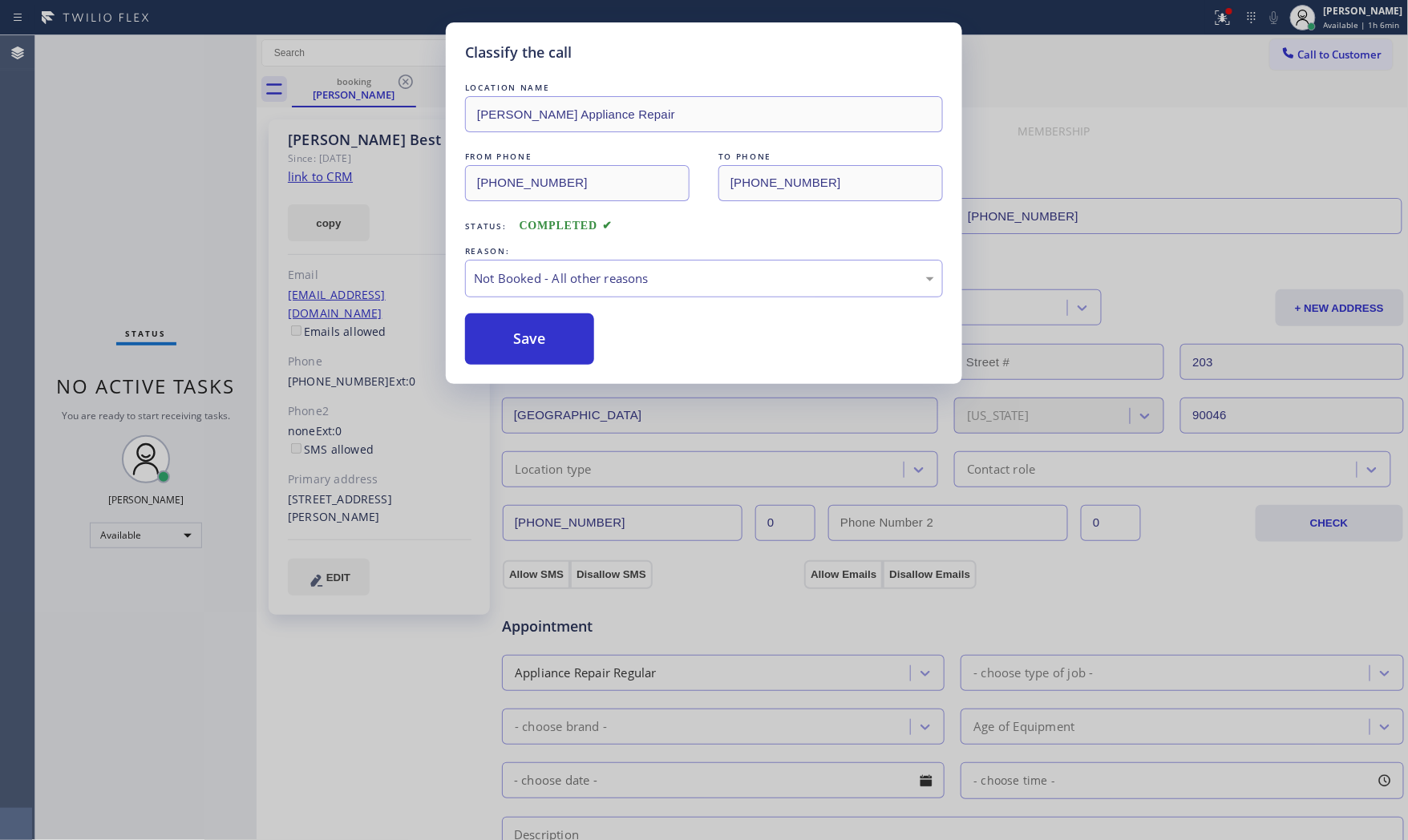
click at [581, 330] on button "Save" at bounding box center [529, 338] width 129 height 51
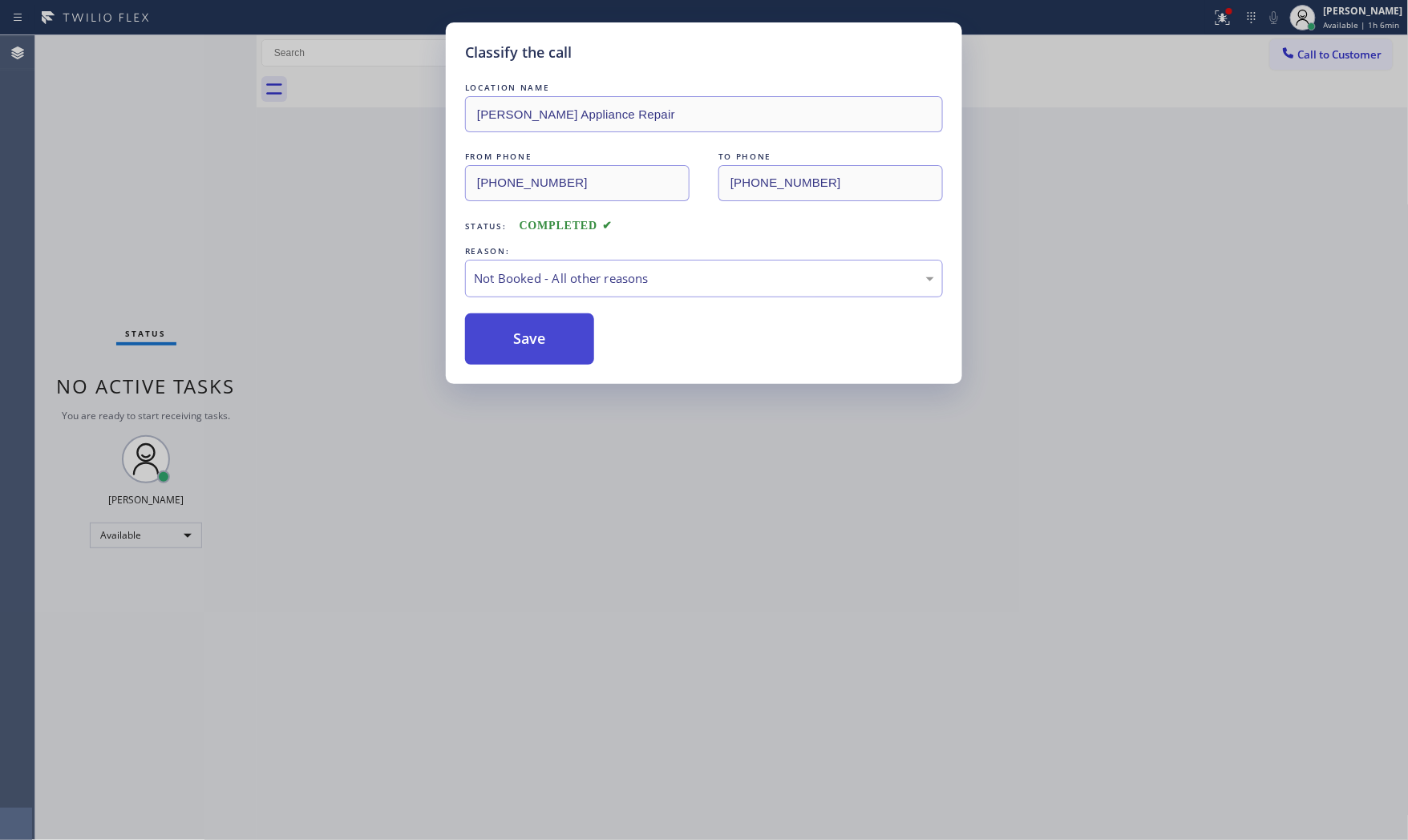
click at [581, 331] on button "Save" at bounding box center [529, 338] width 129 height 51
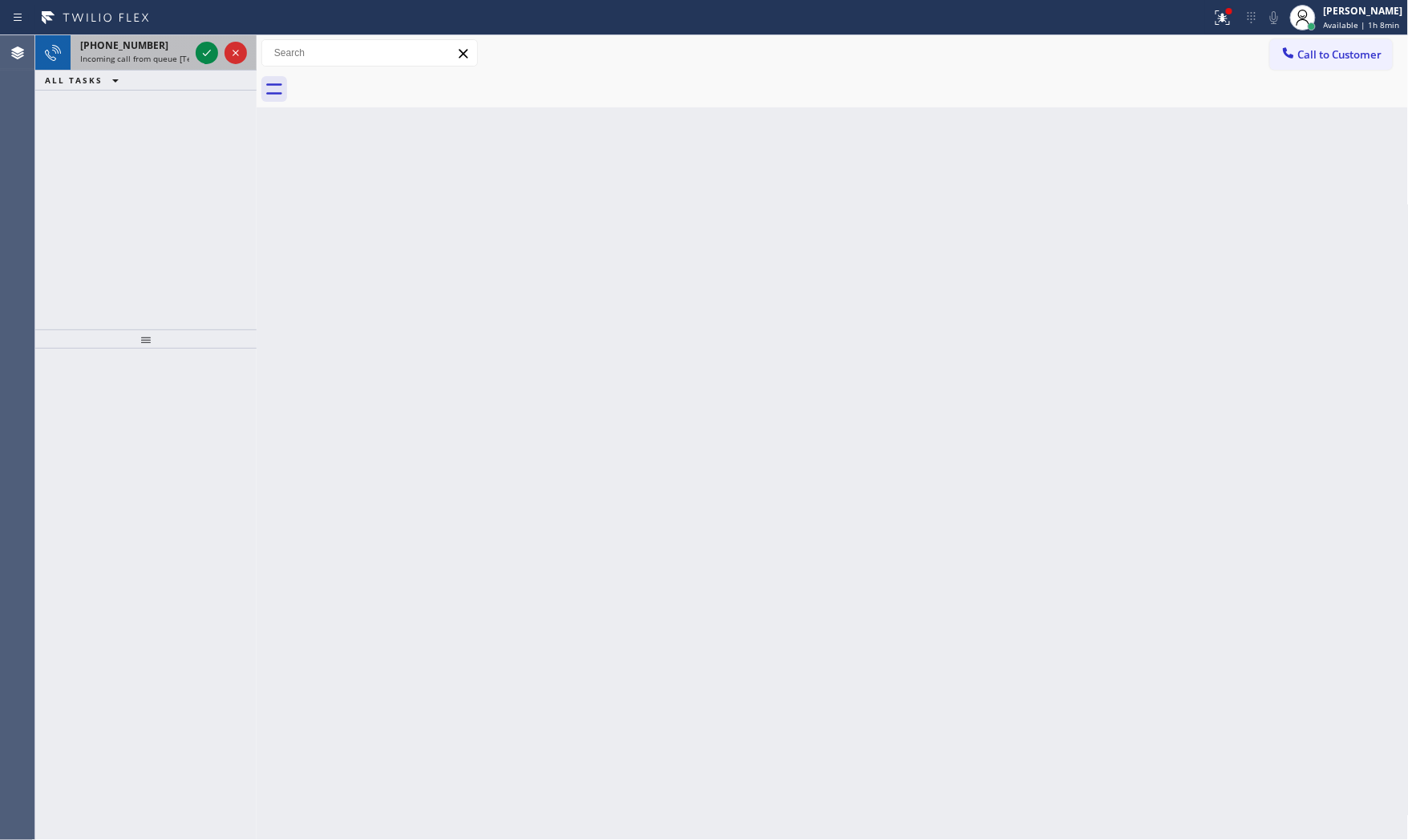
click at [121, 59] on span "Incoming call from queue [Test] All" at bounding box center [146, 58] width 133 height 11
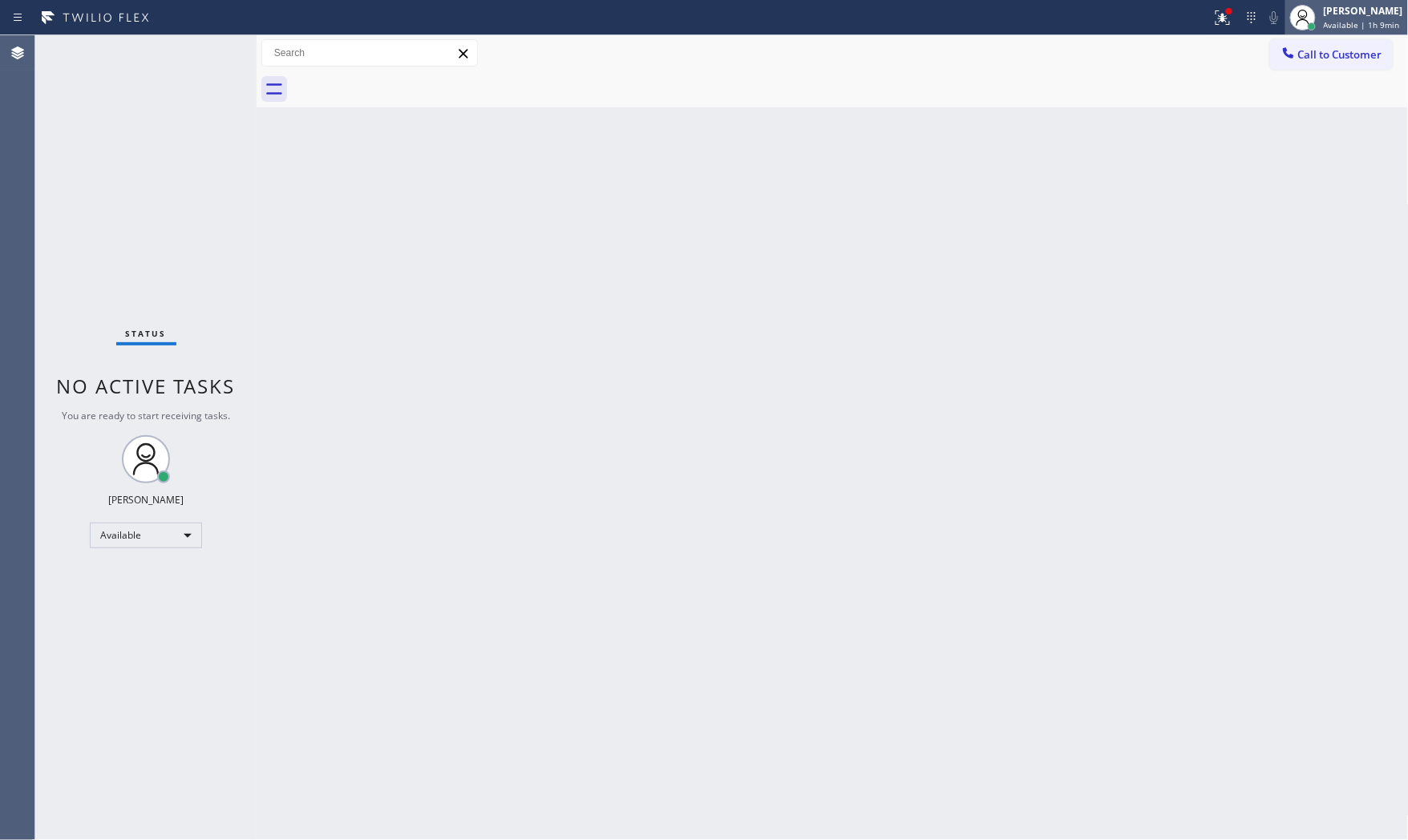
click at [1293, 9] on icon at bounding box center [1302, 17] width 19 height 19
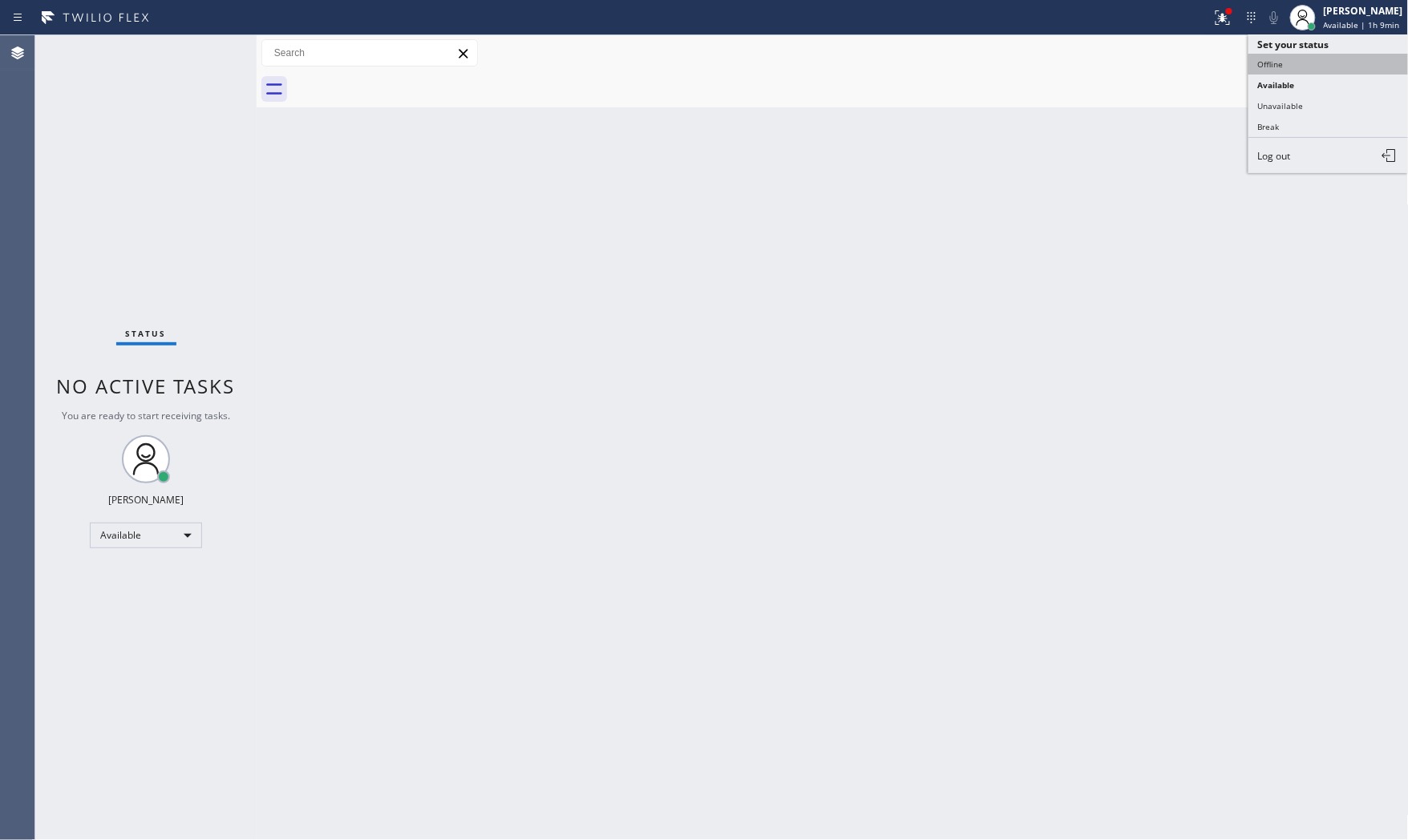
click at [1304, 67] on button "Offline" at bounding box center [1328, 64] width 161 height 21
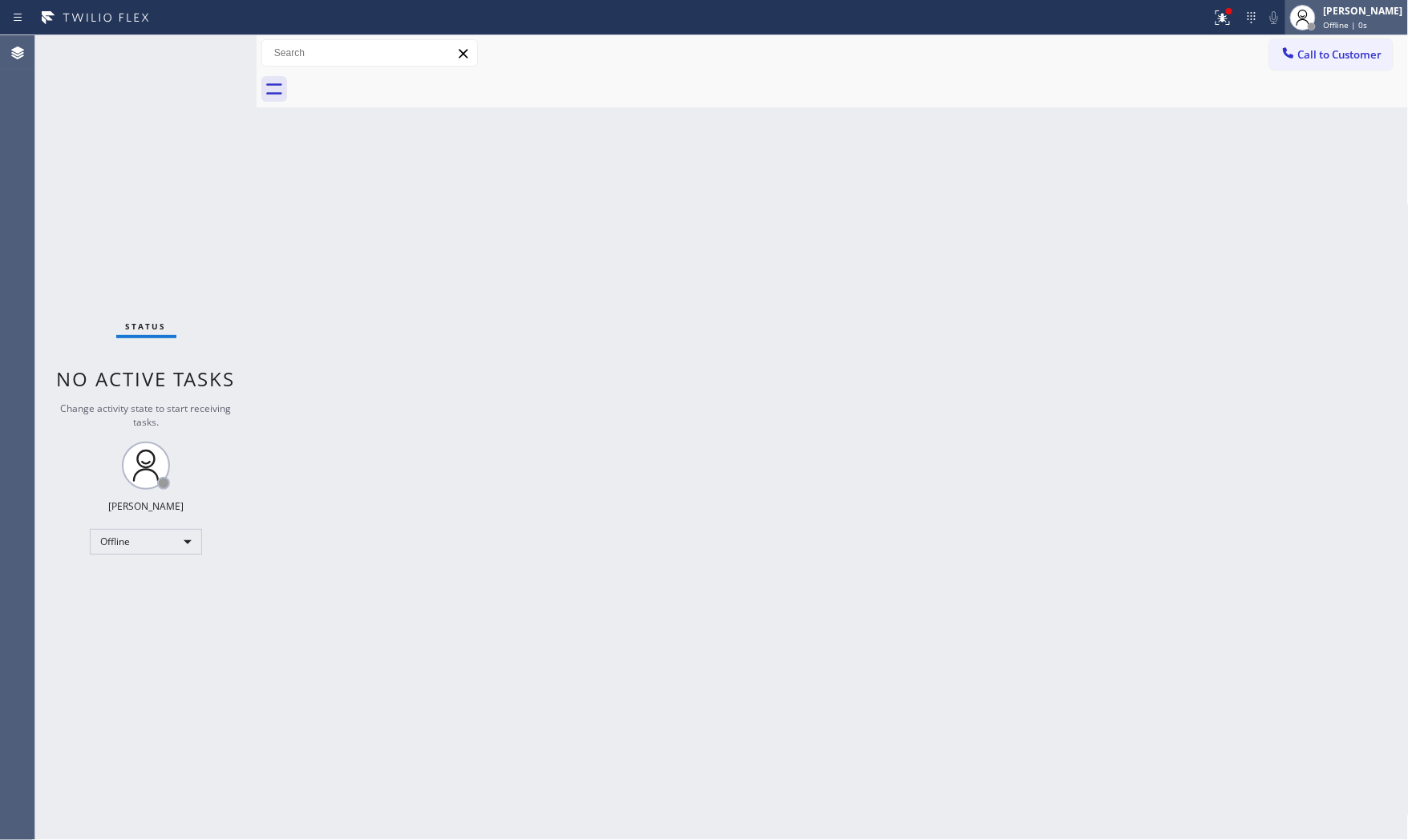
click at [1368, 27] on div "Offline | 0s" at bounding box center [1363, 24] width 80 height 11
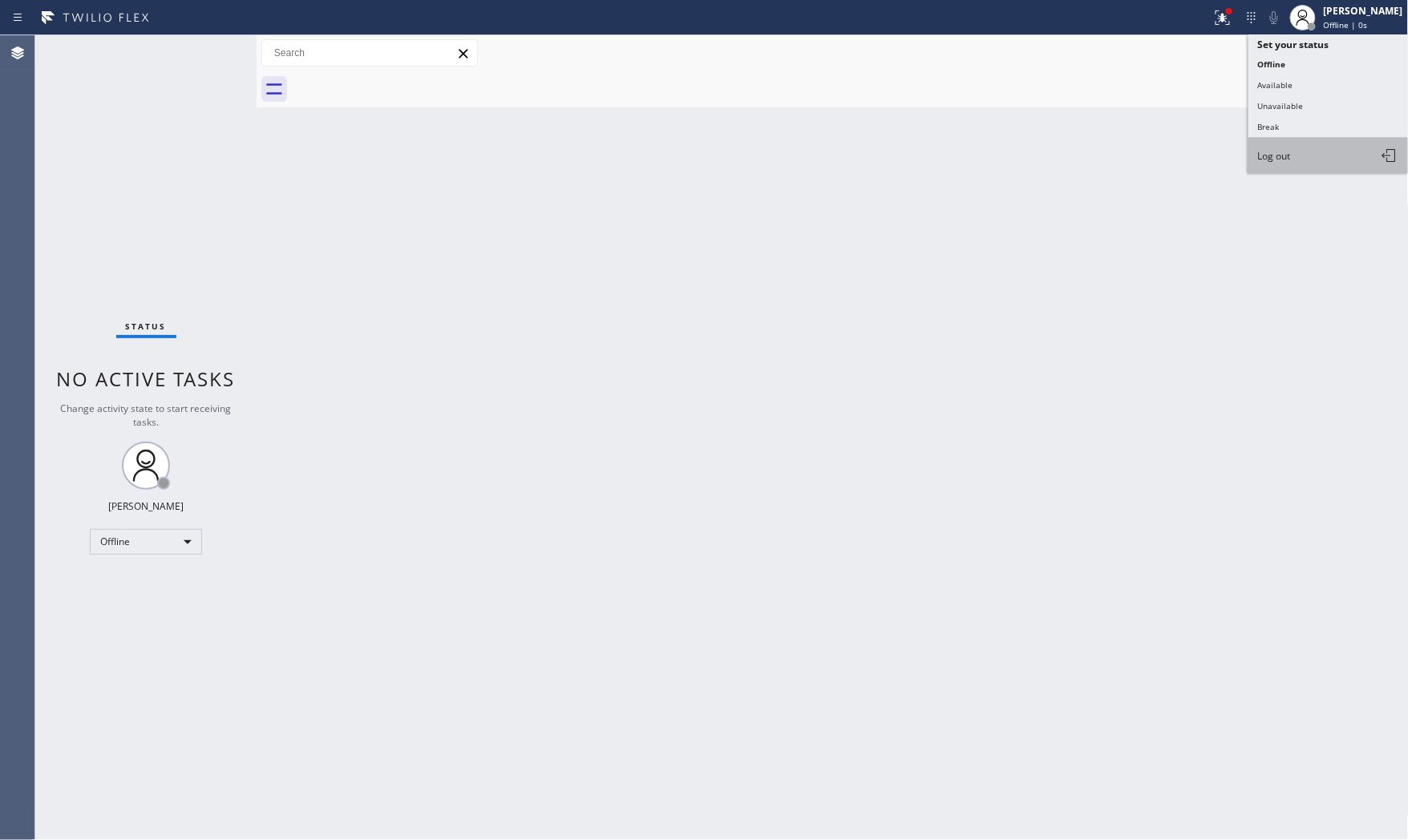
click at [1299, 163] on button "Log out" at bounding box center [1328, 155] width 161 height 35
